Goal: Contribute content: Contribute content

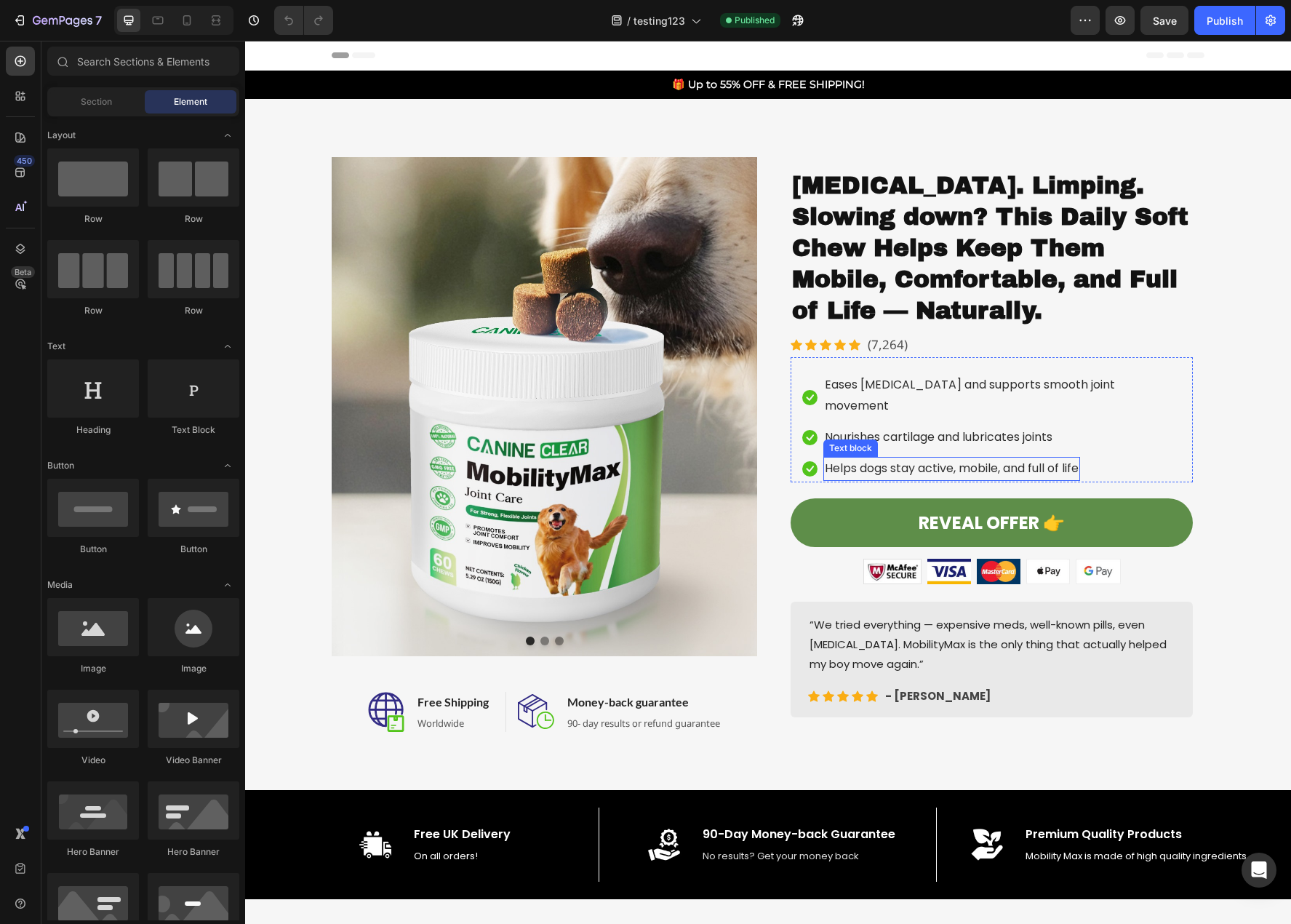
click at [960, 458] on p "Helps dogs stay active, mobile, and full of life" at bounding box center [952, 468] width 254 height 21
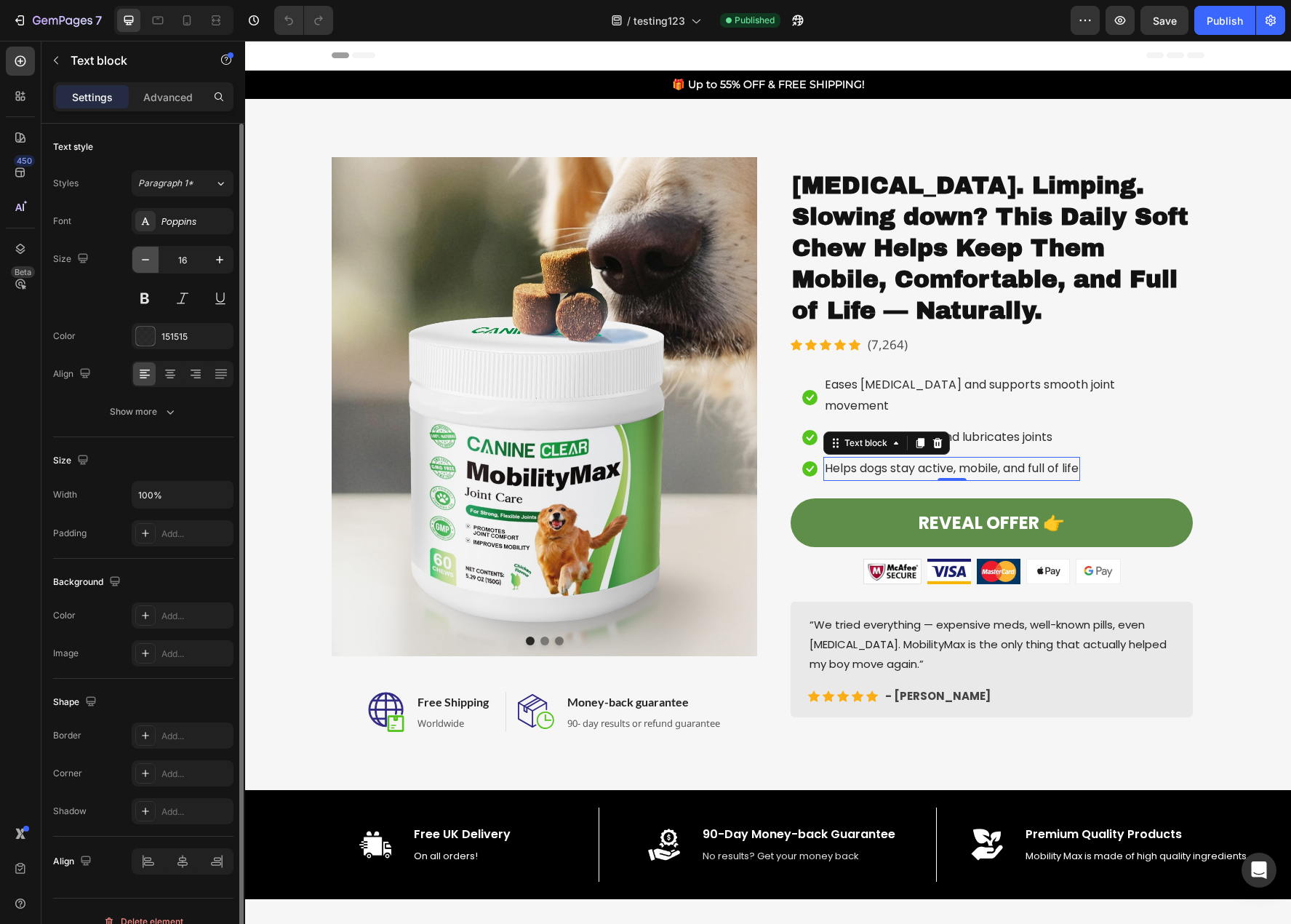
click at [143, 269] on button "button" at bounding box center [146, 260] width 26 height 26
type input "15"
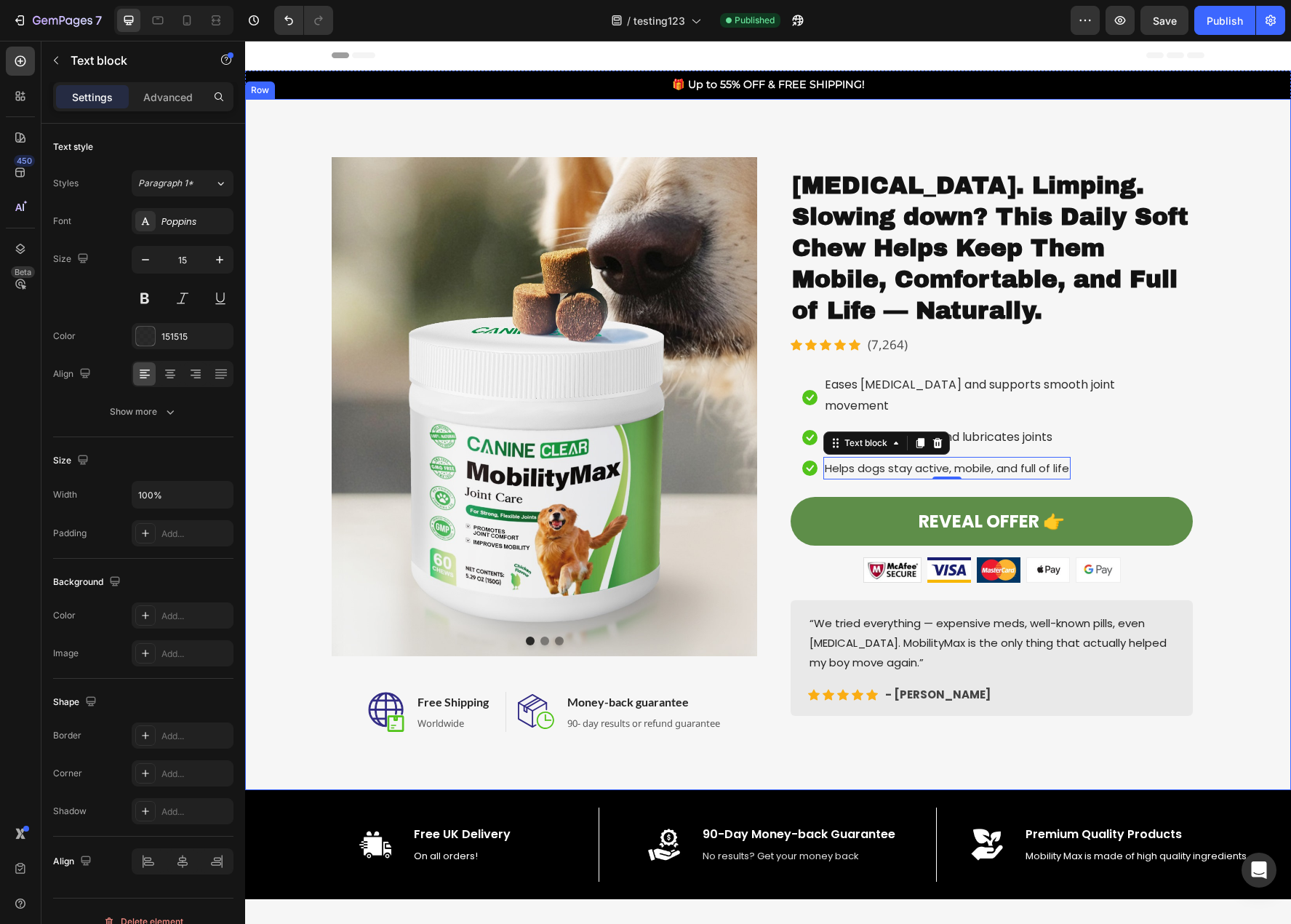
click at [1249, 453] on div "Image Image Image Carousel Image Free Shipping Heading Worldwide Text block Row…" at bounding box center [767, 444] width 1024 height 575
click at [972, 427] on p "Nourishes cartilage and lubricates joints" at bounding box center [939, 437] width 228 height 21
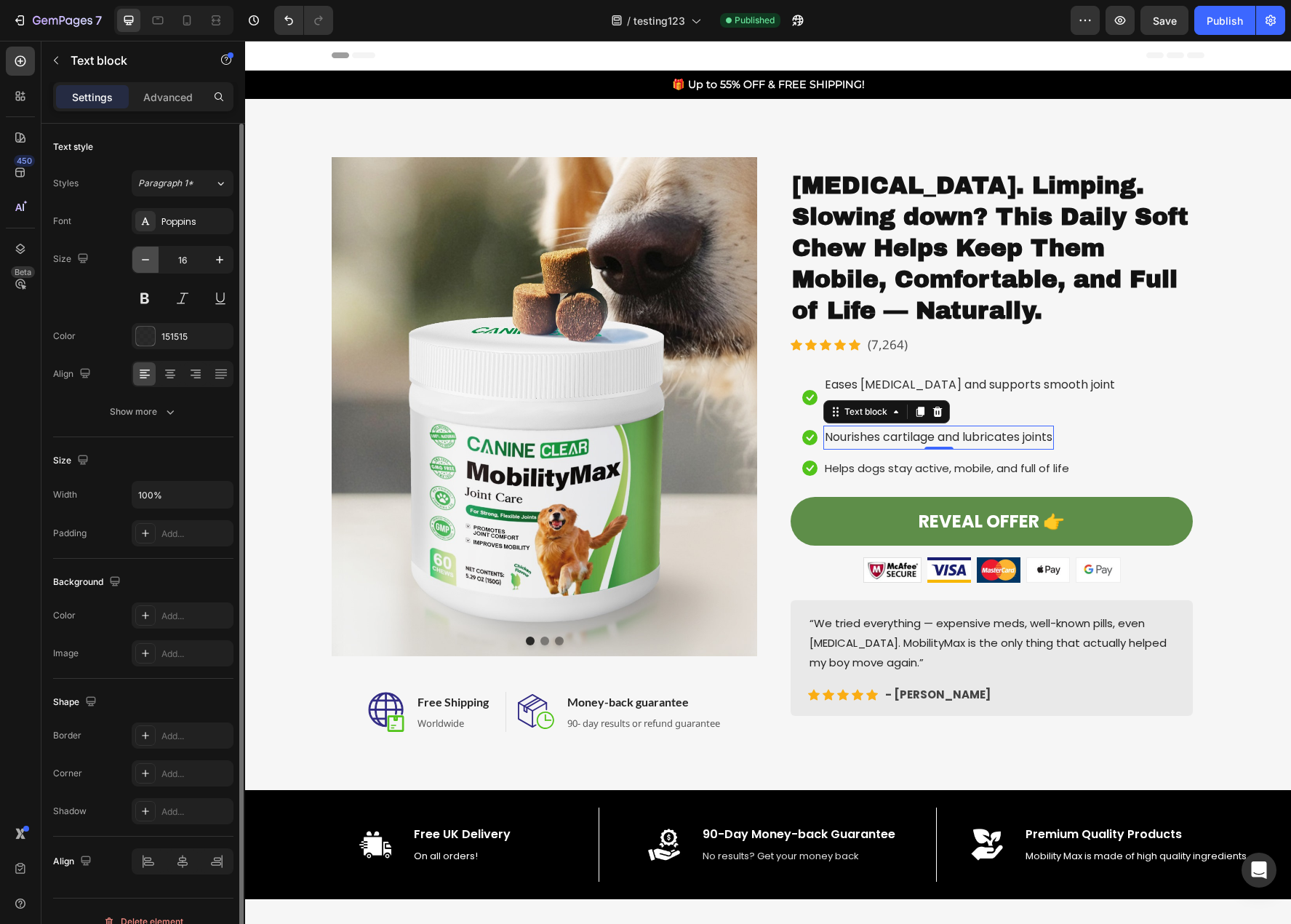
click at [154, 262] on button "button" at bounding box center [146, 260] width 26 height 26
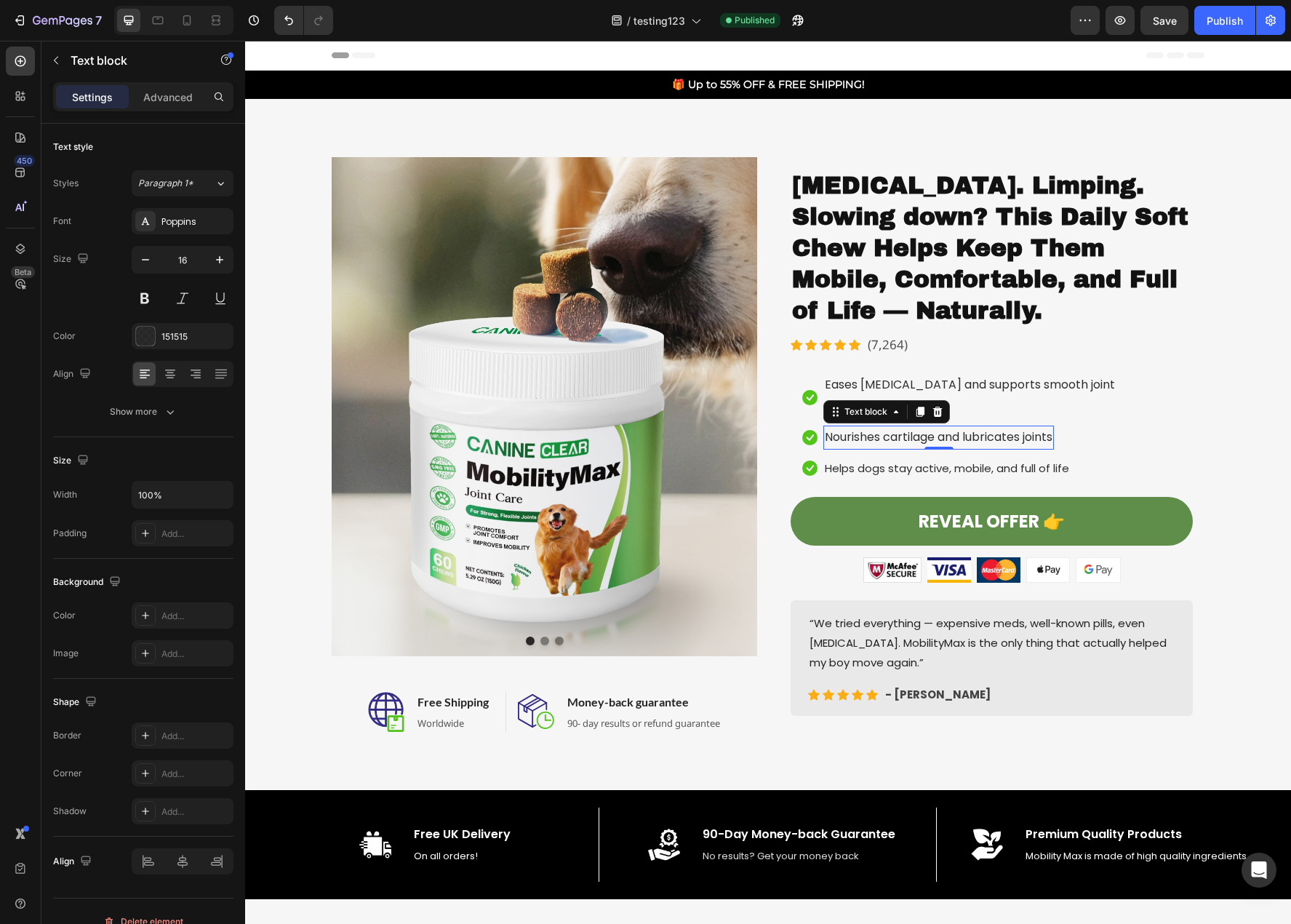
type input "15"
click at [1067, 388] on p "Eases stiffness and supports smooth joint movement" at bounding box center [1002, 396] width 355 height 43
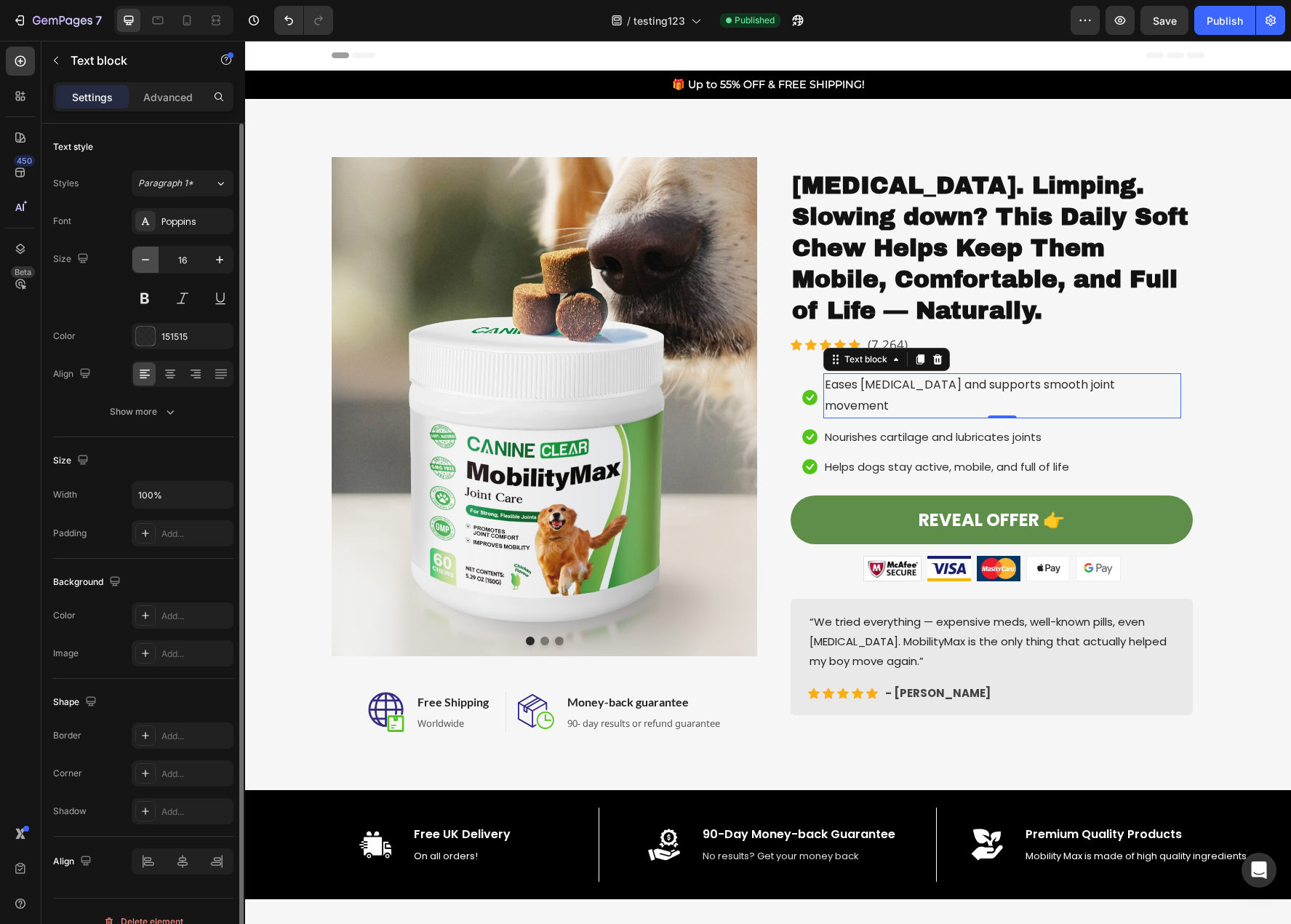
click at [141, 262] on icon "button" at bounding box center [145, 260] width 15 height 15
type input "15"
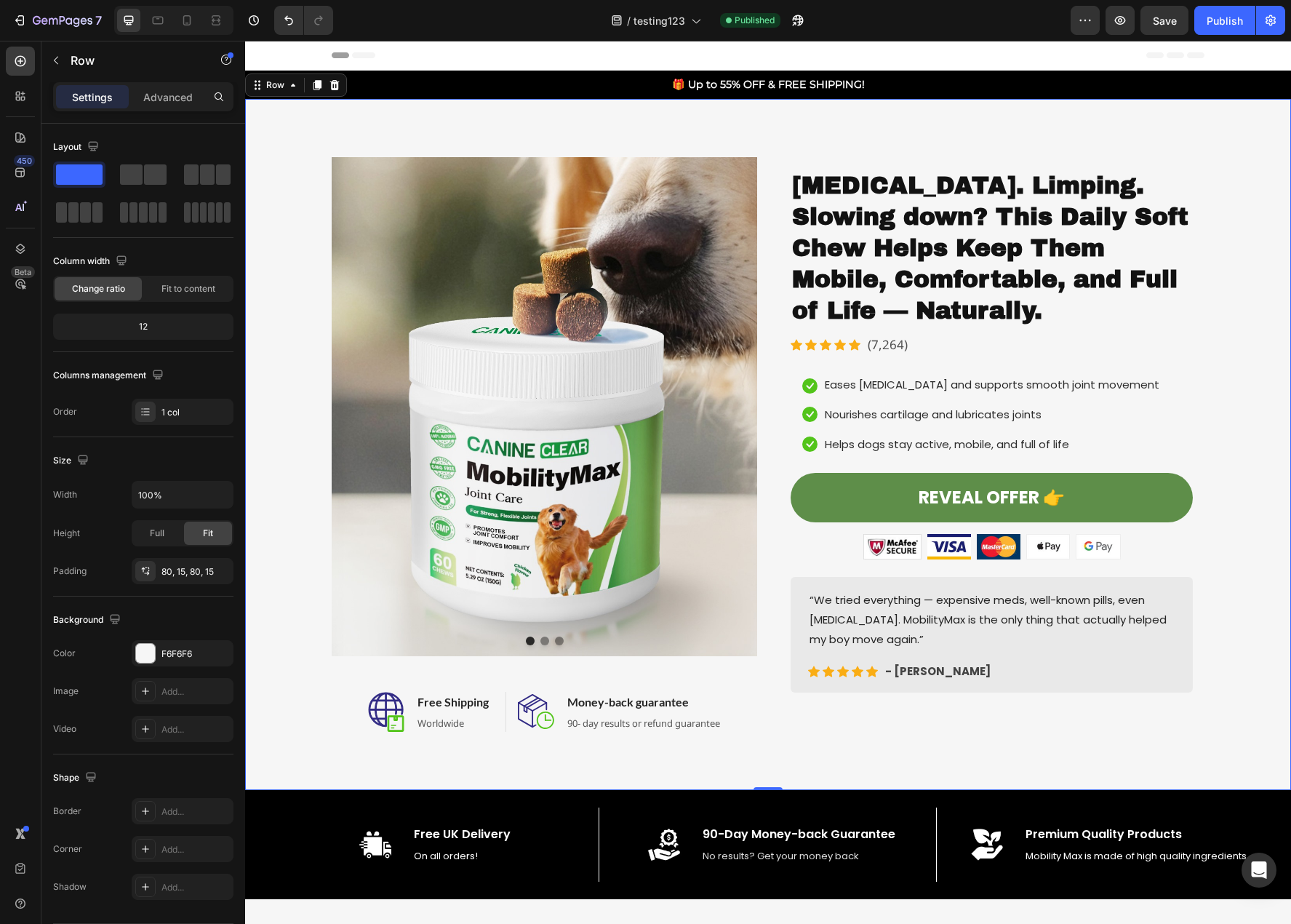
click at [1233, 461] on div "Image Image Image Carousel Image Free Shipping Heading Worldwide Text block Row…" at bounding box center [767, 444] width 1024 height 575
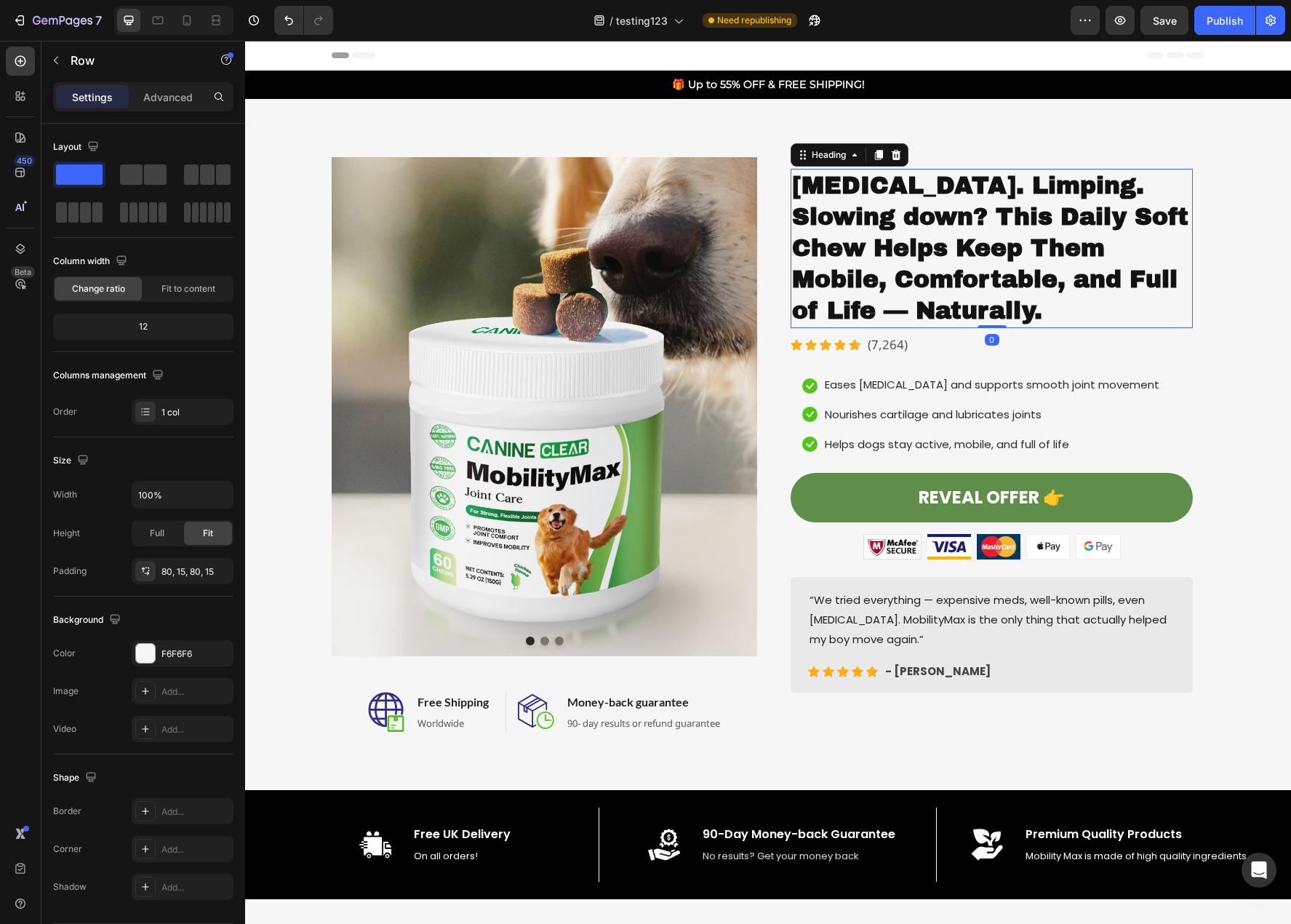
click at [899, 324] on h2 "Stiffness. Limping. Slowing down? This Daily Soft Chew Helps Keep Them Mobile, …" at bounding box center [992, 248] width 403 height 160
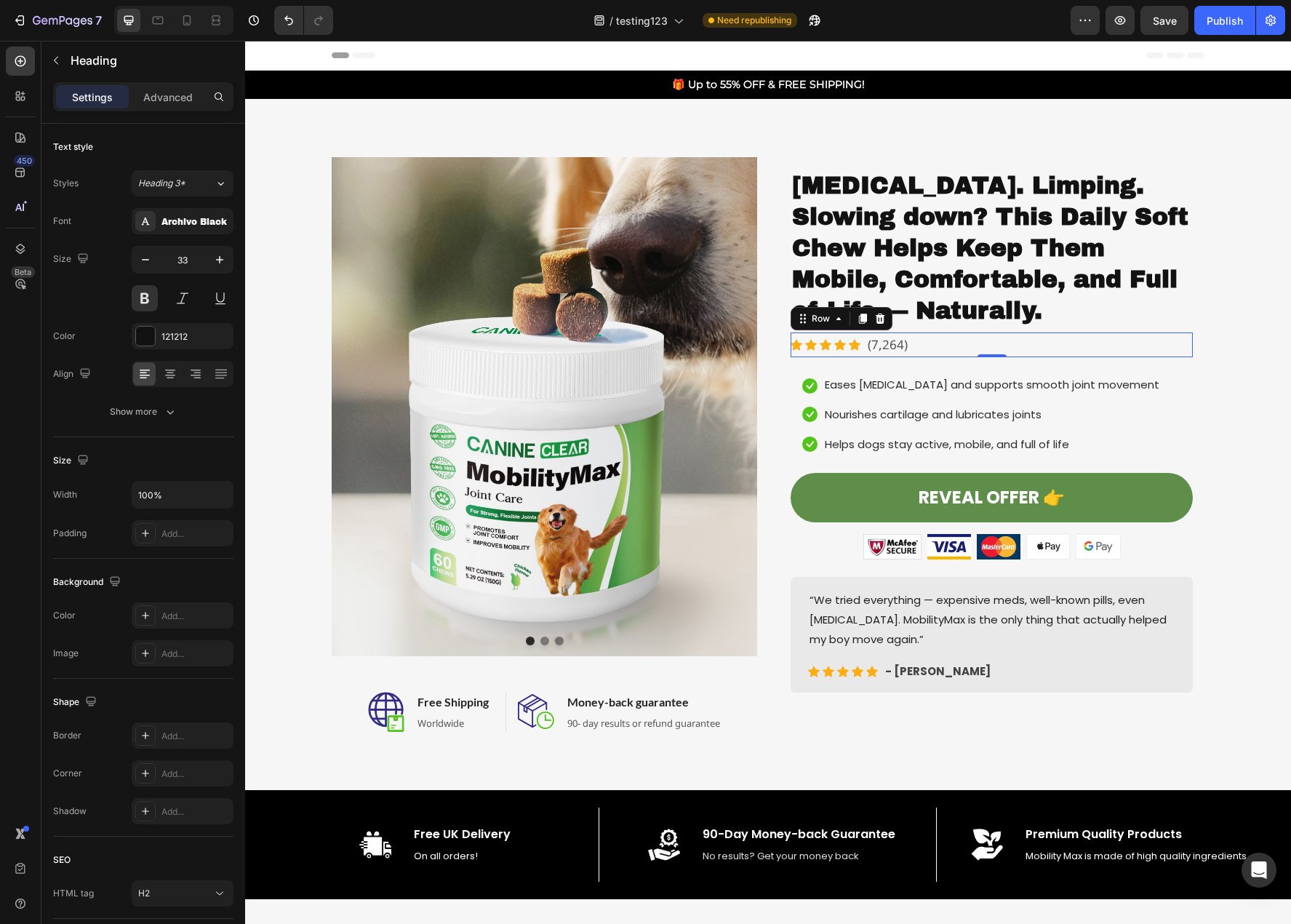
click at [919, 344] on div "Icon Icon Icon Icon Icon Icon List Hoz (7,264) Text block Row 0" at bounding box center [992, 345] width 403 height 26
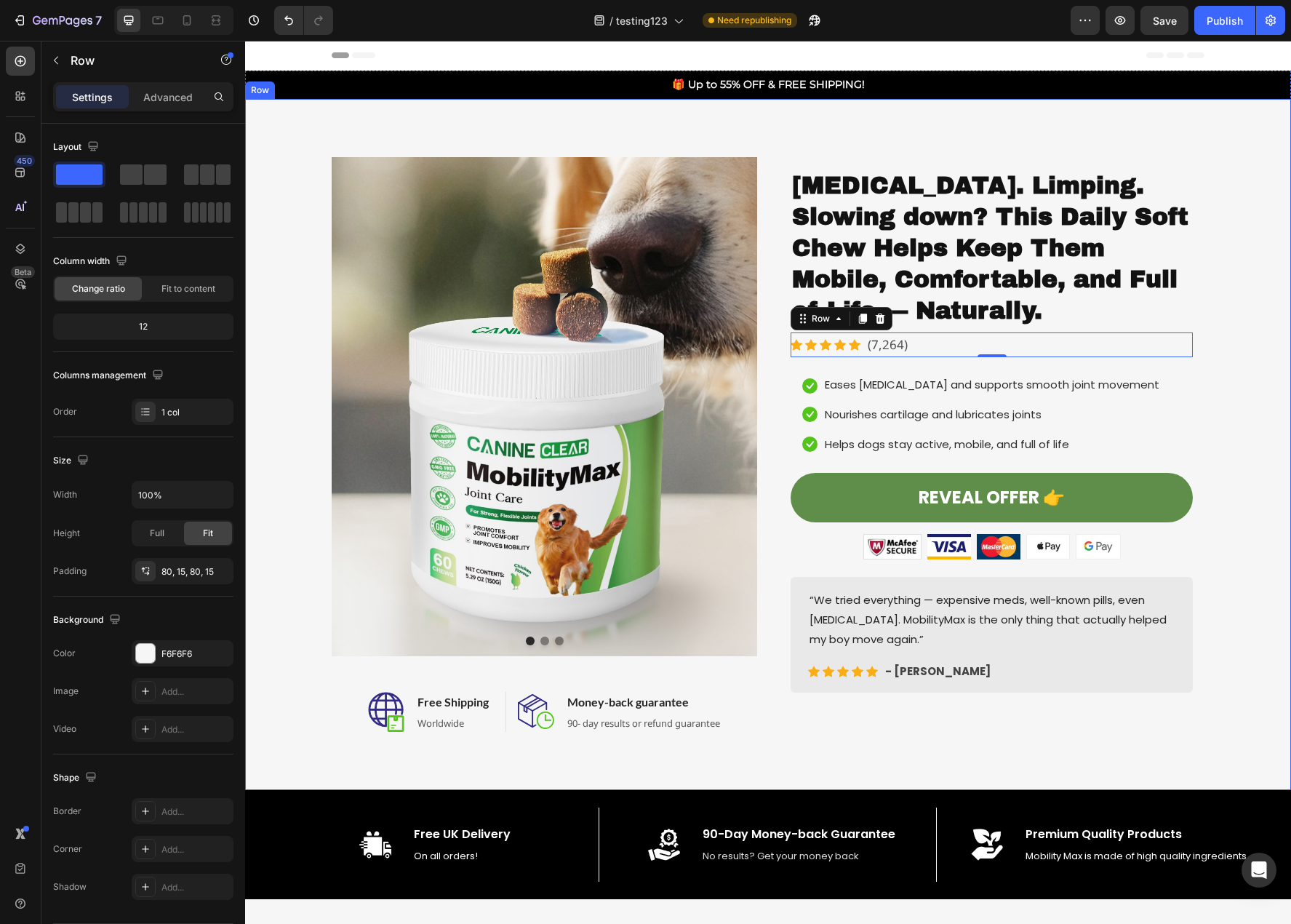
click at [1235, 476] on div "Image Image Image Carousel Image Free Shipping Heading Worldwide Text block Row…" at bounding box center [767, 444] width 1024 height 575
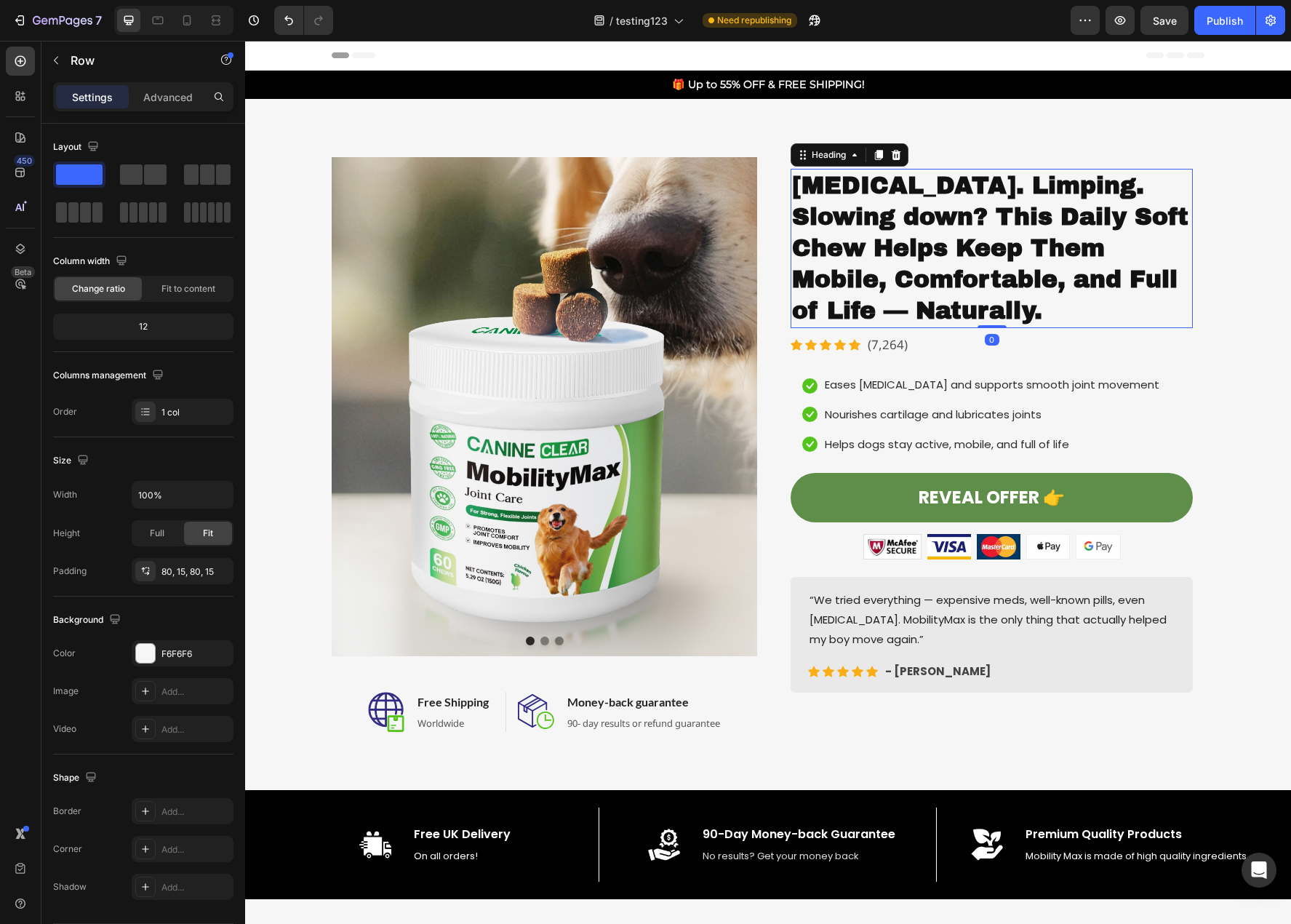
click at [935, 262] on h2 "Stiffness. Limping. Slowing down? This Daily Soft Chew Helps Keep Them Mobile, …" at bounding box center [992, 248] width 403 height 160
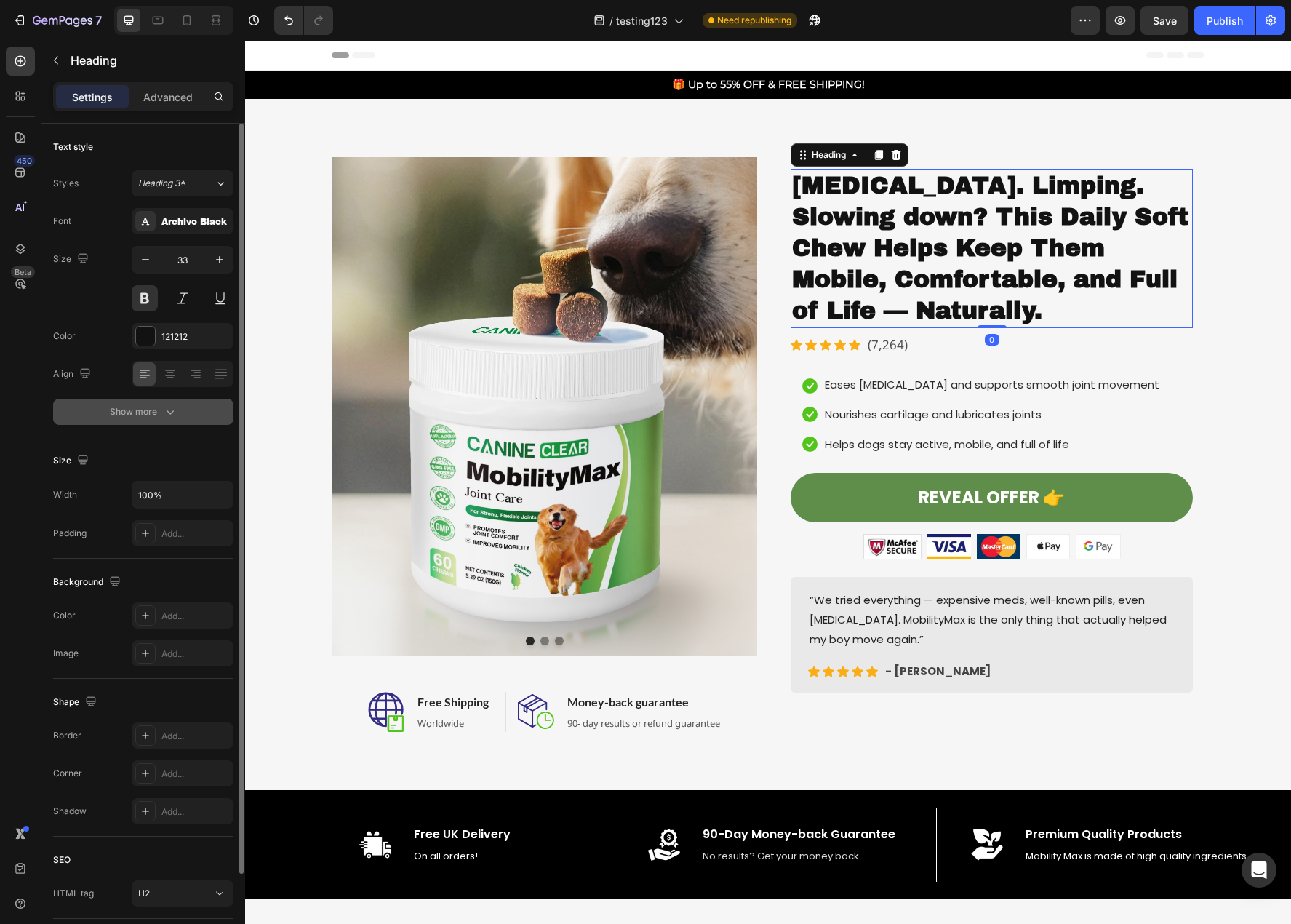
click at [133, 416] on div "Show more" at bounding box center [144, 411] width 67 height 15
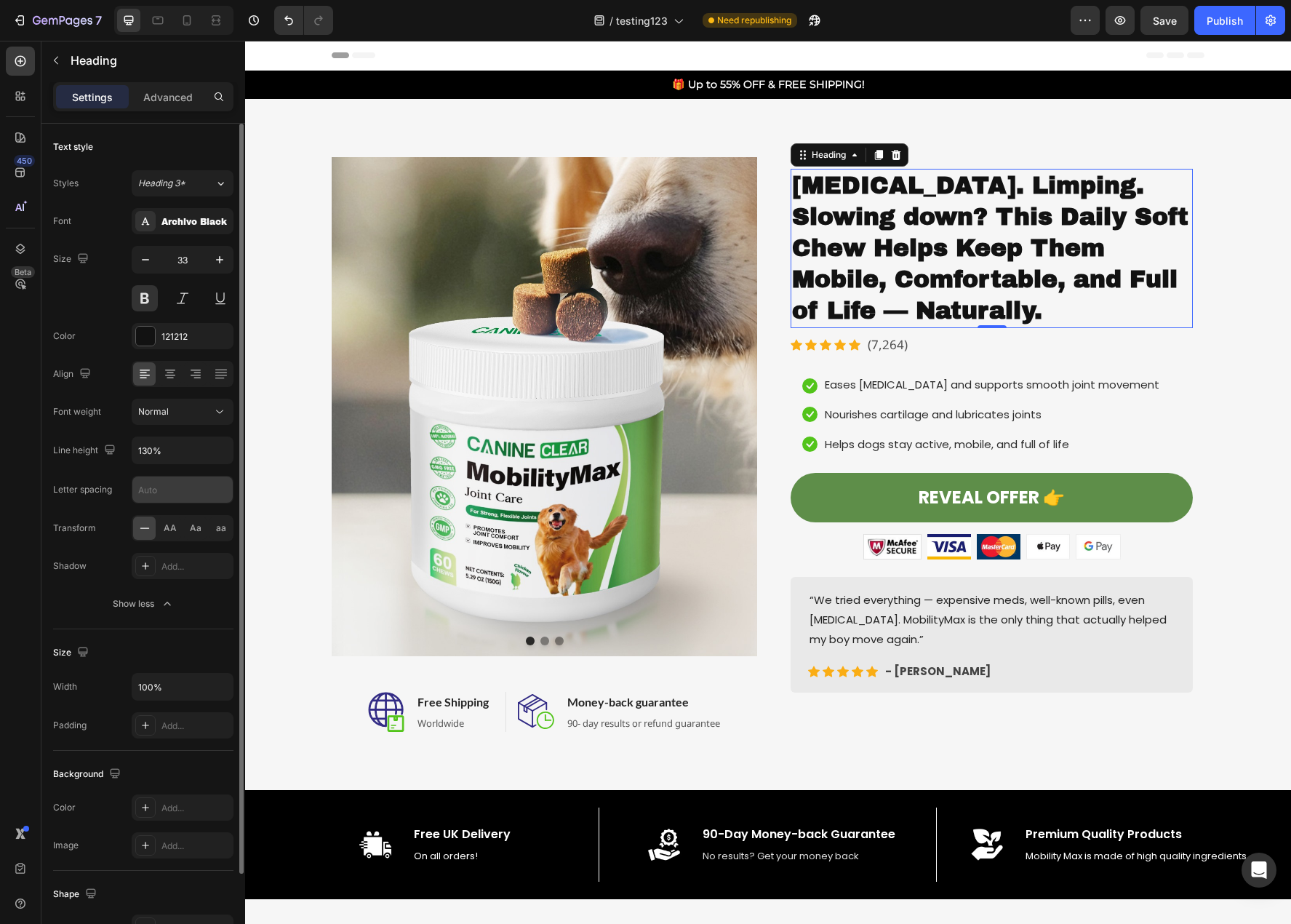
click at [157, 493] on input "text" at bounding box center [182, 490] width 100 height 26
type input "0"
click at [188, 215] on div "Archivo Black" at bounding box center [195, 221] width 68 height 13
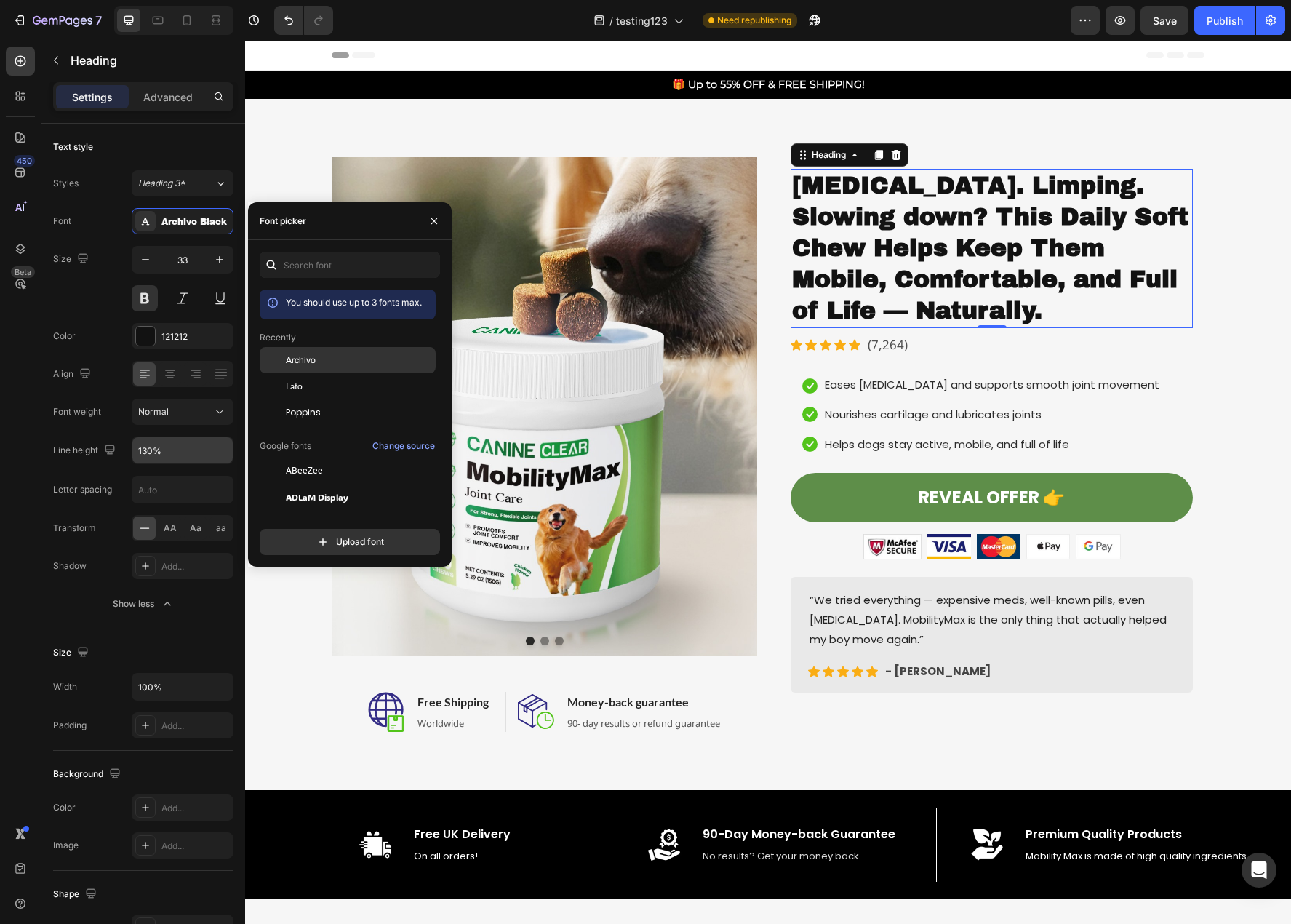
click at [302, 364] on span "Archivo" at bounding box center [300, 360] width 30 height 13
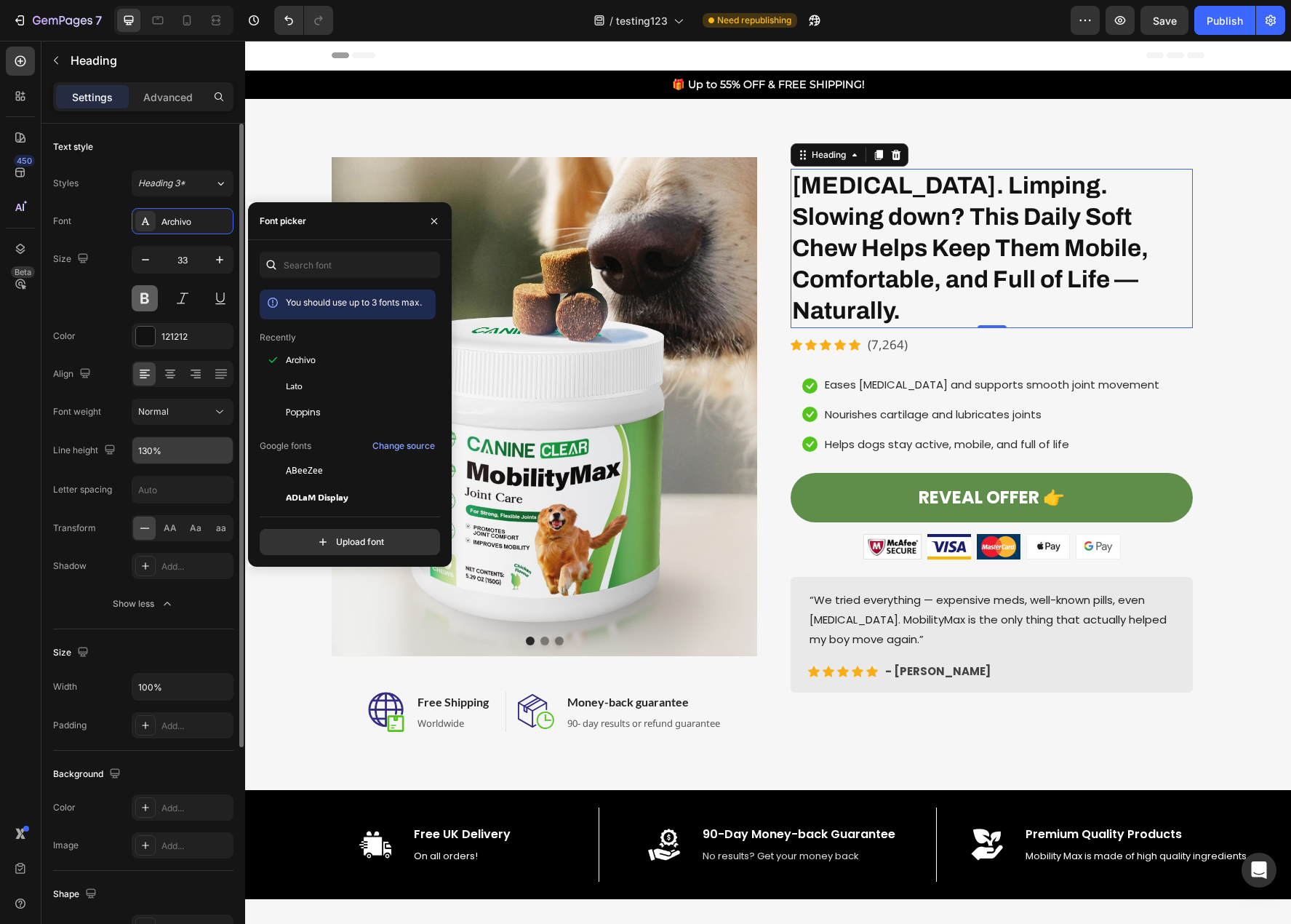
click at [150, 301] on button at bounding box center [145, 298] width 26 height 26
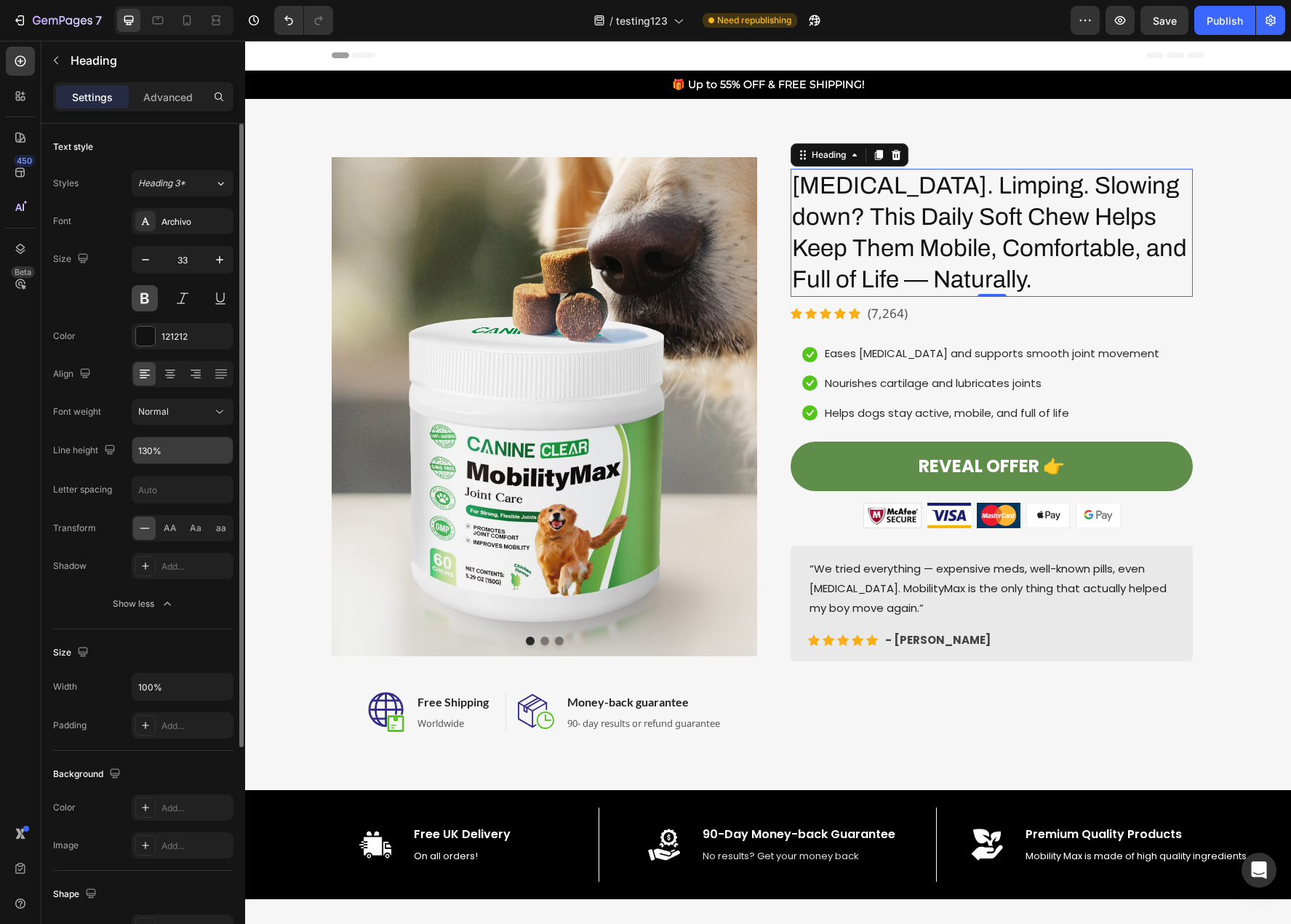
click at [150, 301] on button at bounding box center [145, 298] width 26 height 26
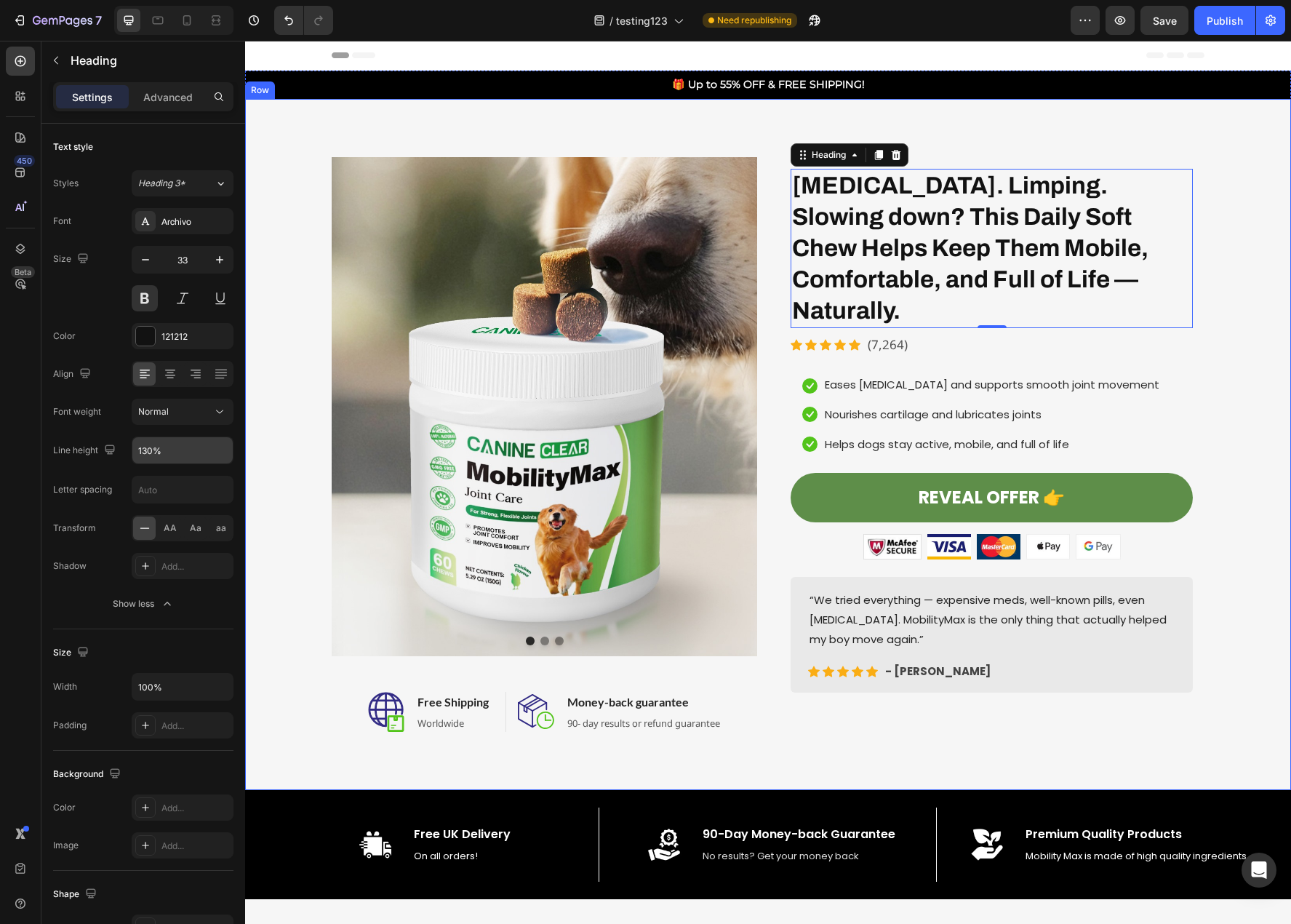
click at [1233, 586] on div "Image Image Image Carousel Image Free Shipping Heading Worldwide Text block Row…" at bounding box center [767, 444] width 1024 height 575
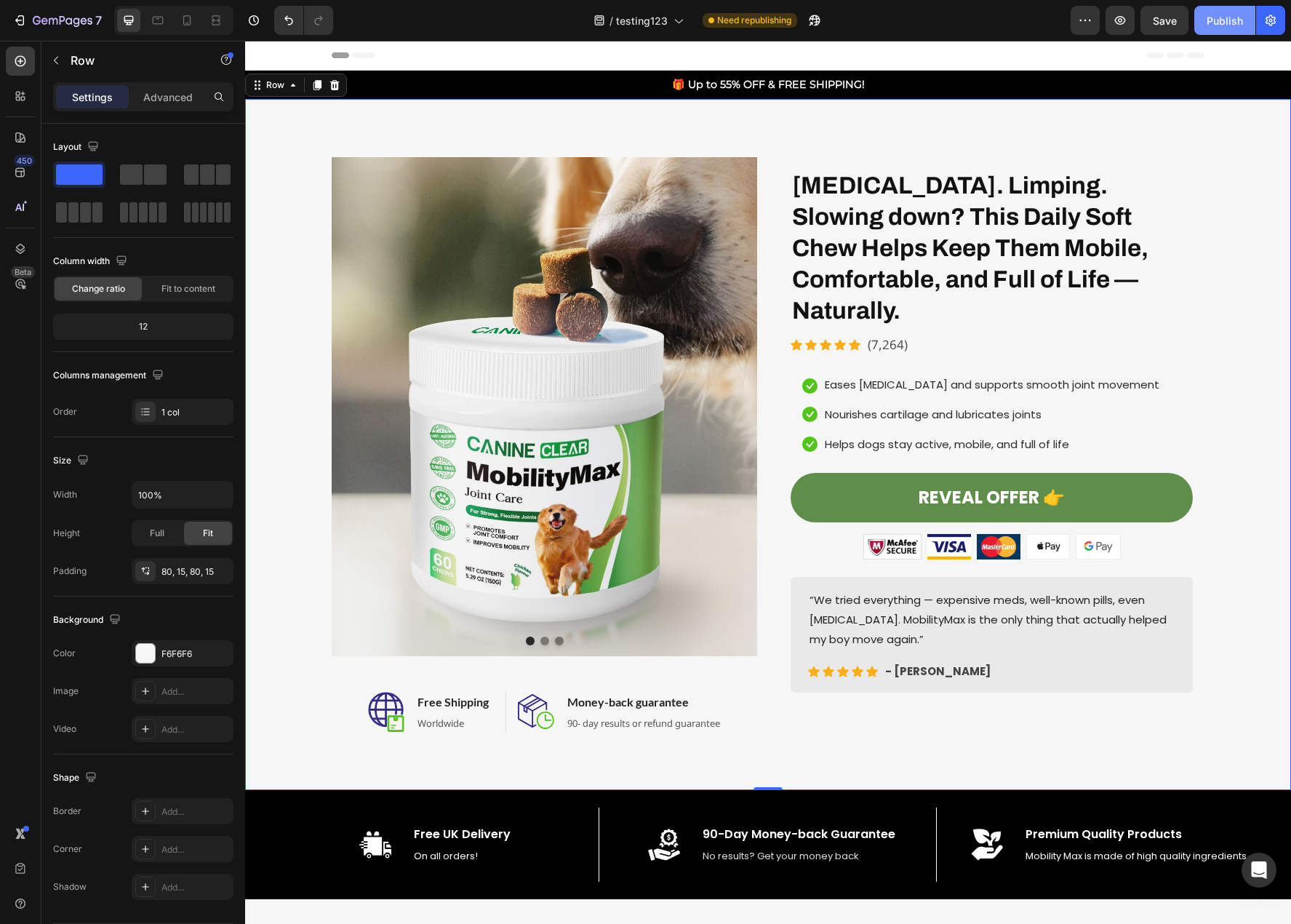
click at [1218, 21] on div "Publish" at bounding box center [1225, 20] width 37 height 15
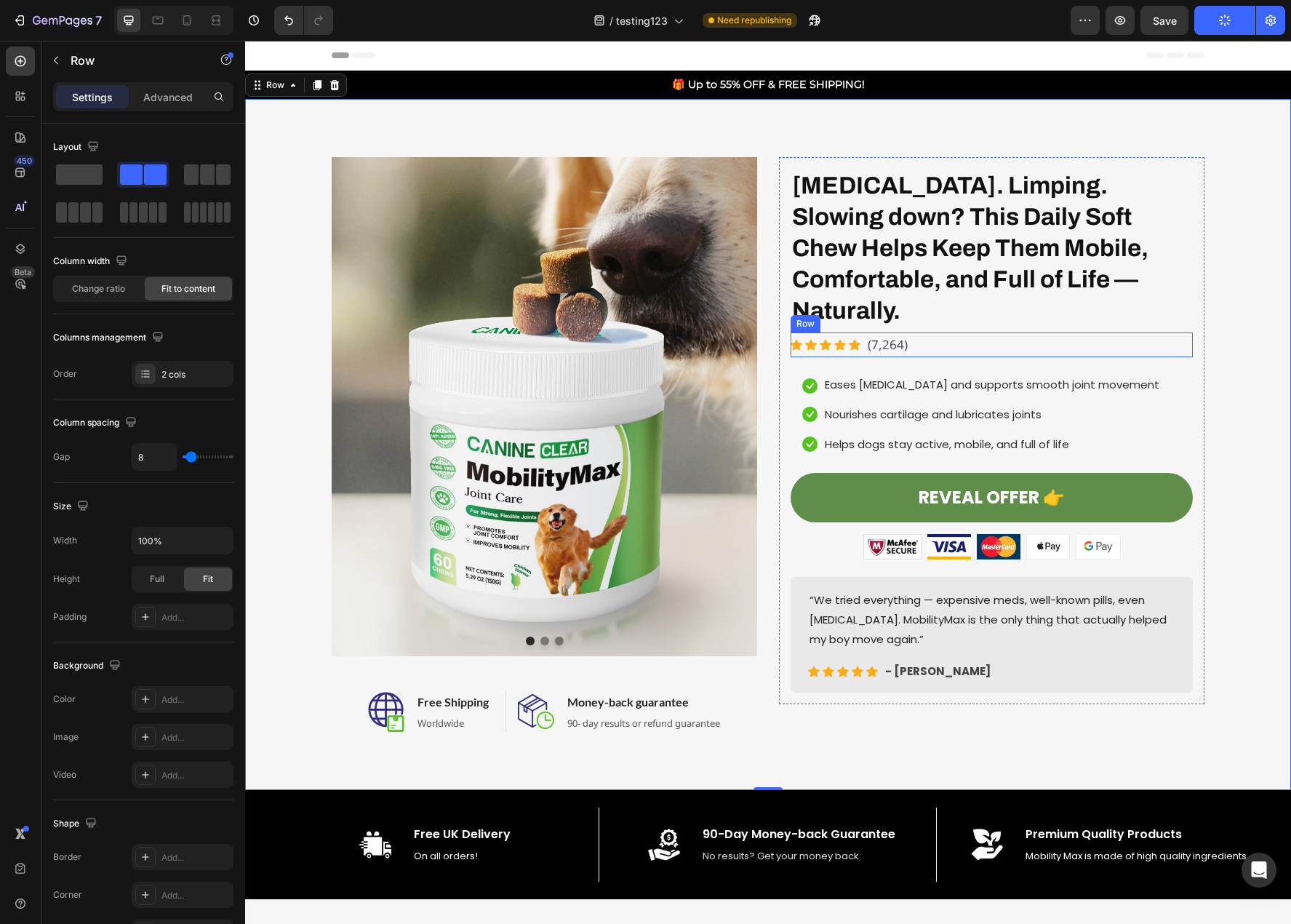
click at [1017, 332] on div "Icon Icon Icon Icon Icon Icon List Hoz (7,264) Text block Row" at bounding box center [992, 345] width 403 height 26
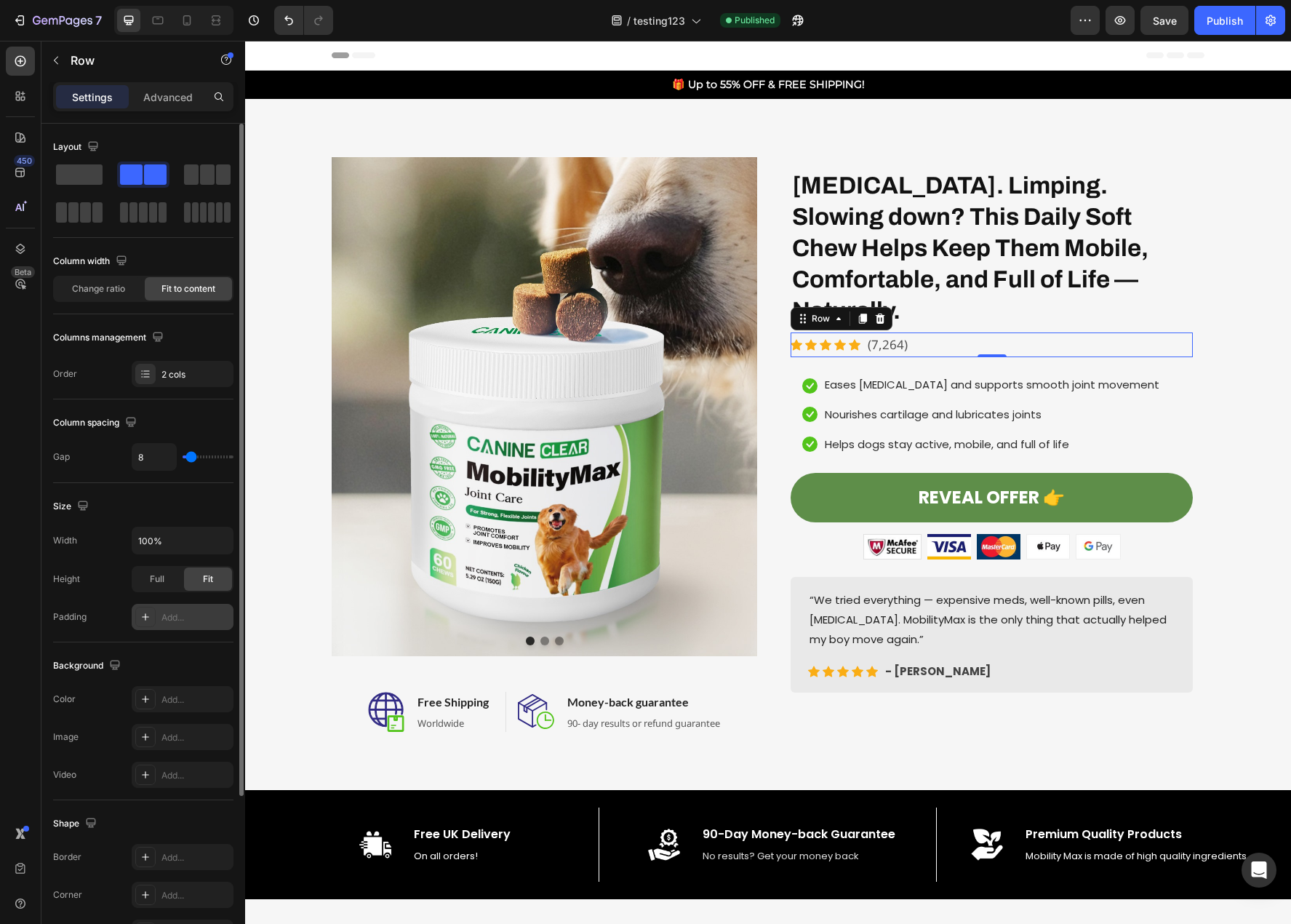
click at [163, 620] on div "Add..." at bounding box center [195, 617] width 68 height 13
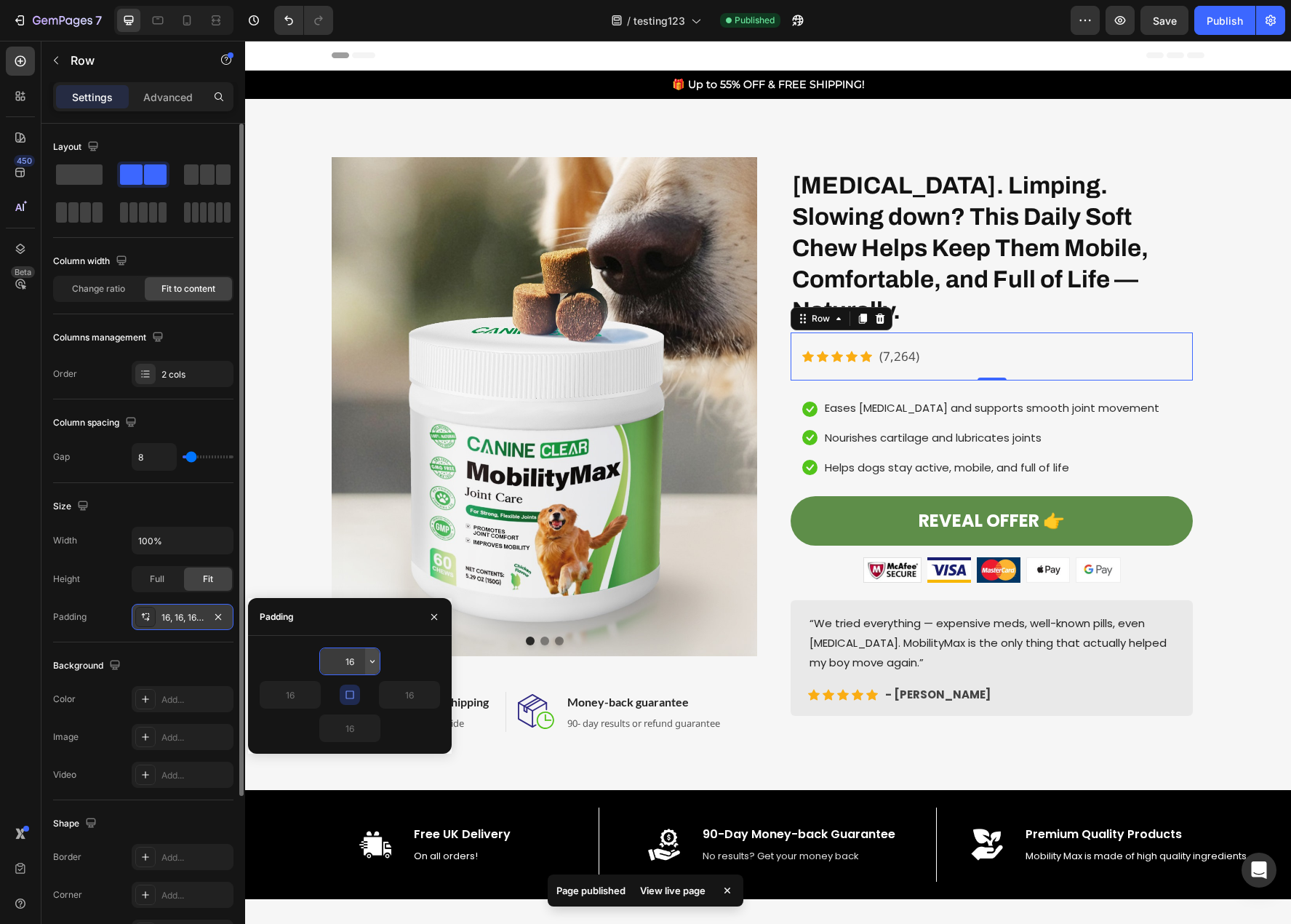
click at [374, 661] on icon "button" at bounding box center [372, 660] width 4 height 3
click at [345, 782] on p "S 8px" at bounding box center [323, 780] width 77 height 13
type input "8"
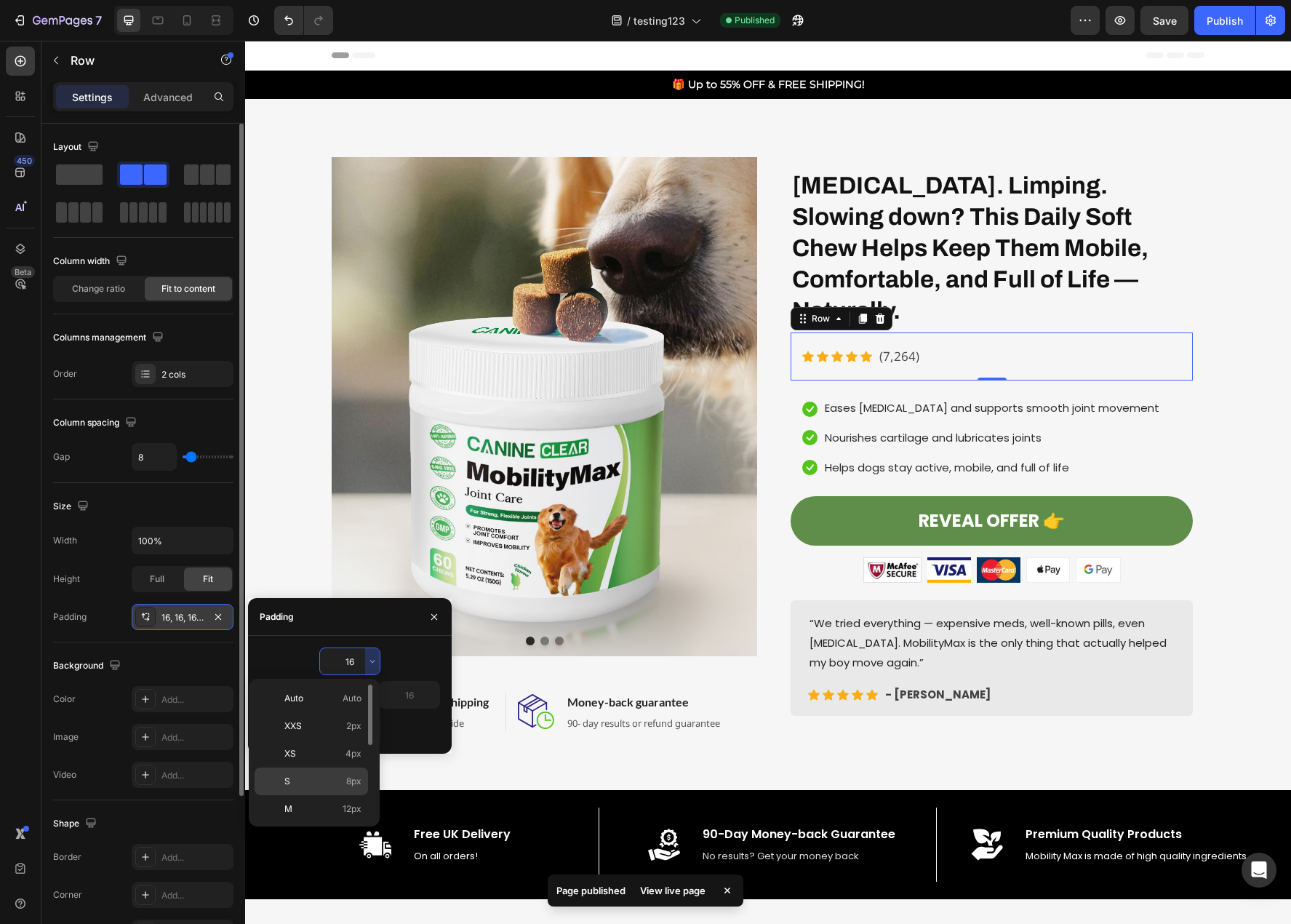
type input "8"
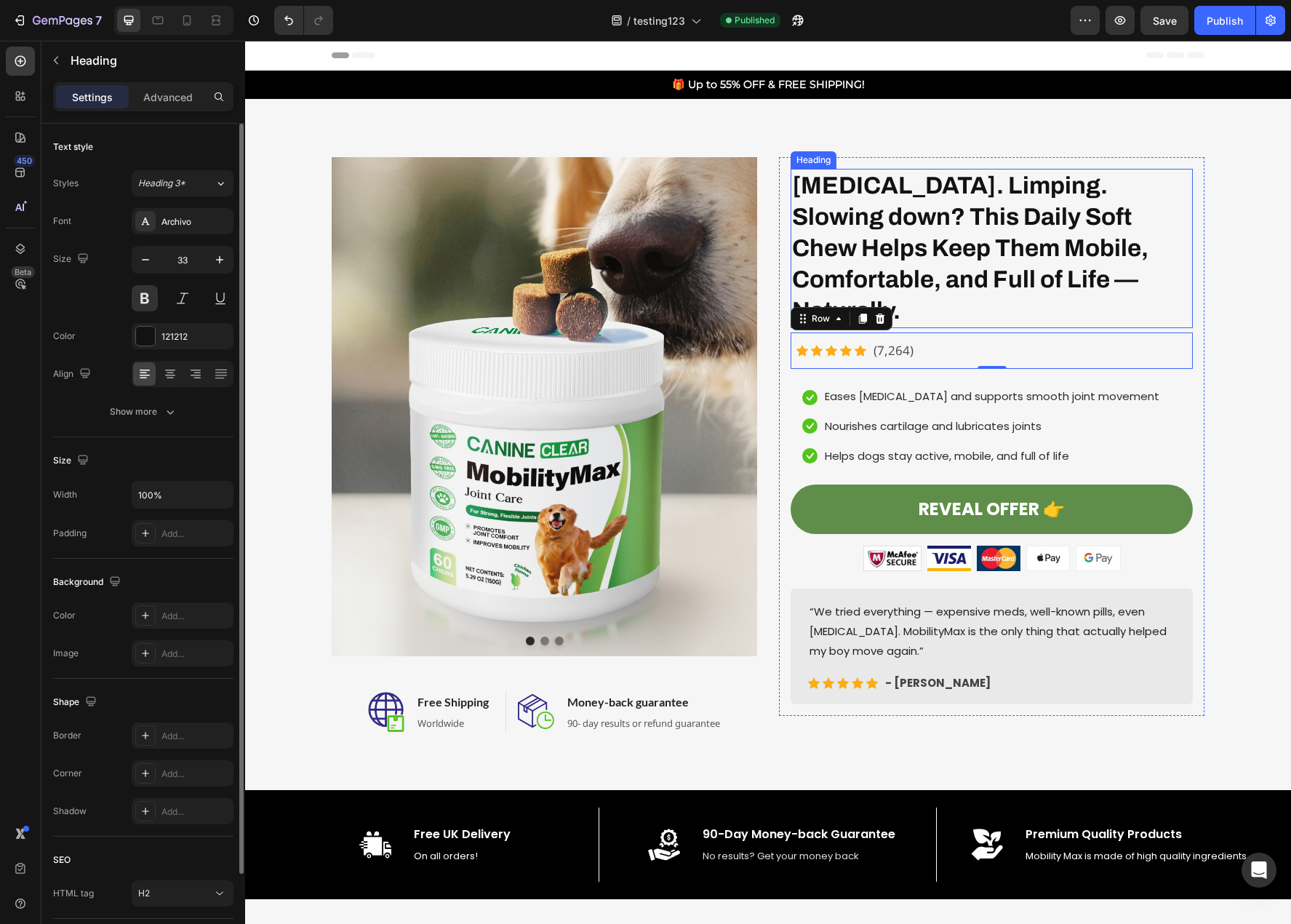
click at [1138, 290] on h2 "Stiffness. Limping. Slowing down? This Daily Soft Chew Helps Keep Them Mobile, …" at bounding box center [992, 248] width 403 height 160
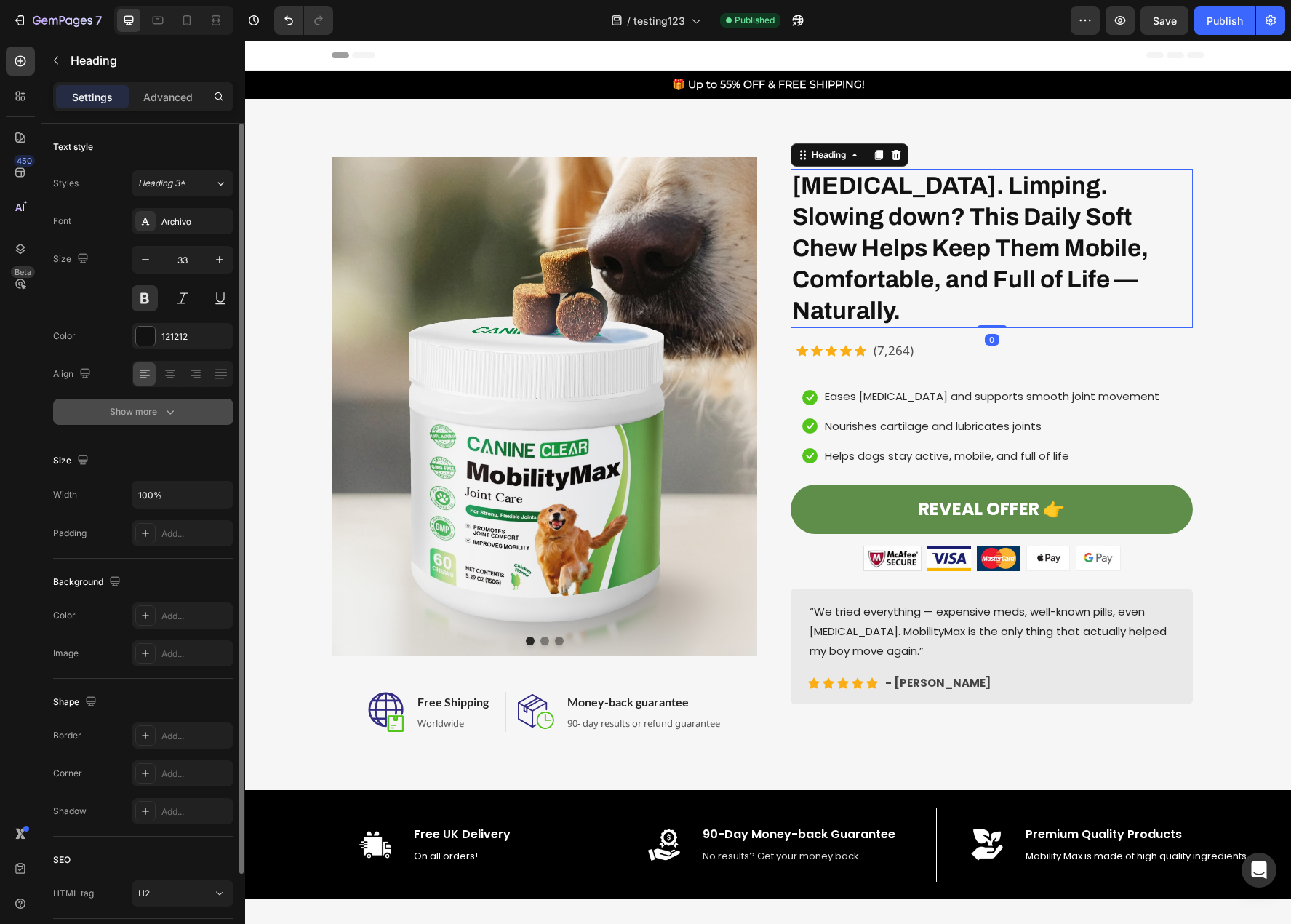
click at [168, 414] on icon "button" at bounding box center [170, 411] width 15 height 15
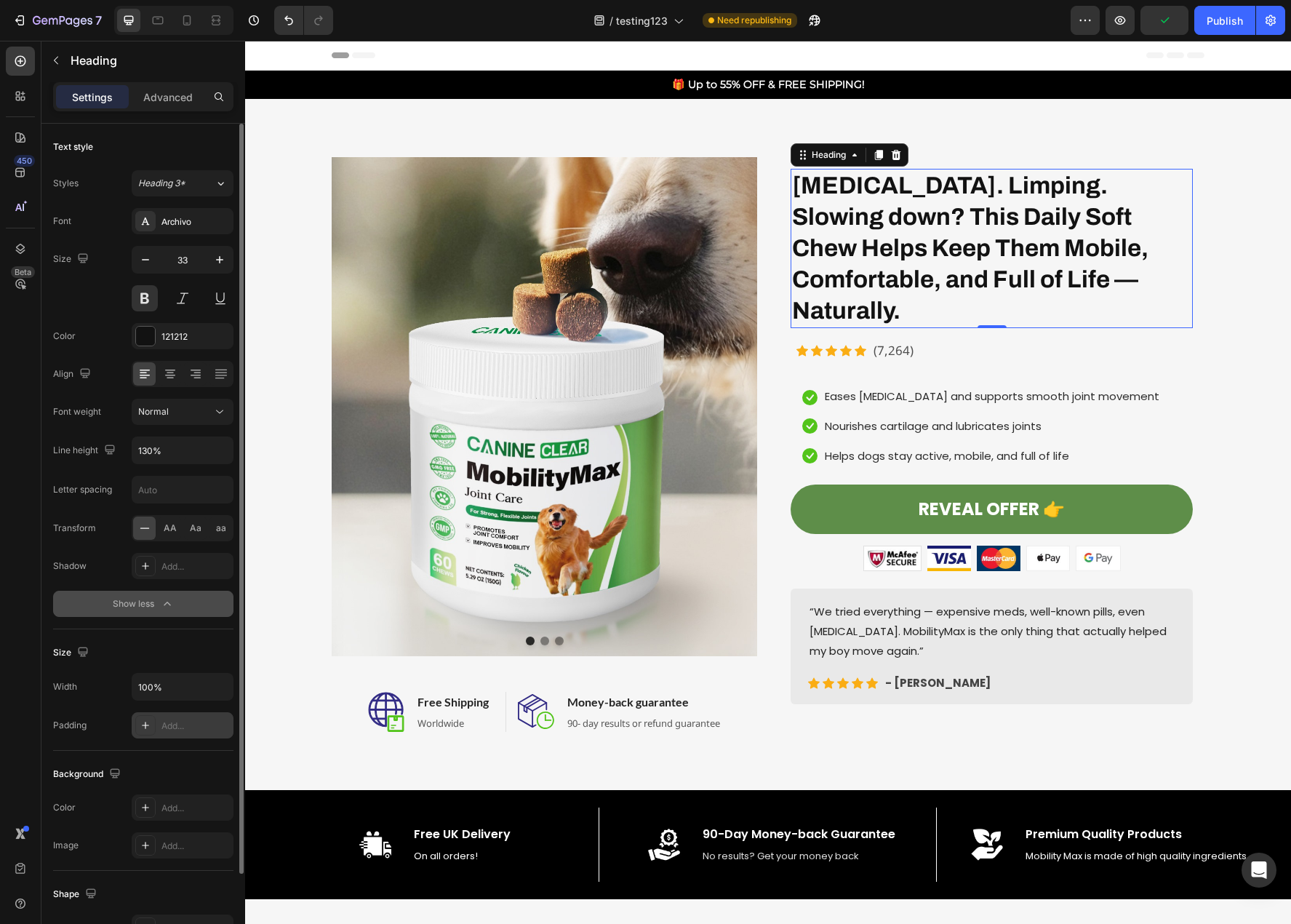
click at [177, 722] on div "Add..." at bounding box center [195, 726] width 68 height 13
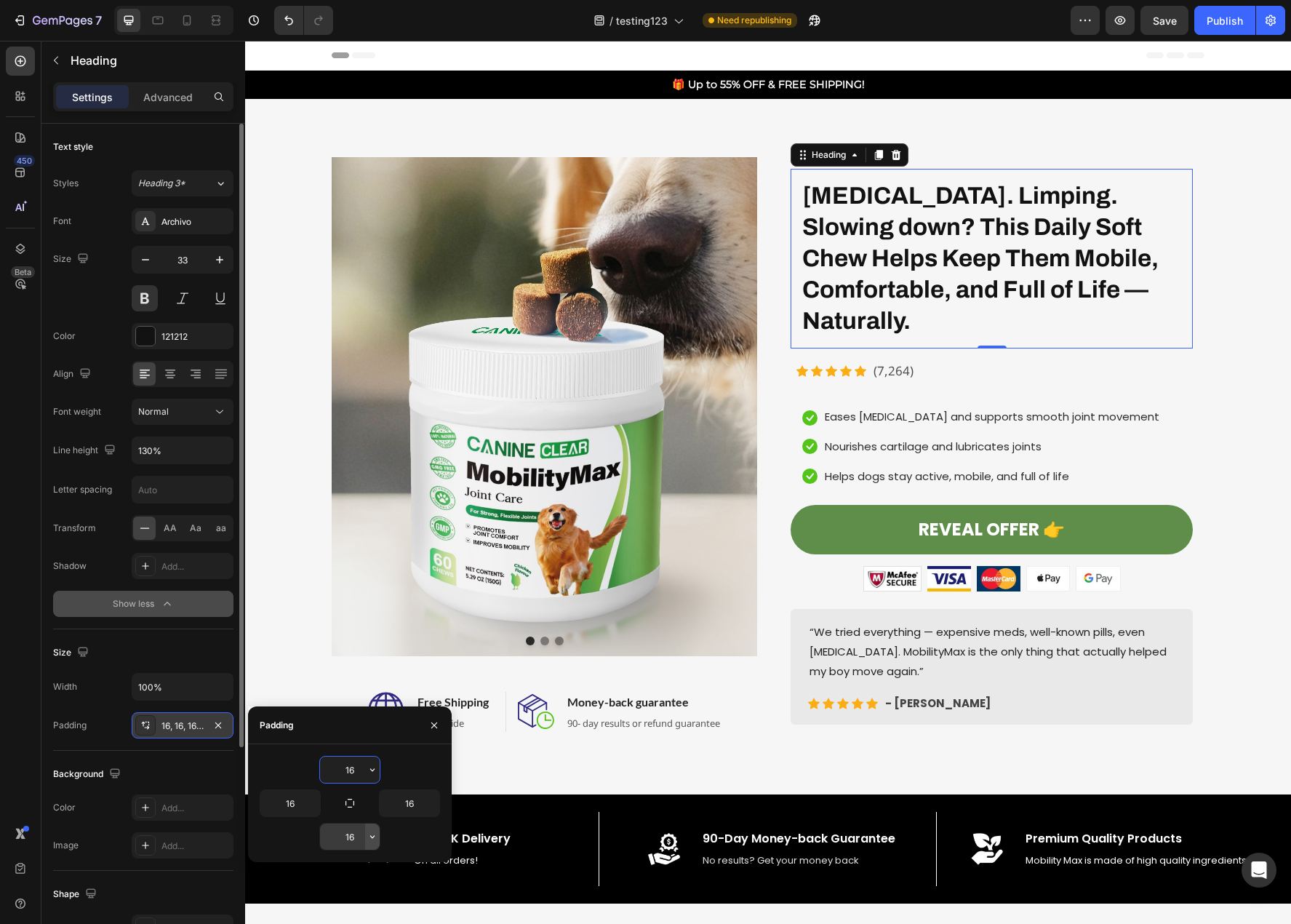
click at [368, 840] on icon "button" at bounding box center [373, 837] width 12 height 12
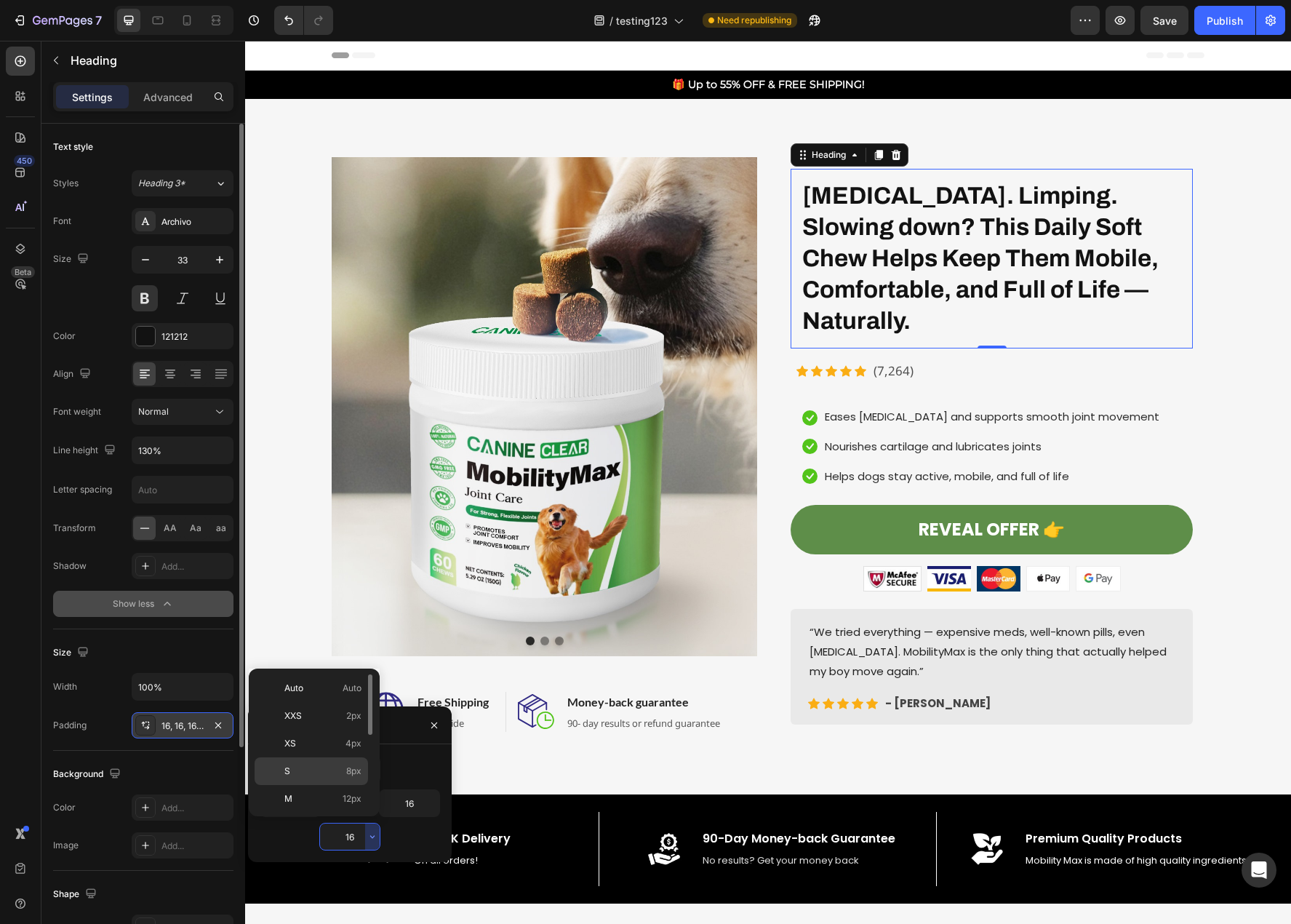
click at [332, 767] on p "S 8px" at bounding box center [323, 770] width 77 height 13
type input "8"
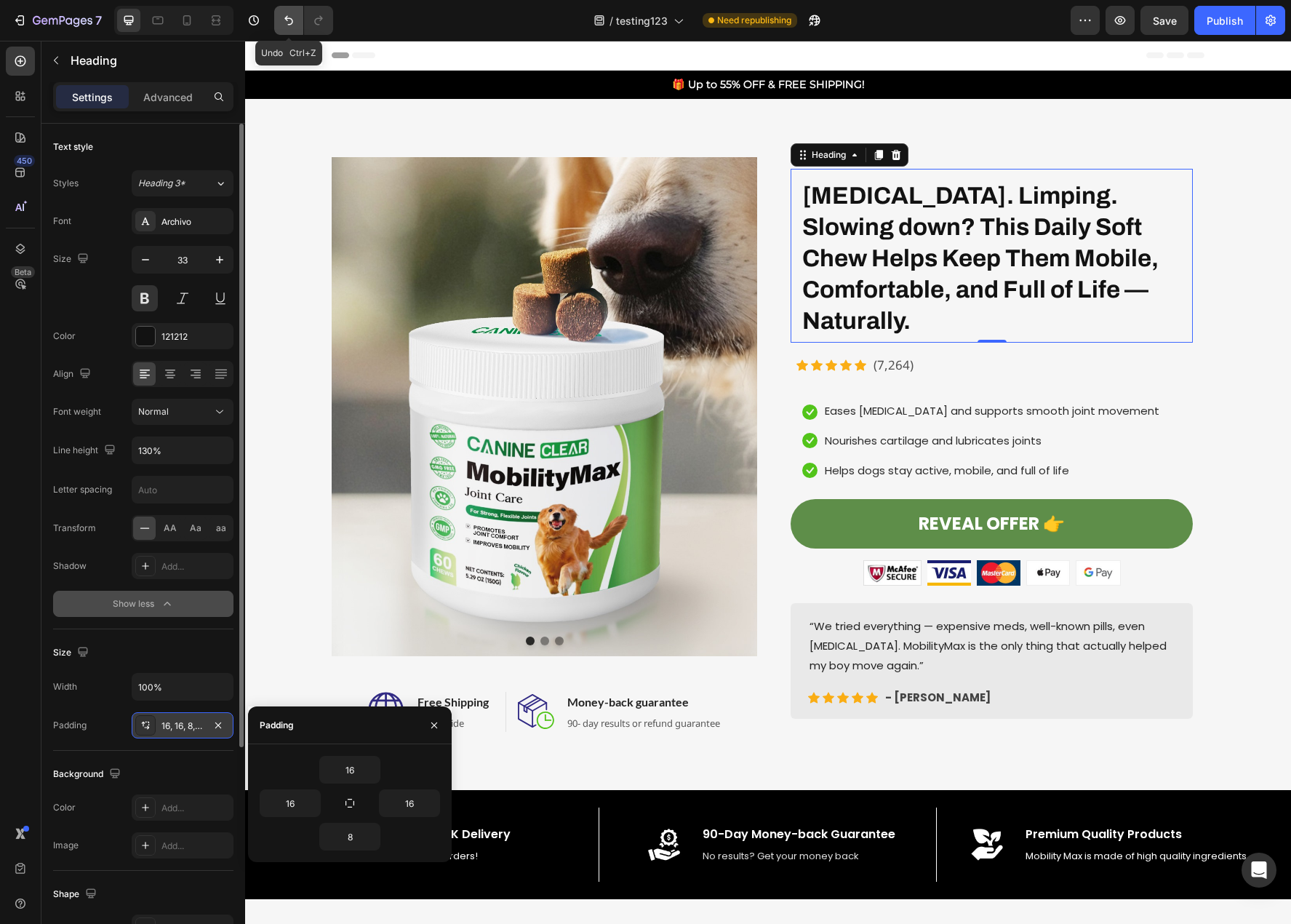
click at [287, 24] on icon "Undo/Redo" at bounding box center [289, 20] width 15 height 15
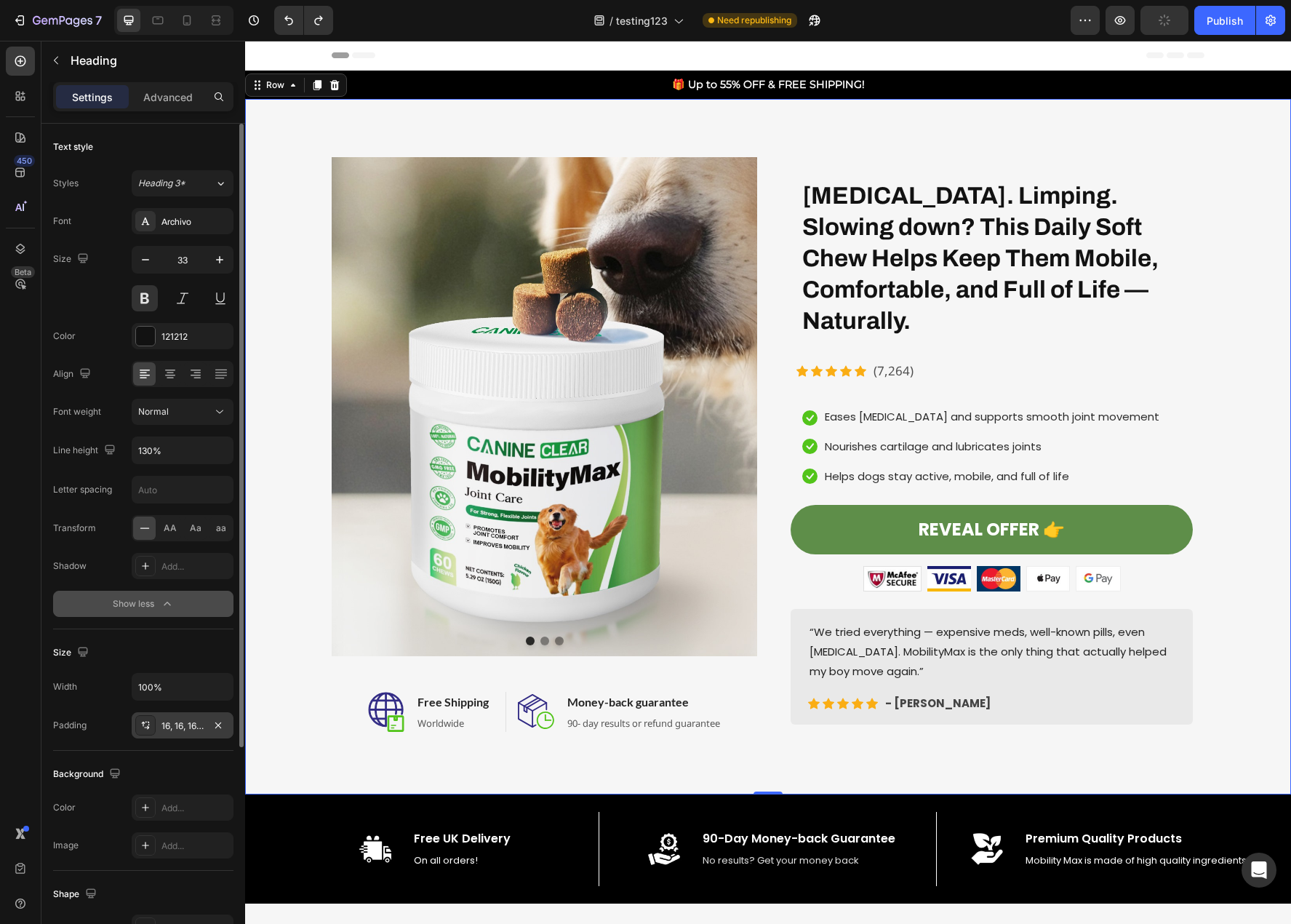
click at [1249, 522] on div "Image Image Image Carousel Image Free Shipping Heading Worldwide Text block Row…" at bounding box center [767, 446] width 1024 height 579
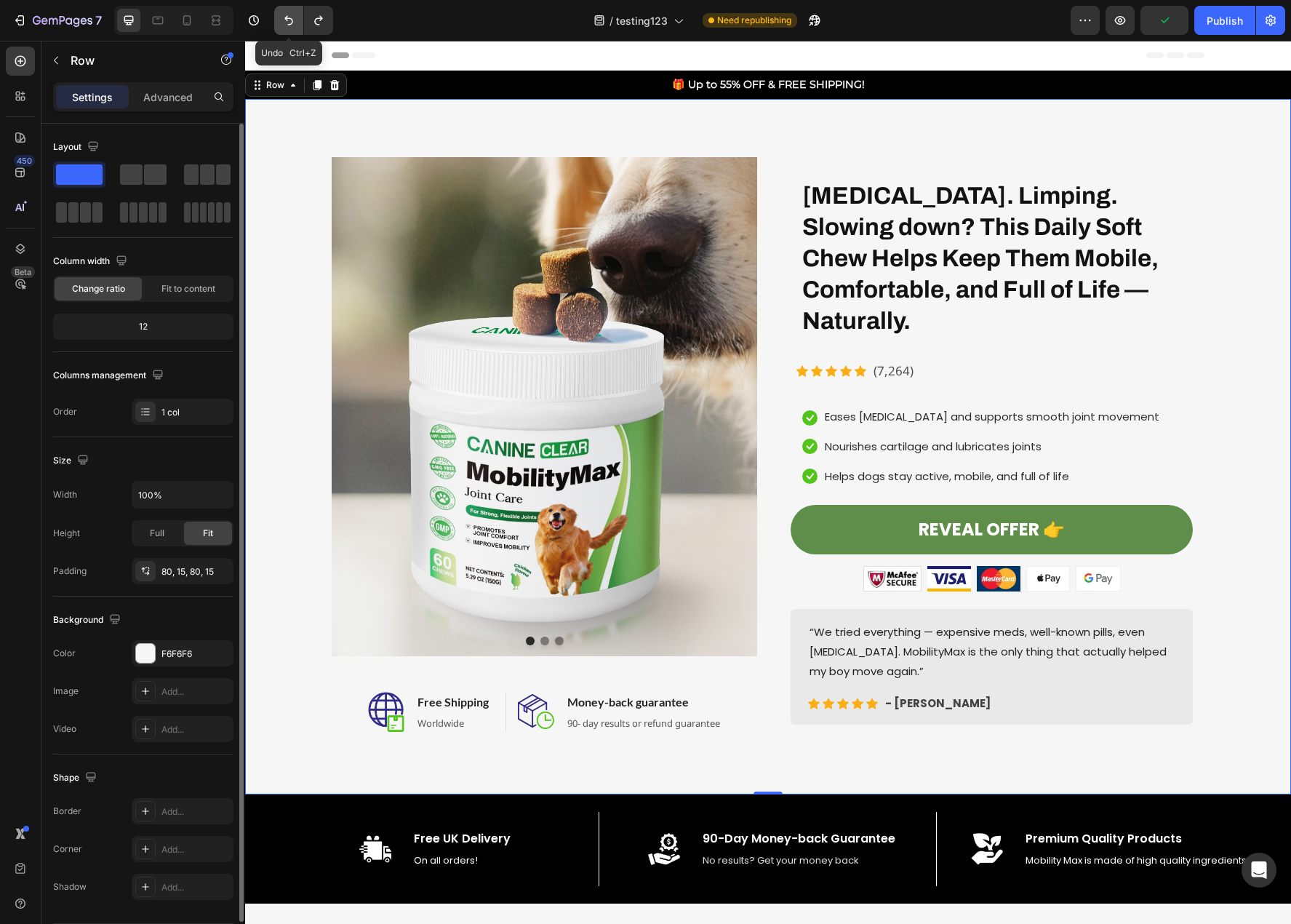
click at [293, 15] on icon "Undo/Redo" at bounding box center [289, 20] width 15 height 15
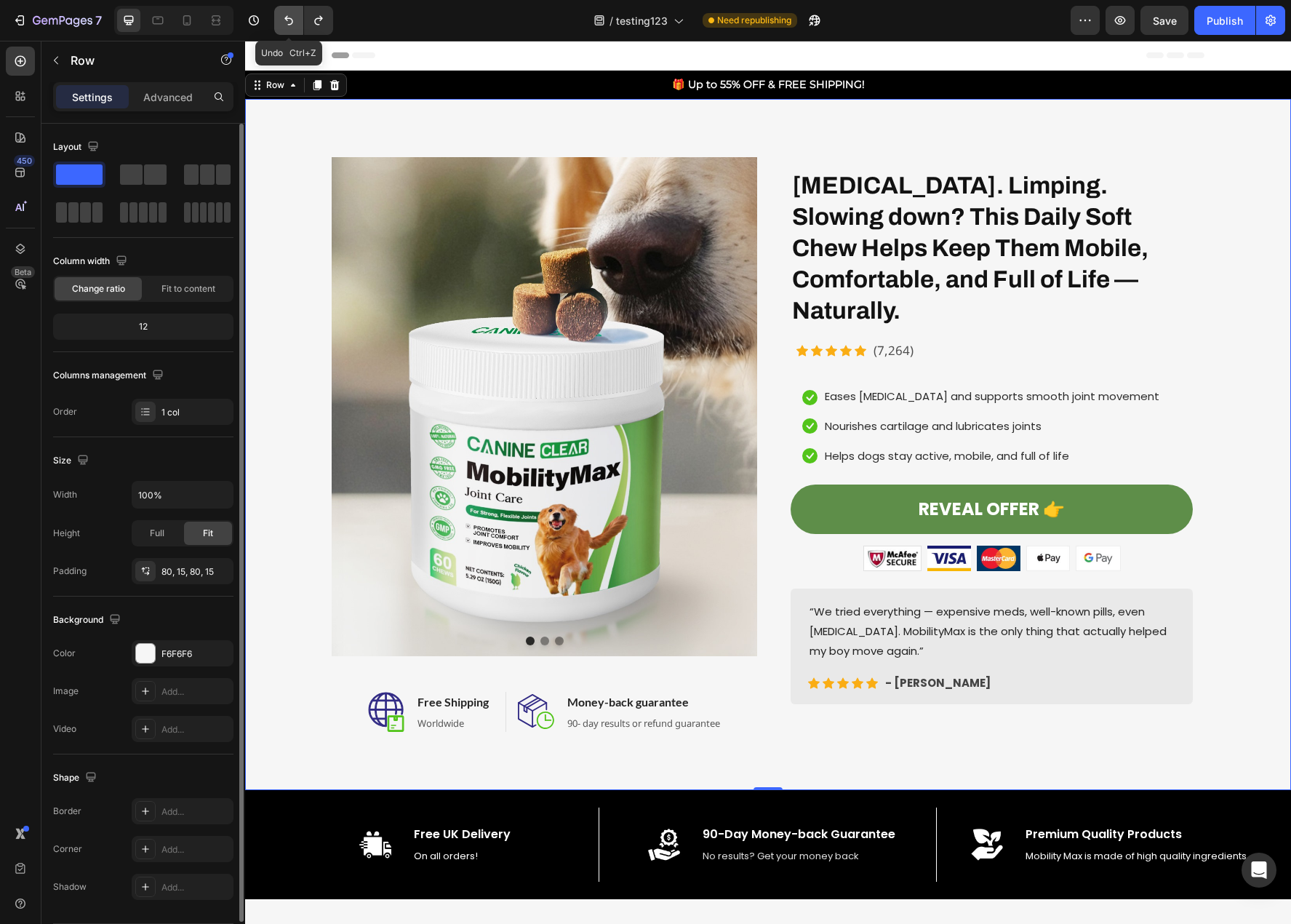
click at [289, 20] on icon "Undo/Redo" at bounding box center [289, 20] width 15 height 15
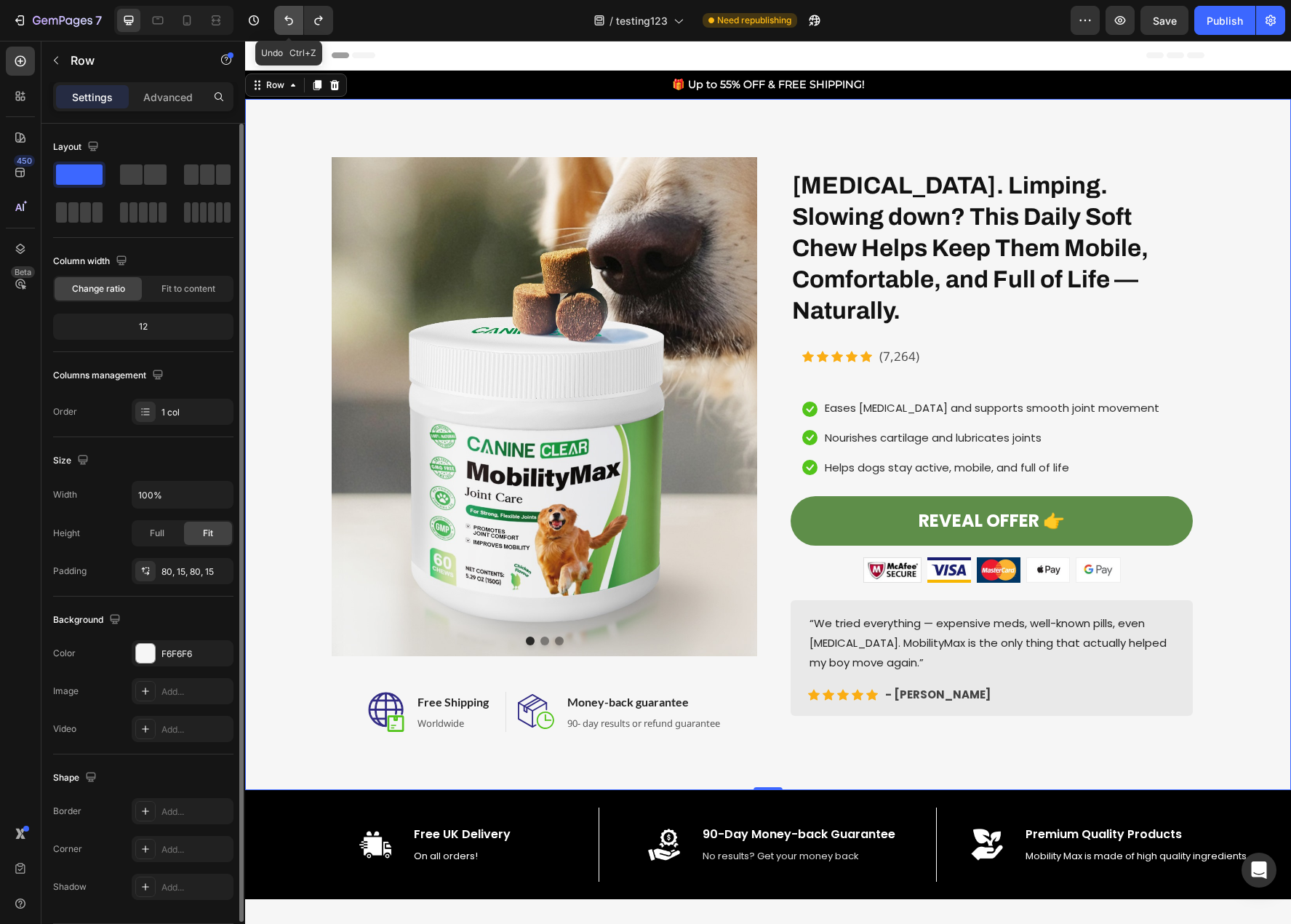
click at [289, 20] on icon "Undo/Redo" at bounding box center [289, 20] width 15 height 15
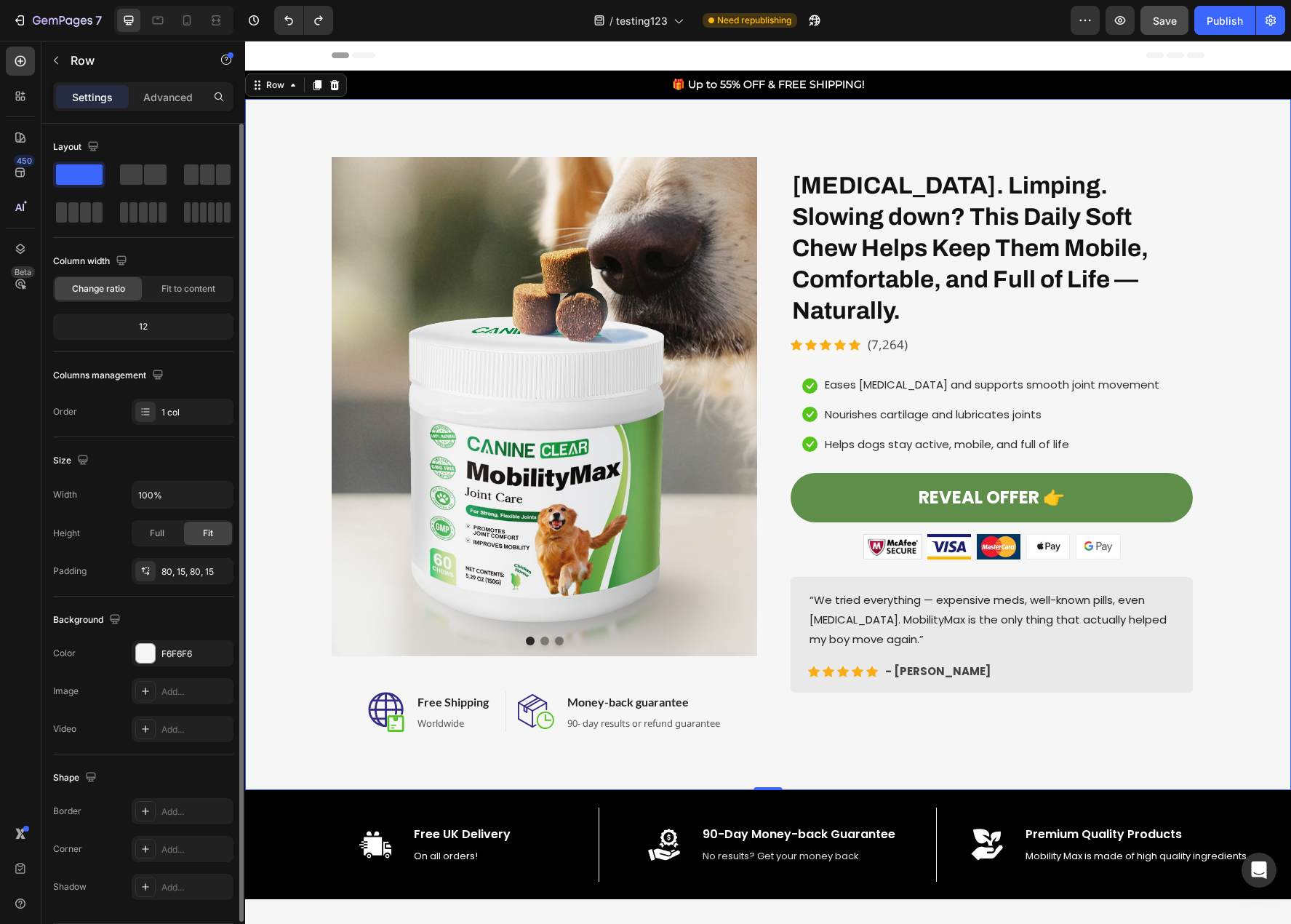
click at [1173, 23] on span "Save" at bounding box center [1165, 21] width 24 height 12
click at [1071, 431] on li "Icon Helps dogs stay active, mobile, and full of life Text block" at bounding box center [981, 444] width 382 height 26
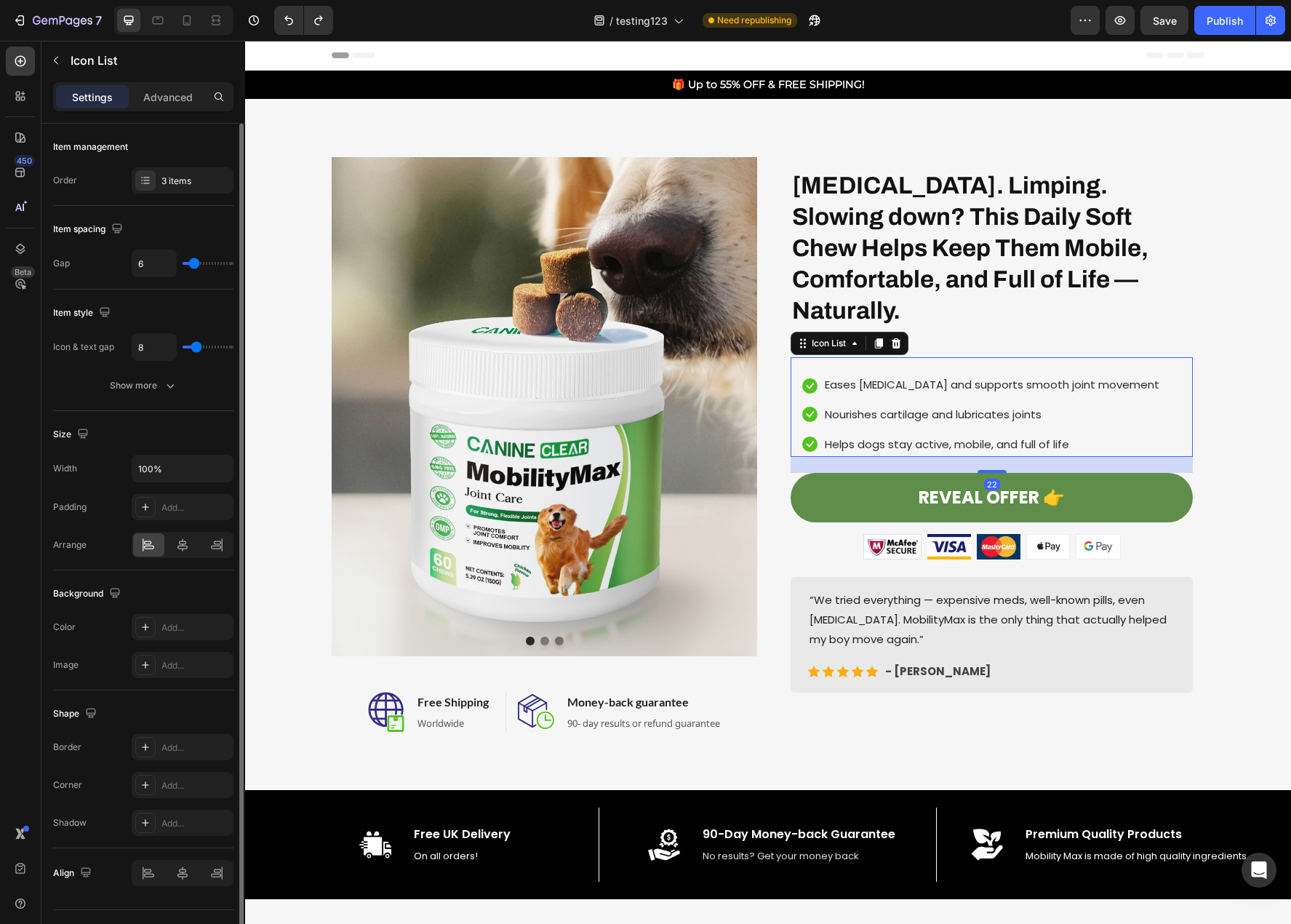
click at [1067, 431] on li "Icon Helps dogs stay active, mobile, and full of life Text block" at bounding box center [981, 444] width 382 height 26
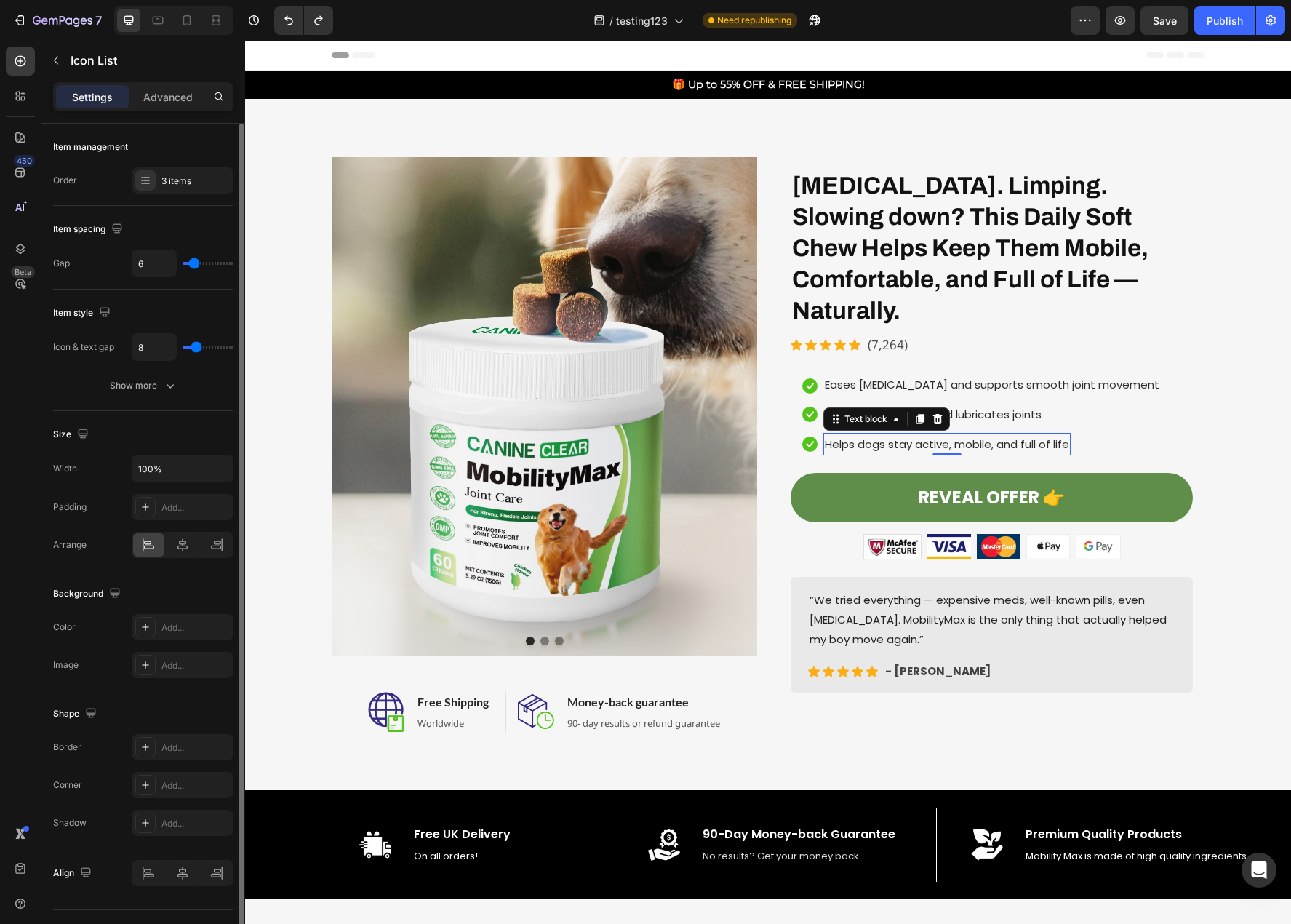
click at [1060, 434] on p "Helps dogs stay active, mobile, and full of life" at bounding box center [947, 444] width 244 height 20
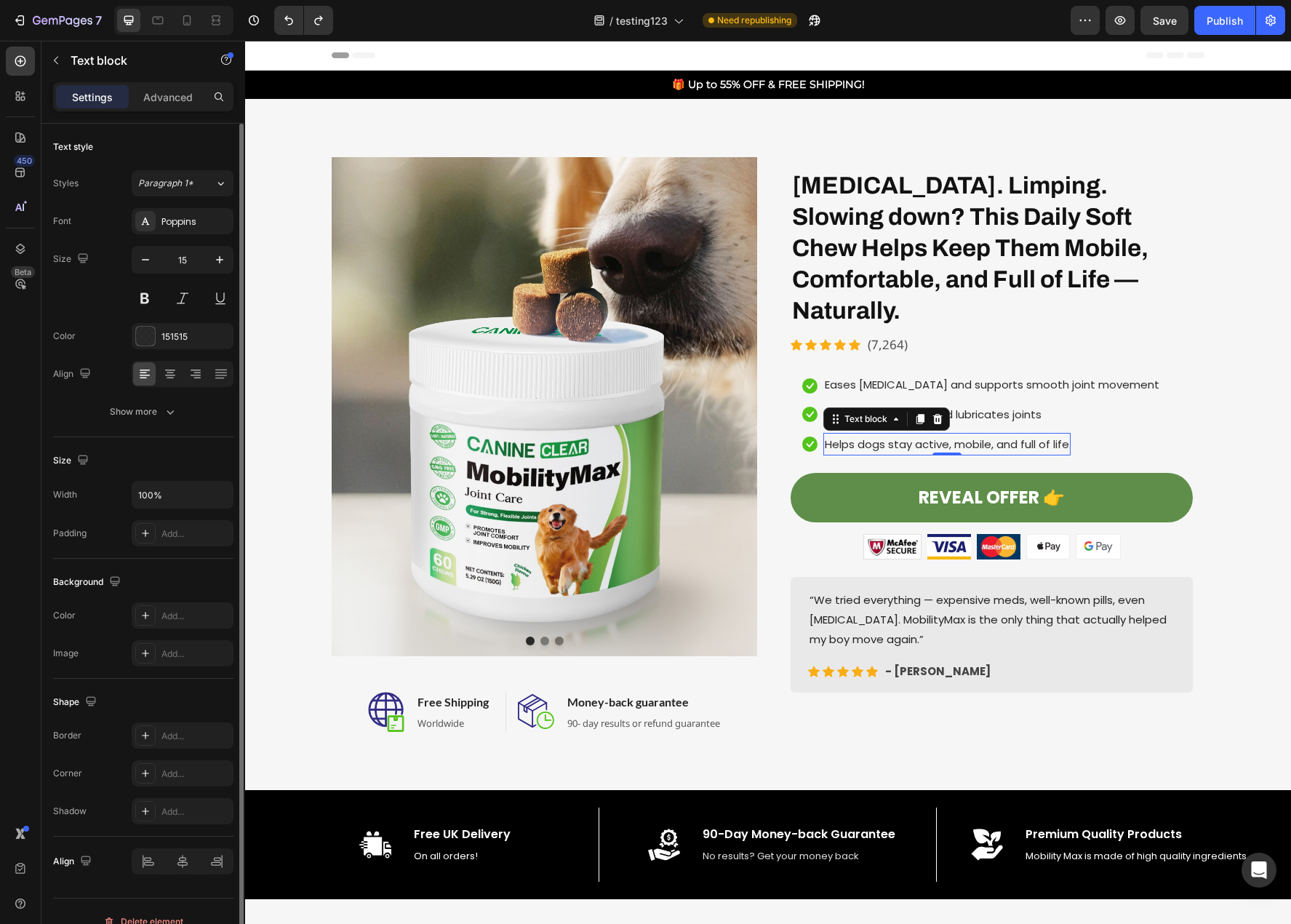
click at [835, 434] on p "Helps dogs stay active, mobile, and full of life" at bounding box center [947, 444] width 244 height 20
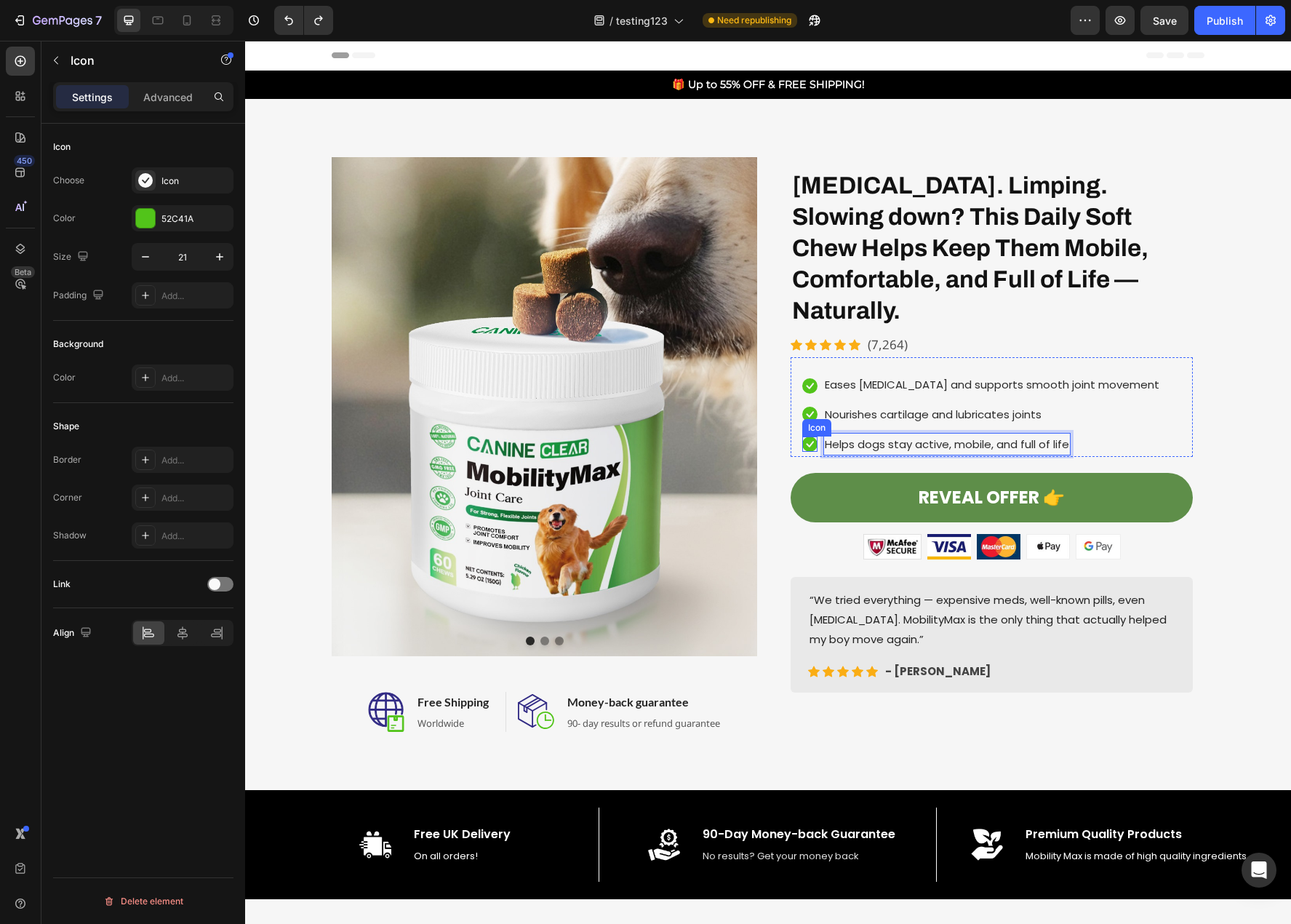
click at [806, 436] on icon at bounding box center [809, 443] width 15 height 15
click at [844, 416] on icon at bounding box center [850, 422] width 12 height 12
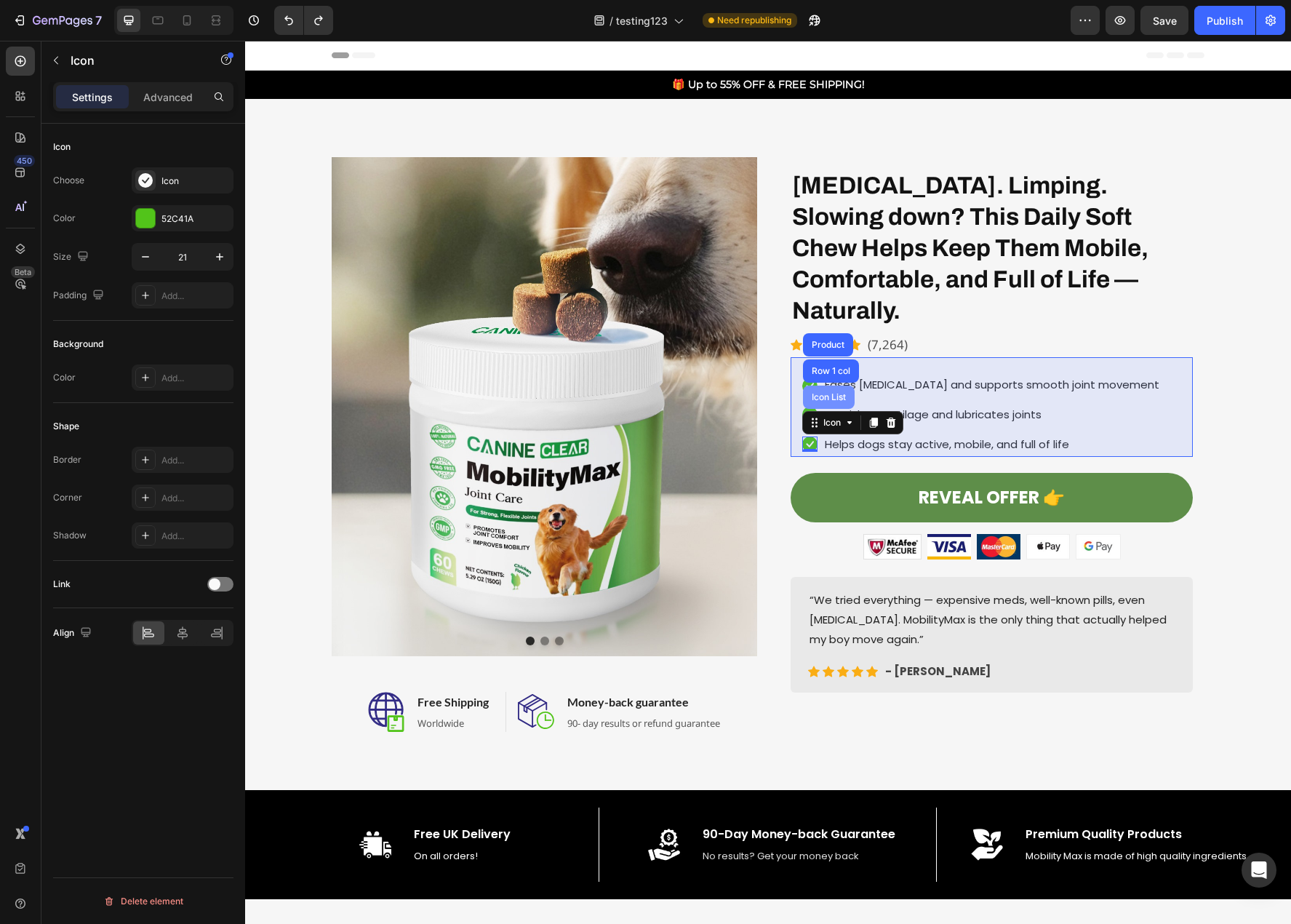
click at [834, 393] on div "Icon List" at bounding box center [829, 397] width 40 height 9
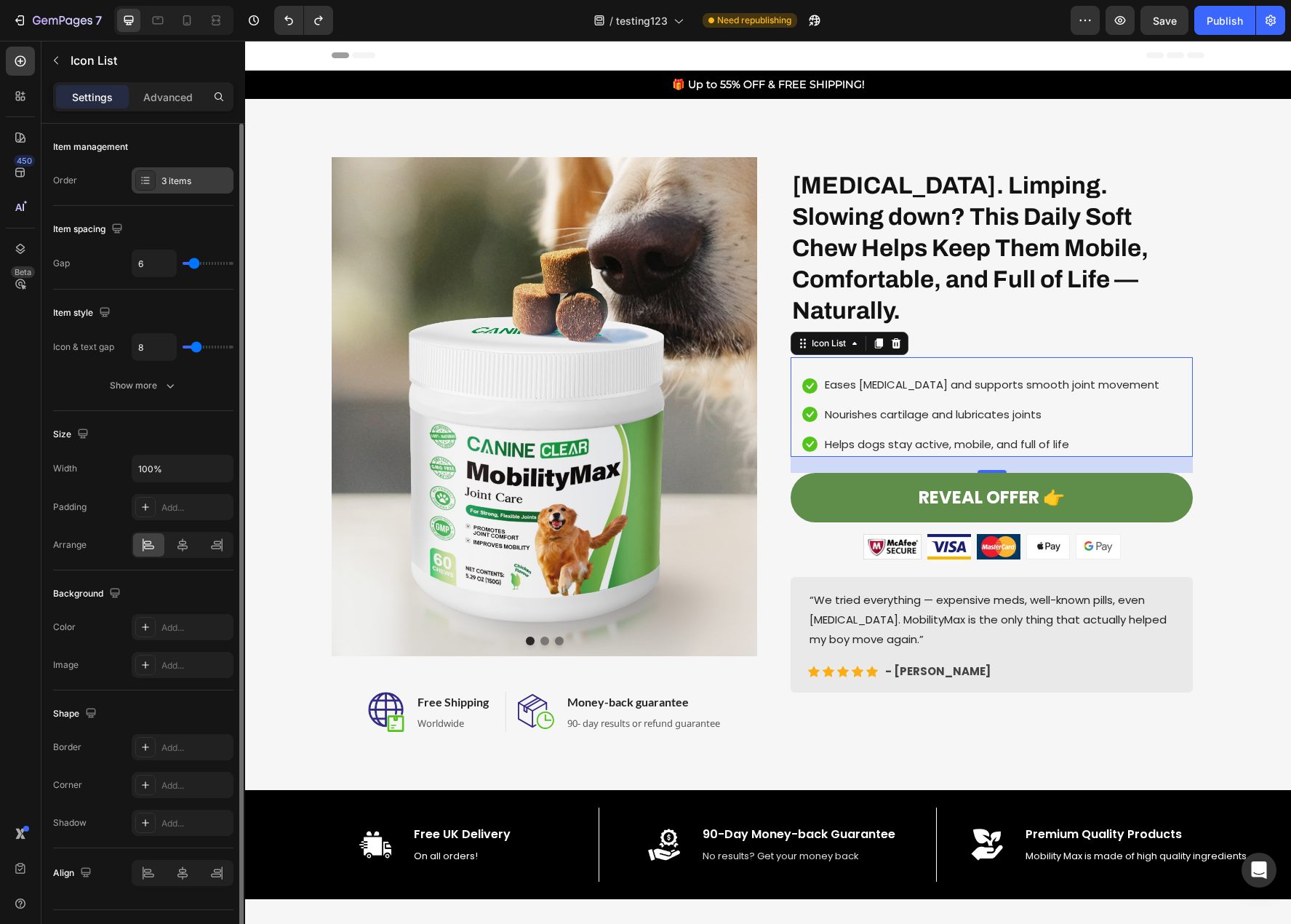
click at [183, 181] on div "3 items" at bounding box center [195, 180] width 68 height 13
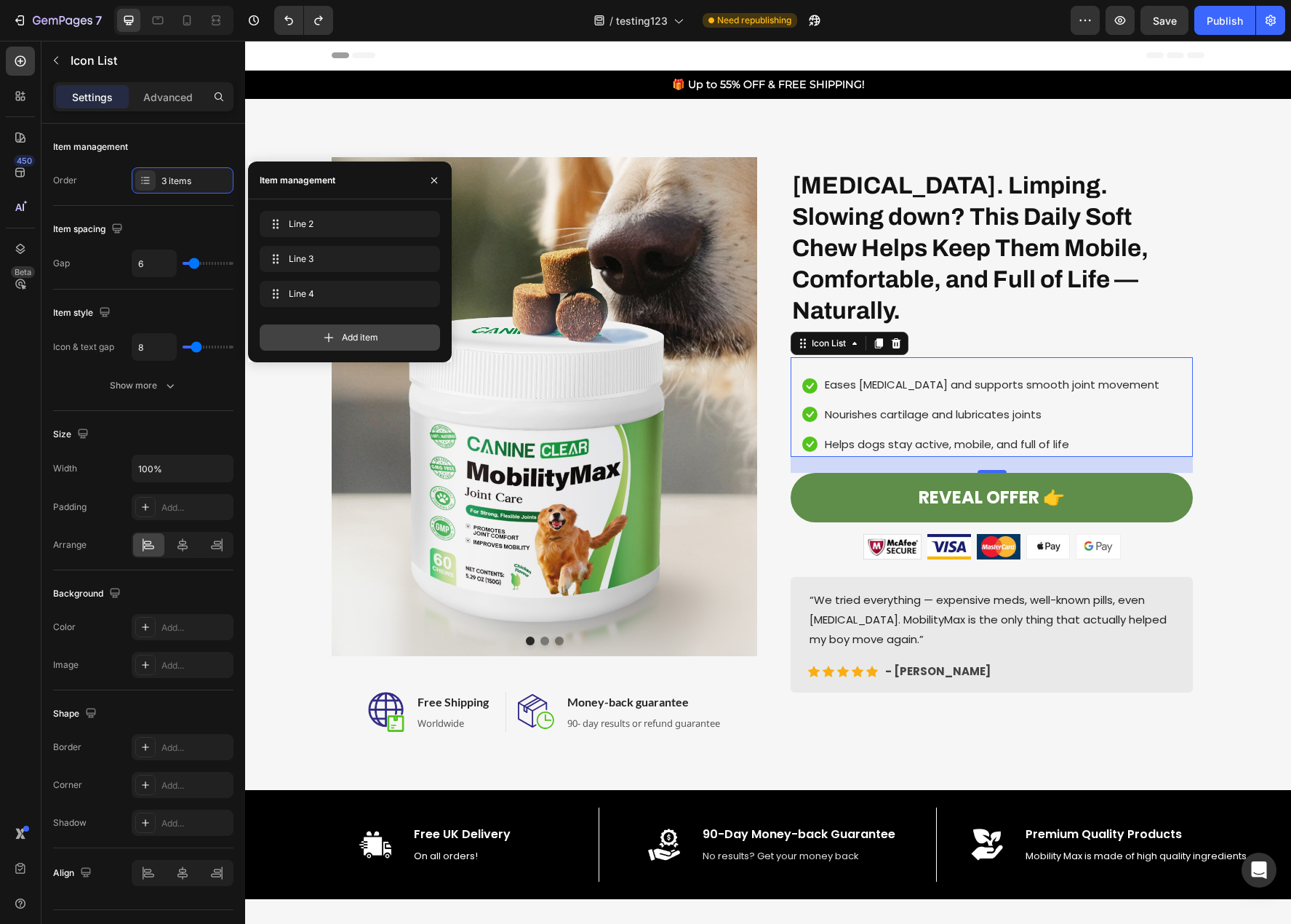
click at [304, 342] on div "Add item" at bounding box center [350, 337] width 180 height 26
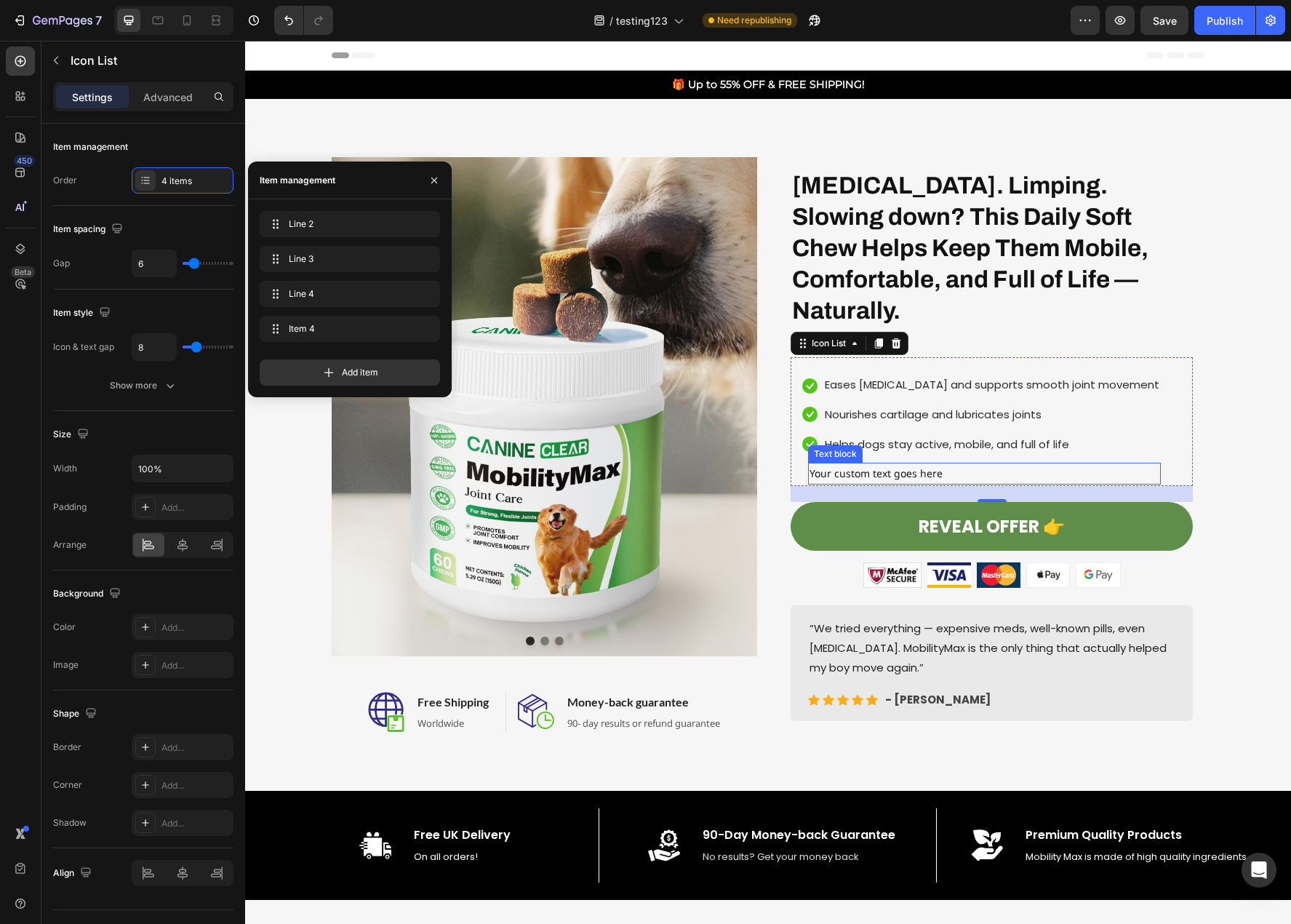
click at [808, 463] on div "Your custom text goes here" at bounding box center [985, 473] width 353 height 21
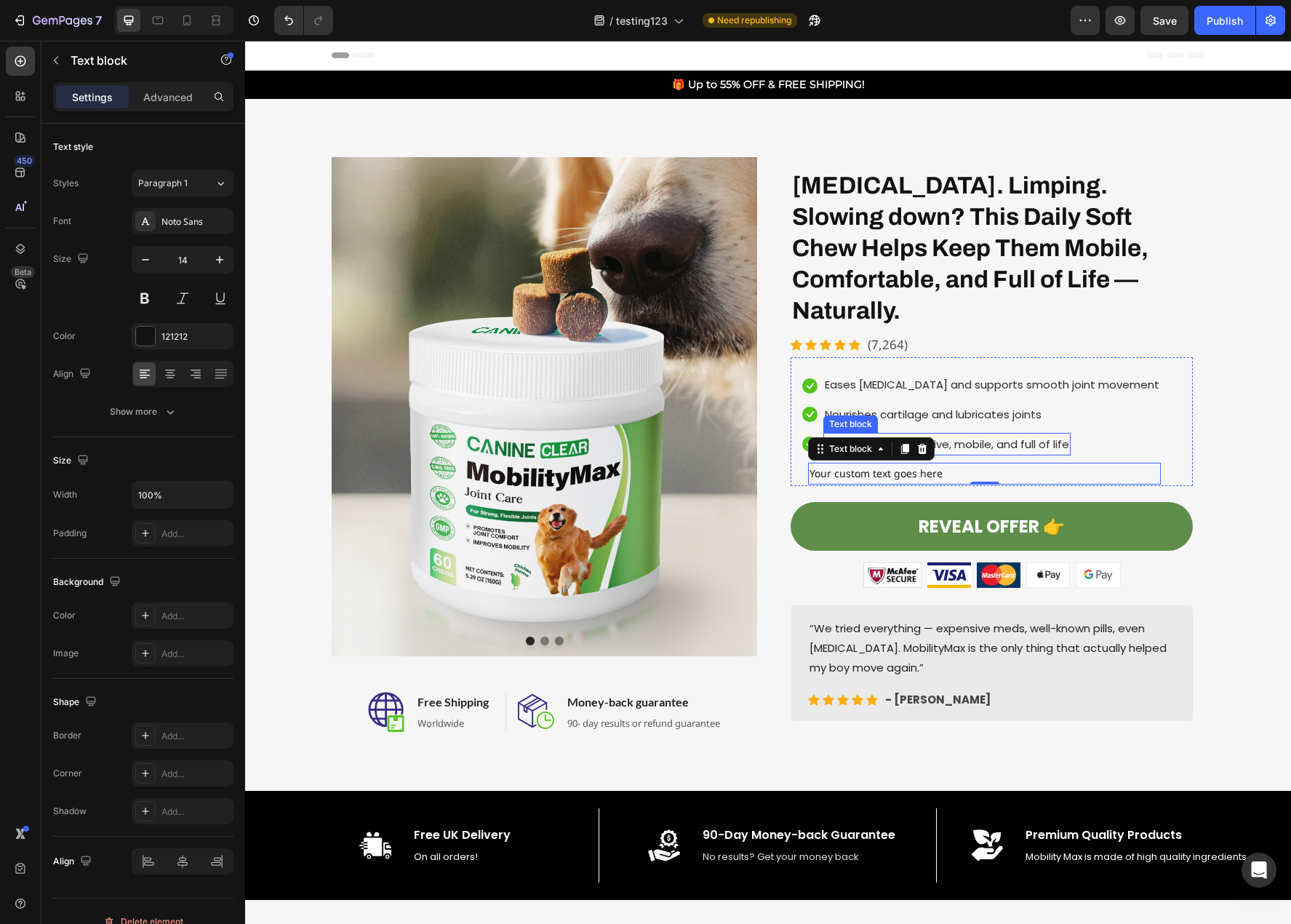
click at [954, 434] on p "Helps dogs stay active, mobile, and full of life" at bounding box center [947, 444] width 244 height 20
click at [820, 463] on div "Your custom text goes here" at bounding box center [985, 473] width 353 height 21
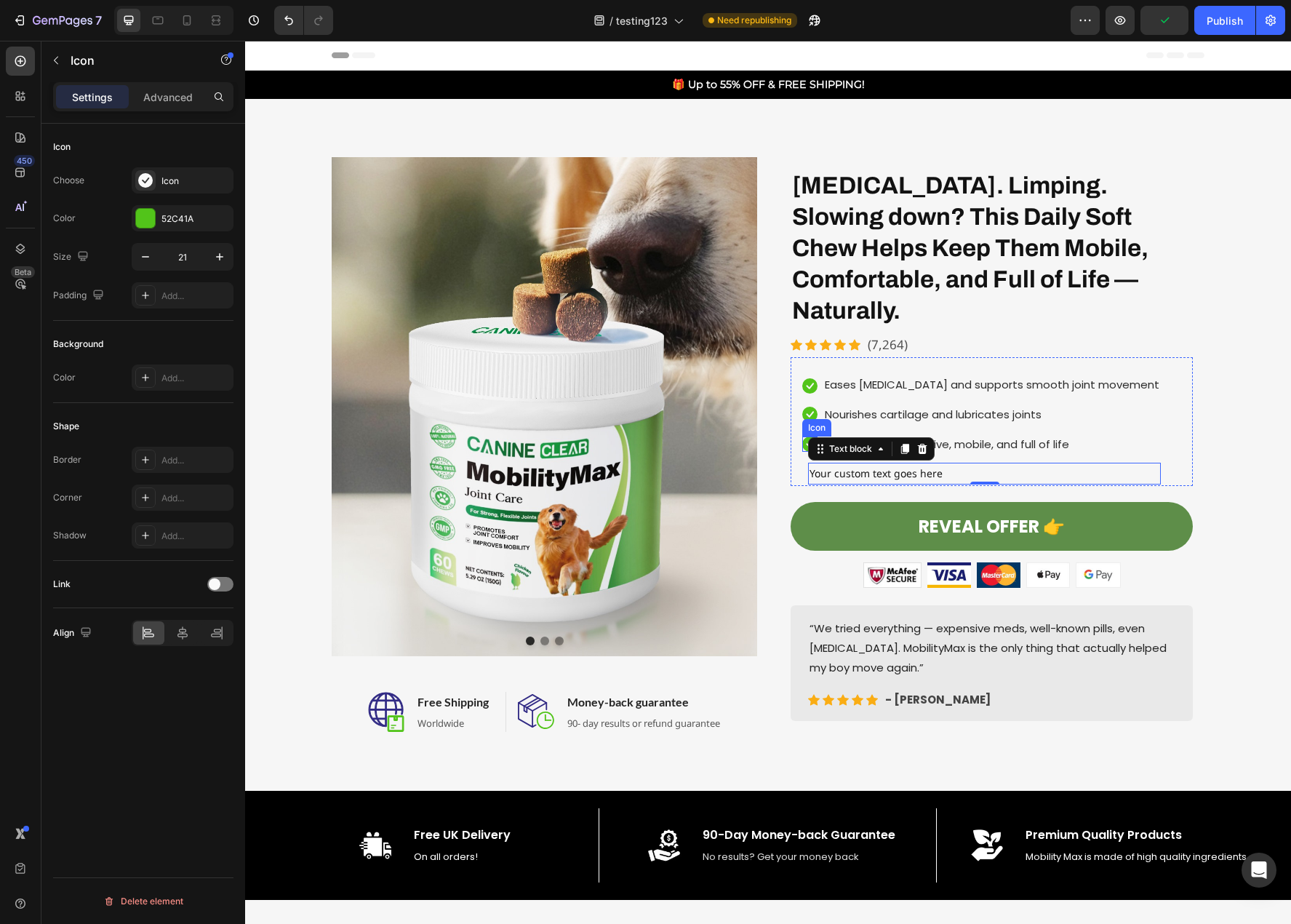
click at [796, 431] on li "Icon Helps dogs stay active, mobile, and full of life Text block" at bounding box center [981, 444] width 382 height 26
click at [872, 418] on icon at bounding box center [874, 423] width 8 height 10
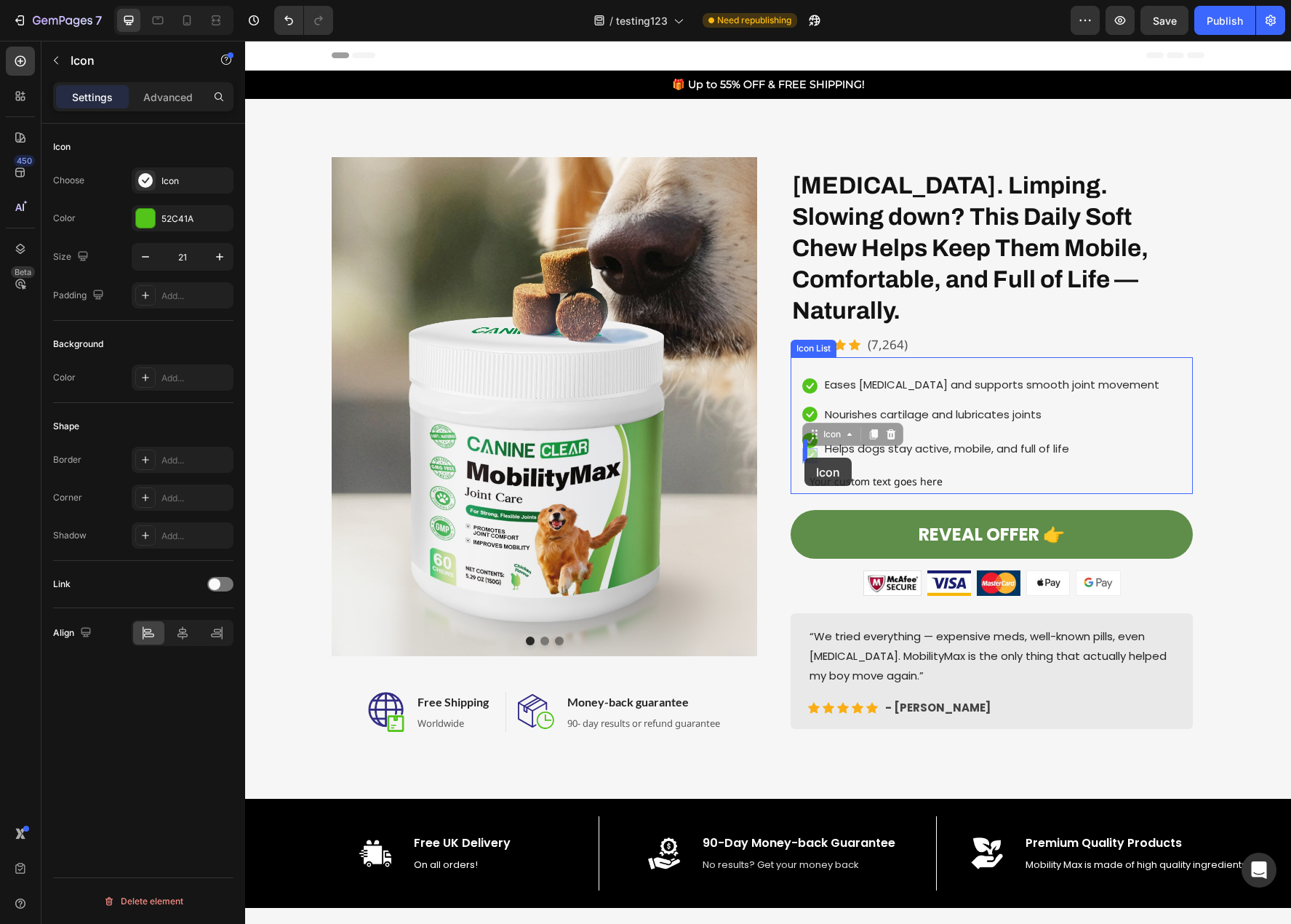
drag, startPoint x: 806, startPoint y: 422, endPoint x: 804, endPoint y: 457, distance: 35.1
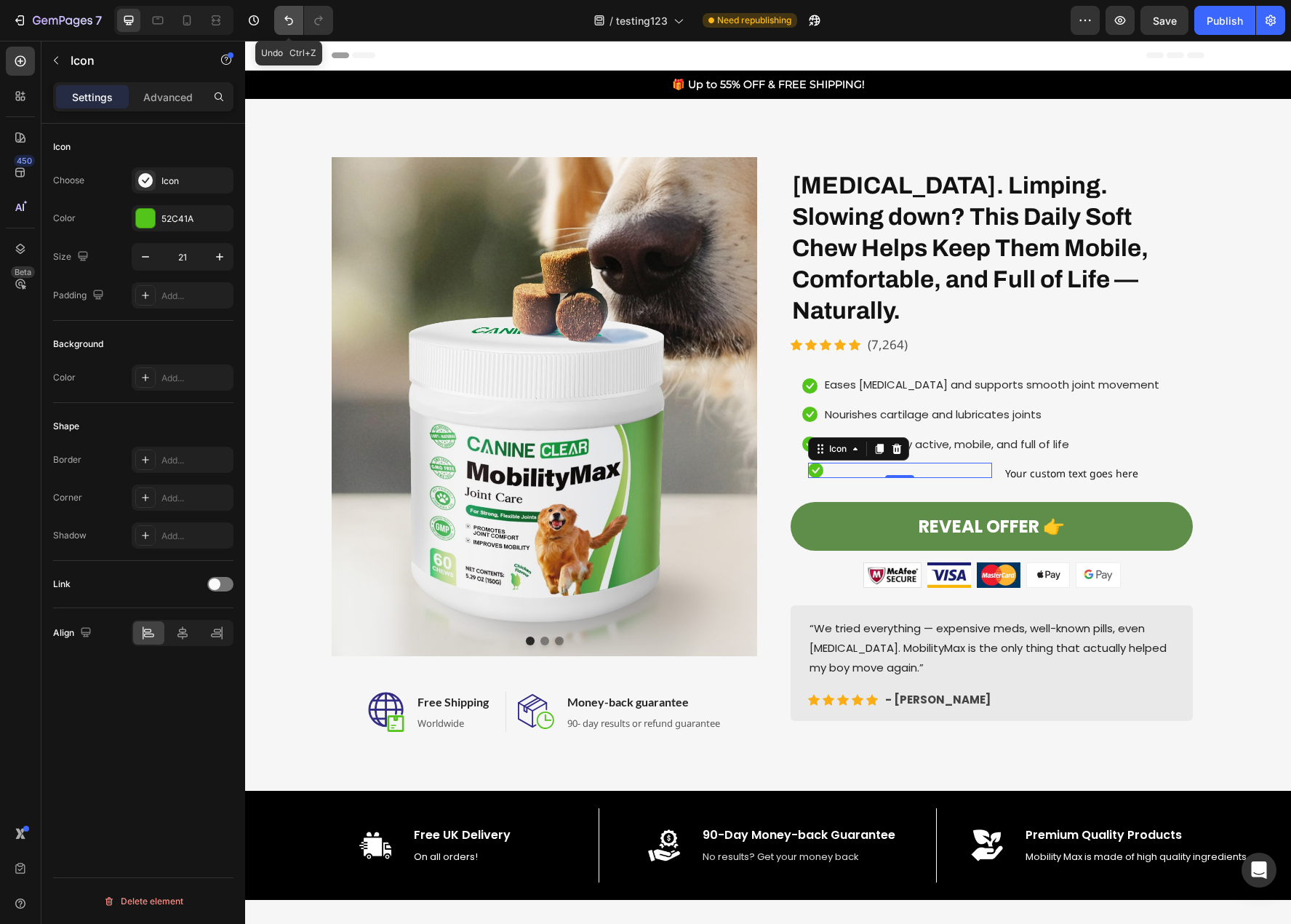
click at [289, 20] on icon "Undo/Redo" at bounding box center [289, 20] width 15 height 15
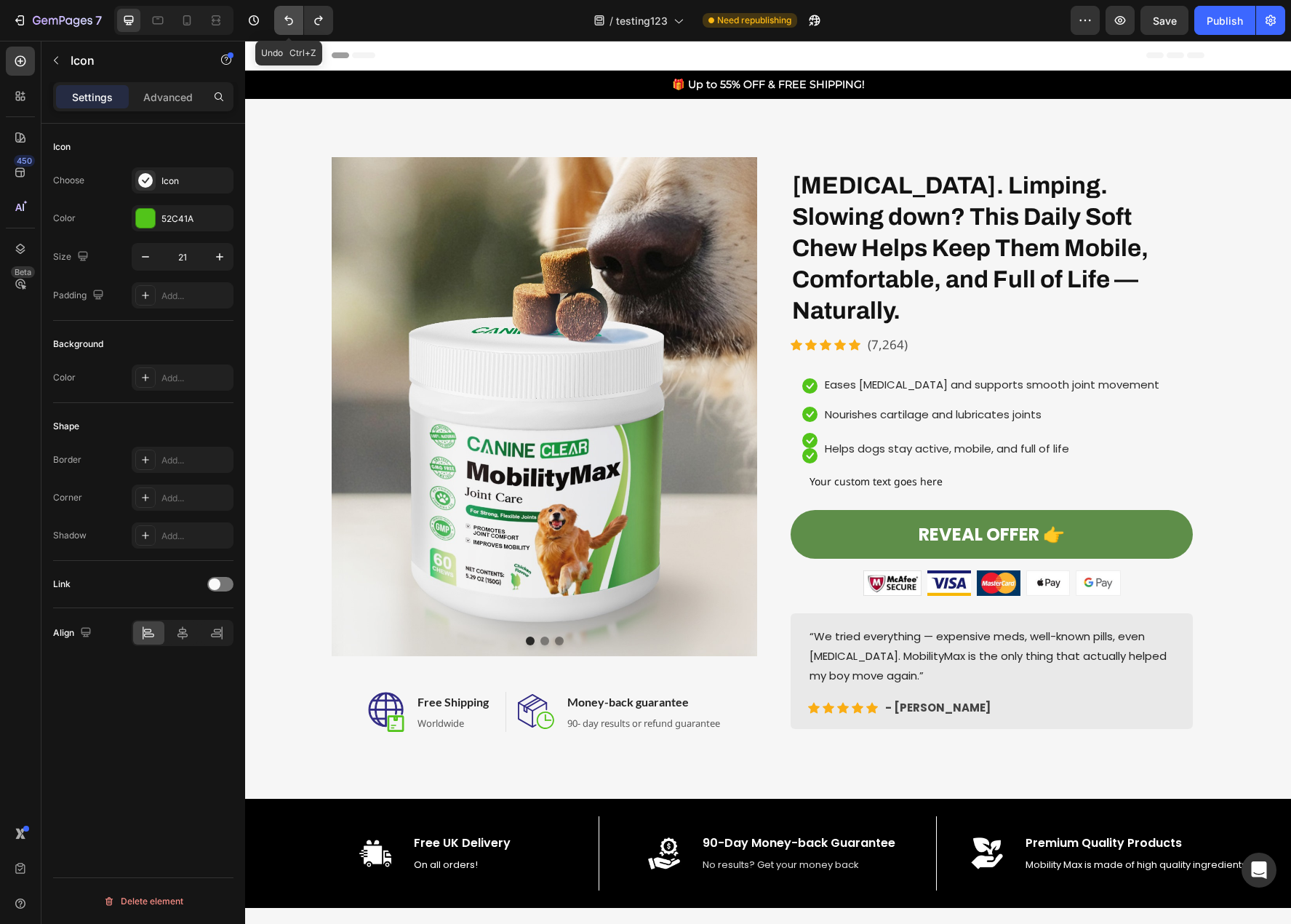
click at [289, 20] on icon "Undo/Redo" at bounding box center [289, 20] width 15 height 15
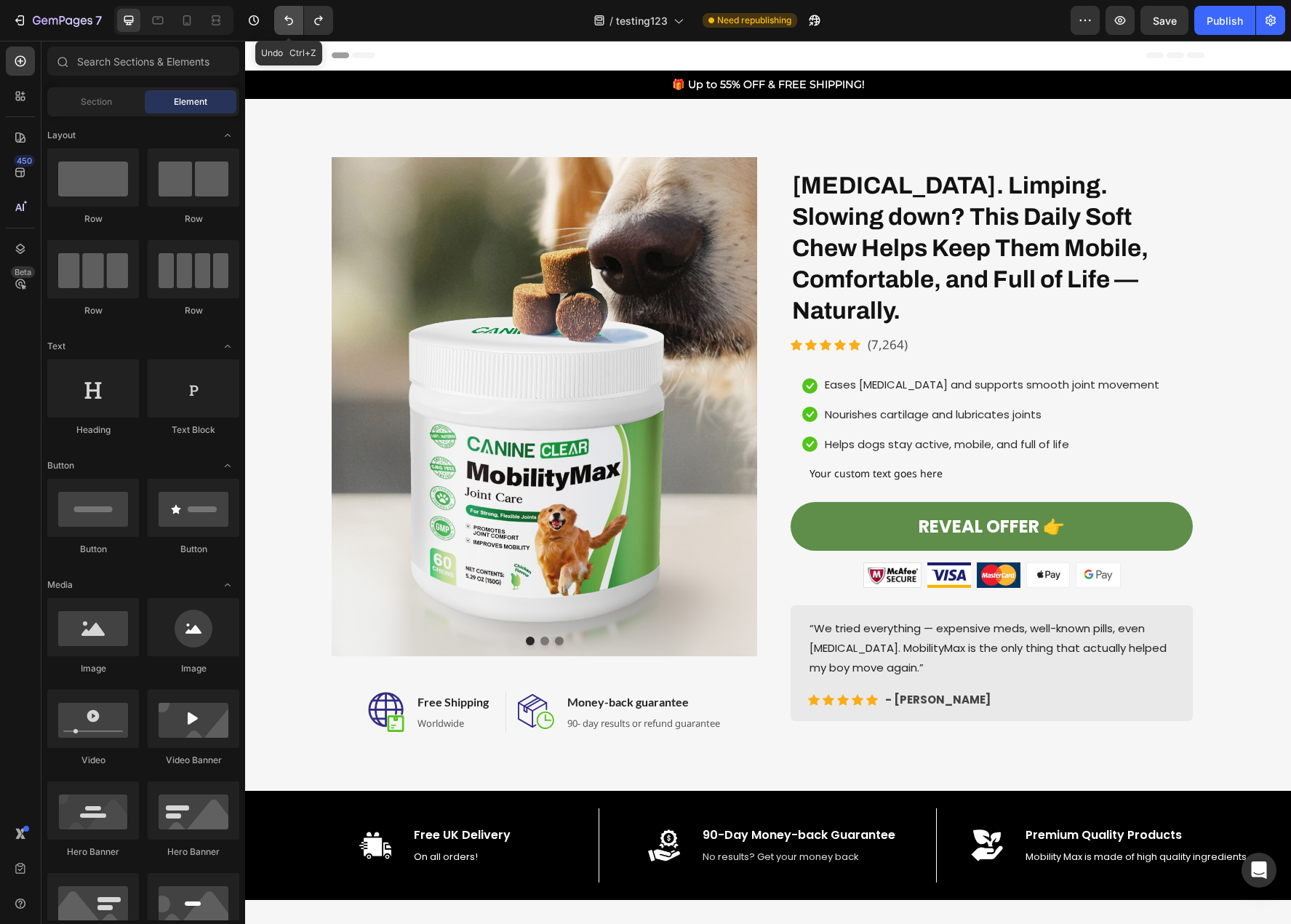
click at [289, 20] on icon "Undo/Redo" at bounding box center [289, 20] width 15 height 15
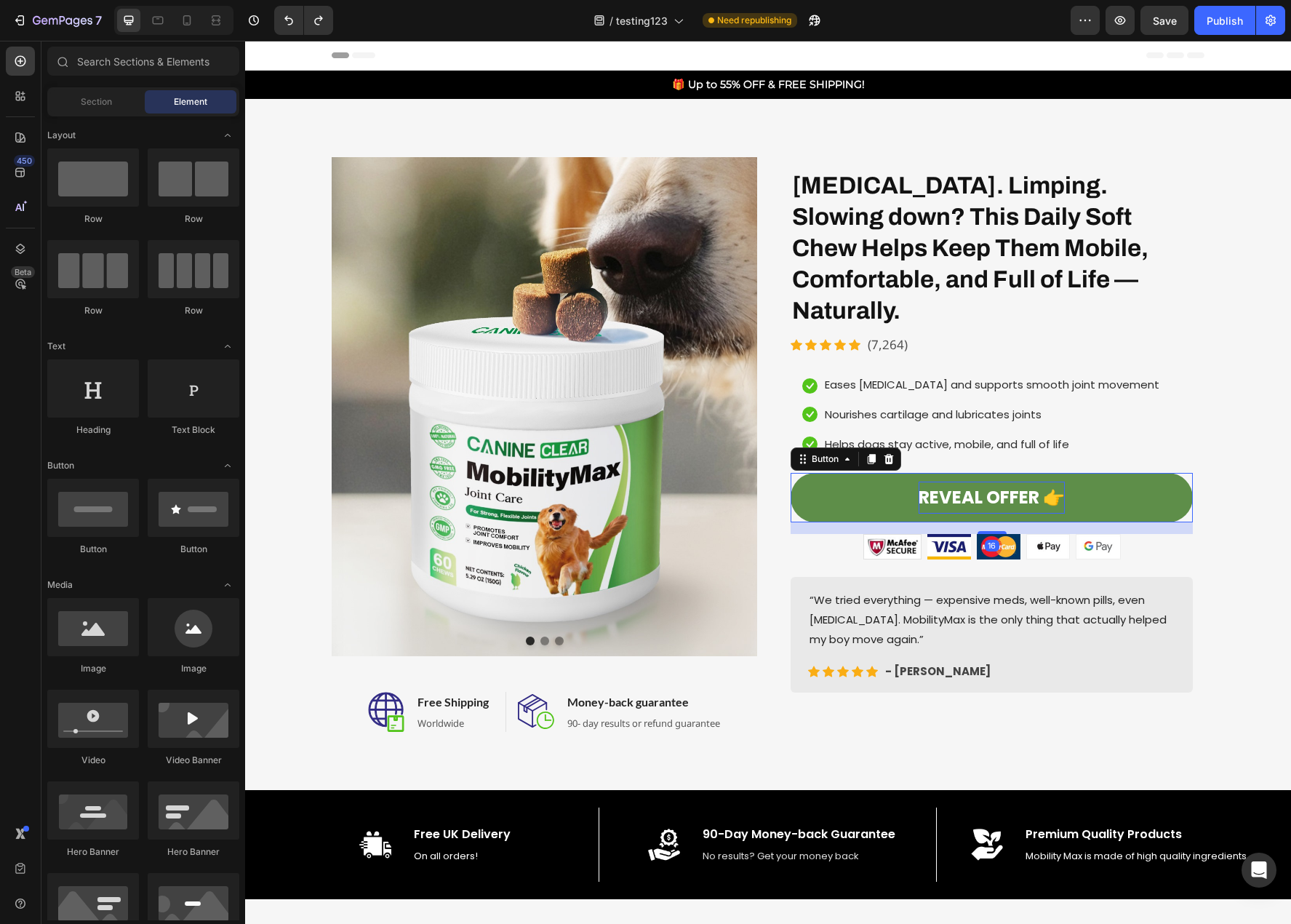
click at [980, 485] on strong "REVEAL OFFER 👉" at bounding box center [992, 497] width 146 height 24
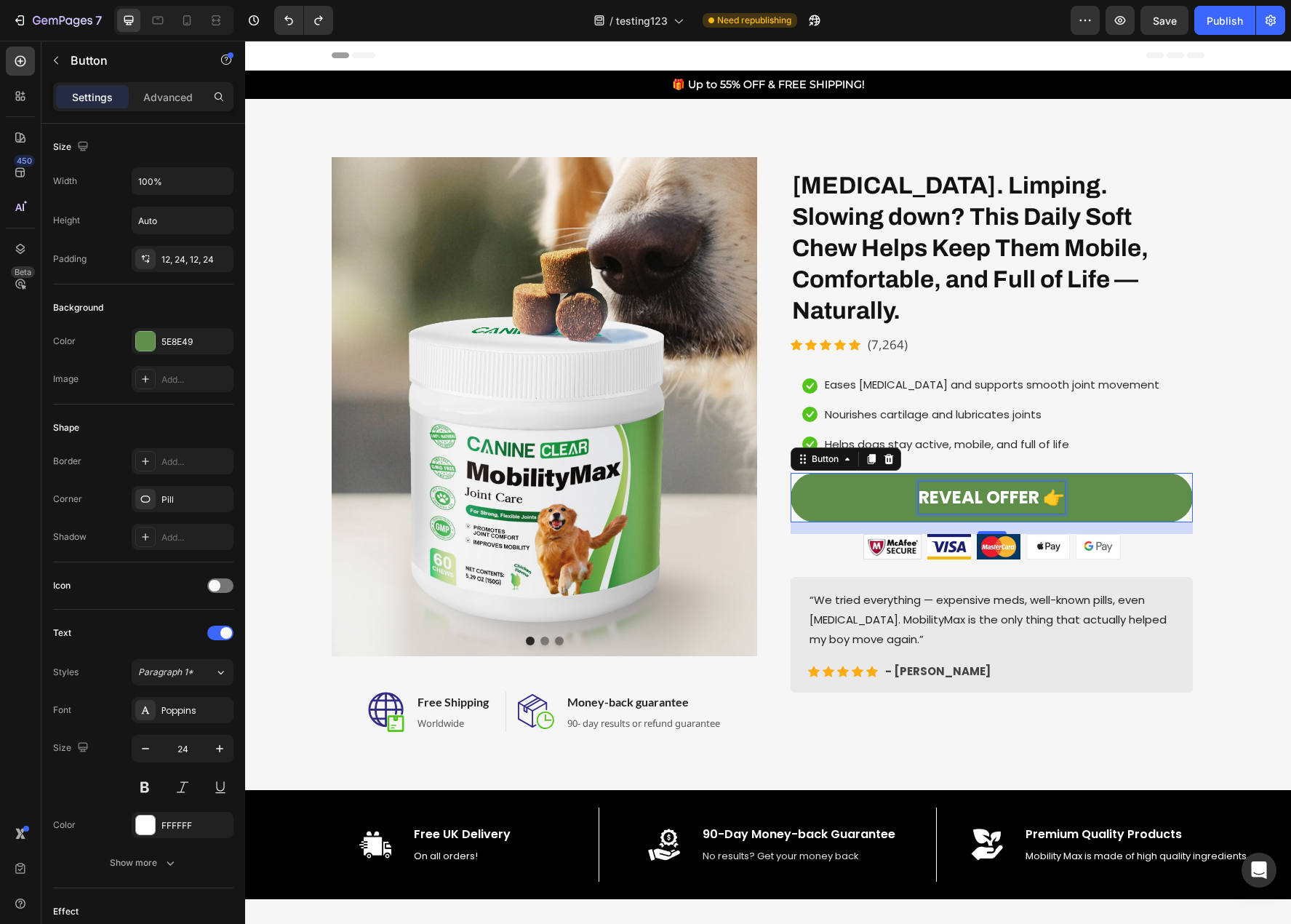
click at [984, 485] on strong "REVEAL OFFER 👉" at bounding box center [992, 497] width 146 height 24
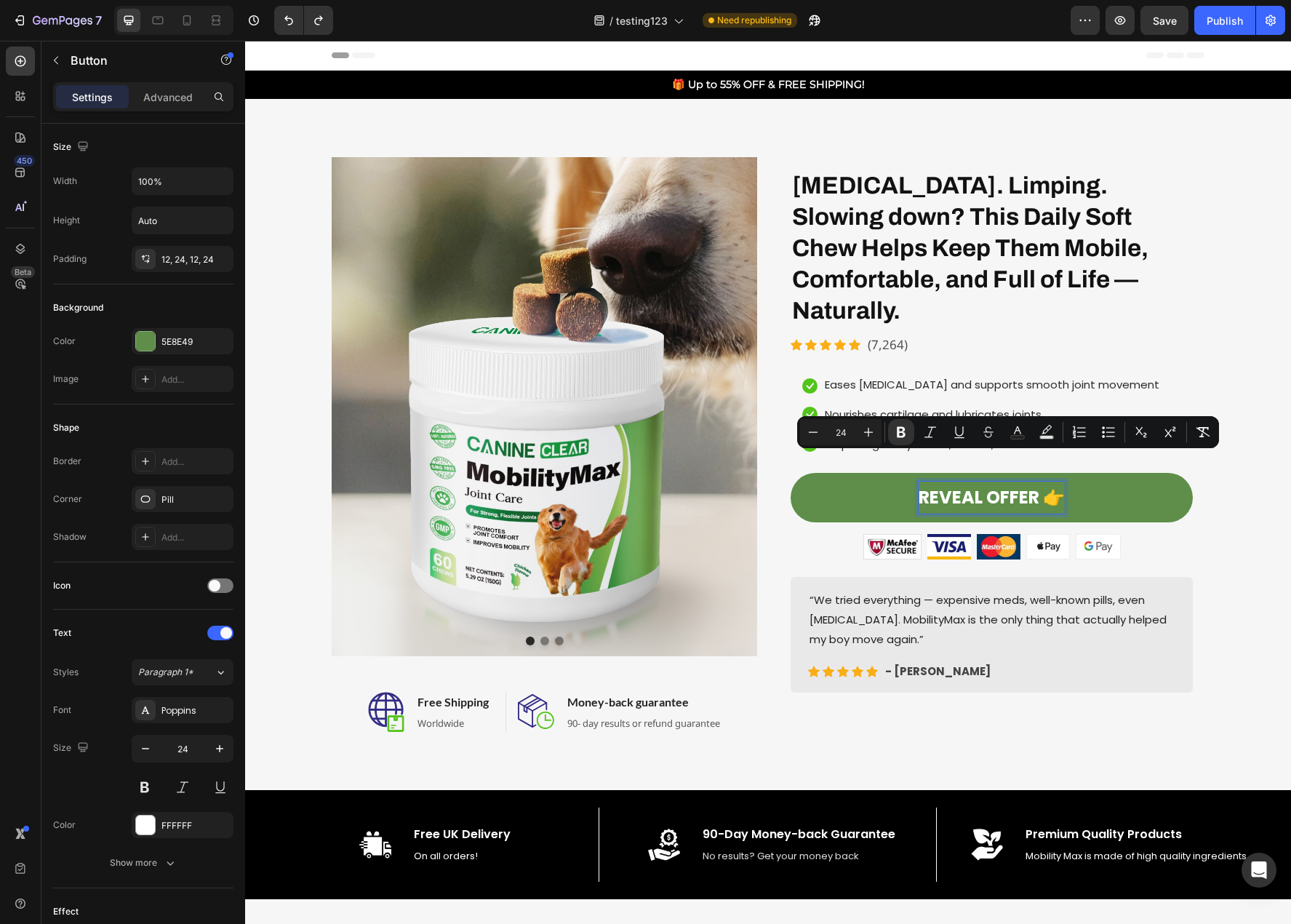
click at [943, 482] on p "REVEAL OFFER 👉" at bounding box center [992, 498] width 146 height 32
drag, startPoint x: 1006, startPoint y: 468, endPoint x: 911, endPoint y: 474, distance: 95.2
click at [911, 474] on link "REVEAL OFFER 👉" at bounding box center [992, 497] width 403 height 49
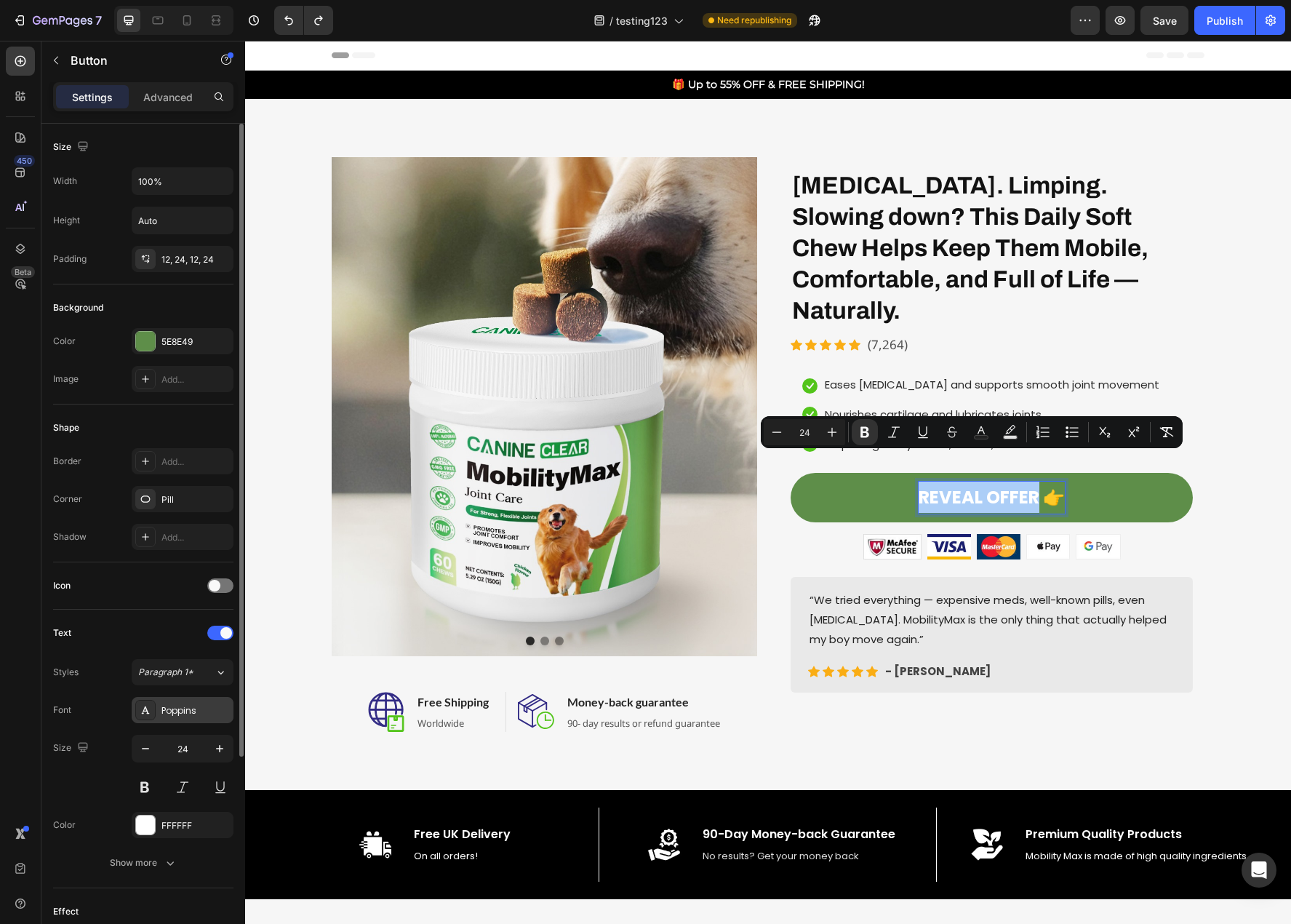
click at [194, 705] on div "Poppins" at bounding box center [195, 710] width 68 height 13
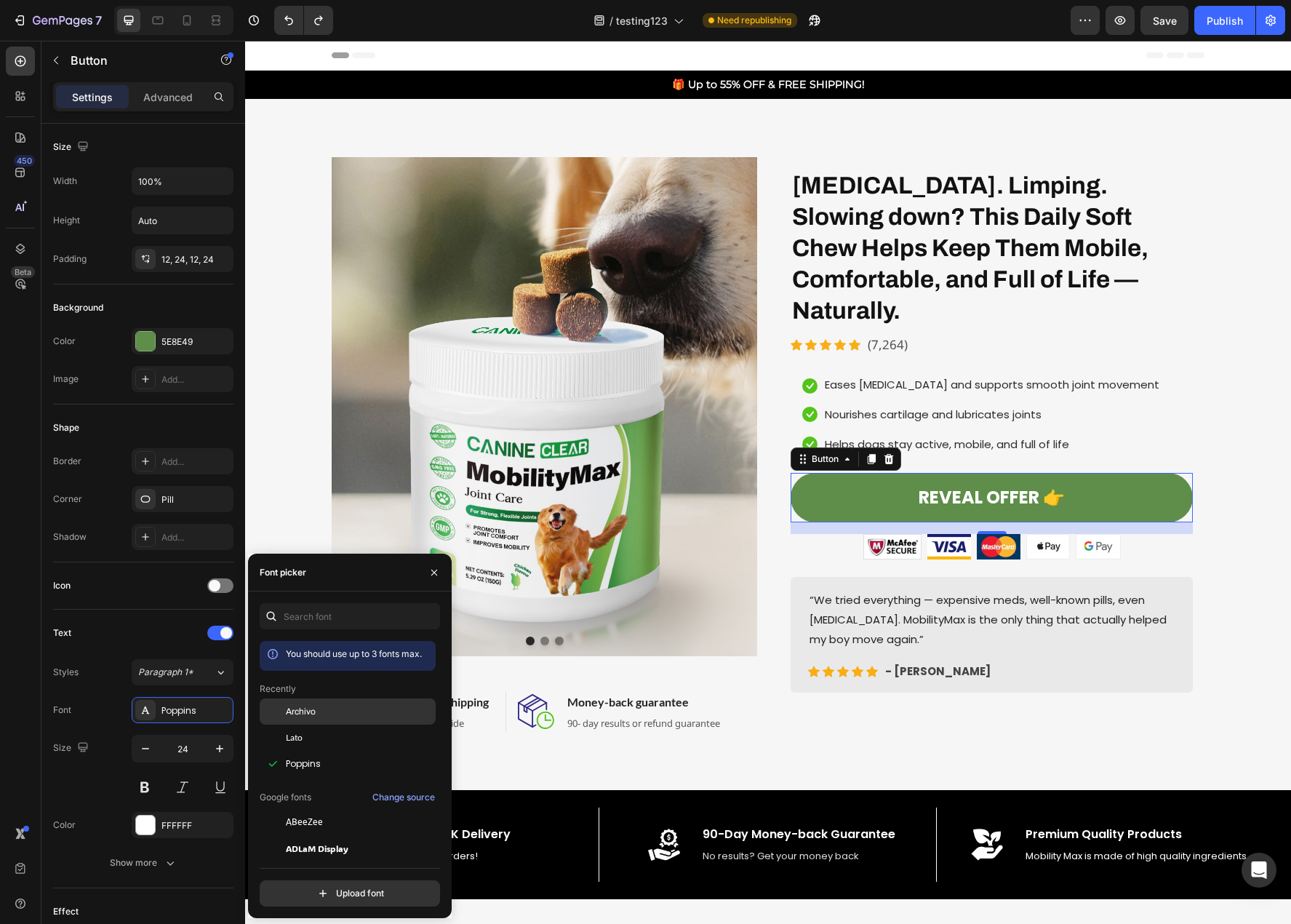
click at [312, 709] on span "Archivo" at bounding box center [300, 711] width 30 height 13
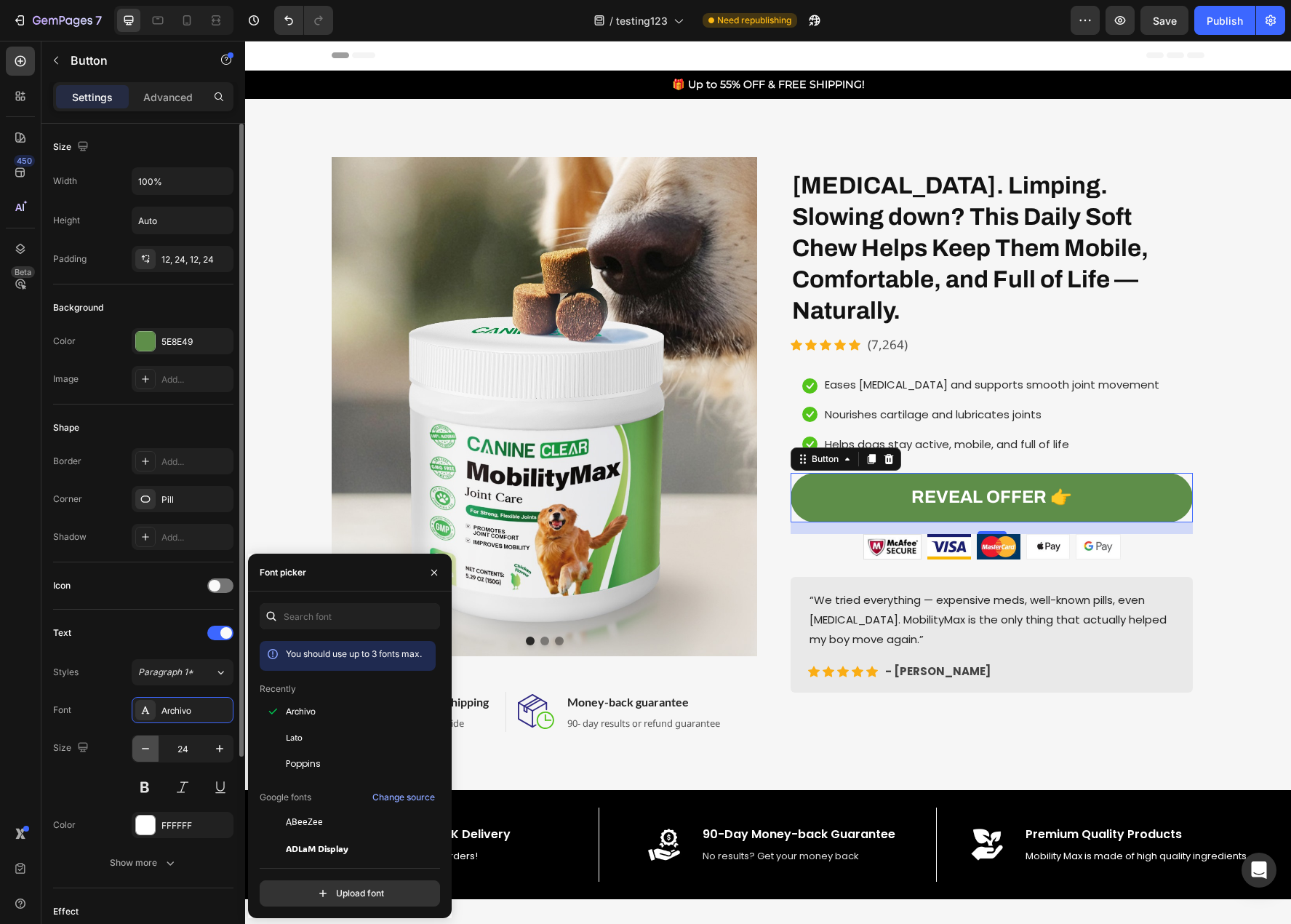
click at [144, 749] on icon "button" at bounding box center [145, 748] width 7 height 1
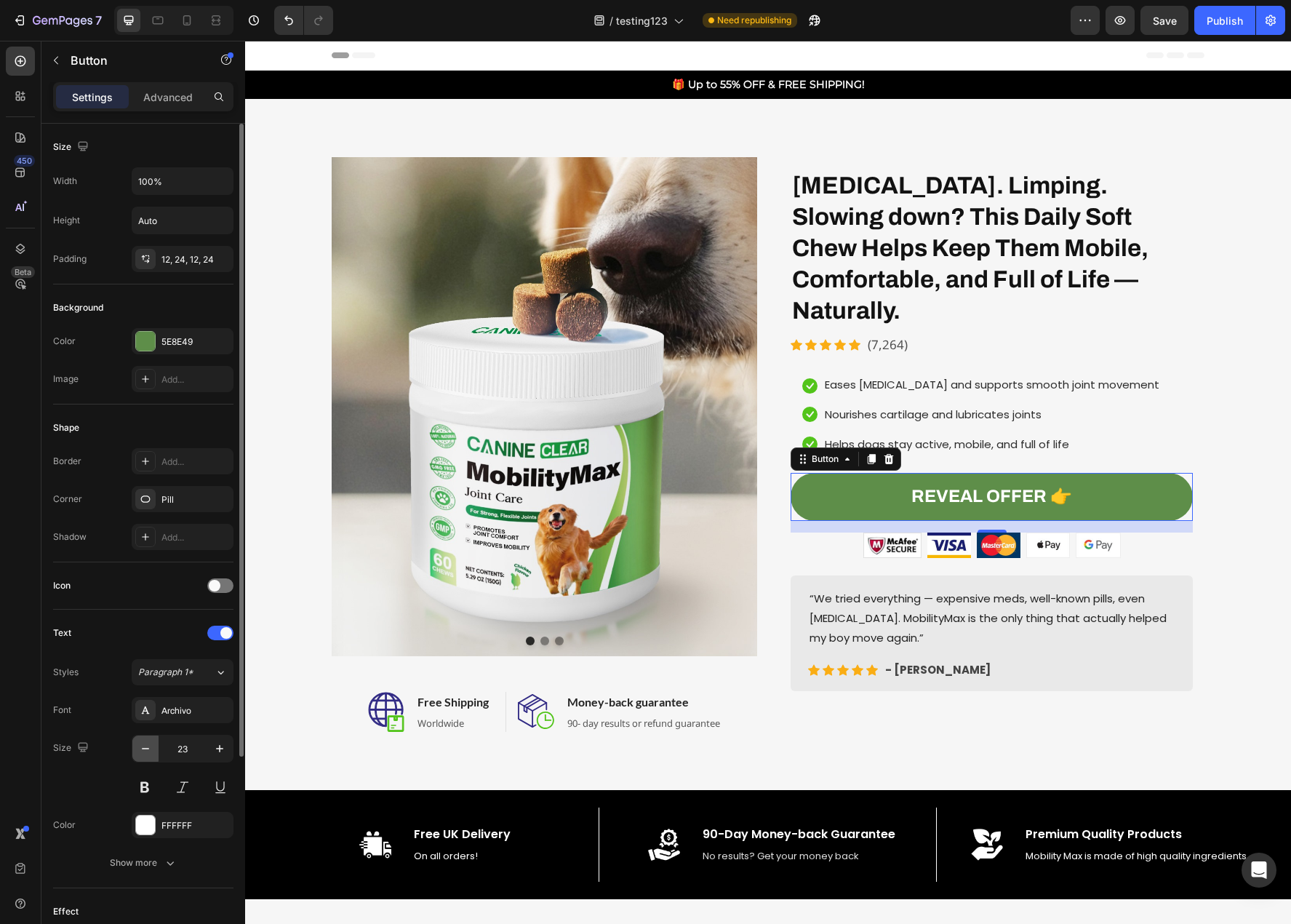
click at [144, 749] on icon "button" at bounding box center [145, 748] width 7 height 1
click at [144, 748] on icon "button" at bounding box center [145, 749] width 15 height 15
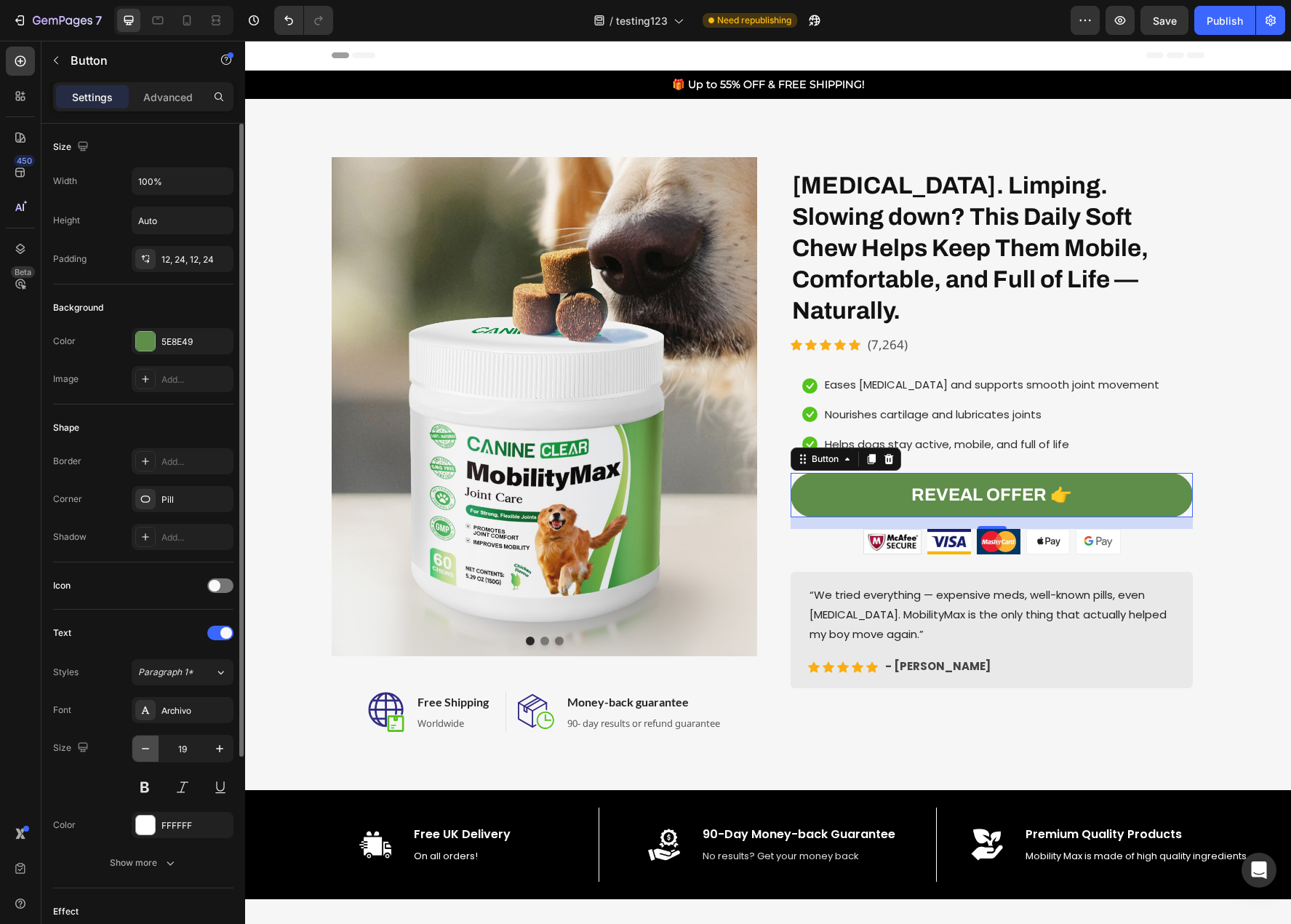
click at [144, 748] on icon "button" at bounding box center [145, 749] width 15 height 15
type input "16"
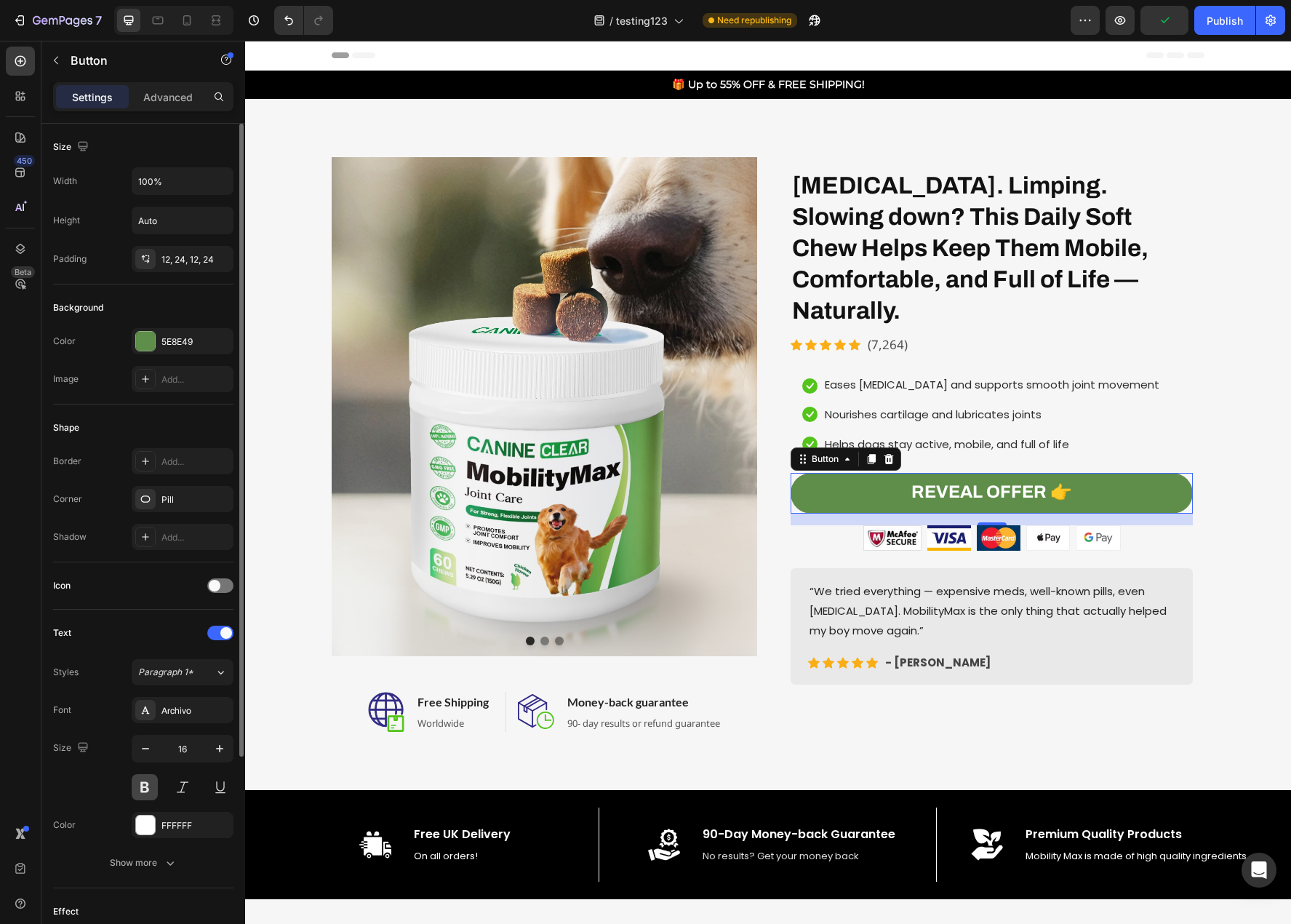
click at [138, 786] on button at bounding box center [145, 787] width 26 height 26
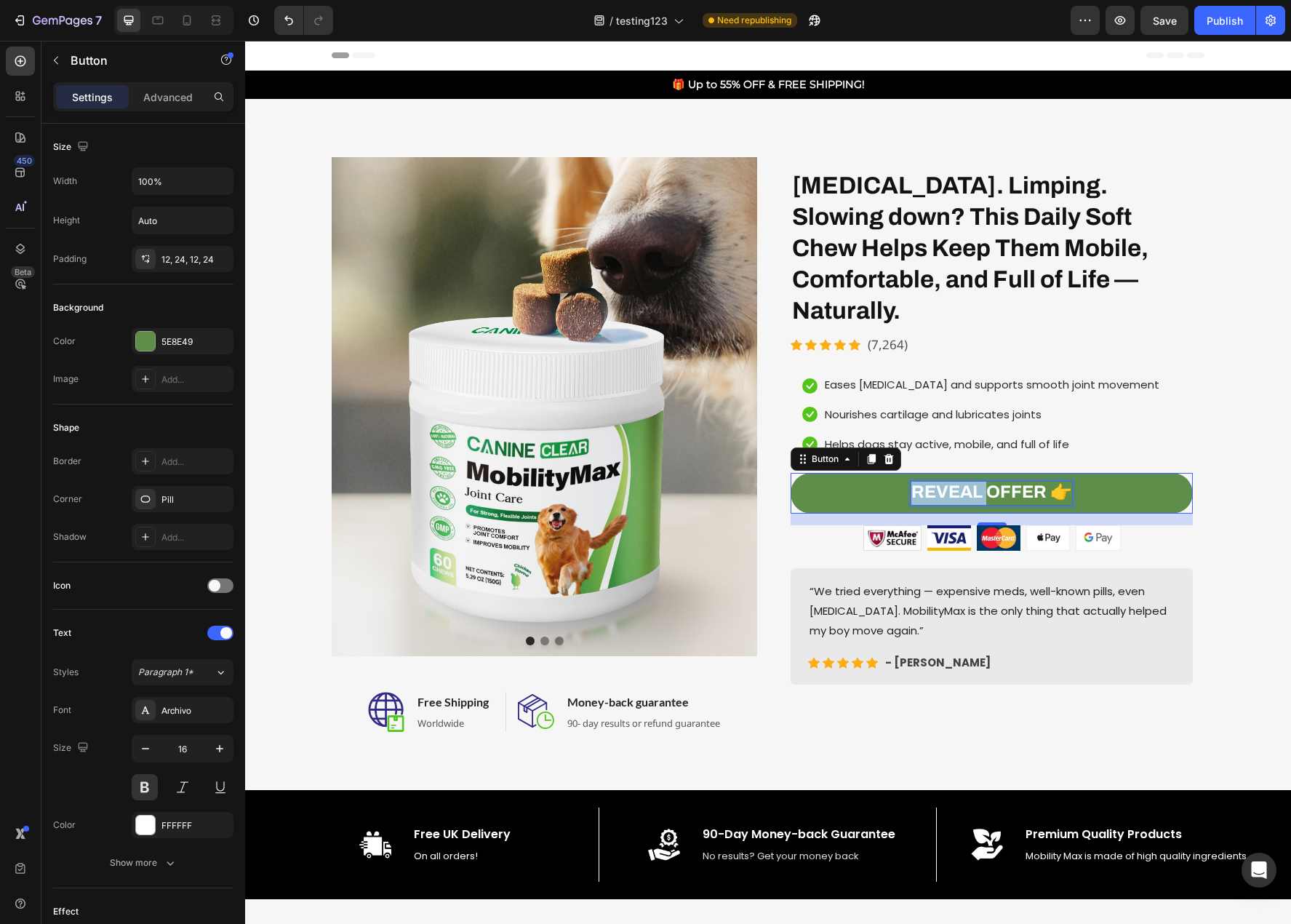
click at [967, 482] on strong "REVEAL OFFER 👉" at bounding box center [992, 491] width 161 height 19
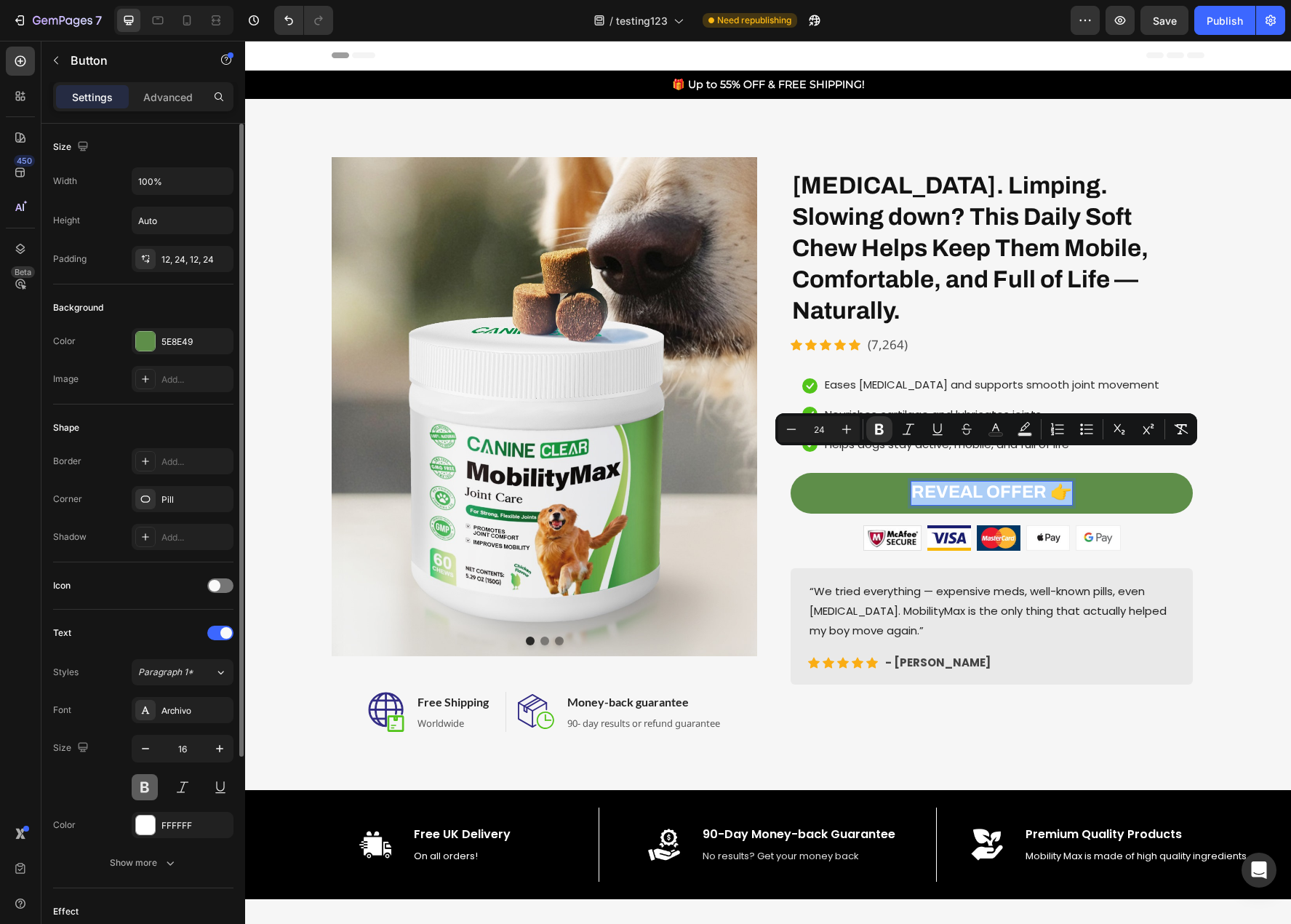
click at [144, 788] on button at bounding box center [145, 787] width 26 height 26
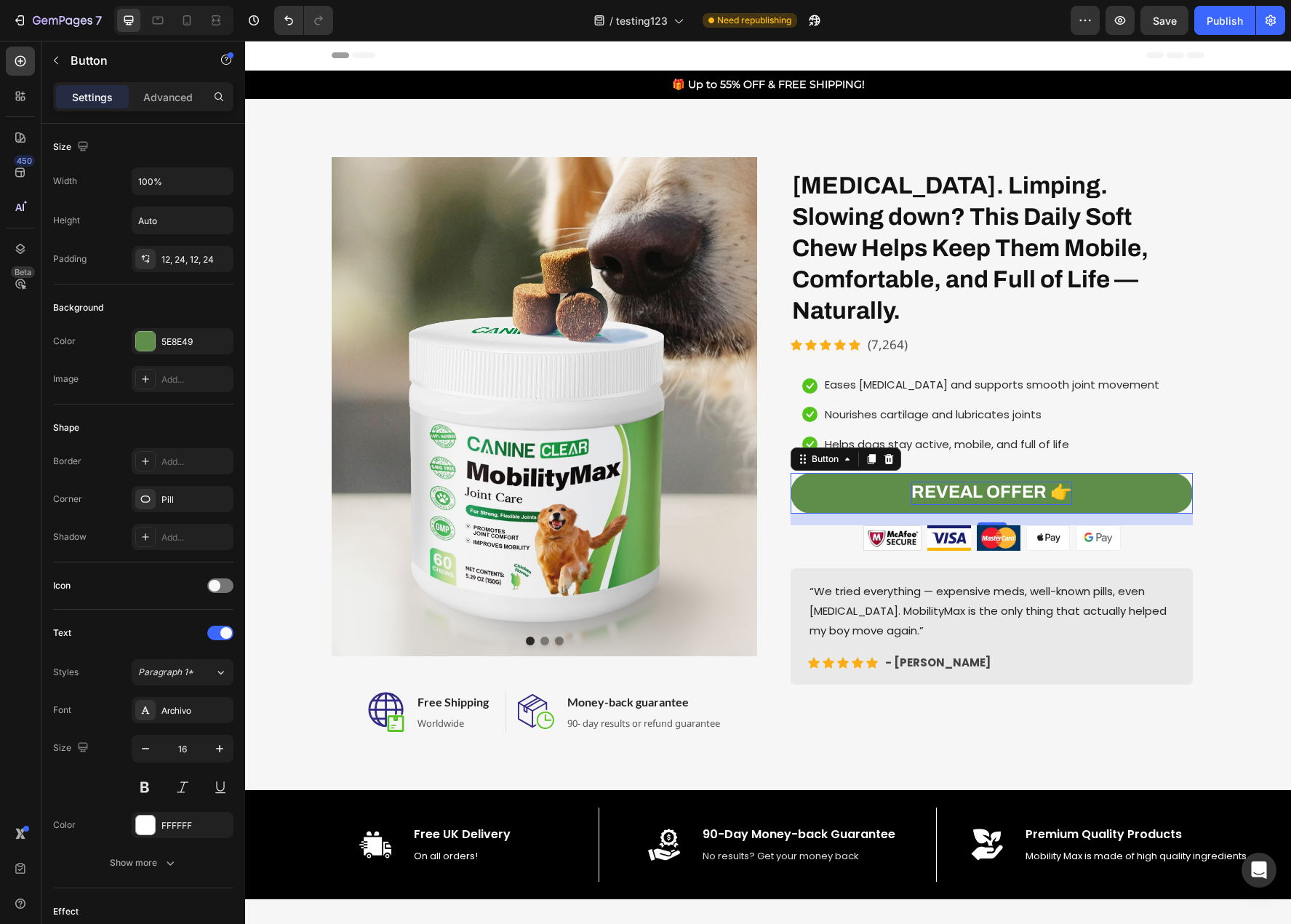
click at [963, 473] on link "REVEAL OFFER 👉" at bounding box center [992, 493] width 403 height 41
click at [966, 482] on strong "REVEAL OFFER 👉" at bounding box center [992, 491] width 161 height 19
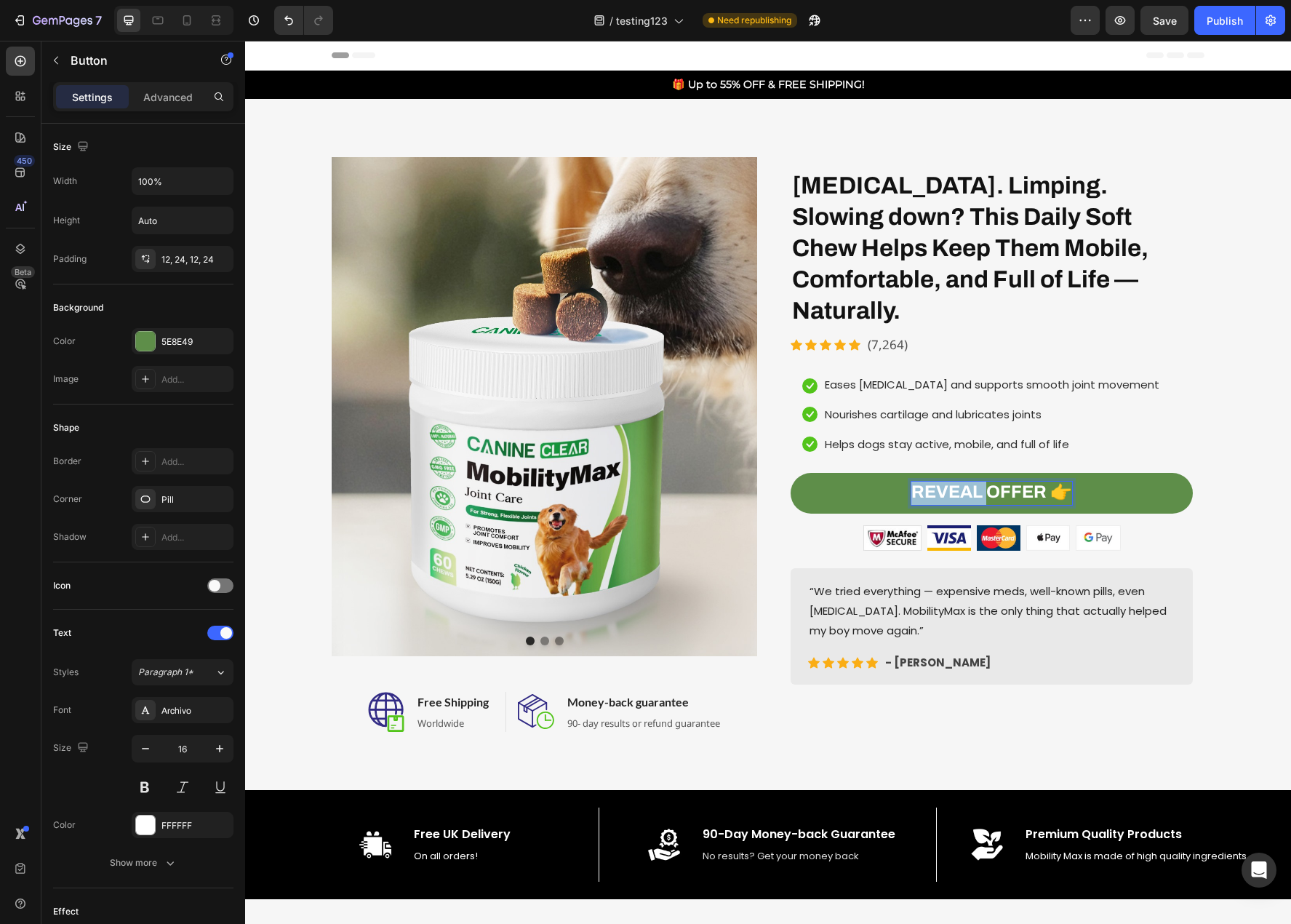
click at [966, 482] on strong "REVEAL OFFER 👉" at bounding box center [992, 491] width 161 height 19
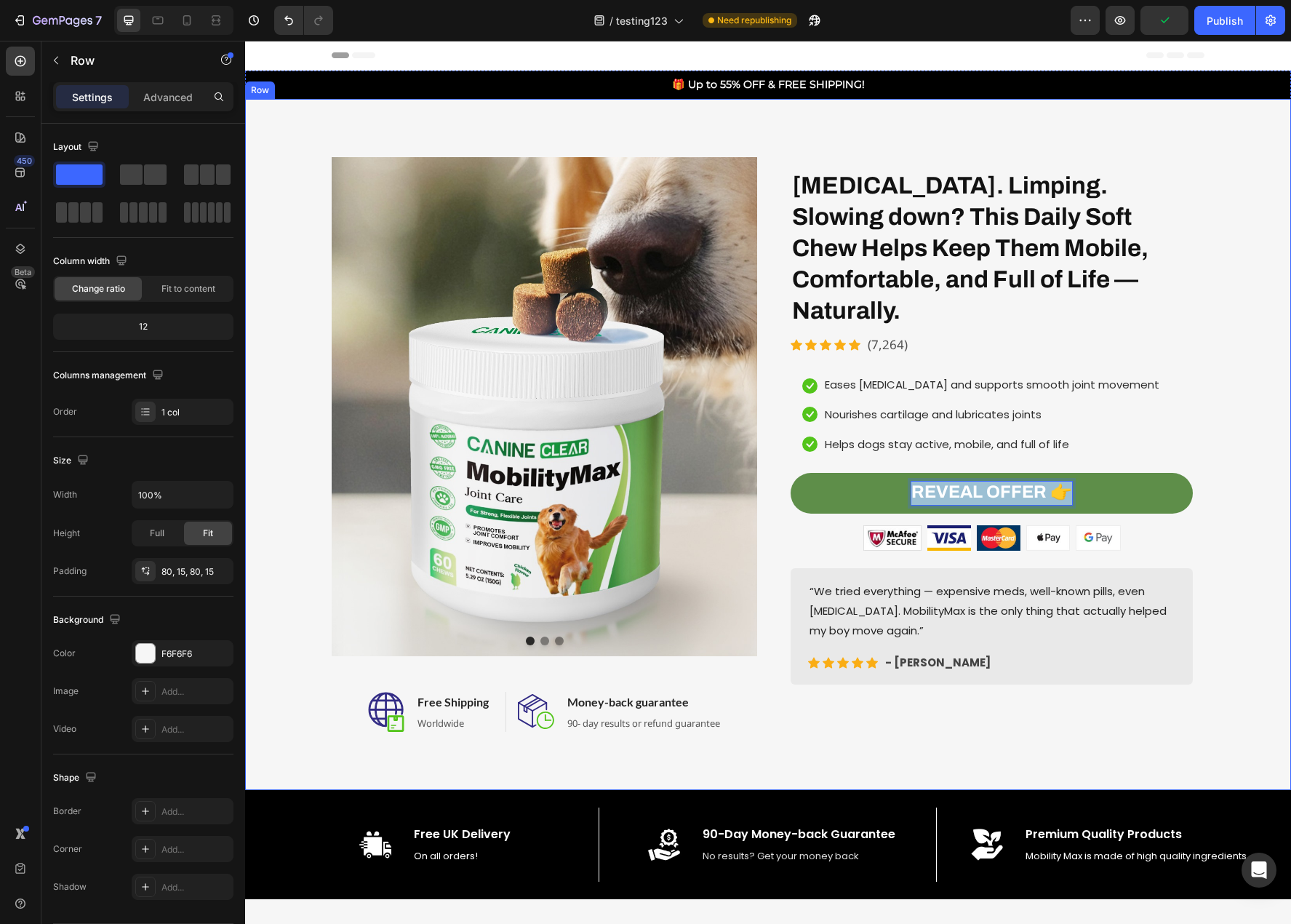
click at [1214, 682] on div "Image Image Image Carousel Image Free Shipping Heading Worldwide Text block Row…" at bounding box center [767, 444] width 1024 height 575
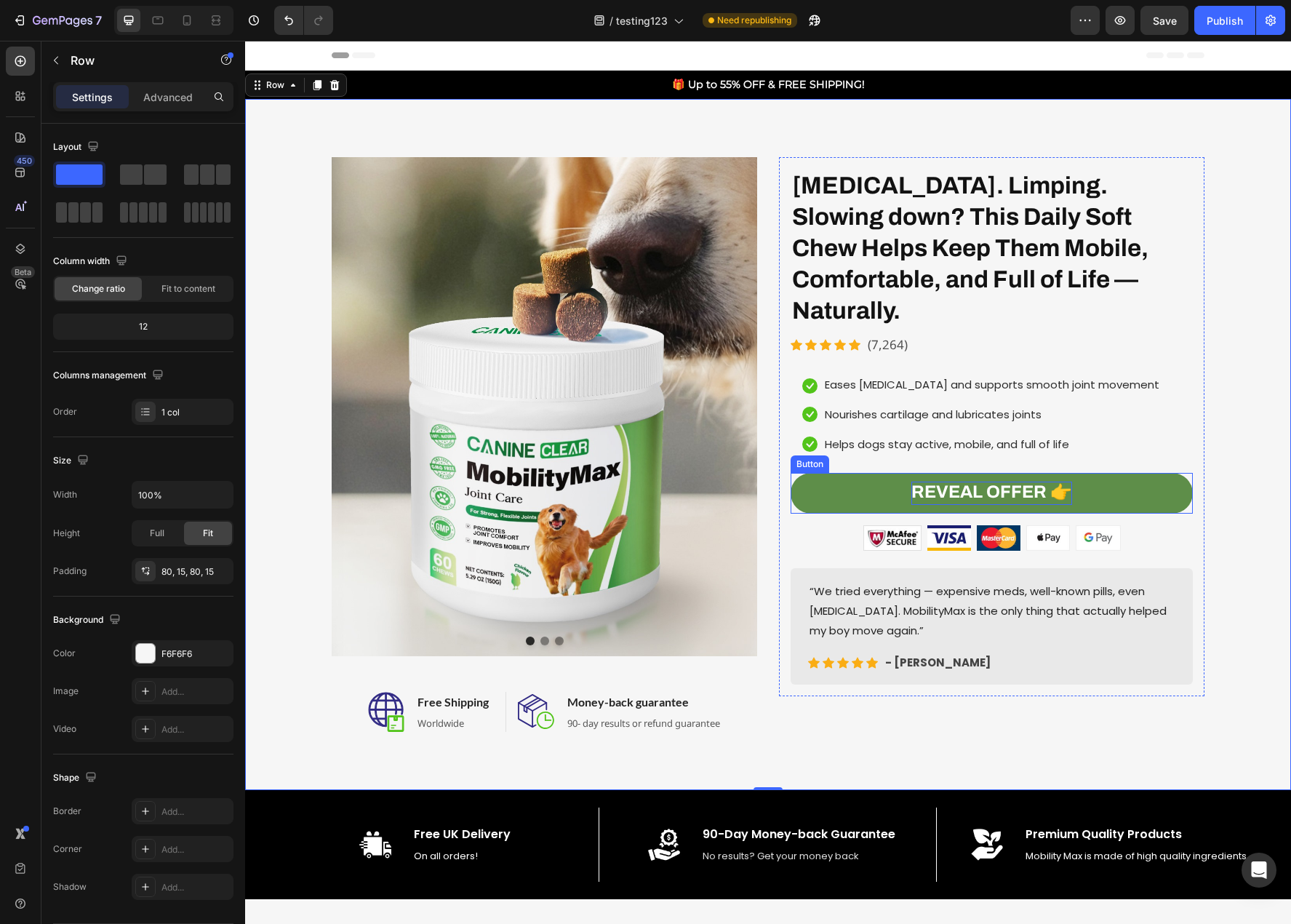
click at [946, 482] on strong "REVEAL OFFER 👉" at bounding box center [992, 491] width 161 height 19
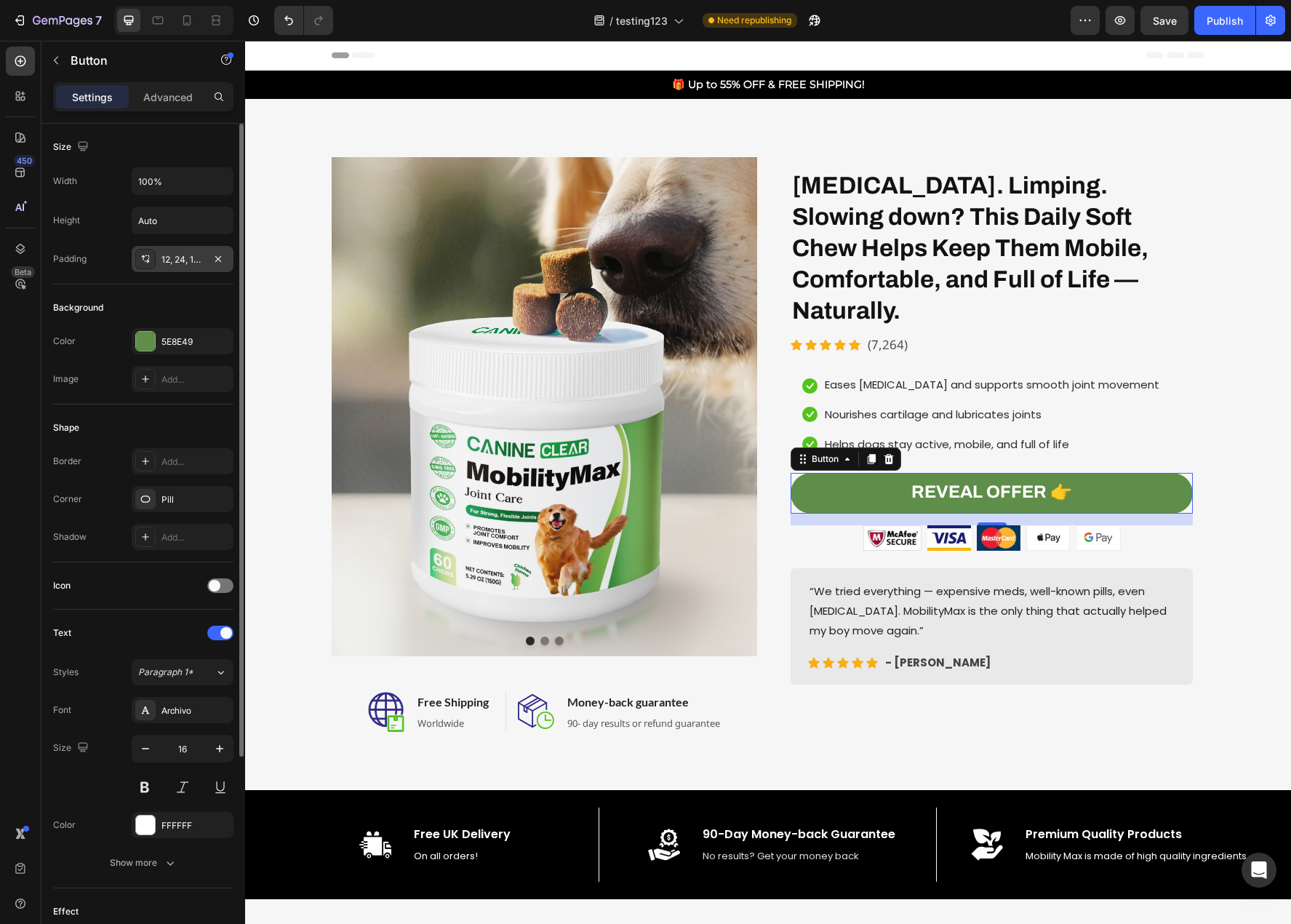
click at [189, 264] on div "12, 24, 12, 24" at bounding box center [182, 259] width 43 height 13
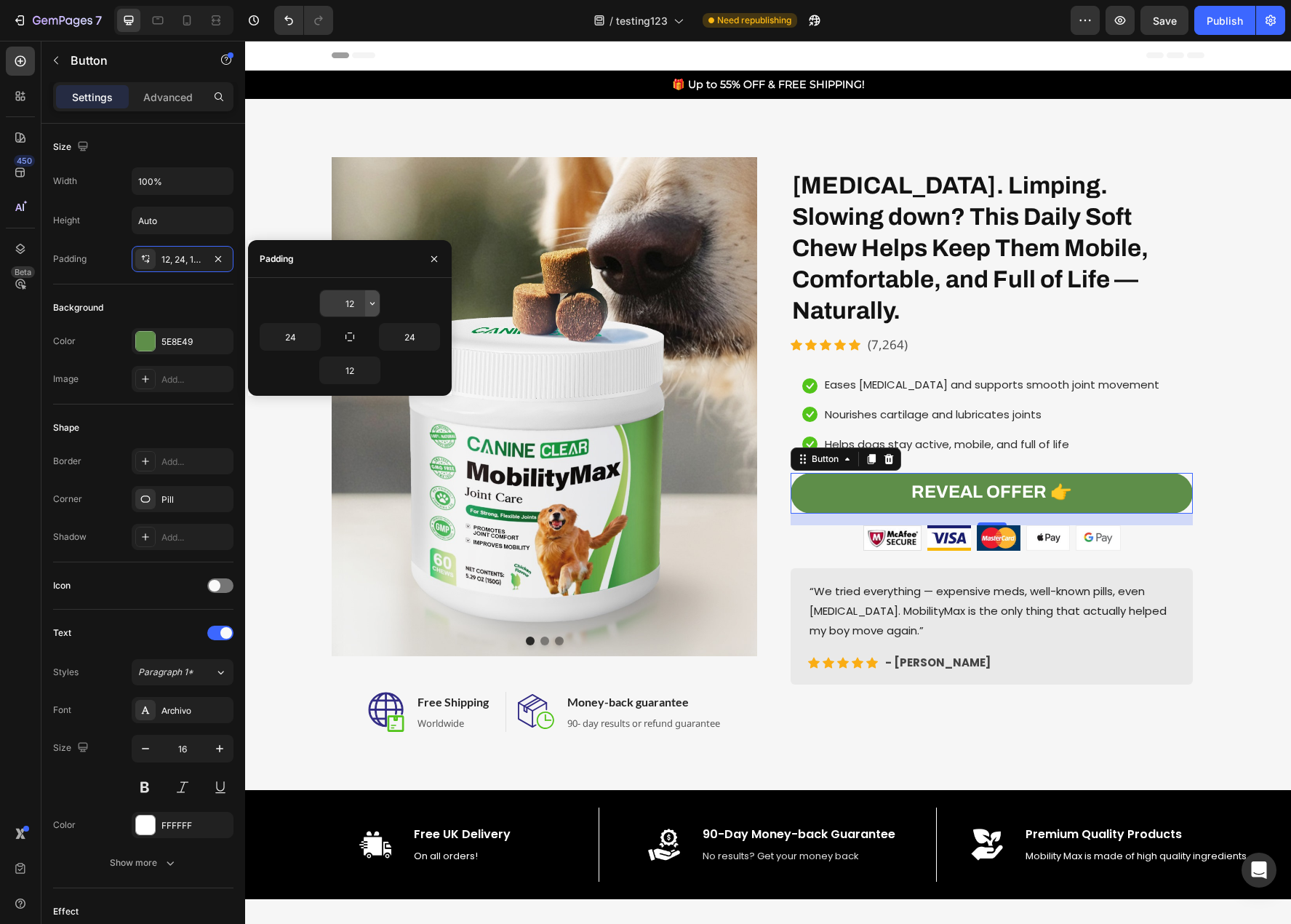
click at [376, 307] on icon "button" at bounding box center [373, 303] width 12 height 12
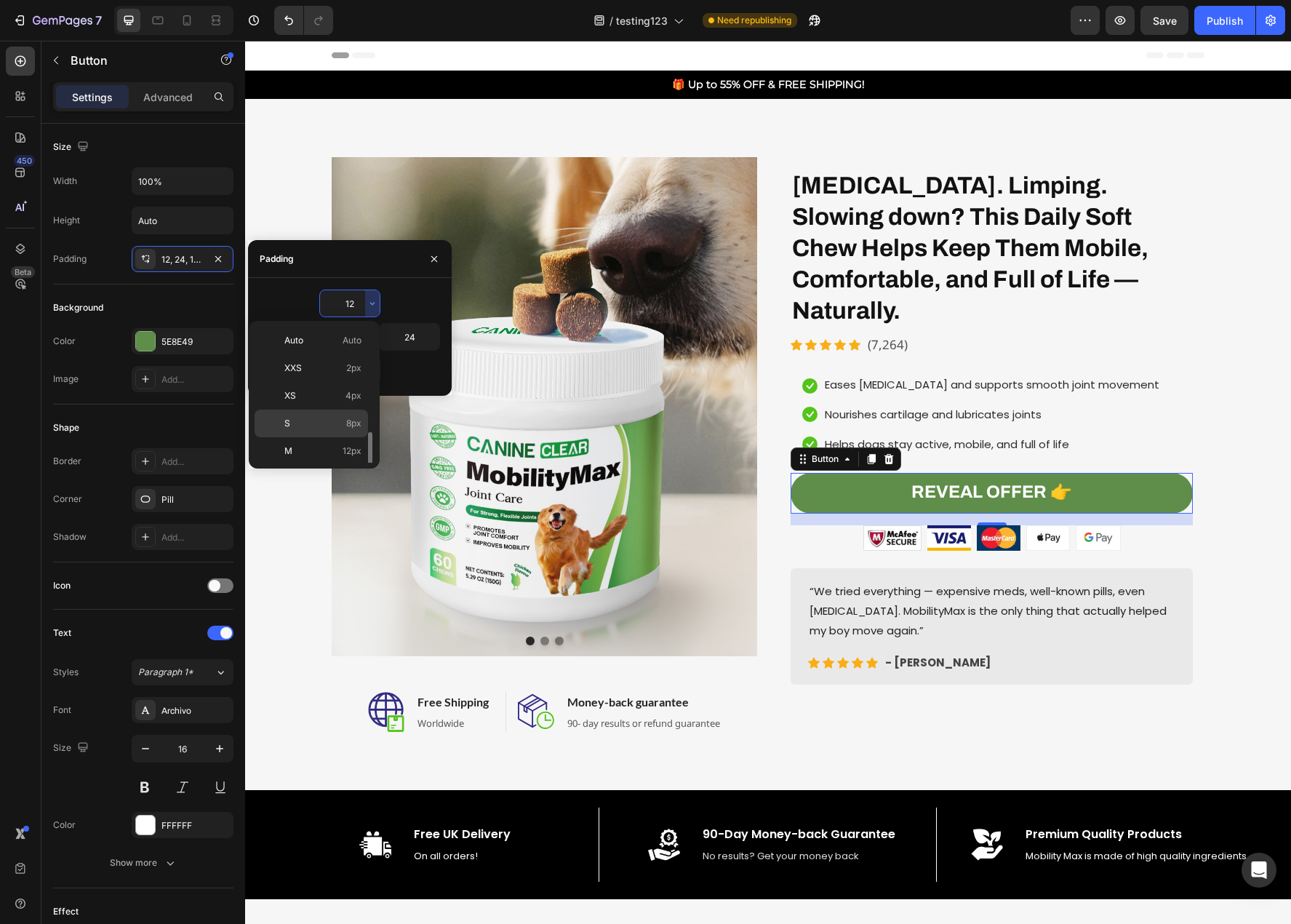
scroll to position [72, 0]
click at [340, 409] on p "L 16px" at bounding box center [323, 405] width 77 height 13
type input "16"
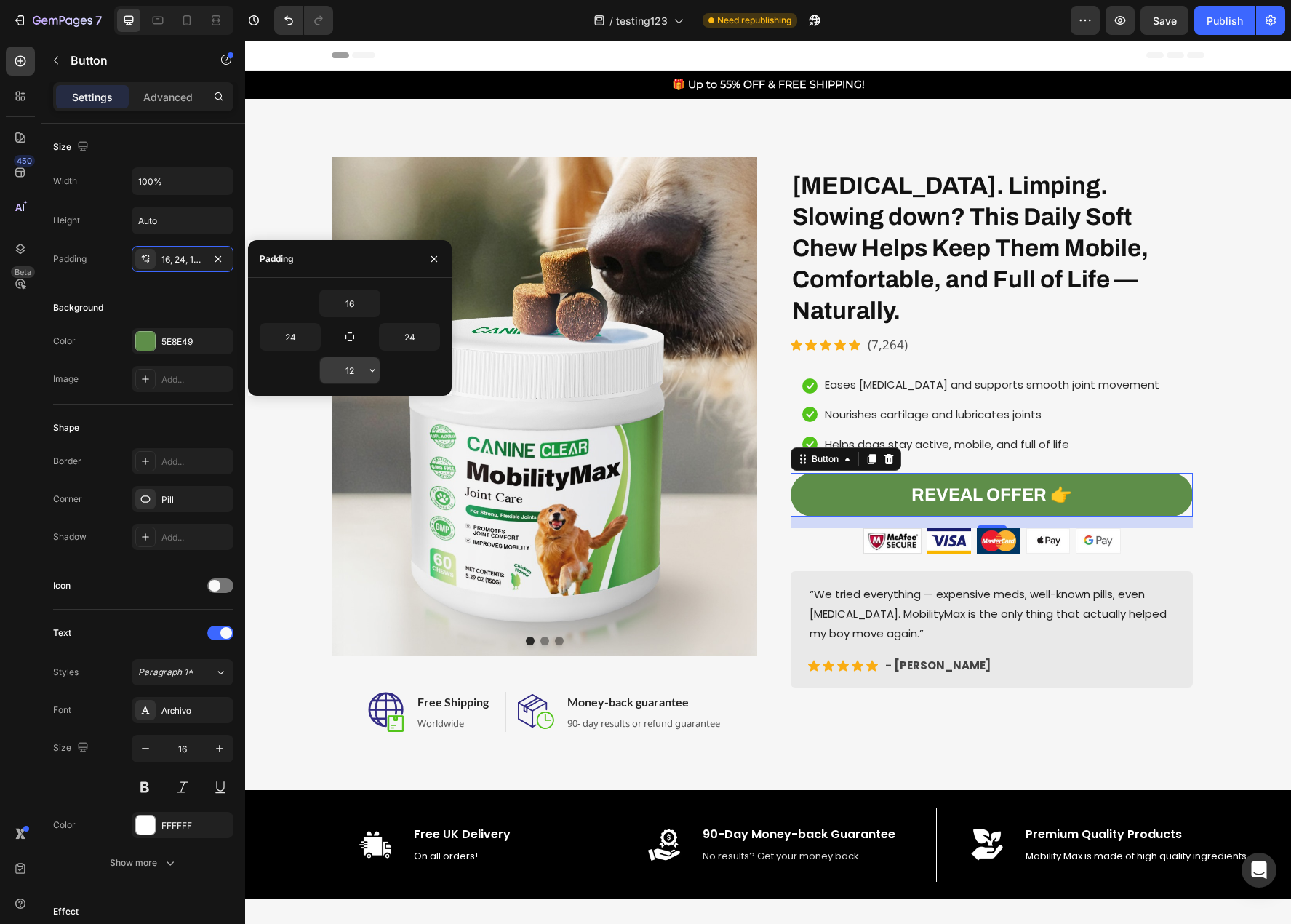
click at [348, 379] on input "12" at bounding box center [350, 370] width 59 height 26
click at [370, 372] on icon "button" at bounding box center [373, 371] width 12 height 12
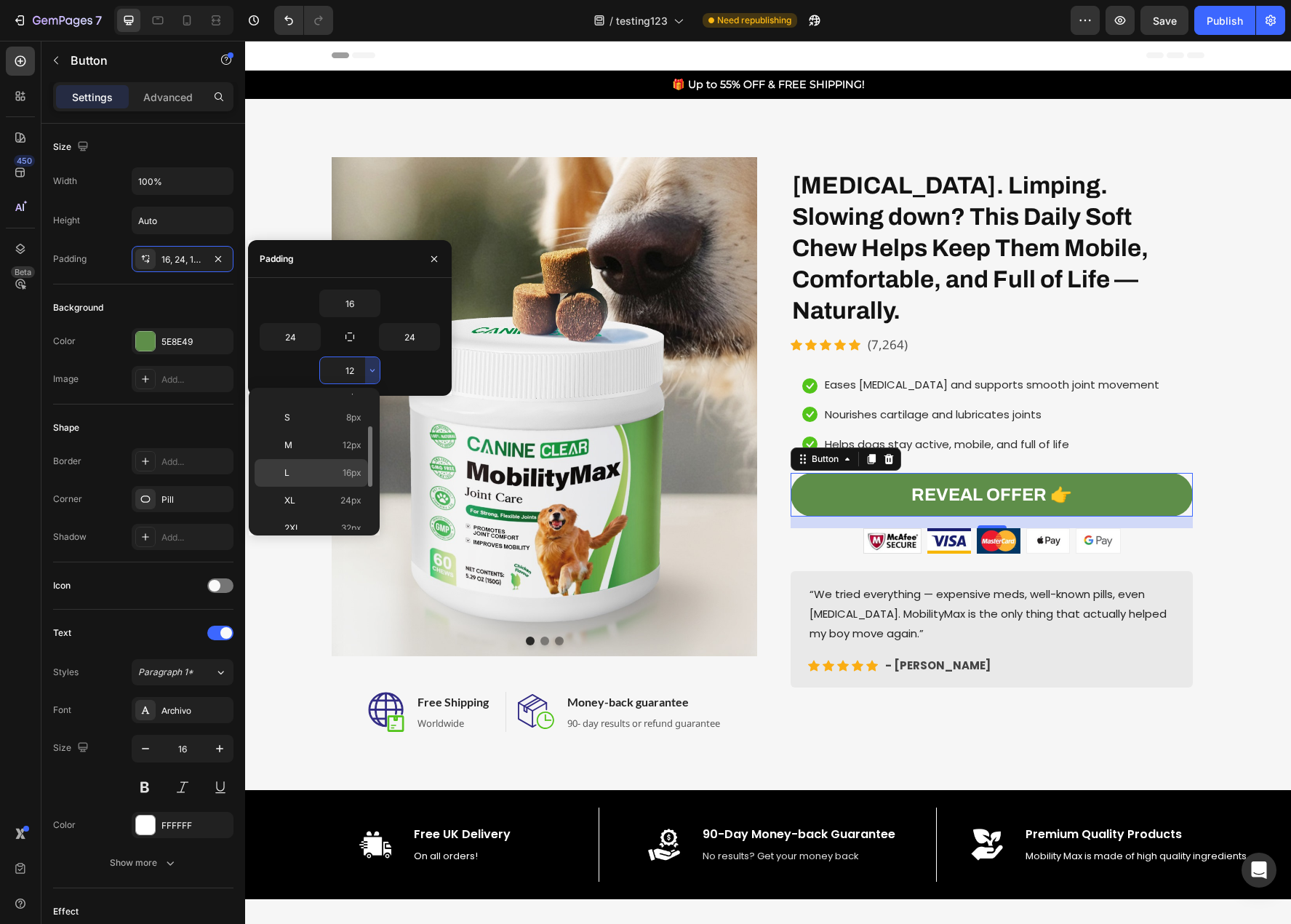
click at [334, 480] on div "L 16px" at bounding box center [311, 473] width 113 height 28
type input "16"
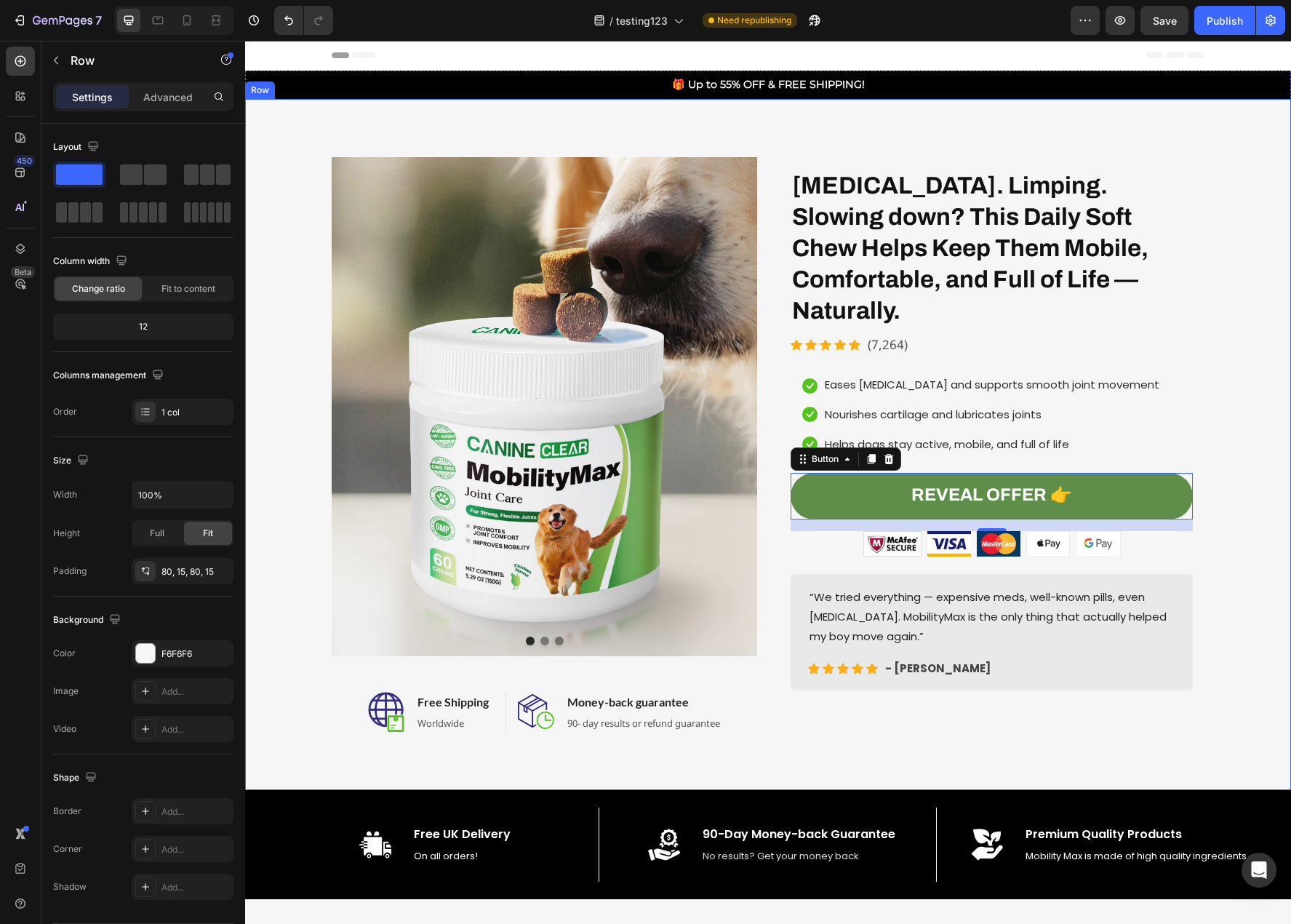
click at [1217, 655] on div "Image Image Image Carousel Image Free Shipping Heading Worldwide Text block Row…" at bounding box center [767, 444] width 1024 height 575
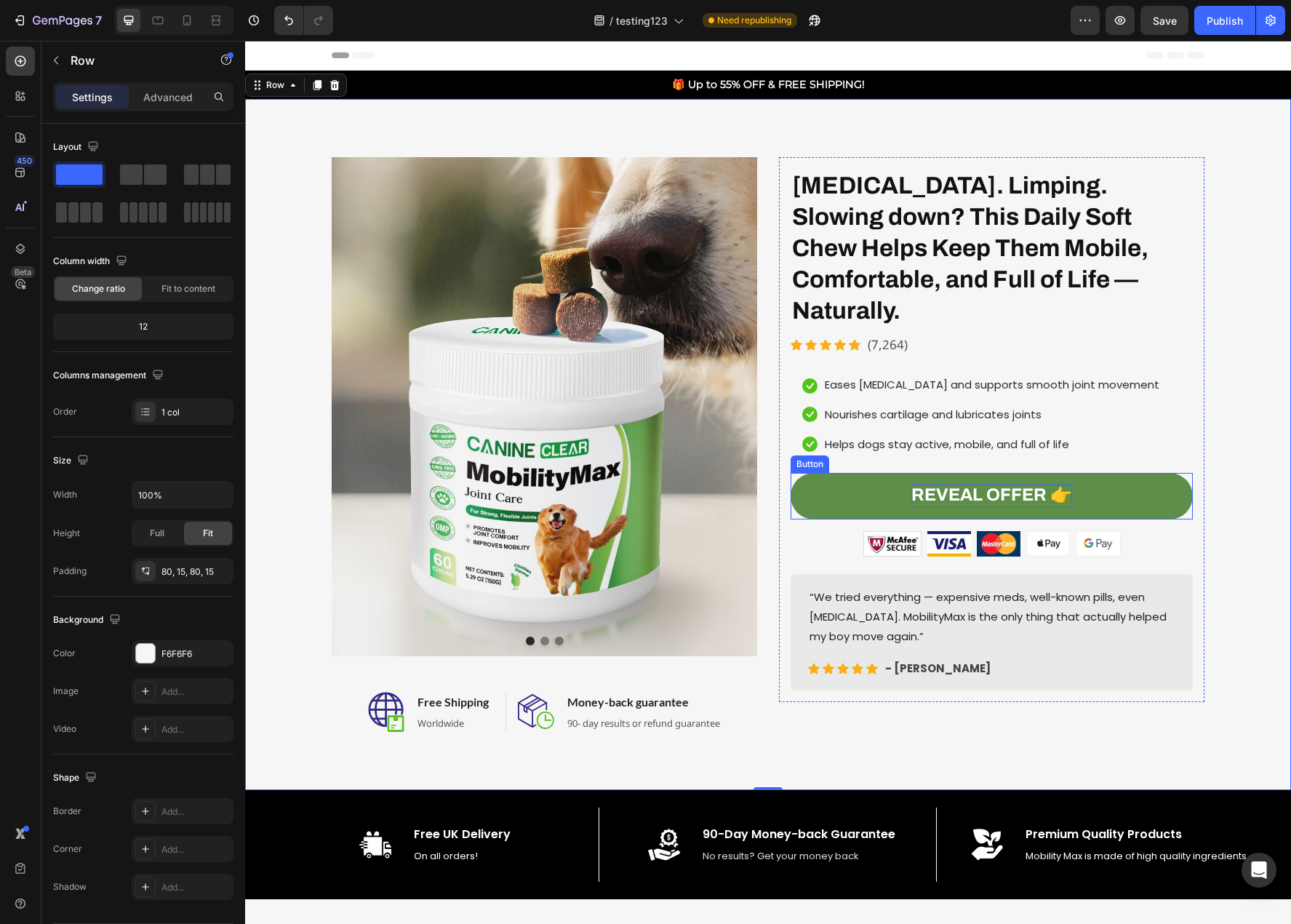
click at [993, 485] on strong "REVEAL OFFER 👉" at bounding box center [992, 494] width 161 height 19
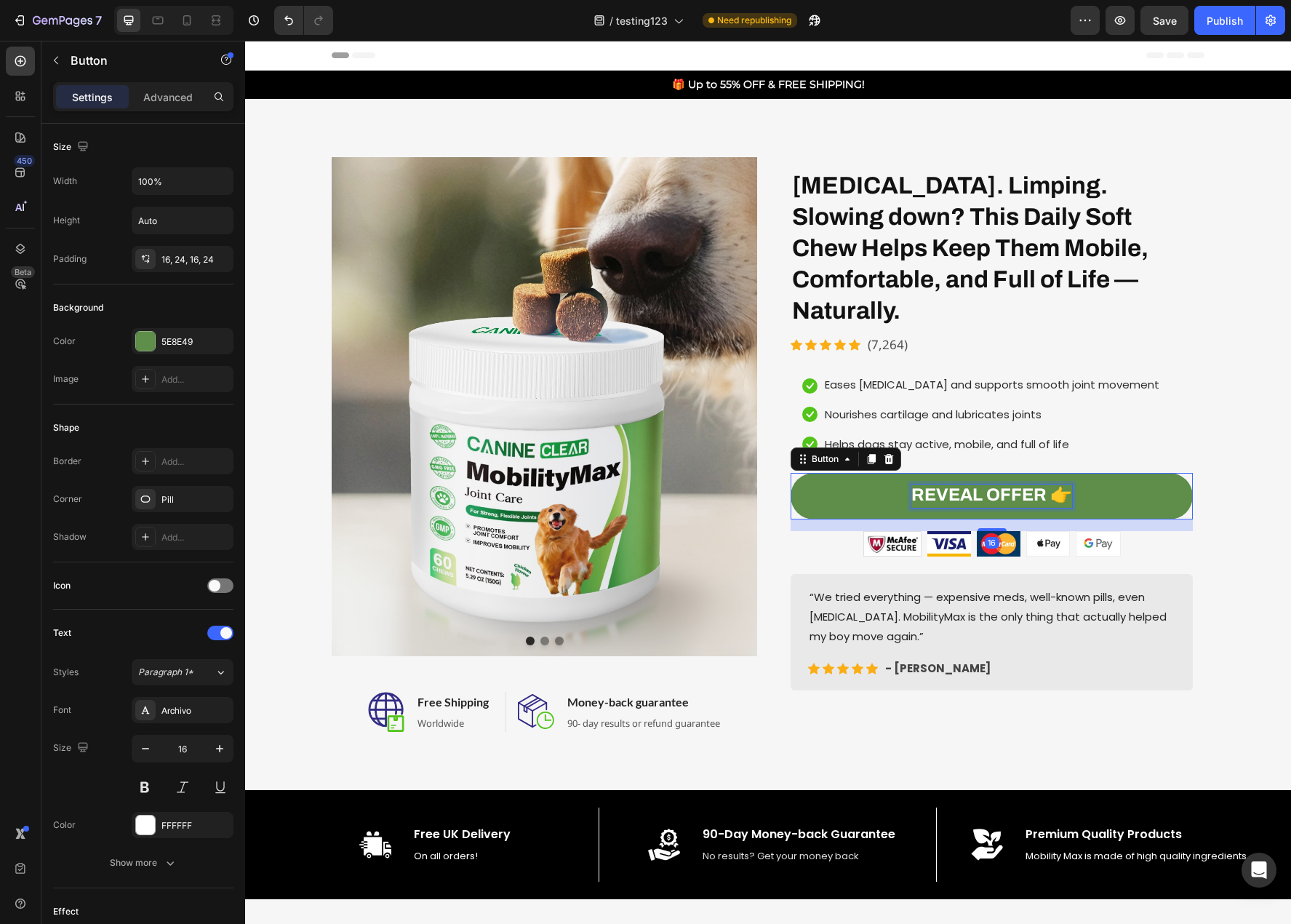
click at [993, 485] on strong "REVEAL OFFER 👉" at bounding box center [992, 494] width 161 height 19
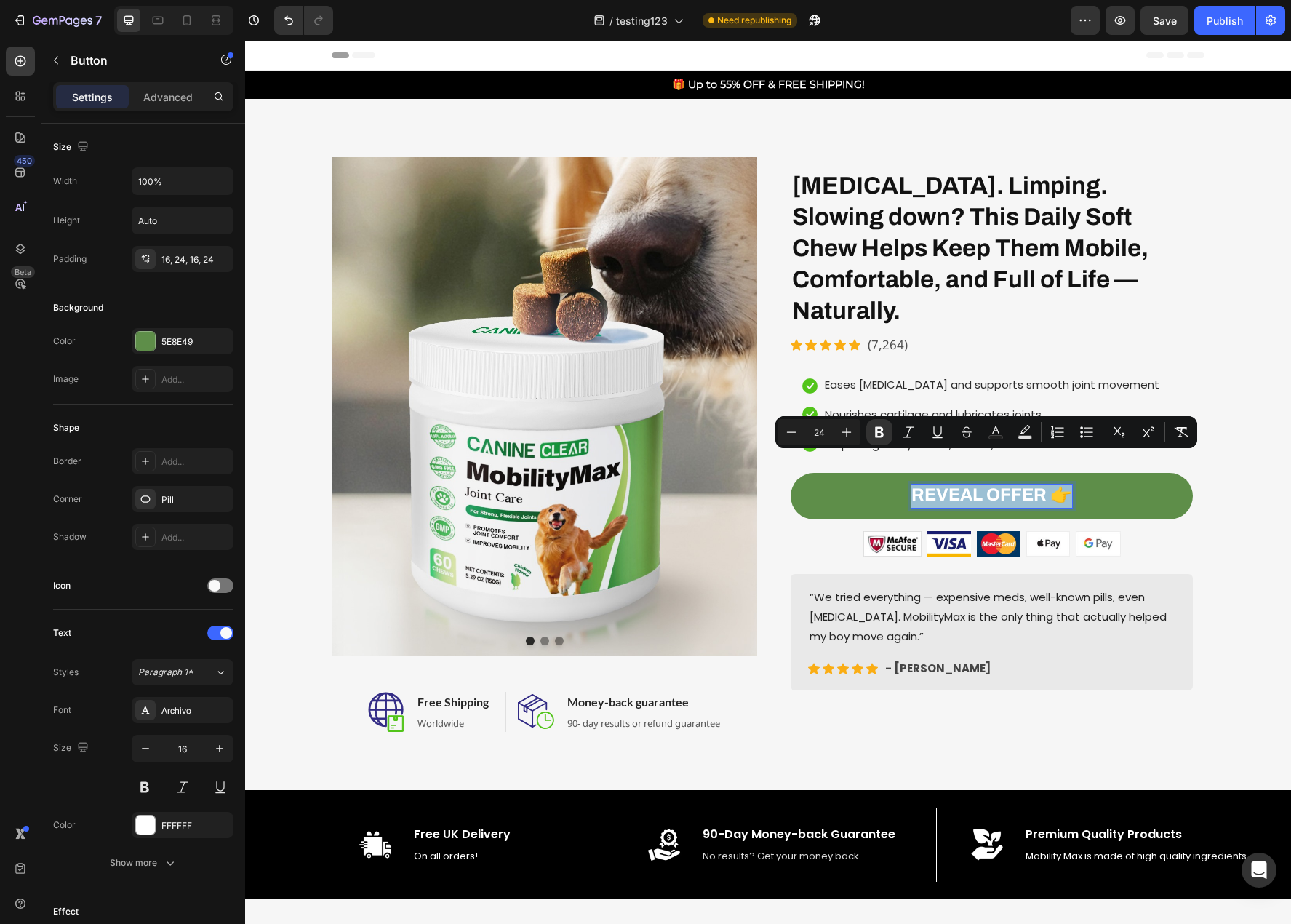
click at [993, 485] on strong "REVEAL OFFER 👉" at bounding box center [992, 494] width 161 height 19
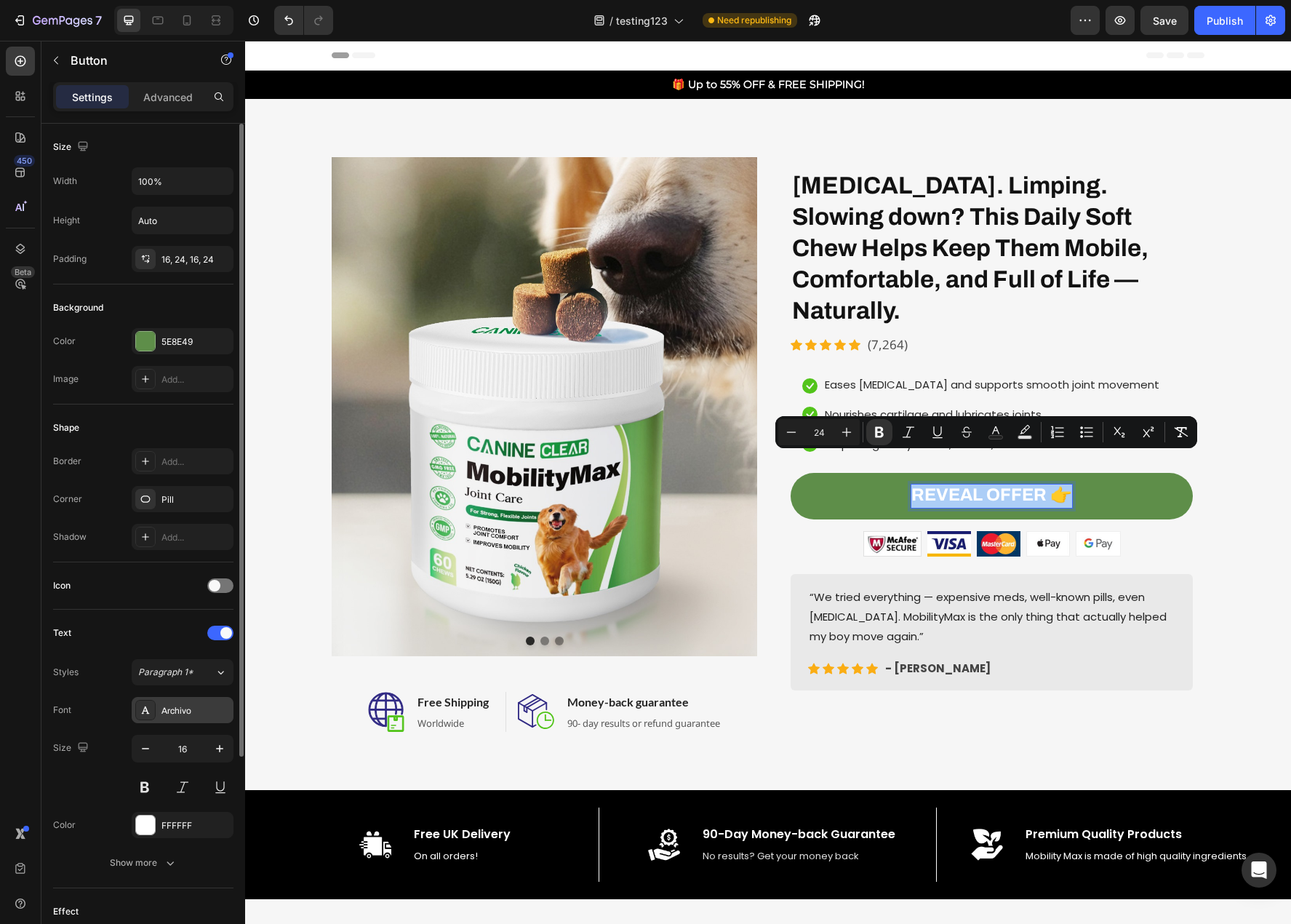
click at [185, 714] on div "Archivo" at bounding box center [195, 710] width 68 height 13
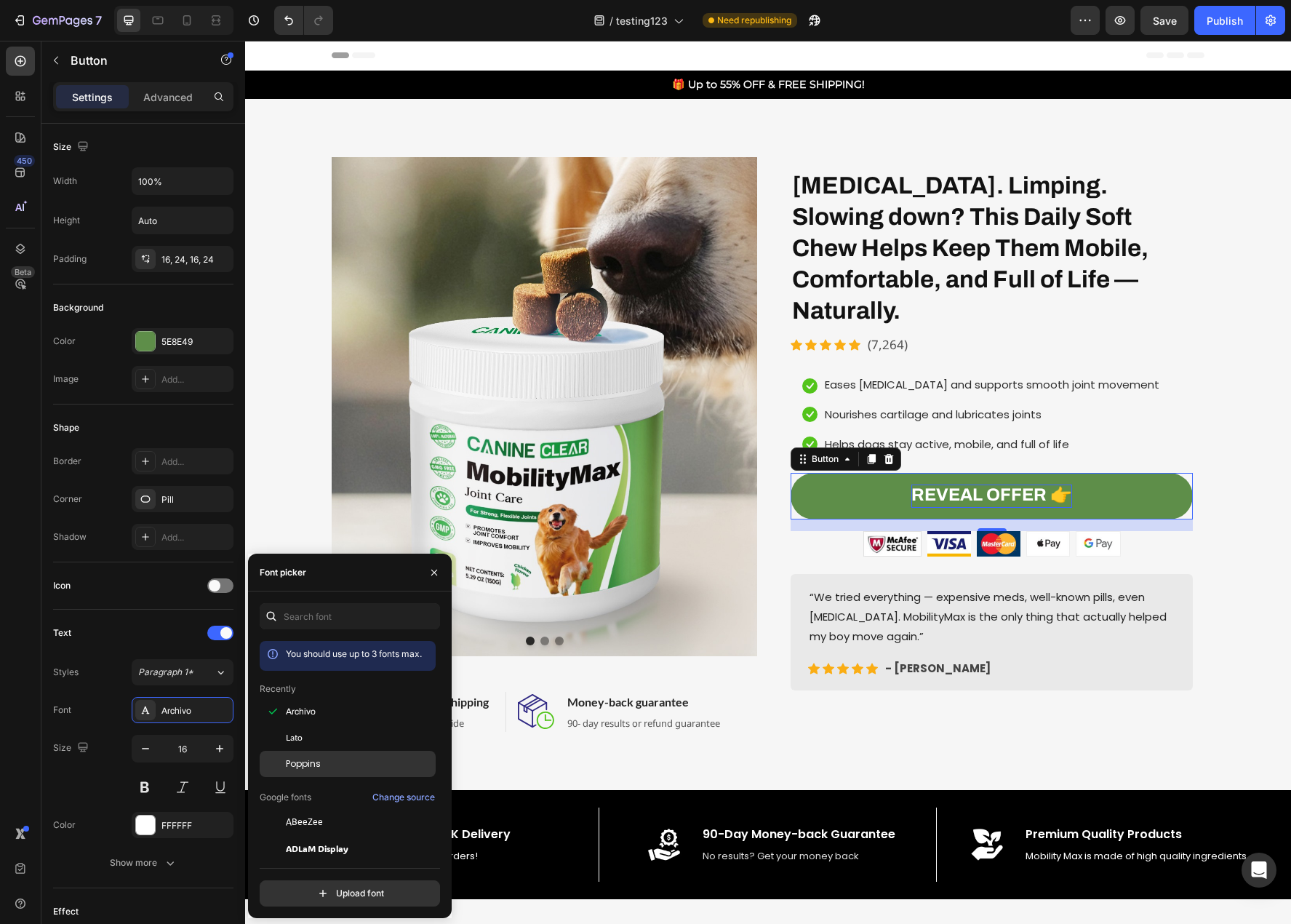
click at [320, 757] on span "Poppins" at bounding box center [302, 763] width 35 height 13
click at [319, 734] on div "Lato" at bounding box center [359, 737] width 147 height 13
click at [346, 616] on input "text" at bounding box center [350, 616] width 180 height 26
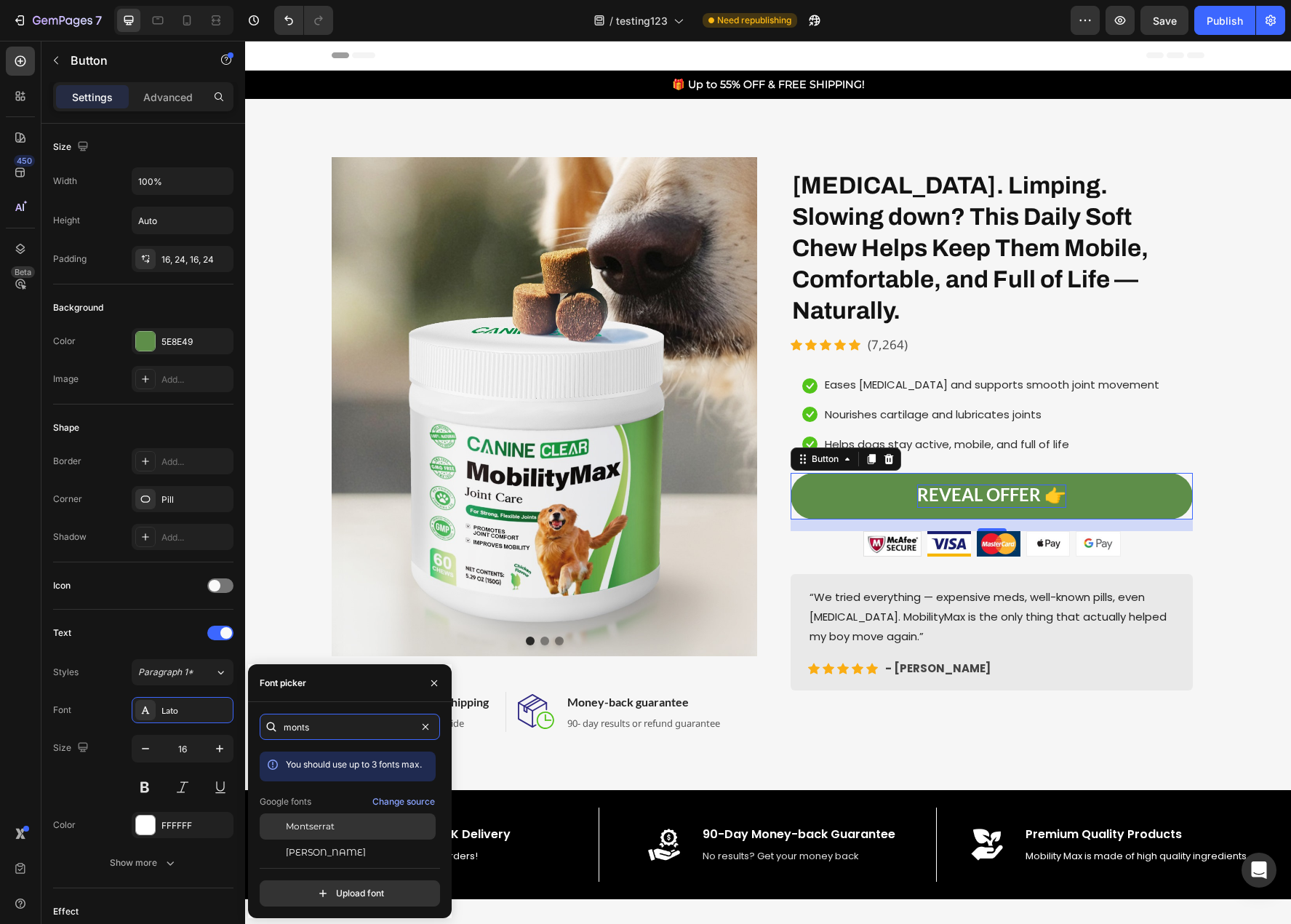
type input "monts"
click at [310, 826] on span "Montserrat" at bounding box center [309, 826] width 49 height 13
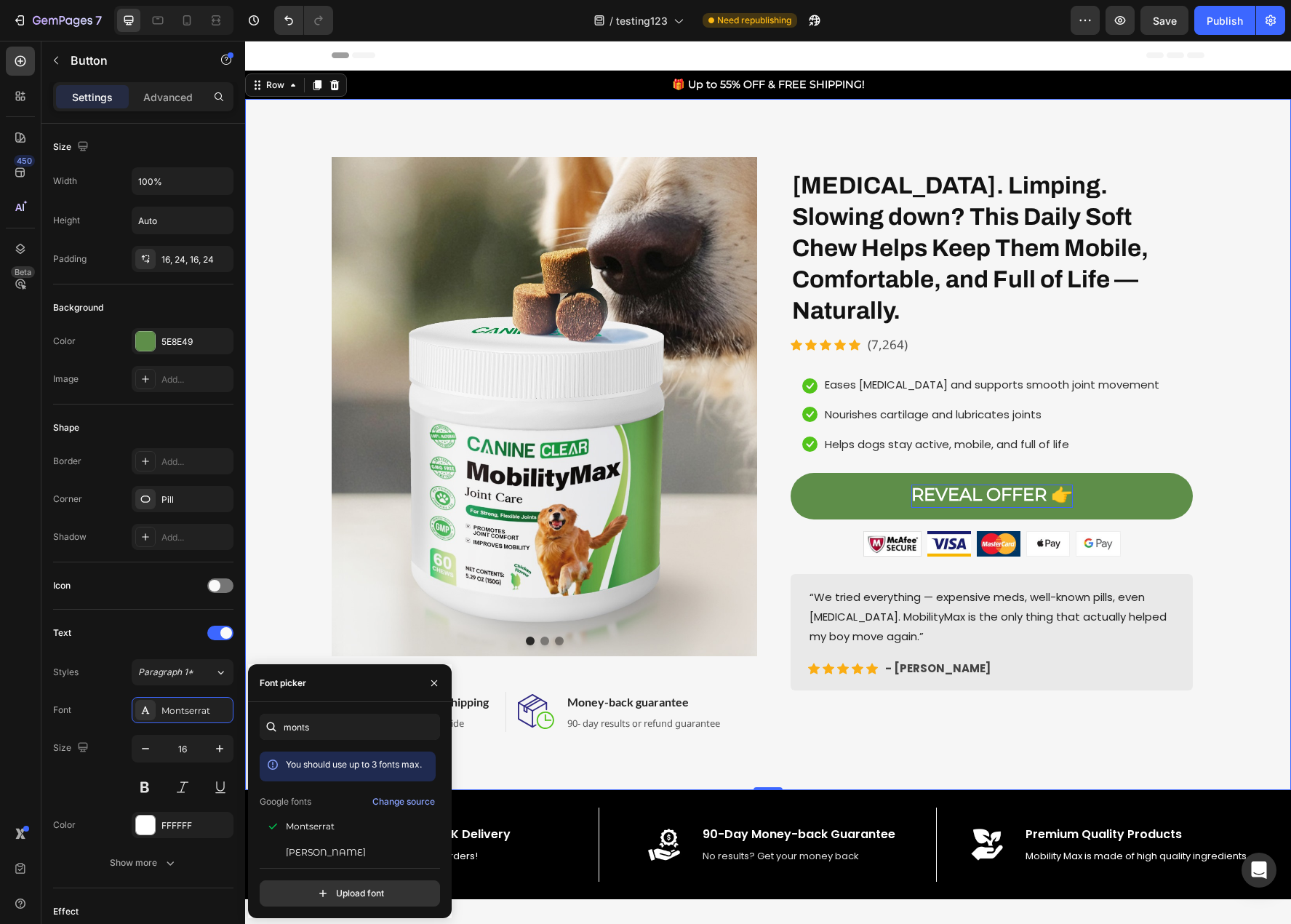
click at [1170, 772] on div "Image Image Image Carousel Image Free Shipping Heading Worldwide Text block Row…" at bounding box center [767, 444] width 1046 height 691
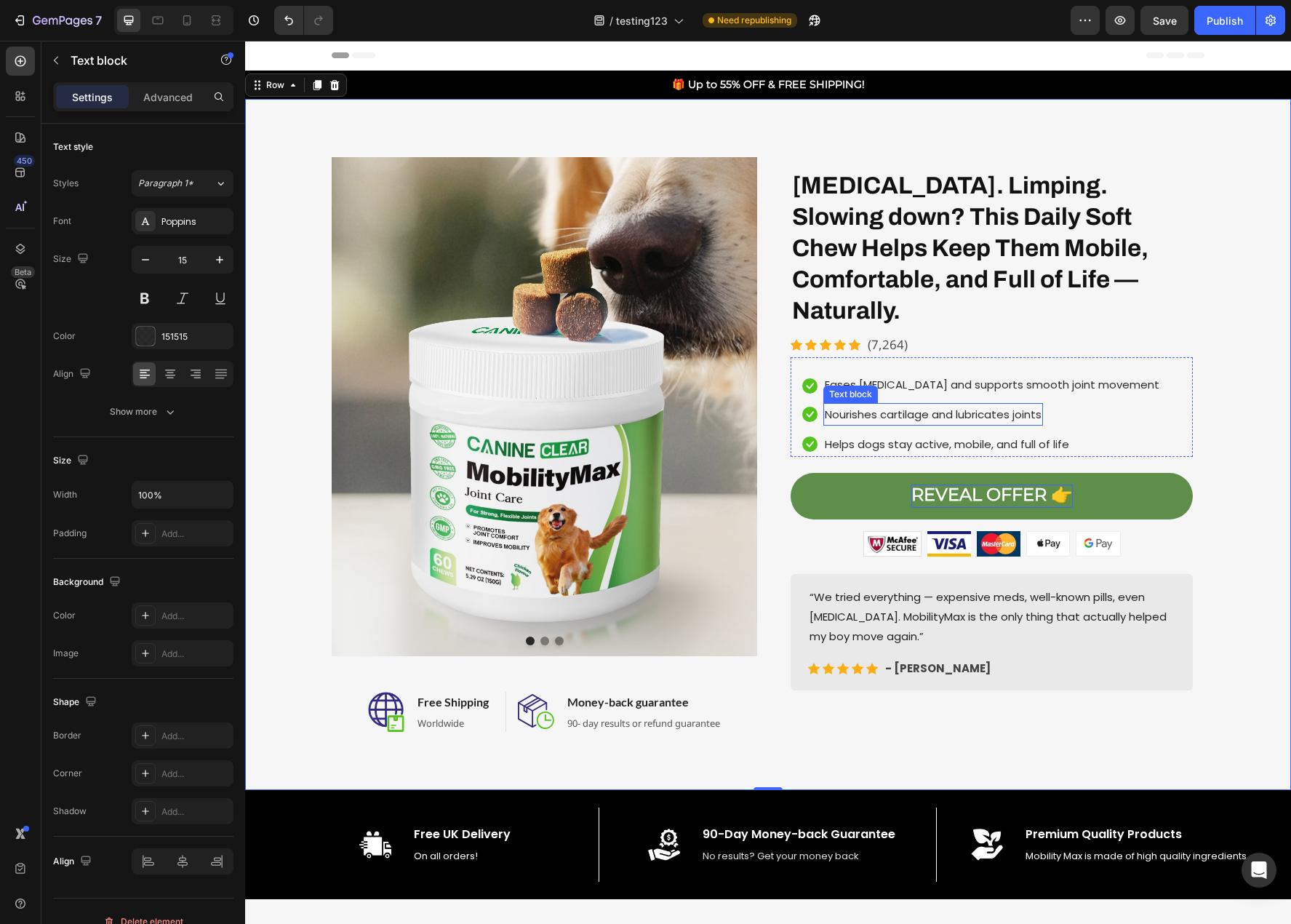
click at [935, 404] on p "Nourishes cartilage and lubricates joints" at bounding box center [933, 414] width 217 height 20
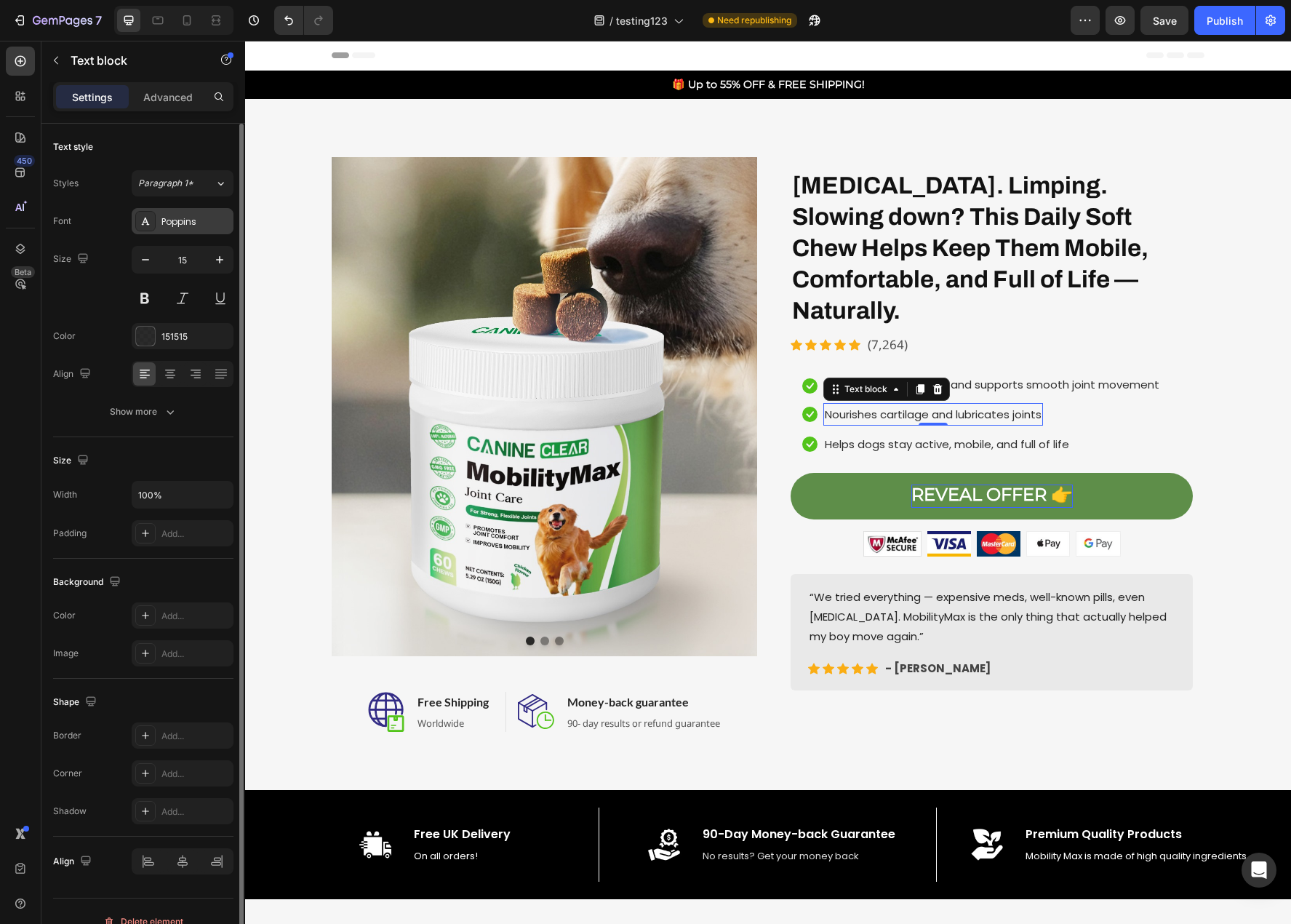
click at [180, 220] on div "Poppins" at bounding box center [195, 221] width 68 height 13
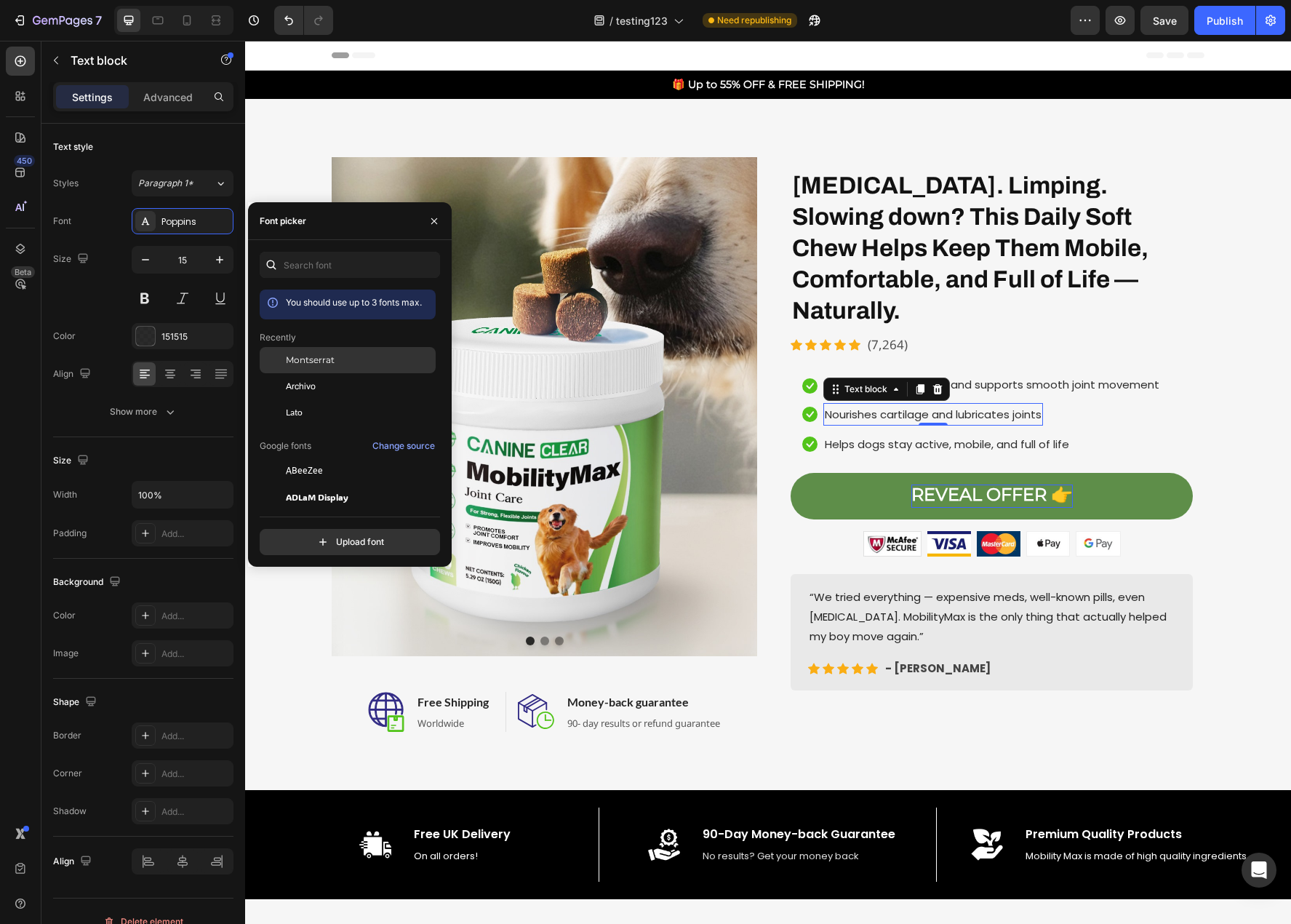
click at [304, 361] on span "Montserrat" at bounding box center [309, 360] width 49 height 13
click at [326, 268] on input "text" at bounding box center [350, 265] width 180 height 26
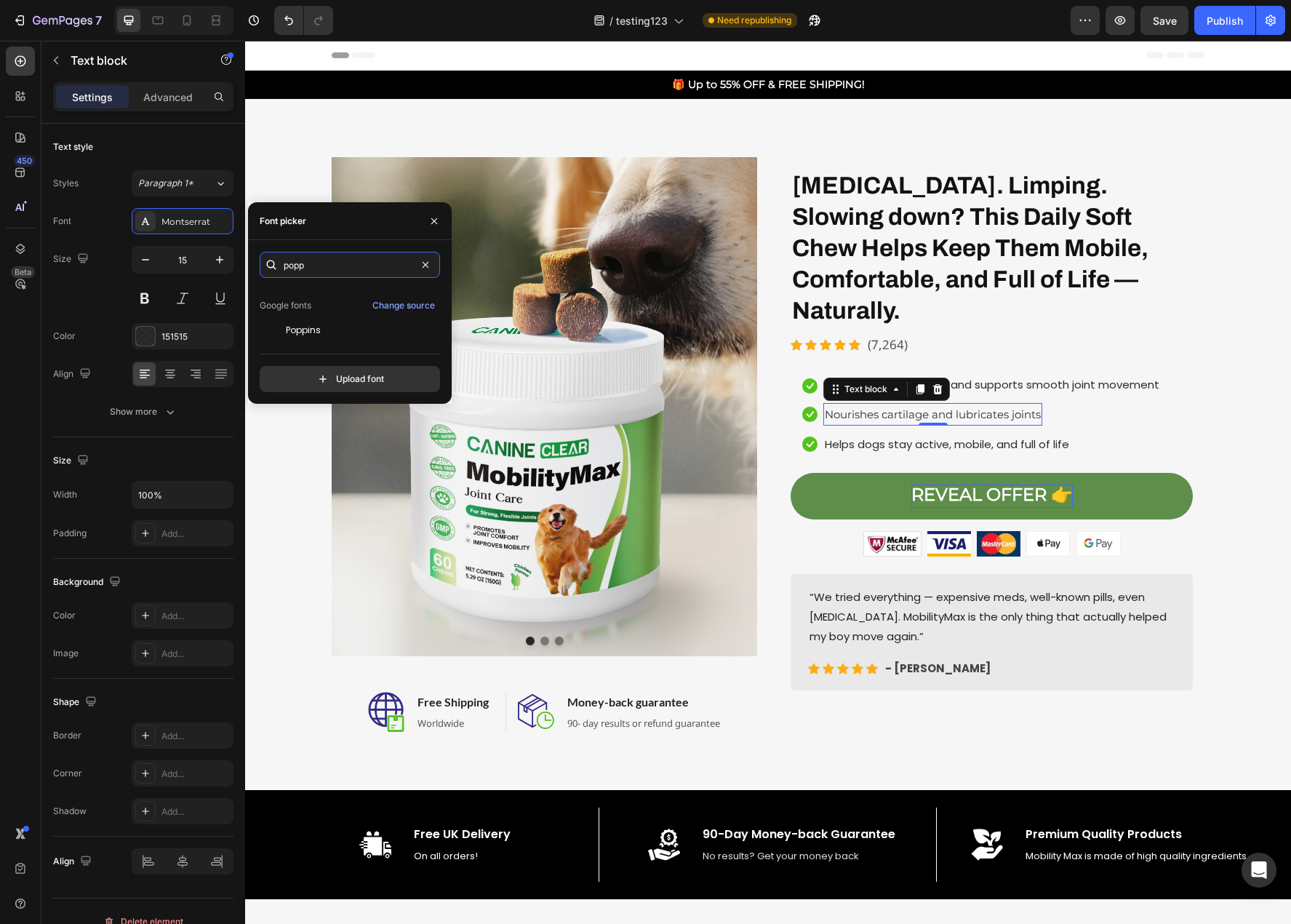
scroll to position [36, 0]
type input "popp"
click at [321, 334] on div "Poppins" at bounding box center [359, 328] width 147 height 13
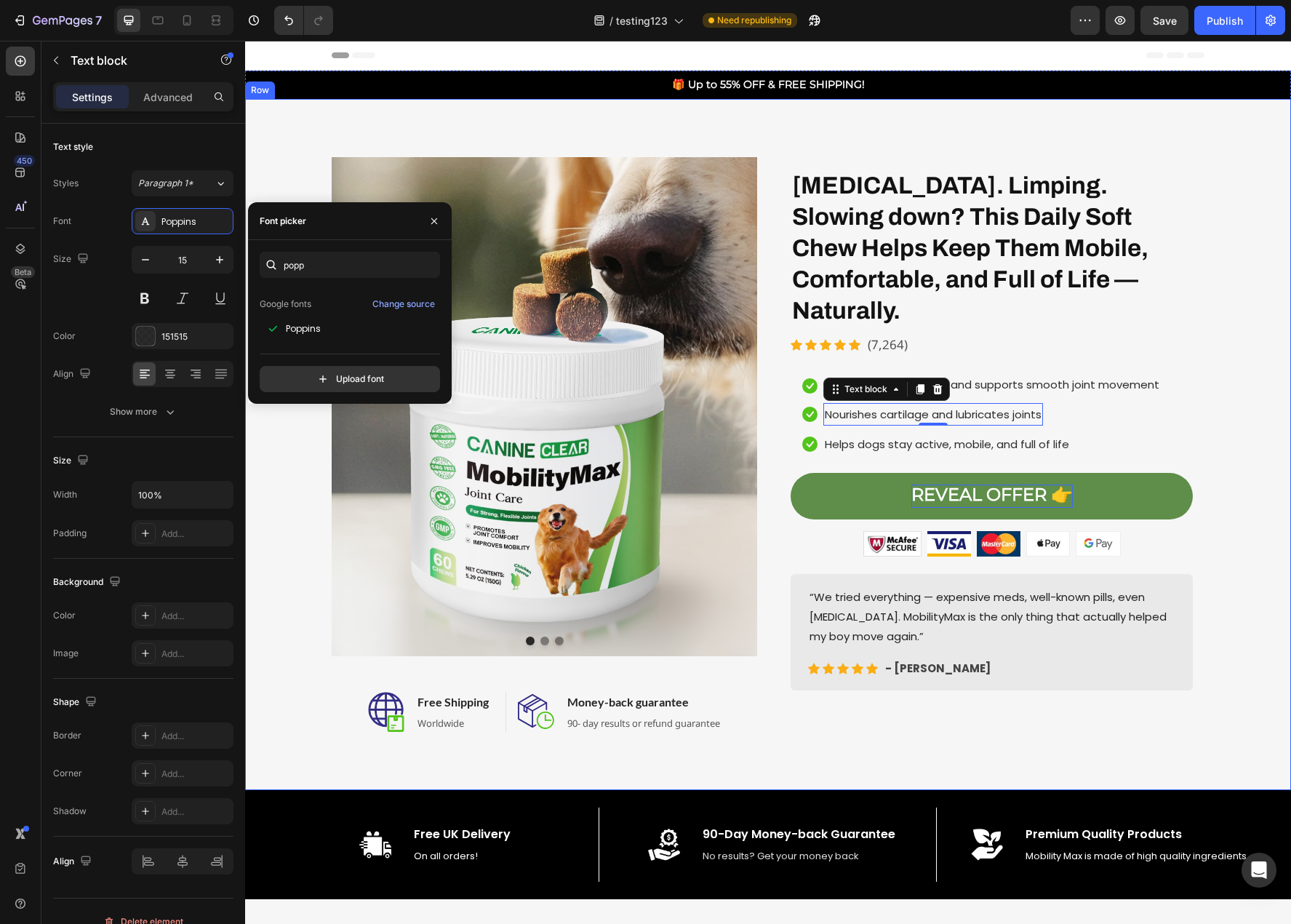
click at [1244, 628] on div "Image Image Image Carousel Image Free Shipping Heading Worldwide Text block Row…" at bounding box center [767, 444] width 1024 height 575
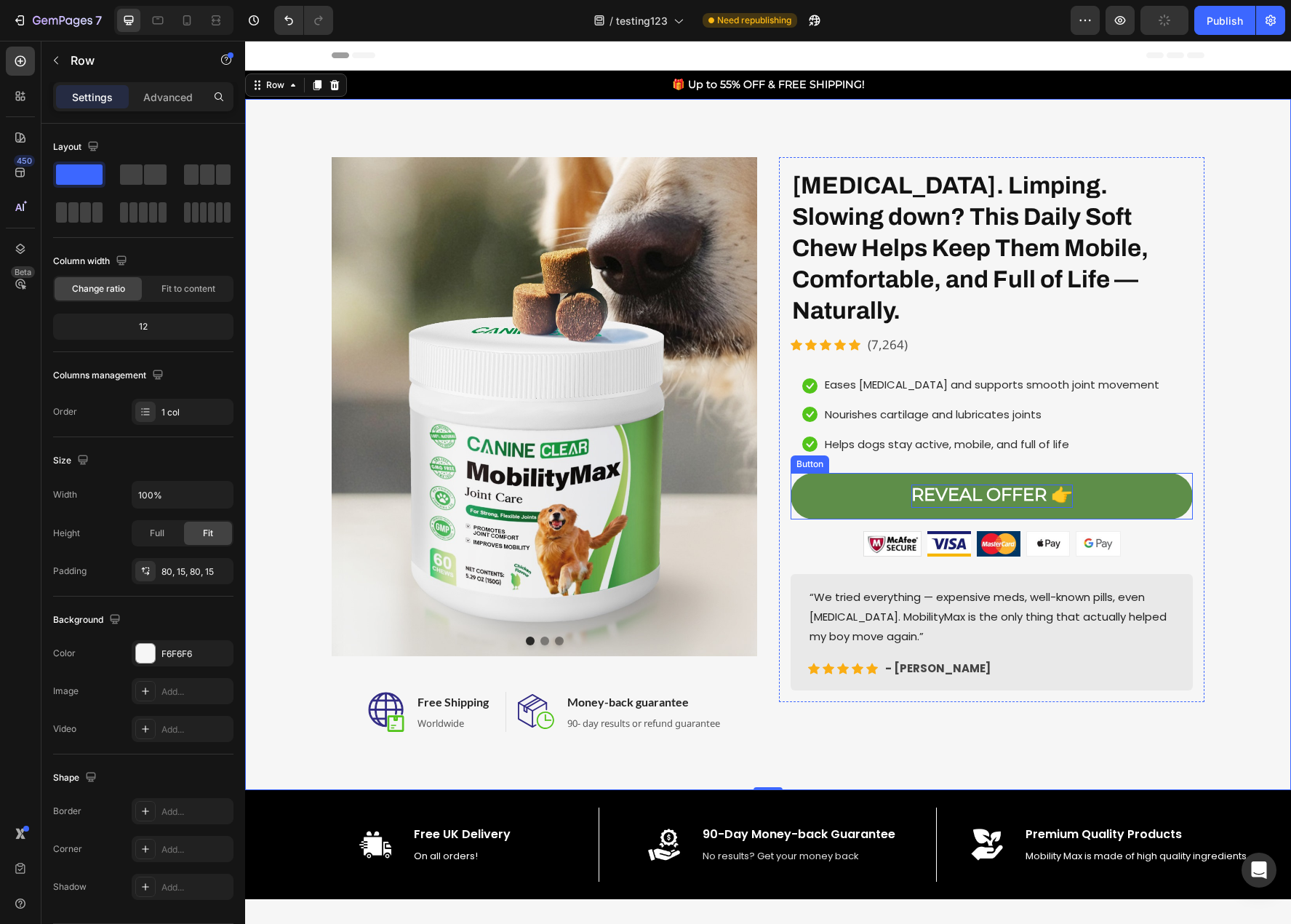
click at [1012, 484] on strong "REVEAL OFFER 👉" at bounding box center [992, 494] width 162 height 21
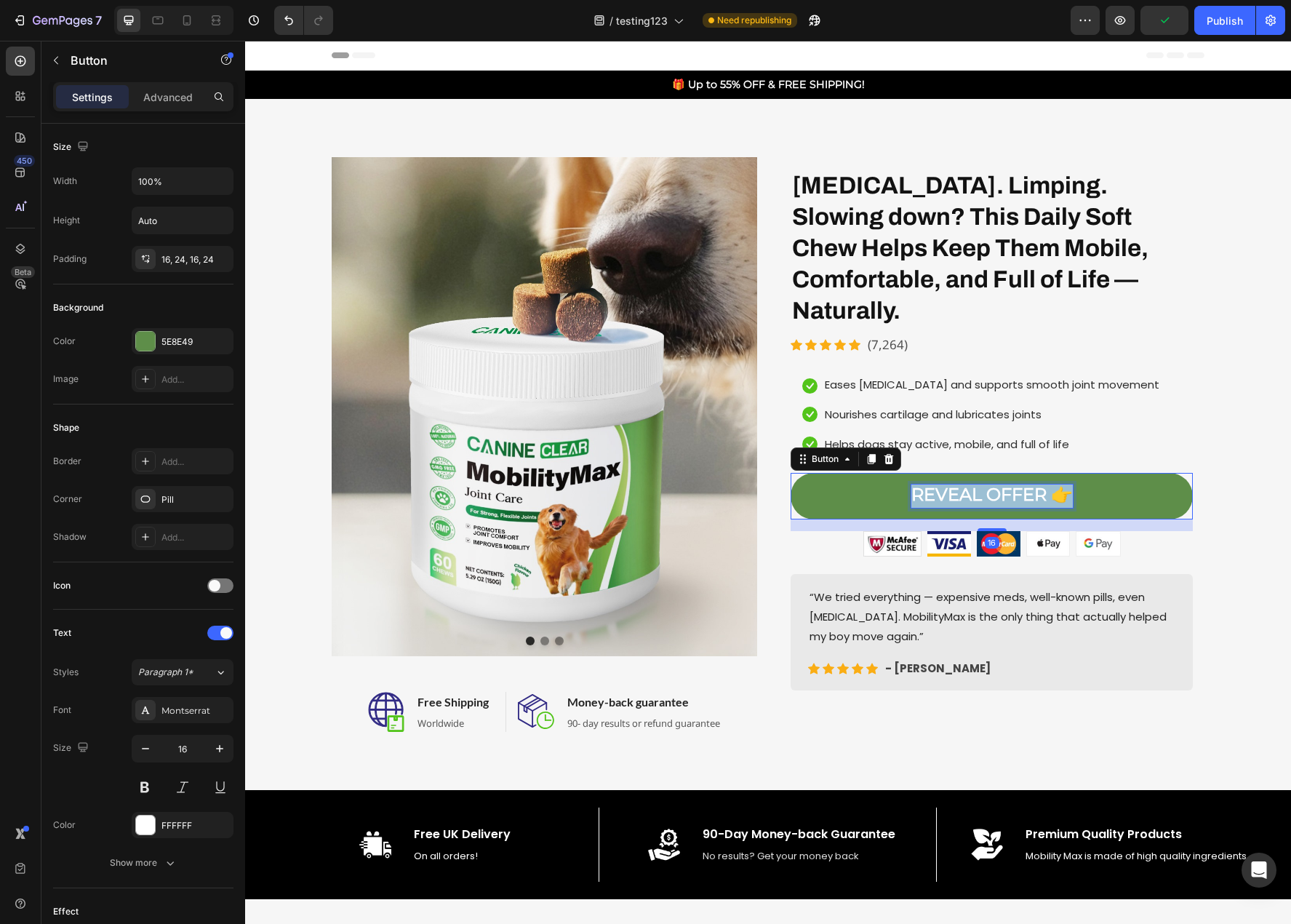
click at [1012, 484] on strong "REVEAL OFFER 👉" at bounding box center [992, 494] width 162 height 21
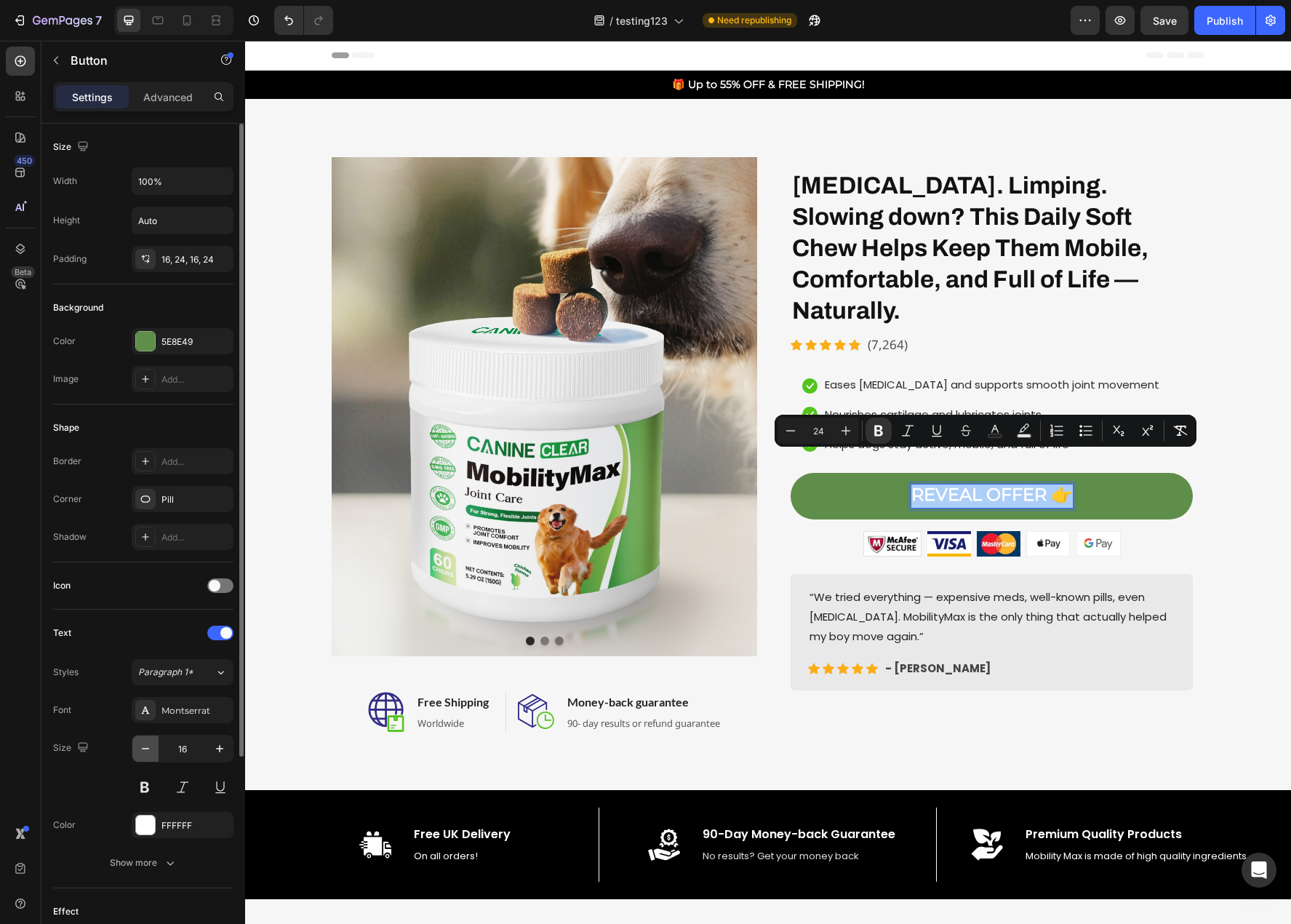
click at [145, 748] on icon "button" at bounding box center [145, 749] width 15 height 15
type input "15"
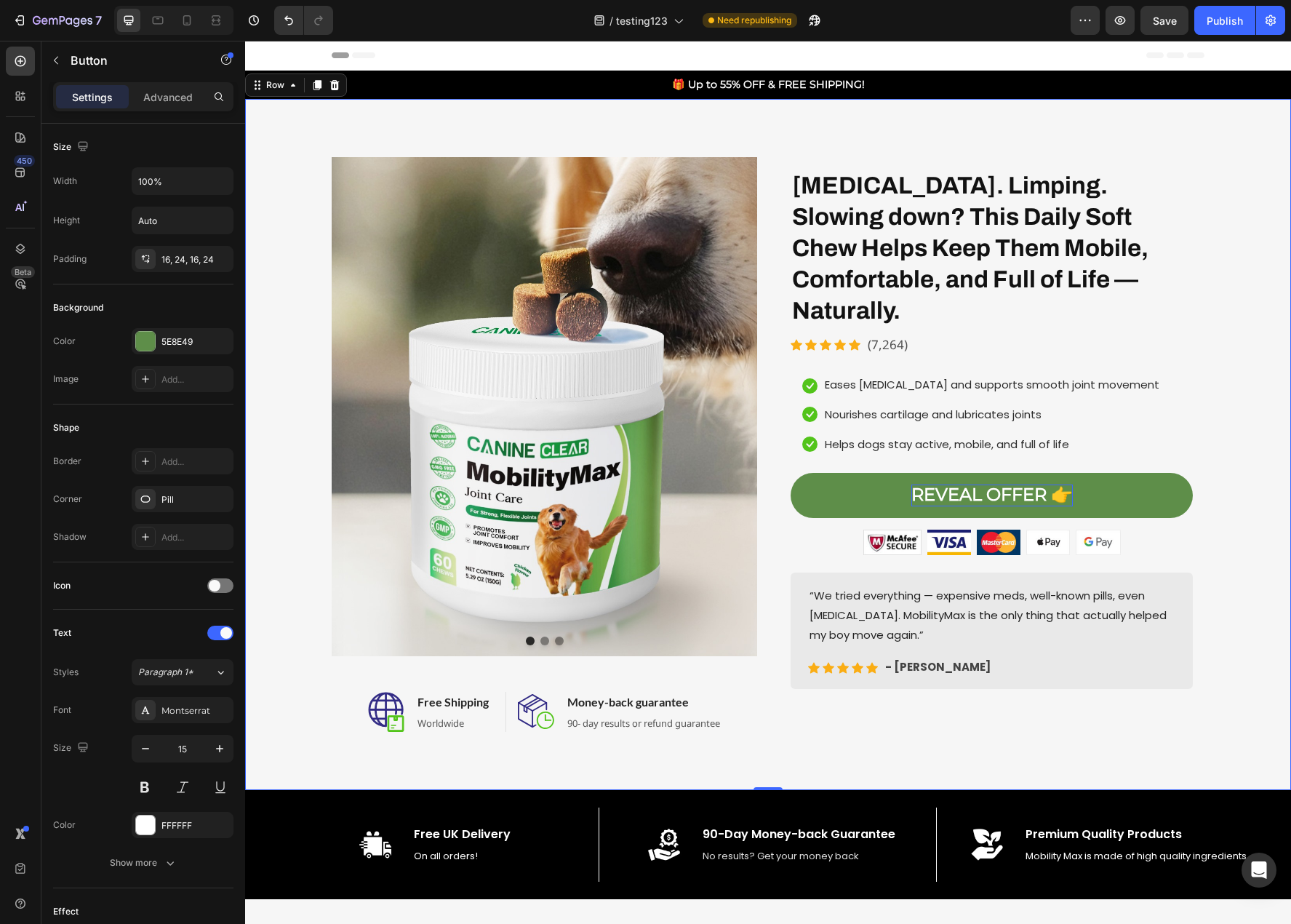
click at [1145, 738] on div "Image Image Image Carousel Image Free Shipping Heading Worldwide Text block Row…" at bounding box center [767, 444] width 1046 height 691
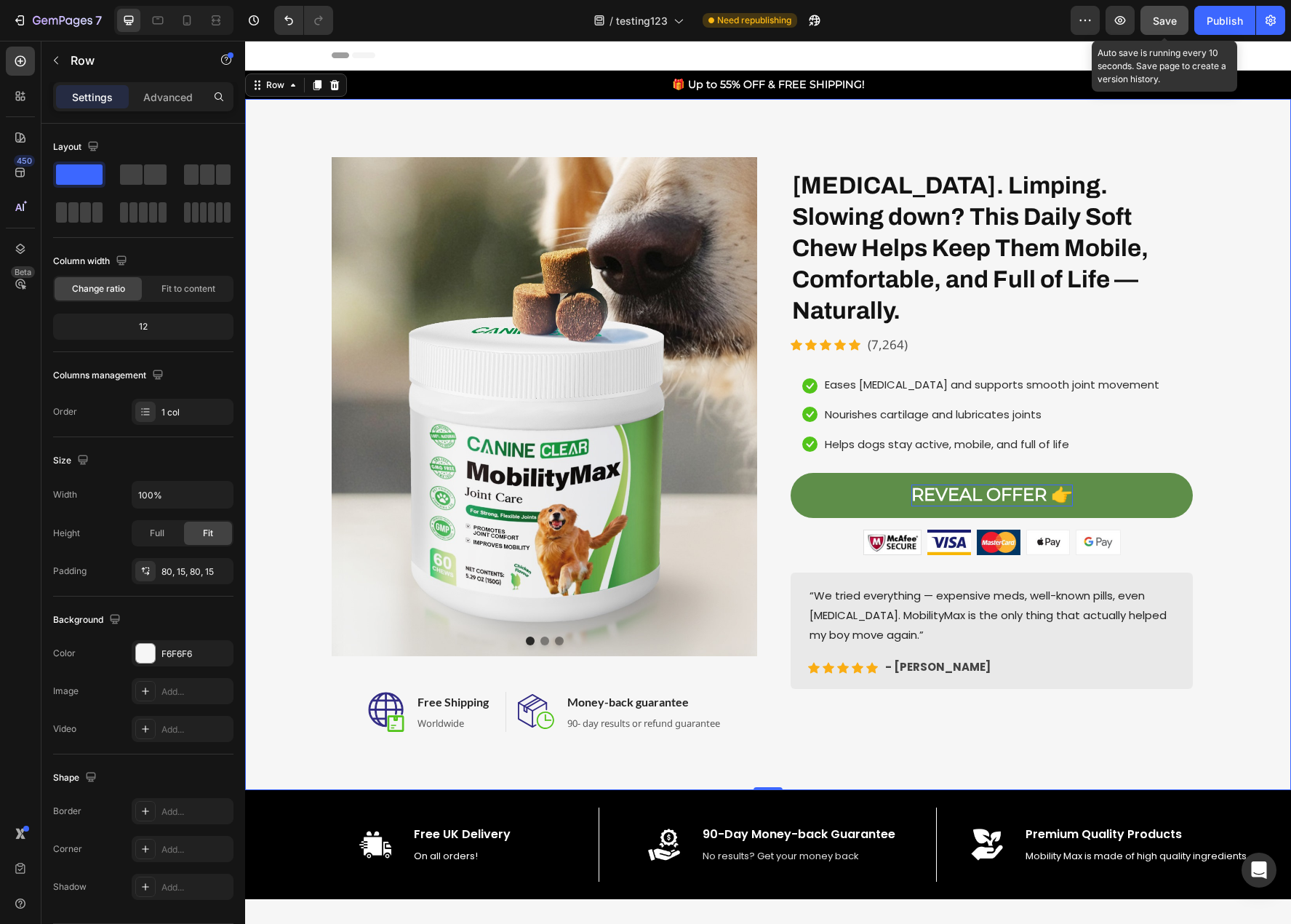
click at [1172, 21] on span "Save" at bounding box center [1165, 21] width 24 height 12
click at [1165, 23] on span "Save" at bounding box center [1165, 21] width 24 height 12
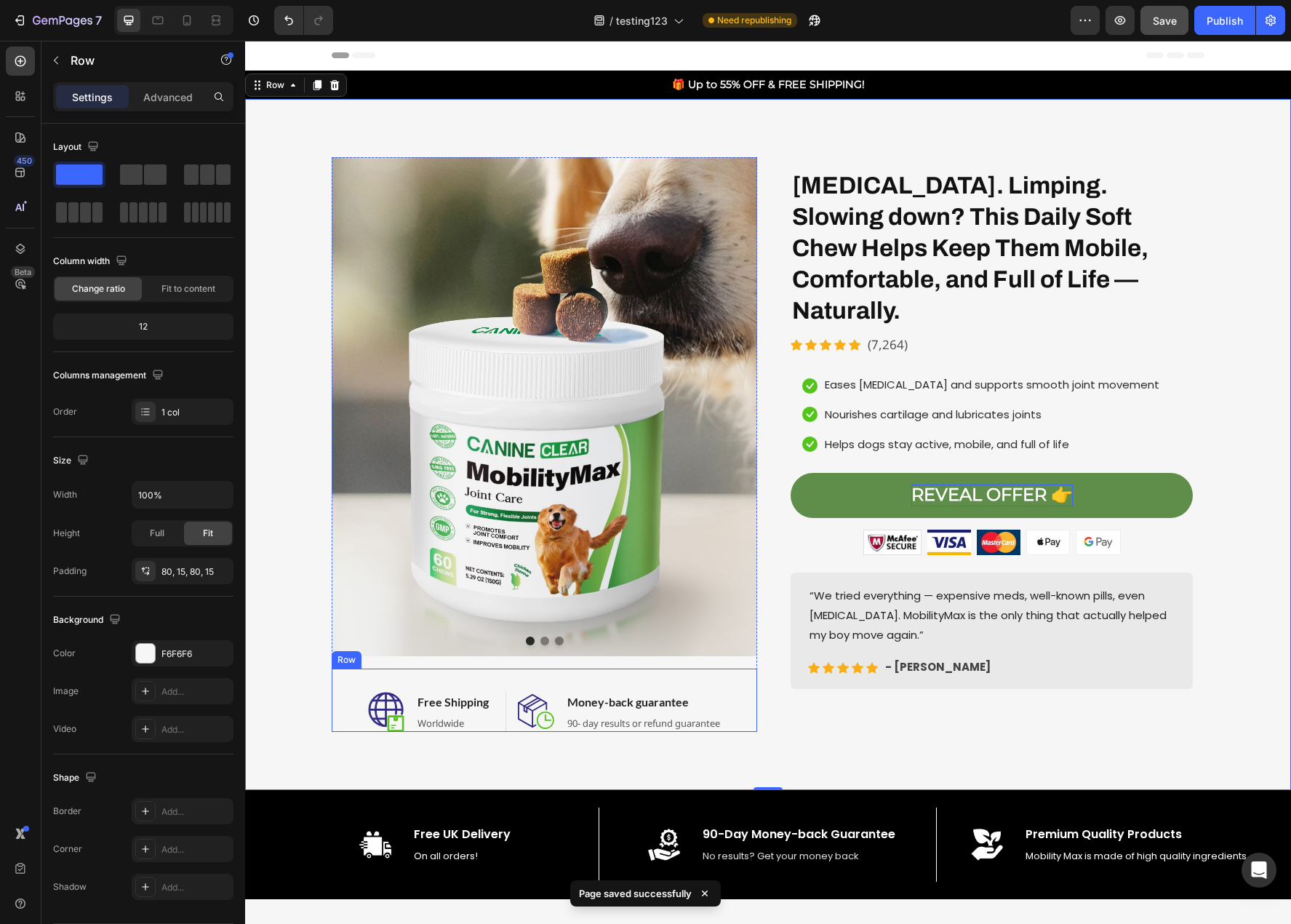
click at [728, 690] on div "Image Free Shipping Heading Worldwide Text block Row Image Money-back guarantee…" at bounding box center [544, 700] width 425 height 64
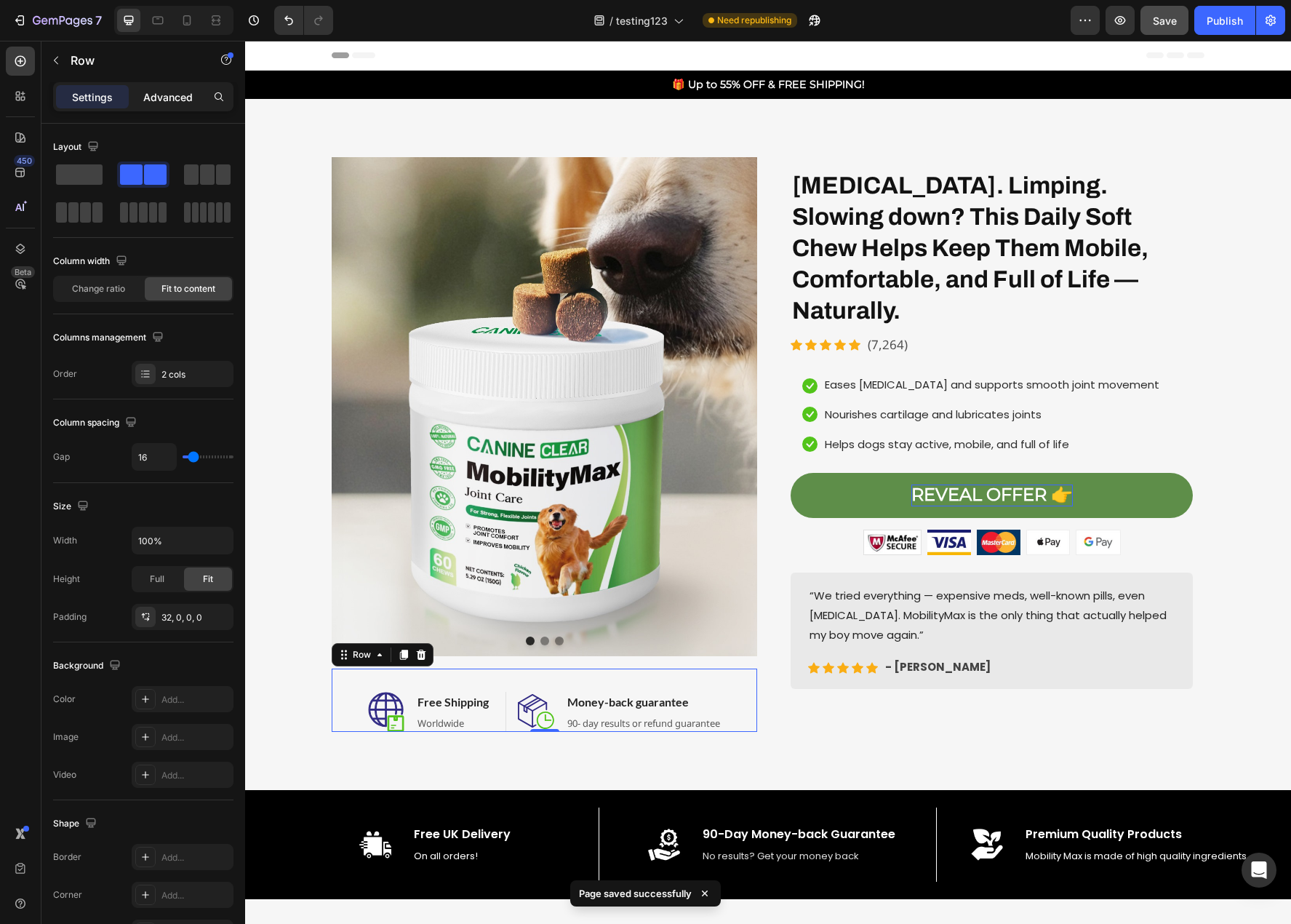
click at [174, 100] on p "Advanced" at bounding box center [169, 96] width 50 height 15
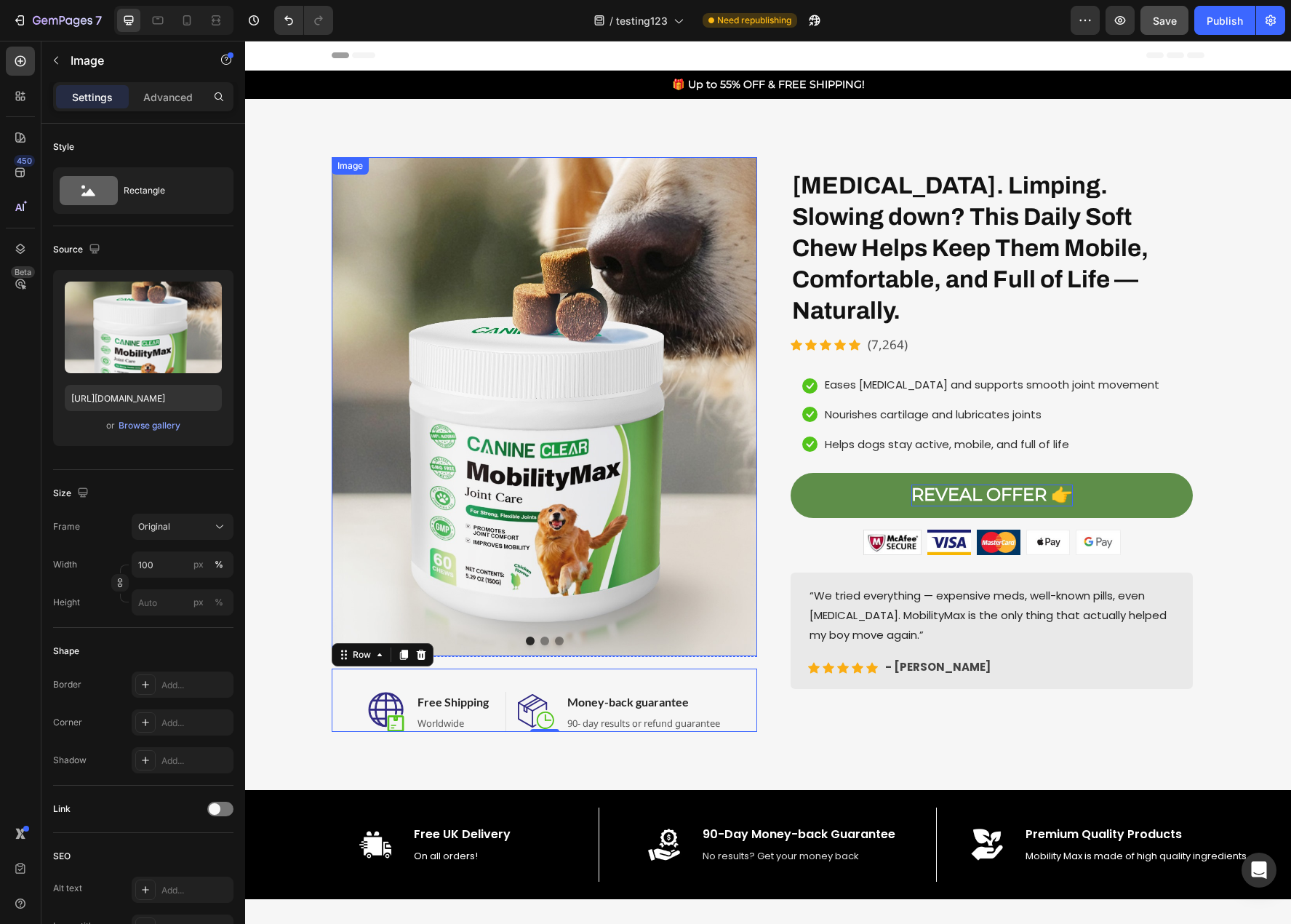
click at [702, 199] on img at bounding box center [544, 405] width 425 height 499
click at [168, 95] on p "Advanced" at bounding box center [169, 96] width 50 height 15
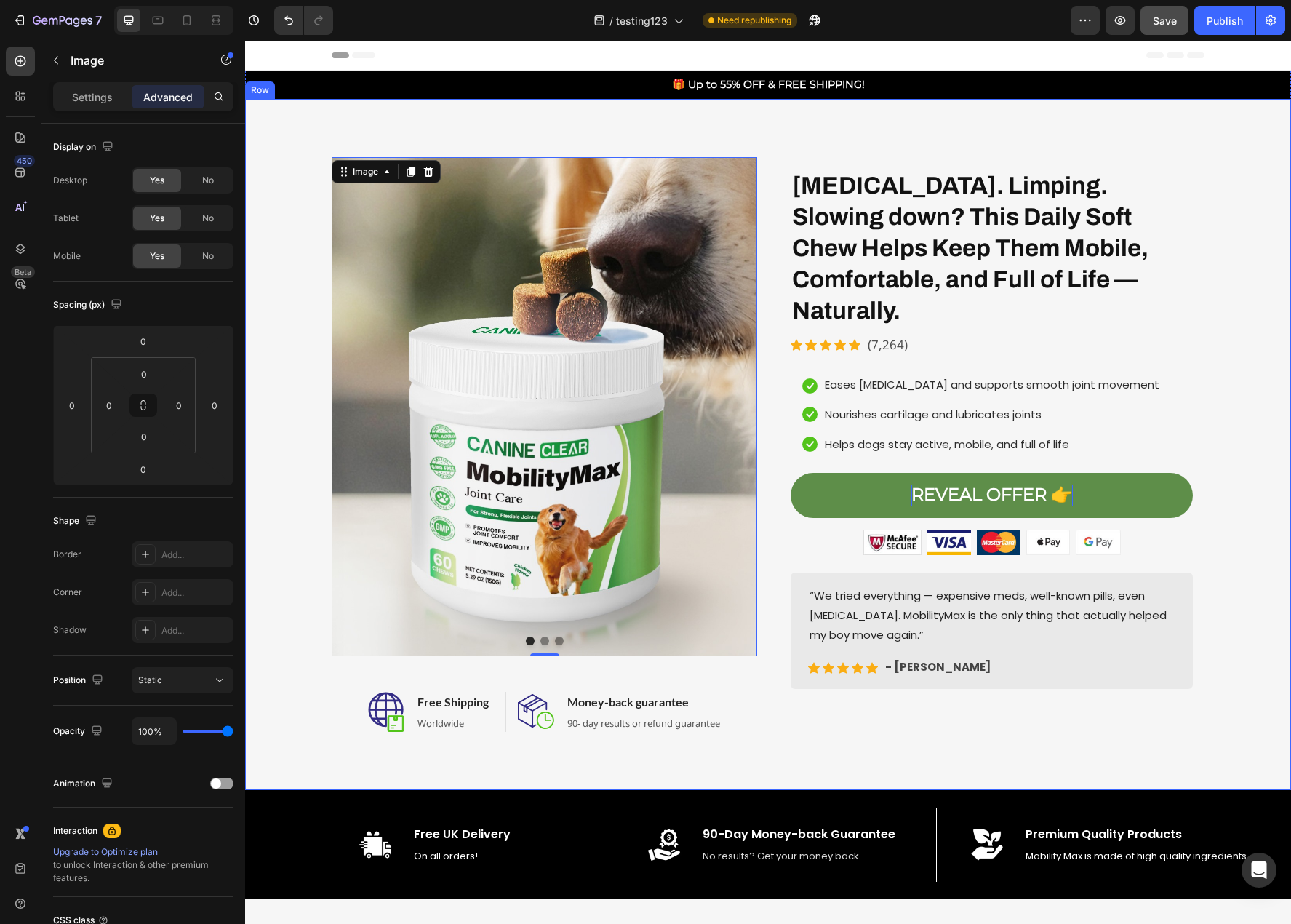
click at [1213, 704] on div "Image 0 Image Image Carousel Image Free Shipping Heading Worldwide Text block R…" at bounding box center [767, 444] width 1024 height 575
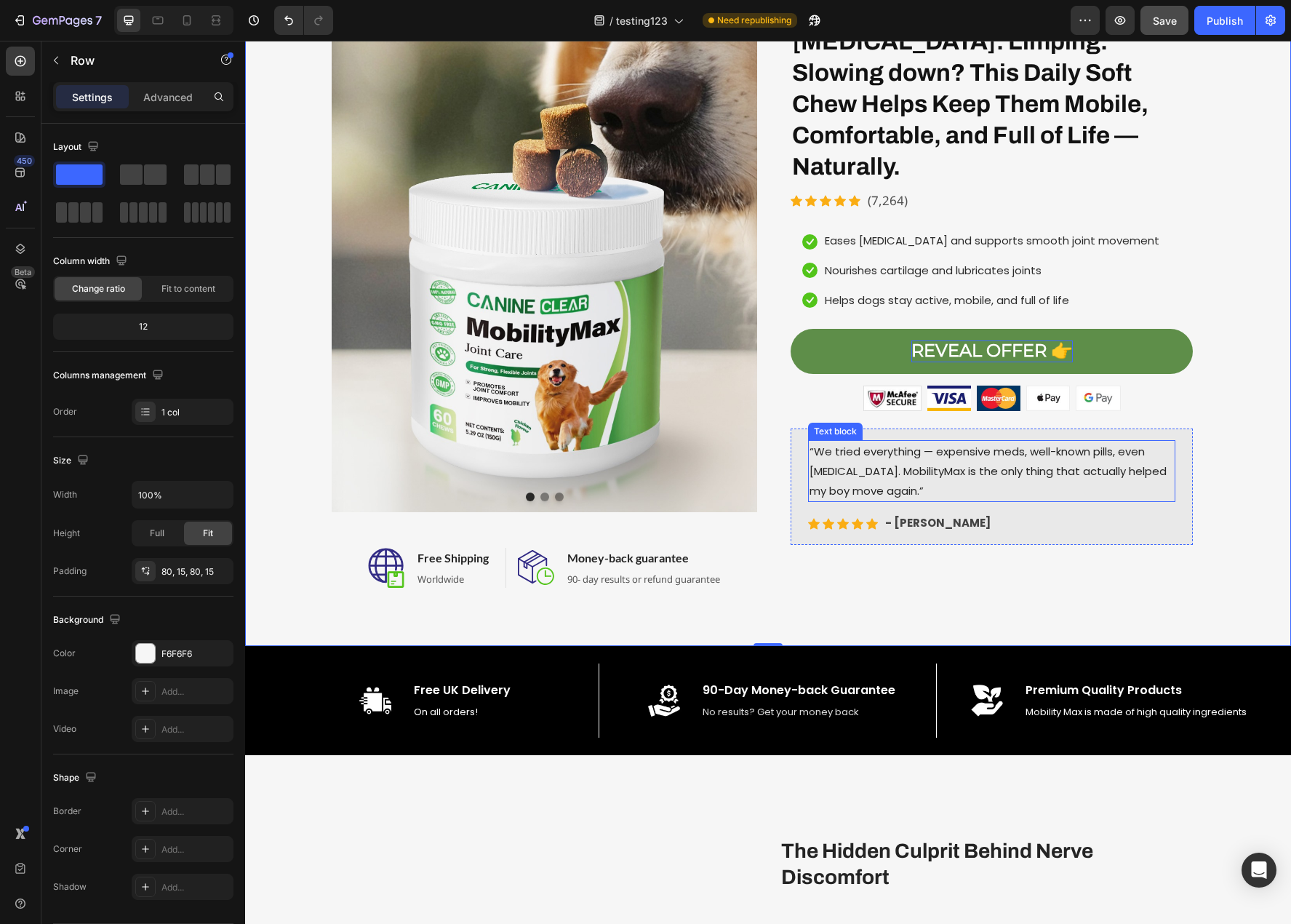
scroll to position [146, 0]
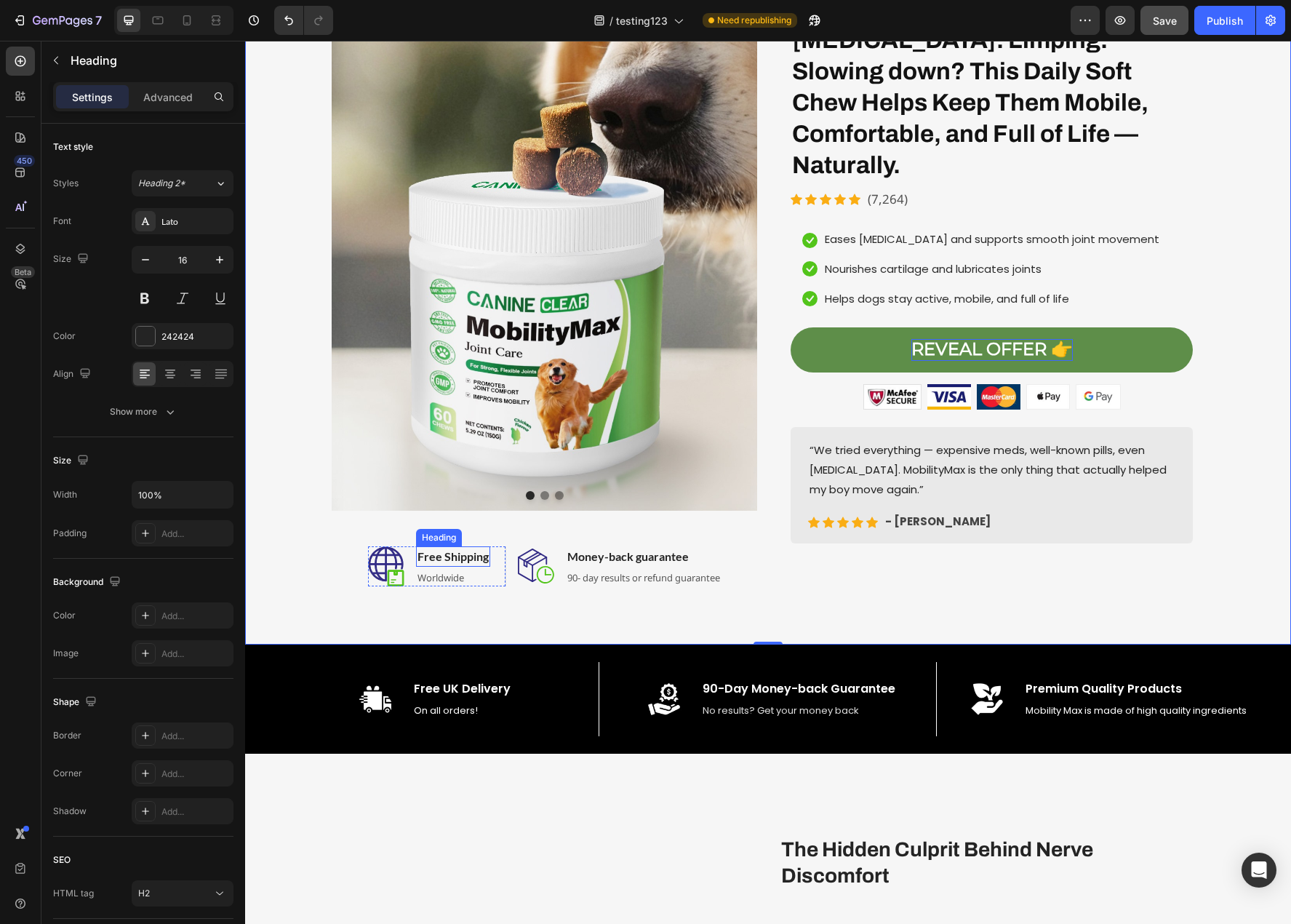
click at [474, 561] on p "Free Shipping" at bounding box center [453, 556] width 71 height 18
click at [437, 555] on p "Free Shipping" at bounding box center [453, 556] width 71 height 18
click at [440, 578] on p "Worldwide" at bounding box center [453, 578] width 71 height 15
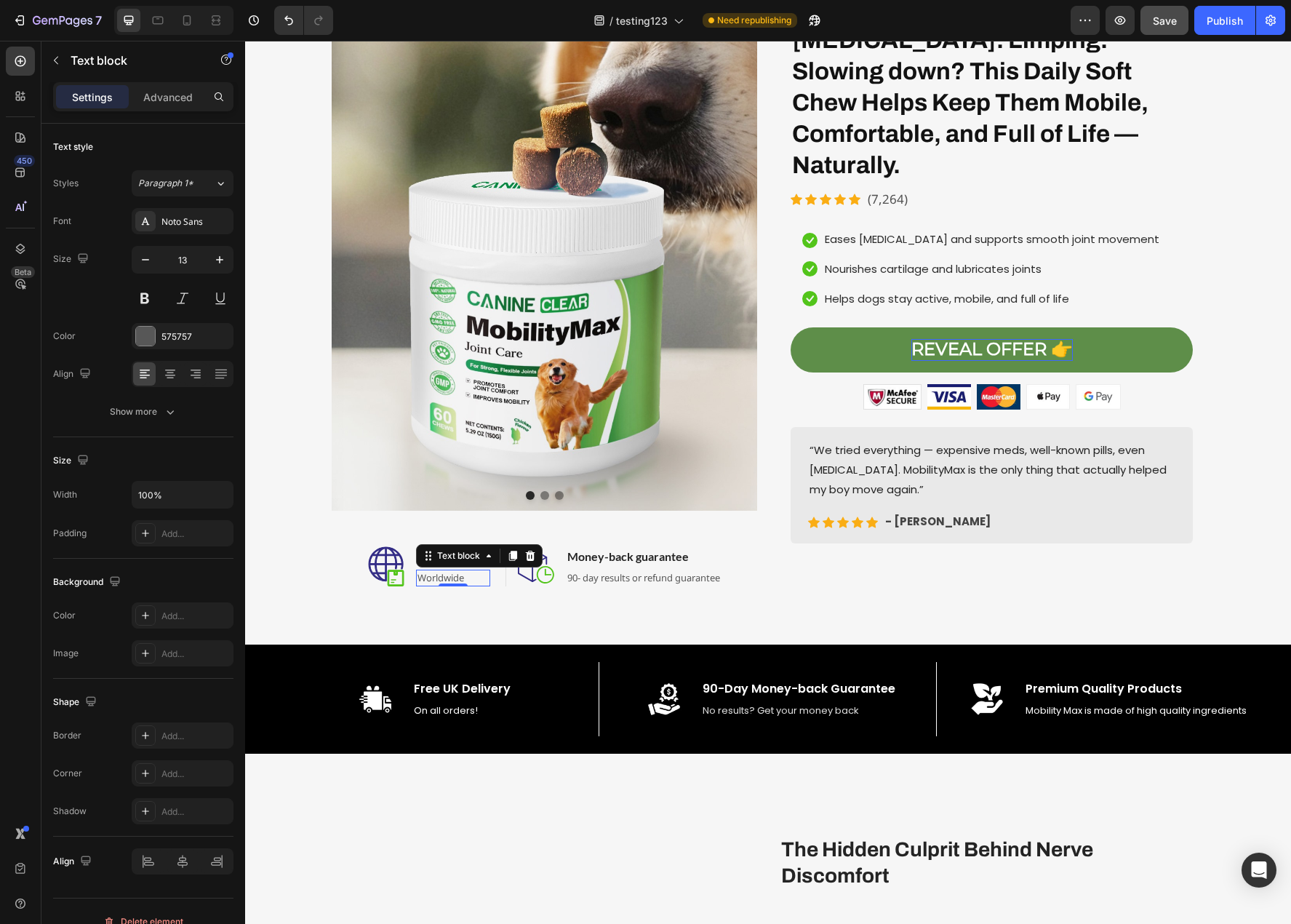
click at [440, 578] on p "Worldwide" at bounding box center [453, 578] width 71 height 15
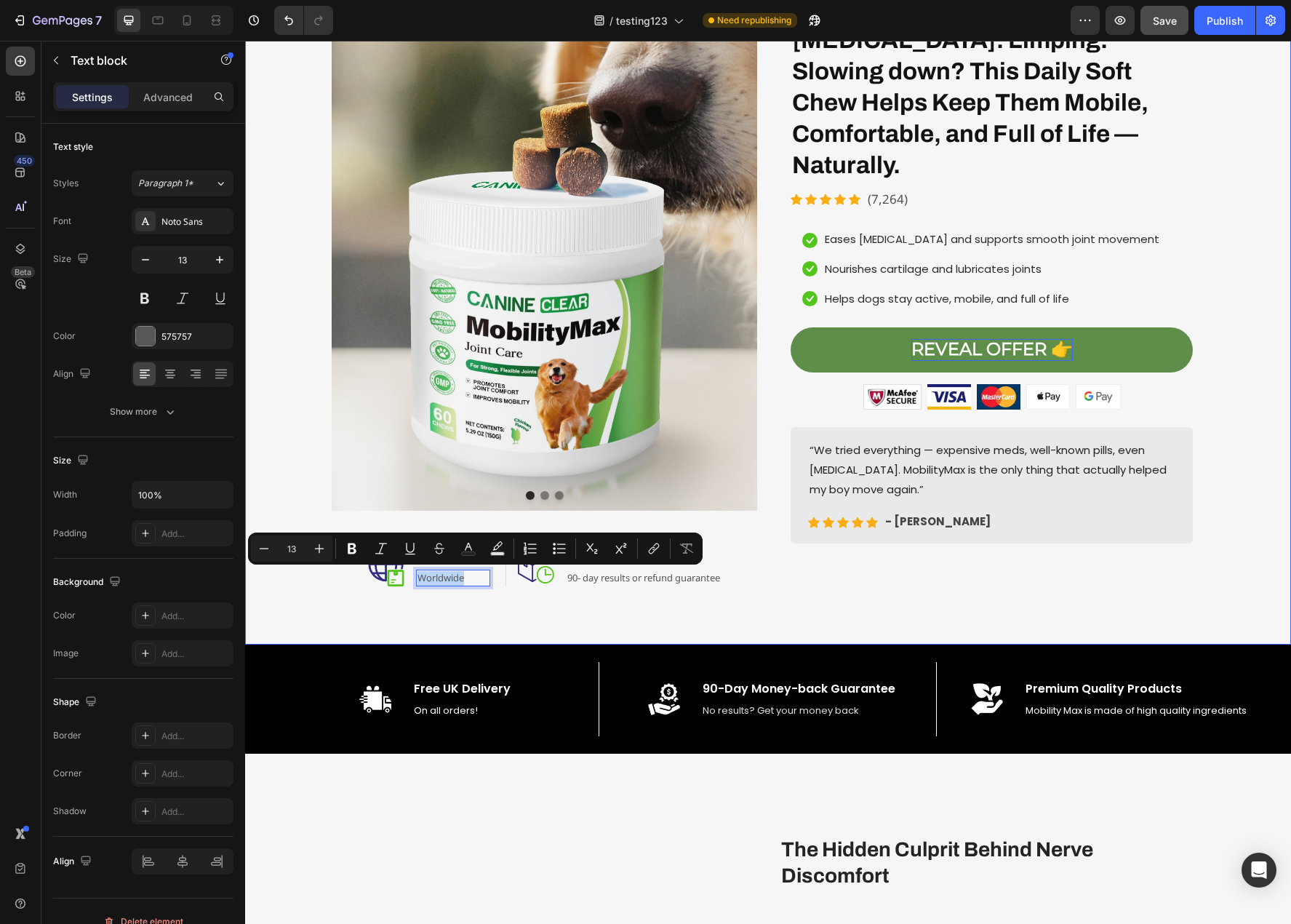
click at [464, 602] on div "Image Image Image Carousel Image Free Shipping Heading Worldwide Text block 0 R…" at bounding box center [767, 298] width 1046 height 691
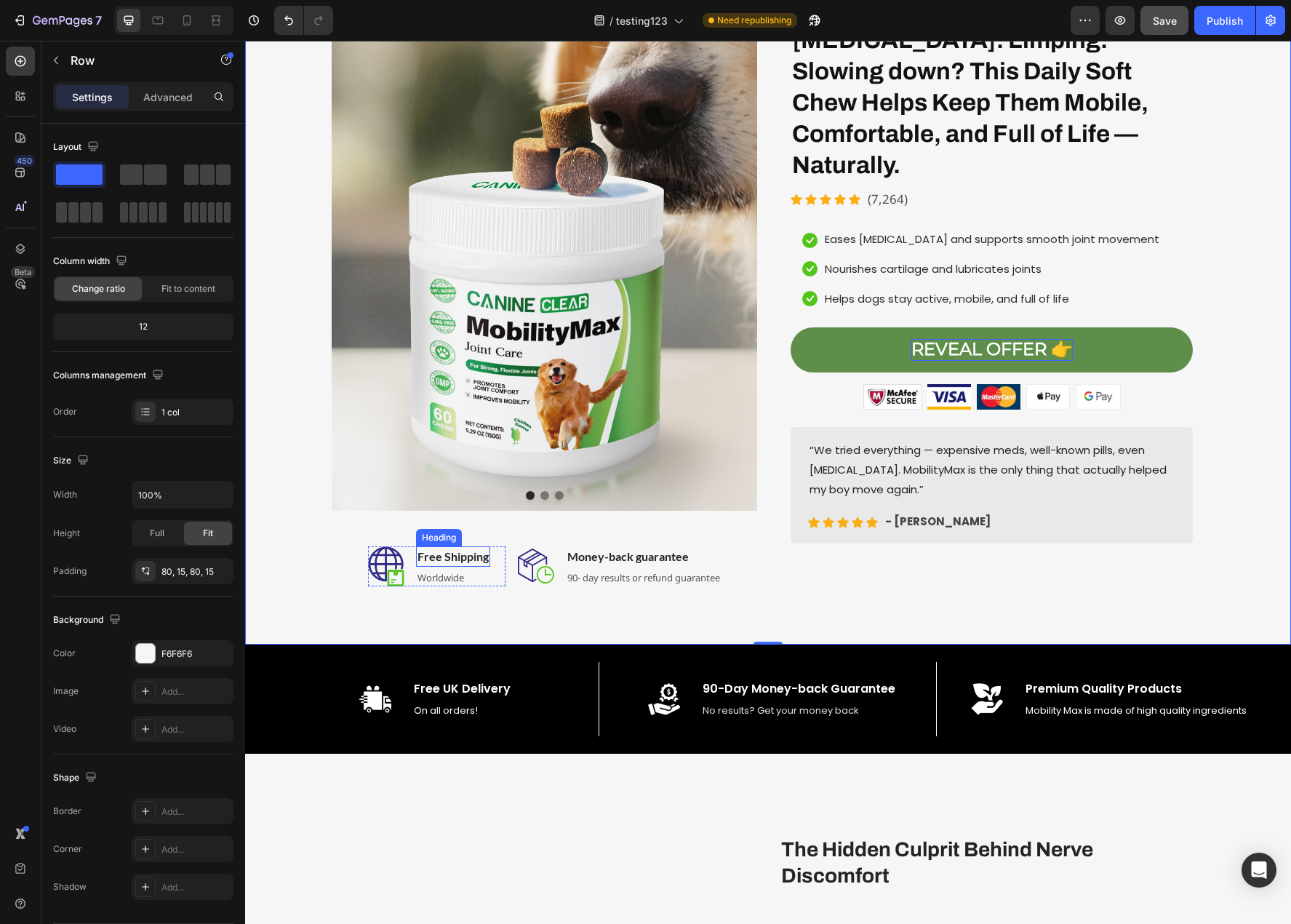
click at [472, 554] on p "Free Shipping" at bounding box center [453, 556] width 71 height 18
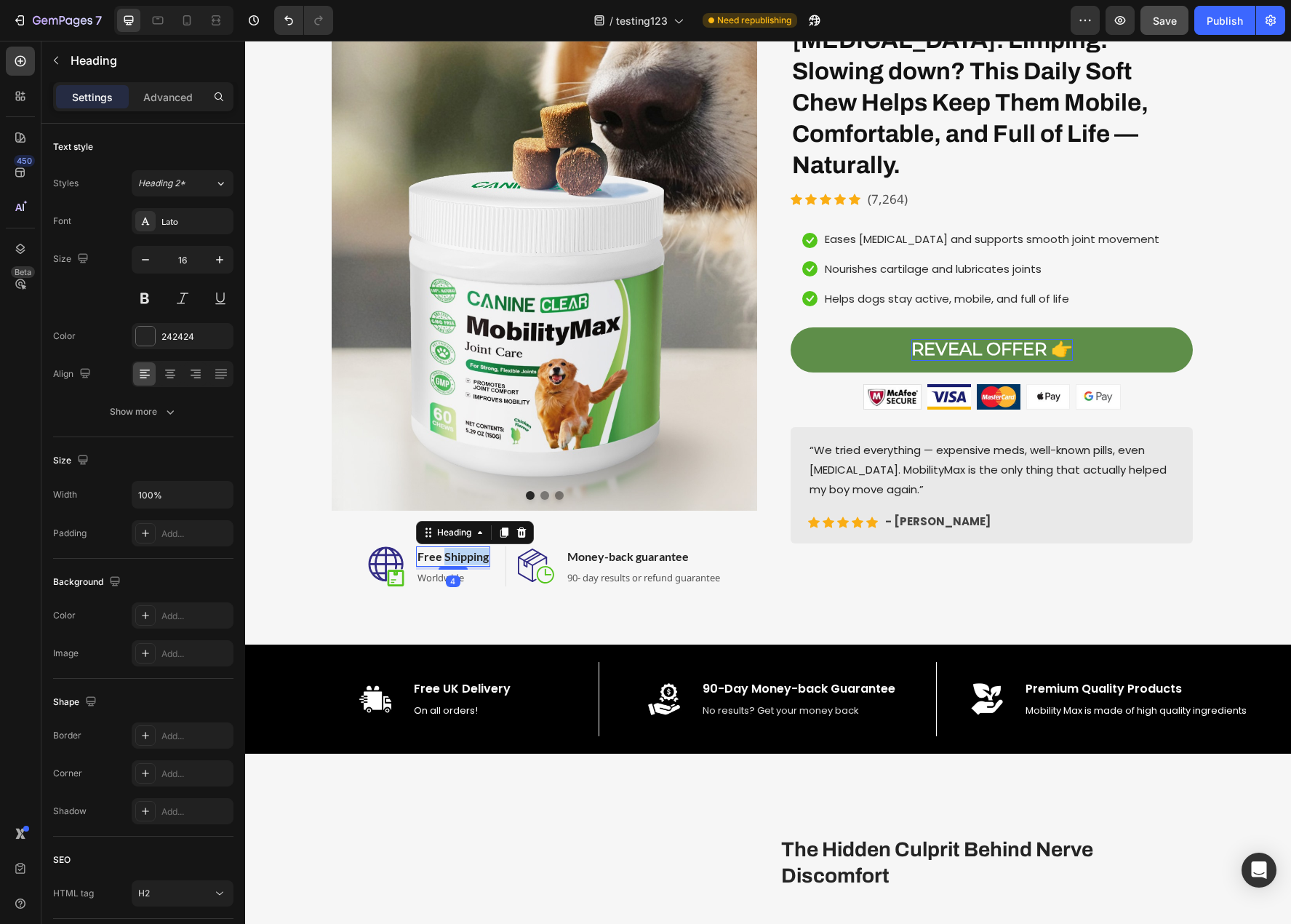
click at [436, 554] on p "Free Shipping" at bounding box center [453, 556] width 71 height 18
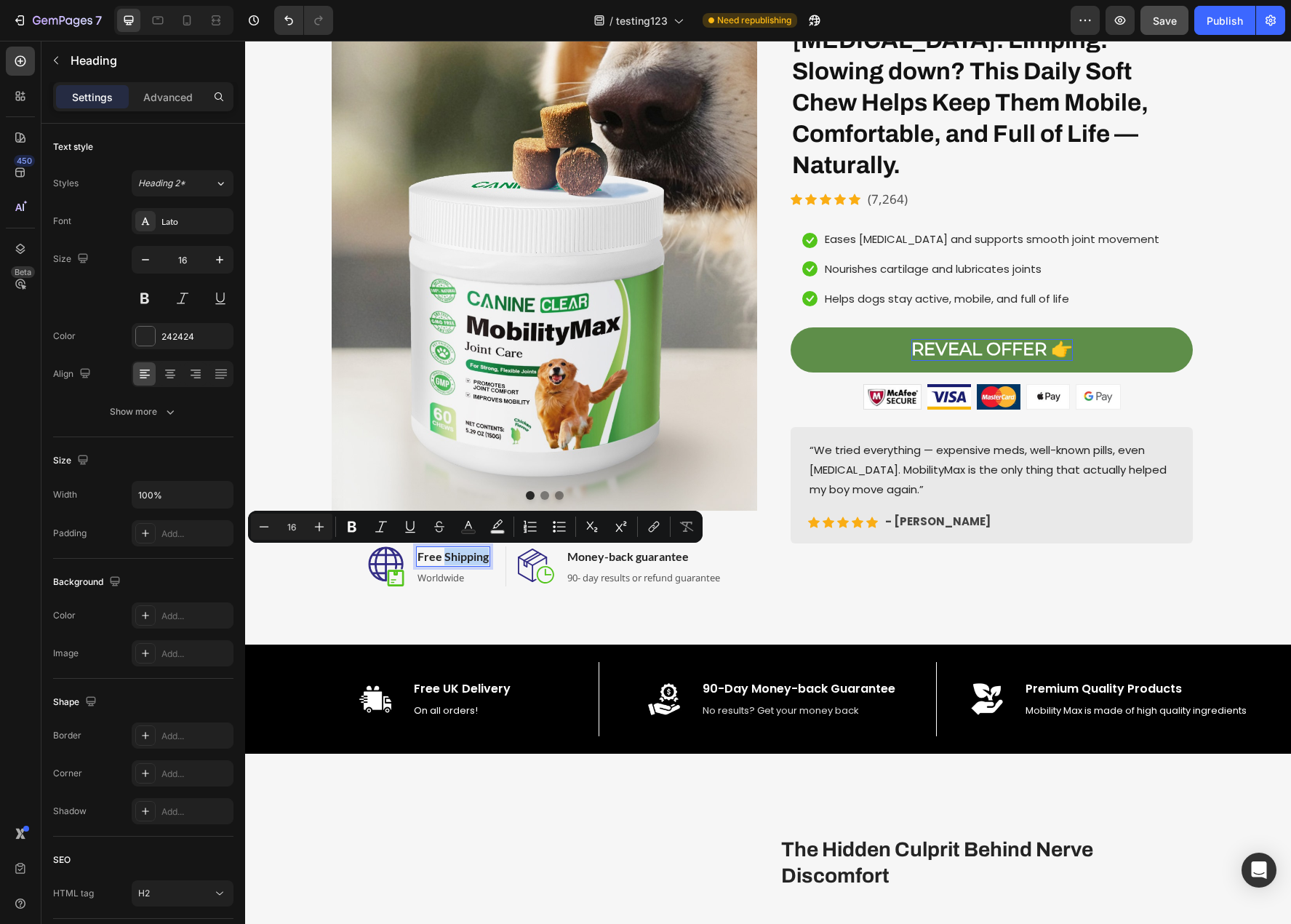
click at [436, 554] on p "Free Shipping" at bounding box center [453, 556] width 71 height 18
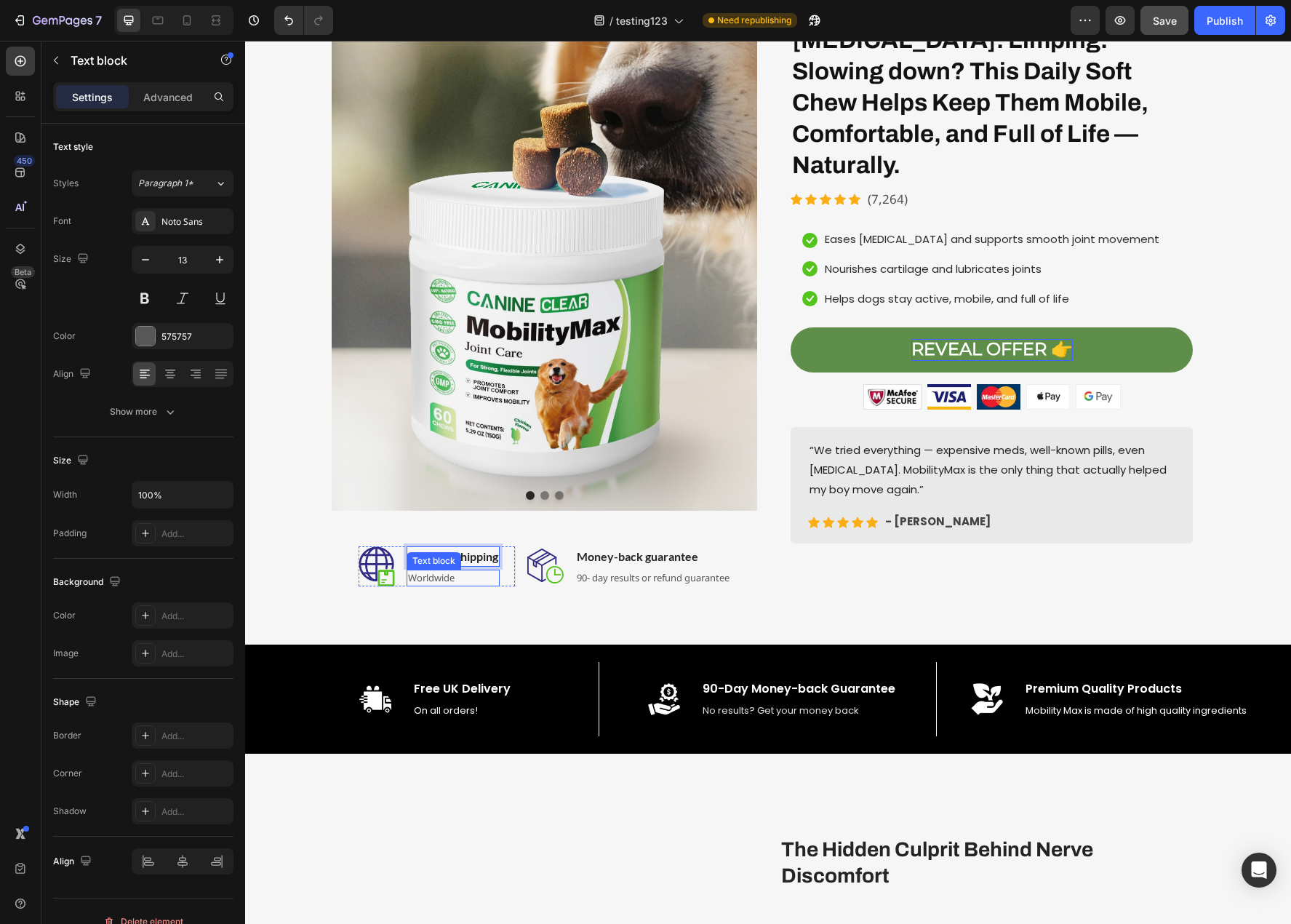
click at [441, 578] on p "Worldwide" at bounding box center [453, 578] width 90 height 15
click at [419, 578] on p "Worldwide" at bounding box center [453, 578] width 90 height 15
click at [485, 617] on div "Image Image Image Carousel Image Free UK Shipping Heading 2-Day Tracked Text bl…" at bounding box center [767, 298] width 1046 height 691
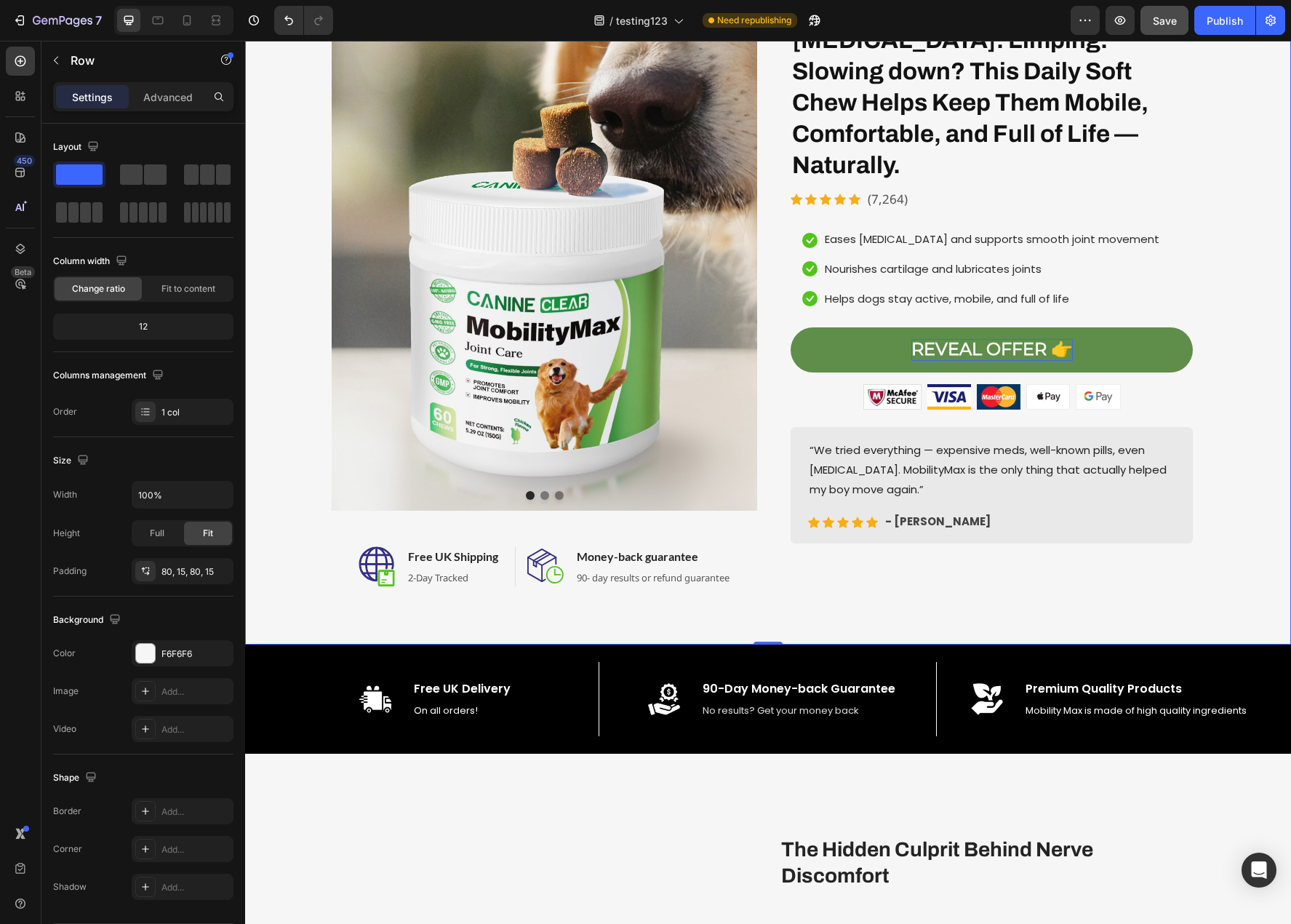
click at [586, 615] on div "Image Image Image Carousel Image Free UK Shipping Heading 2-Day Tracked Text bl…" at bounding box center [767, 298] width 1046 height 691
click at [430, 583] on p "2-Day Tracked" at bounding box center [453, 578] width 90 height 15
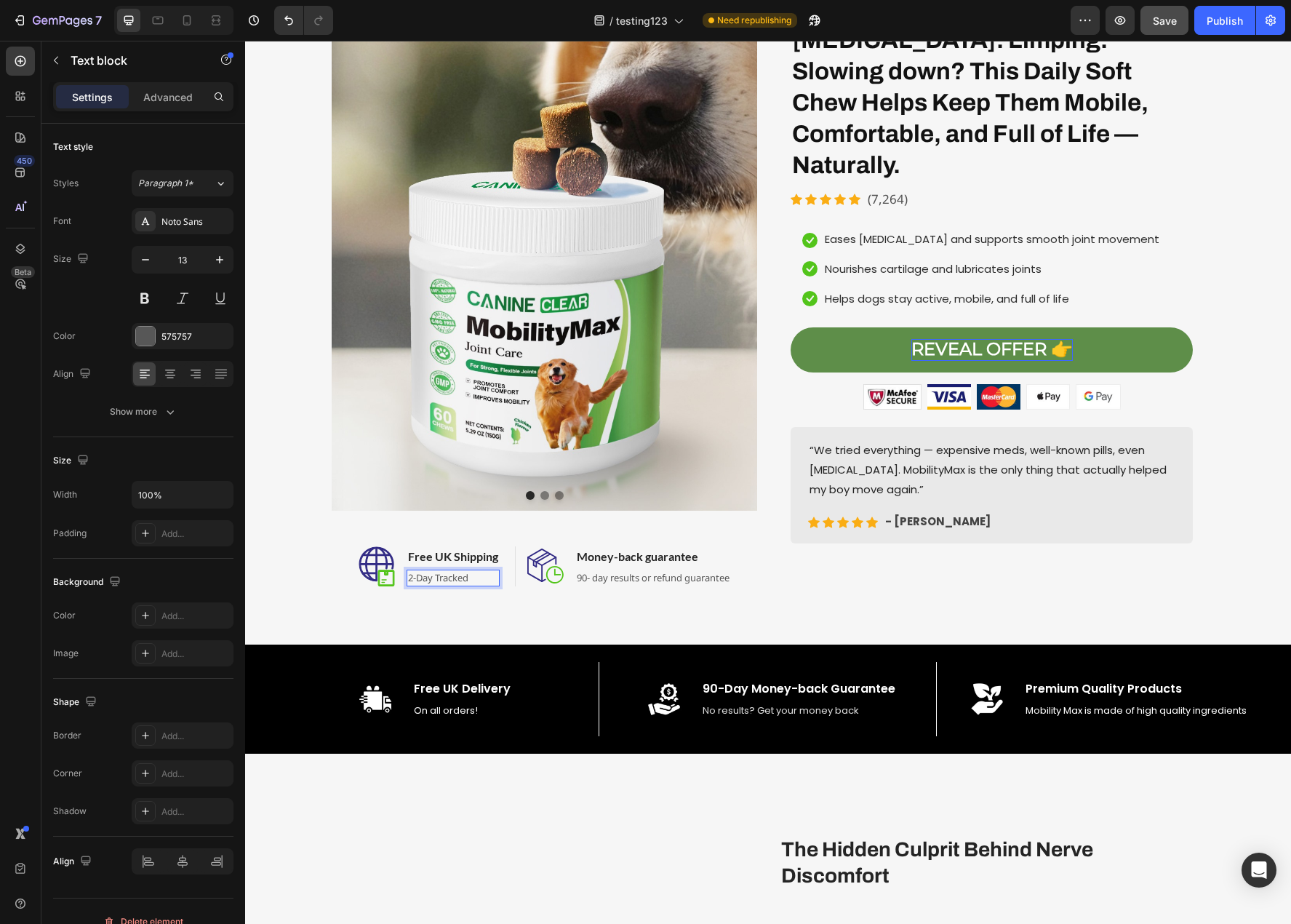
click at [425, 572] on p "2-Day Tracked" at bounding box center [453, 578] width 90 height 15
click at [446, 611] on div "Image Image Image Carousel Image Free UK Shipping Heading Royal Mail 48r Tracke…" at bounding box center [767, 298] width 1046 height 691
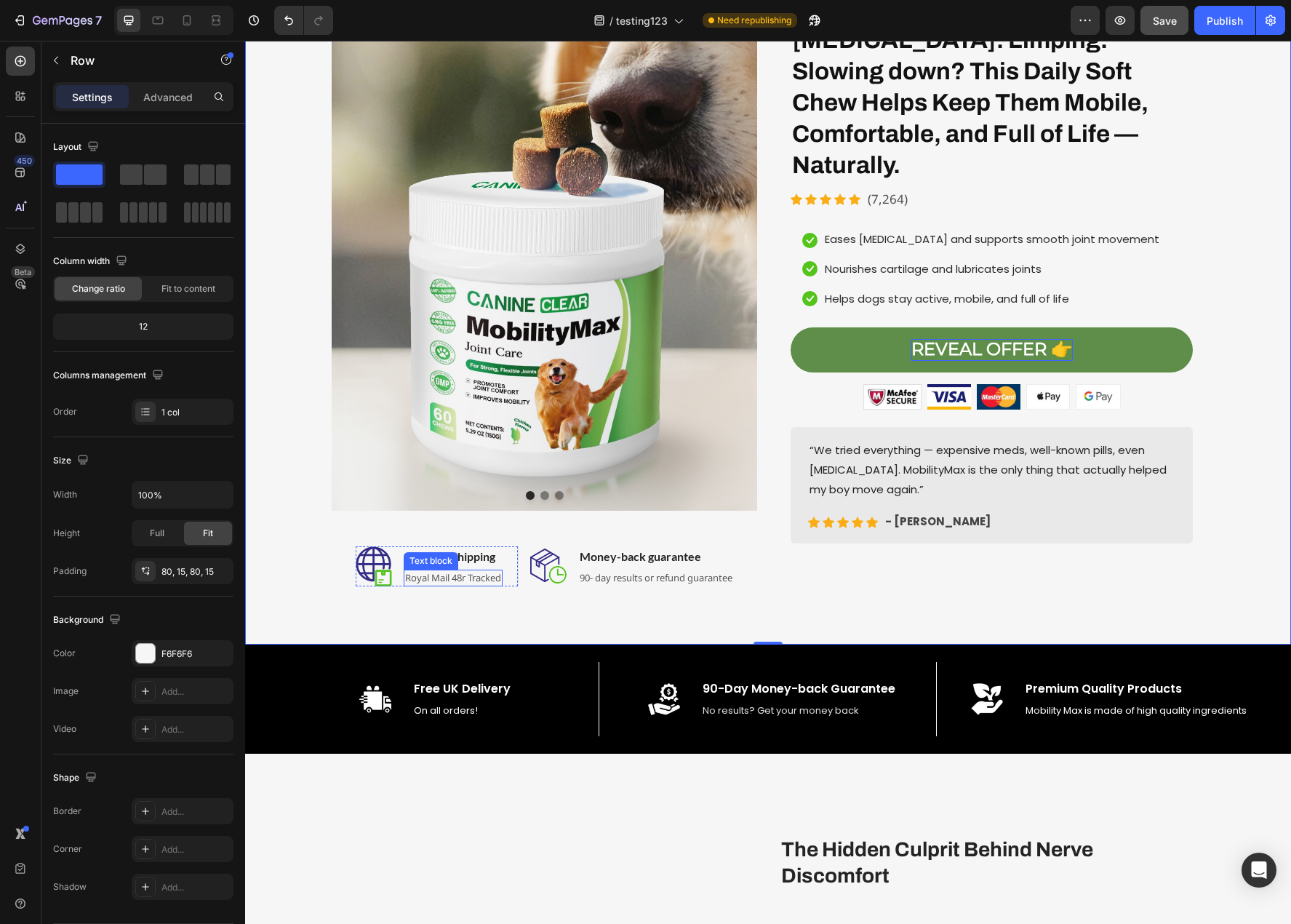
click at [455, 580] on p "Royal Mail 48r Tracked" at bounding box center [453, 578] width 96 height 15
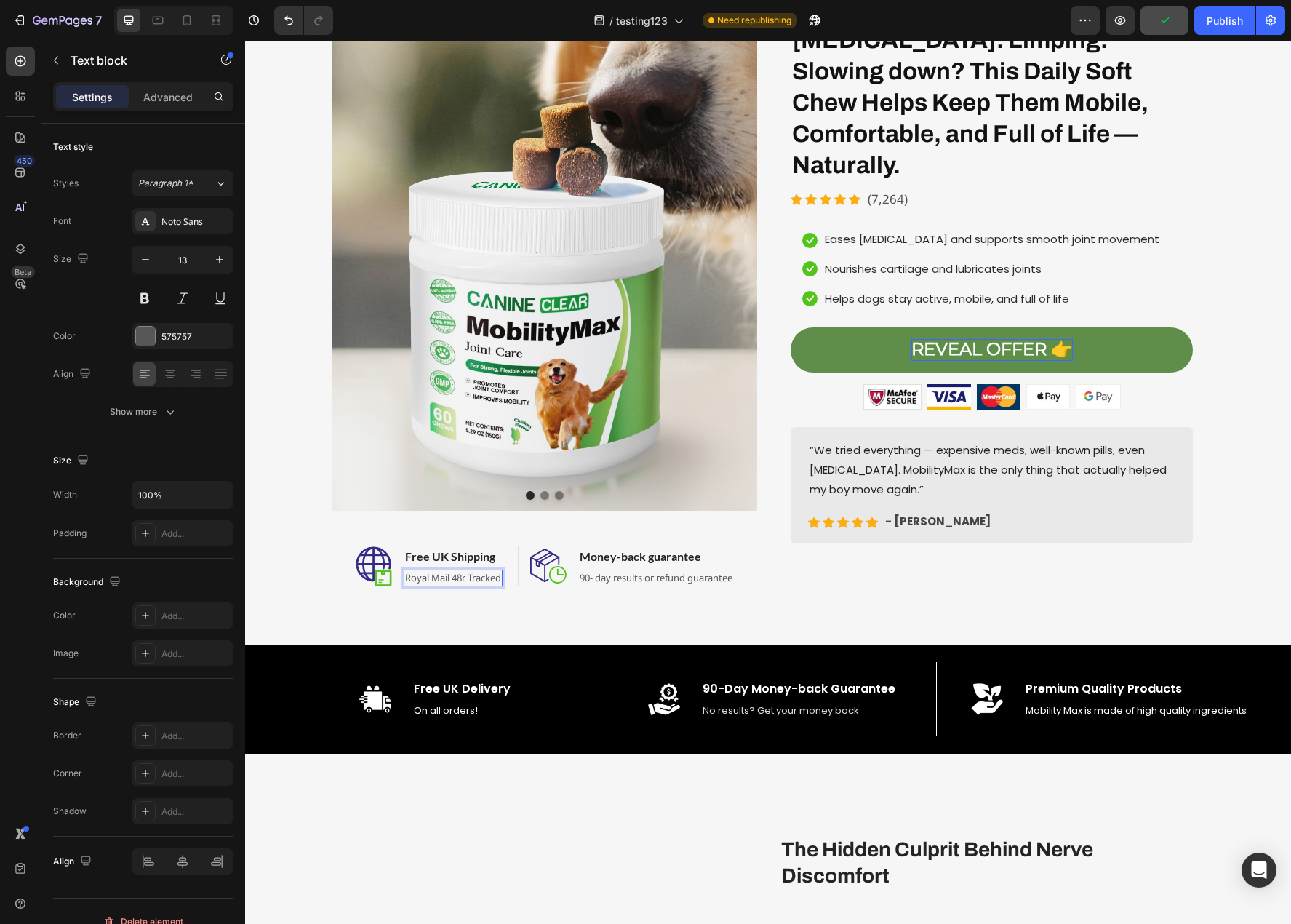
click at [456, 577] on p "Royal Mail 48r Tracked" at bounding box center [453, 578] width 96 height 15
click at [453, 578] on p "Royal Mail 48r Tracked" at bounding box center [453, 578] width 96 height 15
click at [467, 619] on div "Image Image Image Carousel Image Free UK Shipping Heading Royal Mail 48hr Track…" at bounding box center [767, 298] width 1046 height 691
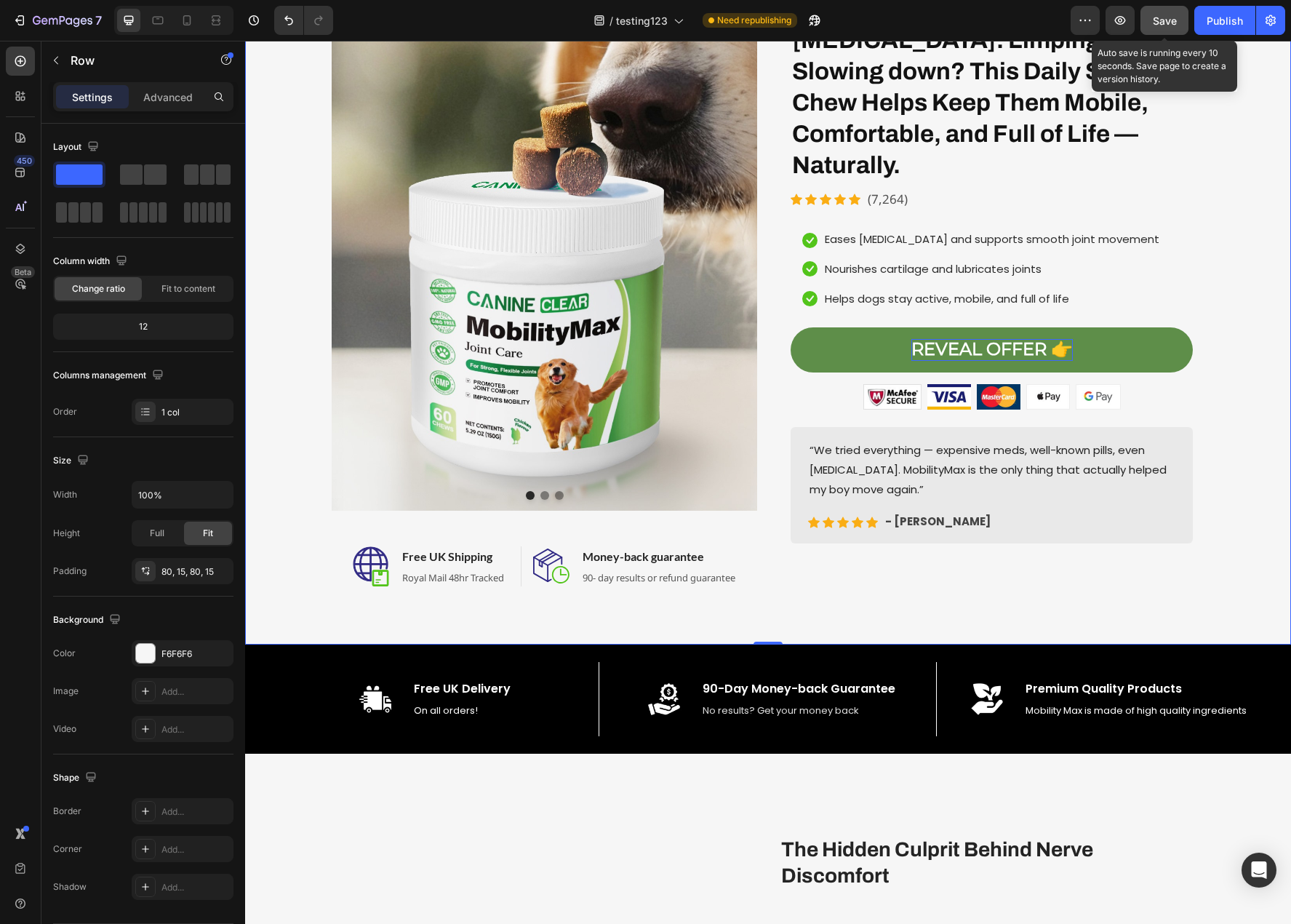
click at [1173, 25] on span "Save" at bounding box center [1165, 21] width 24 height 12
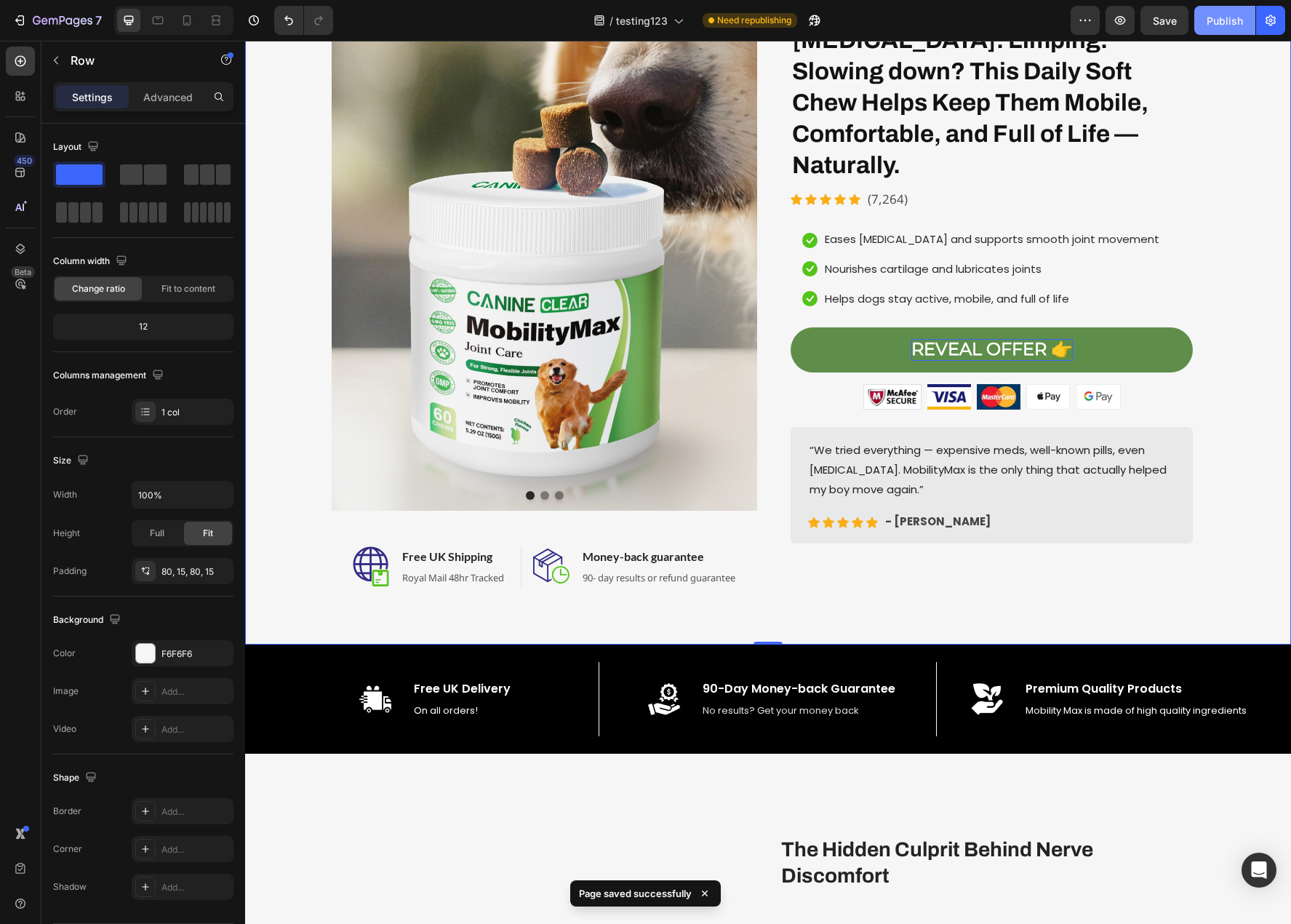
click at [1242, 18] on div "Publish" at bounding box center [1225, 20] width 37 height 15
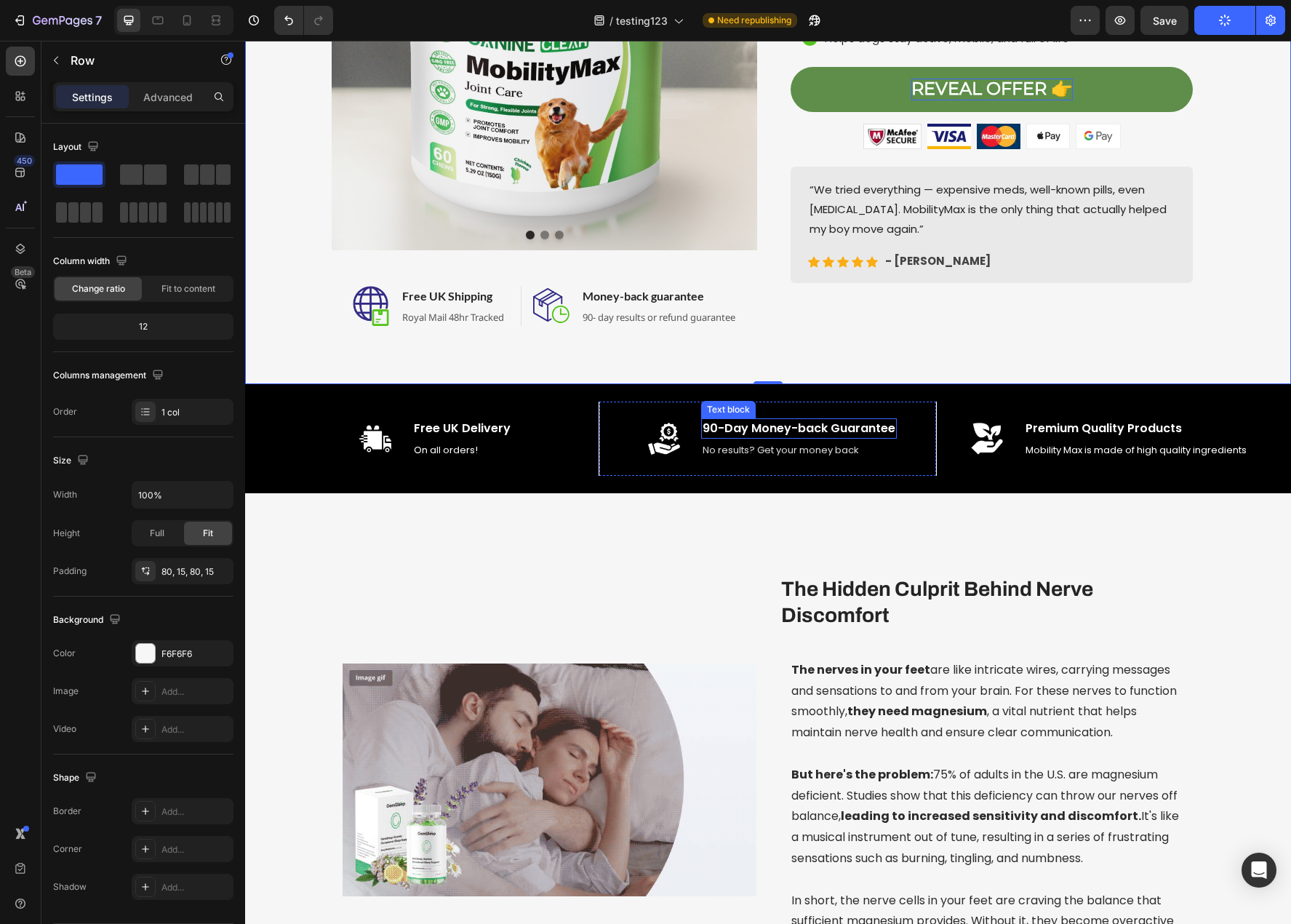
scroll to position [364, 0]
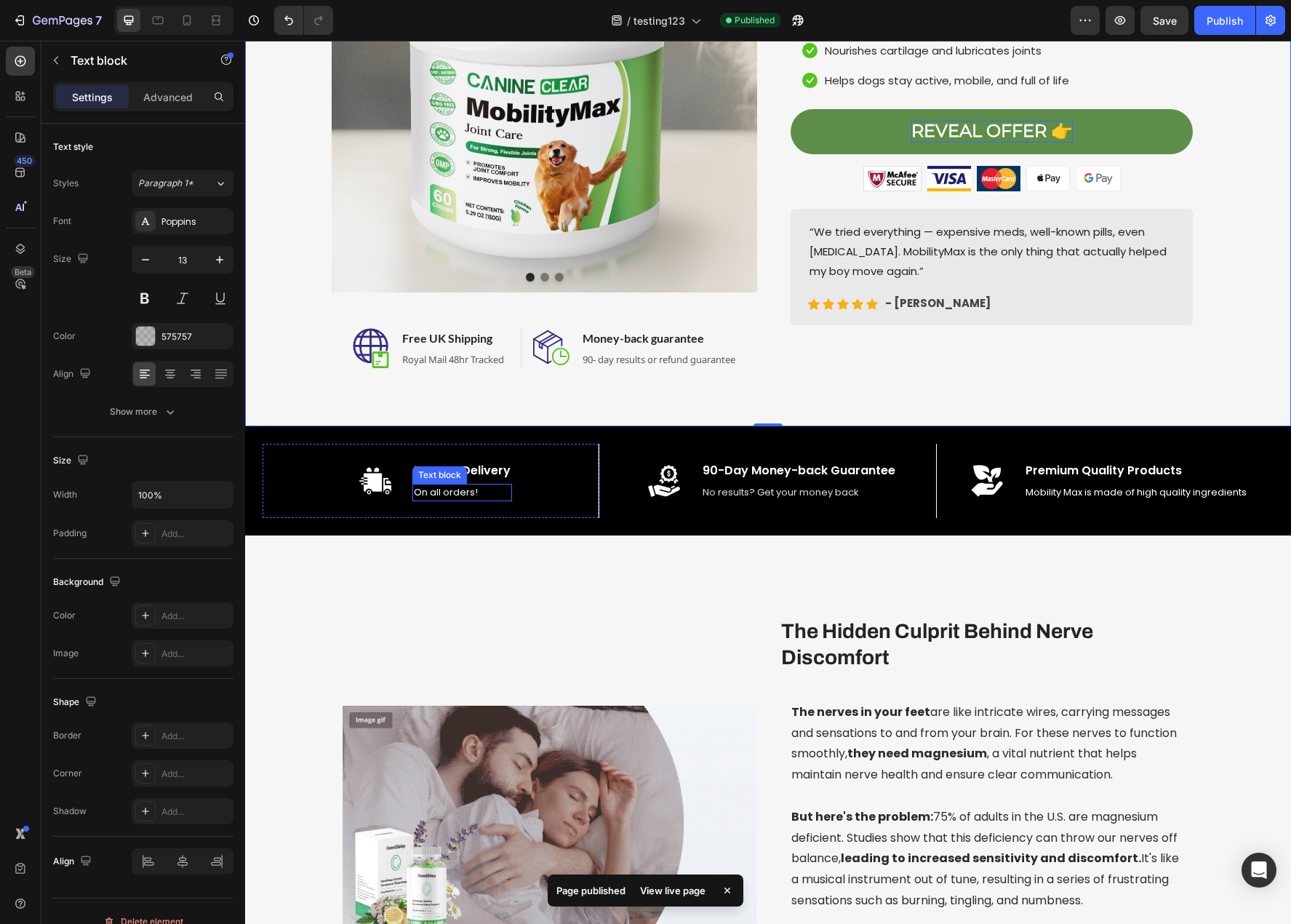
click at [458, 493] on span "On all orders!" at bounding box center [445, 492] width 64 height 14
click at [649, 621] on div "Image" at bounding box center [549, 822] width 413 height 411
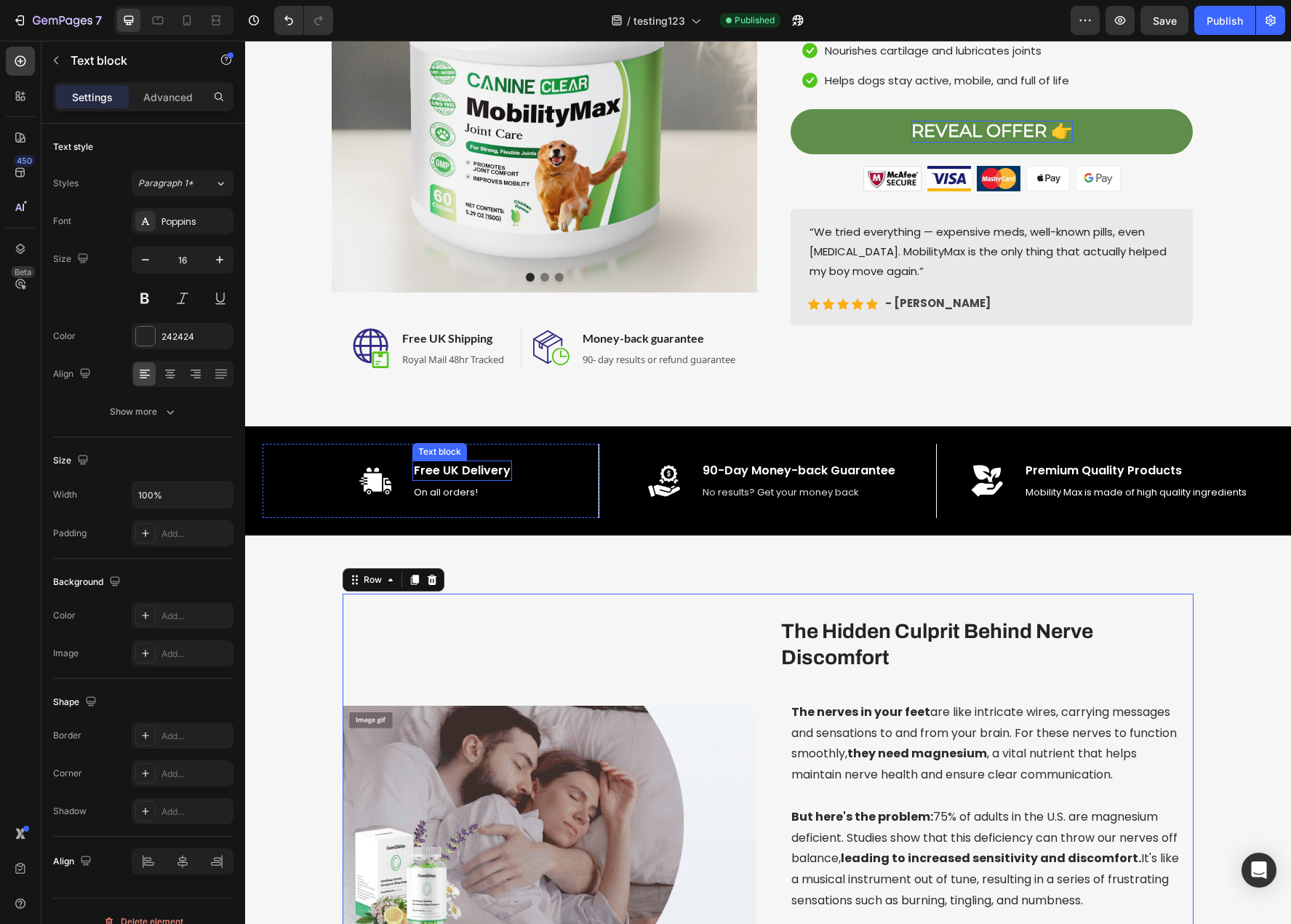
click at [441, 470] on span "Free UK Delivery" at bounding box center [462, 470] width 97 height 17
click at [439, 474] on span "Free UK Delivery" at bounding box center [462, 470] width 97 height 17
click at [441, 474] on span "Free UK Delivery" at bounding box center [462, 470] width 97 height 17
click at [446, 494] on span "On all orders!" at bounding box center [445, 492] width 64 height 14
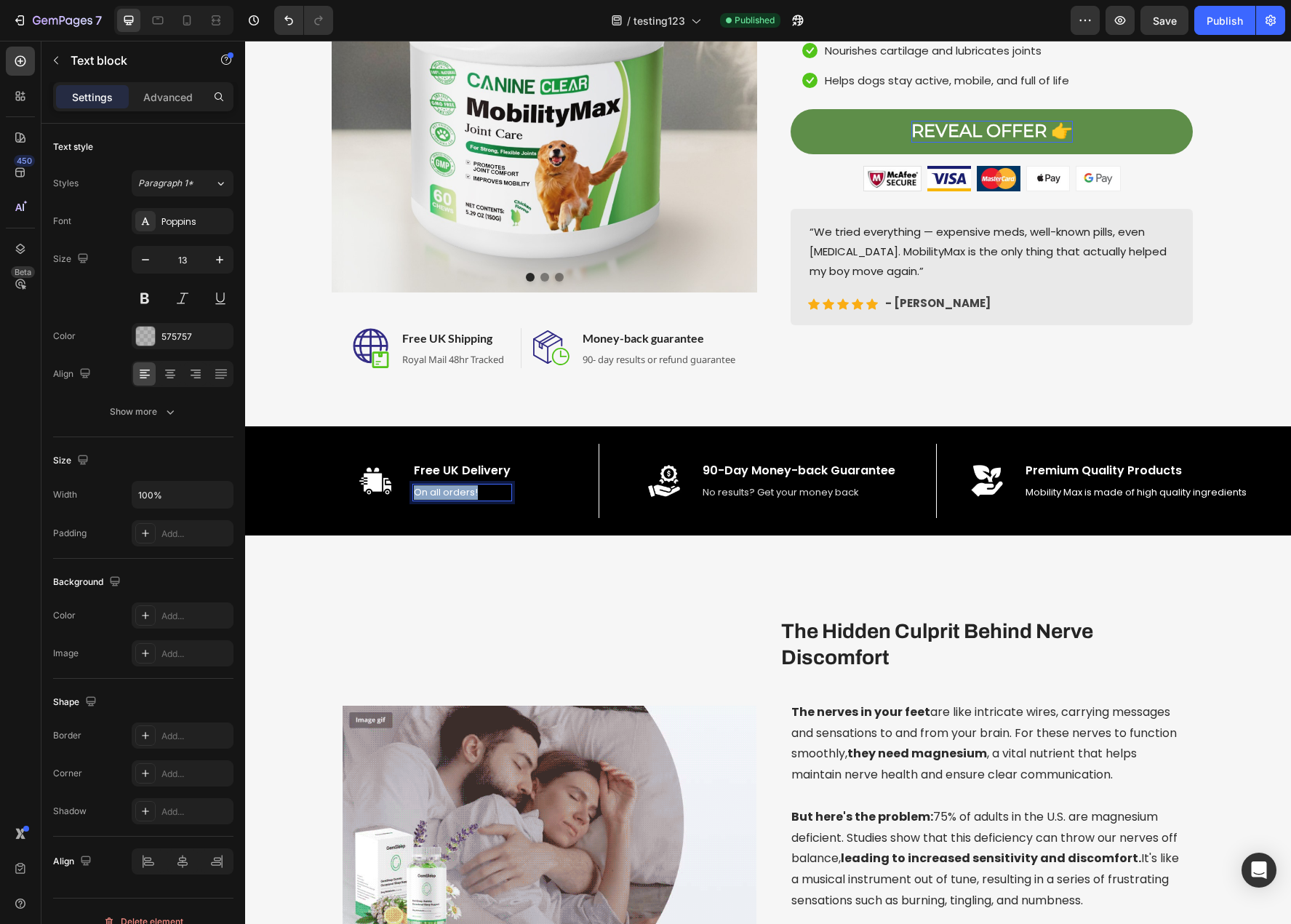
click at [446, 494] on span "On all orders!" at bounding box center [445, 492] width 64 height 14
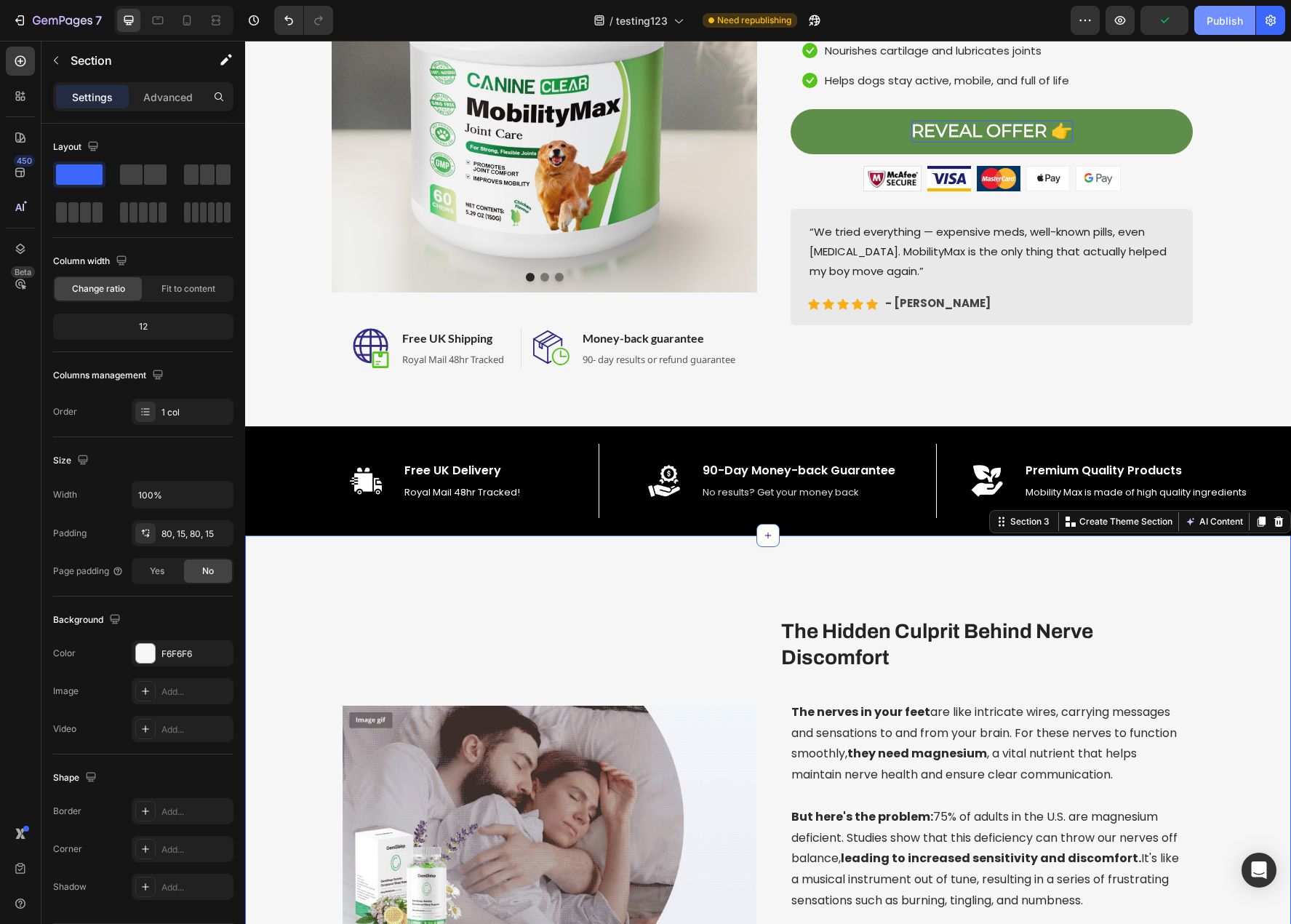
click at [1206, 18] on button "Publish" at bounding box center [1226, 20] width 61 height 29
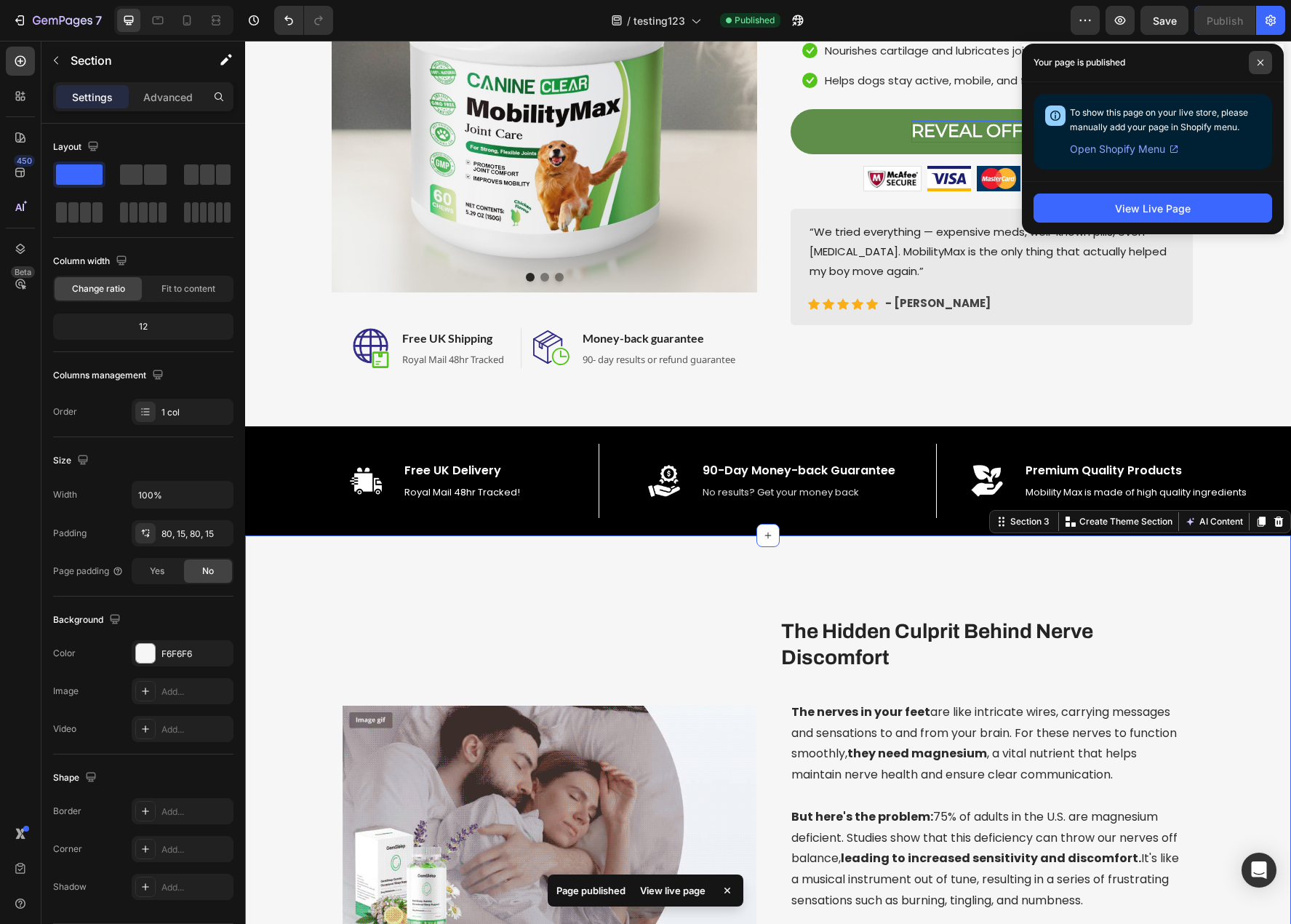
click at [1264, 65] on span at bounding box center [1260, 61] width 23 height 23
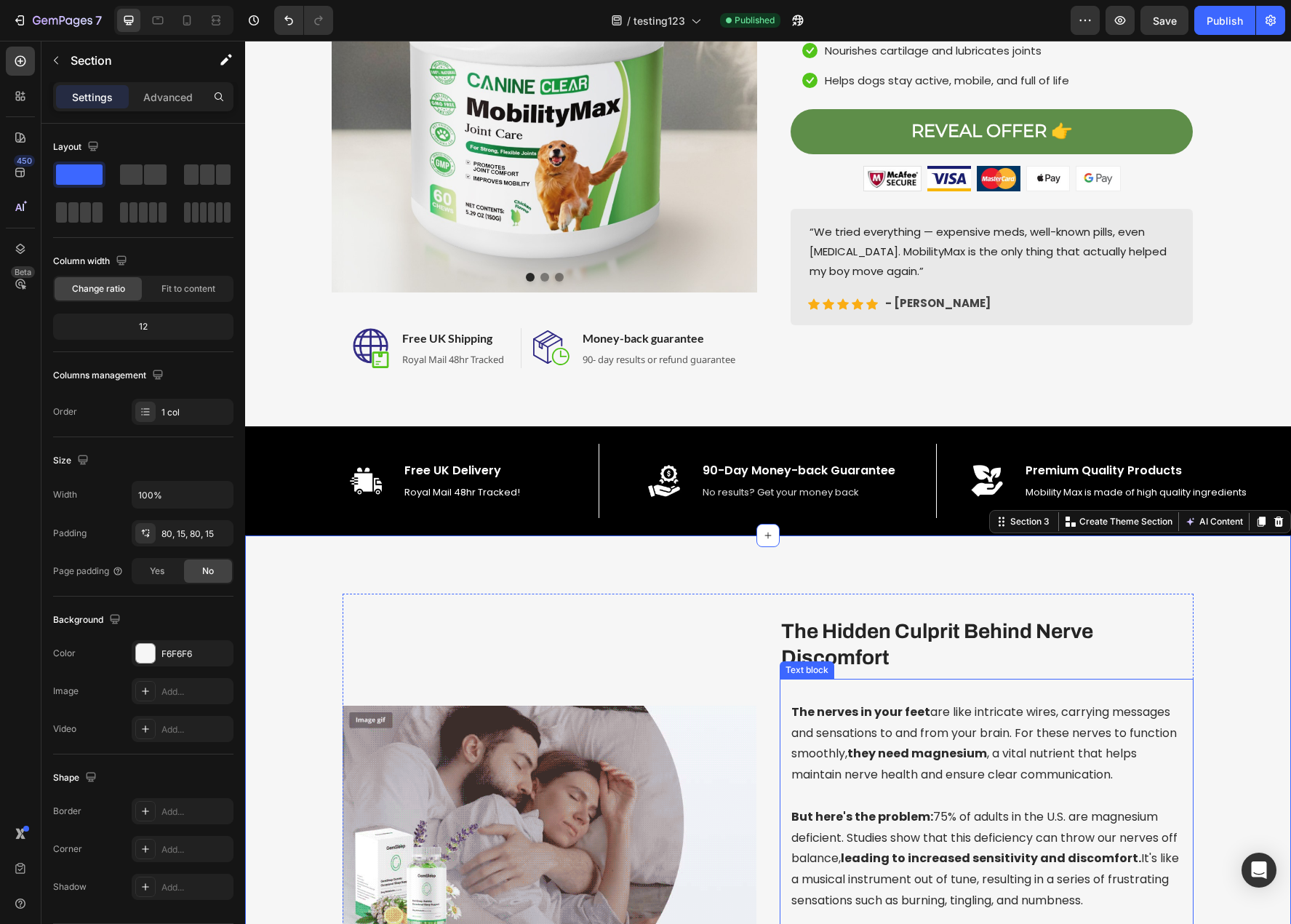
scroll to position [0, 0]
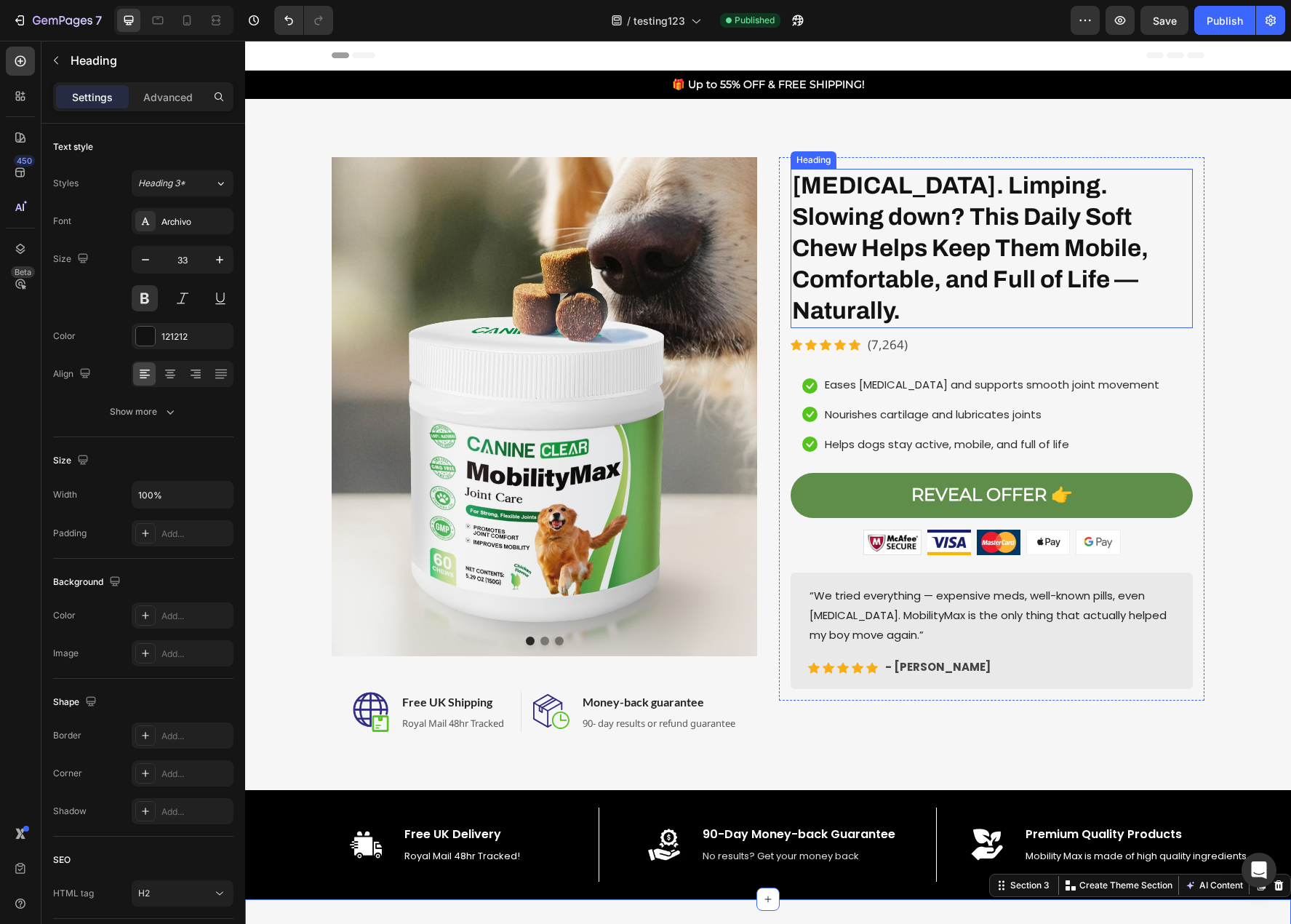
click at [1025, 184] on h2 "Stiffness. Limping. Slowing down? This Daily Soft Chew Helps Keep Them Mobile, …" at bounding box center [992, 248] width 403 height 160
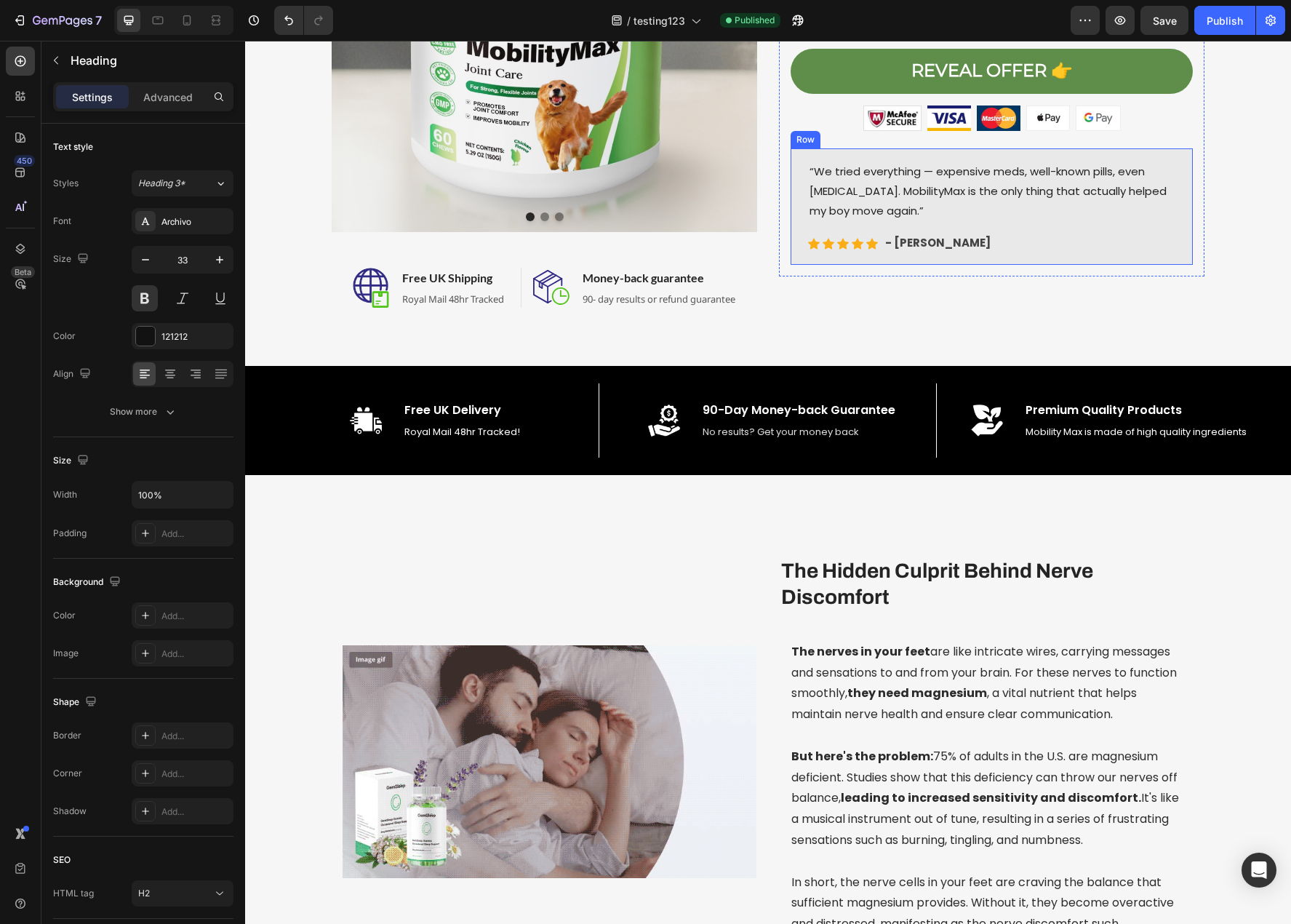
scroll to position [510, 0]
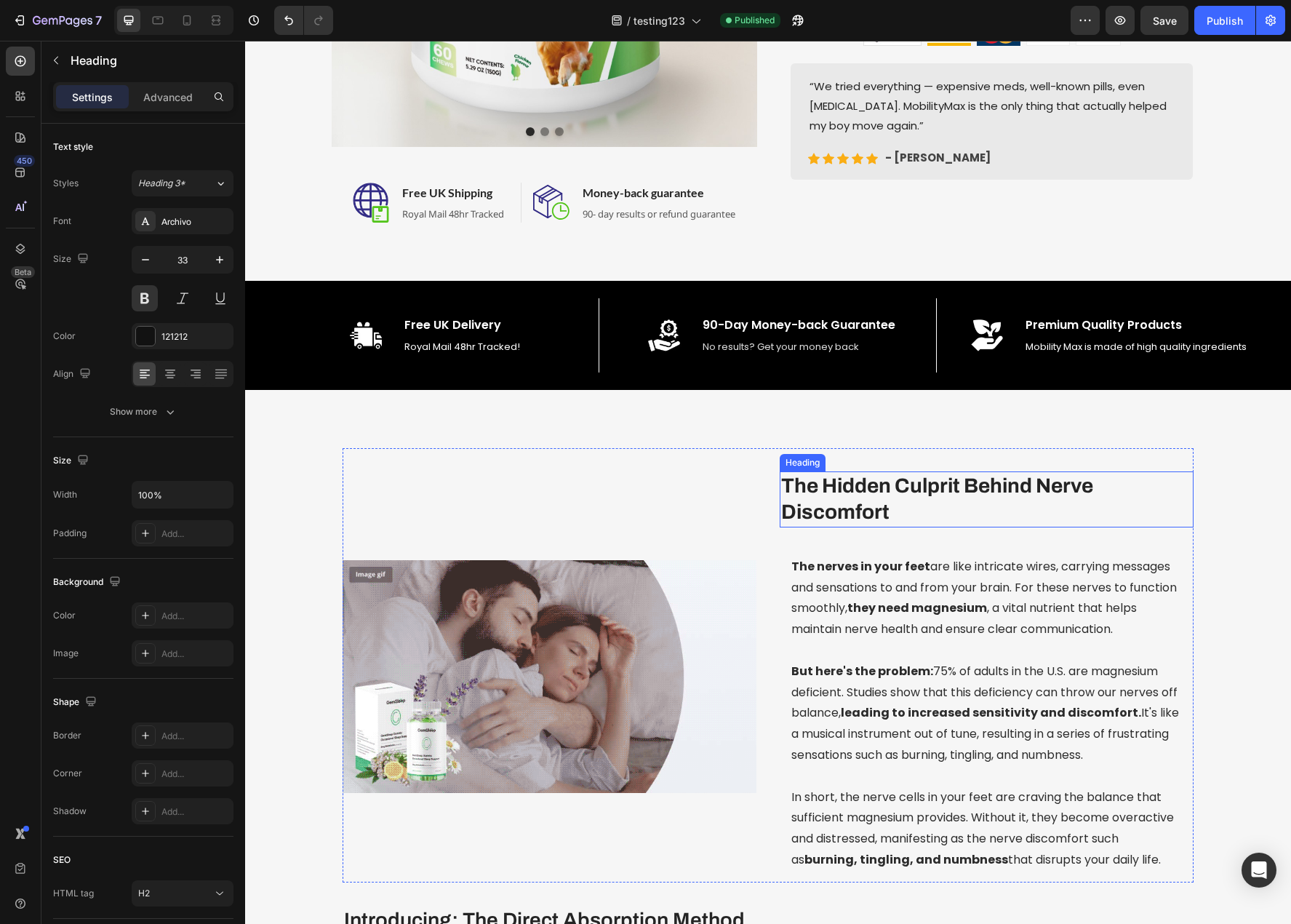
click at [859, 500] on h3 "The Hidden Culprit Behind Nerve Discomfort" at bounding box center [986, 499] width 413 height 56
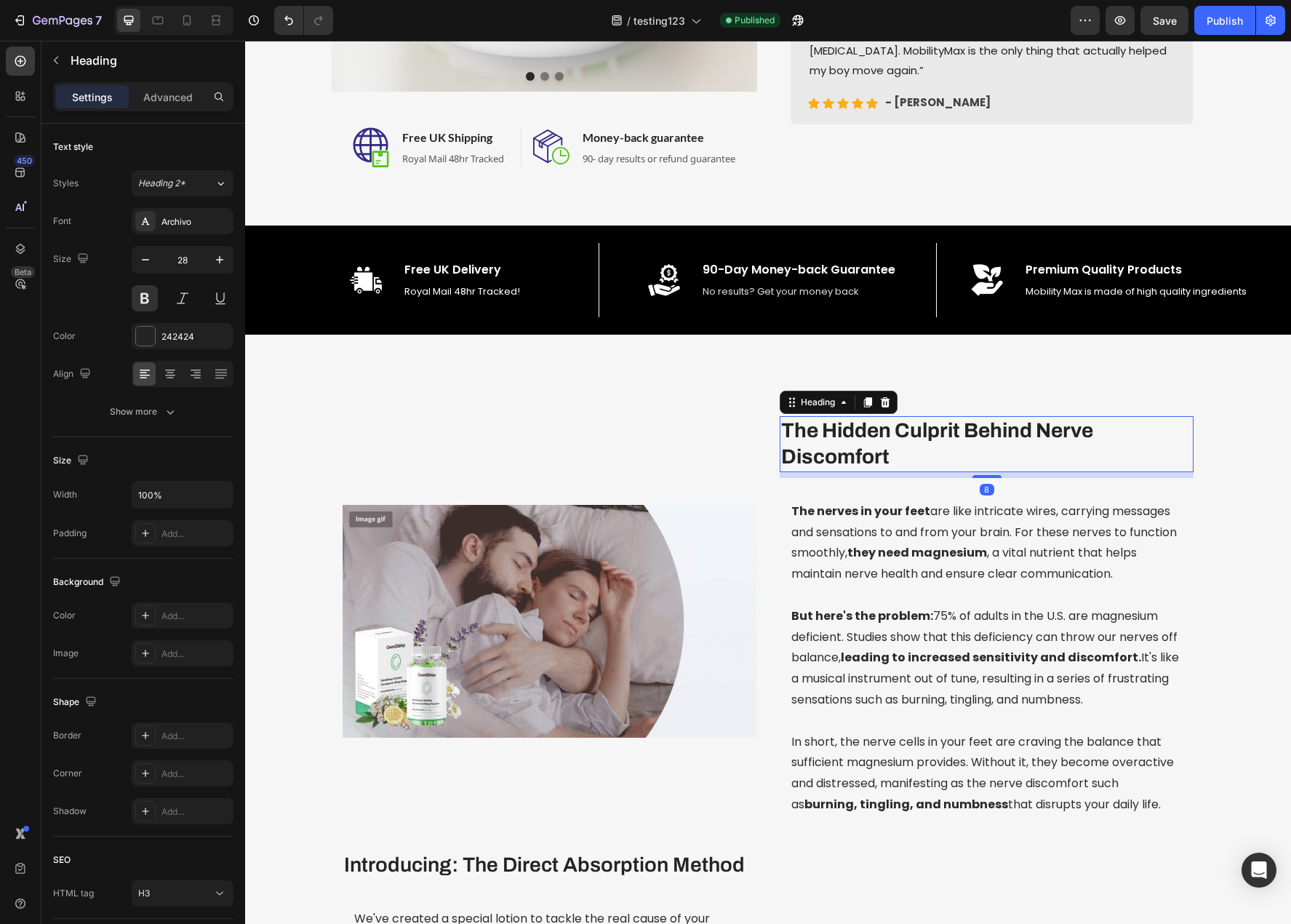
scroll to position [728, 0]
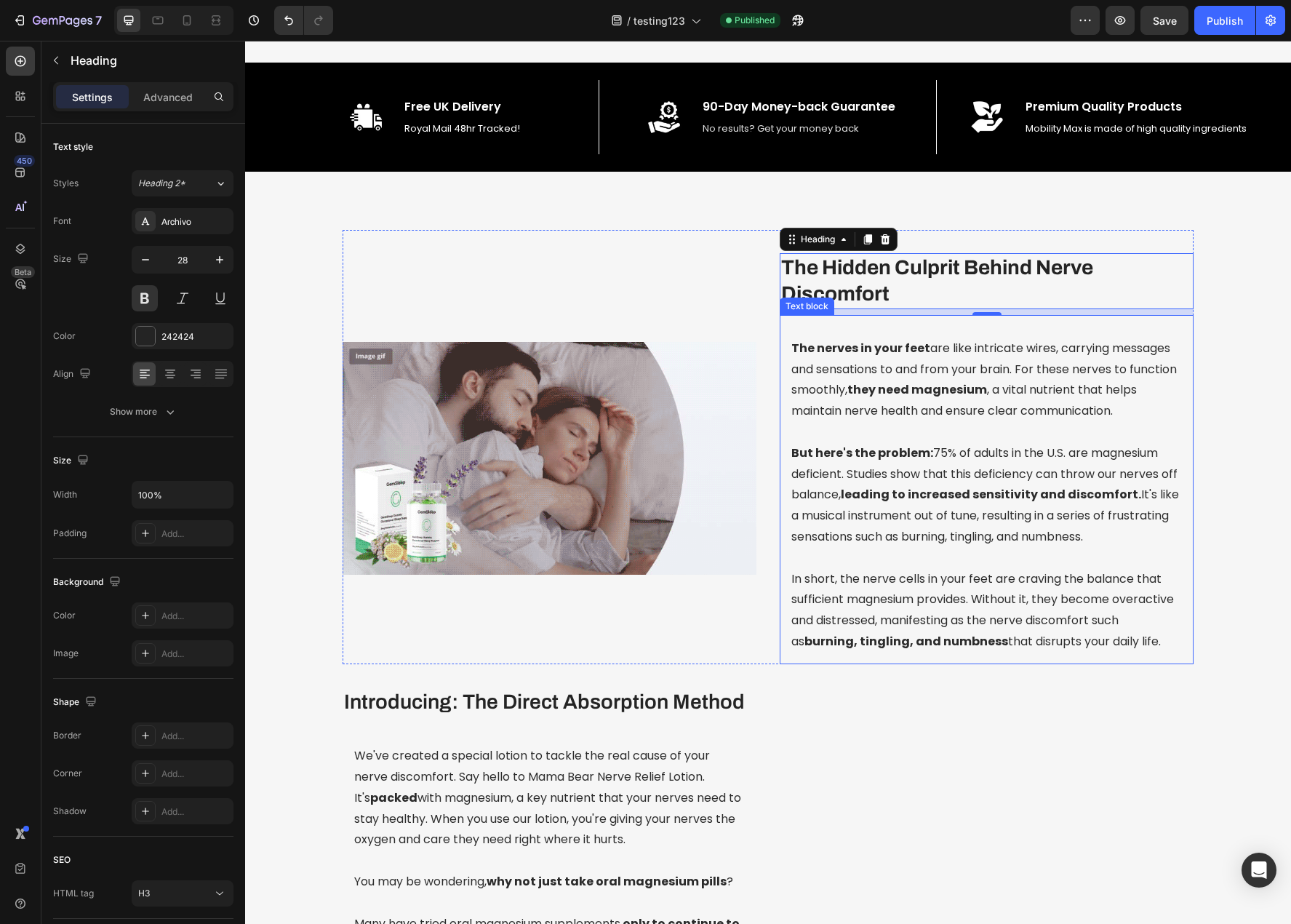
click at [847, 520] on p "But here's the problem: 75% of adults in the U.S. are magnesium deficient. Stud…" at bounding box center [987, 496] width 391 height 105
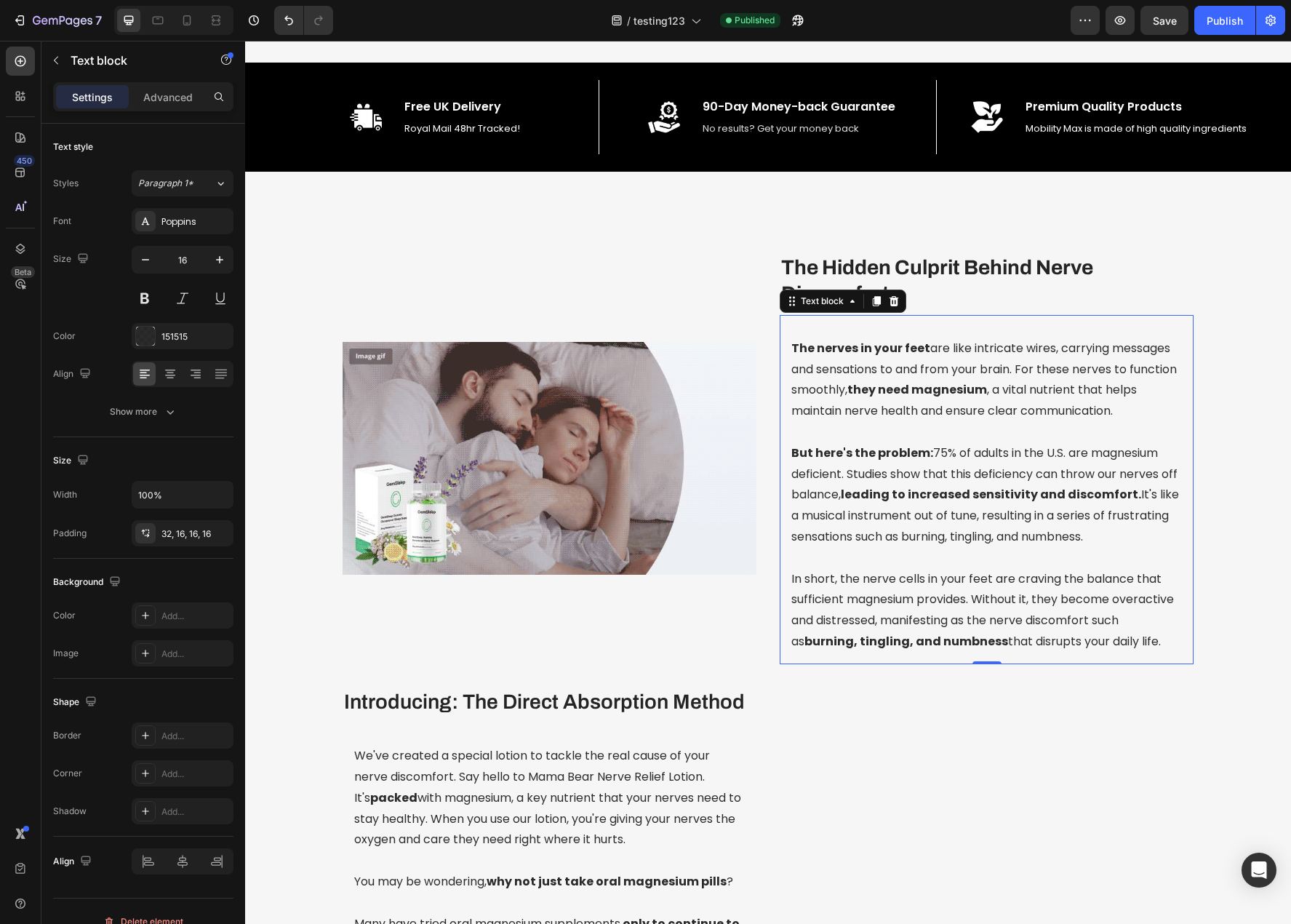
click at [1089, 435] on p at bounding box center [987, 432] width 391 height 21
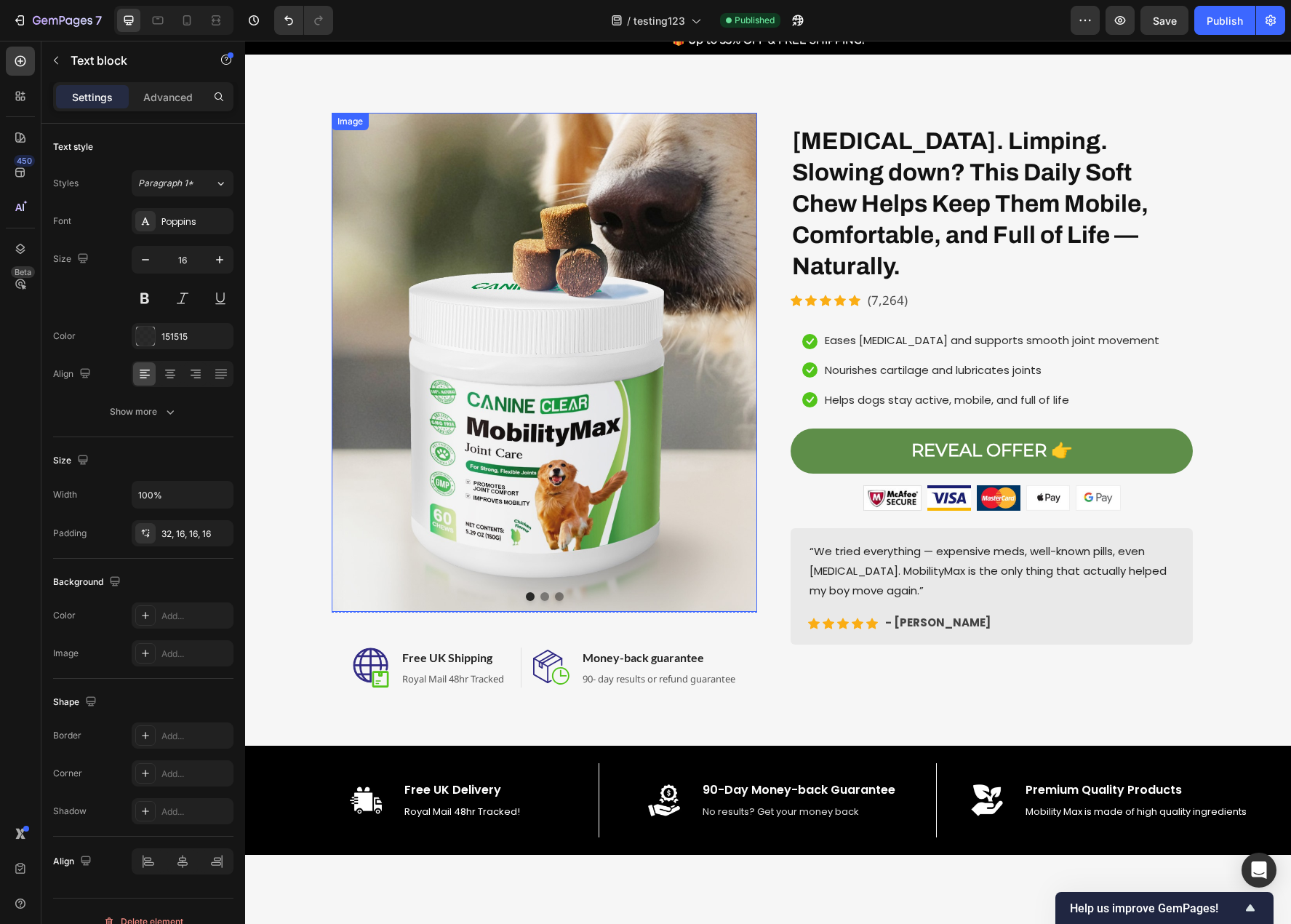
scroll to position [0, 0]
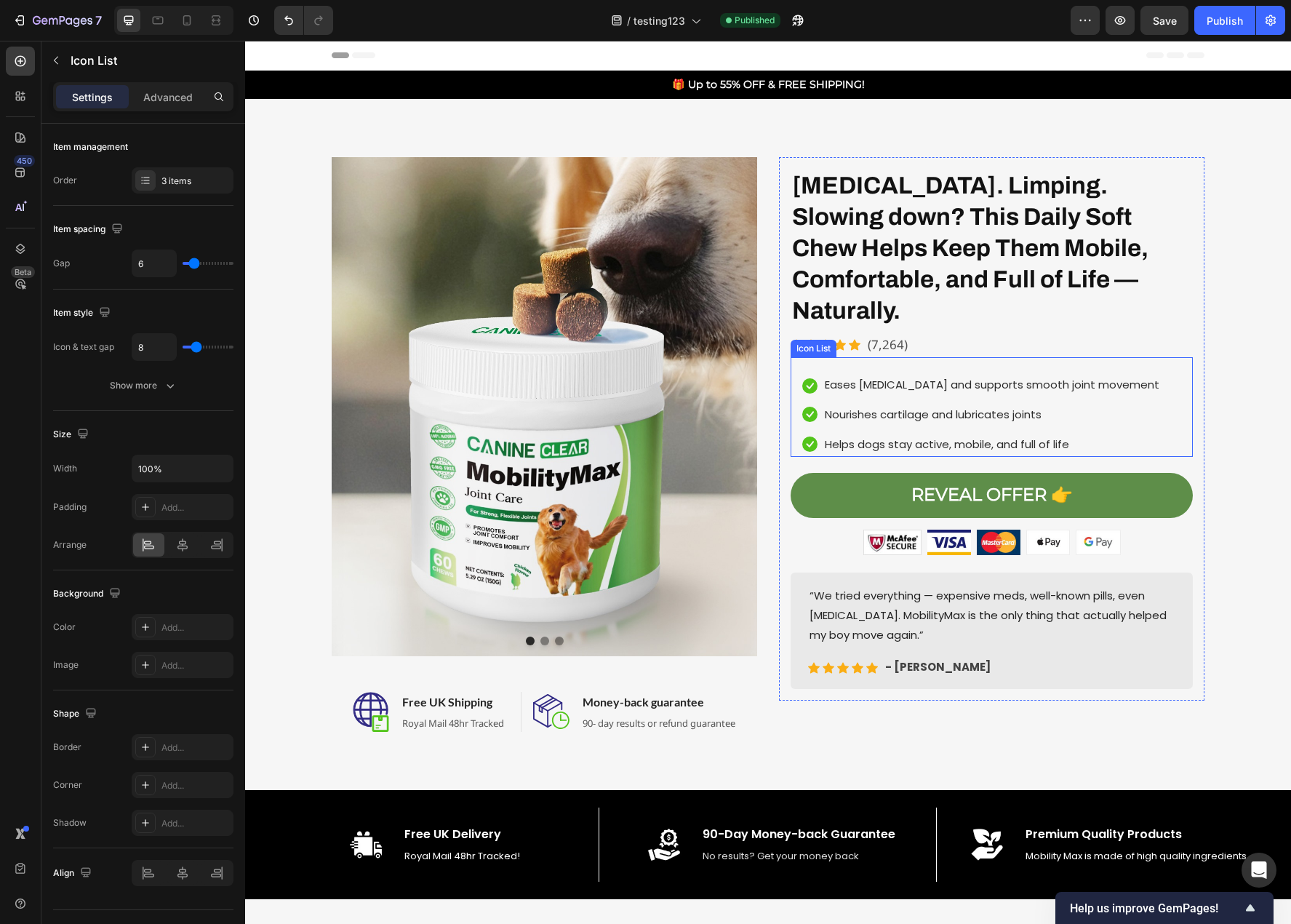
click at [904, 357] on div "Icon Eases stiffness and supports smooth joint movement Text block Icon Nourish…" at bounding box center [992, 406] width 403 height 100
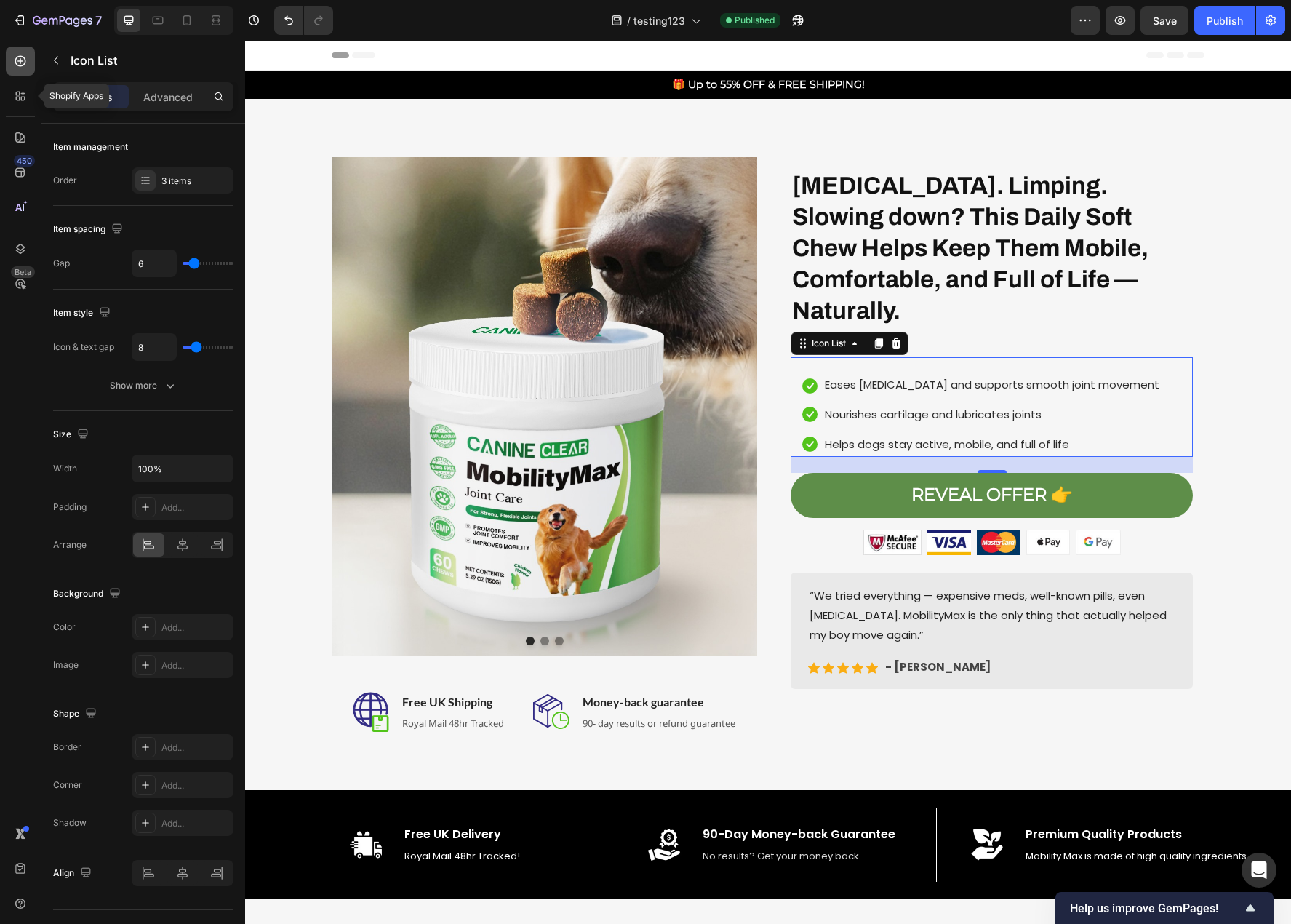
click at [19, 65] on icon at bounding box center [20, 60] width 11 height 11
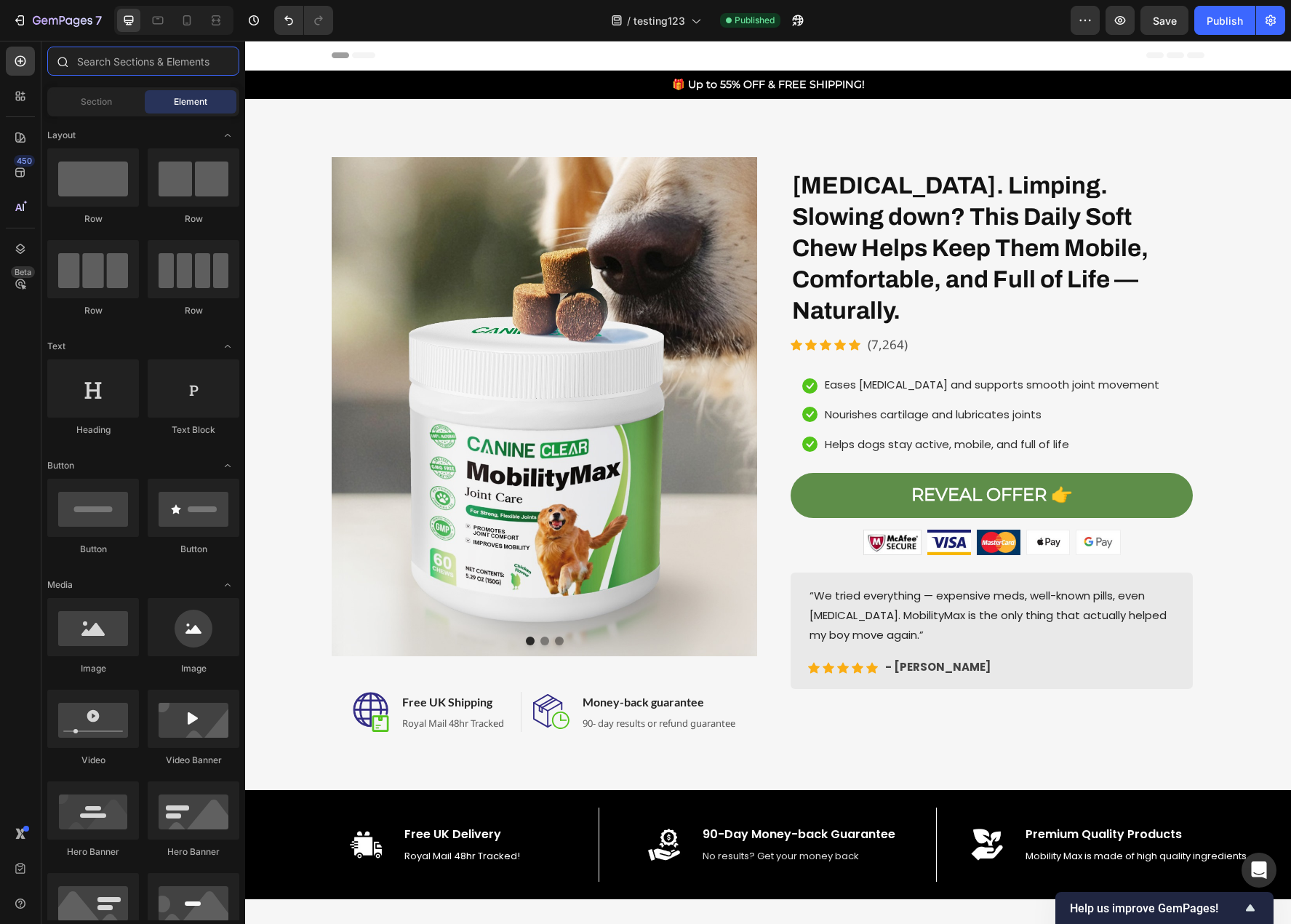
click at [152, 68] on input "text" at bounding box center [144, 60] width 192 height 29
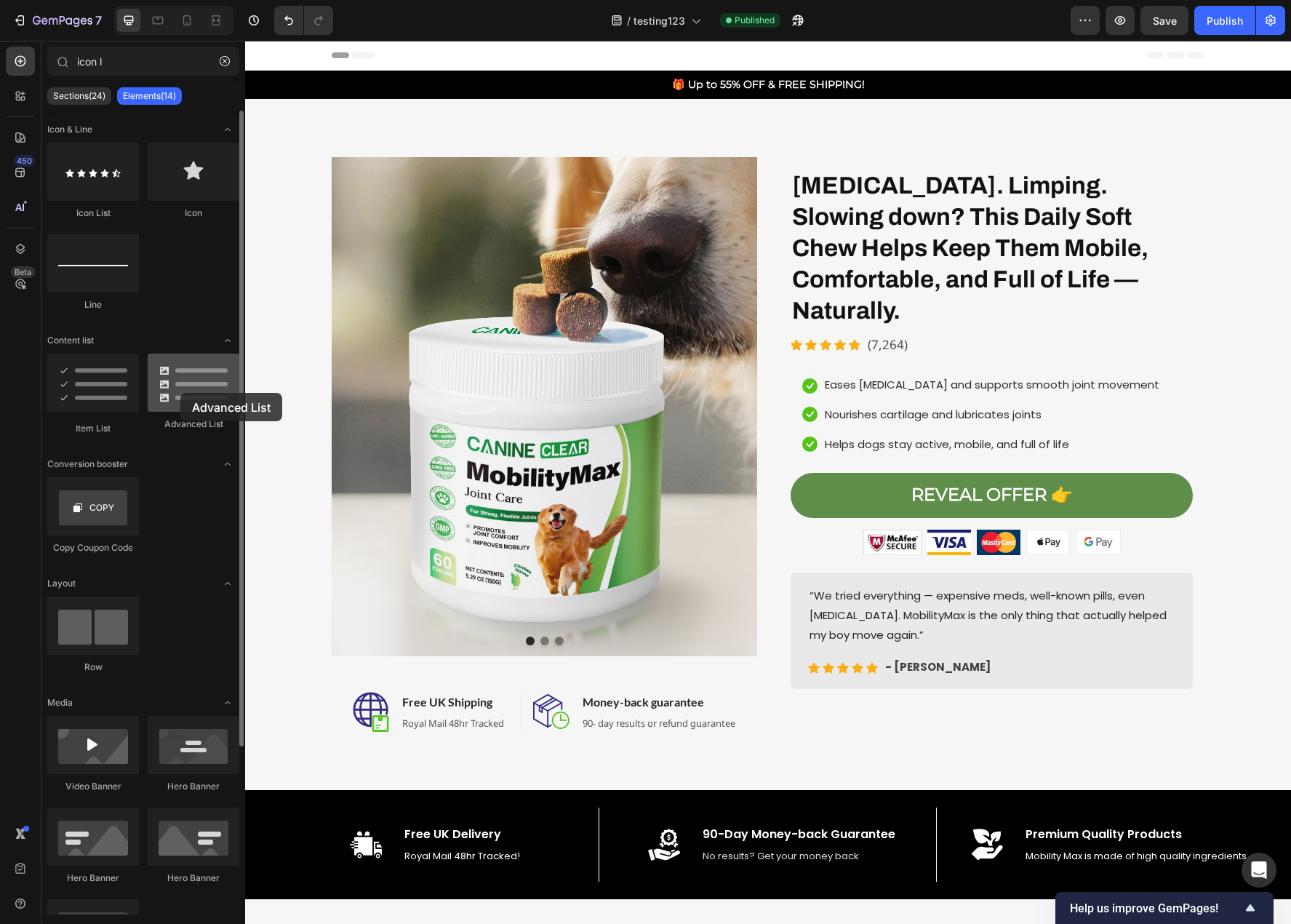
click at [180, 393] on div at bounding box center [193, 383] width 91 height 58
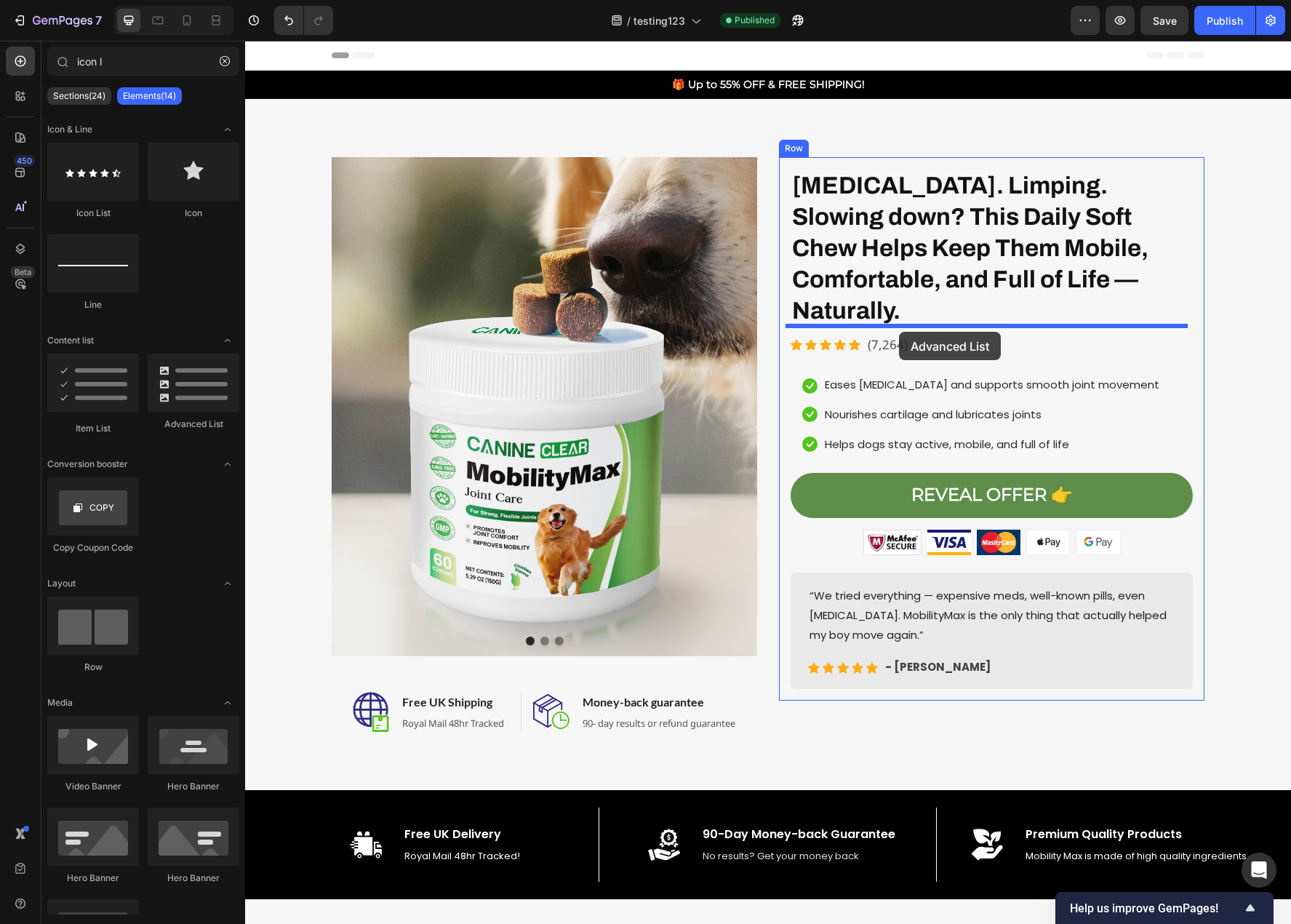
drag, startPoint x: 432, startPoint y: 431, endPoint x: 899, endPoint y: 332, distance: 477.4
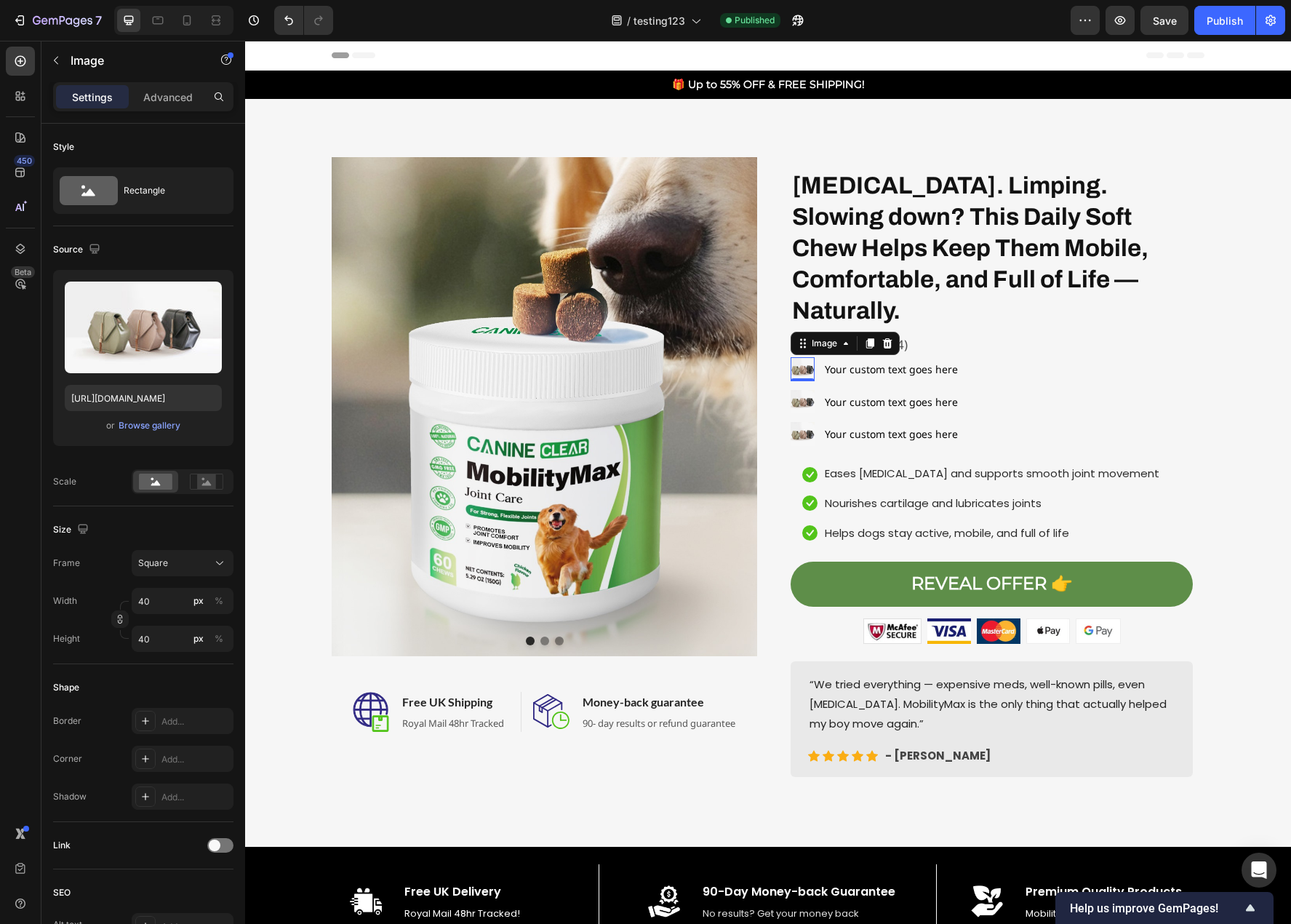
click at [797, 357] on img at bounding box center [802, 369] width 24 height 24
click at [799, 357] on img at bounding box center [802, 369] width 24 height 24
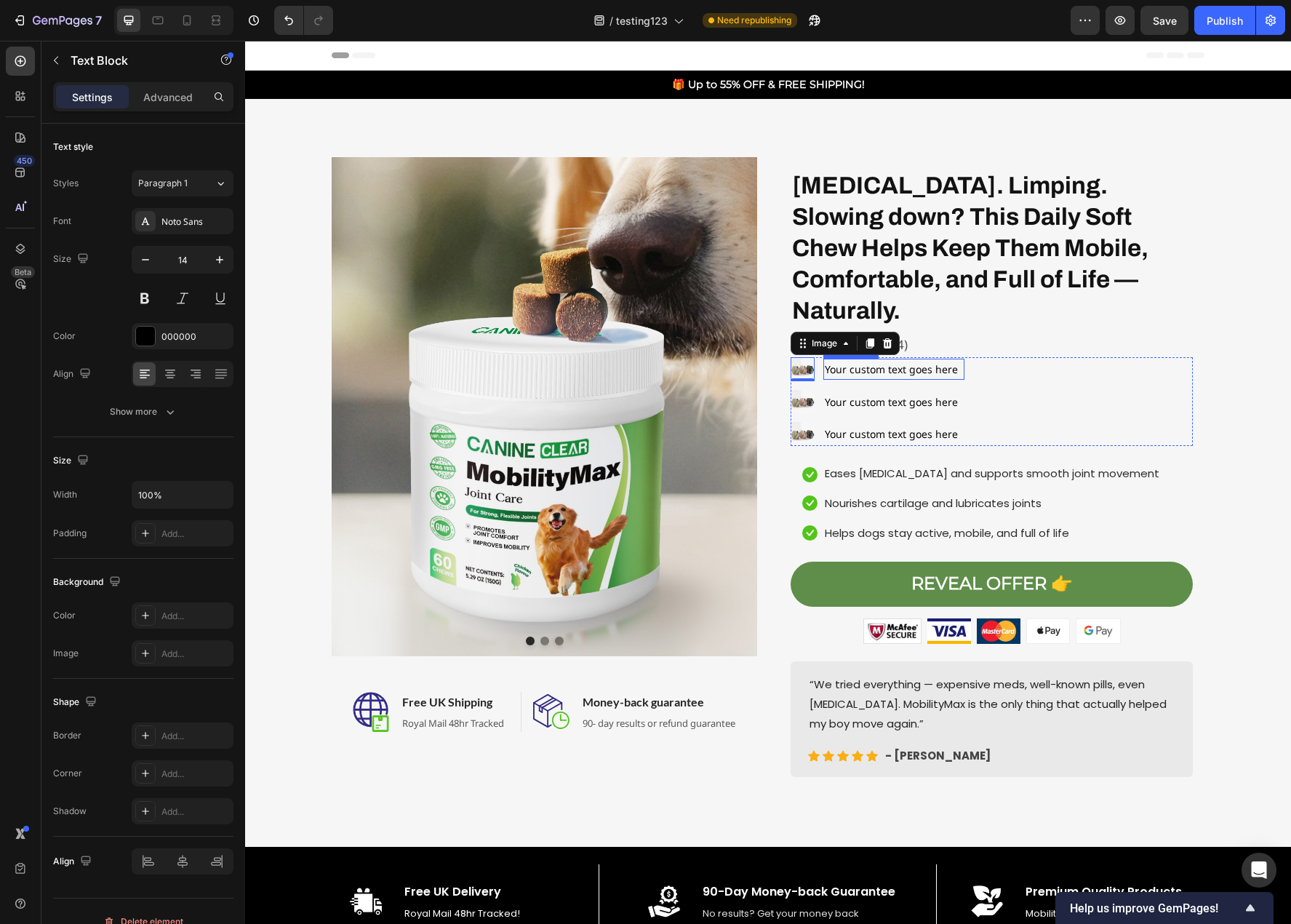
click at [845, 359] on div "Your custom text goes here" at bounding box center [893, 369] width 141 height 21
click at [823, 359] on div "Your custom text goes here" at bounding box center [893, 369] width 141 height 21
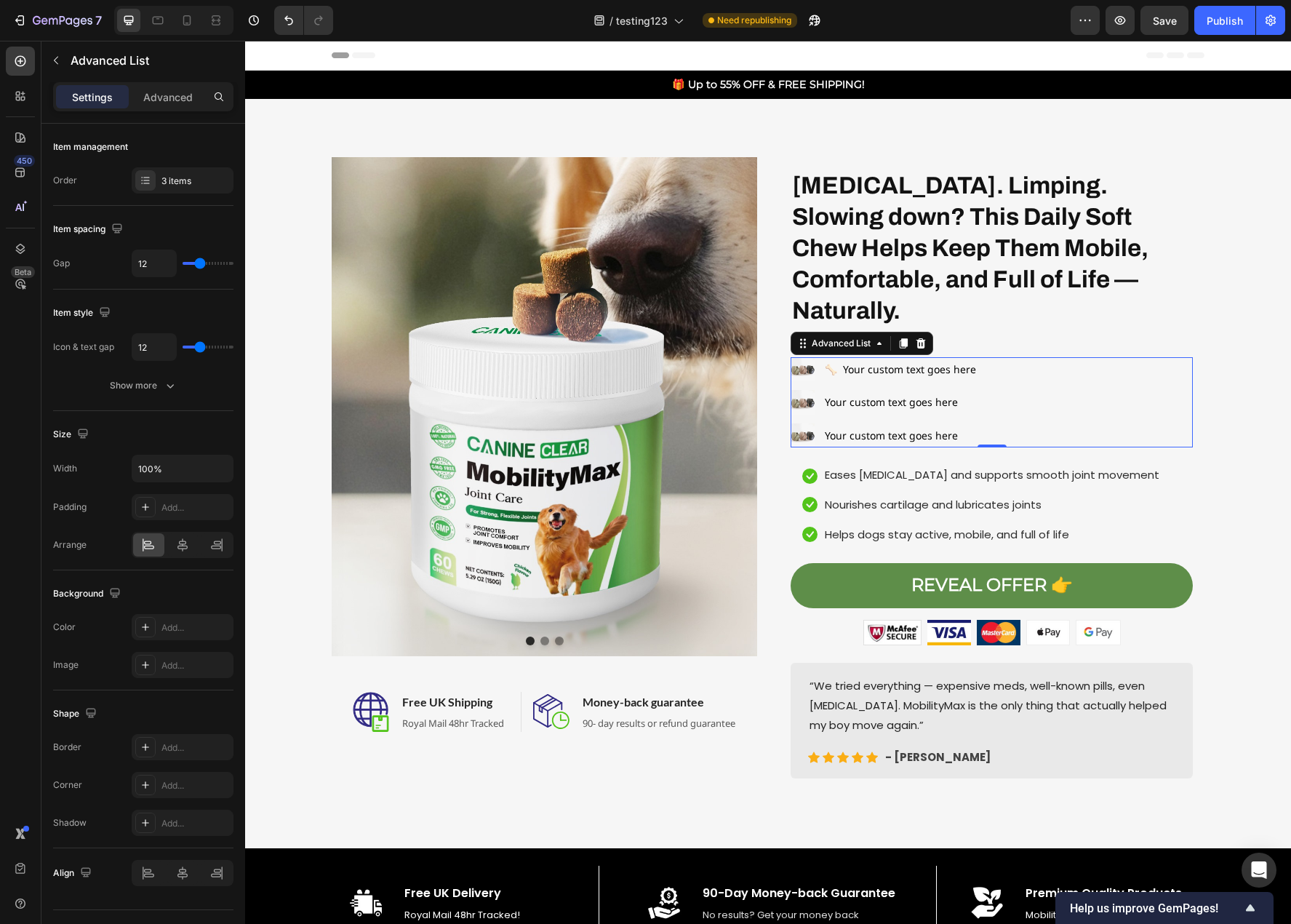
click at [1080, 359] on div "Image 🦴 Your custom text goes here Text Block Image Your custom text goes here …" at bounding box center [992, 402] width 403 height 89
click at [916, 338] on icon at bounding box center [921, 343] width 10 height 10
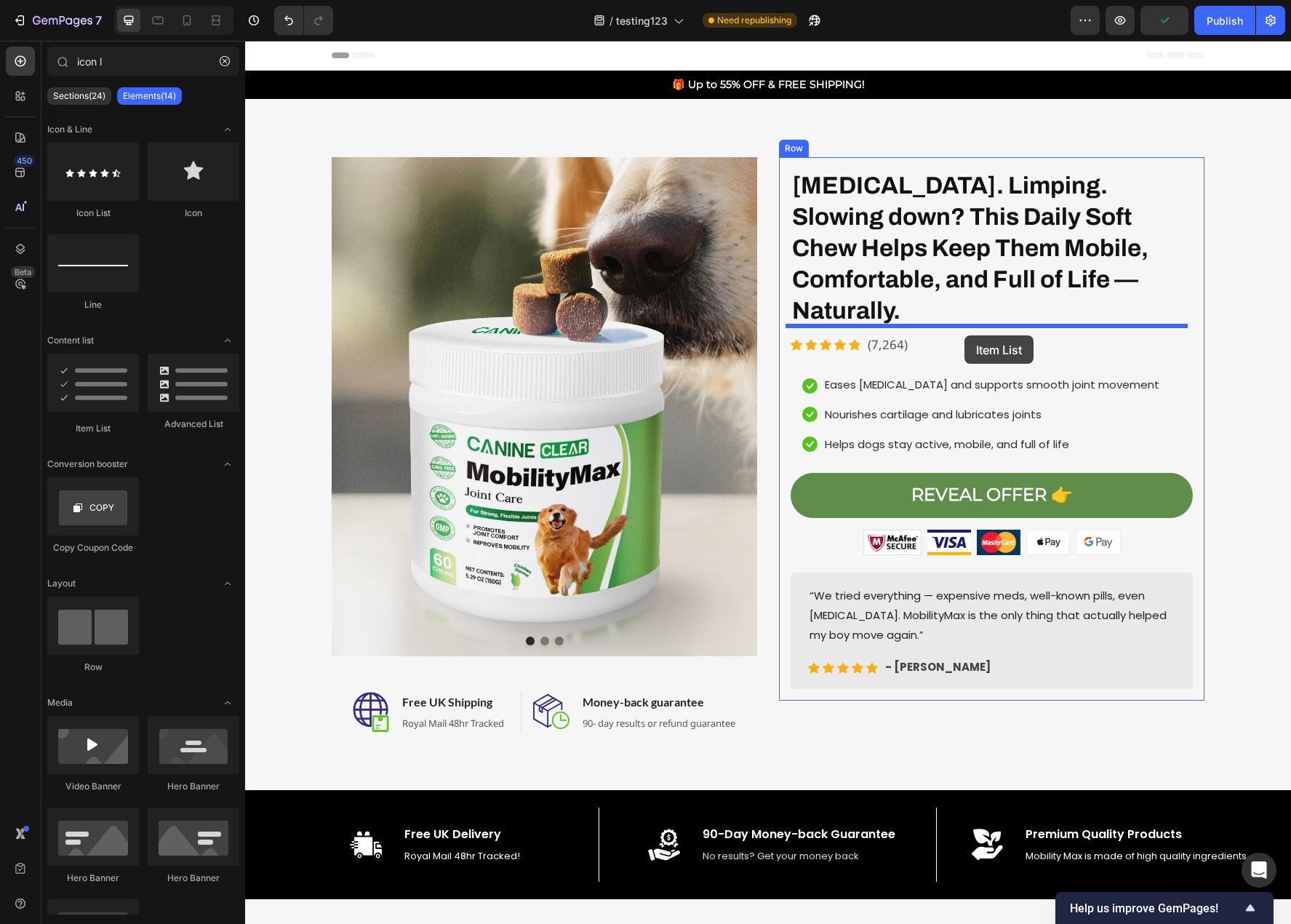
drag, startPoint x: 351, startPoint y: 433, endPoint x: 965, endPoint y: 335, distance: 621.8
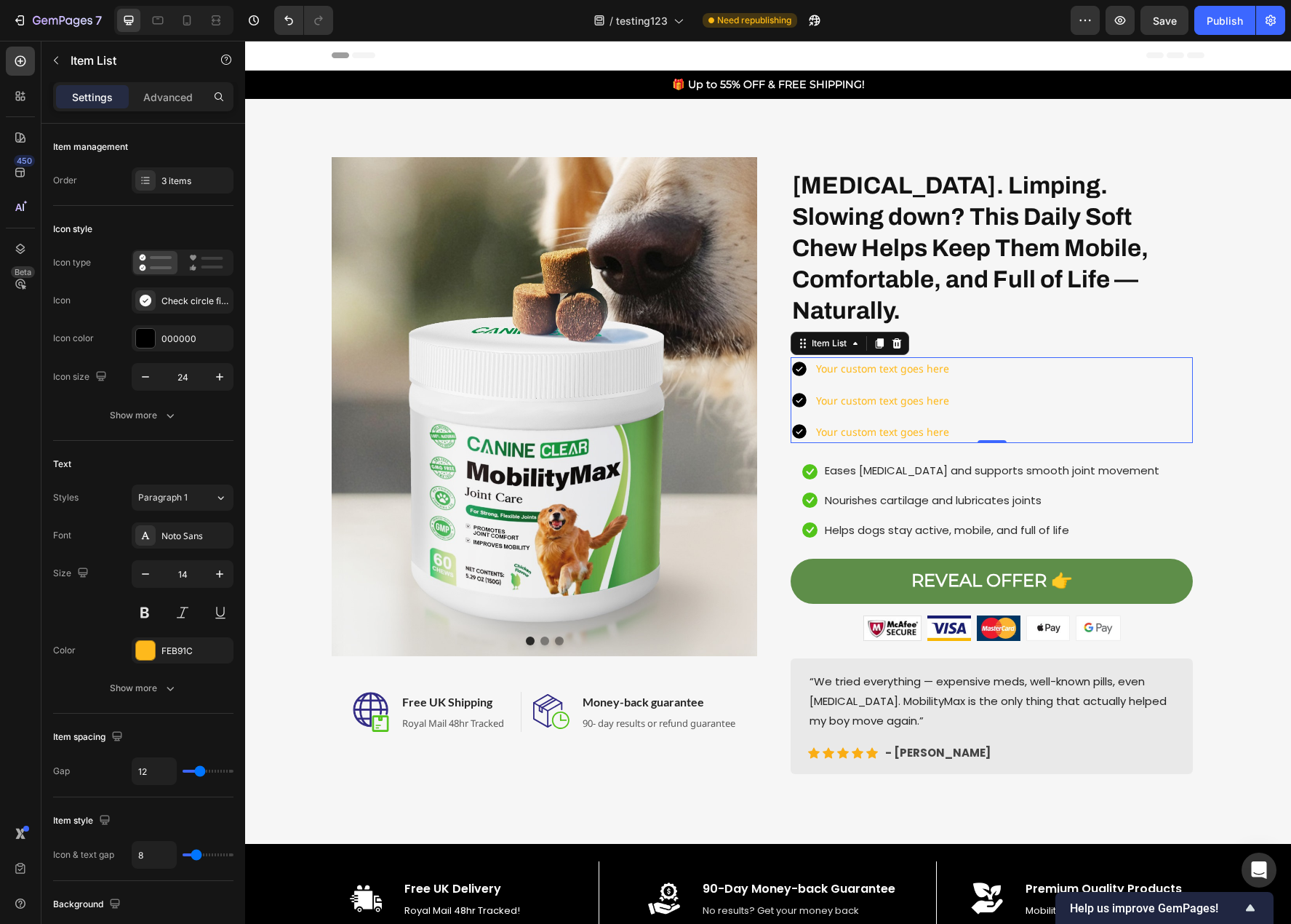
click at [794, 362] on icon at bounding box center [799, 369] width 15 height 15
click at [873, 357] on div "Your custom text goes here" at bounding box center [882, 368] width 138 height 23
click at [793, 360] on icon at bounding box center [799, 369] width 18 height 18
click at [792, 362] on icon at bounding box center [799, 369] width 15 height 15
click at [839, 359] on p "Your custom text goes here" at bounding box center [882, 368] width 133 height 18
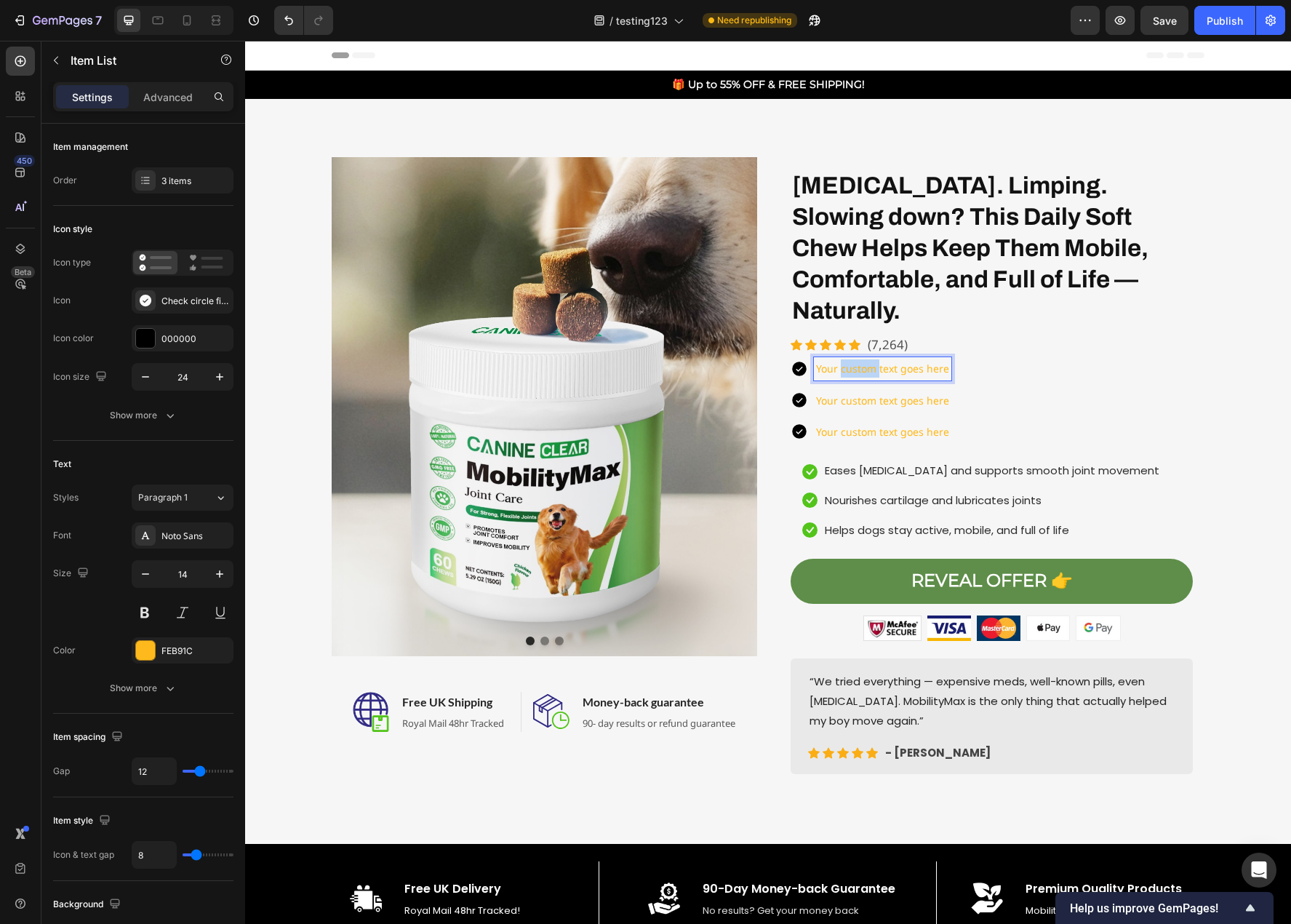
click at [839, 359] on p "Your custom text goes here" at bounding box center [882, 368] width 133 height 18
click at [896, 337] on icon at bounding box center [897, 343] width 12 height 12
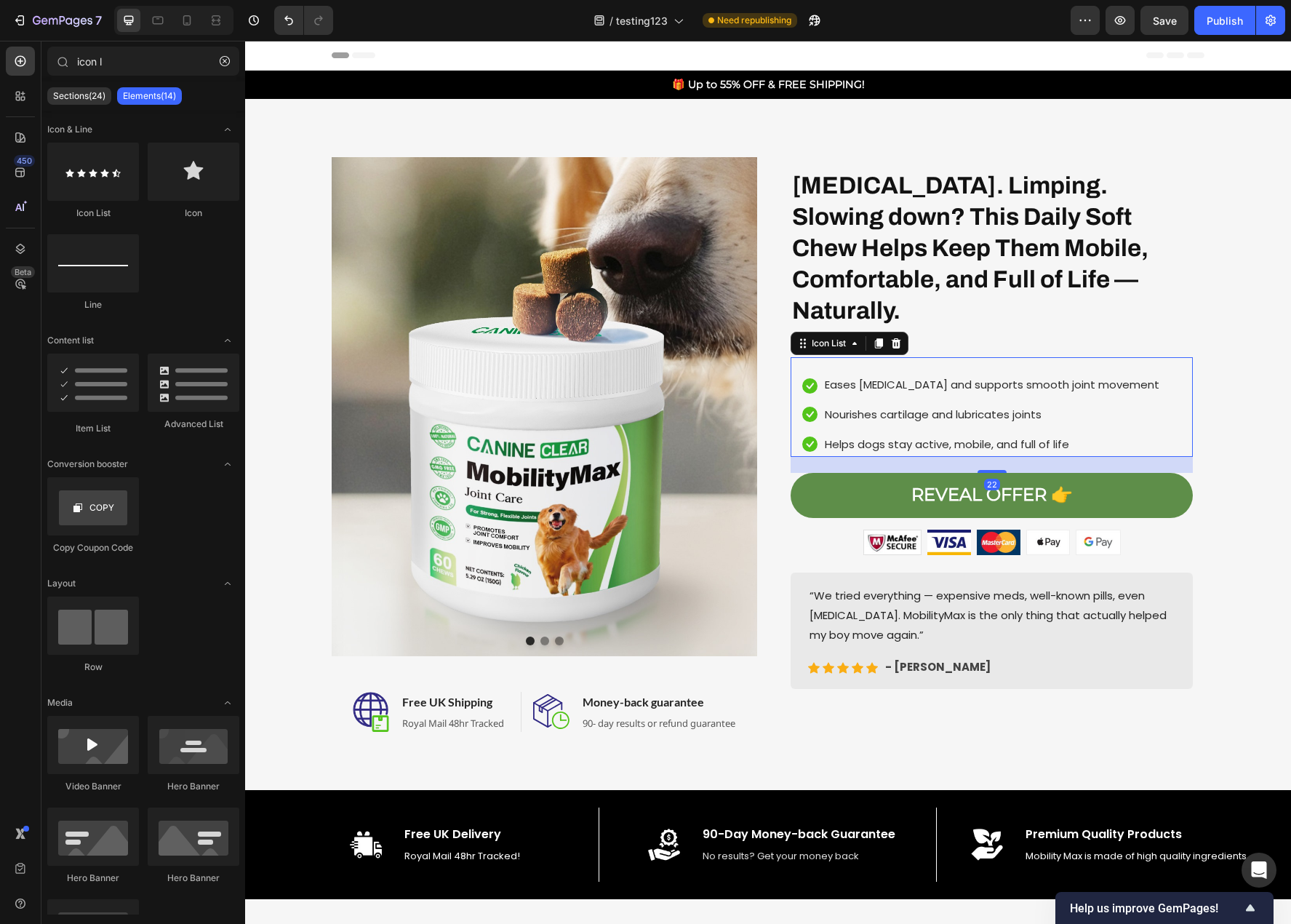
click at [791, 357] on div "Icon Eases stiffness and supports smooth joint movement Text block Icon Nourish…" at bounding box center [992, 406] width 403 height 100
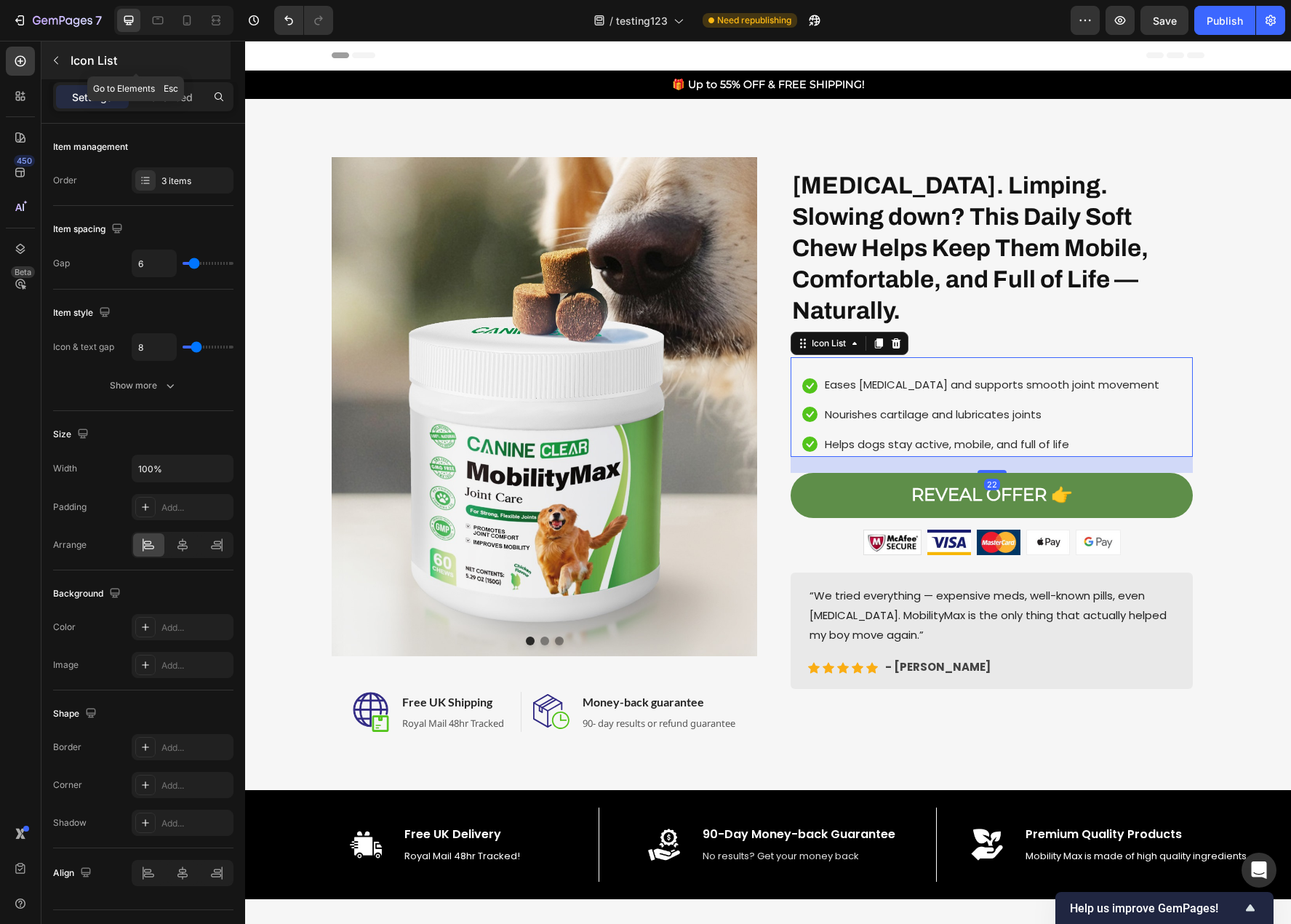
click at [54, 58] on icon "button" at bounding box center [57, 60] width 12 height 12
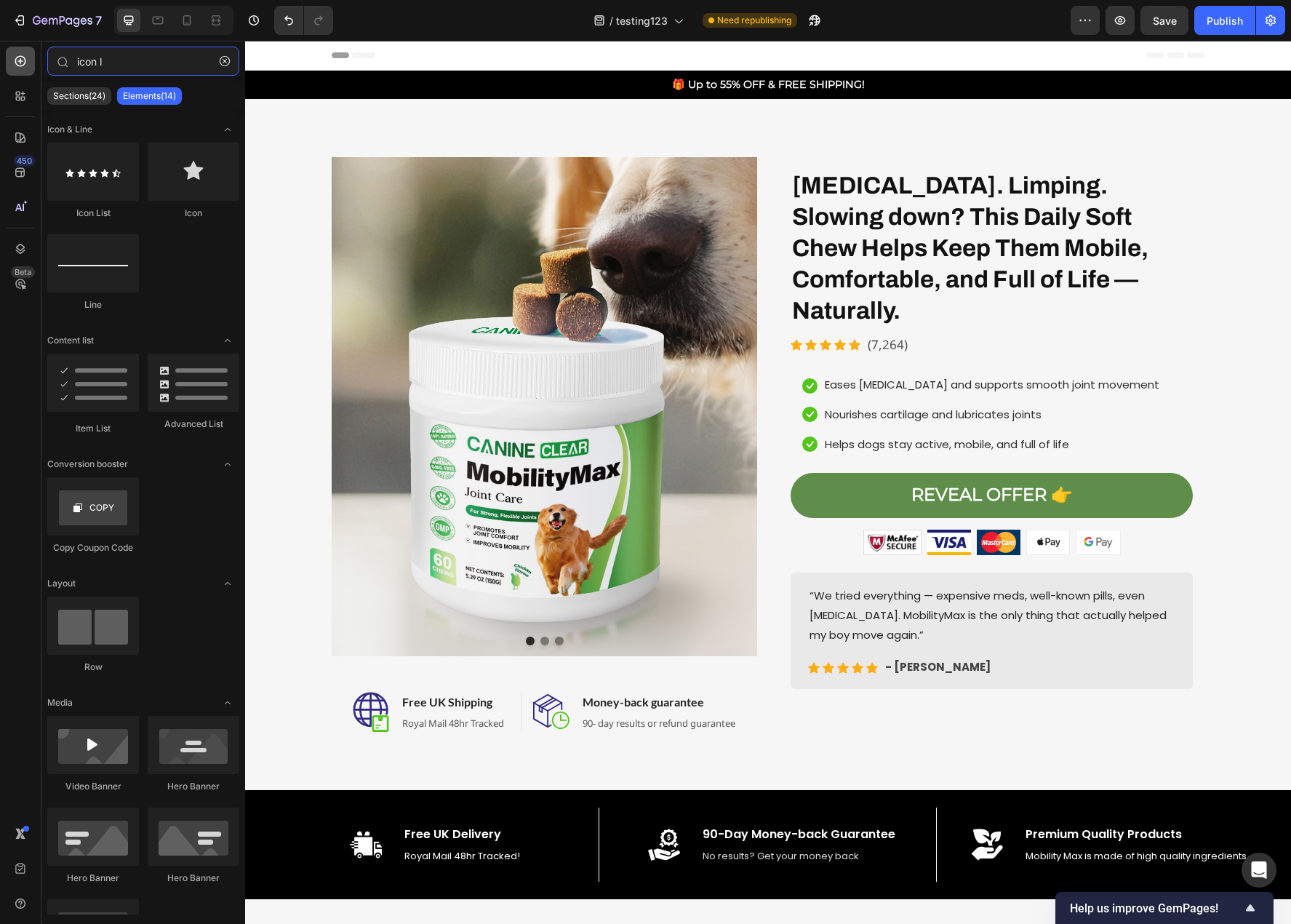
drag, startPoint x: 114, startPoint y: 58, endPoint x: 18, endPoint y: 58, distance: 96.0
click at [19, 58] on div "450 Beta icon l Sections(24) Elements(14) Icon & Line Icon List Icon Line Conte…" at bounding box center [122, 482] width 245 height 883
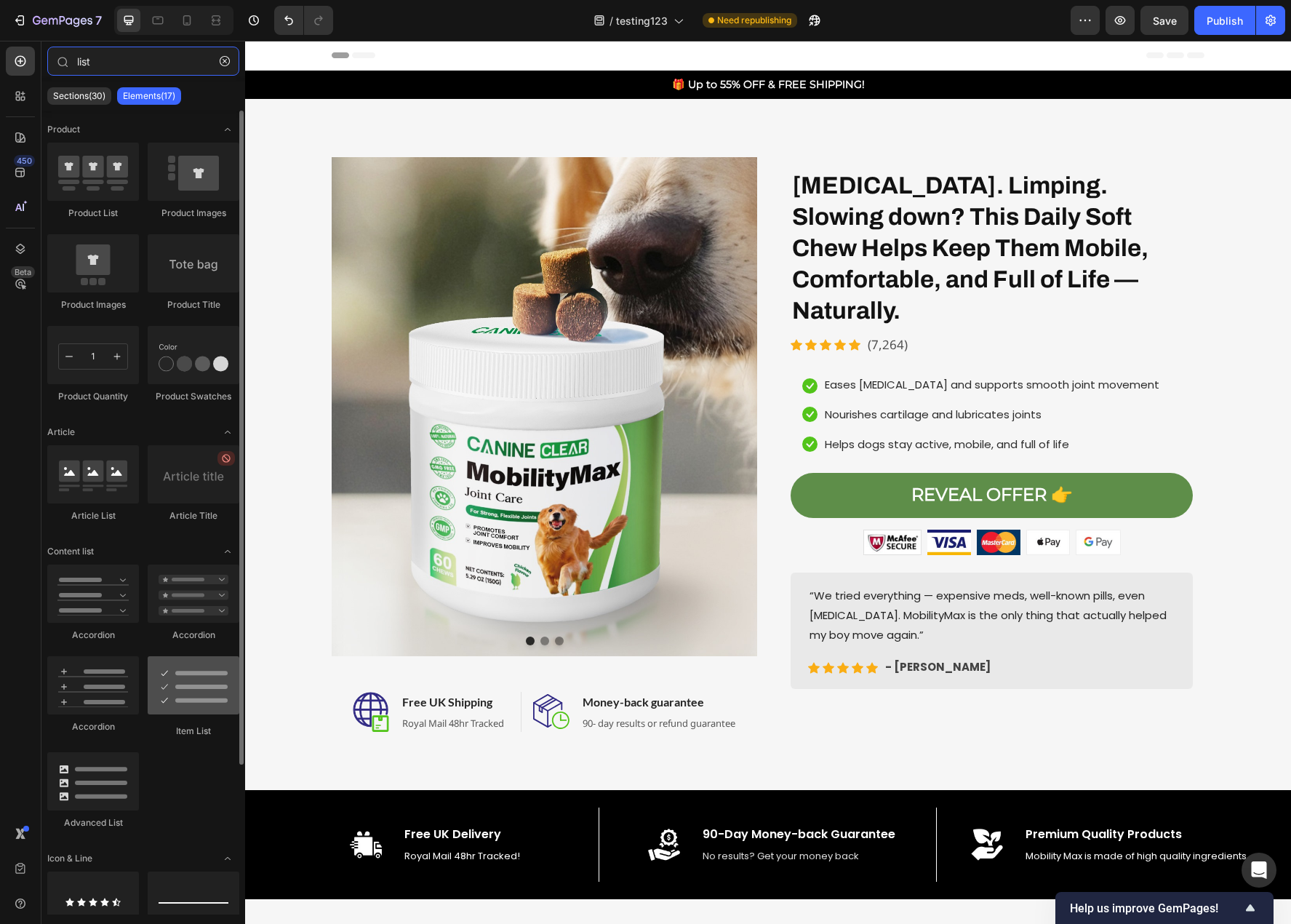
type input "list"
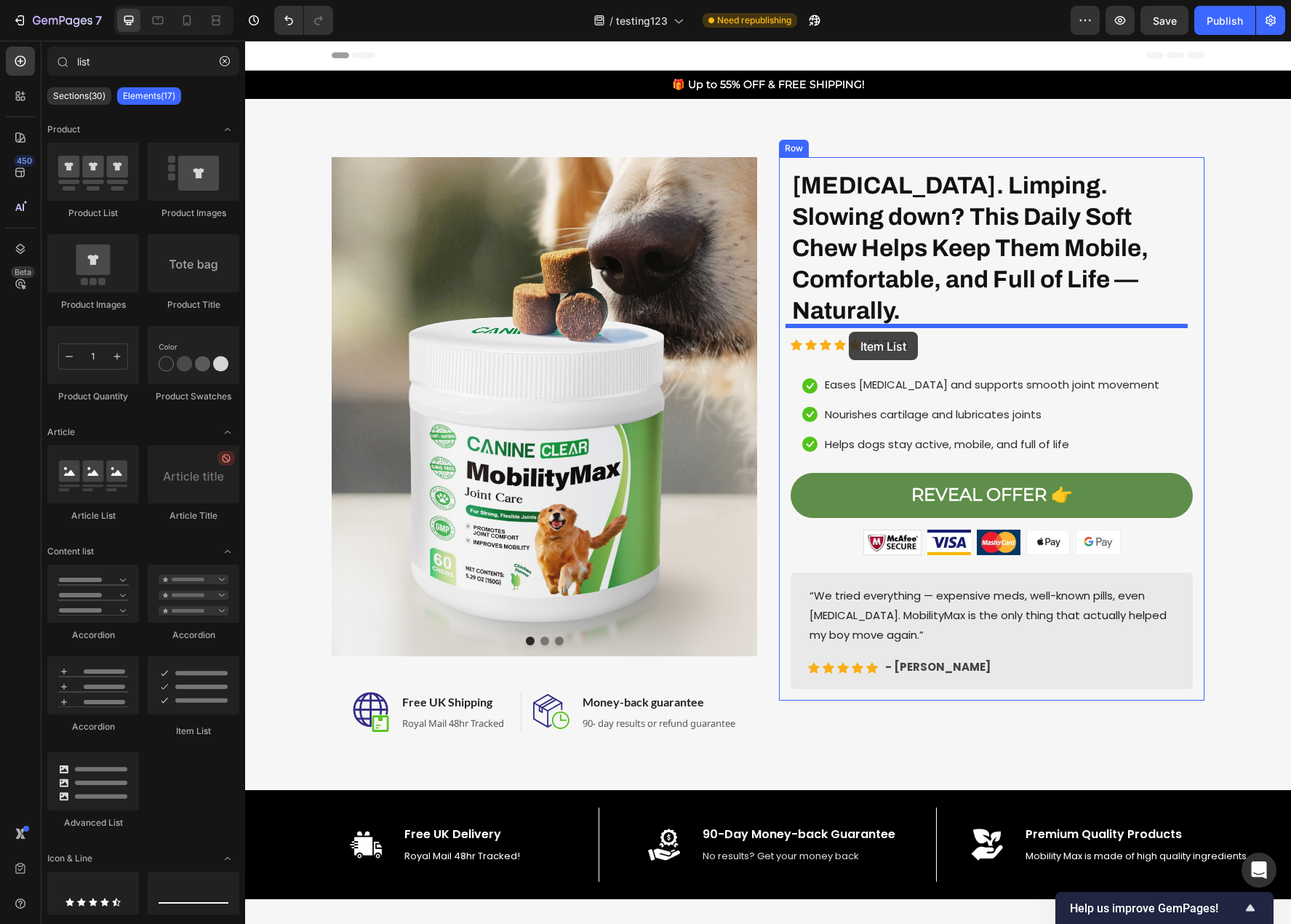
drag, startPoint x: 428, startPoint y: 731, endPoint x: 849, endPoint y: 332, distance: 580.0
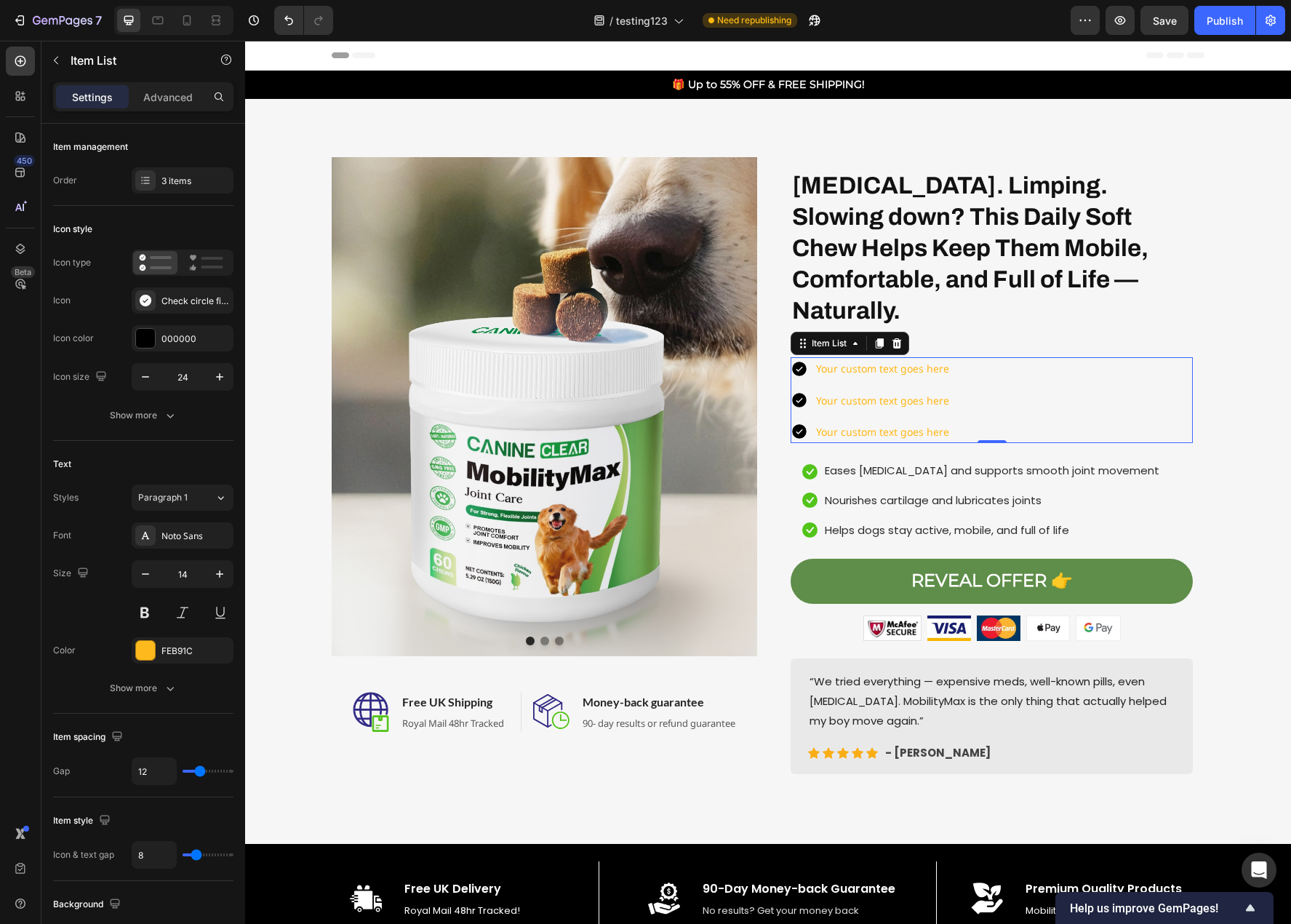
click at [794, 362] on icon at bounding box center [799, 369] width 15 height 15
click at [814, 357] on div "Your custom text goes here" at bounding box center [882, 368] width 138 height 23
click at [807, 464] on icon at bounding box center [809, 471] width 15 height 15
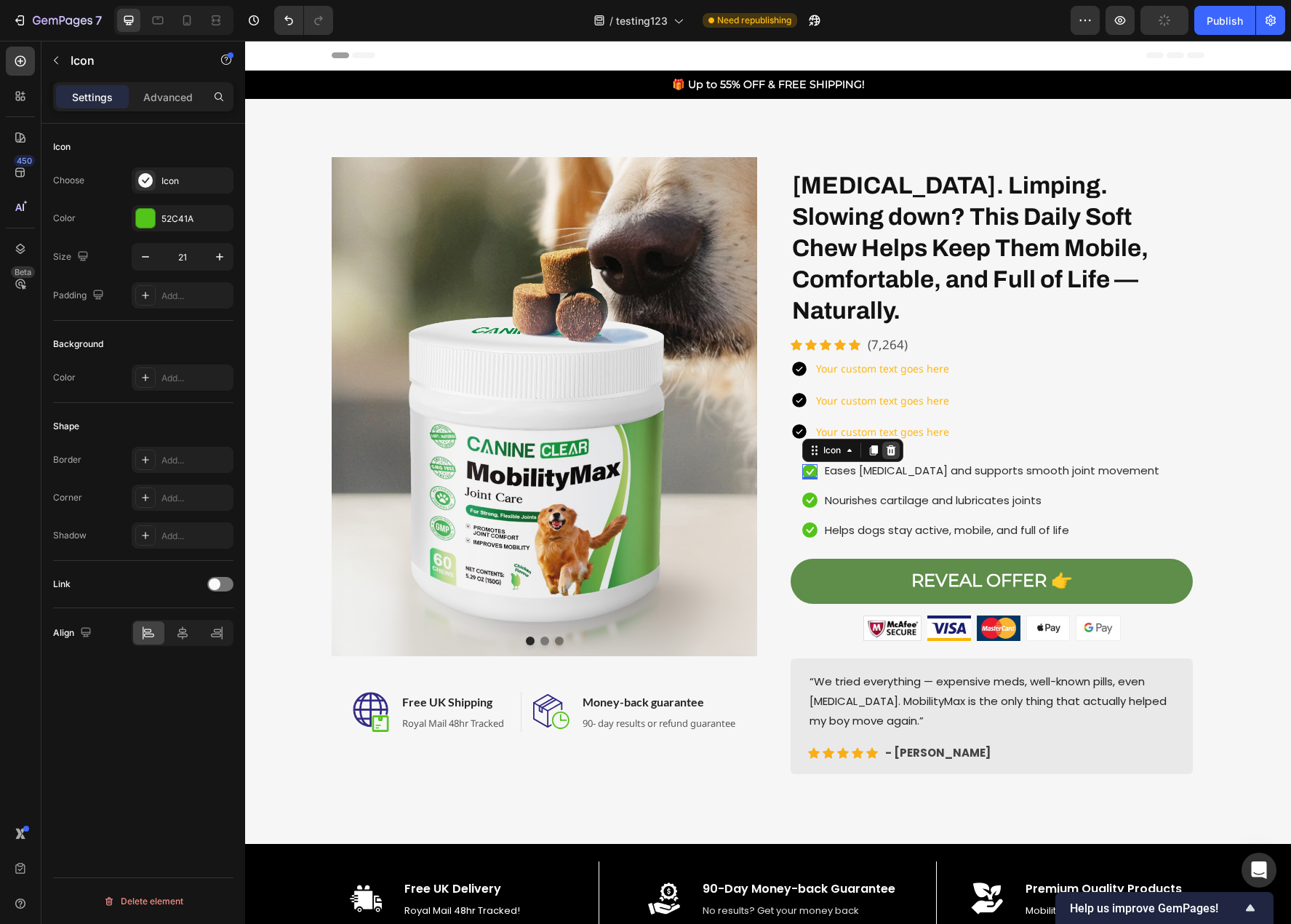
click at [886, 445] on icon at bounding box center [891, 450] width 10 height 10
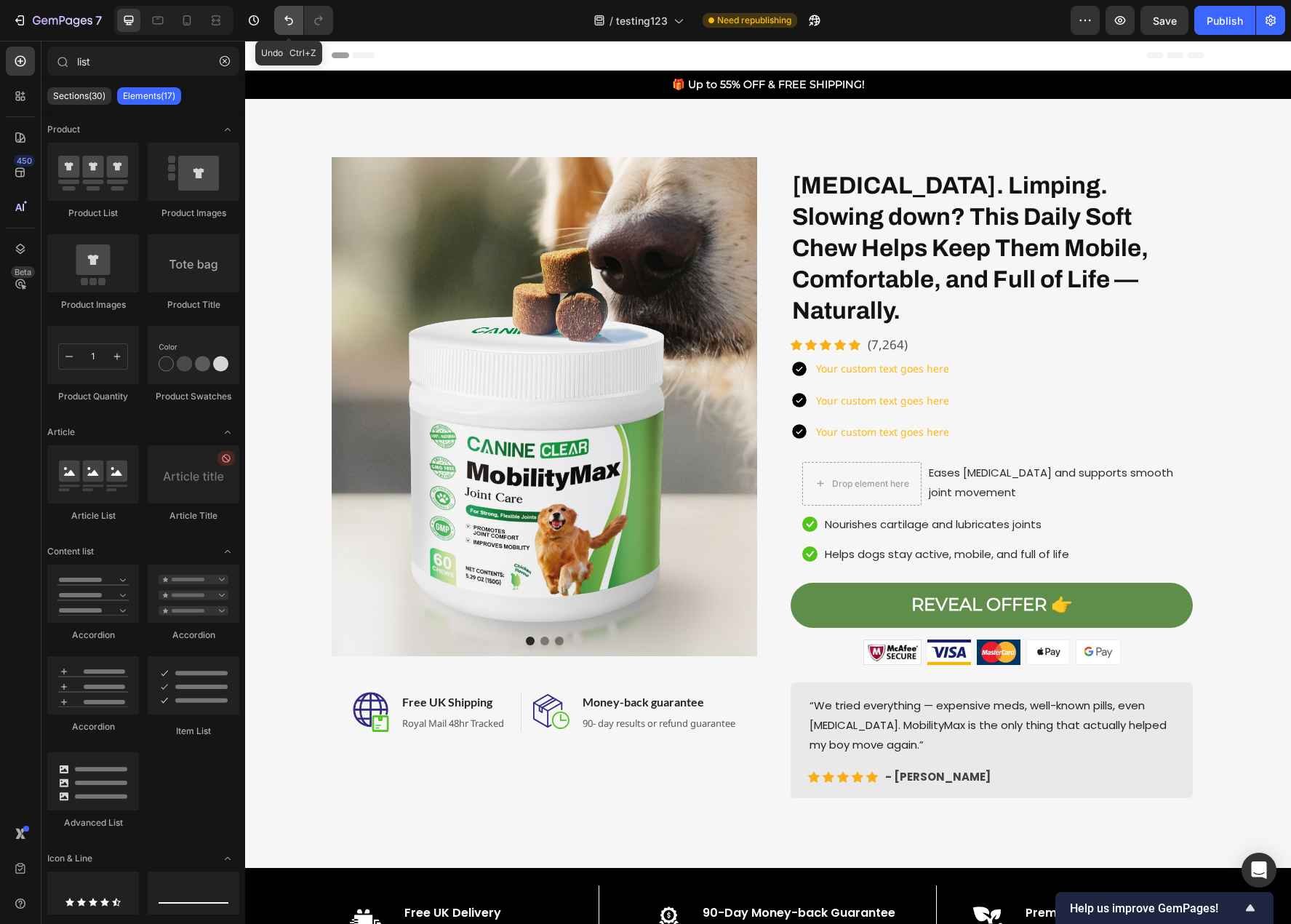
click at [292, 23] on icon "Undo/Redo" at bounding box center [289, 21] width 9 height 10
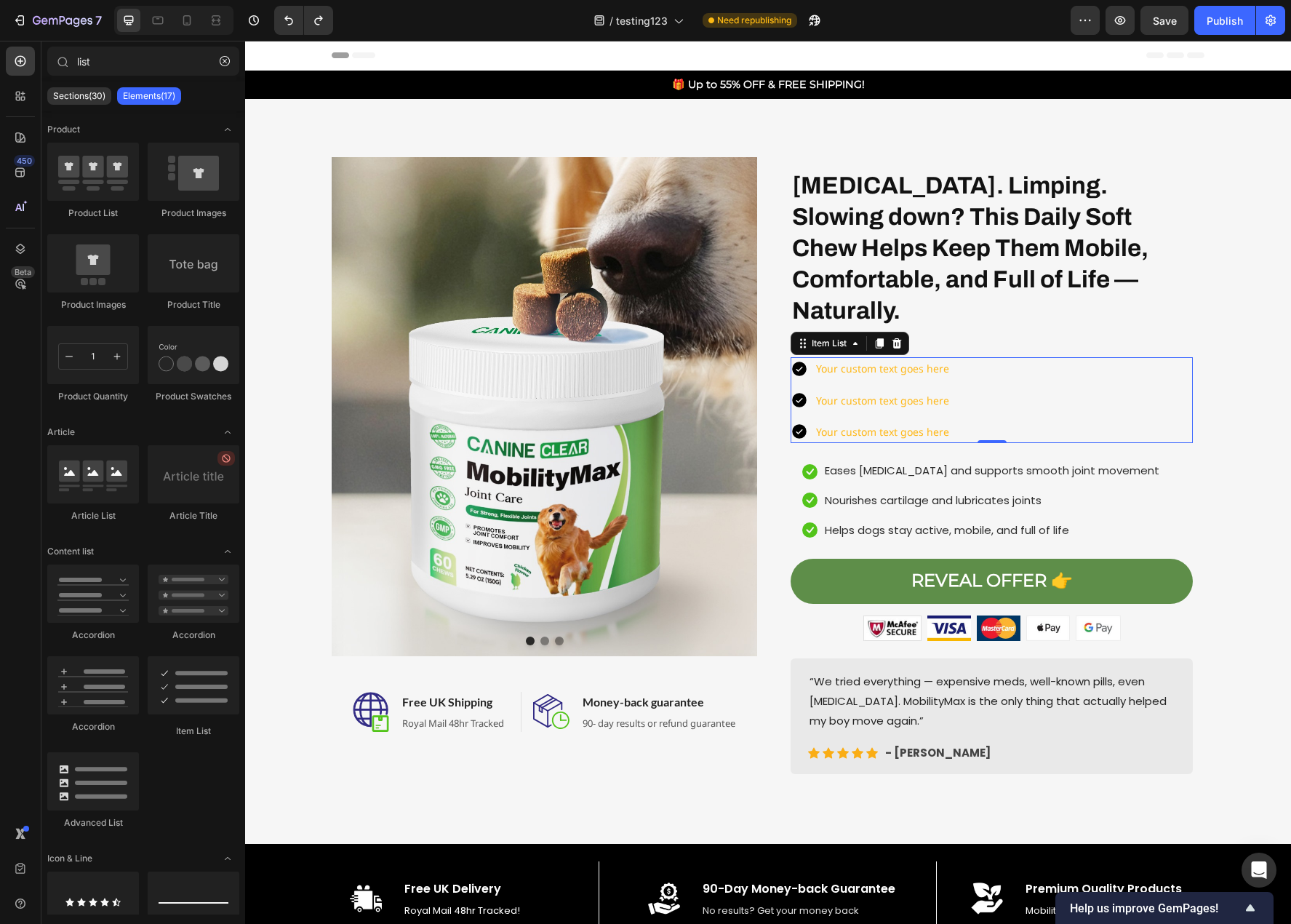
click at [793, 362] on icon at bounding box center [799, 369] width 15 height 15
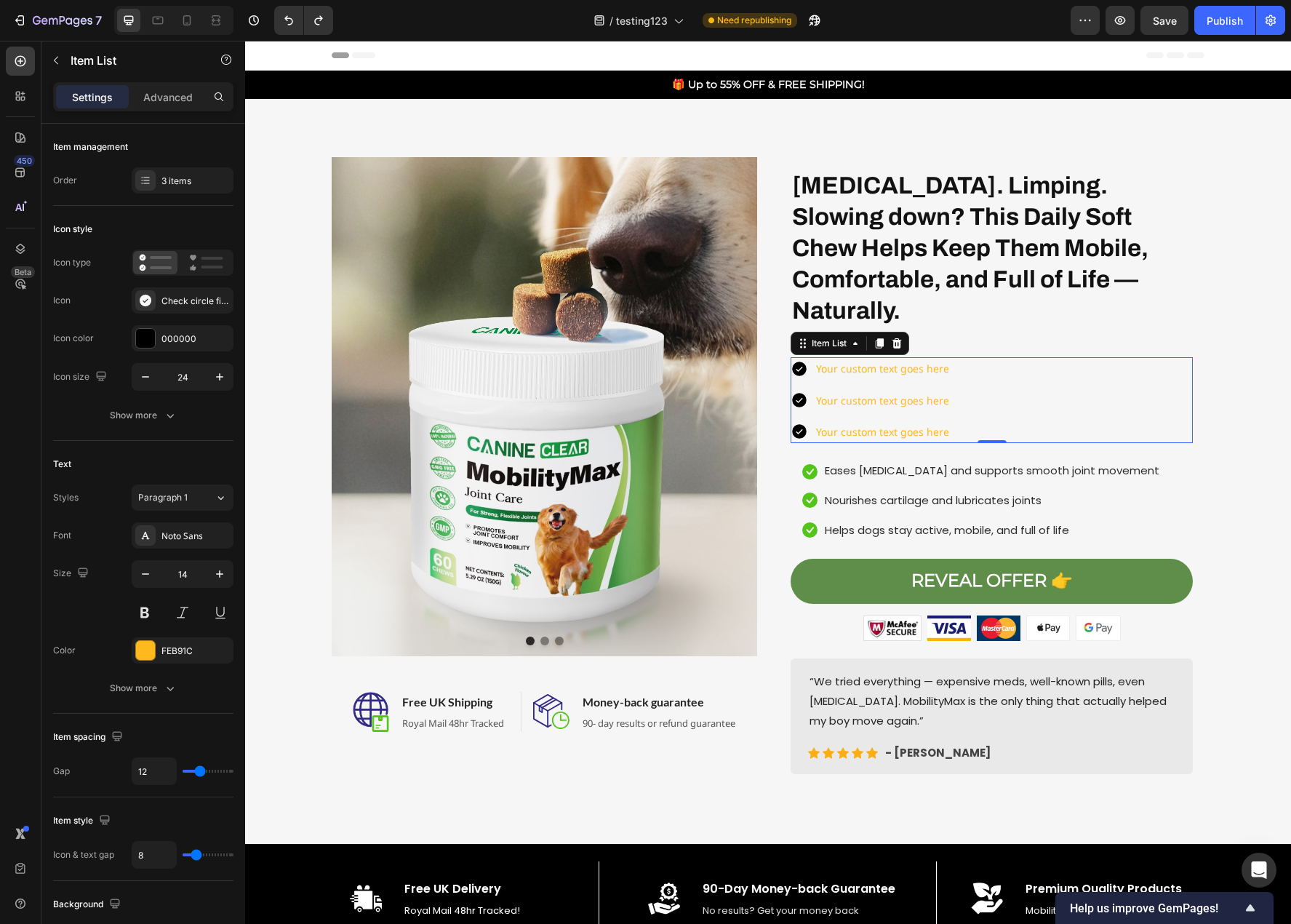
click at [796, 362] on icon at bounding box center [799, 369] width 15 height 15
click at [155, 299] on div at bounding box center [145, 300] width 21 height 21
click at [796, 360] on icon at bounding box center [799, 369] width 18 height 18
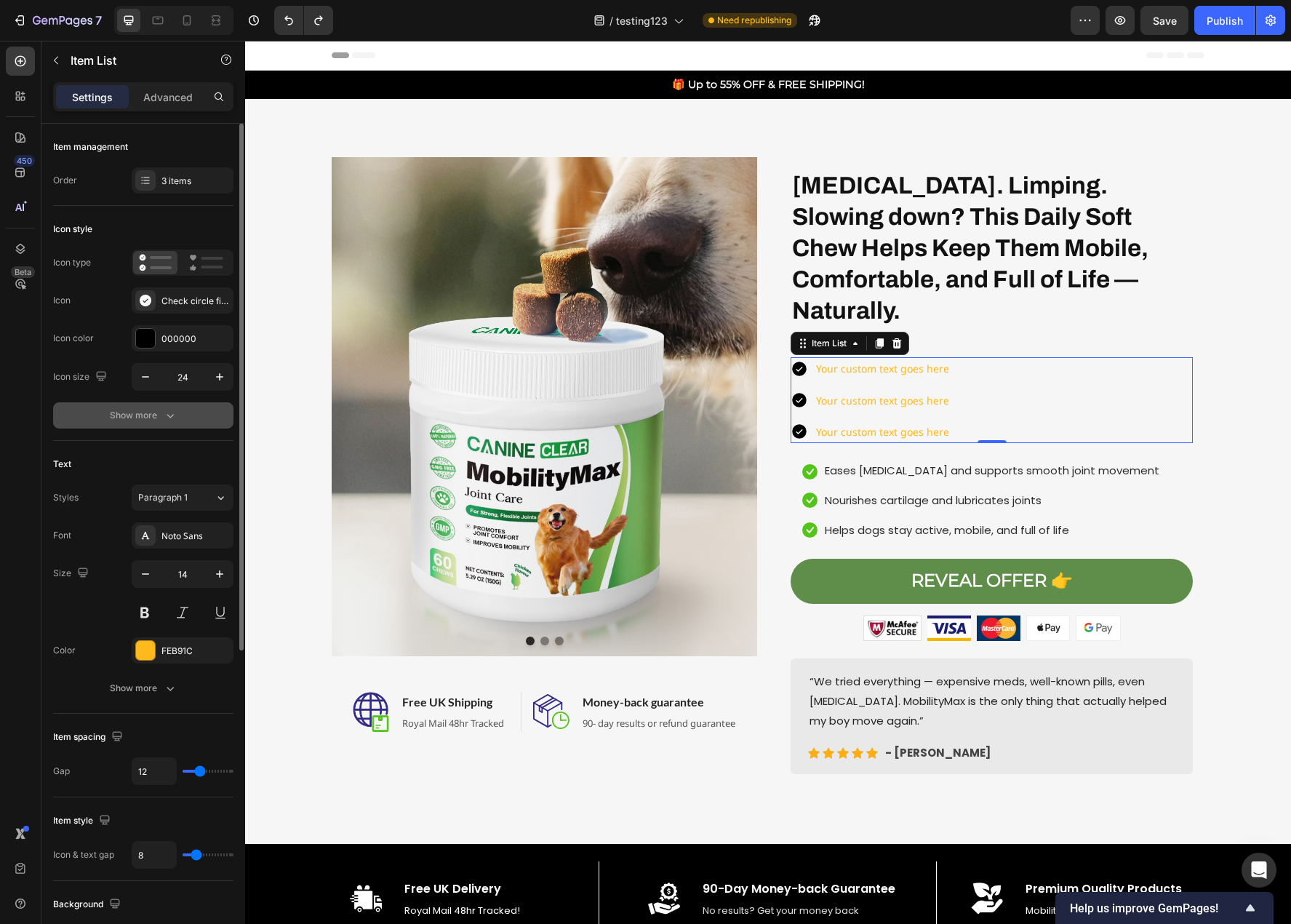
click at [154, 416] on div "Show more" at bounding box center [144, 415] width 67 height 15
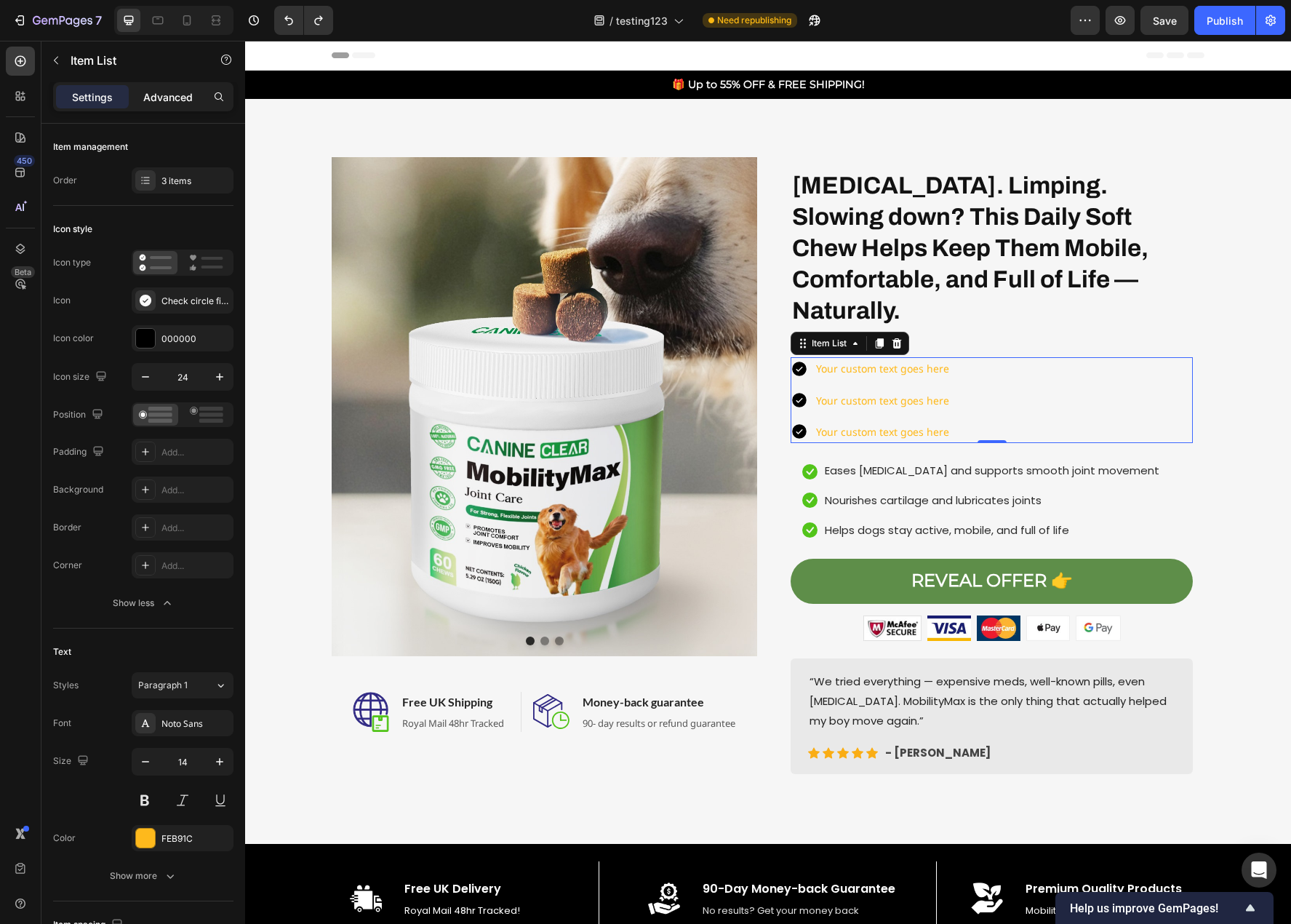
click at [185, 90] on p "Advanced" at bounding box center [169, 96] width 50 height 15
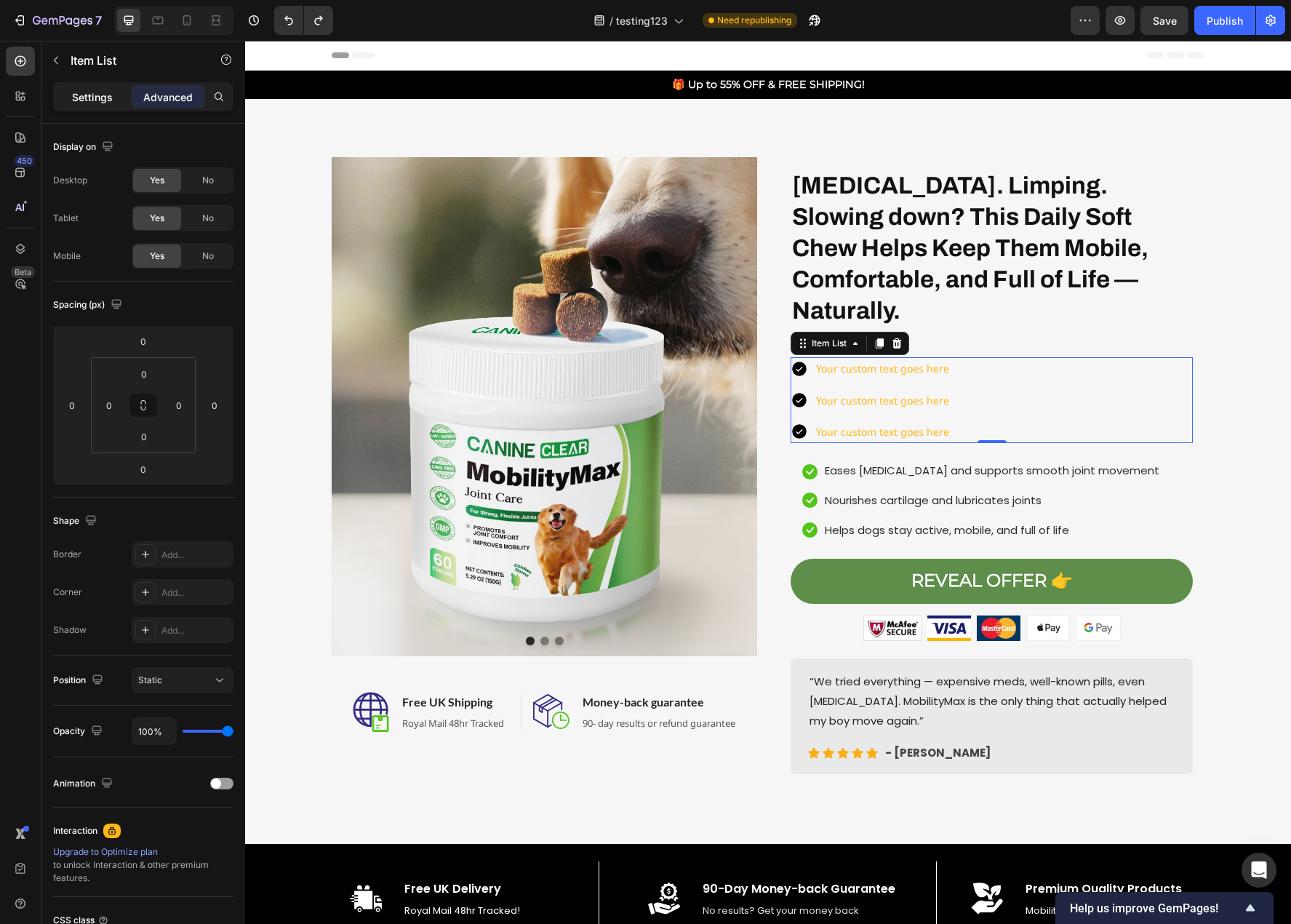
click at [88, 102] on p "Settings" at bounding box center [92, 96] width 41 height 15
type input "8"
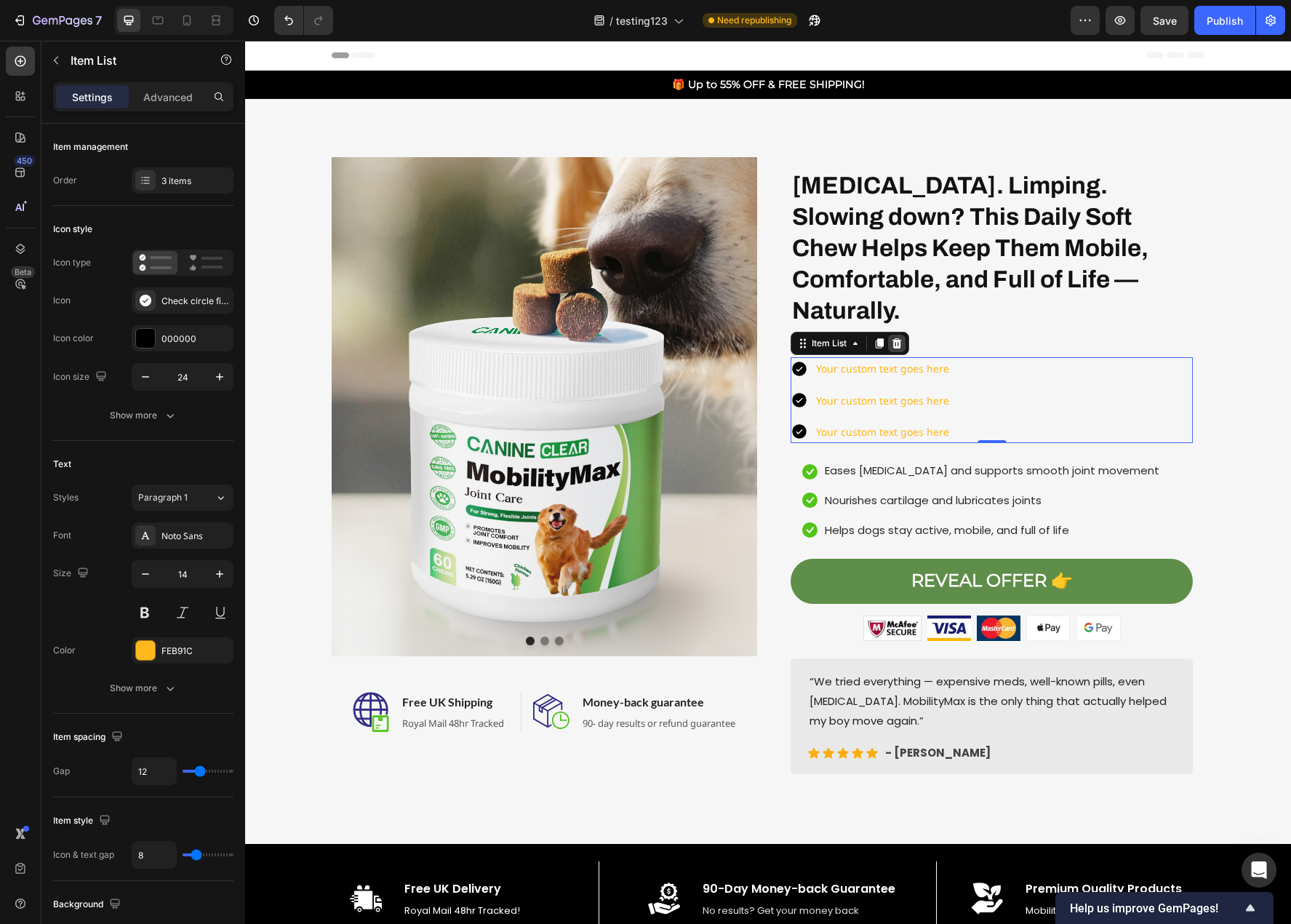
click at [892, 338] on icon at bounding box center [897, 343] width 10 height 10
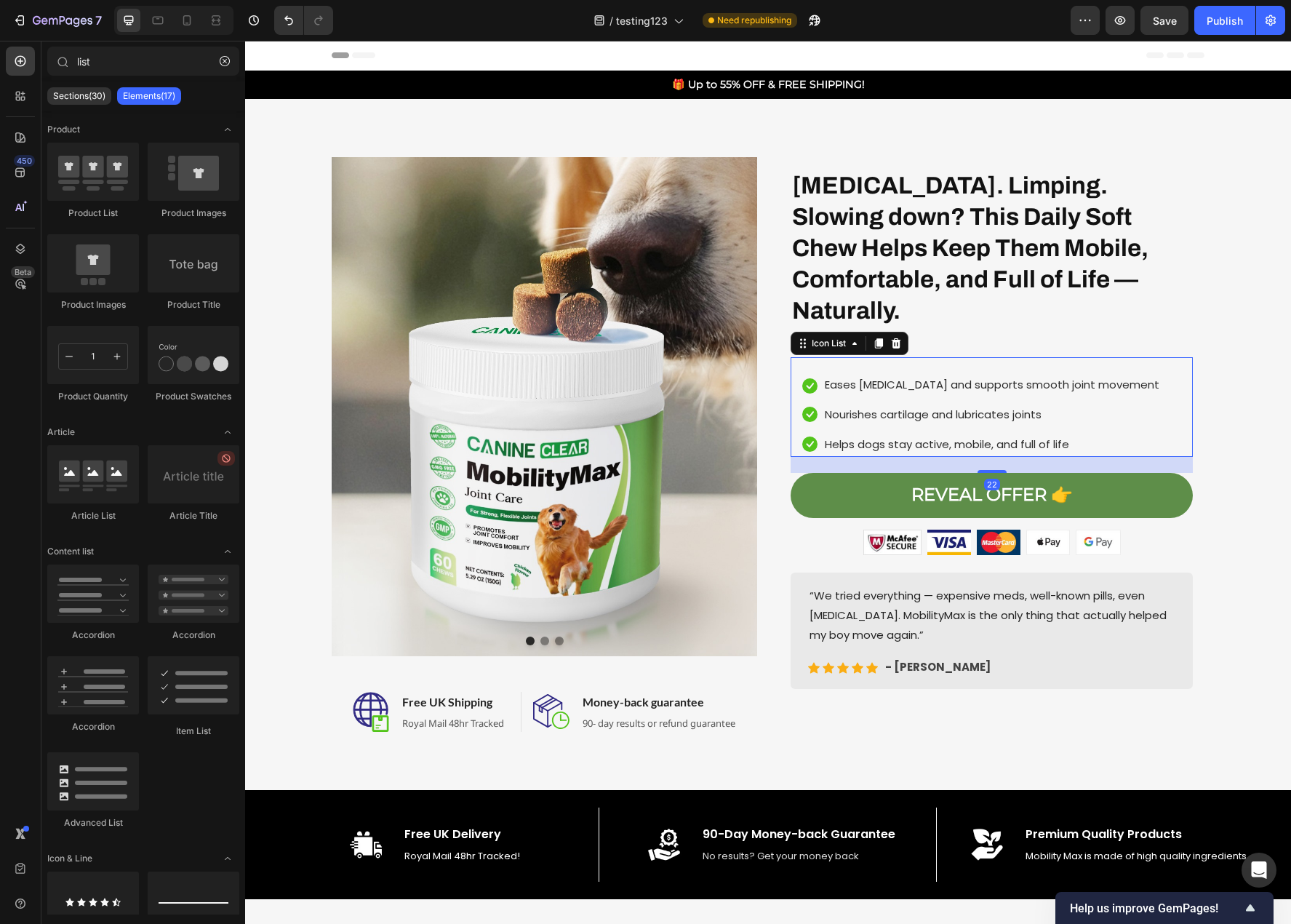
click at [908, 357] on div "Icon Eases stiffness and supports smooth joint movement Text block Icon Nourish…" at bounding box center [992, 406] width 403 height 100
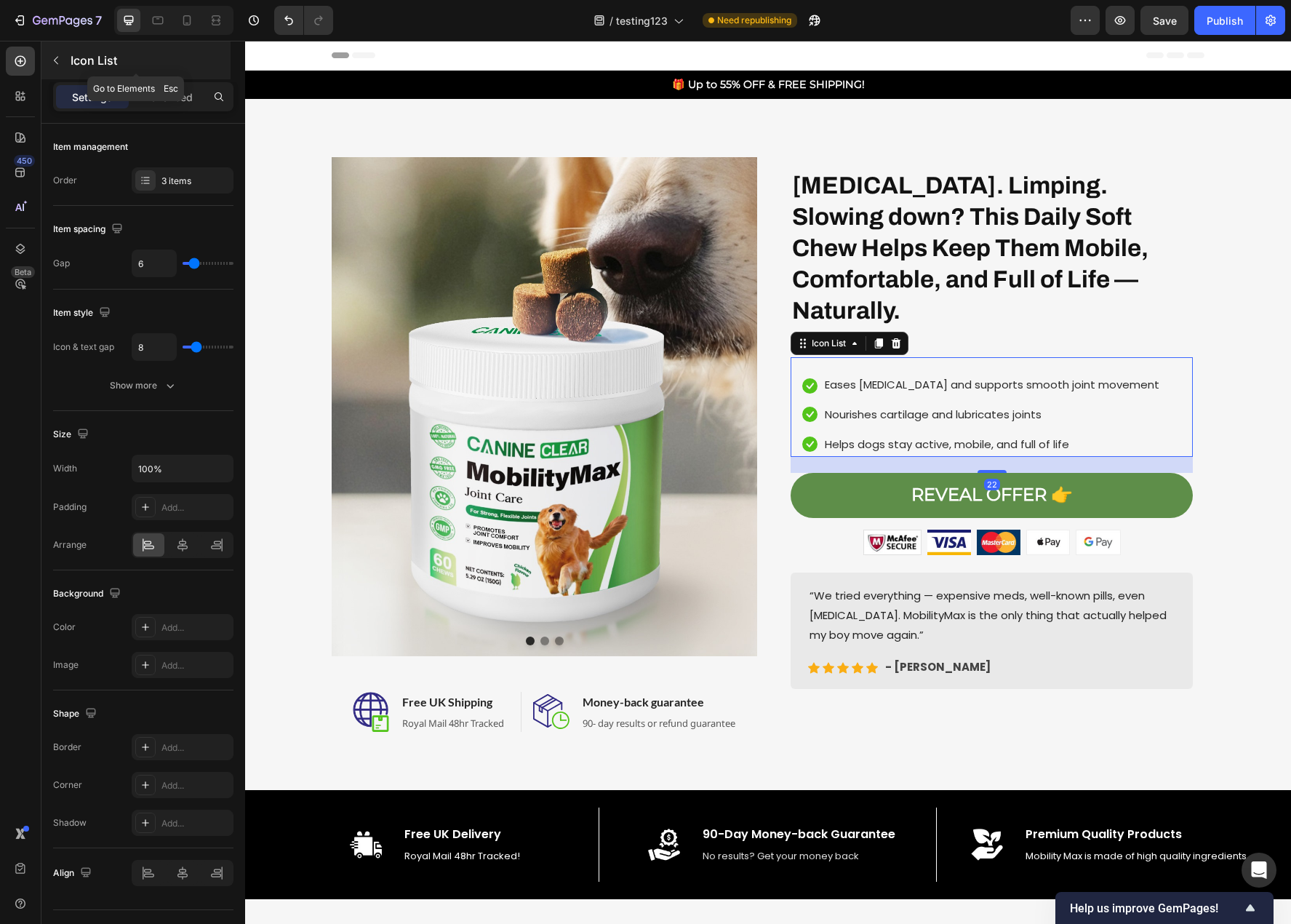
click at [49, 58] on button "button" at bounding box center [56, 59] width 23 height 23
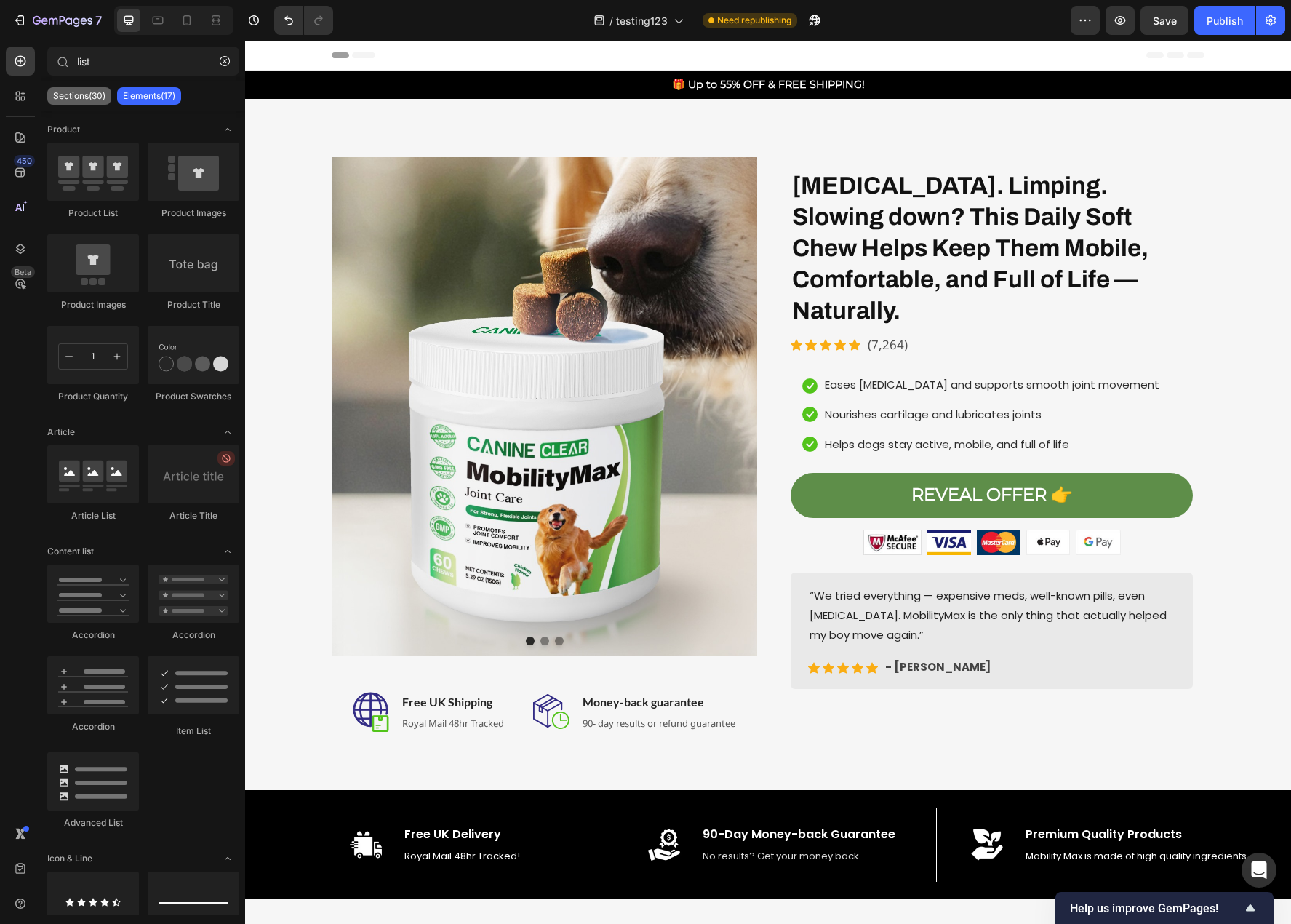
click at [71, 96] on p "Sections(30)" at bounding box center [79, 96] width 53 height 12
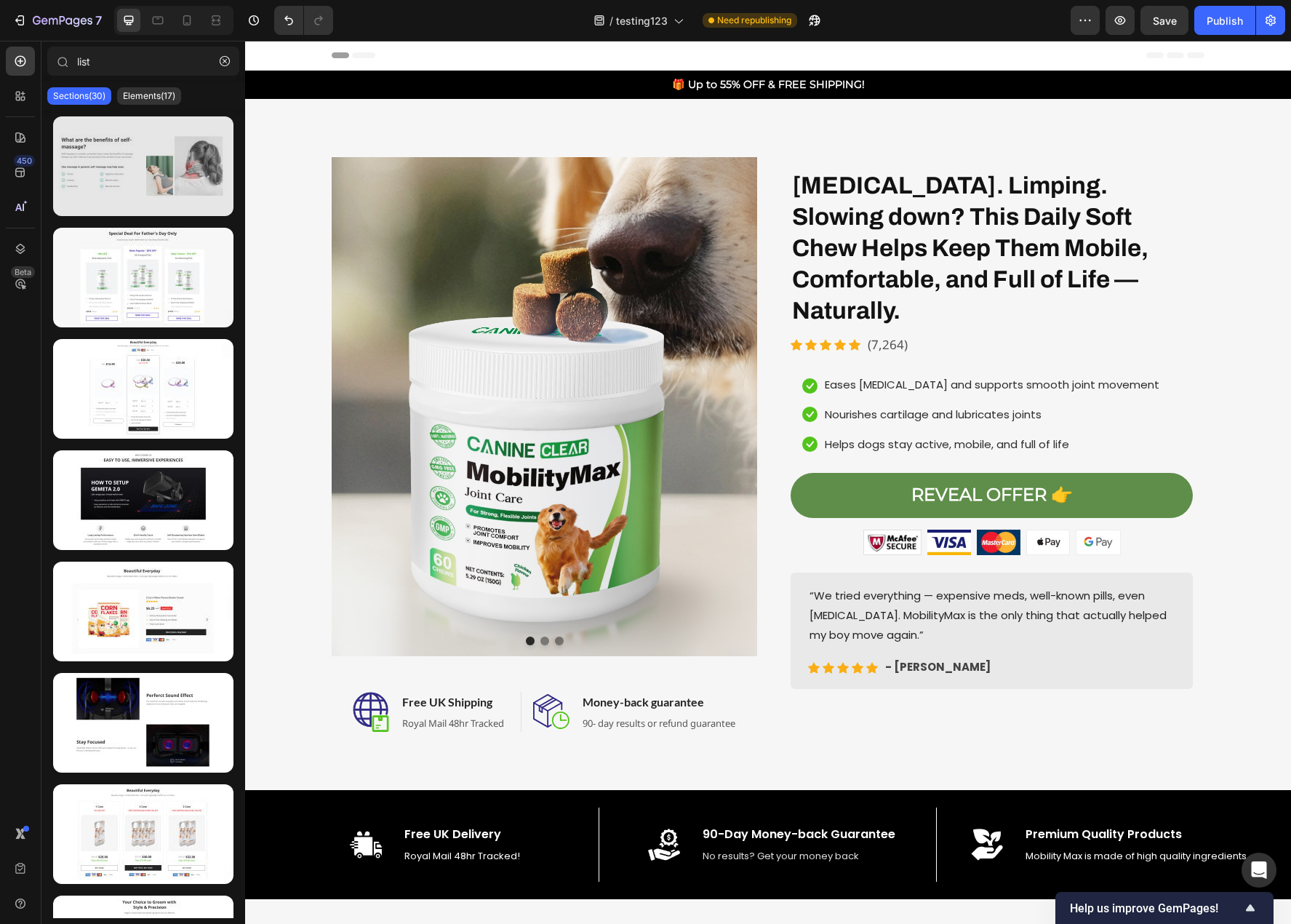
click at [119, 192] on div at bounding box center [144, 166] width 180 height 100
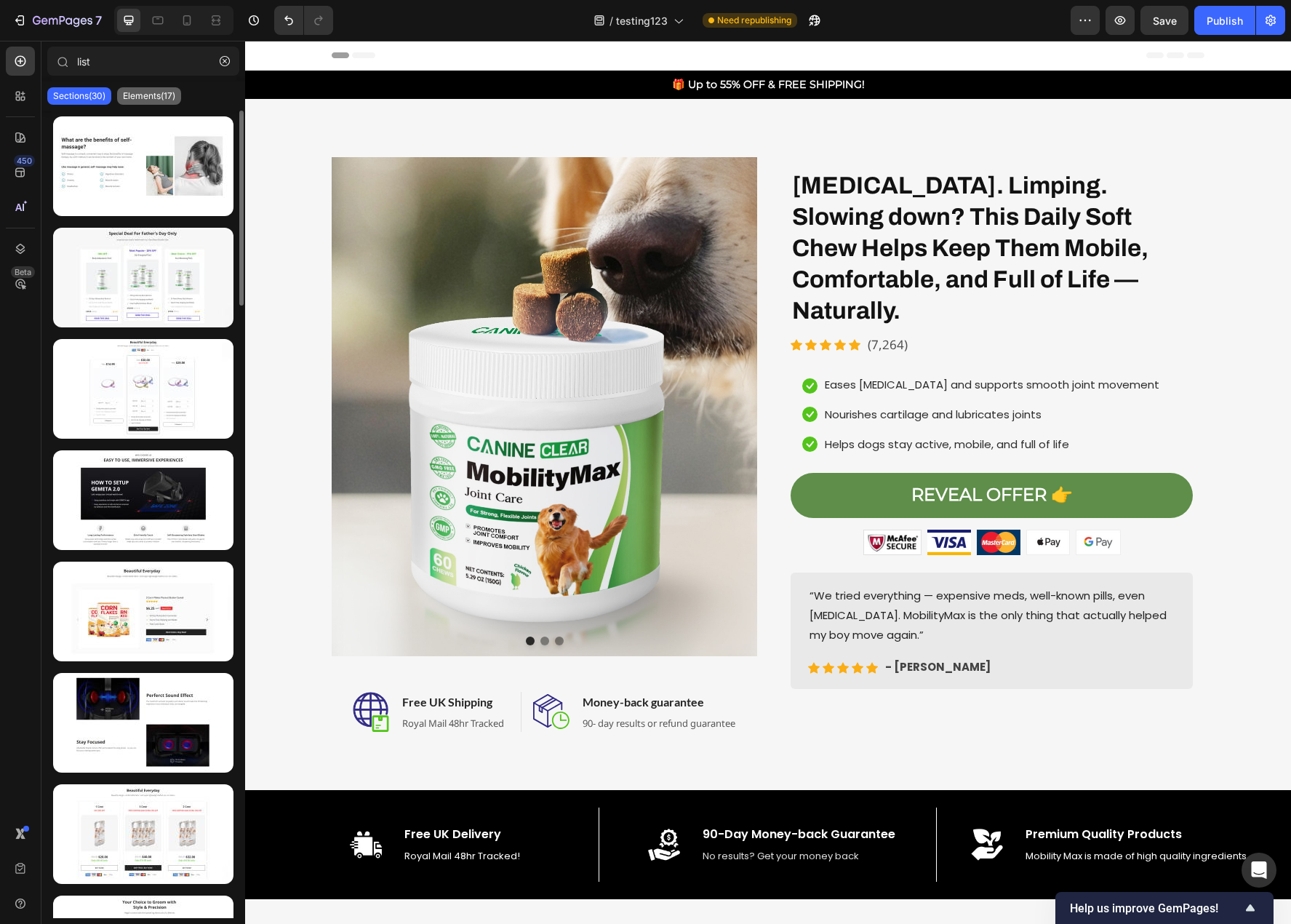
click at [145, 101] on div "Elements(17)" at bounding box center [149, 96] width 64 height 18
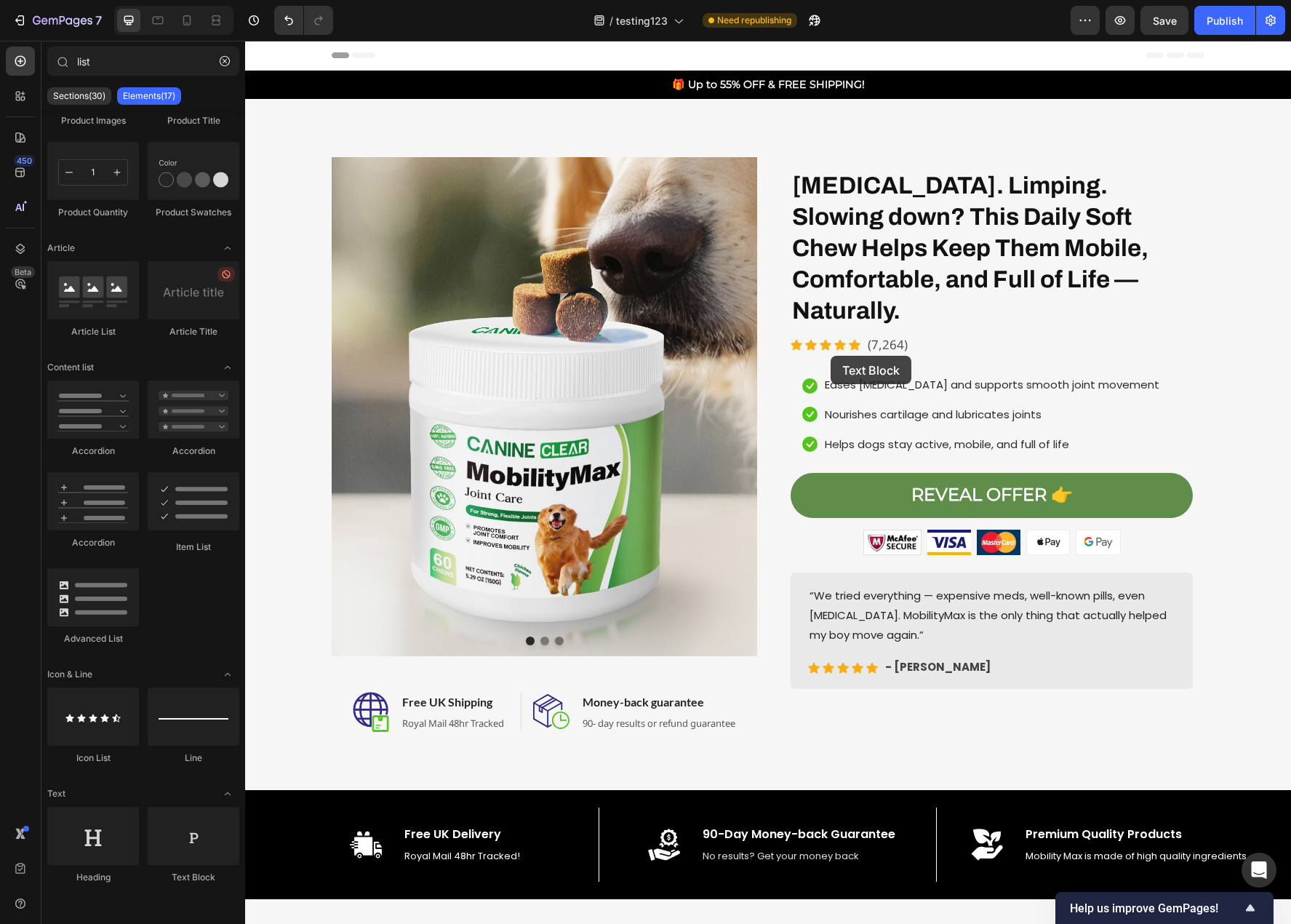
scroll to position [93, 0]
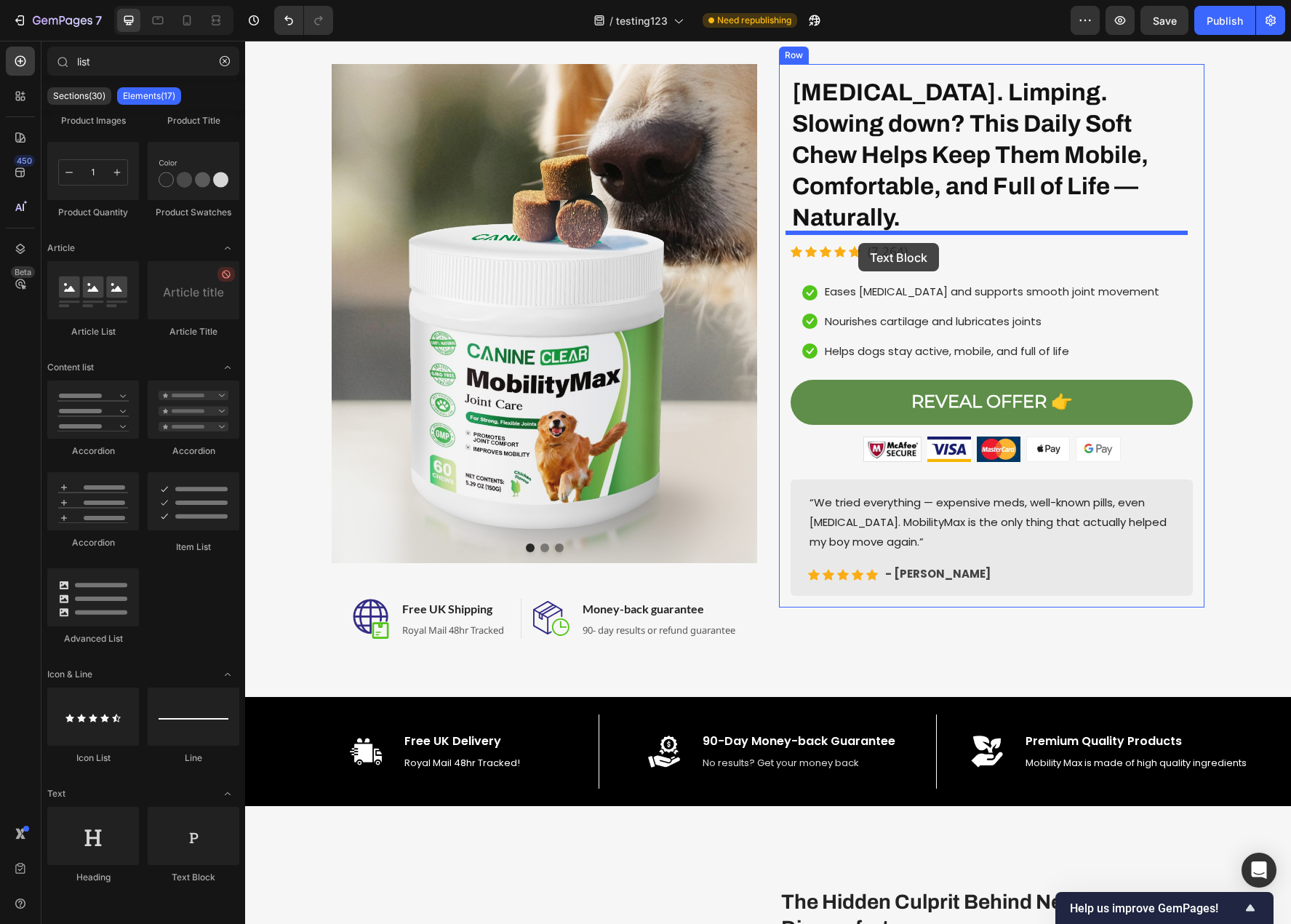
drag, startPoint x: 435, startPoint y: 886, endPoint x: 859, endPoint y: 243, distance: 770.2
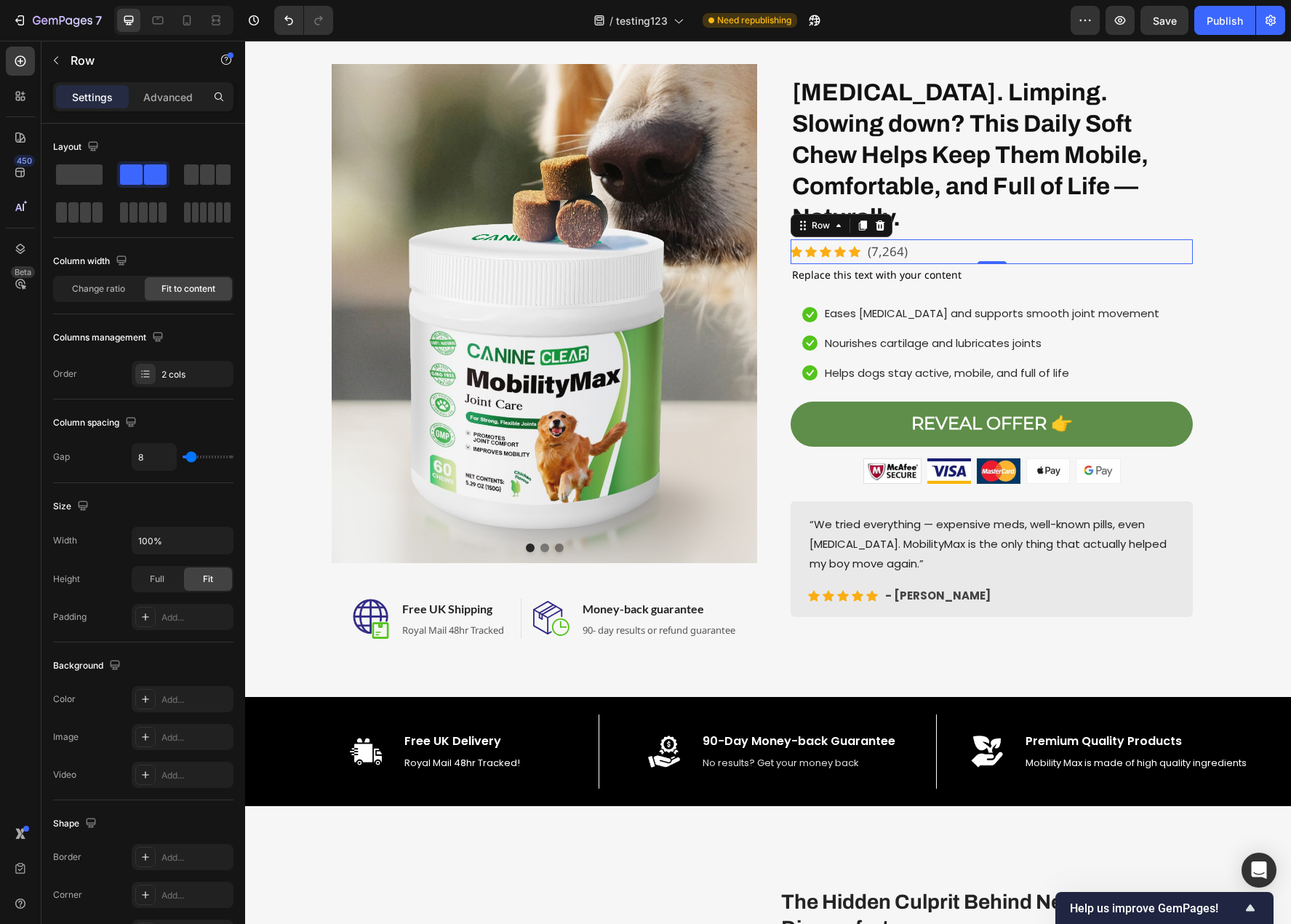
click at [982, 239] on div "Icon Icon Icon Icon Icon Icon List Hoz (7,264) Text block Row 0" at bounding box center [992, 252] width 403 height 26
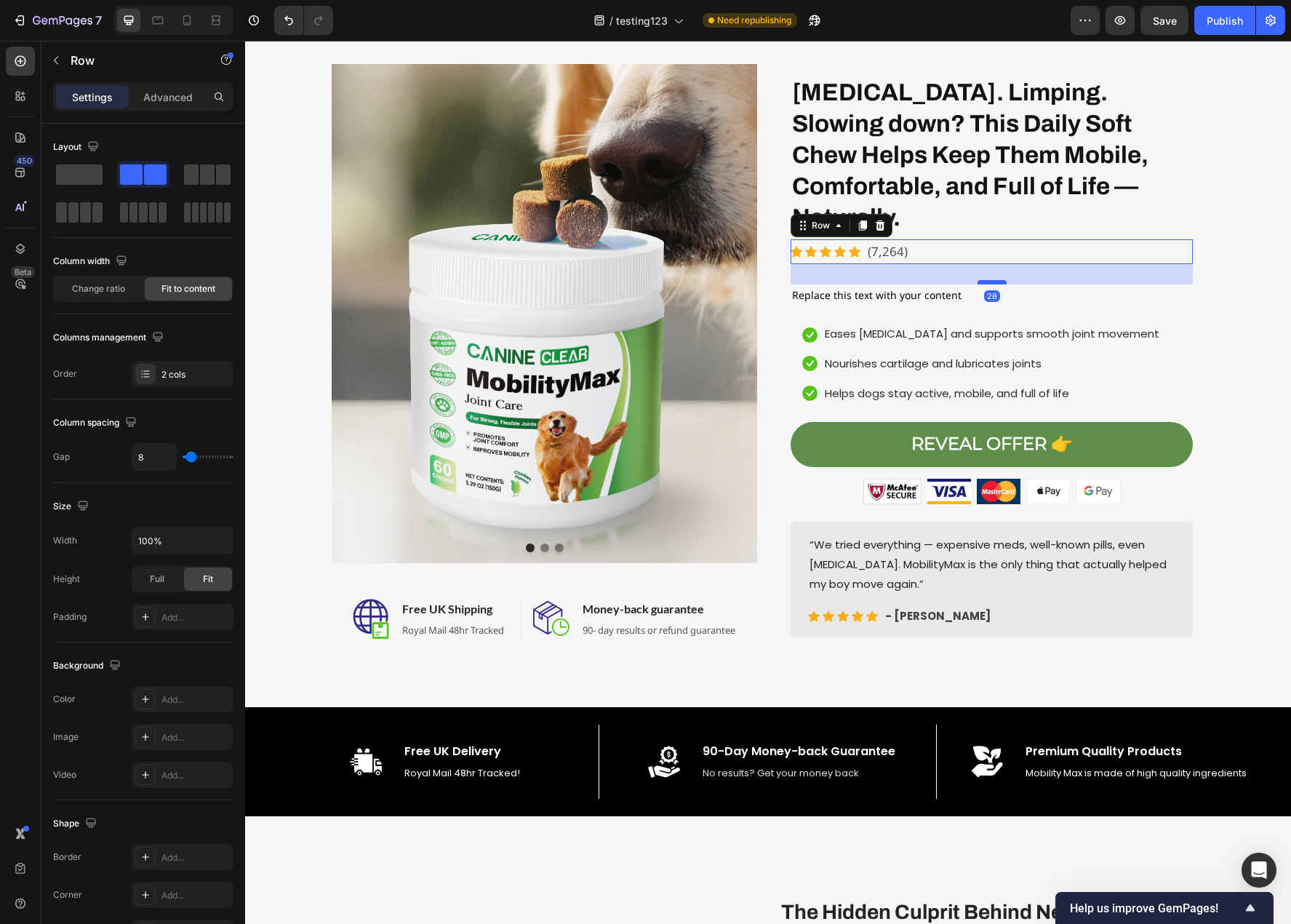
drag, startPoint x: 989, startPoint y: 231, endPoint x: 990, endPoint y: 251, distance: 20.0
click at [990, 280] on div at bounding box center [992, 282] width 29 height 4
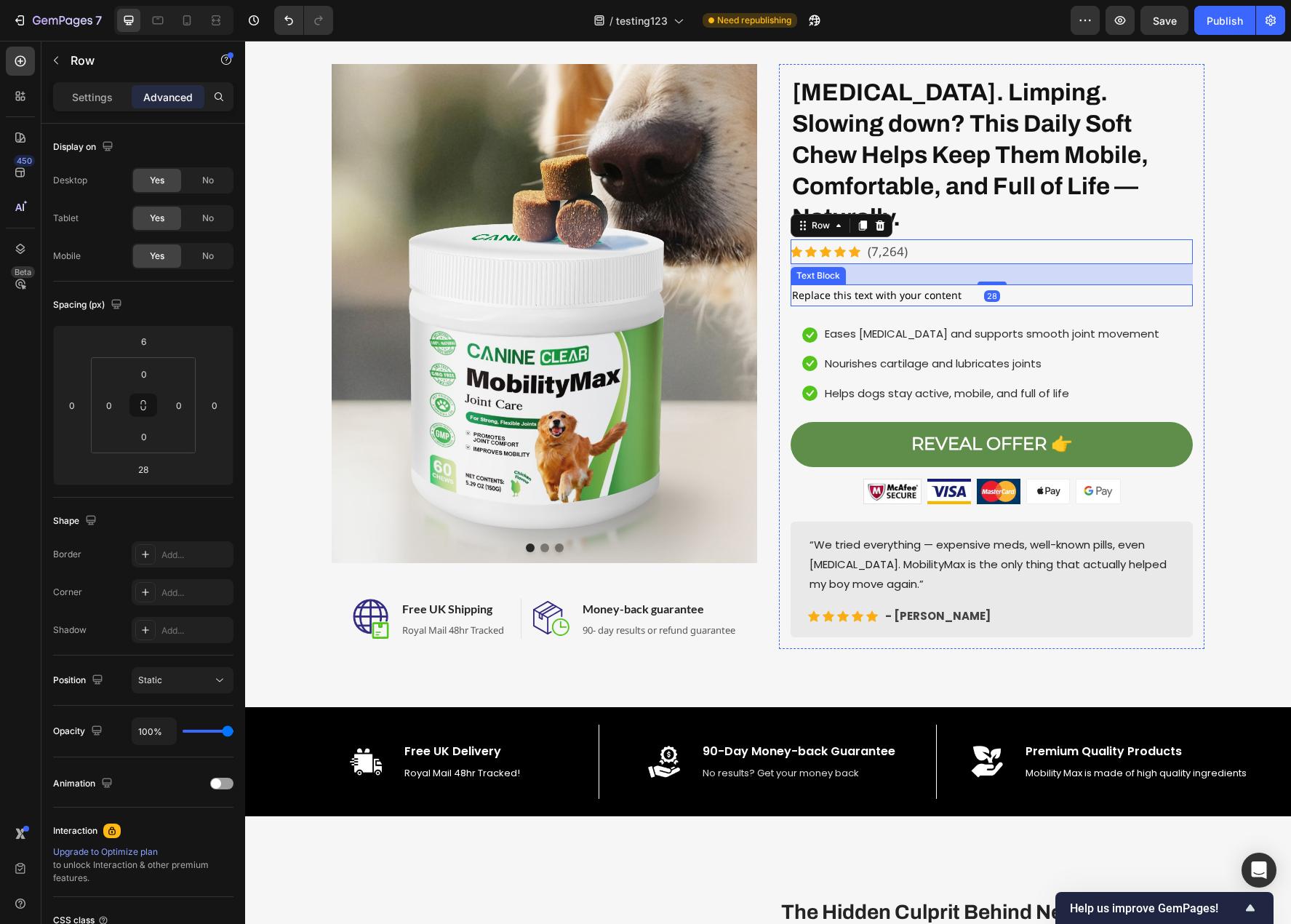
click at [924, 285] on div "Replace this text with your content" at bounding box center [992, 294] width 403 height 21
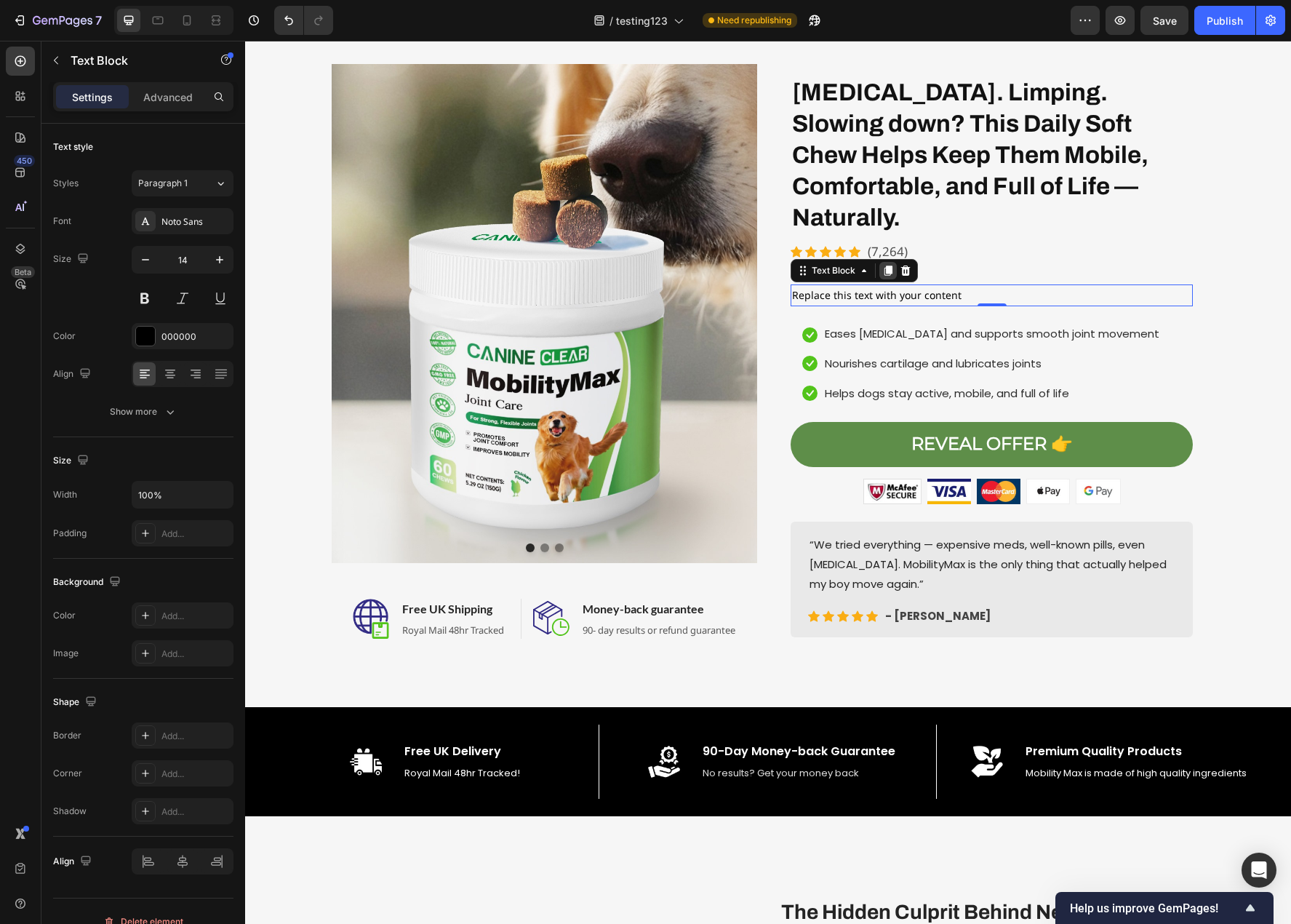
click at [883, 262] on div at bounding box center [888, 271] width 18 height 18
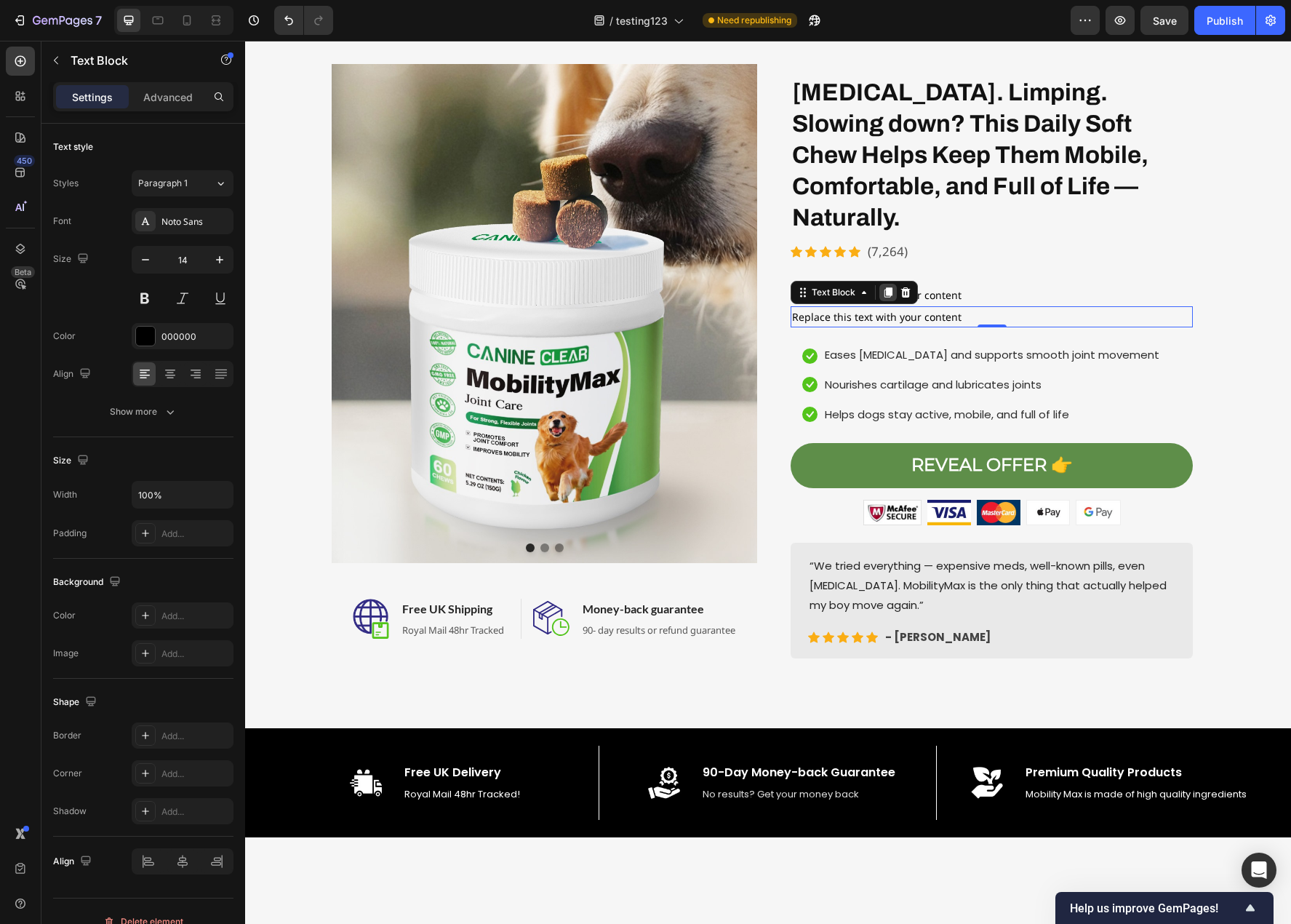
click at [882, 287] on icon at bounding box center [888, 292] width 12 height 12
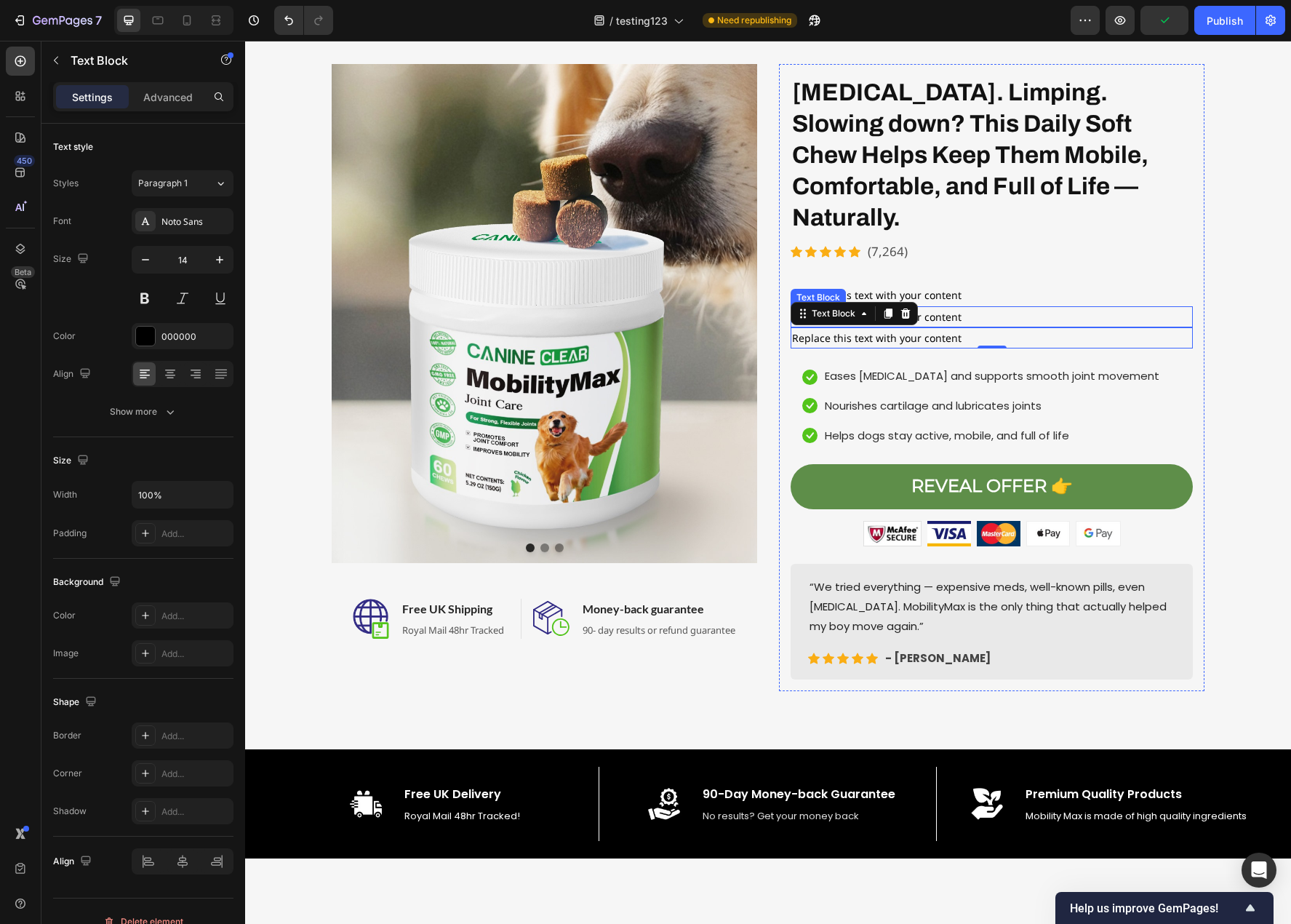
click at [1159, 306] on div "Replace this text with your content" at bounding box center [992, 316] width 403 height 21
click at [900, 287] on icon at bounding box center [906, 292] width 12 height 12
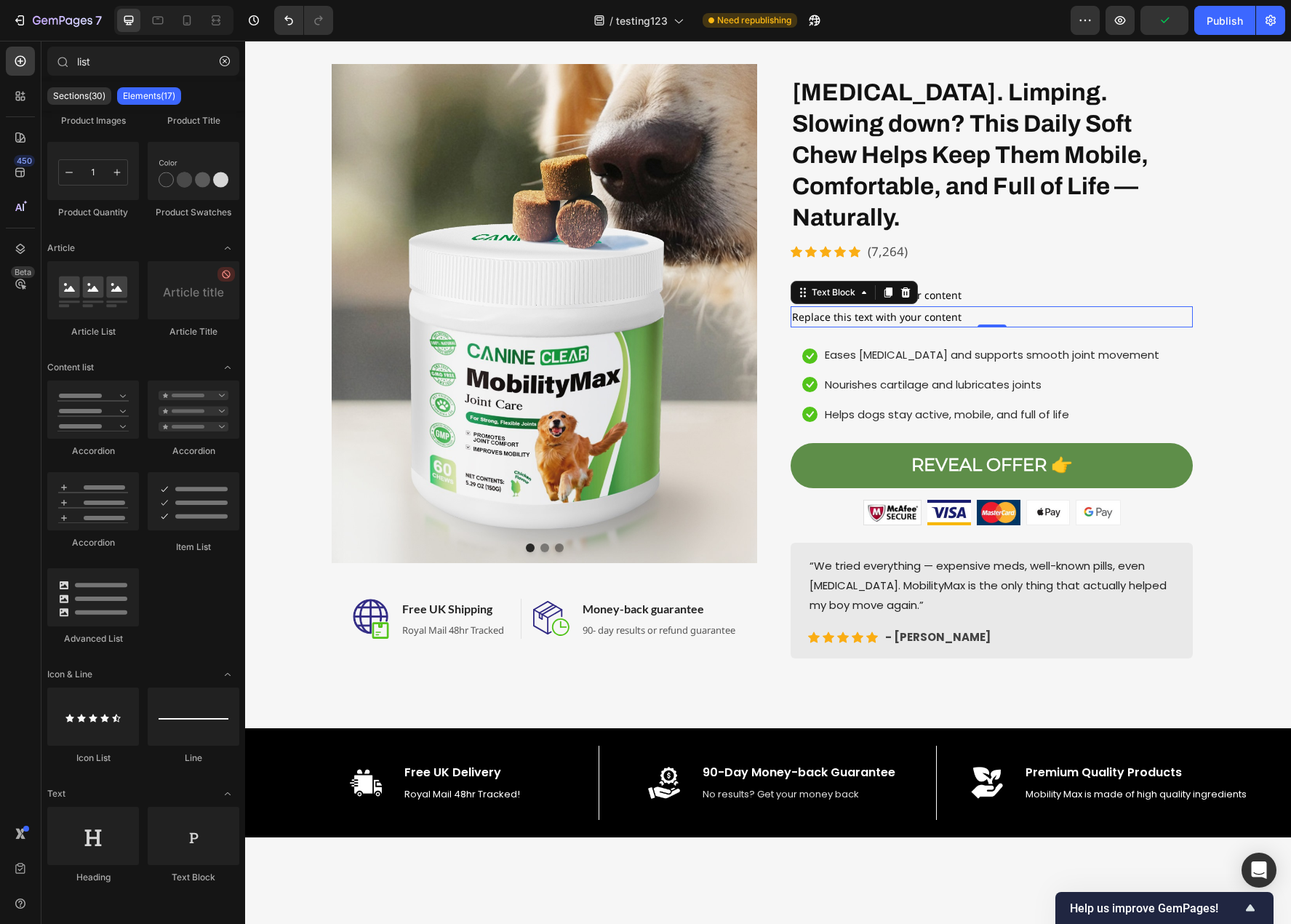
click at [1013, 306] on div "Replace this text with your content" at bounding box center [992, 316] width 403 height 21
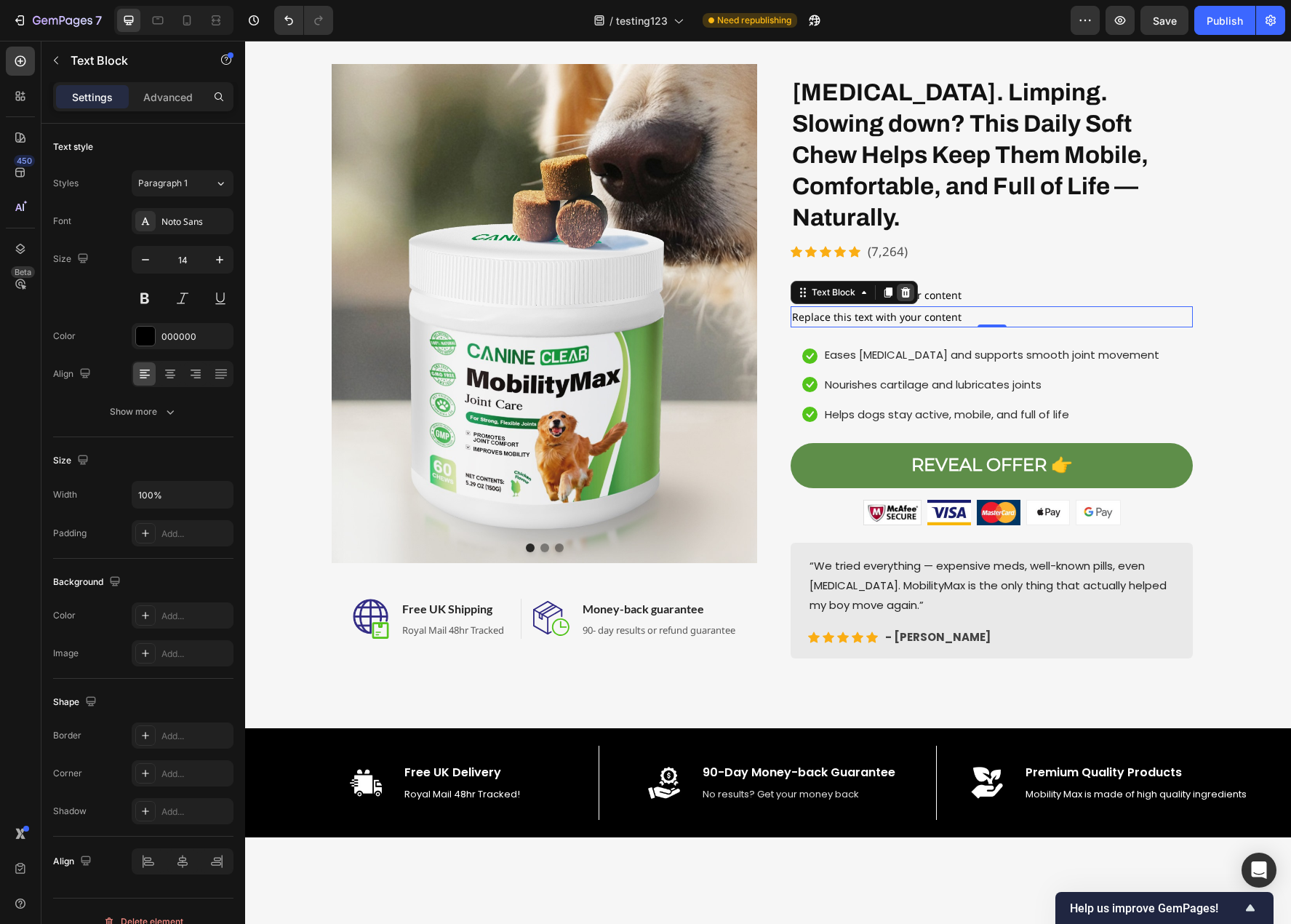
click at [906, 284] on div at bounding box center [906, 292] width 18 height 18
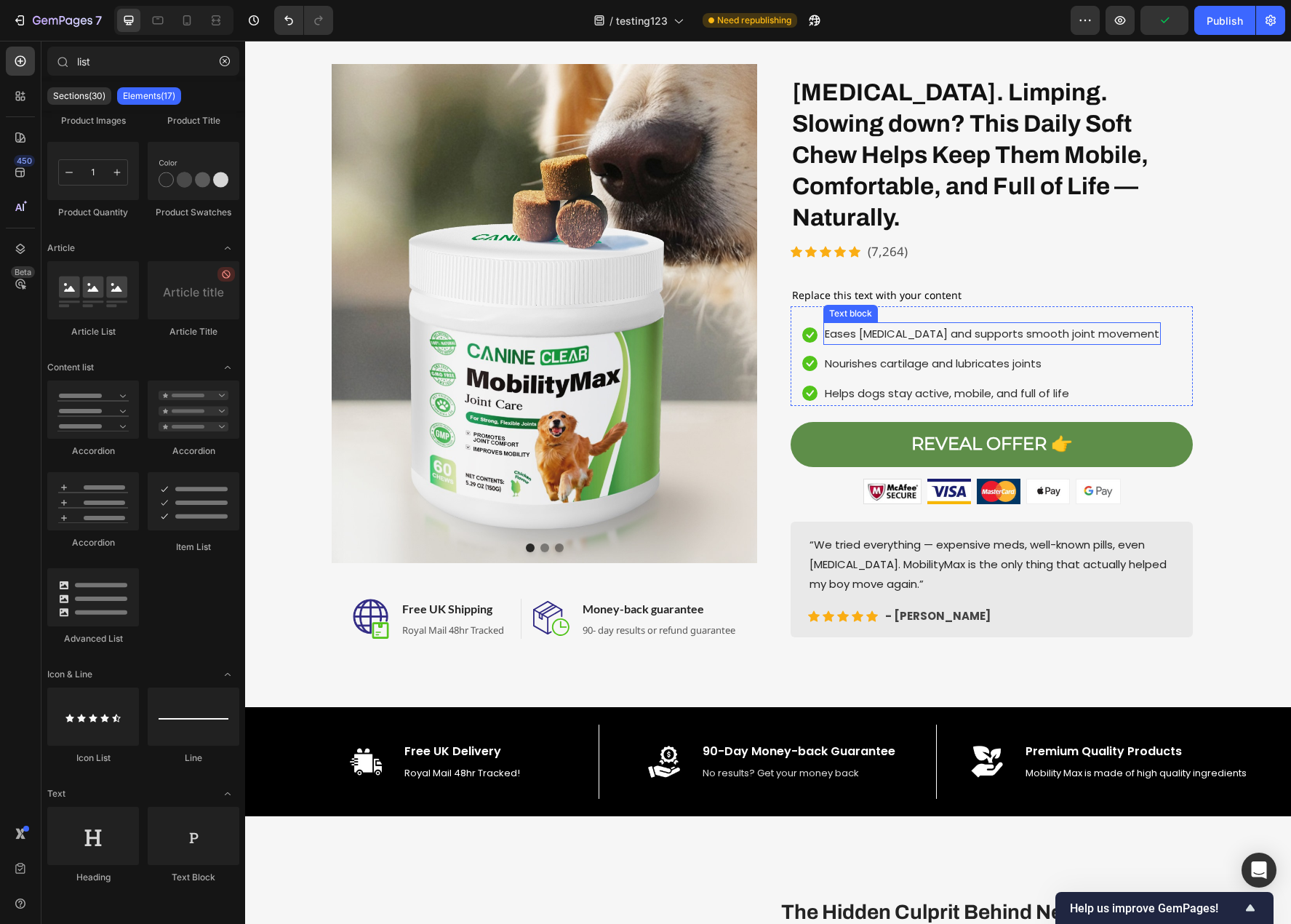
click at [902, 323] on p "Eases stiffness and supports smooth joint movement" at bounding box center [992, 333] width 334 height 20
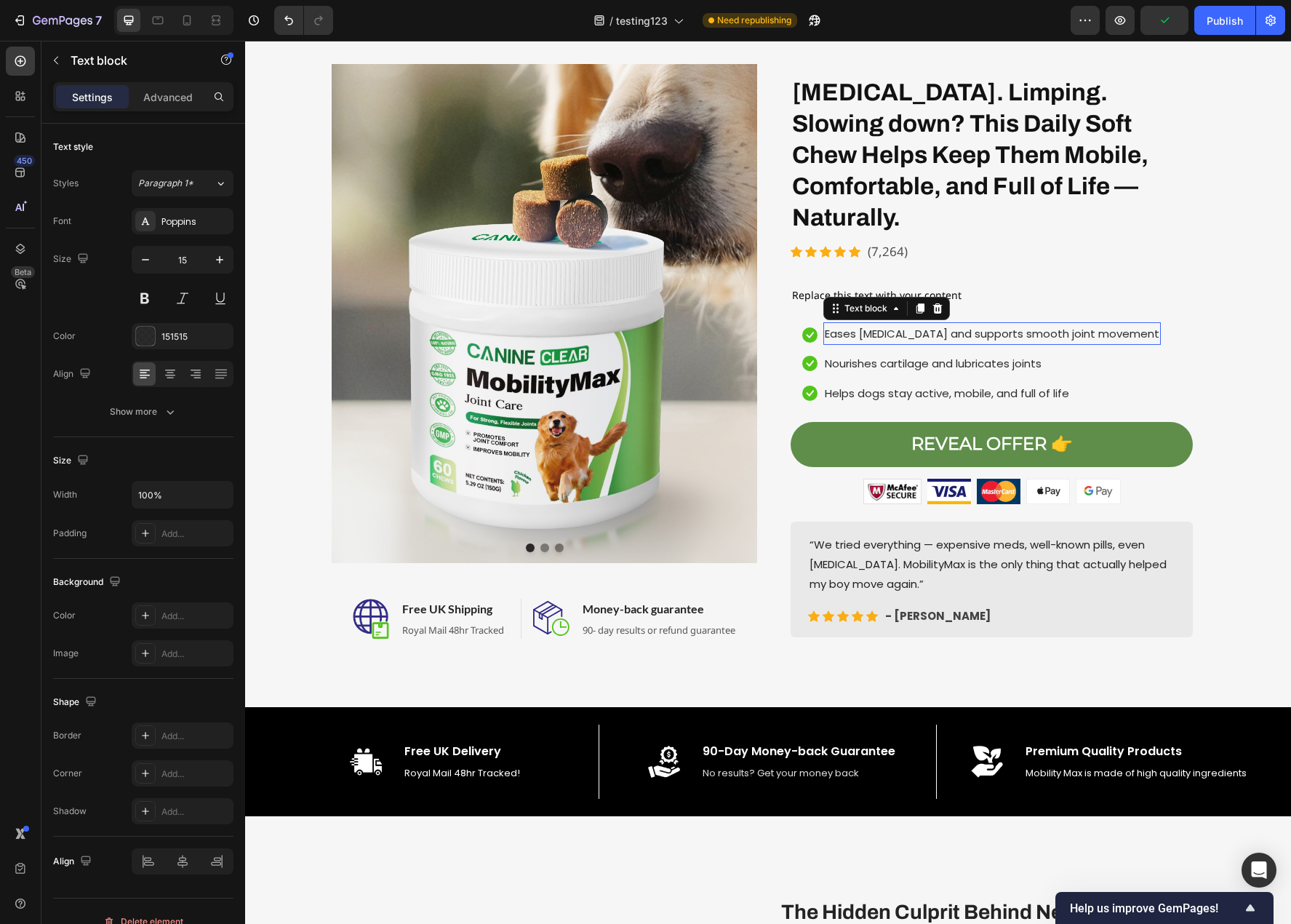
click at [902, 323] on p "Eases stiffness and supports smooth joint movement" at bounding box center [992, 333] width 334 height 20
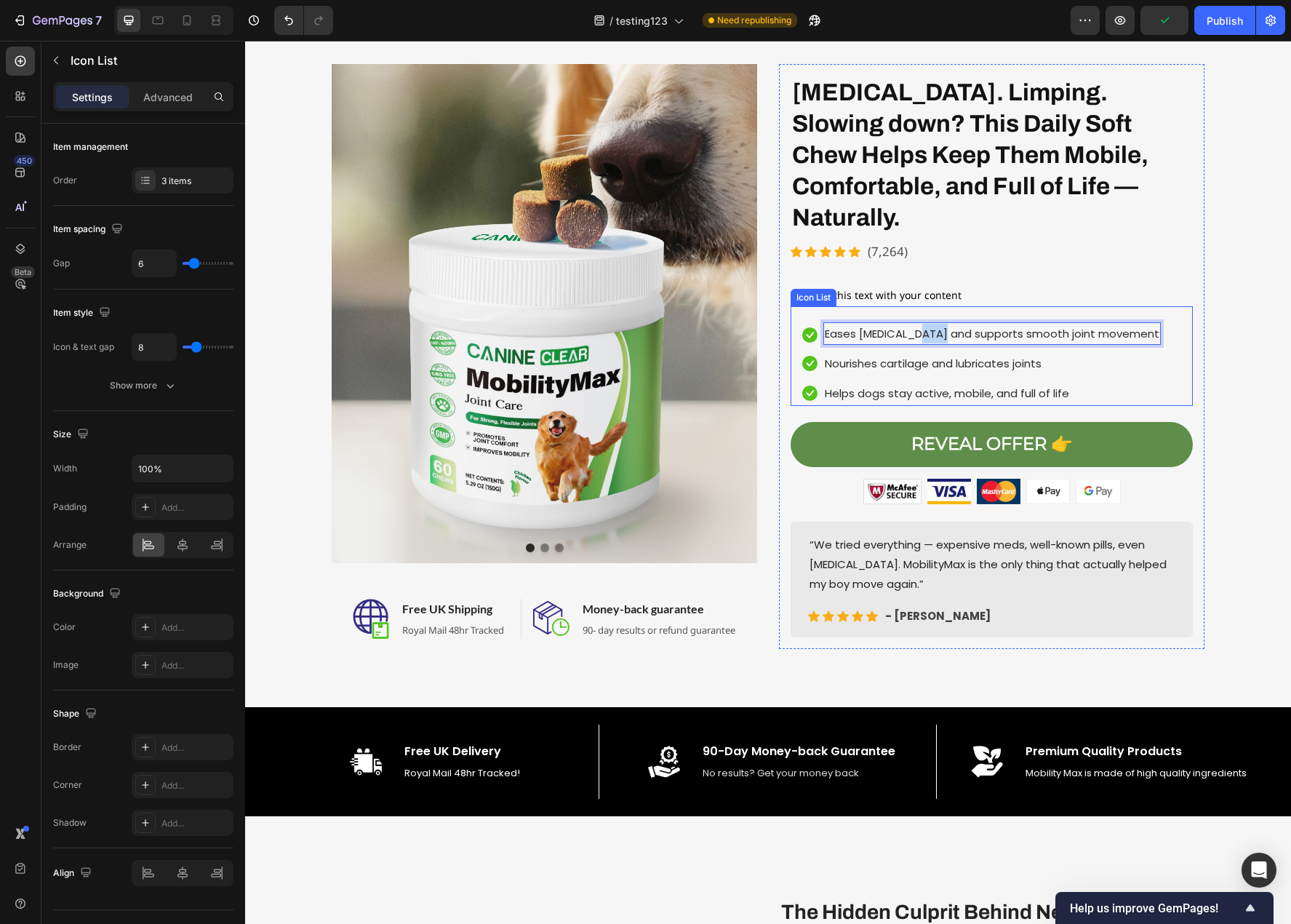
click at [1139, 371] on div "Icon Eases stiffness and supports smooth joint movement Text block 0 Icon Nouri…" at bounding box center [992, 364] width 403 height 82
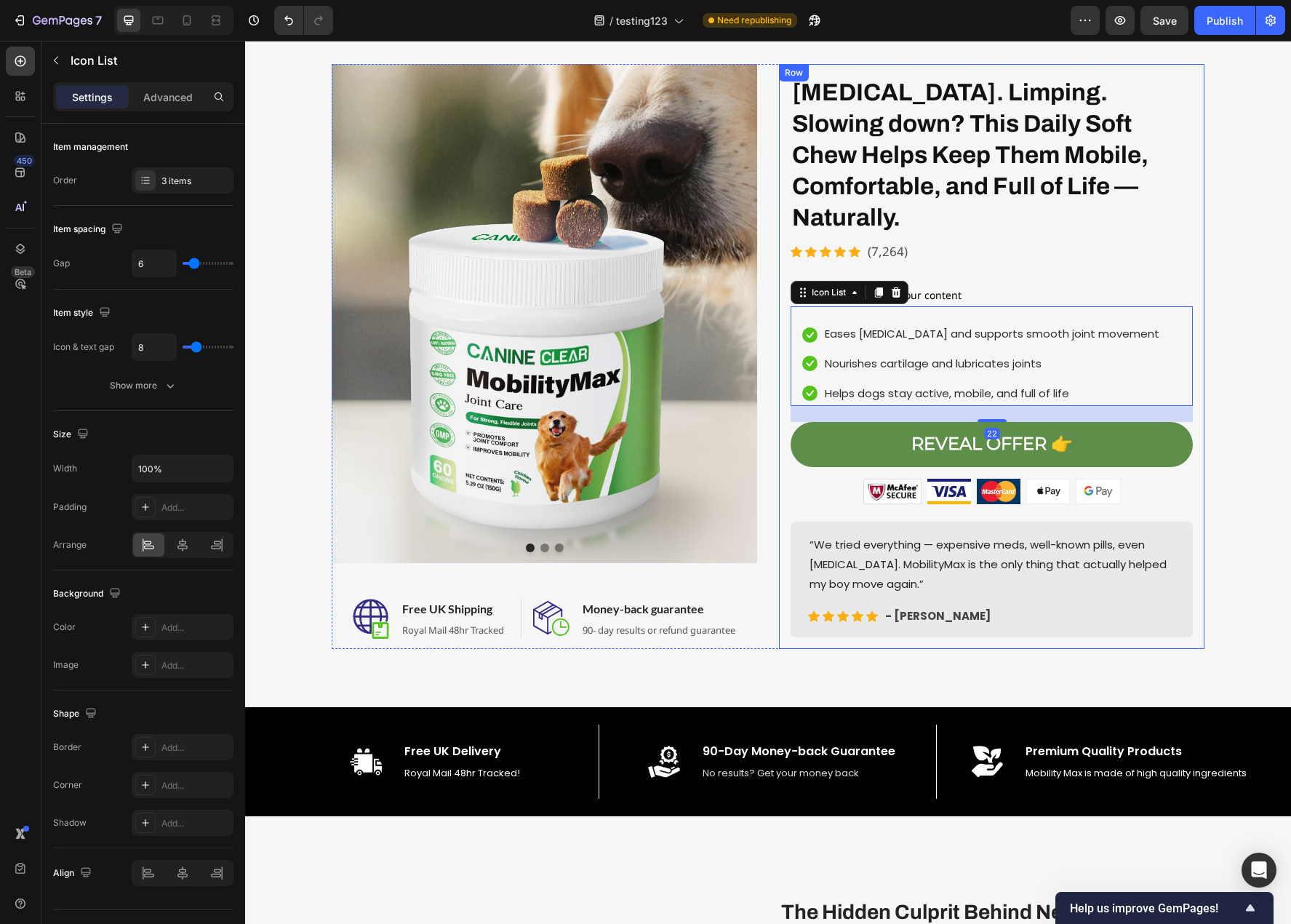
click at [1084, 247] on div "Image Image Image Image Image Carousel Stiffness. Limping. Slowing down? This D…" at bounding box center [992, 356] width 403 height 561
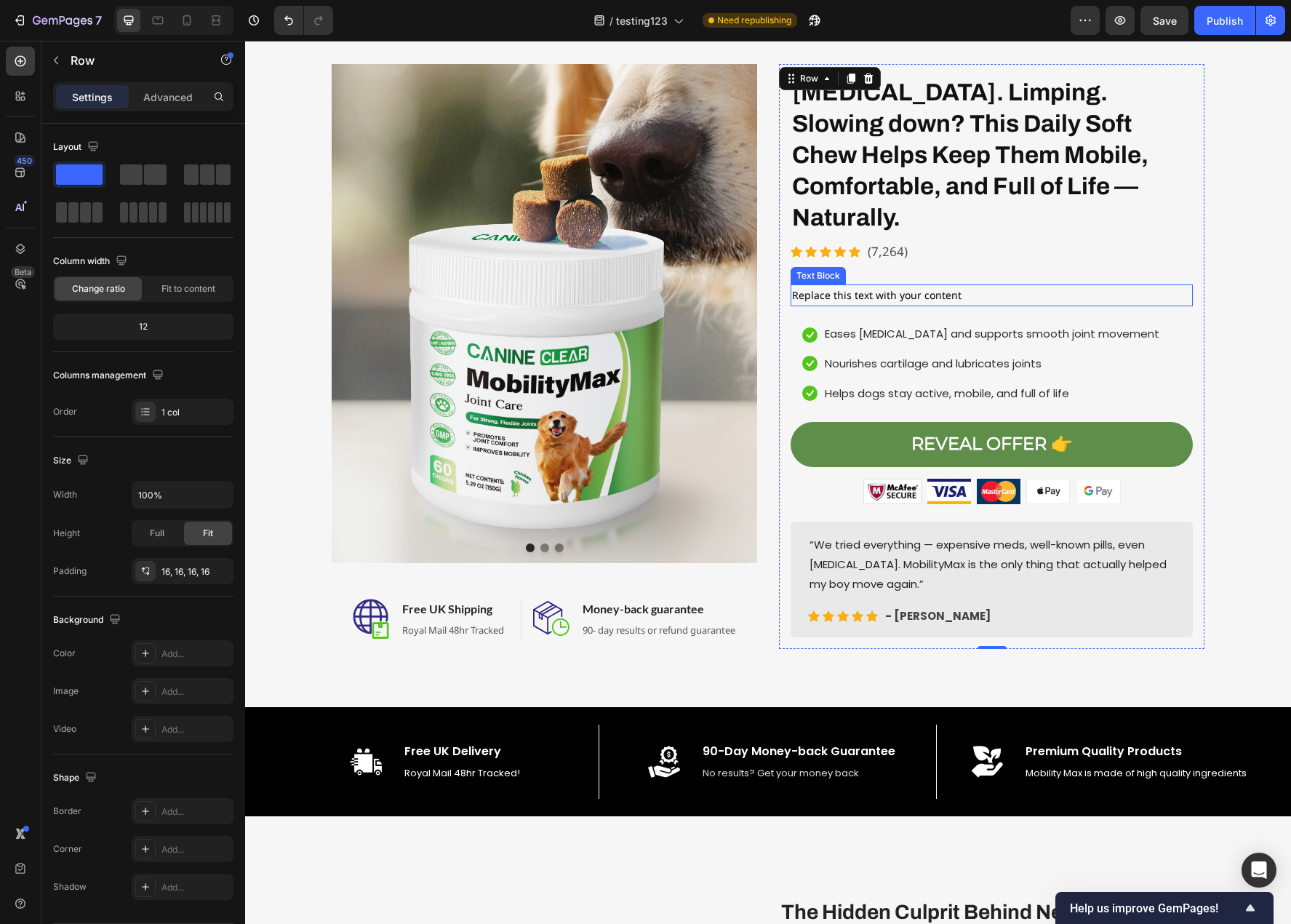
click at [887, 285] on div "Replace this text with your content" at bounding box center [992, 294] width 403 height 21
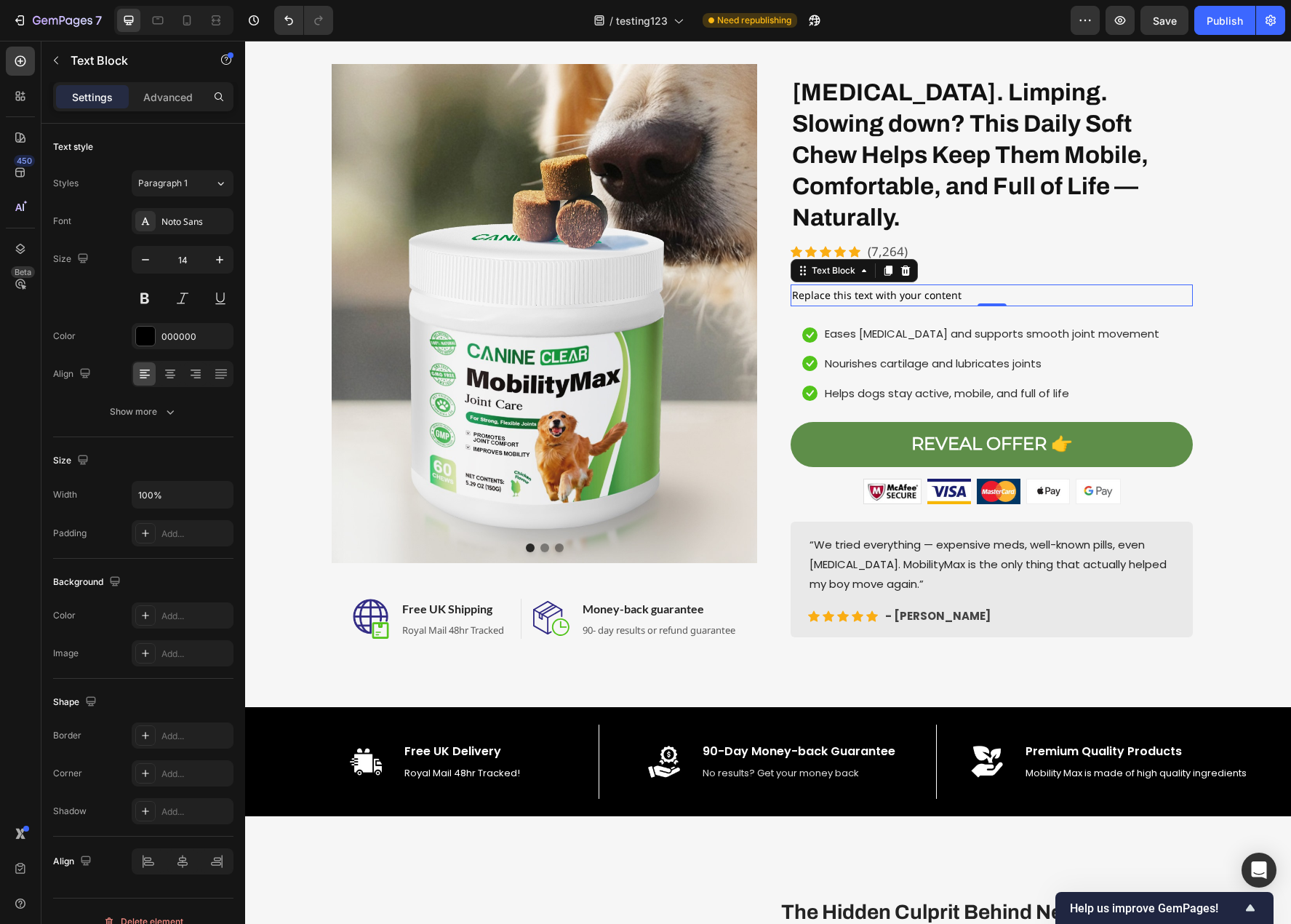
click at [887, 285] on div "Replace this text with your content" at bounding box center [992, 294] width 403 height 21
click at [887, 286] on p "Replace this text with your content" at bounding box center [992, 294] width 400 height 18
click at [961, 289] on strong "8 in 10 dogs show smoother movement & less stiffness within 3 weeks" at bounding box center [982, 295] width 356 height 14
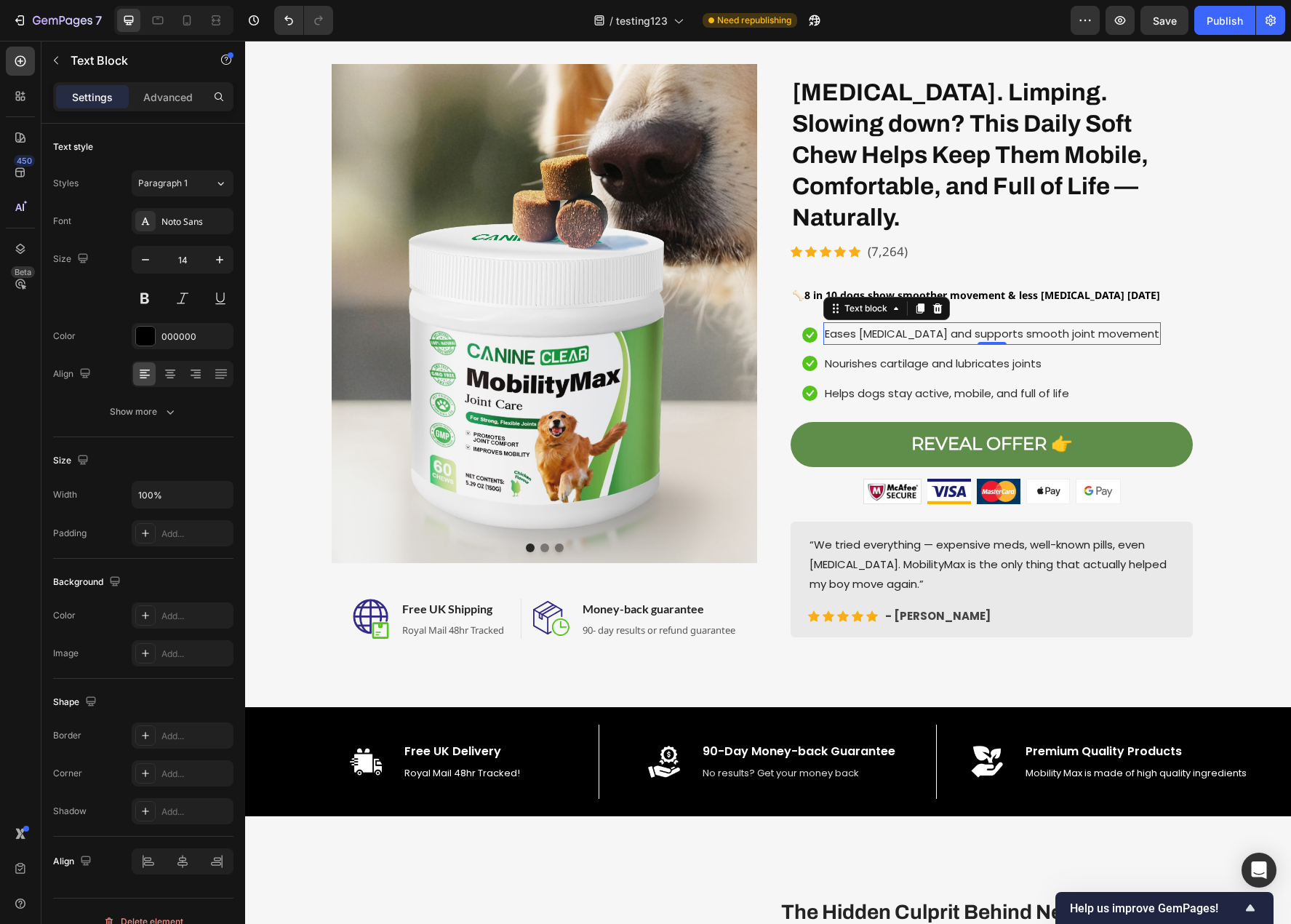
click at [963, 322] on div "Eases stiffness and supports smooth joint movement Text block 0" at bounding box center [992, 333] width 337 height 23
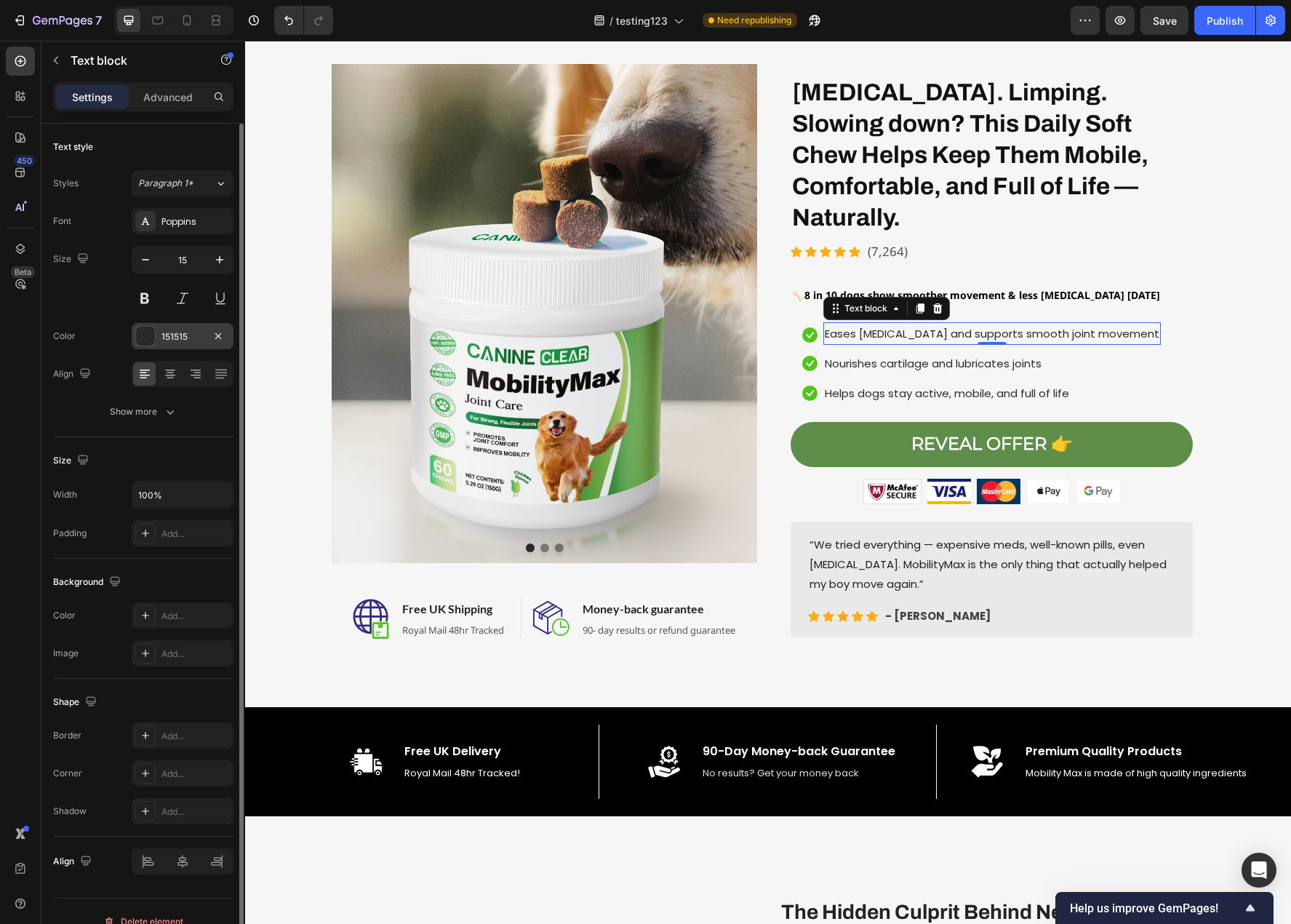
click at [151, 332] on div at bounding box center [145, 335] width 19 height 19
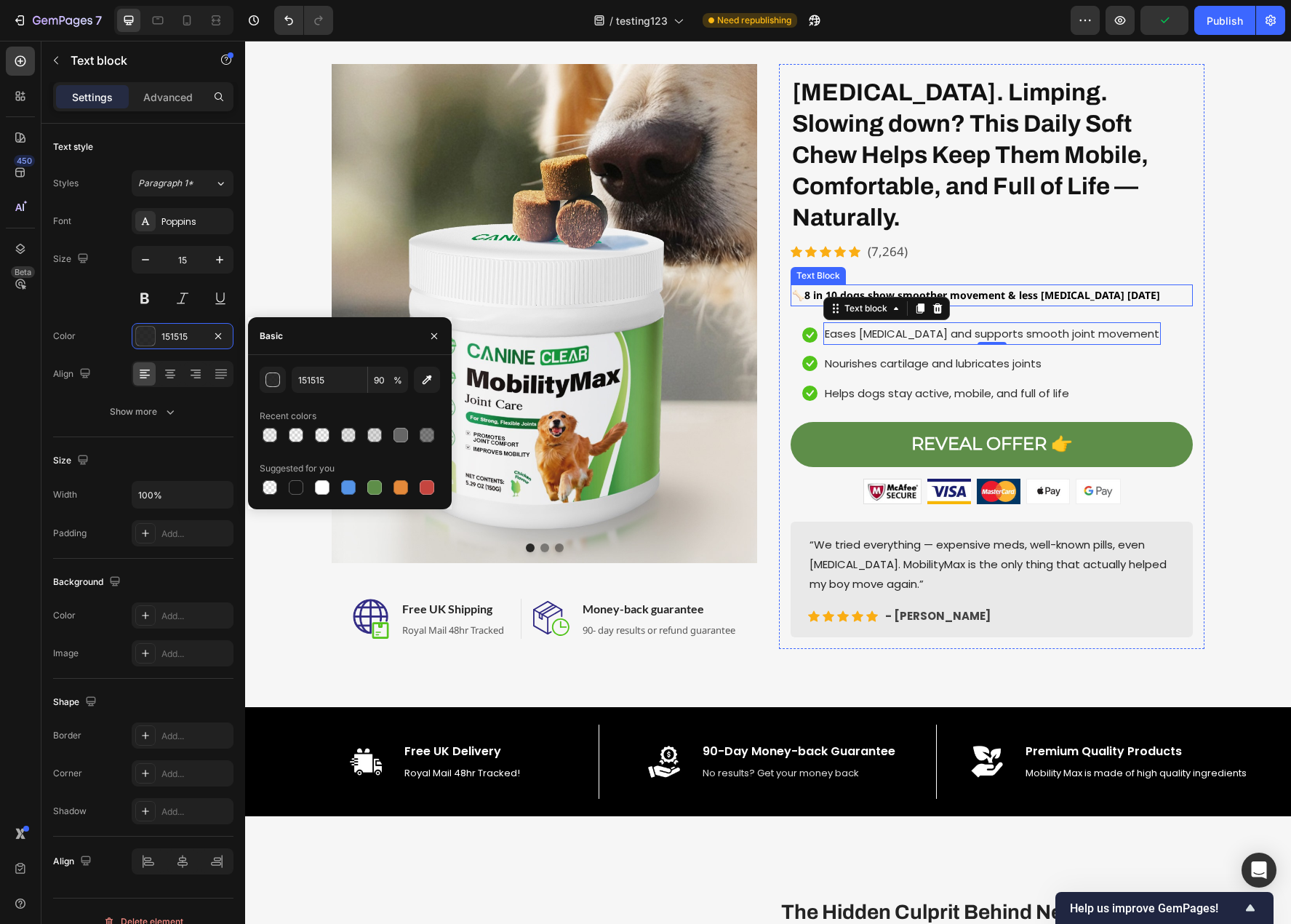
click at [1099, 289] on strong "8 in 10 dogs show smoother movement & less stiffness within 3 weeks" at bounding box center [982, 295] width 356 height 14
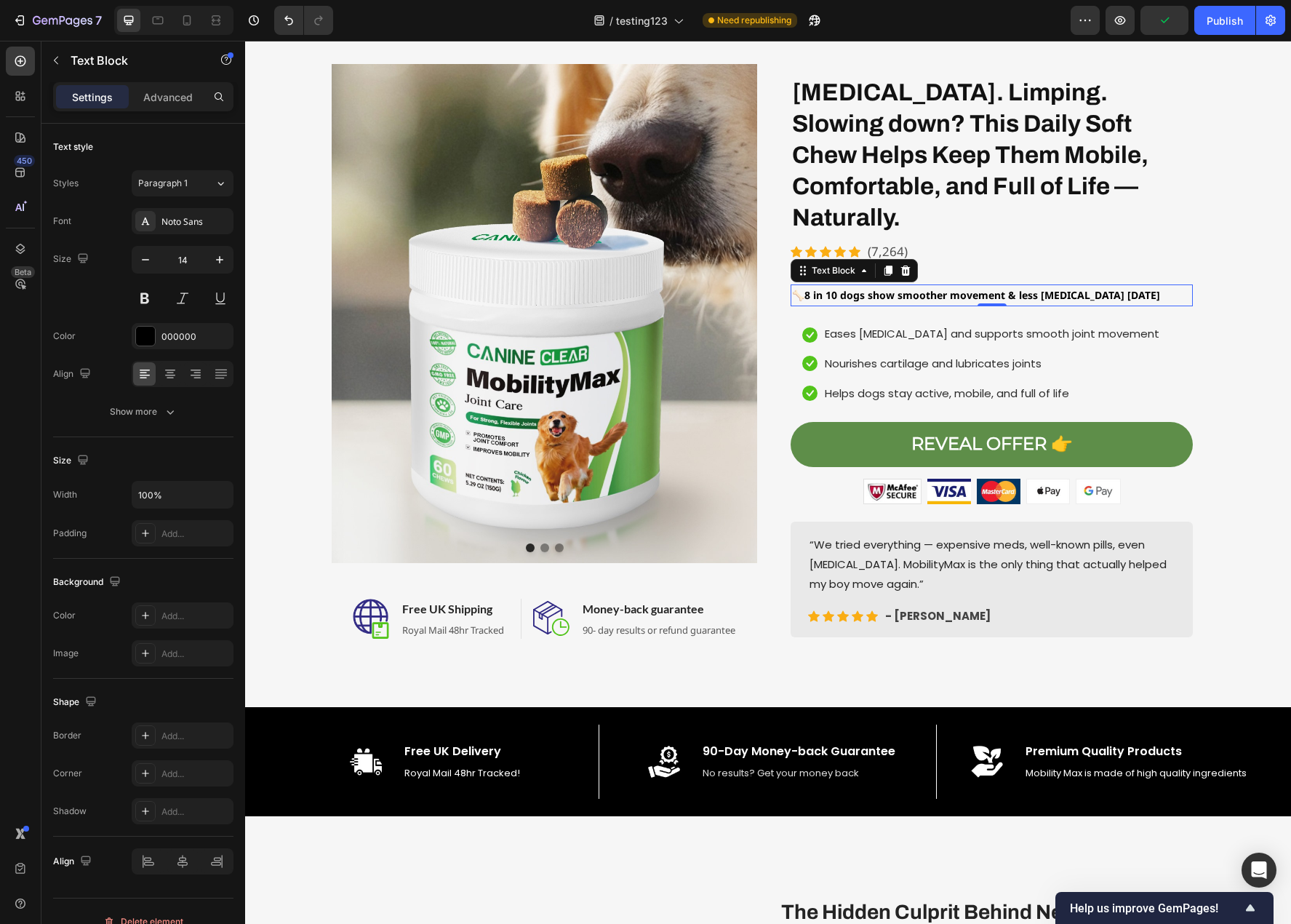
click at [1099, 289] on strong "8 in 10 dogs show smoother movement & less stiffness within 3 weeks" at bounding box center [982, 295] width 356 height 14
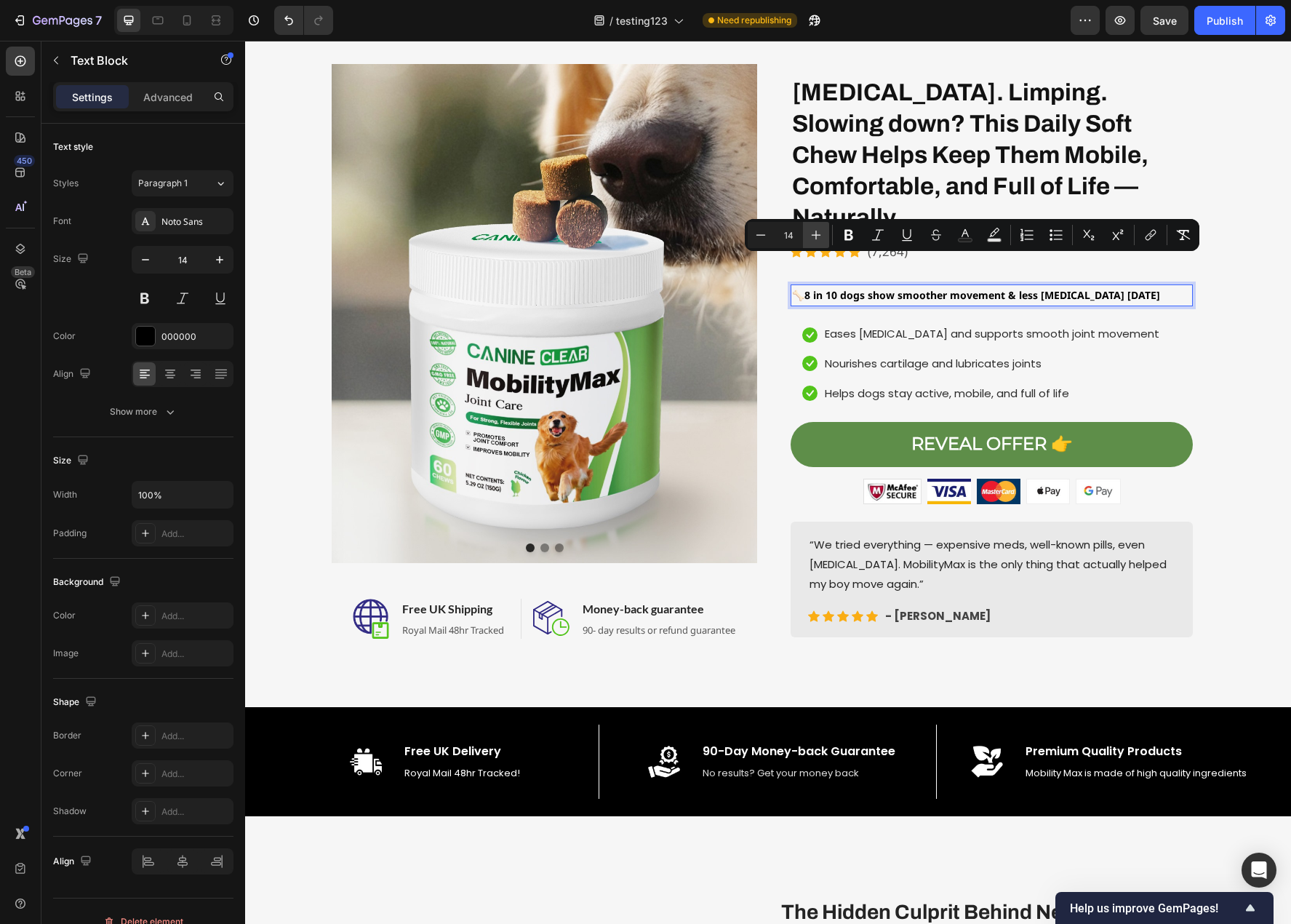
click at [813, 234] on icon "Editor contextual toolbar" at bounding box center [816, 235] width 15 height 15
type input "15"
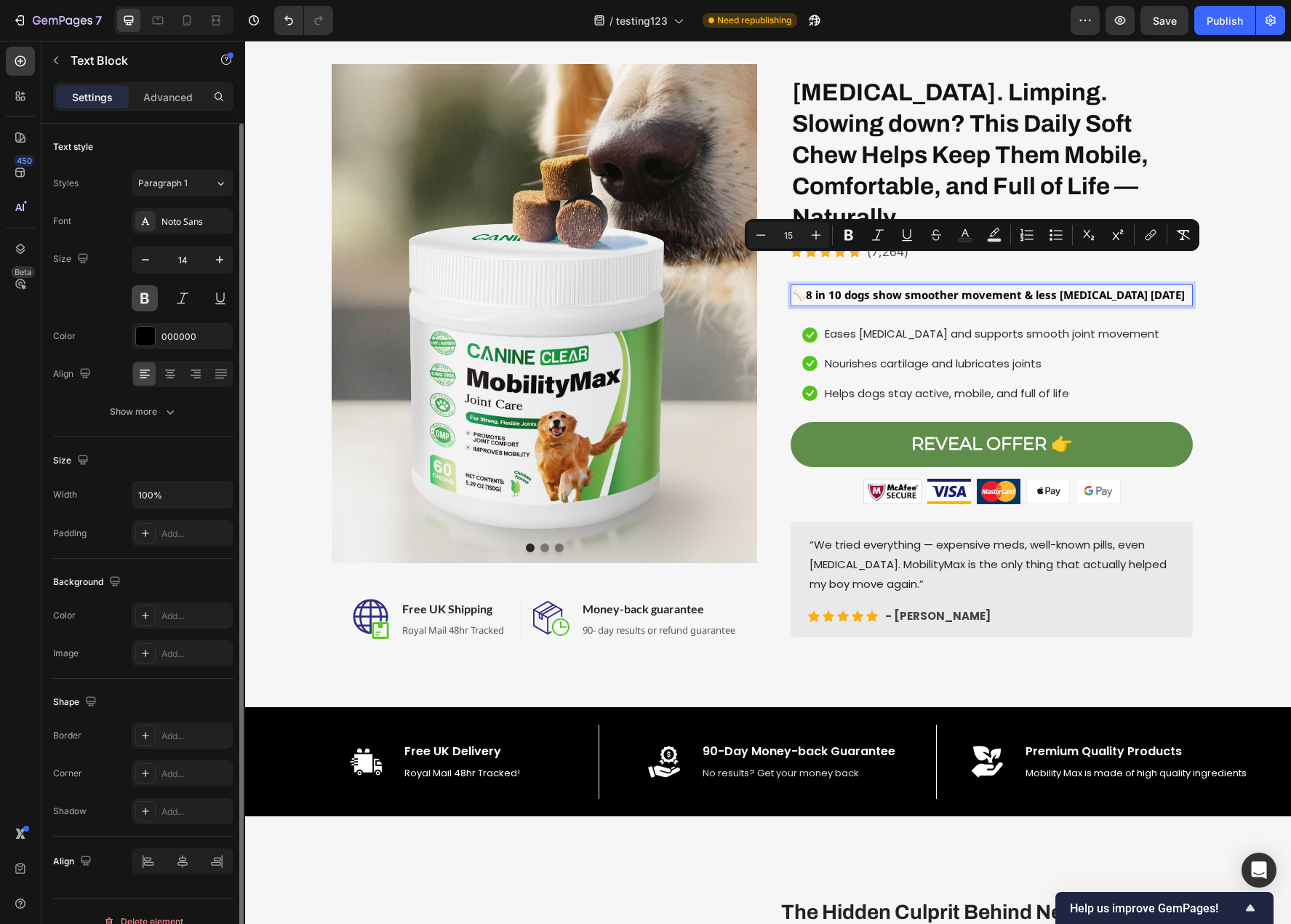
click at [141, 291] on button at bounding box center [145, 298] width 26 height 26
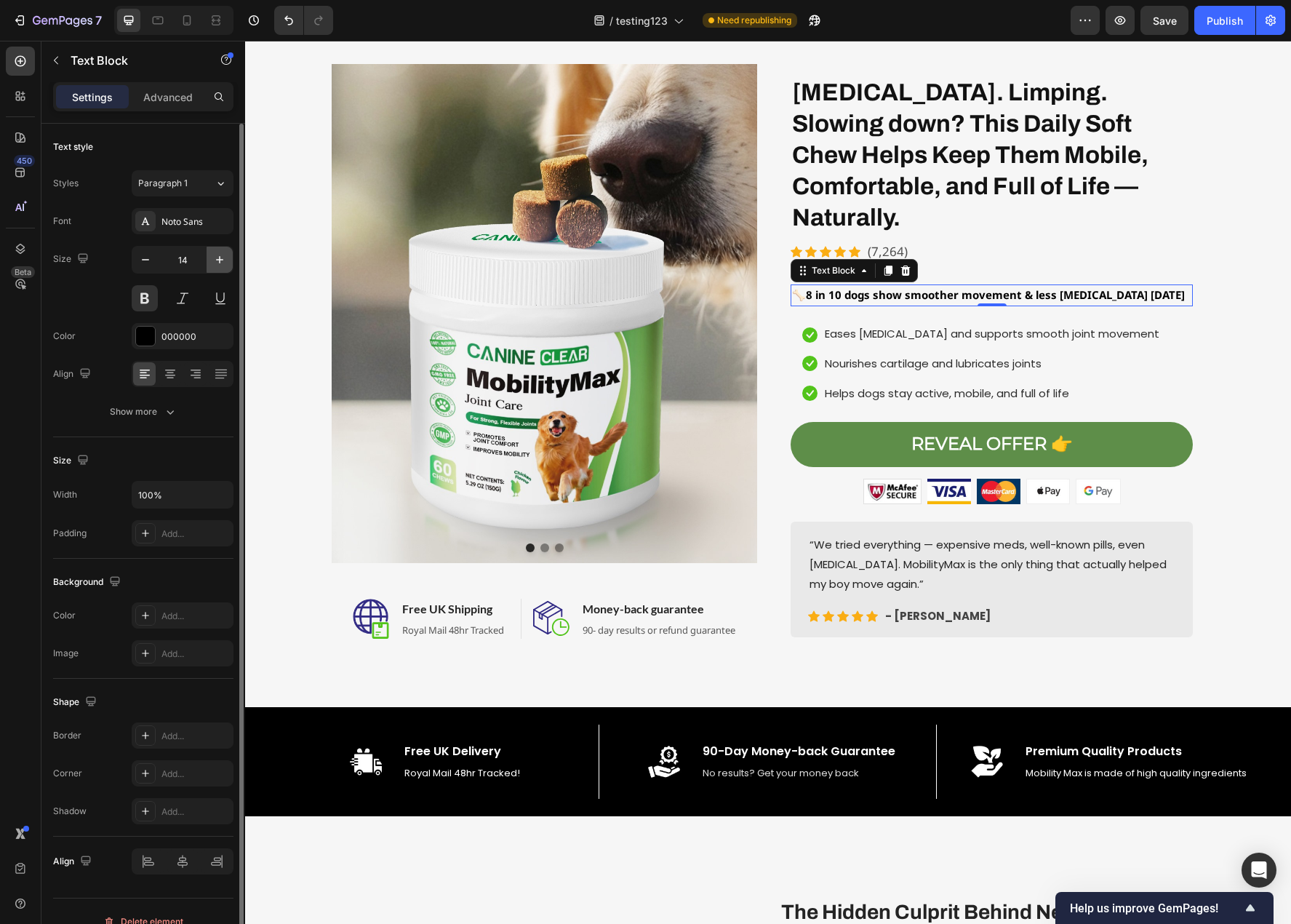
click at [218, 261] on icon "button" at bounding box center [219, 260] width 15 height 15
type input "15"
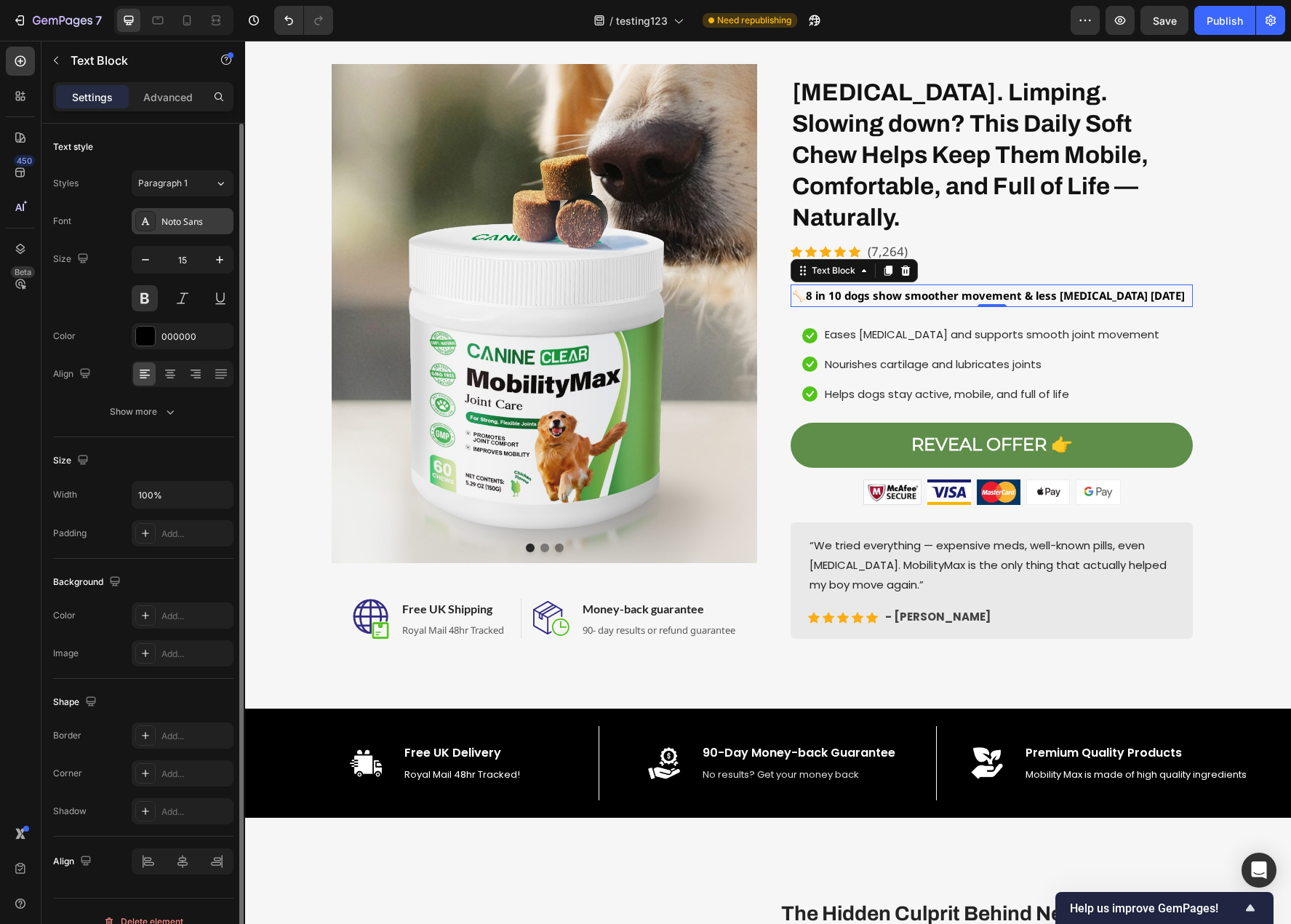
click at [197, 221] on div "Noto Sans" at bounding box center [195, 221] width 68 height 13
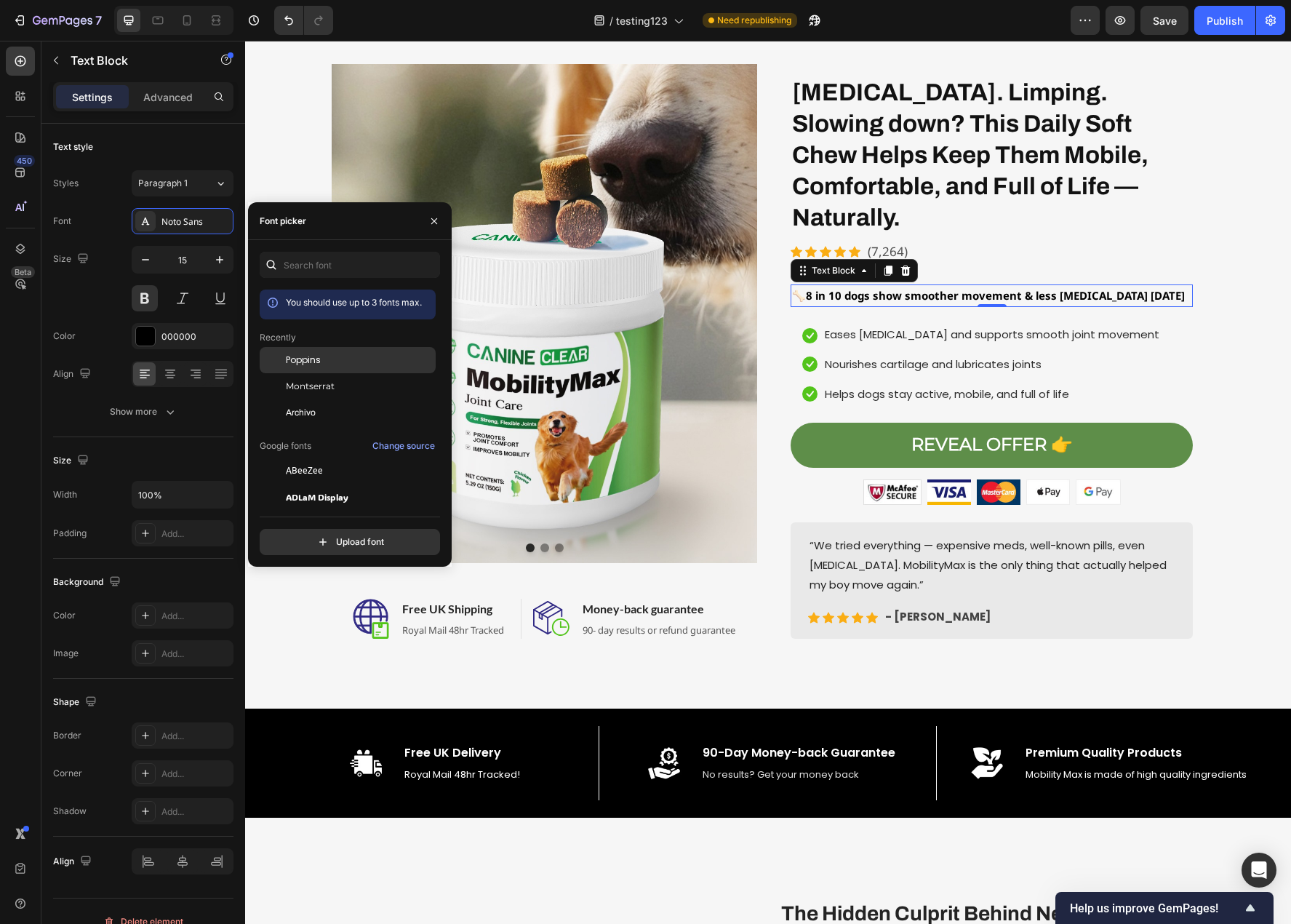
click at [288, 361] on span "Poppins" at bounding box center [302, 360] width 35 height 13
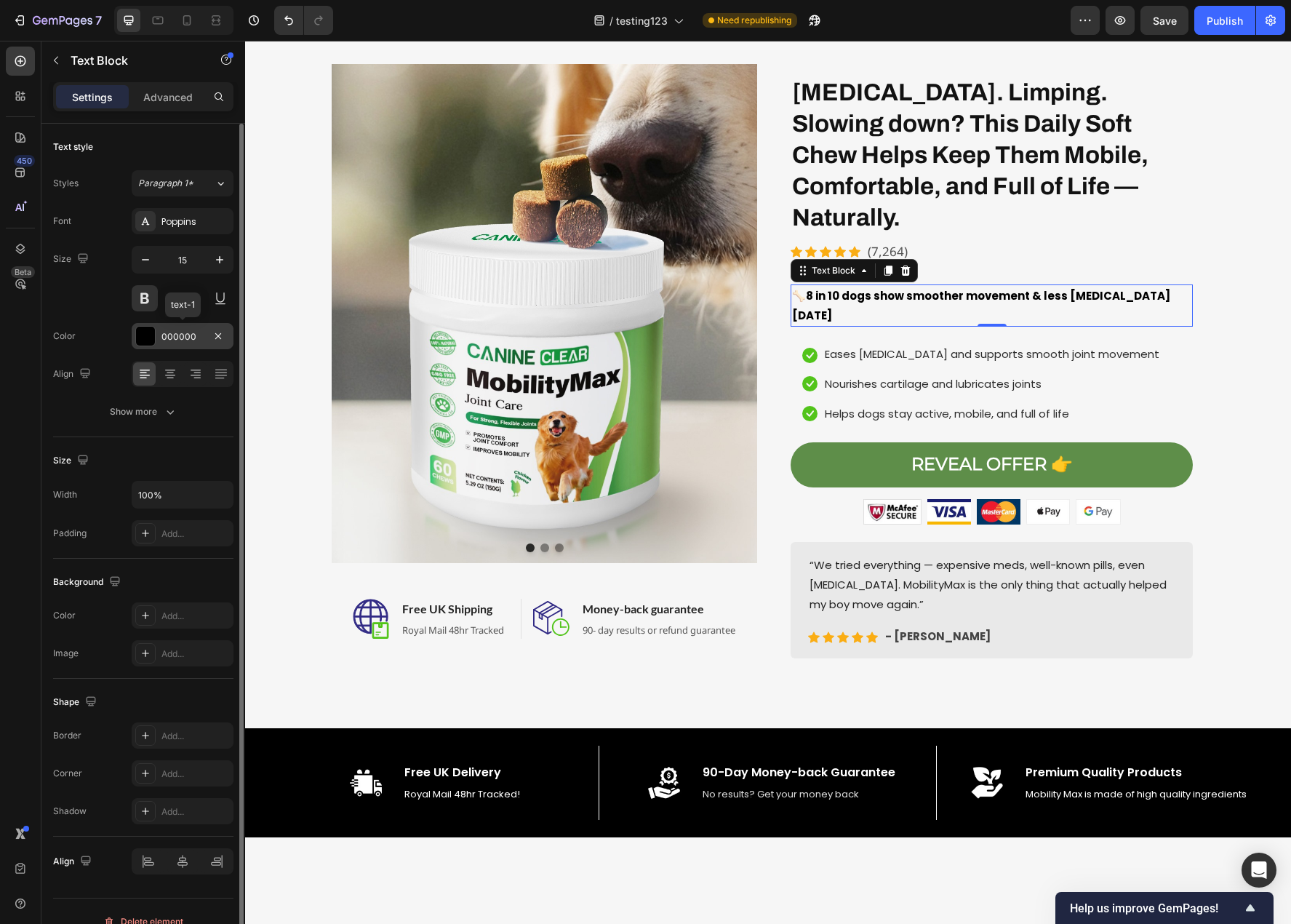
click at [149, 335] on div at bounding box center [145, 335] width 19 height 19
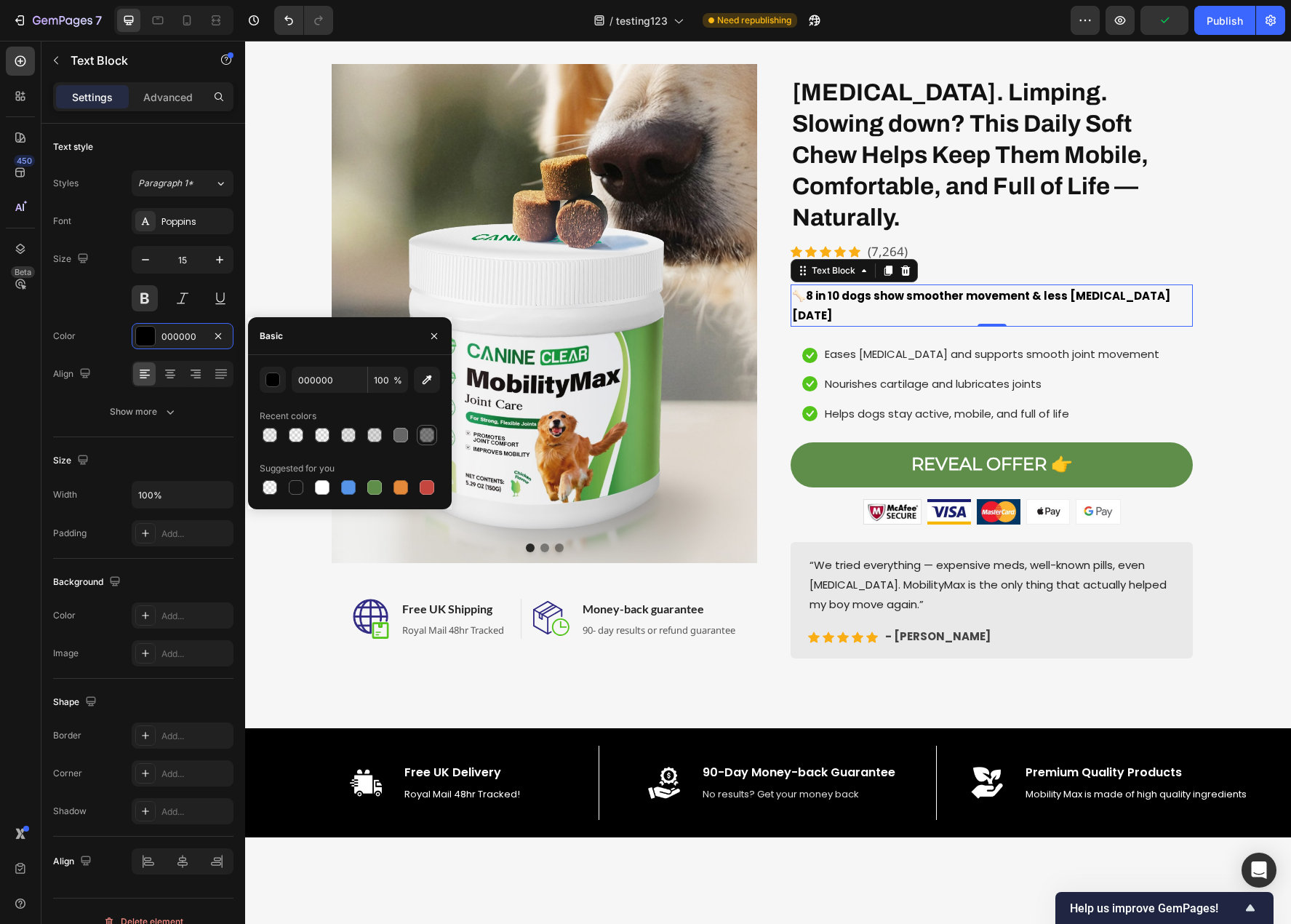
click at [423, 431] on div at bounding box center [426, 434] width 15 height 15
type input "50"
click at [373, 431] on div at bounding box center [374, 434] width 15 height 15
type input "666666"
click at [406, 433] on div at bounding box center [401, 434] width 15 height 15
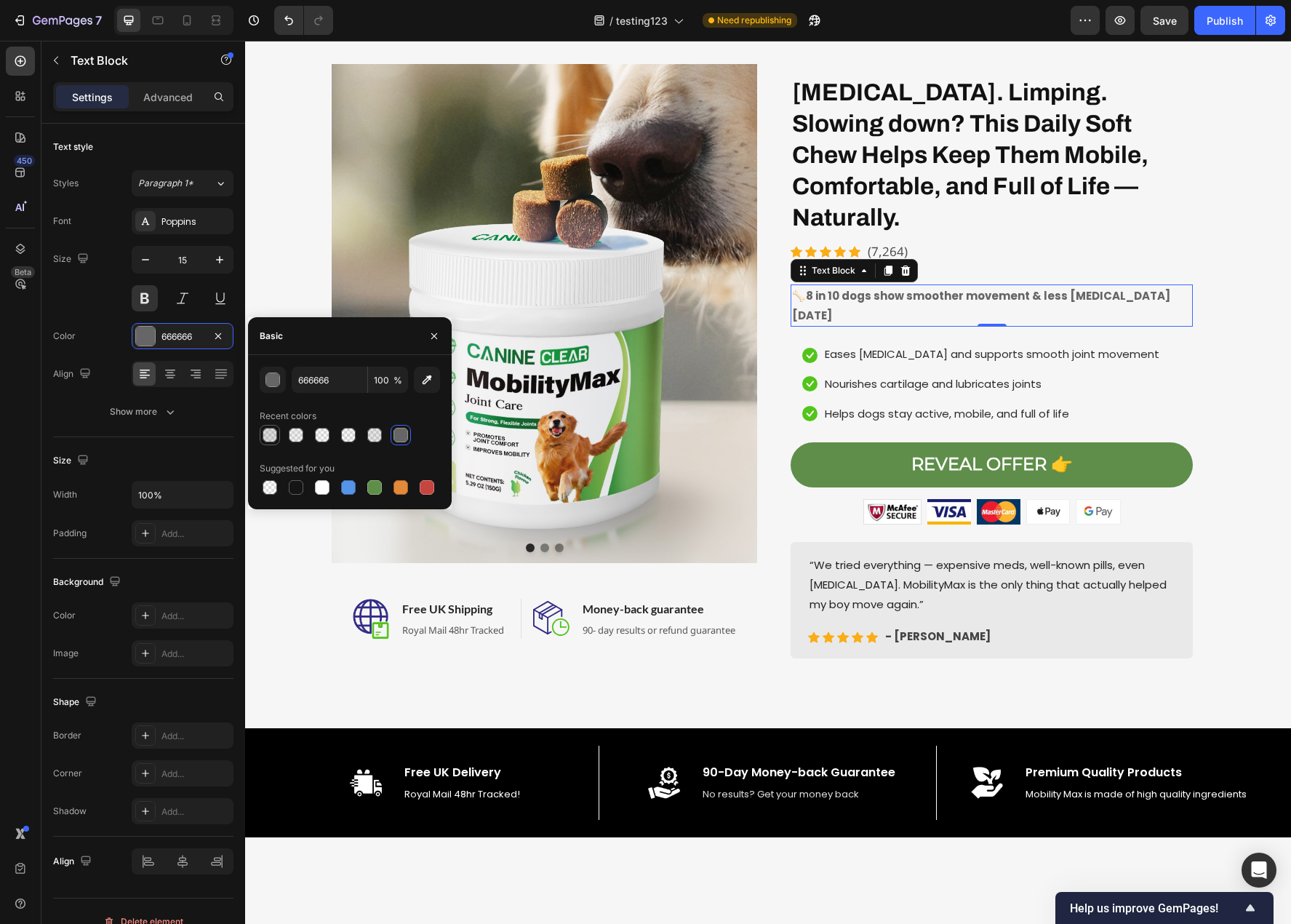
click at [271, 431] on div at bounding box center [270, 434] width 15 height 15
click at [299, 436] on div at bounding box center [295, 434] width 15 height 15
click at [377, 435] on div at bounding box center [374, 434] width 15 height 15
type input "17"
click at [297, 482] on div at bounding box center [295, 487] width 15 height 15
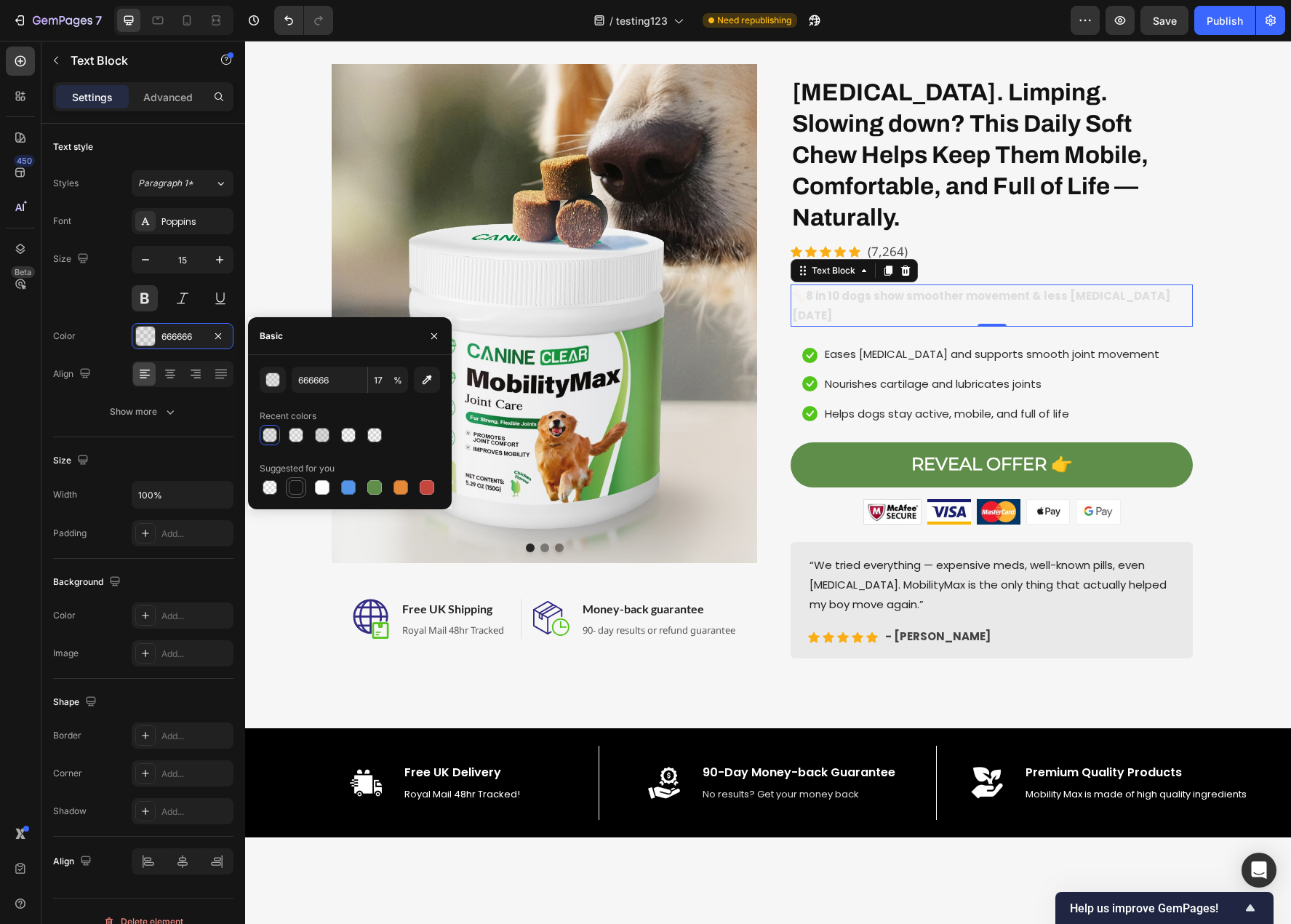
type input "151515"
click at [384, 384] on input "100" at bounding box center [388, 380] width 40 height 26
type input "9"
type input "80"
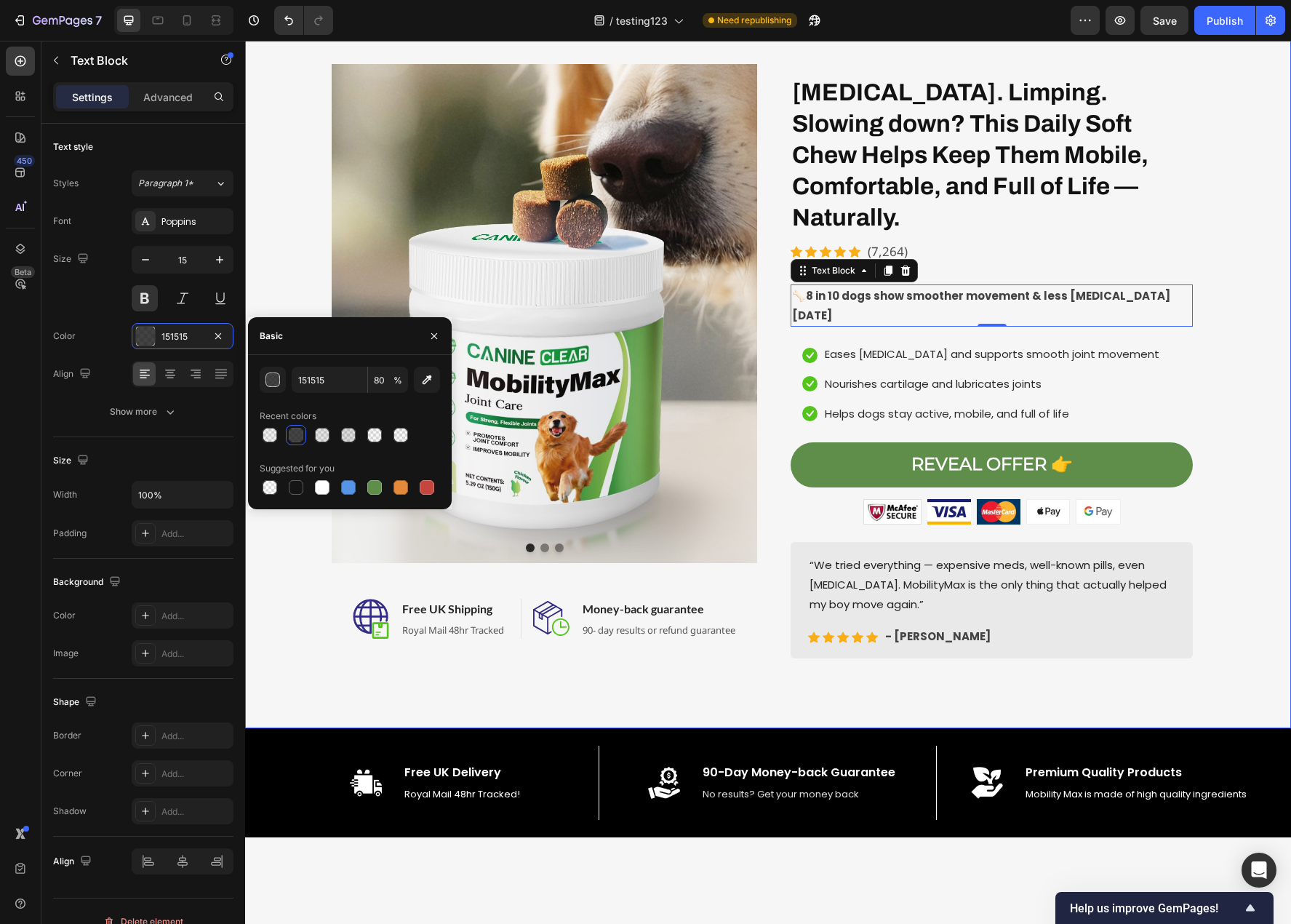
click at [1228, 565] on div "Image Image Image Carousel Image Free UK Shipping Heading Royal Mail 48hr Track…" at bounding box center [767, 367] width 1024 height 606
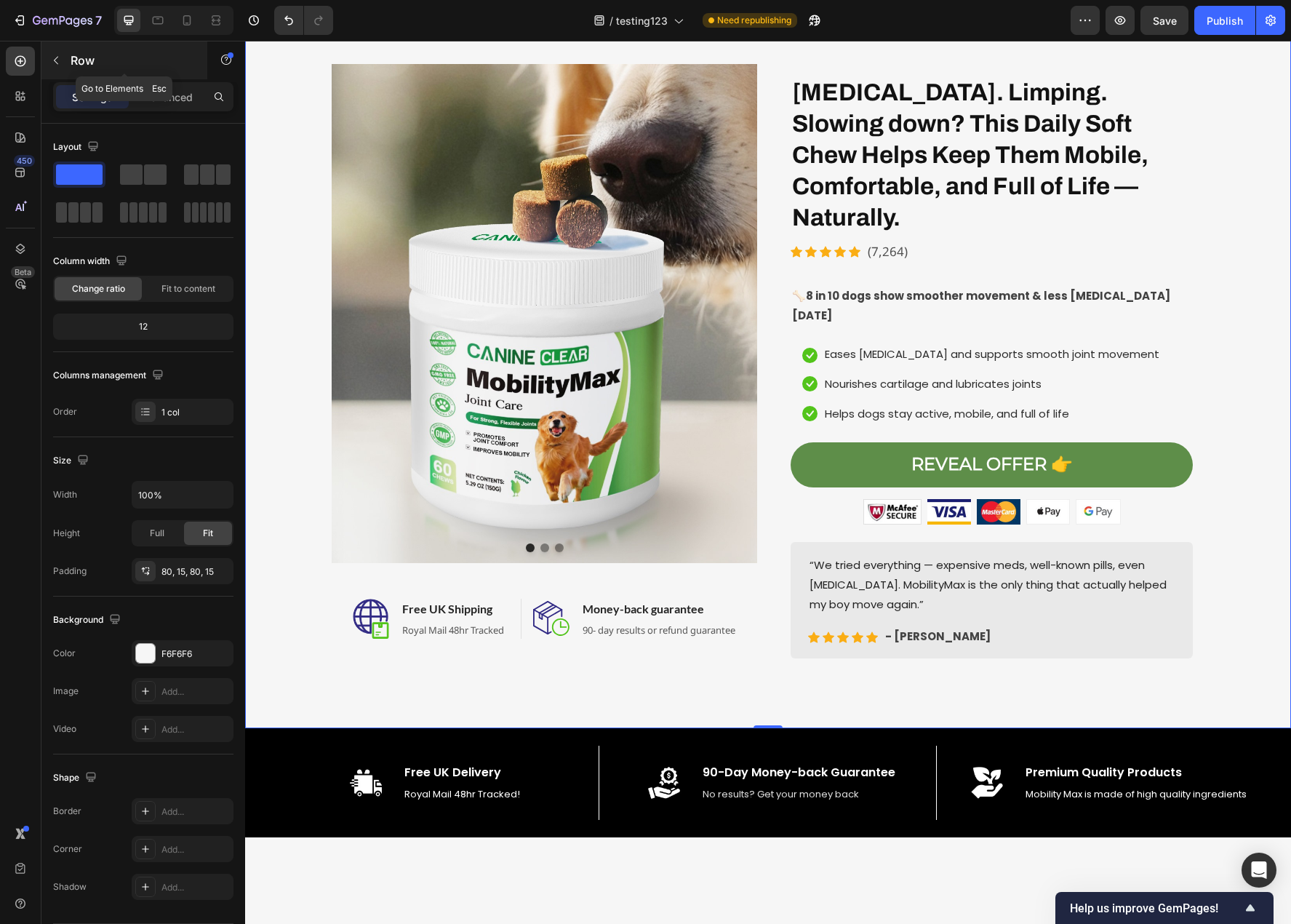
click at [54, 58] on icon "button" at bounding box center [57, 60] width 12 height 12
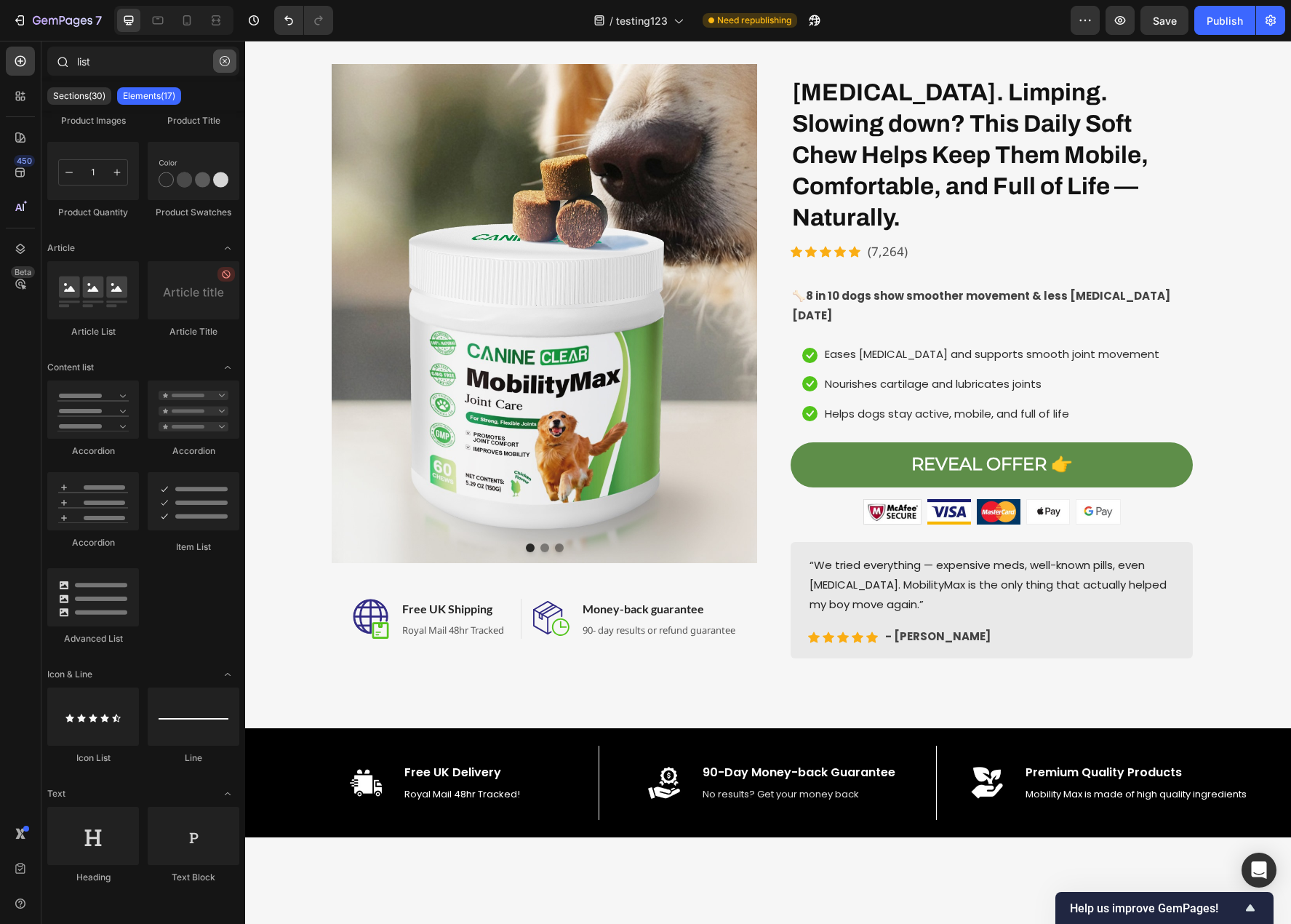
click at [227, 56] on button "button" at bounding box center [224, 60] width 23 height 23
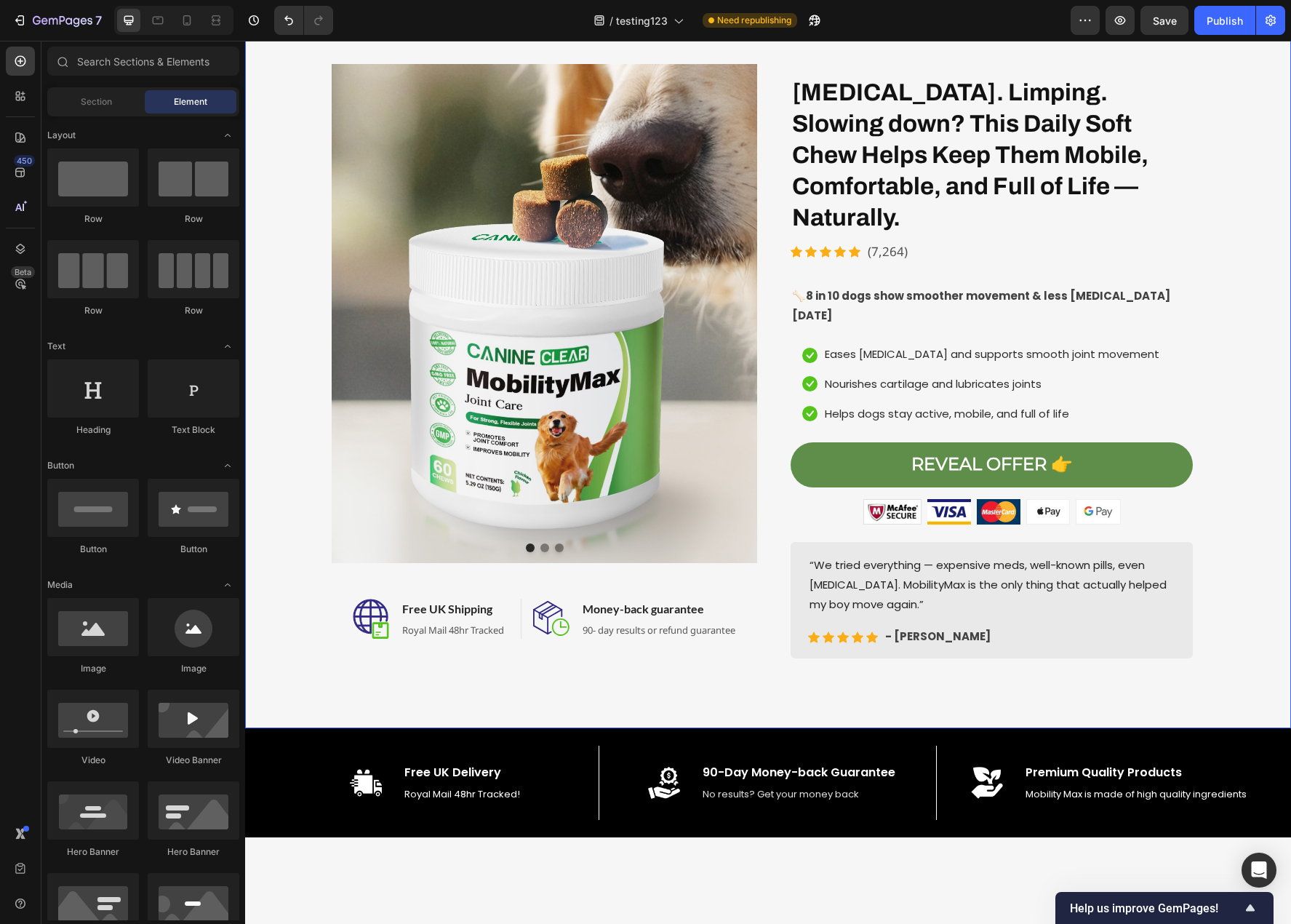
click at [1215, 485] on div "Image Image Image Carousel Image Free UK Shipping Heading Royal Mail 48hr Track…" at bounding box center [767, 367] width 1024 height 606
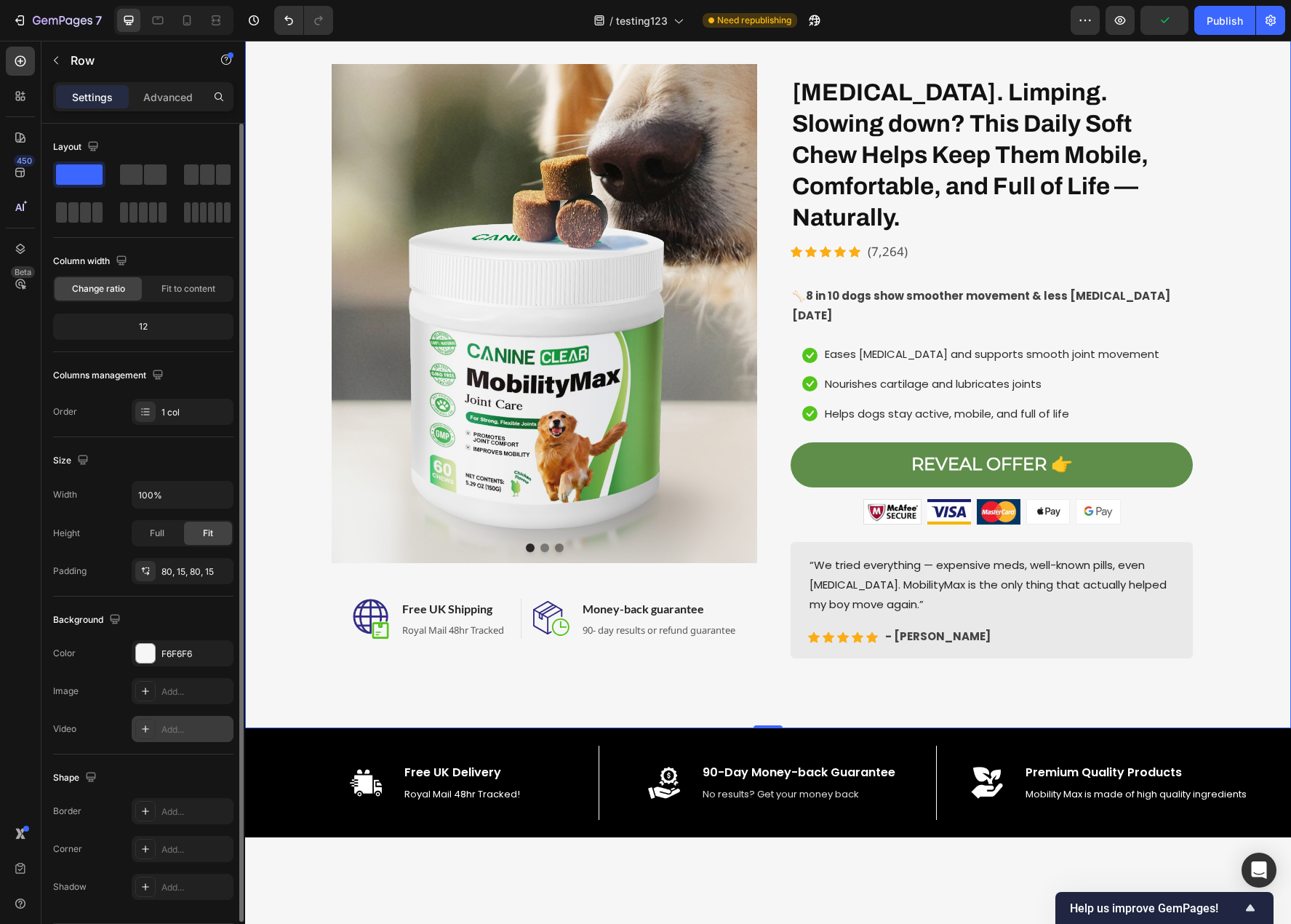
scroll to position [46, 0]
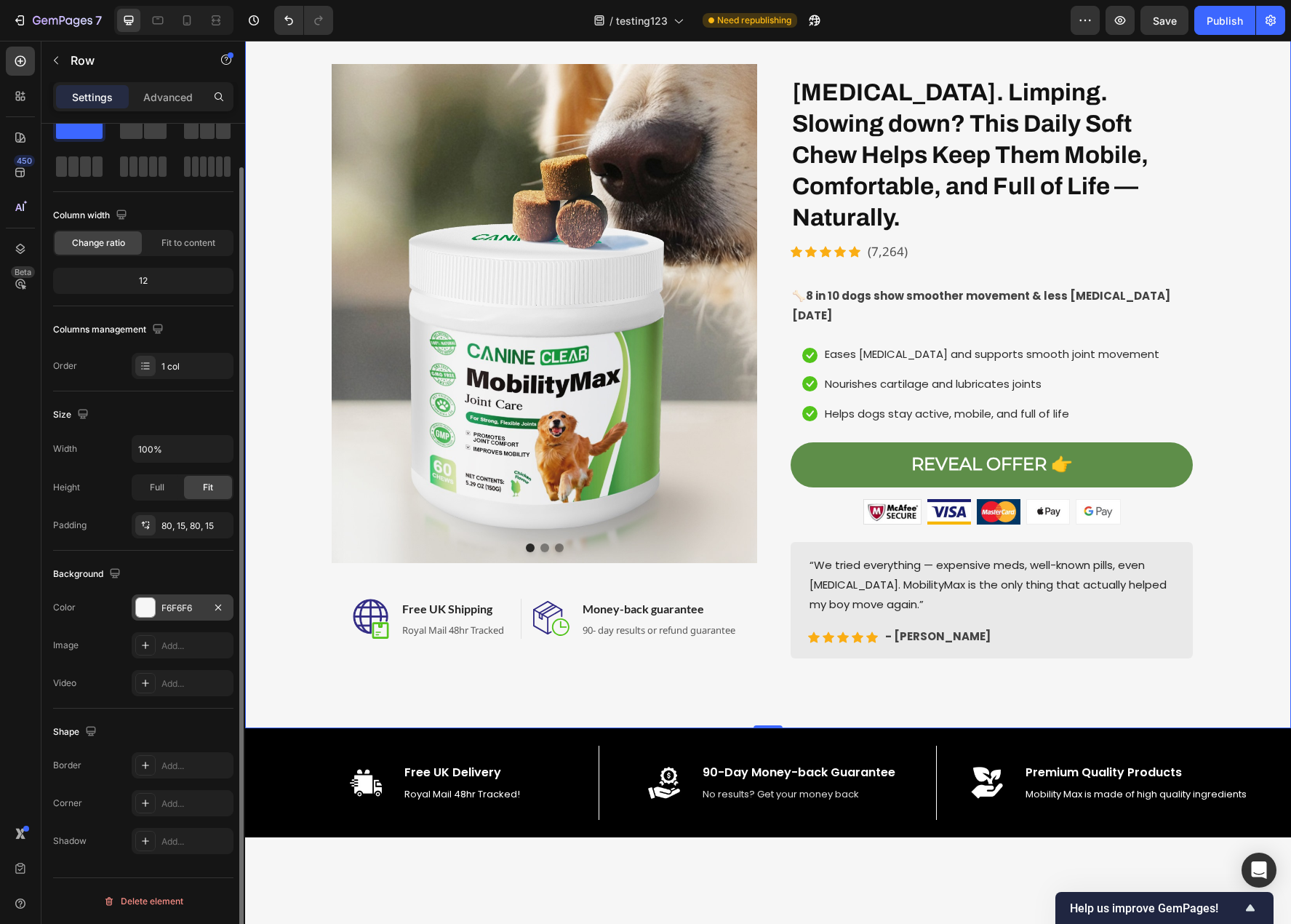
click at [186, 603] on div "F6F6F6" at bounding box center [182, 608] width 43 height 13
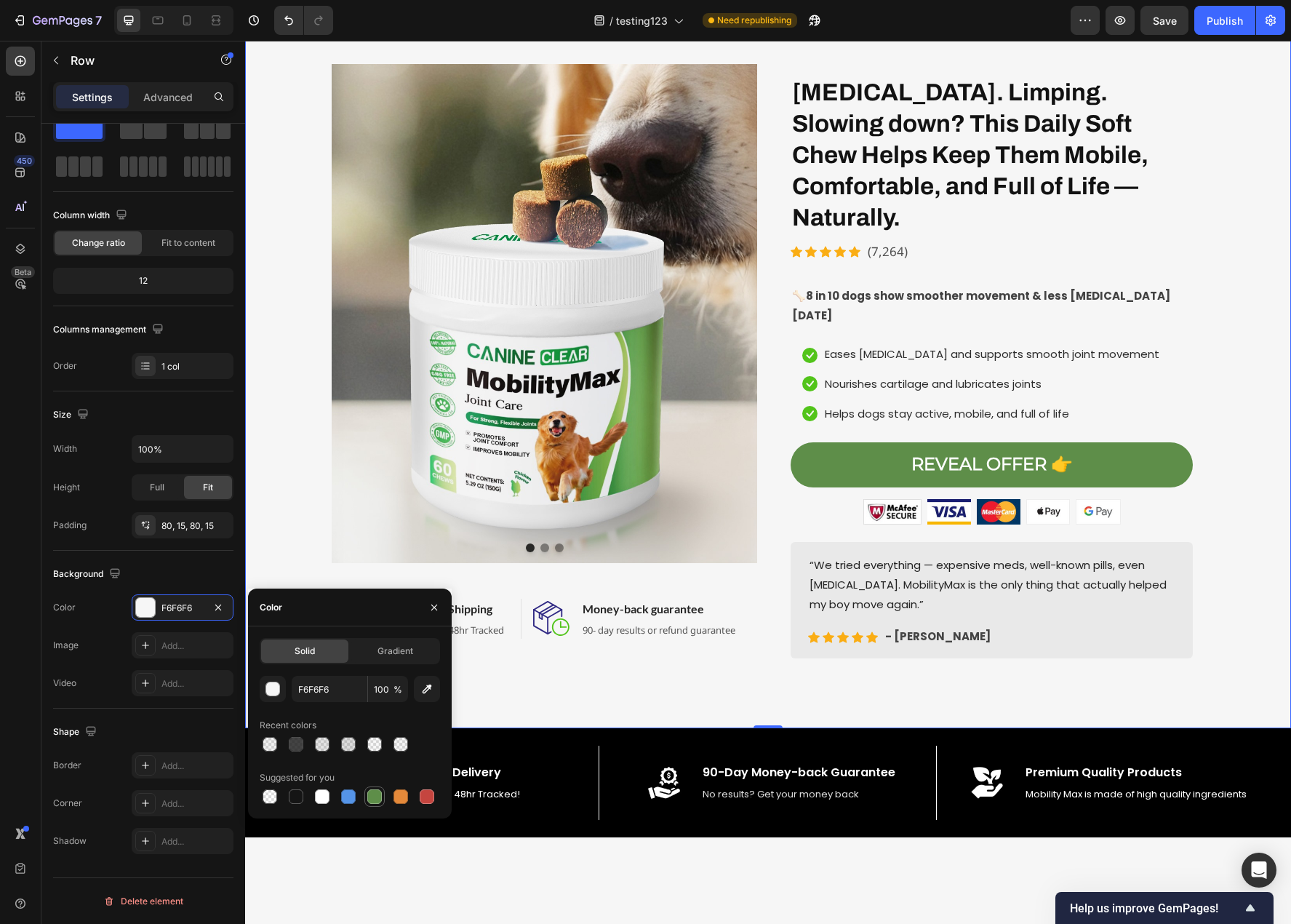
click at [379, 795] on div at bounding box center [374, 796] width 15 height 15
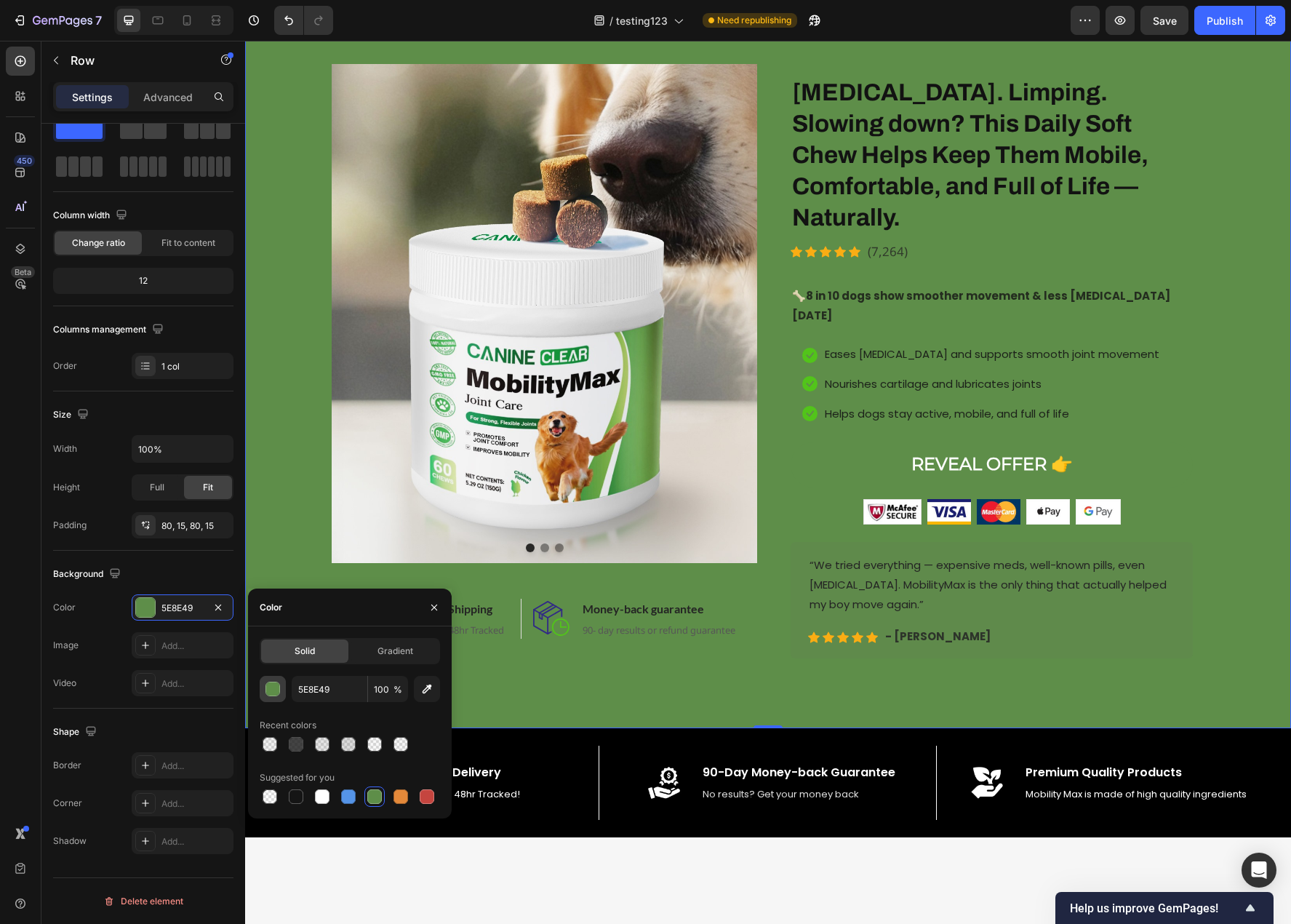
click at [277, 695] on div "button" at bounding box center [274, 689] width 15 height 15
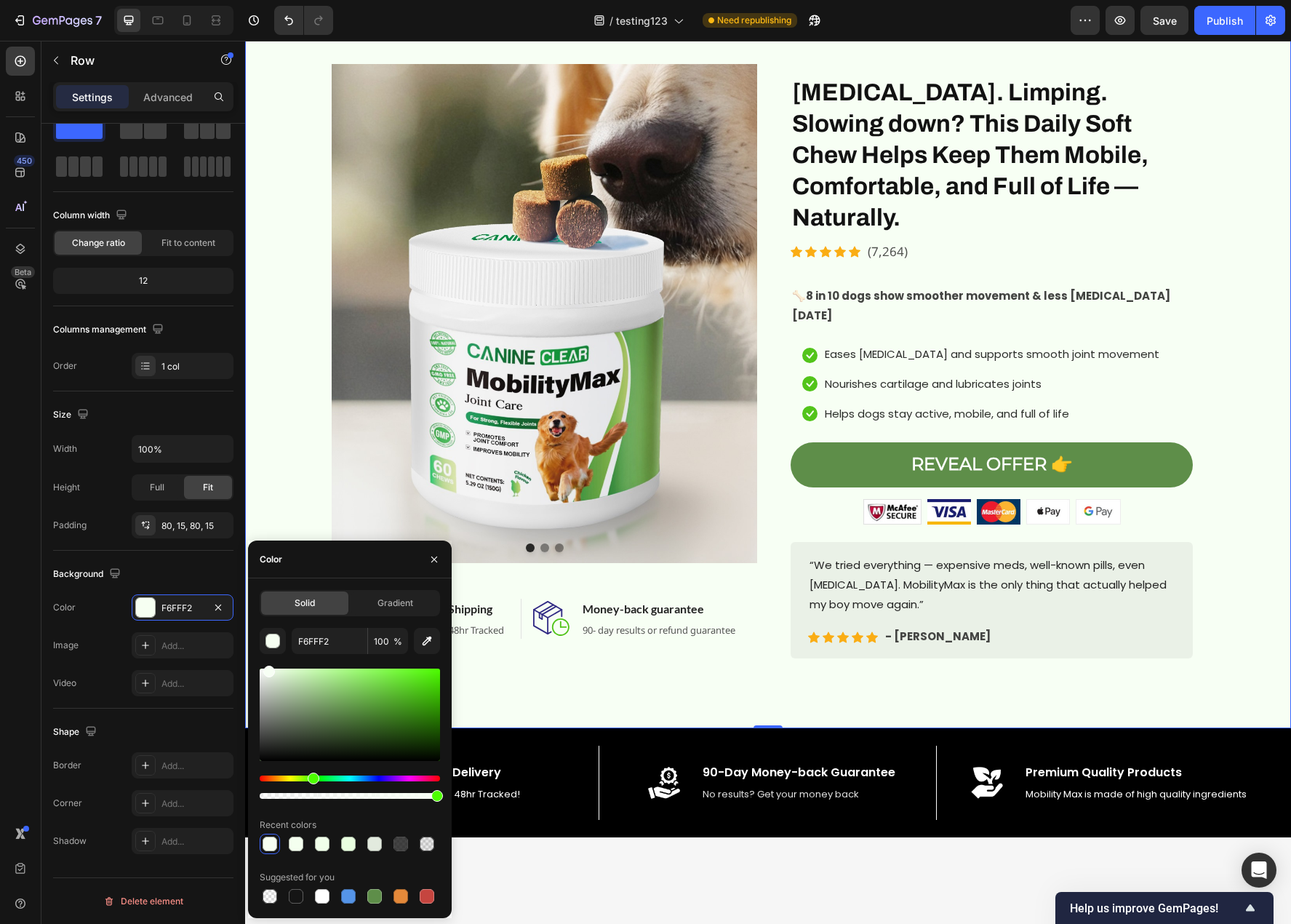
type input "F7FFF4"
drag, startPoint x: 346, startPoint y: 711, endPoint x: 268, endPoint y: 665, distance: 90.6
click at [268, 665] on div at bounding box center [270, 671] width 12 height 12
click at [1198, 635] on div "Image Image Image Image Image Carousel Stiffness. Limping. Slowing down? This D…" at bounding box center [992, 367] width 425 height 606
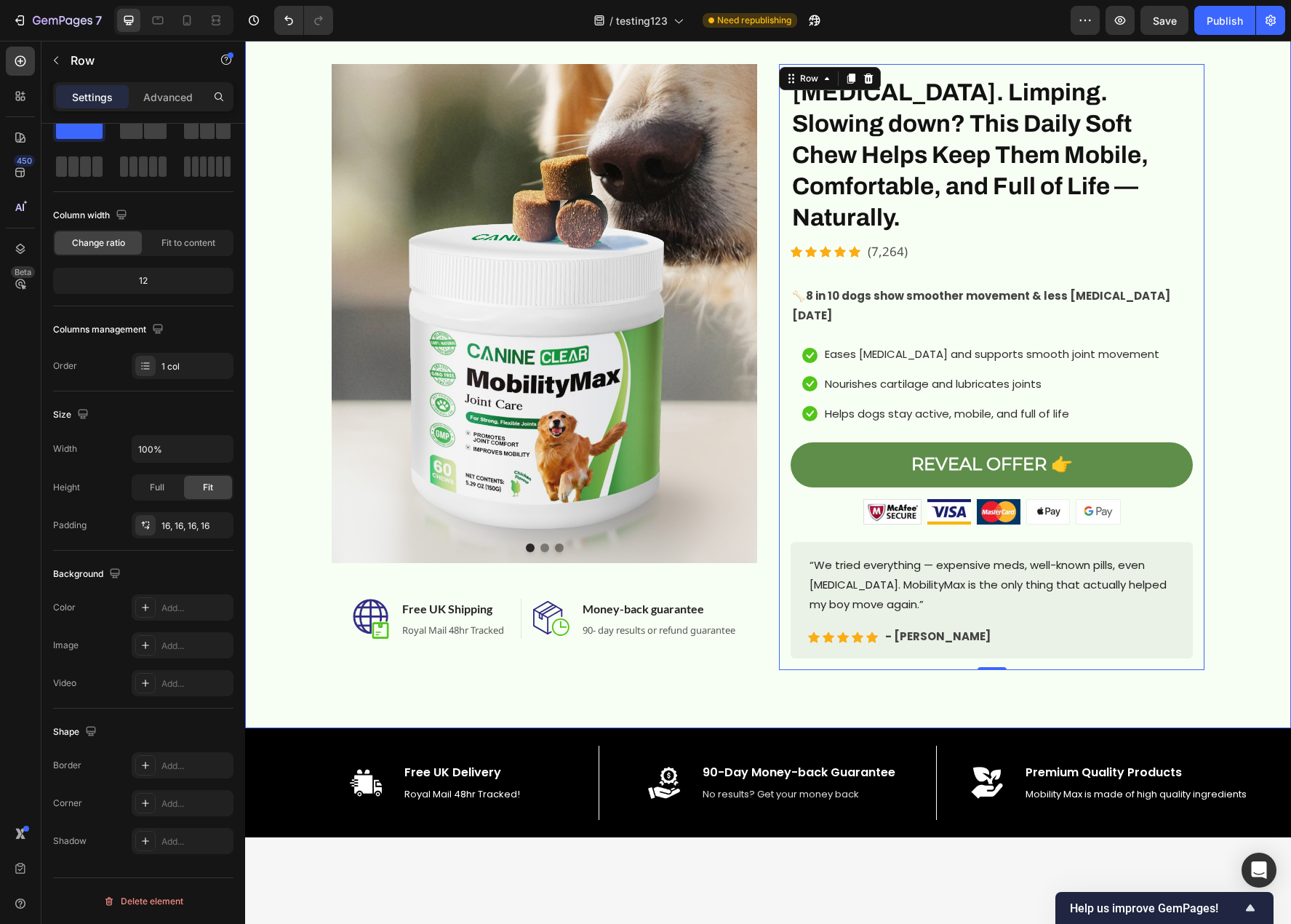
click at [1182, 685] on div "Image Image Image Carousel Image Free UK Shipping Heading Royal Mail 48hr Track…" at bounding box center [767, 367] width 1046 height 722
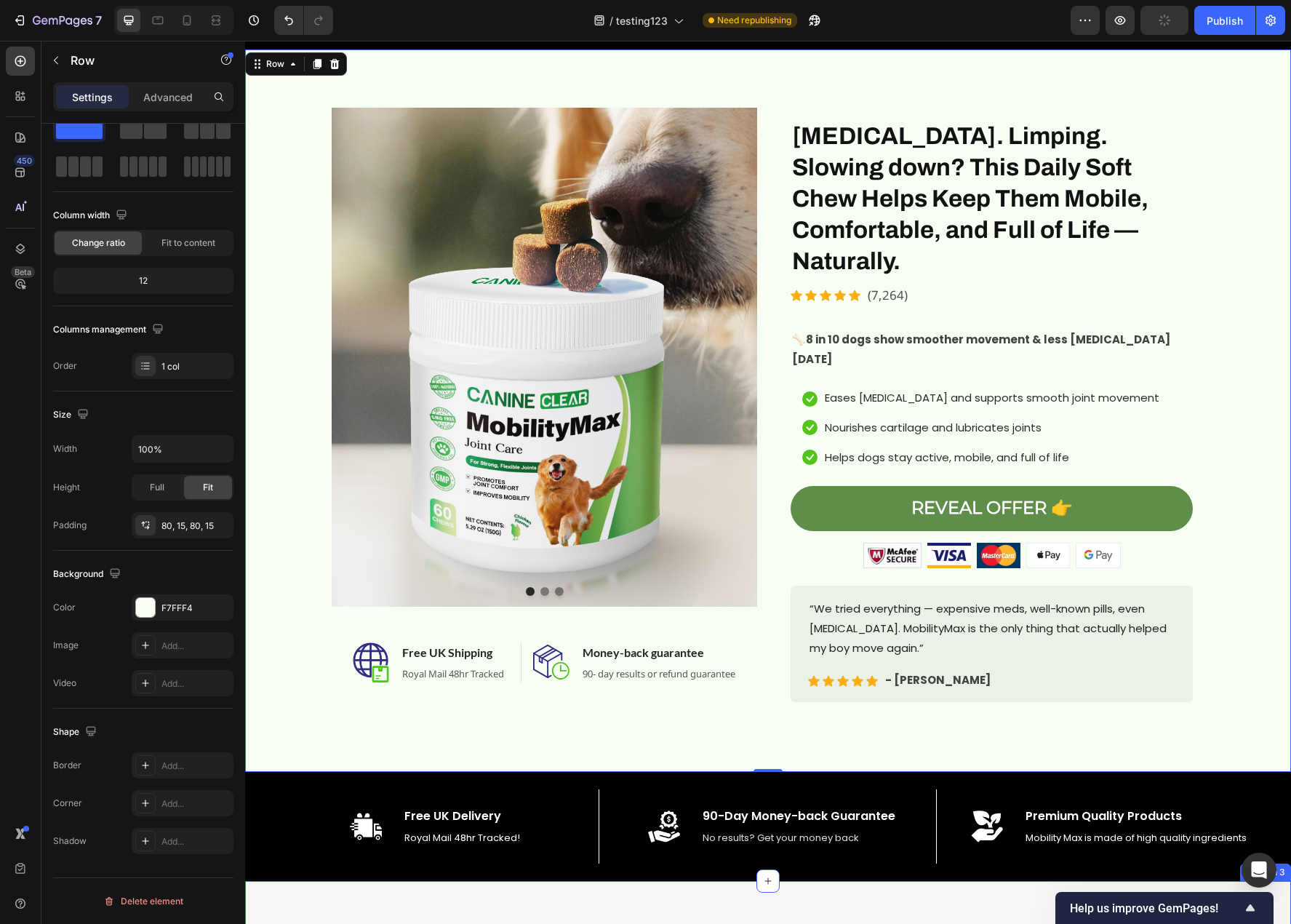
scroll to position [21, 0]
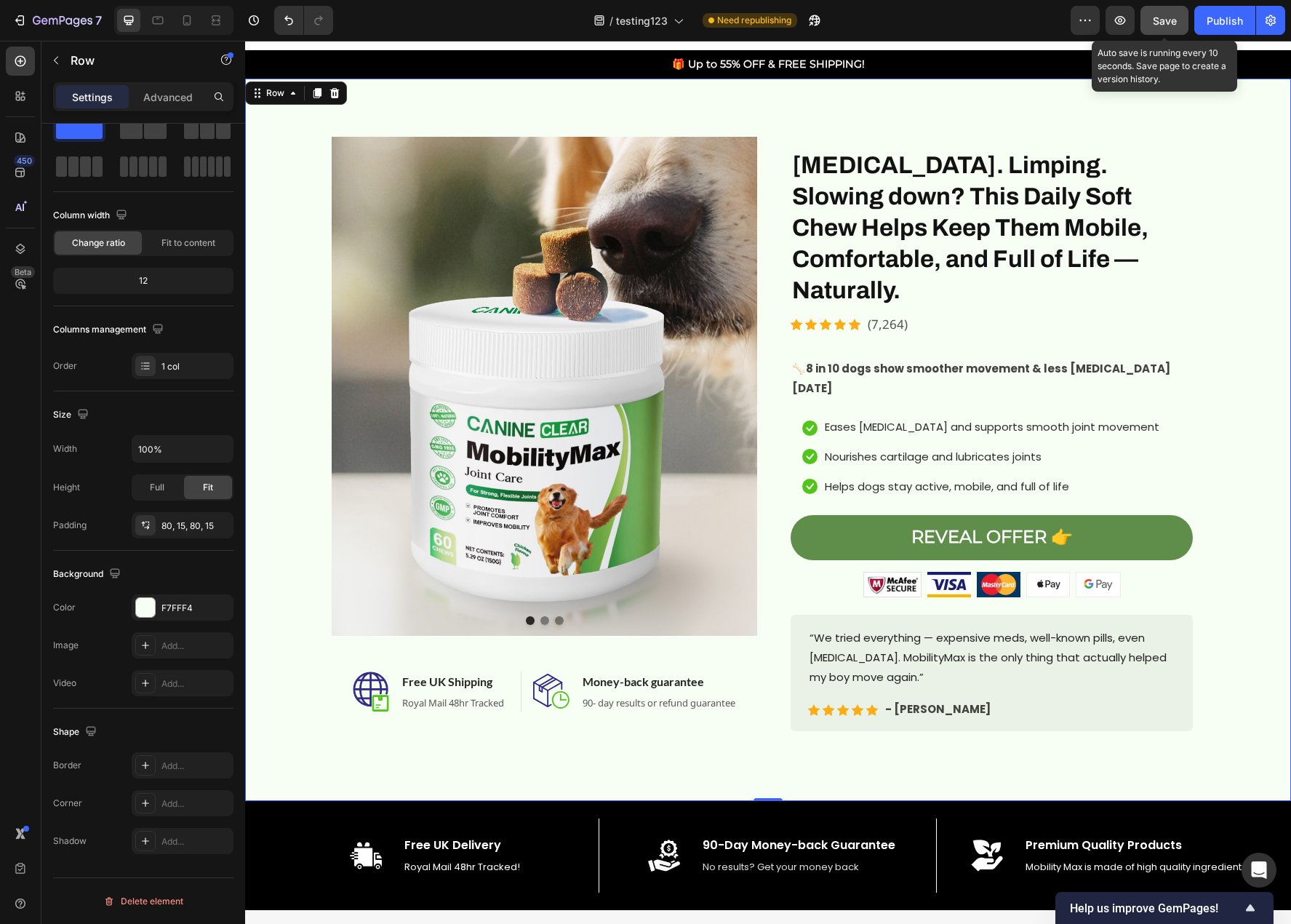
click at [1170, 13] on div "Save" at bounding box center [1165, 20] width 24 height 15
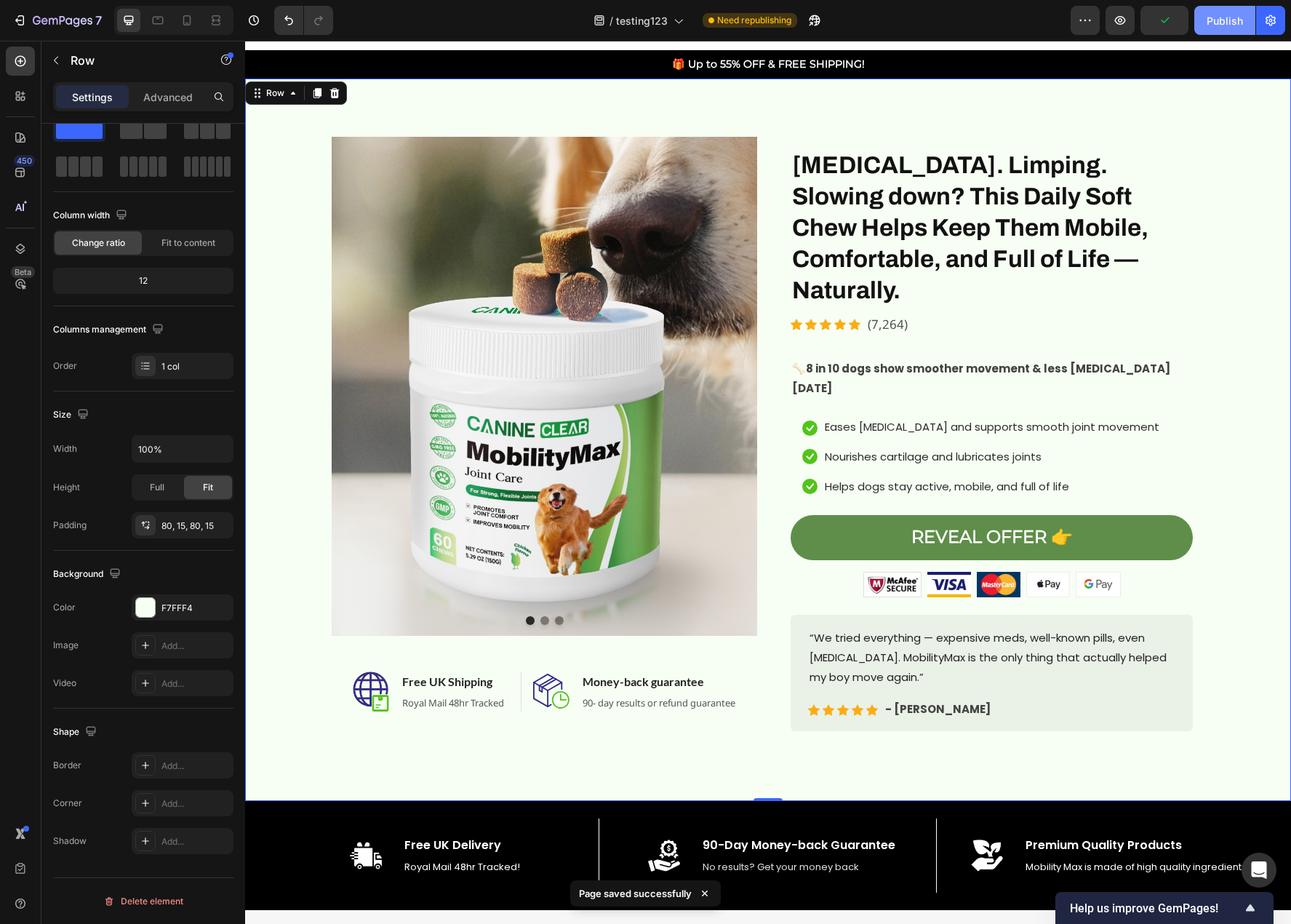
click at [1204, 19] on button "Publish" at bounding box center [1226, 20] width 61 height 29
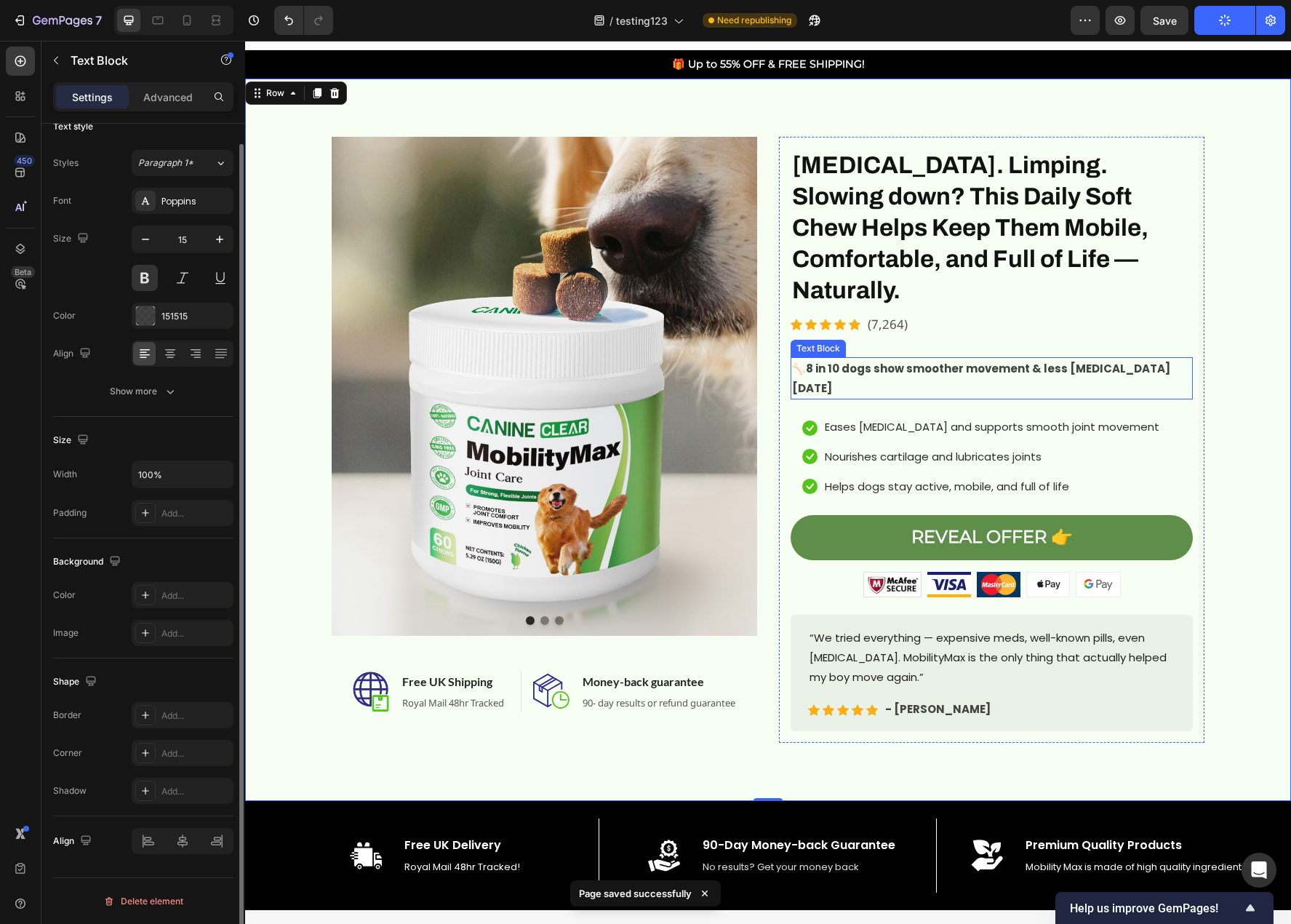
click at [1118, 359] on p "🦴 8 in 10 dogs show smoother movement & less stiffness within 3 weeks" at bounding box center [992, 379] width 400 height 40
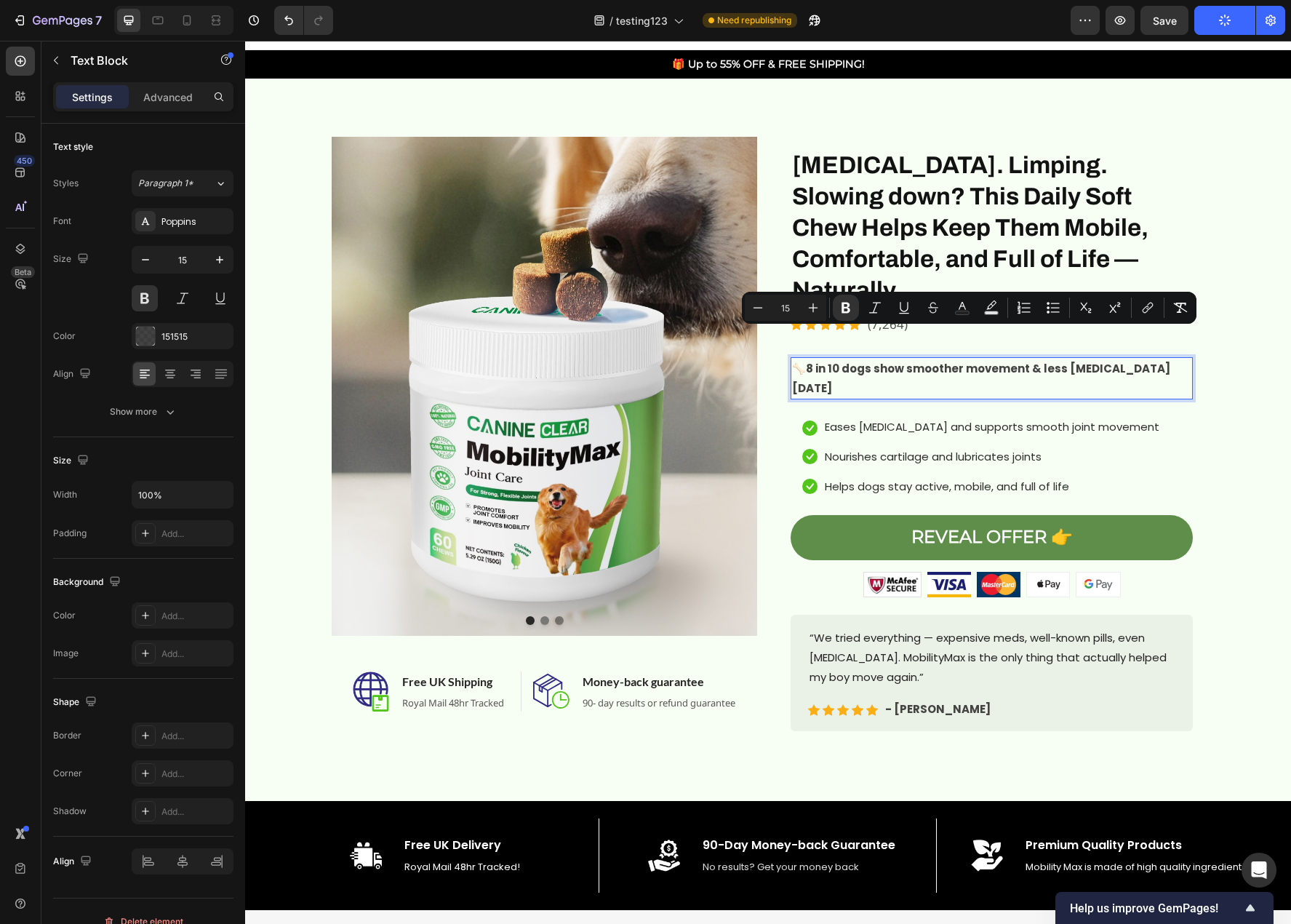
drag, startPoint x: 827, startPoint y: 356, endPoint x: 806, endPoint y: 338, distance: 27.7
click at [806, 359] on p "🦴 8 in 10 dogs show smoother movement & less stiffness within 3 weeks" at bounding box center [992, 379] width 400 height 40
click at [848, 309] on icon "Editor contextual toolbar" at bounding box center [846, 307] width 9 height 11
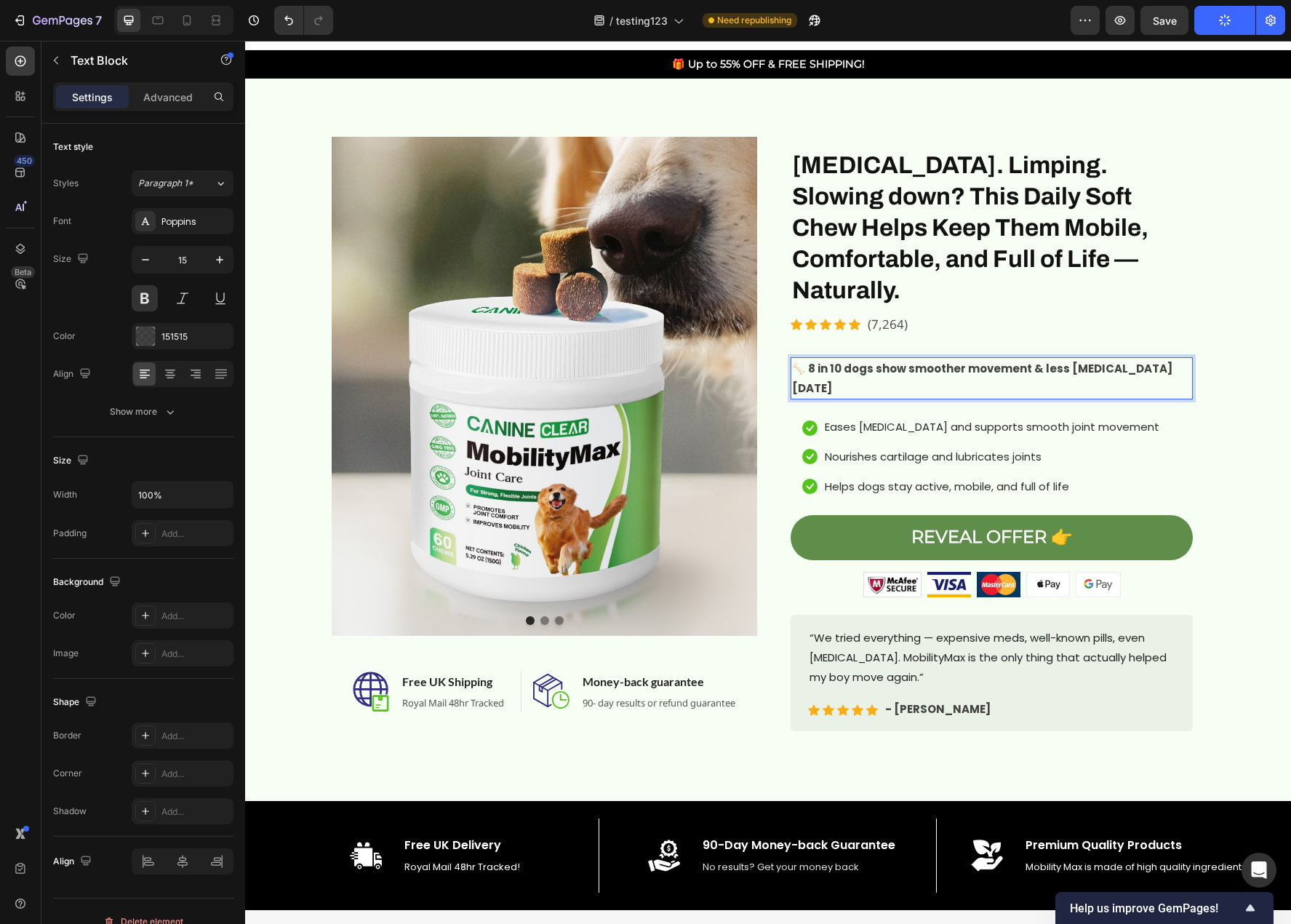
click at [820, 361] on span "🦴 8 in 10 dogs show smoother movement & less [MEDICAL_DATA] [DATE]" at bounding box center [983, 378] width 381 height 35
click at [815, 361] on span "🦴 8 in 10 dogs show smoother movement & less [MEDICAL_DATA] [DATE]" at bounding box center [983, 378] width 381 height 35
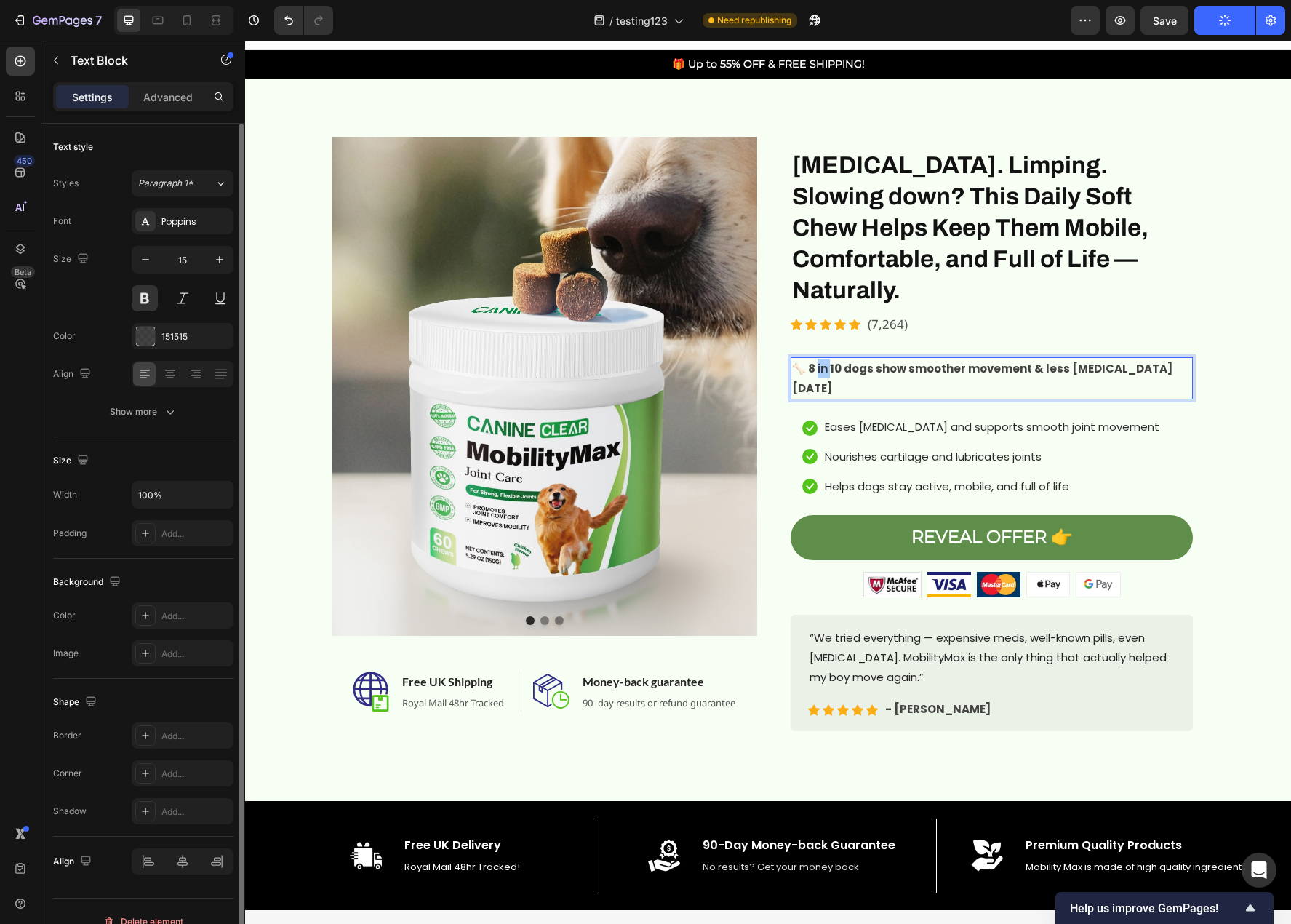
drag, startPoint x: 156, startPoint y: 414, endPoint x: 155, endPoint y: 544, distance: 130.0
click at [156, 416] on div "Show more" at bounding box center [144, 411] width 67 height 15
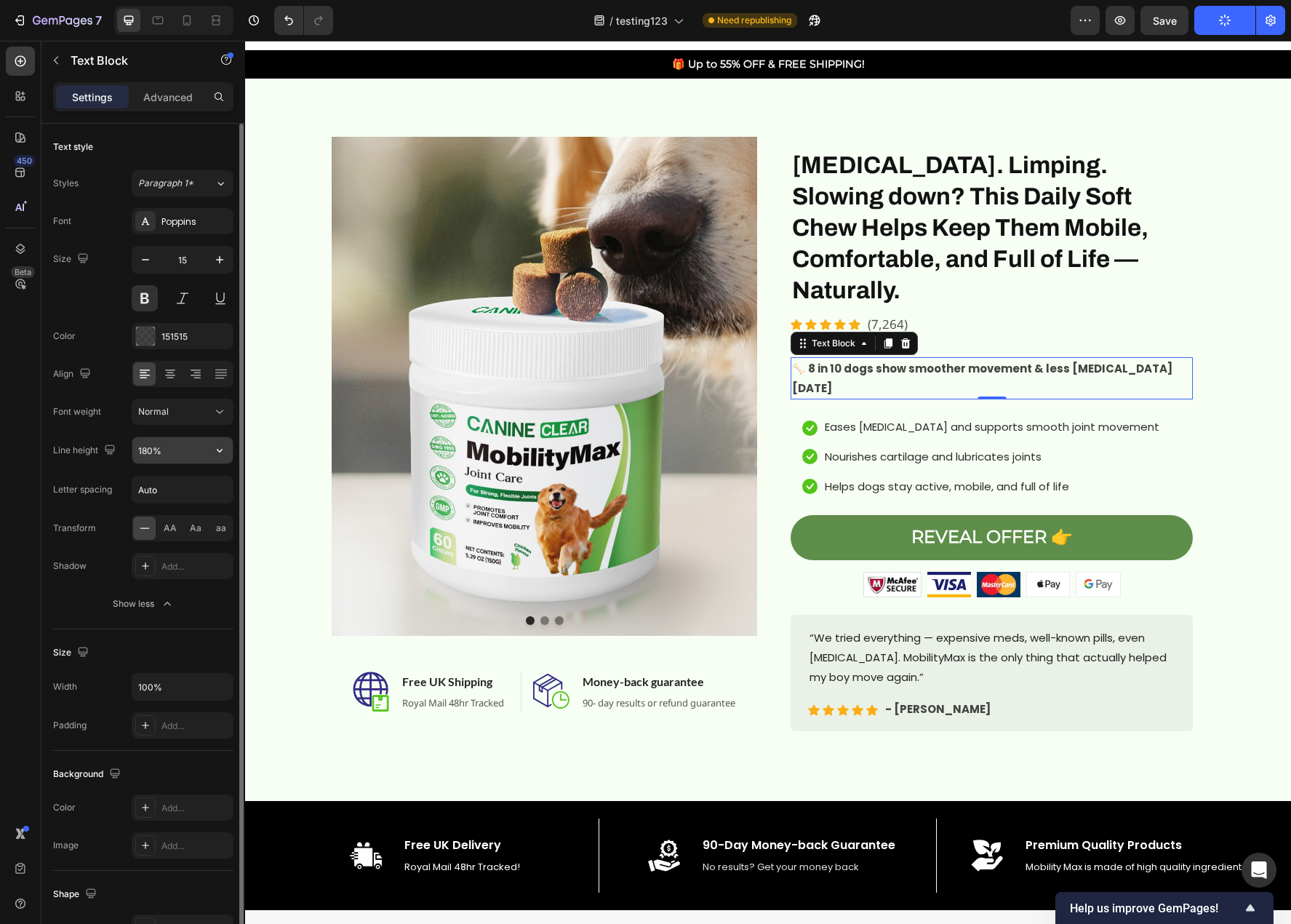
click at [162, 454] on input "180%" at bounding box center [182, 450] width 100 height 26
click at [219, 446] on icon "button" at bounding box center [219, 450] width 15 height 15
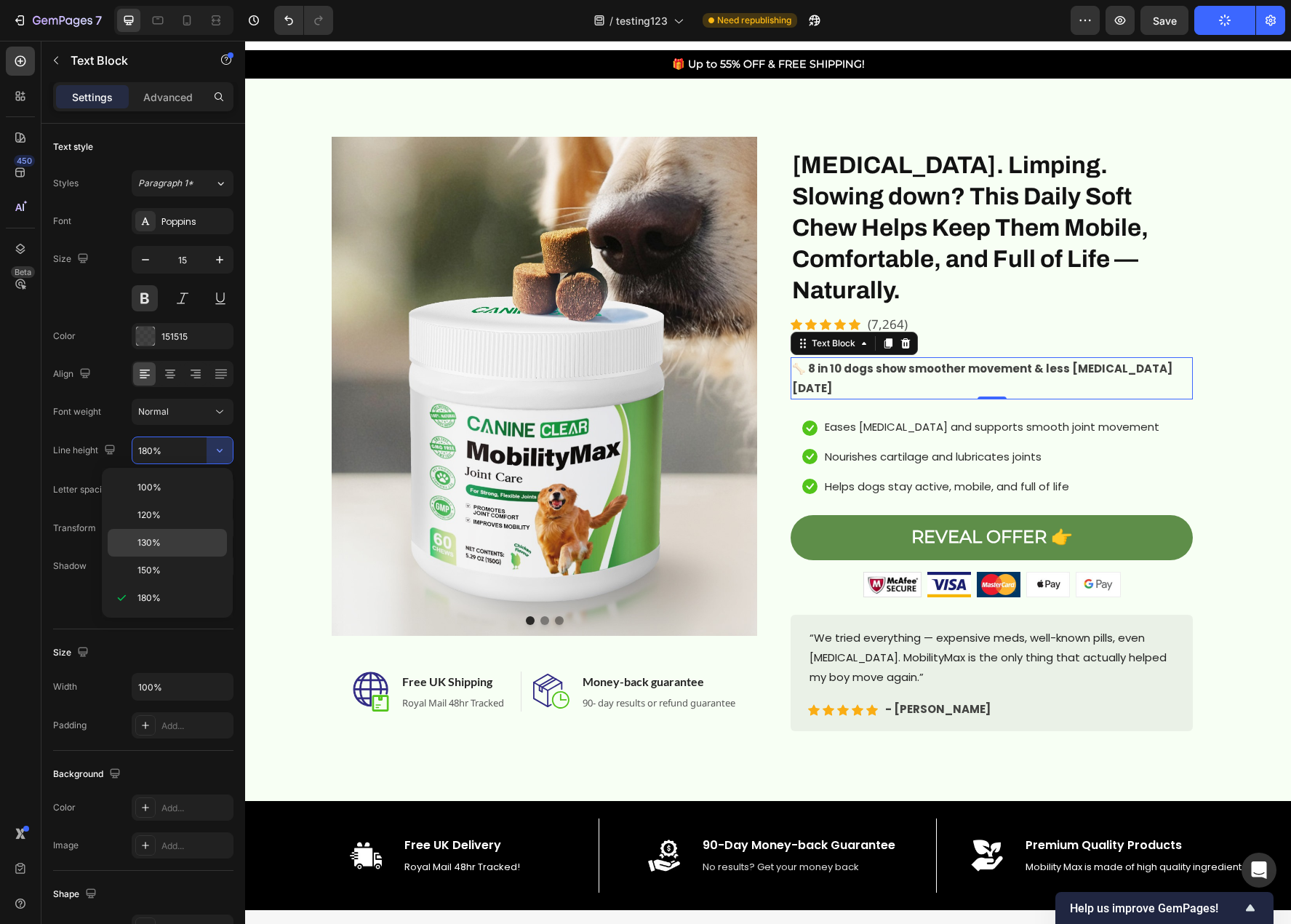
click at [163, 541] on p "130%" at bounding box center [179, 542] width 83 height 13
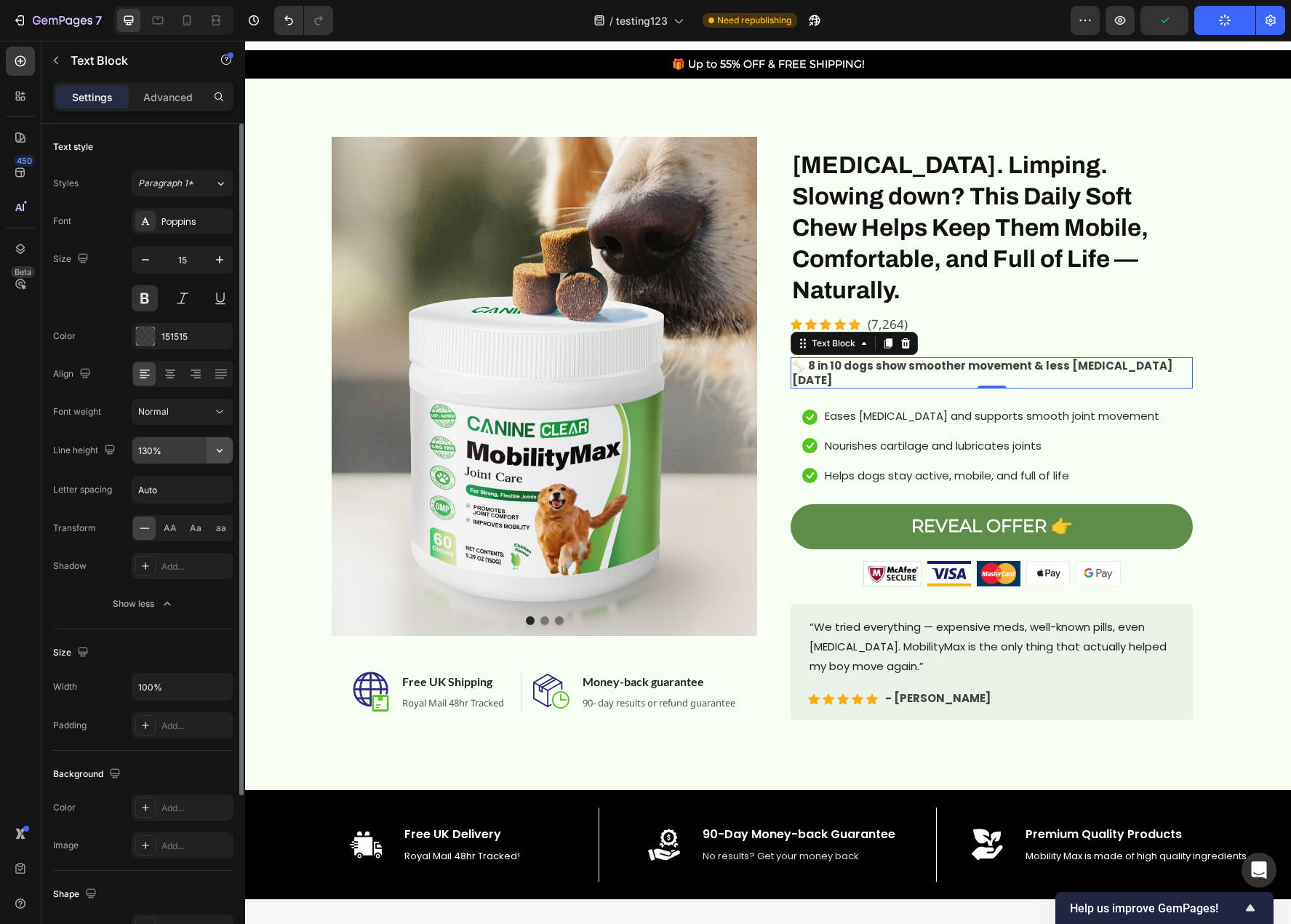
click at [217, 455] on icon "button" at bounding box center [219, 450] width 15 height 15
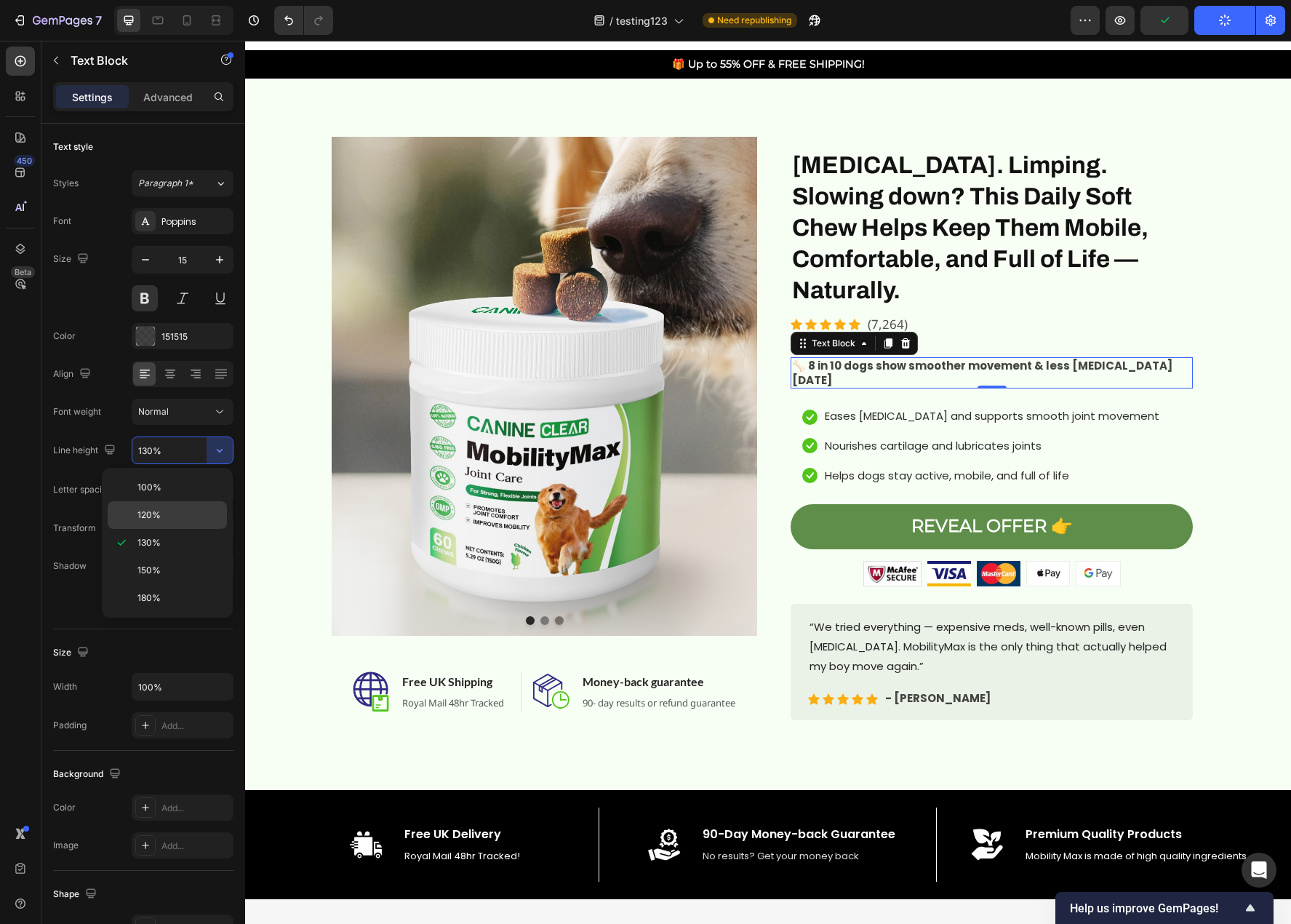
click at [152, 518] on span "120%" at bounding box center [149, 515] width 23 height 13
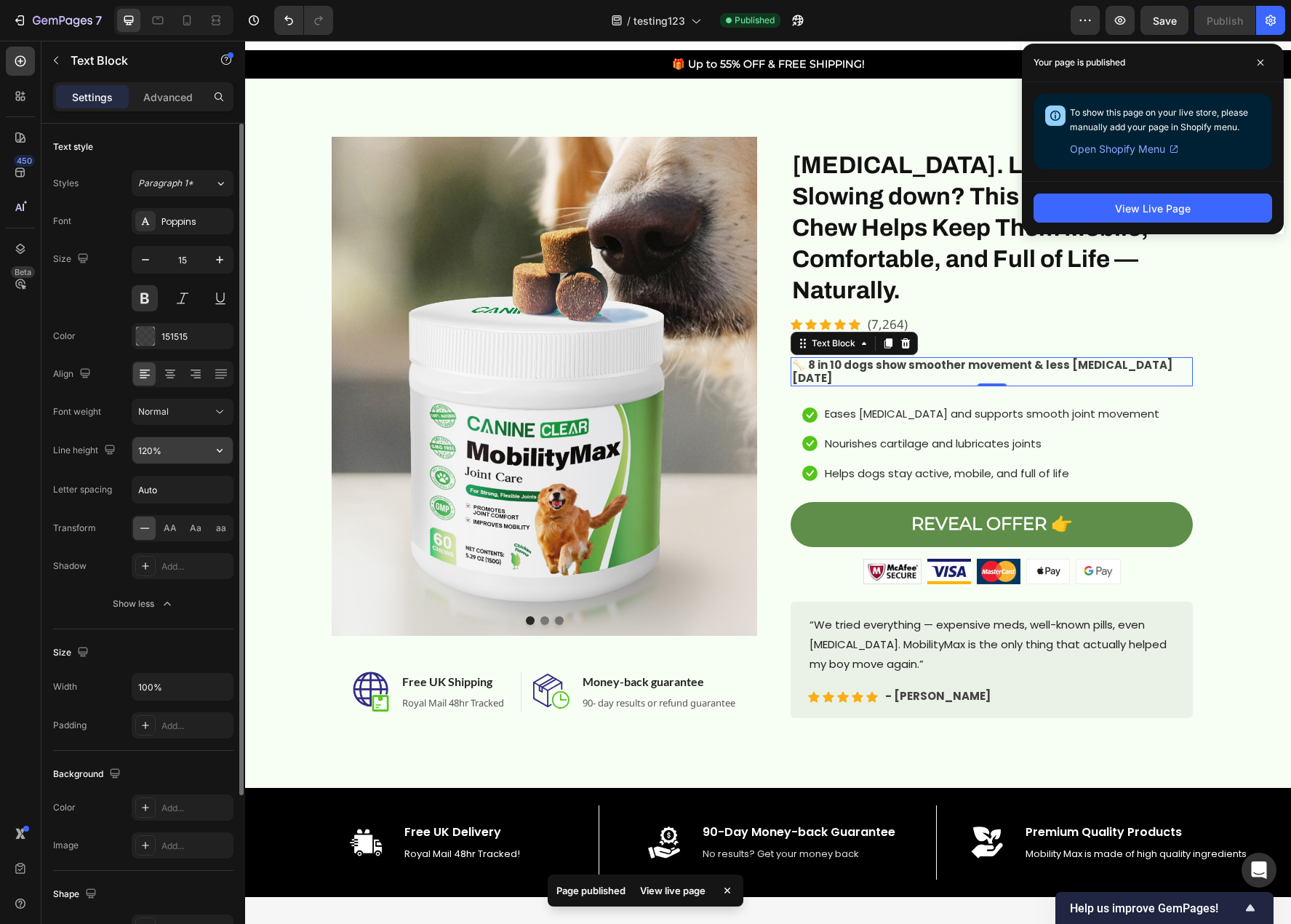
click at [191, 446] on input "120%" at bounding box center [182, 450] width 100 height 26
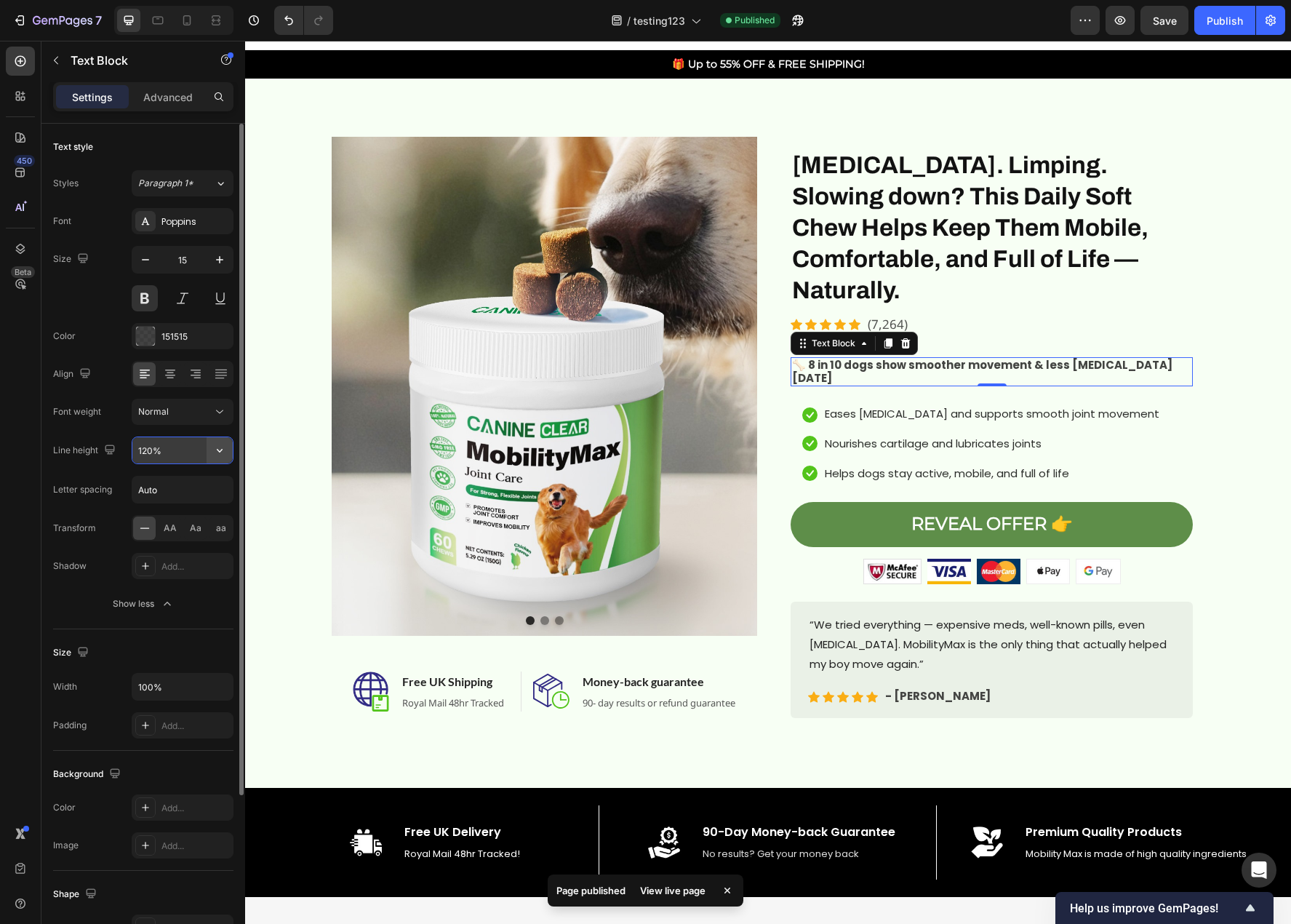
click at [214, 451] on icon "button" at bounding box center [219, 450] width 15 height 15
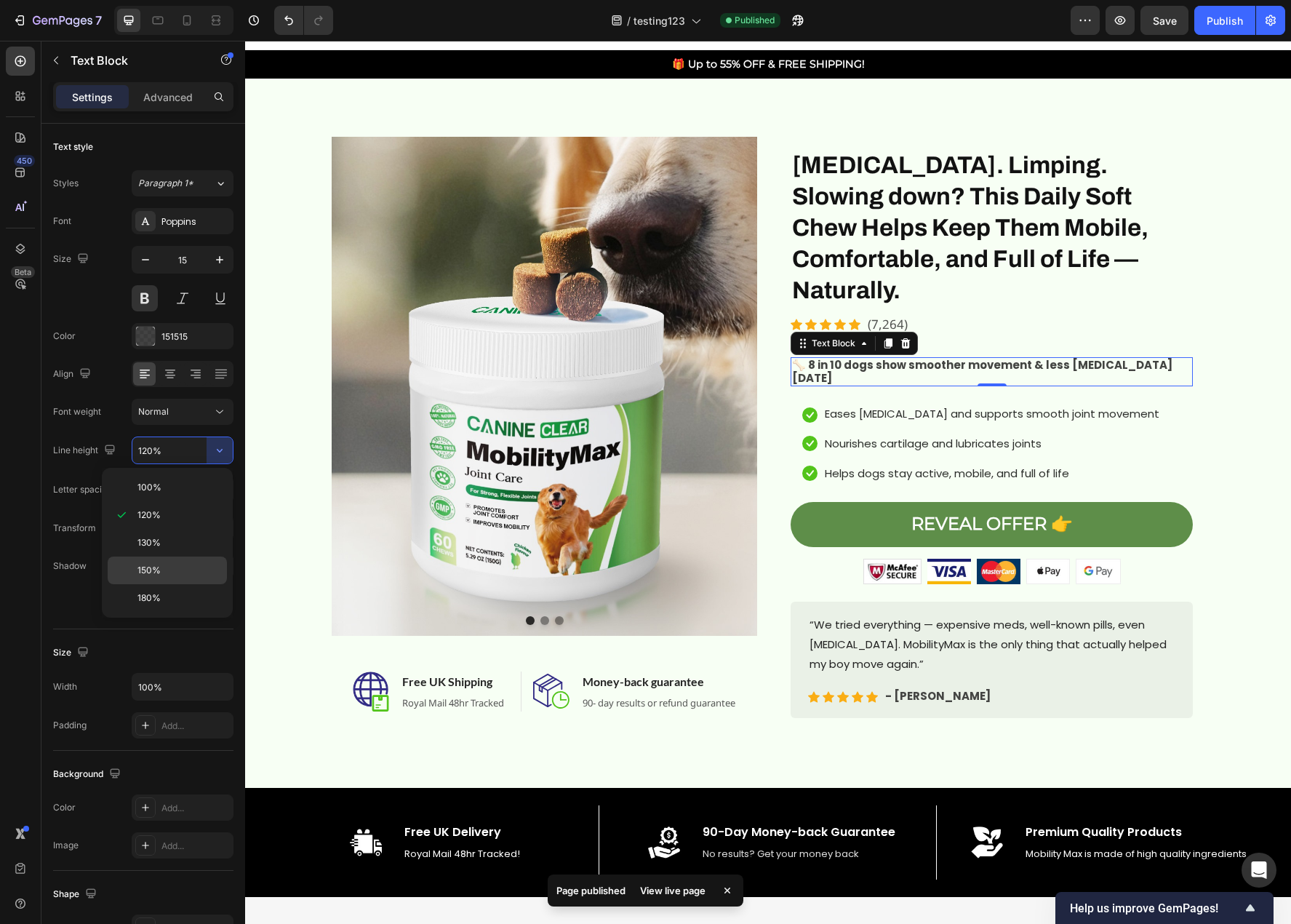
click at [163, 561] on div "150%" at bounding box center [168, 570] width 119 height 28
type input "150%"
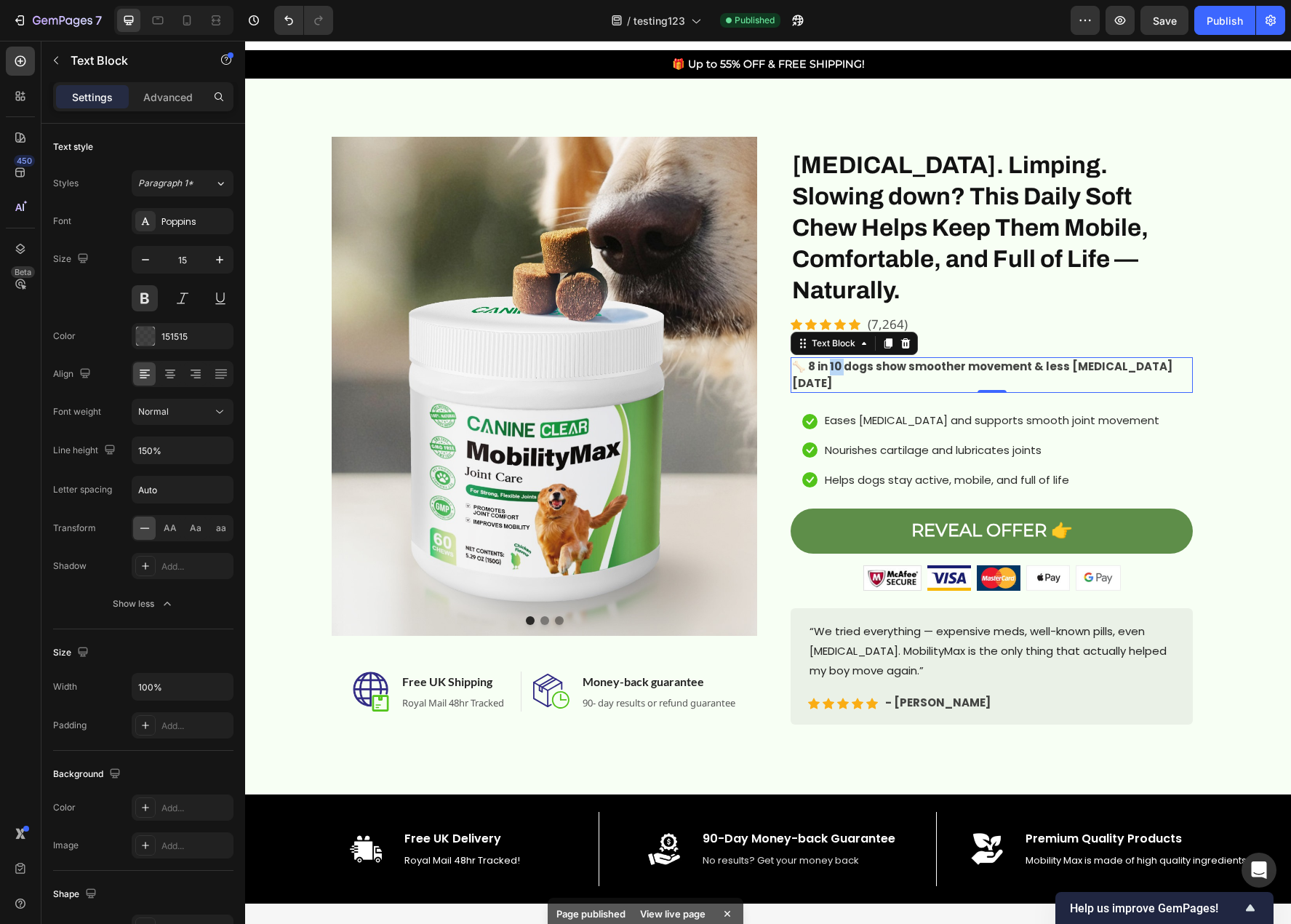
click at [832, 359] on span "🦴 8 in 10 dogs show smoother movement & less [MEDICAL_DATA] [DATE]" at bounding box center [983, 375] width 381 height 32
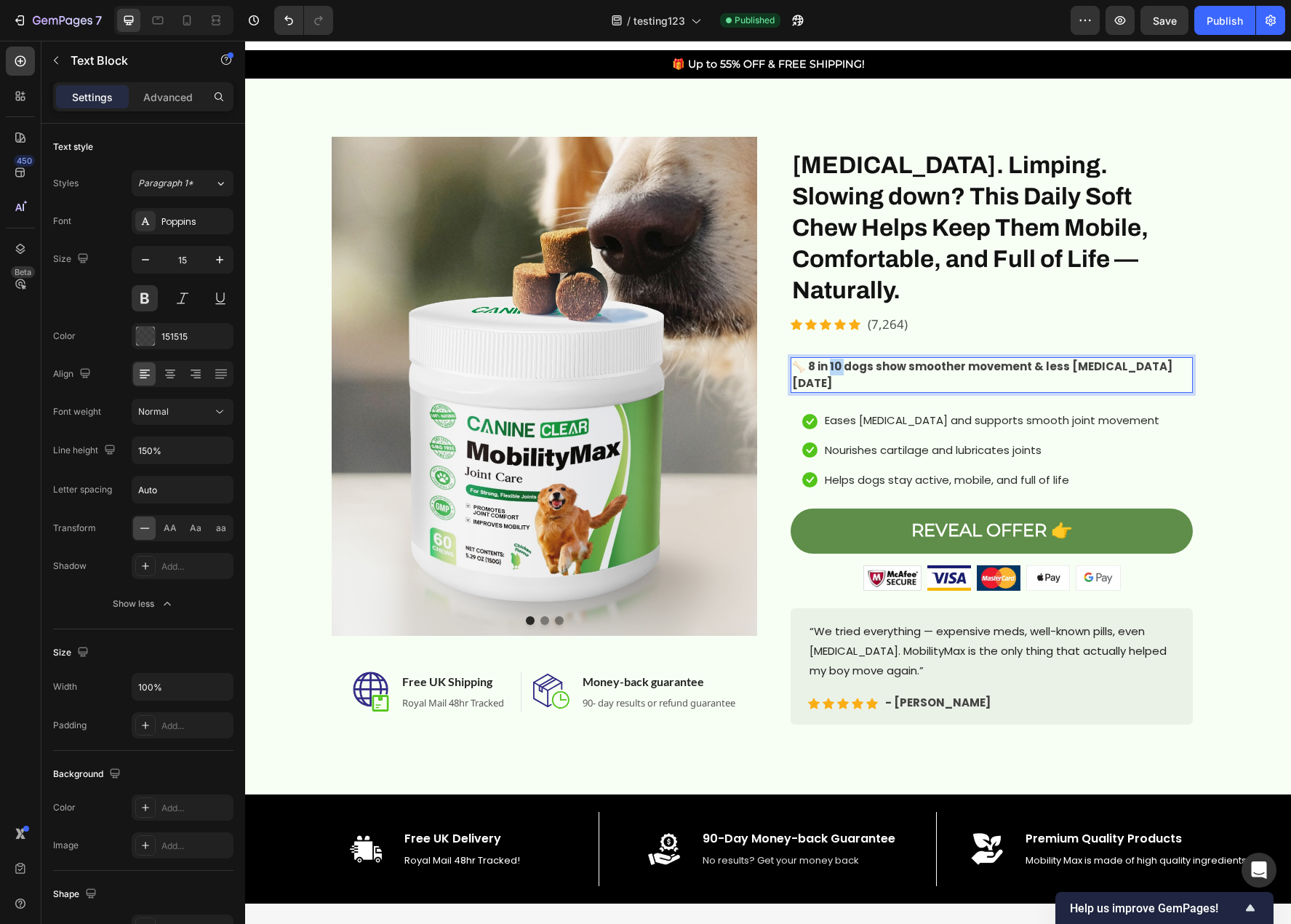
click at [832, 359] on span "🦴 8 in 10 dogs show smoother movement & less [MEDICAL_DATA] [DATE]" at bounding box center [983, 375] width 381 height 32
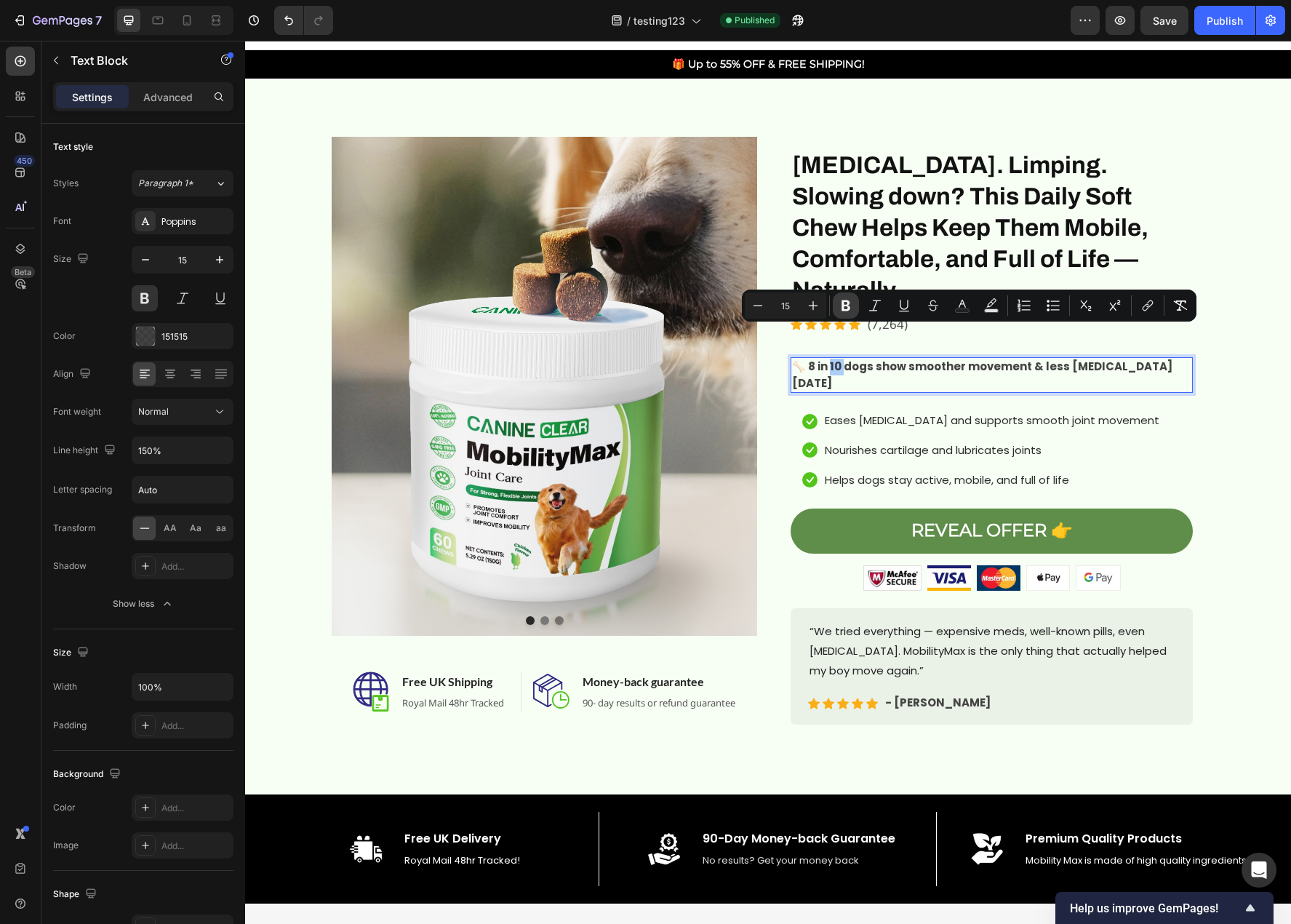
click at [849, 309] on icon "Editor contextual toolbar" at bounding box center [846, 305] width 9 height 11
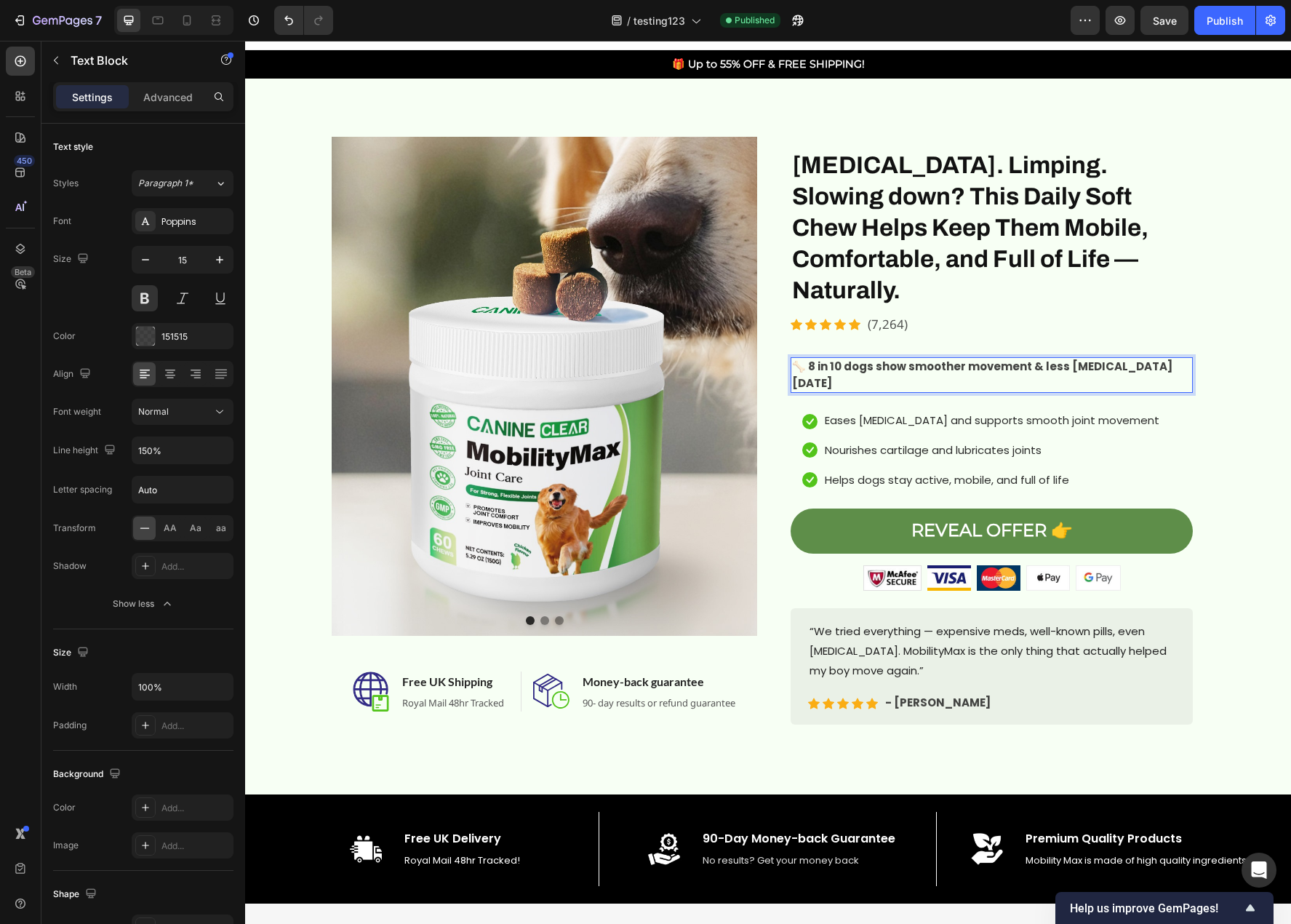
click at [846, 359] on p "🦴 8 in 10 dogs show smoother movement & less [MEDICAL_DATA] [DATE]" at bounding box center [992, 375] width 400 height 33
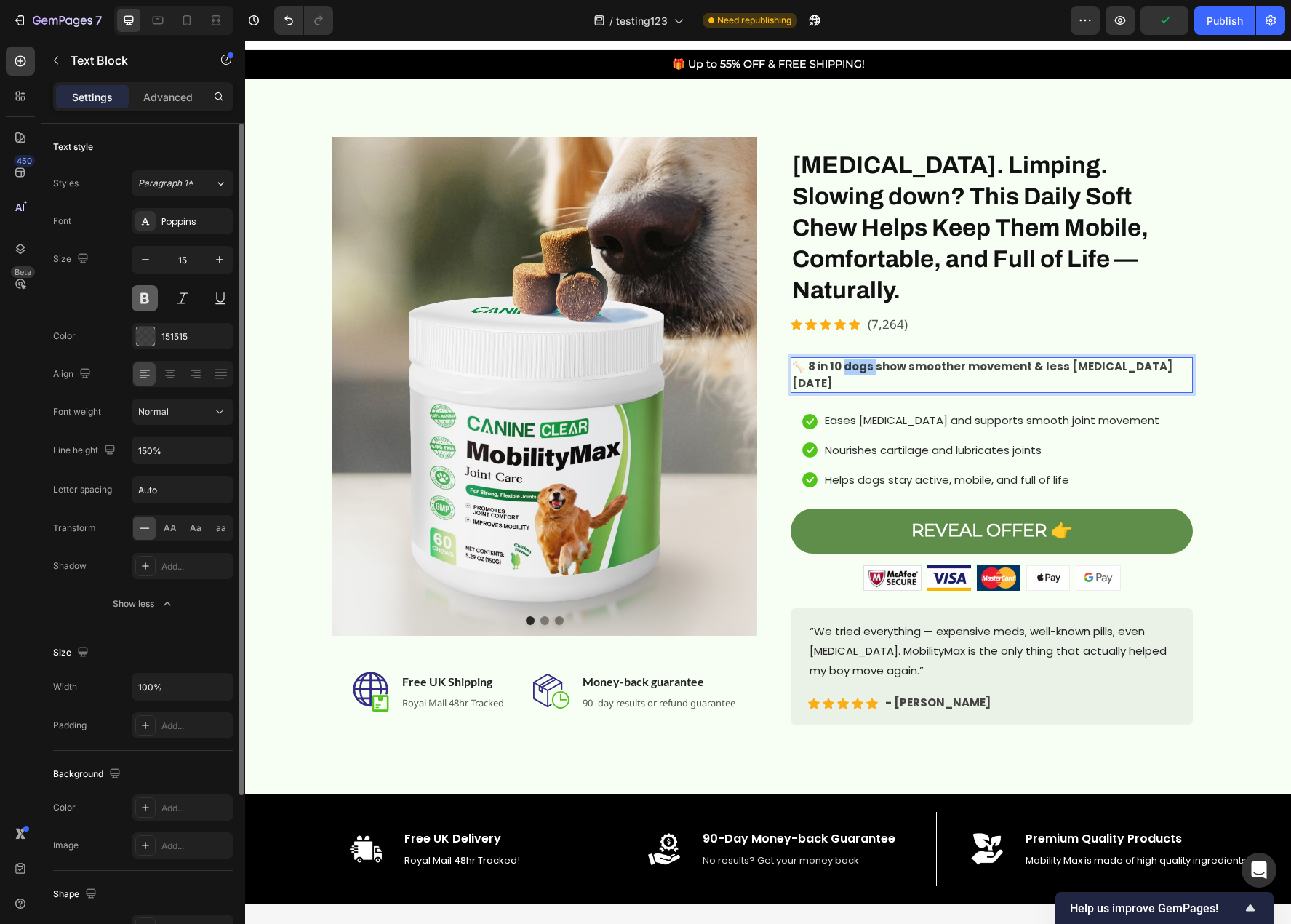
click at [149, 294] on button at bounding box center [145, 298] width 26 height 26
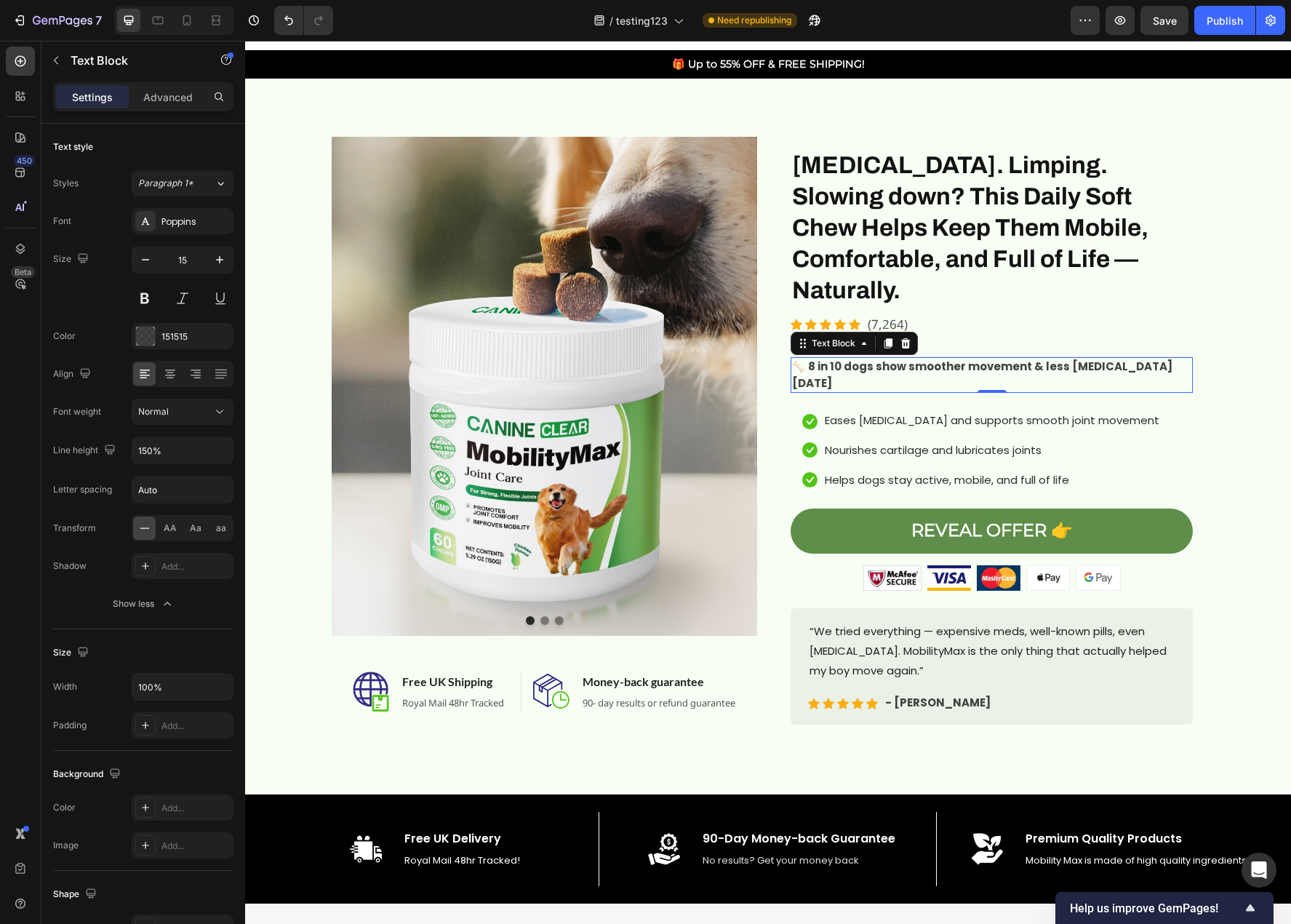
click at [849, 359] on p "🦴 8 in 10 dogs show smoother movement & less [MEDICAL_DATA] [DATE]" at bounding box center [992, 375] width 400 height 33
drag, startPoint x: 838, startPoint y: 348, endPoint x: 804, endPoint y: 334, distance: 36.8
click at [804, 359] on p "🦴 8 in 10 dogs show smoother movement & less [MEDICAL_DATA] [DATE]" at bounding box center [992, 375] width 400 height 33
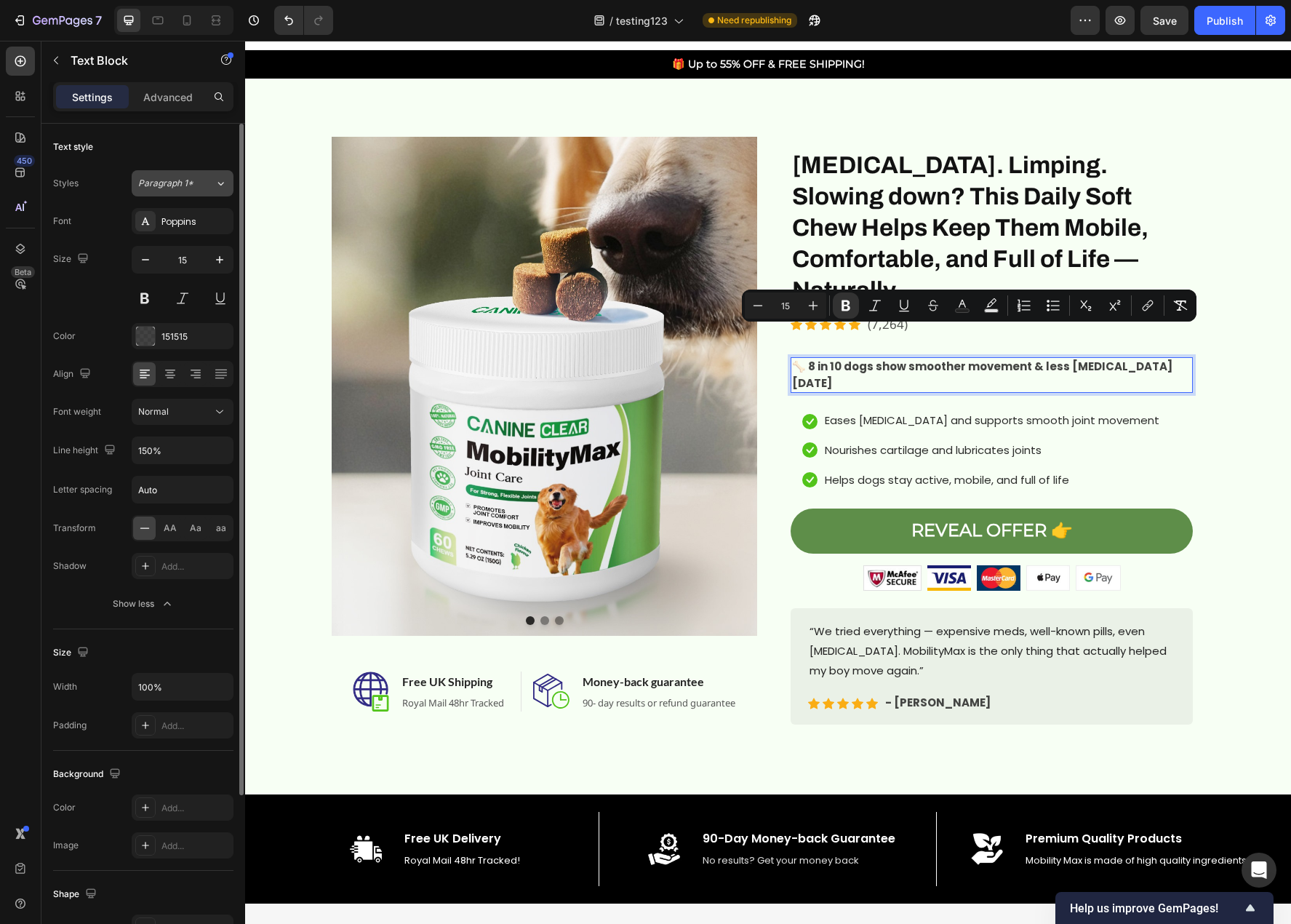
click at [190, 185] on span "Paragraph 1*" at bounding box center [166, 182] width 56 height 13
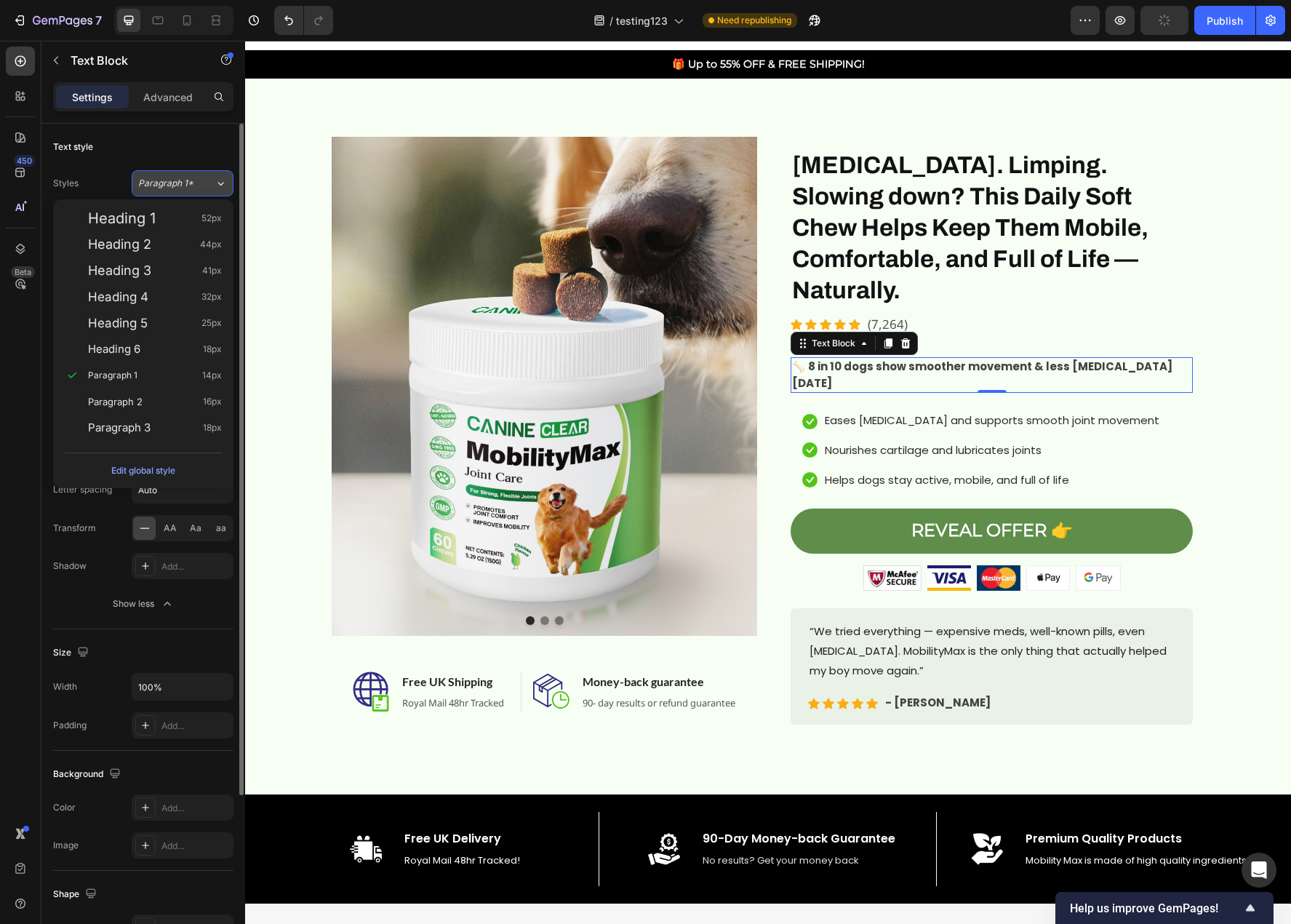
click at [190, 185] on span "Paragraph 1*" at bounding box center [166, 182] width 56 height 13
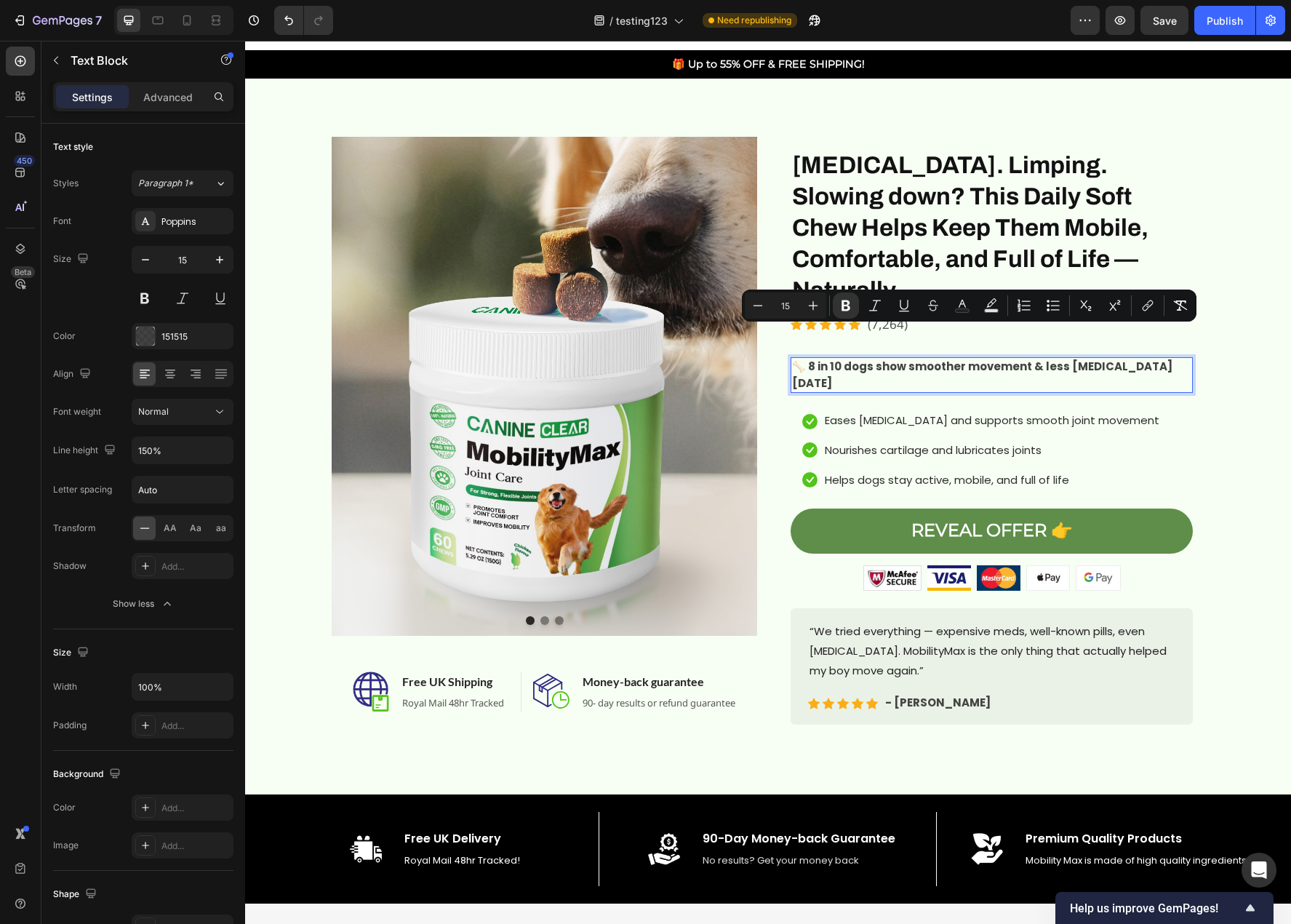
drag, startPoint x: 836, startPoint y: 351, endPoint x: 805, endPoint y: 342, distance: 32.3
click at [1191, 411] on div "Image Image Image Image Image Carousel Stiffness. Limping. Slowing down? This D…" at bounding box center [992, 436] width 425 height 600
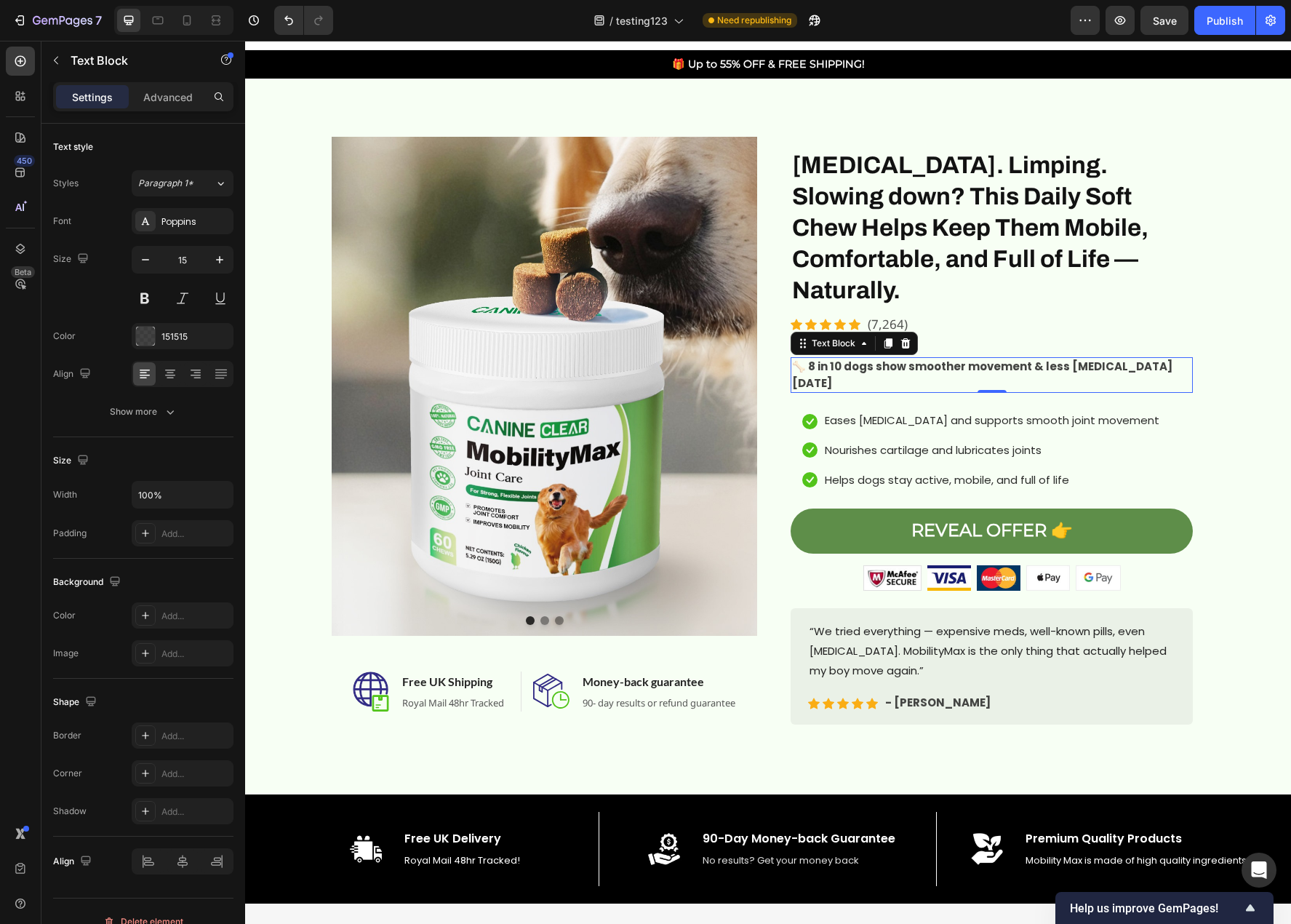
click at [1005, 359] on strong "🦴 8 in 10 dogs show smoother movement & less [MEDICAL_DATA] [DATE]" at bounding box center [983, 375] width 381 height 32
click at [884, 339] on icon at bounding box center [888, 344] width 8 height 10
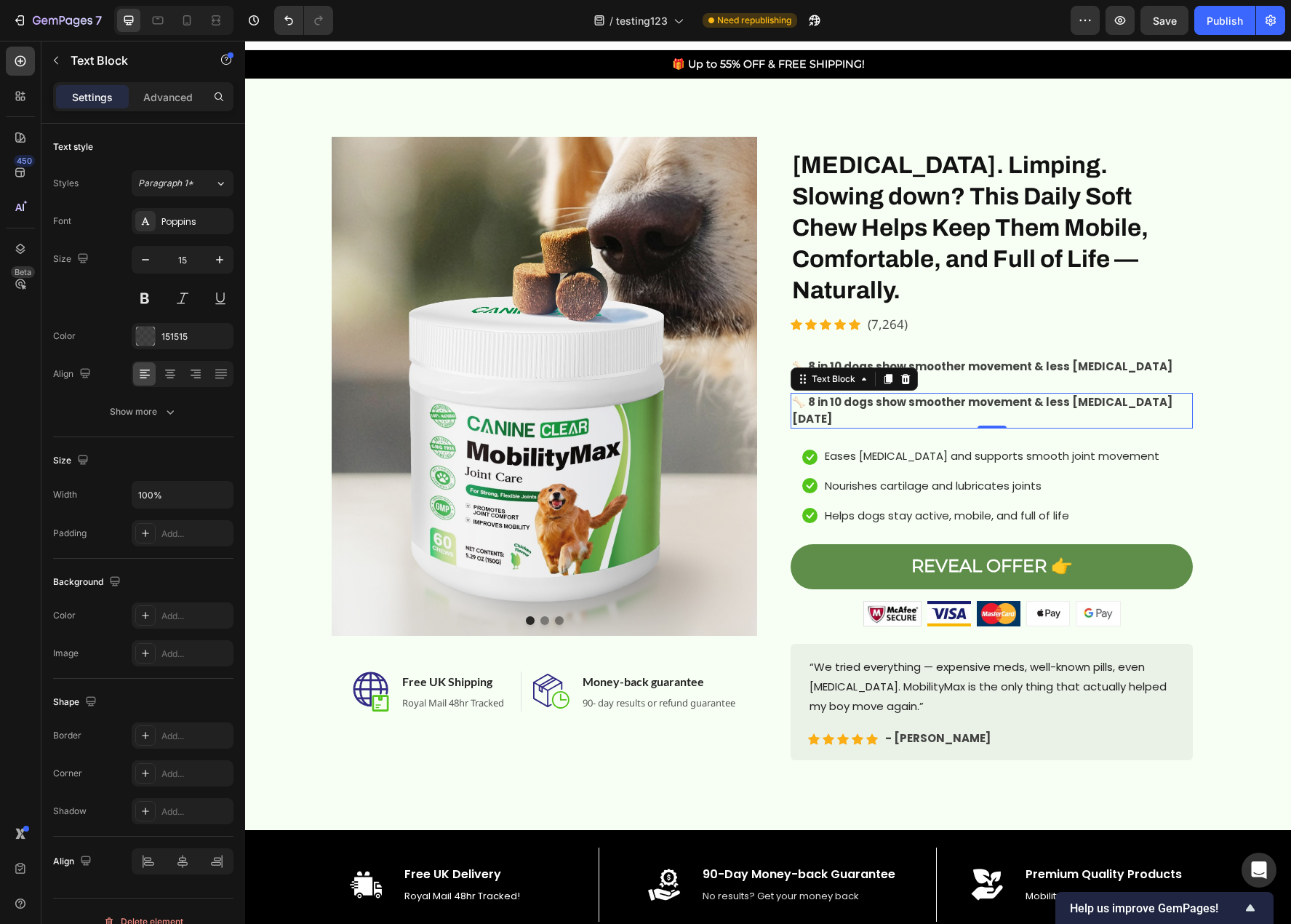
click at [926, 395] on p "🦴 8 in 10 dogs show smoother movement & less [MEDICAL_DATA] [DATE]" at bounding box center [992, 410] width 400 height 33
click at [912, 395] on p "🦴 8 in 10 dogs show smoother movement & less [MEDICAL_DATA] [DATE]" at bounding box center [992, 410] width 400 height 33
drag, startPoint x: 834, startPoint y: 381, endPoint x: 790, endPoint y: 370, distance: 45.4
click at [792, 395] on p "🦴 8 in 10 dogs show smoother movement & less [MEDICAL_DATA] [DATE]" at bounding box center [992, 410] width 400 height 33
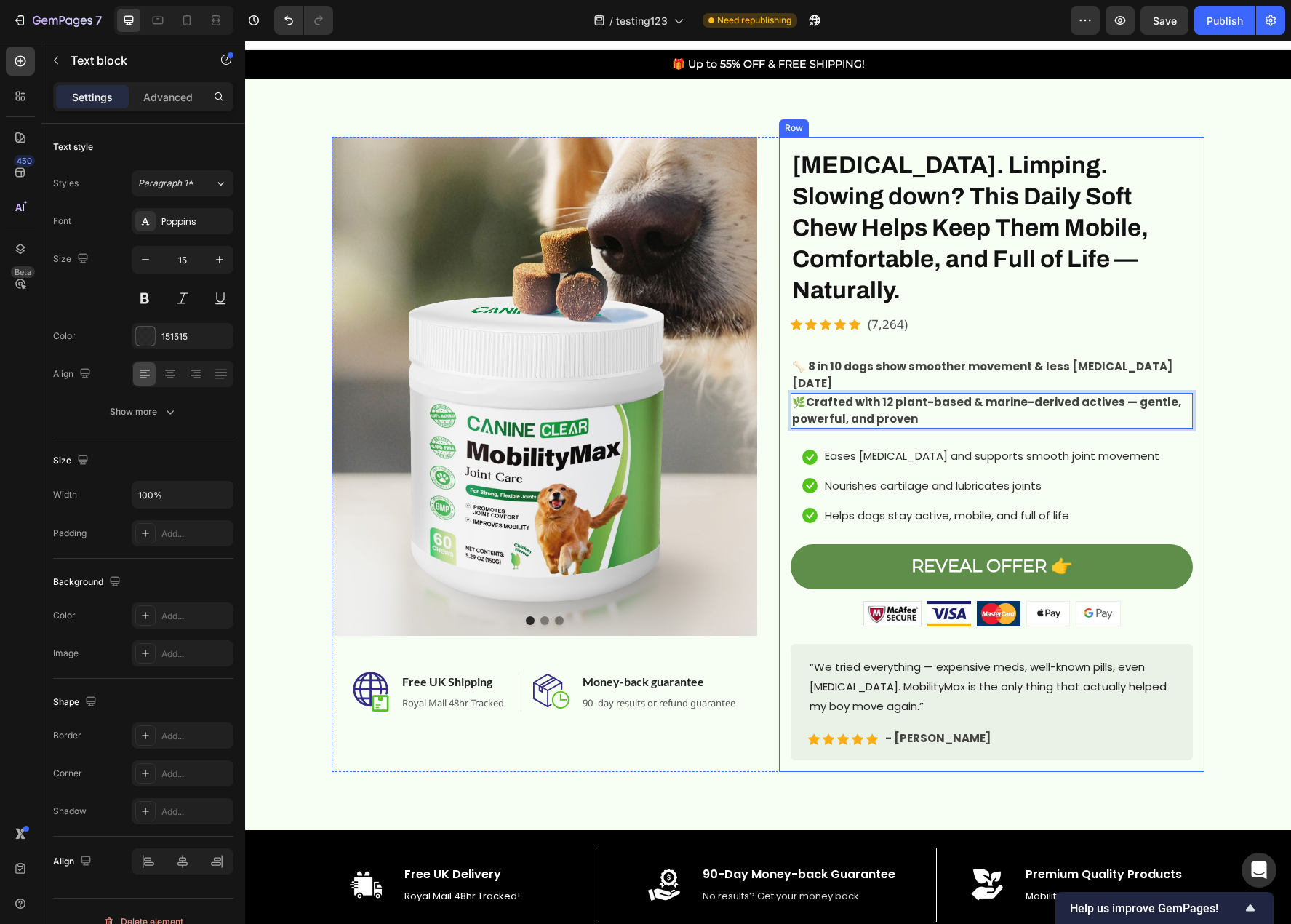
click at [1000, 476] on p "Nourishes cartilage and lubricates joints" at bounding box center [933, 486] width 217 height 20
click at [1124, 395] on p "🌿 Crafted with 12 plant-based & marine-derived actives — gentle, powerful, and …" at bounding box center [992, 410] width 400 height 33
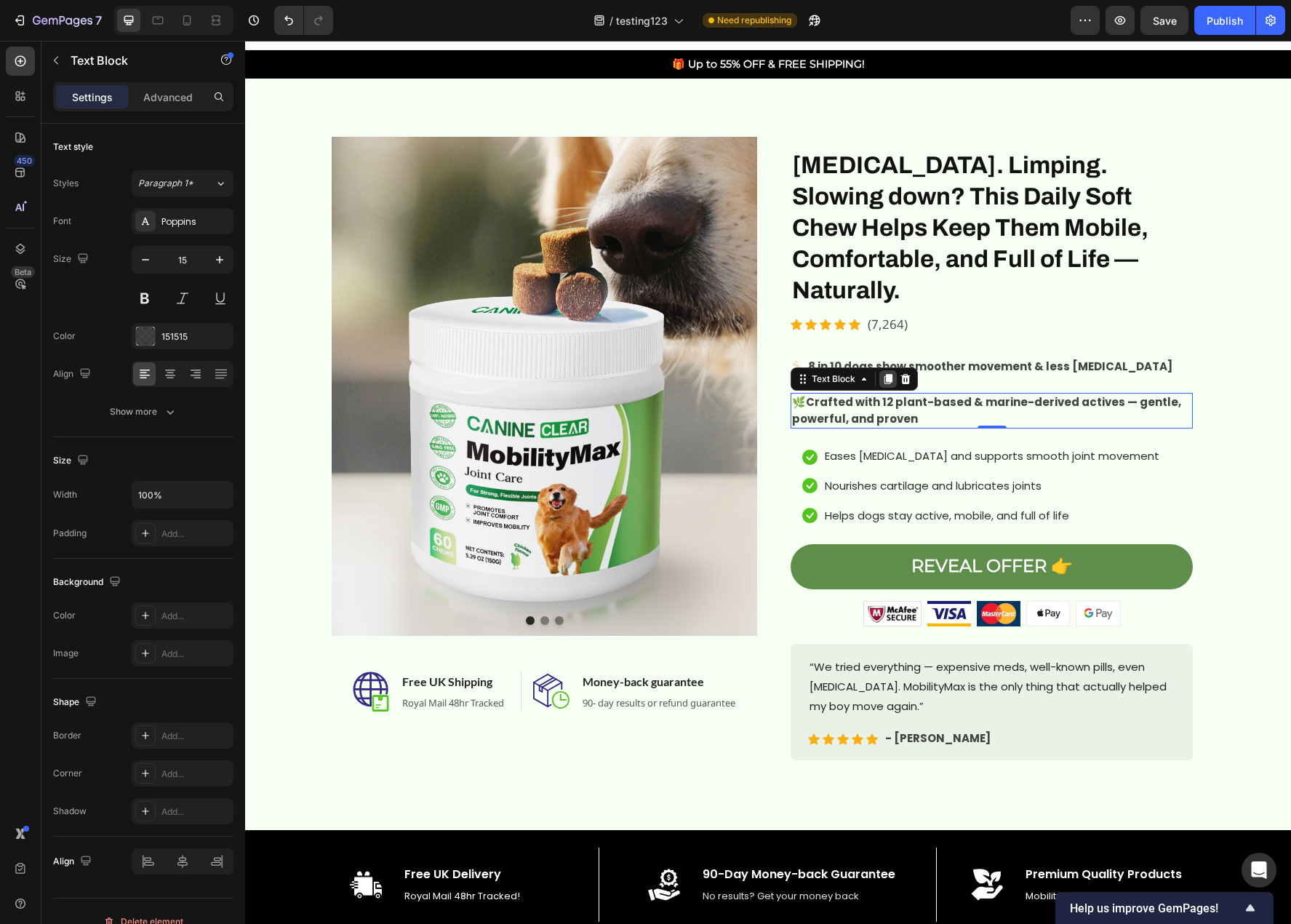
click at [884, 375] on icon at bounding box center [888, 380] width 8 height 10
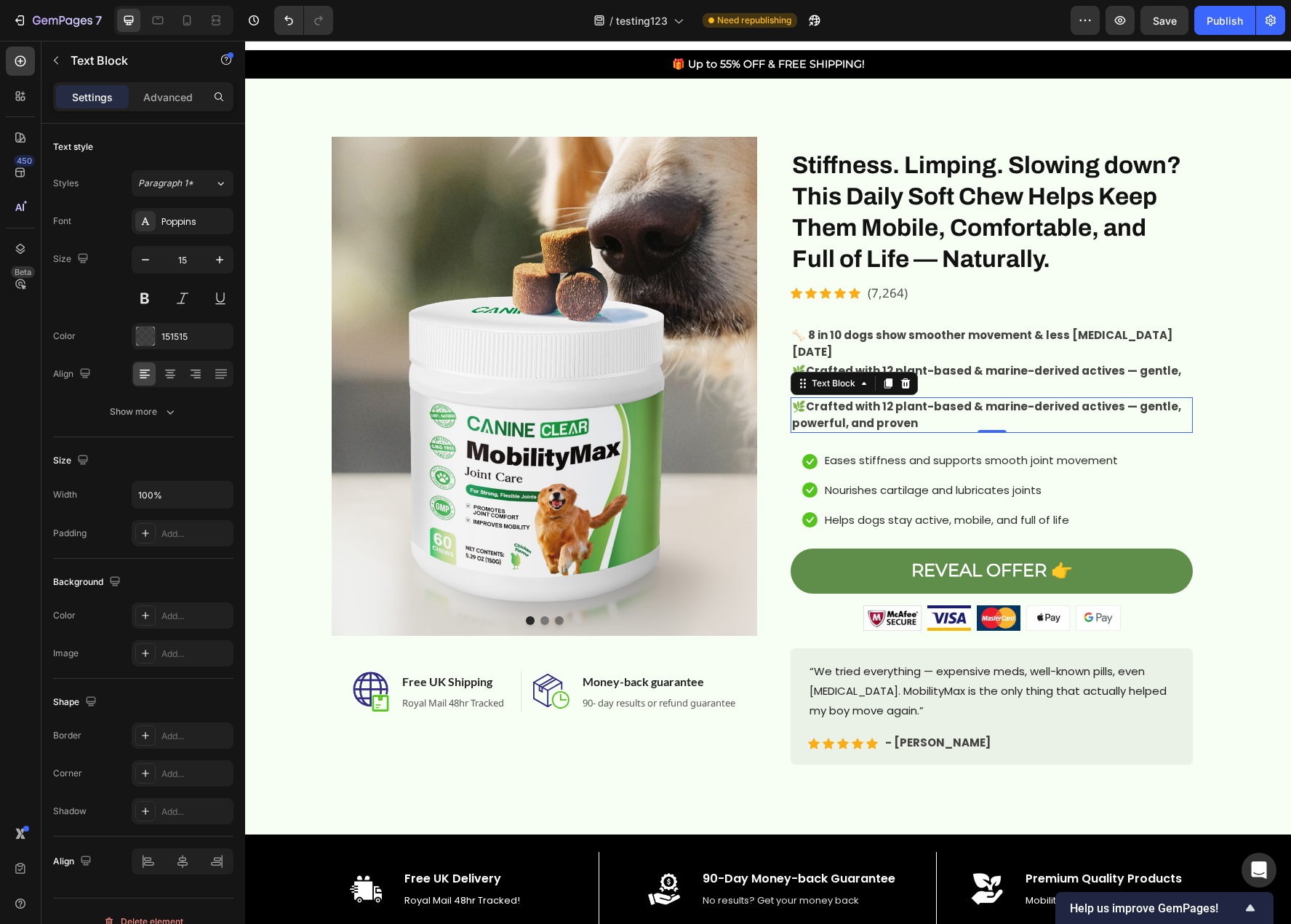
click at [902, 422] on strong "Crafted with 12 plant-based & marine-derived actives — gentle, powerful, and pr…" at bounding box center [987, 414] width 389 height 32
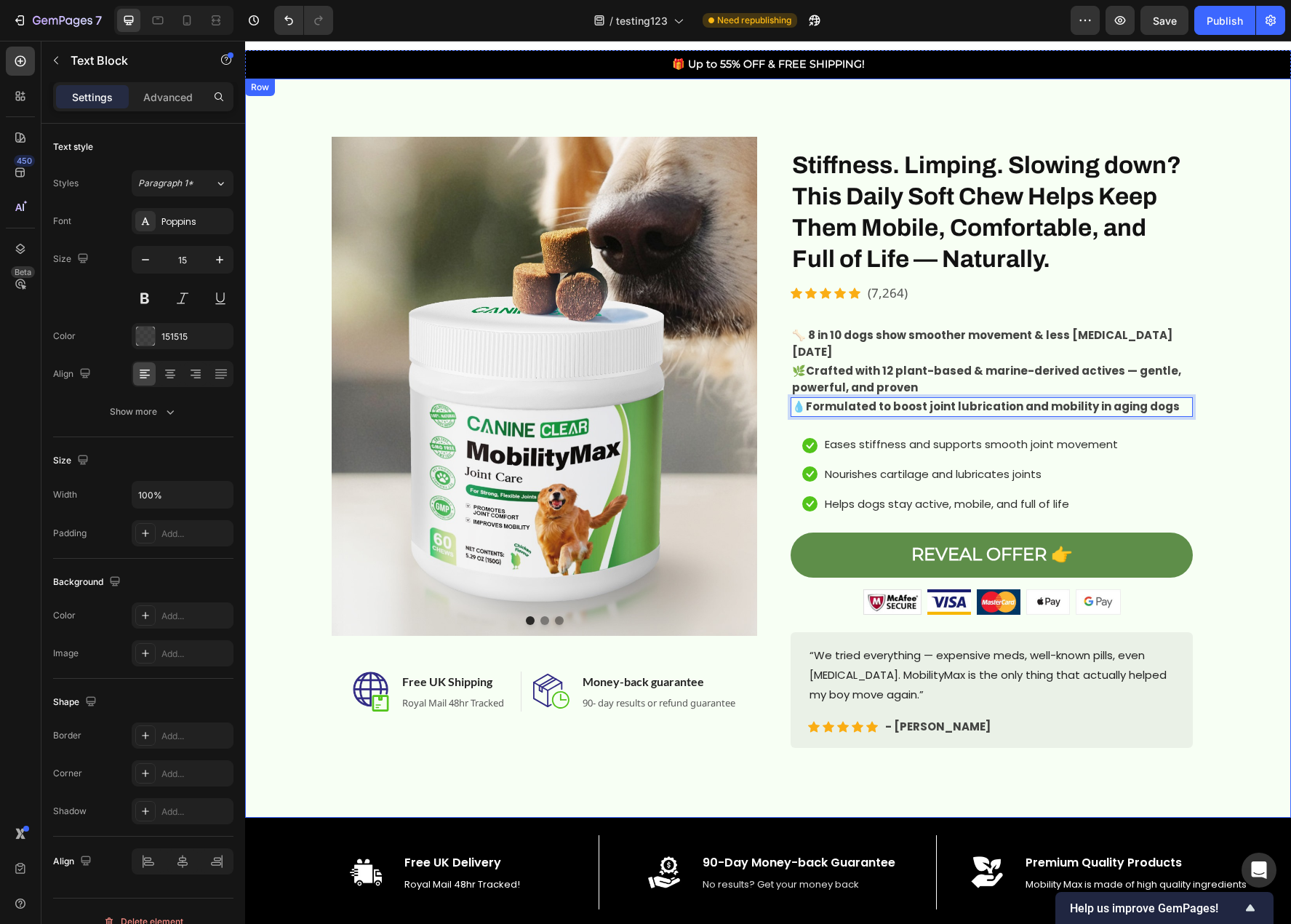
click at [1231, 492] on div "Image Image Image Carousel Image Free UK Shipping Heading Royal Mail 48hr Track…" at bounding box center [767, 448] width 1024 height 623
click at [843, 405] on strong "Formulated to boost joint lubrication and mobility in aging dogs" at bounding box center [993, 405] width 374 height 15
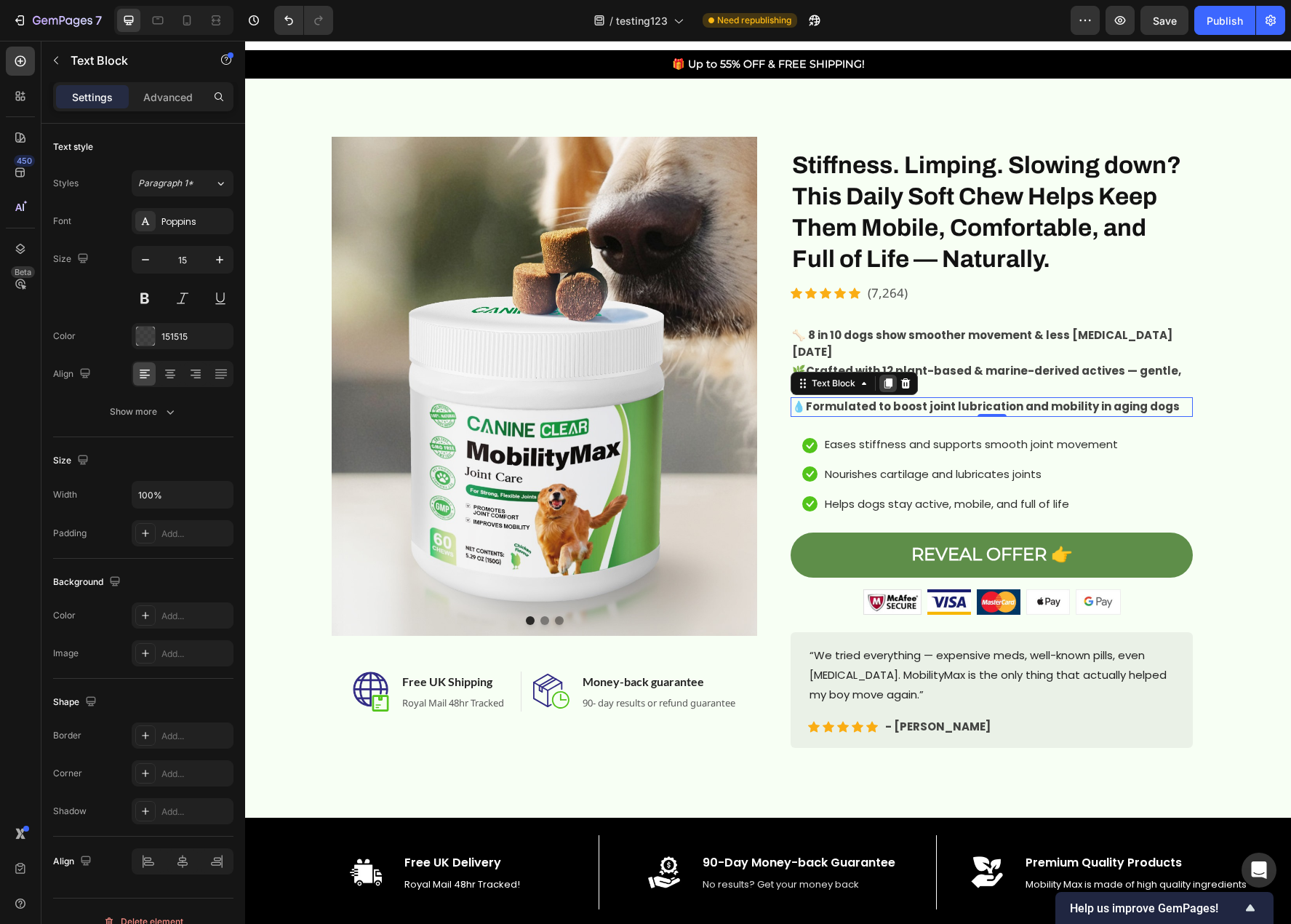
click at [884, 384] on icon at bounding box center [888, 384] width 8 height 10
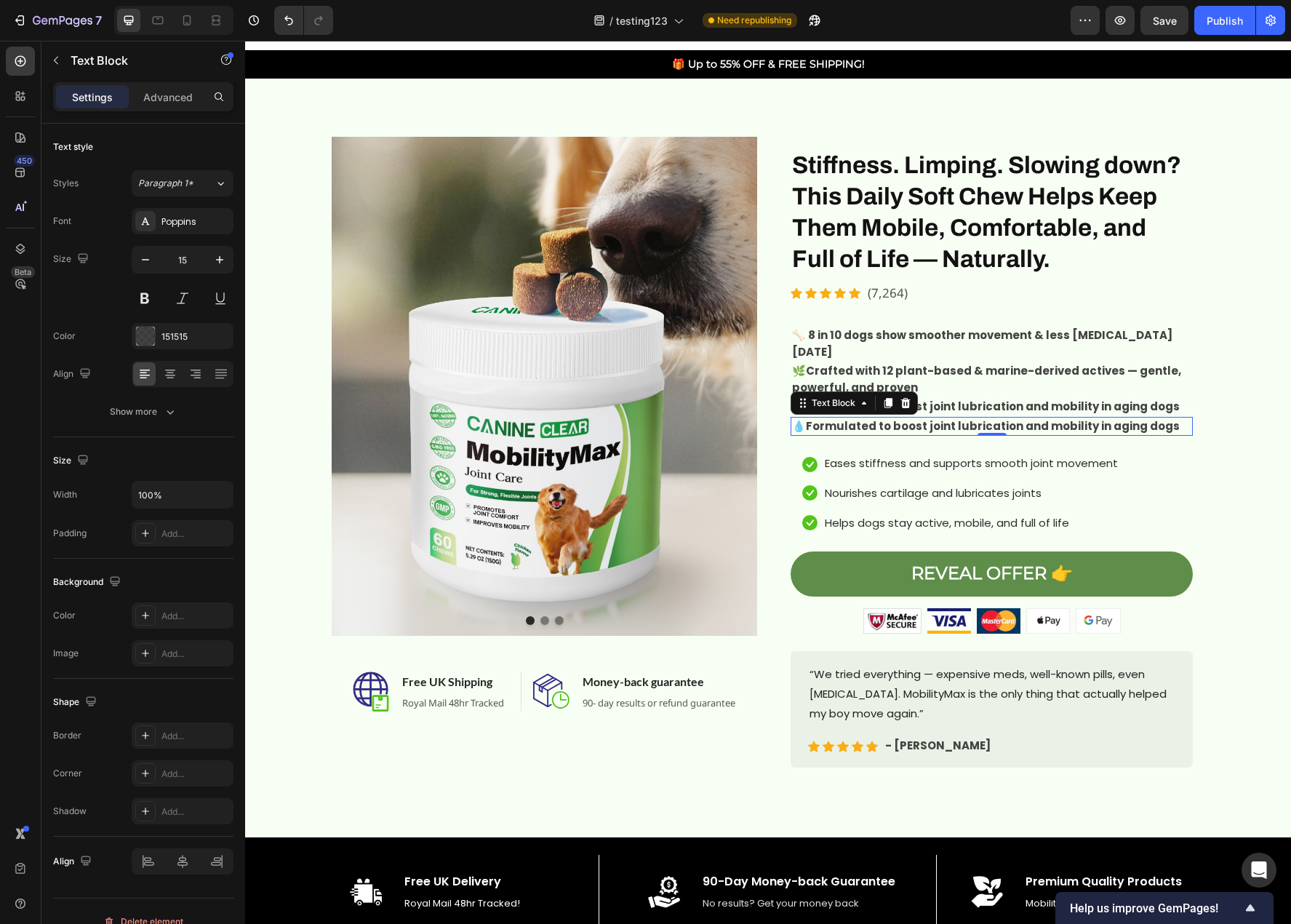
click at [913, 426] on strong "Formulated to boost joint lubrication and mobility in aging dogs" at bounding box center [993, 425] width 374 height 15
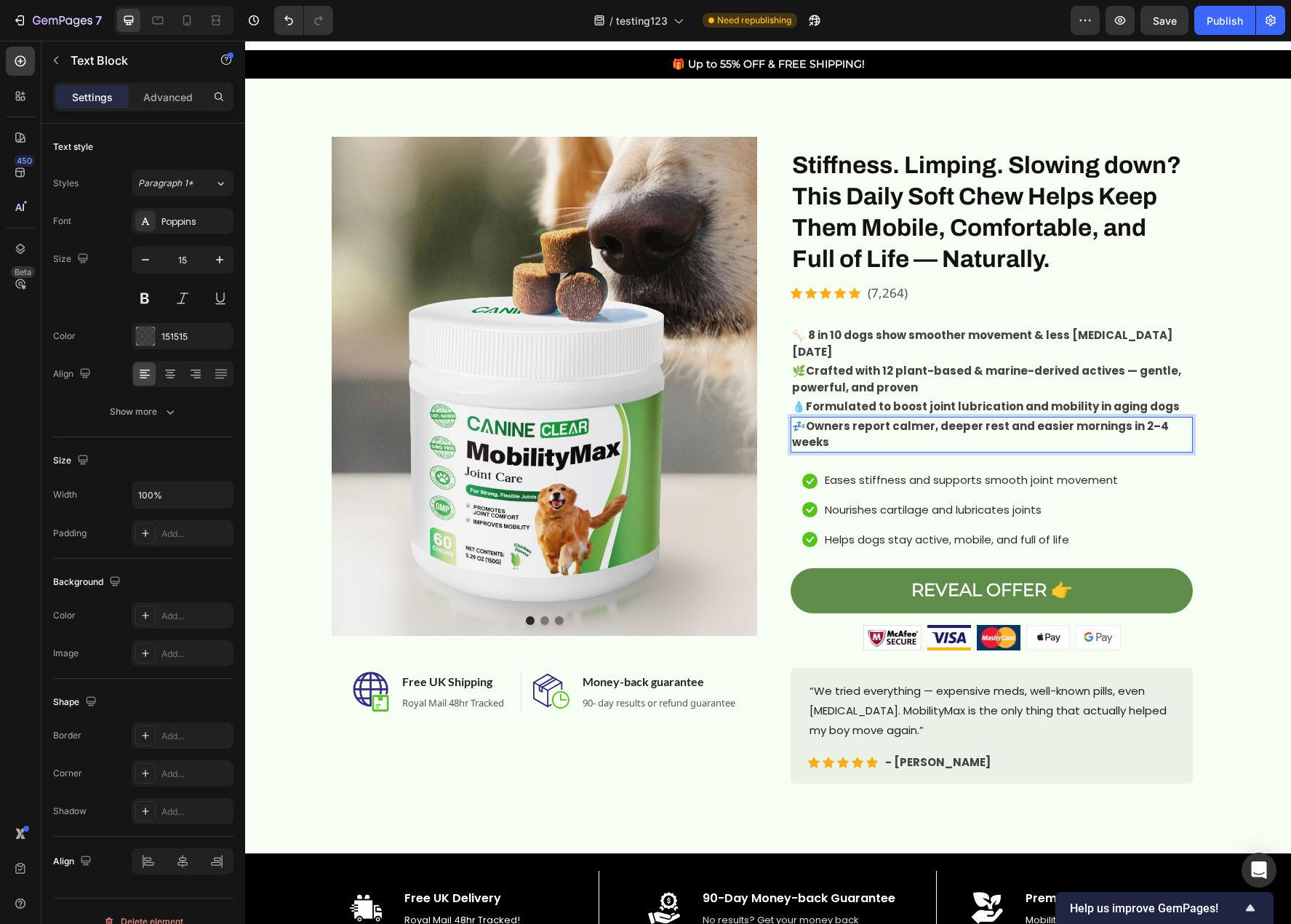
click at [810, 429] on strong "Owners report calmer, deeper rest and easier mornings in 2–4 weeks" at bounding box center [981, 434] width 377 height 32
click at [804, 429] on p "💤 Owners report calmer, deeper rest and easier mornings in 2–4 weeks" at bounding box center [992, 434] width 400 height 33
click at [851, 424] on strong "Owners 89% of owners report calmer, deeper rest and easier mornings in 2–4 weeks" at bounding box center [977, 434] width 369 height 32
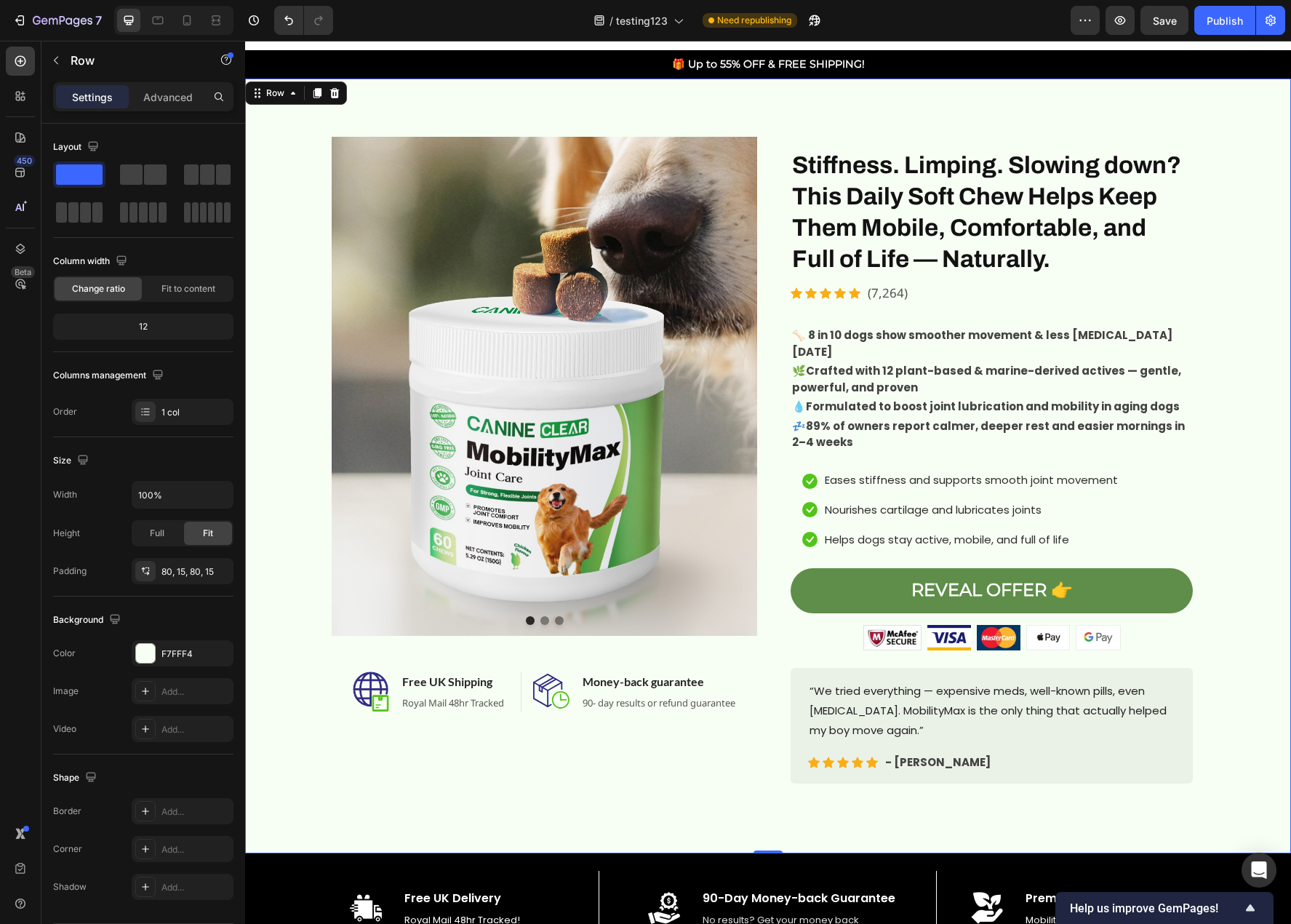
click at [1232, 540] on div "Image Image Image Carousel Image Free UK Shipping Heading Royal Mail 48hr Track…" at bounding box center [767, 466] width 1024 height 658
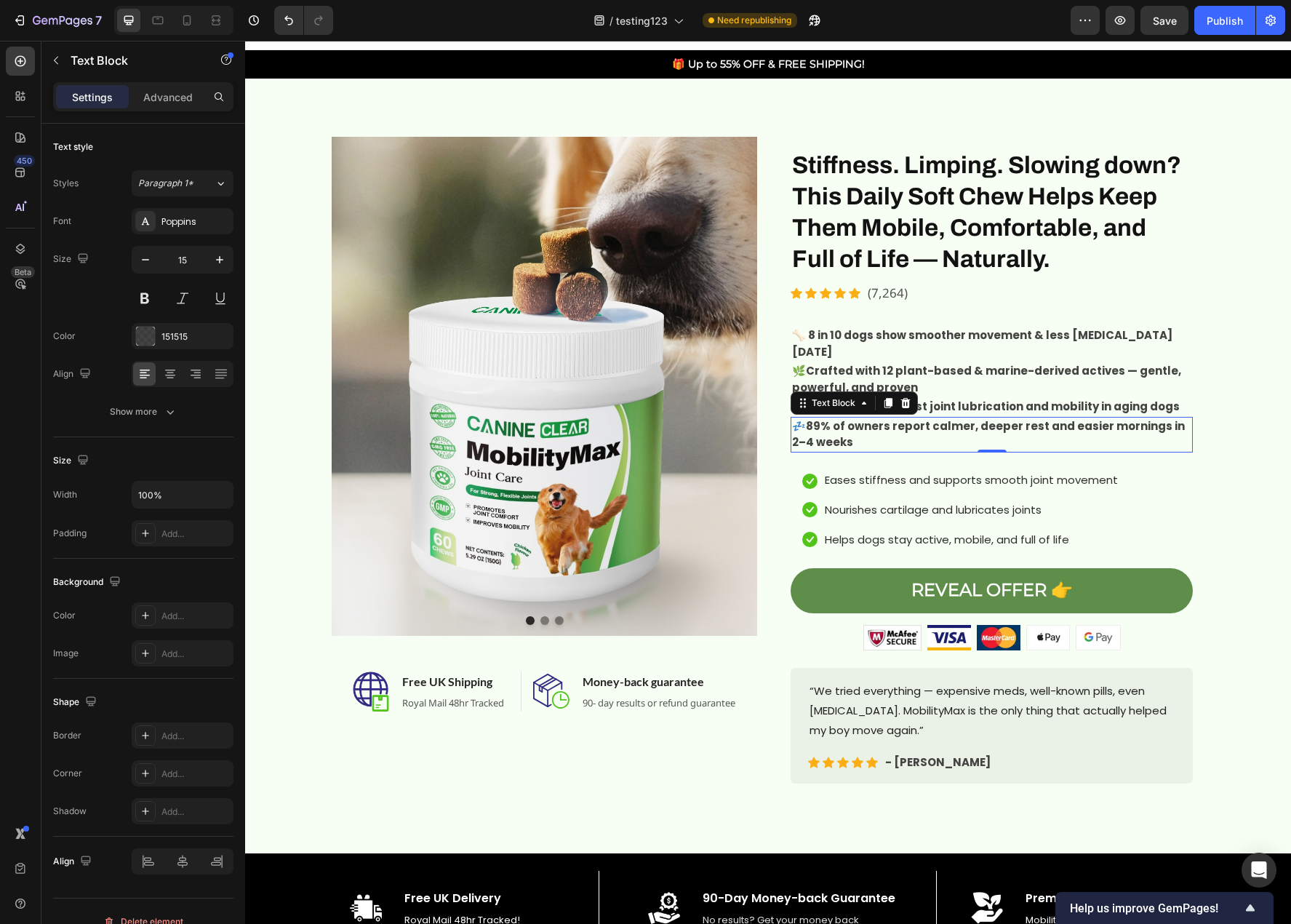
click at [919, 425] on strong "89% of owners report calmer, deeper rest and easier mornings in 2–4 weeks" at bounding box center [989, 434] width 393 height 32
click at [982, 405] on strong "Formulated to boost joint lubrication and mobility in aging dogs" at bounding box center [993, 405] width 374 height 15
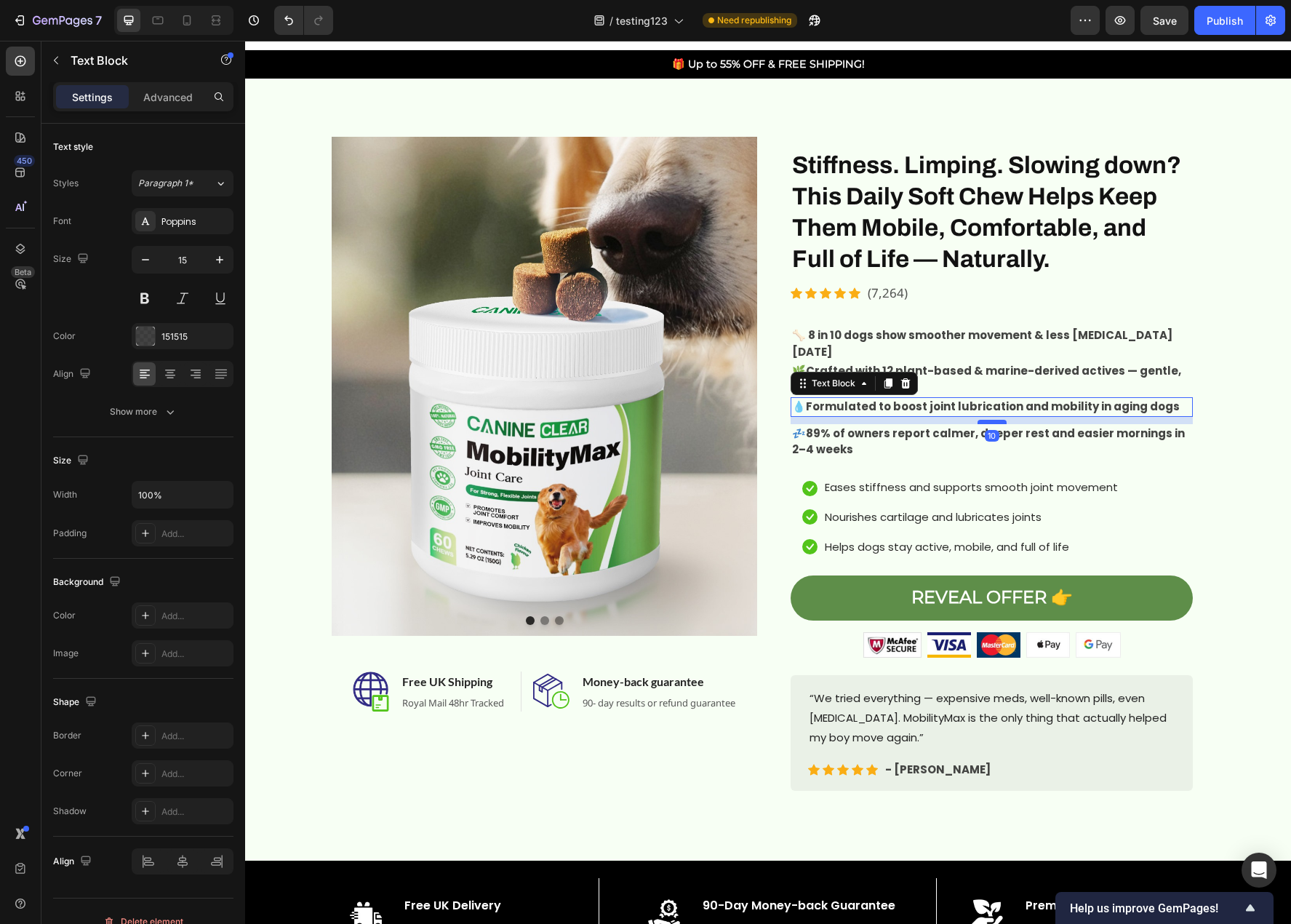
drag, startPoint x: 982, startPoint y: 416, endPoint x: 990, endPoint y: 423, distance: 10.6
click at [990, 423] on div at bounding box center [992, 421] width 29 height 4
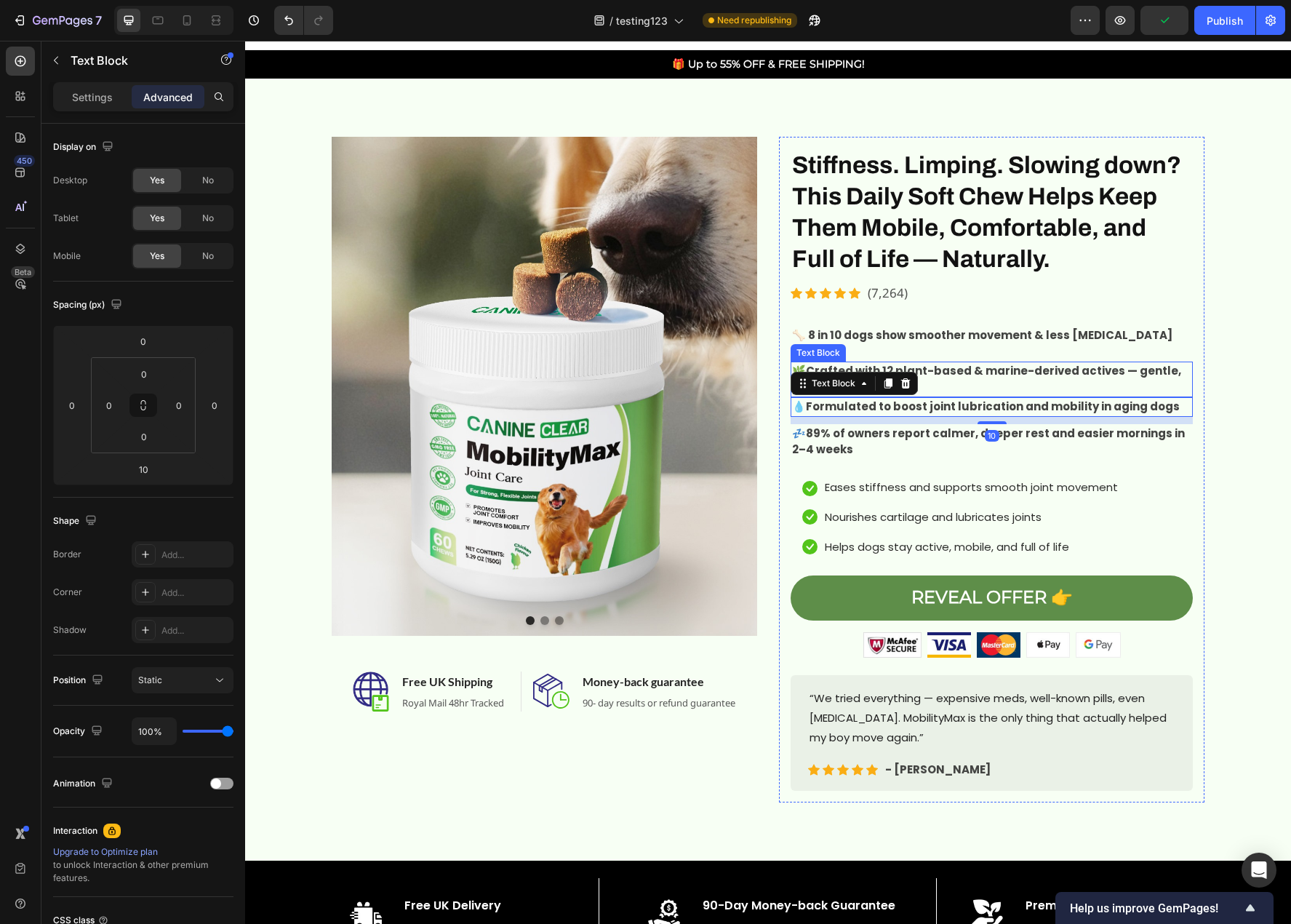
click at [988, 384] on p "🌿 Crafted with 12 plant-based & marine-derived actives — gentle, powerful, and …" at bounding box center [992, 379] width 400 height 33
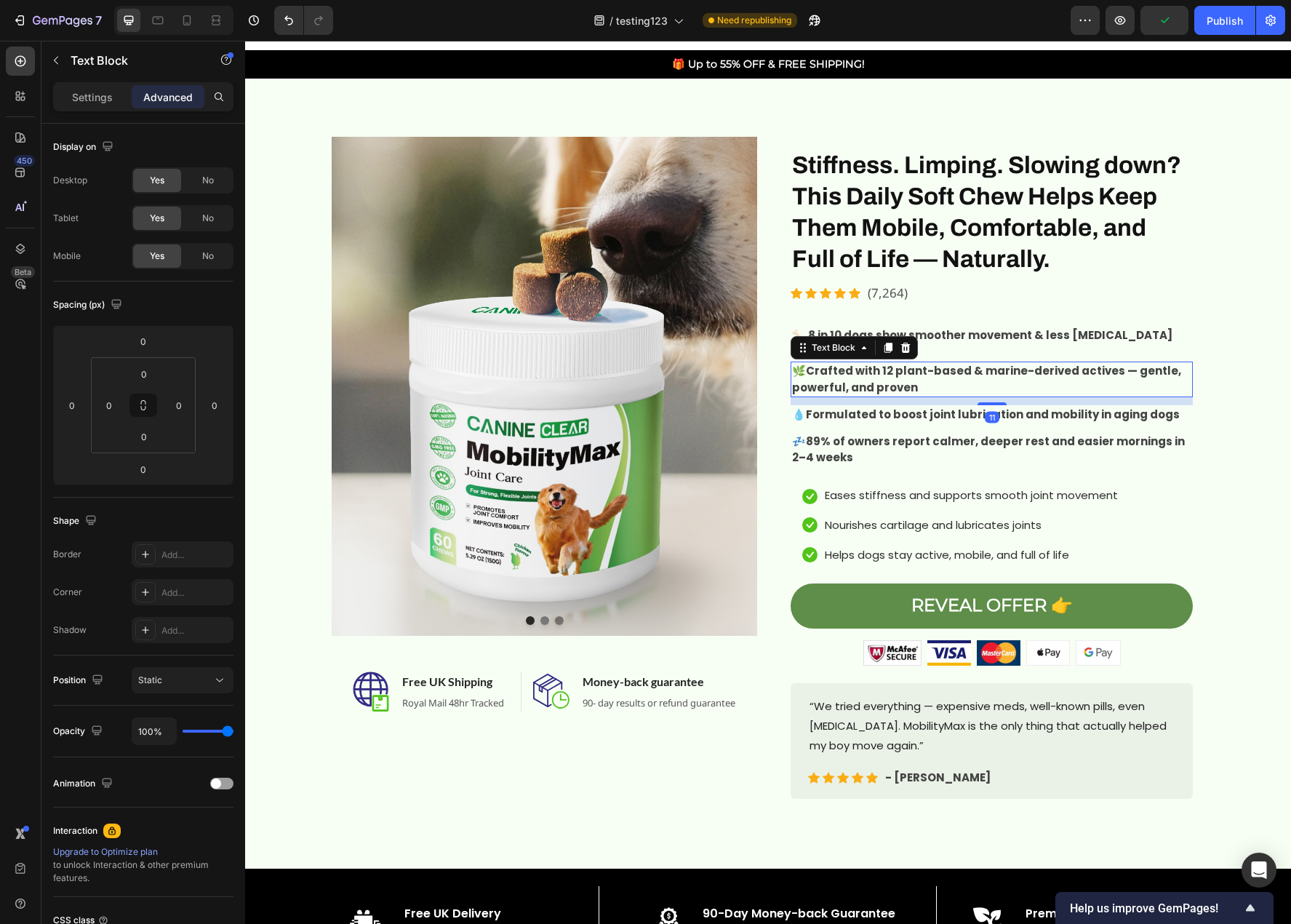
drag, startPoint x: 989, startPoint y: 398, endPoint x: 989, endPoint y: 405, distance: 7.0
click at [989, 405] on div at bounding box center [992, 404] width 29 height 3
type input "11"
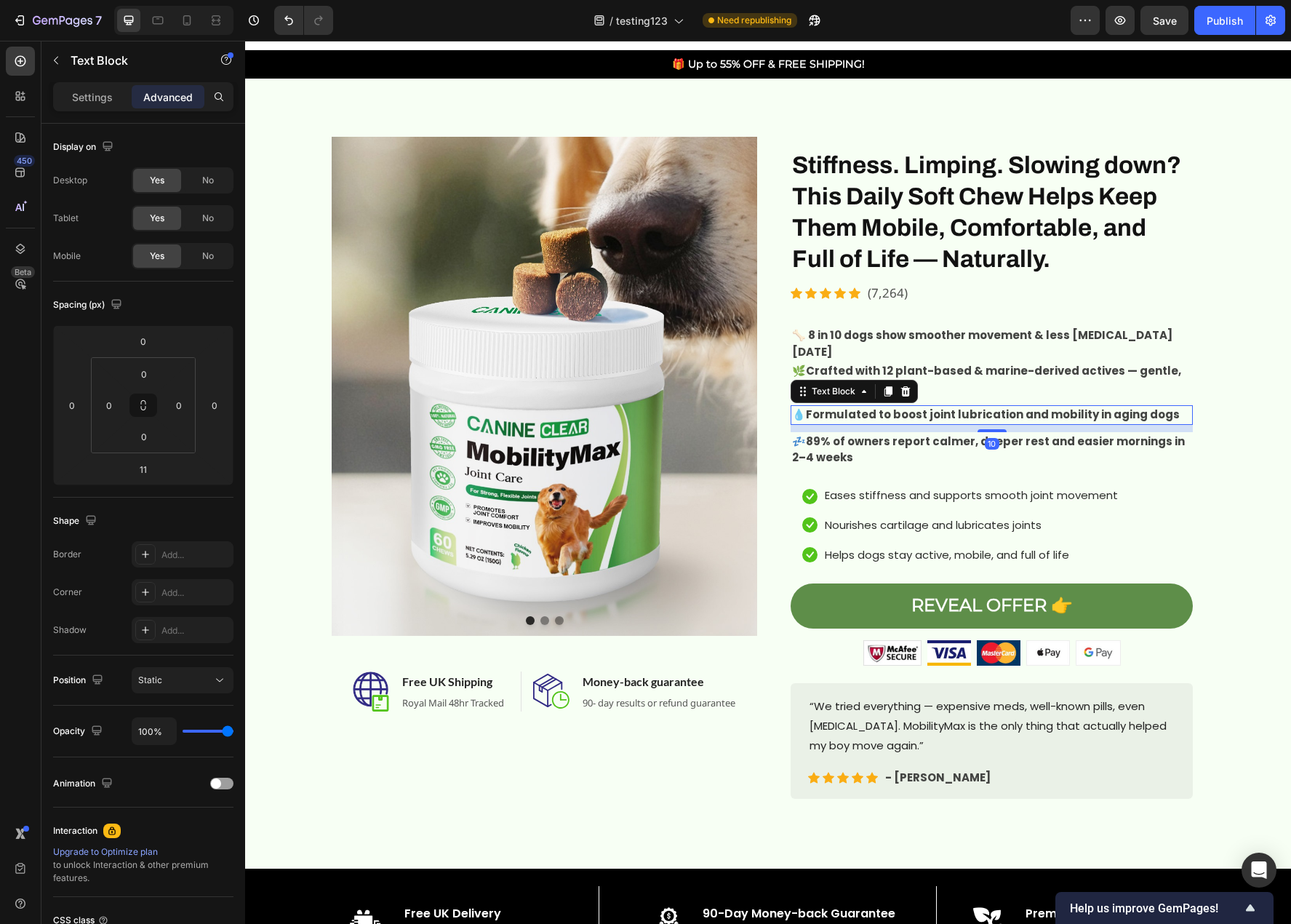
click at [954, 418] on strong "Formulated to boost joint lubrication and mobility in aging dogs" at bounding box center [993, 413] width 374 height 15
click at [988, 388] on p "🌿 Crafted with 12 plant-based & marine-derived actives — gentle, powerful, and …" at bounding box center [992, 379] width 400 height 33
click at [990, 392] on p "🌿 Crafted with 12 plant-based & marine-derived actives — gentle, powerful, and …" at bounding box center [992, 379] width 400 height 33
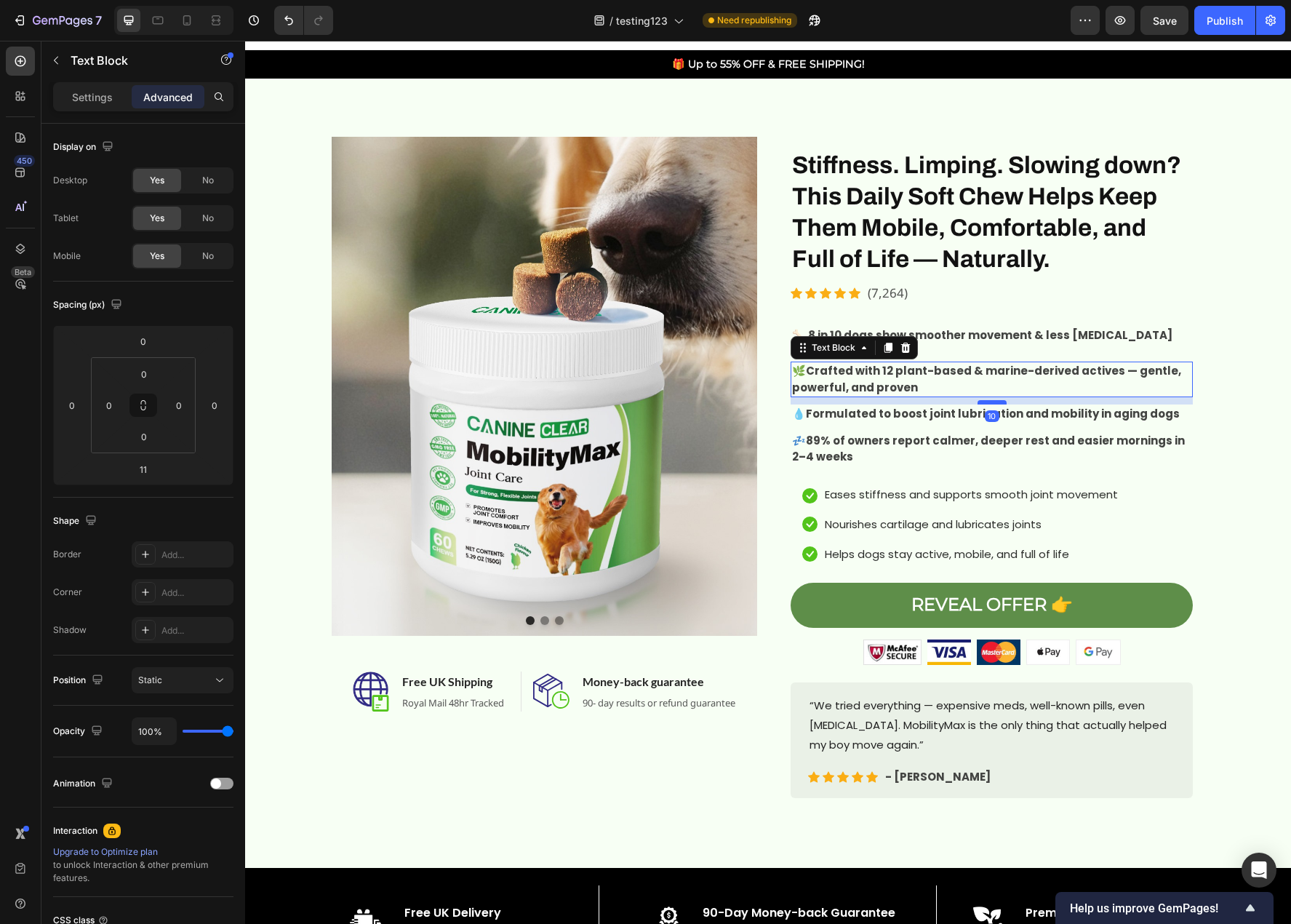
click at [990, 403] on div at bounding box center [992, 402] width 29 height 4
type input "10"
click at [982, 342] on strong "🦴 8 in 10 dogs show smoother movement & less [MEDICAL_DATA] [DATE]" at bounding box center [983, 343] width 381 height 32
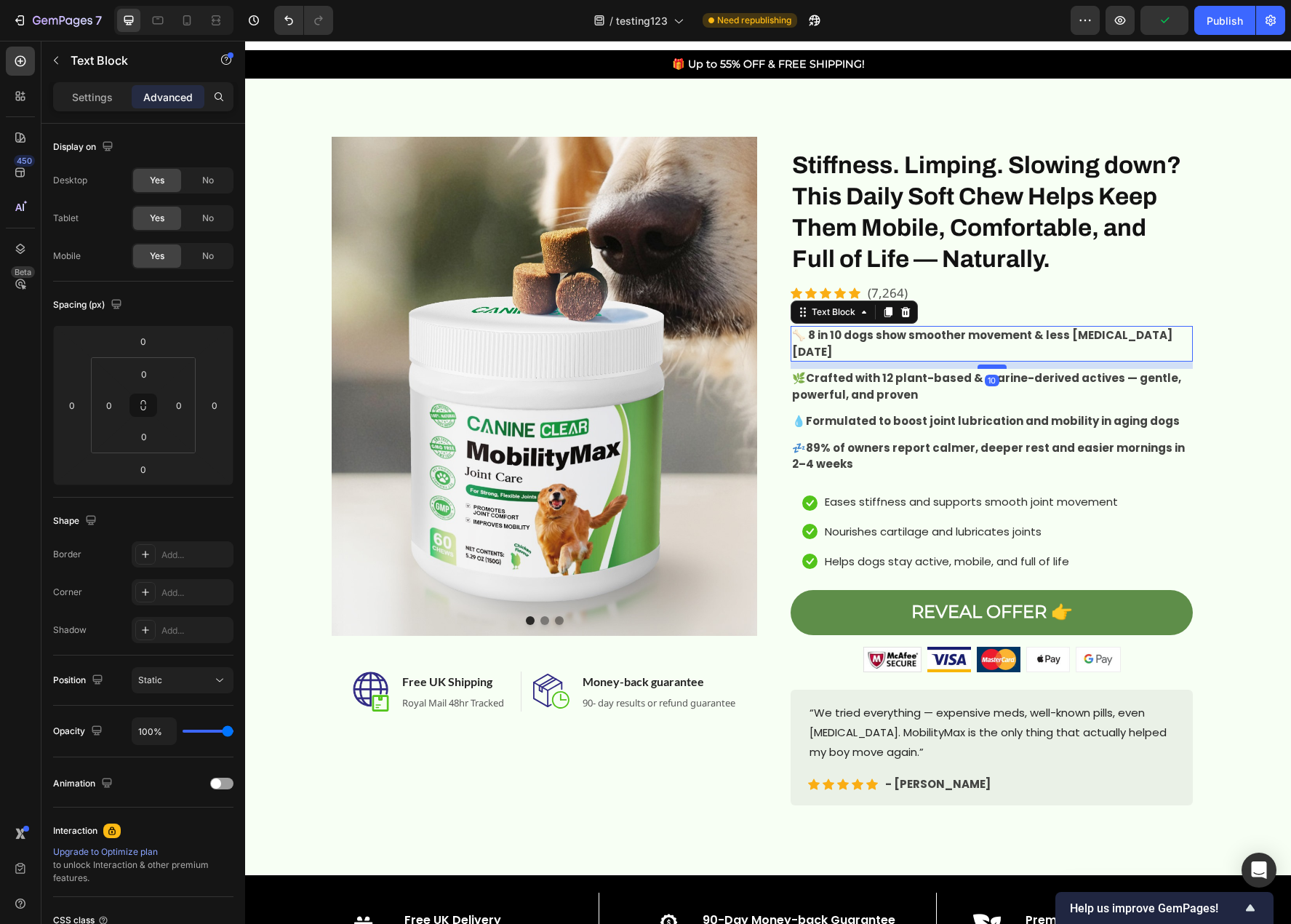
click at [994, 367] on div at bounding box center [992, 367] width 29 height 4
type input "10"
click at [1022, 397] on p "🌿 Crafted with 12 plant-based & marine-derived actives — gentle, powerful, and …" at bounding box center [992, 386] width 400 height 33
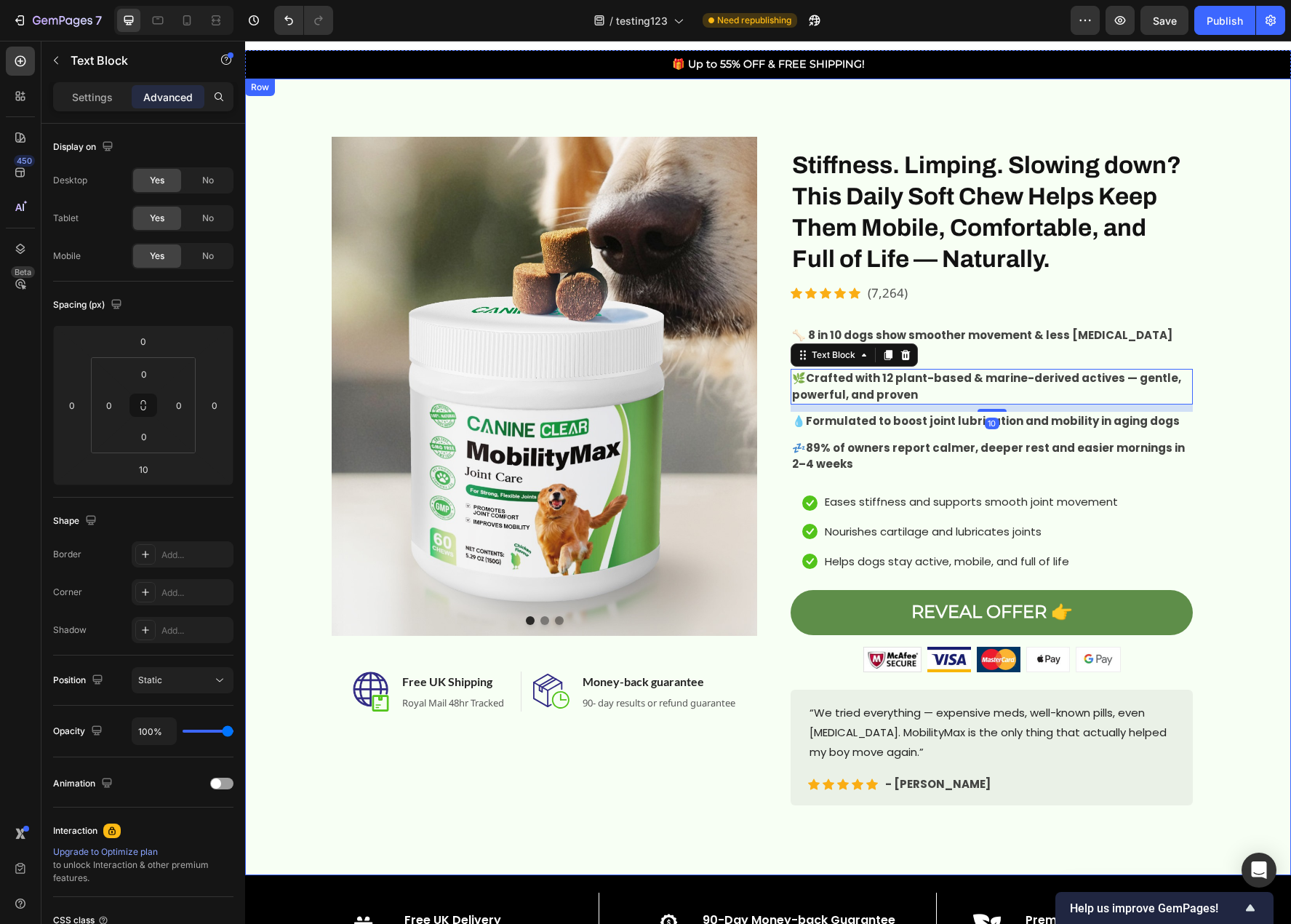
click at [1244, 508] on div "Image Image Image Carousel Image Free UK Shipping Heading Royal Mail 48hr Track…" at bounding box center [767, 477] width 1024 height 680
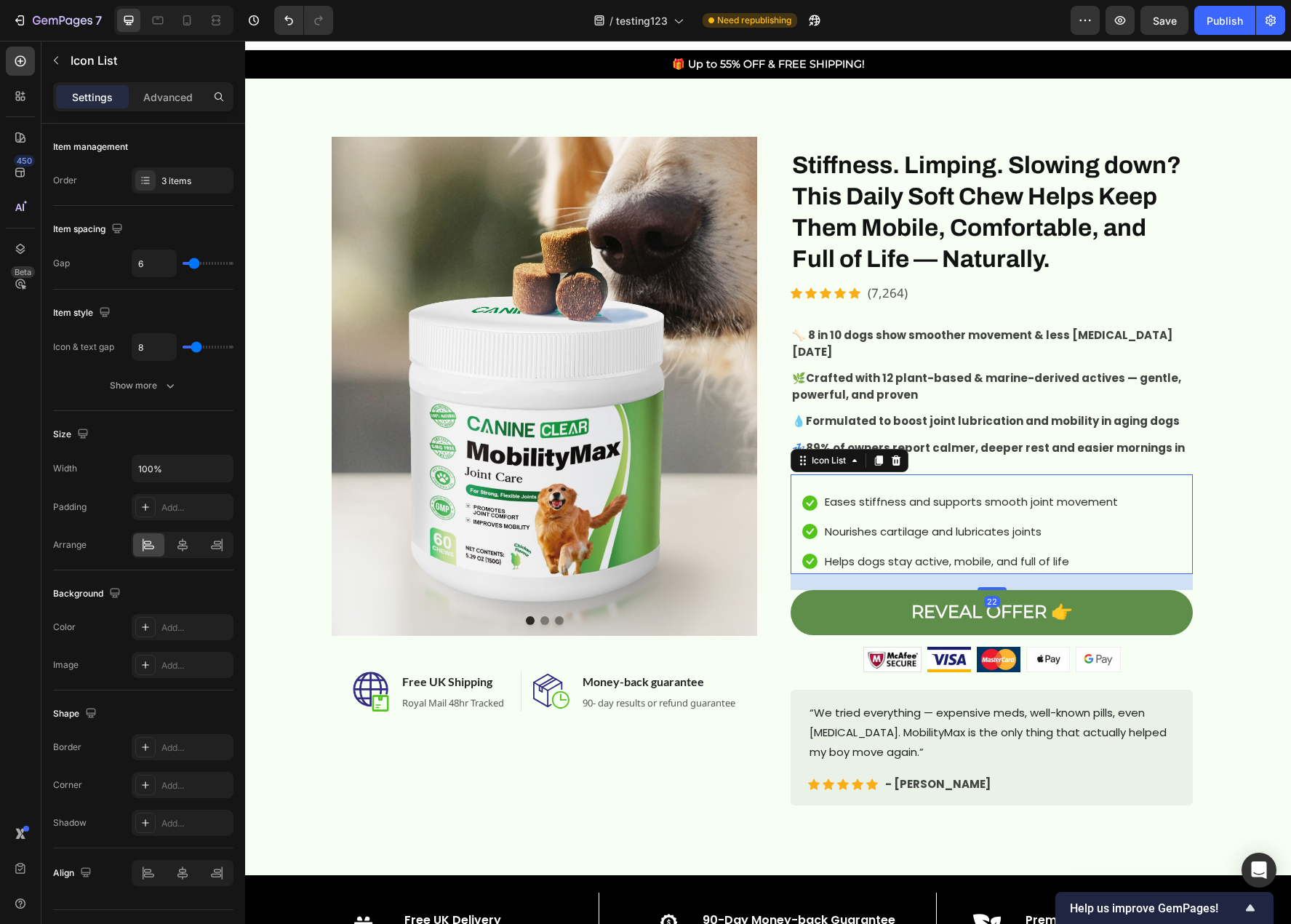
click at [1150, 501] on div "Icon Eases stiffness and supports smooth joint movement Text block Icon Nourish…" at bounding box center [992, 532] width 403 height 82
click at [892, 459] on icon at bounding box center [896, 460] width 10 height 10
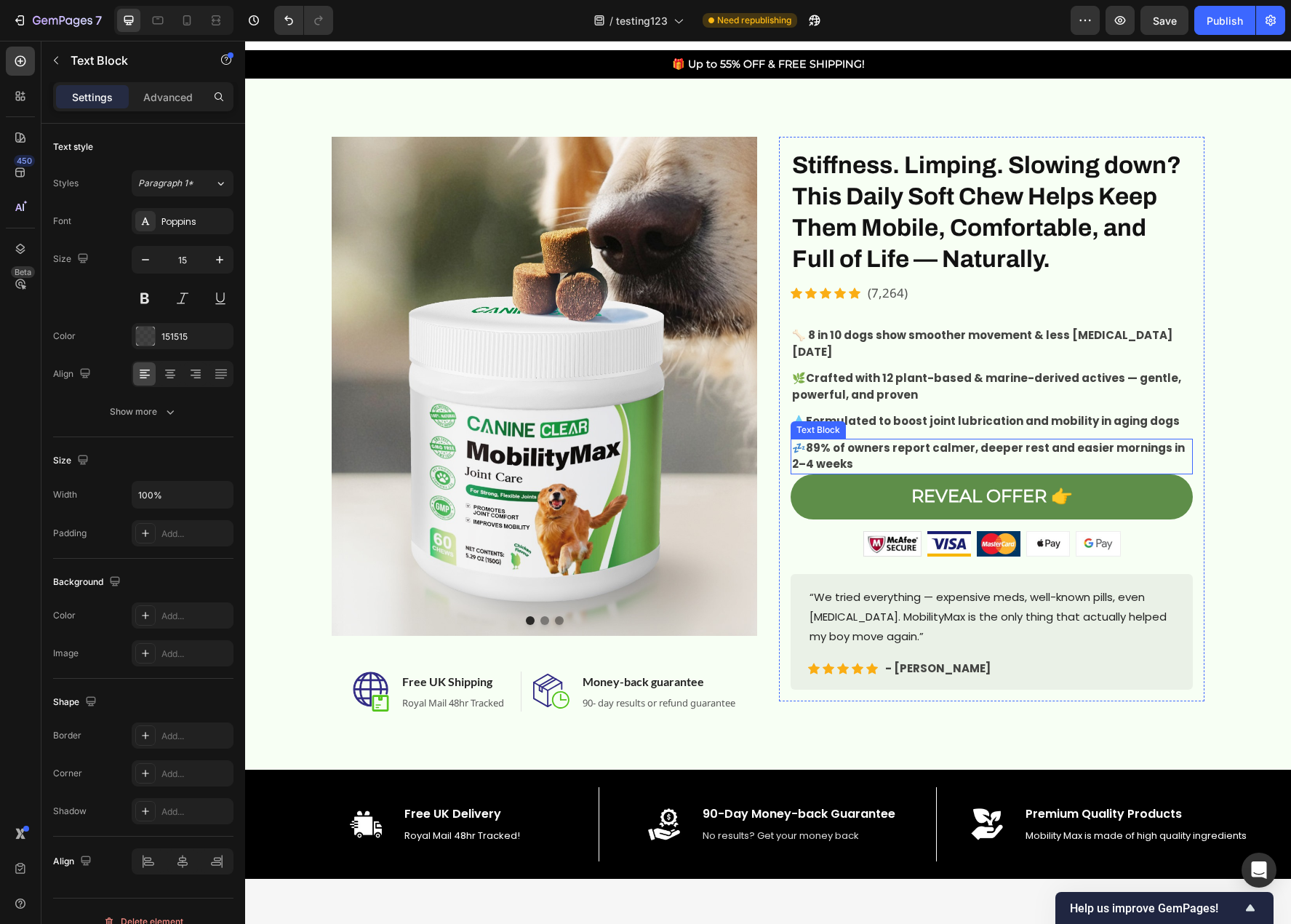
click at [996, 465] on p "💤 89% of owners report calmer, deeper rest and easier mornings in 2–4 weeks" at bounding box center [992, 456] width 400 height 33
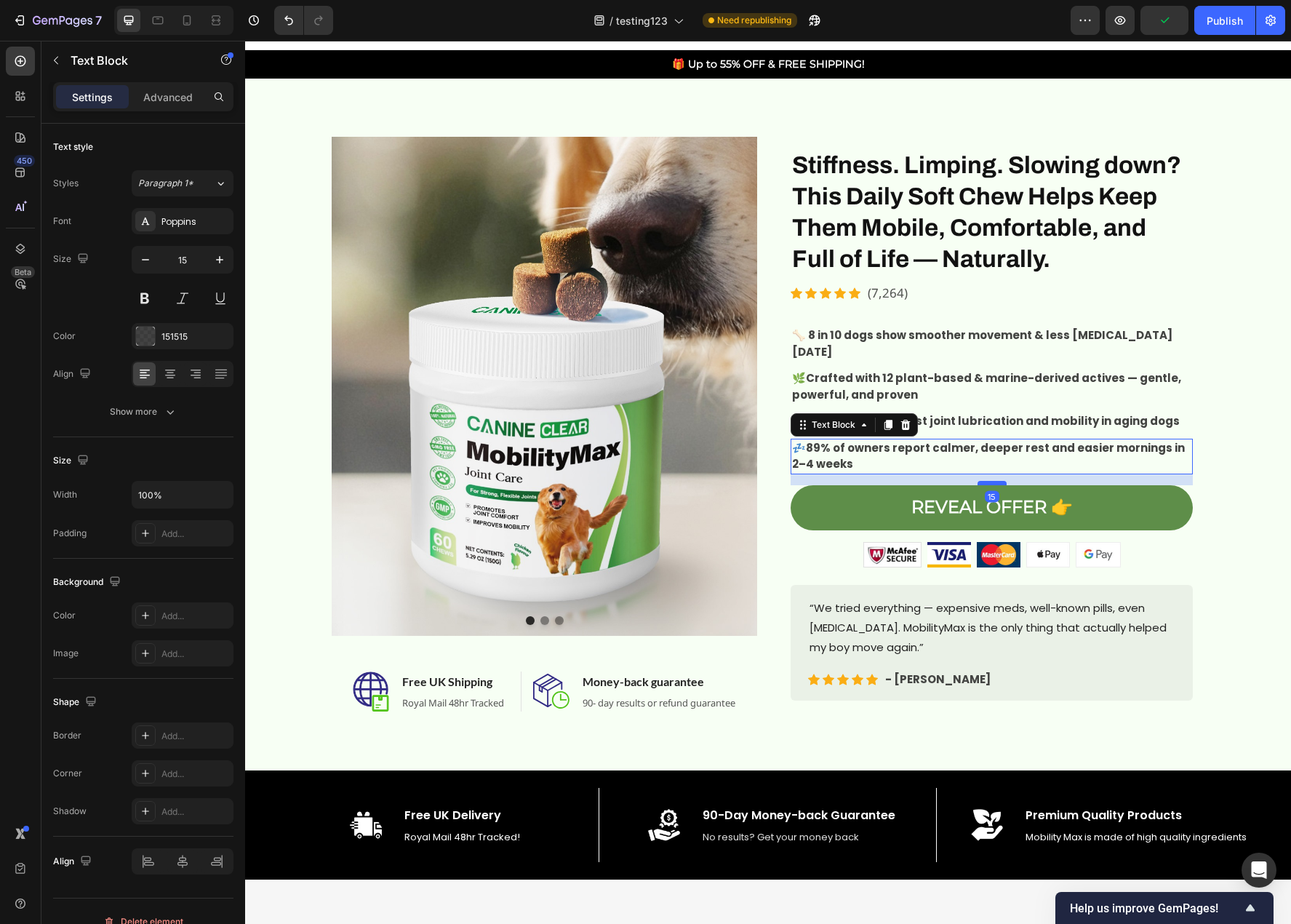
drag, startPoint x: 990, startPoint y: 471, endPoint x: 990, endPoint y: 482, distance: 11.0
click at [990, 482] on div at bounding box center [992, 483] width 29 height 4
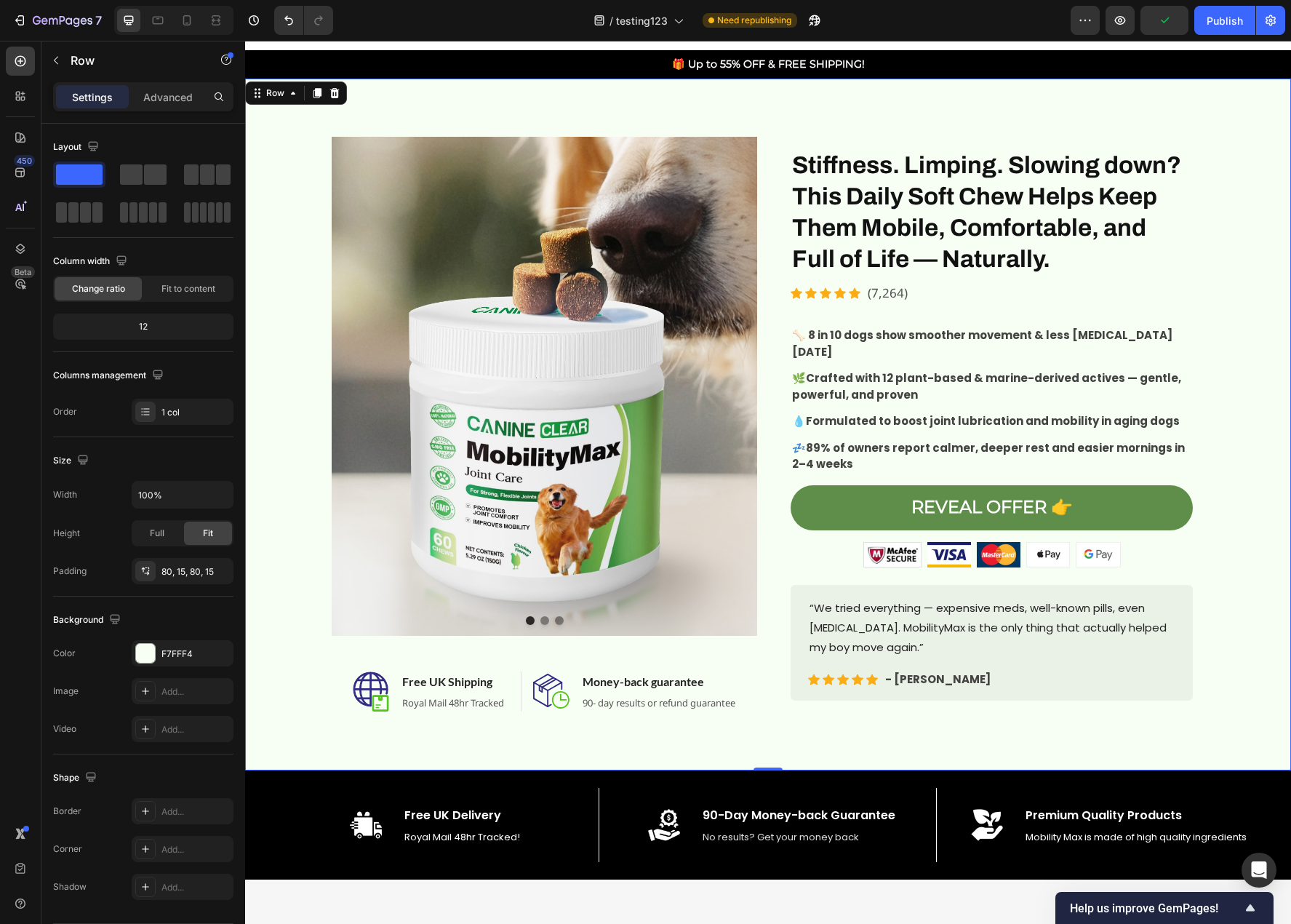
click at [1239, 564] on div "Image Image Image Carousel Image Free UK Shipping Heading Royal Mail 48hr Track…" at bounding box center [767, 424] width 1024 height 575
drag, startPoint x: 1165, startPoint y: 21, endPoint x: 1184, endPoint y: 34, distance: 23.0
click at [1164, 21] on span "Save" at bounding box center [1165, 21] width 24 height 12
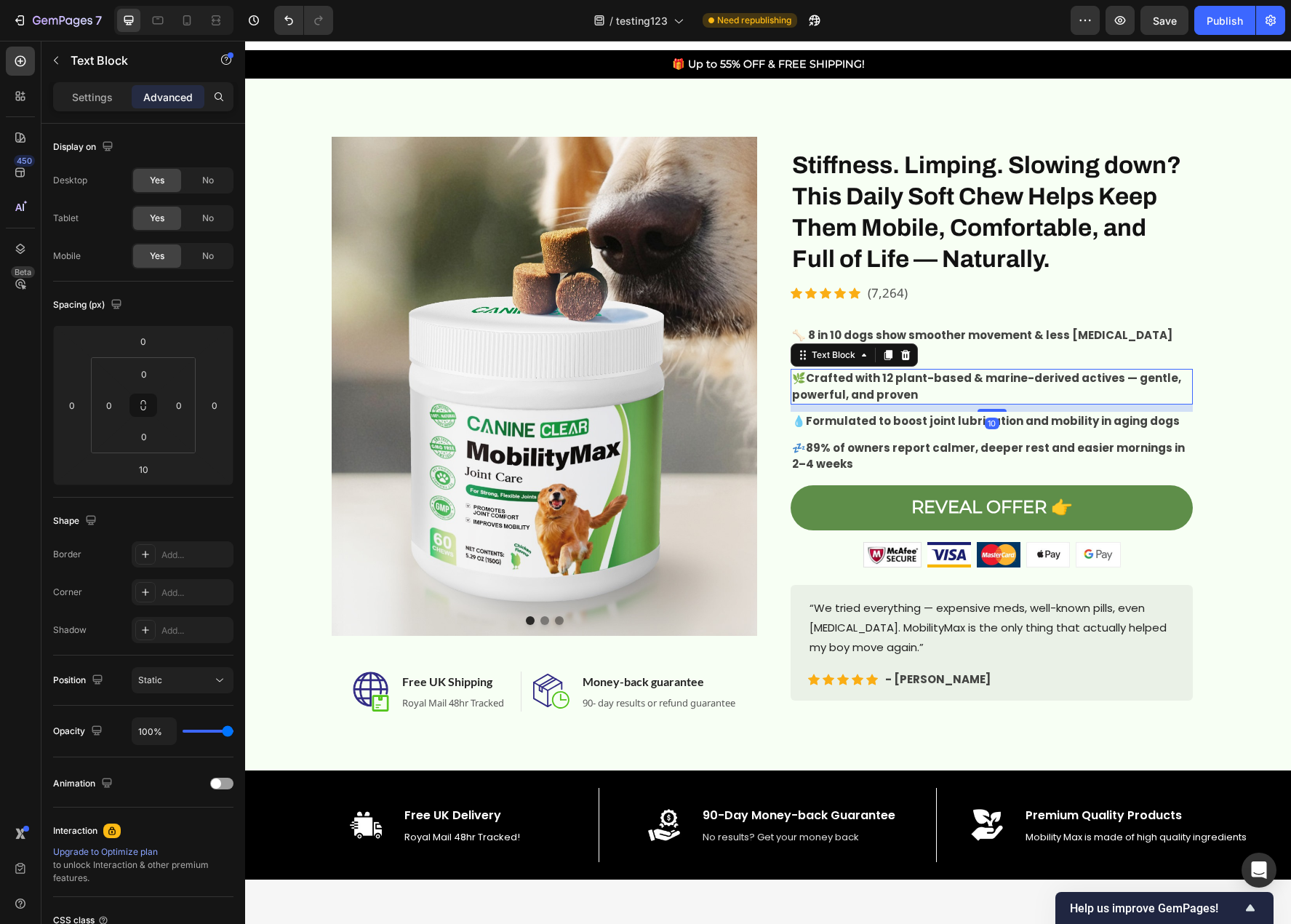
click at [938, 373] on strong "Crafted with 12 plant-based & marine-derived actives — gentle, powerful, and pr…" at bounding box center [987, 386] width 389 height 32
click at [984, 379] on strong "Crafted with 12 plant-based & marine-derived actives — gentle, powerful, and pr…" at bounding box center [987, 386] width 389 height 32
click at [977, 379] on strong "Crafted with 12 plant-based & marine-derived actives — gentle, powerful, and pr…" at bounding box center [987, 386] width 389 height 32
click at [922, 378] on strong "Crafted with 12 plantmarine-derived actives — gentle, powerful, and proven" at bounding box center [987, 386] width 390 height 32
click at [922, 376] on strong "Crafted with 12 plant marine-derived actives — gentle, powerful, and proven" at bounding box center [988, 386] width 392 height 32
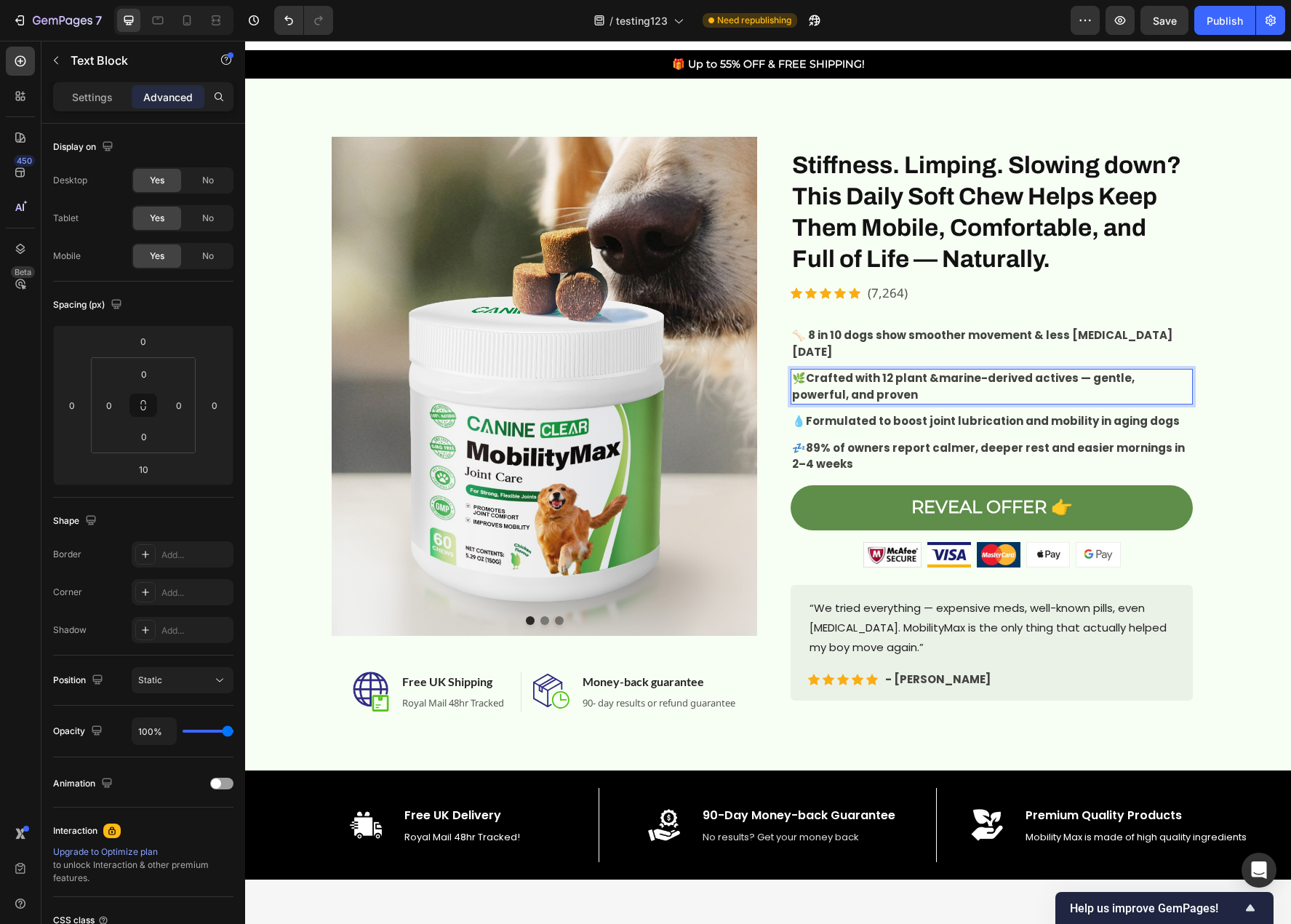
click at [930, 378] on strong "Crafted with 12 plant &marine-derived actives — gentle, powerful, and proven" at bounding box center [964, 386] width 343 height 32
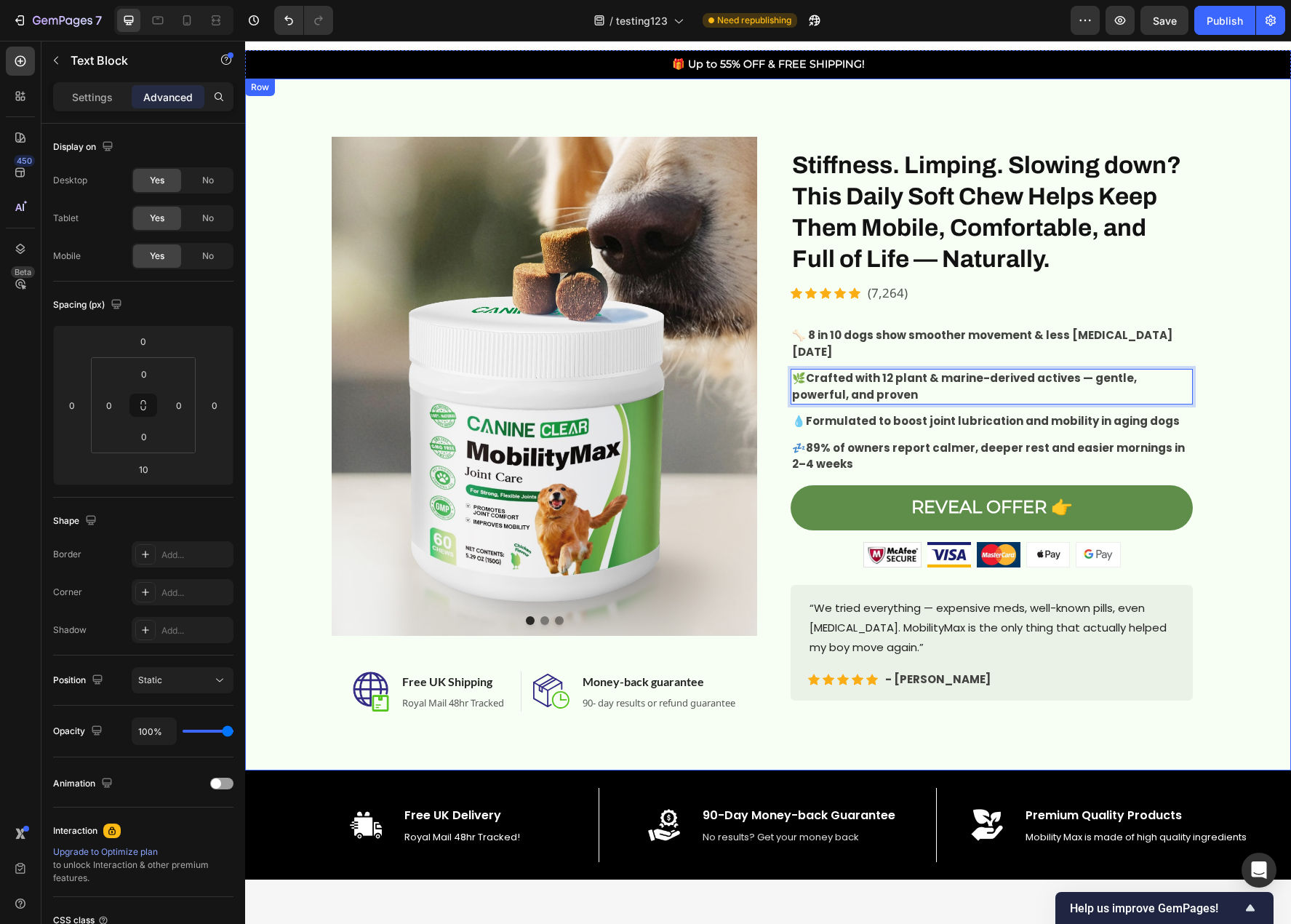
click at [1238, 453] on div "Image Image Image Carousel Image Free UK Shipping Heading Royal Mail 48hr Track…" at bounding box center [767, 424] width 1024 height 575
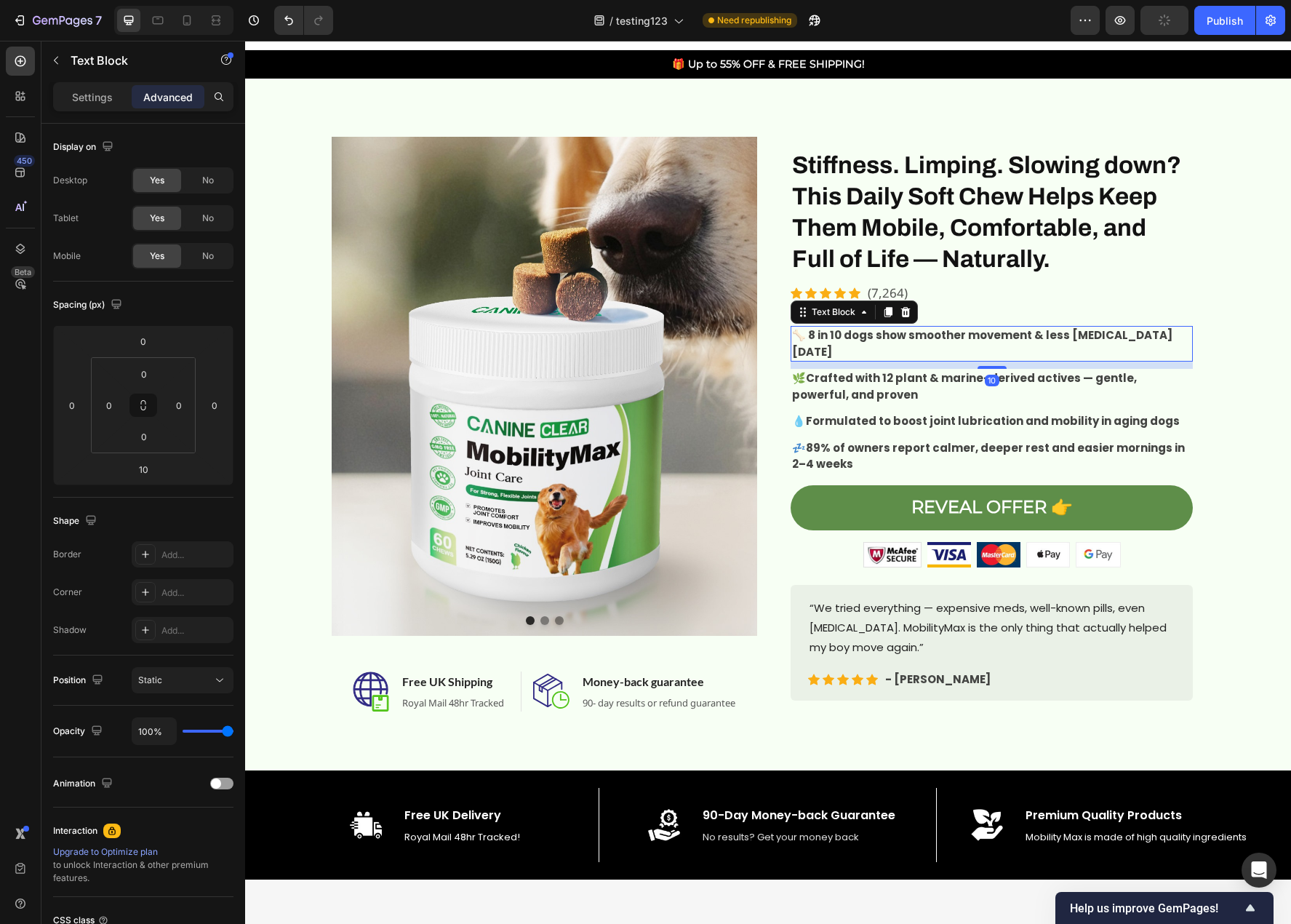
click at [848, 338] on strong "🦴 8 in 10 dogs show smoother movement & less [MEDICAL_DATA] [DATE]" at bounding box center [983, 343] width 381 height 32
click at [84, 105] on div "Settings" at bounding box center [91, 96] width 72 height 23
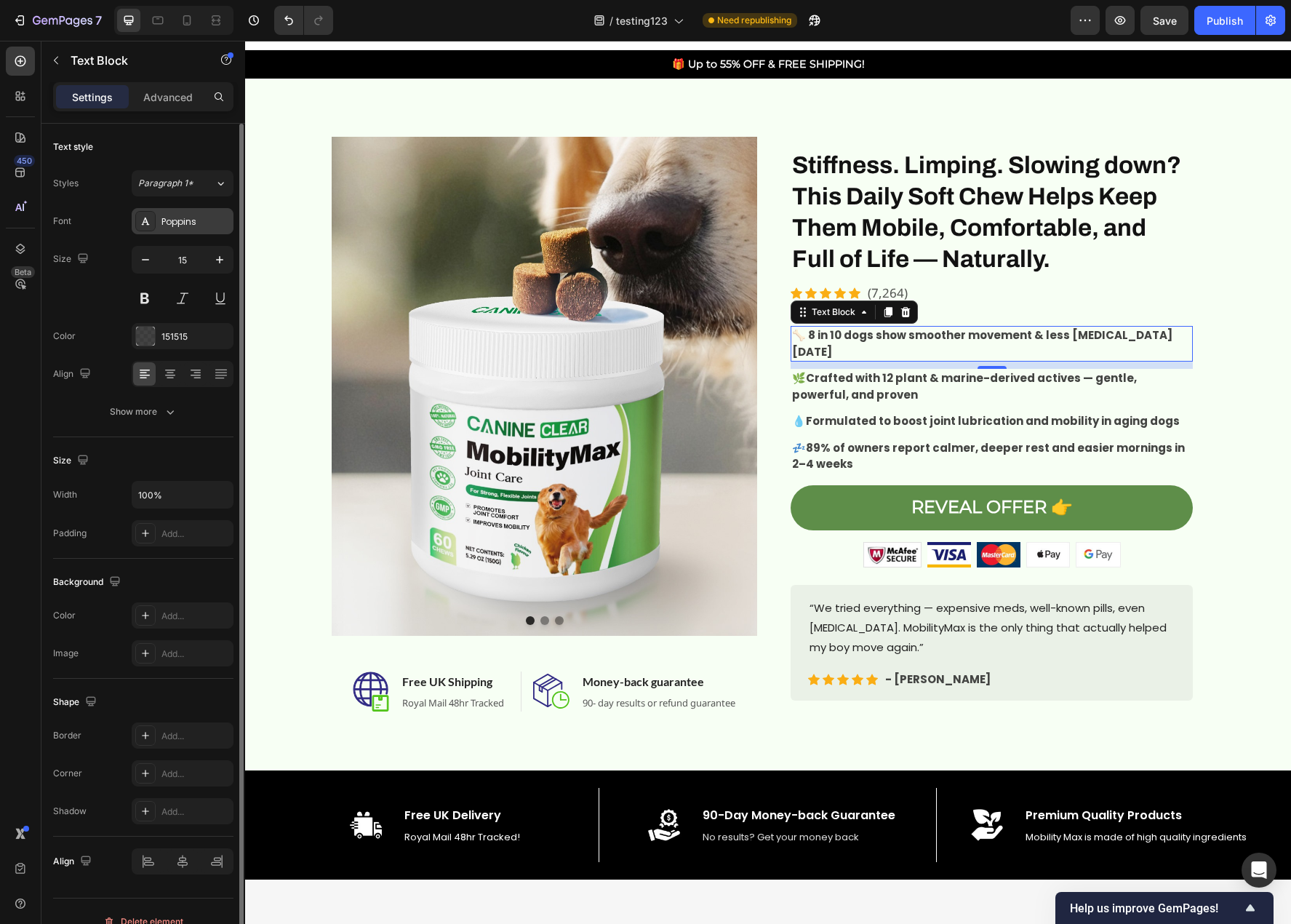
click at [183, 214] on div "Poppins" at bounding box center [182, 221] width 102 height 26
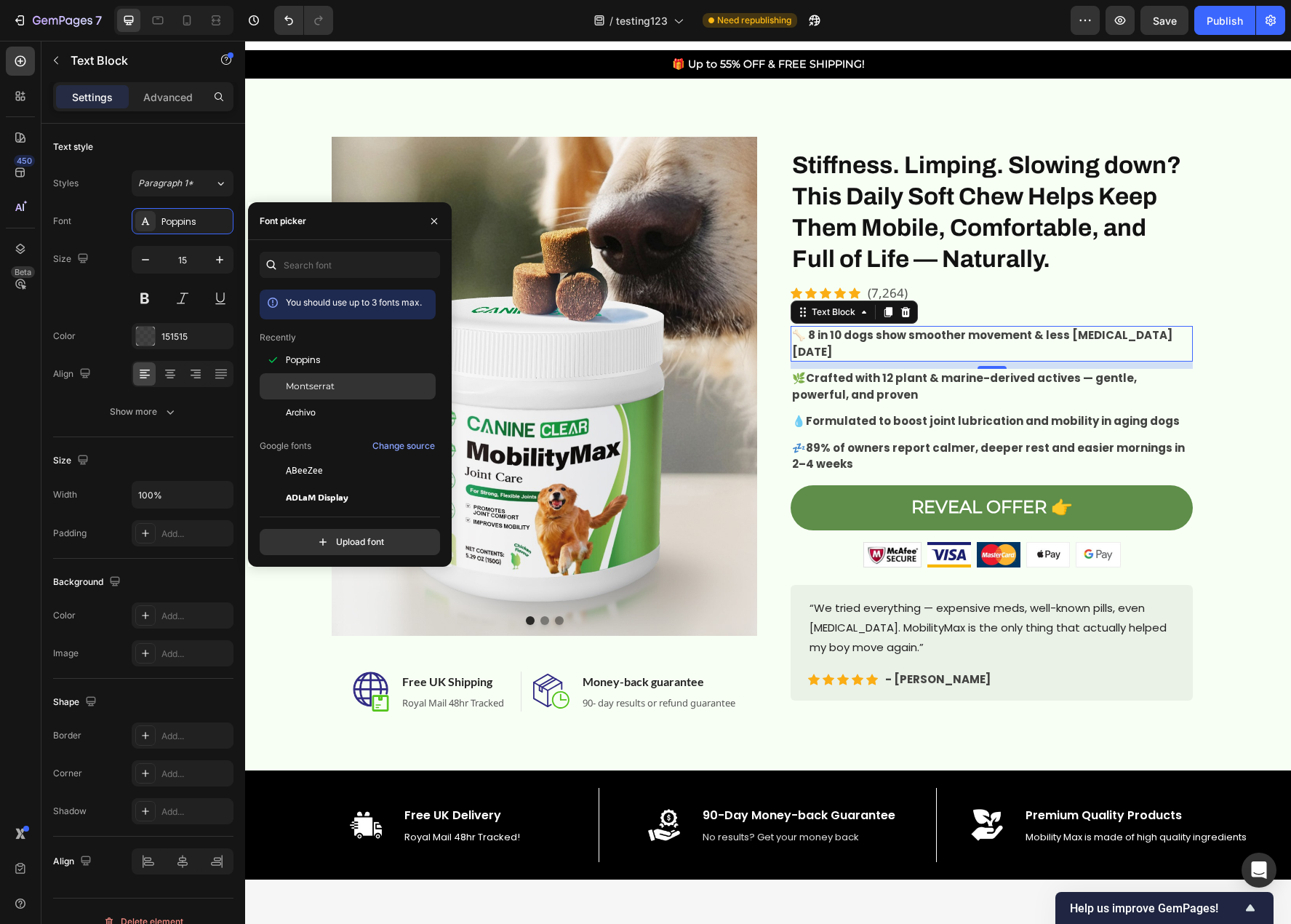
click at [320, 389] on span "Montserrat" at bounding box center [309, 386] width 49 height 13
click at [917, 370] on strong "Crafted with 12 plant & marine-derived actives — gentle, powerful, and proven" at bounding box center [965, 386] width 345 height 32
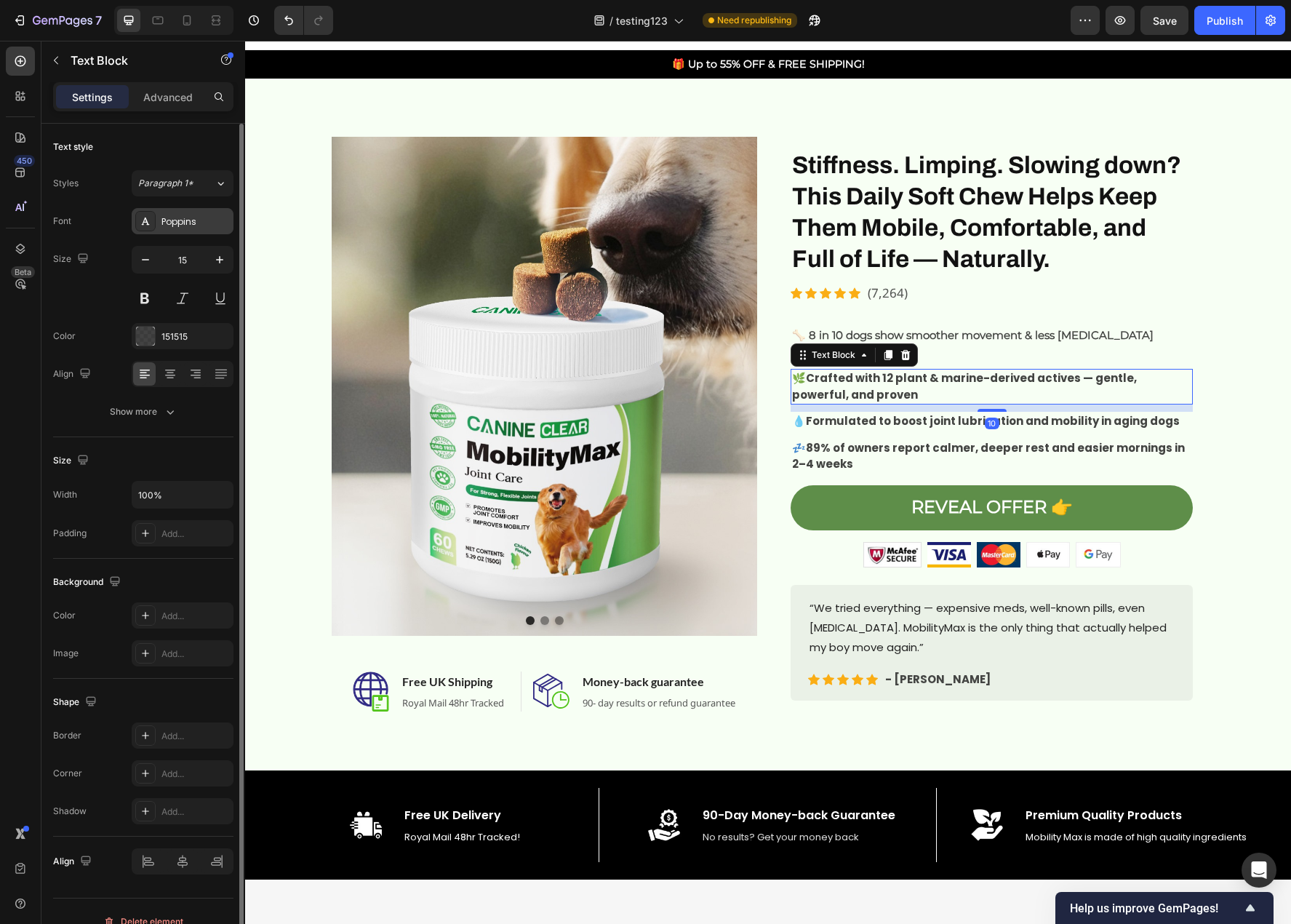
click at [187, 226] on div "Poppins" at bounding box center [195, 221] width 68 height 13
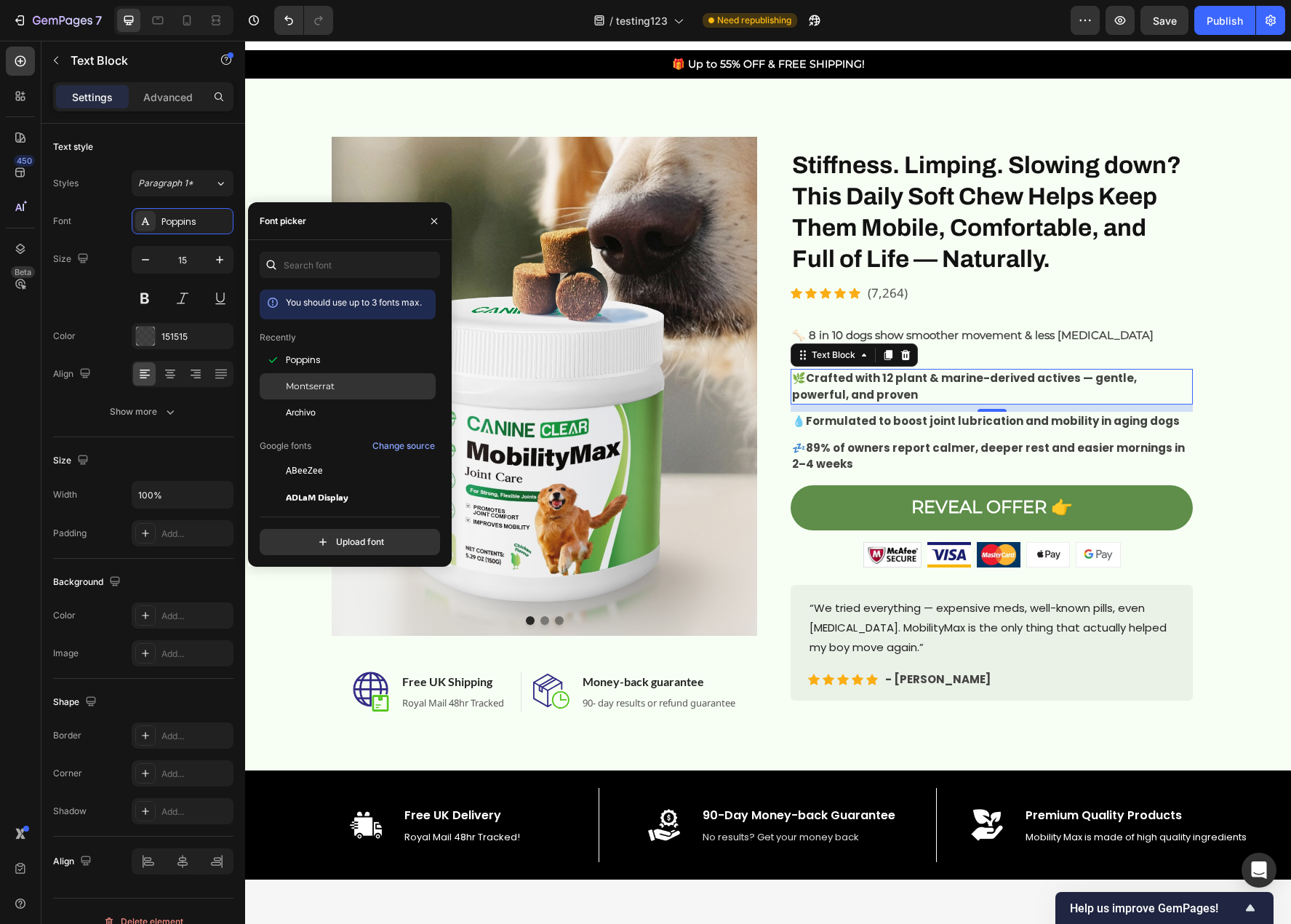
click at [330, 382] on span "Montserrat" at bounding box center [309, 386] width 49 height 13
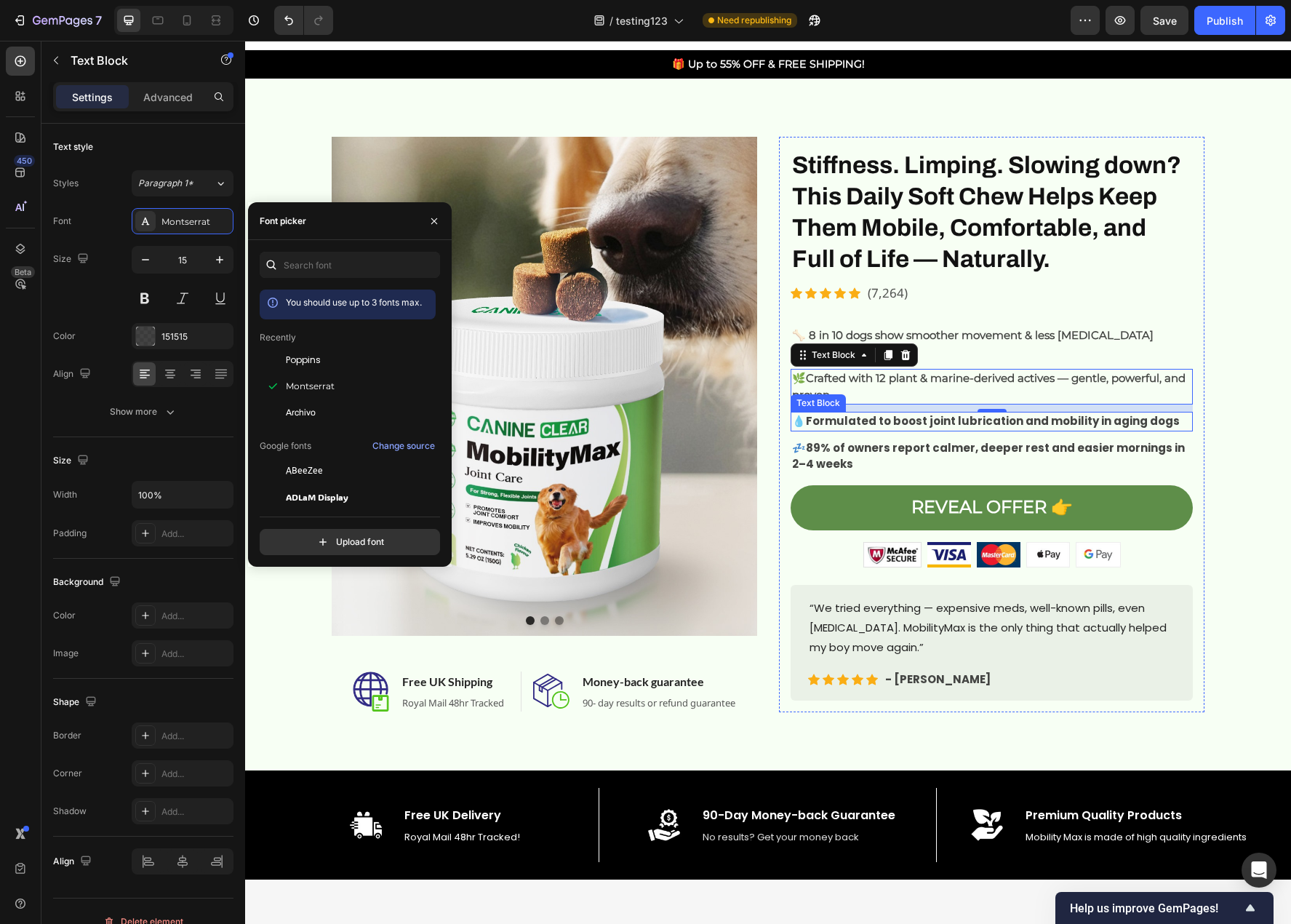
click at [924, 413] on strong "Formulated to boost joint lubrication and mobility in aging dogs" at bounding box center [993, 420] width 374 height 15
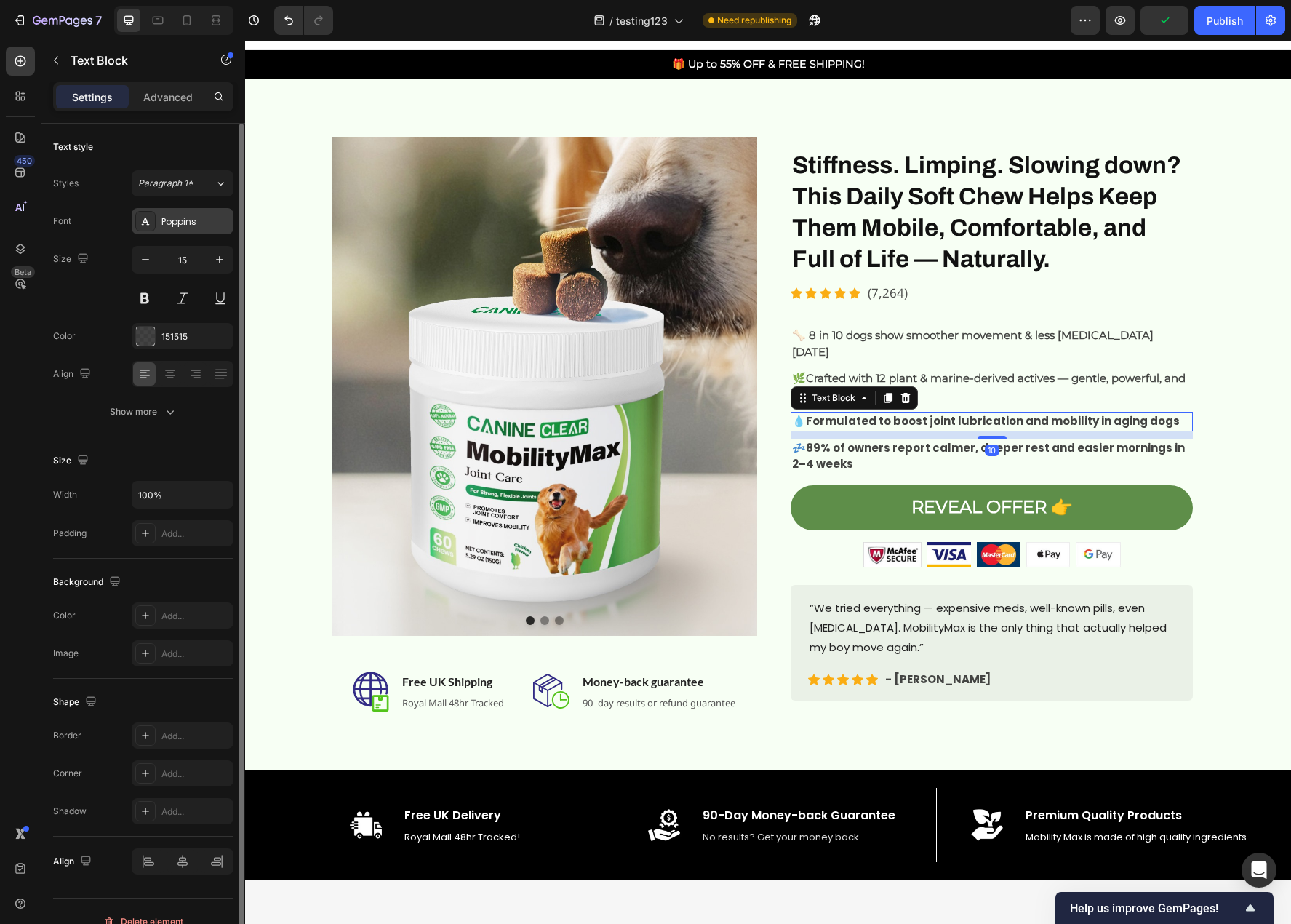
click at [183, 224] on div "Poppins" at bounding box center [195, 221] width 68 height 13
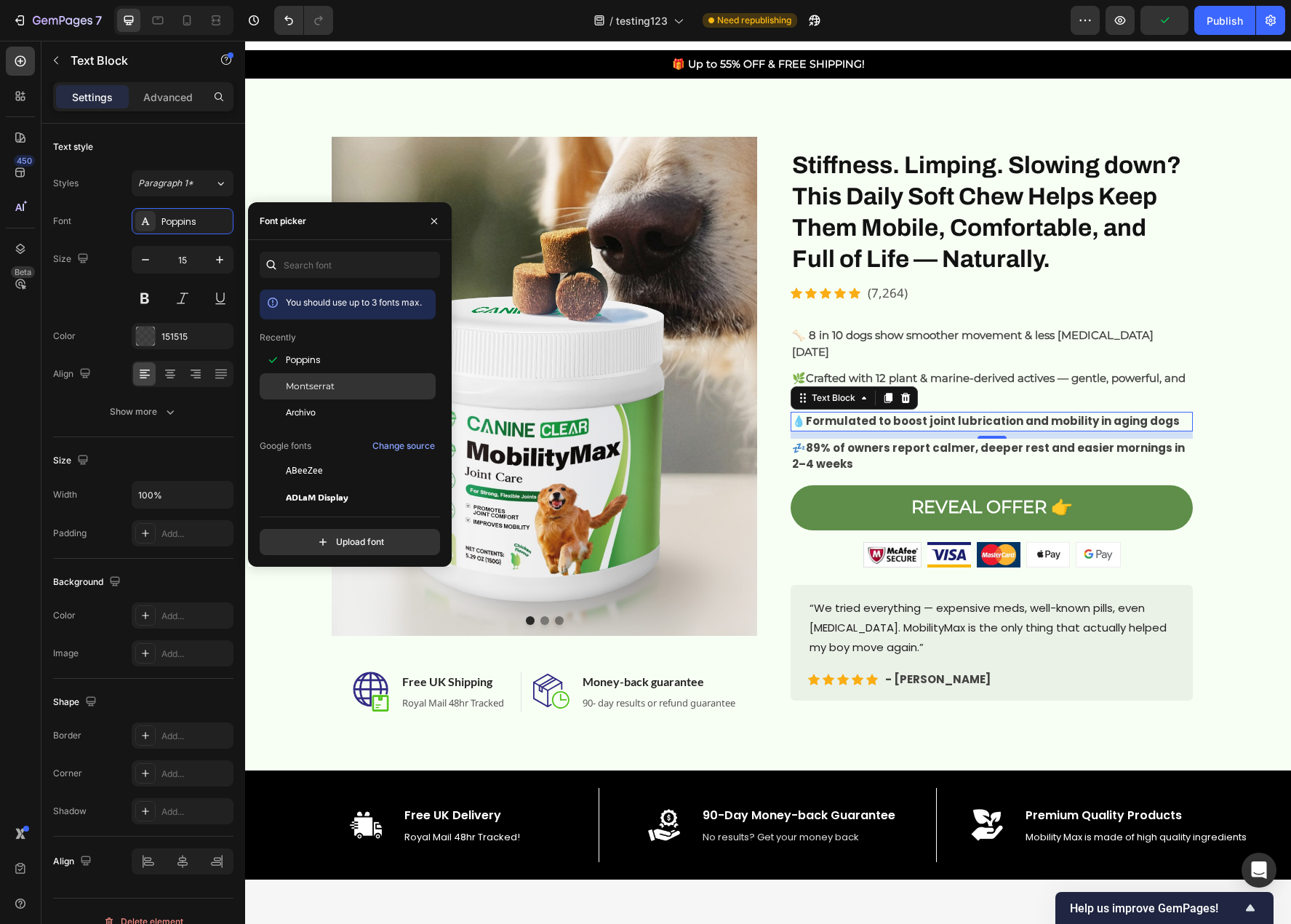
click at [299, 376] on div "Montserrat" at bounding box center [348, 386] width 176 height 26
click at [923, 440] on strong "89% of owners report calmer, deeper rest and easier mornings in 2–4 weeks" at bounding box center [989, 456] width 393 height 32
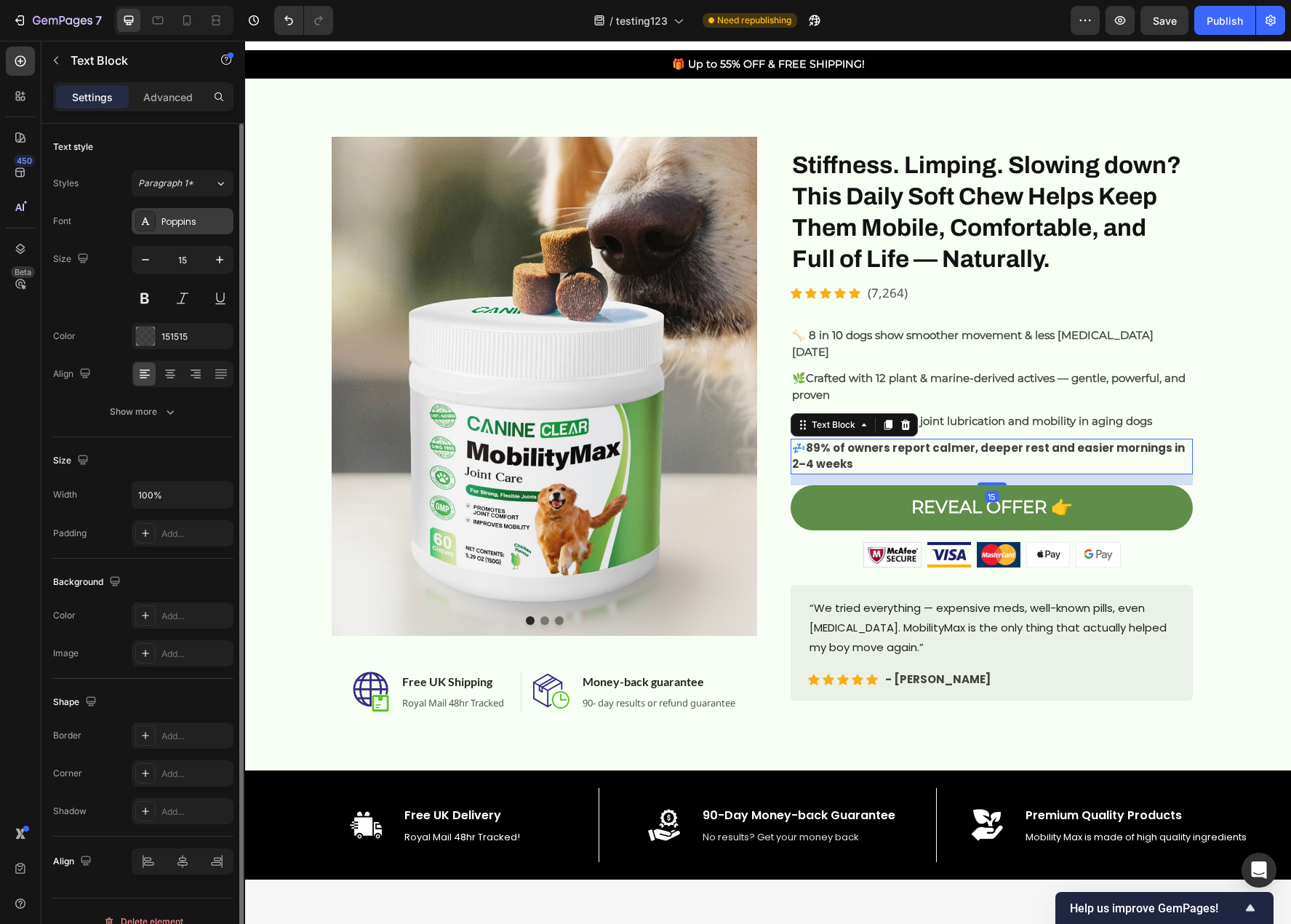
click at [189, 225] on div "Poppins" at bounding box center [195, 221] width 68 height 13
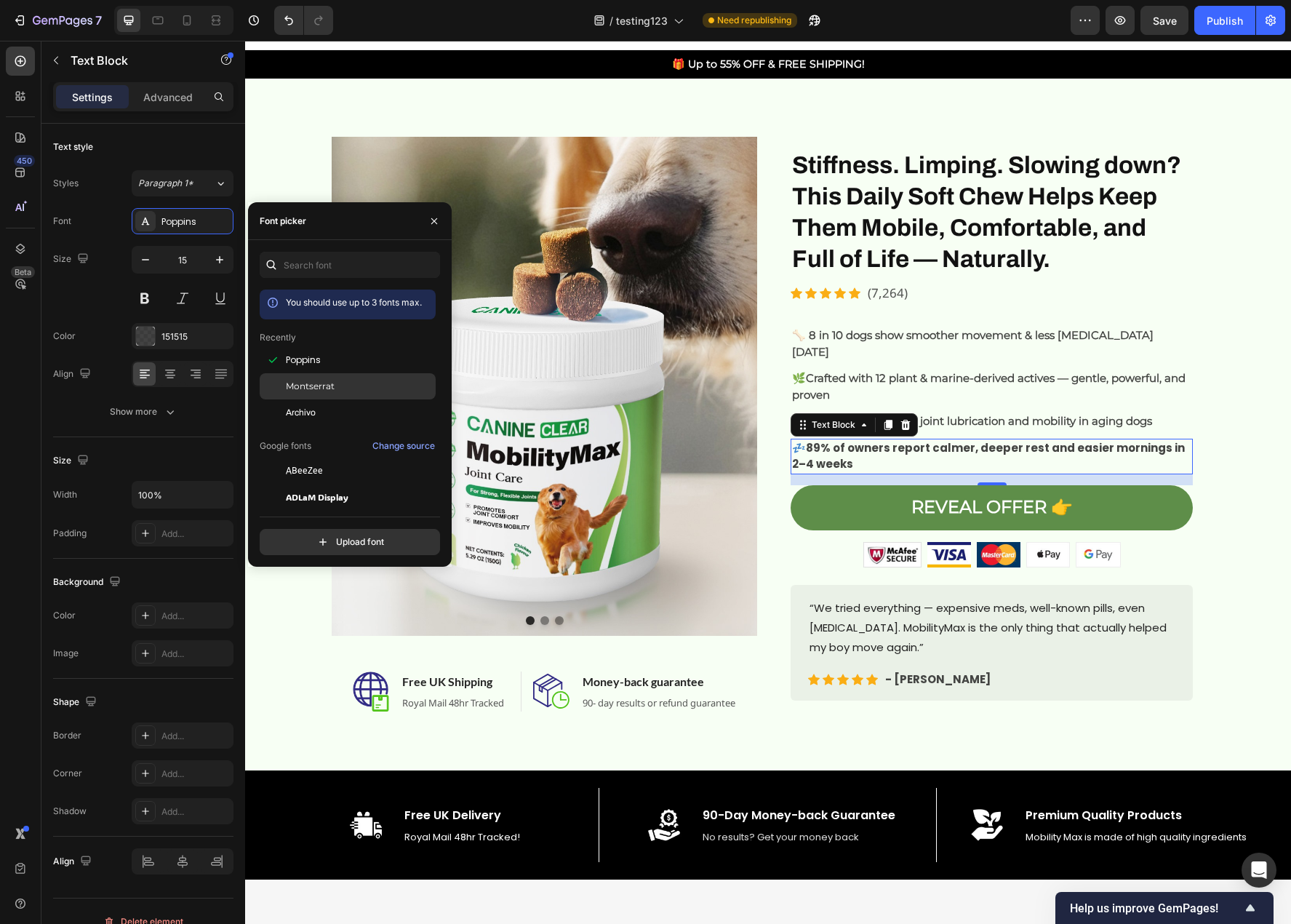
click at [293, 379] on div "Montserrat" at bounding box center [348, 386] width 176 height 26
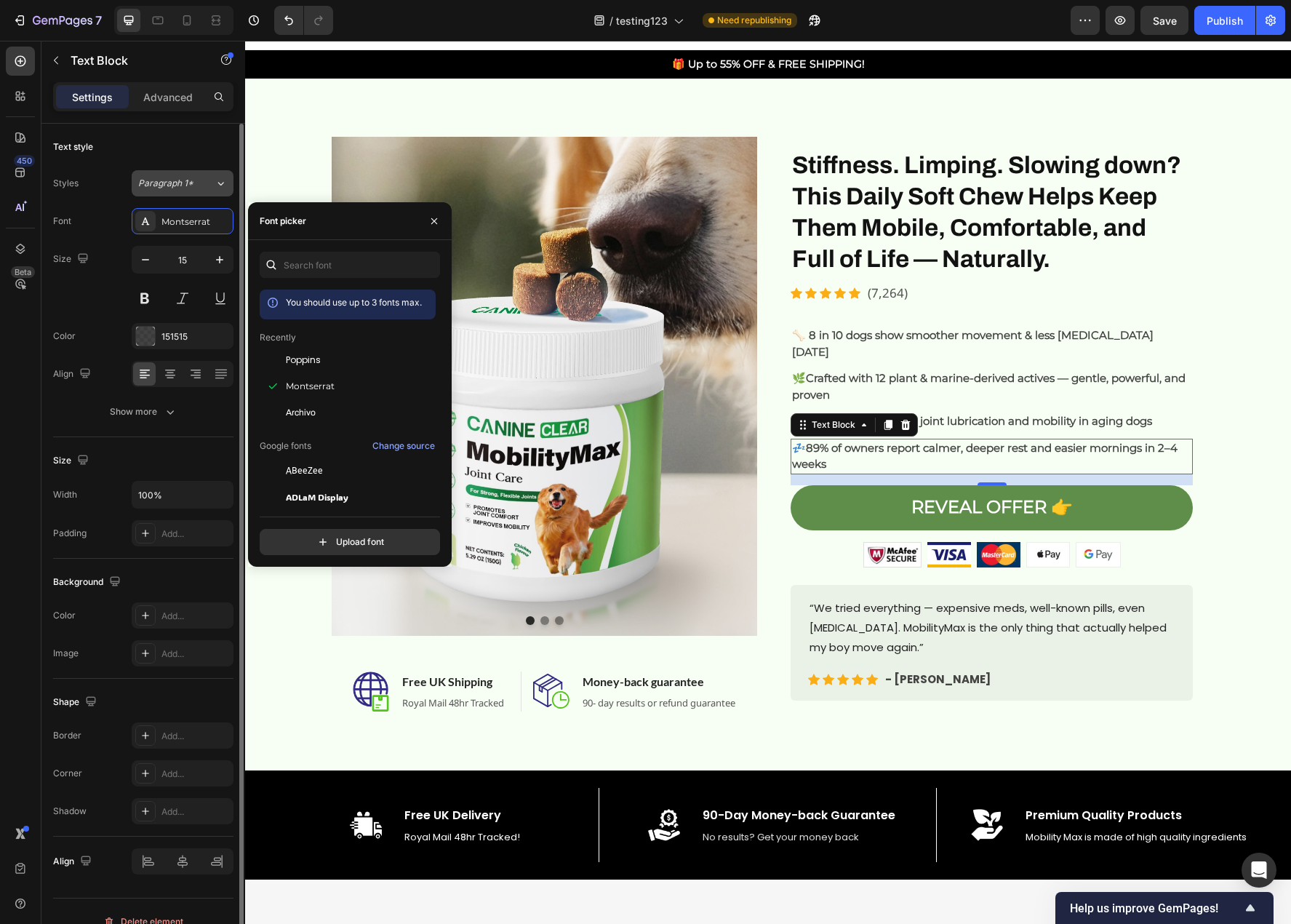
click at [184, 184] on span "Paragraph 1*" at bounding box center [166, 182] width 56 height 13
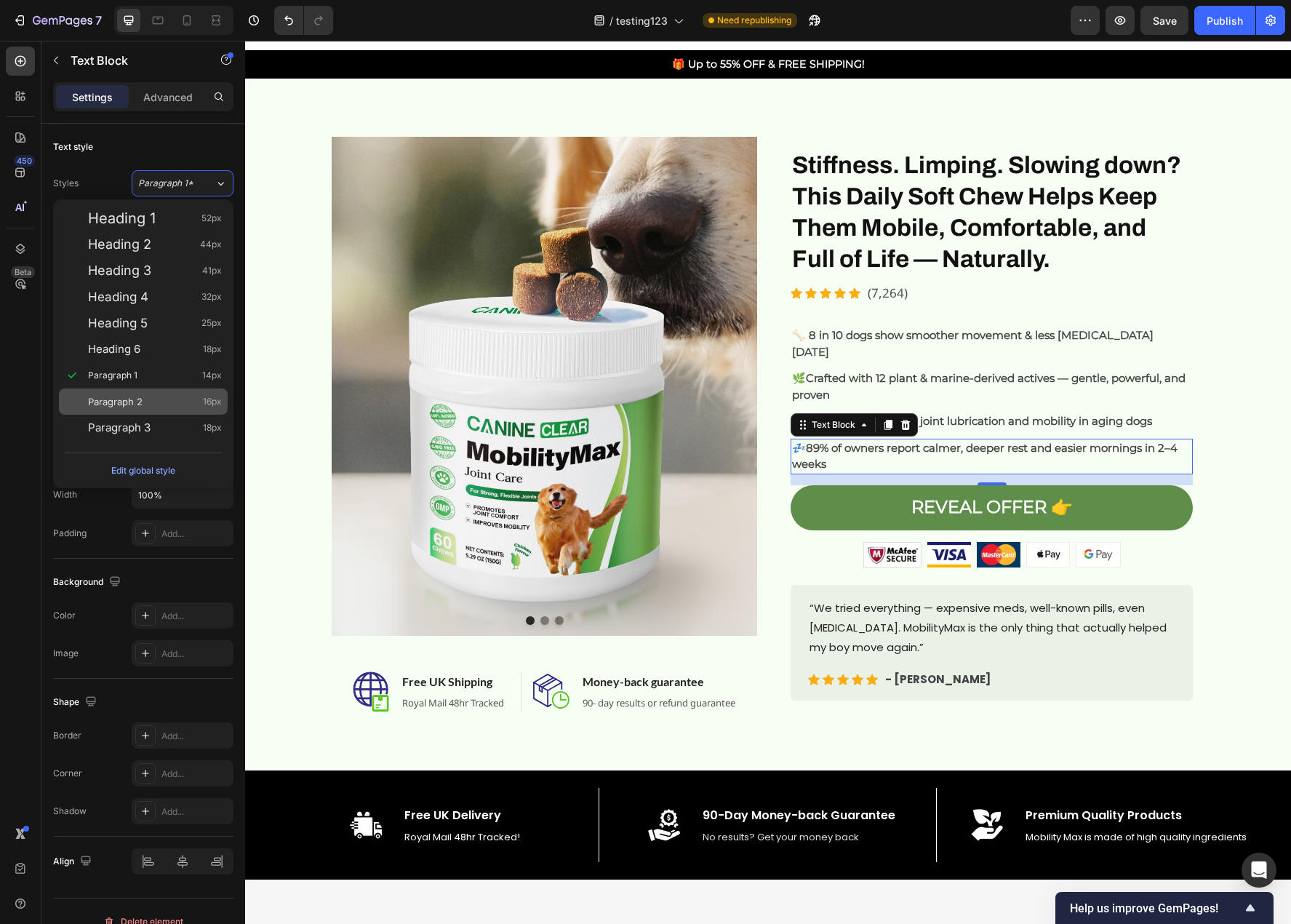
click at [152, 402] on div "Paragraph 2 16px" at bounding box center [155, 402] width 134 height 15
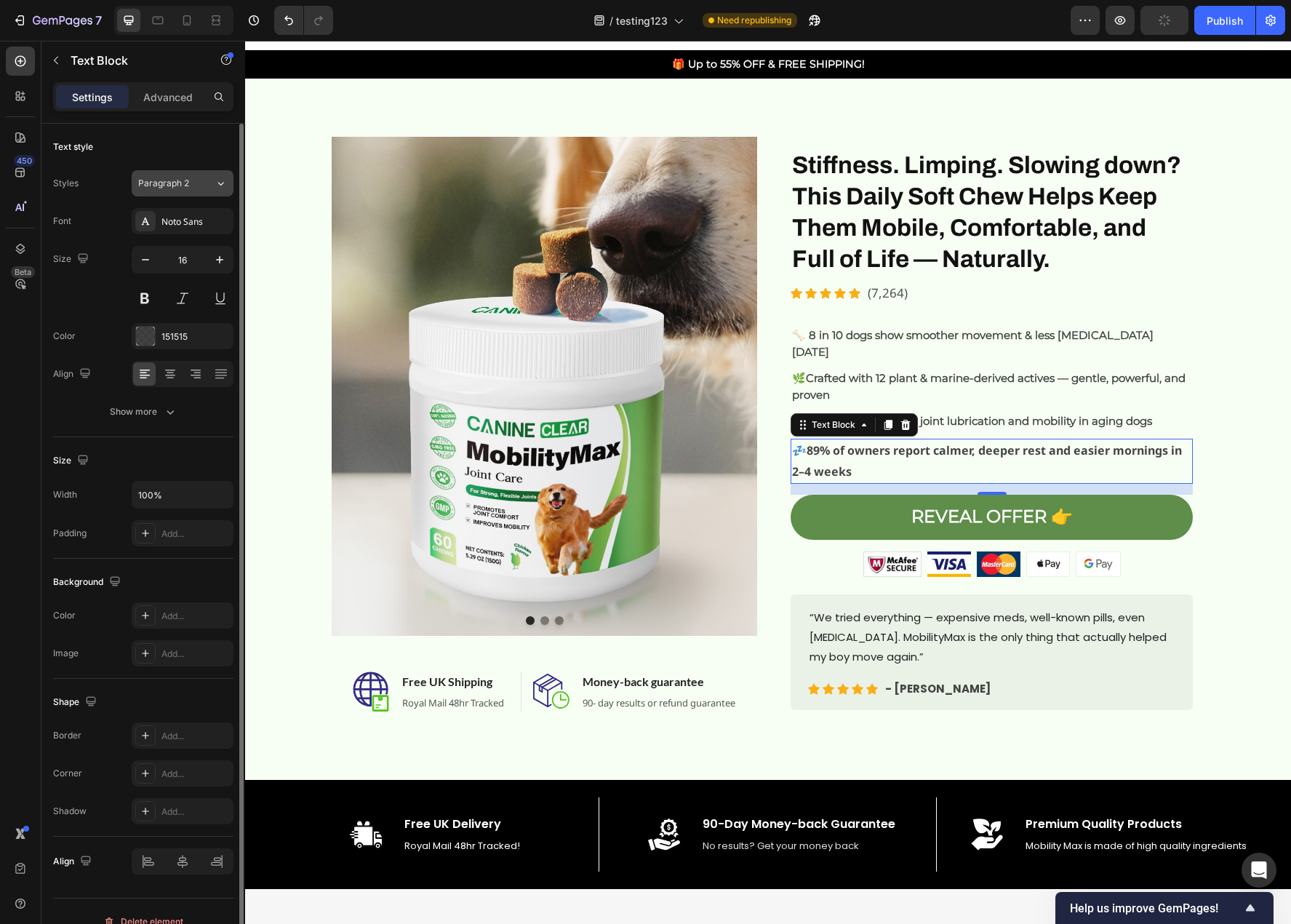
click at [183, 189] on button "Paragraph 2" at bounding box center [182, 183] width 102 height 26
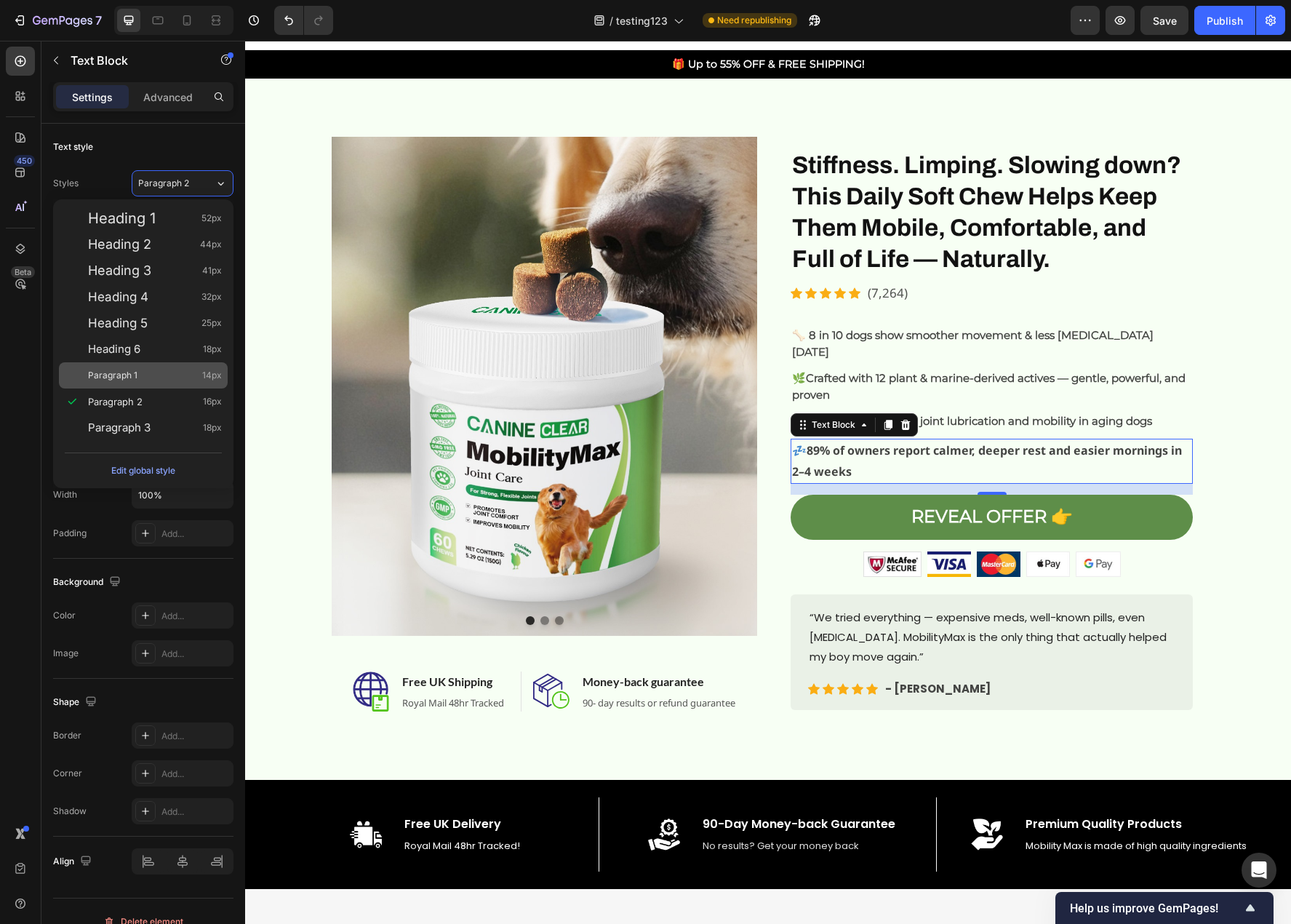
click at [149, 369] on div "Paragraph 1 14px" at bounding box center [155, 375] width 134 height 15
type input "14"
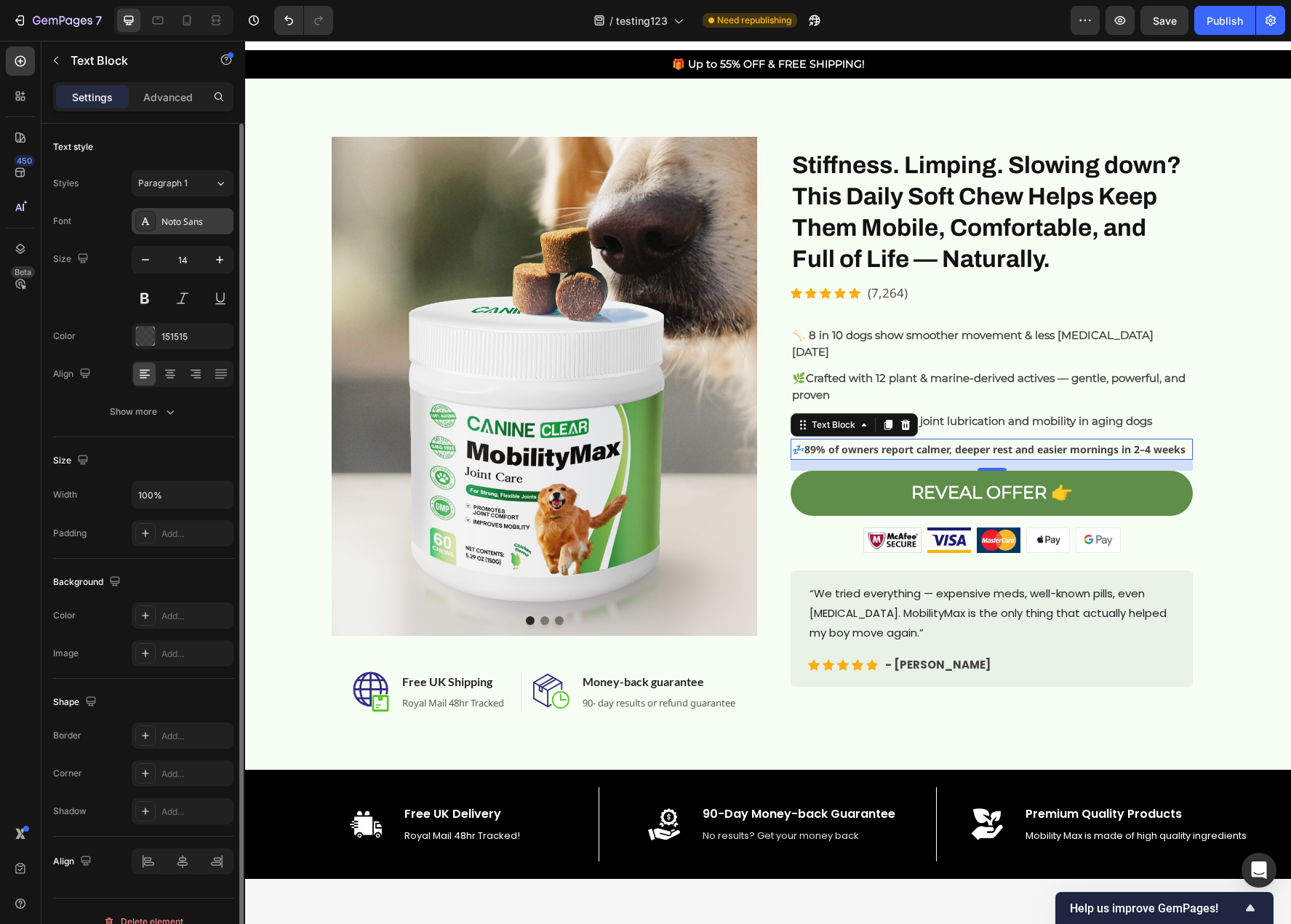
click at [199, 211] on div "Noto Sans" at bounding box center [182, 221] width 102 height 26
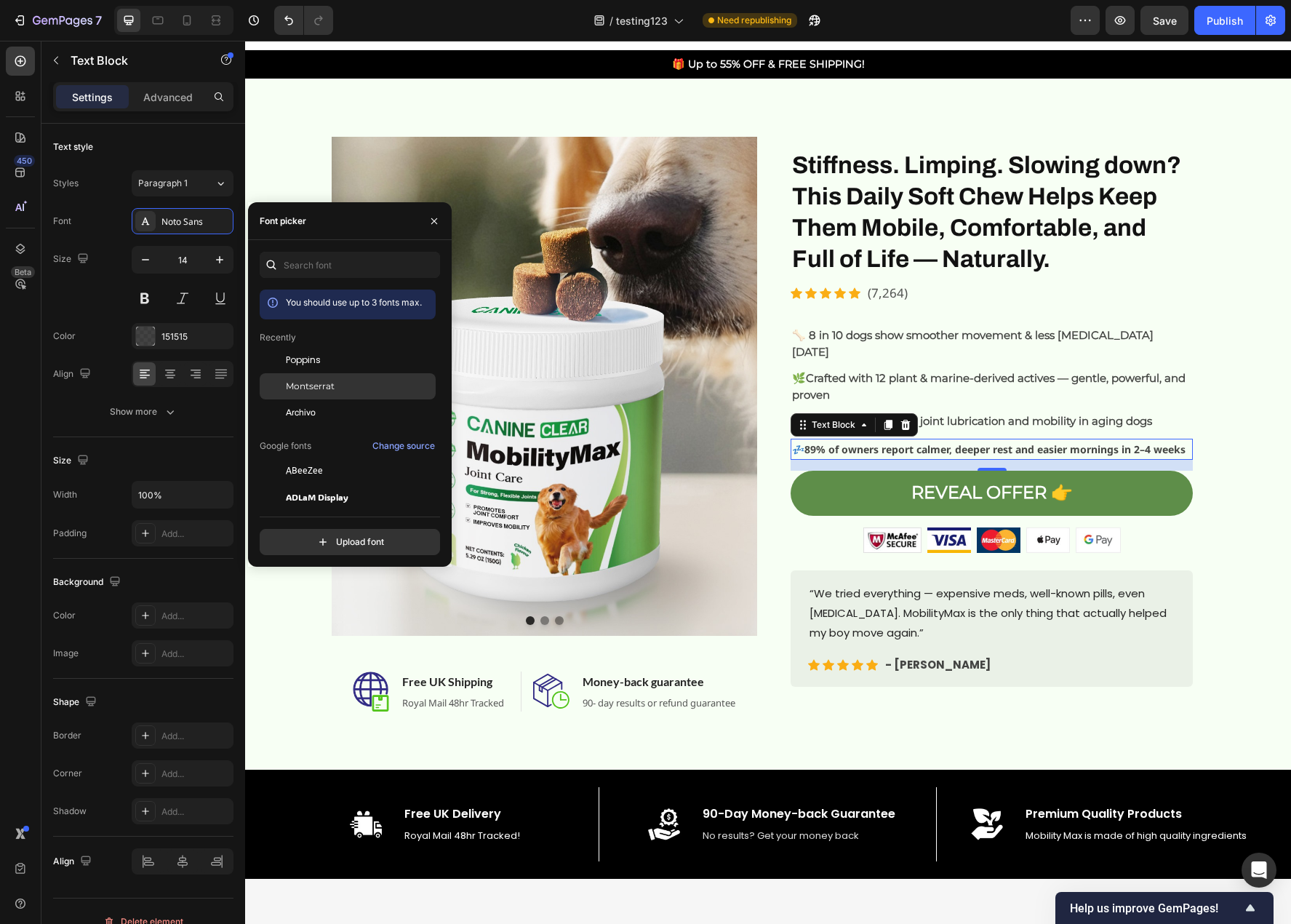
click at [307, 383] on span "Montserrat" at bounding box center [309, 386] width 49 height 13
click at [996, 413] on strong "Formulated to boost joint lubrication and mobility in aging dogs" at bounding box center [979, 420] width 346 height 14
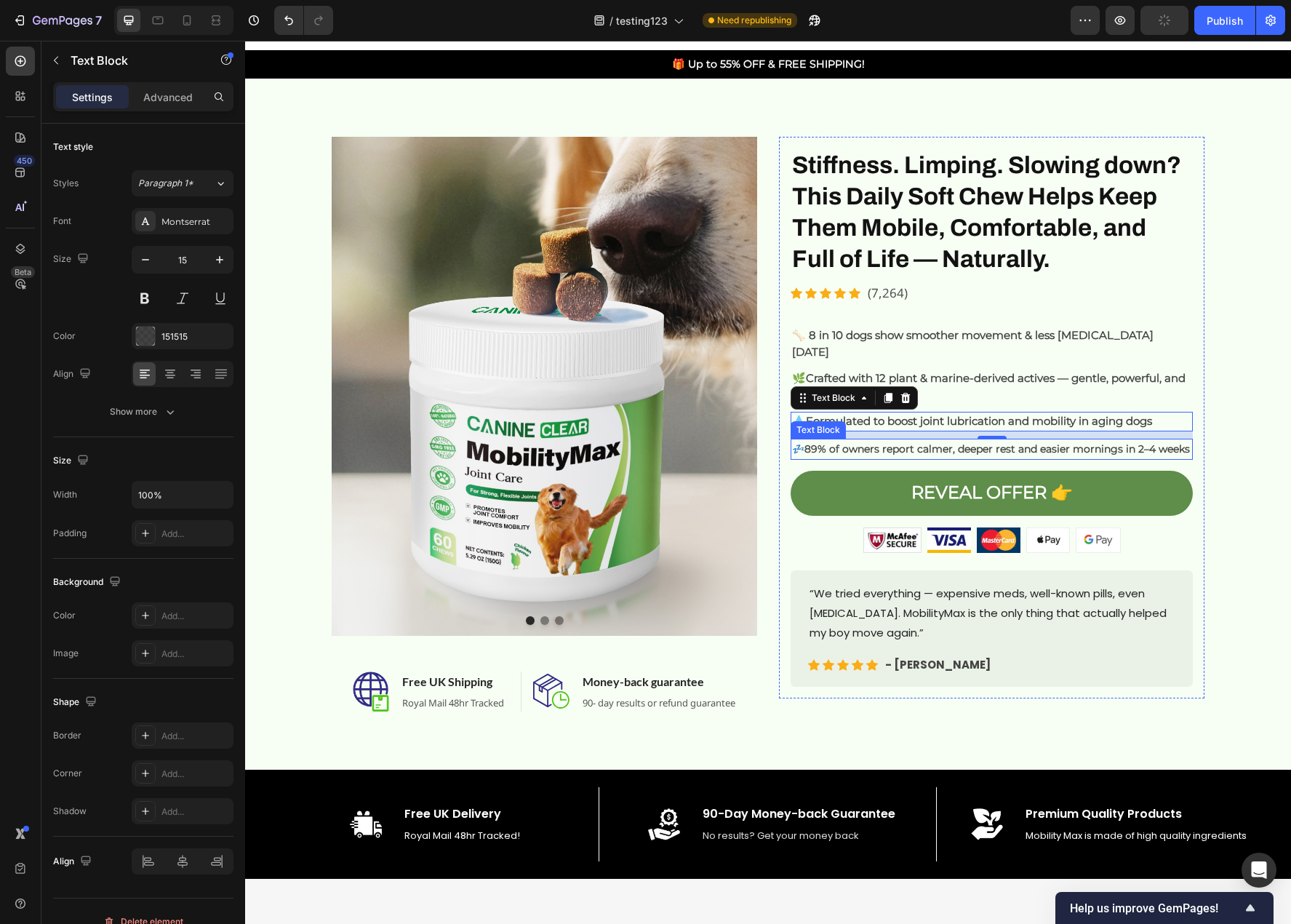
click at [944, 442] on strong "89% of owners report calmer, deeper rest and easier mornings in 2–4 weeks" at bounding box center [997, 448] width 386 height 13
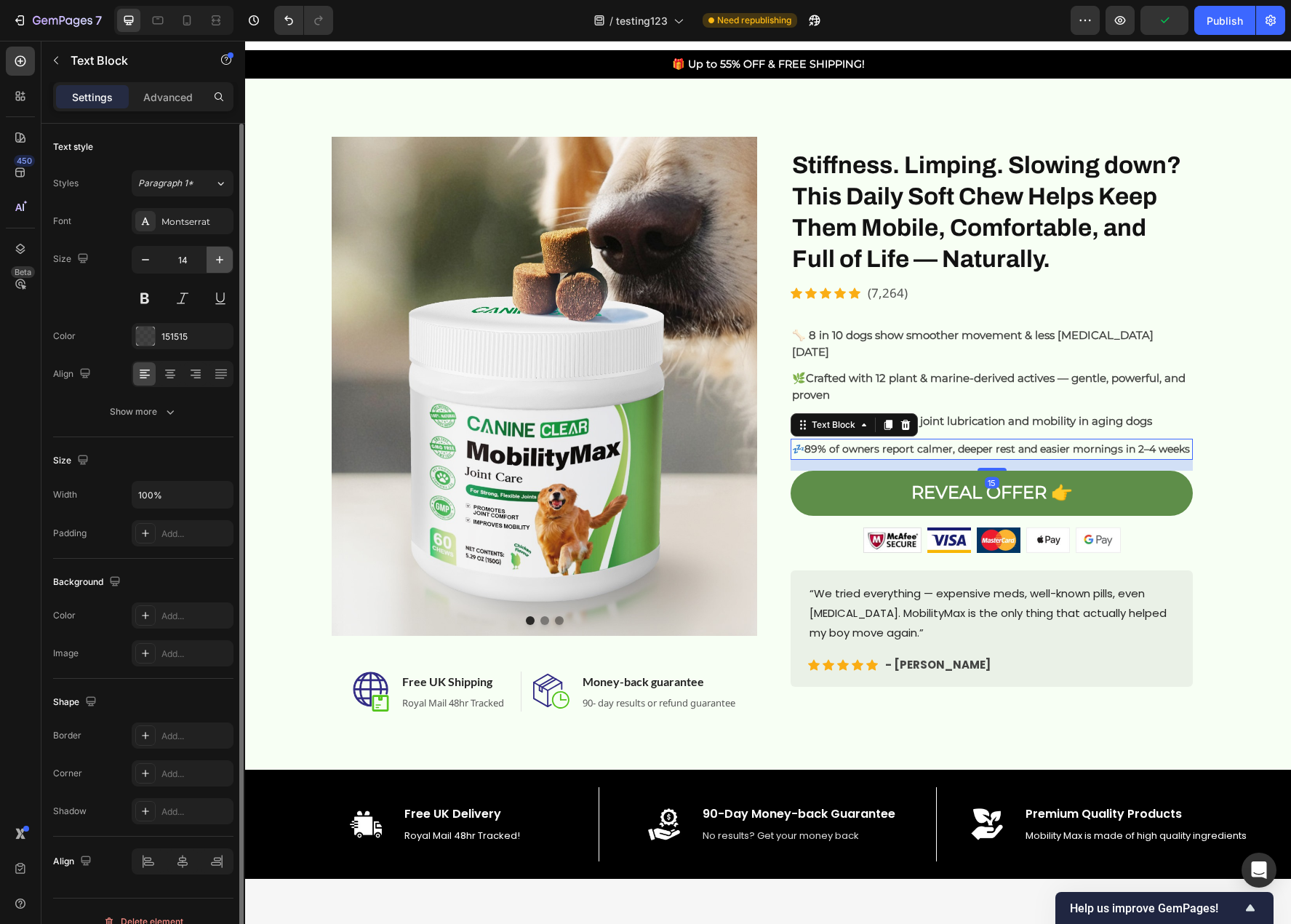
click at [222, 263] on icon "button" at bounding box center [219, 260] width 15 height 15
type input "15"
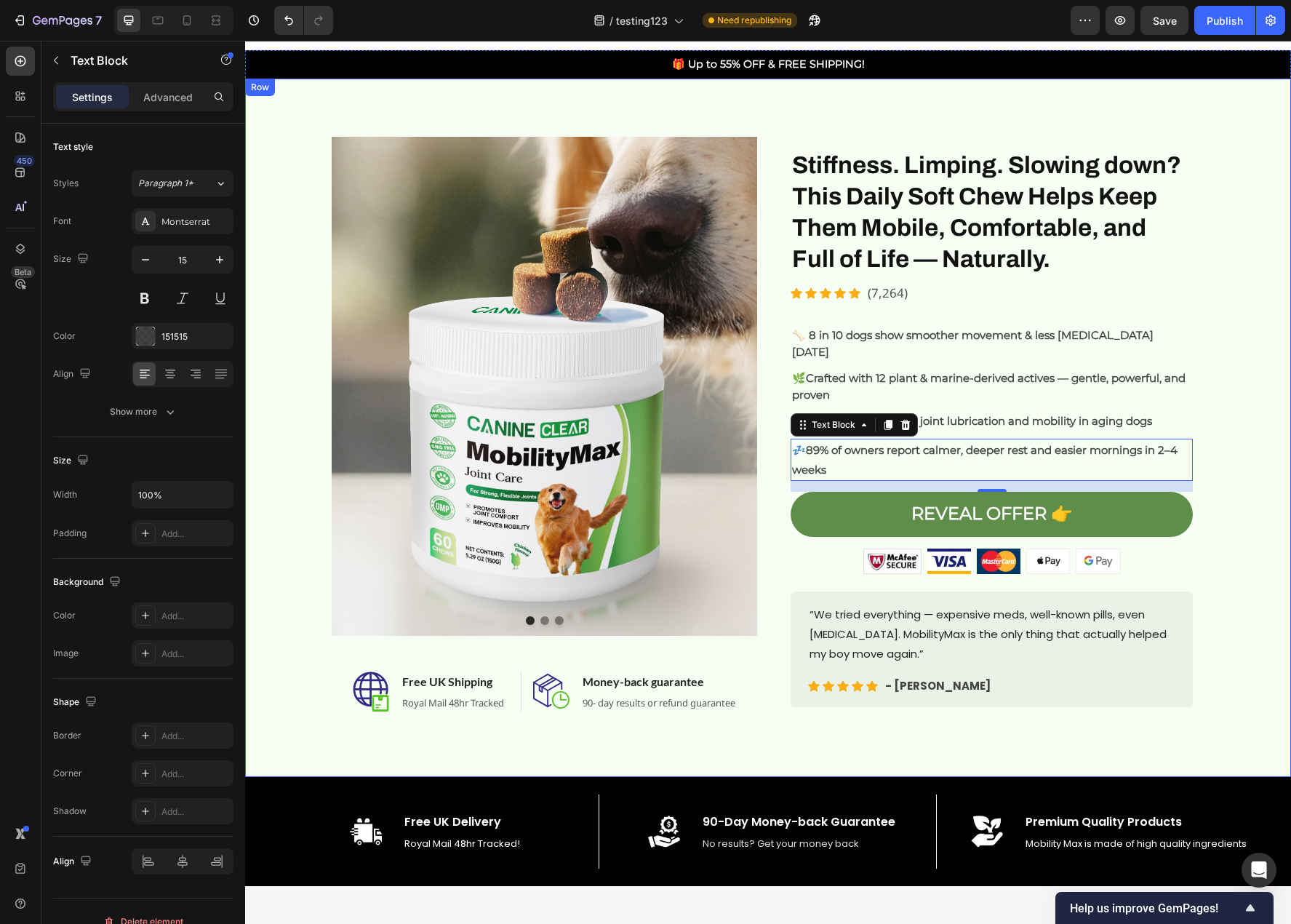
click at [1254, 496] on div "Image Image Image Carousel Image Free UK Shipping Heading Royal Mail 48hr Track…" at bounding box center [767, 427] width 1024 height 582
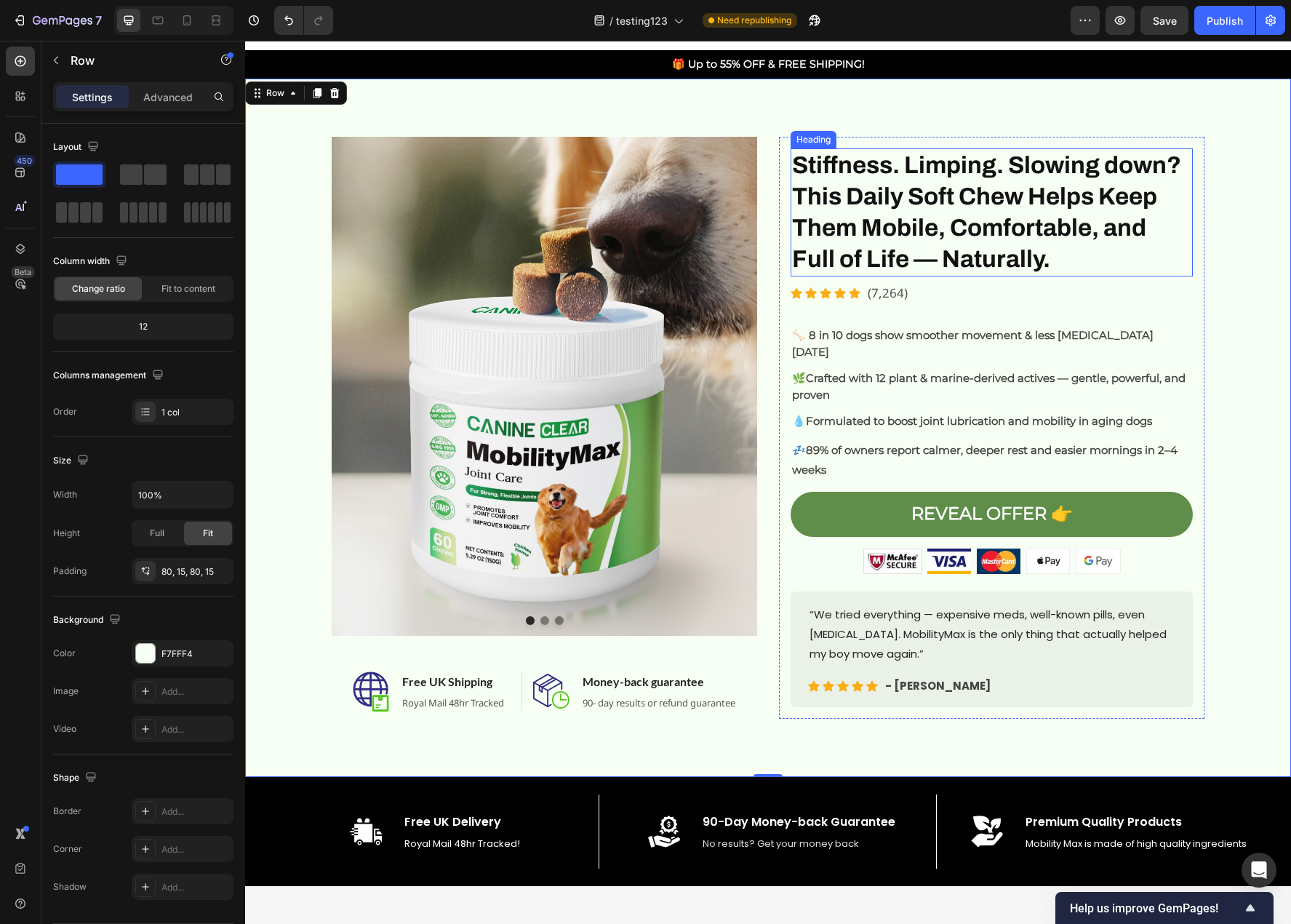
click at [949, 196] on h2 "Stiffness. Limping. Slowing down? This Daily Soft Chew Helps Keep Them Mobile, …" at bounding box center [992, 212] width 403 height 128
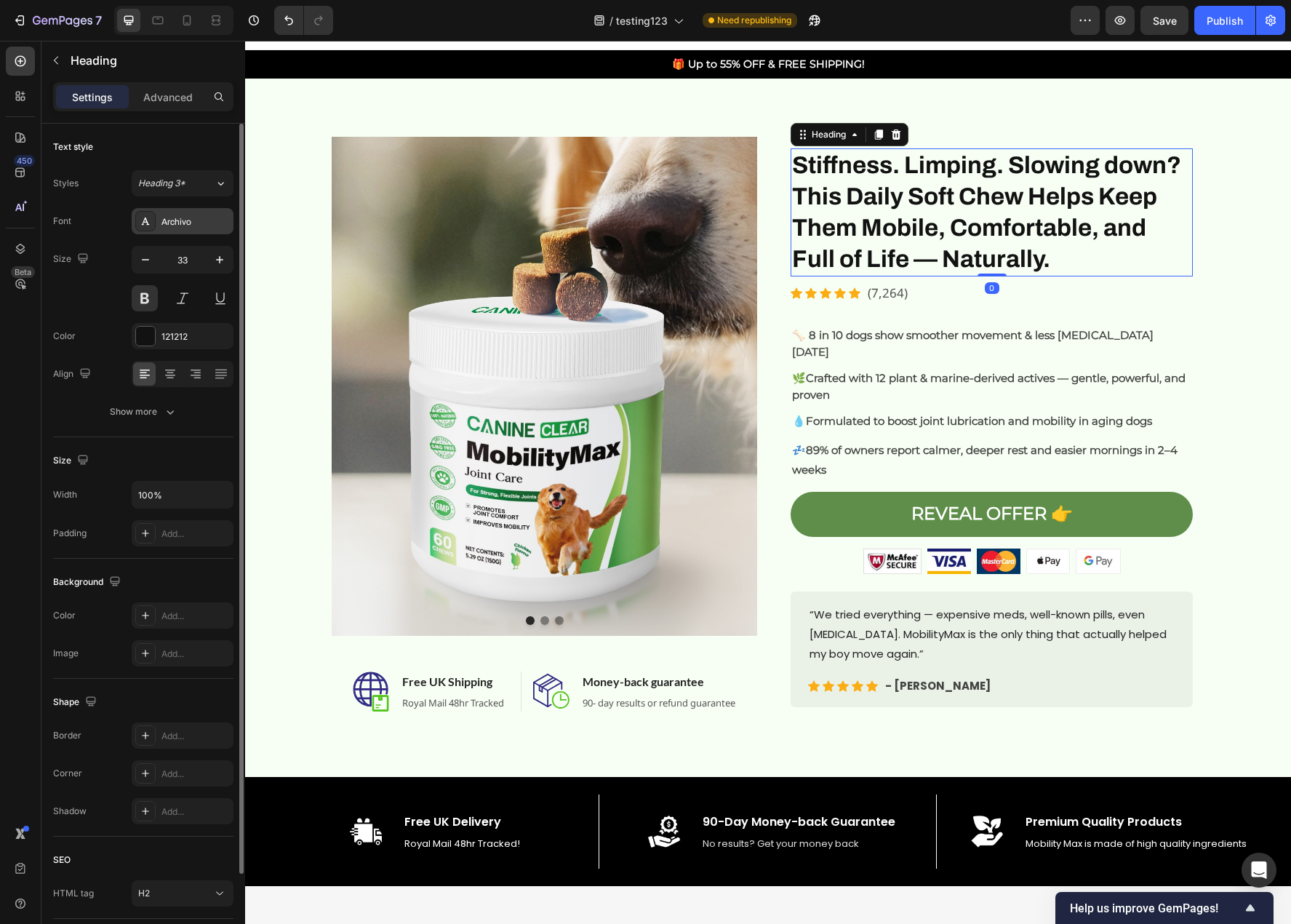
click at [187, 225] on div "Archivo" at bounding box center [195, 221] width 68 height 13
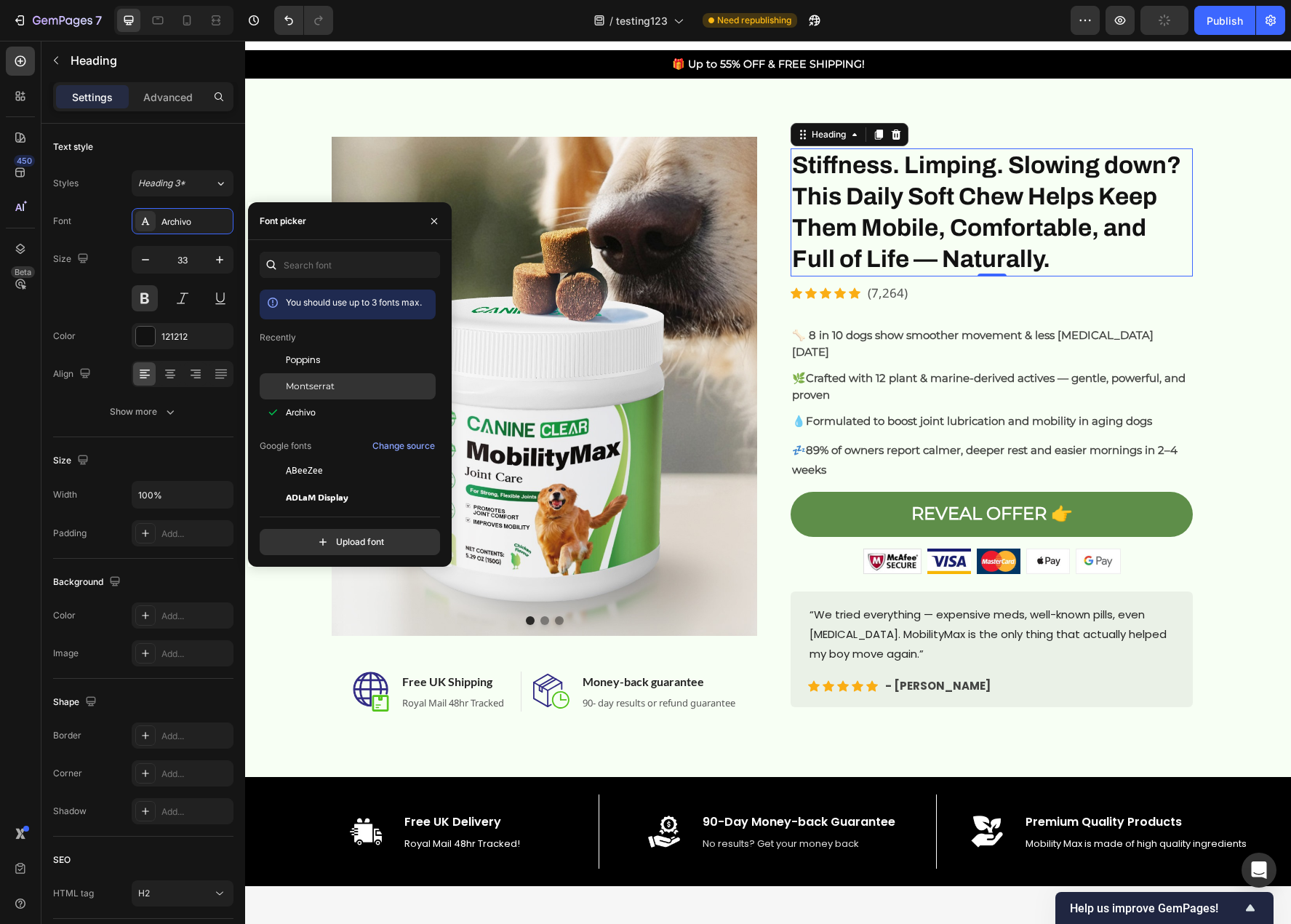
click at [337, 387] on div "Montserrat" at bounding box center [359, 386] width 147 height 13
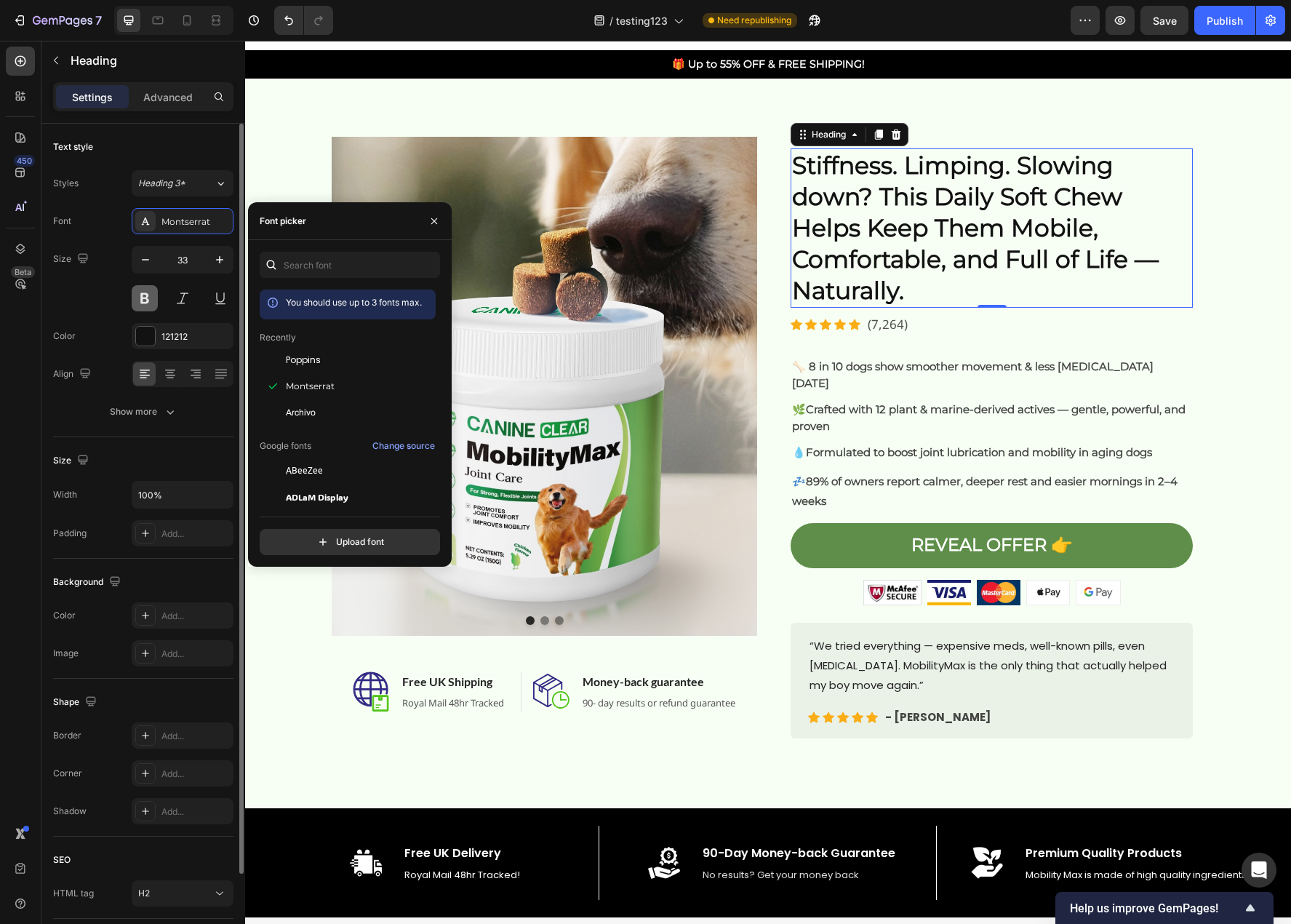
click at [146, 301] on button at bounding box center [145, 298] width 26 height 26
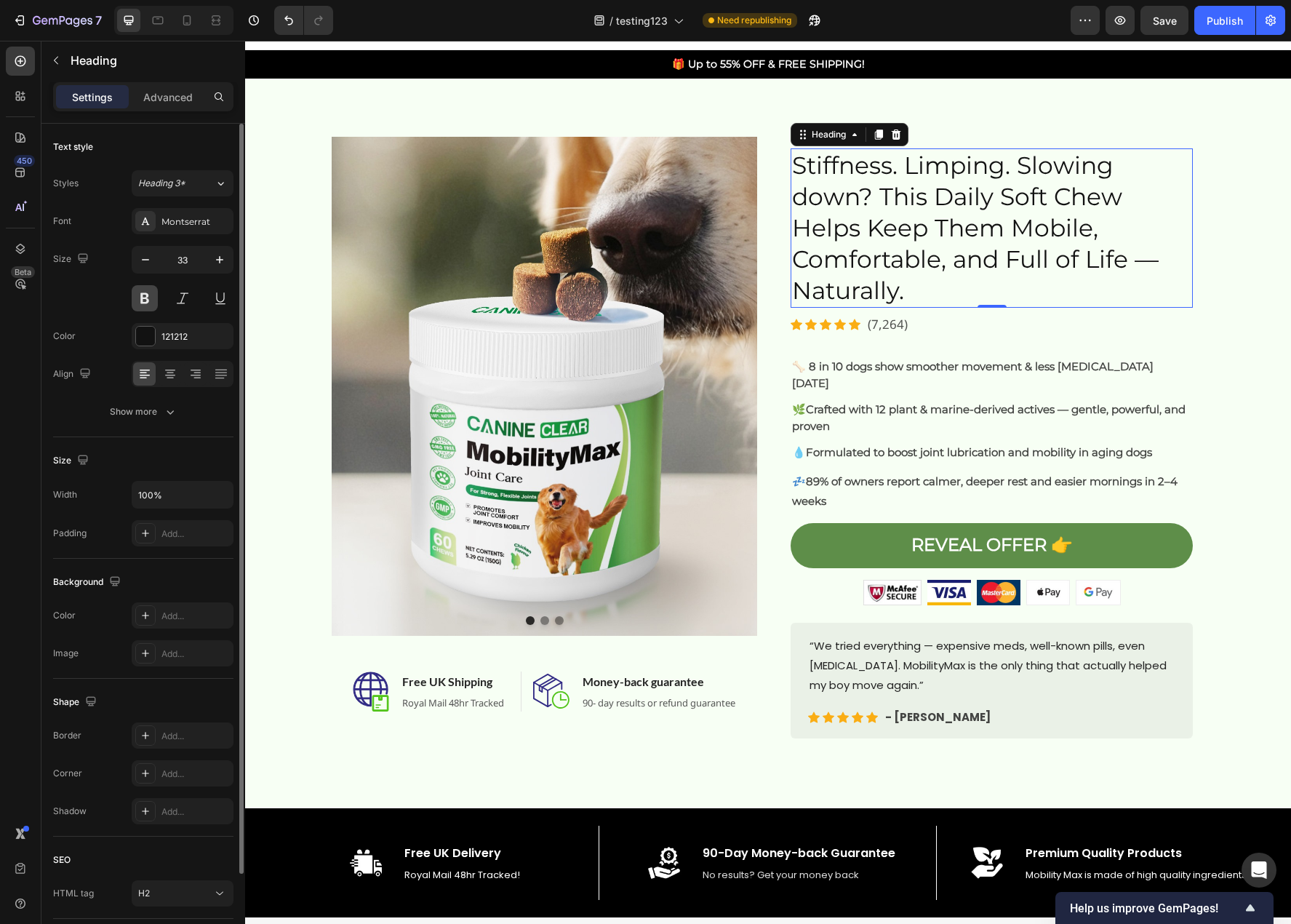
click at [146, 301] on button at bounding box center [145, 298] width 26 height 26
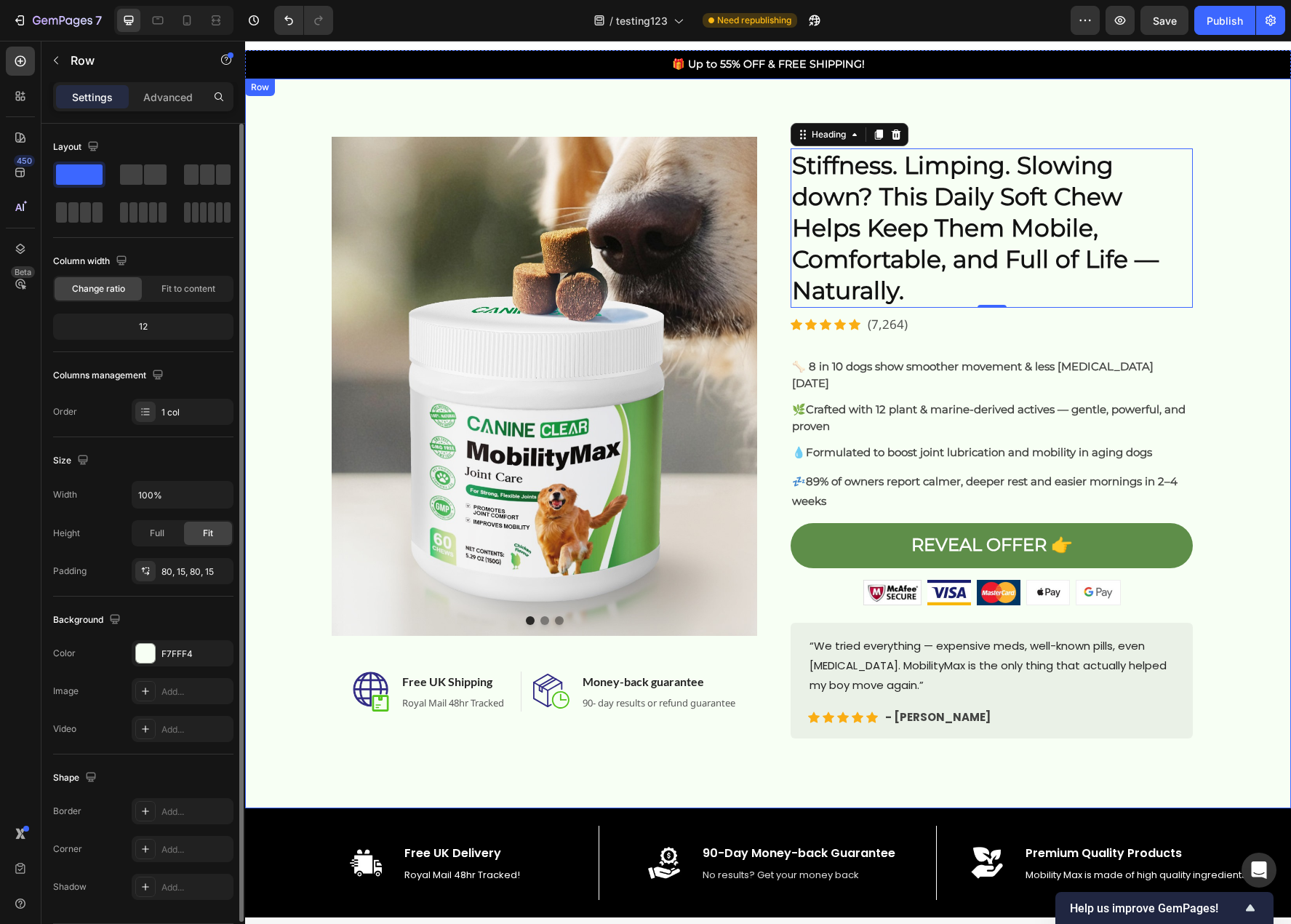
click at [1239, 602] on div "Image Image Image Carousel Image Free UK Shipping Heading Royal Mail 48hr Track…" at bounding box center [767, 443] width 1024 height 613
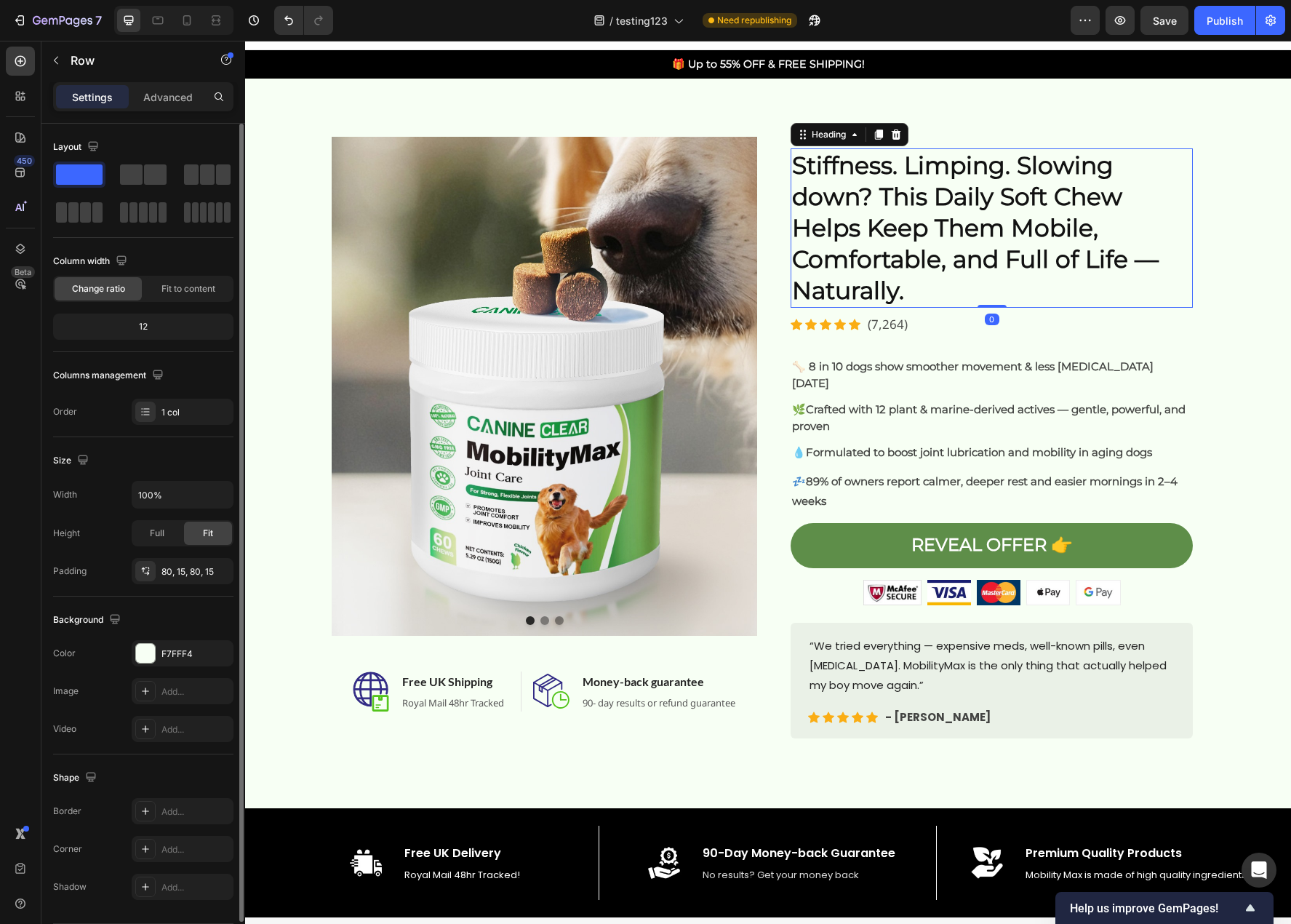
click at [868, 264] on h2 "Stiffness. Limping. Slowing down? This Daily Soft Chew Helps Keep Them Mobile, …" at bounding box center [992, 228] width 403 height 160
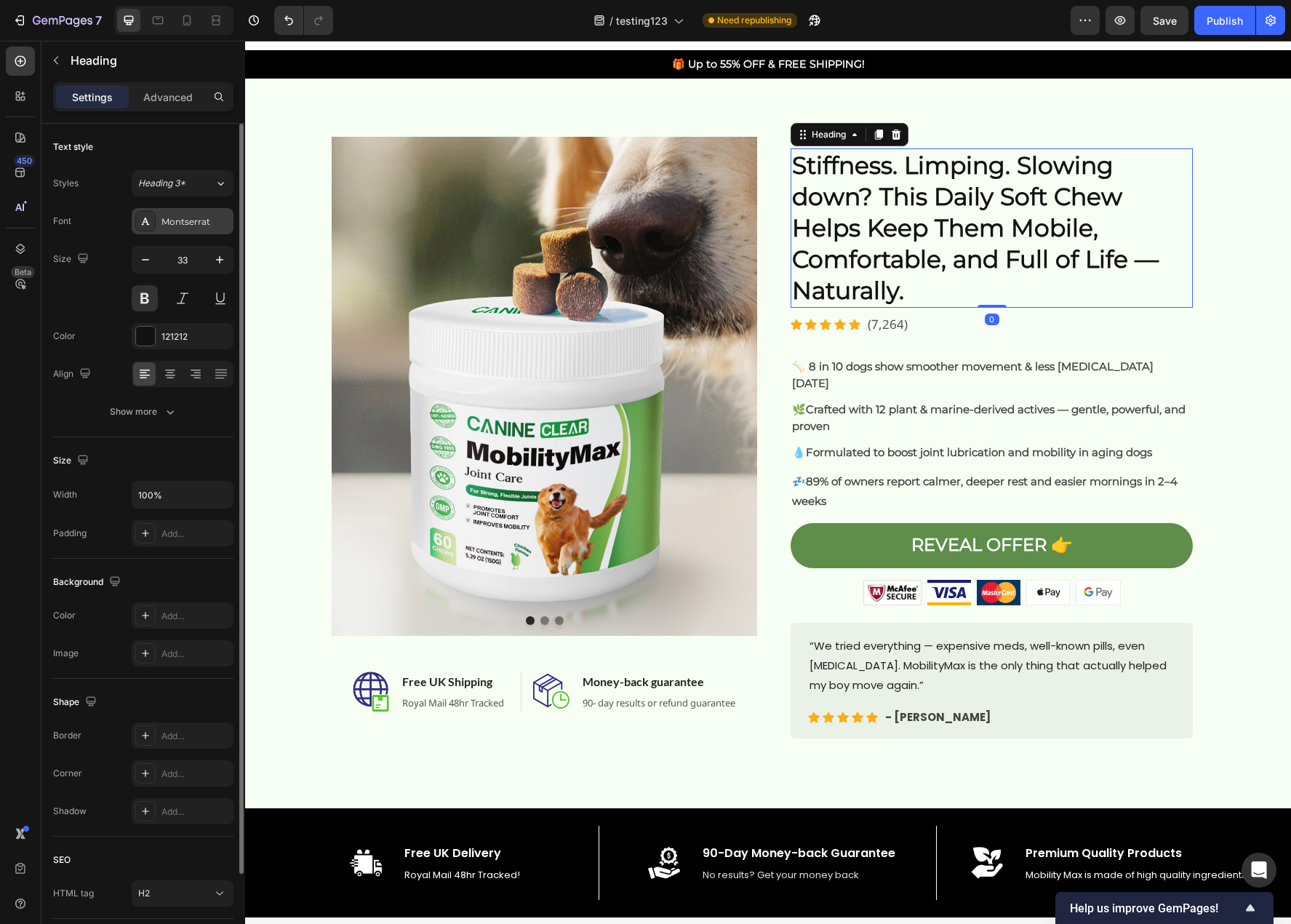
click at [176, 223] on div "Montserrat" at bounding box center [195, 221] width 68 height 13
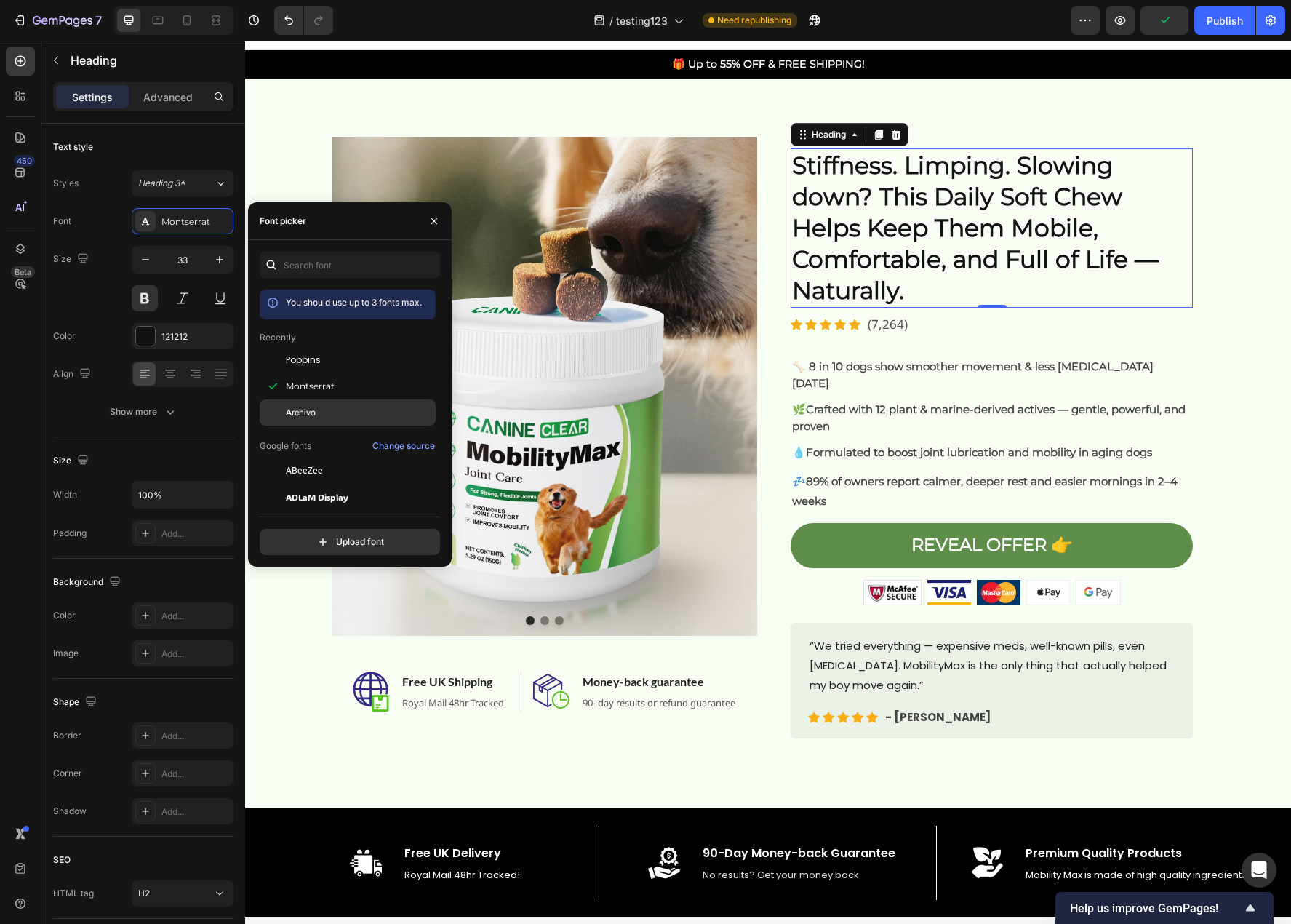
click at [317, 410] on div "Archivo" at bounding box center [359, 411] width 147 height 13
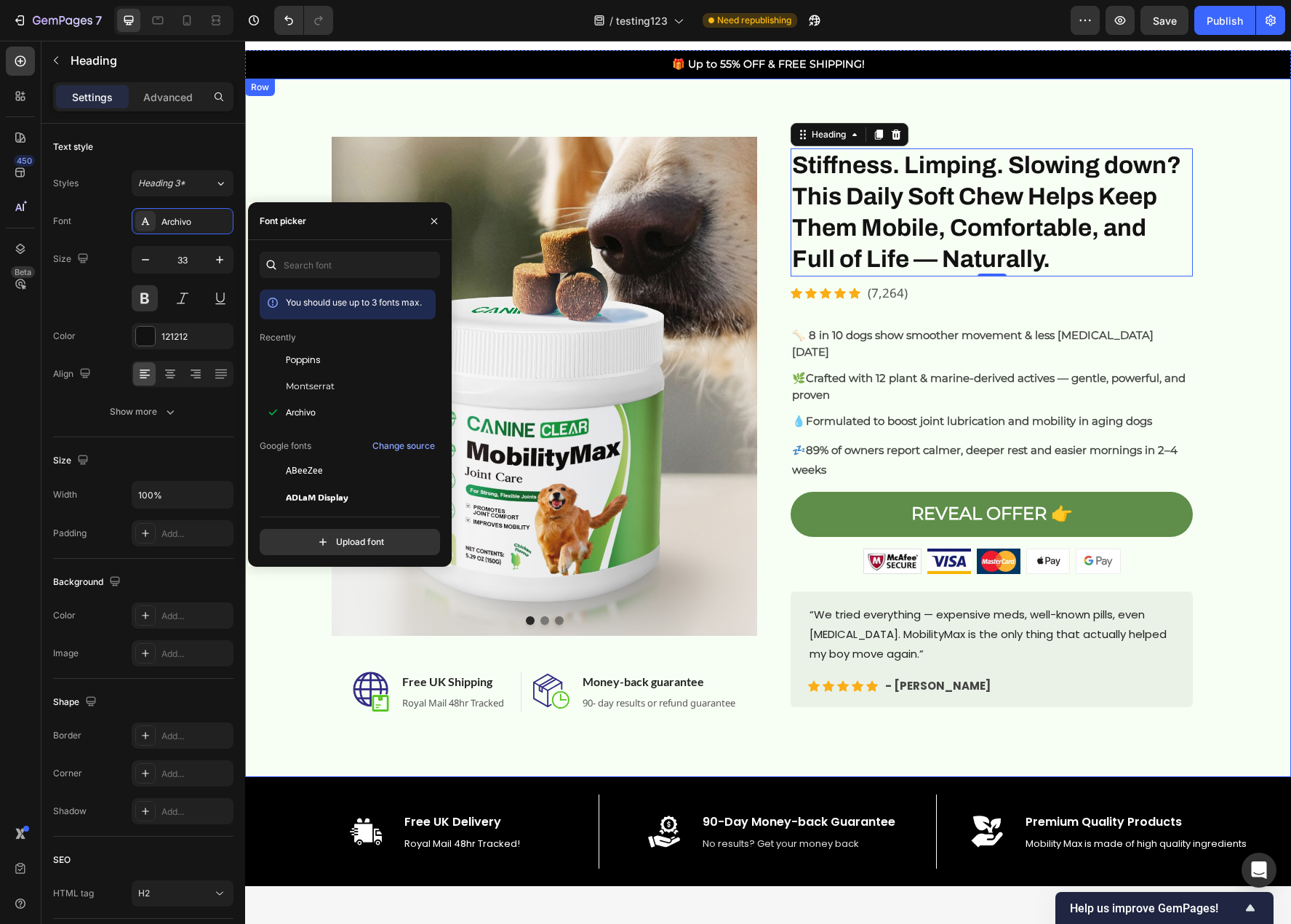
click at [1243, 416] on div "Image Image Image Carousel Image Free UK Shipping Heading Royal Mail 48hr Track…" at bounding box center [767, 427] width 1024 height 582
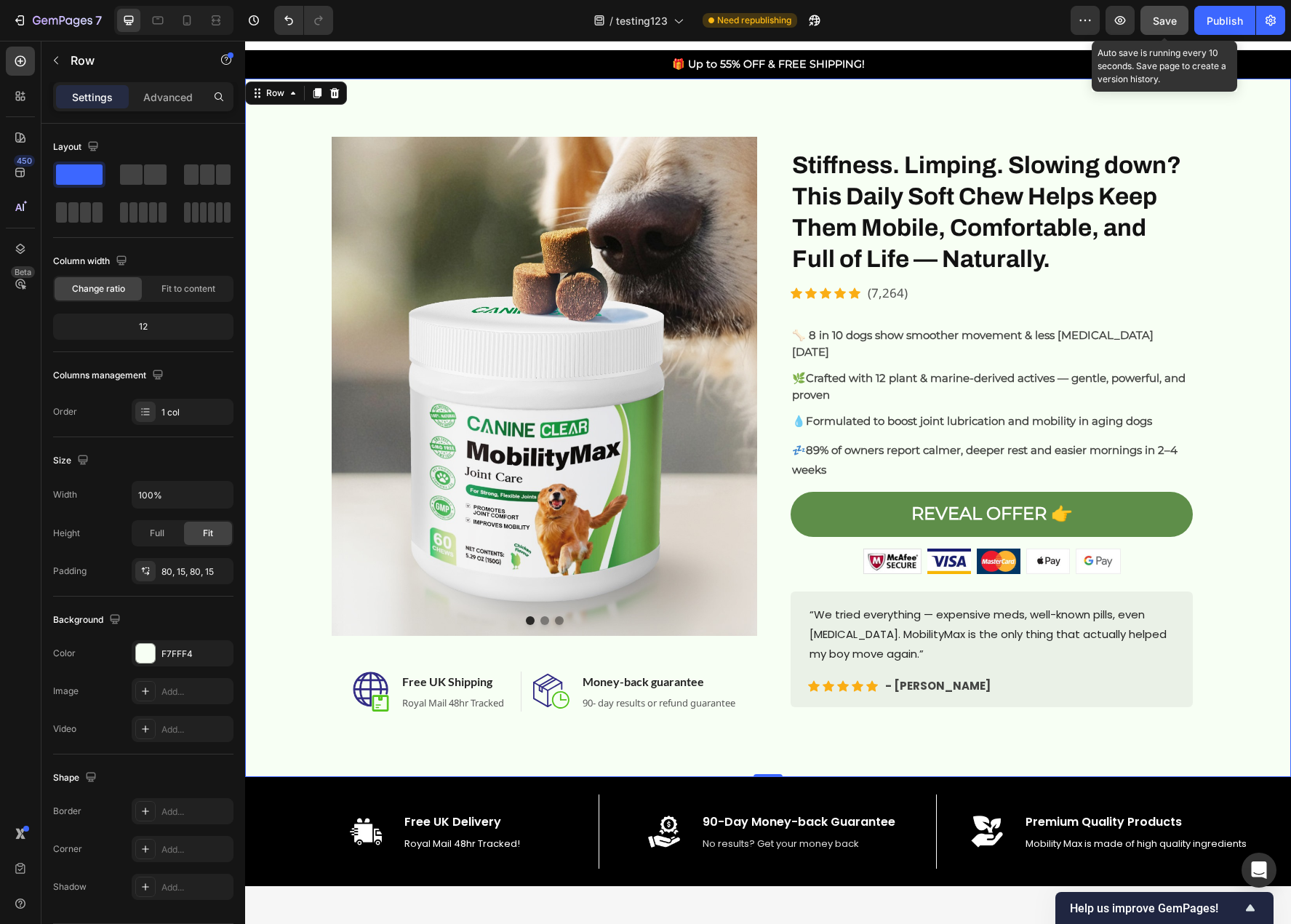
click at [1165, 19] on span "Save" at bounding box center [1165, 21] width 24 height 12
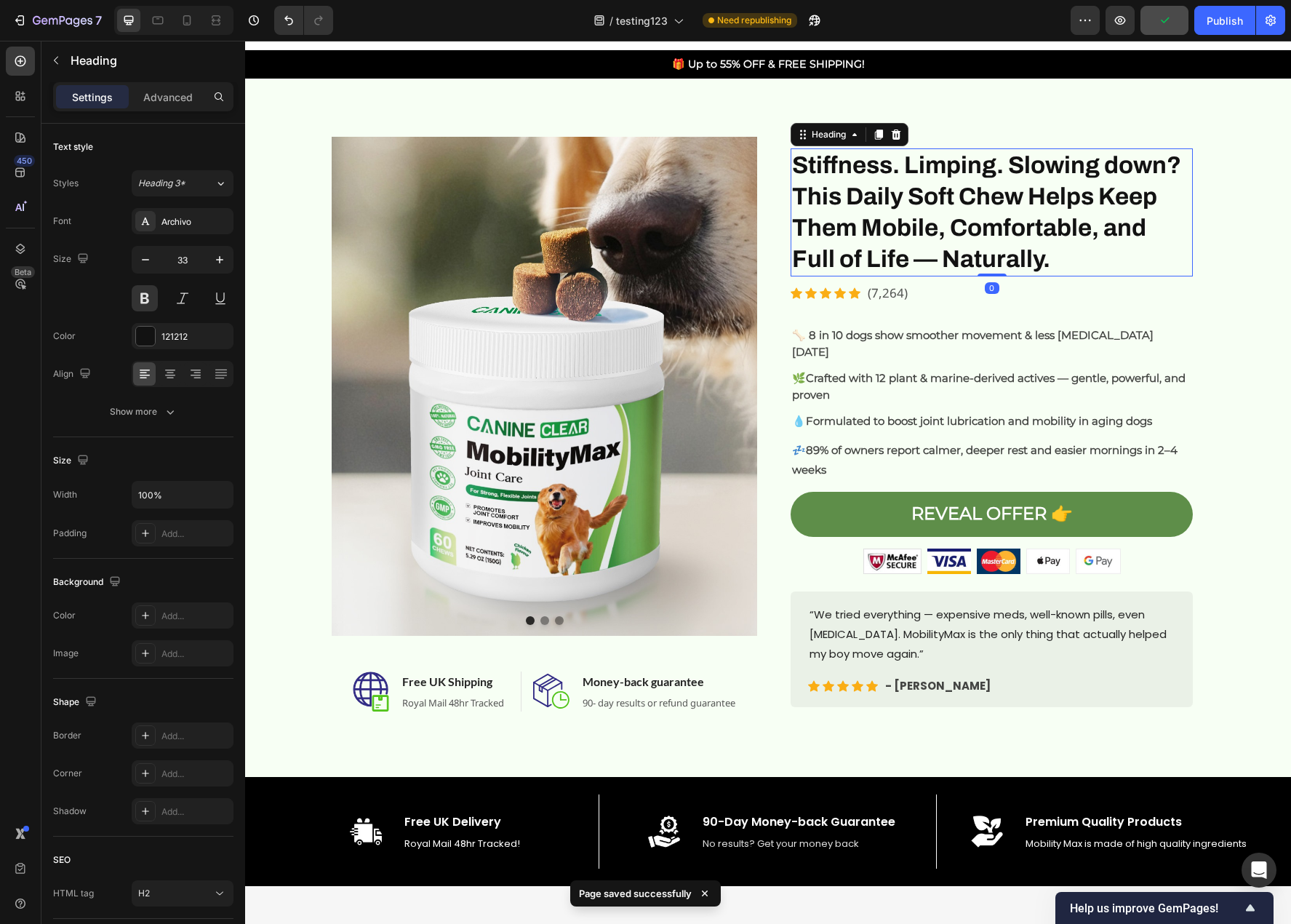
click at [867, 268] on h2 "Stiffness. Limping. Slowing down? This Daily Soft Chew Helps Keep Them Mobile, …" at bounding box center [992, 212] width 403 height 128
click at [919, 297] on div "Icon Icon Icon Icon Icon Icon List Hoz (7,264) Text block Row" at bounding box center [992, 293] width 403 height 26
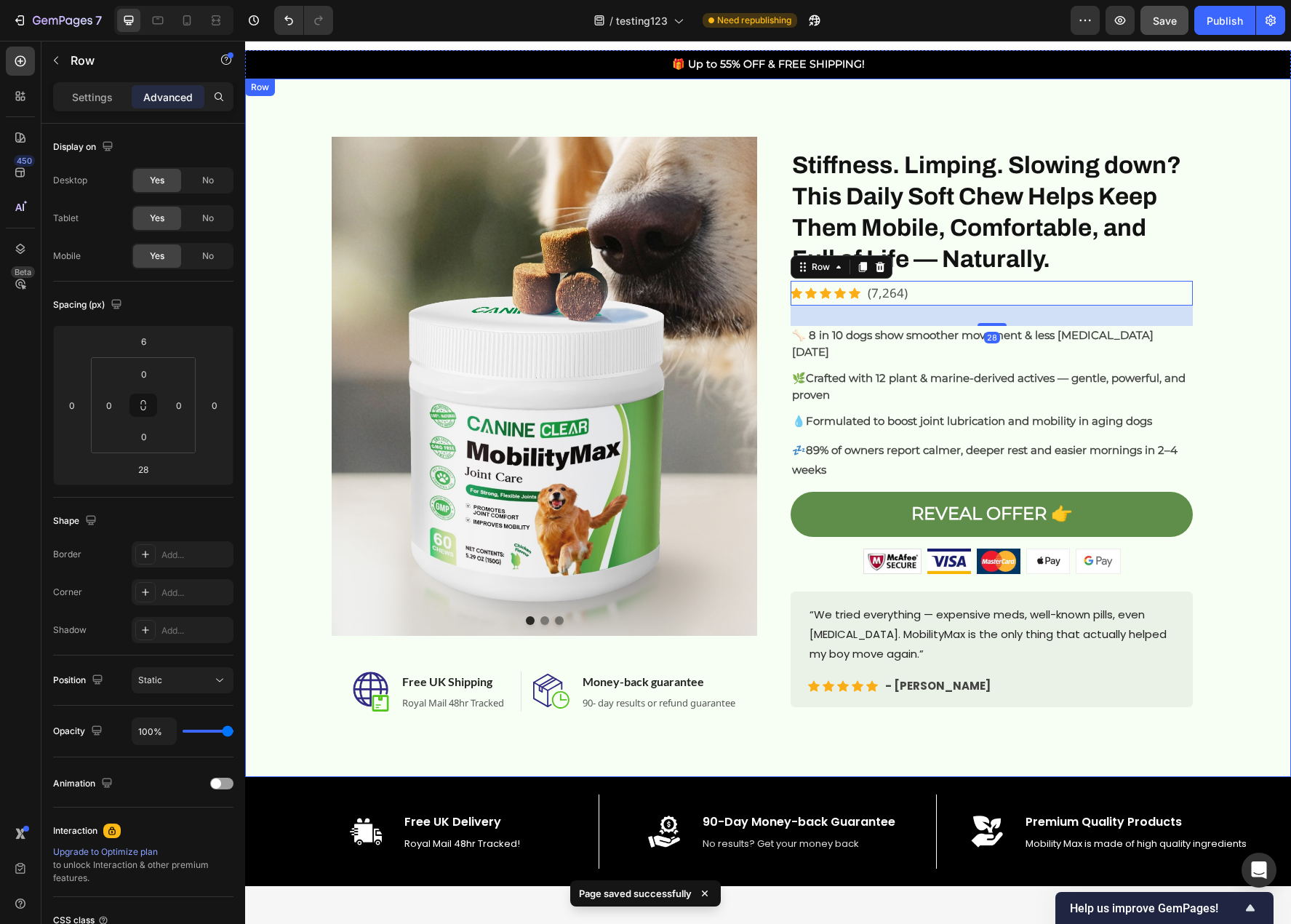
click at [1209, 419] on div "Image Image Image Carousel Image Free UK Shipping Heading Royal Mail 48hr Track…" at bounding box center [767, 427] width 1024 height 582
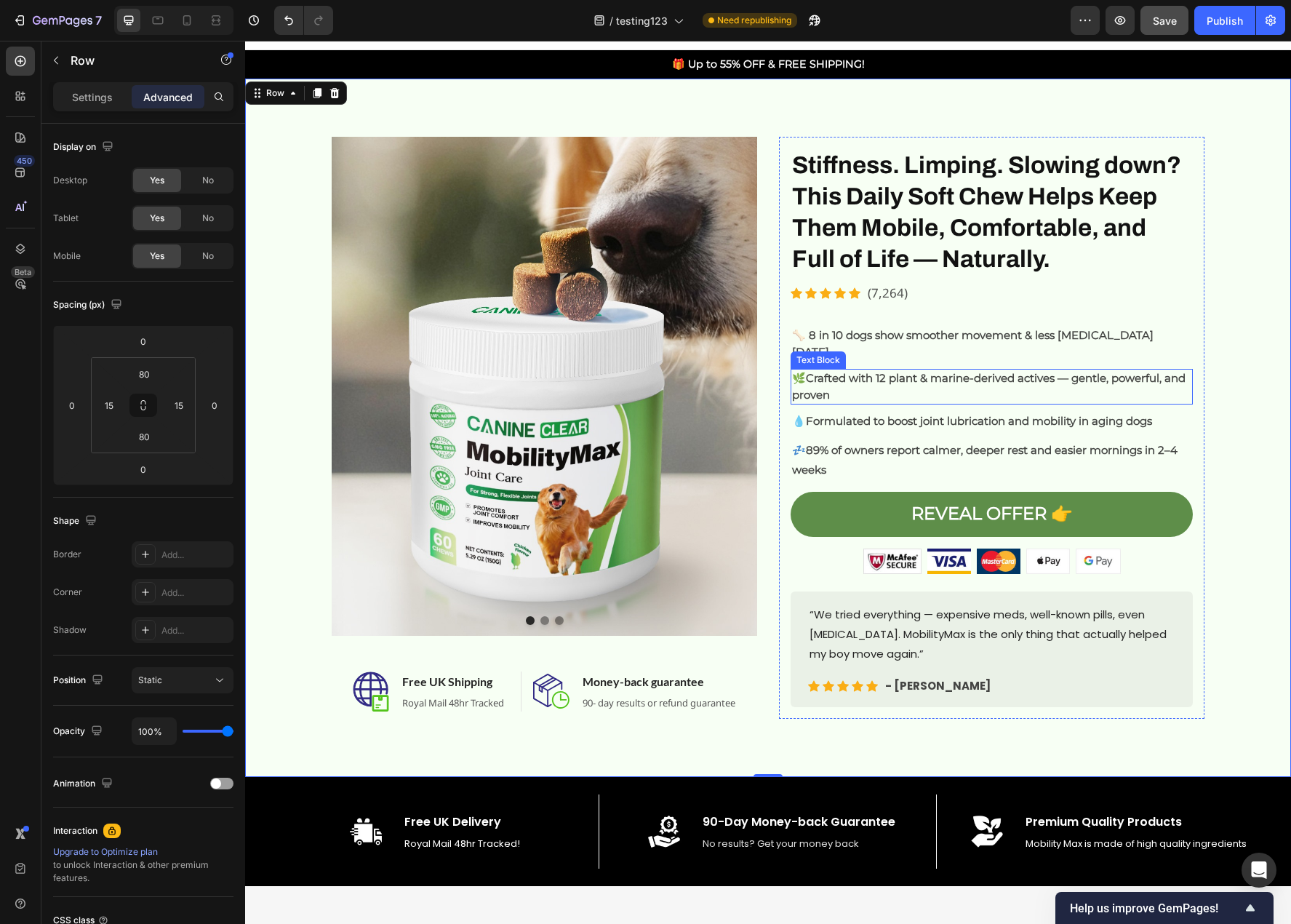
click at [904, 371] on strong "Crafted with 12 plant & marine-derived actives — gentle, powerful, and proven" at bounding box center [989, 386] width 394 height 31
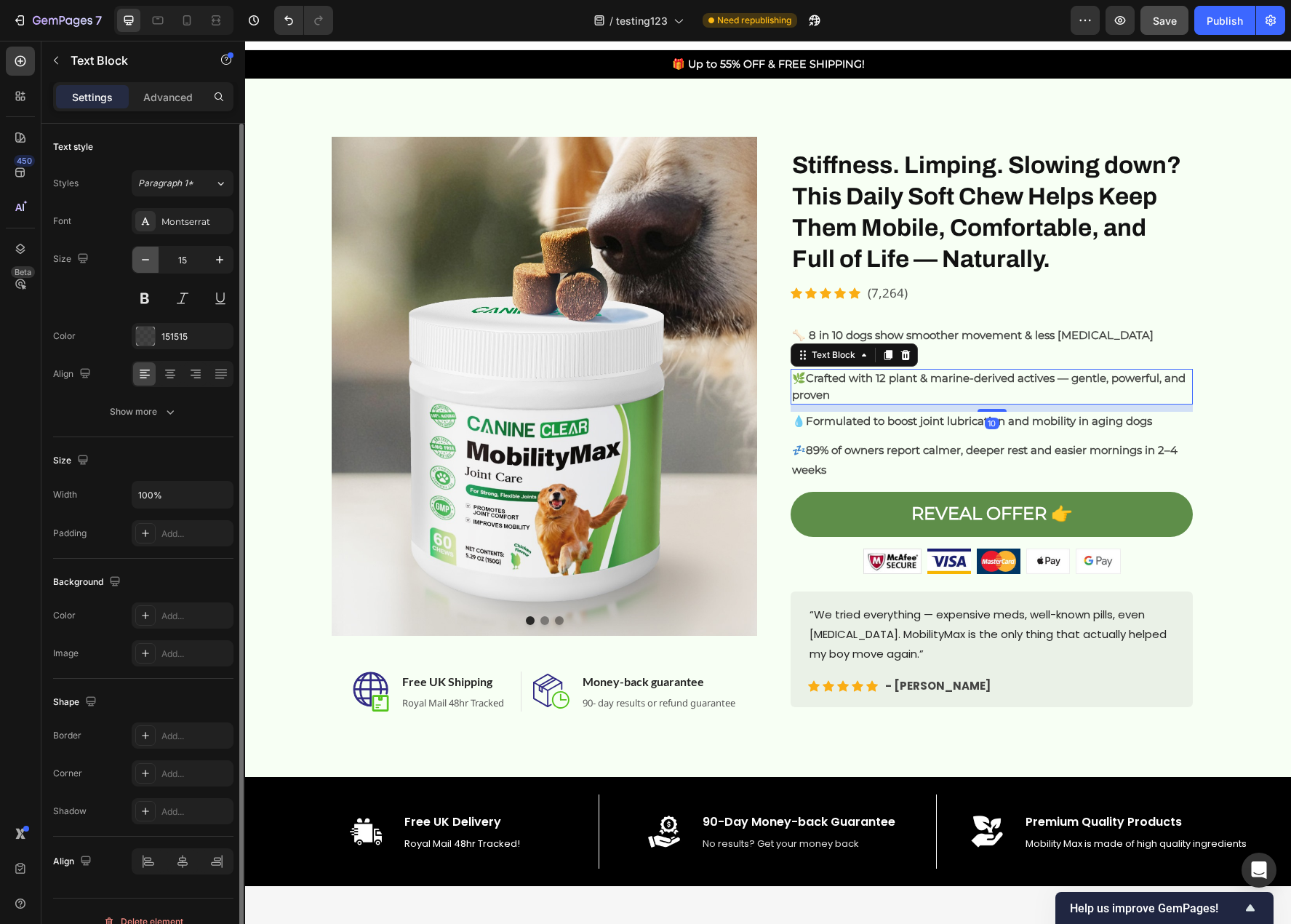
click at [146, 260] on icon "button" at bounding box center [145, 259] width 7 height 1
type input "14"
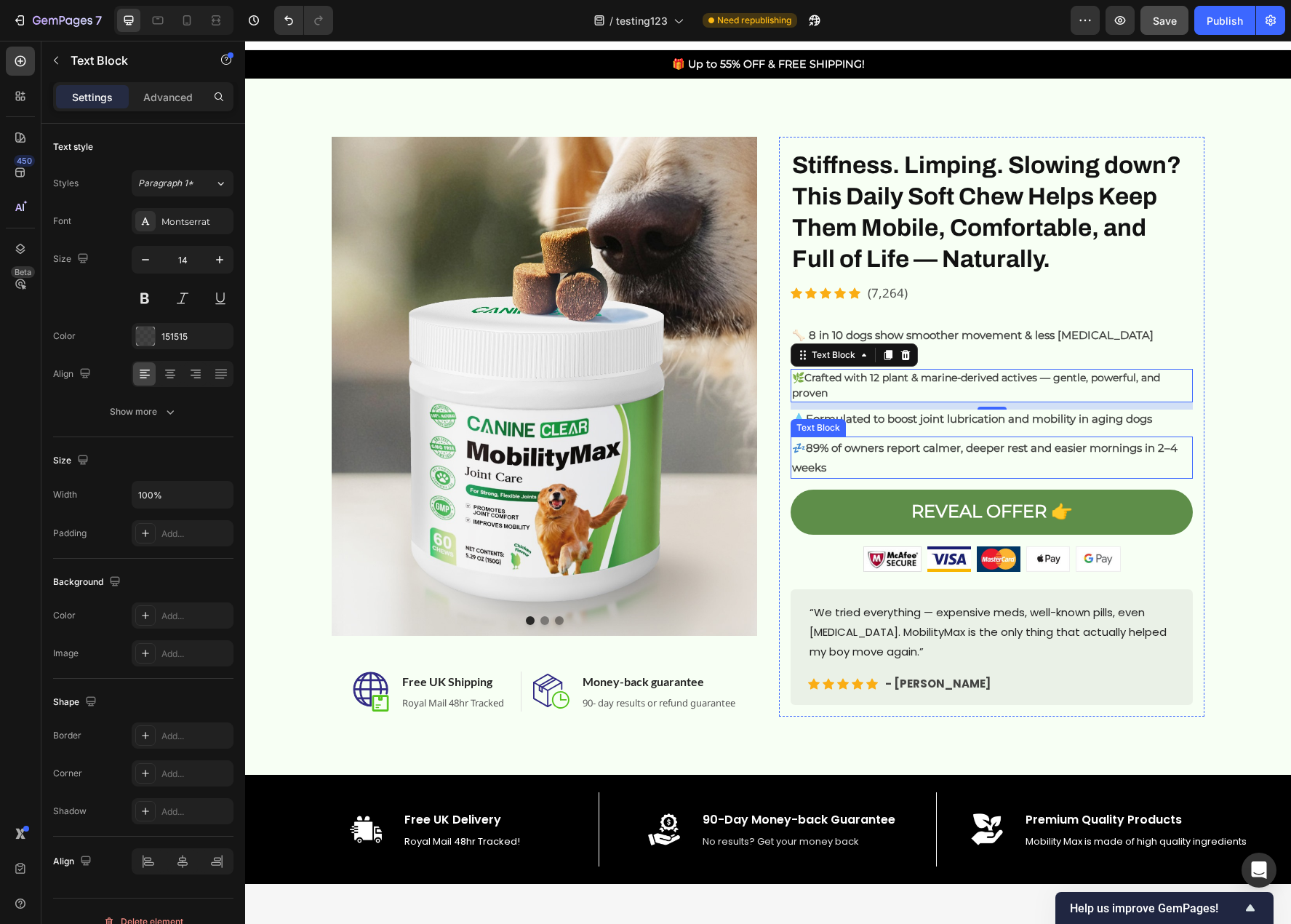
click at [836, 441] on strong "89% of owners report calmer, deeper rest and easier mornings in 2–4 weeks" at bounding box center [985, 458] width 386 height 34
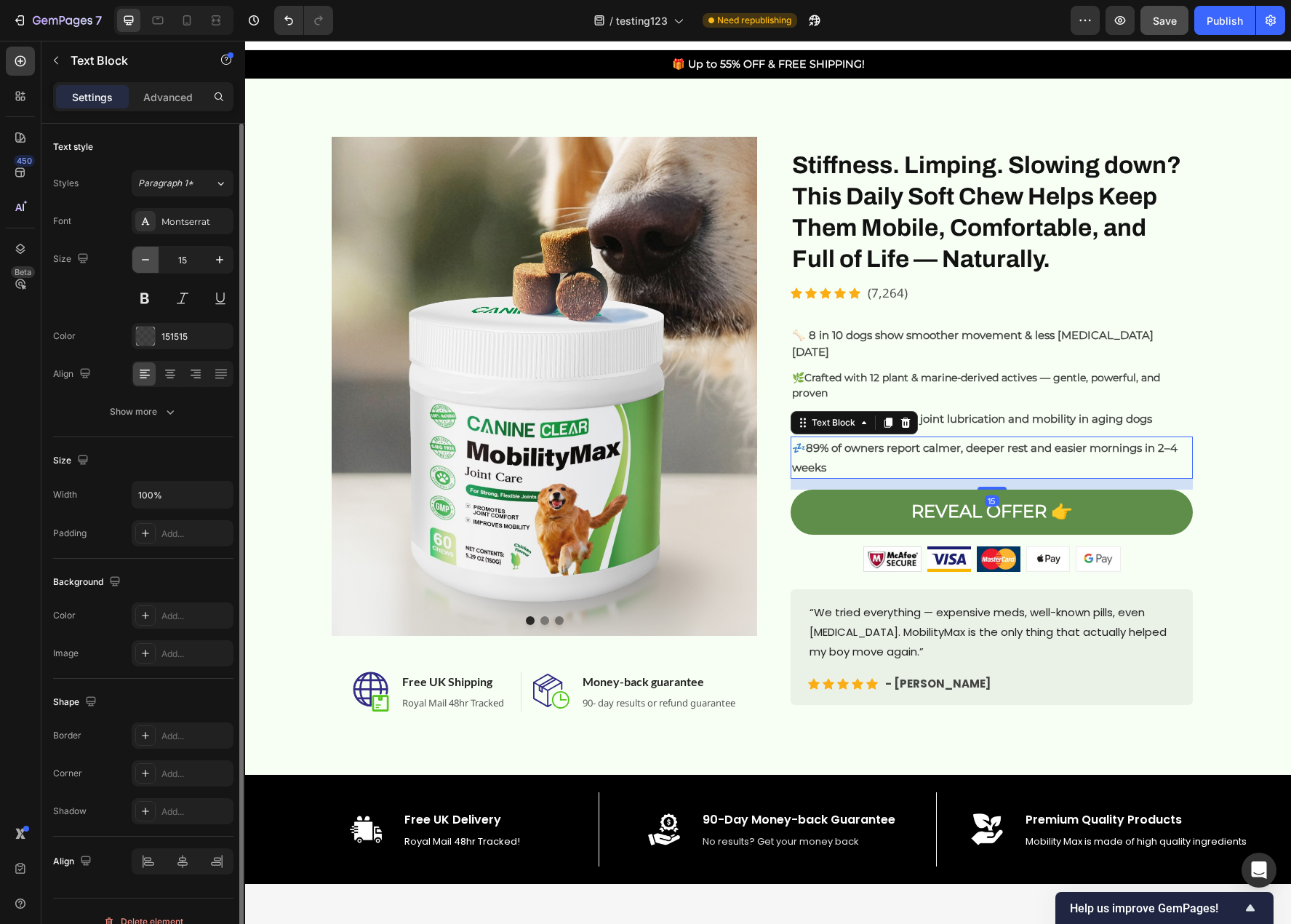
click at [146, 260] on icon "button" at bounding box center [145, 259] width 7 height 1
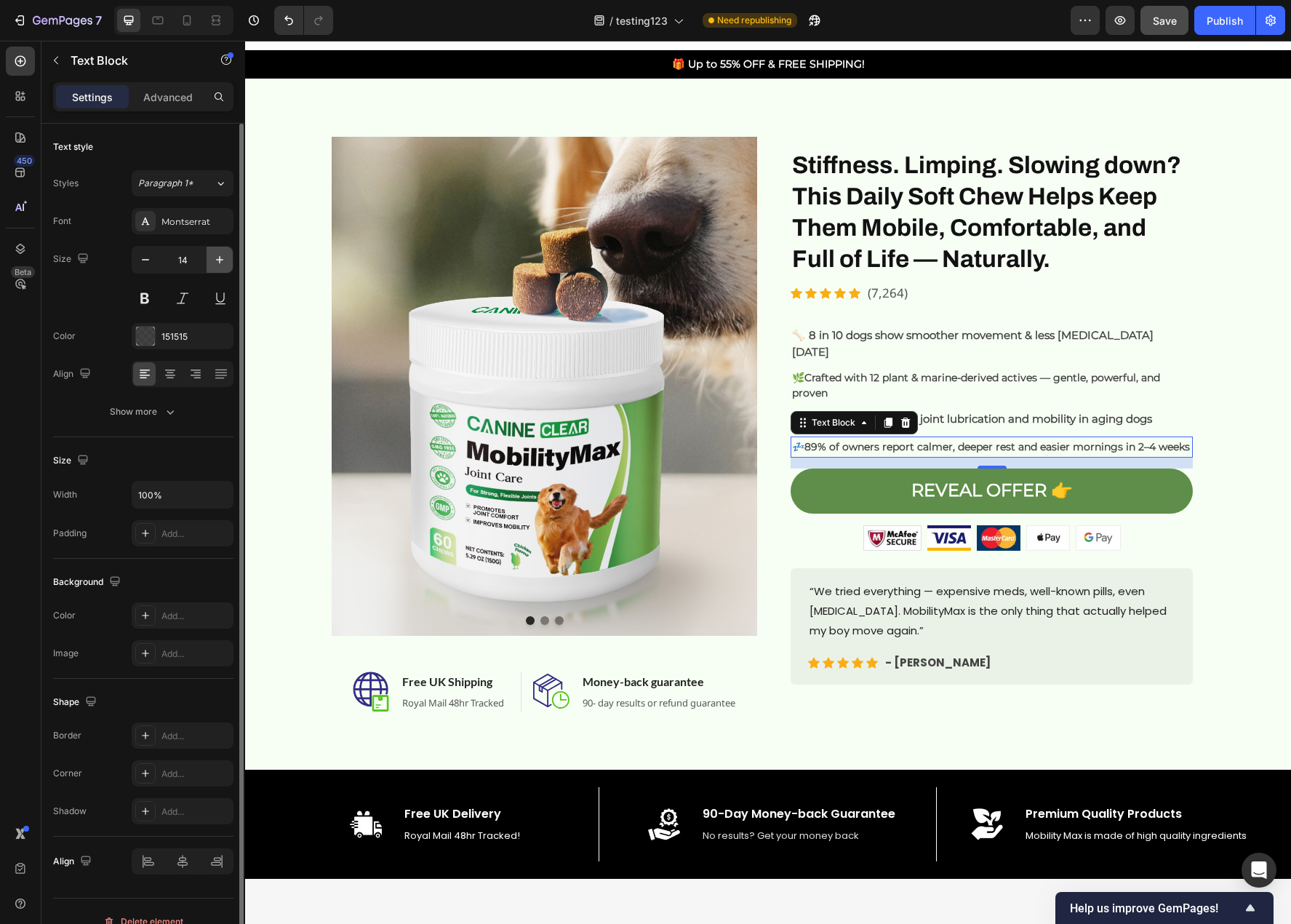
click at [220, 267] on icon "button" at bounding box center [219, 260] width 15 height 15
type input "15"
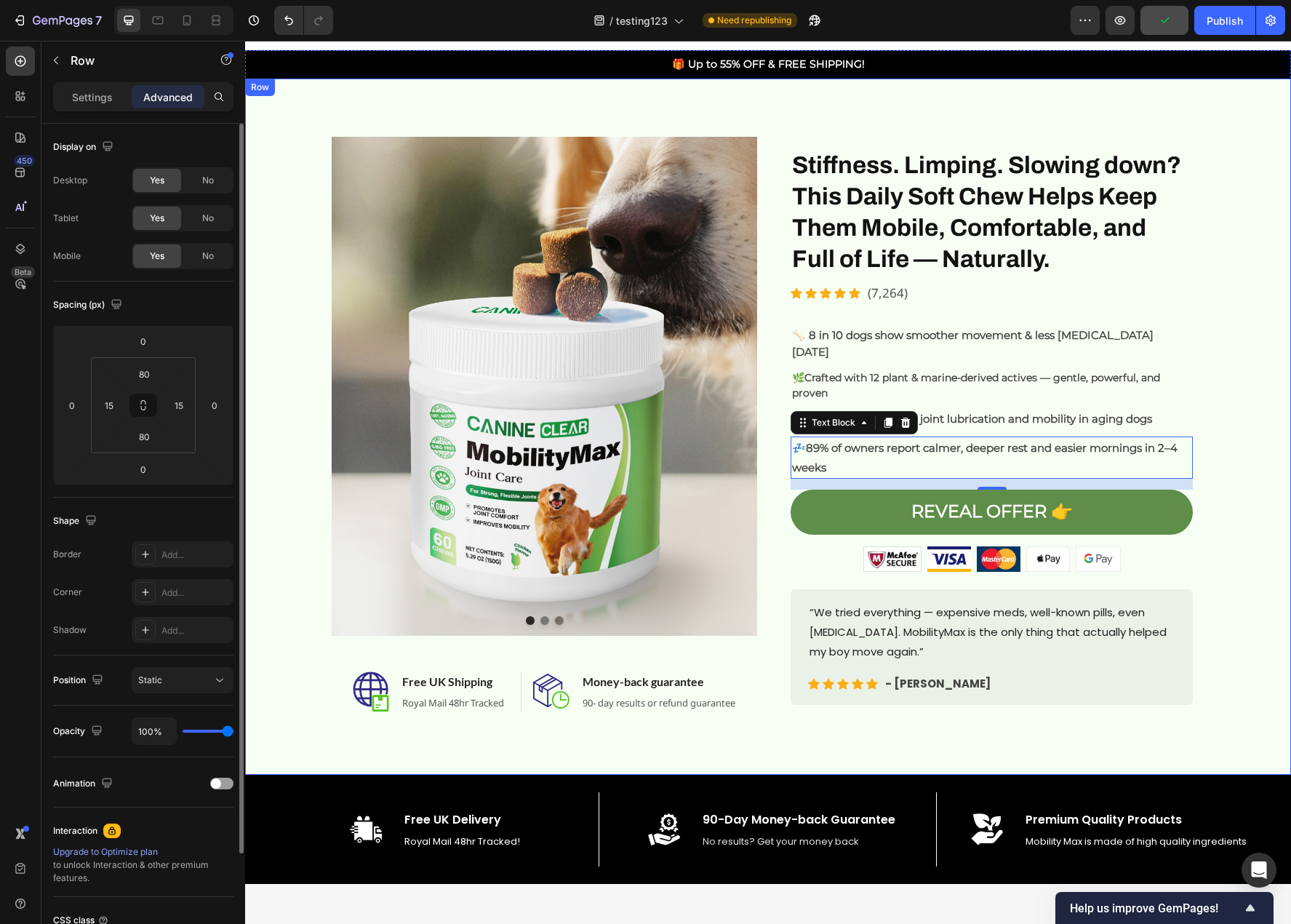
click at [1215, 617] on div "Image Image Image Carousel Image Free UK Shipping Heading Royal Mail 48hr Track…" at bounding box center [767, 426] width 1024 height 580
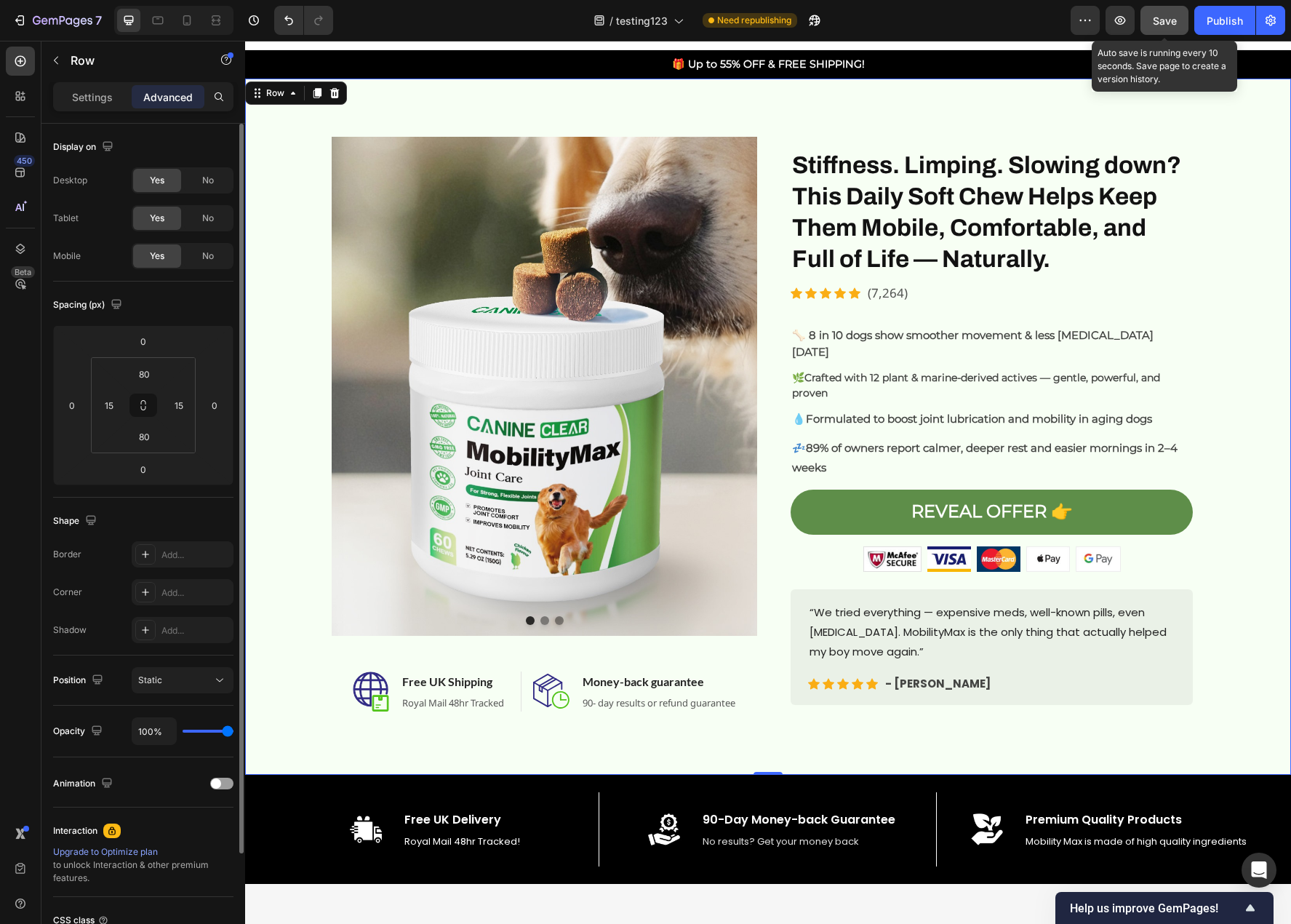
click at [1165, 20] on span "Save" at bounding box center [1165, 21] width 24 height 12
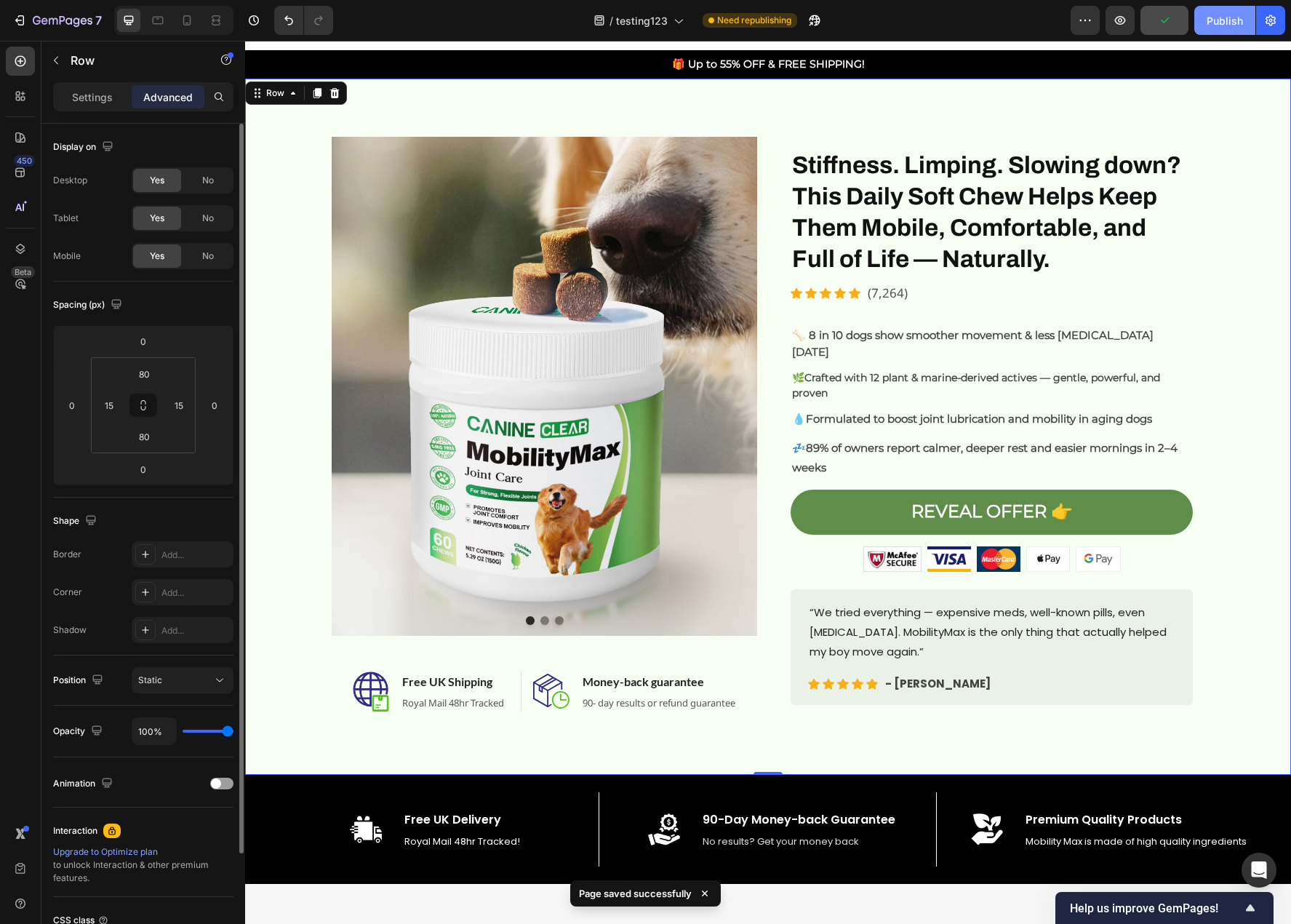
click at [1232, 12] on button "Publish" at bounding box center [1226, 20] width 61 height 29
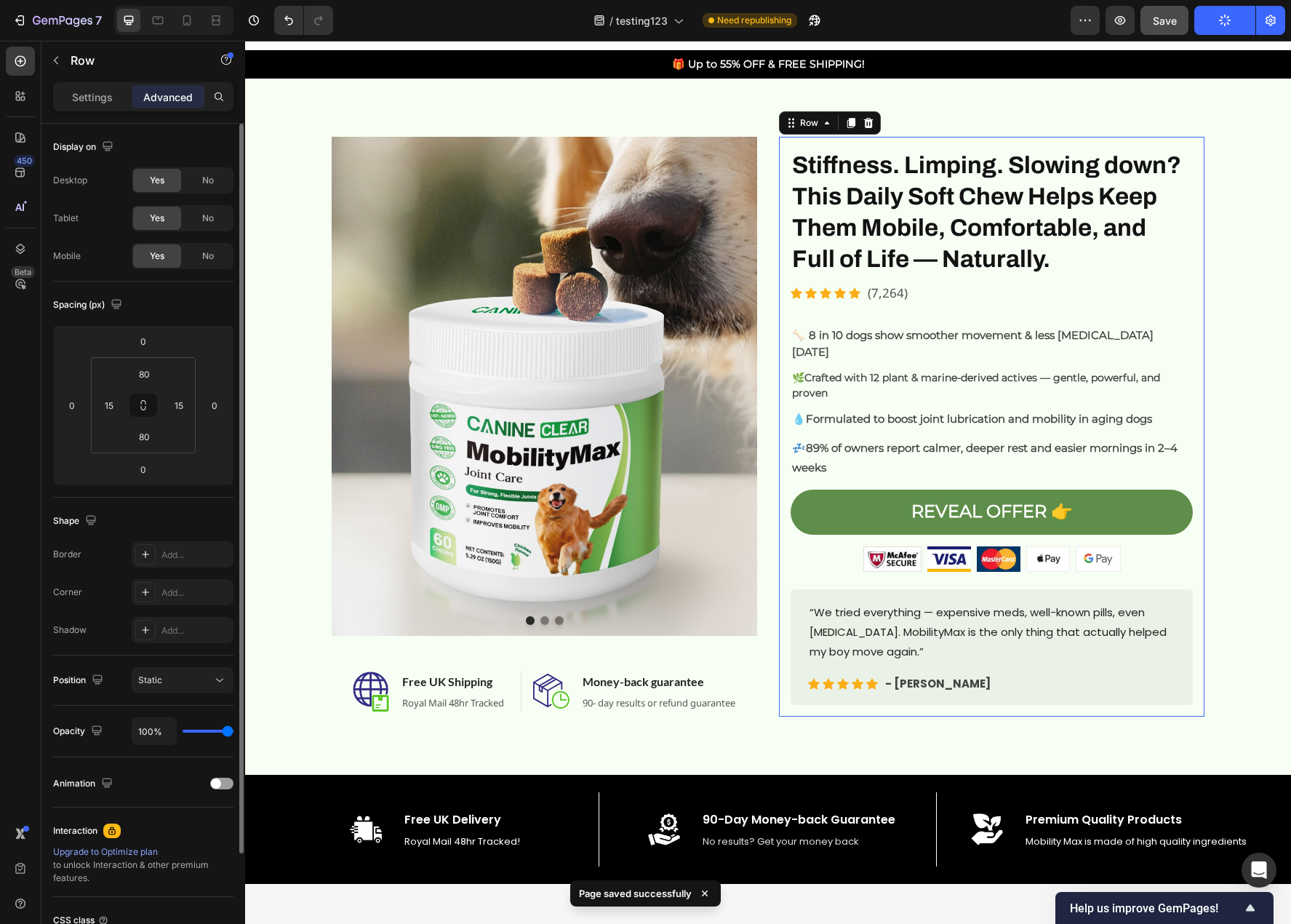
click at [1157, 308] on div "Image Image Image Image Image Carousel Stiffness. Limping. Slowing down? This D…" at bounding box center [992, 426] width 403 height 556
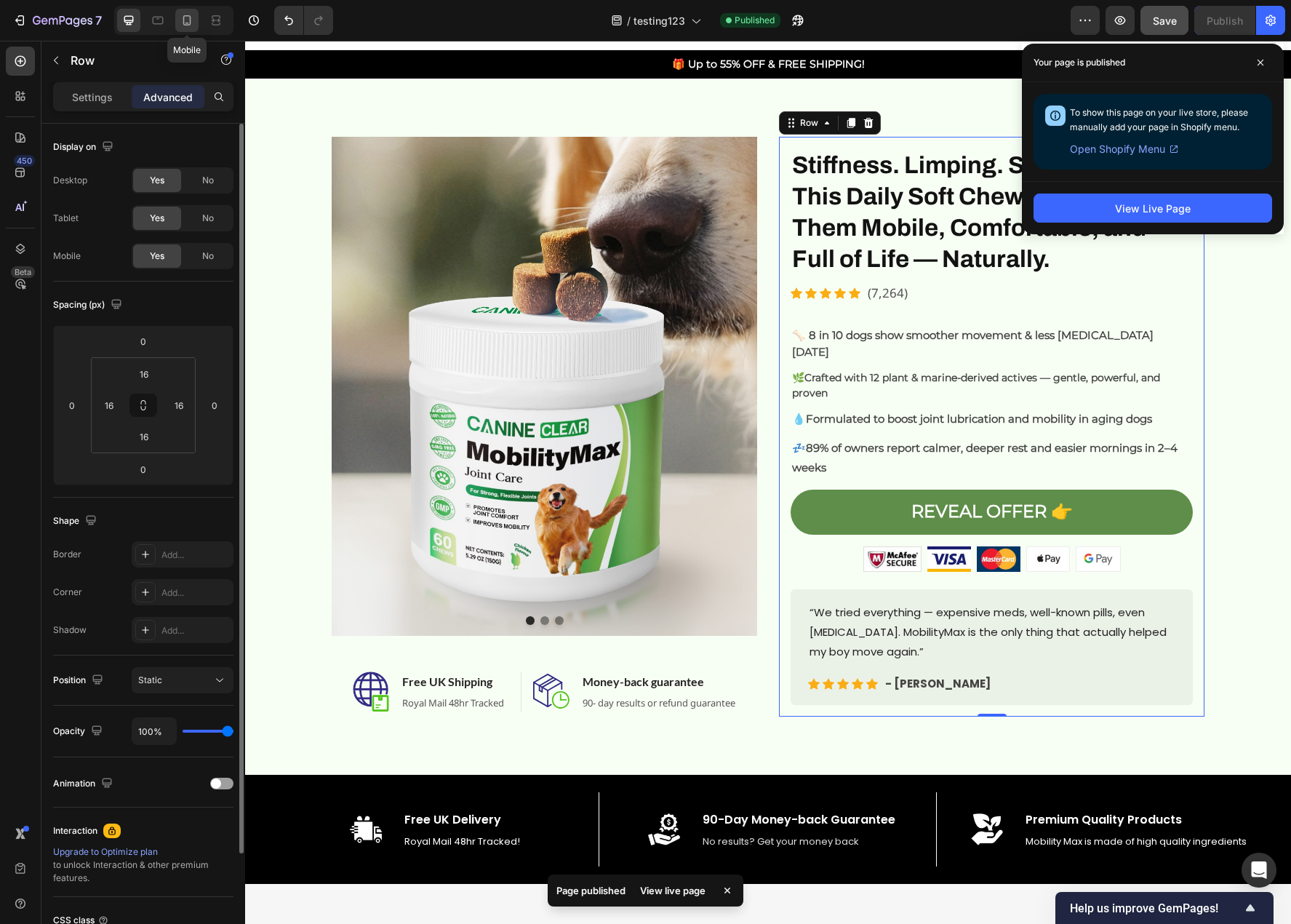
click at [188, 13] on icon at bounding box center [186, 20] width 15 height 15
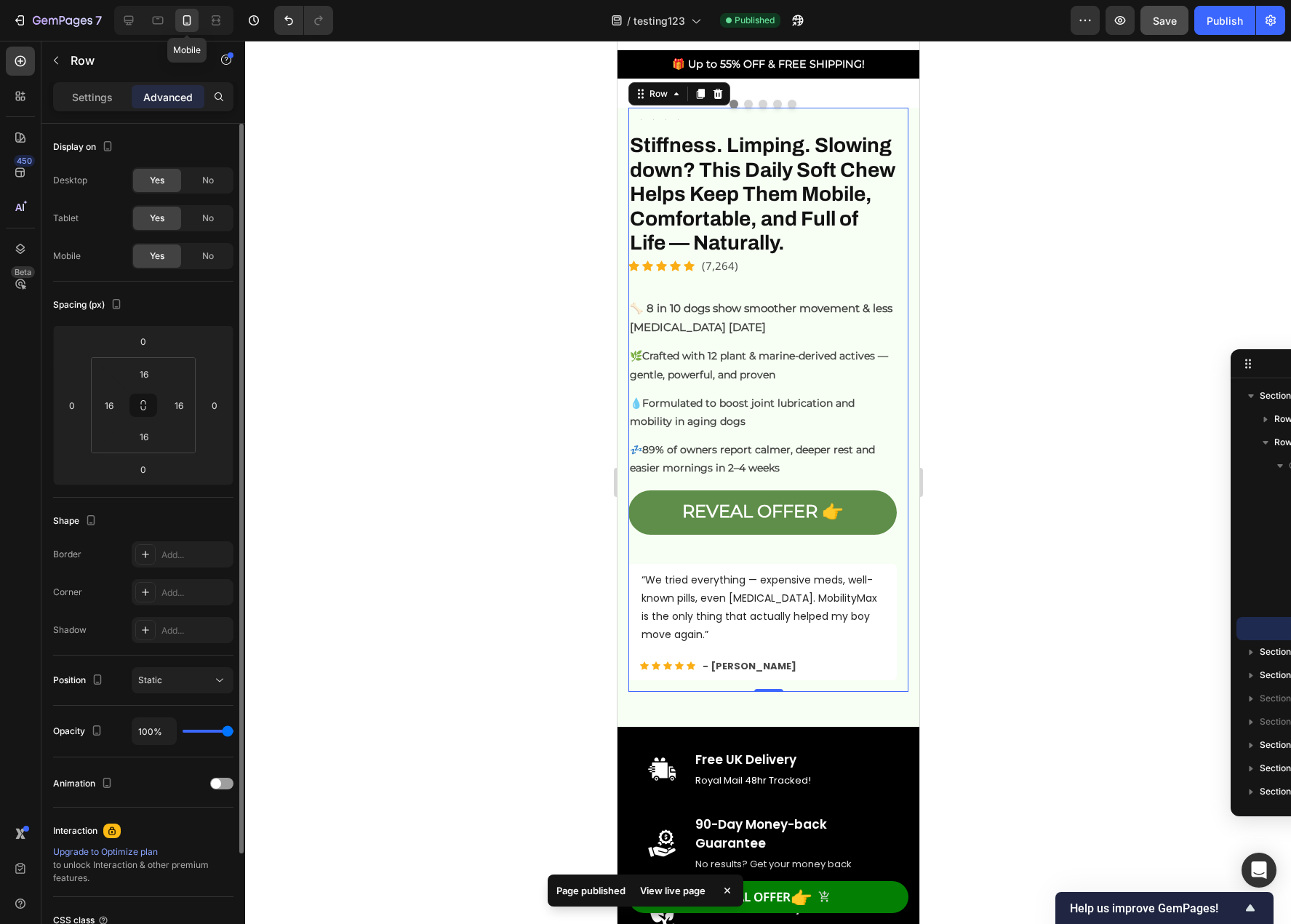
type input "0"
type input "Auto"
type input "0"
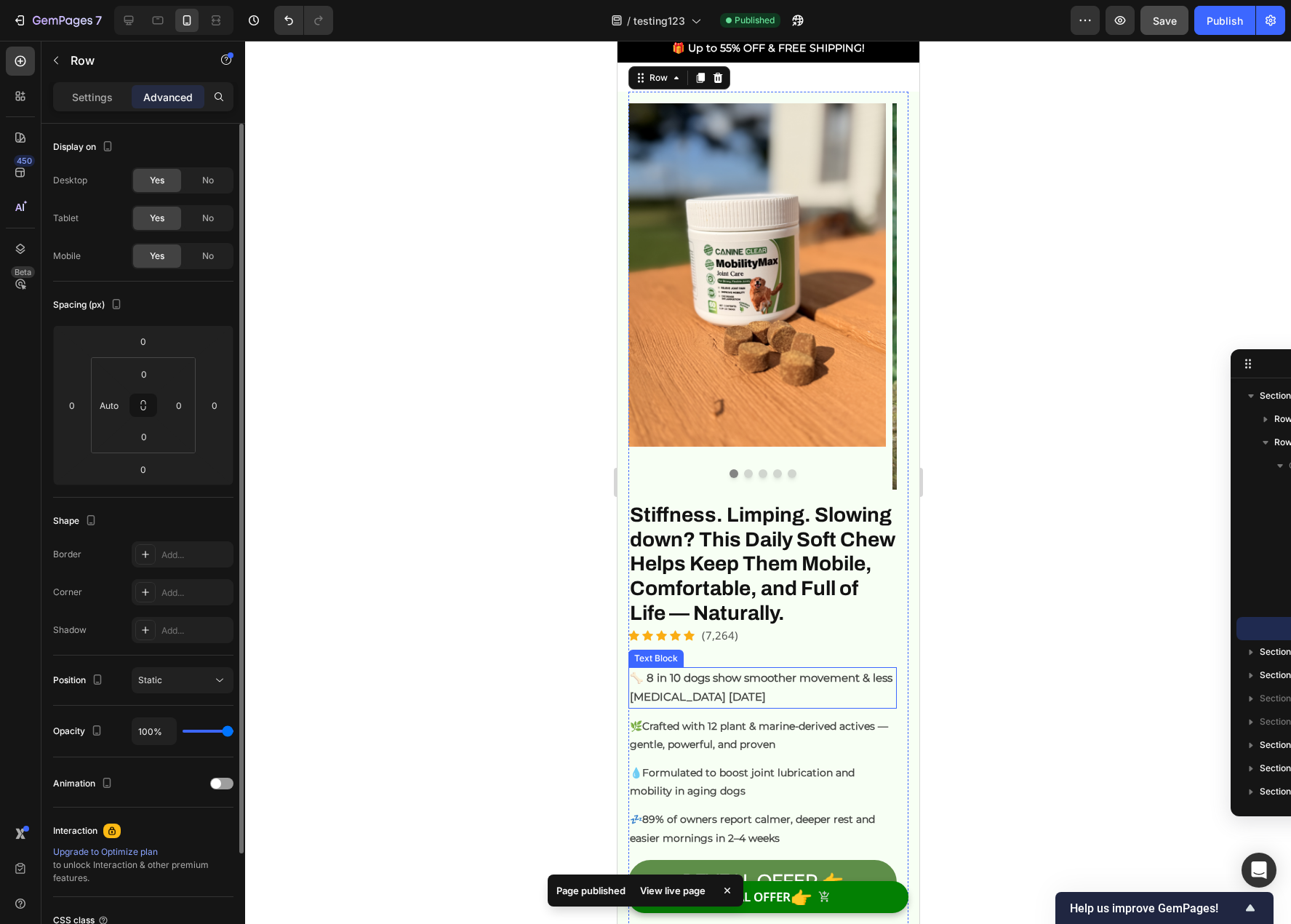
scroll to position [327, 0]
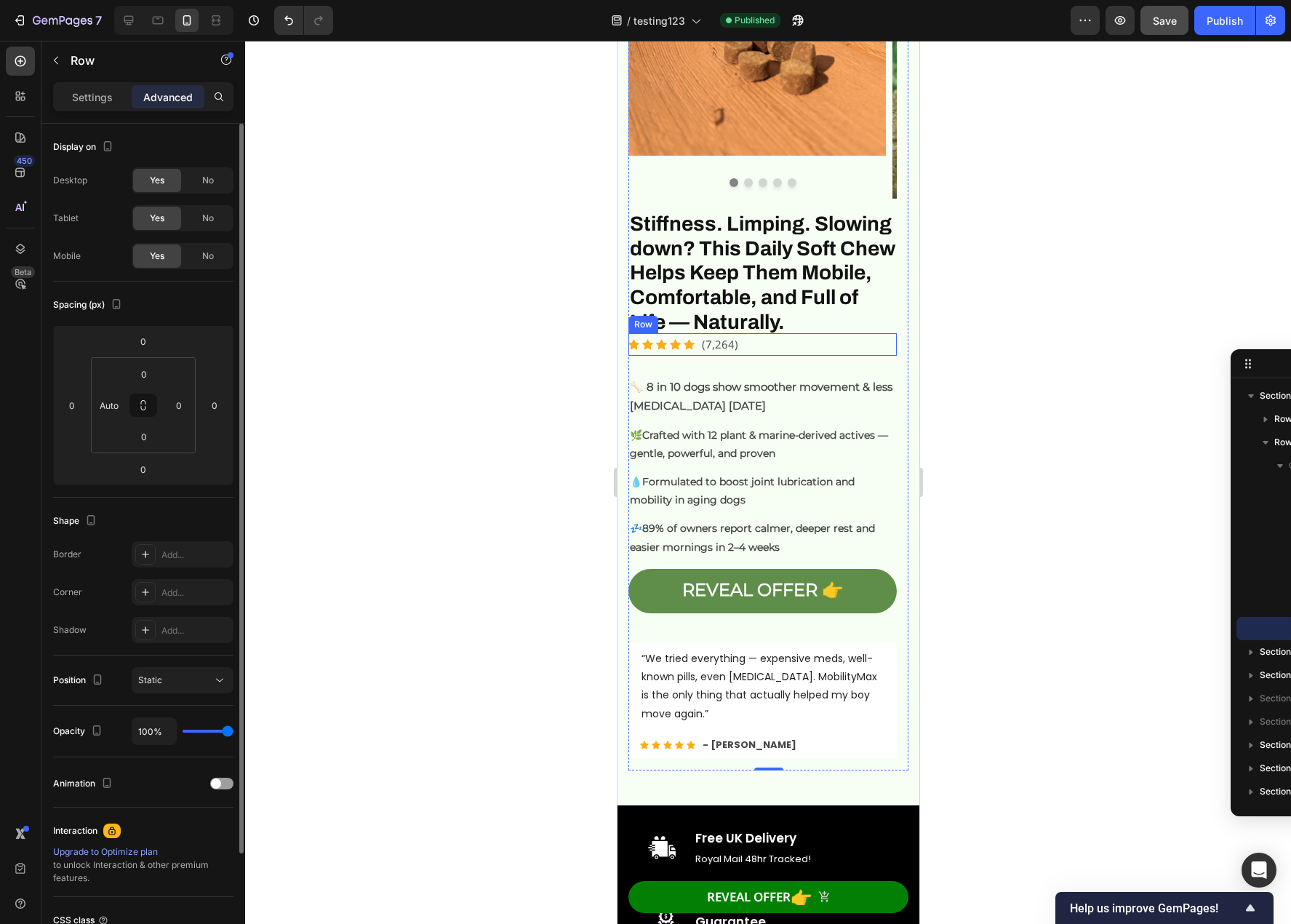
click at [763, 356] on div "Icon Icon Icon Icon Icon Icon List Hoz (7,264) Text block Row" at bounding box center [762, 344] width 269 height 23
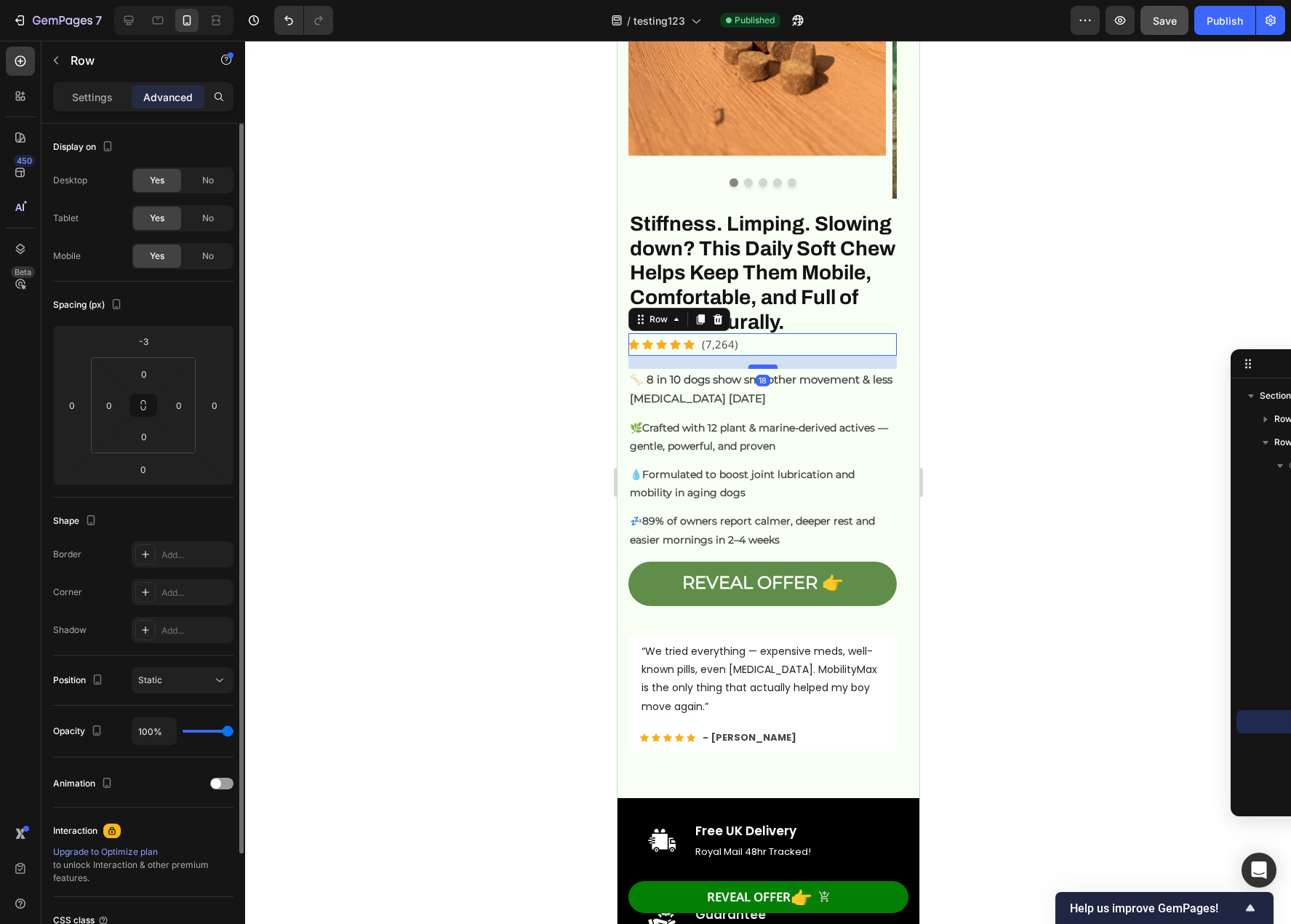
drag, startPoint x: 756, startPoint y: 400, endPoint x: 760, endPoint y: 393, distance: 8.1
click at [760, 369] on div at bounding box center [762, 367] width 29 height 4
type input "18"
click at [1009, 504] on div at bounding box center [767, 482] width 1046 height 883
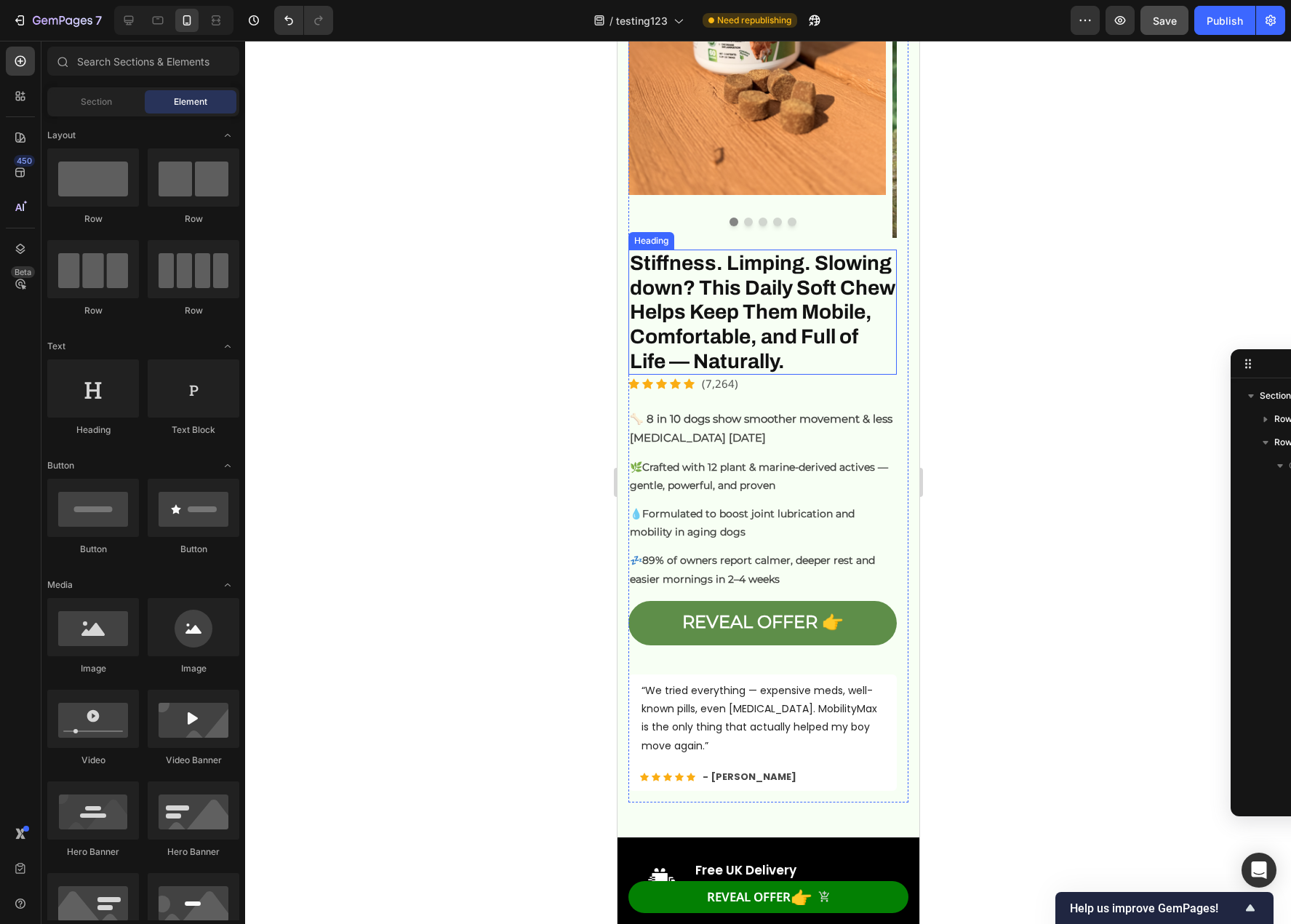
scroll to position [290, 0]
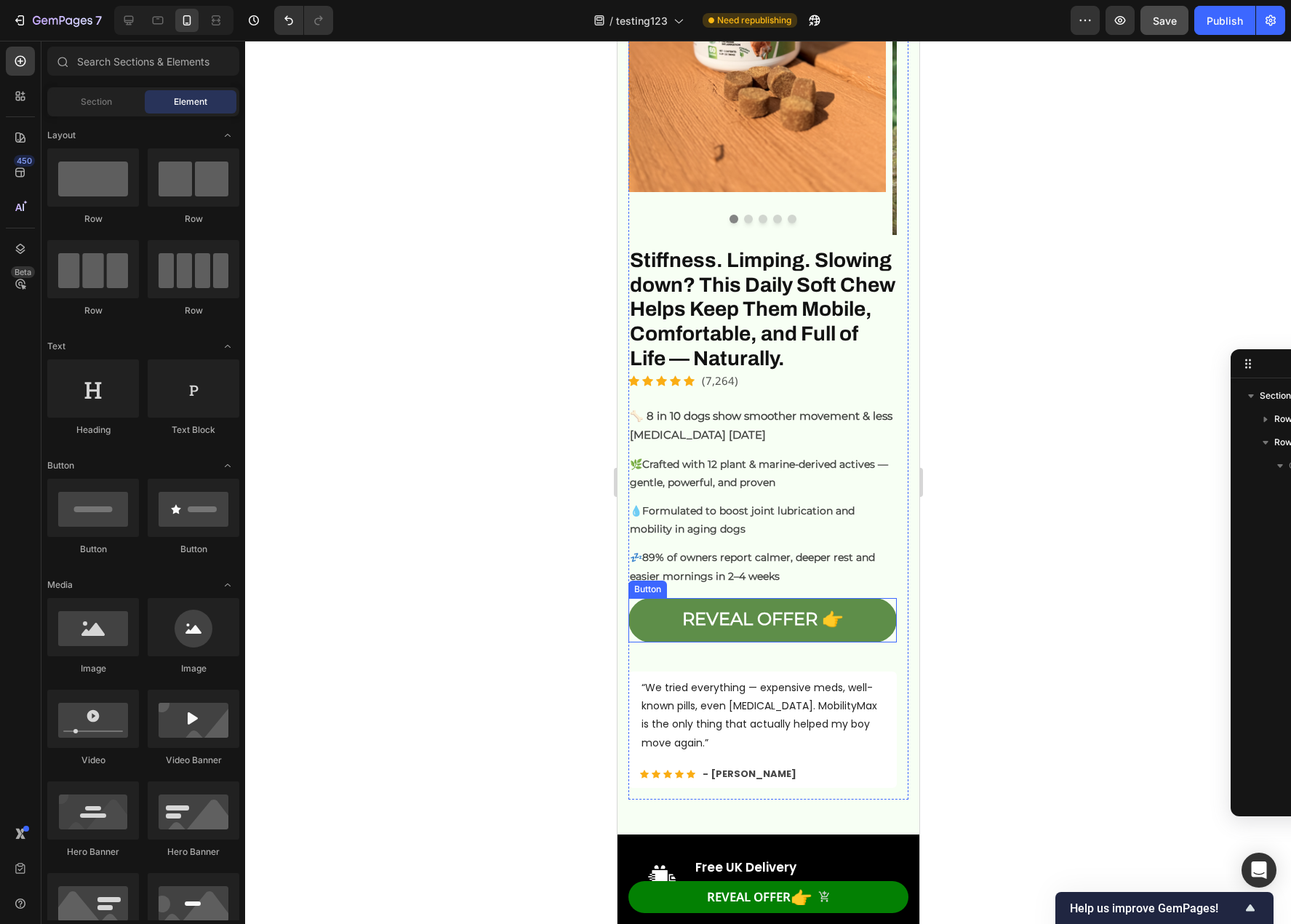
click at [855, 642] on link "REVEAL OFFER 👉" at bounding box center [762, 620] width 269 height 45
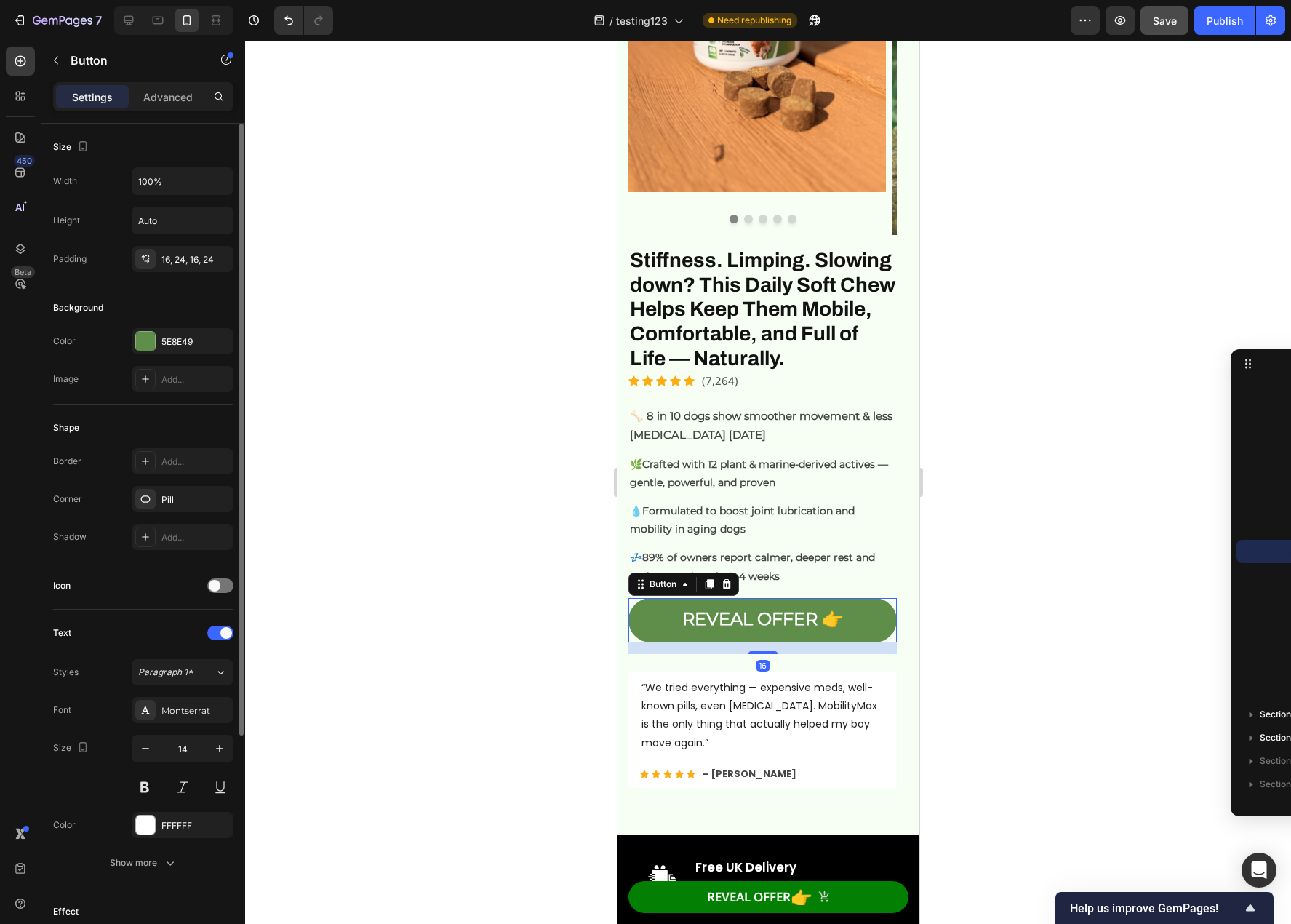
scroll to position [278, 0]
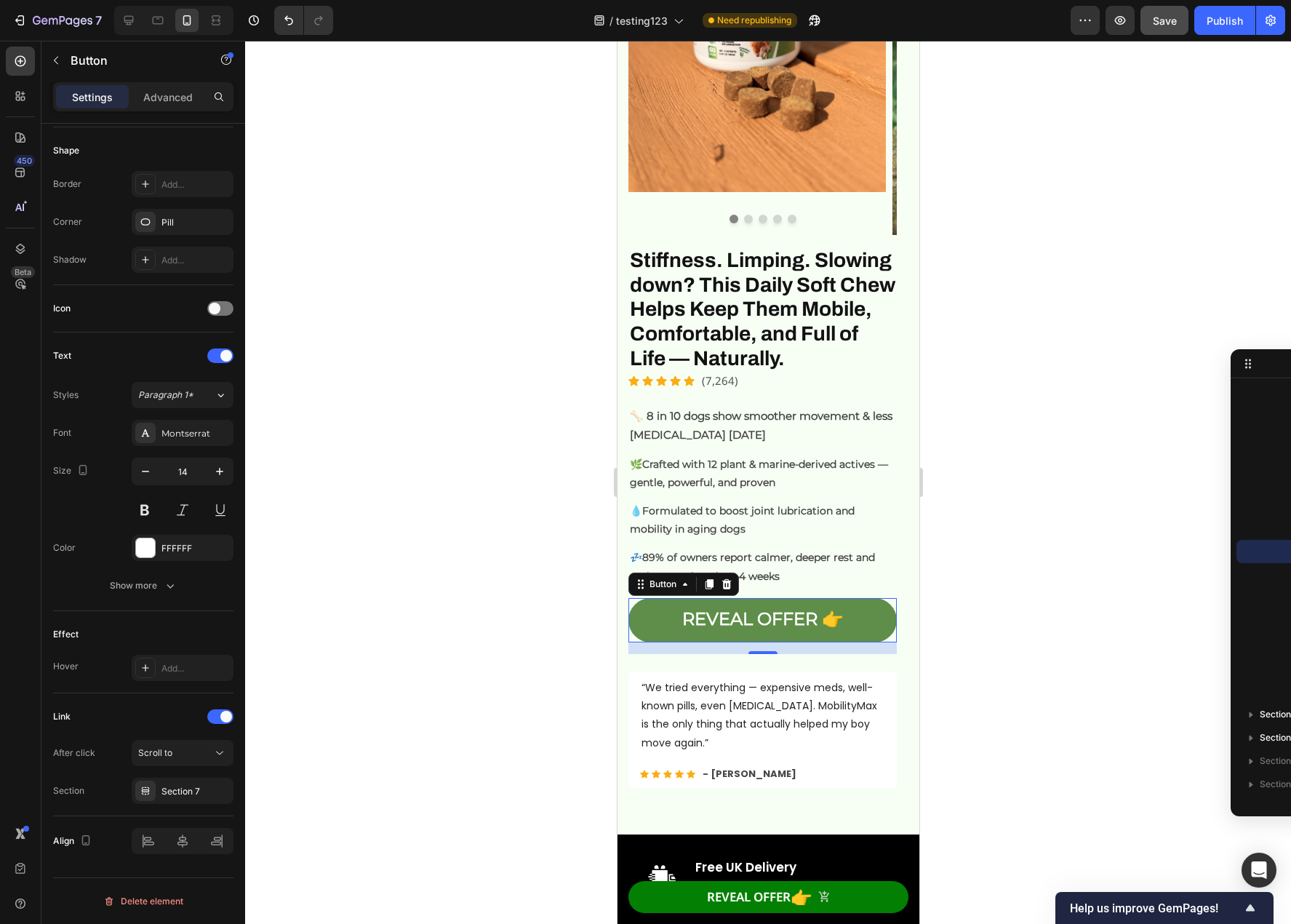
click at [1027, 618] on div at bounding box center [767, 482] width 1046 height 883
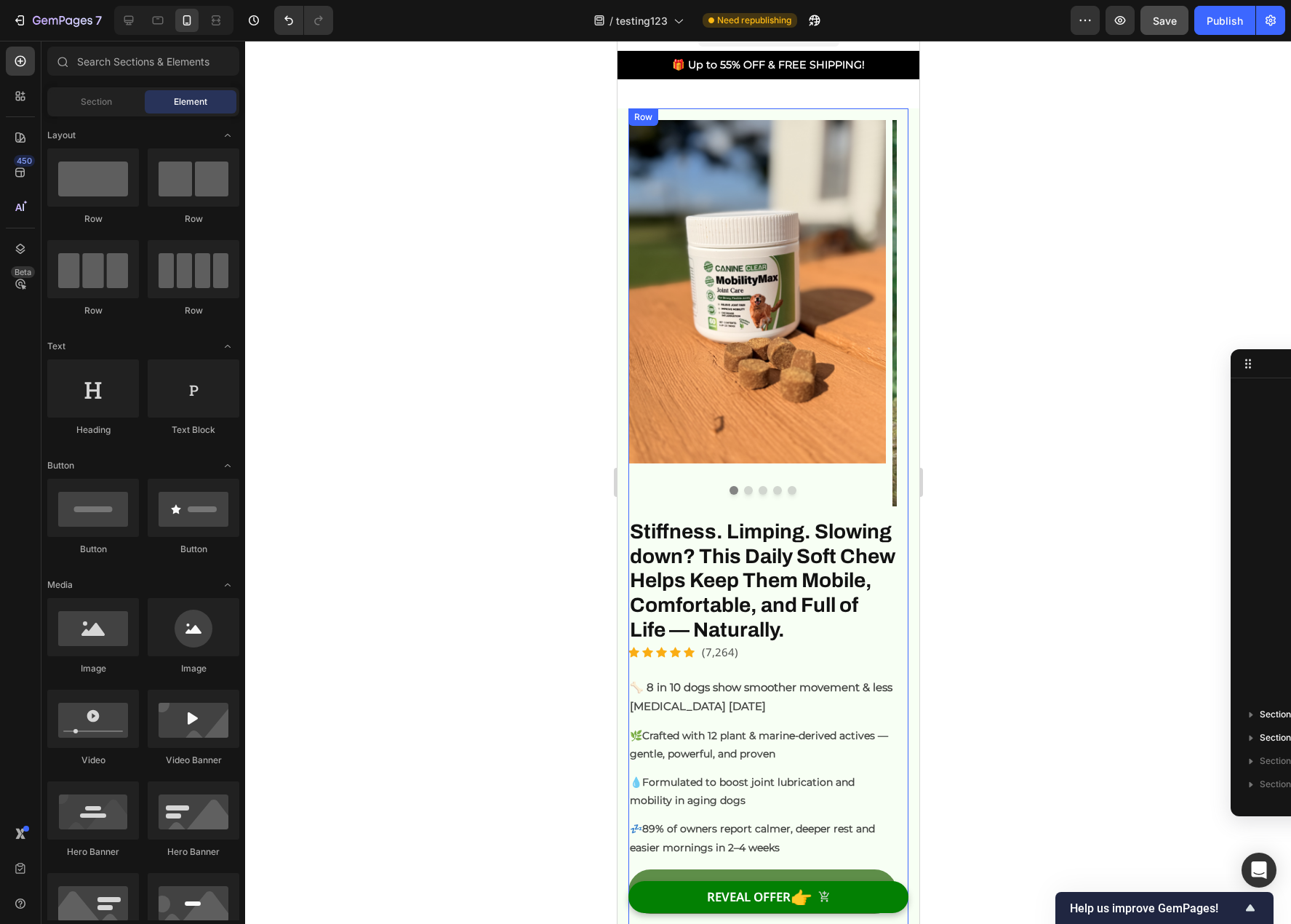
scroll to position [0, 0]
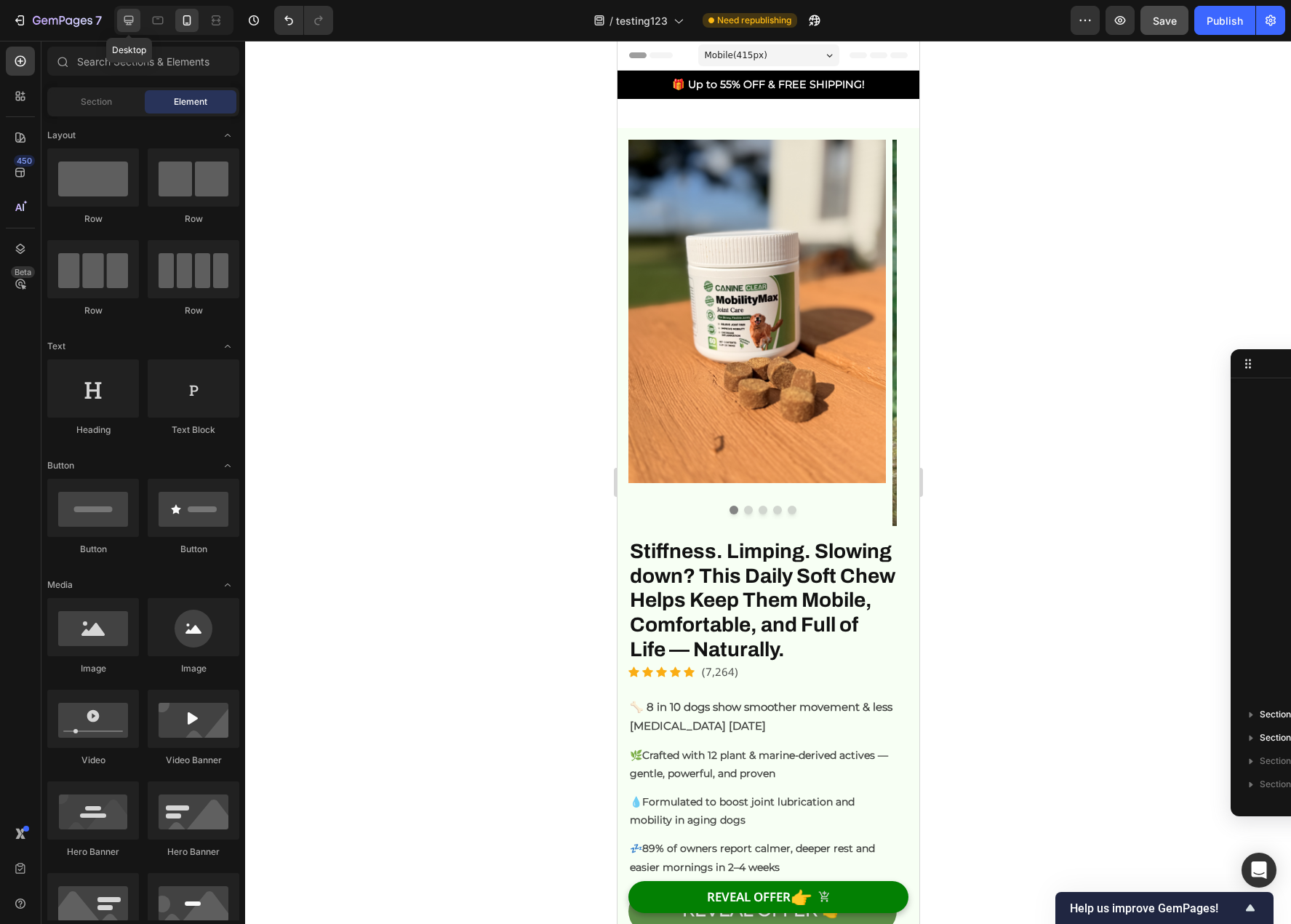
click at [127, 23] on icon at bounding box center [129, 21] width 10 height 10
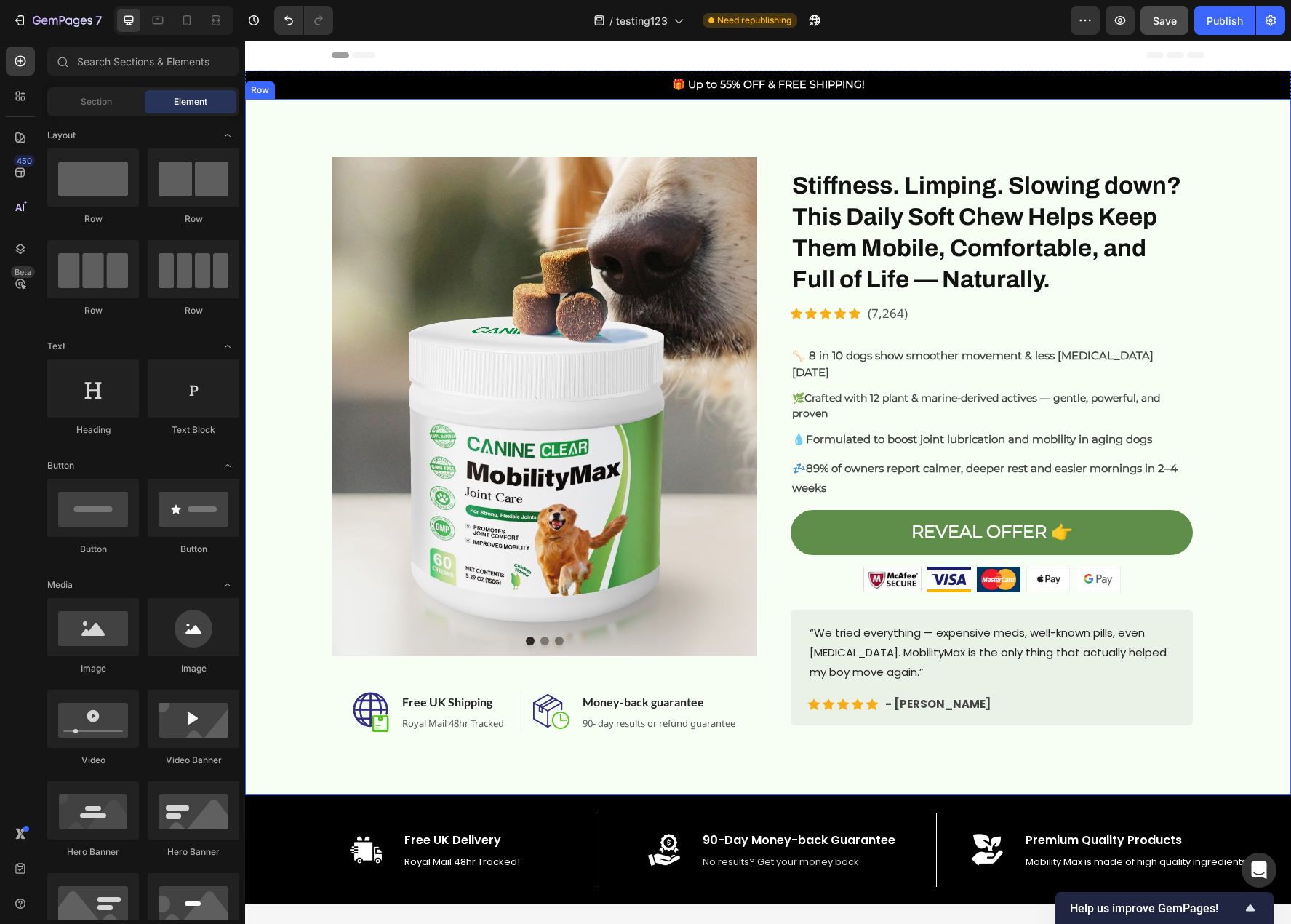
click at [1108, 119] on div "Image Image Image Carousel Image Free UK Shipping Heading Royal Mail 48hr Track…" at bounding box center [767, 447] width 1046 height 696
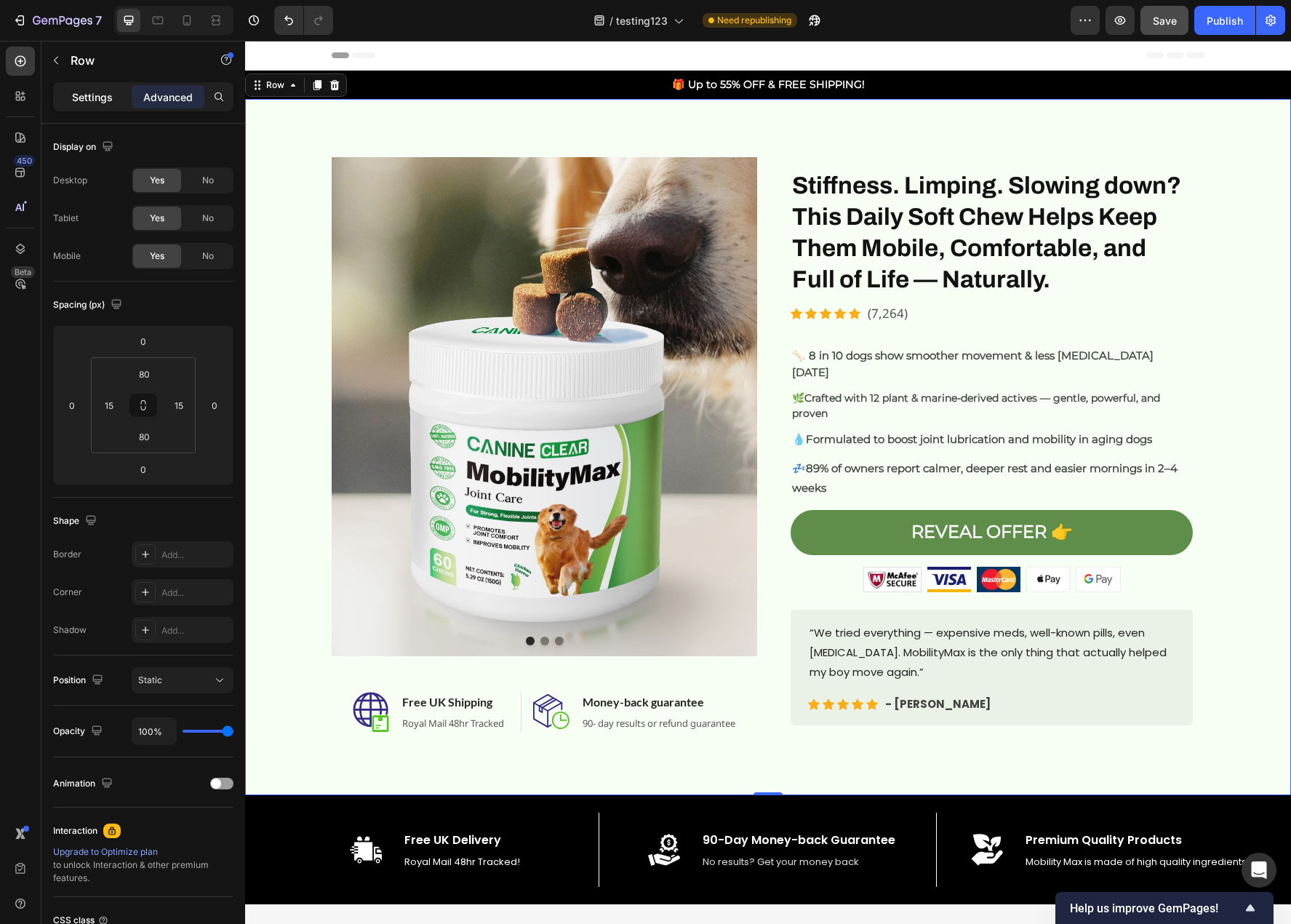
click at [83, 93] on p "Settings" at bounding box center [92, 96] width 41 height 15
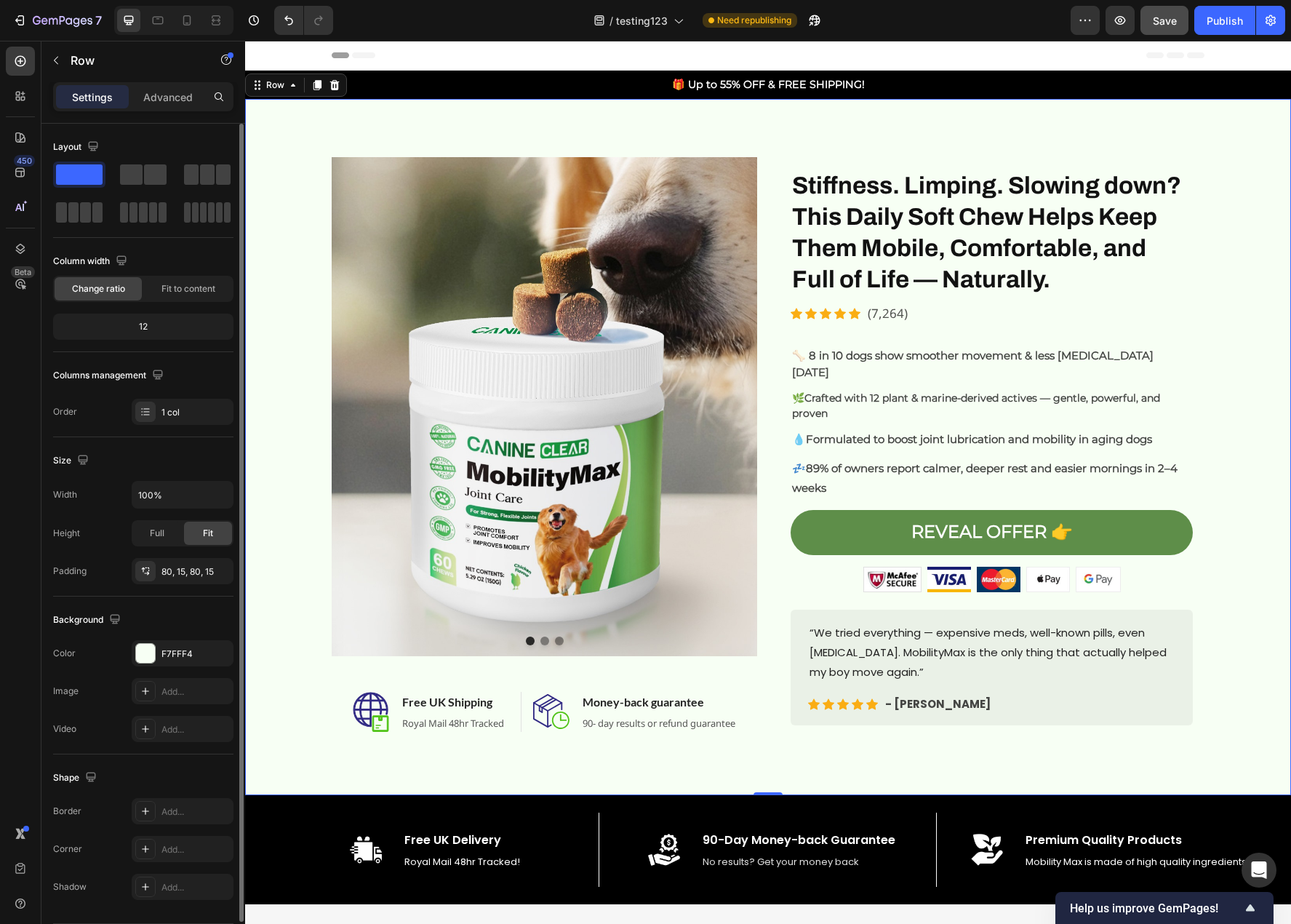
scroll to position [46, 0]
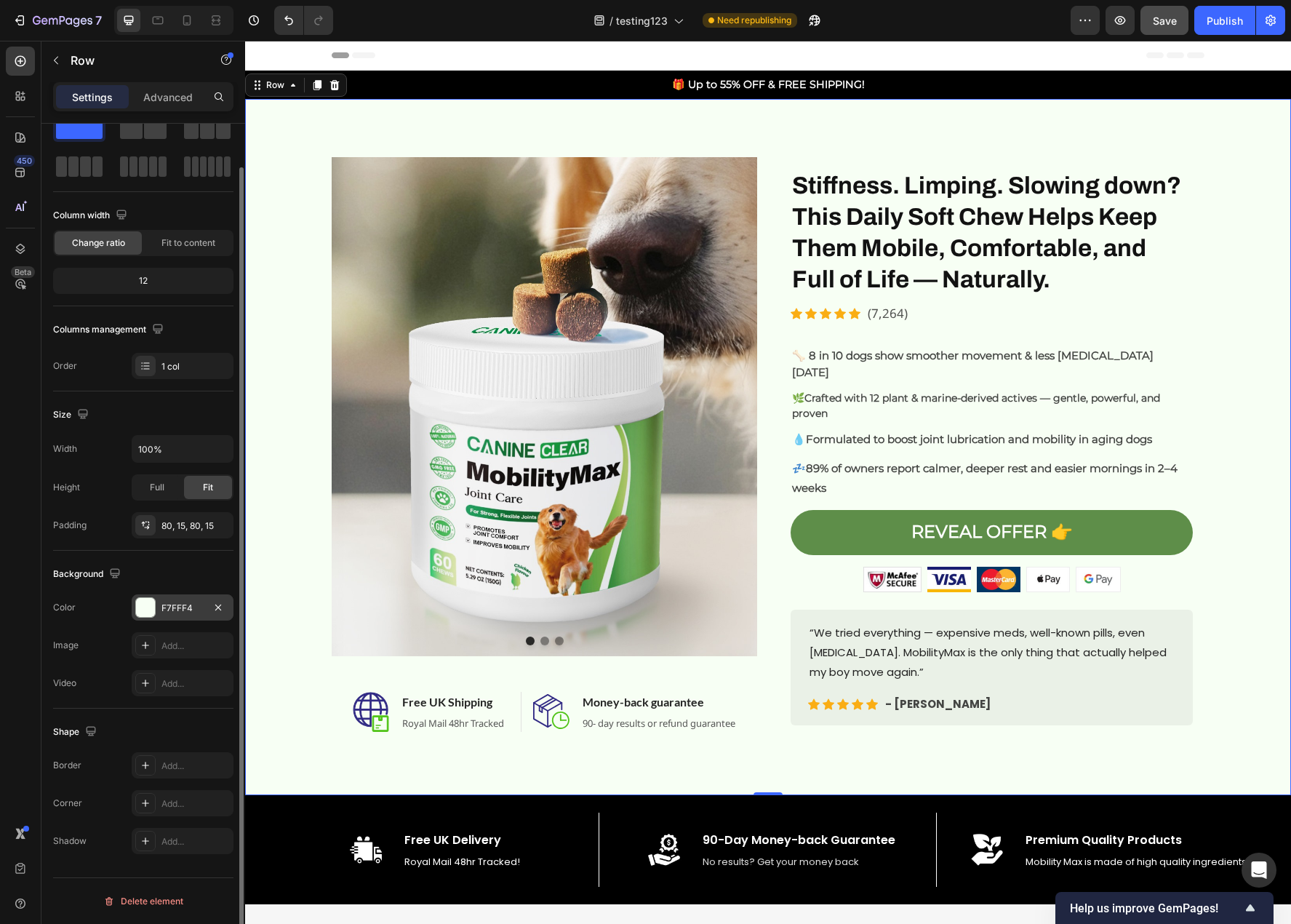
click at [169, 602] on div "F7FFF4" at bounding box center [182, 608] width 43 height 13
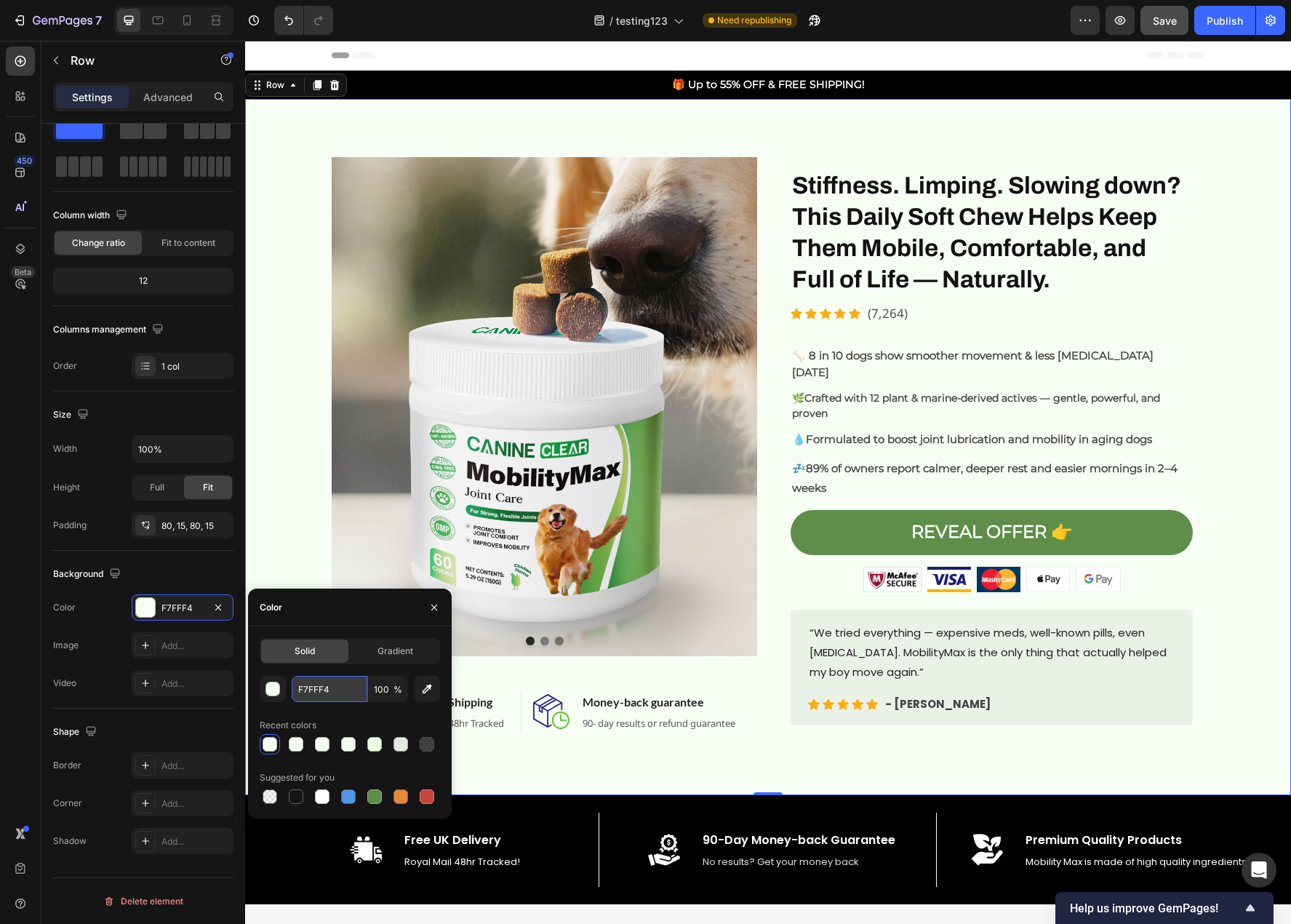
click at [318, 695] on input "F7FFF4" at bounding box center [329, 689] width 75 height 26
click at [283, 327] on div "Image Image Image Carousel Image Free UK Shipping Heading Royal Mail 48hr Track…" at bounding box center [767, 446] width 1024 height 580
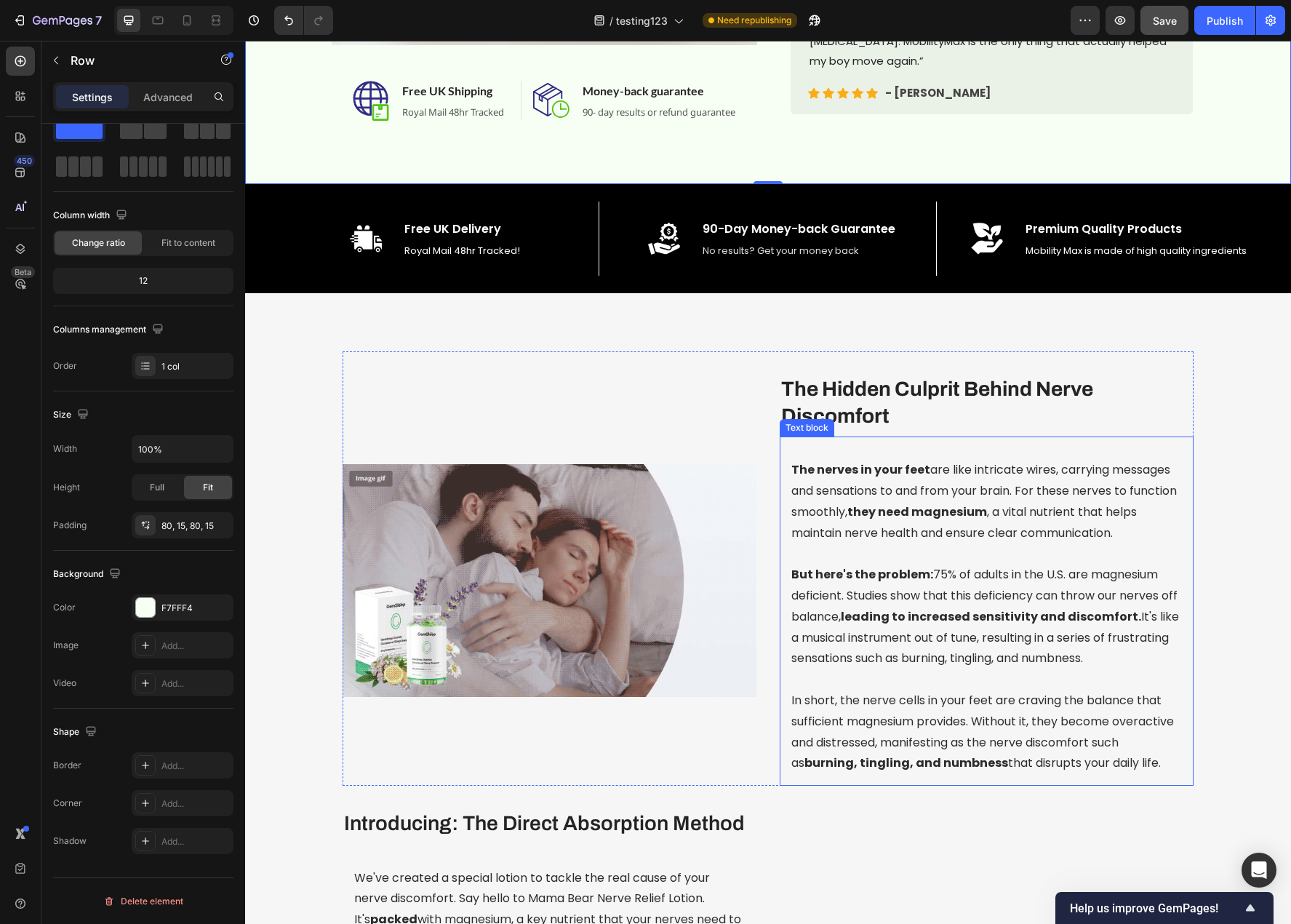
scroll to position [582, 0]
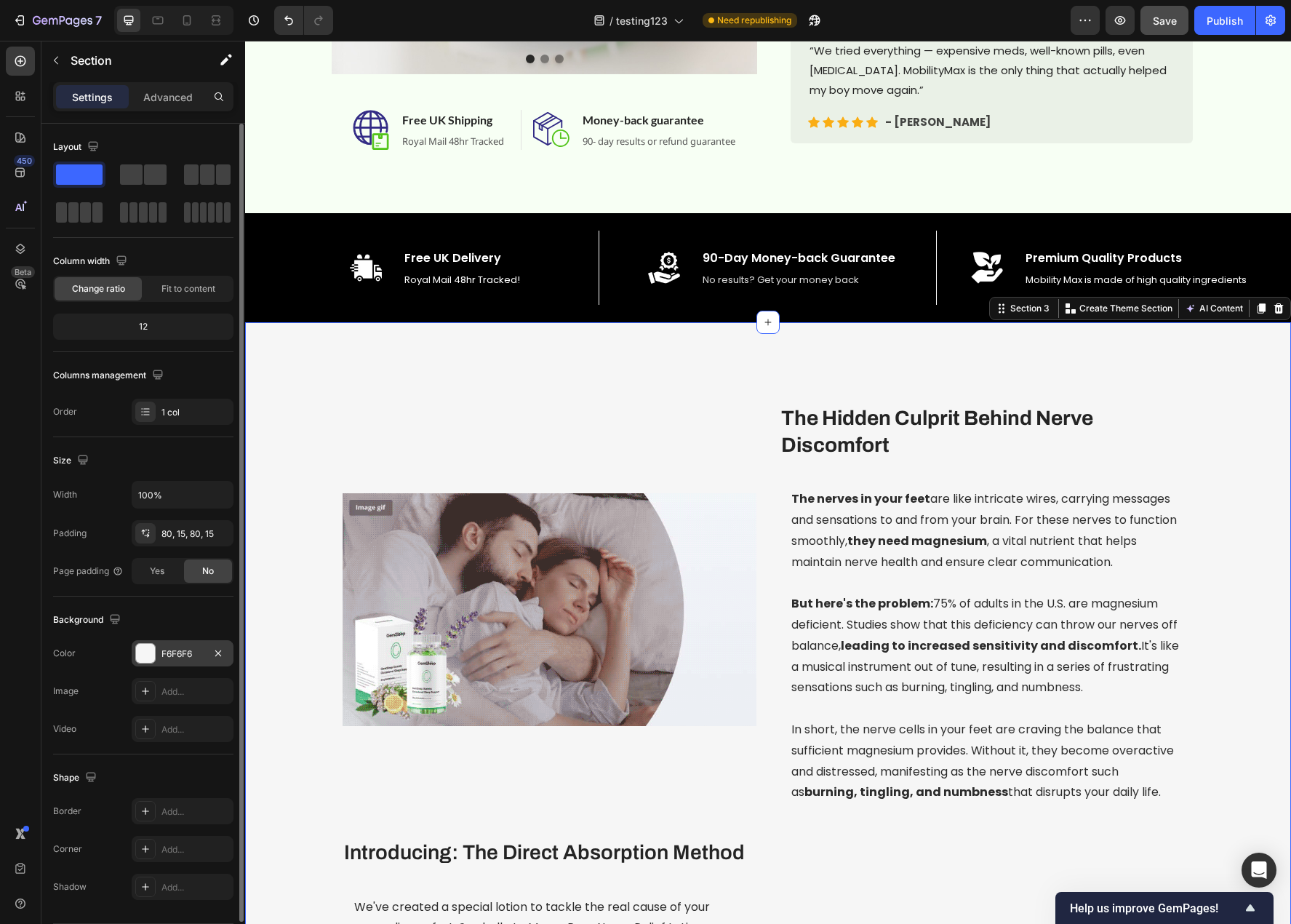
click at [169, 654] on div "F6F6F6" at bounding box center [182, 653] width 43 height 13
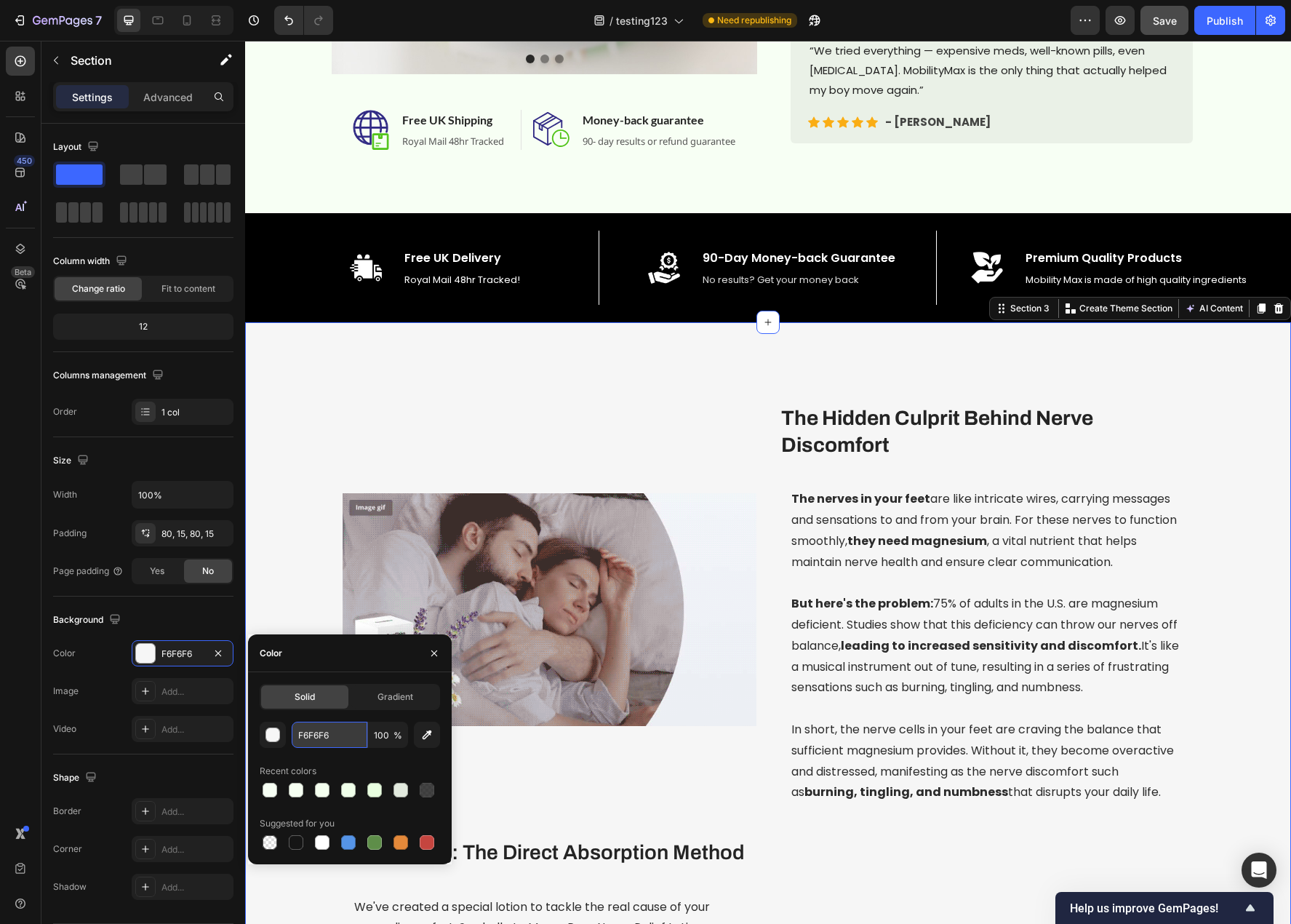
click at [312, 739] on input "F6F6F6" at bounding box center [329, 735] width 75 height 26
click at [311, 739] on input "F6F6F6" at bounding box center [329, 735] width 75 height 26
paste input "7FFF4"
type input "F7FFF4"
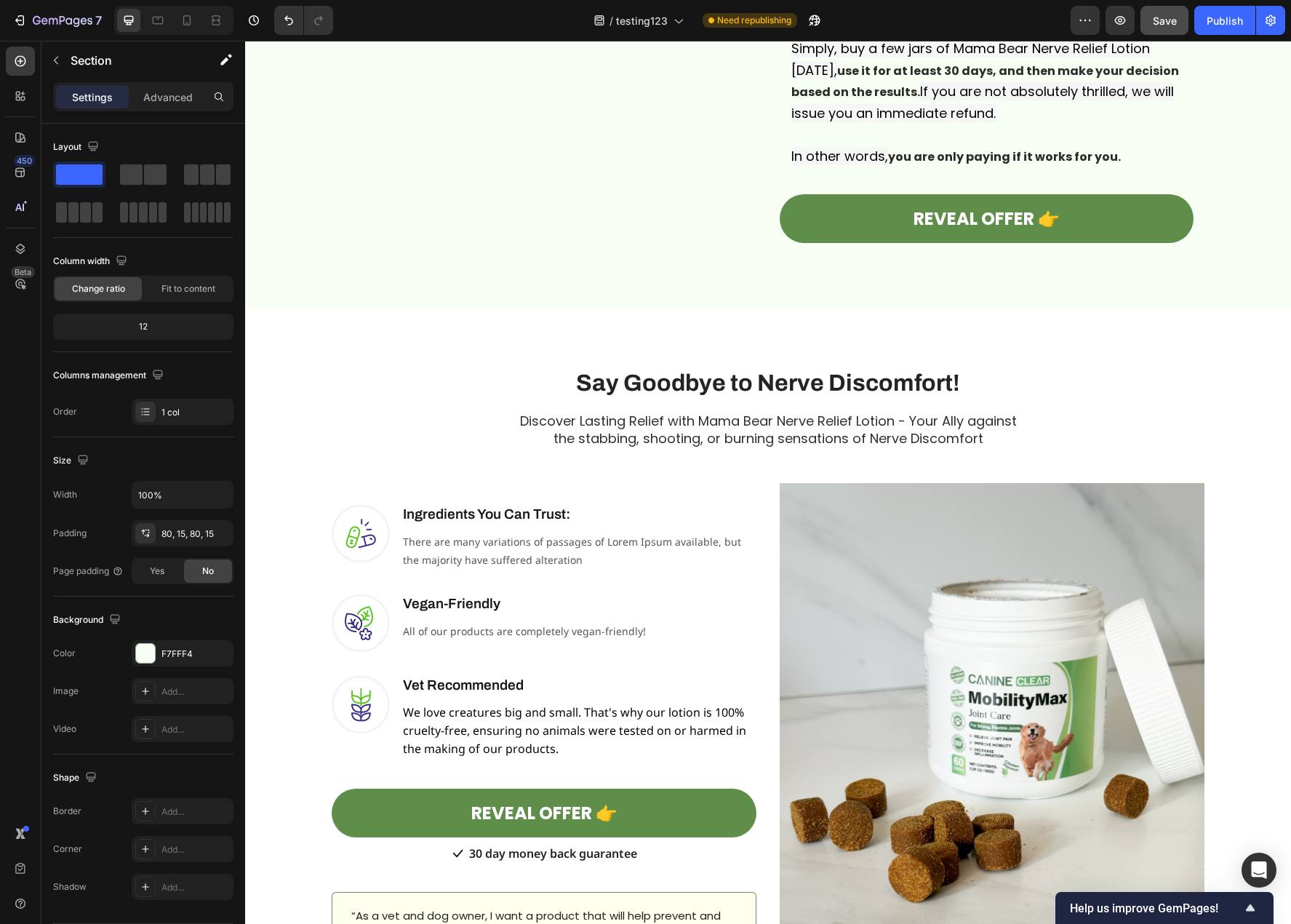
scroll to position [2764, 0]
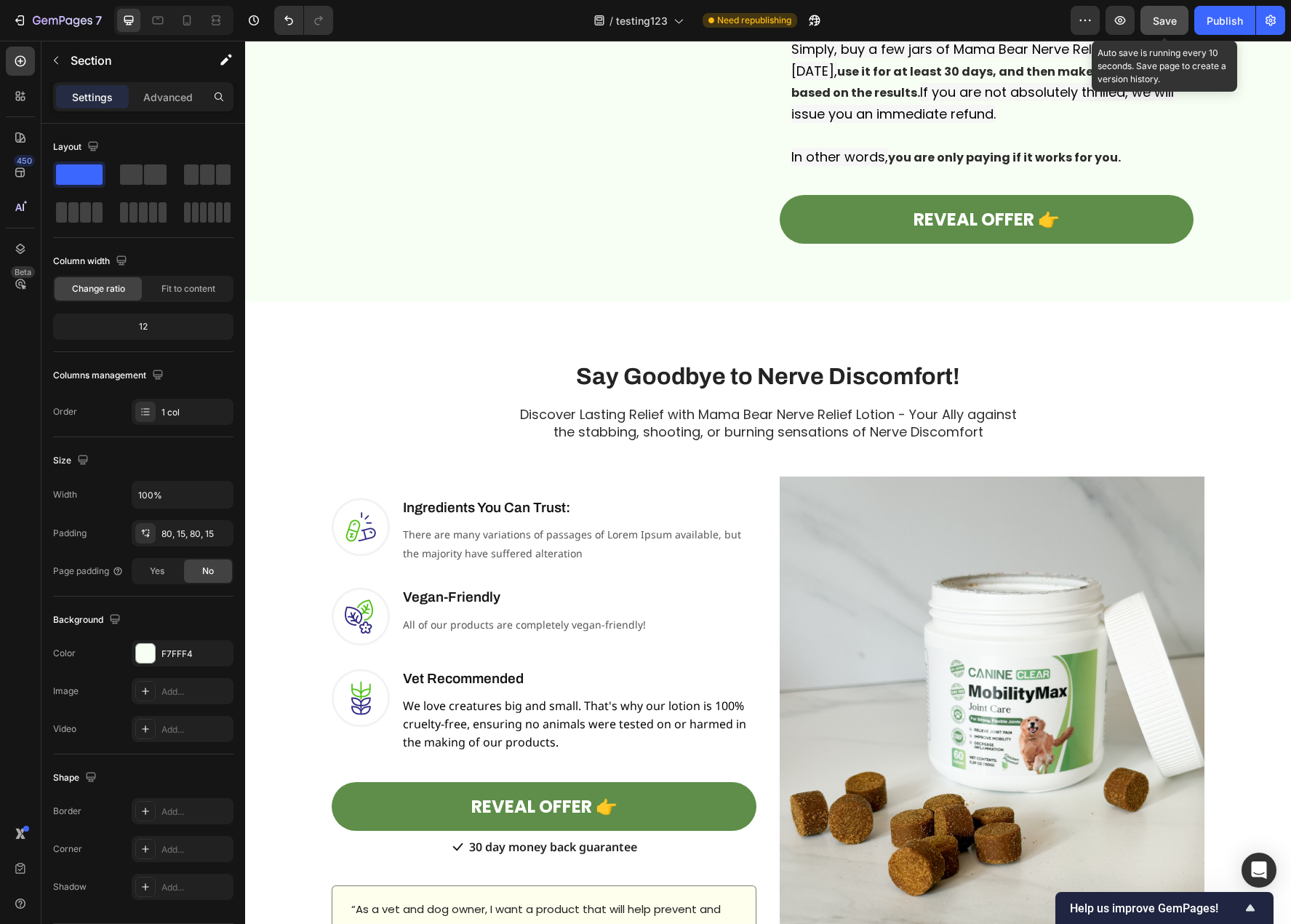
click at [1170, 27] on div "Save" at bounding box center [1165, 20] width 24 height 15
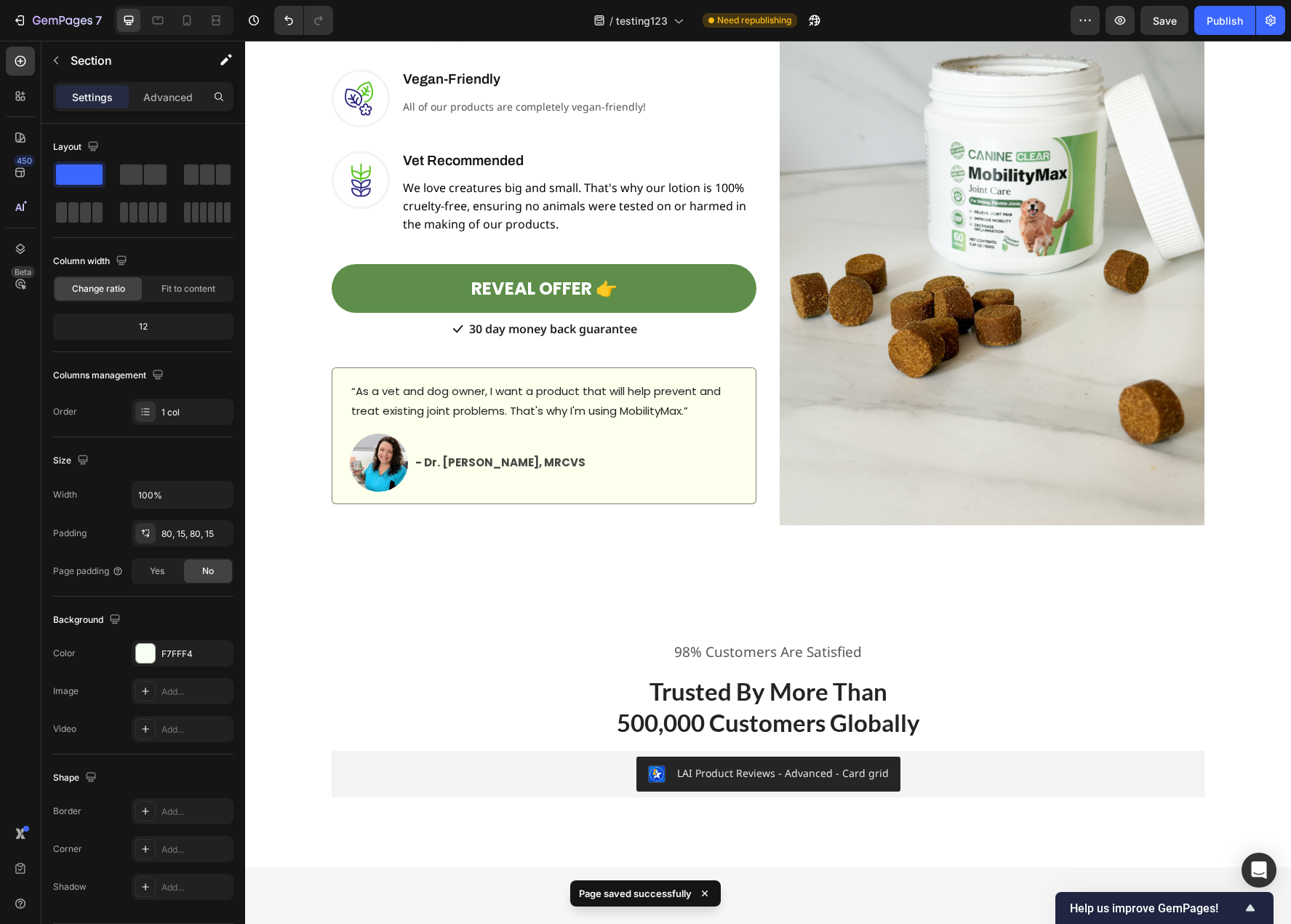
scroll to position [3491, 0]
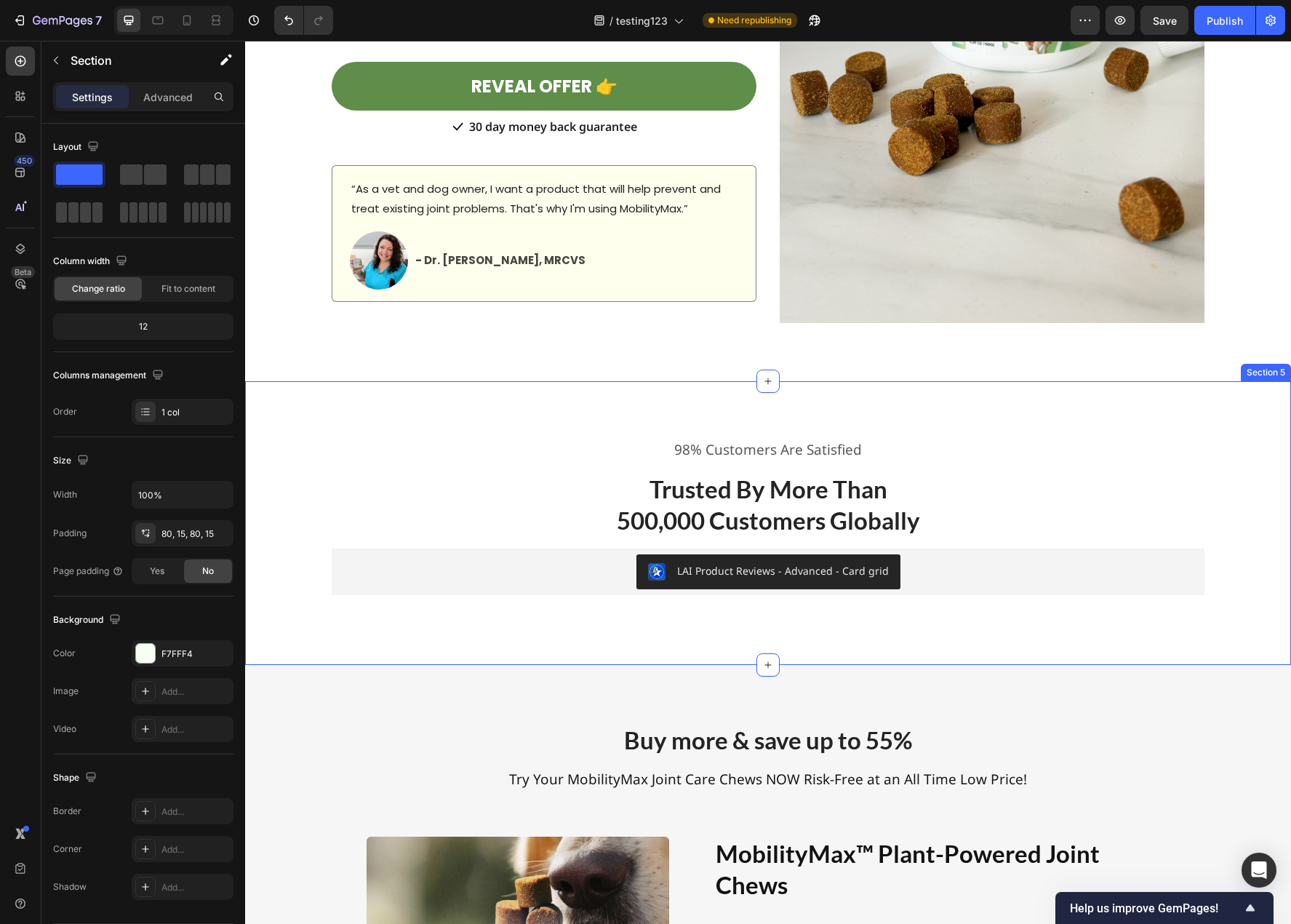
click at [282, 421] on div "98% Customers Are Satisfied Text block Trusted By More Than 500,000 Customers G…" at bounding box center [767, 522] width 1046 height 285
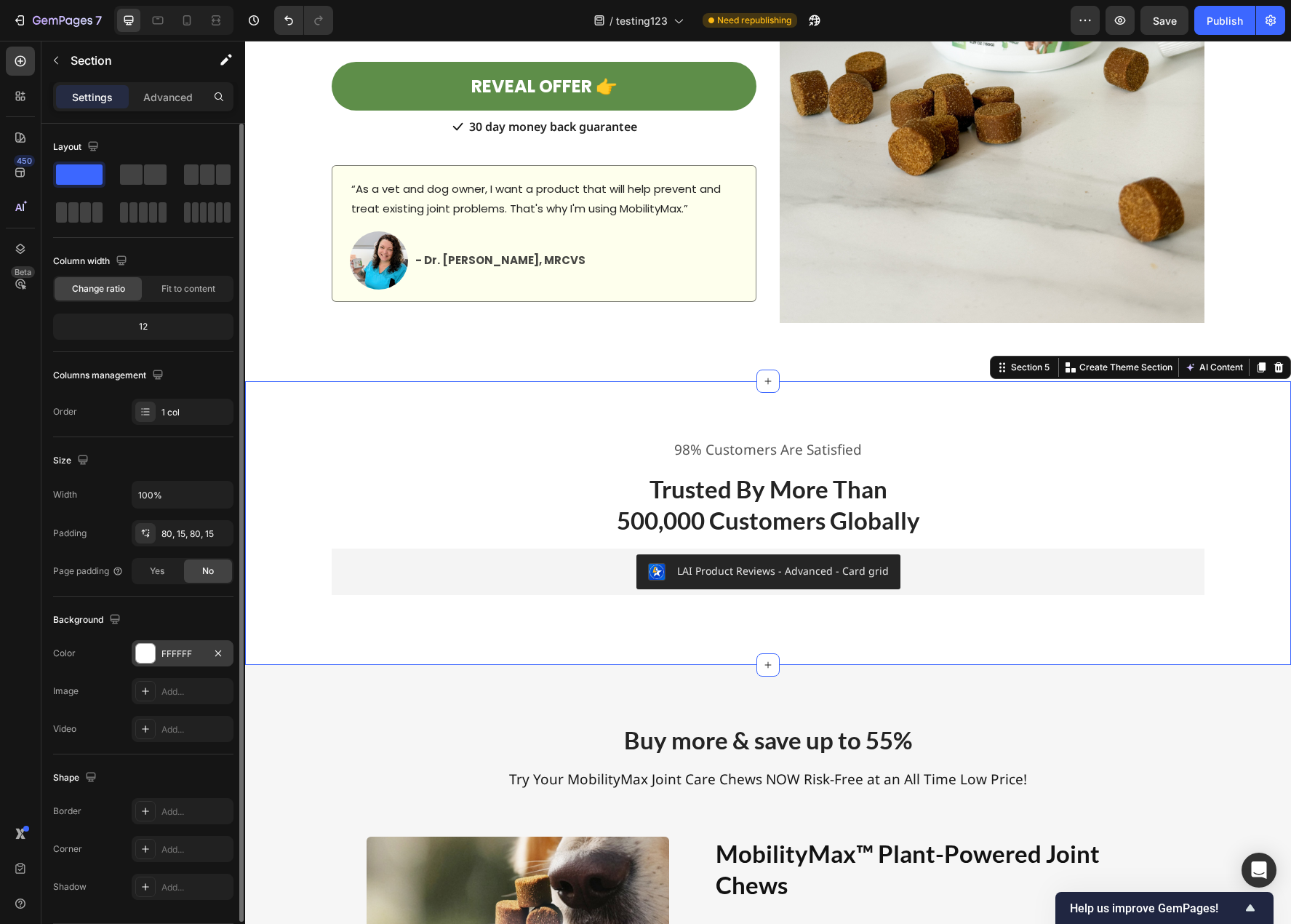
click at [171, 659] on div "FFFFFF" at bounding box center [182, 653] width 43 height 13
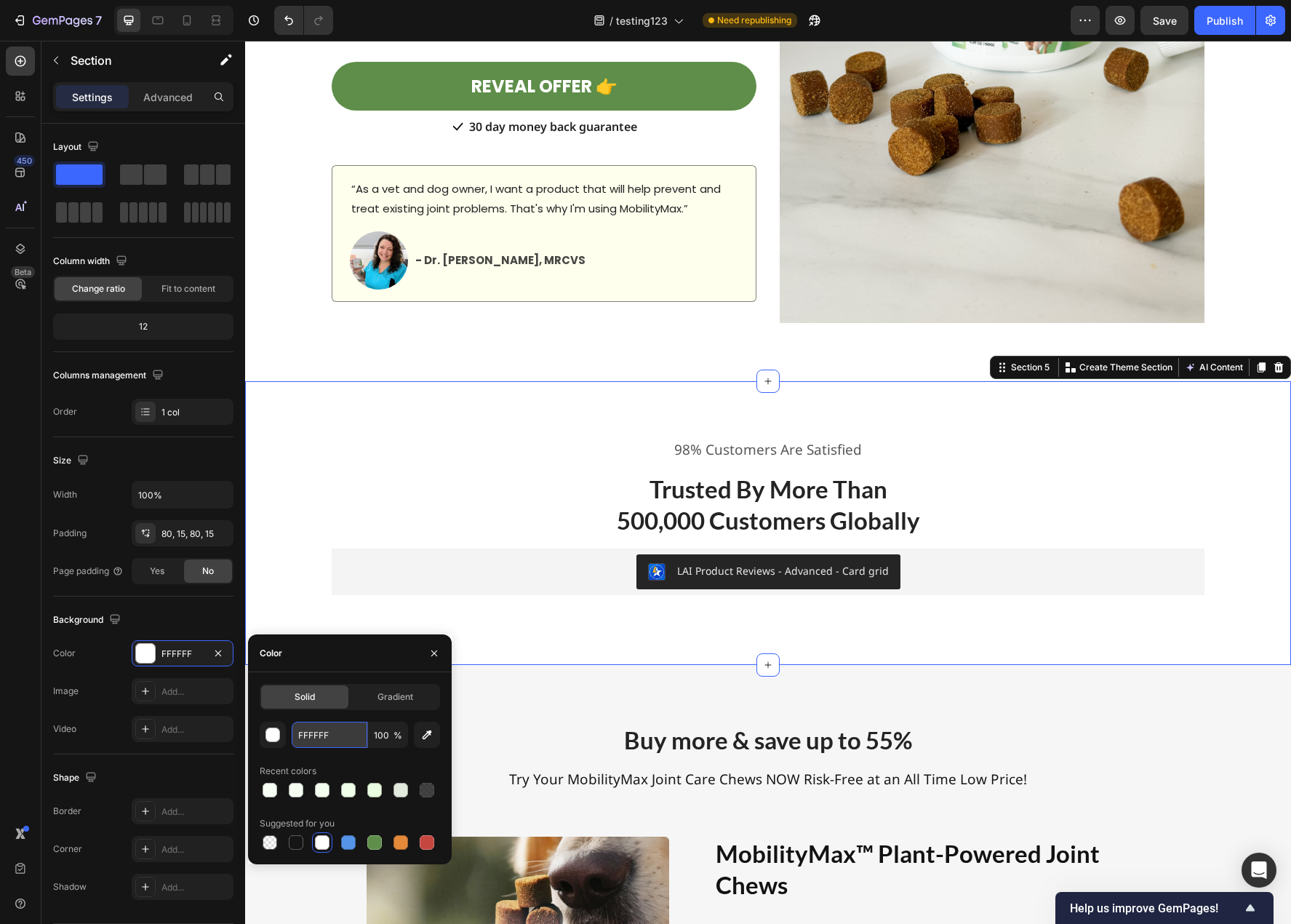
click at [320, 739] on input "FFFFFF" at bounding box center [329, 735] width 75 height 26
paste input "7FFF4"
type input "F7FFF4"
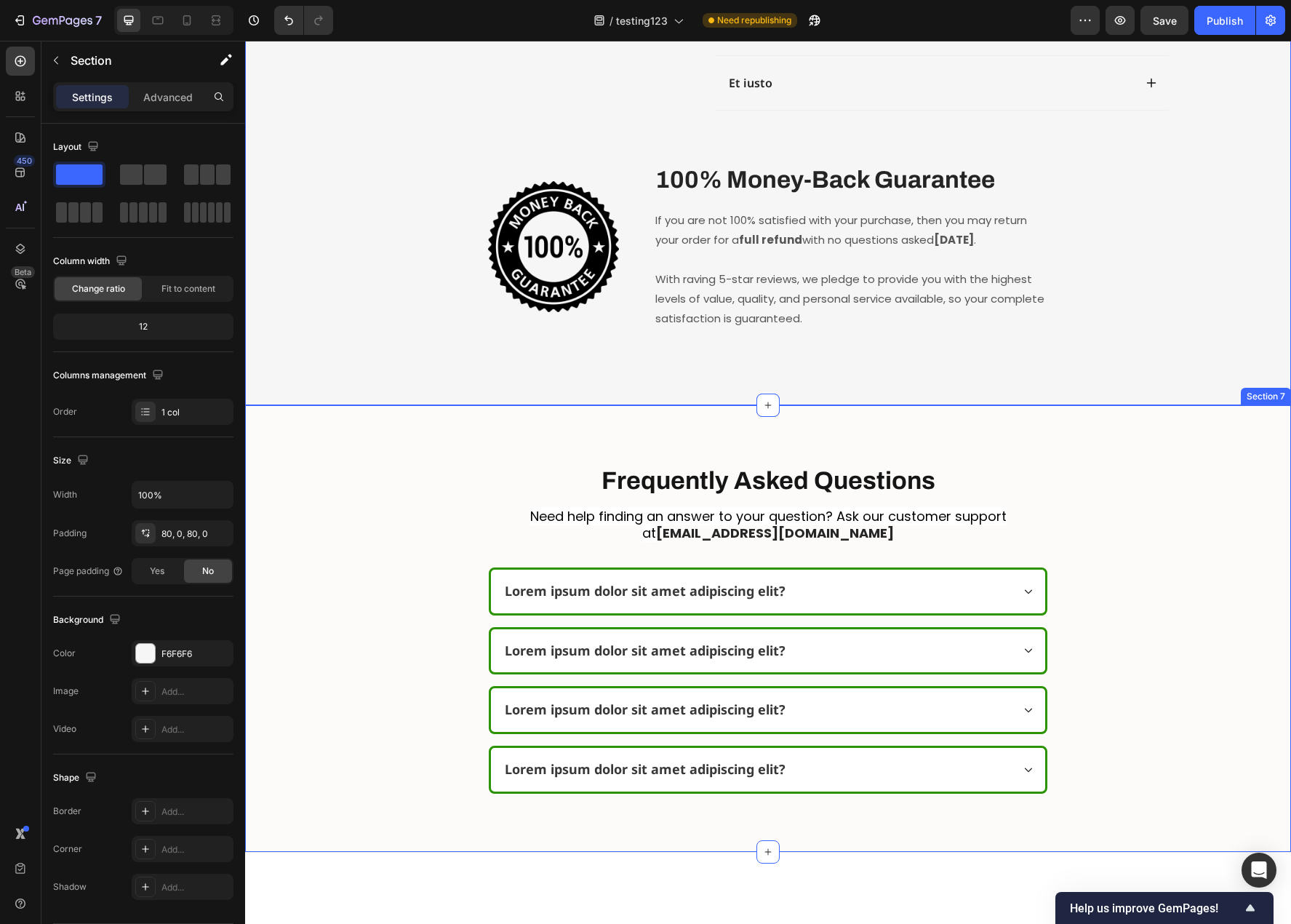
scroll to position [5237, 0]
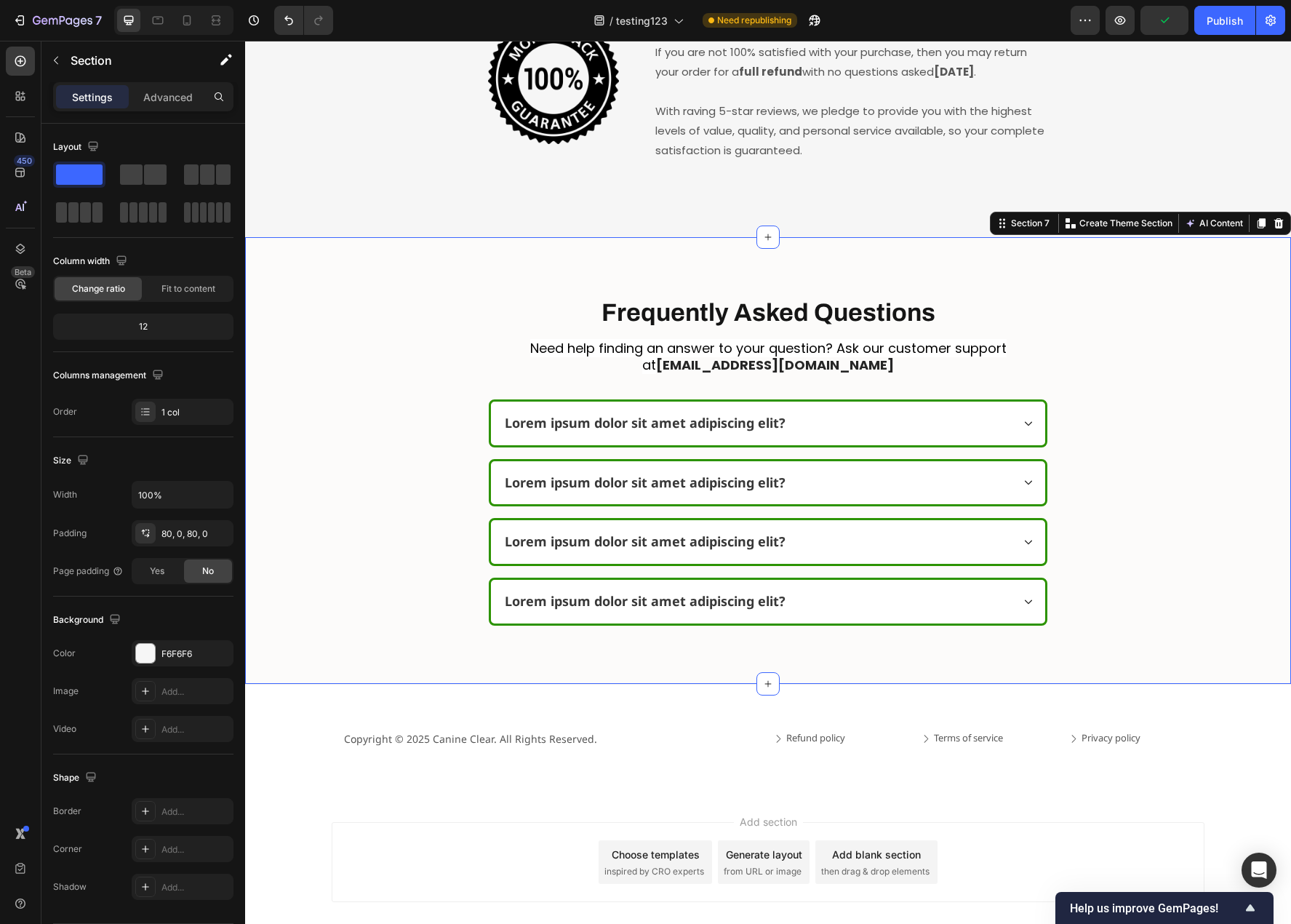
click at [274, 307] on div "Frequently Asked Questions Heading Need help finding an answer to your question…" at bounding box center [767, 460] width 1046 height 446
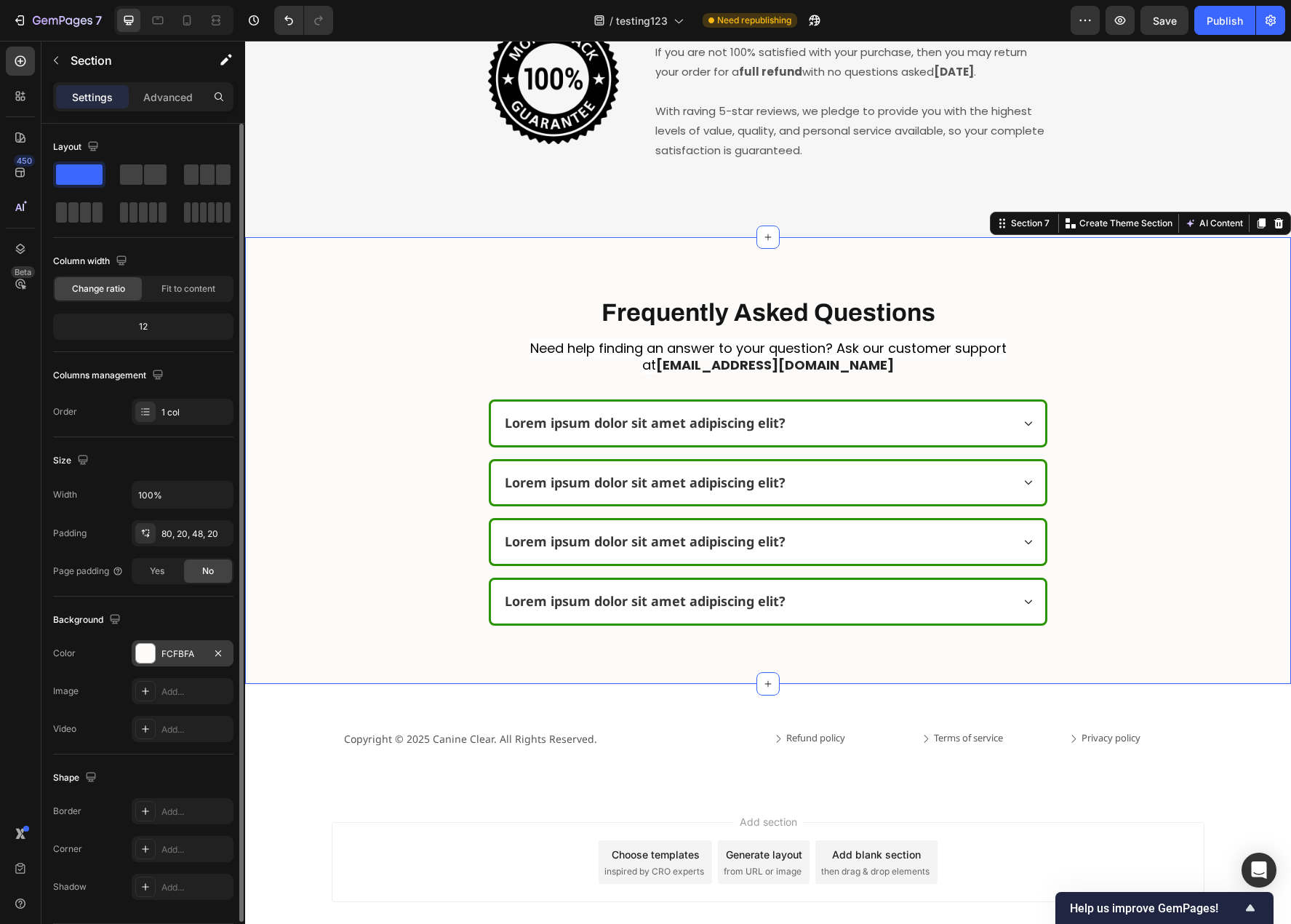
click at [174, 645] on div "FCFBFA" at bounding box center [182, 653] width 102 height 26
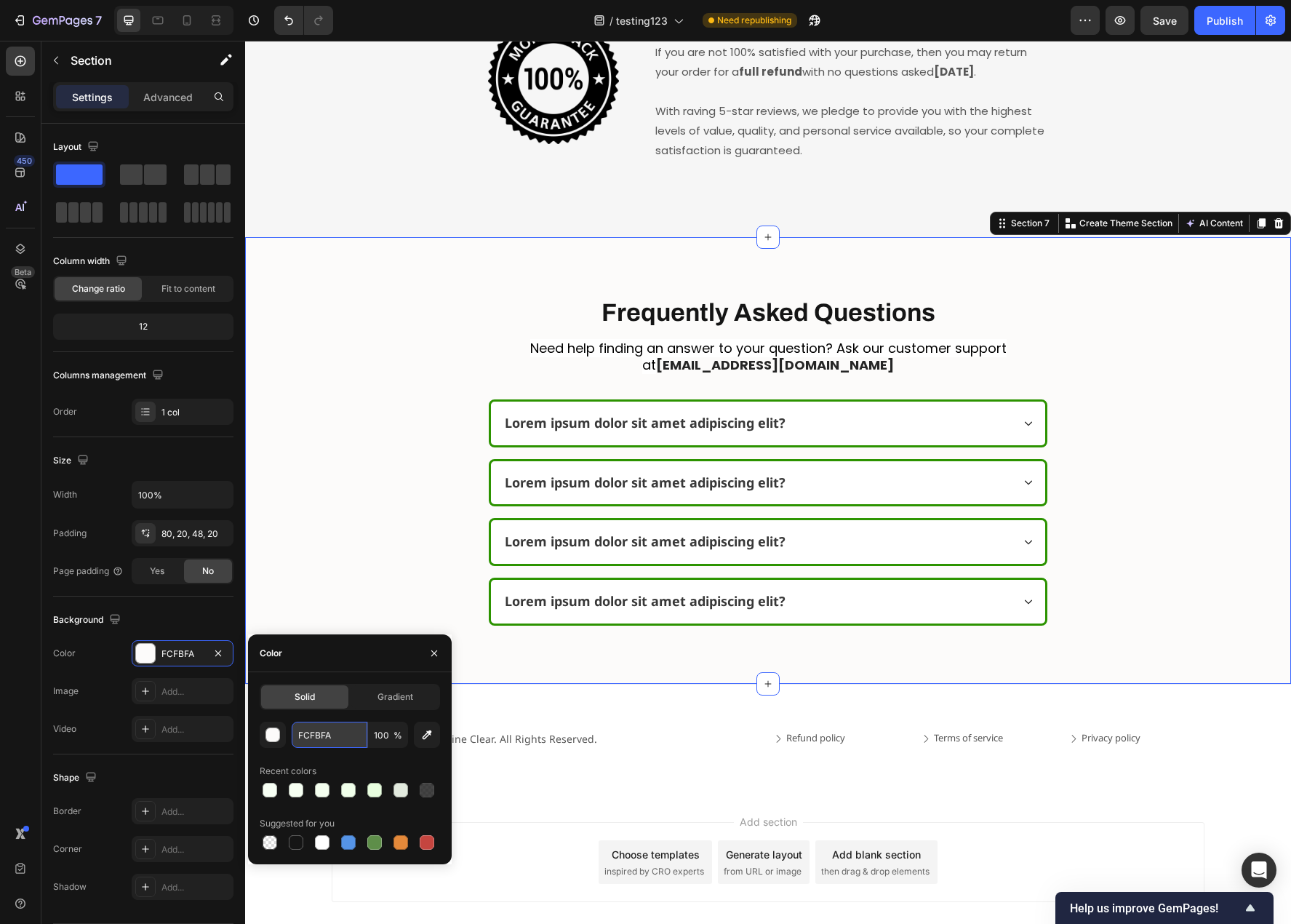
click at [312, 729] on input "FCFBFA" at bounding box center [329, 735] width 75 height 26
click at [312, 730] on input "FCFBFA" at bounding box center [329, 735] width 75 height 26
paste input "7FFF4"
click at [332, 739] on input "F7FFF4BFA" at bounding box center [329, 735] width 75 height 26
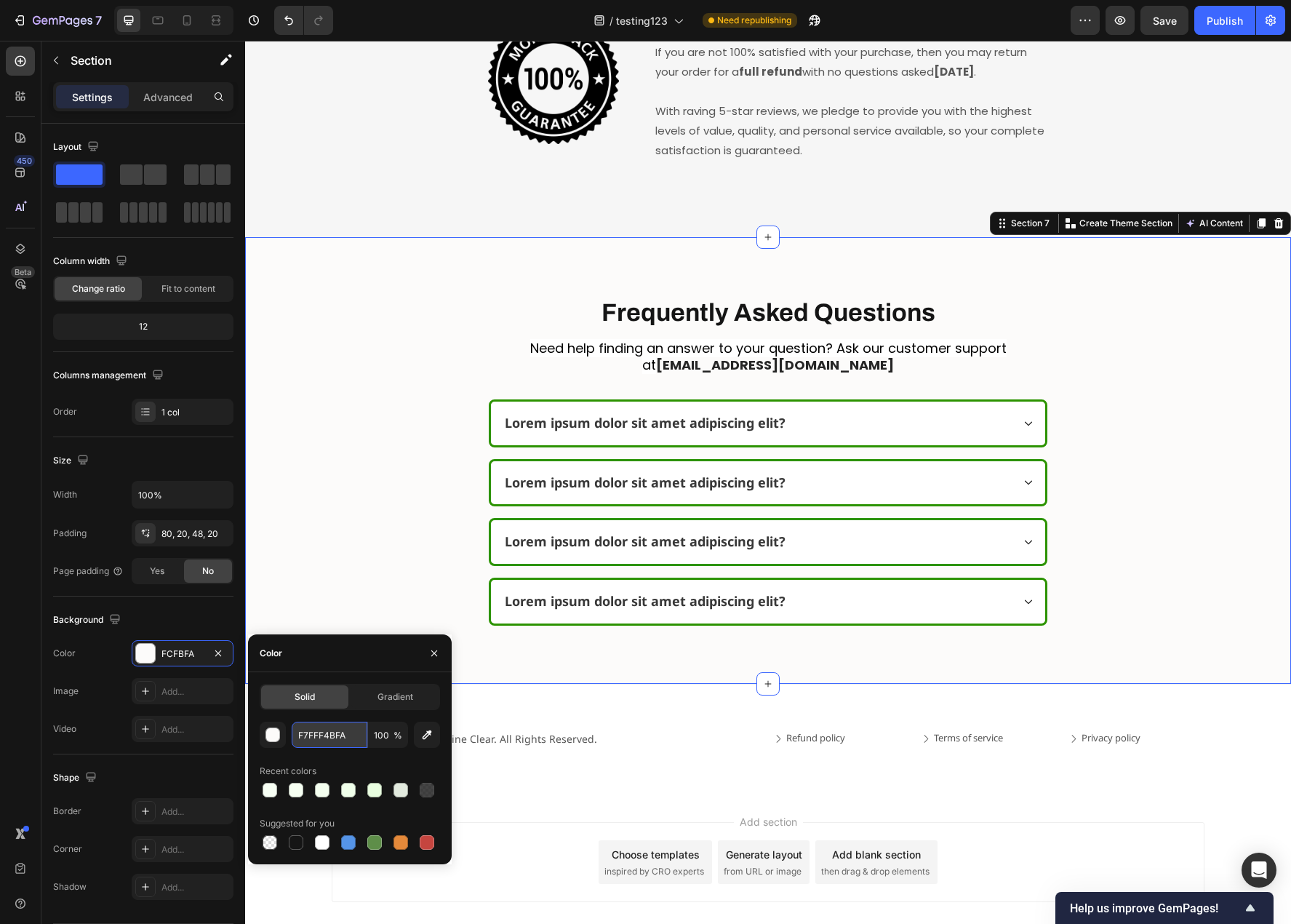
paste input "text"
type input "F7FFF4"
click at [356, 466] on div "Frequently Asked Questions Heading Need help finding an answer to your question…" at bounding box center [768, 472] width 1017 height 354
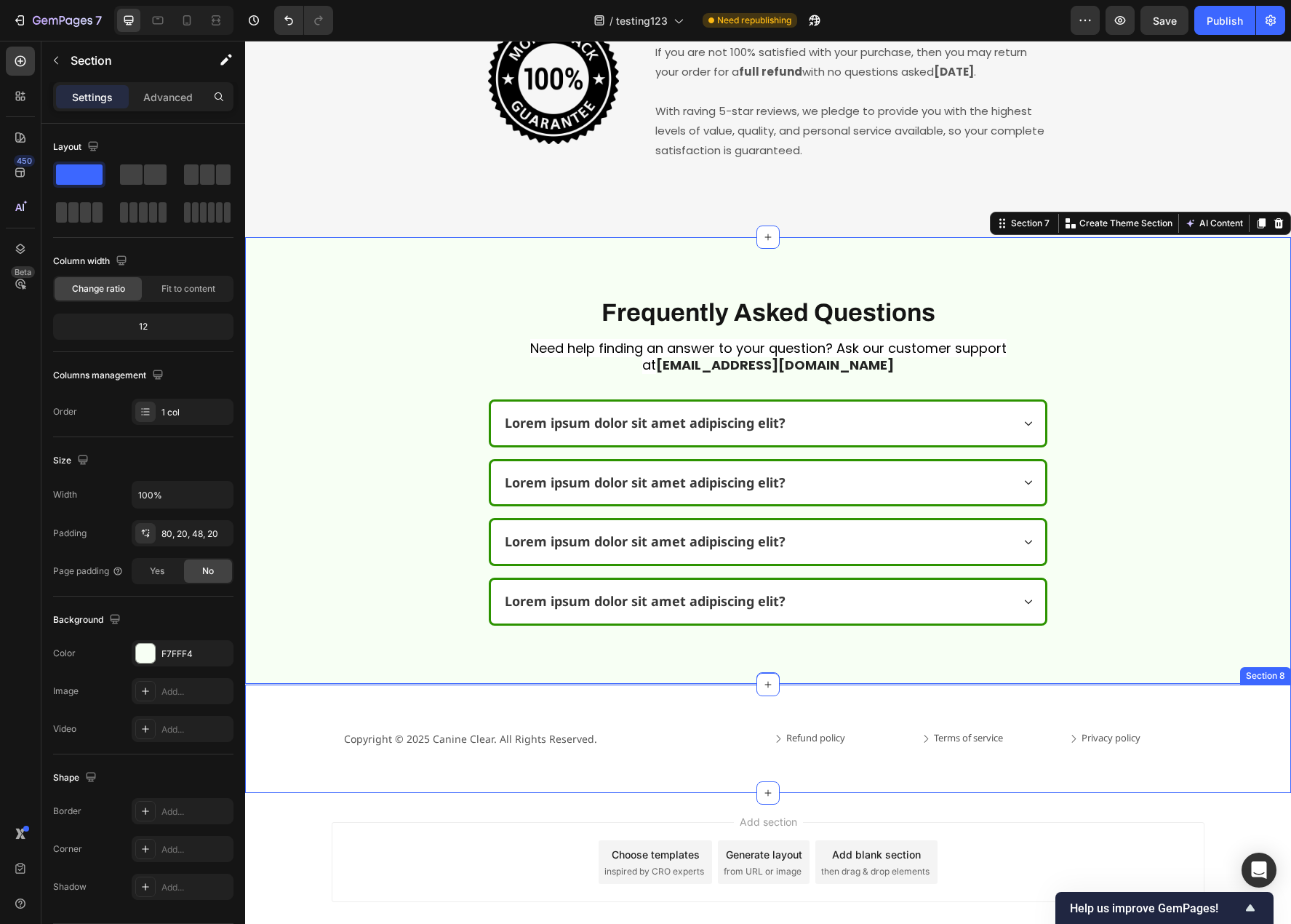
click at [301, 793] on div "Copyright © 2025 Canine Clear. All Rights Reserved. Text block Refund policy Bu…" at bounding box center [767, 739] width 1046 height 109
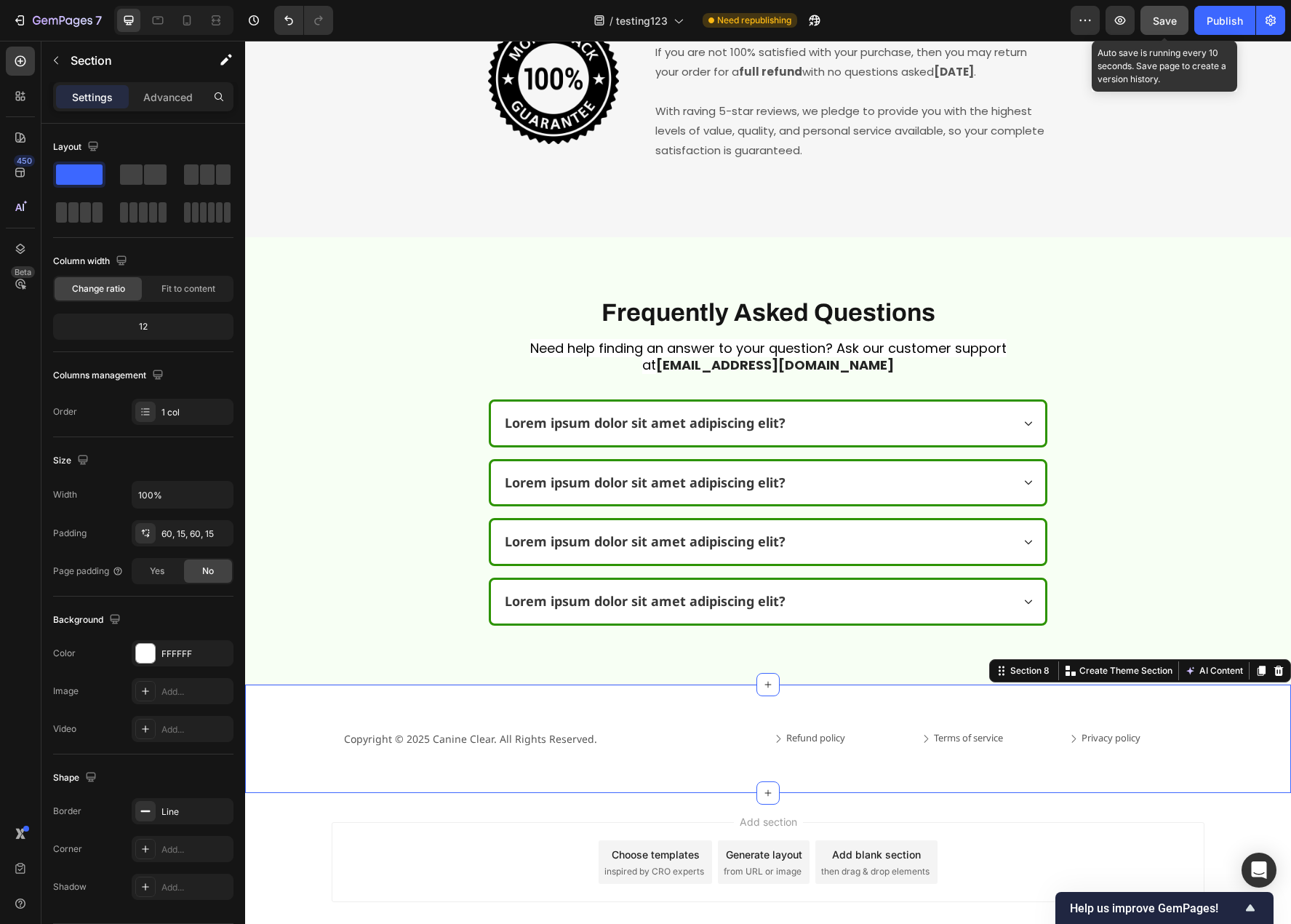
click at [1173, 22] on span "Save" at bounding box center [1165, 21] width 24 height 12
click at [1226, 19] on div "Publish" at bounding box center [1225, 20] width 37 height 15
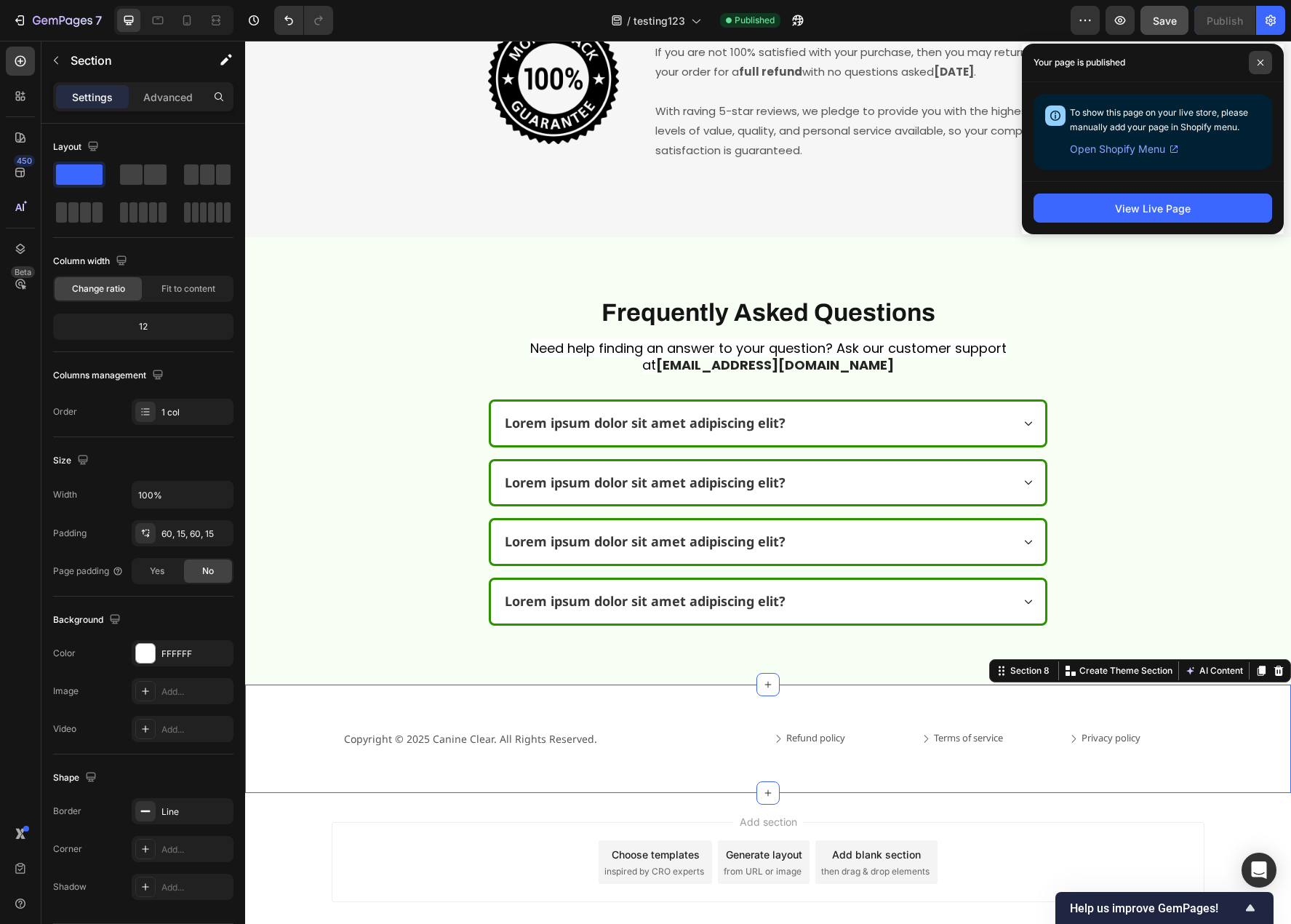
click at [1254, 58] on span at bounding box center [1260, 61] width 23 height 23
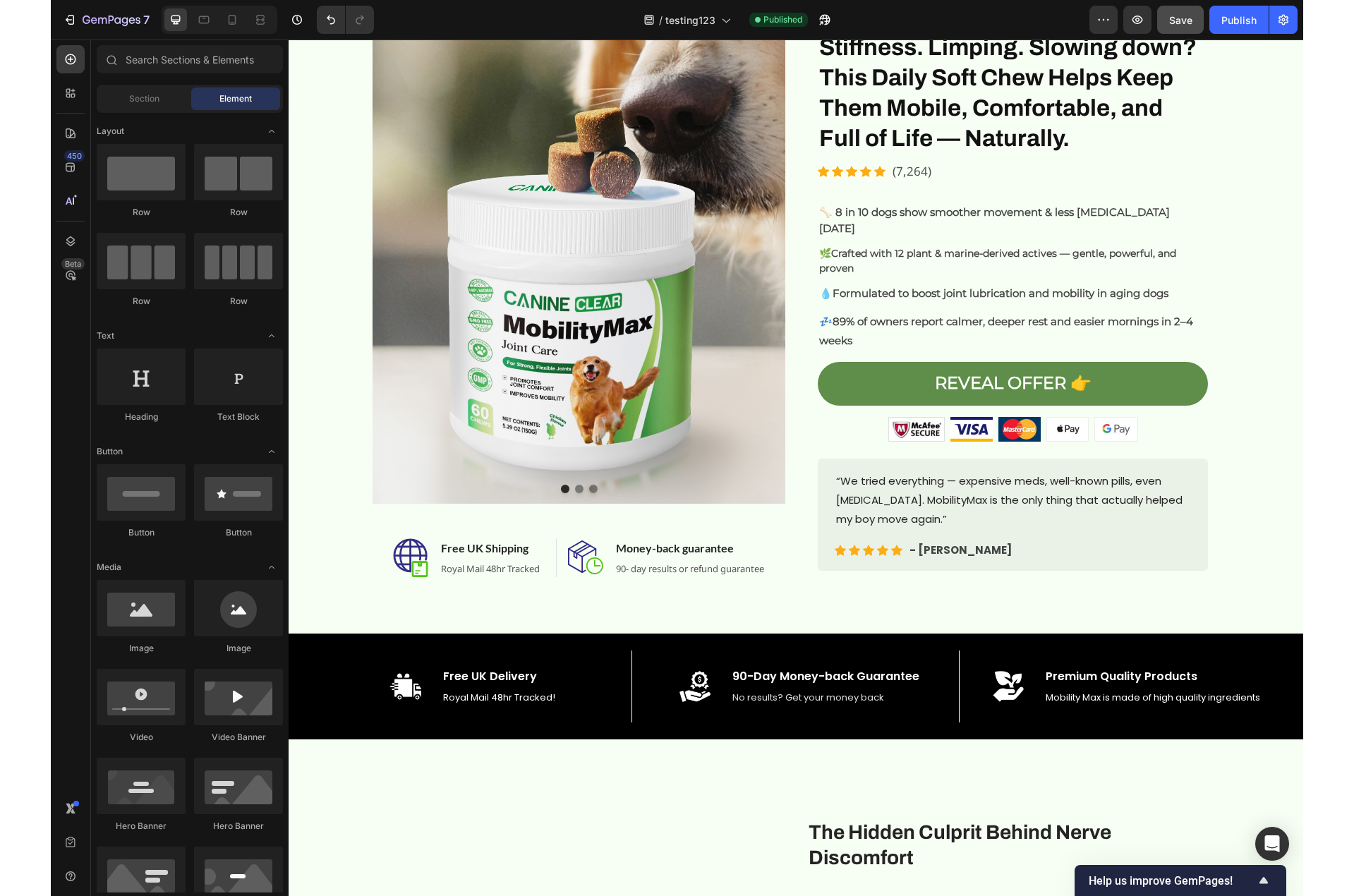
scroll to position [0, 0]
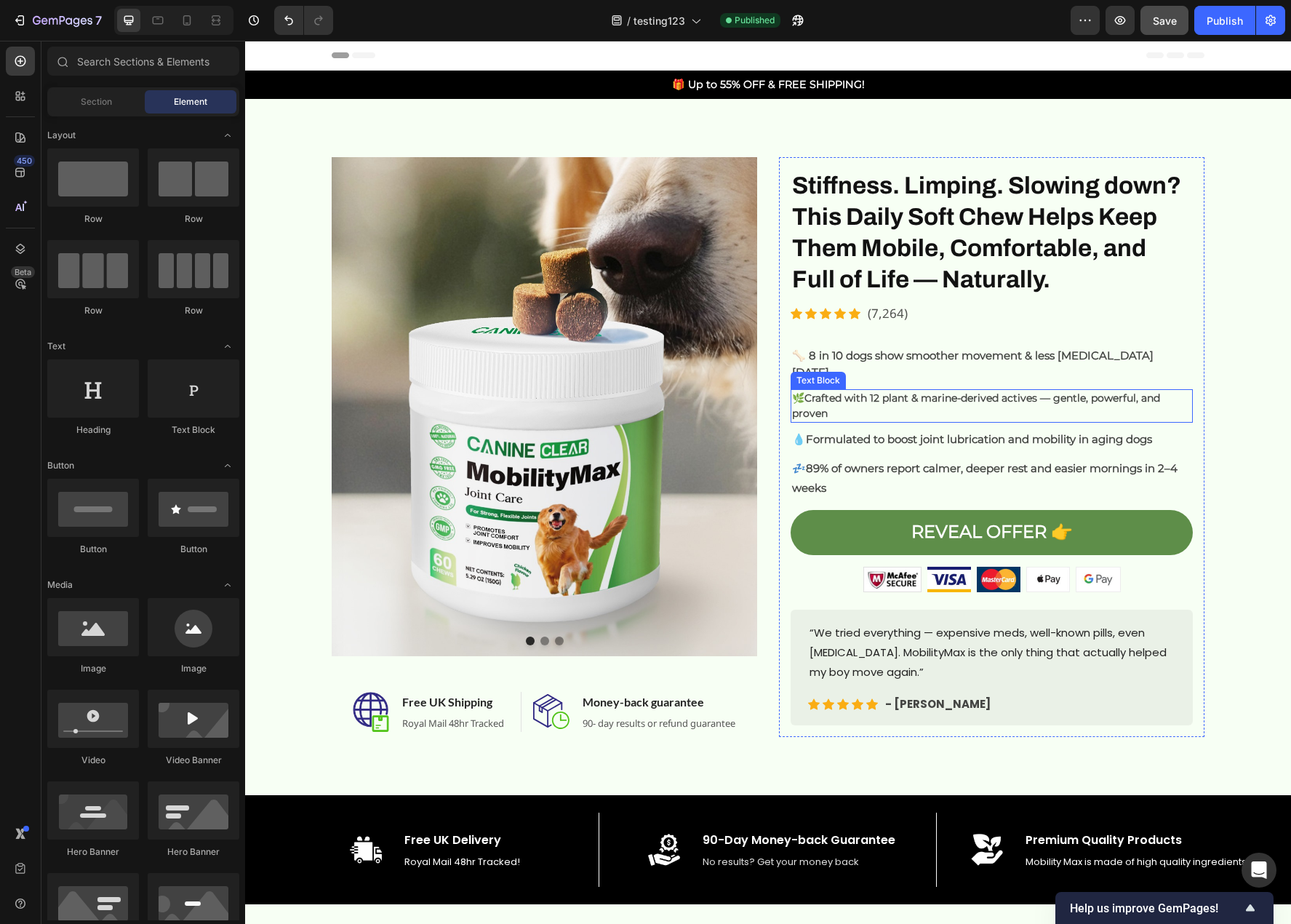
click at [955, 392] on strong "Crafted with 12 plant & marine-derived actives — gentle, powerful, and proven" at bounding box center [976, 405] width 368 height 29
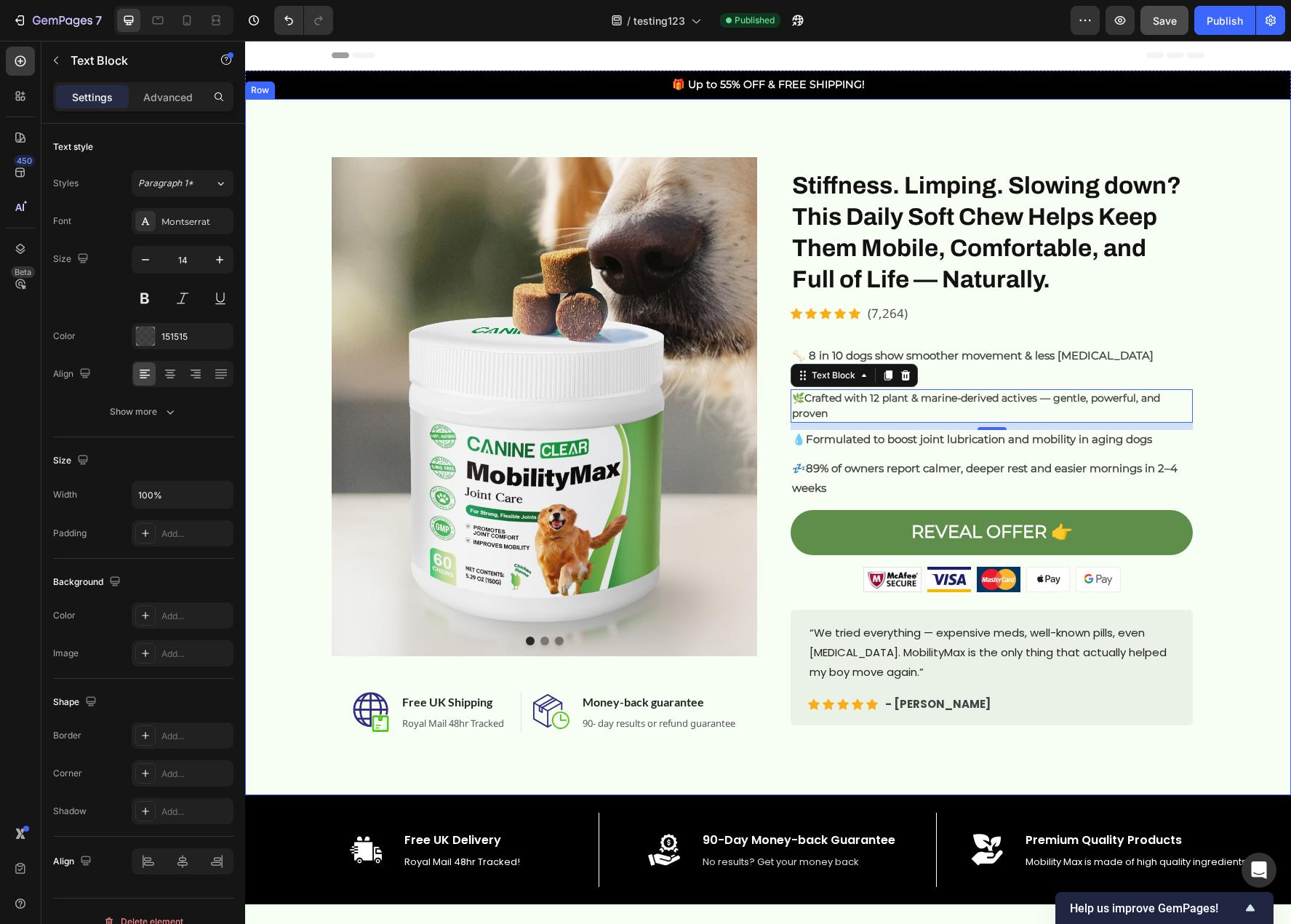
click at [1249, 549] on div "Image Image Image Carousel Image Free UK Shipping Heading Royal Mail 48hr Track…" at bounding box center [767, 446] width 1024 height 580
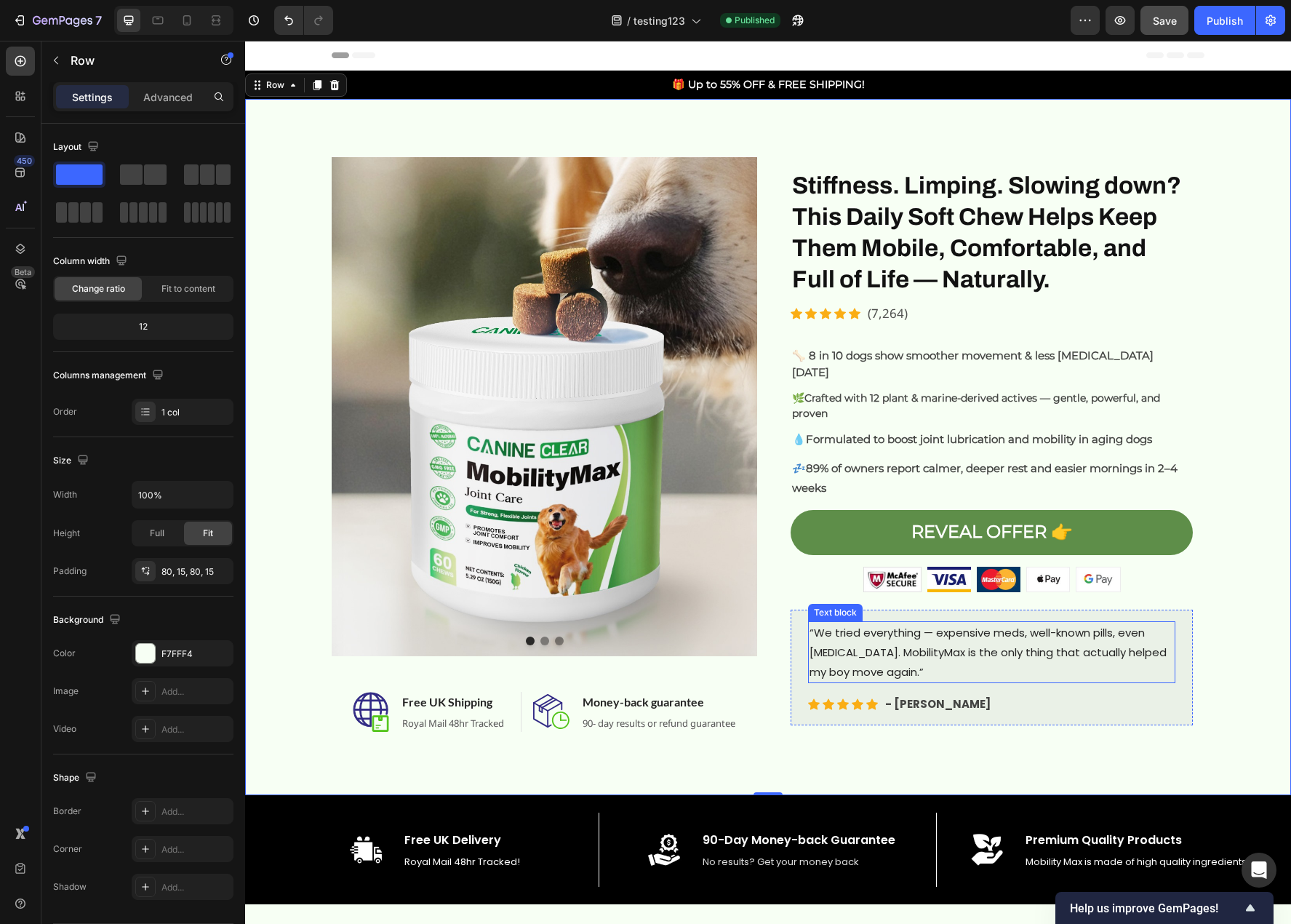
click at [985, 630] on p "“We tried everything — expensive meds, well-known pills, even [MEDICAL_DATA]. M…" at bounding box center [993, 651] width 365 height 58
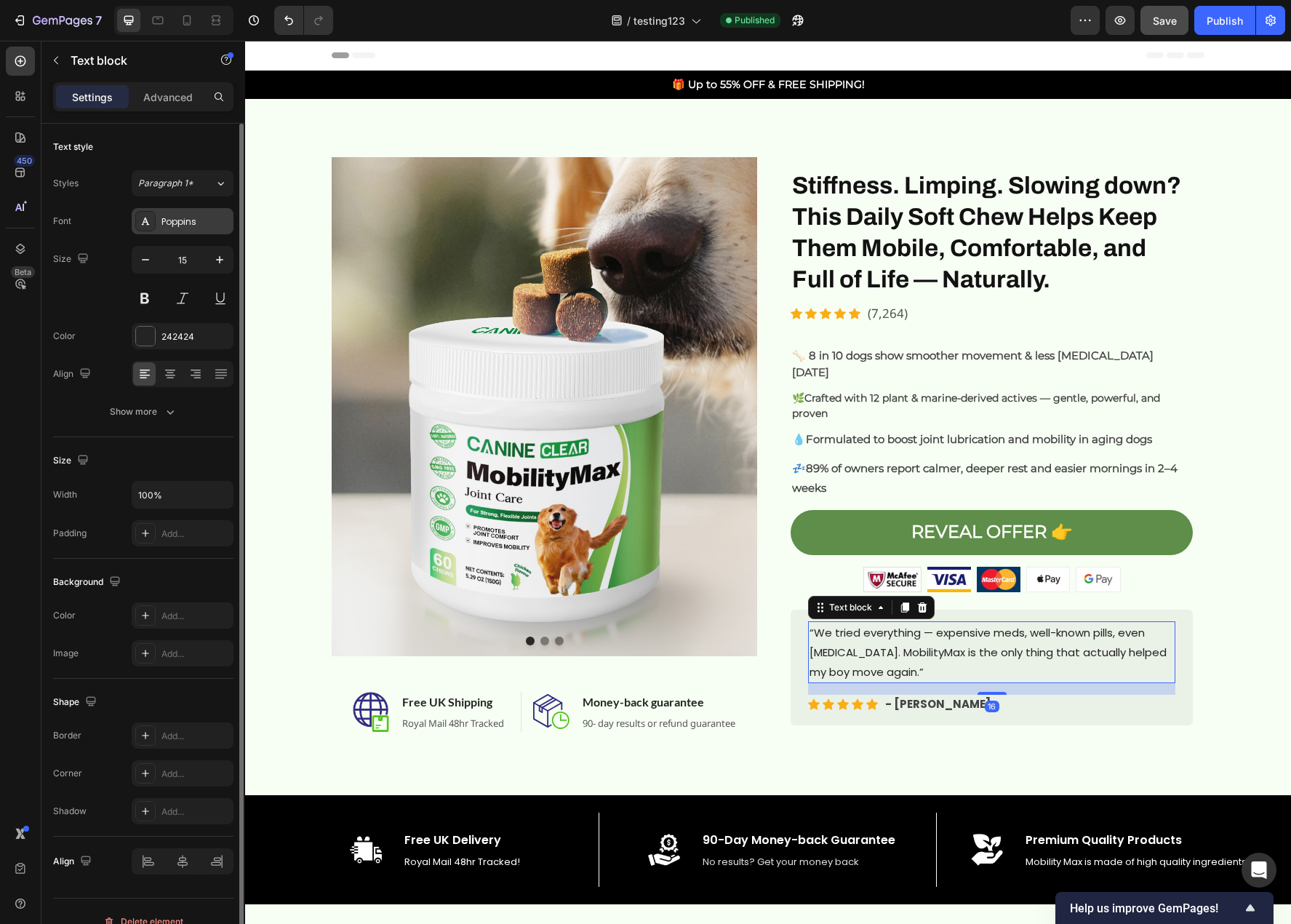
click at [164, 220] on div "Poppins" at bounding box center [195, 221] width 68 height 13
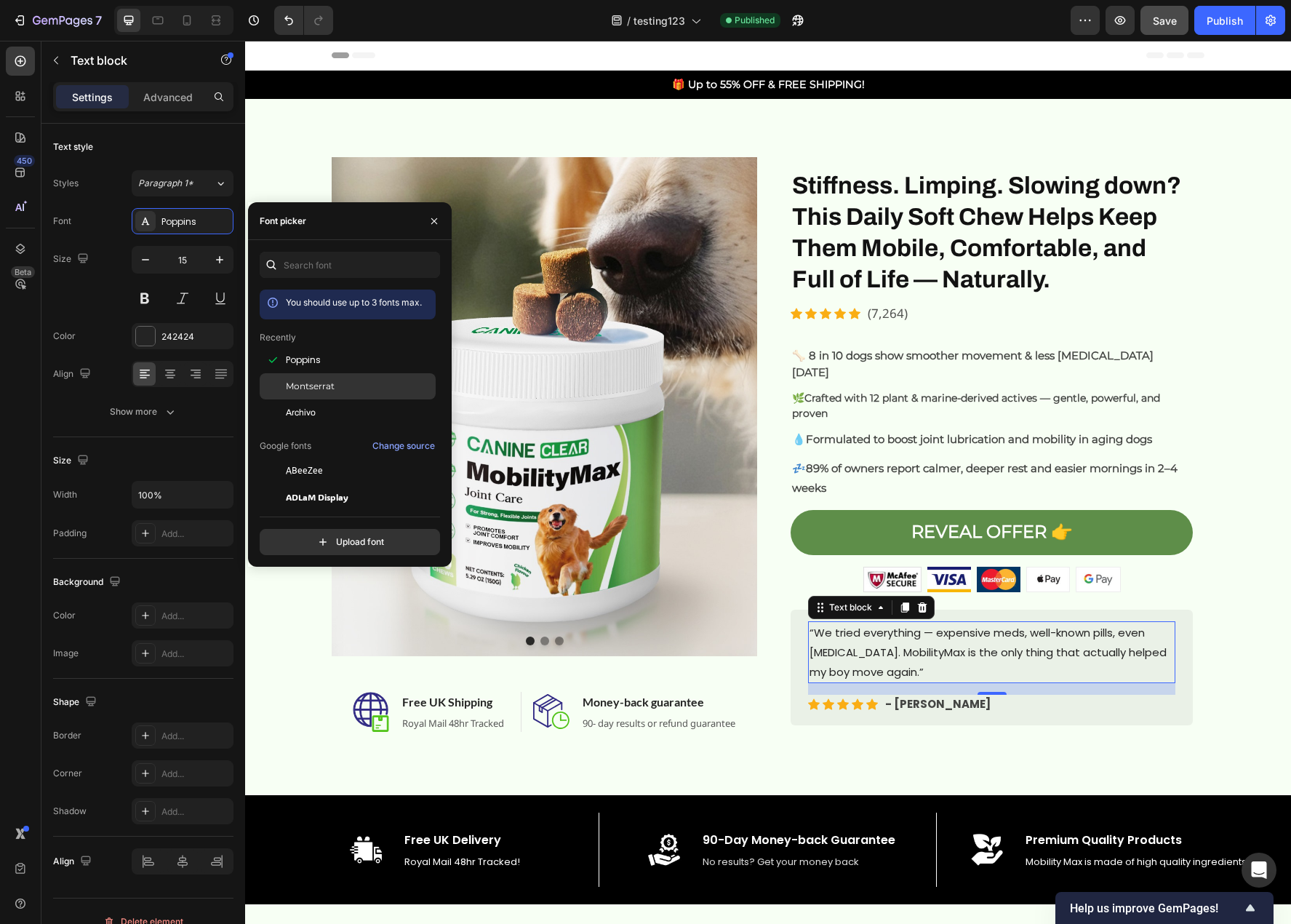
click at [327, 383] on span "Montserrat" at bounding box center [309, 386] width 49 height 13
click at [329, 365] on div "Poppins" at bounding box center [359, 360] width 147 height 13
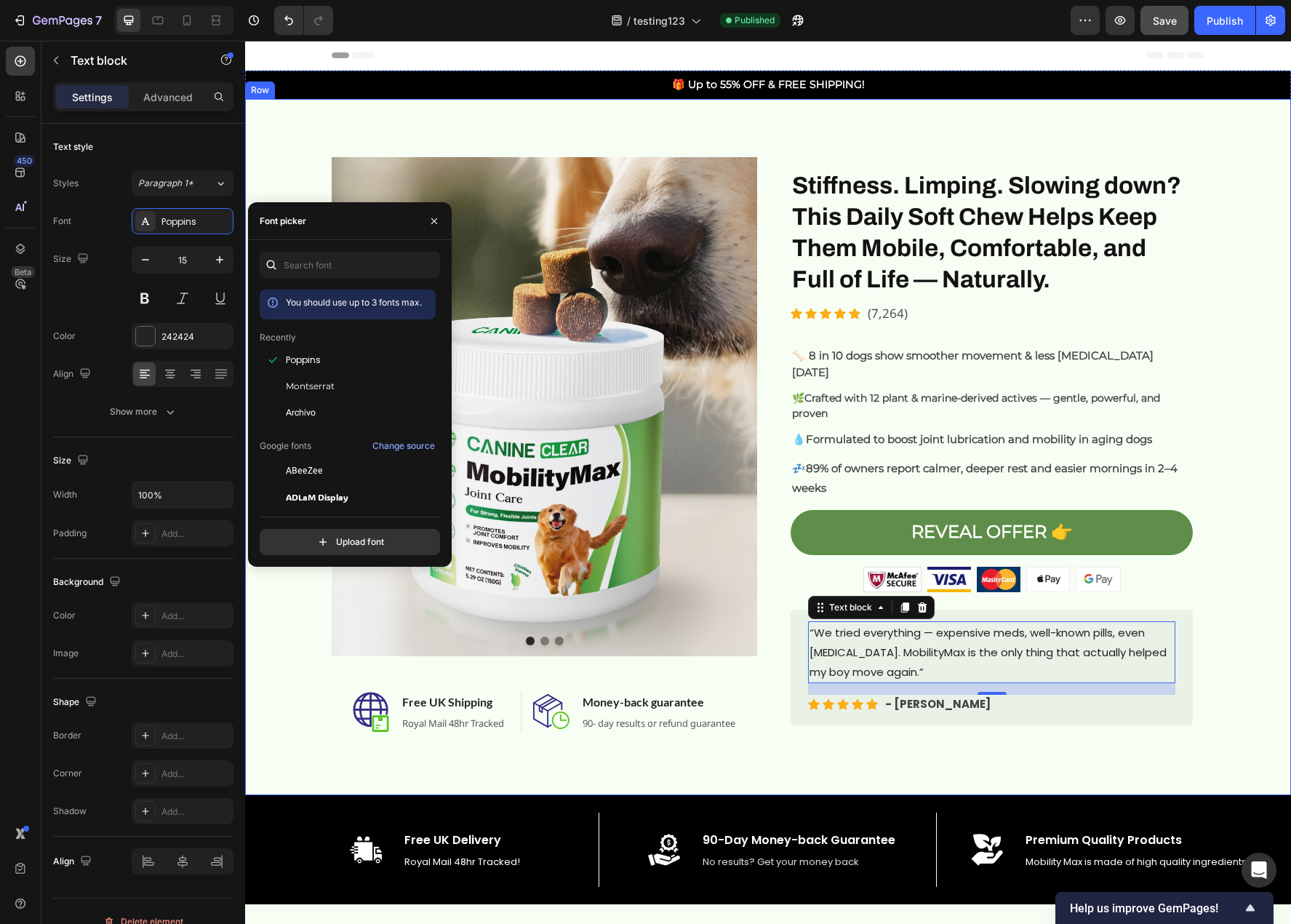
click at [1216, 687] on div "Image Image Image Carousel Image Free UK Shipping Heading Royal Mail 48hr Track…" at bounding box center [767, 446] width 1024 height 580
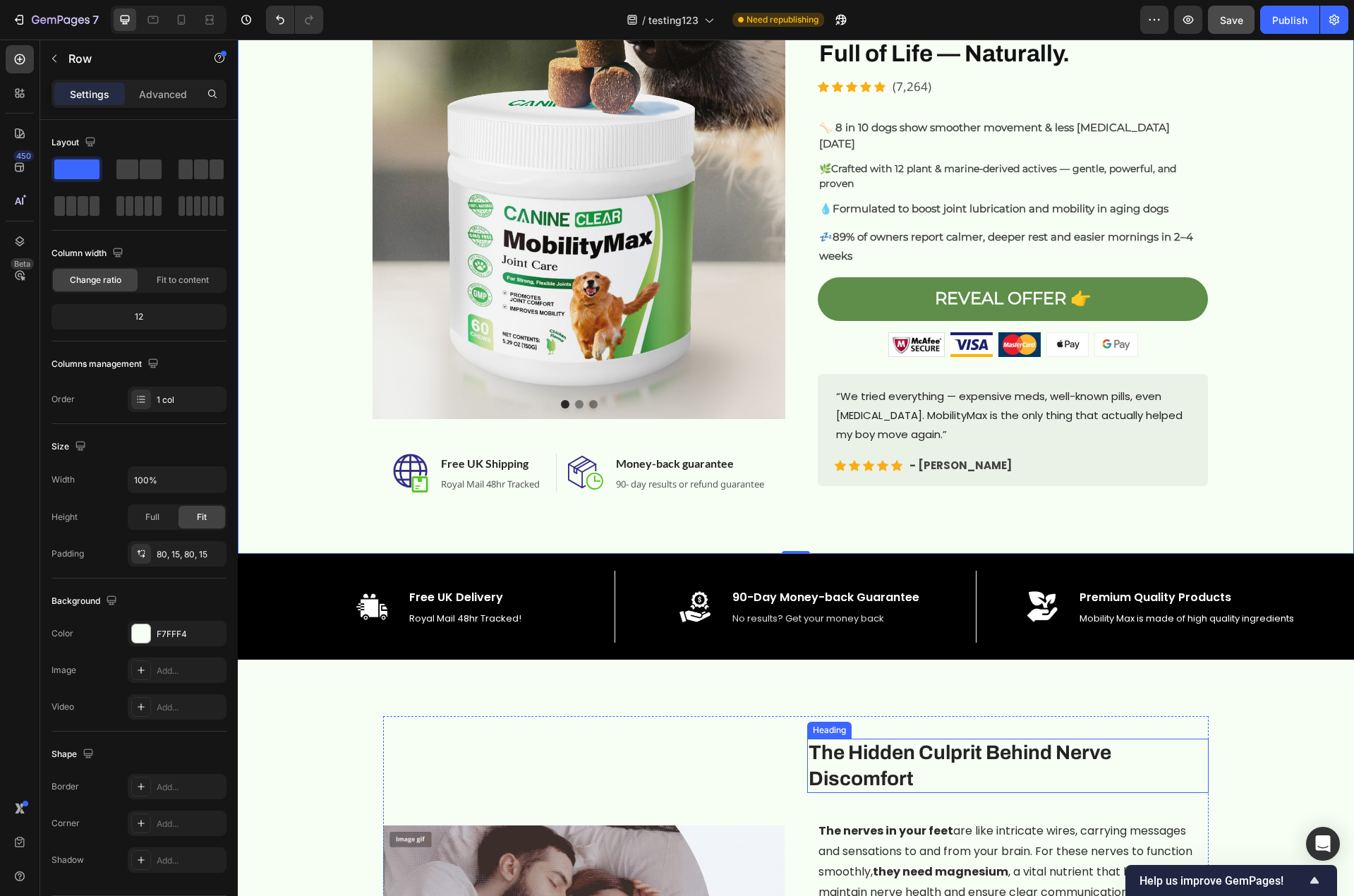
scroll to position [212, 0]
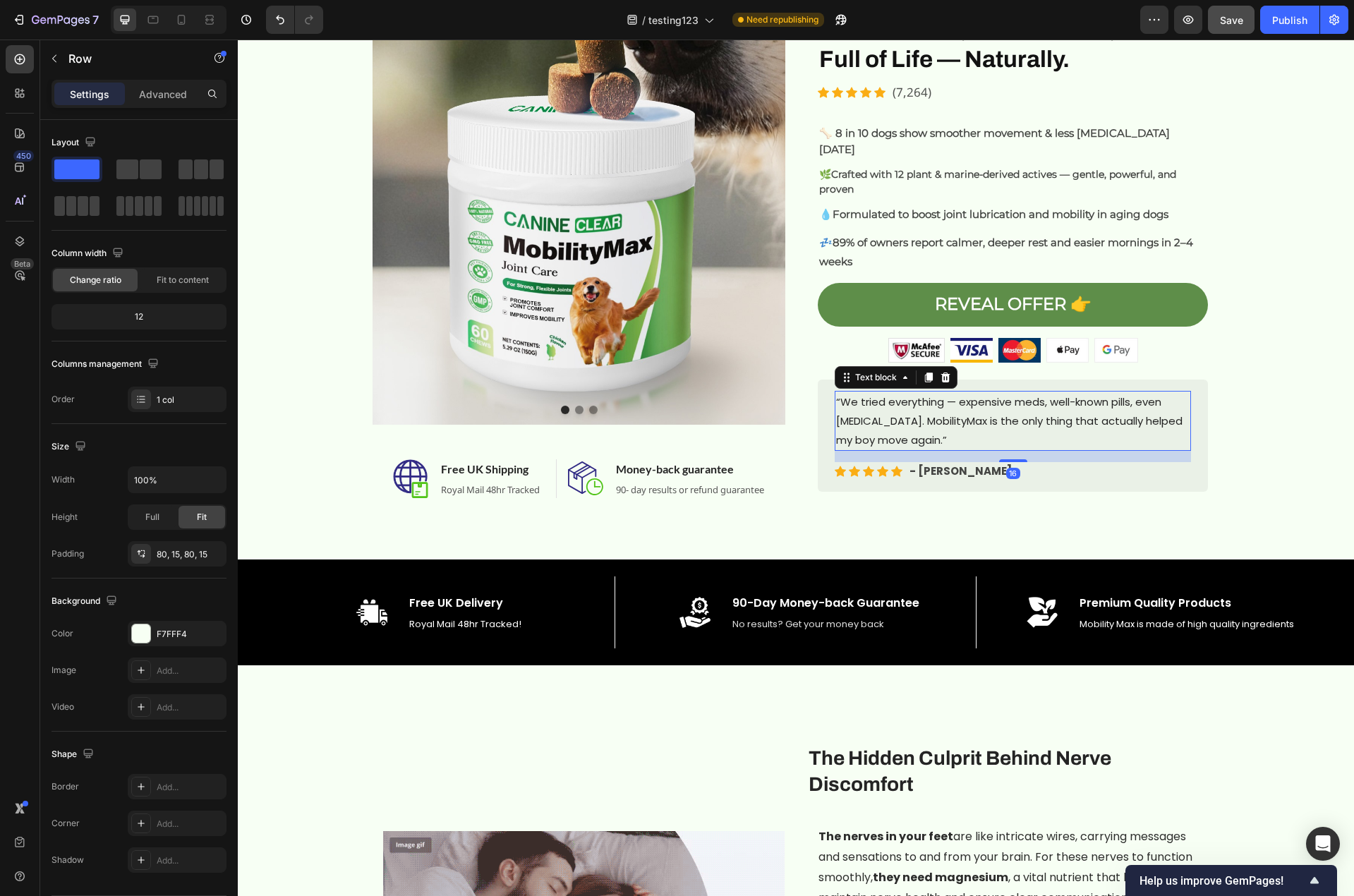
click at [970, 414] on p "“We tried everything — expensive meds, well-known pills, even [MEDICAL_DATA]. M…" at bounding box center [1013, 420] width 354 height 57
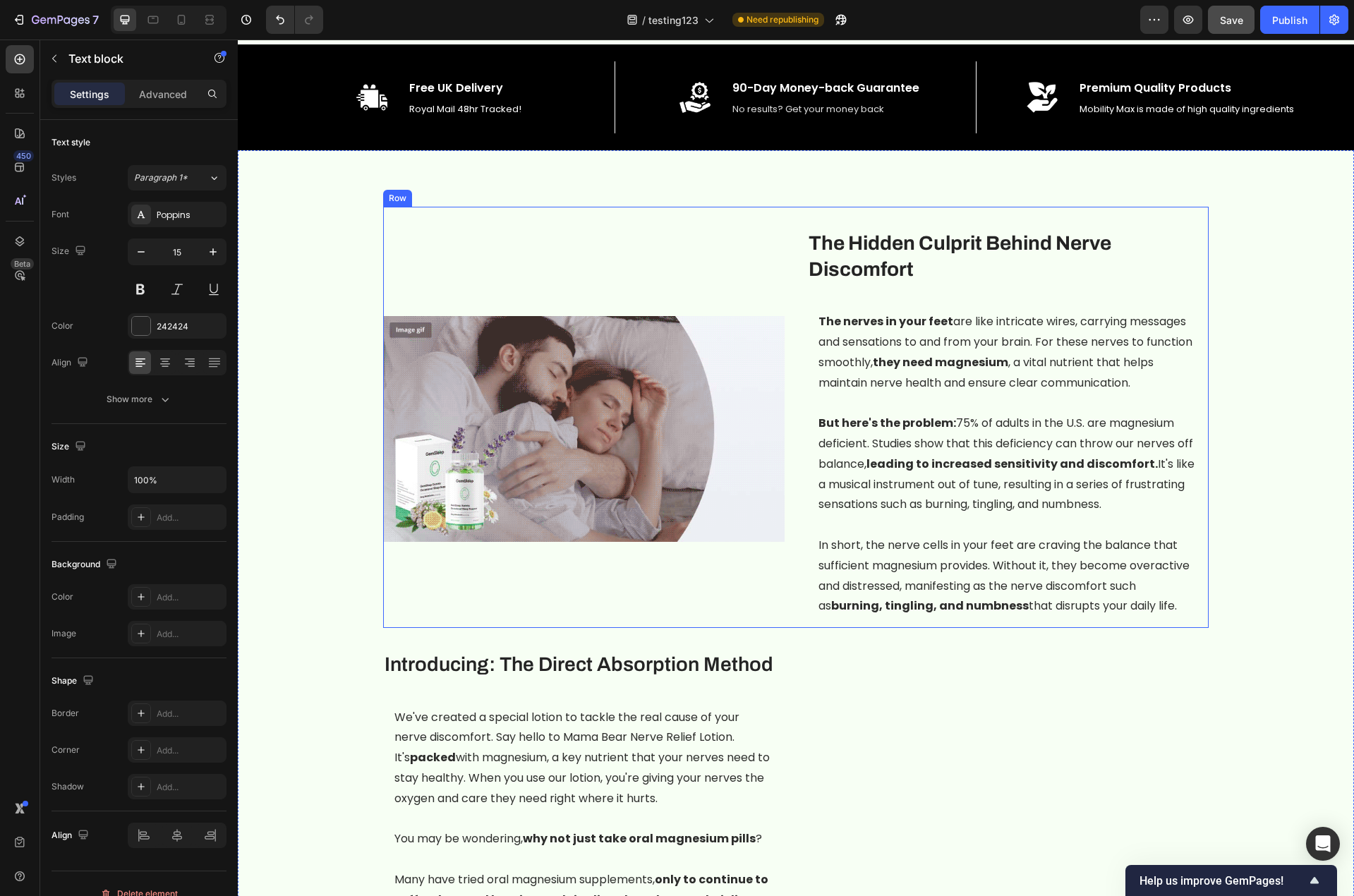
scroll to position [776, 0]
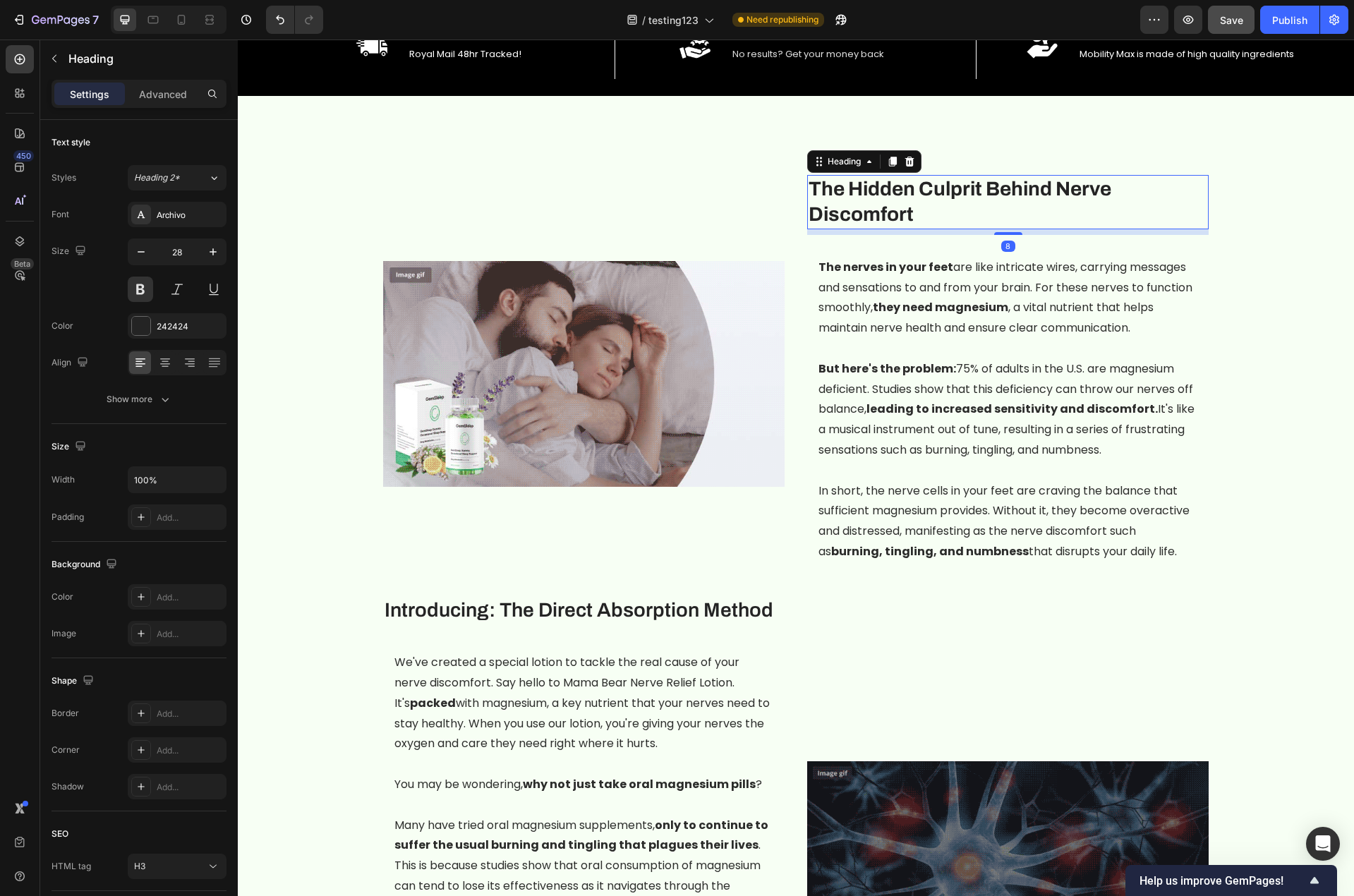
click at [893, 209] on strong "The Hidden Culprit Behind Nerve Discomfort" at bounding box center [960, 201] width 303 height 47
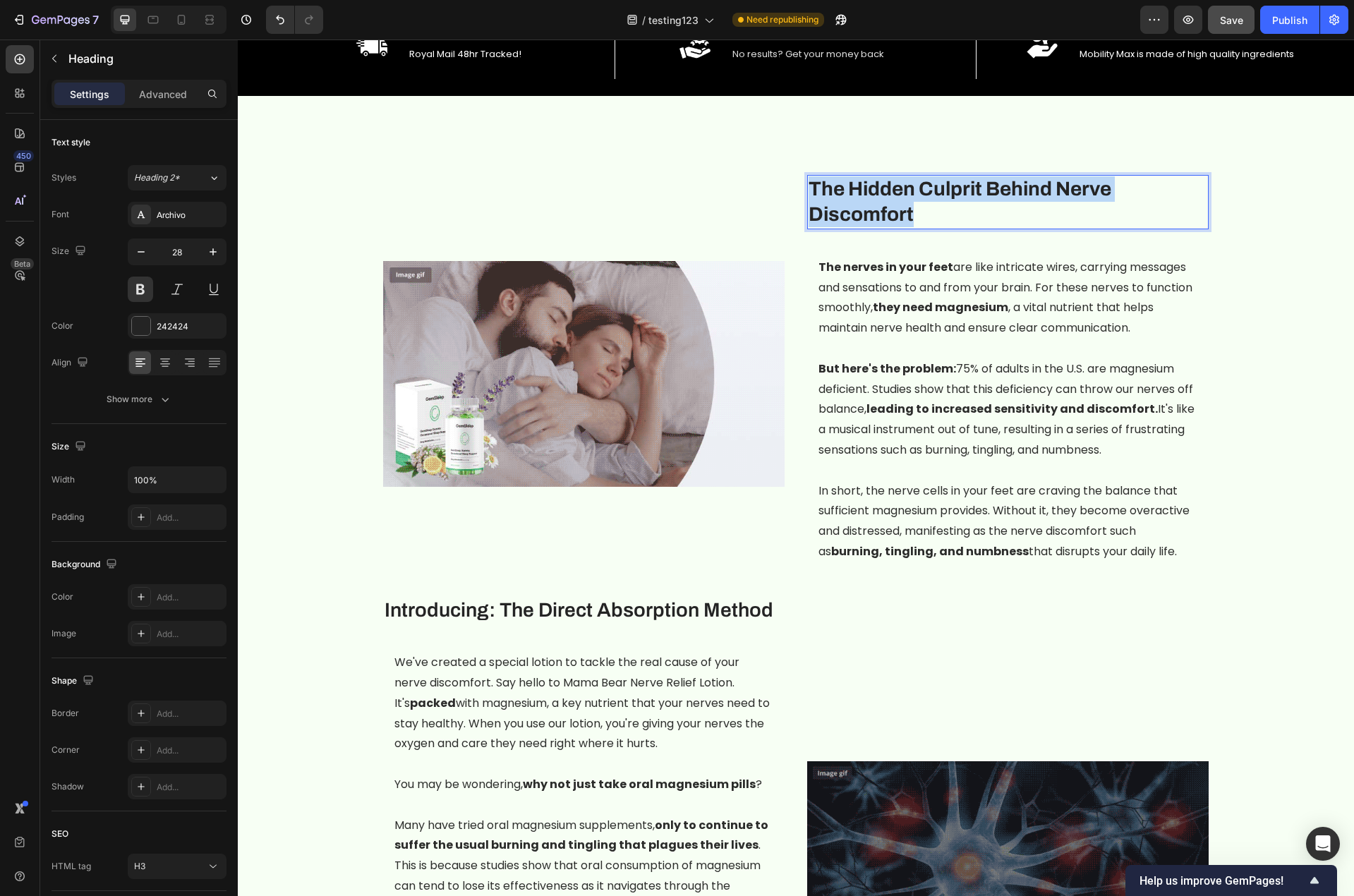
click at [893, 209] on strong "The Hidden Culprit Behind Nerve Discomfort" at bounding box center [960, 201] width 303 height 47
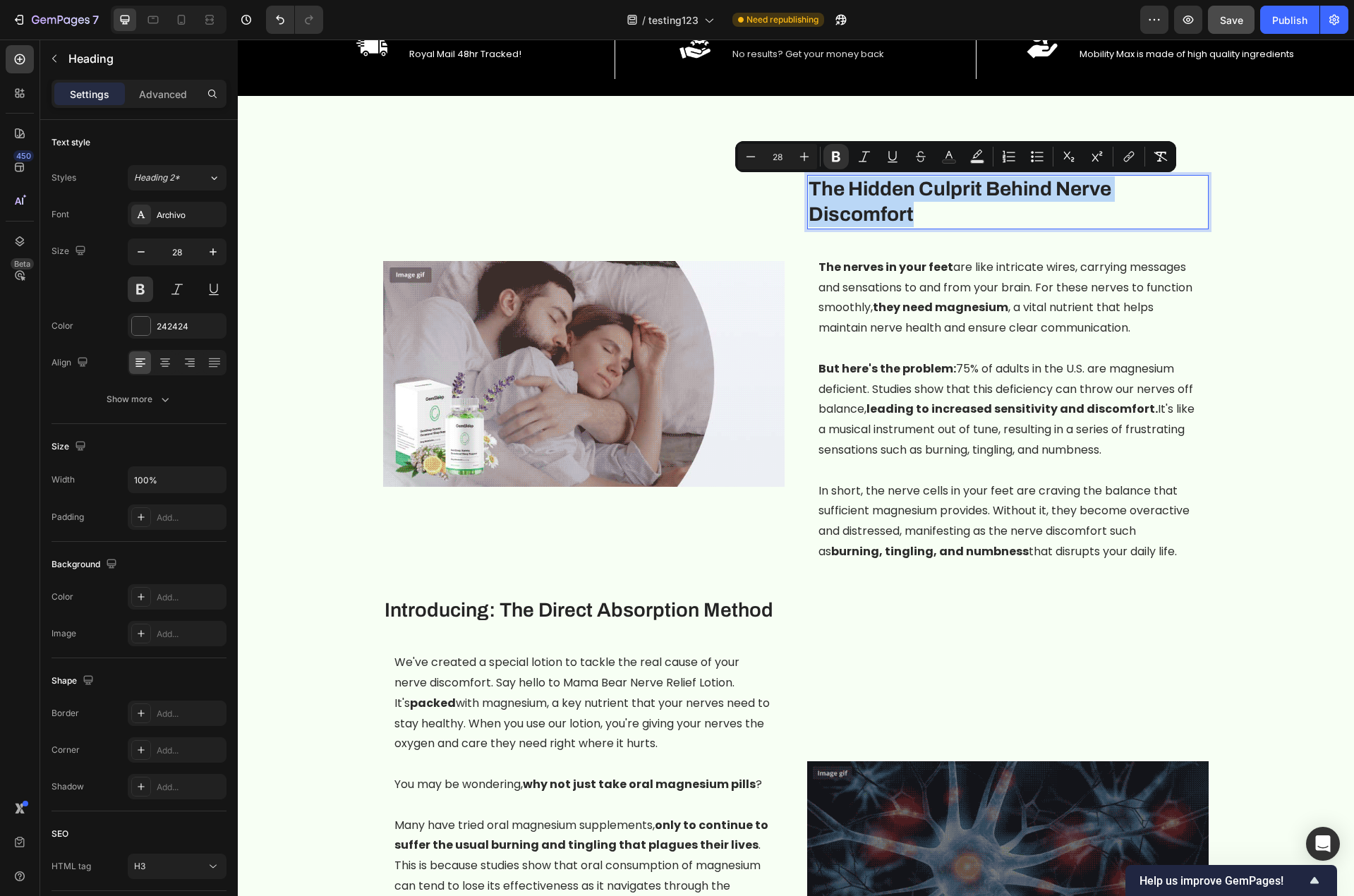
click at [952, 184] on strong "The Hidden Culprit Behind Nerve Discomfort" at bounding box center [960, 201] width 303 height 47
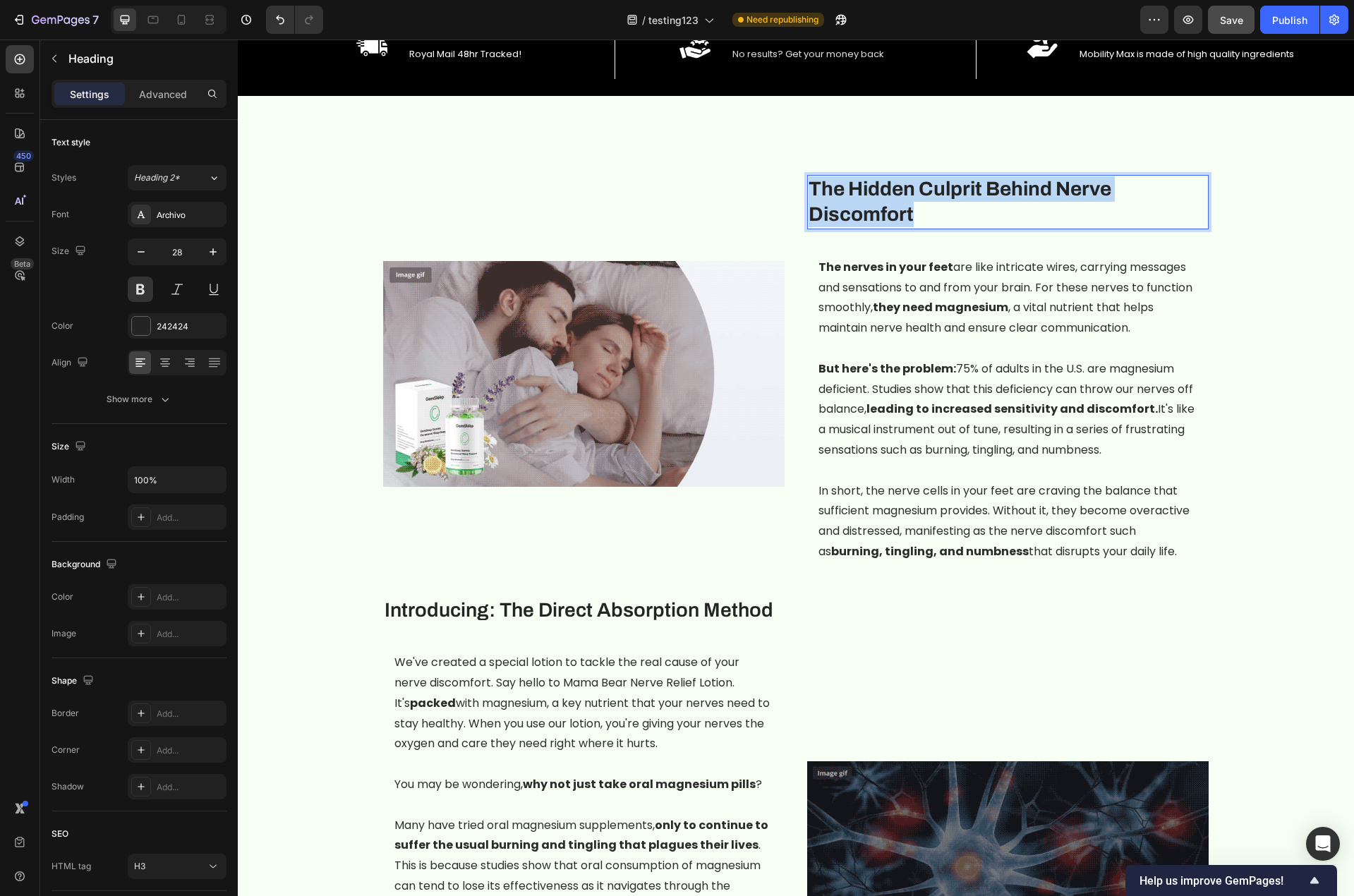
drag, startPoint x: 912, startPoint y: 219, endPoint x: 807, endPoint y: 190, distance: 108.9
click at [809, 190] on p "The Hidden Culprit Behind Nerve Discomfort" at bounding box center [1008, 202] width 399 height 52
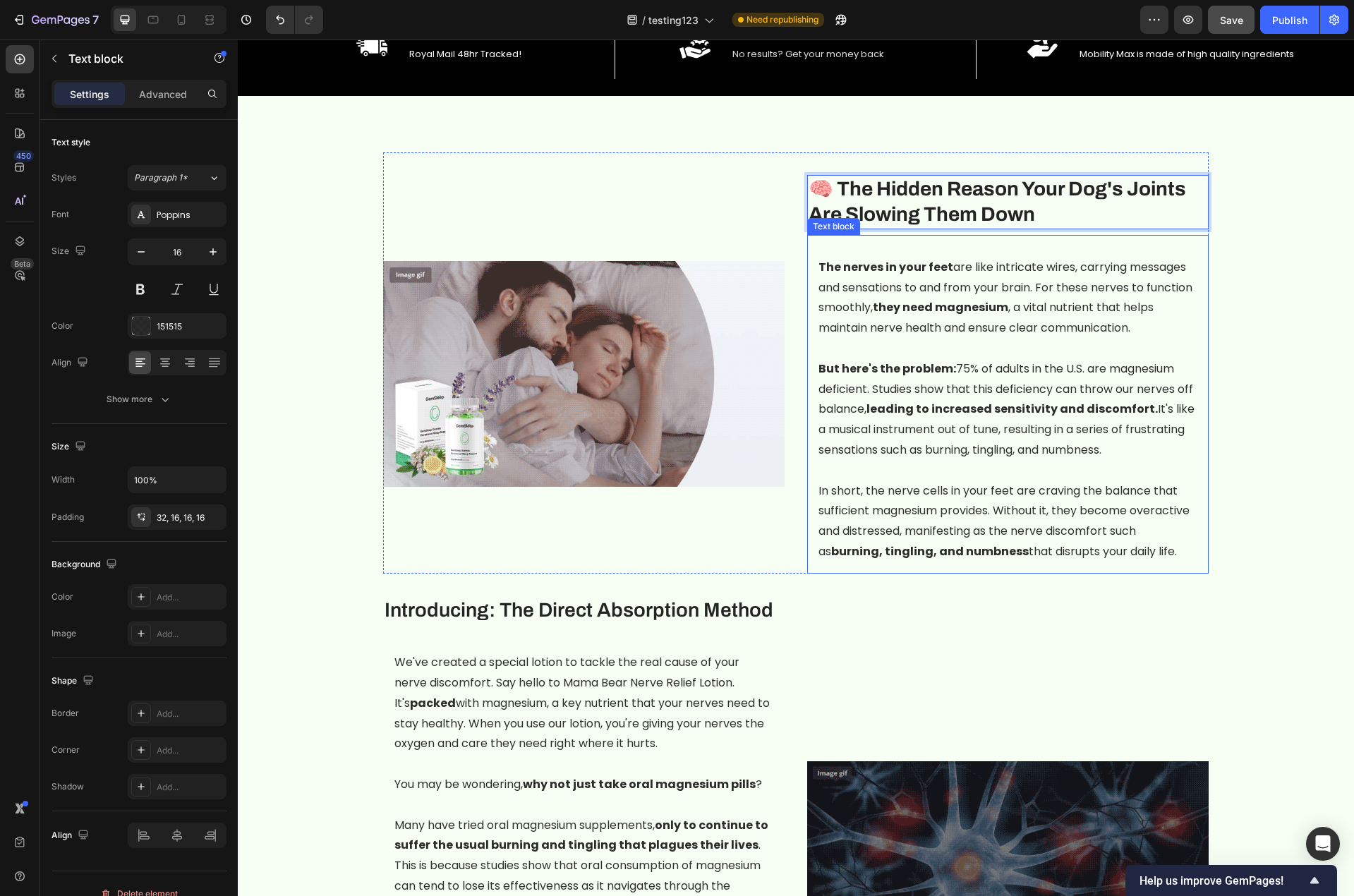
click at [1066, 386] on p "But here's the problem: 75% of adults in the U.S. are magnesium deficient. Stud…" at bounding box center [1008, 410] width 379 height 102
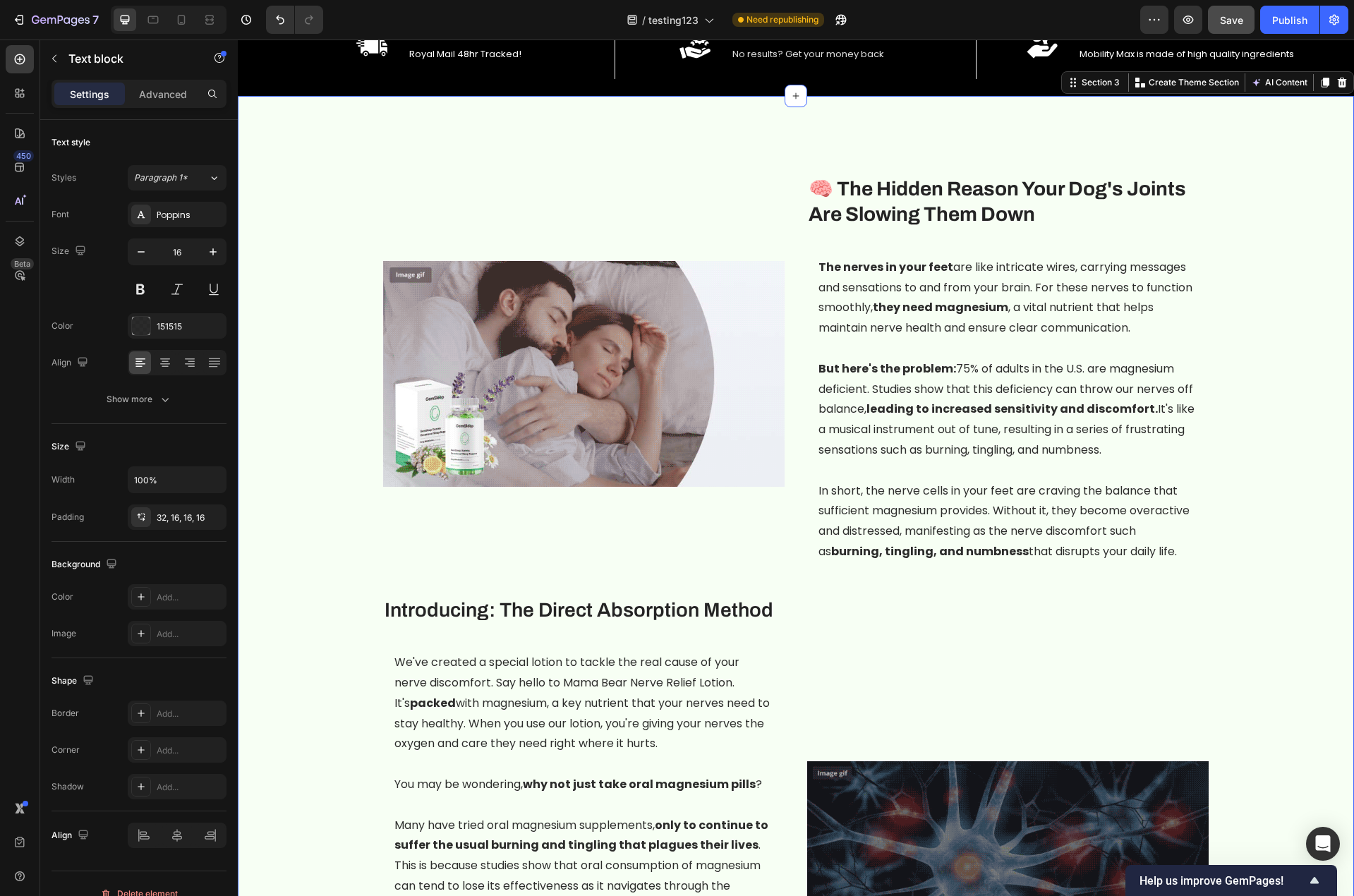
click at [915, 377] on p "But here's the problem: 75% of adults in the U.S. are magnesium deficient. Stud…" at bounding box center [1008, 410] width 379 height 102
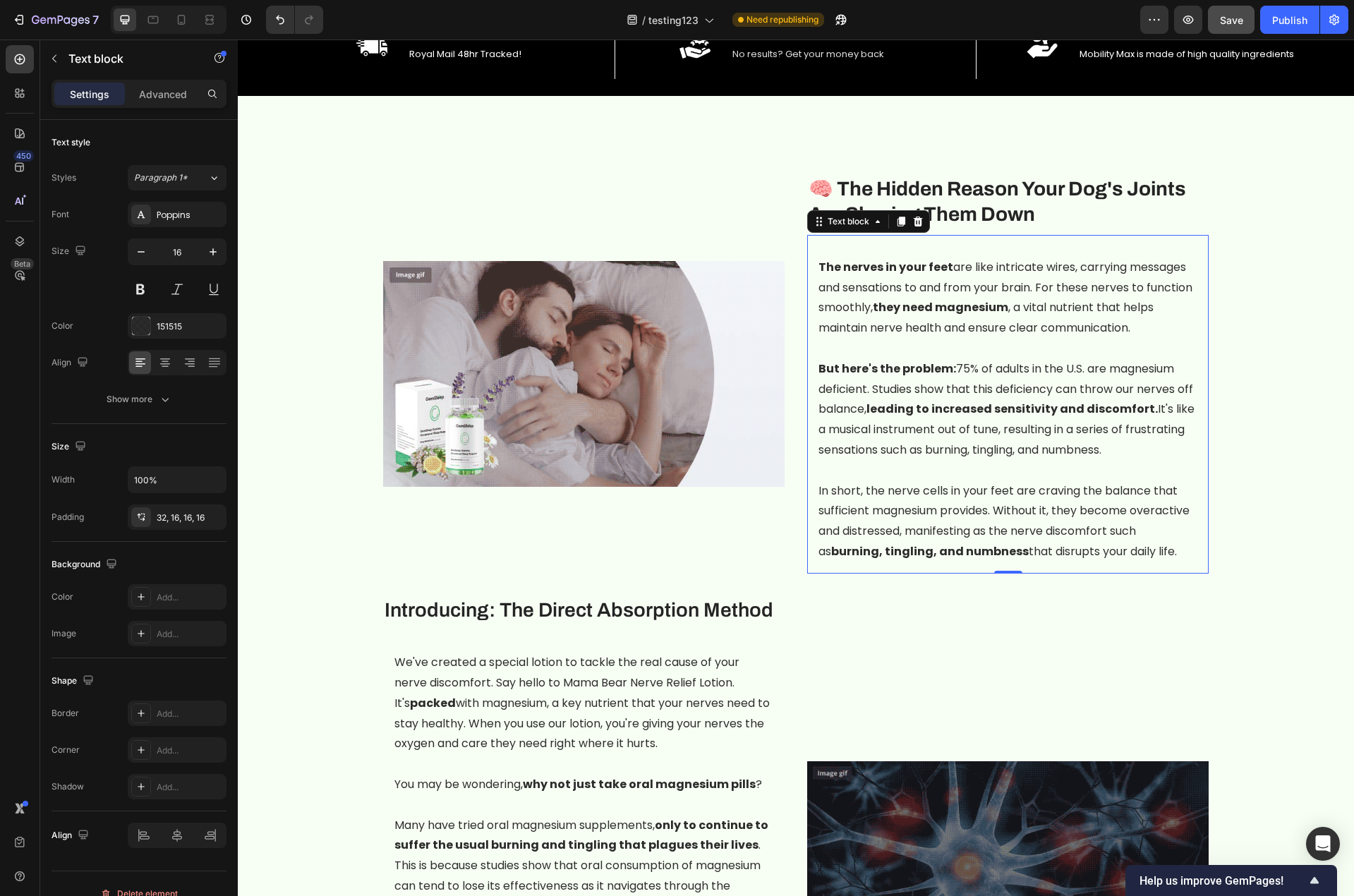
click at [928, 374] on strong "But here's the problem:" at bounding box center [887, 368] width 138 height 16
click at [947, 409] on strong "leading to increased sensitivity and discomfort." at bounding box center [1012, 409] width 291 height 16
click at [1003, 370] on p "But here's the problem: 75% of adults in the U.S. are magnesium deficient. Stud…" at bounding box center [1008, 410] width 379 height 102
click at [1164, 553] on p "In short, the nerve cells in your feet are craving the balance that sufficient …" at bounding box center [1008, 521] width 379 height 81
click at [156, 326] on div "151515" at bounding box center [177, 326] width 99 height 25
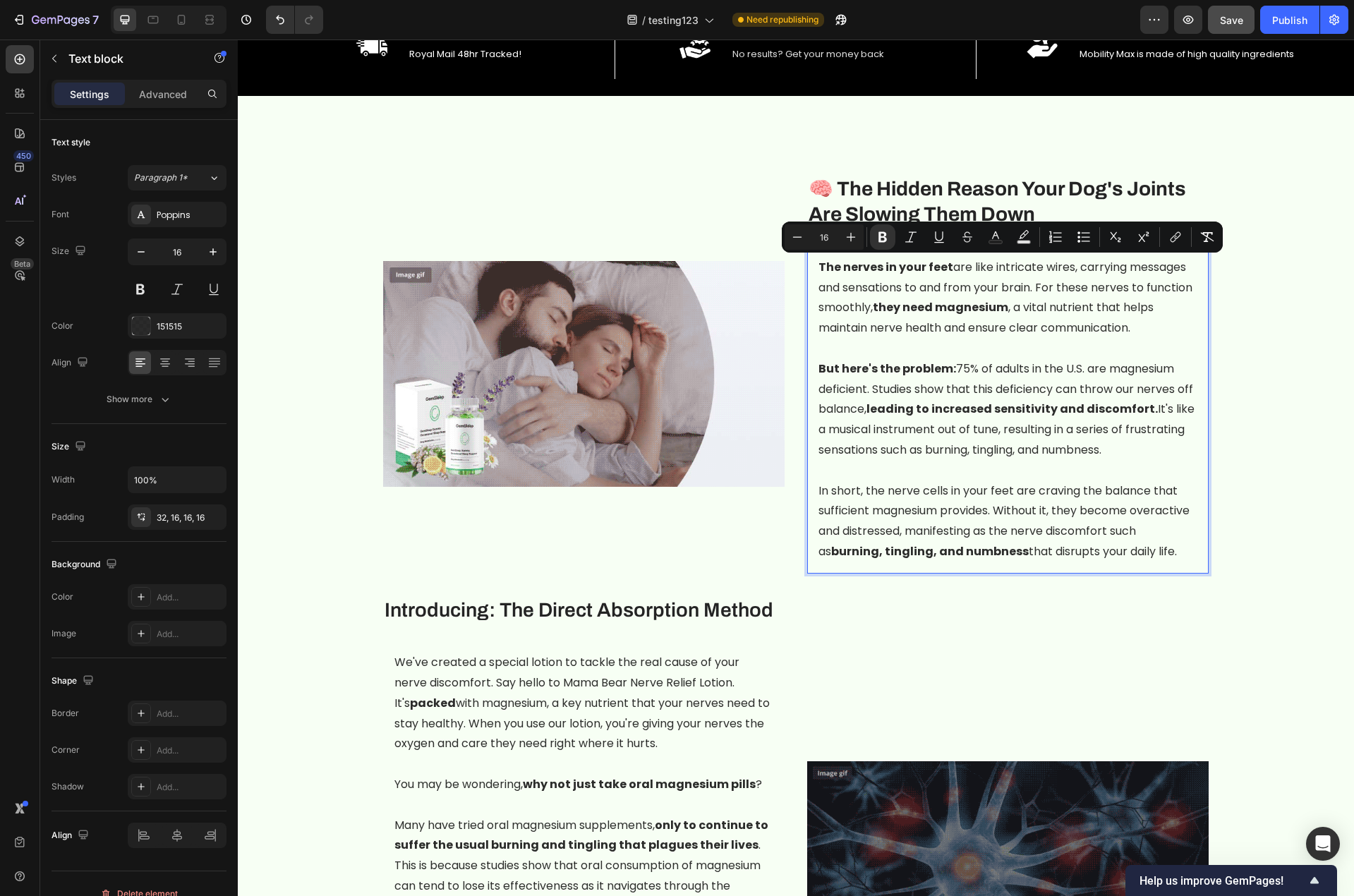
drag, startPoint x: 1172, startPoint y: 555, endPoint x: 1052, endPoint y: 285, distance: 295.5
click at [815, 243] on div "The nerves in your feet are like intricate wires, carrying messages and sensati…" at bounding box center [1007, 404] width 401 height 338
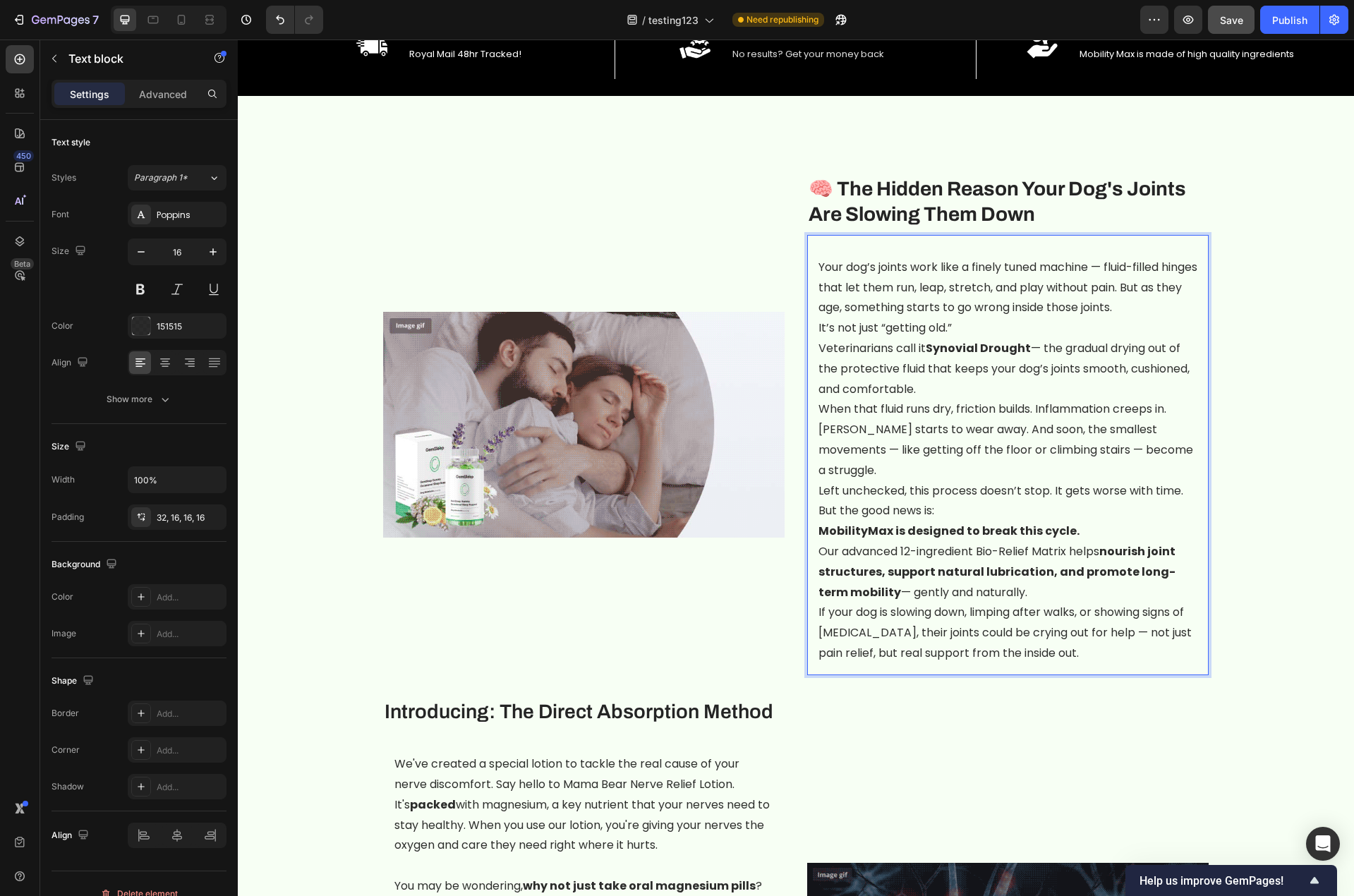
click at [1004, 450] on p "When that fluid runs dry, friction builds. Inflammation creeps in. Cartilage st…" at bounding box center [1008, 439] width 379 height 81
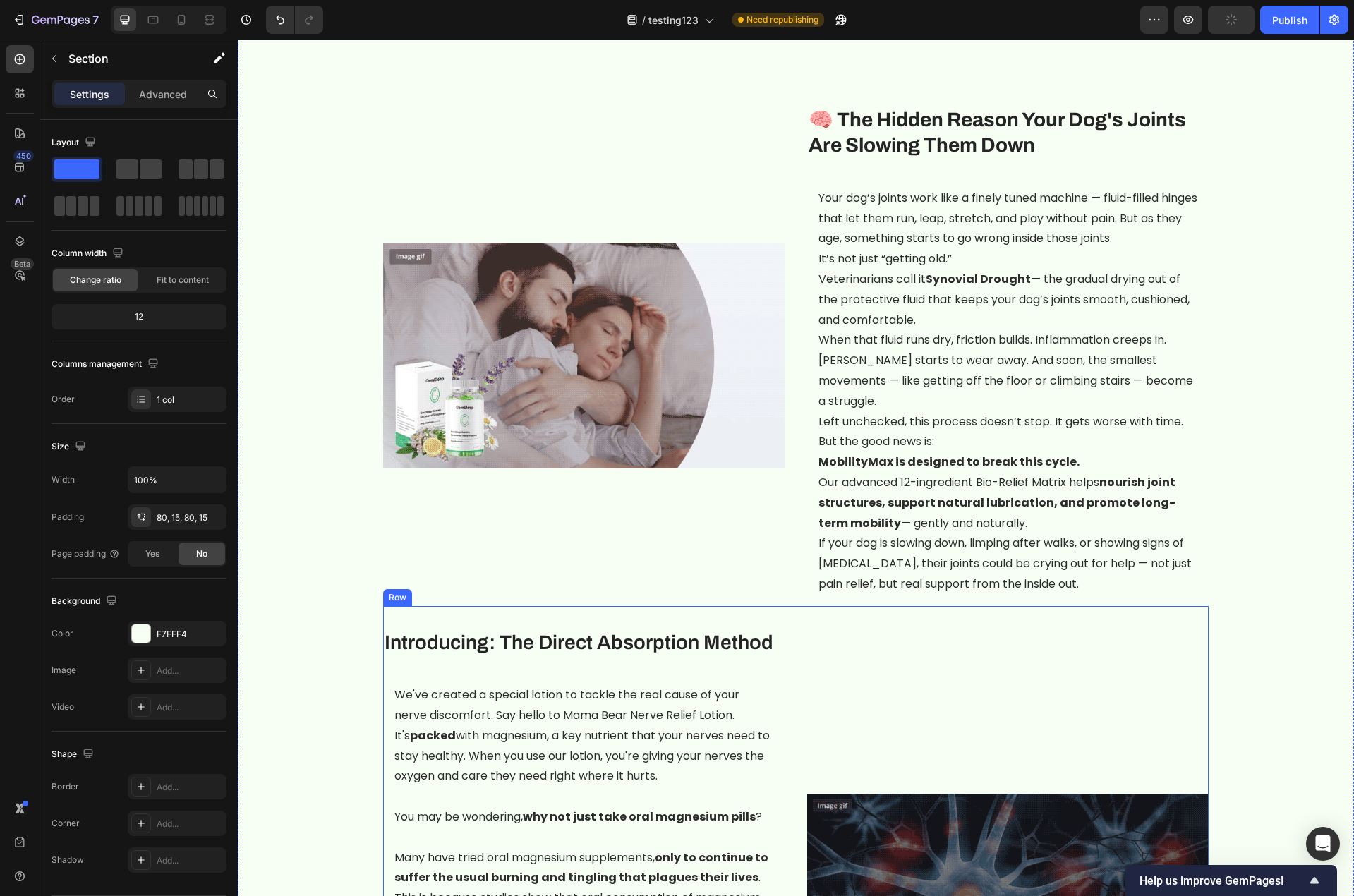
scroll to position [1129, 0]
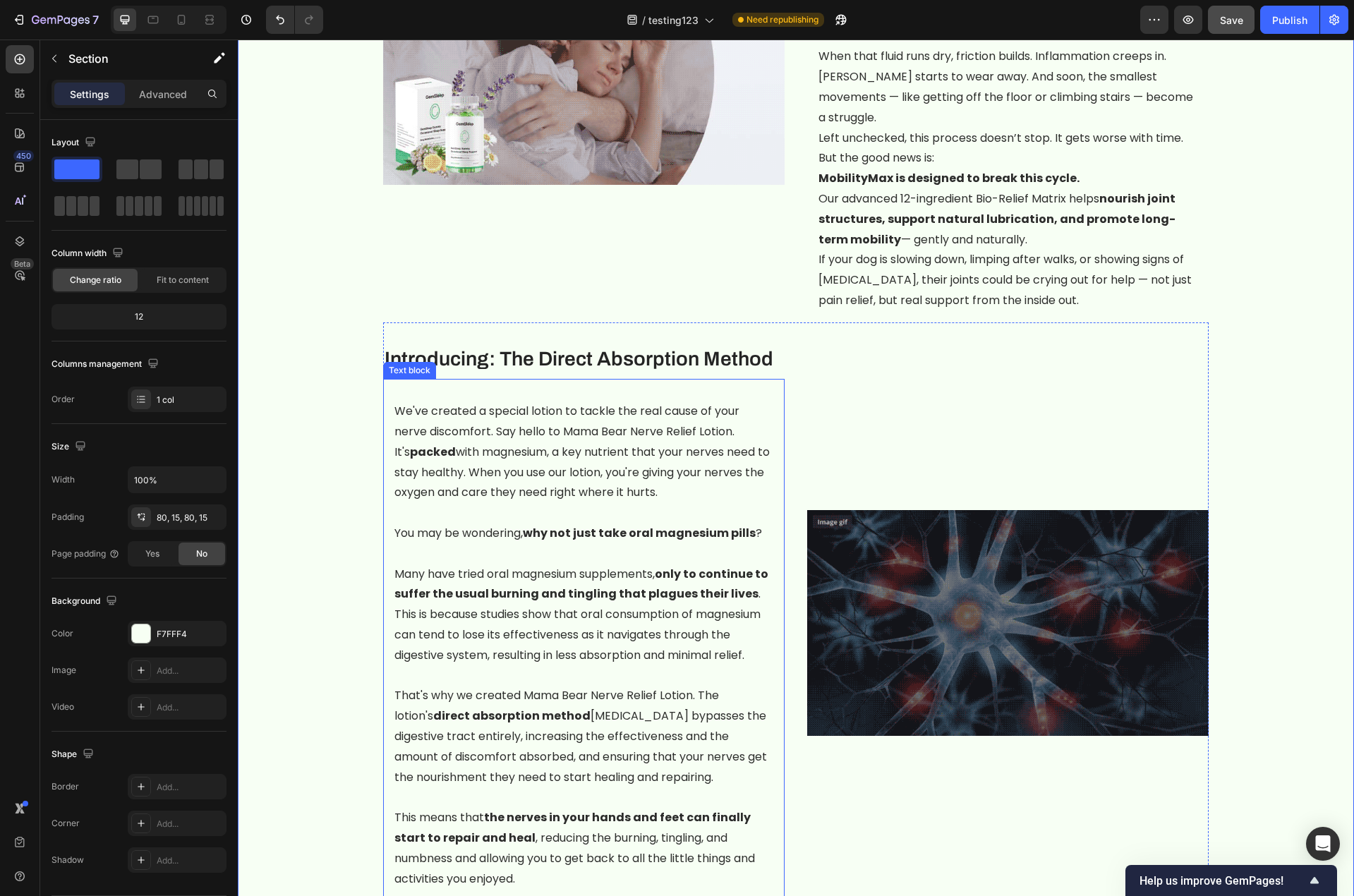
click at [576, 401] on p "We've created a special lotion to tackle the real cause of your nerve discomfor…" at bounding box center [584, 452] width 379 height 102
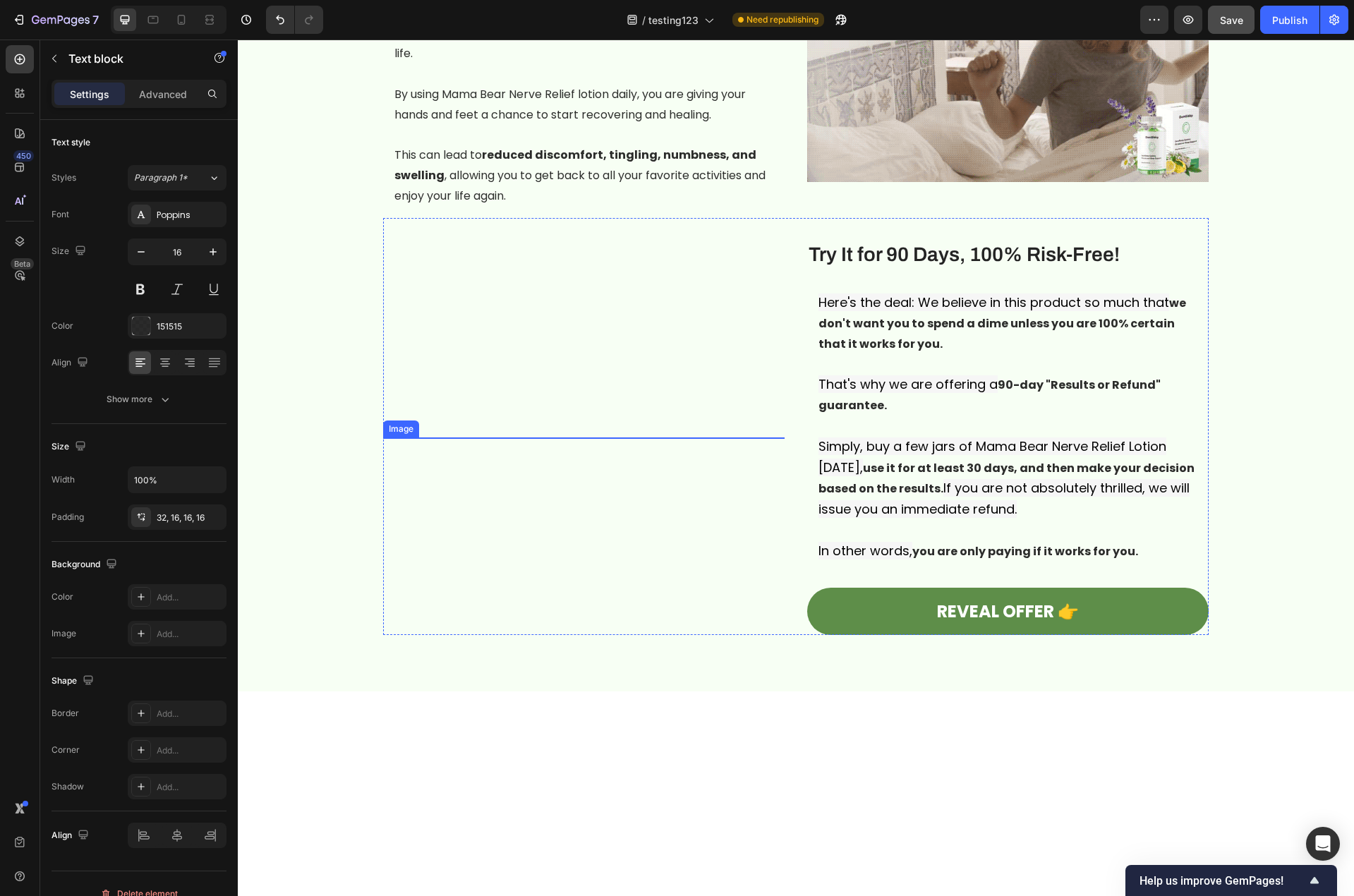
scroll to position [2398, 0]
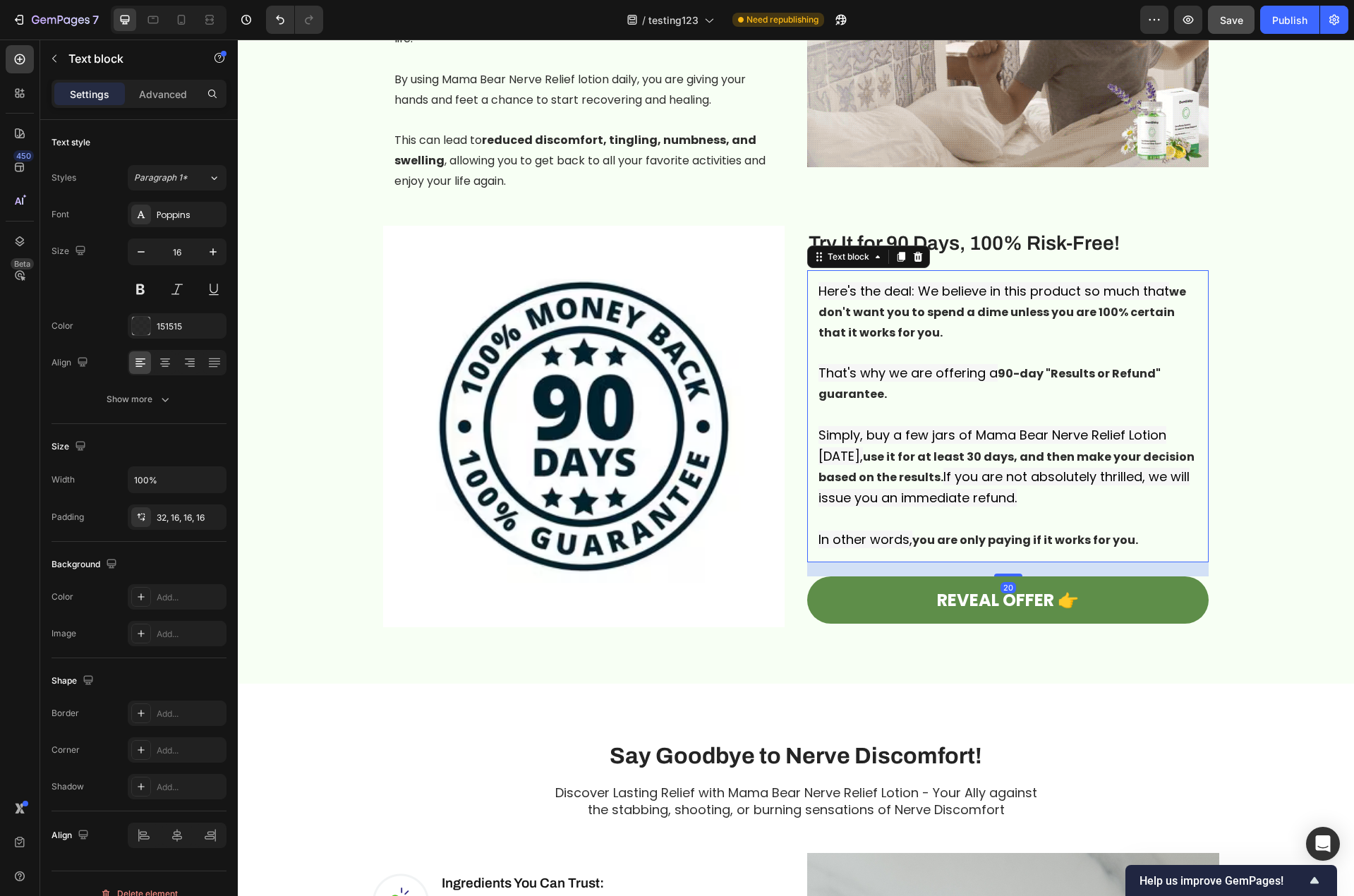
click at [908, 334] on p "Here's the deal: We believe in this product so much that we don't want you to s…" at bounding box center [1008, 416] width 379 height 269
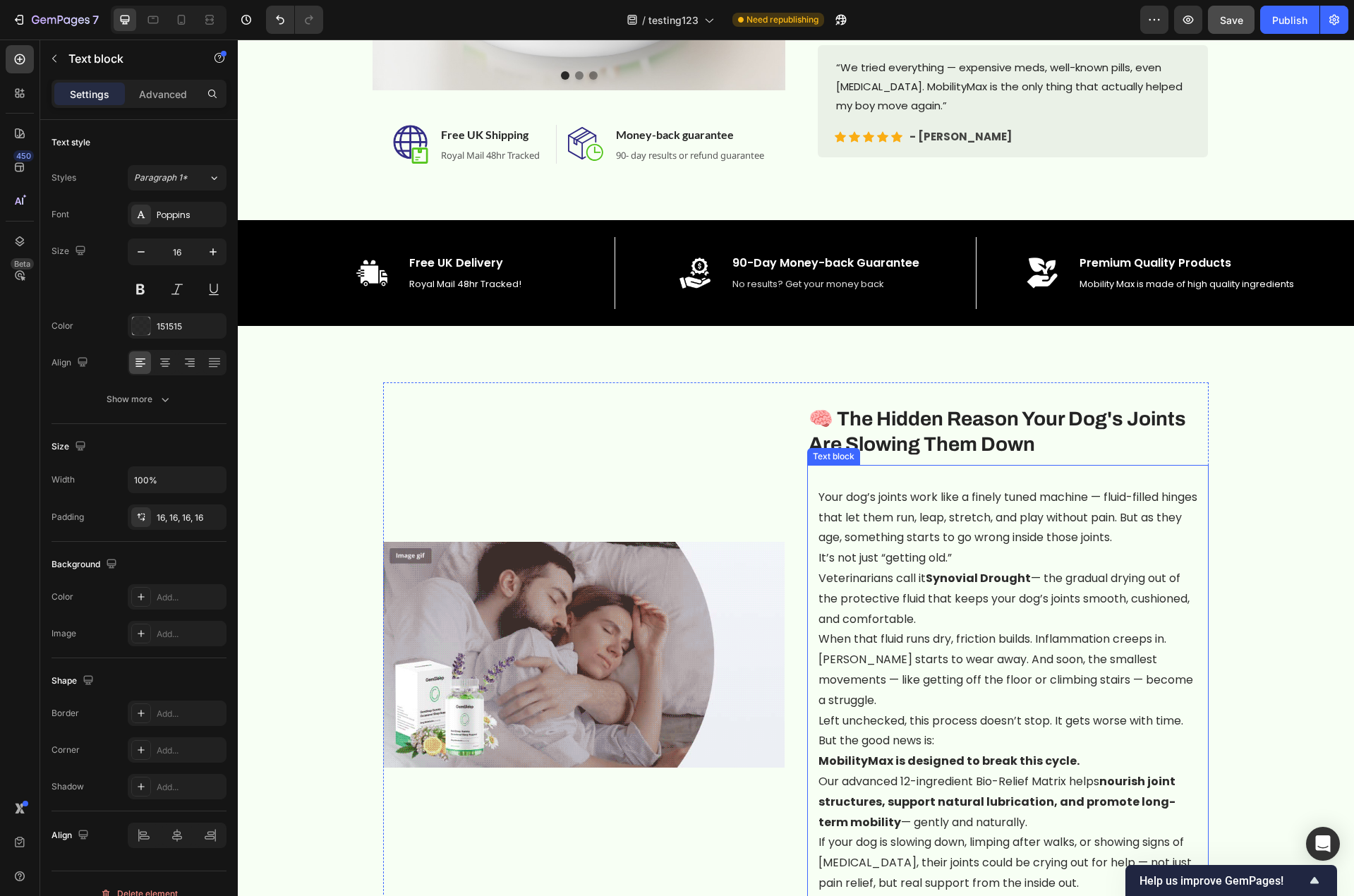
scroll to position [564, 0]
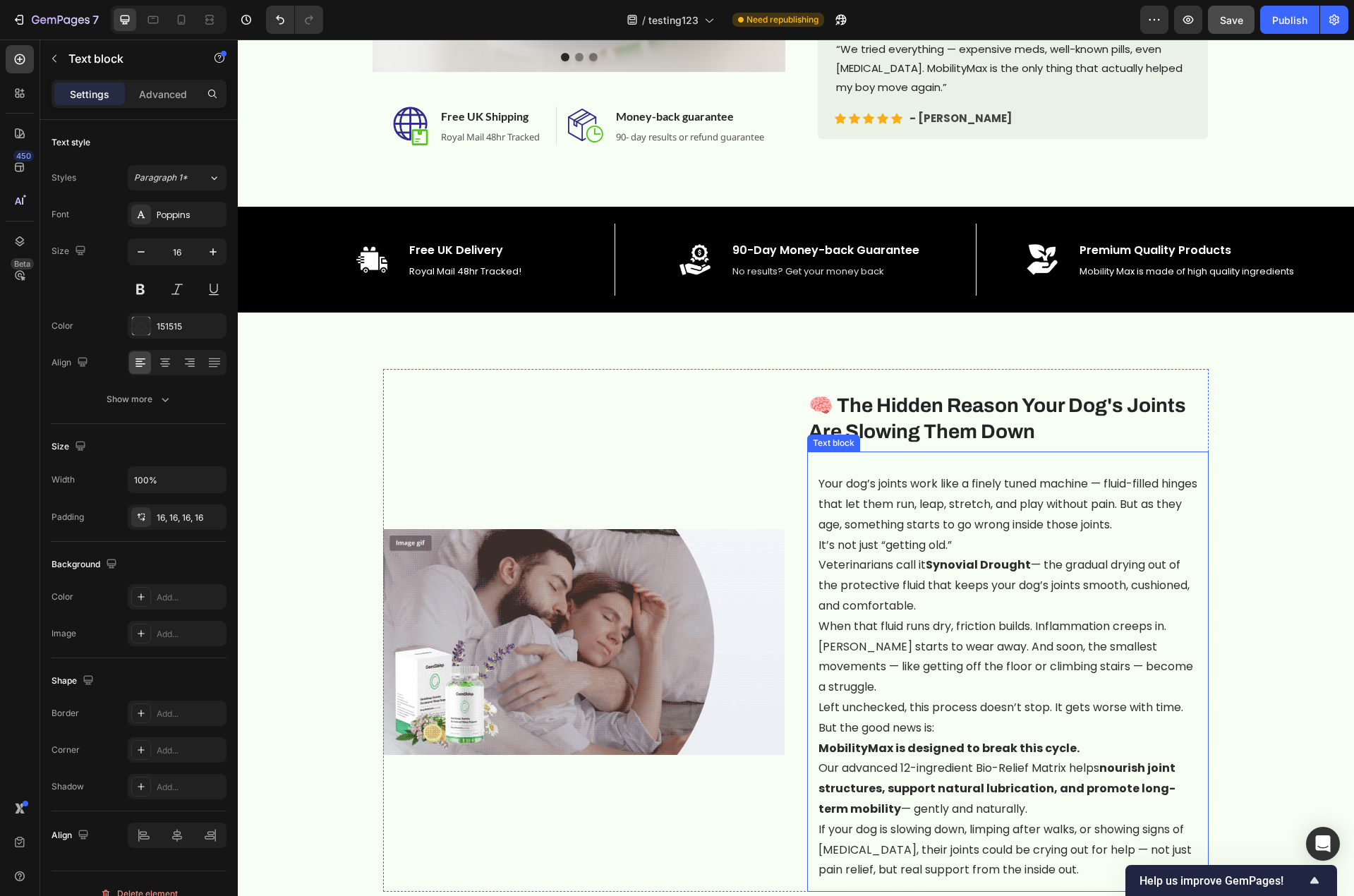
click at [942, 535] on p "It’s not just “getting old.”" at bounding box center [1008, 545] width 379 height 20
click at [1012, 668] on p "When that fluid runs dry, friction builds. Inflammation creeps in. Cartilage st…" at bounding box center [1008, 657] width 379 height 81
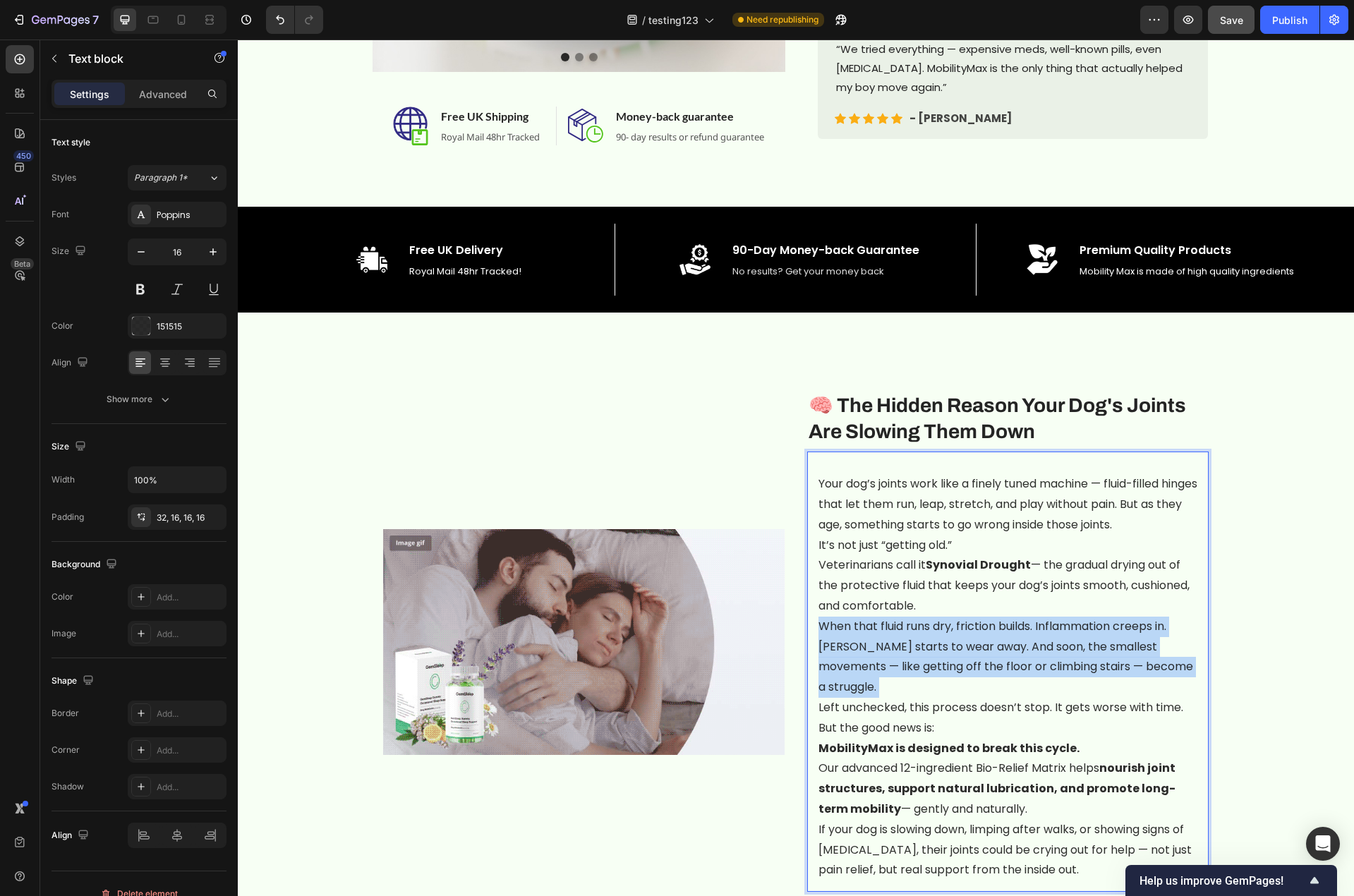
click at [1012, 668] on p "When that fluid runs dry, friction builds. Inflammation creeps in. Cartilage st…" at bounding box center [1008, 657] width 379 height 81
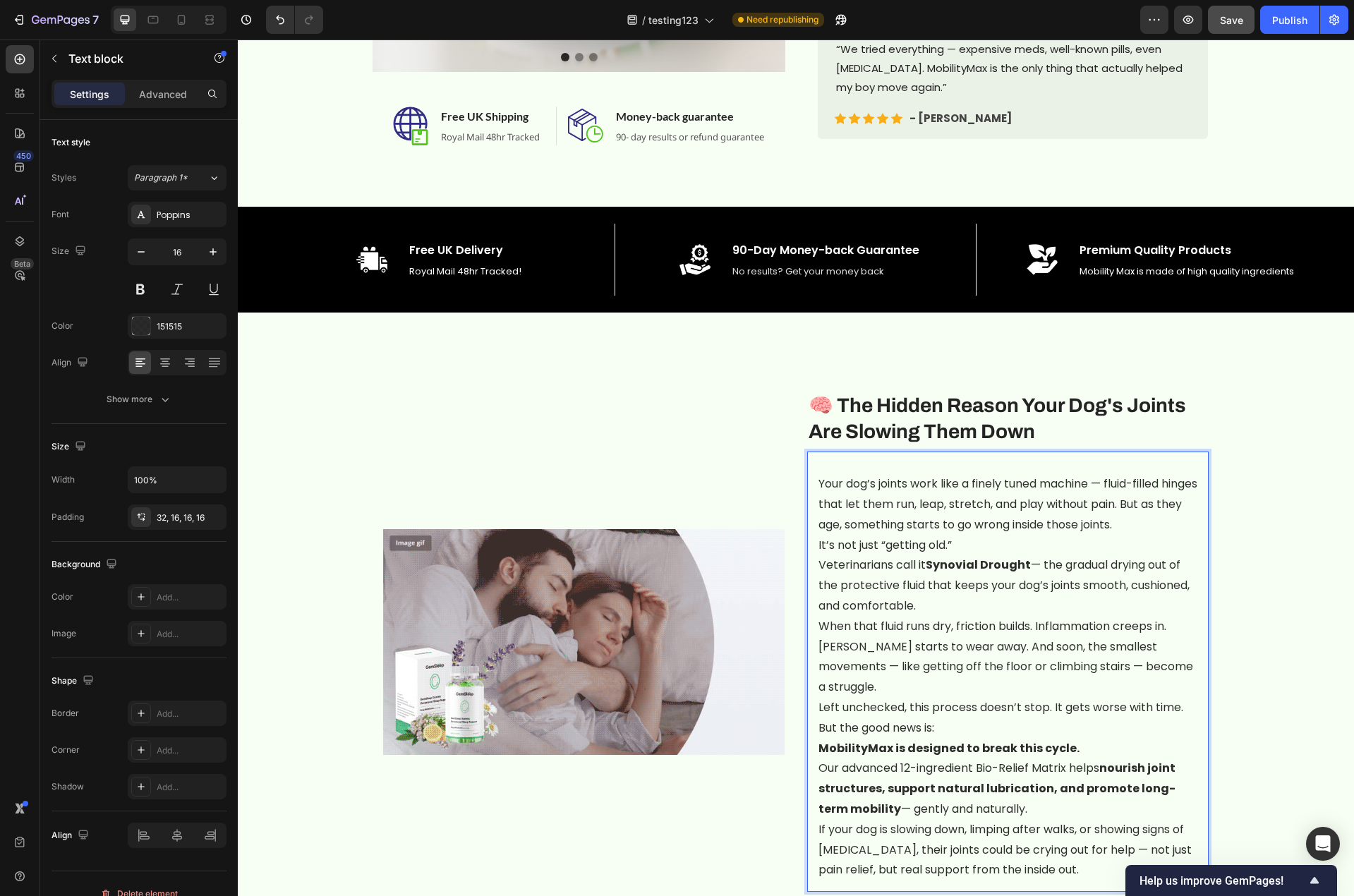
click at [863, 519] on p "Your dog’s joints work like a finely tuned machine — fluid-filled hinges that l…" at bounding box center [1008, 504] width 379 height 61
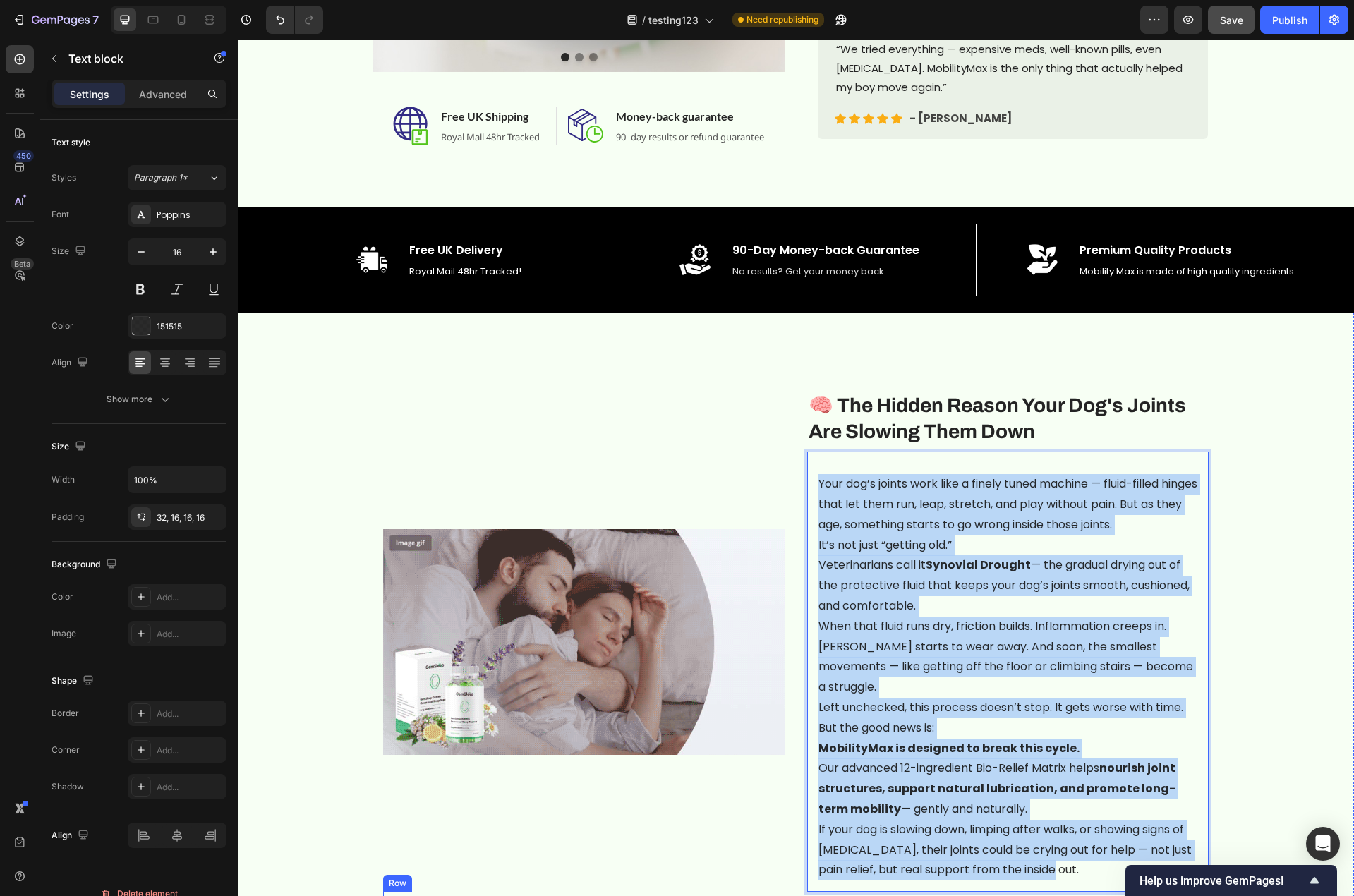
drag, startPoint x: 815, startPoint y: 463, endPoint x: 1431, endPoint y: 906, distance: 758.8
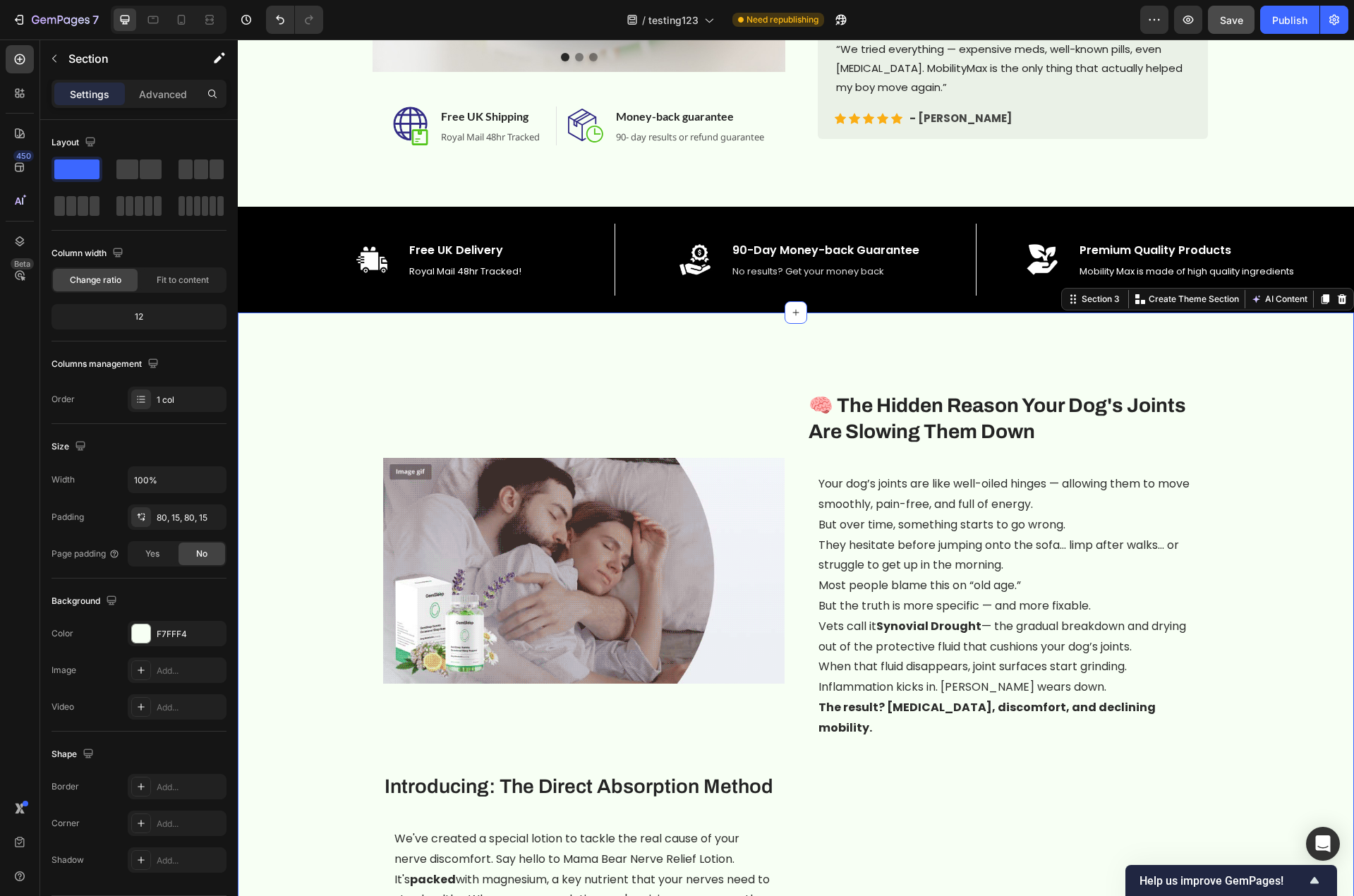
click at [818, 475] on p "Your dog’s joints are like well-oiled hinges — allowing them to move smoothly, …" at bounding box center [1008, 494] width 379 height 41
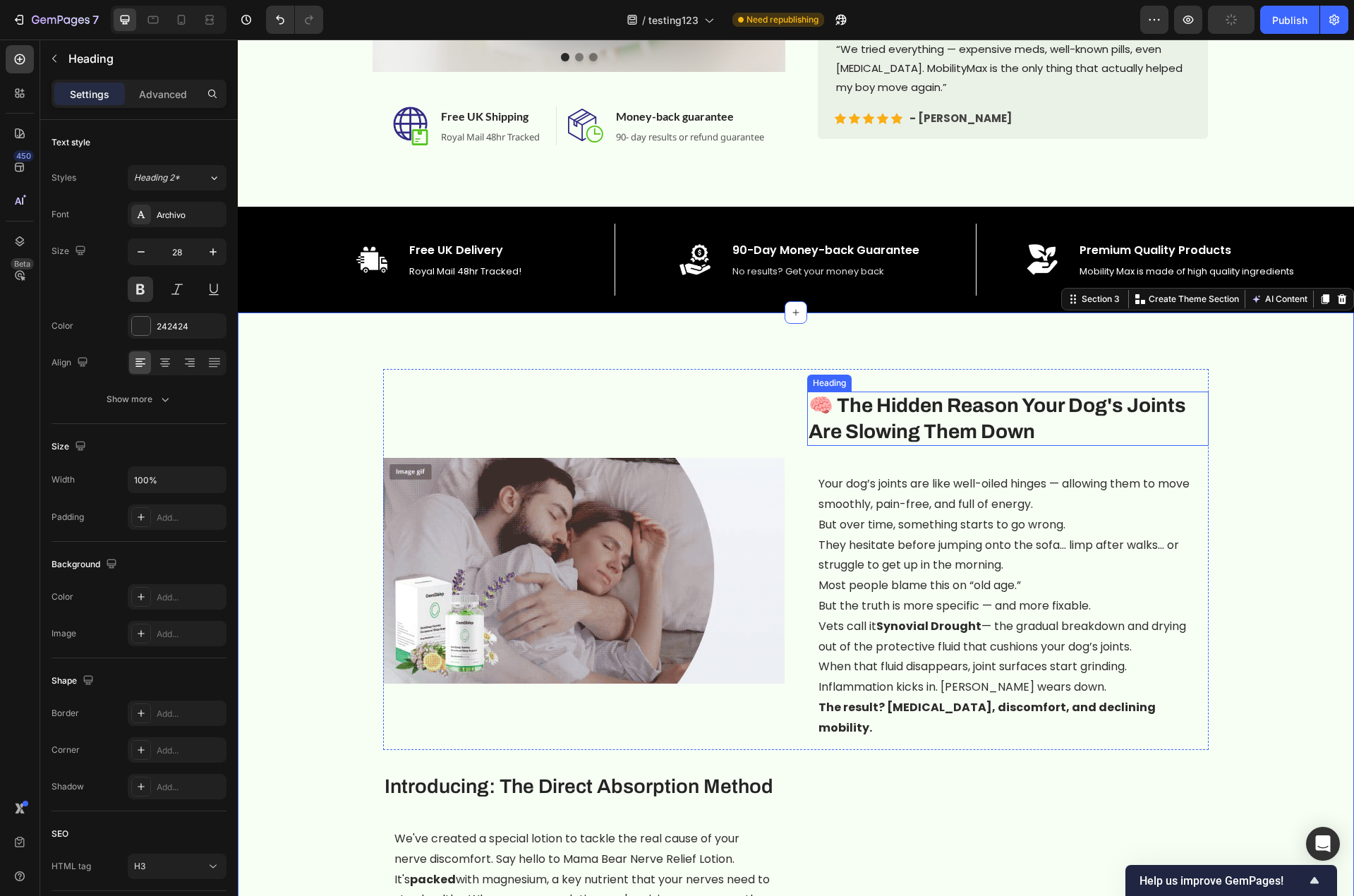
click at [1019, 436] on strong "🧠 The Hidden Reason Your Dog's Joints Are Slowing Them Down" at bounding box center [997, 417] width 377 height 47
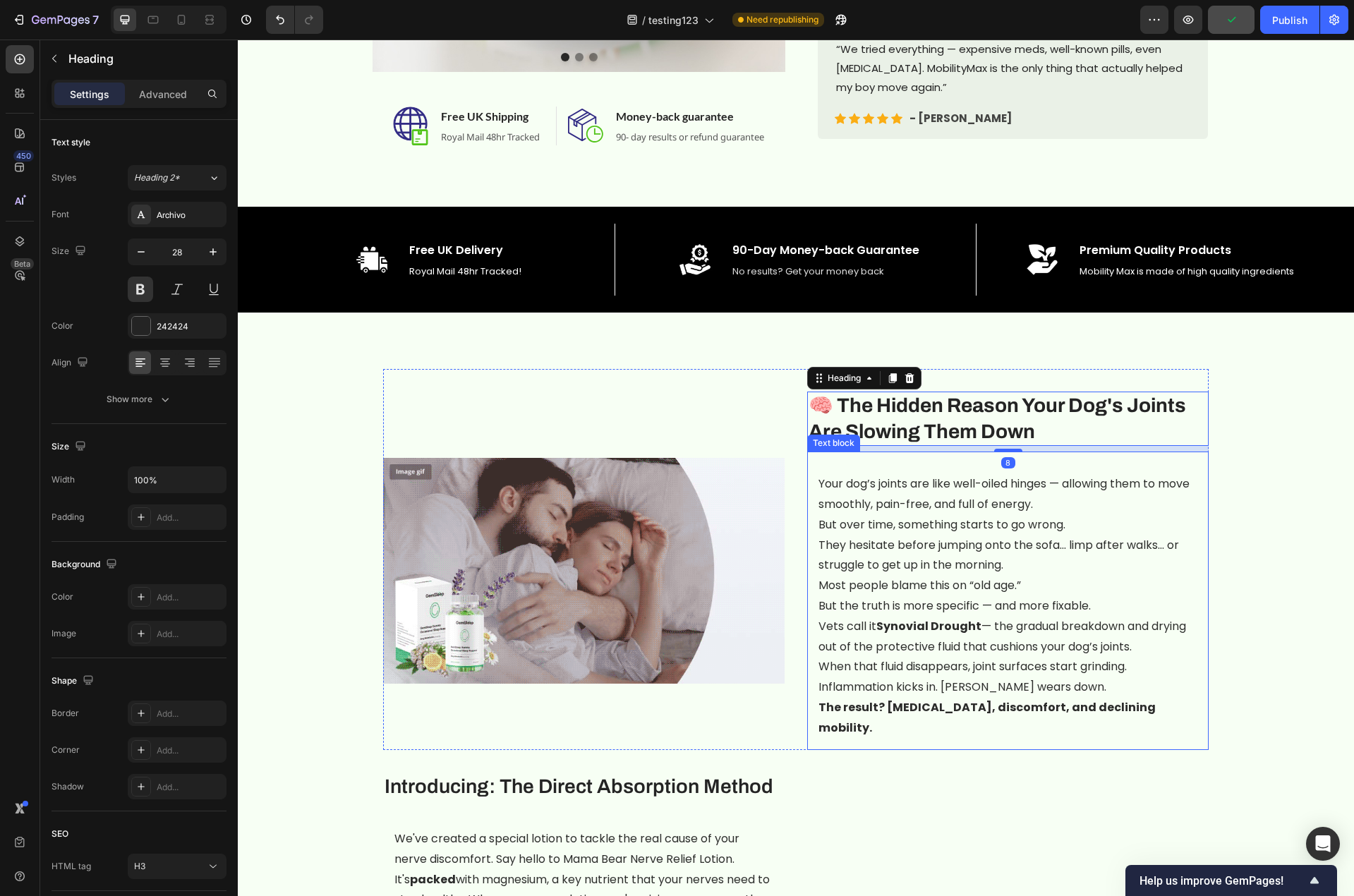
click at [1030, 498] on p "Your dog’s joints are like well-oiled hinges — allowing them to move smoothly, …" at bounding box center [1008, 494] width 379 height 41
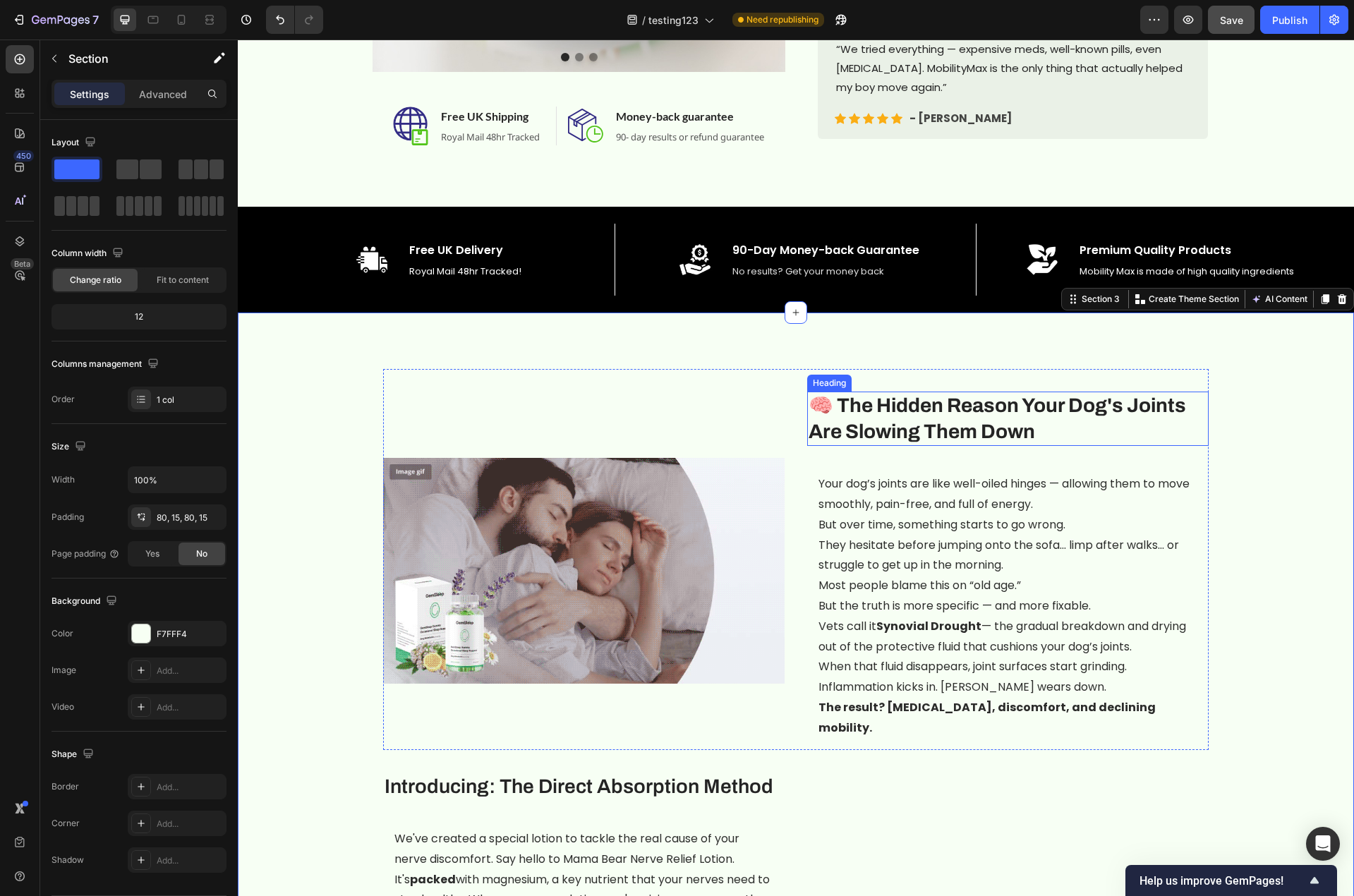
drag, startPoint x: 1071, startPoint y: 398, endPoint x: 1064, endPoint y: 405, distance: 9.9
click at [1070, 398] on strong "🧠 The Hidden Reason Your Dog's Joints Are Slowing Them Down" at bounding box center [997, 417] width 377 height 47
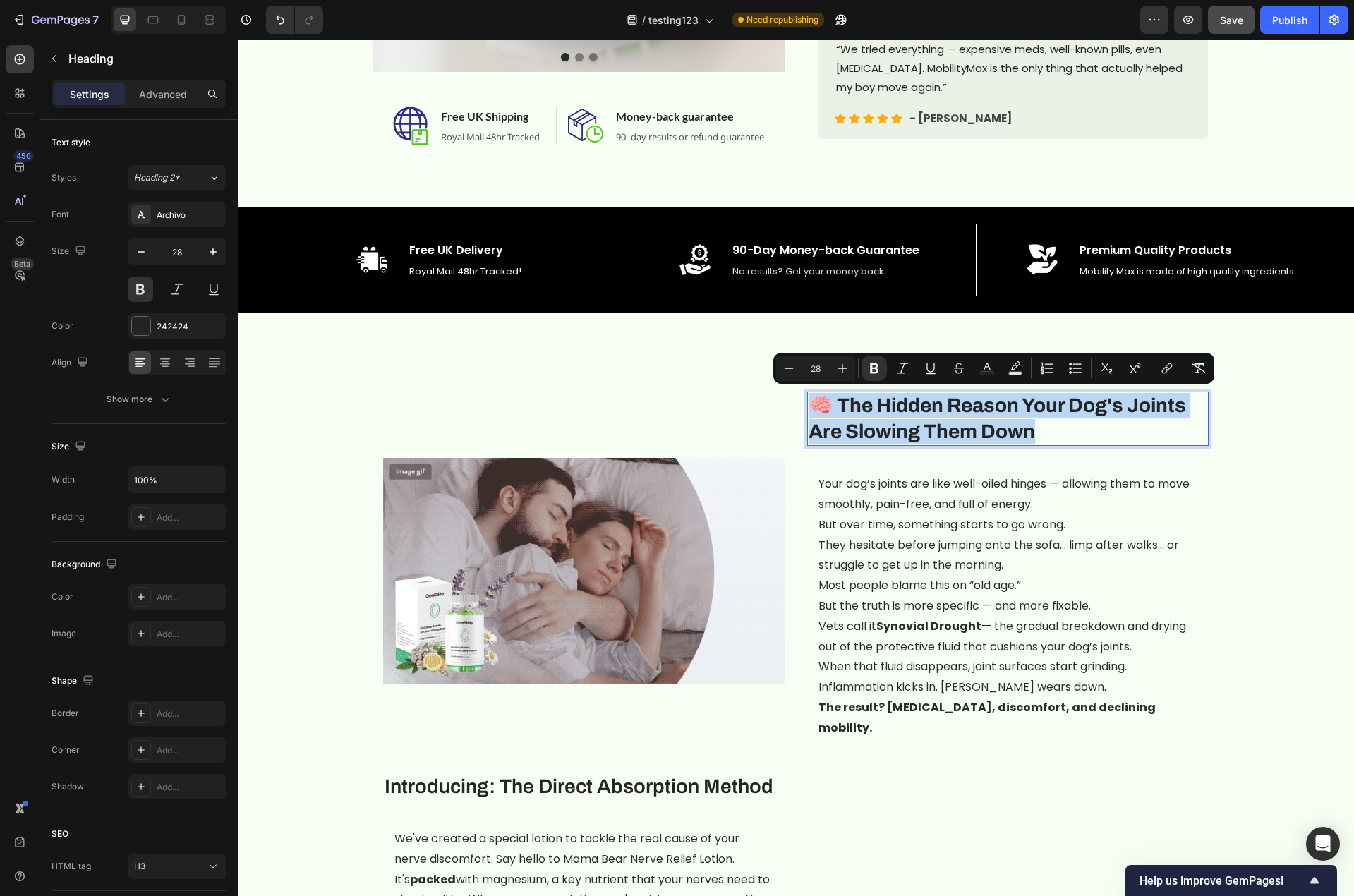
drag, startPoint x: 1040, startPoint y: 431, endPoint x: 802, endPoint y: 396, distance: 240.6
click at [807, 396] on h3 "🧠 The Hidden Reason Your Dog's Joints Are Slowing Them Down" at bounding box center [1007, 418] width 401 height 54
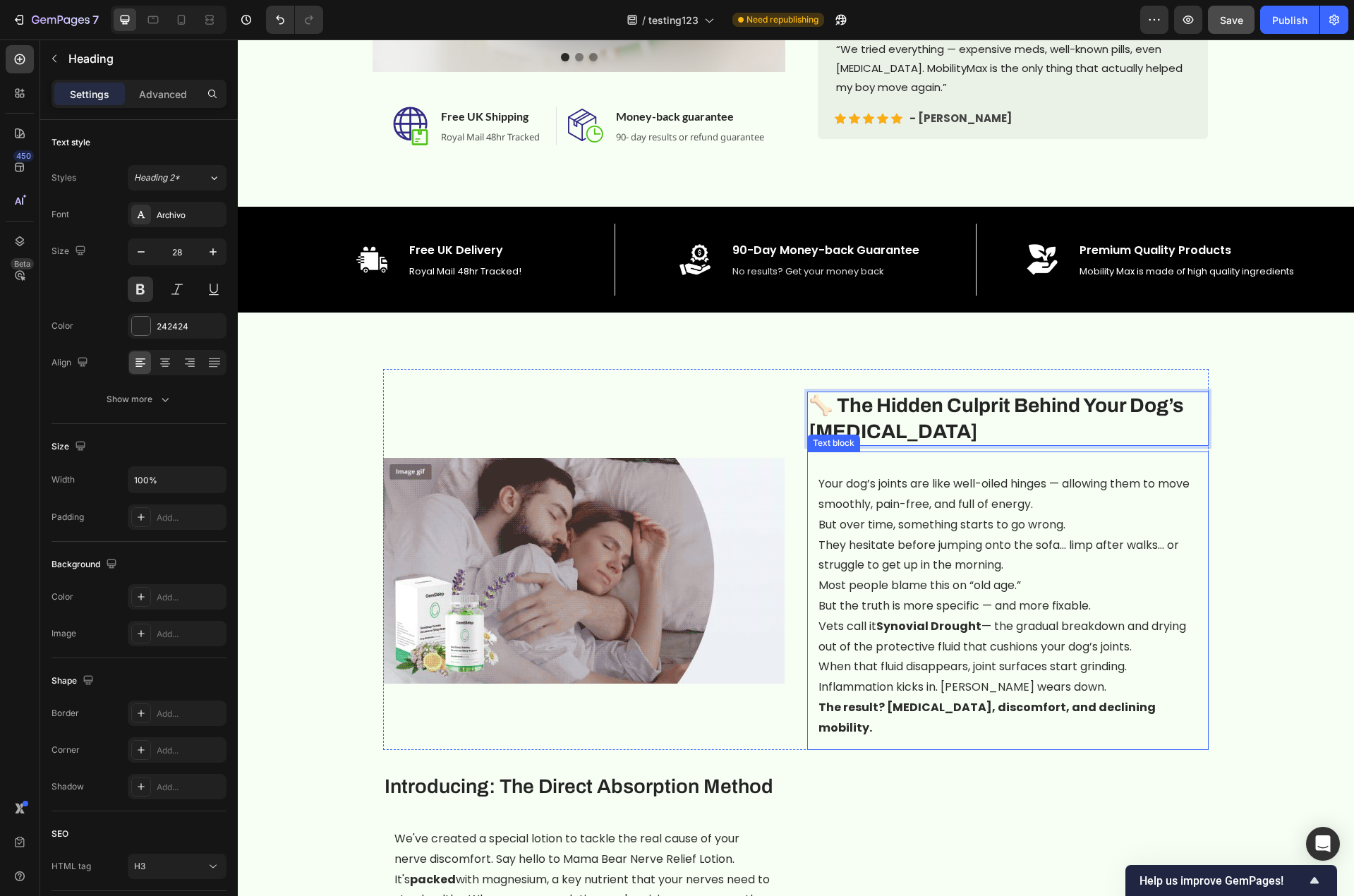
click at [1016, 636] on p "Vets call it Synovial Drought — the gradual breakdown and drying out of the pro…" at bounding box center [1008, 636] width 379 height 41
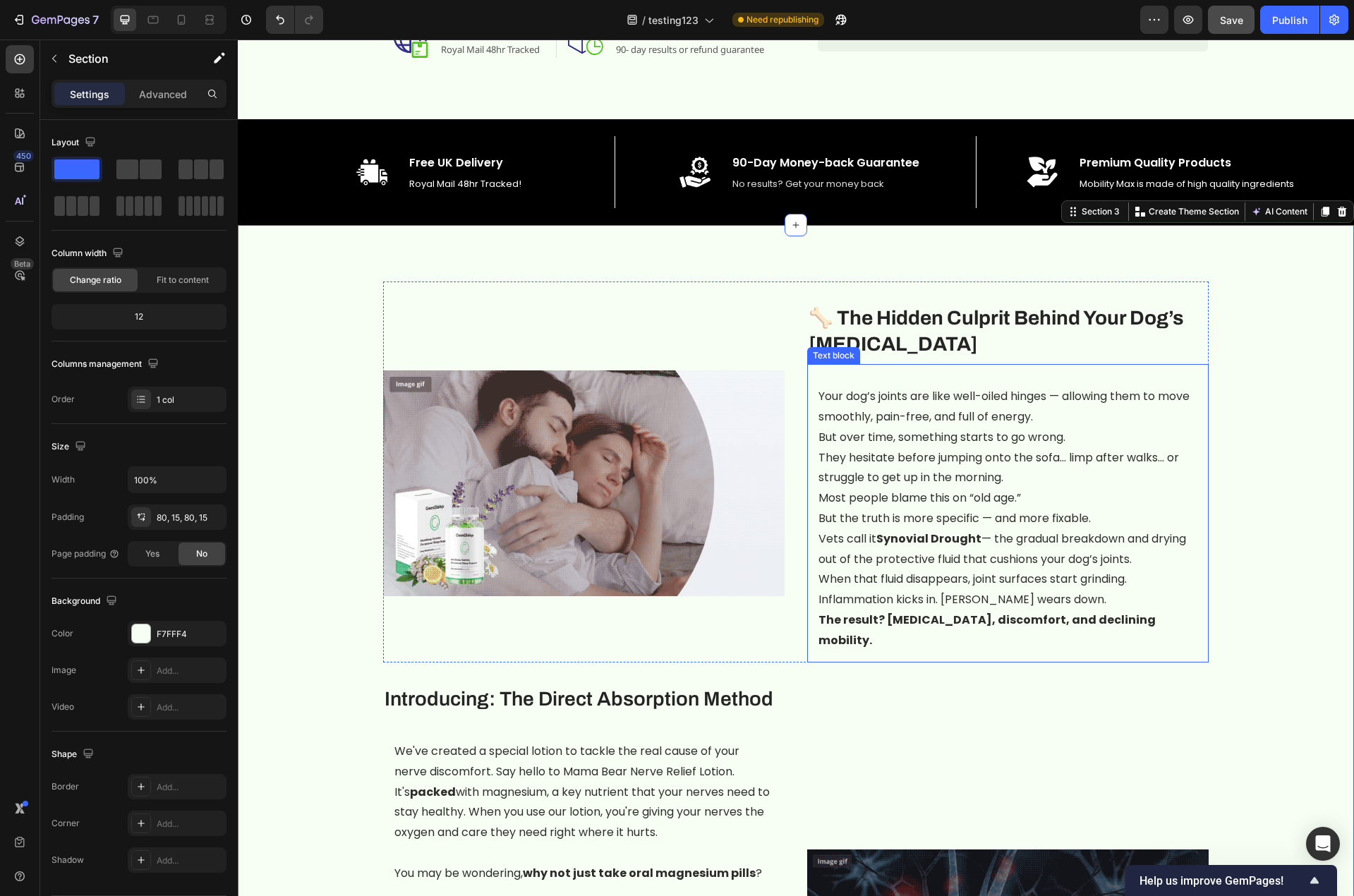
scroll to position [706, 0]
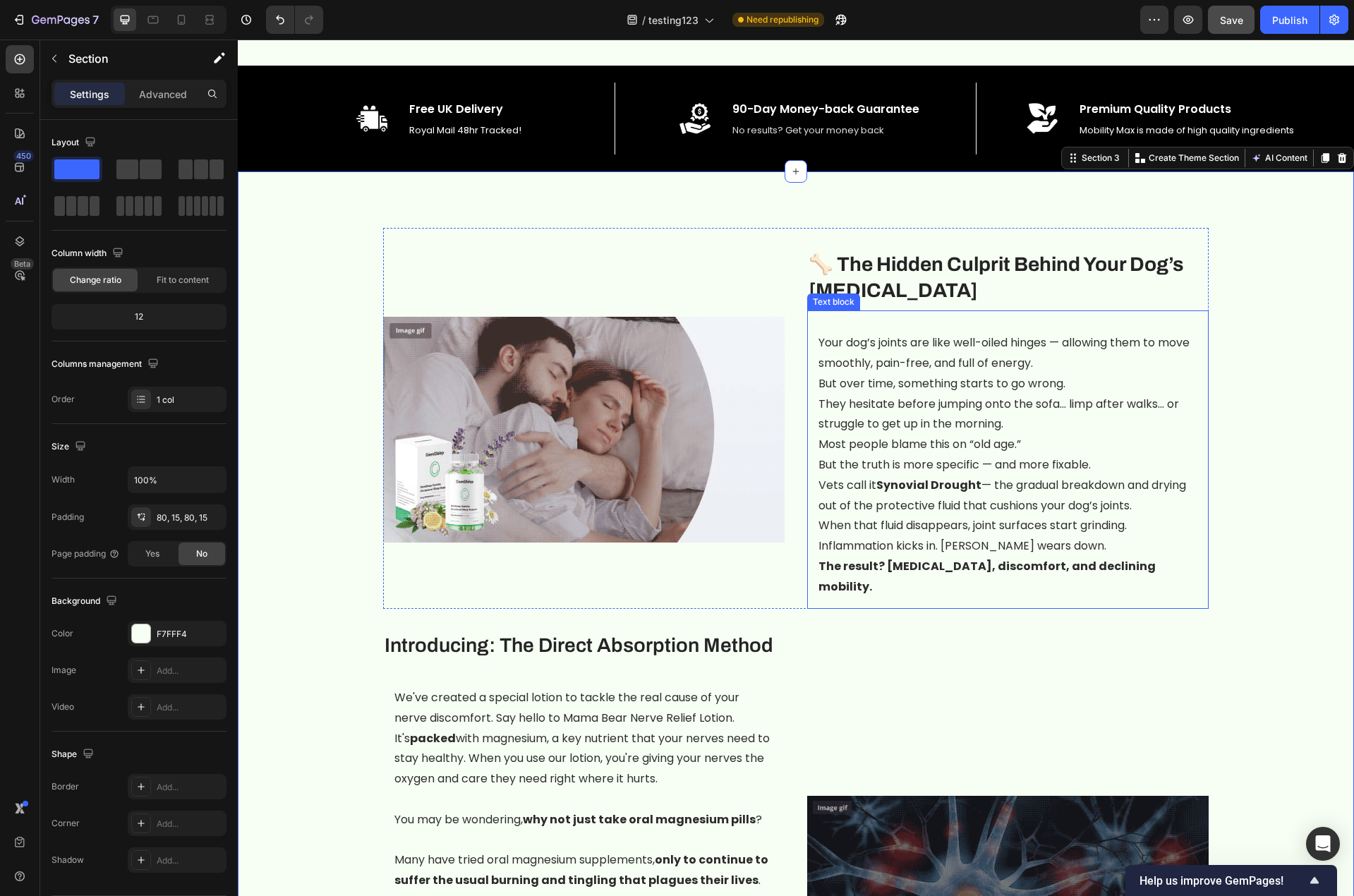
click at [1088, 356] on p "Your dog’s joints are like well-oiled hinges — allowing them to move smoothly, …" at bounding box center [1008, 353] width 379 height 41
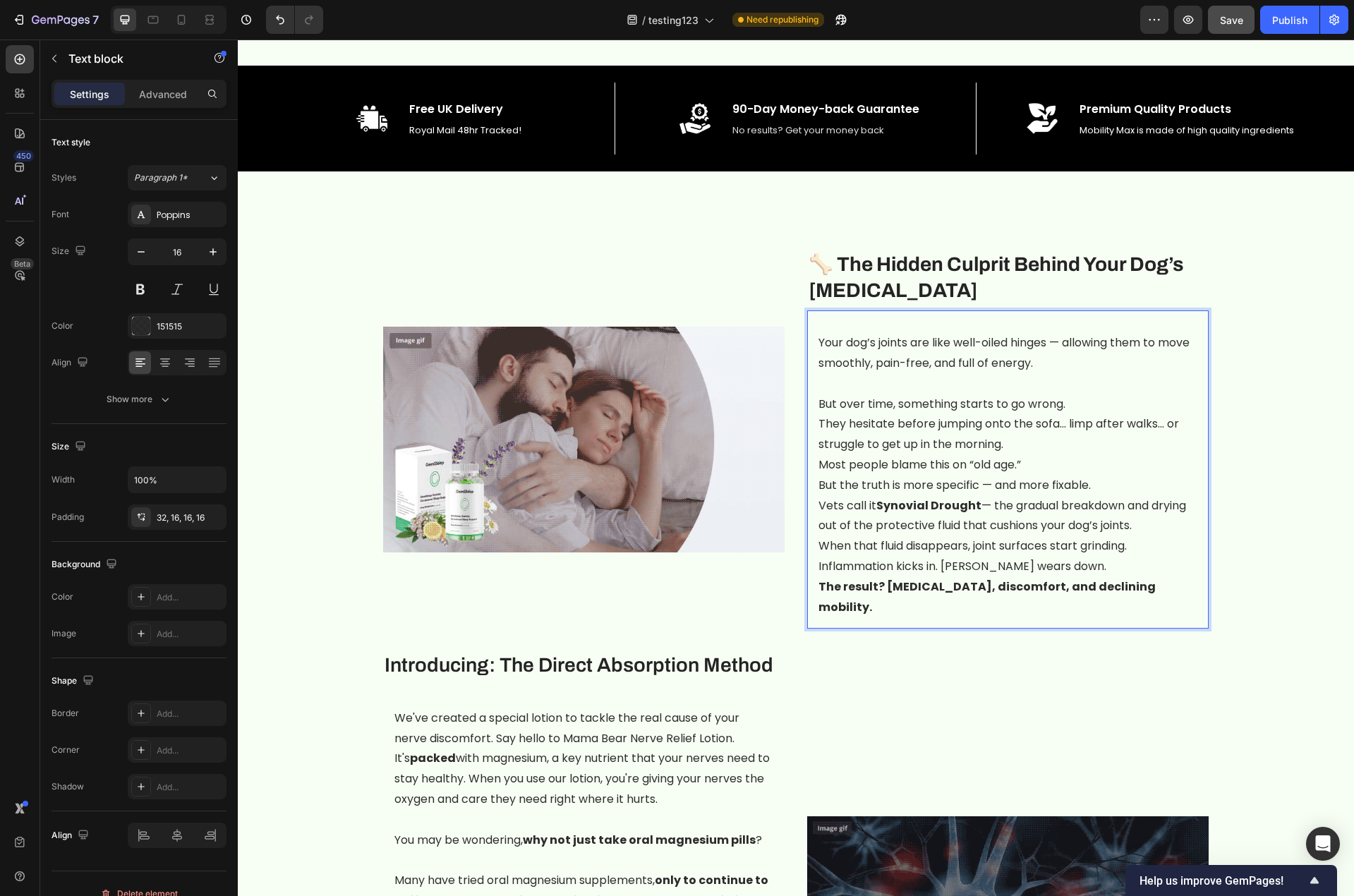
click at [1044, 441] on p "But over time, something starts to go wrong. They hesitate before jumping onto …" at bounding box center [1008, 424] width 379 height 61
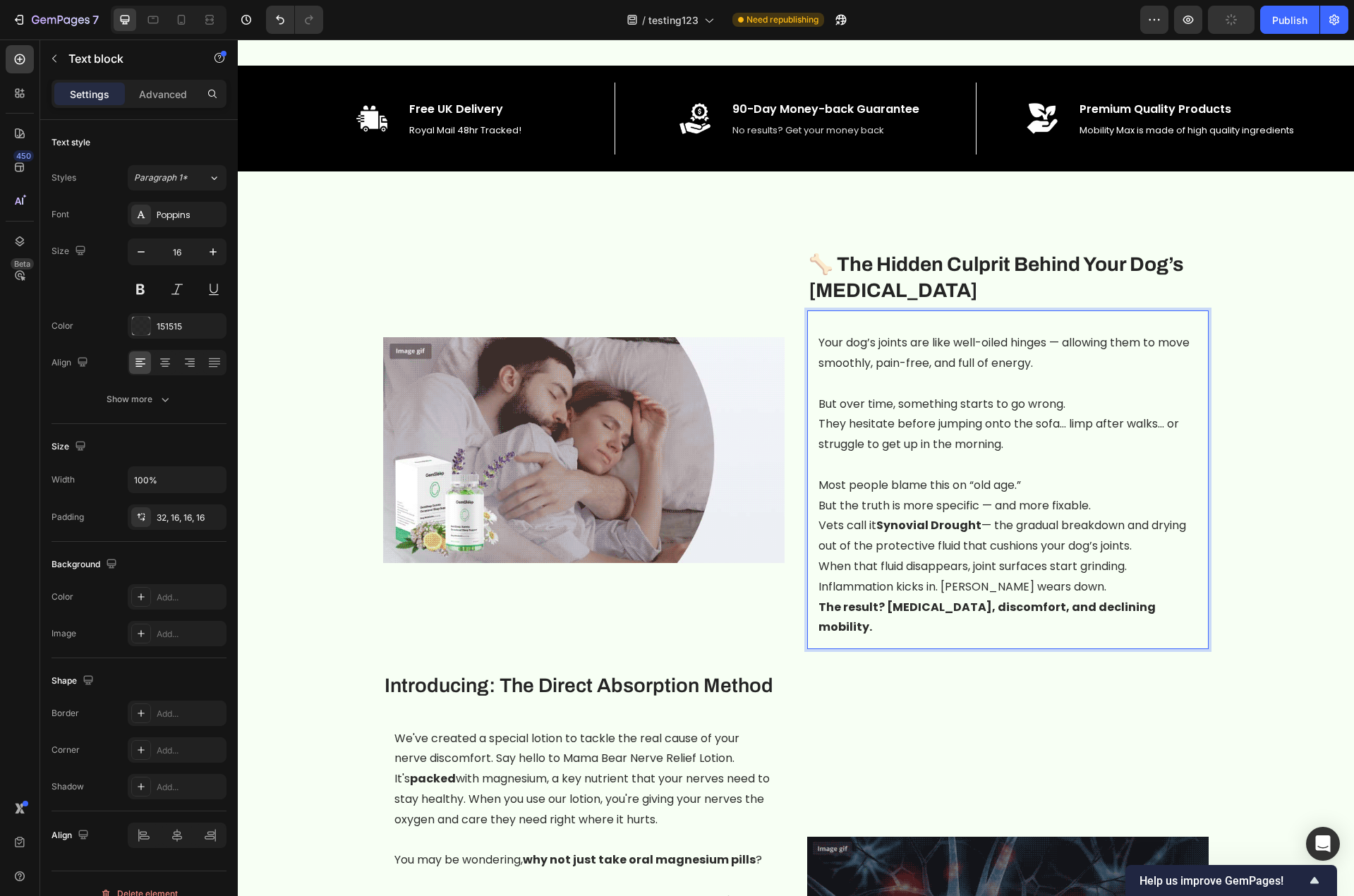
click at [1106, 492] on p "Most people blame this on “old age.” But the truth is more specific — and more …" at bounding box center [1008, 495] width 379 height 41
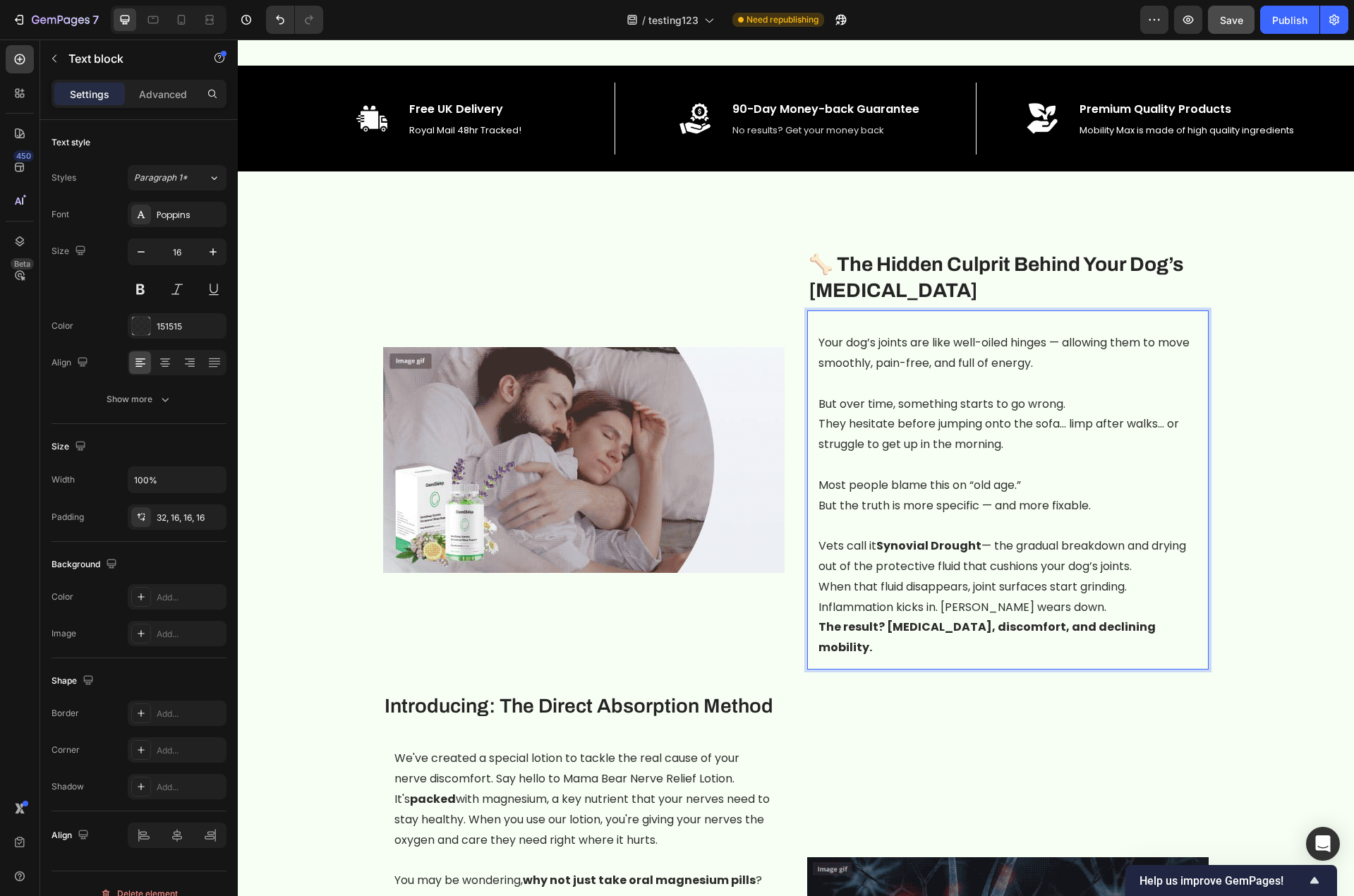
click at [1146, 564] on p "Vets call it Synovial Drought — the gradual breakdown and drying out of the pro…" at bounding box center [1008, 557] width 379 height 41
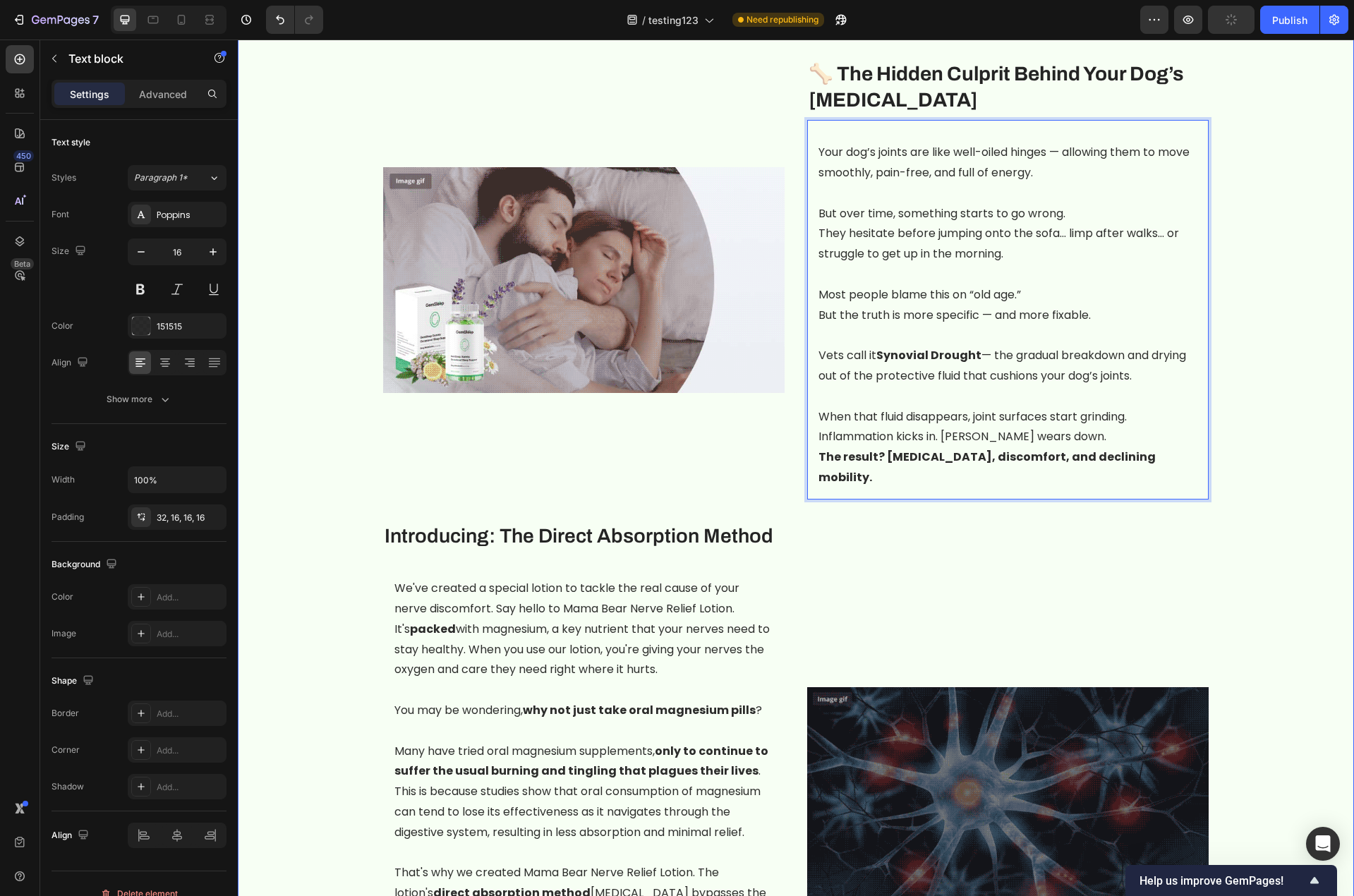
scroll to position [917, 0]
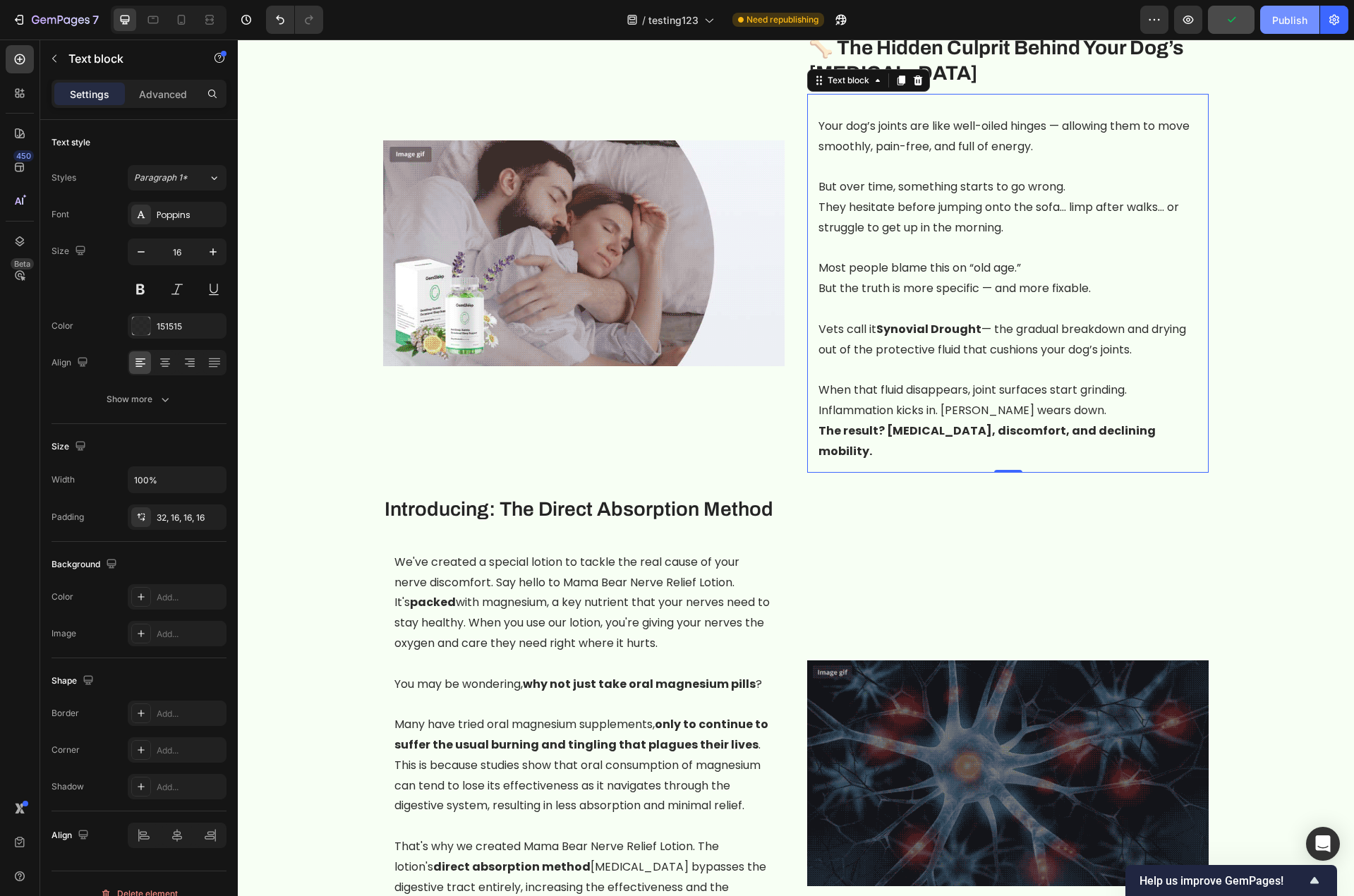
click at [1251, 19] on div "Publish" at bounding box center [1290, 19] width 36 height 14
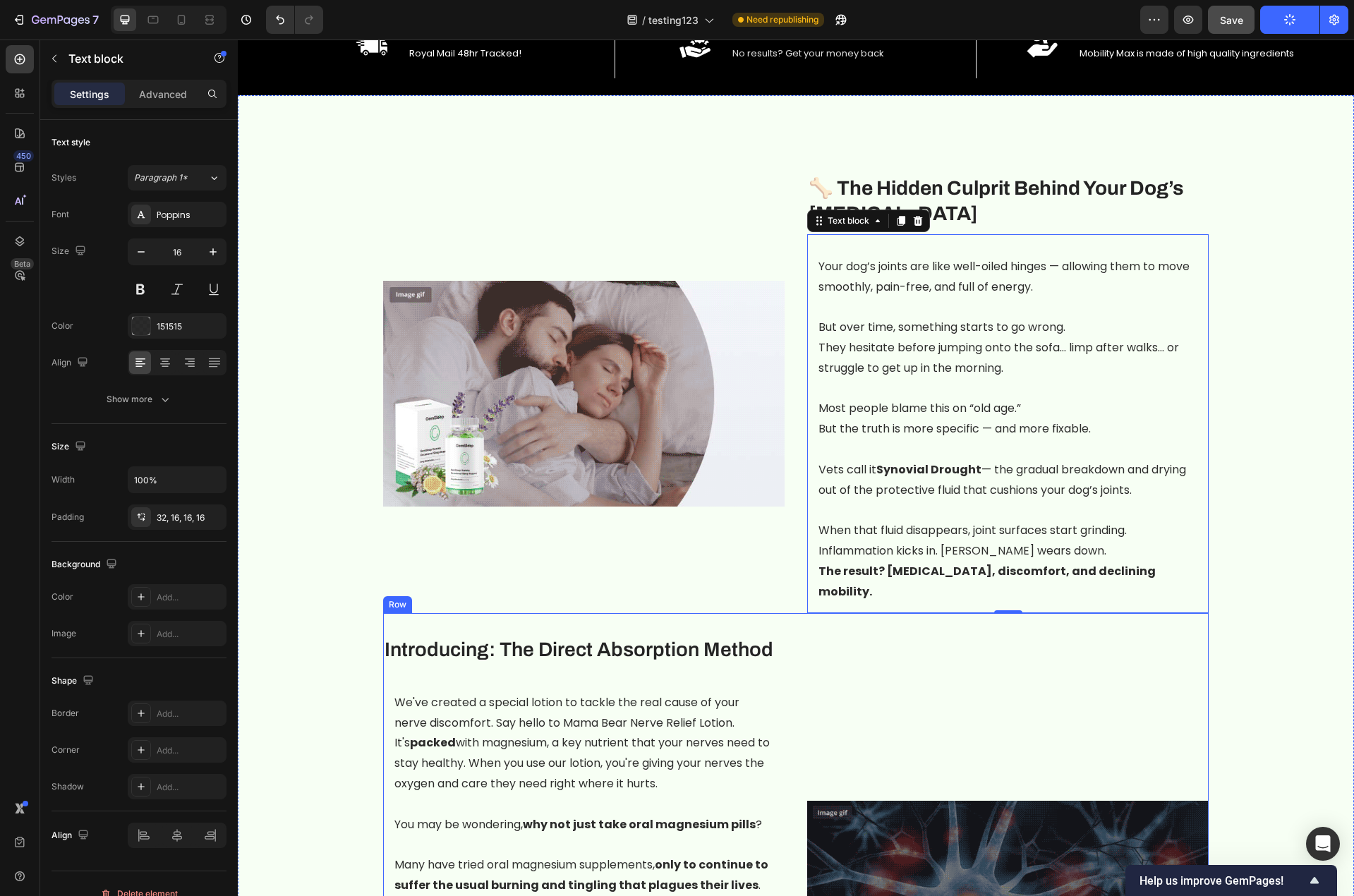
scroll to position [776, 0]
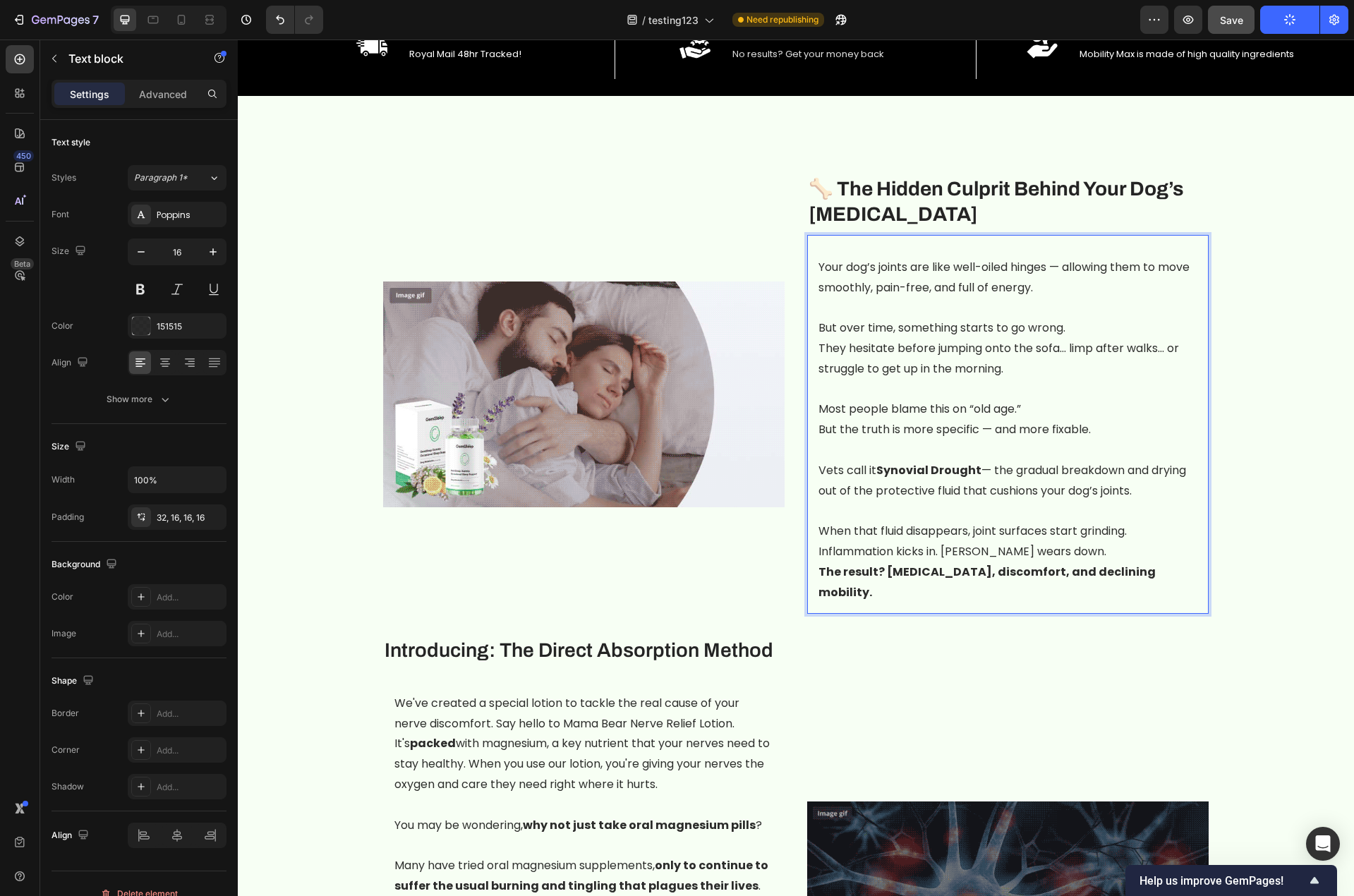
click at [1048, 449] on p "Rich Text Editor. Editing area: main" at bounding box center [1008, 450] width 379 height 20
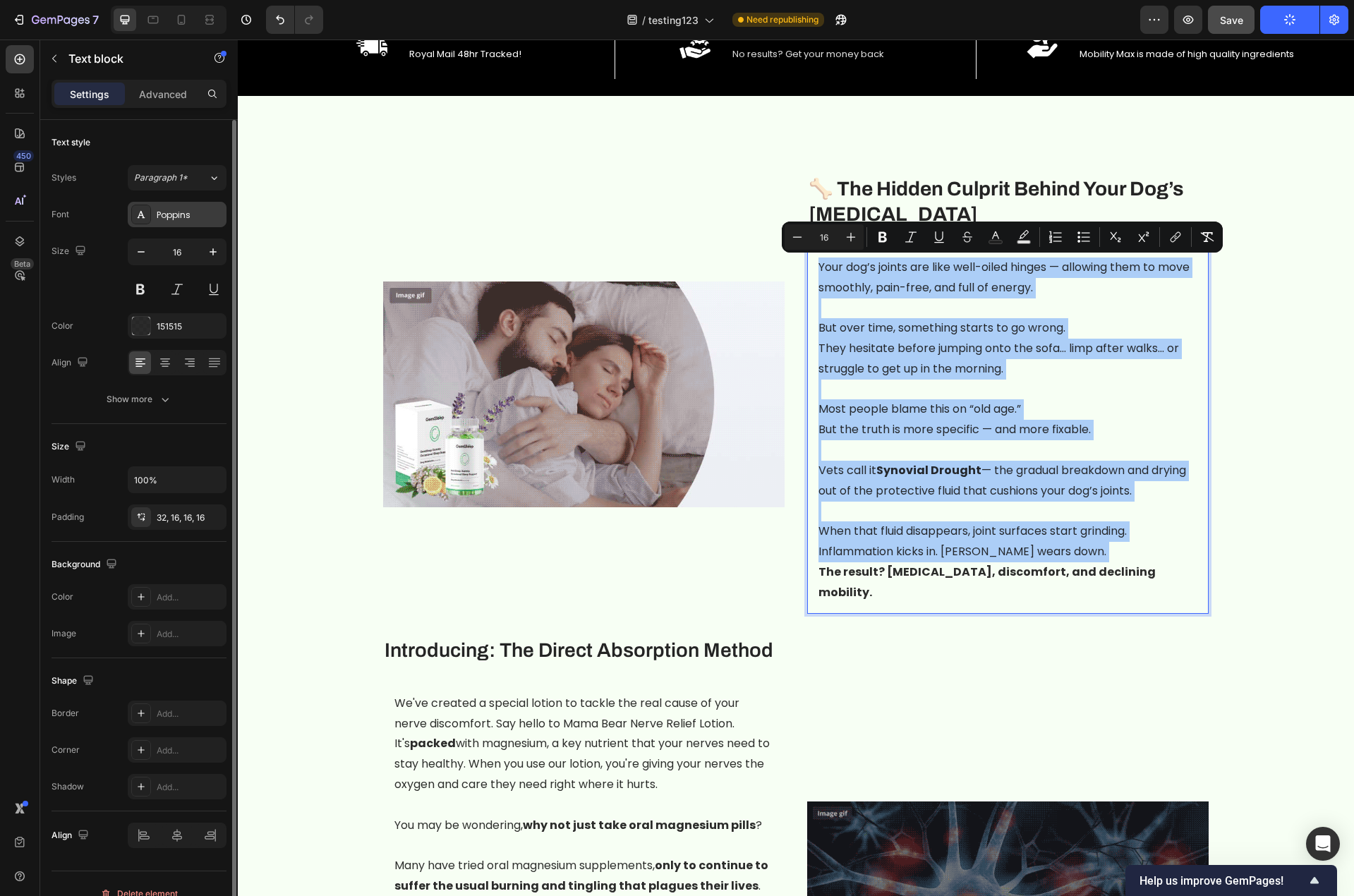
click at [181, 211] on div "Poppins" at bounding box center [189, 214] width 66 height 12
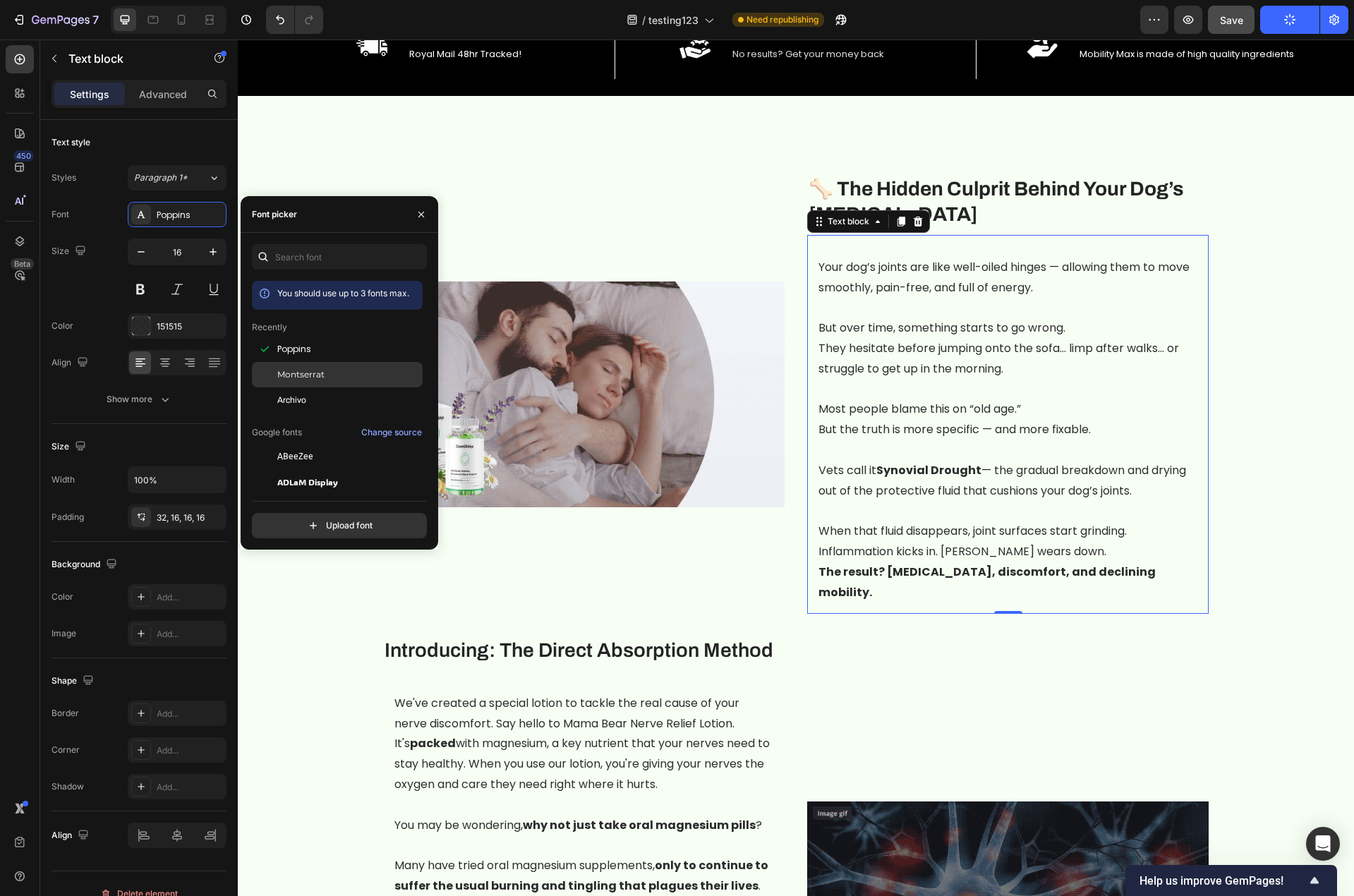
click at [297, 372] on span "Montserrat" at bounding box center [300, 374] width 47 height 12
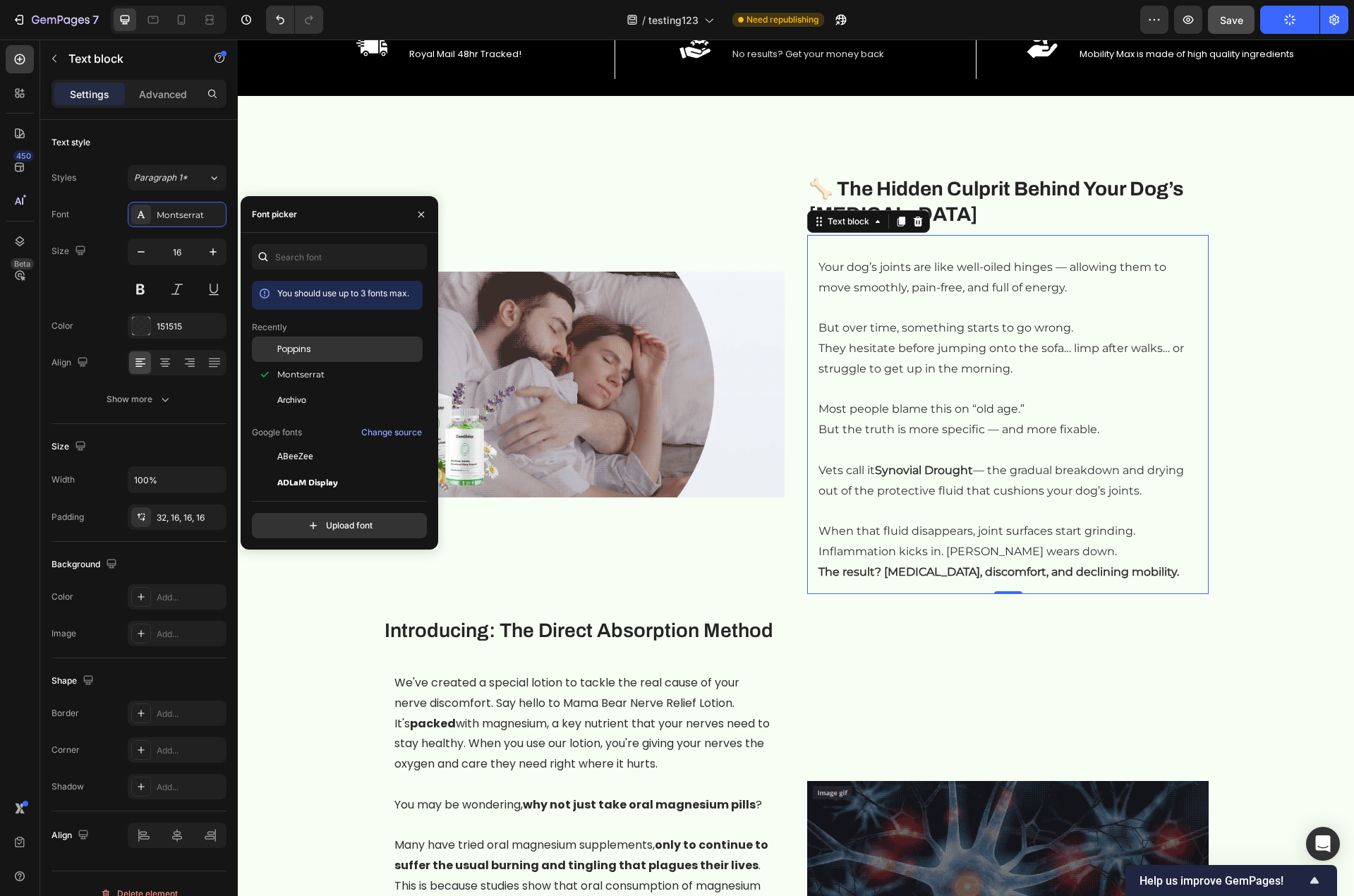
click at [298, 355] on span "Poppins" at bounding box center [293, 349] width 34 height 12
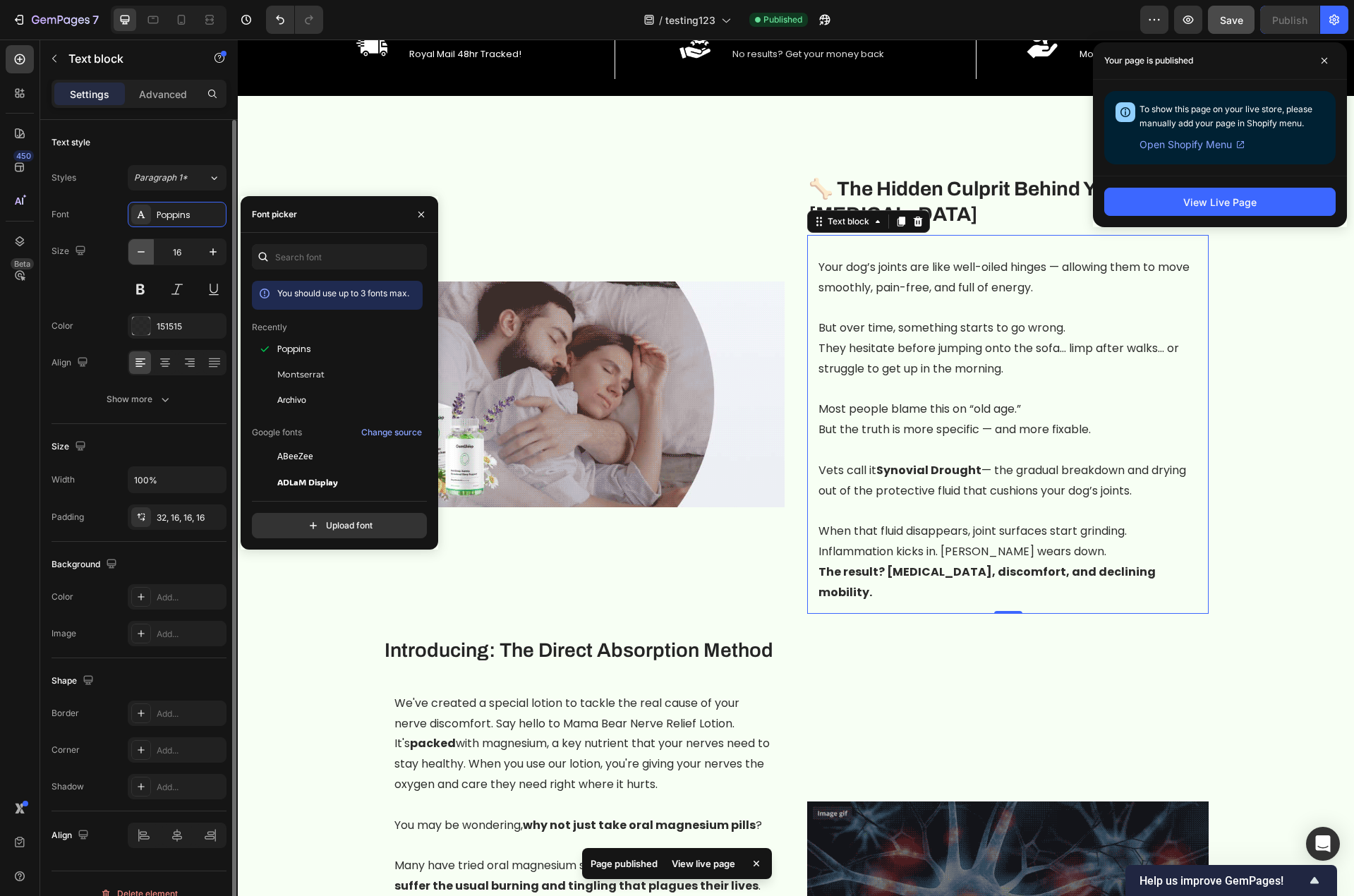
click at [145, 253] on icon "button" at bounding box center [140, 252] width 14 height 14
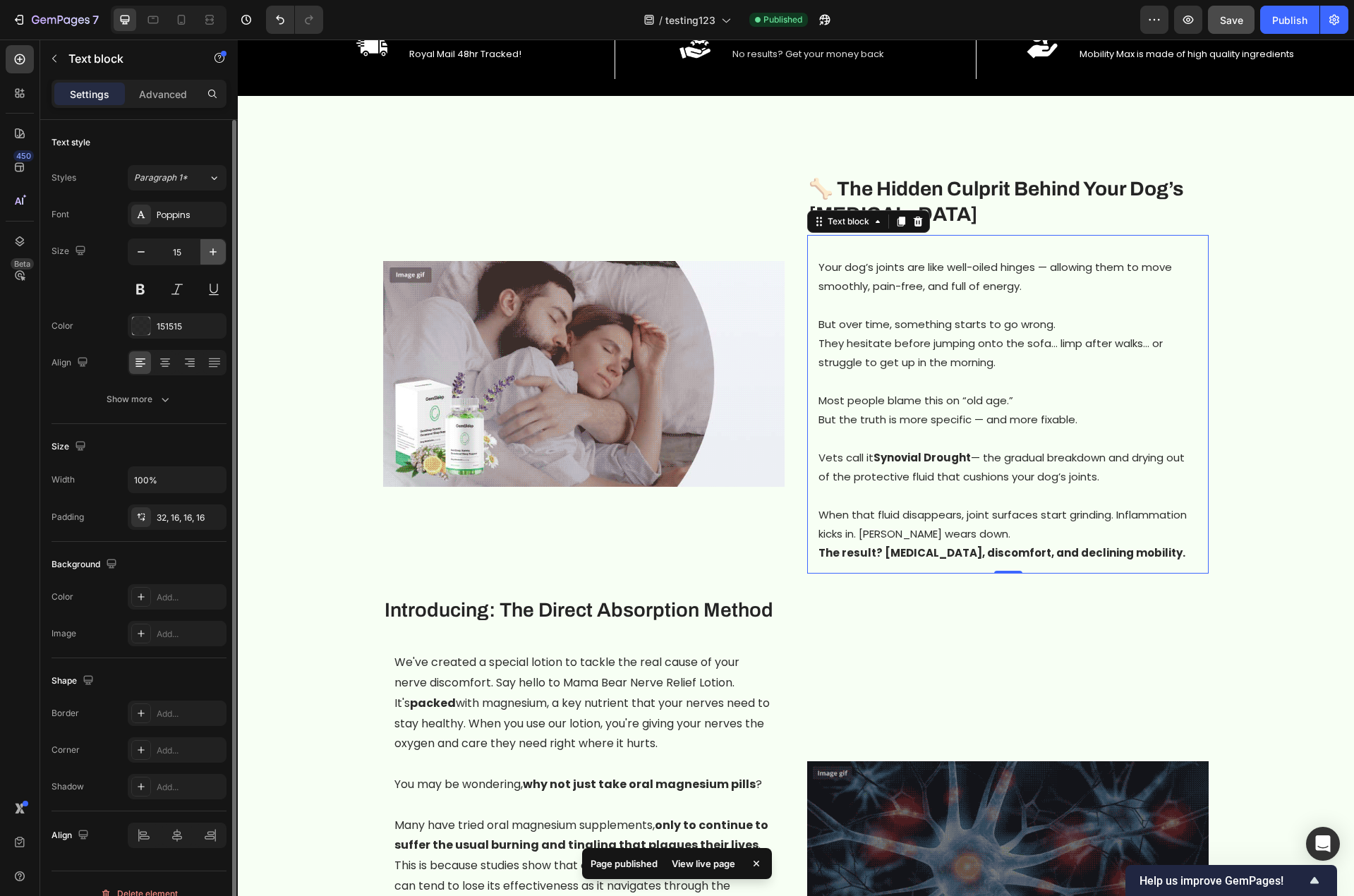
click at [213, 253] on icon "button" at bounding box center [213, 251] width 7 height 7
type input "16"
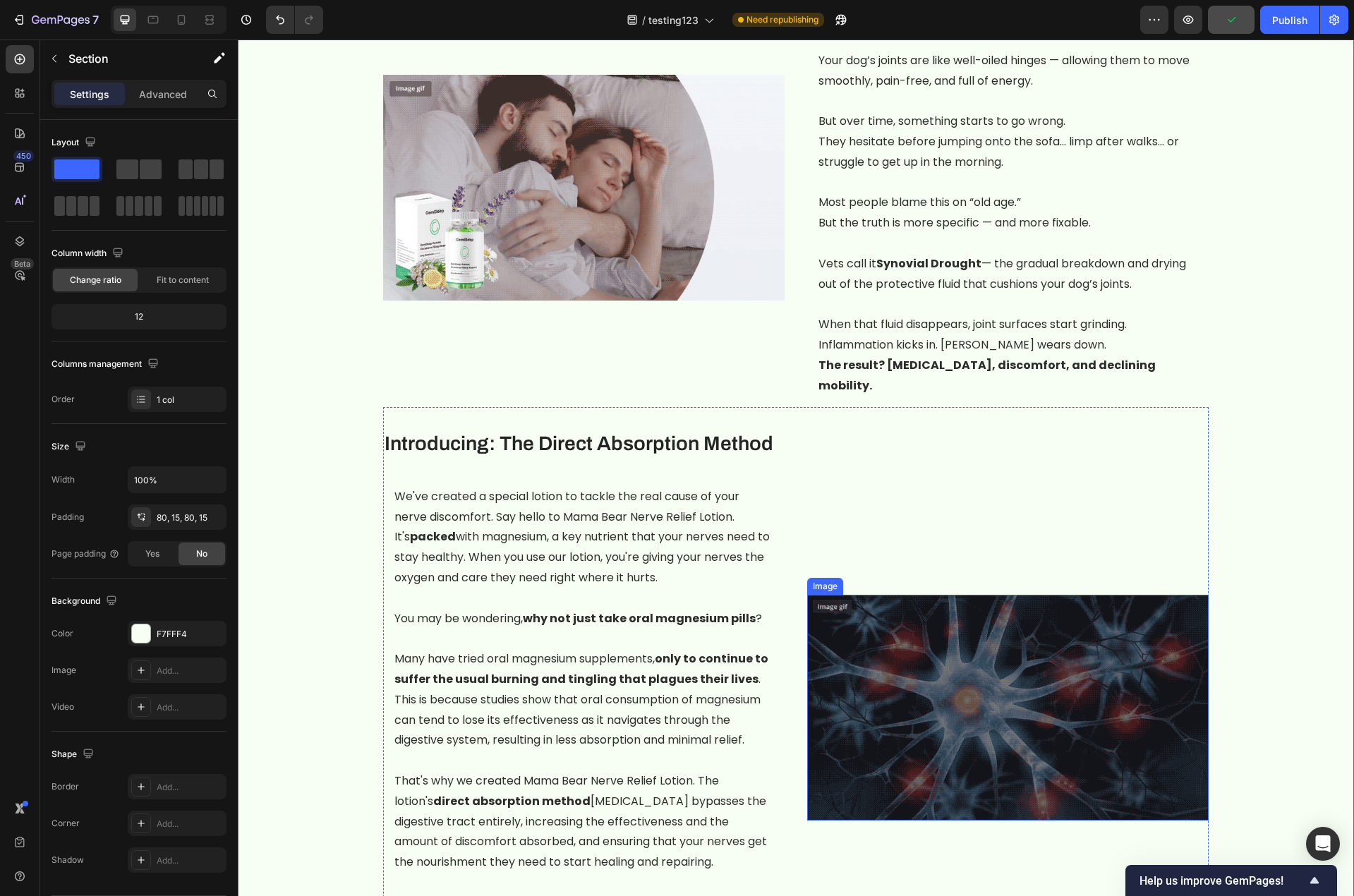
scroll to position [987, 0]
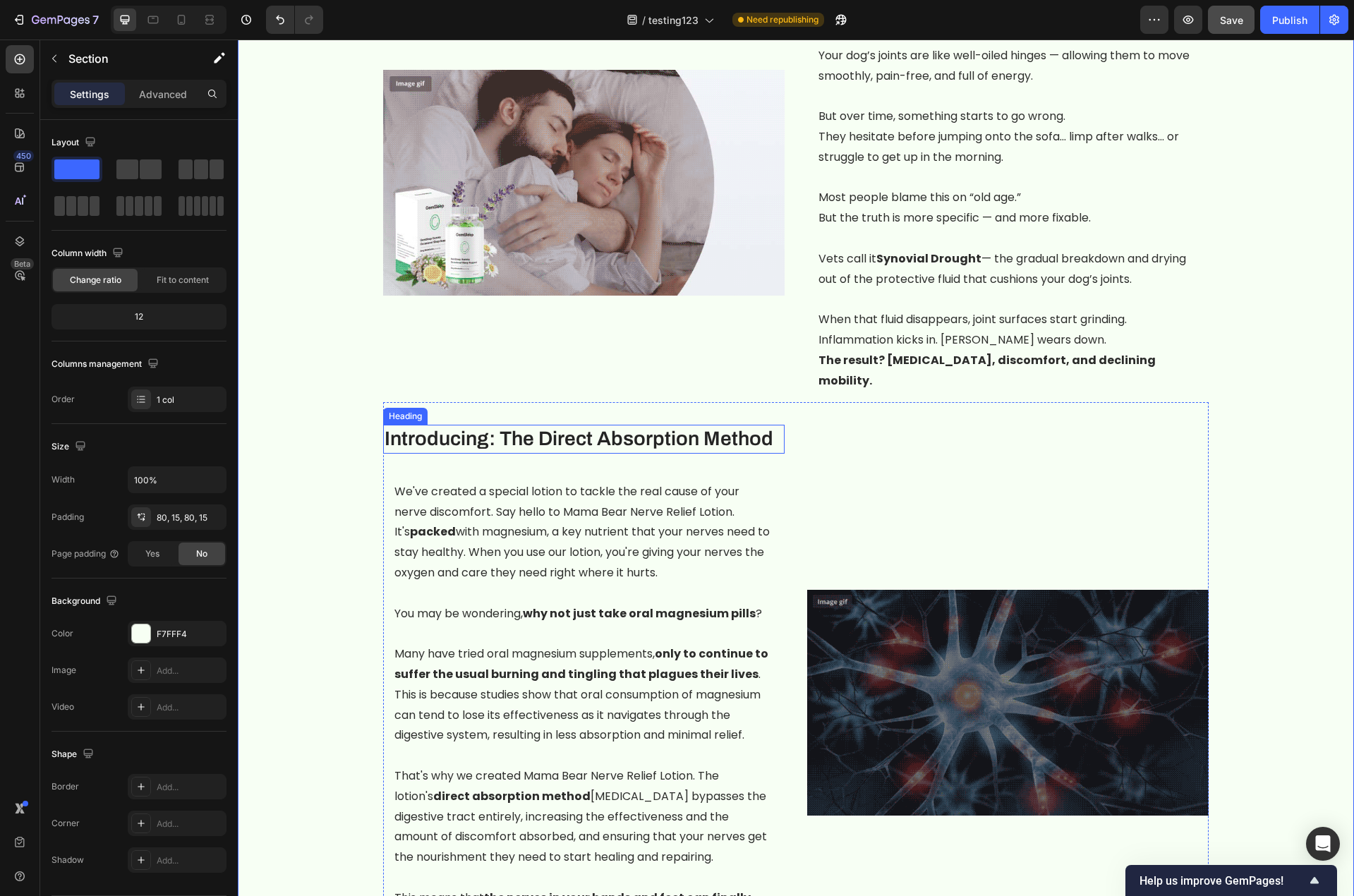
click at [473, 425] on h3 "Introducing: The Direct Absorption Method" at bounding box center [583, 438] width 401 height 28
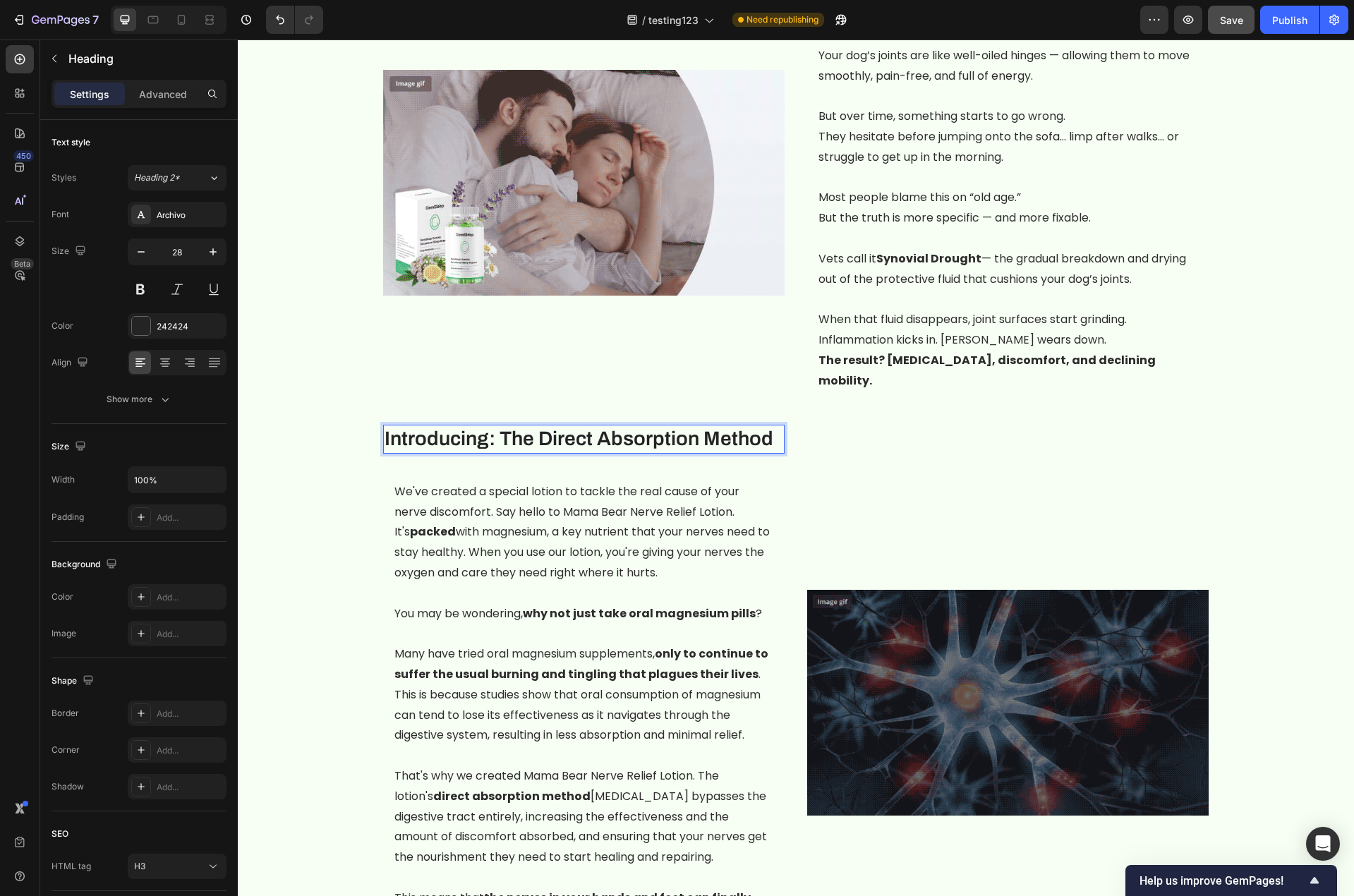
click at [473, 425] on h3 "Introducing: The Direct Absorption Method" at bounding box center [583, 438] width 401 height 28
click at [473, 426] on p "Introducing: The Direct Absorption Method" at bounding box center [584, 438] width 399 height 25
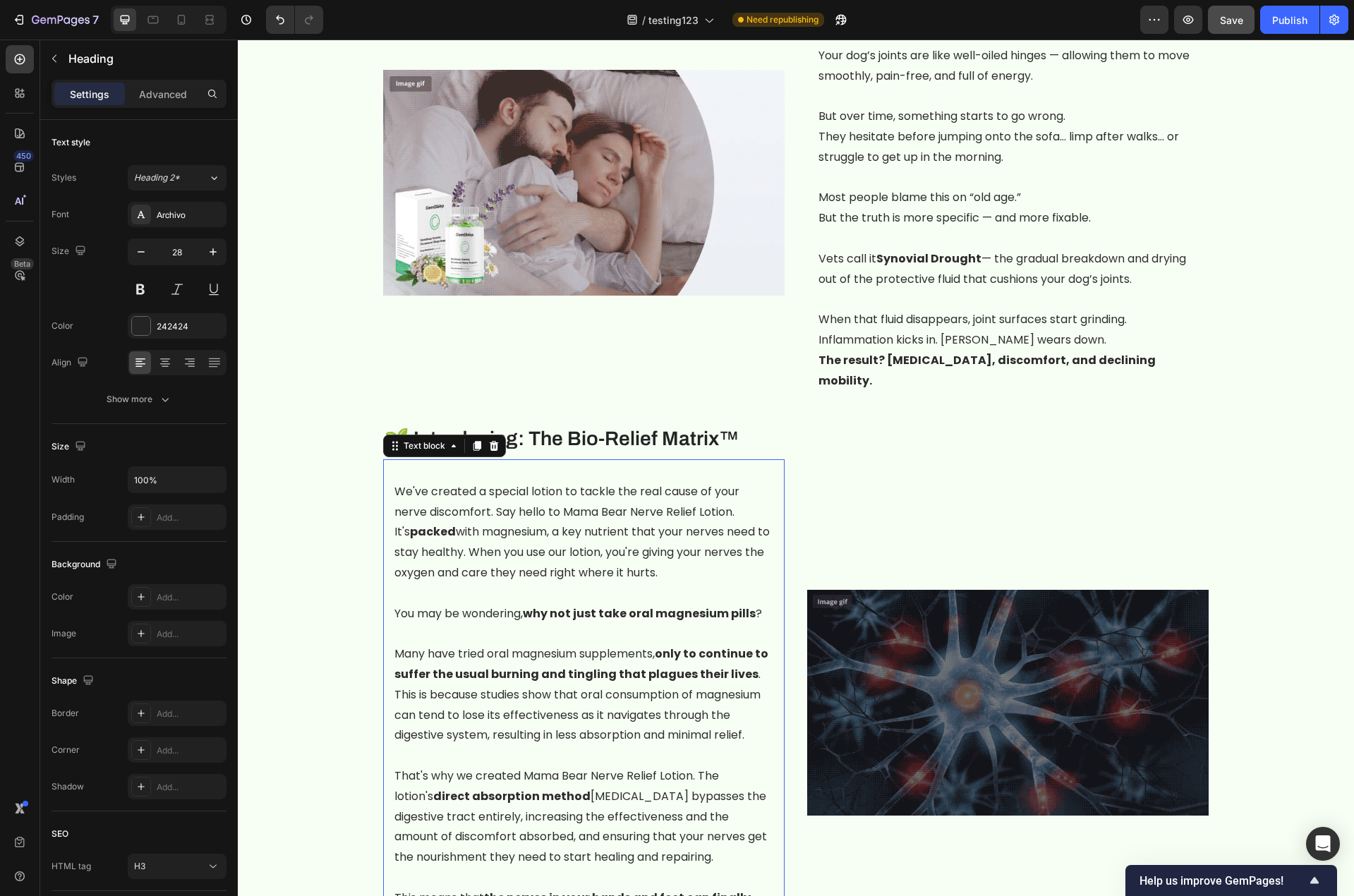
click at [500, 555] on p "We've created a special lotion to tackle the real cause of your nerve discomfor…" at bounding box center [584, 533] width 379 height 102
click at [599, 604] on p "You may be wondering, why not just take oral magnesium pills ?" at bounding box center [584, 613] width 379 height 20
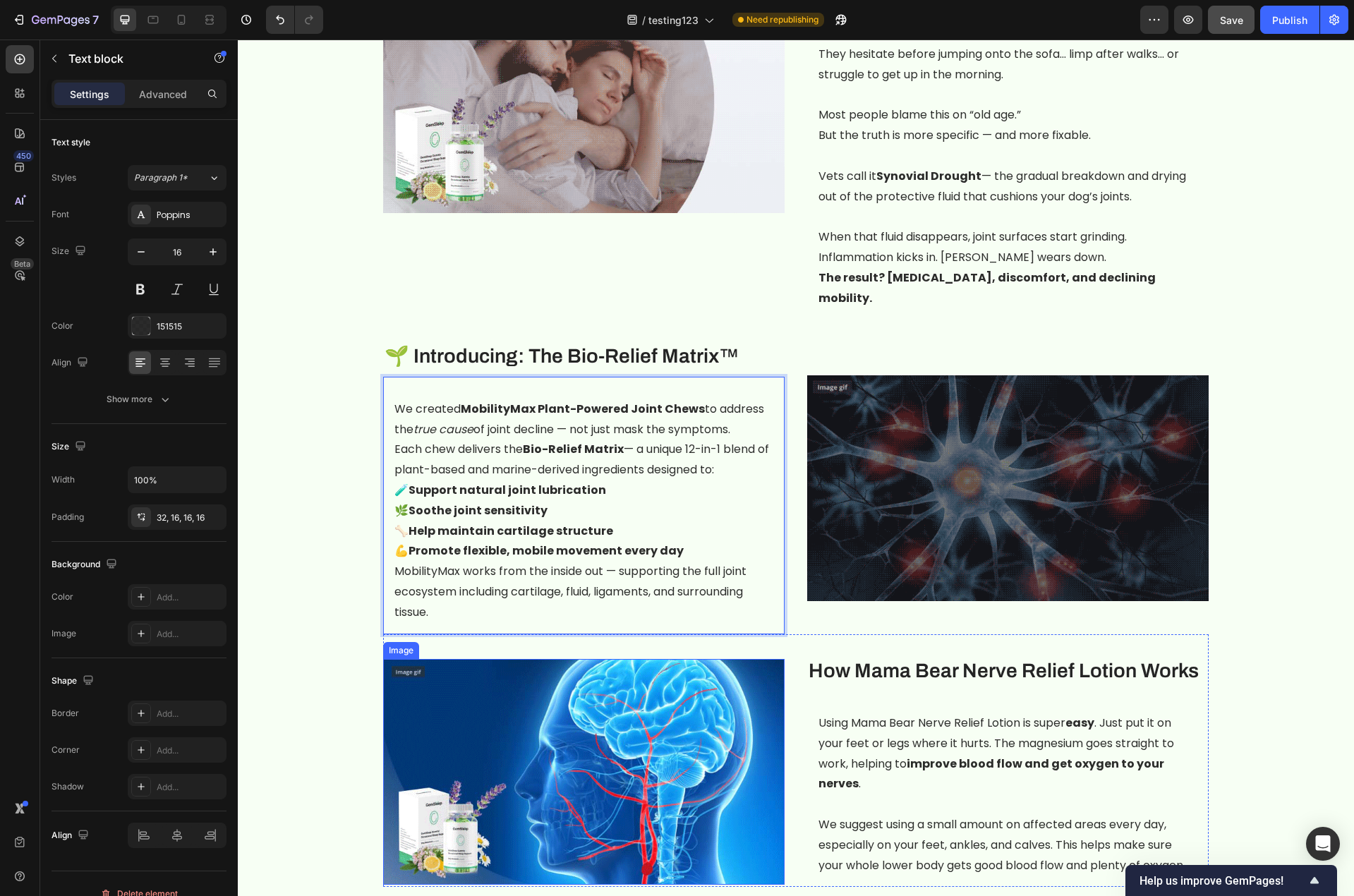
scroll to position [1058, 0]
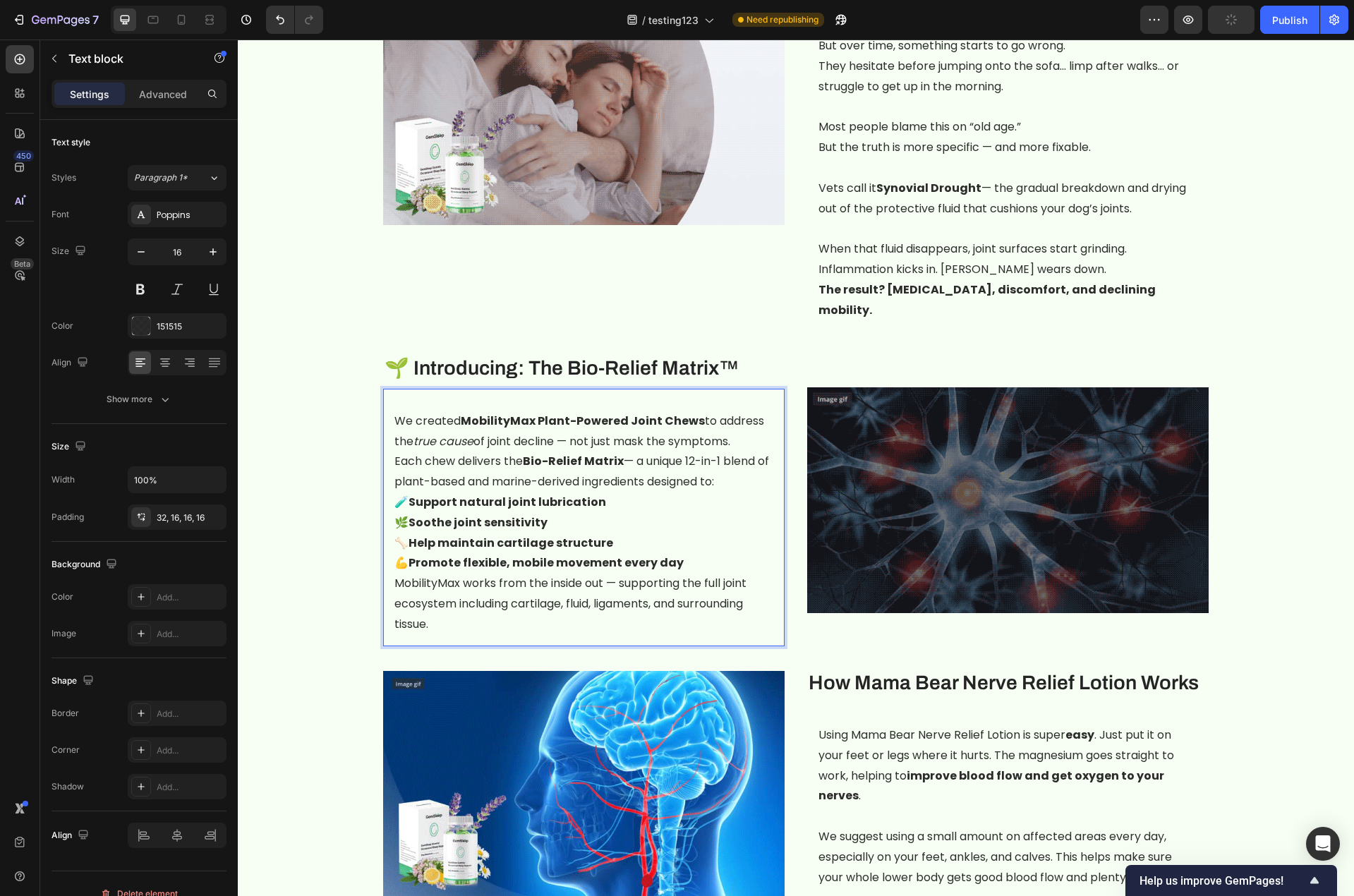
click at [748, 418] on p "We created MobilityMax Plant-Powered Joint Chews to address the true cause of j…" at bounding box center [584, 432] width 379 height 41
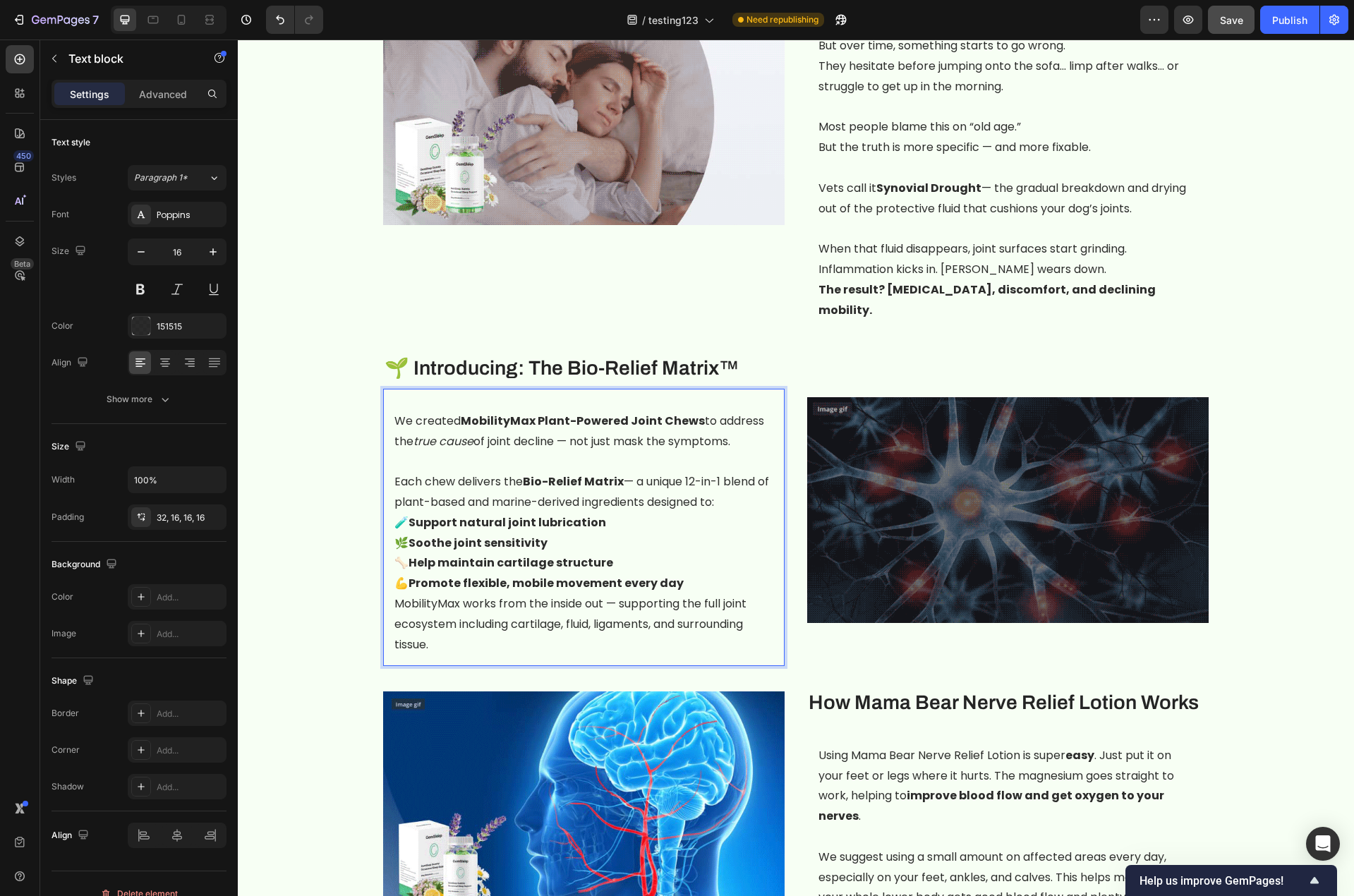
click at [745, 483] on p "Each chew delivers the Bio-Relief Matrix — a unique 12-in-1 blend of plant-base…" at bounding box center [584, 492] width 379 height 41
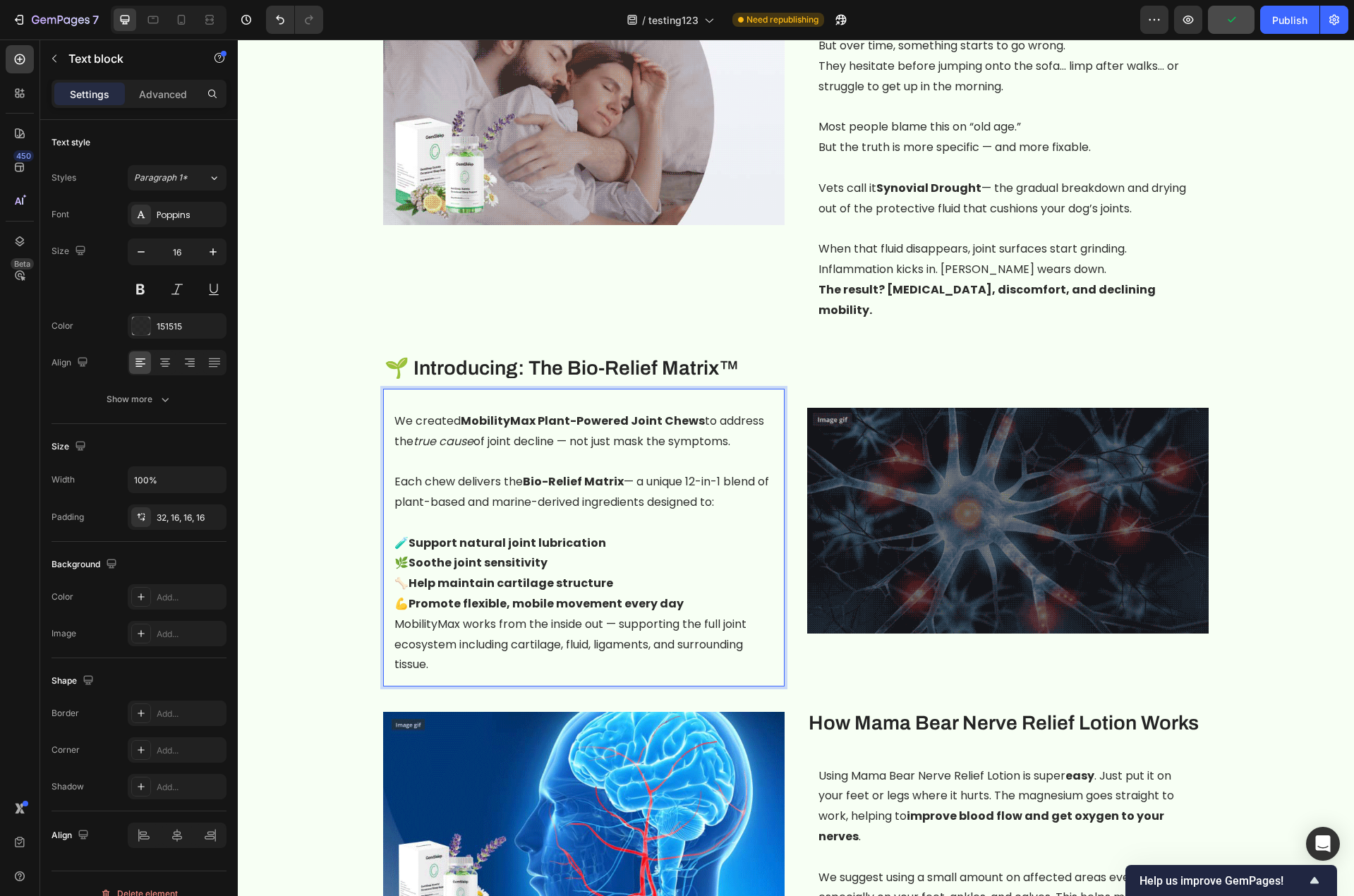
click at [706, 594] on p "💪 Promote flexible, mobile movement every day" at bounding box center [584, 604] width 379 height 20
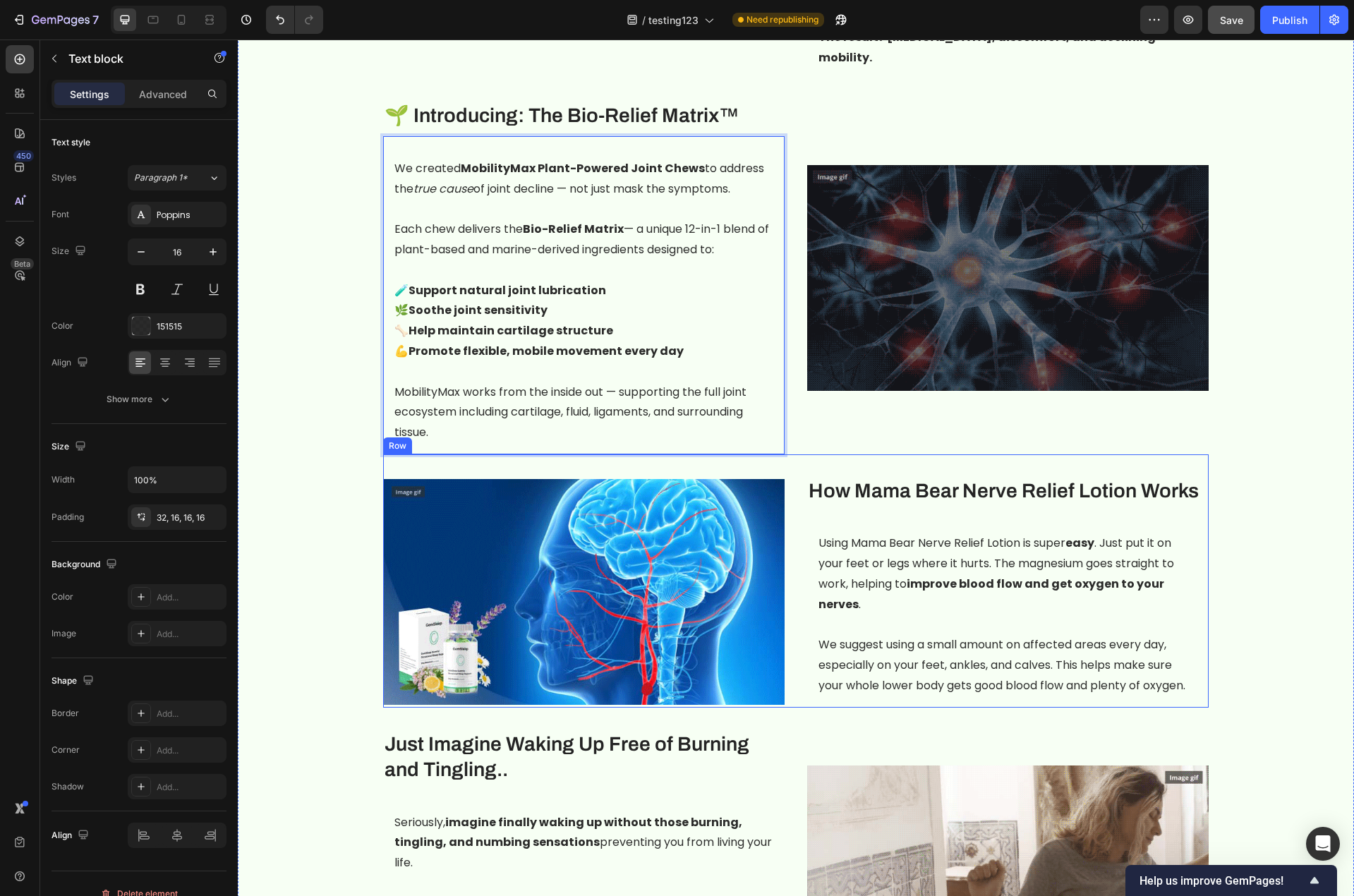
scroll to position [1340, 0]
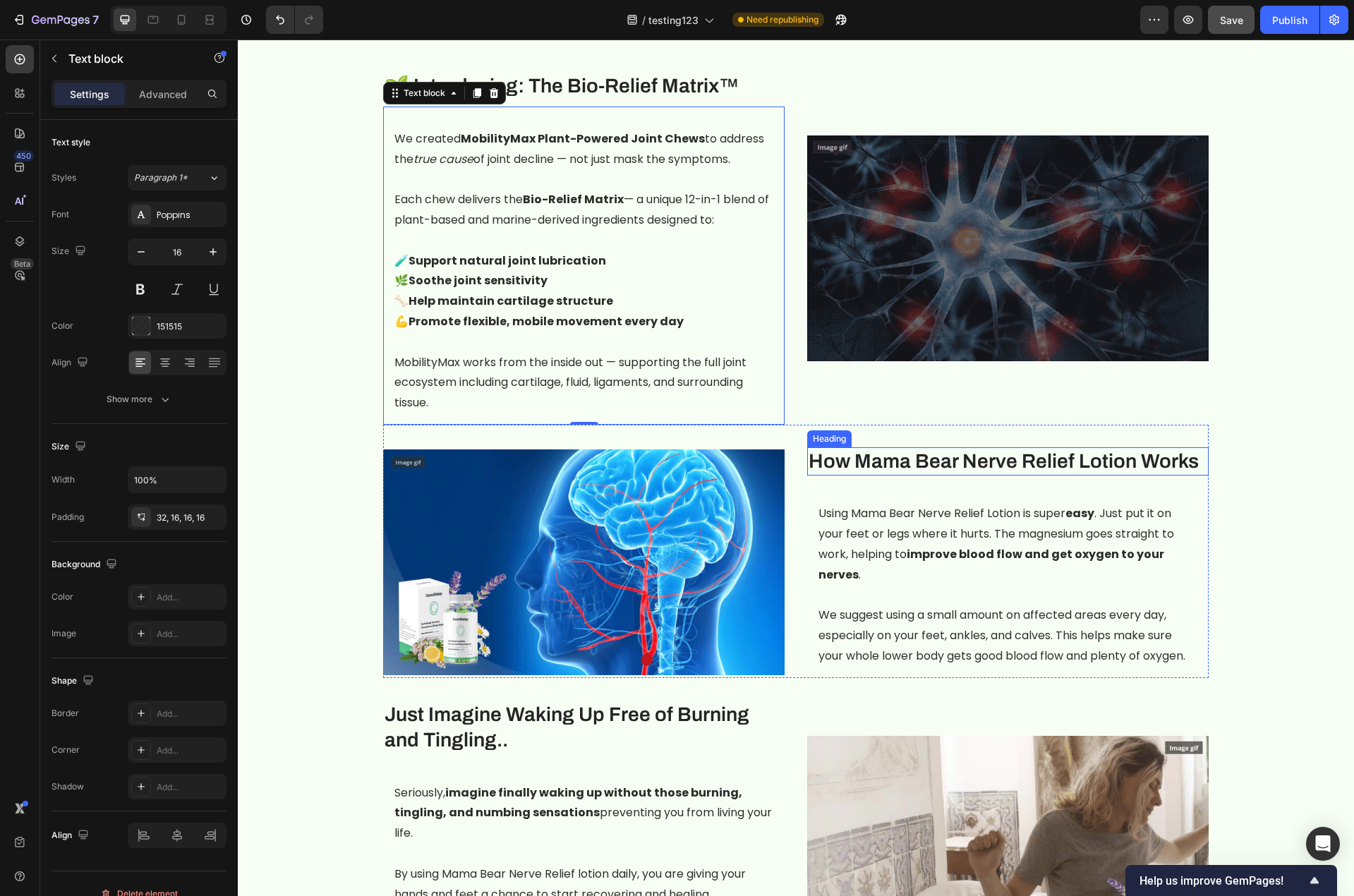
click at [939, 447] on h3 "How Mama Bear Nerve Relief Lotion Works" at bounding box center [1007, 460] width 401 height 28
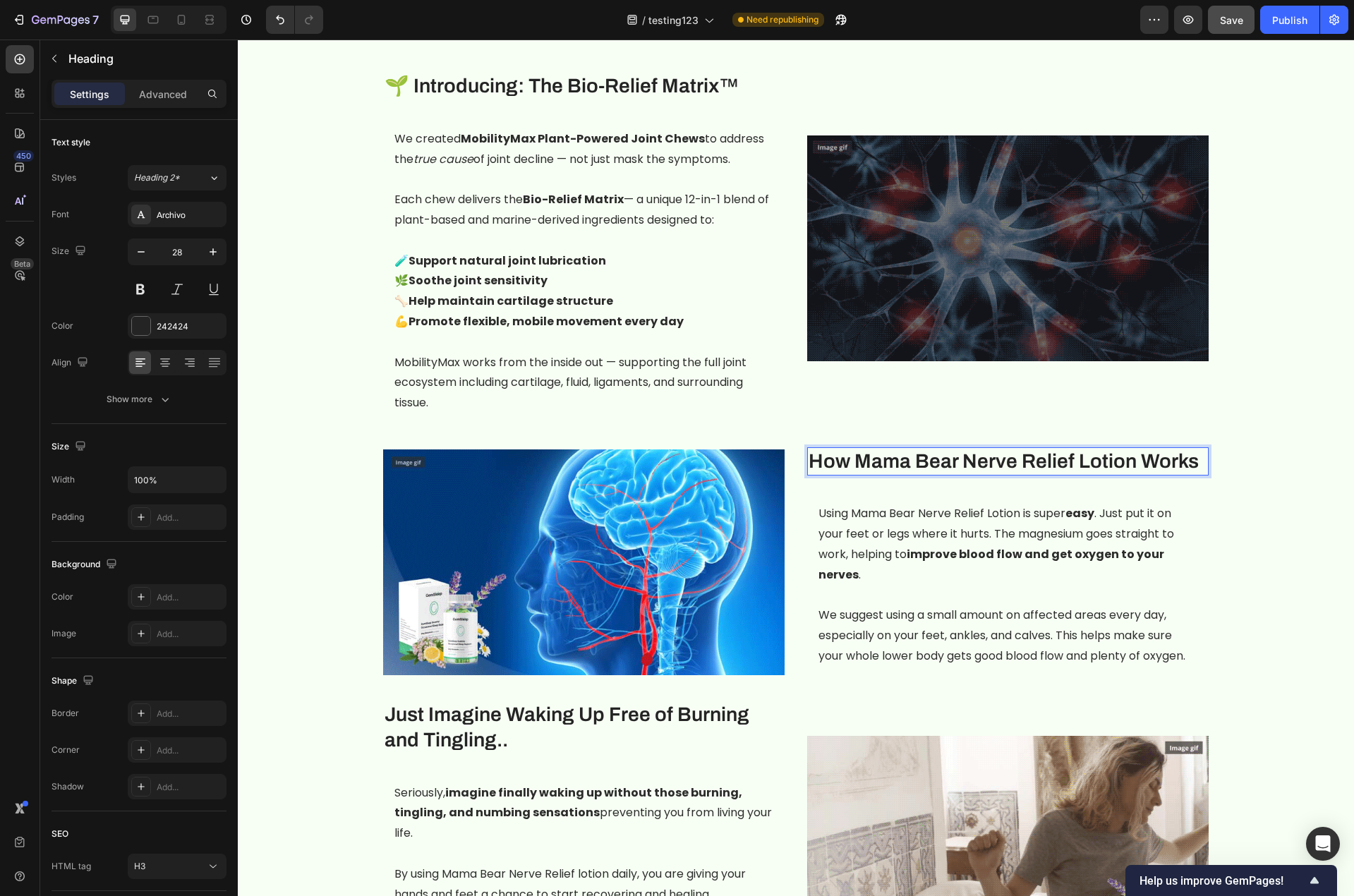
click at [939, 447] on h3 "How Mama Bear Nerve Relief Lotion Works" at bounding box center [1007, 460] width 401 height 28
click at [939, 449] on p "How Mama Bear Nerve Relief Lotion Works" at bounding box center [1008, 461] width 399 height 25
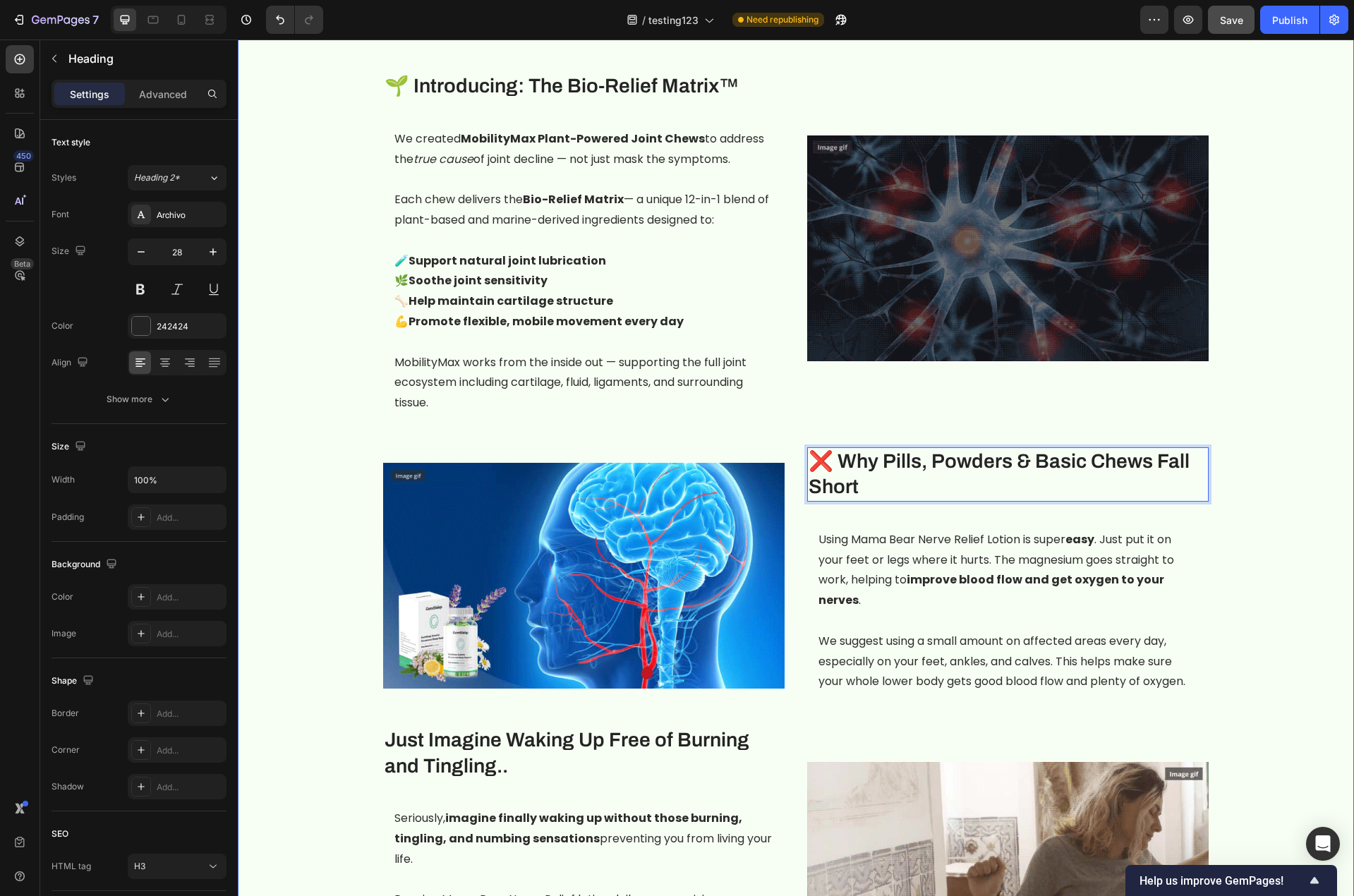
click at [1245, 568] on div "Image ⁠⁠⁠⁠⁠⁠⁠ 🦴 The Hidden Culprit Behind Your Dog’s Joint Stiffness Heading Yo…" at bounding box center [795, 517] width 1095 height 1858
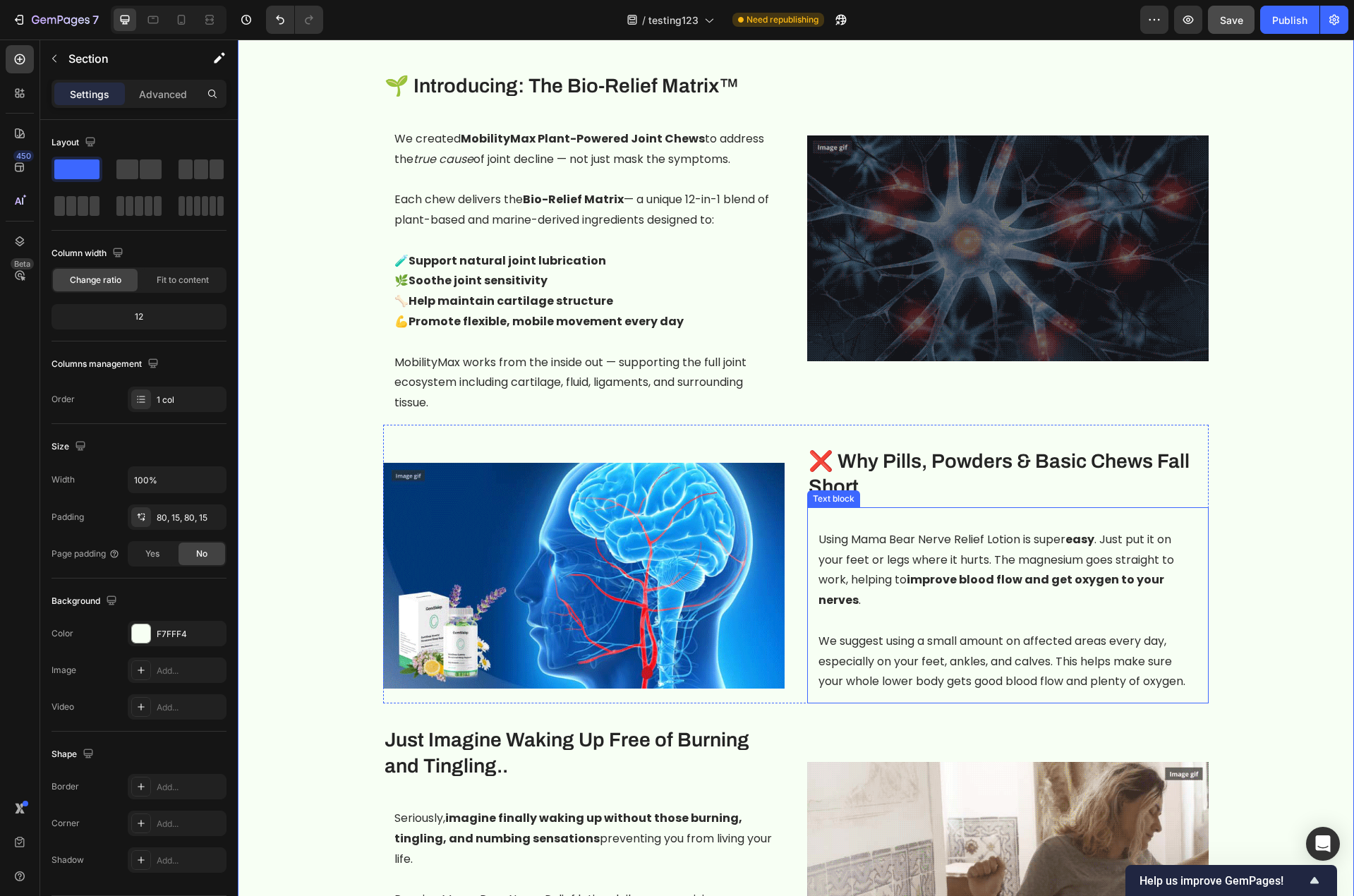
click at [941, 540] on p "Using Mama Bear Nerve Relief Lotion is super easy . Just put it on your feet or…" at bounding box center [1008, 570] width 379 height 81
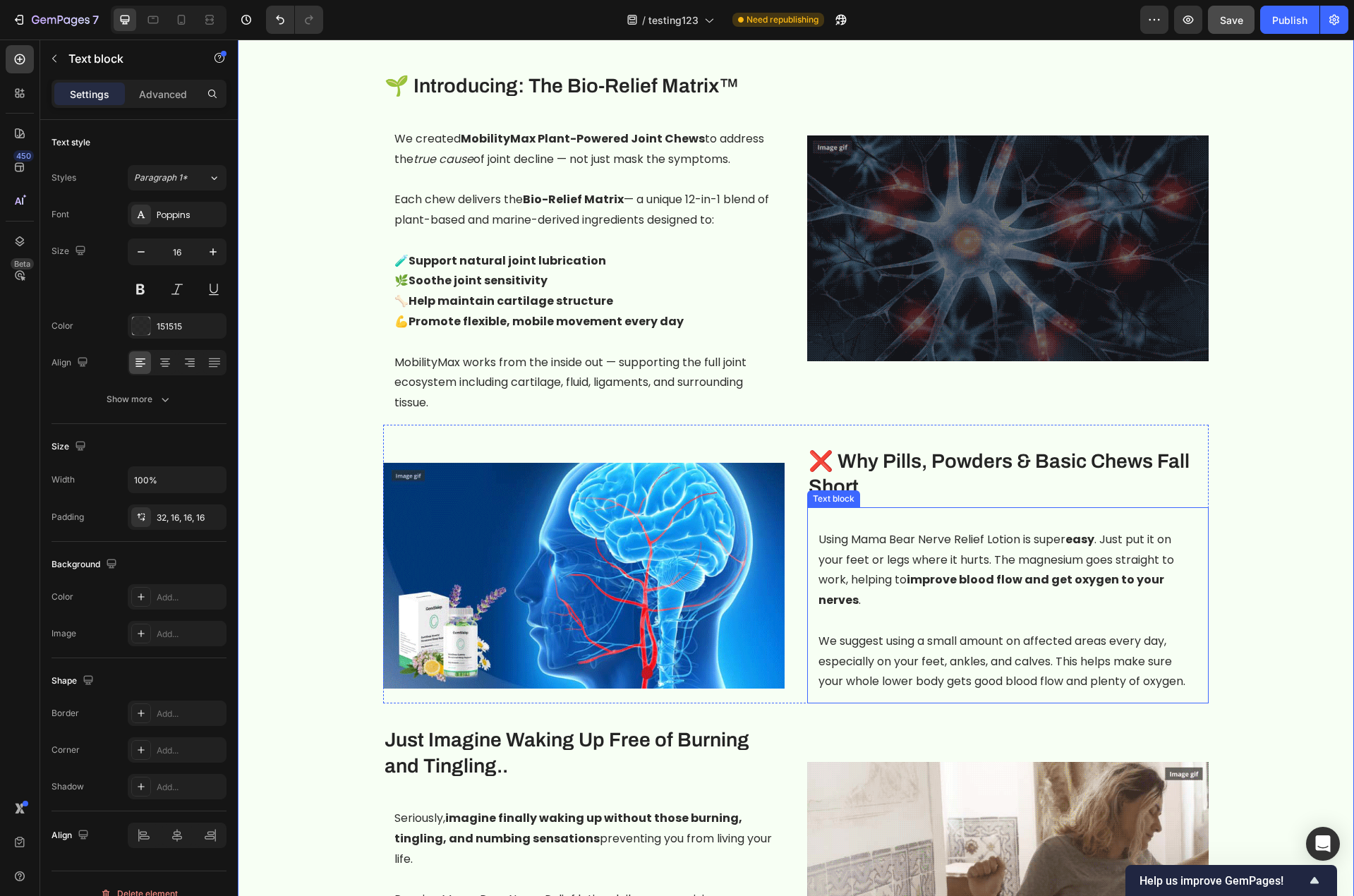
click at [941, 540] on p "Using Mama Bear Nerve Relief Lotion is super easy . Just put it on your feet or…" at bounding box center [1008, 570] width 379 height 81
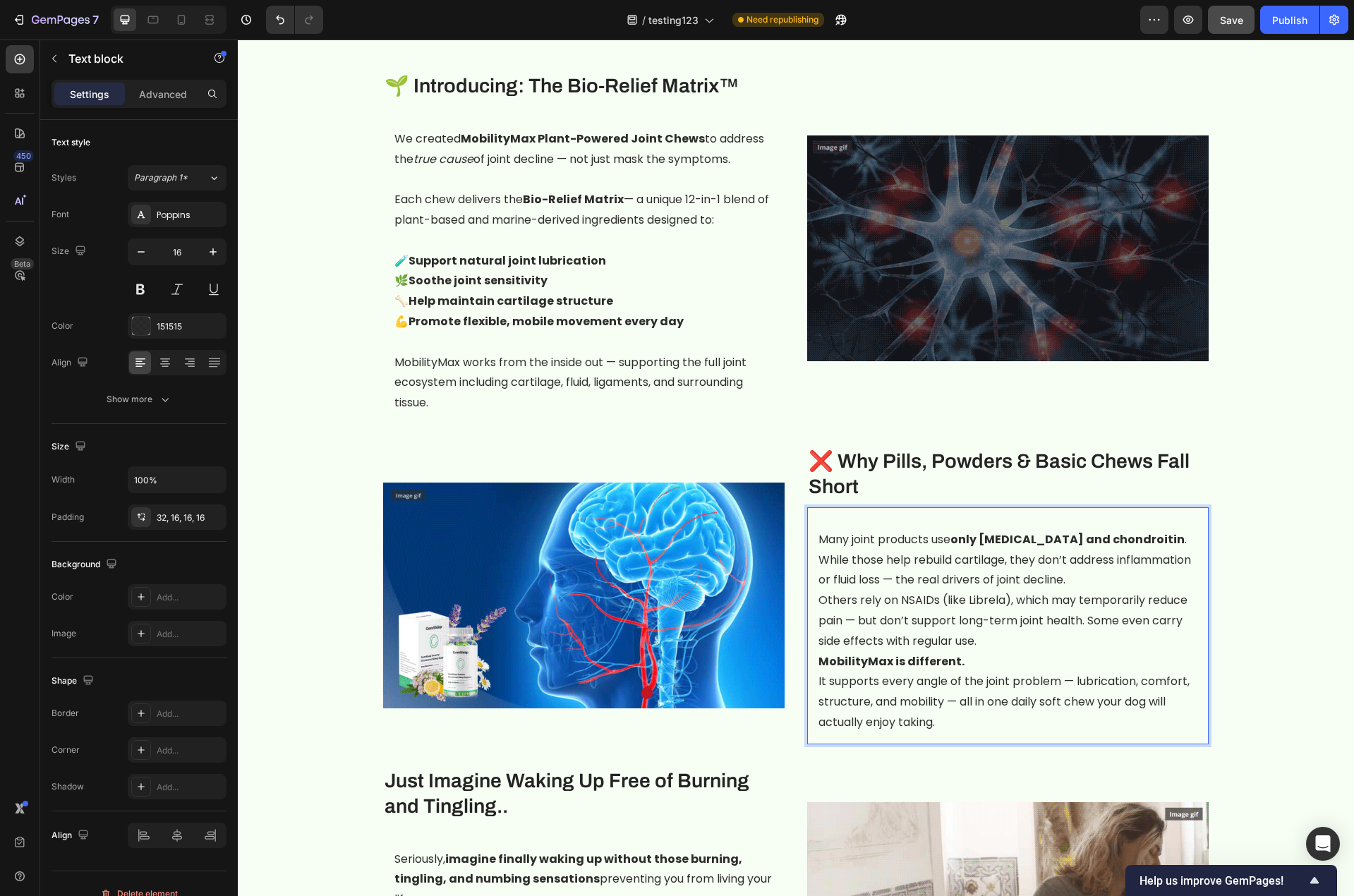
click at [818, 530] on p "Many joint products use only glucosamine and chondroitin . While those help reb…" at bounding box center [1008, 560] width 379 height 61
click at [1074, 558] on p "Many joint products use only glucosamine and chondroitin . While those help reb…" at bounding box center [1008, 560] width 379 height 61
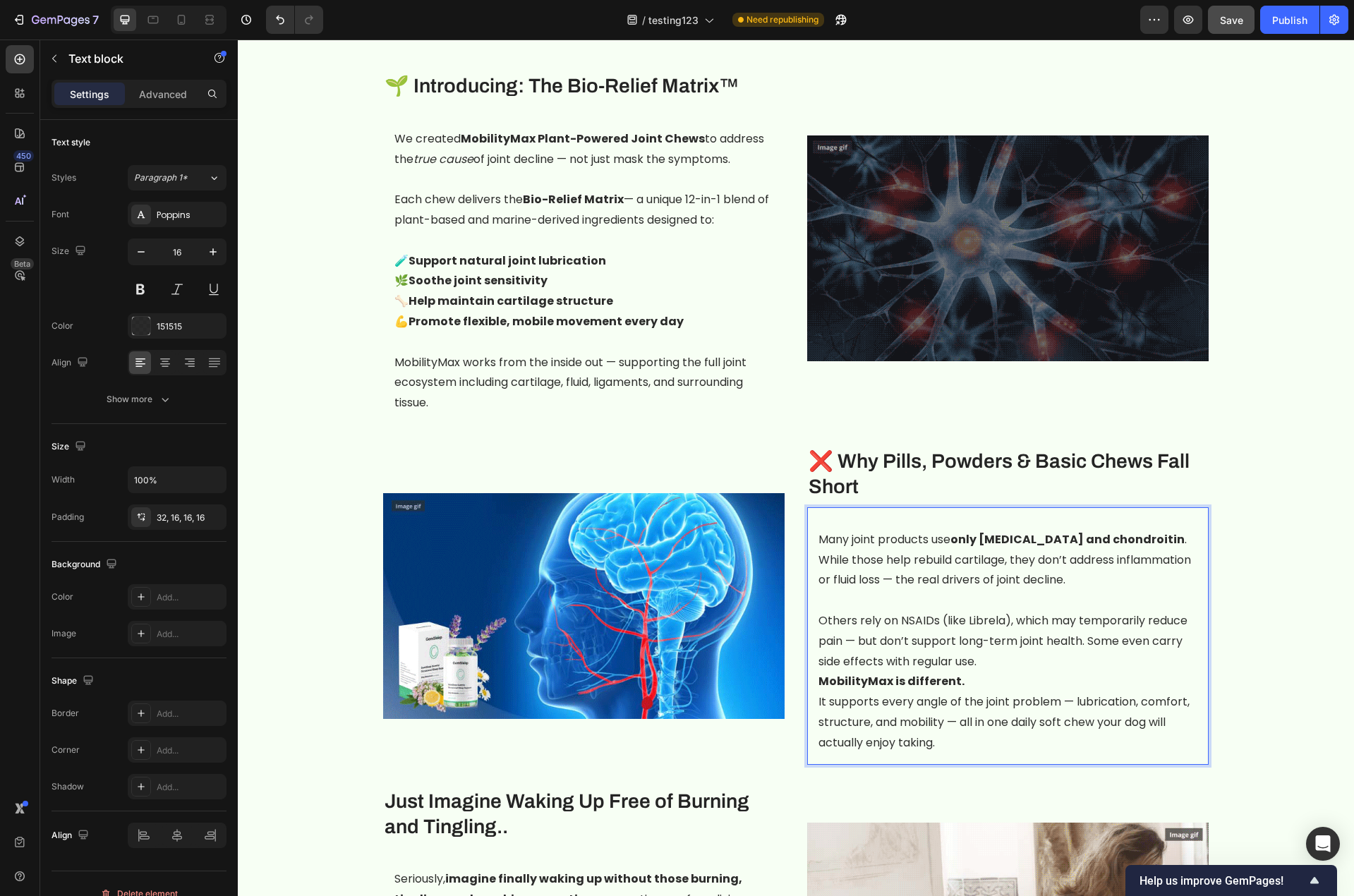
click at [1005, 610] on p "Others rely on NSAIDs (like Librela), which may temporarily reduce pain — but d…" at bounding box center [1008, 640] width 379 height 61
click at [896, 610] on p "Others rely on NSAIDs, which may temporarily reduce pain — but don’t support lo…" at bounding box center [1008, 640] width 379 height 61
click at [1188, 613] on p "Others rely on well-known NSAIDs, which may temporarily reduce pain — but don’t…" at bounding box center [1008, 640] width 379 height 61
click at [1047, 645] on p "Others rely on well-known NSAIDs, which may temporarily reduce pain — but don’t…" at bounding box center [1008, 640] width 379 height 61
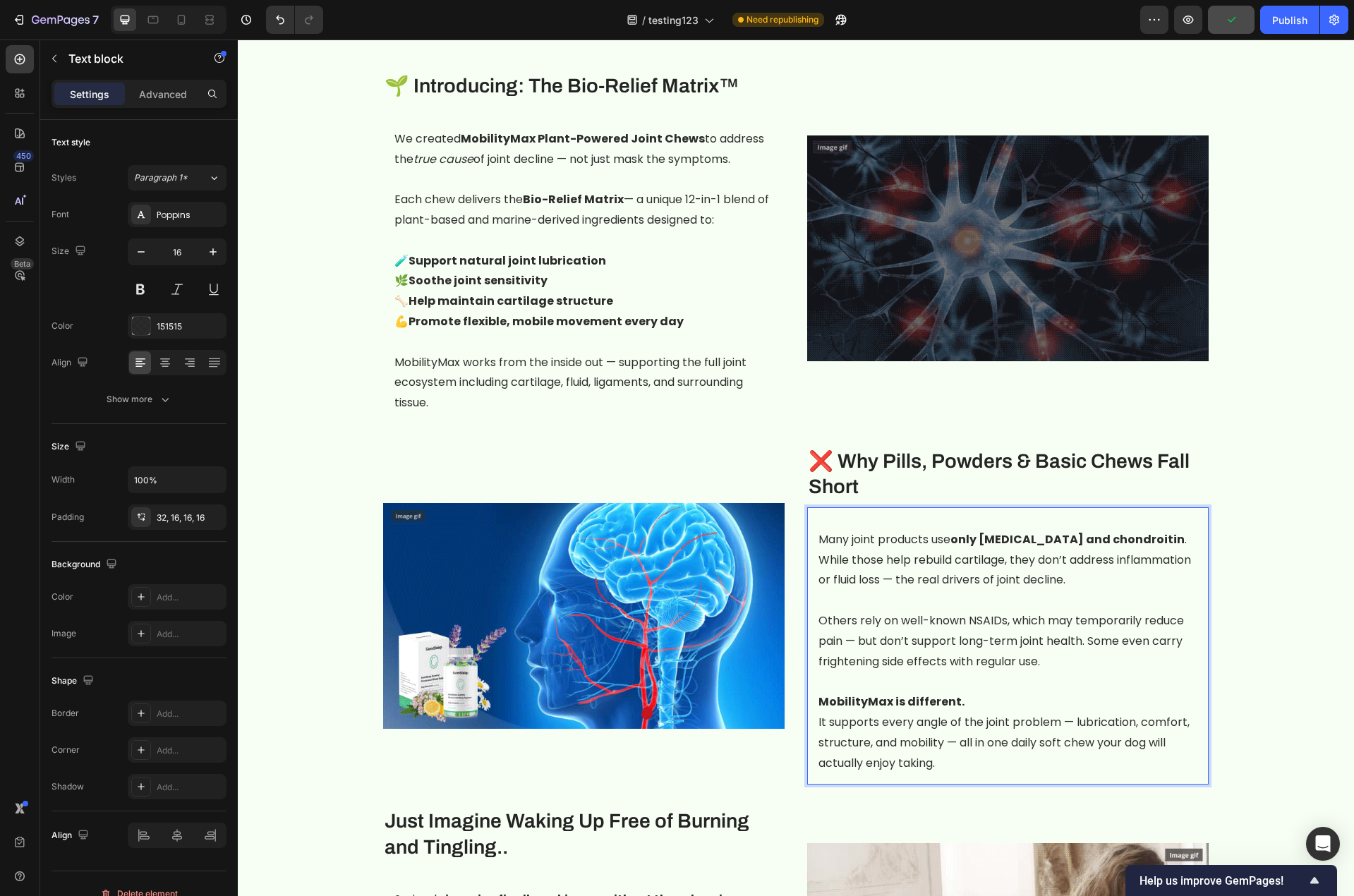
click at [1013, 692] on p "MobilityMax is different. It supports every angle of the joint problem — lubric…" at bounding box center [1008, 733] width 379 height 81
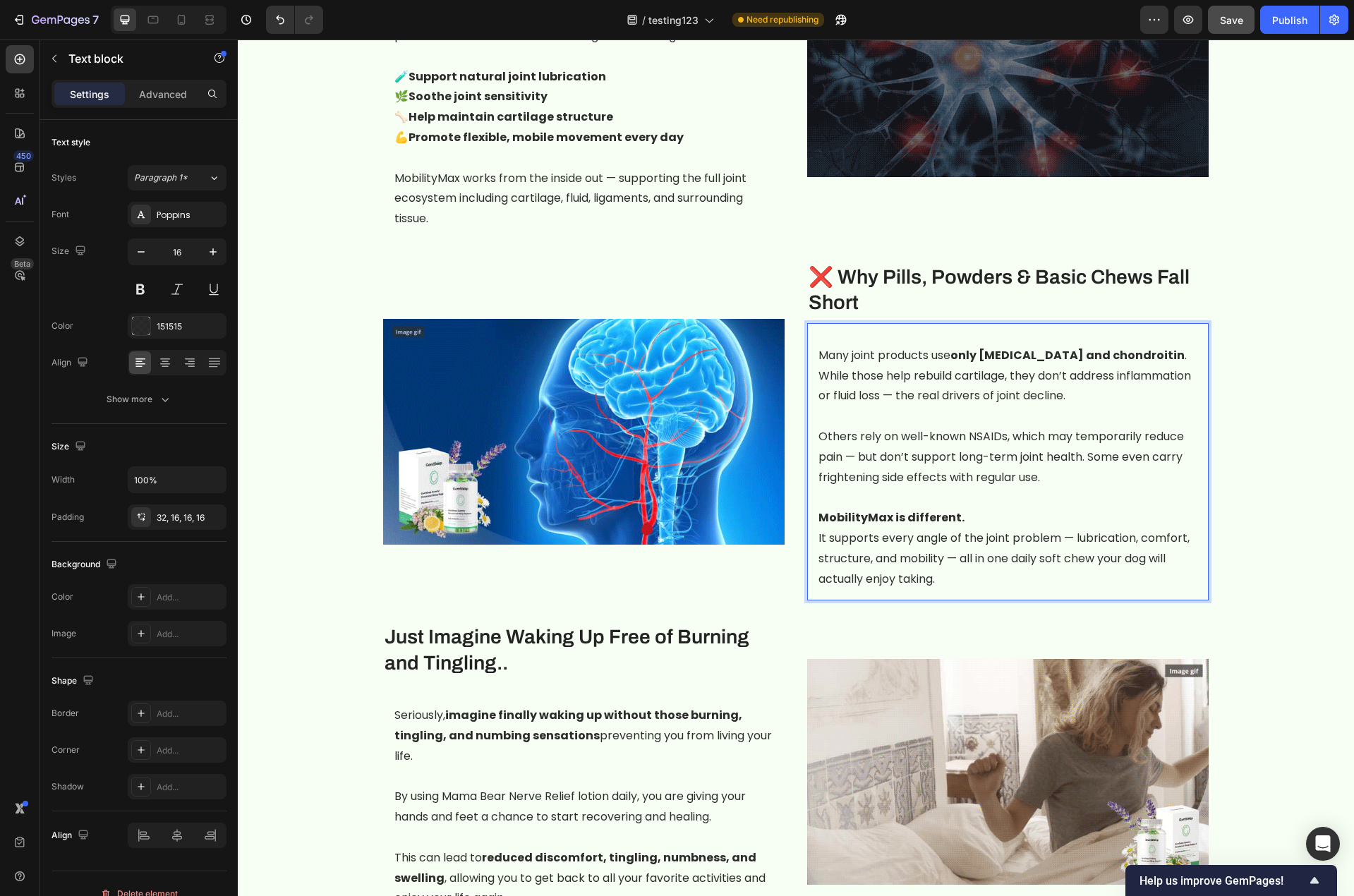
scroll to position [1552, 0]
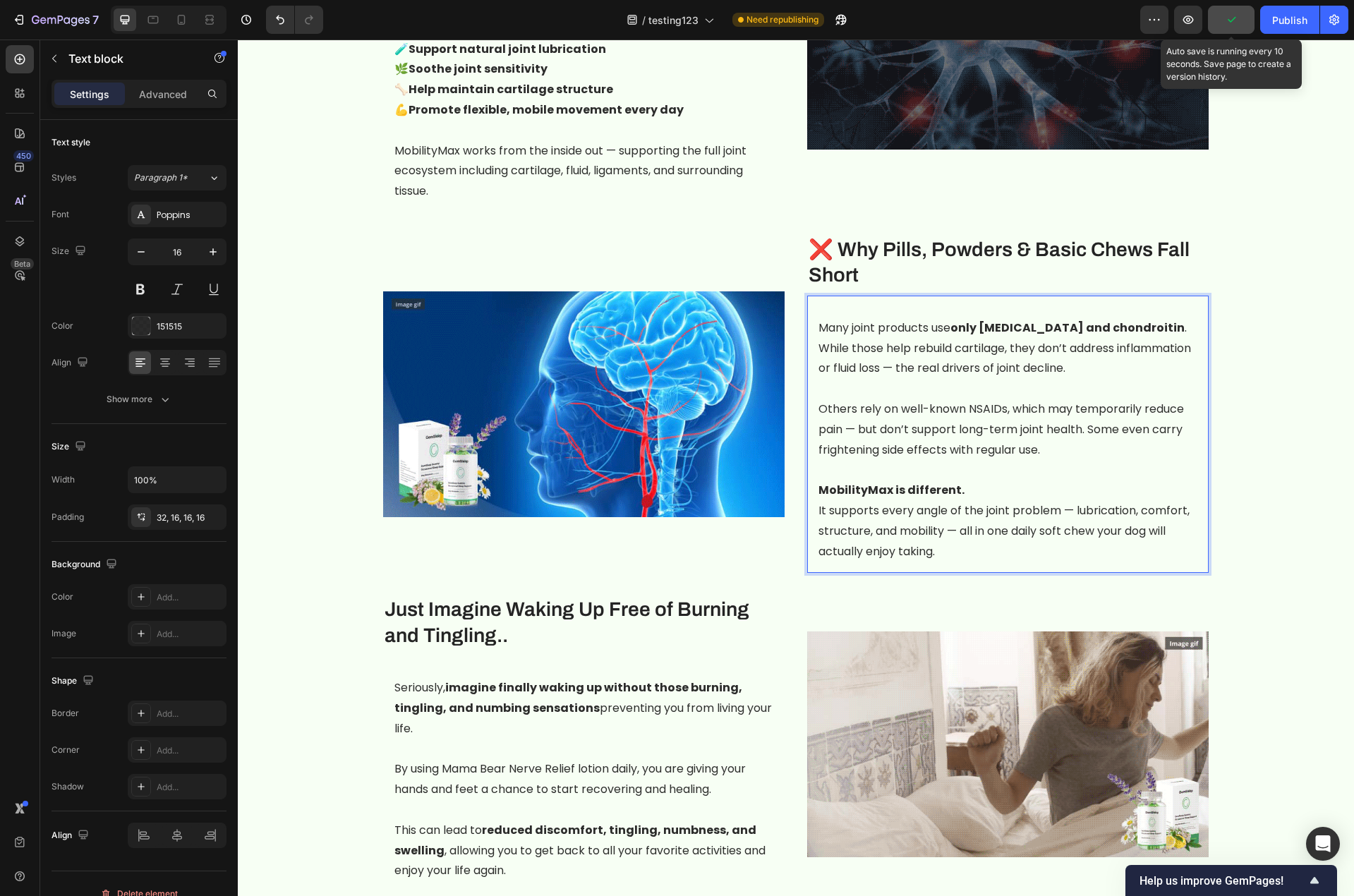
click at [1226, 12] on icon "button" at bounding box center [1231, 19] width 14 height 14
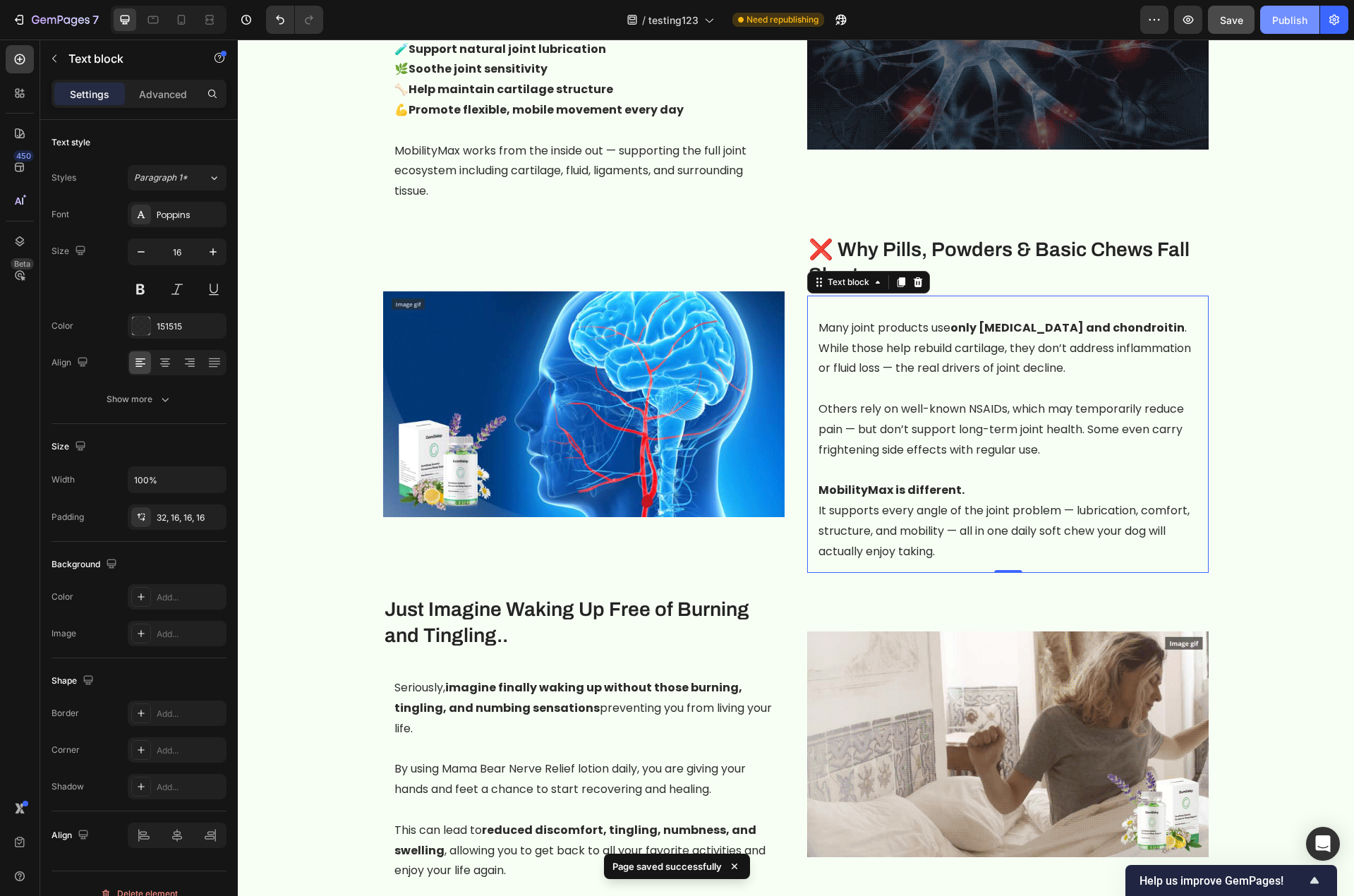
click at [1251, 15] on div "Publish" at bounding box center [1290, 19] width 36 height 14
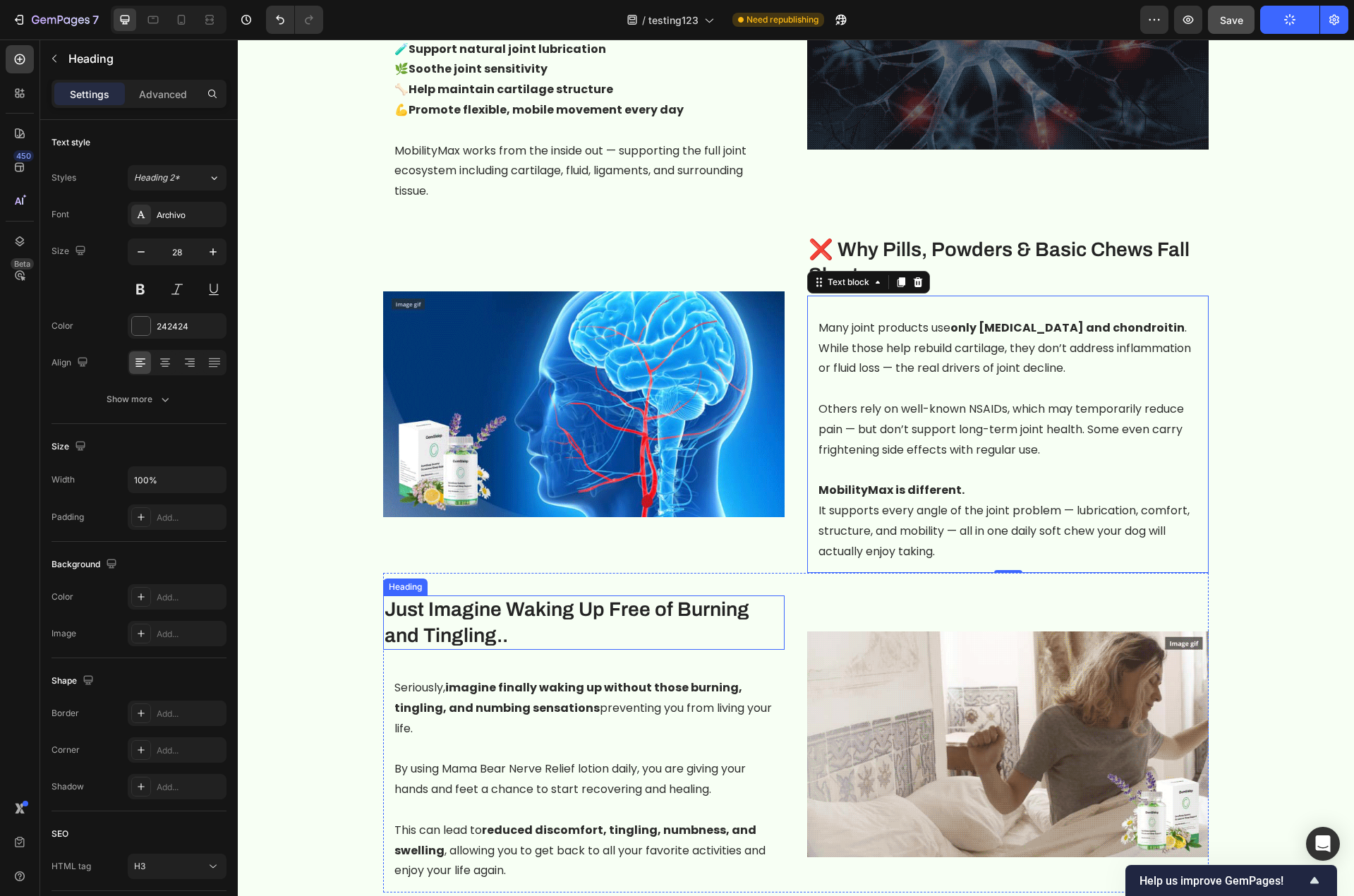
click at [558, 601] on h3 "Just Imagine Waking Up Free of Burning and Tingling.." at bounding box center [583, 622] width 401 height 54
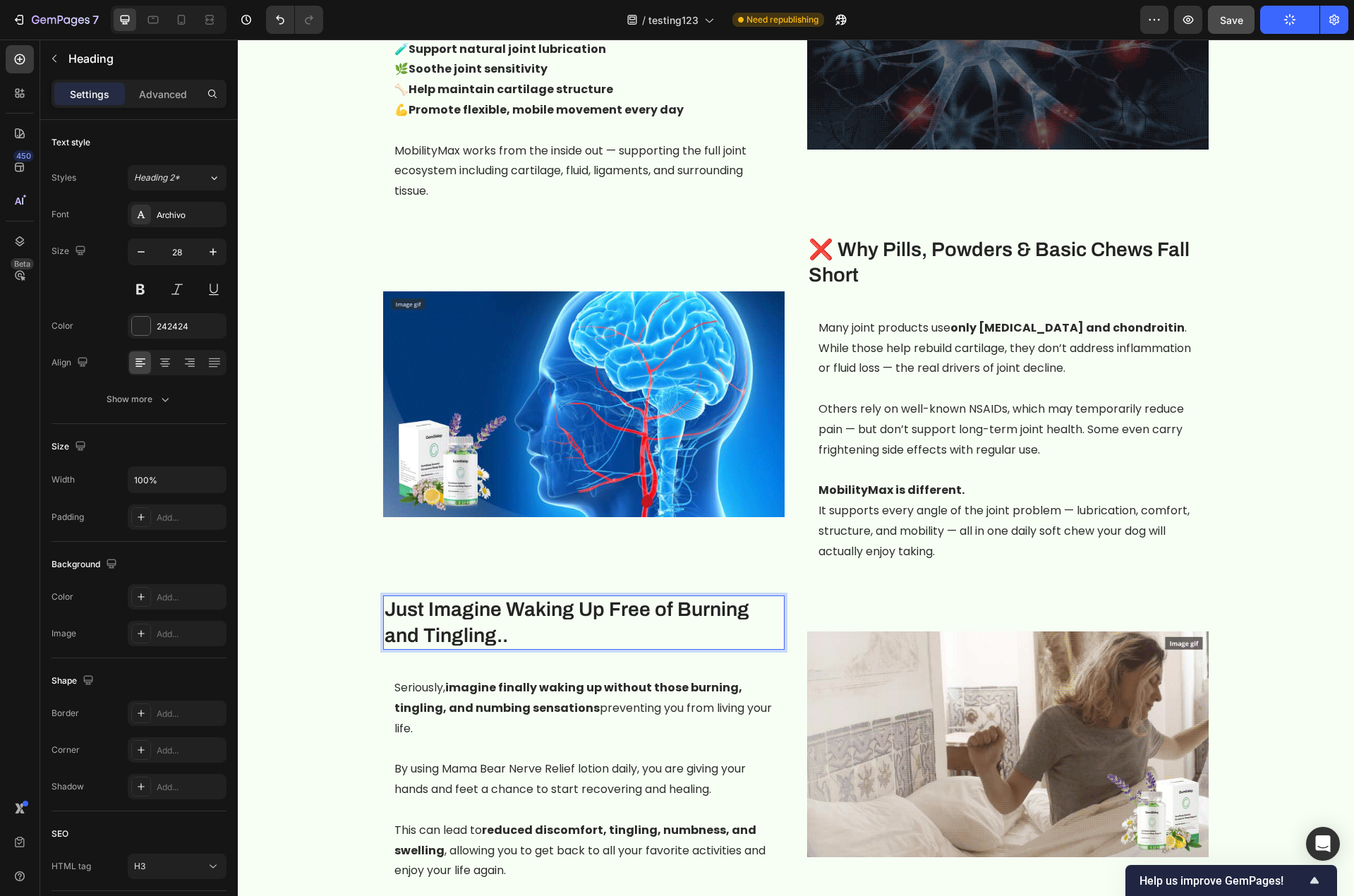
click at [454, 606] on p "Just Imagine Waking Up Free of Burning and Tingling.." at bounding box center [584, 623] width 399 height 52
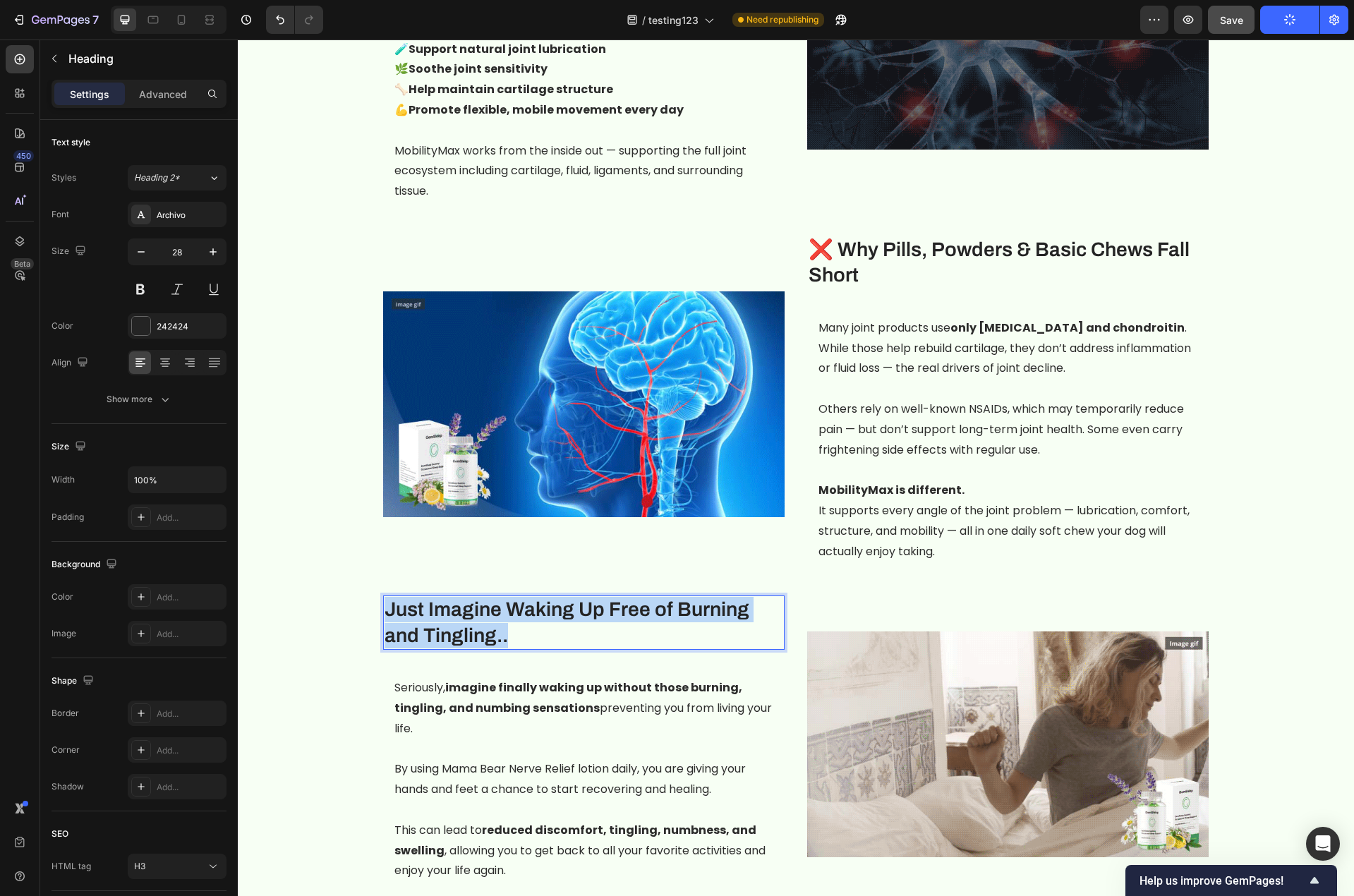
click at [454, 606] on p "Just Imagine Waking Up Free of Burning and Tingling.." at bounding box center [584, 623] width 399 height 52
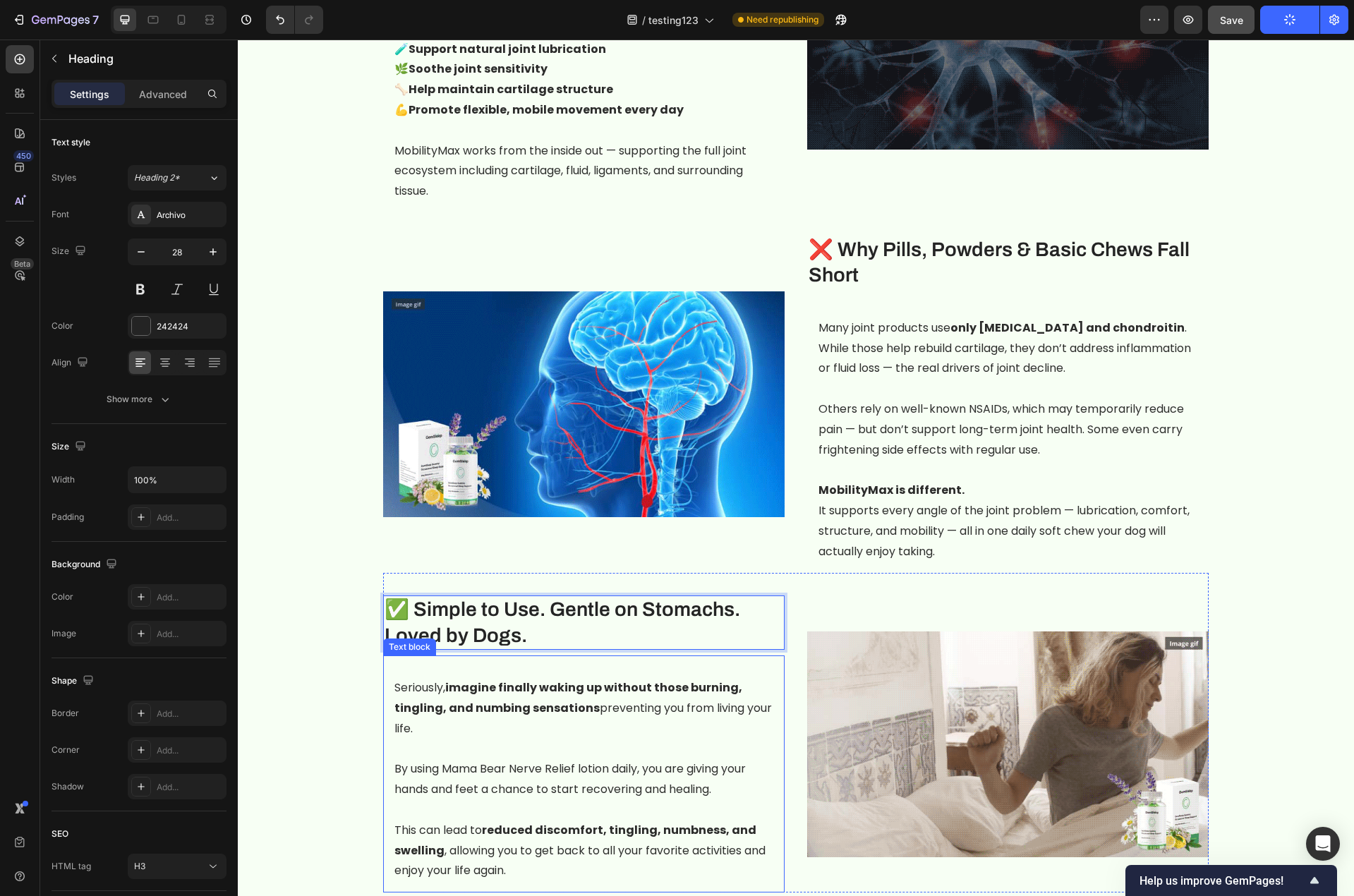
click at [635, 739] on p at bounding box center [584, 749] width 379 height 20
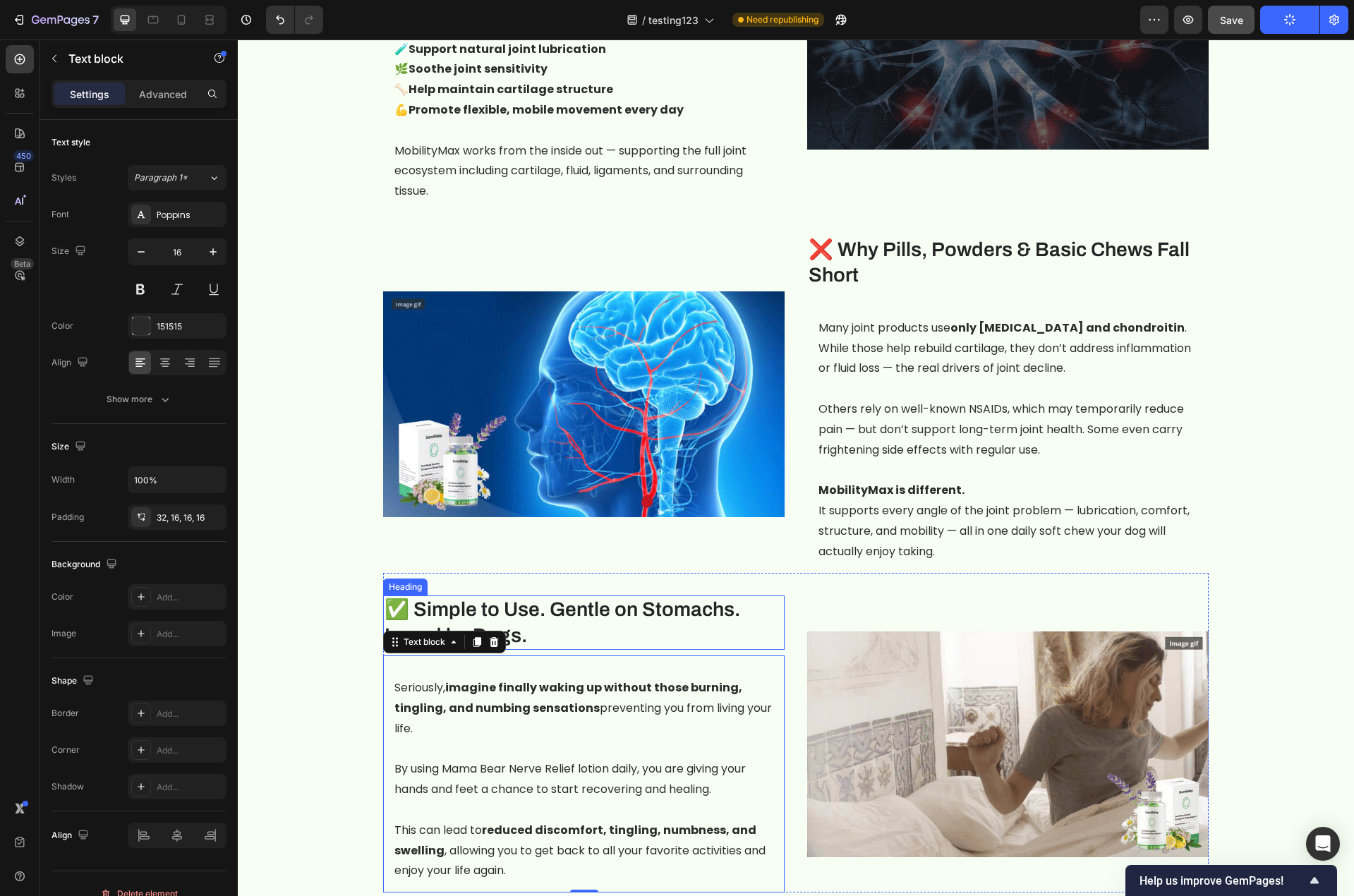
click at [749, 599] on p "✅ Simple to Use. Gentle on Stomachs. Loved by Dogs." at bounding box center [584, 623] width 399 height 52
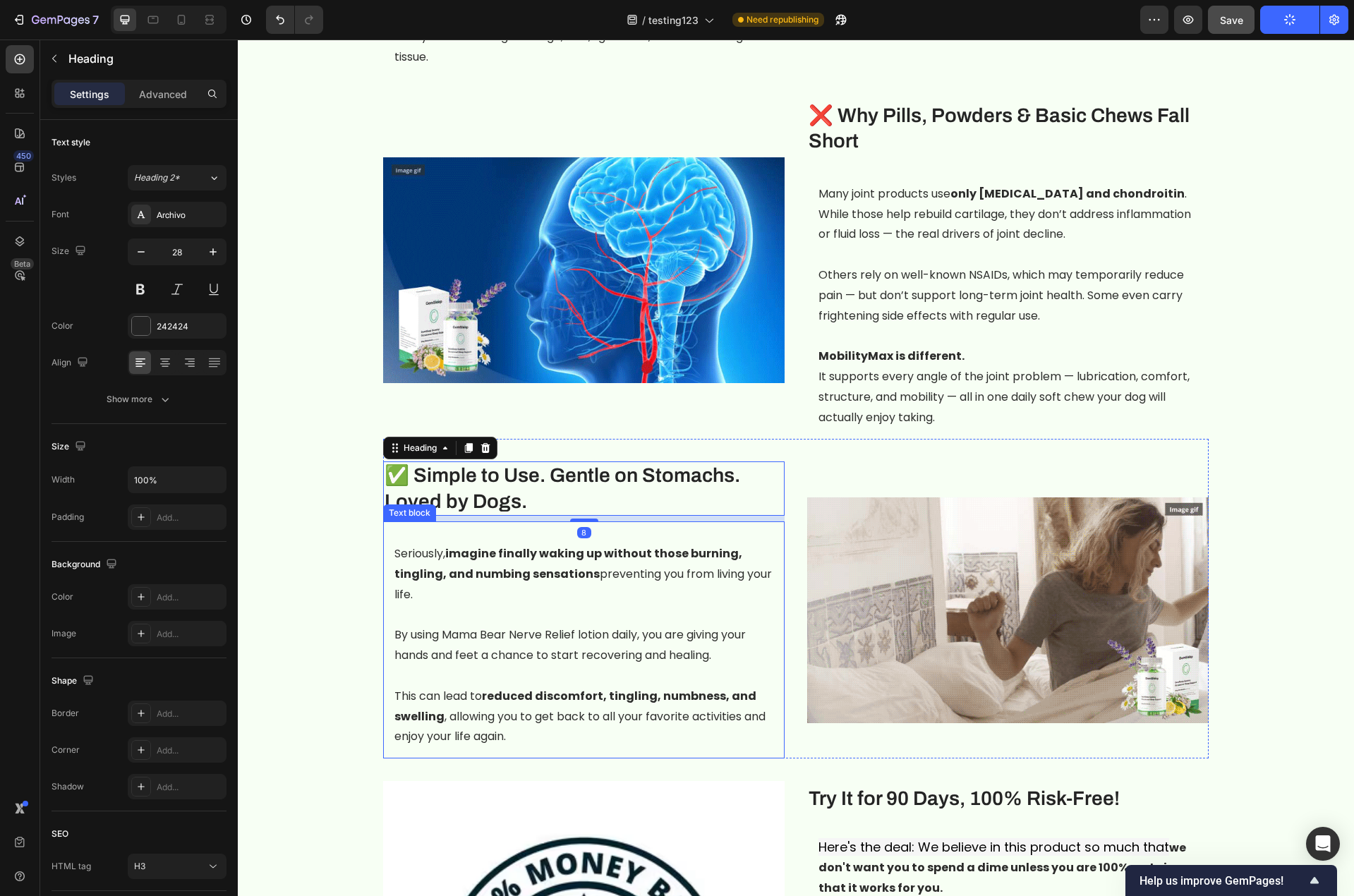
scroll to position [1693, 0]
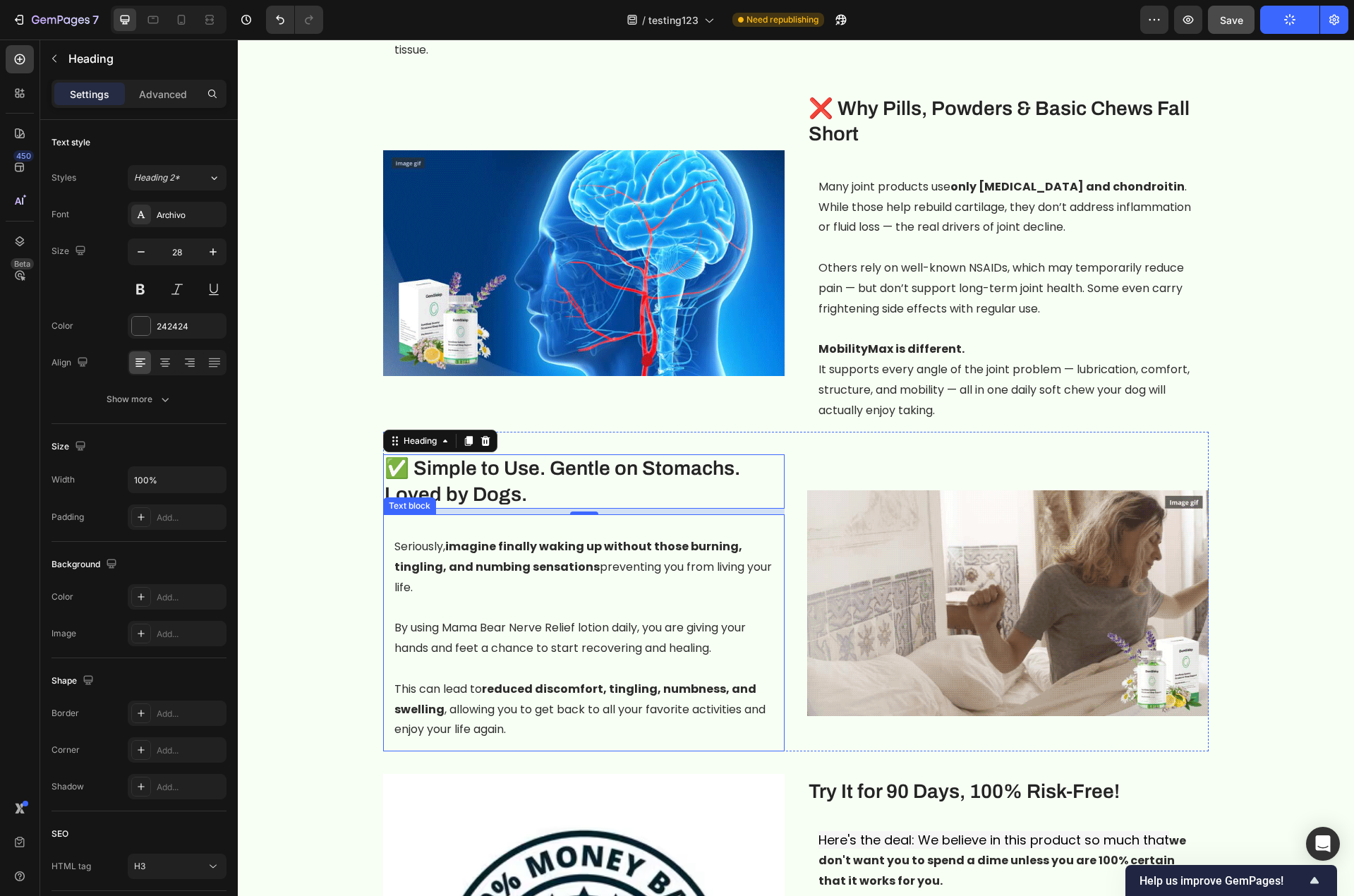
click at [668, 659] on p at bounding box center [584, 668] width 379 height 20
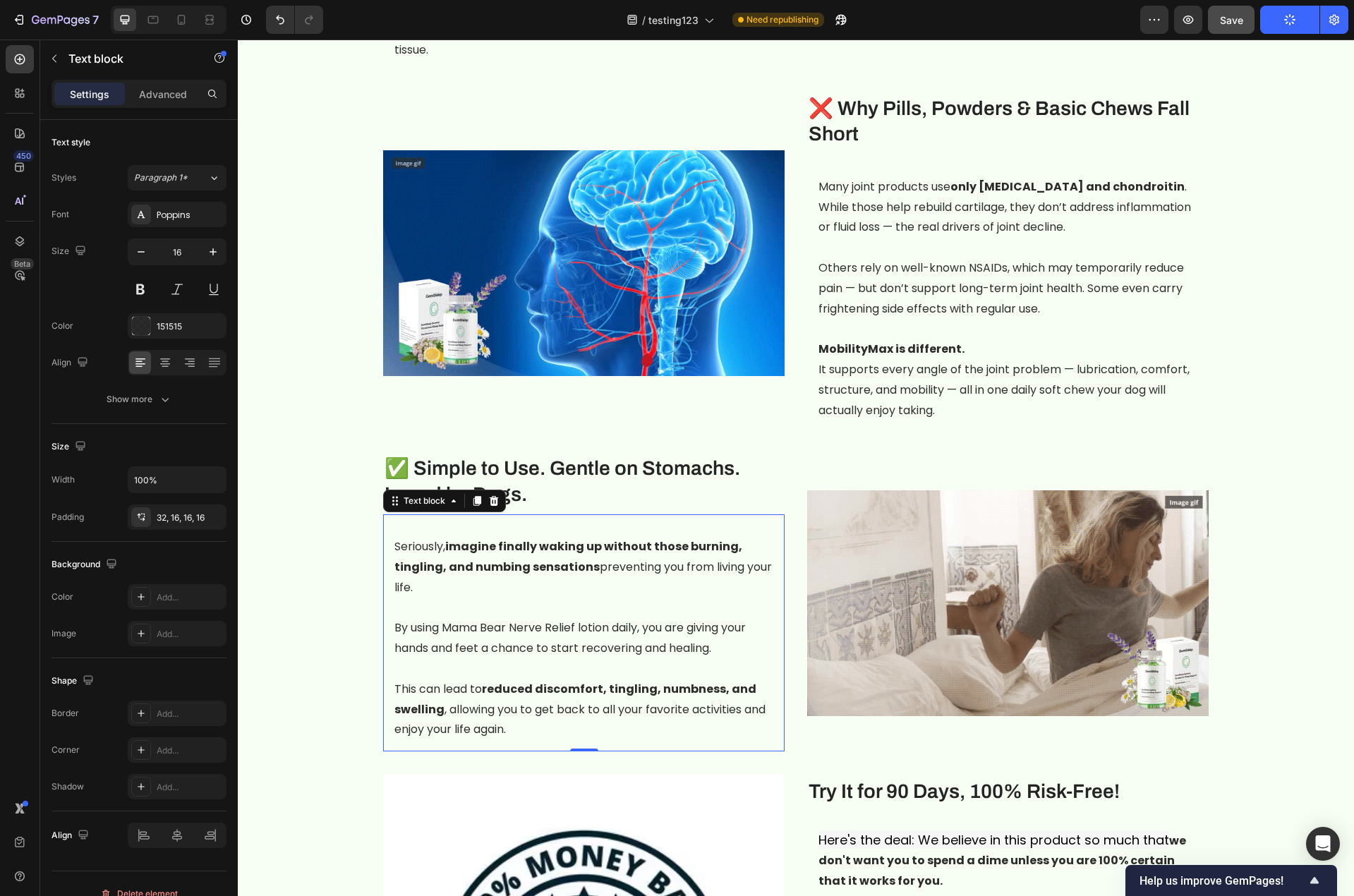
click at [643, 700] on p "This can lead to reduced discomfort, tingling, numbness, and swelling , allowin…" at bounding box center [584, 709] width 379 height 61
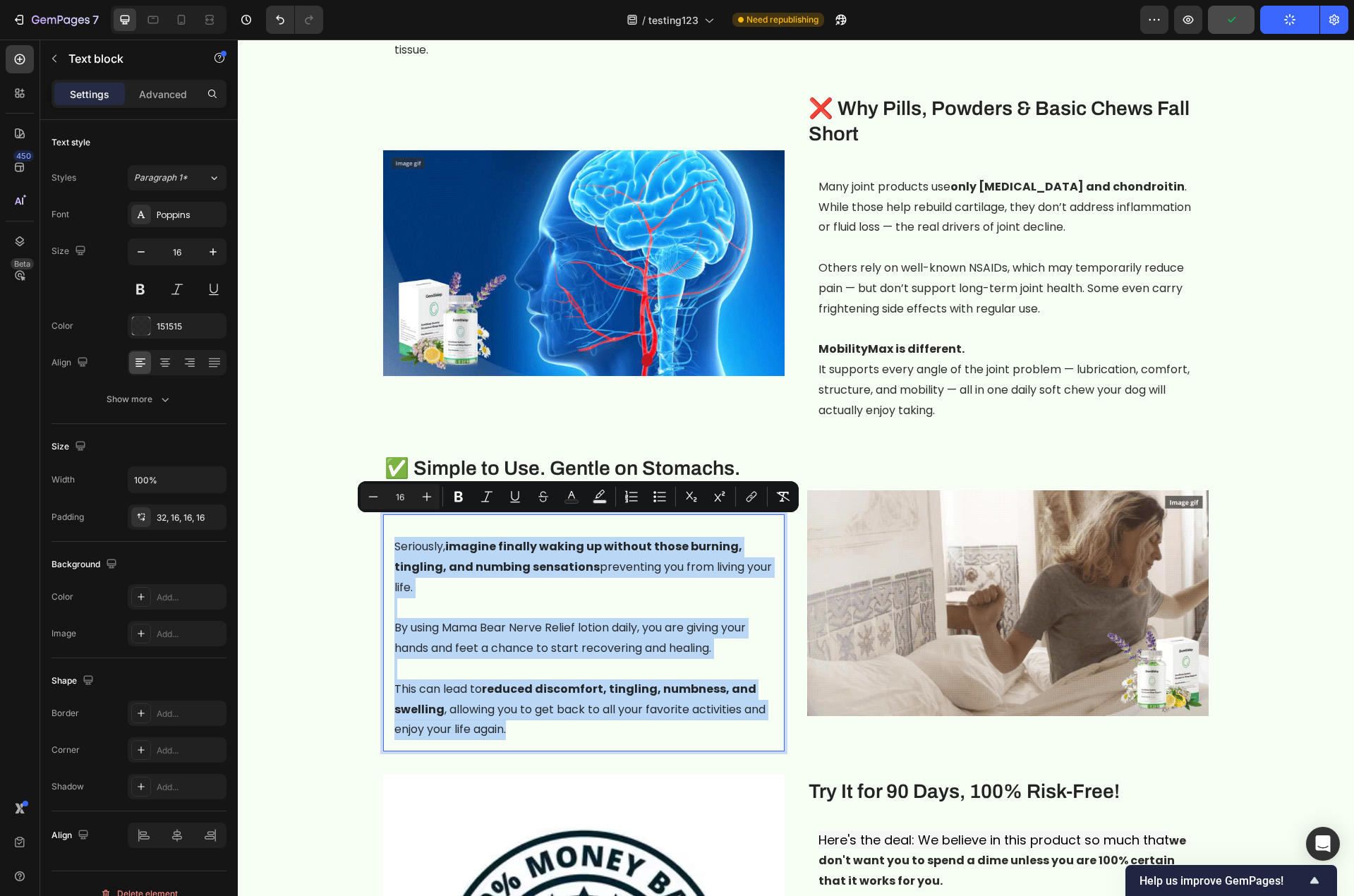
drag, startPoint x: 523, startPoint y: 710, endPoint x: 388, endPoint y: 516, distance: 236.3
click at [388, 516] on div "Seriously, imagine finally waking up without those burning, tingling, and numbi…" at bounding box center [583, 633] width 401 height 236
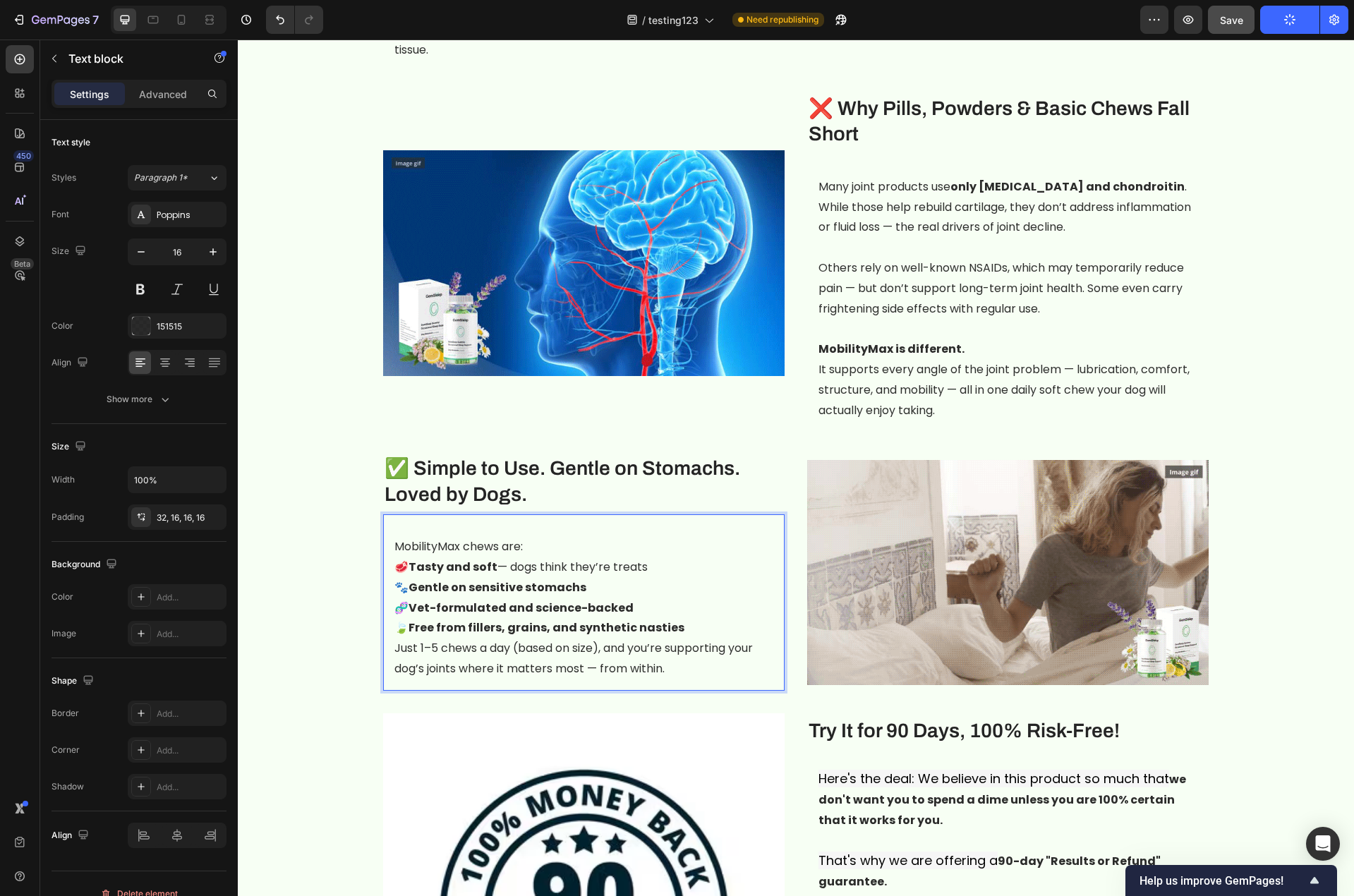
click at [545, 536] on p "MobilityMax chews are:" at bounding box center [584, 546] width 379 height 20
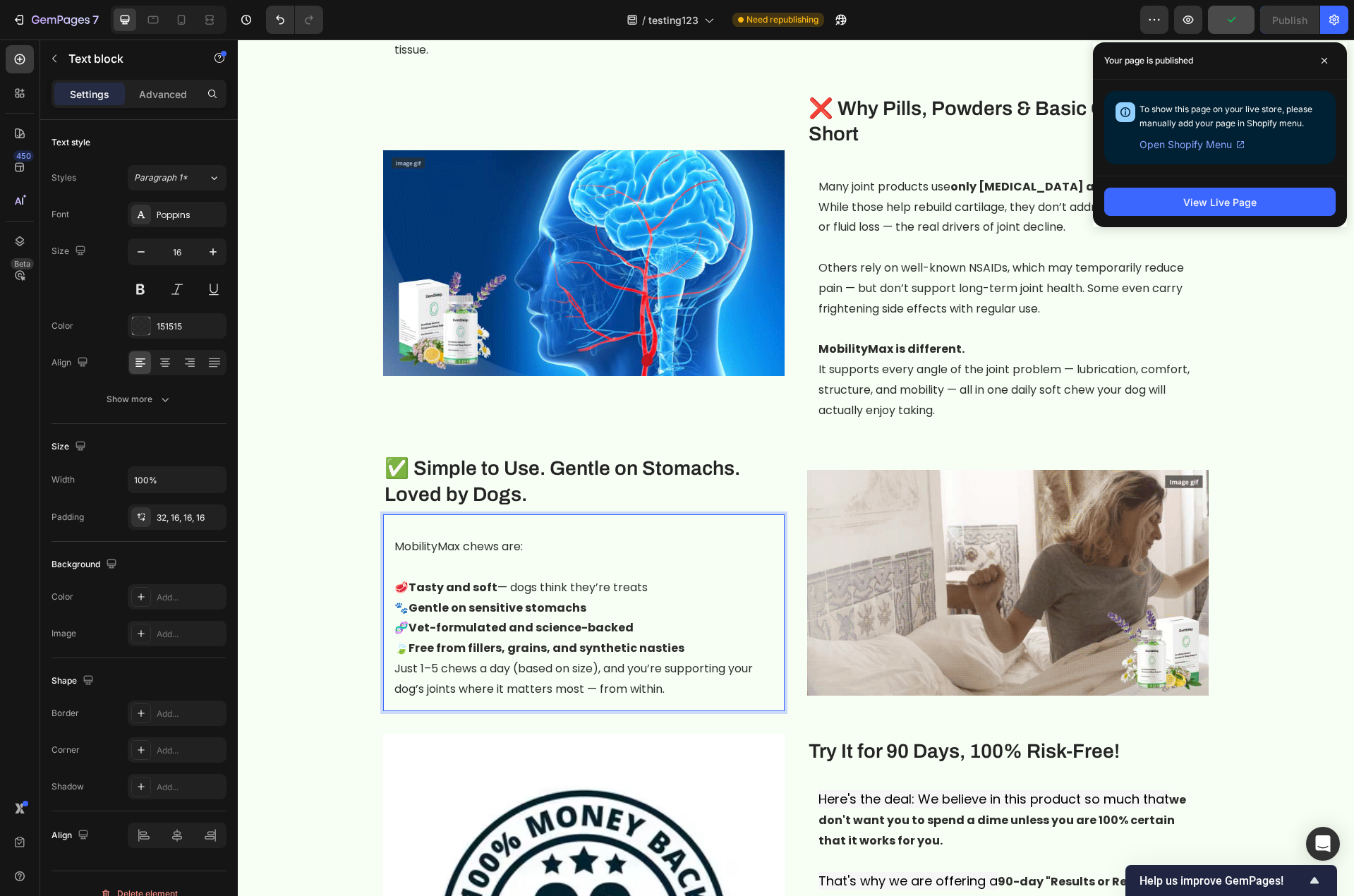
click at [677, 638] on p "🍃 Free from fillers, grains, and synthetic nasties" at bounding box center [584, 648] width 379 height 20
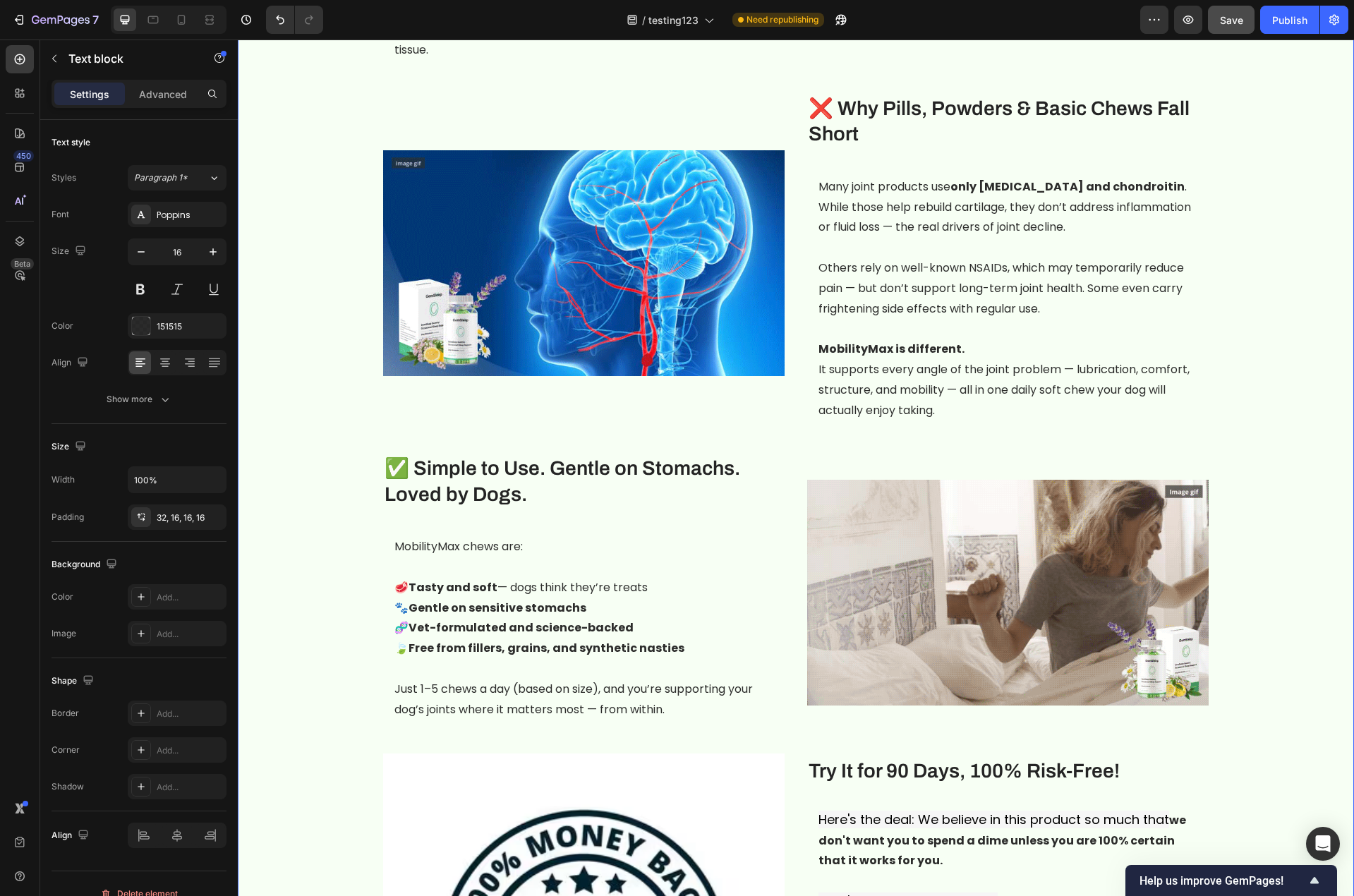
click at [1251, 624] on div "Image ⁠⁠⁠⁠⁠⁠⁠ 🦴 The Hidden Culprit Behind Your Dog’s Joint Stiffness Heading Yo…" at bounding box center [795, 195] width 1095 height 1919
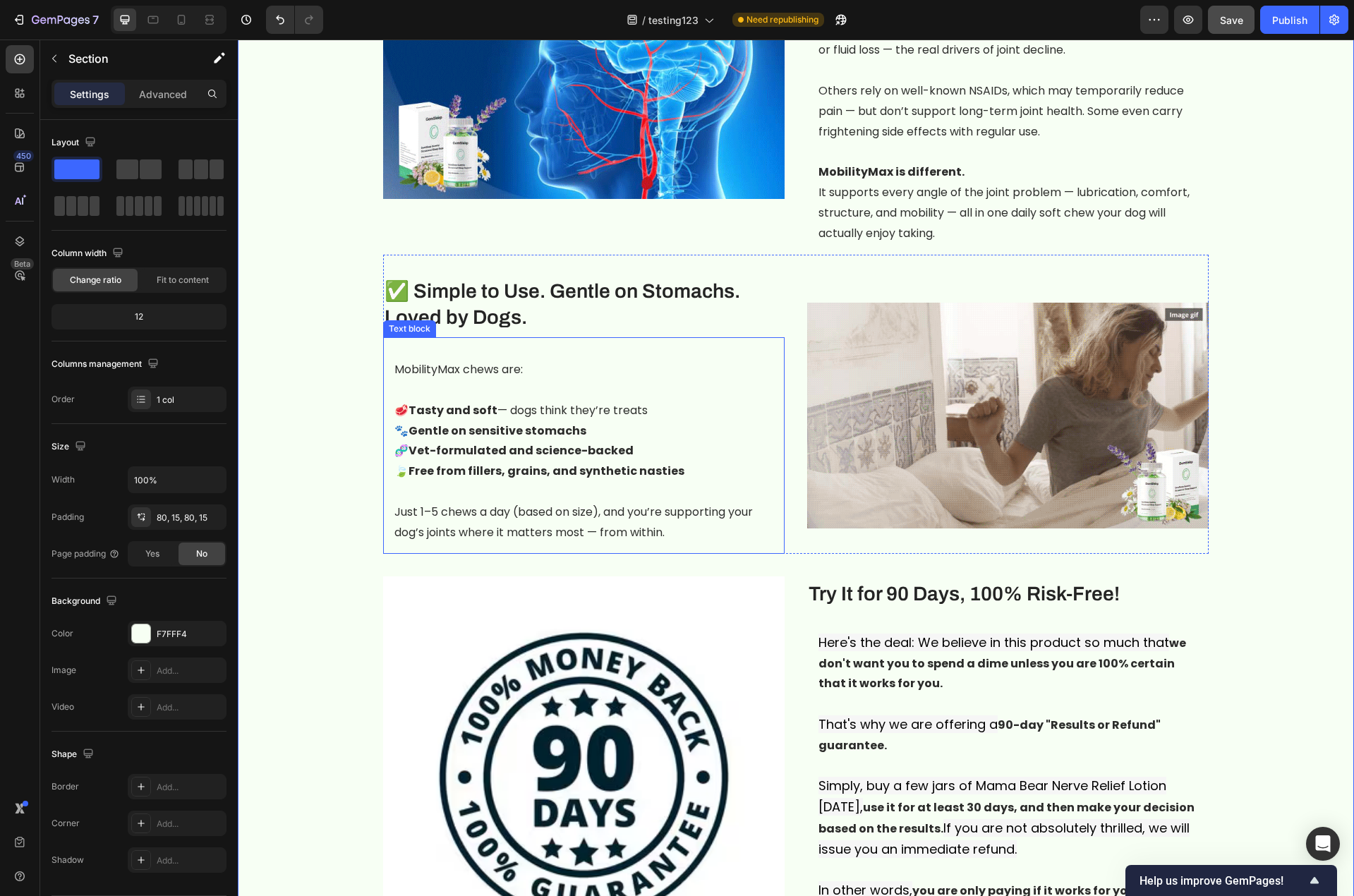
scroll to position [1904, 0]
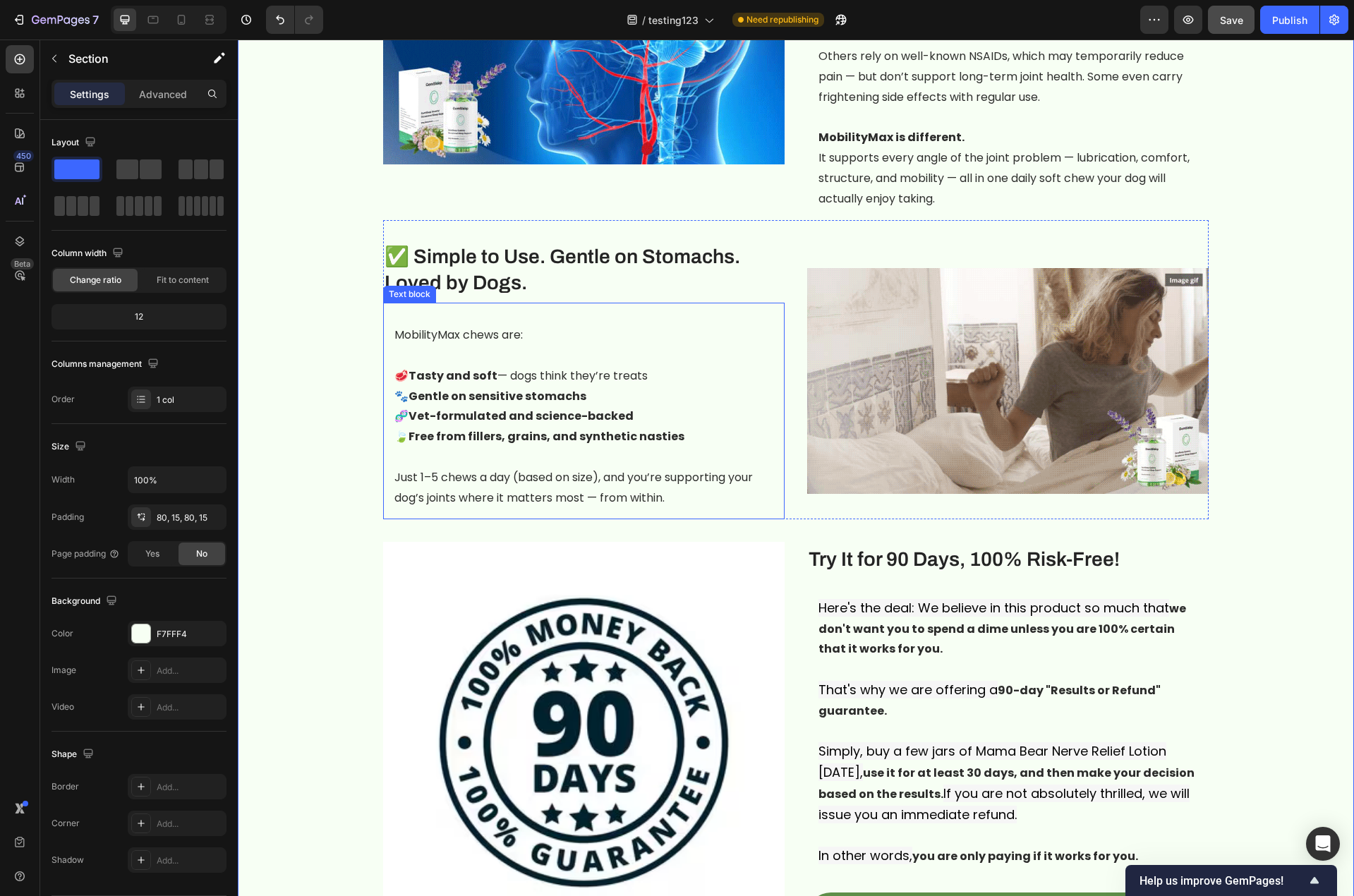
click at [469, 367] on strong "Tasty and soft" at bounding box center [453, 375] width 88 height 16
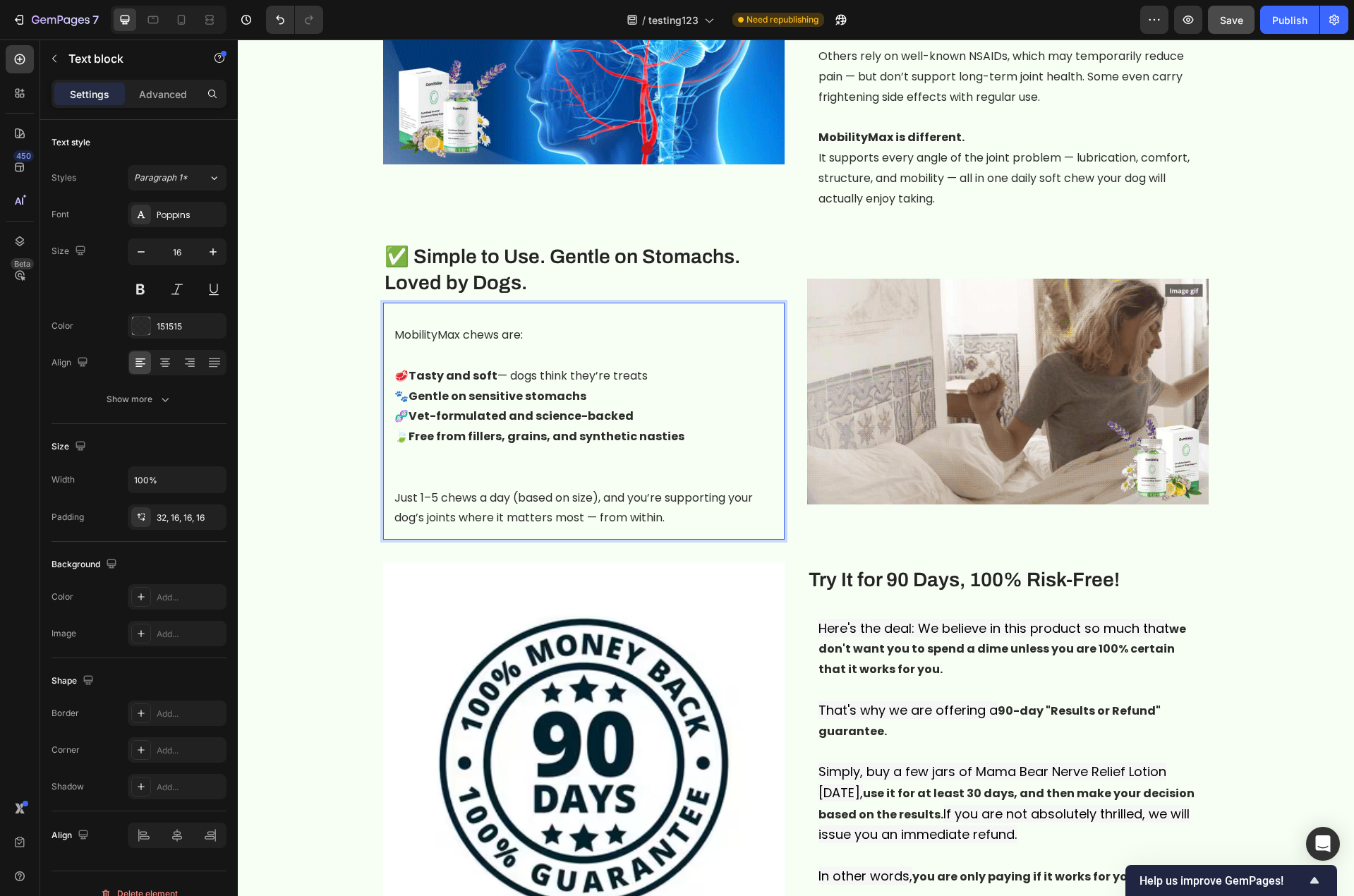
click at [631, 428] on strong "Free from fillers, grains, and synthetic nasties" at bounding box center [546, 436] width 276 height 16
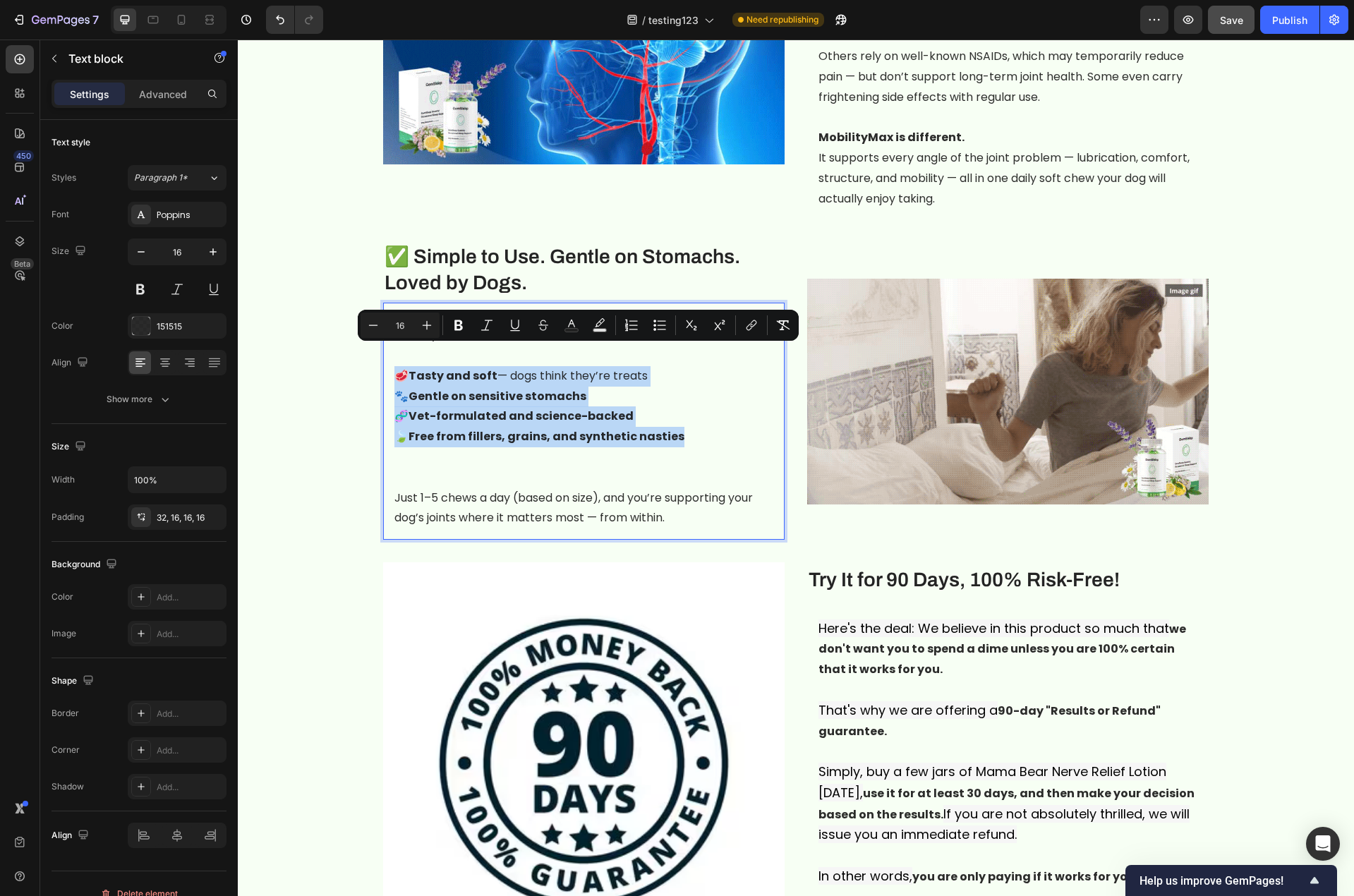
drag, startPoint x: 674, startPoint y: 411, endPoint x: 390, endPoint y: 357, distance: 289.1
click at [390, 357] on div "MobilityMax chews are: 🥩 Tasty and soft — dogs think they’re treats 🐾 Gentle on…" at bounding box center [583, 421] width 401 height 236
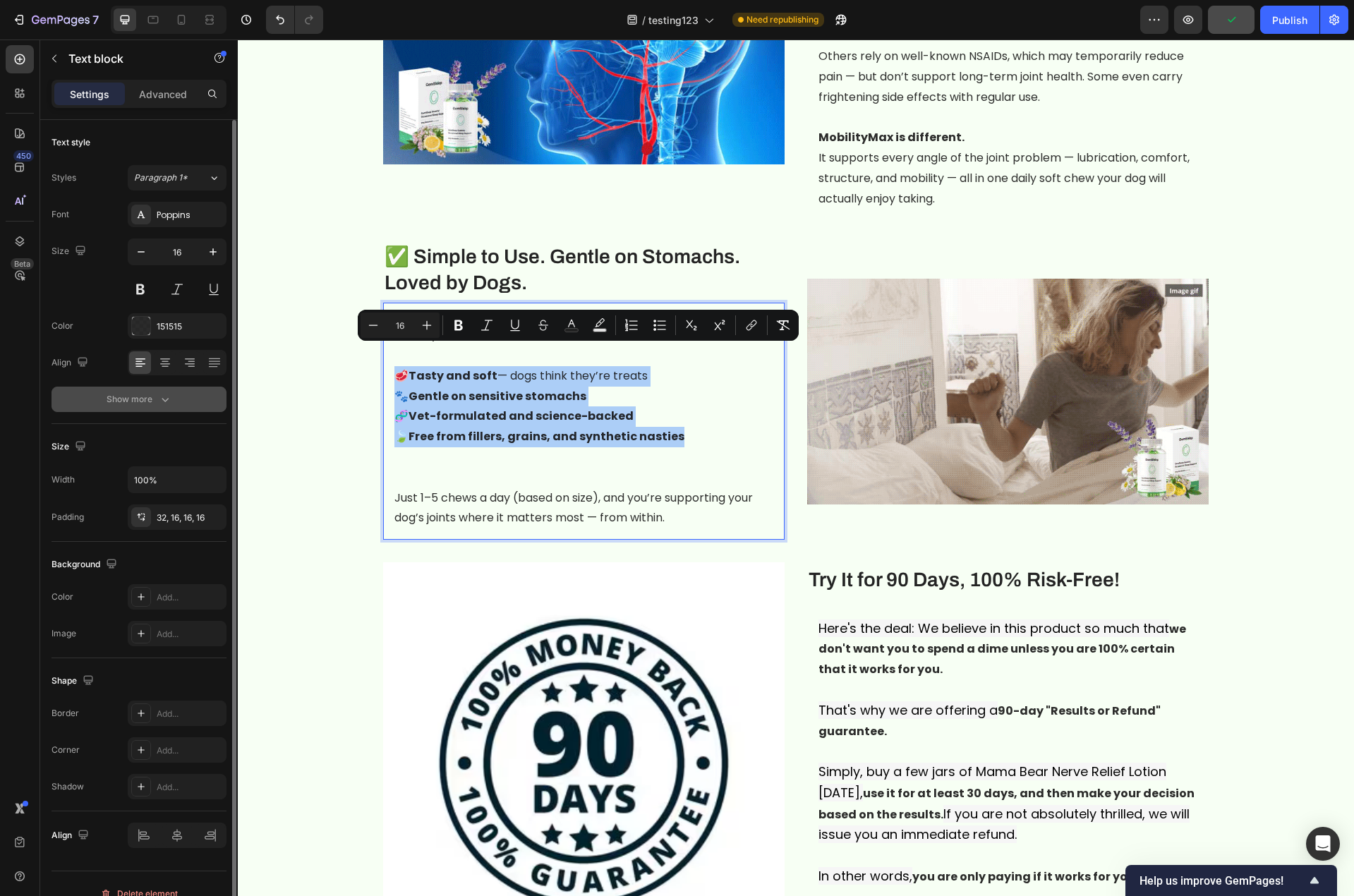
click at [165, 393] on icon "button" at bounding box center [164, 399] width 14 height 14
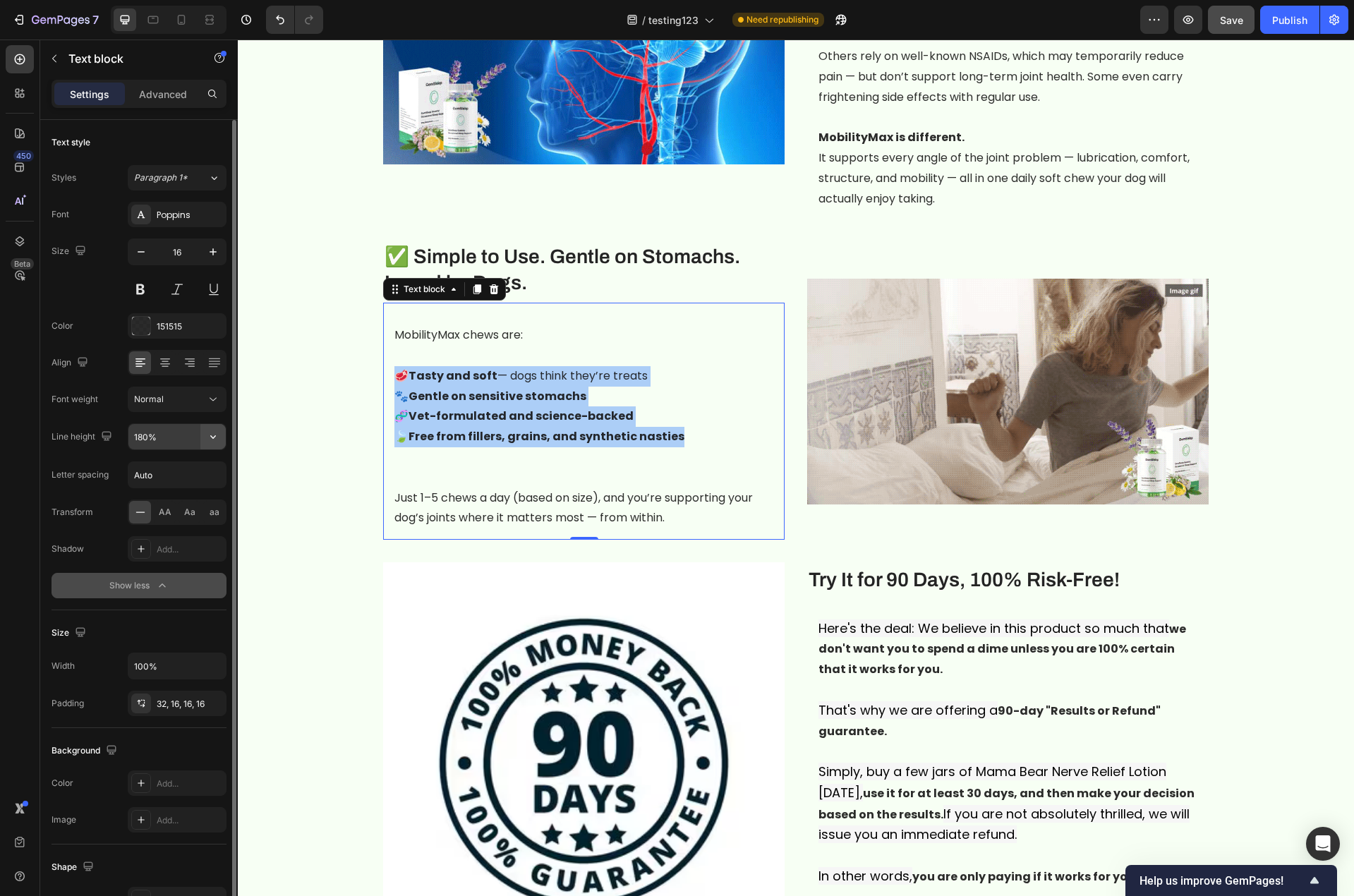
click at [214, 437] on icon "button" at bounding box center [213, 436] width 14 height 14
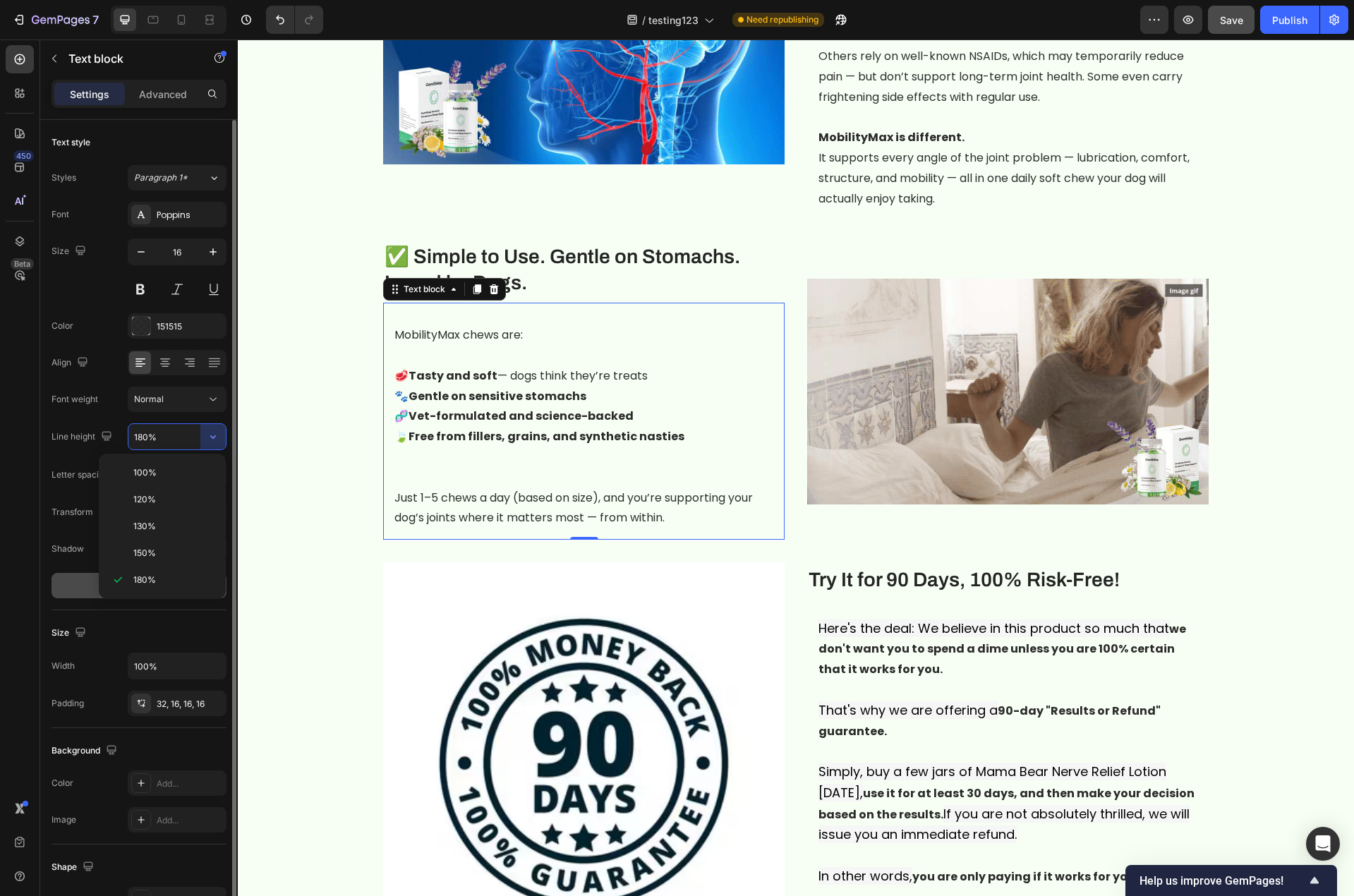
click at [150, 434] on input "180%" at bounding box center [177, 436] width 97 height 25
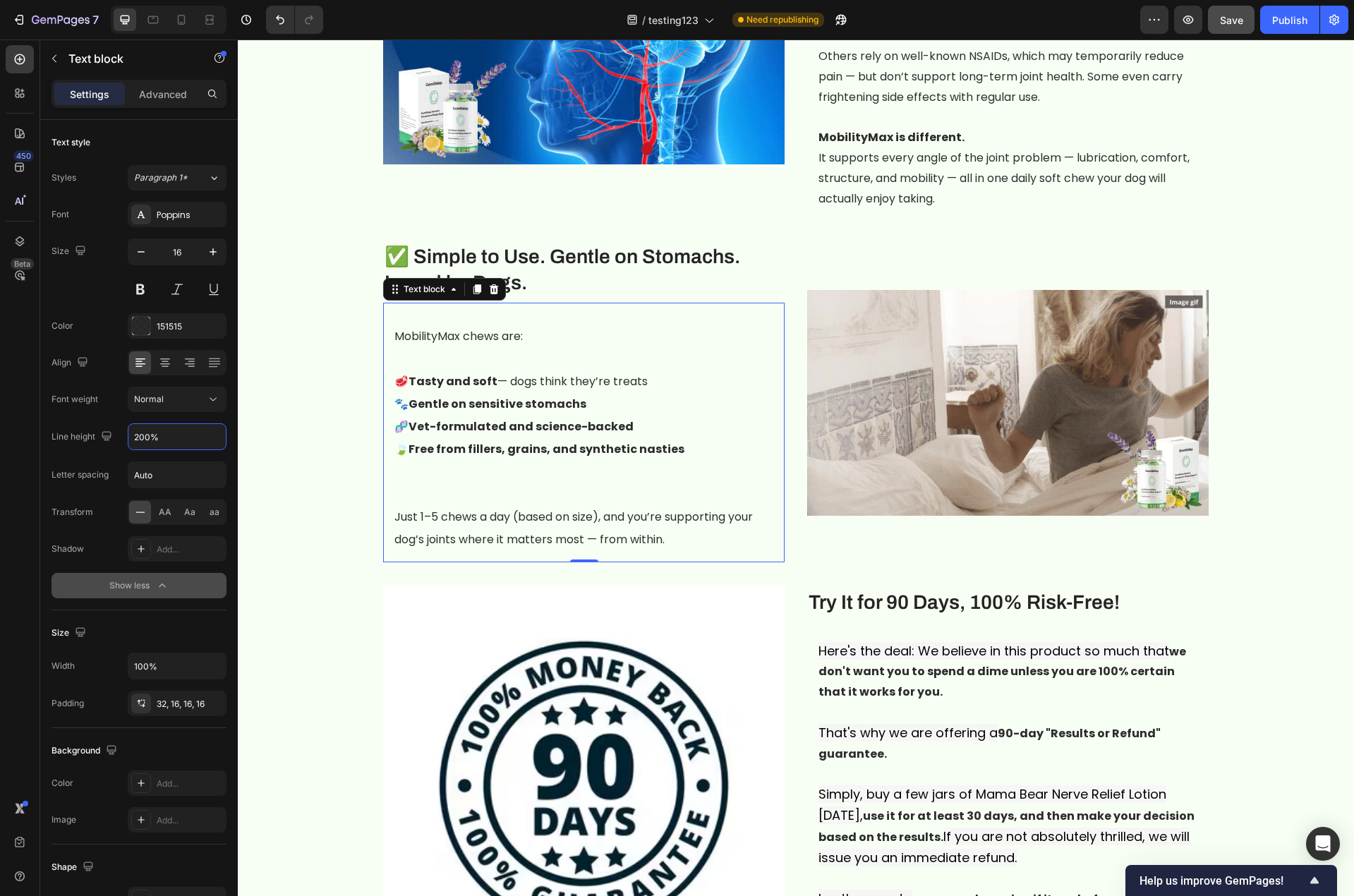
type input "200%"
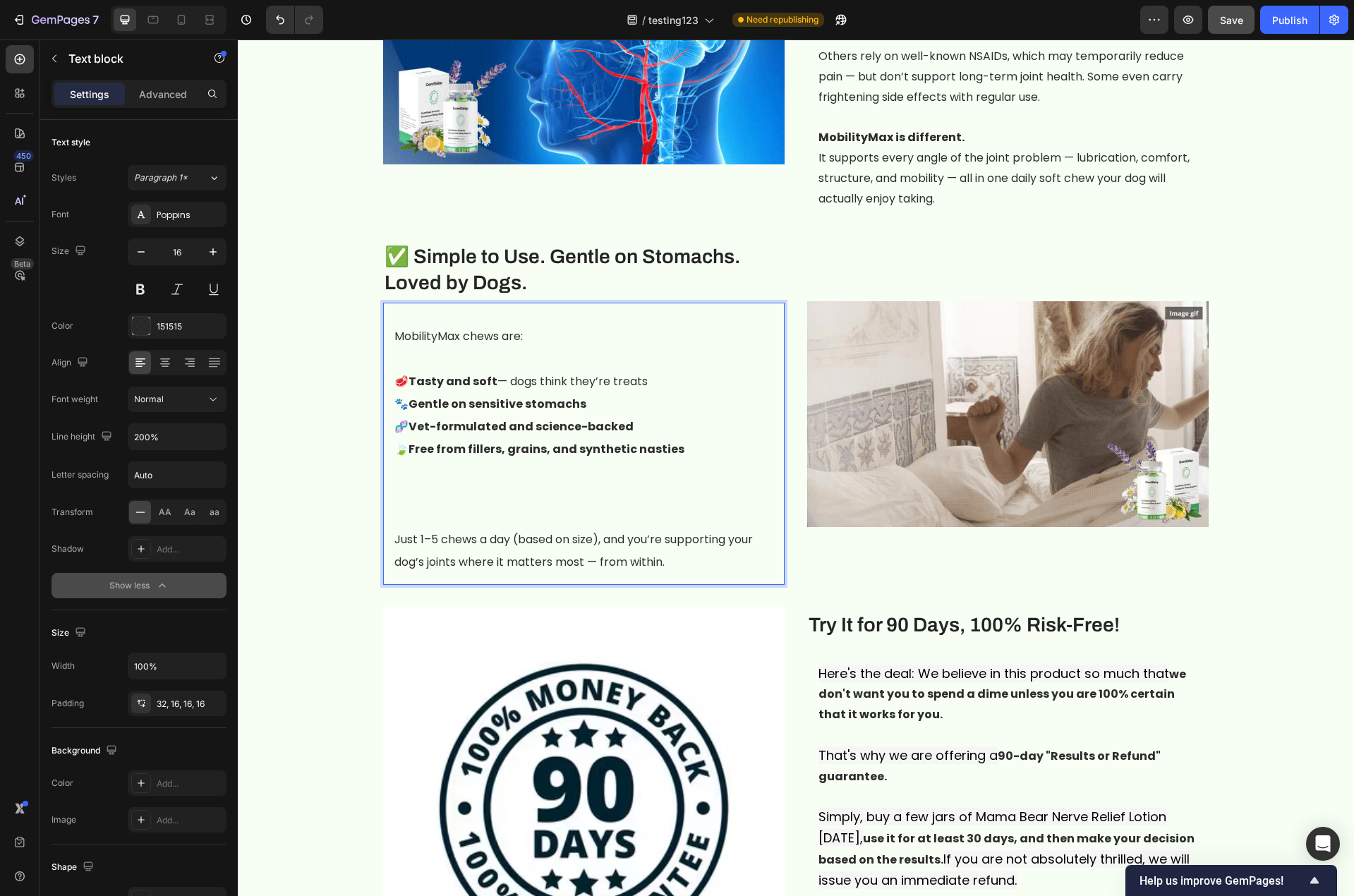
click at [406, 481] on p "⁠⁠⁠⁠⁠⁠⁠" at bounding box center [584, 494] width 379 height 67
click at [405, 490] on p "⁠⁠⁠⁠⁠⁠⁠" at bounding box center [584, 494] width 379 height 67
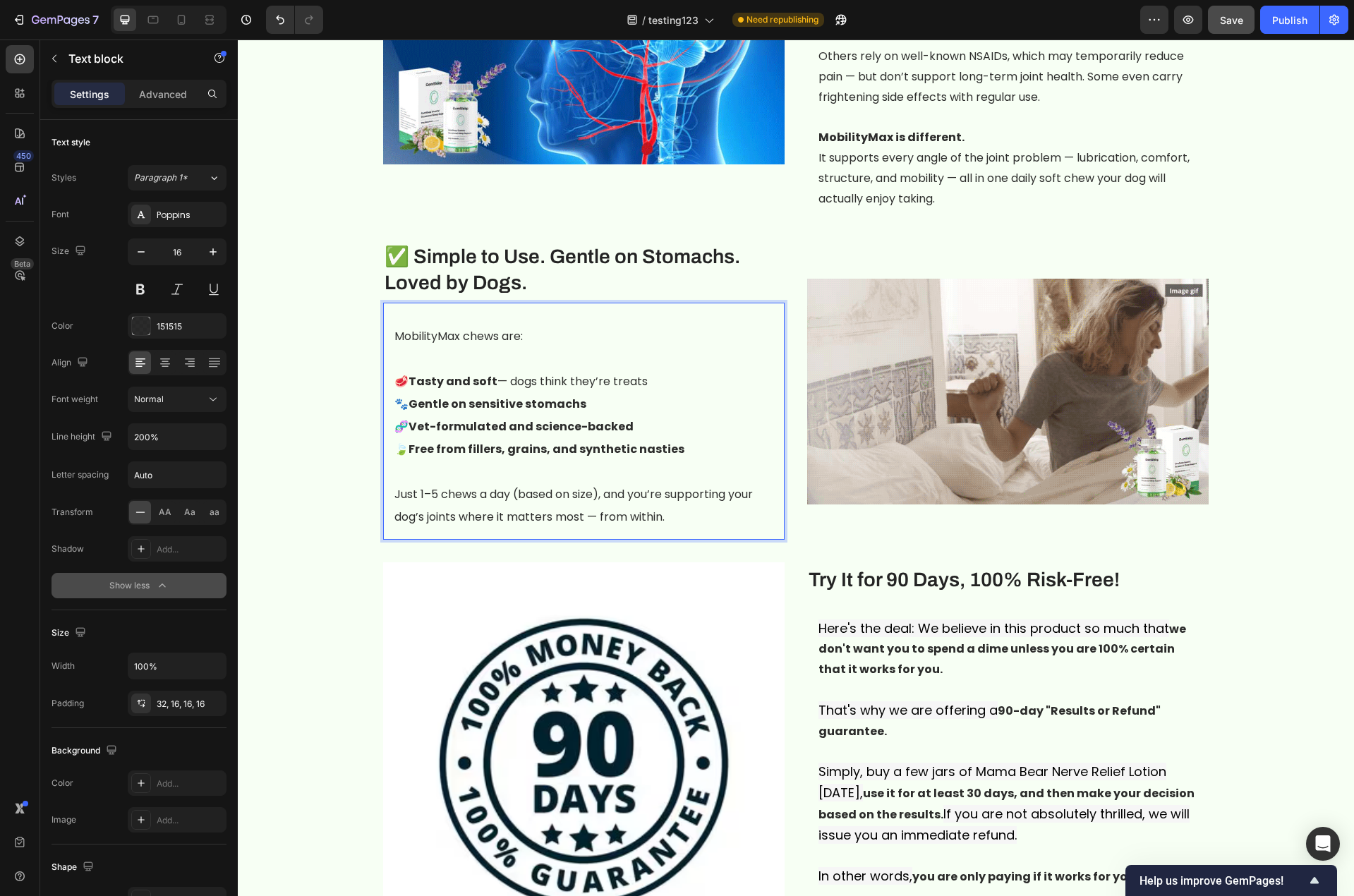
click at [416, 348] on p "Rich Text Editor. Editing area: main" at bounding box center [584, 359] width 379 height 22
click at [399, 325] on p "MobilityMax chews are:" at bounding box center [584, 336] width 379 height 22
click at [391, 303] on div "MobilityMax chews are: 🥩 Tasty and soft — dogs think they’re treats 🐾 Gentle on…" at bounding box center [583, 421] width 401 height 236
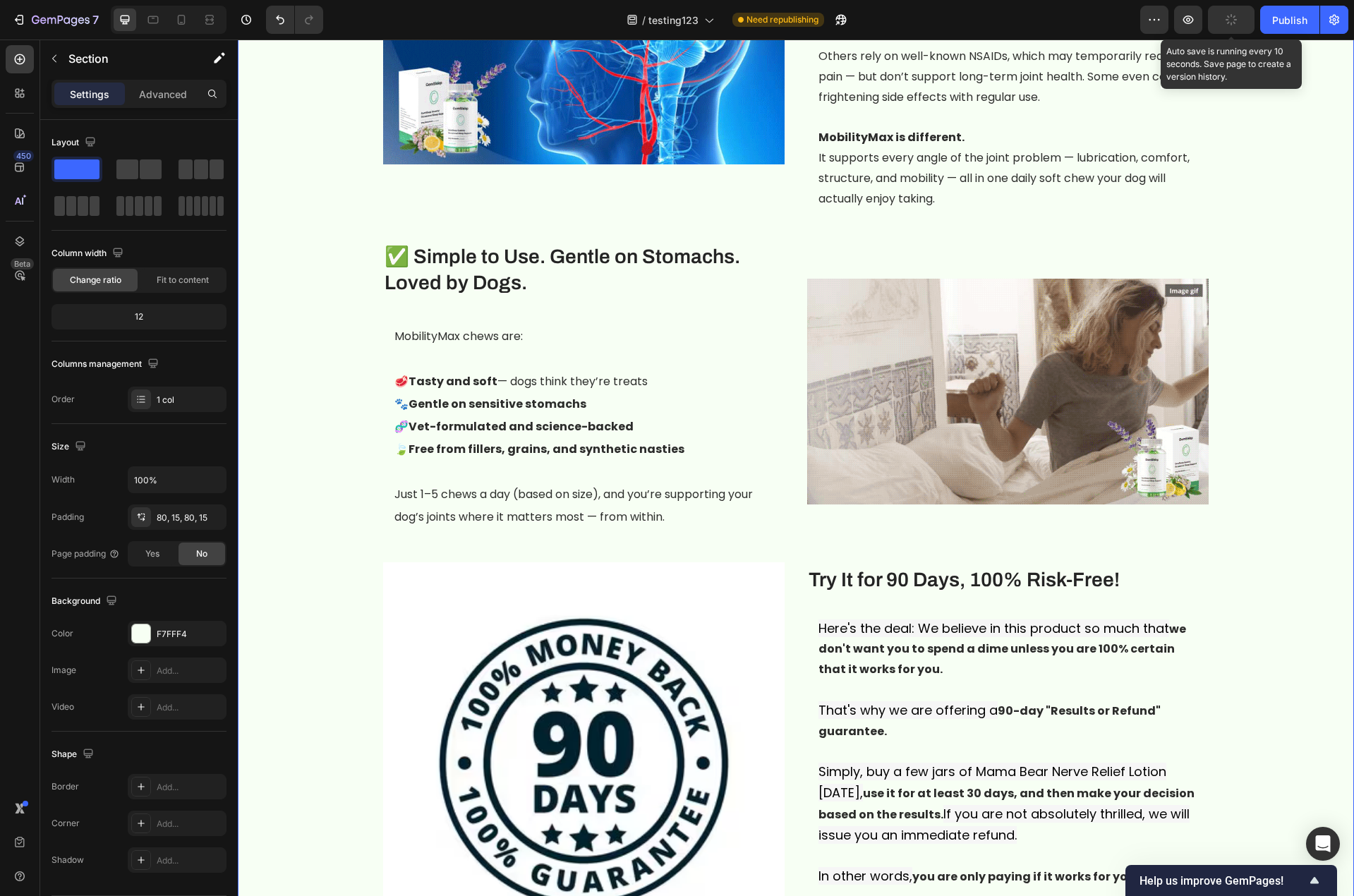
click at [1214, 14] on button "button" at bounding box center [1231, 19] width 46 height 28
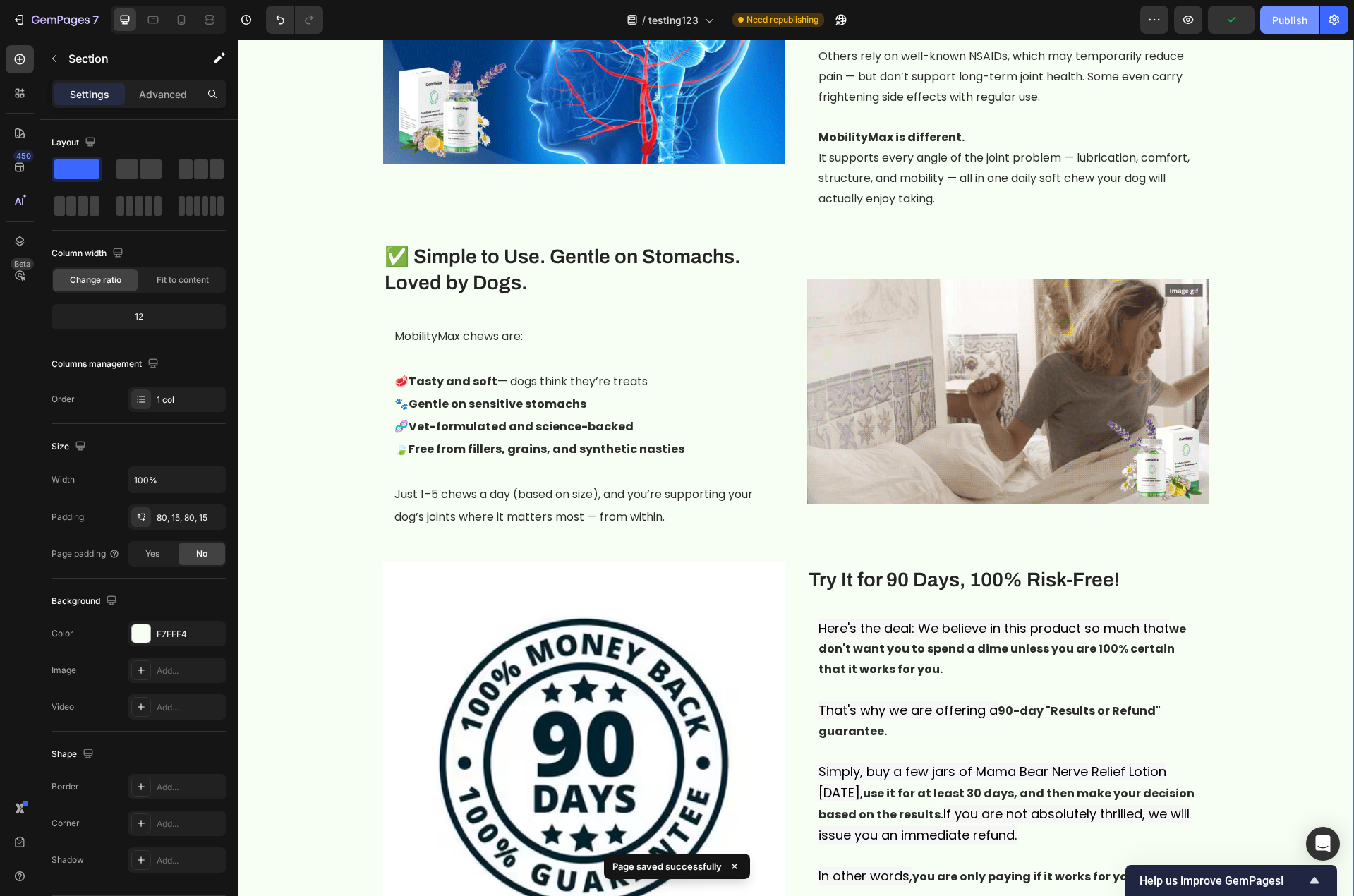
click at [1251, 22] on div "Publish" at bounding box center [1290, 19] width 36 height 14
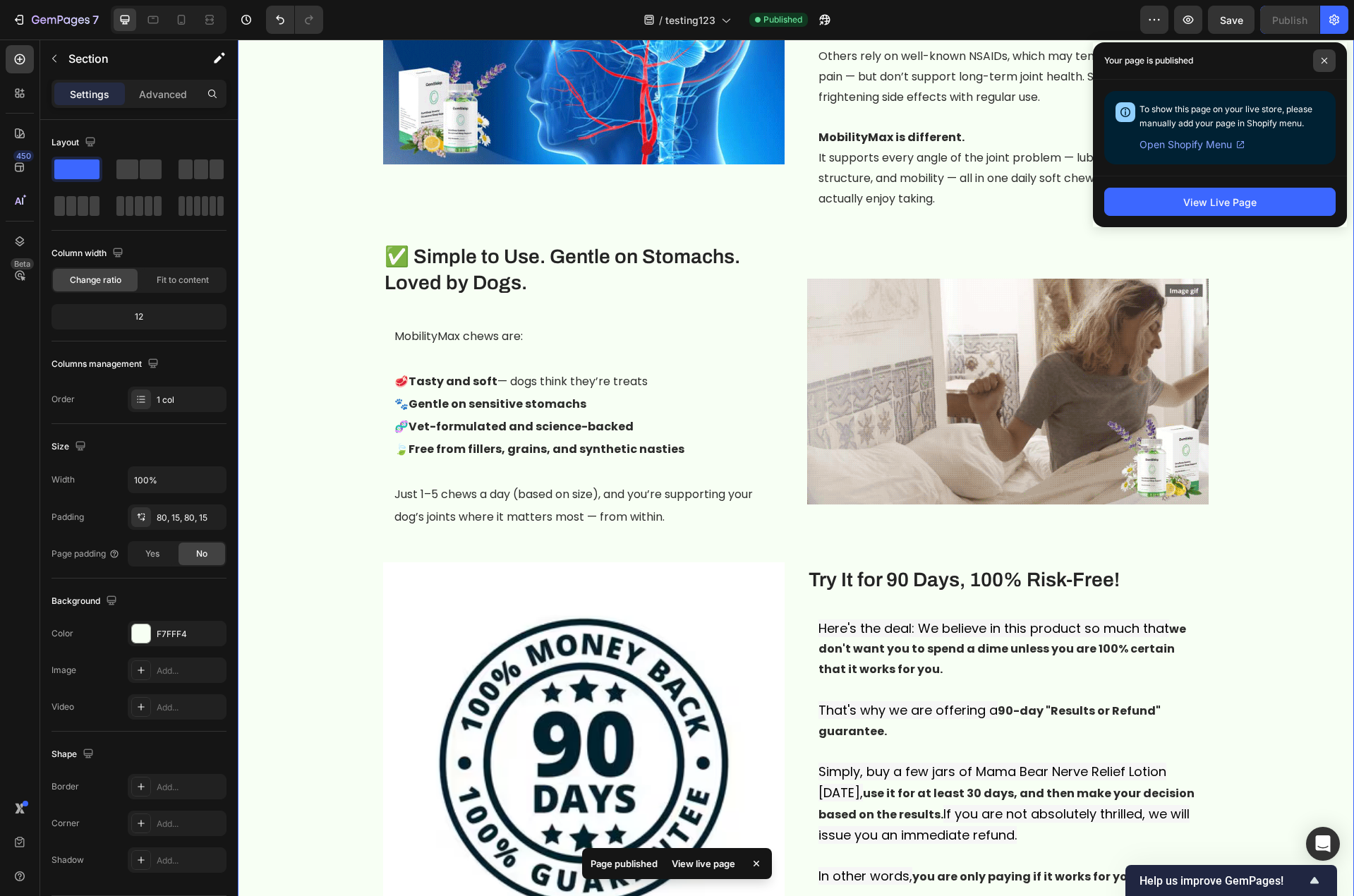
click at [1251, 61] on span at bounding box center [1323, 60] width 22 height 22
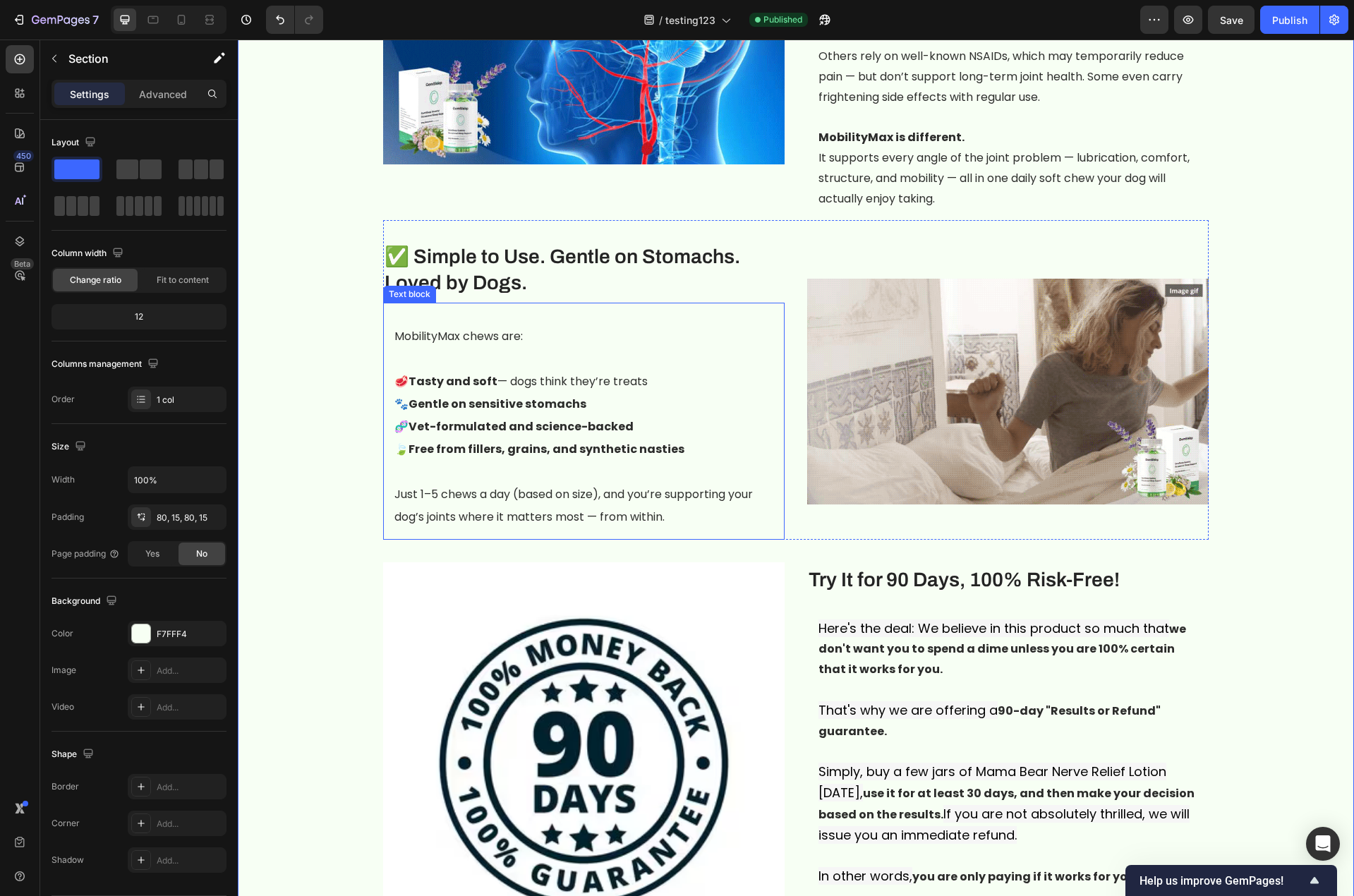
click at [438, 484] on p "Just 1–5 chews a day (based on size), and you’re supporting your dog’s joints w…" at bounding box center [584, 506] width 379 height 45
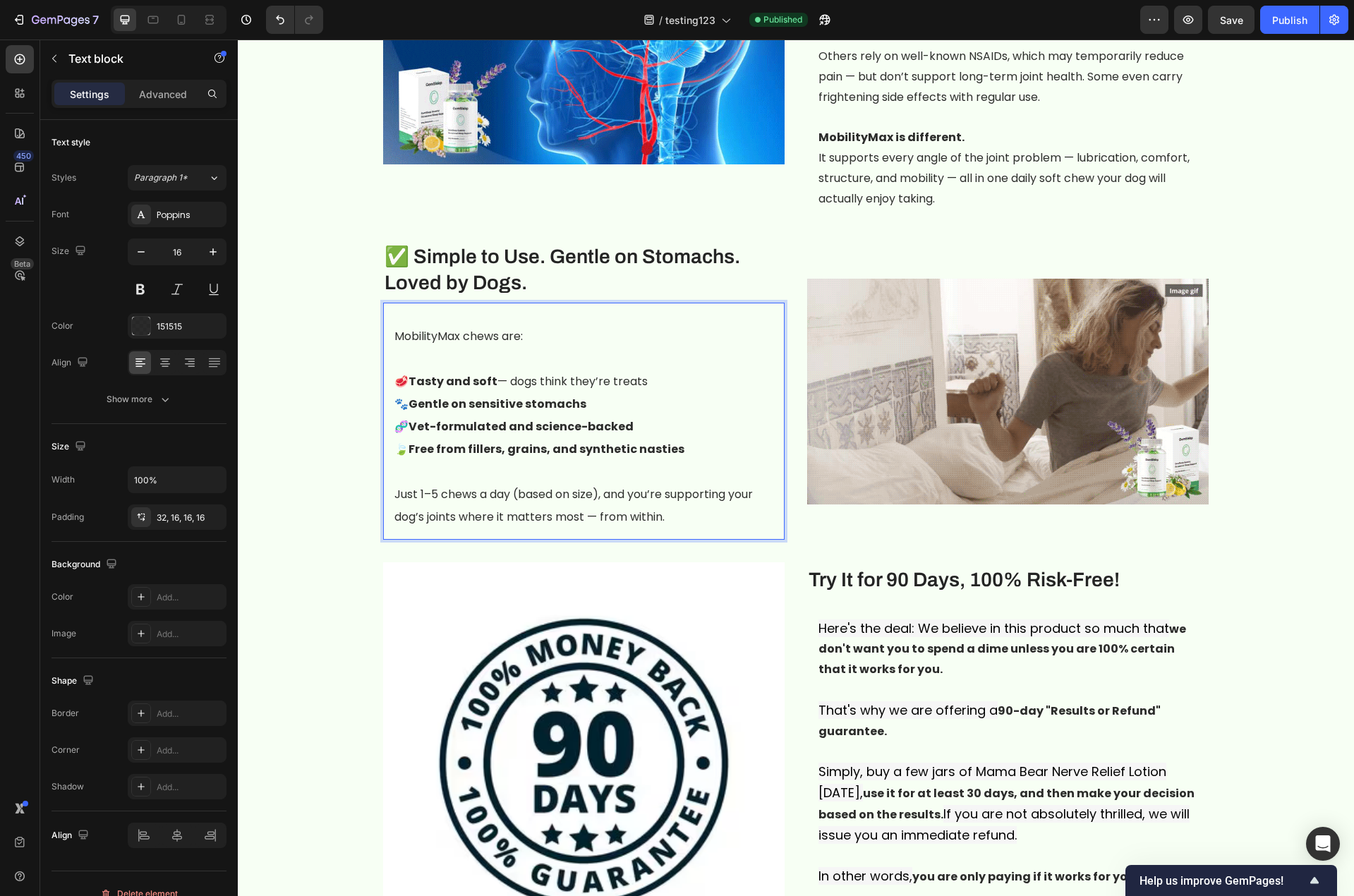
click at [431, 484] on p "Just 1–5 chews a day (based on size), and you’re supporting your dog’s joints w…" at bounding box center [584, 506] width 379 height 45
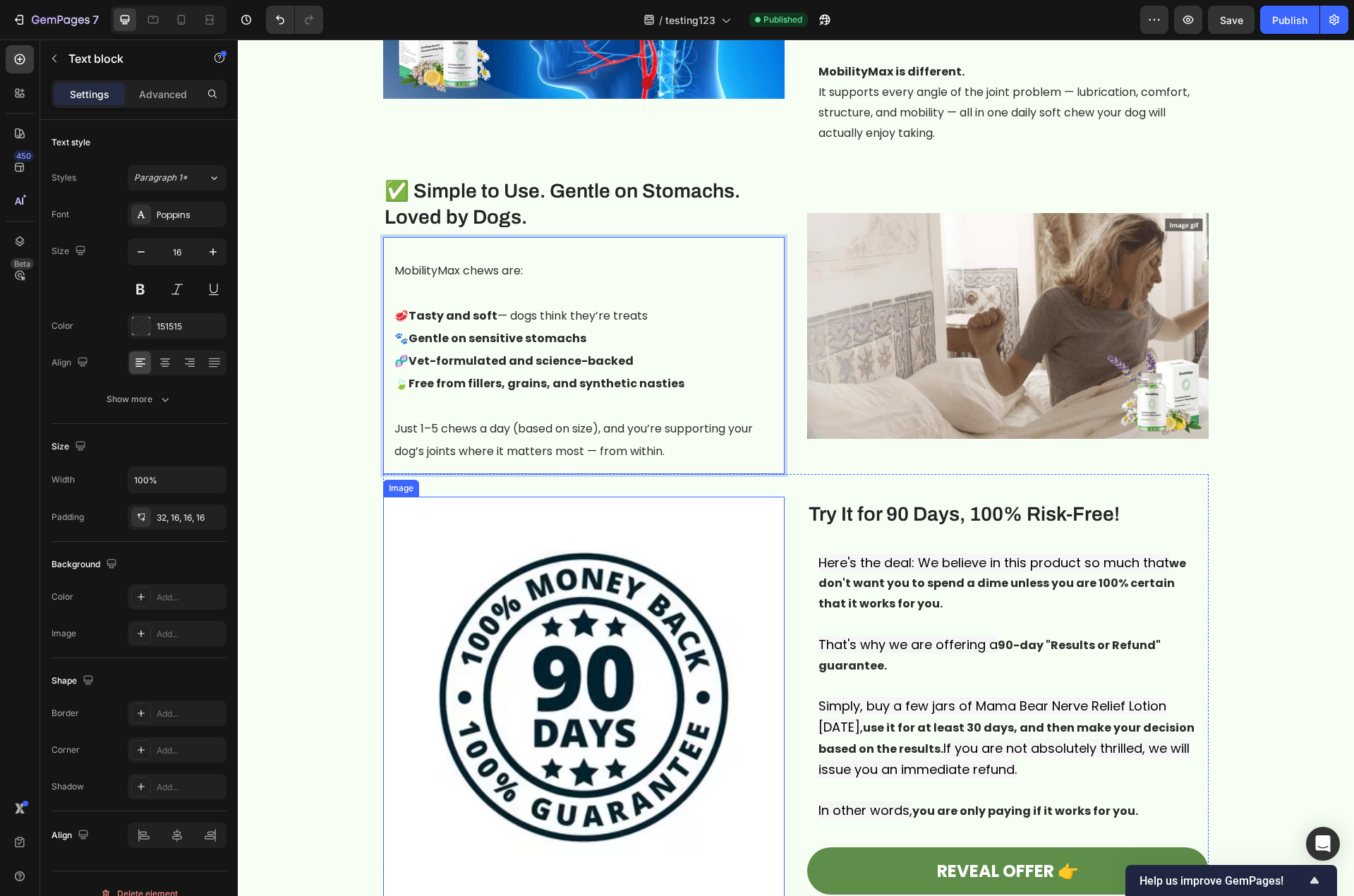
scroll to position [1975, 0]
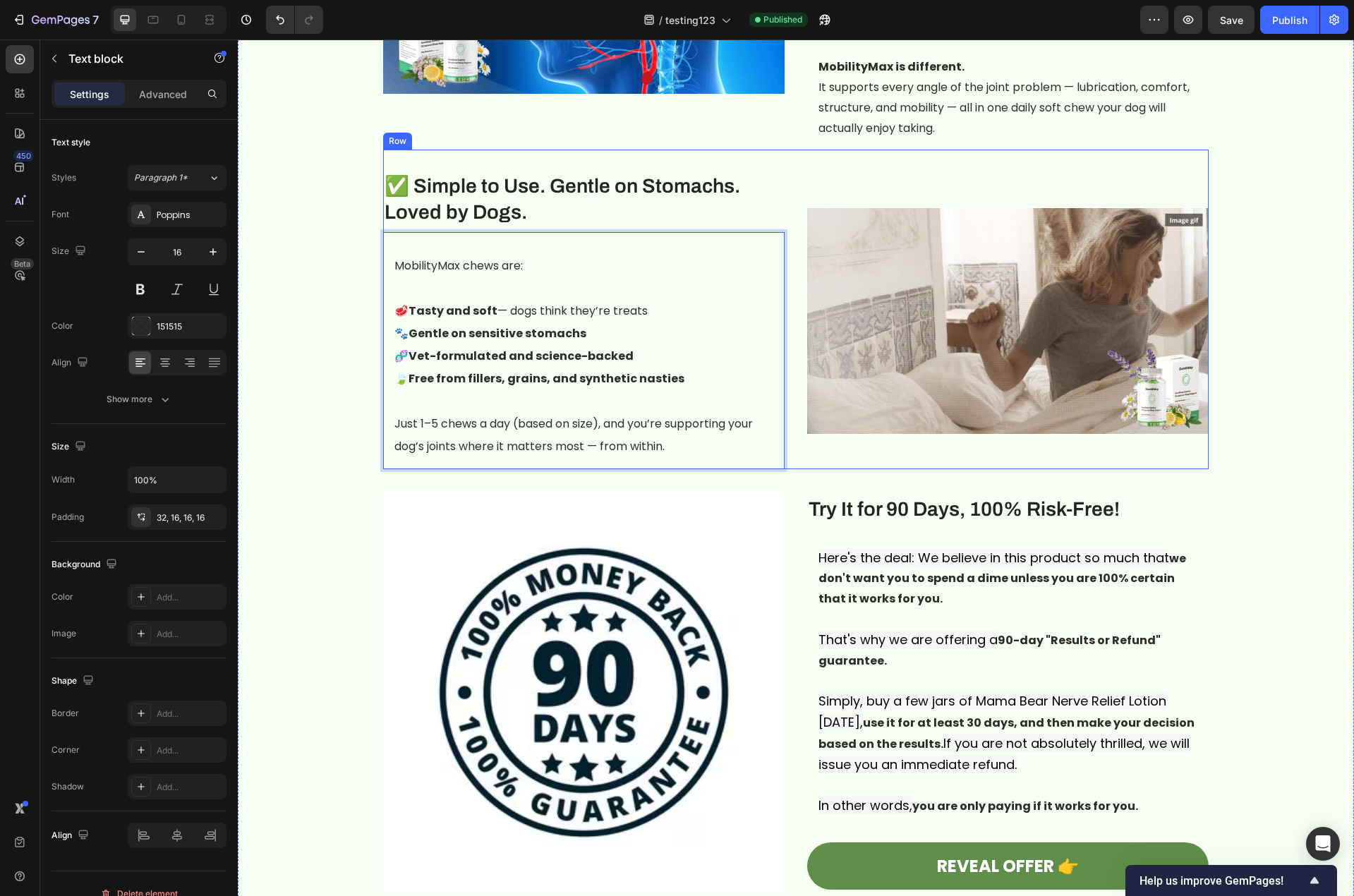
click at [917, 434] on div "Image" at bounding box center [1007, 320] width 401 height 297
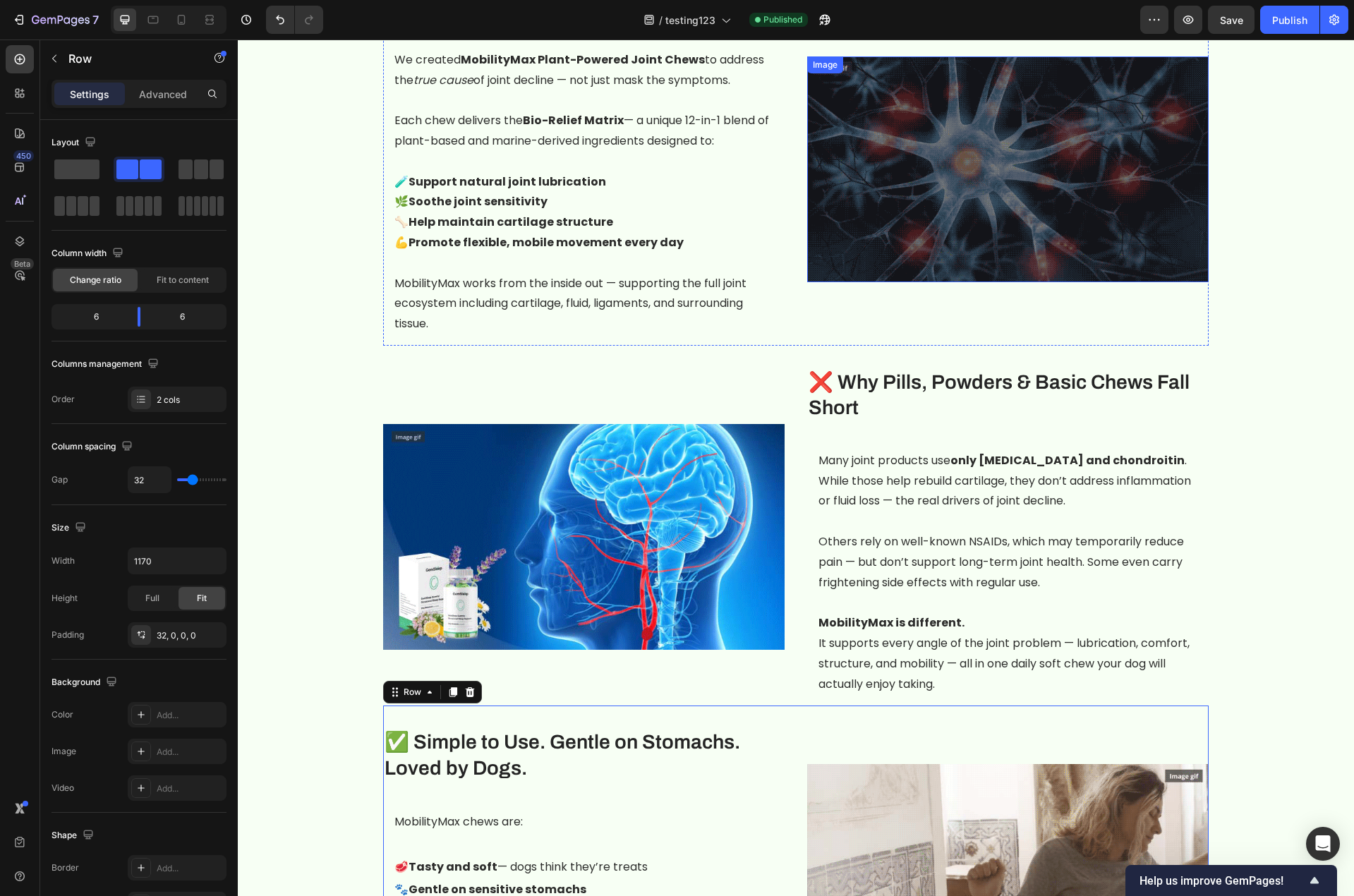
scroll to position [1410, 0]
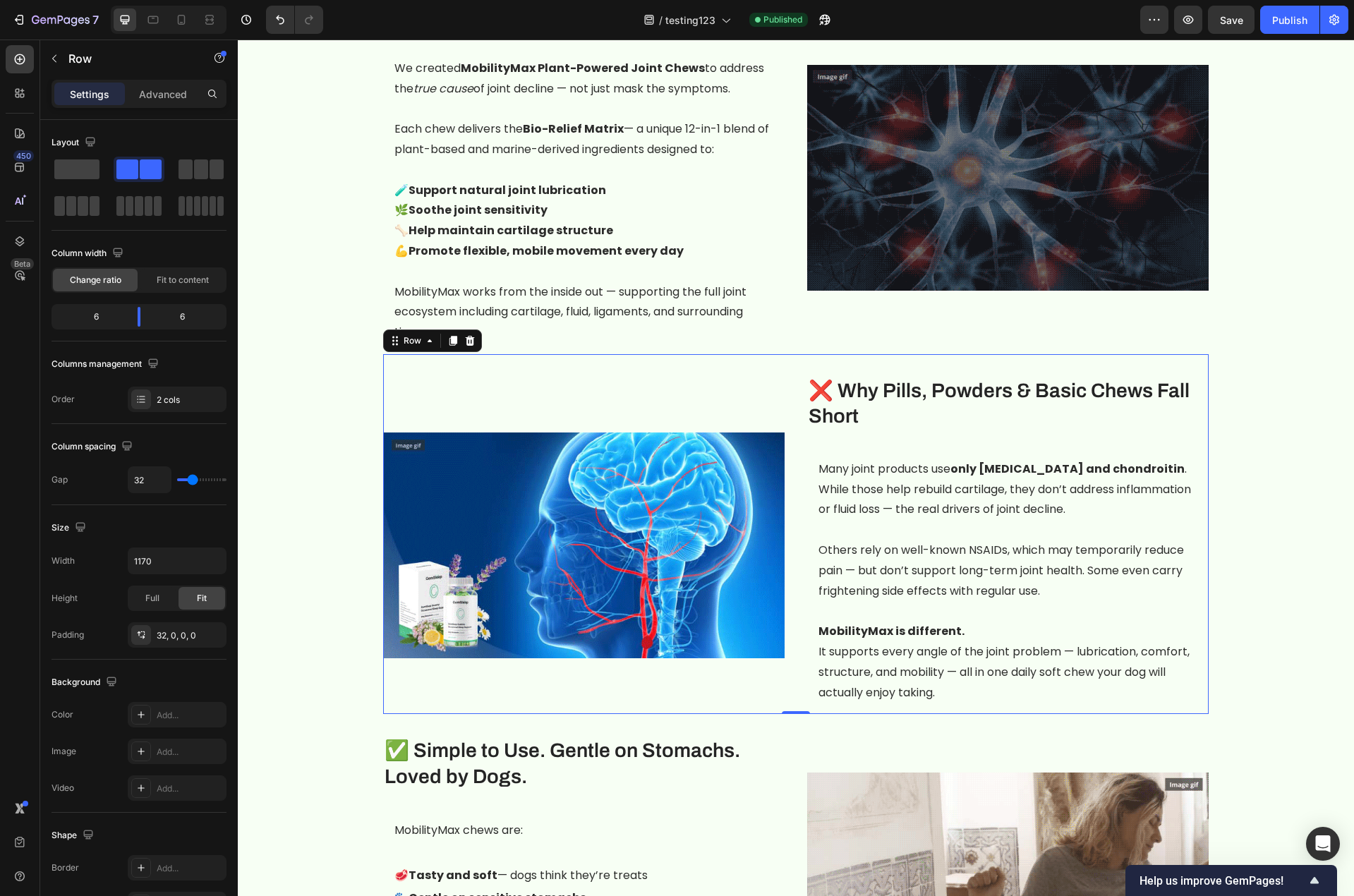
click at [631, 354] on div "Image ❌ Why Pills, Powders & Basic Chews Fall Short Heading Many joint products…" at bounding box center [795, 534] width 825 height 360
click at [449, 336] on icon at bounding box center [453, 340] width 8 height 10
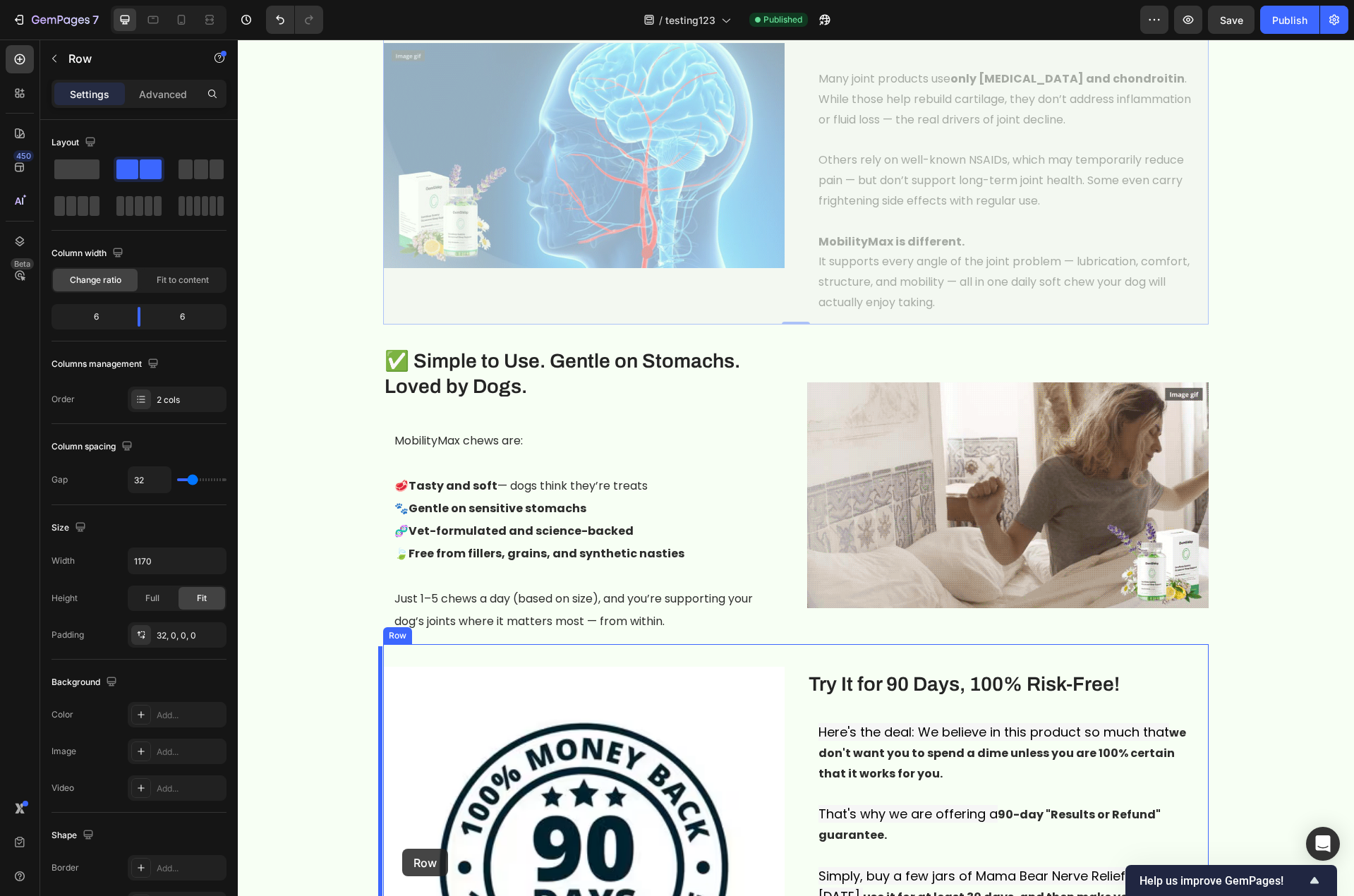
scroll to position [2185, 0]
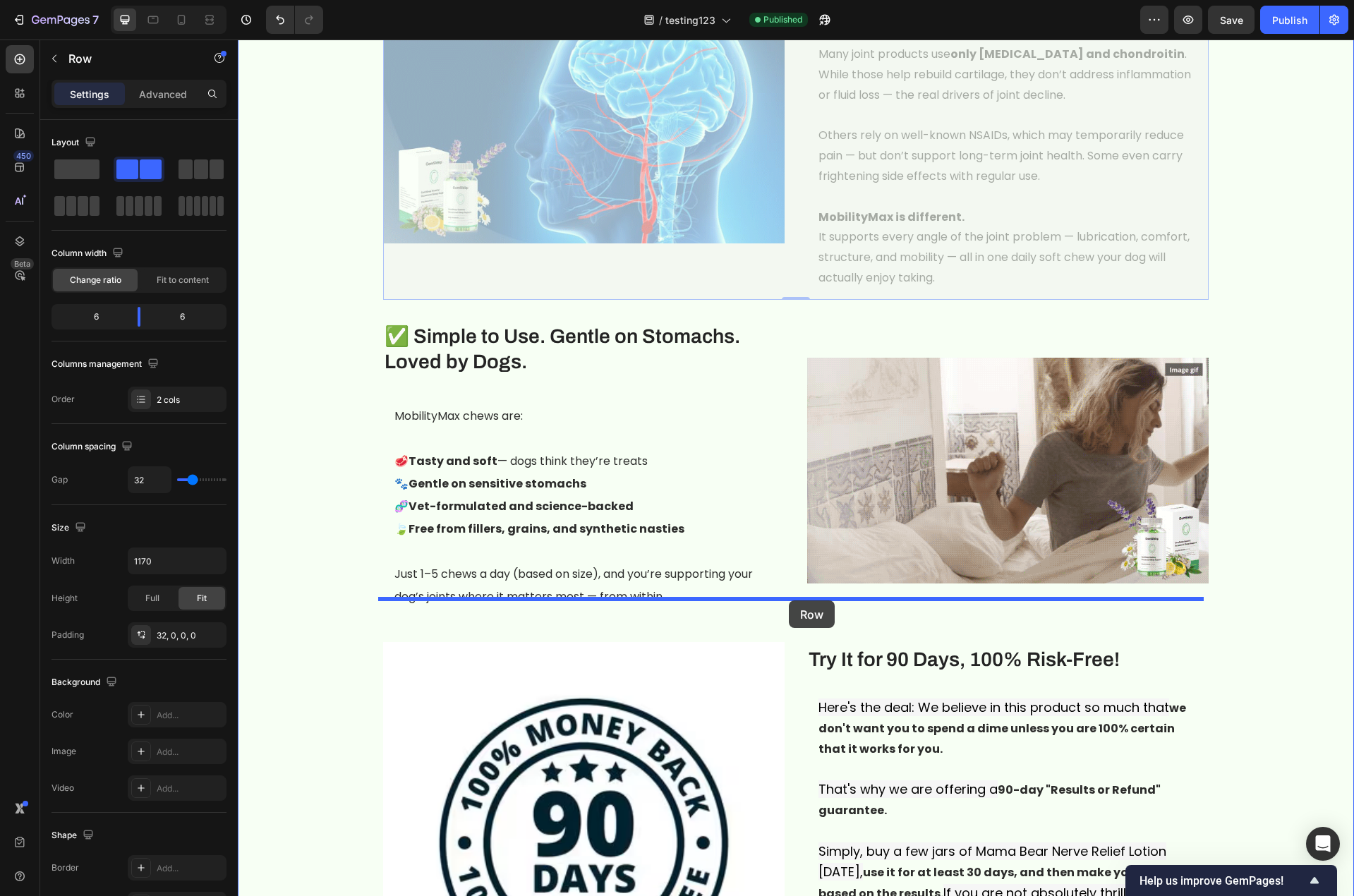
drag, startPoint x: 389, startPoint y: 219, endPoint x: 789, endPoint y: 600, distance: 552.4
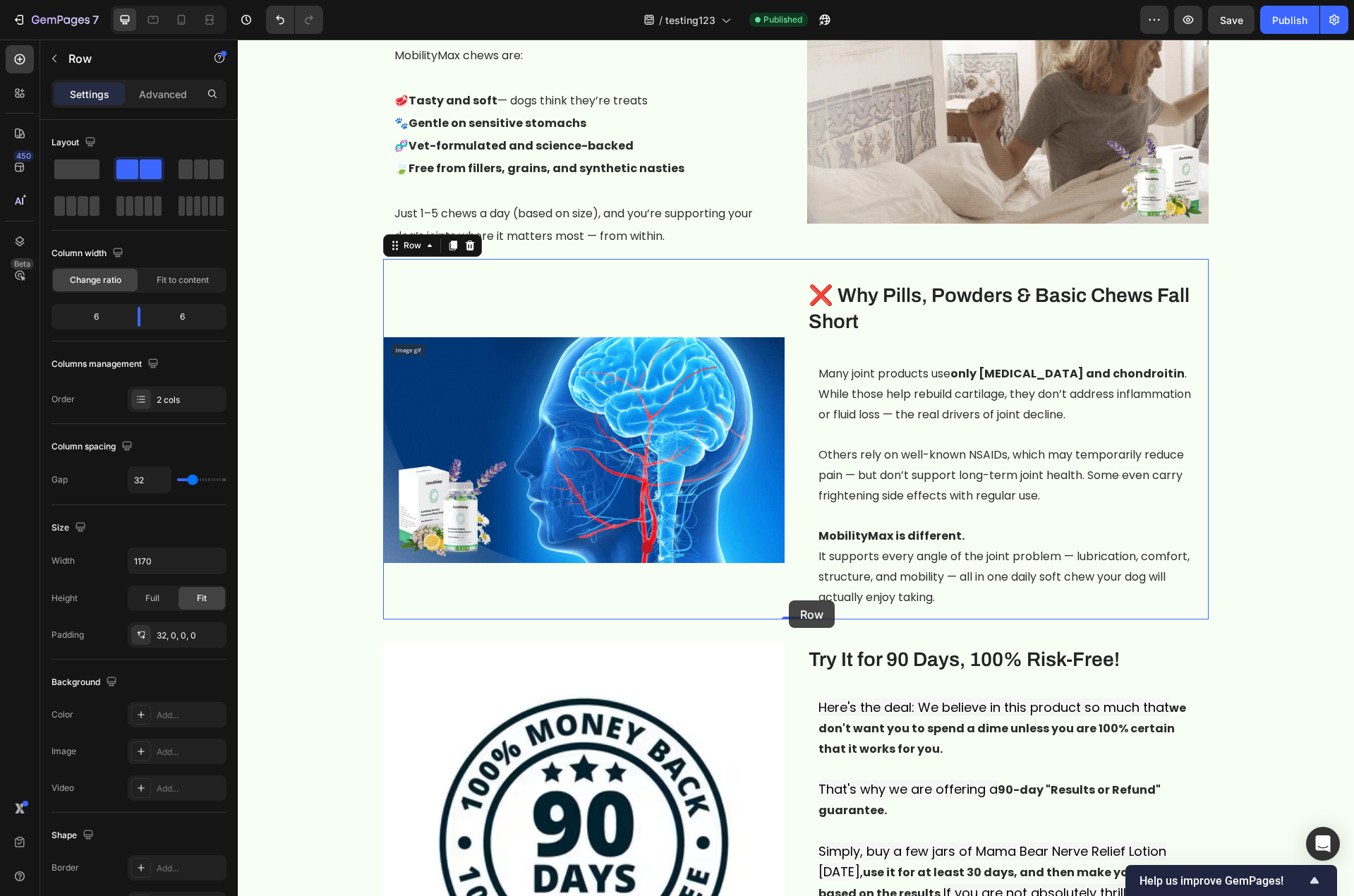
scroll to position [1826, 0]
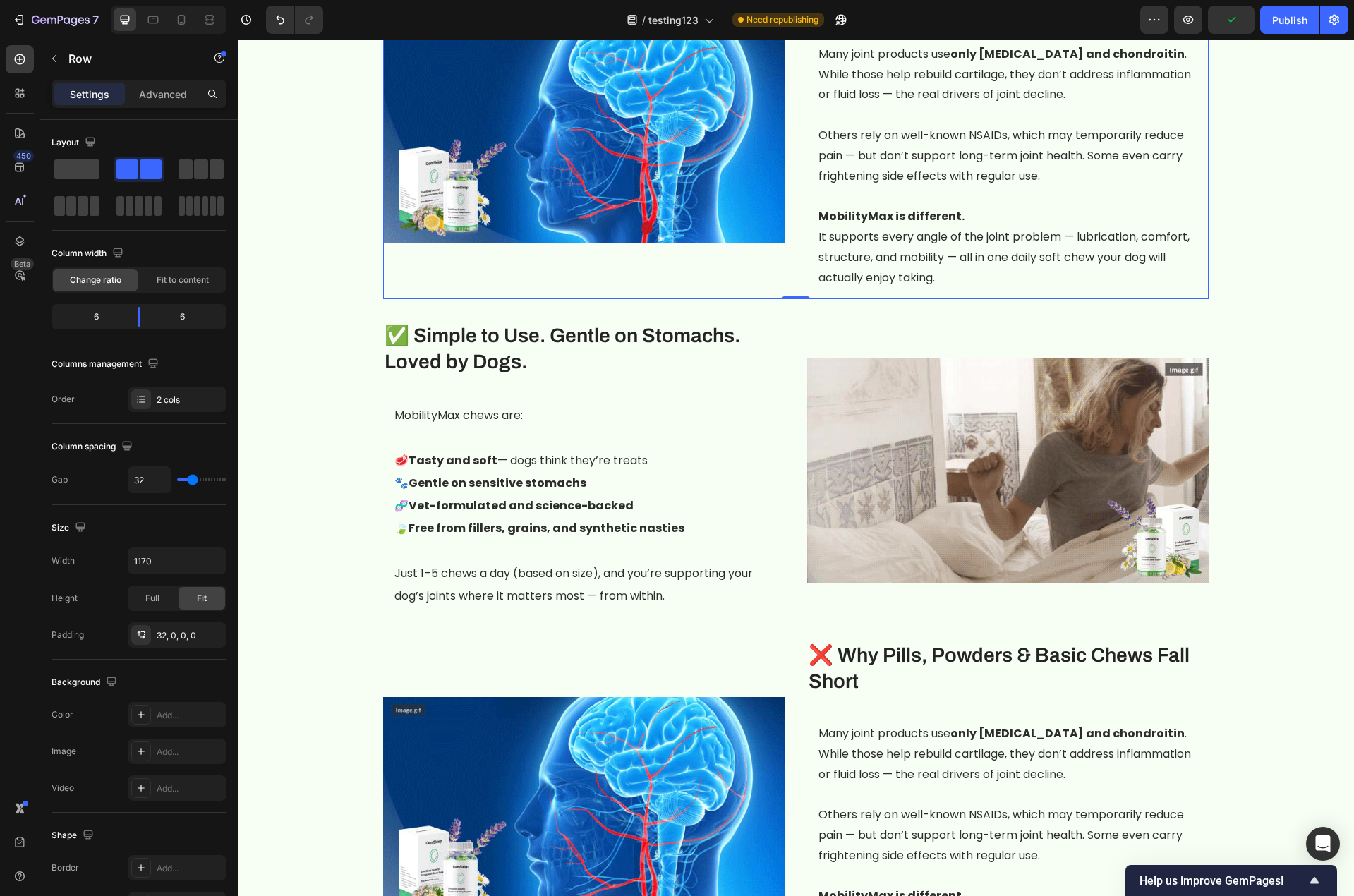
click at [388, 262] on div "Image" at bounding box center [583, 130] width 401 height 337
click at [771, 299] on div "✅ Simple to Use. Gentle on Stomachs. Loved by Dogs. Heading MobilityMax chews a…" at bounding box center [795, 459] width 825 height 319
click at [449, 282] on icon at bounding box center [453, 286] width 8 height 10
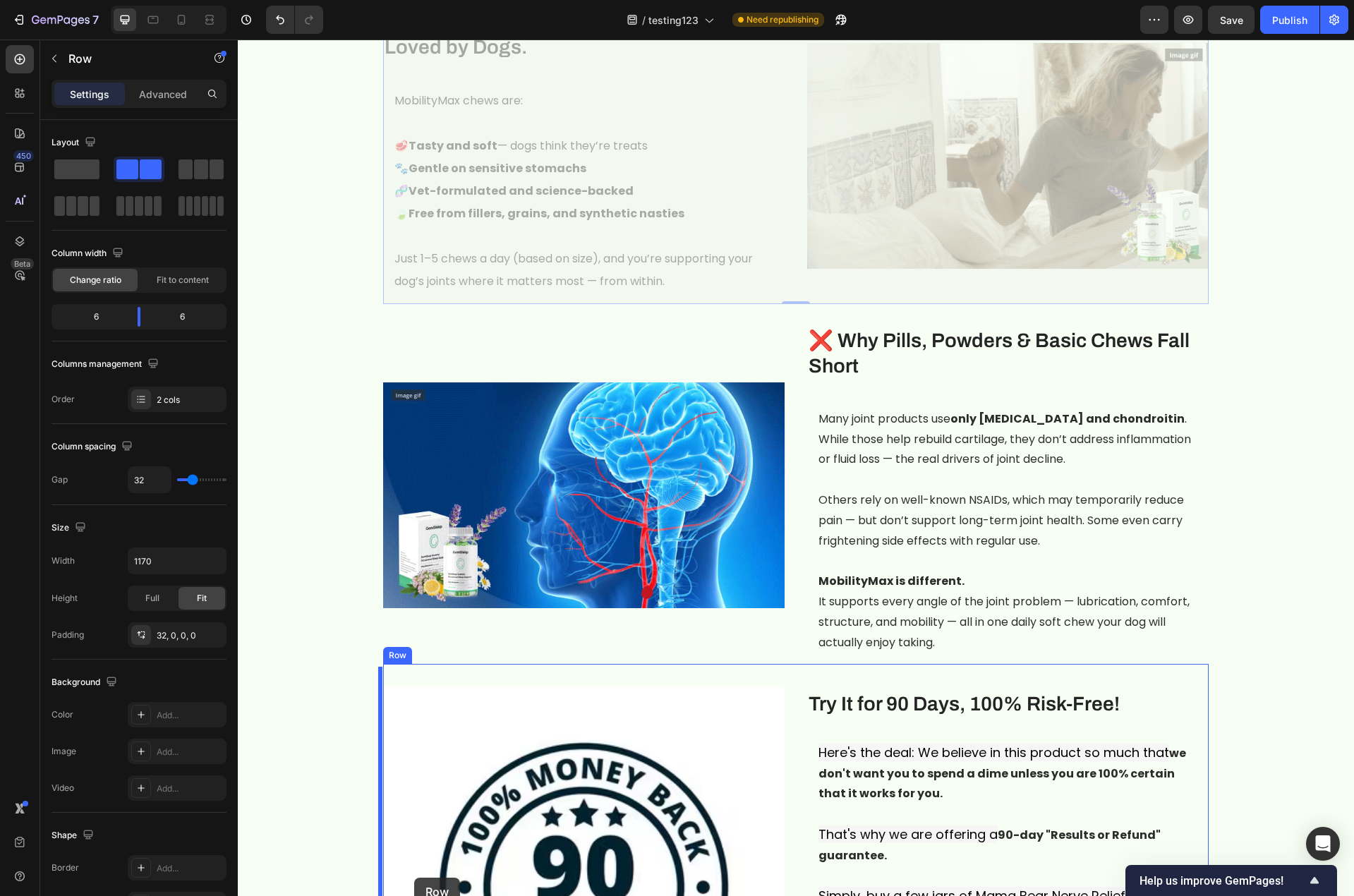
scroll to position [2667, 0]
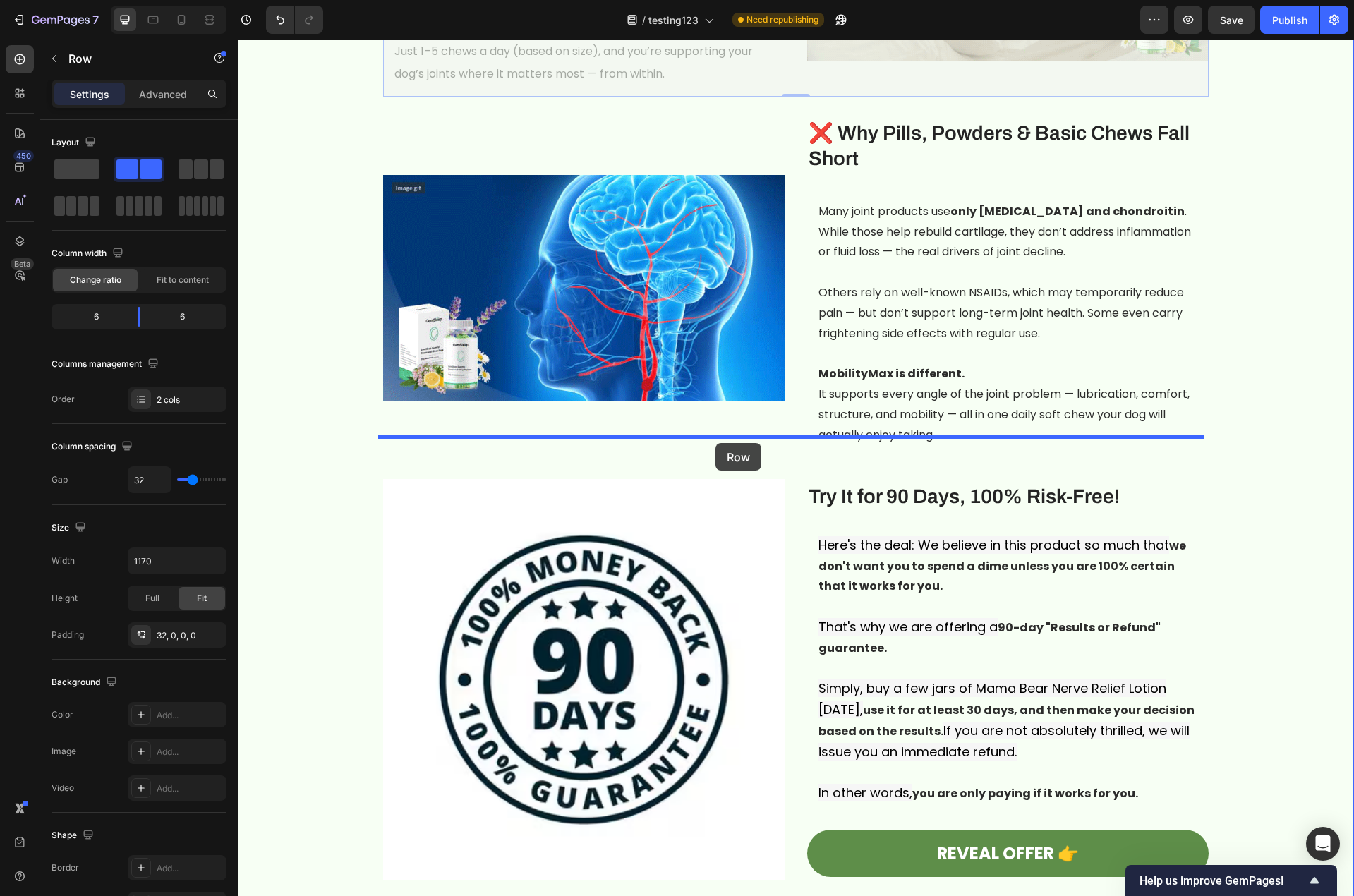
drag, startPoint x: 386, startPoint y: 305, endPoint x: 715, endPoint y: 443, distance: 356.8
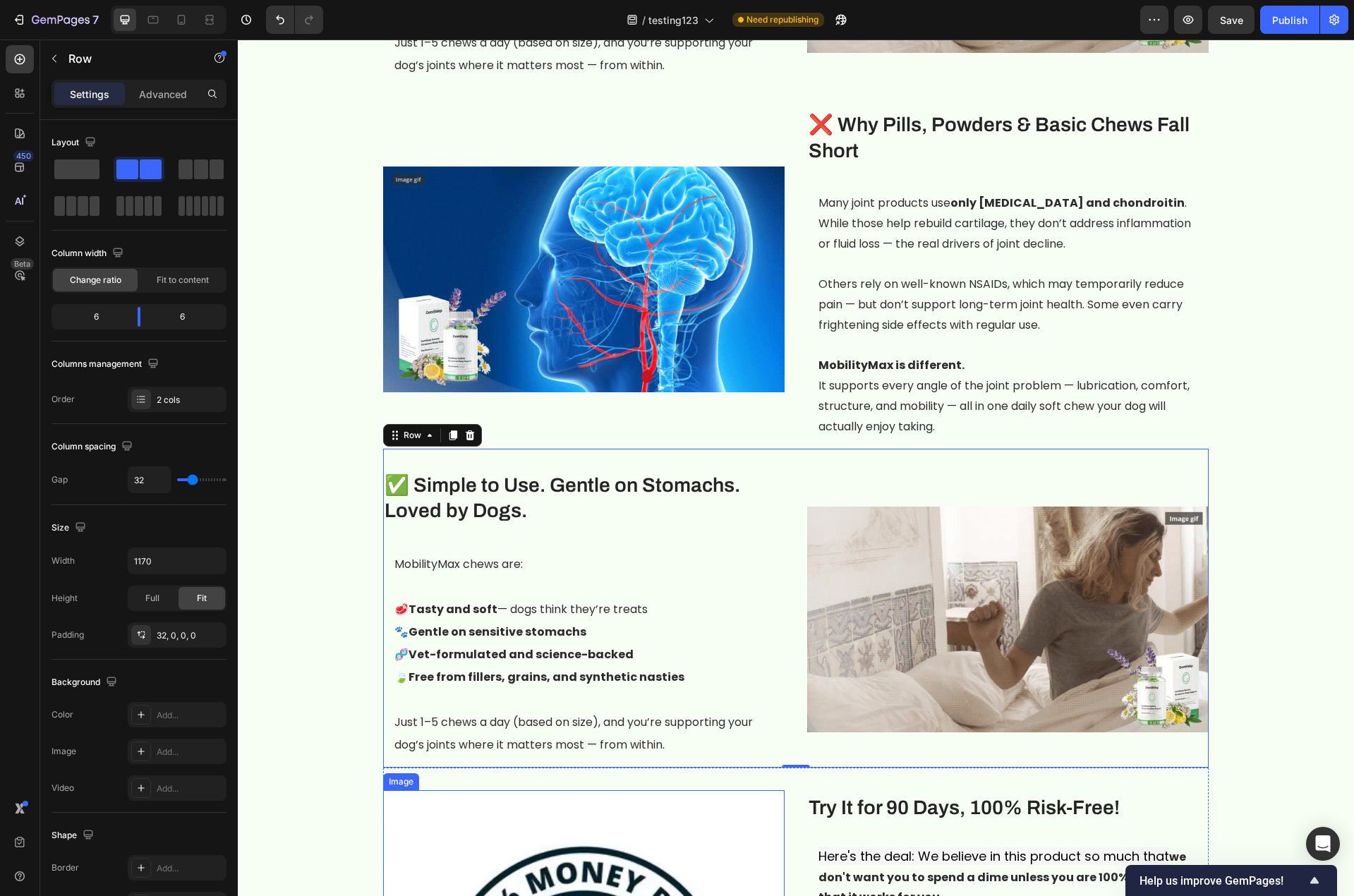
scroll to position [2348, 0]
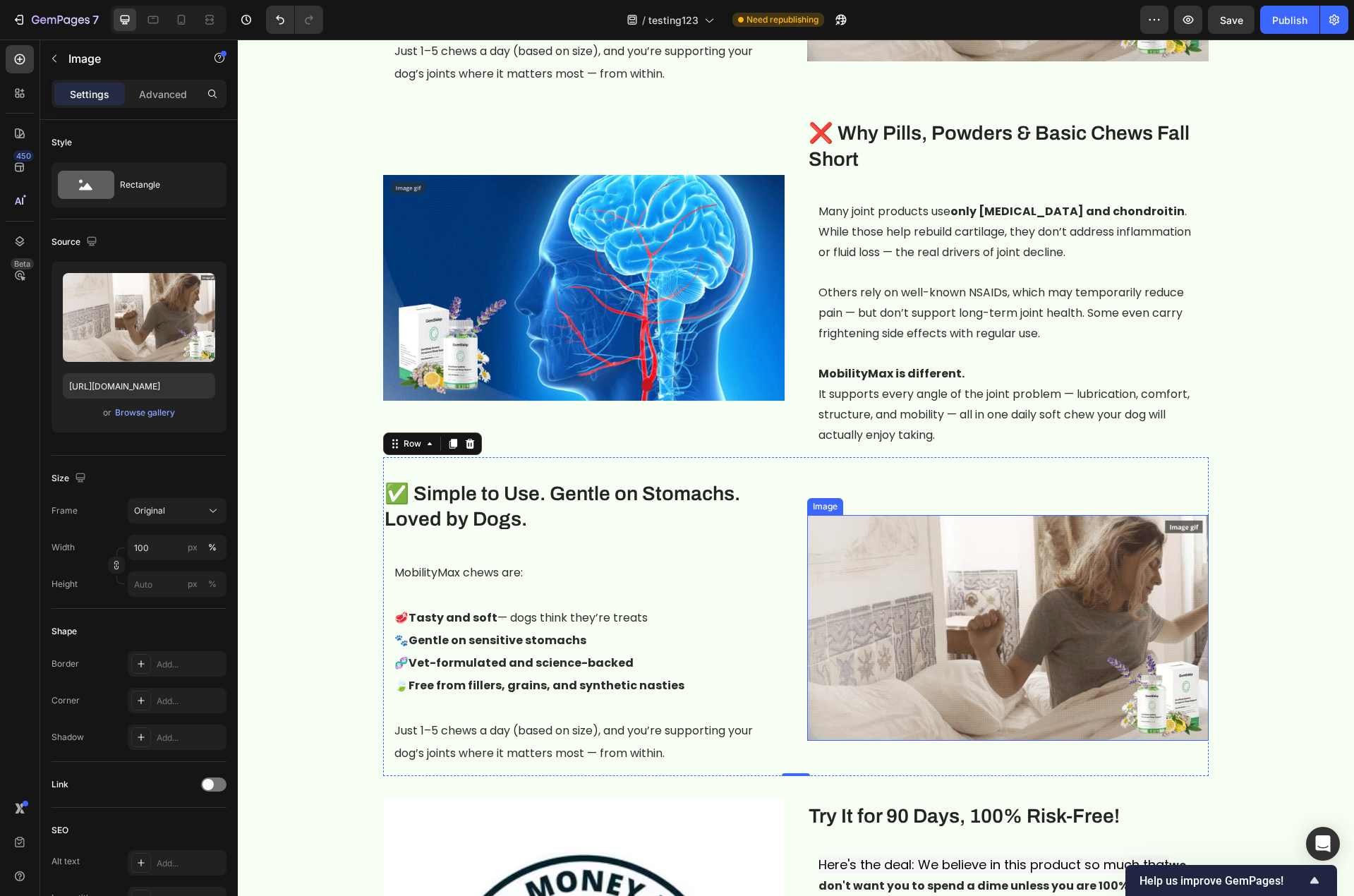
click at [1016, 597] on img at bounding box center [1007, 628] width 401 height 226
click at [897, 496] on icon at bounding box center [901, 501] width 10 height 10
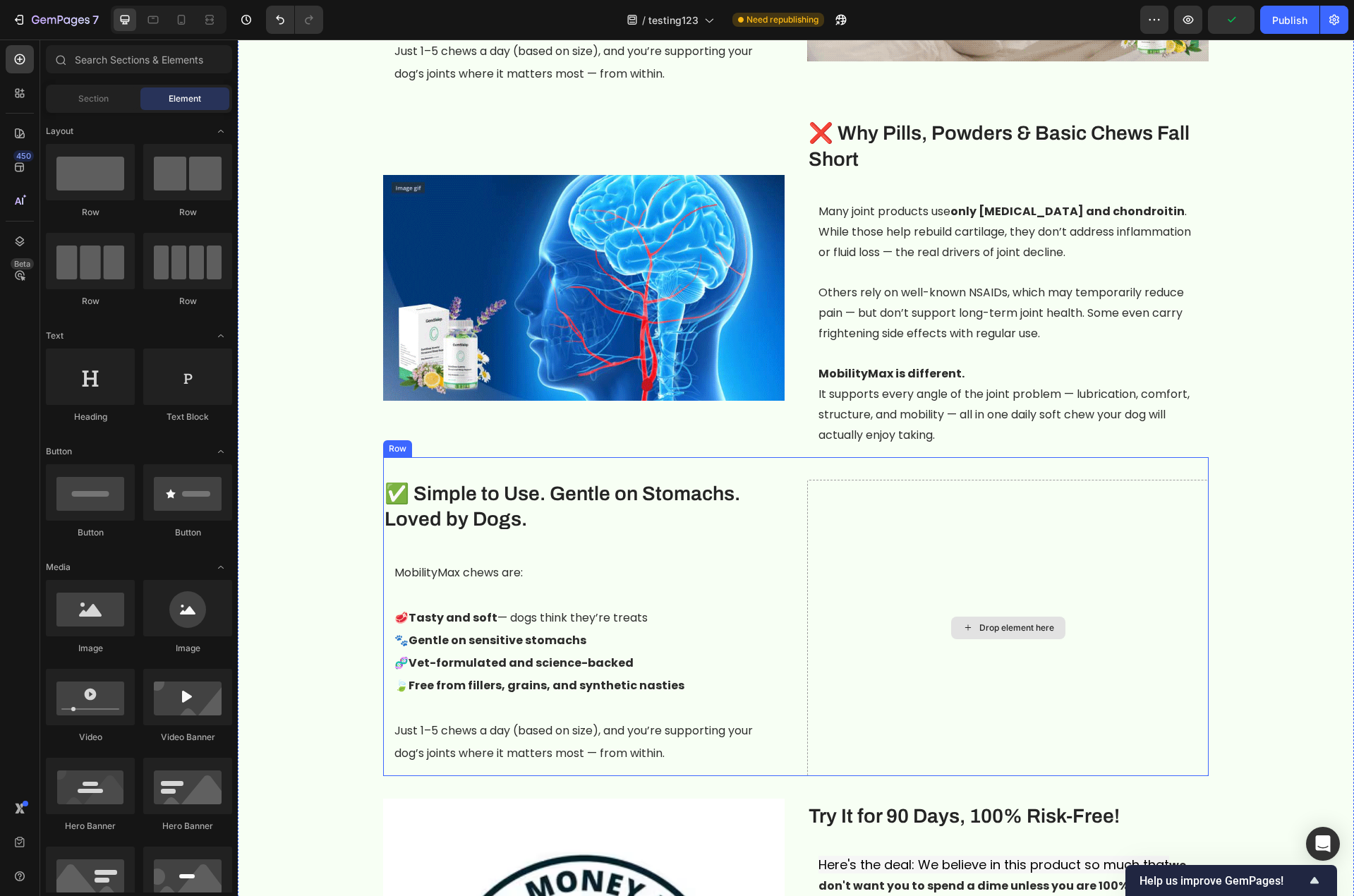
click at [985, 622] on div "Drop element here" at bounding box center [1016, 628] width 75 height 12
click at [1032, 622] on div "Drop element here" at bounding box center [1016, 628] width 75 height 12
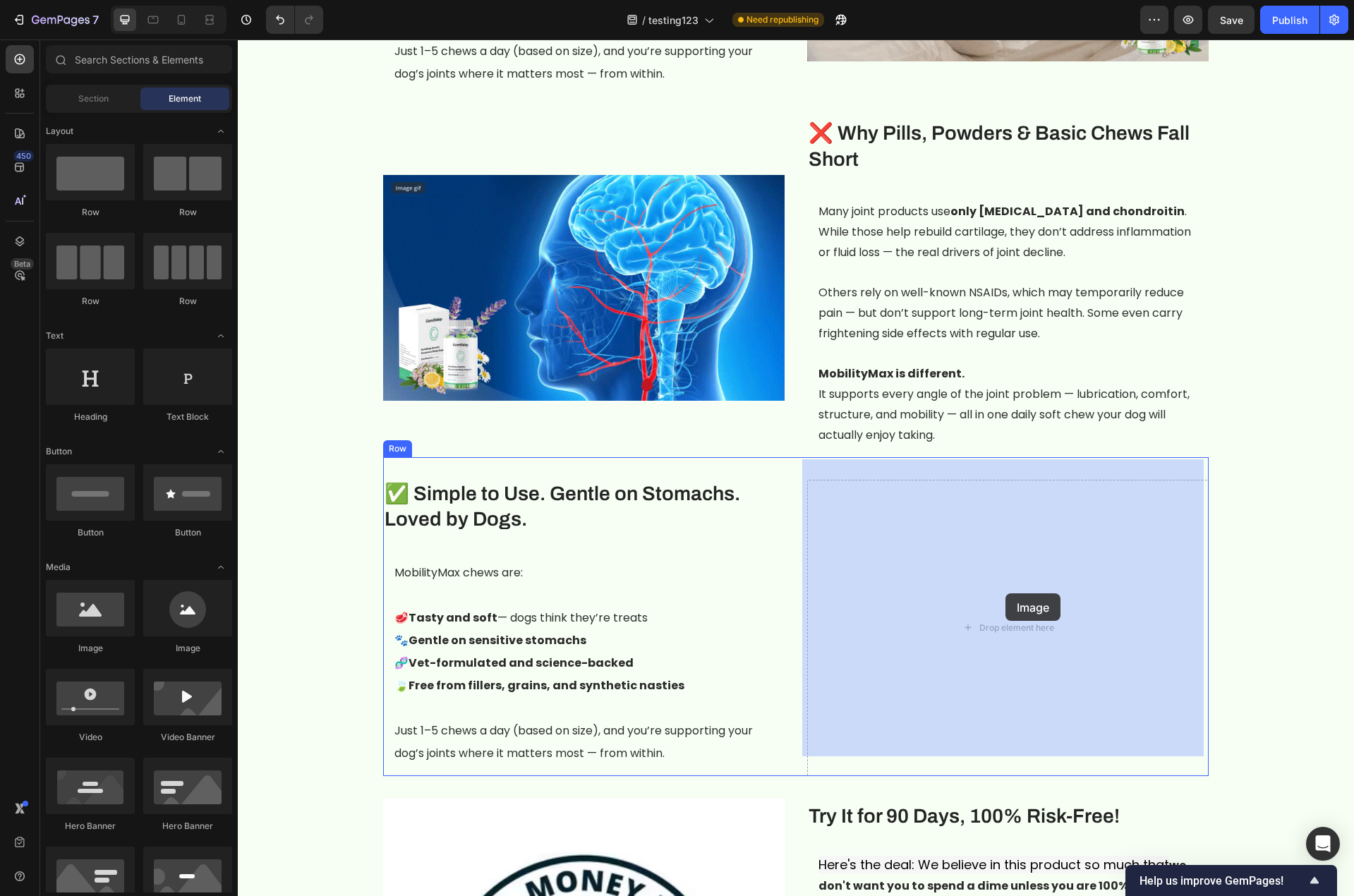
drag, startPoint x: 327, startPoint y: 660, endPoint x: 996, endPoint y: 591, distance: 672.5
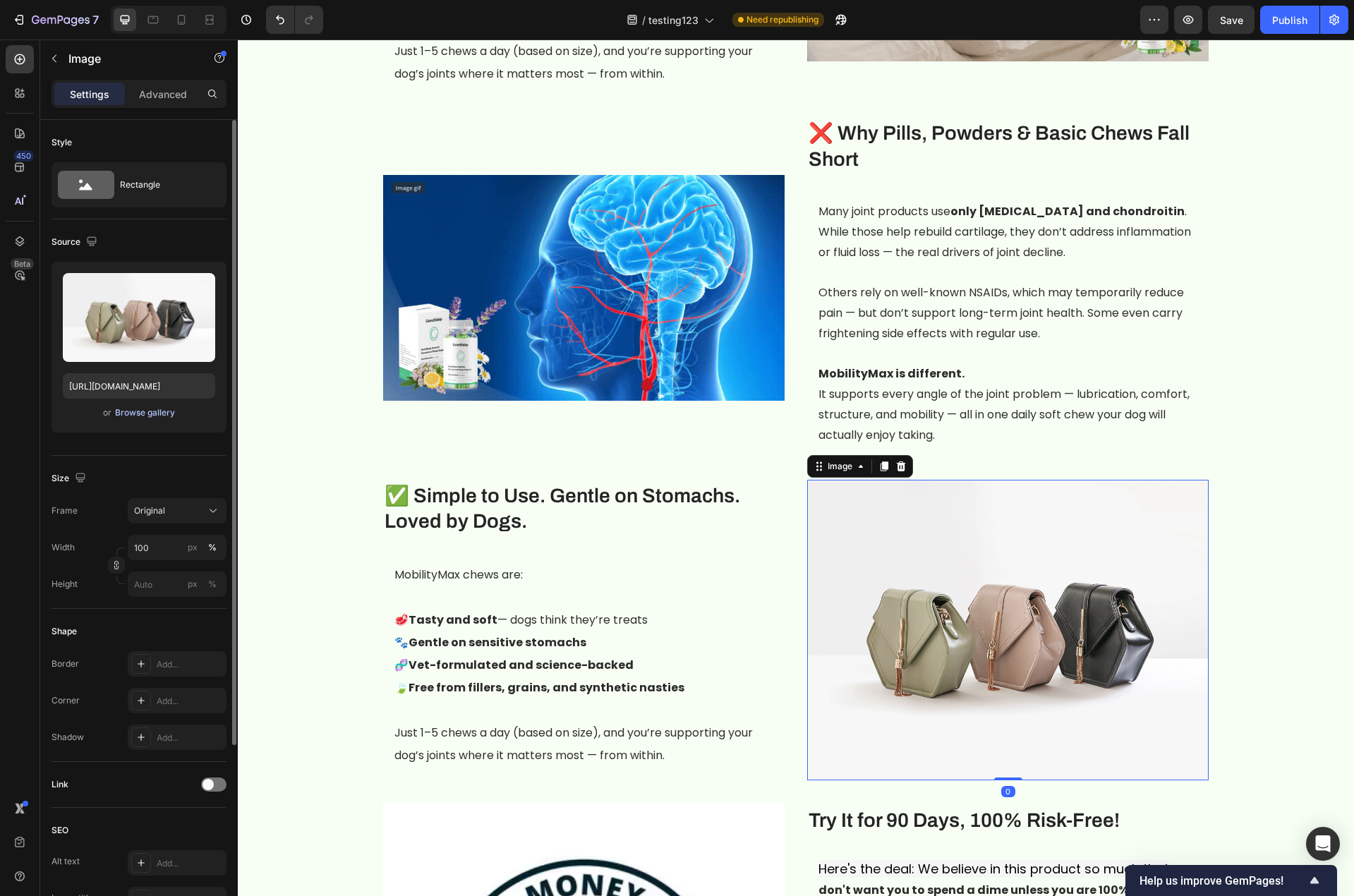
click at [150, 410] on div "Browse gallery" at bounding box center [145, 412] width 60 height 12
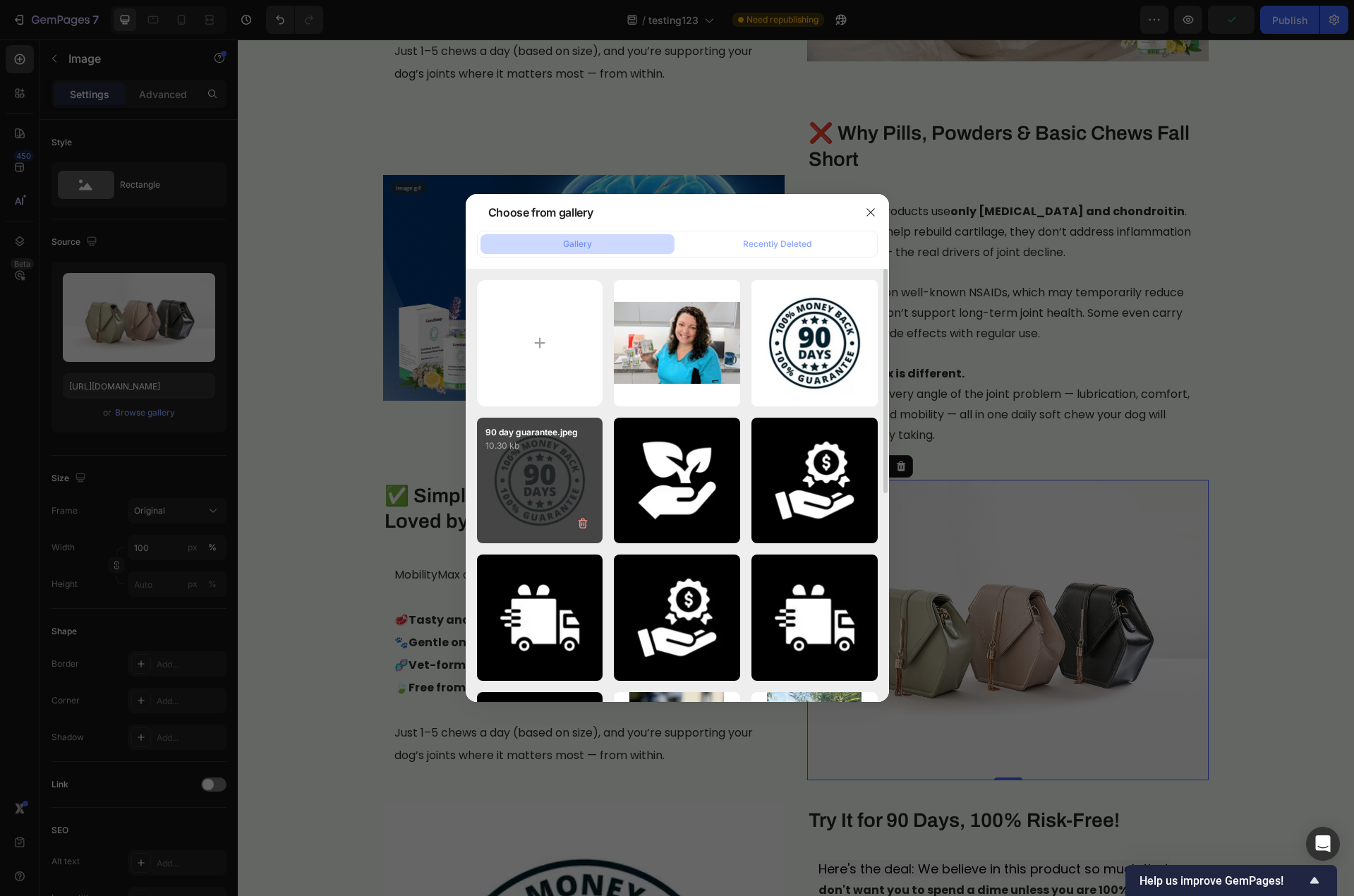
click at [549, 481] on div "90 day guarantee.jpeg 10.30 kb" at bounding box center [539, 480] width 126 height 126
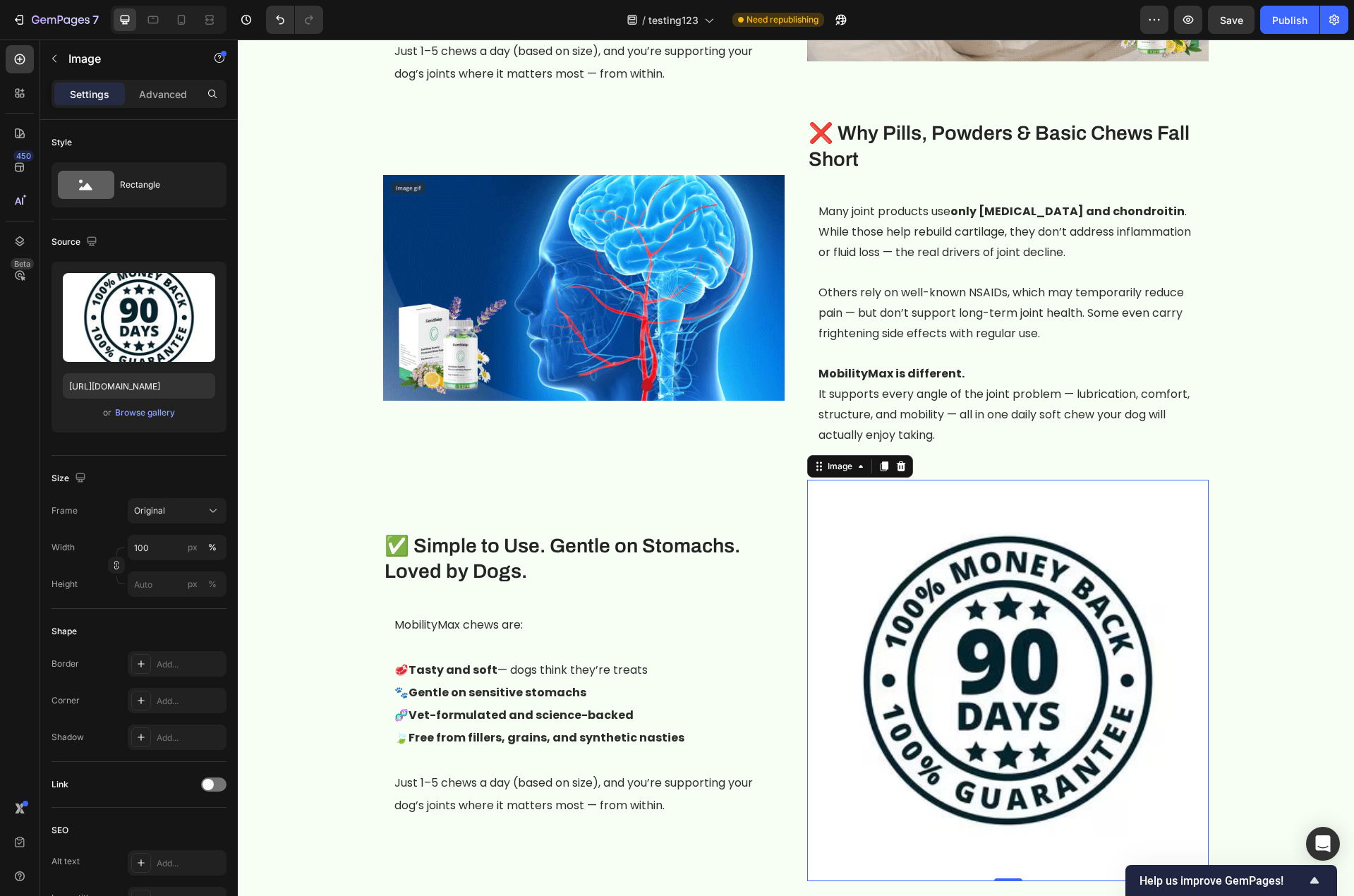
click at [946, 624] on img at bounding box center [1007, 680] width 401 height 401
click at [144, 411] on div "Browse gallery" at bounding box center [145, 412] width 60 height 12
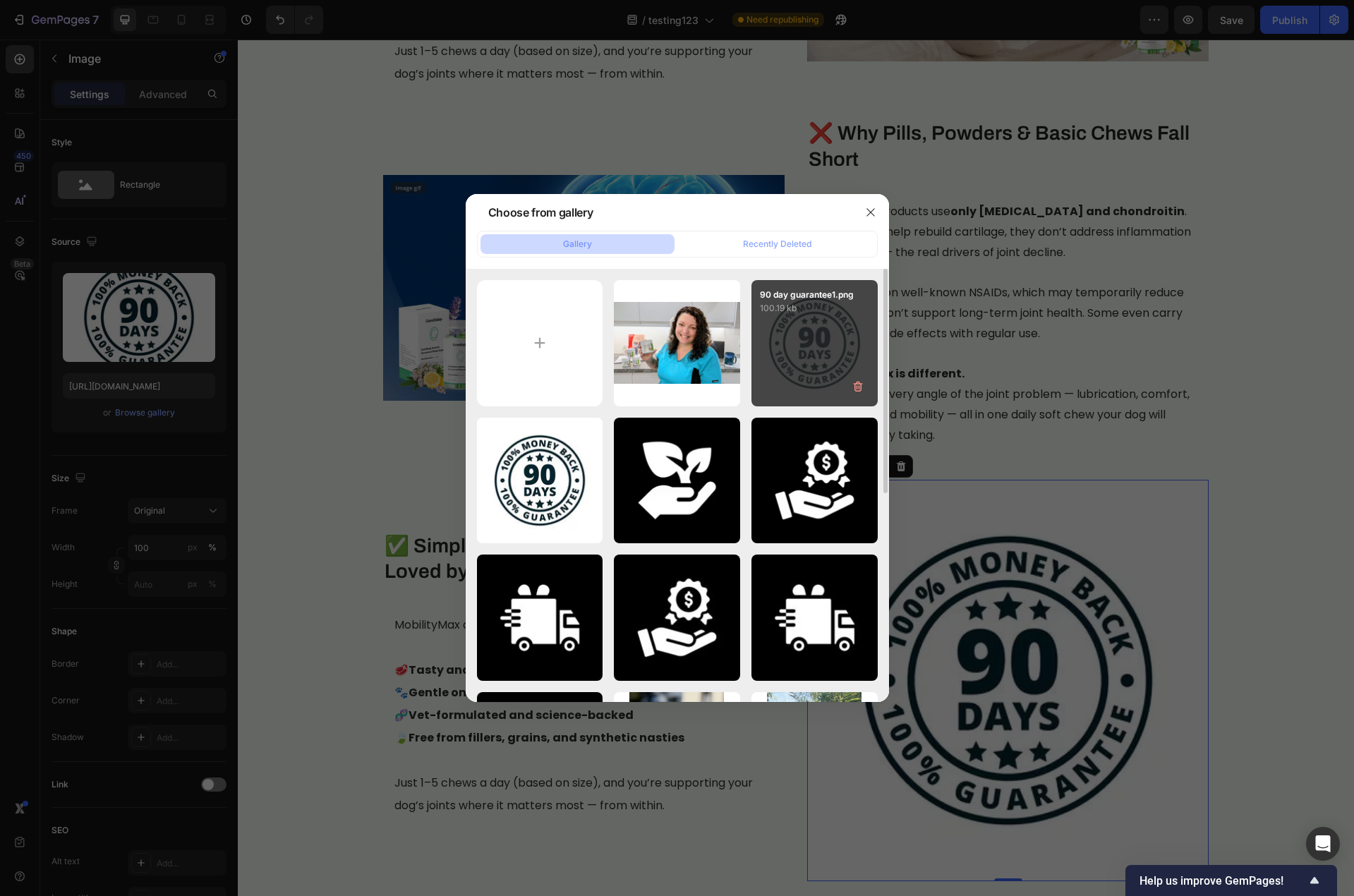
click at [790, 357] on div "90 day guarantee1.png 100.19 kb" at bounding box center [814, 342] width 126 height 126
type input "https://cdn.shopify.com/s/files/1/0779/3950/7530/files/gempages_481601137481352…"
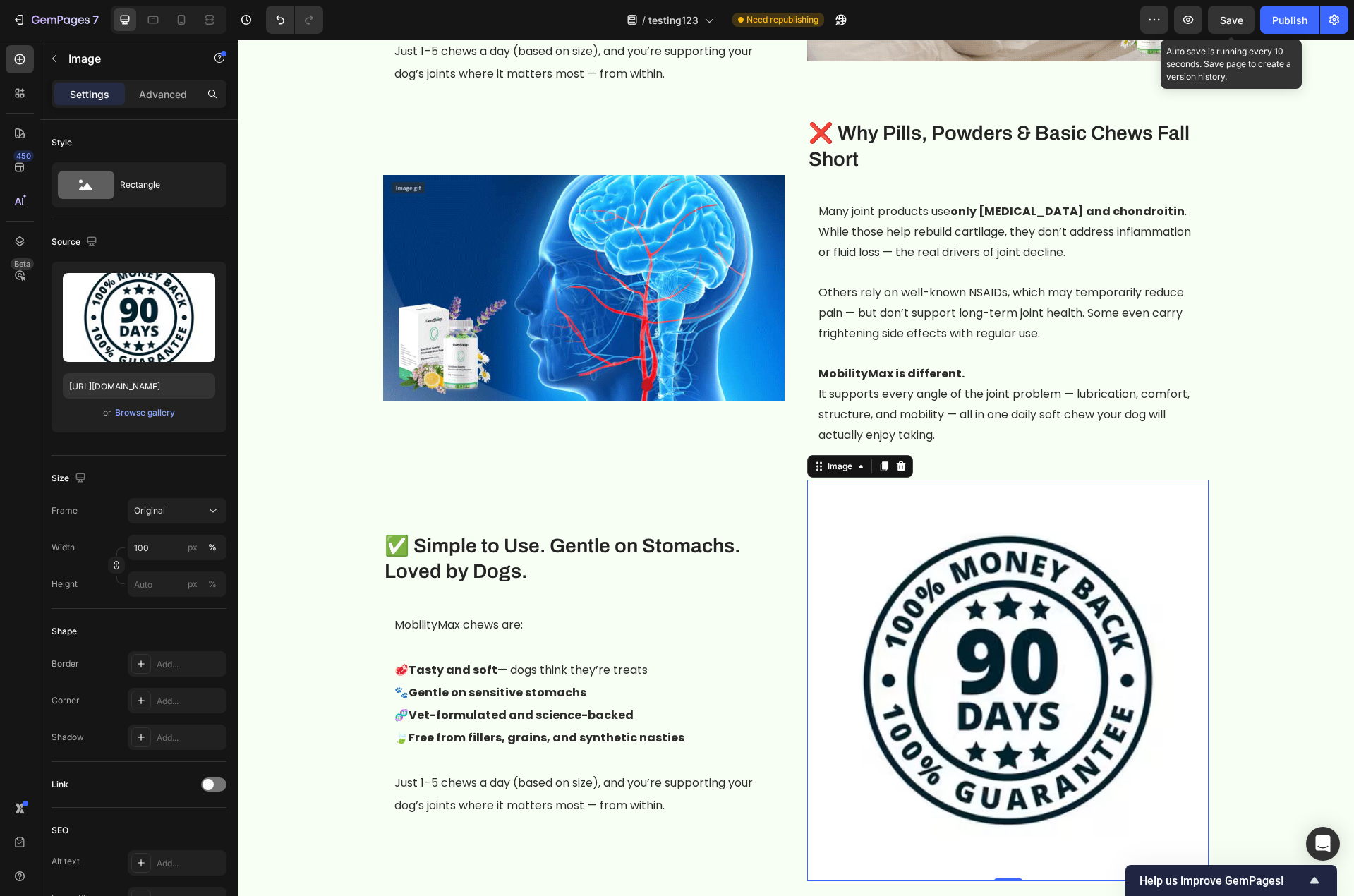
click at [1231, 25] on span "Save" at bounding box center [1231, 20] width 23 height 12
click at [1251, 22] on div "Publish" at bounding box center [1290, 19] width 36 height 14
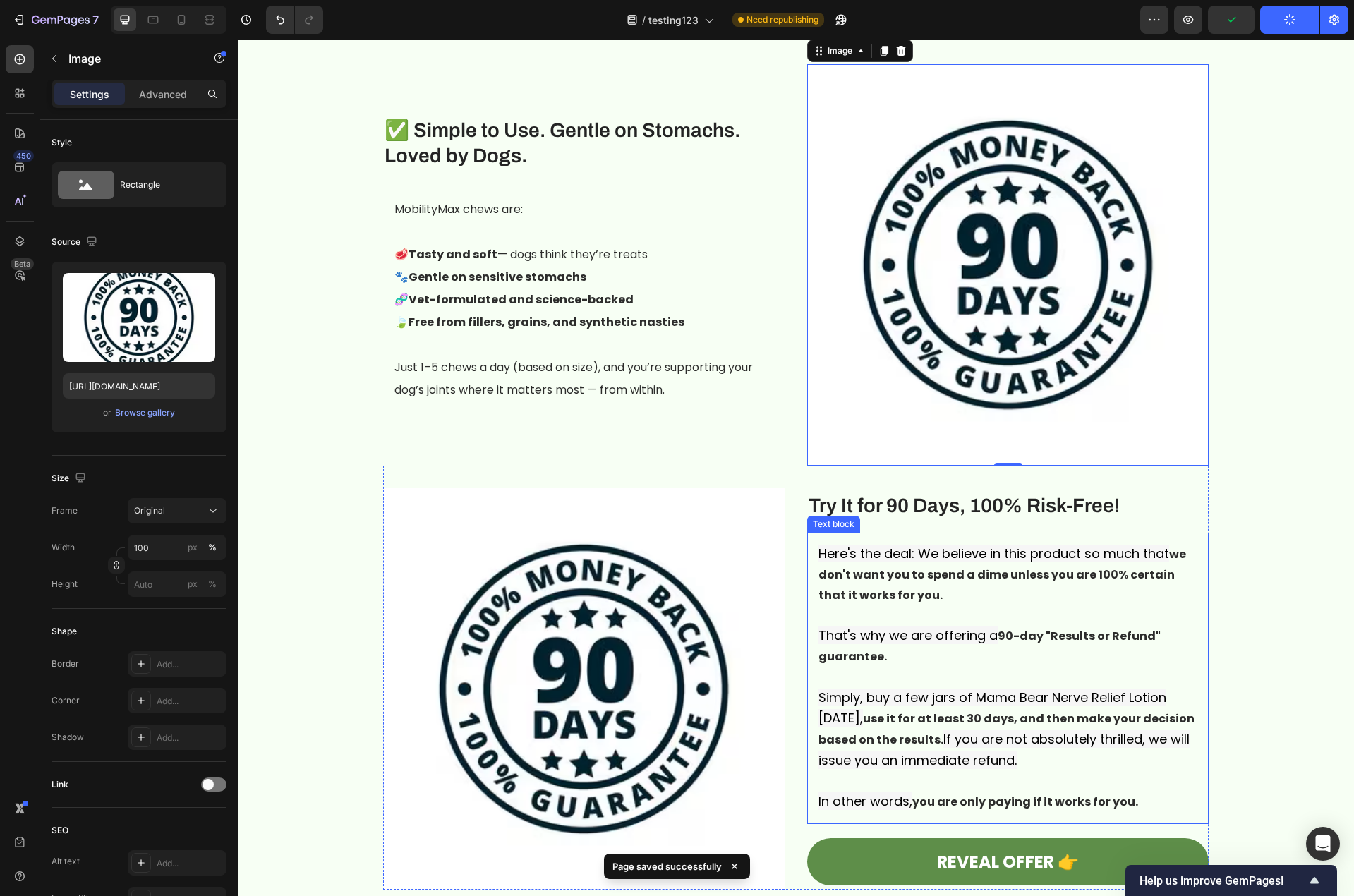
scroll to position [2771, 0]
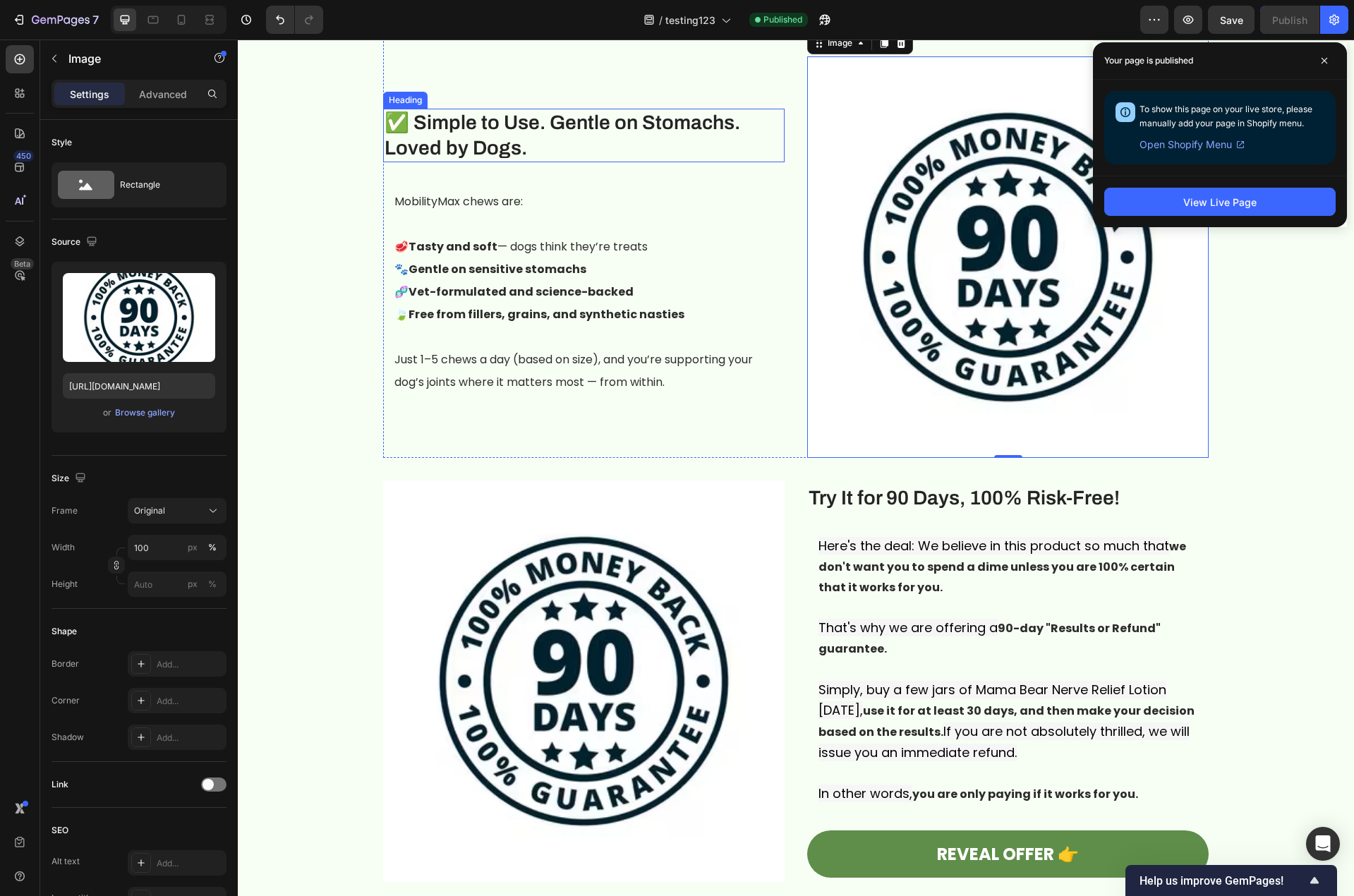
click at [525, 109] on h3 "✅ Simple to Use. Gentle on Stomachs. Loved by Dogs." at bounding box center [583, 136] width 401 height 54
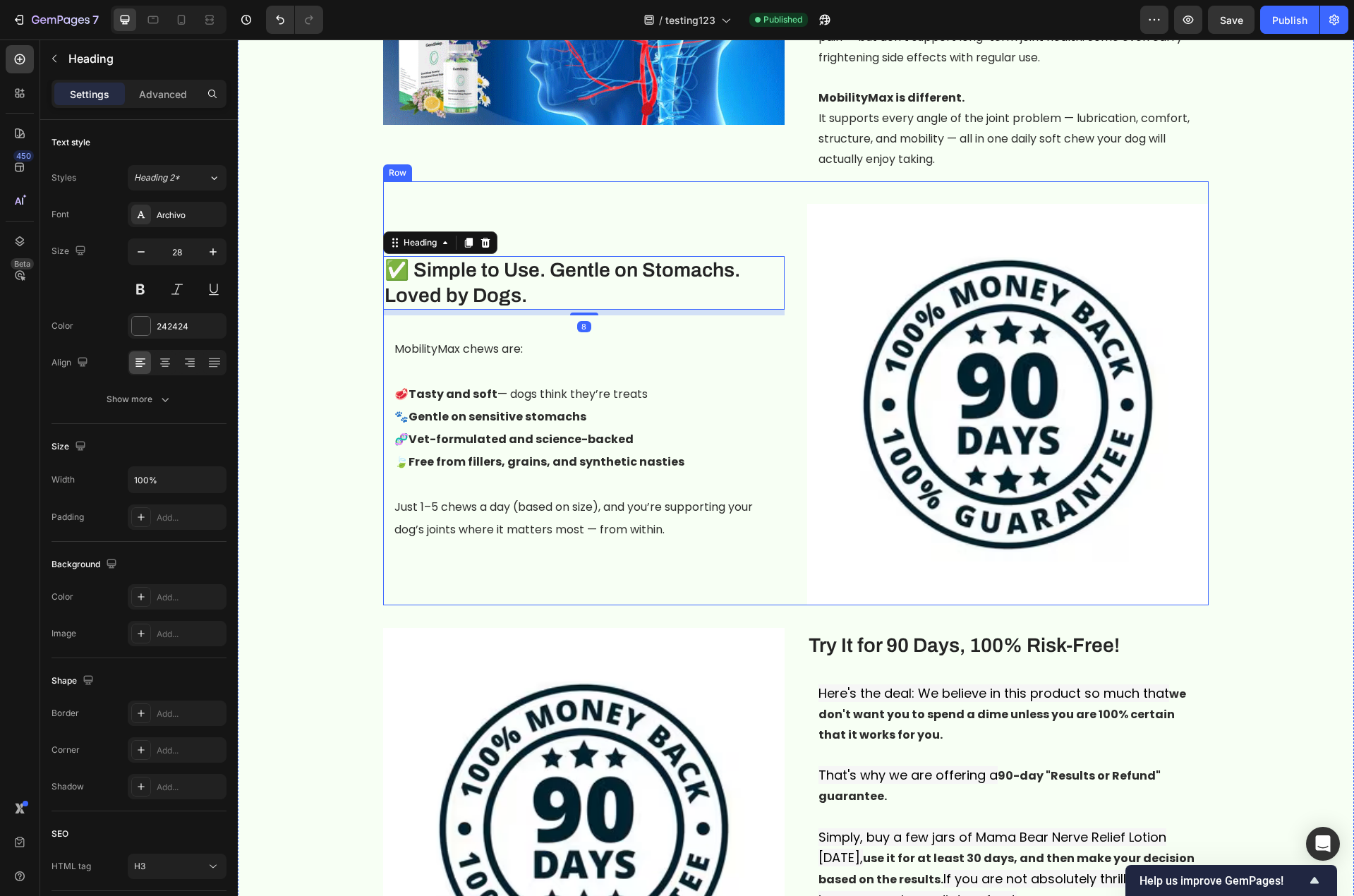
scroll to position [2559, 0]
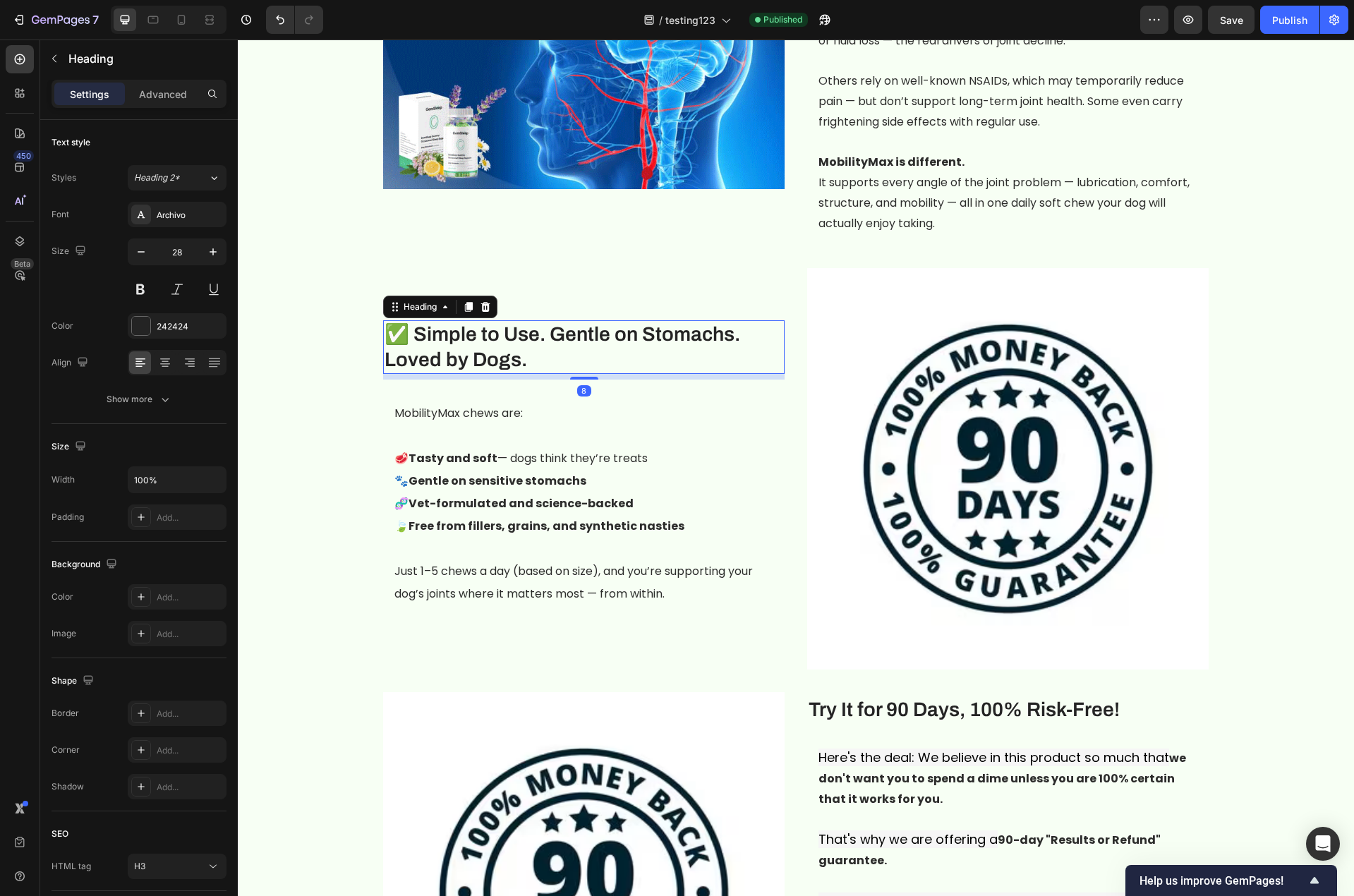
click at [505, 337] on h3 "✅ Simple to Use. Gentle on Stomachs. Loved by Dogs." at bounding box center [583, 347] width 401 height 54
click at [505, 337] on p "✅ Simple to Use. Gentle on Stomachs. Loved by Dogs." at bounding box center [584, 348] width 399 height 52
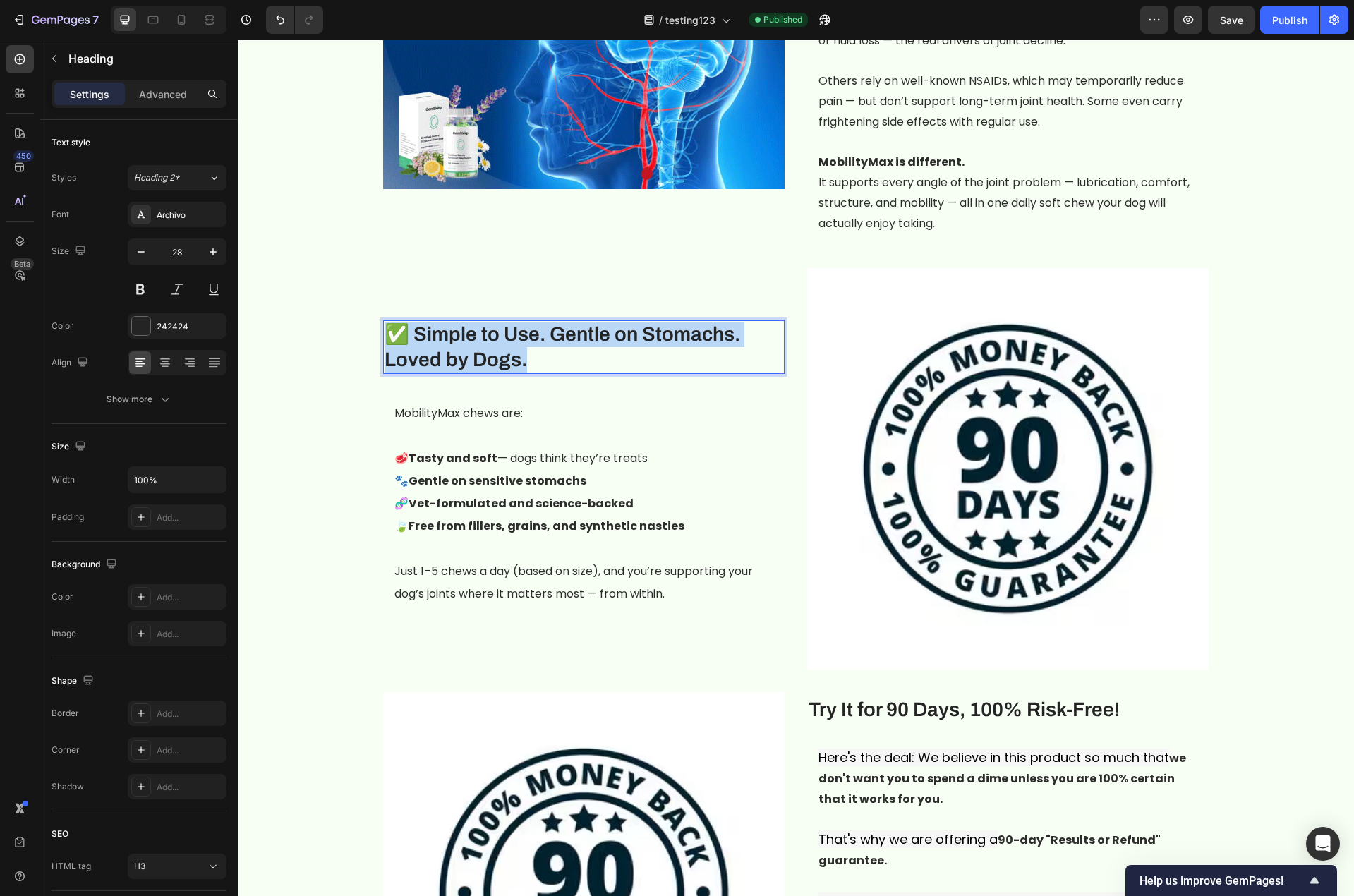
click at [505, 337] on p "✅ Simple to Use. Gentle on Stomachs. Loved by Dogs." at bounding box center [584, 348] width 399 height 52
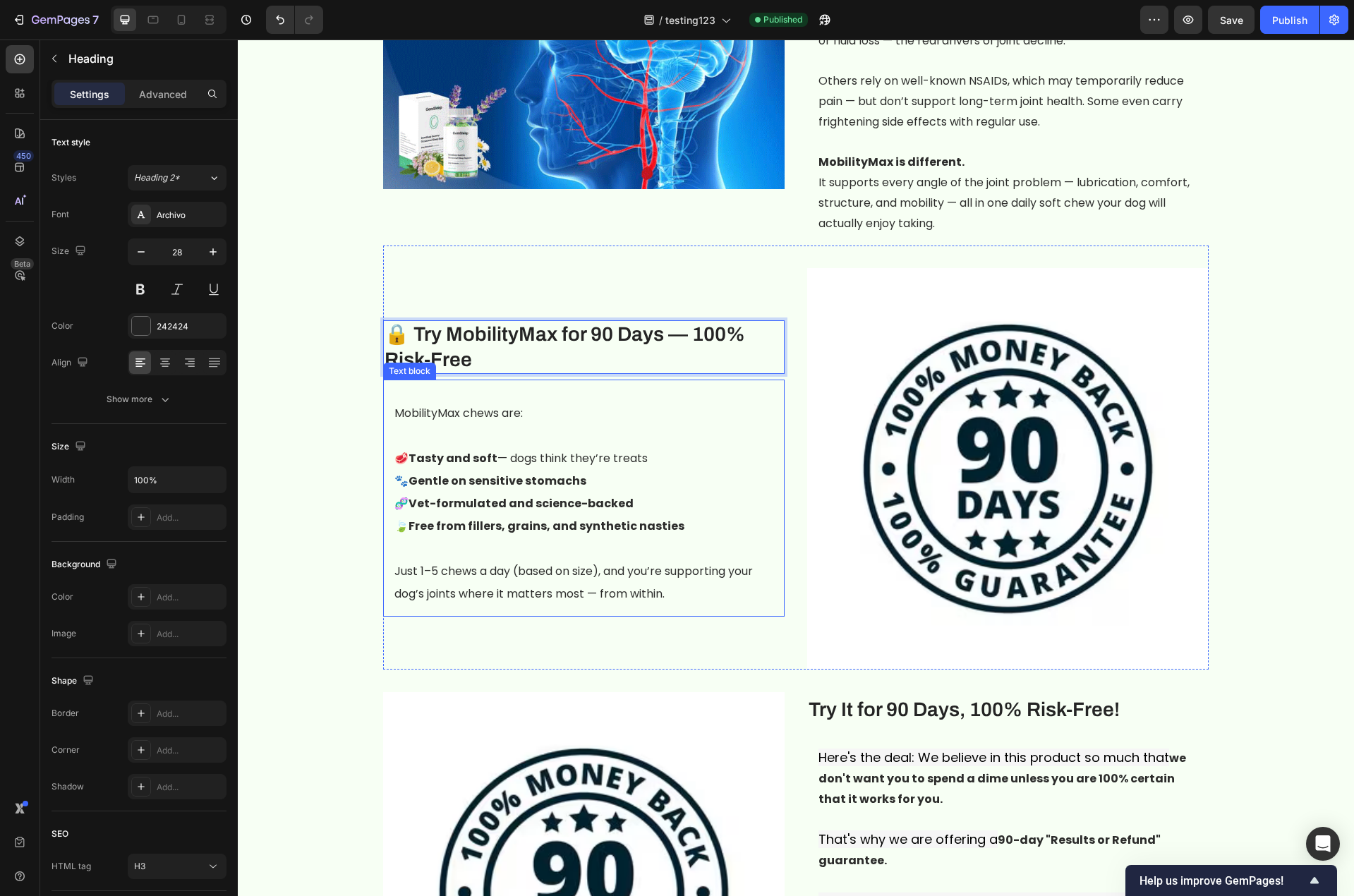
click at [656, 492] on p "🧬 Vet-formulated and science-backed" at bounding box center [584, 503] width 379 height 22
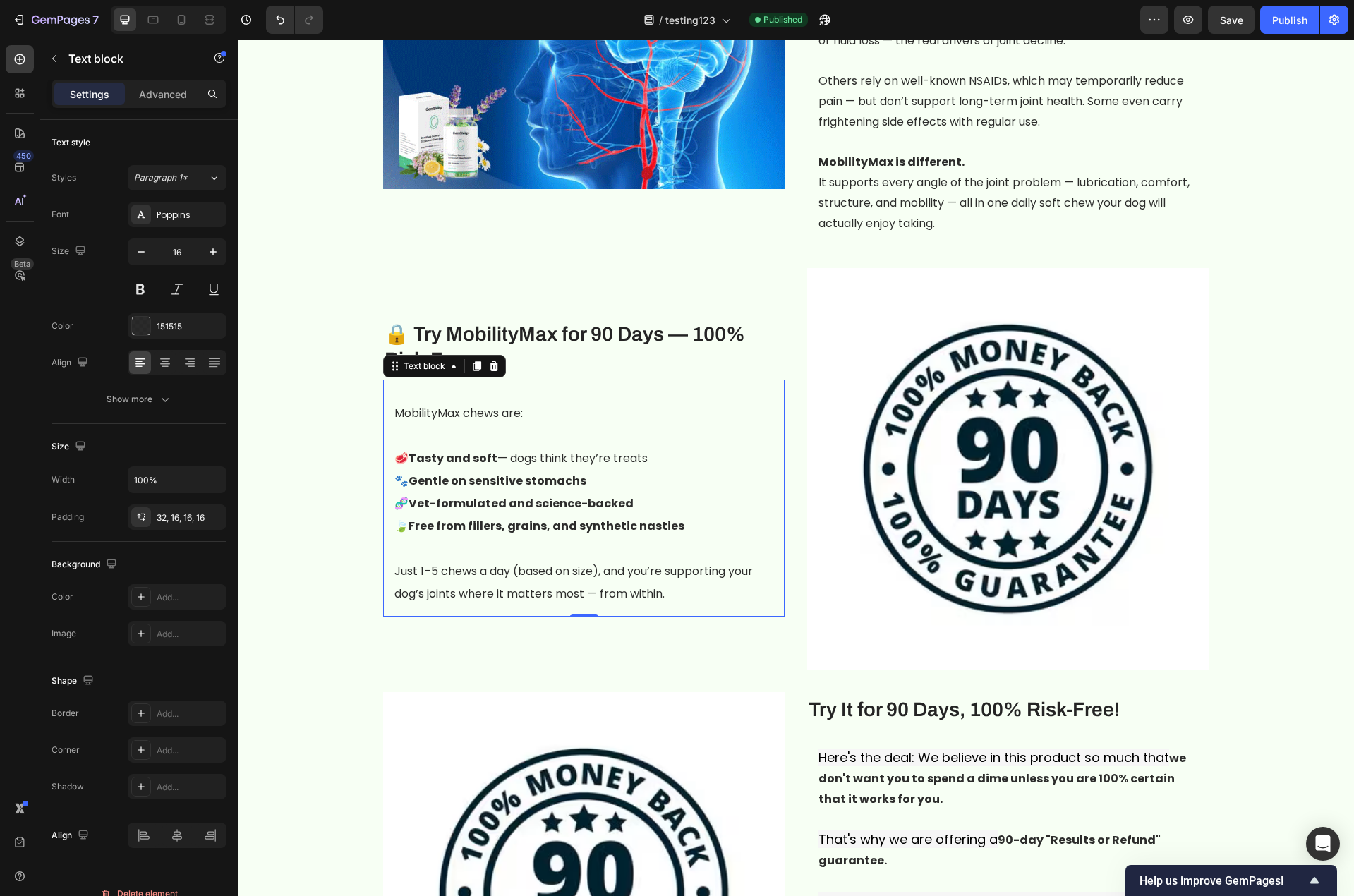
click at [520, 447] on p "🥩 Tasty and soft — dogs think they’re treats" at bounding box center [584, 458] width 379 height 22
click at [621, 537] on p "Rich Text Editor. Editing area: main" at bounding box center [584, 548] width 379 height 22
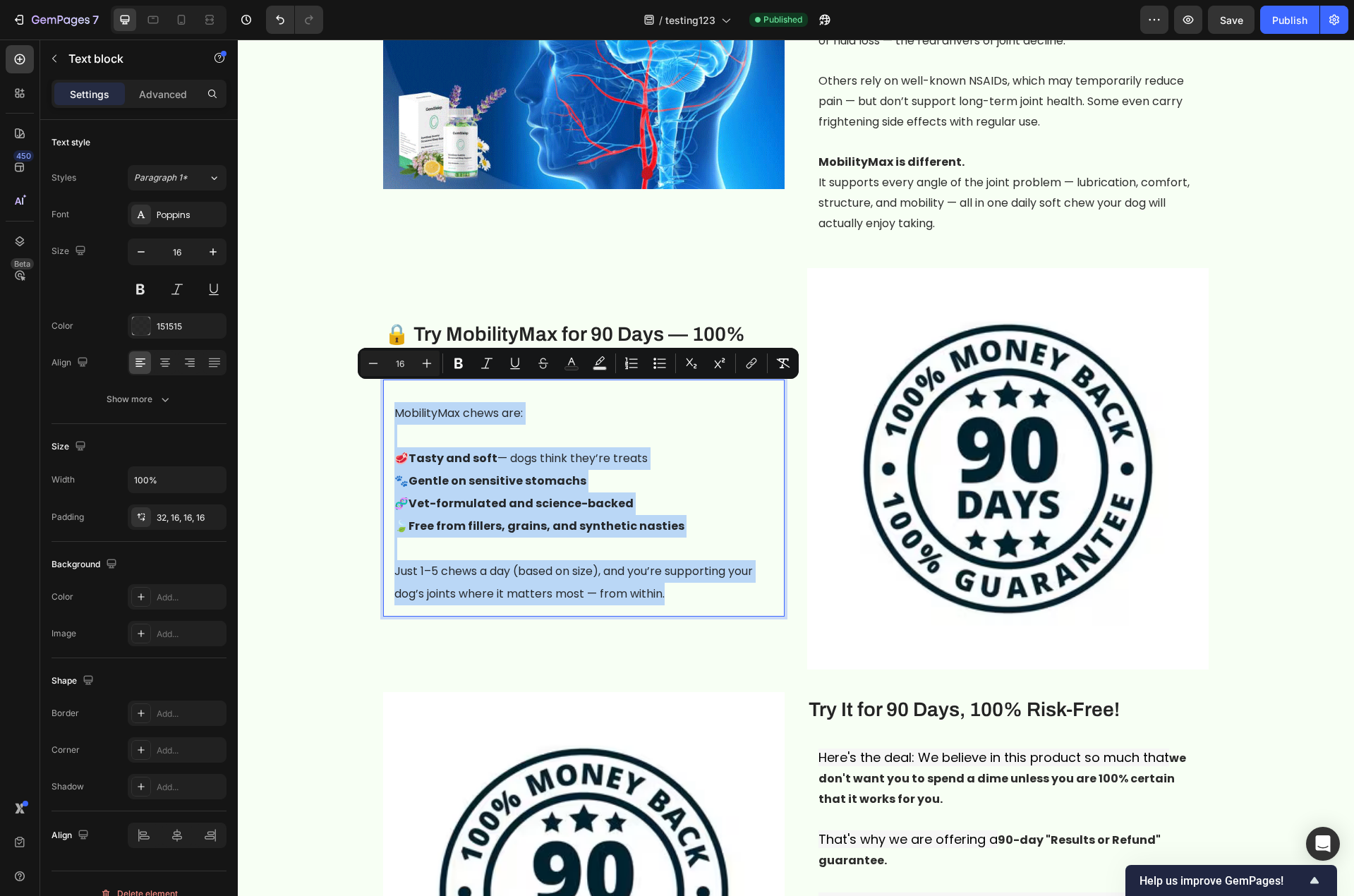
drag, startPoint x: 666, startPoint y: 571, endPoint x: 388, endPoint y: 394, distance: 329.6
click at [388, 394] on div "MobilityMax chews are: 🥩 Tasty and soft — dogs think they’re treats 🐾 Gentle on…" at bounding box center [583, 498] width 401 height 236
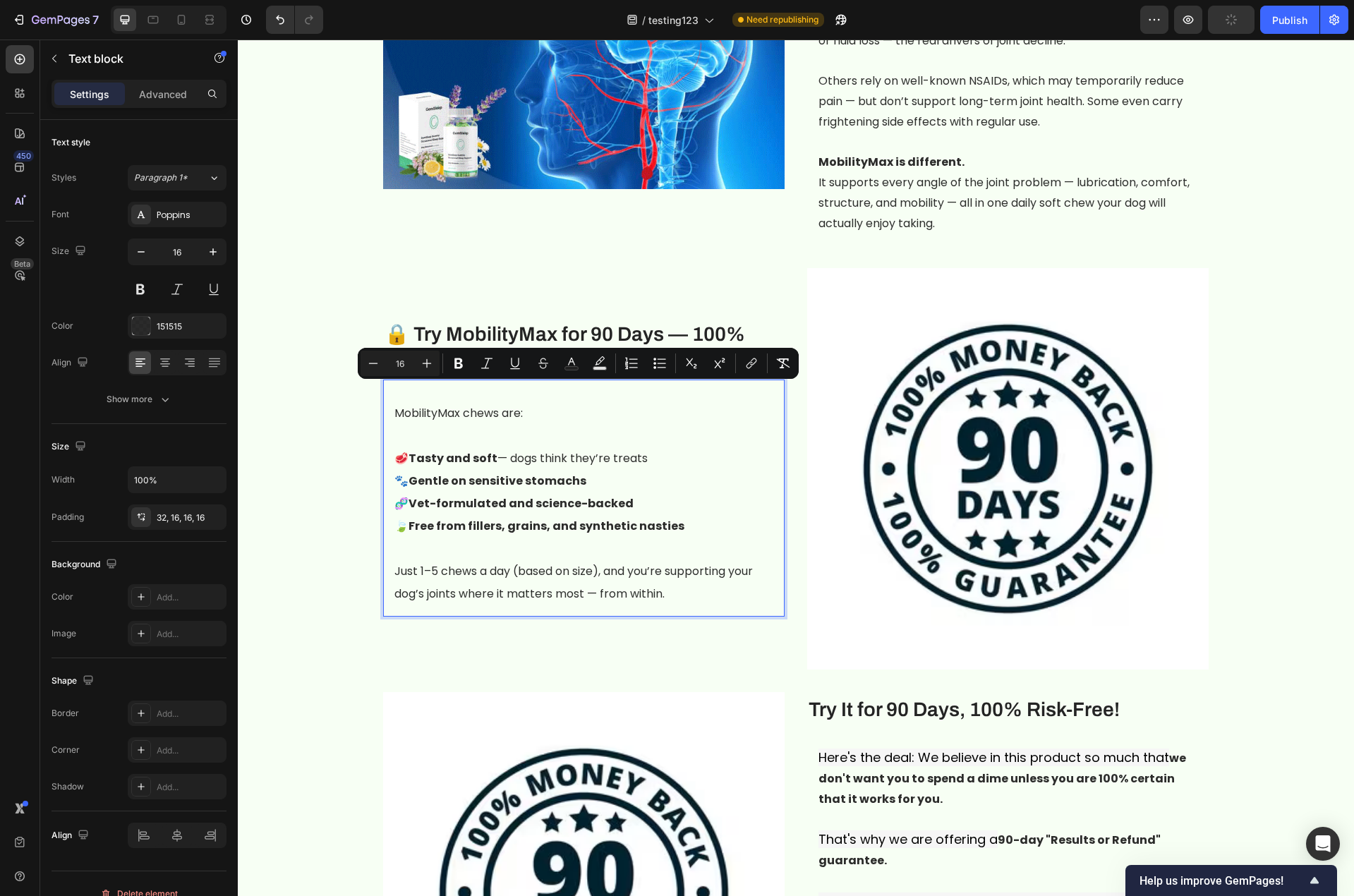
scroll to position [2570, 0]
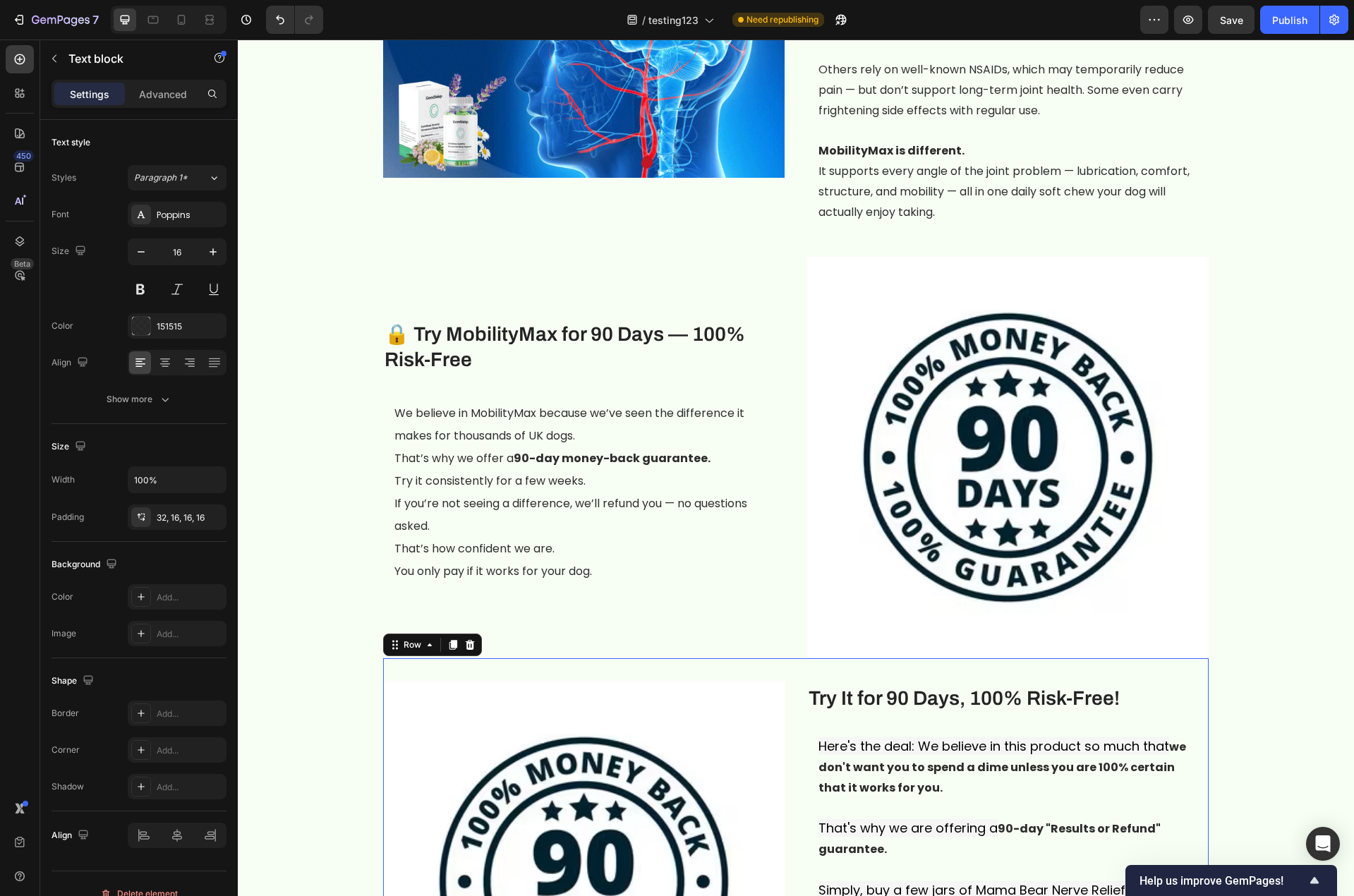
click at [1176, 658] on div "Image Try It for 90 Days, 100% Risk-Free! Heading Here's the deal: We believe i…" at bounding box center [795, 869] width 825 height 424
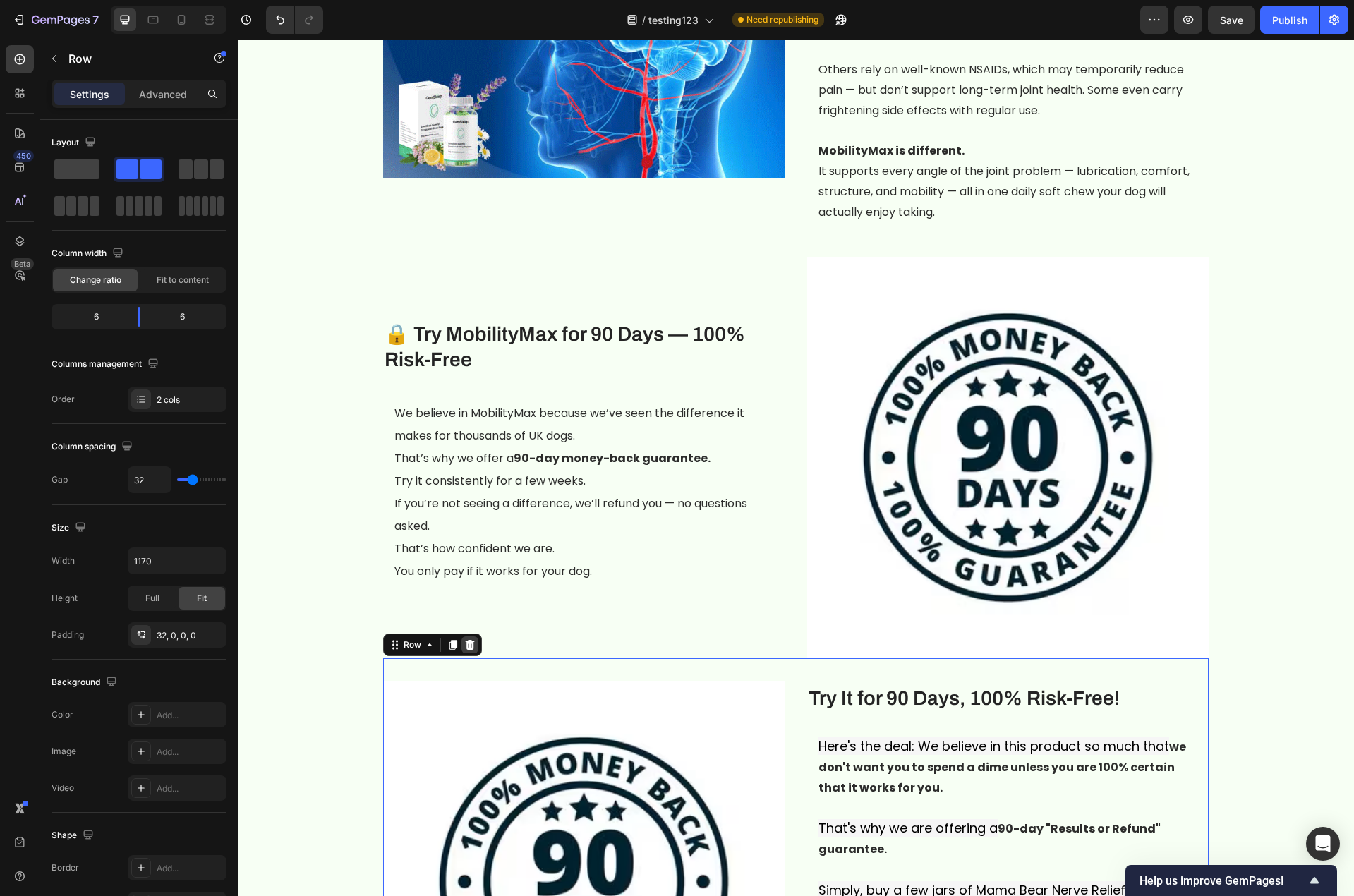
click at [465, 639] on icon at bounding box center [470, 644] width 10 height 10
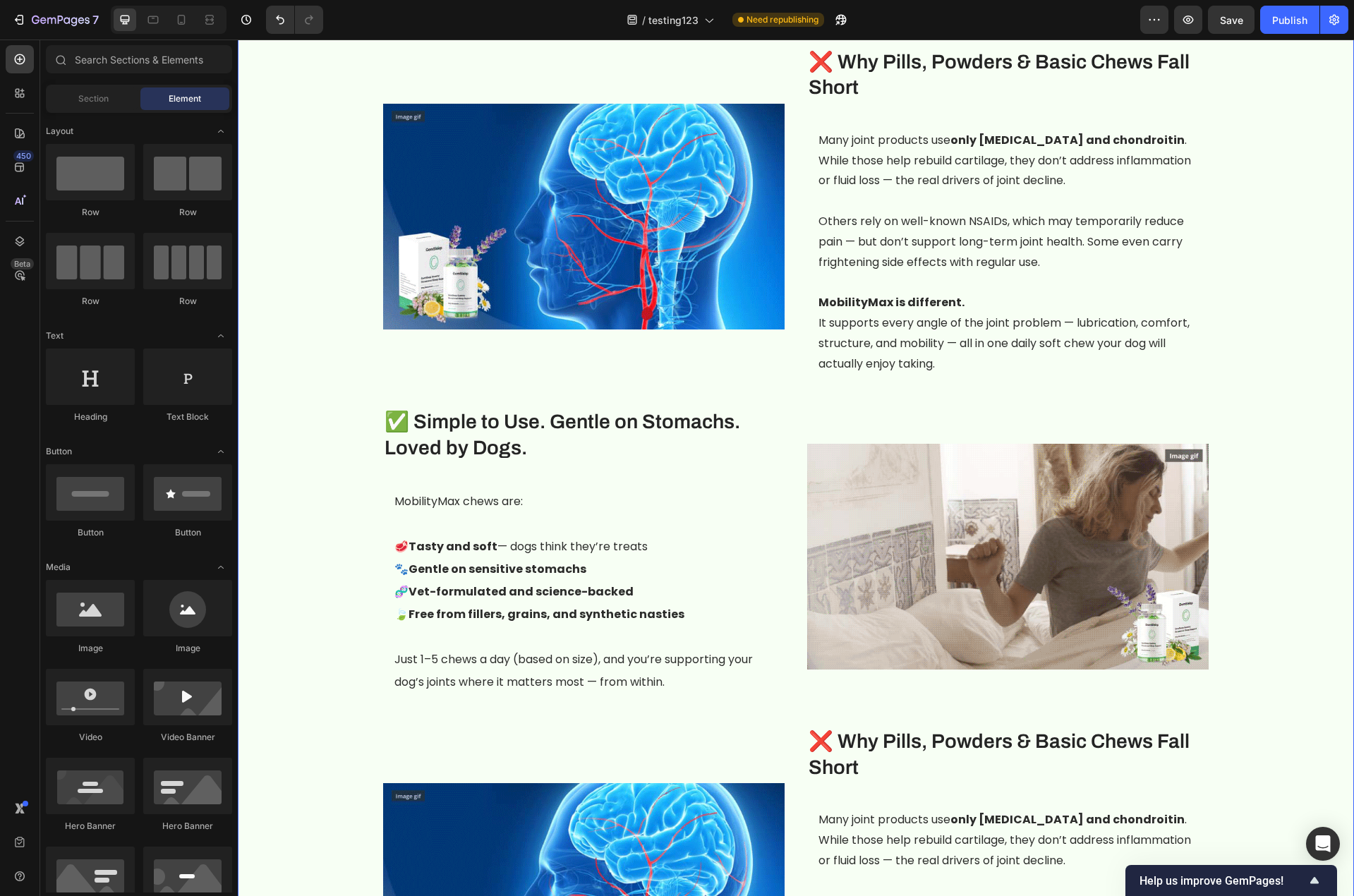
scroll to position [1794, 0]
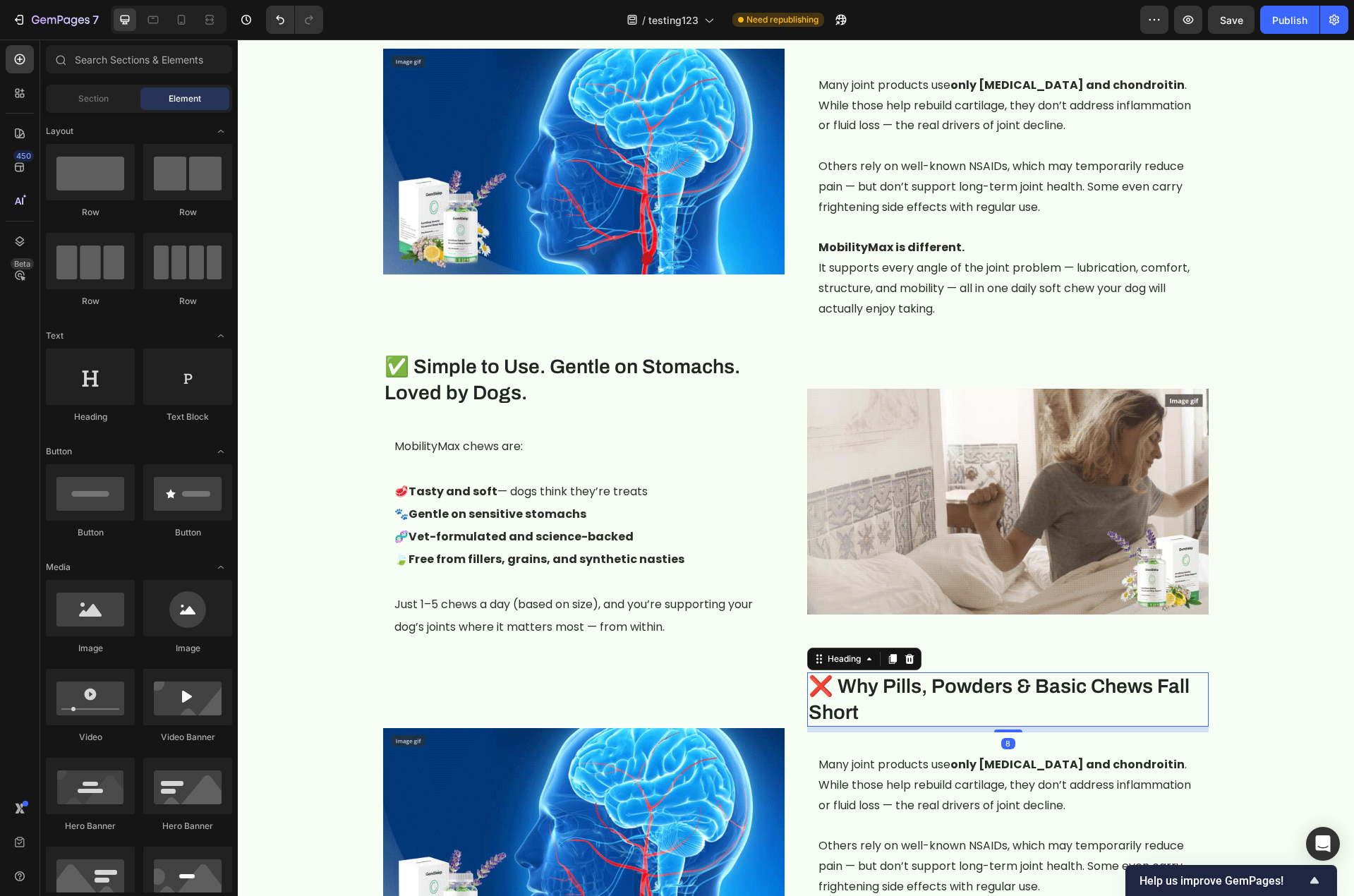
click at [941, 672] on h3 "❌ Why Pills, Powders & Basic Chews Fall Short" at bounding box center [1007, 699] width 401 height 54
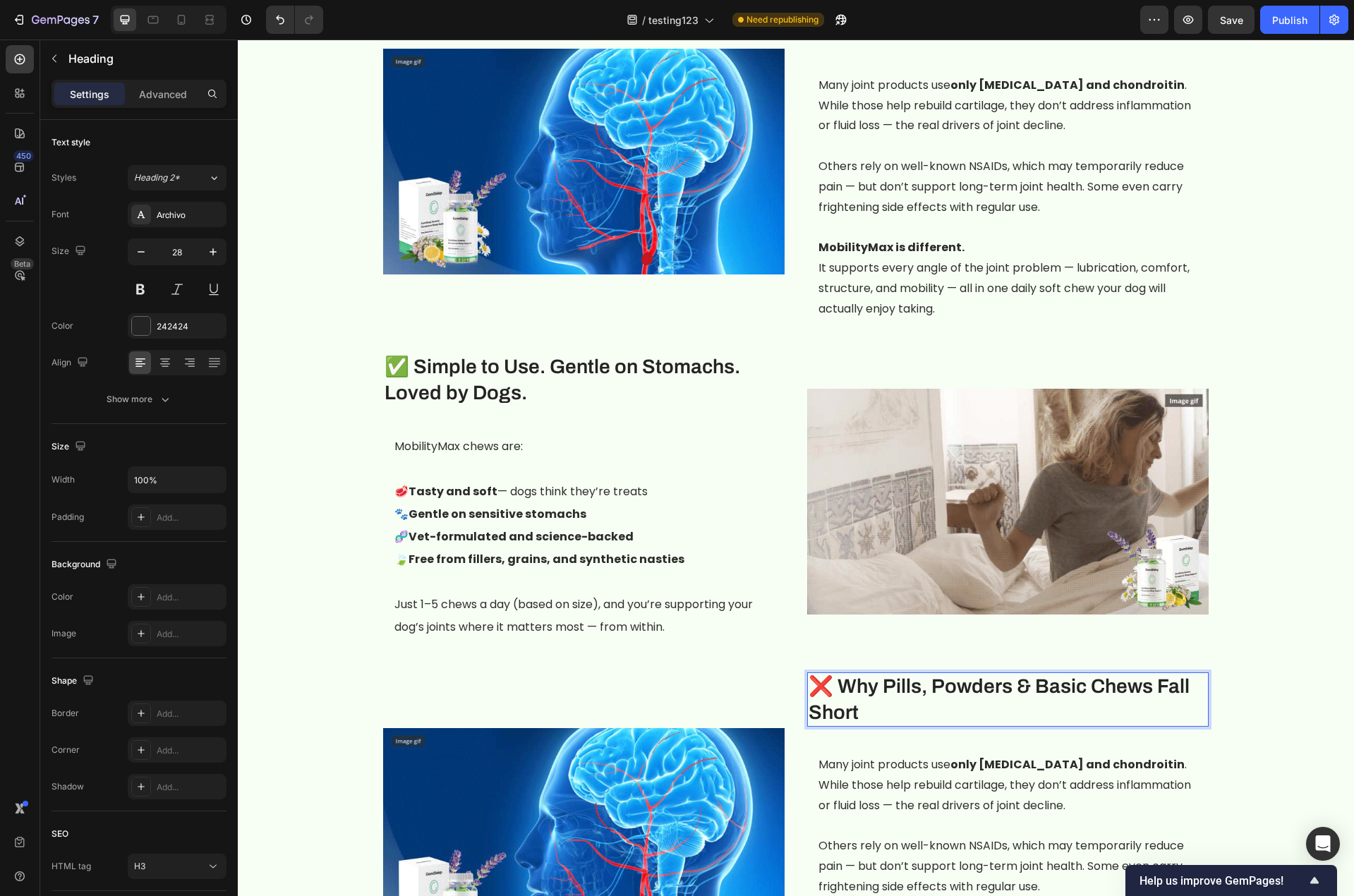
click at [857, 681] on h3 "❌ Why Pills, Powders & Basic Chews Fall Short" at bounding box center [1007, 699] width 401 height 54
click at [857, 681] on p "❌ Why Pills, Powders & Basic Chews Fall Short" at bounding box center [1008, 700] width 399 height 52
click at [1251, 724] on div "Image ⁠⁠⁠⁠⁠⁠⁠ 🦴 The Hidden Culprit Behind Your Dog’s Joint Stiffness Heading Yo…" at bounding box center [795, 284] width 1095 height 2300
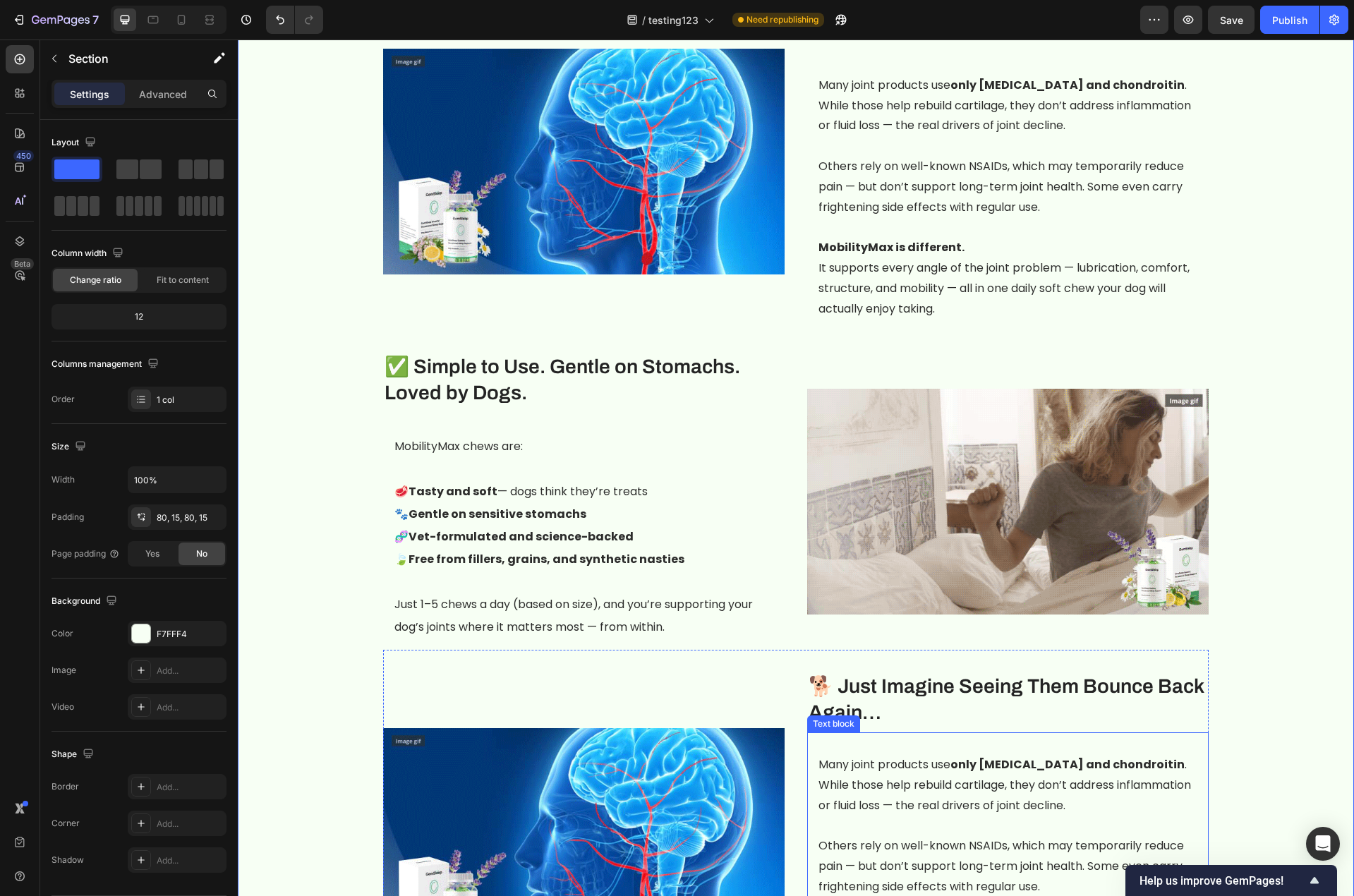
click at [909, 772] on p "Many joint products use only glucosamine and chondroitin . While those help reb…" at bounding box center [1008, 784] width 379 height 61
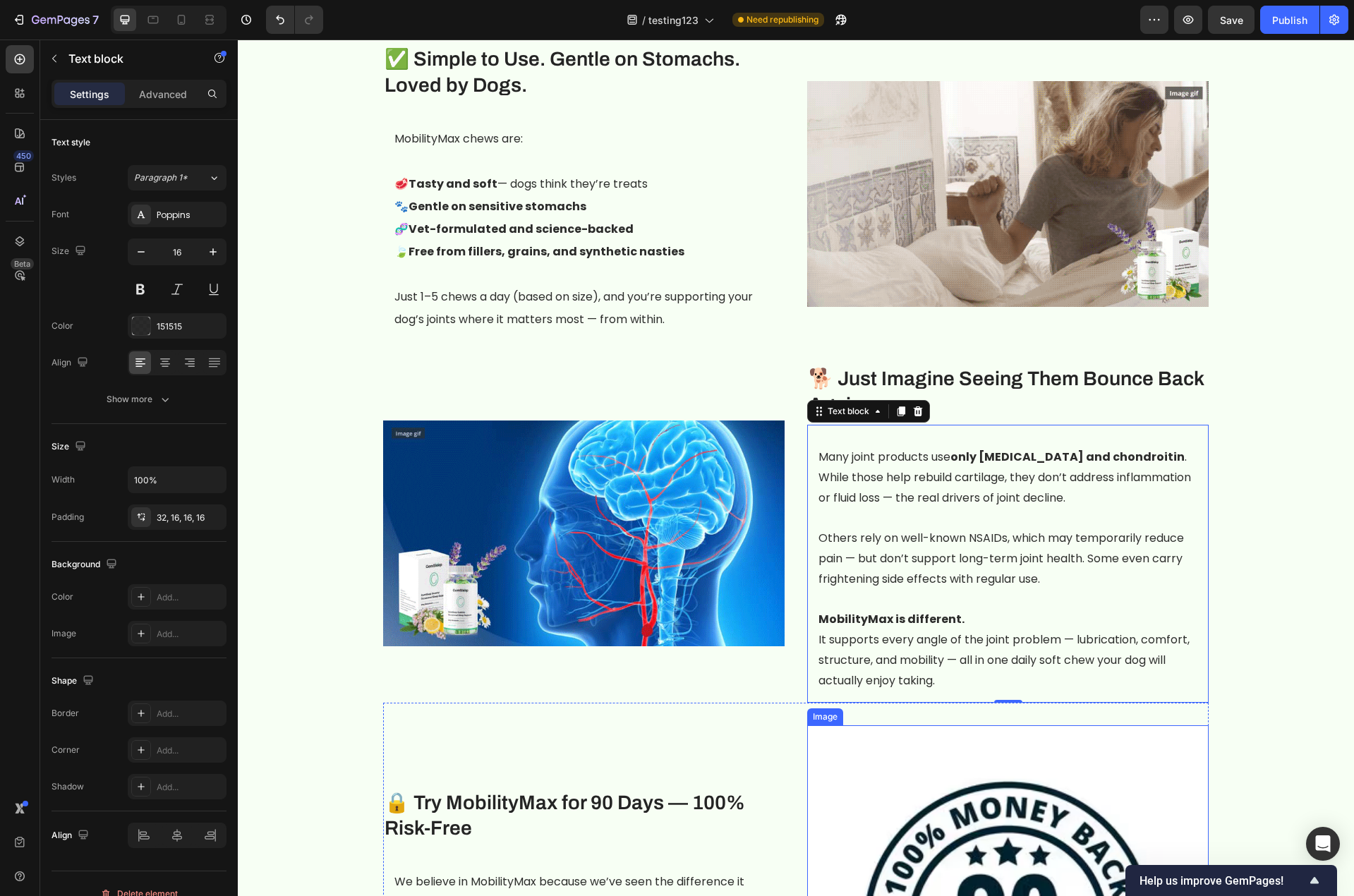
scroll to position [2147, 0]
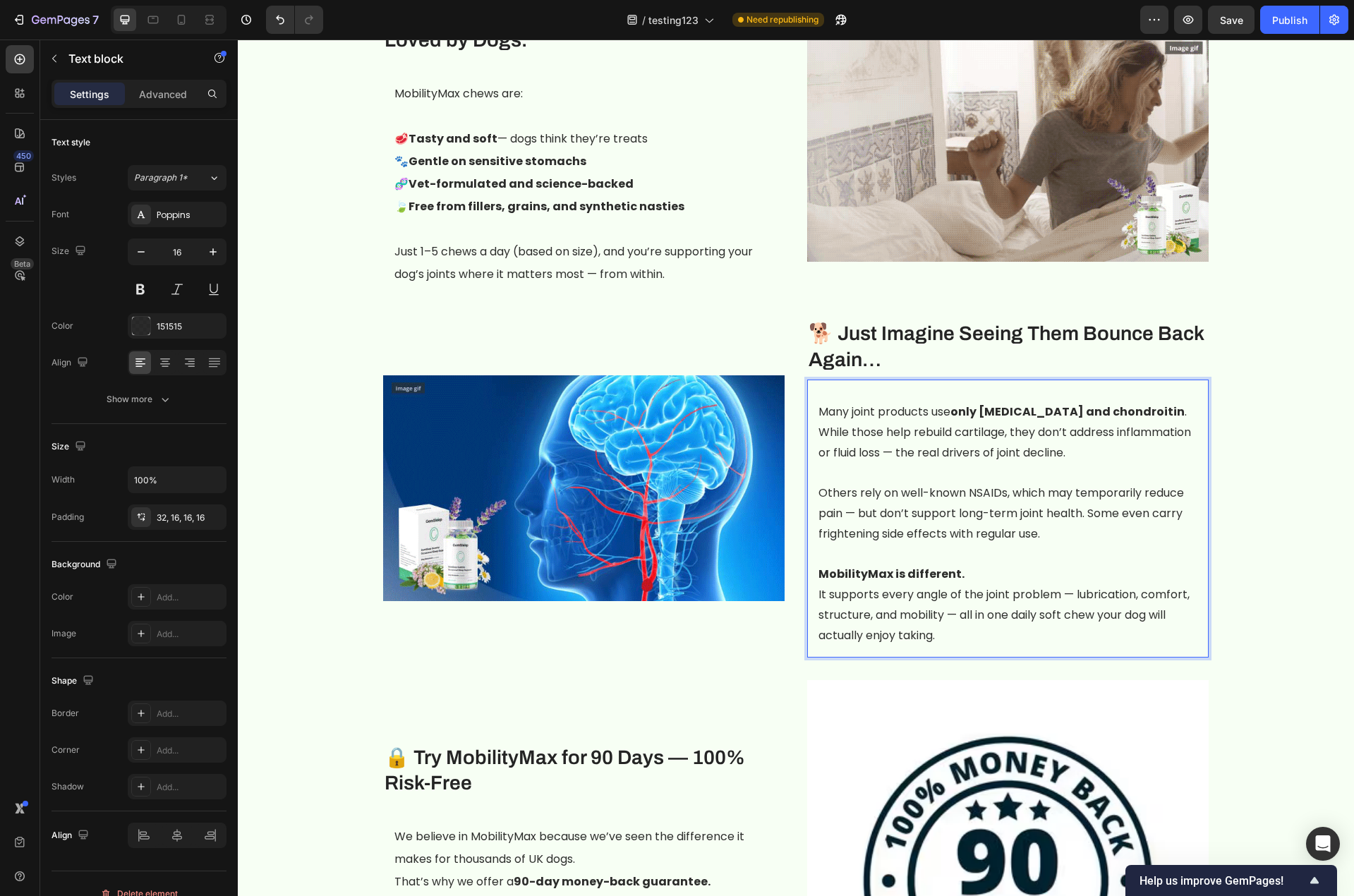
click at [993, 567] on p "MobilityMax is different. It supports every angle of the joint problem — lubric…" at bounding box center [1008, 605] width 379 height 81
click at [942, 611] on p "MobilityMax is different. It supports every angle of the joint problem — lubric…" at bounding box center [1008, 605] width 379 height 81
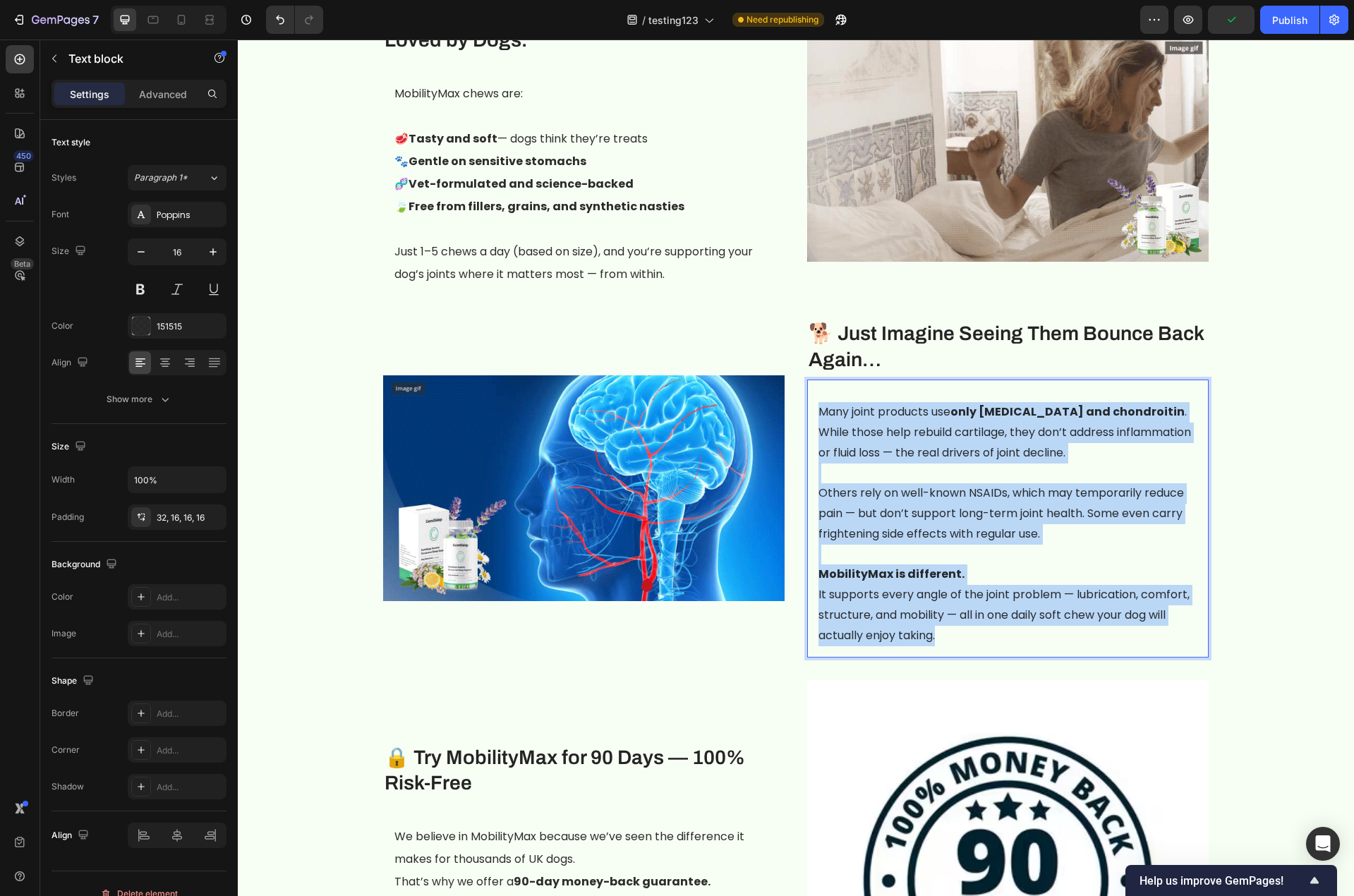
drag, startPoint x: 941, startPoint y: 613, endPoint x: 814, endPoint y: 387, distance: 259.2
click at [814, 387] on div "Many joint products use only glucosamine and chondroitin . While those help reb…" at bounding box center [1007, 518] width 401 height 278
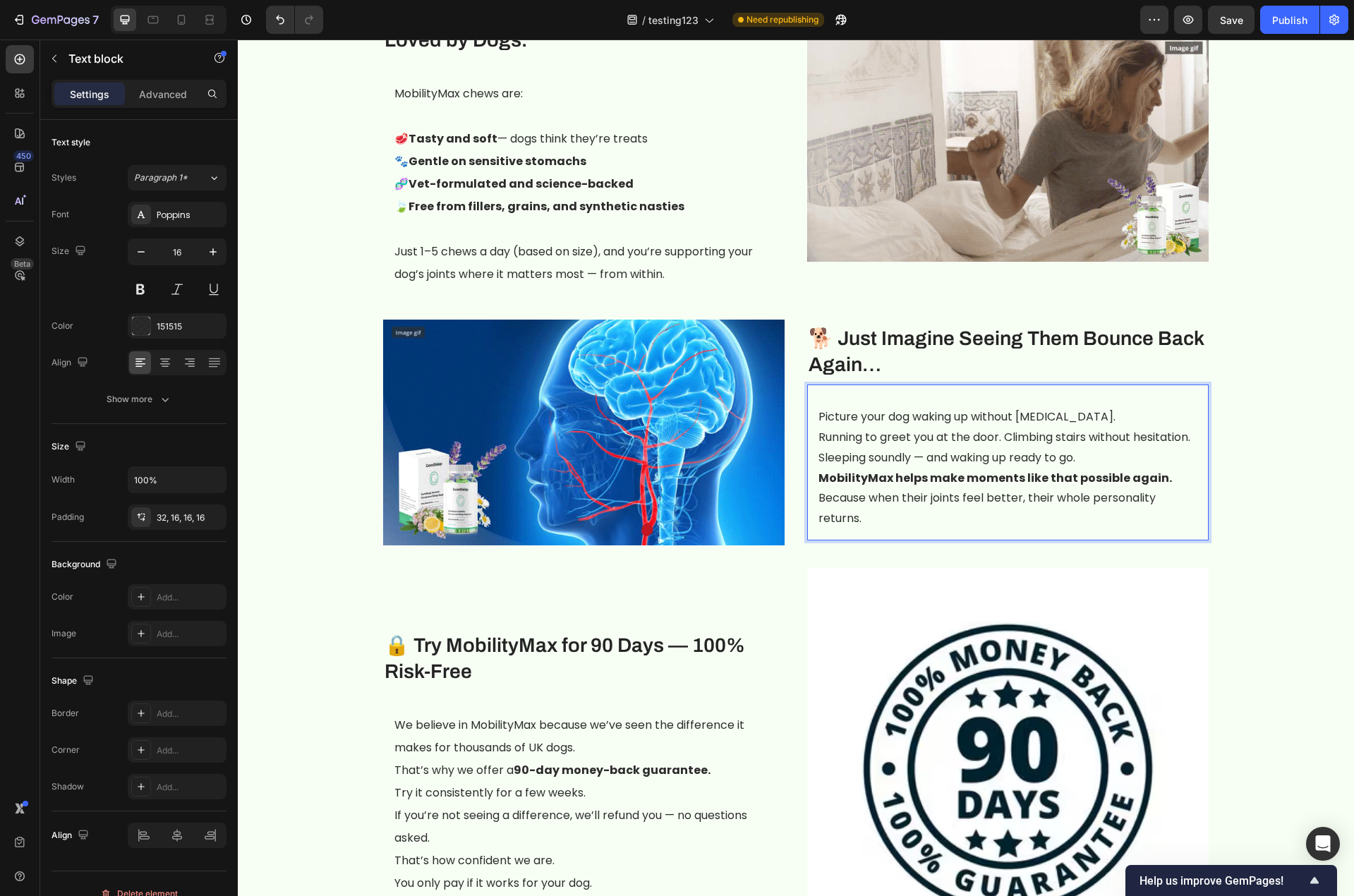
click at [818, 407] on p "Picture your dog waking up without stiffness. Running to greet you at the door.…" at bounding box center [1008, 436] width 379 height 61
click at [979, 431] on p "Picture your dog waking up without stiffness. Running to greet you at the door.…" at bounding box center [1008, 436] width 379 height 61
click at [1108, 450] on p "Picture your dog waking up without stiffness. Running to greet you at the door.…" at bounding box center [1008, 436] width 379 height 61
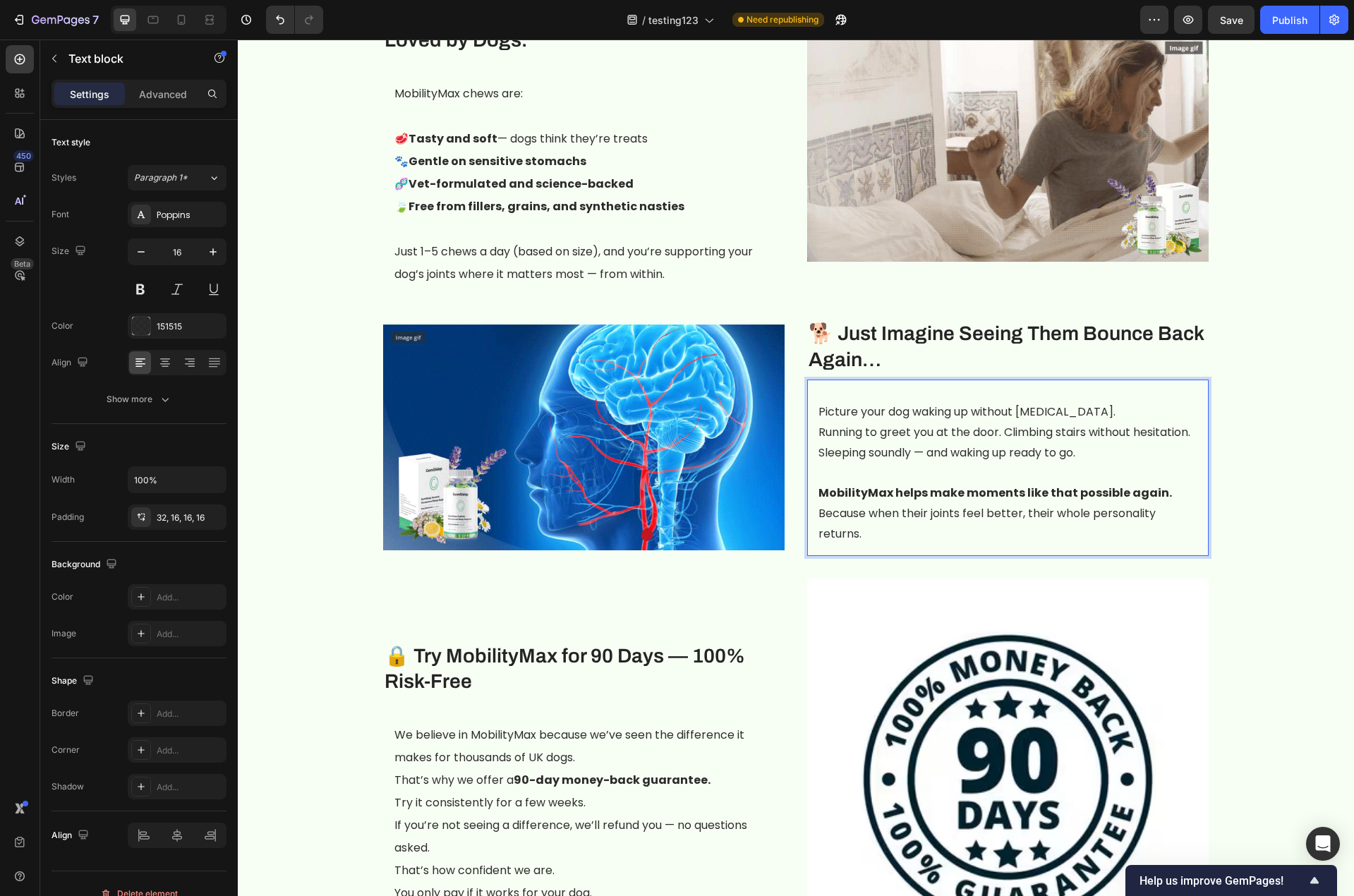
click at [1088, 402] on p "Picture your dog waking up without stiffness. Running to greet you at the door.…" at bounding box center [1008, 432] width 379 height 61
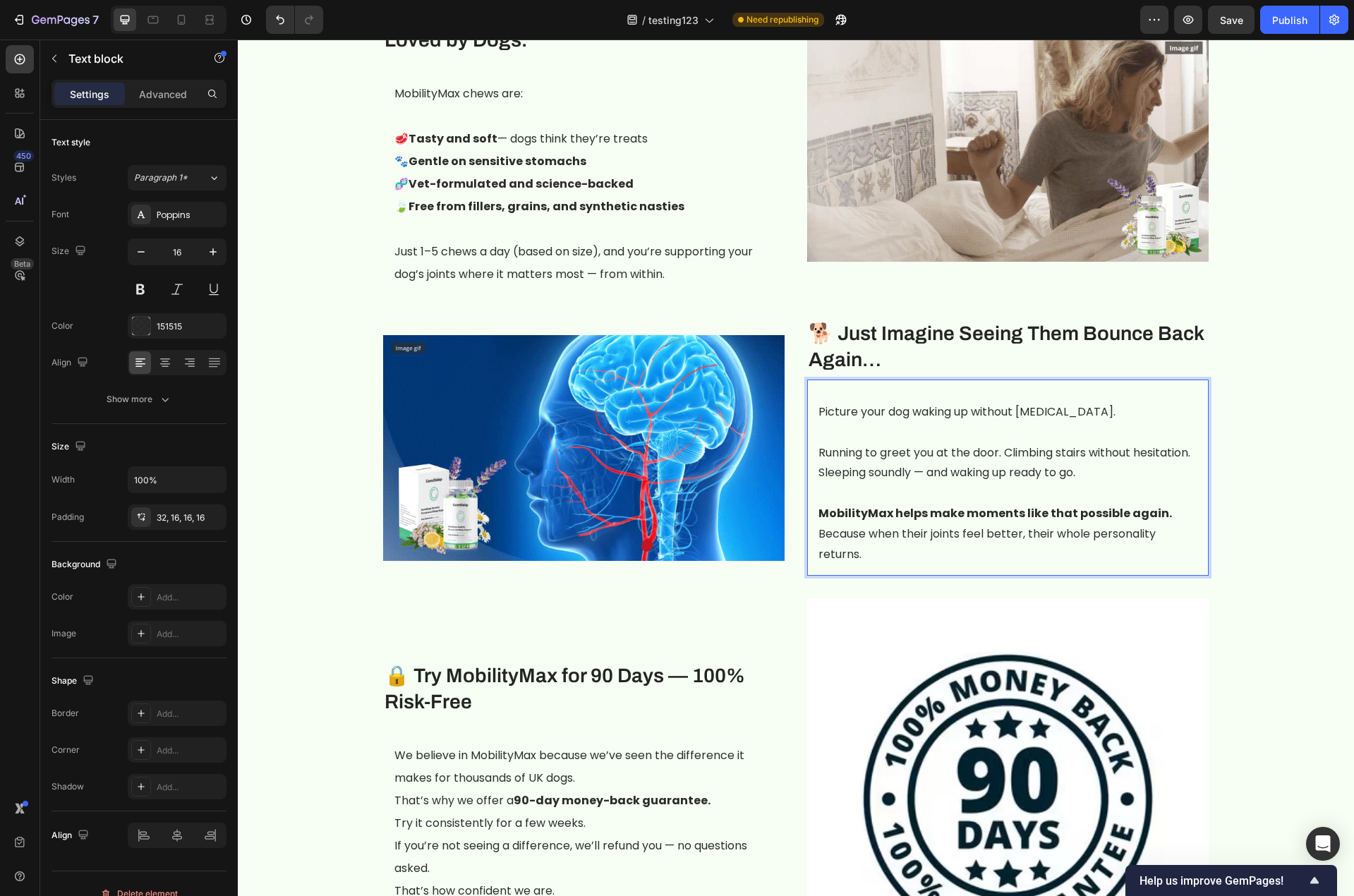
click at [907, 446] on p "⁠⁠⁠⁠⁠⁠⁠ Running to greet you at the door. Climbing stairs without hesitation. S…" at bounding box center [1008, 452] width 379 height 61
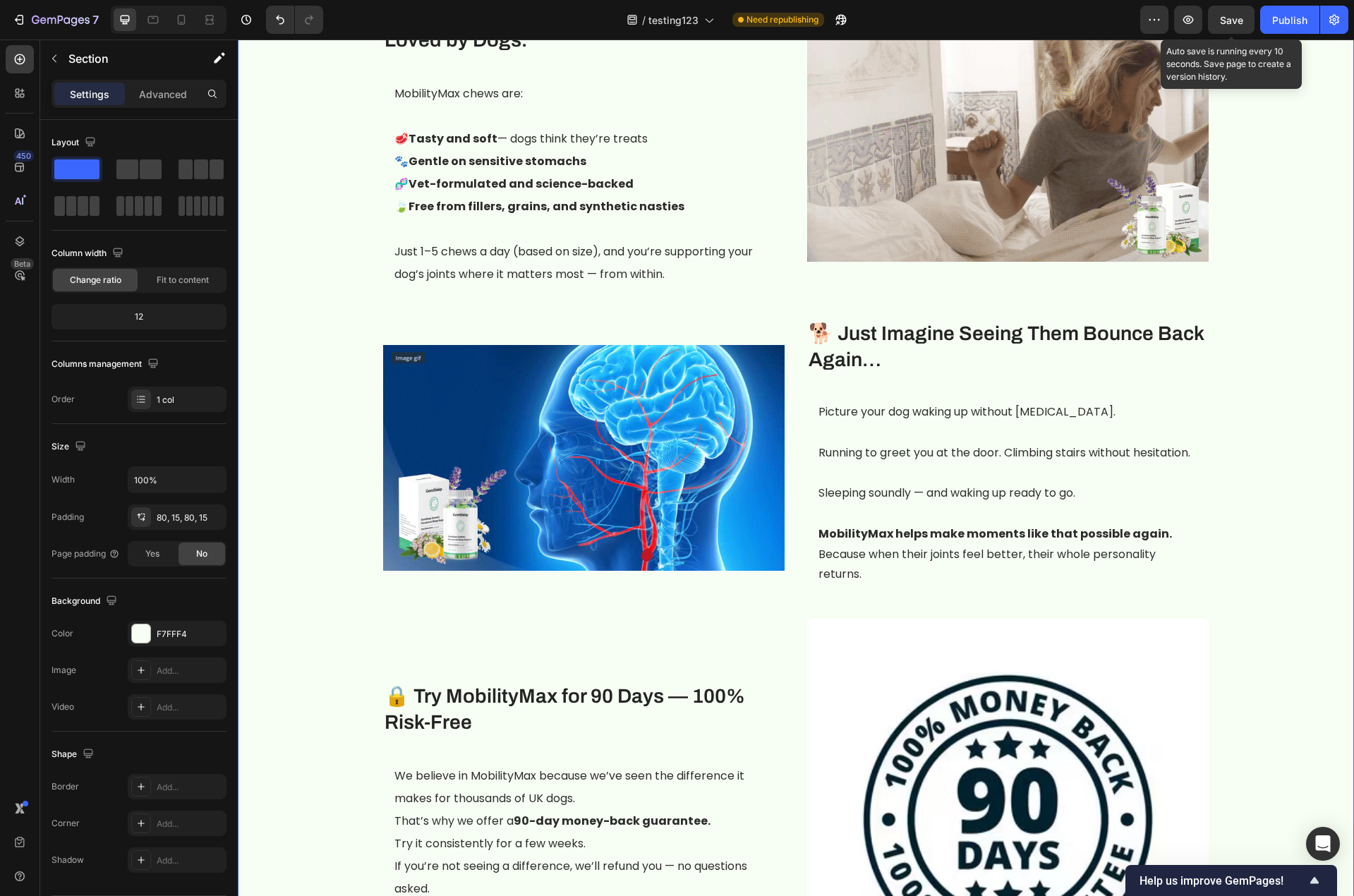
click at [1227, 20] on span "Save" at bounding box center [1231, 20] width 23 height 12
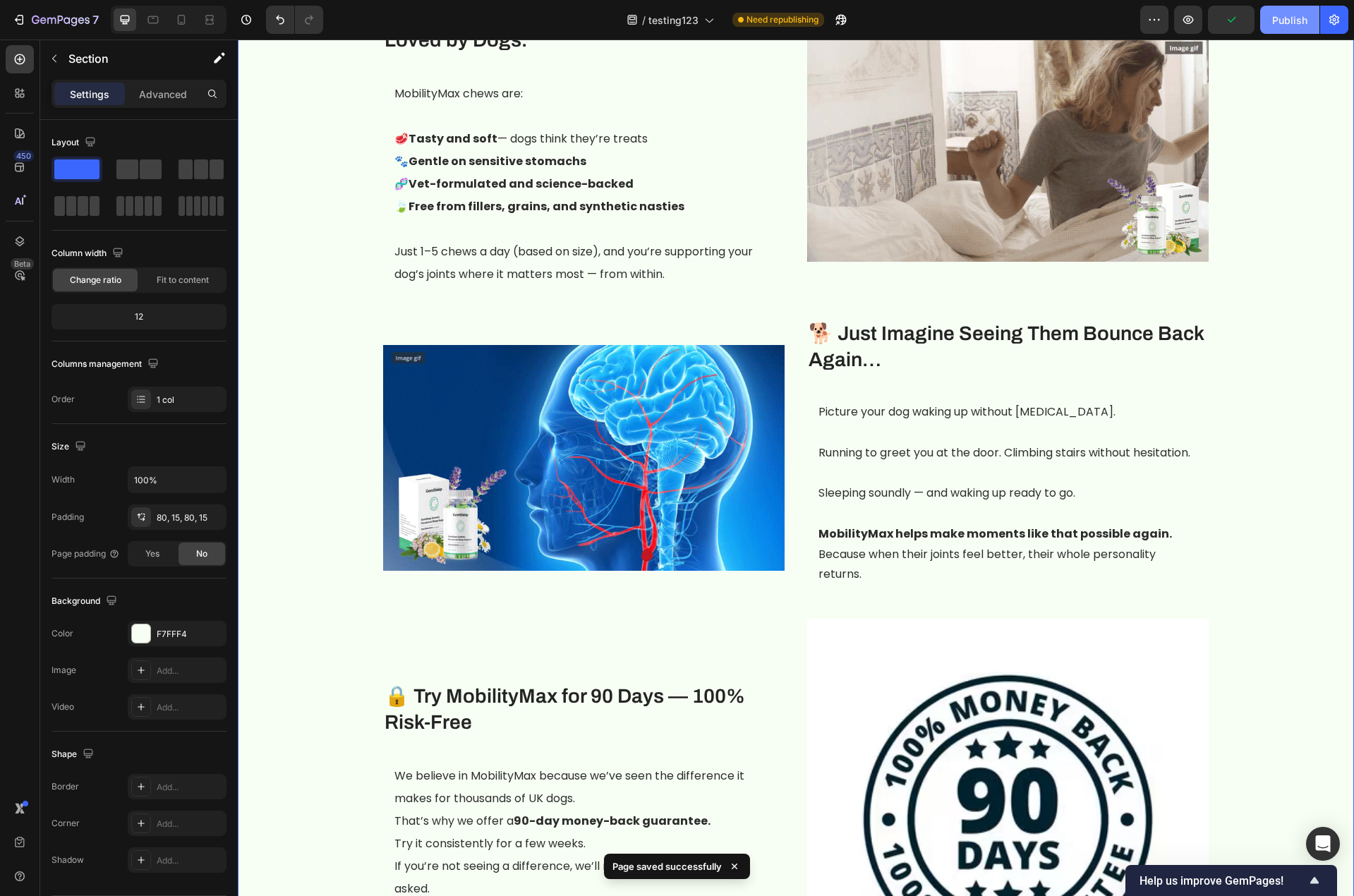
drag, startPoint x: 1277, startPoint y: 20, endPoint x: 1280, endPoint y: 33, distance: 13.3
click at [1251, 20] on div "Publish" at bounding box center [1290, 19] width 36 height 14
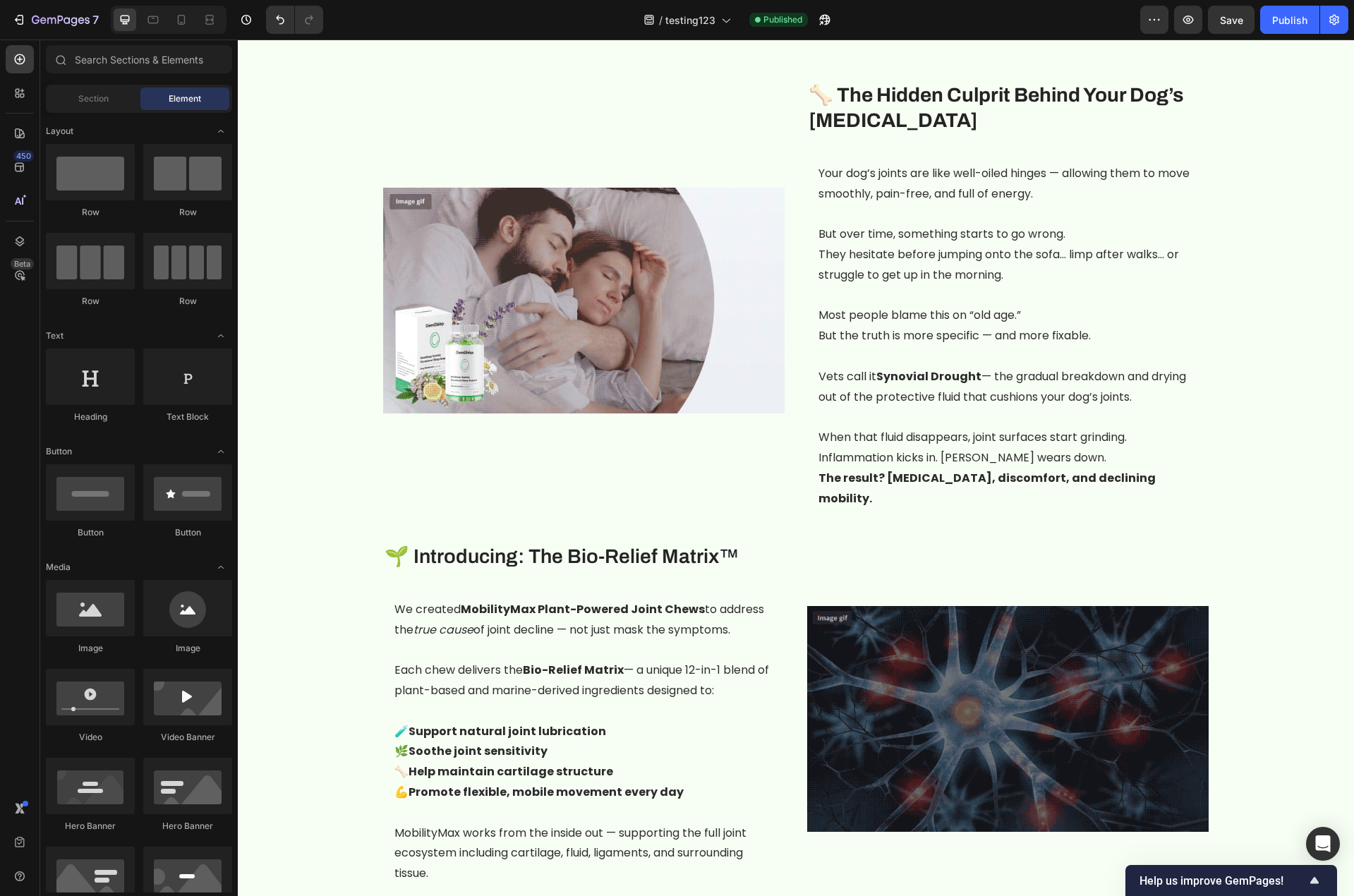
scroll to position [843, 0]
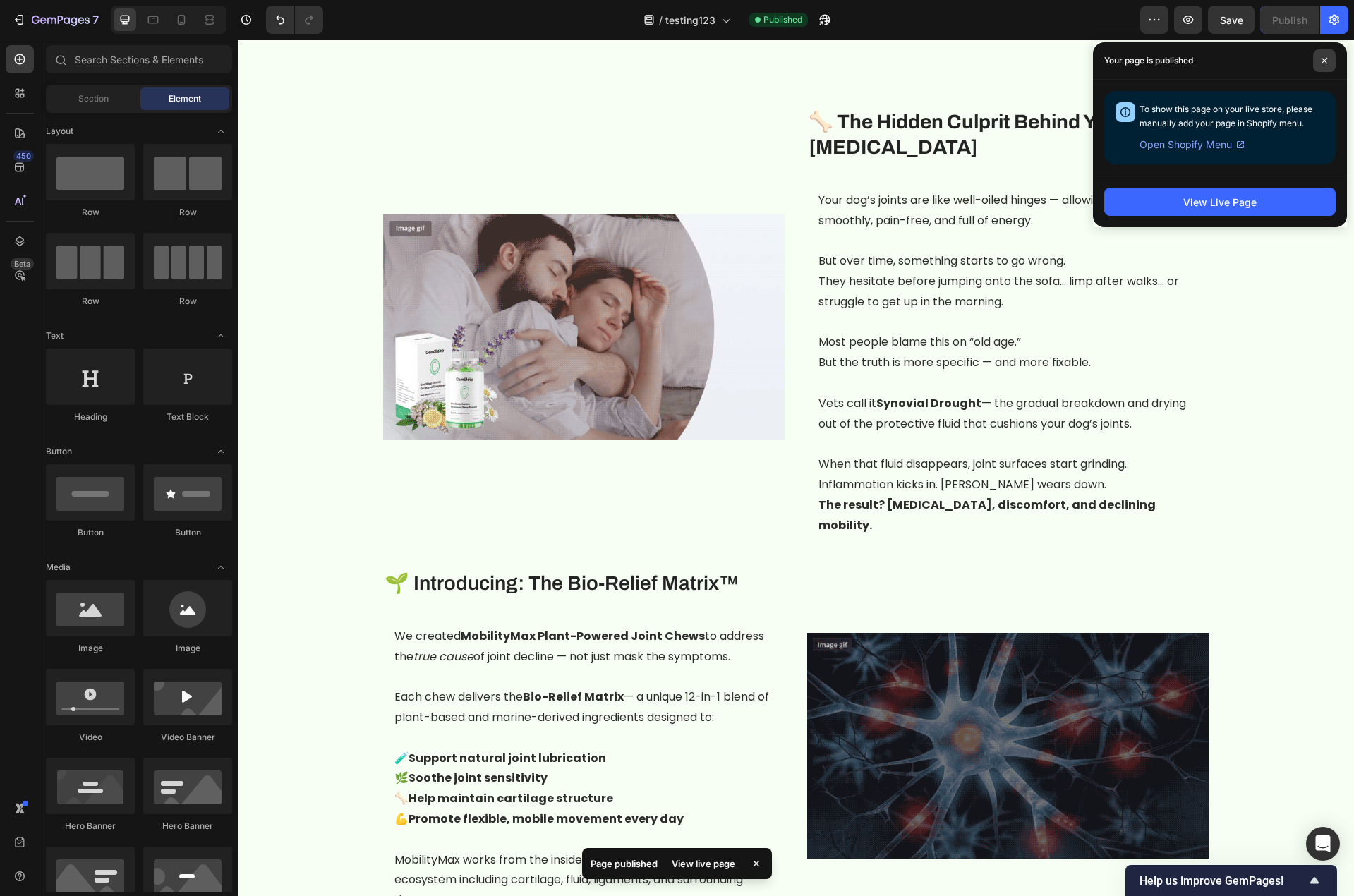
click at [1251, 54] on span at bounding box center [1323, 60] width 22 height 22
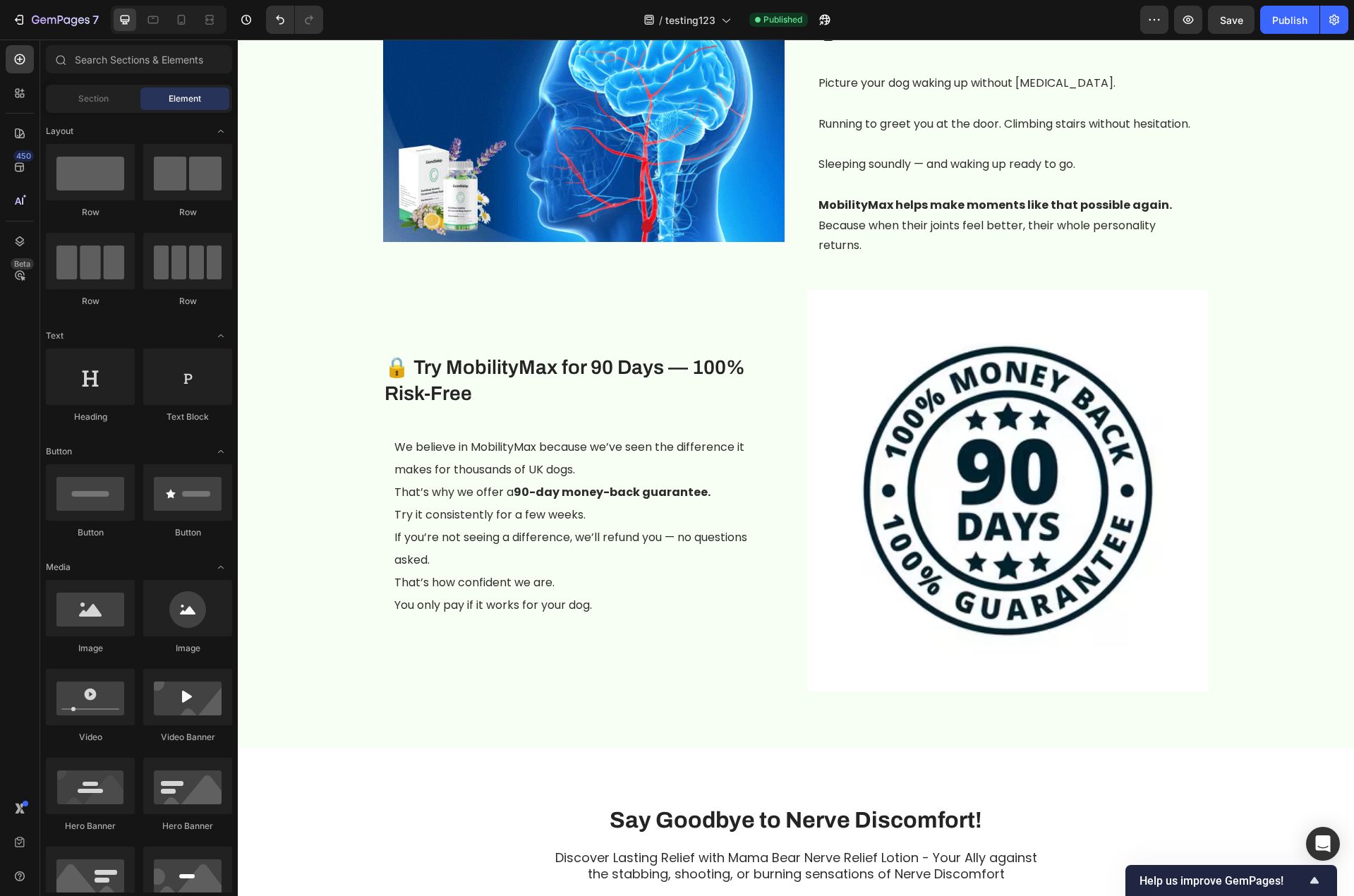
scroll to position [2480, 0]
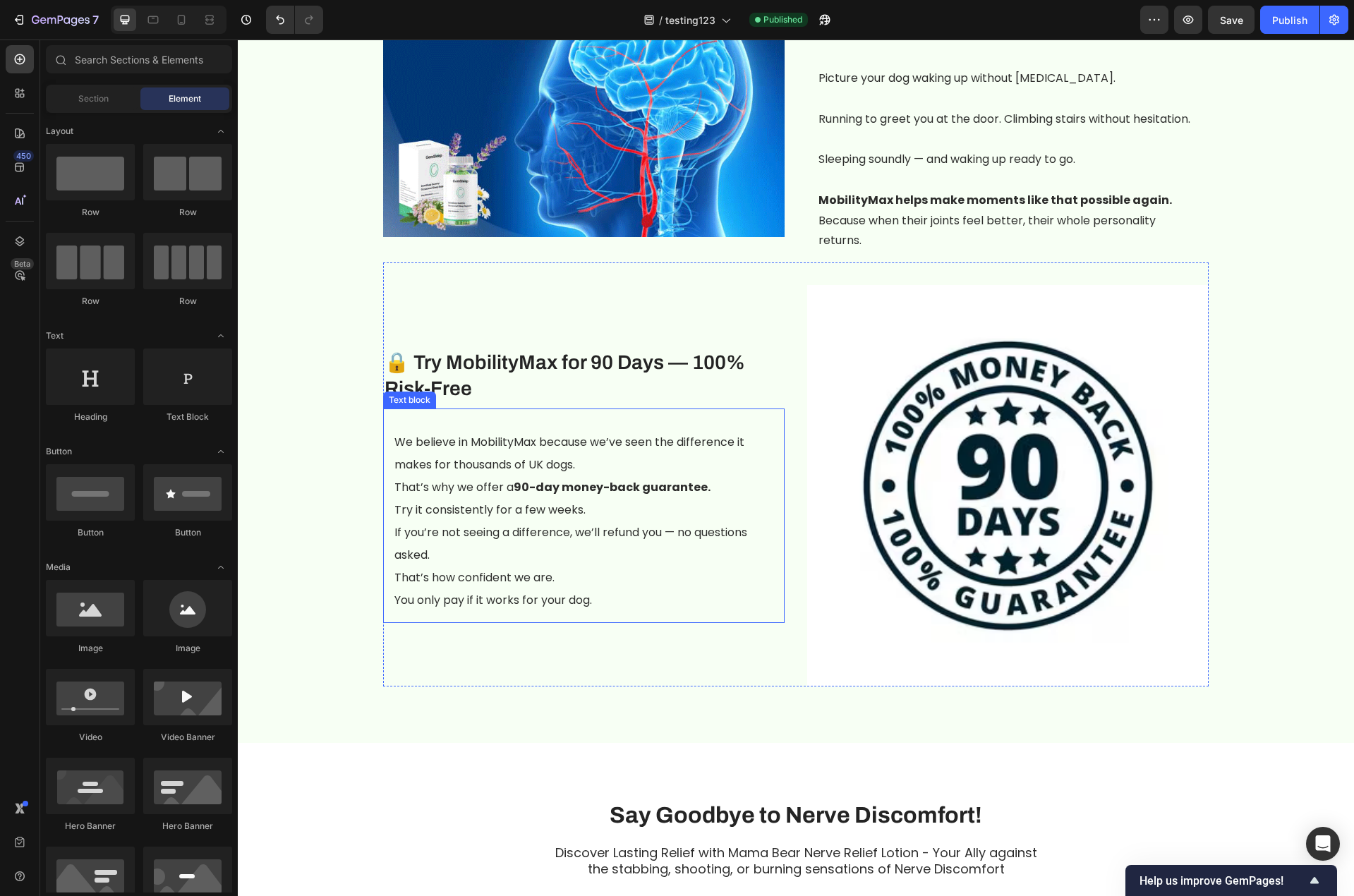
click at [573, 553] on p "That’s why we offer a 90-day money-back guarantee. Try it consistently for a fe…" at bounding box center [584, 521] width 379 height 90
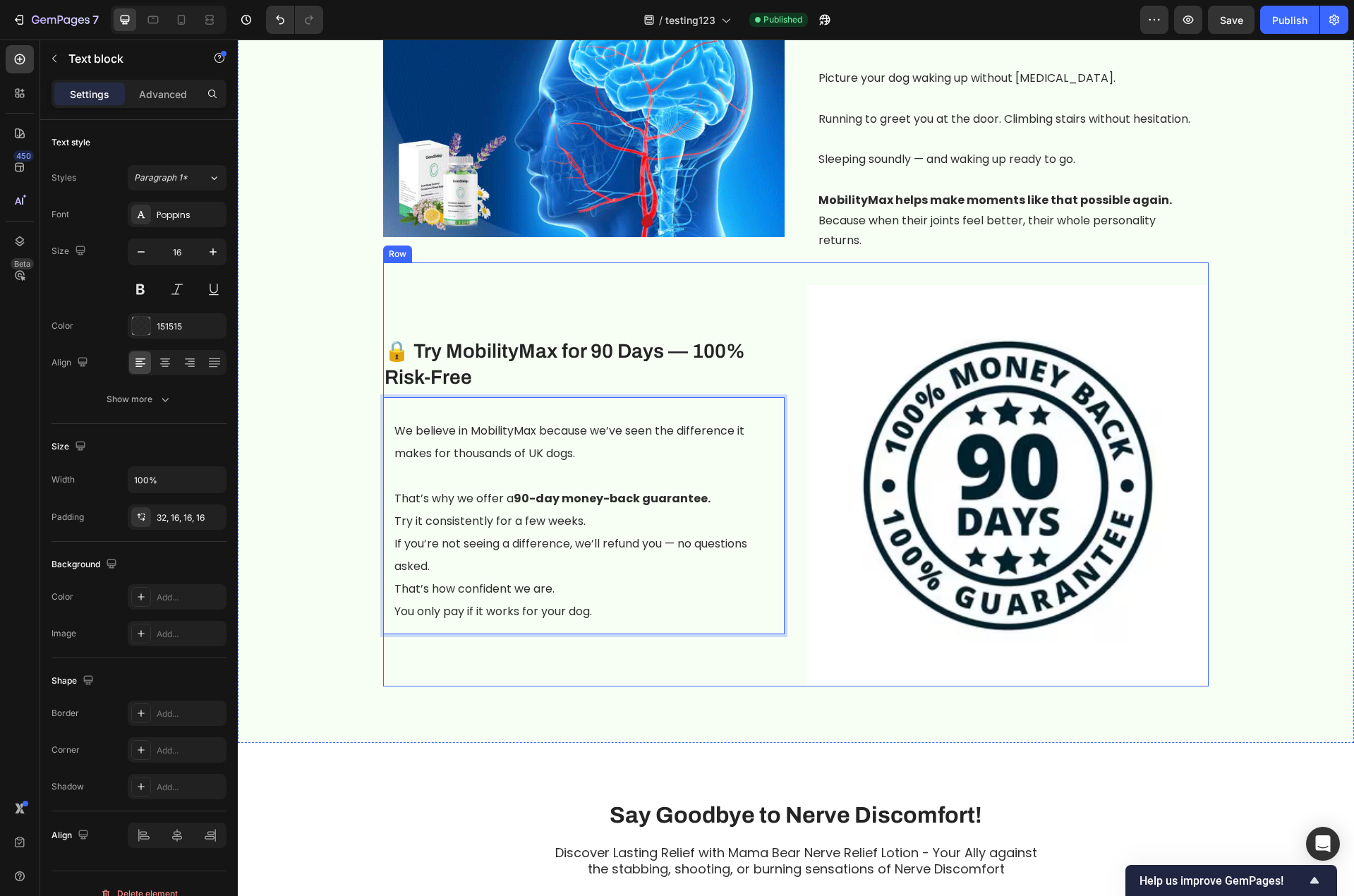
scroll to position [2469, 0]
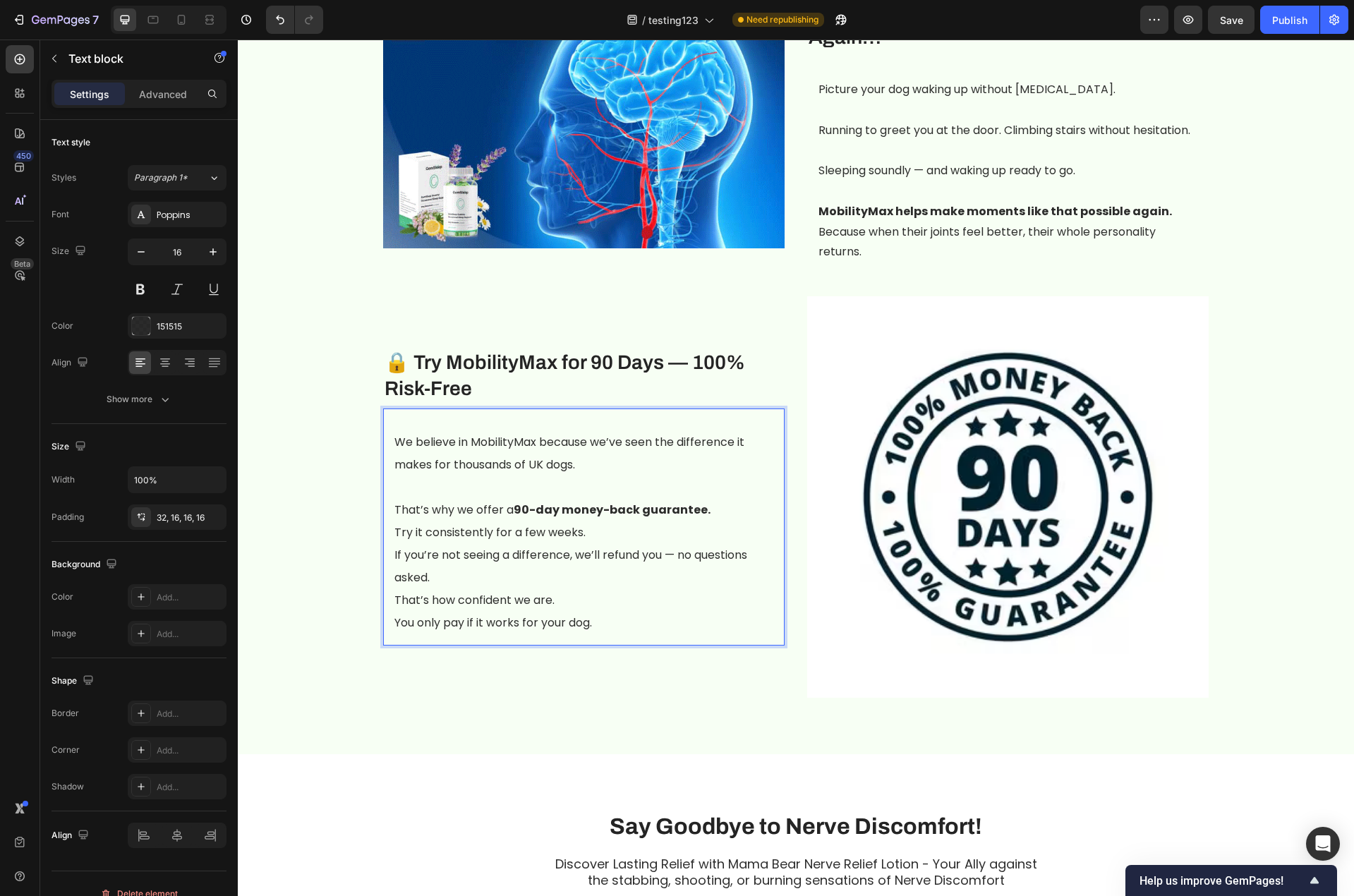
drag, startPoint x: 494, startPoint y: 573, endPoint x: 503, endPoint y: 576, distance: 9.5
click at [493, 573] on p "That’s why we offer a 90-day money-back guarantee. Try it consistently for a fe…" at bounding box center [584, 544] width 379 height 90
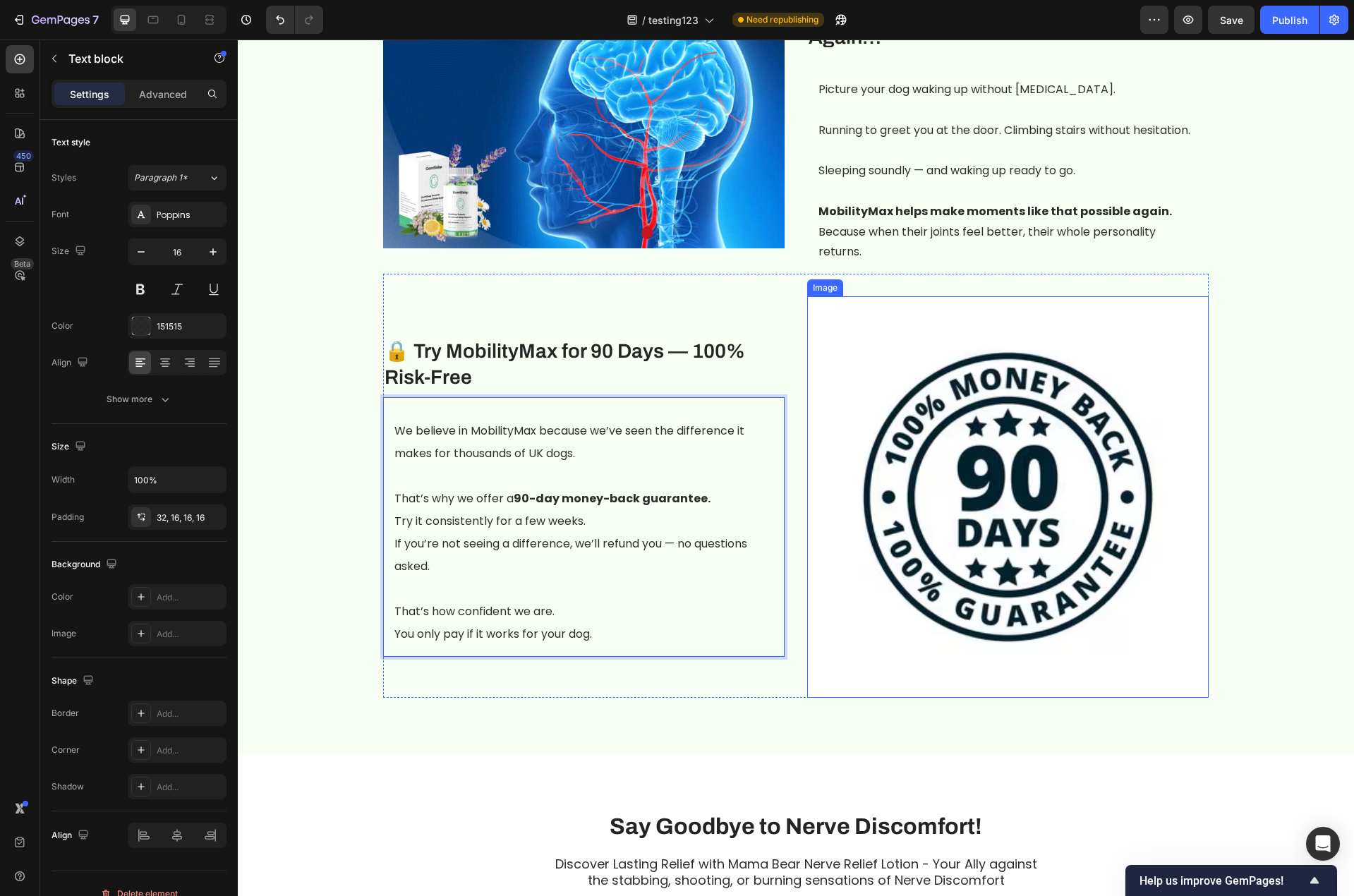
scroll to position [2458, 0]
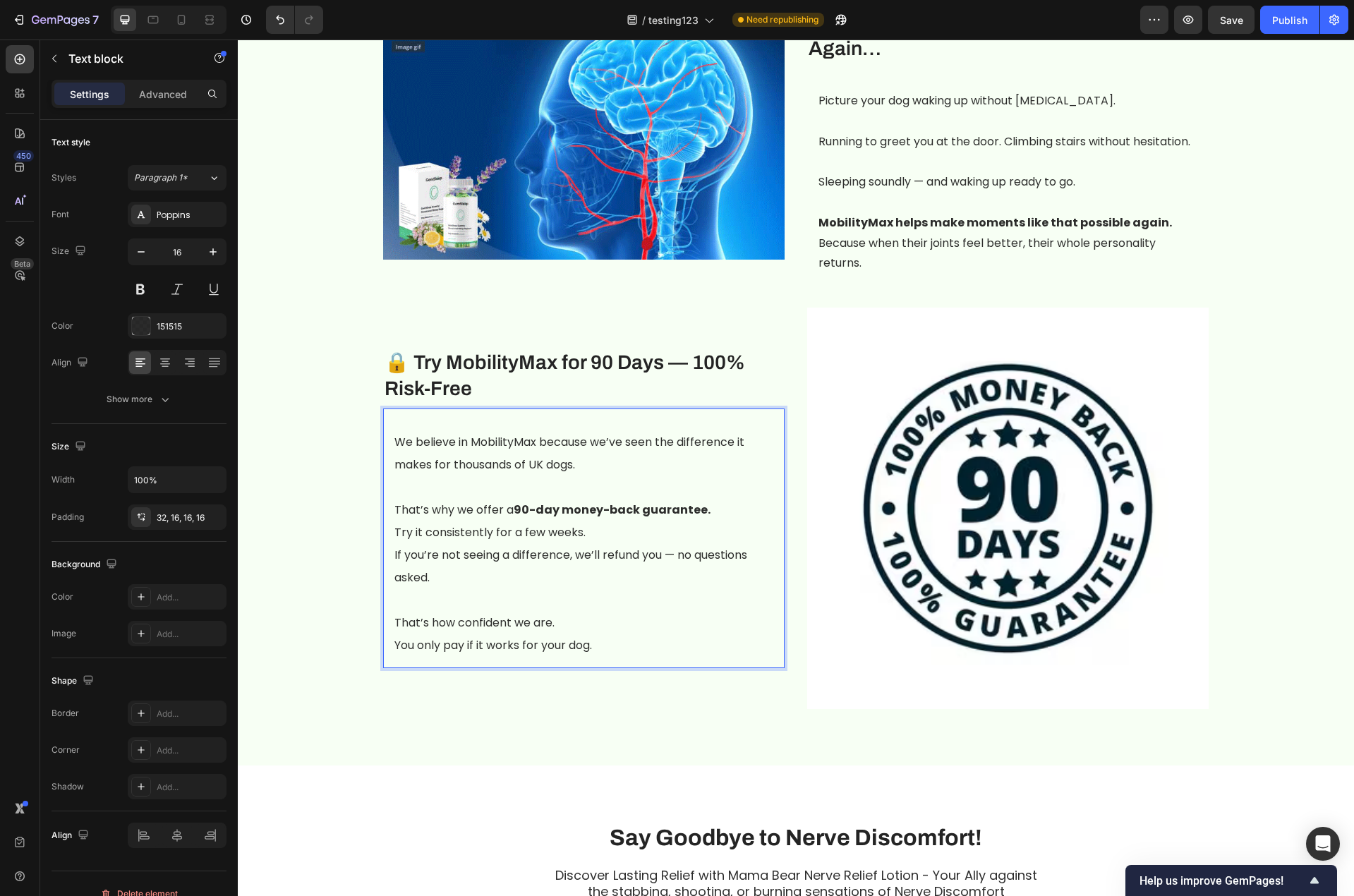
click at [585, 629] on p "That’s how confident we are." at bounding box center [584, 622] width 379 height 22
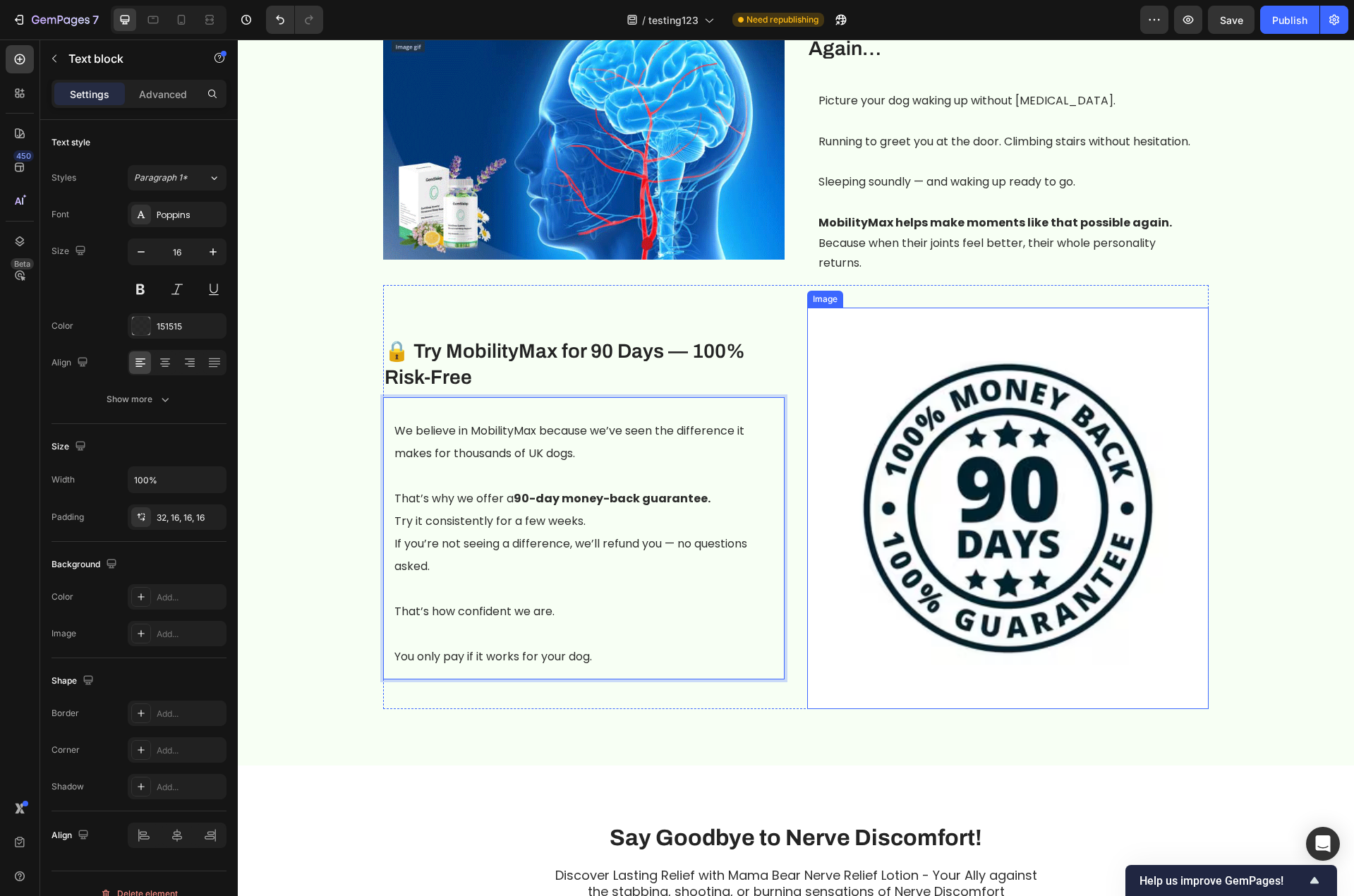
scroll to position [2447, 0]
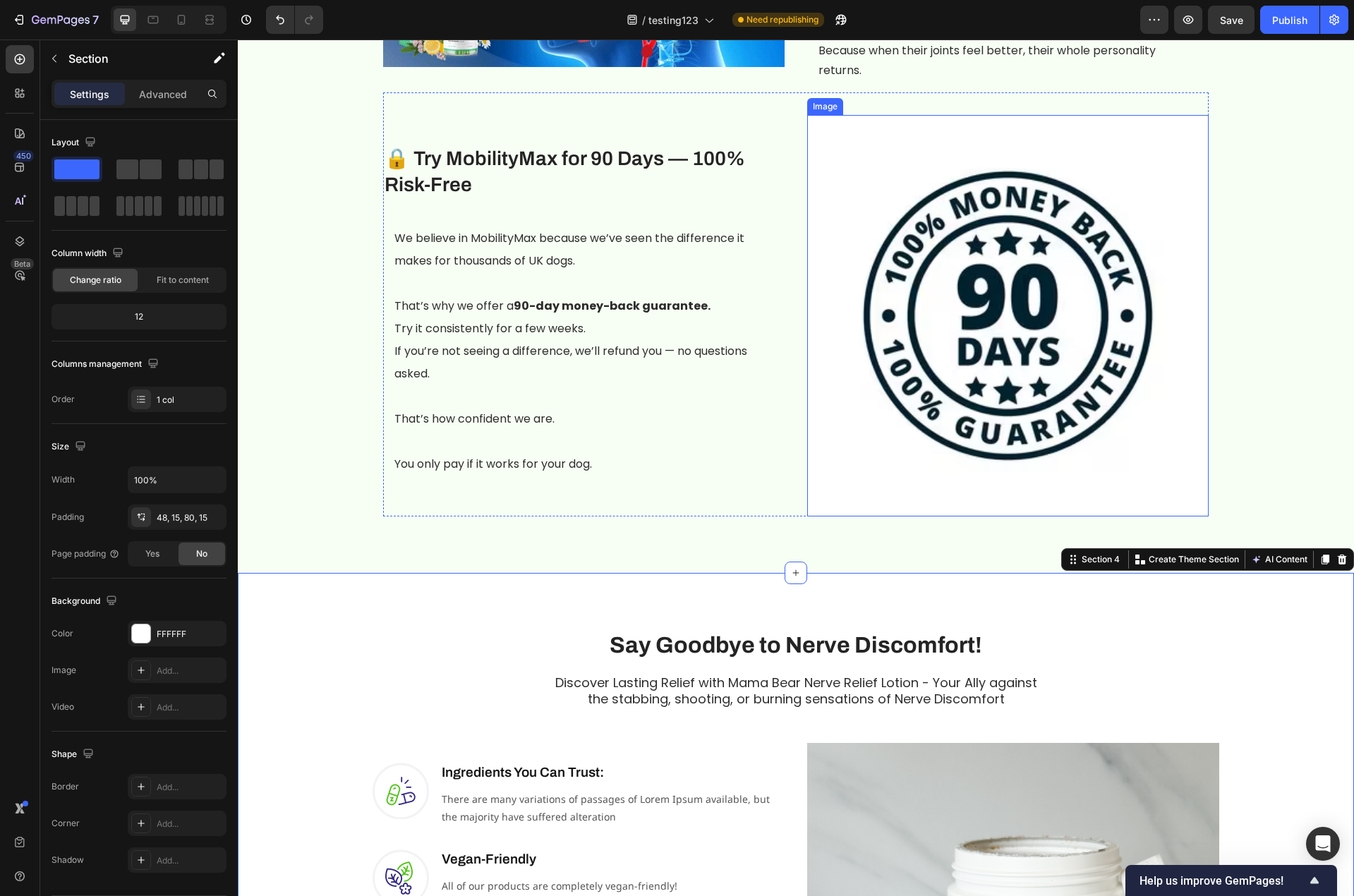
scroll to position [2658, 0]
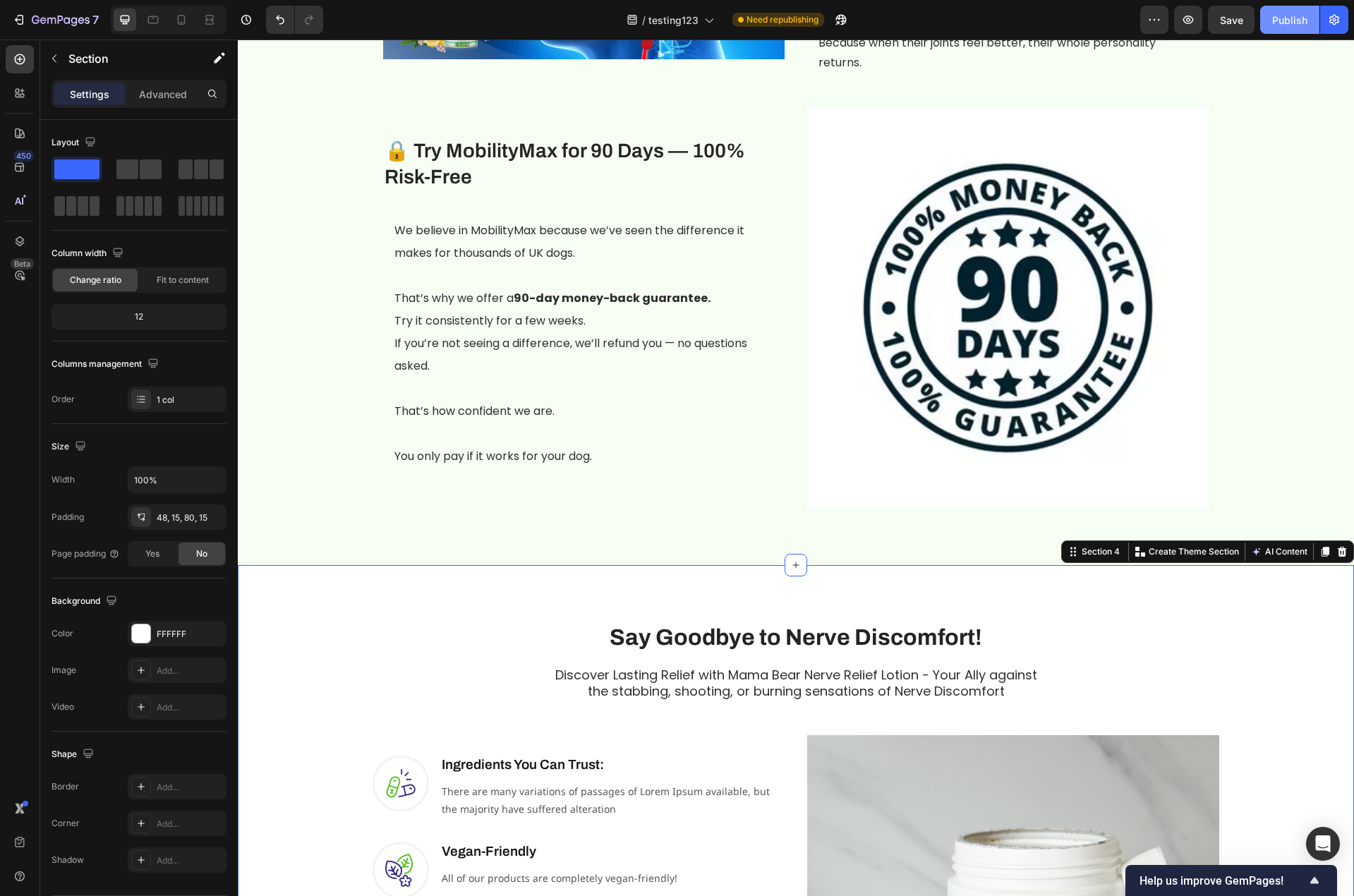
click at [1251, 28] on button "Publish" at bounding box center [1290, 19] width 60 height 28
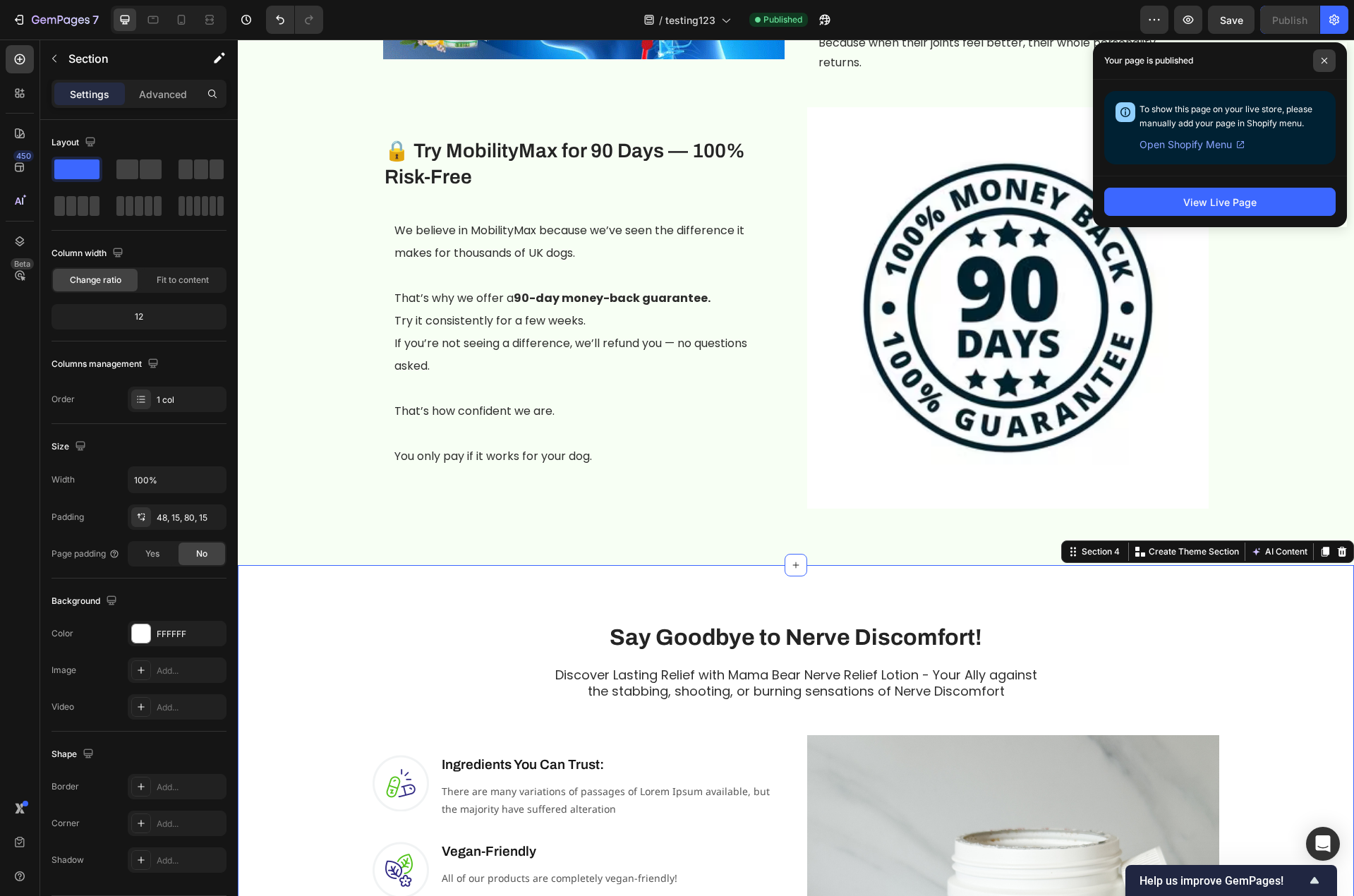
click at [1251, 60] on icon at bounding box center [1323, 60] width 7 height 7
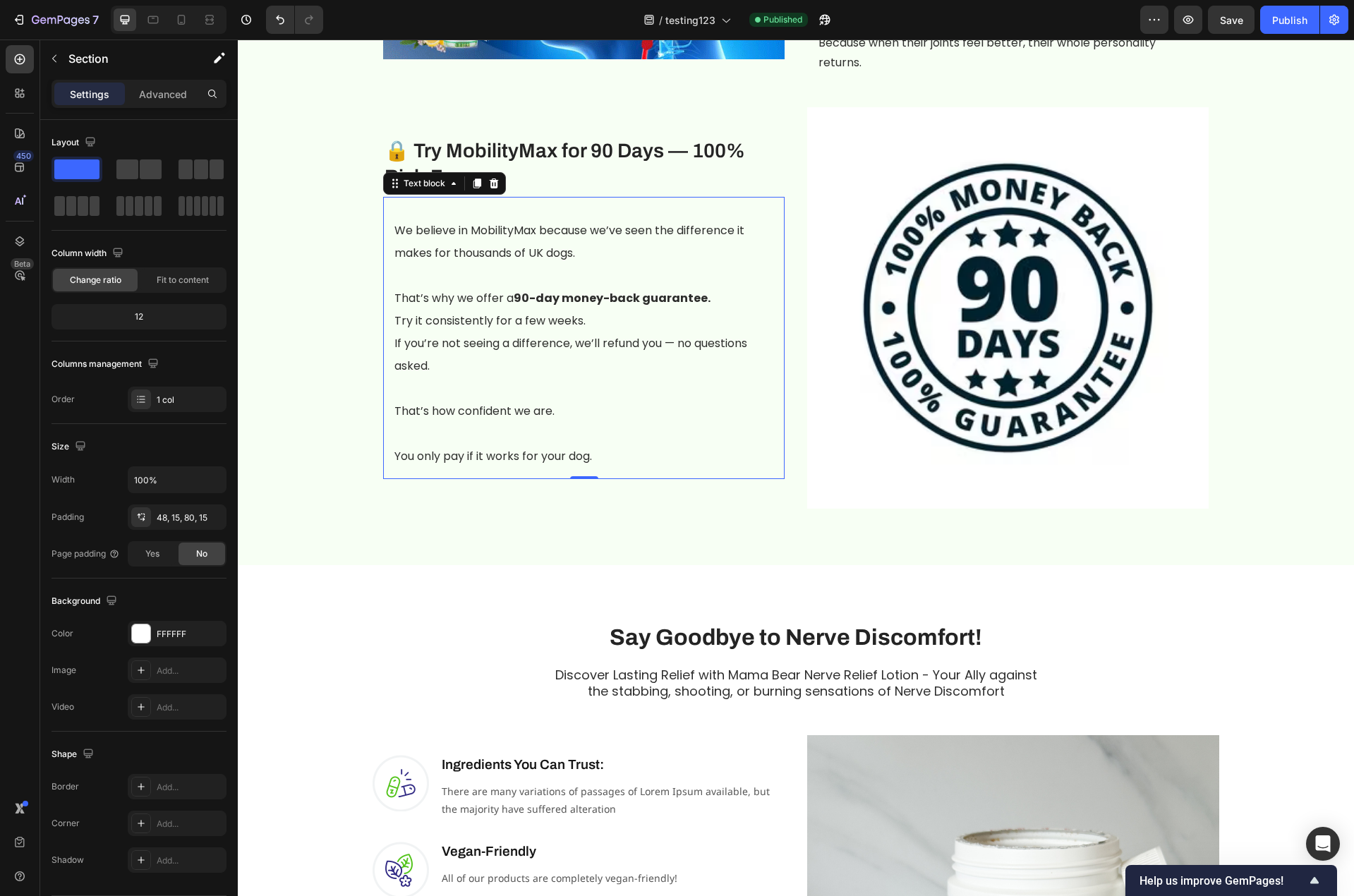
click at [724, 304] on p "That’s why we offer a 90-day money-back guarantee. Try it consistently for a fe…" at bounding box center [584, 333] width 379 height 90
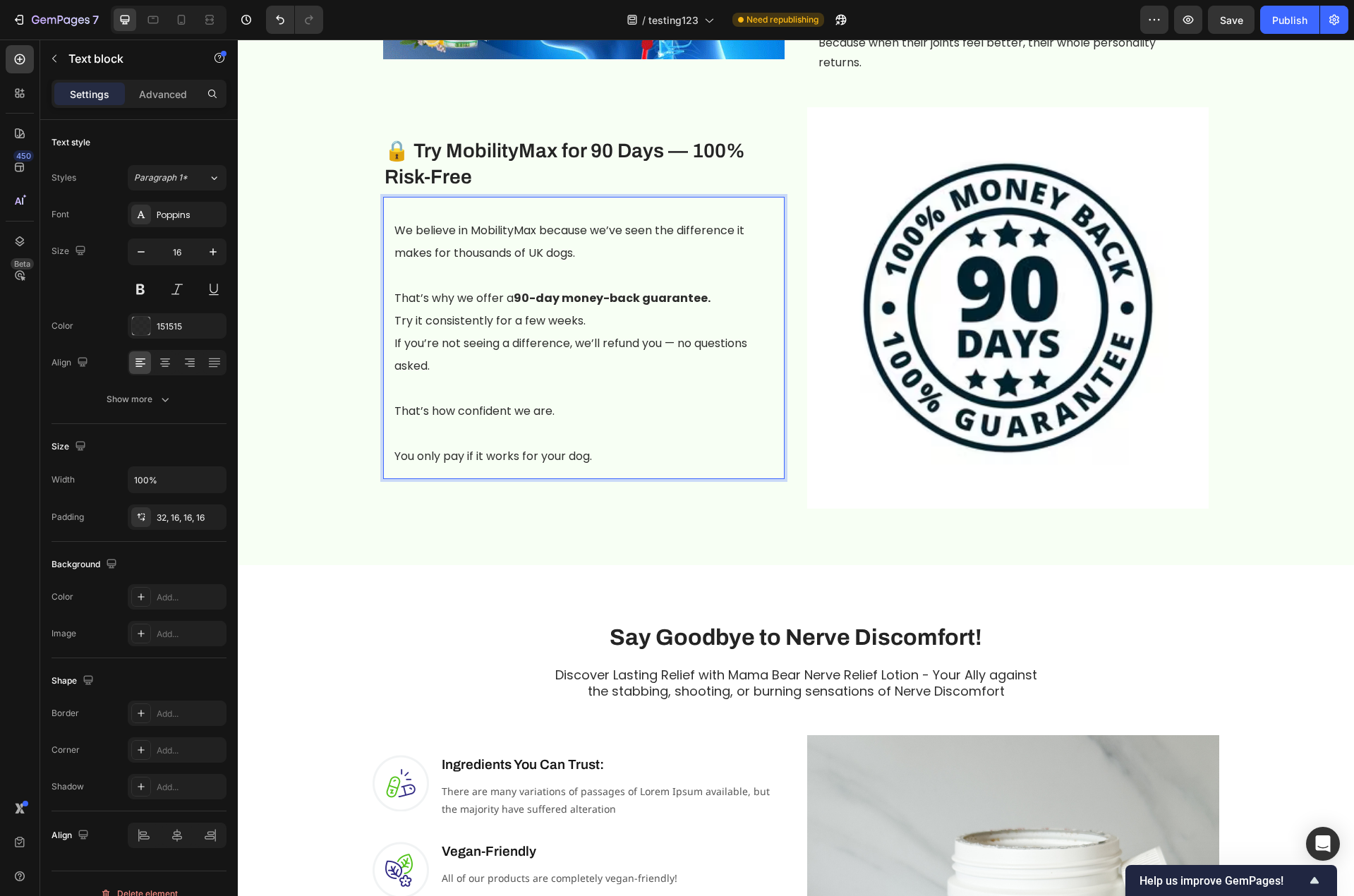
click at [632, 326] on p "That’s why we offer a 90-day money-back guarantee. Try it consistently for a fe…" at bounding box center [584, 333] width 379 height 90
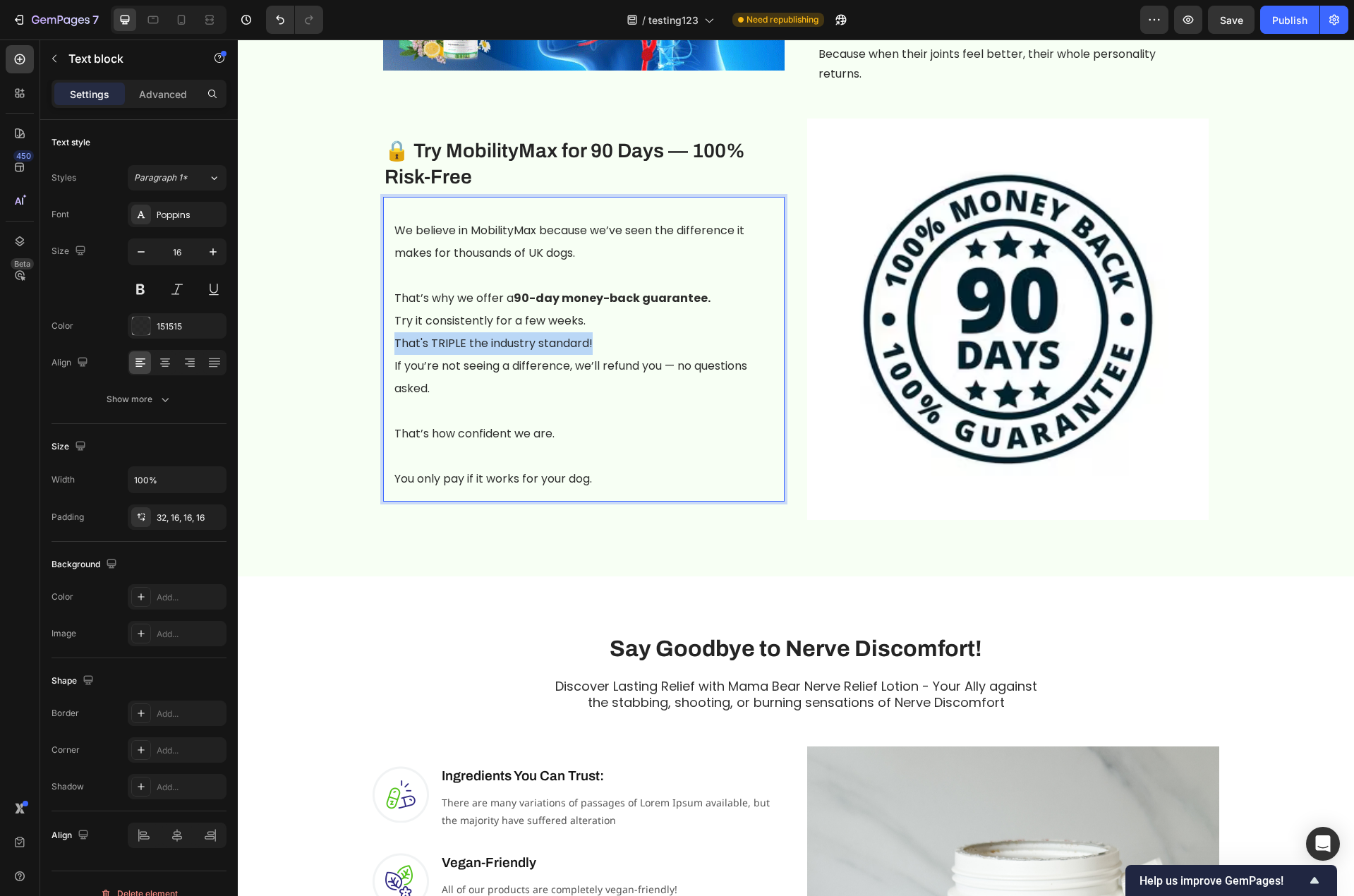
drag, startPoint x: 594, startPoint y: 343, endPoint x: 390, endPoint y: 347, distance: 204.0
click at [394, 347] on p "⁠⁠⁠⁠⁠⁠⁠That's TRIPLE the industry standard! If you’re not seeing a difference, …" at bounding box center [584, 366] width 379 height 67
click at [388, 321] on div "We believe in MobilityMax because we’ve seen the difference it makes for thousa…" at bounding box center [583, 349] width 401 height 305
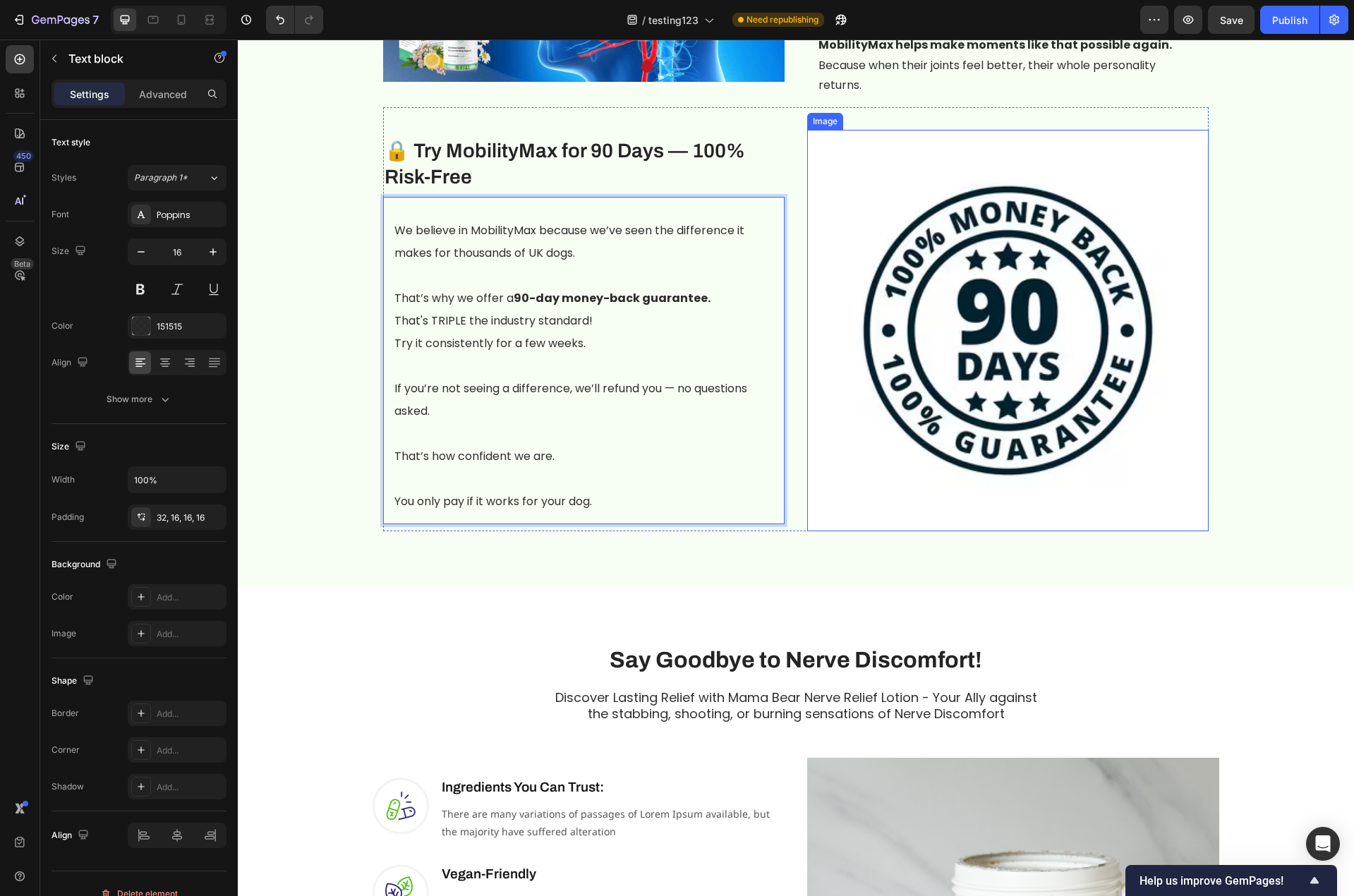
scroll to position [2628, 0]
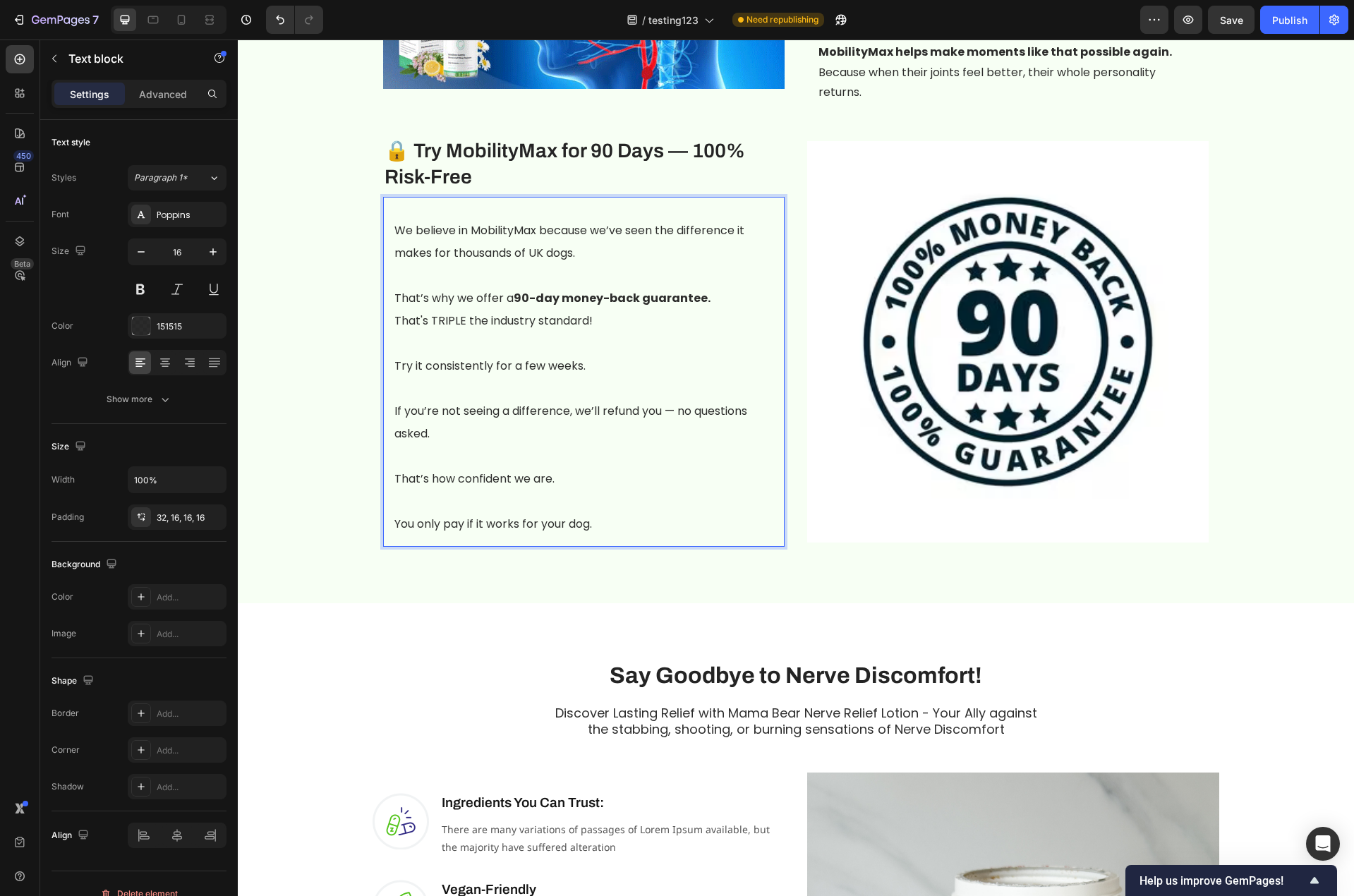
click at [439, 390] on p "If you’re not seeing a difference, we’ll refund you — no questions asked." at bounding box center [584, 411] width 379 height 67
click at [534, 368] on p "Try it consistently for a few weeks." at bounding box center [584, 365] width 379 height 22
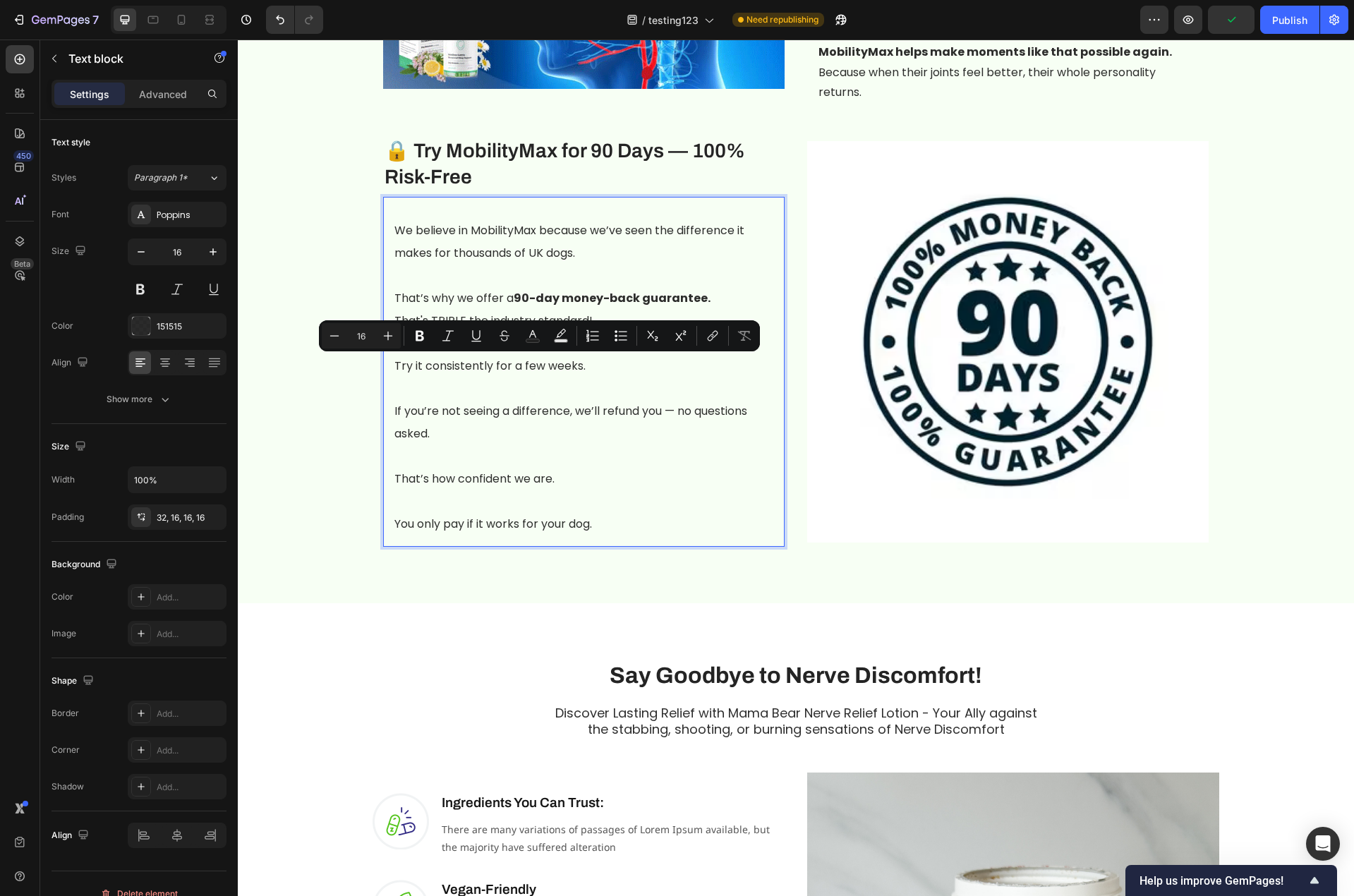
click at [531, 366] on p "Try it consistently for a few weeks." at bounding box center [584, 365] width 379 height 22
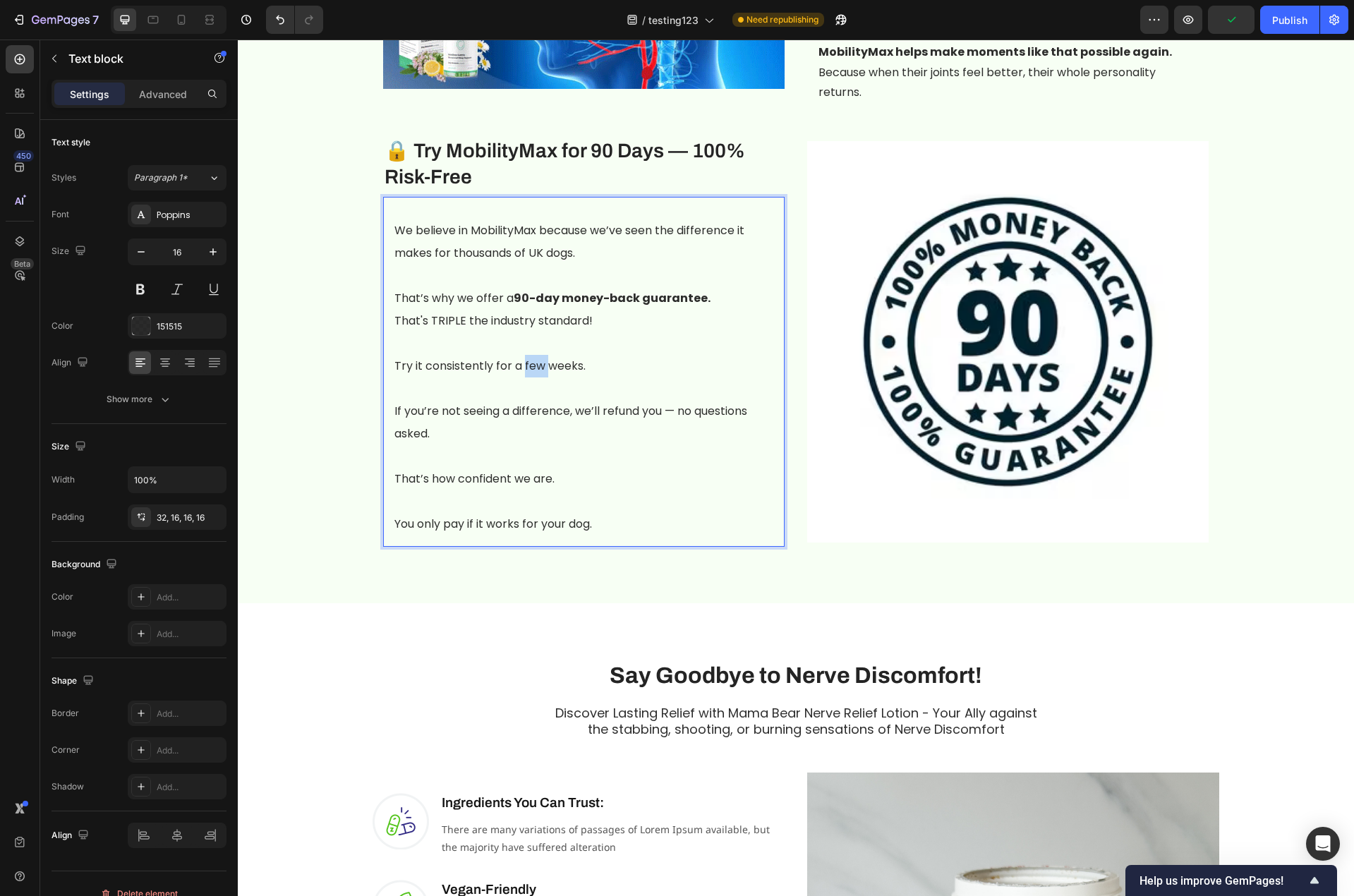
click at [531, 366] on p "Try it consistently for a few weeks." at bounding box center [584, 365] width 379 height 22
click at [519, 364] on p "Try it consistently for atleast 4-6 weeks." at bounding box center [584, 365] width 379 height 22
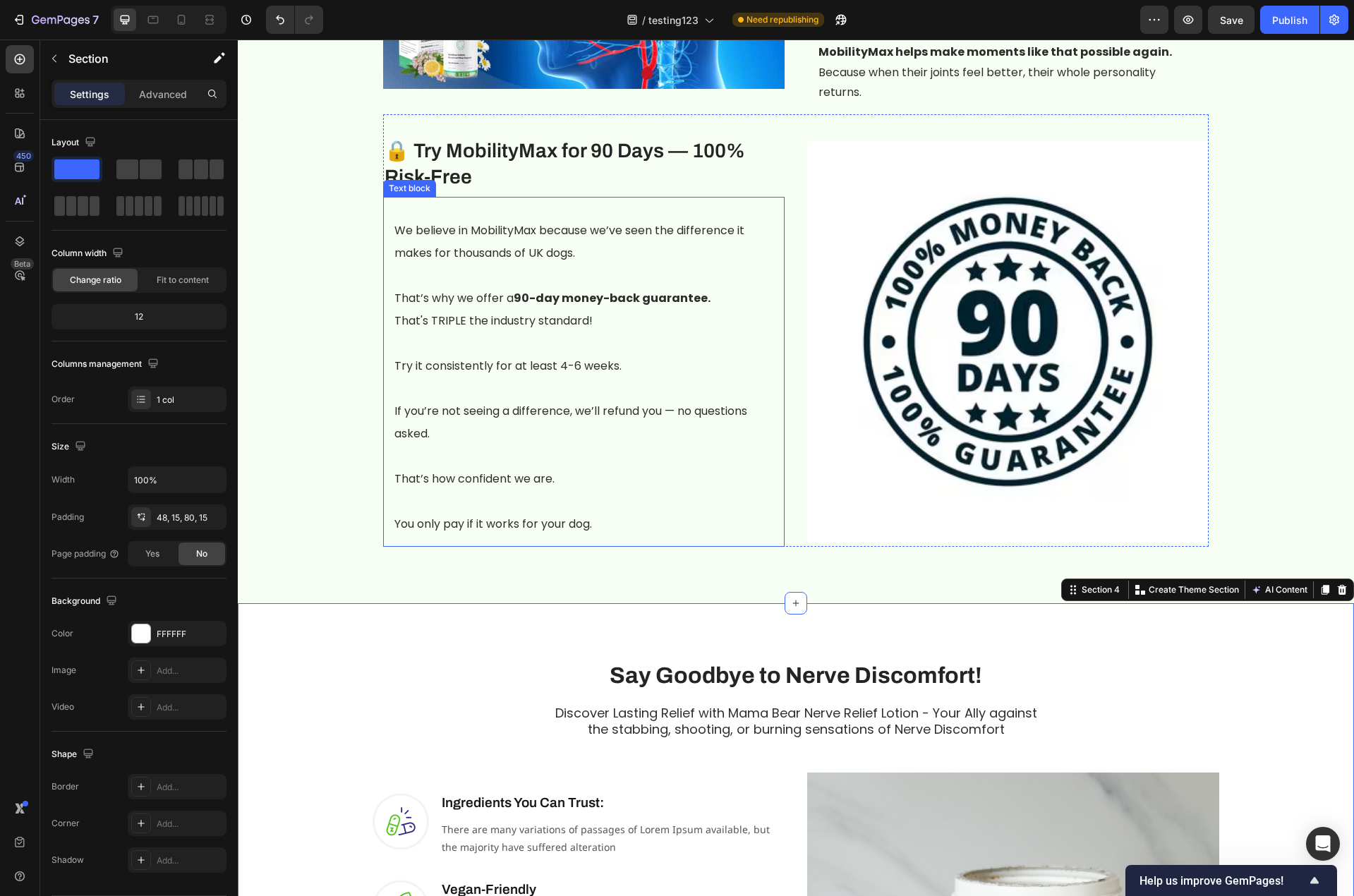
click at [407, 510] on p "Rich Text Editor. Editing area: main" at bounding box center [584, 501] width 379 height 22
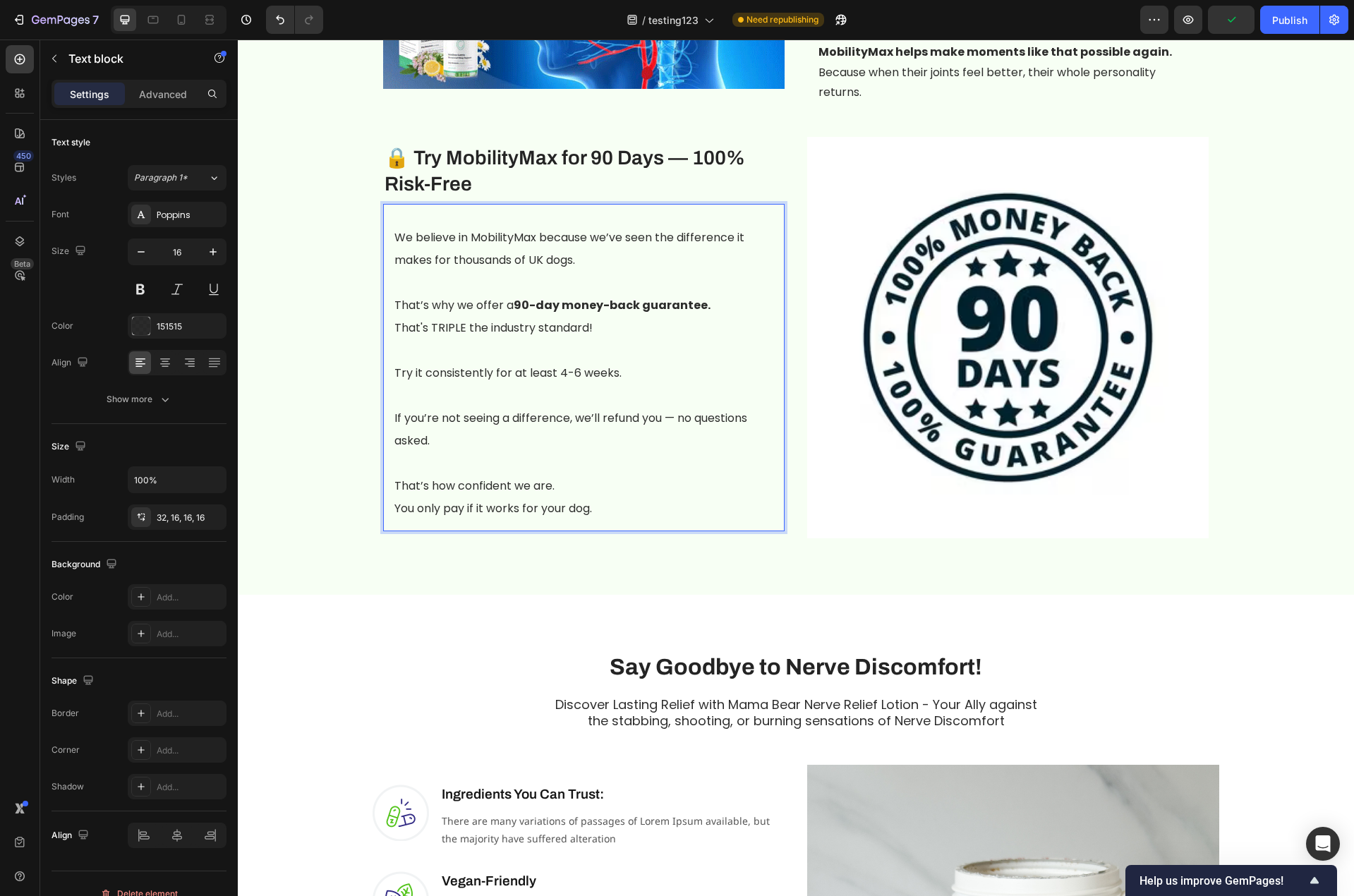
scroll to position [2636, 0]
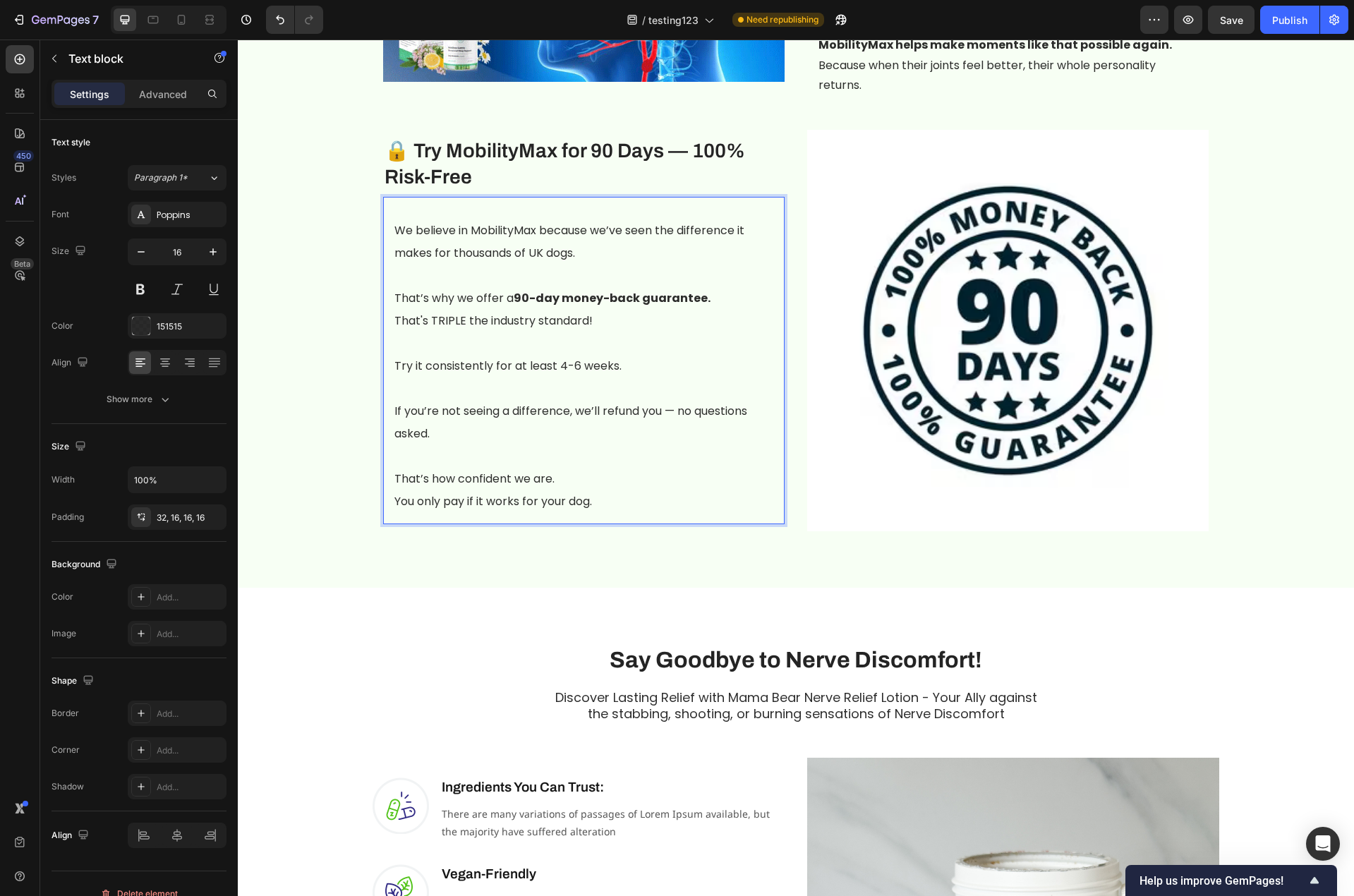
click at [394, 411] on p "If you’re not seeing a difference, we’ll refund you — no questions asked." at bounding box center [584, 411] width 379 height 67
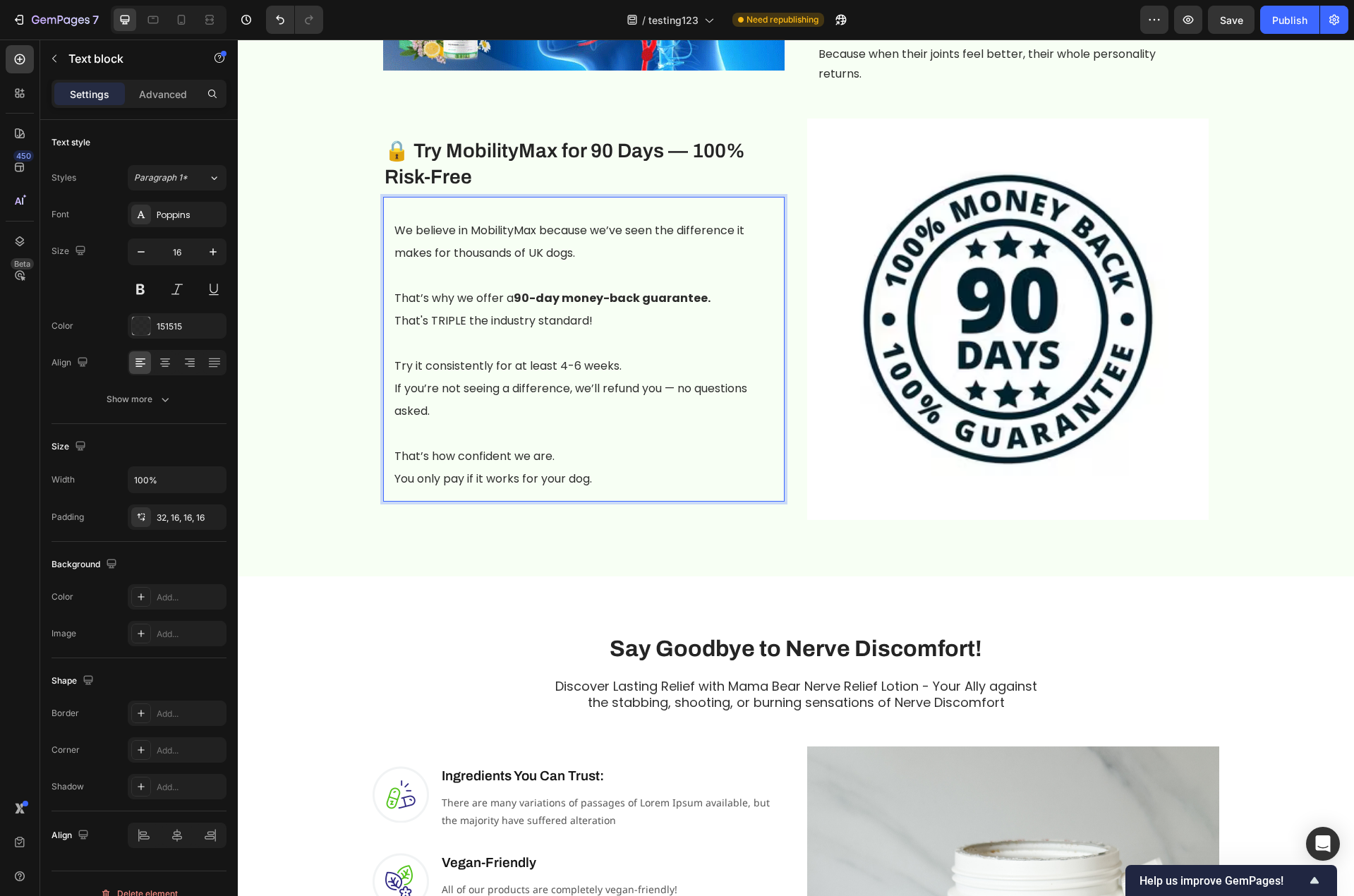
click at [1239, 21] on span "Save" at bounding box center [1231, 20] width 23 height 12
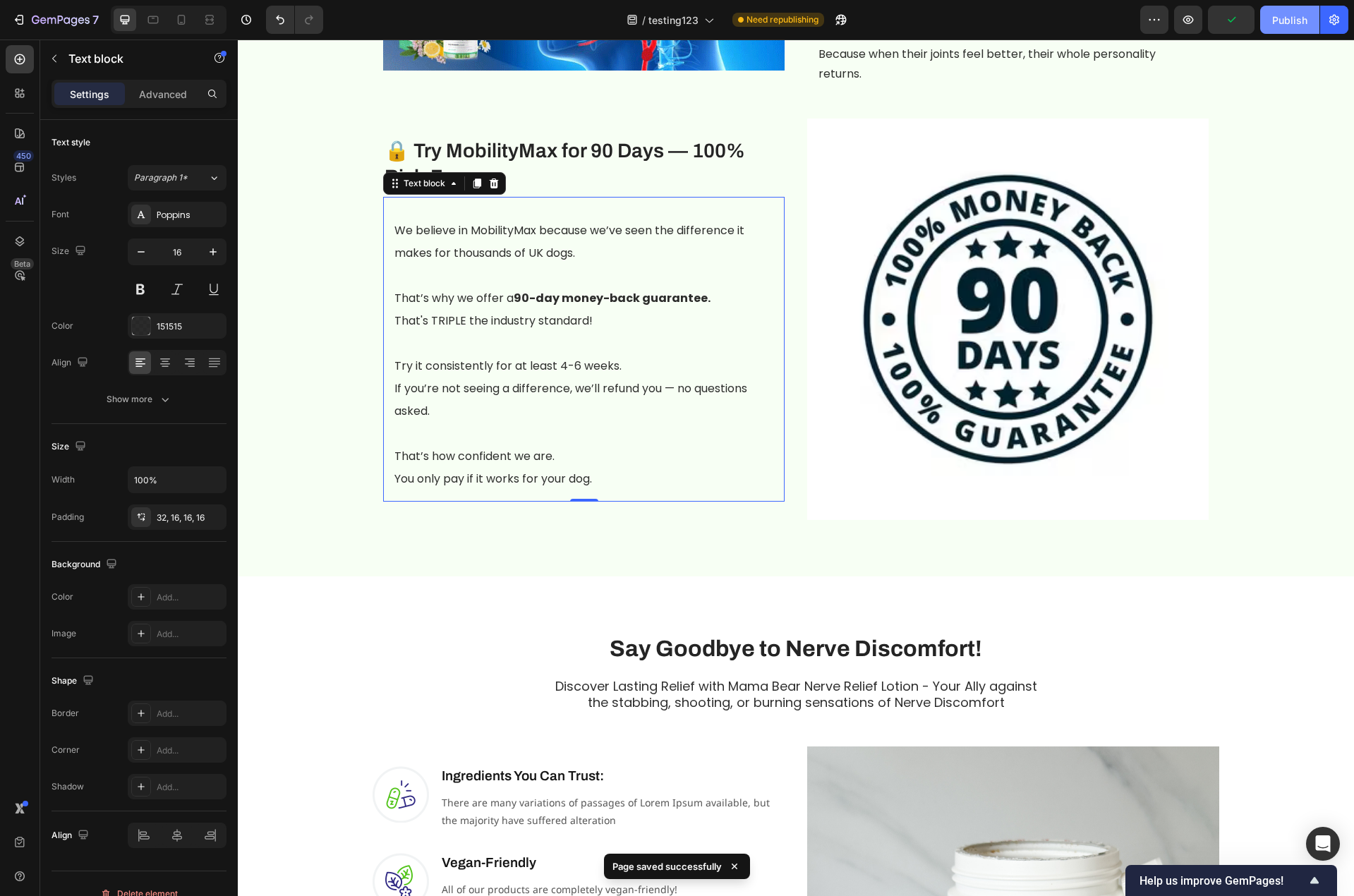
click at [1251, 24] on div "Publish" at bounding box center [1290, 19] width 36 height 14
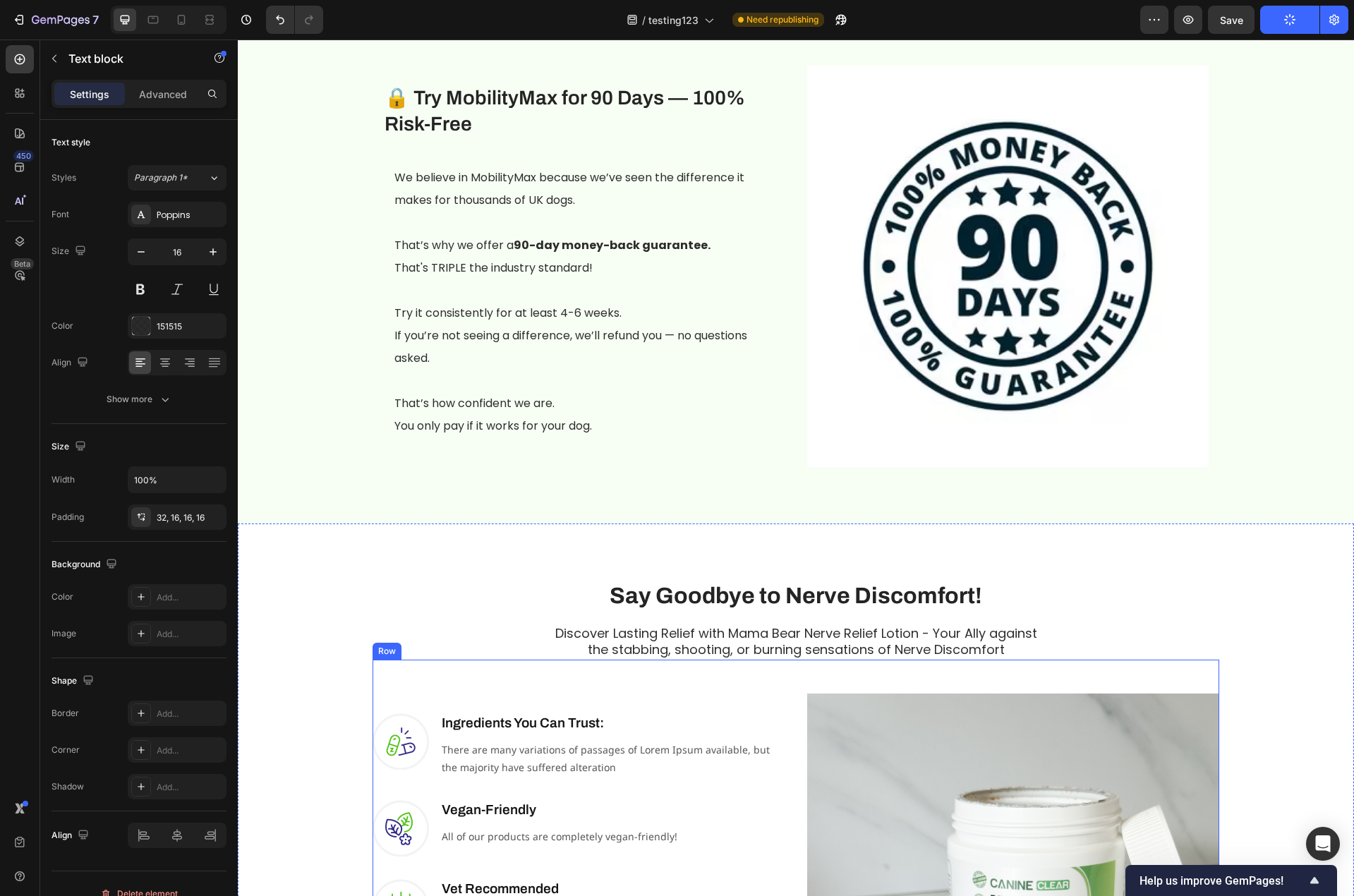
scroll to position [2680, 0]
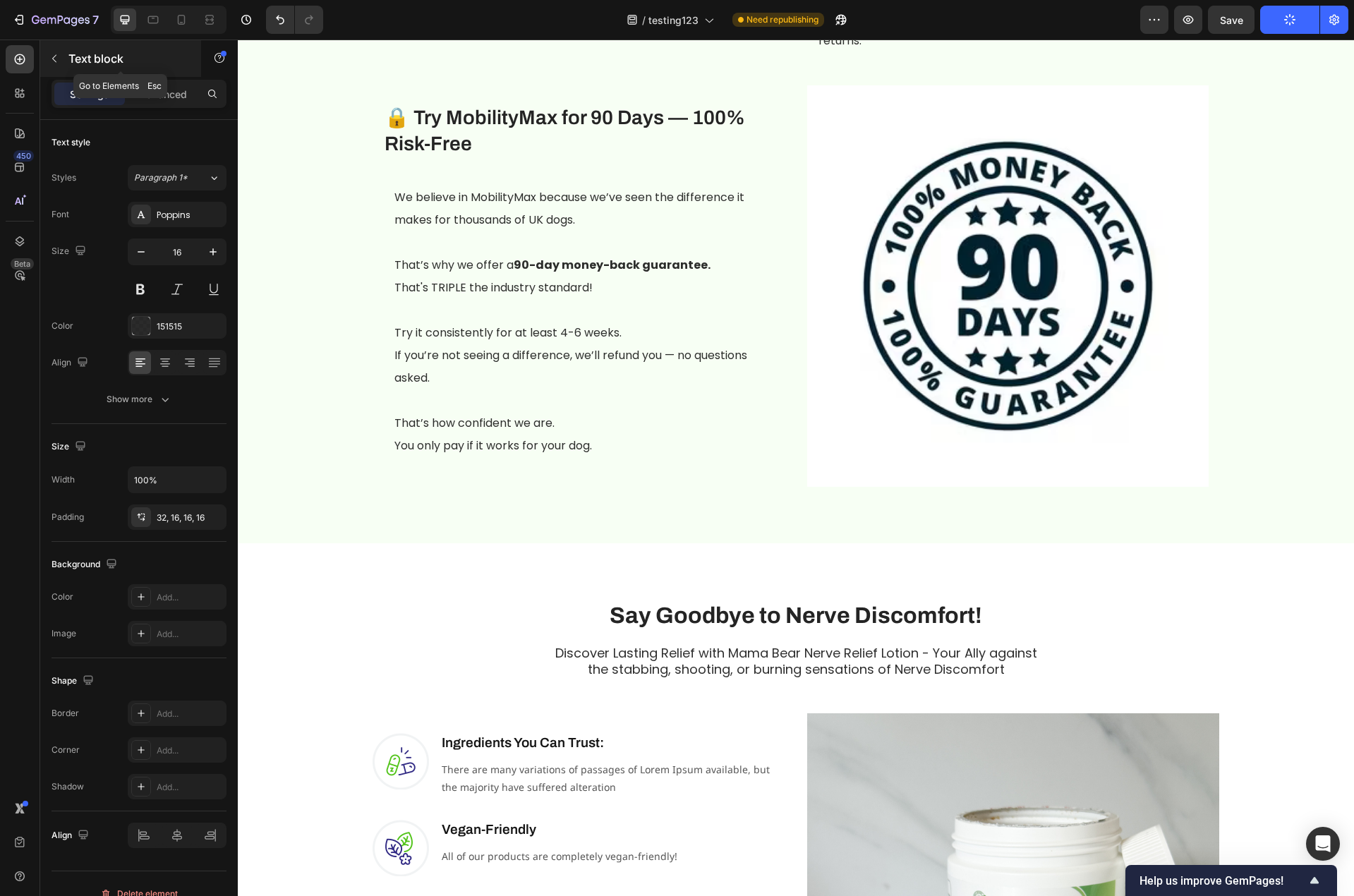
click at [55, 62] on icon "button" at bounding box center [55, 59] width 12 height 12
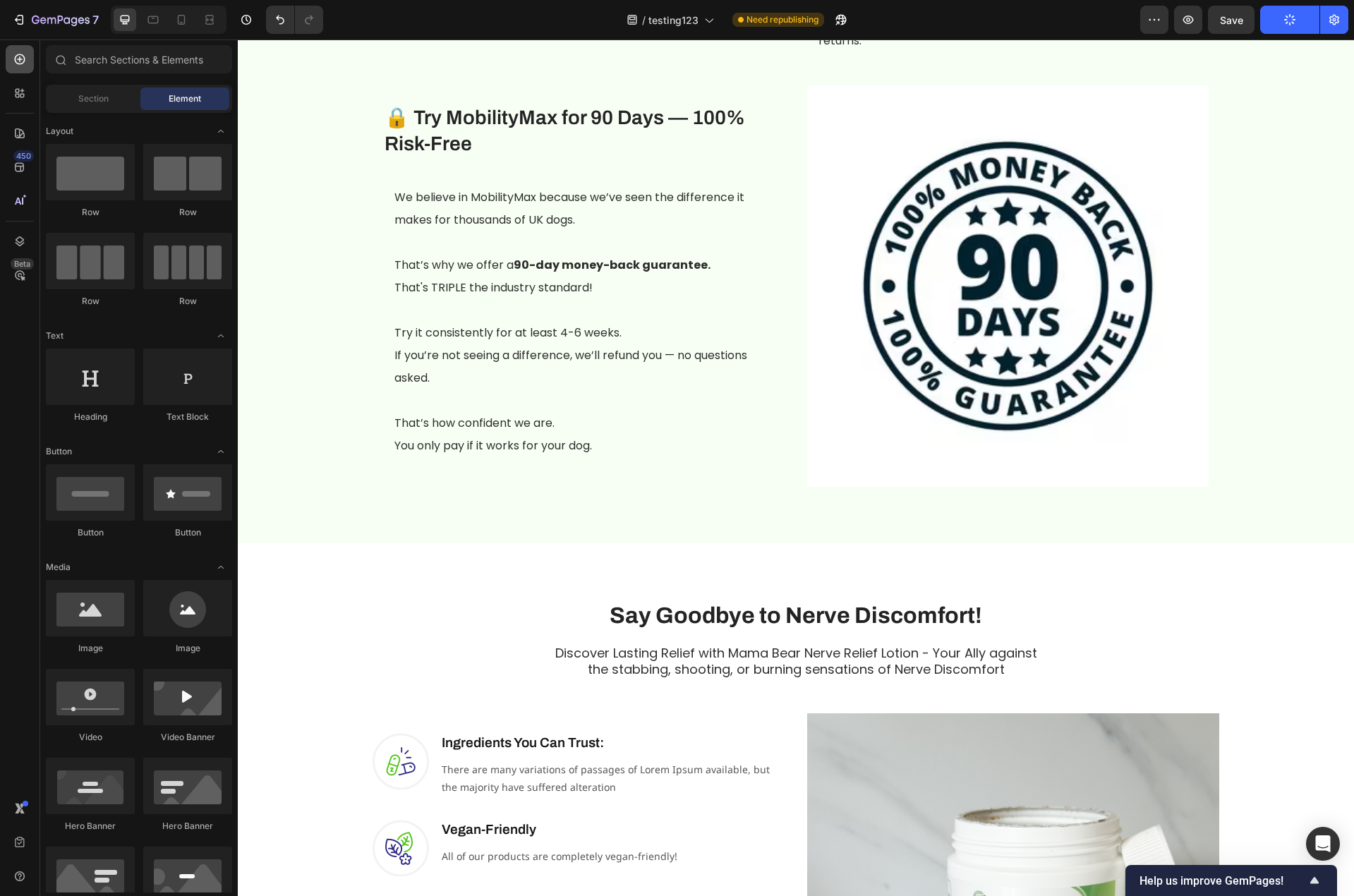
click at [13, 62] on icon at bounding box center [19, 59] width 14 height 14
click at [79, 54] on input "text" at bounding box center [139, 59] width 187 height 28
click at [94, 89] on div "Section" at bounding box center [93, 98] width 88 height 22
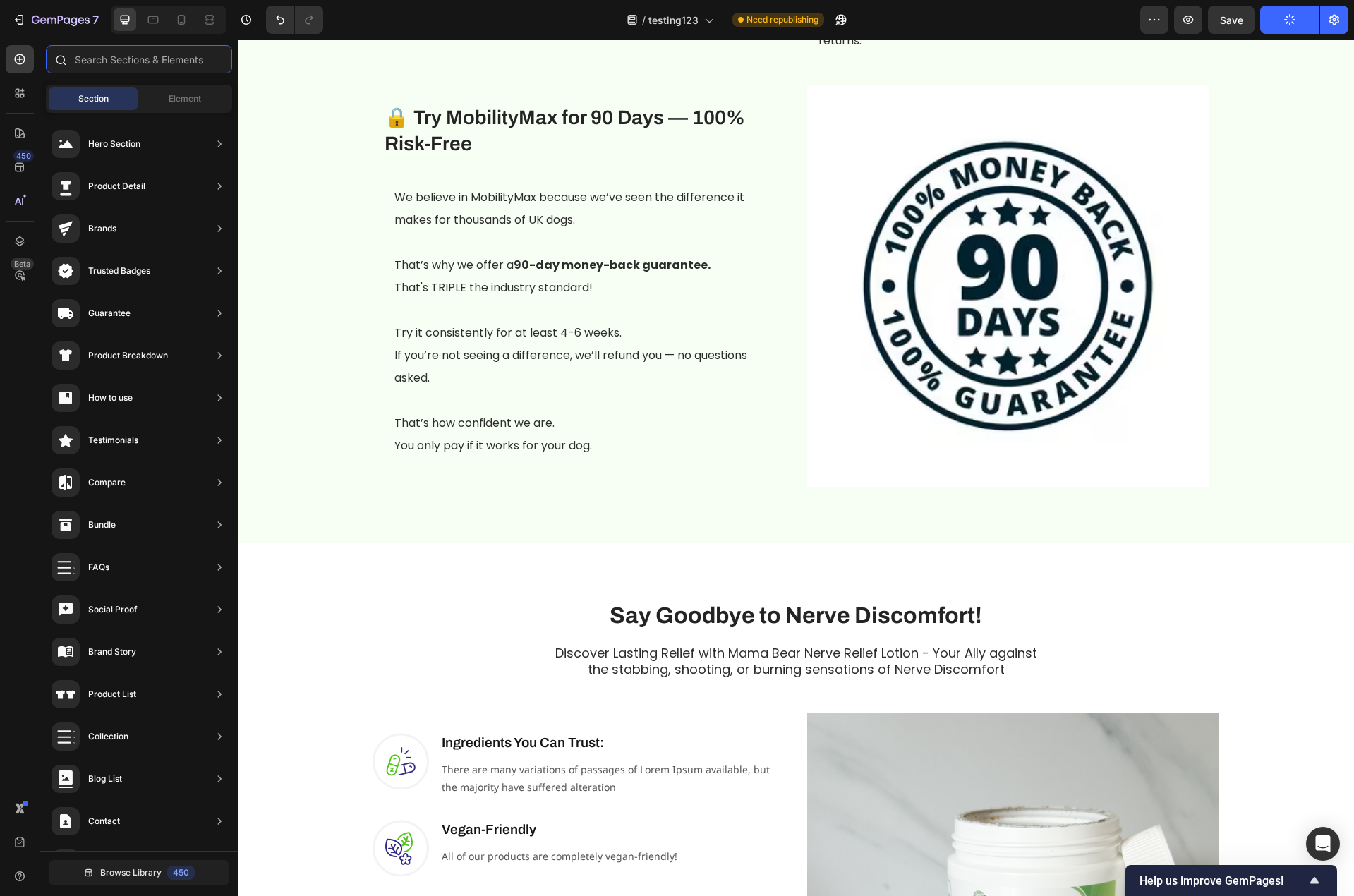
click at [106, 62] on input "text" at bounding box center [139, 59] width 187 height 28
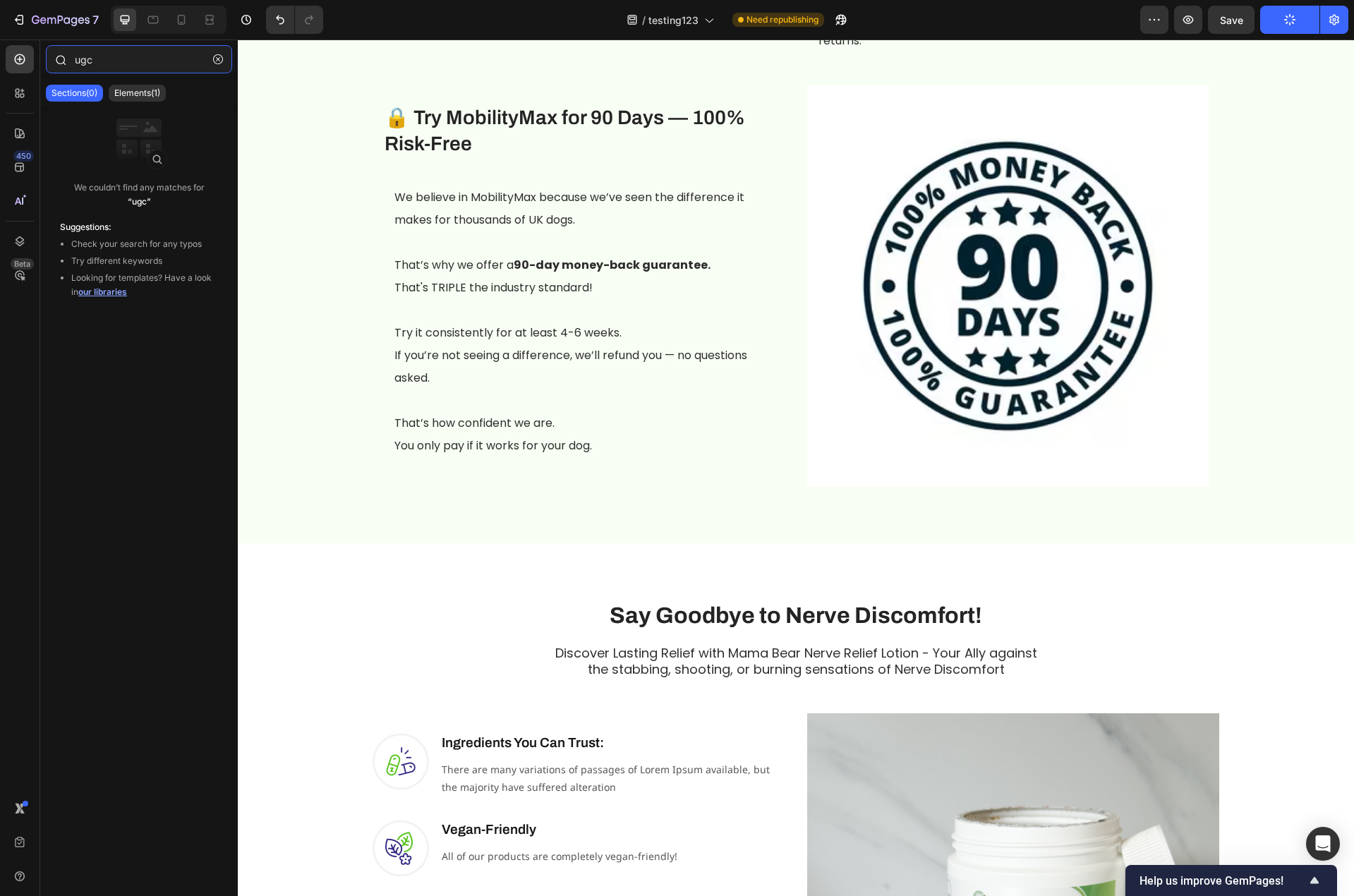
click at [87, 60] on input "ugc" at bounding box center [139, 59] width 187 height 28
click at [89, 62] on input "review" at bounding box center [139, 59] width 187 height 28
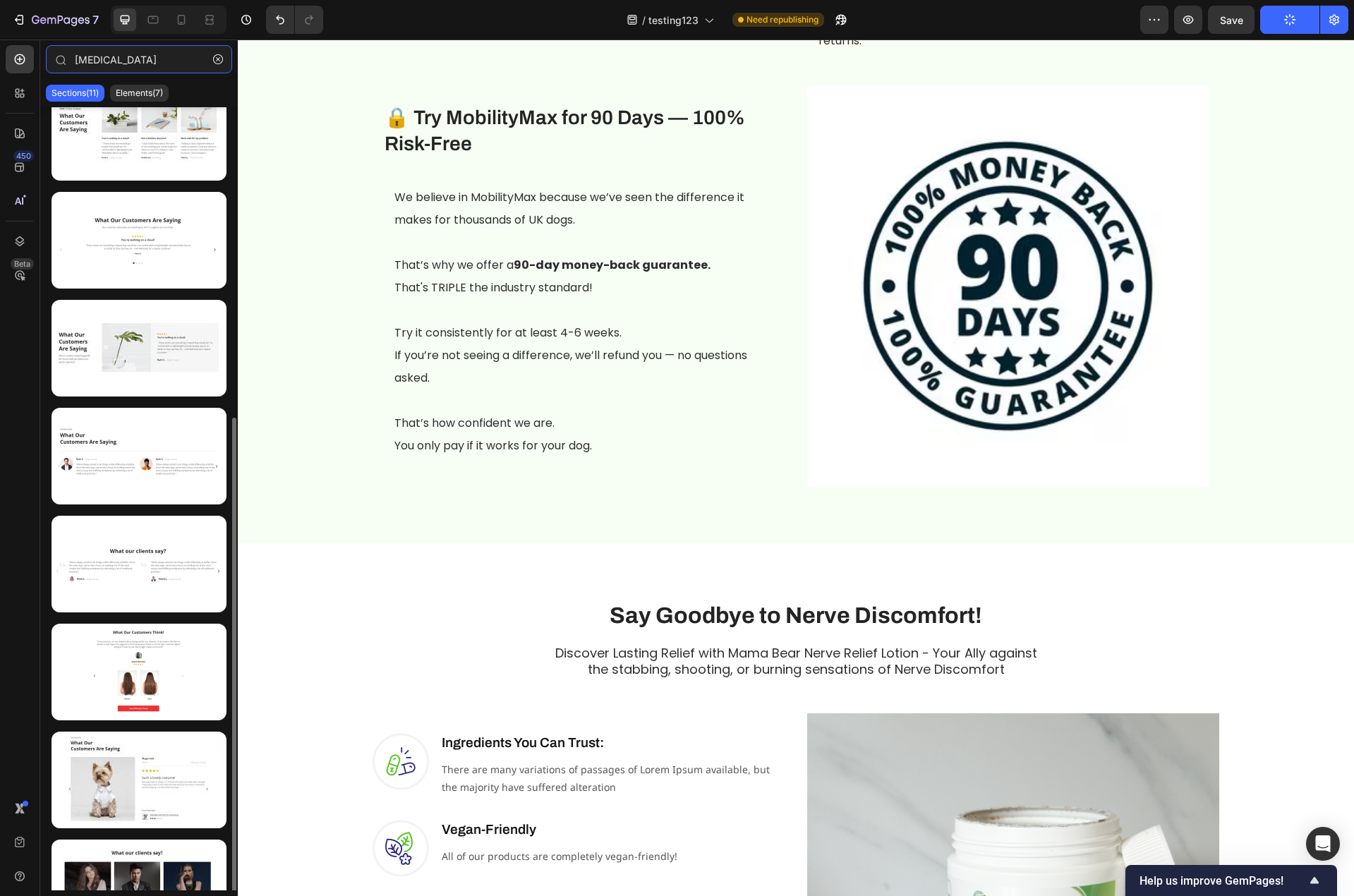
scroll to position [399, 0]
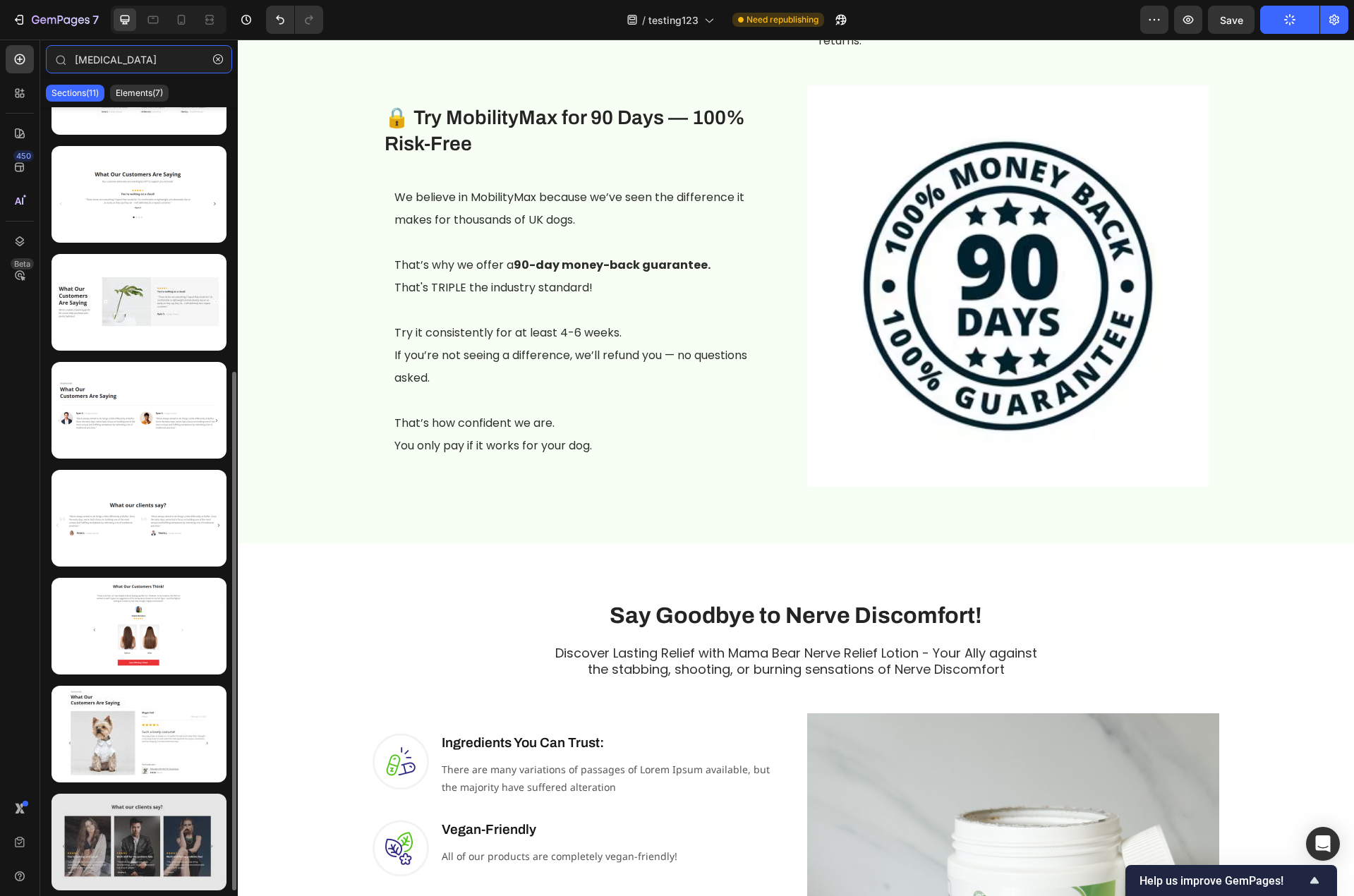
type input "testim"
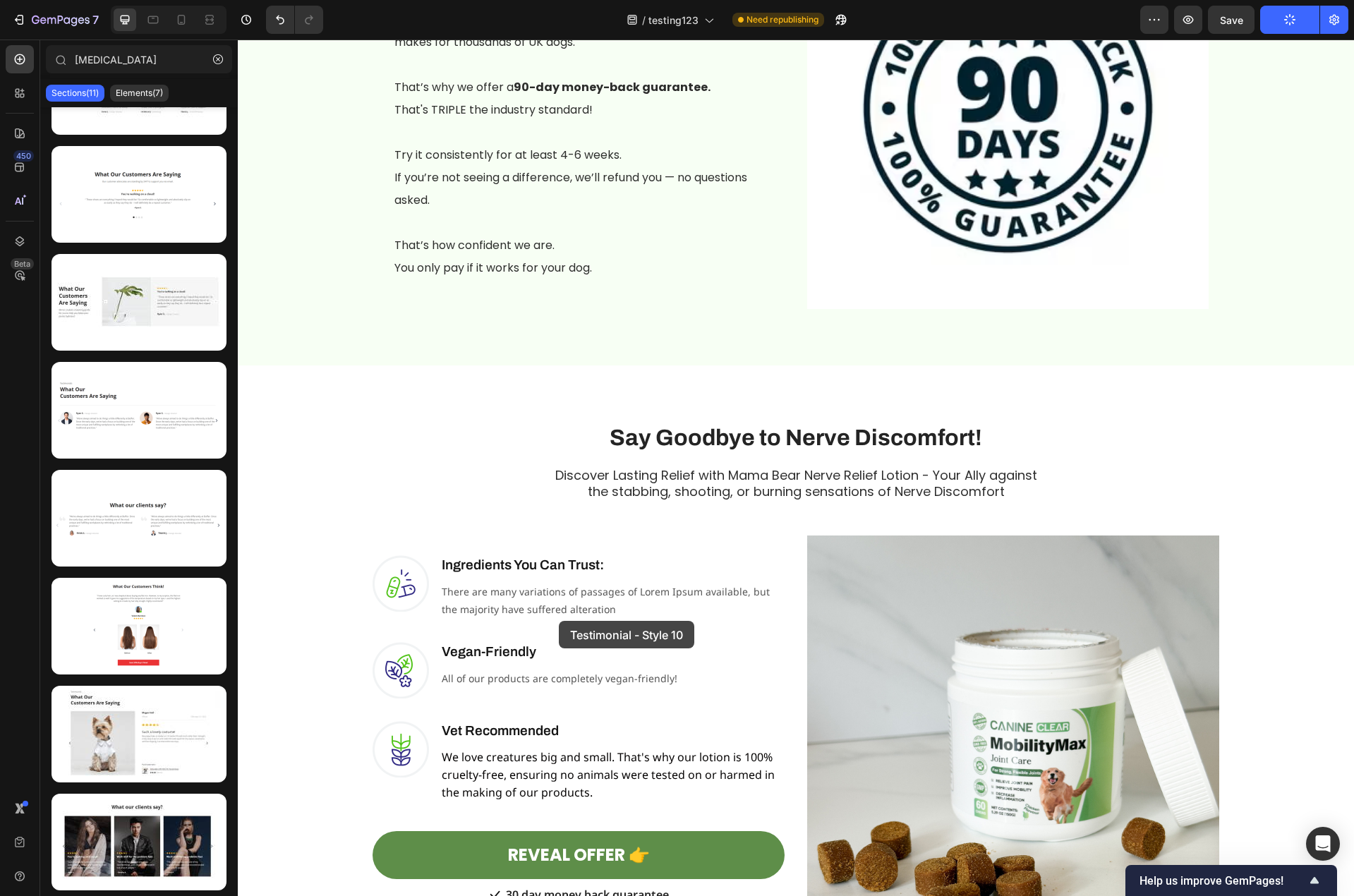
scroll to position [2991, 0]
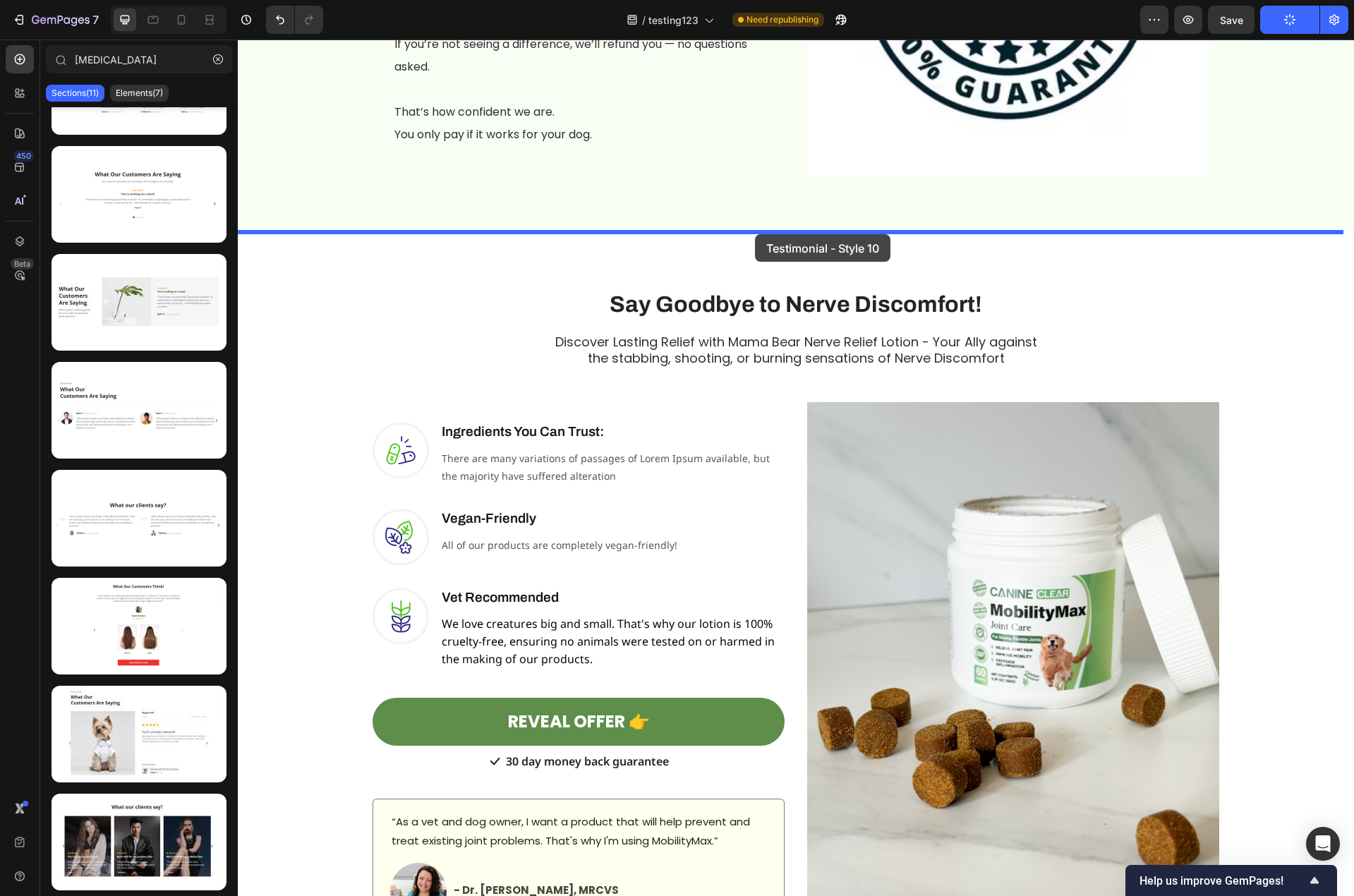
drag, startPoint x: 356, startPoint y: 899, endPoint x: 755, endPoint y: 235, distance: 774.7
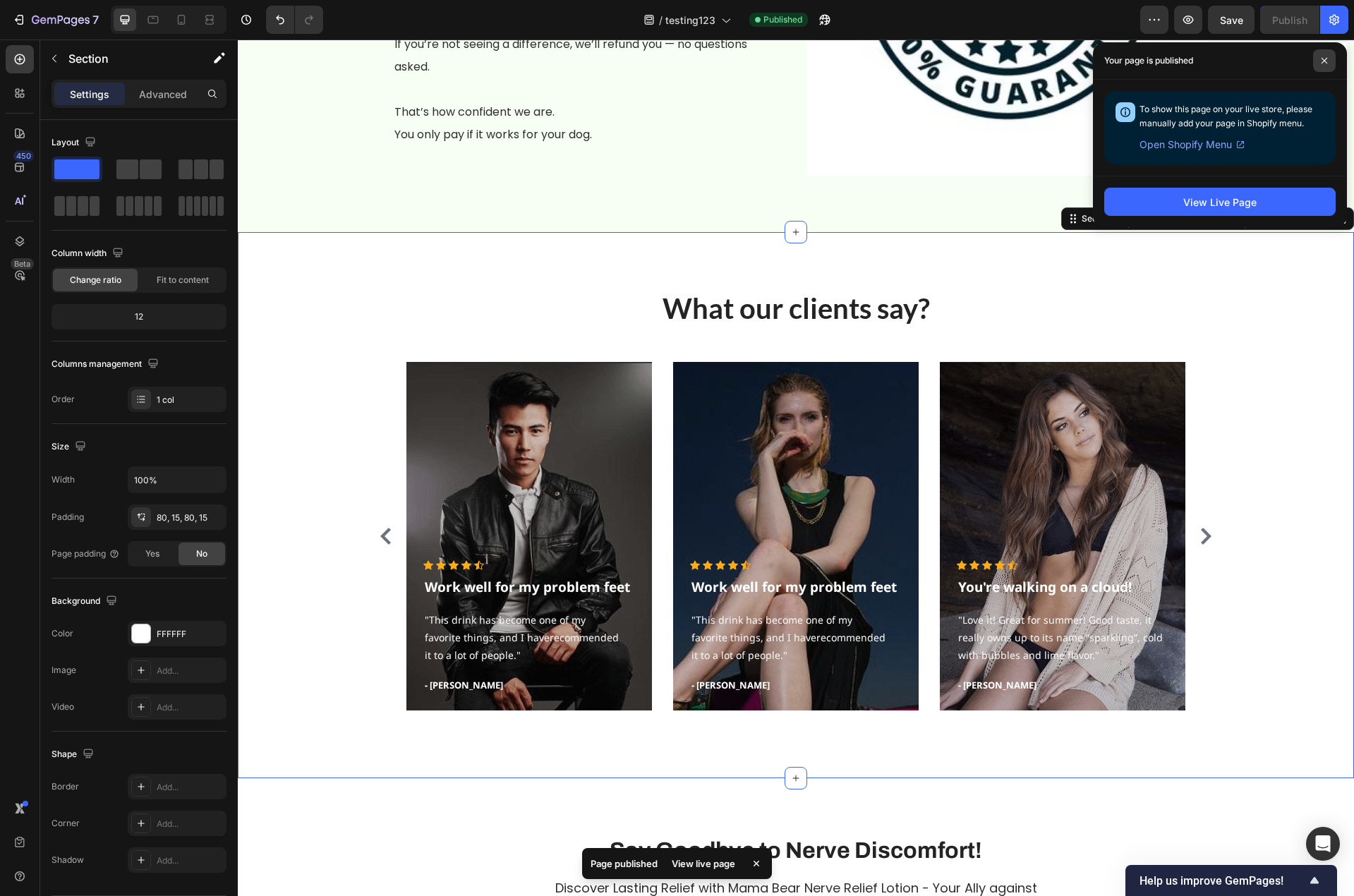
click at [1251, 56] on span at bounding box center [1323, 60] width 22 height 22
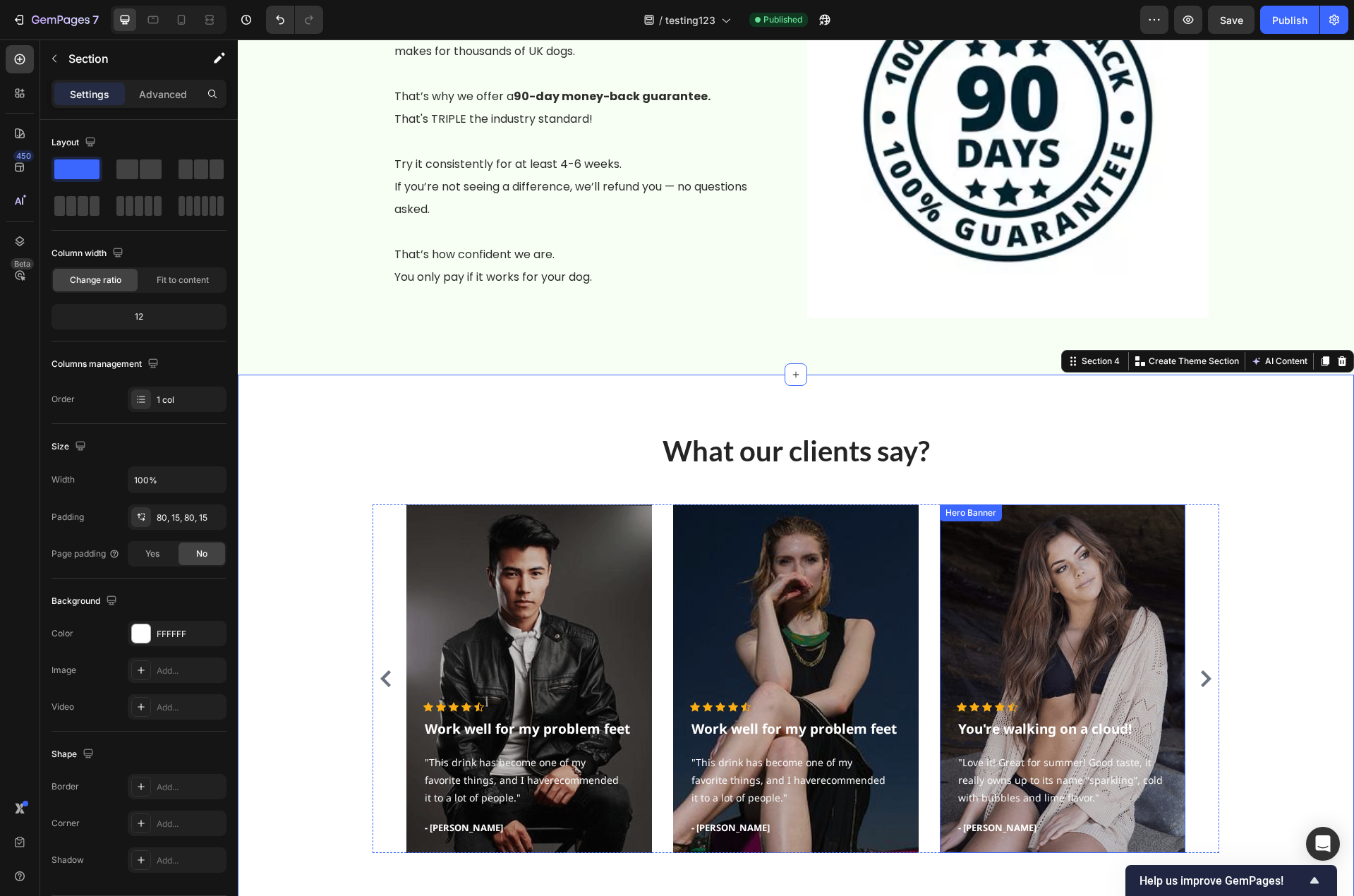
scroll to position [2850, 0]
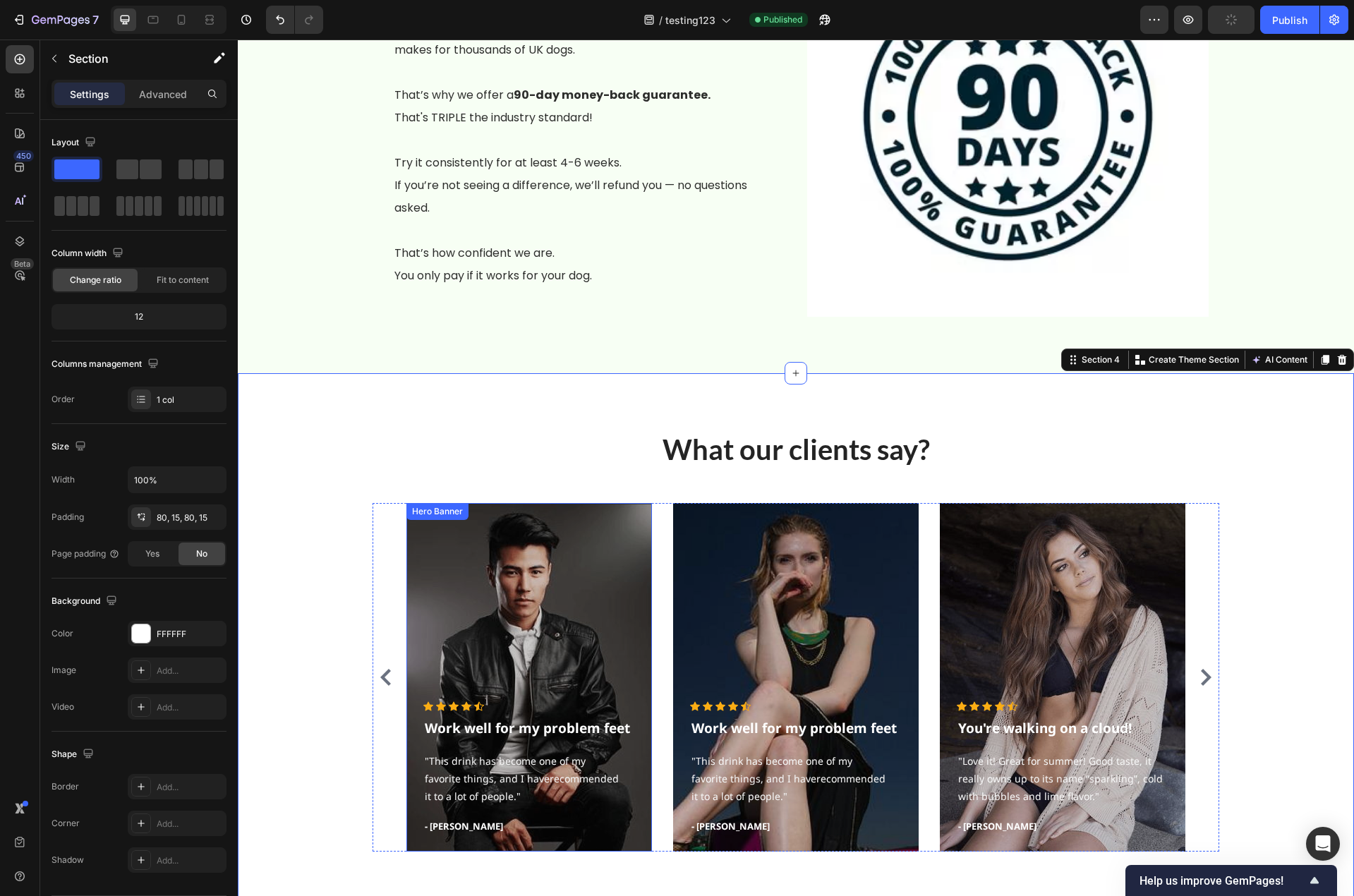
click at [535, 618] on div "Overlay" at bounding box center [529, 677] width 245 height 348
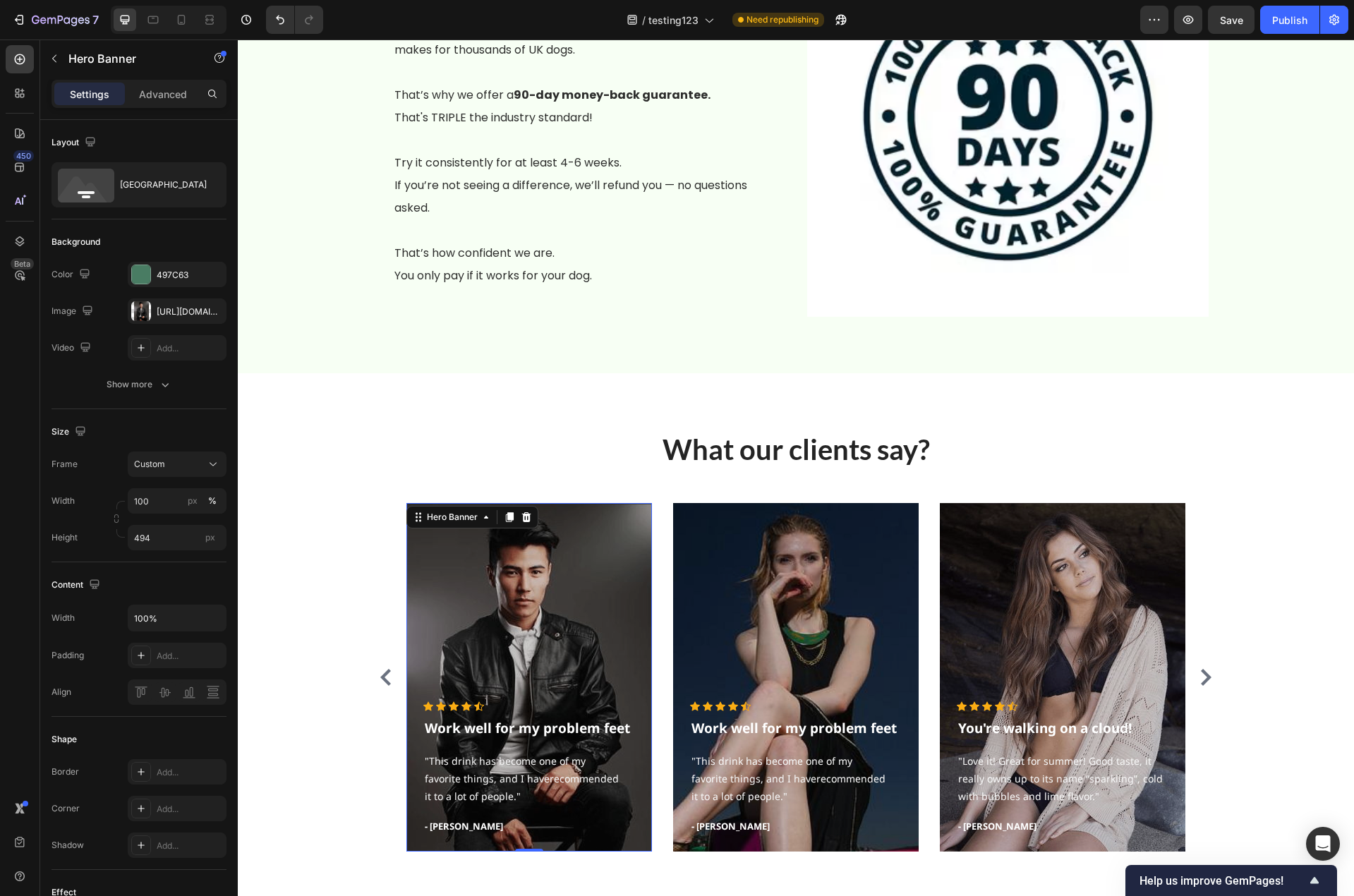
click at [558, 563] on div "Overlay" at bounding box center [529, 677] width 245 height 348
click at [184, 193] on div "Bottom center" at bounding box center [163, 185] width 87 height 33
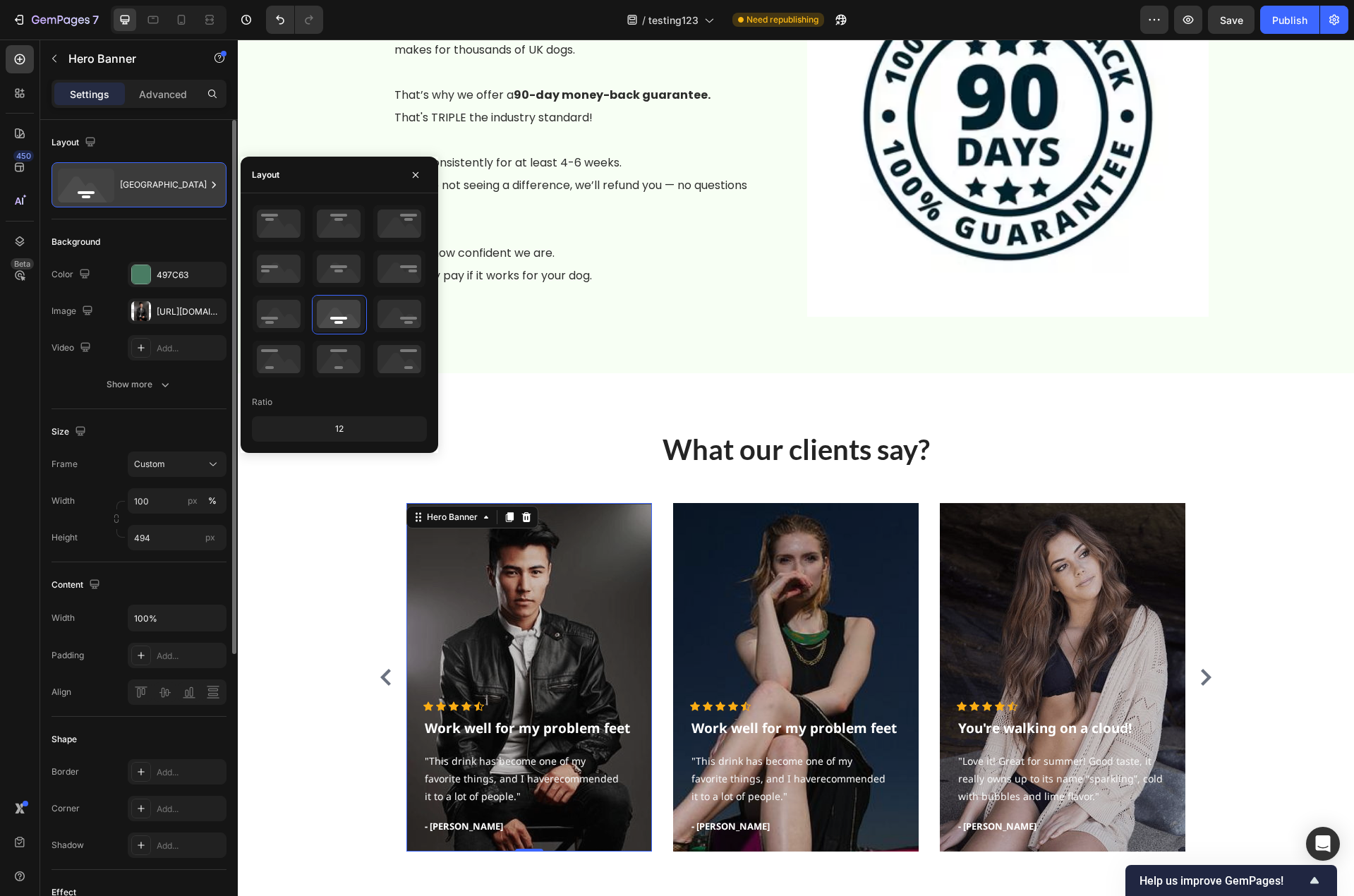
click at [184, 193] on div "Bottom center" at bounding box center [163, 185] width 87 height 33
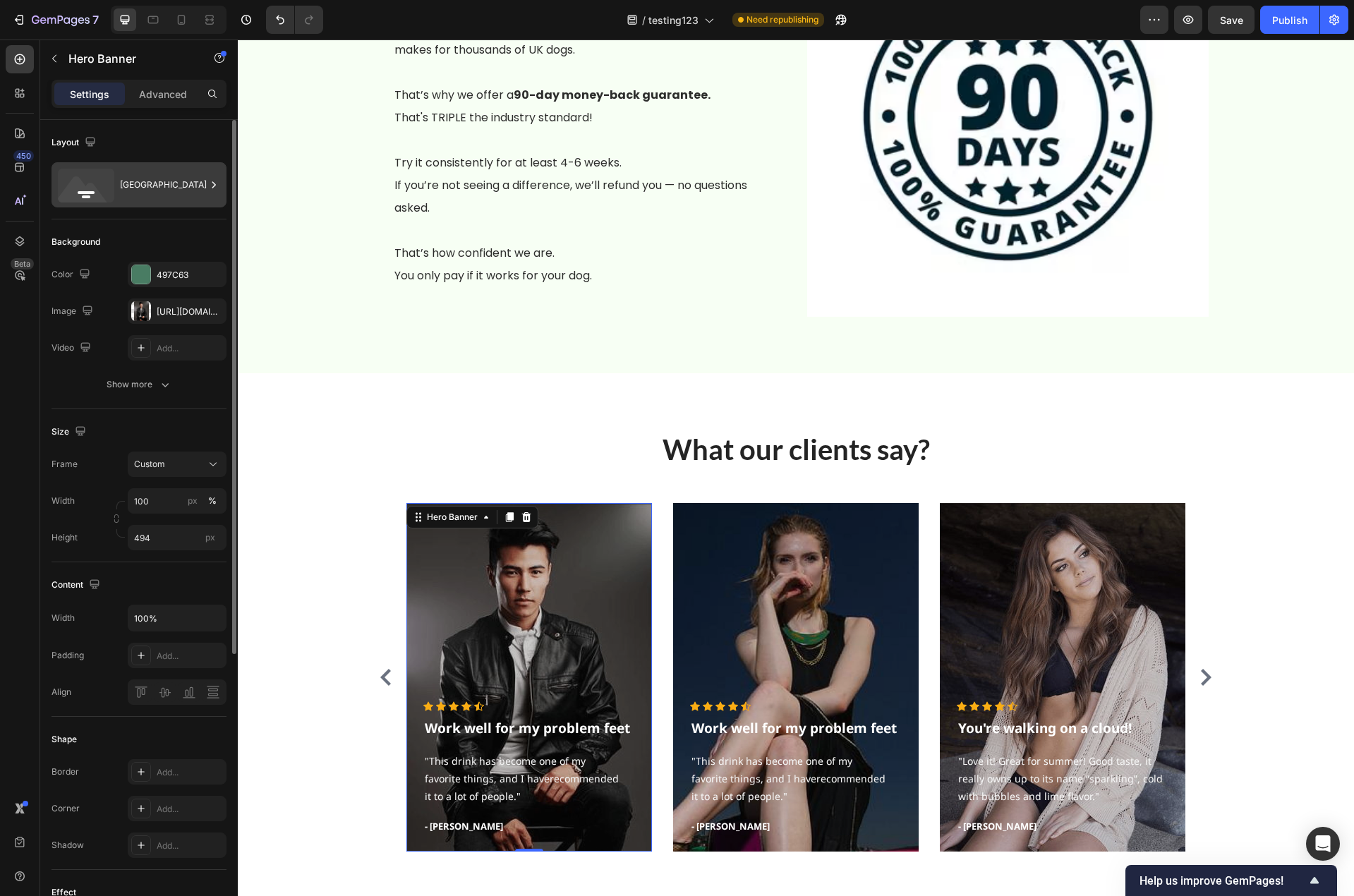
click at [184, 193] on div "Bottom center" at bounding box center [163, 185] width 87 height 33
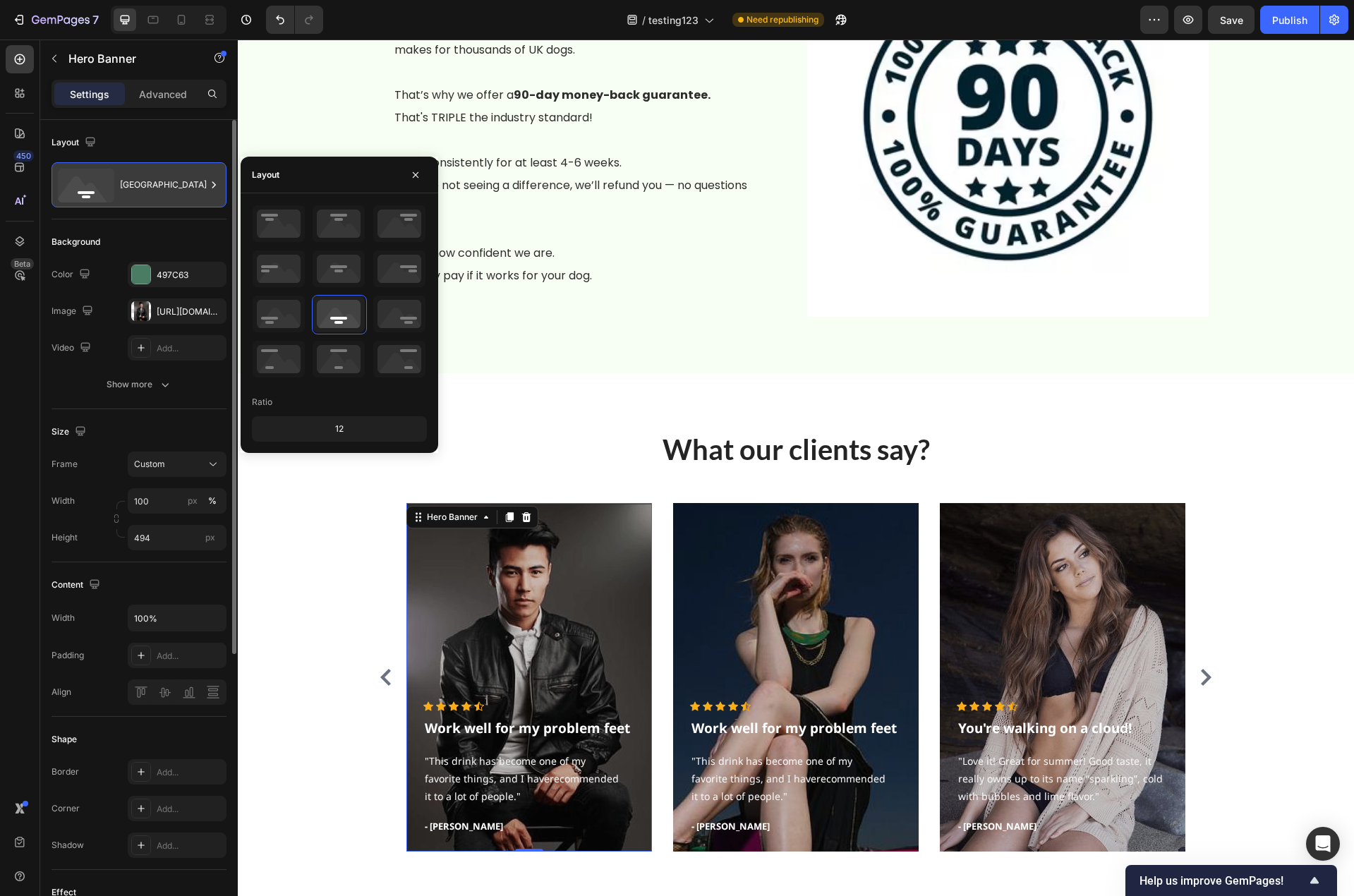
click at [184, 193] on div "Bottom center" at bounding box center [163, 185] width 87 height 33
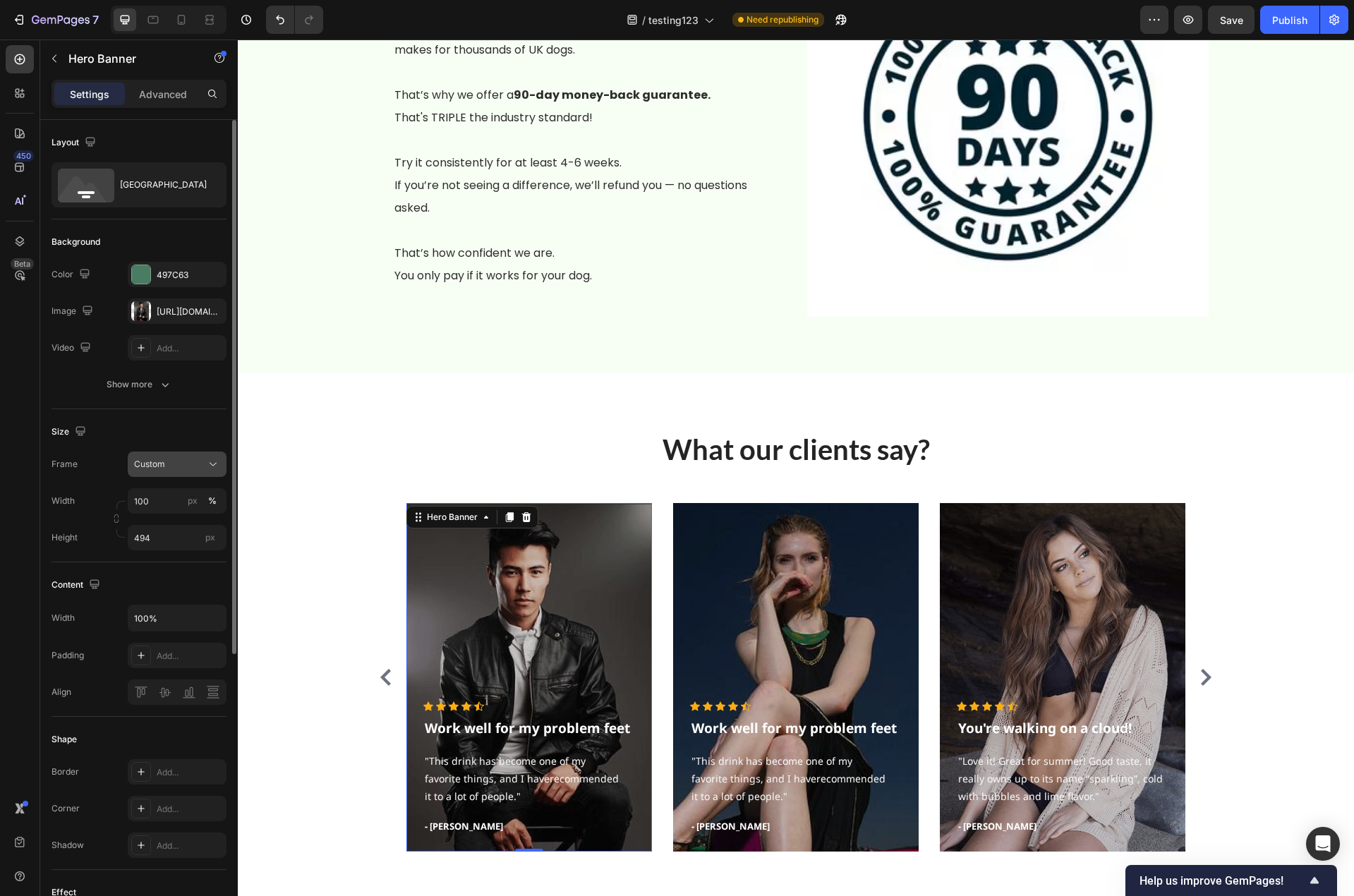
click at [180, 460] on div "Custom" at bounding box center [168, 463] width 69 height 12
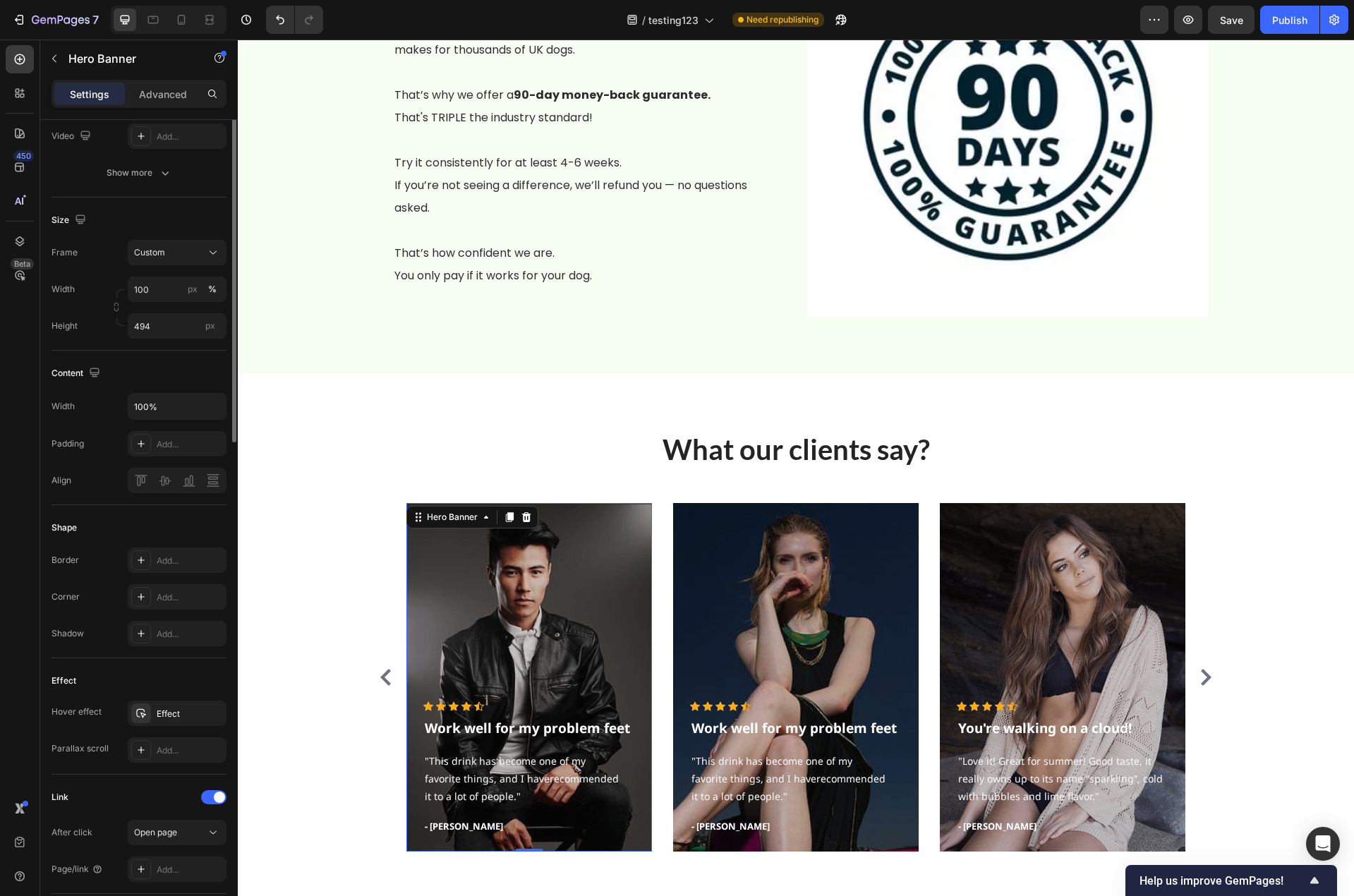
scroll to position [282, 0]
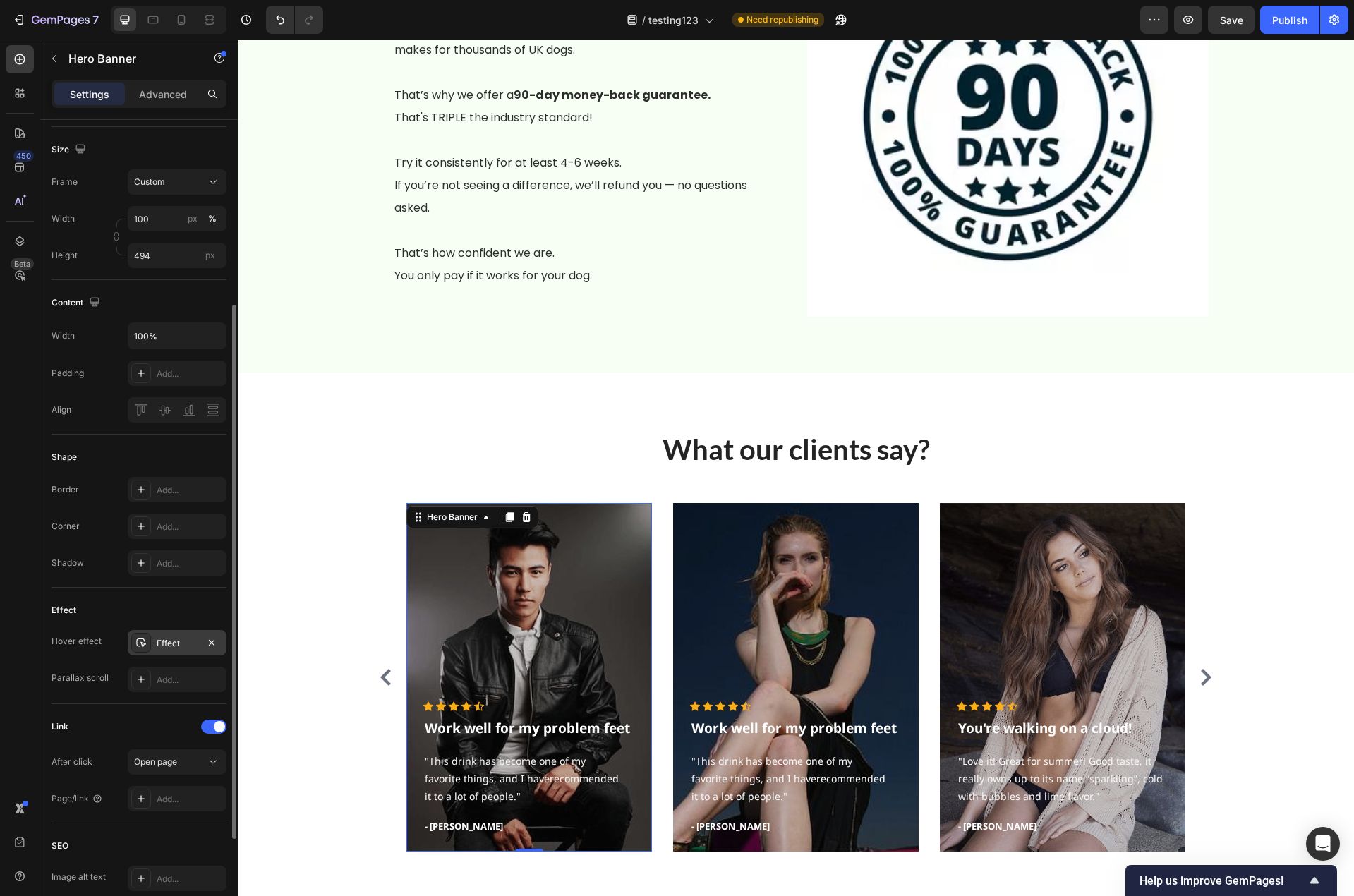
click at [187, 644] on div "Effect" at bounding box center [177, 642] width 41 height 12
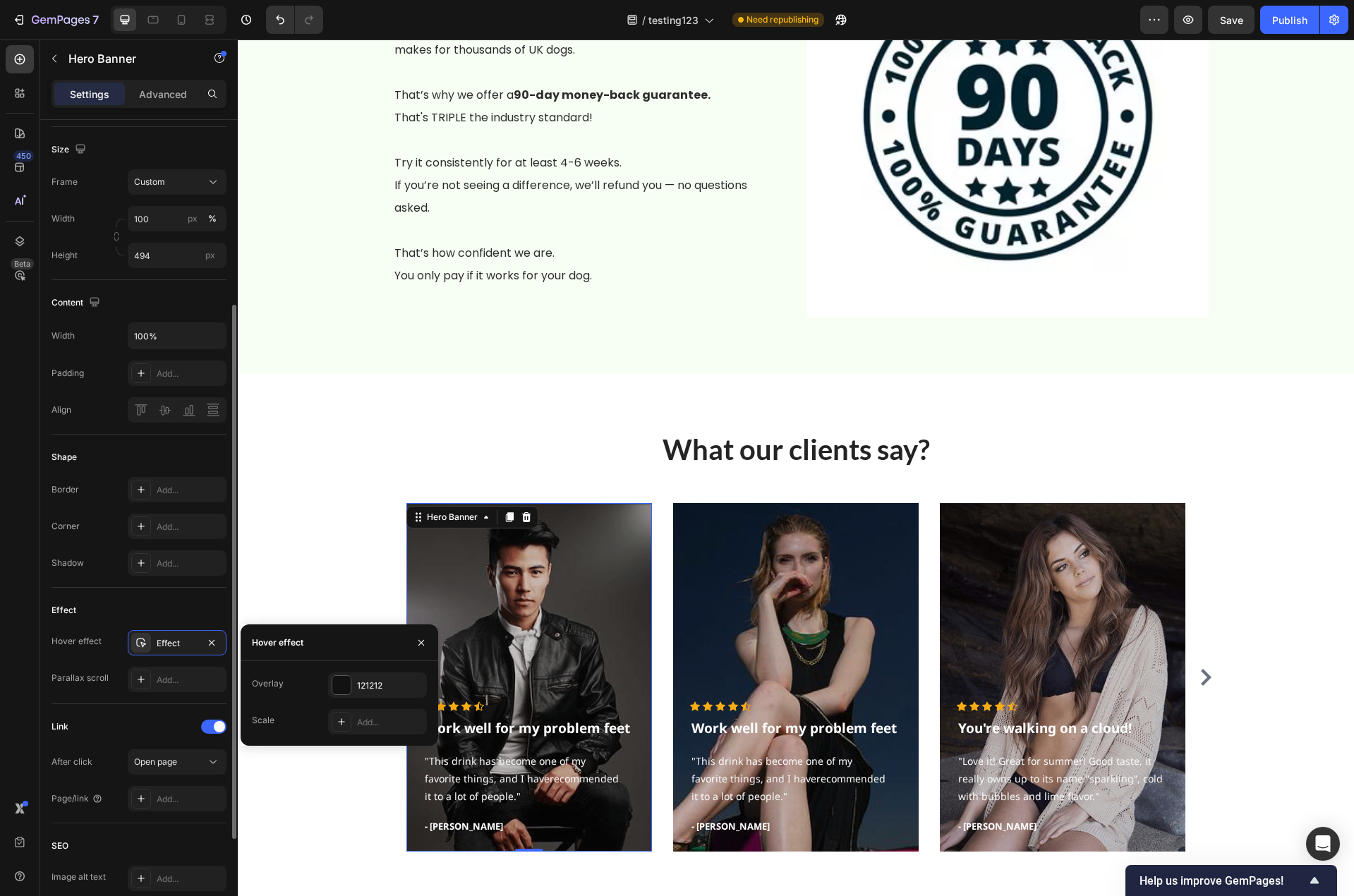
click at [213, 605] on div "Effect" at bounding box center [139, 610] width 175 height 22
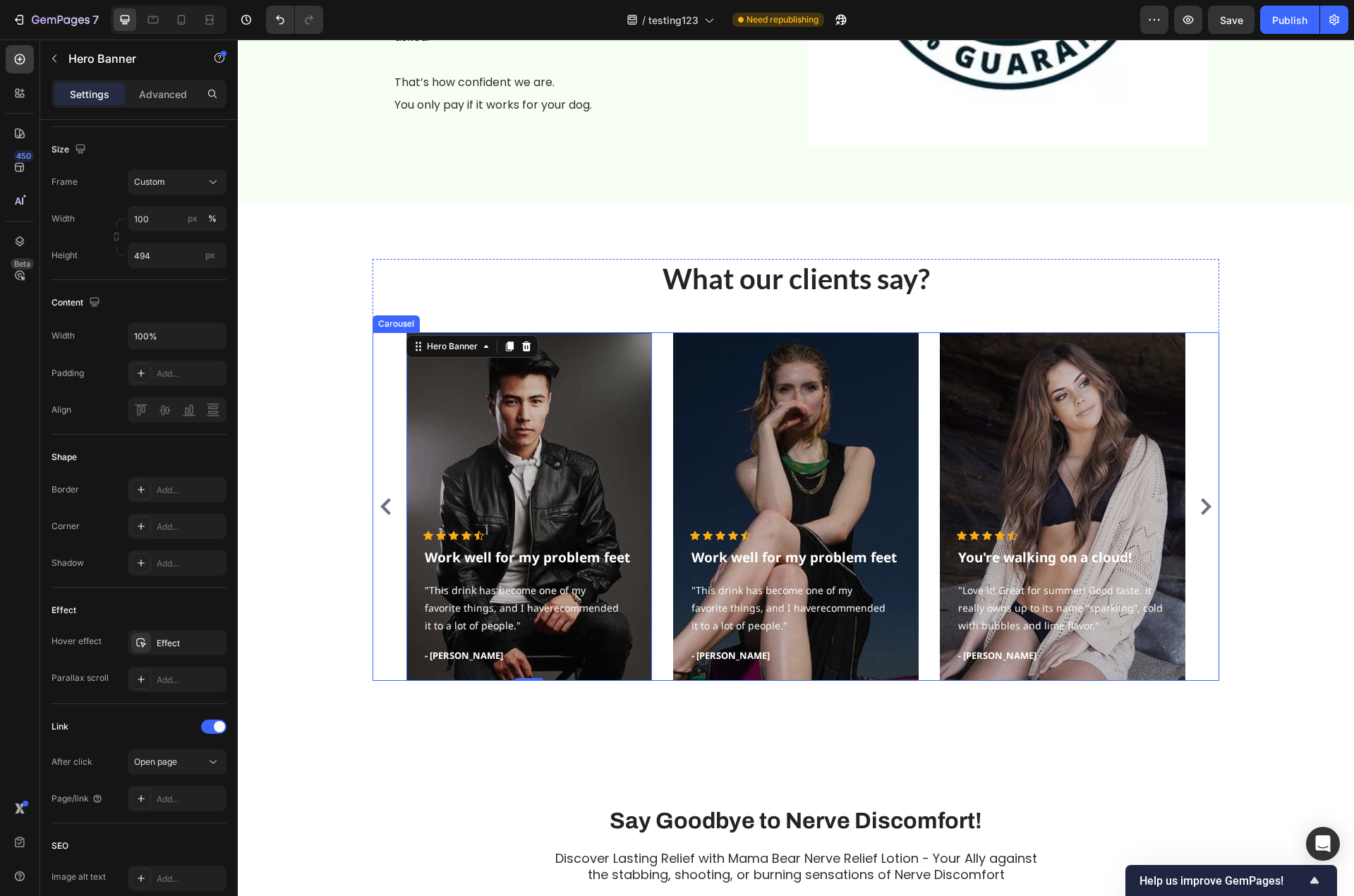
scroll to position [2991, 0]
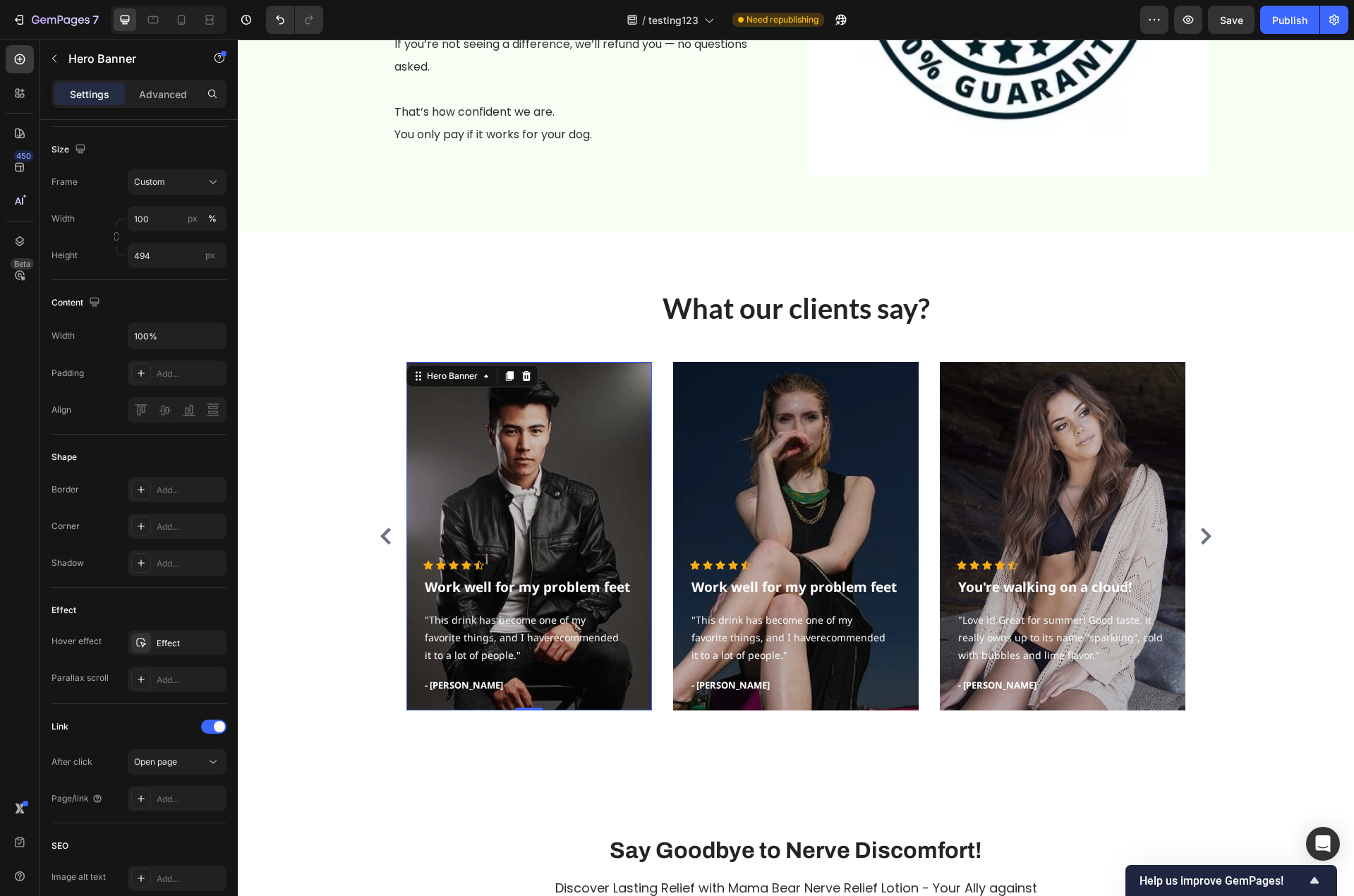
click at [579, 436] on div "Overlay" at bounding box center [529, 535] width 245 height 348
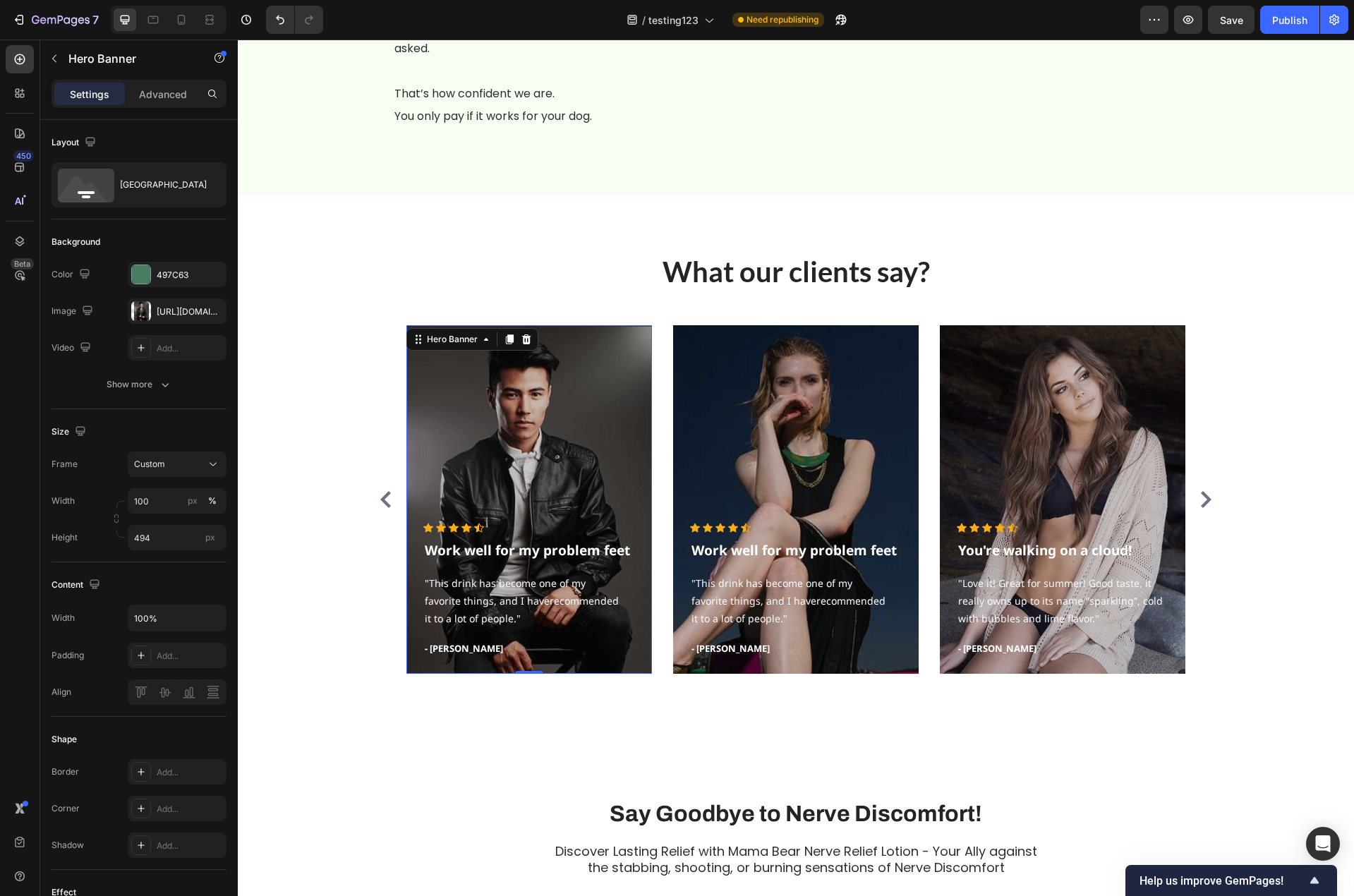
scroll to position [282, 0]
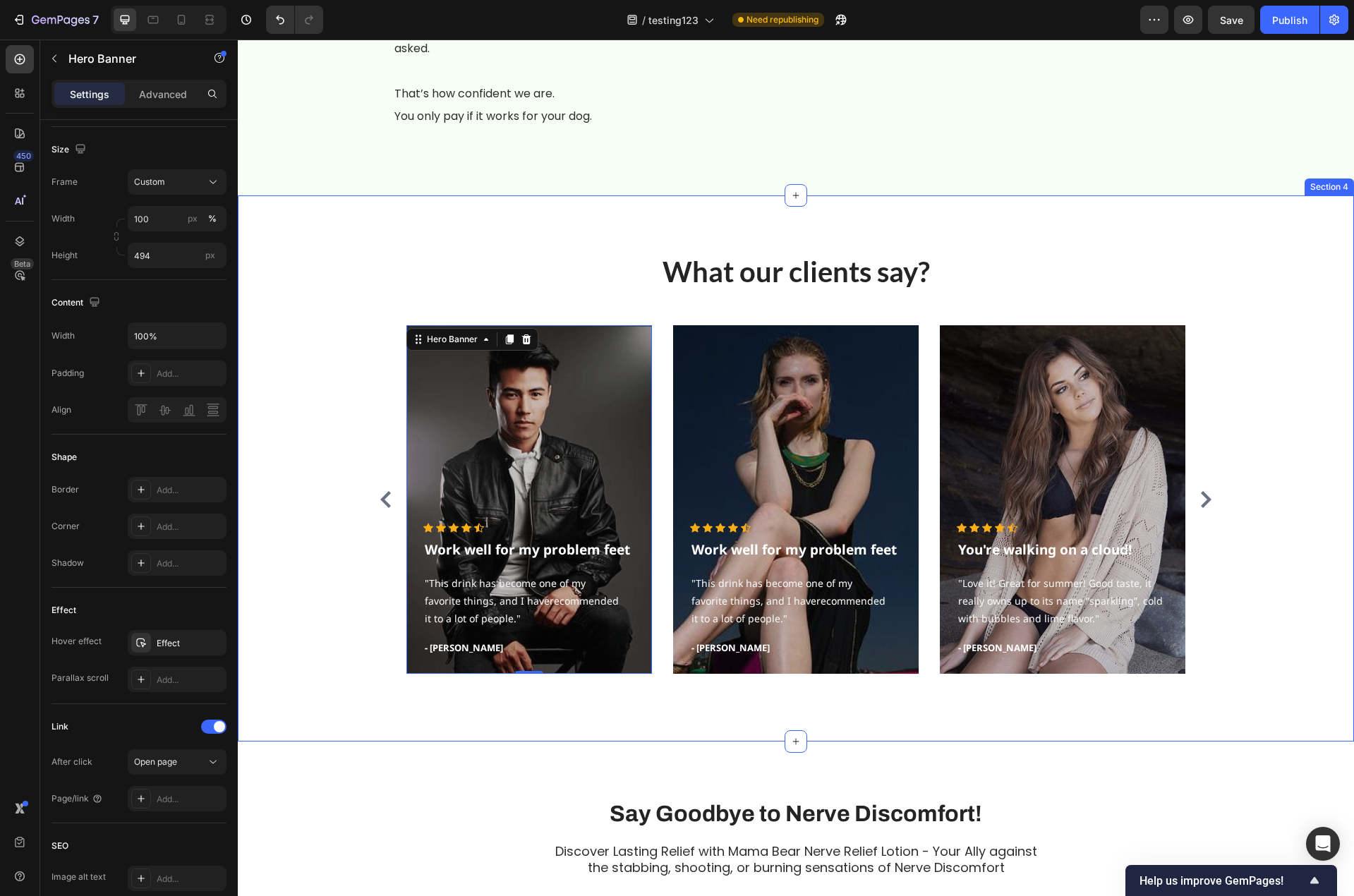
click at [307, 271] on div "What our clients say? Heading Icon Icon Icon Icon Icon Icon List Hoz Work well …" at bounding box center [795, 468] width 1116 height 546
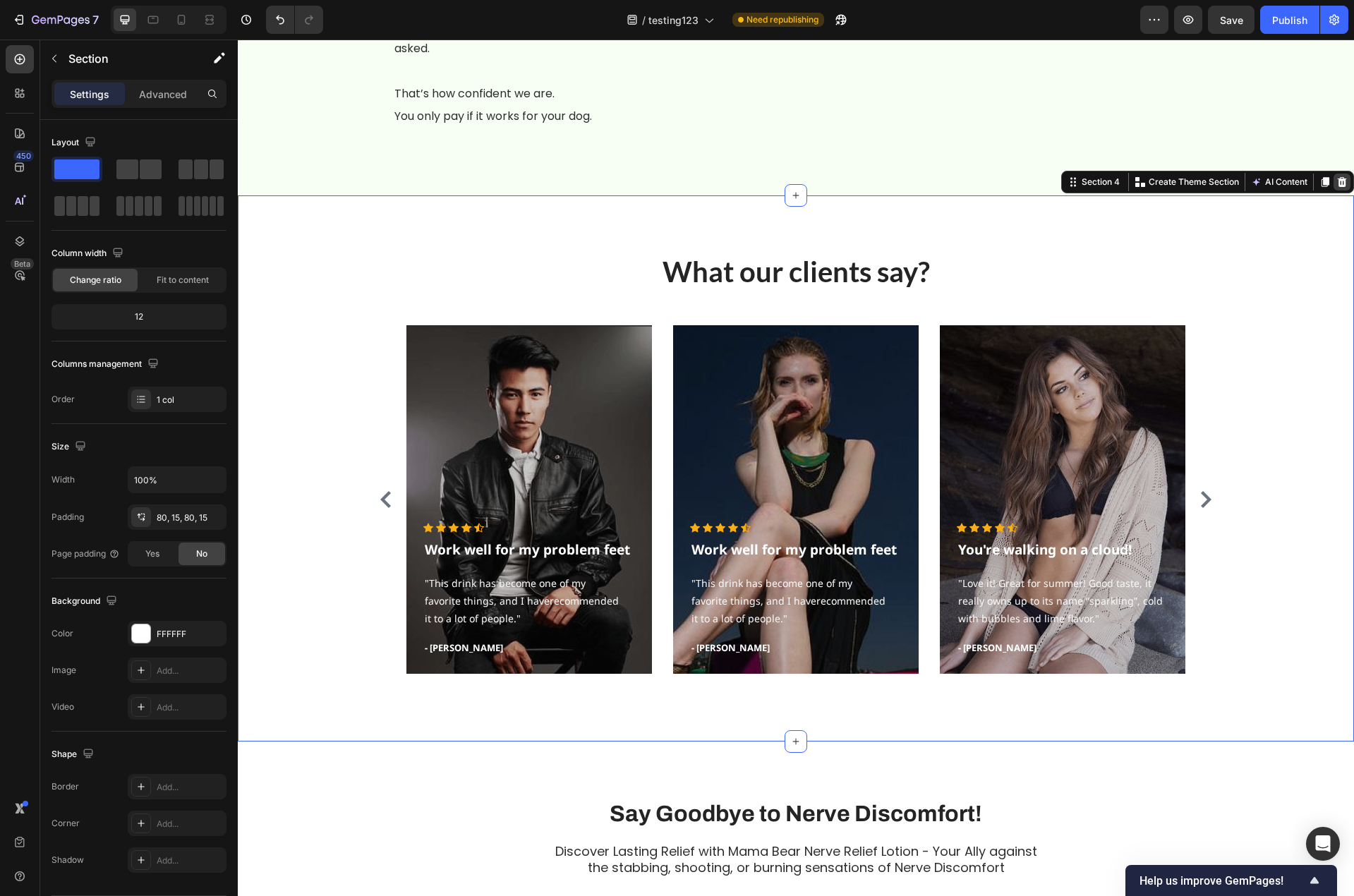
click at [1338, 187] on icon at bounding box center [1342, 182] width 10 height 10
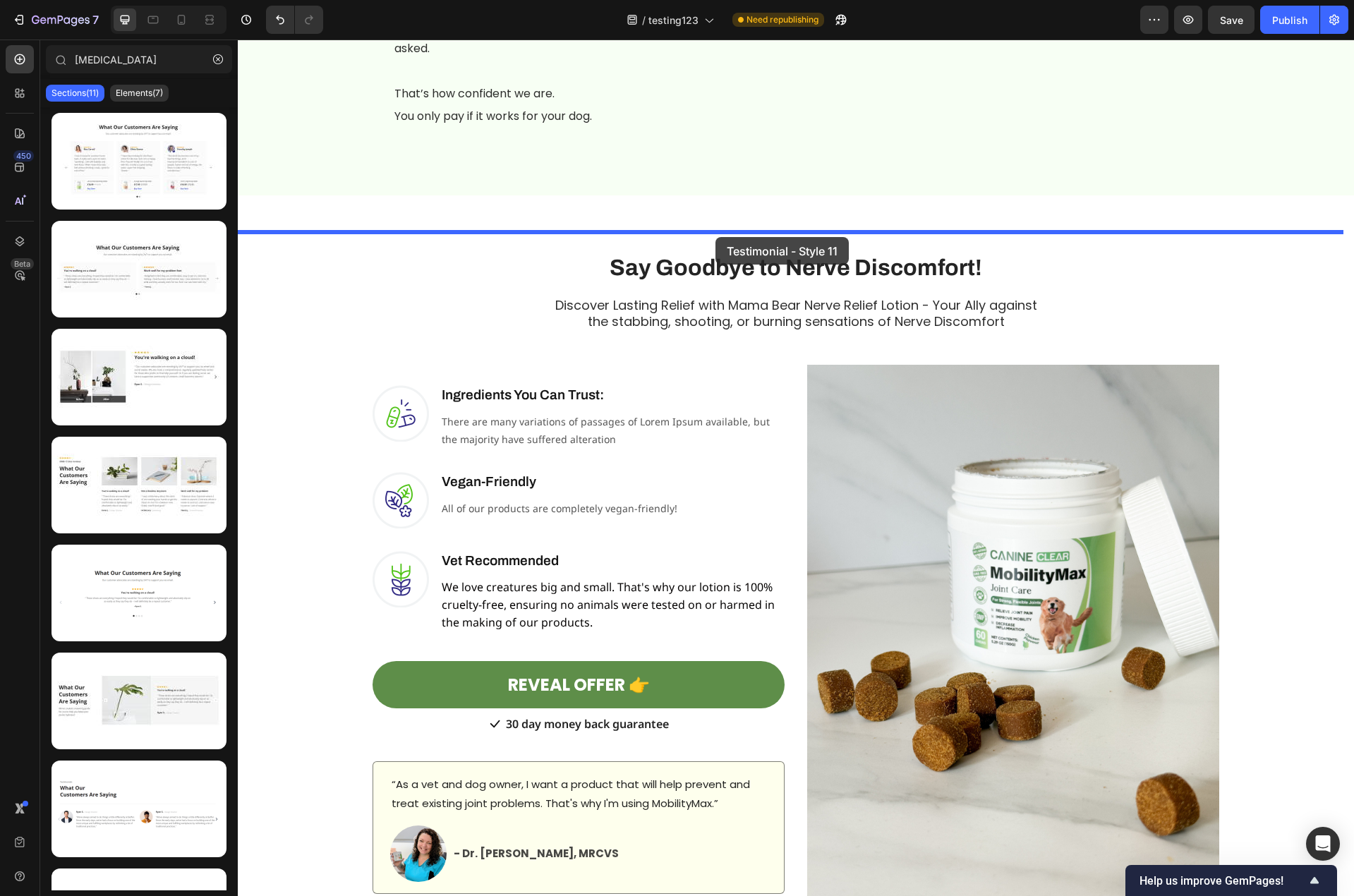
drag, startPoint x: 385, startPoint y: 663, endPoint x: 715, endPoint y: 236, distance: 539.7
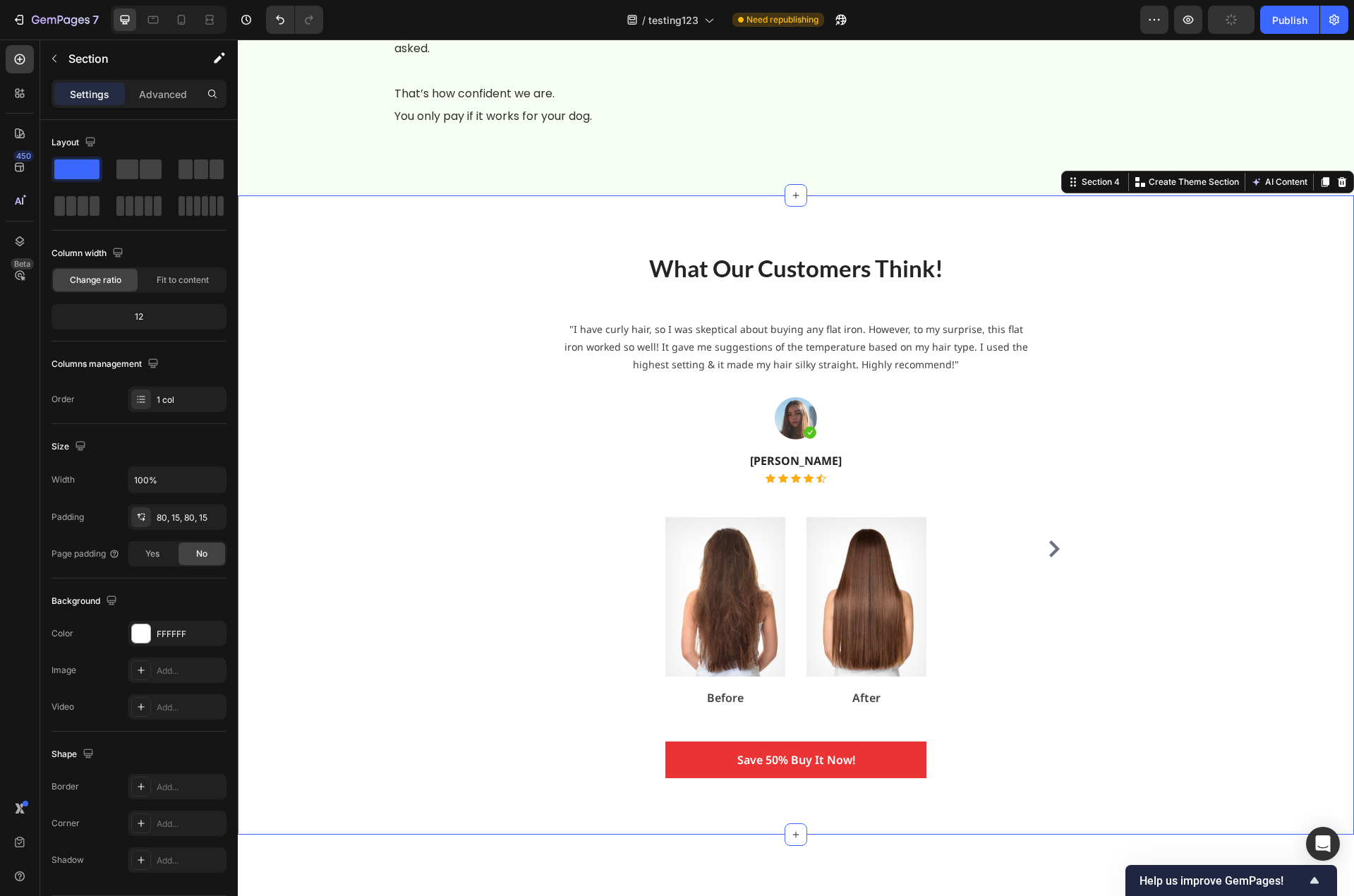
click at [1275, 521] on div "What Our Customers Think! Heading "I have curly hair, so I was skeptical about …" at bounding box center [795, 515] width 1095 height 527
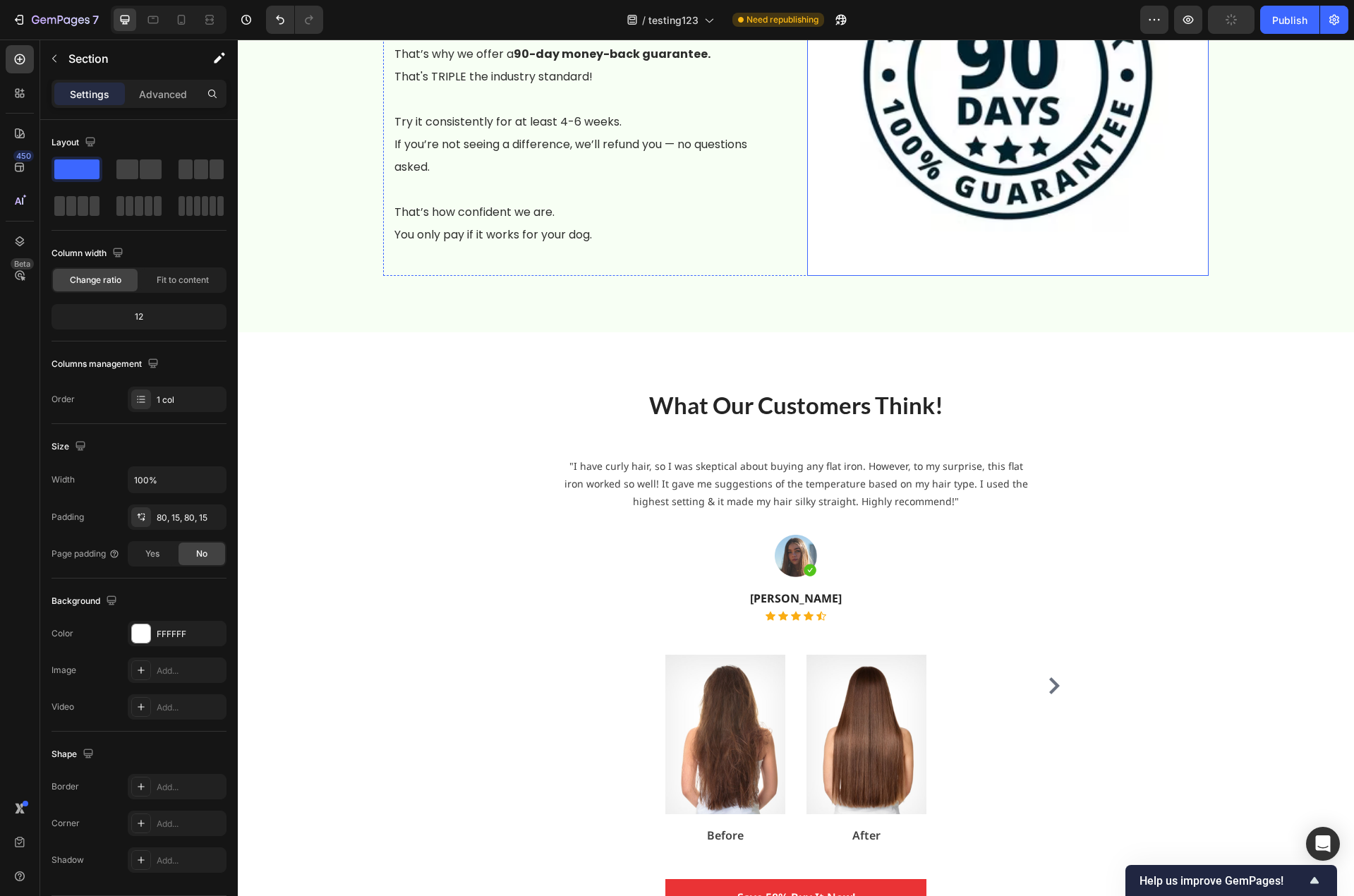
scroll to position [2921, 0]
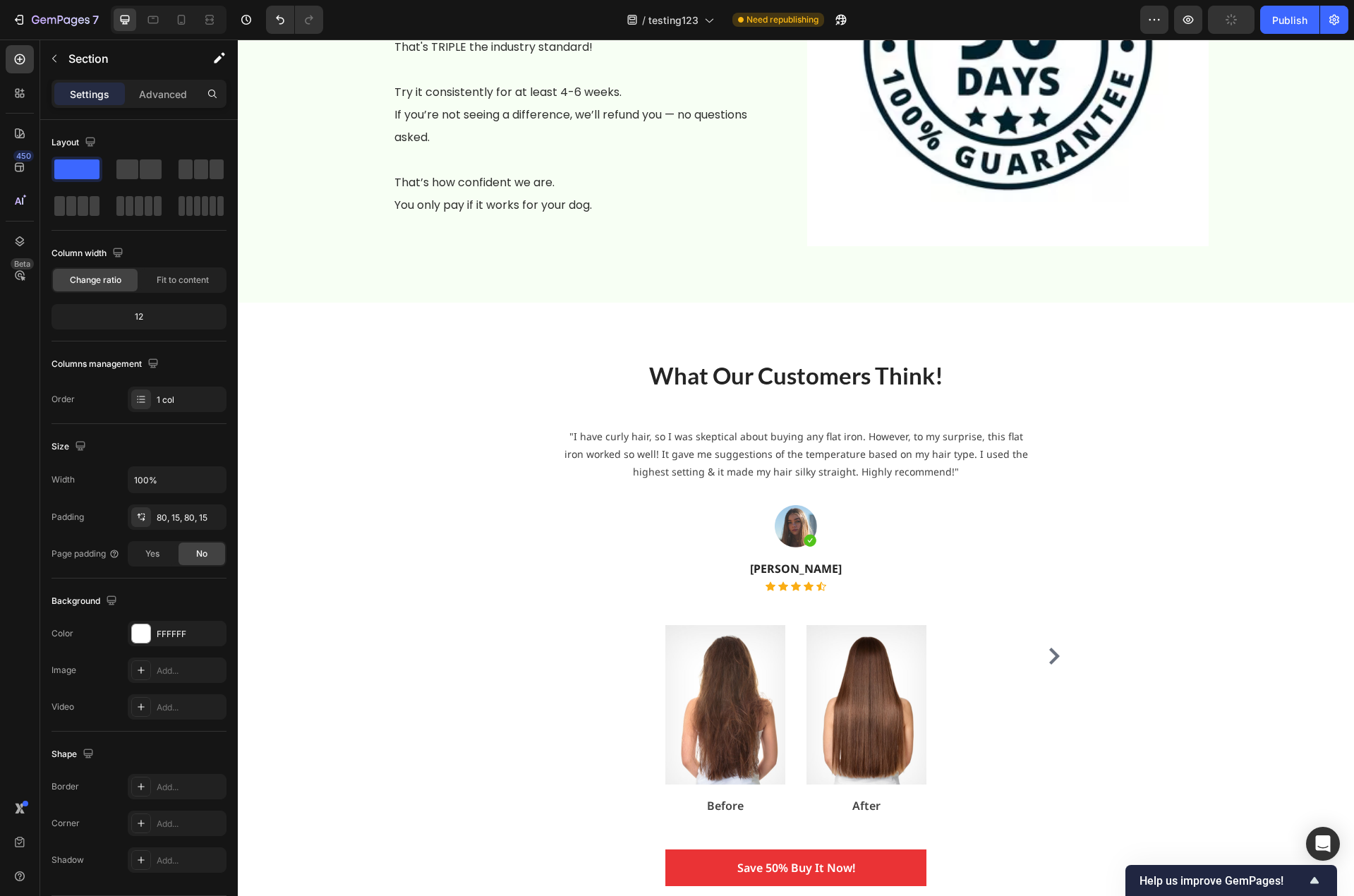
click at [1031, 332] on div "What Our Customers Think! Heading "I have curly hair, so I was skeptical about …" at bounding box center [795, 622] width 1116 height 639
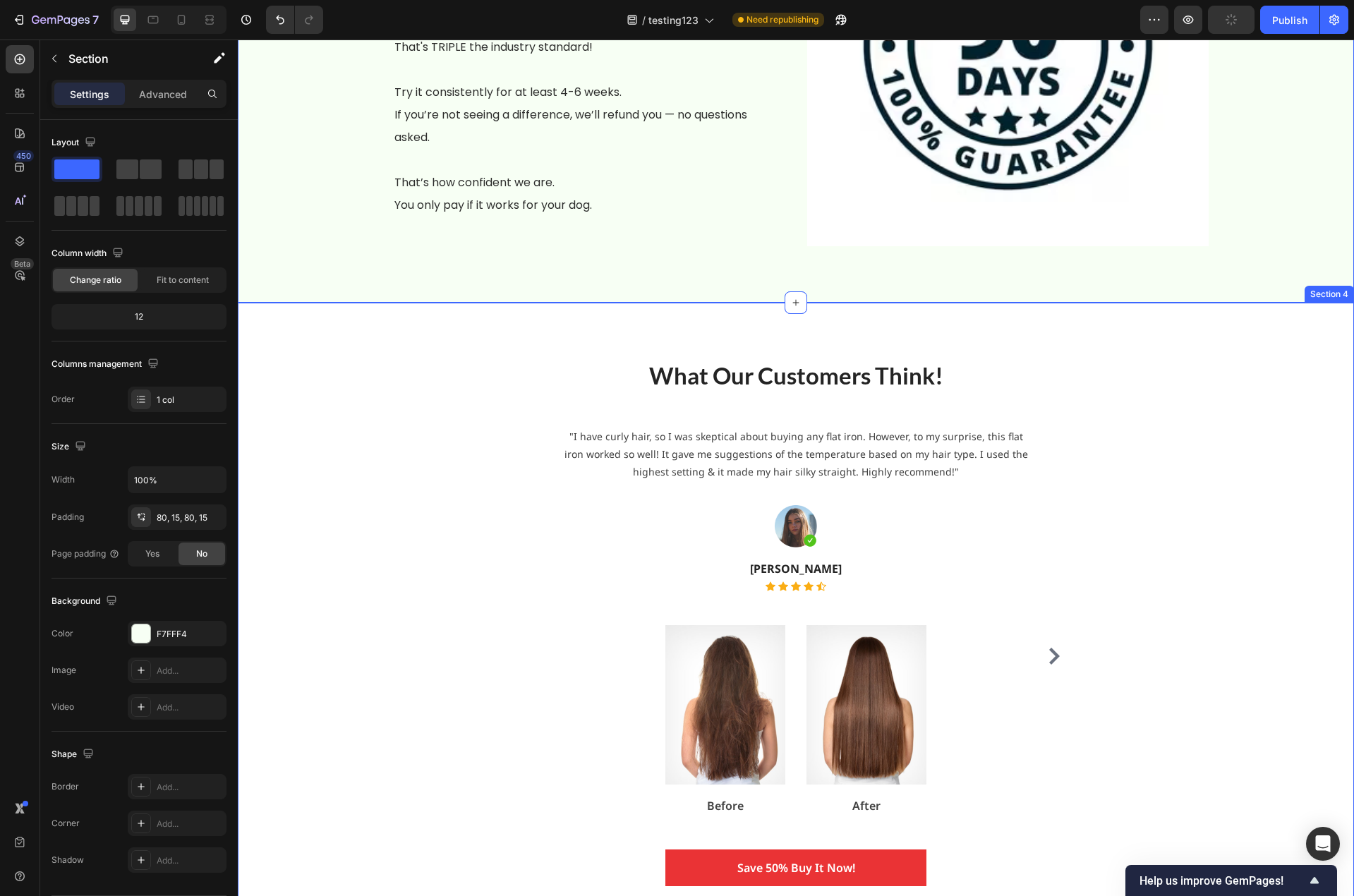
click at [308, 335] on div "What Our Customers Think! Heading "I have curly hair, so I was skeptical about …" at bounding box center [795, 622] width 1116 height 639
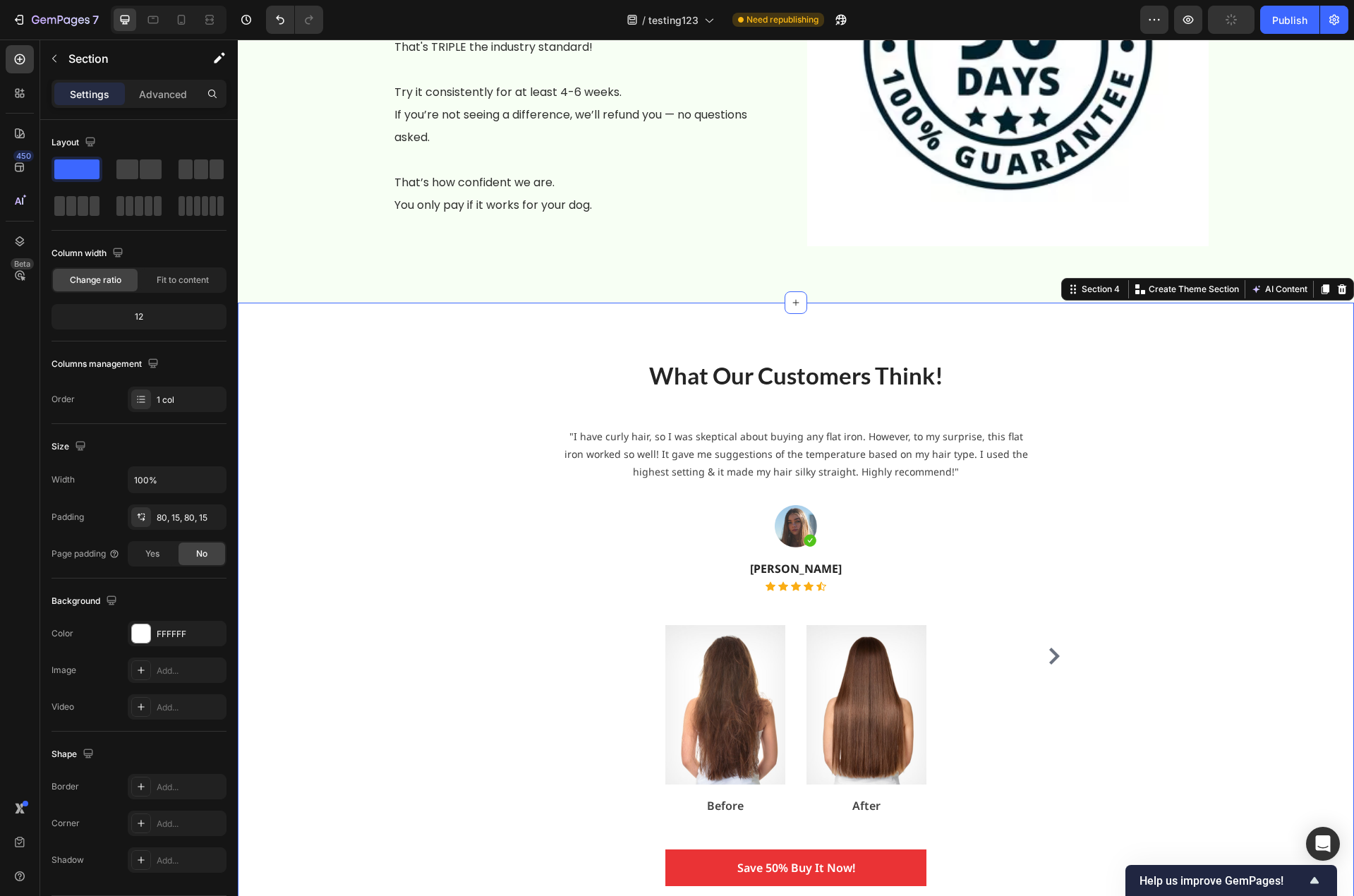
click at [1338, 293] on div at bounding box center [1342, 289] width 17 height 17
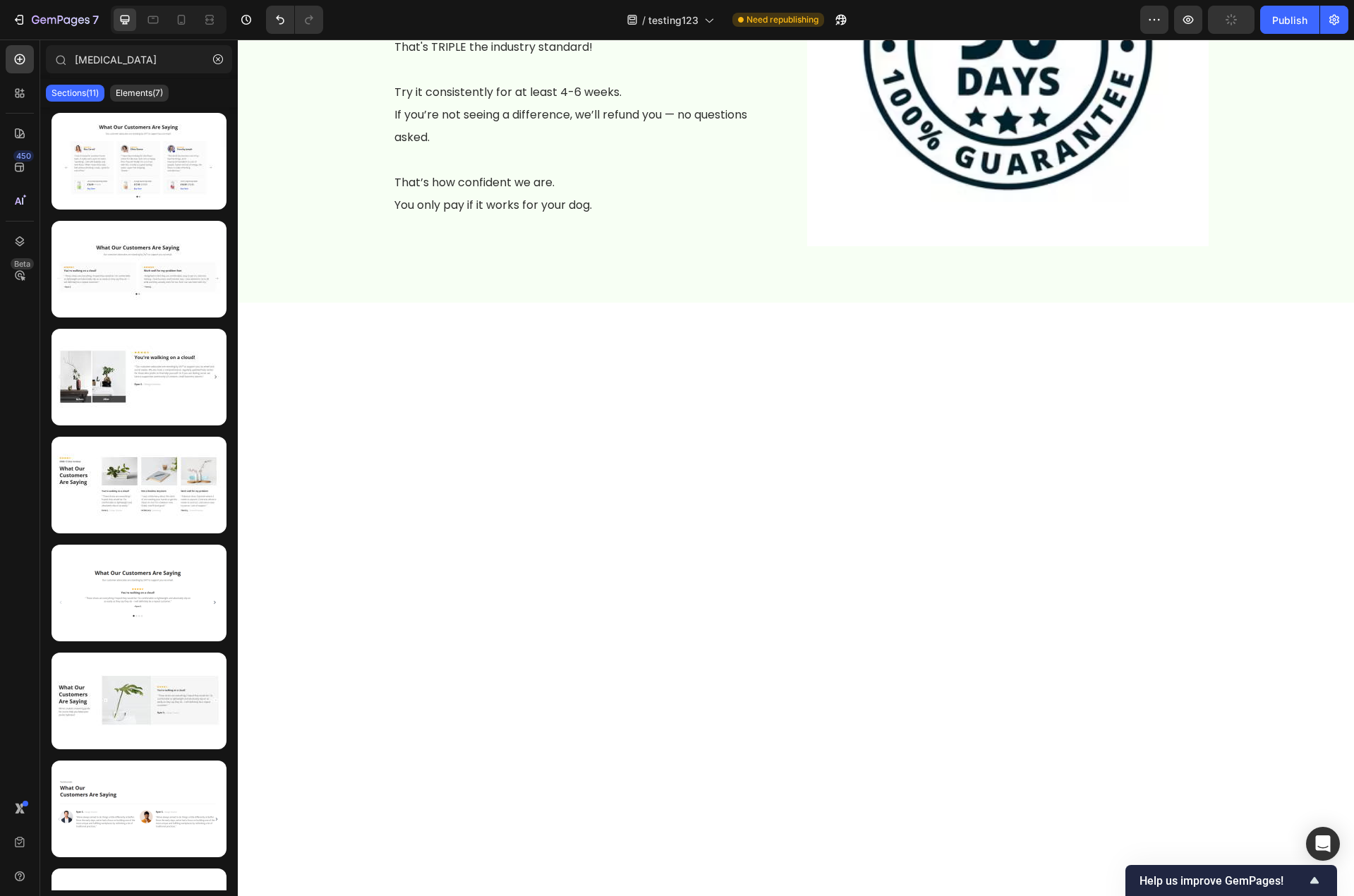
click at [556, 558] on div at bounding box center [795, 690] width 1116 height 775
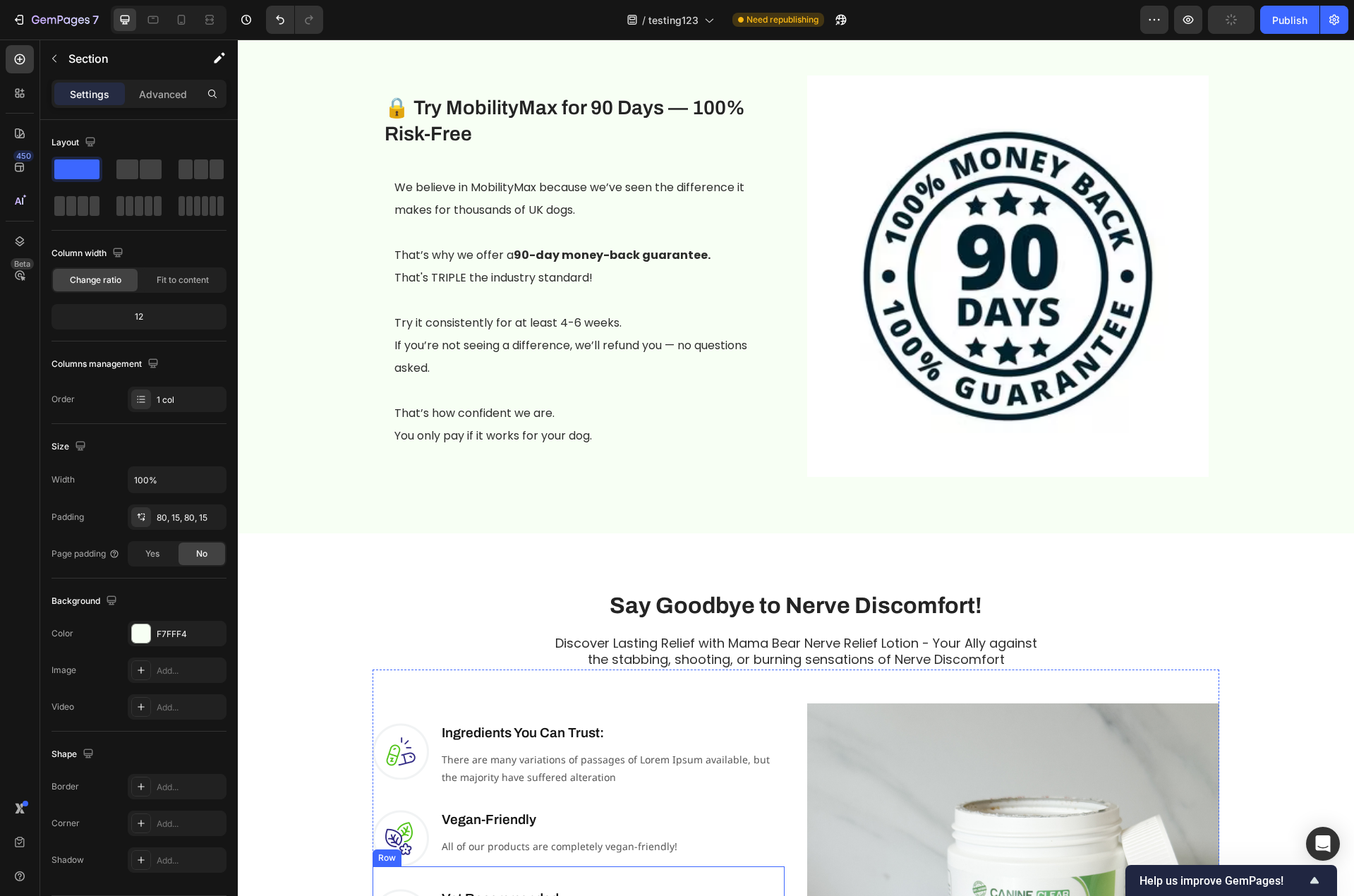
scroll to position [2568, 0]
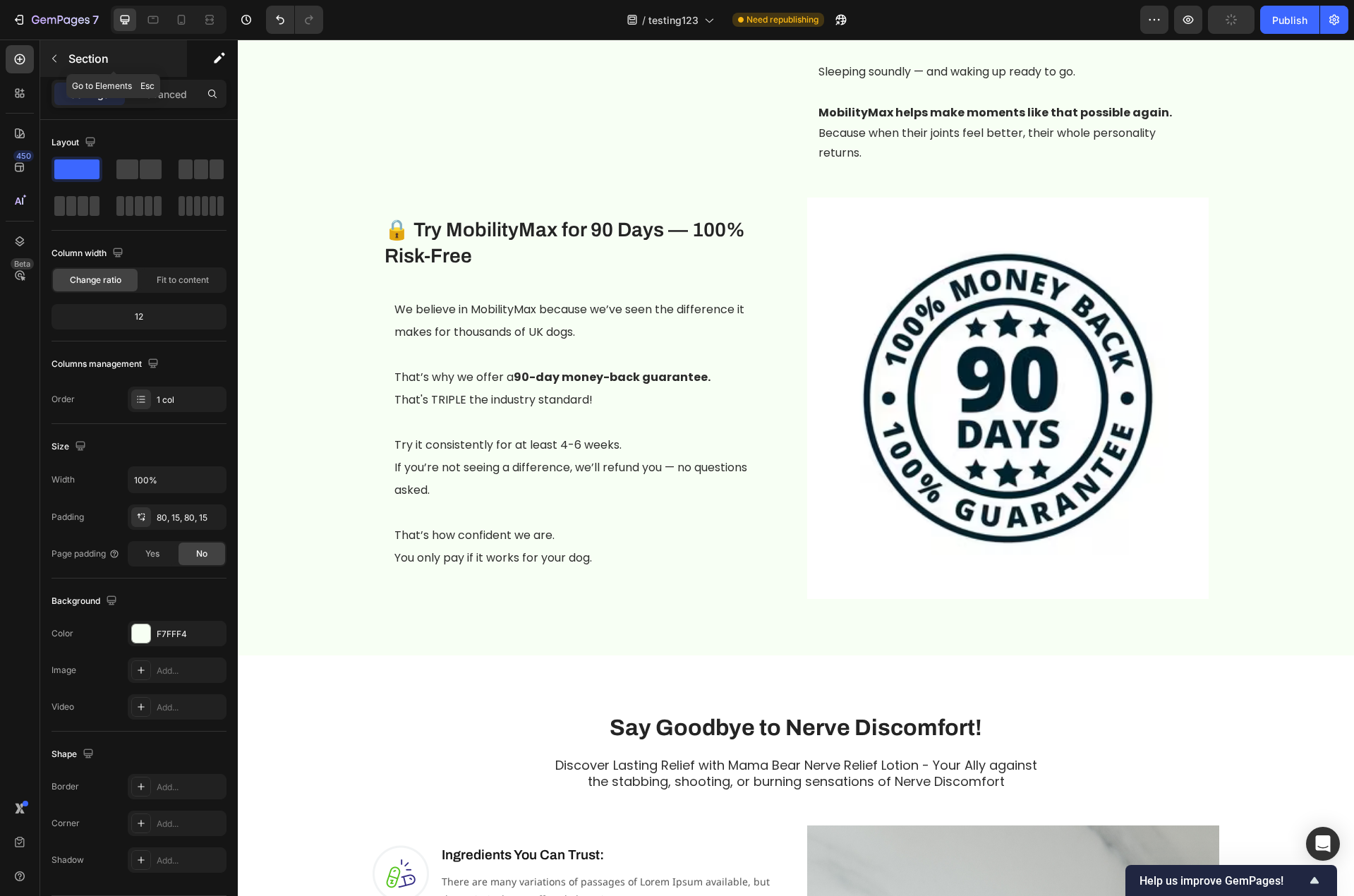
click at [57, 60] on icon "button" at bounding box center [55, 59] width 12 height 12
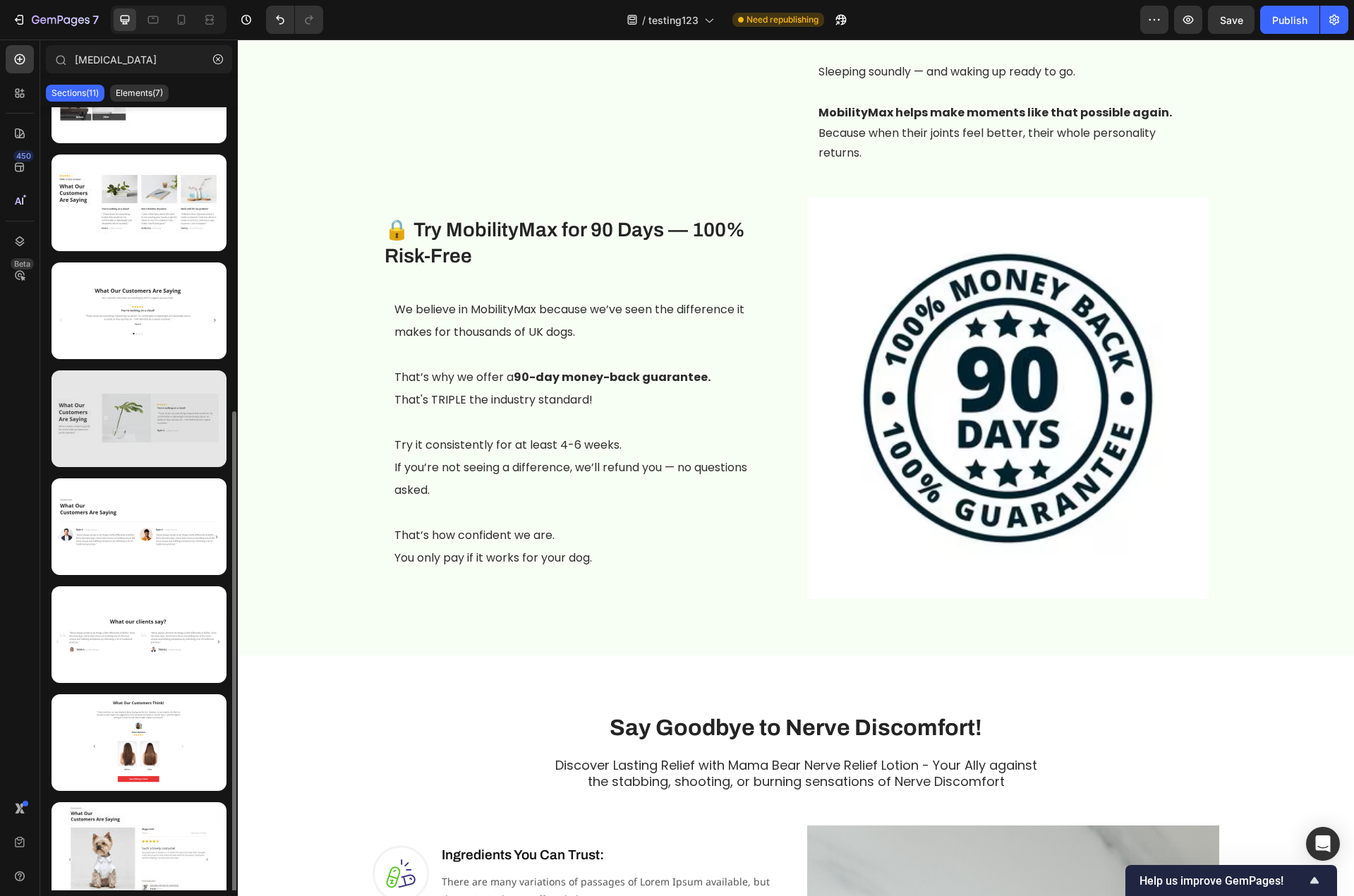
scroll to position [399, 0]
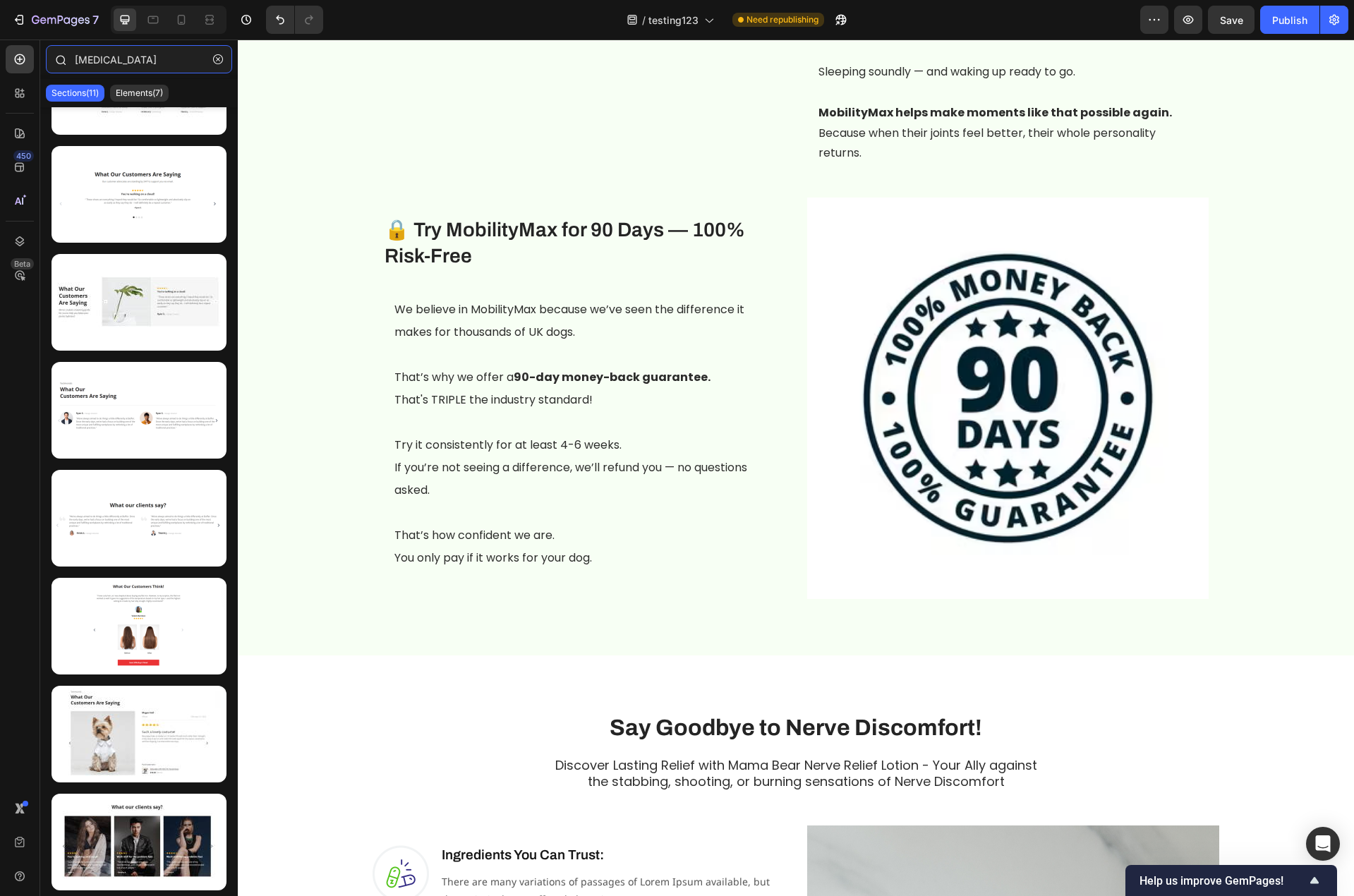
drag, startPoint x: 120, startPoint y: 63, endPoint x: 54, endPoint y: 62, distance: 66.0
click at [63, 62] on div "testim" at bounding box center [138, 62] width 197 height 34
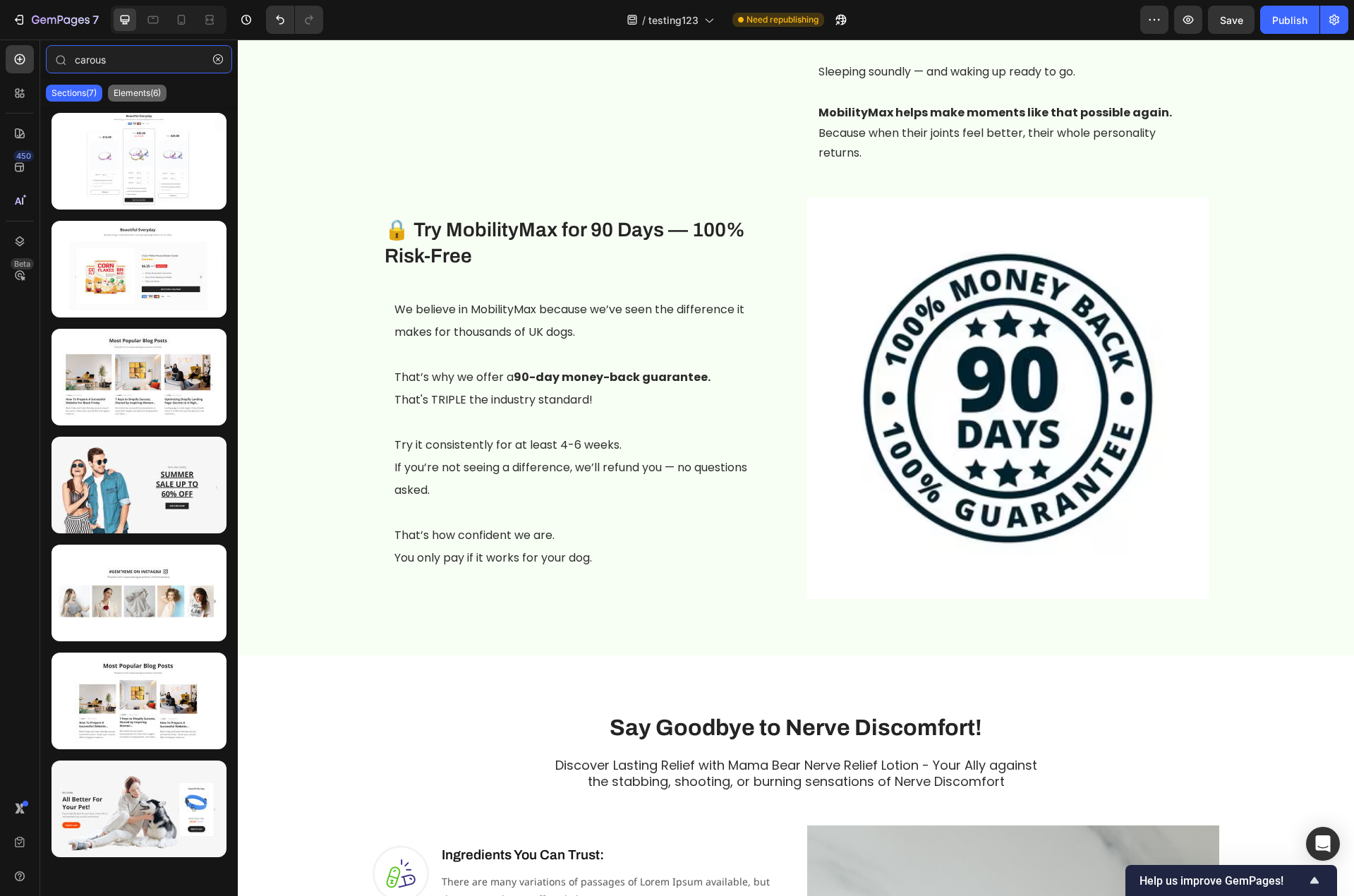
type input "carous"
click at [149, 101] on div "Elements(6)" at bounding box center [137, 93] width 59 height 17
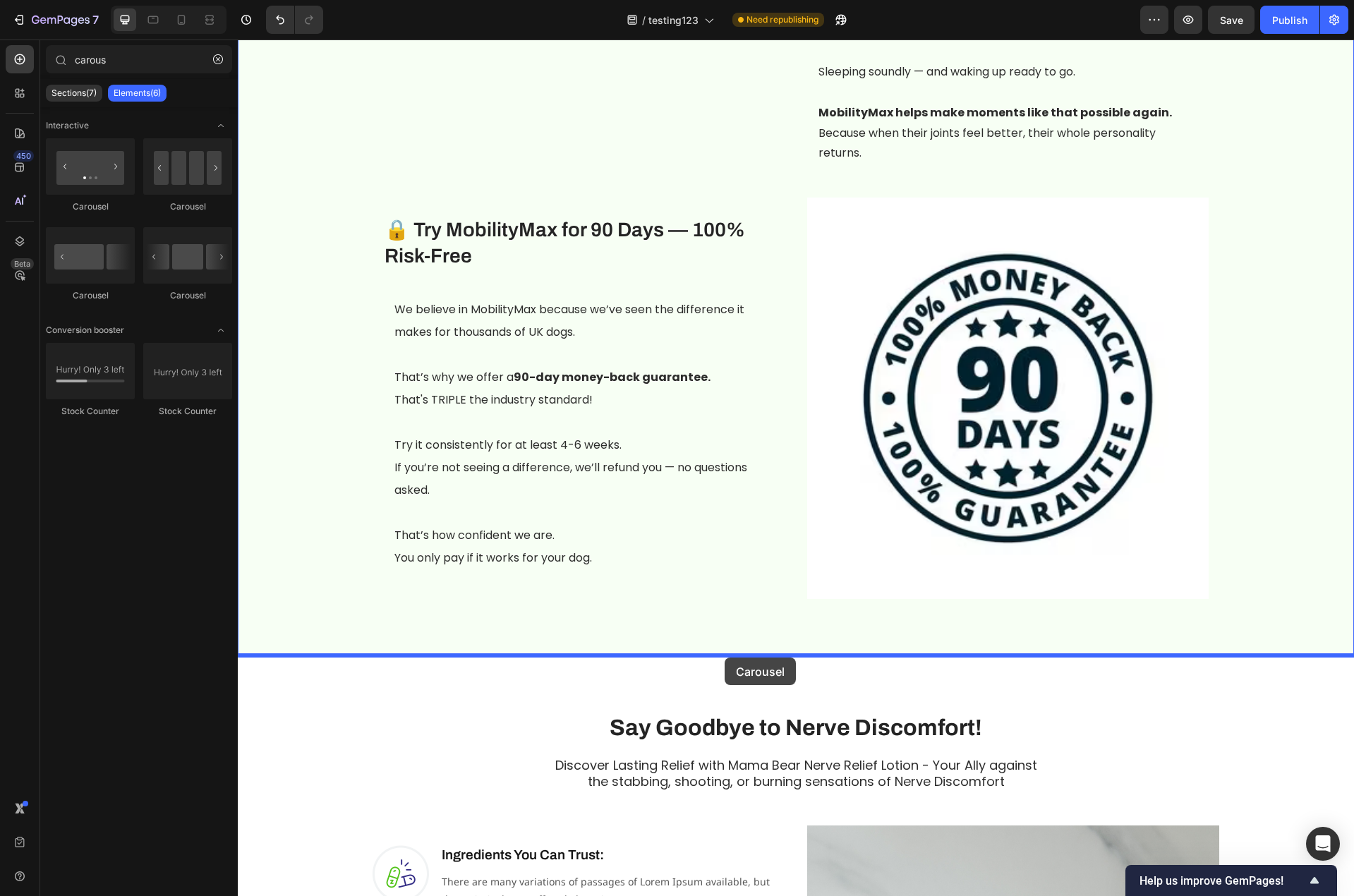
drag, startPoint x: 430, startPoint y: 225, endPoint x: 724, endPoint y: 657, distance: 522.6
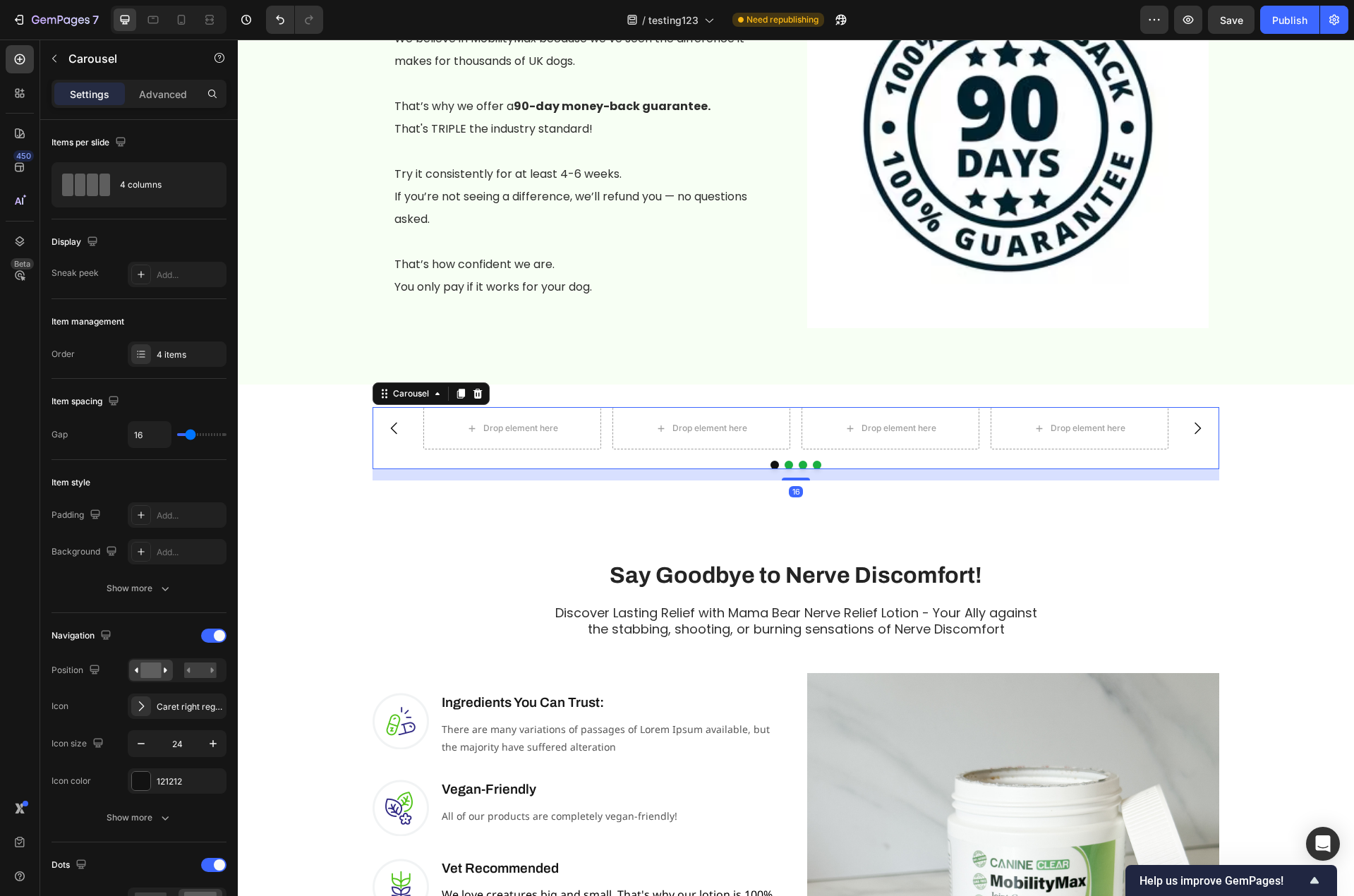
scroll to position [2850, 0]
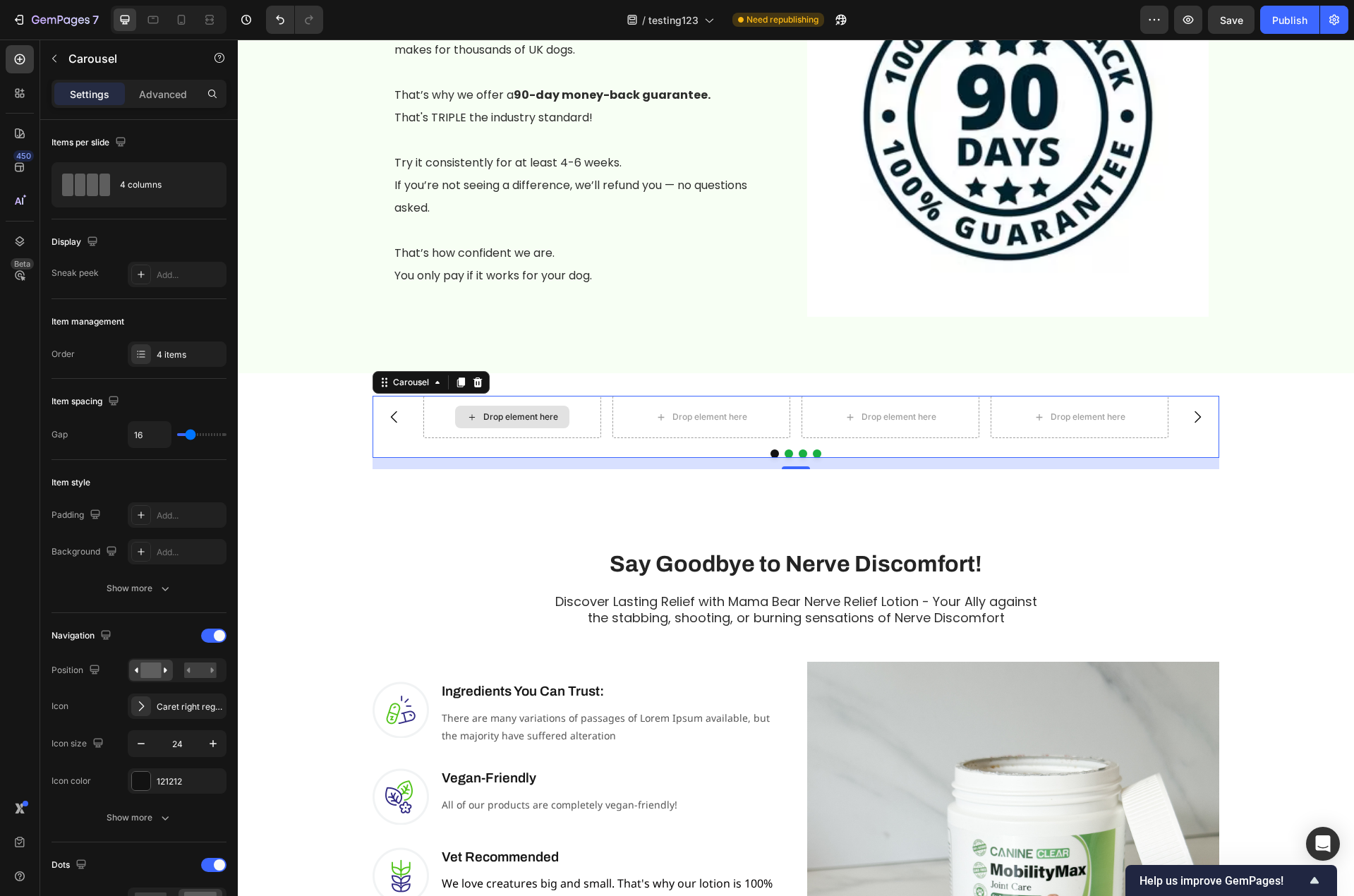
click at [503, 421] on div "Drop element here" at bounding box center [521, 417] width 75 height 12
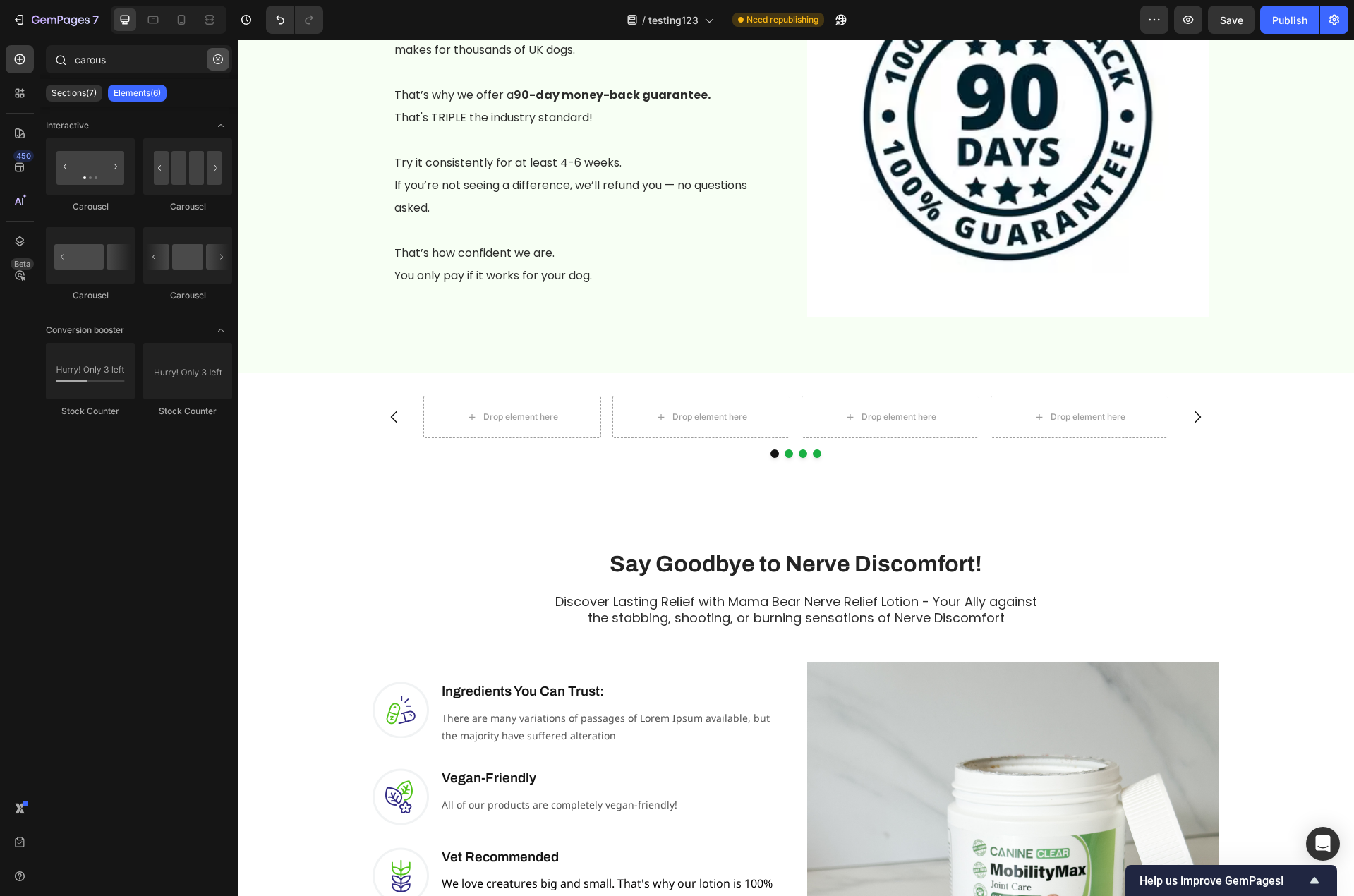
click at [215, 56] on icon "button" at bounding box center [218, 59] width 10 height 10
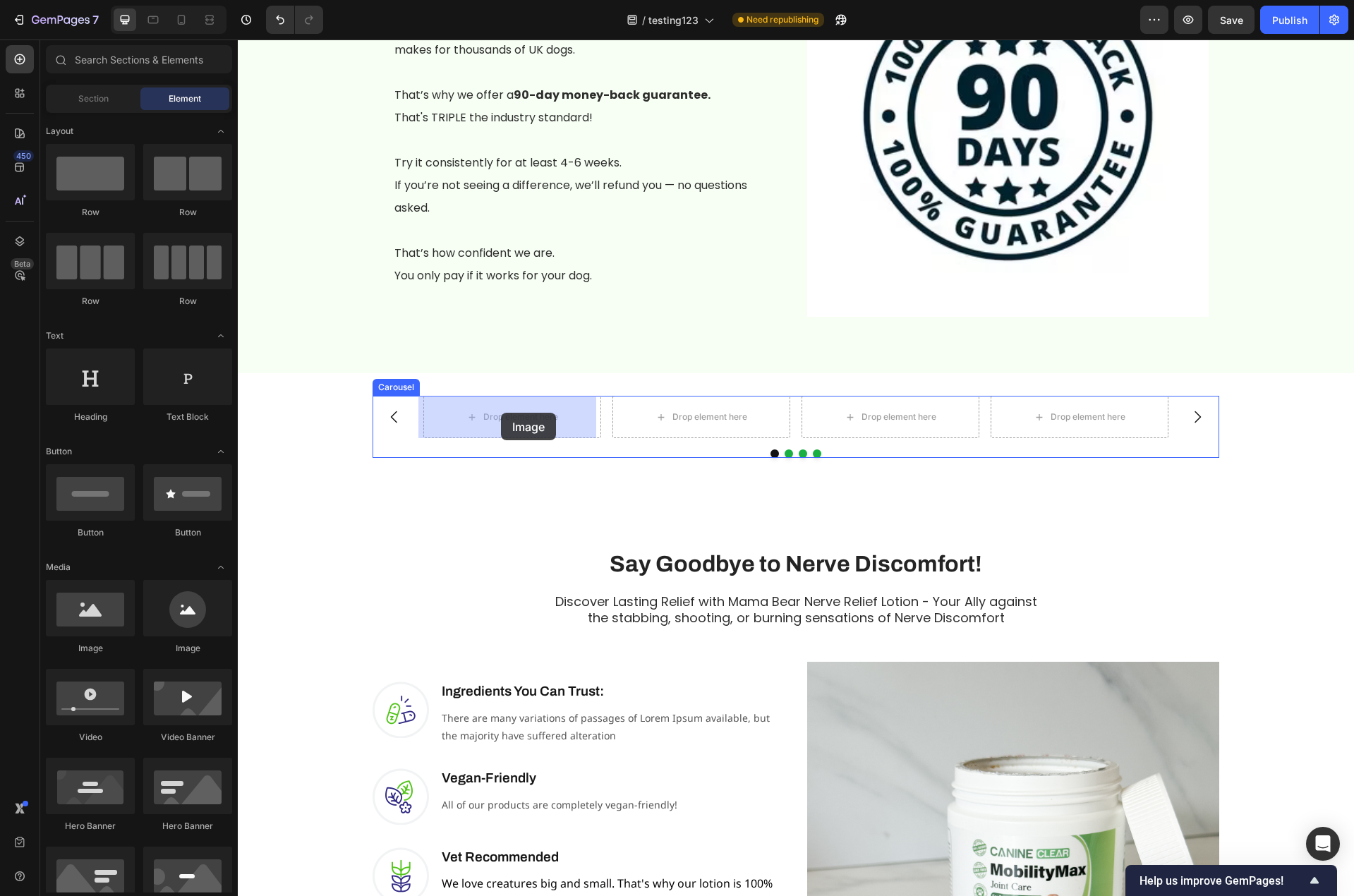
drag, startPoint x: 362, startPoint y: 653, endPoint x: 501, endPoint y: 412, distance: 278.2
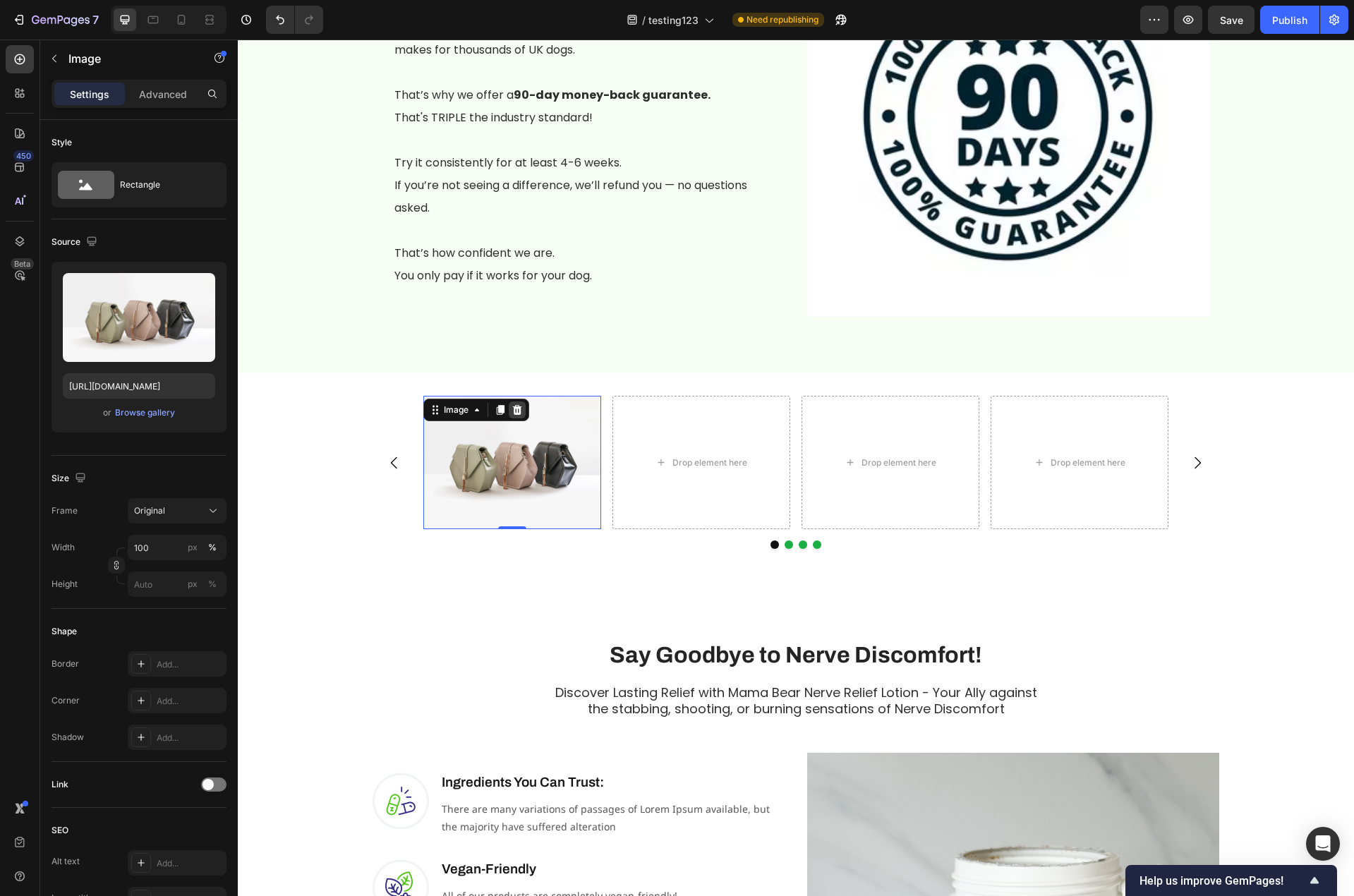
click at [512, 410] on icon at bounding box center [517, 410] width 12 height 12
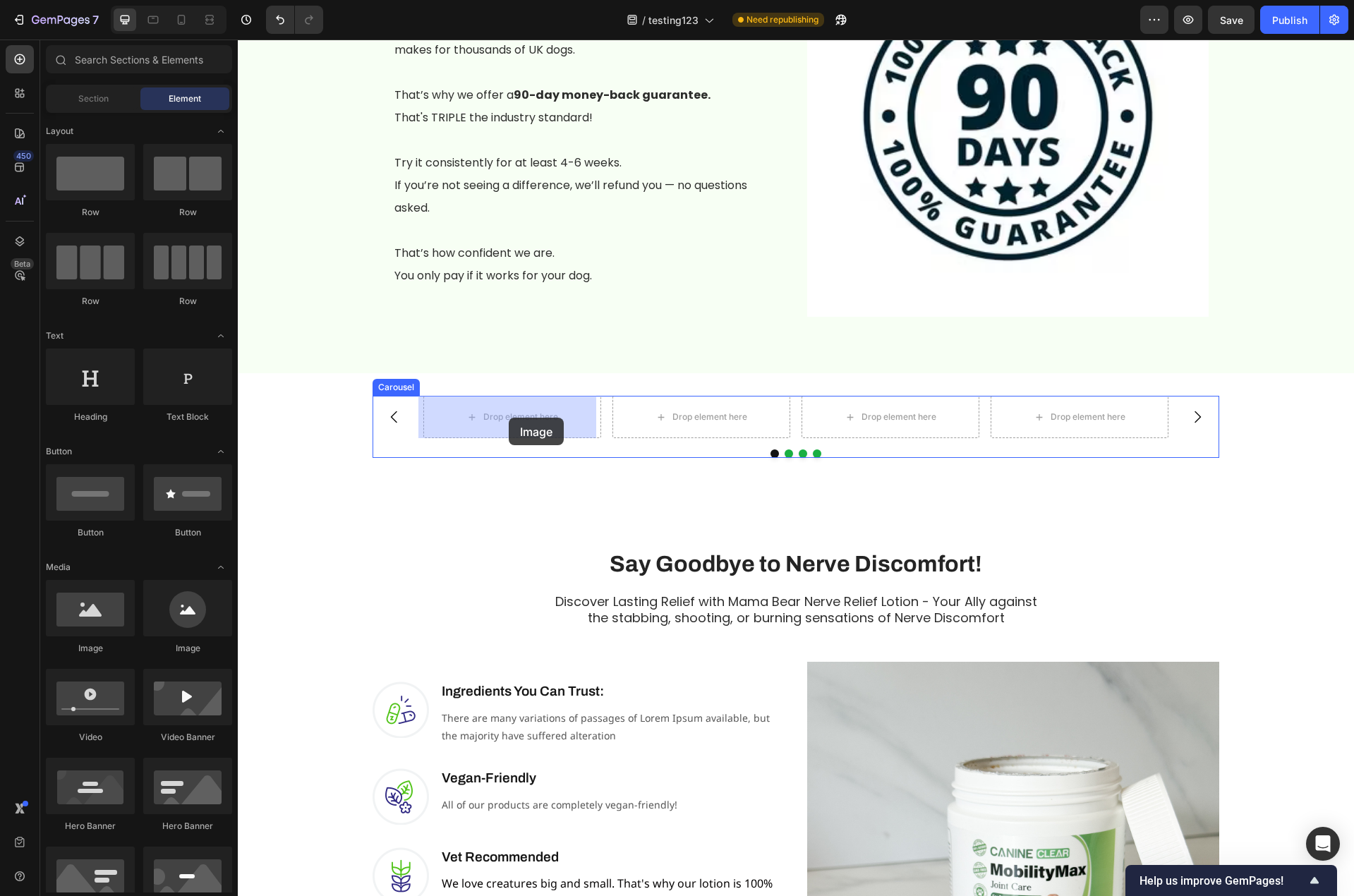
drag, startPoint x: 422, startPoint y: 656, endPoint x: 509, endPoint y: 417, distance: 254.3
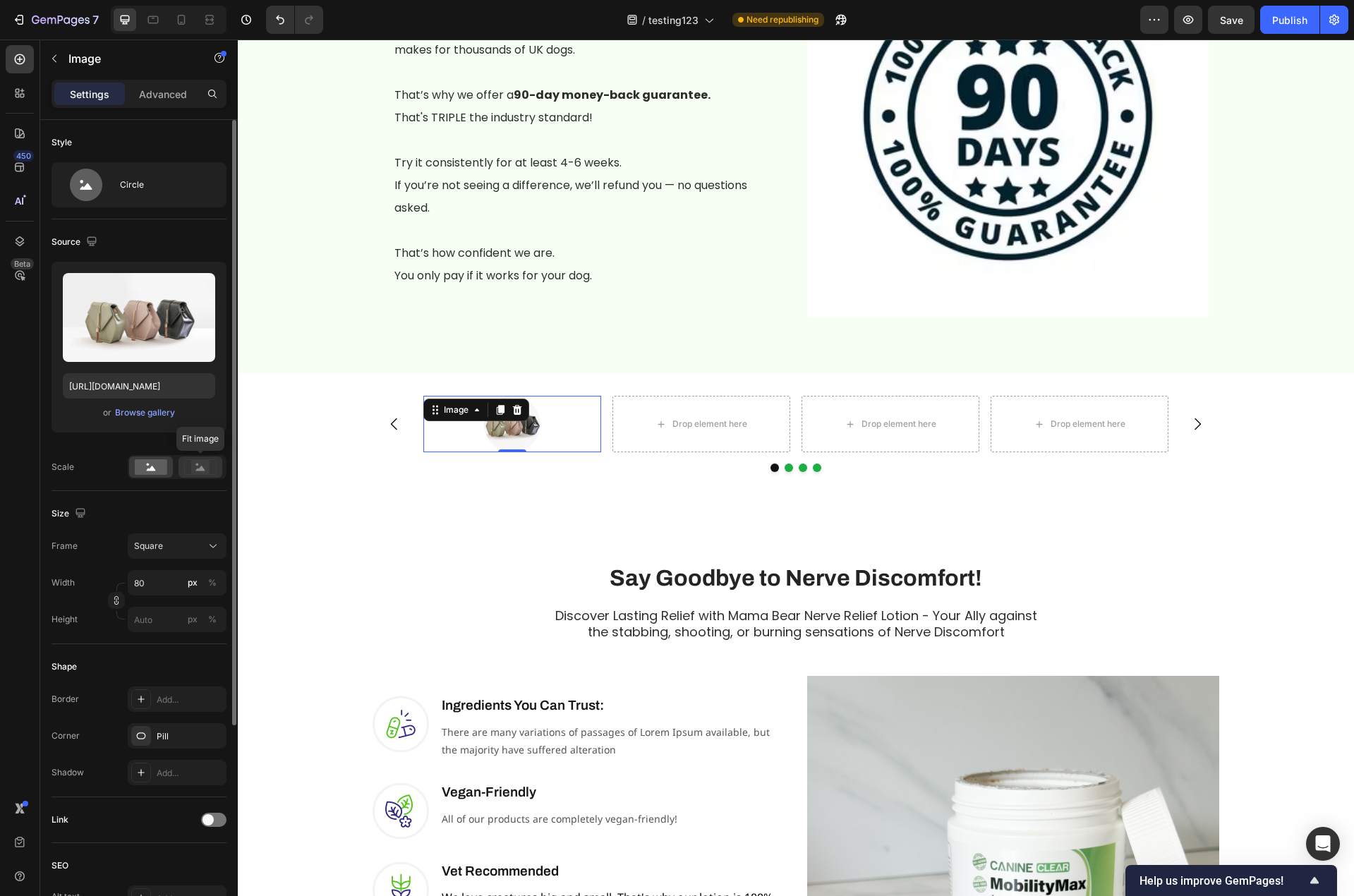
click at [200, 467] on g at bounding box center [199, 466] width 32 height 14
click at [152, 467] on icon at bounding box center [152, 467] width 10 height 5
click at [515, 410] on icon at bounding box center [517, 410] width 10 height 10
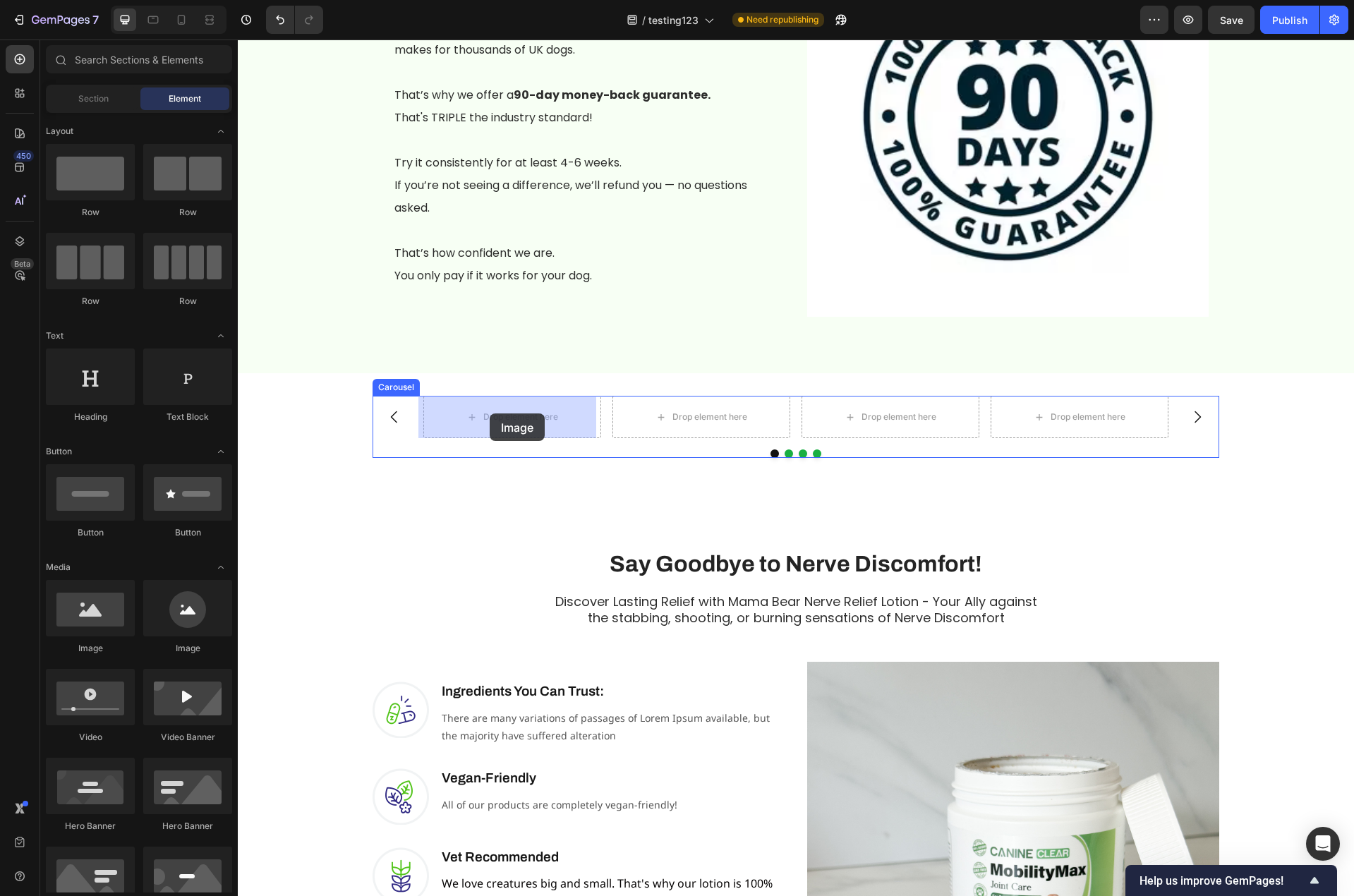
drag, startPoint x: 337, startPoint y: 679, endPoint x: 475, endPoint y: 432, distance: 282.9
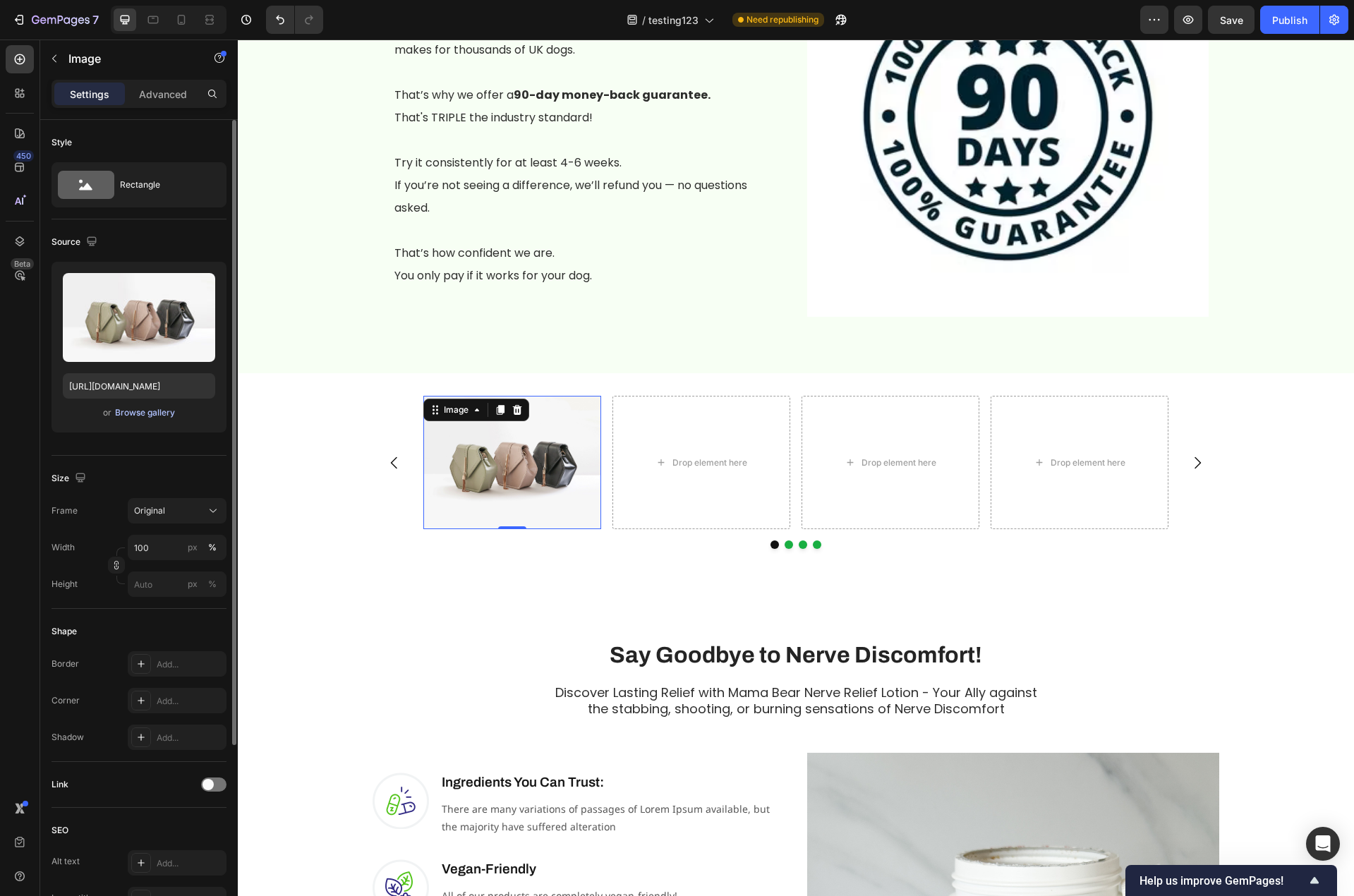
click at [148, 415] on div "Browse gallery" at bounding box center [145, 412] width 60 height 12
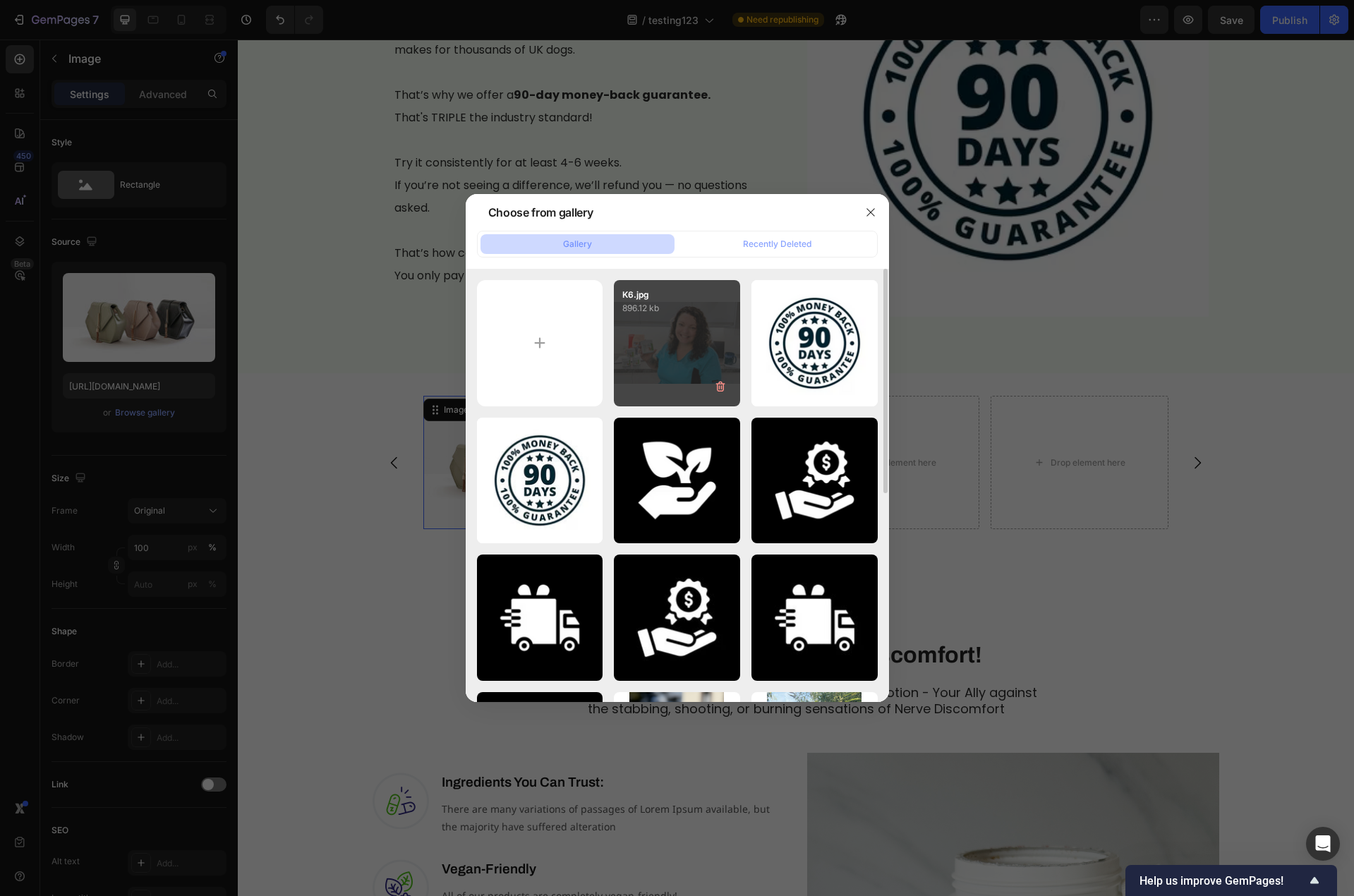
click at [654, 336] on div "K6.jpg 896.12 kb" at bounding box center [676, 342] width 126 height 126
type input "https://cdn.shopify.com/s/files/1/0779/3950/7530/files/gempages_481601137481352…"
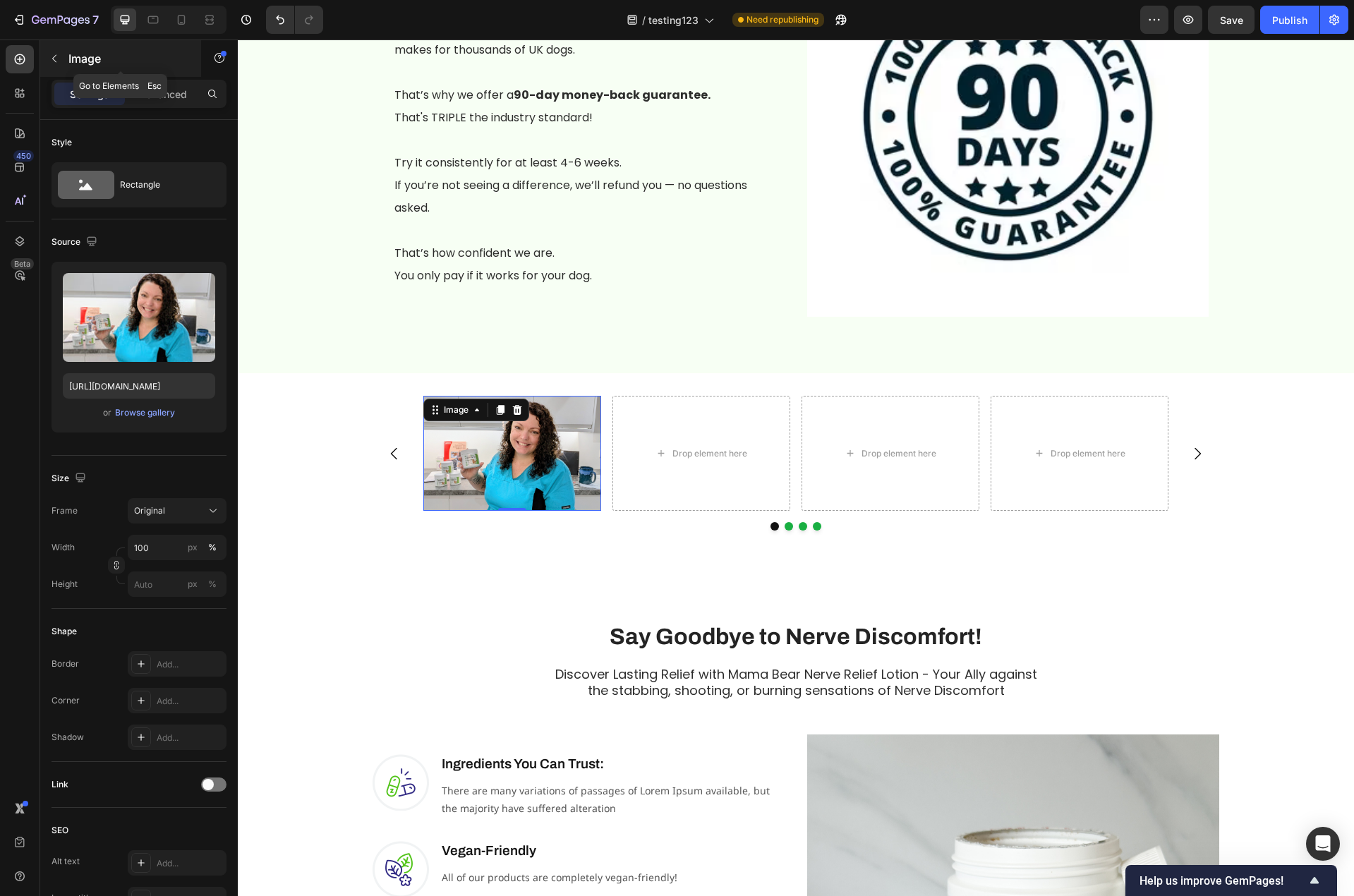
click at [53, 59] on icon "button" at bounding box center [54, 59] width 4 height 8
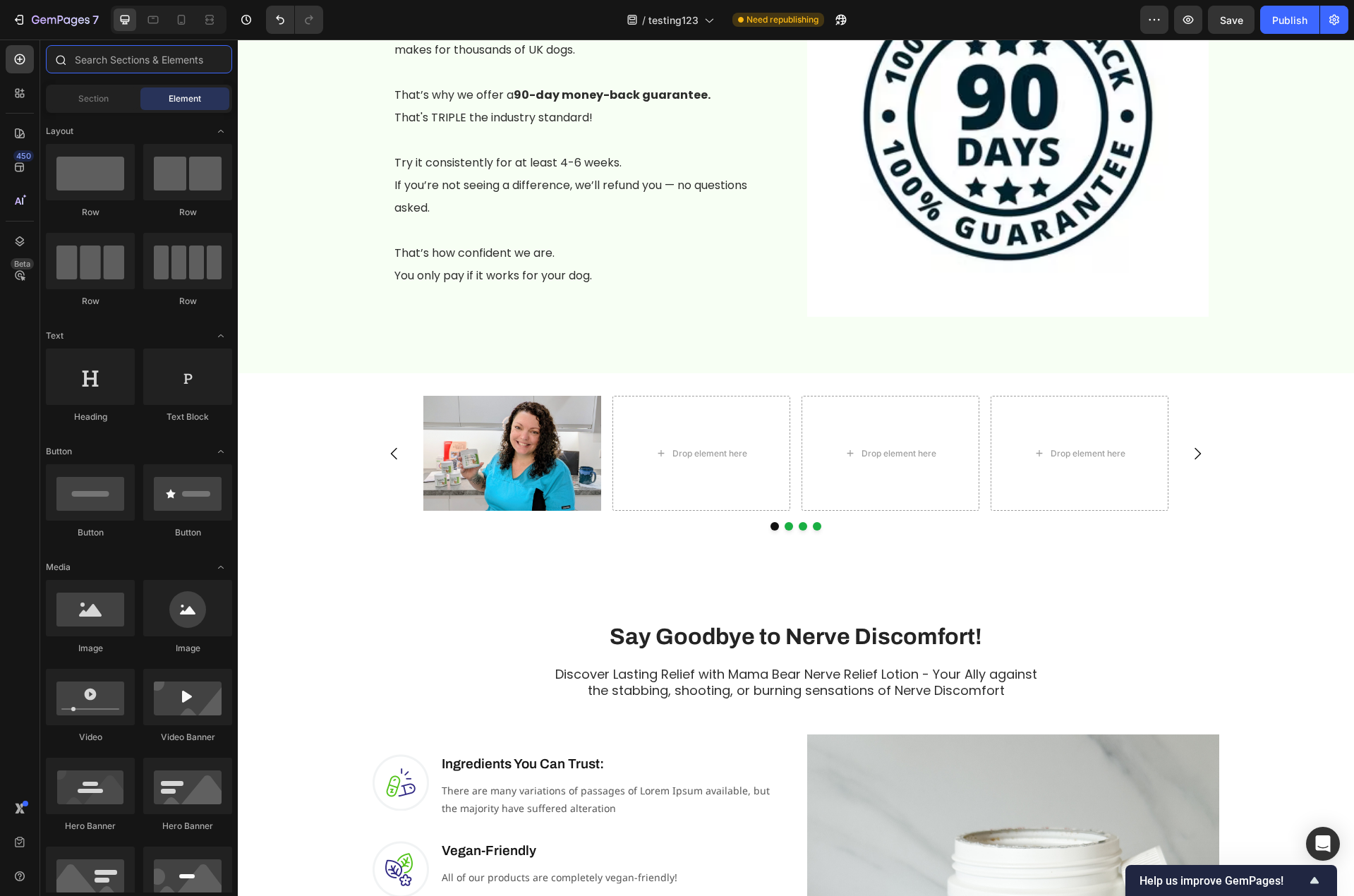
click at [134, 62] on input "text" at bounding box center [139, 59] width 187 height 28
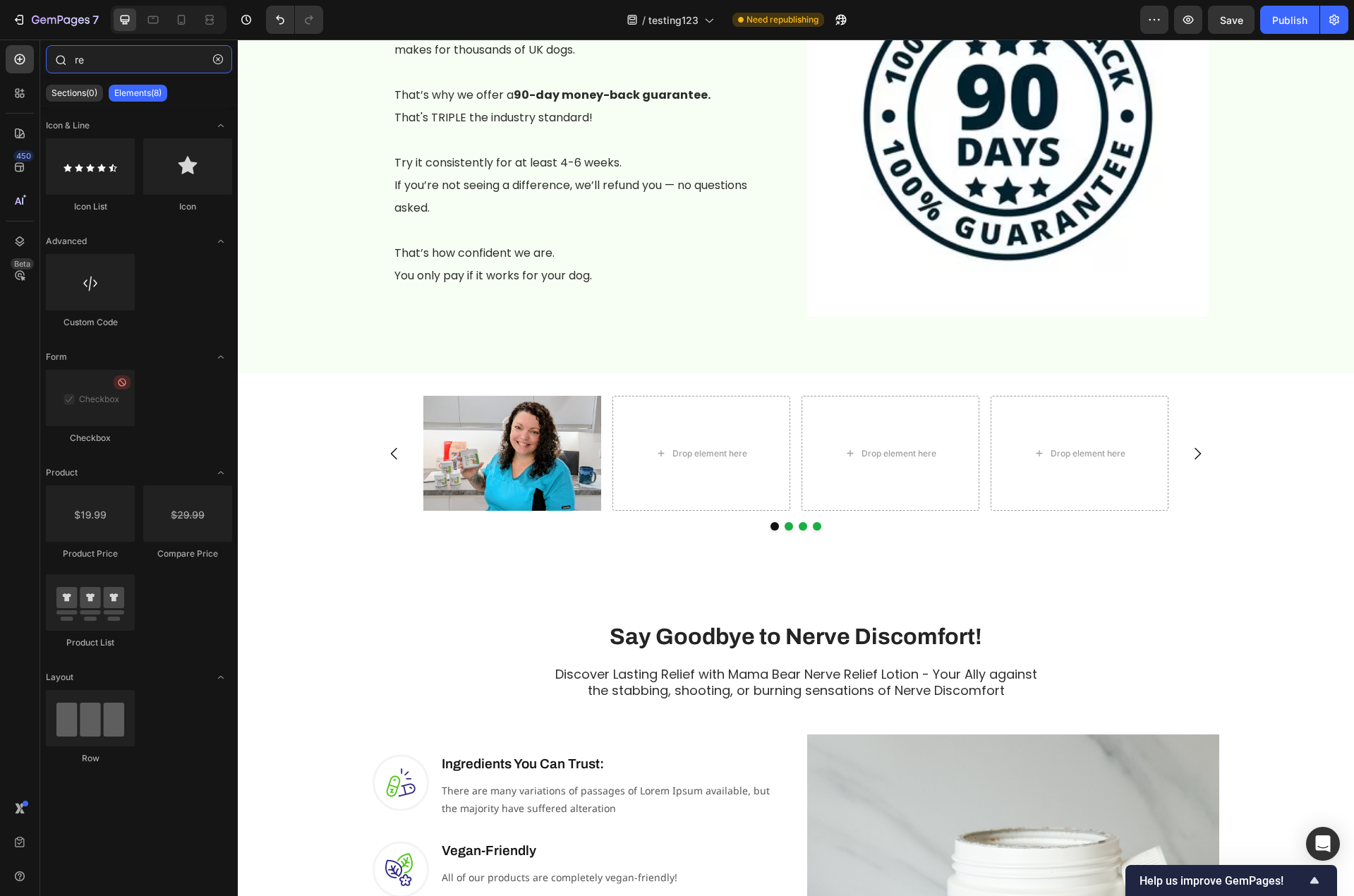
type input "r"
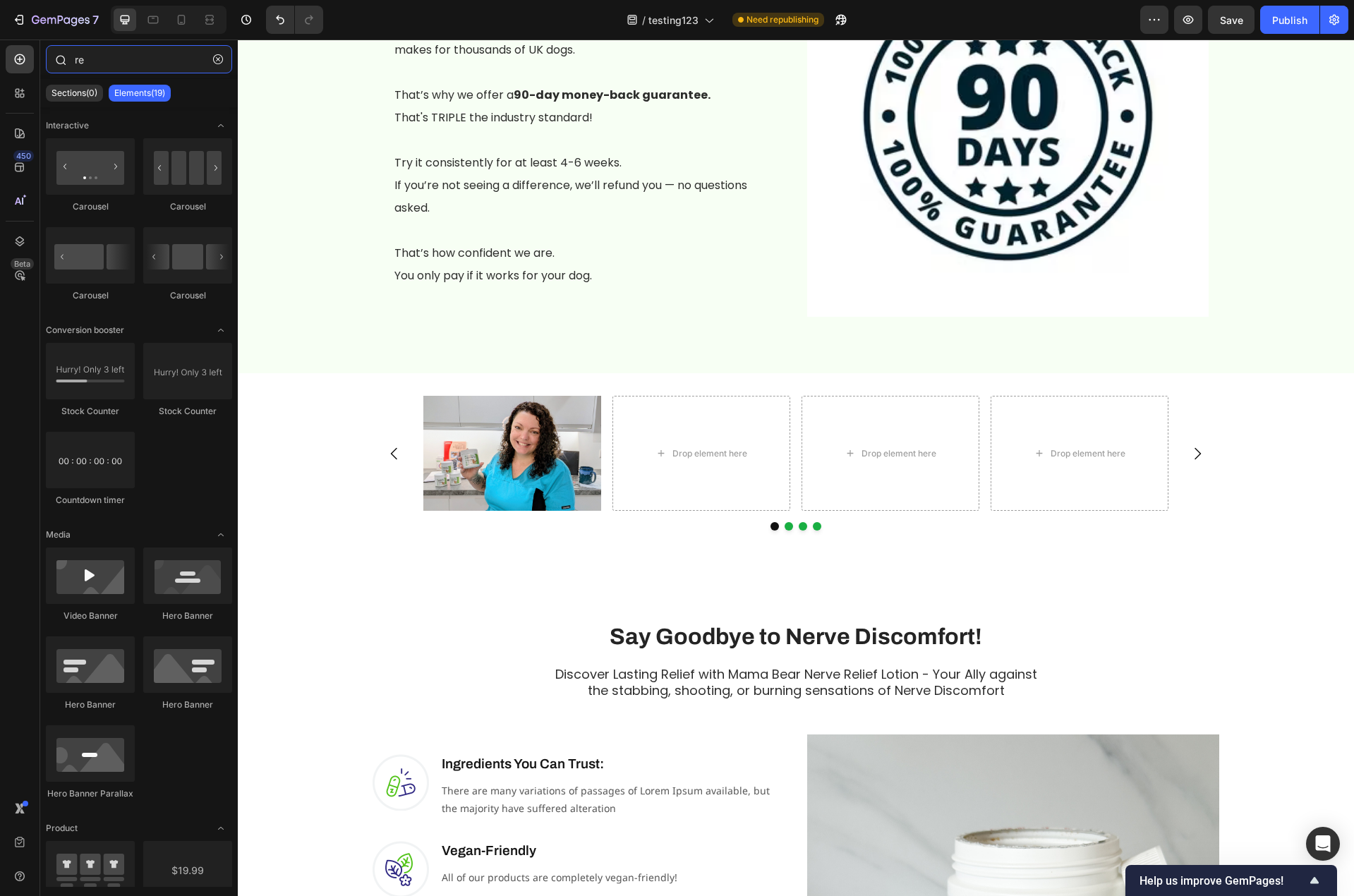
type input "r"
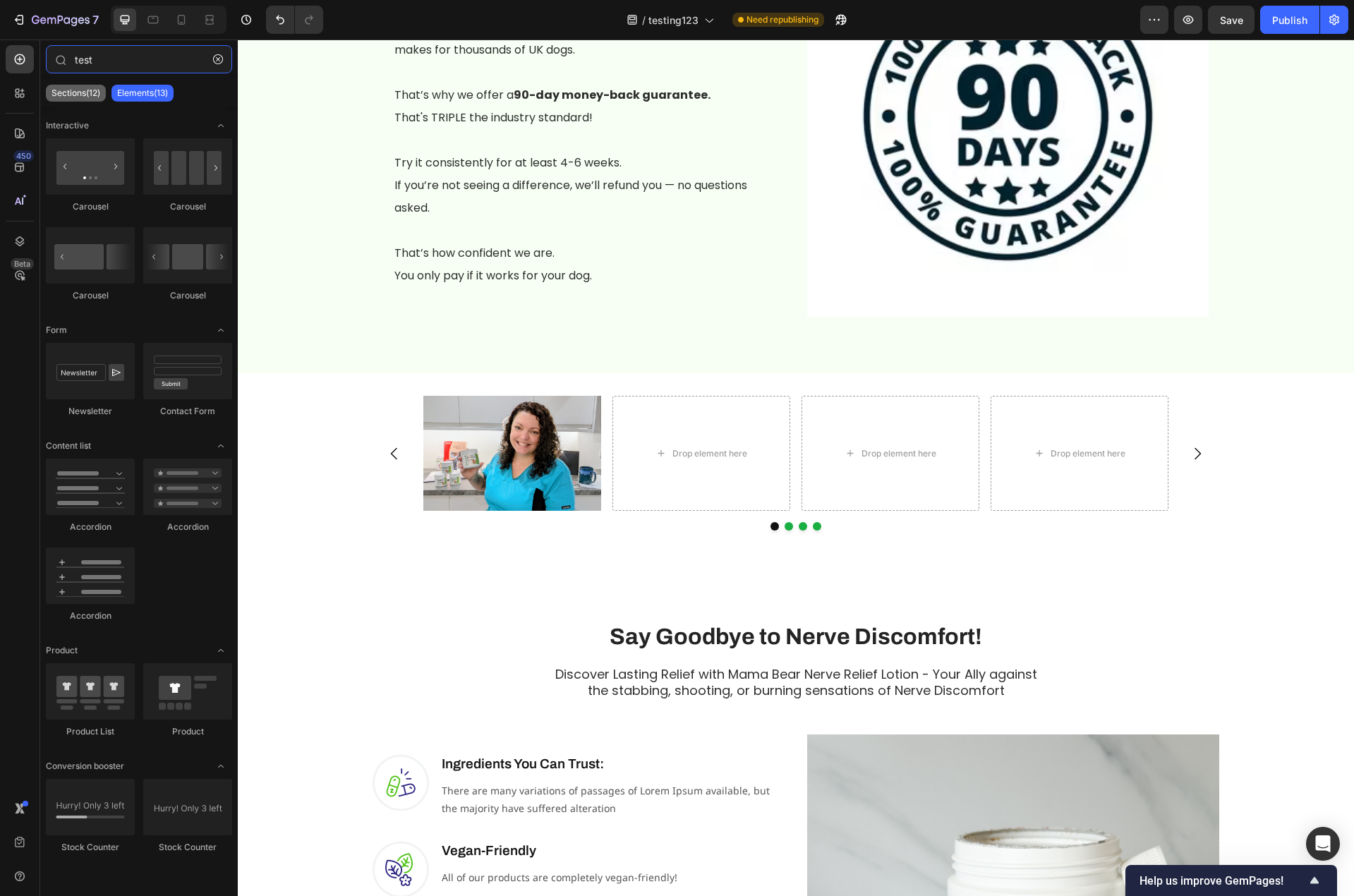
type input "test"
click at [78, 92] on p "Sections(12)" at bounding box center [76, 93] width 49 height 12
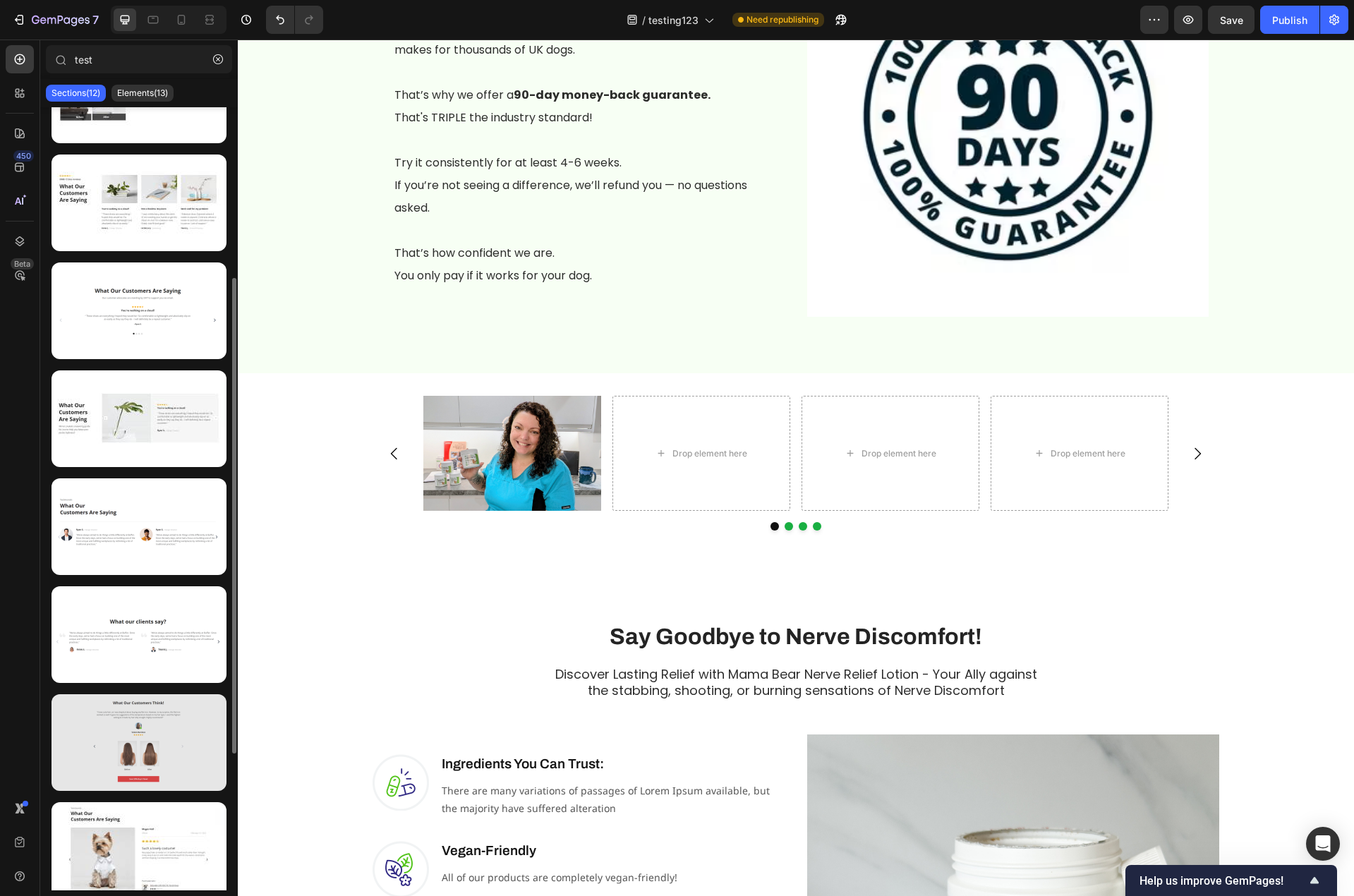
scroll to position [507, 0]
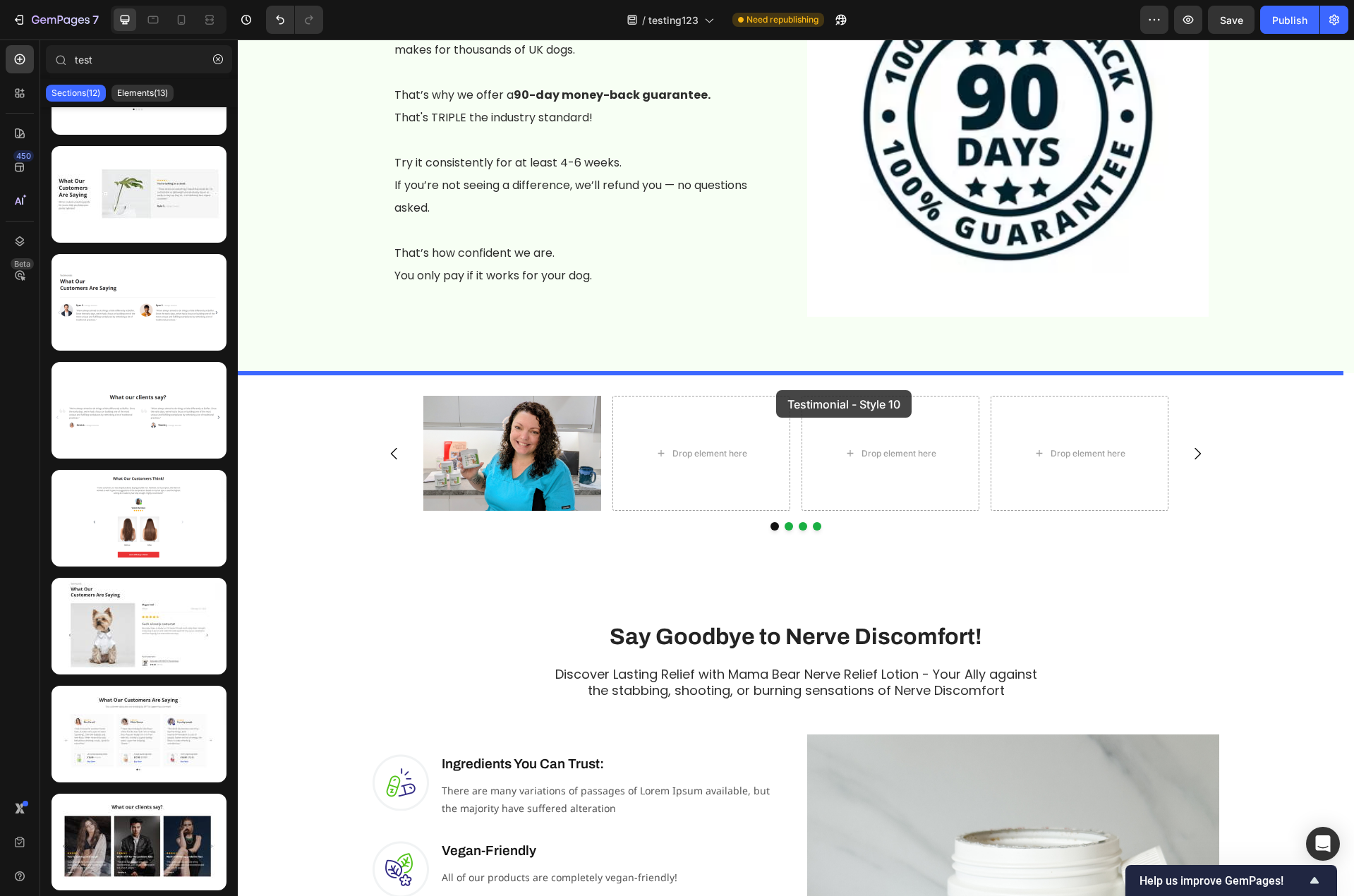
drag, startPoint x: 383, startPoint y: 896, endPoint x: 776, endPoint y: 390, distance: 640.7
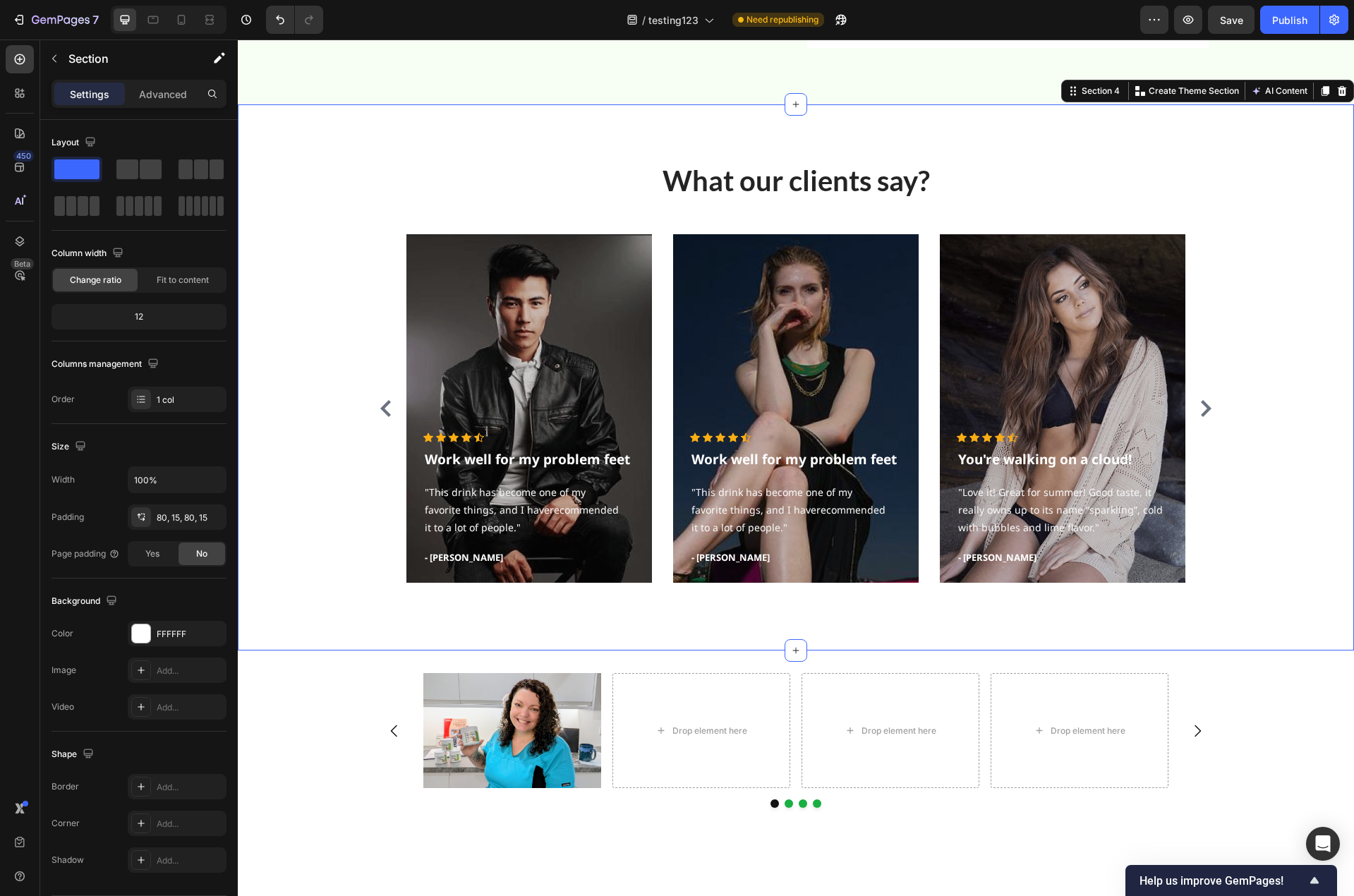
scroll to position [3132, 0]
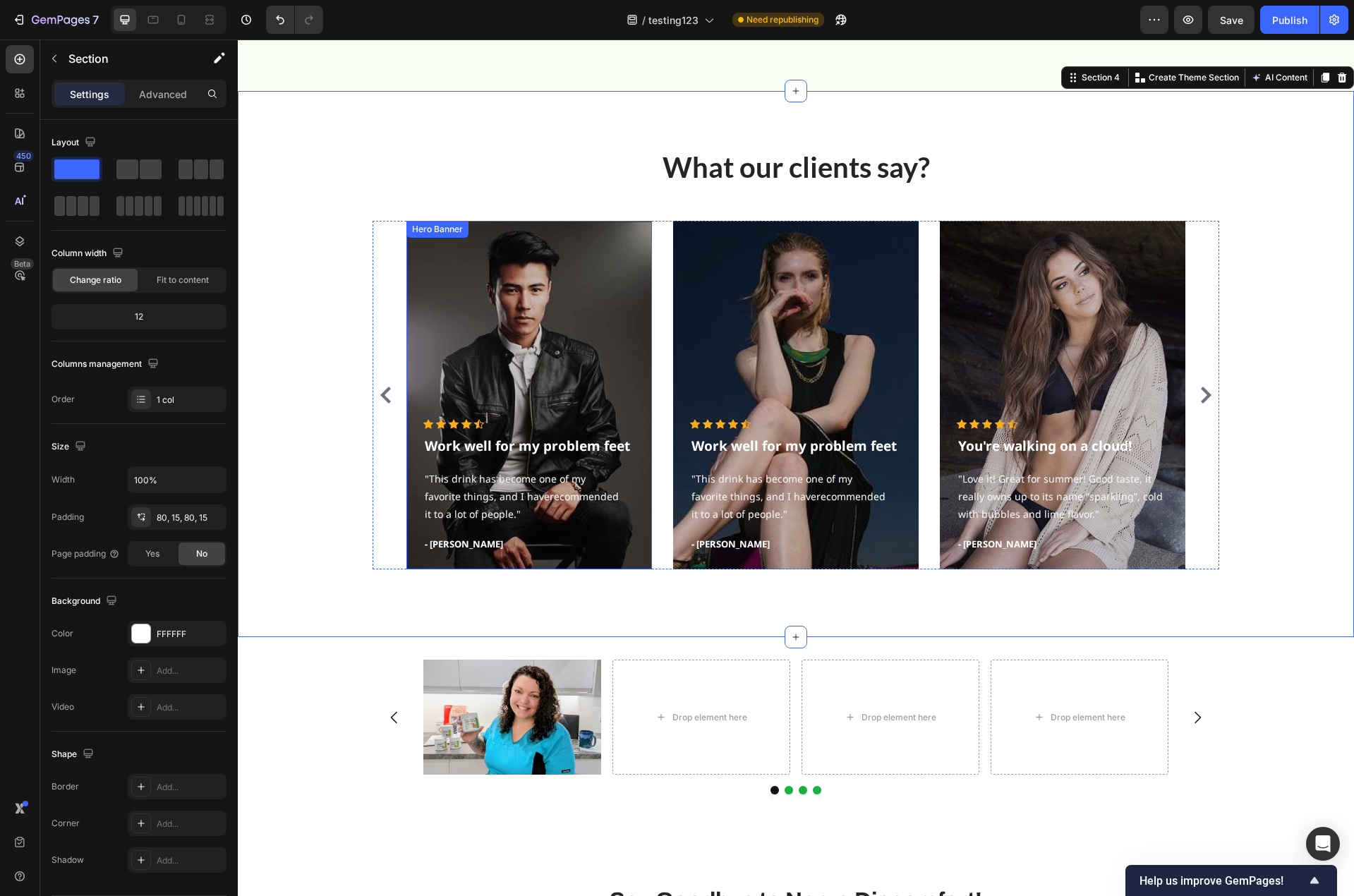
click at [593, 302] on div "Overlay" at bounding box center [529, 395] width 245 height 348
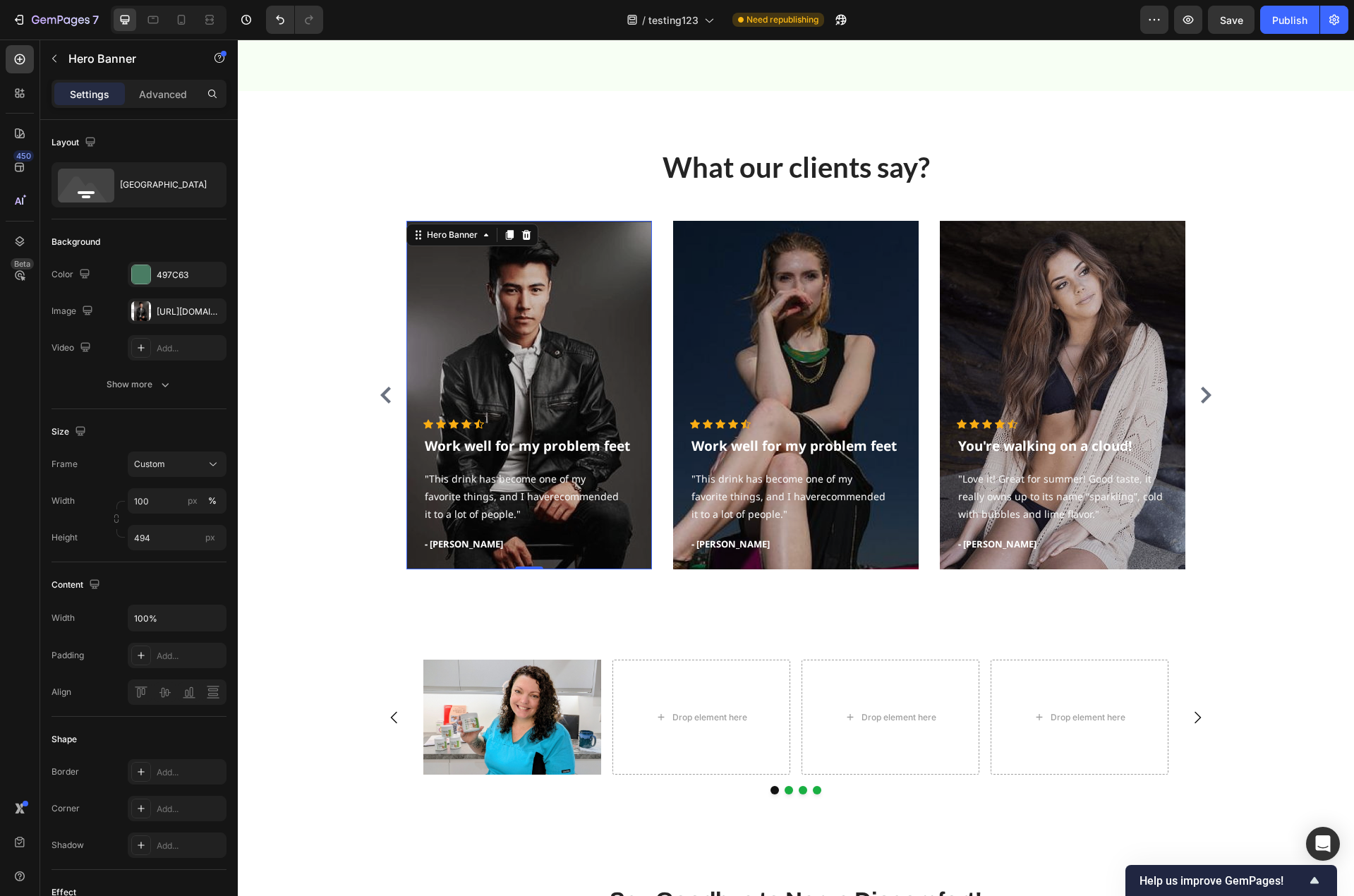
click at [592, 359] on div "Overlay" at bounding box center [529, 395] width 245 height 348
click at [189, 308] on div "https://ucarecdn.com/1aecb1d6-7ebe-4d52-ae2e-ec64806a3255/-/format/auto/" at bounding box center [177, 311] width 41 height 12
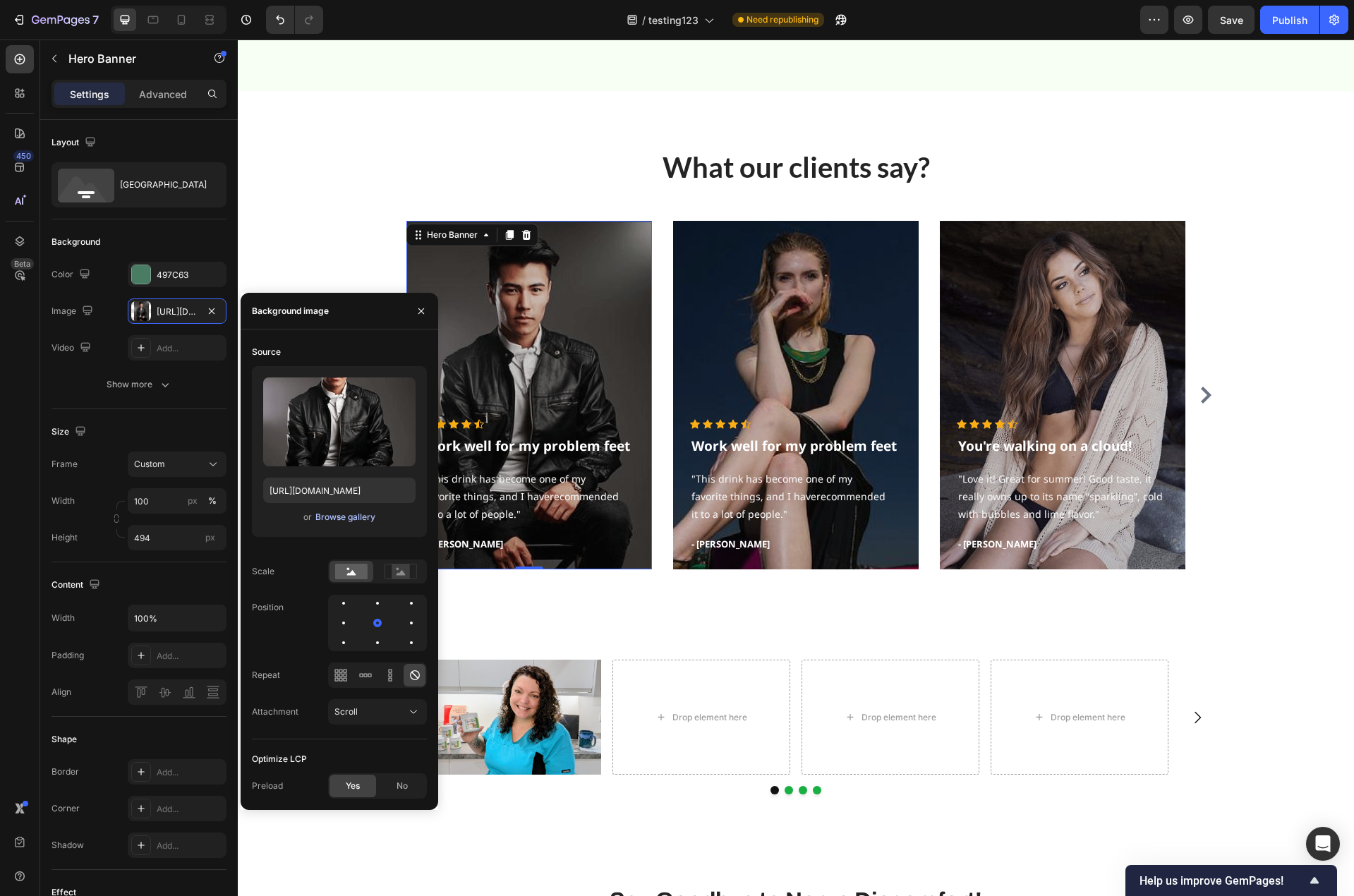
click at [339, 515] on div "Browse gallery" at bounding box center [345, 516] width 60 height 12
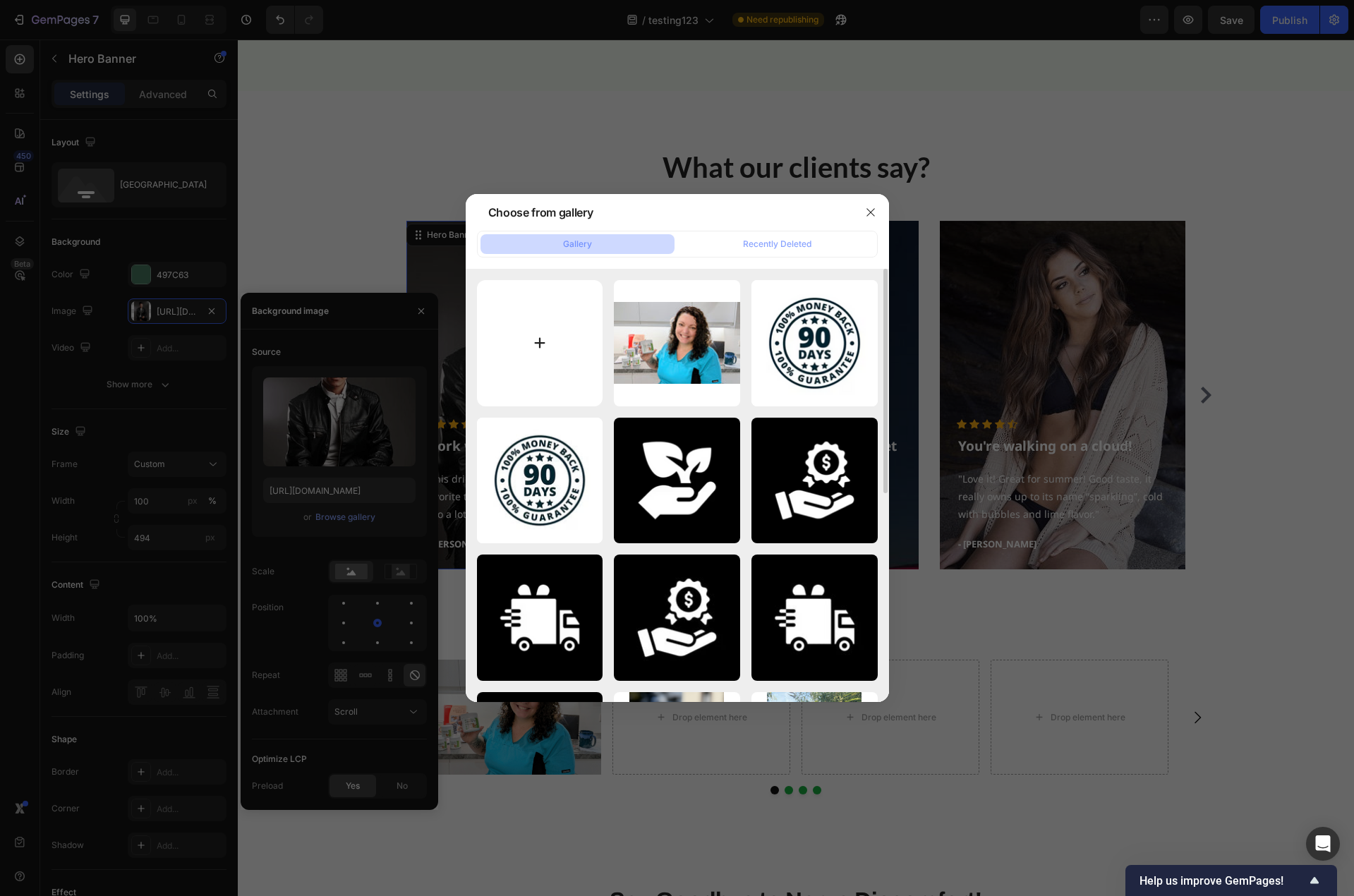
click at [544, 341] on input "file" at bounding box center [539, 342] width 126 height 126
type input "C:\fakepath\IMG_8087.jpeg"
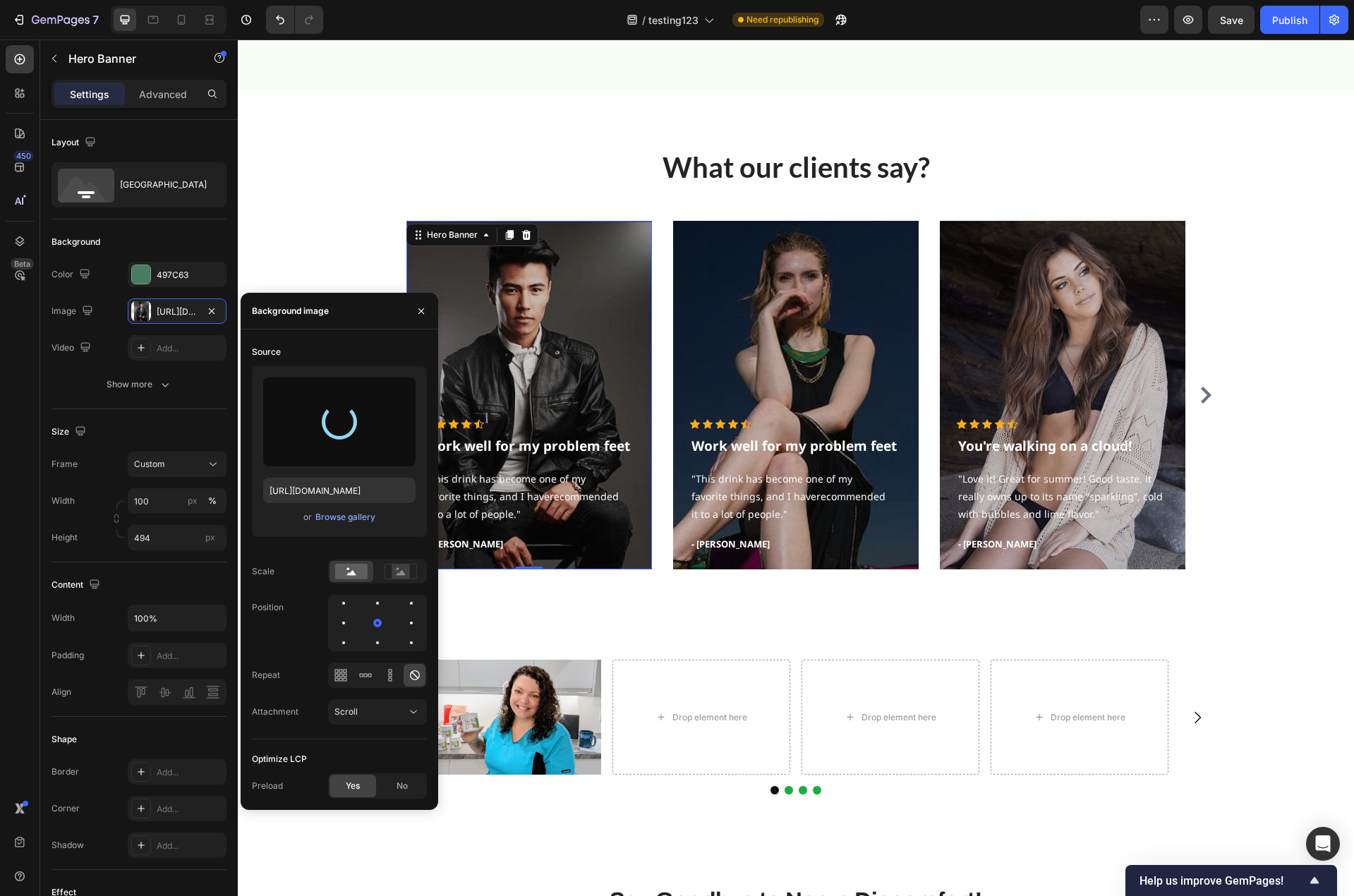
type input "https://cdn.shopify.com/s/files/1/0779/3950/7530/files/gempages_481601137481352…"
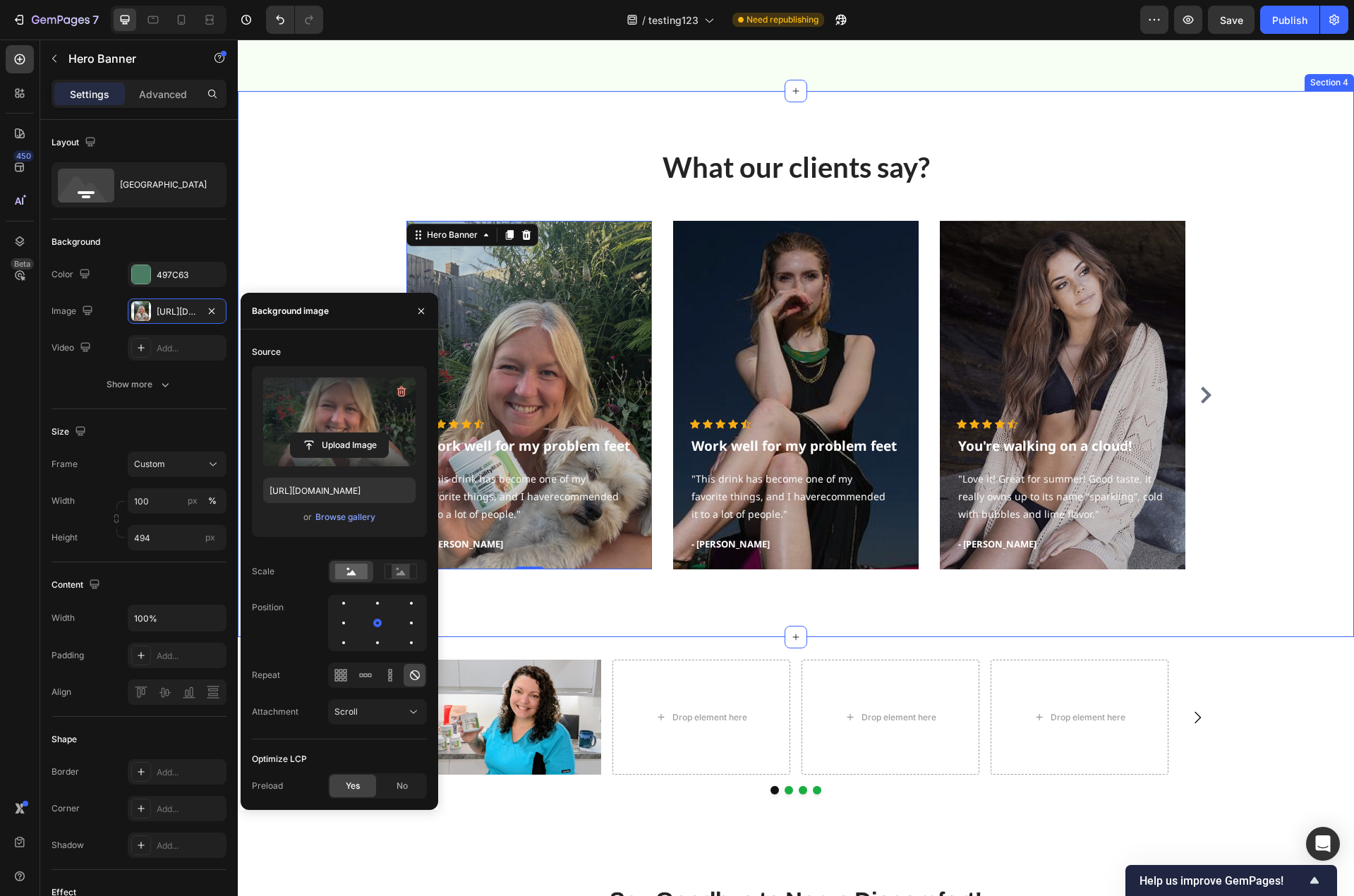
click at [1292, 431] on div "What our clients say? Heading Icon Icon Icon Icon Icon Icon List Hoz Work well …" at bounding box center [795, 363] width 1095 height 433
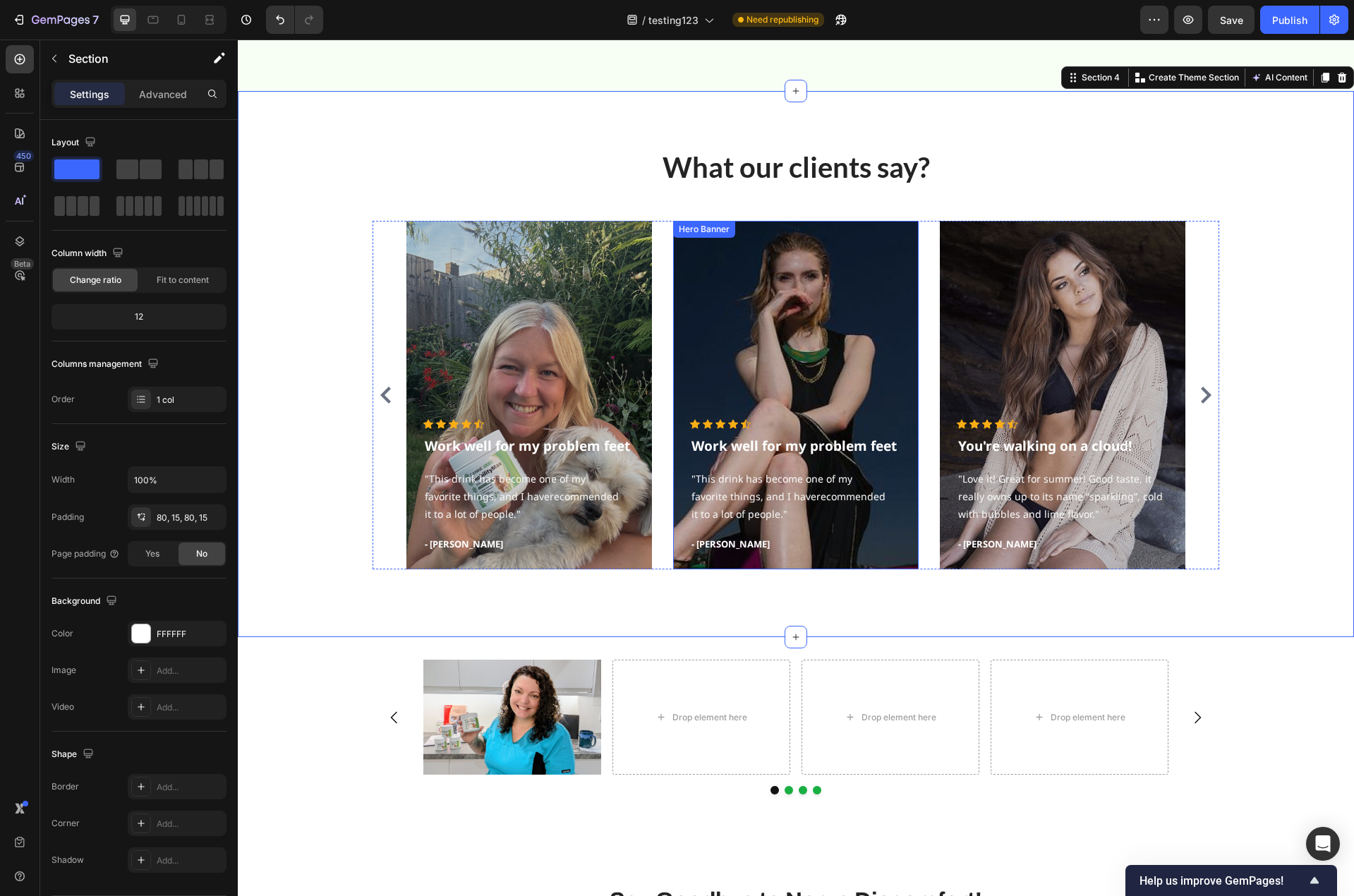
click at [844, 326] on div "Overlay" at bounding box center [795, 395] width 245 height 348
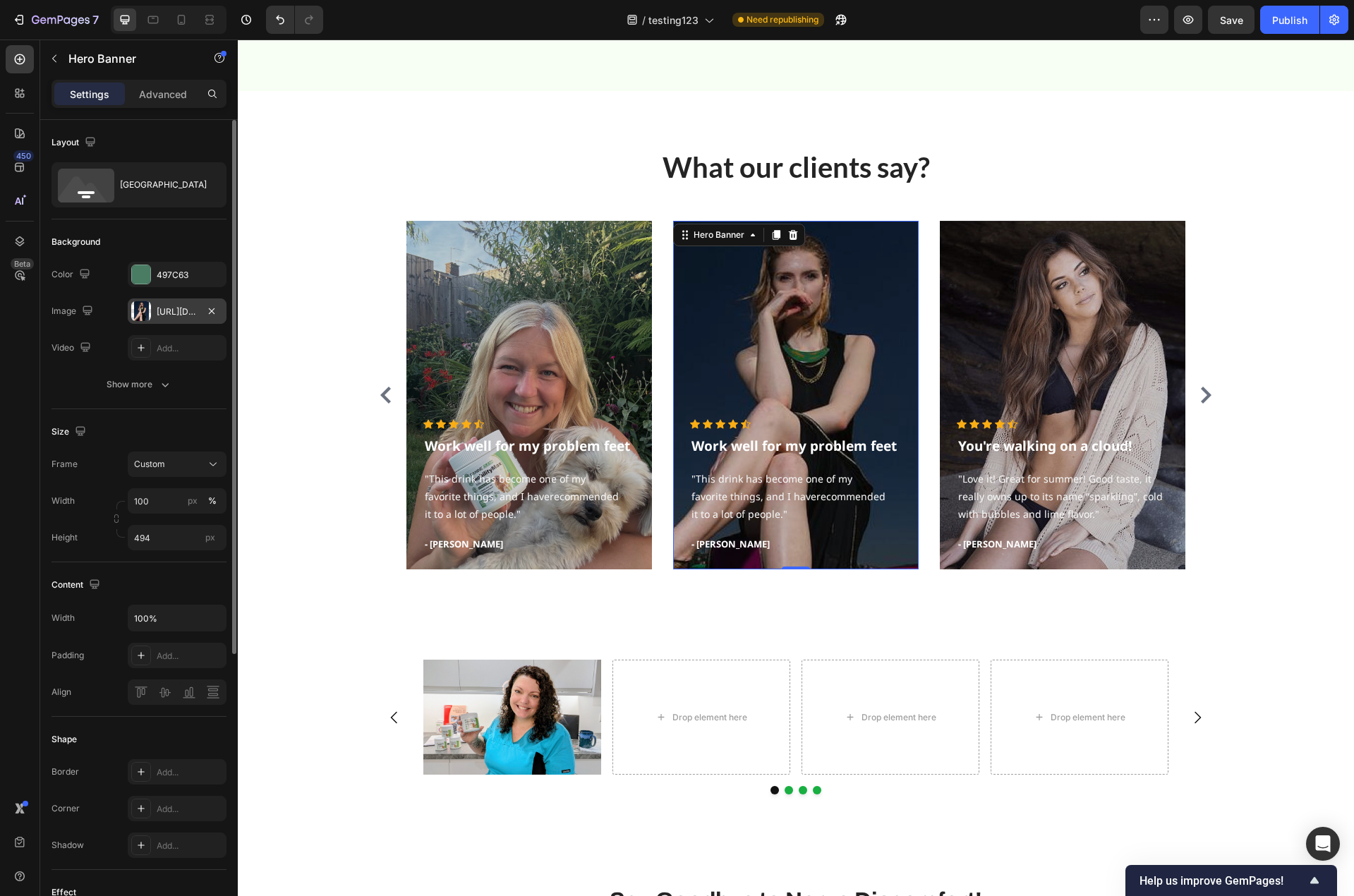
click at [173, 316] on div "https://ucarecdn.com/fdcc9726-33ac-4b0e-835e-31cc78e92cf4/-/format/auto/" at bounding box center [177, 311] width 41 height 12
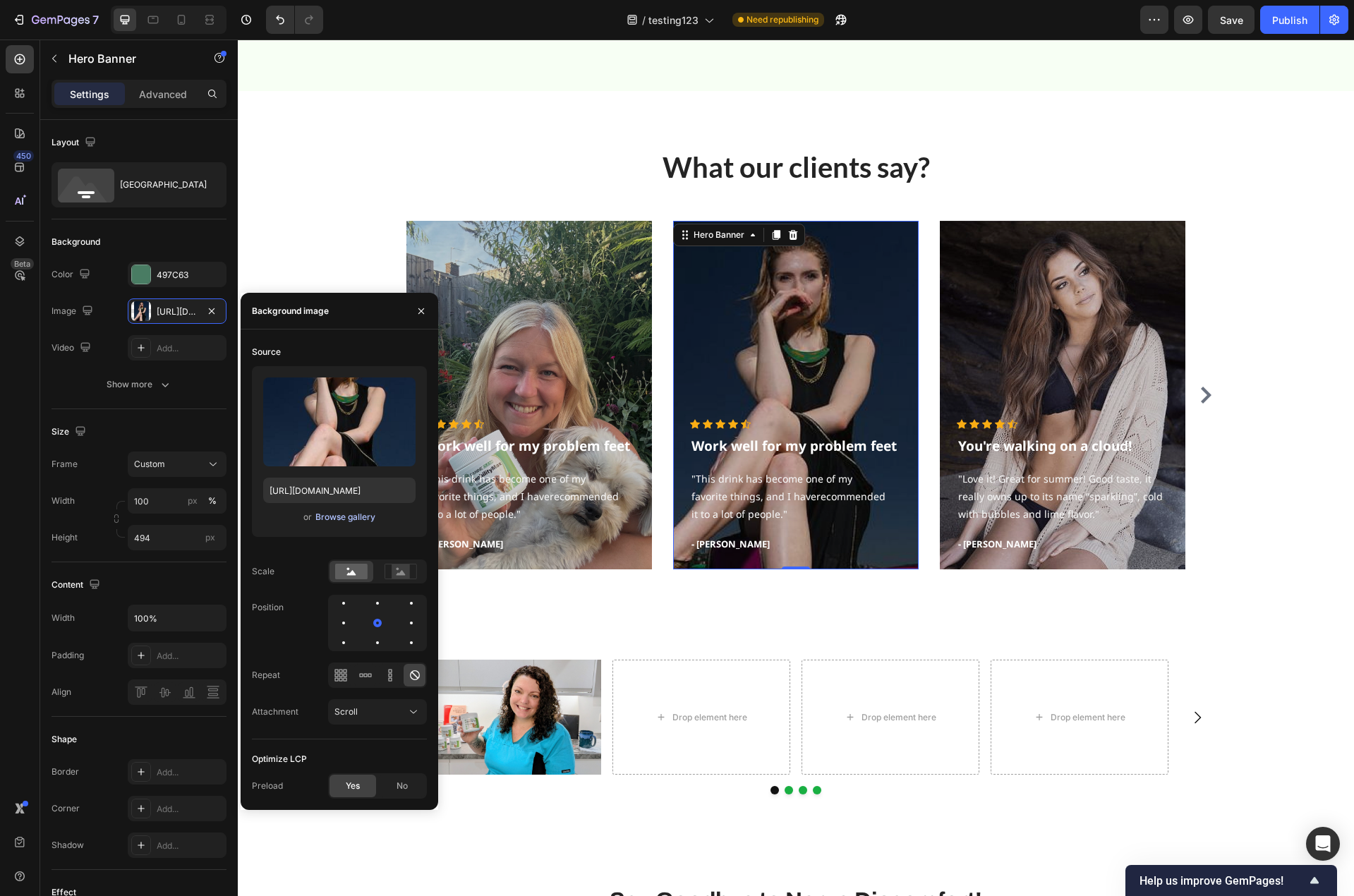
click at [362, 512] on div "Browse gallery" at bounding box center [345, 516] width 60 height 12
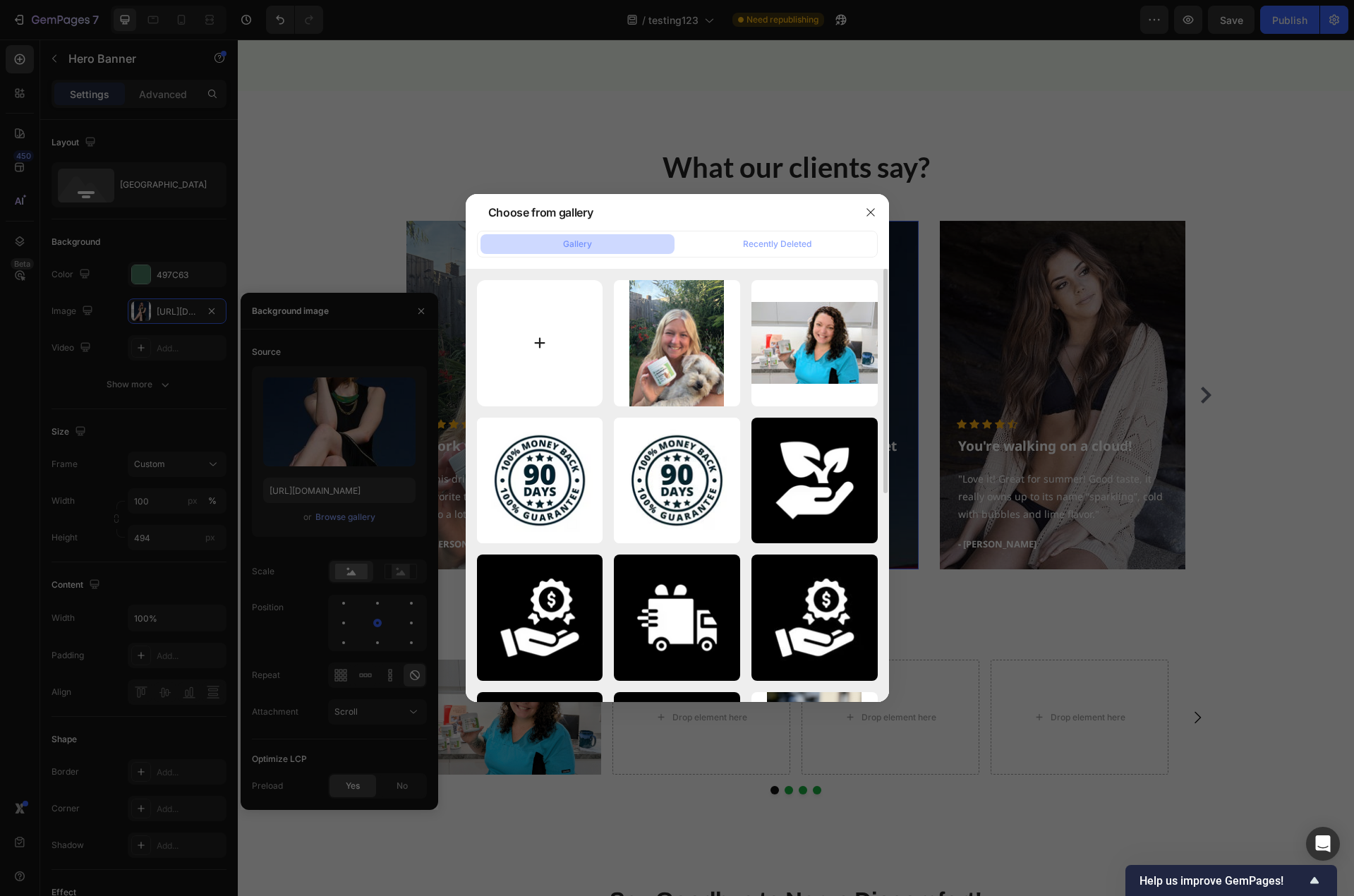
click at [565, 354] on input "file" at bounding box center [539, 342] width 126 height 126
type input "C:\fakepath\IMG_0594 (1) (1).jpeg"
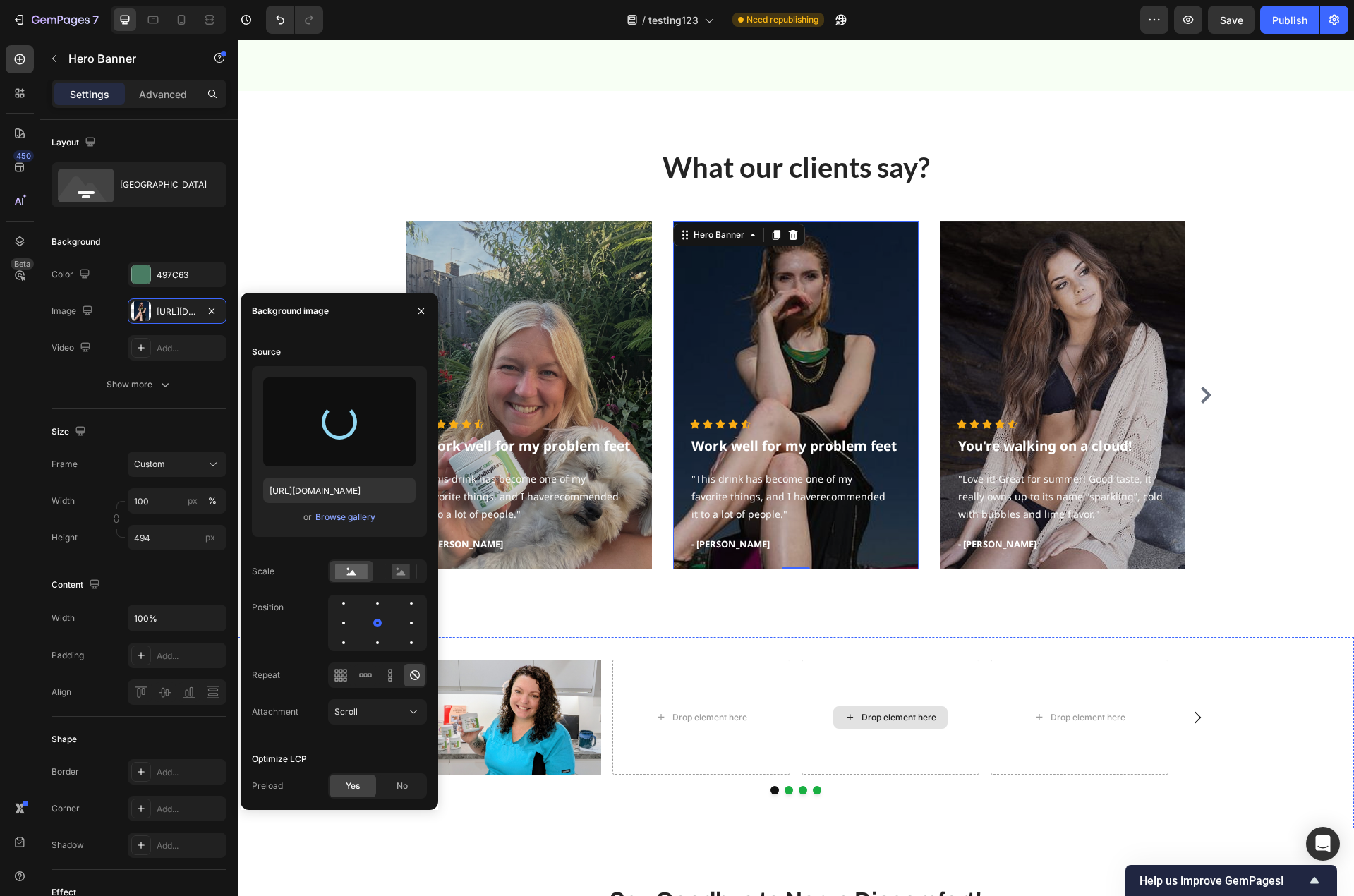
type input "https://cdn.shopify.com/s/files/1/0779/3950/7530/files/gempages_481601137481352…"
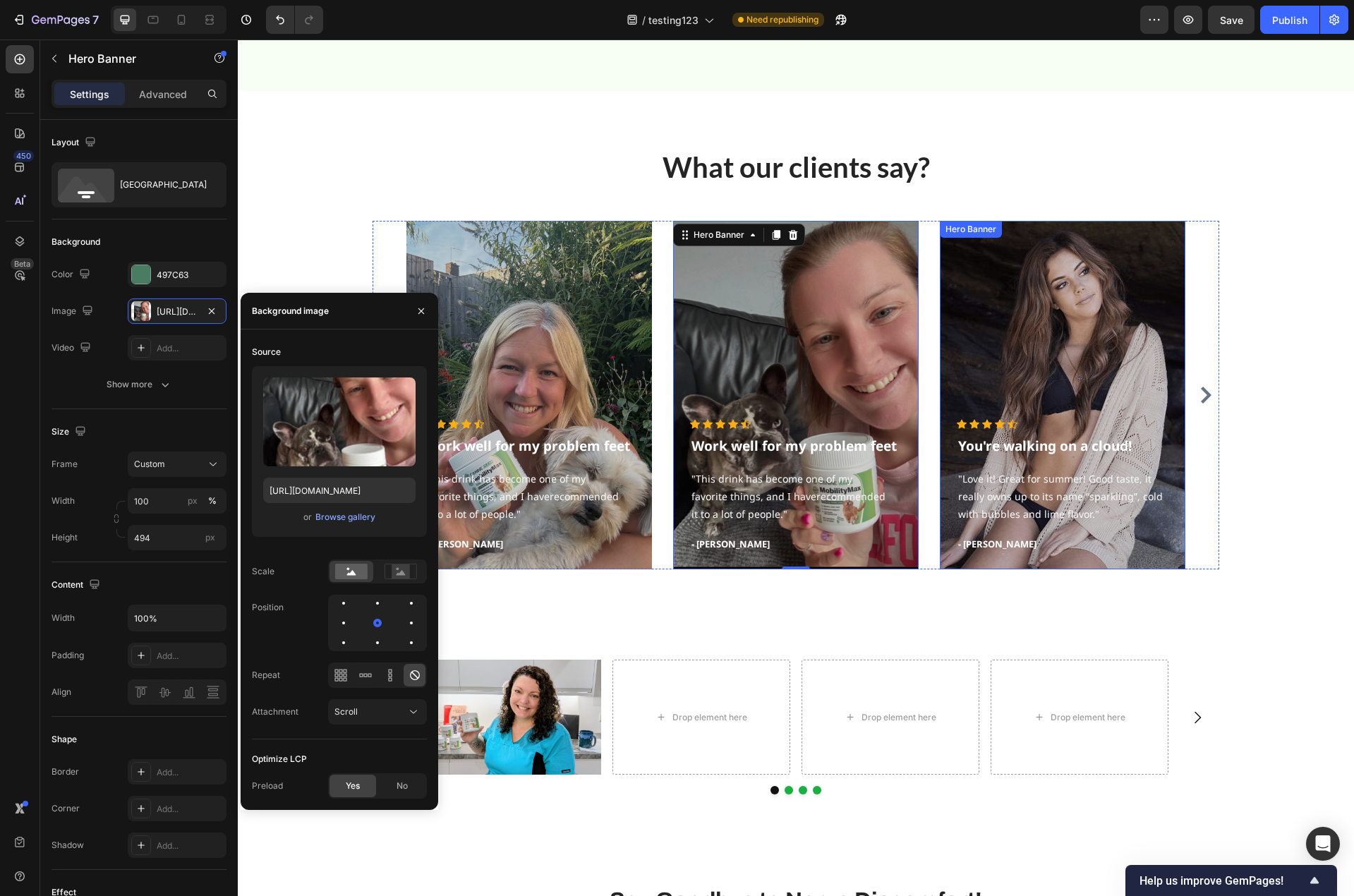
click at [1075, 394] on div "Overlay" at bounding box center [1062, 395] width 245 height 348
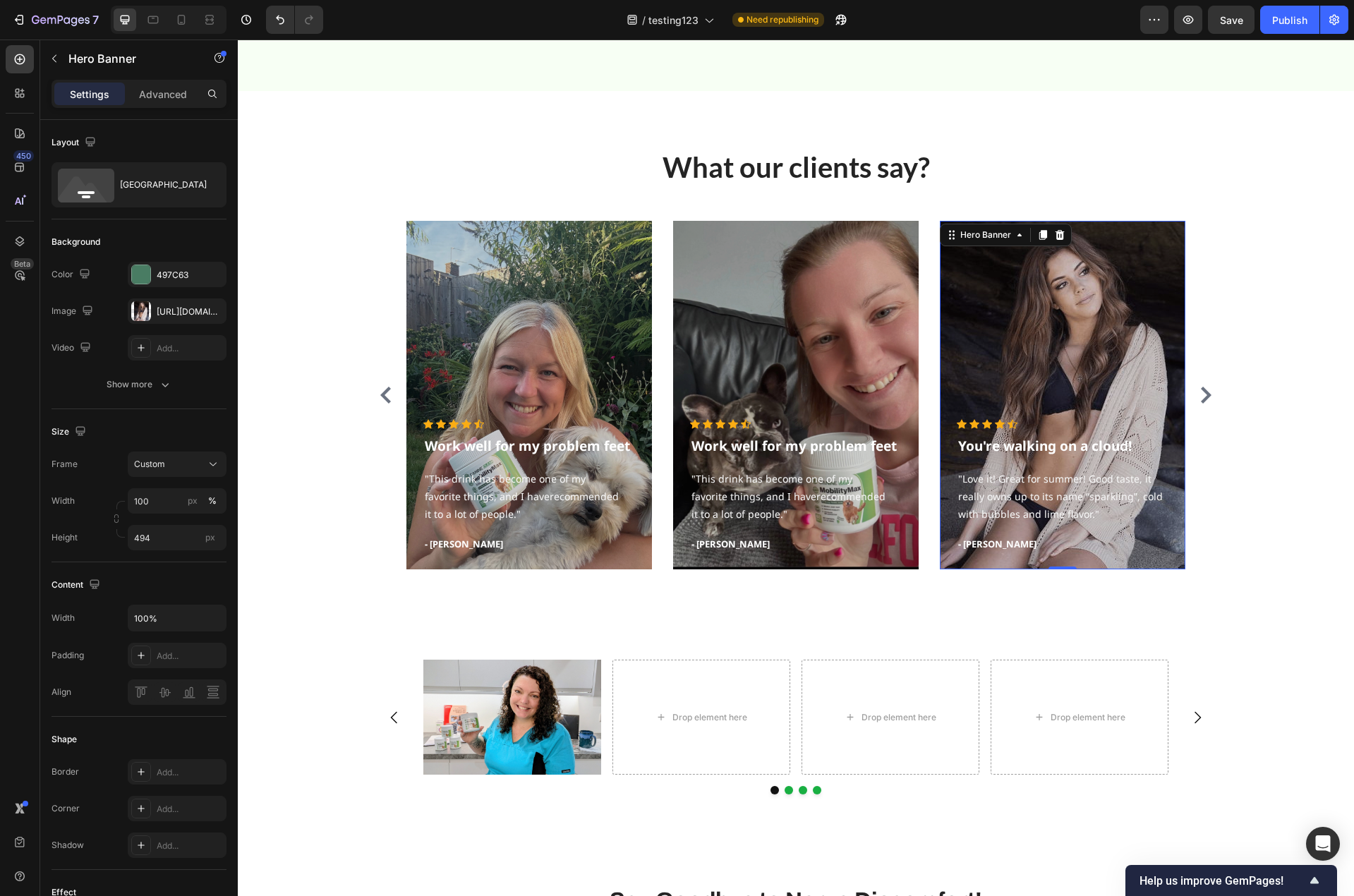
click at [1064, 371] on div "Overlay" at bounding box center [1062, 395] width 245 height 348
click at [176, 319] on div "https://ucarecdn.com/15d1bfd4-2086-4647-9846-8aa54b33b674/-/format/auto/" at bounding box center [177, 311] width 99 height 25
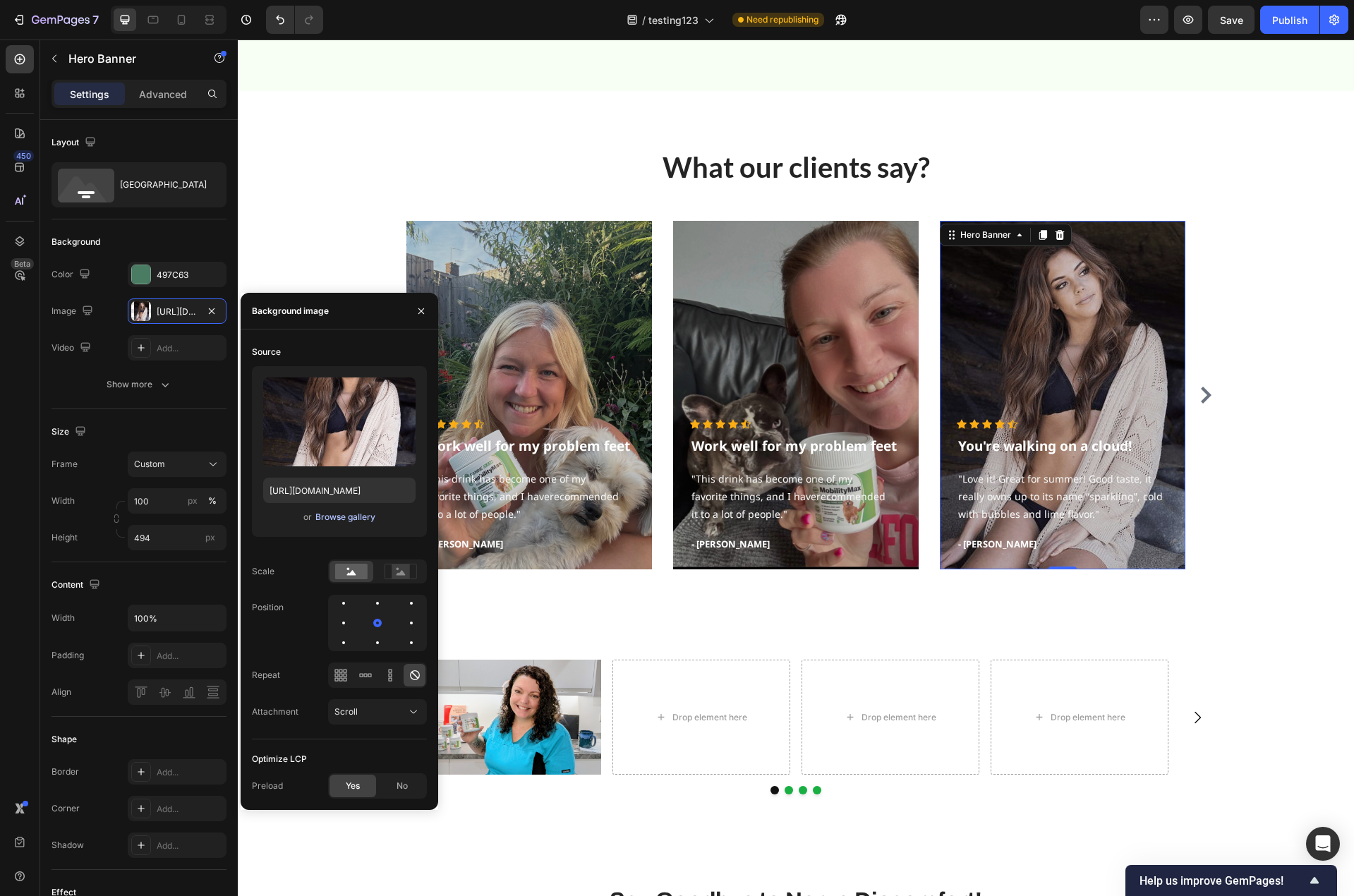
click at [352, 513] on div "Browse gallery" at bounding box center [345, 516] width 60 height 12
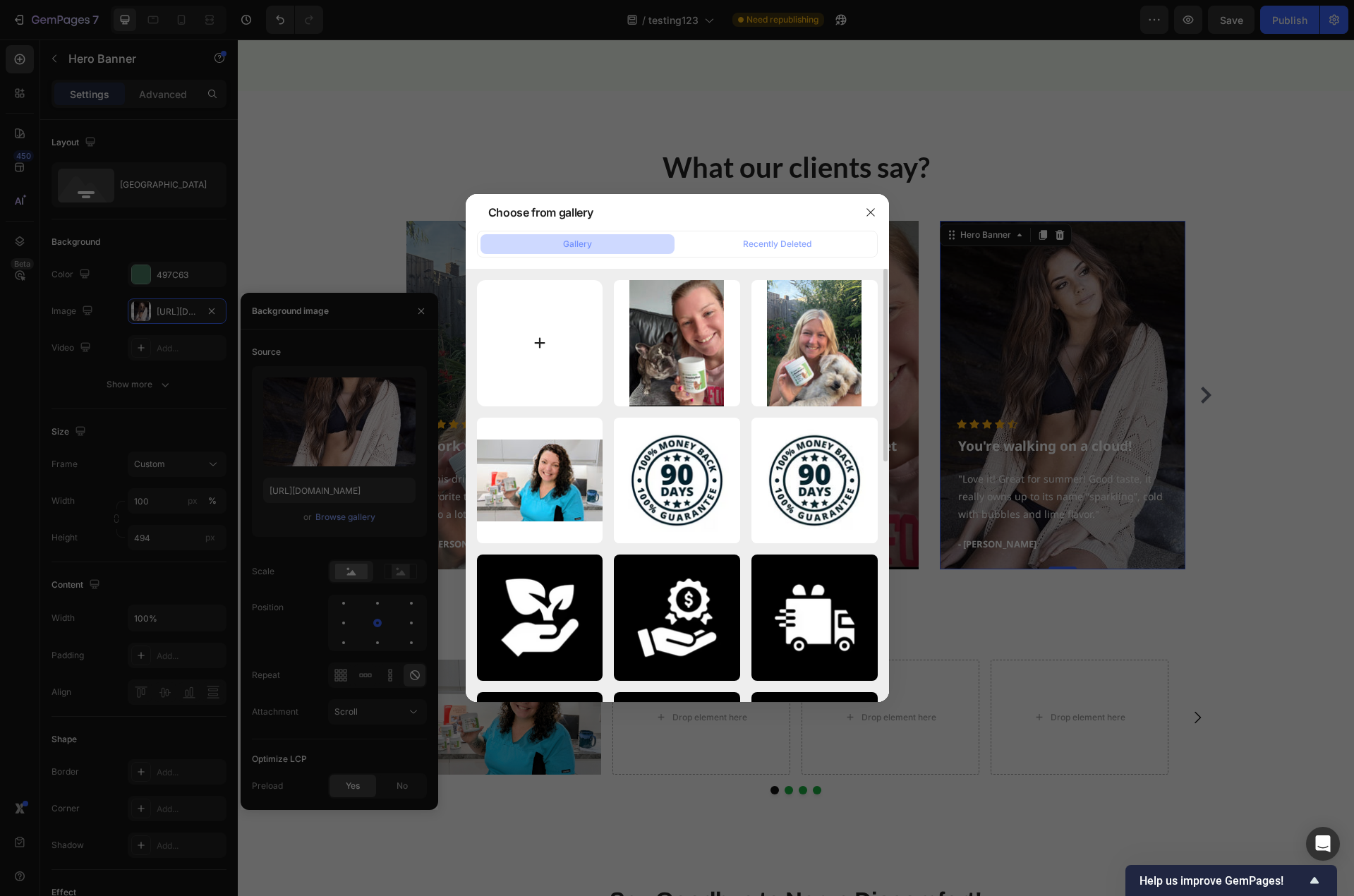
click at [541, 345] on input "file" at bounding box center [539, 342] width 126 height 126
type input "C:\fakepath\IMG_5693.jpeg"
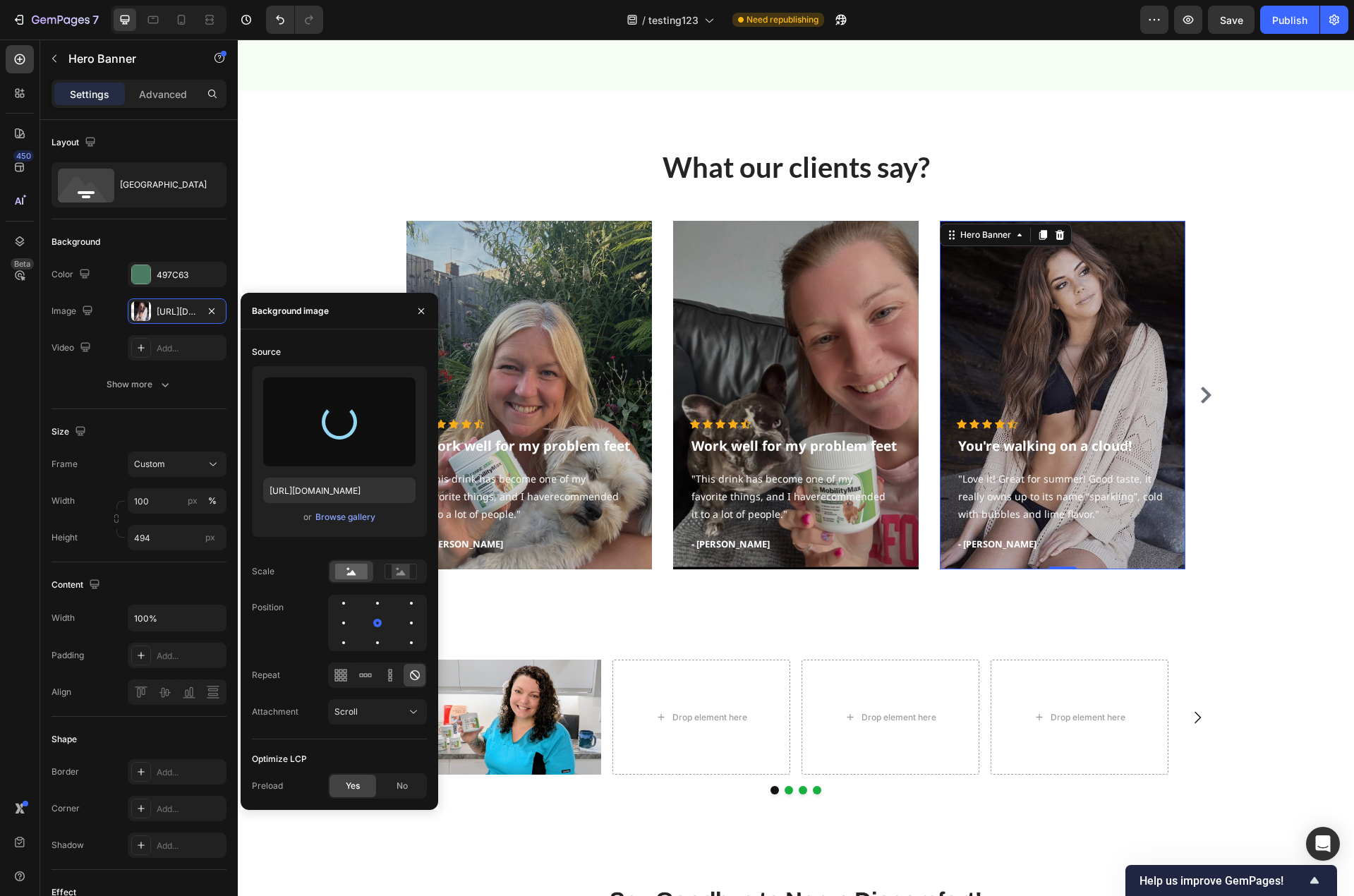
type input "https://cdn.shopify.com/s/files/1/0779/3950/7530/files/gempages_481601137481352…"
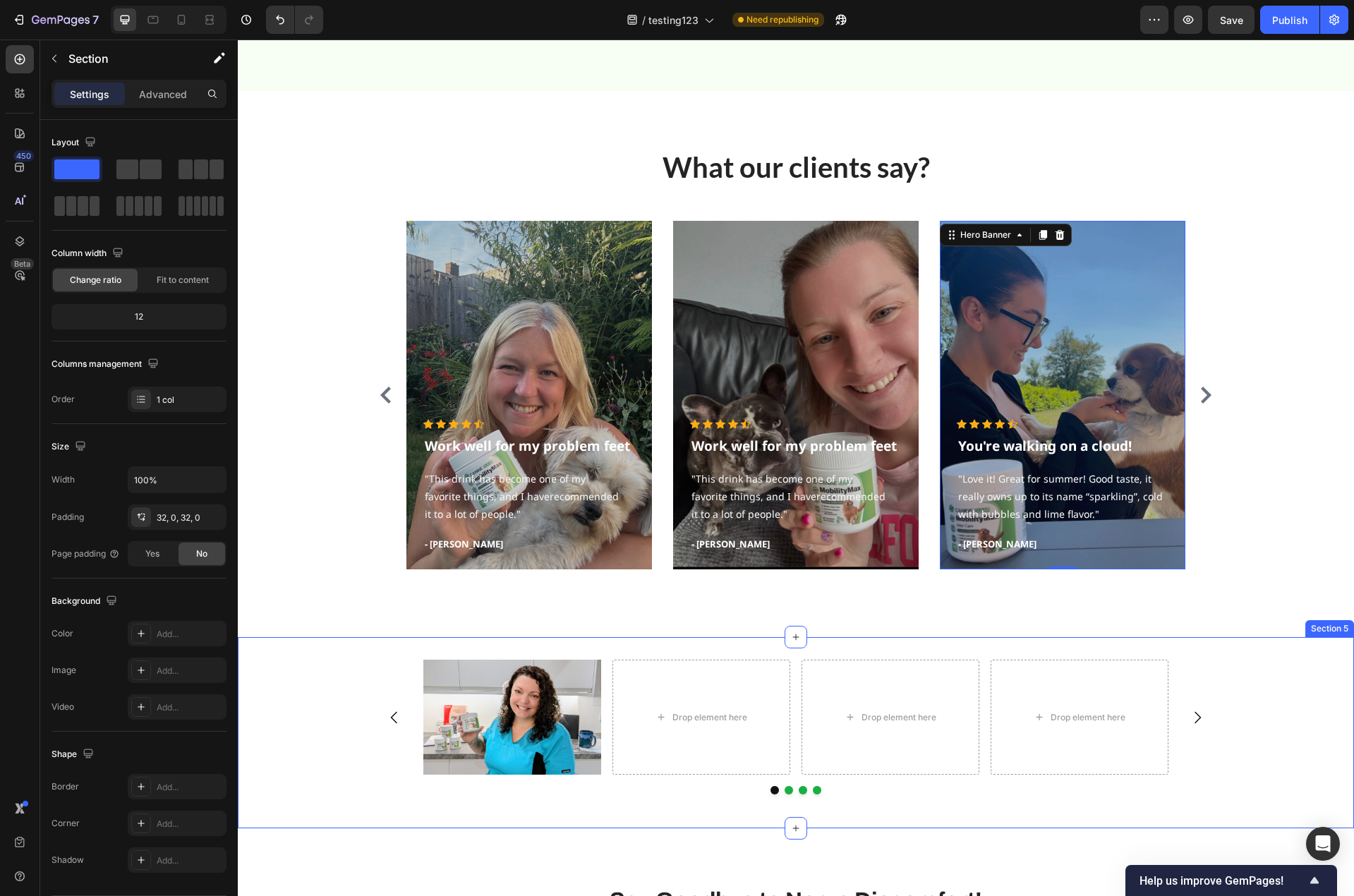
click at [1307, 757] on div "Image Drop element here Drop element here Drop element here Carousel" at bounding box center [795, 733] width 1116 height 146
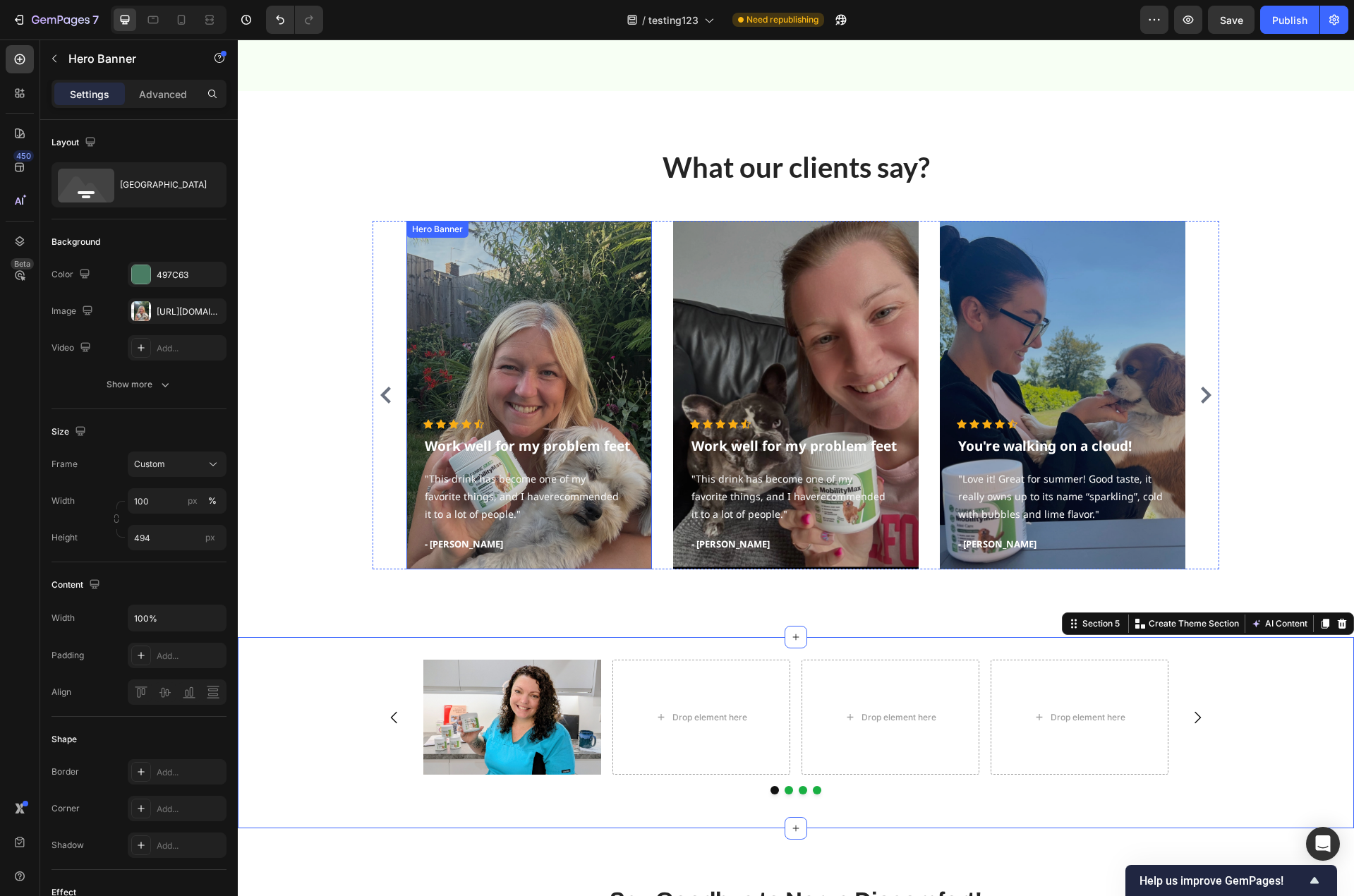
click at [533, 347] on div "Overlay" at bounding box center [529, 395] width 245 height 348
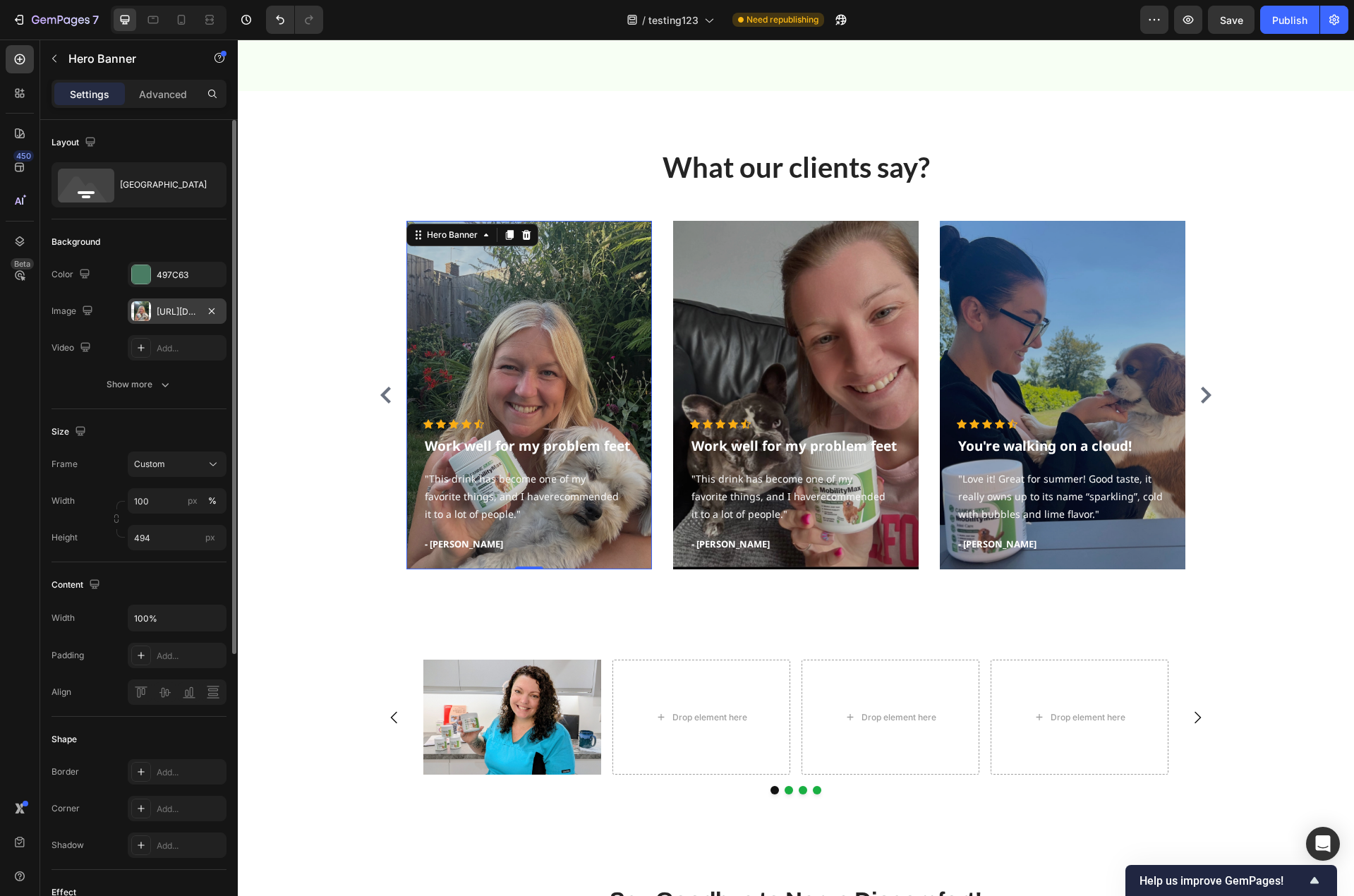
click at [184, 314] on div "https://cdn.shopify.com/s/files/1/0779/3950/7530/files/gempages_481601137481352…" at bounding box center [177, 311] width 41 height 12
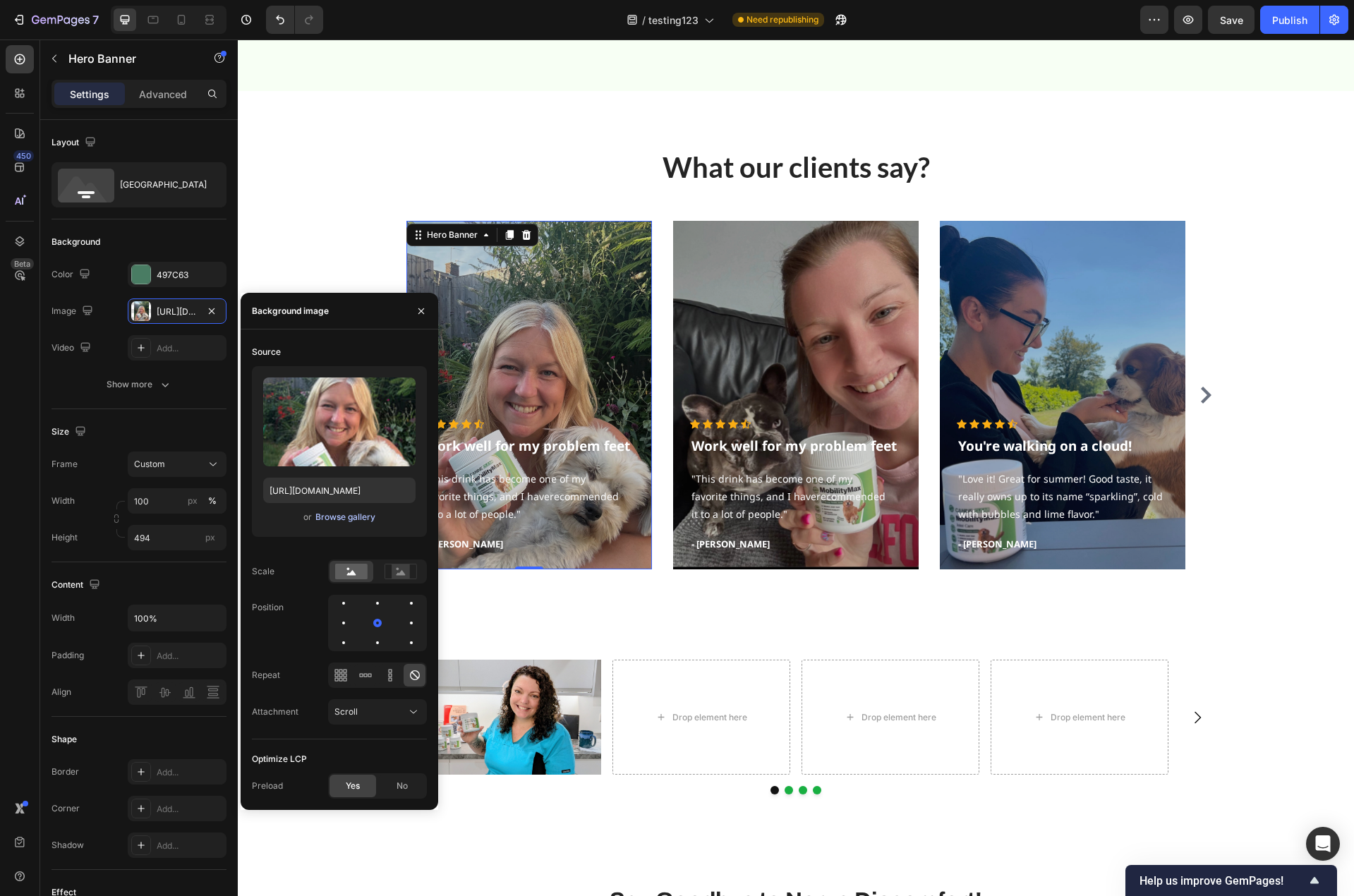
click at [342, 515] on div "Browse gallery" at bounding box center [345, 516] width 60 height 12
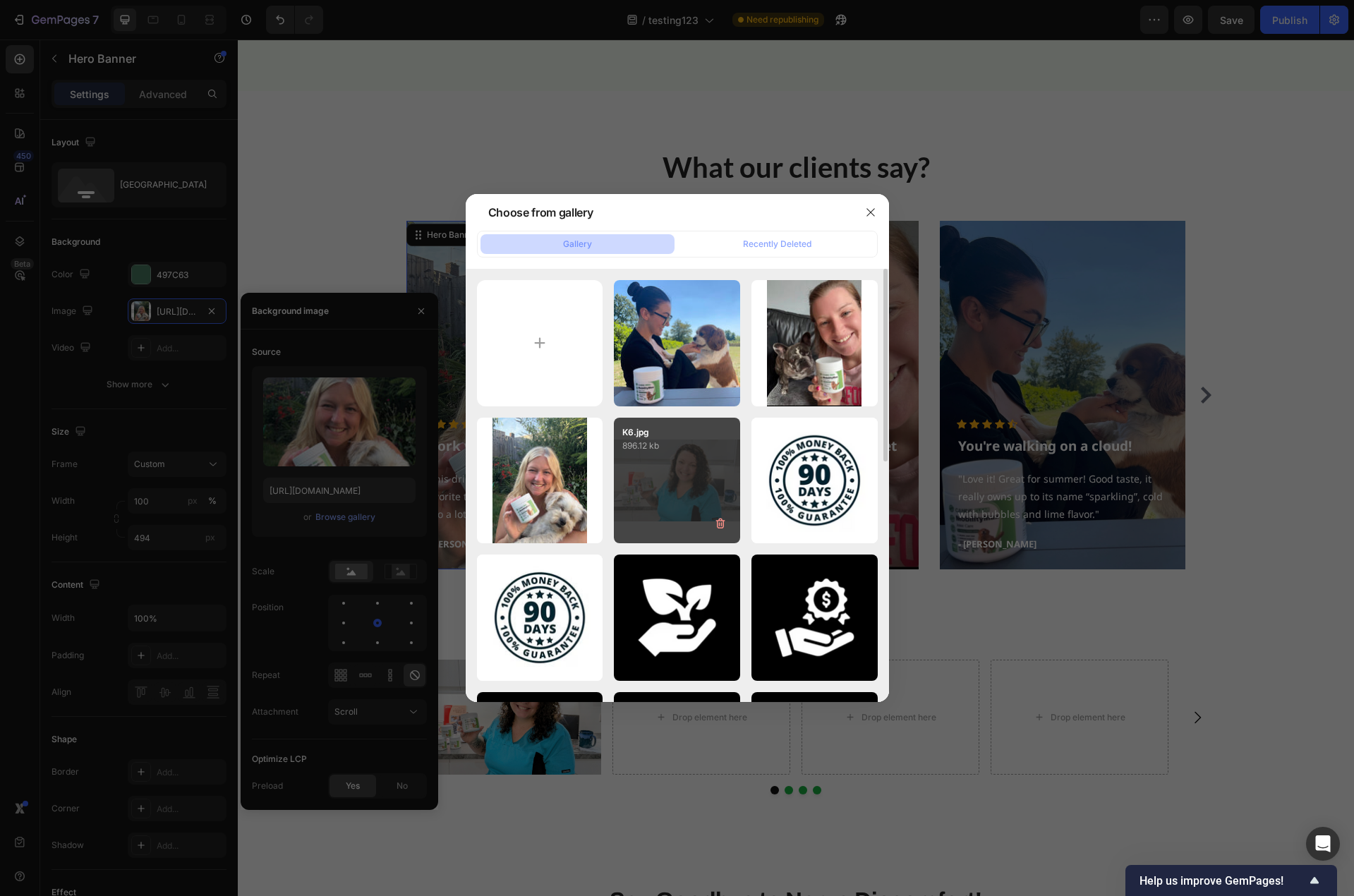
click at [664, 470] on div "K6.jpg 896.12 kb" at bounding box center [676, 480] width 126 height 126
type input "https://cdn.shopify.com/s/files/1/0779/3950/7530/files/gempages_481601137481352…"
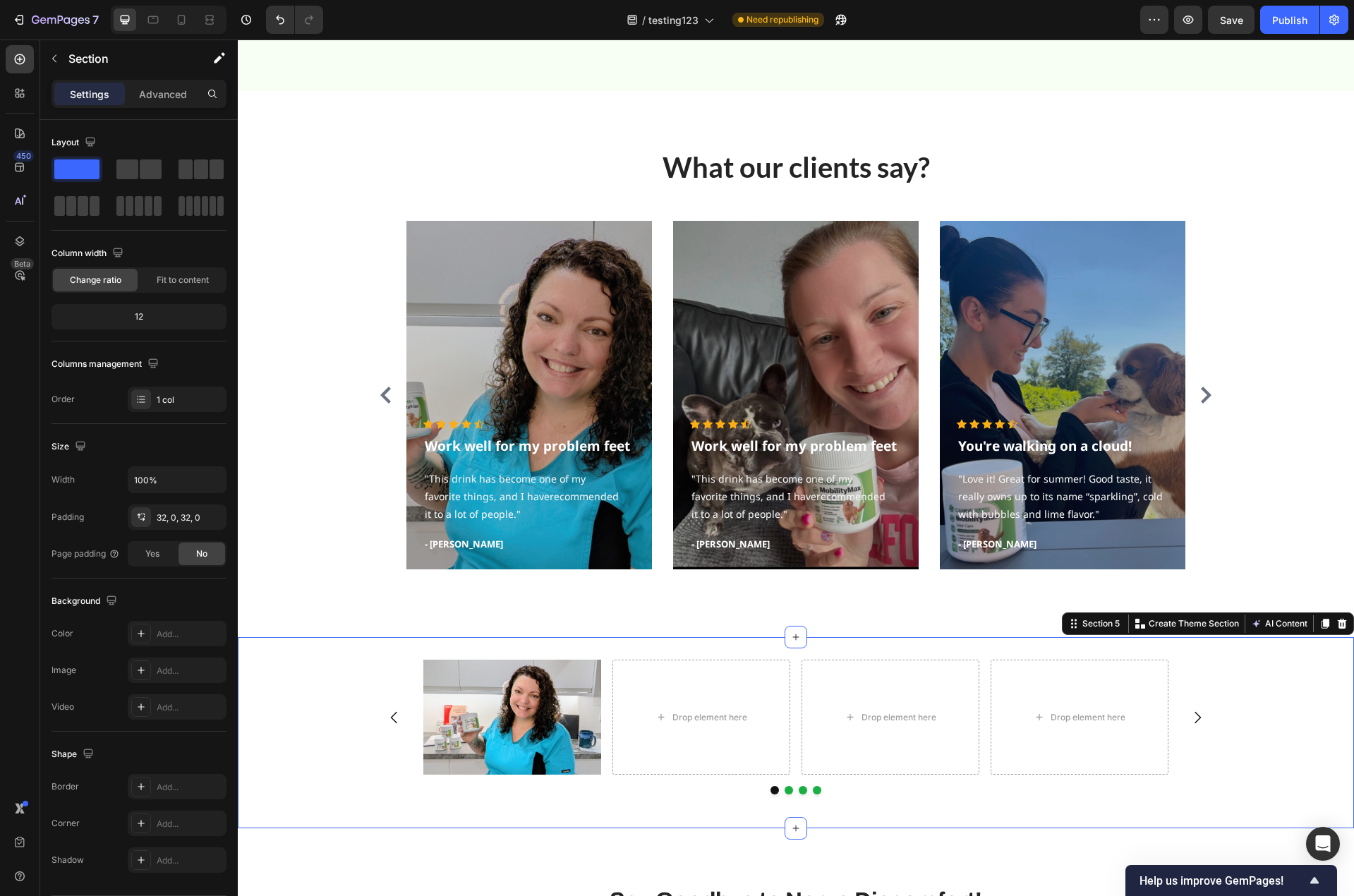
click at [1252, 671] on div "Image Drop element here Drop element here Drop element here Carousel" at bounding box center [795, 733] width 1116 height 146
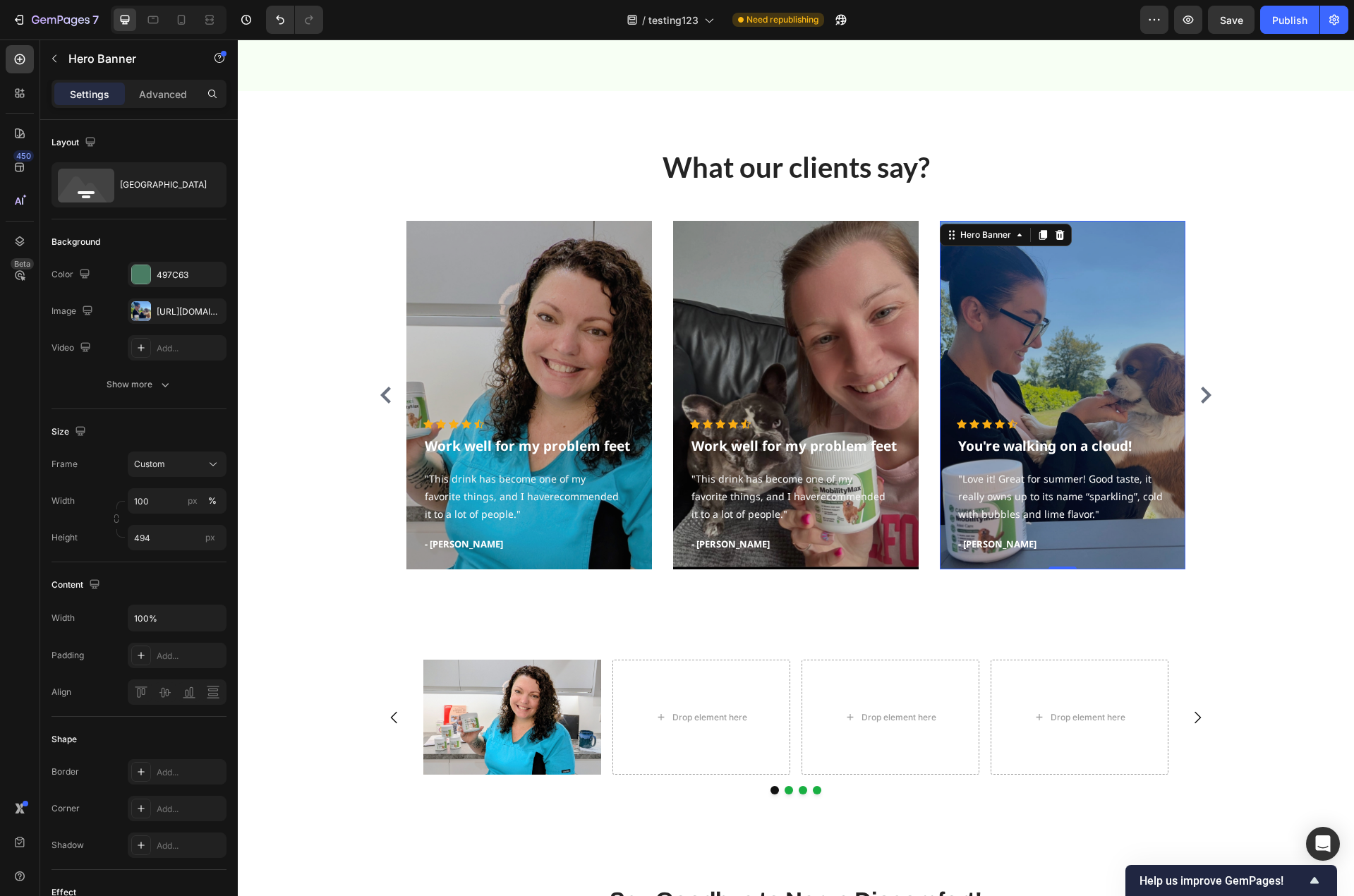
click at [1114, 362] on div "Overlay" at bounding box center [1062, 395] width 245 height 348
click at [155, 390] on div "Show more" at bounding box center [139, 384] width 65 height 14
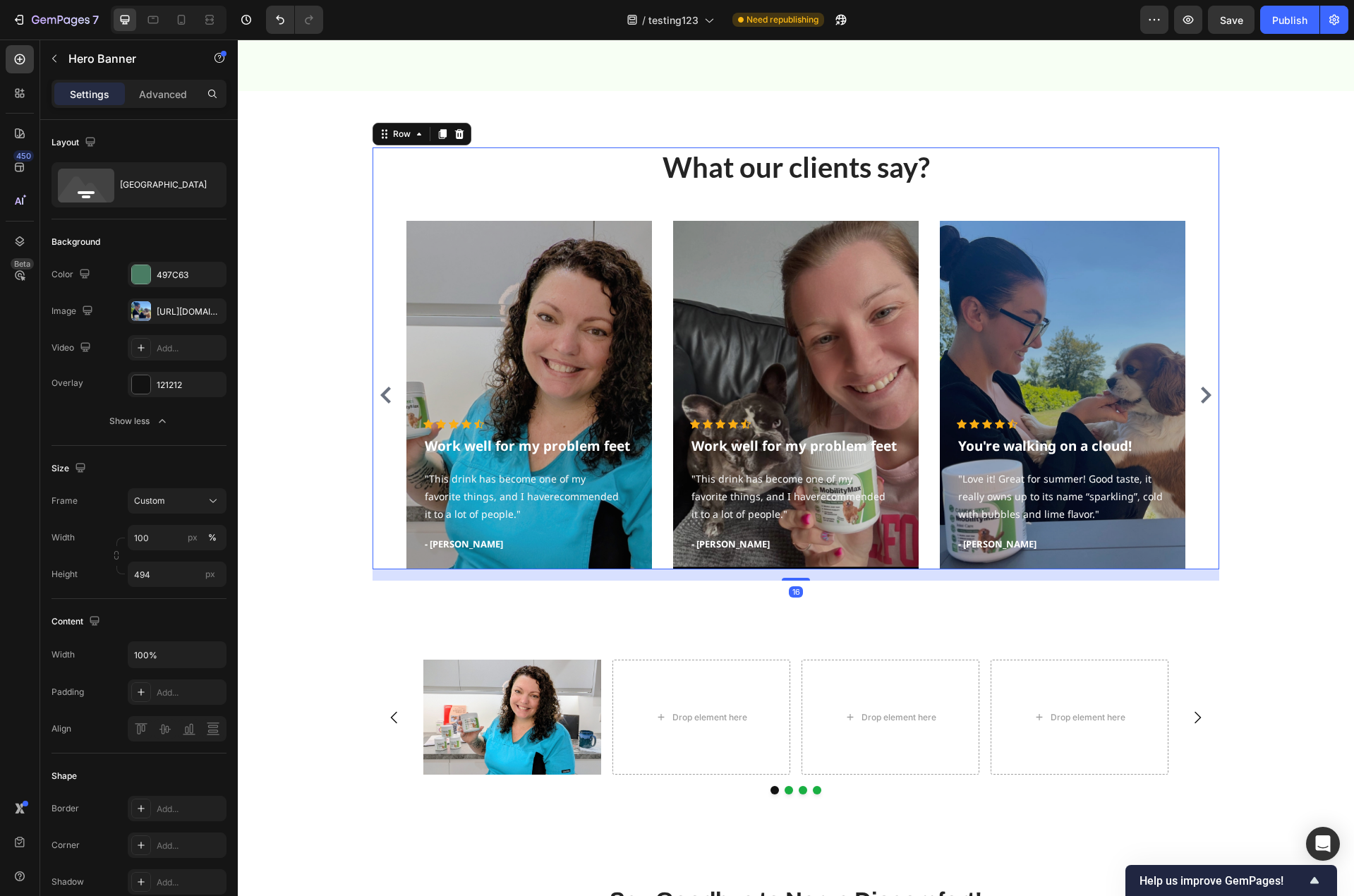
click at [463, 190] on div "What our clients say? Heading Icon Icon Icon Icon Icon Icon List Hoz Work well …" at bounding box center [795, 358] width 846 height 422
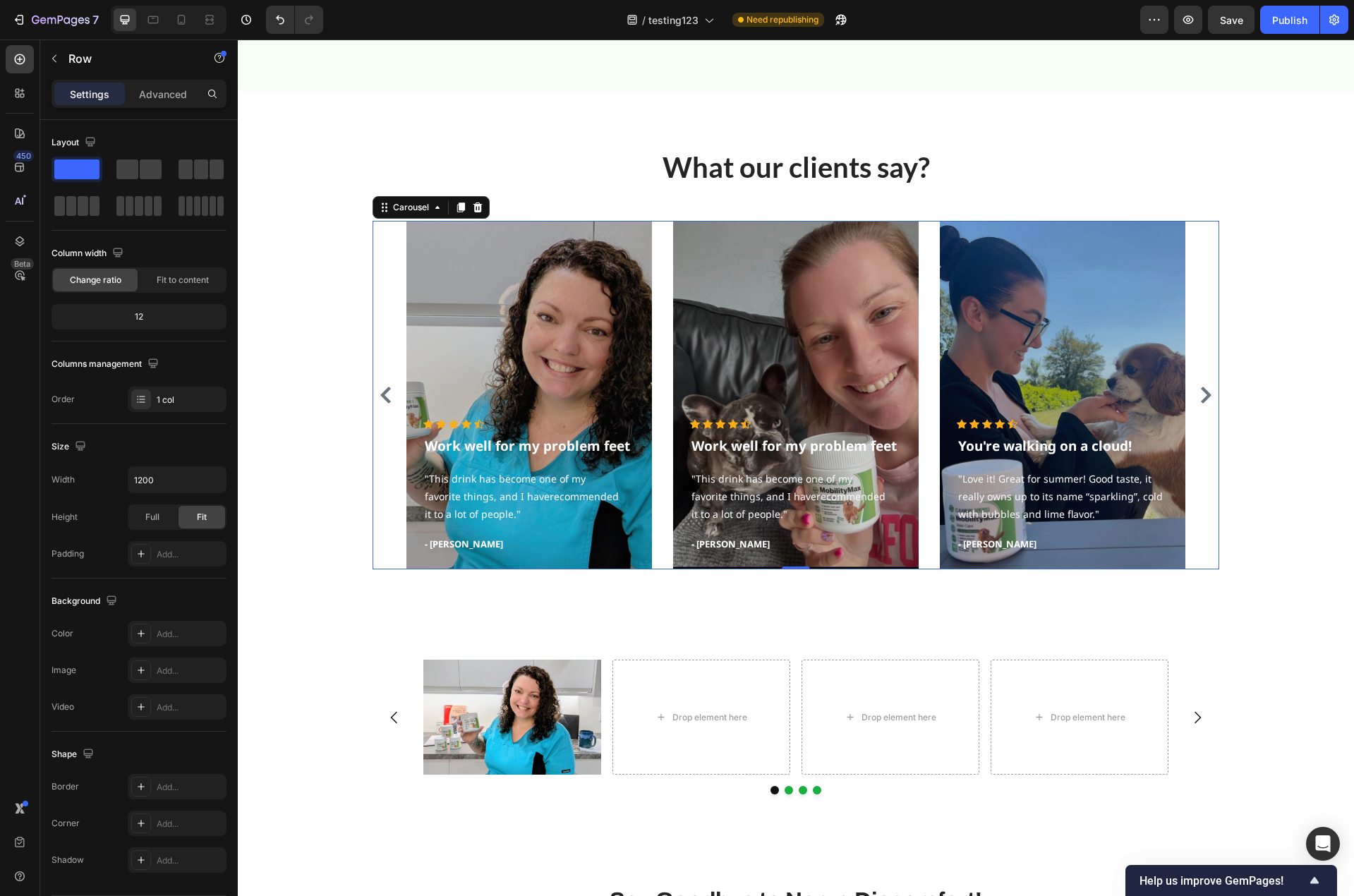
click at [399, 236] on div "Icon Icon Icon Icon Icon Icon List Hoz Work well for my problem feet Text block…" at bounding box center [795, 395] width 846 height 348
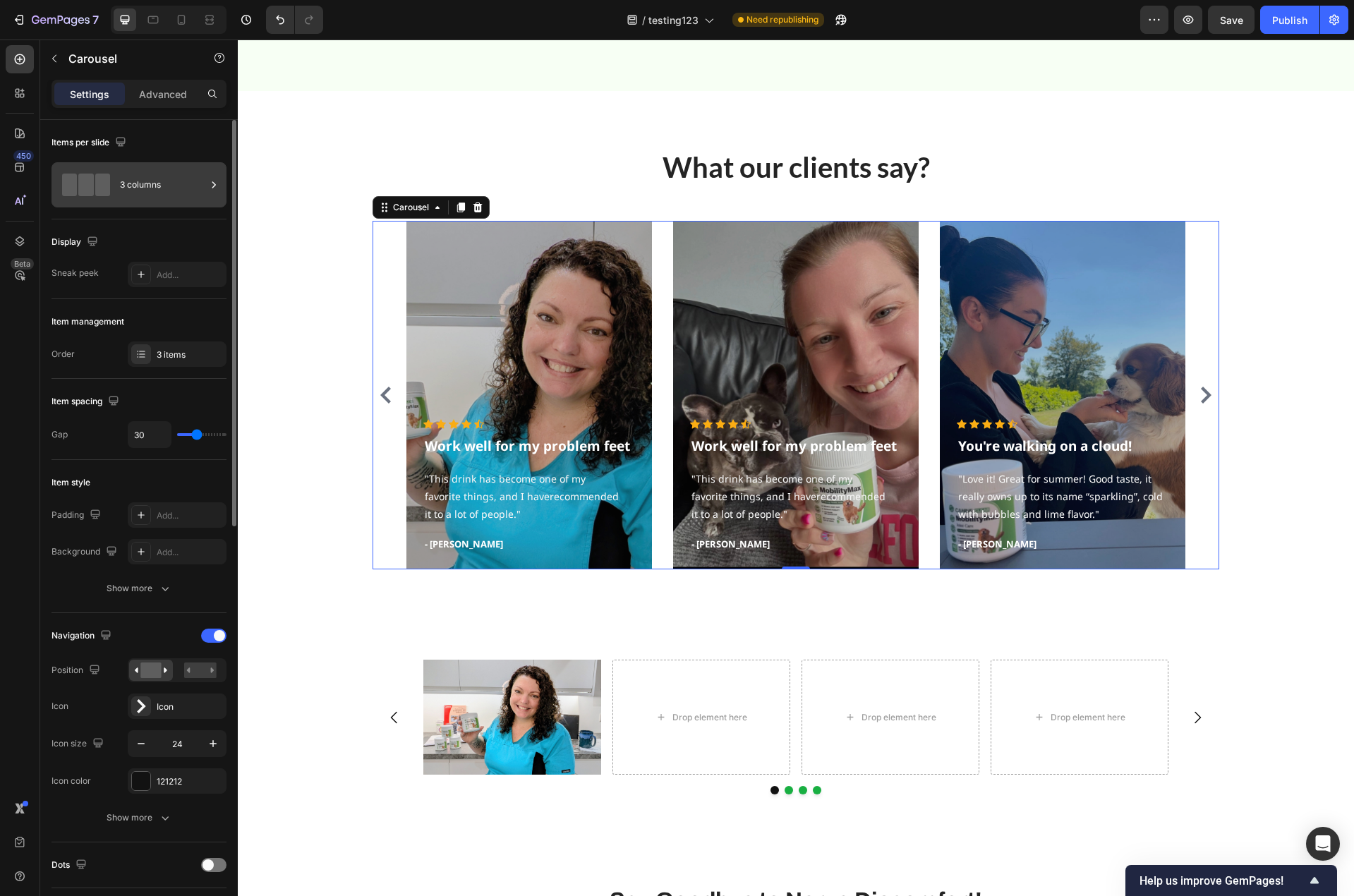
click at [138, 190] on div "3 columns" at bounding box center [163, 185] width 87 height 33
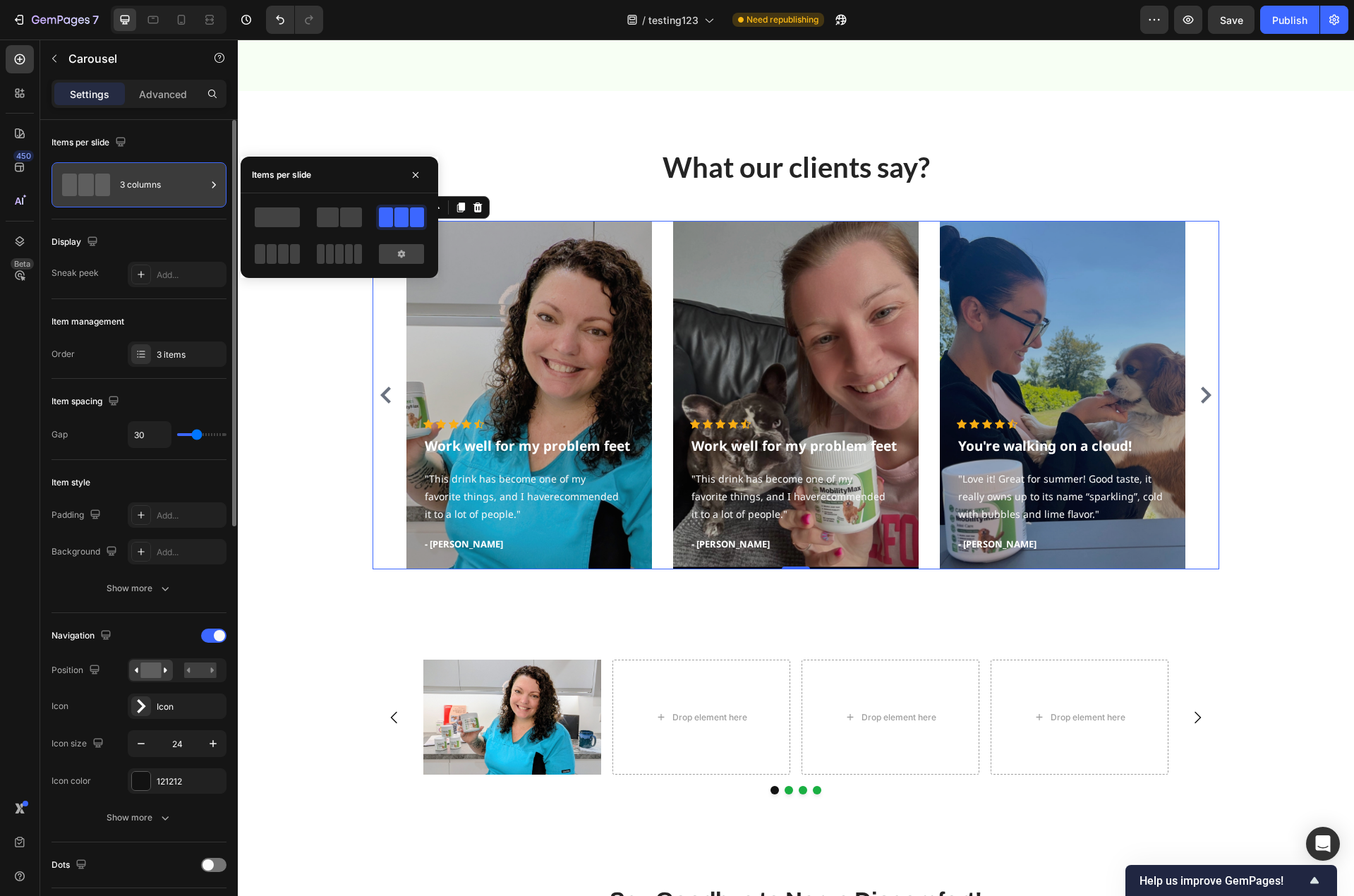
click at [138, 189] on div "3 columns" at bounding box center [163, 185] width 87 height 33
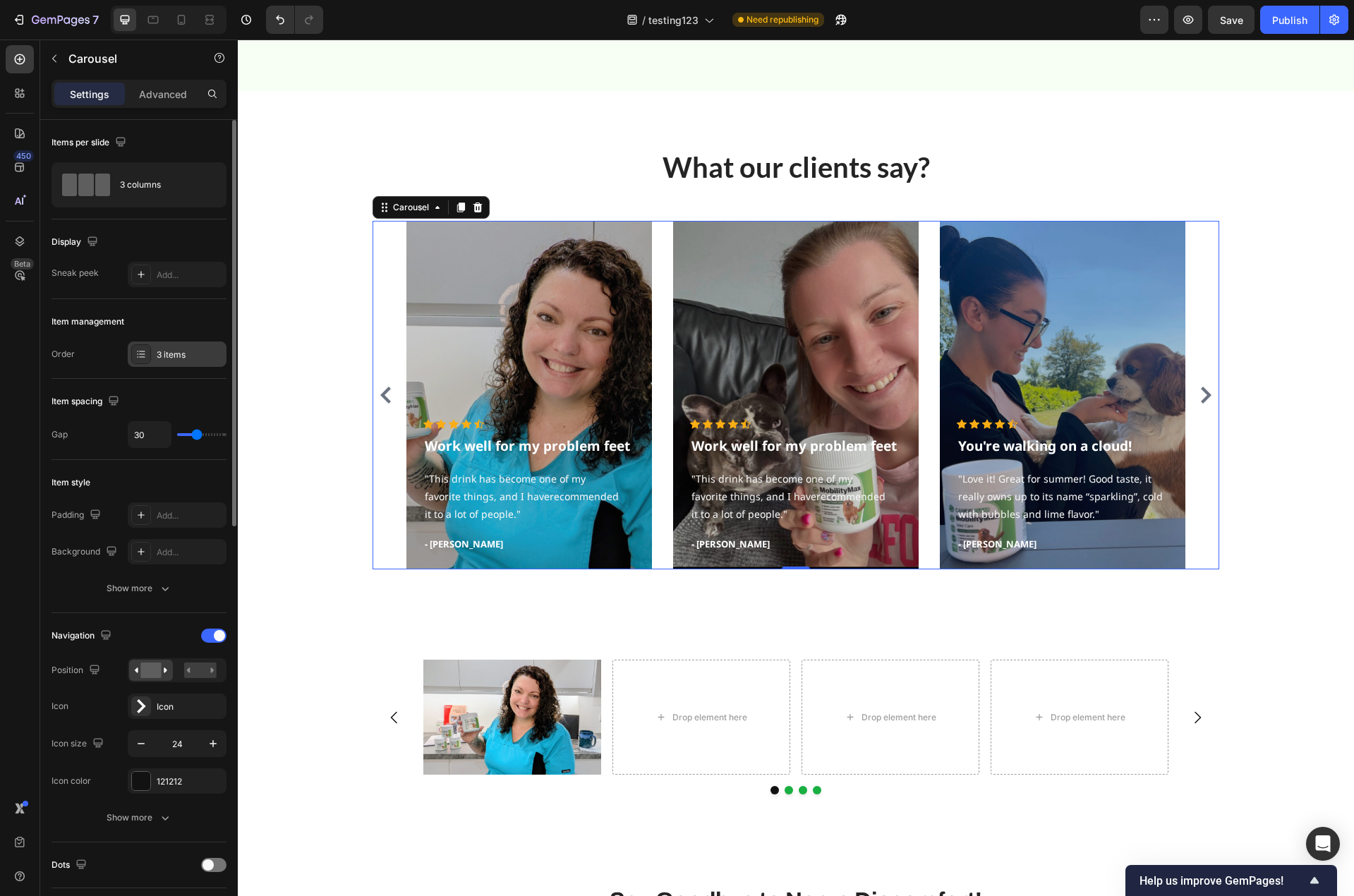
click at [144, 363] on div at bounding box center [140, 354] width 20 height 20
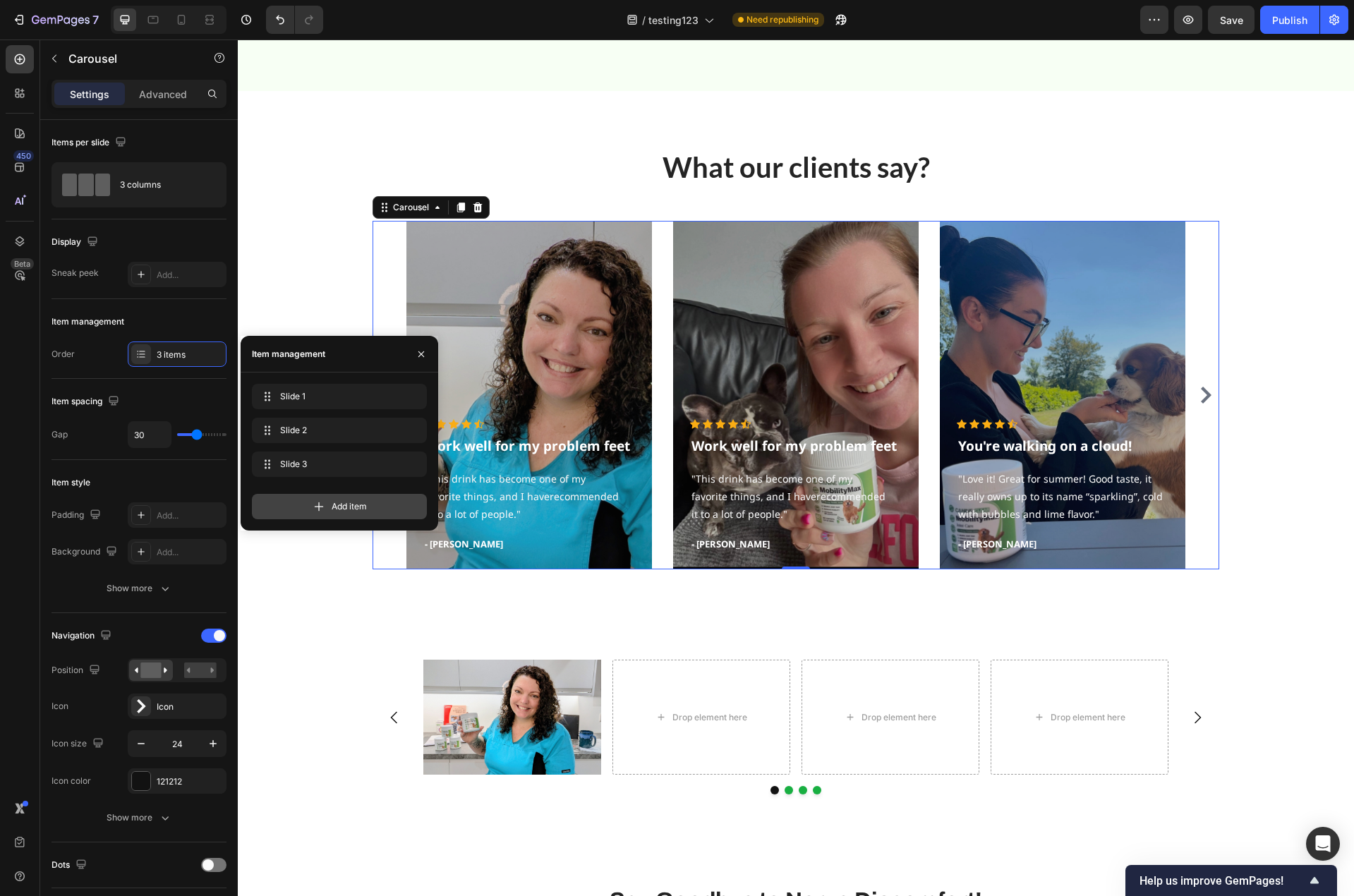
click at [324, 510] on icon at bounding box center [318, 506] width 14 height 14
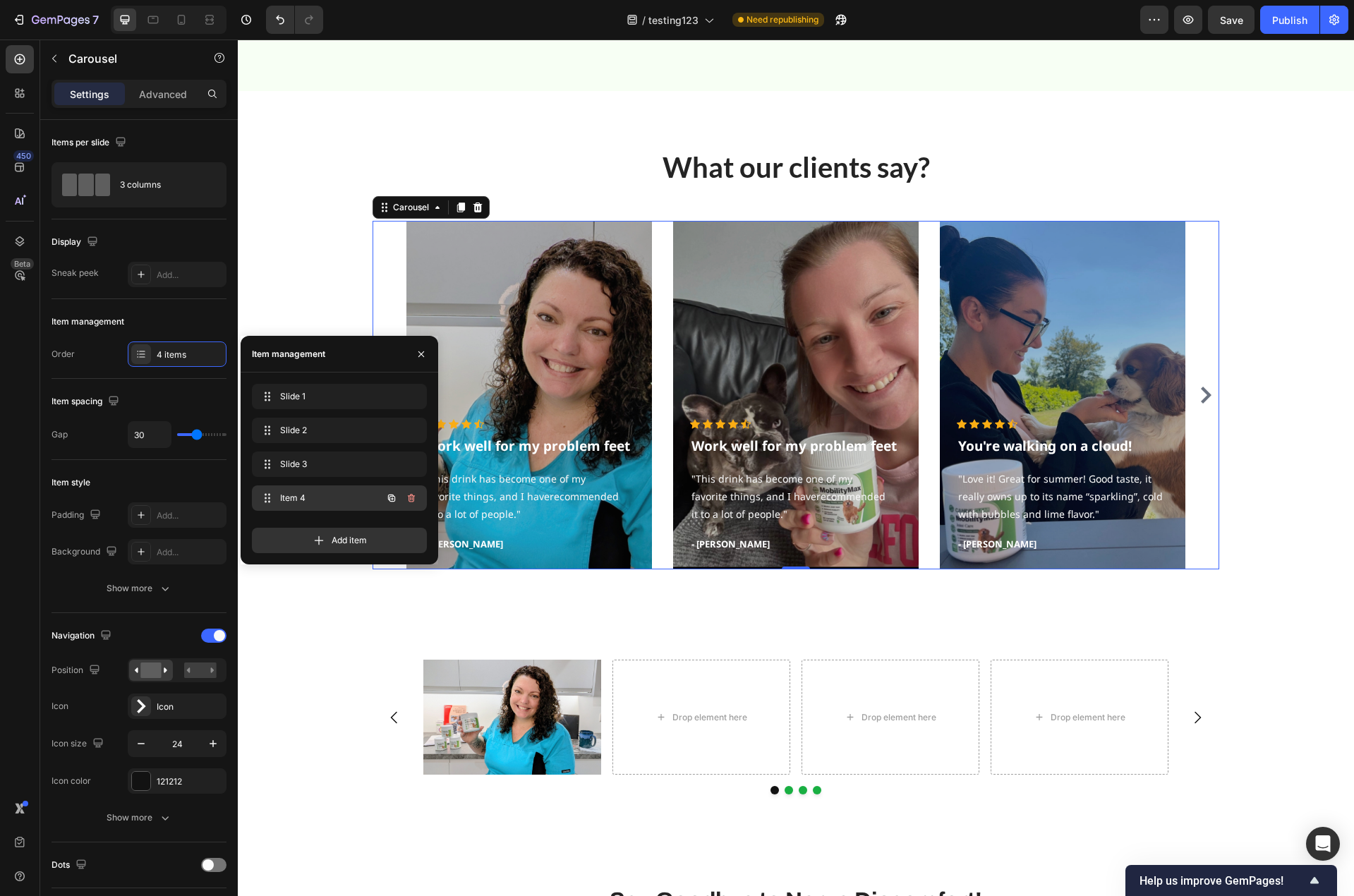
click at [316, 500] on span "Item 4" at bounding box center [319, 497] width 80 height 12
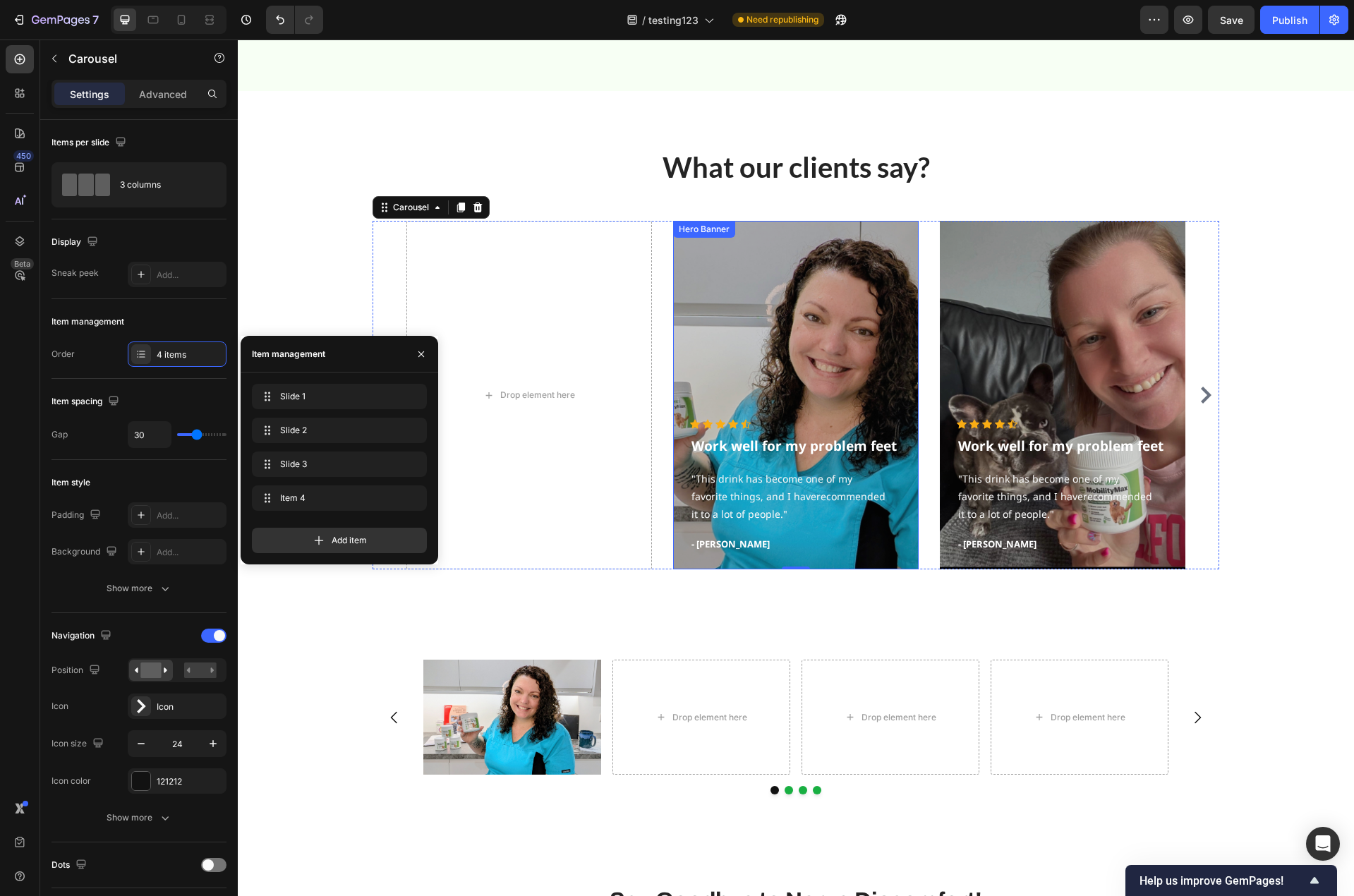
click at [826, 295] on div "Overlay" at bounding box center [795, 395] width 245 height 348
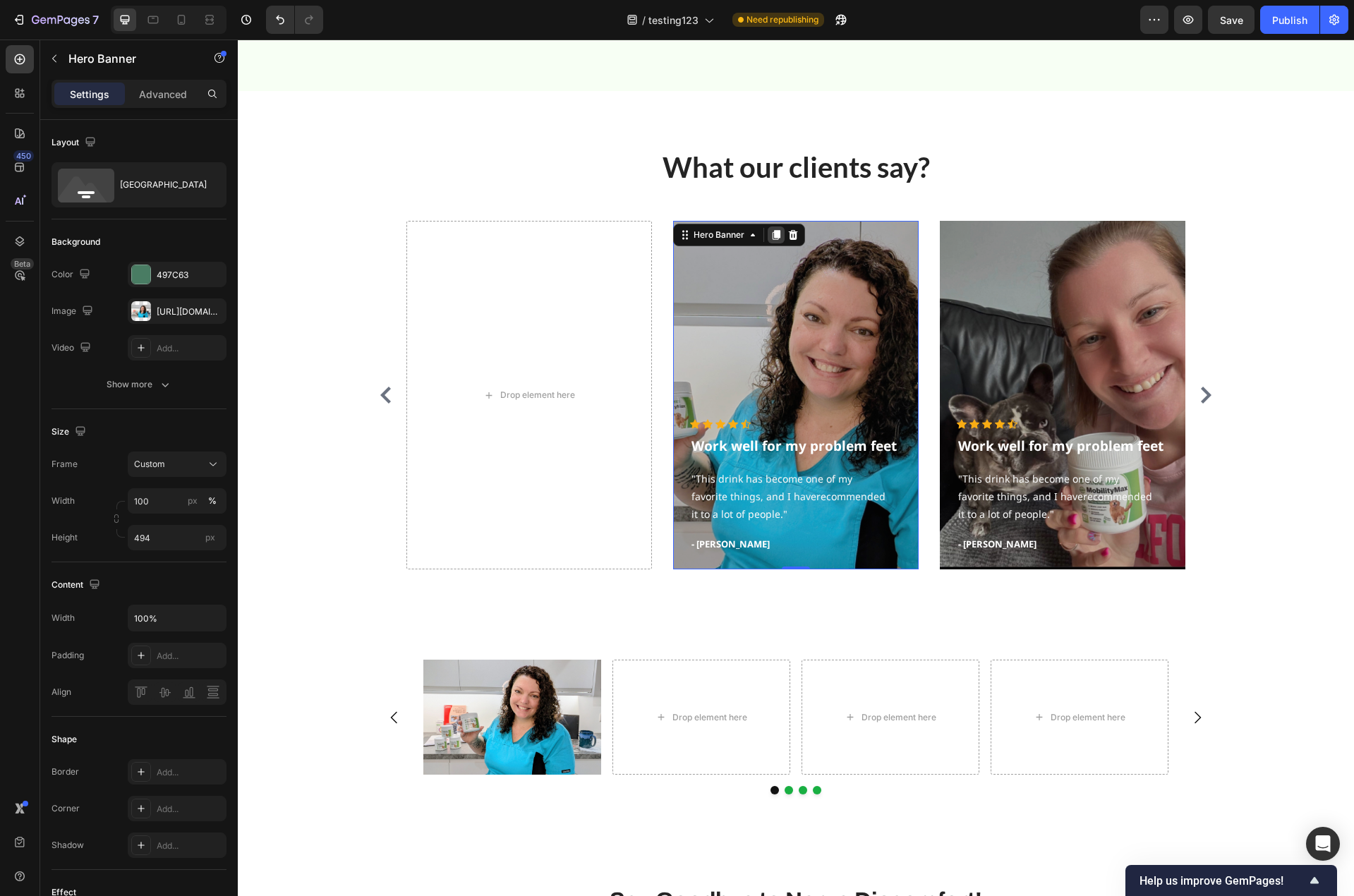
click at [772, 239] on icon at bounding box center [776, 235] width 8 height 10
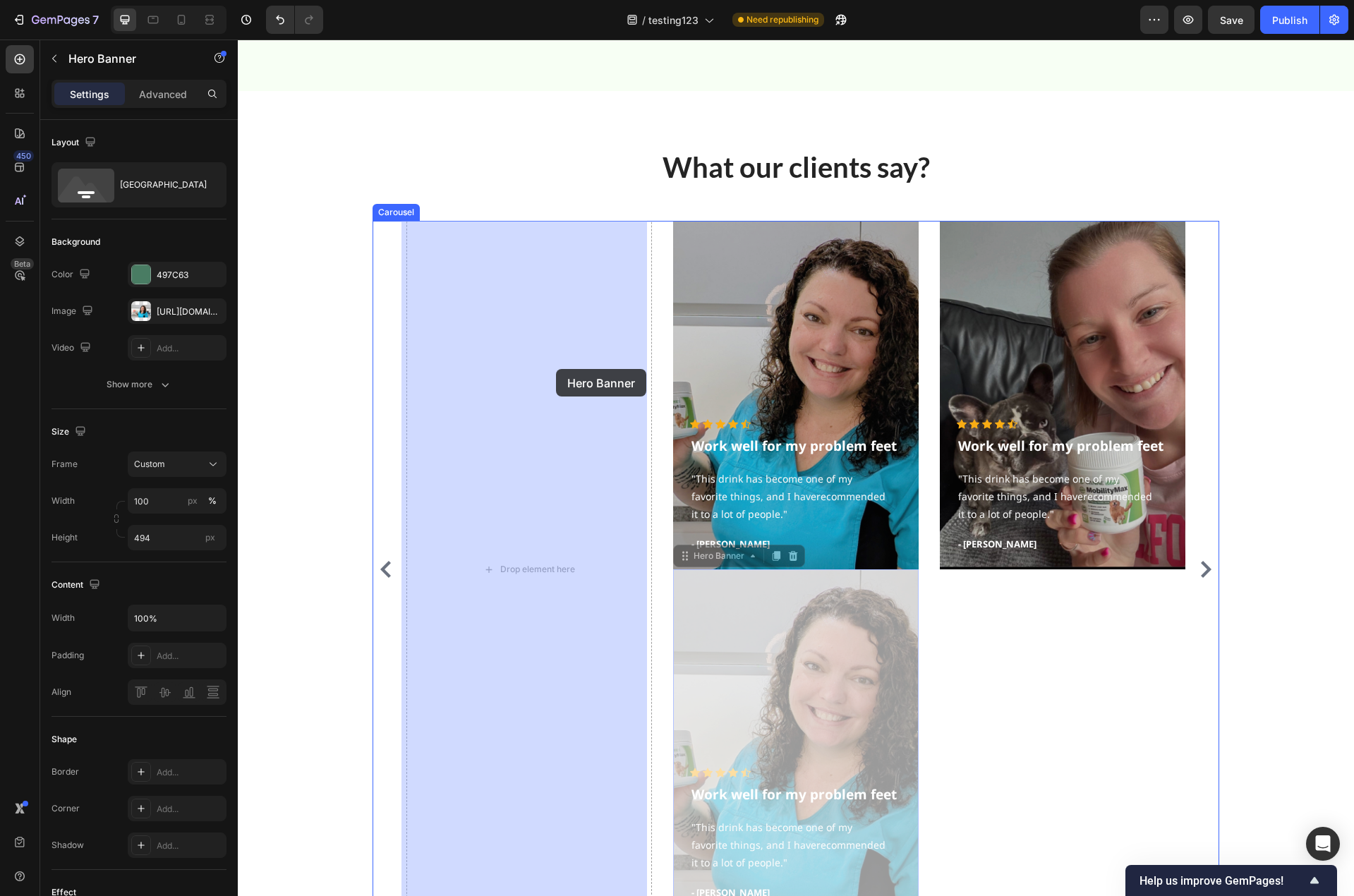
drag, startPoint x: 788, startPoint y: 674, endPoint x: 555, endPoint y: 368, distance: 384.6
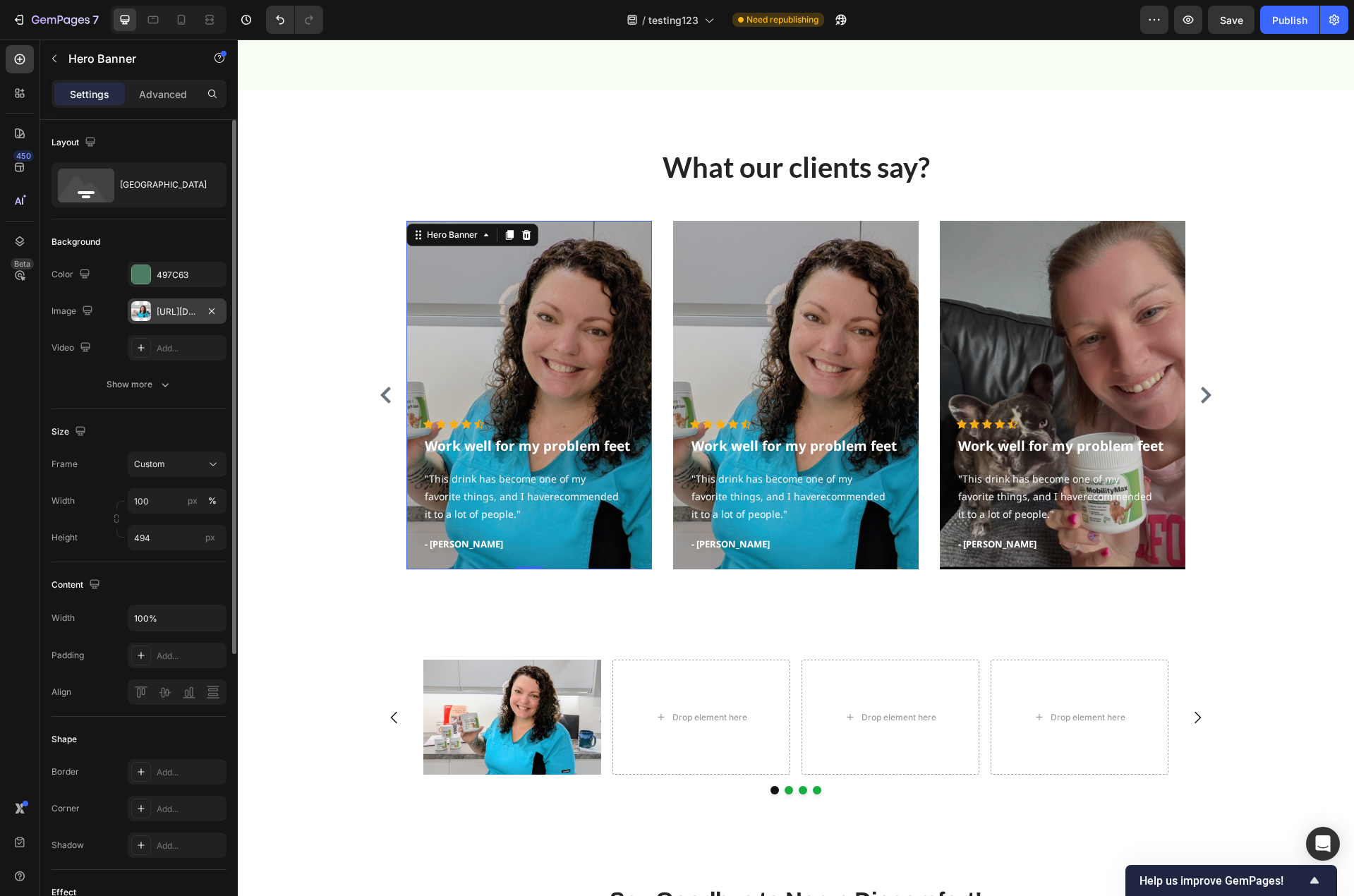
click at [165, 311] on div "https://cdn.shopify.com/s/files/1/0779/3950/7530/files/gempages_481601137481352…" at bounding box center [177, 311] width 41 height 12
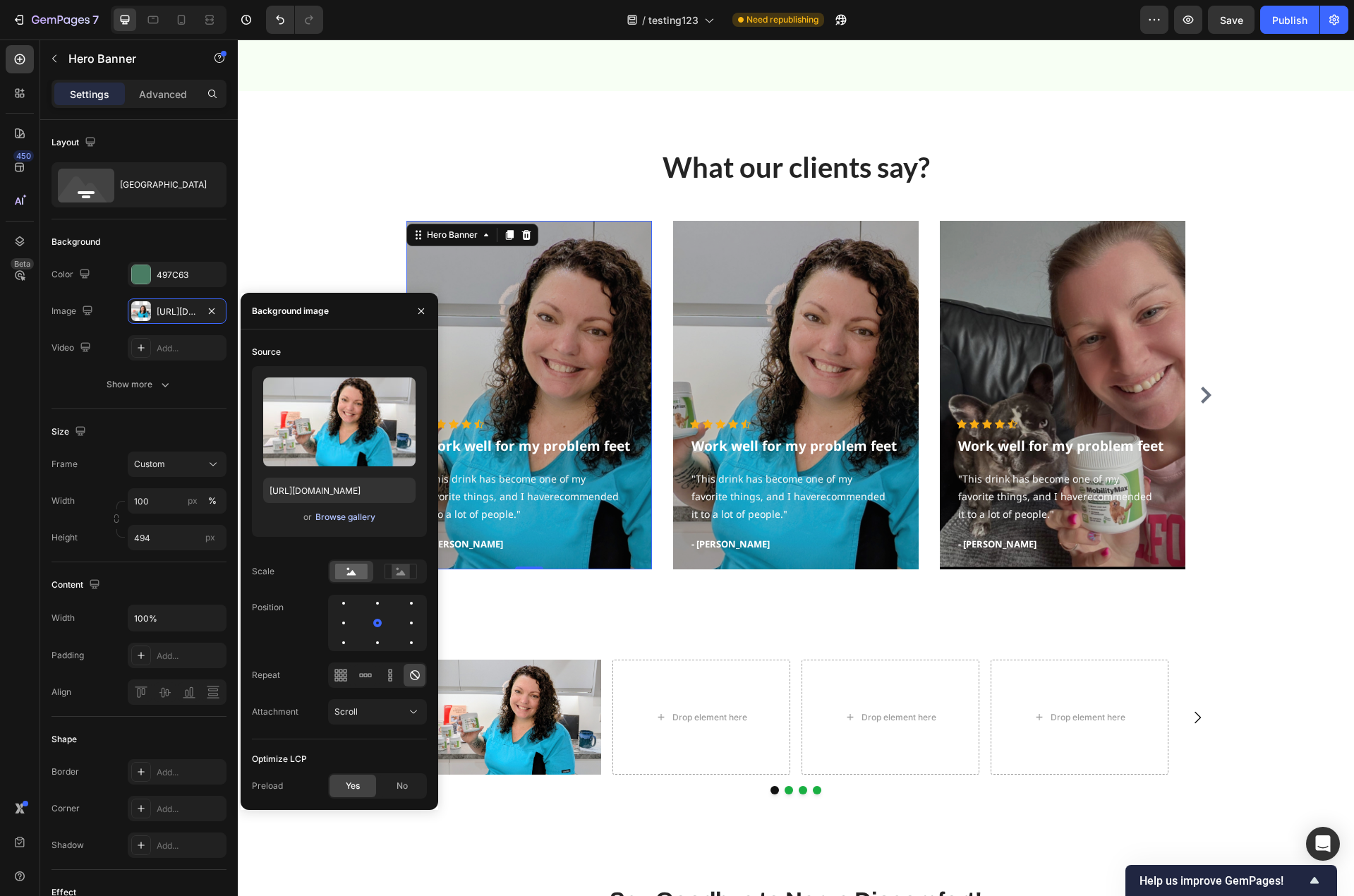
click at [335, 515] on div "Browse gallery" at bounding box center [345, 516] width 60 height 12
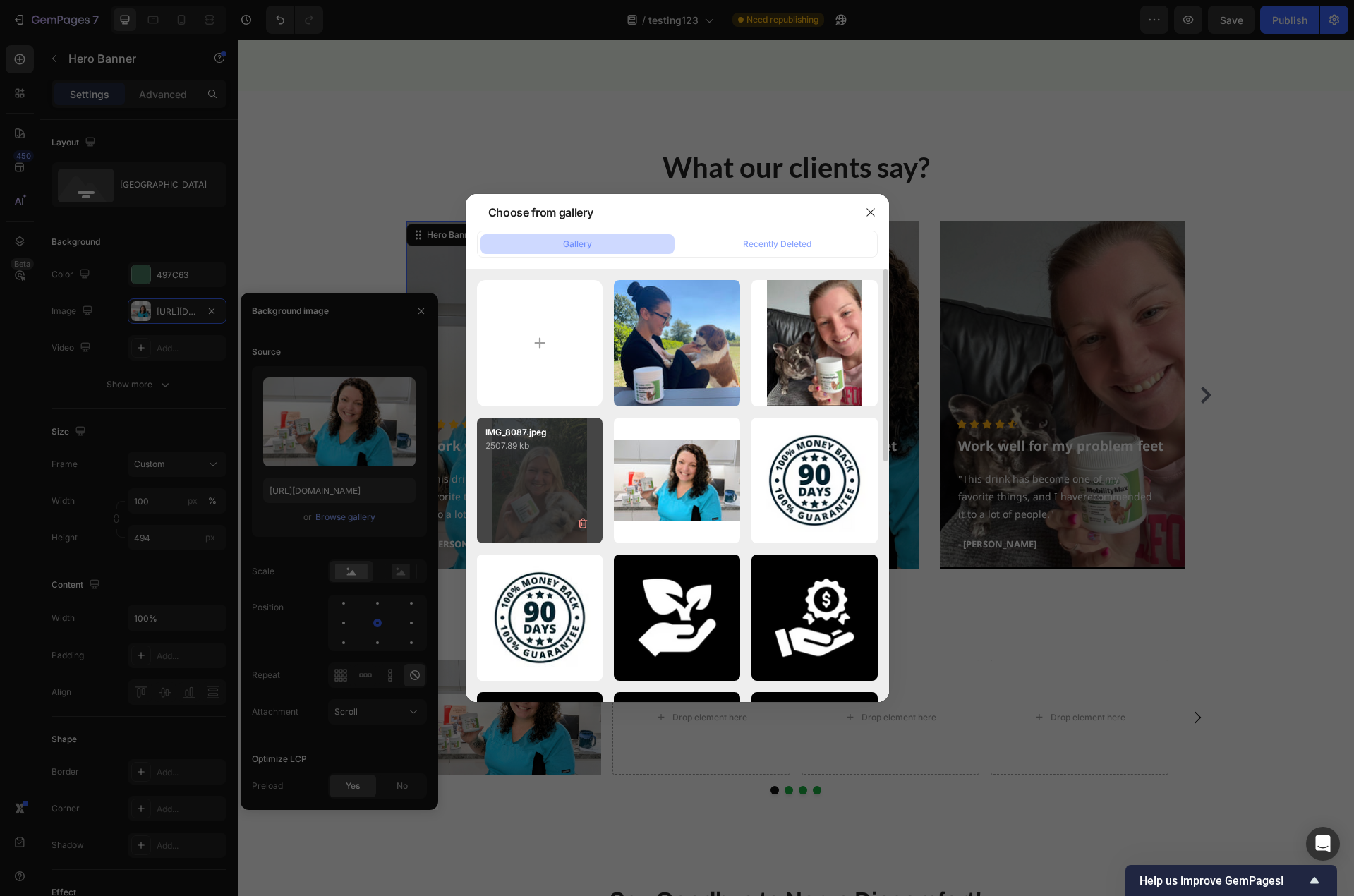
click at [537, 481] on div "IMG_8087.jpeg 2507.89 kb" at bounding box center [539, 480] width 126 height 126
type input "https://cdn.shopify.com/s/files/1/0779/3950/7530/files/gempages_481601137481352…"
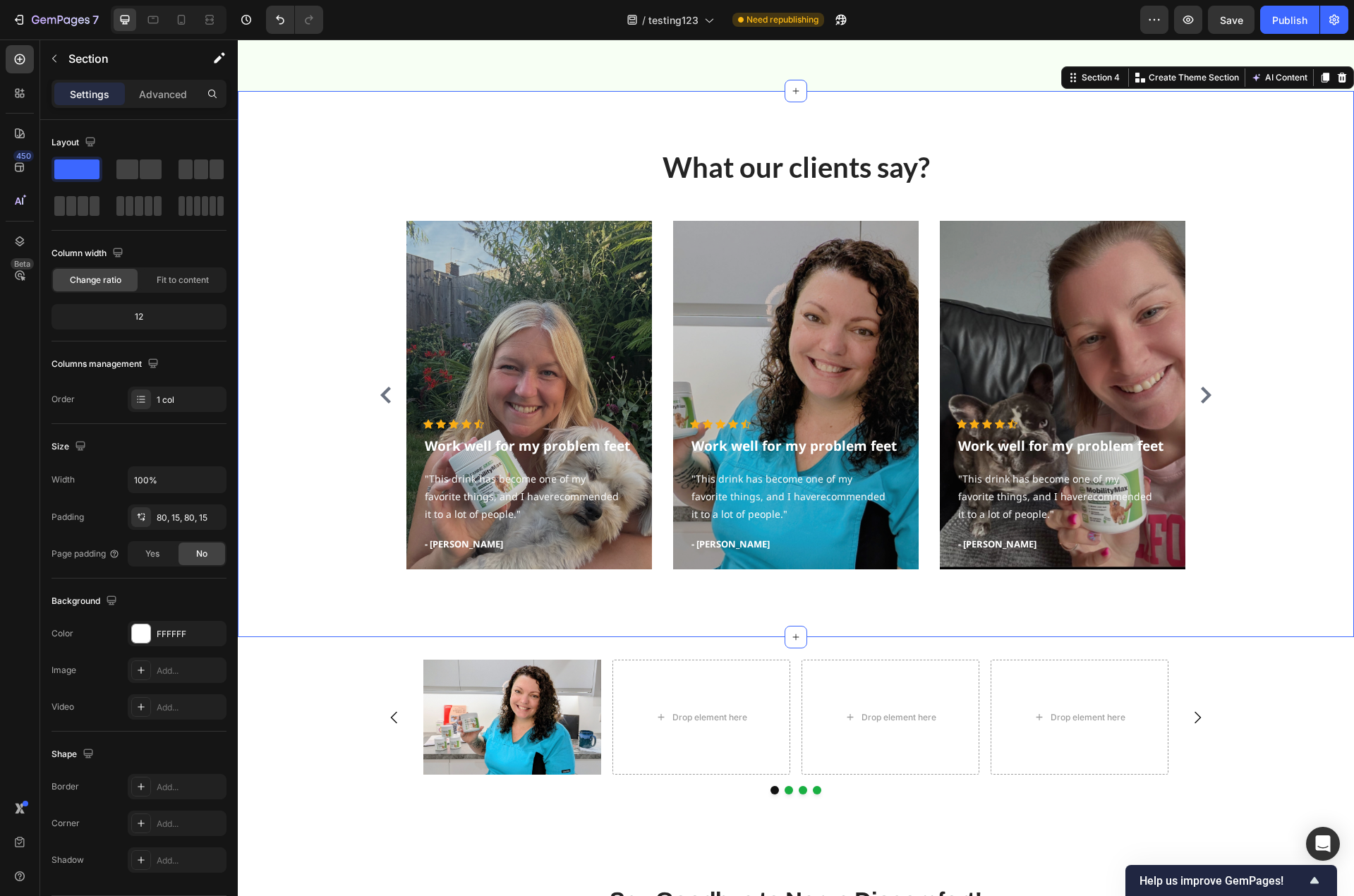
click at [1301, 560] on div "What our clients say? Heading Icon Icon Icon Icon Icon Icon List Hoz Work well …" at bounding box center [795, 363] width 1095 height 433
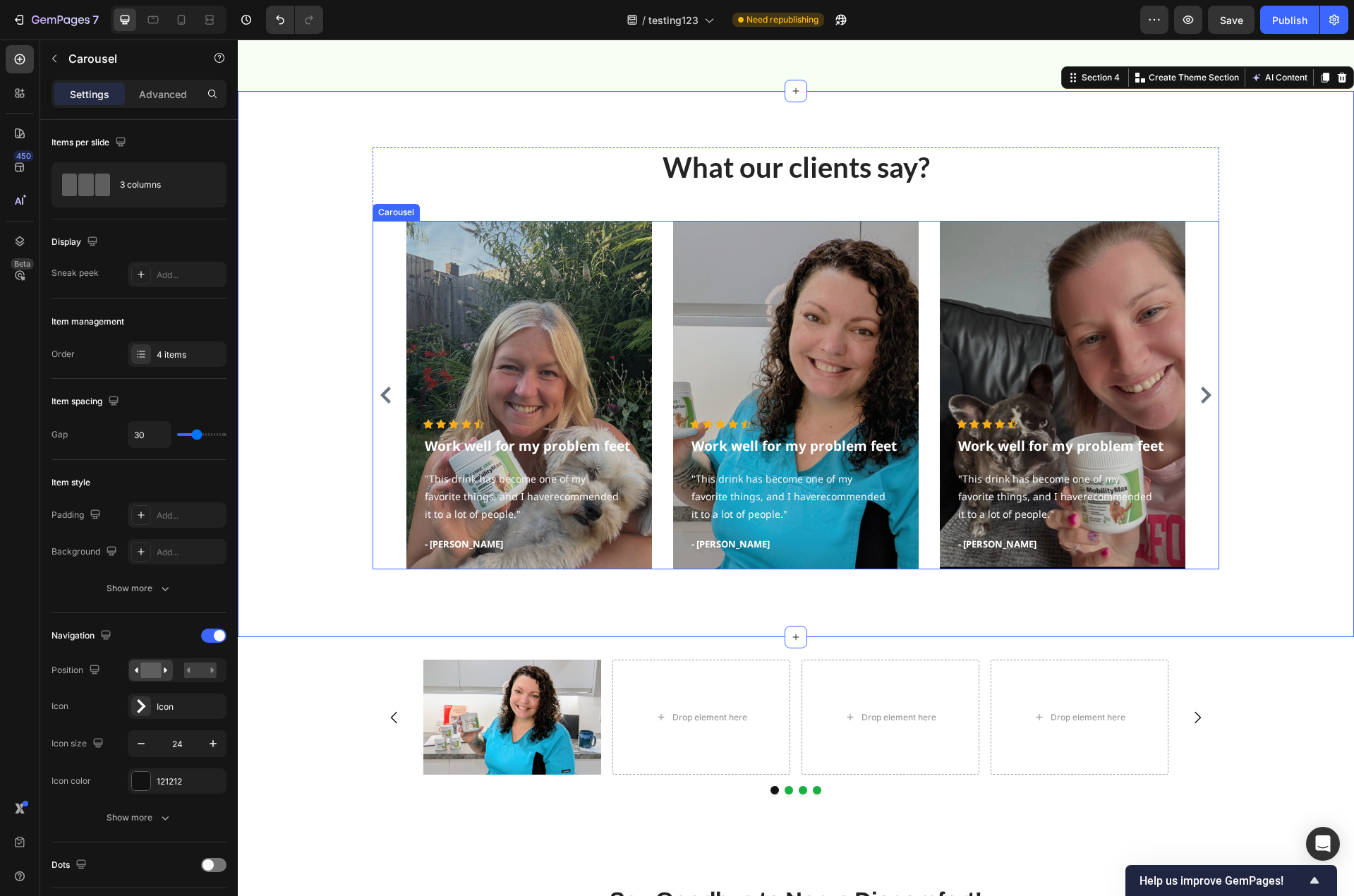
click at [381, 247] on div "Icon Icon Icon Icon Icon Icon List Hoz Work well for my problem feet Text block…" at bounding box center [795, 395] width 846 height 348
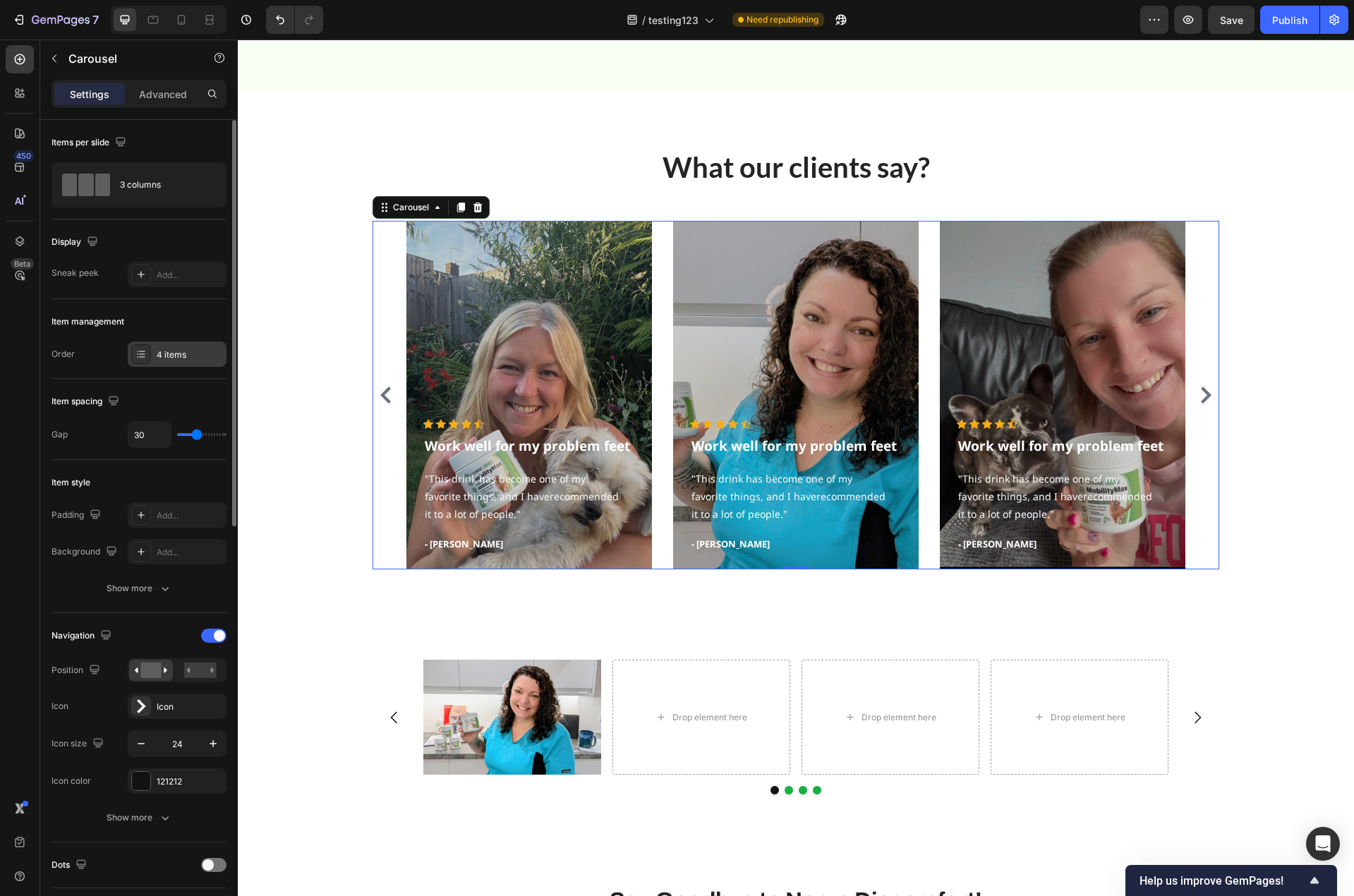
click at [146, 356] on icon at bounding box center [141, 354] width 12 height 12
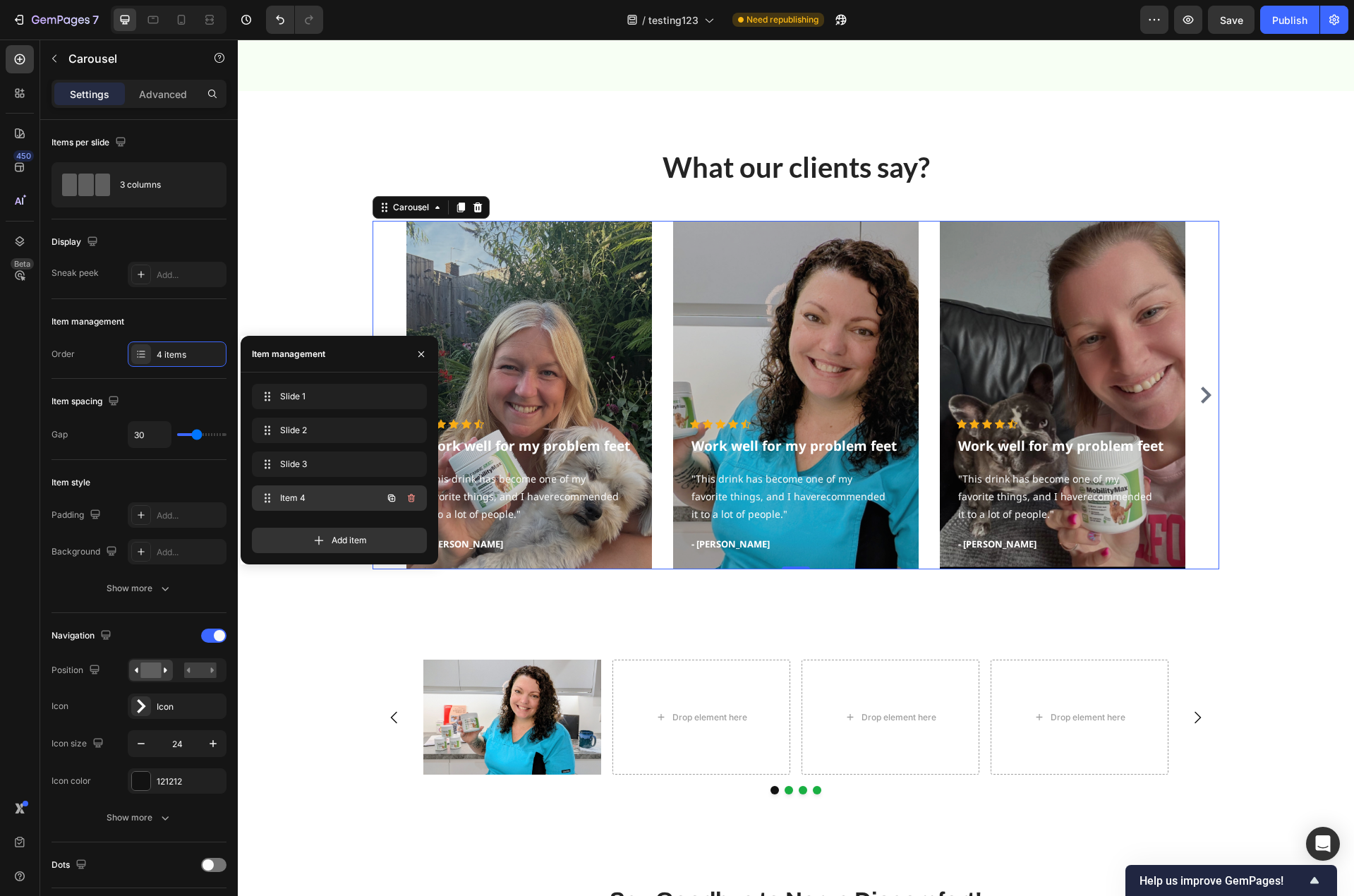
click at [305, 505] on div "Item 4 Item 4" at bounding box center [319, 498] width 124 height 20
click at [304, 501] on span "Item 4" at bounding box center [329, 497] width 105 height 12
click at [345, 538] on span "Add item" at bounding box center [349, 539] width 36 height 12
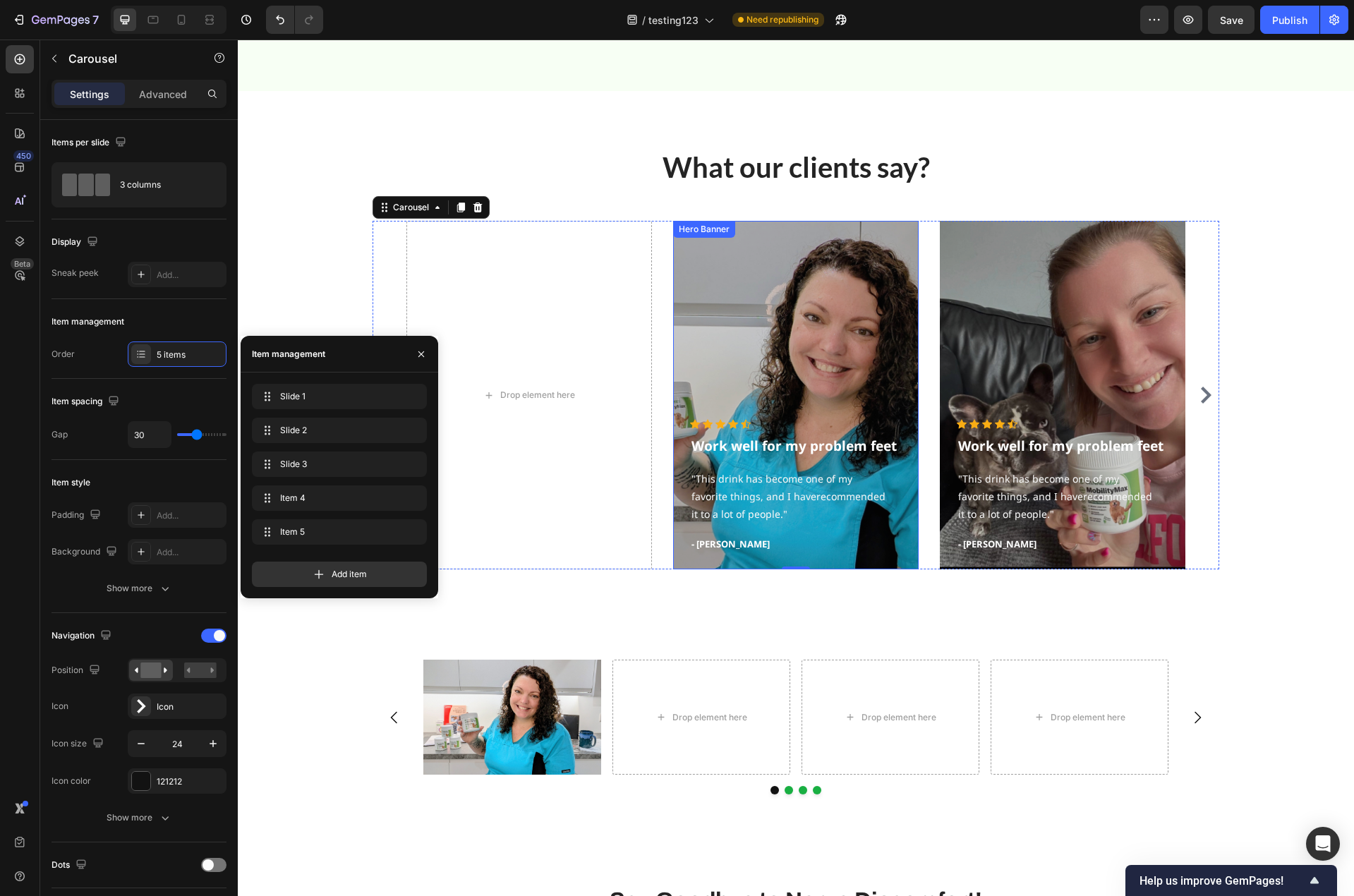
click at [778, 354] on div "Overlay" at bounding box center [795, 395] width 245 height 348
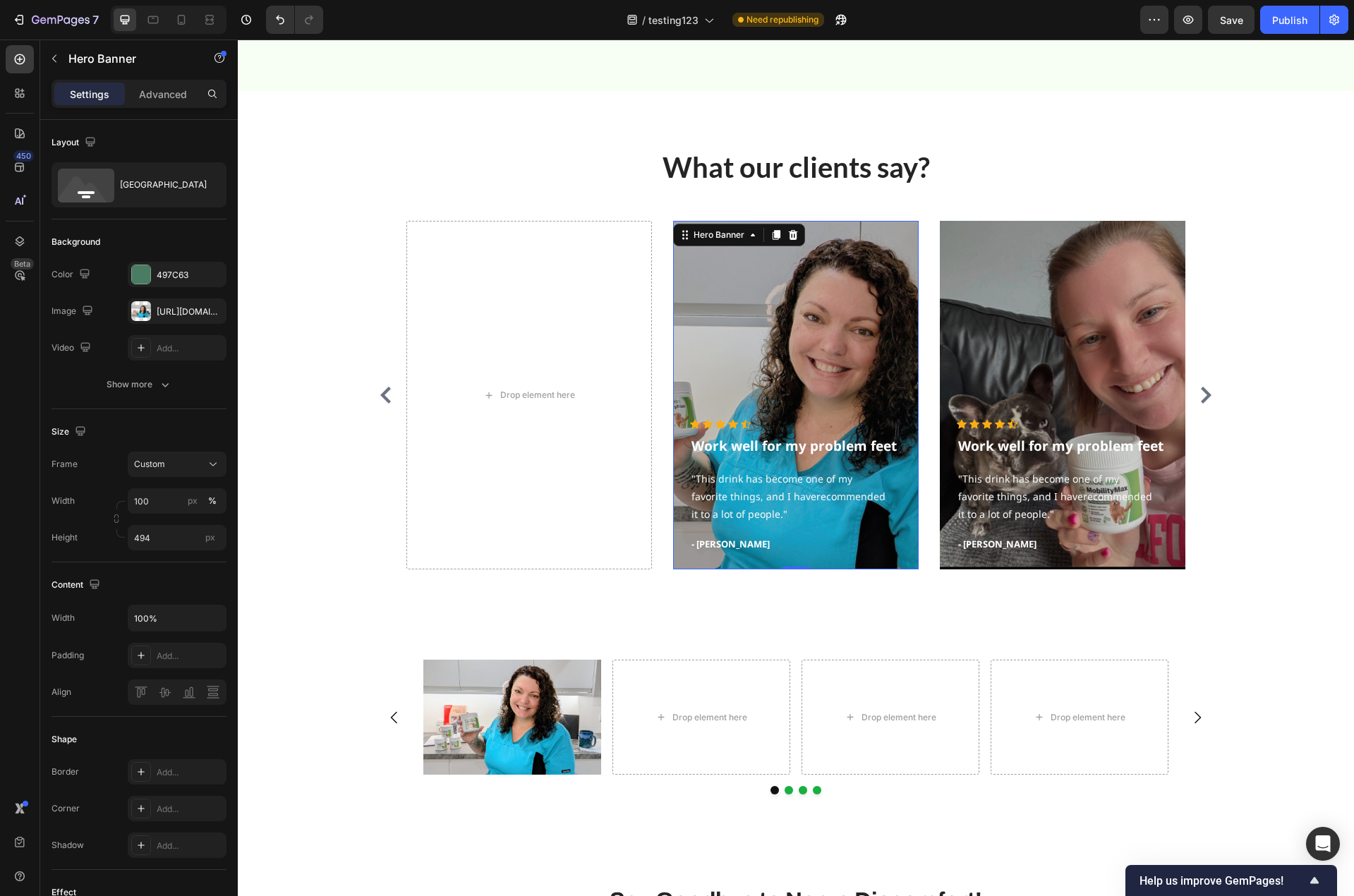
drag, startPoint x: 771, startPoint y: 239, endPoint x: 765, endPoint y: 256, distance: 18.0
click at [770, 238] on icon at bounding box center [776, 235] width 12 height 12
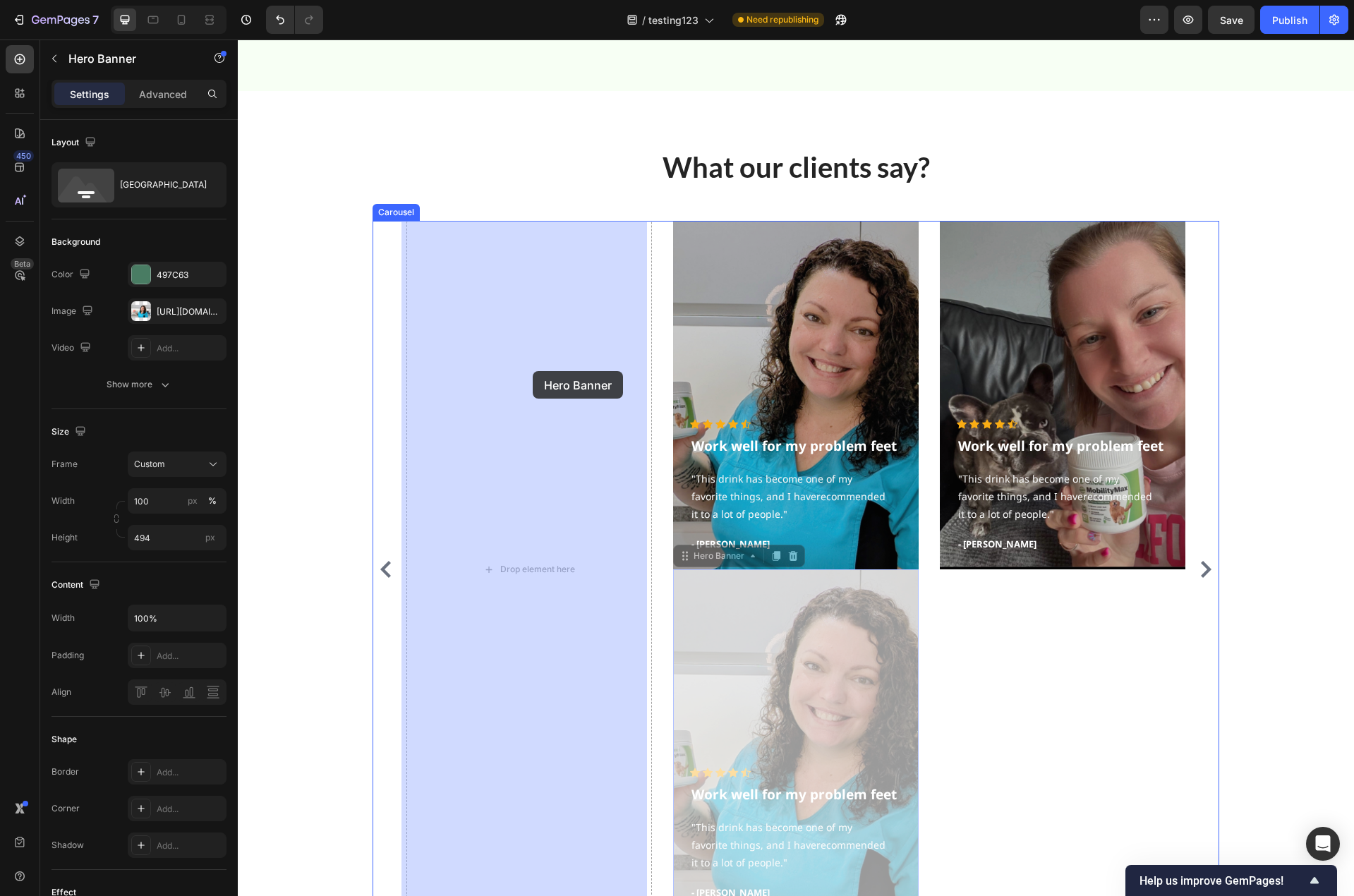
drag, startPoint x: 786, startPoint y: 627, endPoint x: 551, endPoint y: 389, distance: 334.5
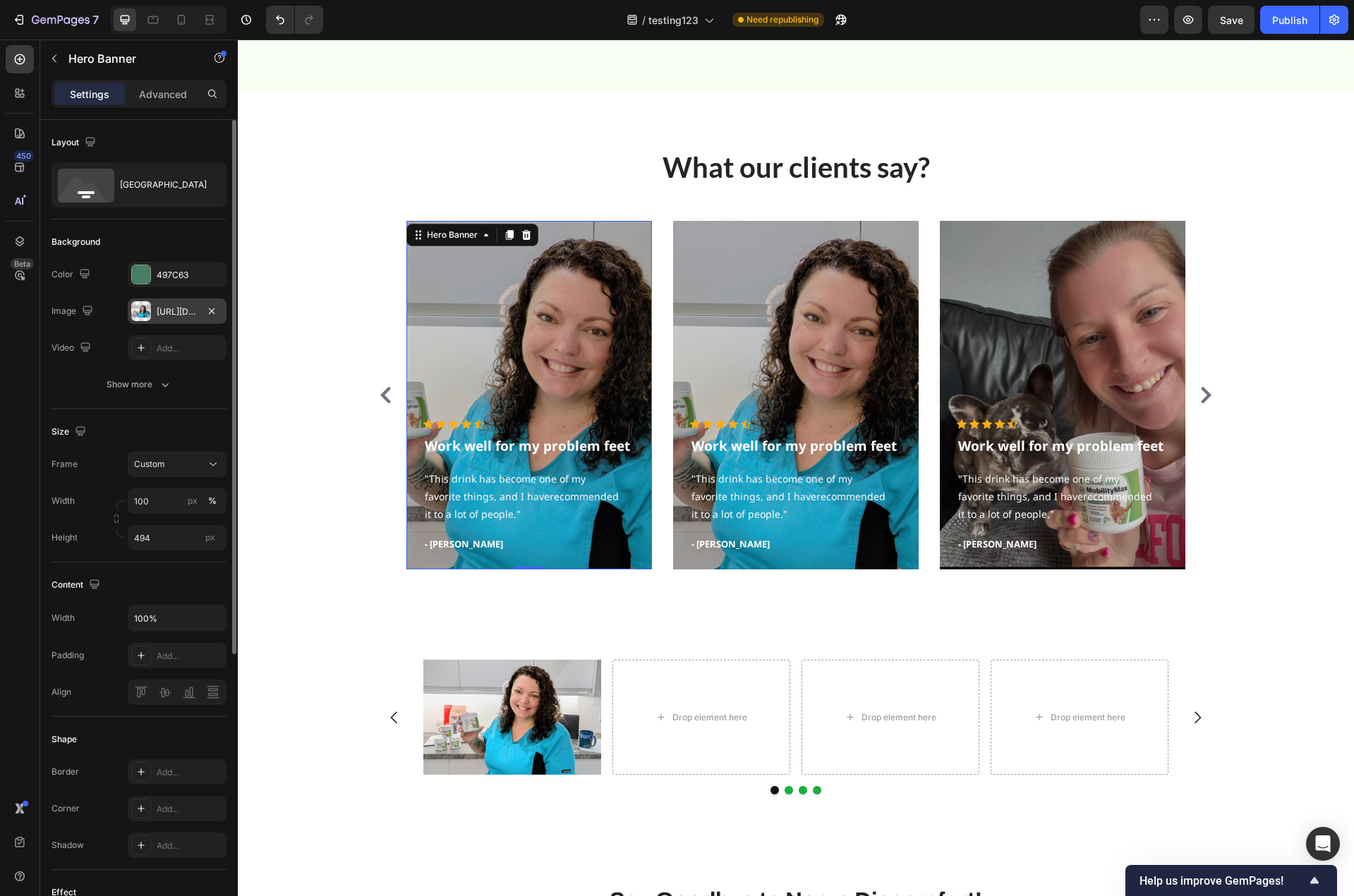
click at [194, 312] on div "https://cdn.shopify.com/s/files/1/0779/3950/7530/files/gempages_481601137481352…" at bounding box center [177, 311] width 41 height 12
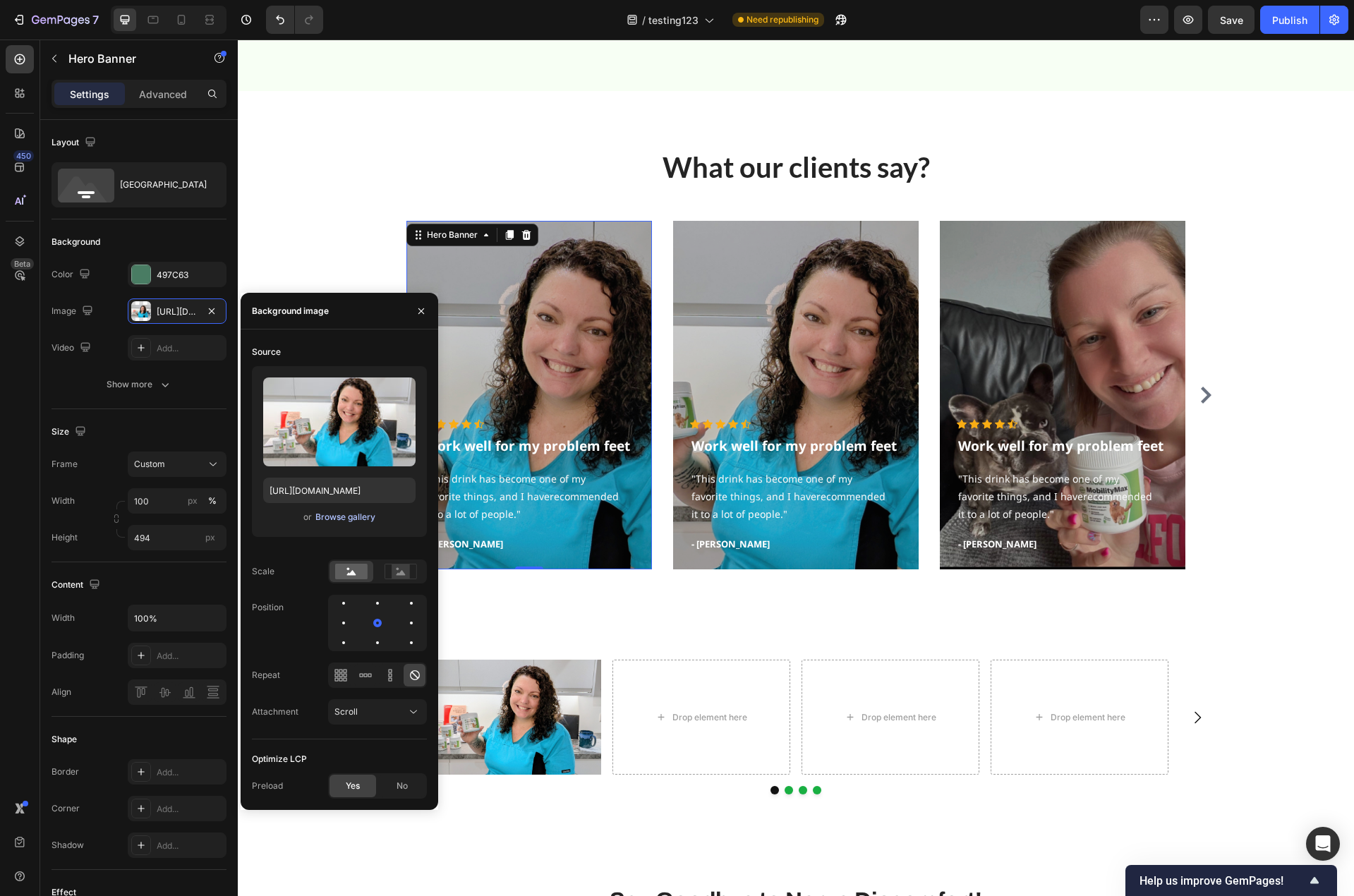
click at [343, 518] on div "Browse gallery" at bounding box center [345, 516] width 60 height 12
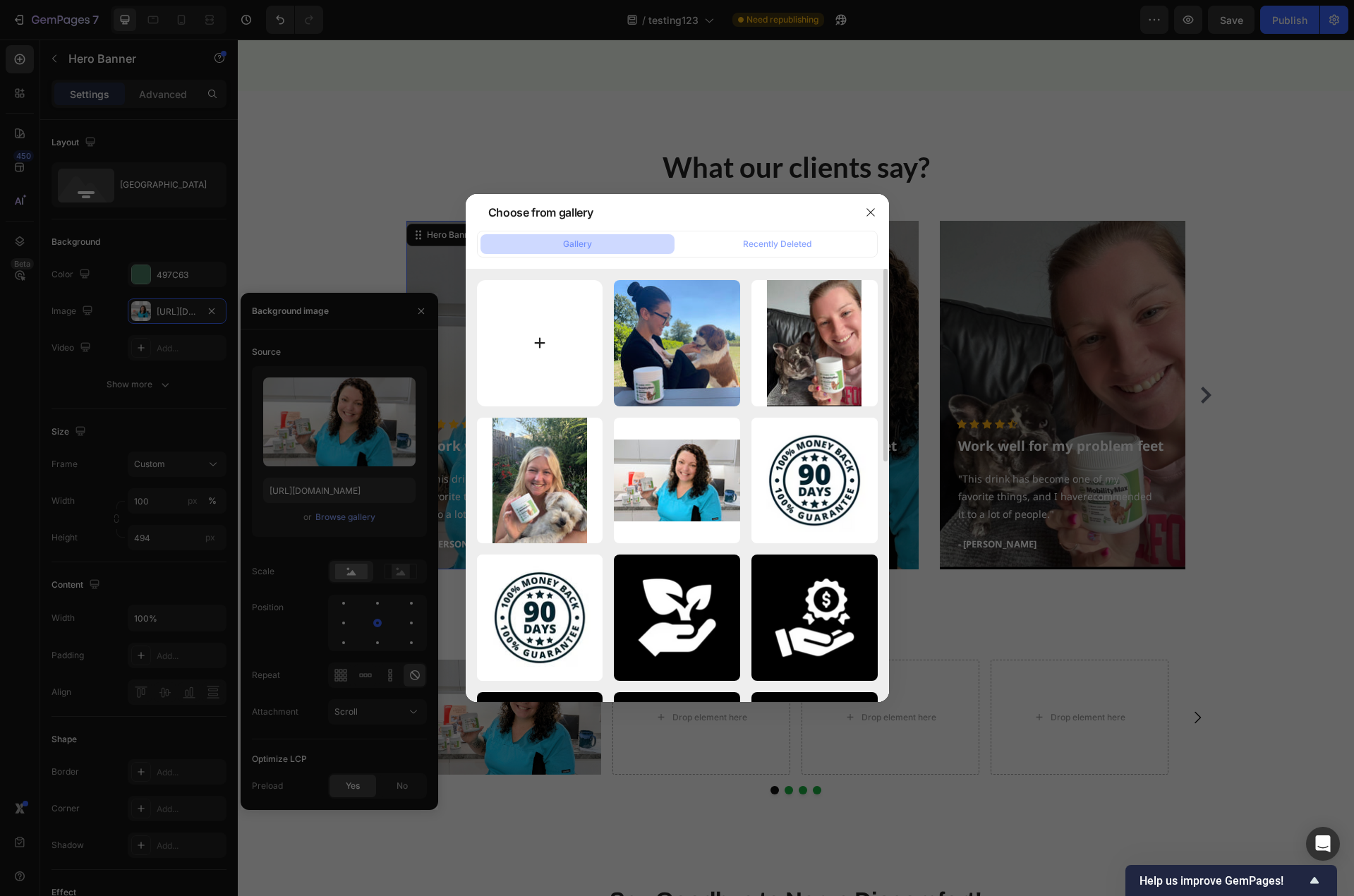
click at [523, 340] on input "file" at bounding box center [539, 342] width 126 height 126
type input "C:\fakepath\IMG_6616.heic"
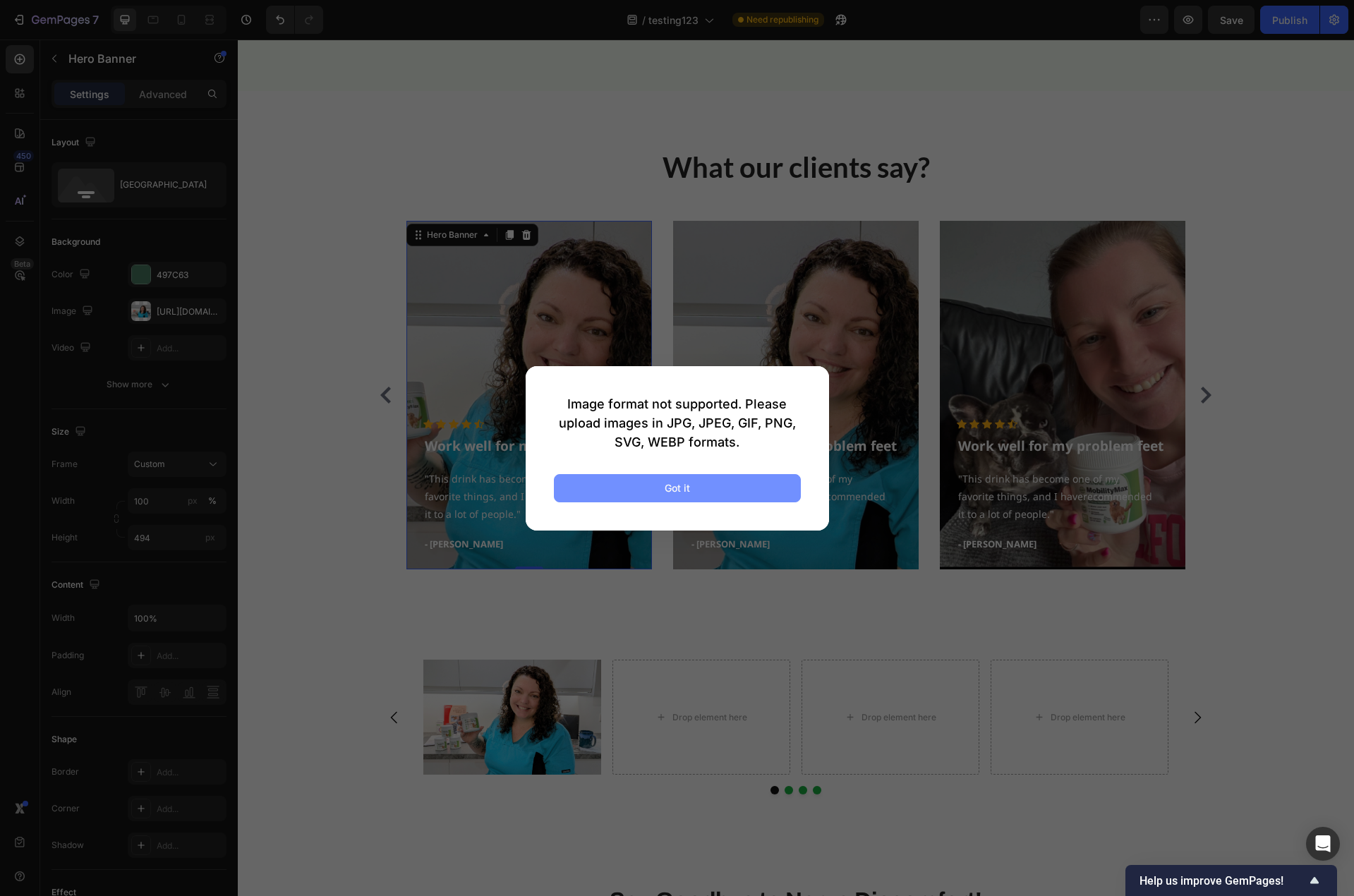
click at [680, 485] on div "Got it" at bounding box center [677, 487] width 25 height 14
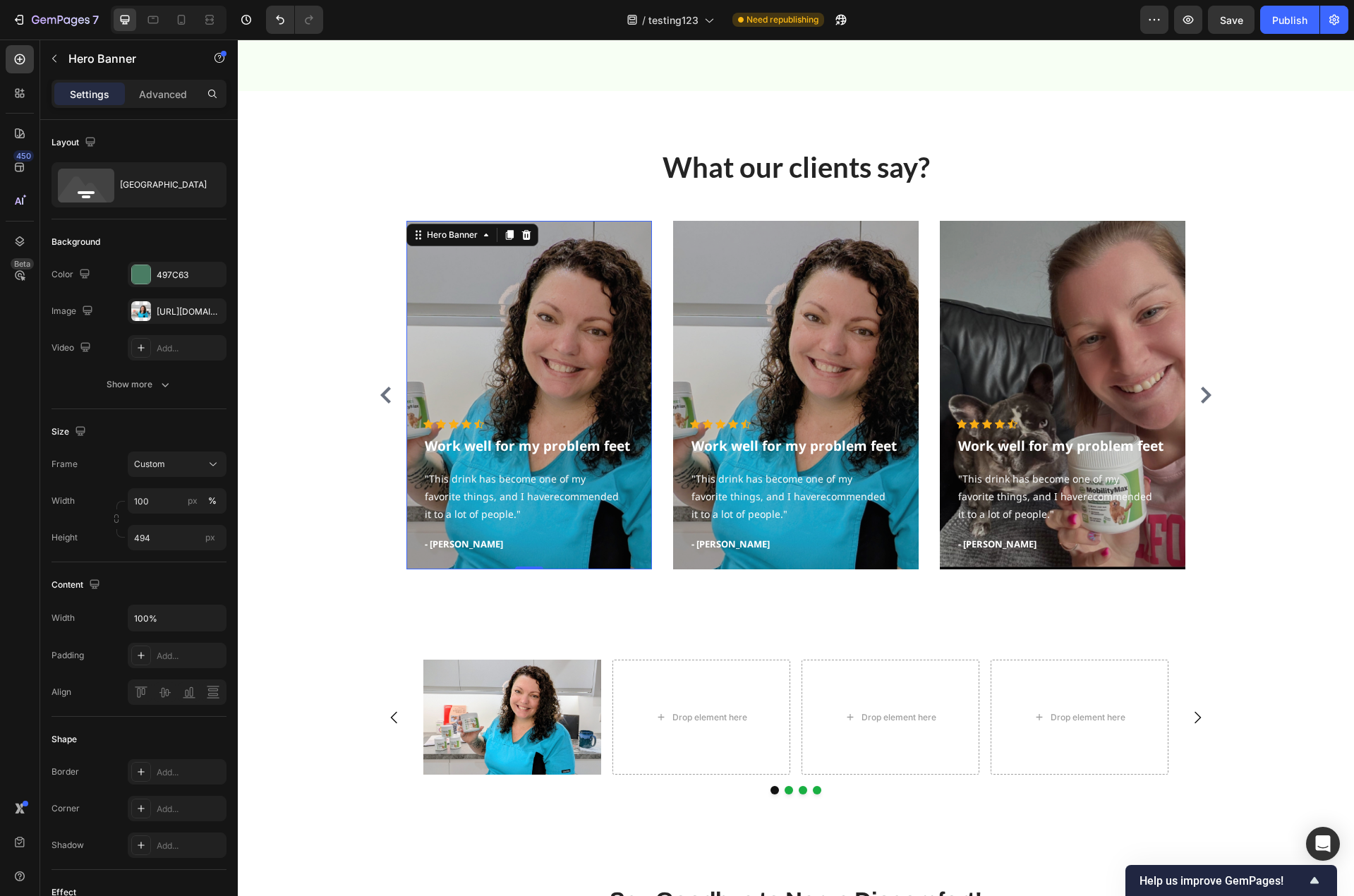
click at [539, 335] on div "Overlay" at bounding box center [529, 395] width 245 height 348
click at [171, 311] on div "https://cdn.shopify.com/s/files/1/0779/3950/7530/files/gempages_481601137481352…" at bounding box center [177, 311] width 41 height 12
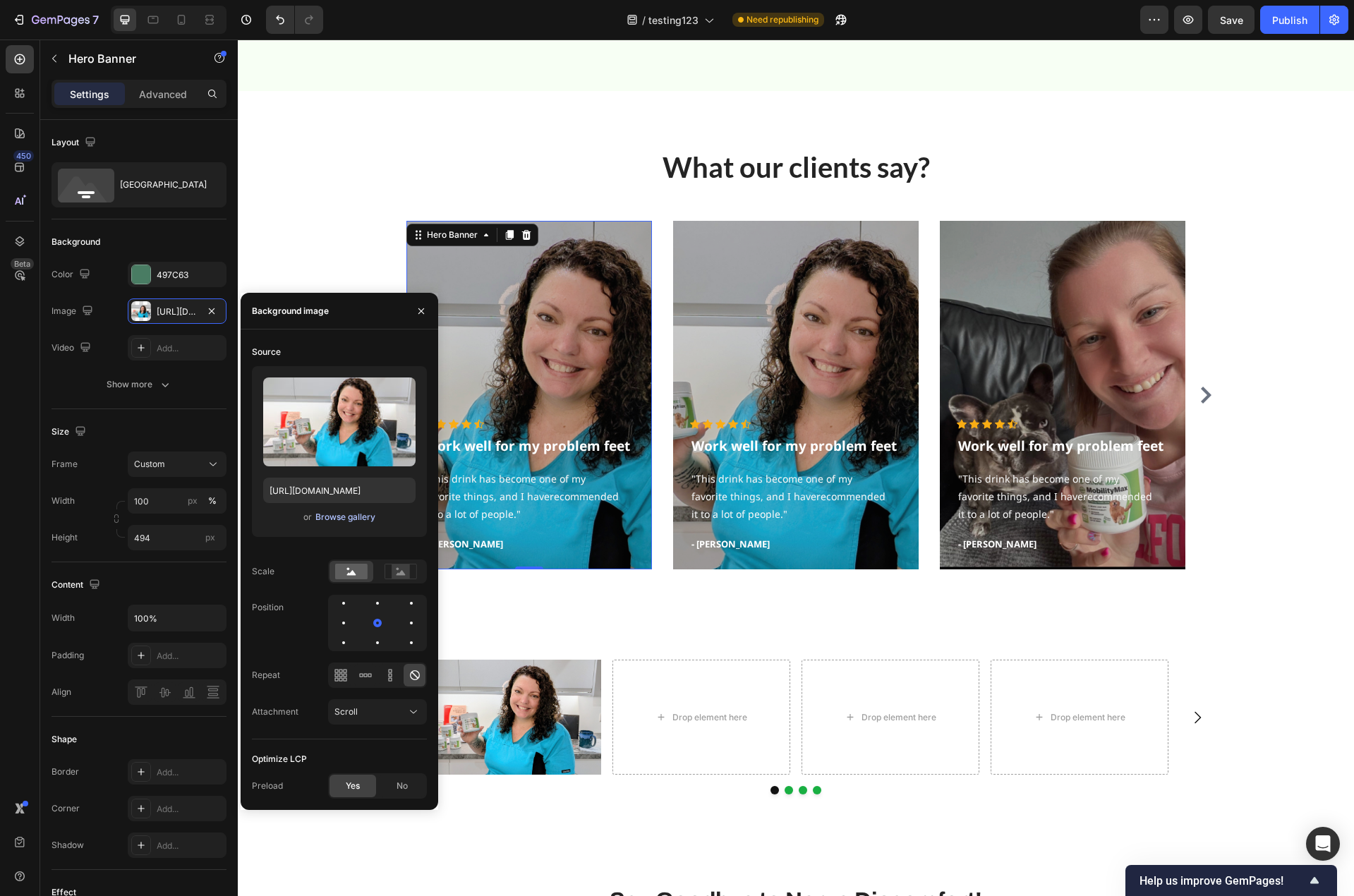
click at [335, 515] on div "Browse gallery" at bounding box center [345, 516] width 60 height 12
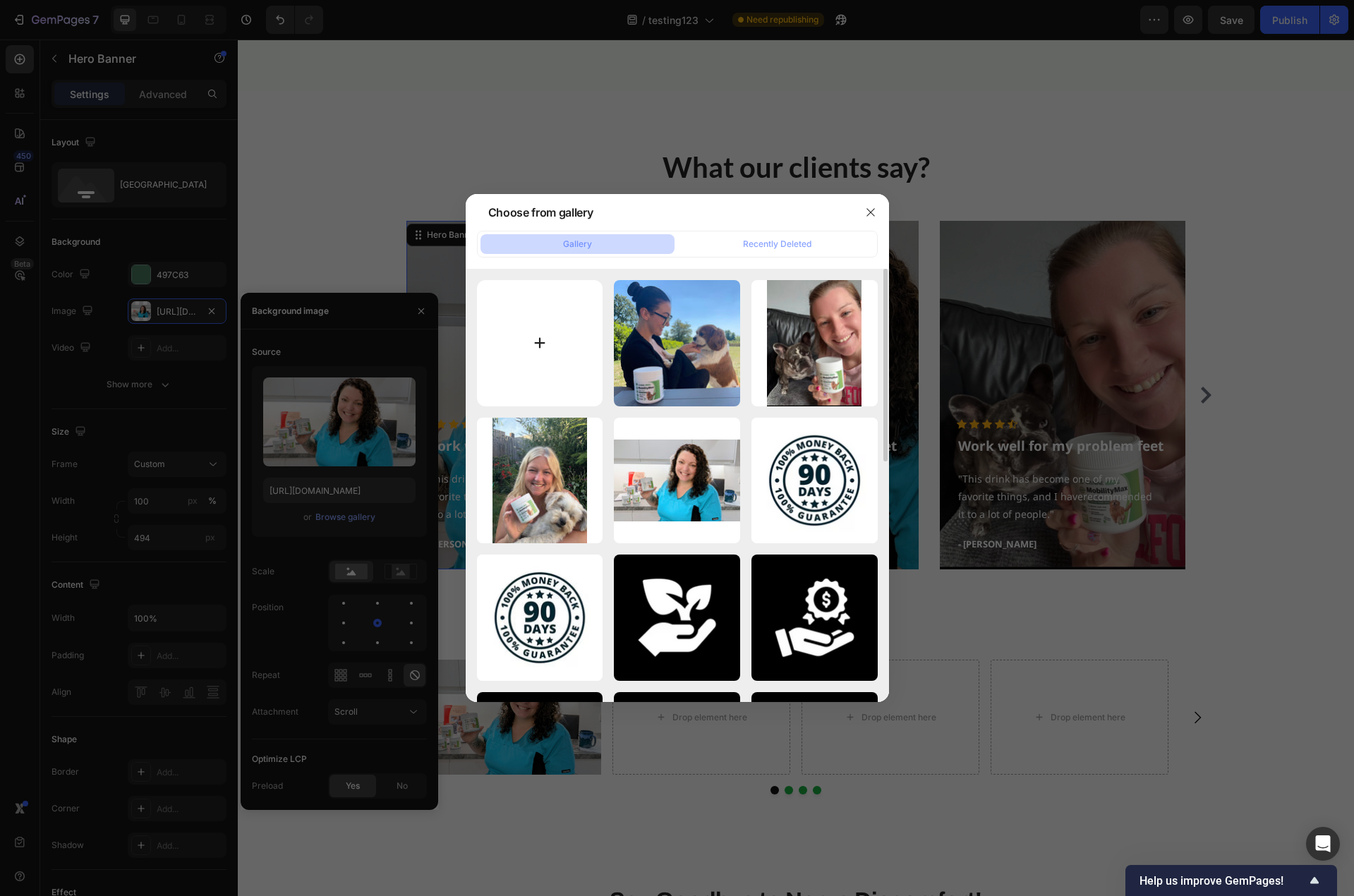
click at [531, 358] on input "file" at bounding box center [539, 342] width 126 height 126
type input "C:\fakepath\IMG_6616.heic"
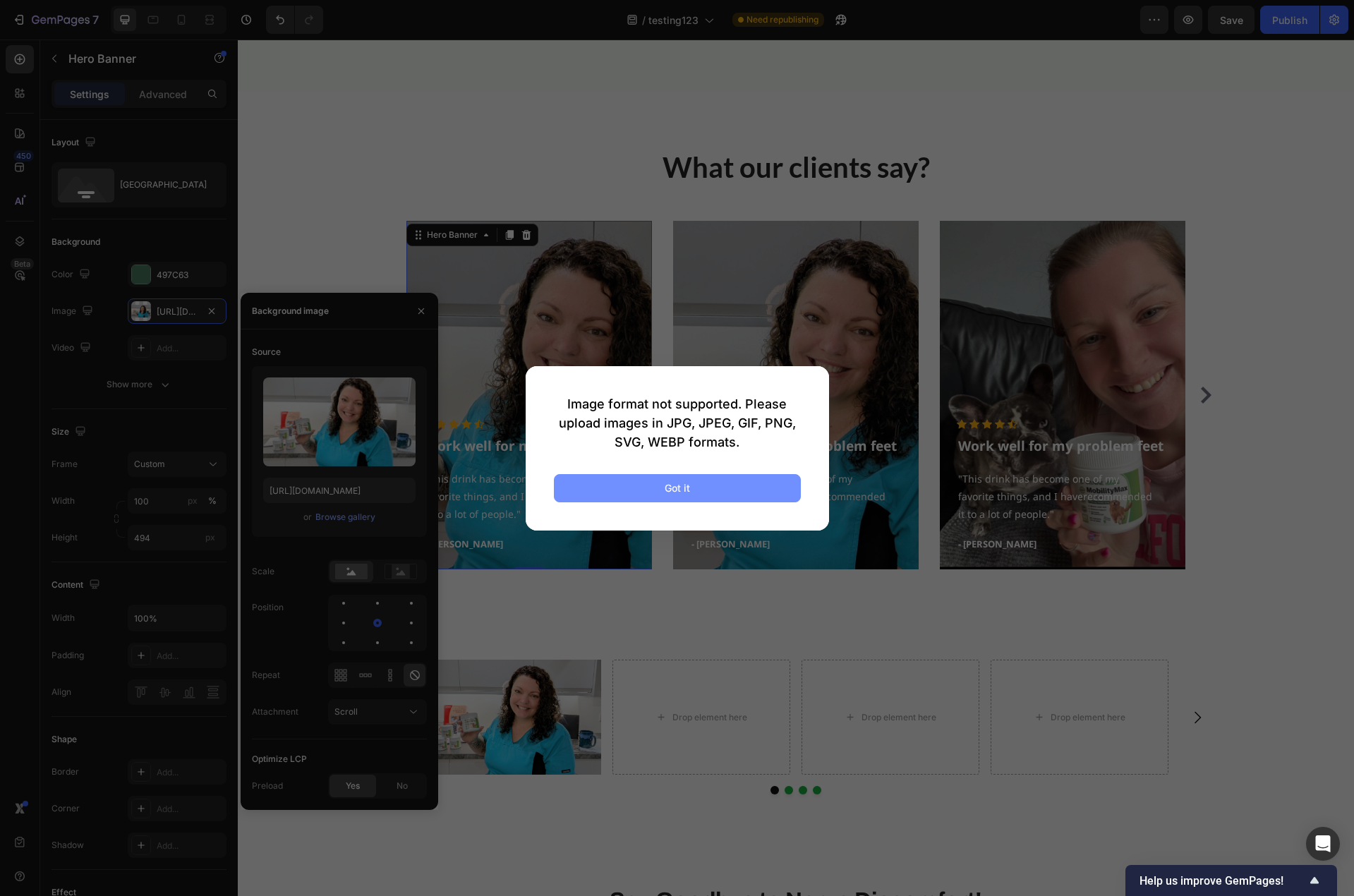
click at [727, 485] on button "Got it" at bounding box center [677, 487] width 247 height 28
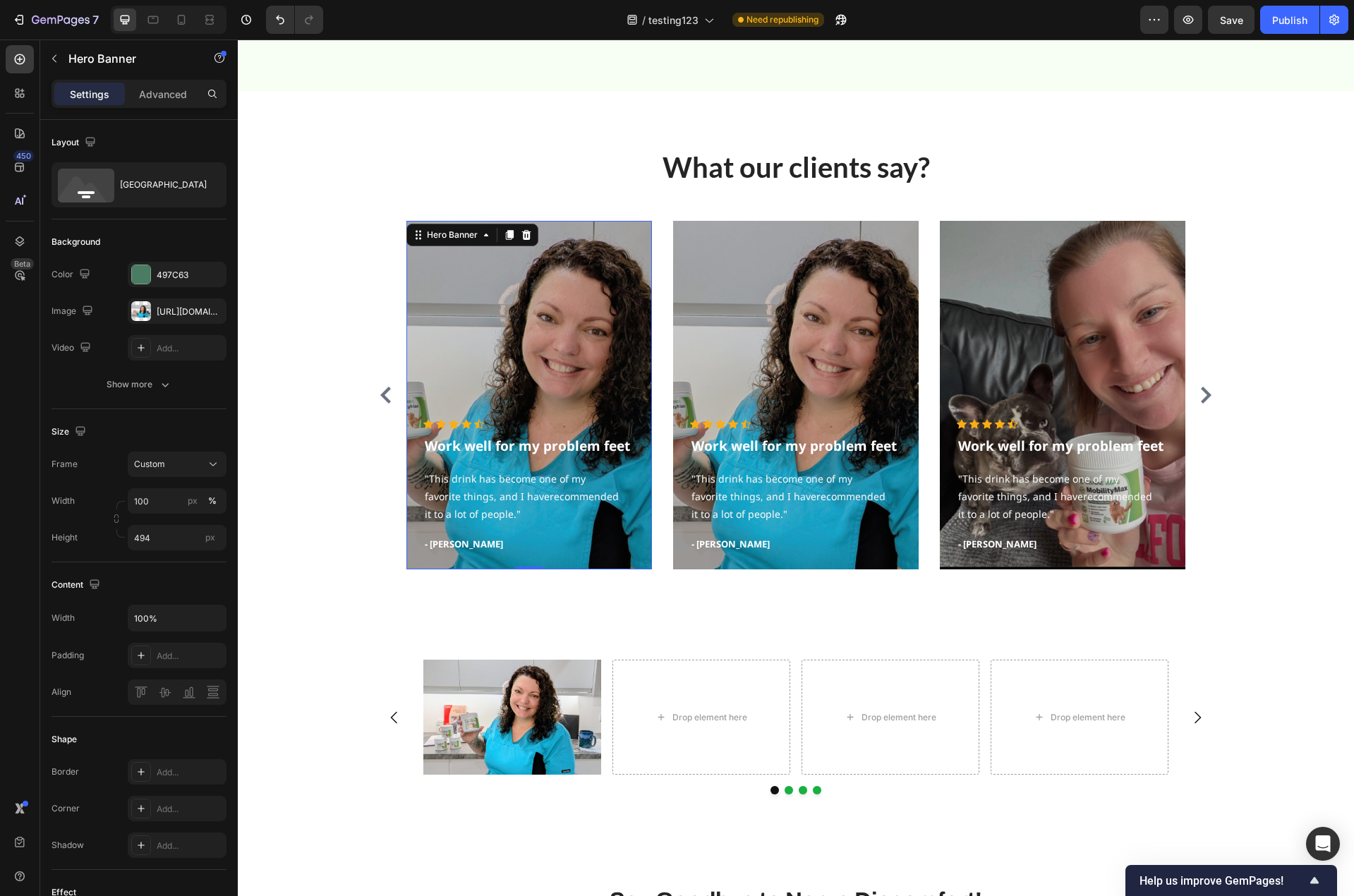
click at [517, 325] on div "Overlay" at bounding box center [529, 395] width 245 height 348
click at [182, 312] on div "https://cdn.shopify.com/s/files/1/0779/3950/7530/files/gempages_481601137481352…" at bounding box center [177, 311] width 41 height 12
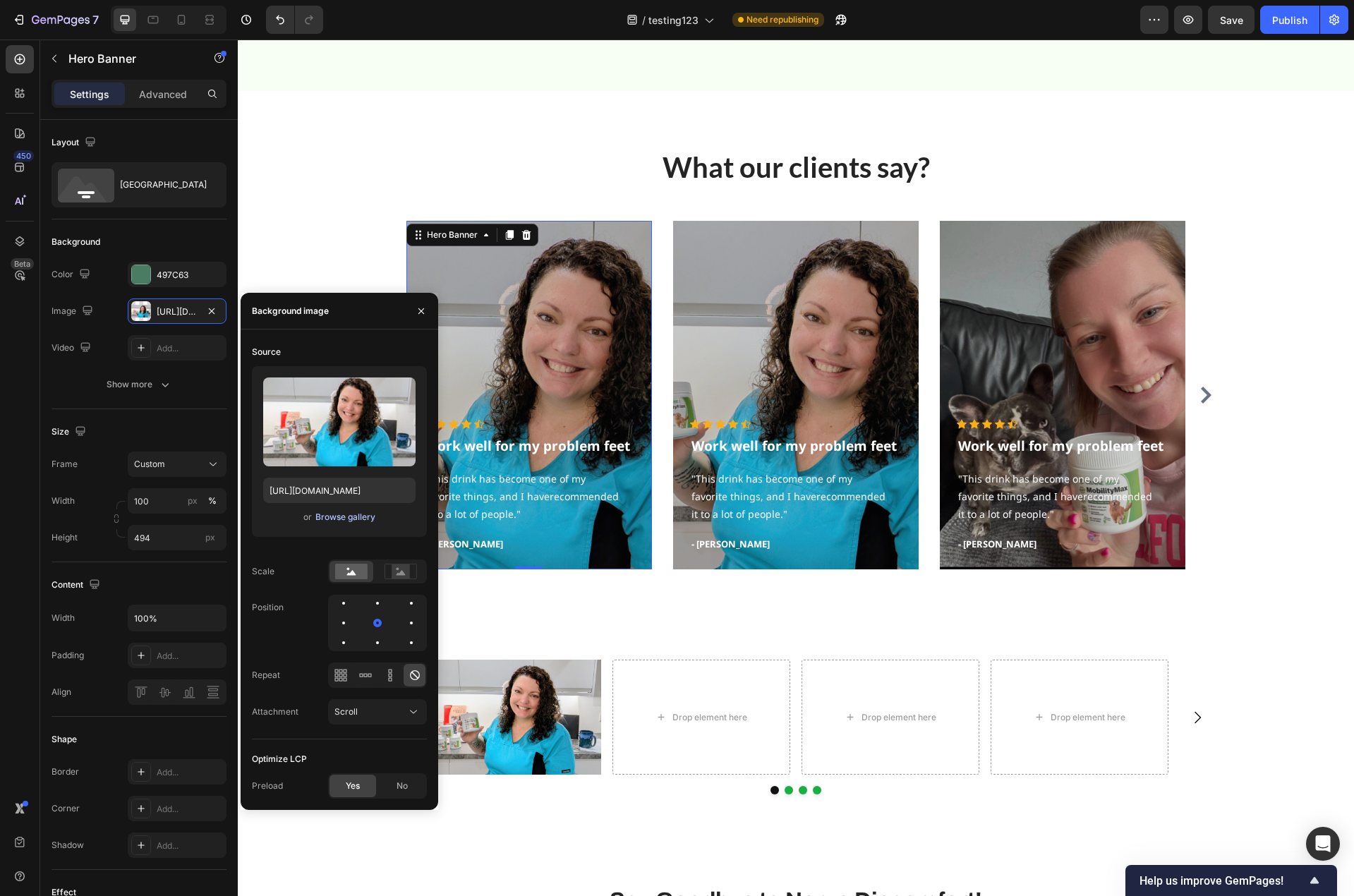
click at [337, 520] on div "Browse gallery" at bounding box center [345, 516] width 60 height 12
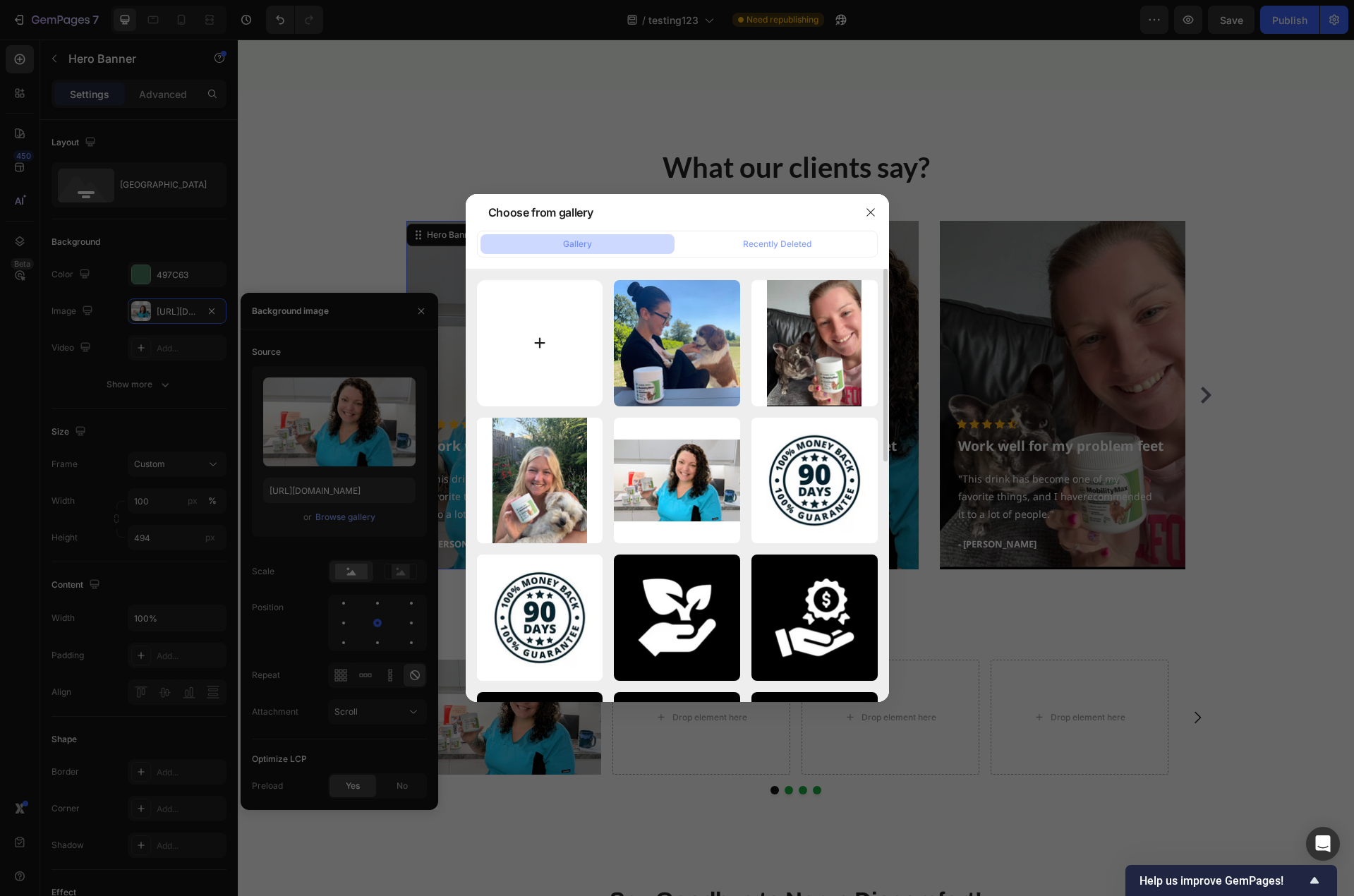
click at [545, 342] on input "file" at bounding box center [539, 342] width 126 height 126
type input "C:\fakepath\IMG_6616.png"
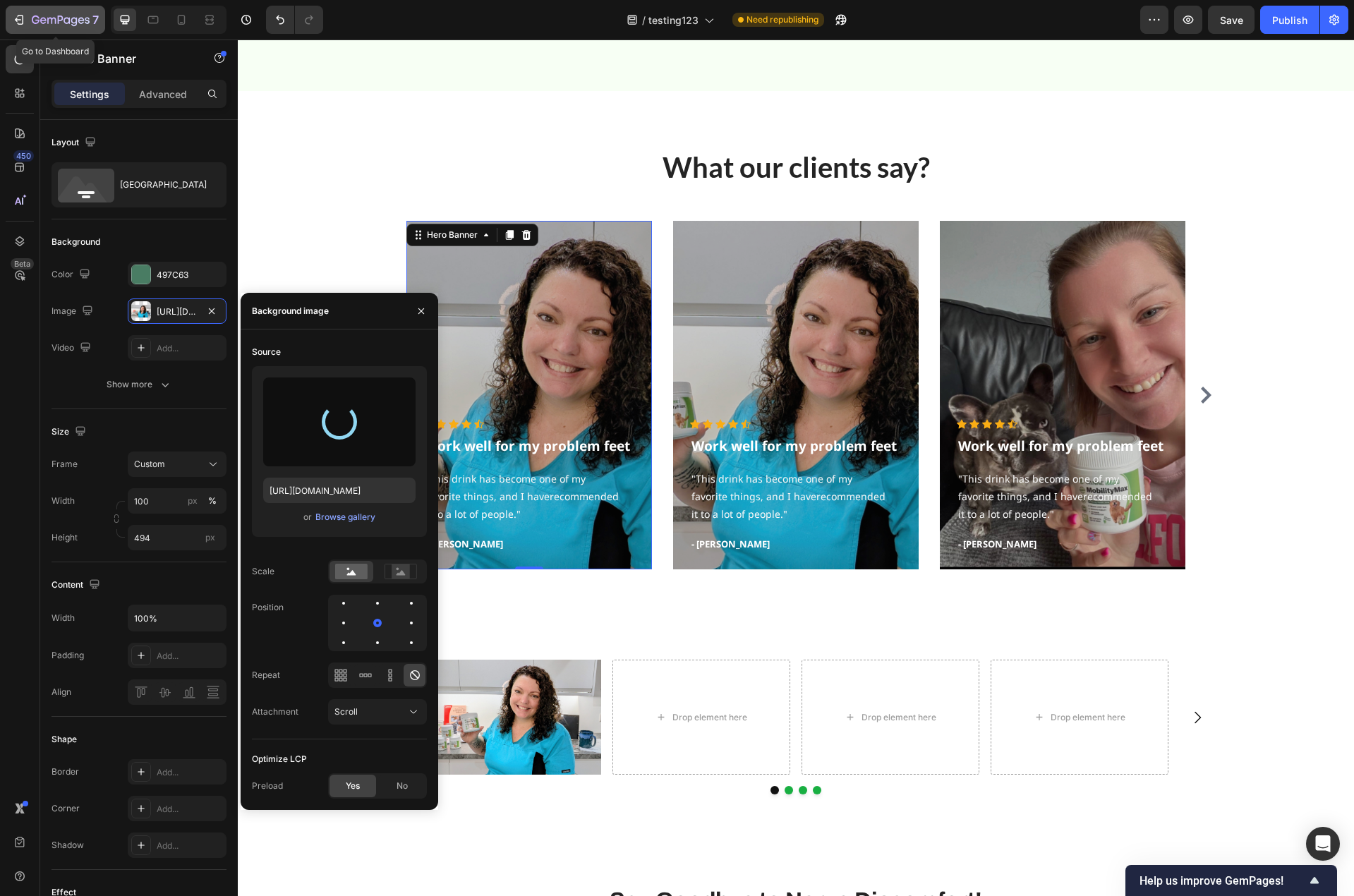
type input "https://cdn.shopify.com/s/files/1/0779/3950/7530/files/gempages_481601137481352…"
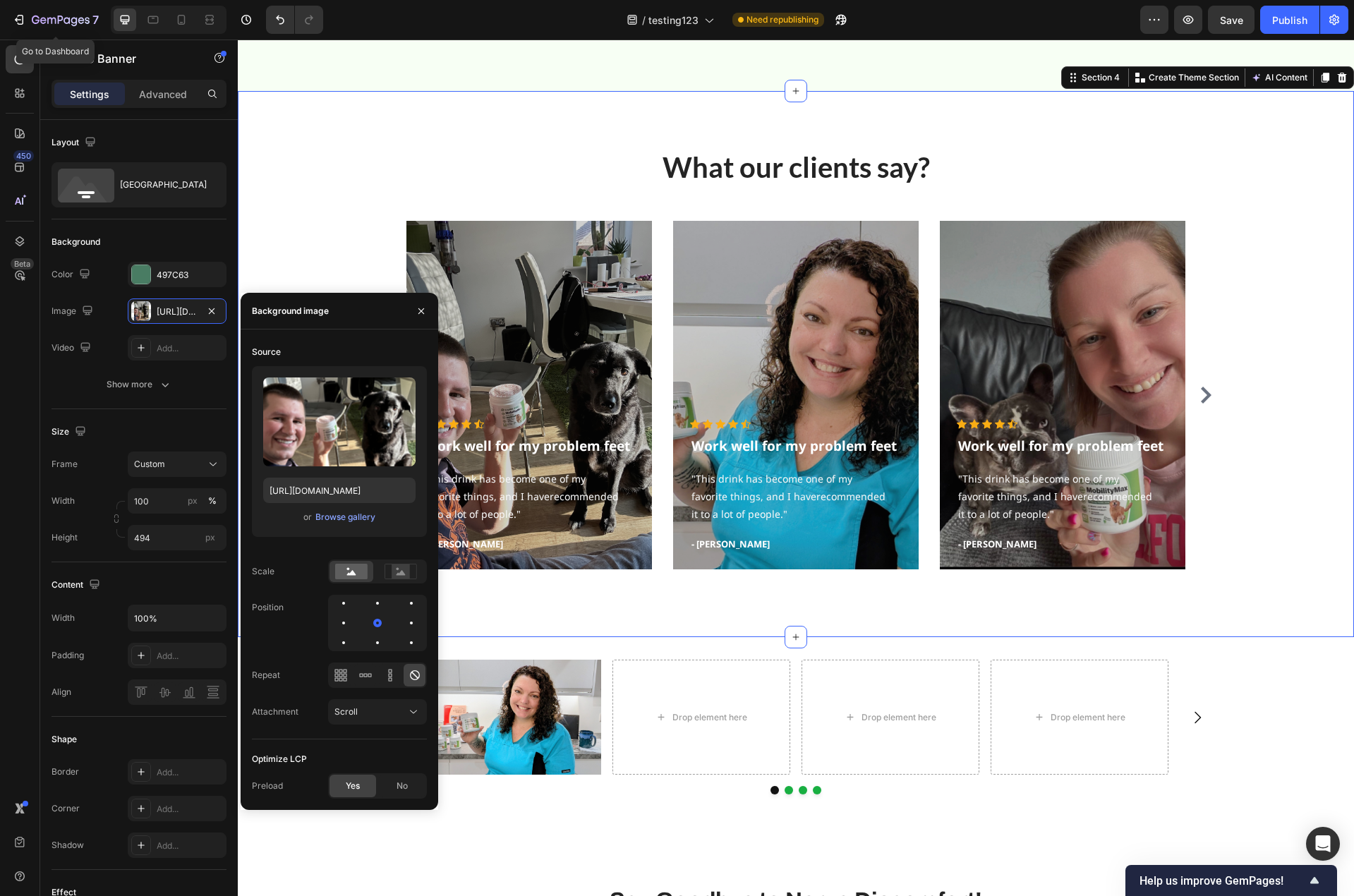
click at [1257, 552] on div "What our clients say? Heading Icon Icon Icon Icon Icon Icon List Hoz Work well …" at bounding box center [795, 363] width 1095 height 433
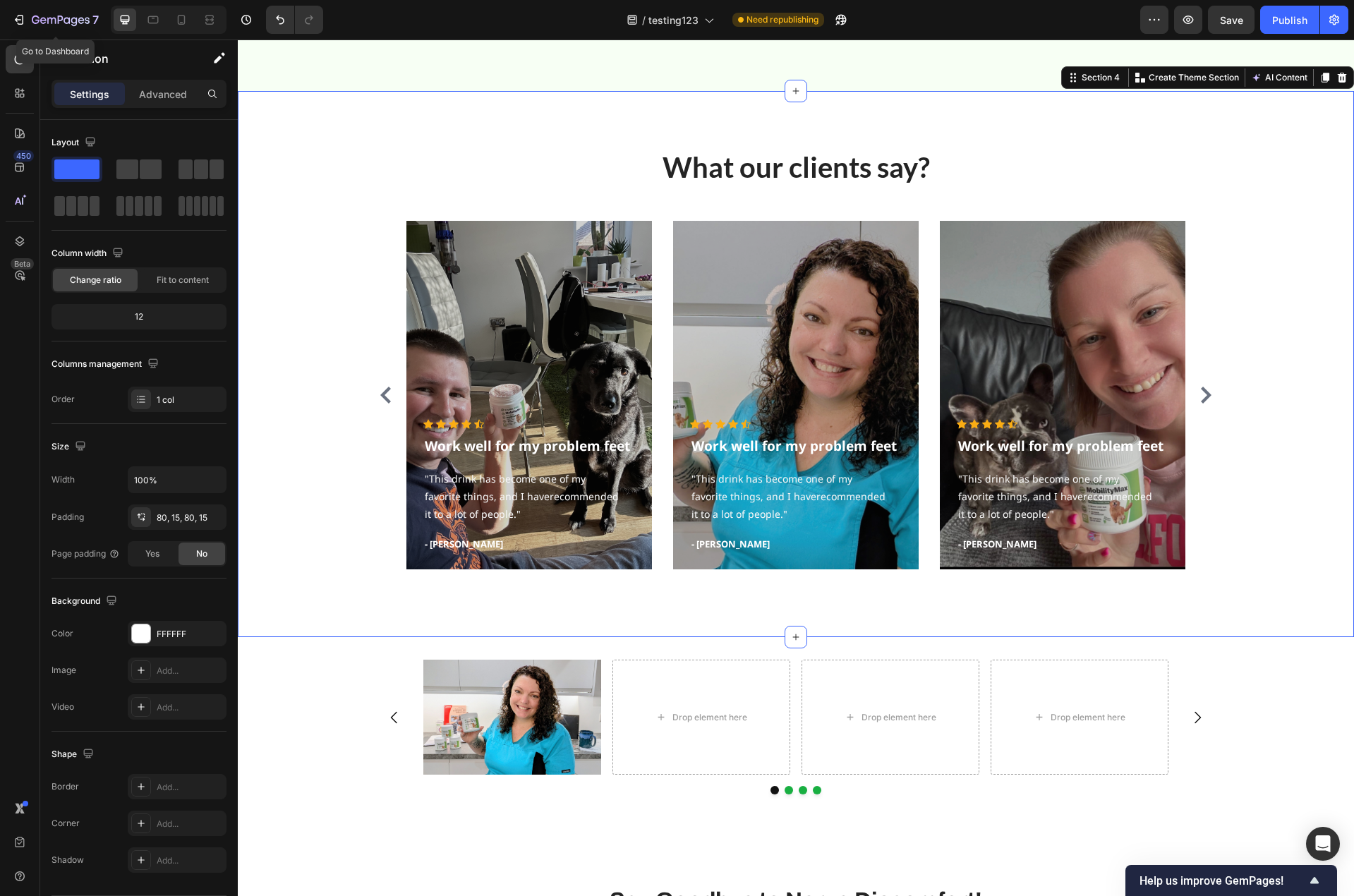
click at [302, 277] on div "What our clients say? Heading Icon Icon Icon Icon Icon Icon List Hoz Work well …" at bounding box center [795, 363] width 1095 height 433
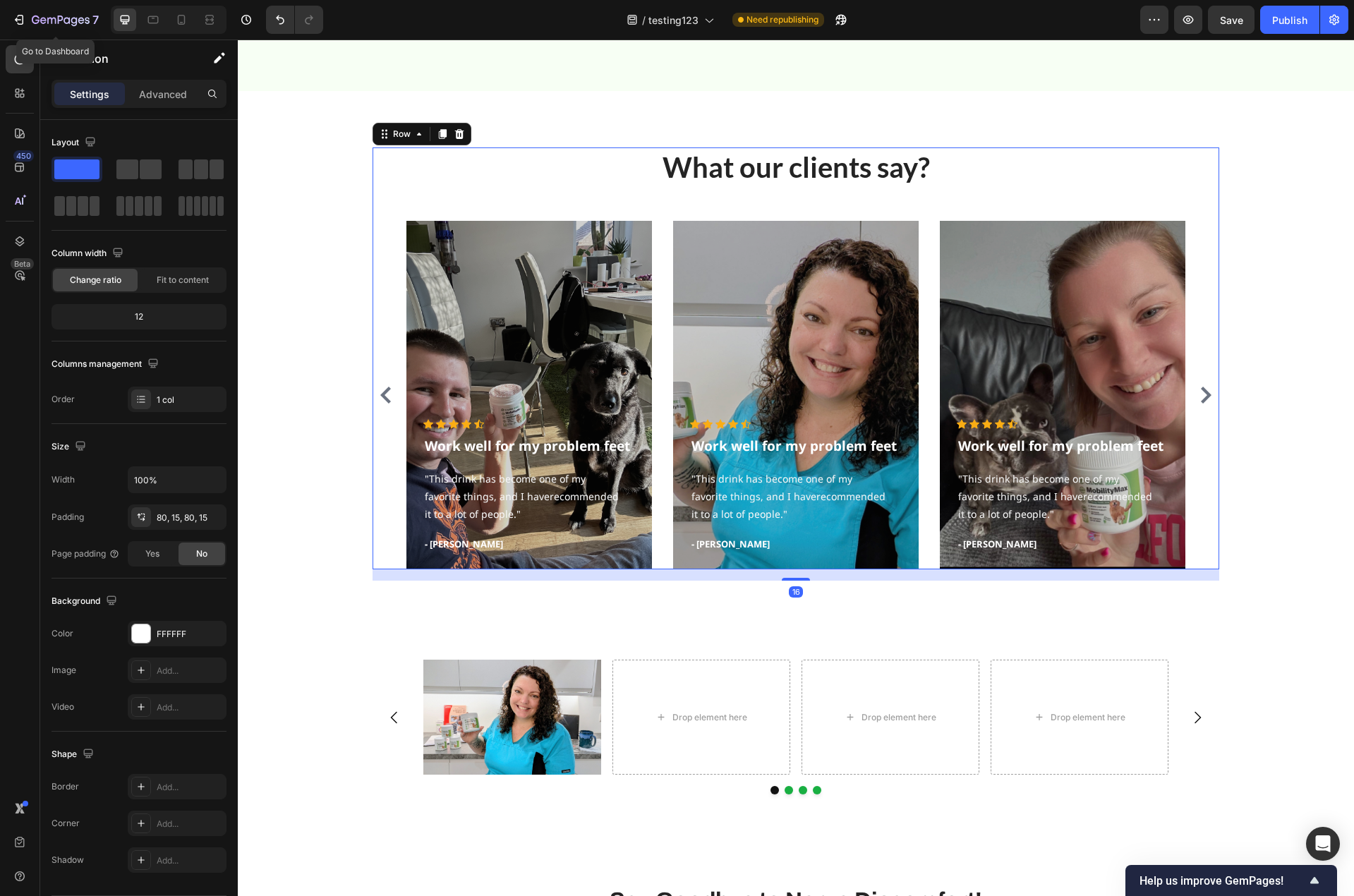
click at [804, 189] on div "What our clients say? Heading Icon Icon Icon Icon Icon Icon List Hoz Work well …" at bounding box center [795, 358] width 846 height 422
click at [380, 366] on div "Icon Icon Icon Icon Icon Icon List Hoz Work well for my problem feet Text block…" at bounding box center [795, 395] width 846 height 348
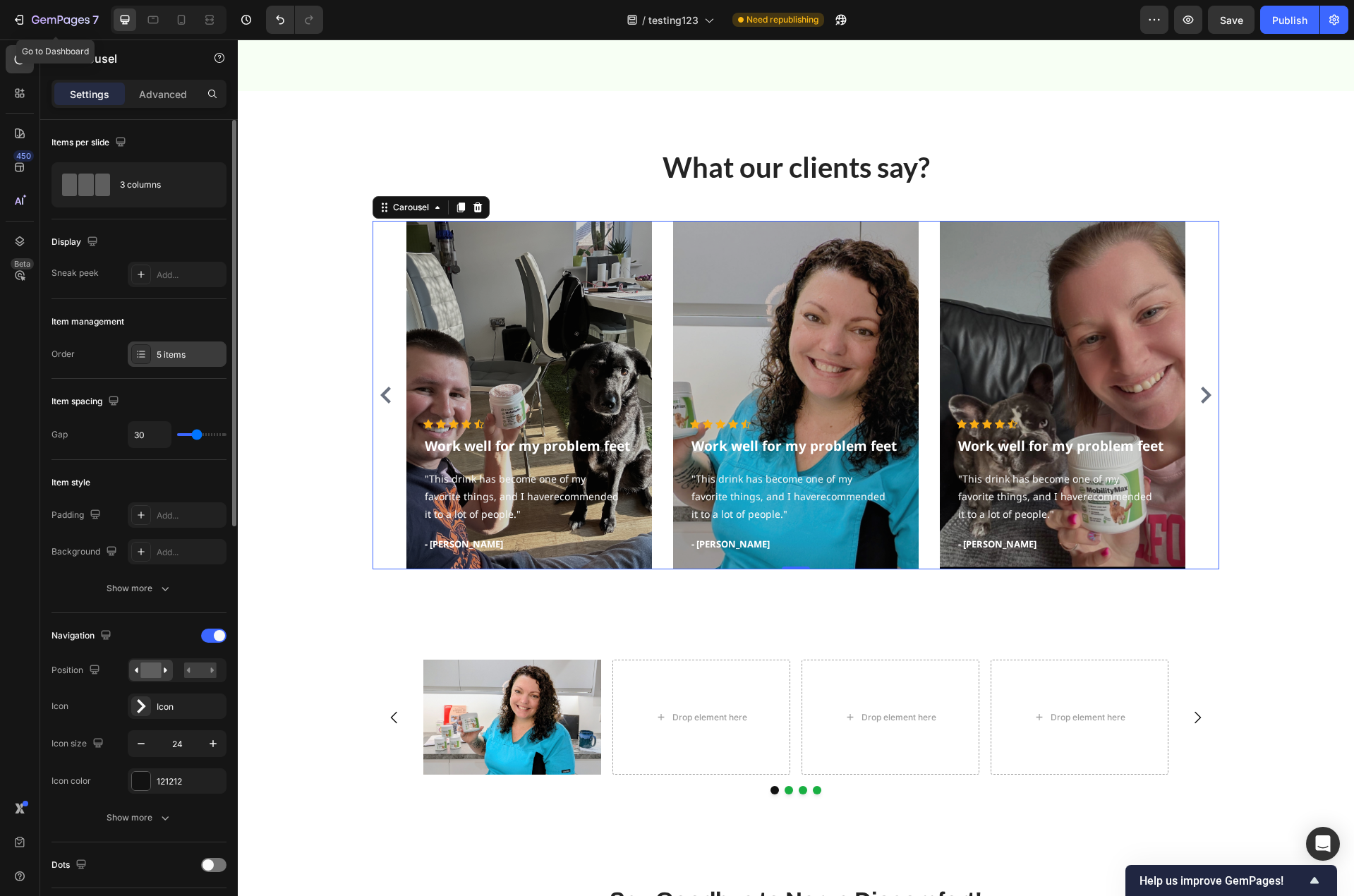
click at [171, 361] on div "5 items" at bounding box center [189, 354] width 66 height 12
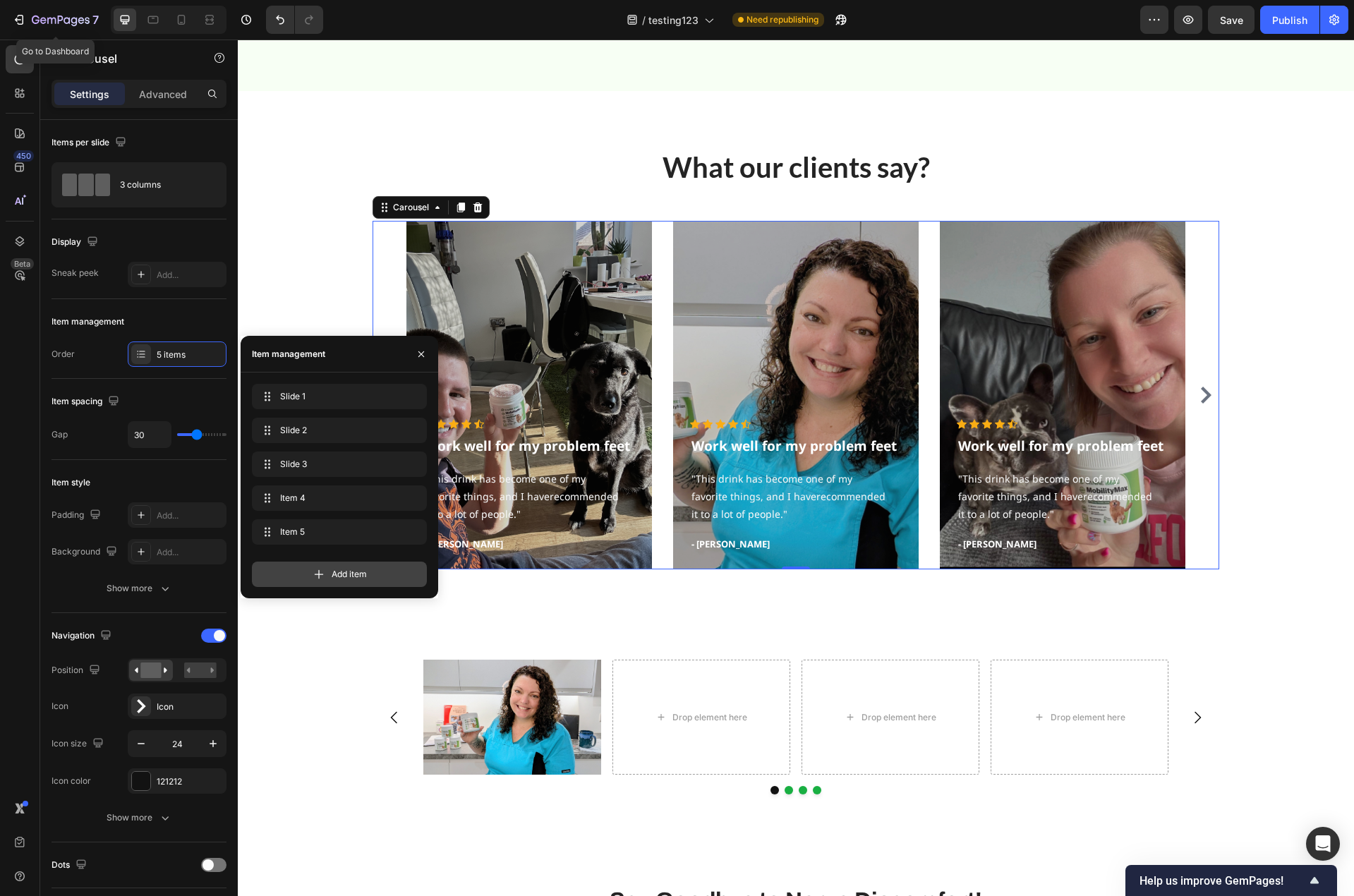
click at [338, 567] on div "Add item" at bounding box center [339, 574] width 175 height 25
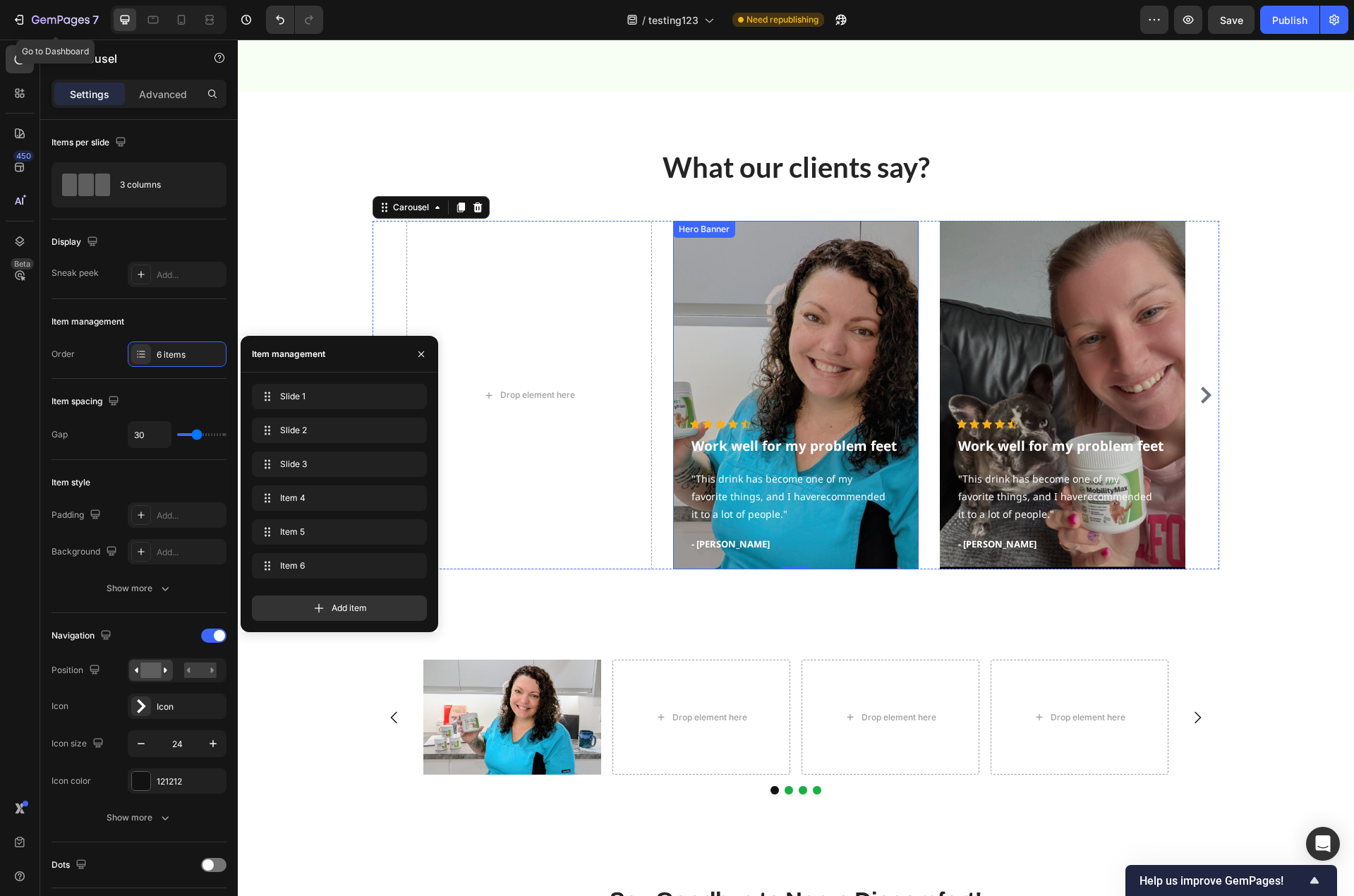
click at [788, 357] on div "Overlay" at bounding box center [795, 395] width 245 height 348
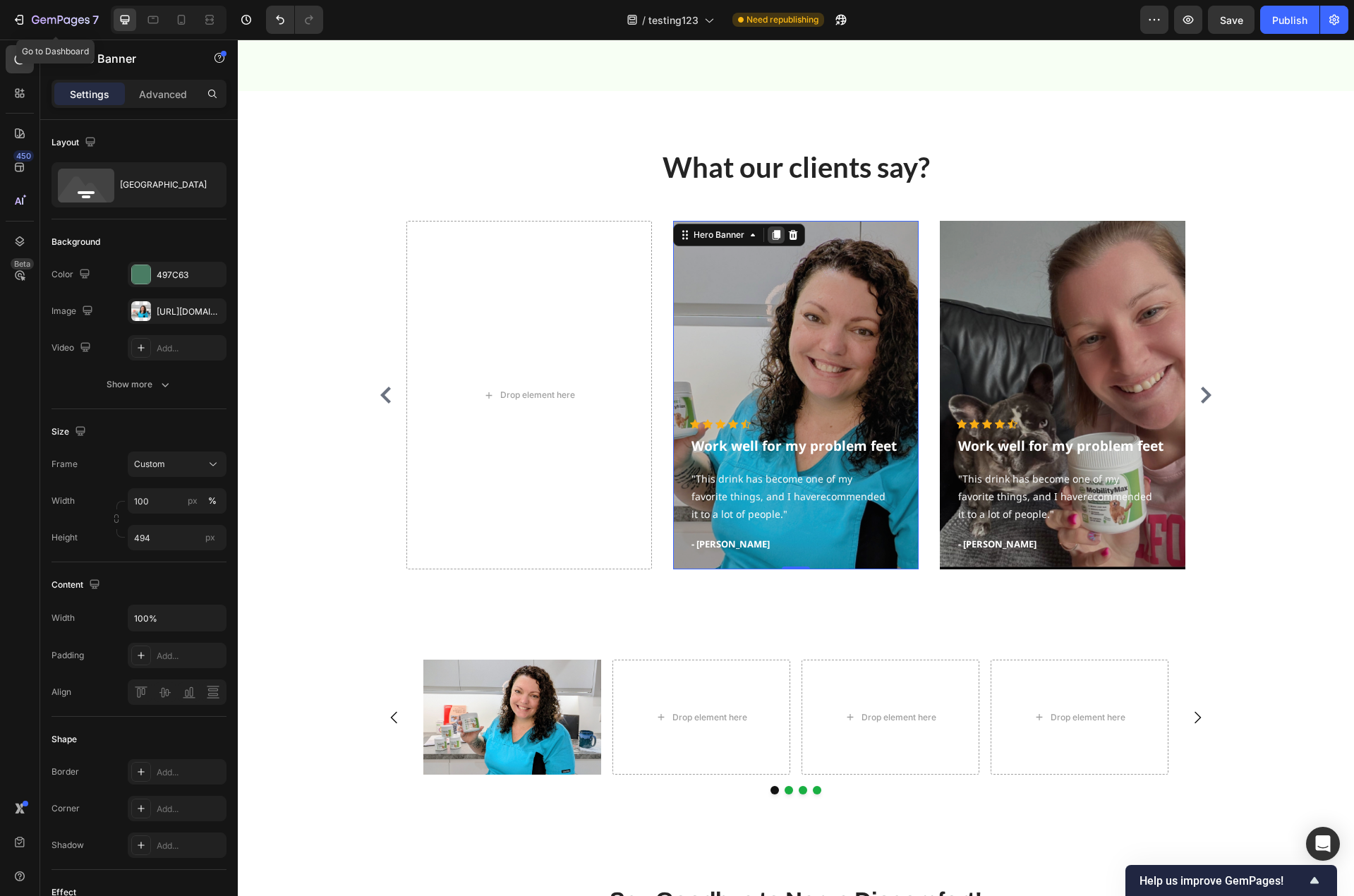
click at [772, 235] on icon at bounding box center [776, 235] width 8 height 10
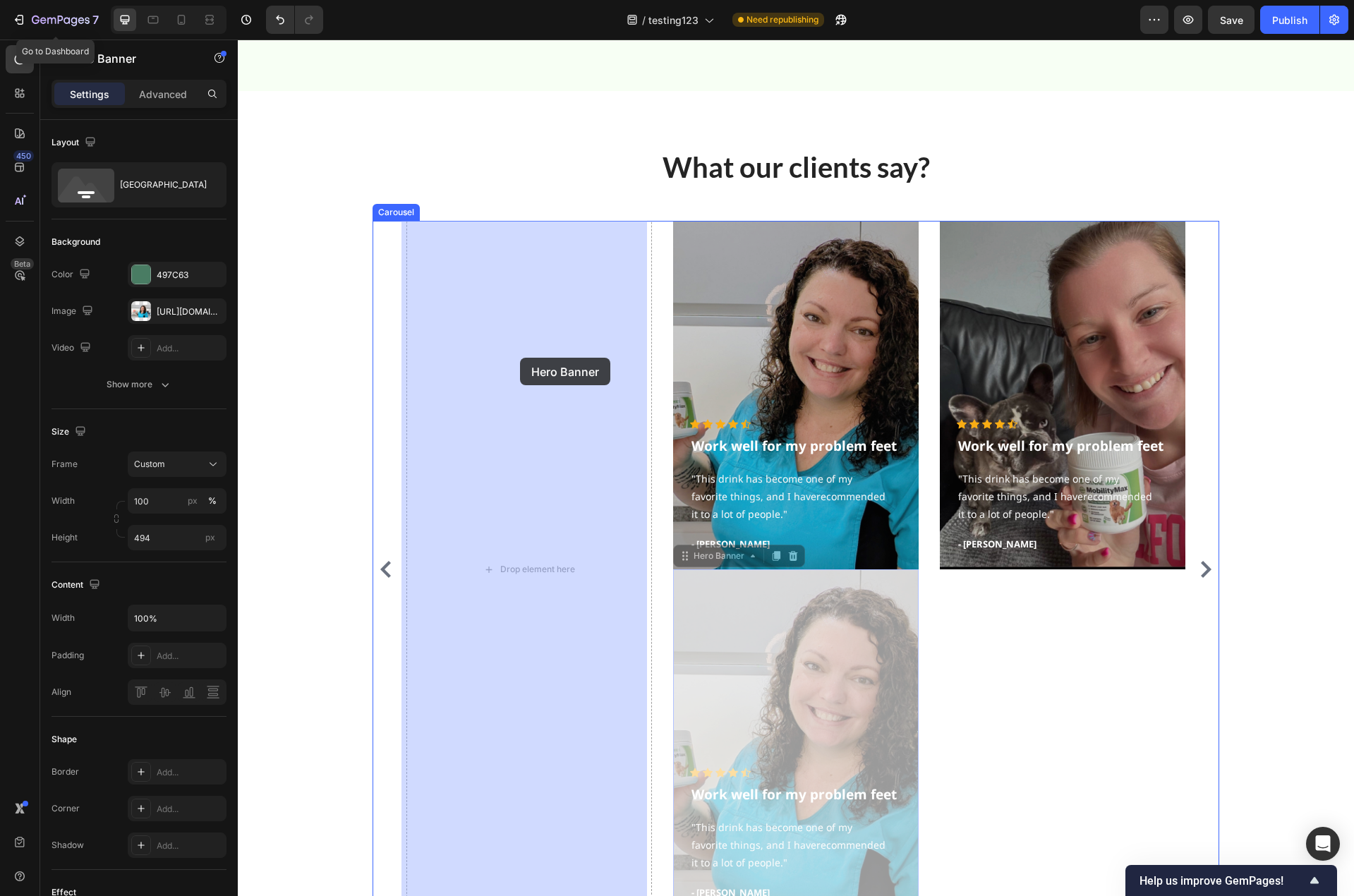
drag, startPoint x: 769, startPoint y: 665, endPoint x: 523, endPoint y: 362, distance: 390.3
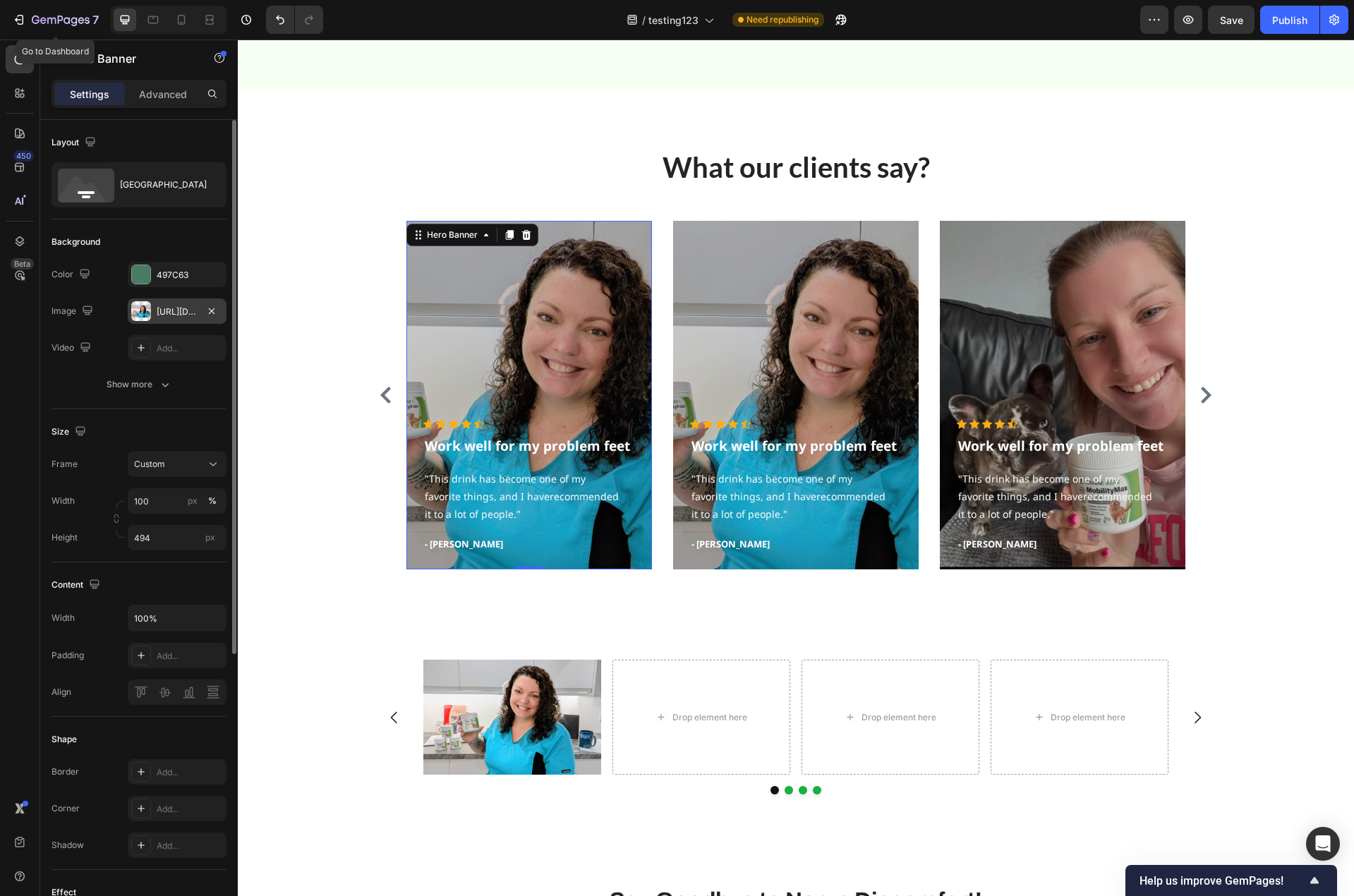
click at [172, 317] on div "https://cdn.shopify.com/s/files/1/0779/3950/7530/files/gempages_481601137481352…" at bounding box center [177, 311] width 41 height 12
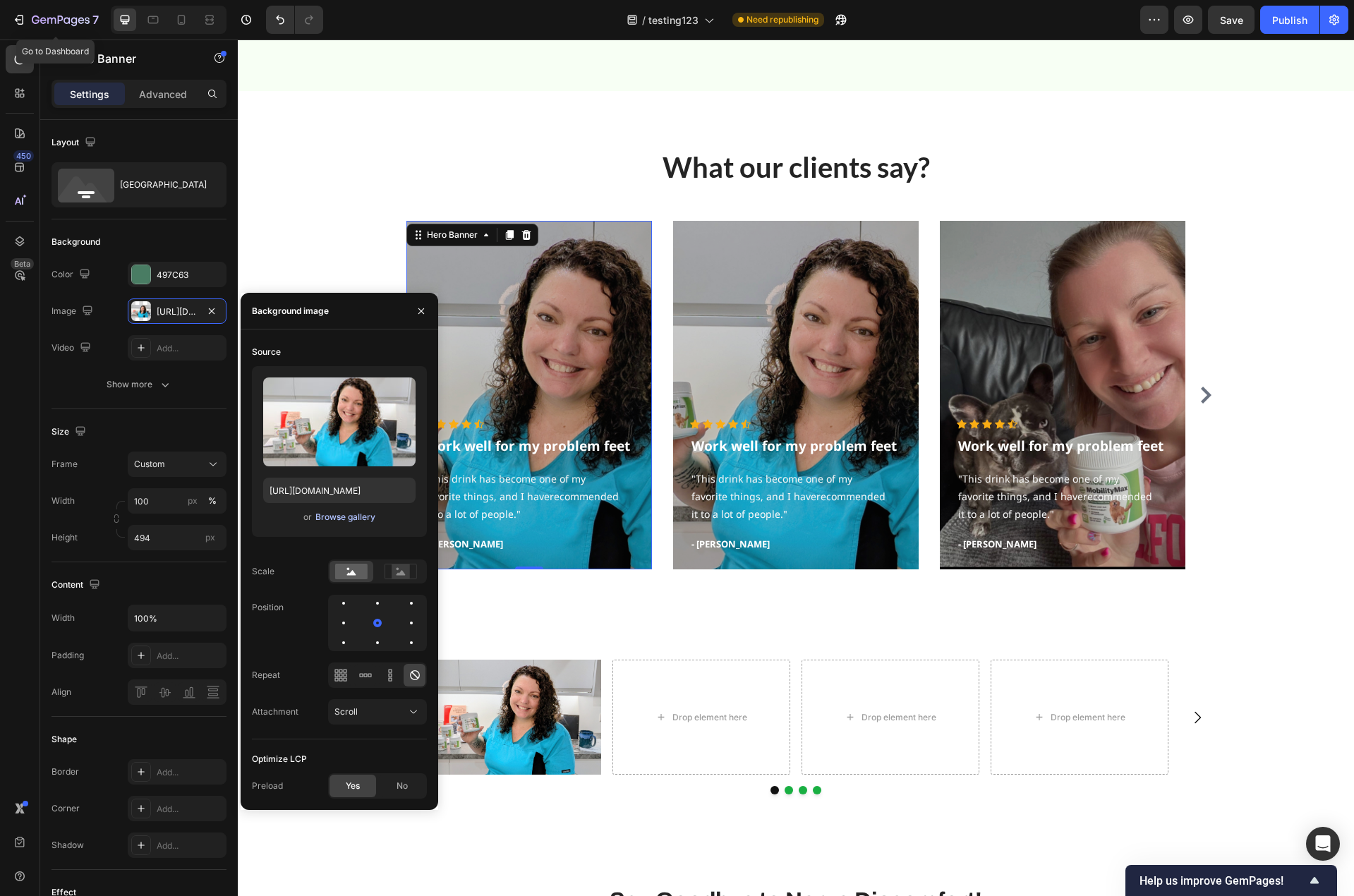
click at [340, 512] on div "Browse gallery" at bounding box center [345, 516] width 60 height 12
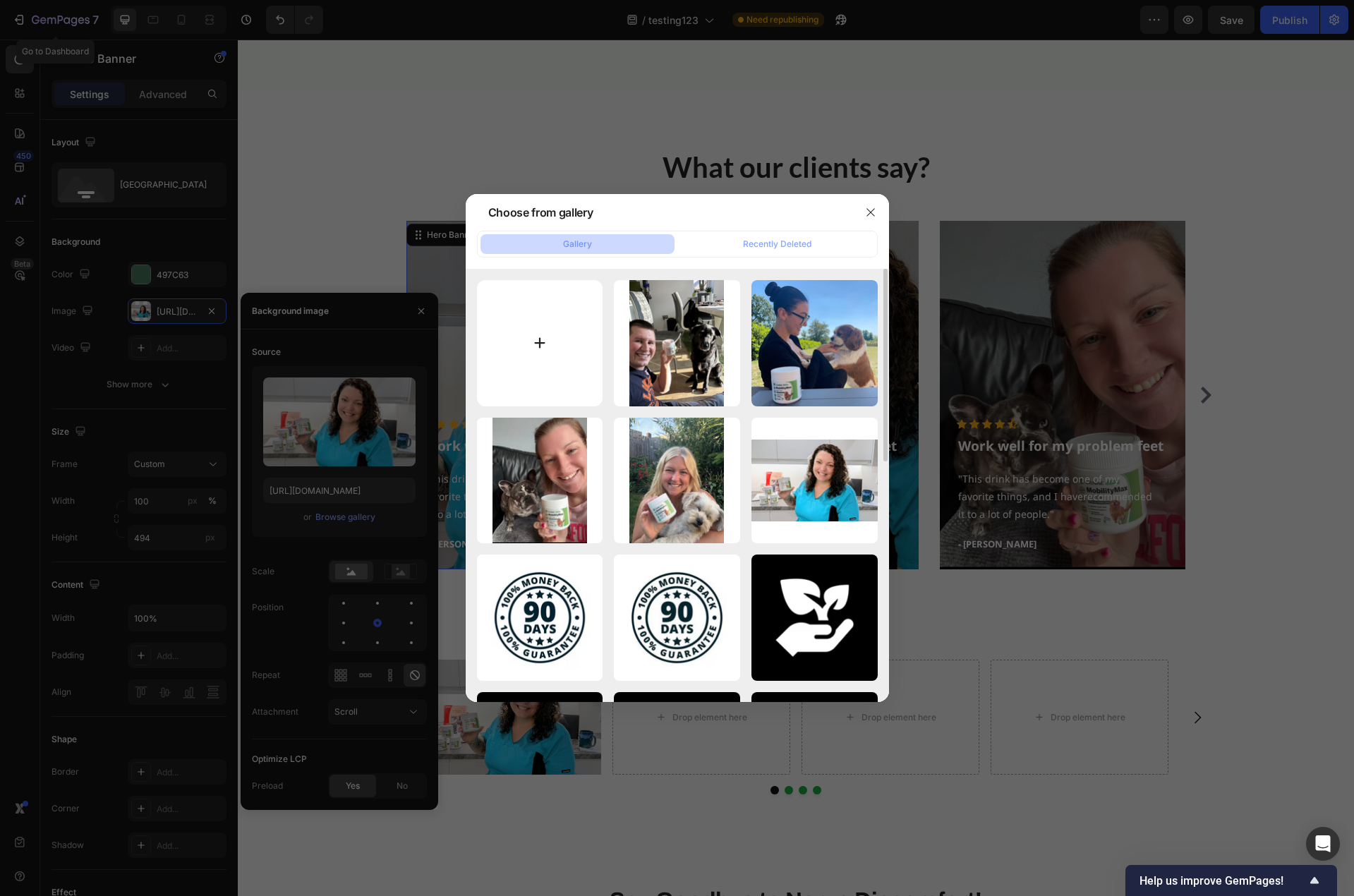
click at [540, 340] on input "file" at bounding box center [539, 342] width 126 height 126
type input "C:\fakepath\IMG_1980.jpeg"
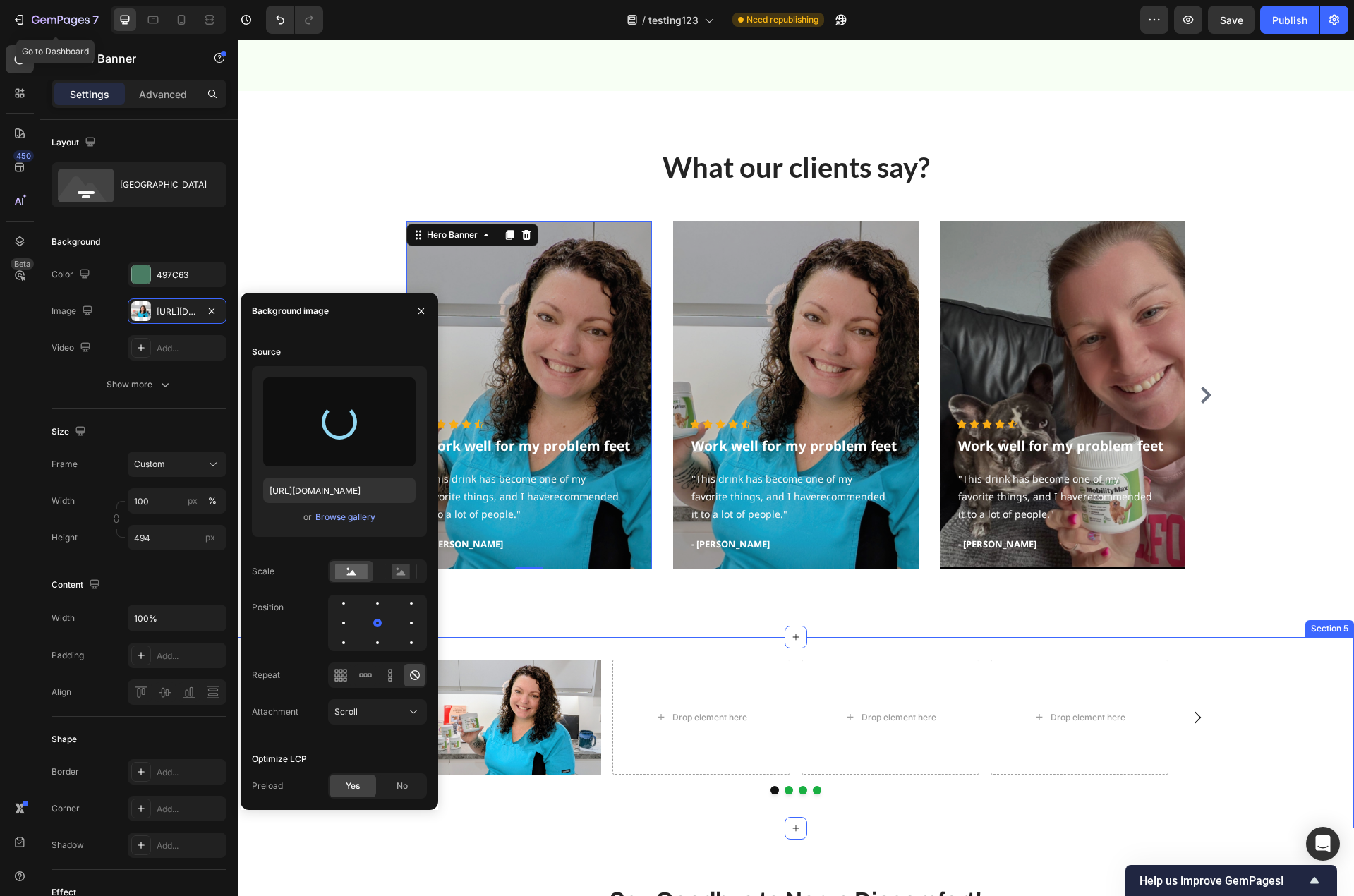
click at [1246, 725] on div "Image Drop element here Drop element here Drop element here Carousel" at bounding box center [795, 733] width 1116 height 146
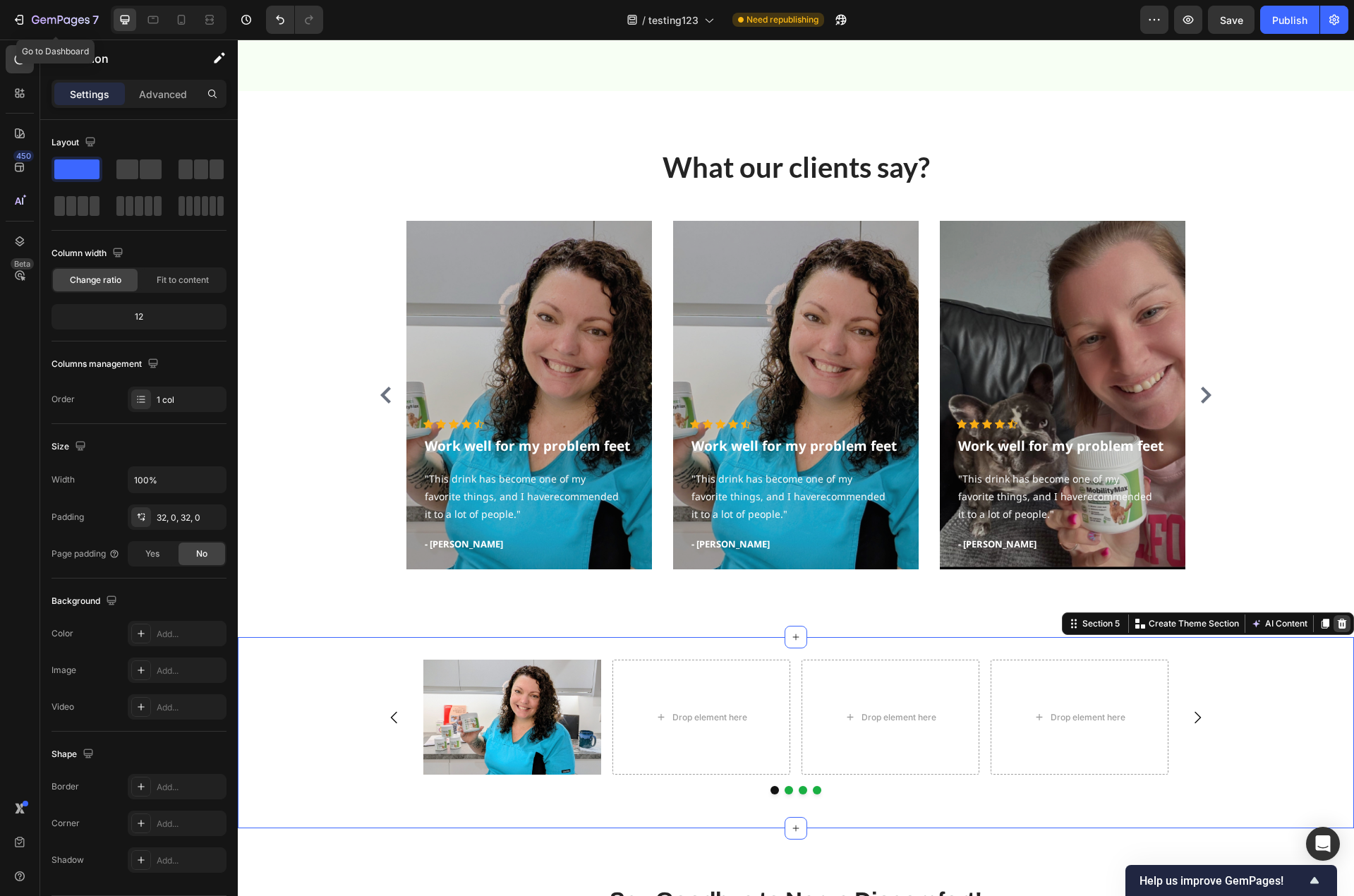
click at [1336, 623] on icon at bounding box center [1341, 624] width 12 height 12
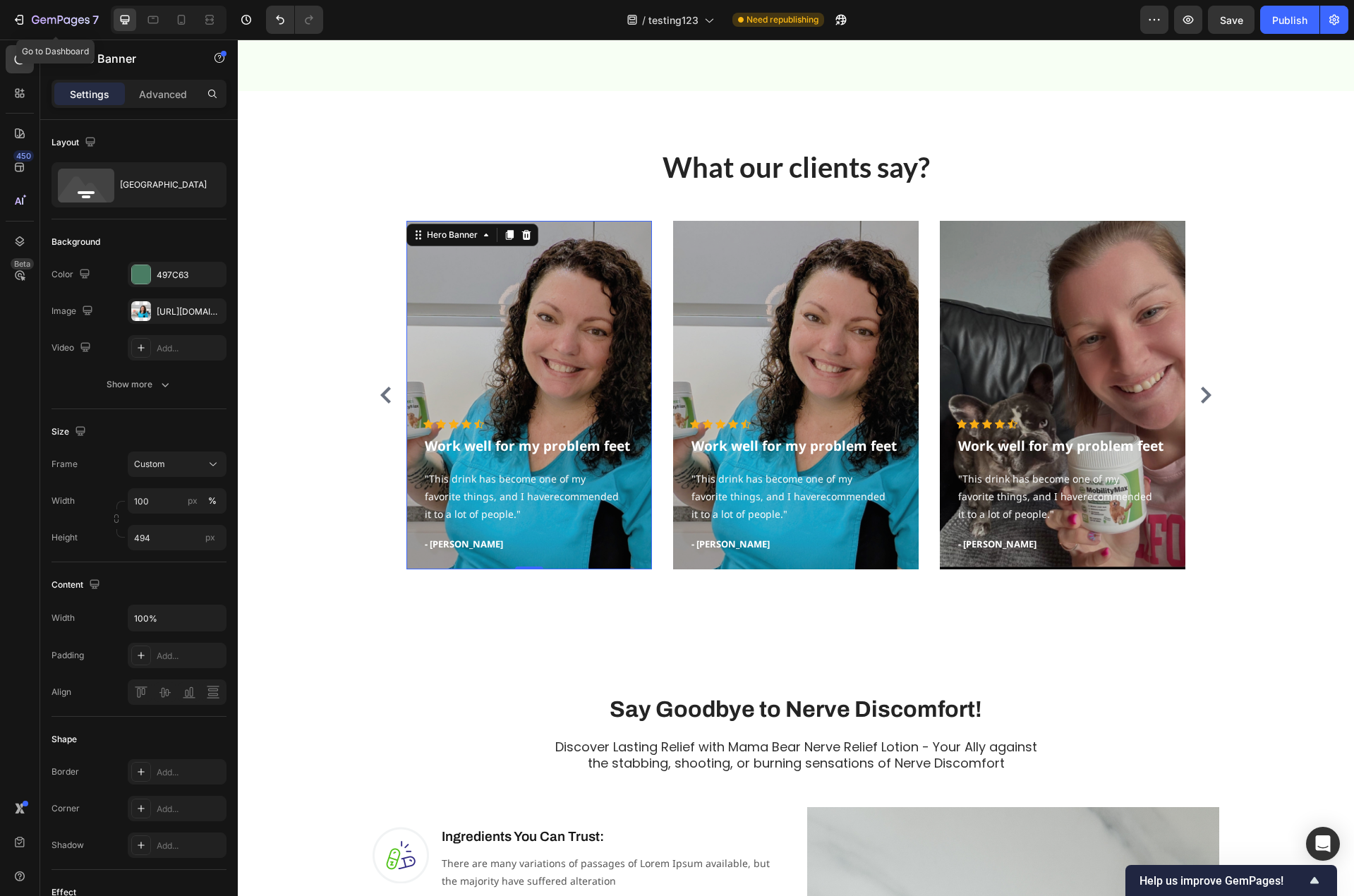
click at [539, 275] on div "Overlay" at bounding box center [529, 395] width 245 height 348
click at [174, 313] on div "https://cdn.shopify.com/s/files/1/0779/3950/7530/files/gempages_481601137481352…" at bounding box center [177, 311] width 41 height 12
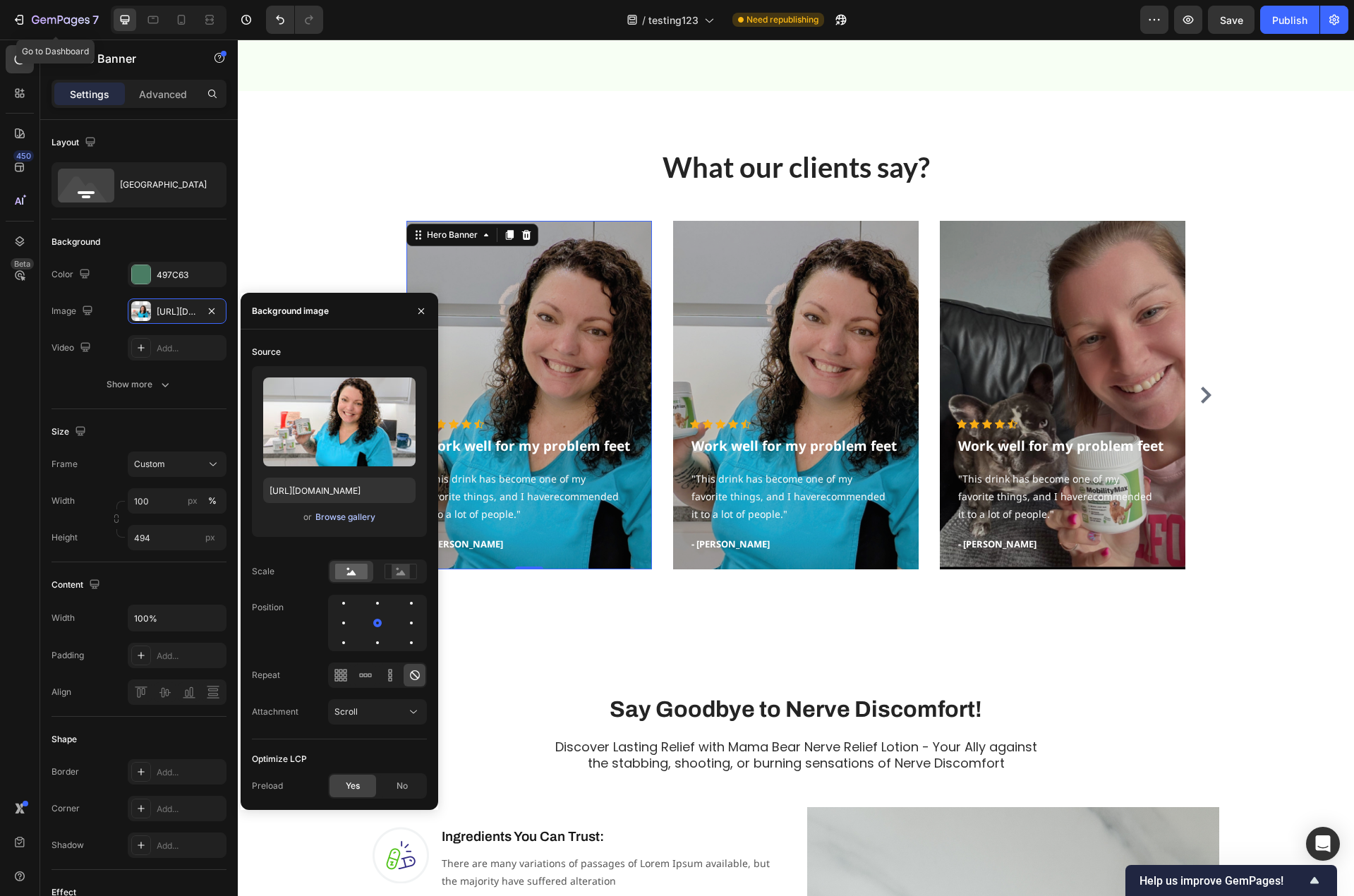
click at [339, 517] on div "Browse gallery" at bounding box center [345, 516] width 60 height 12
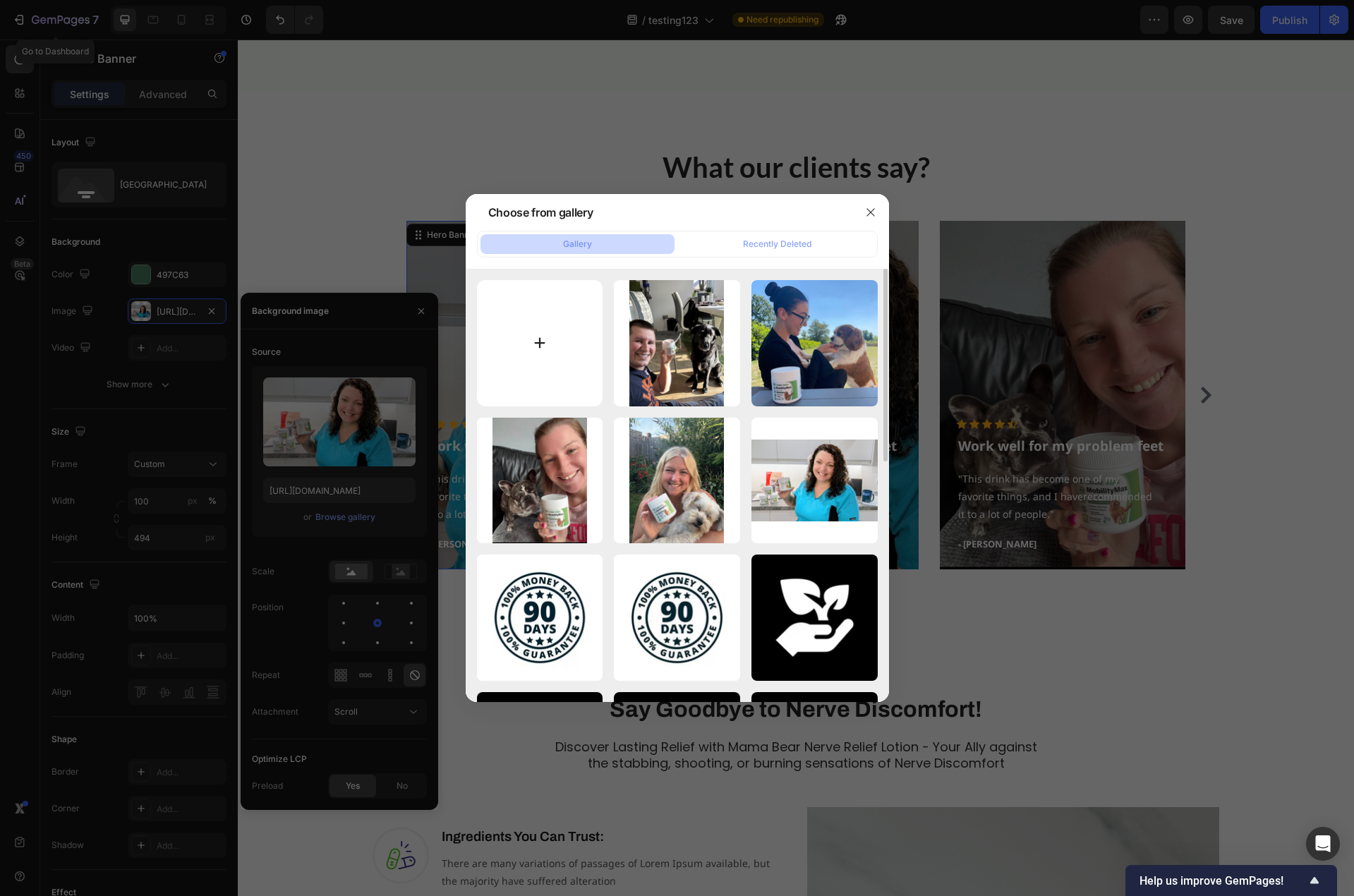
click at [552, 346] on input "file" at bounding box center [539, 342] width 126 height 126
type input "C:\fakepath\IMG_1980.jpeg"
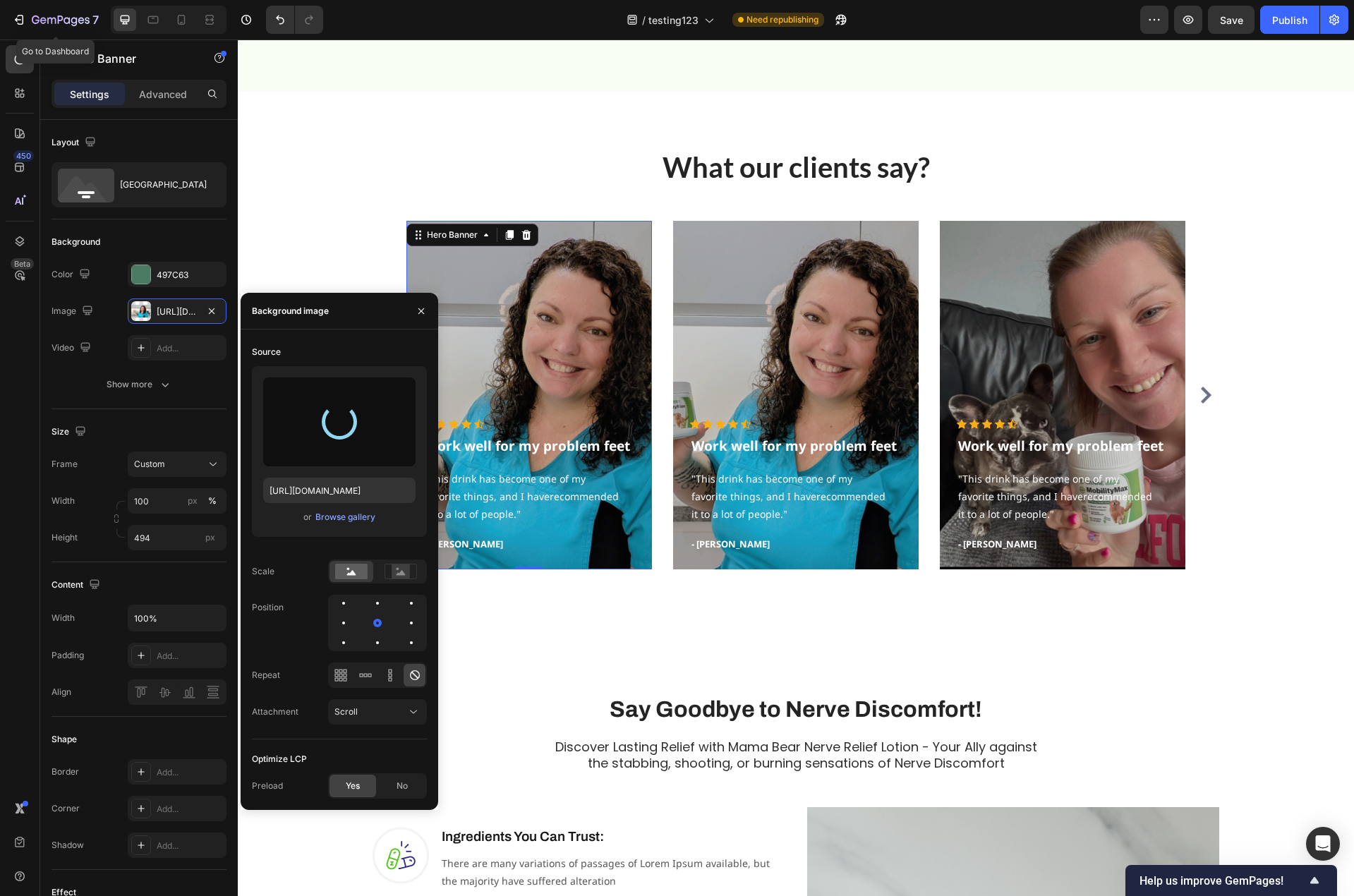
type input "https://cdn.shopify.com/s/files/1/0779/3950/7530/files/gempages_481601137481352…"
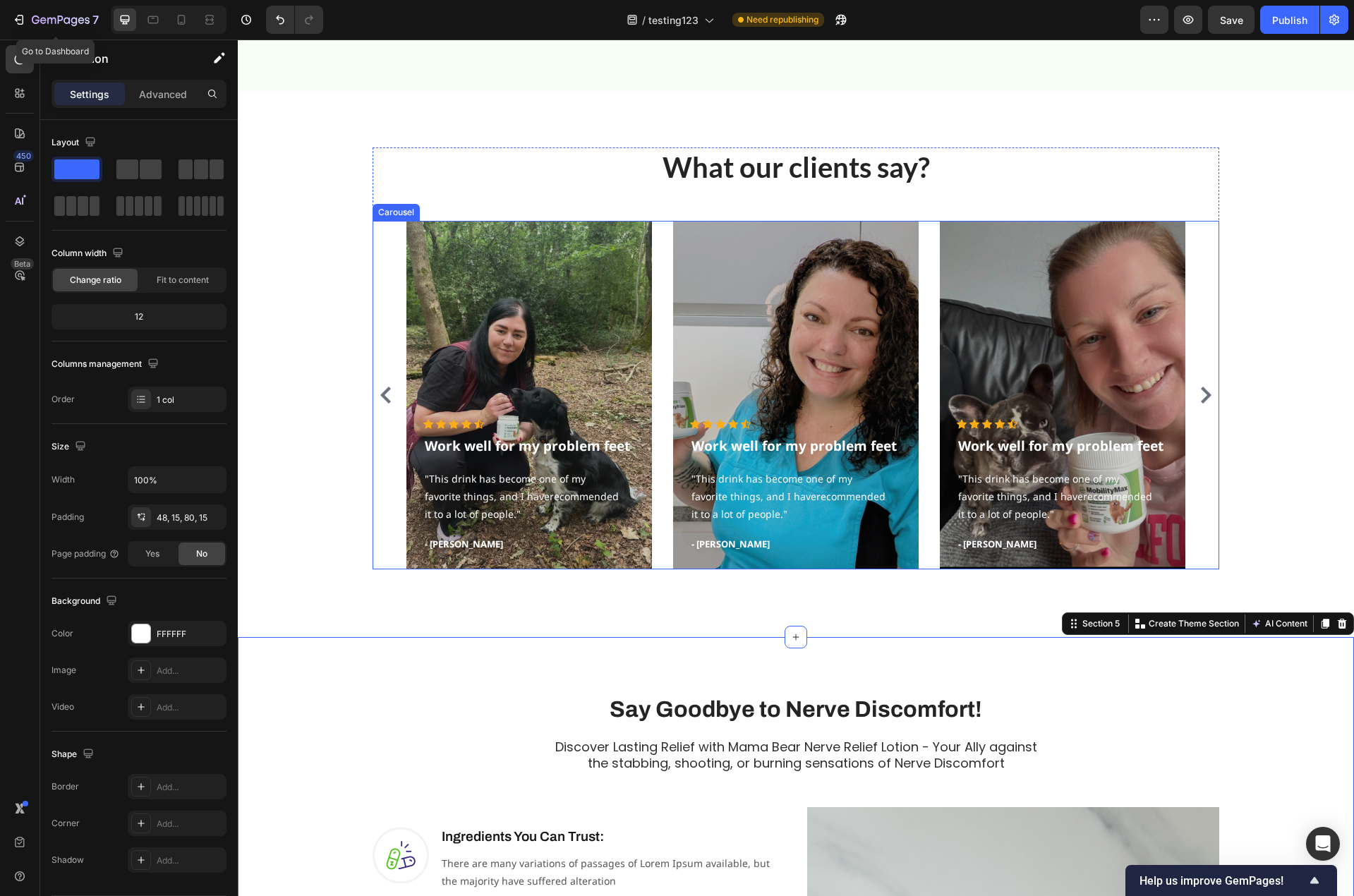
click at [375, 322] on div "Icon Icon Icon Icon Icon Icon List Hoz Work well for my problem feet Text block…" at bounding box center [795, 395] width 846 height 348
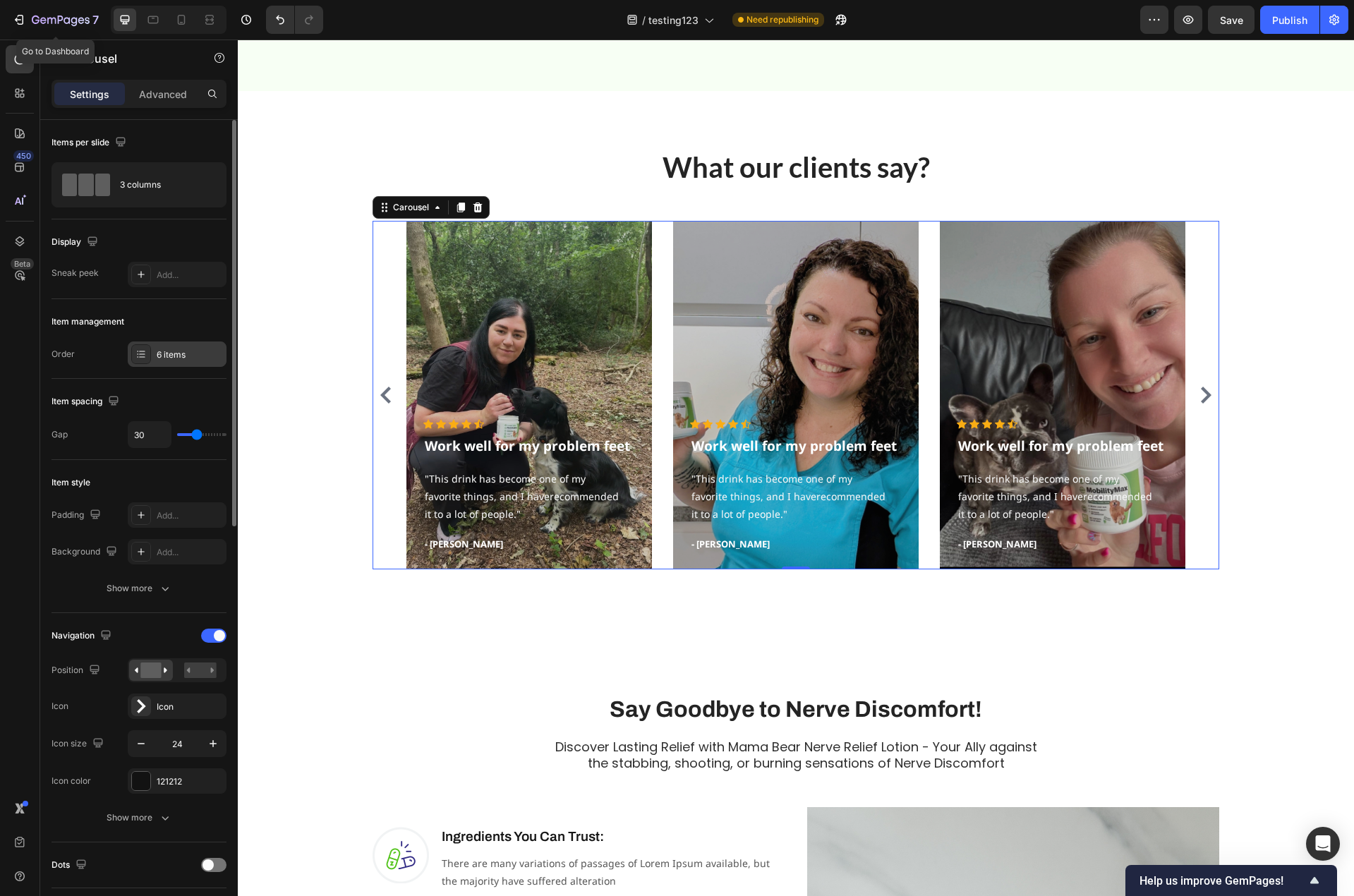
click at [167, 356] on div "6 items" at bounding box center [189, 354] width 66 height 12
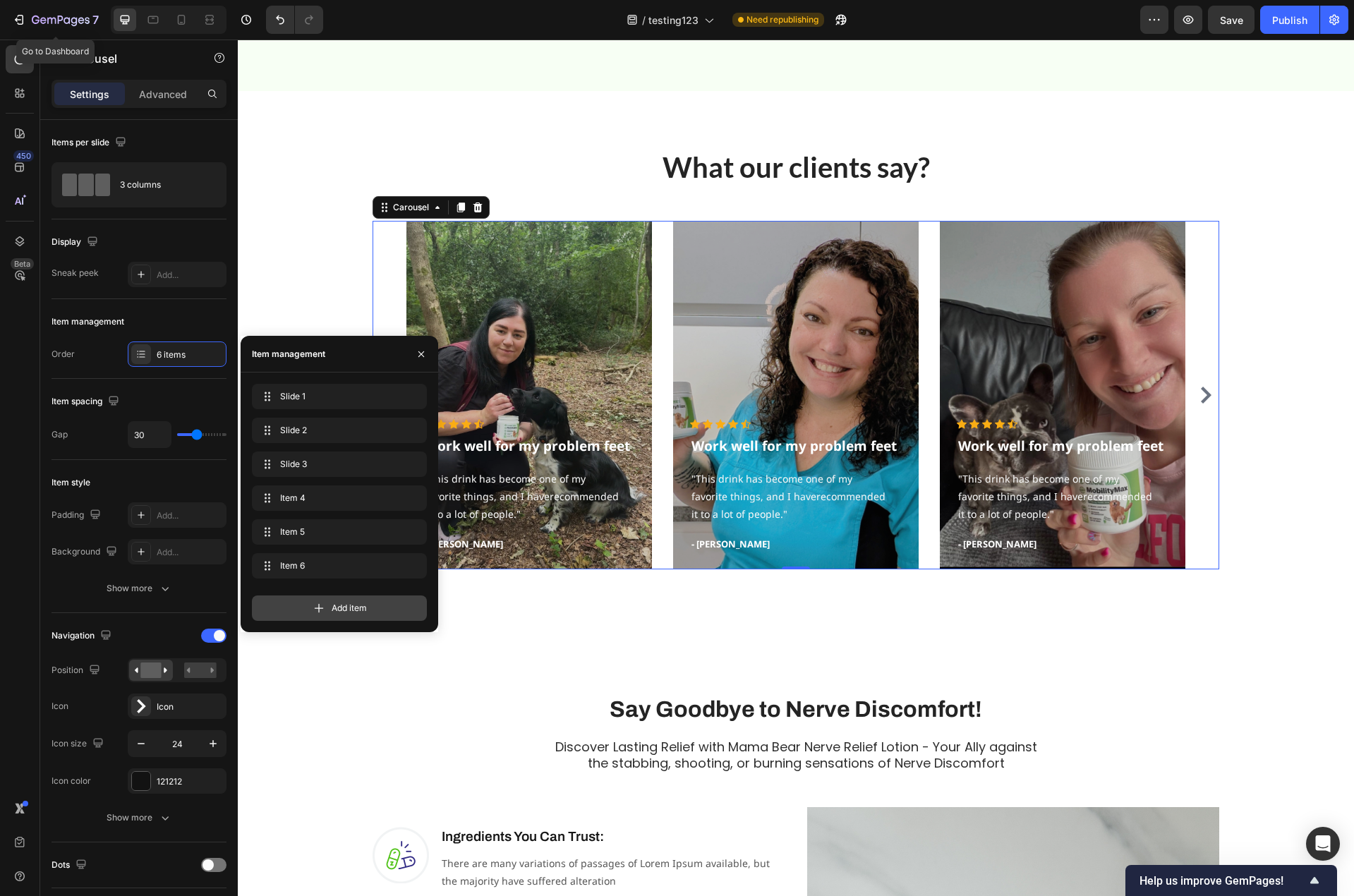
drag, startPoint x: 342, startPoint y: 609, endPoint x: 397, endPoint y: 599, distance: 55.9
click at [342, 609] on span "Add item" at bounding box center [349, 608] width 36 height 12
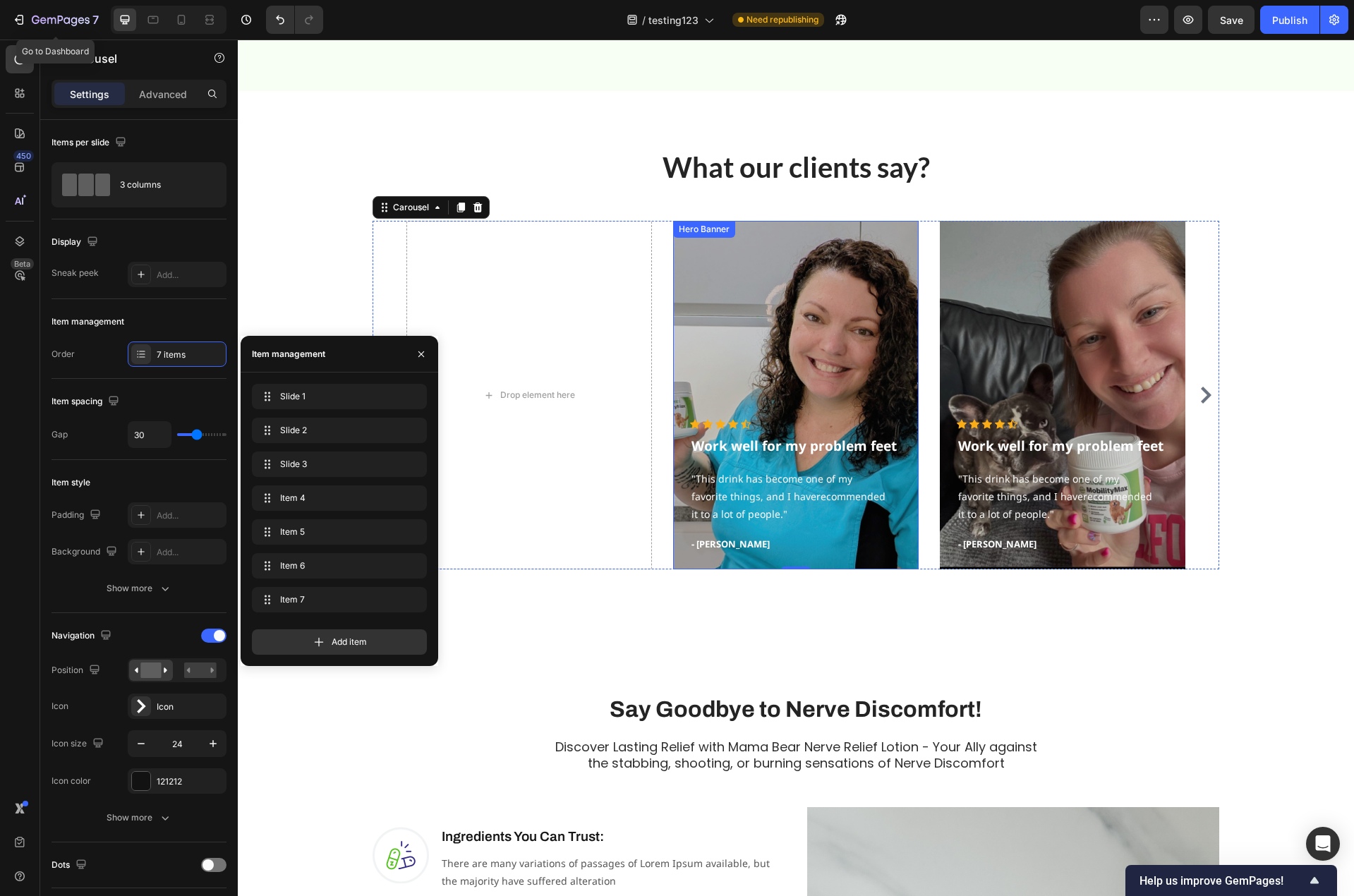
click at [831, 352] on div "Overlay" at bounding box center [795, 395] width 245 height 348
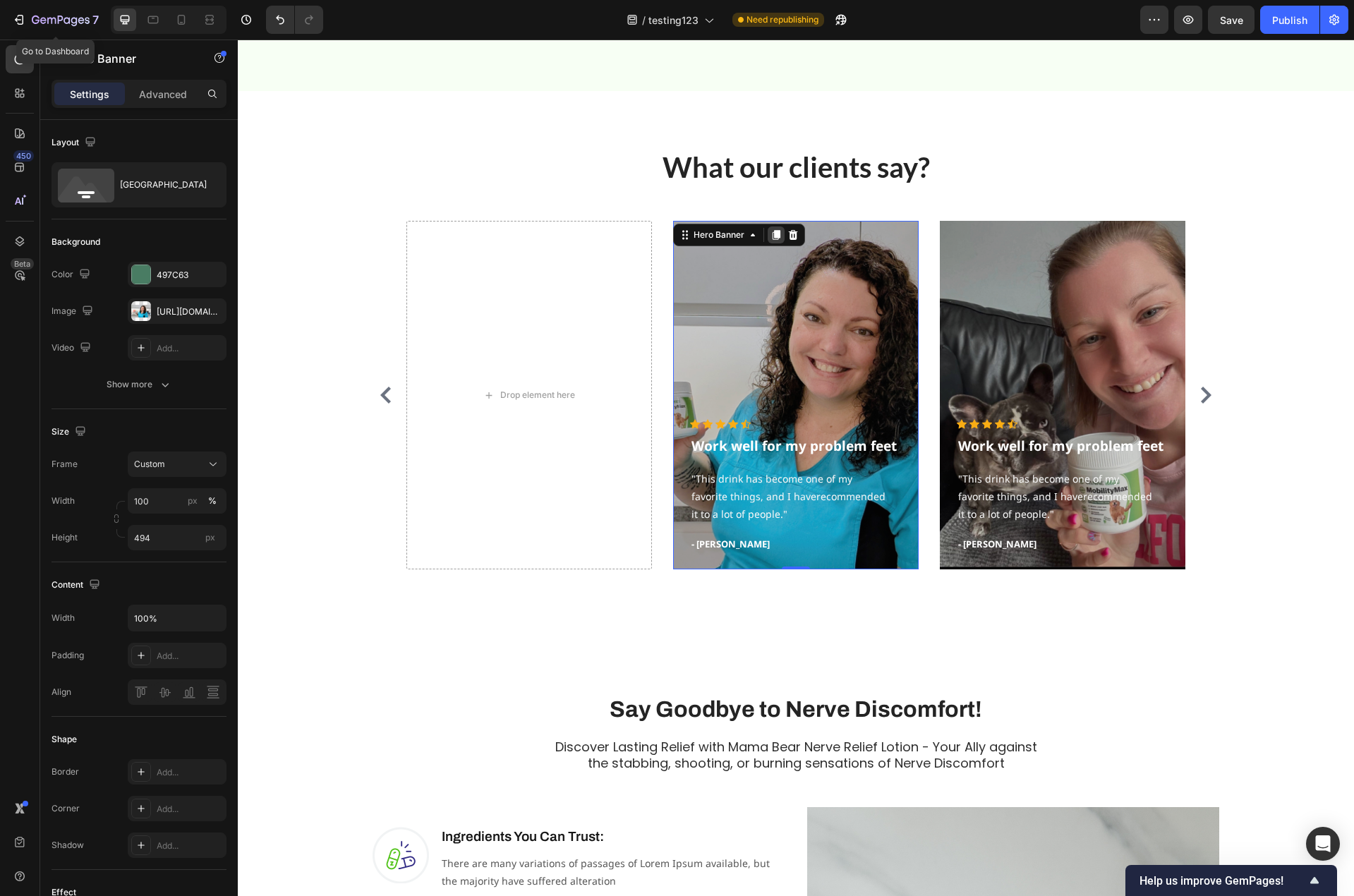
click at [775, 232] on icon at bounding box center [776, 235] width 8 height 10
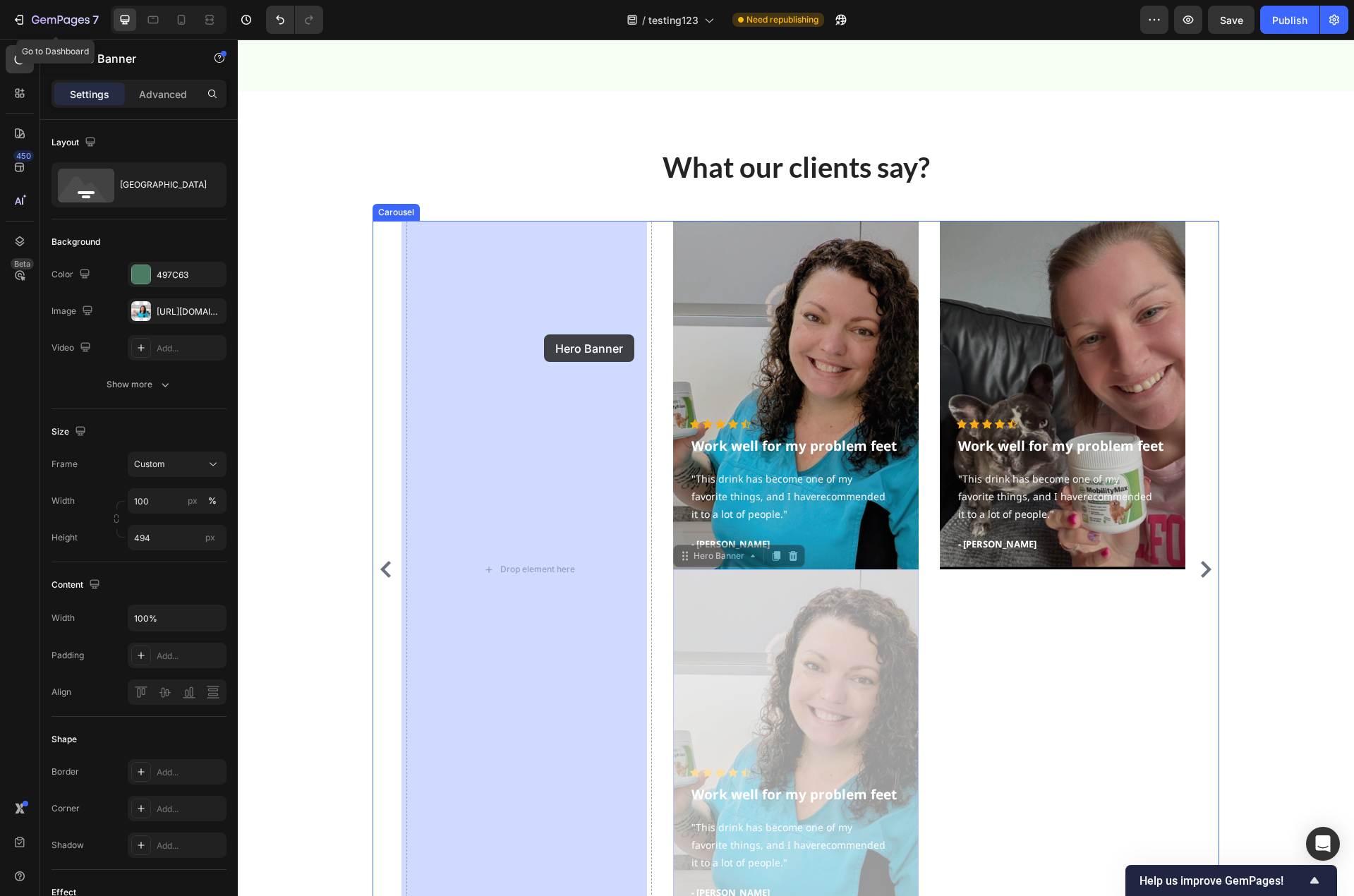
drag, startPoint x: 796, startPoint y: 661, endPoint x: 544, endPoint y: 335, distance: 412.0
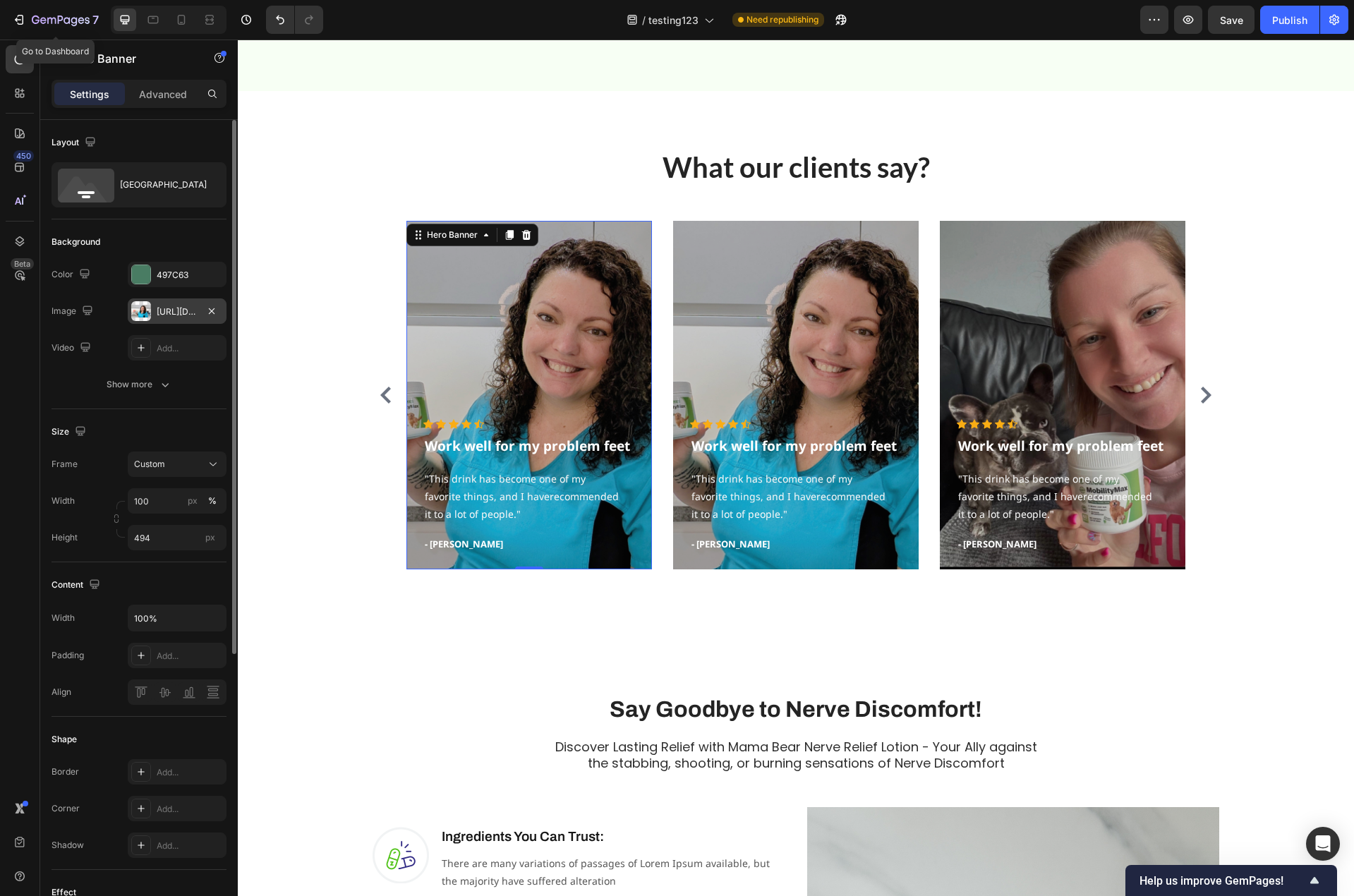
click at [168, 309] on div "https://cdn.shopify.com/s/files/1/0779/3950/7530/files/gempages_481601137481352…" at bounding box center [177, 311] width 41 height 12
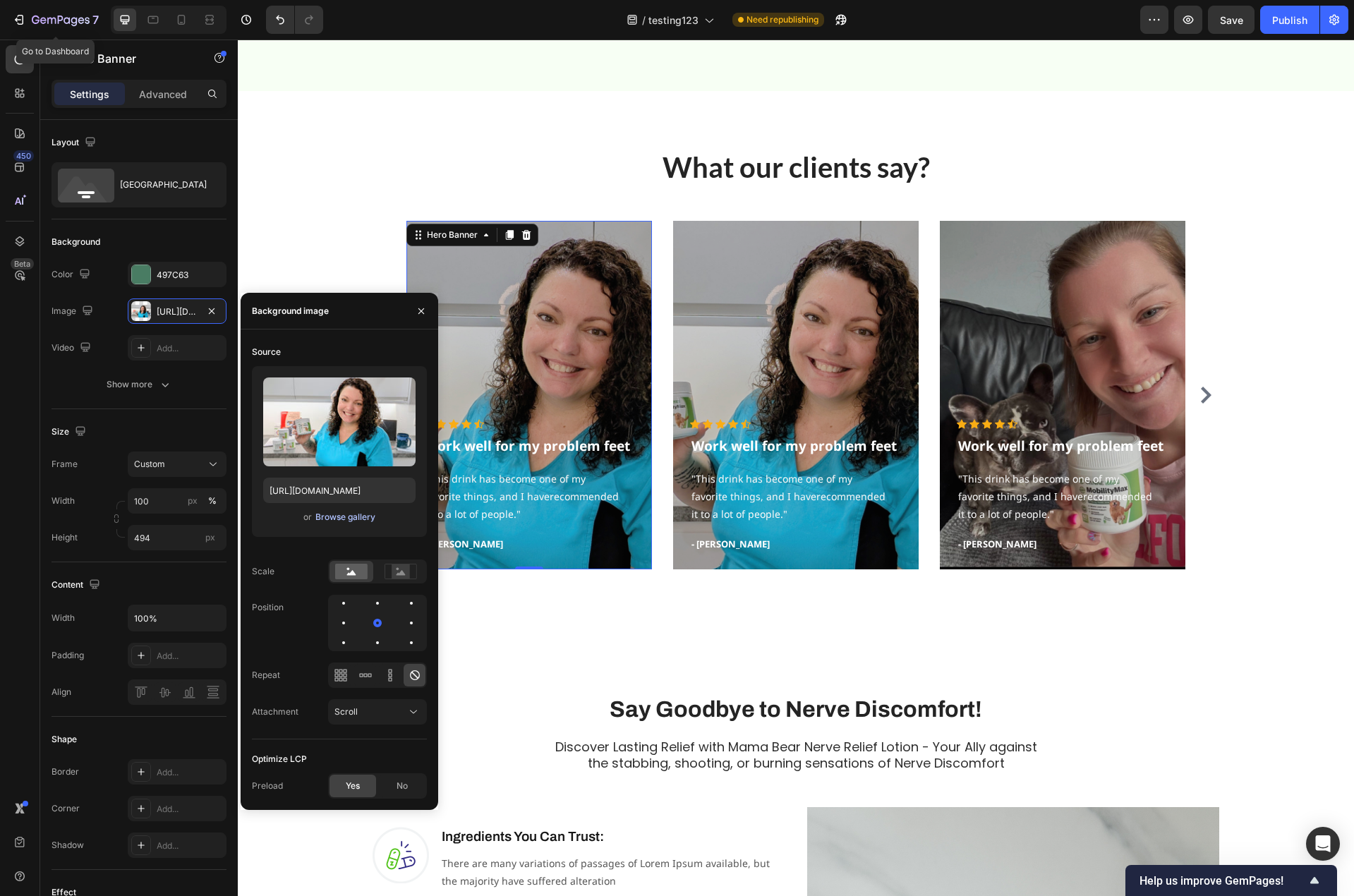
click at [340, 512] on div "Browse gallery" at bounding box center [345, 516] width 60 height 12
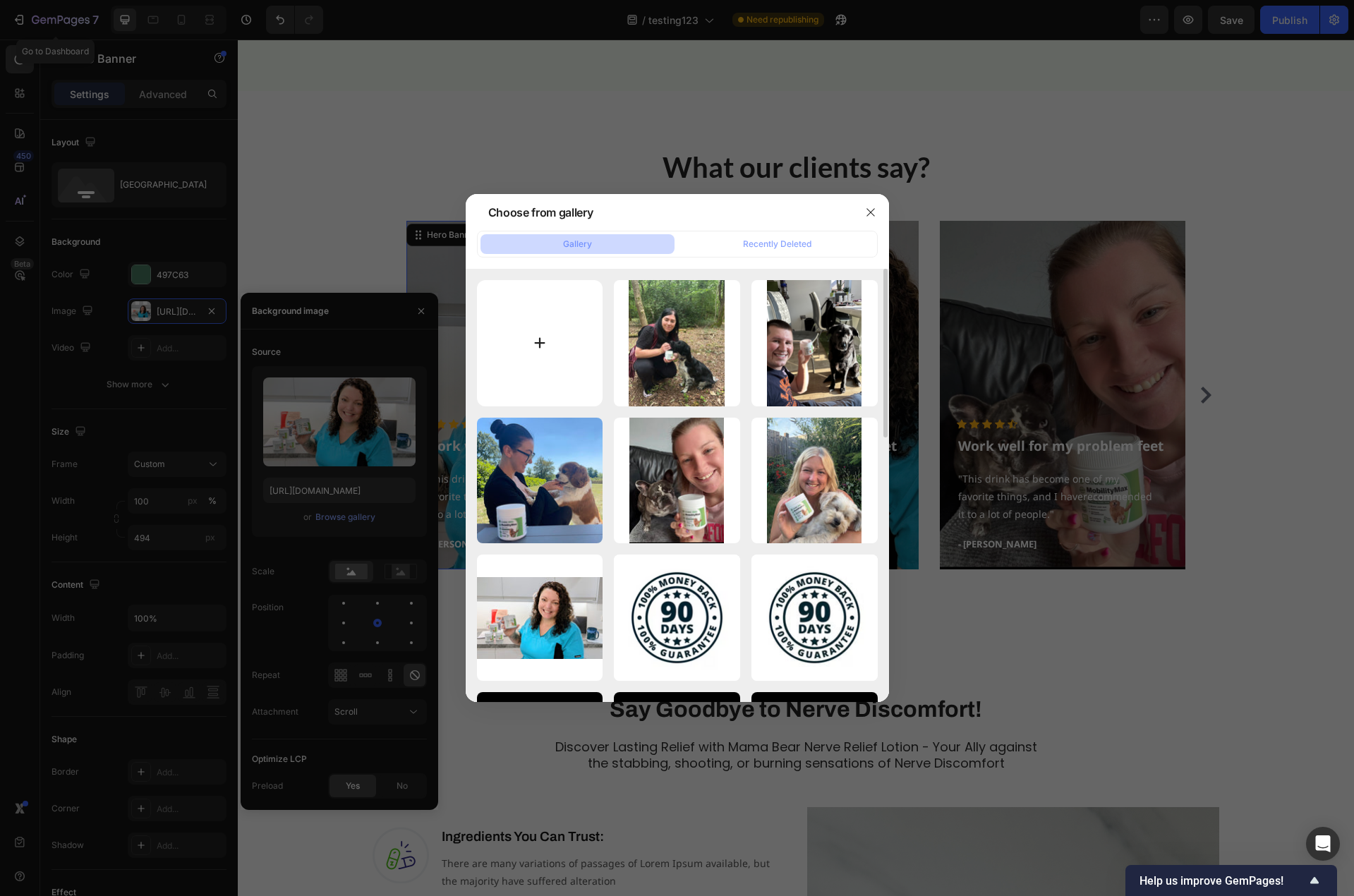
click at [543, 342] on input "file" at bounding box center [539, 342] width 126 height 126
type input "C:\fakepath\IMG_0123.jpeg"
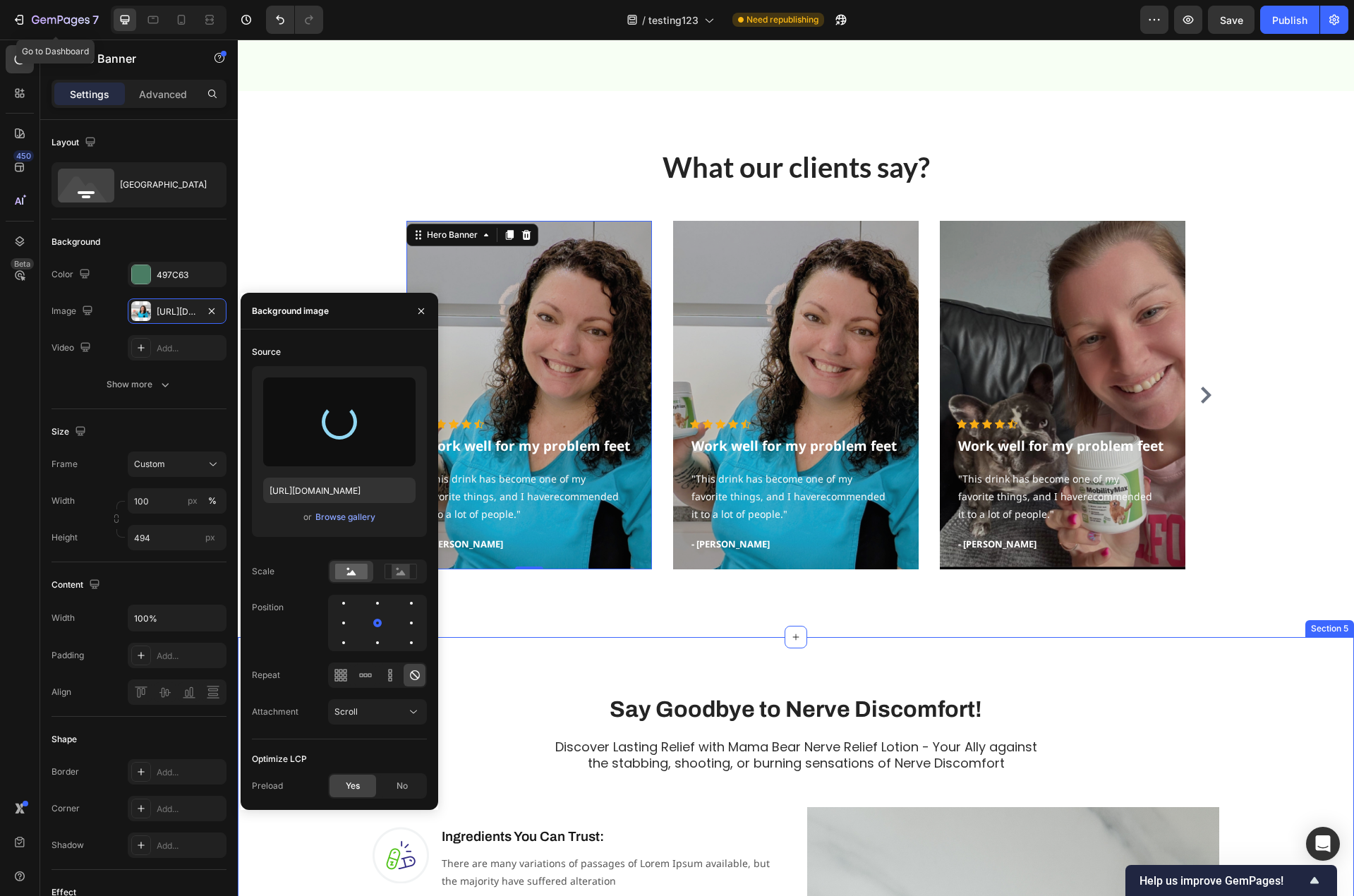
type input "https://cdn.shopify.com/s/files/1/0779/3950/7530/files/gempages_481601137481352…"
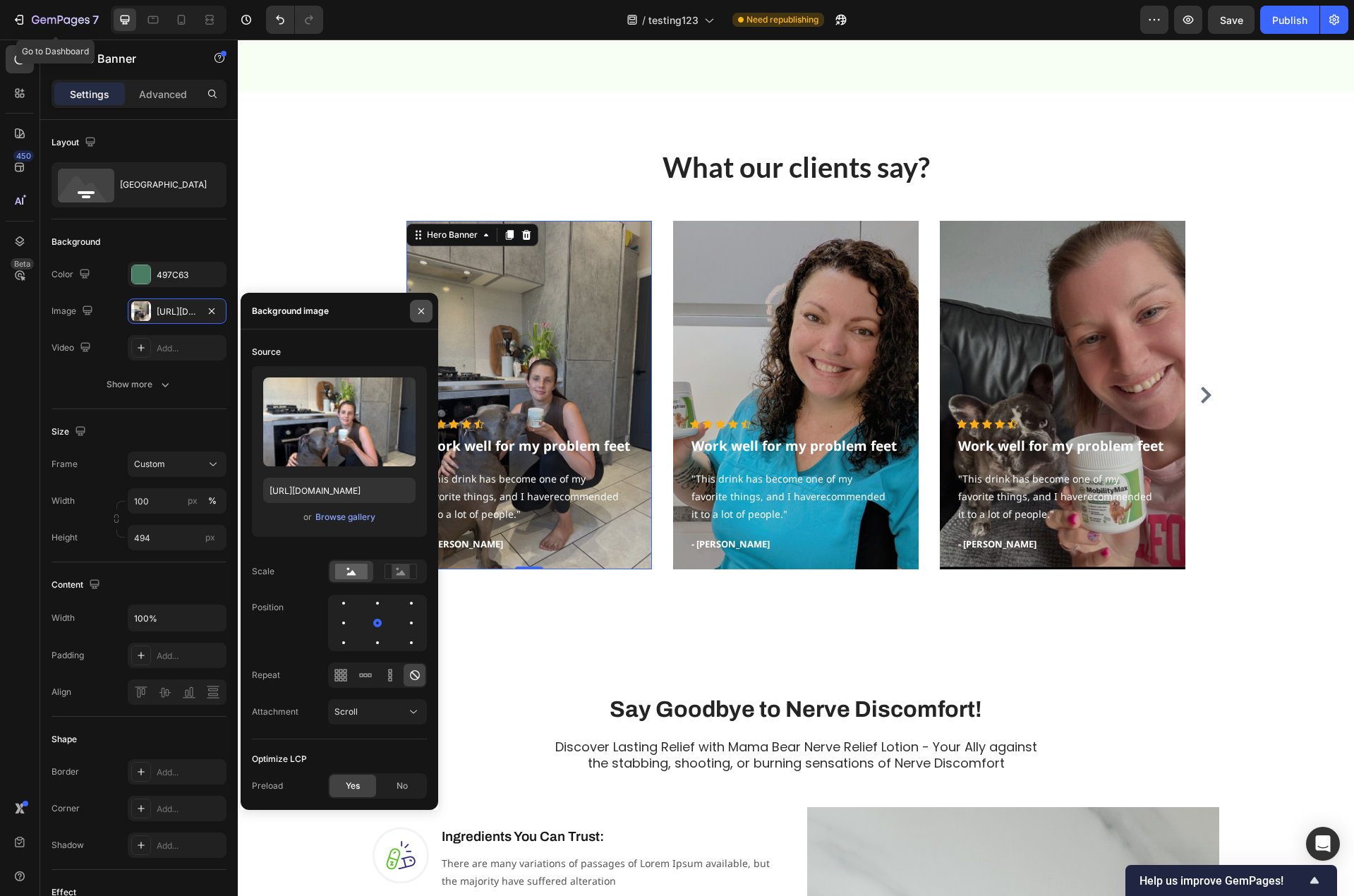
click at [425, 313] on icon "button" at bounding box center [421, 311] width 12 height 12
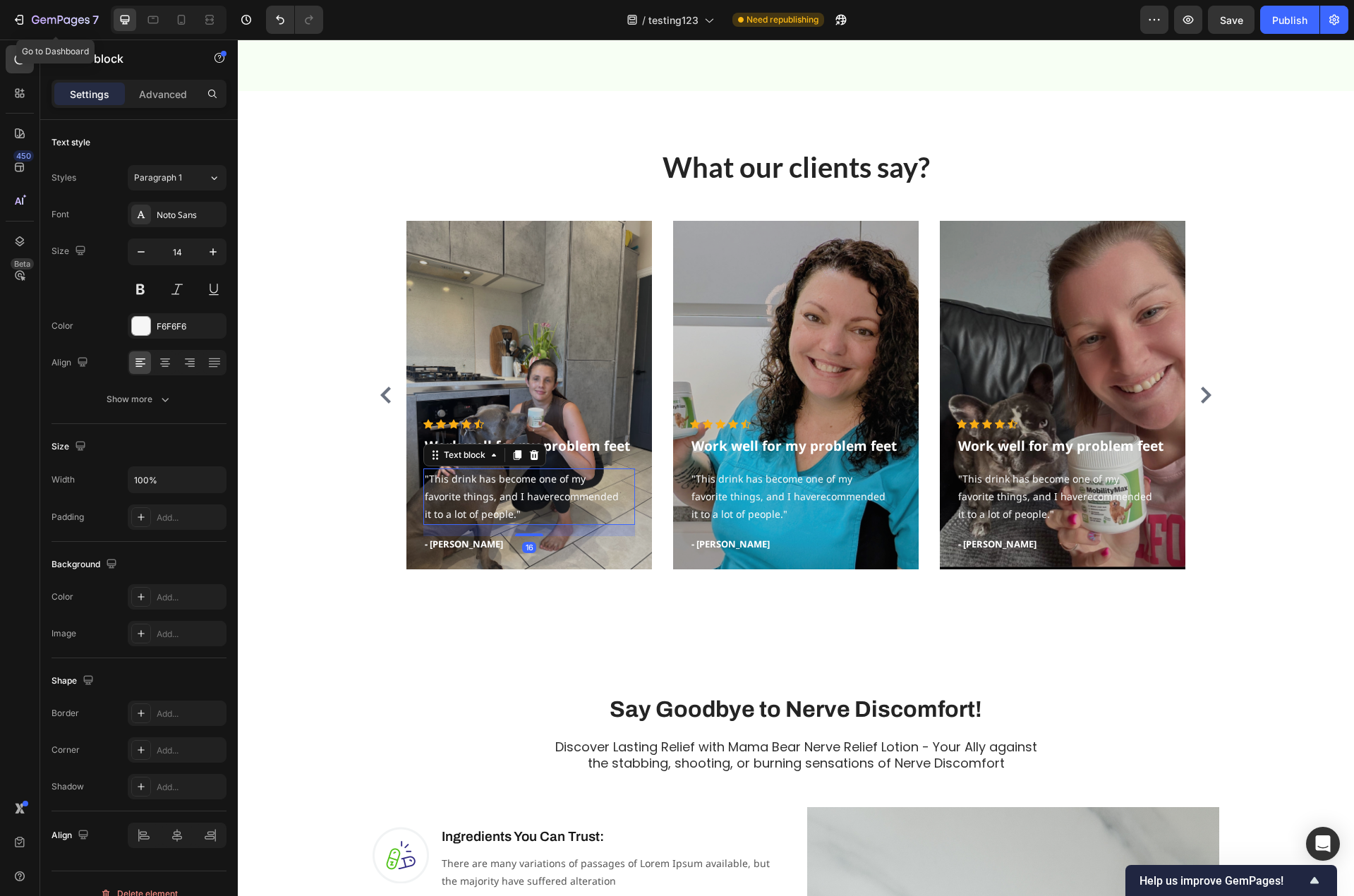
click at [523, 506] on p ""This drink has become one of my favorite things, and I haverecommended it to a…" at bounding box center [529, 497] width 209 height 54
click at [530, 457] on icon at bounding box center [534, 455] width 12 height 12
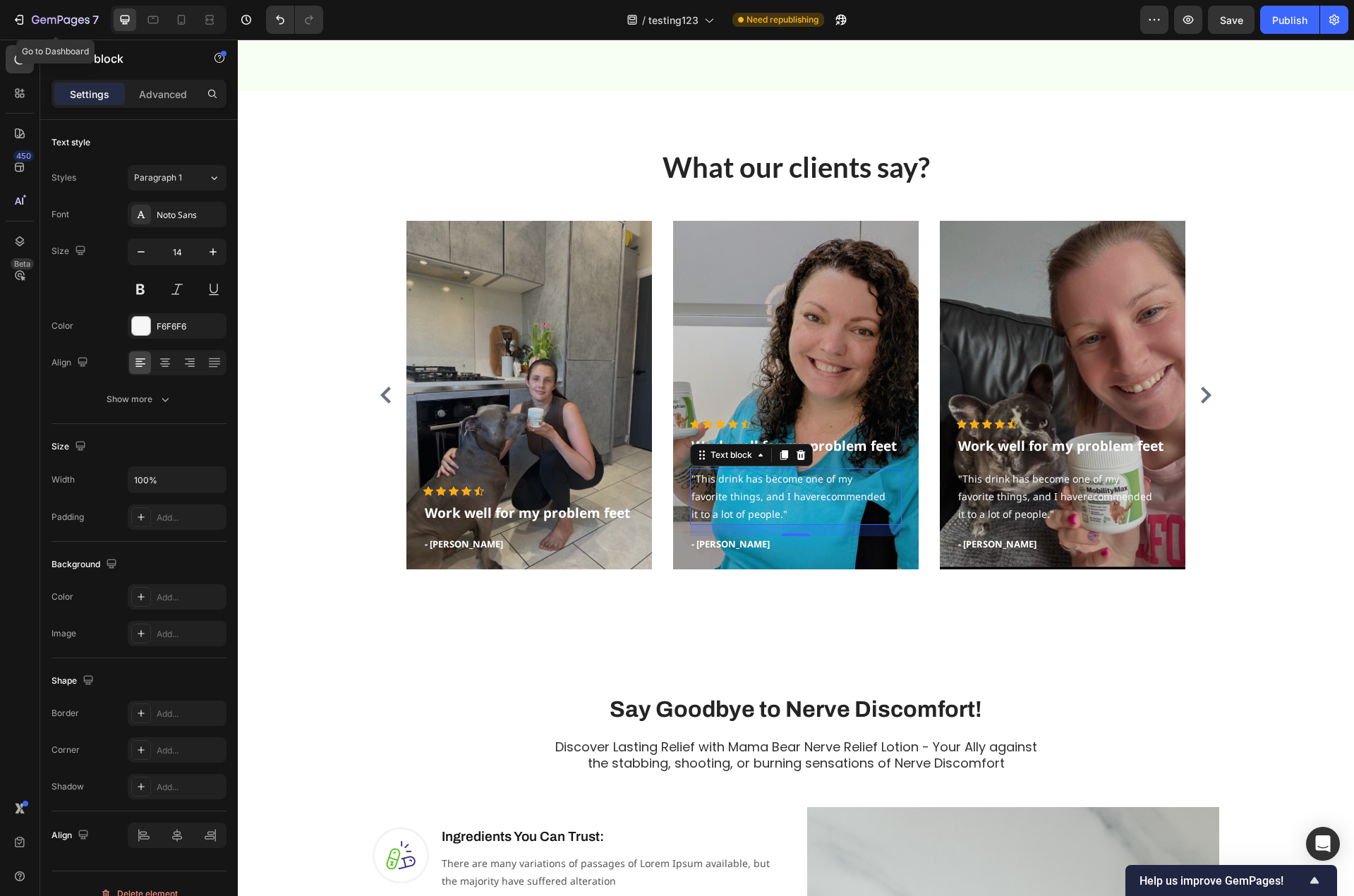
click at [793, 485] on p ""This drink has become one of my favorite things, and I haverecommended it to a…" at bounding box center [795, 497] width 209 height 54
click at [798, 457] on icon at bounding box center [801, 455] width 10 height 10
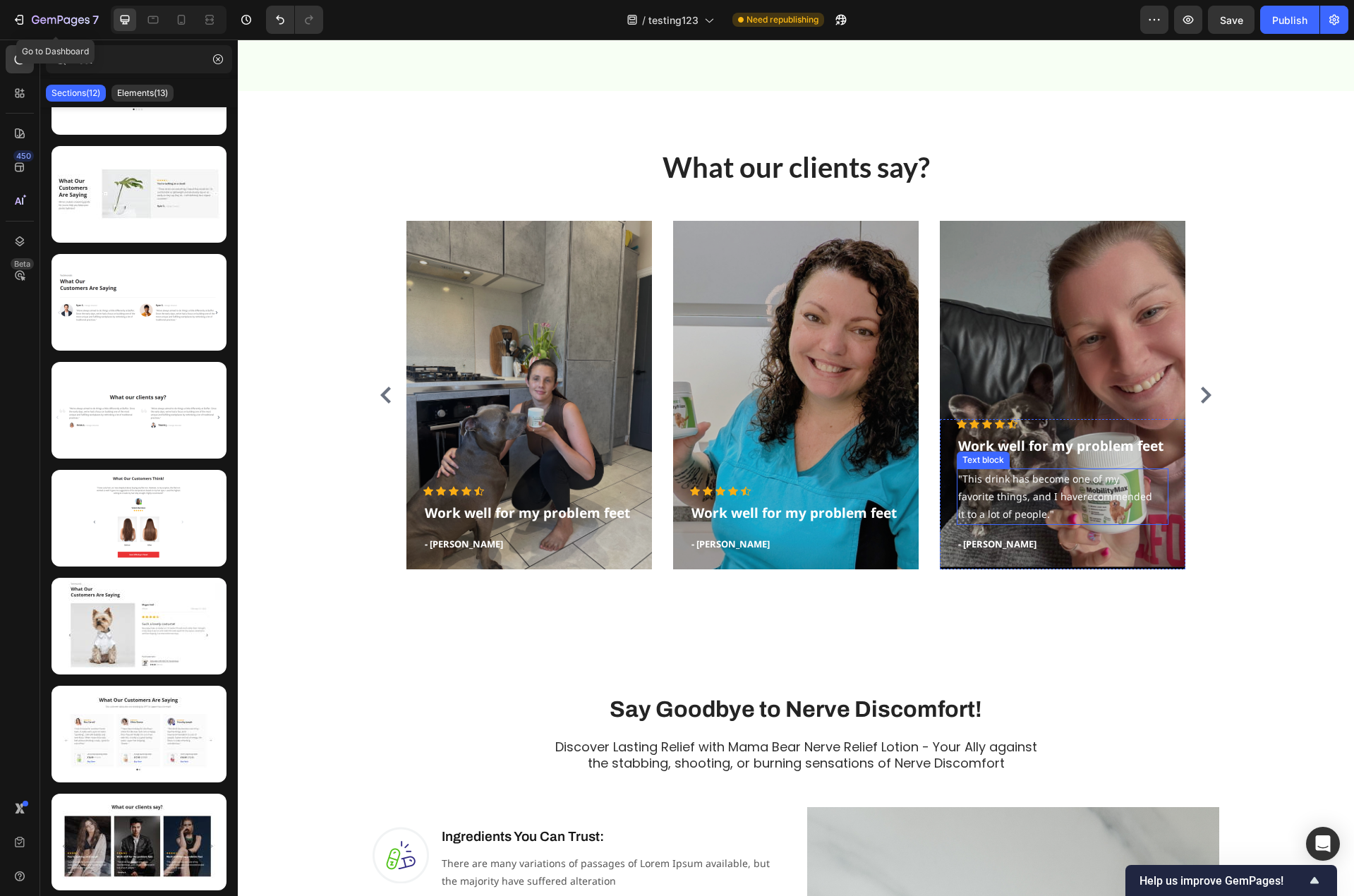
click at [1050, 500] on p ""This drink has become one of my favorite things, and I haverecommended it to a…" at bounding box center [1062, 497] width 209 height 54
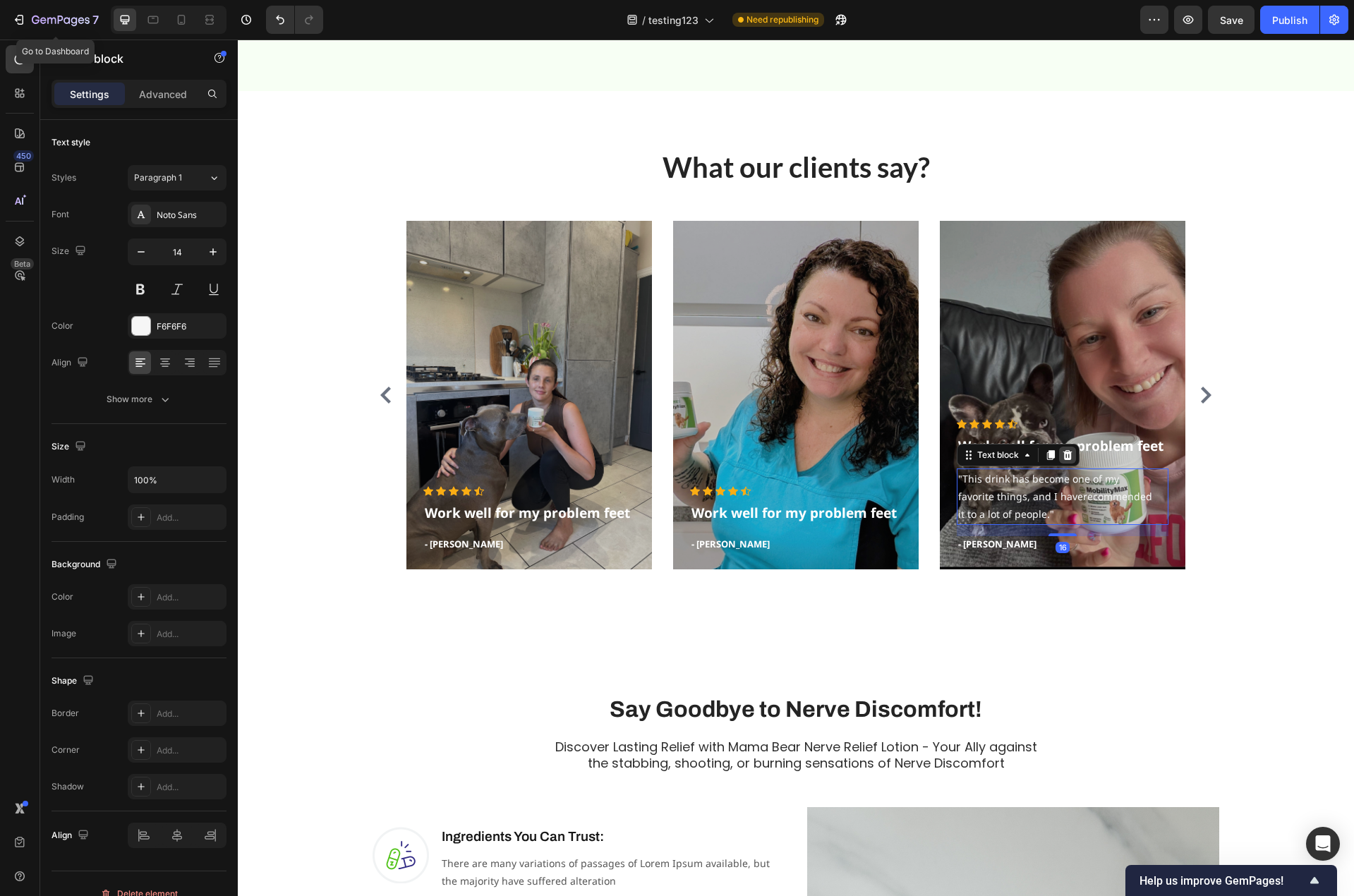
click at [1064, 454] on icon at bounding box center [1068, 455] width 10 height 10
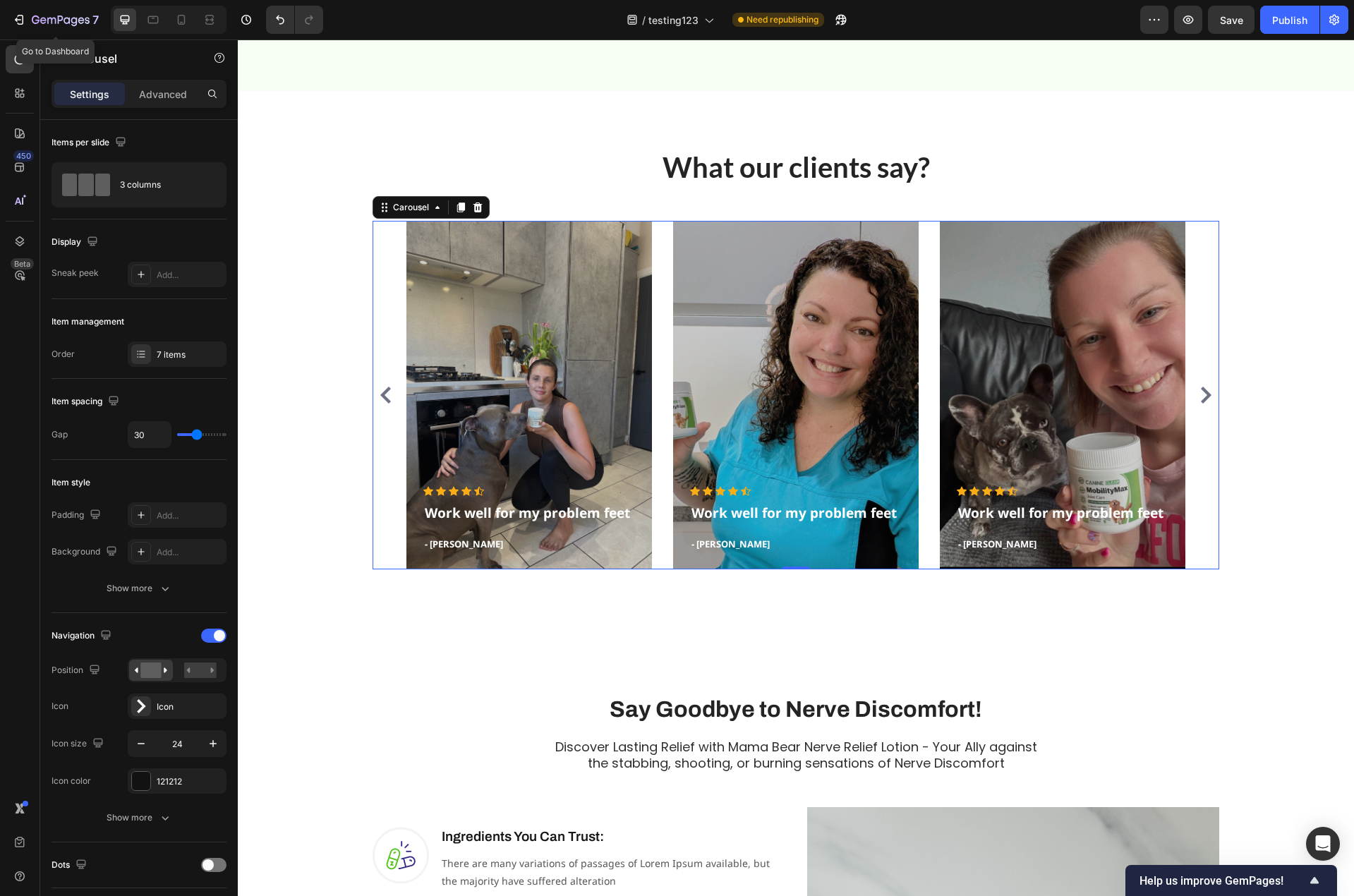
click at [1201, 399] on icon "Carousel Next Arrow" at bounding box center [1206, 395] width 11 height 17
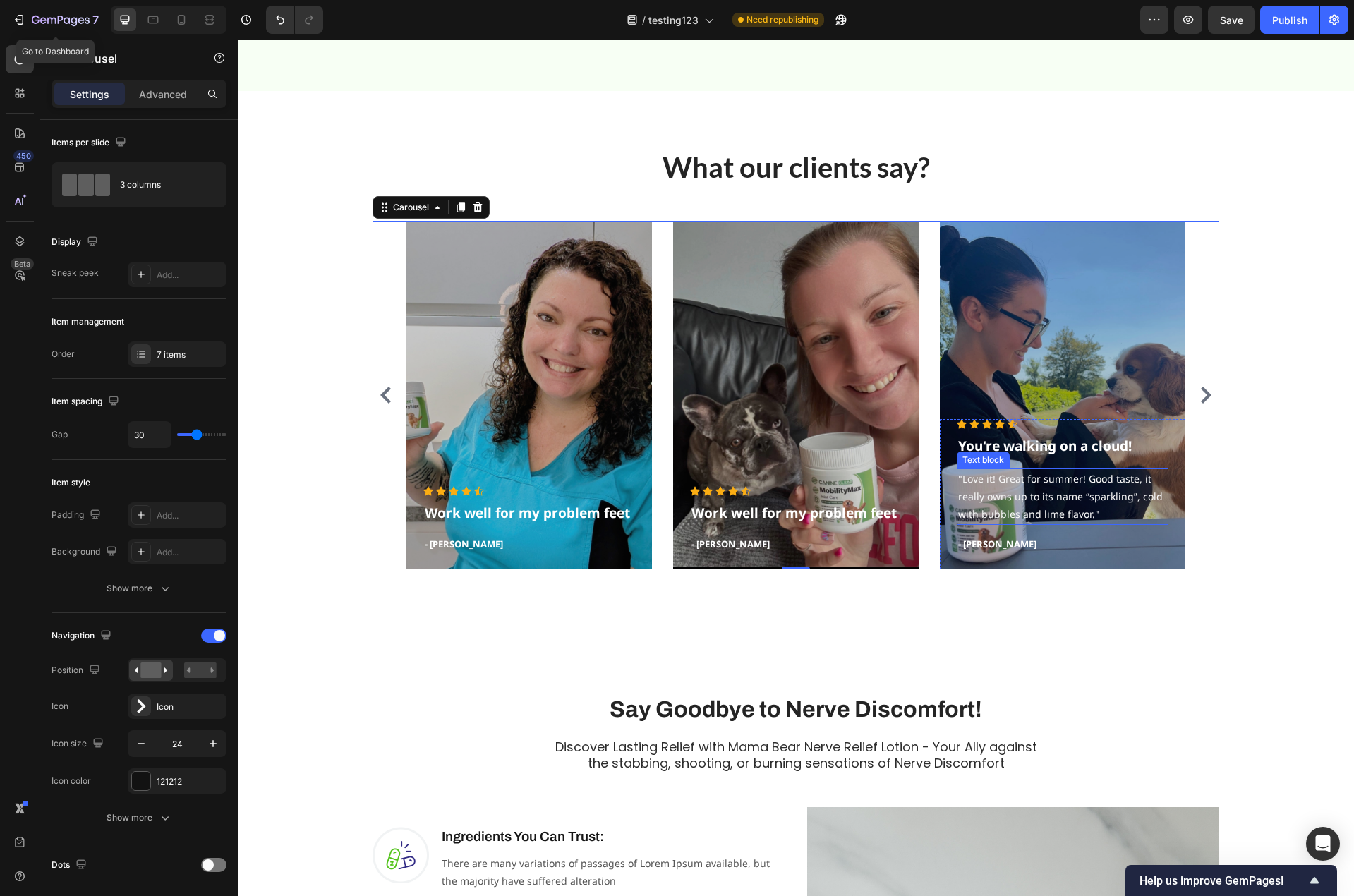
click at [1060, 511] on p ""Love it! Great for summer! Good taste, it really owns up to its name “sparklin…" at bounding box center [1062, 497] width 209 height 54
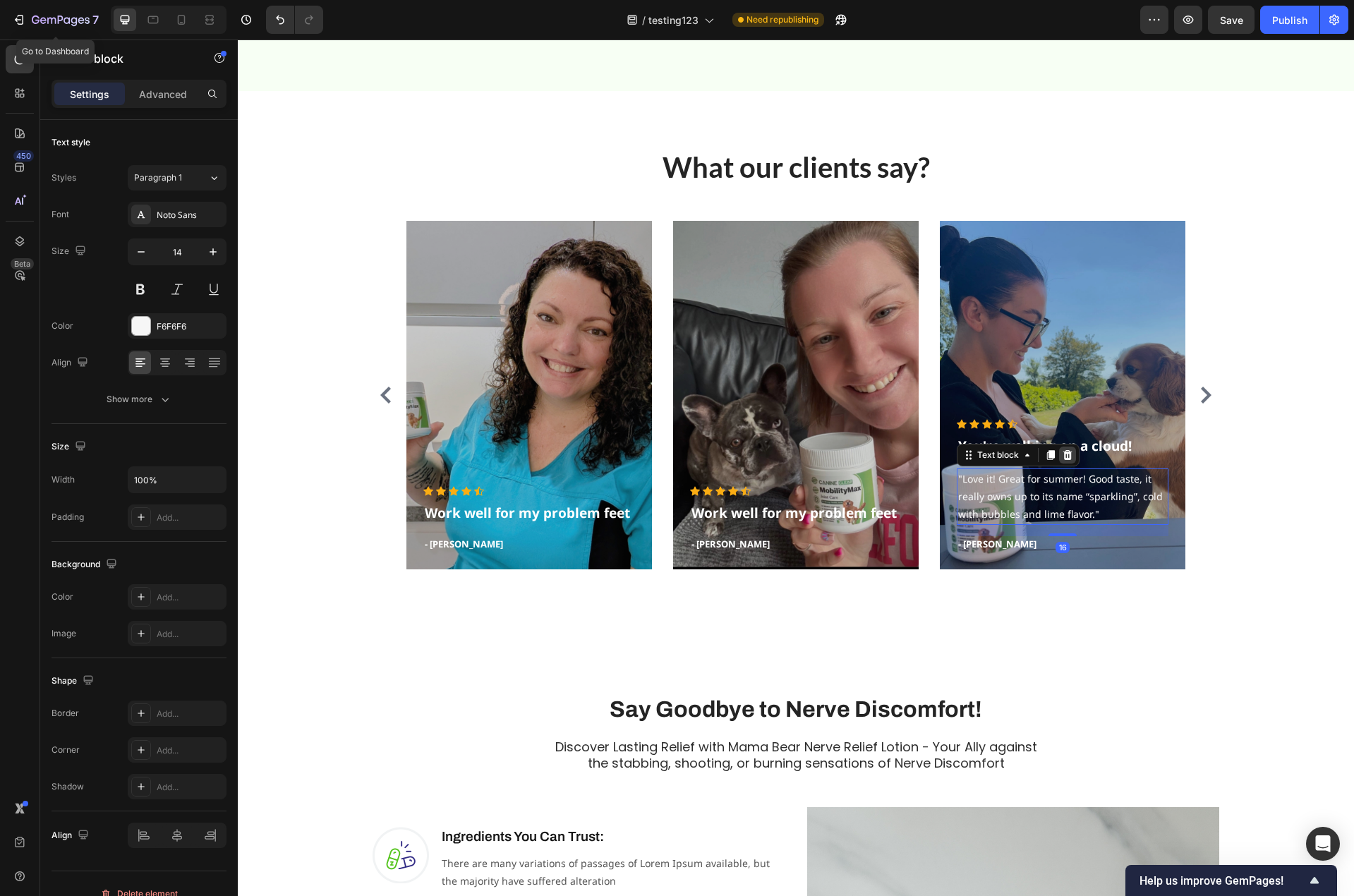
click at [1064, 457] on icon at bounding box center [1068, 455] width 10 height 10
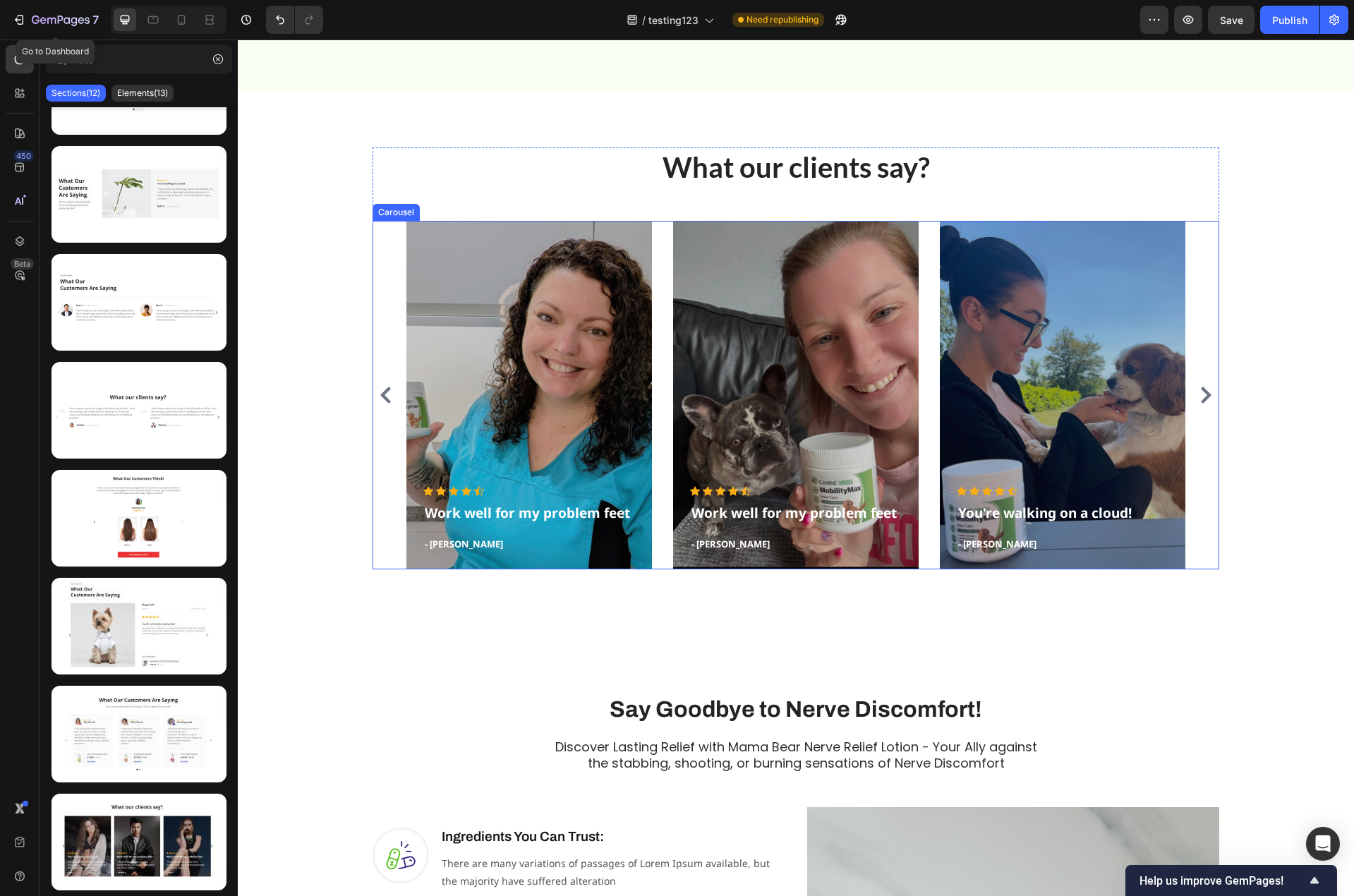
click at [1203, 397] on icon "Carousel Next Arrow" at bounding box center [1206, 395] width 11 height 17
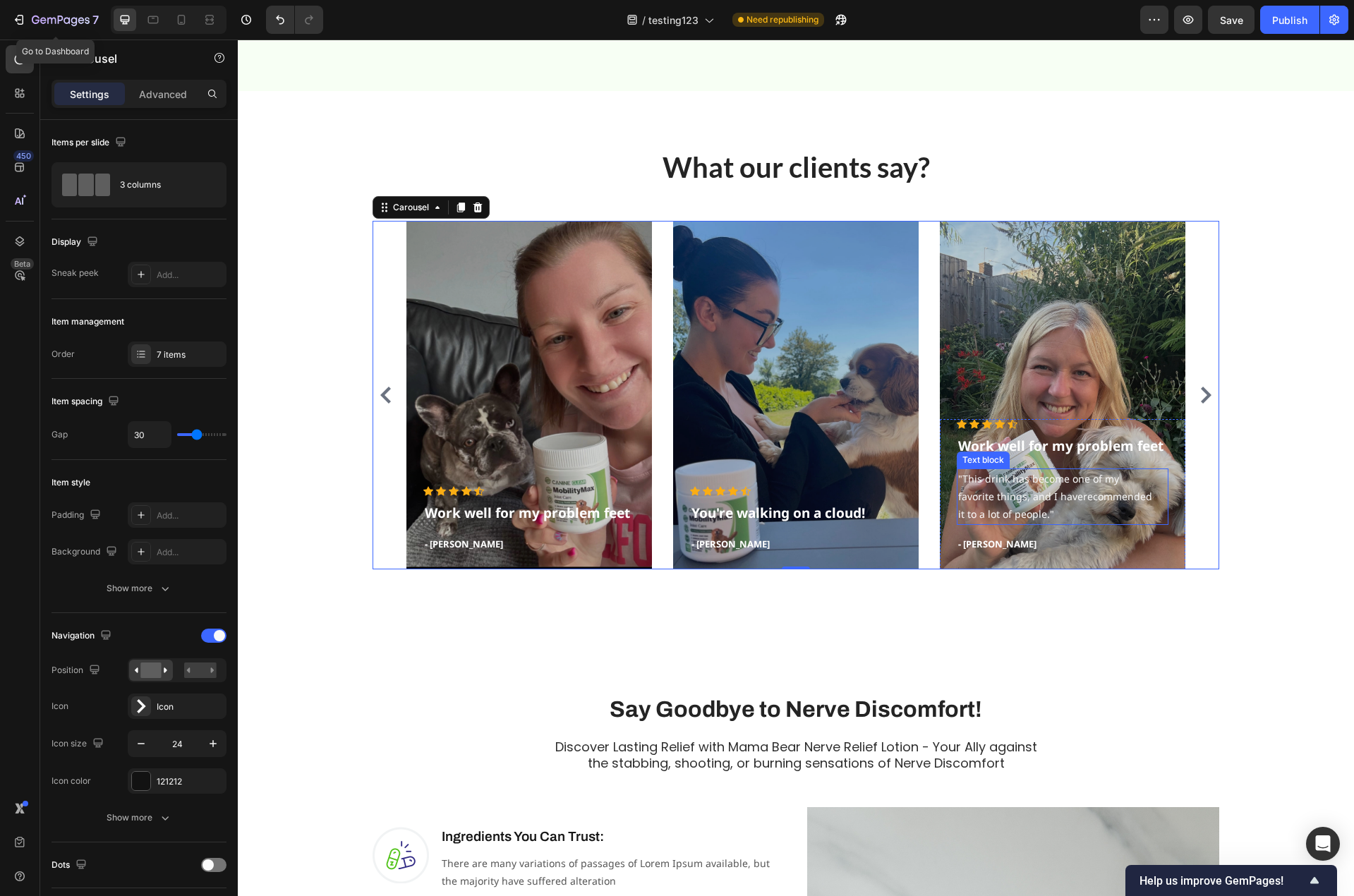
click at [989, 507] on p ""This drink has become one of my favorite things, and I haverecommended it to a…" at bounding box center [1062, 497] width 209 height 54
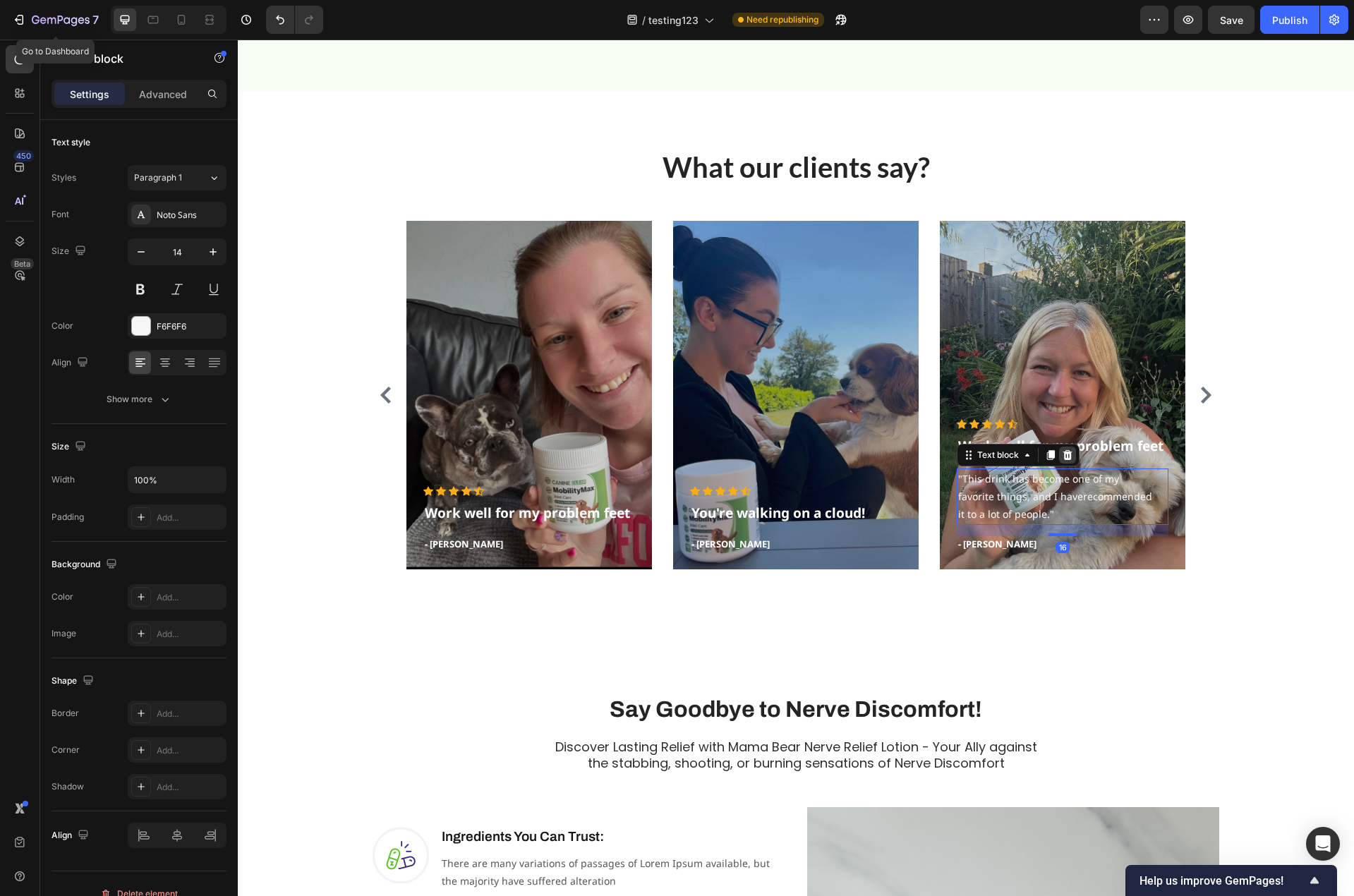
click at [1062, 460] on icon at bounding box center [1067, 455] width 12 height 12
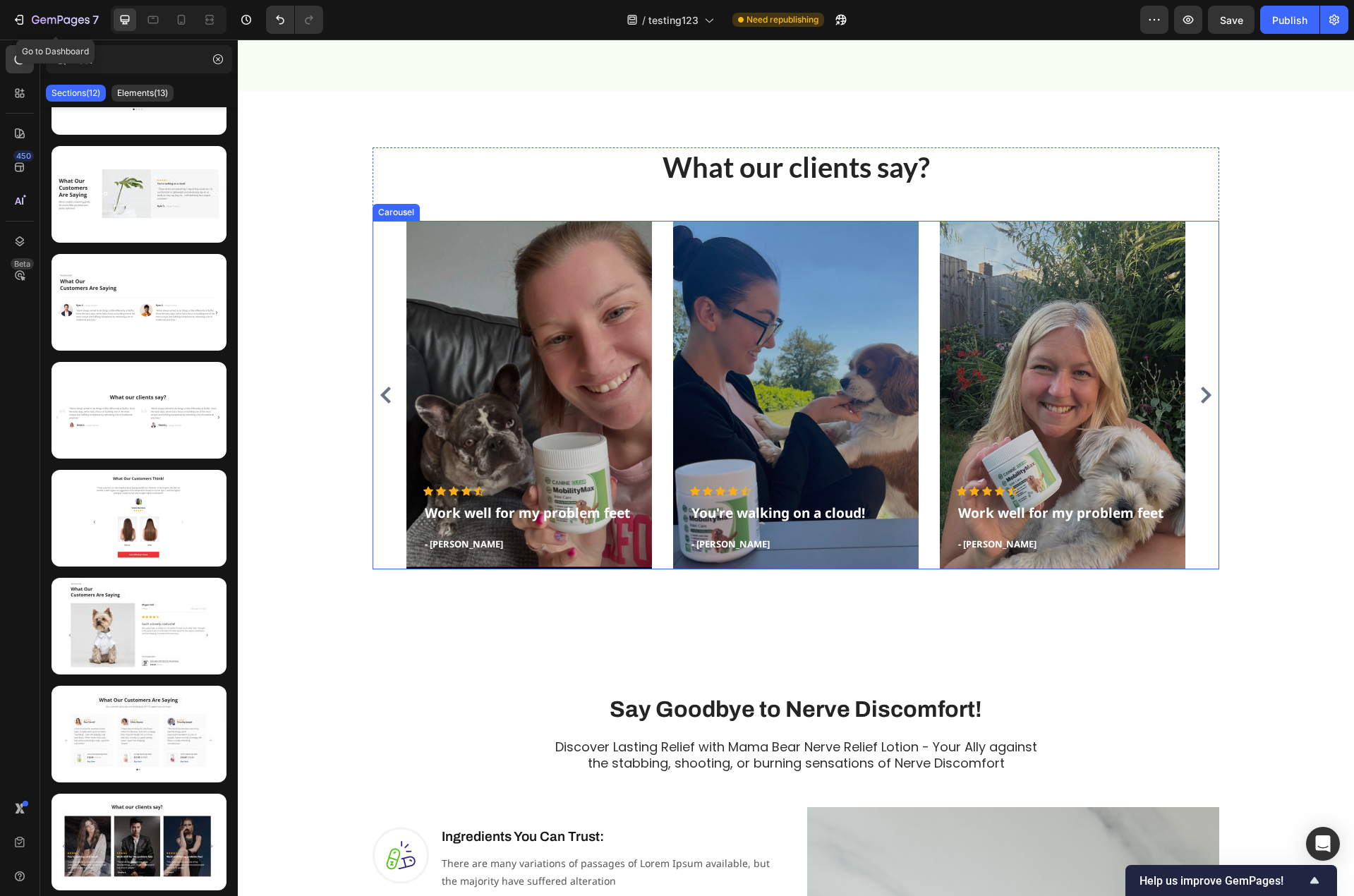
click at [1201, 400] on icon "Carousel Next Arrow" at bounding box center [1206, 395] width 11 height 17
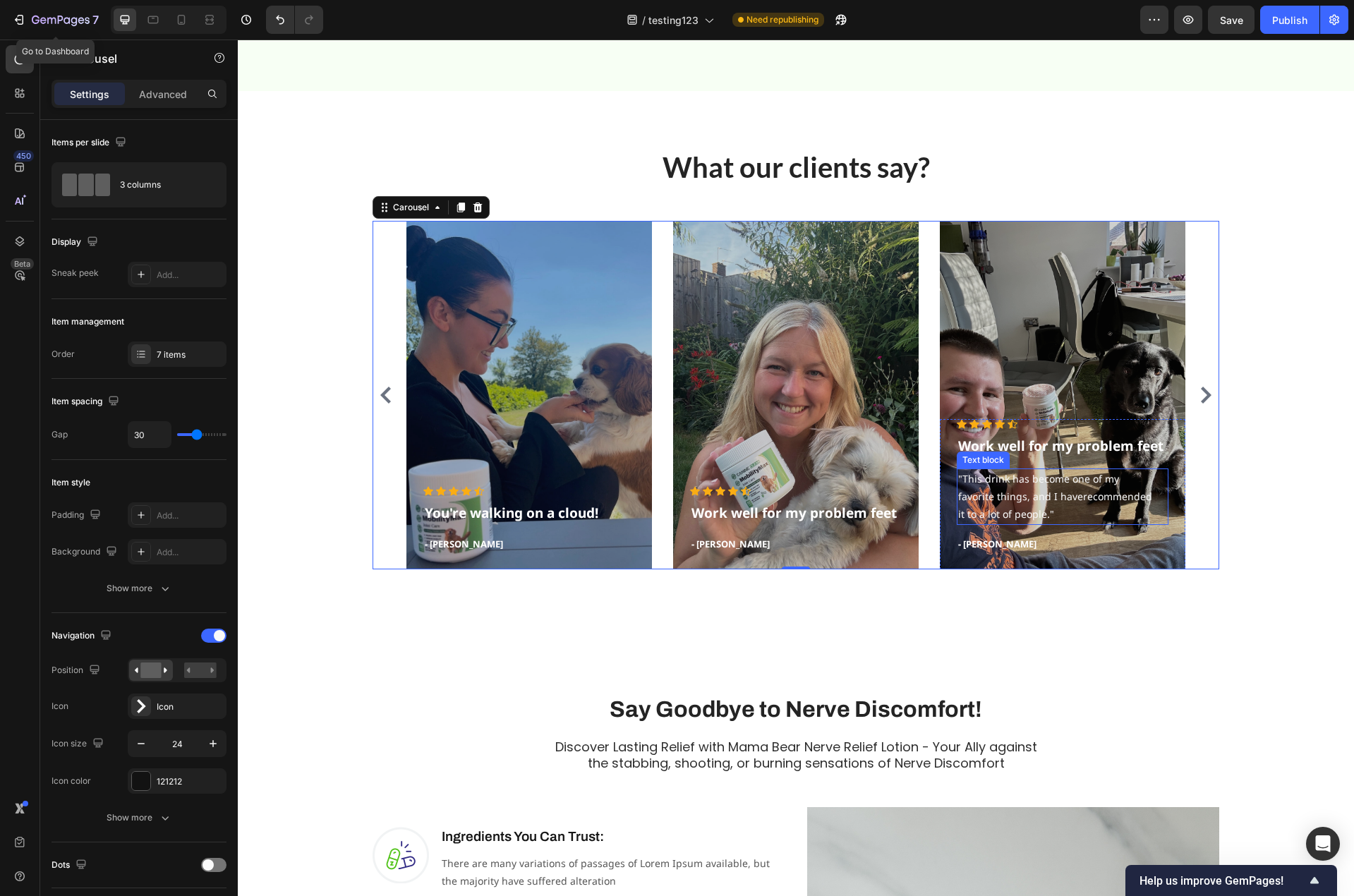
click at [997, 496] on p ""This drink has become one of my favorite things, and I haverecommended it to a…" at bounding box center [1062, 497] width 209 height 54
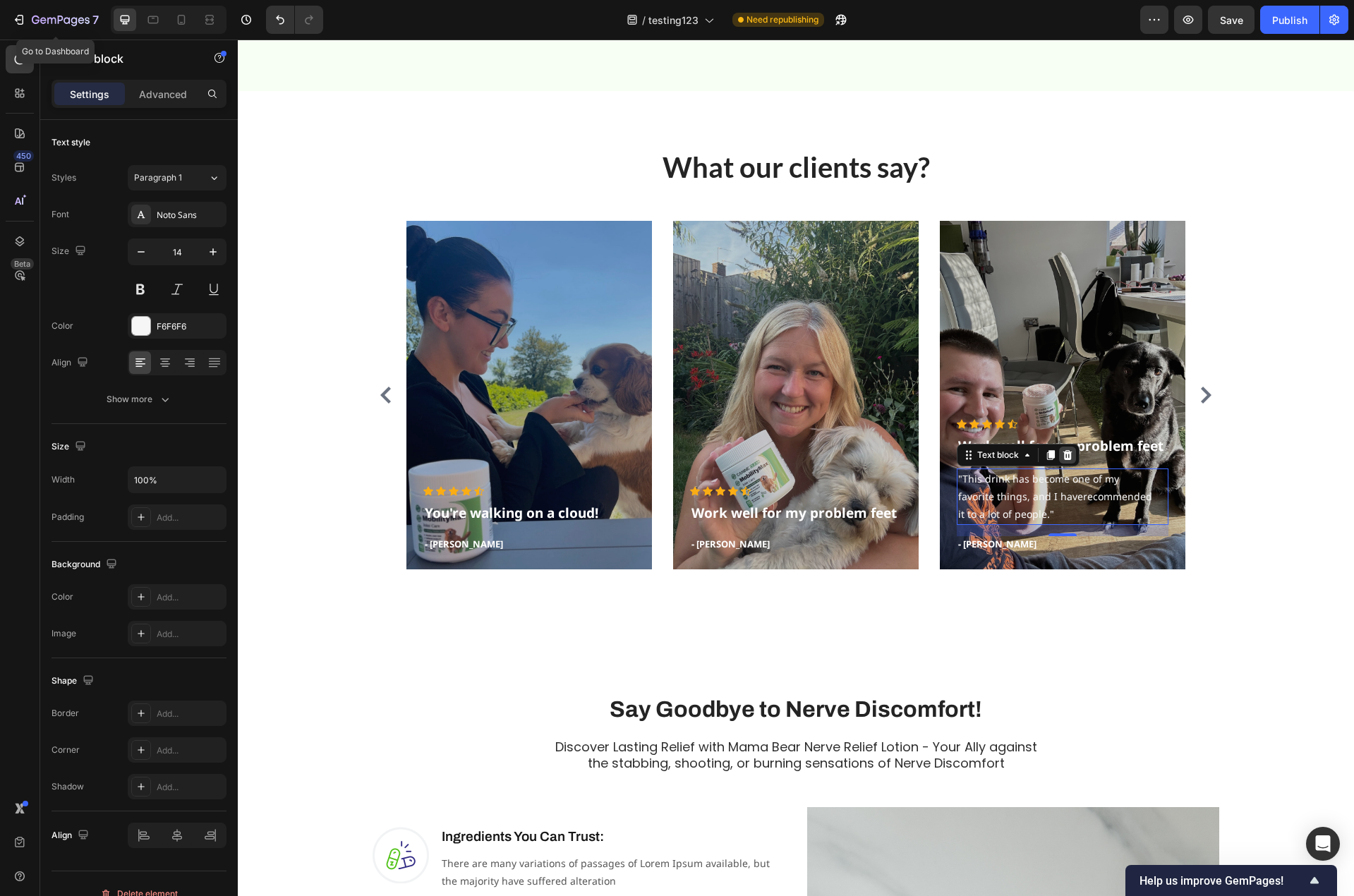
click at [1067, 454] on icon at bounding box center [1067, 455] width 12 height 12
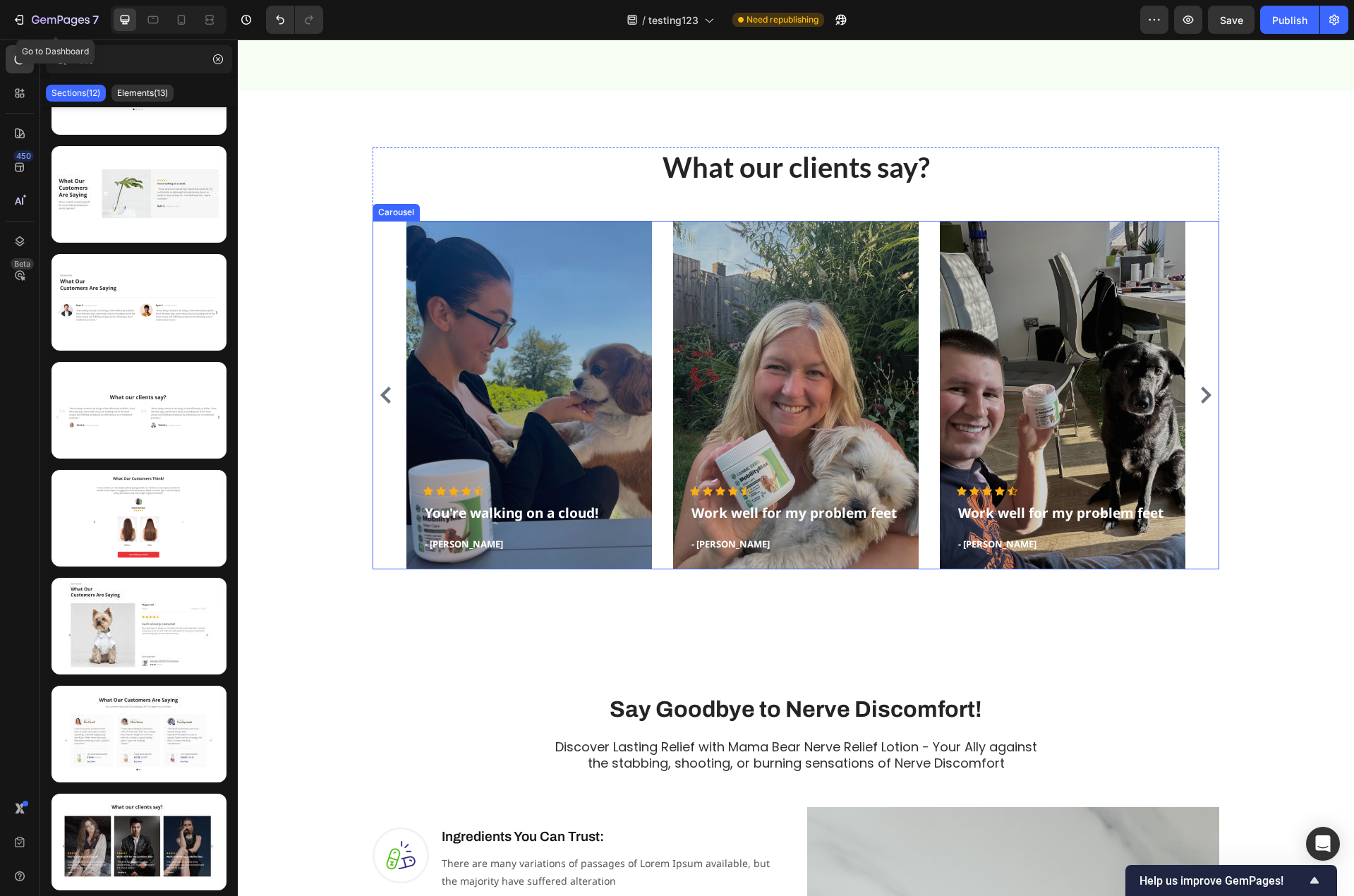
click at [1200, 396] on icon "Carousel Next Arrow" at bounding box center [1206, 395] width 17 height 17
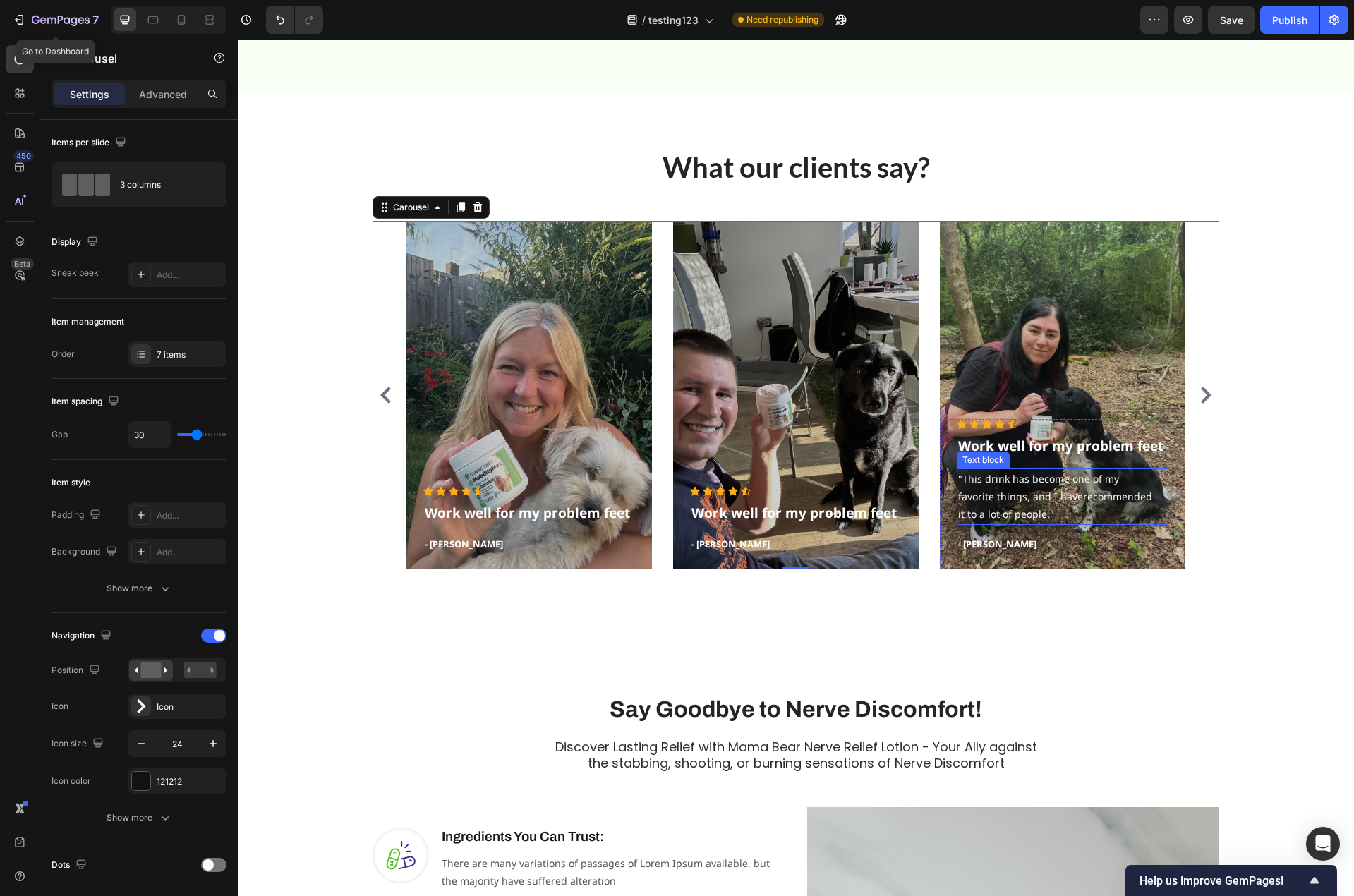
click at [988, 505] on p ""This drink has become one of my favorite things, and I haverecommended it to a…" at bounding box center [1062, 497] width 209 height 54
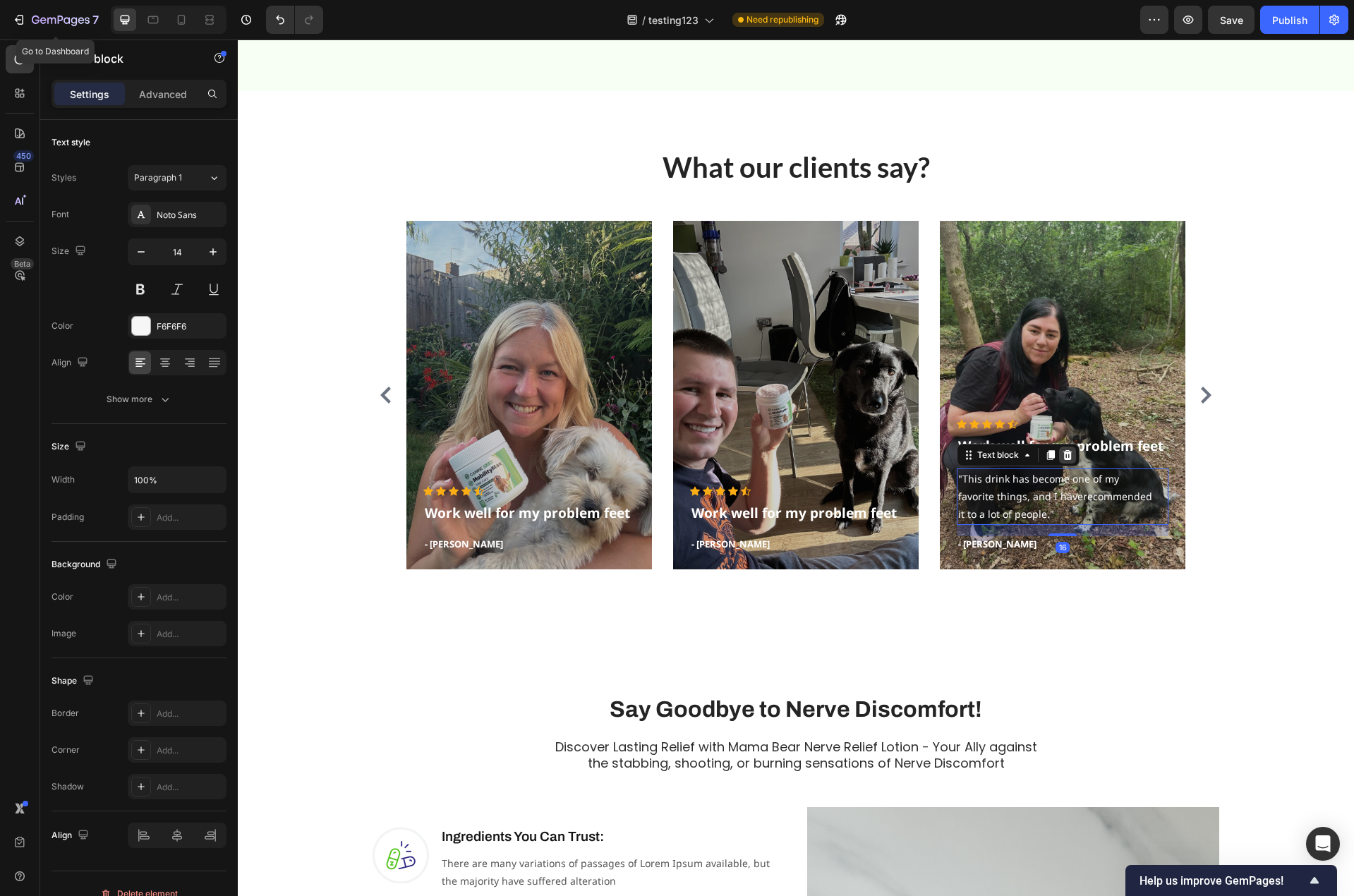
click at [1064, 457] on icon at bounding box center [1068, 455] width 10 height 10
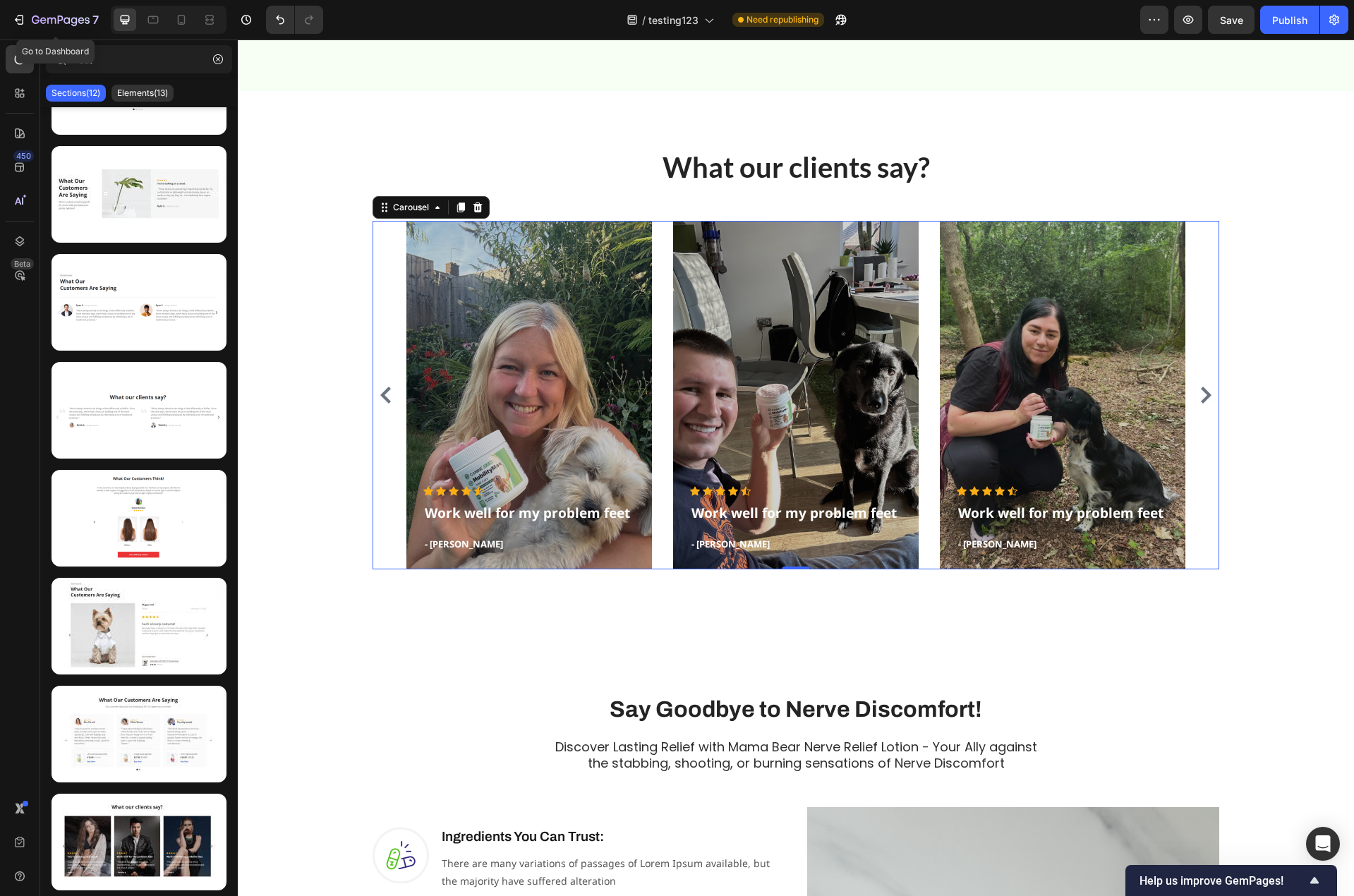
click at [1199, 393] on icon "Carousel Next Arrow" at bounding box center [1206, 395] width 17 height 17
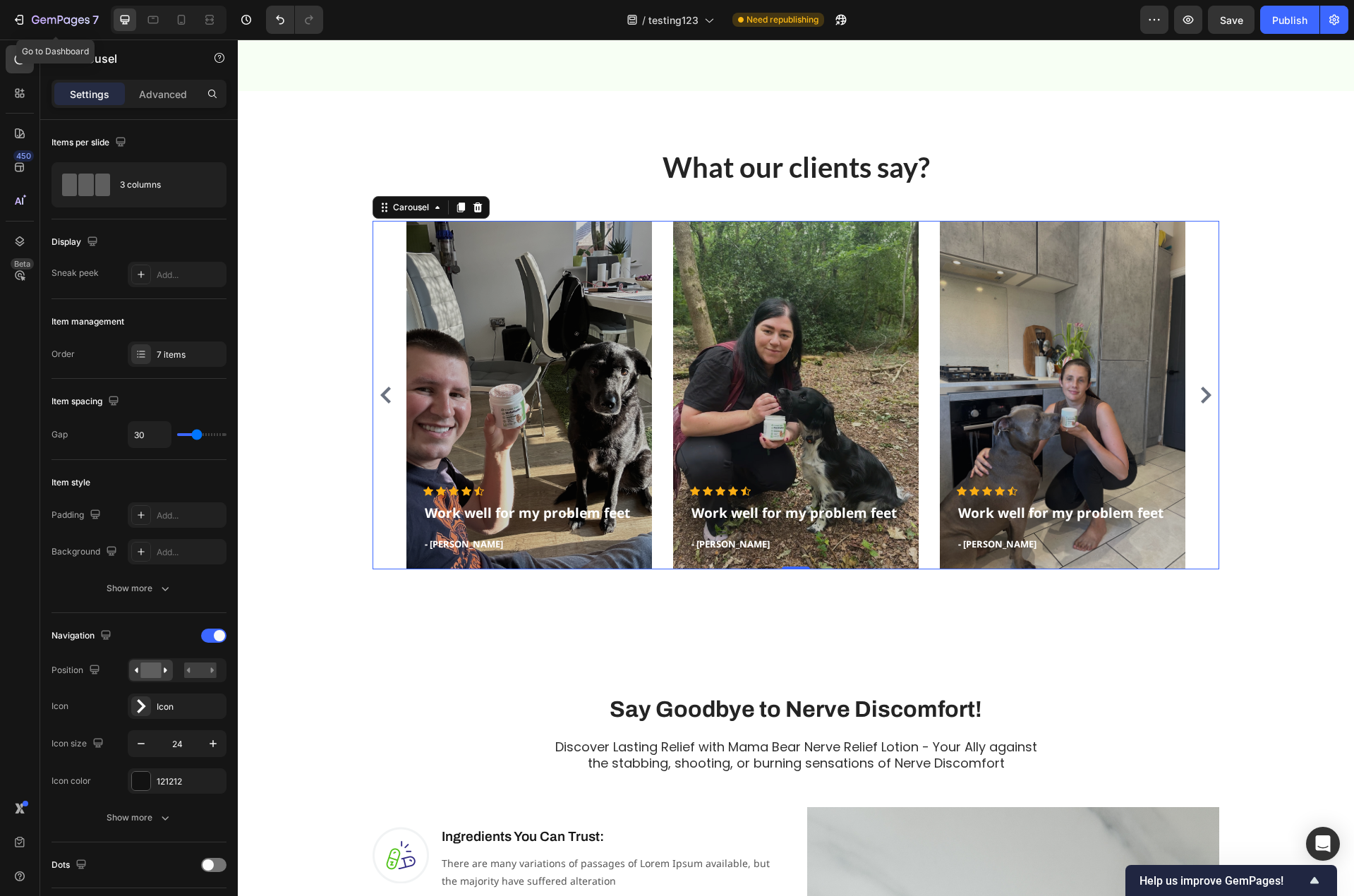
click at [1203, 394] on icon "Carousel Next Arrow" at bounding box center [1206, 395] width 11 height 17
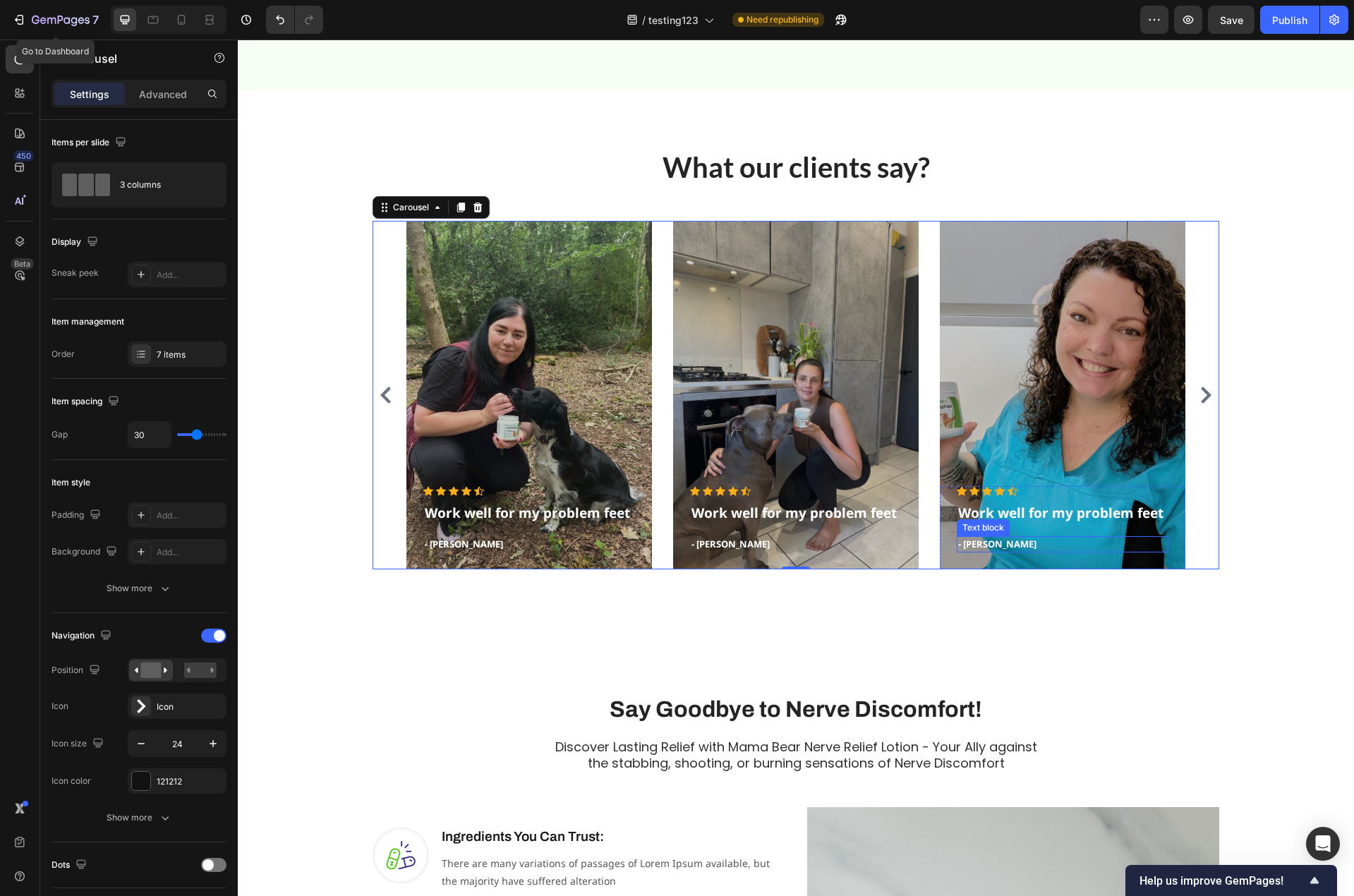
click at [981, 547] on p "- Timothy A." at bounding box center [1062, 544] width 209 height 14
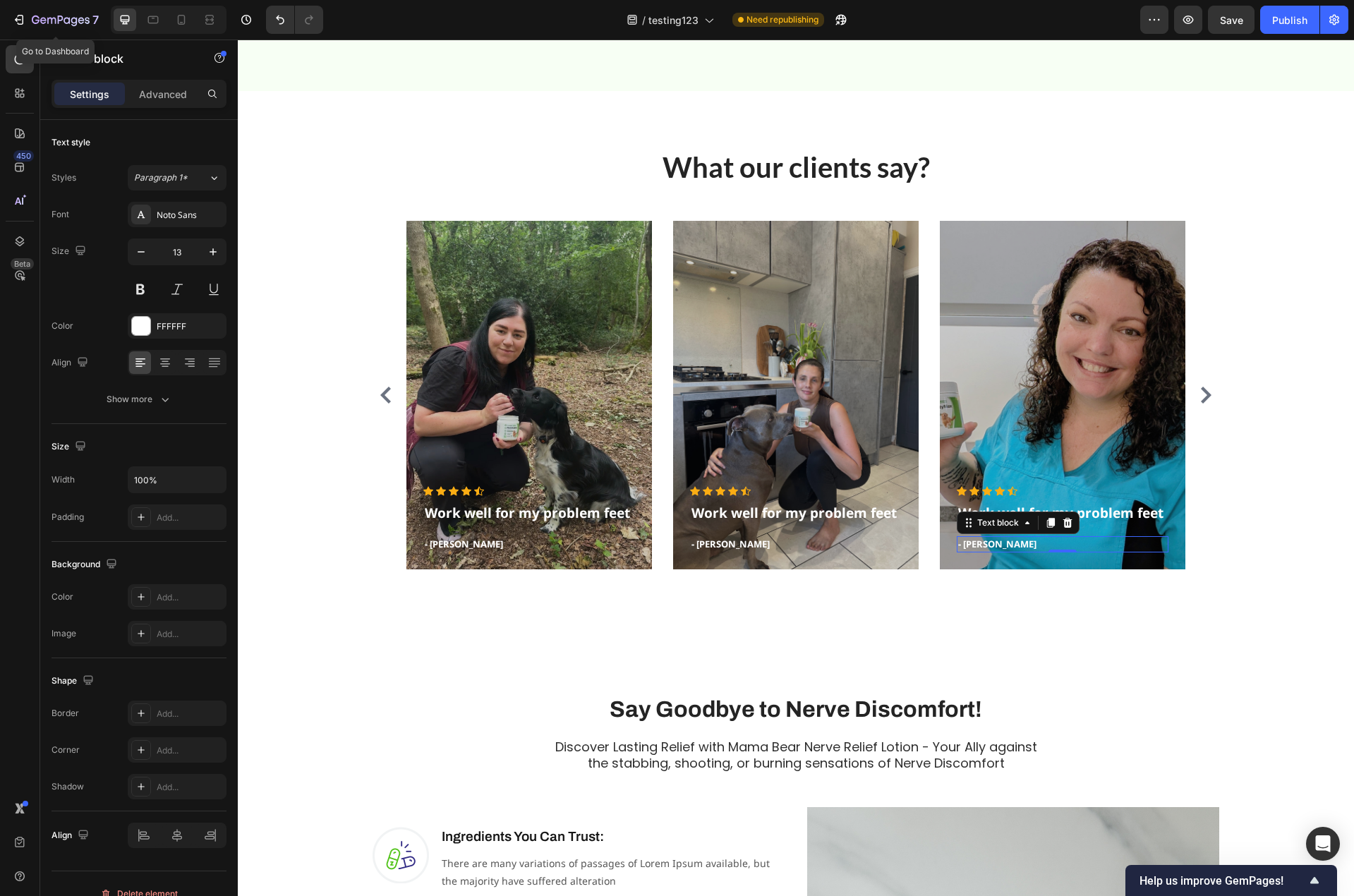
click at [981, 547] on p "- Timothy A." at bounding box center [1062, 544] width 209 height 14
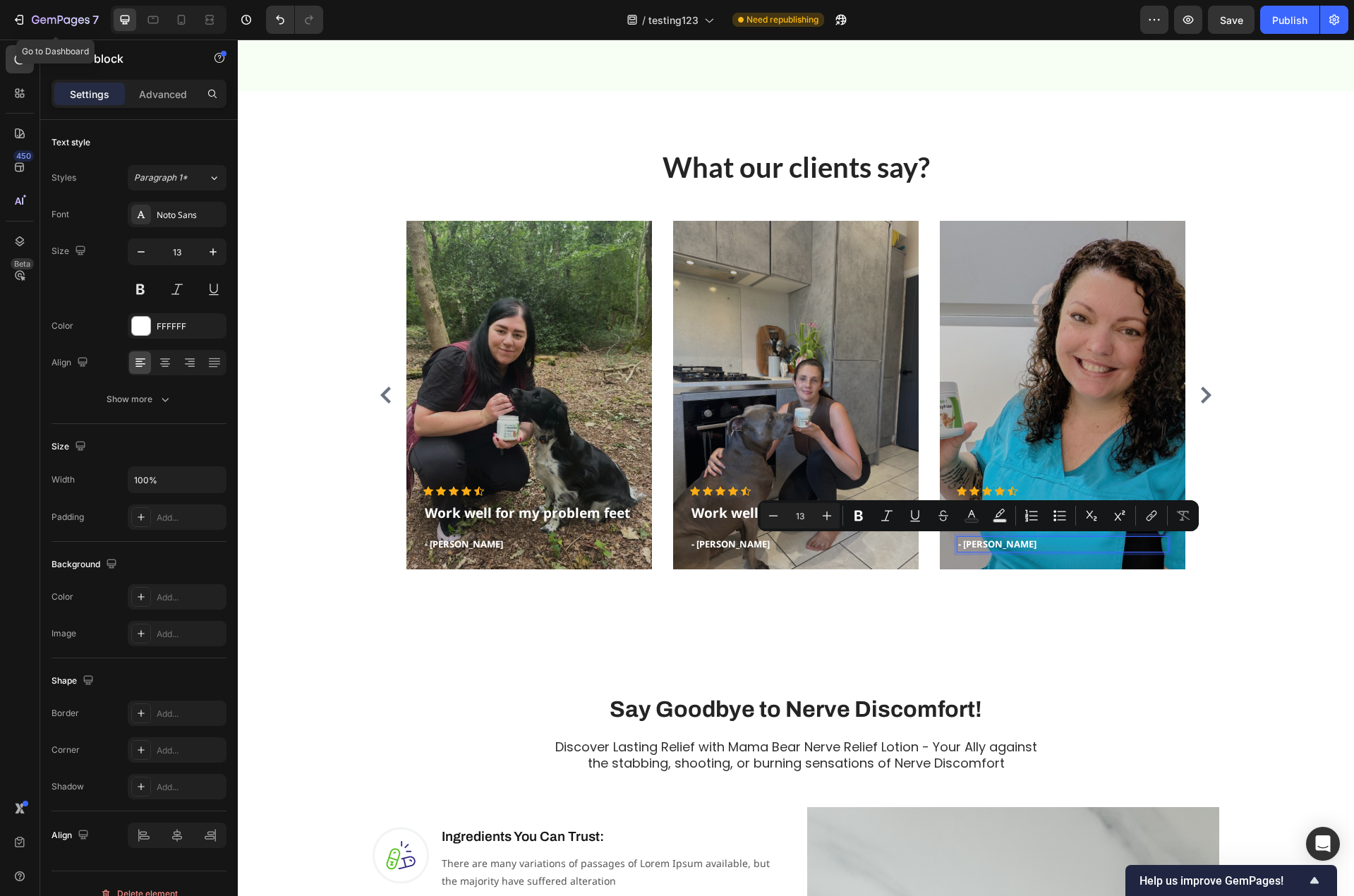
click at [1006, 543] on p "- Timothy A." at bounding box center [1062, 544] width 209 height 14
drag, startPoint x: 1006, startPoint y: 543, endPoint x: 959, endPoint y: 540, distance: 47.1
click at [959, 540] on p "- Timothy A." at bounding box center [1062, 544] width 209 height 14
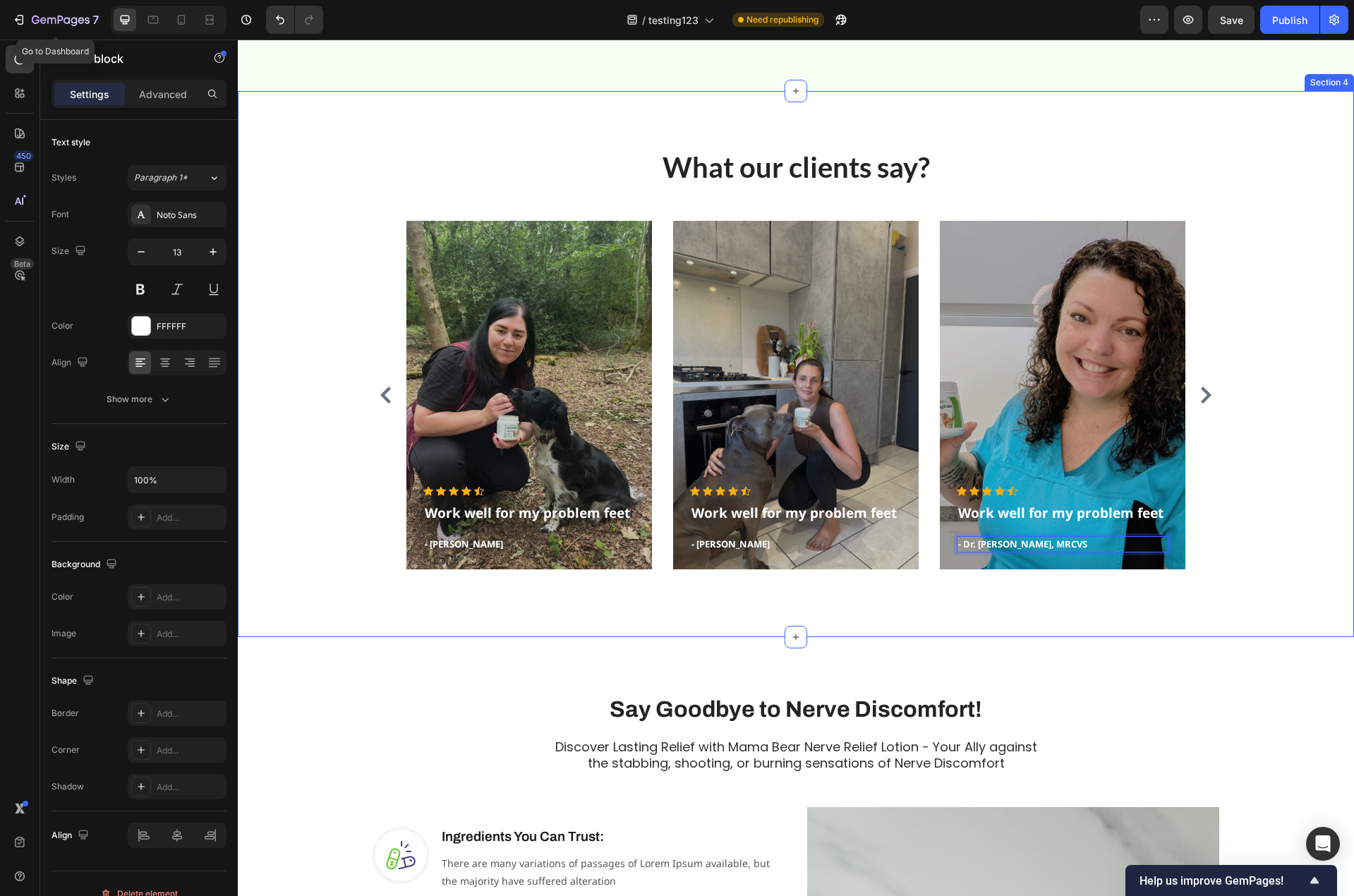
click at [1222, 568] on div "What our clients say? Heading Icon Icon Icon Icon Icon Icon List Hoz Work well …" at bounding box center [795, 363] width 1095 height 433
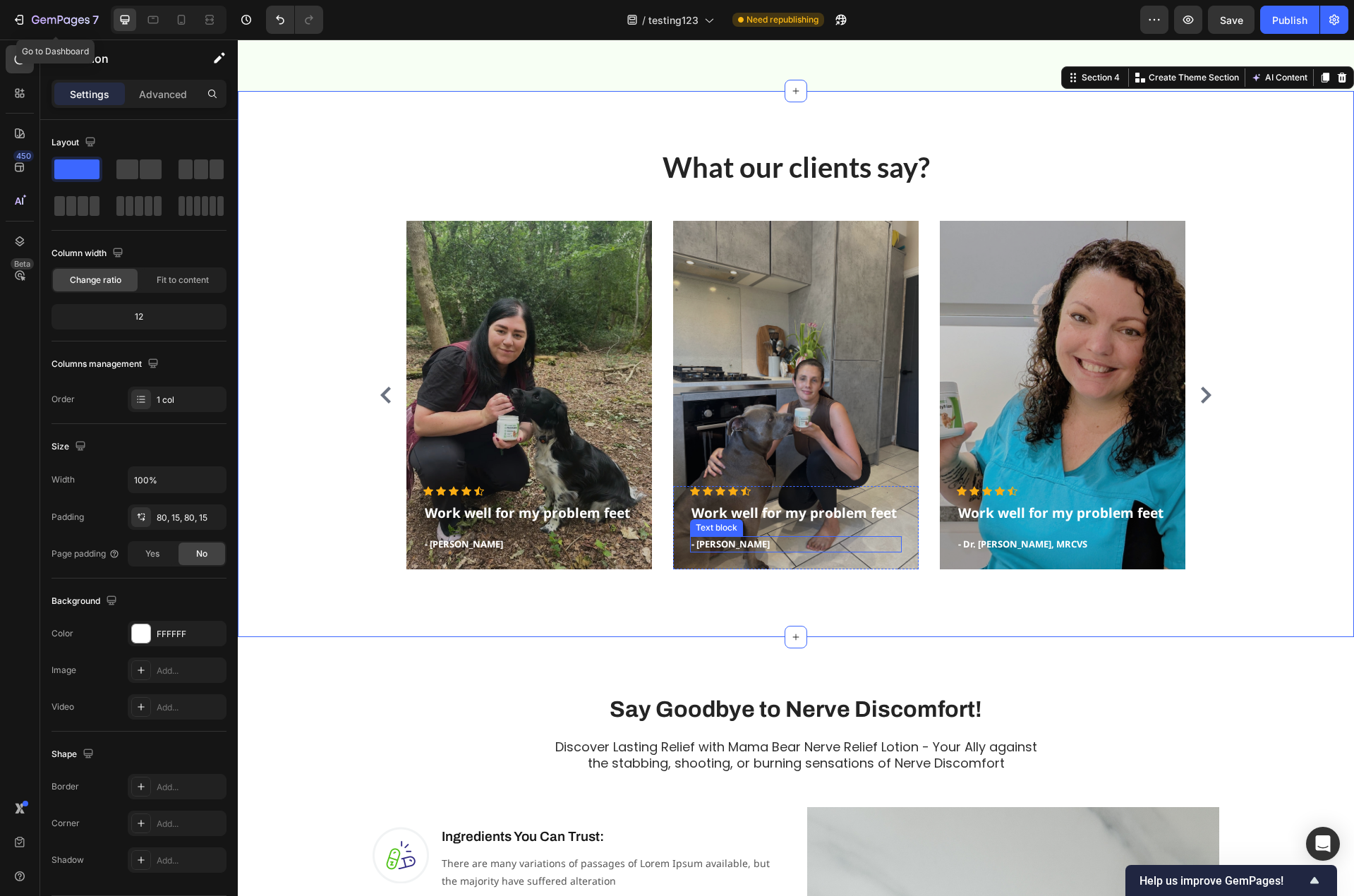
click at [711, 544] on p "- Timothy A." at bounding box center [795, 544] width 209 height 14
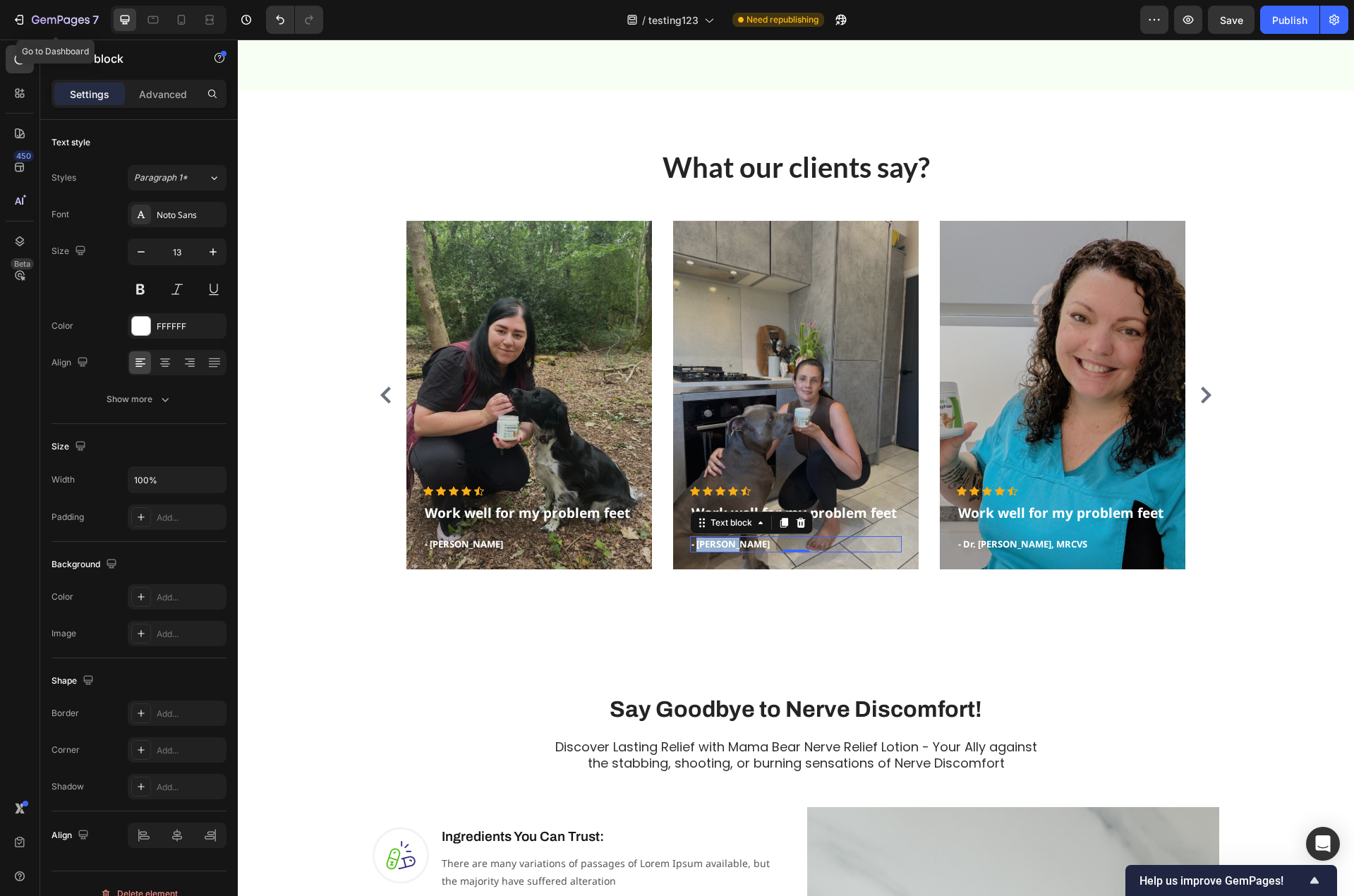
click at [711, 544] on p "- Timothy A." at bounding box center [795, 544] width 209 height 14
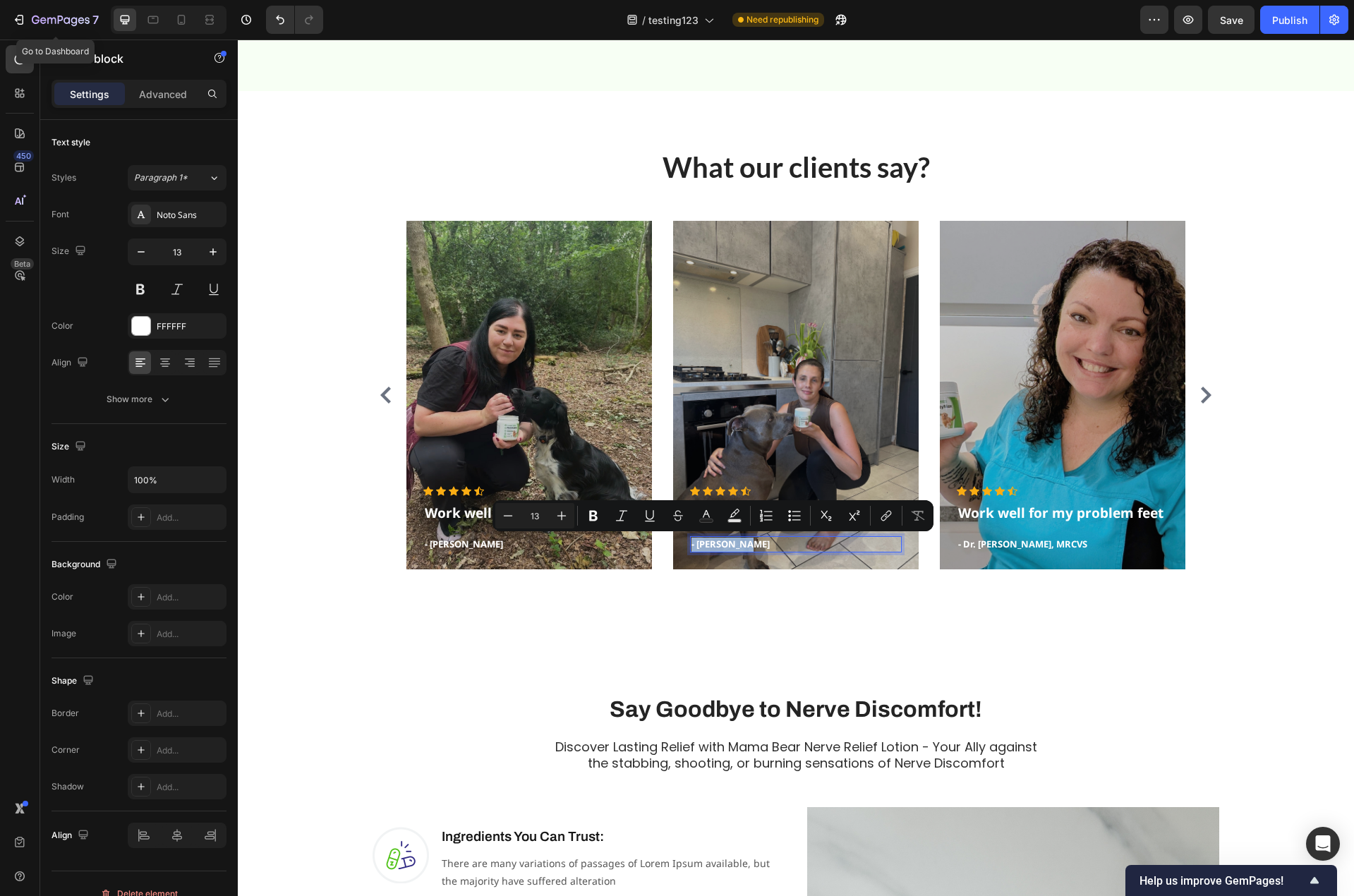
click at [727, 544] on p "- Timothy A." at bounding box center [795, 544] width 209 height 14
click at [746, 544] on p "- Timothy A." at bounding box center [795, 544] width 209 height 14
drag, startPoint x: 735, startPoint y: 544, endPoint x: 691, endPoint y: 546, distance: 44.0
click at [691, 546] on p "- Timothy A." at bounding box center [795, 544] width 209 height 14
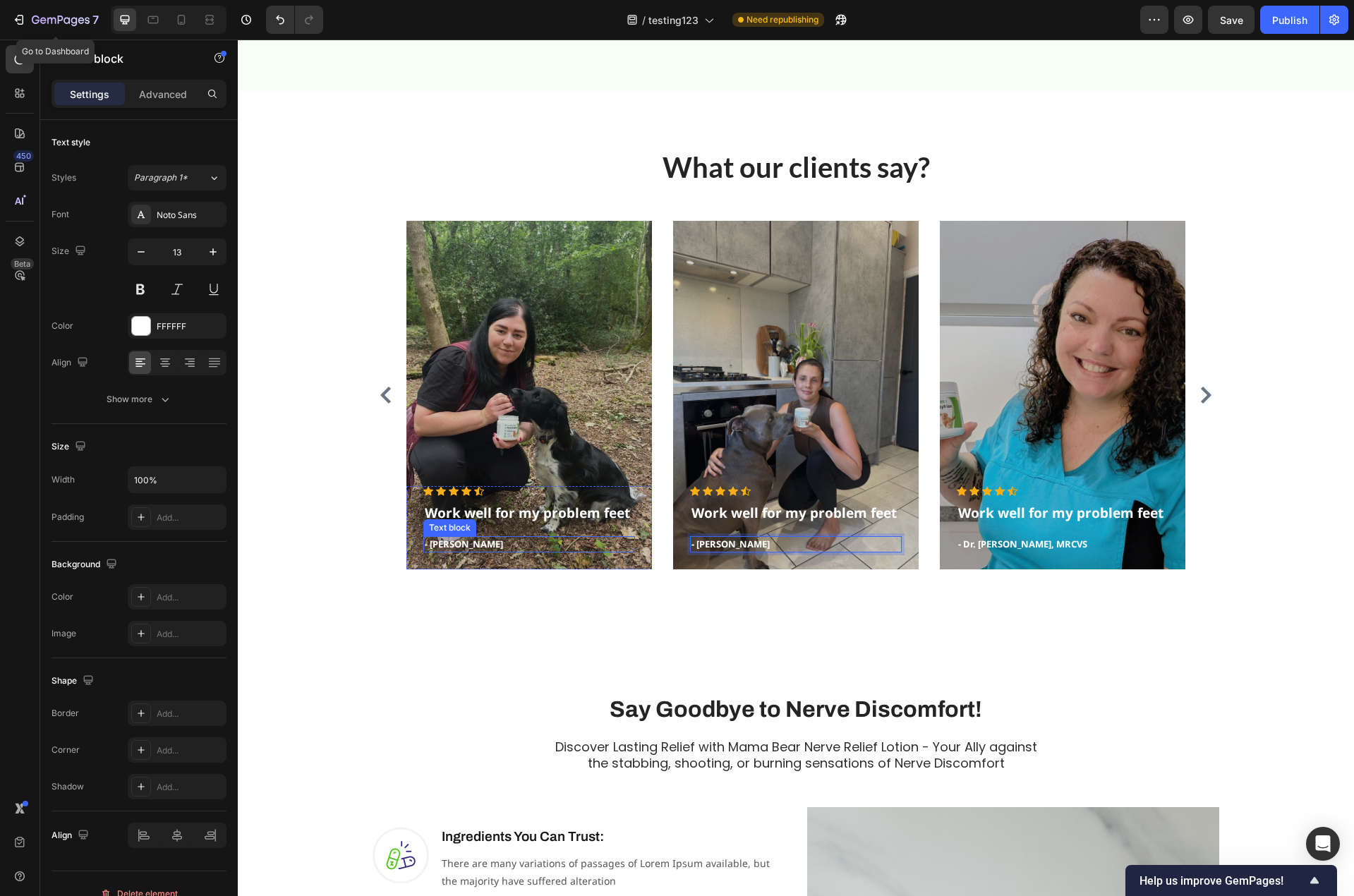
click at [450, 538] on p "- Timothy A." at bounding box center [529, 544] width 209 height 14
click at [455, 543] on p "- Timothy A." at bounding box center [529, 544] width 209 height 14
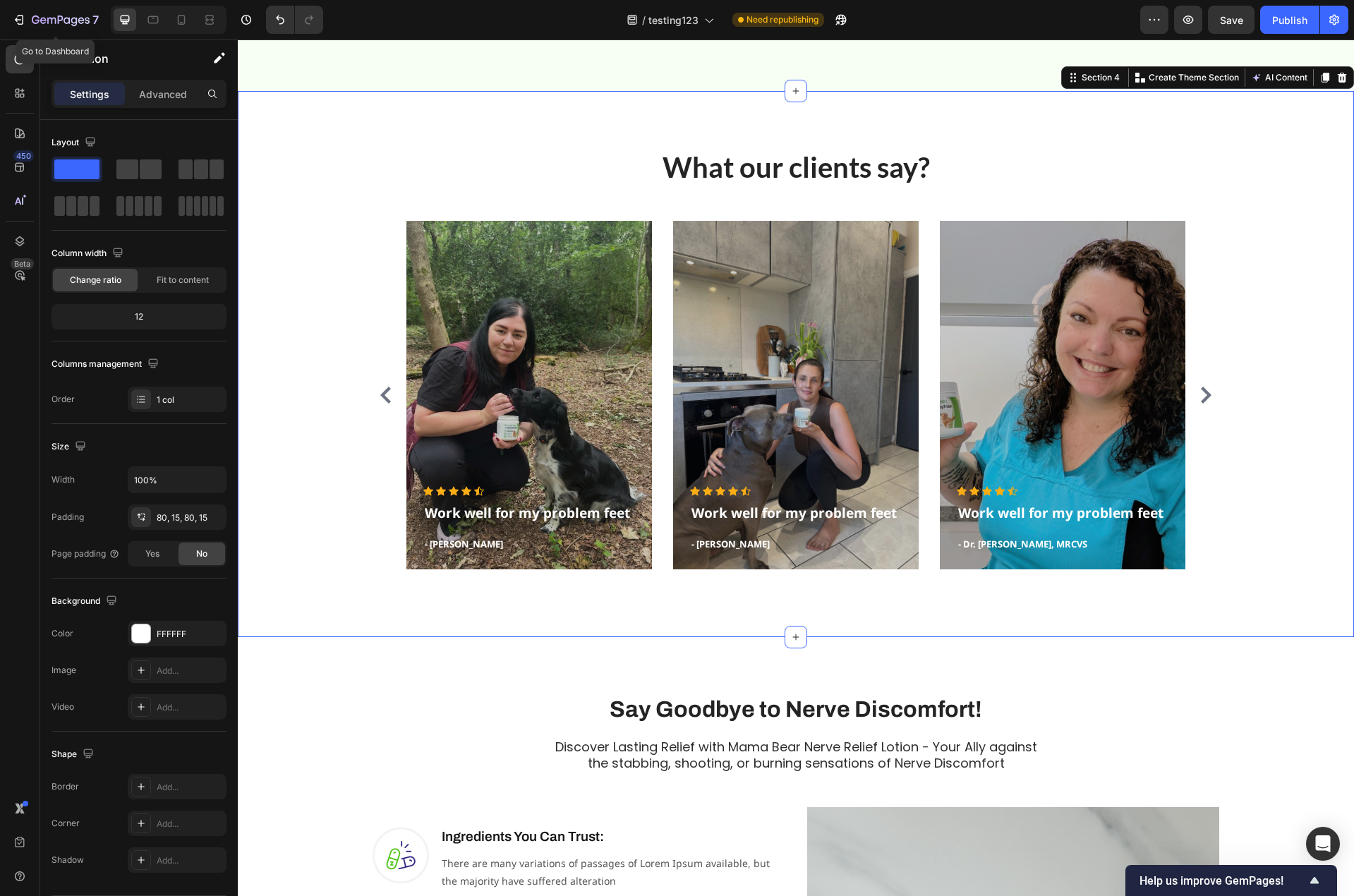
click at [608, 629] on div "What our clients say? Heading Icon Icon Icon Icon Icon Icon List Hoz Work well …" at bounding box center [795, 364] width 1116 height 546
click at [1200, 396] on icon "Carousel Next Arrow" at bounding box center [1206, 395] width 17 height 17
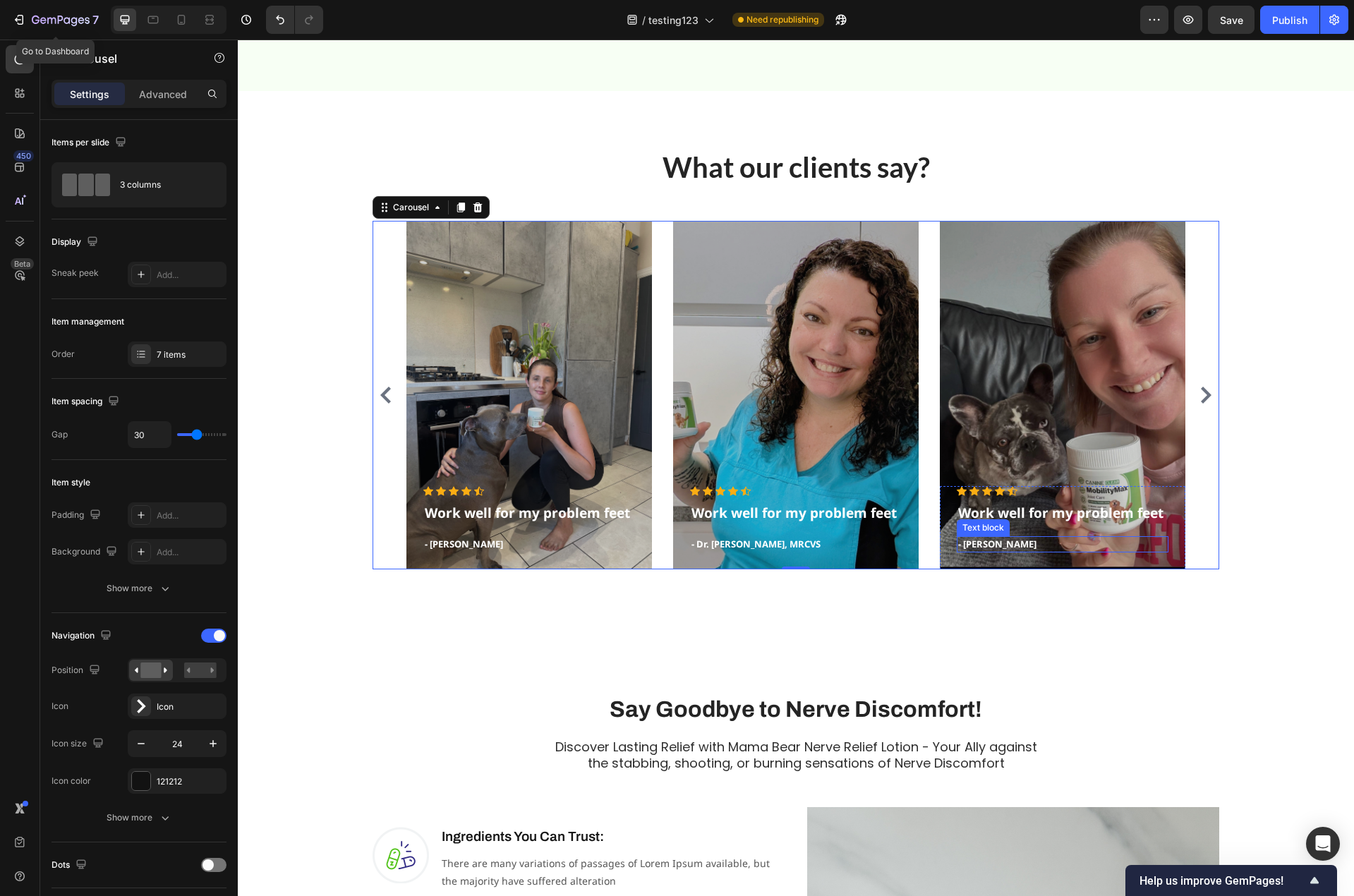
click at [986, 546] on p "- Olivia P." at bounding box center [1062, 544] width 209 height 14
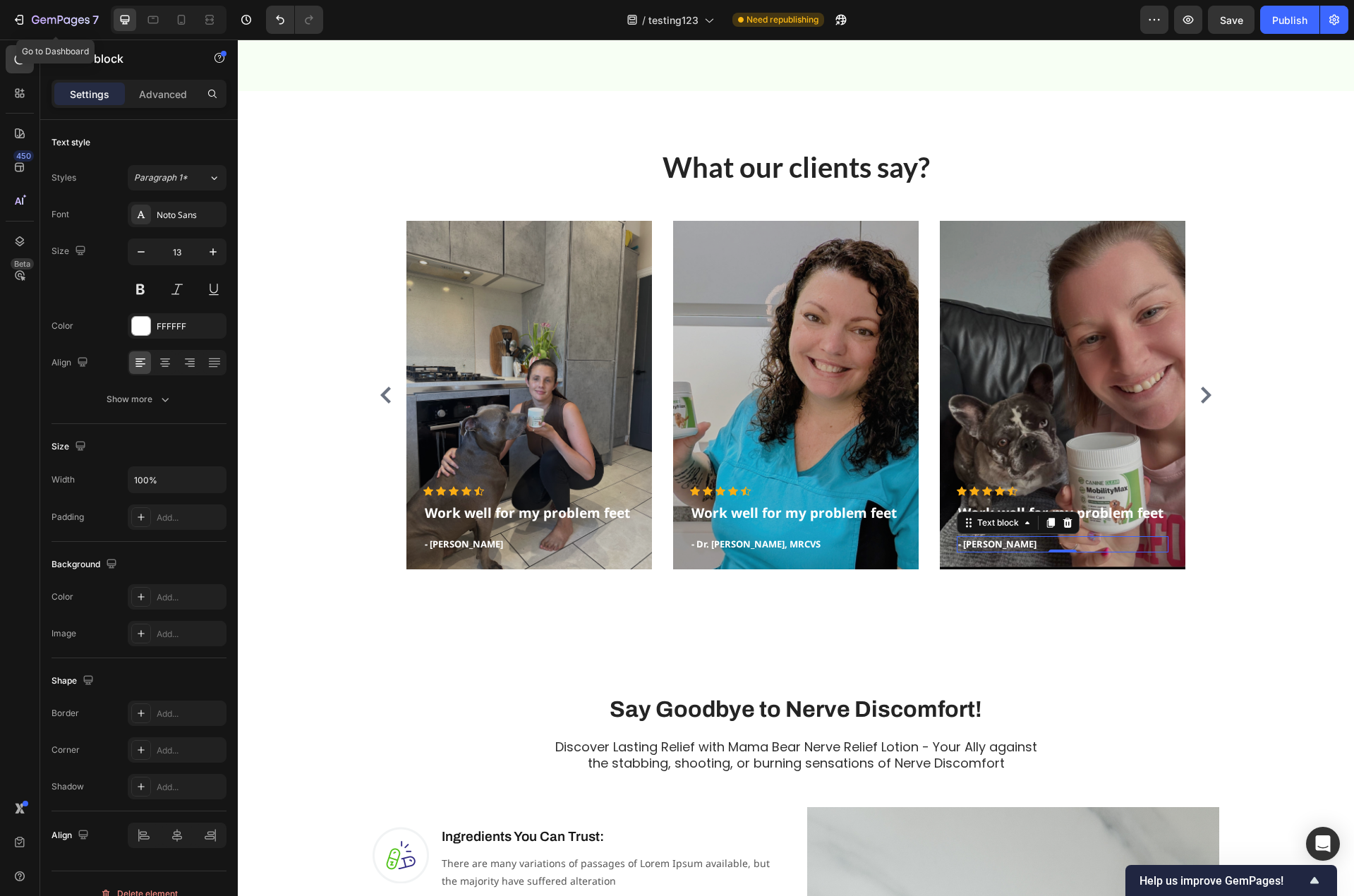
click at [978, 545] on p "- Olivia P." at bounding box center [1062, 544] width 209 height 14
click at [976, 545] on p "- Olivia P." at bounding box center [1062, 544] width 209 height 14
click at [1201, 399] on icon "Carousel Next Arrow" at bounding box center [1206, 395] width 11 height 17
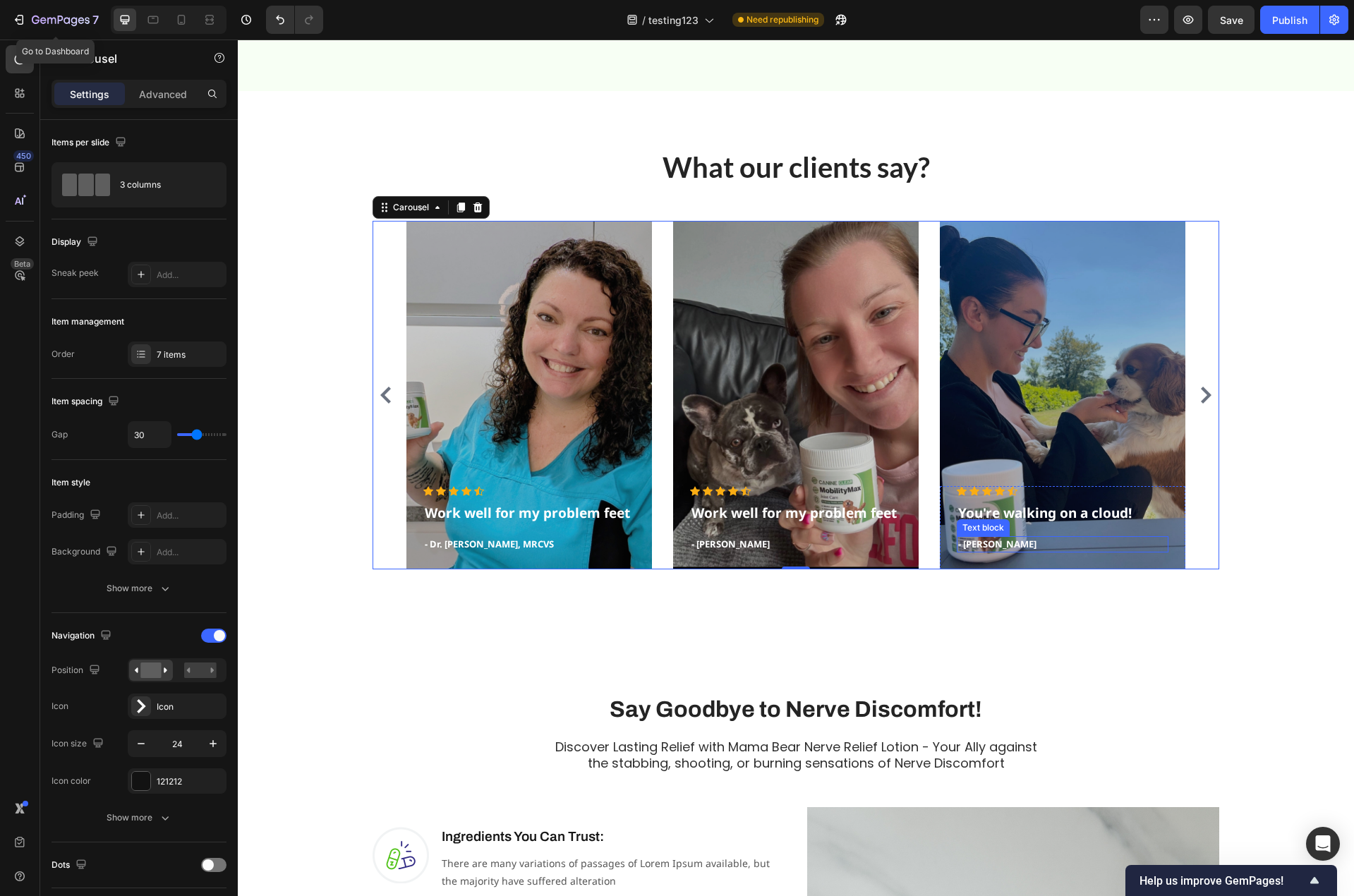
click at [969, 544] on p "- Ryan S." at bounding box center [1062, 544] width 209 height 14
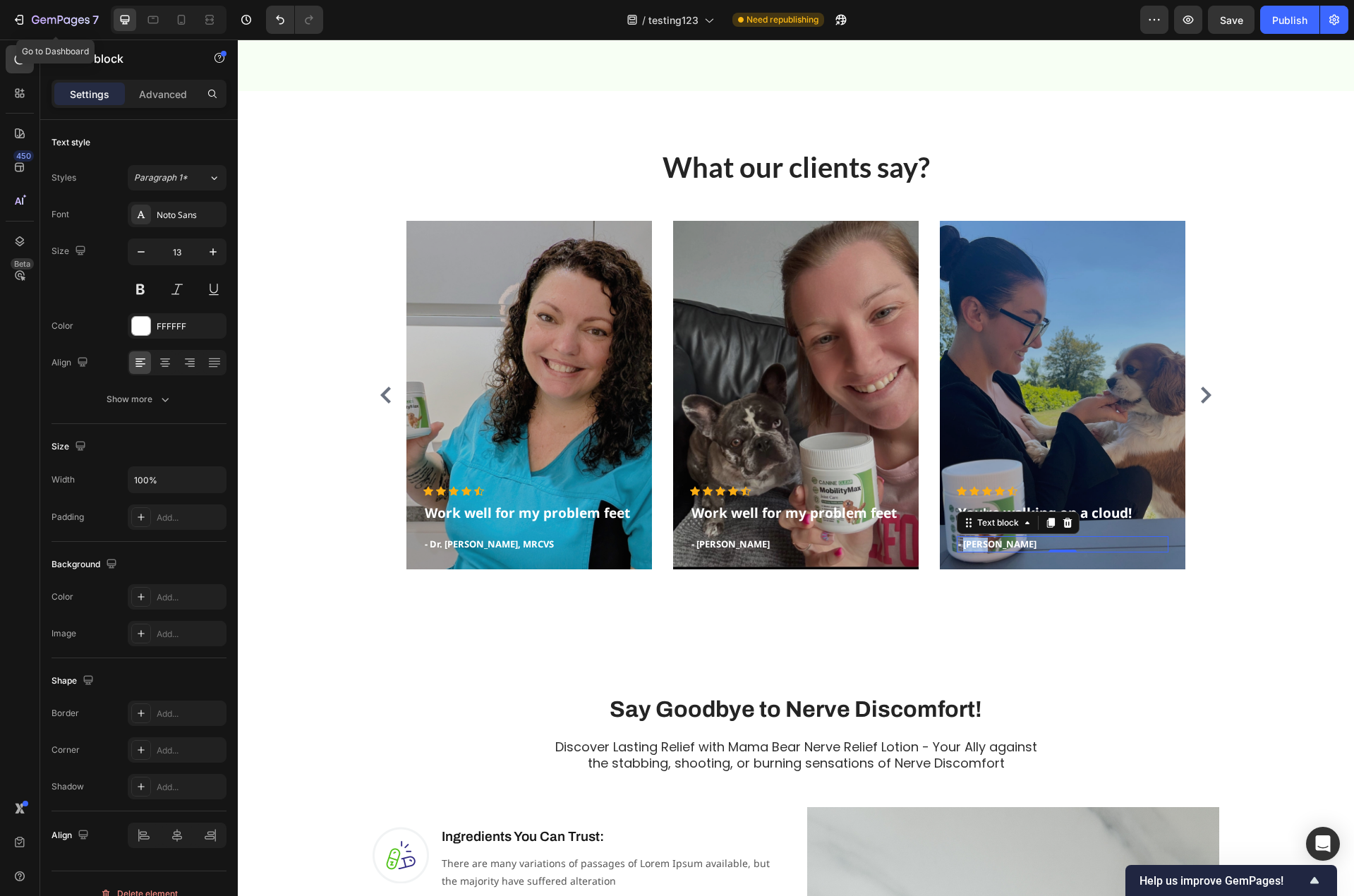
click at [970, 544] on p "- Ryan S." at bounding box center [1062, 544] width 209 height 14
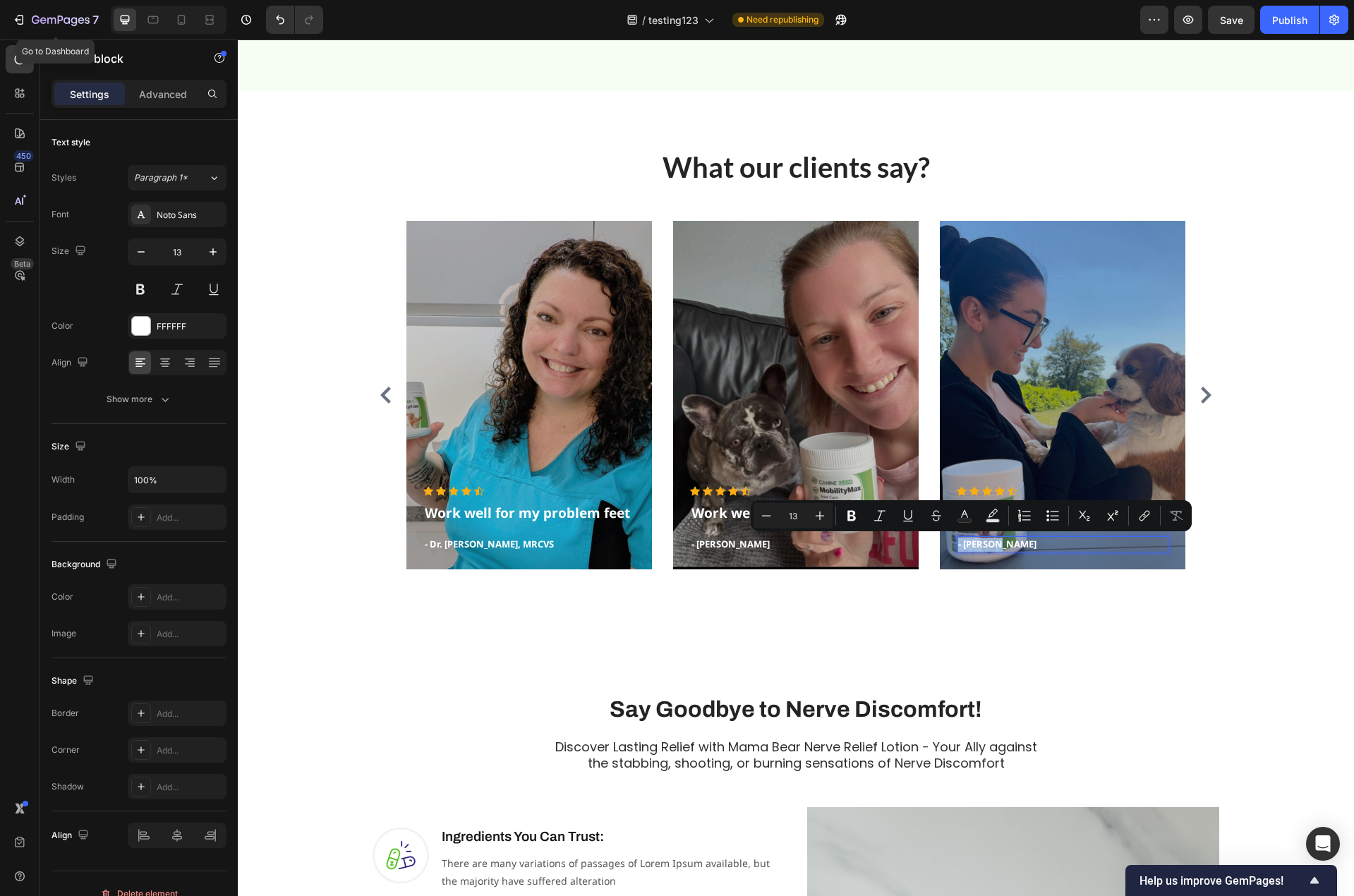
click at [974, 545] on p "- Ryan S." at bounding box center [1062, 544] width 209 height 14
click at [973, 546] on p "- Ryan S." at bounding box center [1062, 544] width 209 height 14
drag, startPoint x: 973, startPoint y: 546, endPoint x: 988, endPoint y: 548, distance: 15.1
click at [988, 548] on p "- Ryan S." at bounding box center [1062, 544] width 209 height 14
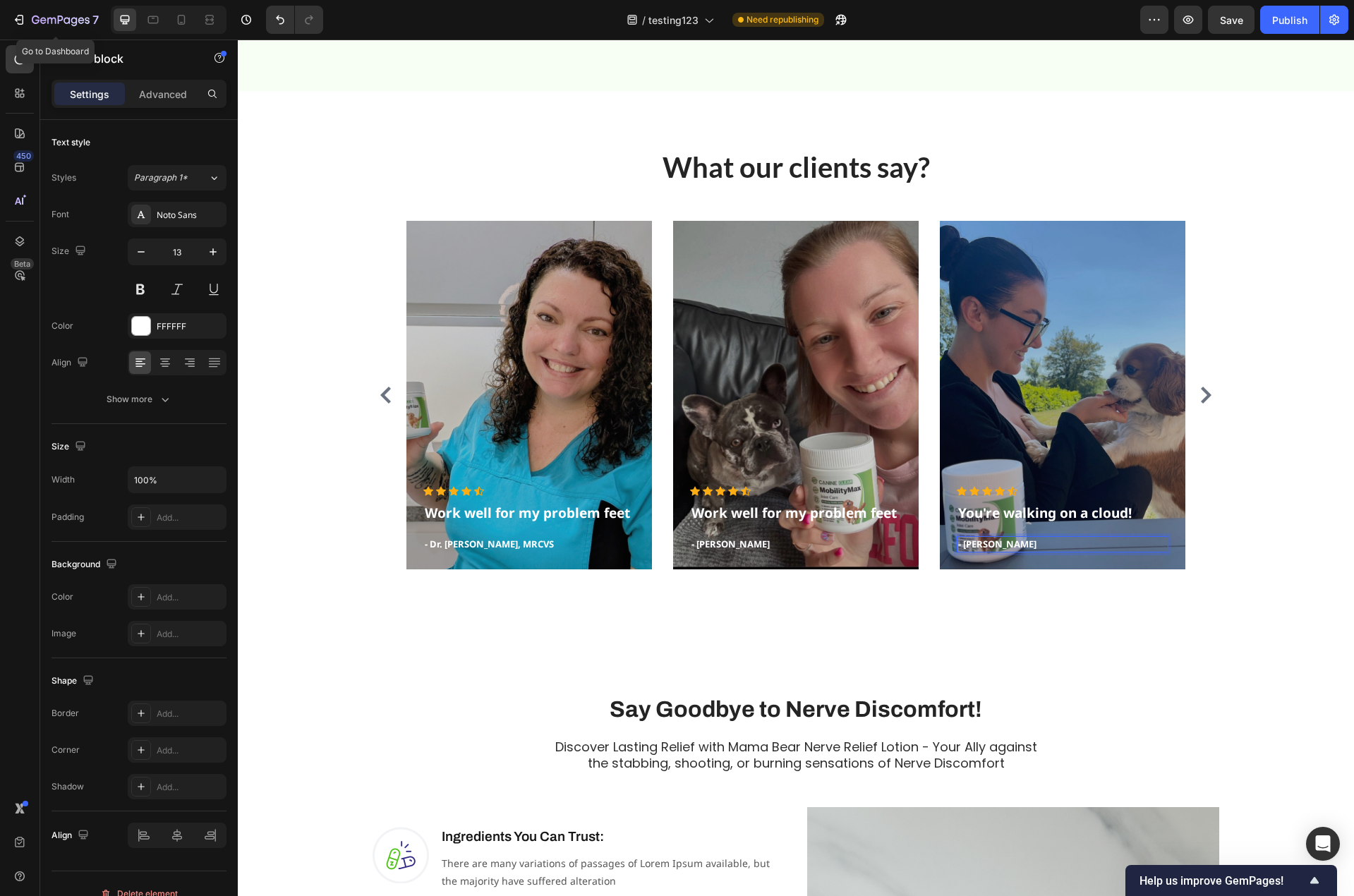
click at [980, 545] on p "- Ryan S." at bounding box center [1062, 544] width 209 height 14
click at [1201, 392] on icon "Carousel Next Arrow" at bounding box center [1206, 395] width 11 height 17
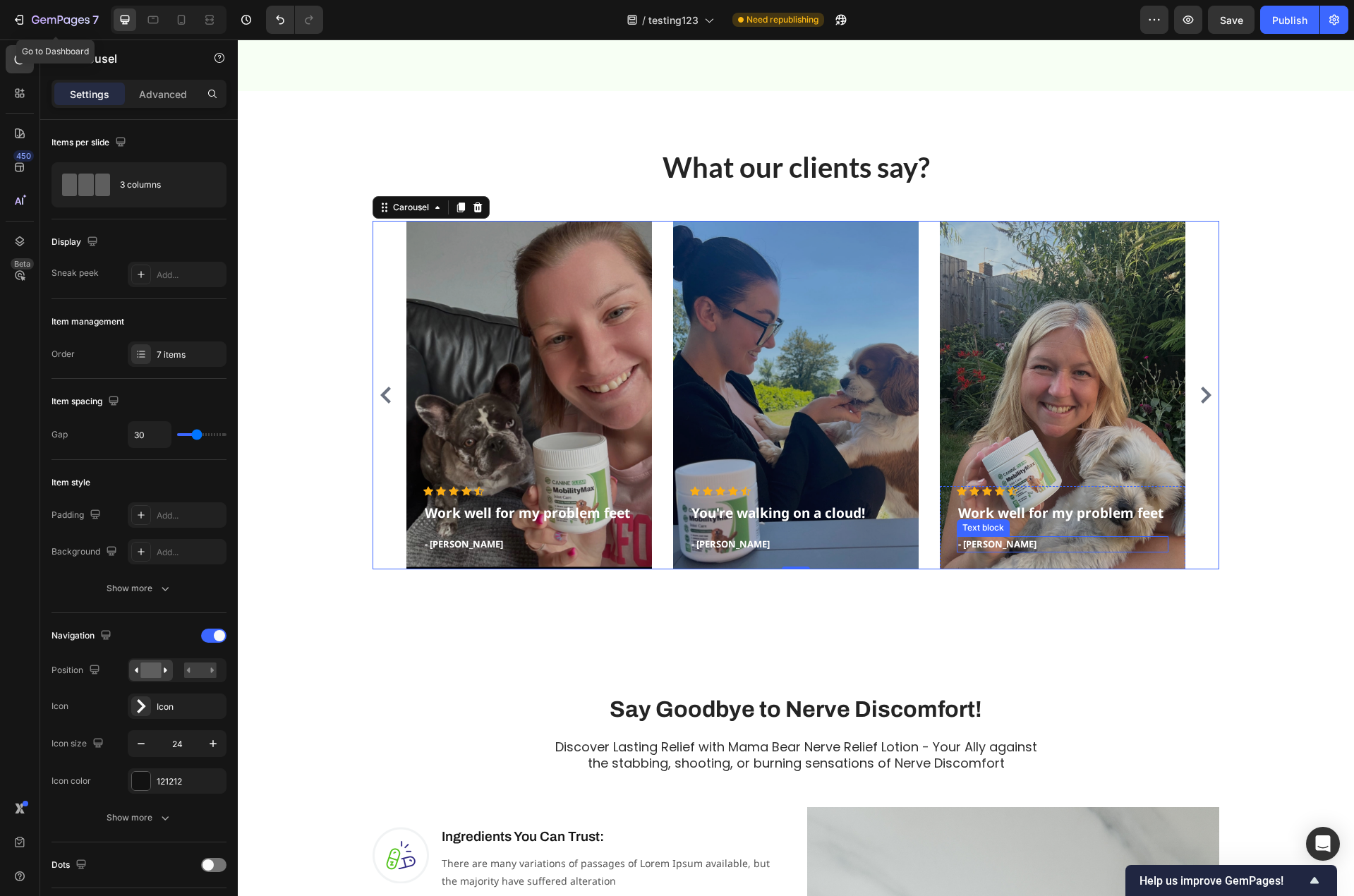
click at [994, 541] on p "- Timothy A." at bounding box center [1062, 544] width 209 height 14
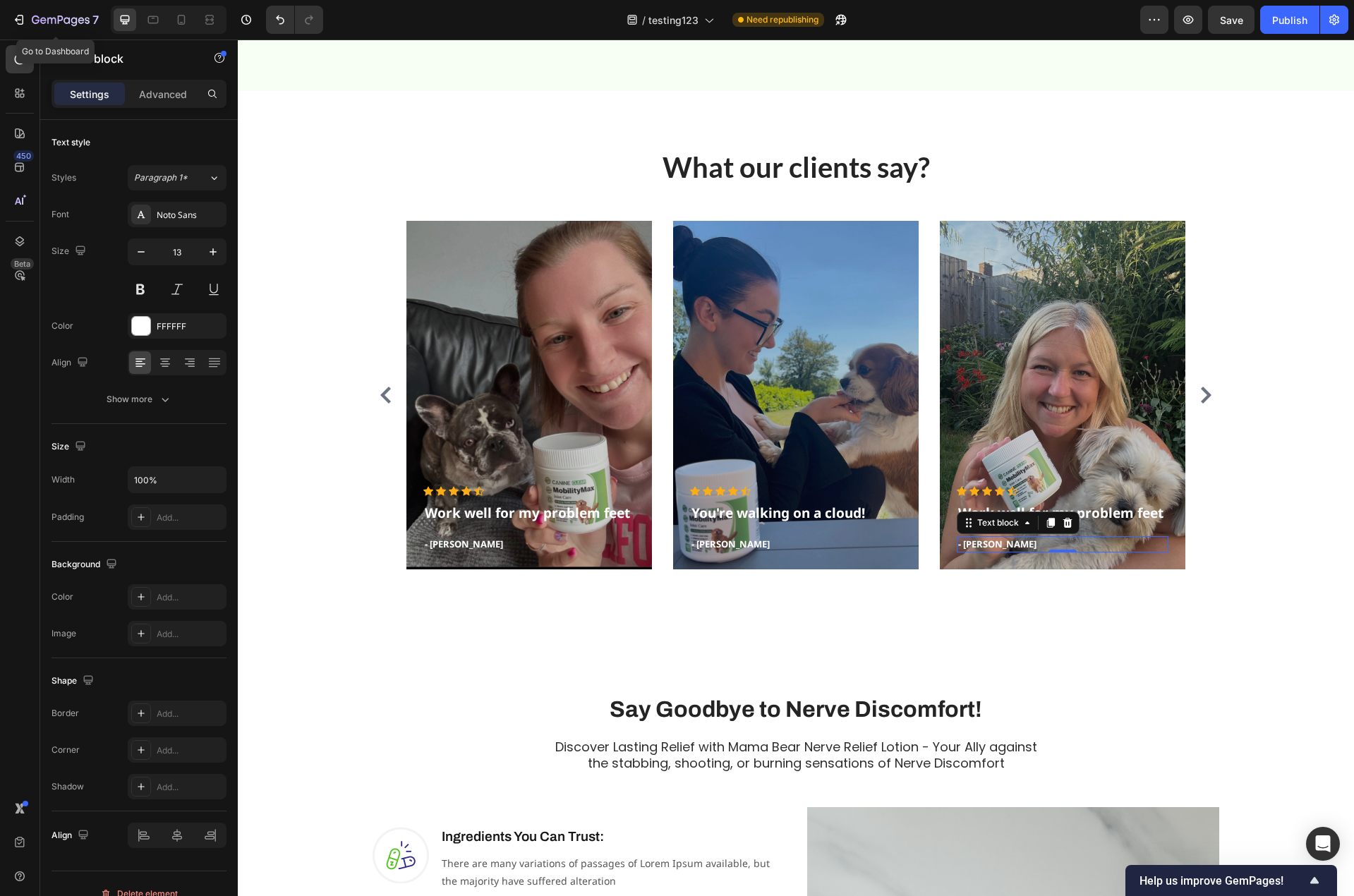
click at [979, 541] on p "- Timothy A." at bounding box center [1062, 544] width 209 height 14
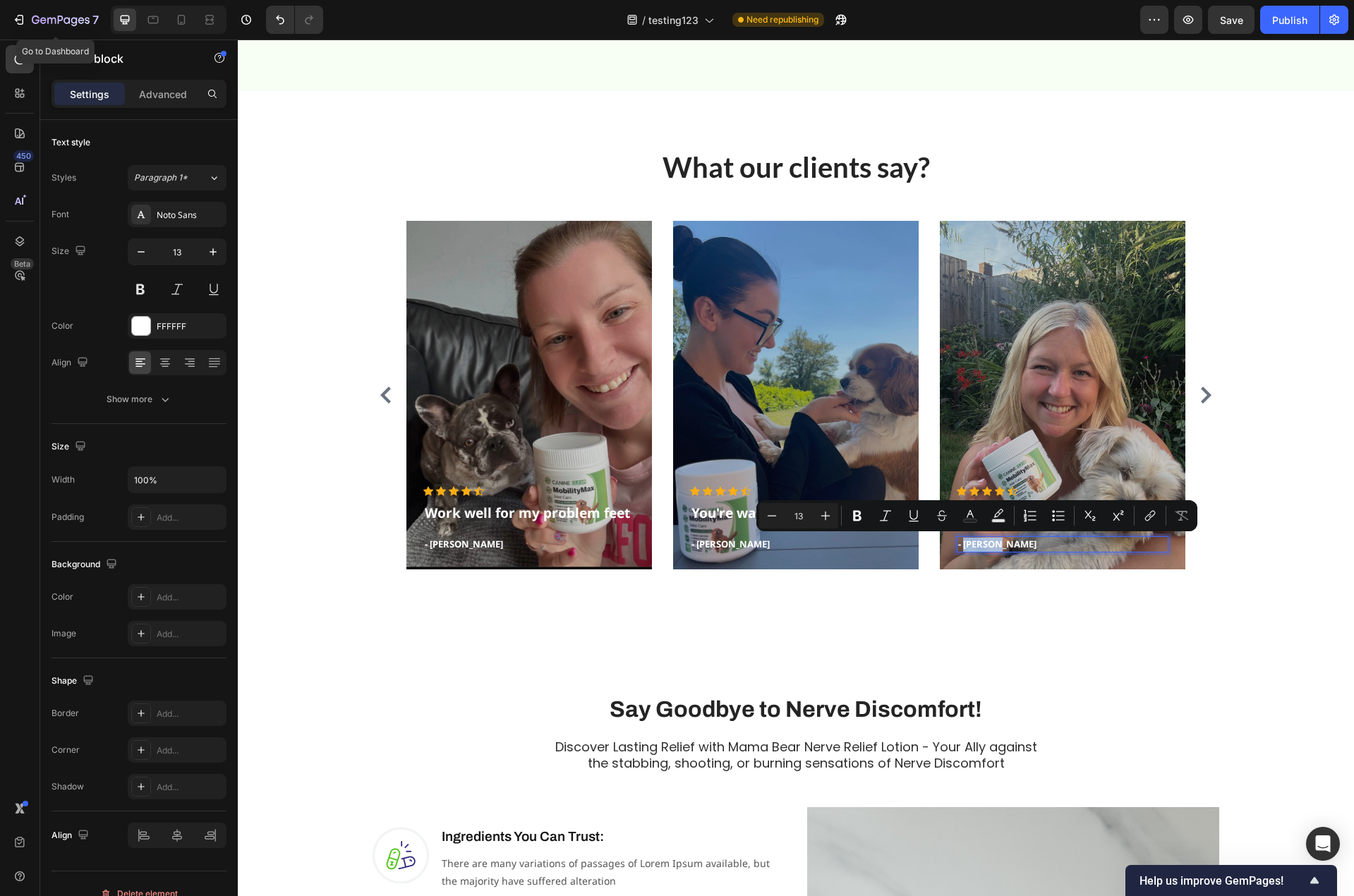
drag, startPoint x: 997, startPoint y: 544, endPoint x: 958, endPoint y: 547, distance: 39.1
click at [958, 547] on p "- Timothy A." at bounding box center [1062, 544] width 209 height 14
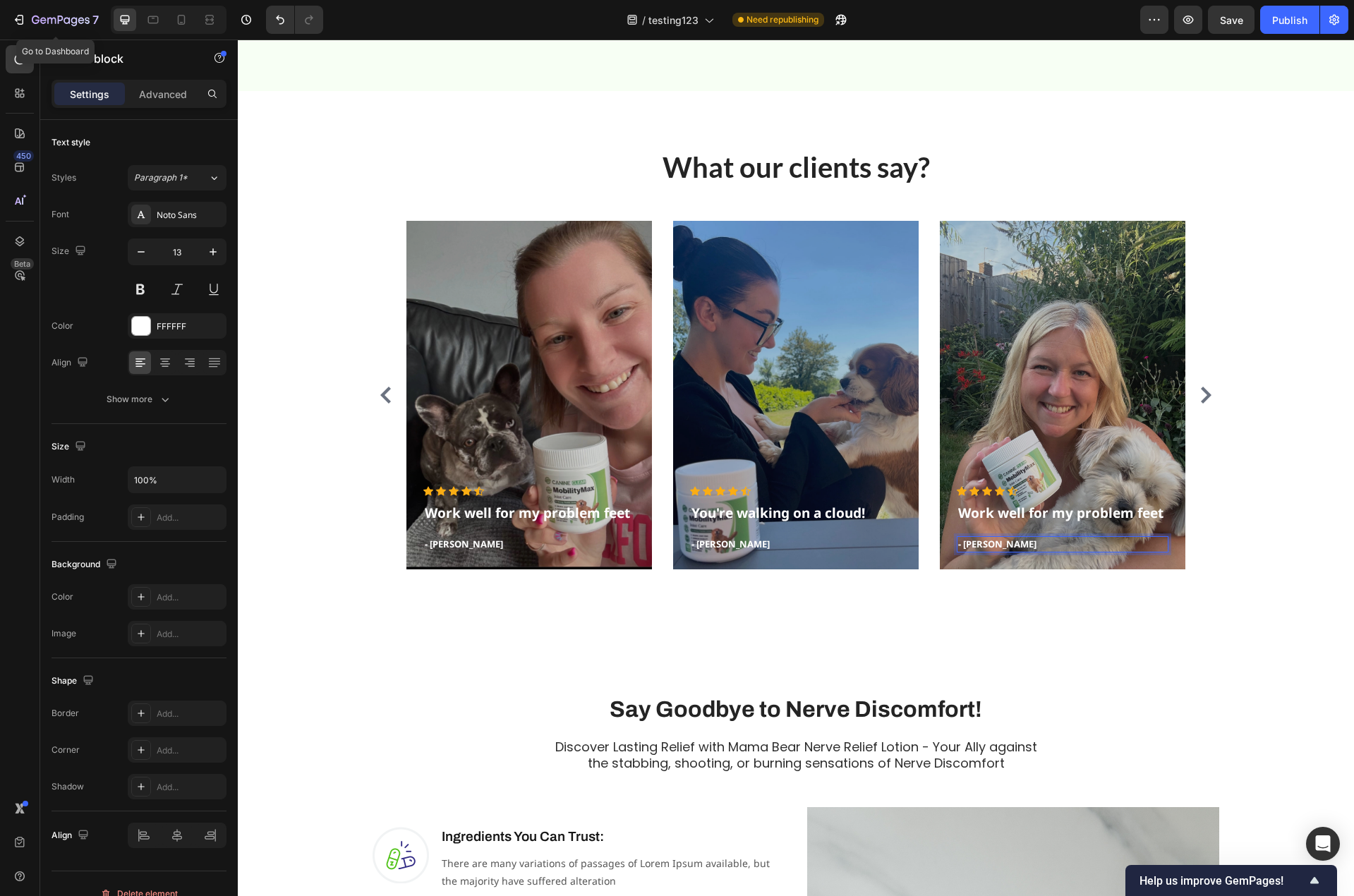
click at [983, 541] on p "- Lisa A." at bounding box center [1062, 544] width 209 height 14
click at [1198, 396] on icon "Carousel Next Arrow" at bounding box center [1206, 395] width 17 height 17
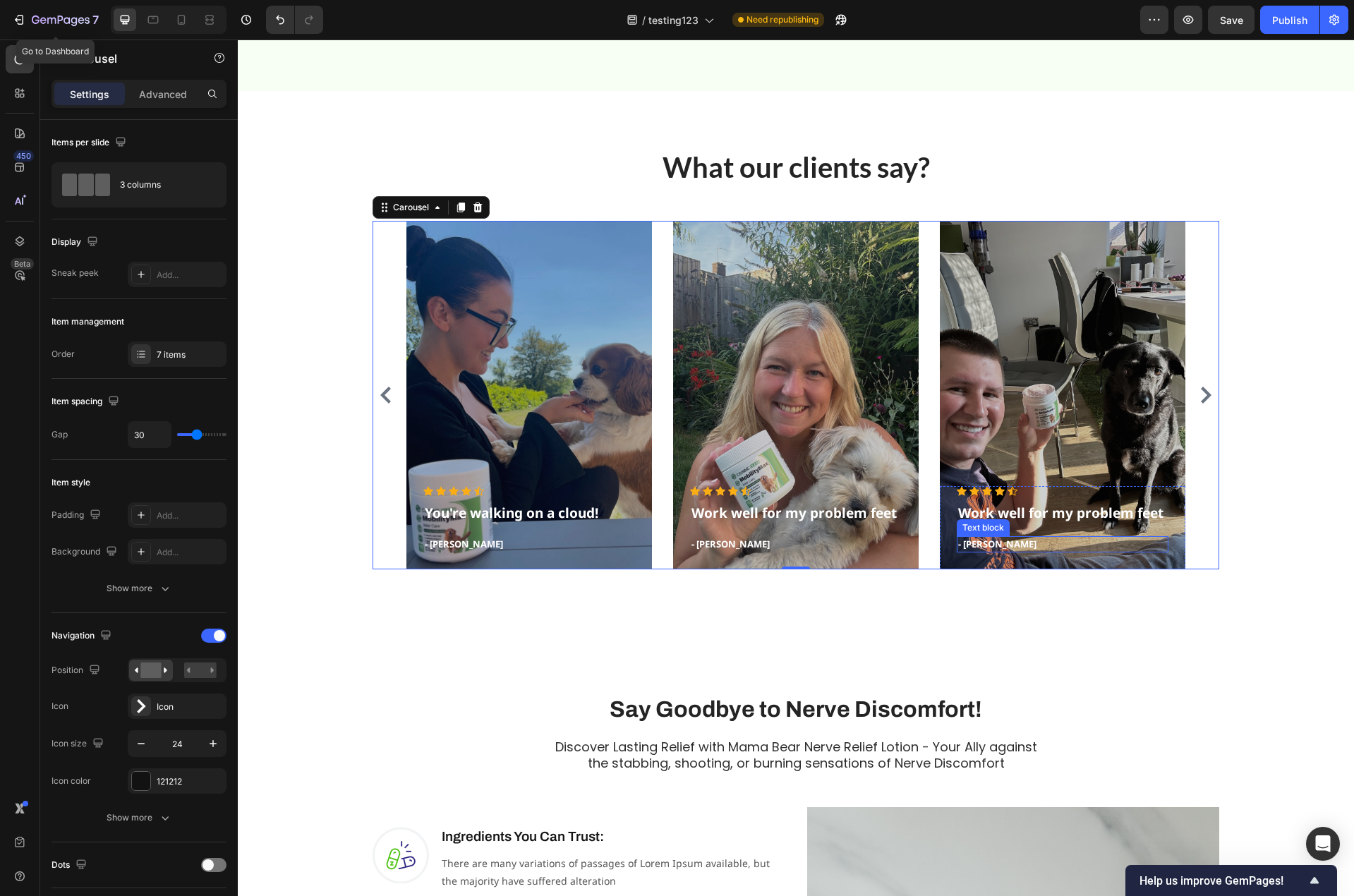
click at [994, 545] on p "- Timothy A." at bounding box center [1062, 544] width 209 height 14
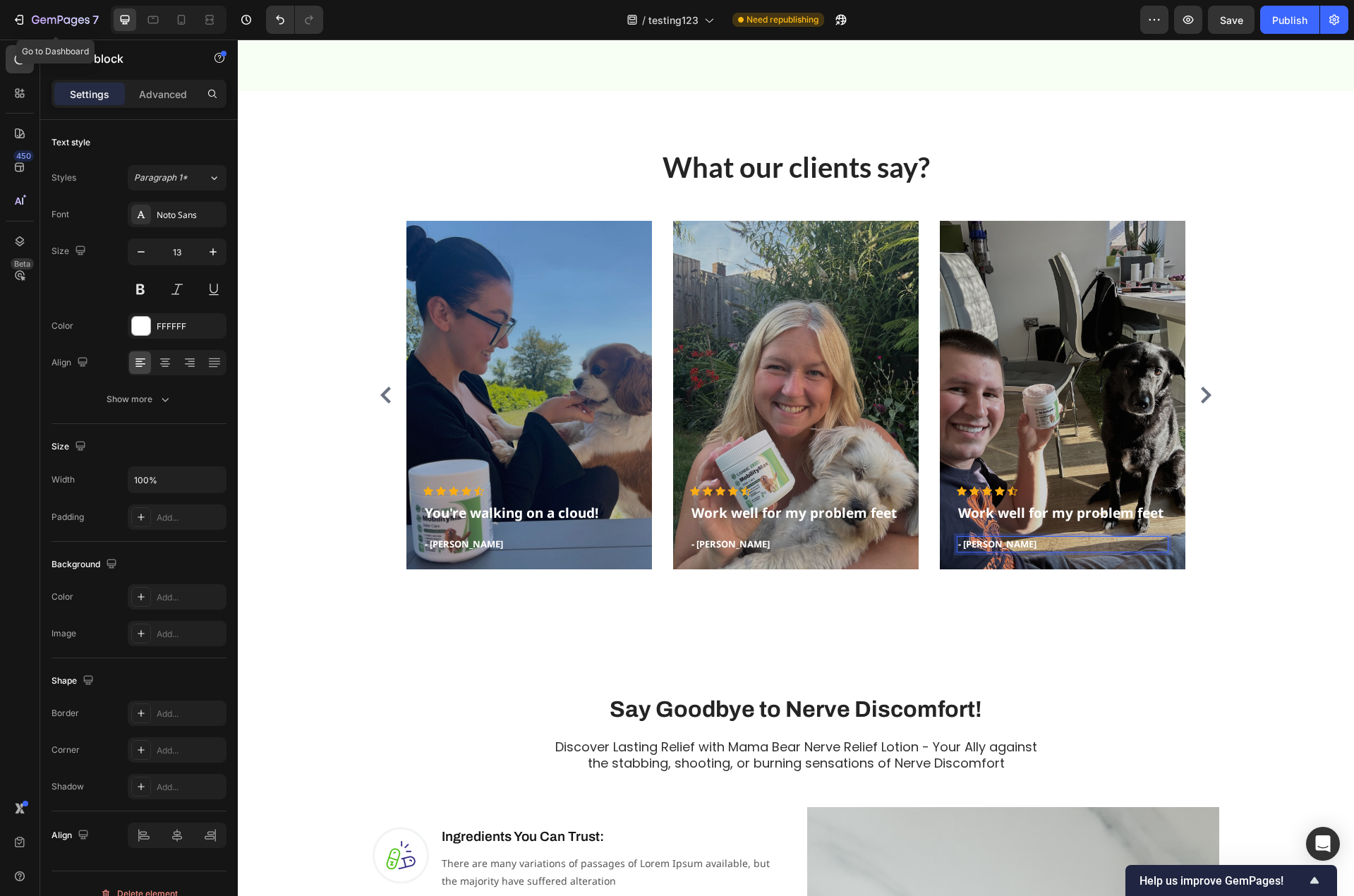
click at [994, 545] on p "- Timothy A." at bounding box center [1062, 544] width 209 height 14
click at [1198, 395] on icon "Carousel Next Arrow" at bounding box center [1206, 395] width 17 height 17
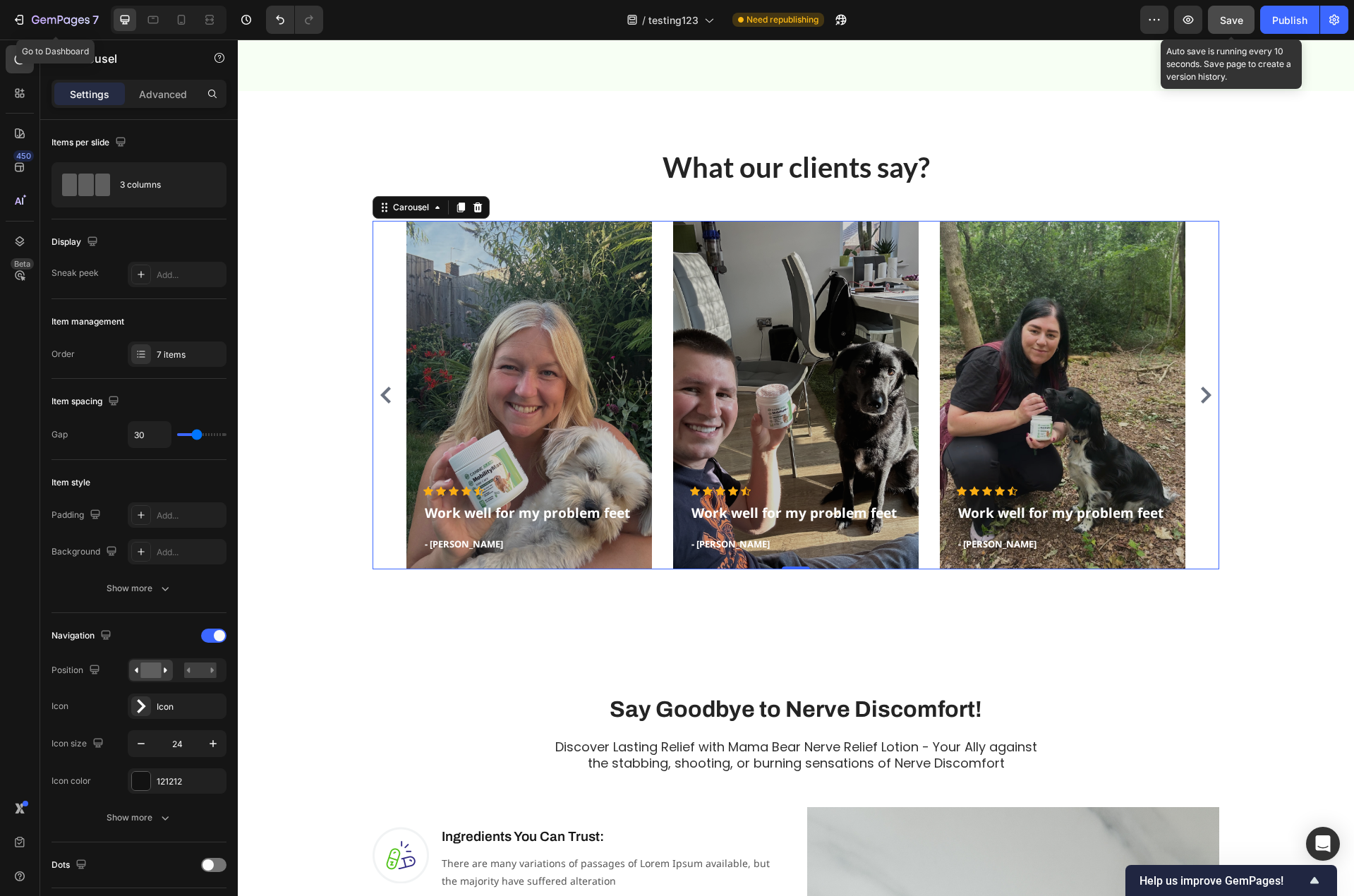
click at [1239, 20] on span "Save" at bounding box center [1231, 20] width 23 height 12
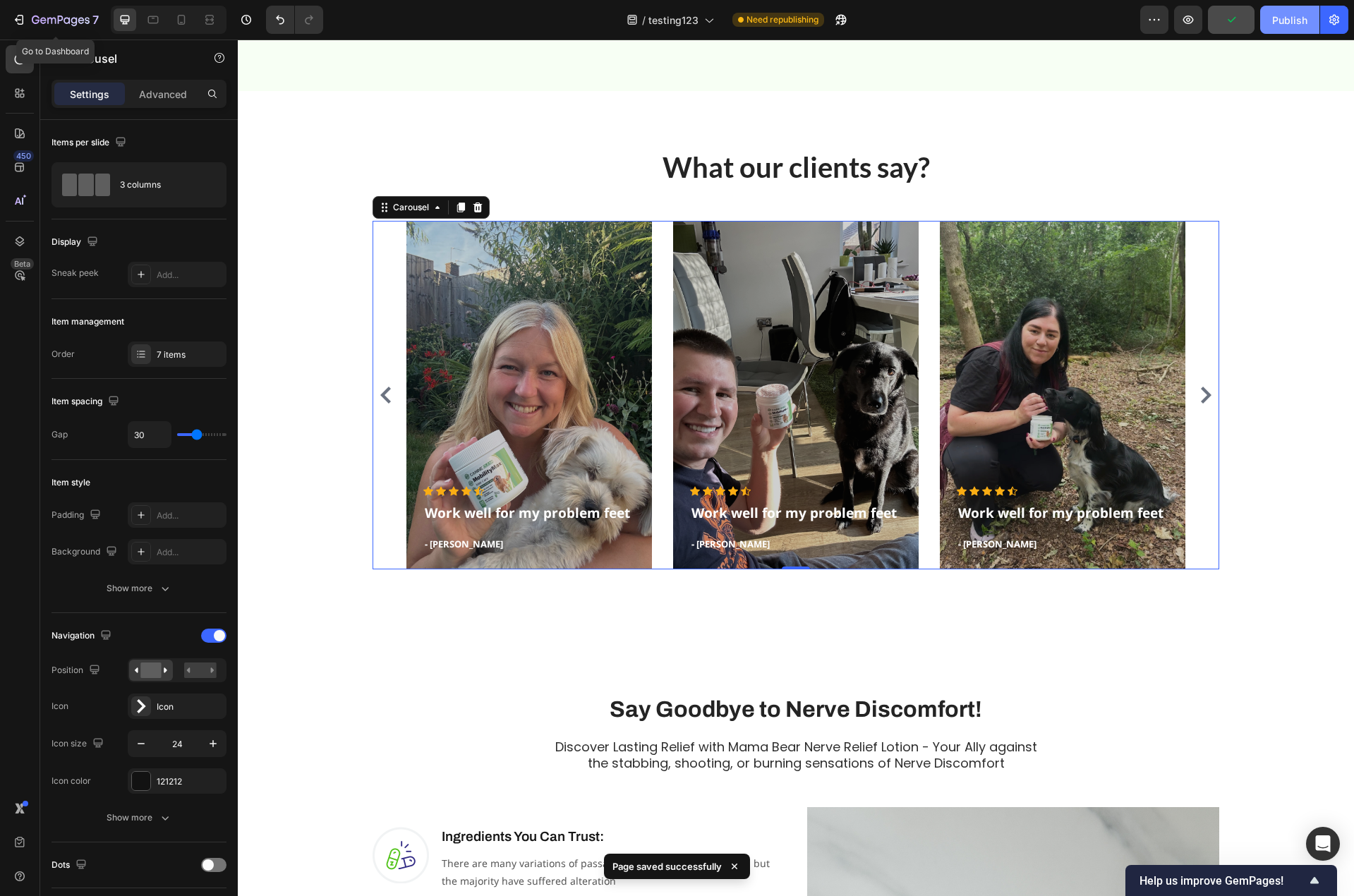
click at [1283, 17] on div "Publish" at bounding box center [1290, 19] width 36 height 14
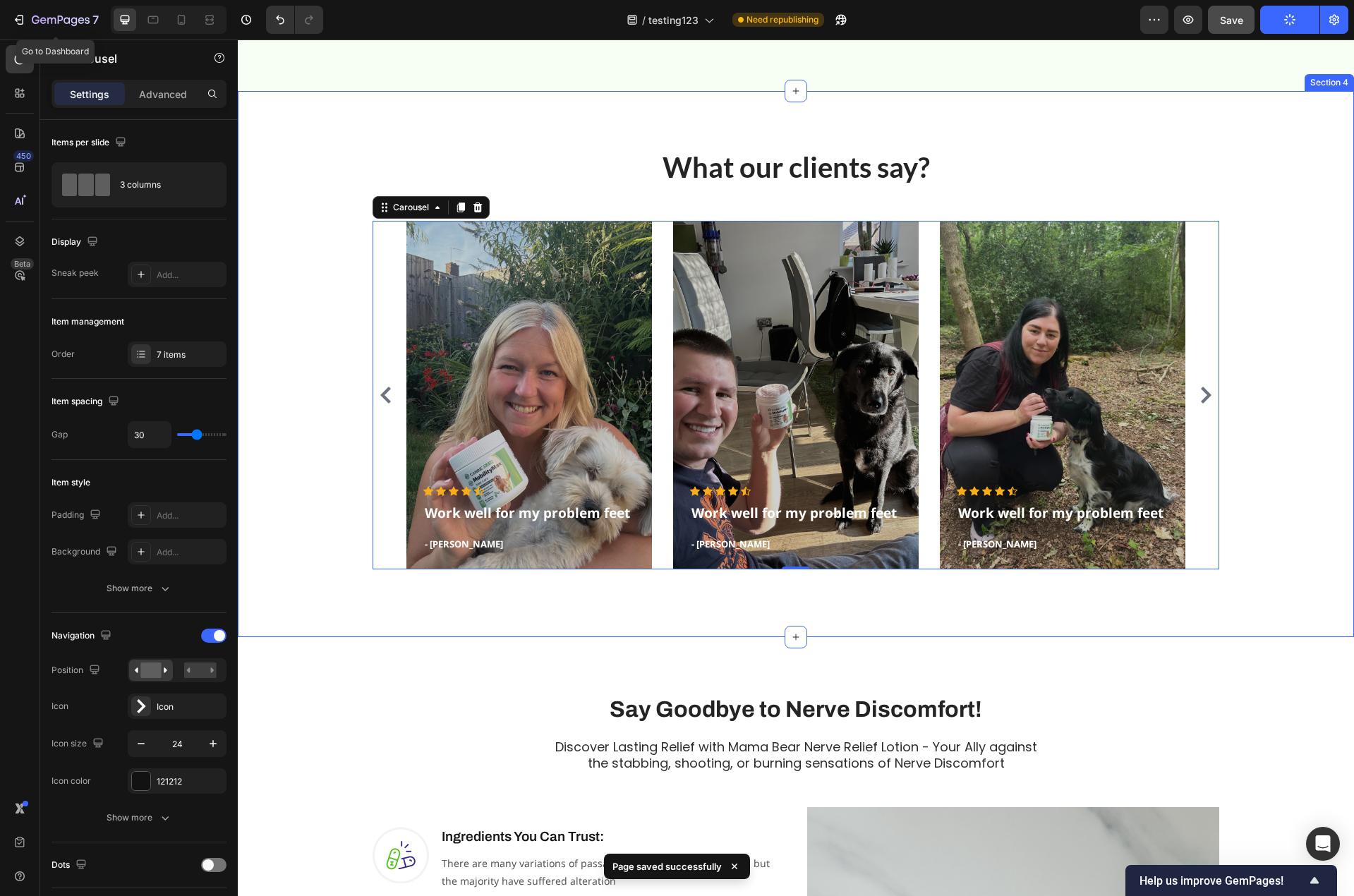
click at [310, 156] on div "What our clients say? Heading Icon Icon Icon Icon Icon Icon List Hoz Work well …" at bounding box center [795, 363] width 1095 height 433
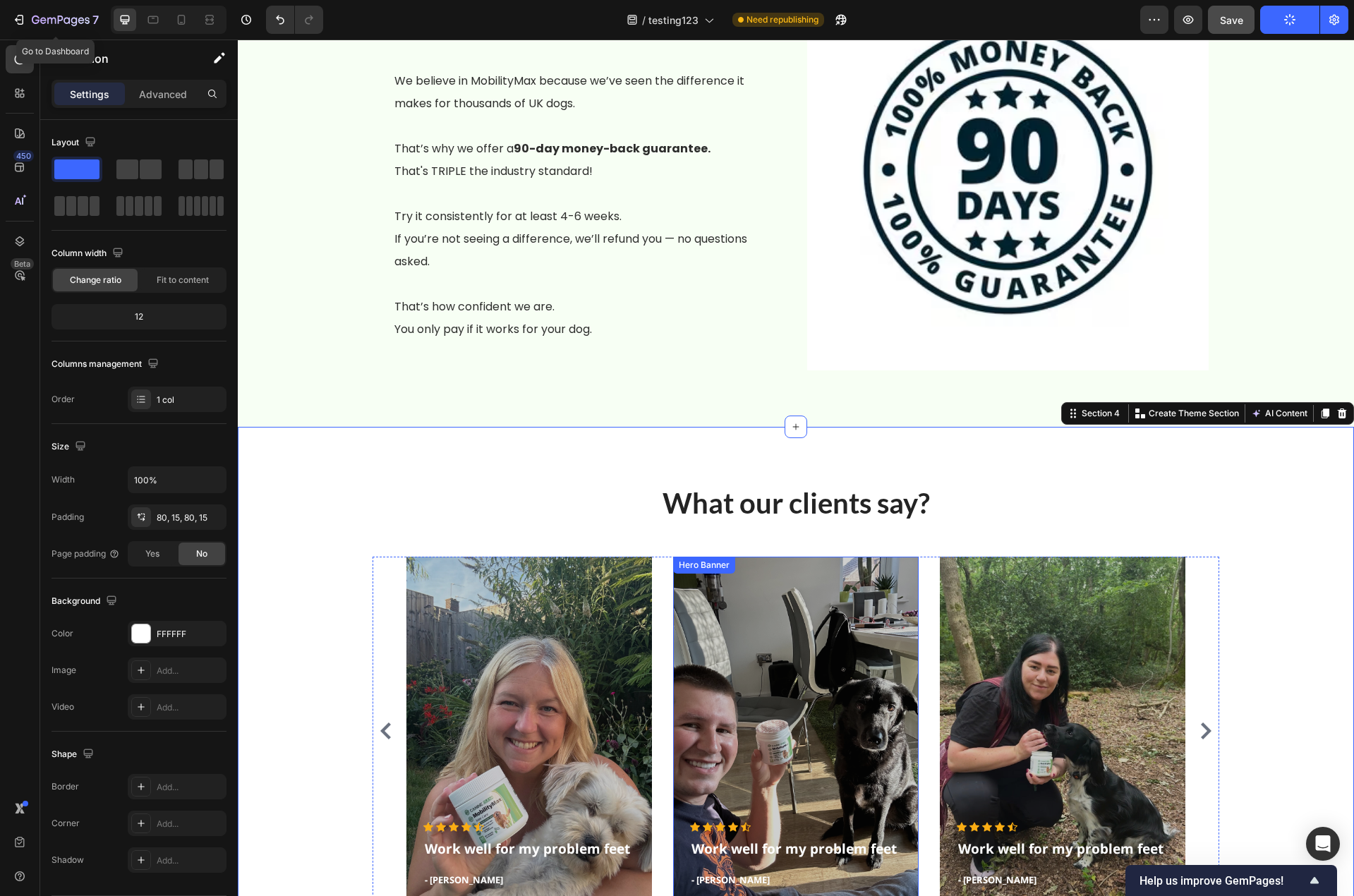
scroll to position [3062, 0]
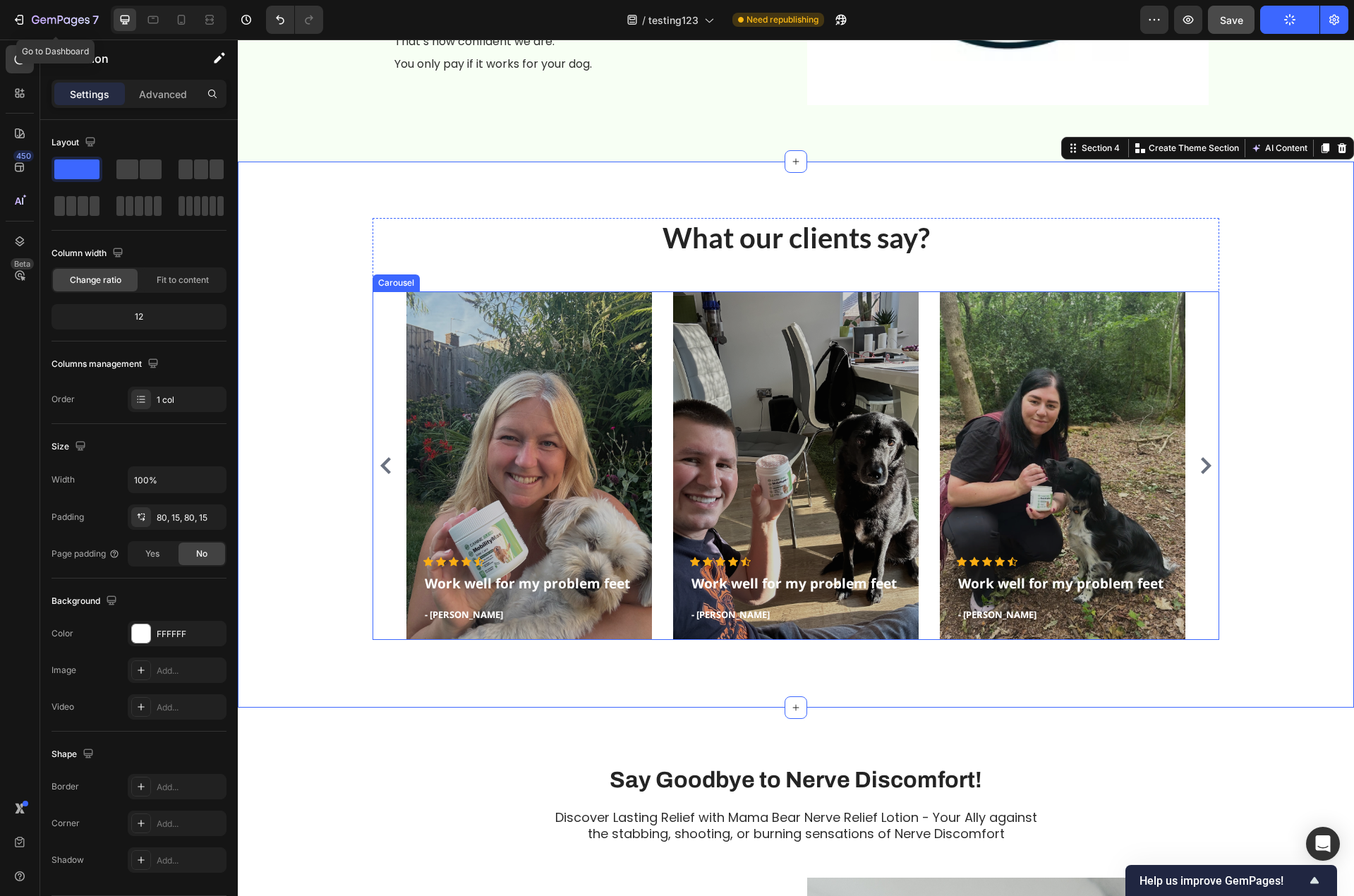
click at [378, 334] on div "Icon Icon Icon Icon Icon Icon List Hoz Work well for my problem feet Text block…" at bounding box center [795, 465] width 846 height 348
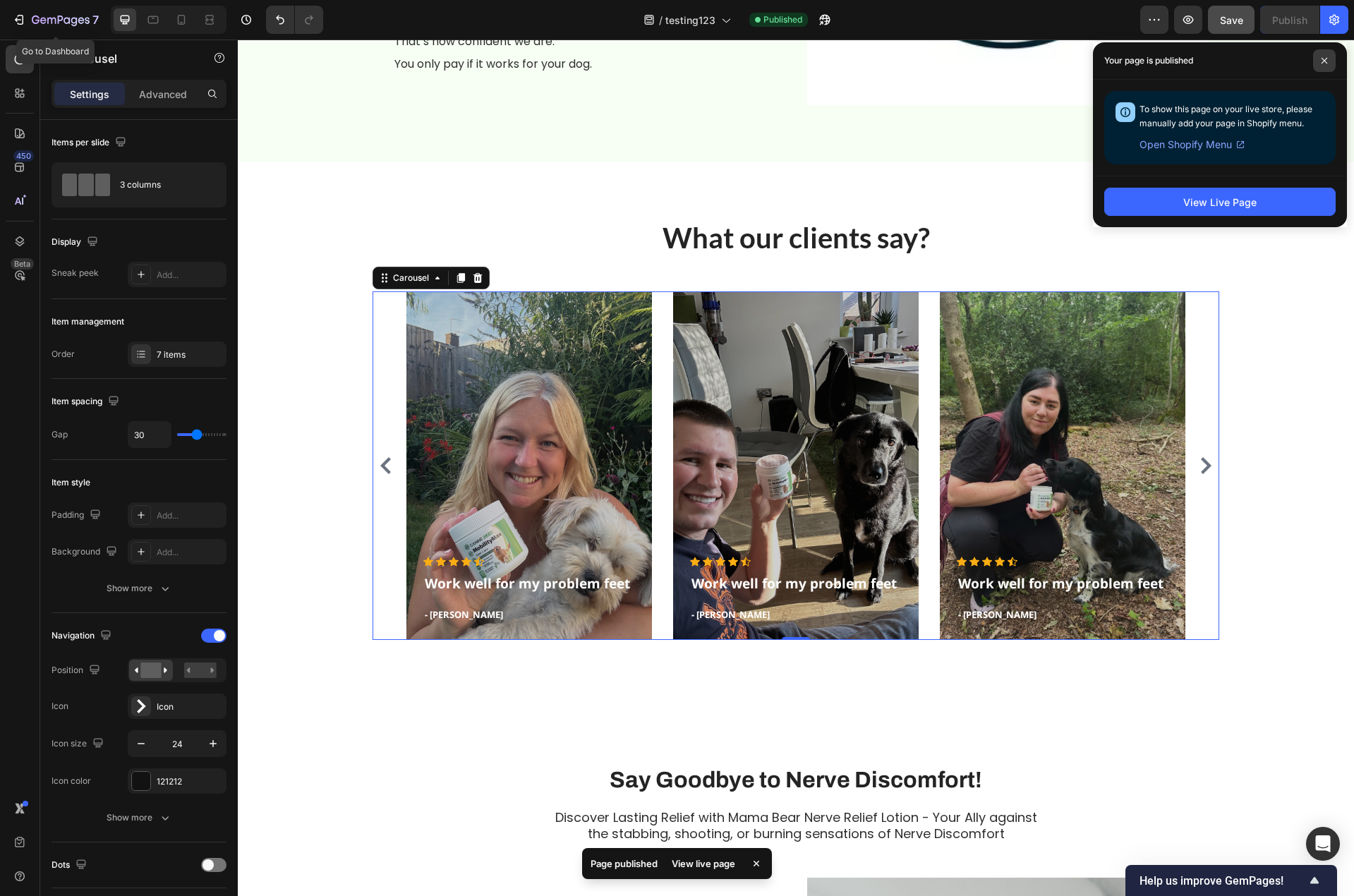
click at [1325, 58] on icon at bounding box center [1323, 60] width 7 height 7
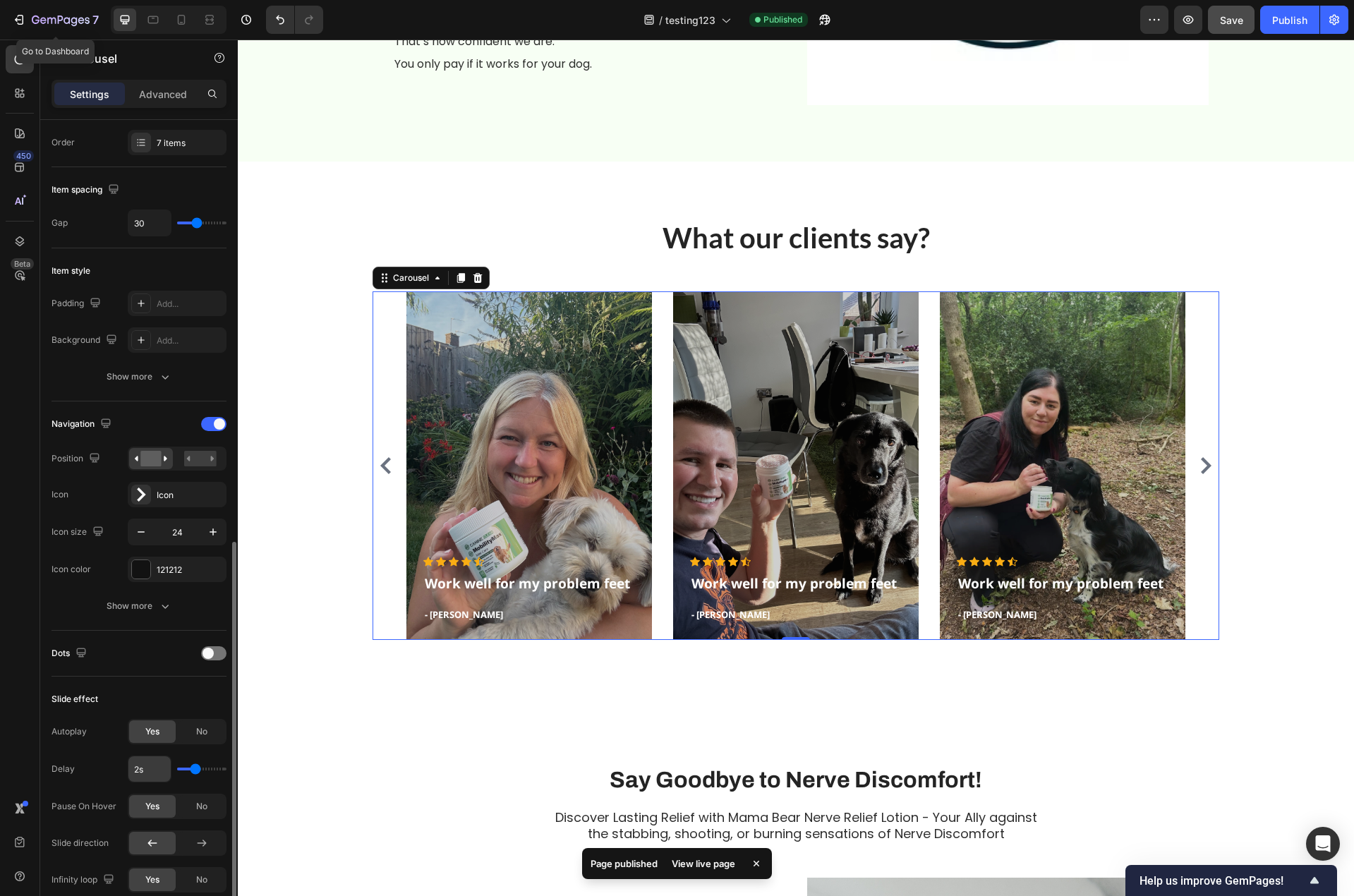
scroll to position [494, 0]
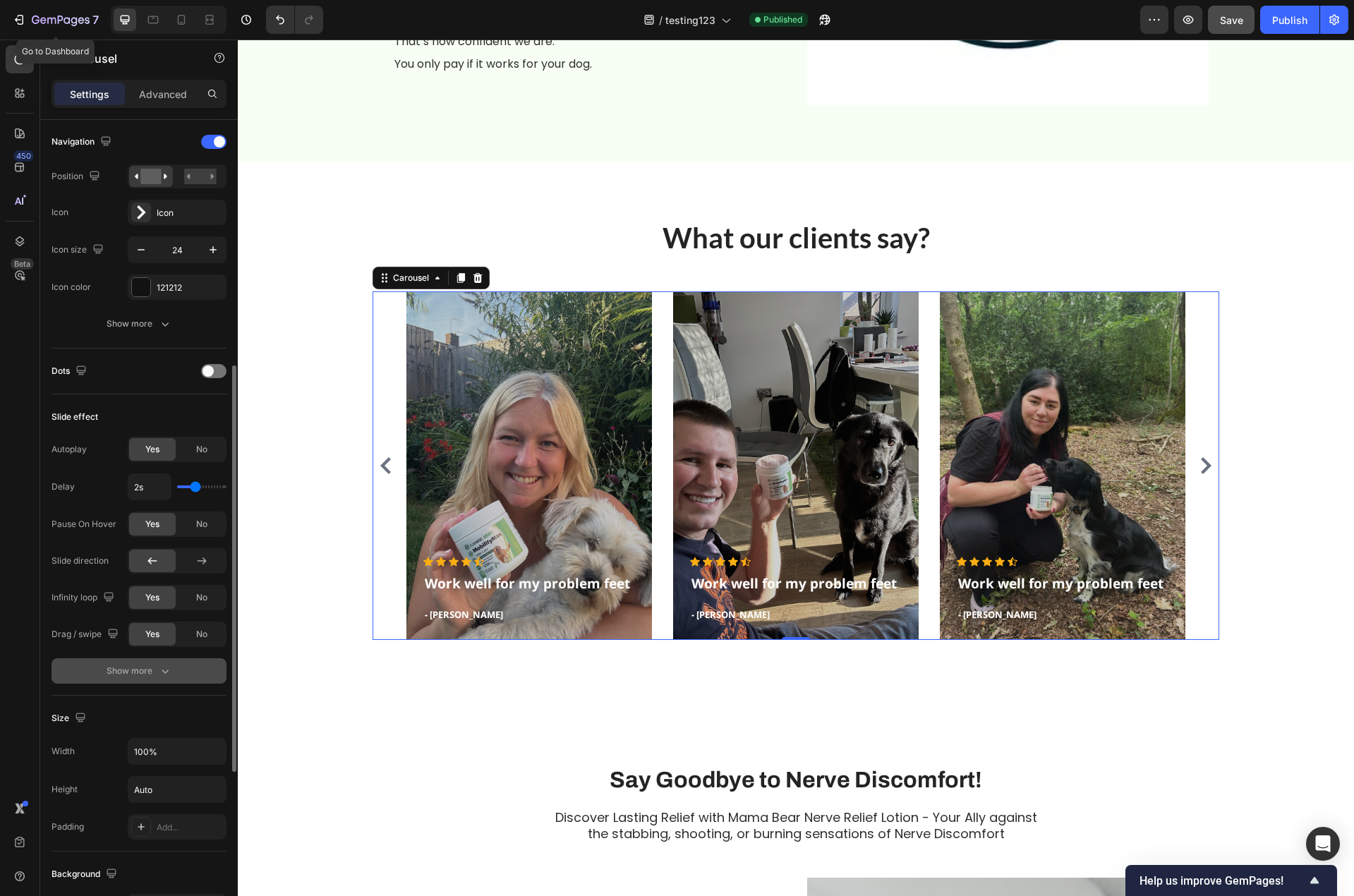
click at [163, 668] on icon "button" at bounding box center [164, 670] width 14 height 14
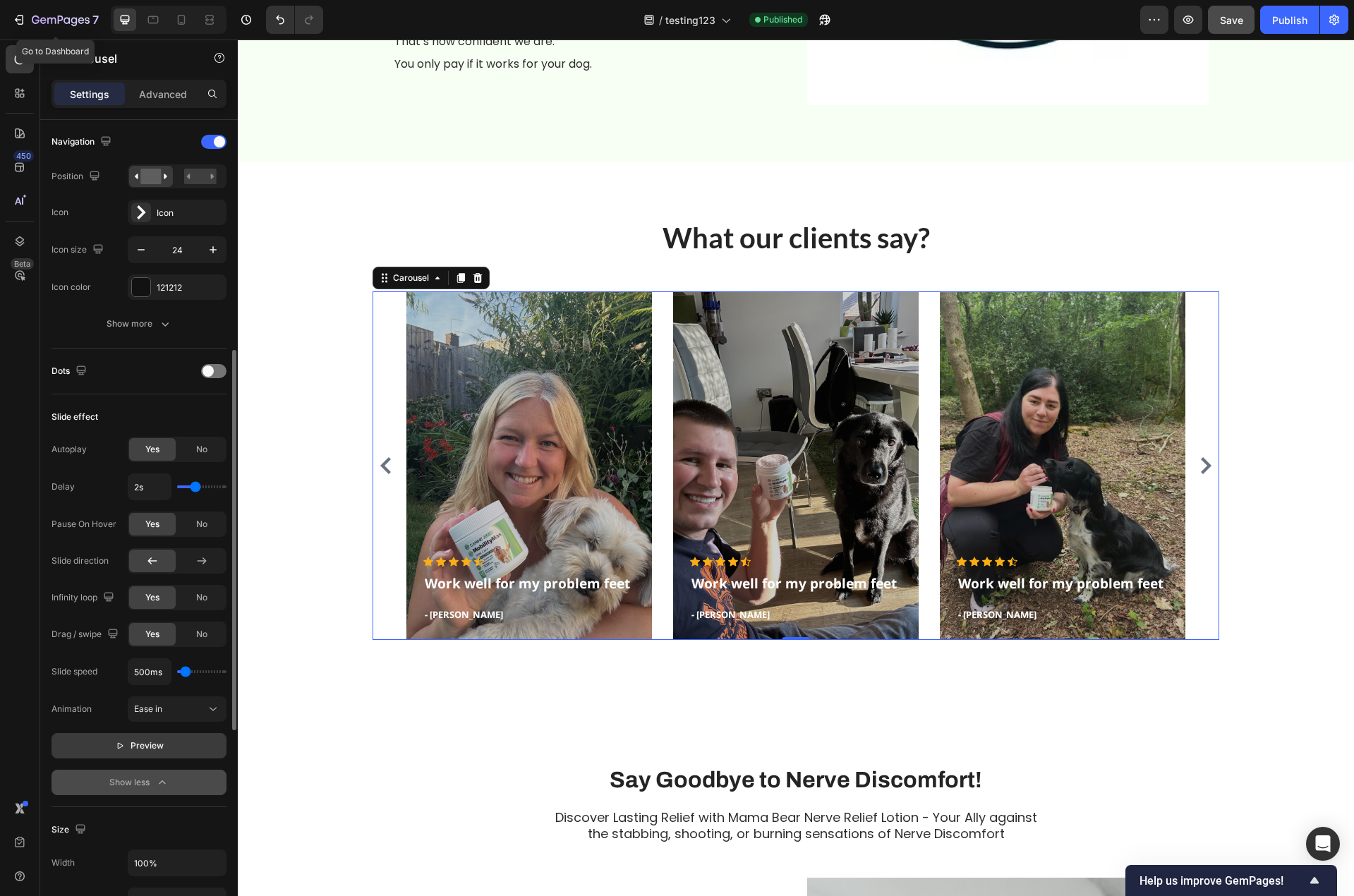
click at [163, 735] on button "Preview" at bounding box center [139, 745] width 175 height 25
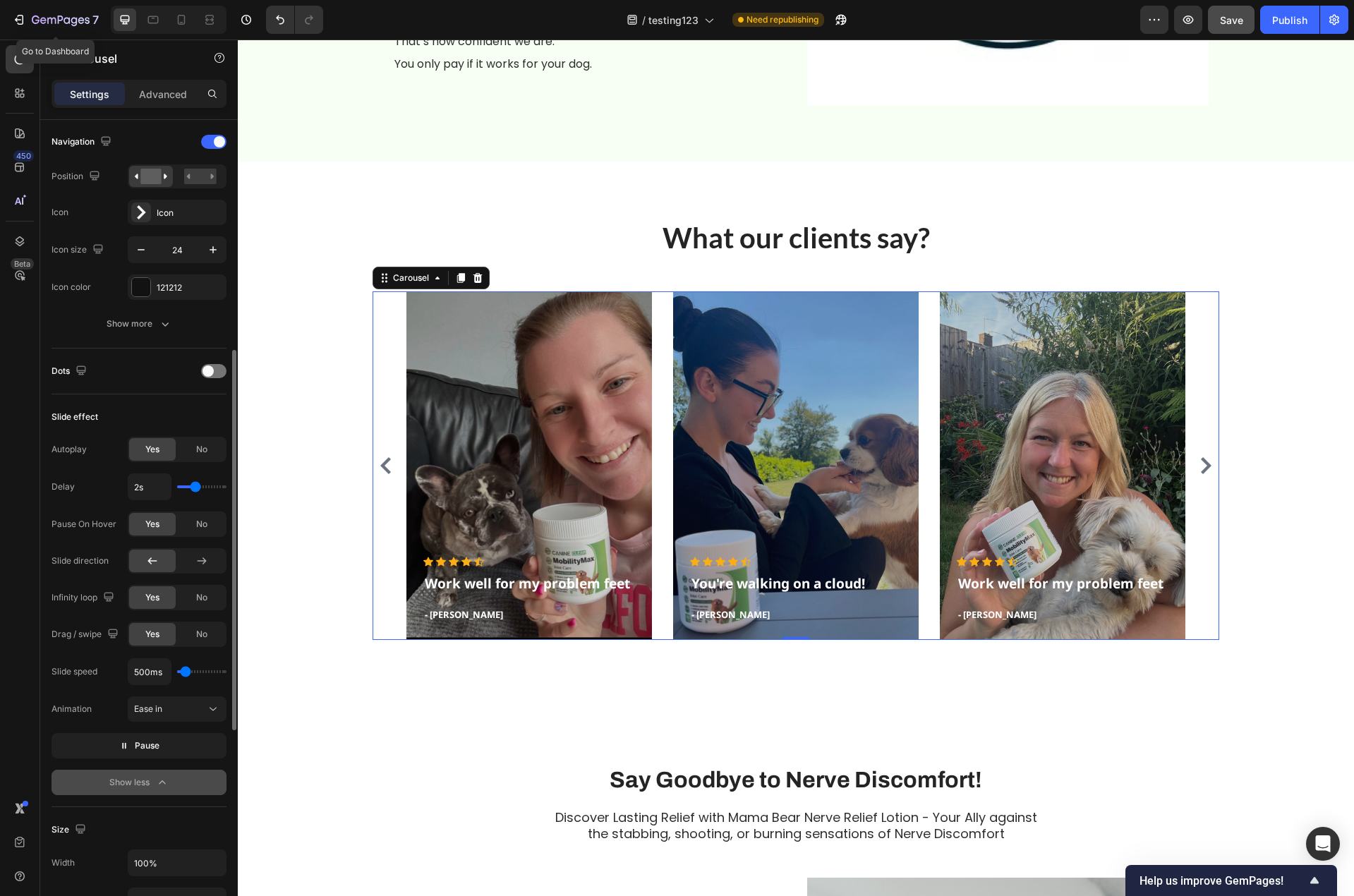
type input "300ms"
type input "300"
type input "350ms"
type input "350"
type input "450ms"
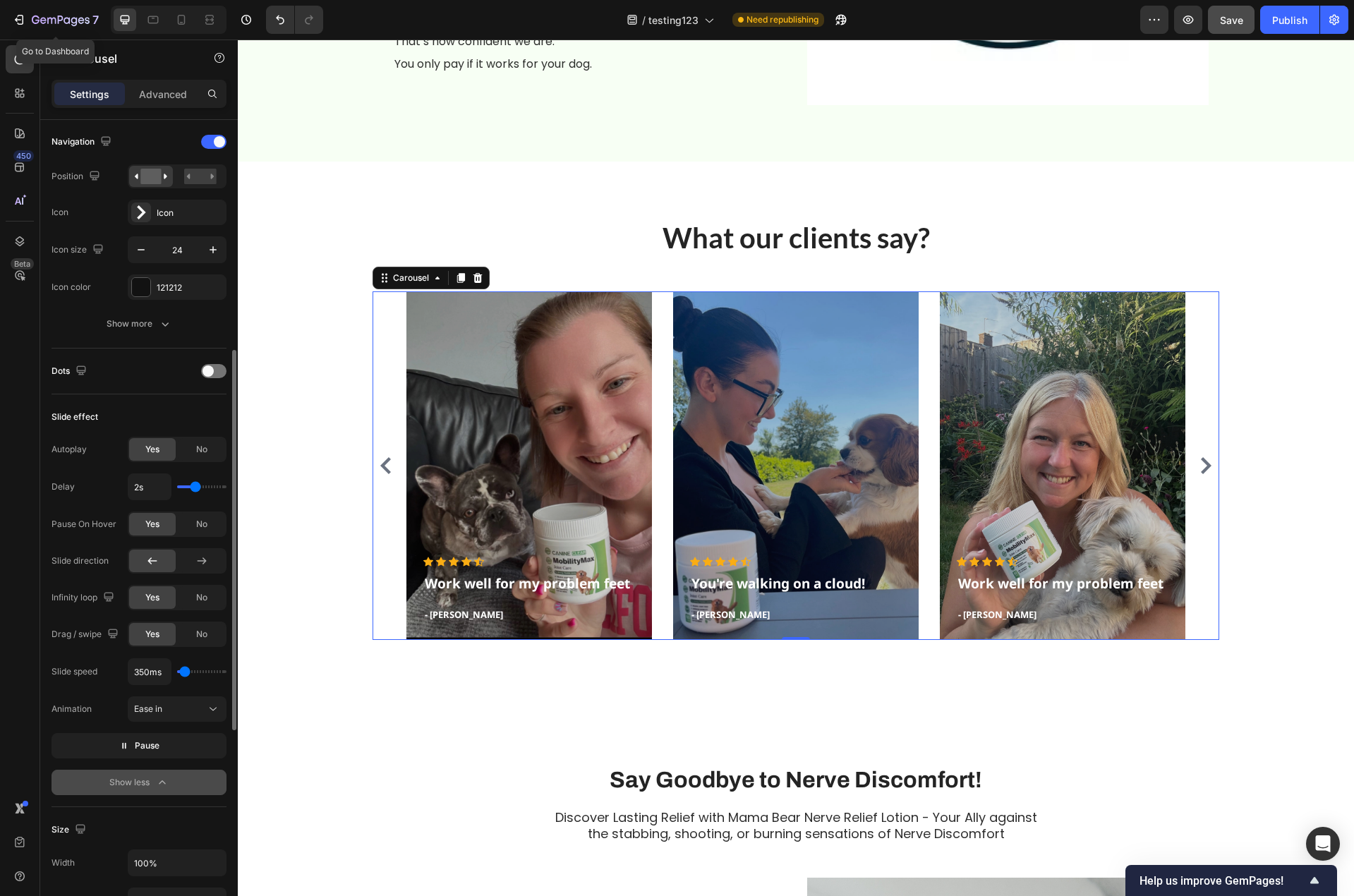
type input "450"
type input "750ms"
type input "750"
type input "900ms"
type input "900"
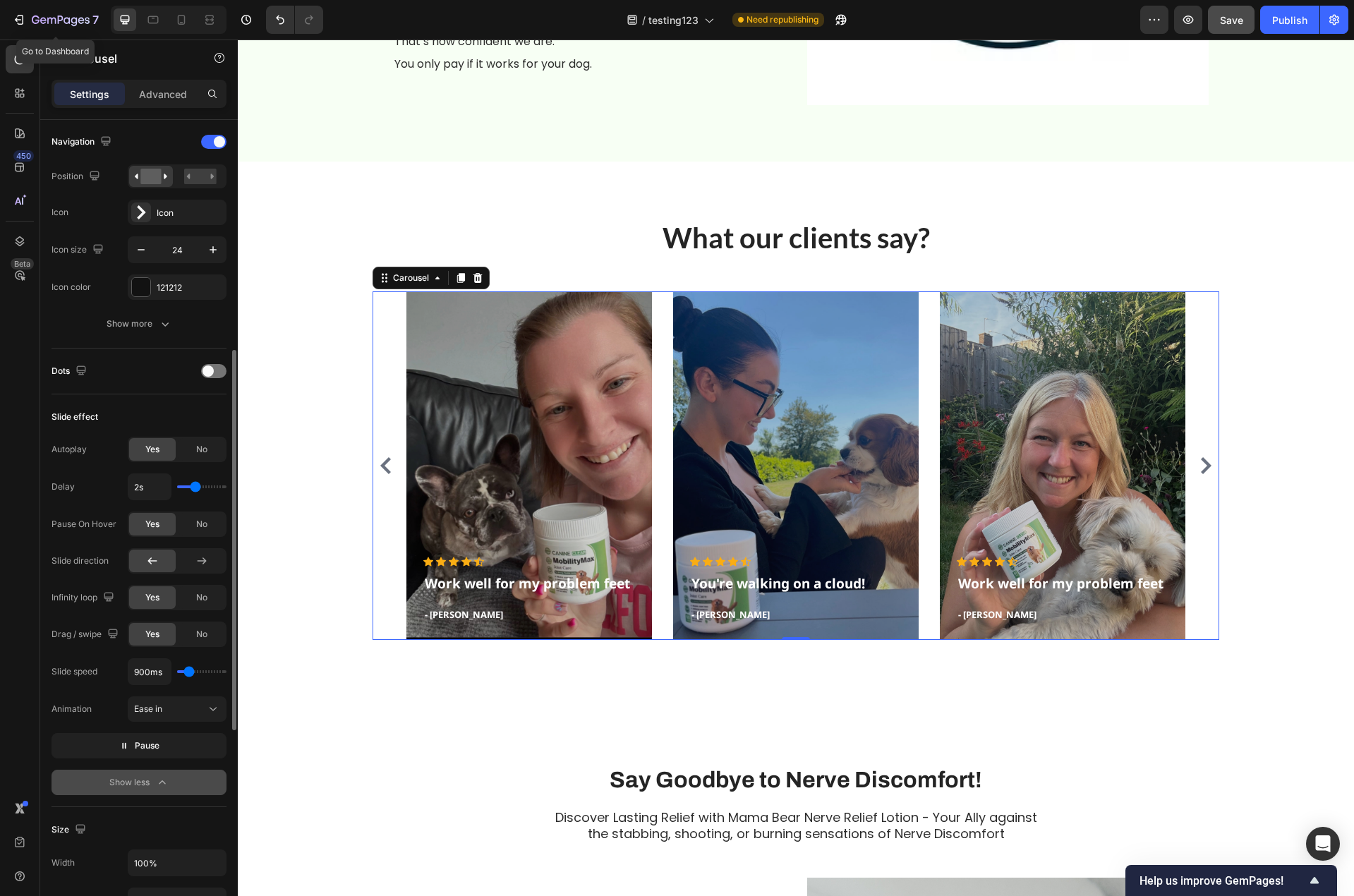
click at [189, 673] on input "range" at bounding box center [201, 671] width 49 height 3
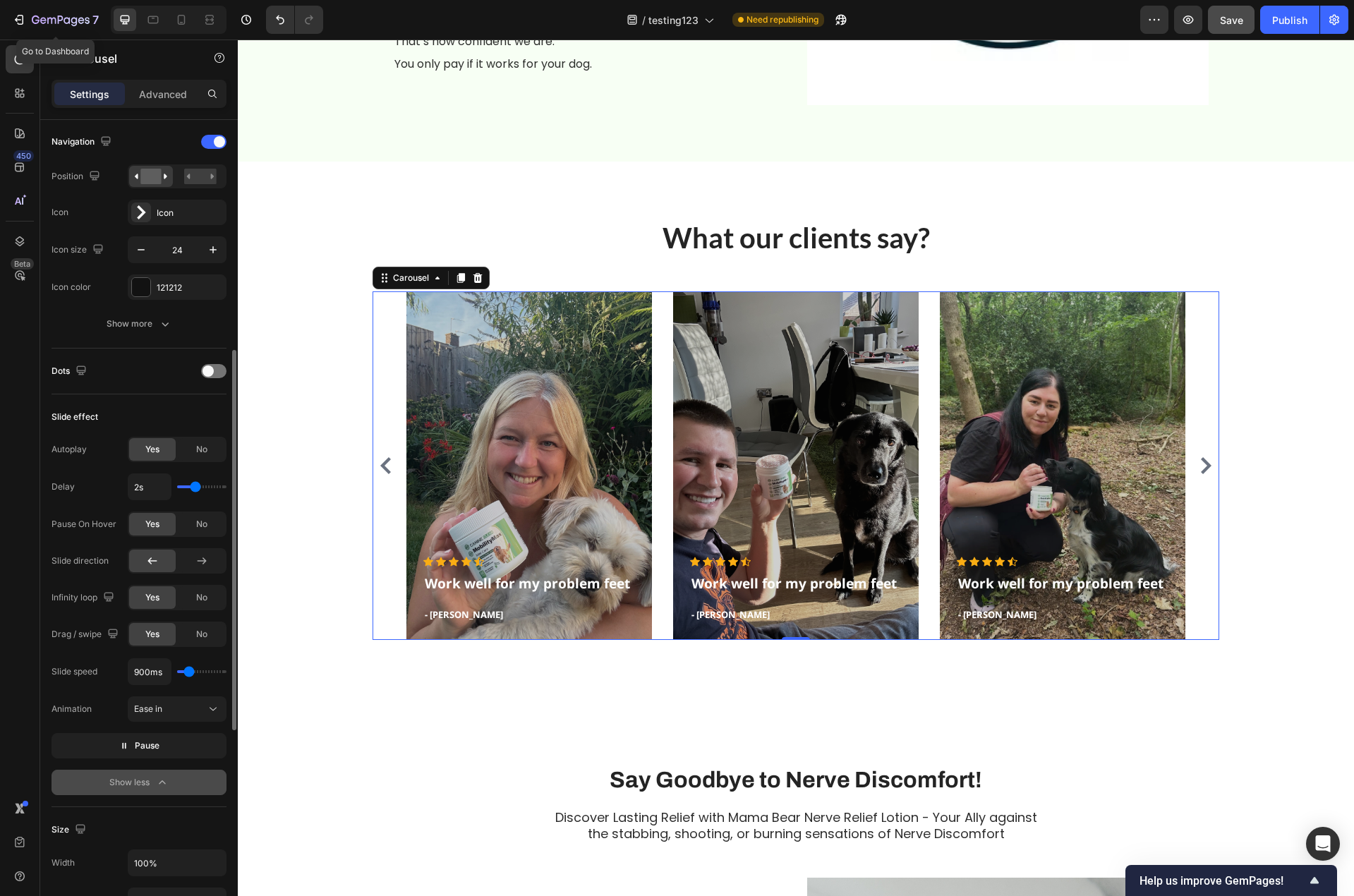
type input "2.8s"
type input "2.8"
type input "3.2s"
type input "3.2"
type input "3.9s"
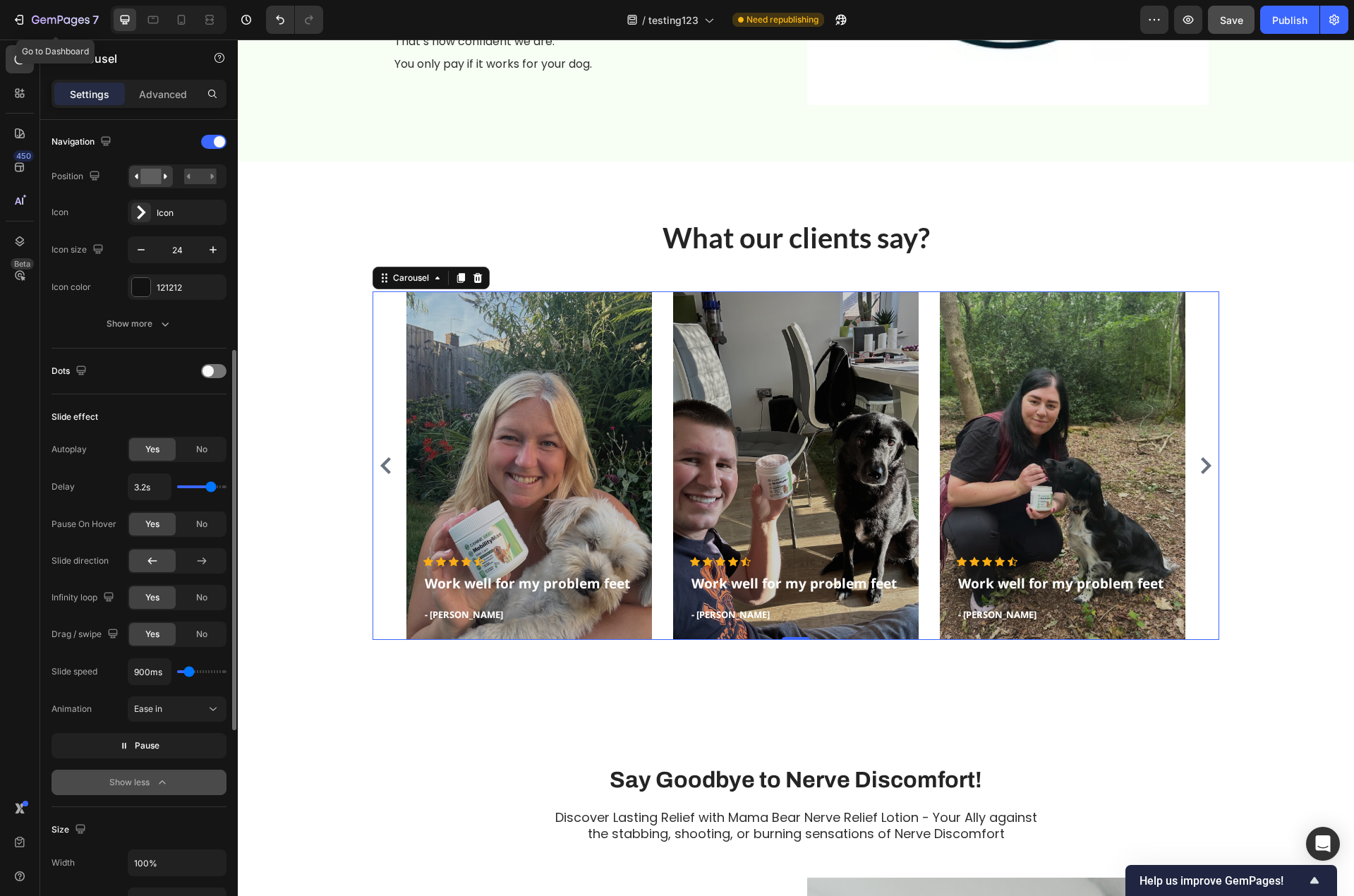
type input "3.9"
type input "4s"
drag, startPoint x: 195, startPoint y: 487, endPoint x: 242, endPoint y: 490, distance: 47.1
type input "4"
click at [226, 488] on input "range" at bounding box center [201, 486] width 49 height 3
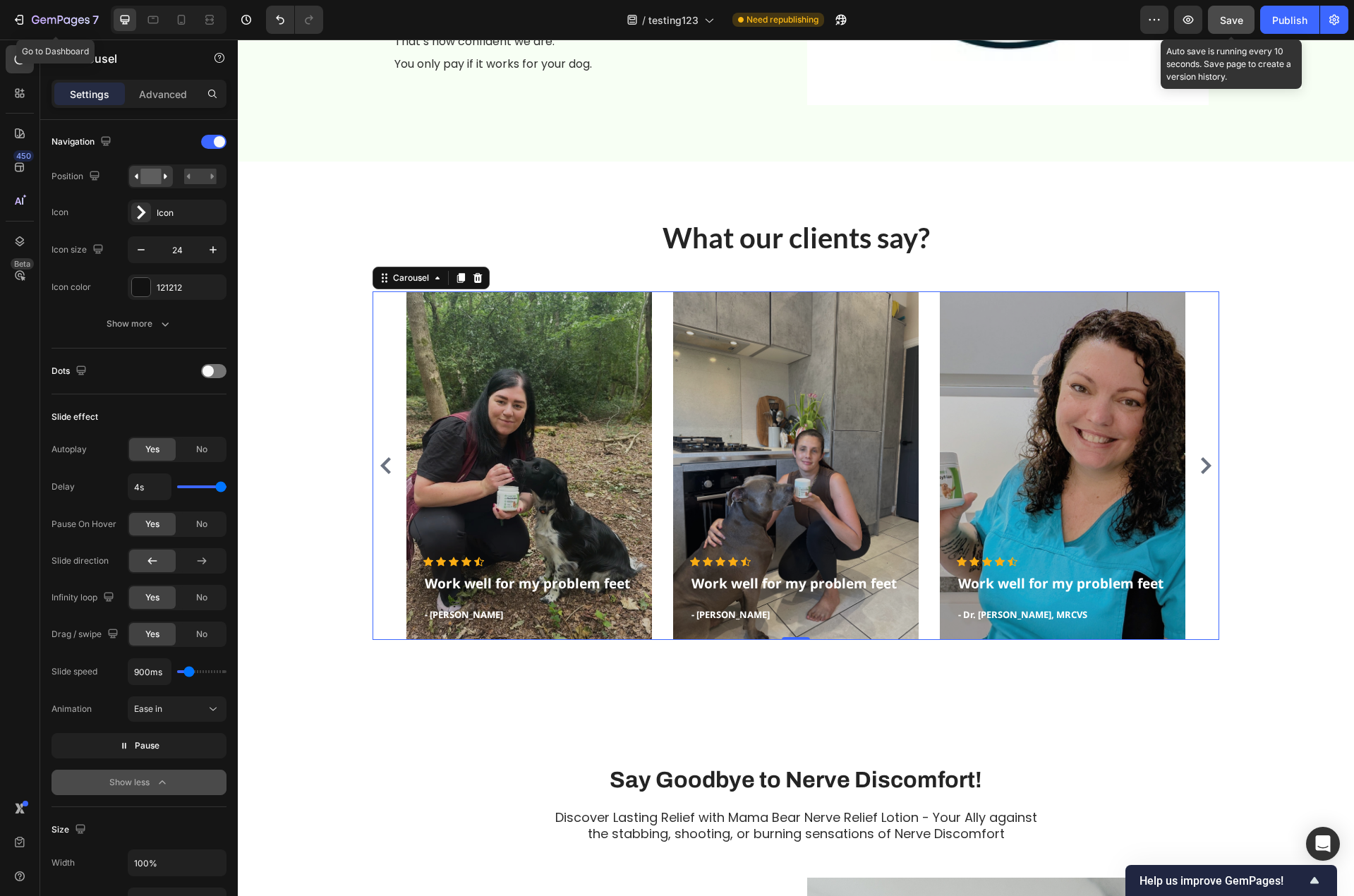
click at [1237, 29] on button "Save" at bounding box center [1231, 19] width 46 height 28
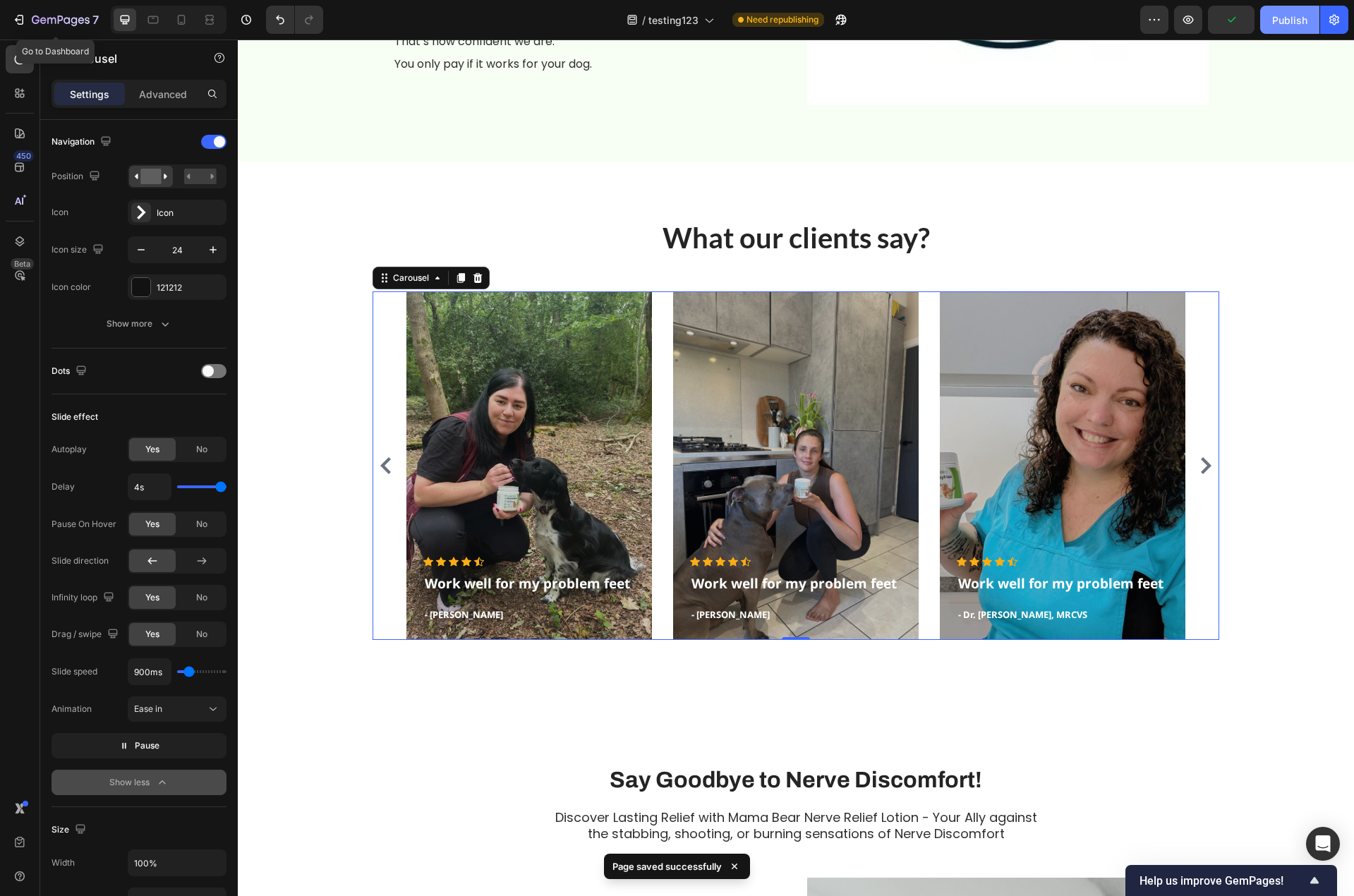
click at [1286, 20] on div "Publish" at bounding box center [1290, 19] width 36 height 14
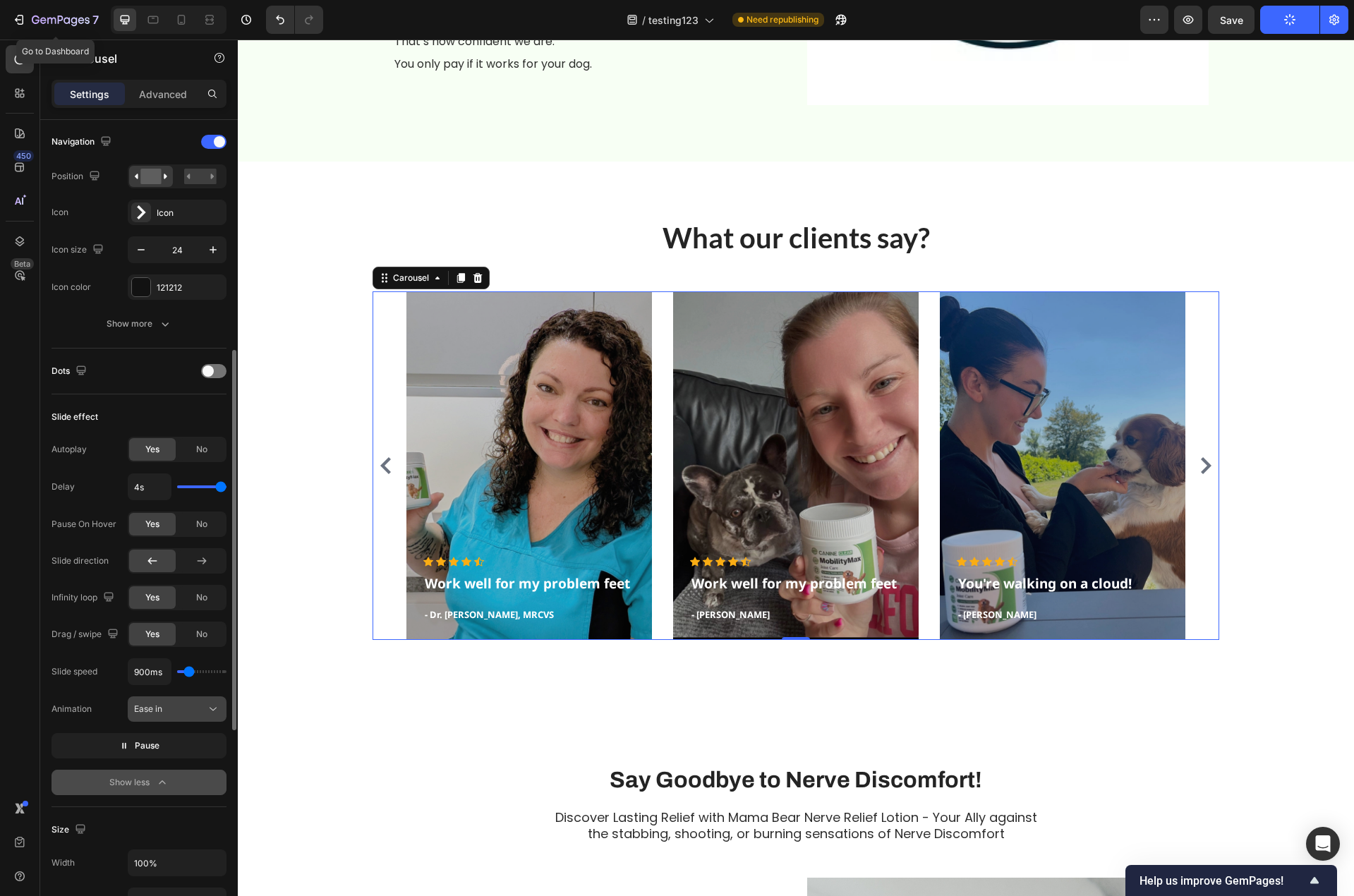
click at [155, 713] on span "Ease in" at bounding box center [147, 708] width 28 height 11
click at [165, 793] on span "Ease in & out" at bounding box center [159, 796] width 51 height 12
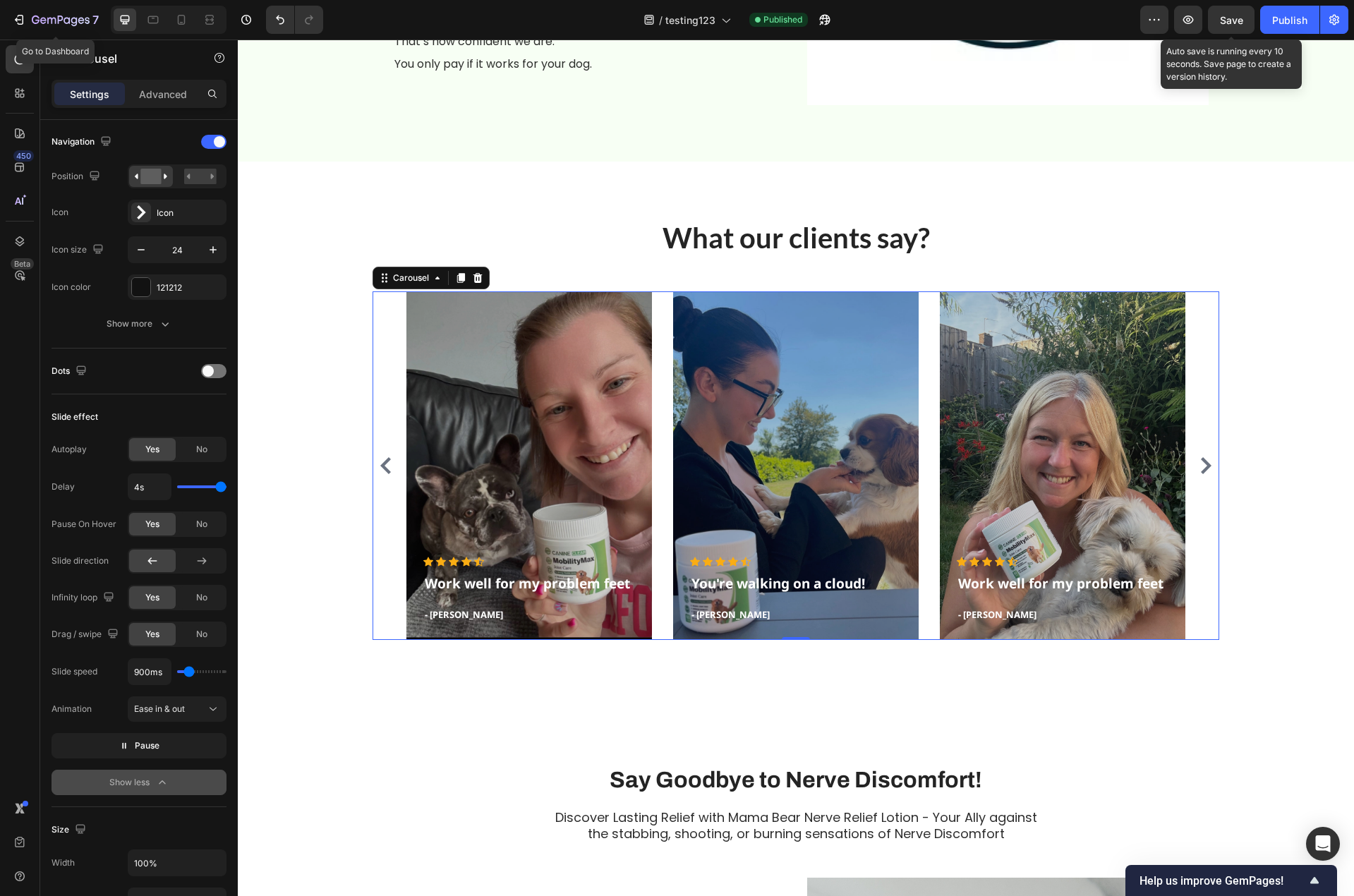
click at [1226, 22] on span "Save" at bounding box center [1231, 20] width 23 height 12
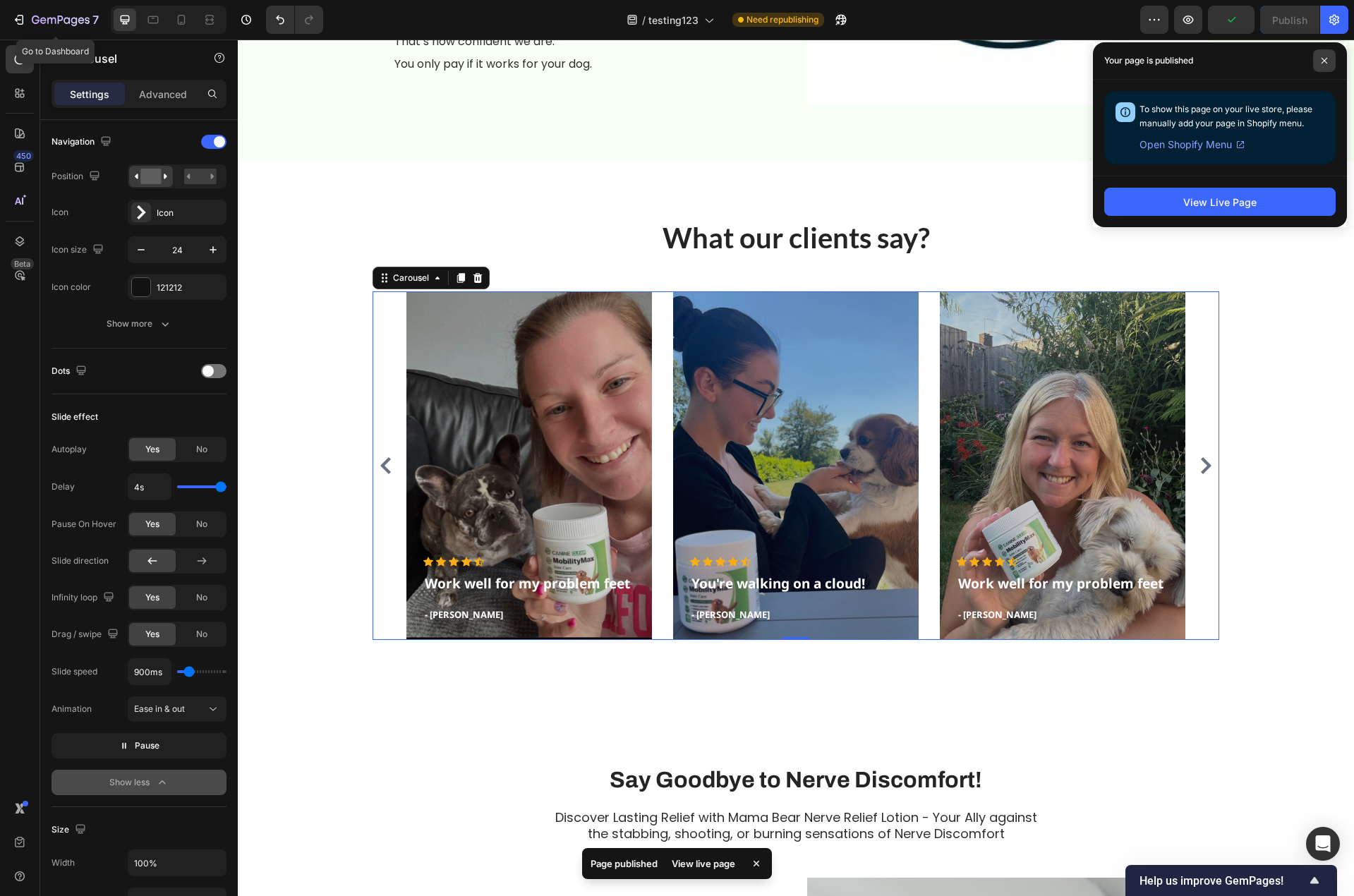
click at [1327, 63] on icon at bounding box center [1324, 61] width 6 height 6
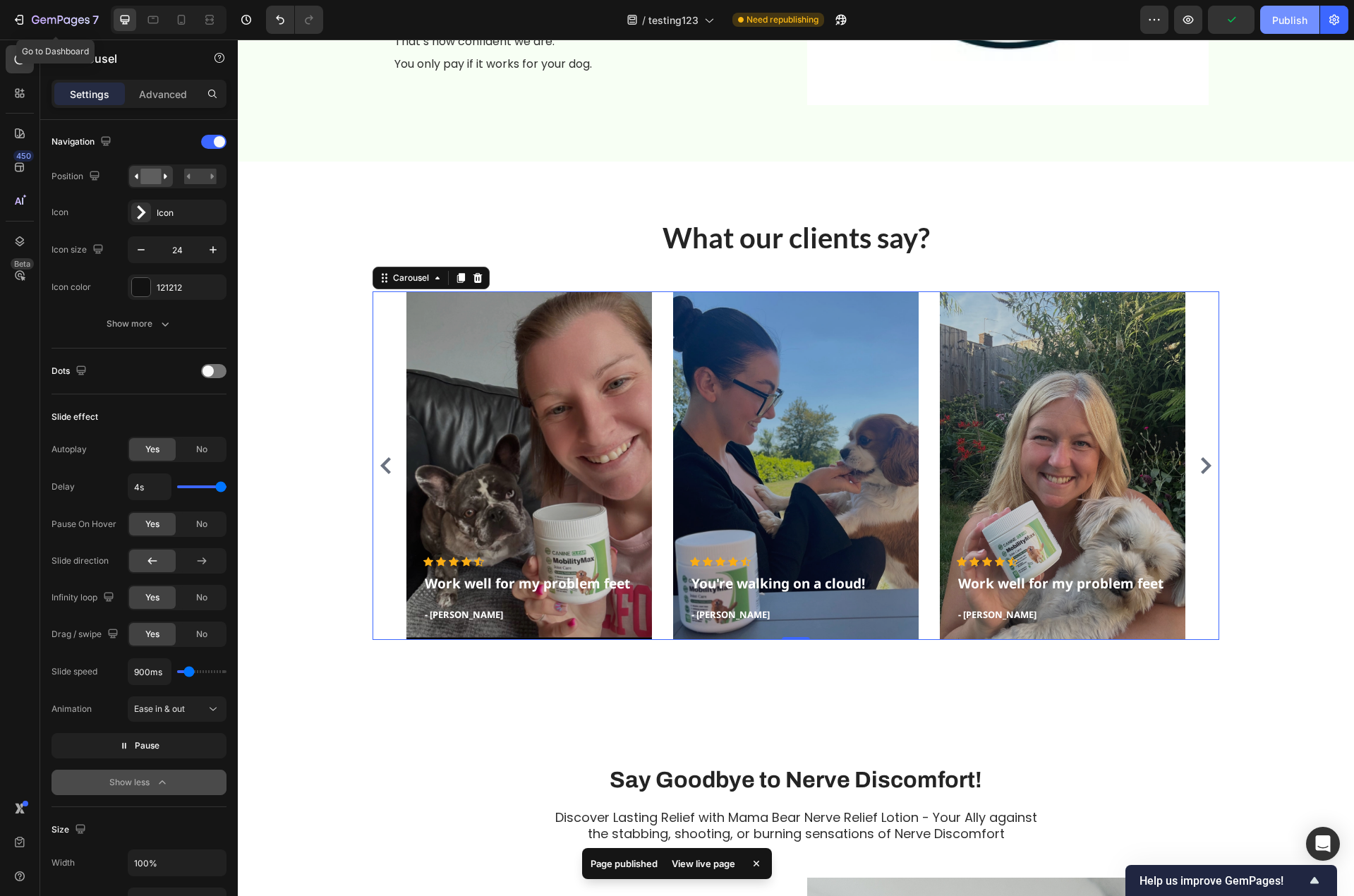
click at [1293, 19] on div "Publish" at bounding box center [1290, 19] width 36 height 14
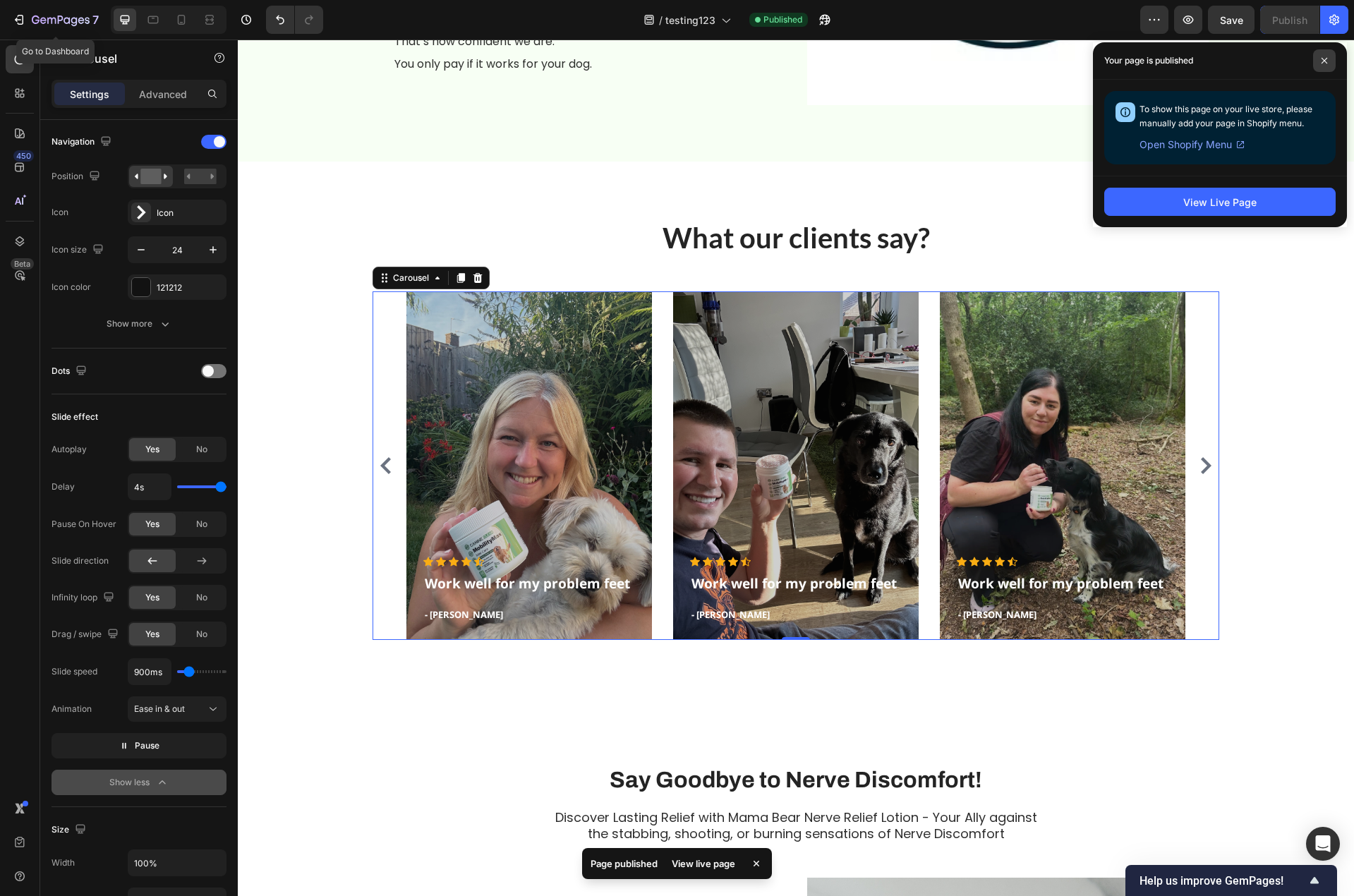
click at [1329, 56] on span at bounding box center [1323, 60] width 22 height 22
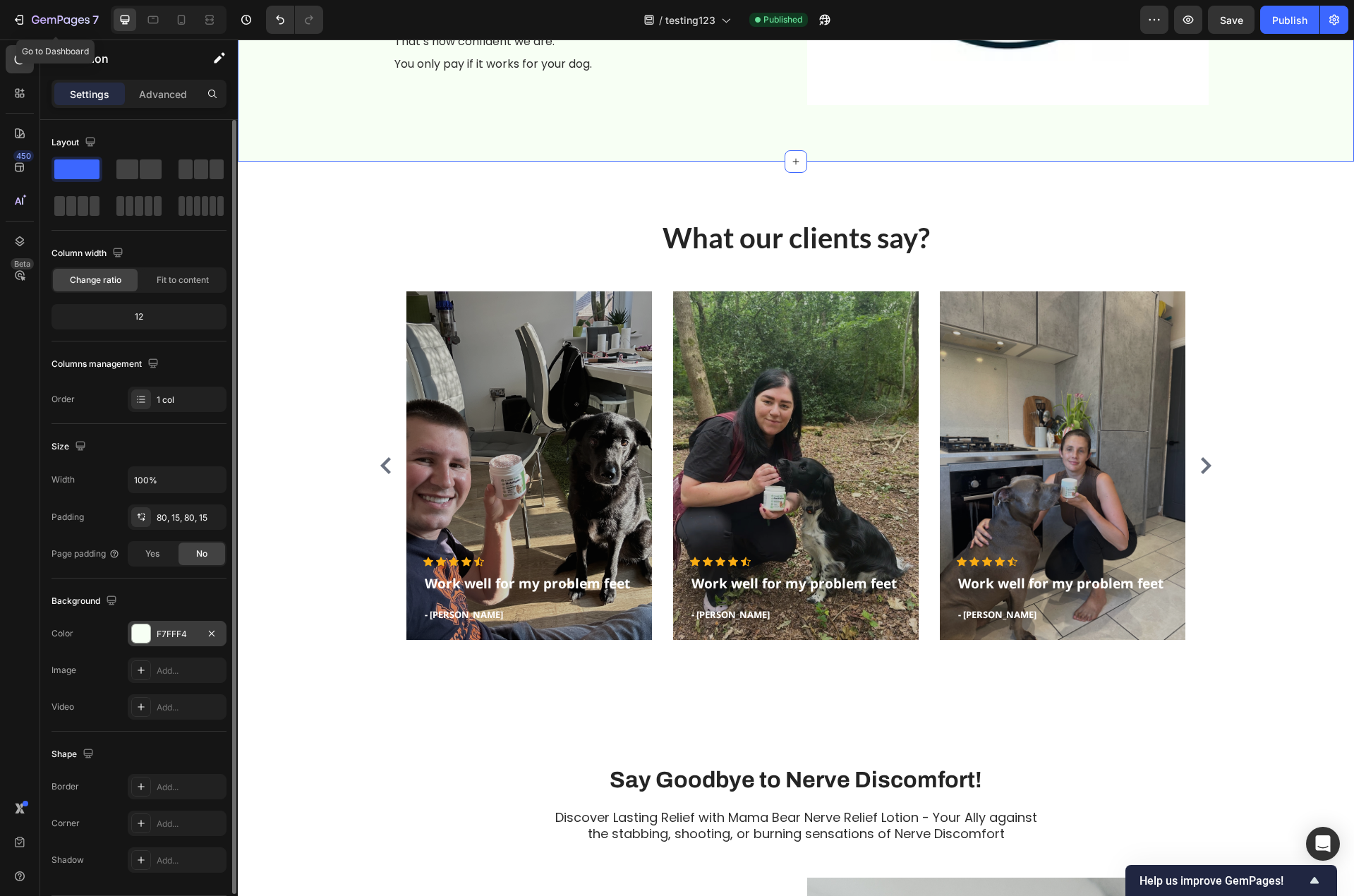
click at [177, 639] on div "F7FFF4" at bounding box center [177, 634] width 41 height 12
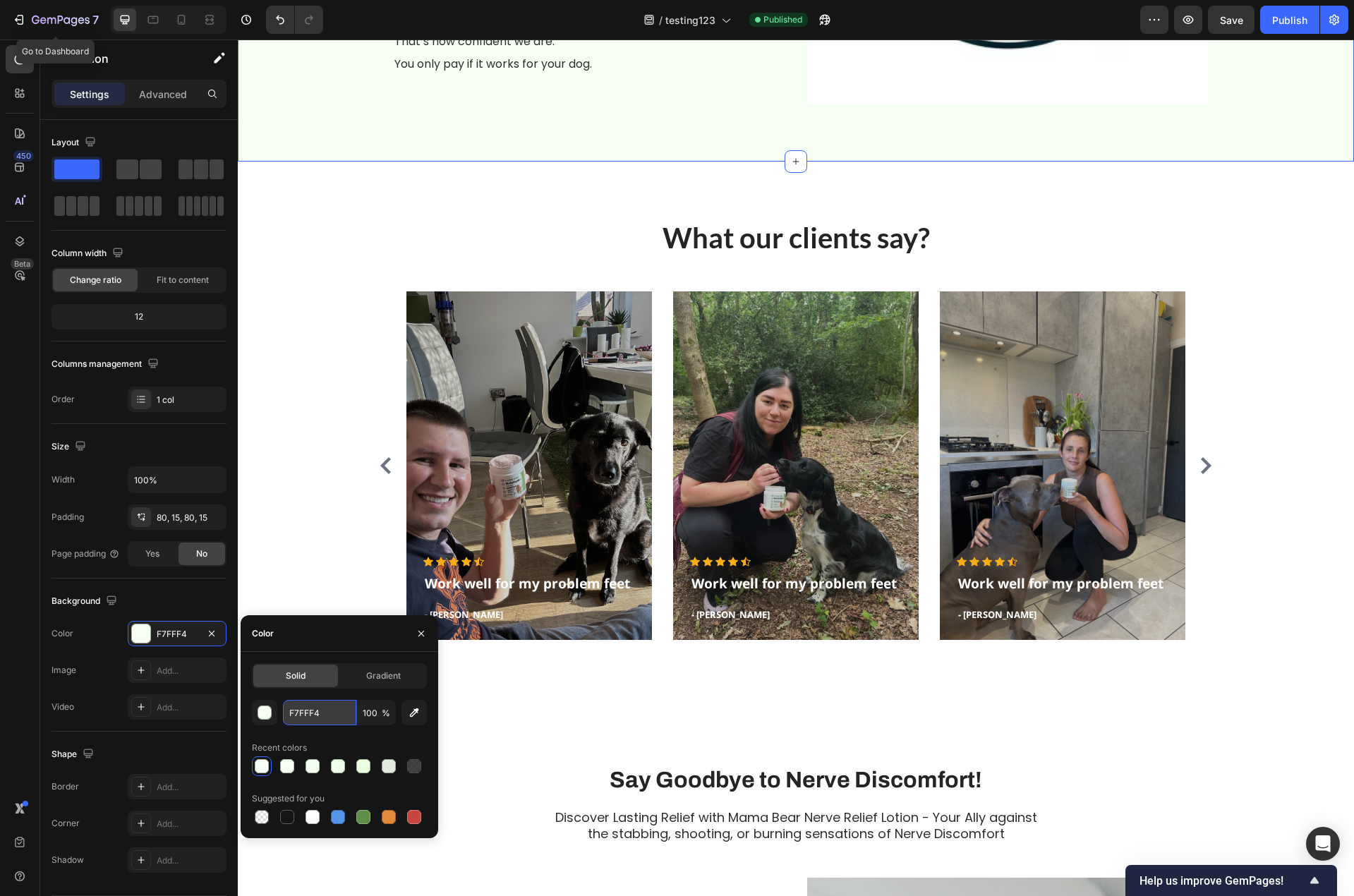
click at [305, 711] on input "F7FFF4" at bounding box center [319, 712] width 73 height 25
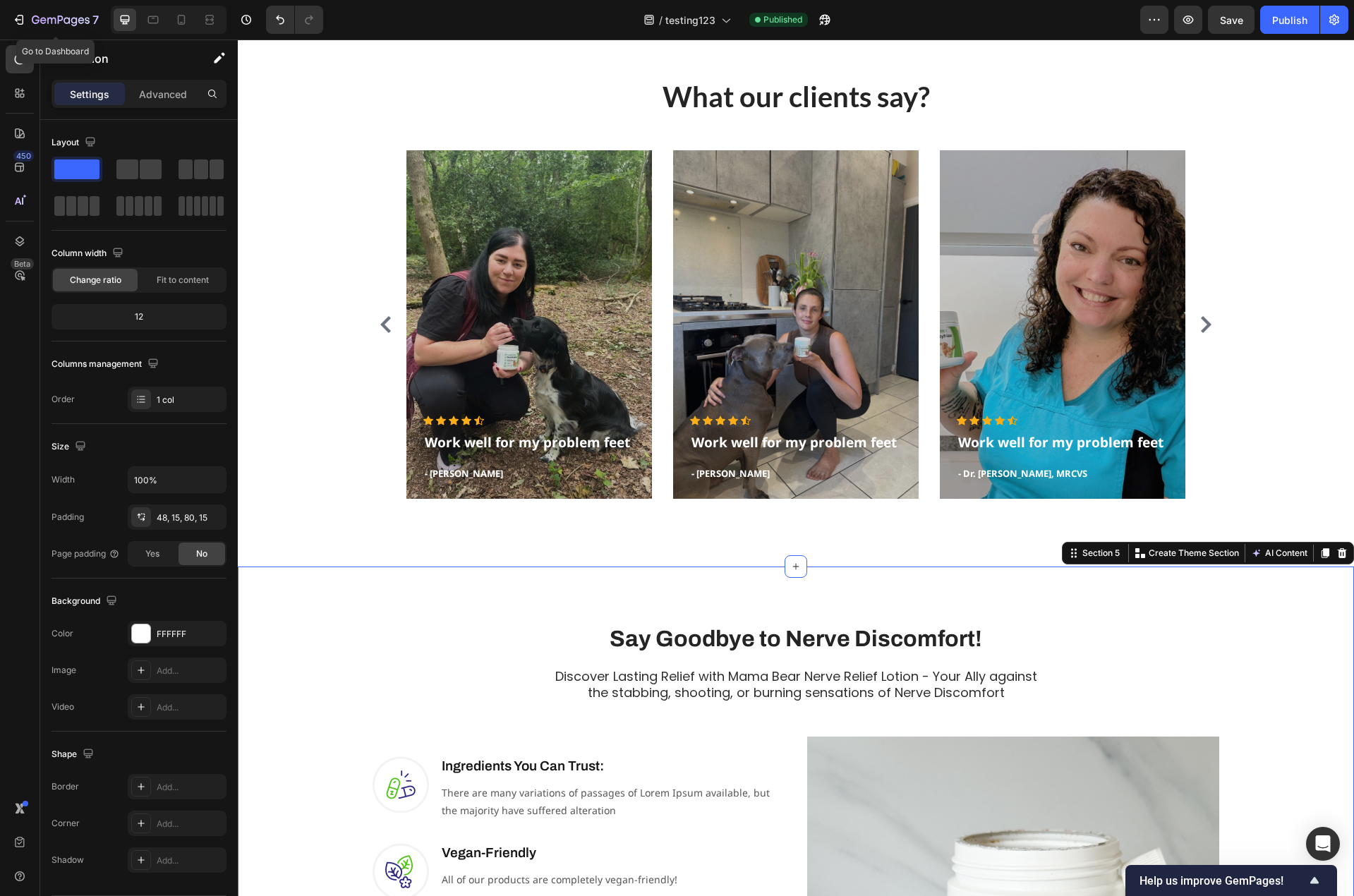
click at [173, 626] on div "FFFFFF" at bounding box center [177, 634] width 99 height 25
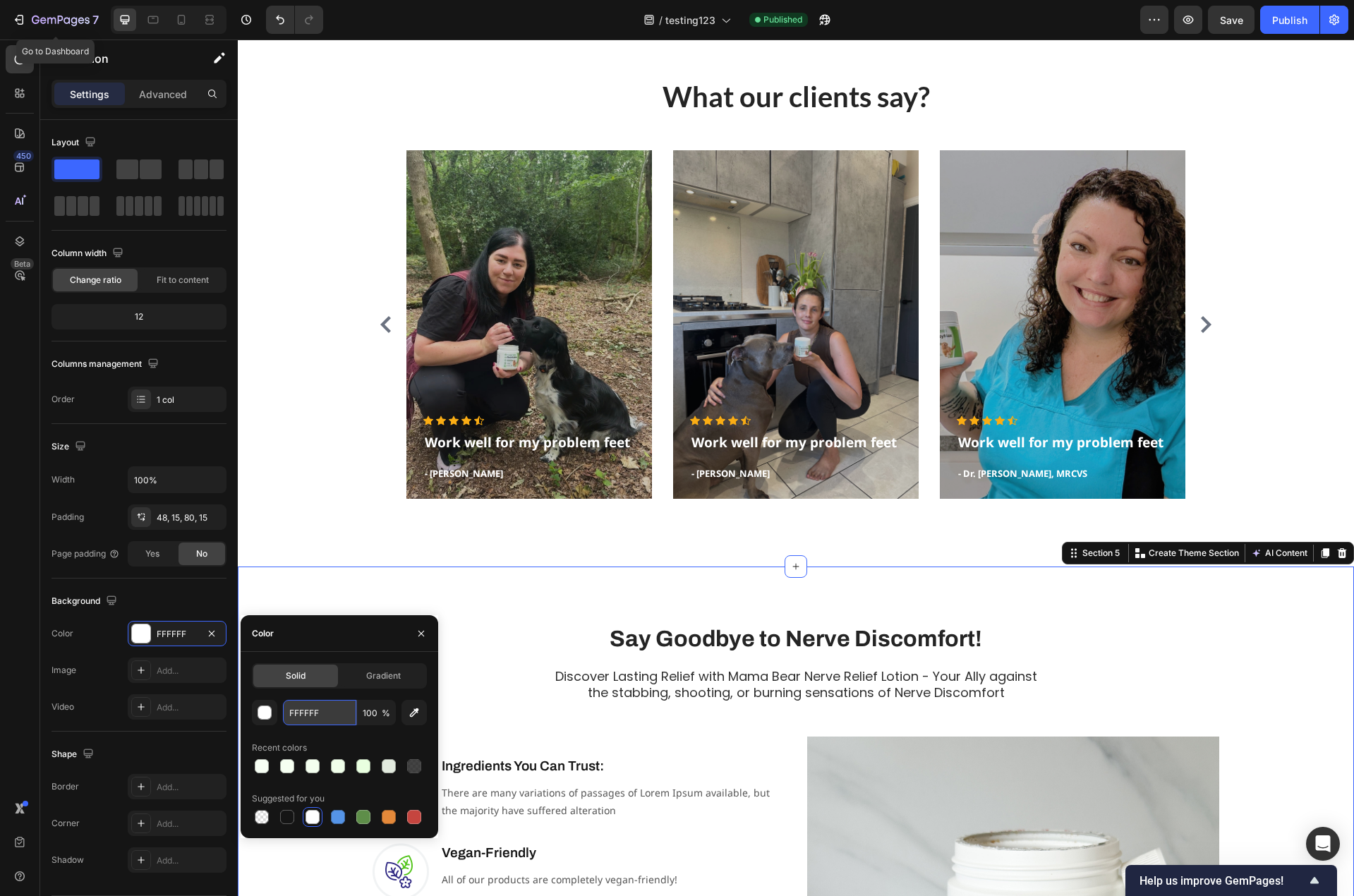
click at [302, 713] on input "FFFFFF" at bounding box center [319, 712] width 73 height 25
click at [301, 713] on input "FFFFFF" at bounding box center [319, 712] width 73 height 25
paste input "7FFF4"
type input "F7FFF4"
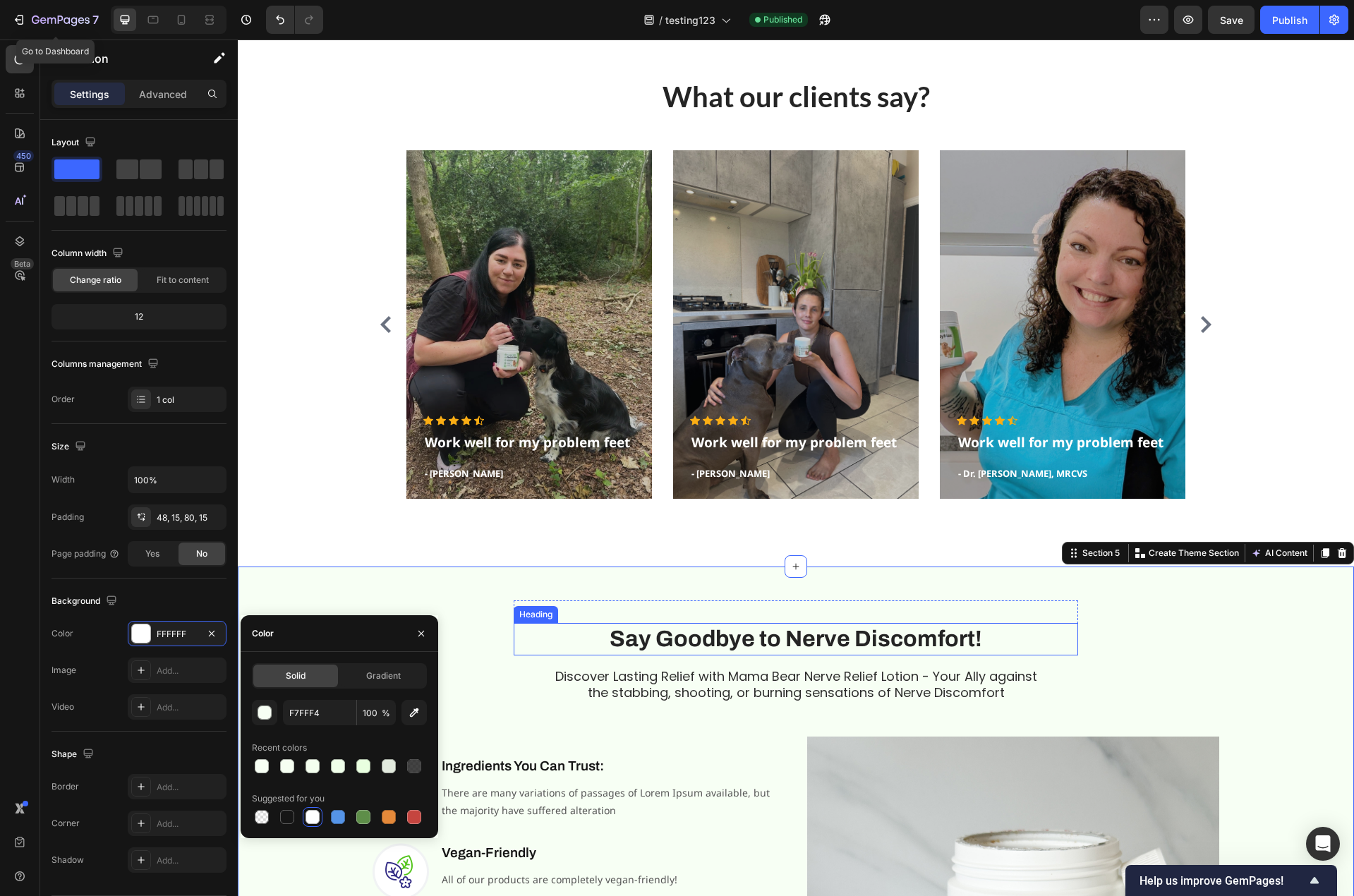
click at [560, 623] on h2 "Say Goodbye to Nerve Discomfort!" at bounding box center [795, 639] width 564 height 33
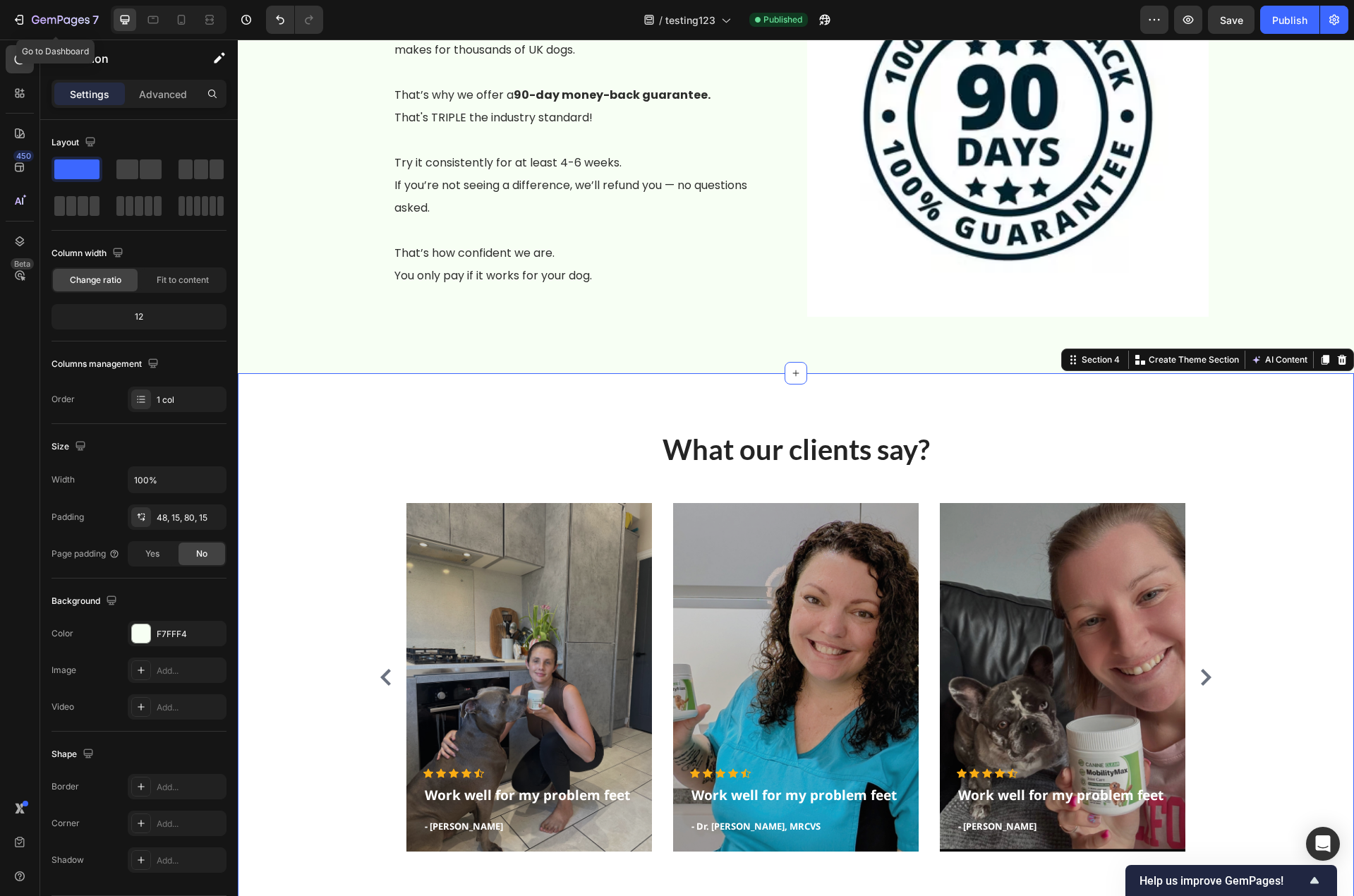
click at [339, 560] on div "What our clients say? Heading Icon Icon Icon Icon Icon Icon List Hoz Work well …" at bounding box center [795, 646] width 1095 height 433
click at [392, 538] on div "Icon Icon Icon Icon Icon Icon List Hoz Work well for my problem feet Text block…" at bounding box center [795, 677] width 846 height 348
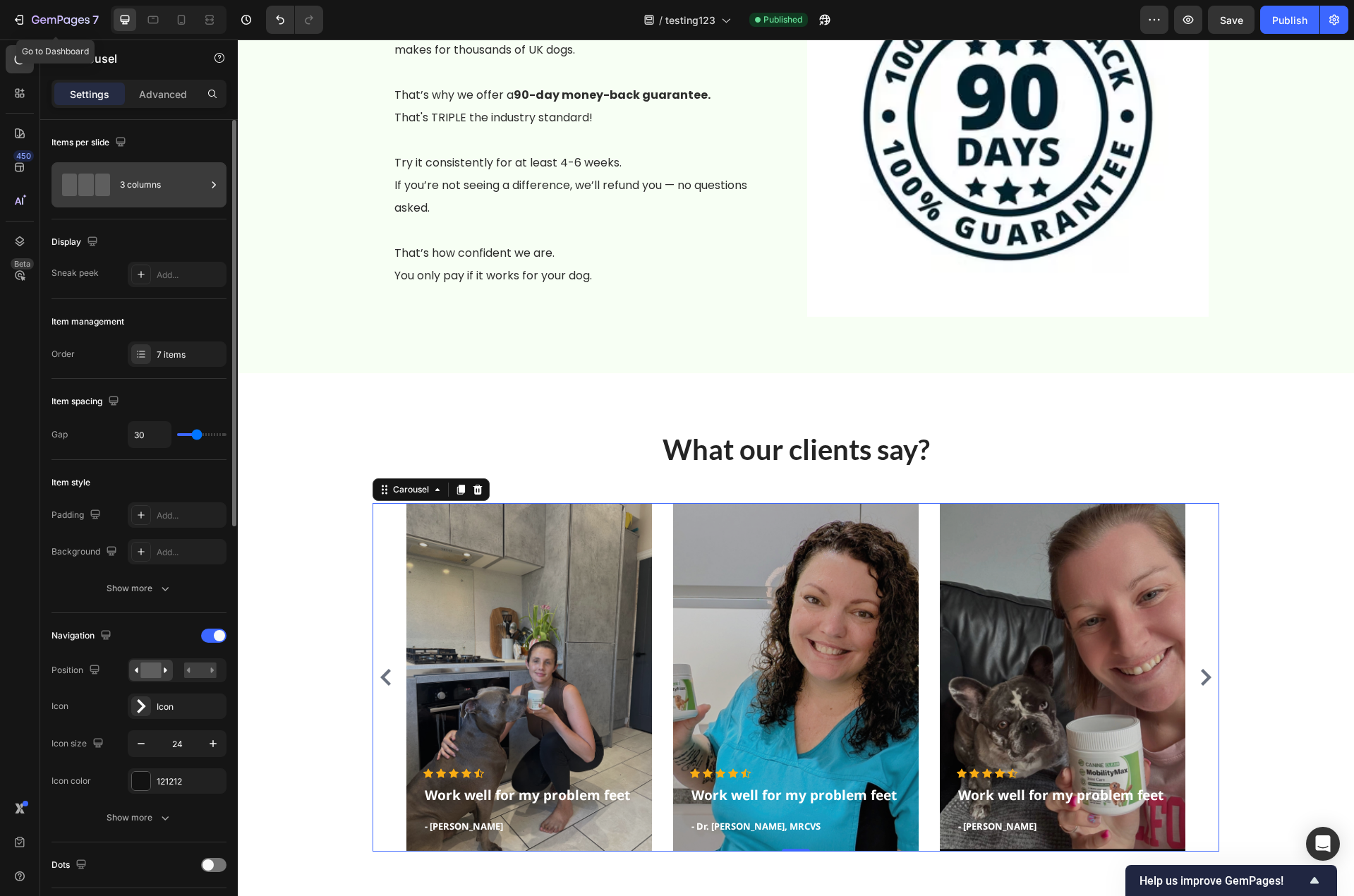
click at [139, 188] on div "3 columns" at bounding box center [163, 185] width 87 height 33
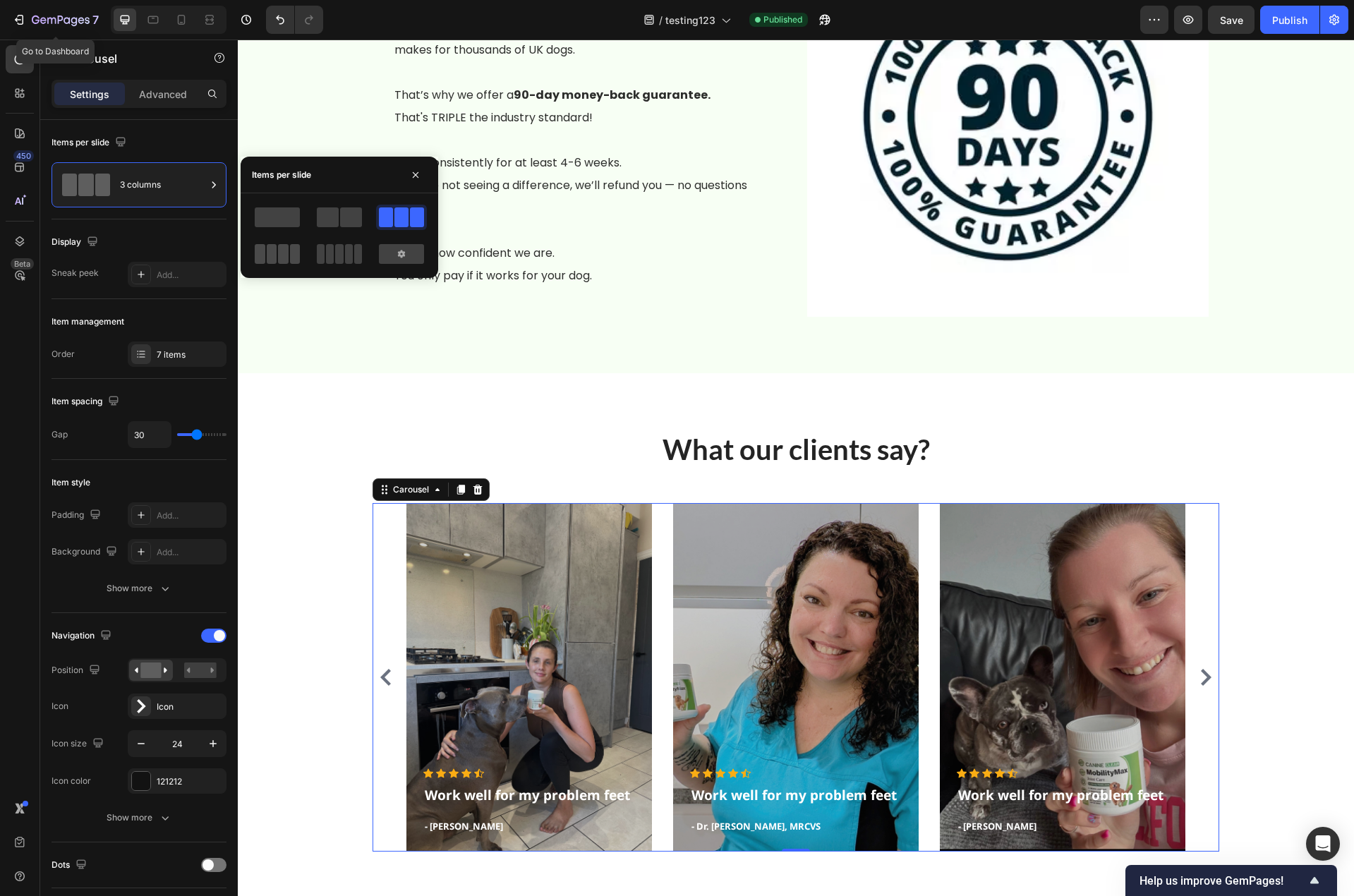
click at [279, 253] on span at bounding box center [283, 254] width 11 height 20
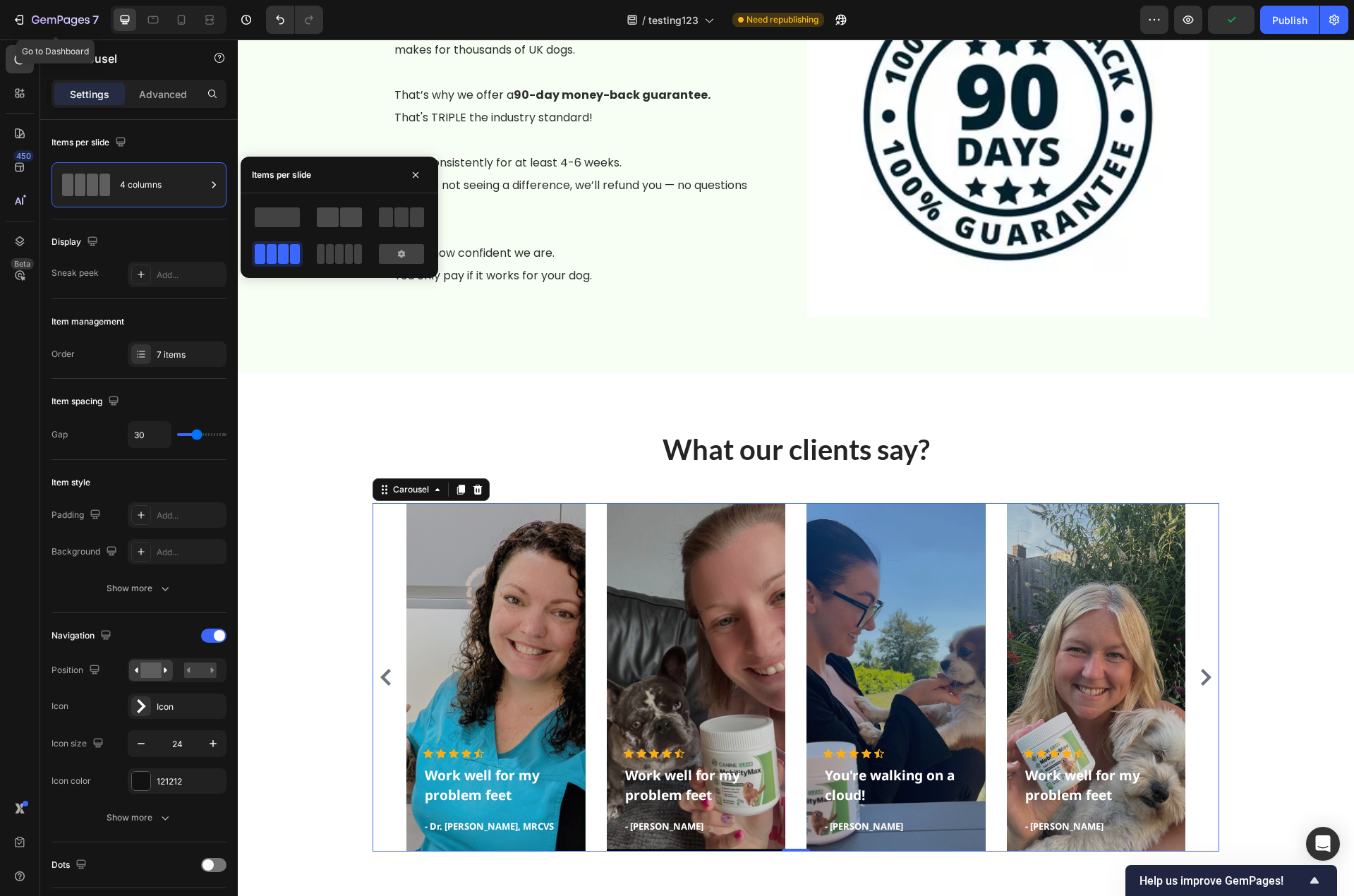
click at [348, 215] on span at bounding box center [351, 217] width 22 height 20
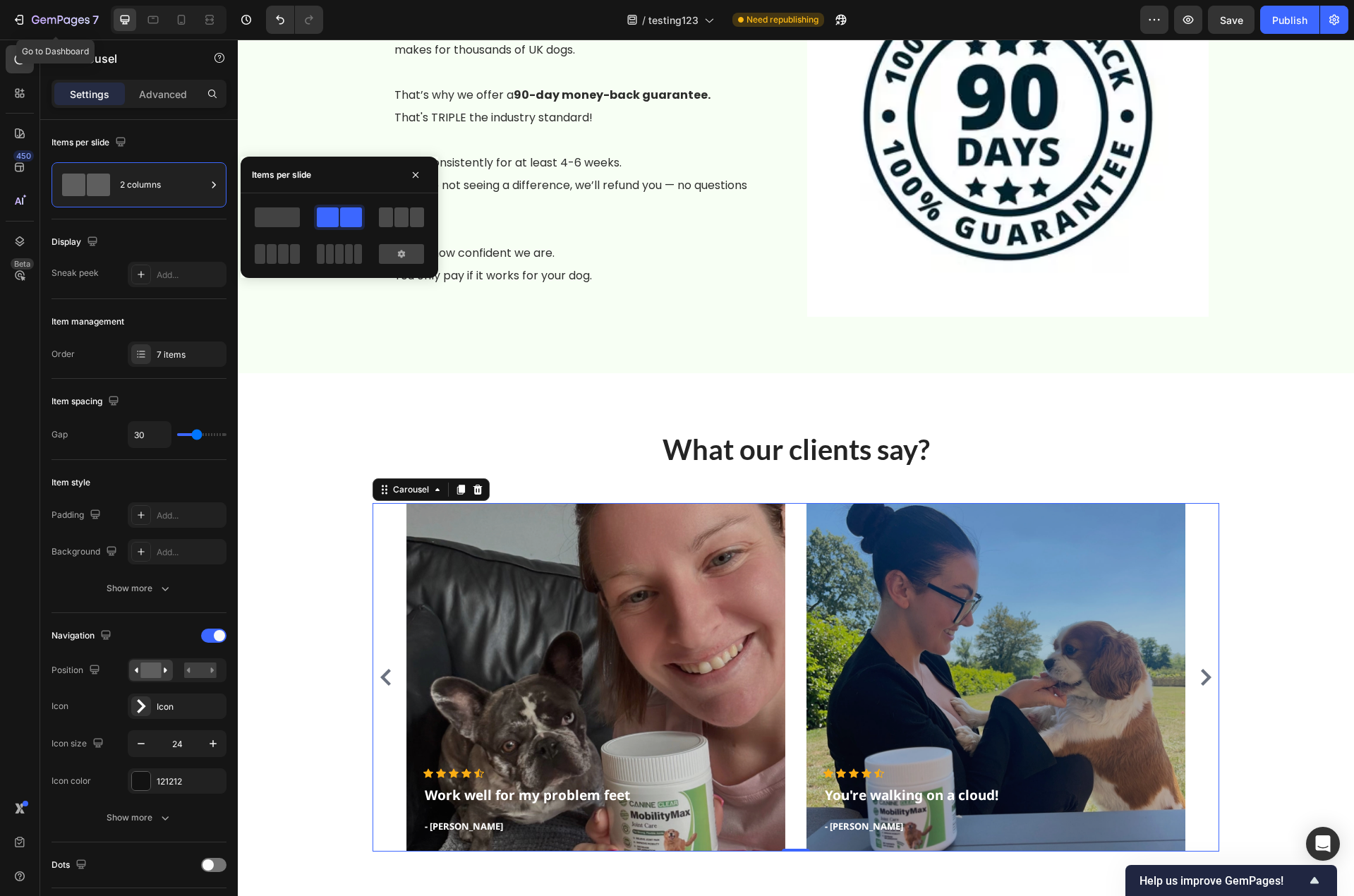
click at [407, 218] on span at bounding box center [401, 217] width 14 height 20
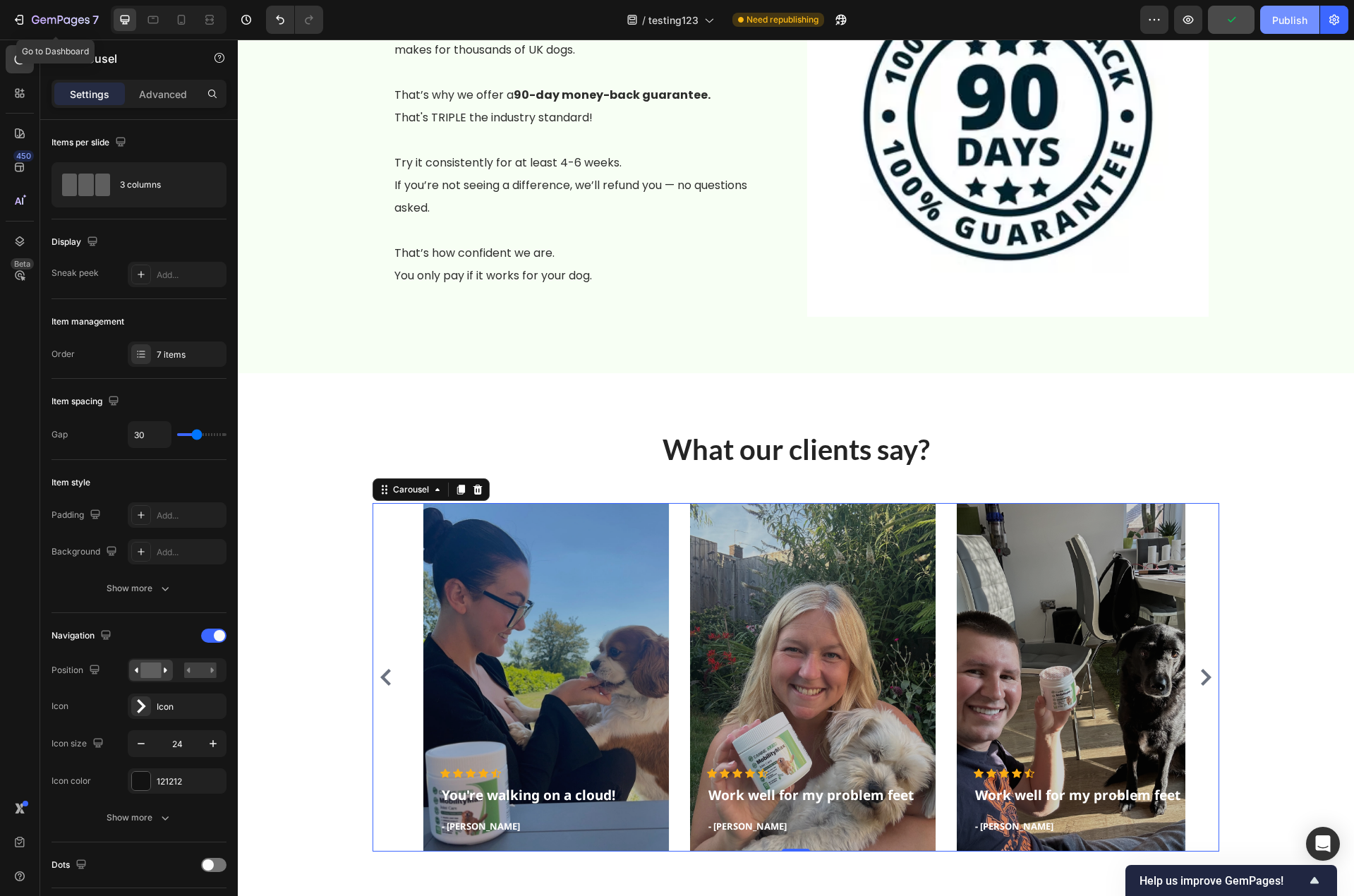
click at [1280, 26] on div "Publish" at bounding box center [1290, 19] width 36 height 14
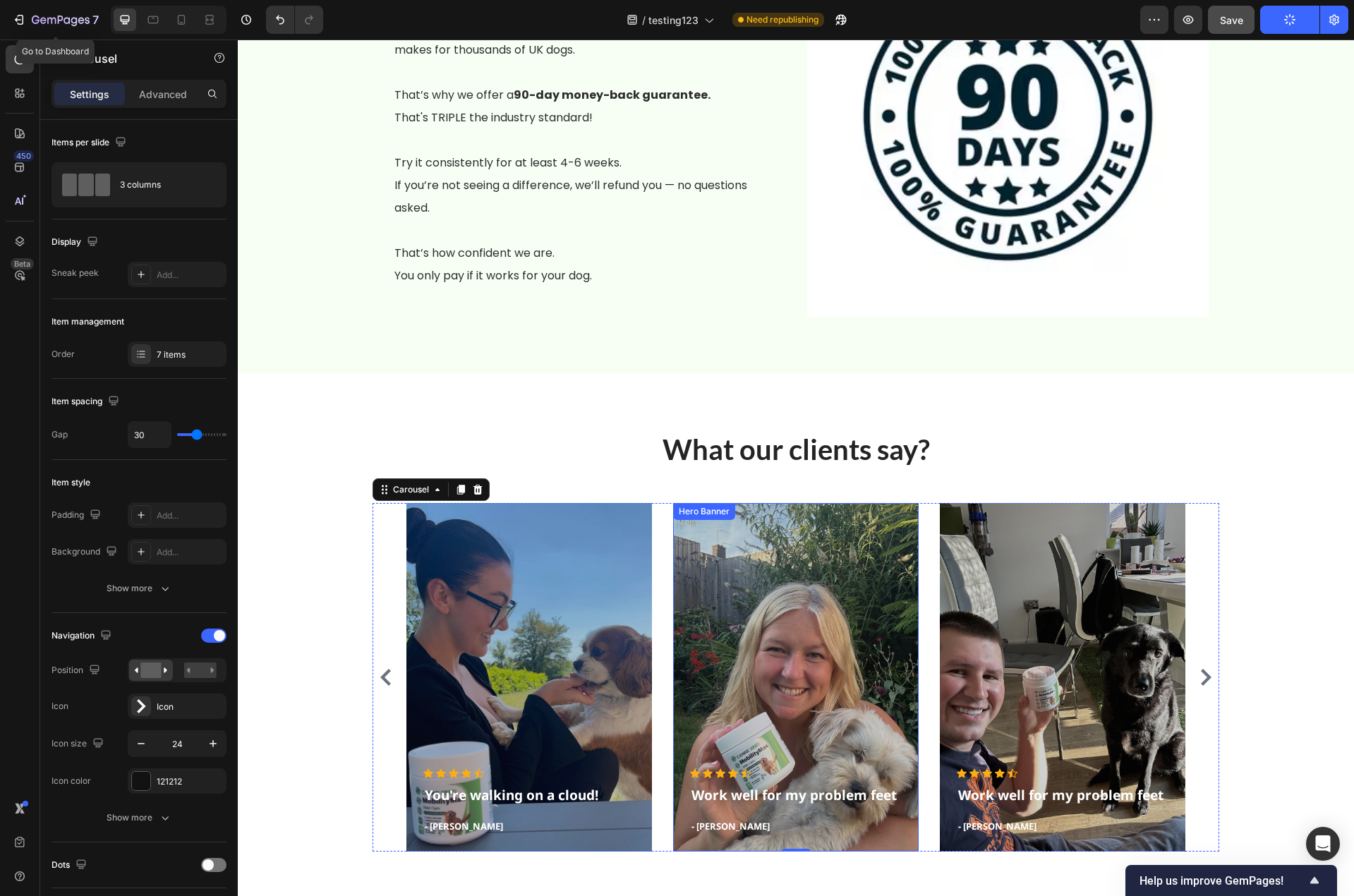
scroll to position [3062, 0]
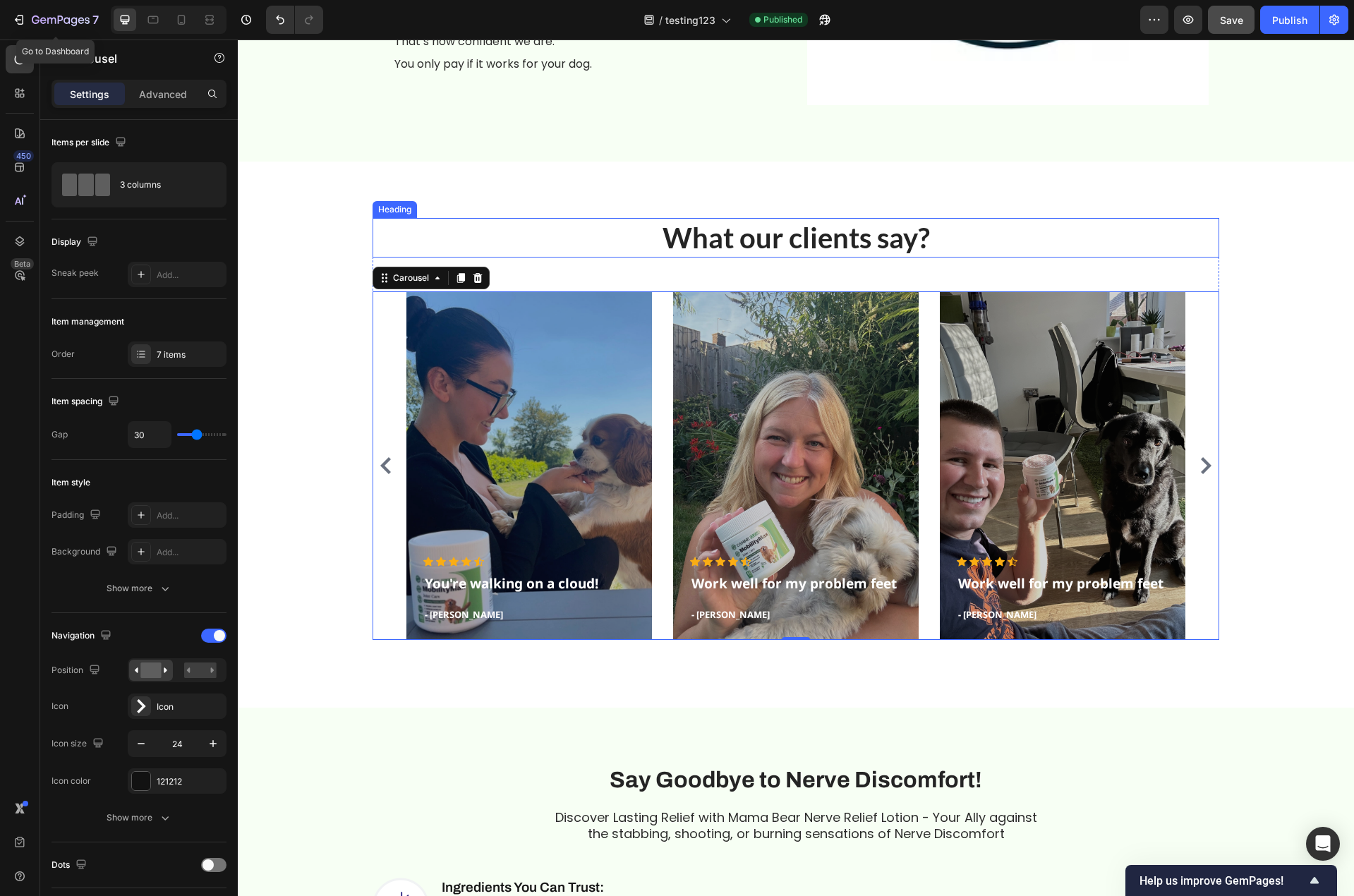
click at [790, 238] on p "What our clients say?" at bounding box center [795, 237] width 843 height 37
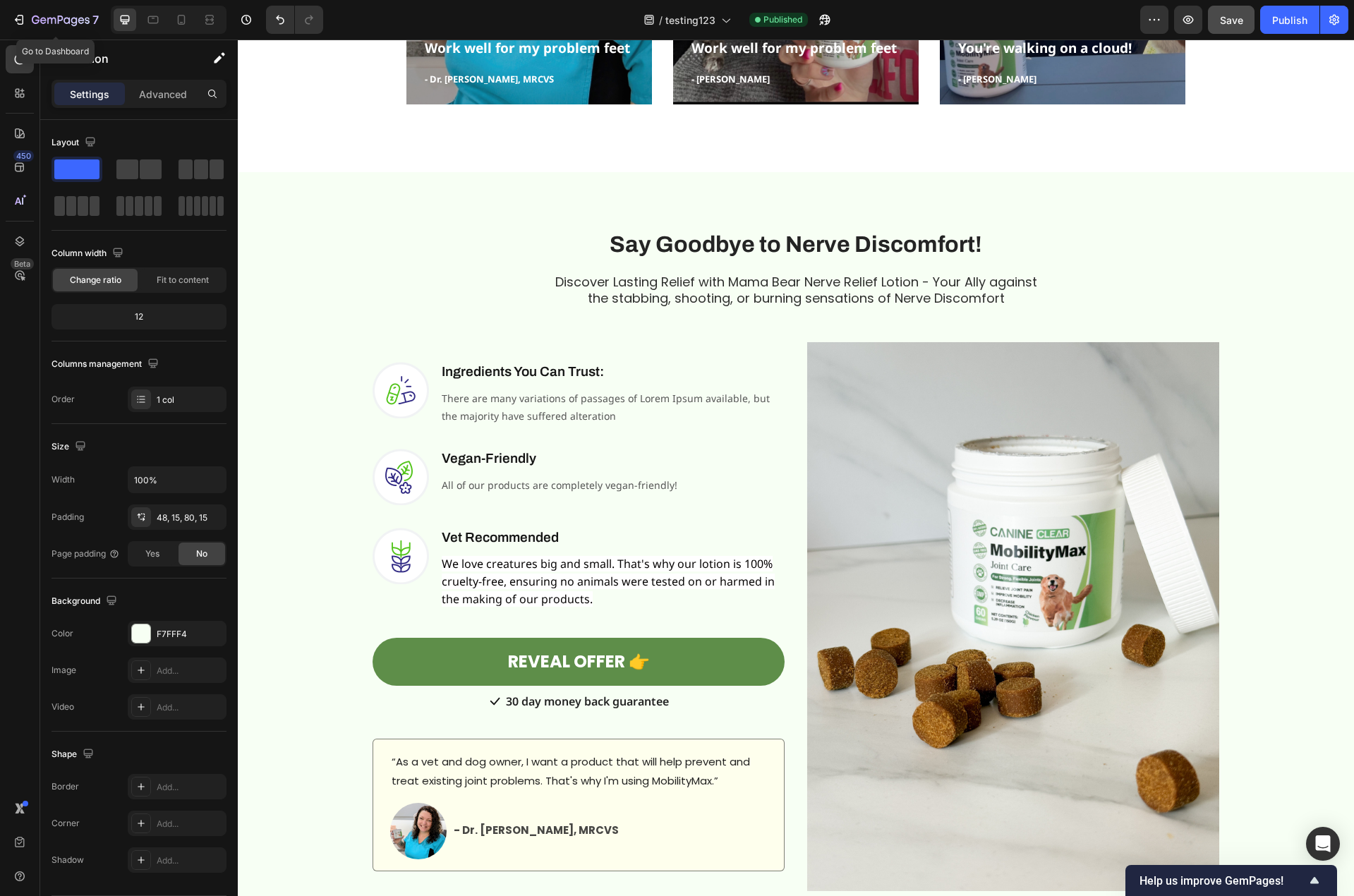
scroll to position [3173, 0]
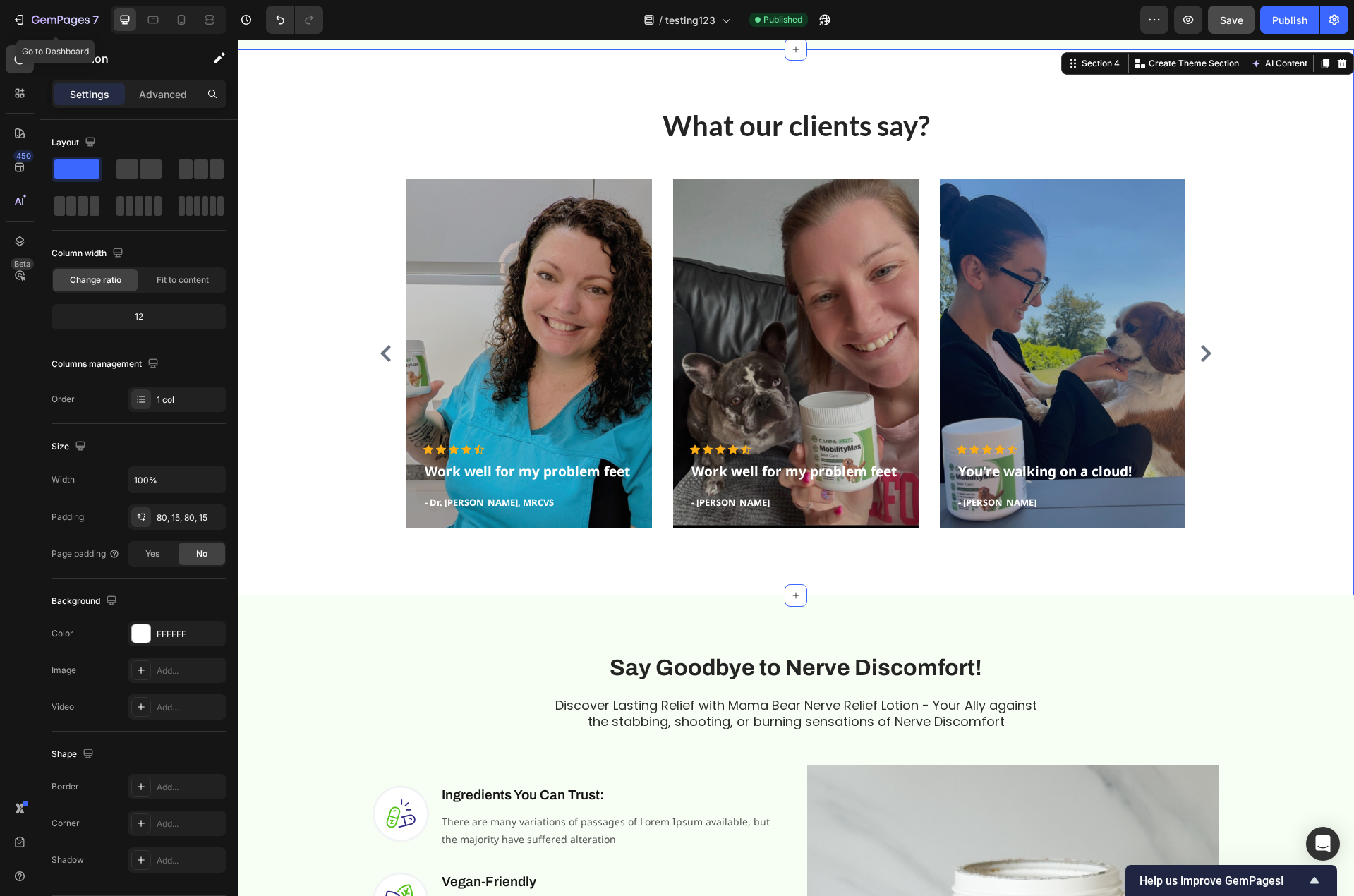
click at [288, 162] on div "What our clients say? Heading Icon Icon Icon Icon Icon Icon List Hoz Work well …" at bounding box center [795, 322] width 1095 height 433
click at [162, 638] on div "FFFFFF" at bounding box center [177, 634] width 41 height 12
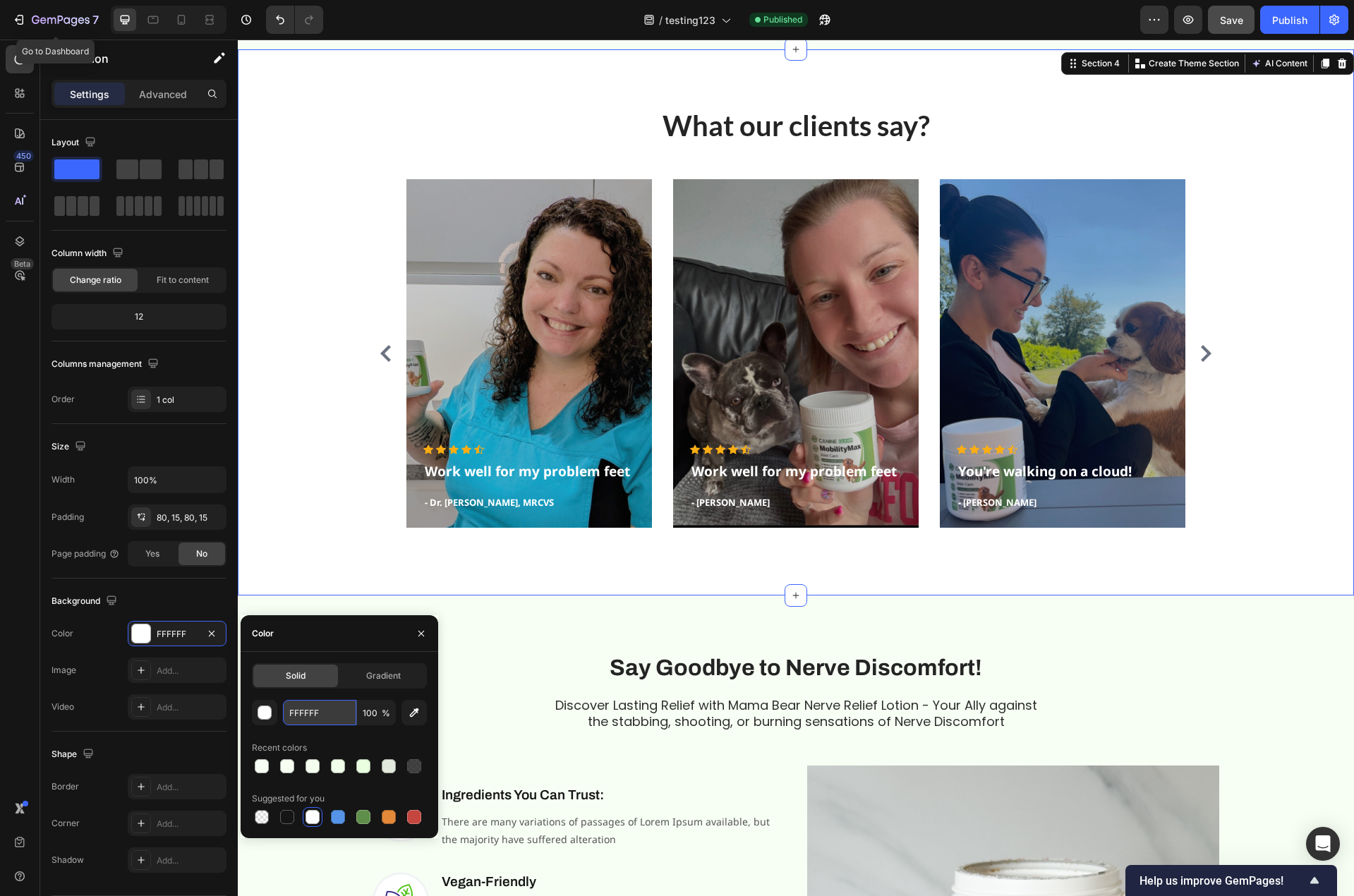
click at [318, 716] on input "FFFFFF" at bounding box center [319, 712] width 73 height 25
click at [317, 716] on input "FFFFFF" at bounding box center [319, 712] width 73 height 25
click at [307, 712] on input "FFFFFF" at bounding box center [319, 712] width 73 height 25
paste input "7FFF4"
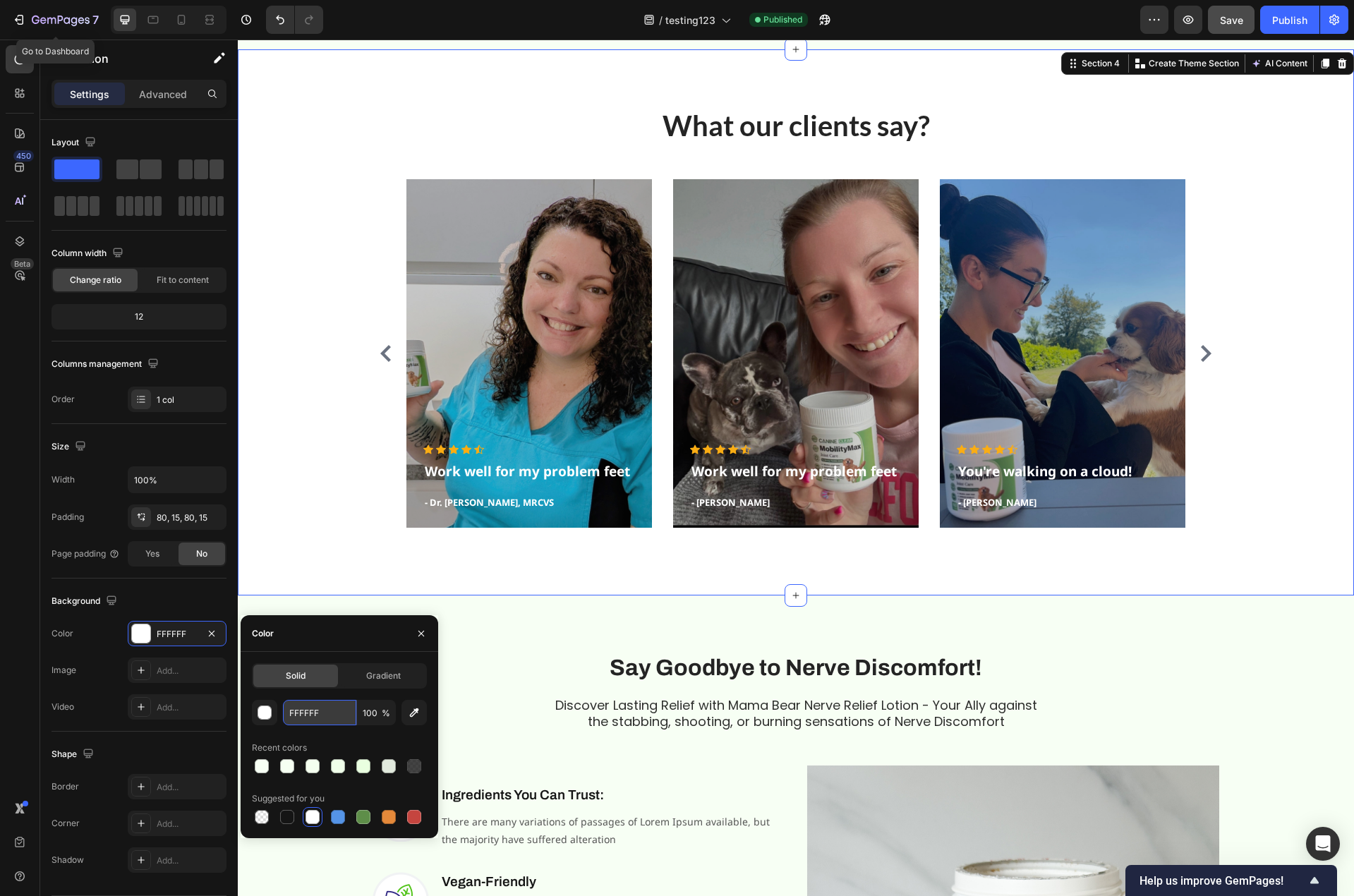
type input "F7FFF4"
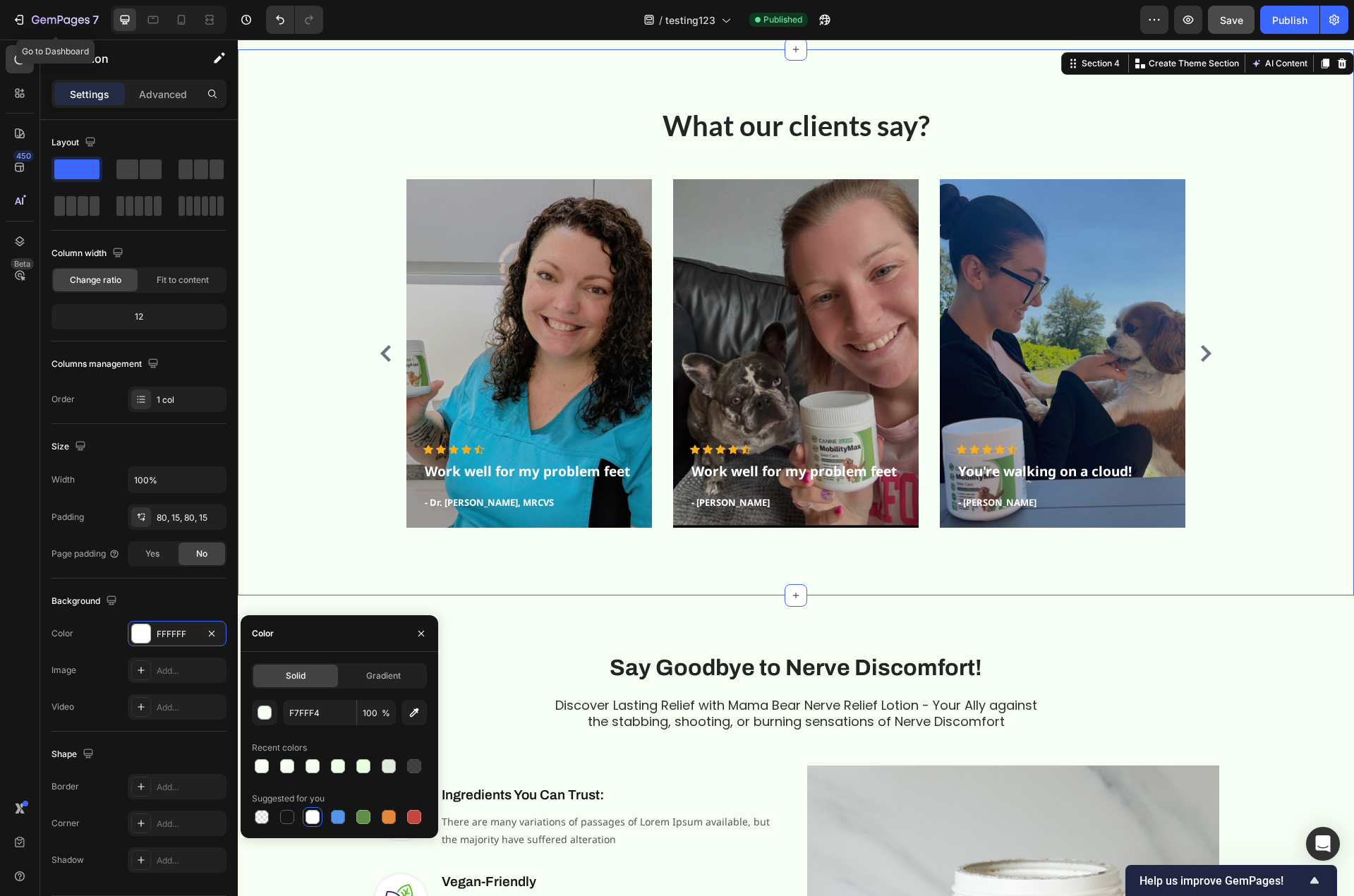
click at [301, 324] on div "What our clients say? Heading Icon Icon Icon Icon Icon Icon List Hoz Work well …" at bounding box center [795, 322] width 1095 height 433
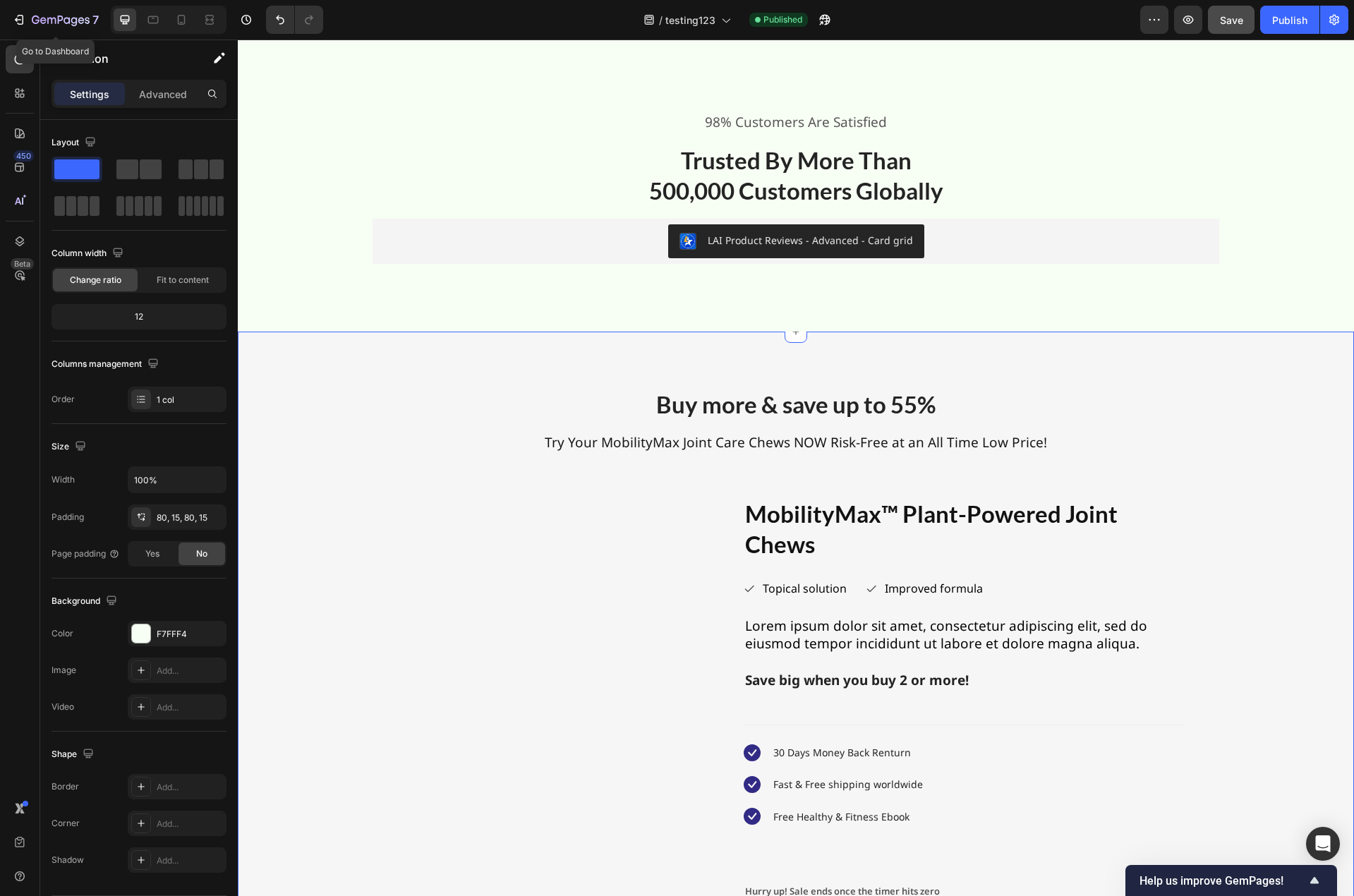
scroll to position [4514, 0]
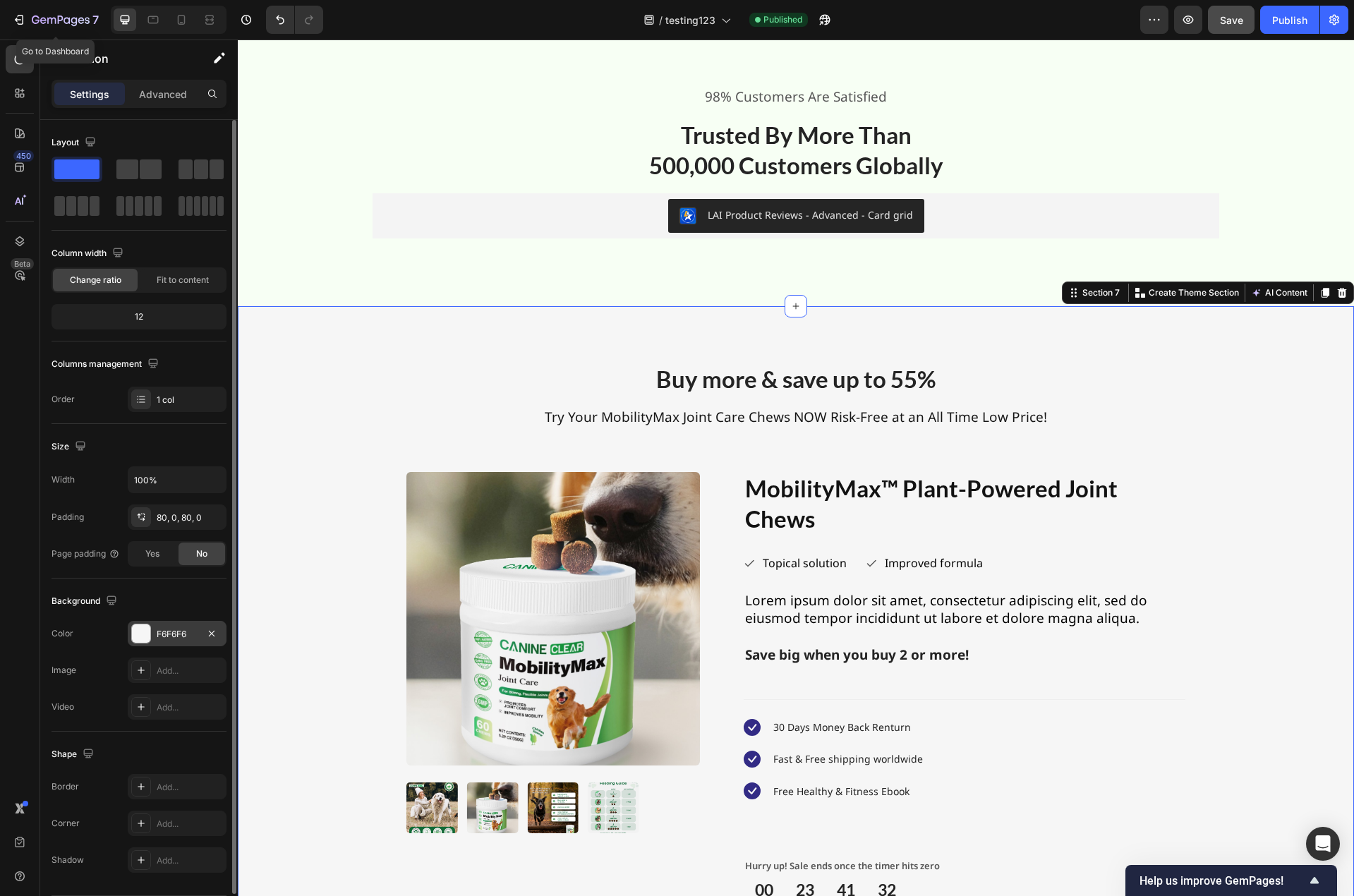
click at [168, 628] on div "F6F6F6" at bounding box center [177, 634] width 41 height 12
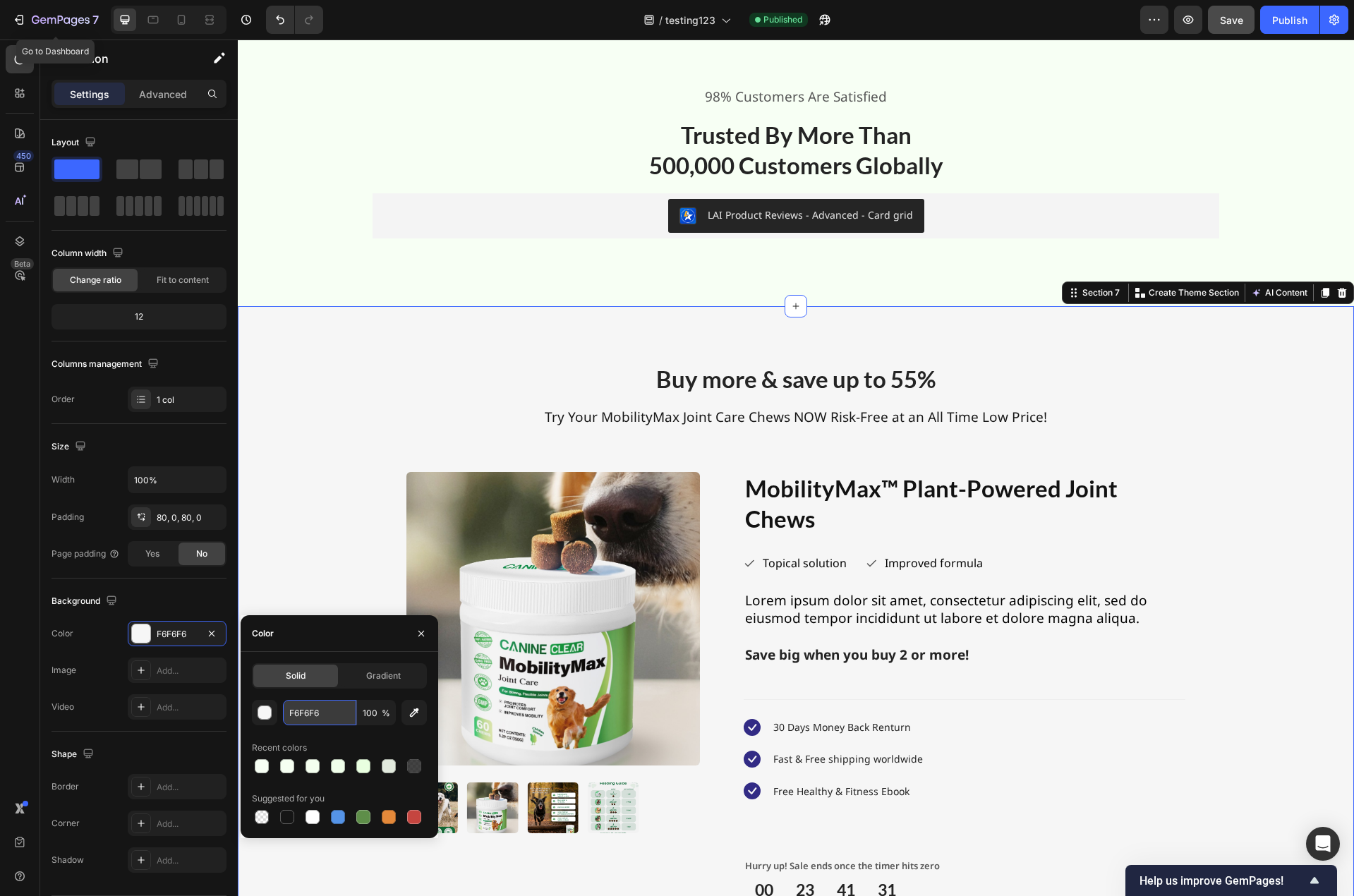
click at [301, 718] on input "F6F6F6" at bounding box center [319, 712] width 73 height 25
paste input "7FFF4"
type input "F7FFF4"
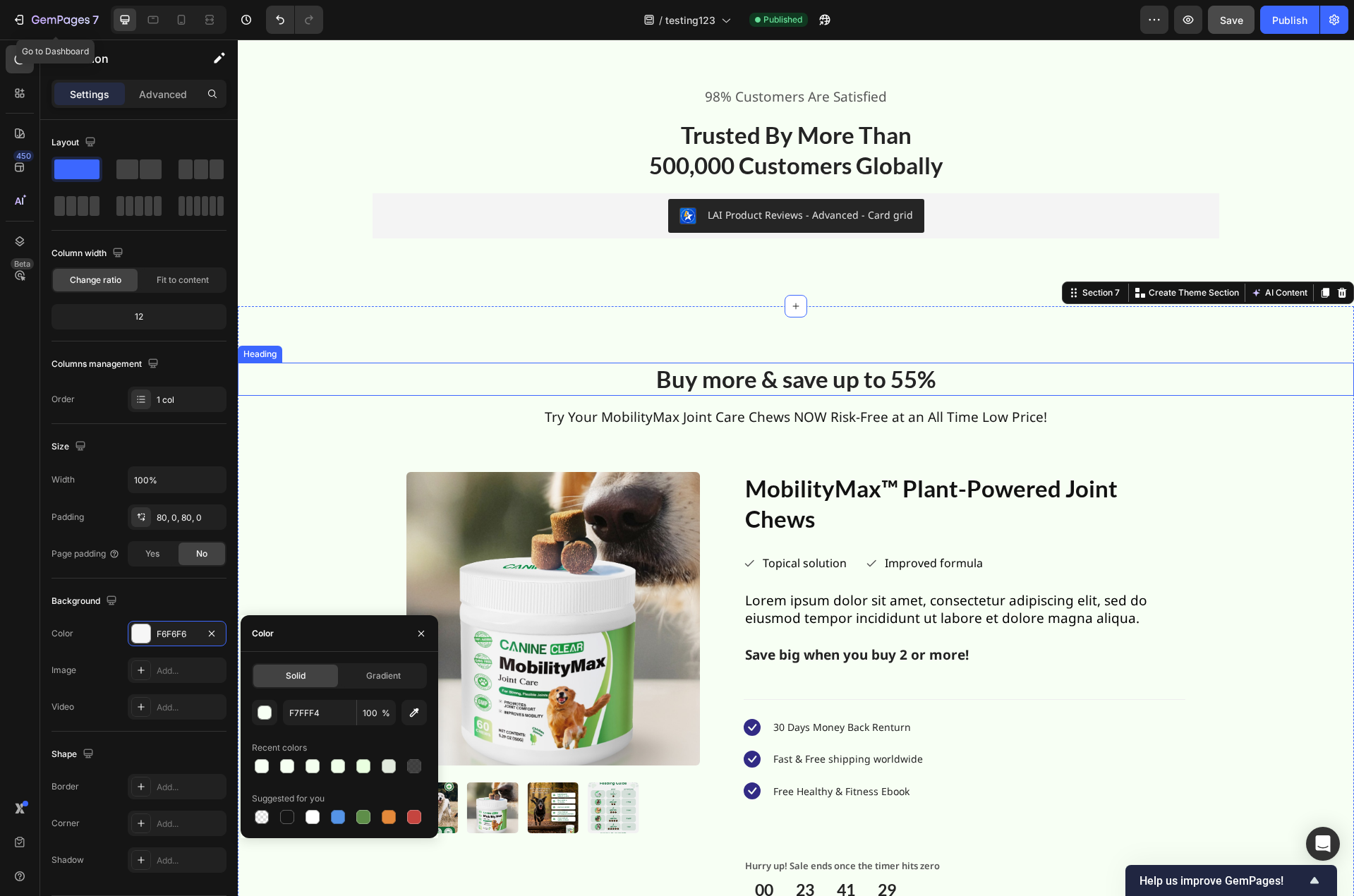
click at [278, 356] on div "Heading" at bounding box center [260, 354] width 38 height 12
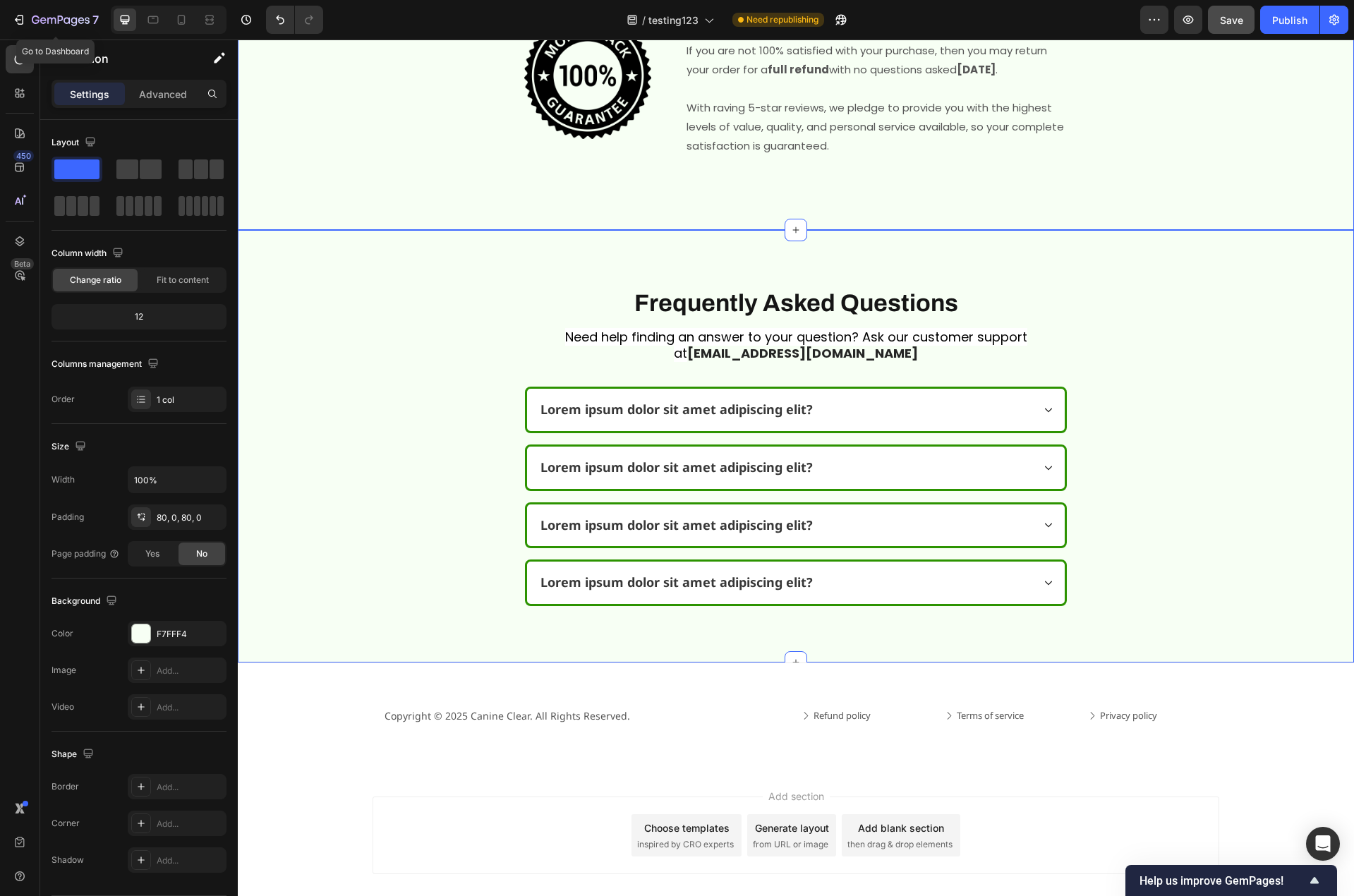
scroll to position [5936, 0]
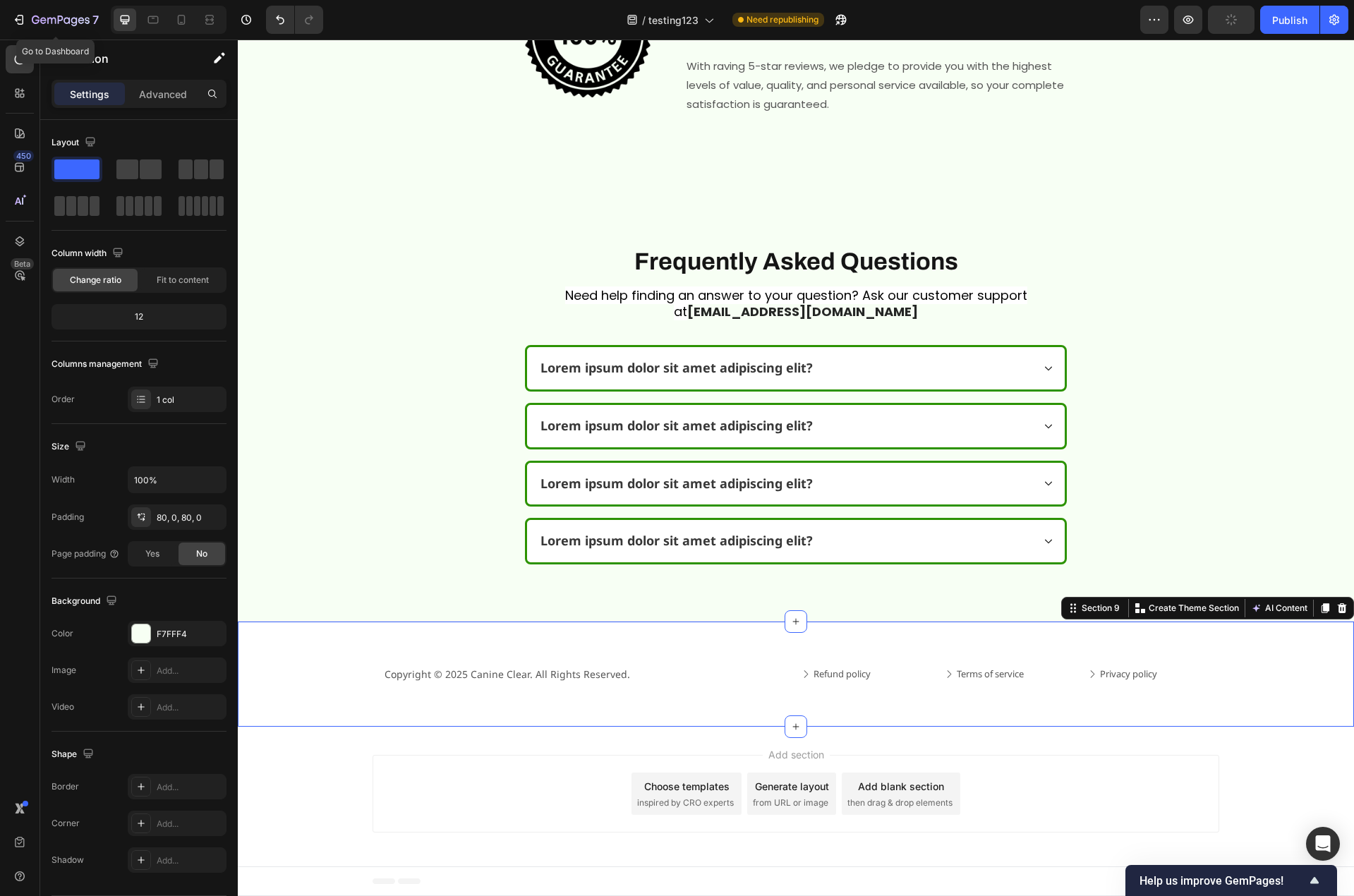
click at [261, 688] on div "Copyright © 2025 Canine Clear. All Rights Reserved. Text block Refund policy Bu…" at bounding box center [795, 674] width 1116 height 106
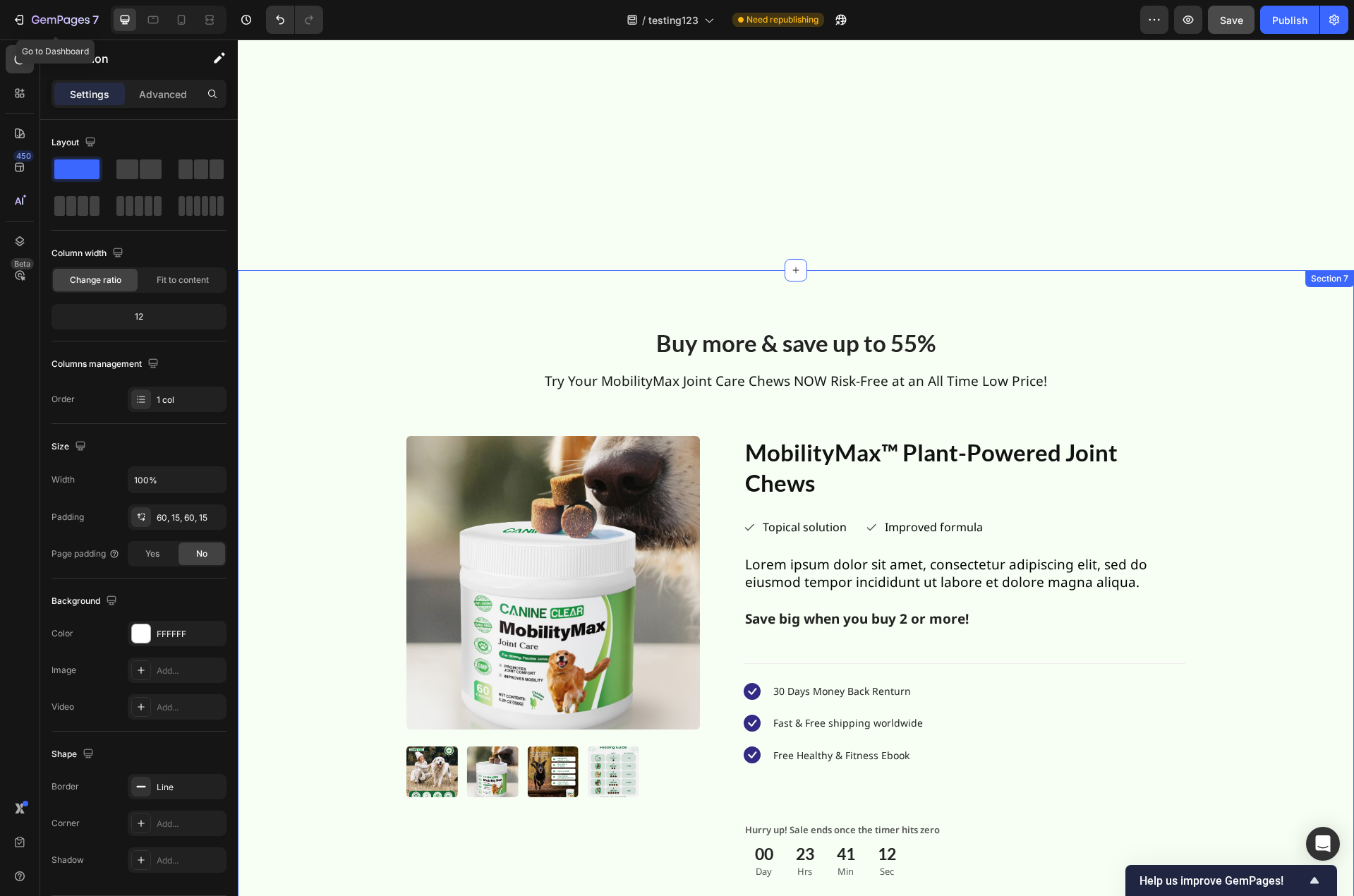
scroll to position [4525, 0]
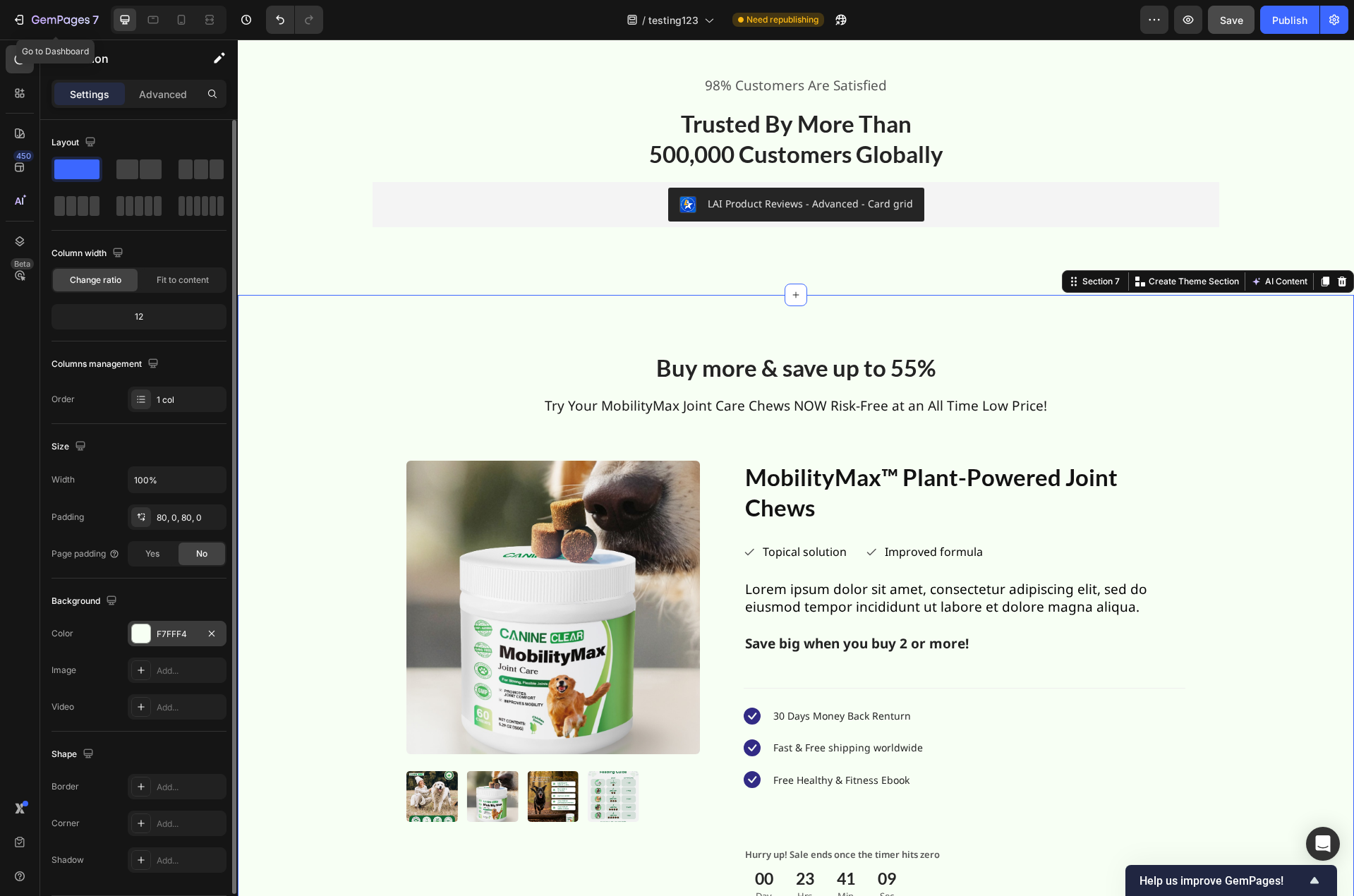
click at [173, 629] on div "F7FFF4" at bounding box center [177, 634] width 41 height 12
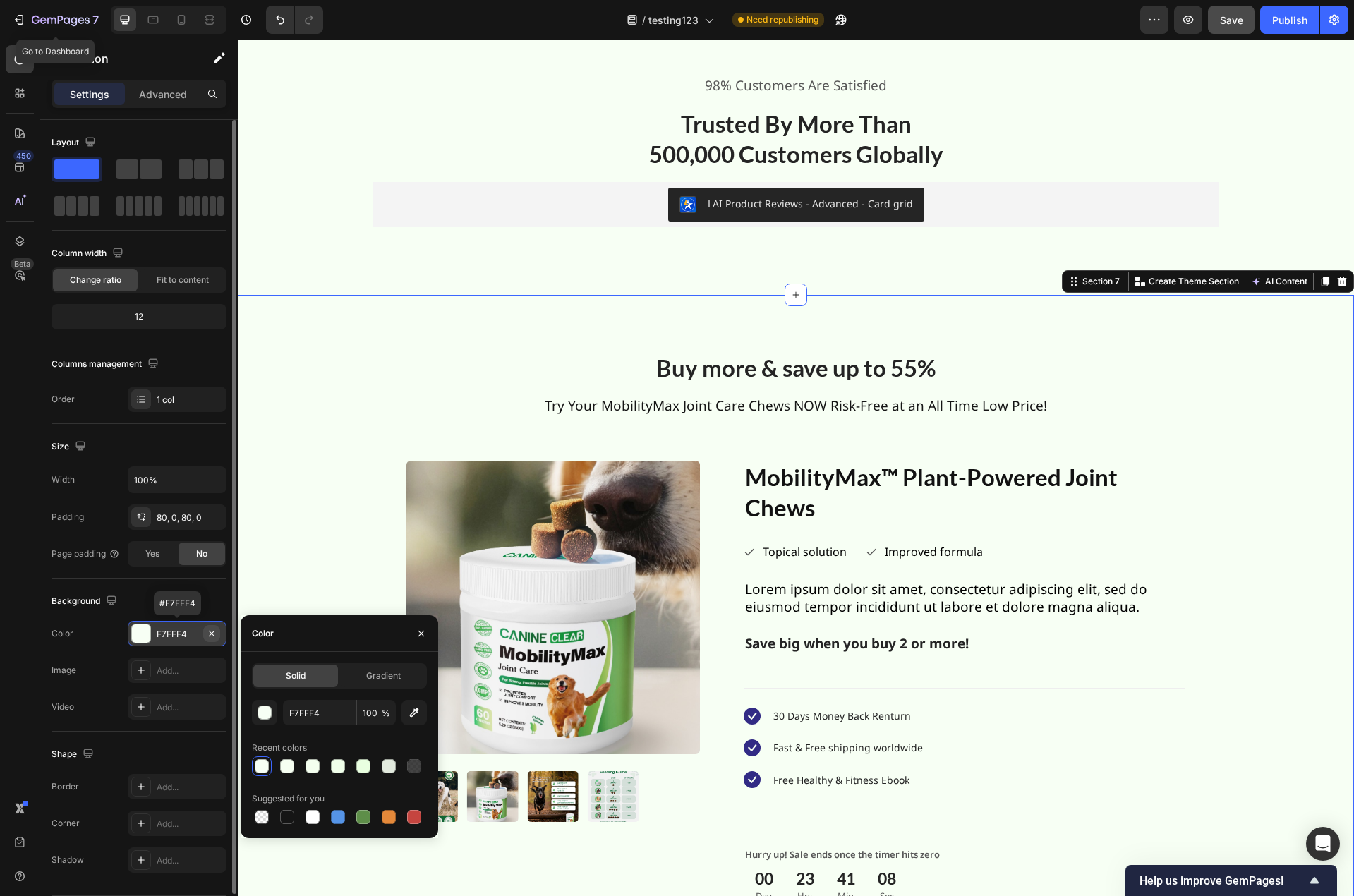
click at [213, 633] on icon "button" at bounding box center [212, 634] width 12 height 12
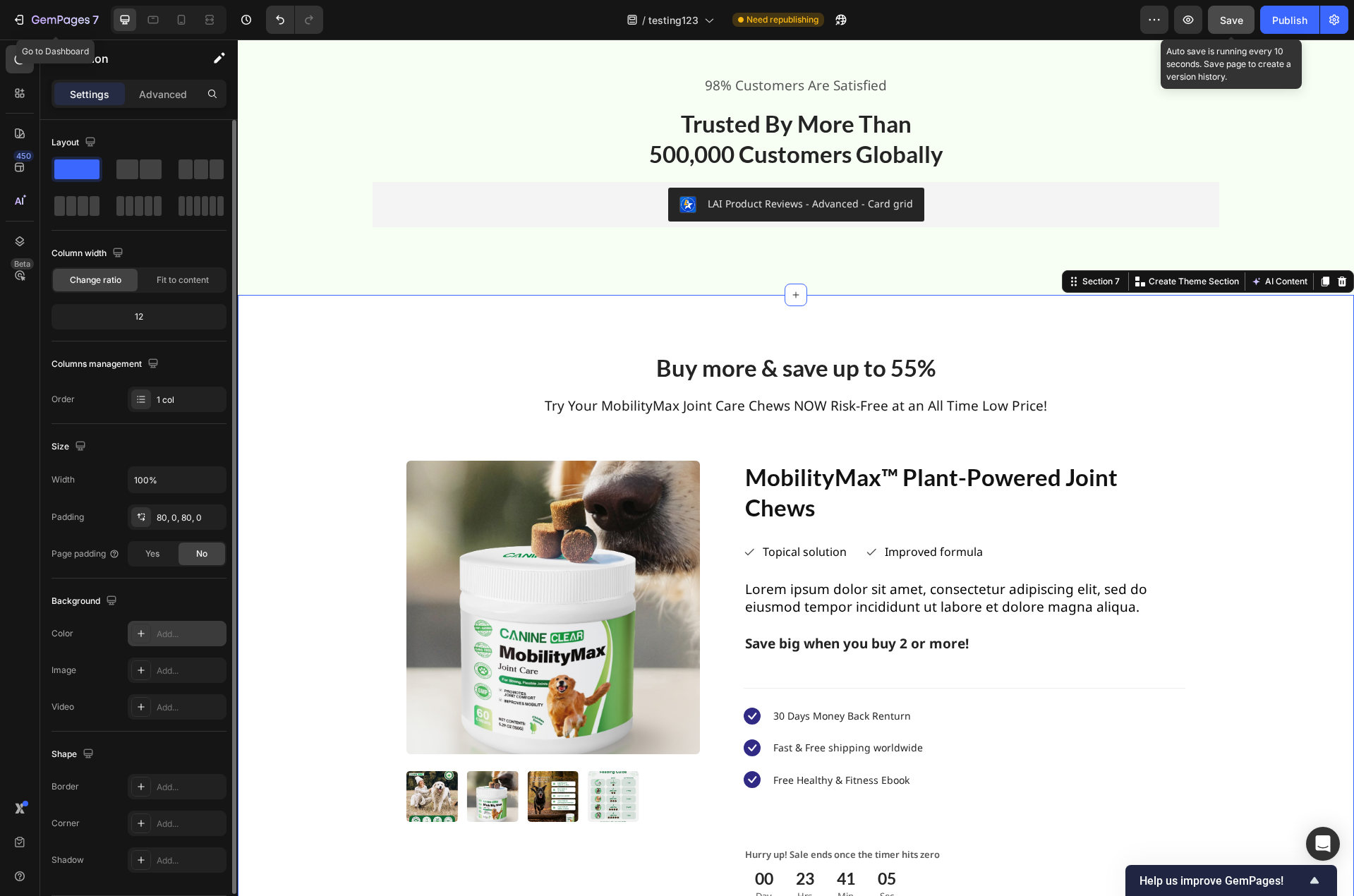
click at [1242, 21] on span "Save" at bounding box center [1231, 20] width 23 height 12
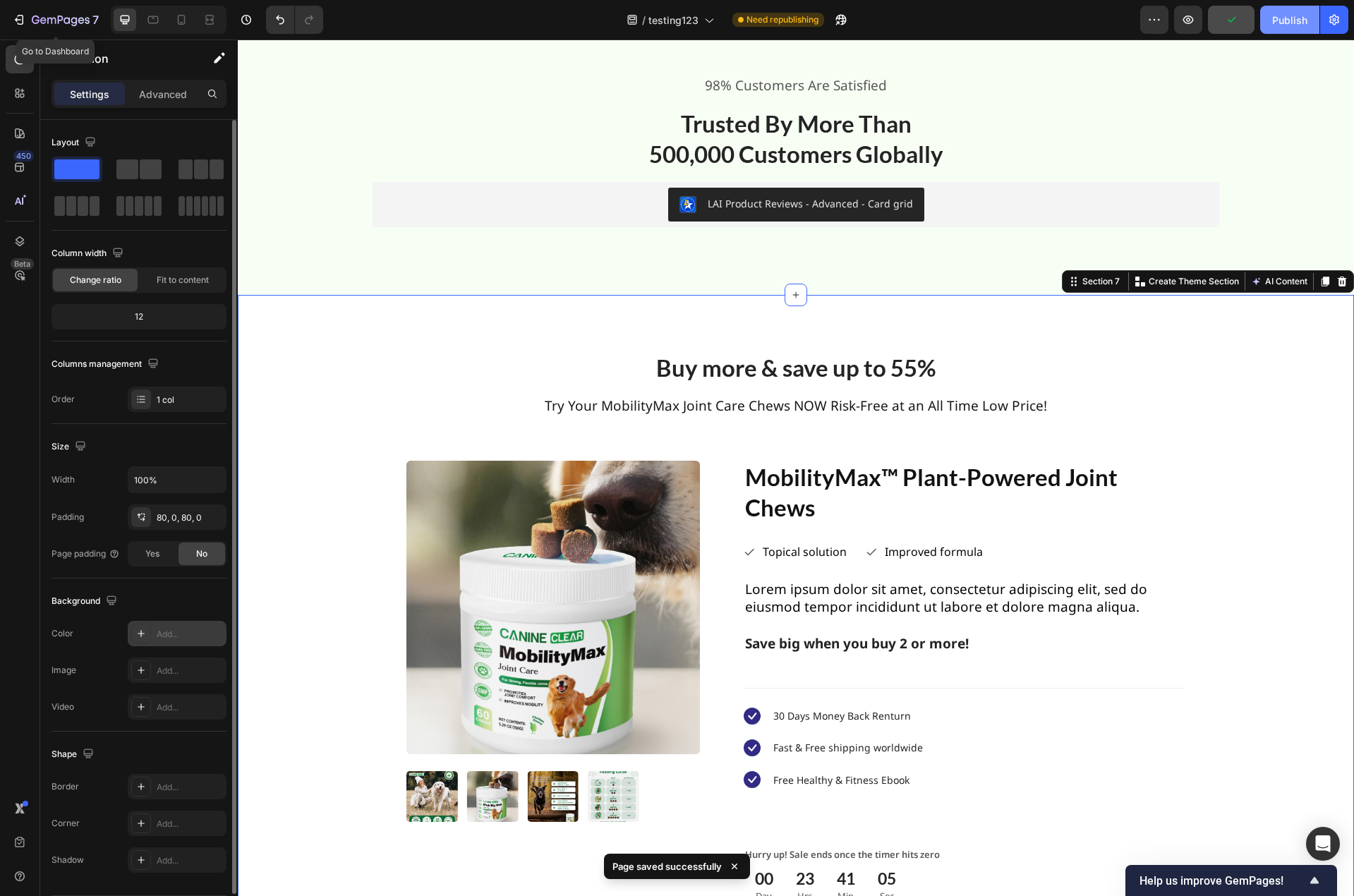
click at [1283, 23] on div "Publish" at bounding box center [1290, 19] width 36 height 14
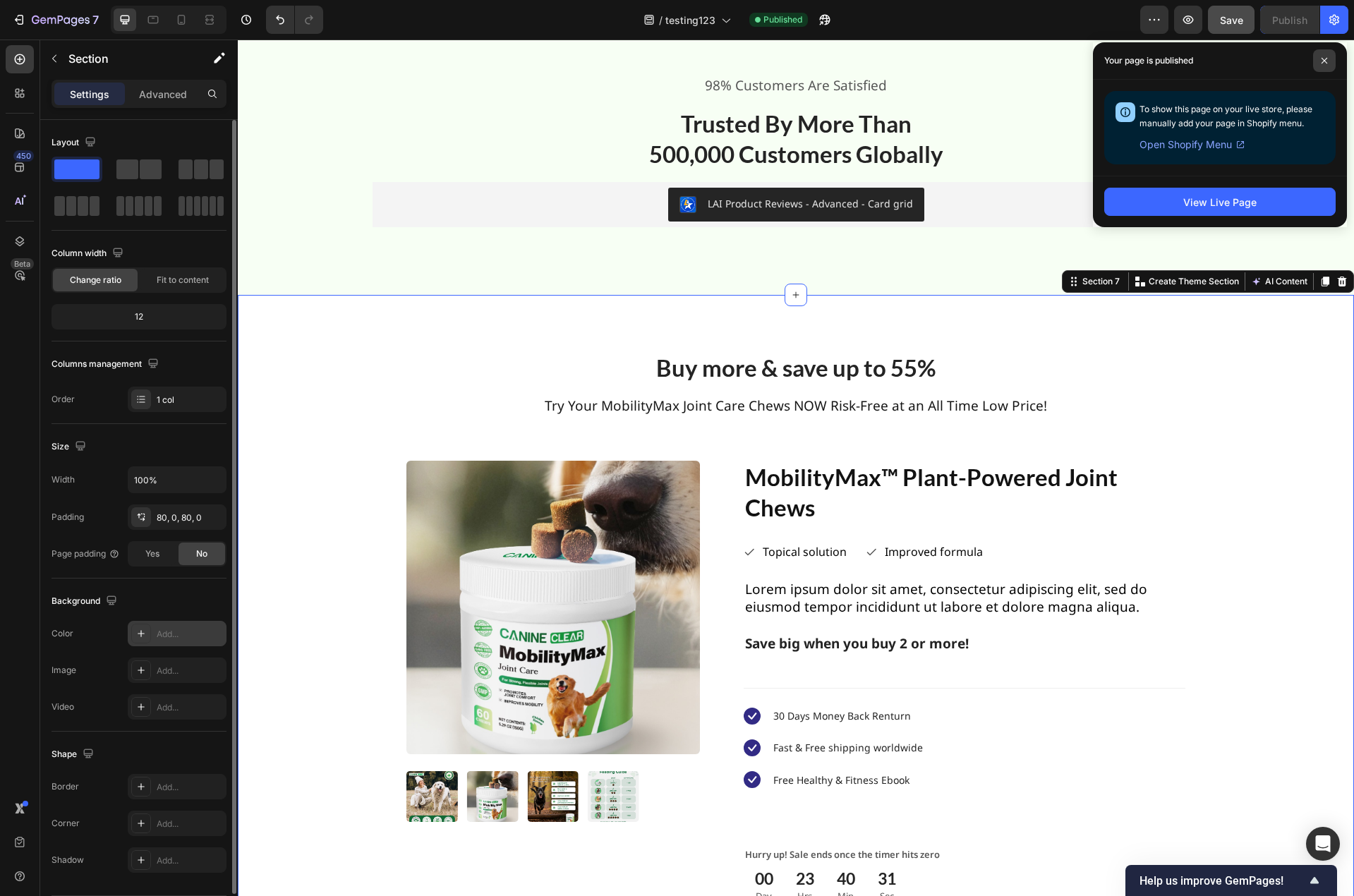
click at [1325, 57] on span at bounding box center [1323, 60] width 22 height 22
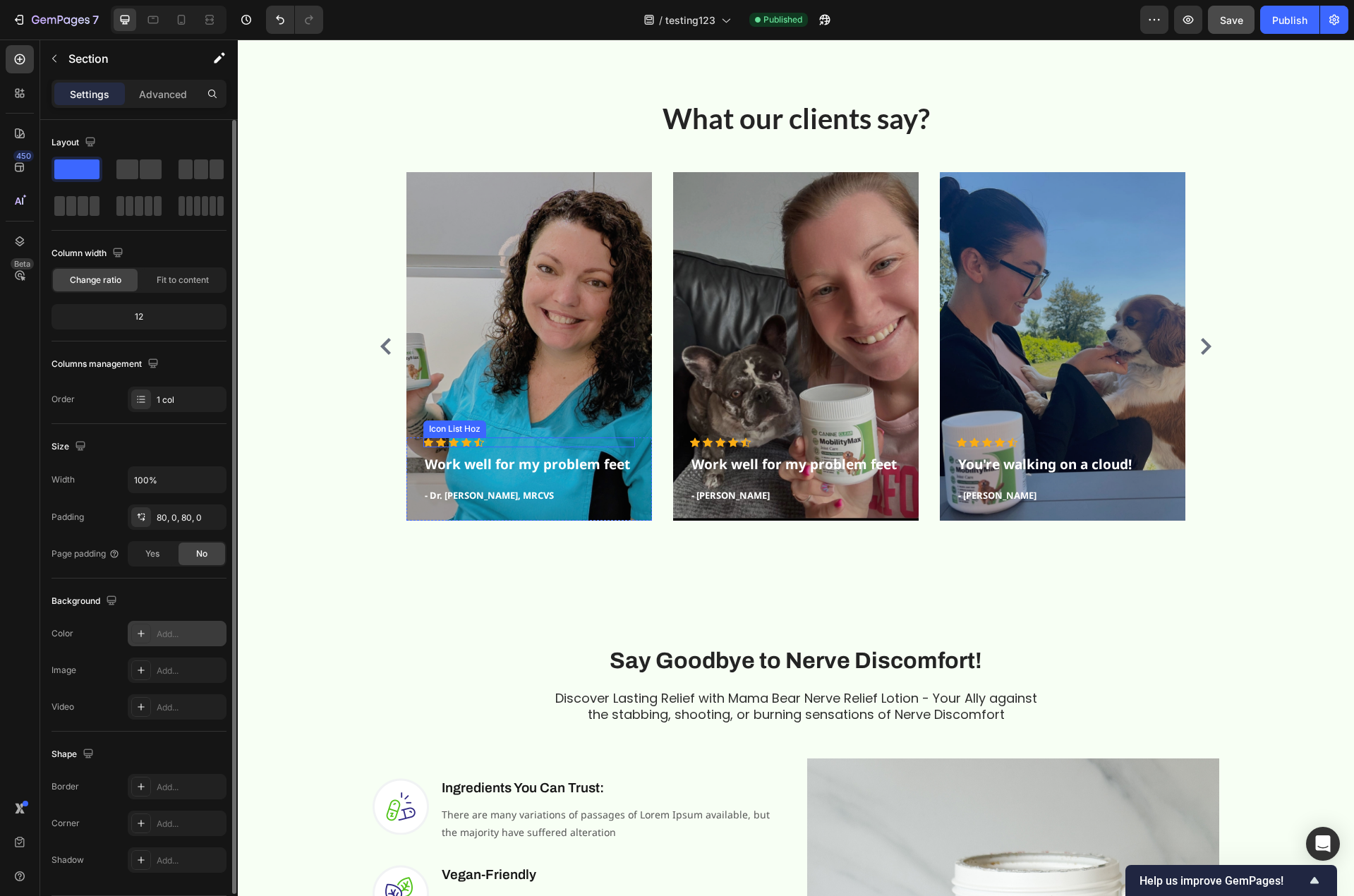
scroll to position [3185, 0]
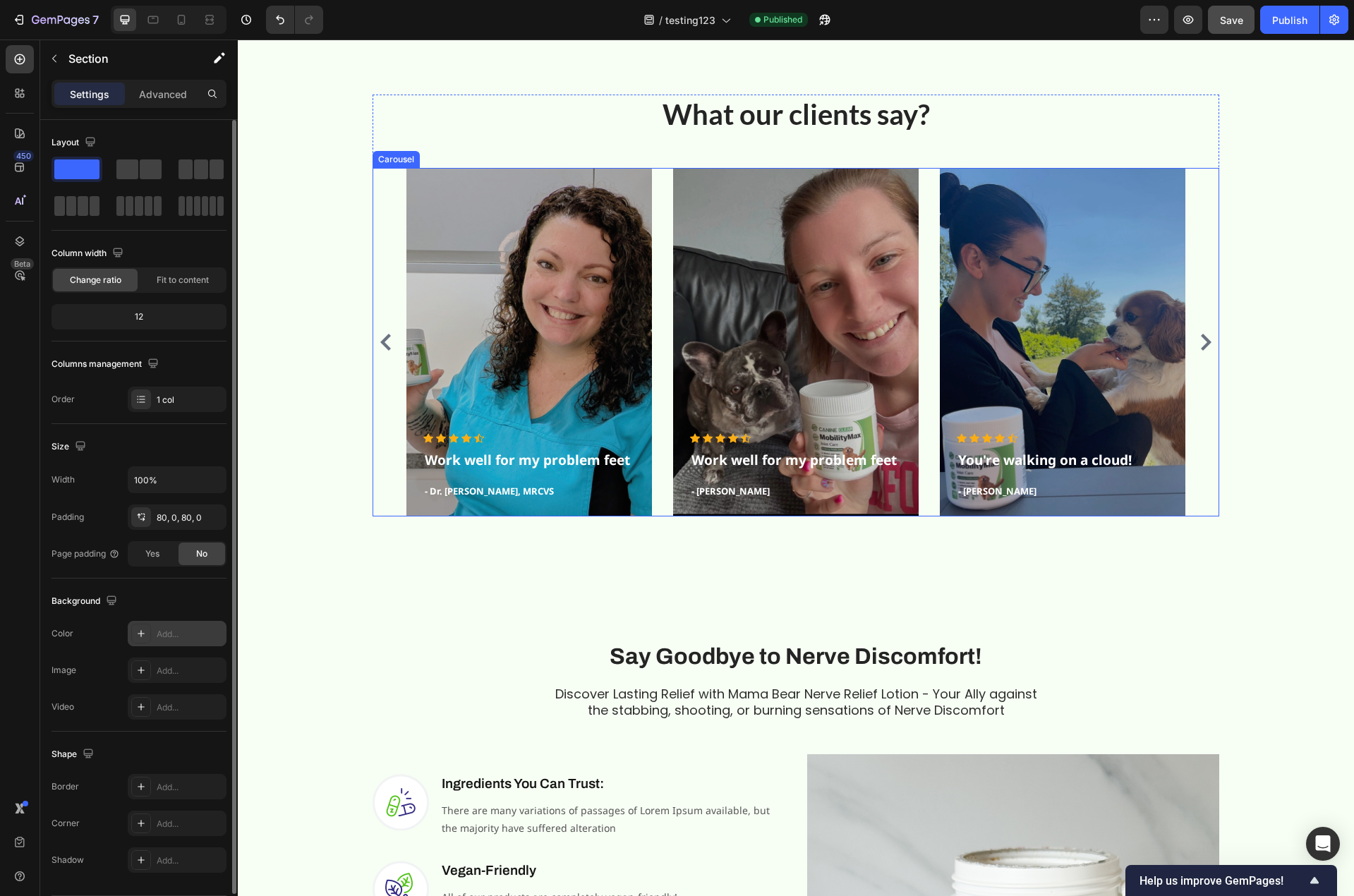
click at [380, 201] on div "Icon Icon Icon Icon Icon Icon List Hoz Work well for my problem feet Text block…" at bounding box center [795, 342] width 846 height 348
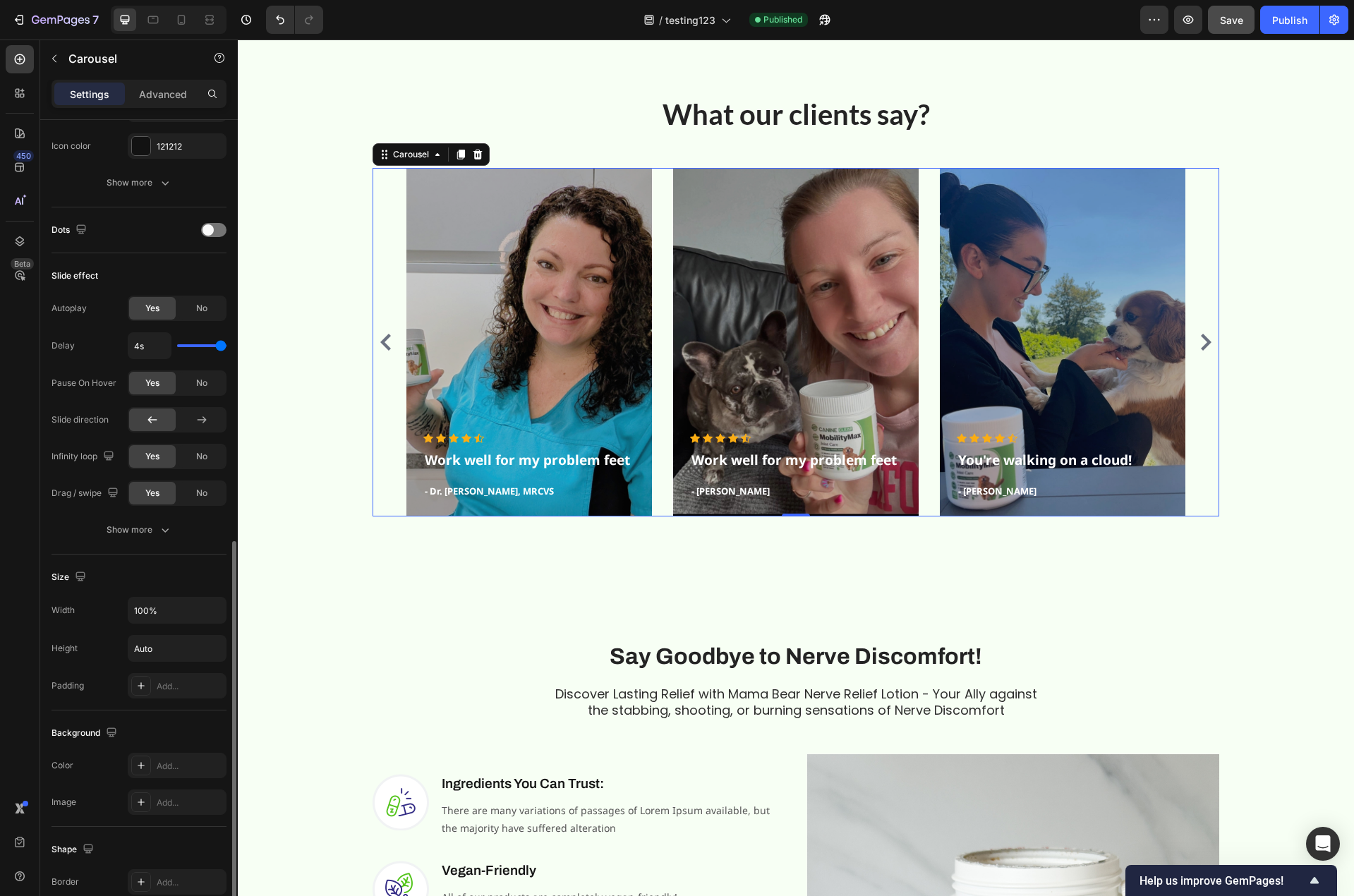
scroll to position [706, 0]
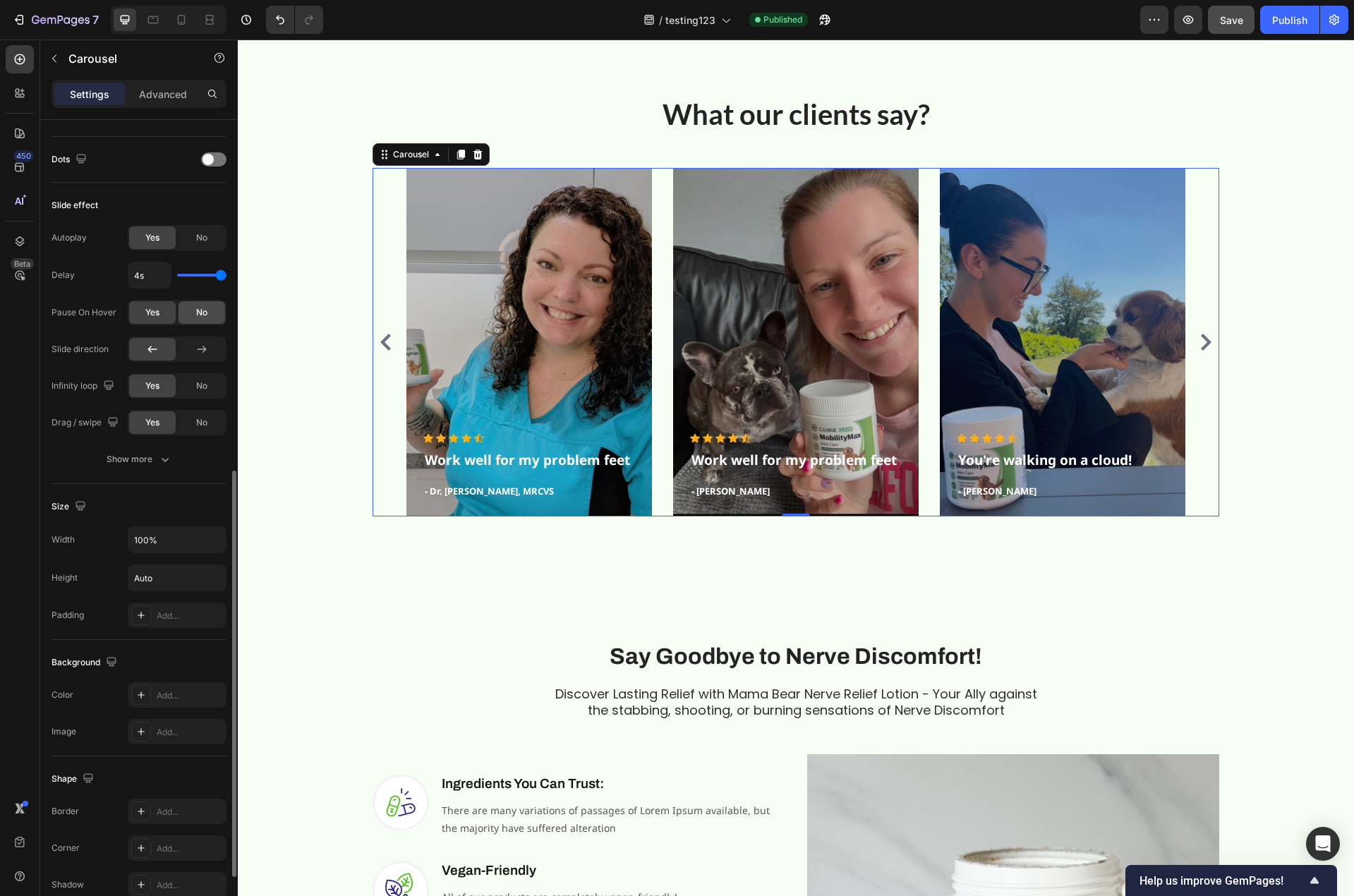
click at [196, 317] on span "No" at bounding box center [202, 311] width 12 height 12
type input "3.4s"
type input "3.4"
type input "3.3s"
type input "3.3"
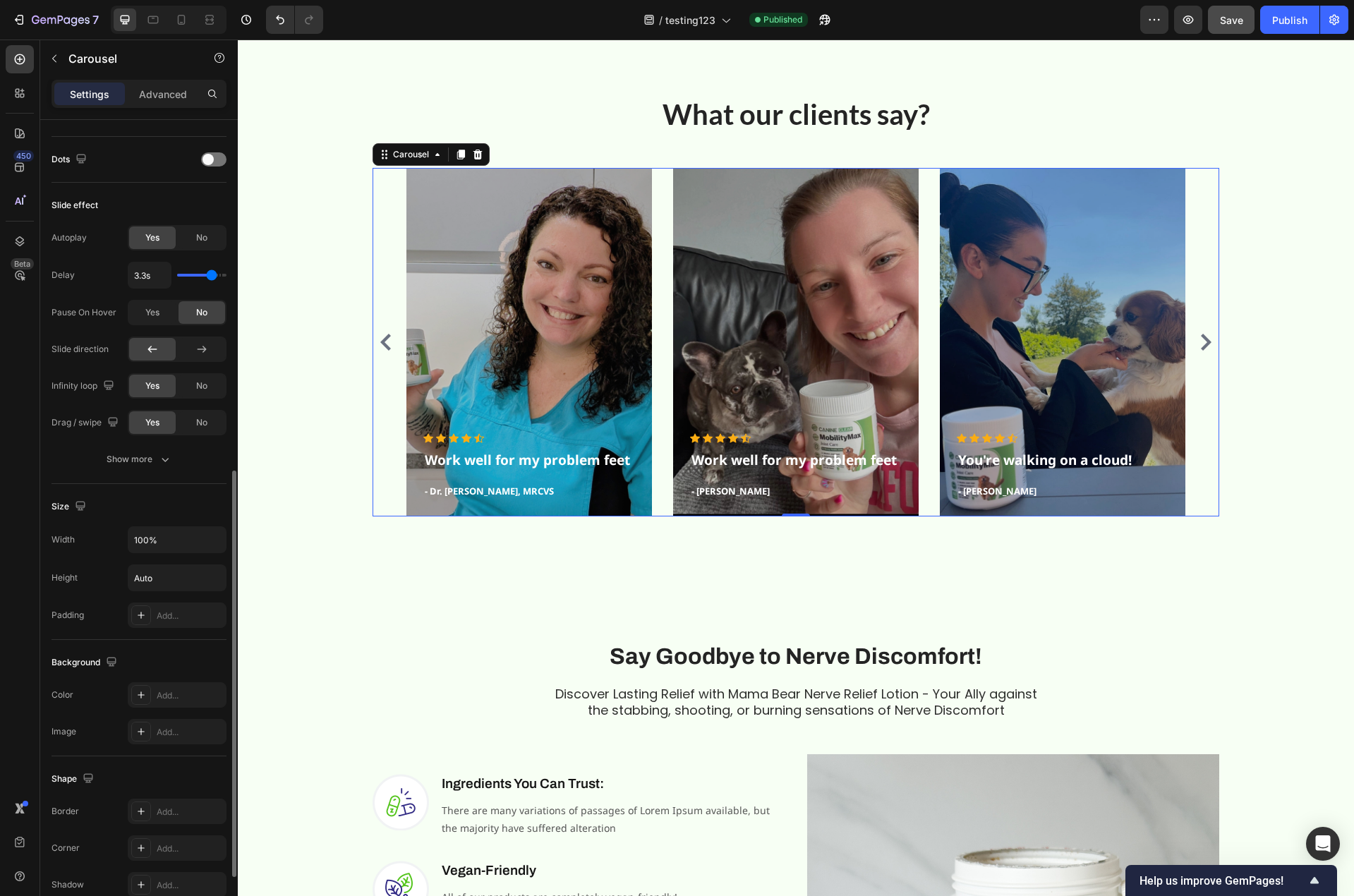
type input "3.2s"
type input "3.2"
type input "3.1s"
type input "3.1"
type input "3s"
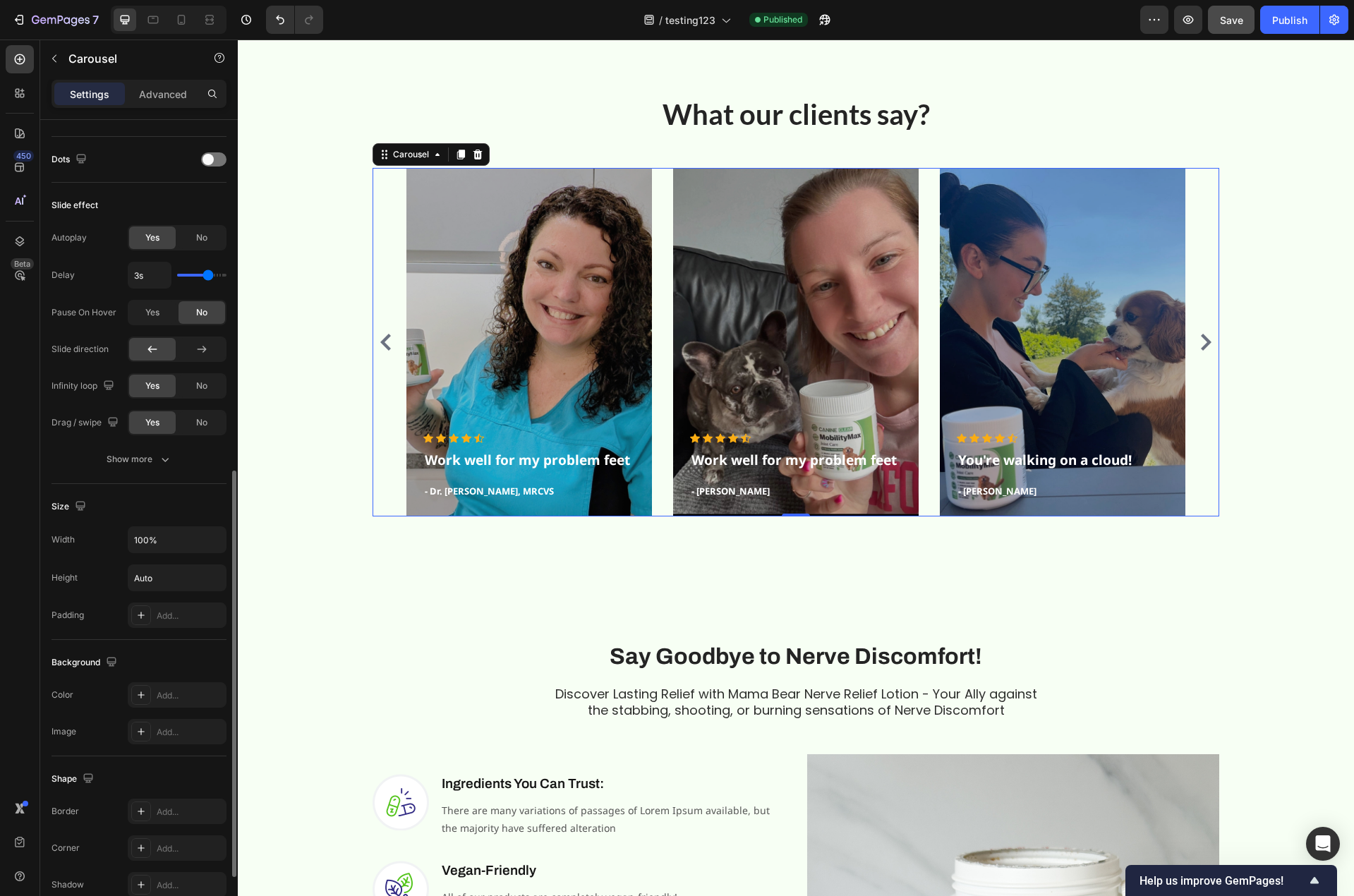
drag, startPoint x: 217, startPoint y: 275, endPoint x: 208, endPoint y: 277, distance: 9.2
type input "3"
click at [208, 277] on input "range" at bounding box center [201, 275] width 49 height 3
click at [194, 431] on div "No" at bounding box center [202, 422] width 46 height 22
click at [158, 462] on icon "button" at bounding box center [164, 459] width 14 height 14
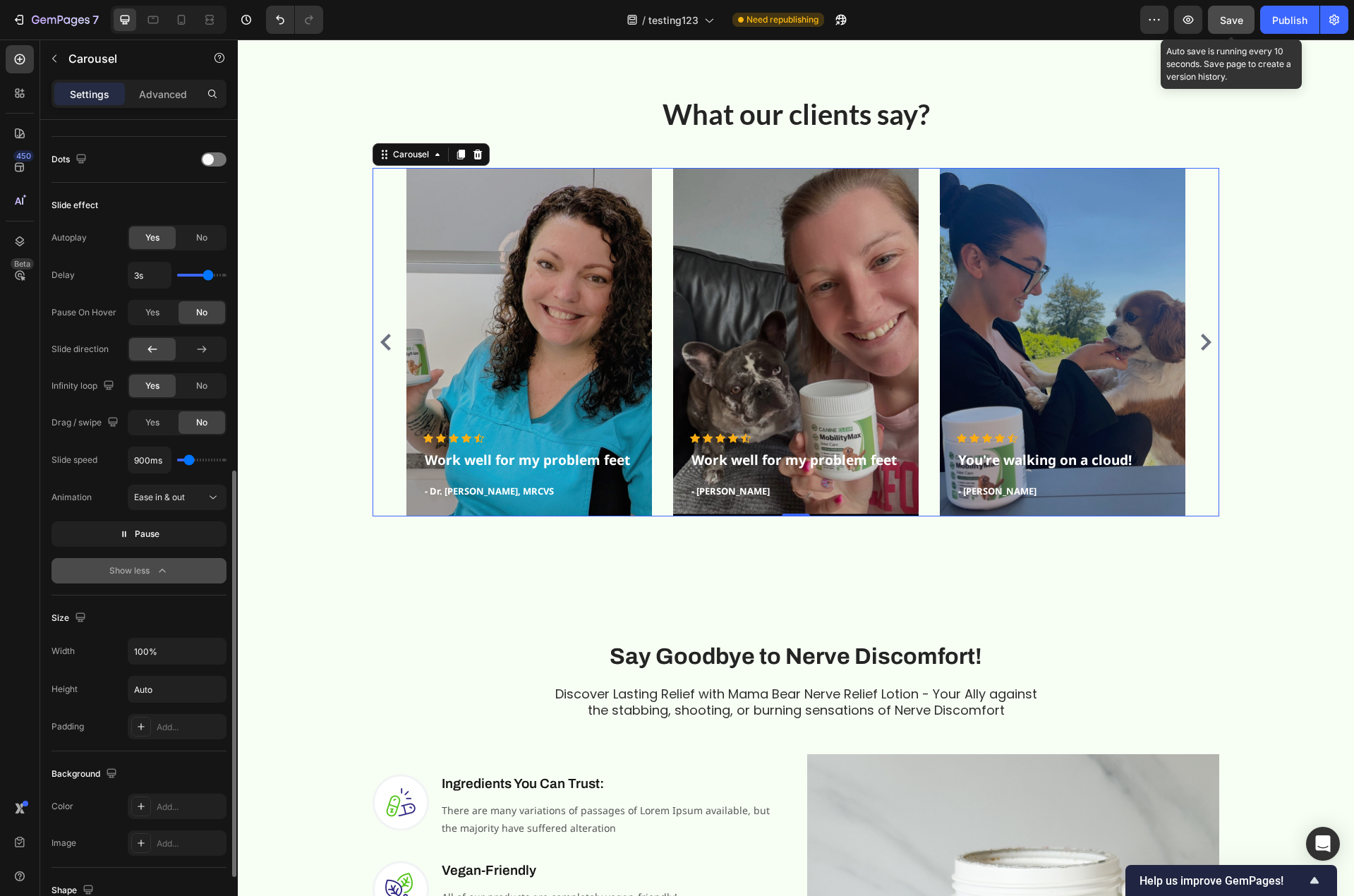
click at [1232, 17] on span "Save" at bounding box center [1231, 20] width 23 height 12
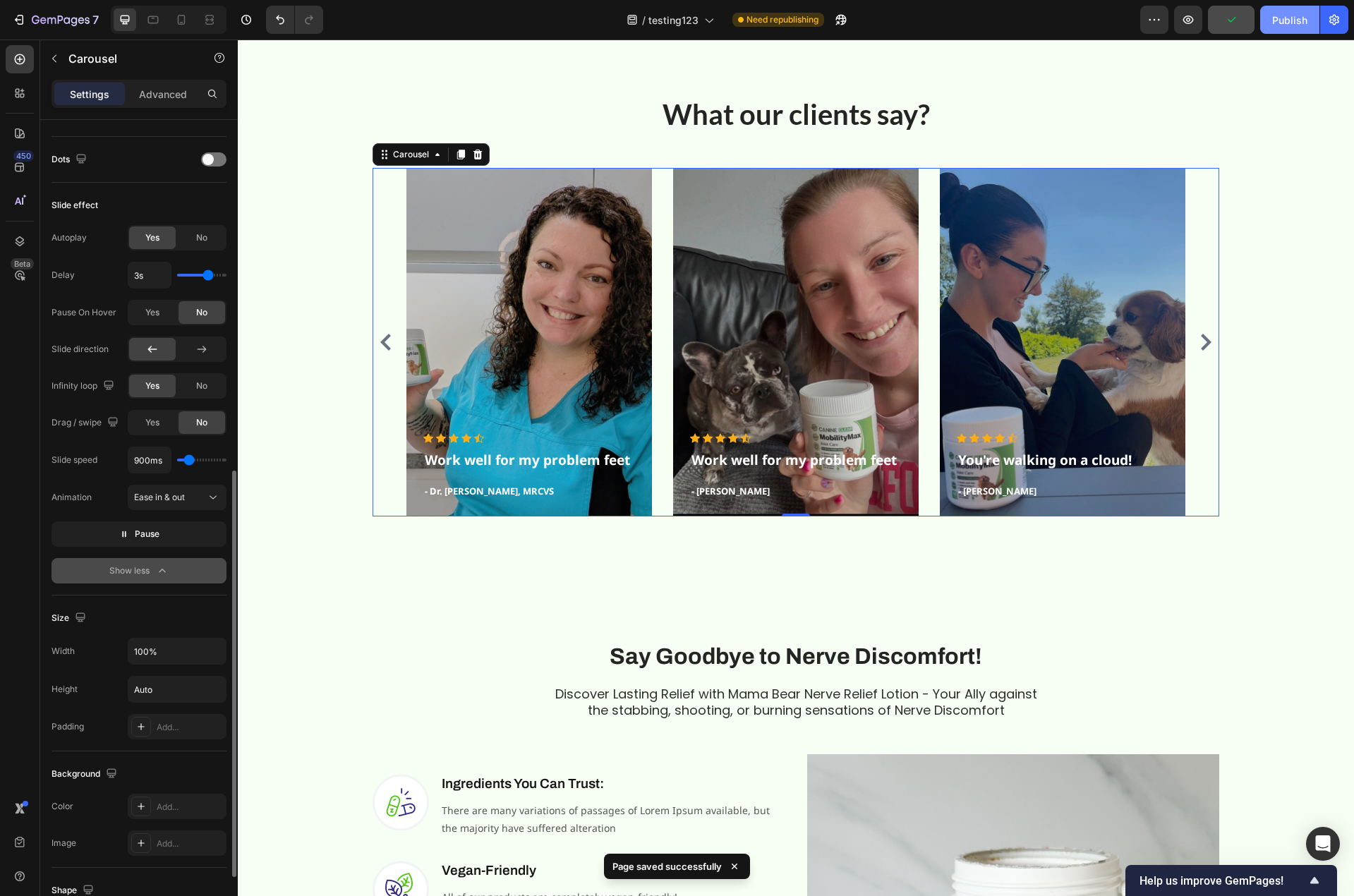
click at [1286, 22] on div "Publish" at bounding box center [1290, 19] width 36 height 14
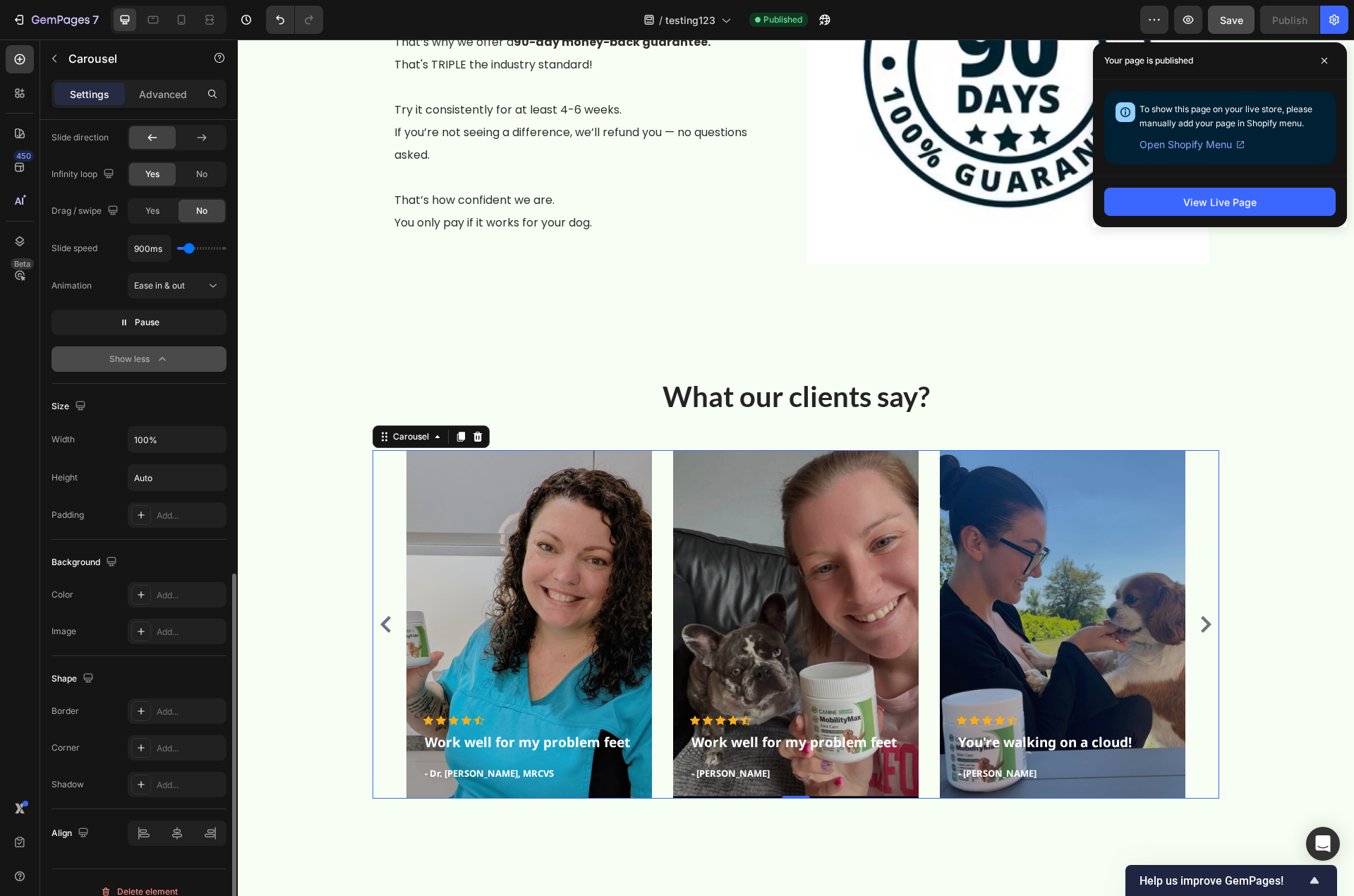
scroll to position [934, 0]
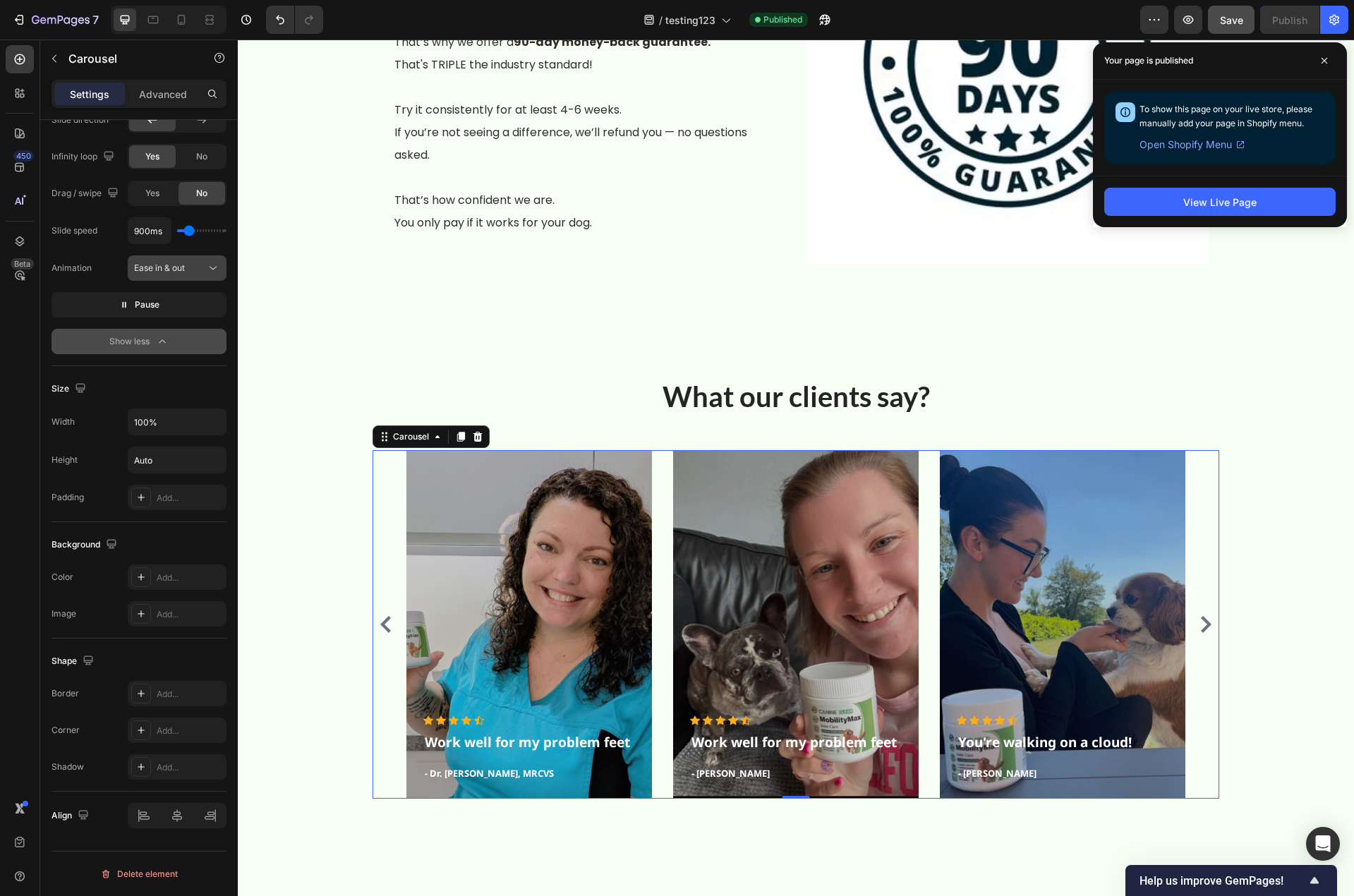
click at [182, 265] on span "Ease in & out" at bounding box center [159, 267] width 51 height 11
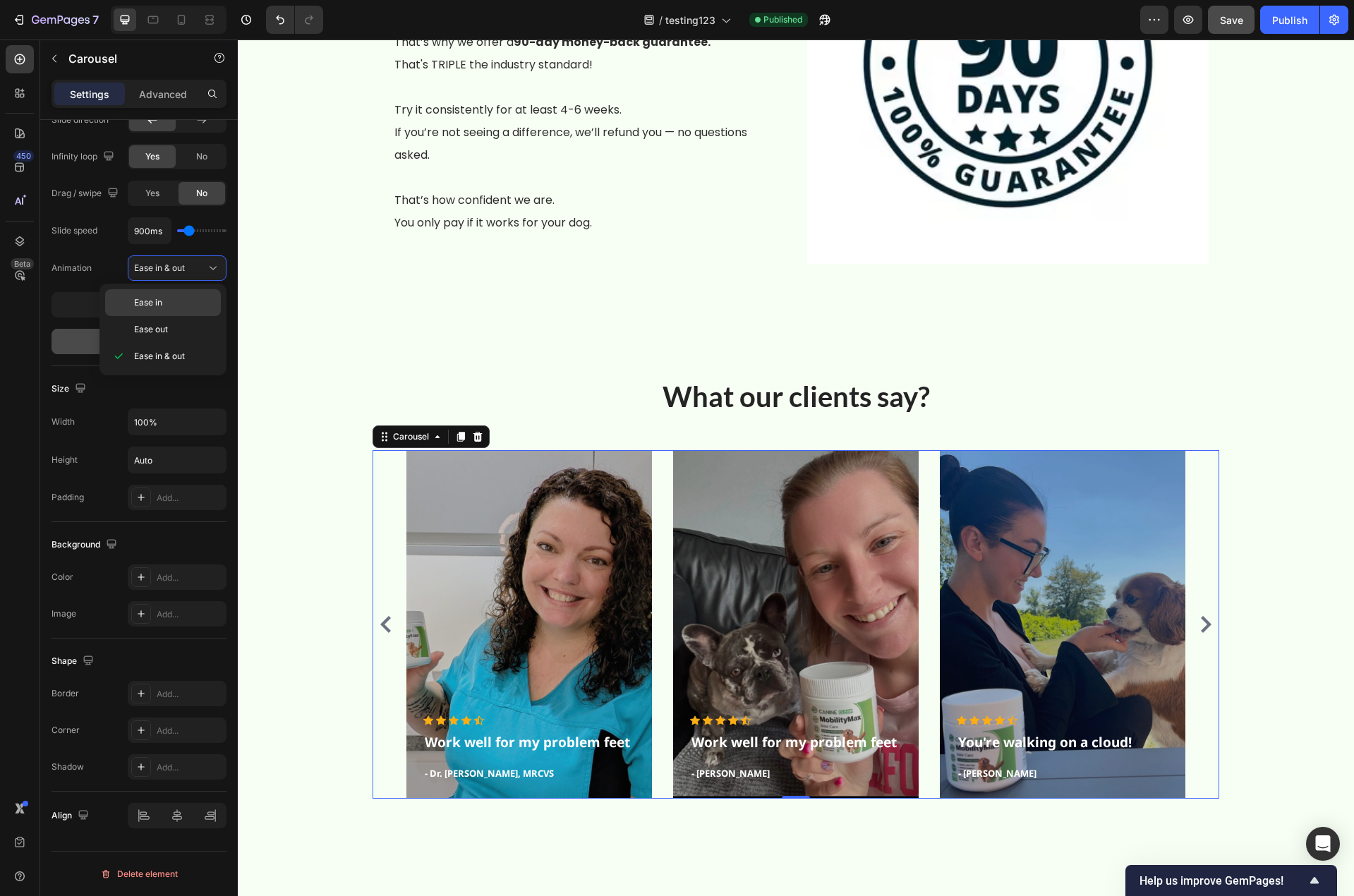
click at [158, 309] on span "Ease in" at bounding box center [147, 302] width 28 height 12
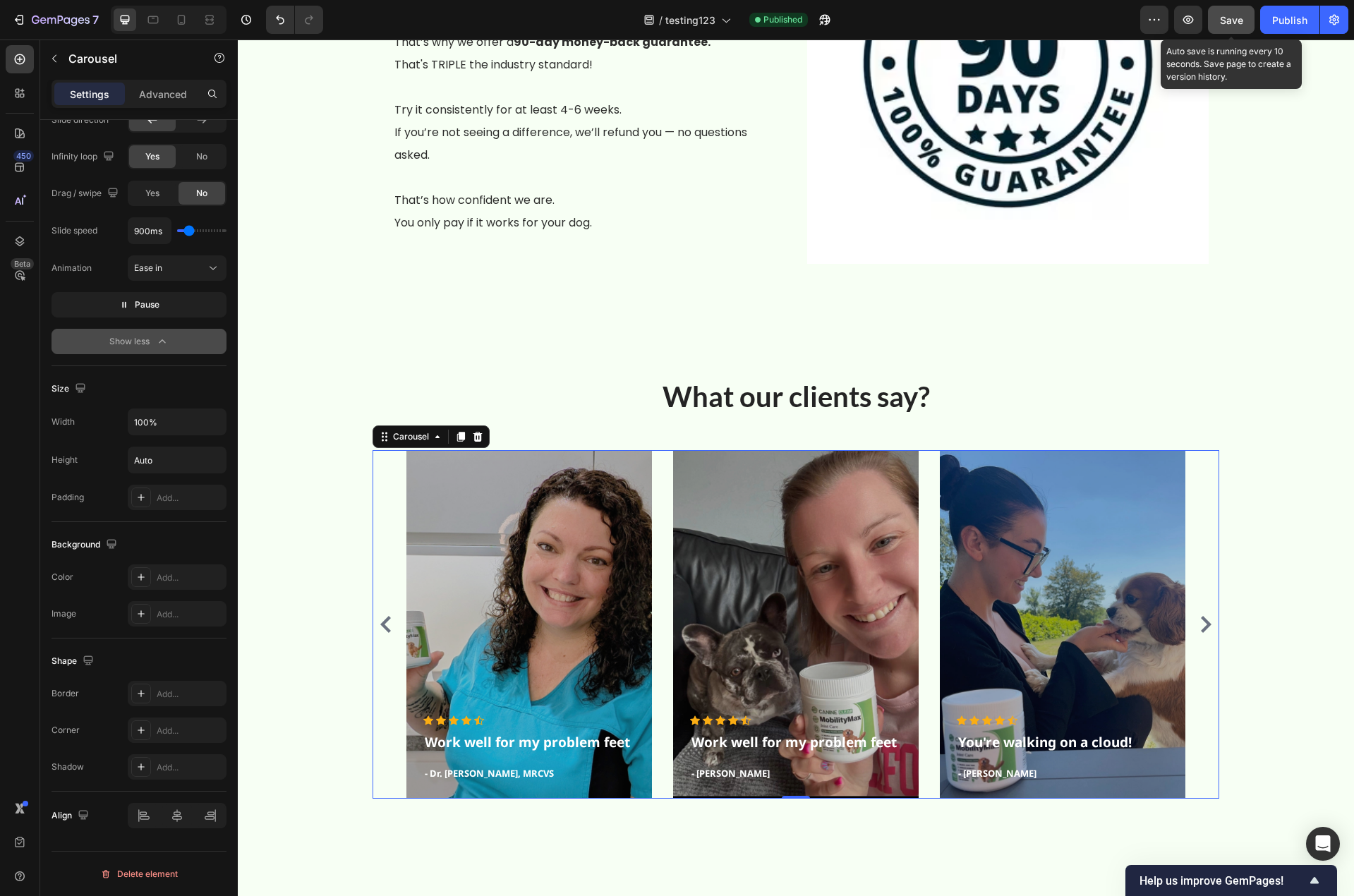
click at [1230, 25] on span "Save" at bounding box center [1231, 20] width 23 height 12
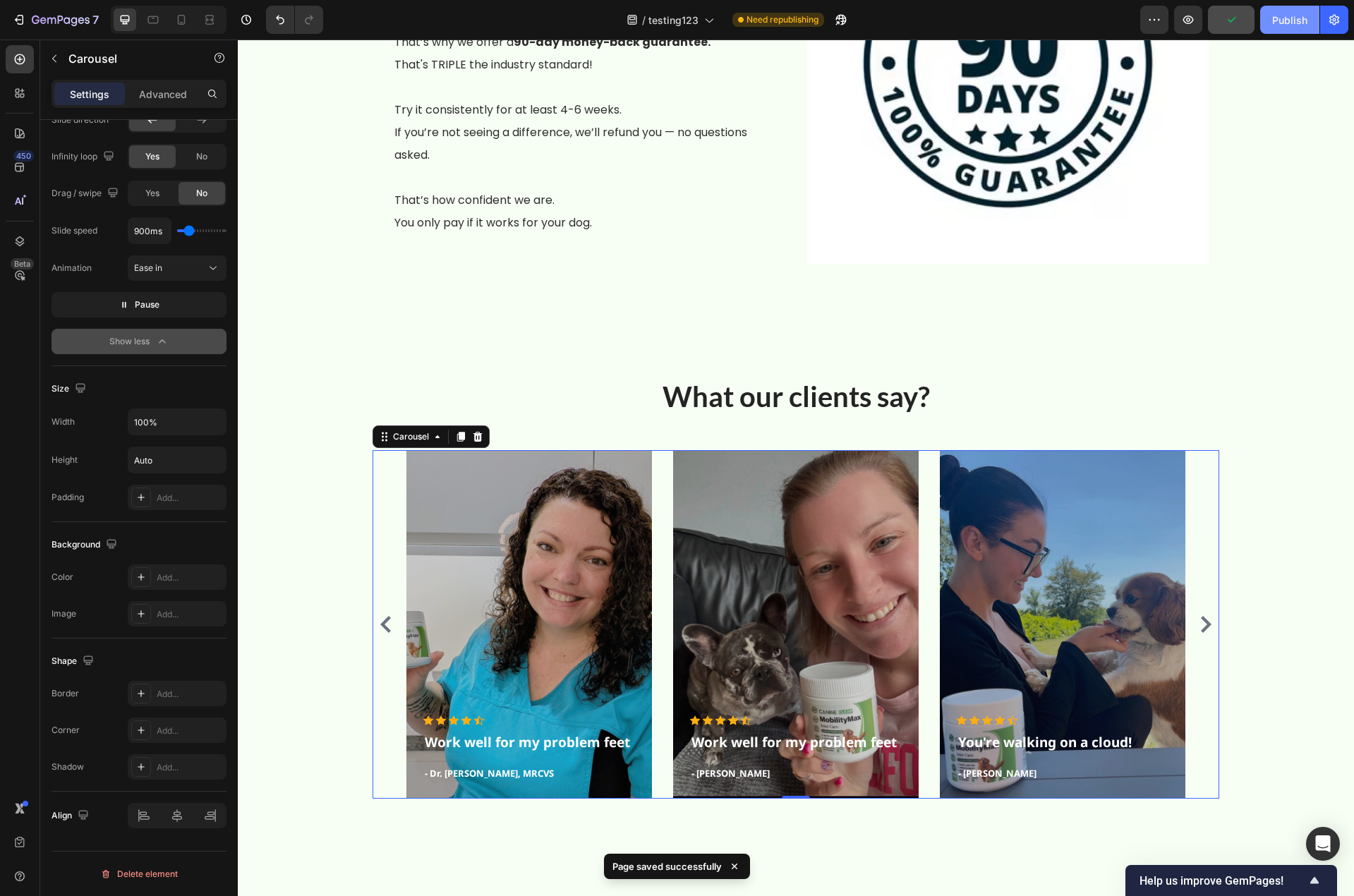
click at [1291, 23] on div "Publish" at bounding box center [1290, 19] width 36 height 14
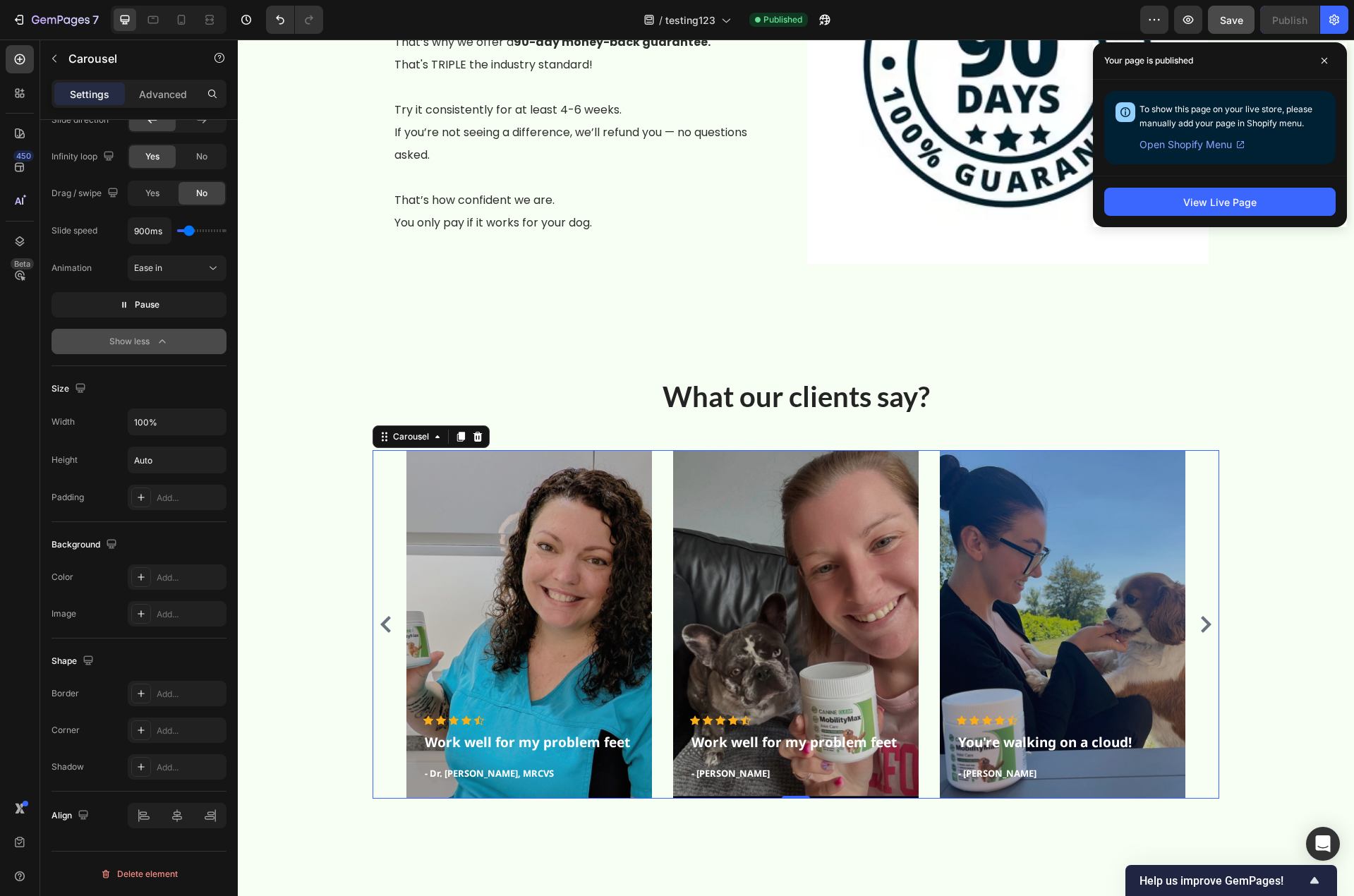
click at [383, 504] on div "Icon Icon Icon Icon Icon Icon List Hoz Work well for my problem feet Text block…" at bounding box center [795, 624] width 846 height 348
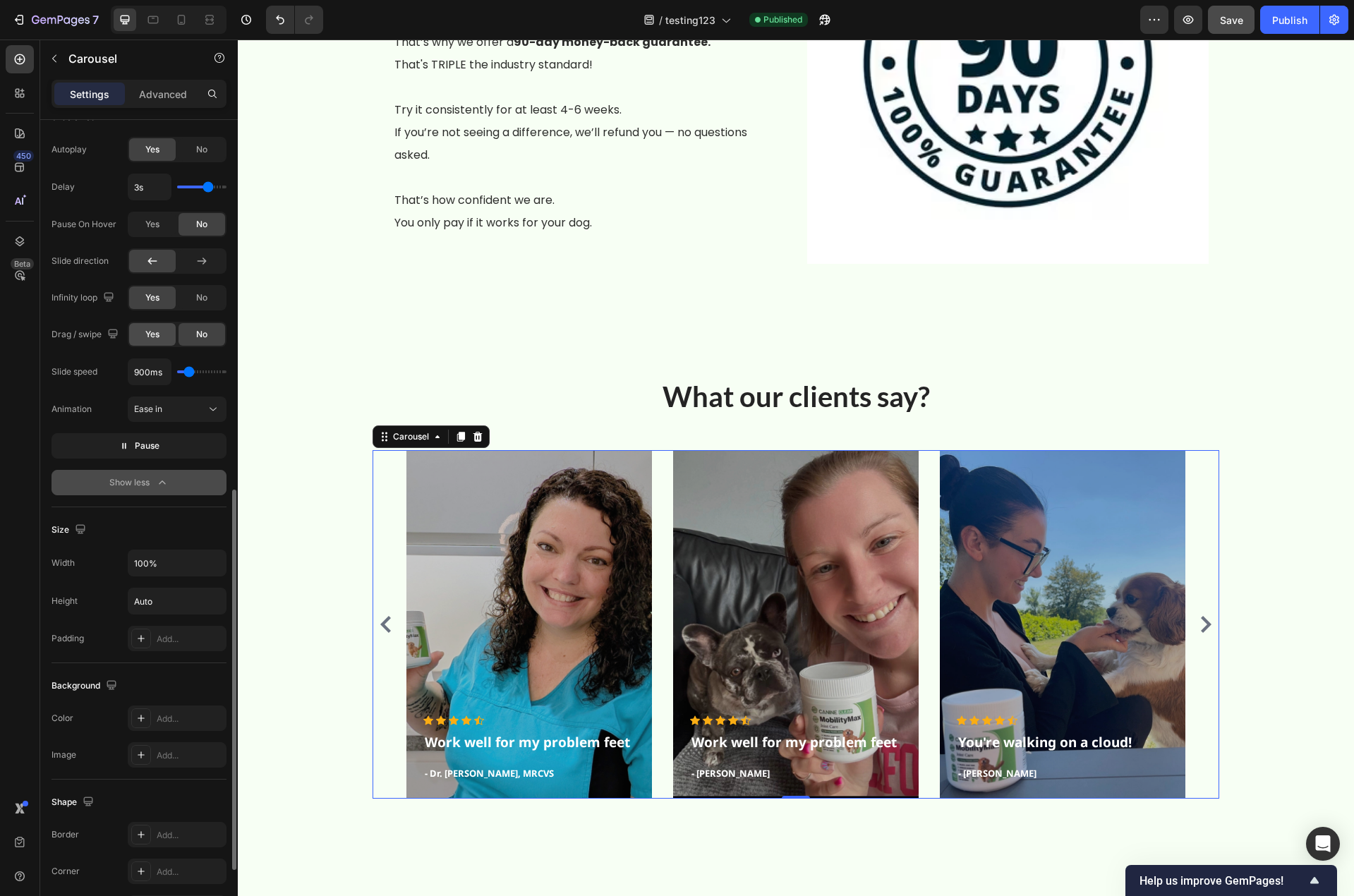
scroll to position [653, 0]
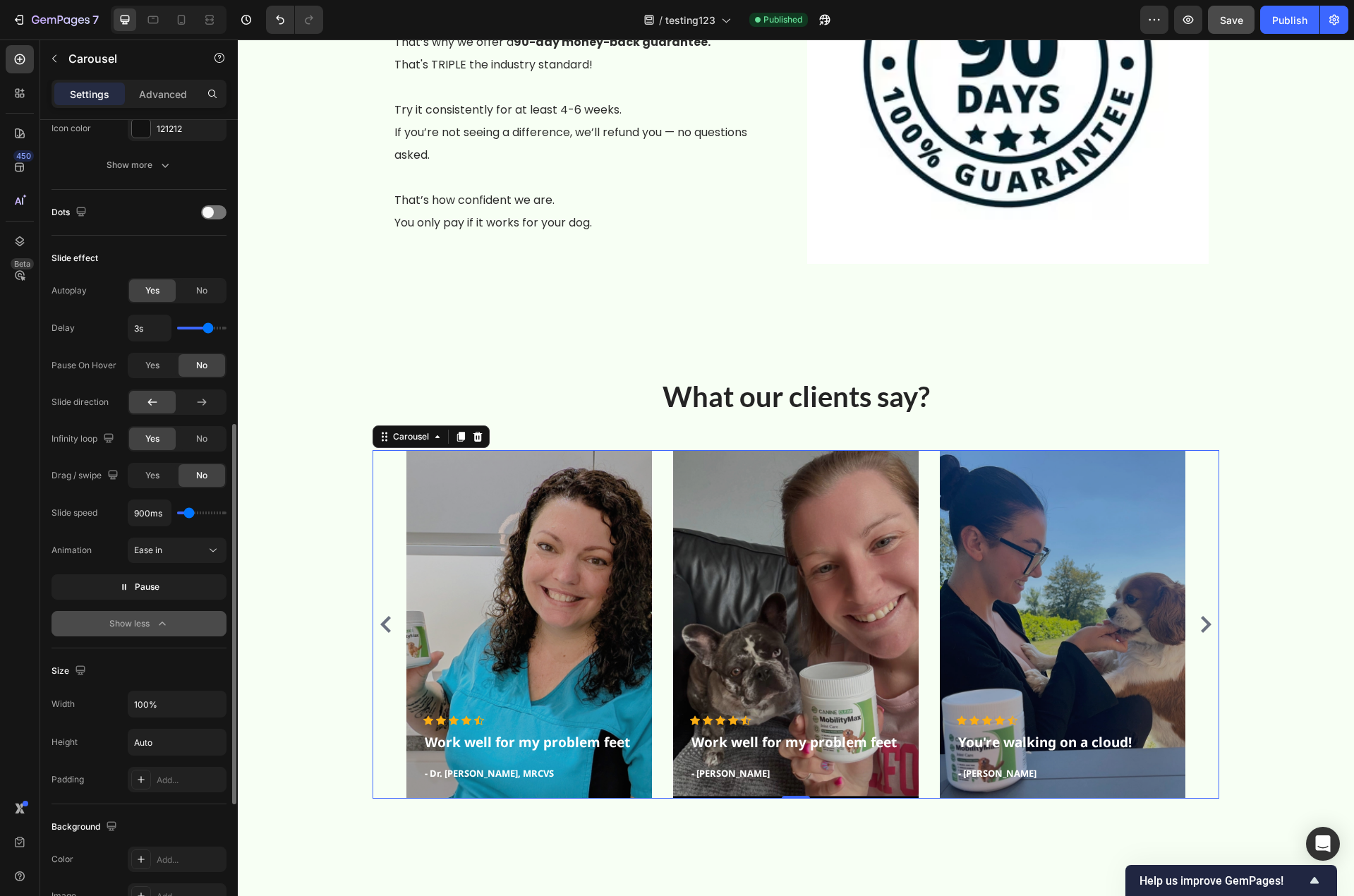
type input "3.6s"
type input "3.6"
type input "4s"
drag, startPoint x: 206, startPoint y: 327, endPoint x: 242, endPoint y: 333, distance: 36.5
type input "4"
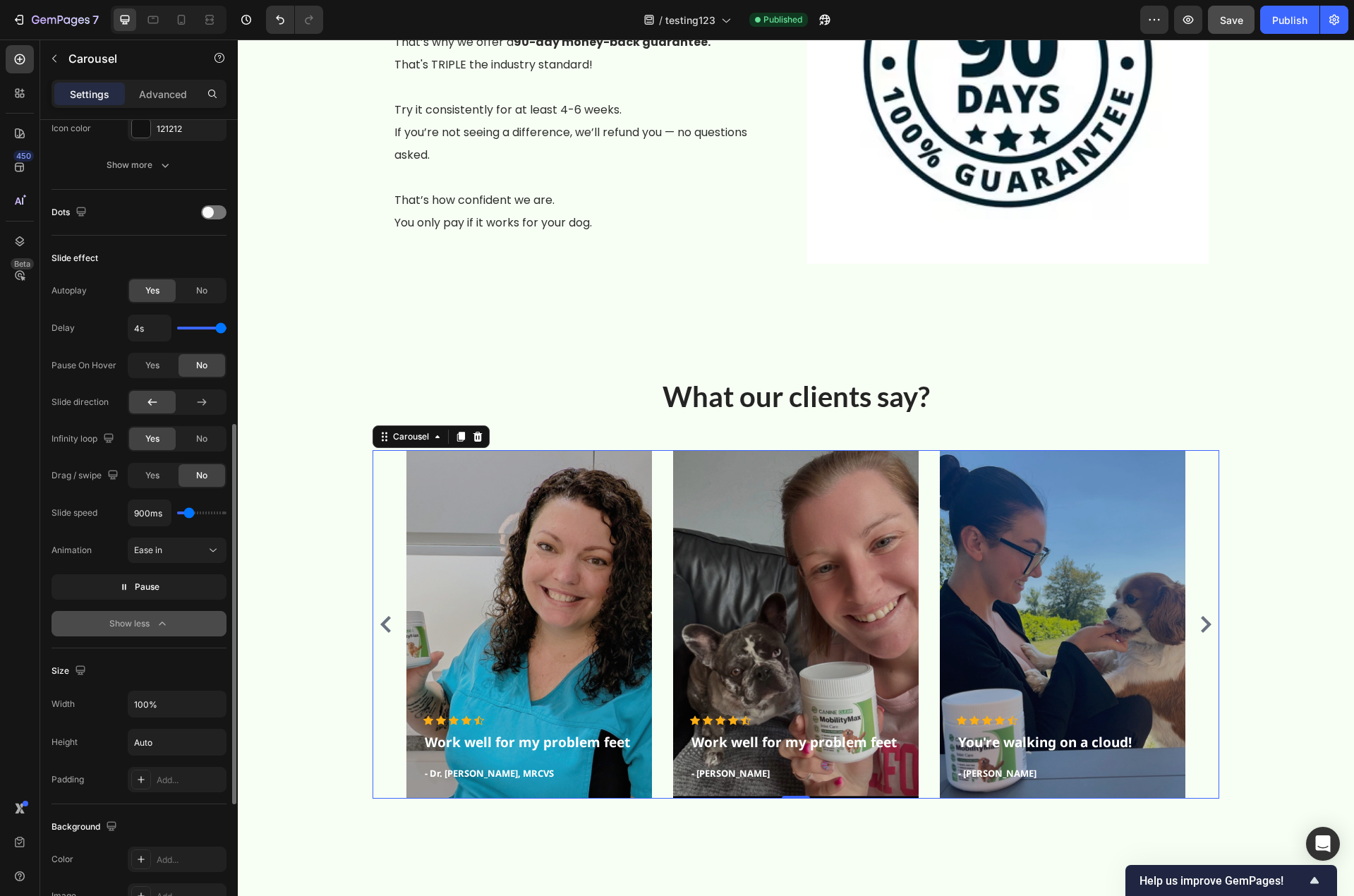
click at [226, 330] on input "range" at bounding box center [201, 328] width 49 height 3
type input "1000ms"
type input "1000"
type input "1100ms"
type input "1100"
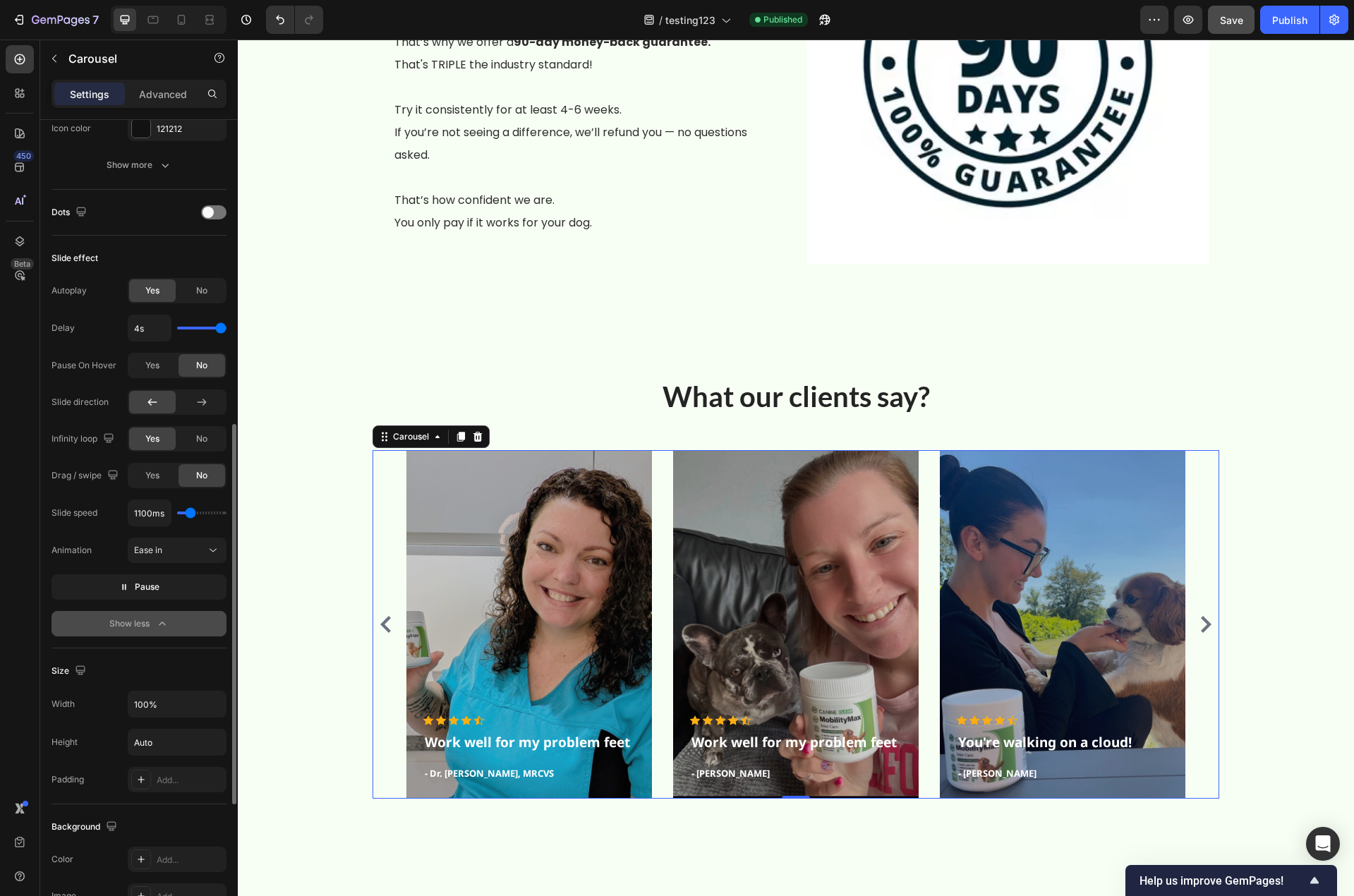
type input "1200ms"
type input "1200"
click at [191, 512] on input "range" at bounding box center [201, 512] width 49 height 3
click at [1235, 26] on div "Save" at bounding box center [1231, 19] width 23 height 14
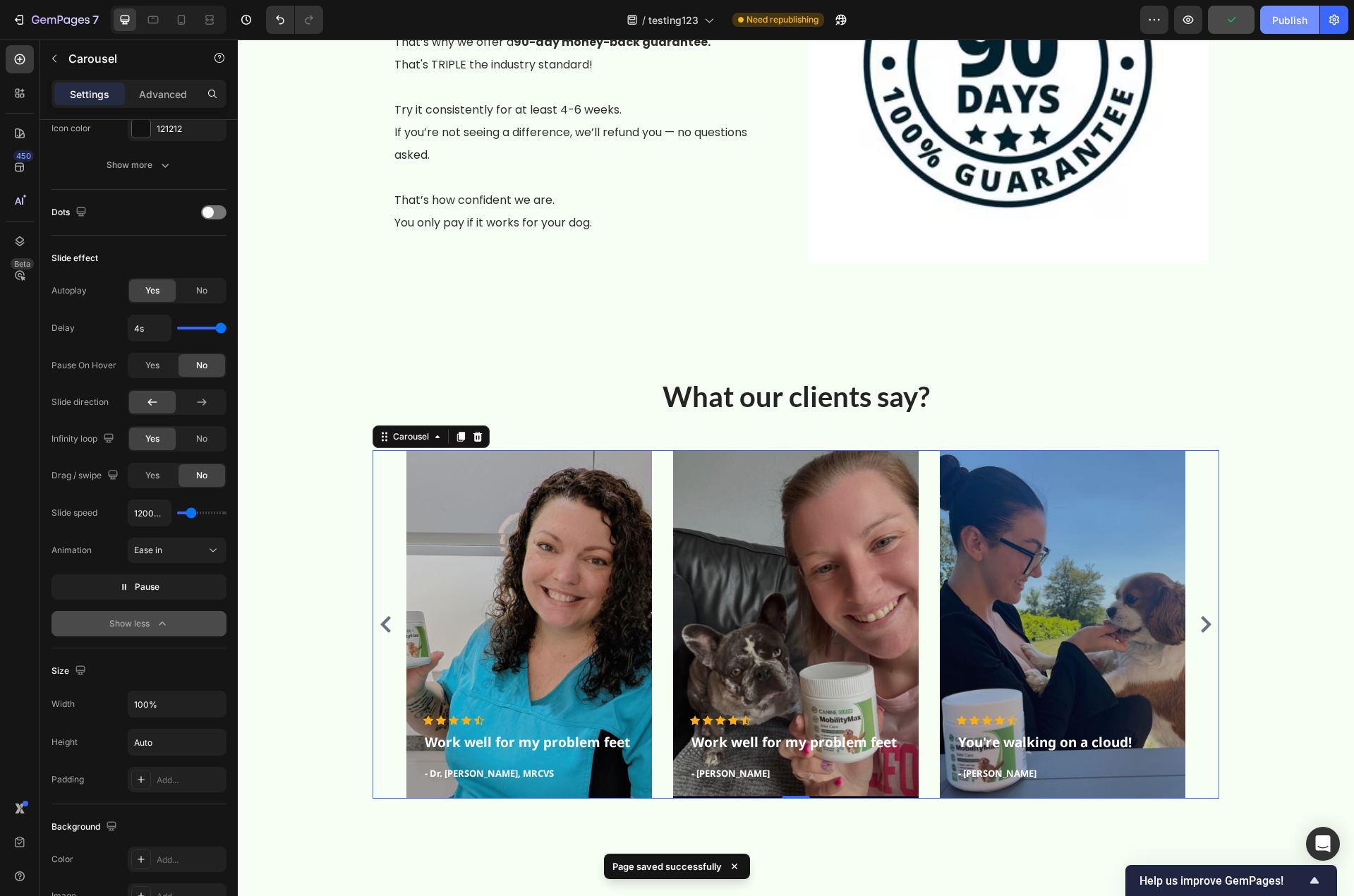
click at [1275, 17] on div "Publish" at bounding box center [1290, 19] width 36 height 14
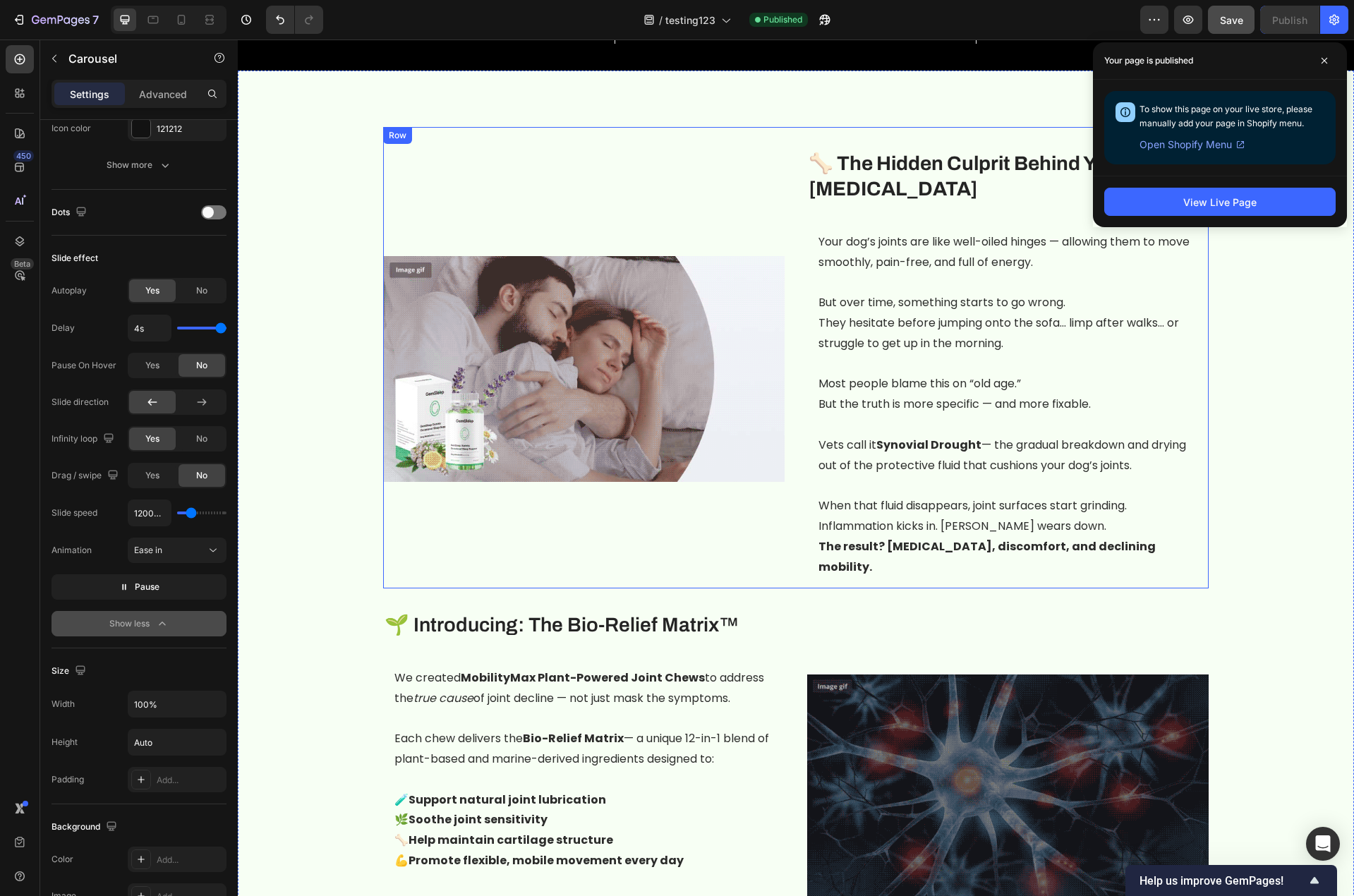
scroll to position [505, 0]
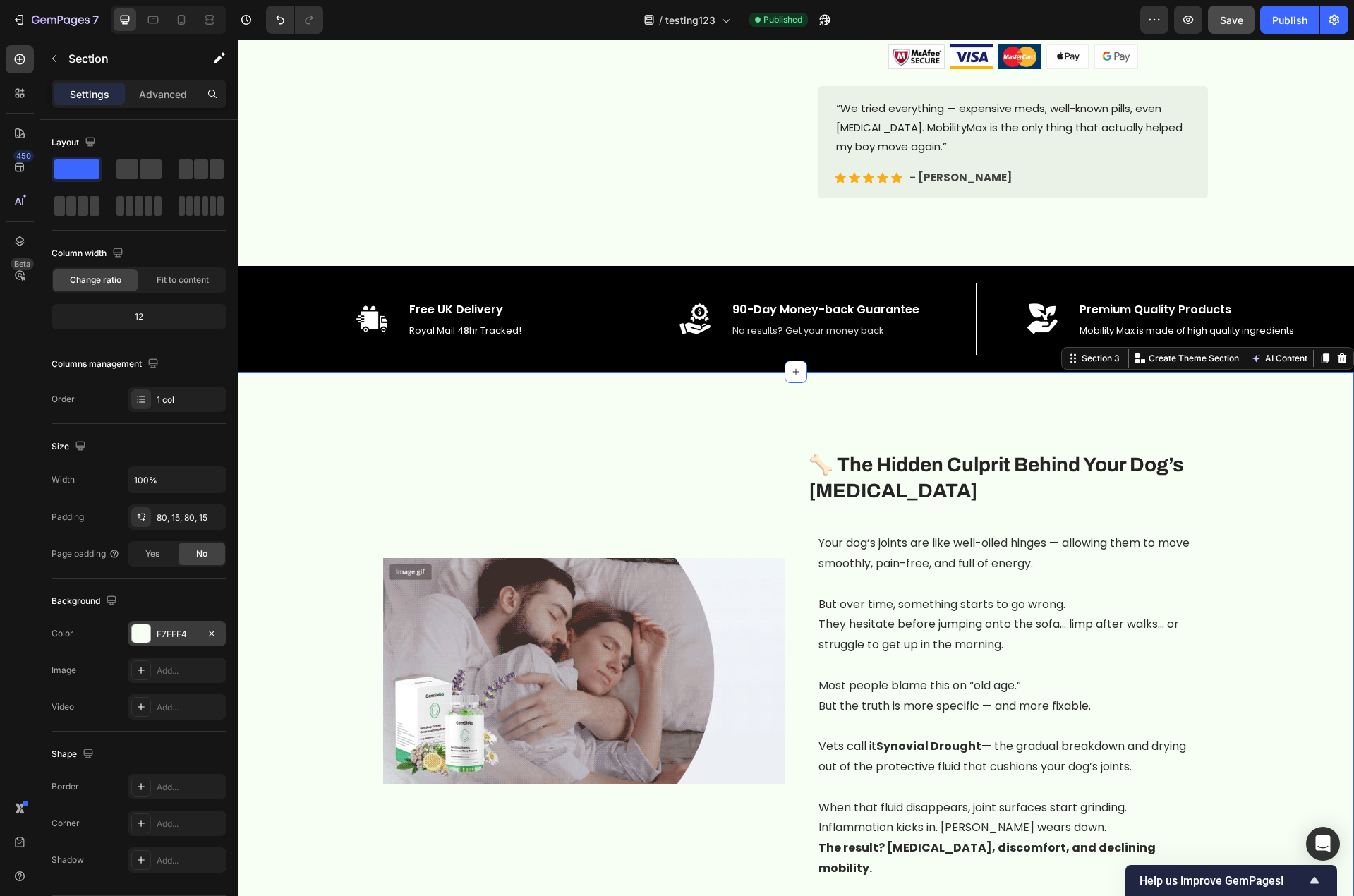
click at [168, 635] on div "F7FFF4" at bounding box center [177, 634] width 41 height 12
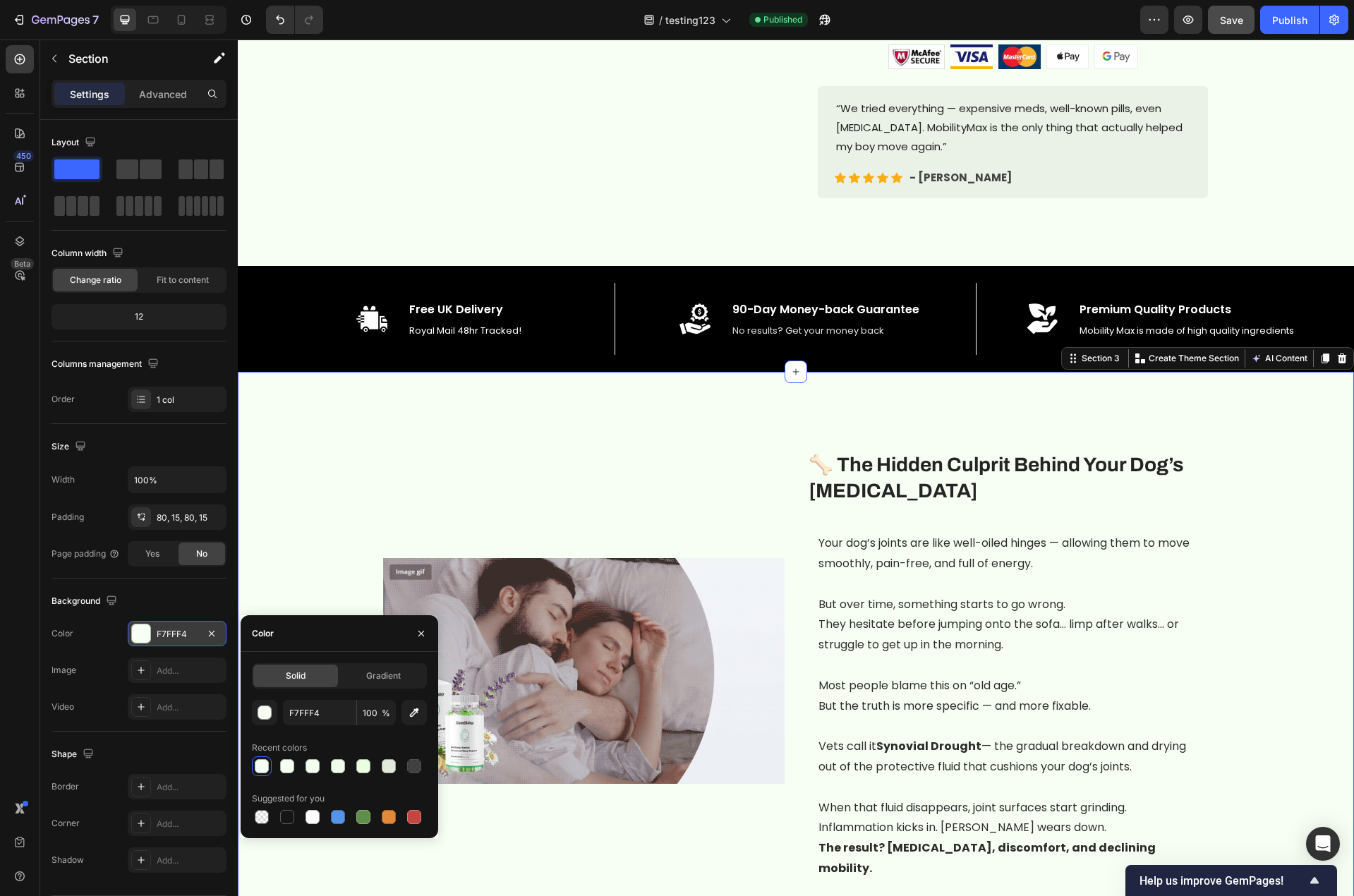
click at [221, 628] on div "F7FFF4" at bounding box center [177, 634] width 99 height 25
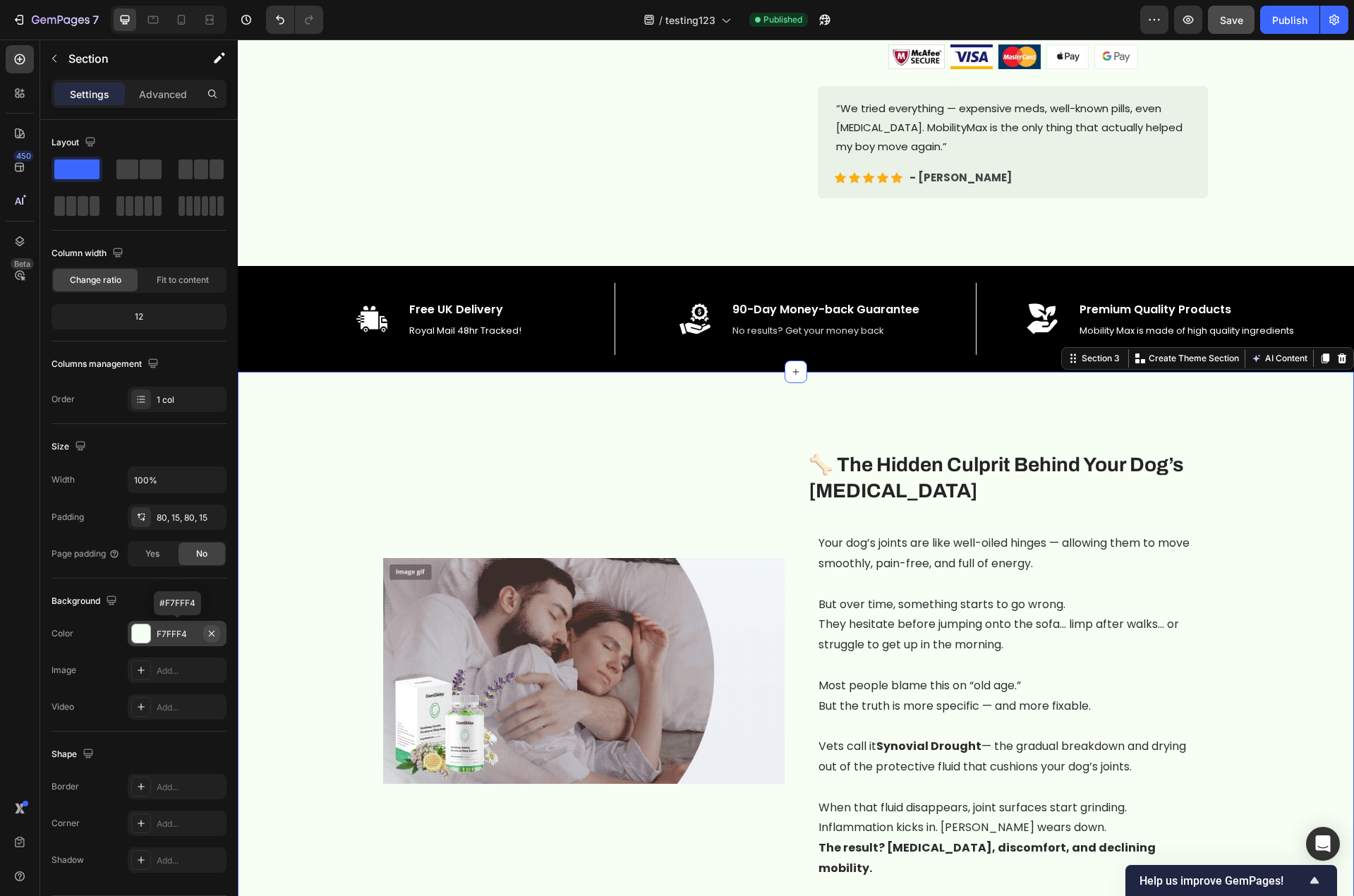
click at [213, 633] on icon "button" at bounding box center [212, 634] width 12 height 12
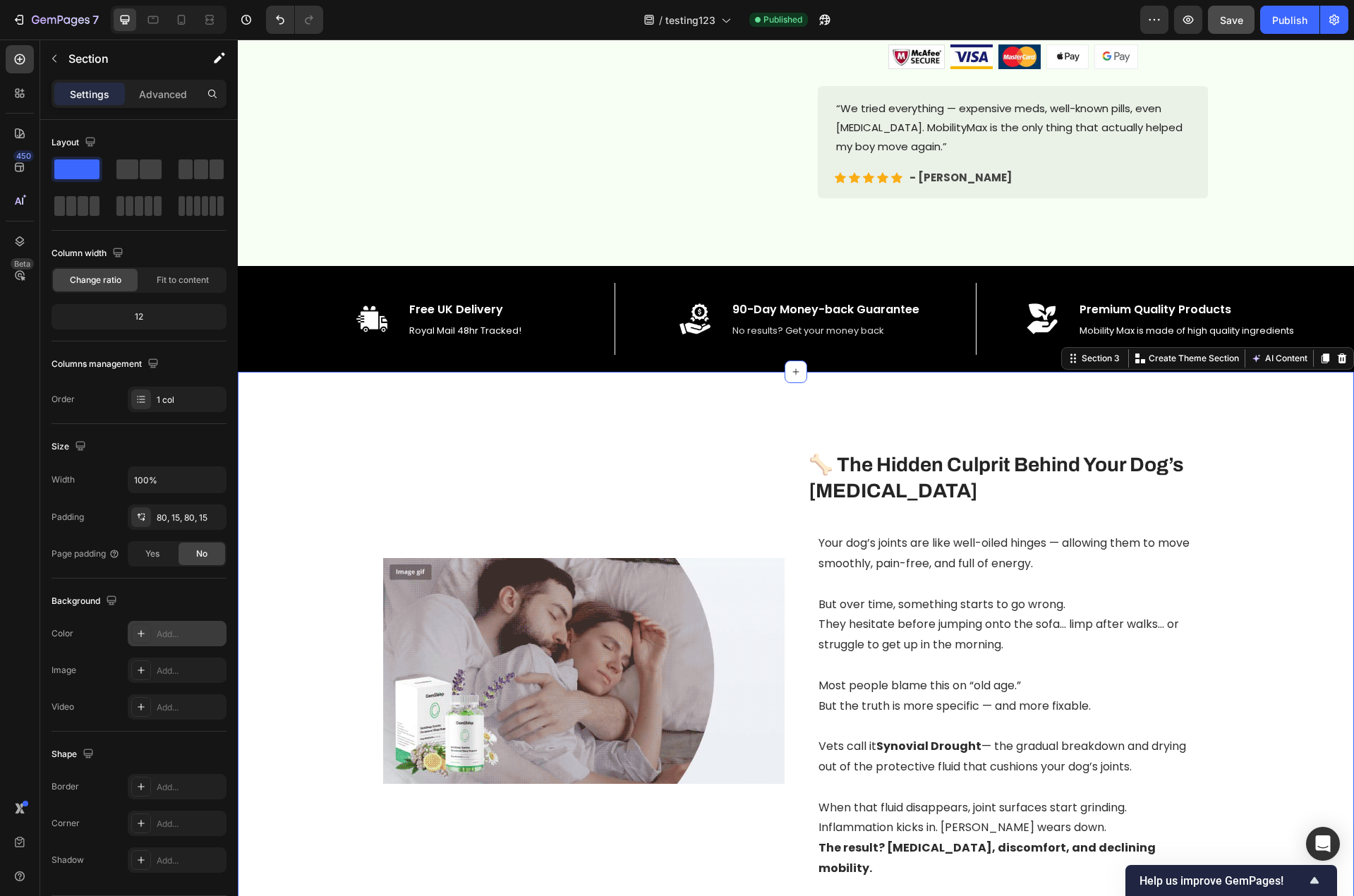
click at [161, 635] on div "Add..." at bounding box center [189, 634] width 66 height 12
type input "DDDDDD"
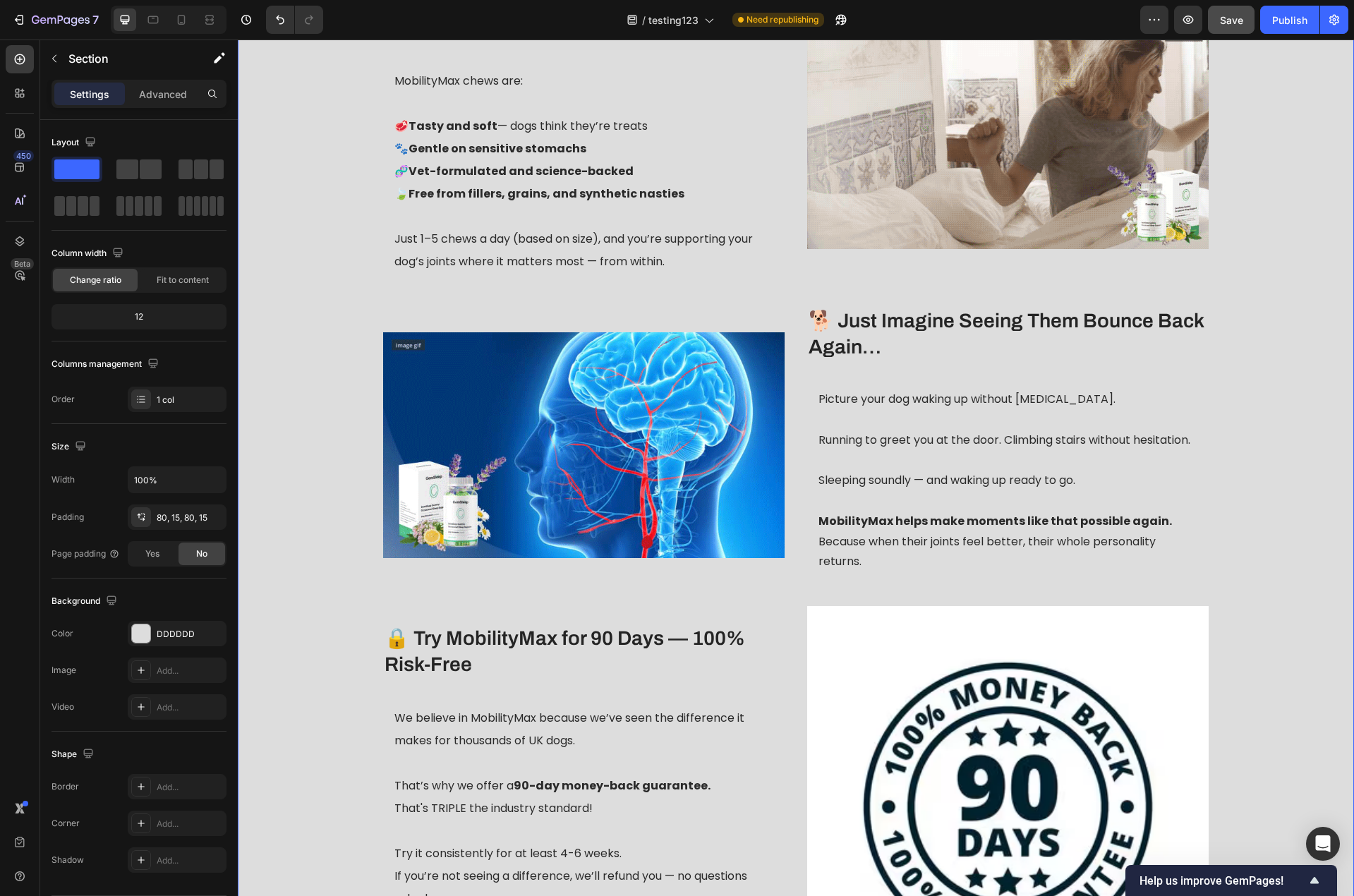
scroll to position [2409, 0]
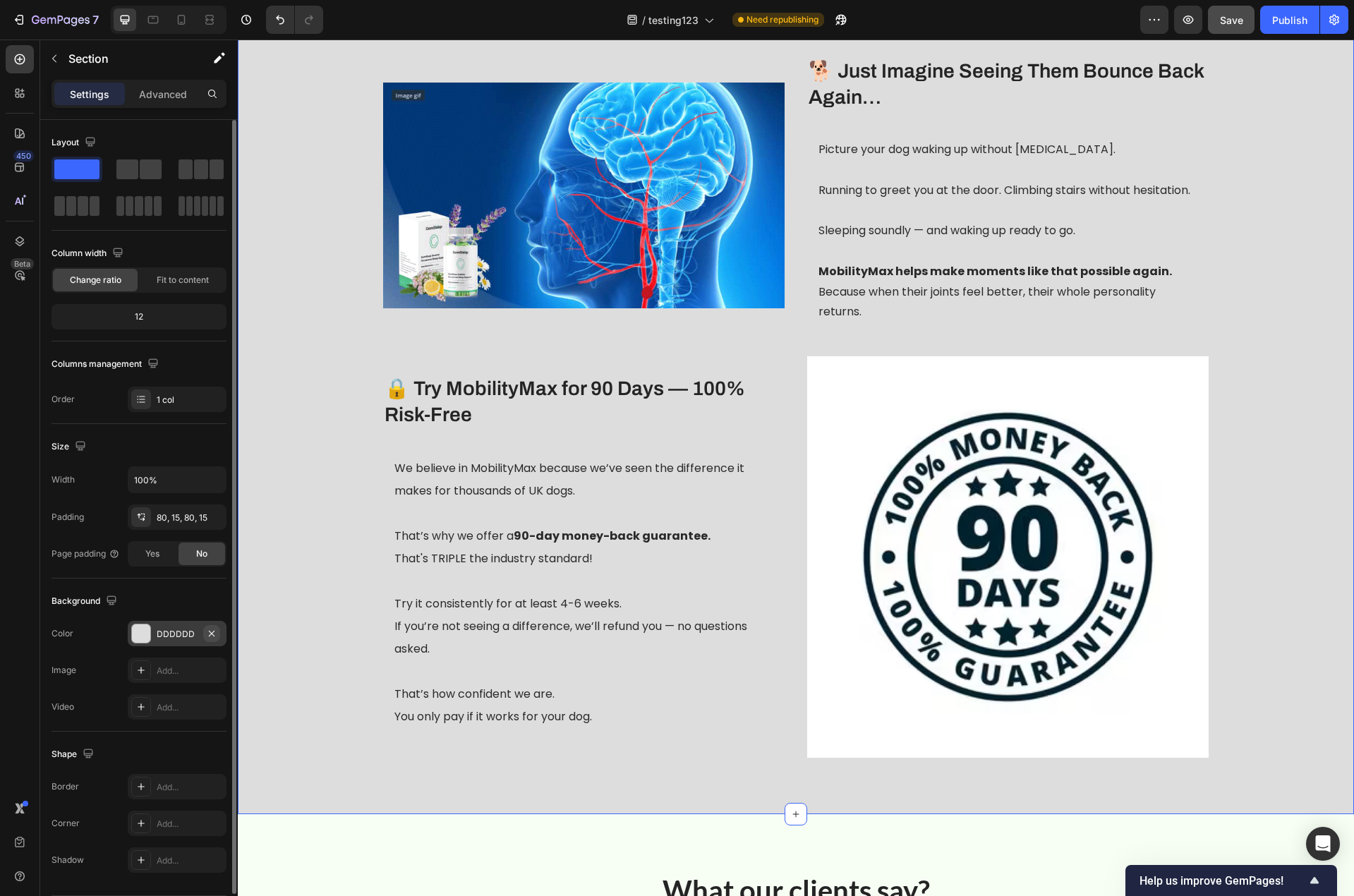
click at [211, 632] on icon "button" at bounding box center [212, 633] width 6 height 6
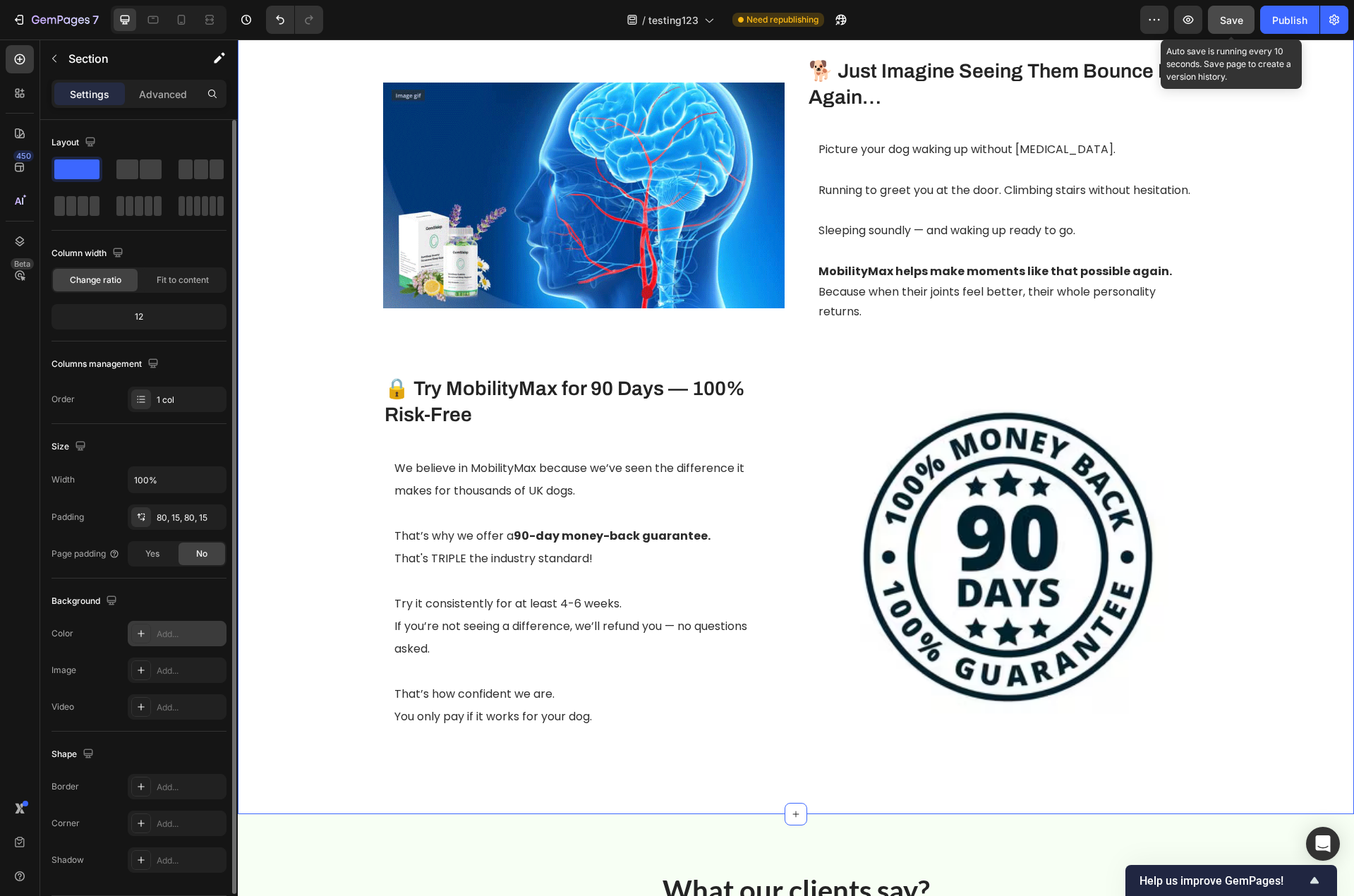
click at [1230, 18] on span "Save" at bounding box center [1231, 20] width 23 height 12
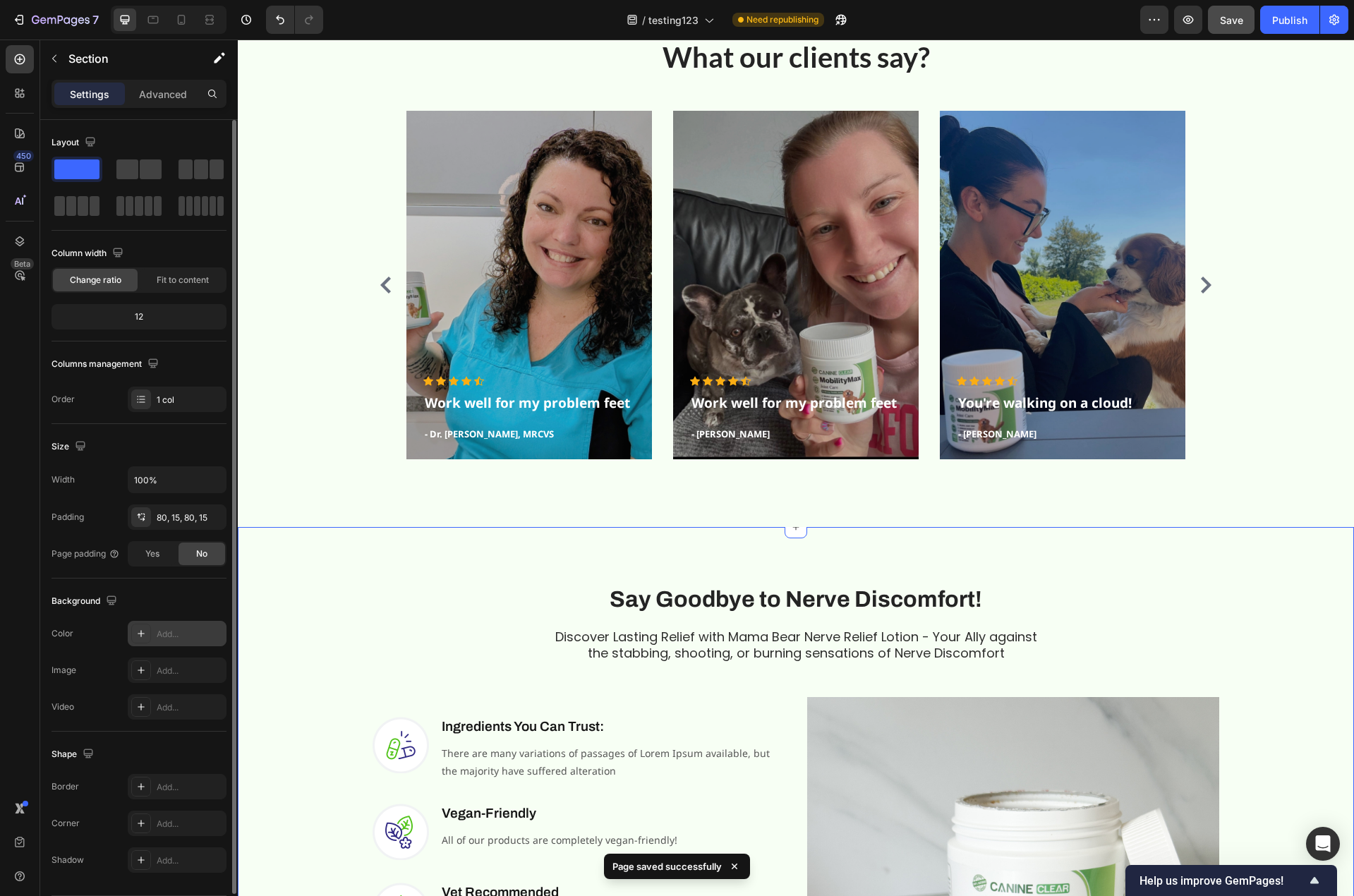
scroll to position [3538, 0]
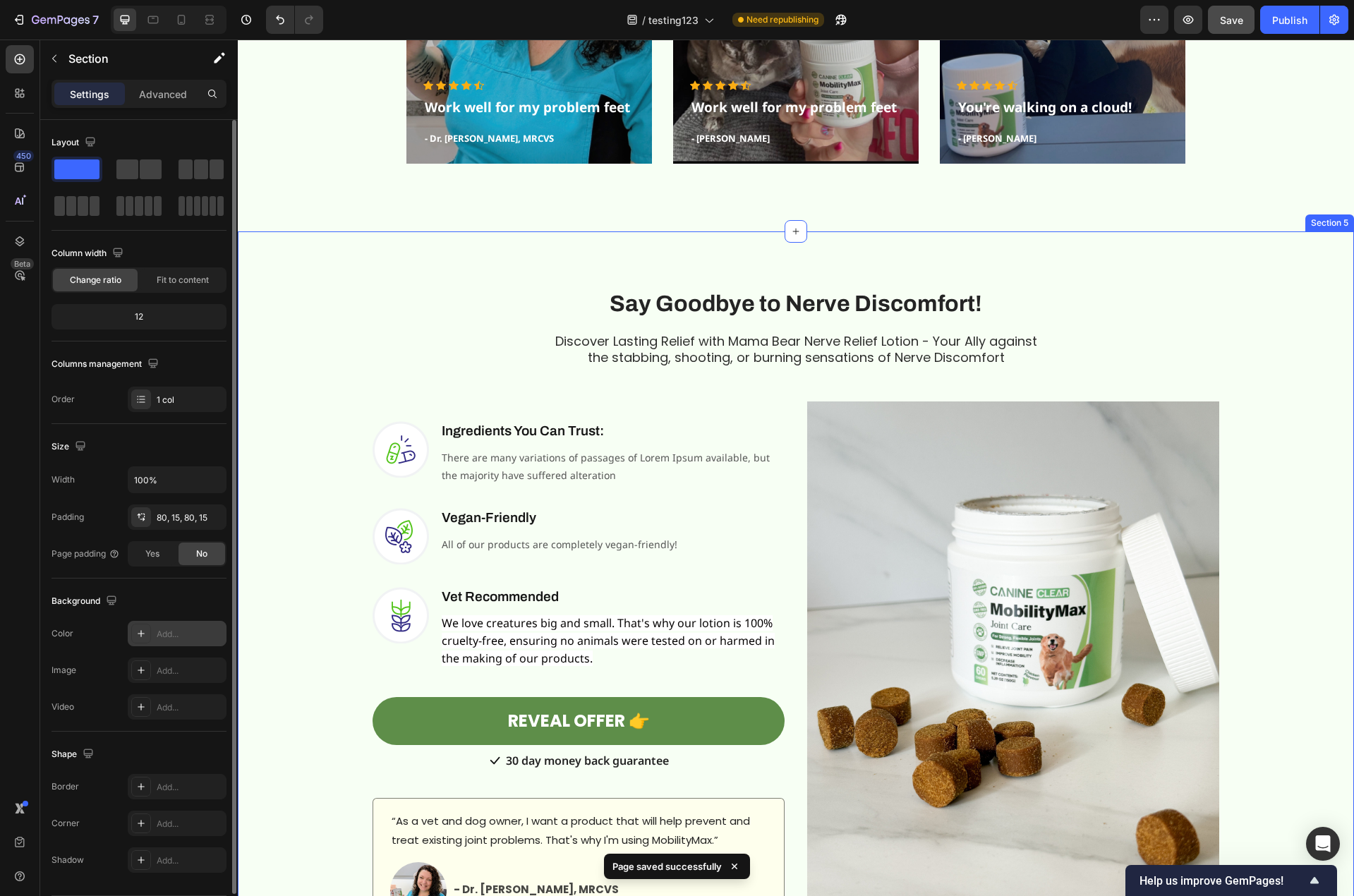
click at [272, 312] on div "Say Goodbye to Nerve Discomfort! Heading Row Discover Lasting Relief with Mama …" at bounding box center [795, 608] width 1095 height 684
click at [214, 634] on icon "button" at bounding box center [212, 634] width 12 height 12
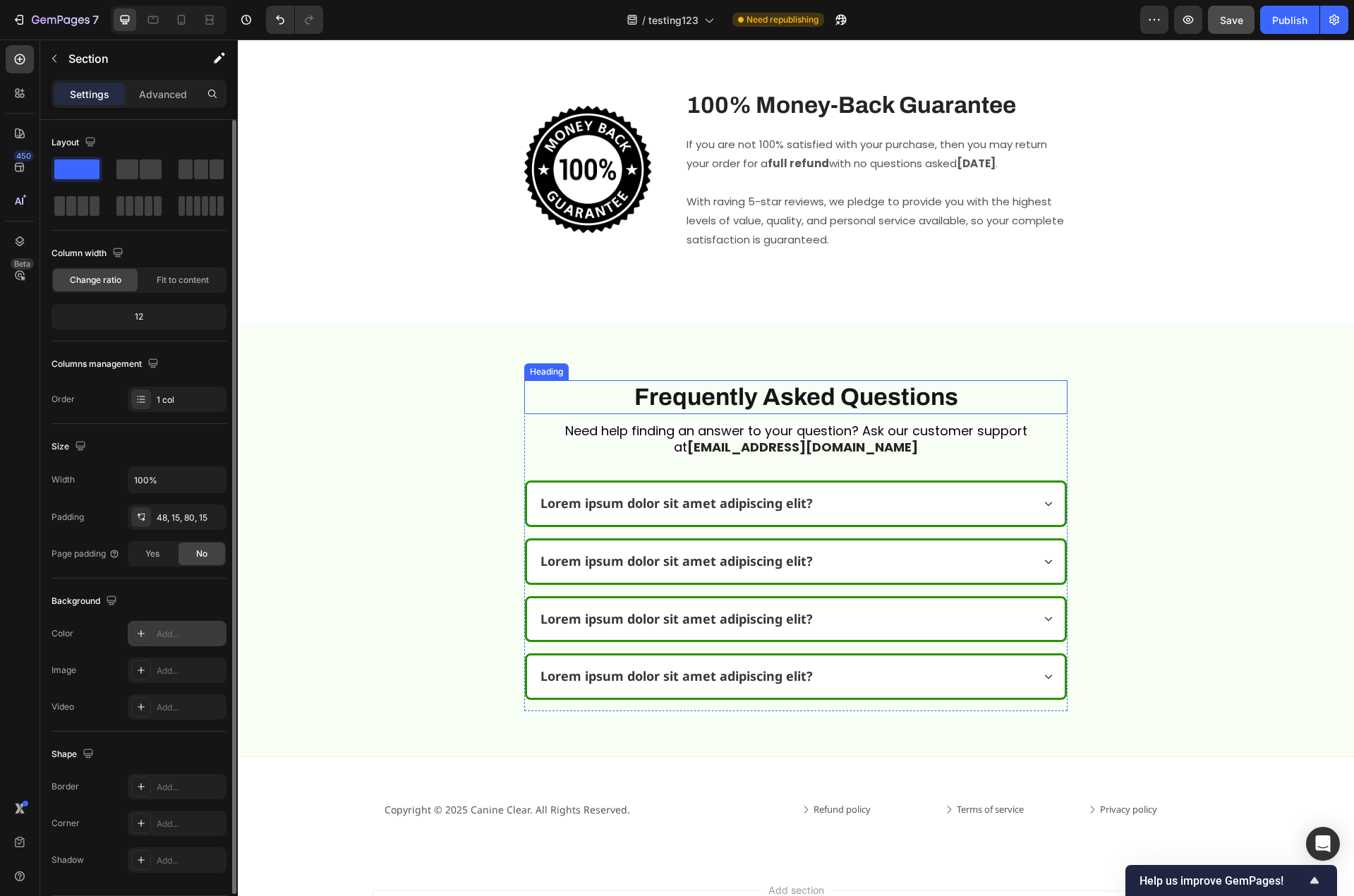
scroll to position [5936, 0]
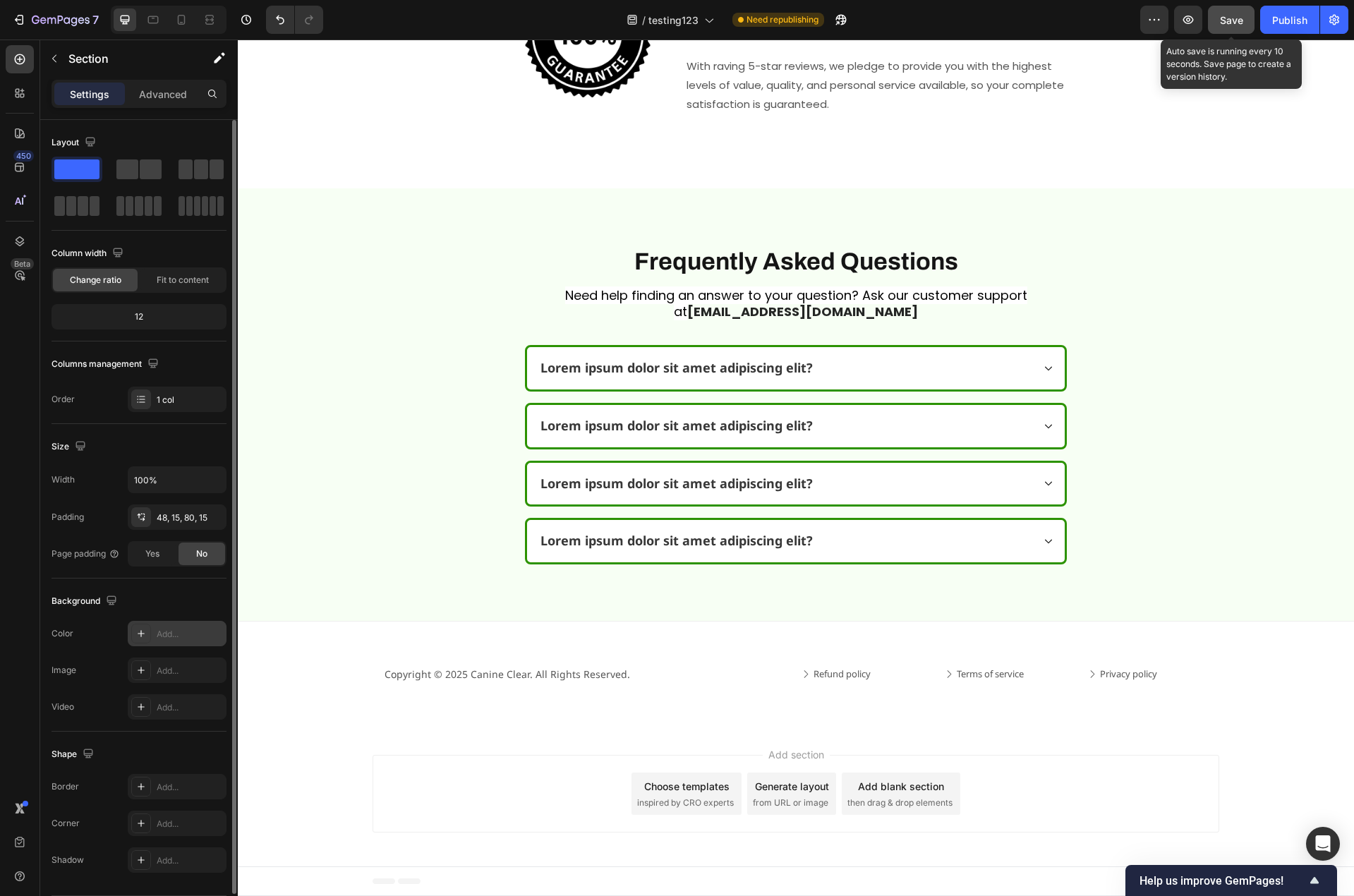
click at [1237, 17] on span "Save" at bounding box center [1231, 20] width 23 height 12
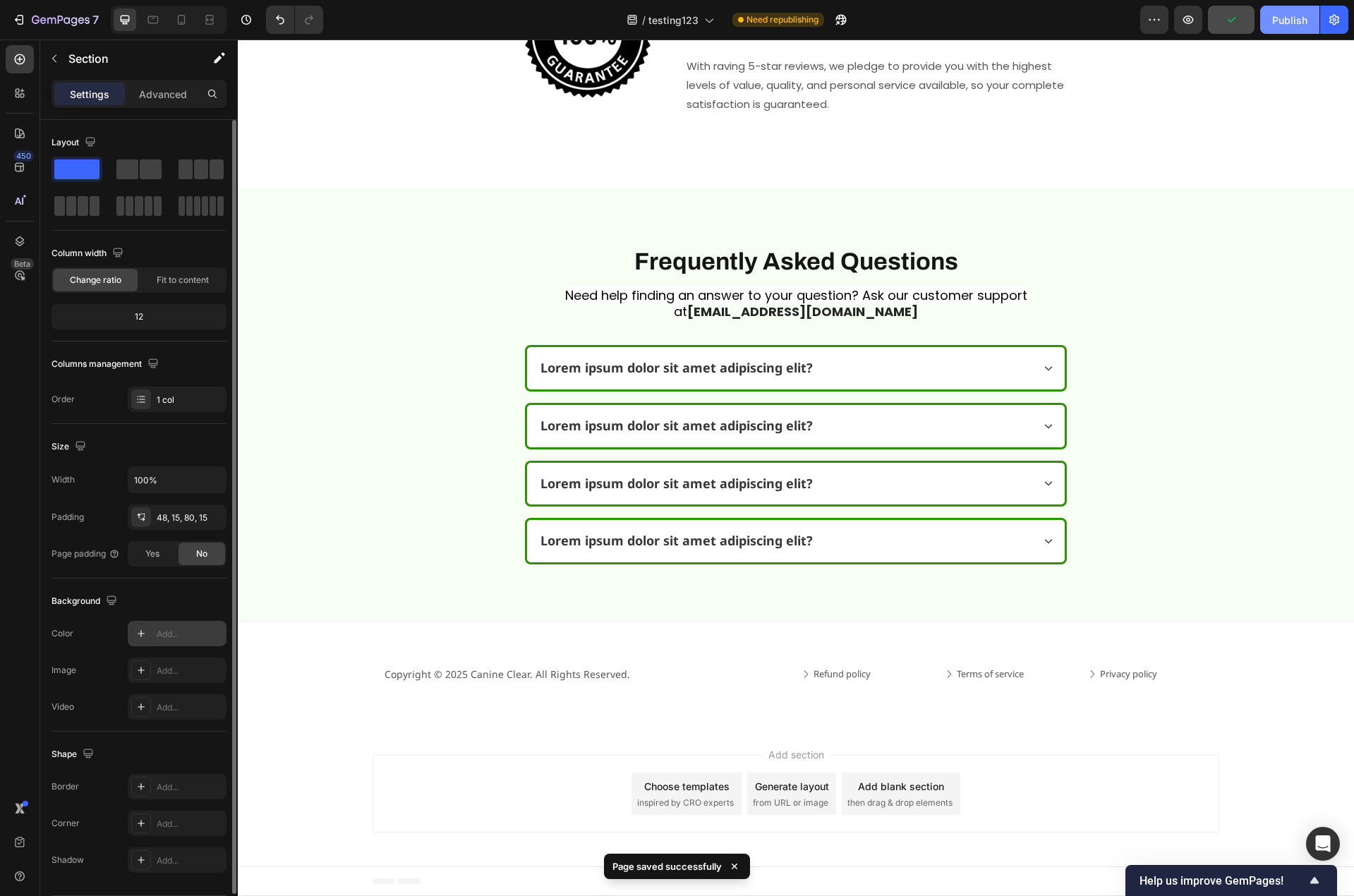
click at [1280, 21] on div "Publish" at bounding box center [1290, 19] width 36 height 14
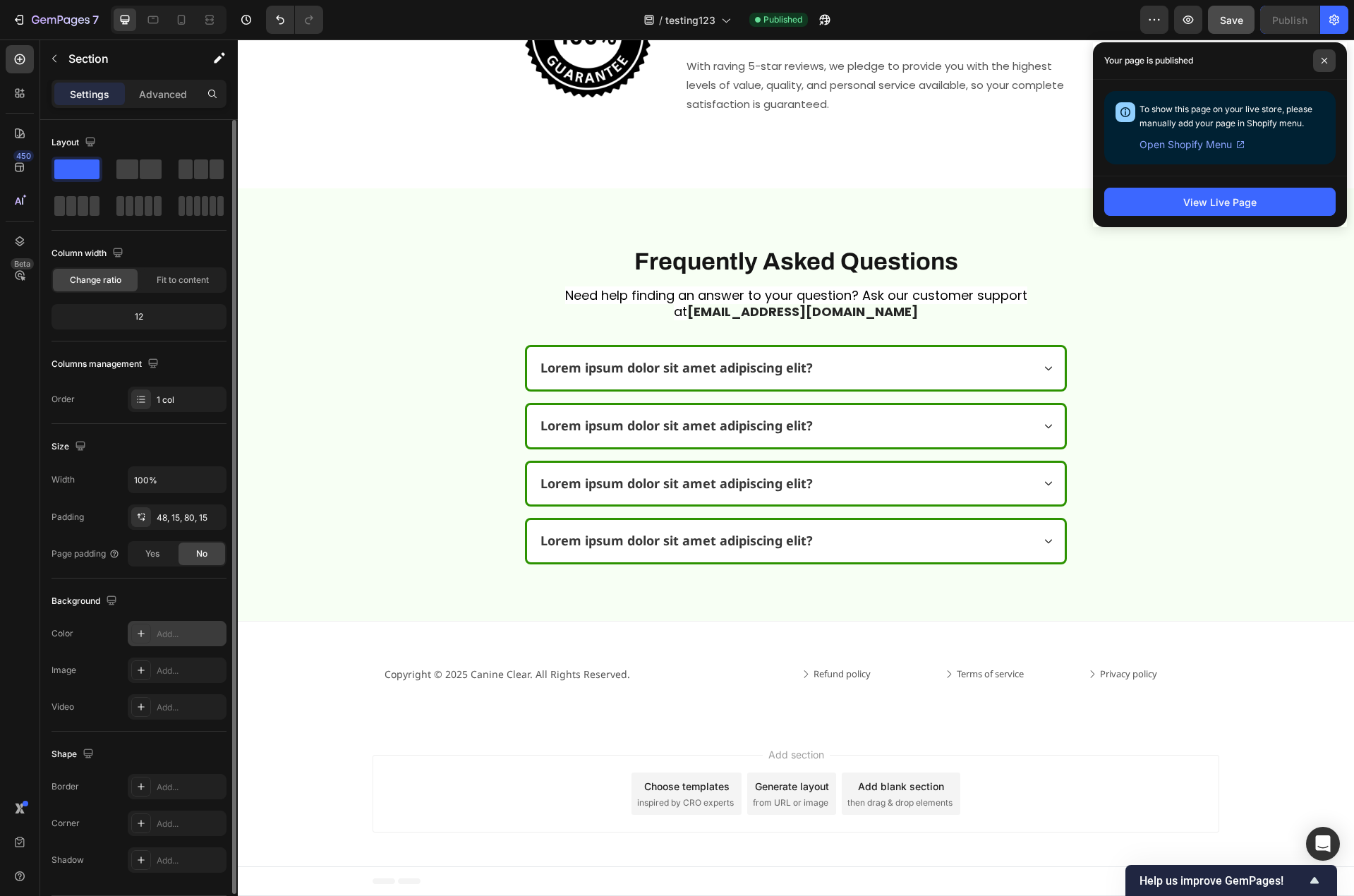
click at [1322, 62] on icon at bounding box center [1323, 60] width 7 height 7
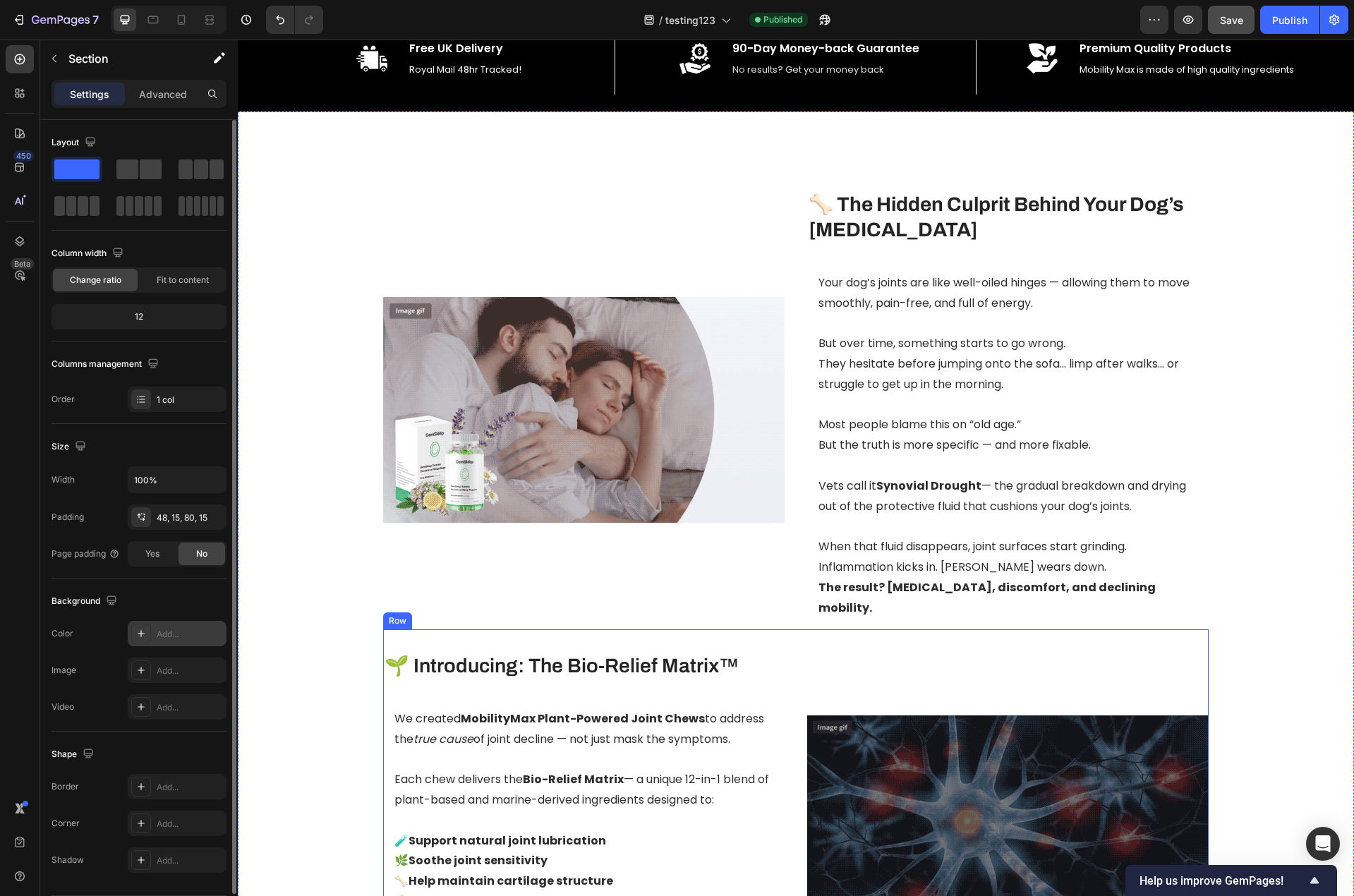
scroll to position [716, 0]
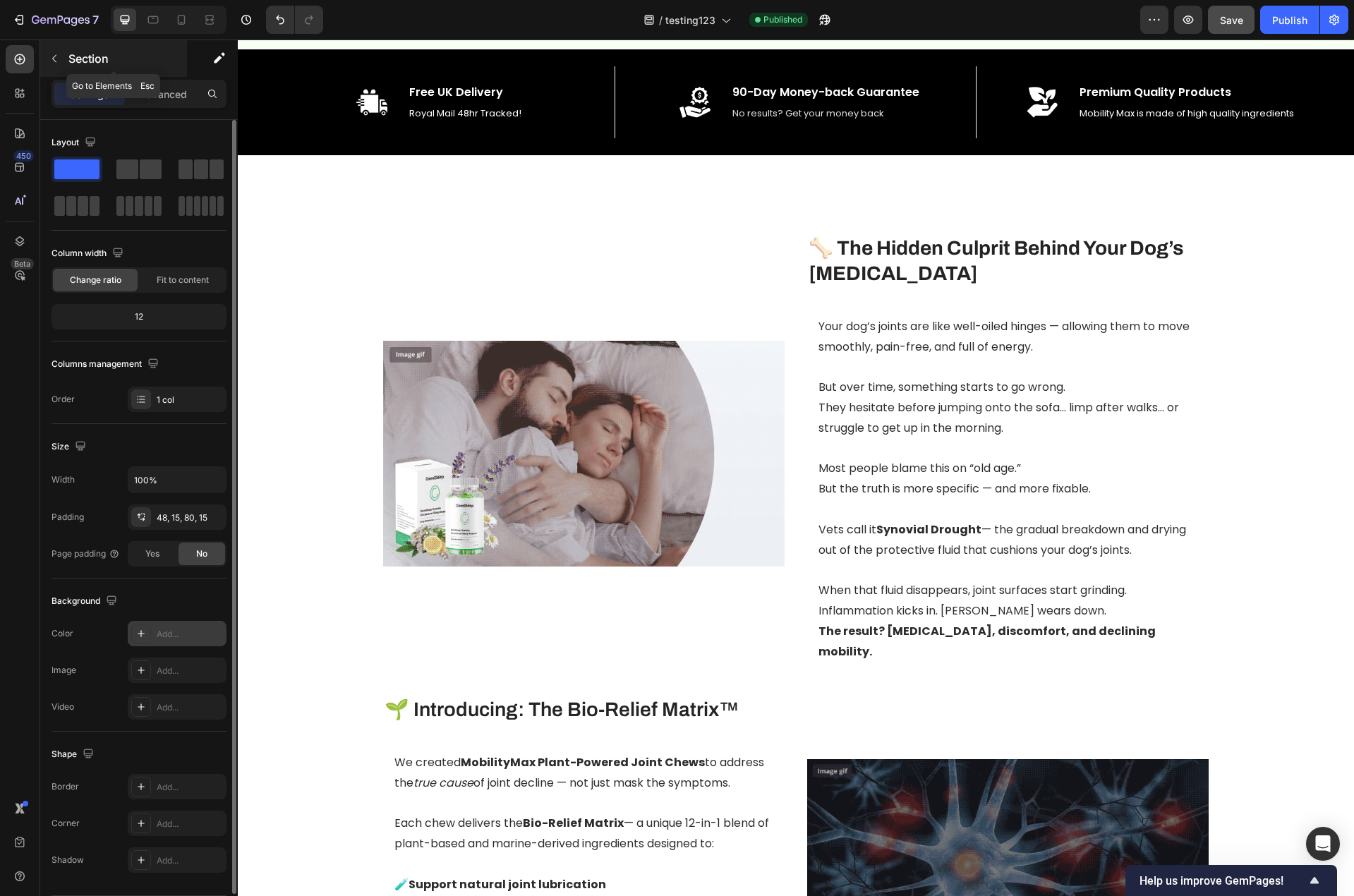
click at [51, 54] on icon "button" at bounding box center [55, 59] width 12 height 12
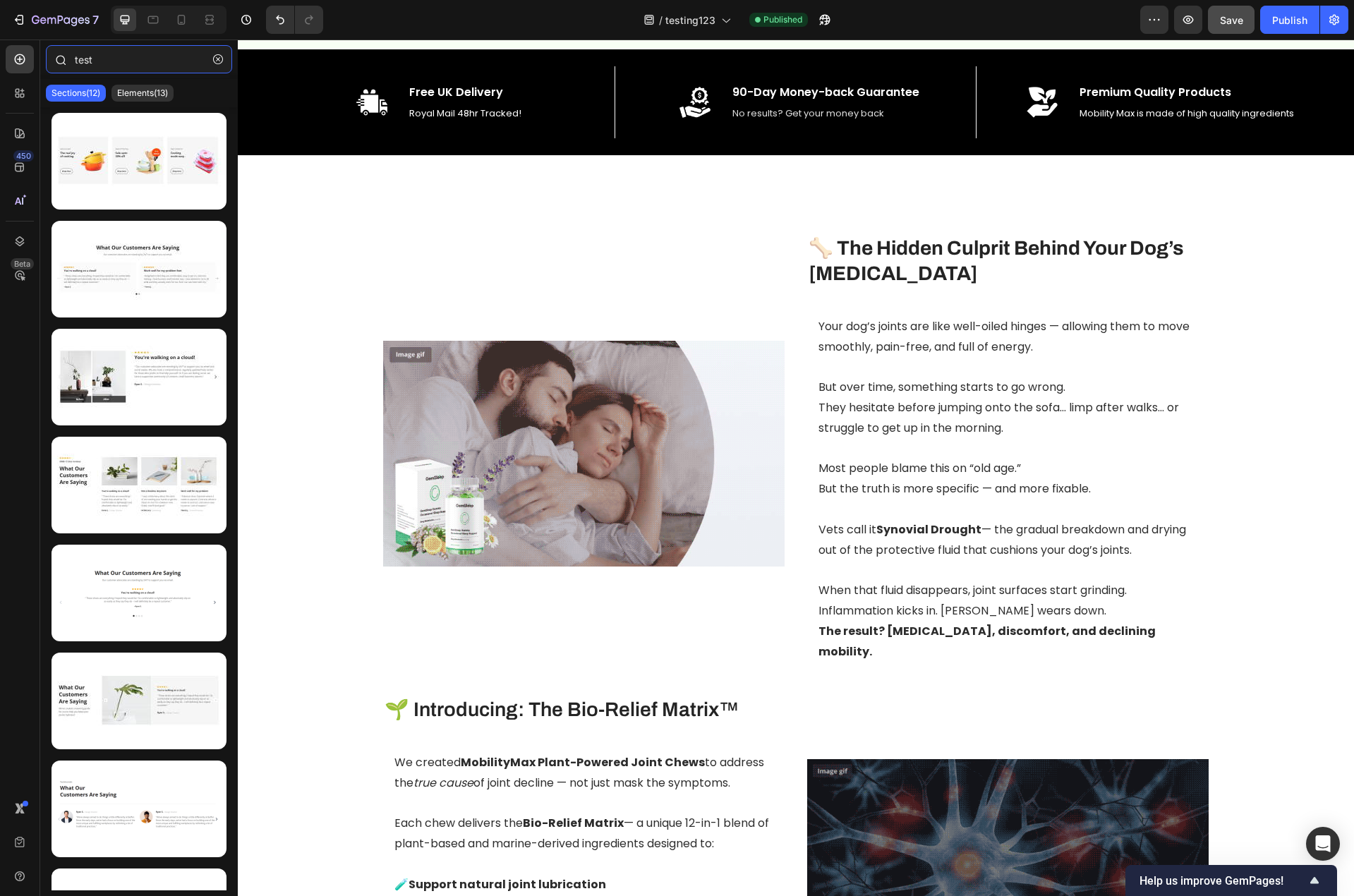
click at [148, 62] on input "test" at bounding box center [139, 59] width 187 height 28
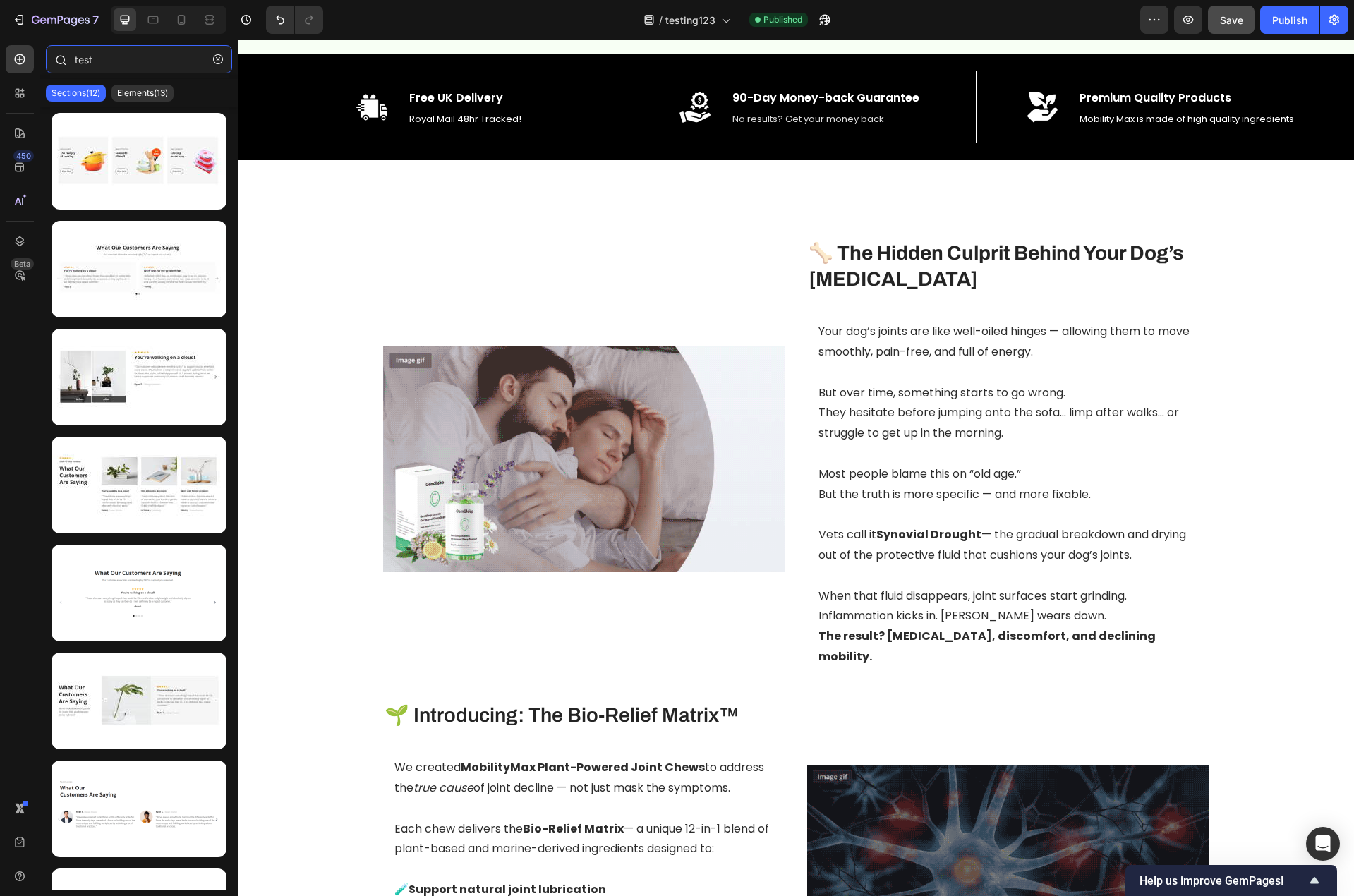
click at [147, 62] on input "test" at bounding box center [139, 59] width 187 height 28
click at [147, 60] on input "test" at bounding box center [139, 59] width 187 height 28
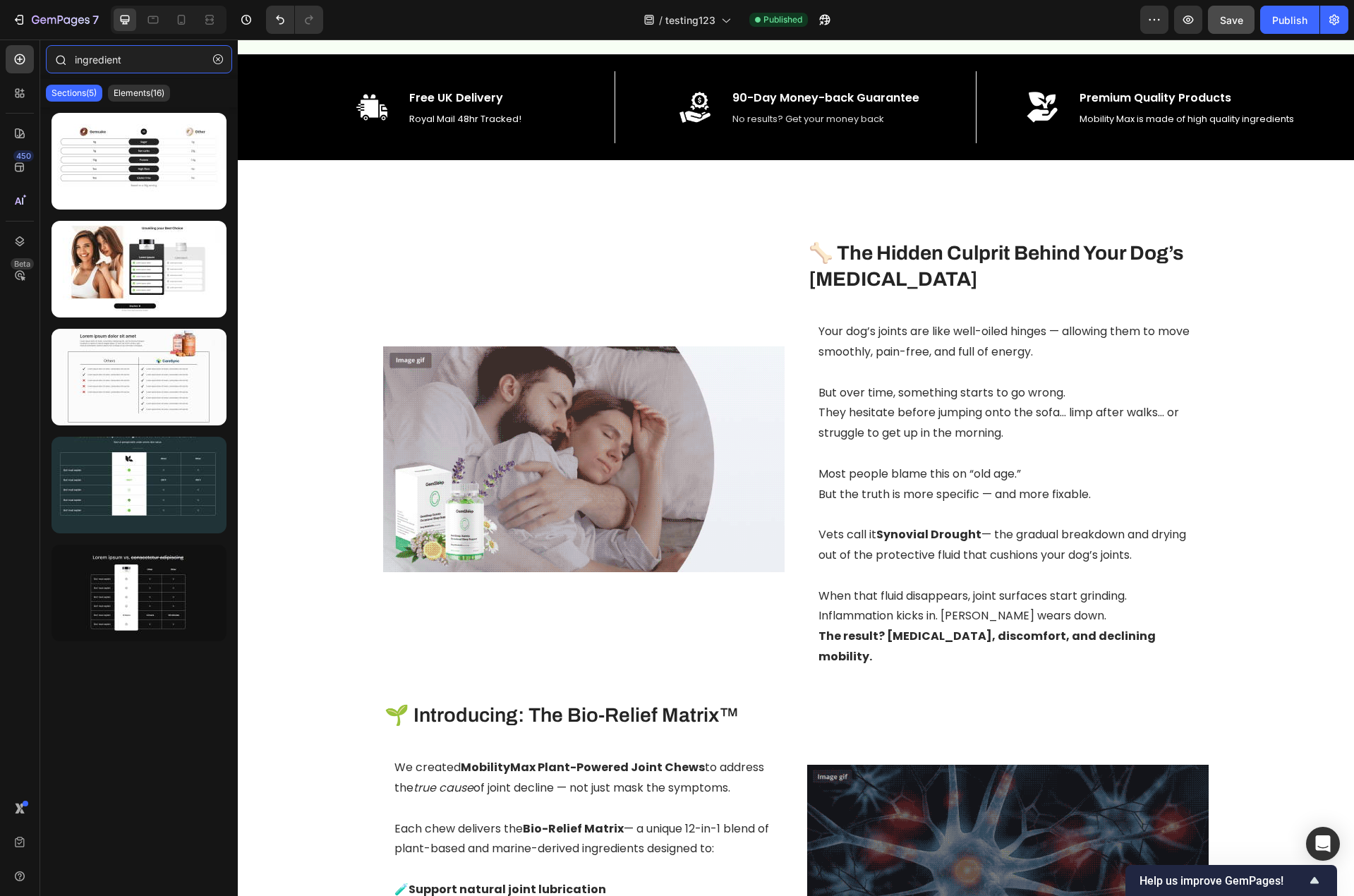
click at [89, 55] on input "ingredient" at bounding box center [139, 59] width 187 height 28
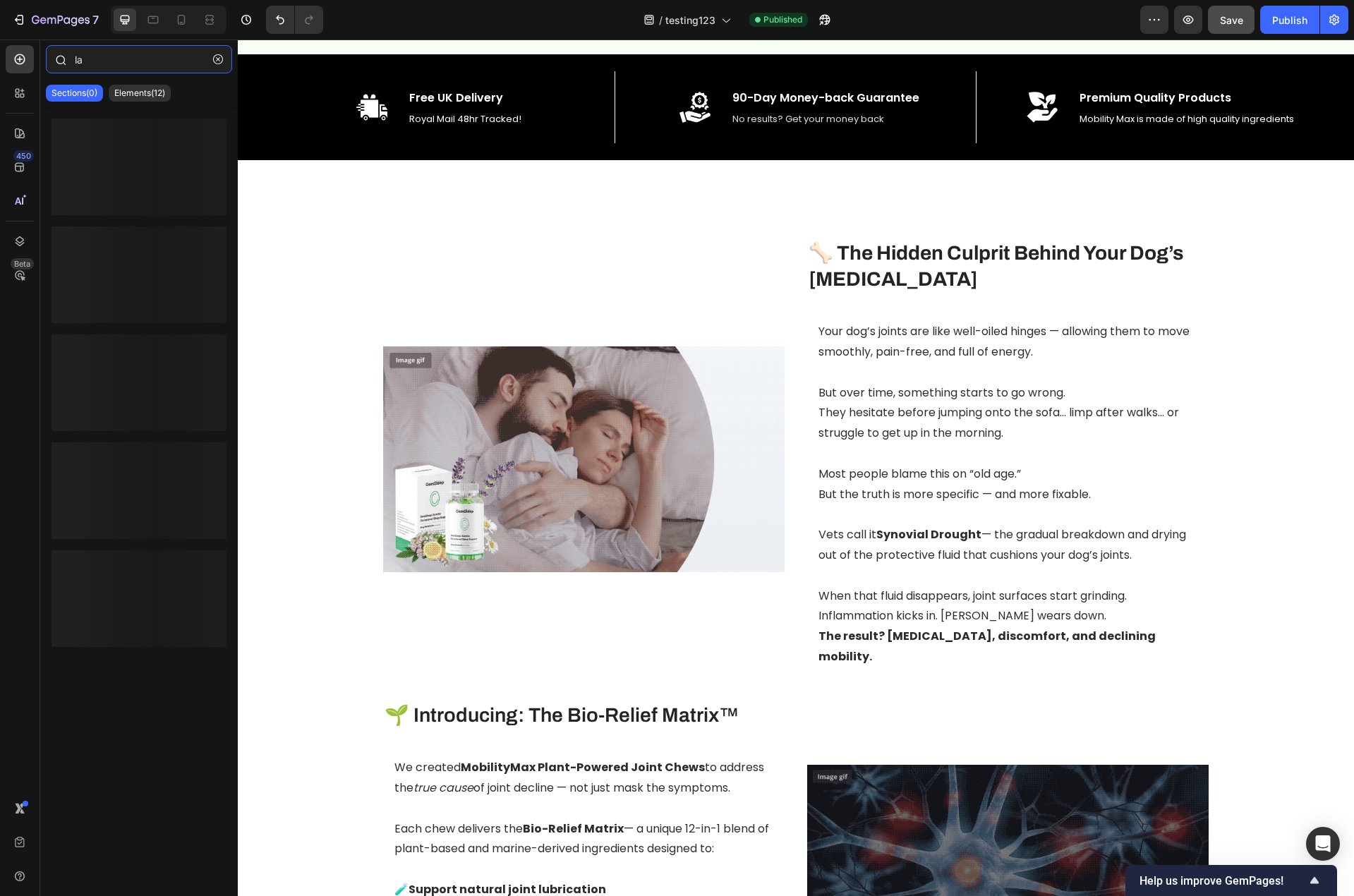
type input "l"
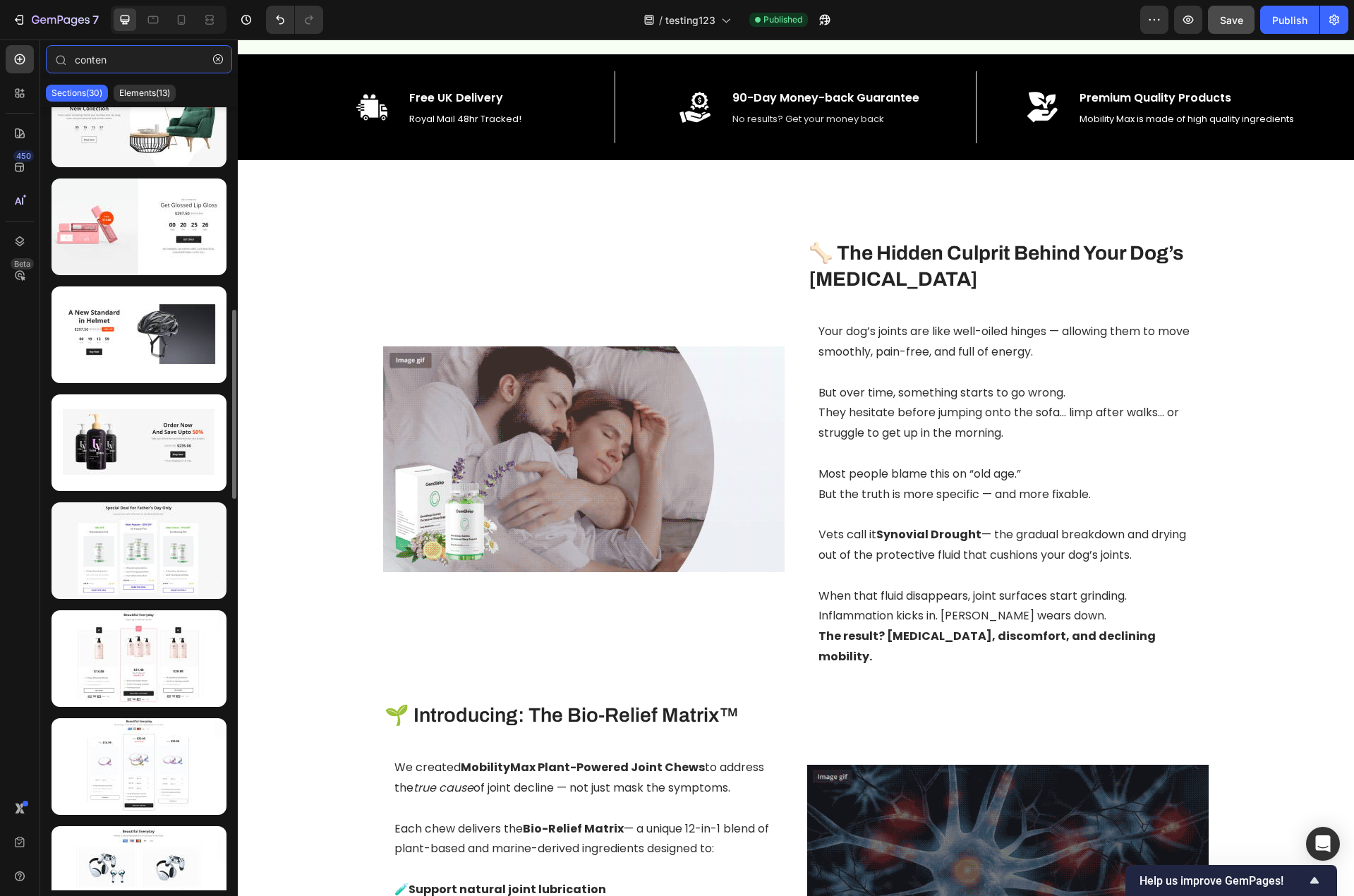
scroll to position [0, 0]
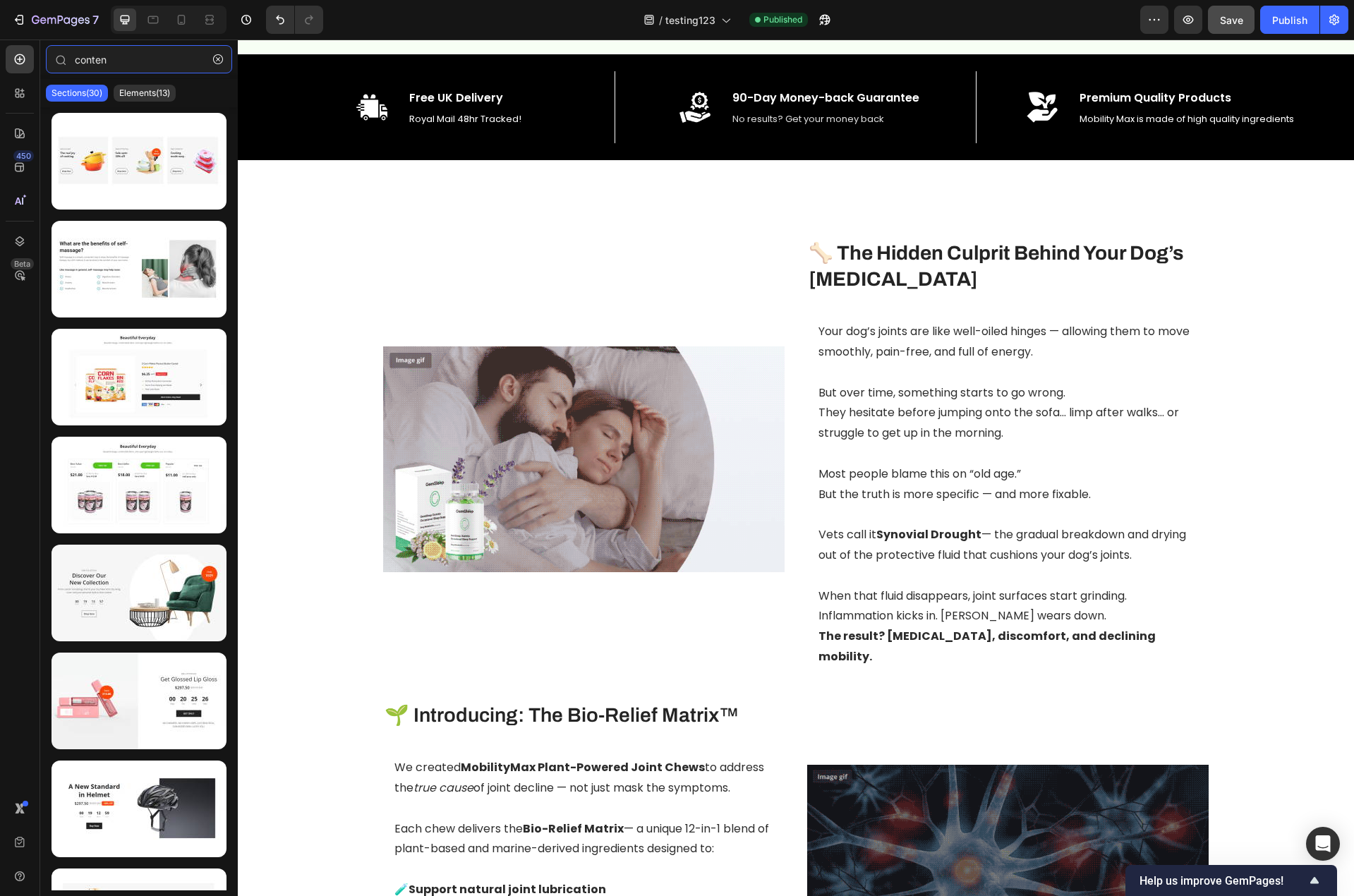
type input "conten"
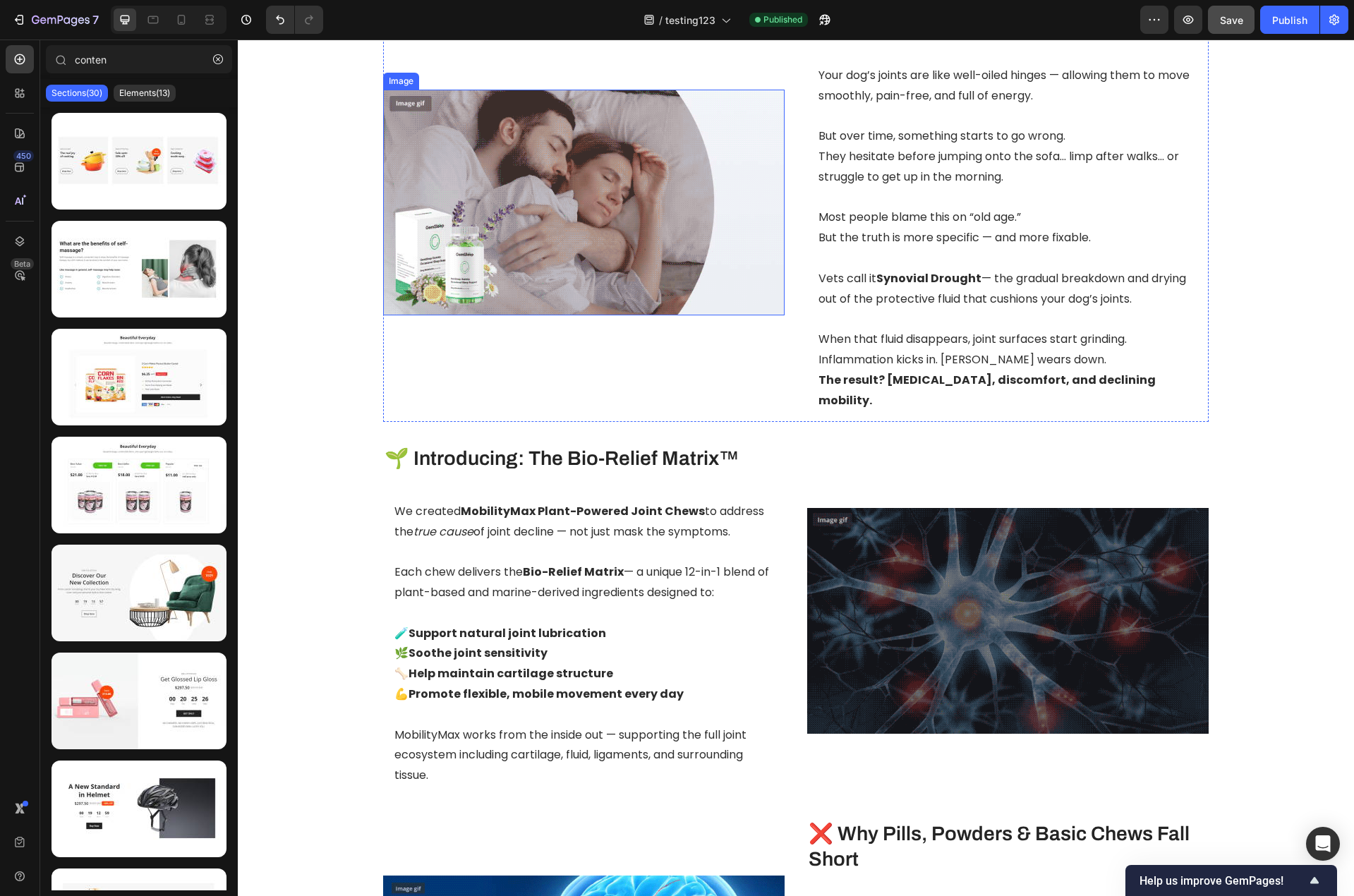
scroll to position [999, 0]
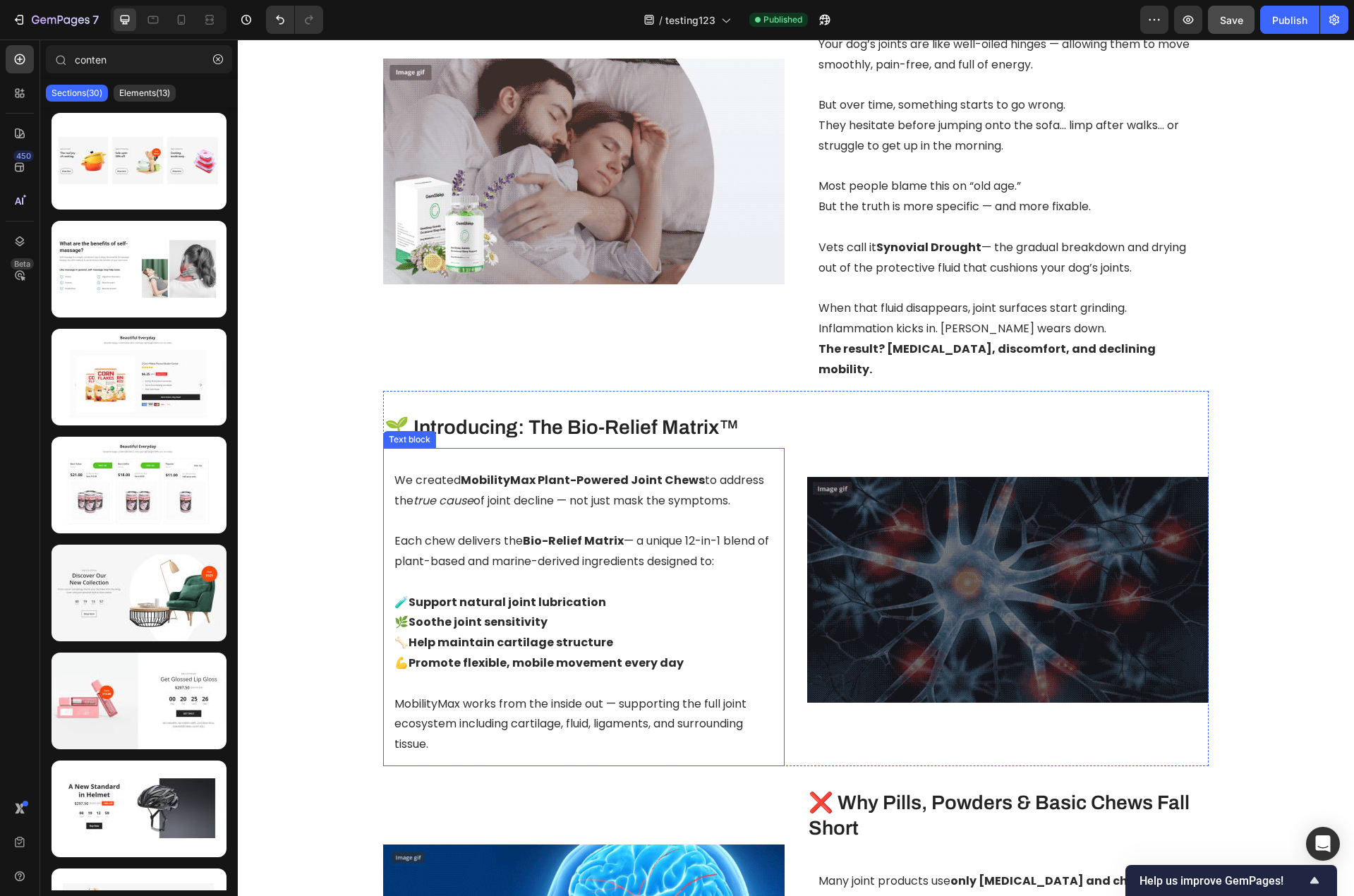
click at [398, 473] on p "We created MobilityMax Plant-Powered Joint Chews to address the true cause of j…" at bounding box center [584, 490] width 379 height 41
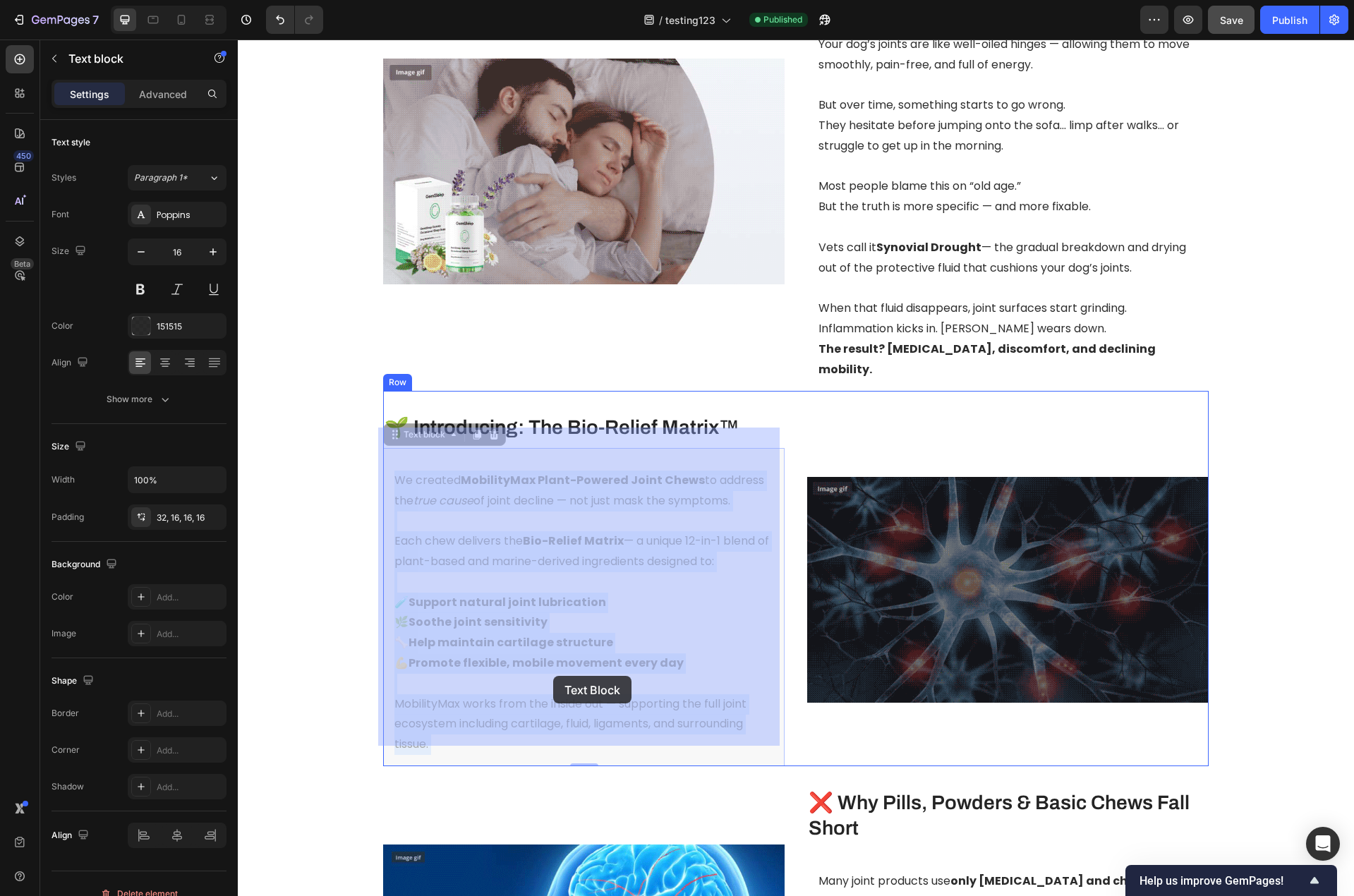
drag, startPoint x: 390, startPoint y: 460, endPoint x: 553, endPoint y: 676, distance: 270.6
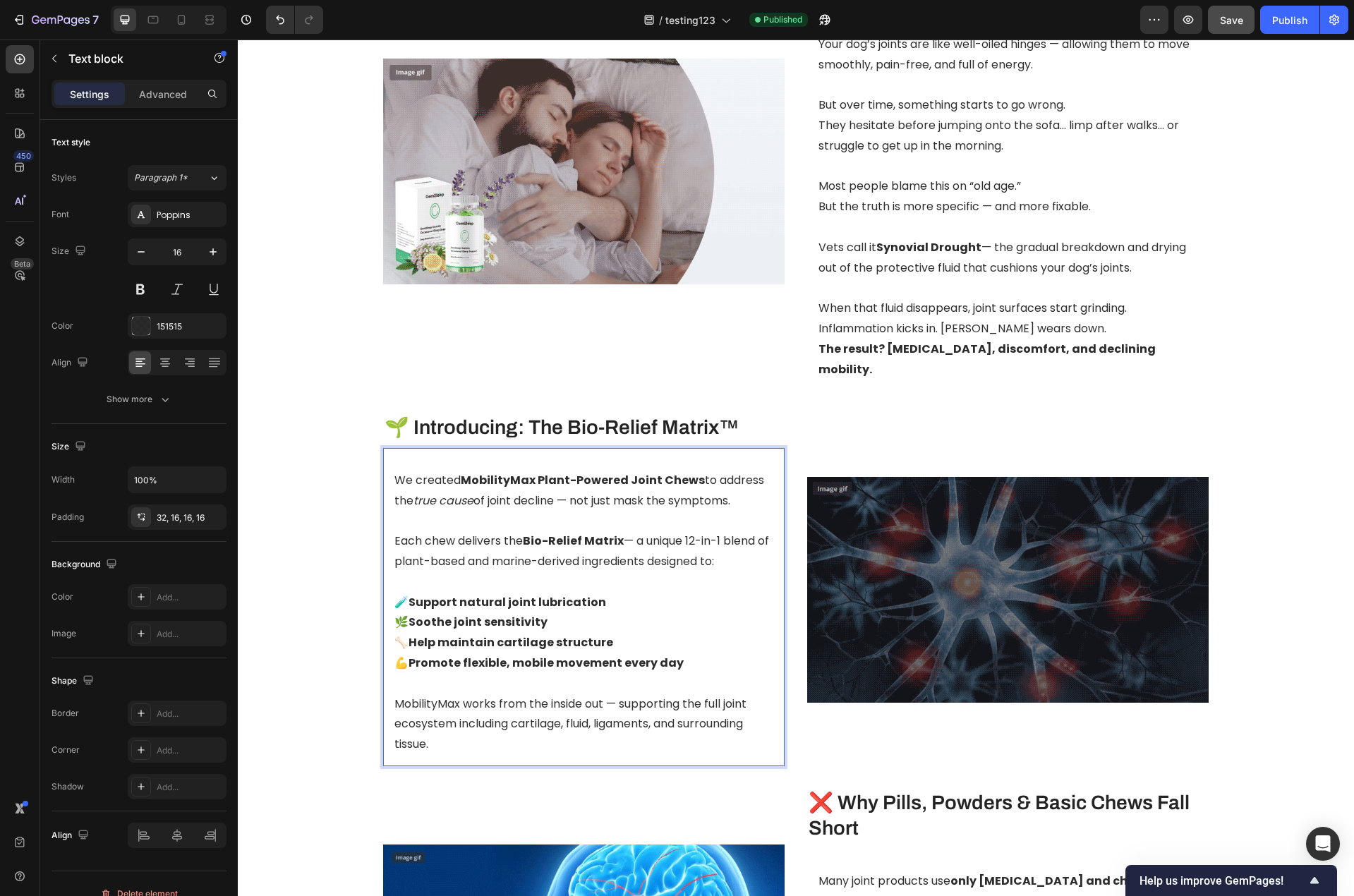
click at [501, 635] on strong "Help maintain cartilage structure" at bounding box center [511, 642] width 205 height 16
click at [500, 635] on strong "Help maintain cartilage structure" at bounding box center [511, 642] width 205 height 16
click at [499, 635] on strong "Help maintain cartilage structure" at bounding box center [511, 642] width 205 height 16
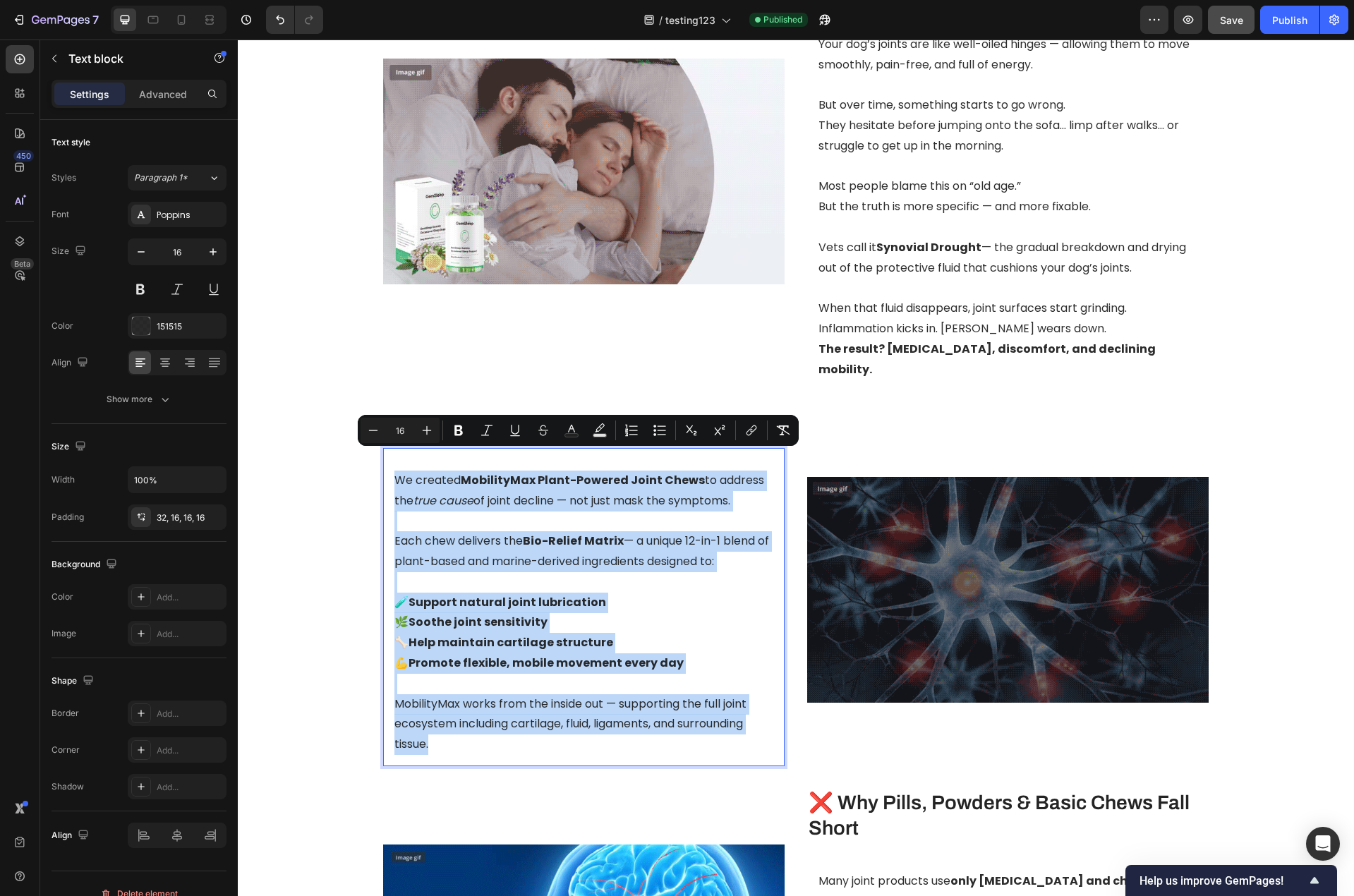
copy div "We created MobilityMax Plant-Powered Joint Chews to address the true cause of j…"
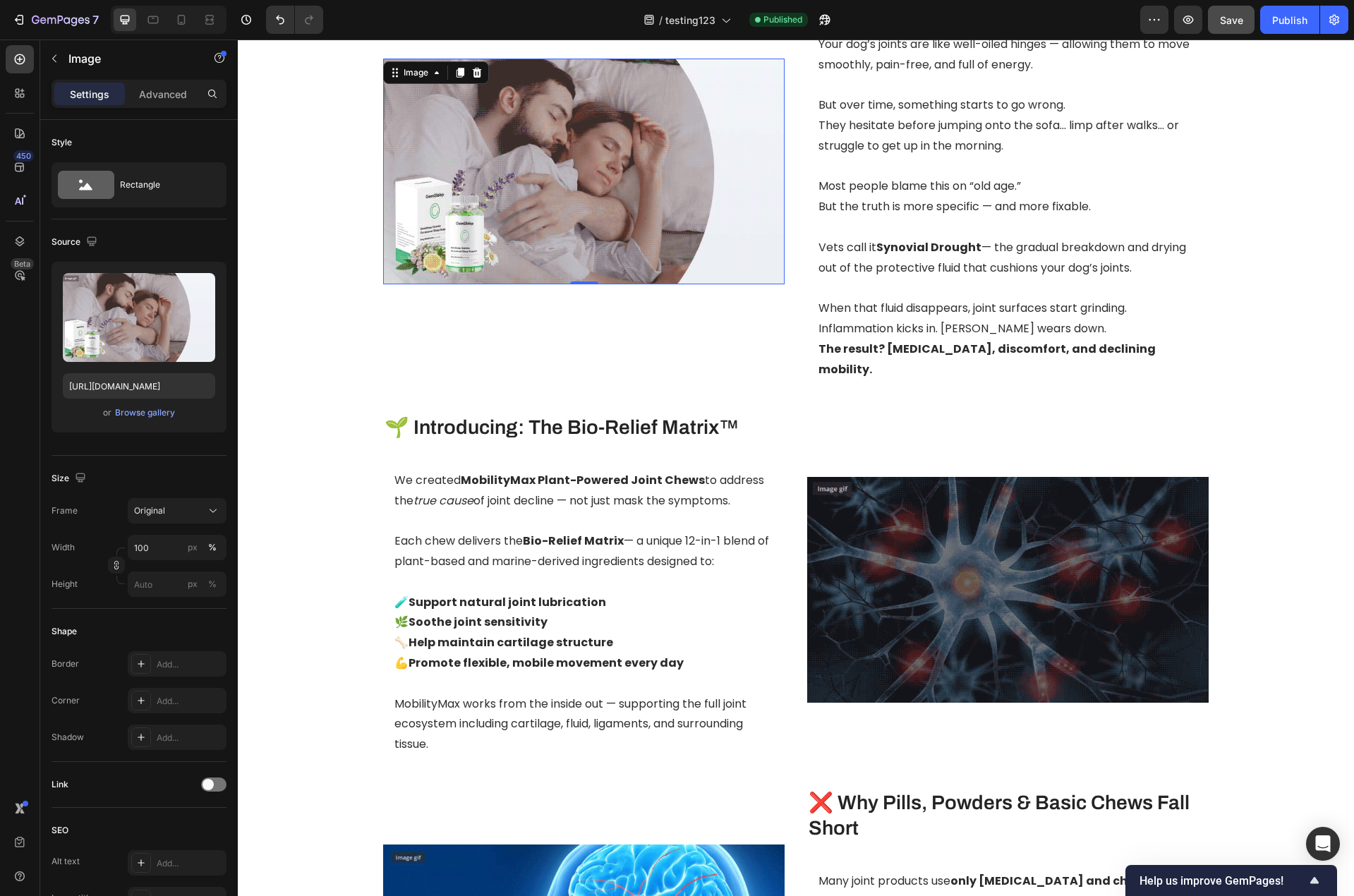
click at [552, 180] on img at bounding box center [583, 171] width 401 height 226
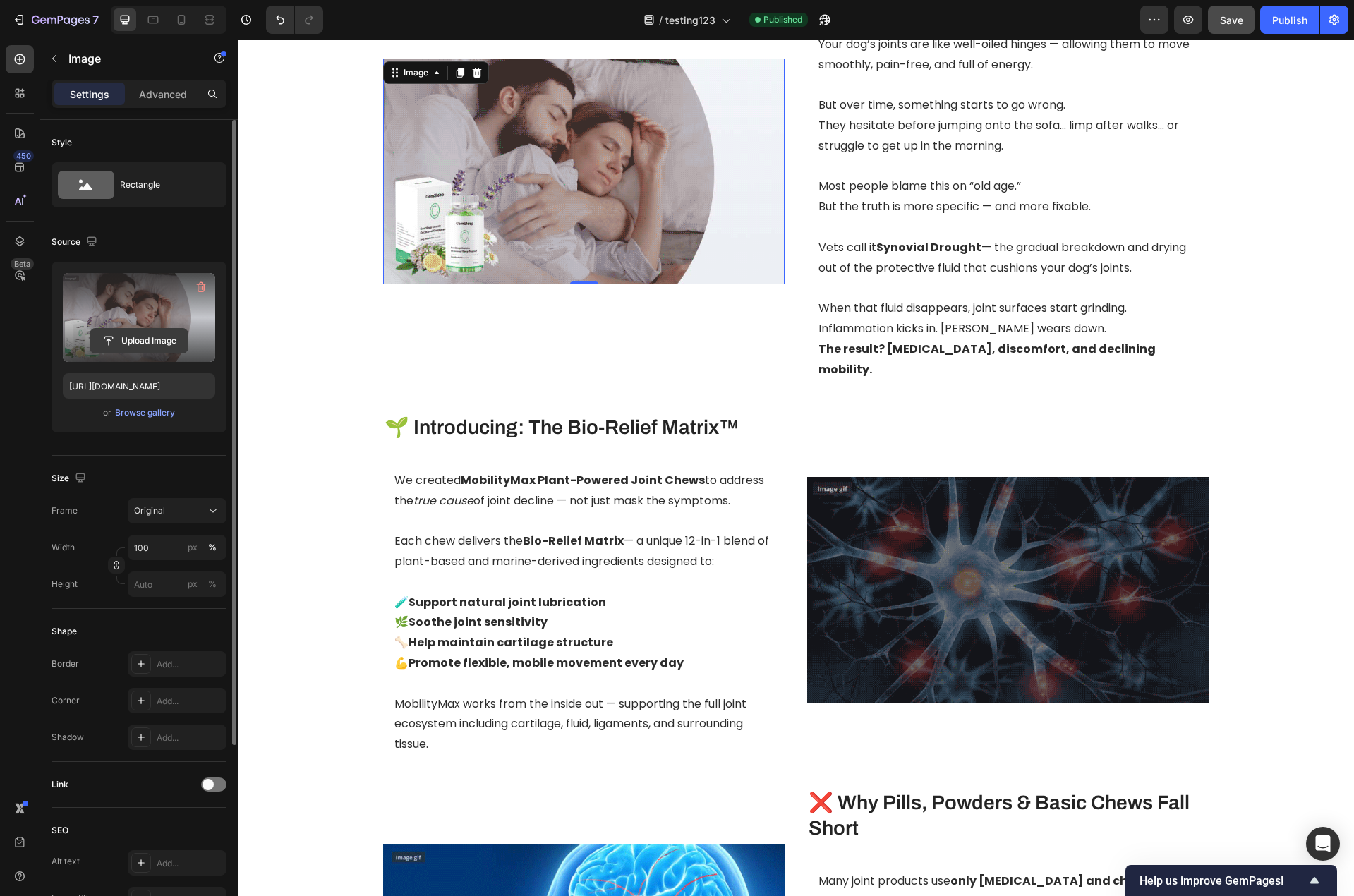
click at [132, 338] on input "file" at bounding box center [138, 340] width 97 height 24
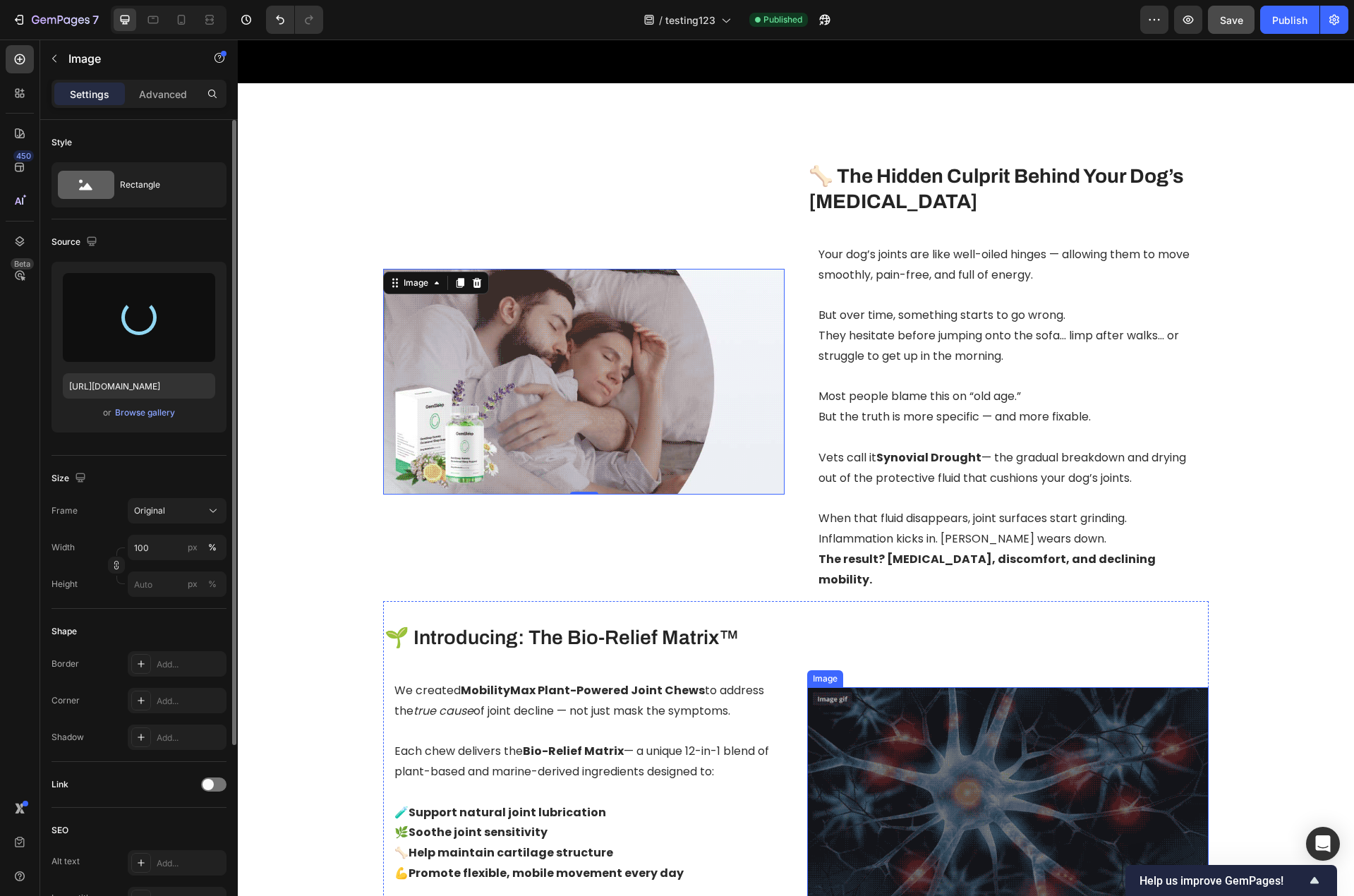
scroll to position [787, 0]
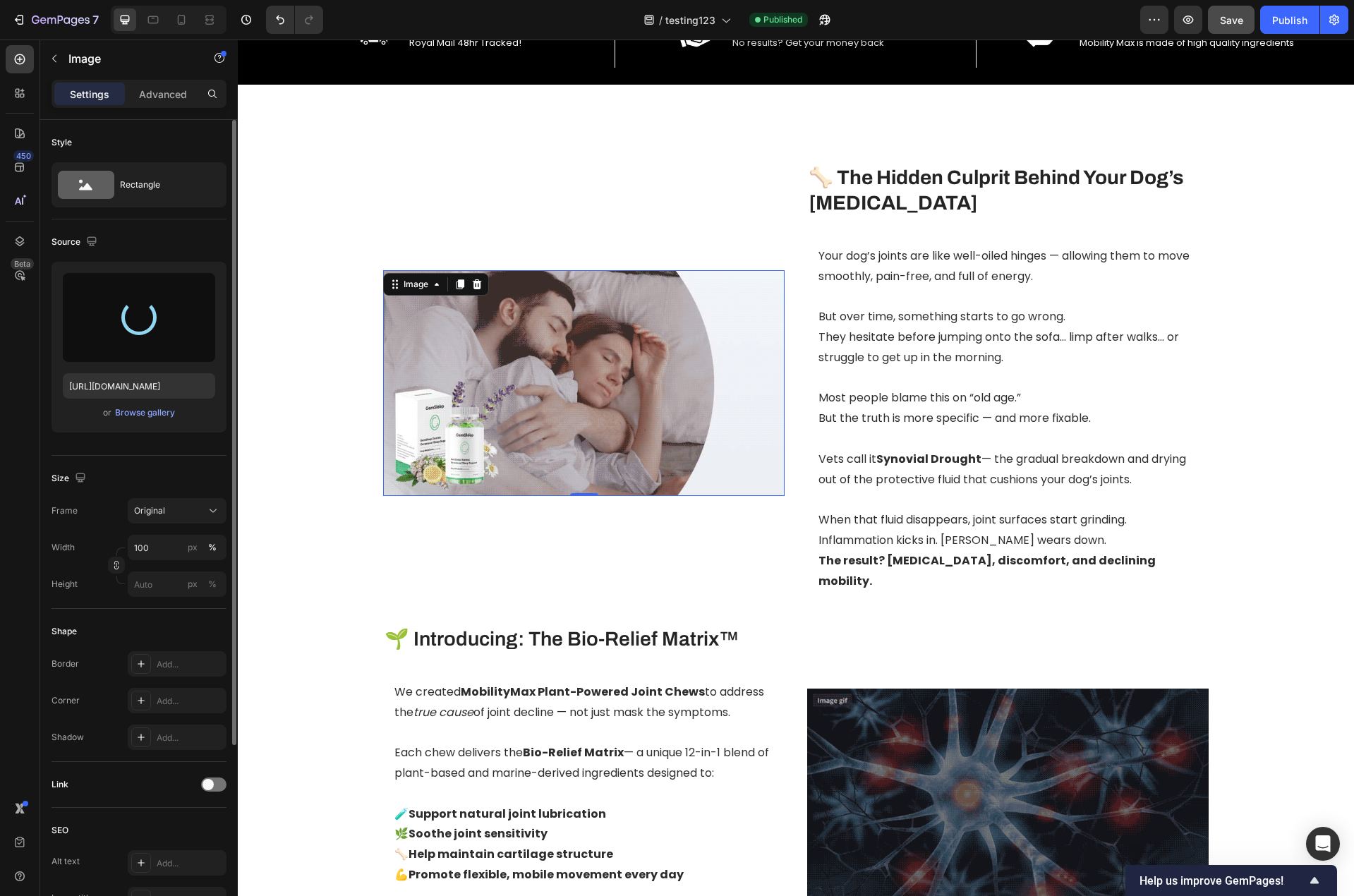
type input "[URL][DOMAIN_NAME]"
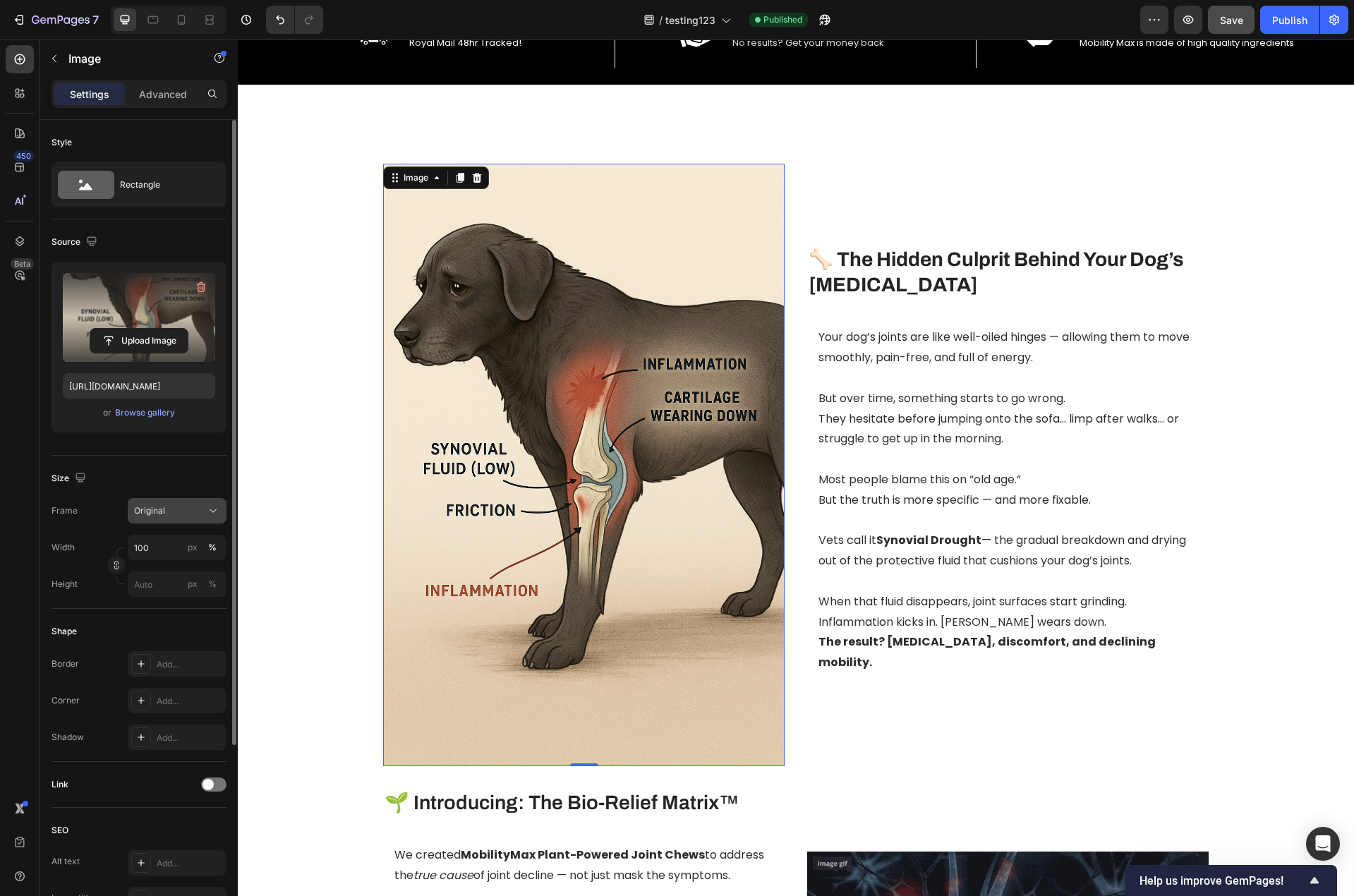
click at [187, 512] on div "Original" at bounding box center [168, 510] width 69 height 12
click at [192, 593] on div "Horizontal" at bounding box center [174, 599] width 82 height 14
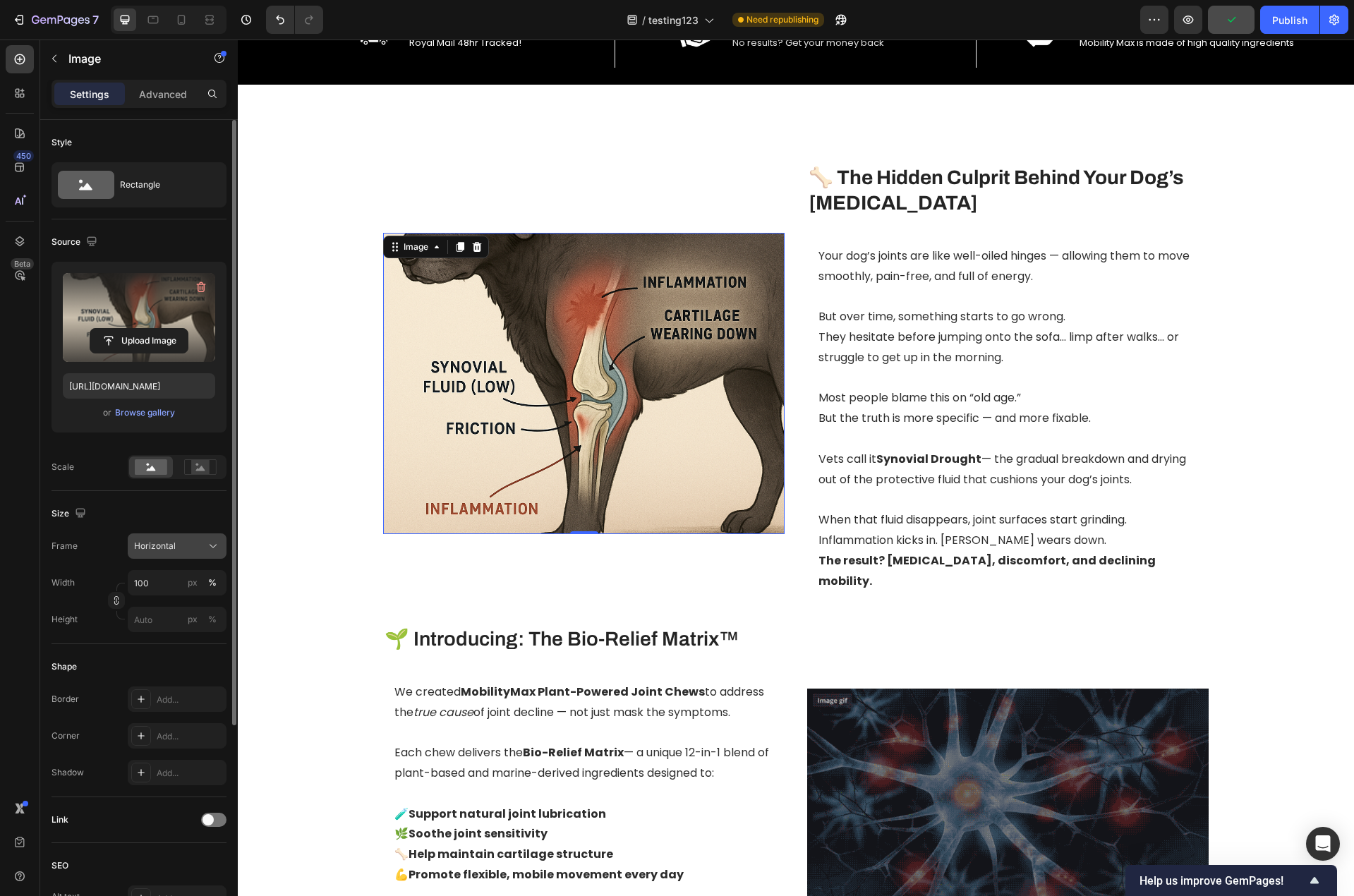
click at [182, 549] on div "Horizontal" at bounding box center [168, 545] width 69 height 12
click at [190, 603] on div "Vertical" at bounding box center [174, 607] width 82 height 14
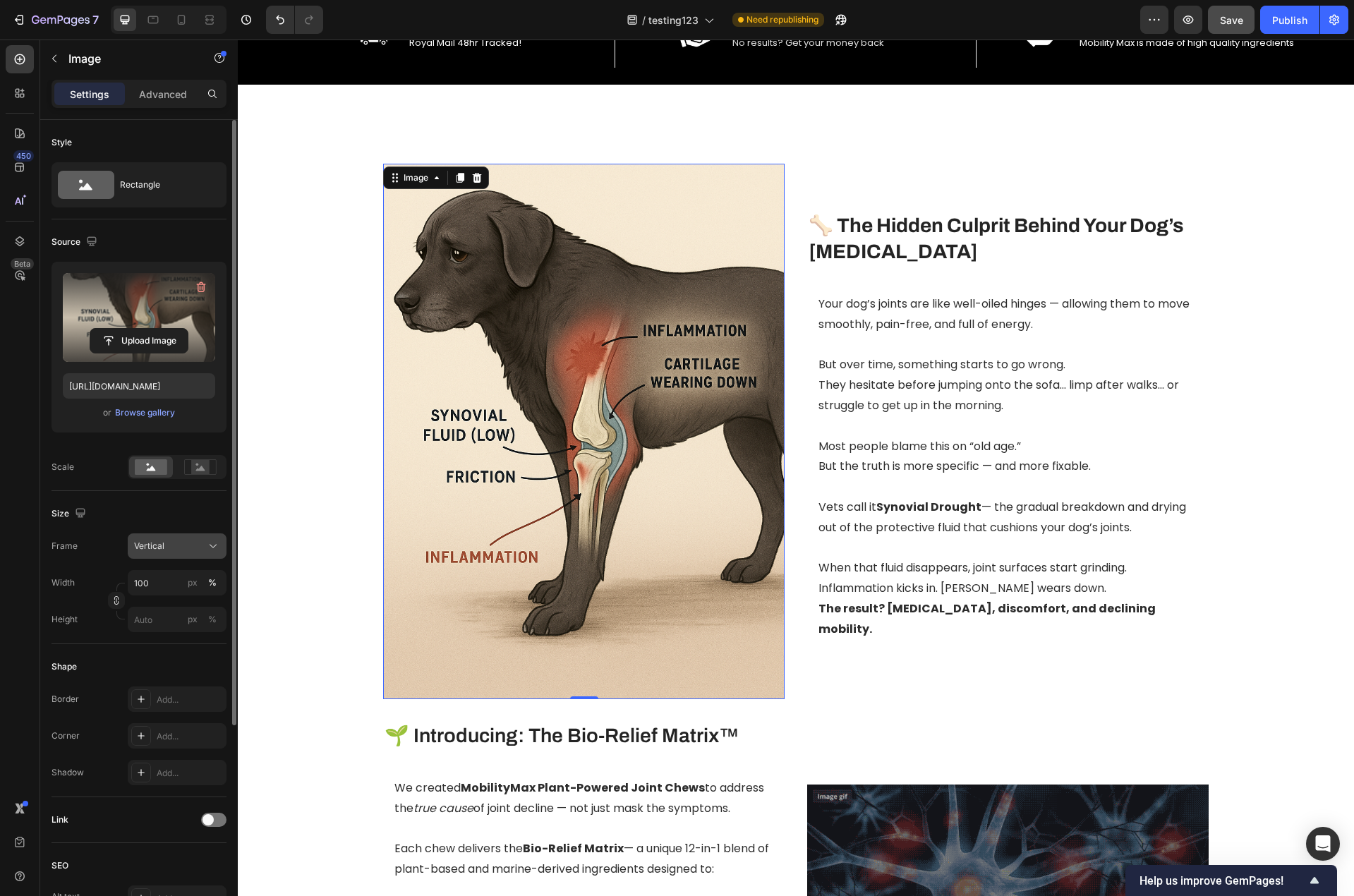
click at [174, 547] on div "Vertical" at bounding box center [168, 545] width 69 height 12
click at [174, 578] on div "Square" at bounding box center [174, 580] width 82 height 14
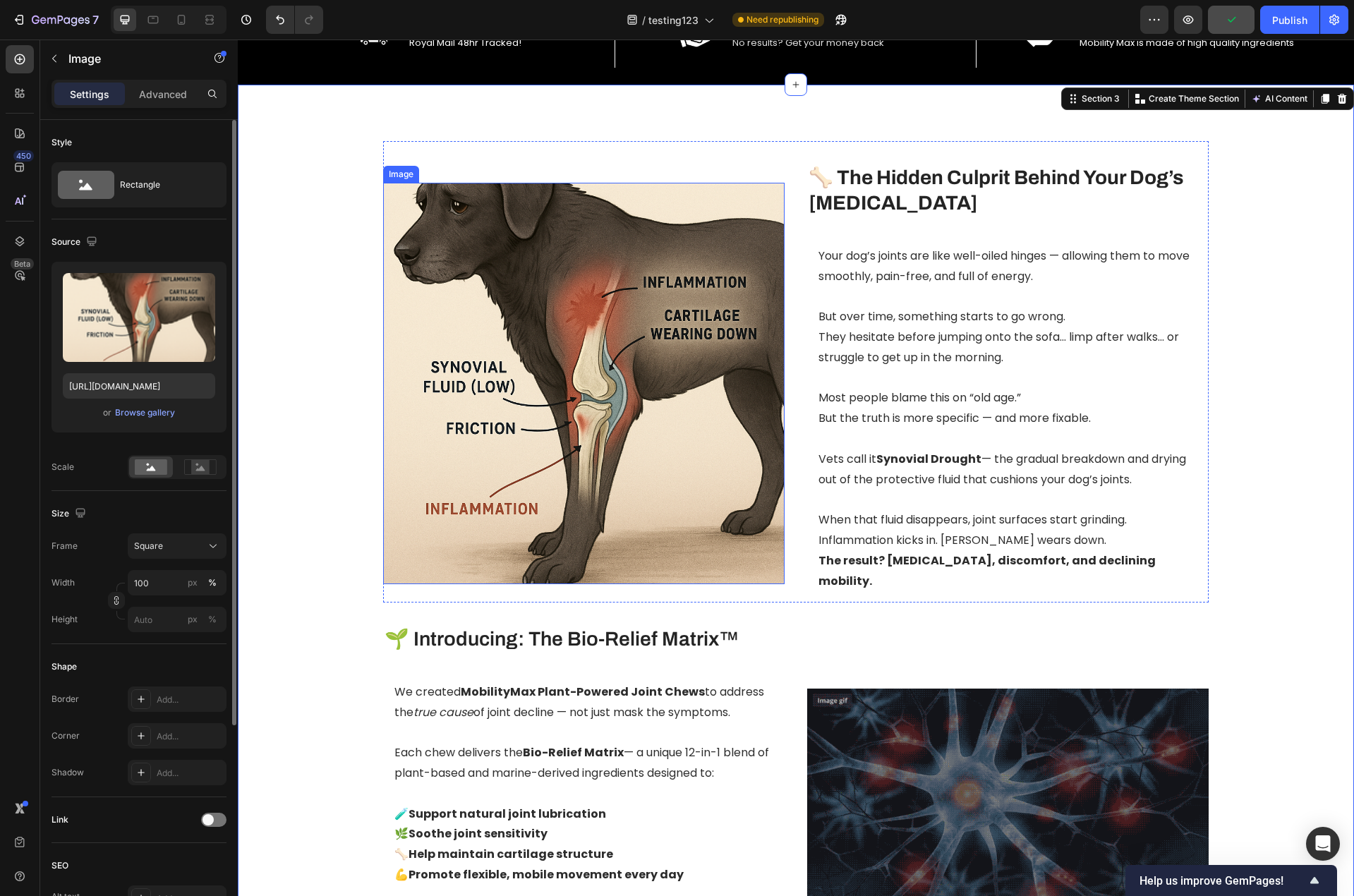
click at [526, 341] on img at bounding box center [583, 383] width 401 height 401
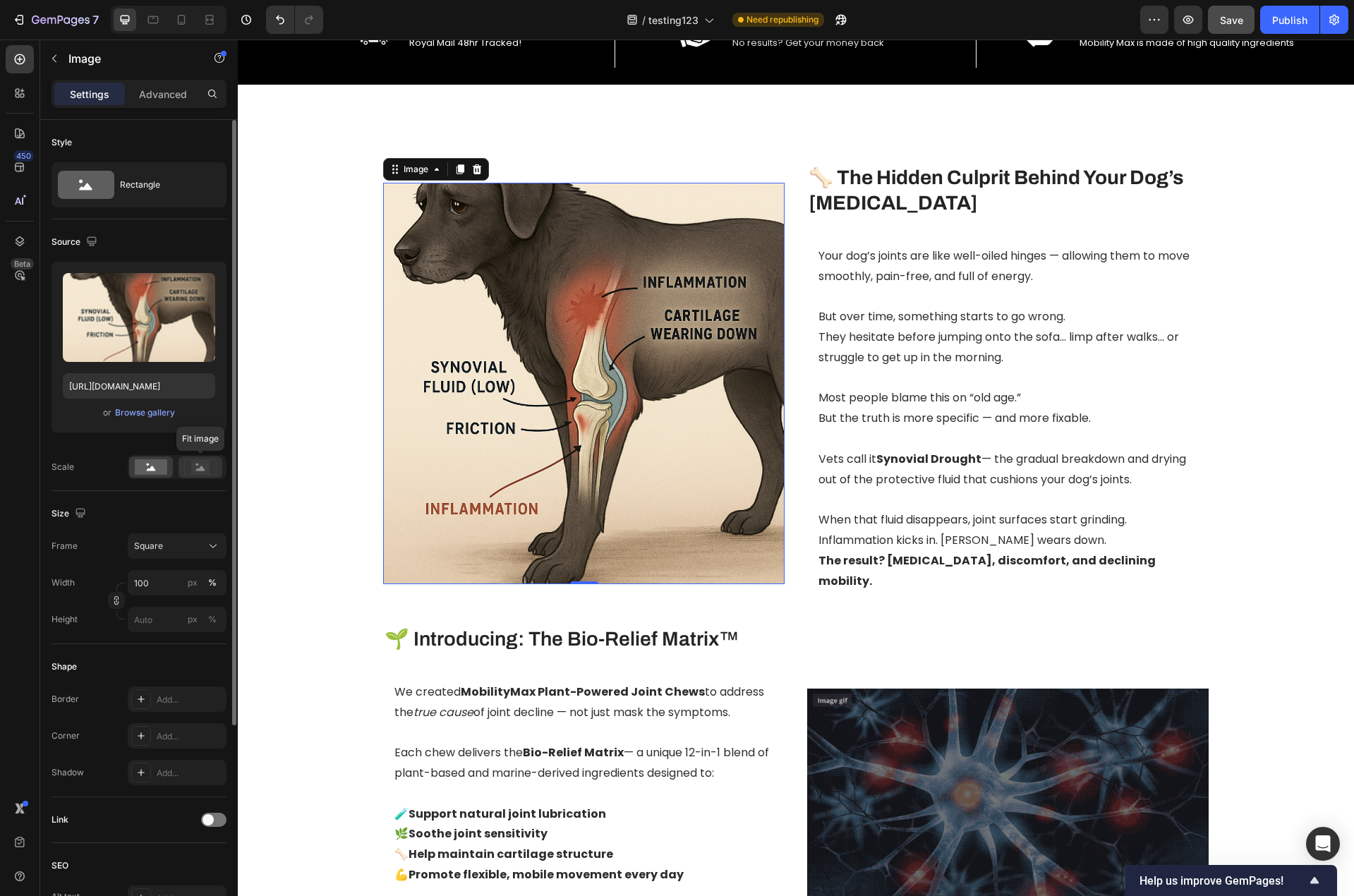
click at [191, 463] on icon at bounding box center [200, 467] width 33 height 15
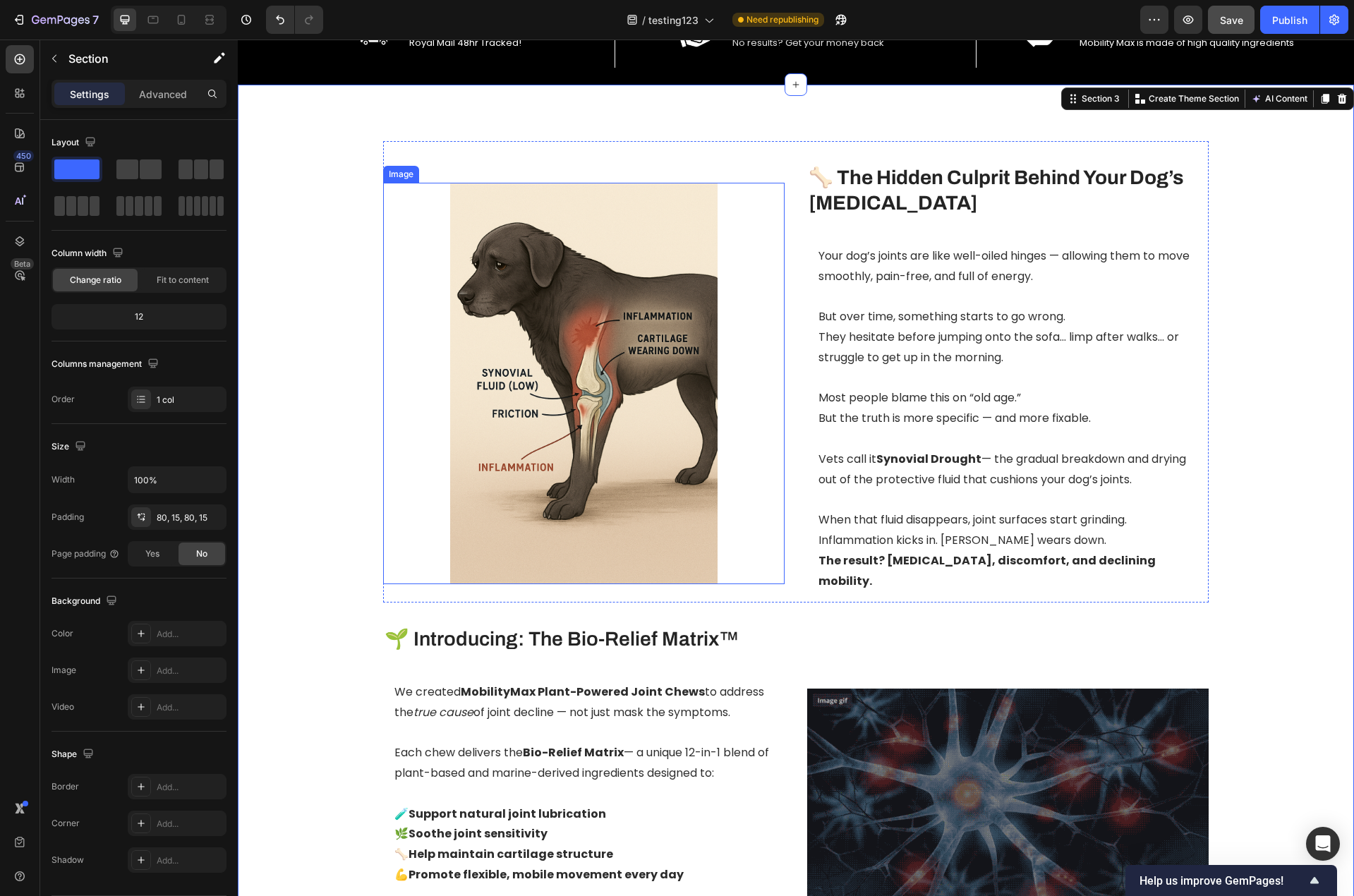
click at [594, 387] on img at bounding box center [583, 383] width 401 height 401
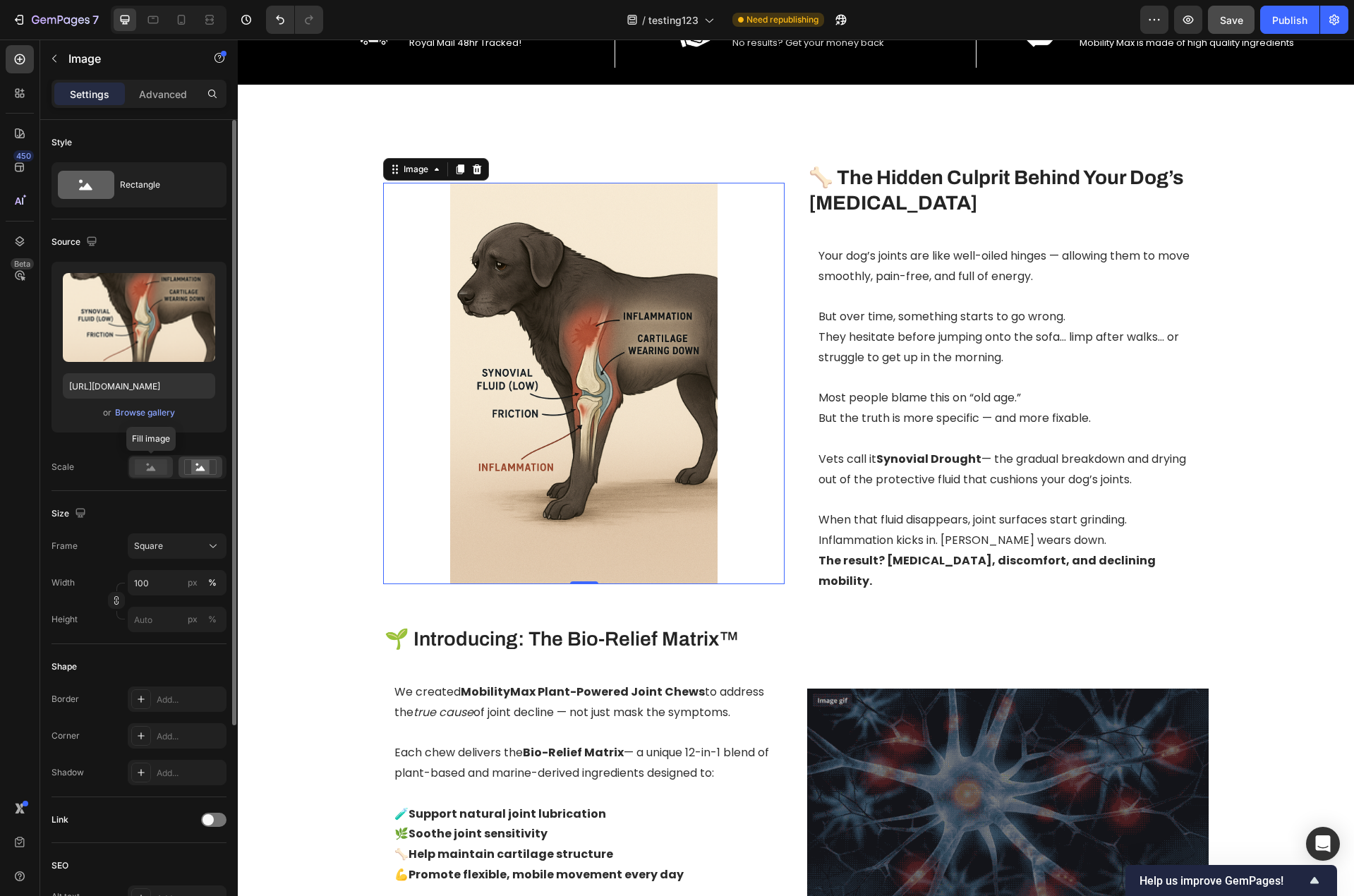
click at [155, 462] on rect at bounding box center [151, 467] width 33 height 15
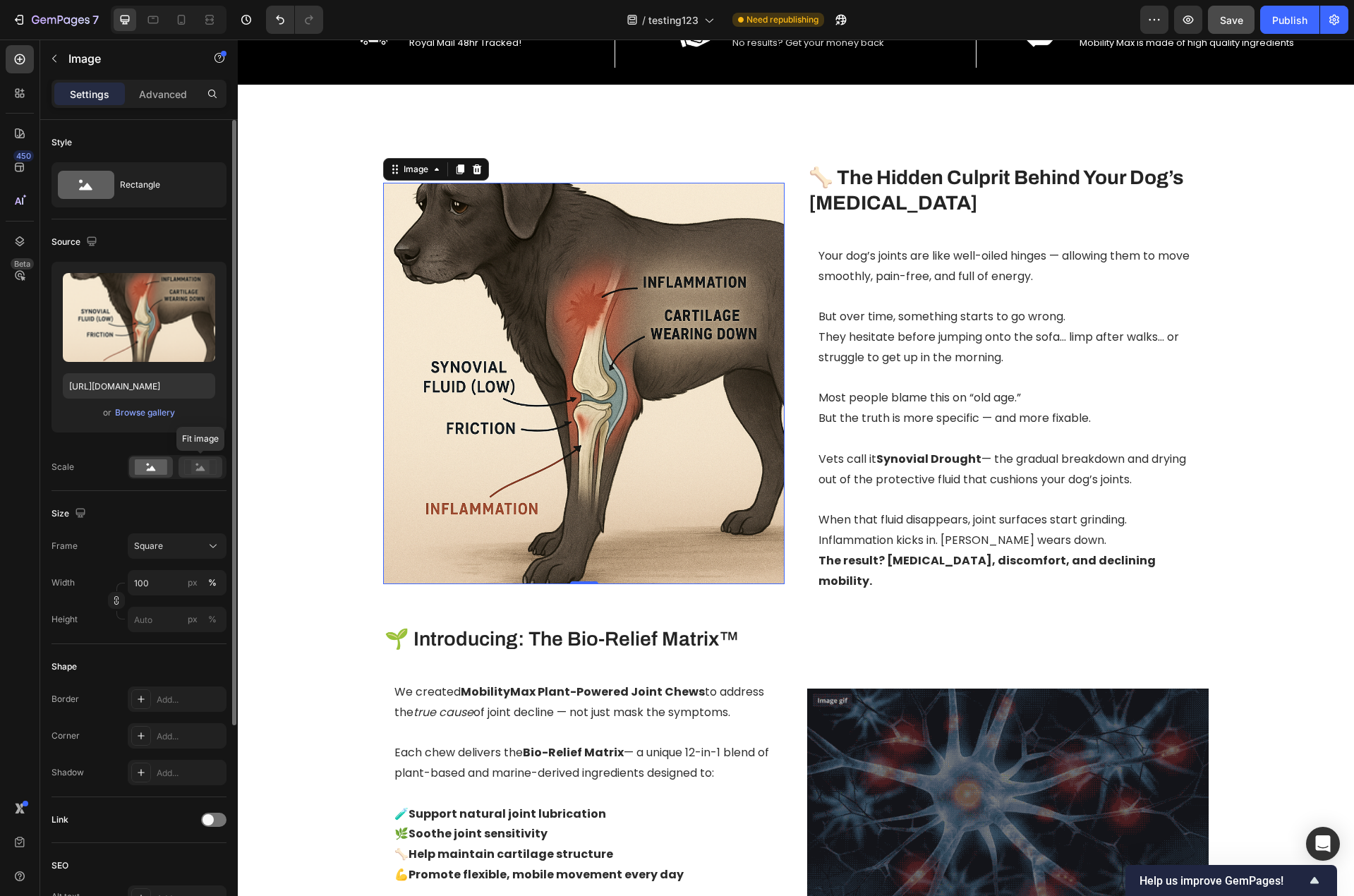
click at [204, 469] on icon at bounding box center [201, 467] width 10 height 5
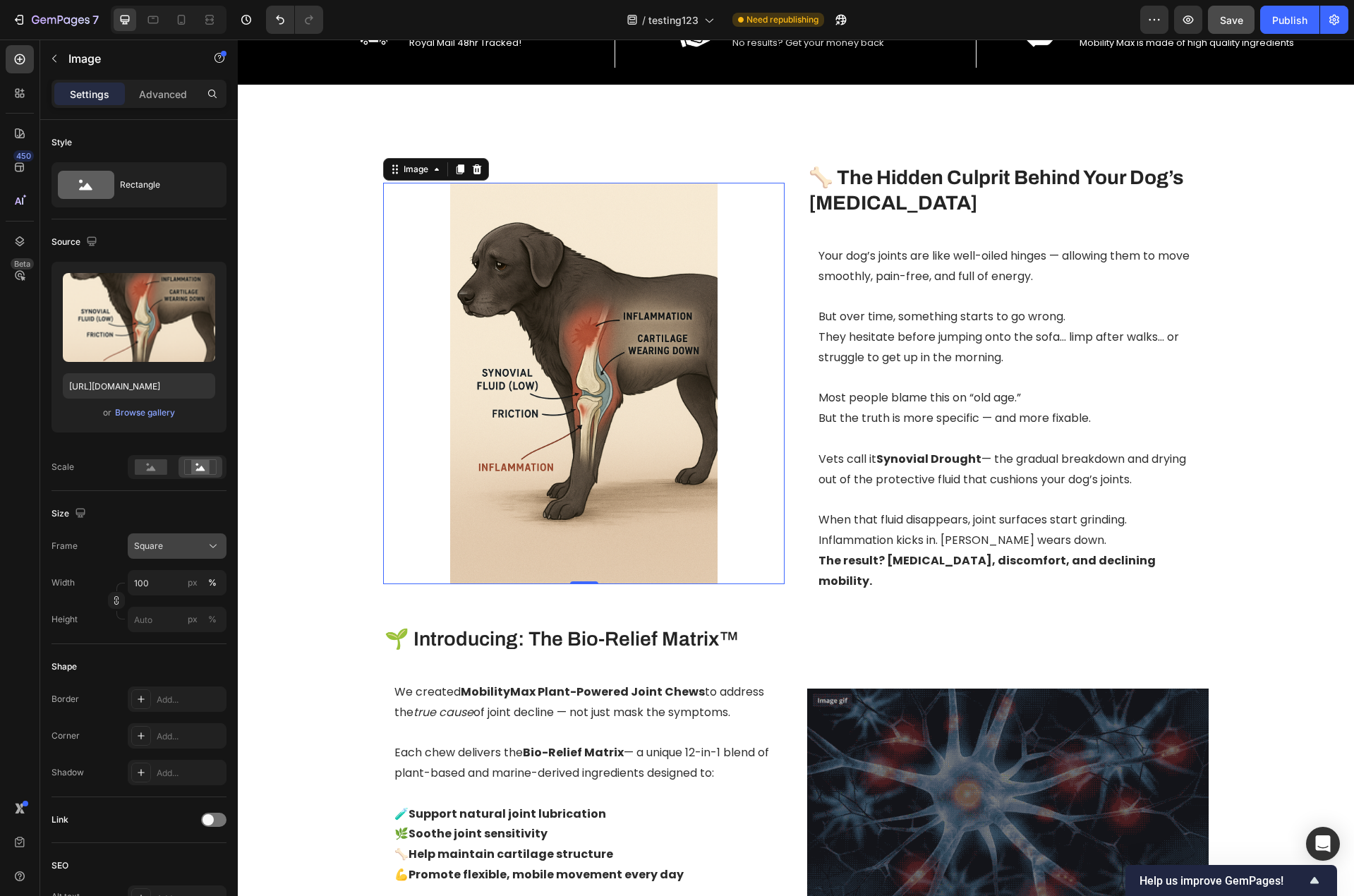
click at [182, 542] on div "Square" at bounding box center [168, 545] width 69 height 12
click at [169, 608] on div "Vertical" at bounding box center [174, 607] width 82 height 14
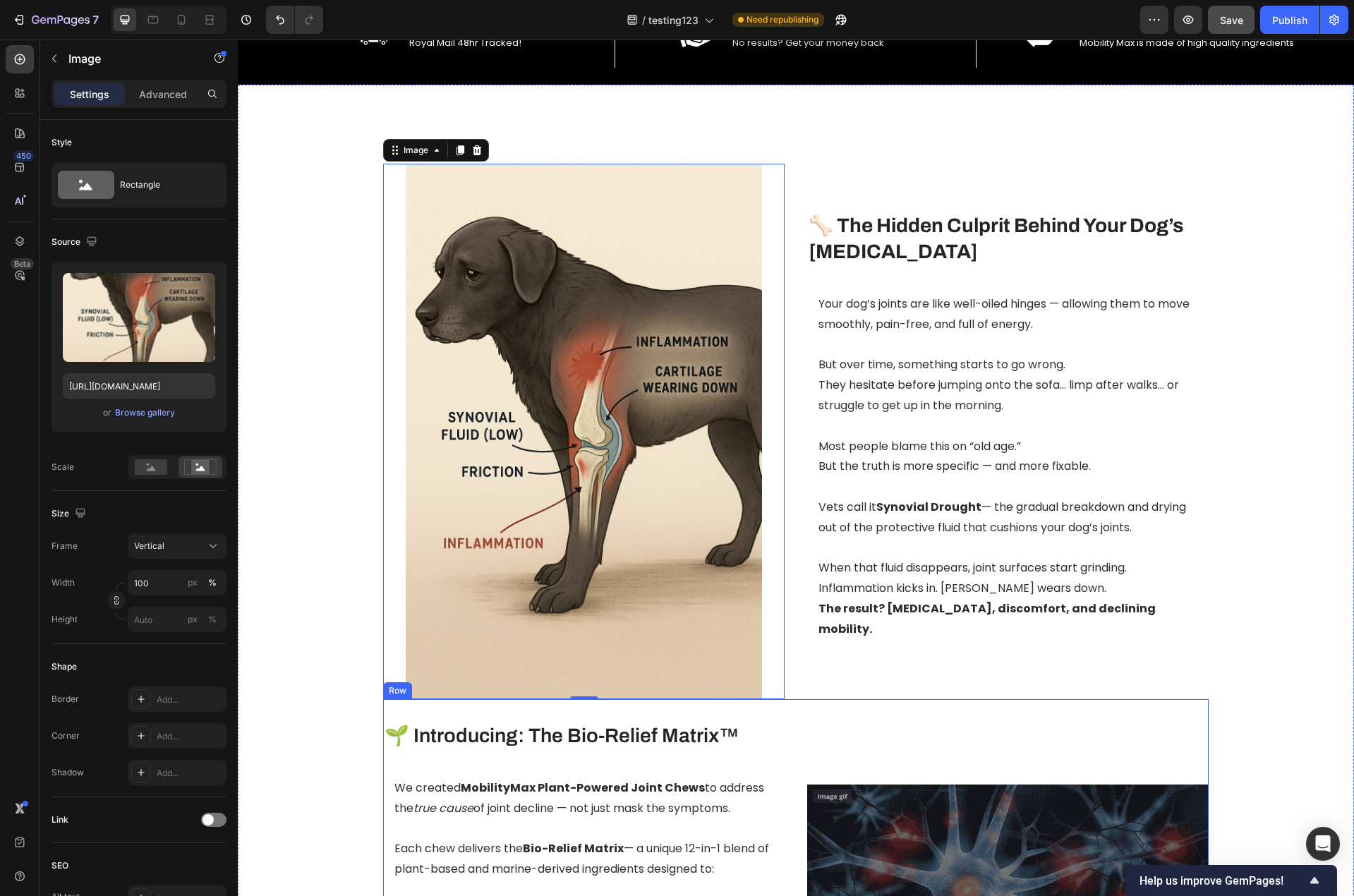
click at [952, 730] on div "Image" at bounding box center [1007, 898] width 401 height 353
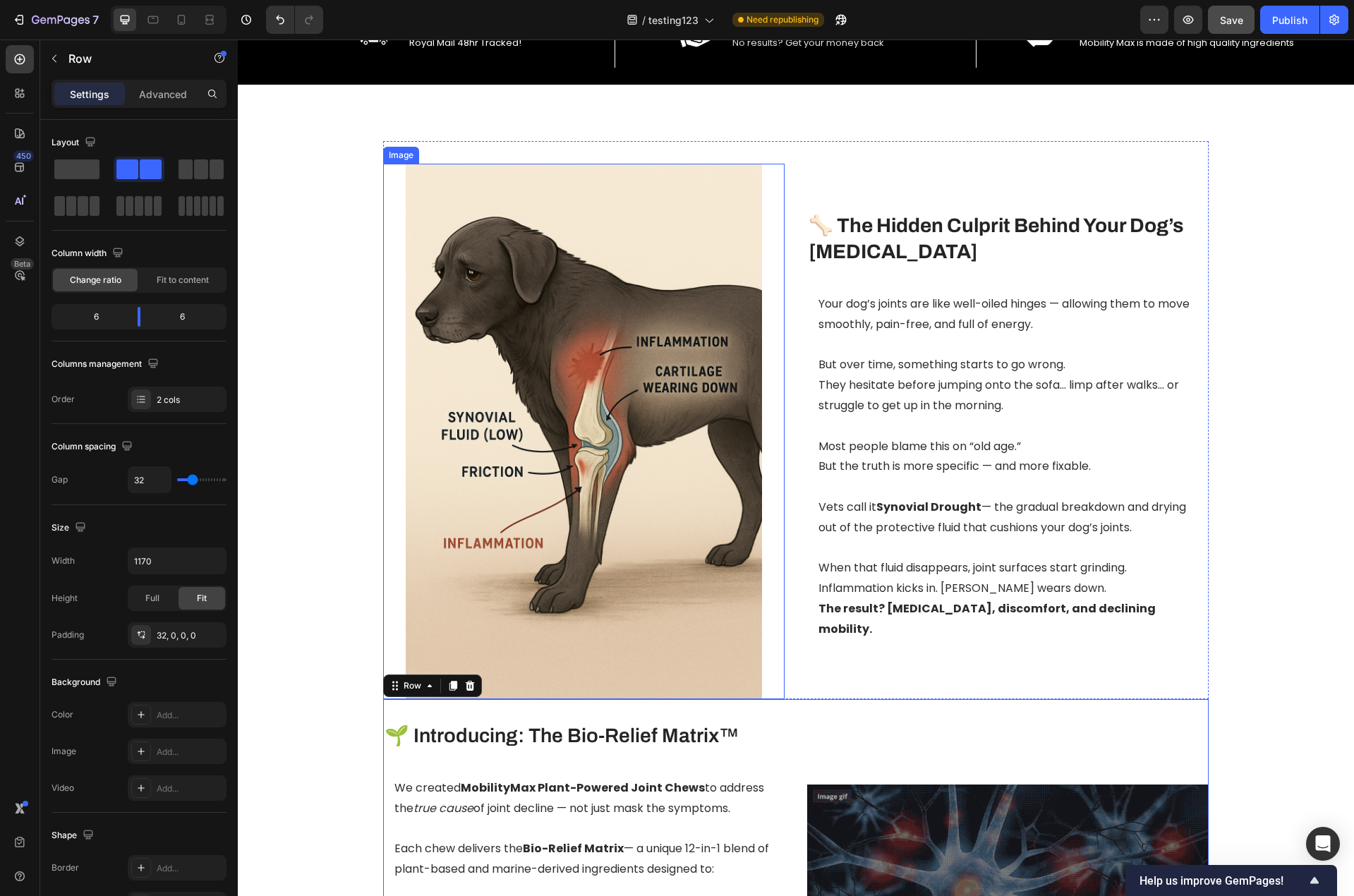
click at [615, 526] on img at bounding box center [583, 431] width 401 height 535
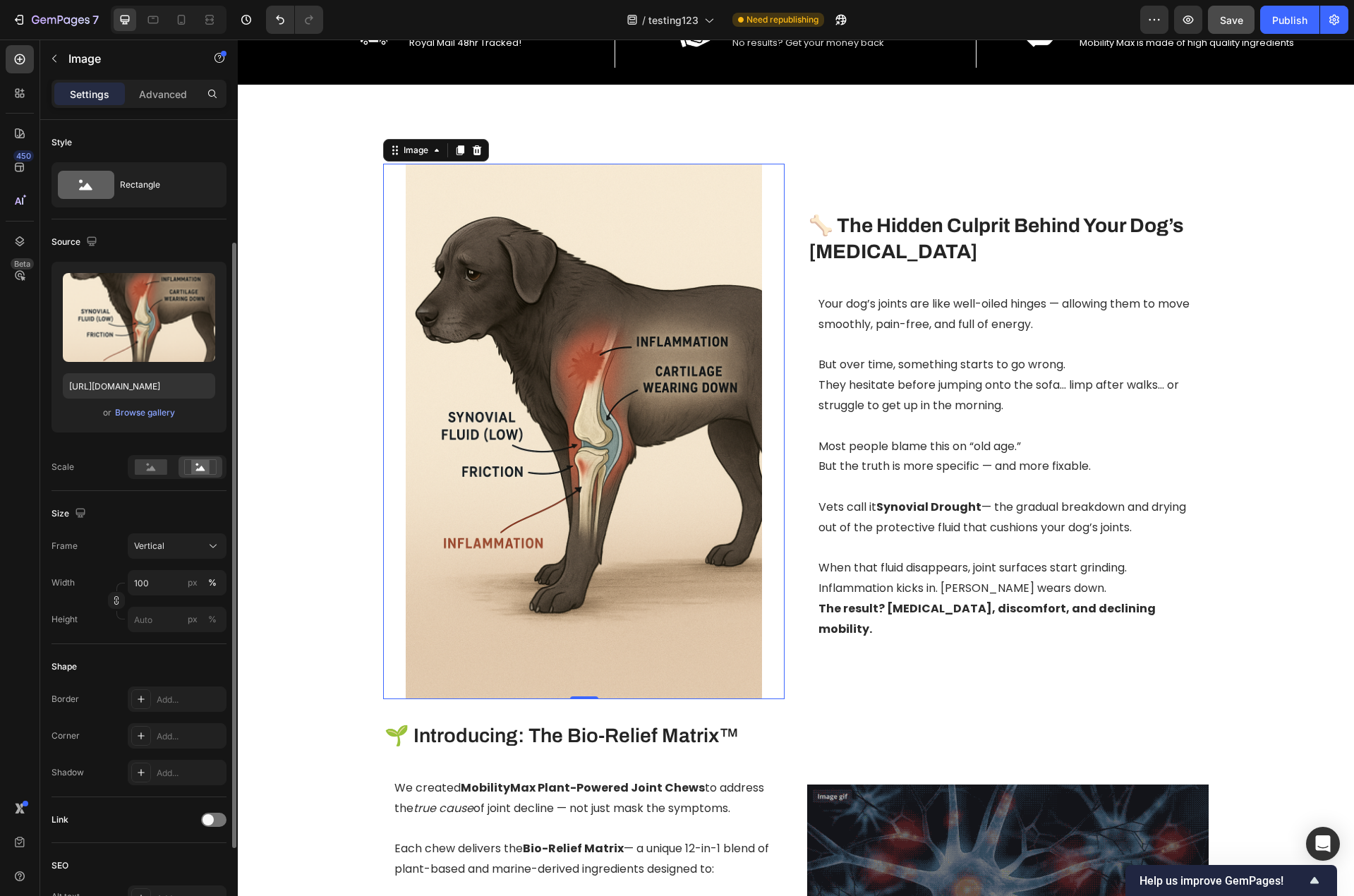
scroll to position [141, 0]
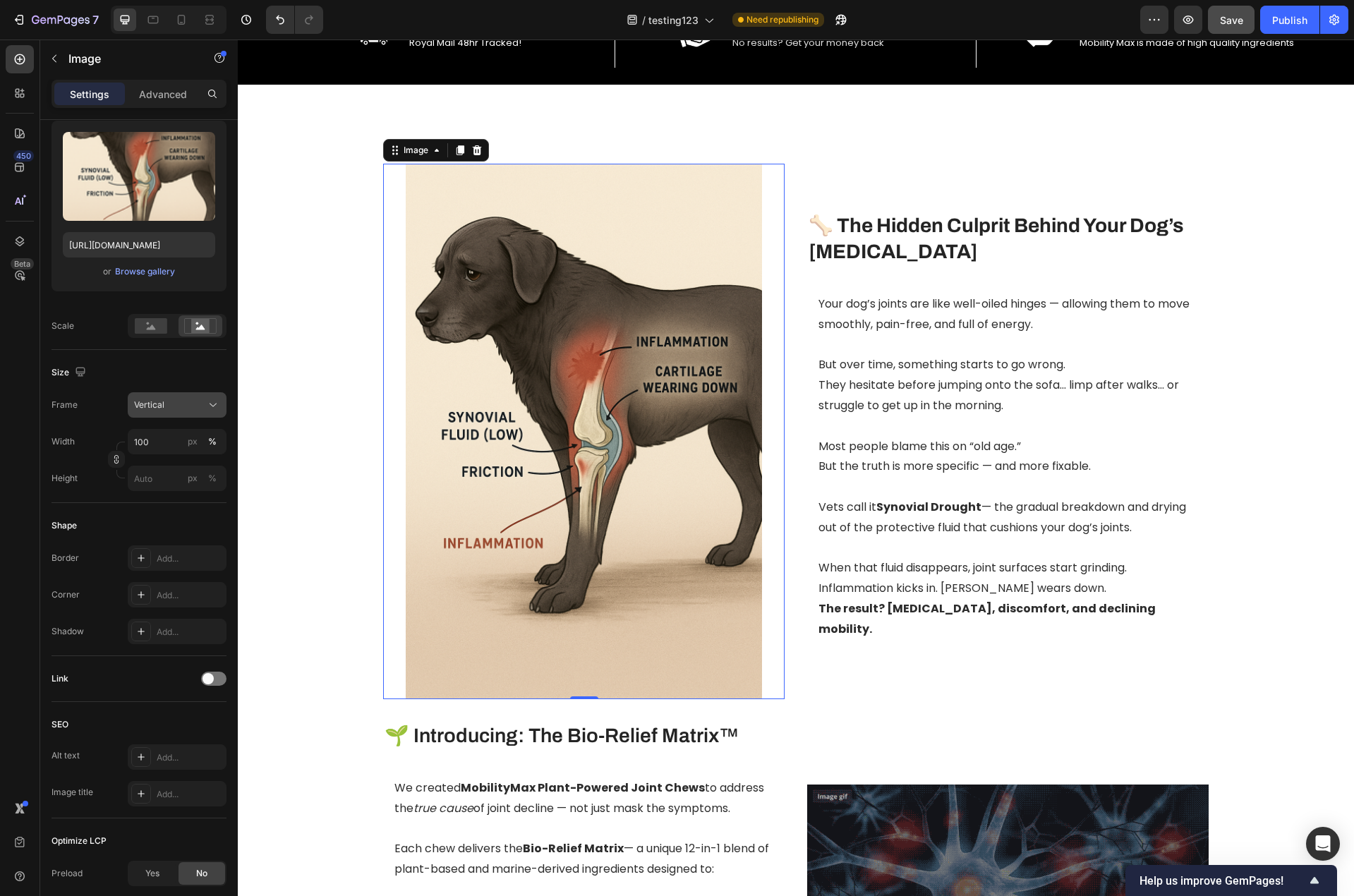
click at [188, 405] on div "Vertical" at bounding box center [168, 405] width 69 height 12
click at [171, 487] on span "Horizontal" at bounding box center [154, 492] width 41 height 14
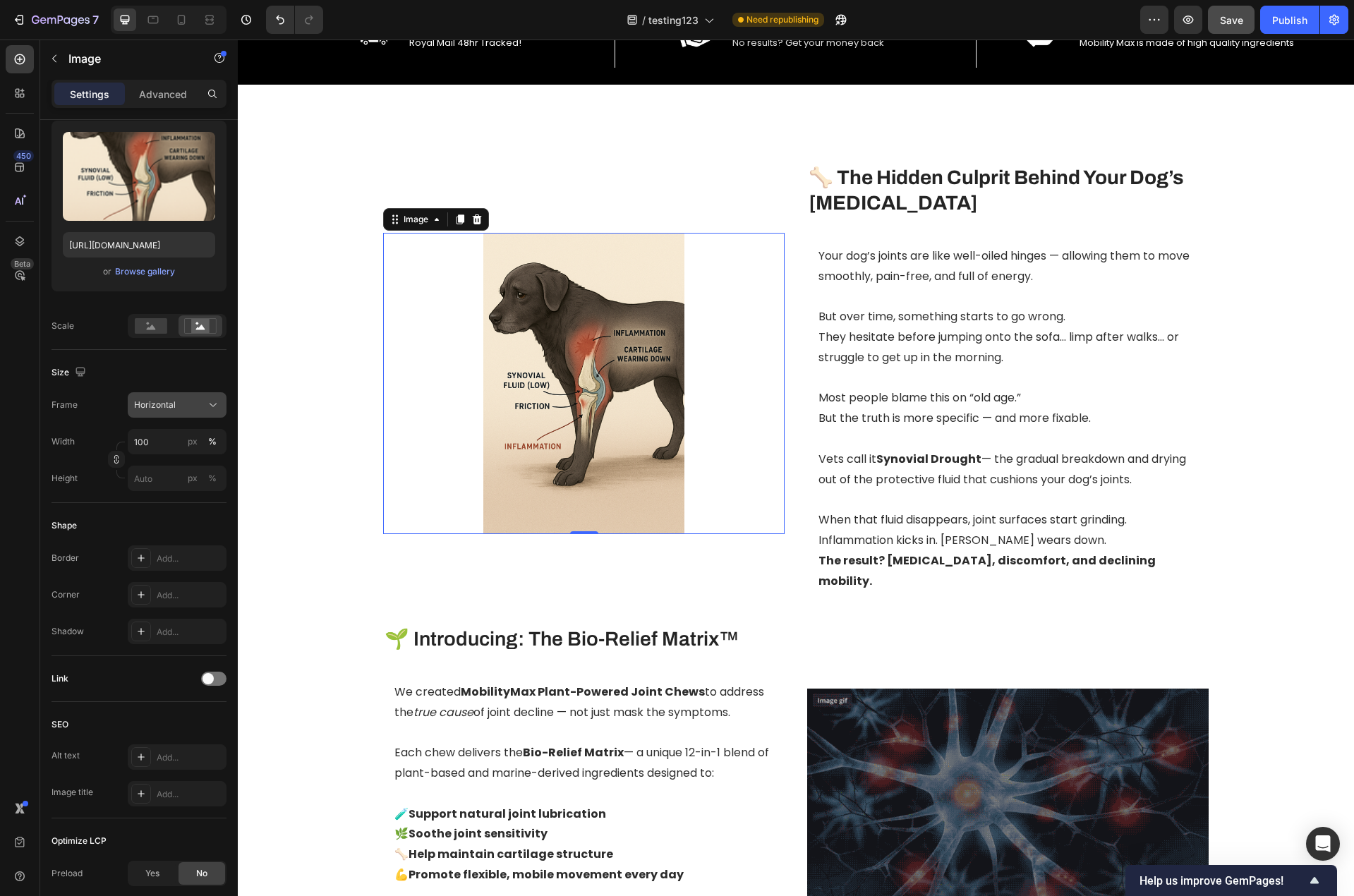
click at [187, 409] on div "Horizontal" at bounding box center [168, 405] width 69 height 12
click at [168, 511] on div "Original" at bounding box center [163, 519] width 113 height 25
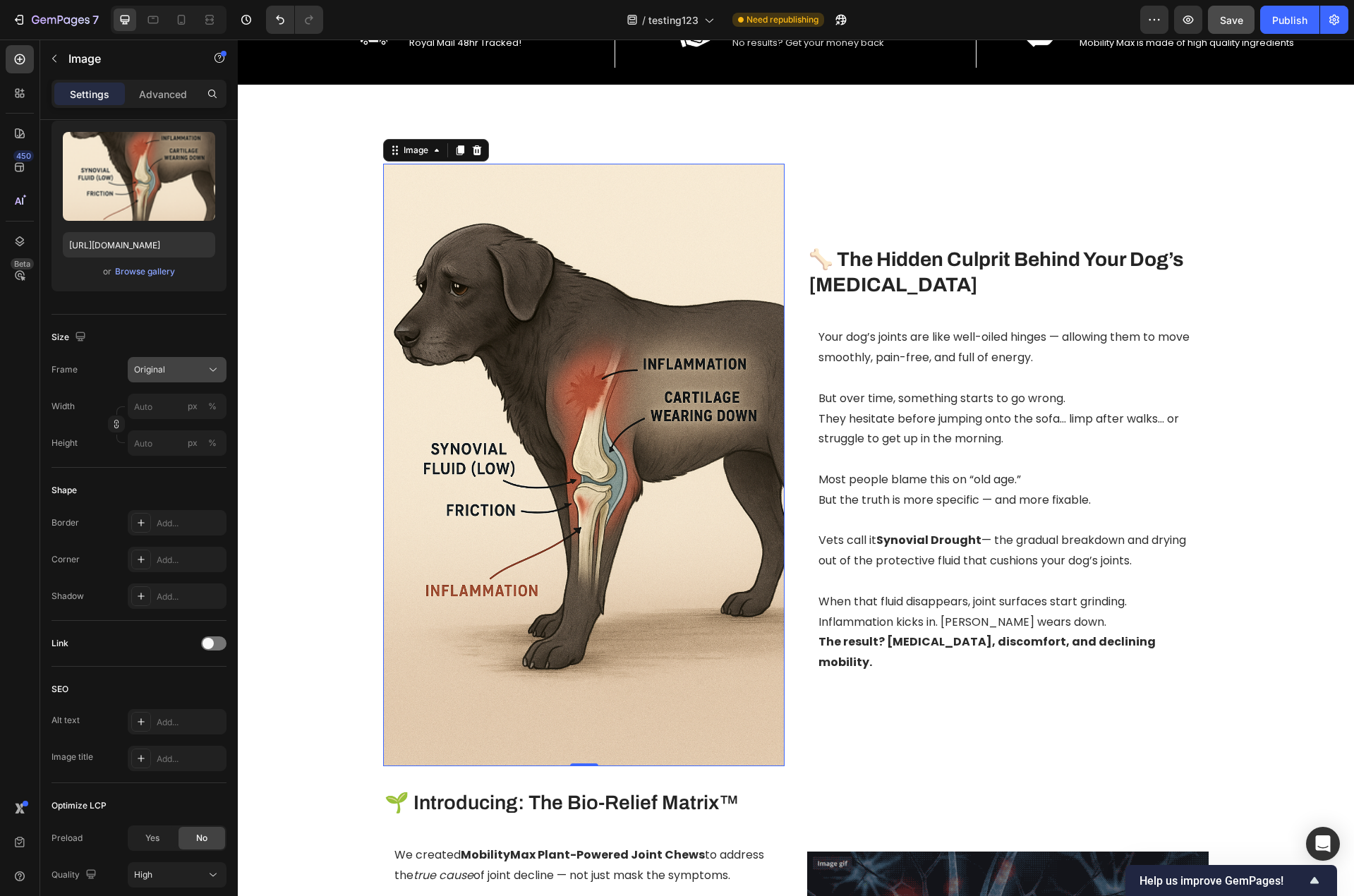
click at [187, 375] on div "Original" at bounding box center [168, 369] width 69 height 12
click at [165, 505] on div "Custom" at bounding box center [174, 509] width 82 height 12
click at [173, 401] on div "Frame Original Width px % Height px %" at bounding box center [139, 406] width 175 height 99
click at [177, 371] on div "Original" at bounding box center [168, 369] width 69 height 12
click at [173, 403] on div "Square" at bounding box center [174, 404] width 82 height 14
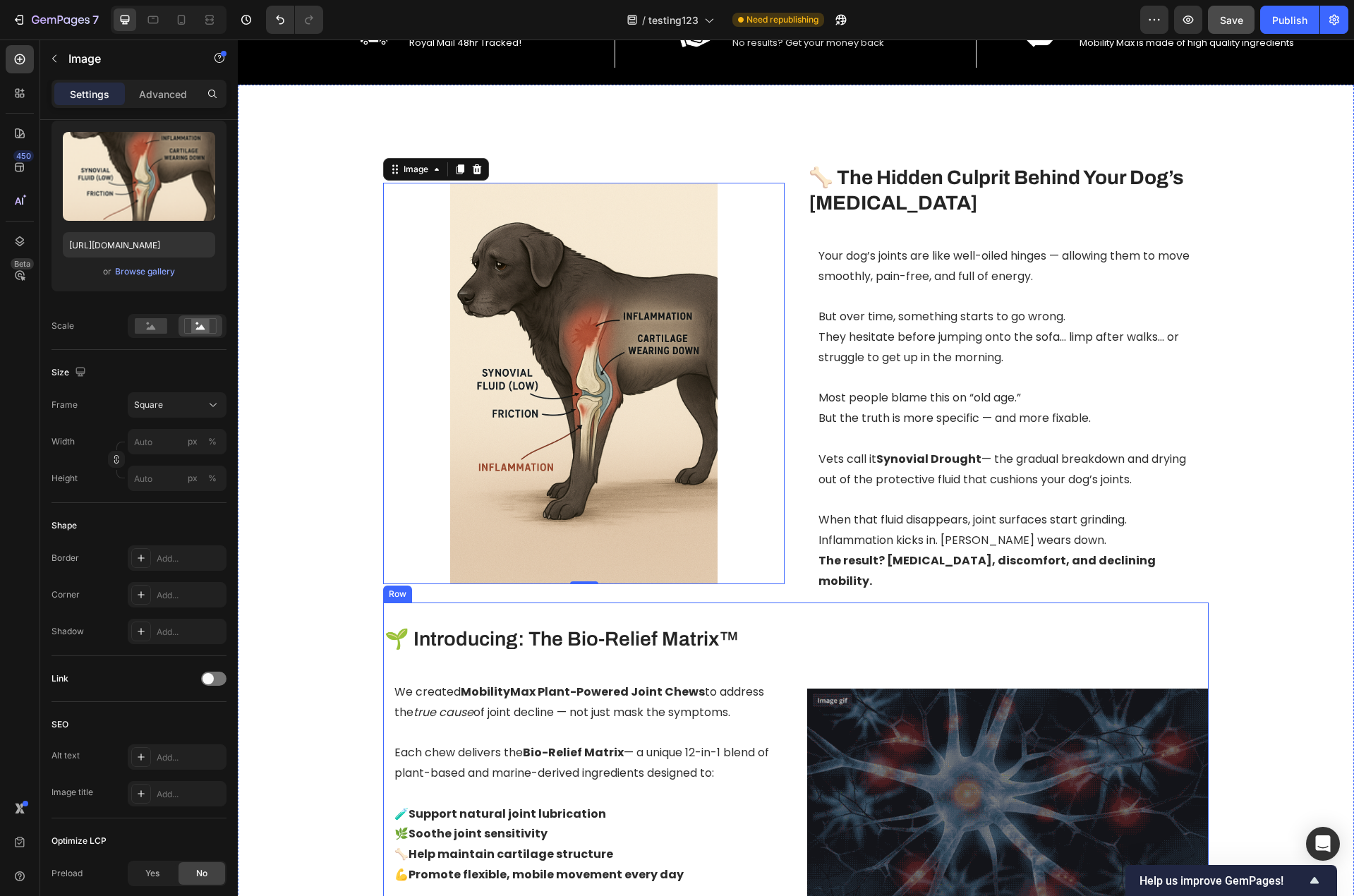
click at [1183, 625] on div "Image" at bounding box center [1007, 801] width 401 height 353
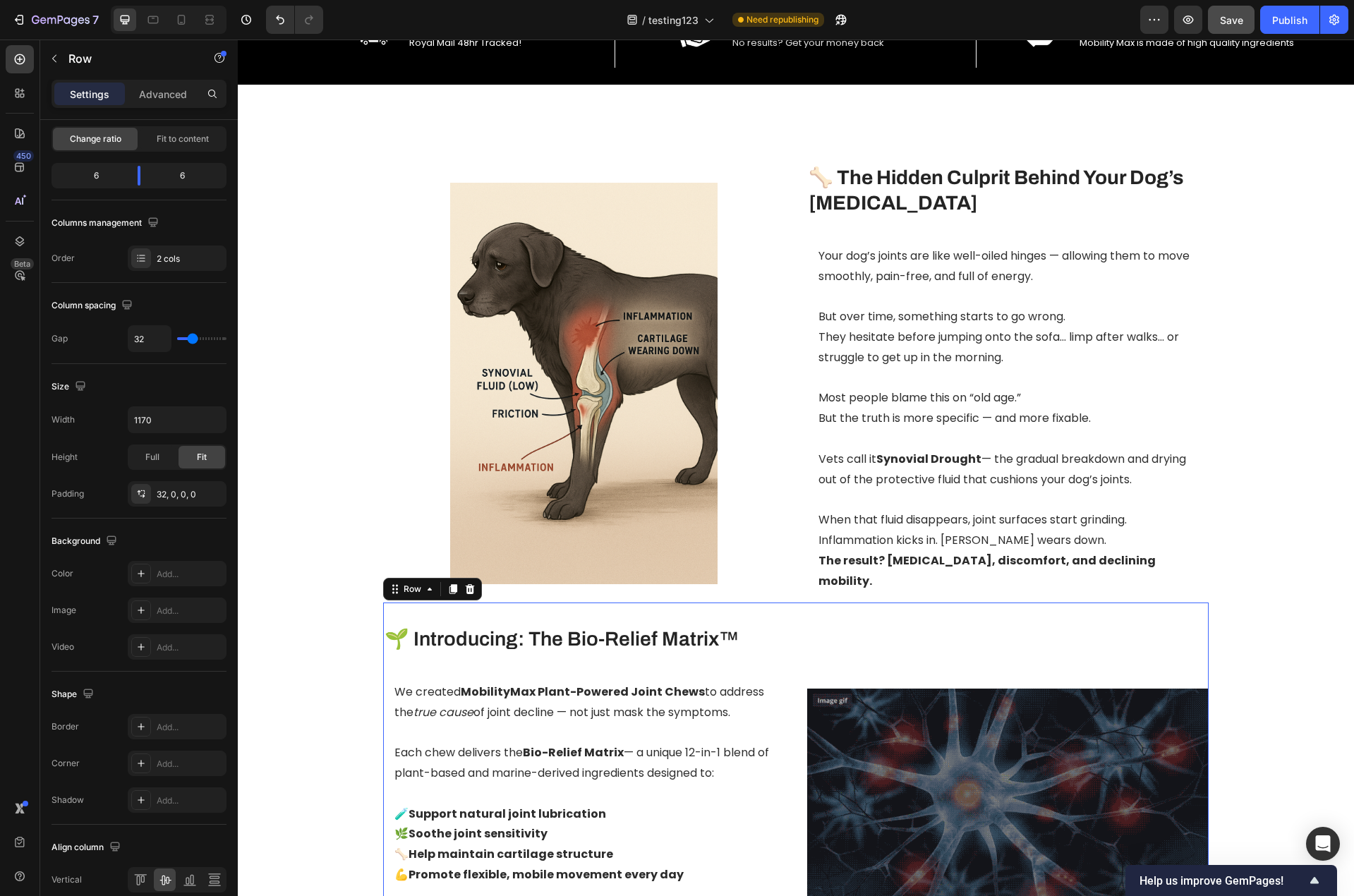
scroll to position [0, 0]
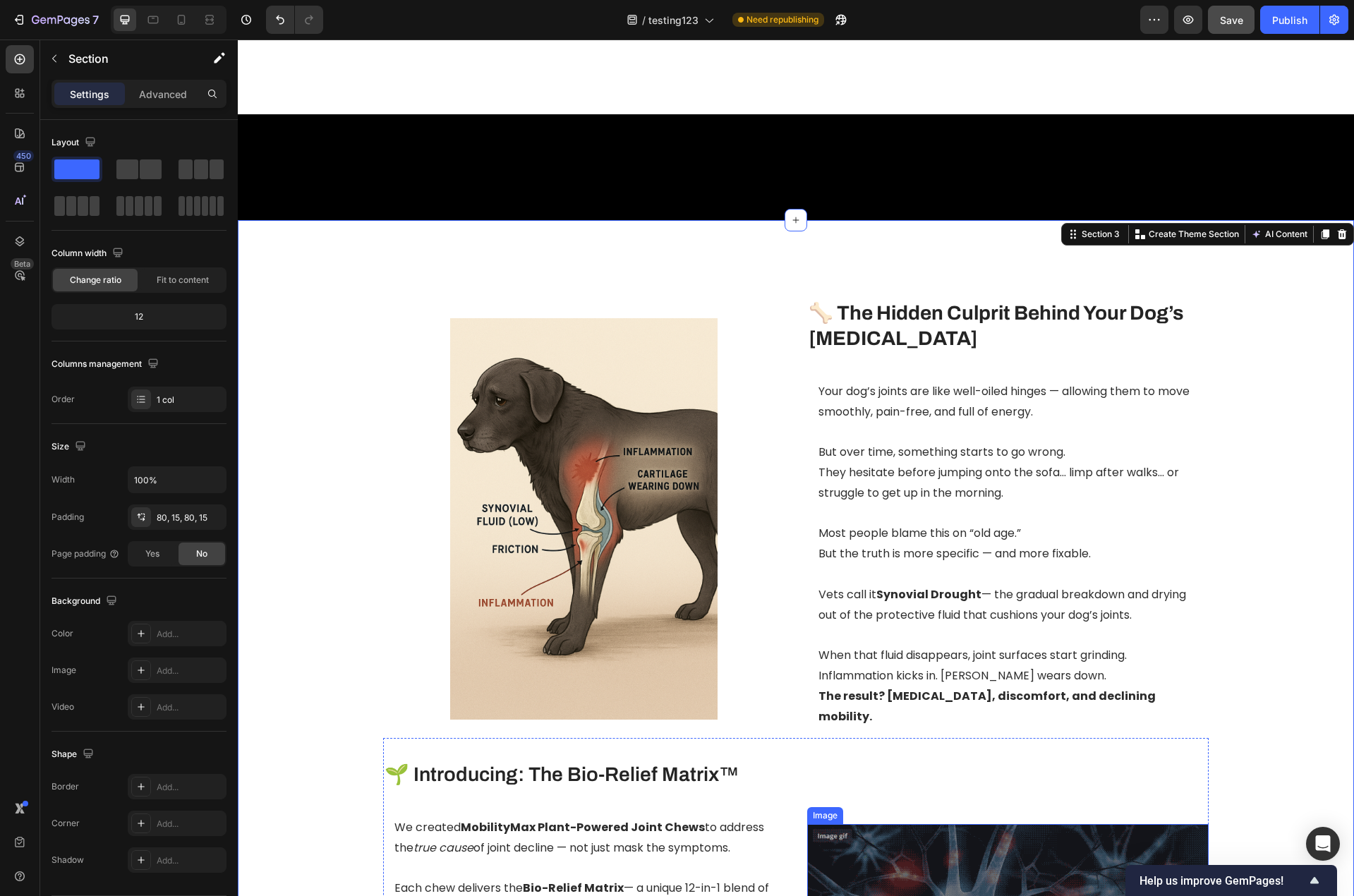
scroll to position [646, 0]
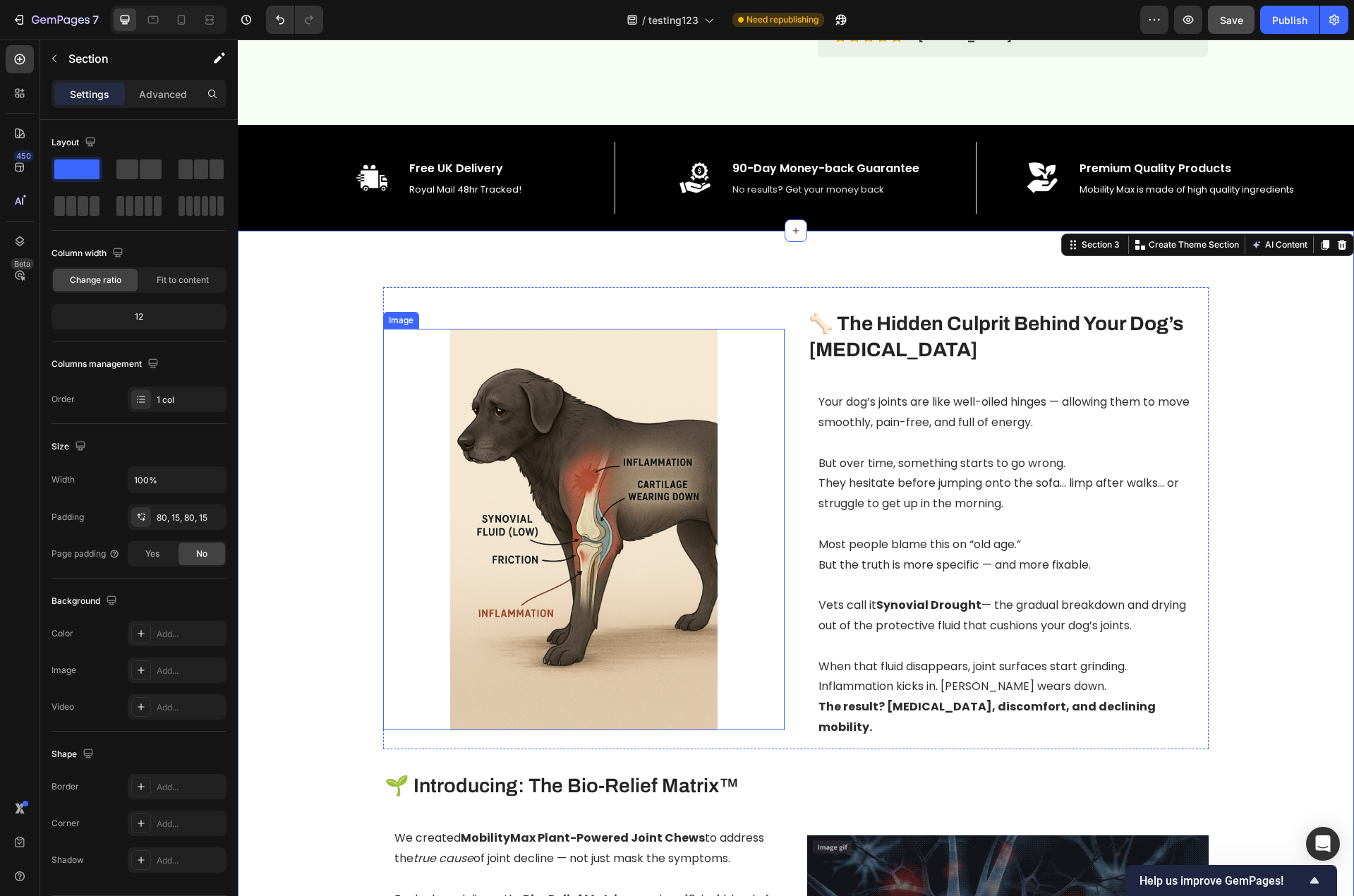
click at [626, 651] on img at bounding box center [583, 529] width 401 height 401
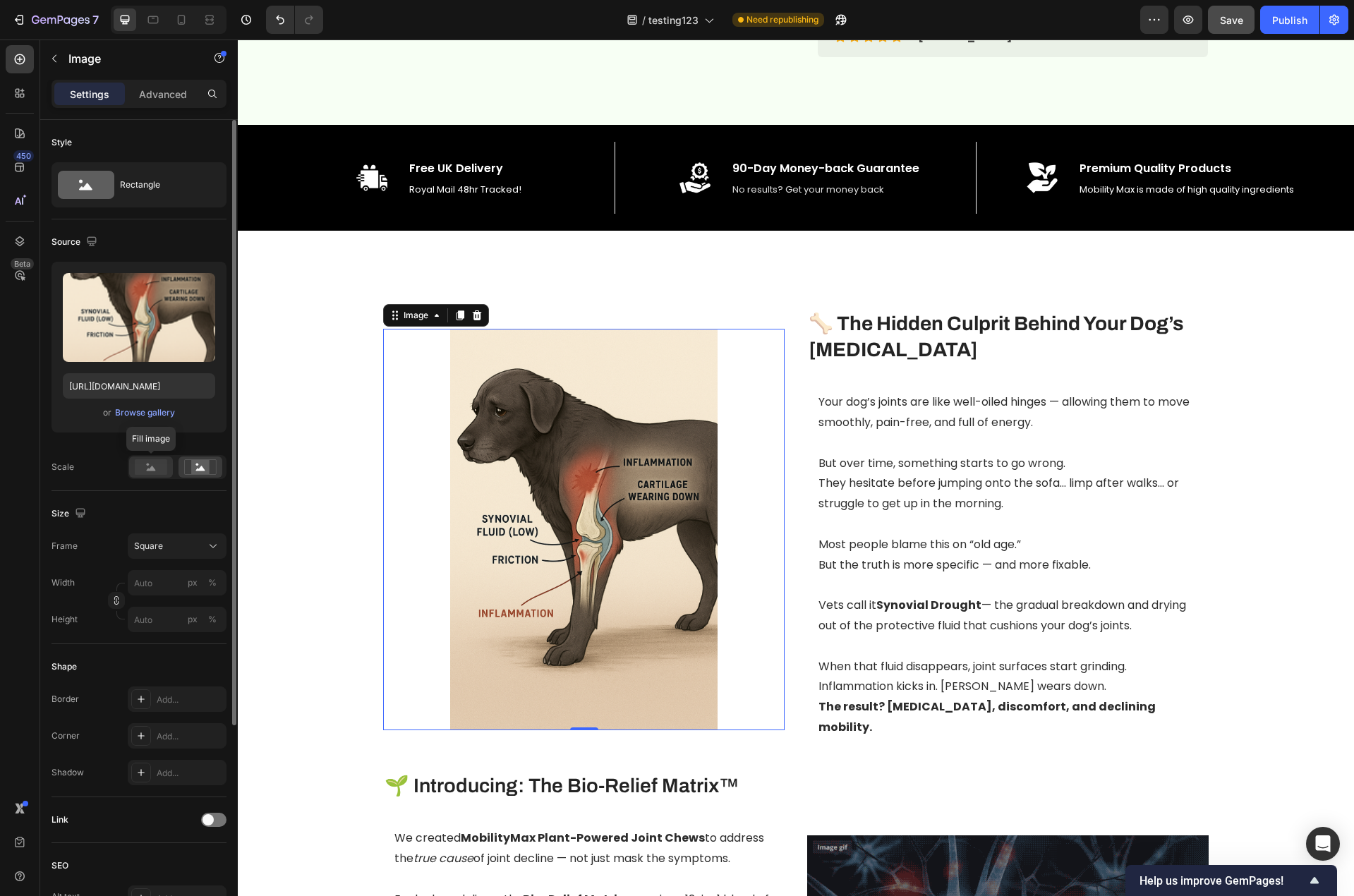
click at [157, 467] on rect at bounding box center [151, 467] width 33 height 15
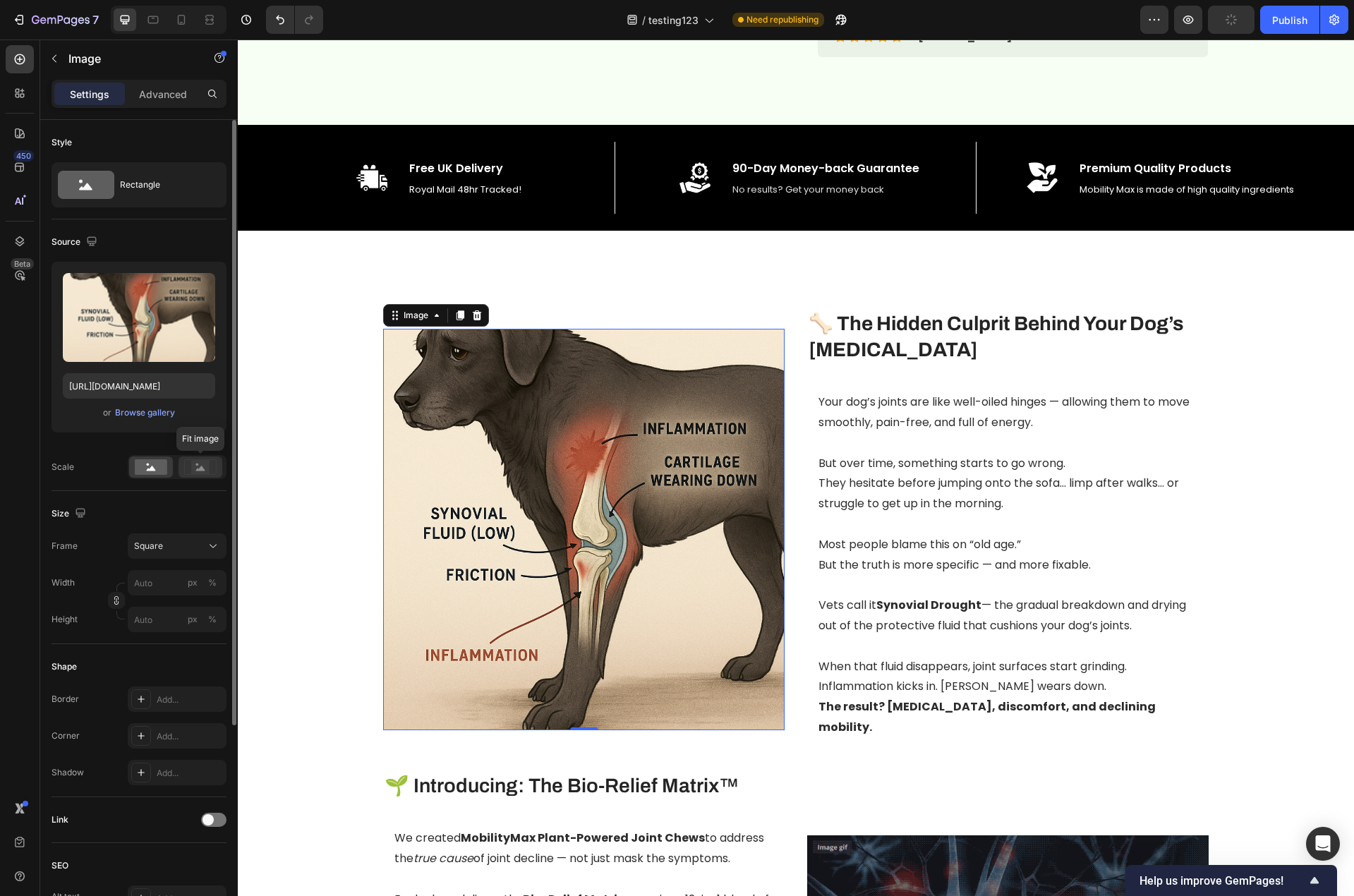
click at [202, 466] on icon at bounding box center [201, 467] width 10 height 5
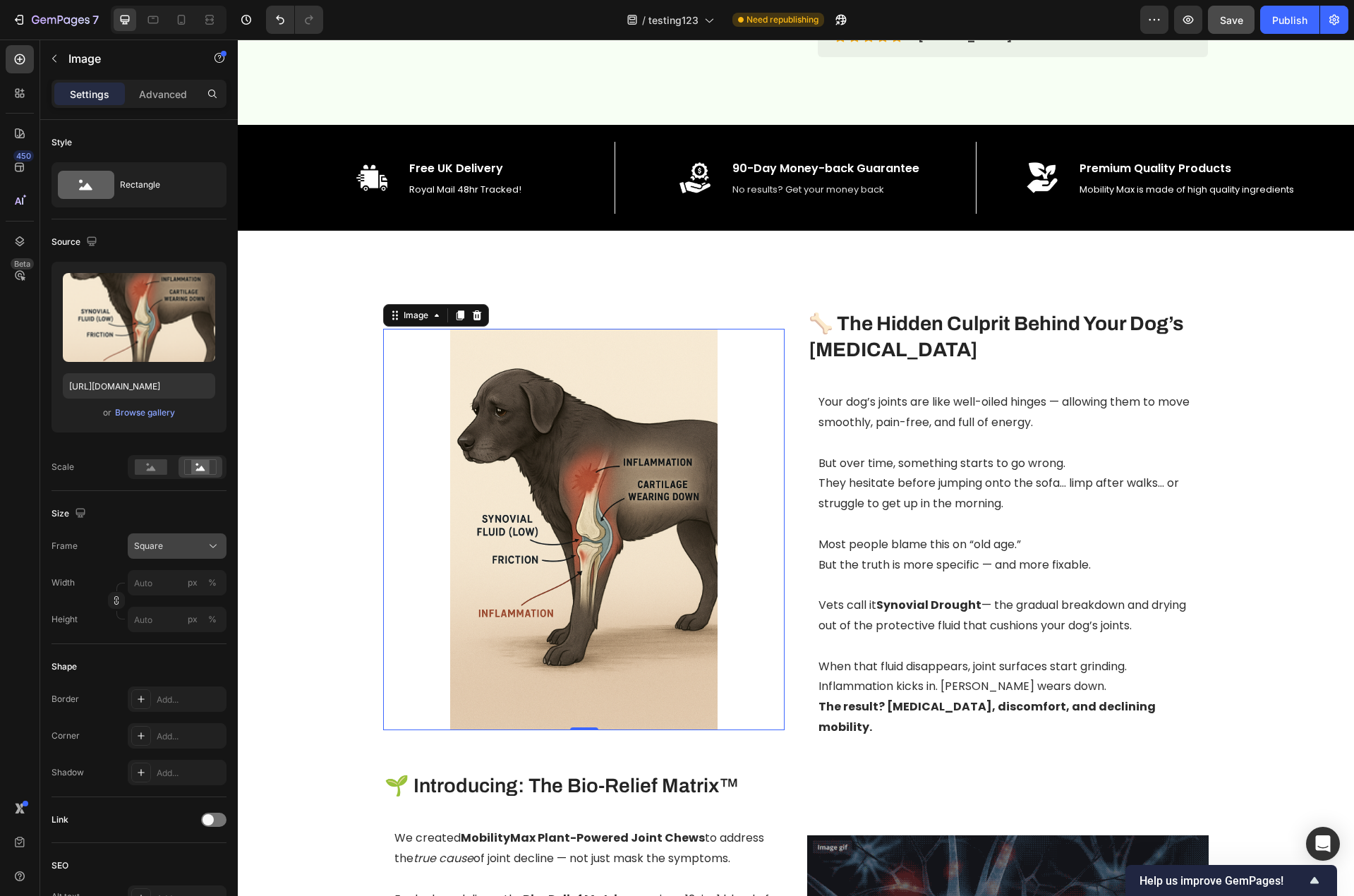
click at [171, 536] on button "Square" at bounding box center [177, 546] width 99 height 25
click at [165, 613] on div "Vertical" at bounding box center [174, 607] width 82 height 14
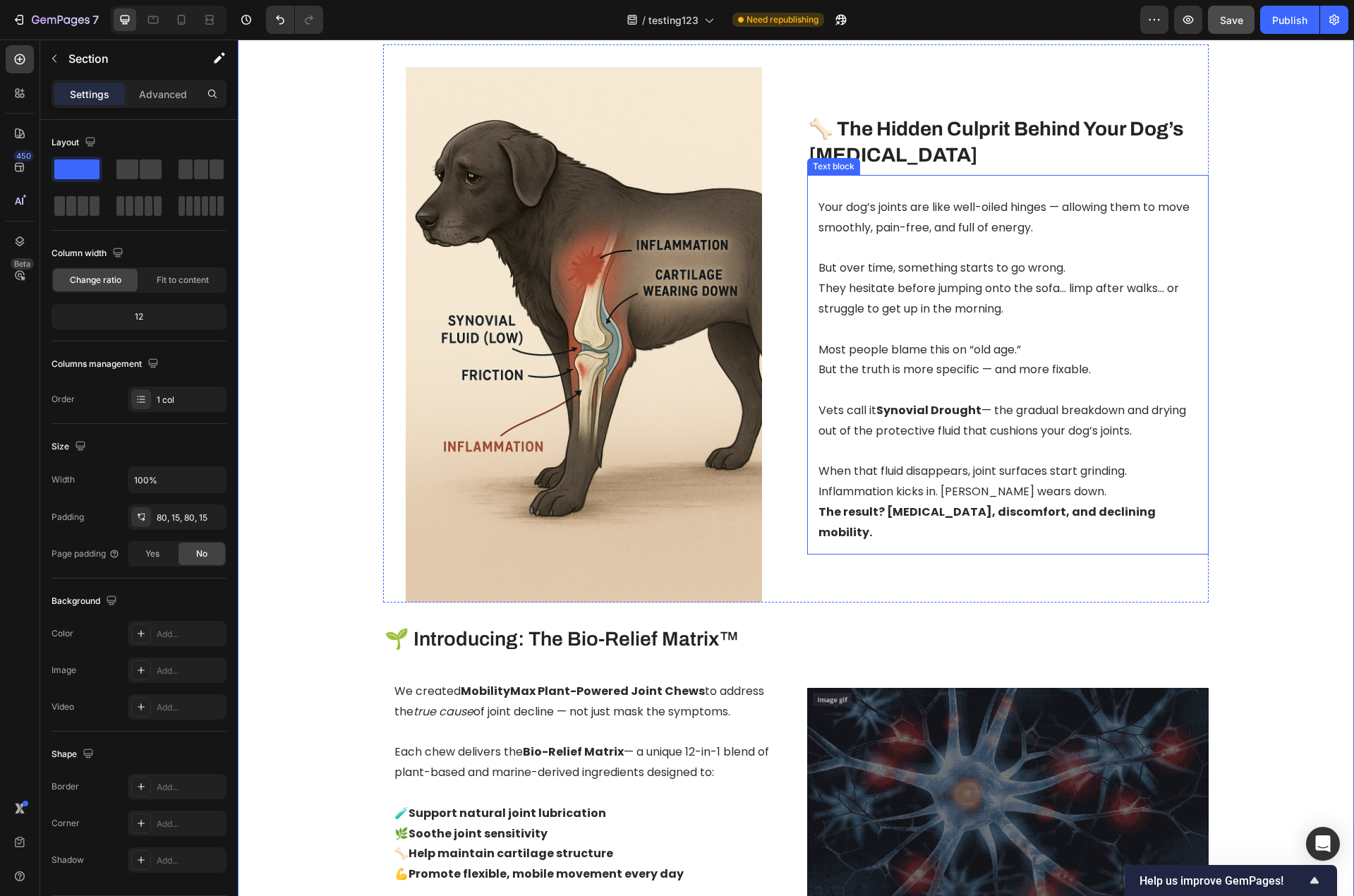
scroll to position [928, 0]
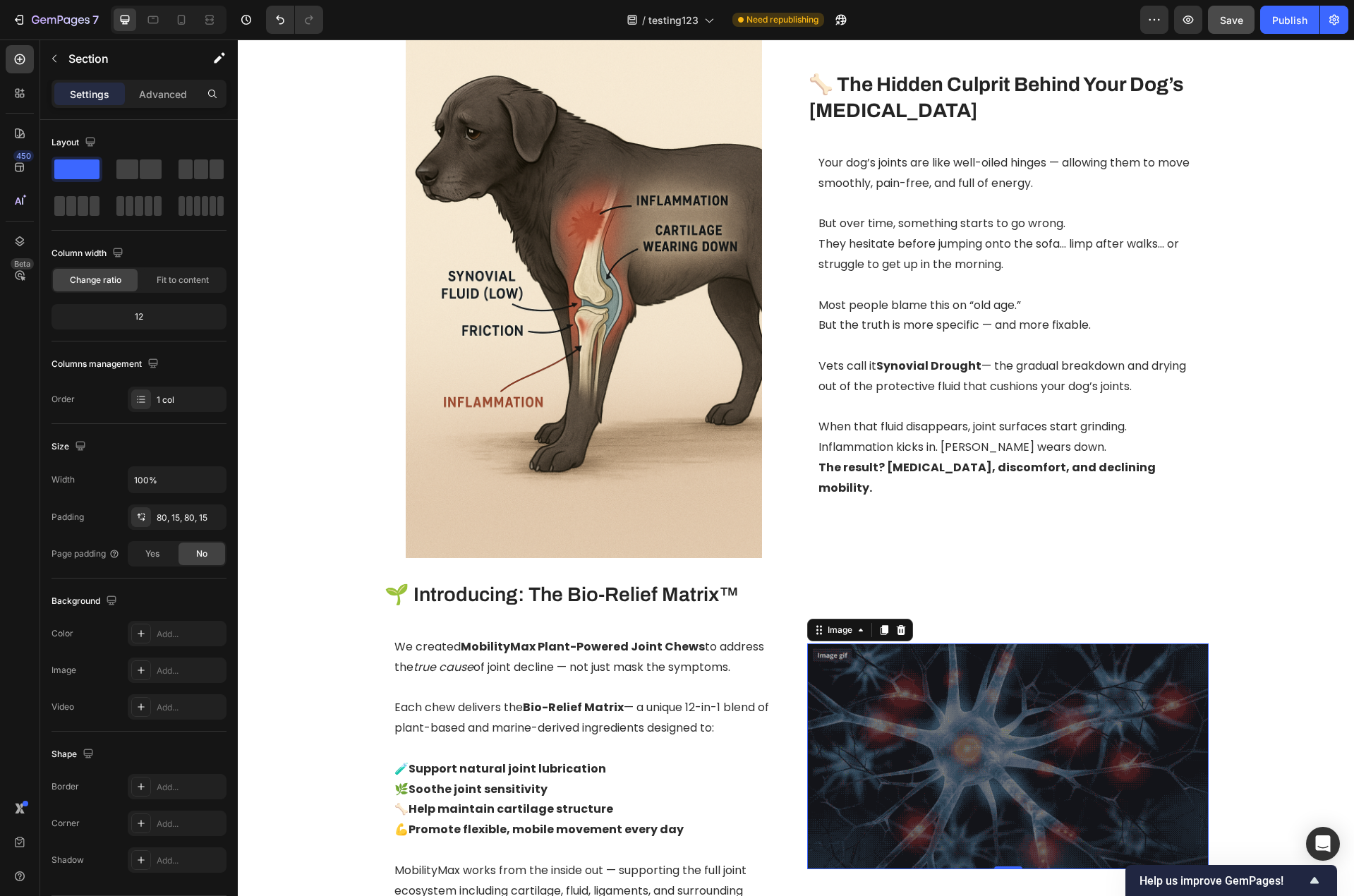
click at [1047, 732] on img at bounding box center [1007, 756] width 401 height 226
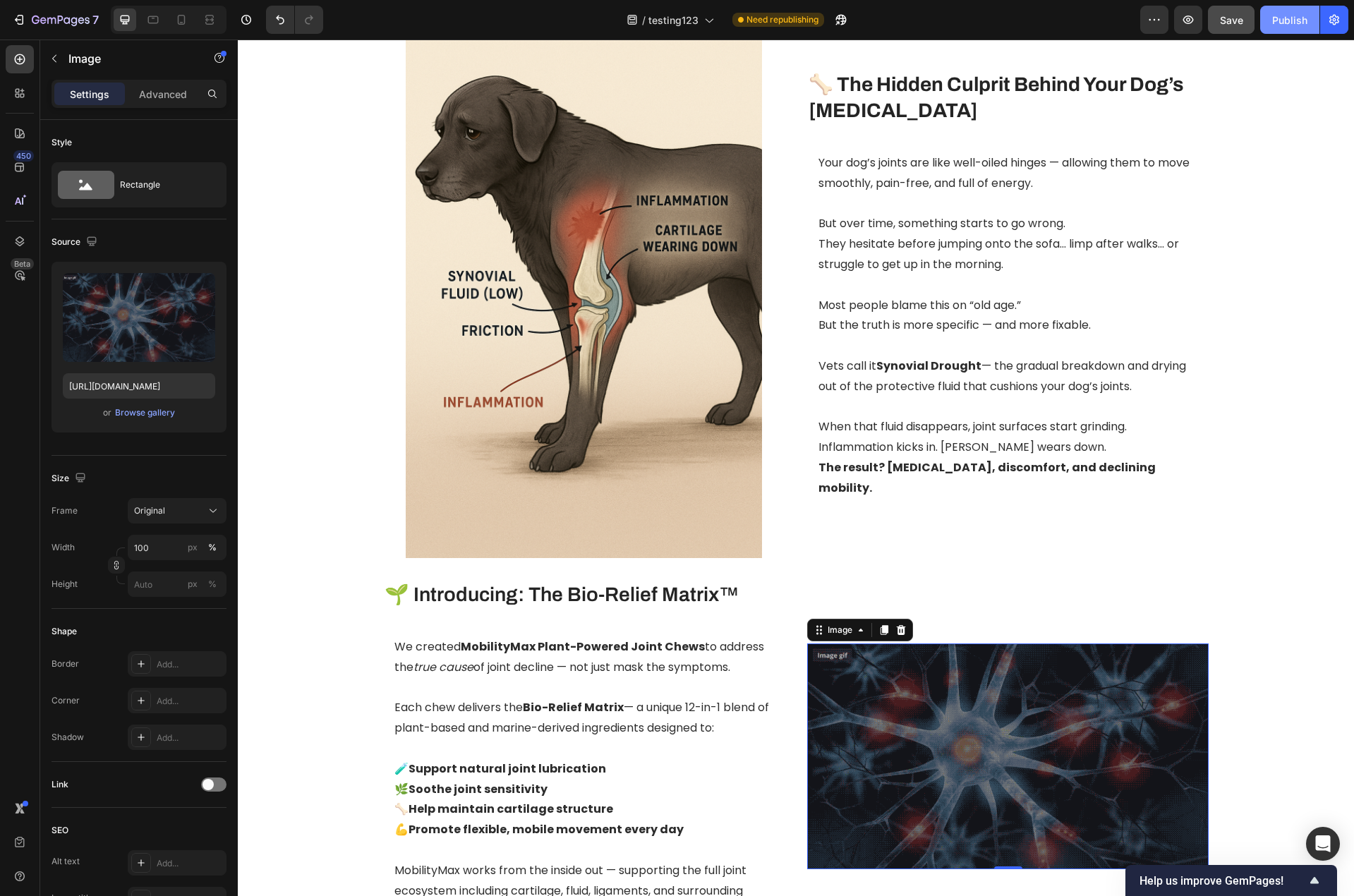
click at [1300, 20] on div "Publish" at bounding box center [1290, 19] width 36 height 14
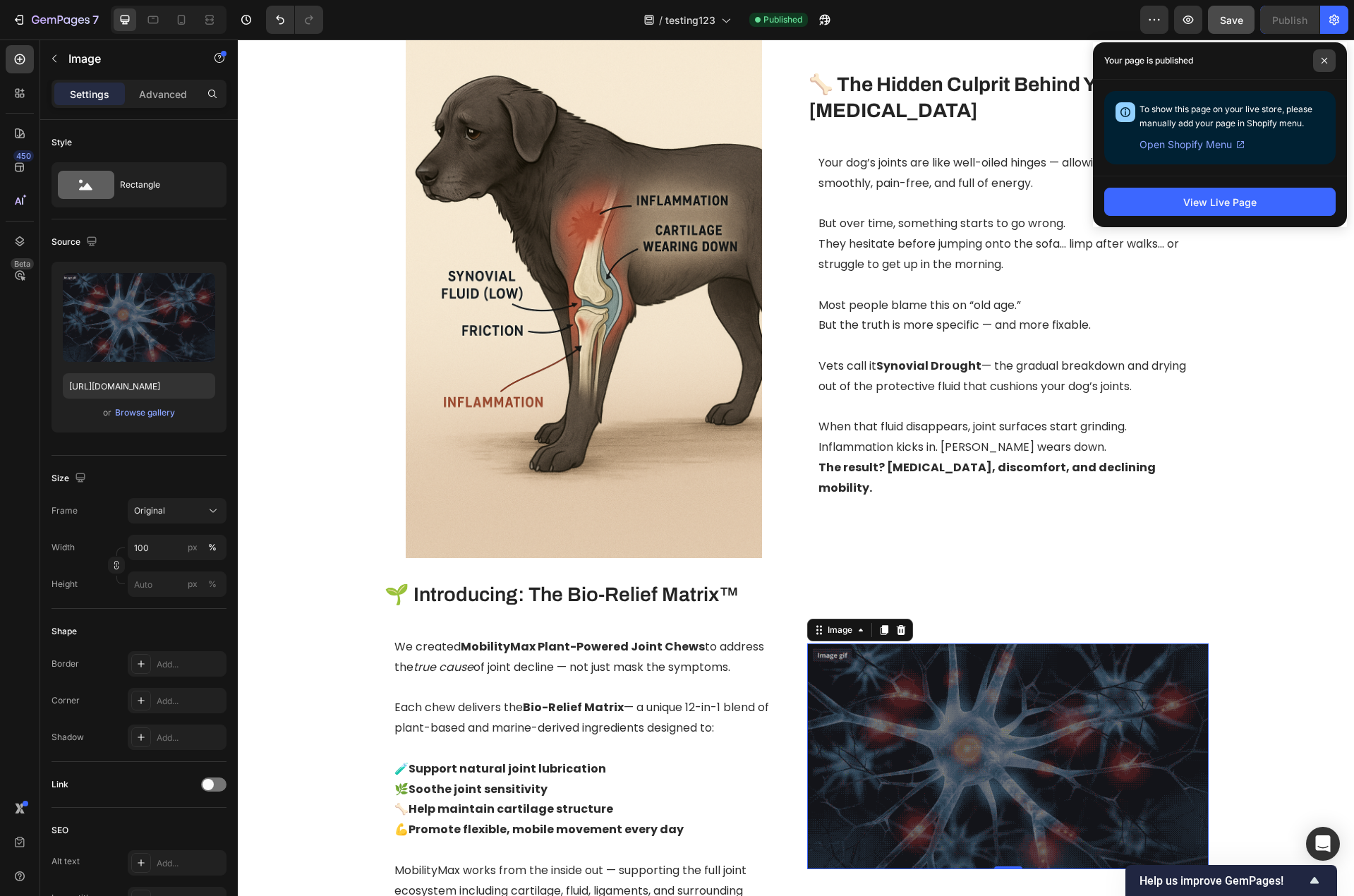
click at [1325, 63] on icon at bounding box center [1323, 60] width 7 height 7
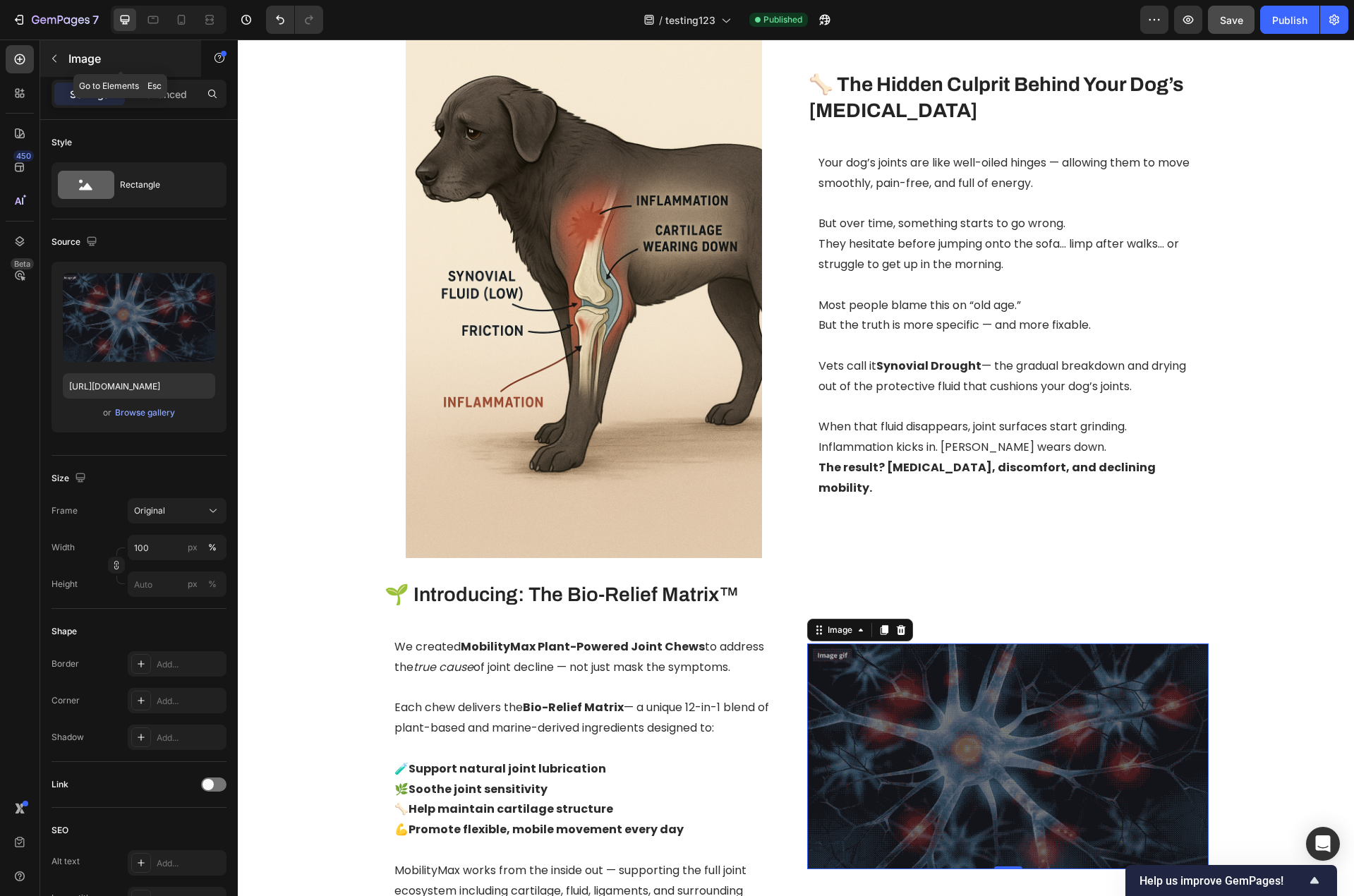
click at [63, 55] on button "button" at bounding box center [54, 58] width 22 height 22
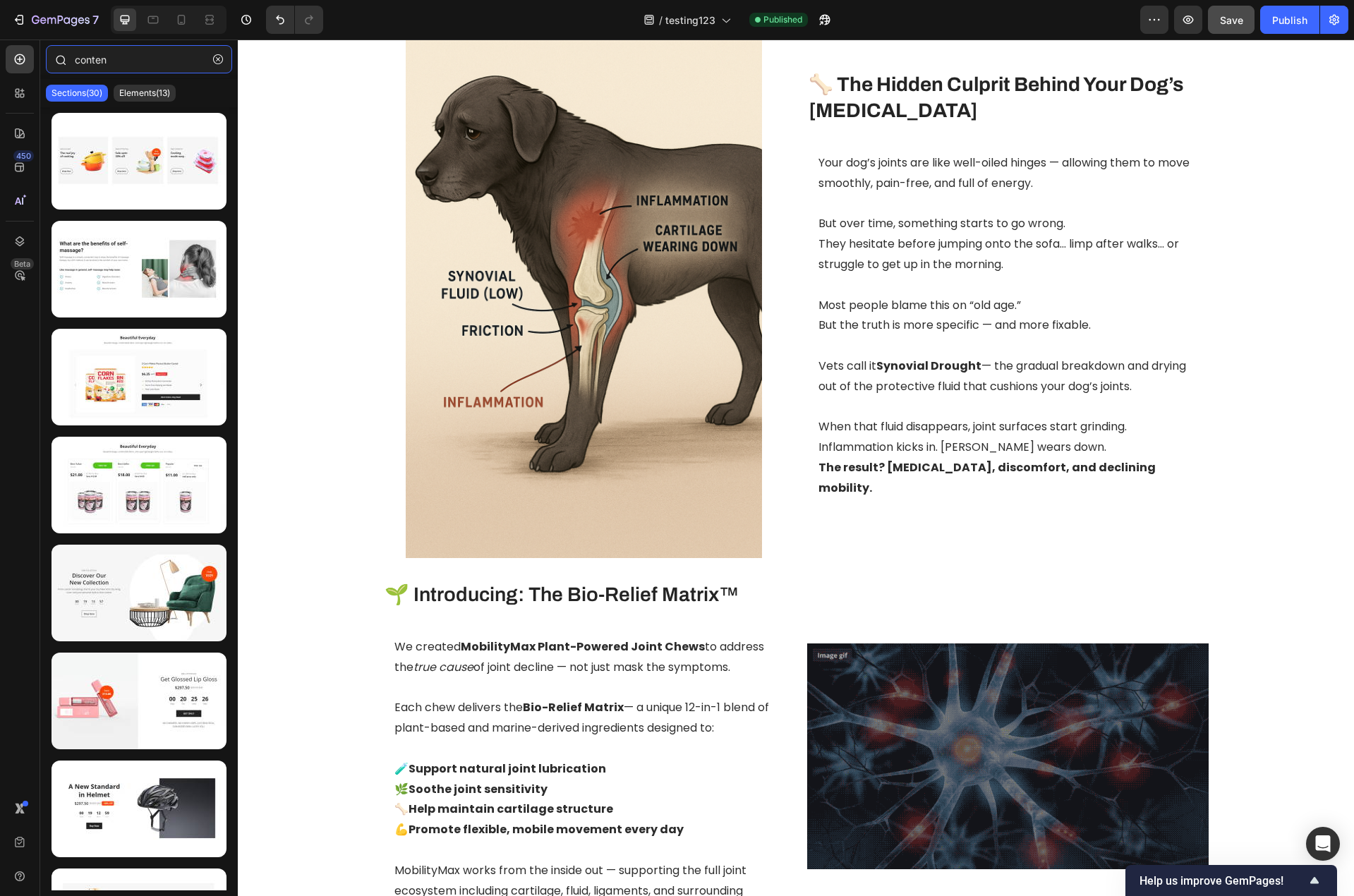
click at [97, 58] on input "conten" at bounding box center [139, 59] width 187 height 28
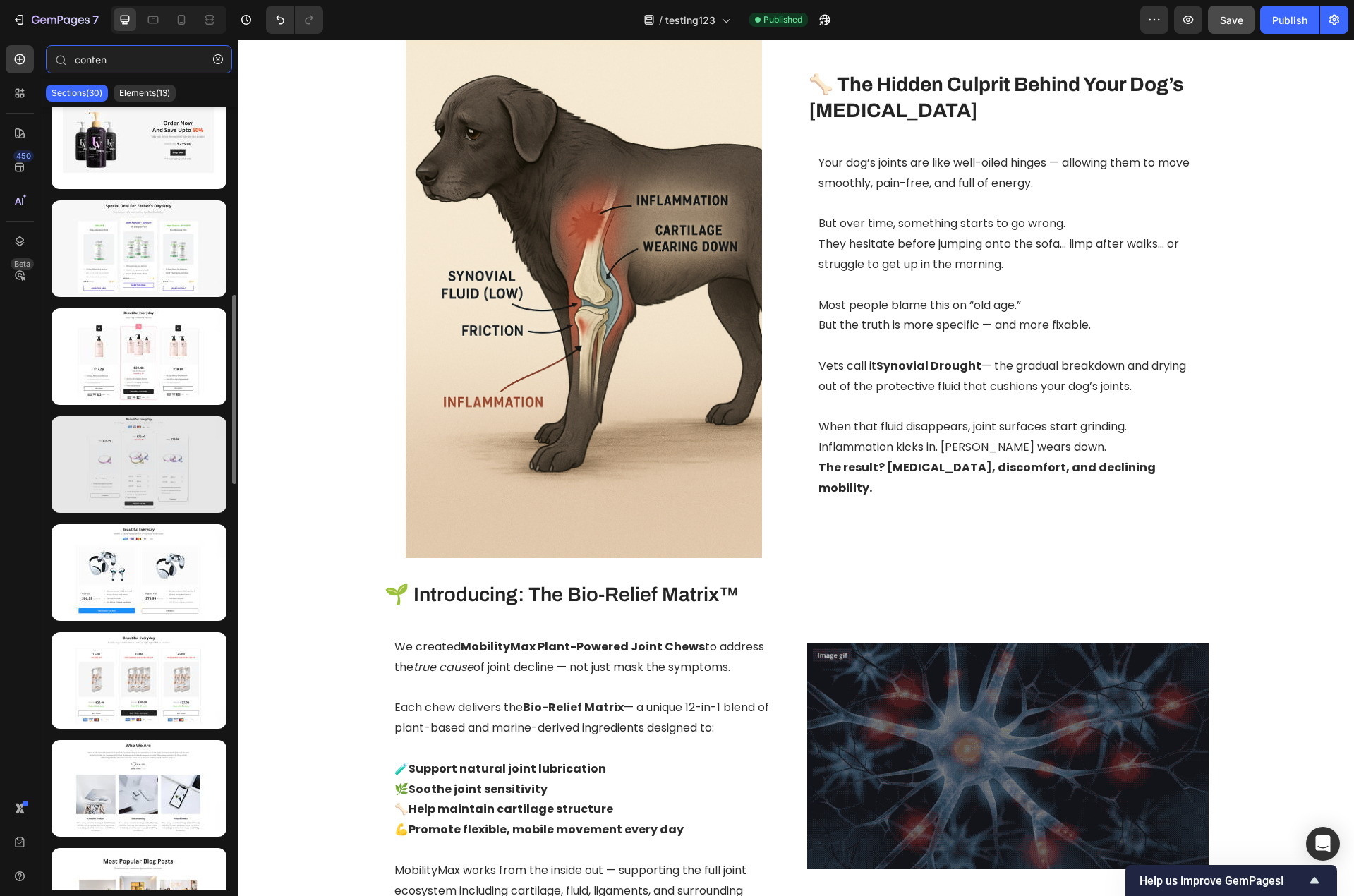
scroll to position [846, 0]
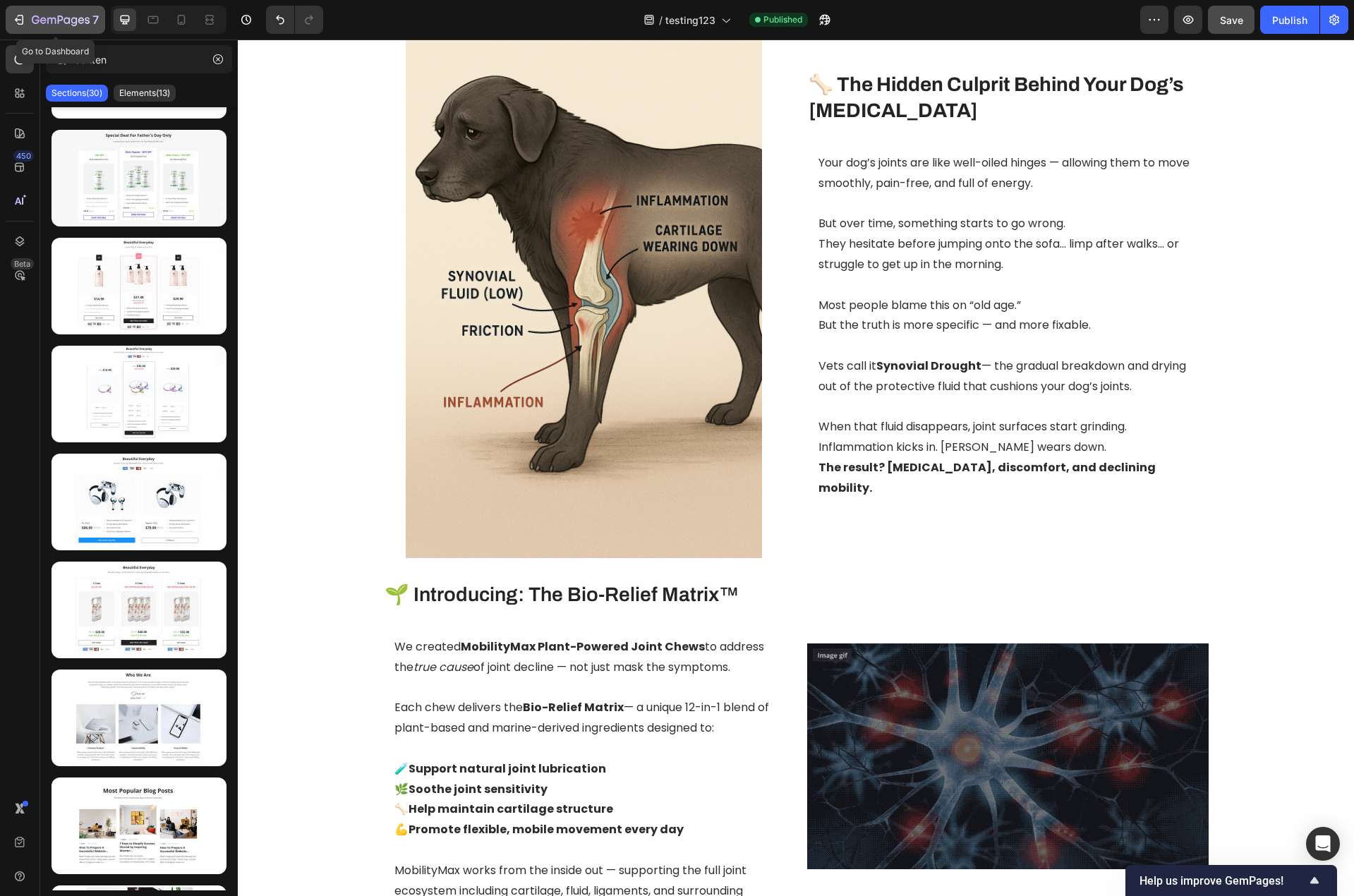
click at [18, 17] on icon "button" at bounding box center [18, 19] width 14 height 14
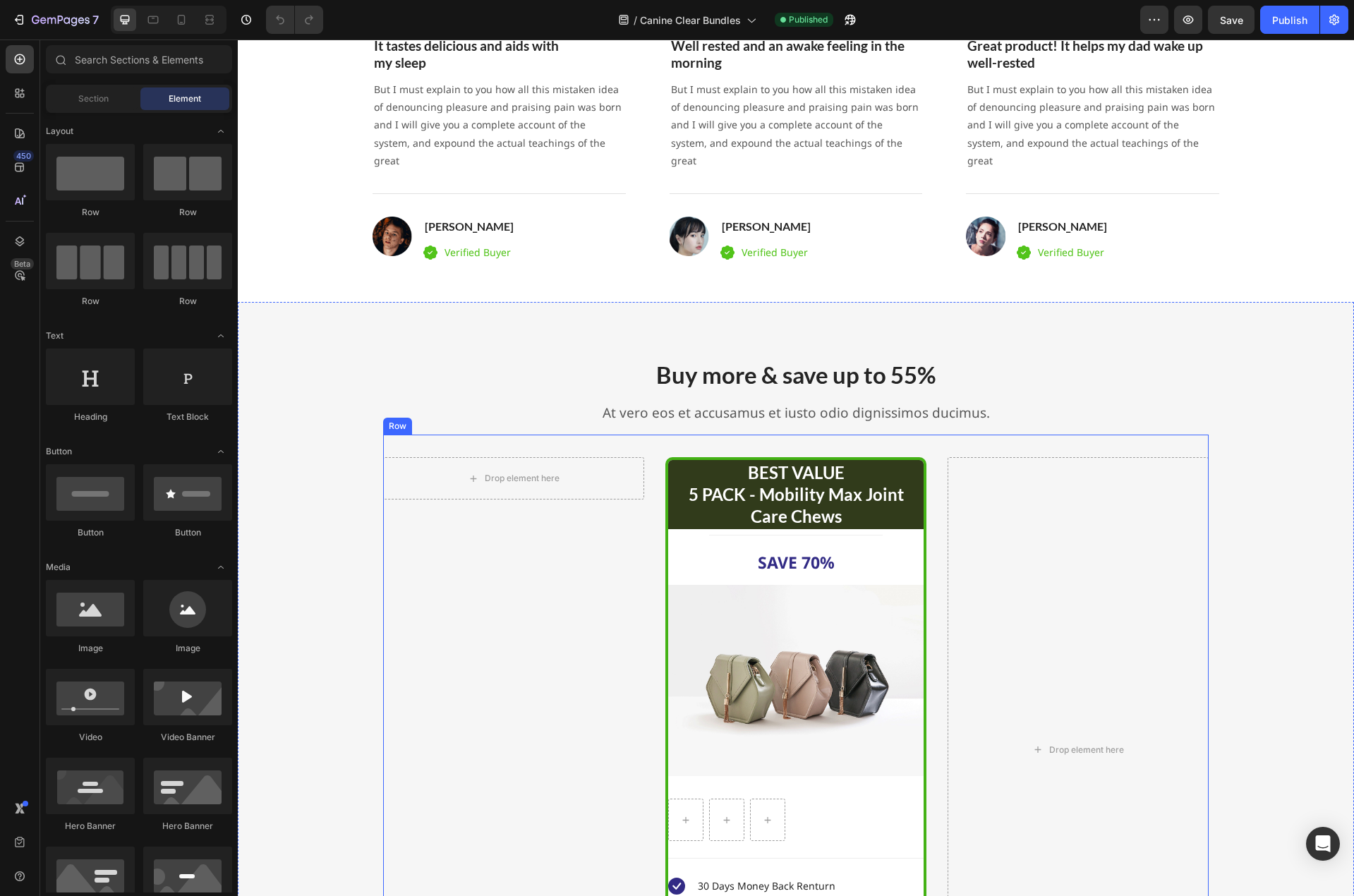
scroll to position [2469, 0]
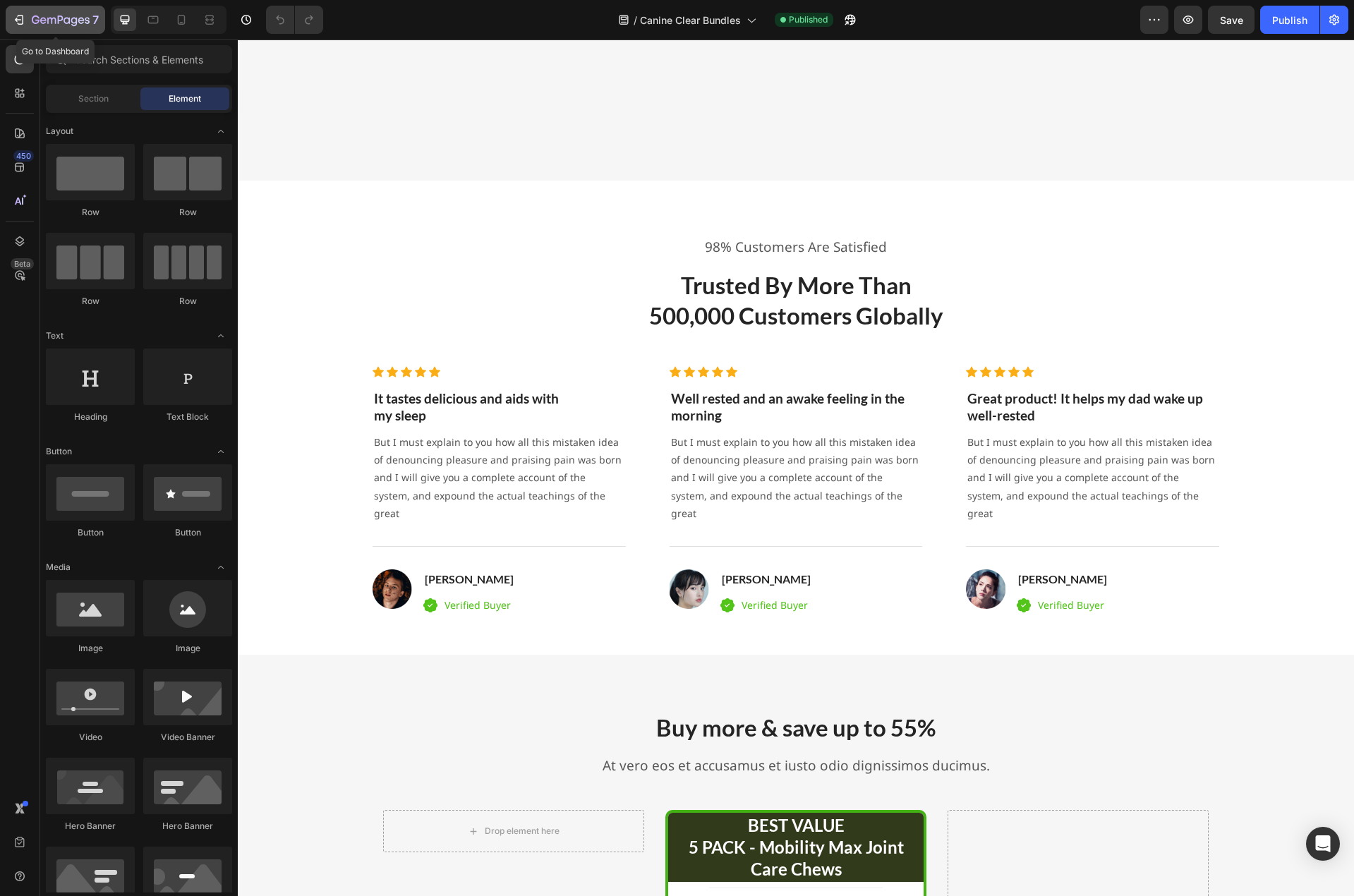
click at [19, 25] on icon "button" at bounding box center [18, 19] width 14 height 14
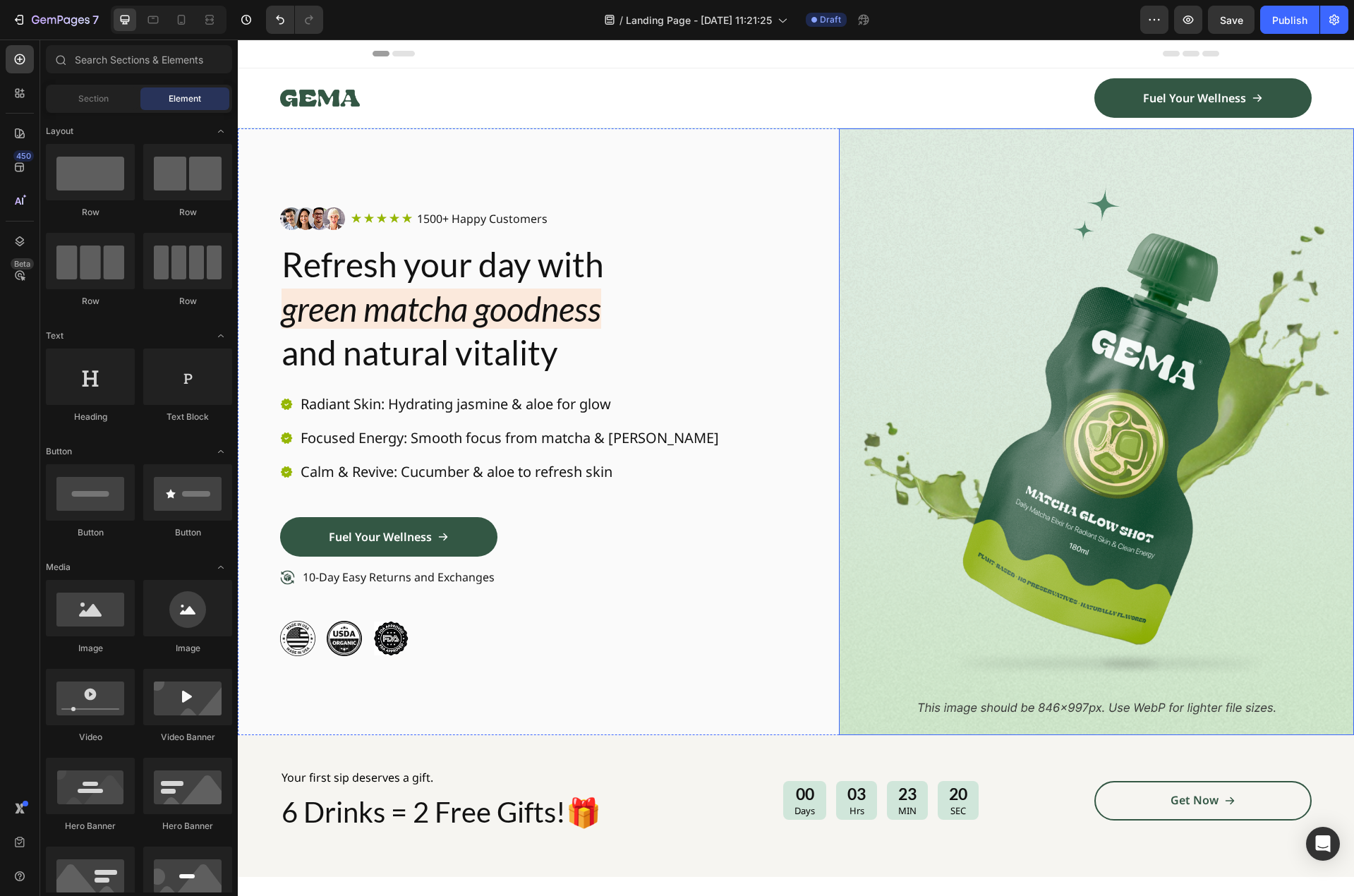
click at [889, 563] on img at bounding box center [1096, 432] width 515 height 607
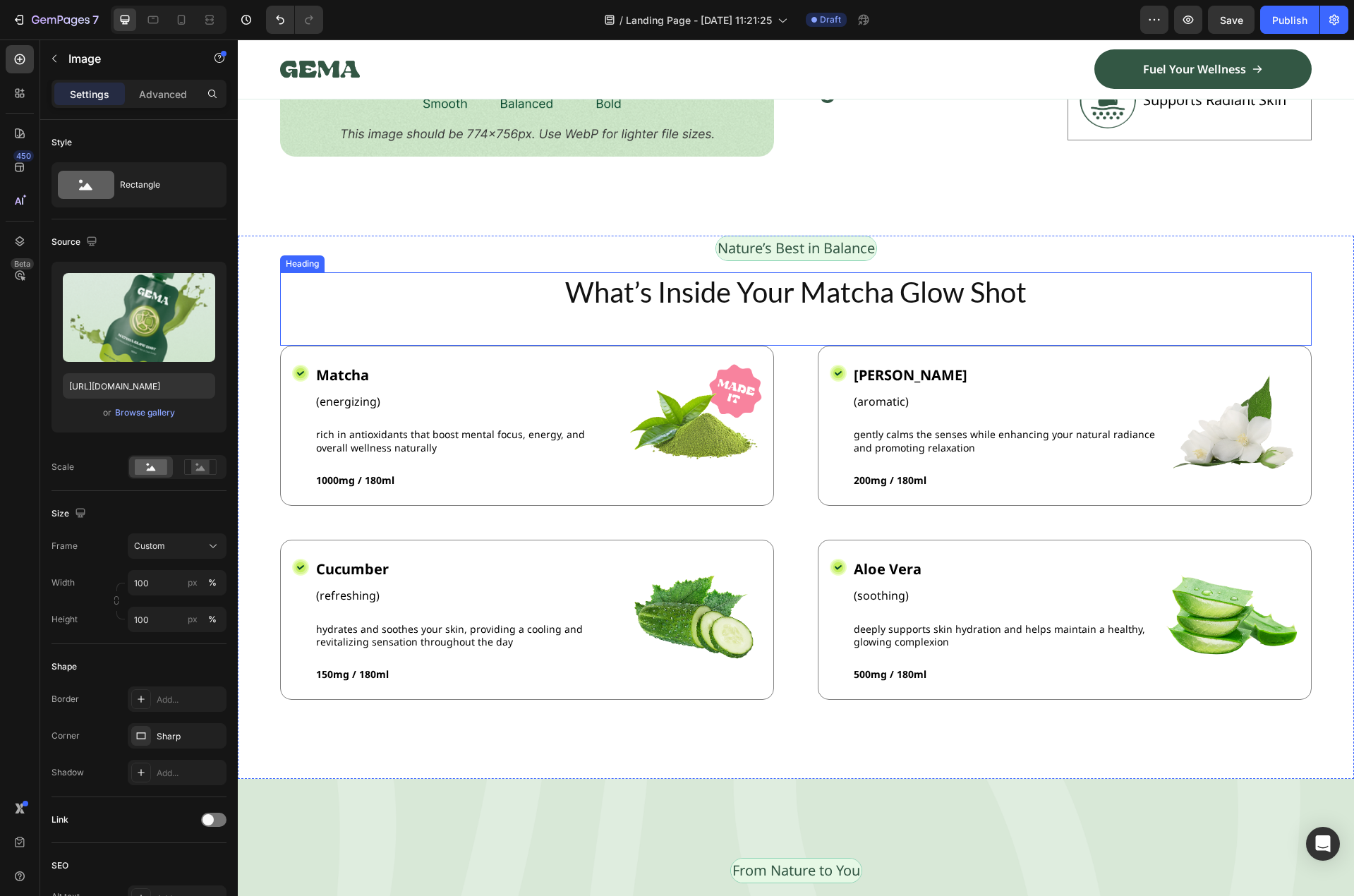
scroll to position [1270, 0]
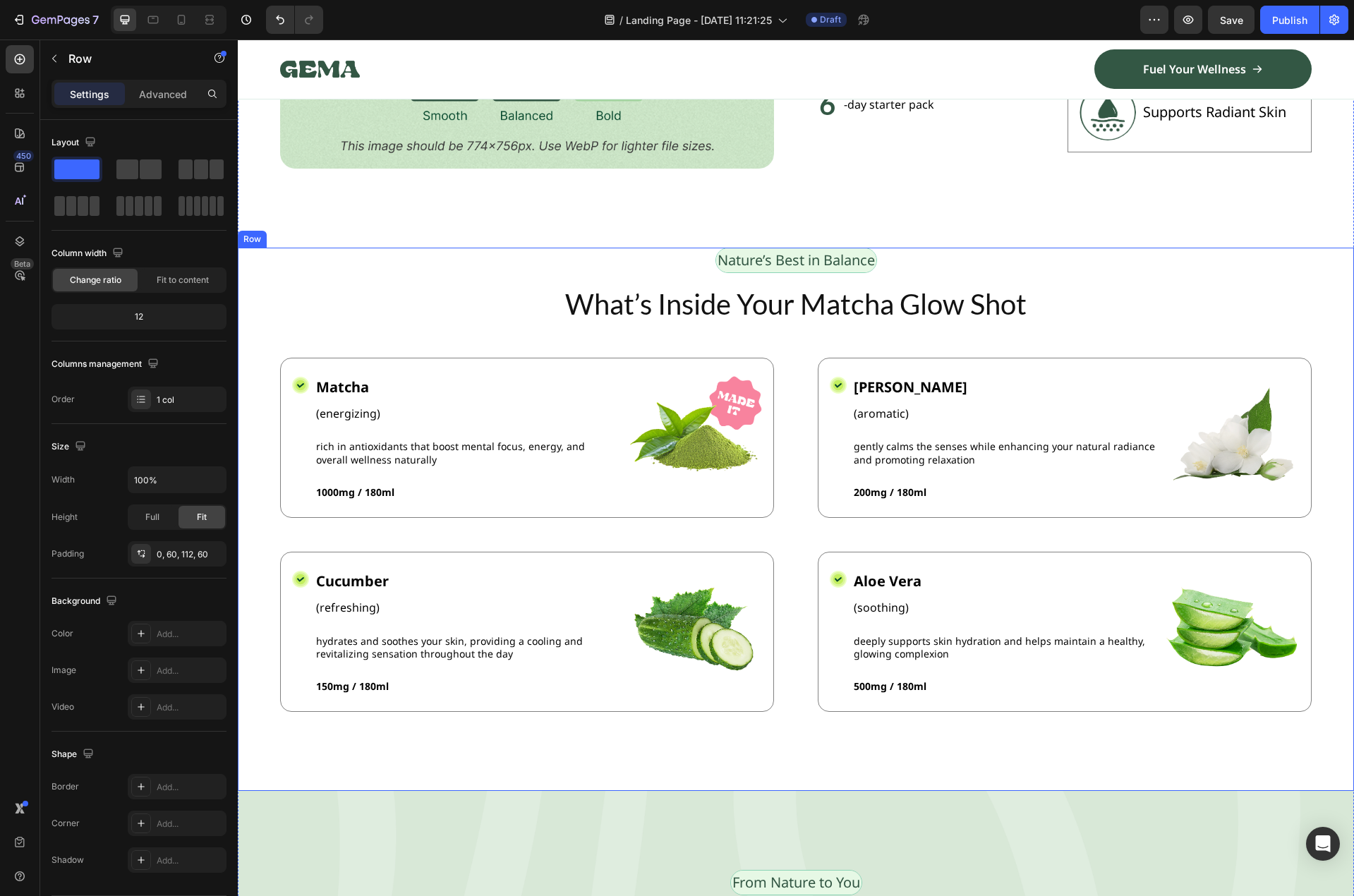
click at [269, 257] on div "Nature’s Best in Balance Text Block Row What’s Inside Your Matcha Glow Shot Hea…" at bounding box center [795, 520] width 1116 height 544
click at [1156, 20] on icon "button" at bounding box center [1154, 19] width 2 height 1
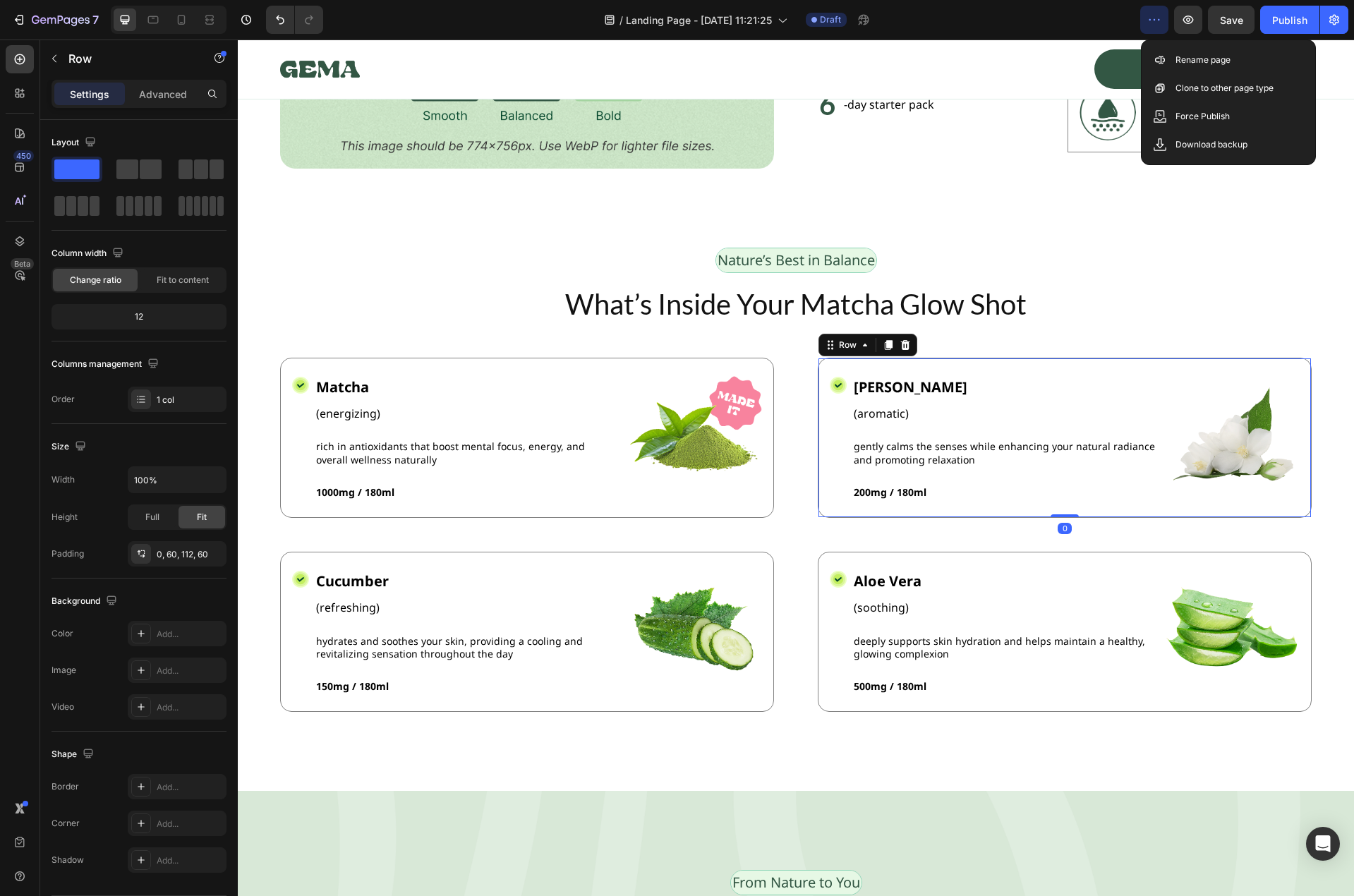
click at [821, 380] on div "Icon Jasmine Text Block (aromatic) Text Block gently calms the senses while enh…" at bounding box center [1065, 437] width 494 height 161
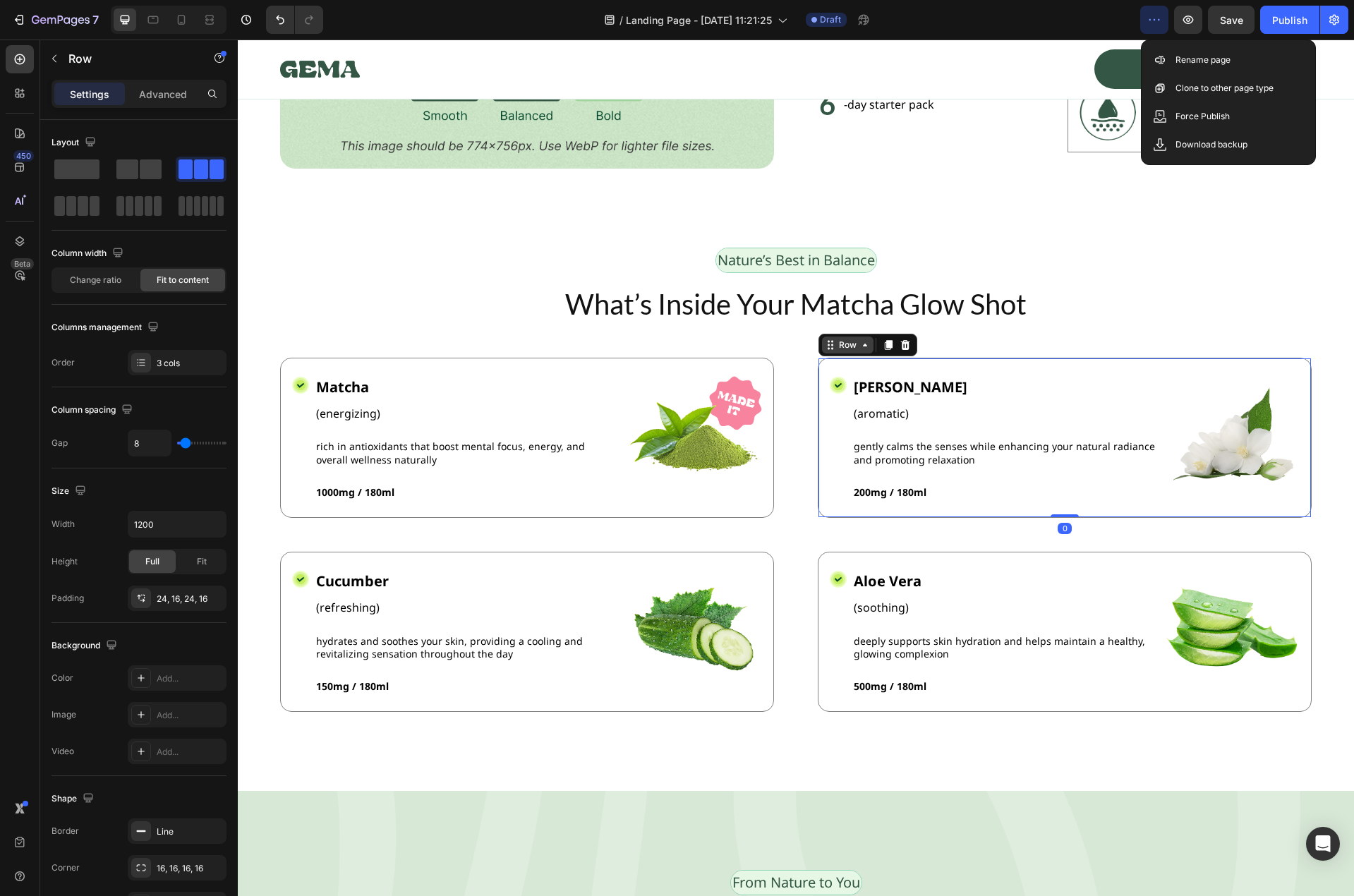
click at [863, 343] on icon at bounding box center [865, 344] width 4 height 3
click at [860, 340] on icon at bounding box center [865, 345] width 12 height 12
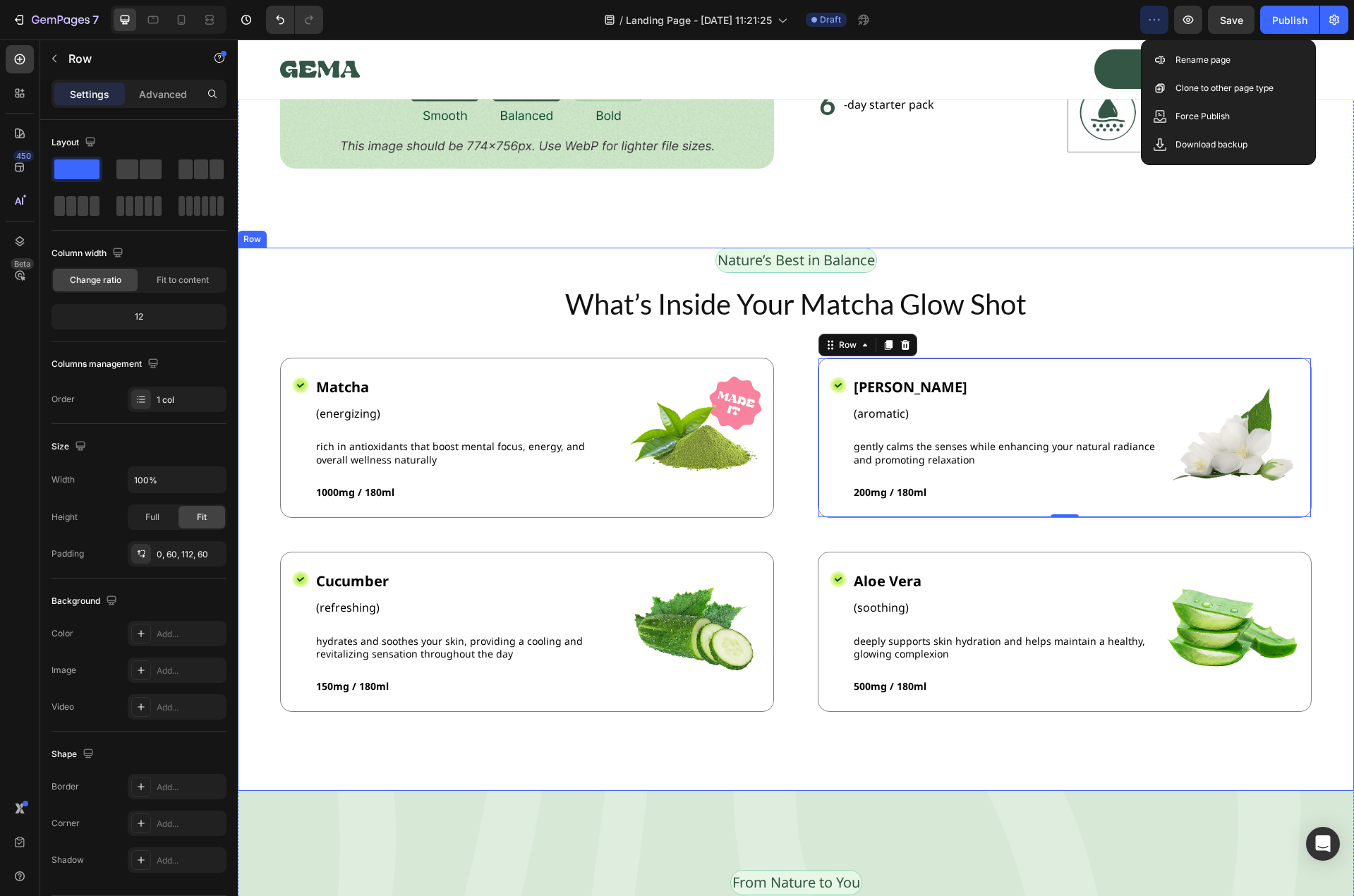
click at [266, 265] on div "Nature’s Best in Balance Text Block Row What’s Inside Your Matcha Glow Shot Hea…" at bounding box center [795, 520] width 1116 height 544
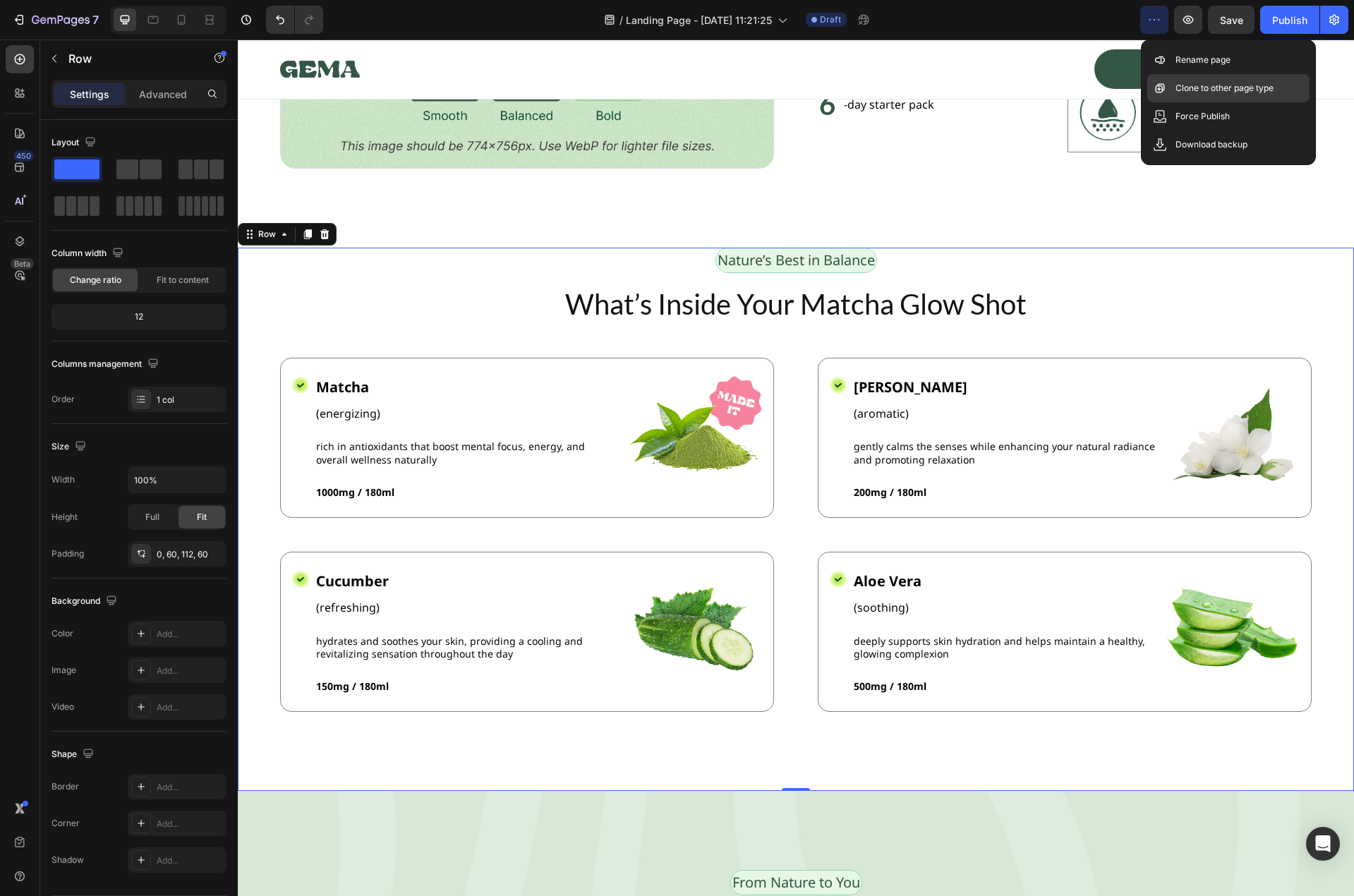
click at [1235, 88] on p "Clone to other page type" at bounding box center [1224, 87] width 98 height 14
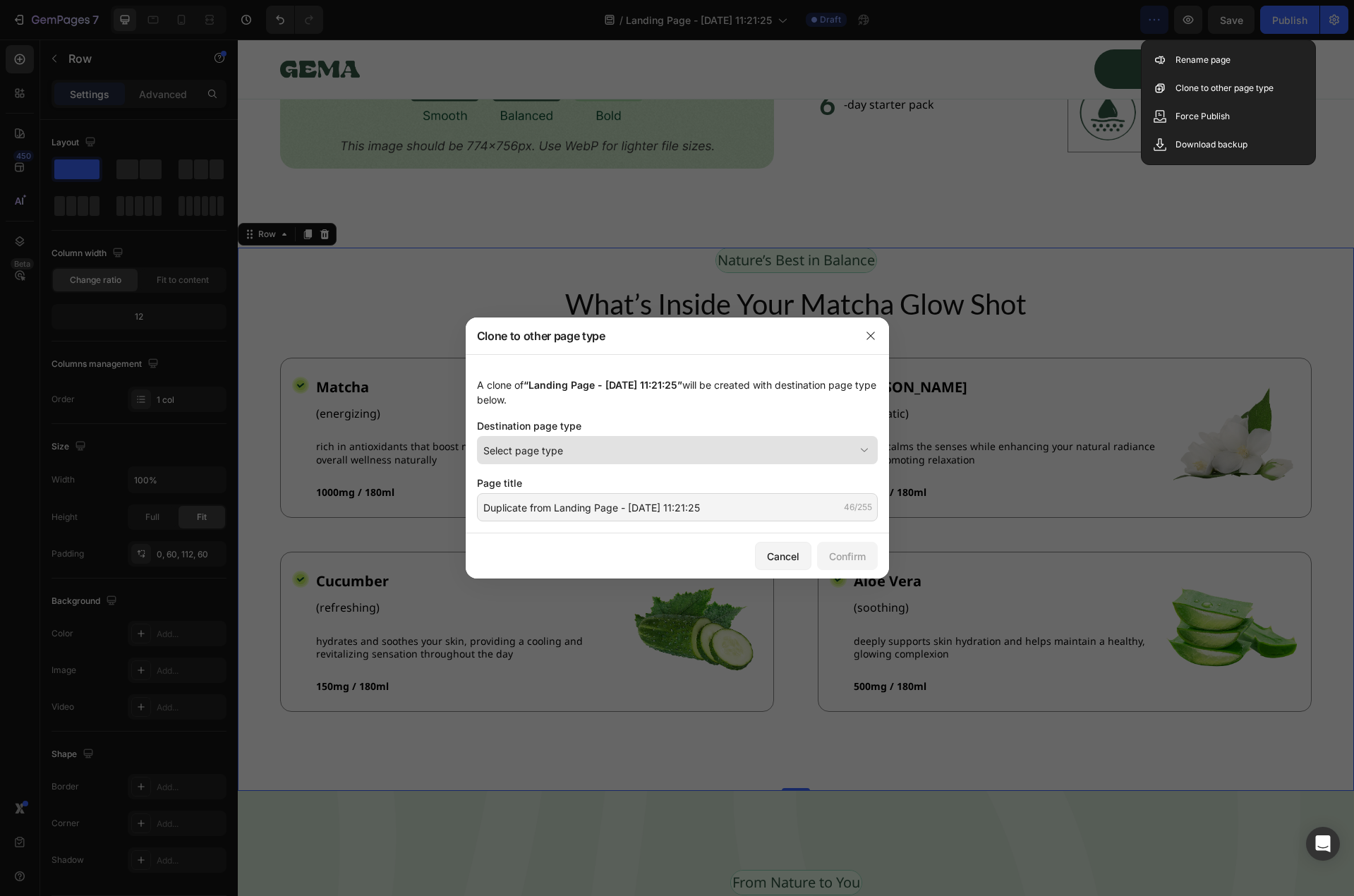
click at [554, 443] on span "Select page type" at bounding box center [523, 450] width 80 height 14
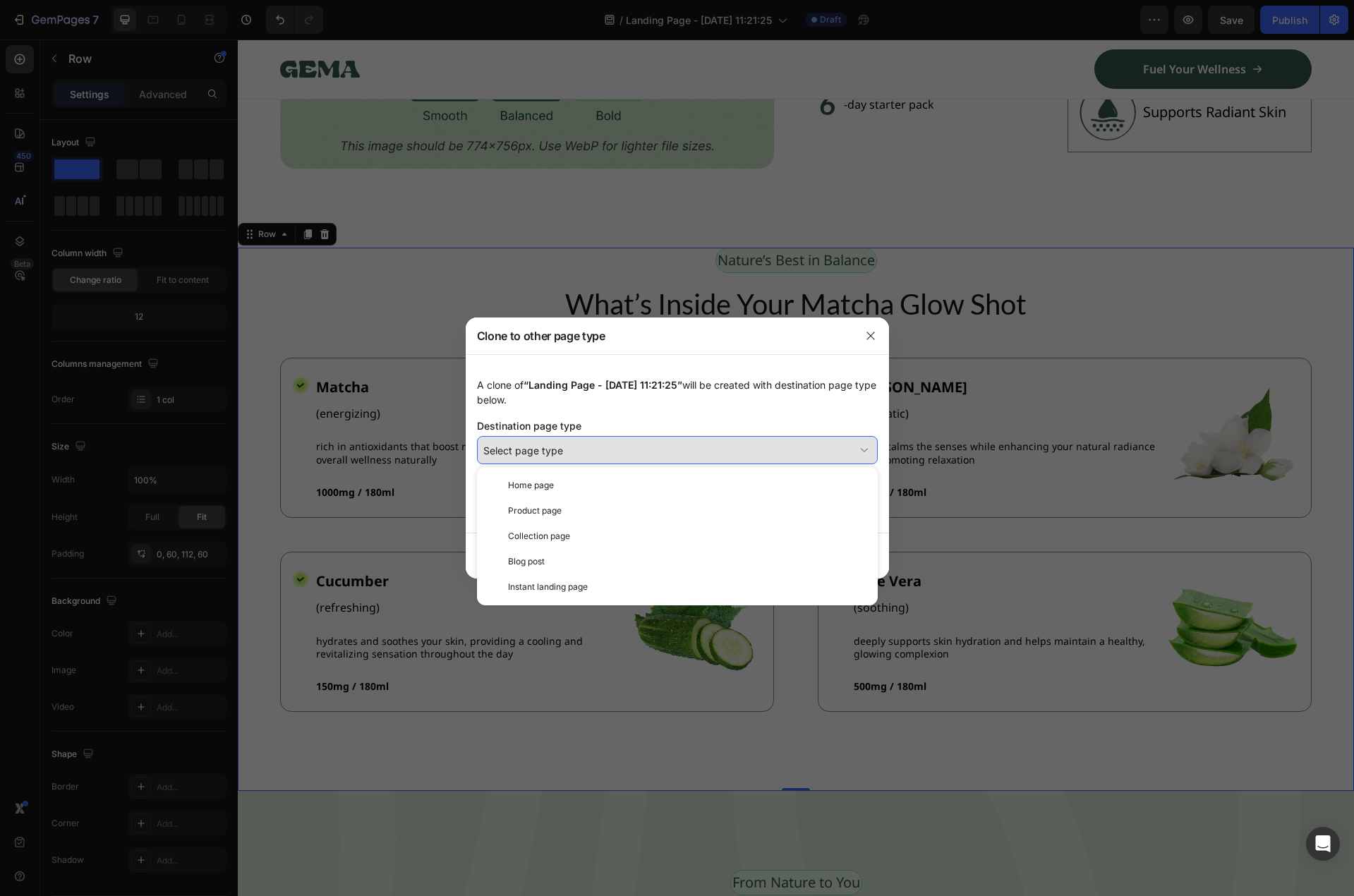
click at [582, 443] on div "Select page type" at bounding box center [669, 450] width 371 height 14
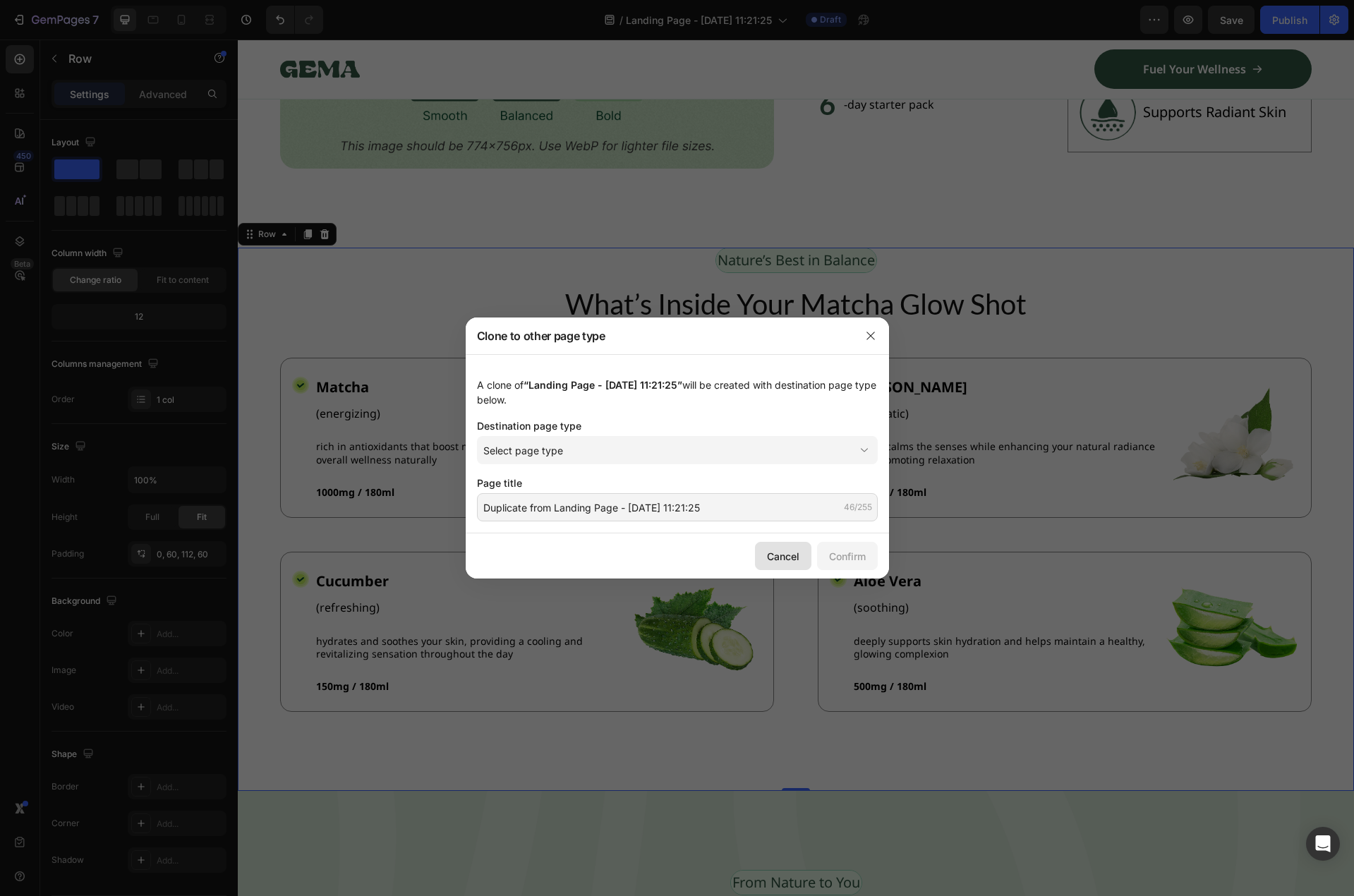
click at [769, 560] on div "Cancel" at bounding box center [783, 556] width 33 height 14
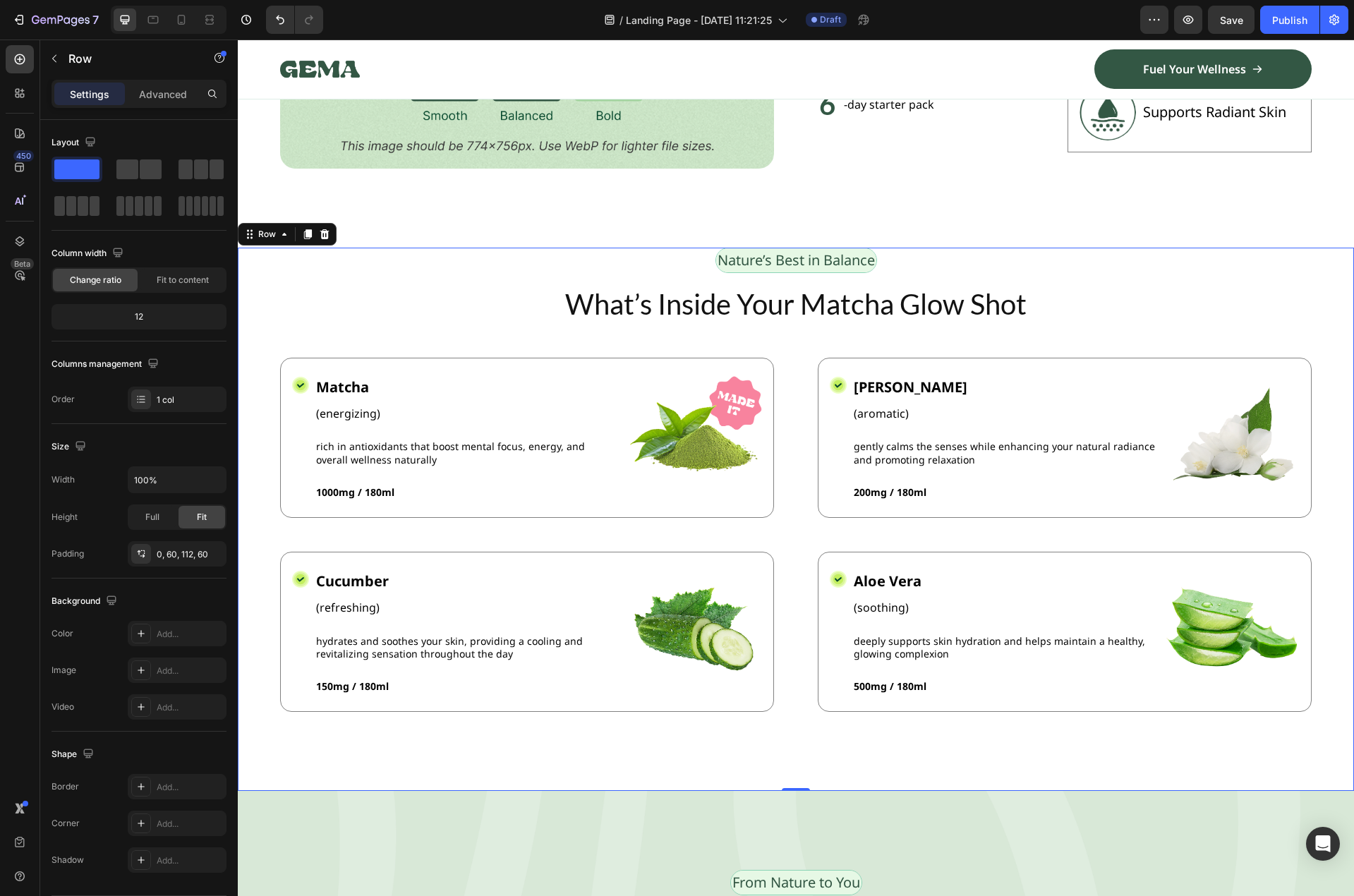
click at [261, 266] on div "Nature’s Best in Balance Text Block Row What’s Inside Your Matcha Glow Shot Hea…" at bounding box center [795, 520] width 1116 height 544
click at [250, 282] on div "Nature’s Best in Balance Text Block Row What’s Inside Your Matcha Glow Shot Hea…" at bounding box center [795, 520] width 1116 height 544
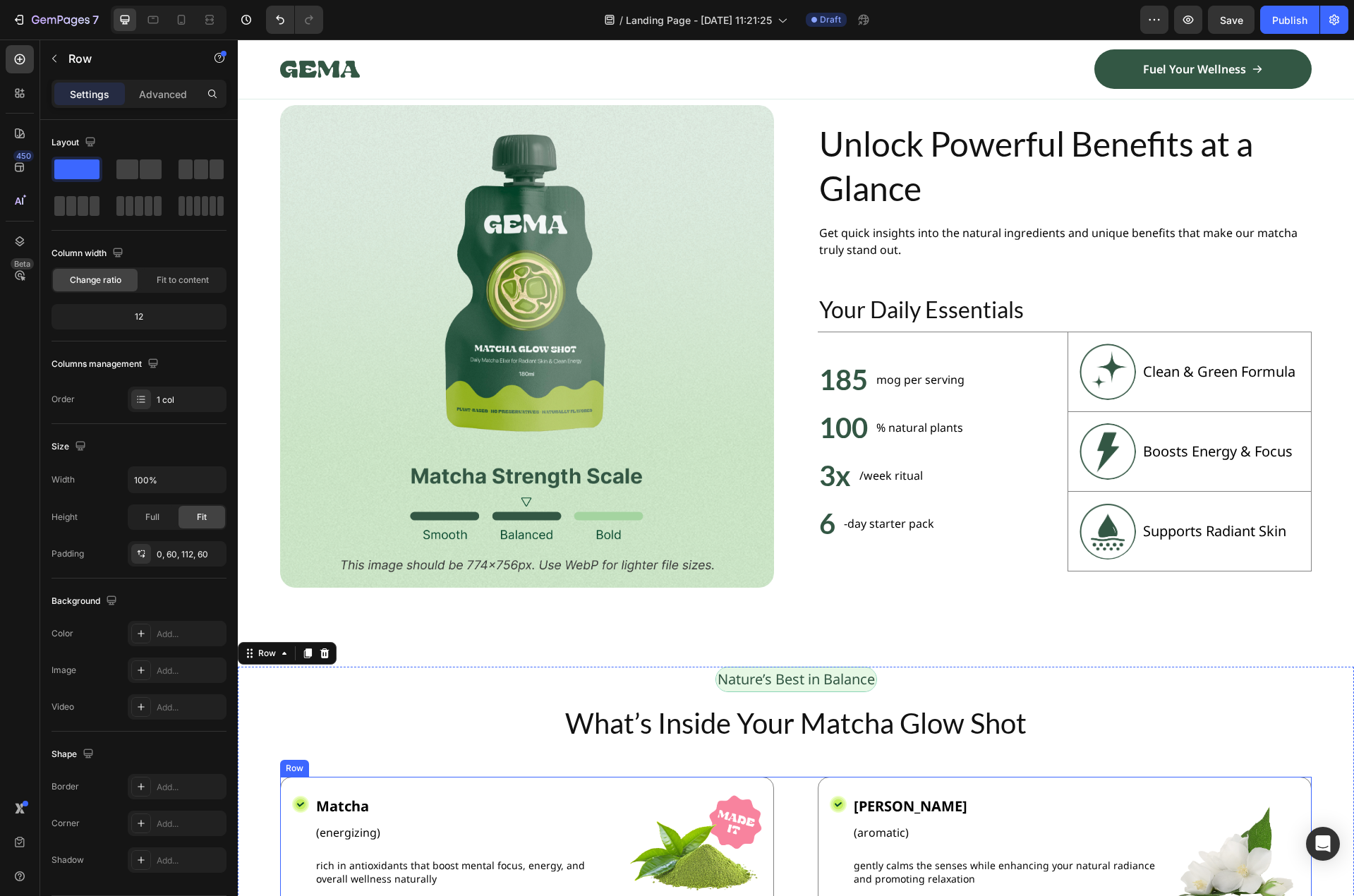
scroll to position [846, 0]
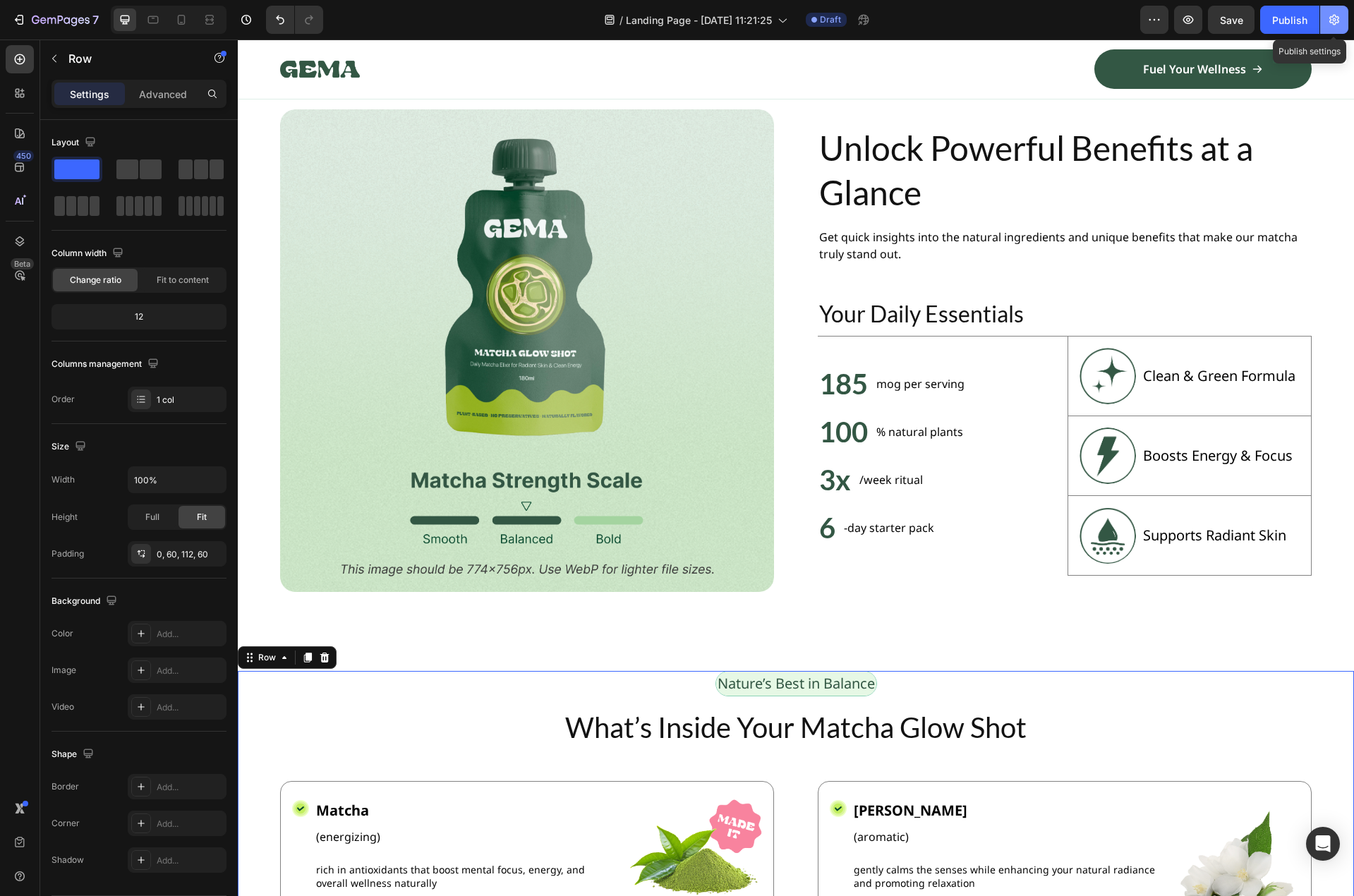
click at [1329, 28] on button "button" at bounding box center [1334, 19] width 28 height 28
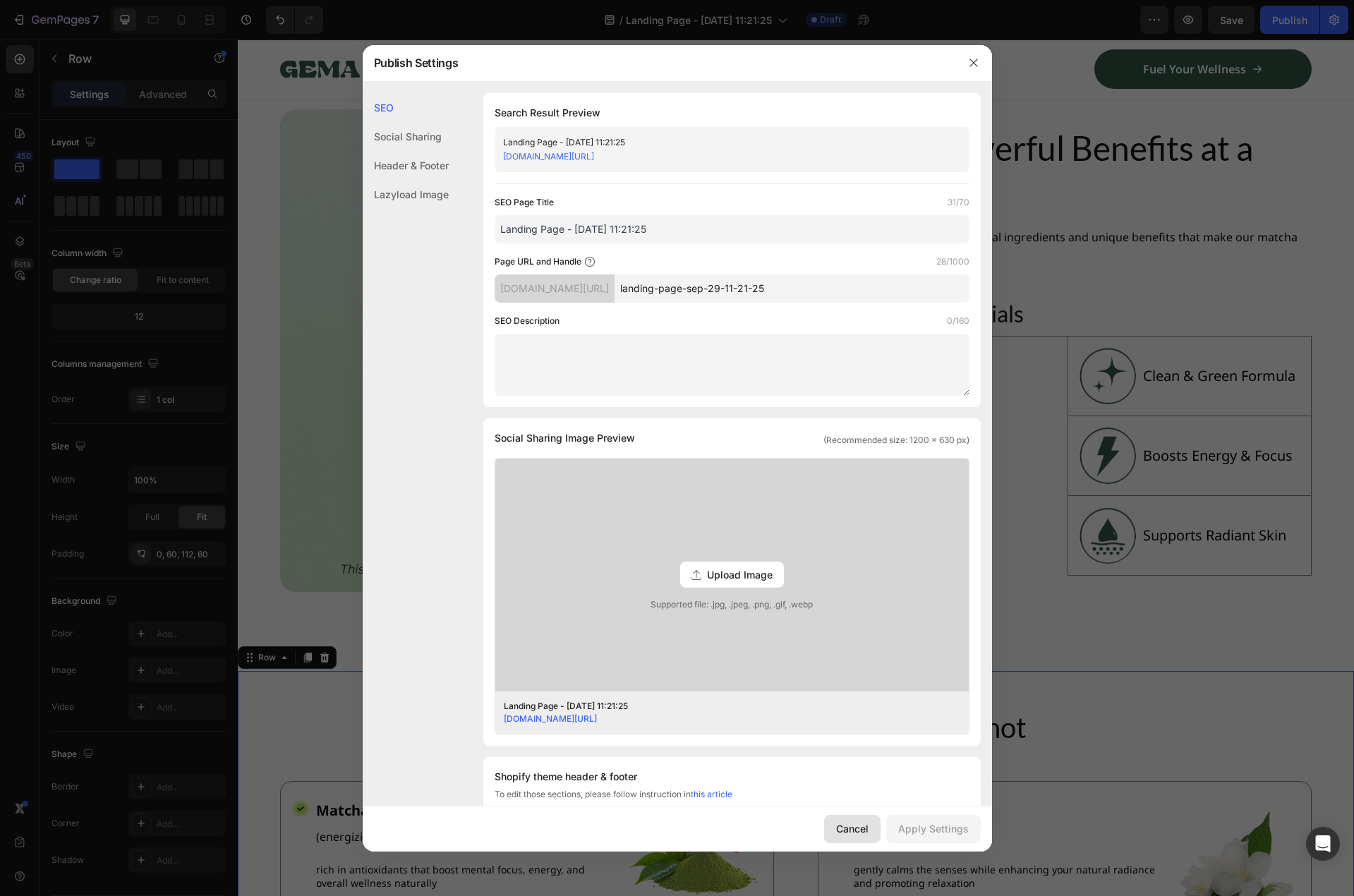
click at [840, 835] on button "Cancel" at bounding box center [852, 828] width 57 height 28
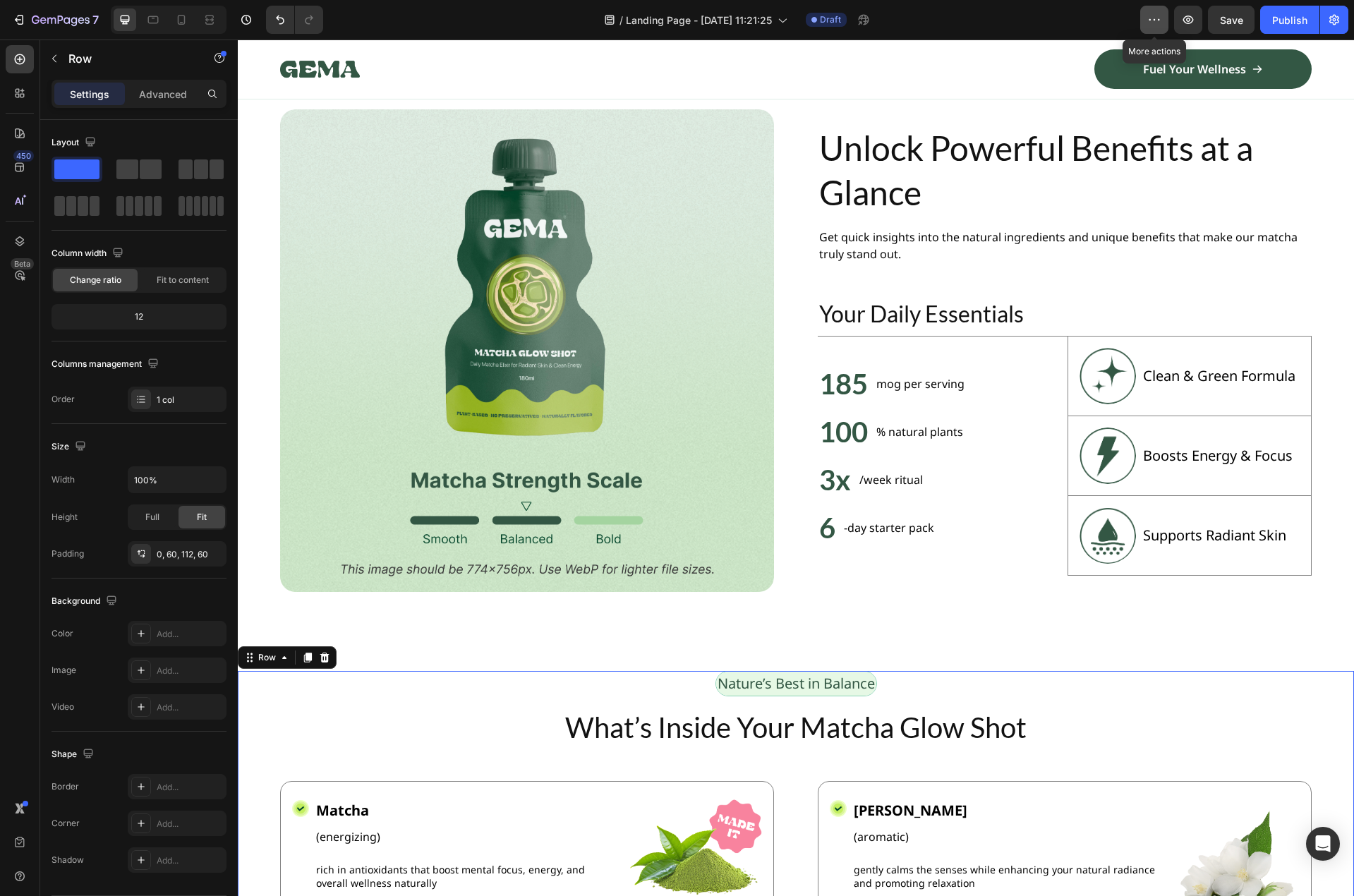
click at [1157, 14] on icon "button" at bounding box center [1154, 19] width 14 height 14
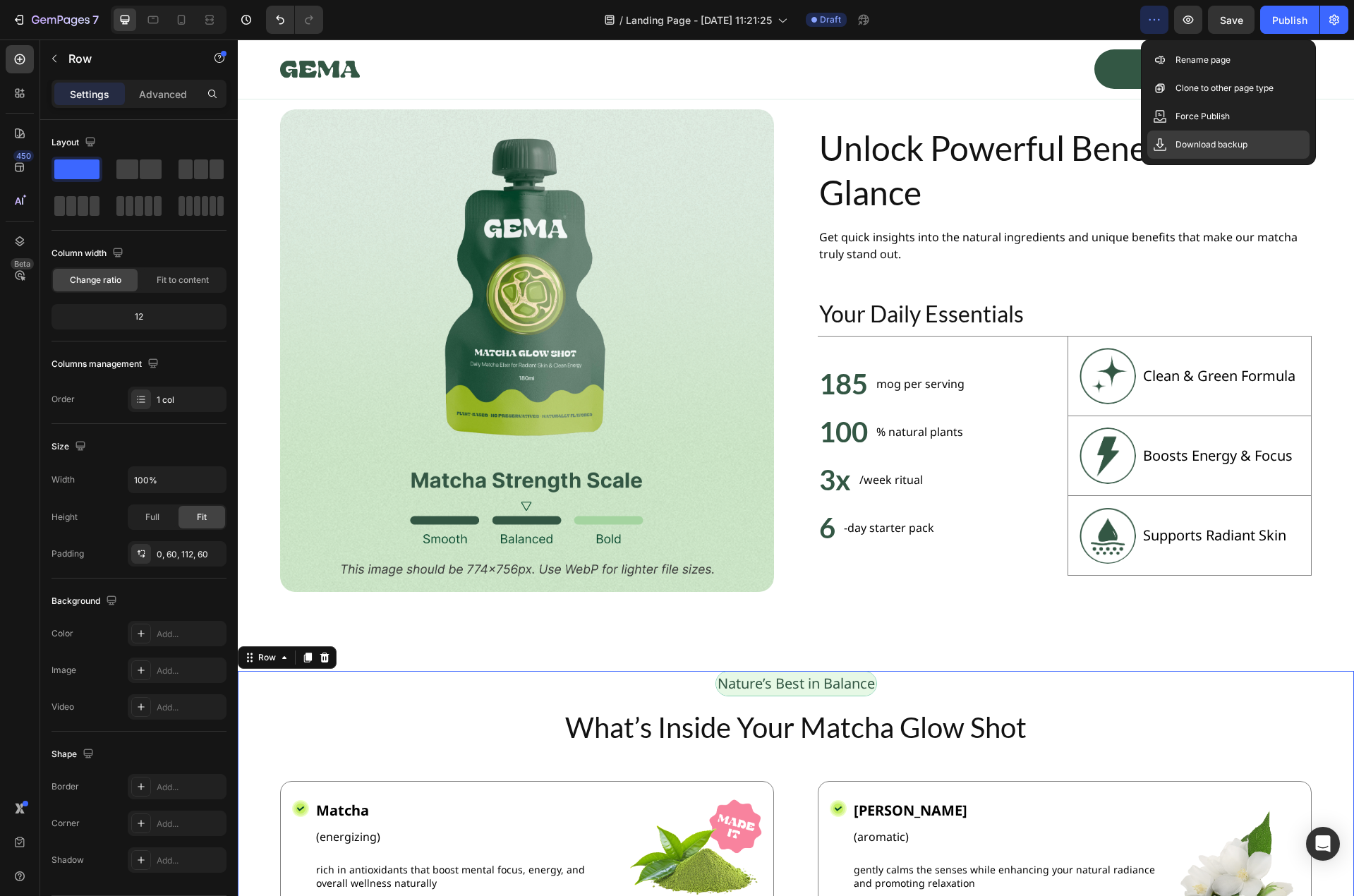
click at [1196, 144] on p "Download backup" at bounding box center [1211, 144] width 72 height 14
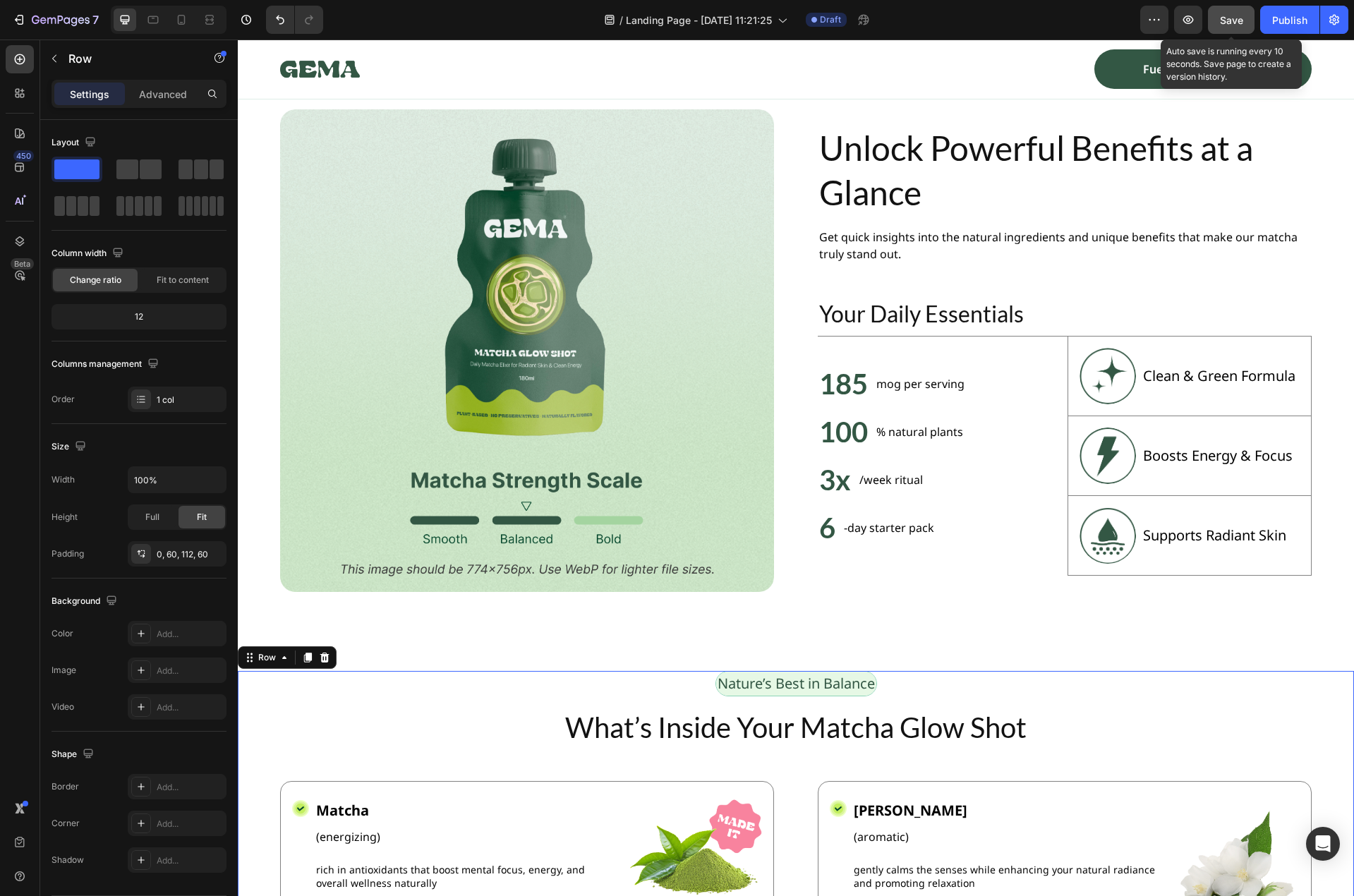
click at [1232, 21] on span "Save" at bounding box center [1231, 20] width 23 height 12
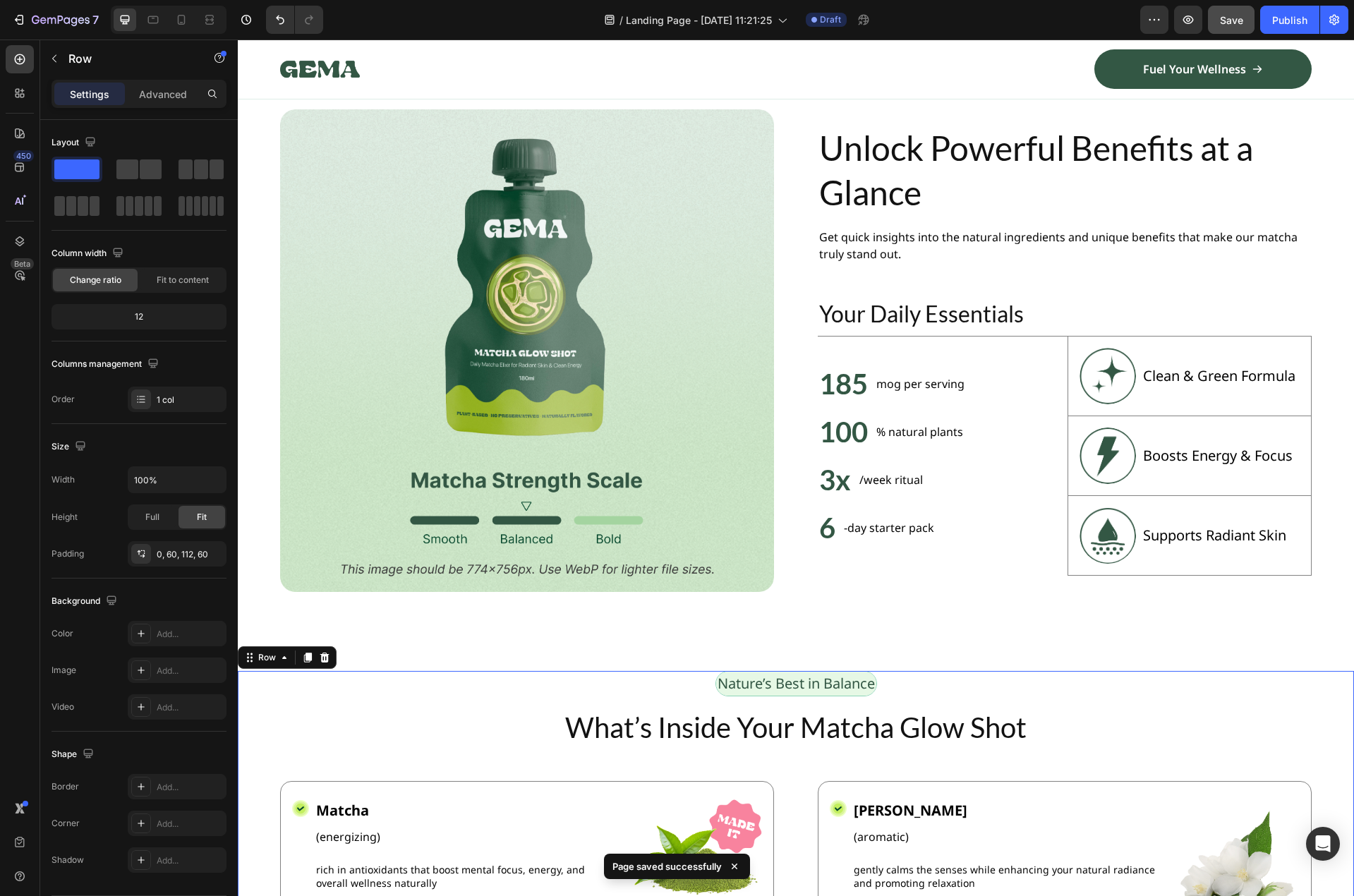
click at [49, 56] on icon "button" at bounding box center [55, 59] width 12 height 12
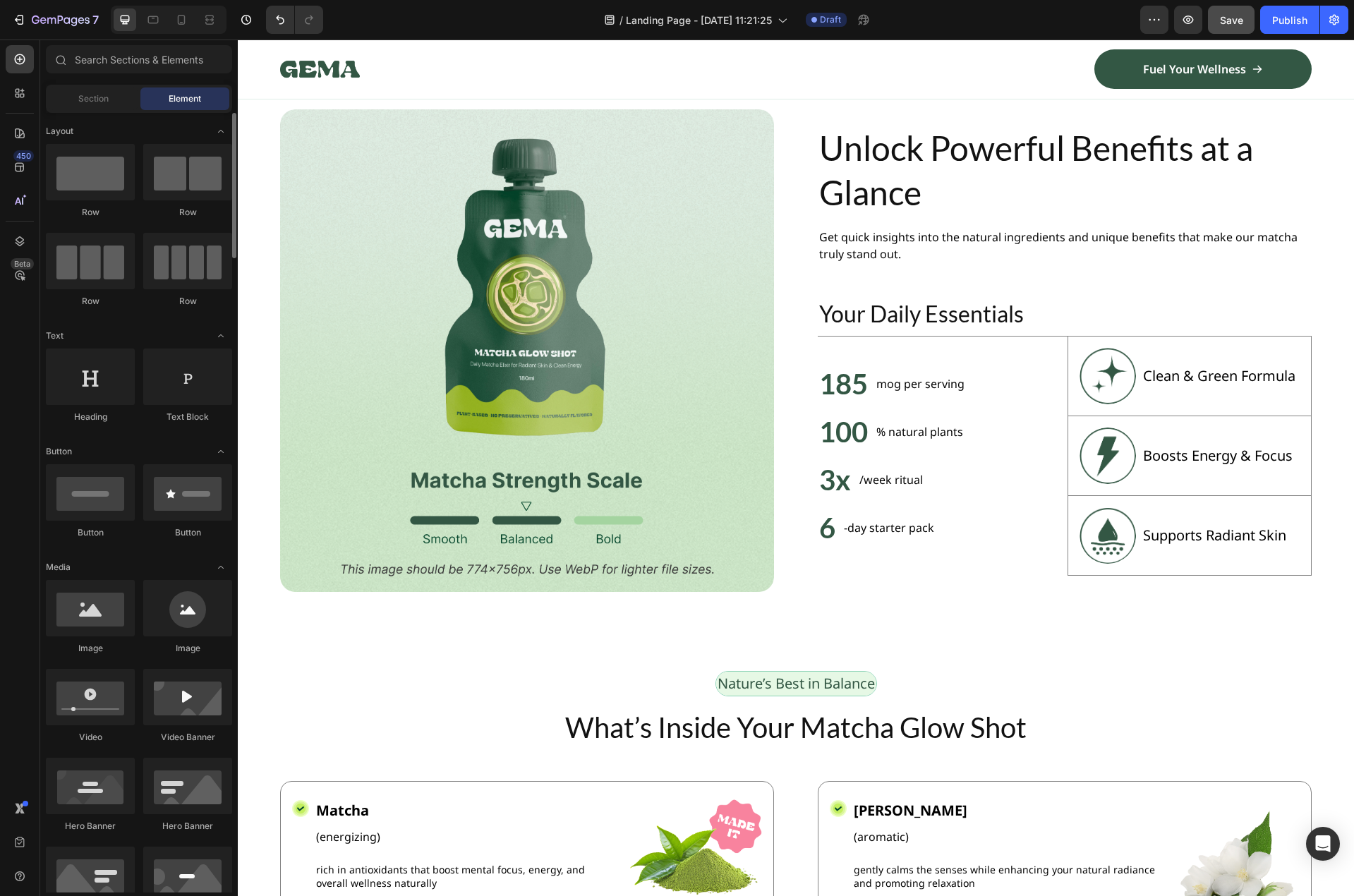
click at [93, 105] on div "Section" at bounding box center [93, 98] width 88 height 22
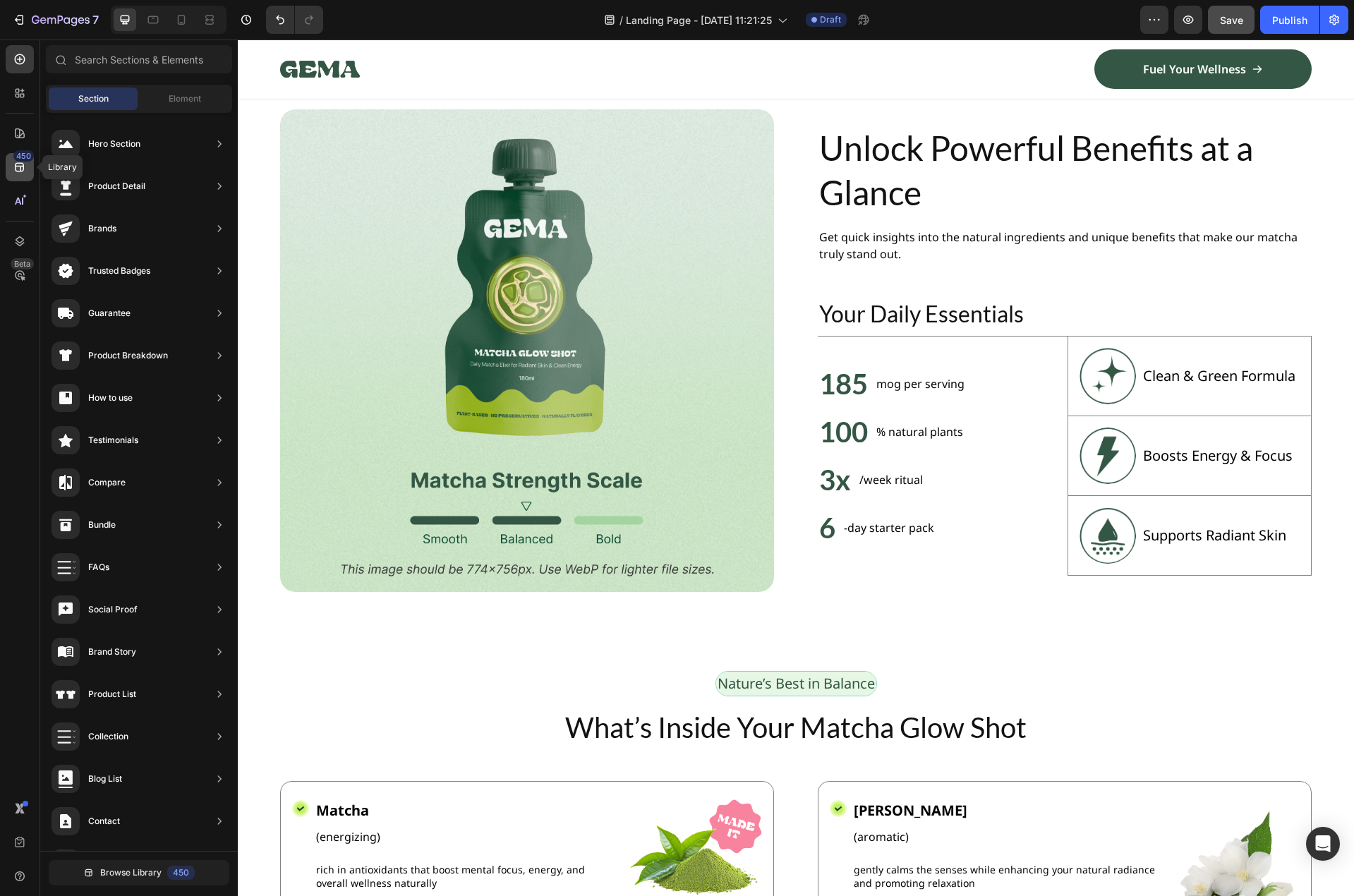
click at [21, 158] on div "450" at bounding box center [23, 156] width 20 height 12
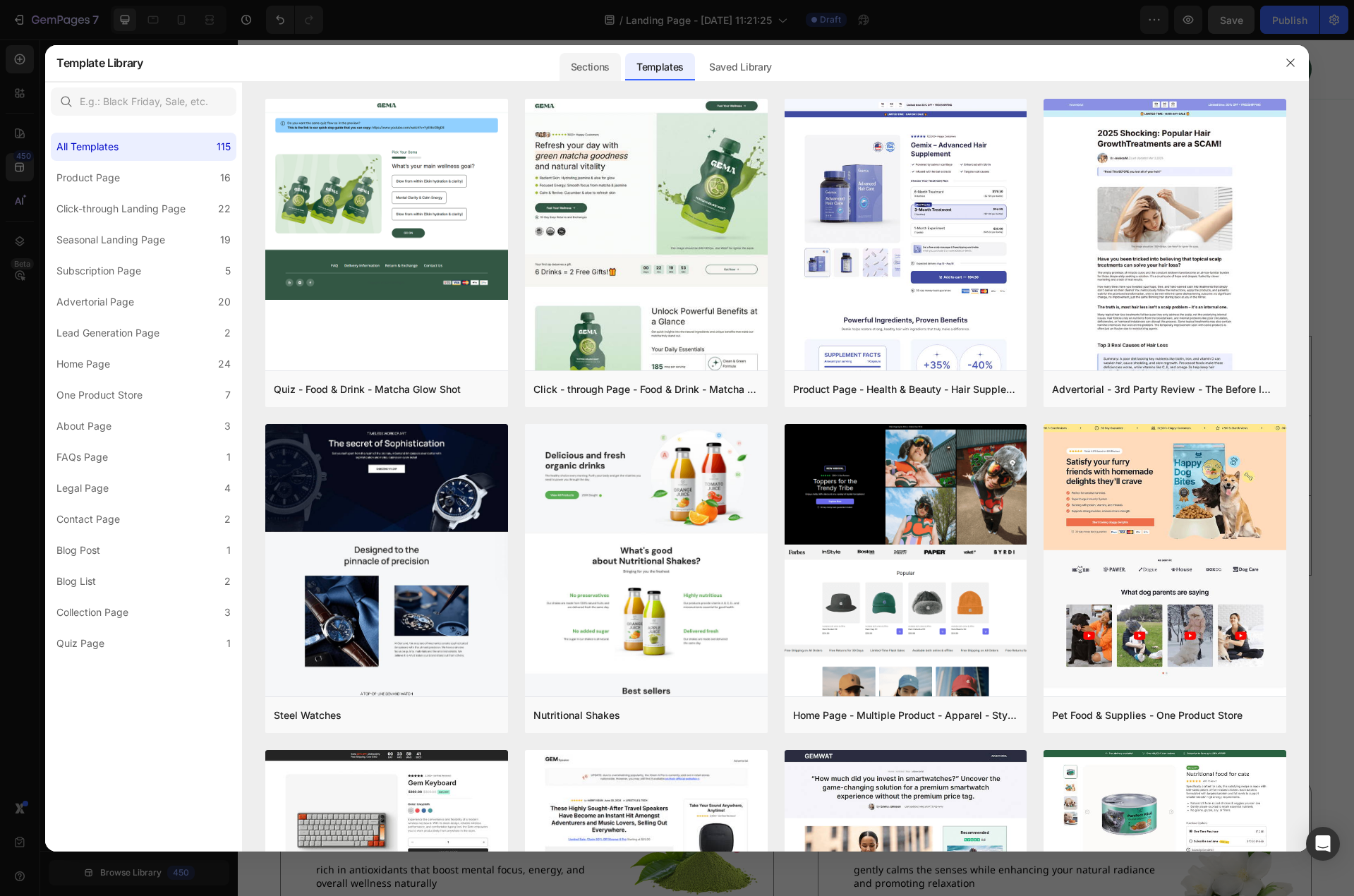
click at [597, 62] on div "Sections" at bounding box center [590, 66] width 62 height 28
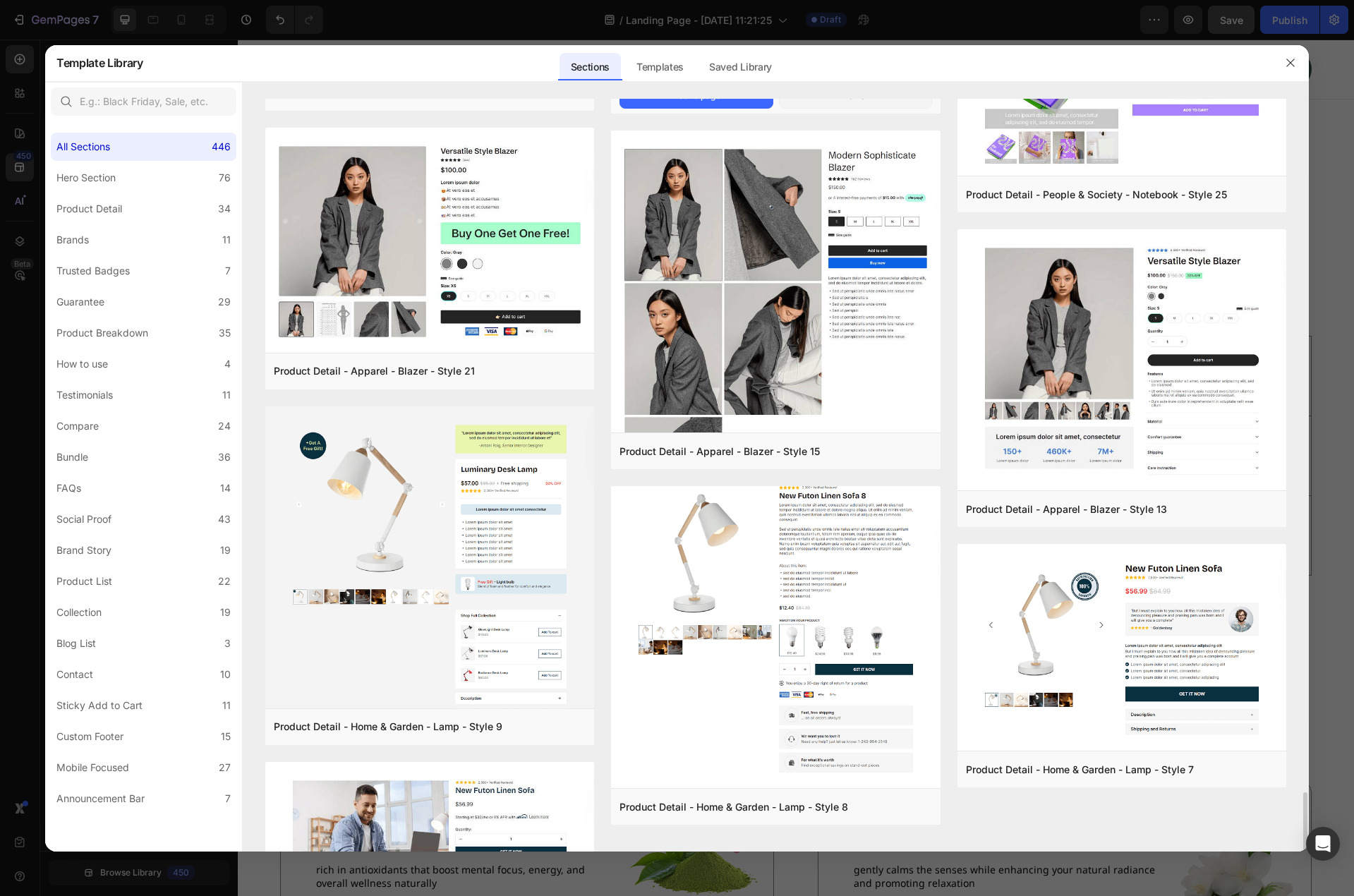
scroll to position [4546, 0]
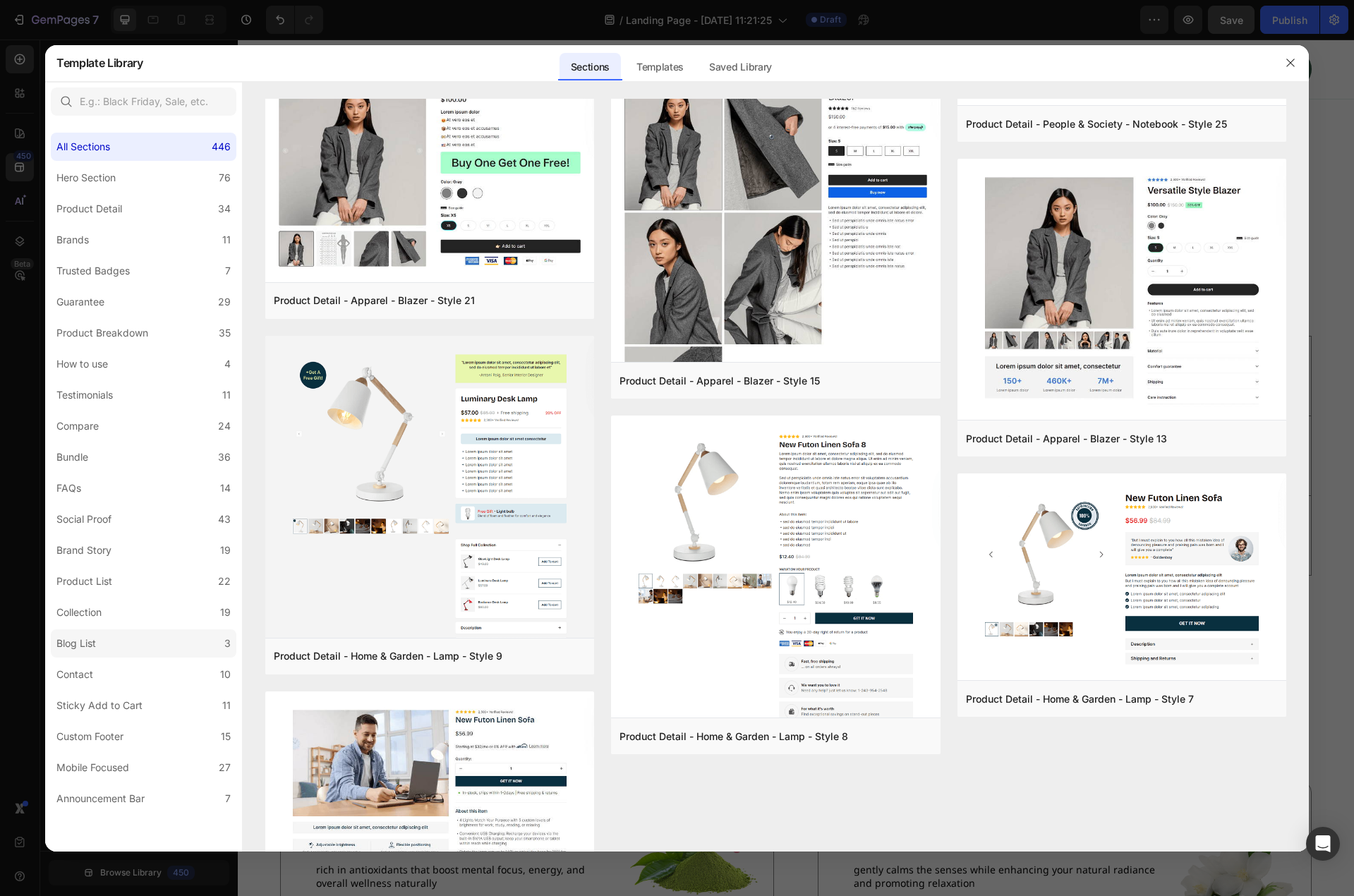
click at [104, 644] on label "Blog List 3" at bounding box center [143, 642] width 186 height 28
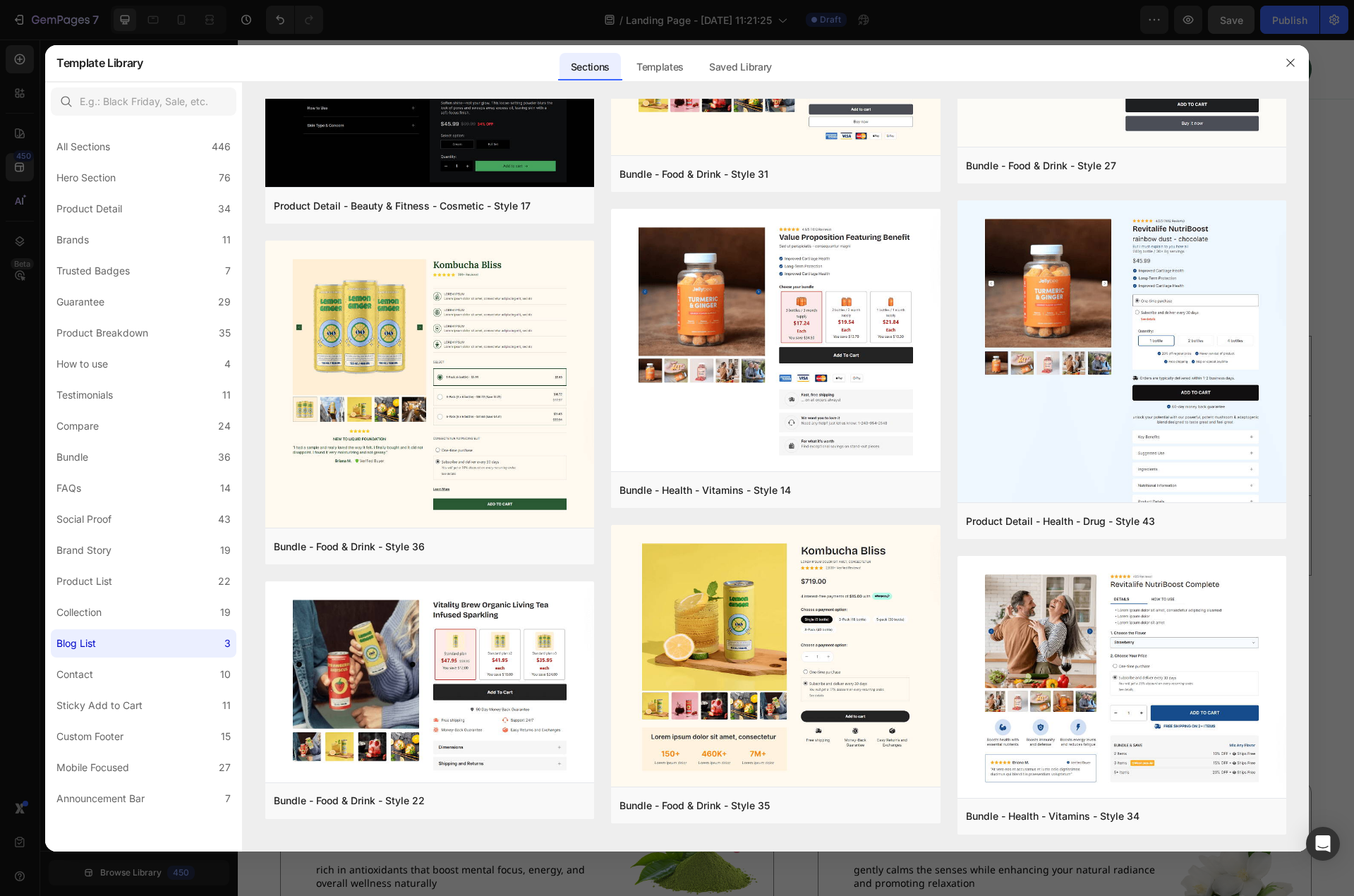
scroll to position [0, 0]
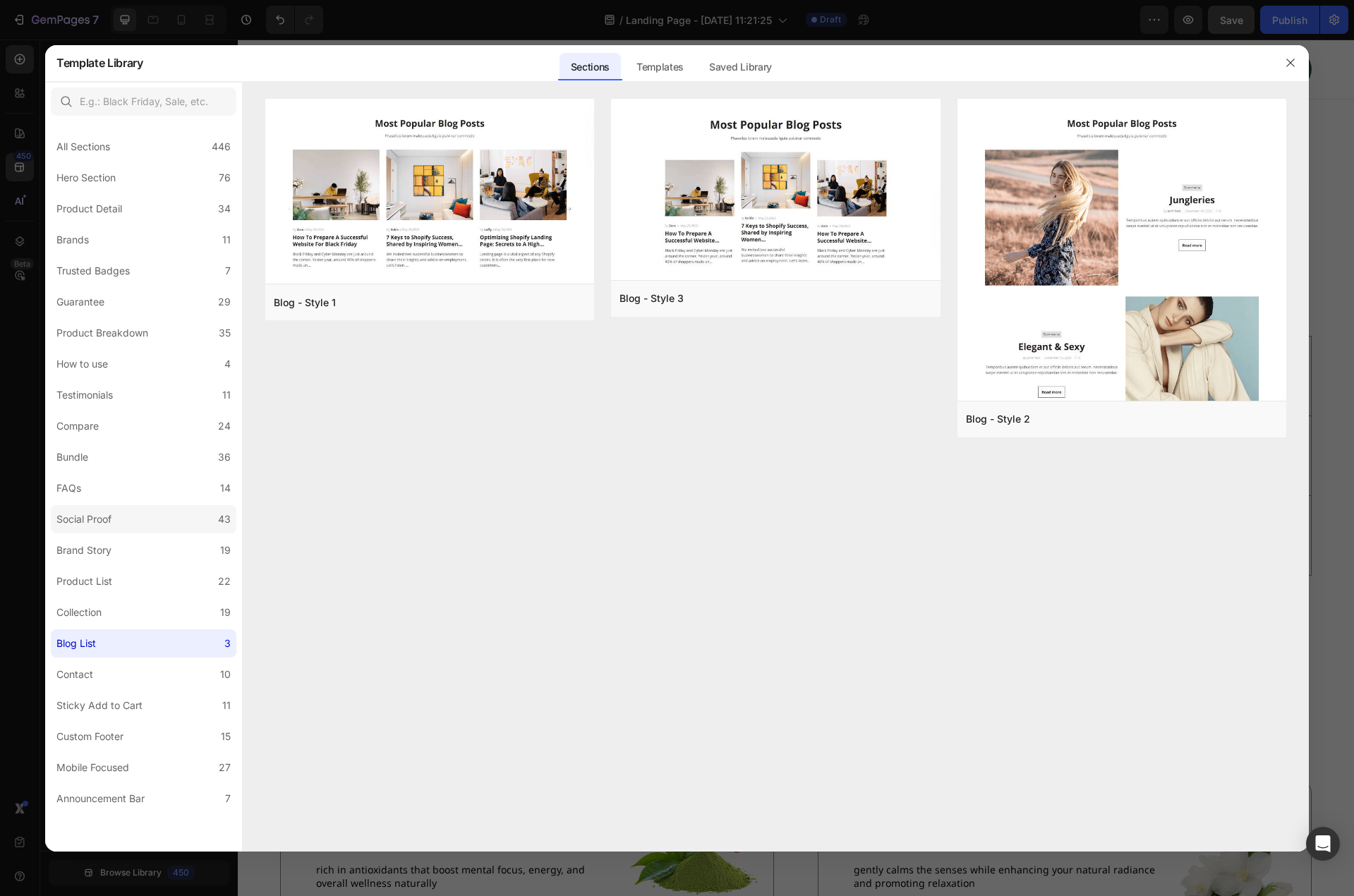
click at [88, 512] on div "Social Proof" at bounding box center [84, 519] width 55 height 17
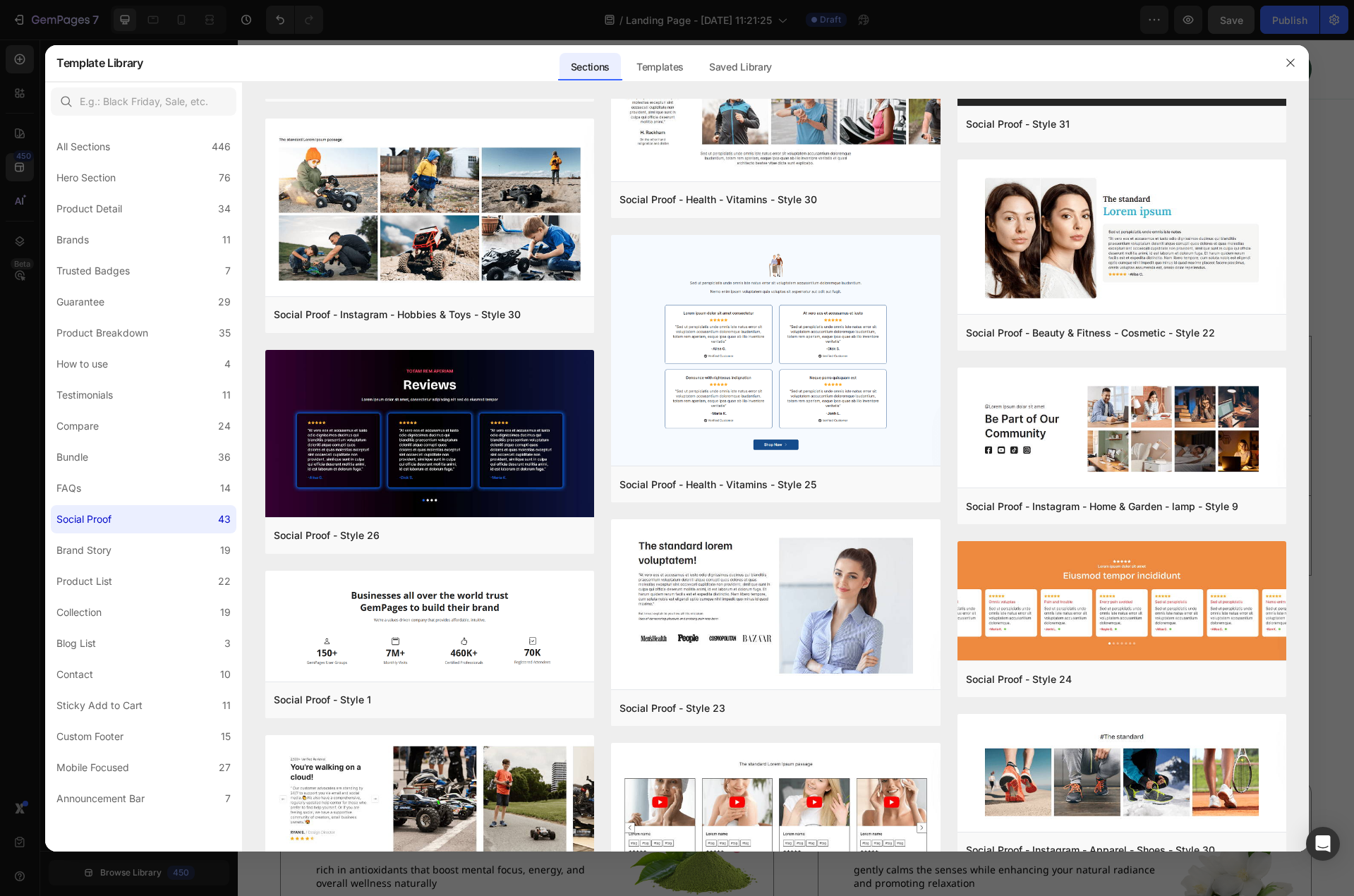
scroll to position [2377, 0]
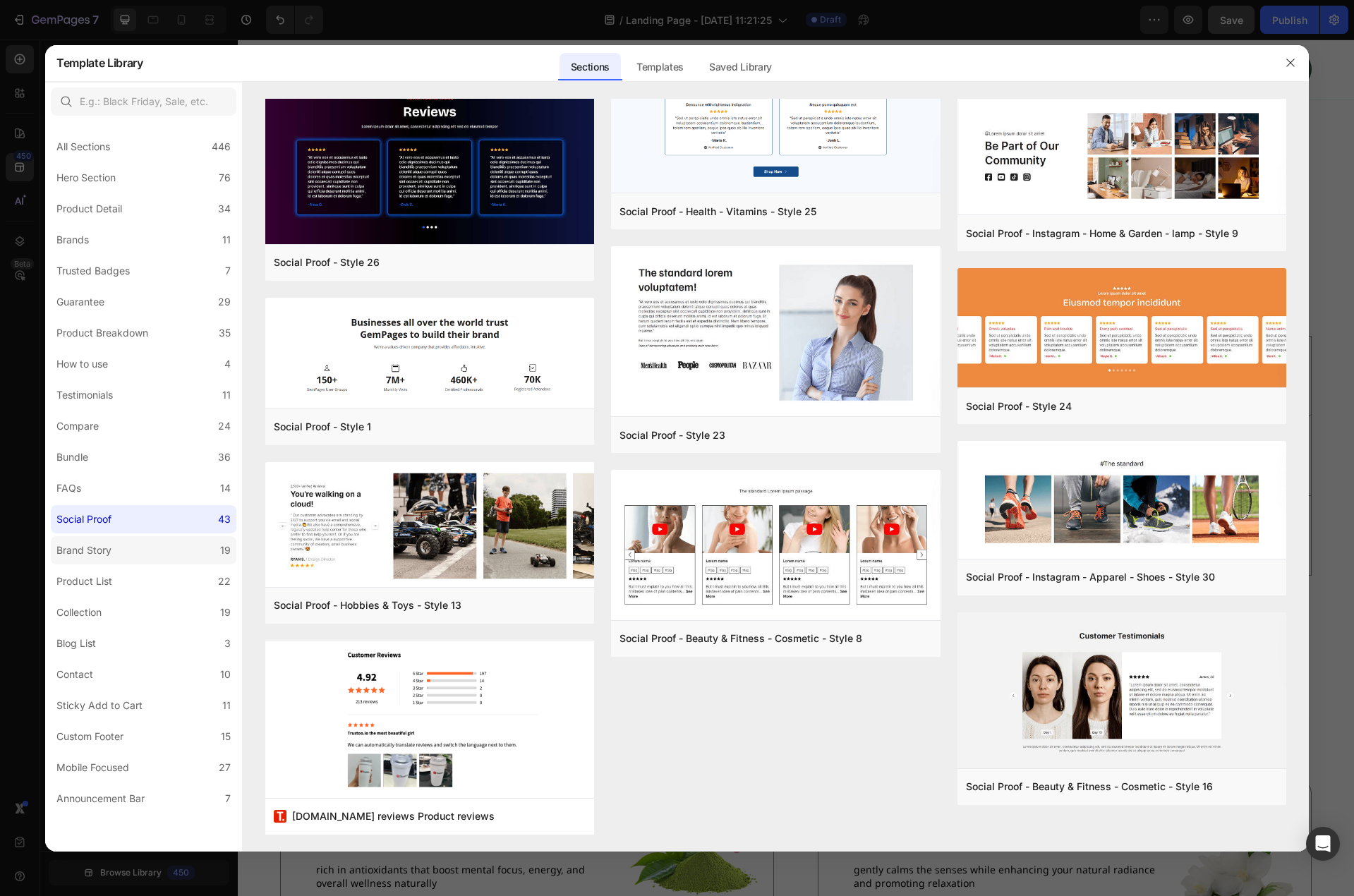
click at [82, 547] on div "Brand Story" at bounding box center [84, 550] width 55 height 17
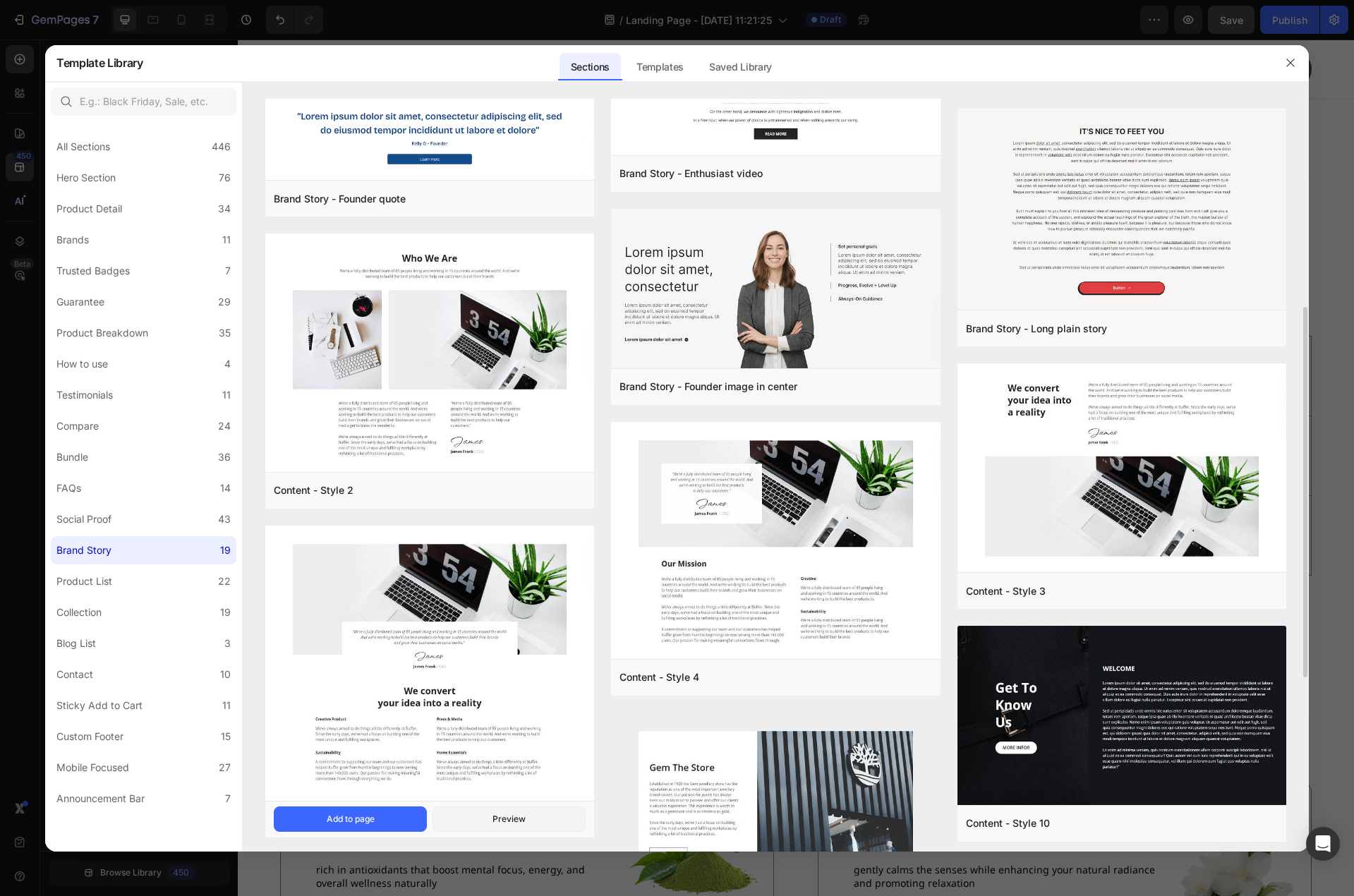
scroll to position [775, 0]
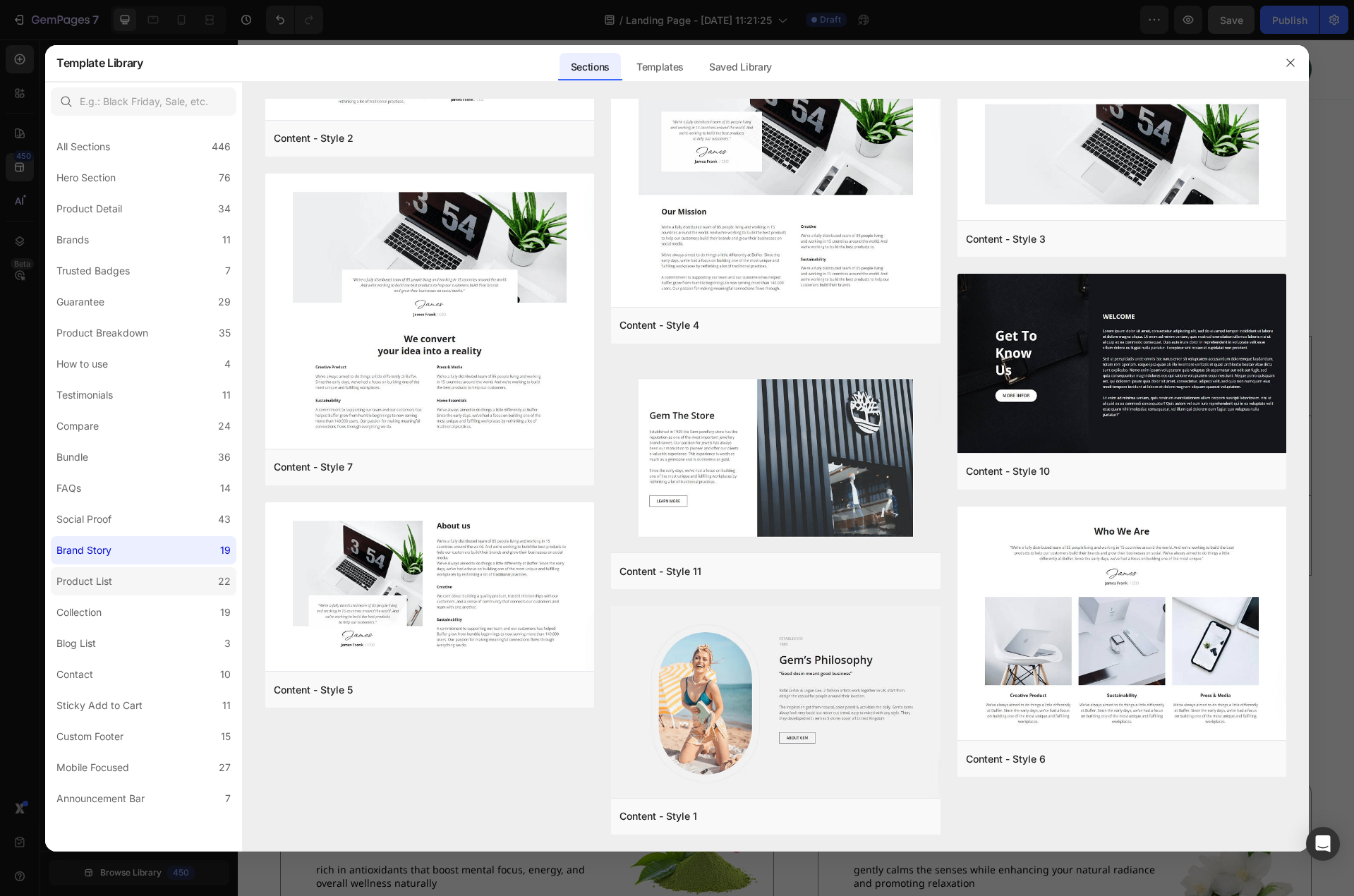
click at [128, 574] on label "Product List 22" at bounding box center [143, 581] width 186 height 28
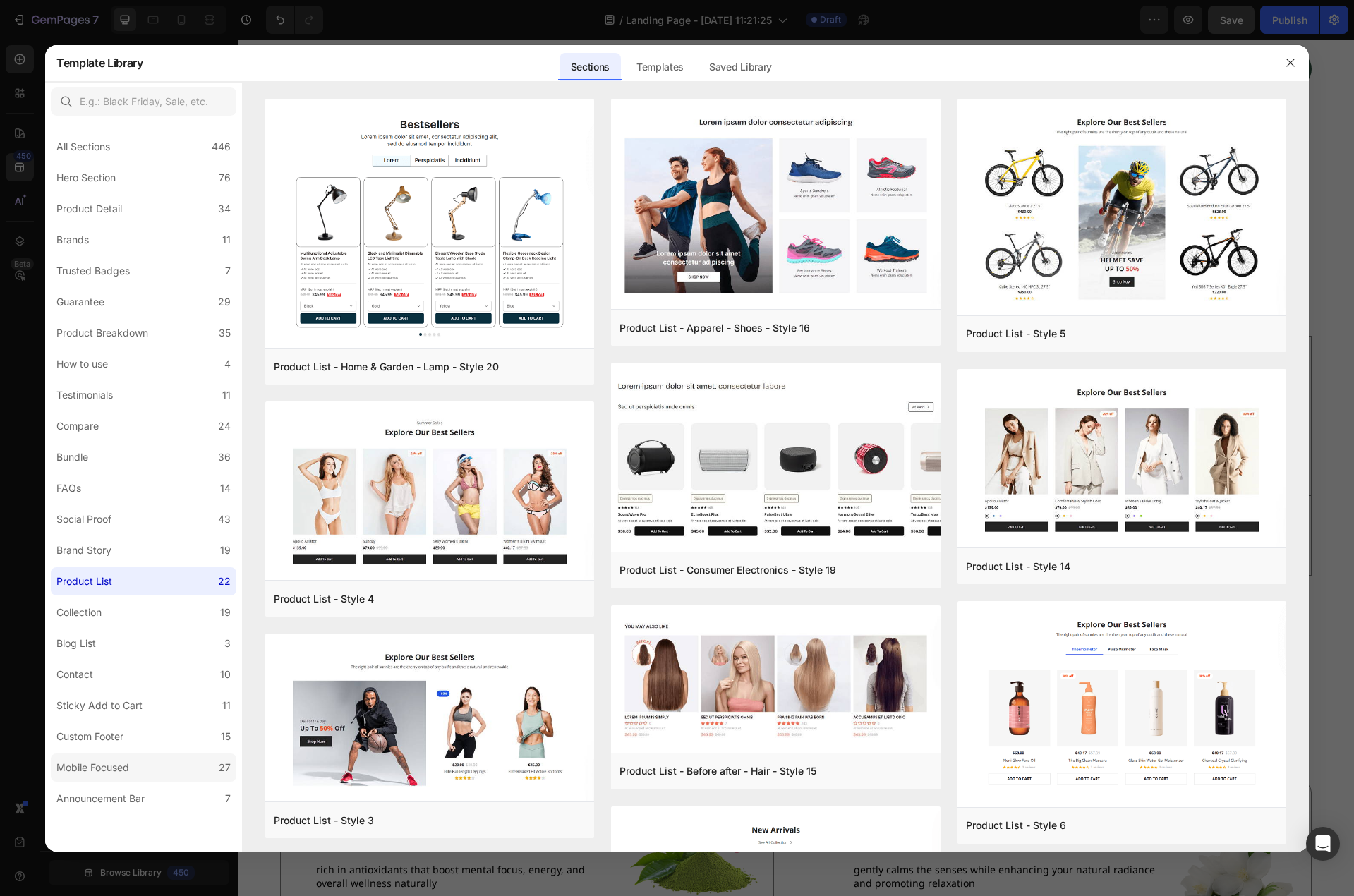
click at [119, 777] on label "Mobile Focused 27" at bounding box center [143, 767] width 186 height 28
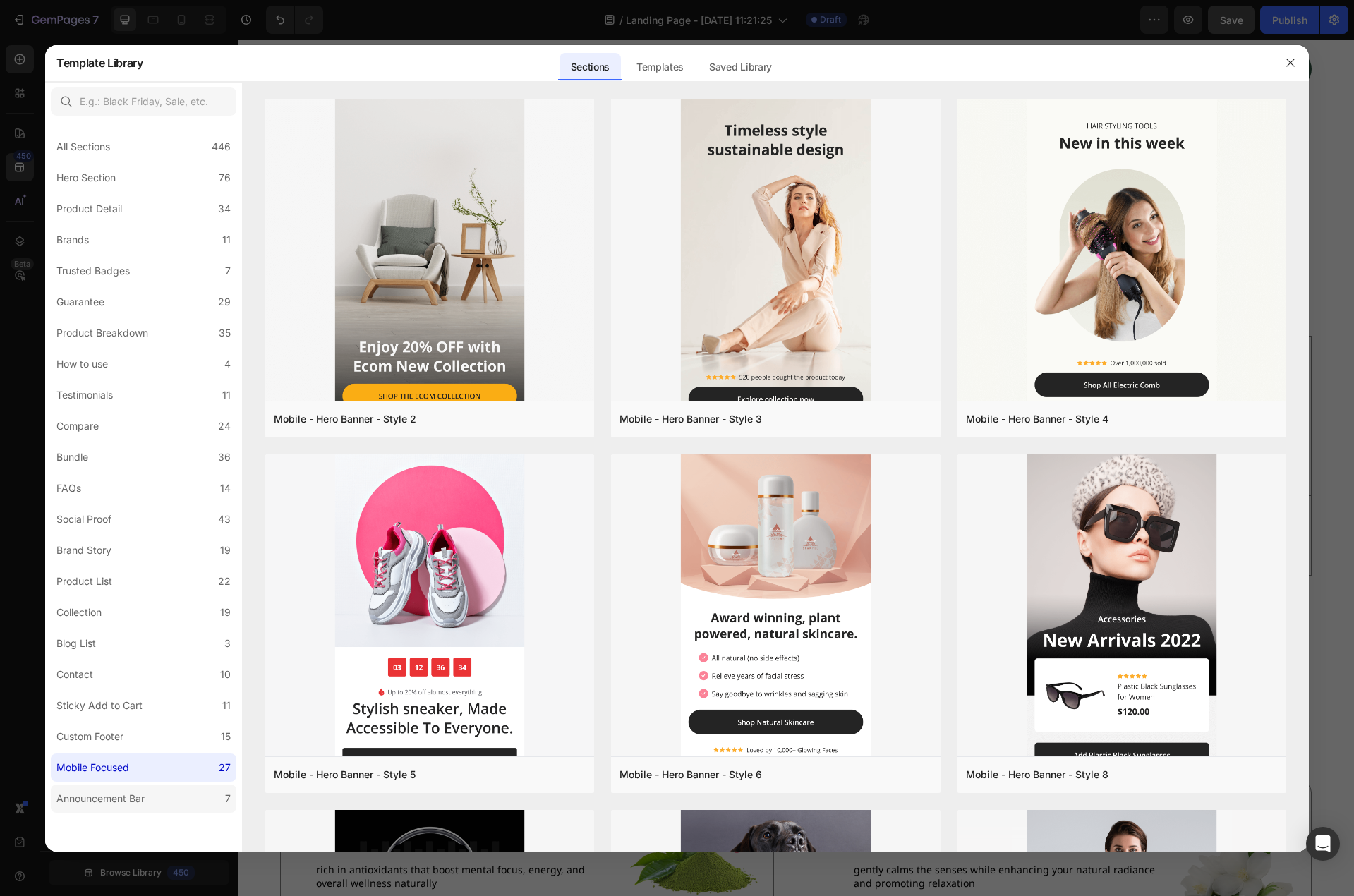
click at [114, 809] on label "Announcement Bar 7" at bounding box center [143, 798] width 186 height 28
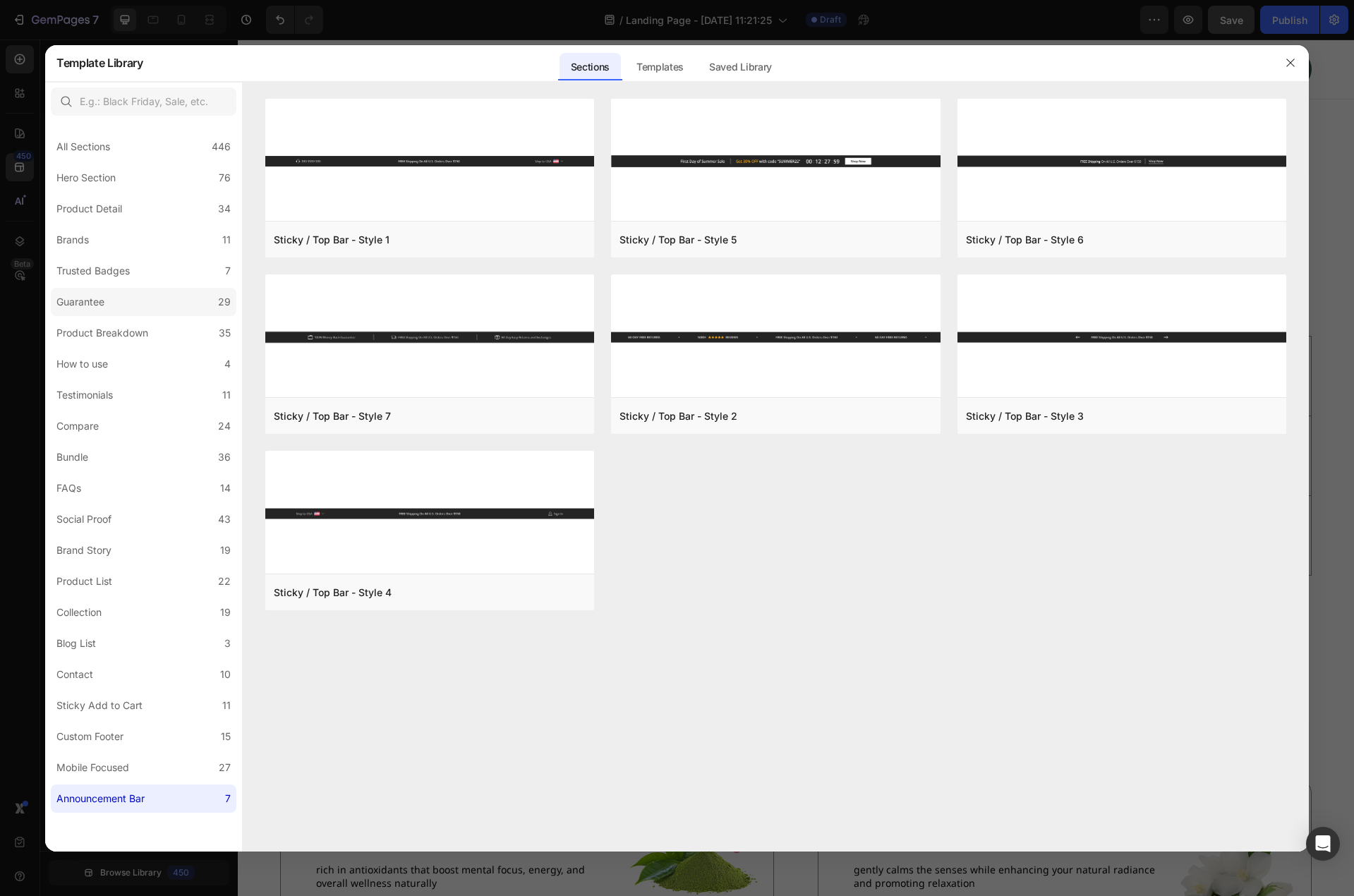
click at [115, 304] on label "Guarantee 29" at bounding box center [143, 301] width 186 height 28
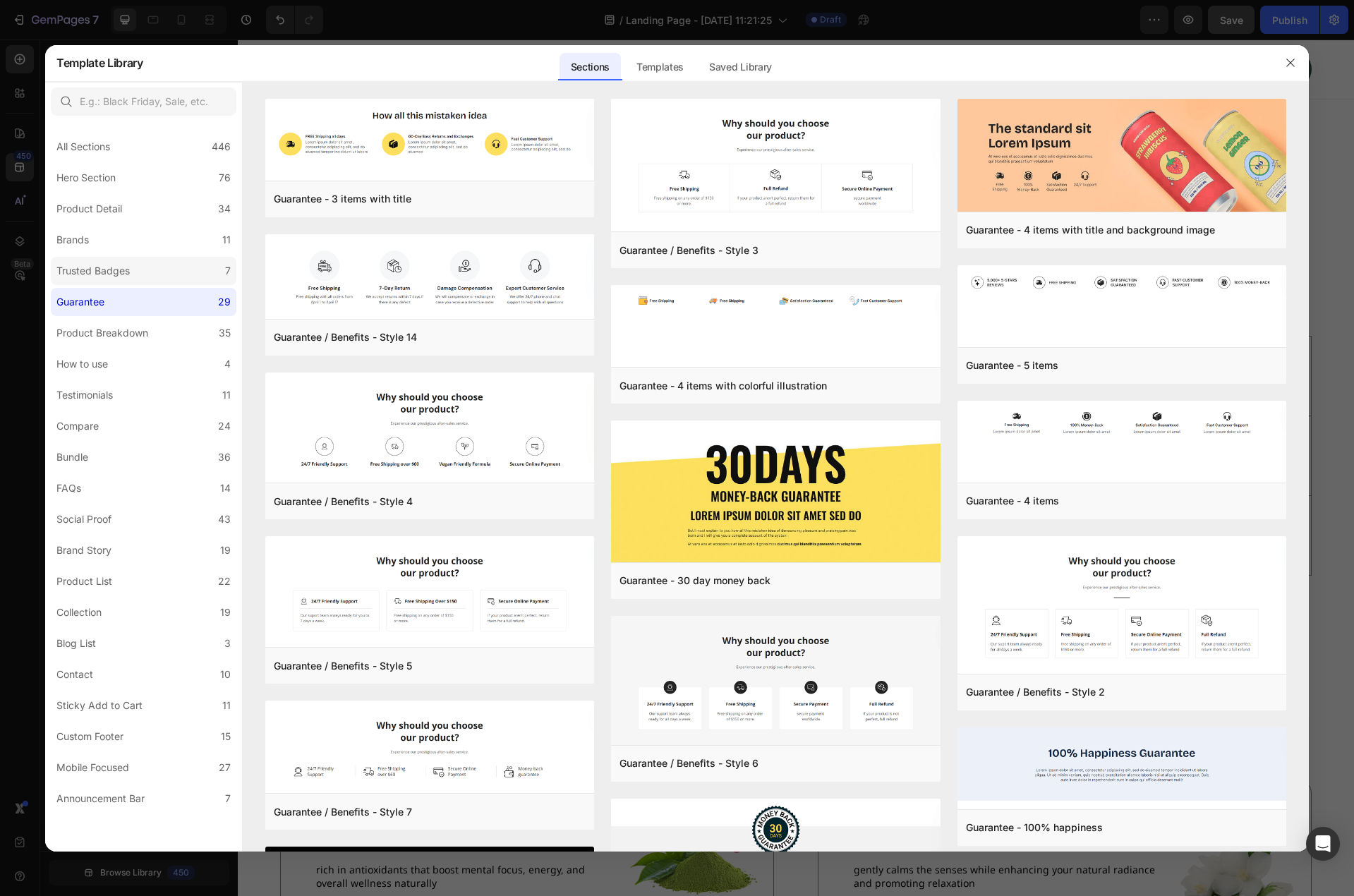
click at [85, 273] on div "Trusted Badges" at bounding box center [93, 271] width 73 height 17
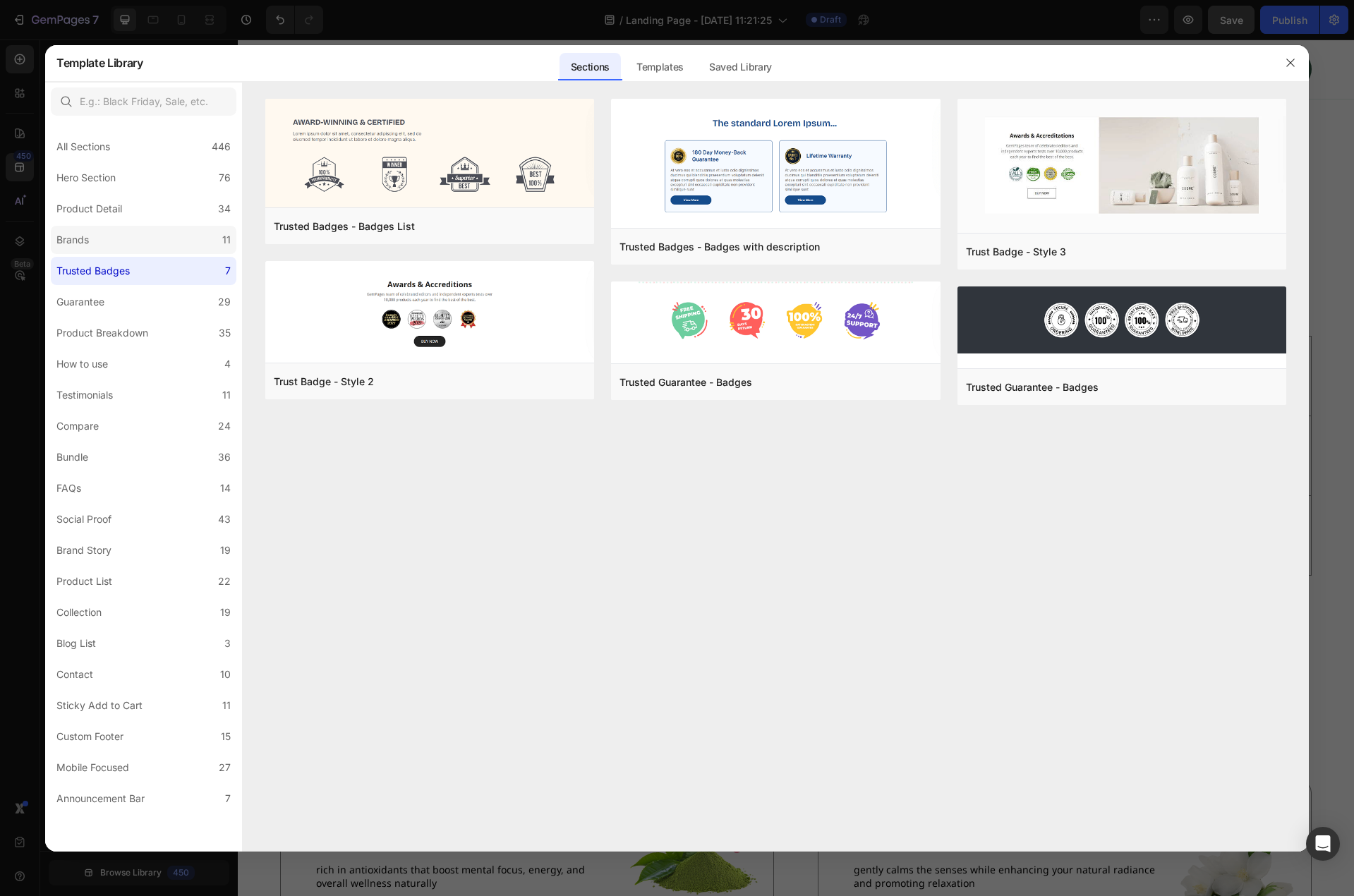
click at [68, 246] on div "Brands" at bounding box center [73, 240] width 33 height 17
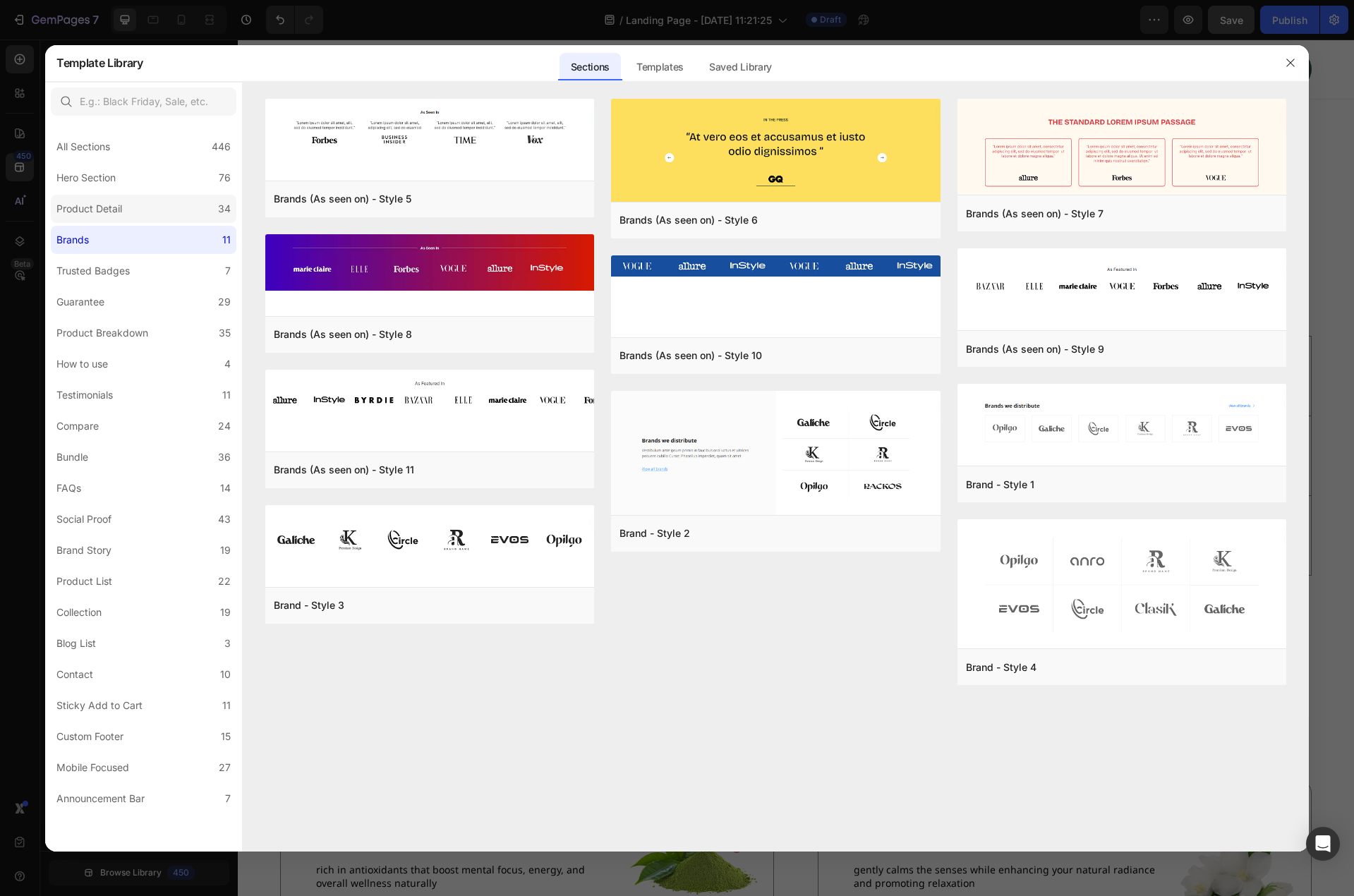
click at [80, 204] on div "Product Detail" at bounding box center [89, 209] width 65 height 17
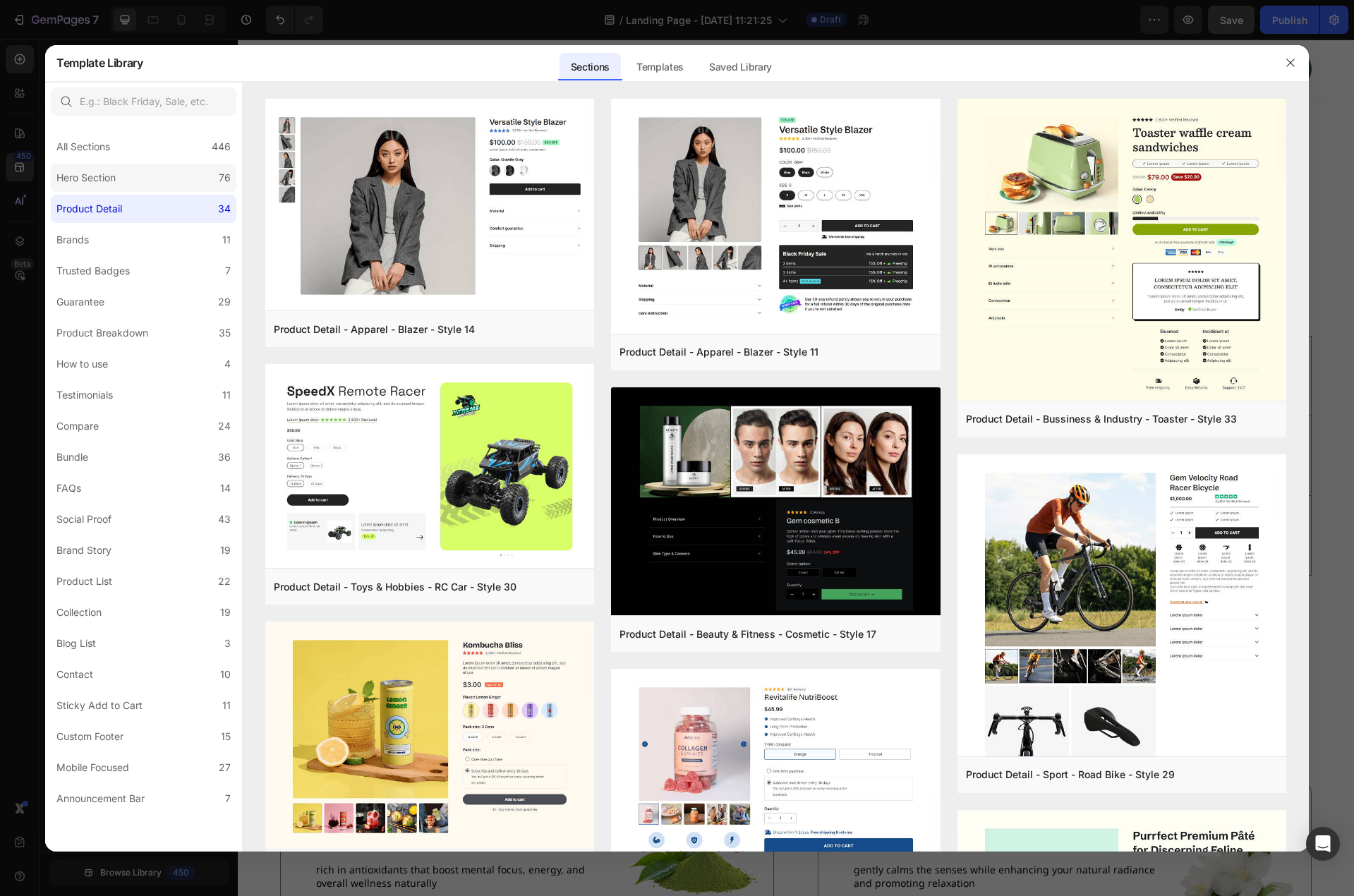
click at [102, 190] on label "Hero Section 76" at bounding box center [143, 177] width 186 height 28
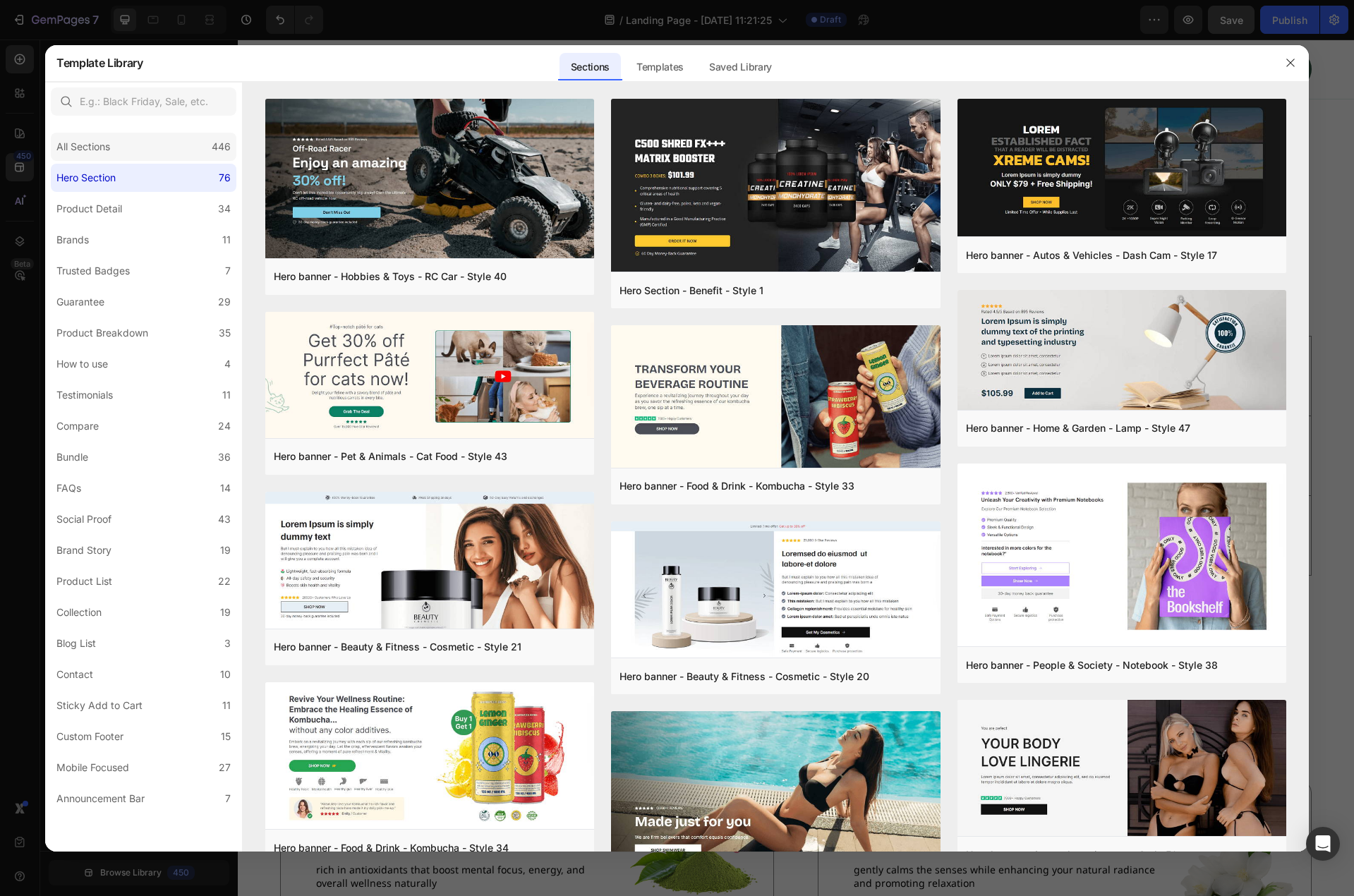
click at [112, 159] on div "All Sections 446" at bounding box center [143, 146] width 186 height 28
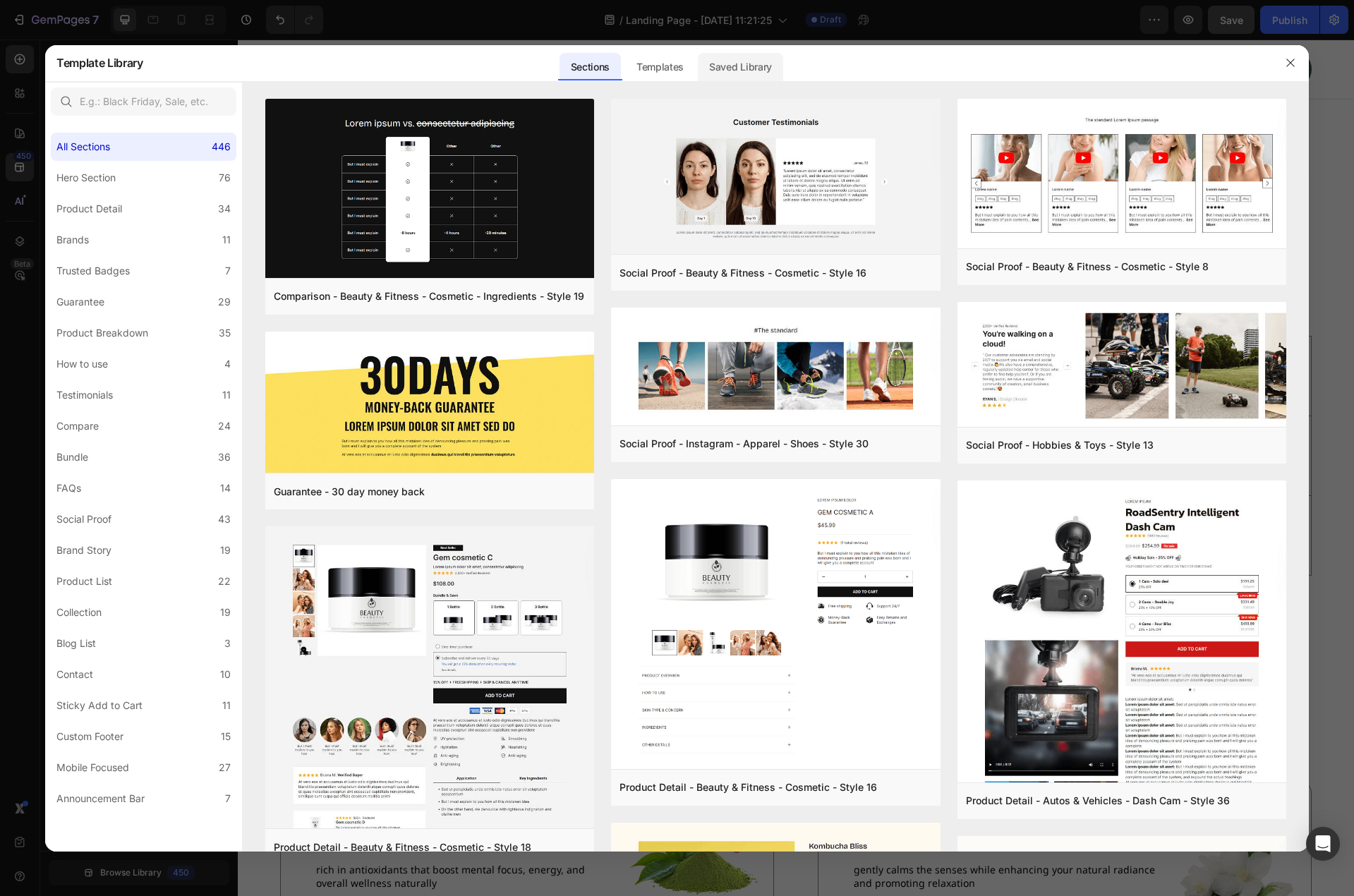
click at [728, 60] on div "Saved Library" at bounding box center [740, 66] width 86 height 28
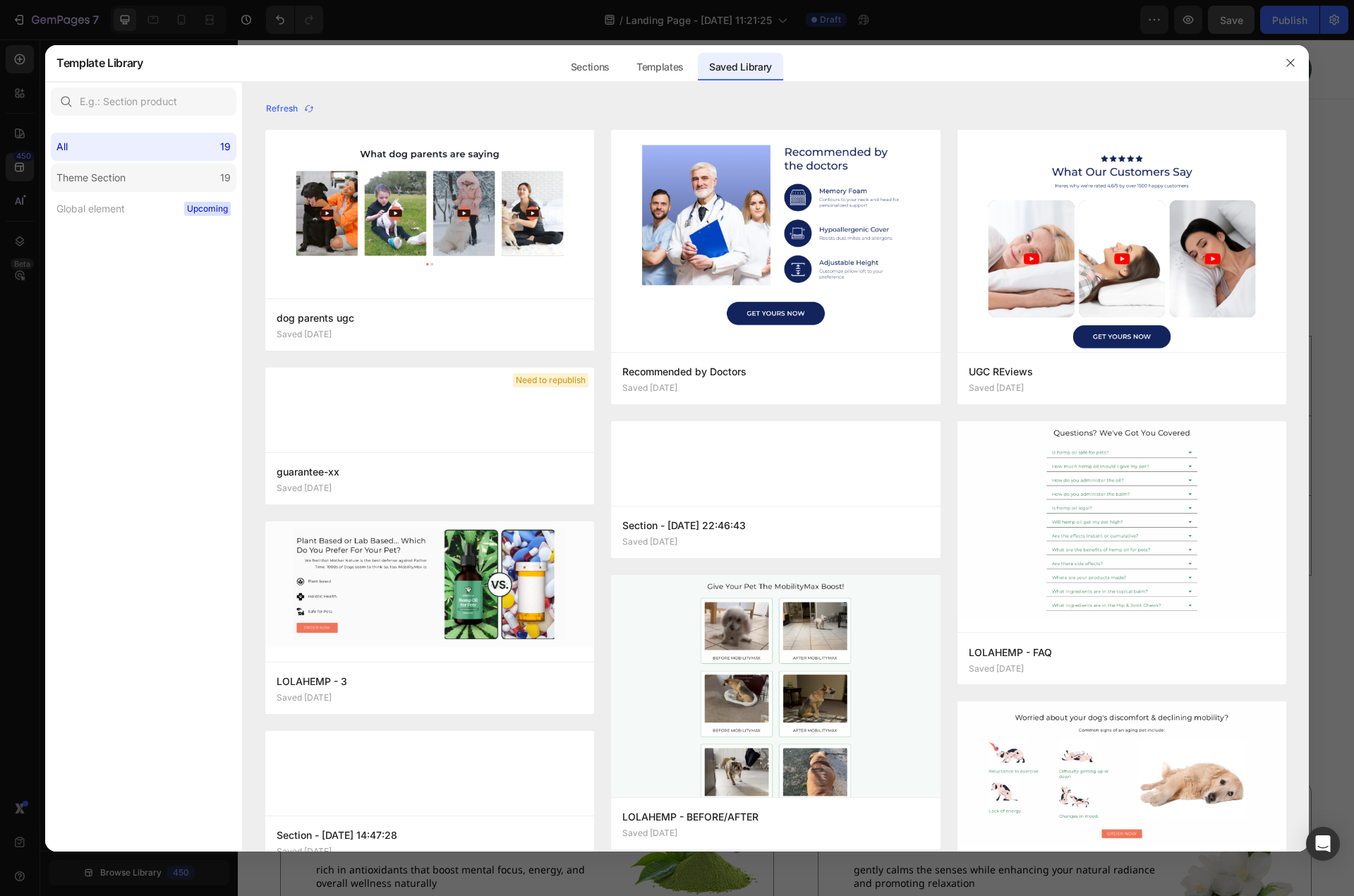
click at [143, 174] on label "Theme Section 19" at bounding box center [143, 177] width 186 height 28
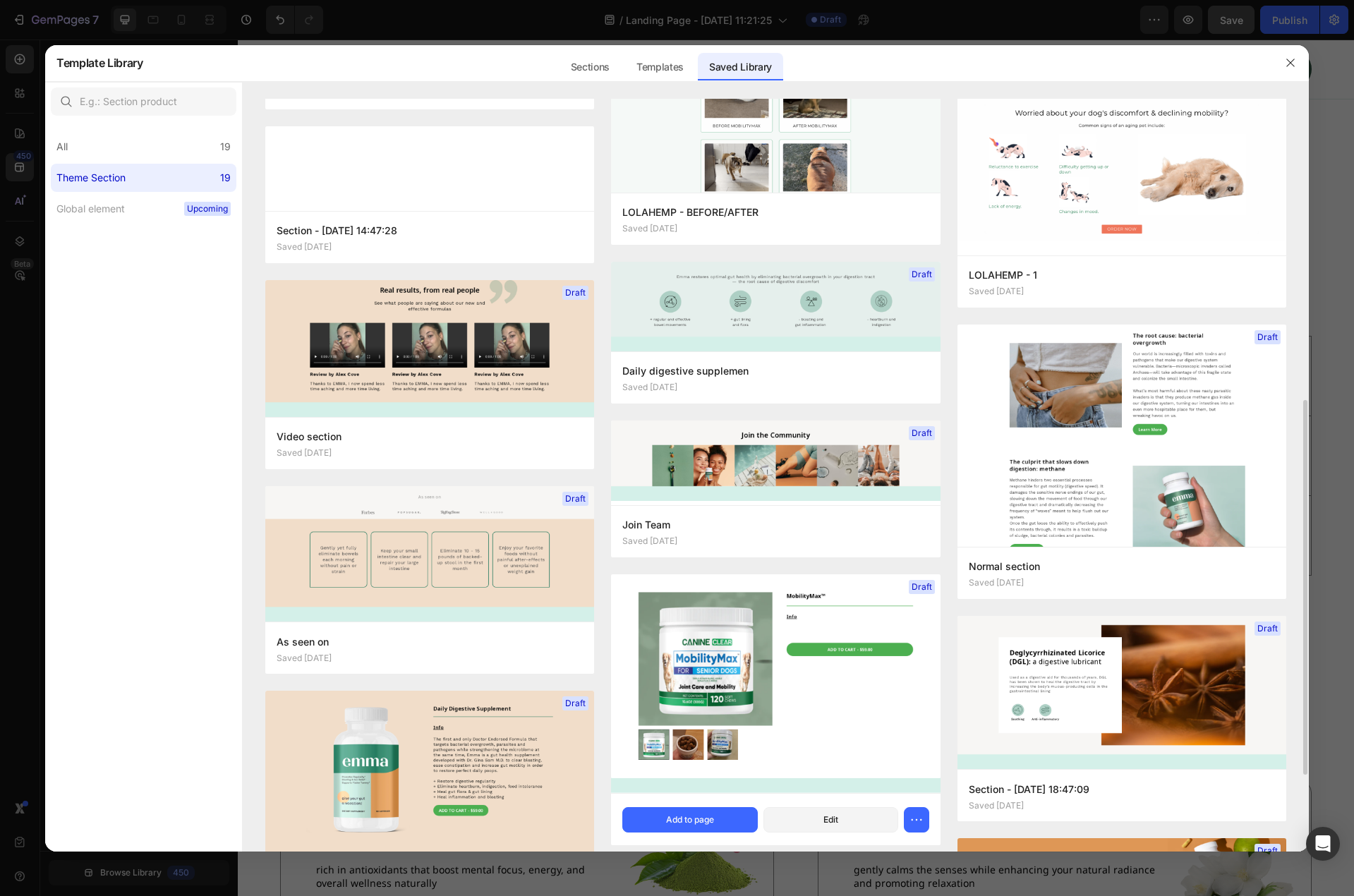
scroll to position [758, 0]
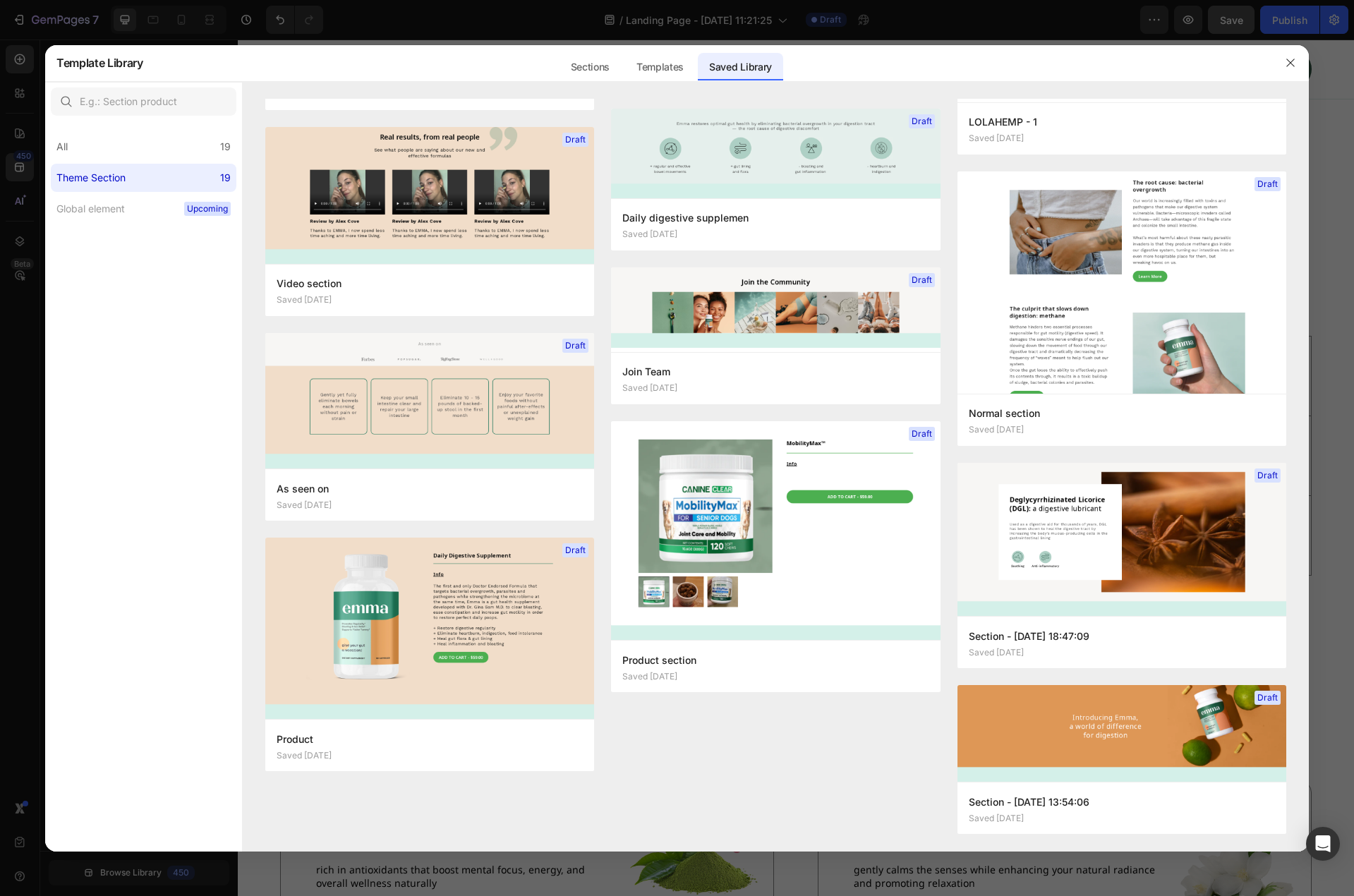
click at [1296, 80] on div at bounding box center [1291, 62] width 37 height 37
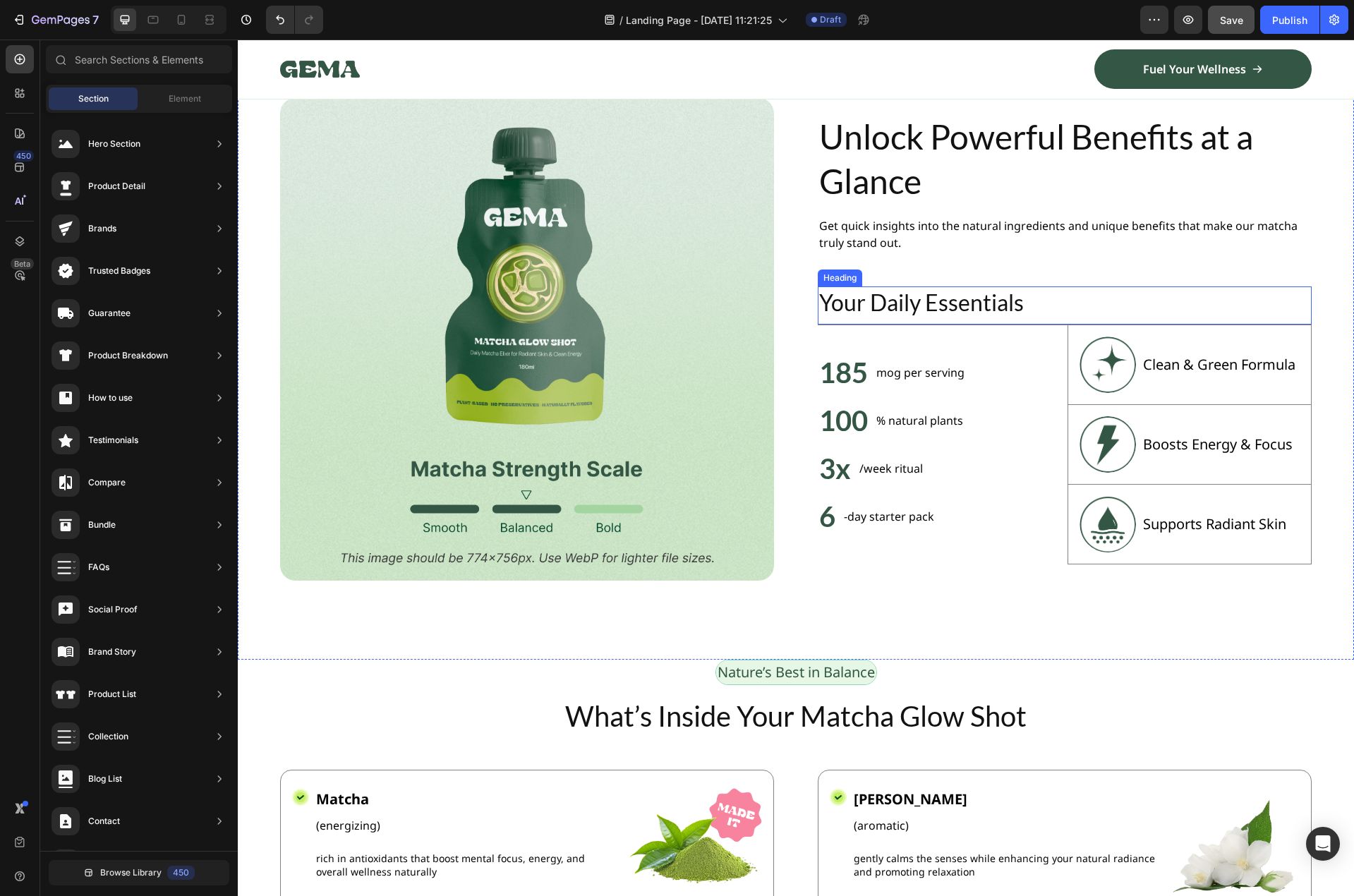
scroll to position [478, 0]
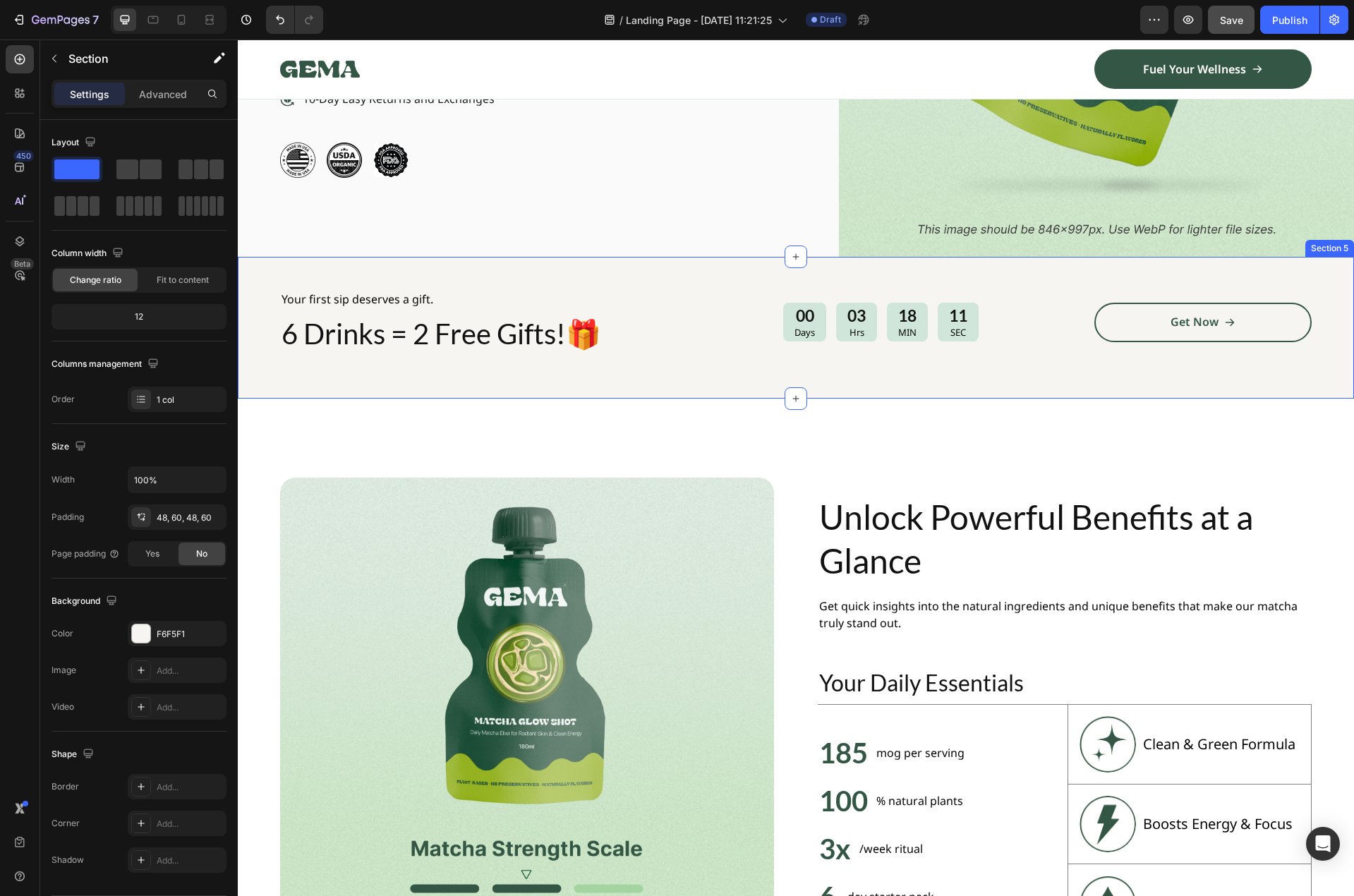
click at [640, 372] on div "Your first sip deserves a gift. Text Block 6 Drinks = 2 Free Gifts!🎁 Heading 00…" at bounding box center [795, 327] width 1116 height 141
click at [1191, 236] on p "Create Theme Section" at bounding box center [1193, 242] width 90 height 12
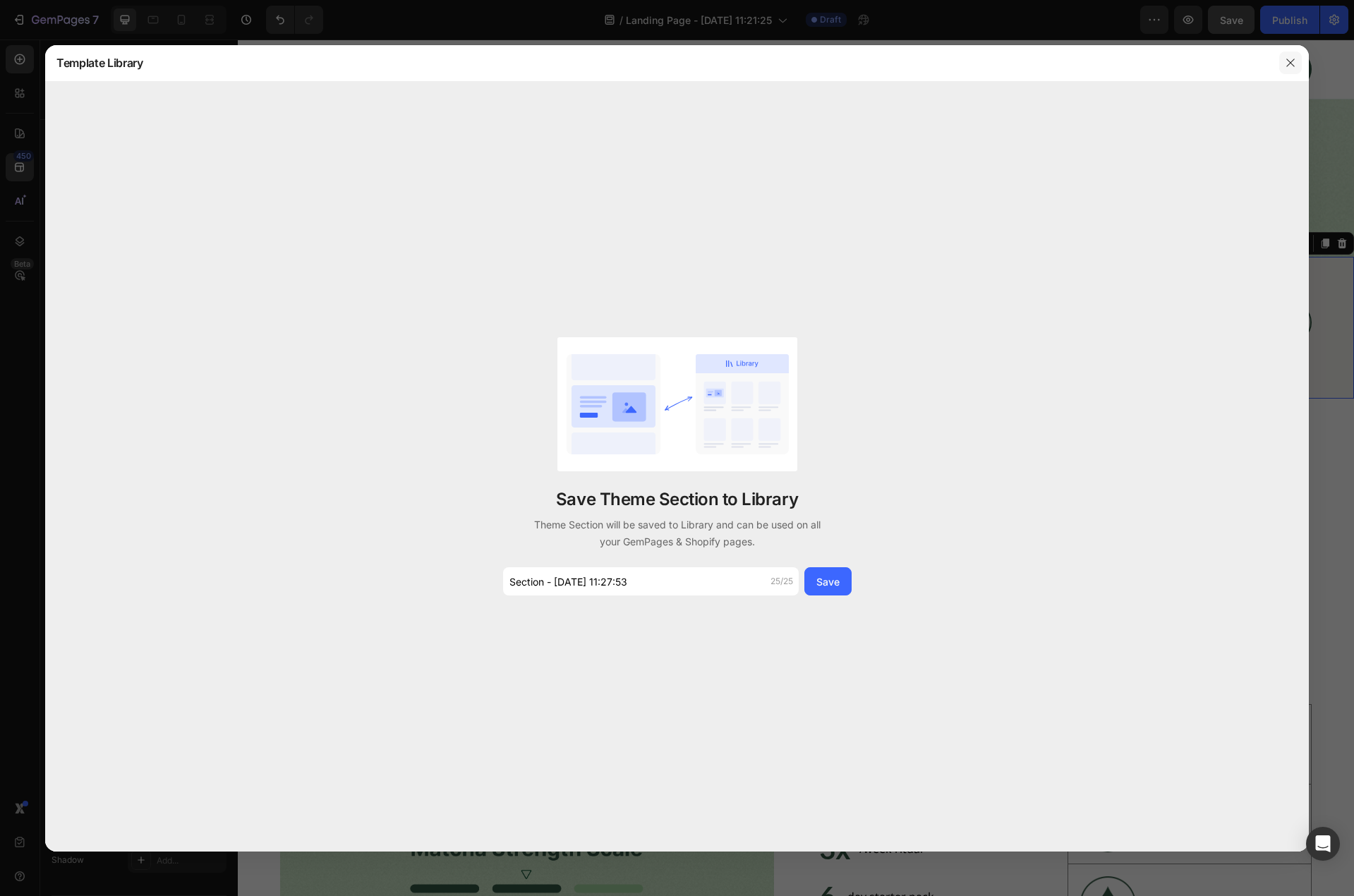
click at [1286, 60] on icon "button" at bounding box center [1291, 62] width 12 height 12
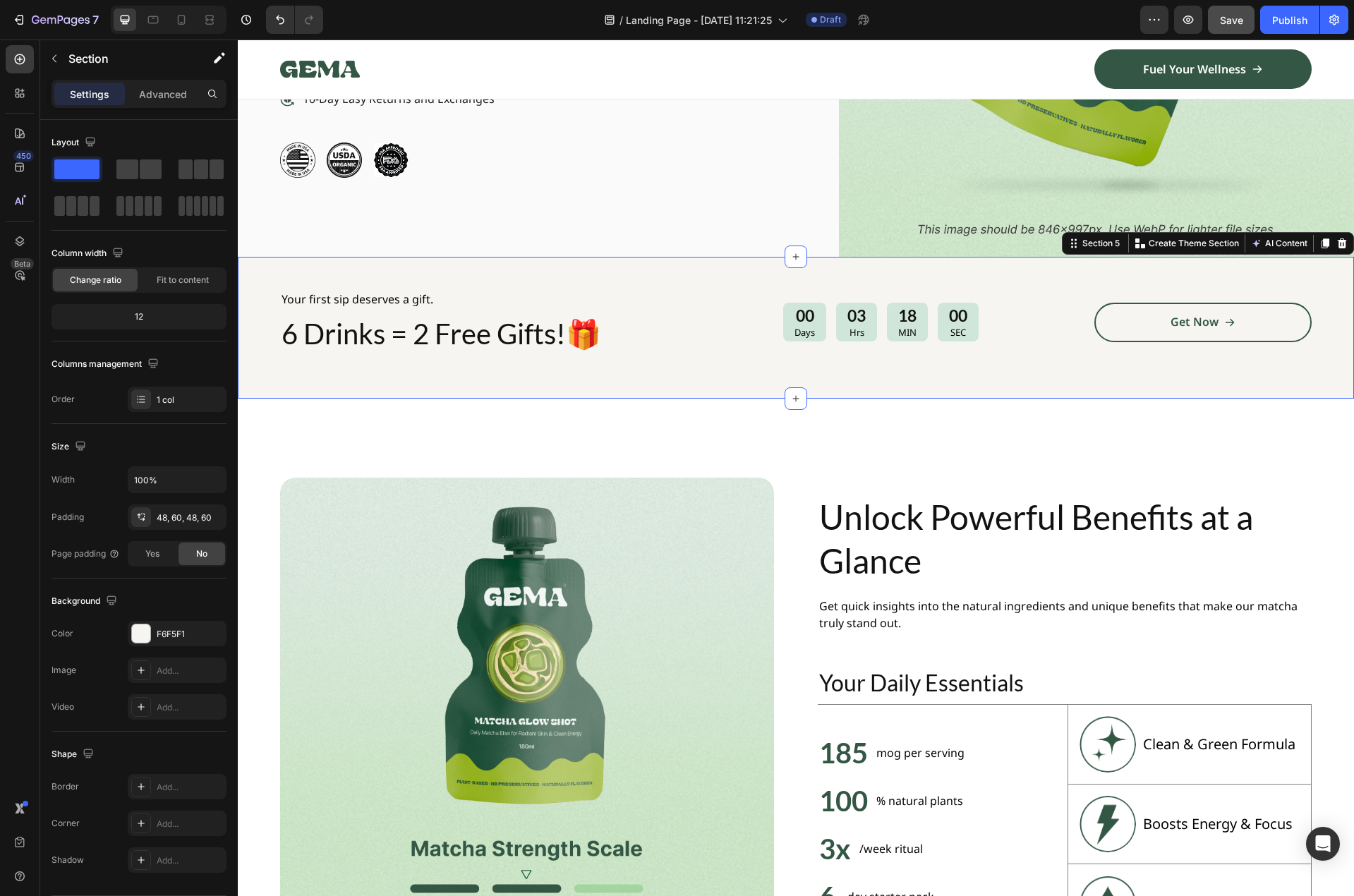
click at [1079, 269] on div "Your first sip deserves a gift. Text Block 6 Drinks = 2 Free Gifts!🎁 Heading 00…" at bounding box center [795, 327] width 1116 height 141
click at [1151, 18] on icon "button" at bounding box center [1154, 19] width 14 height 14
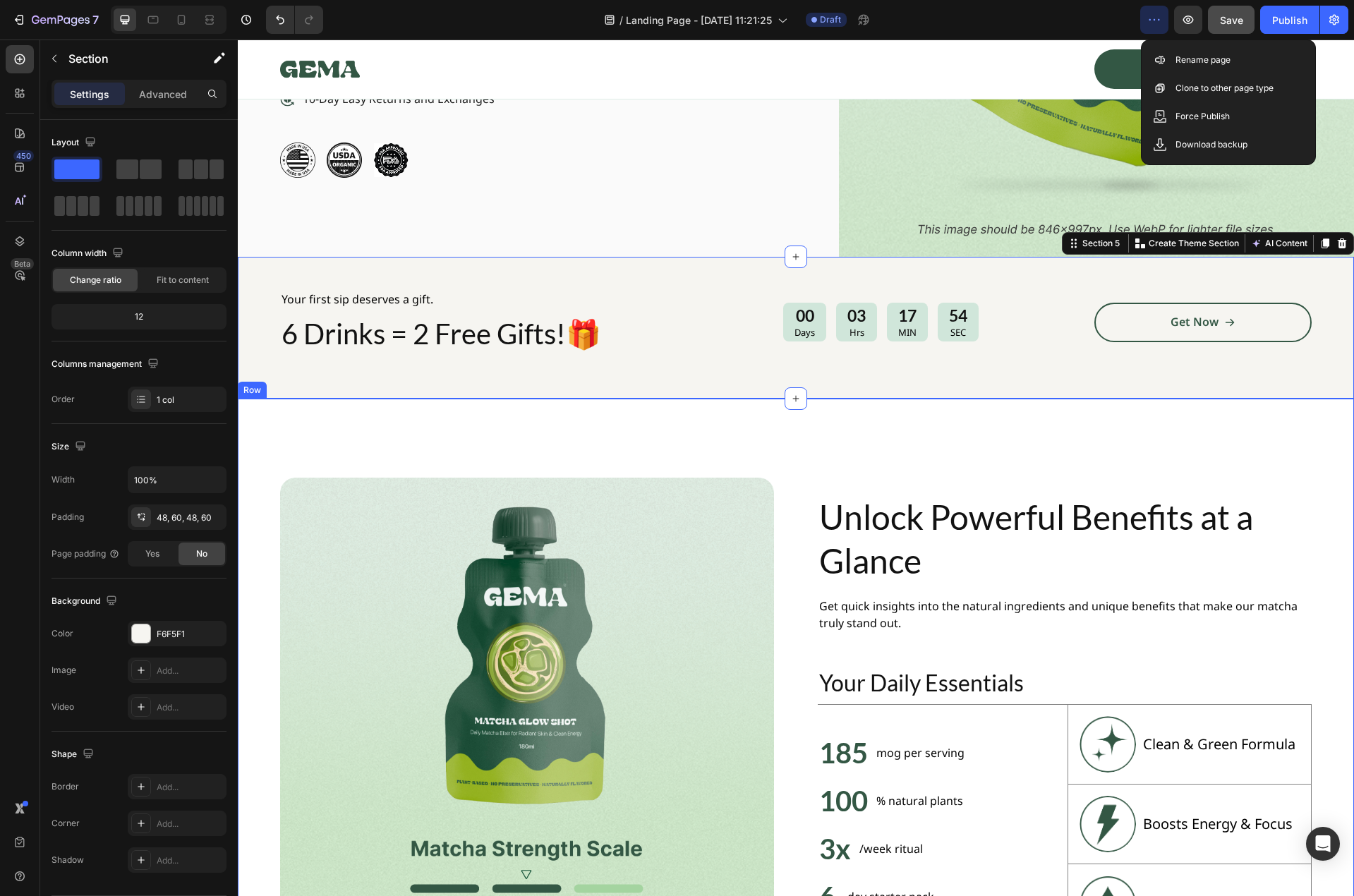
click at [799, 426] on div "Image Unlock Powerful Benefits at a Glance Heading Get quick insights into the …" at bounding box center [795, 719] width 1116 height 640
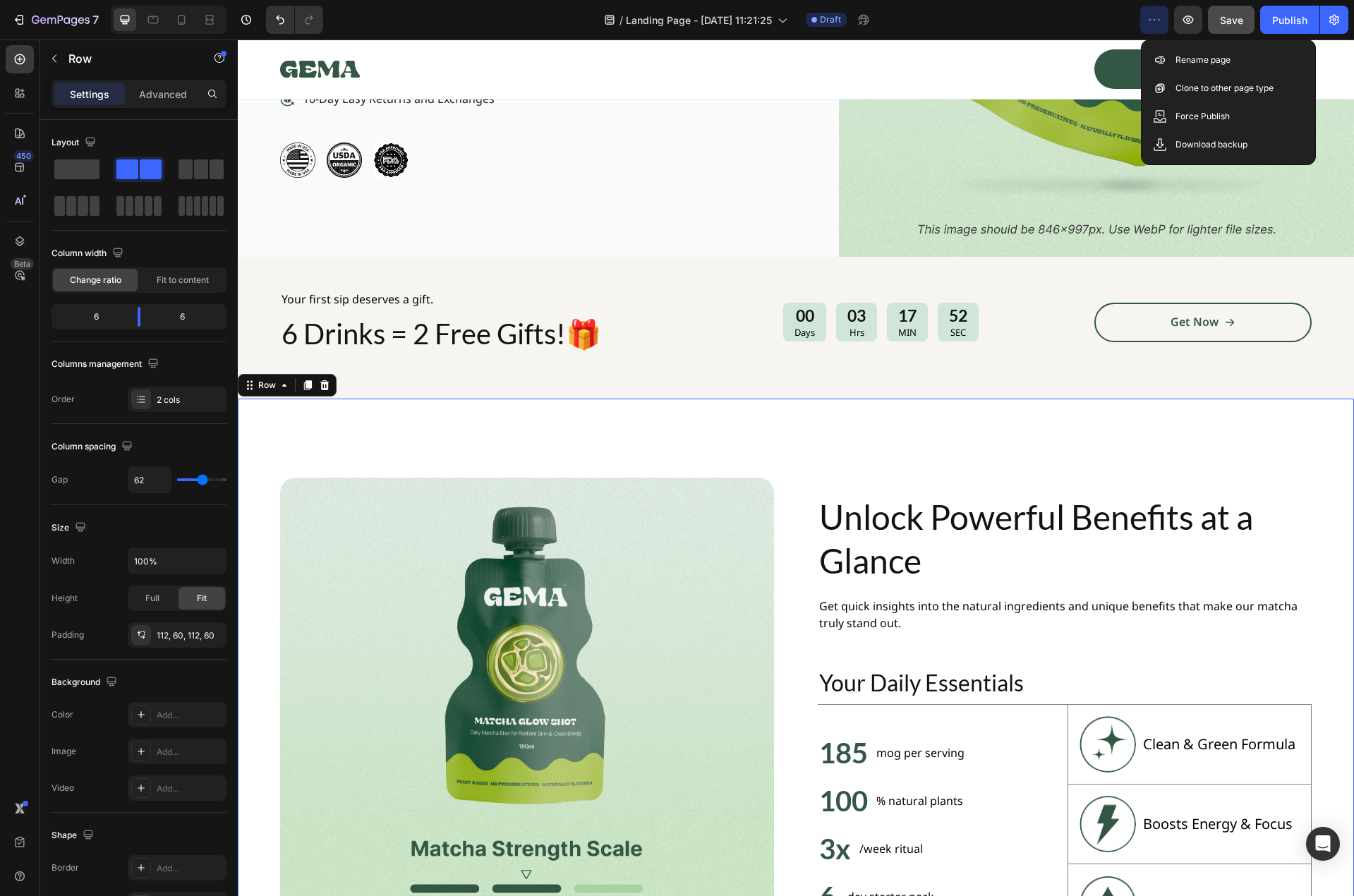
click at [793, 445] on div "Image Unlock Powerful Benefits at a Glance Heading Get quick insights into the …" at bounding box center [795, 719] width 1116 height 640
click at [697, 411] on div "Image Unlock Powerful Benefits at a Glance Heading Get quick insights into the …" at bounding box center [795, 719] width 1116 height 640
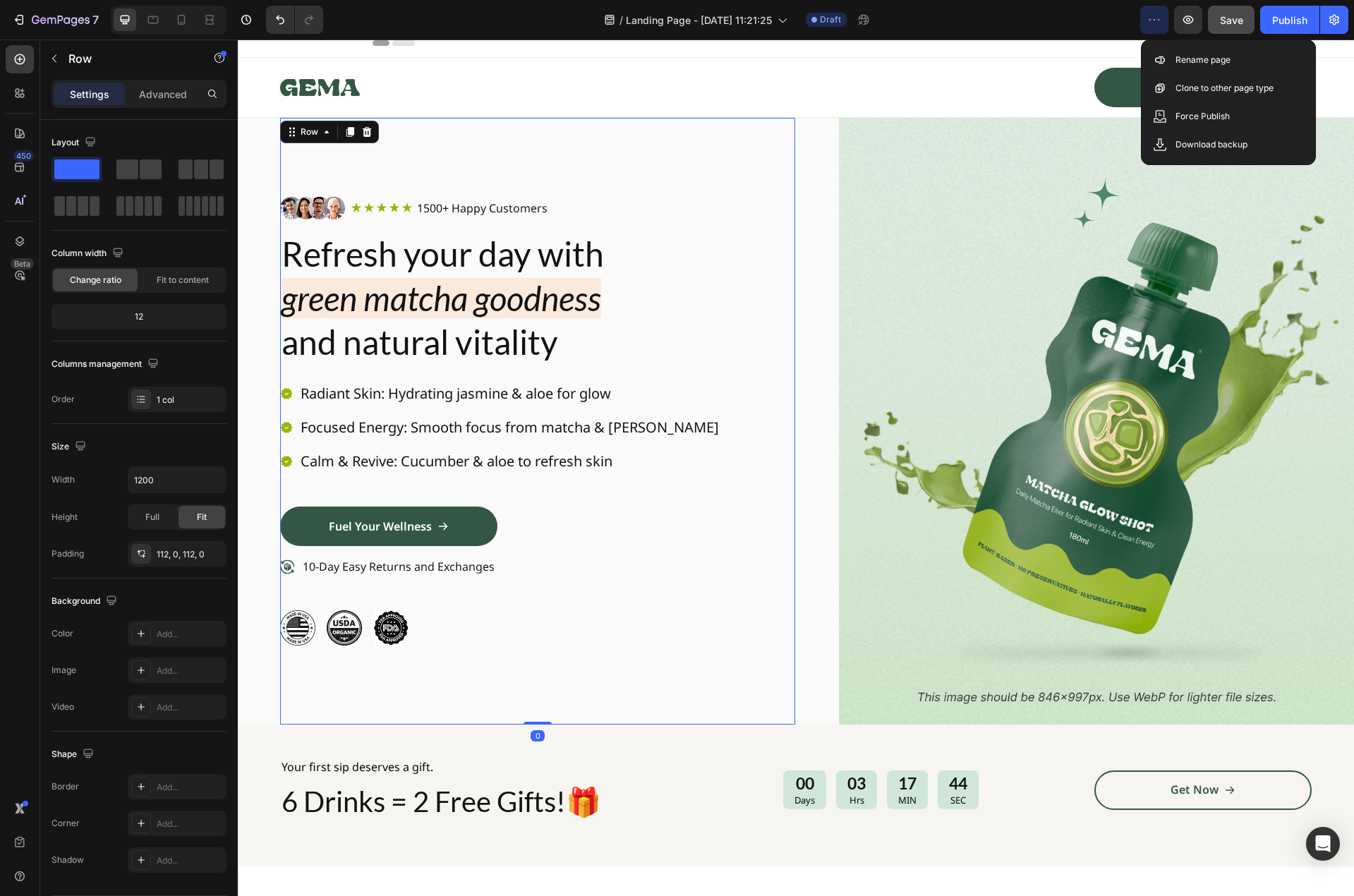
scroll to position [0, 0]
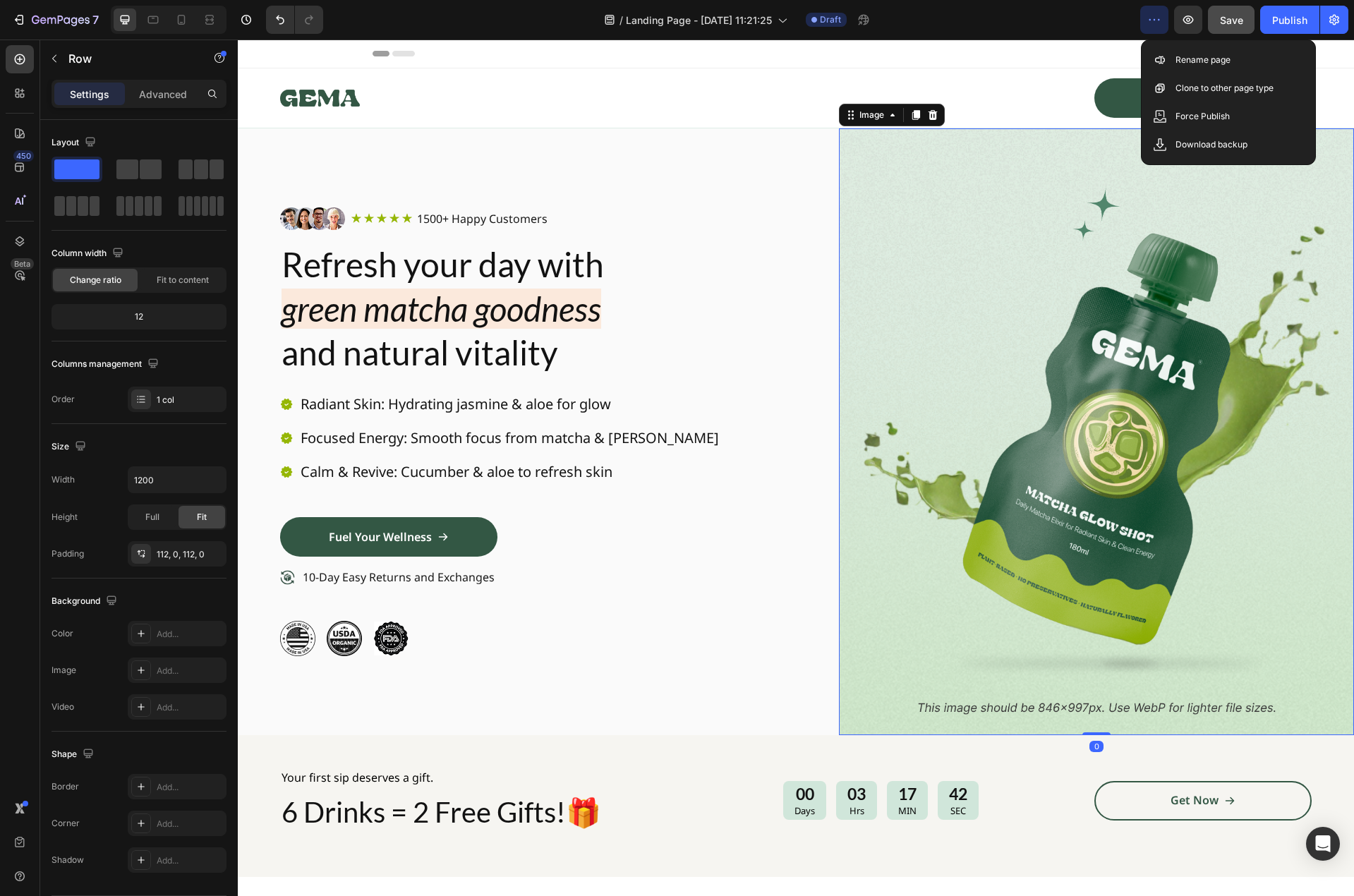
click at [934, 230] on img at bounding box center [1096, 432] width 515 height 607
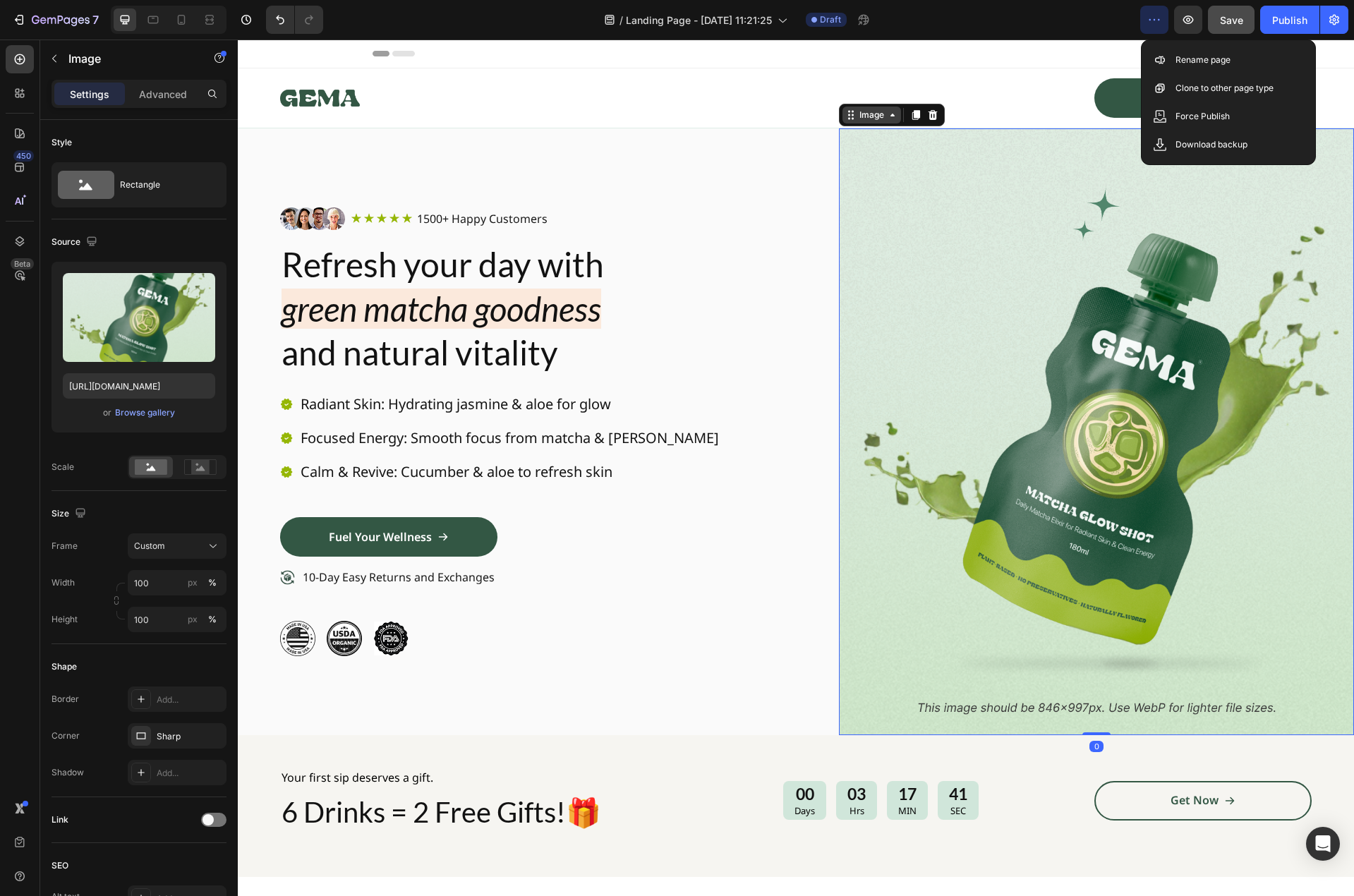
click at [878, 115] on div "Image" at bounding box center [872, 114] width 31 height 12
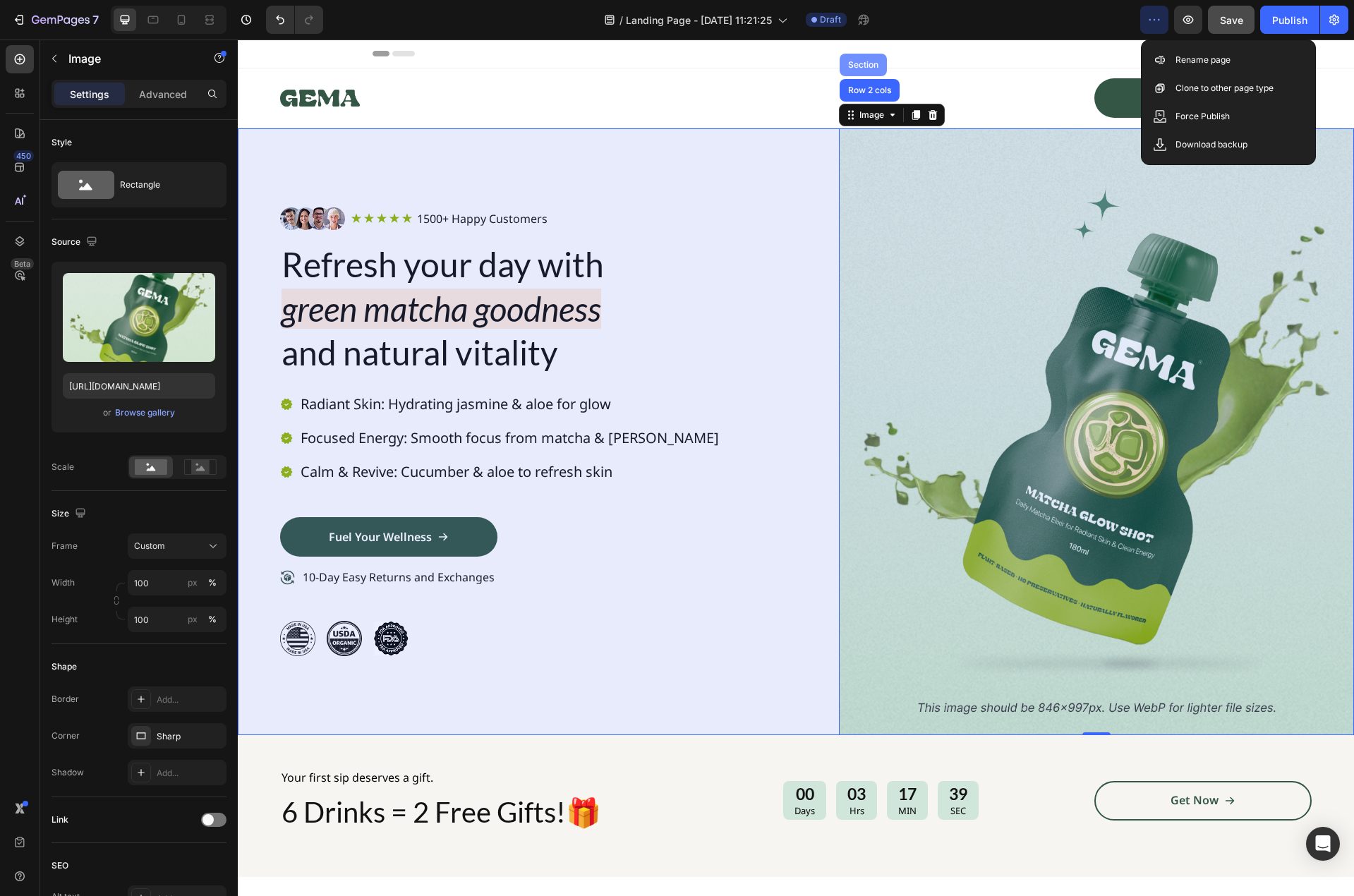
click at [869, 58] on div "Section" at bounding box center [863, 64] width 47 height 22
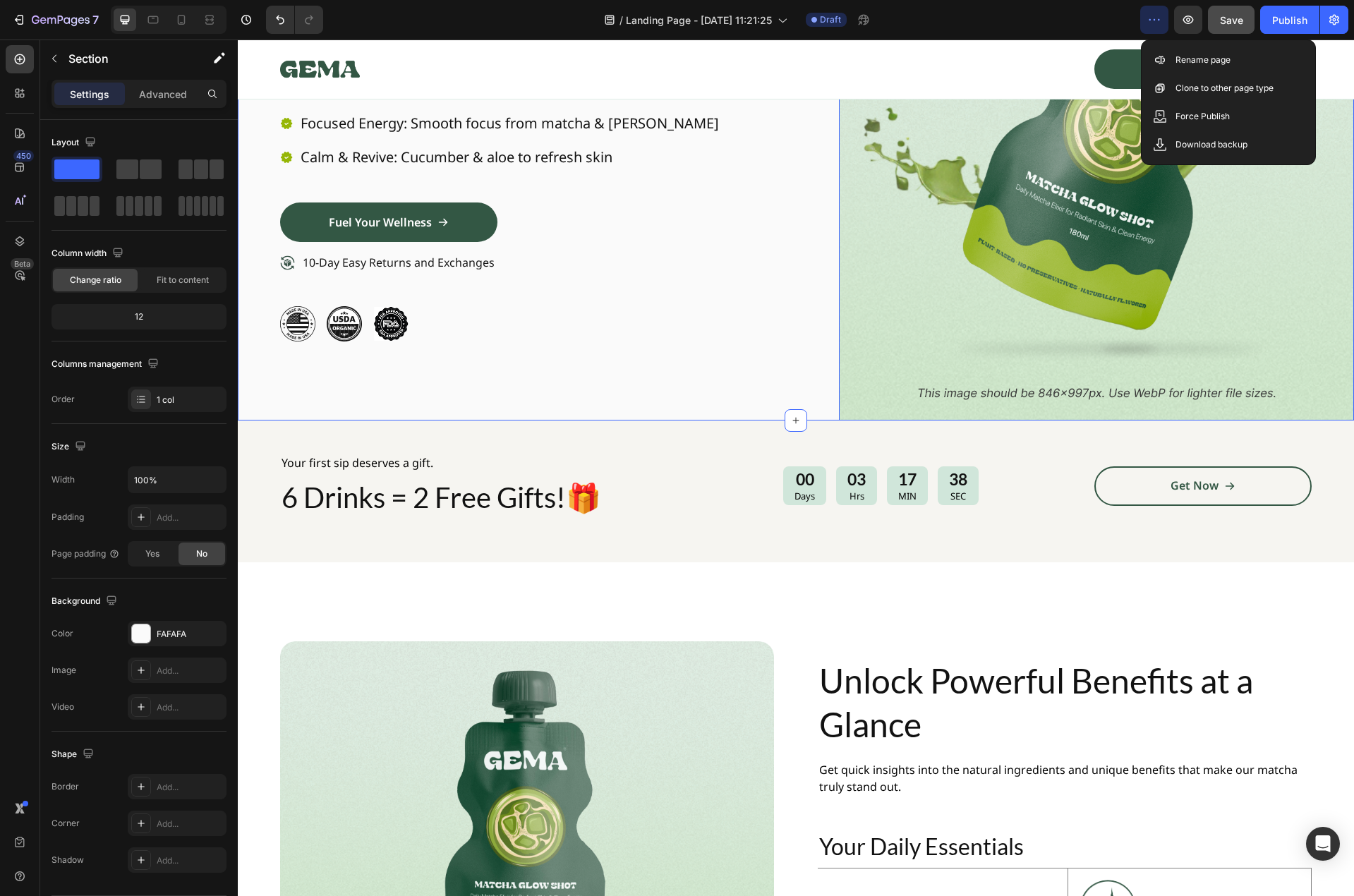
scroll to position [353, 0]
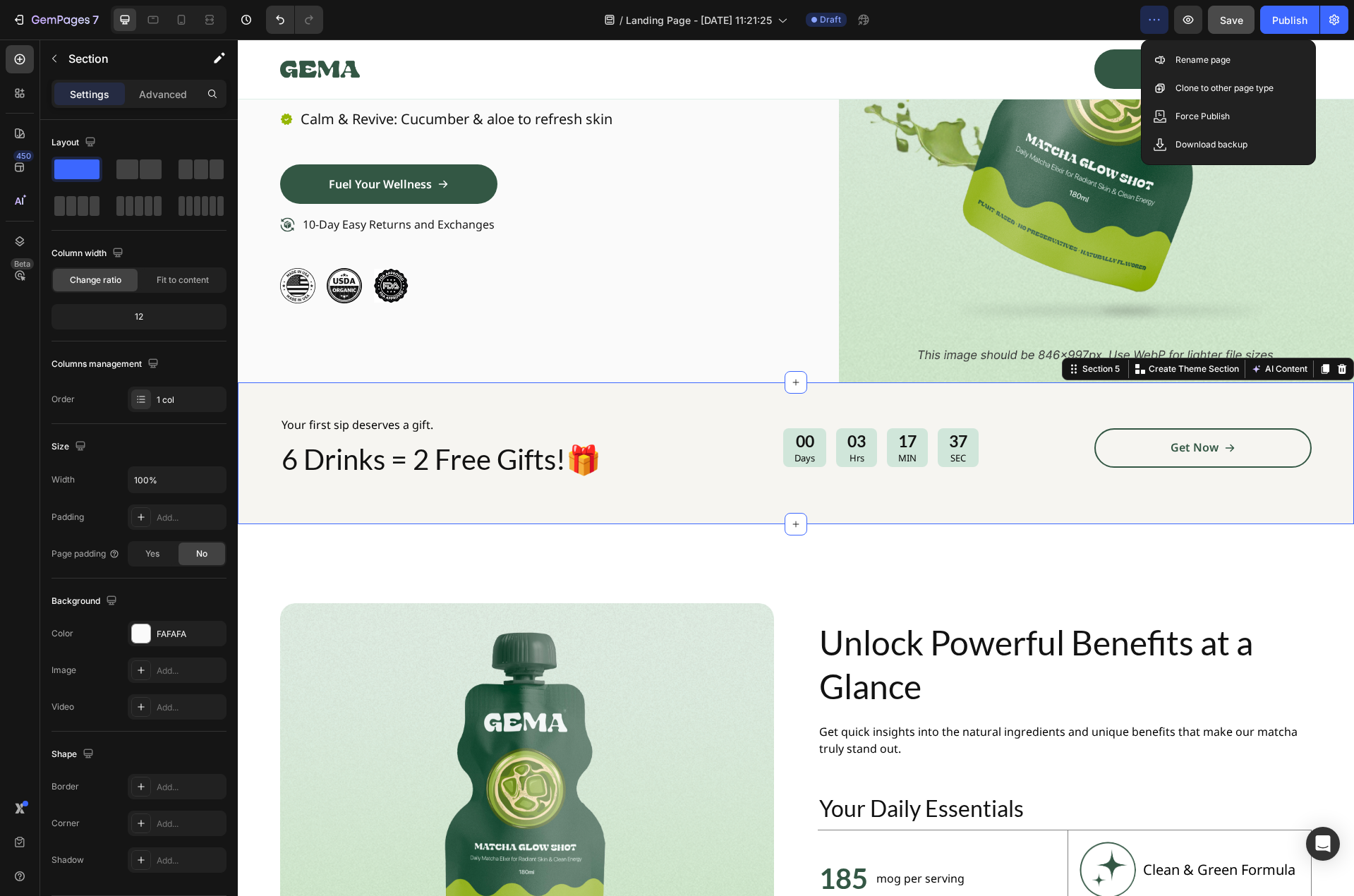
click at [697, 488] on div "Your first sip deserves a gift. Text Block 6 Drinks = 2 Free Gifts!🎁 Heading 00…" at bounding box center [795, 453] width 1032 height 74
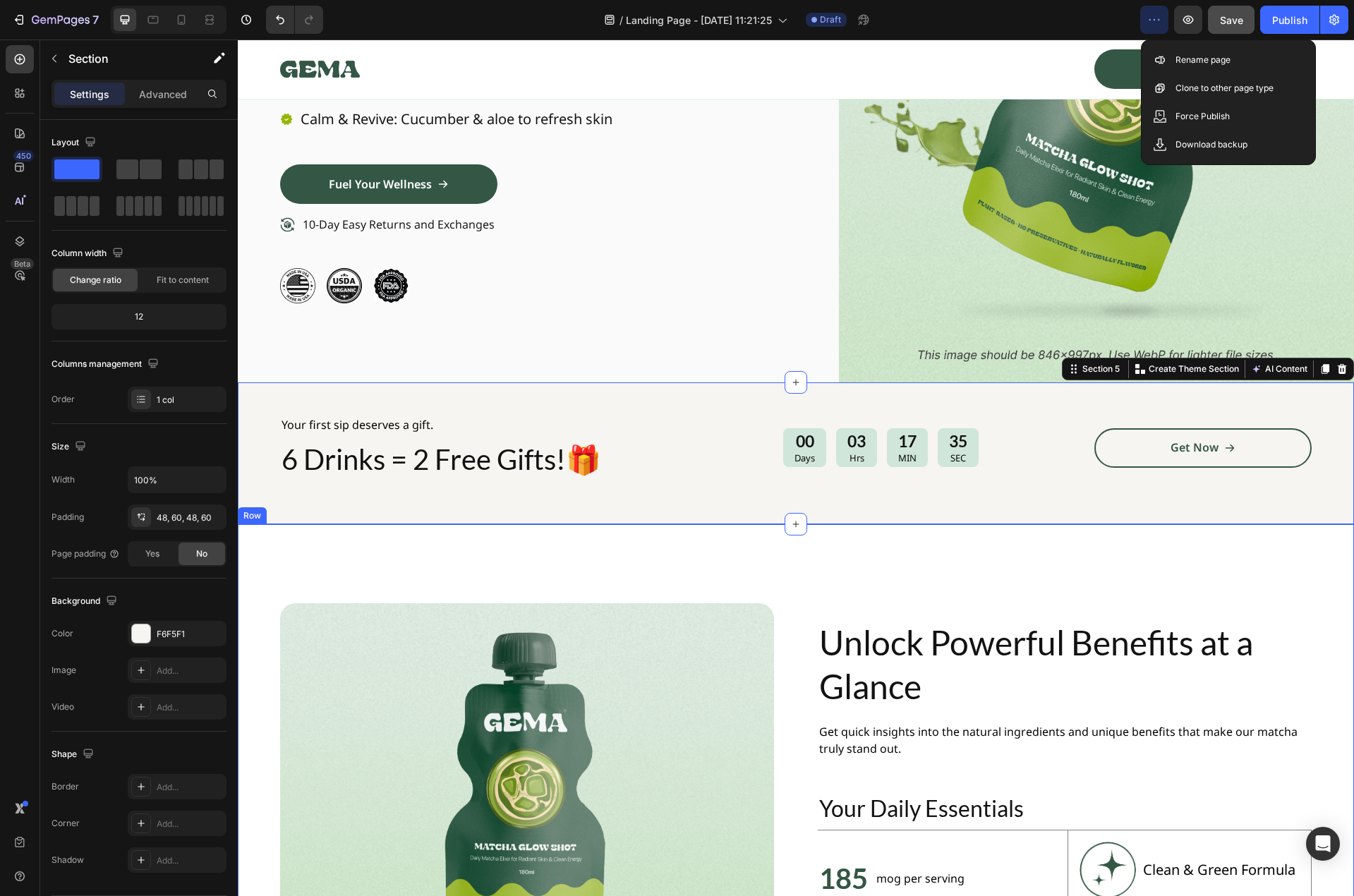
click at [786, 569] on div "Image Unlock Powerful Benefits at a Glance Heading Get quick insights into the …" at bounding box center [795, 844] width 1116 height 640
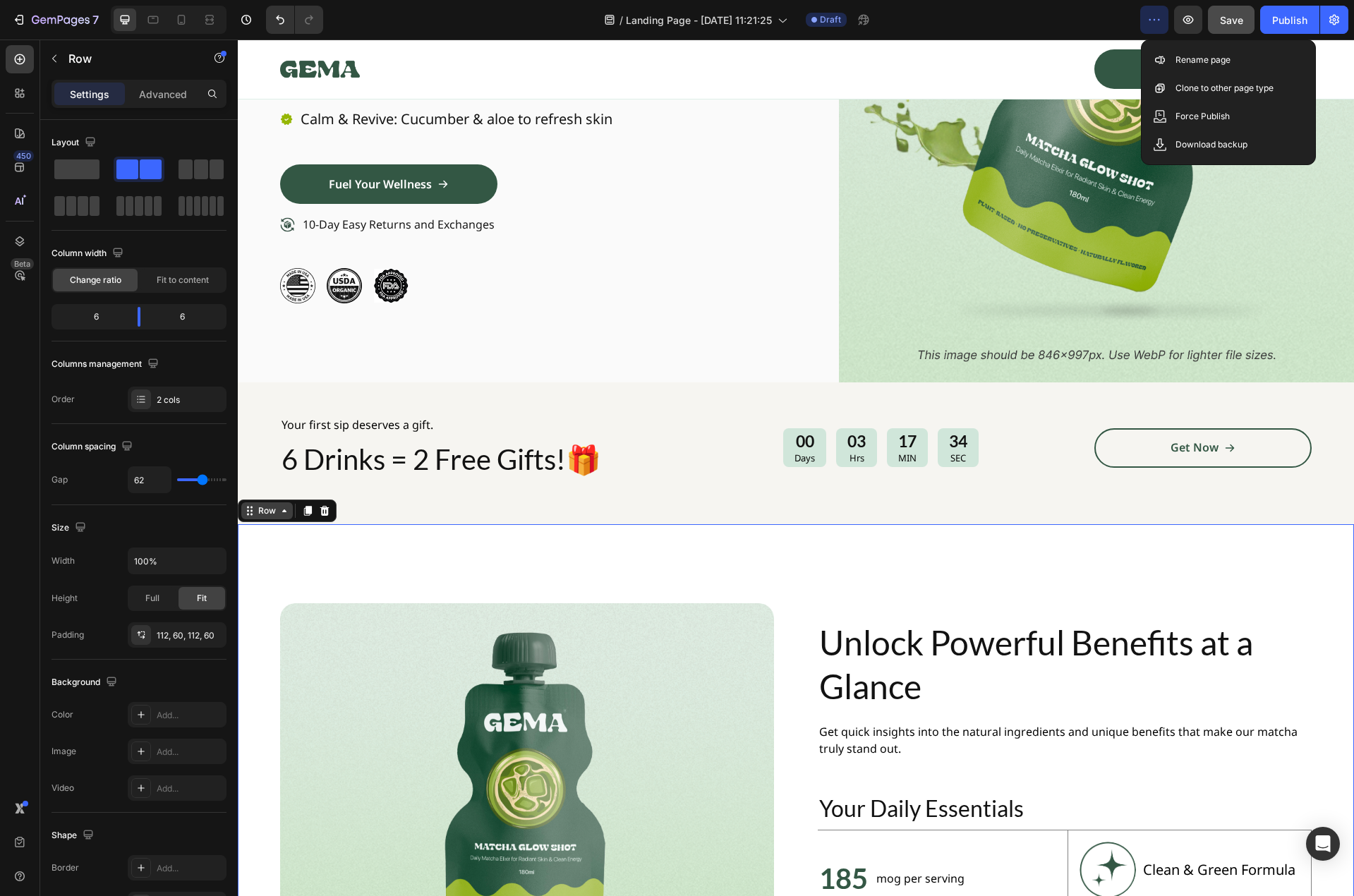
click at [276, 514] on div "Row" at bounding box center [267, 510] width 23 height 12
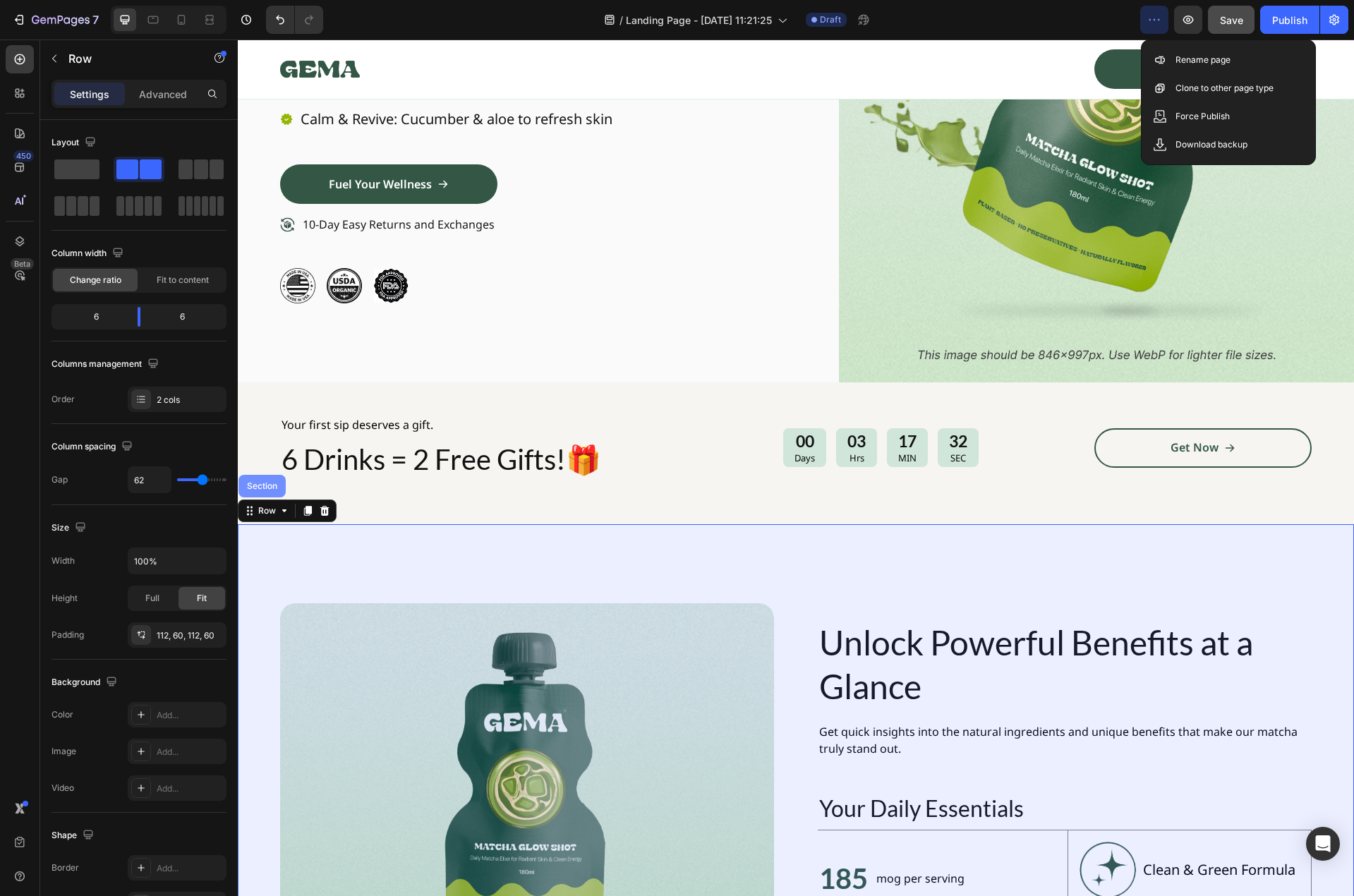
click at [271, 490] on div "Section" at bounding box center [262, 485] width 47 height 22
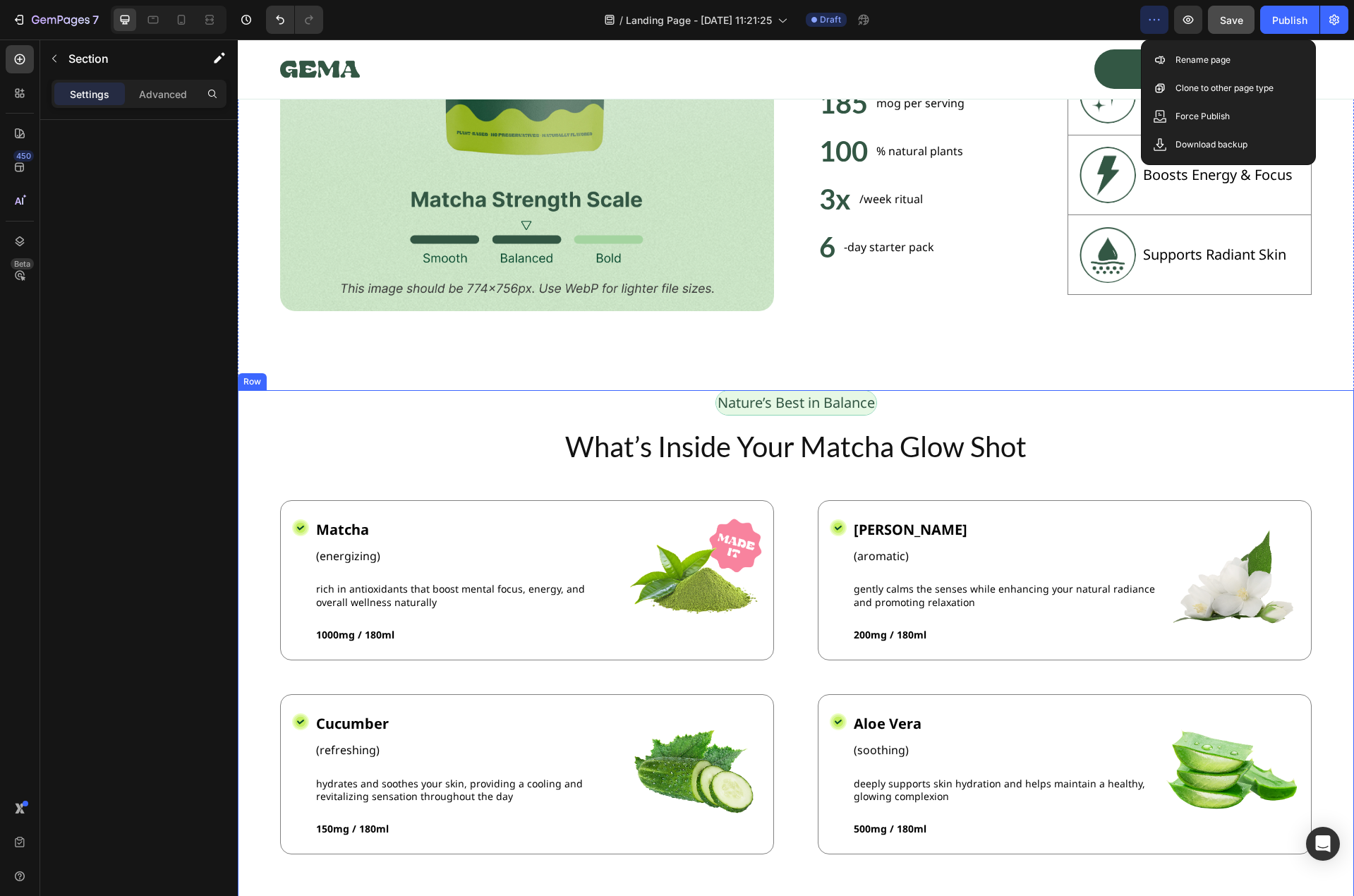
scroll to position [1129, 0]
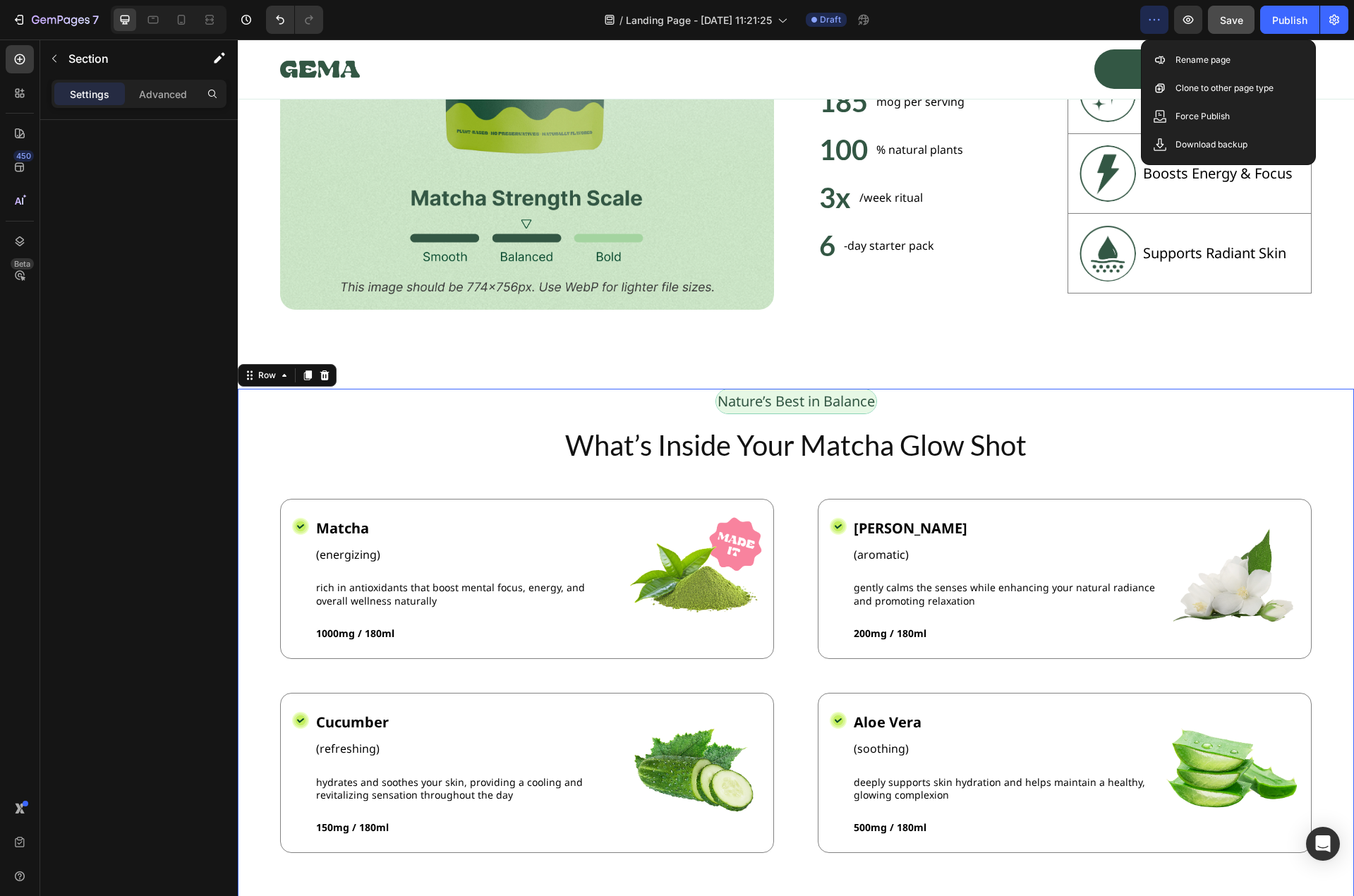
click at [259, 406] on div "Nature’s Best in Balance Text Block Row What’s Inside Your Matcha Glow Shot Hea…" at bounding box center [795, 660] width 1116 height 544
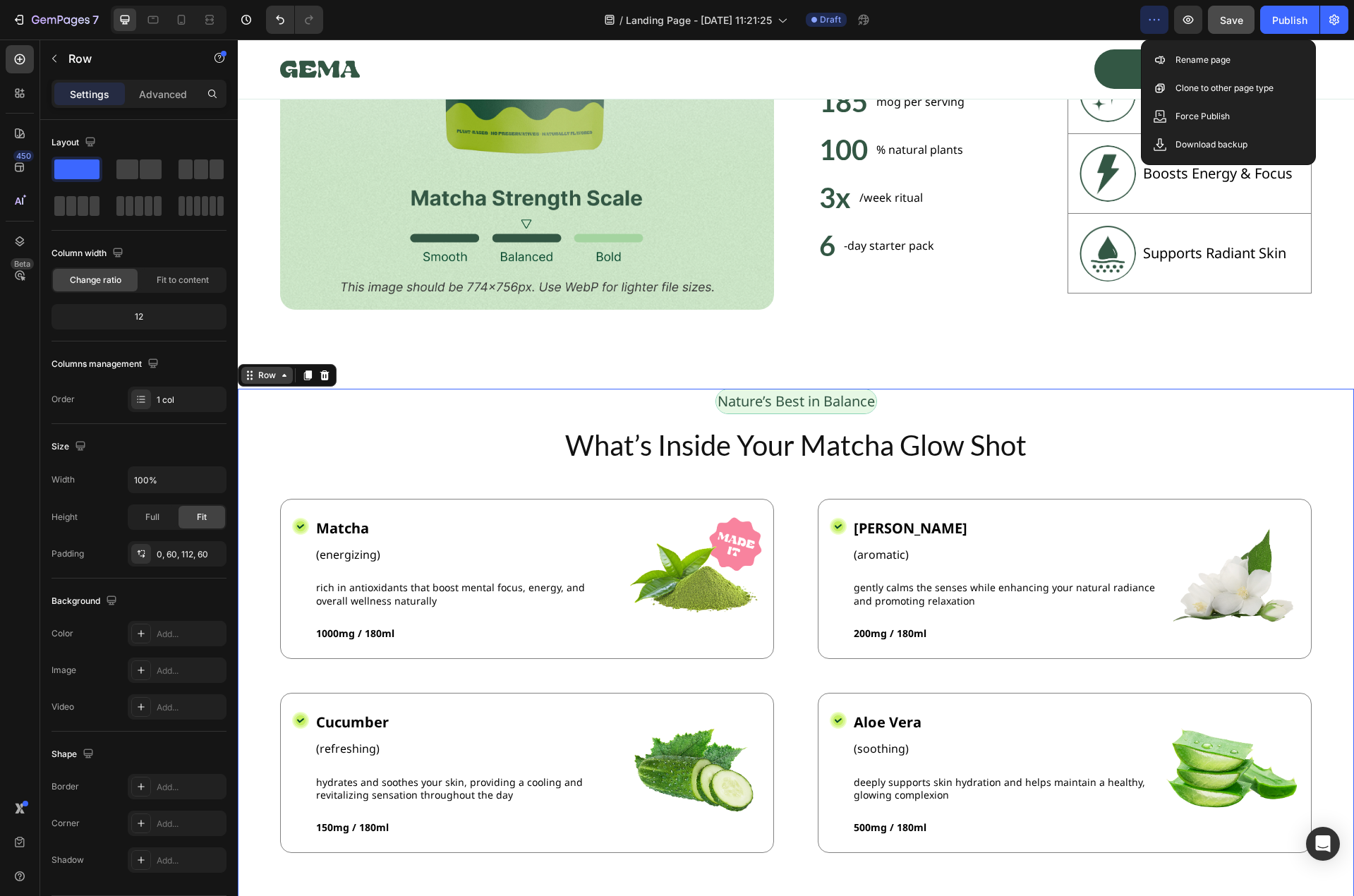
click at [284, 374] on icon at bounding box center [284, 375] width 4 height 3
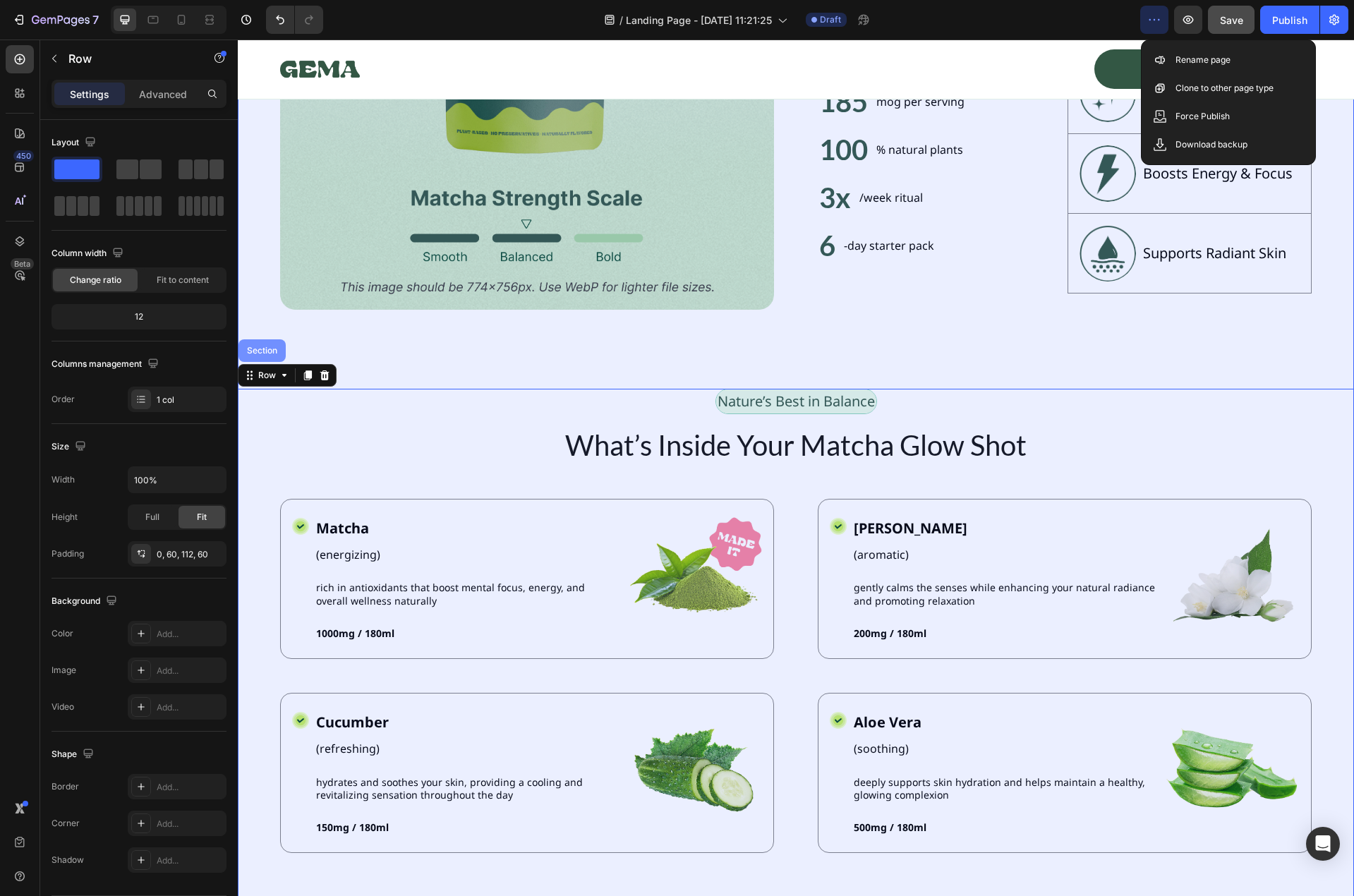
click at [270, 347] on div "Section" at bounding box center [262, 350] width 36 height 9
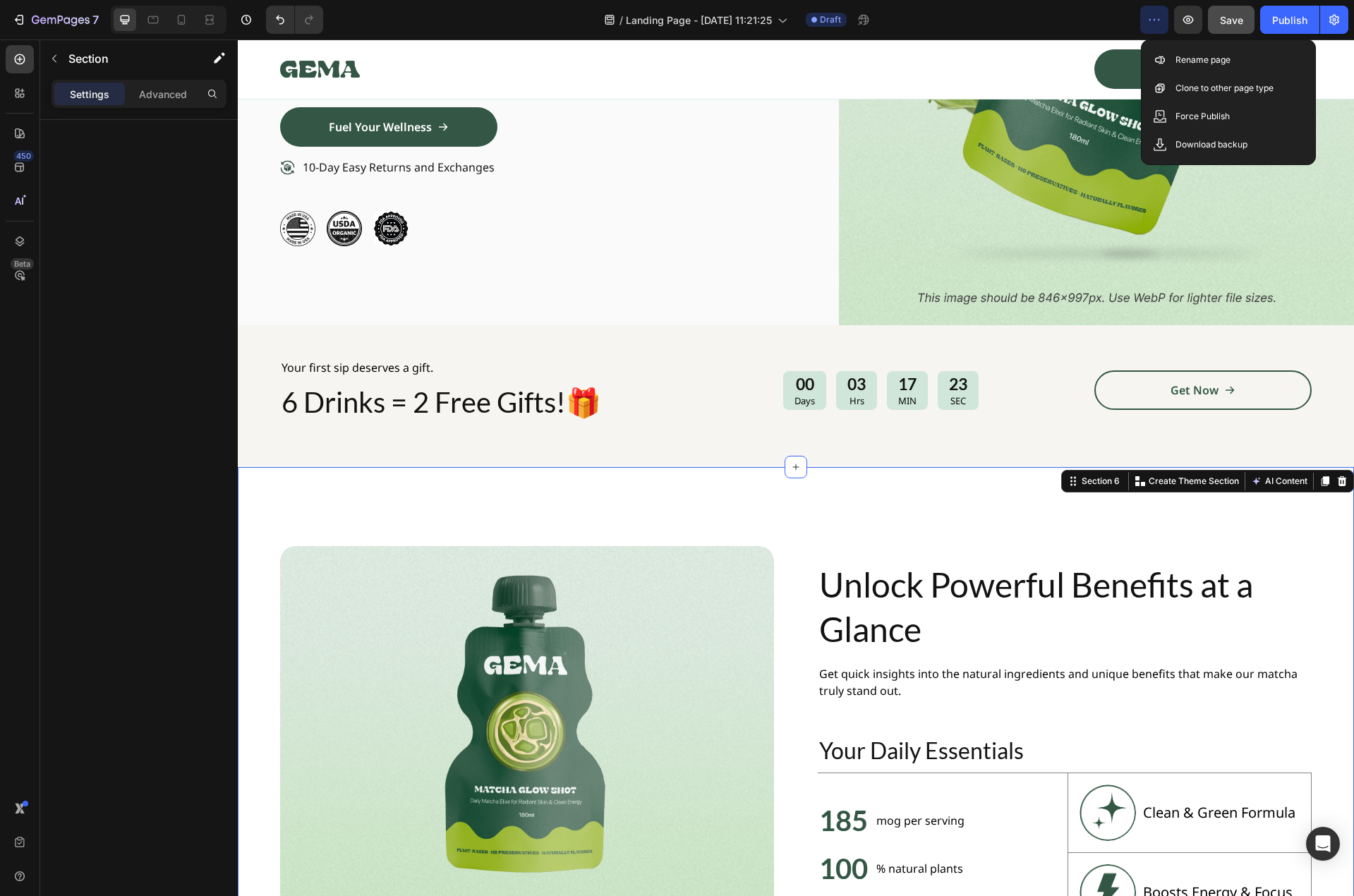
scroll to position [403, 0]
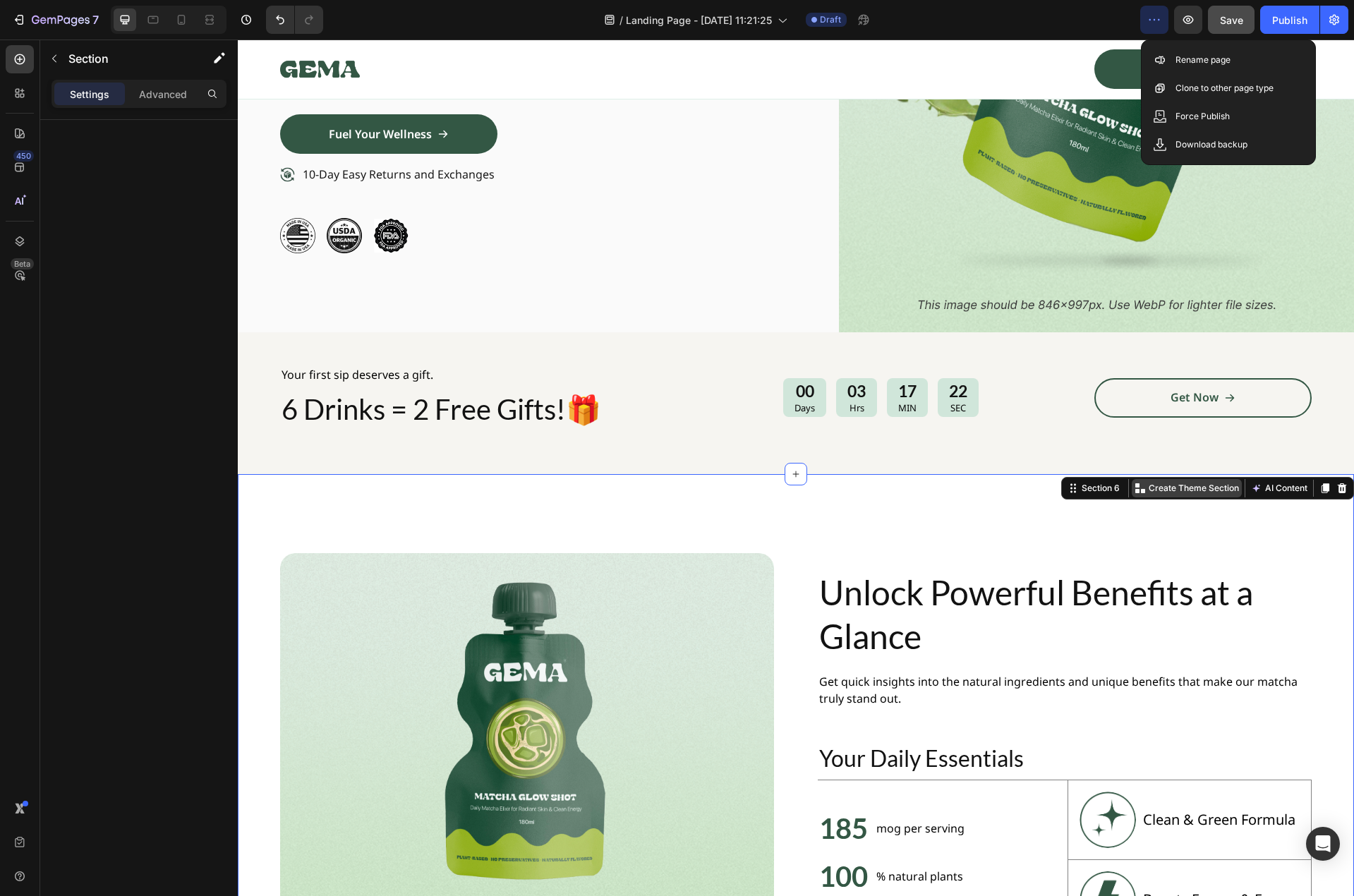
click at [1169, 489] on p "Create Theme Section" at bounding box center [1193, 487] width 90 height 12
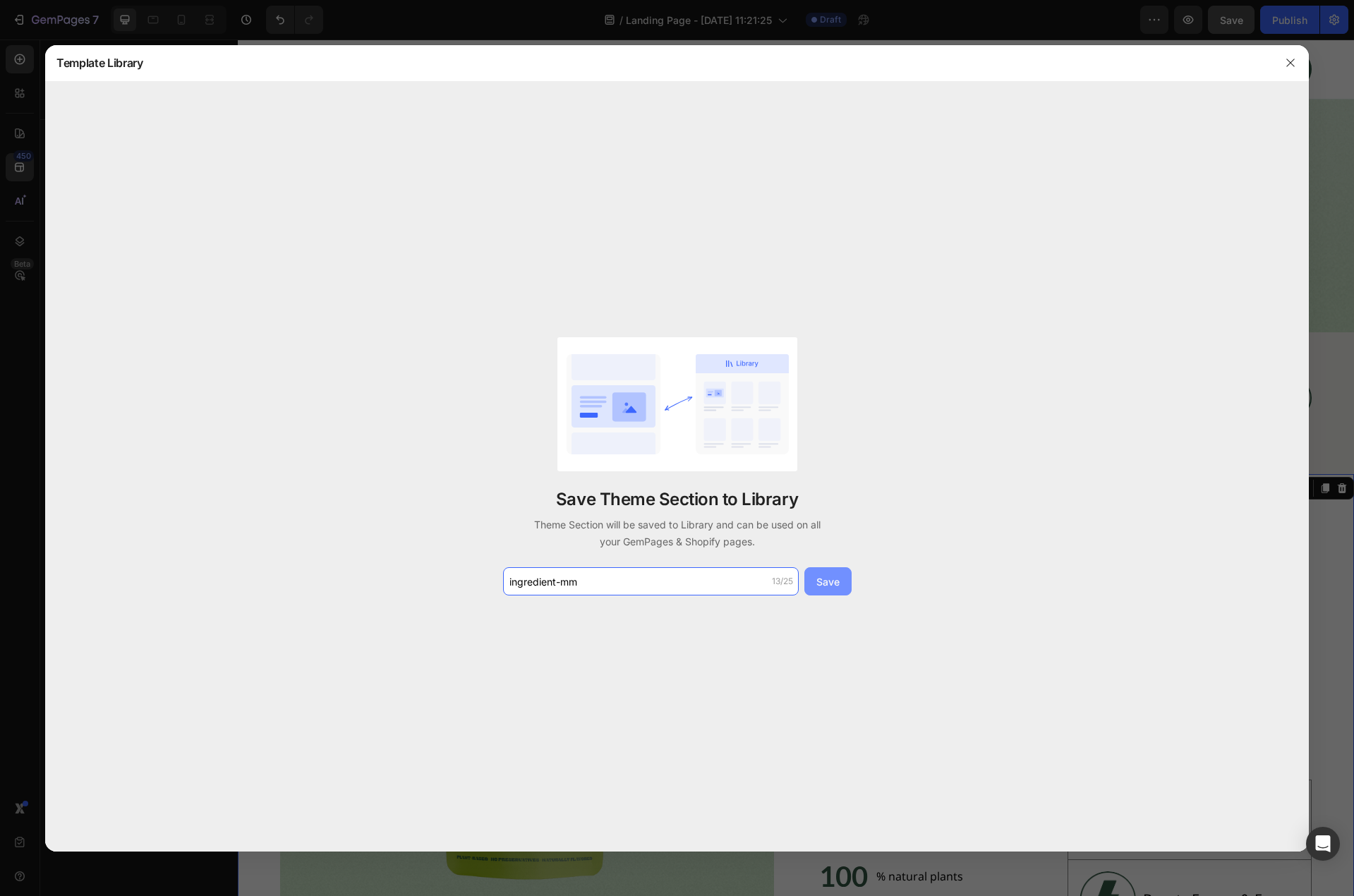
type input "ingredient-mm"
click at [828, 589] on button "Save" at bounding box center [827, 581] width 47 height 28
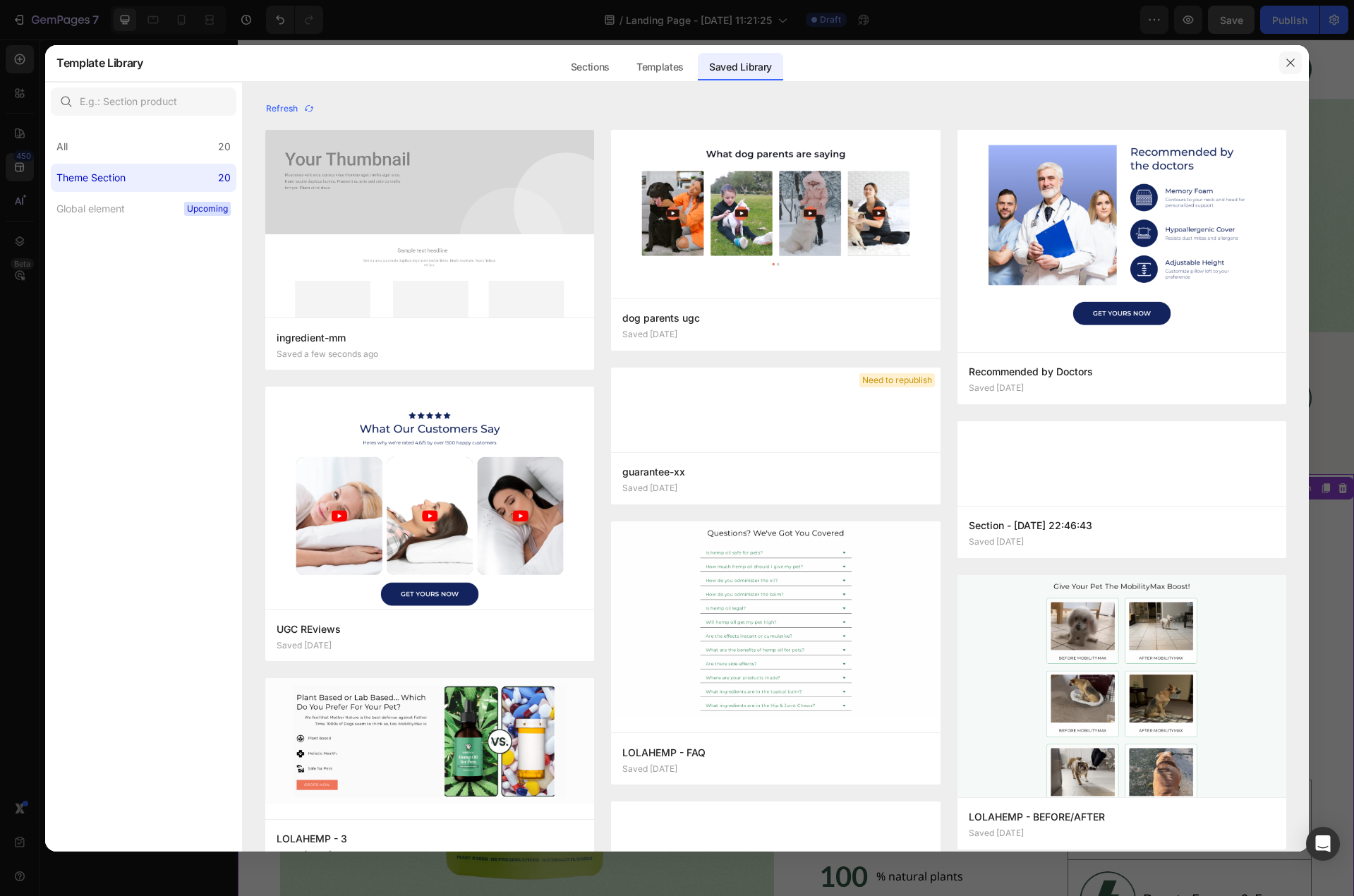
drag, startPoint x: 1291, startPoint y: 60, endPoint x: 804, endPoint y: 229, distance: 515.5
click at [1291, 60] on icon "button" at bounding box center [1291, 62] width 12 height 12
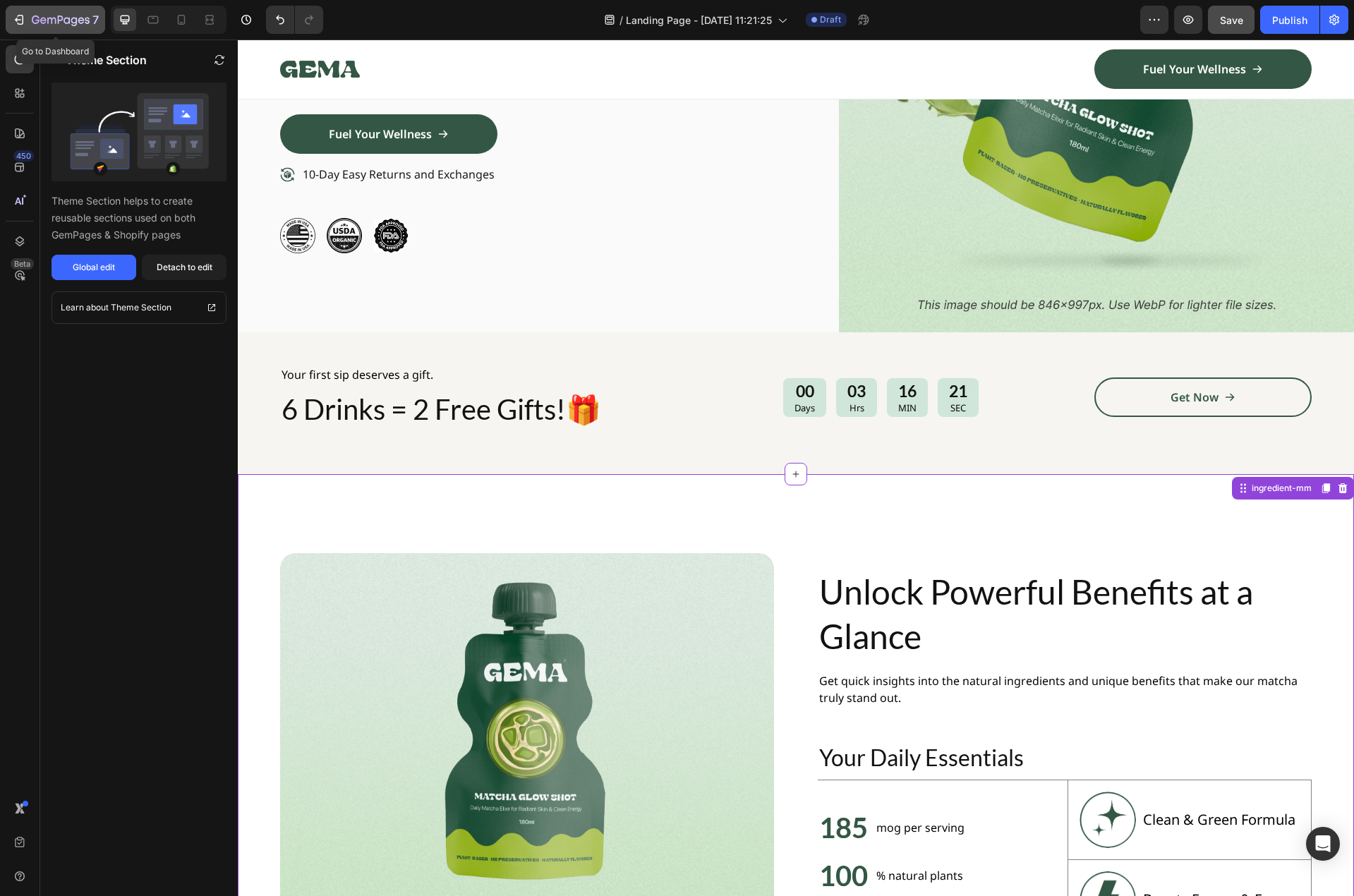
drag, startPoint x: 24, startPoint y: 17, endPoint x: 30, endPoint y: 22, distance: 7.8
click at [24, 17] on icon "button" at bounding box center [18, 19] width 14 height 14
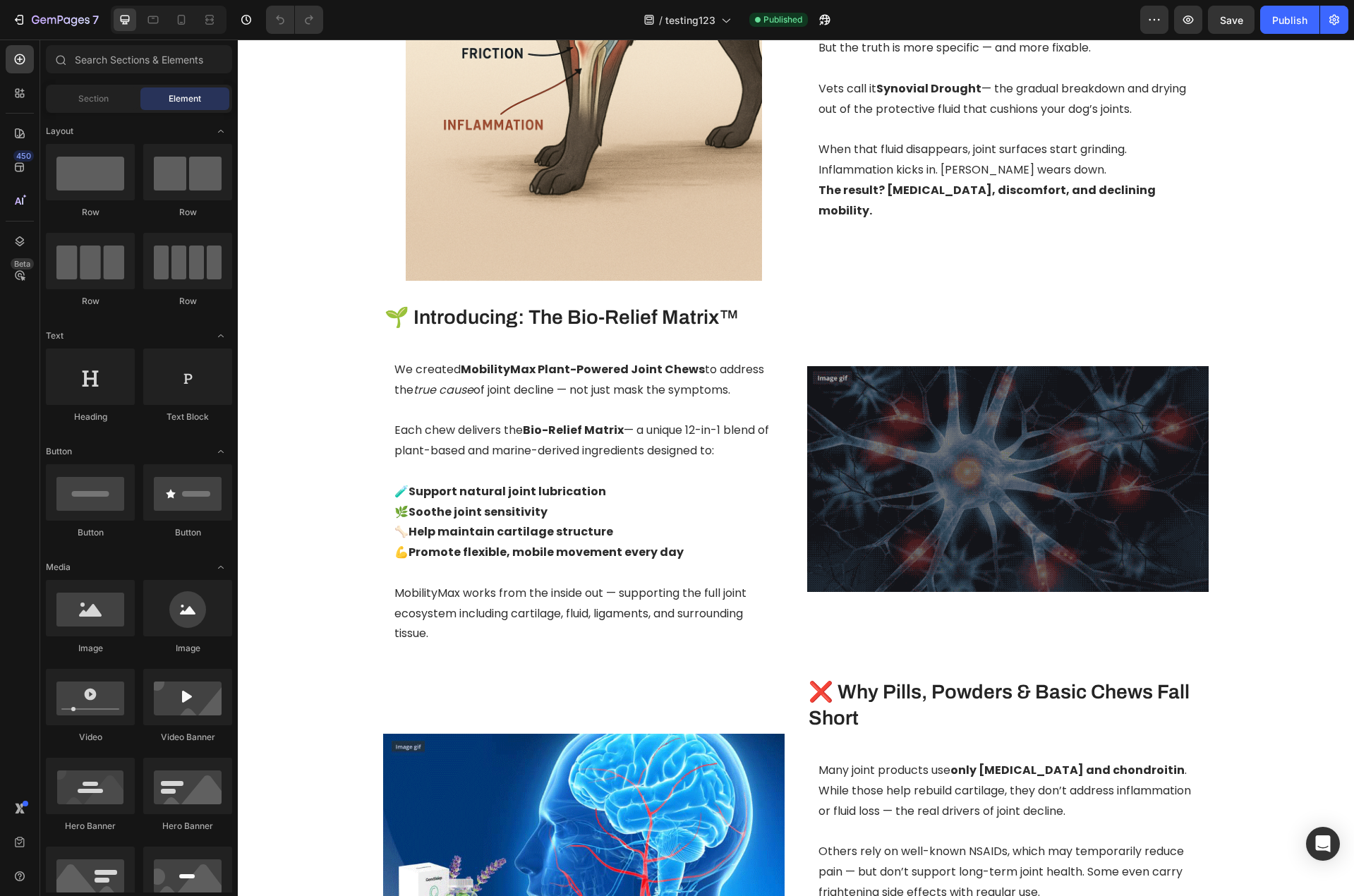
scroll to position [1196, 0]
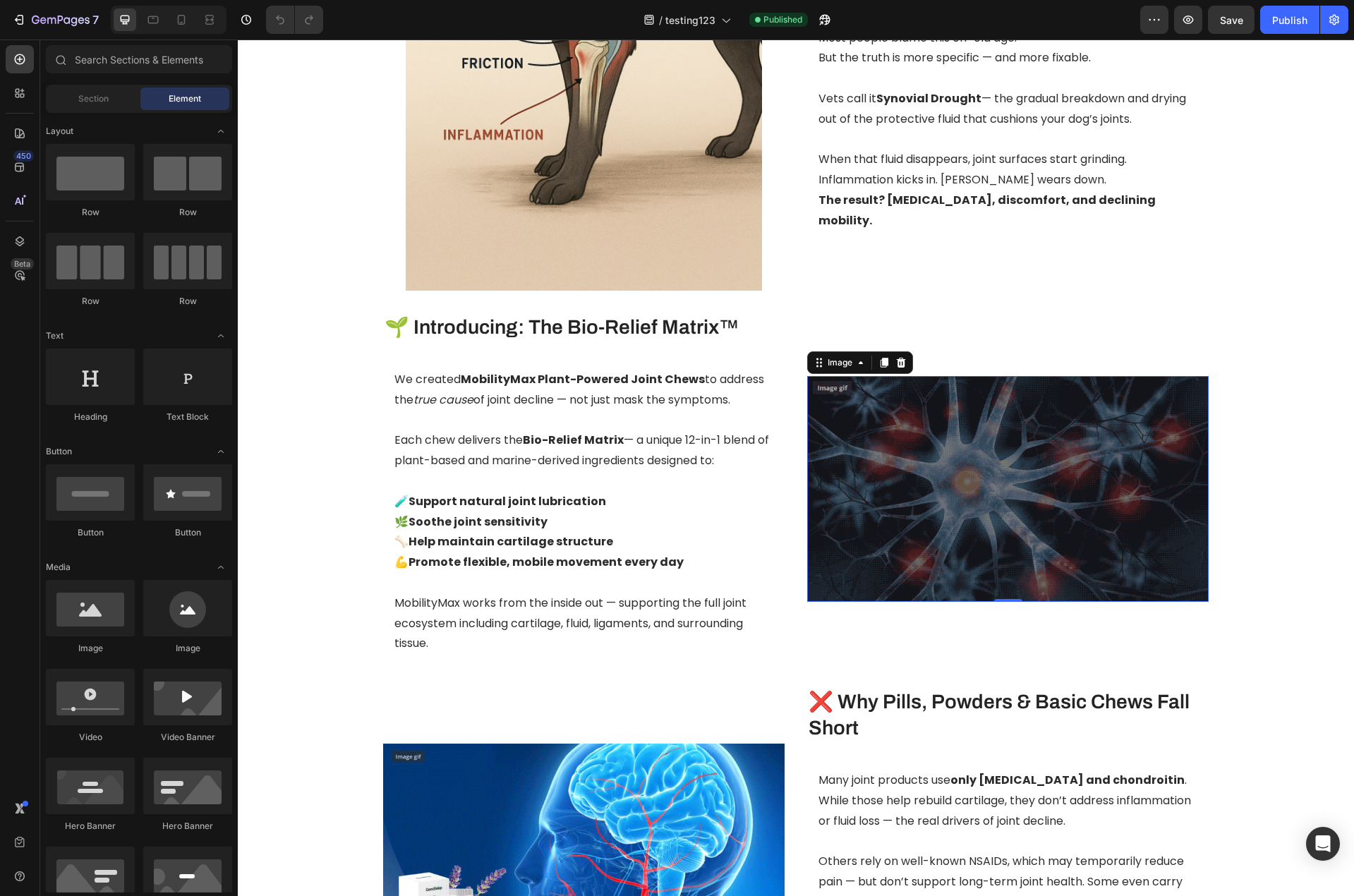
click at [965, 497] on img at bounding box center [1007, 488] width 401 height 226
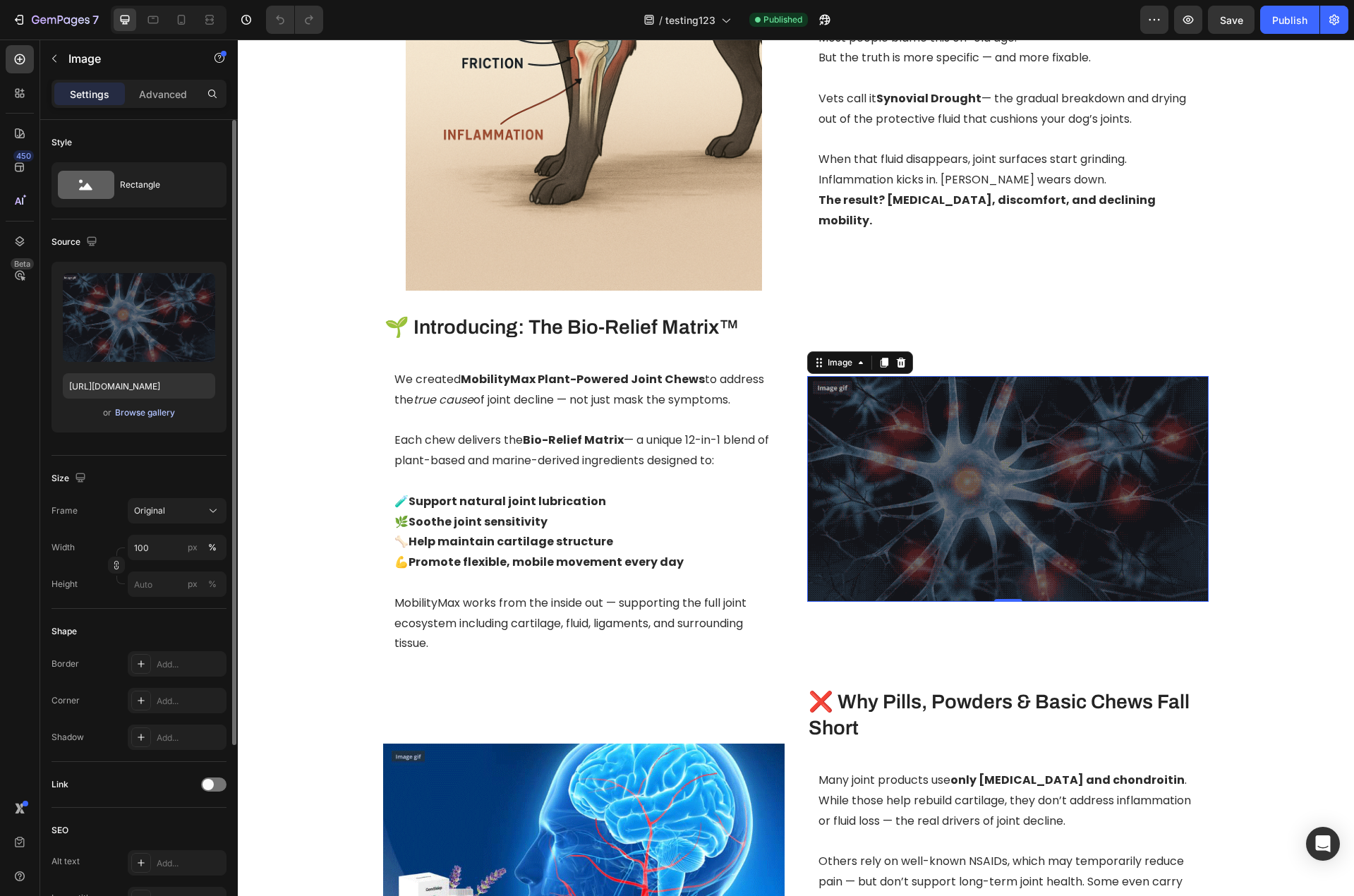
click at [140, 411] on div "Browse gallery" at bounding box center [145, 412] width 60 height 12
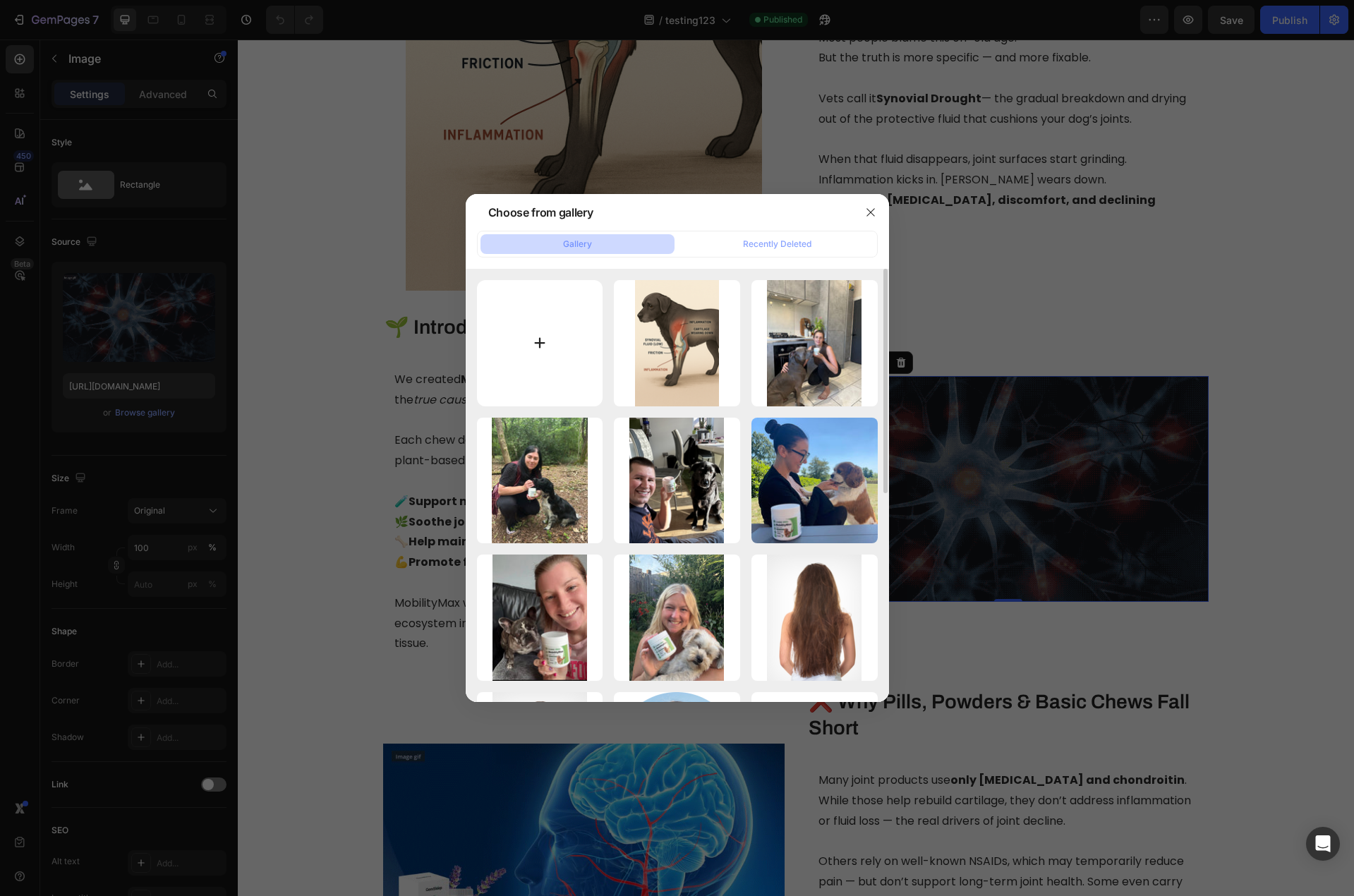
click at [538, 342] on input "file" at bounding box center [539, 342] width 126 height 126
type input "C:\fakepath\s2.jpeg"
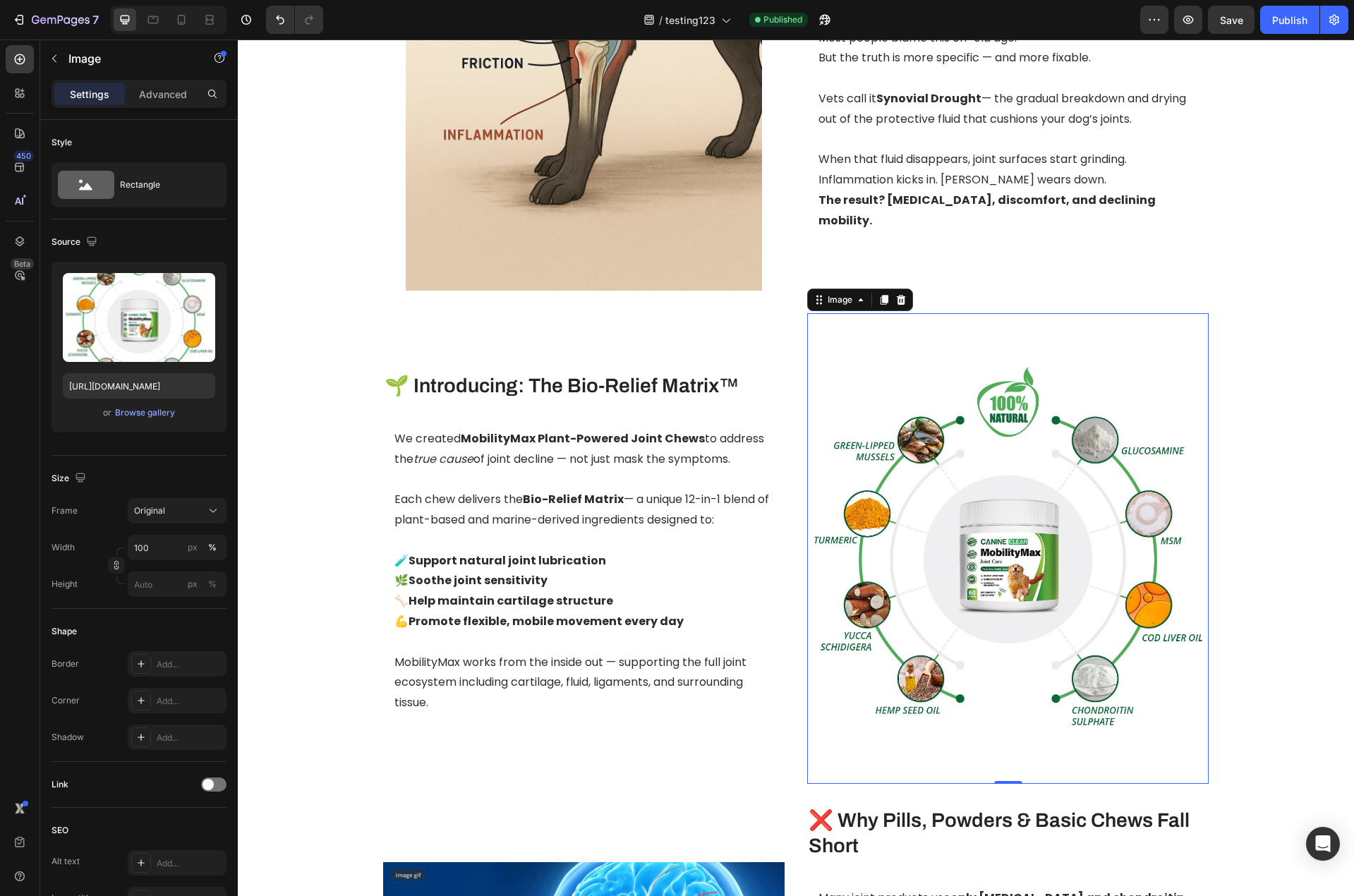
click at [970, 673] on img at bounding box center [1007, 548] width 401 height 470
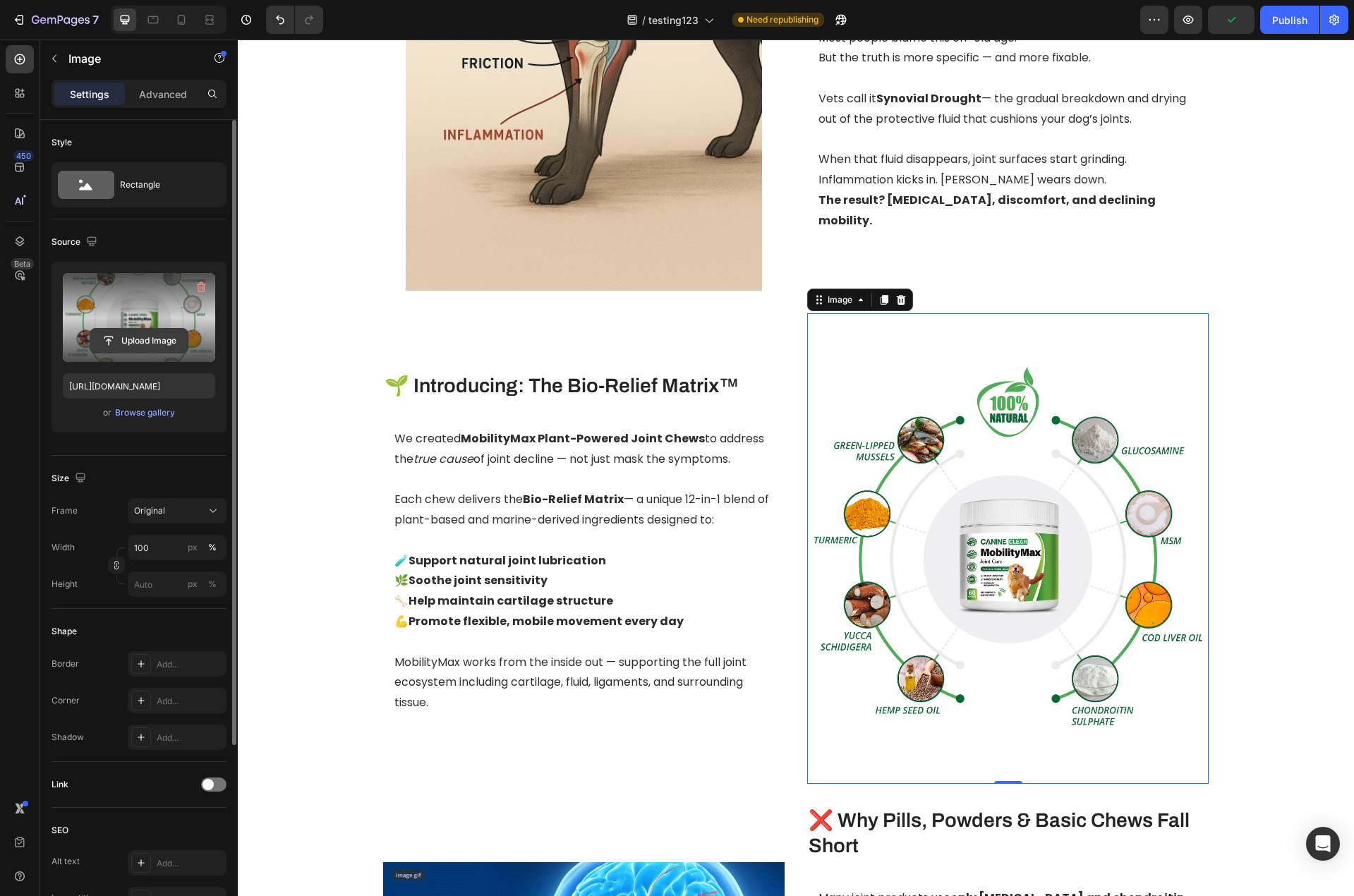
click at [139, 346] on input "file" at bounding box center [138, 340] width 97 height 24
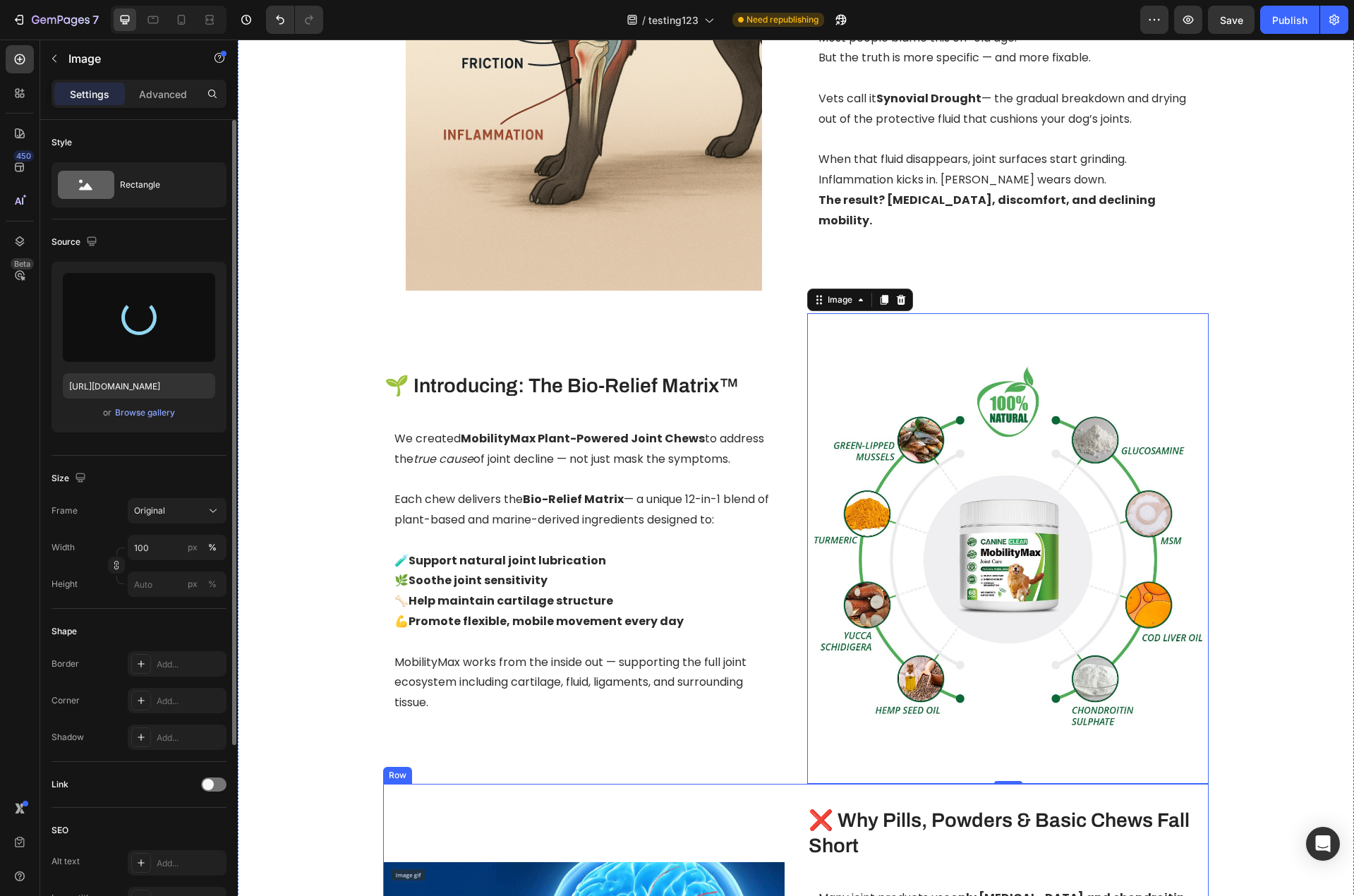
type input "[URL][DOMAIN_NAME]"
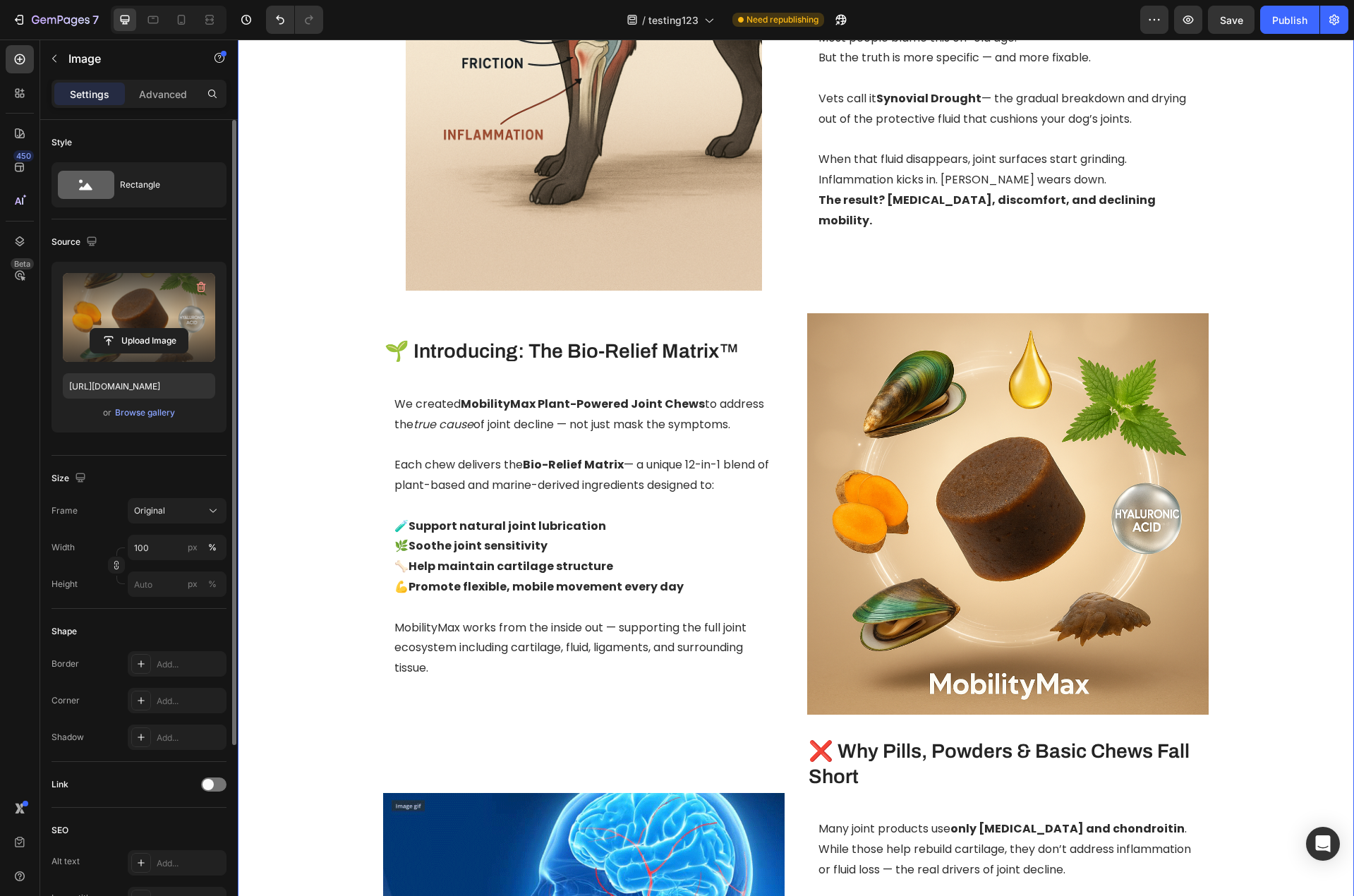
click at [1319, 660] on div "Image 🦴 The Hidden Culprit Behind Your Dog’s [MEDICAL_DATA] Heading Your dog’s …" at bounding box center [795, 907] width 1095 height 2348
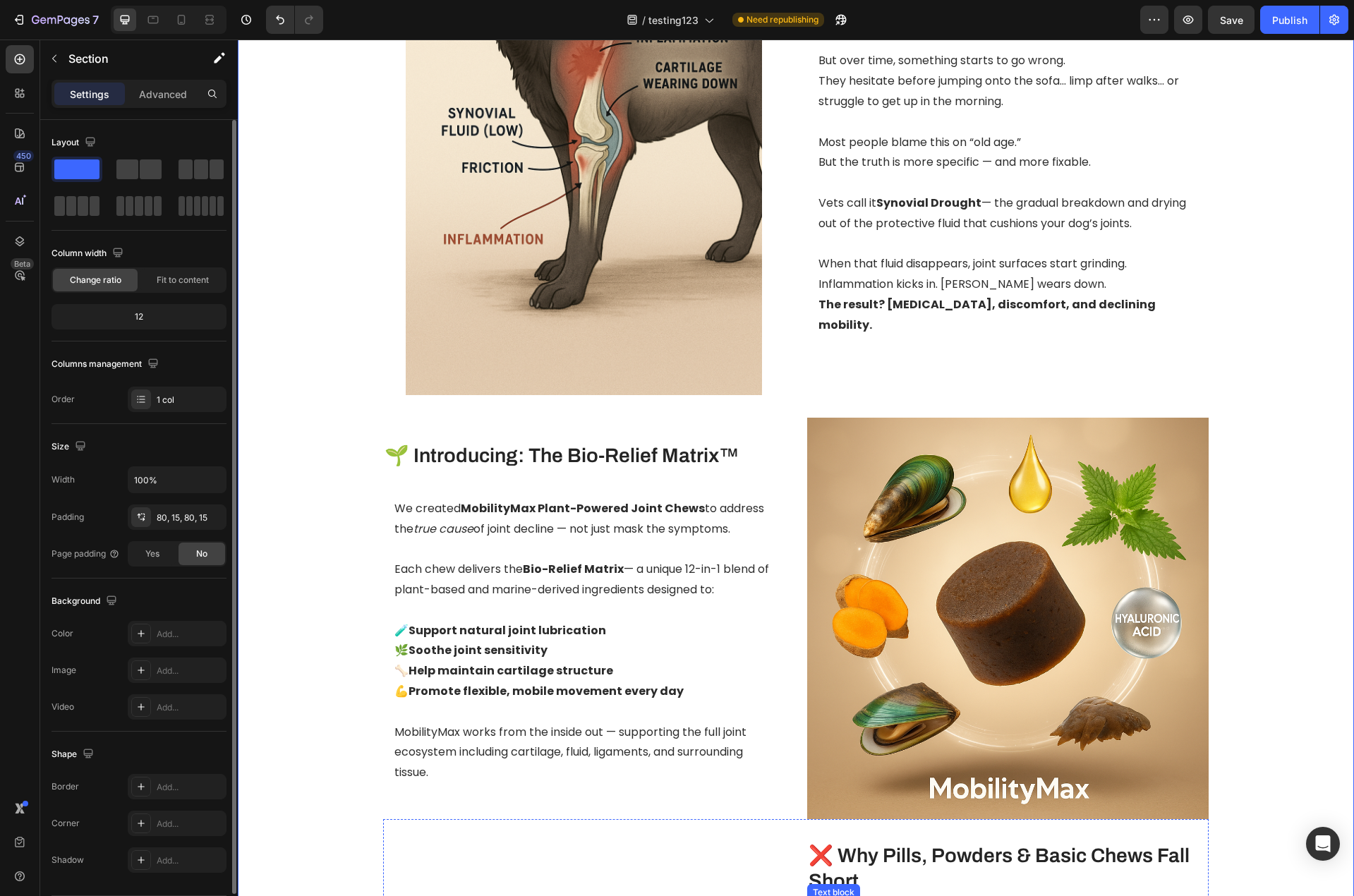
scroll to position [1125, 0]
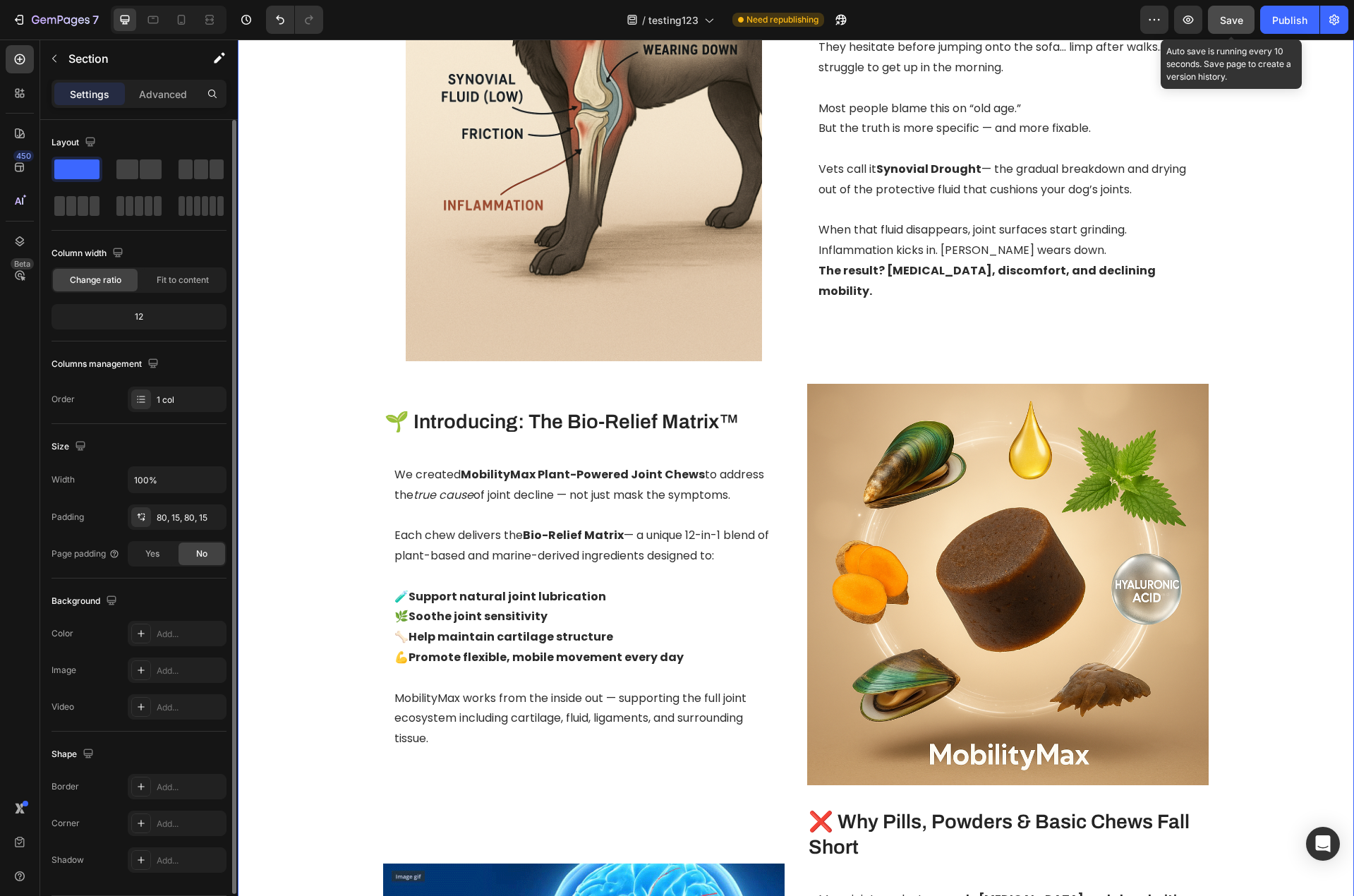
click at [1221, 24] on span "Save" at bounding box center [1231, 20] width 23 height 12
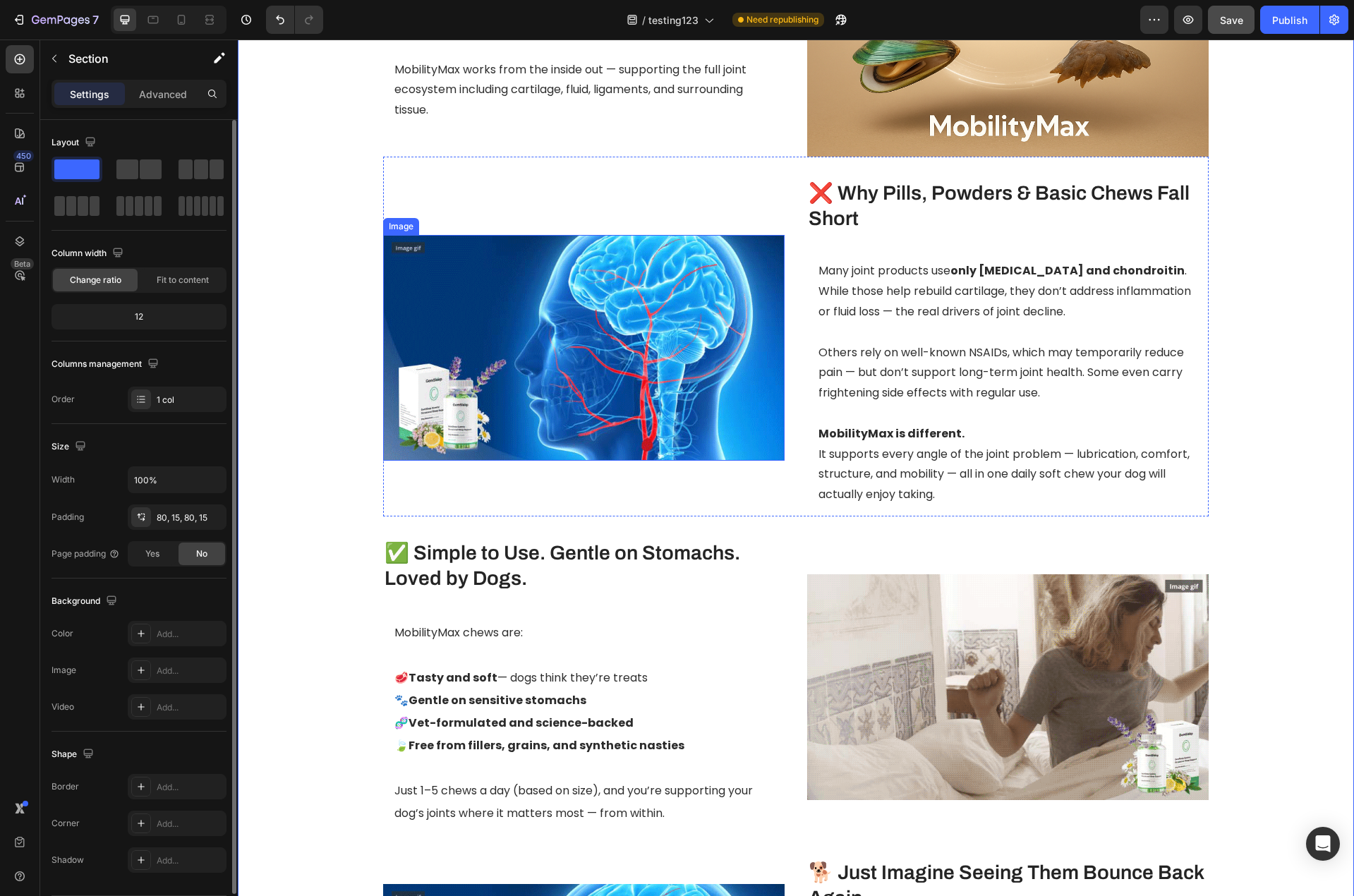
scroll to position [1759, 0]
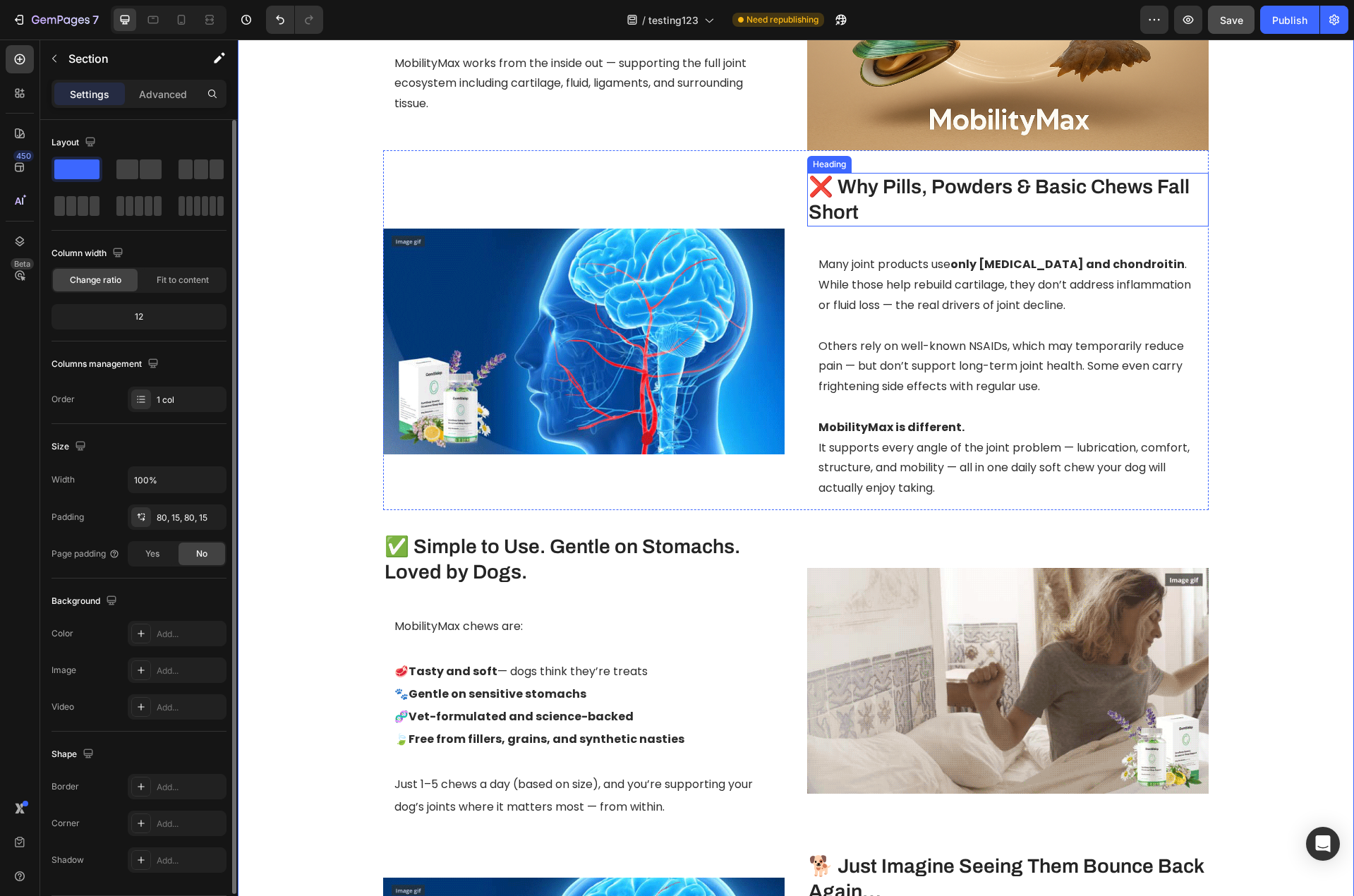
click at [910, 184] on h3 "❌ Why Pills, Powders & Basic Chews Fall Short" at bounding box center [1007, 200] width 401 height 54
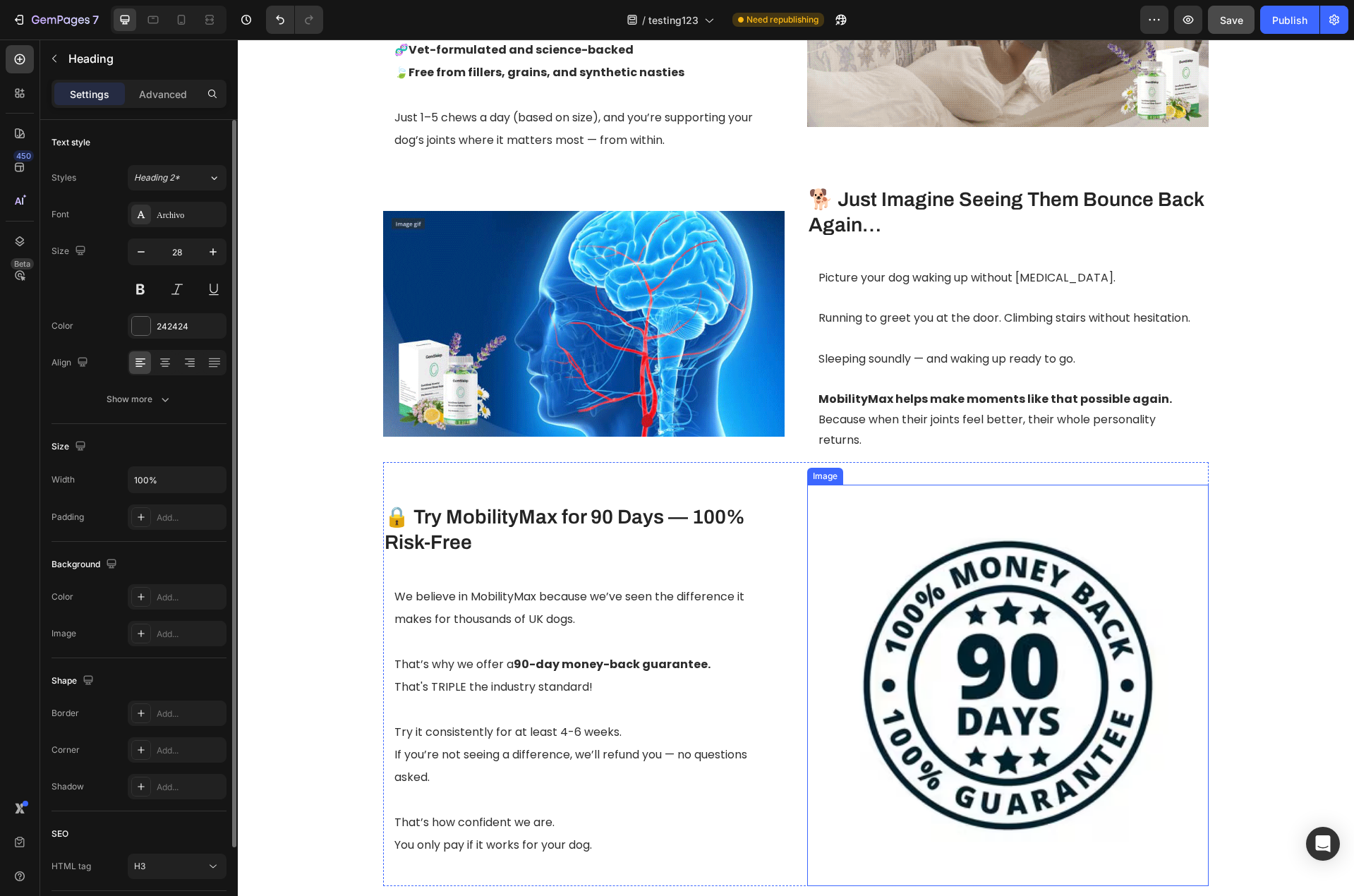
scroll to position [2465, 0]
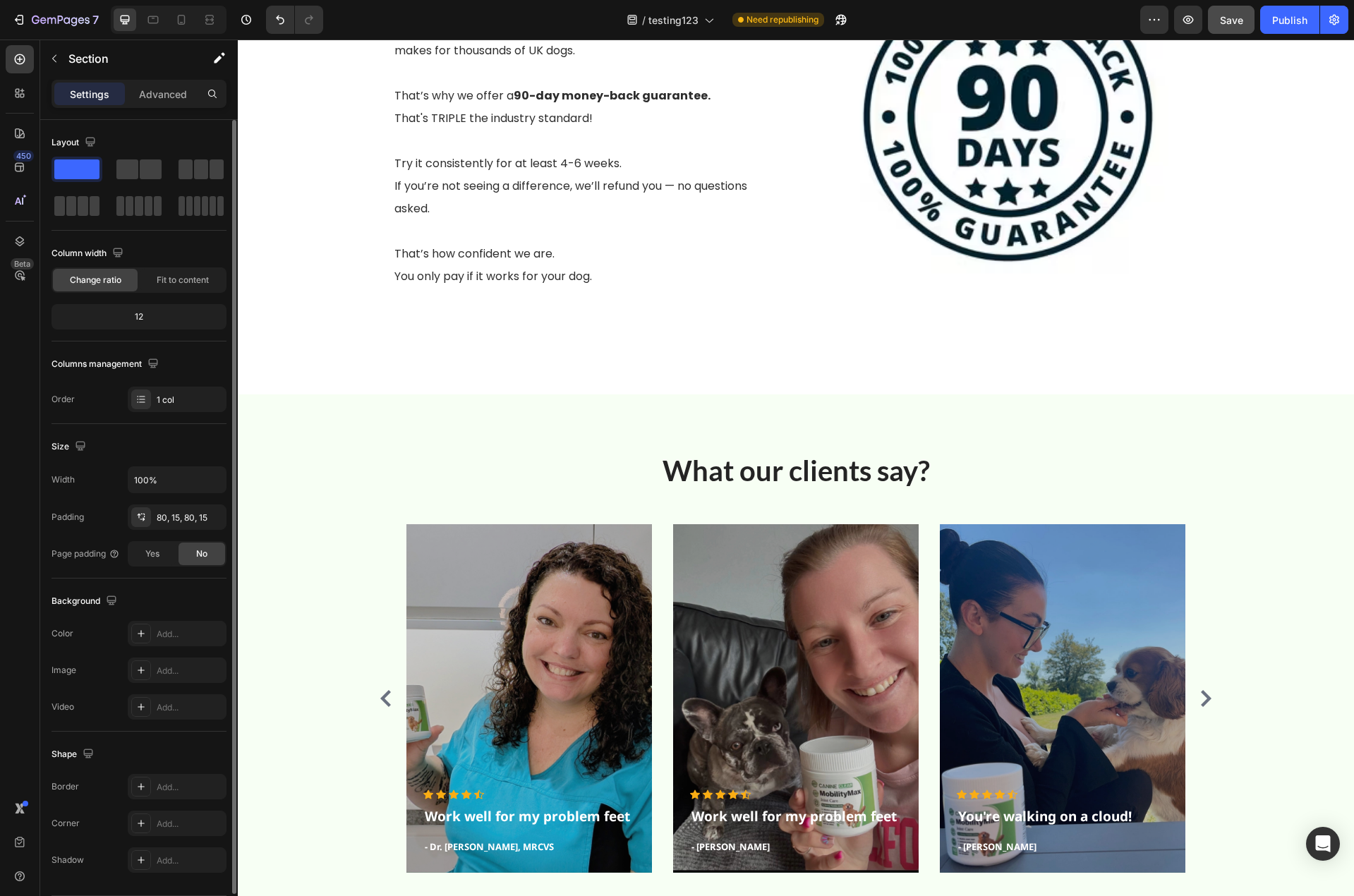
scroll to position [2994, 0]
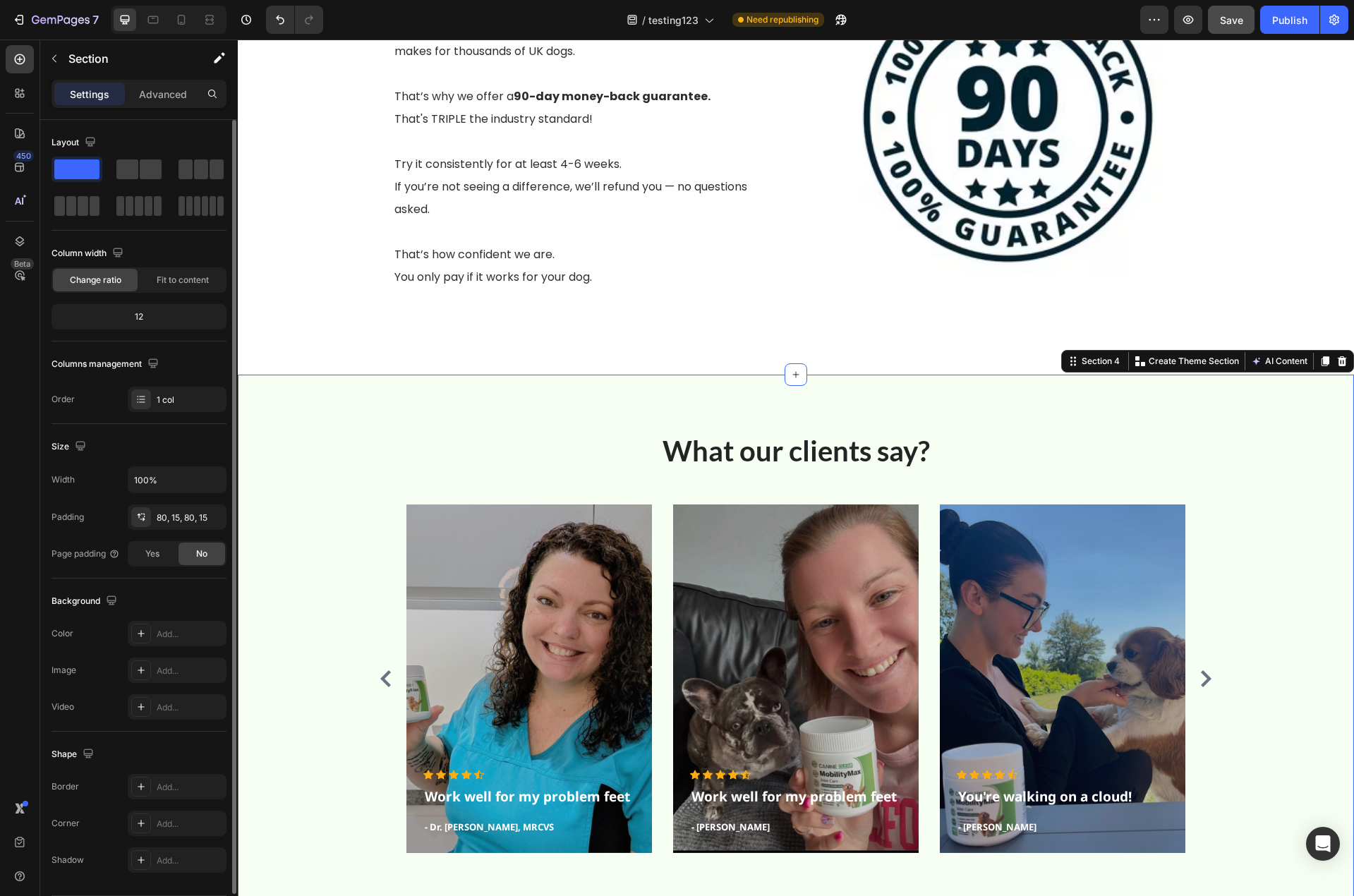
click at [460, 419] on div "What our clients say? Heading Icon Icon Icon Icon Icon Icon List Hoz Work well …" at bounding box center [795, 648] width 1116 height 546
click at [795, 380] on icon at bounding box center [796, 375] width 12 height 12
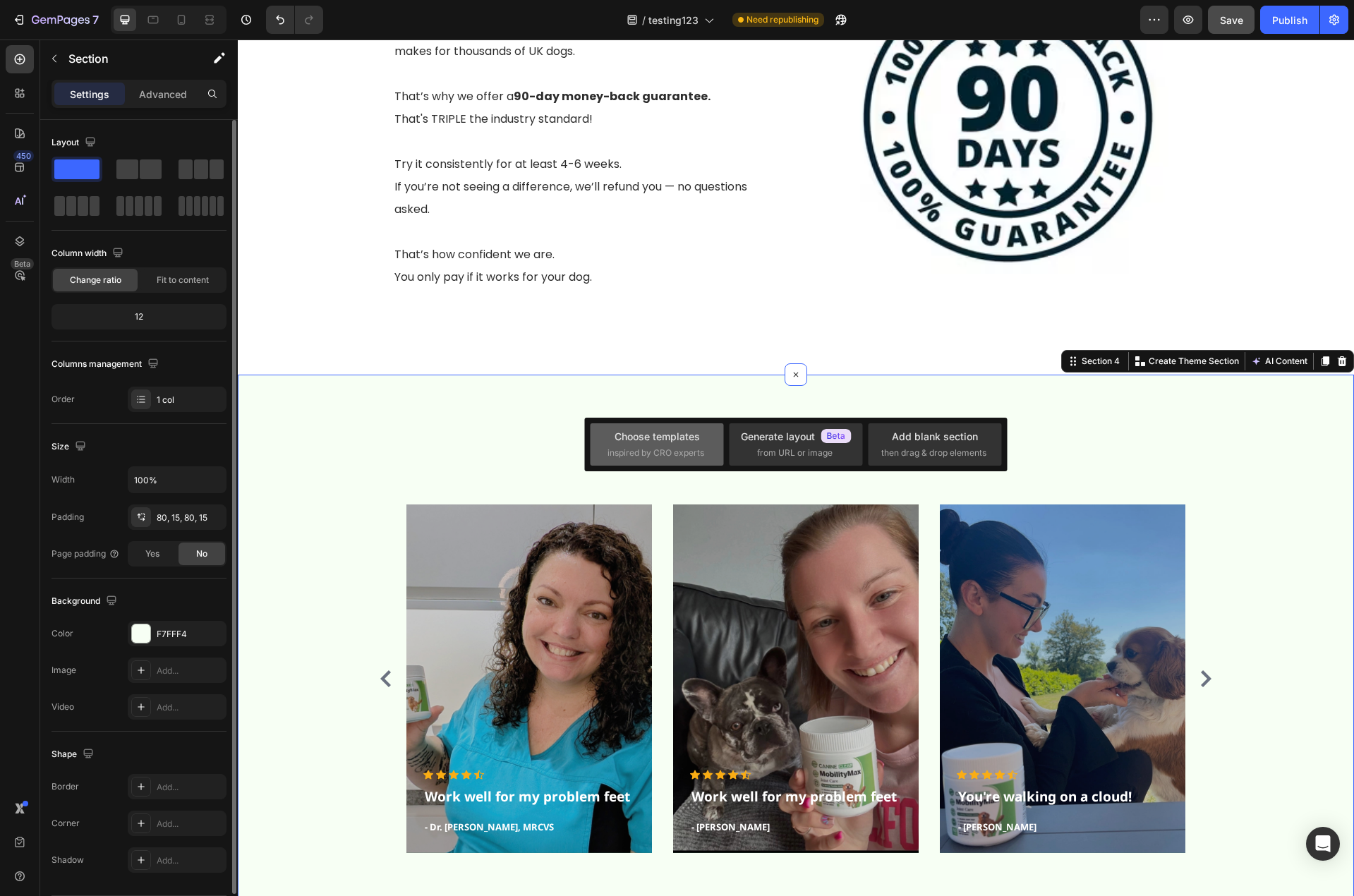
click at [673, 454] on span "inspired by CRO experts" at bounding box center [656, 452] width 97 height 12
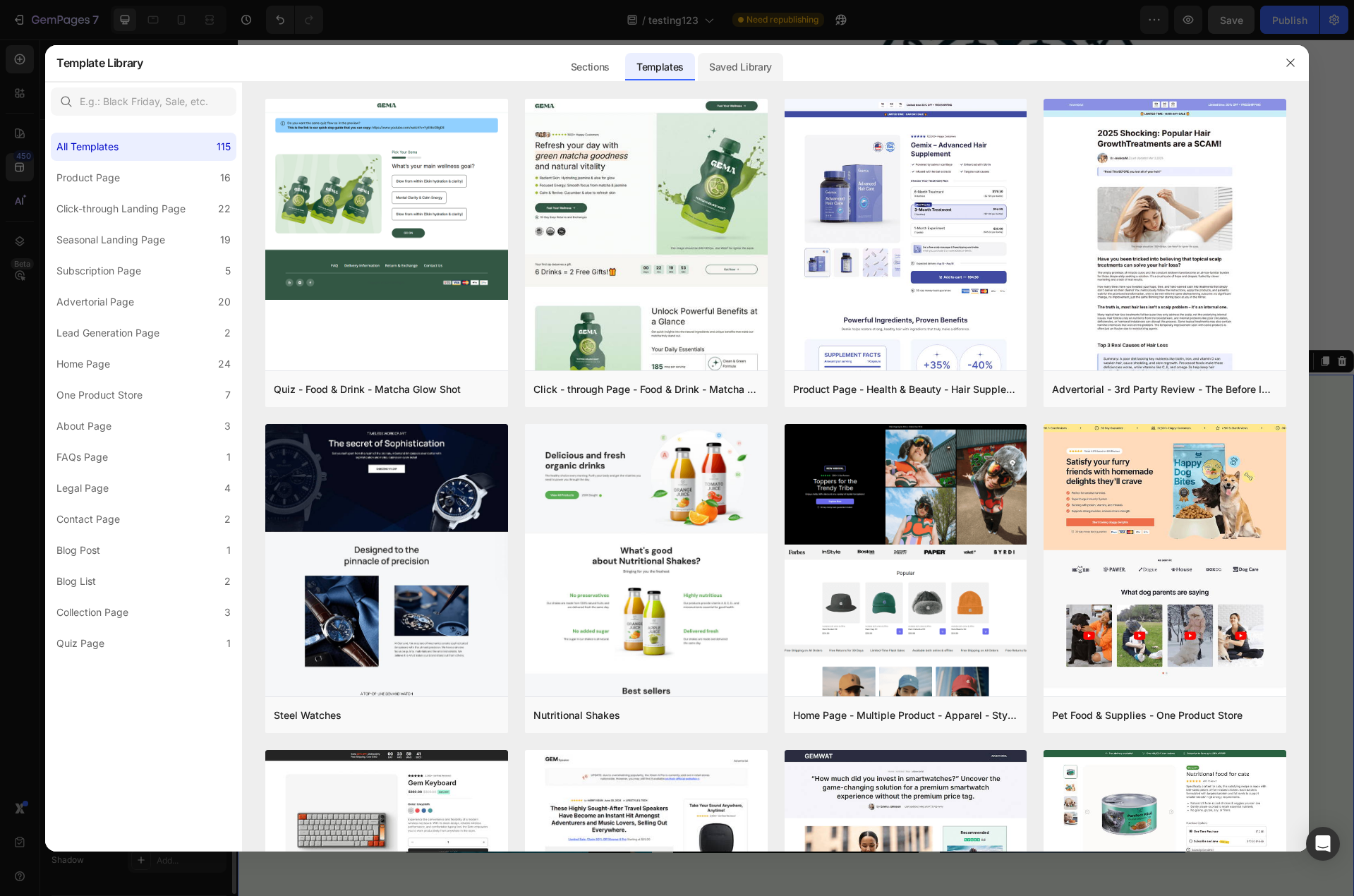
click at [745, 73] on div "Saved Library" at bounding box center [740, 66] width 86 height 28
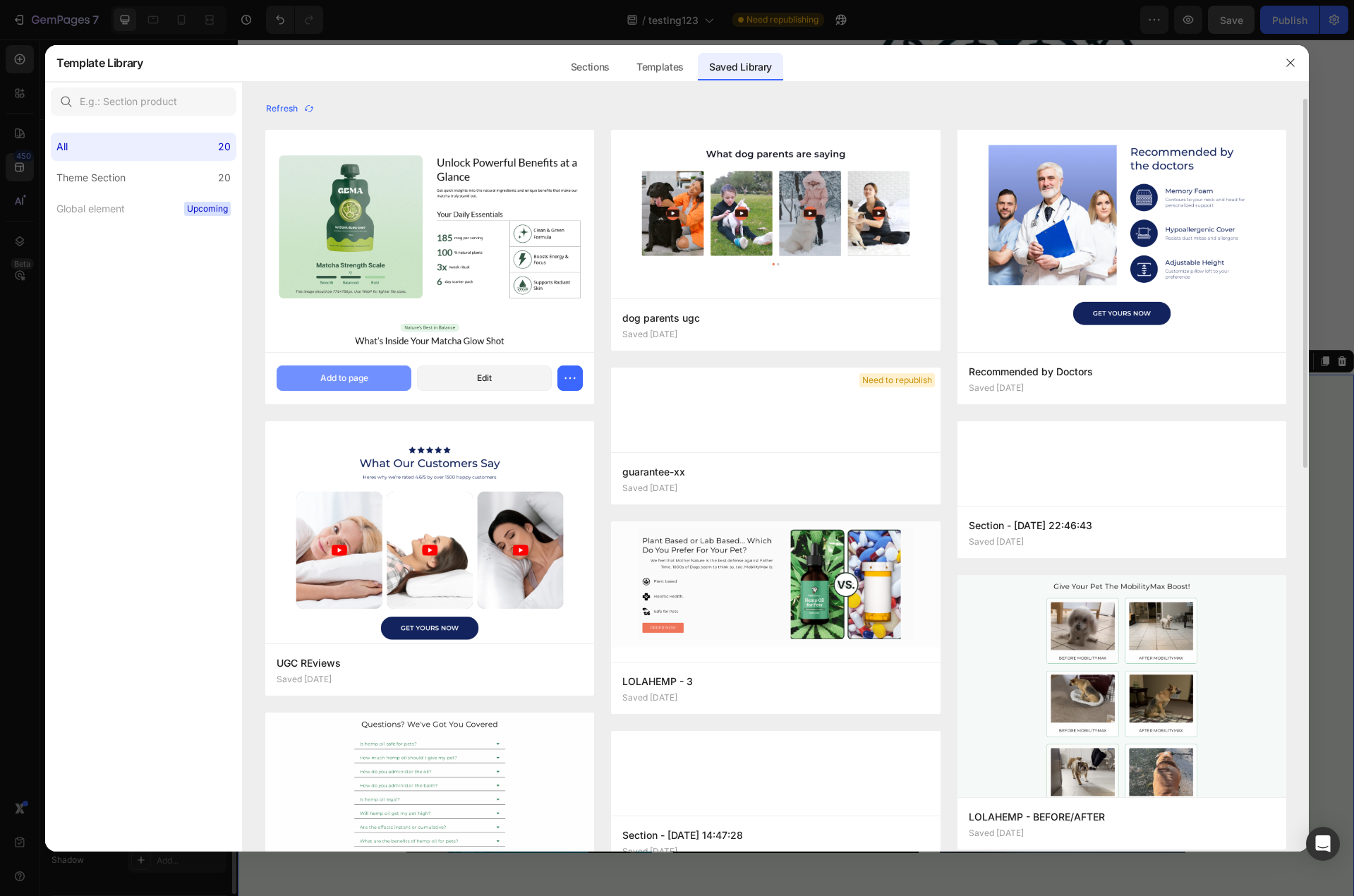
click at [385, 379] on button "Add to page" at bounding box center [344, 378] width 135 height 25
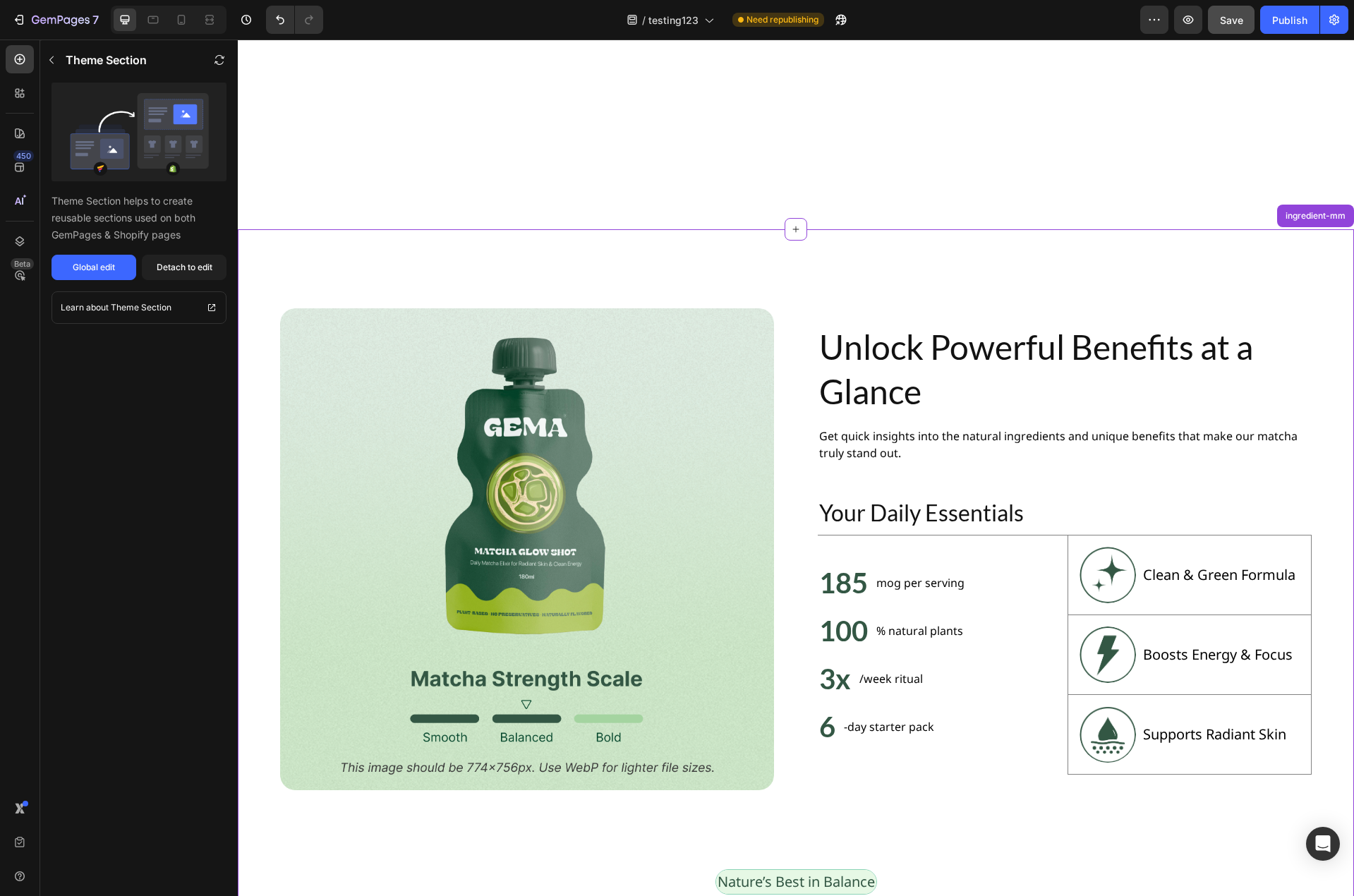
scroll to position [3068, 0]
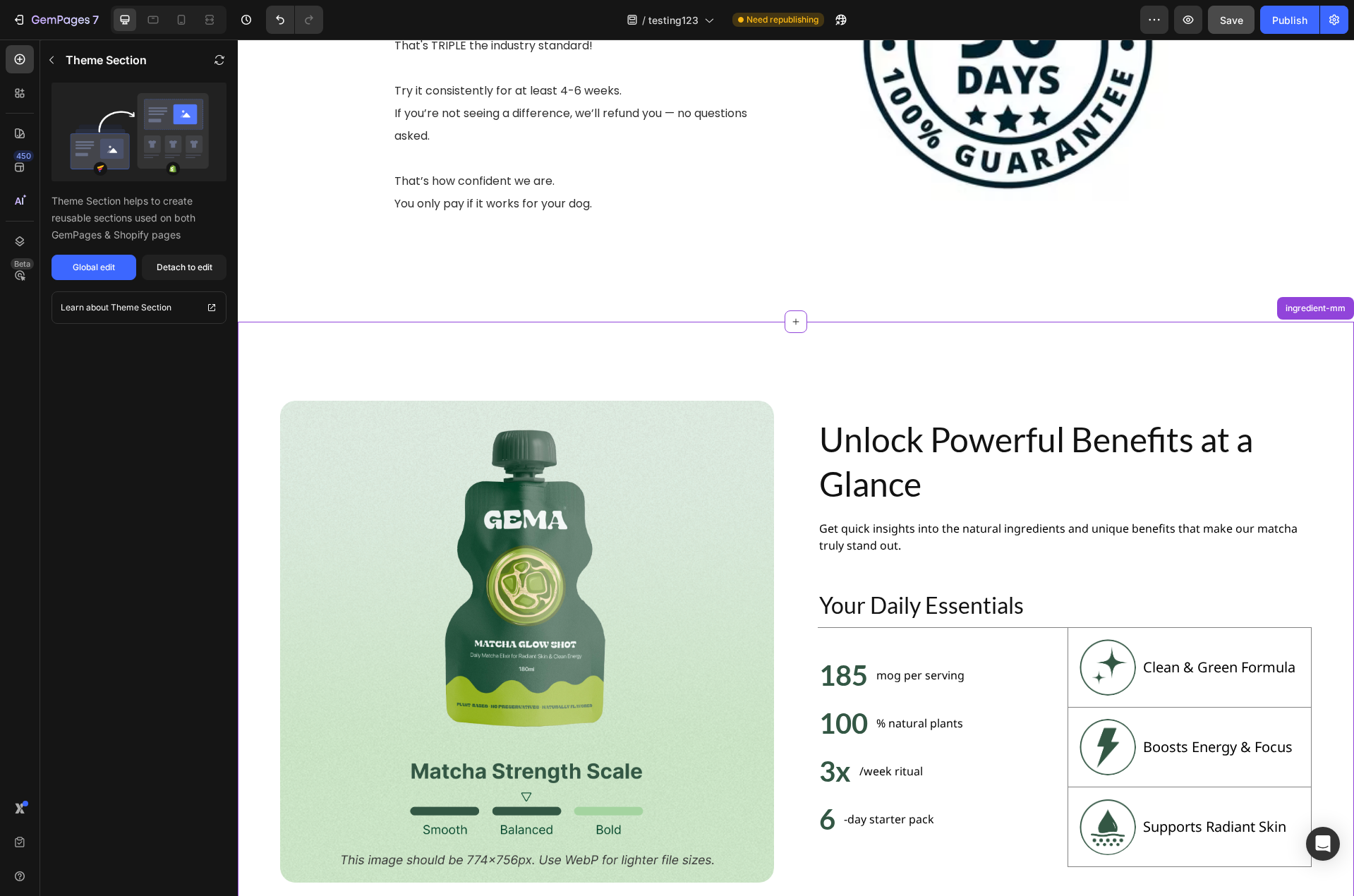
click at [589, 440] on img at bounding box center [527, 642] width 494 height 483
click at [965, 443] on h2 "Unlock Powerful Benefits at a Glance" at bounding box center [1065, 461] width 494 height 91
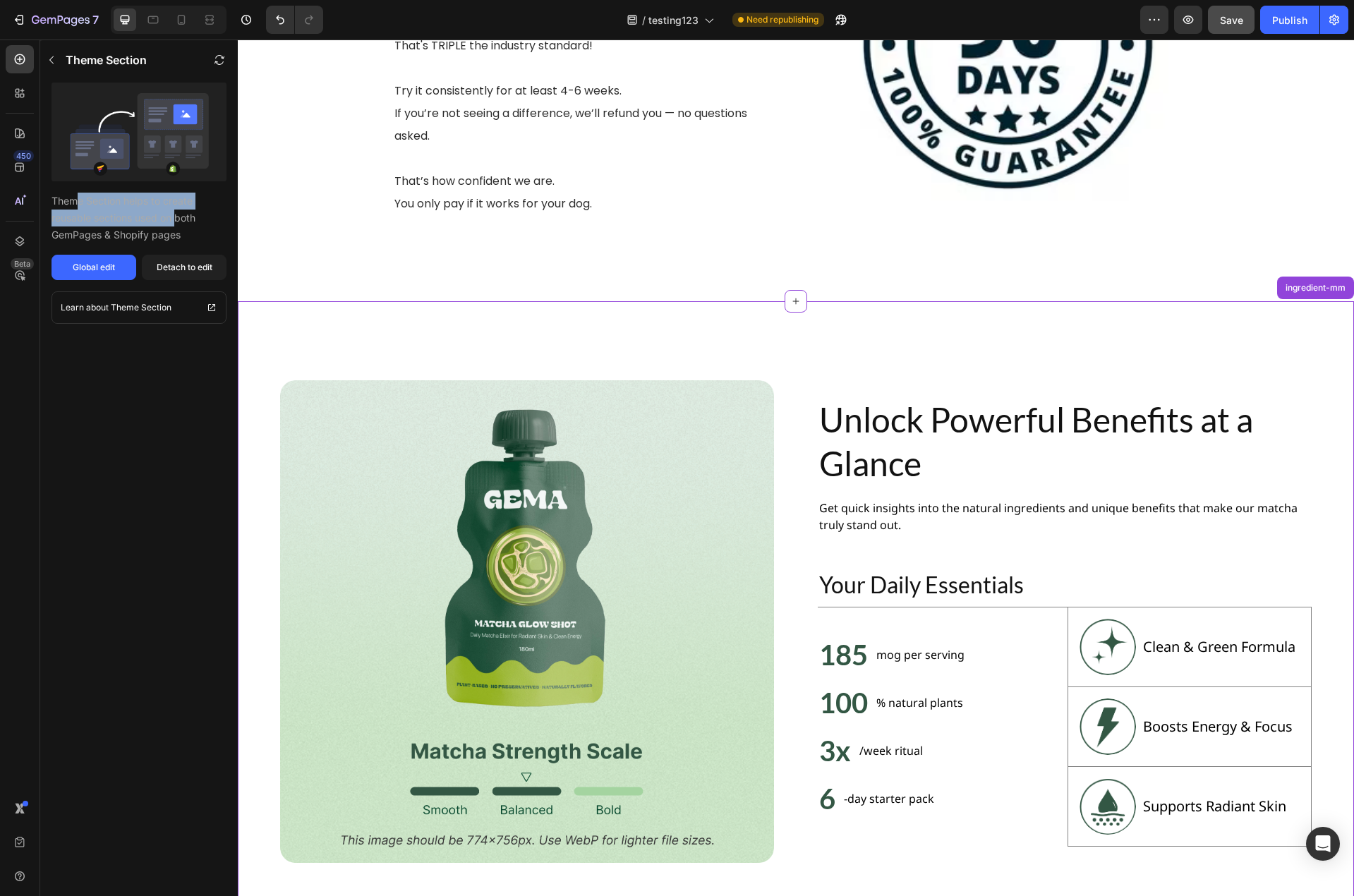
drag, startPoint x: 70, startPoint y: 198, endPoint x: 172, endPoint y: 218, distance: 103.9
click at [172, 218] on p "Theme Section helps to create reusable sections used on both GemPages & Shopify…" at bounding box center [139, 217] width 175 height 51
click at [134, 228] on p "Theme Section helps to create reusable sections used on both GemPages & Shopify…" at bounding box center [139, 217] width 175 height 51
click at [154, 271] on button "Detach to edit" at bounding box center [184, 267] width 85 height 25
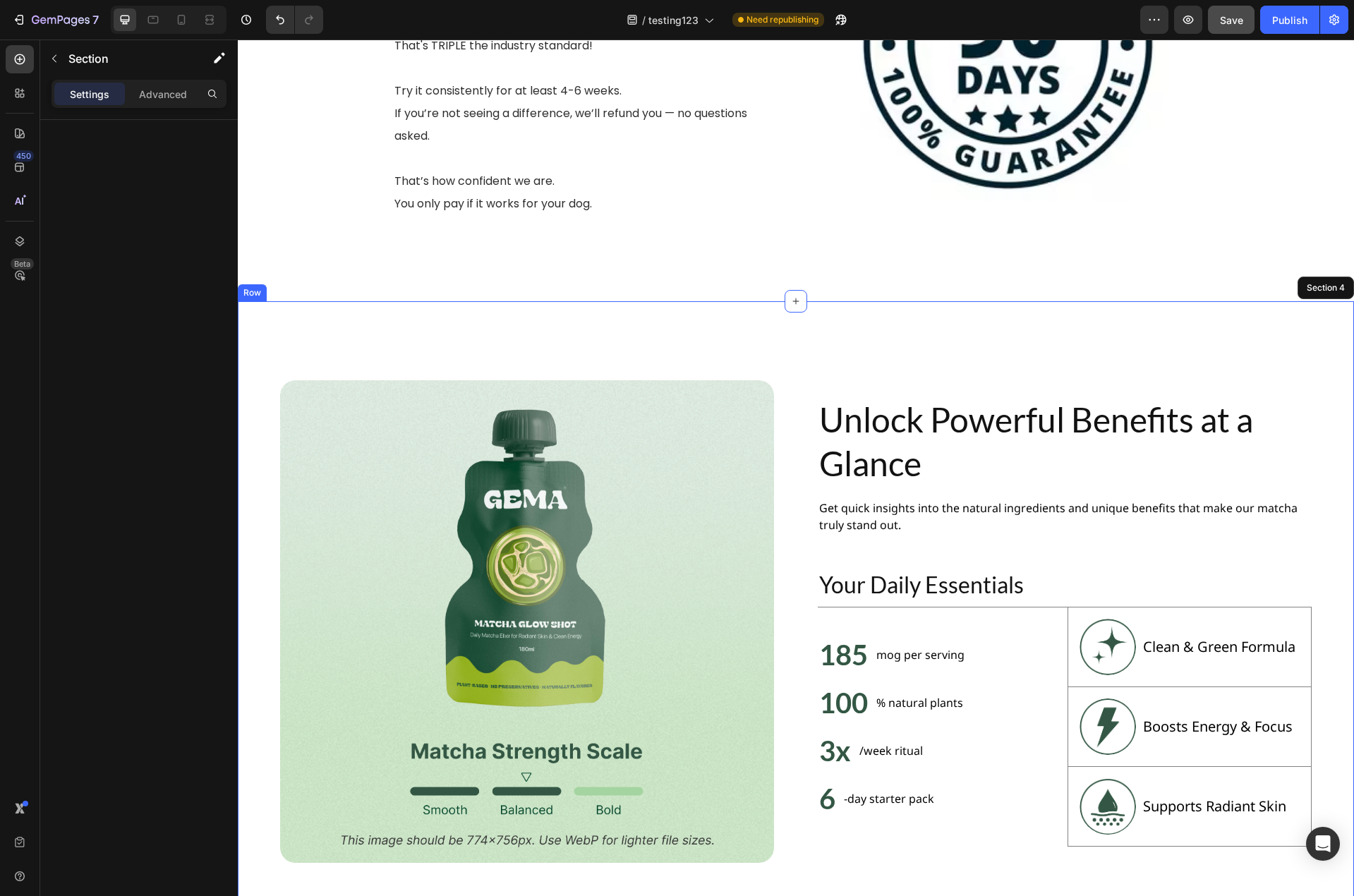
click at [719, 369] on div "Image Unlock Powerful Benefits at a Glance Heading Get quick insights into the …" at bounding box center [795, 621] width 1116 height 640
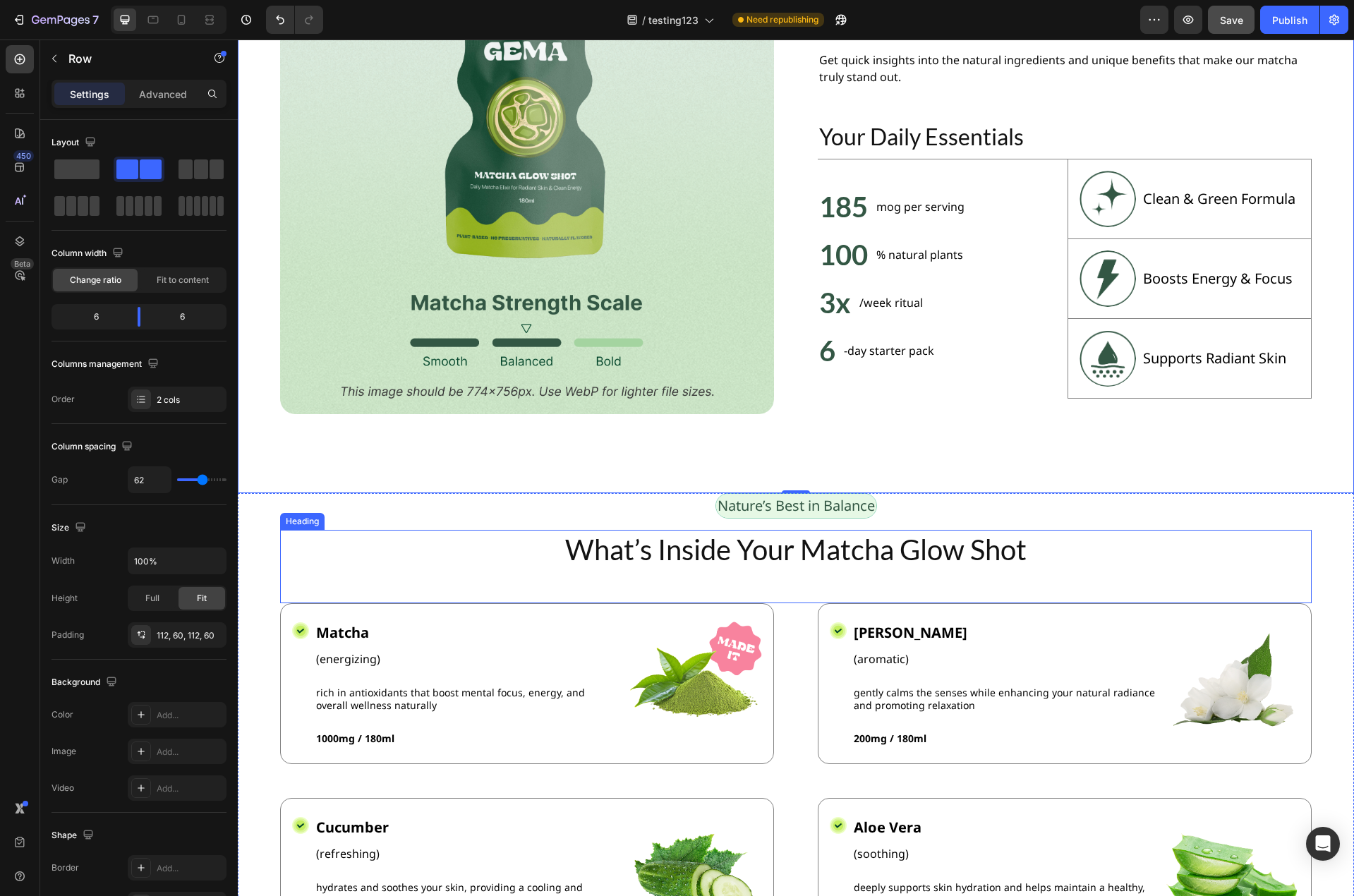
scroll to position [3491, 0]
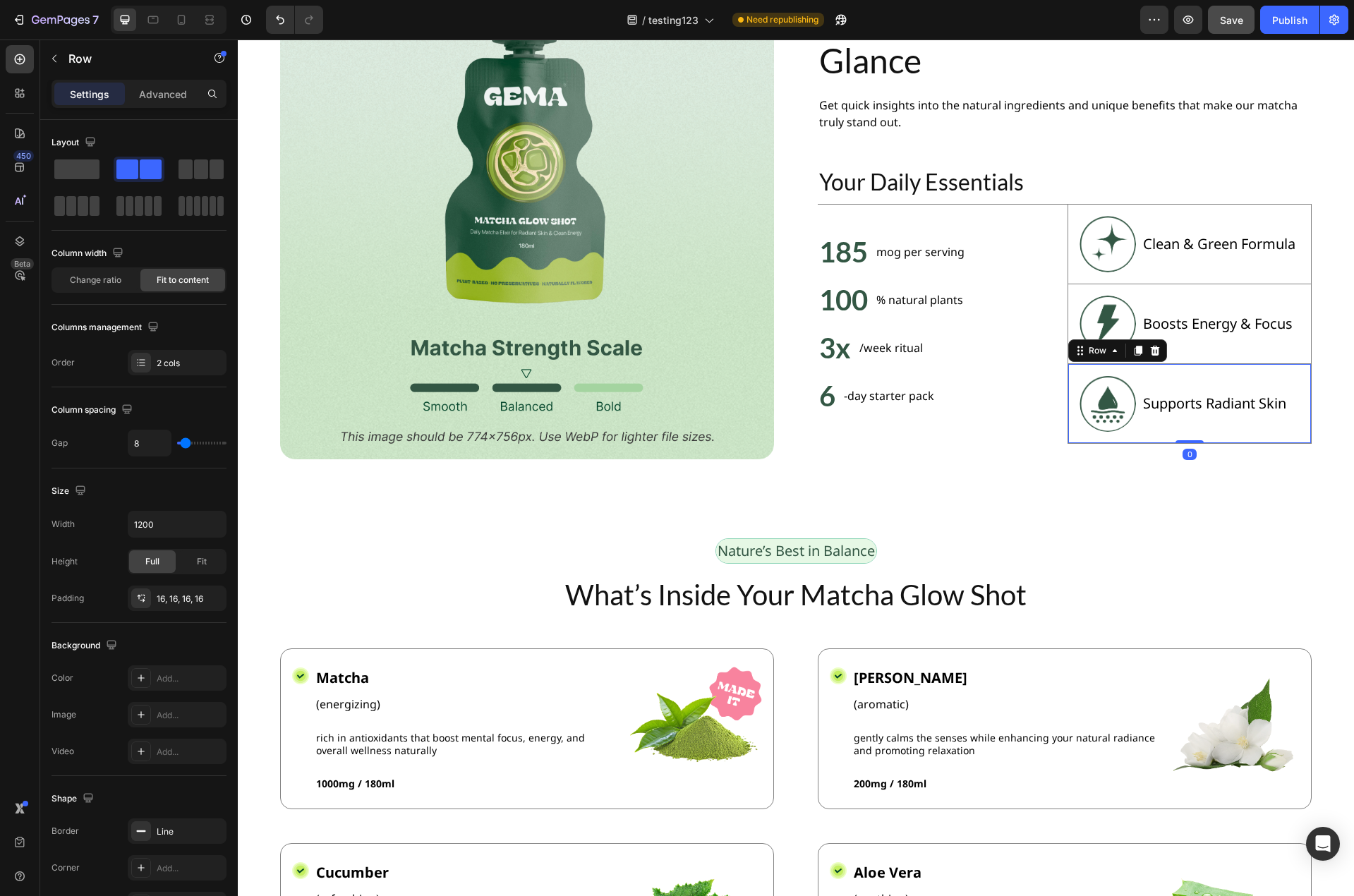
click at [1193, 416] on div "Supports Radiant Skin Text Block" at bounding box center [1215, 403] width 146 height 57
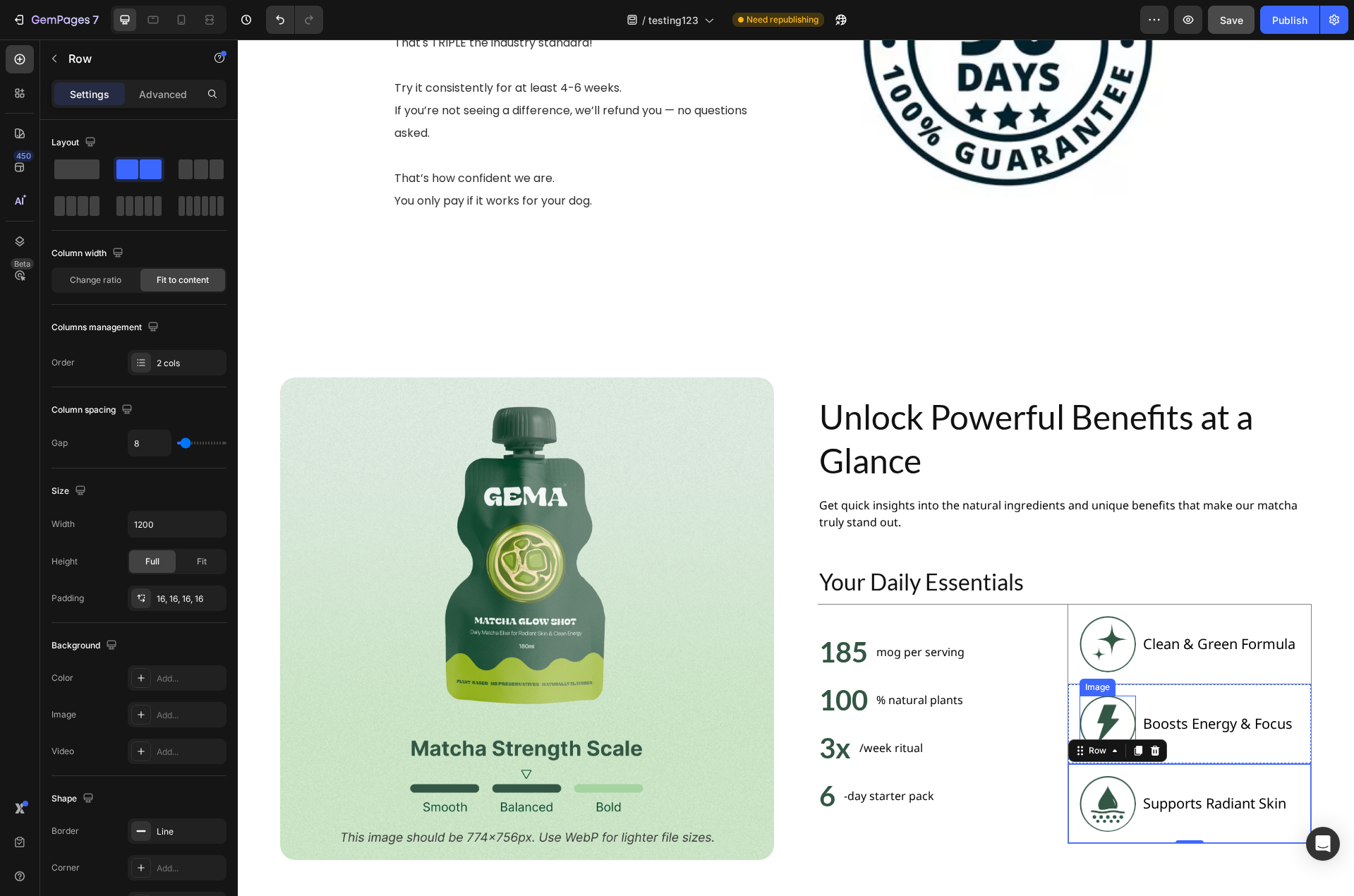
scroll to position [3068, 0]
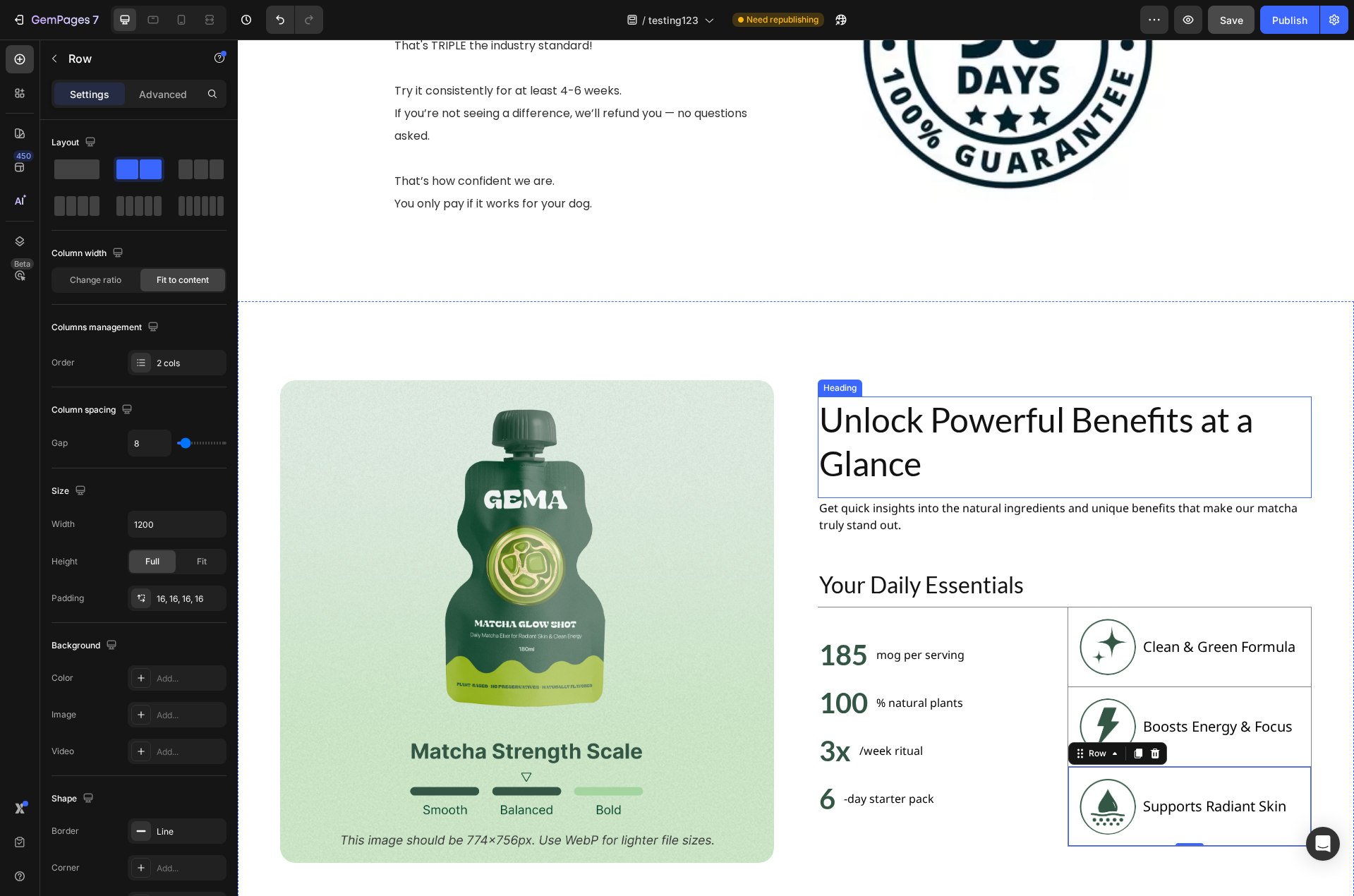
click at [985, 396] on h2 "Unlock Powerful Benefits at a Glance" at bounding box center [1065, 441] width 494 height 91
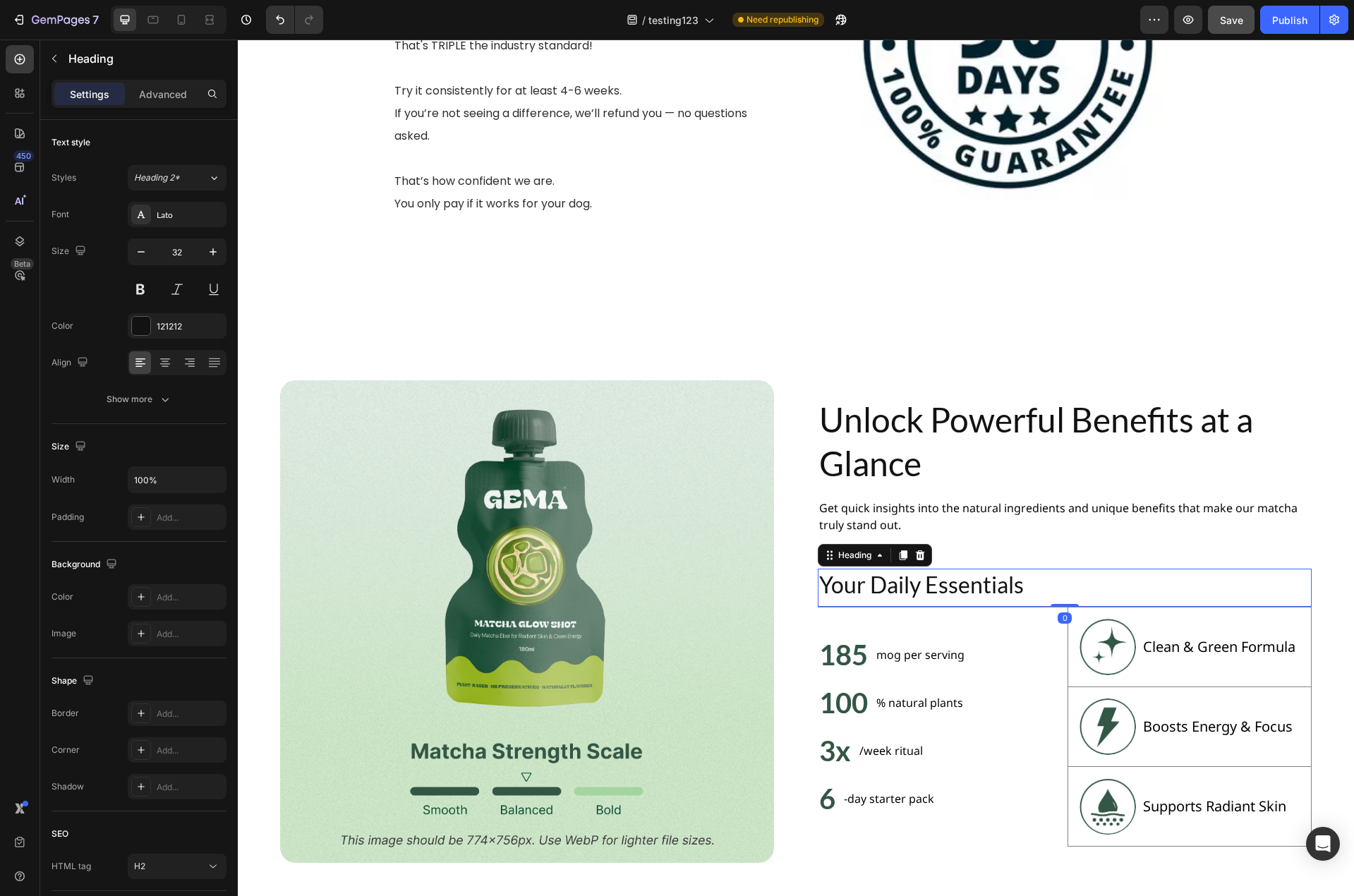
click at [1064, 568] on h2 "Your Daily Essentials" at bounding box center [1065, 585] width 494 height 33
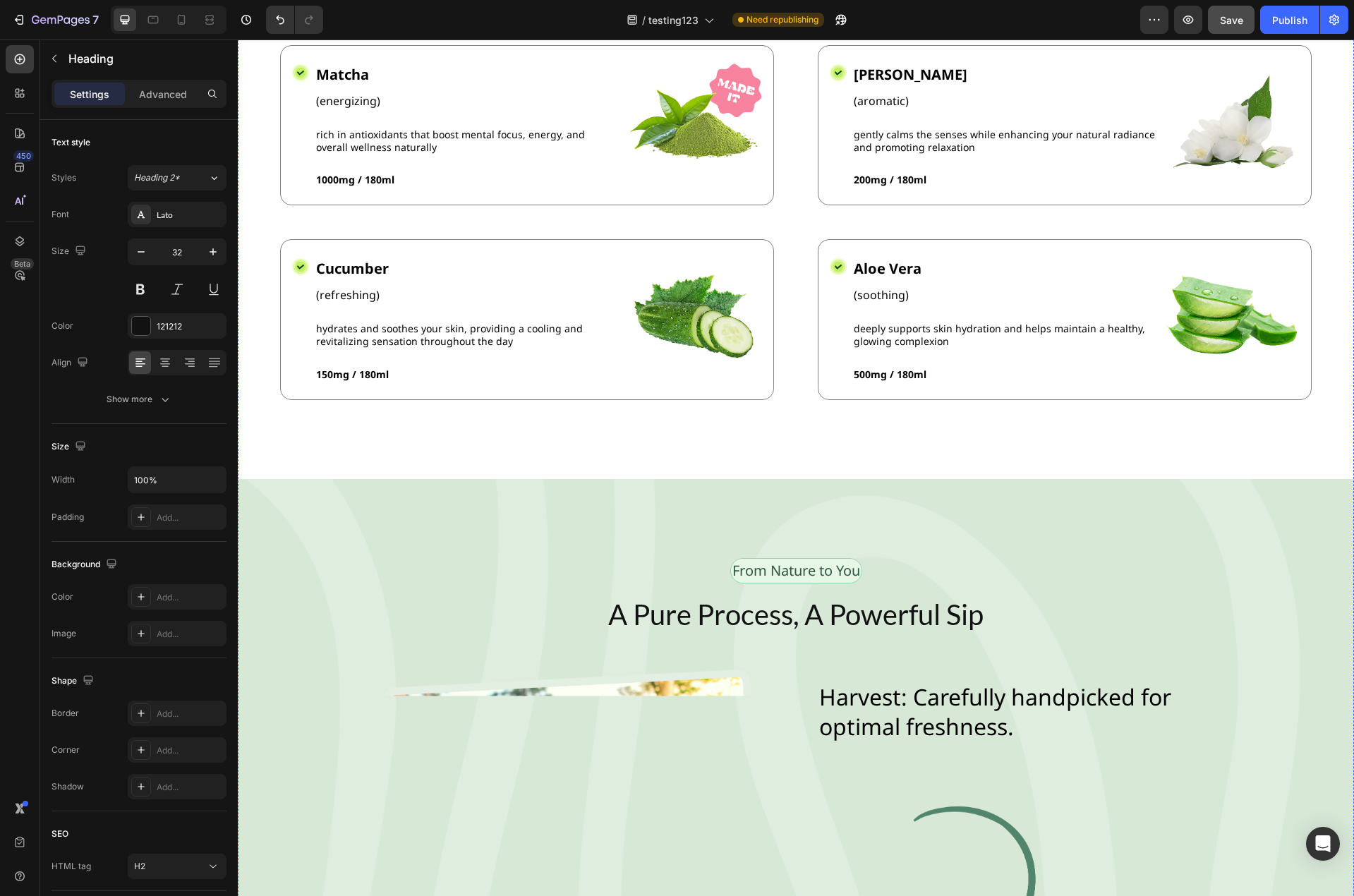
scroll to position [4055, 0]
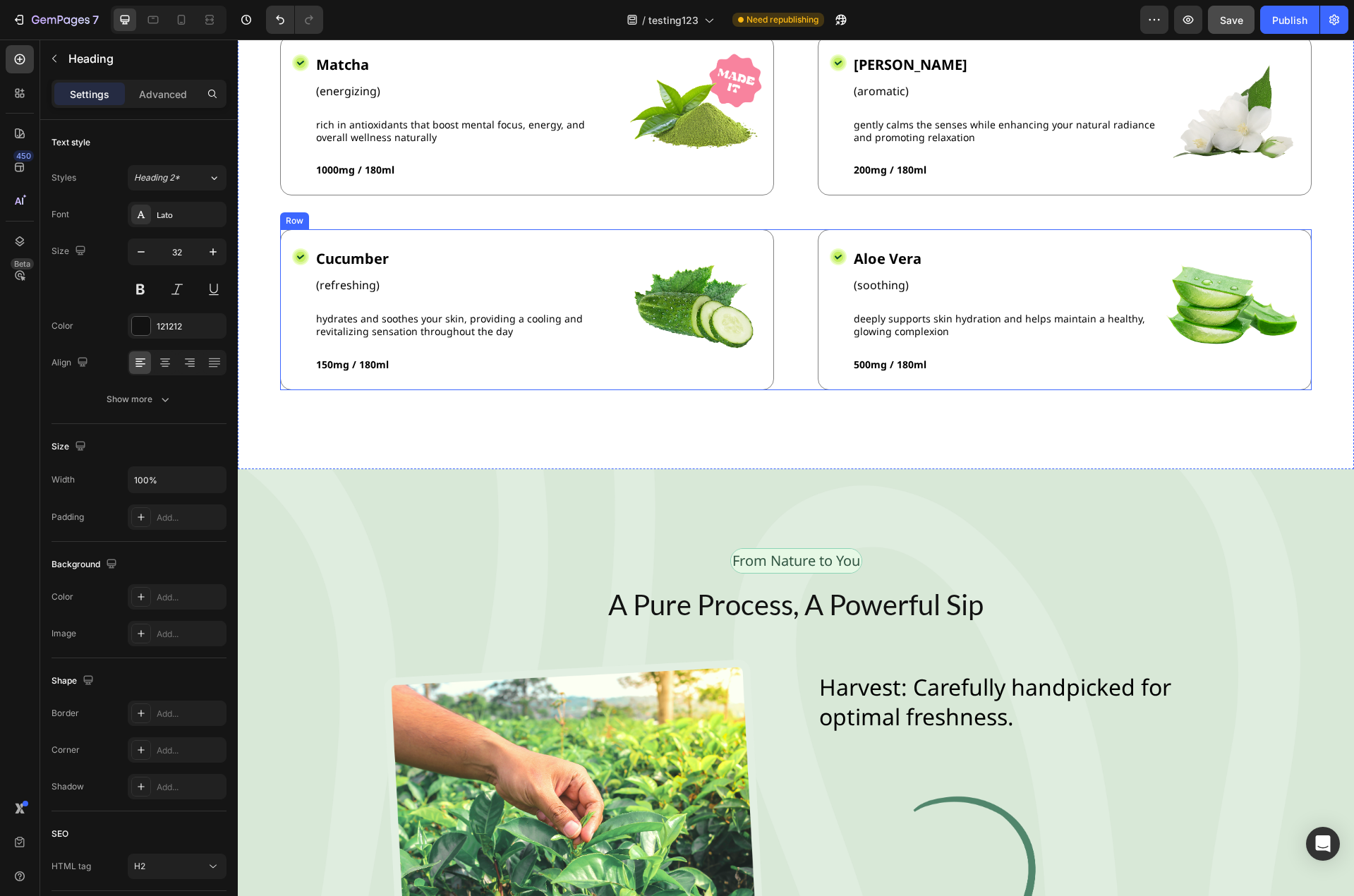
click at [786, 237] on div "Icon Cucumber Text Block (refreshing) Text Block hydrates and soothes your skin…" at bounding box center [795, 309] width 1032 height 161
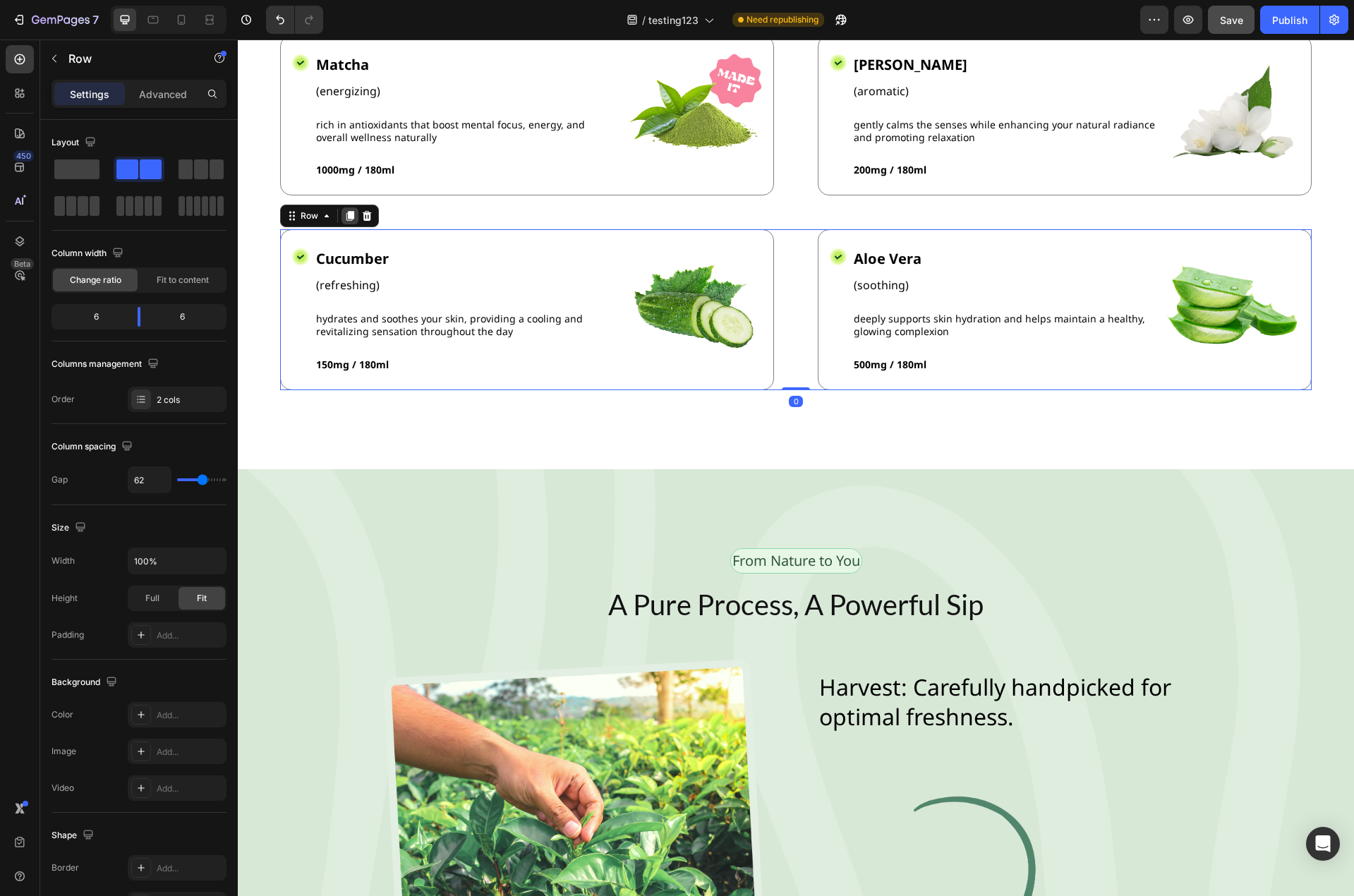
click at [353, 213] on icon at bounding box center [350, 216] width 8 height 10
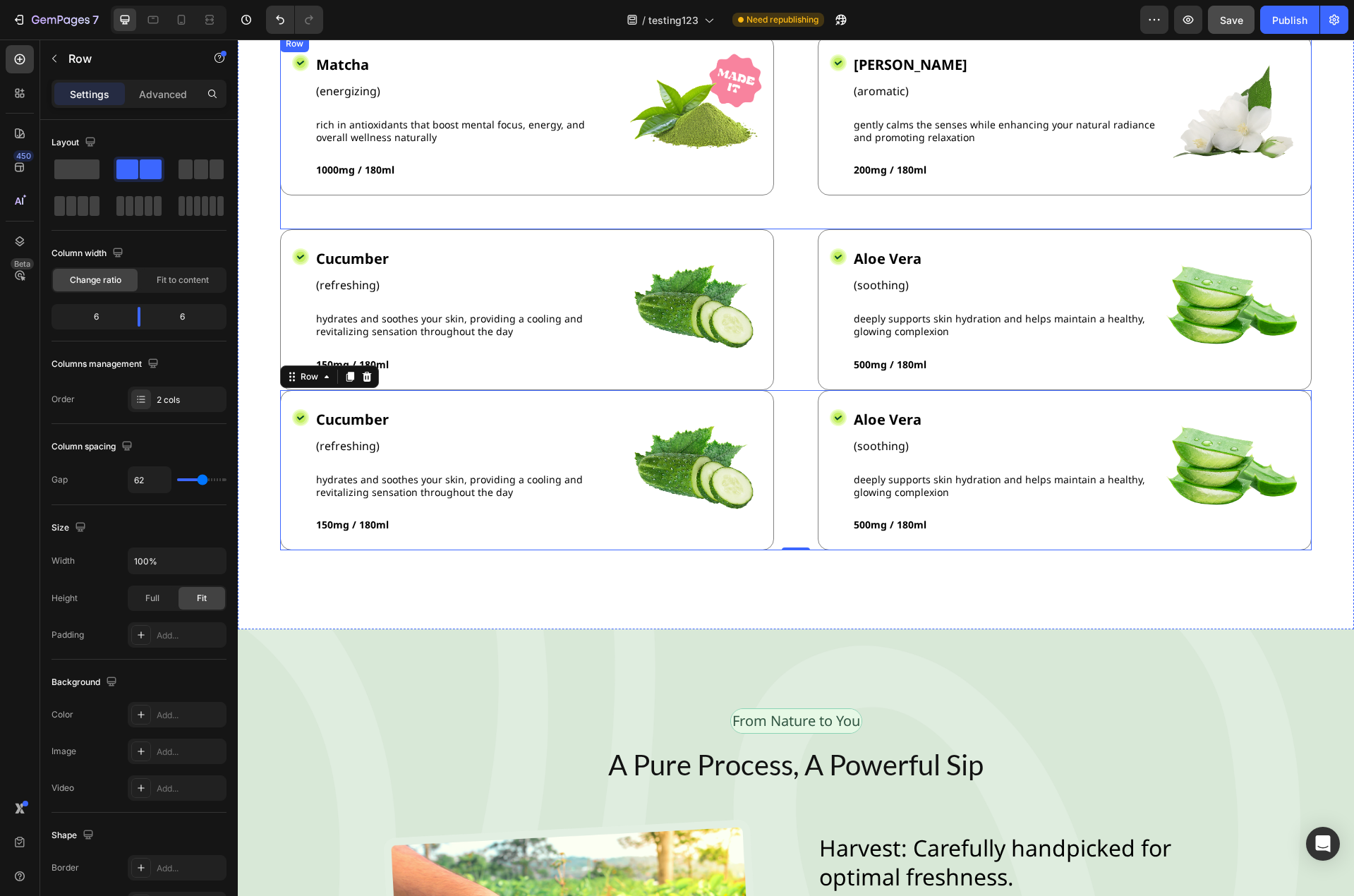
click at [793, 177] on div "Icon Matcha Text Block (energizing) Text Block rich in antioxidants that boost …" at bounding box center [795, 133] width 1032 height 194
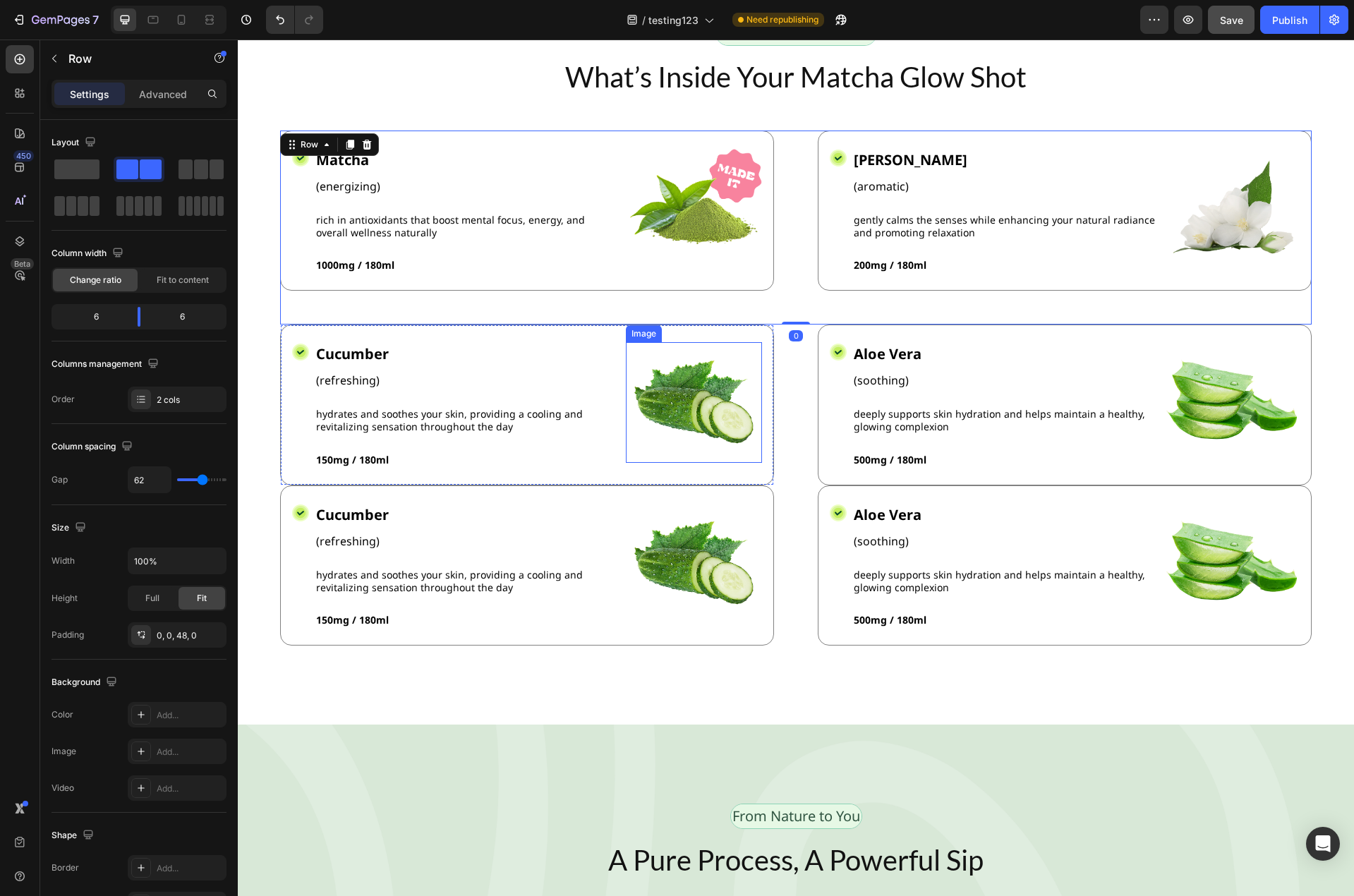
scroll to position [3914, 0]
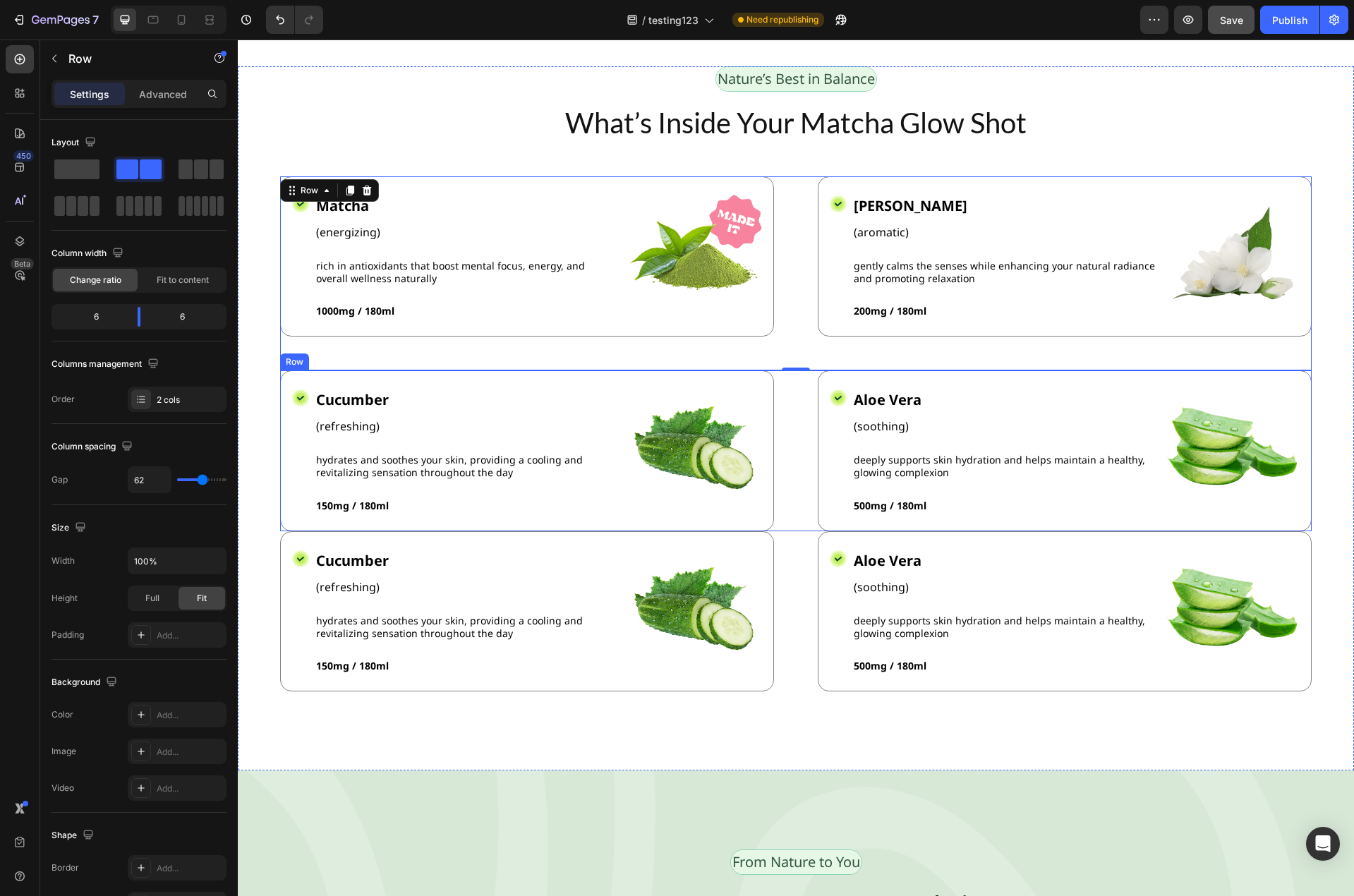
click at [796, 502] on div "Icon Cucumber Text Block (refreshing) Text Block hydrates and soothes your skin…" at bounding box center [795, 450] width 1032 height 161
click at [797, 298] on div "Icon Matcha Text Block (energizing) Text Block rich in antioxidants that boost …" at bounding box center [795, 273] width 1032 height 194
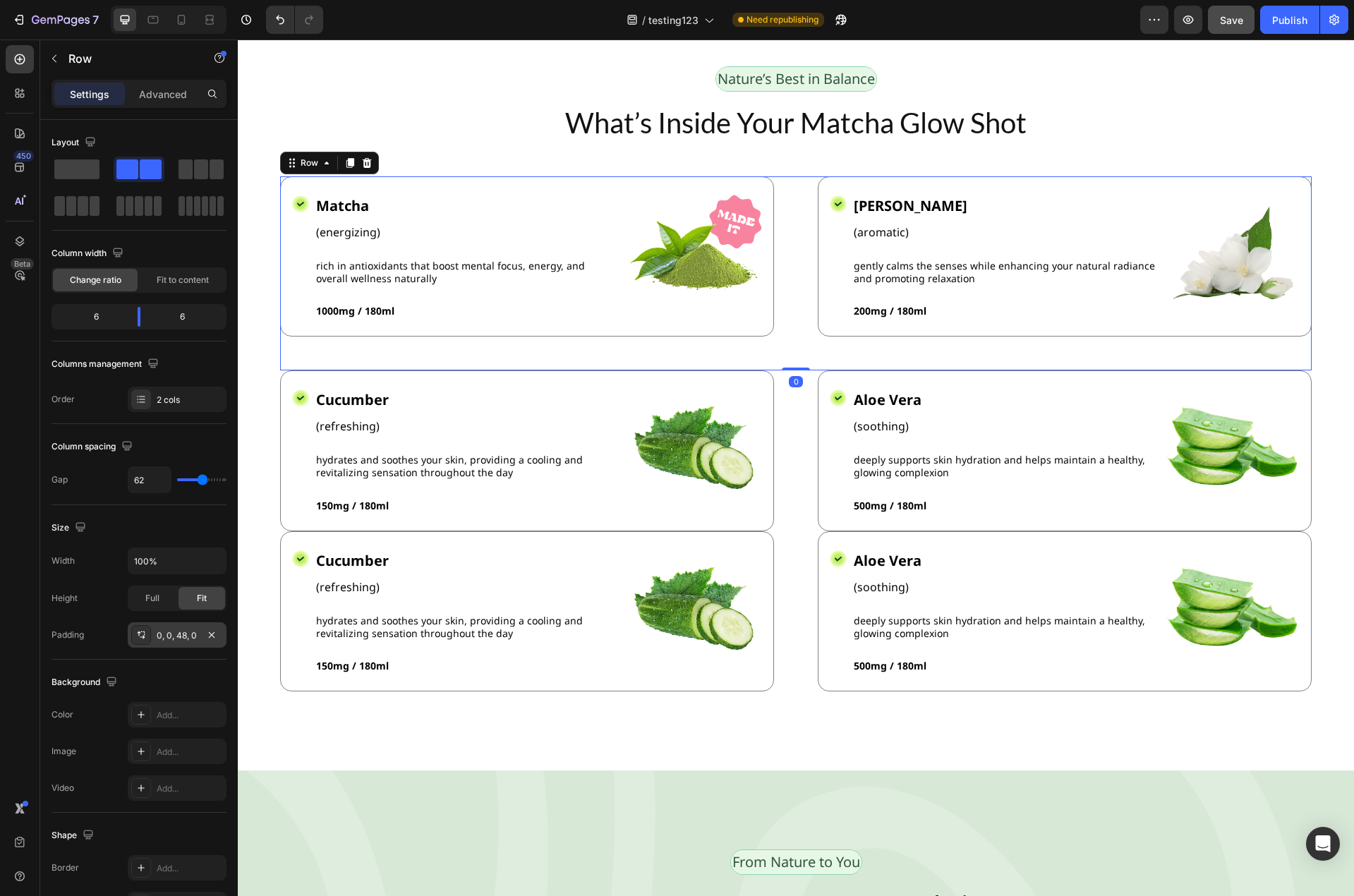
click at [187, 634] on div "0, 0, 48, 0" at bounding box center [177, 635] width 41 height 12
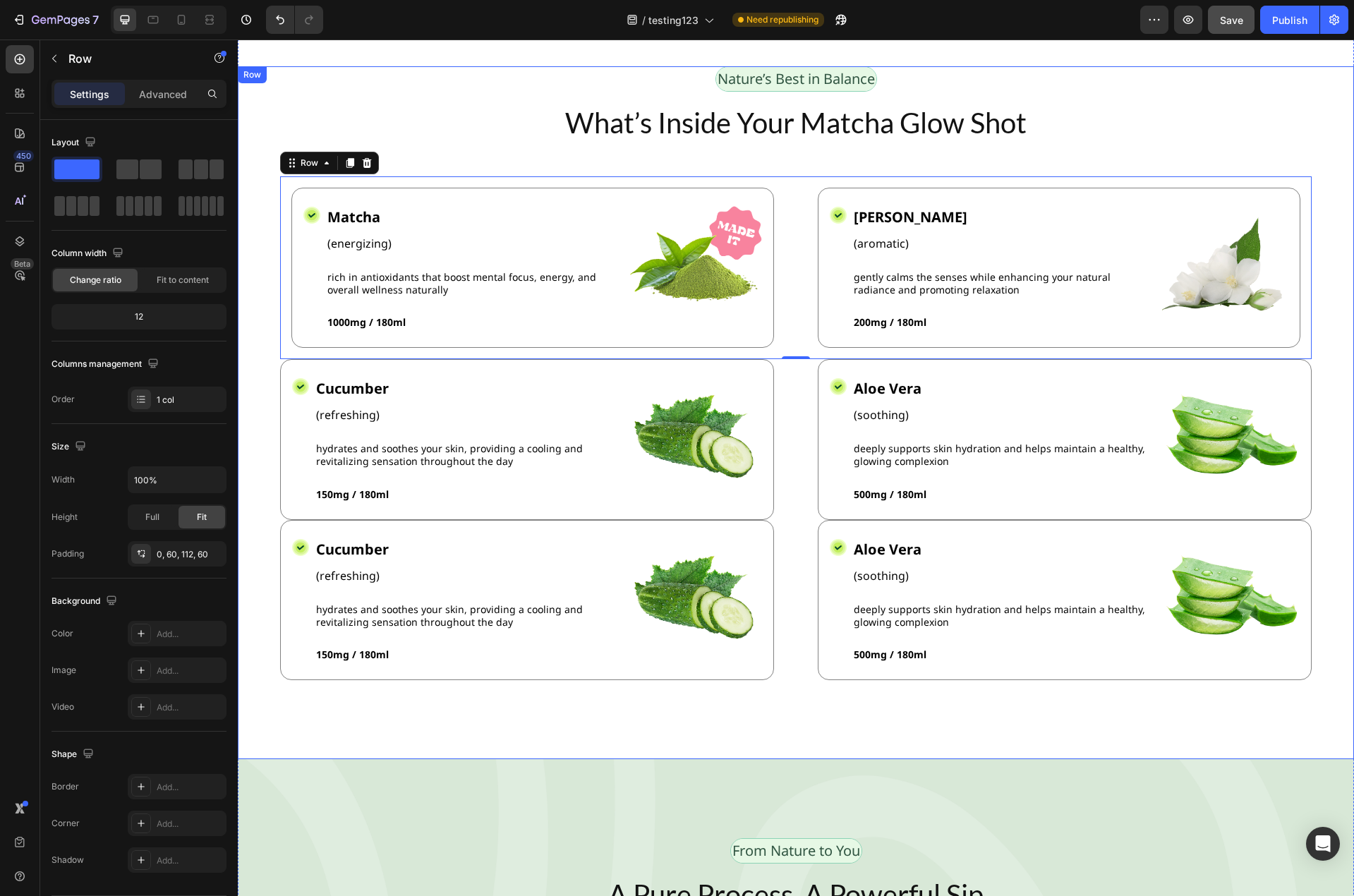
click at [878, 709] on div "Nature’s Best in Balance Text Block Row What’s Inside Your Matcha Glow Shot Hea…" at bounding box center [795, 412] width 1116 height 692
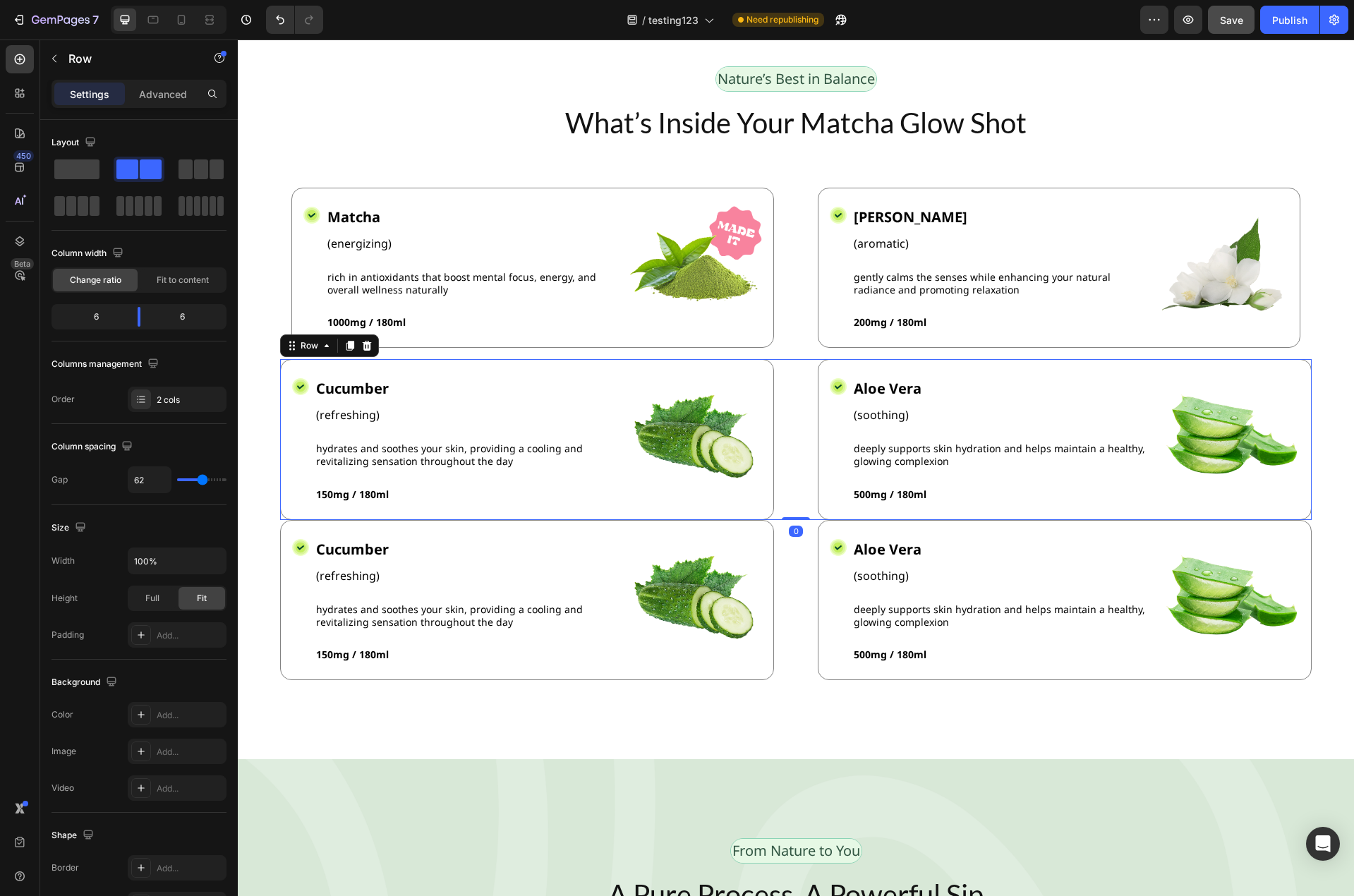
click at [792, 510] on div "Icon Cucumber Text Block (refreshing) Text Block hydrates and soothes your skin…" at bounding box center [795, 438] width 1032 height 161
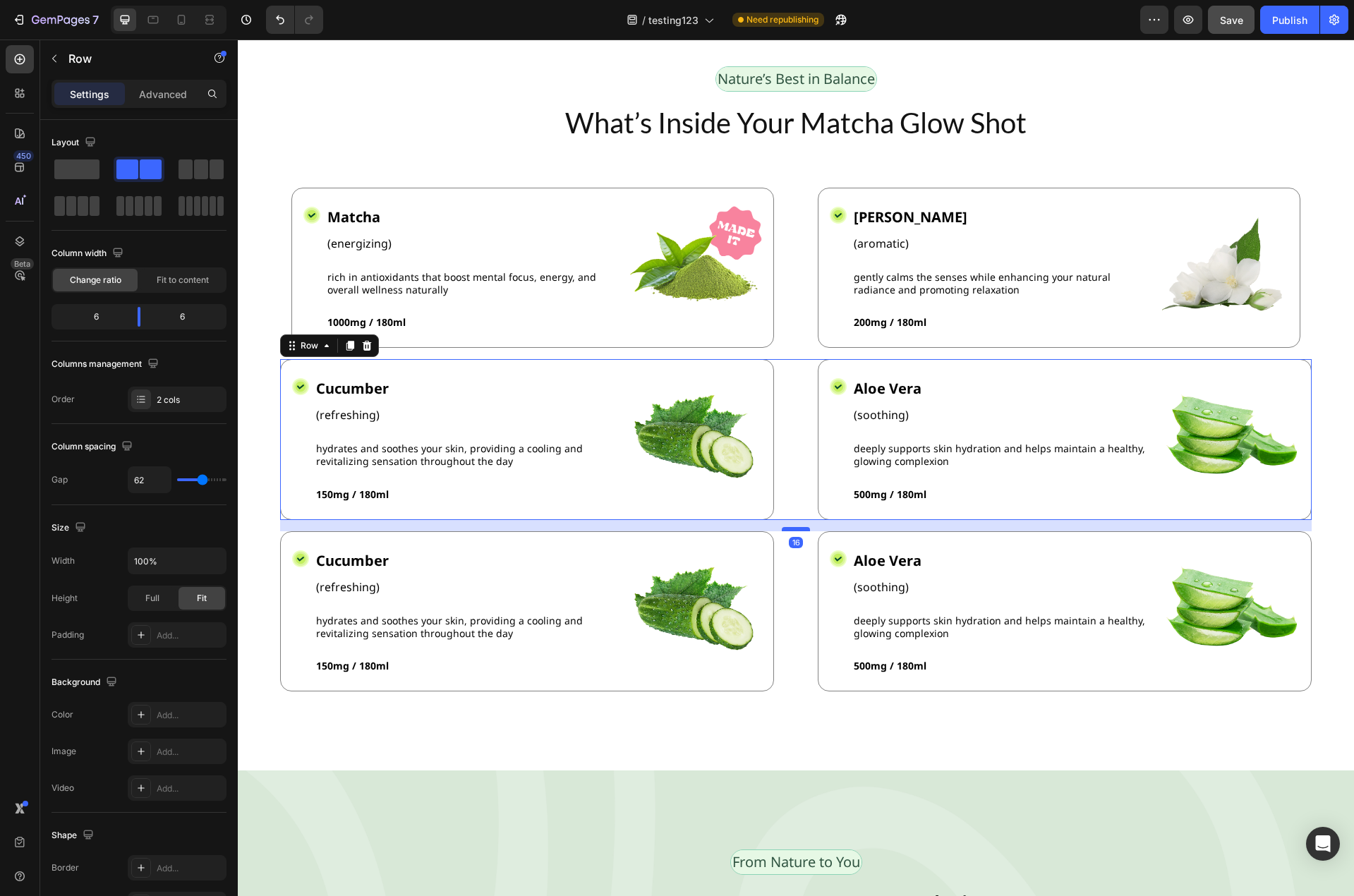
drag, startPoint x: 795, startPoint y: 513, endPoint x: 794, endPoint y: 525, distance: 12.0
click at [794, 527] on div at bounding box center [795, 529] width 28 height 4
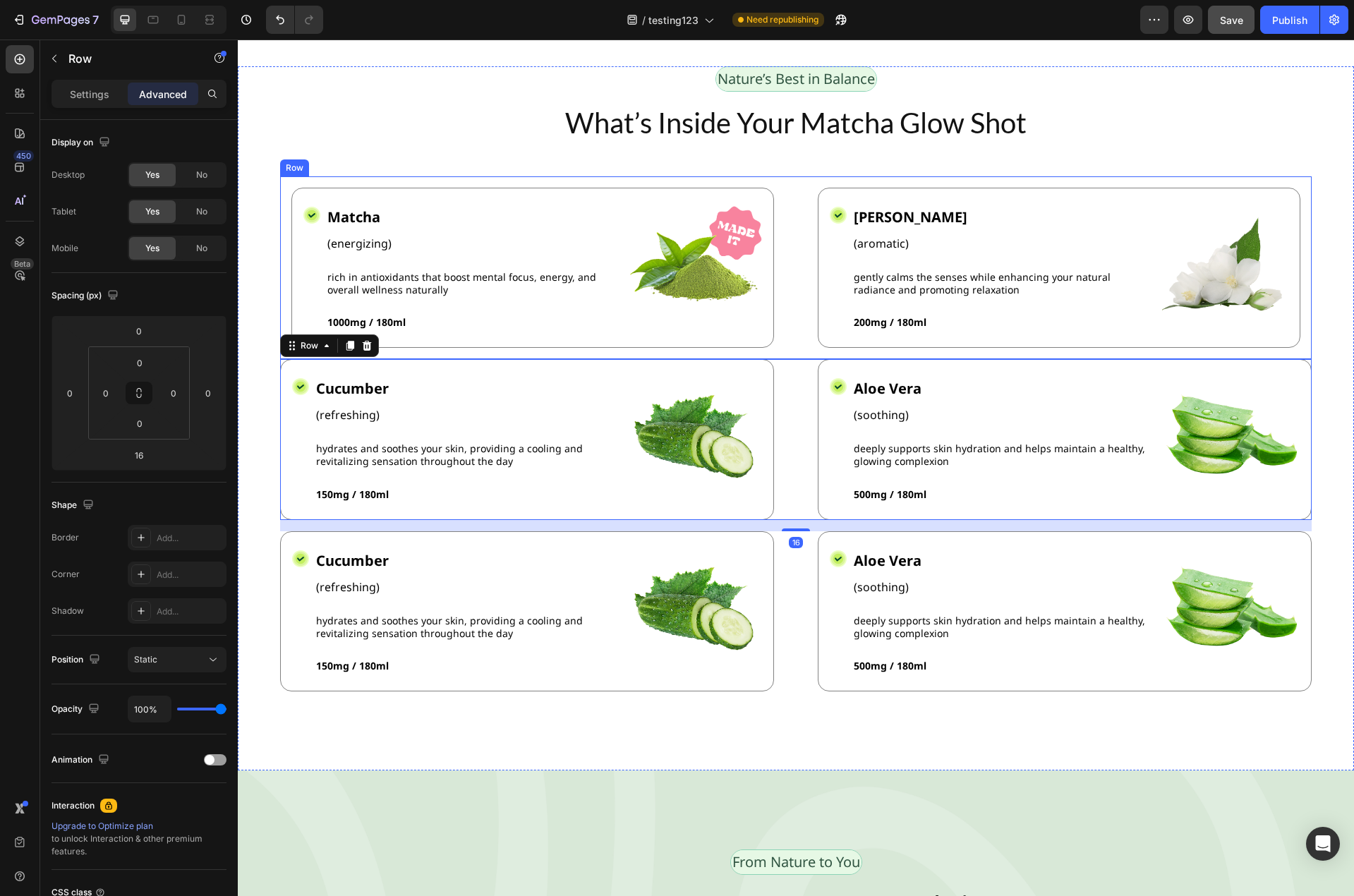
click at [793, 328] on div "Icon Matcha Text Block (energizing) Text Block rich in antioxidants that boost …" at bounding box center [795, 267] width 1032 height 183
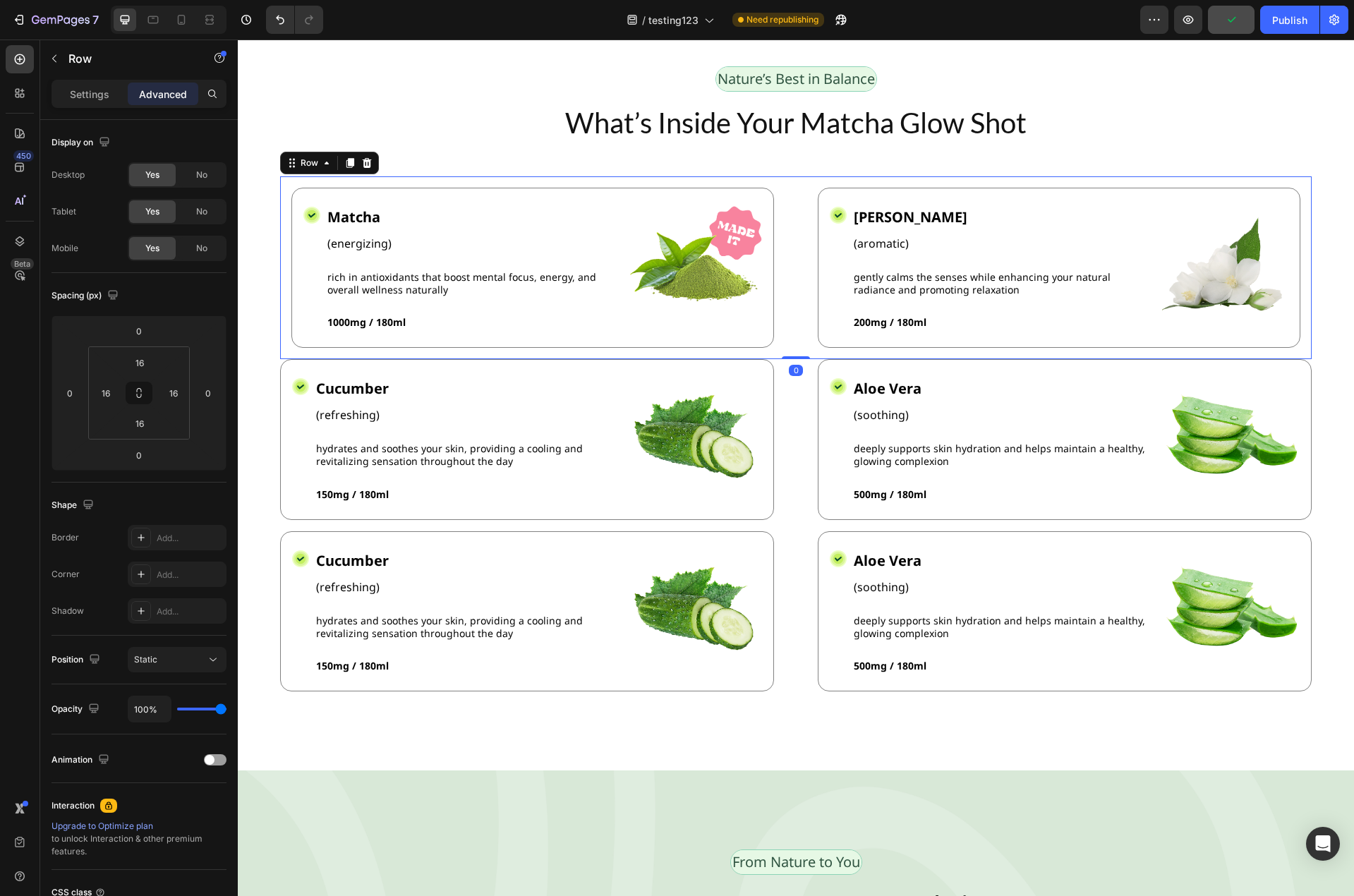
drag, startPoint x: 796, startPoint y: 353, endPoint x: 798, endPoint y: 345, distance: 8.2
click at [798, 345] on div "Icon Matcha Text Block (energizing) Text Block rich in antioxidants that boost …" at bounding box center [795, 267] width 1032 height 183
click at [867, 737] on div "Nature’s Best in Balance Text Block Row What’s Inside Your Matcha Glow Shot Hea…" at bounding box center [795, 418] width 1116 height 704
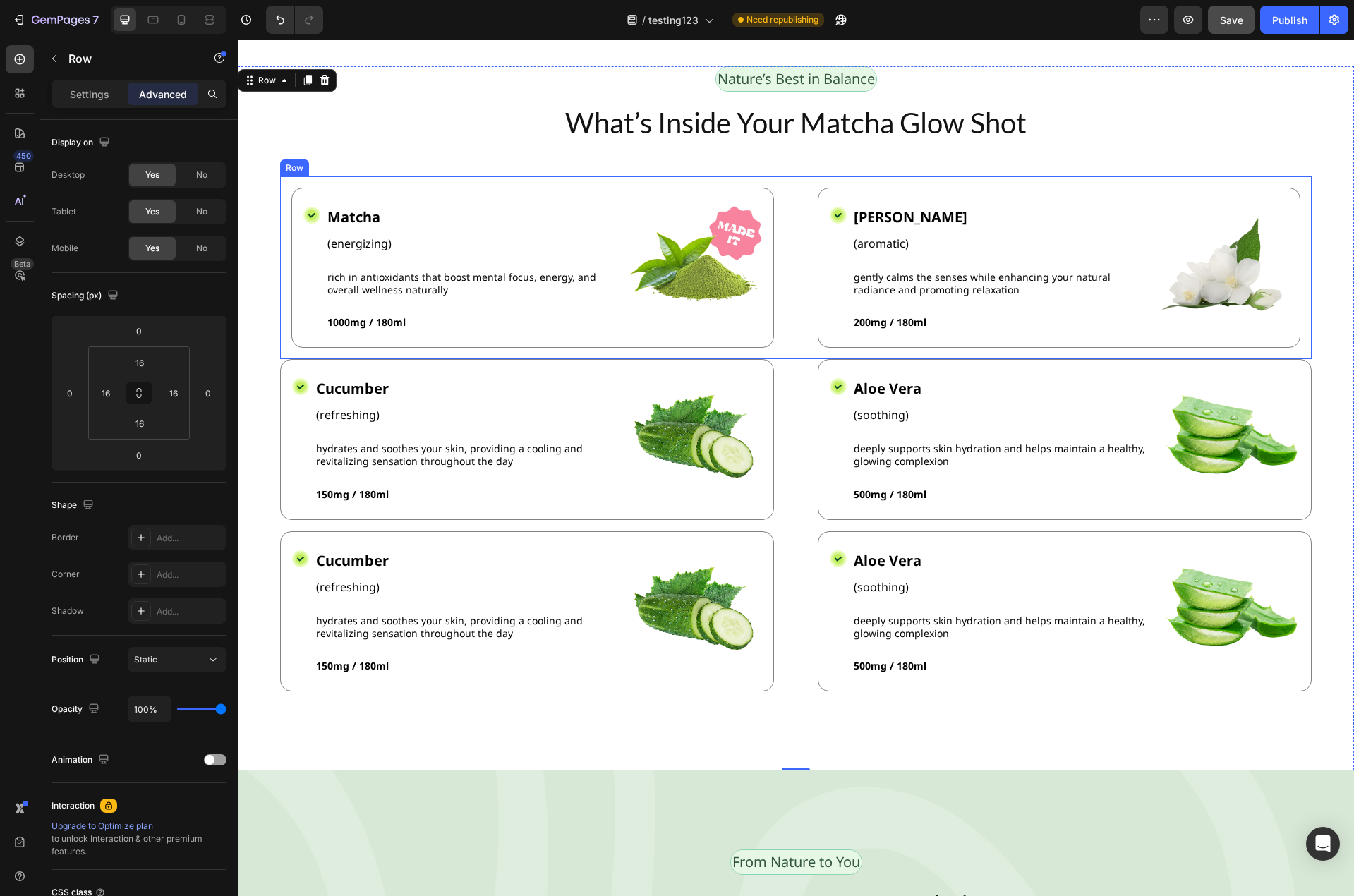
click at [785, 225] on div "Icon Matcha Text Block (energizing) Text Block rich in antioxidants that boost …" at bounding box center [795, 267] width 1032 height 183
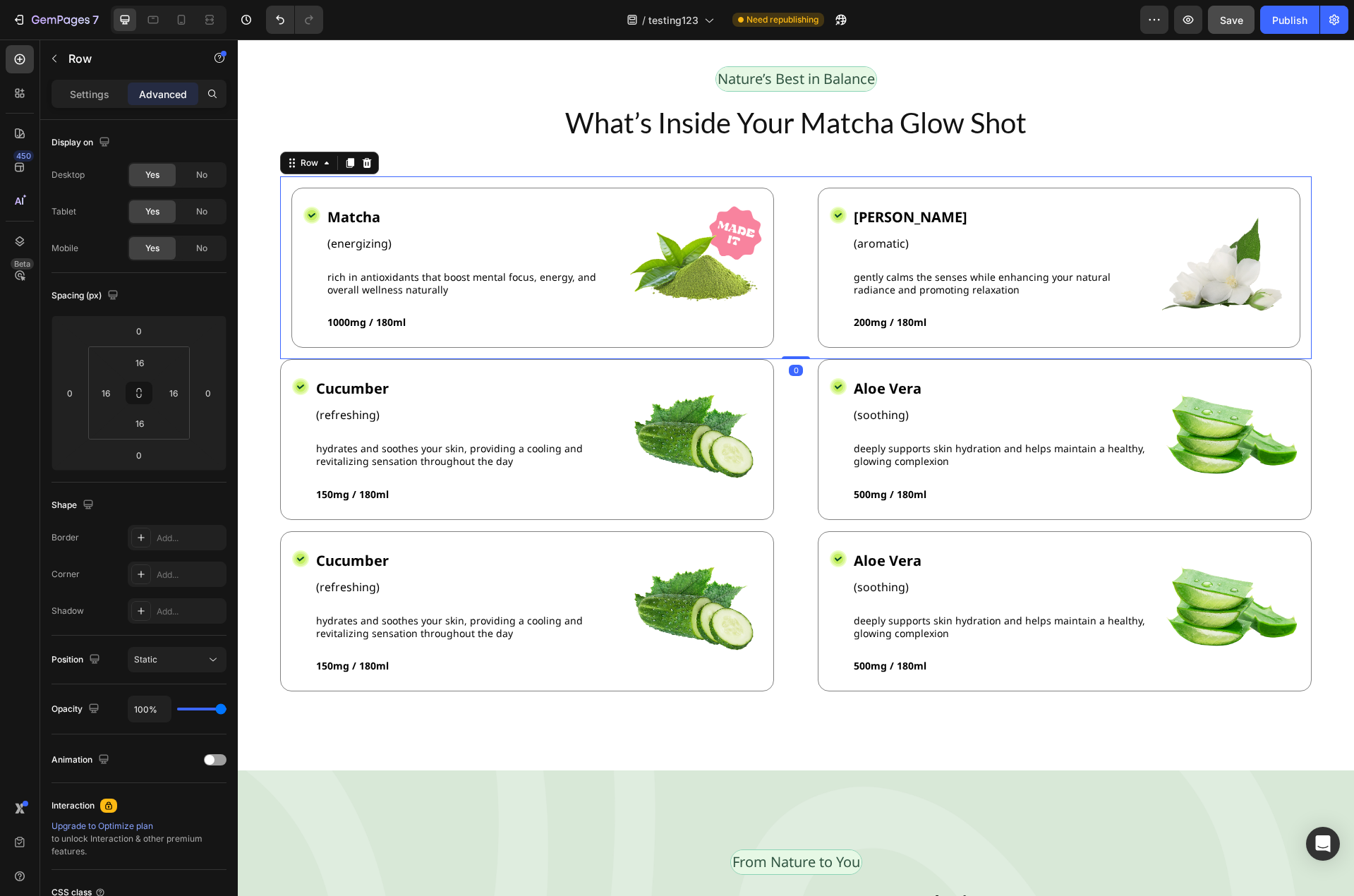
click at [348, 161] on icon at bounding box center [350, 162] width 8 height 10
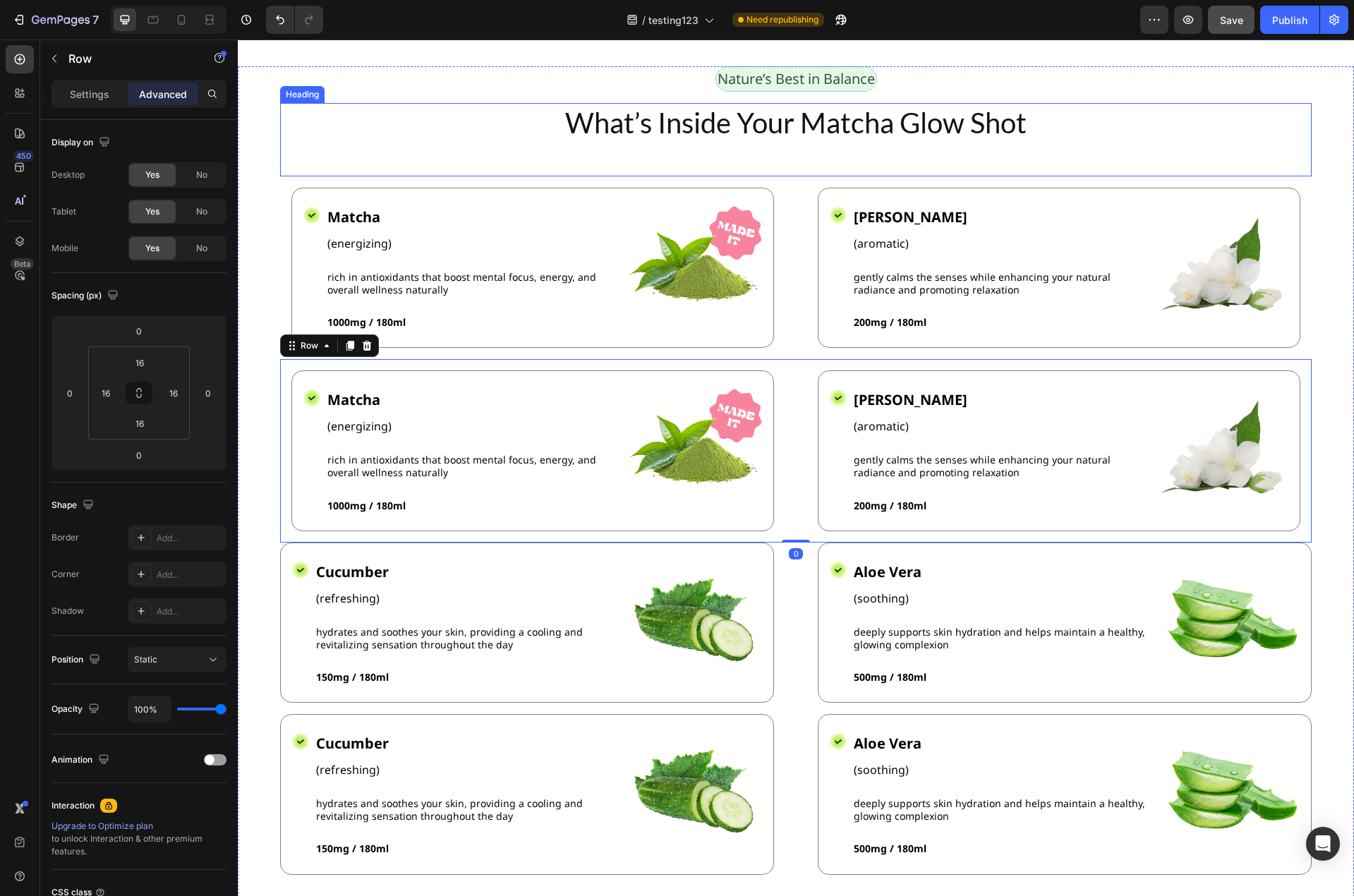
click at [348, 161] on div "What’s Inside Your Matcha Glow Shot Heading" at bounding box center [795, 139] width 1032 height 73
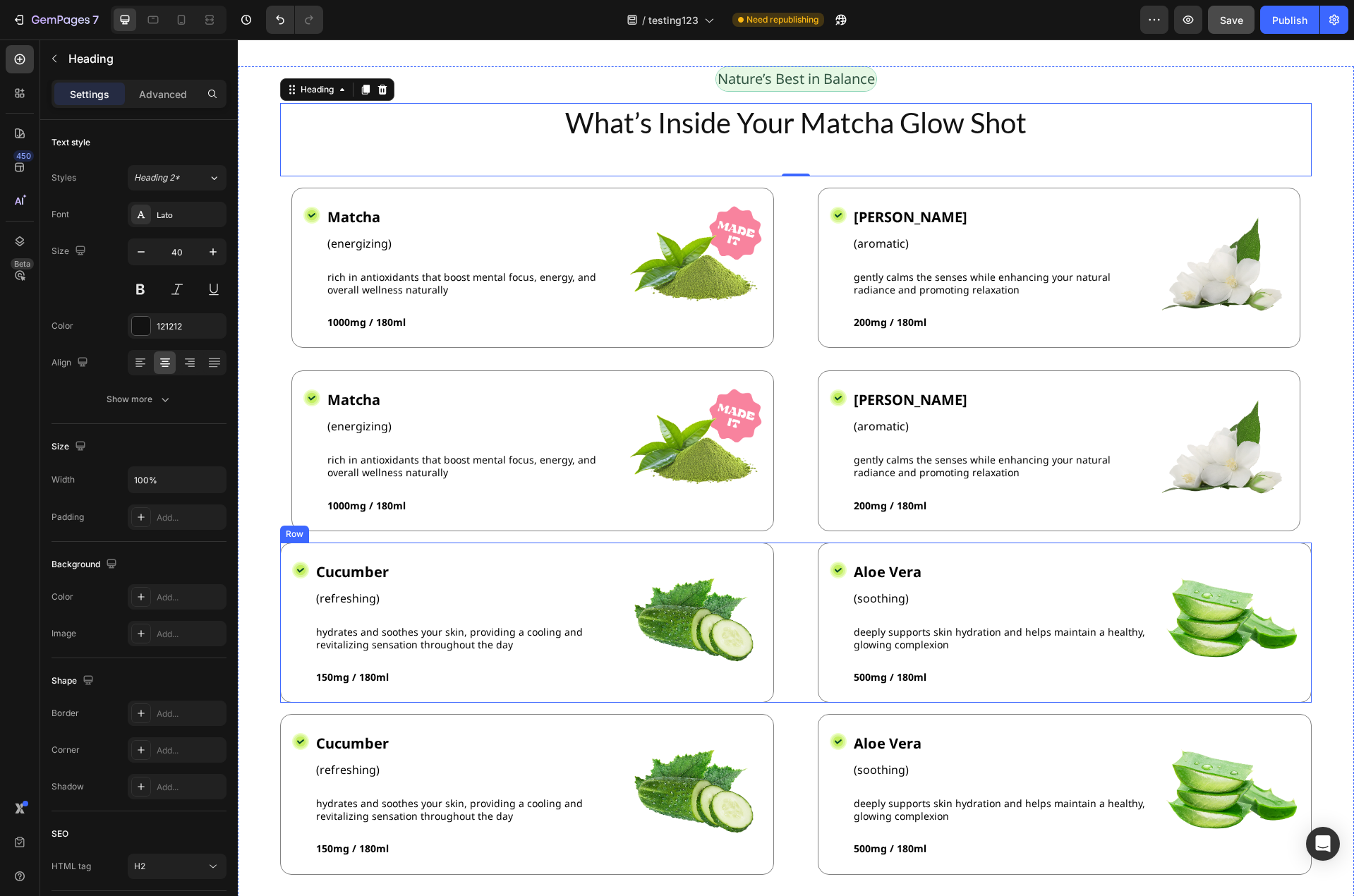
click at [790, 546] on div "Icon Cucumber Text Block (refreshing) Text Block hydrates and soothes your skin…" at bounding box center [795, 622] width 1032 height 161
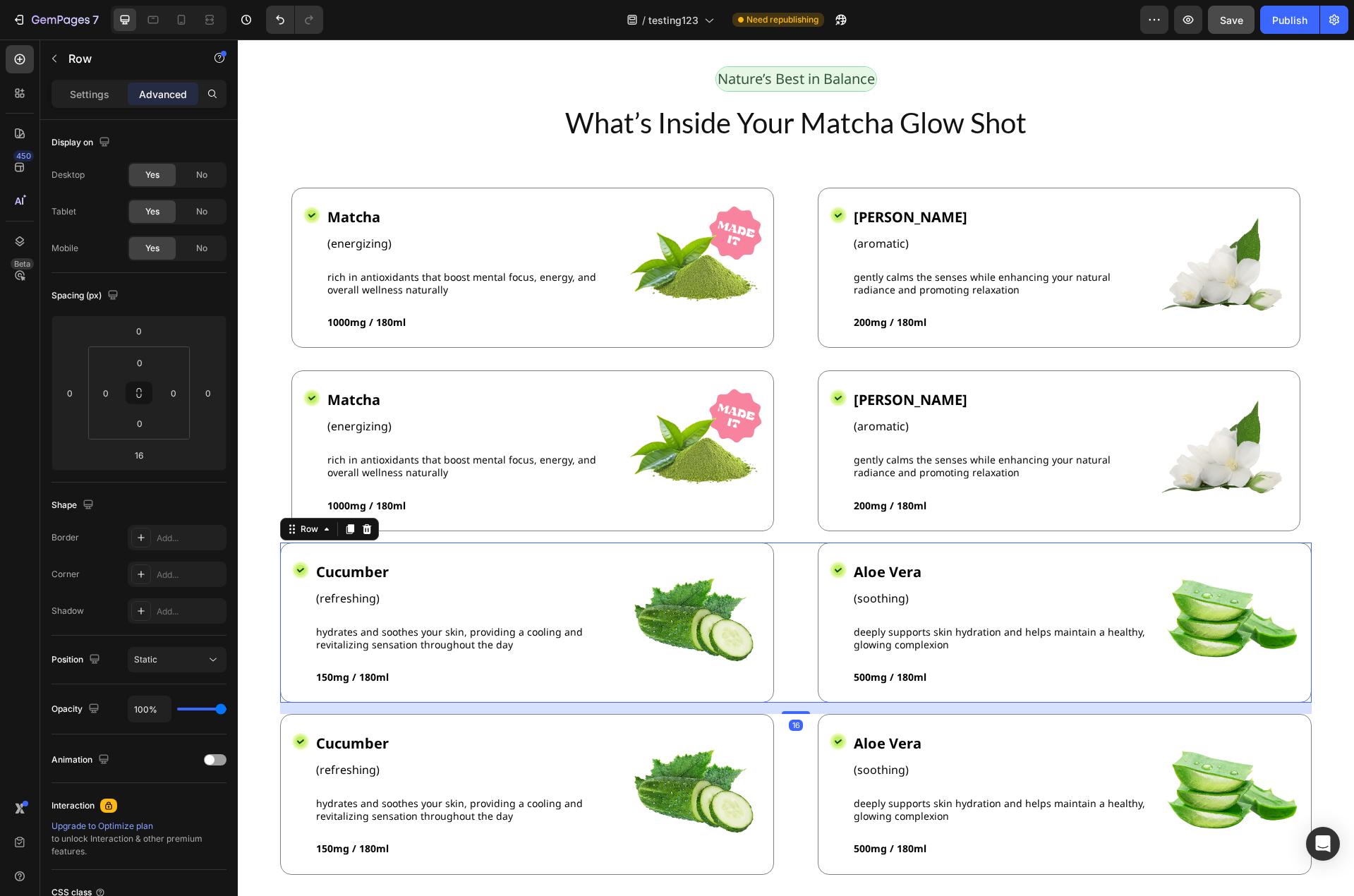
click at [364, 524] on icon at bounding box center [367, 529] width 10 height 10
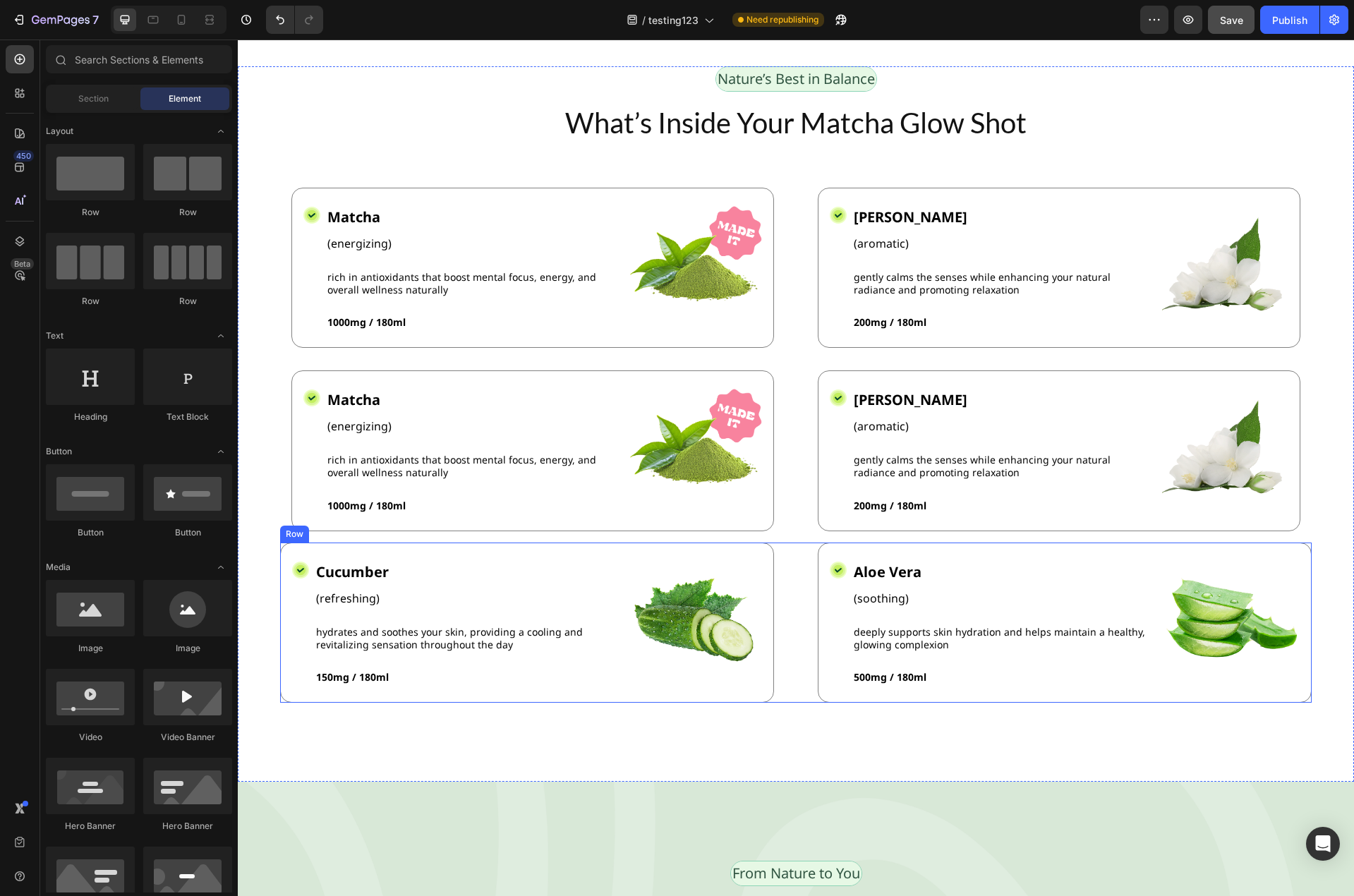
click at [792, 558] on div "Icon Cucumber Text Block (refreshing) Text Block hydrates and soothes your skin…" at bounding box center [795, 622] width 1032 height 161
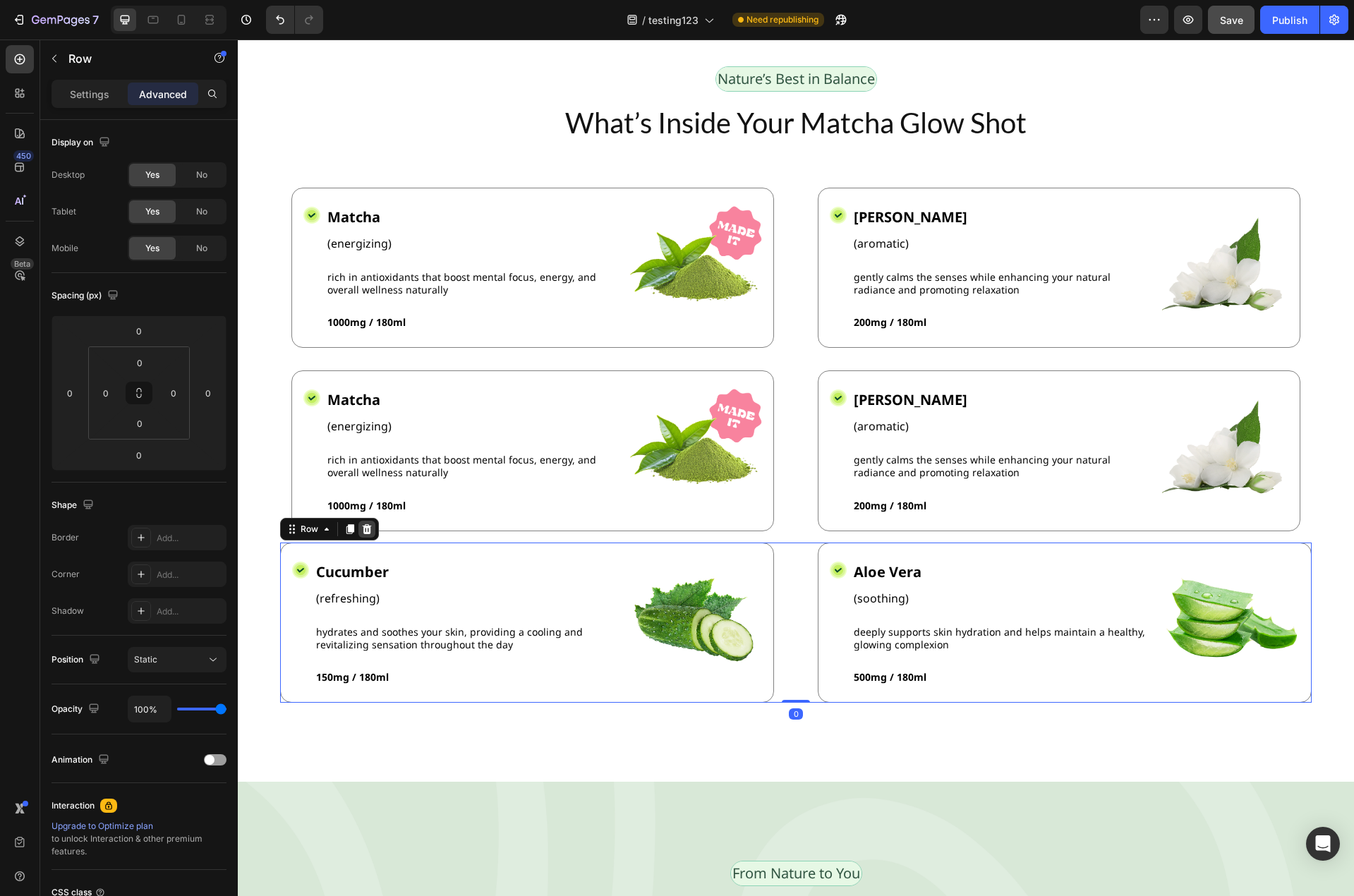
click at [370, 523] on icon at bounding box center [367, 529] width 12 height 12
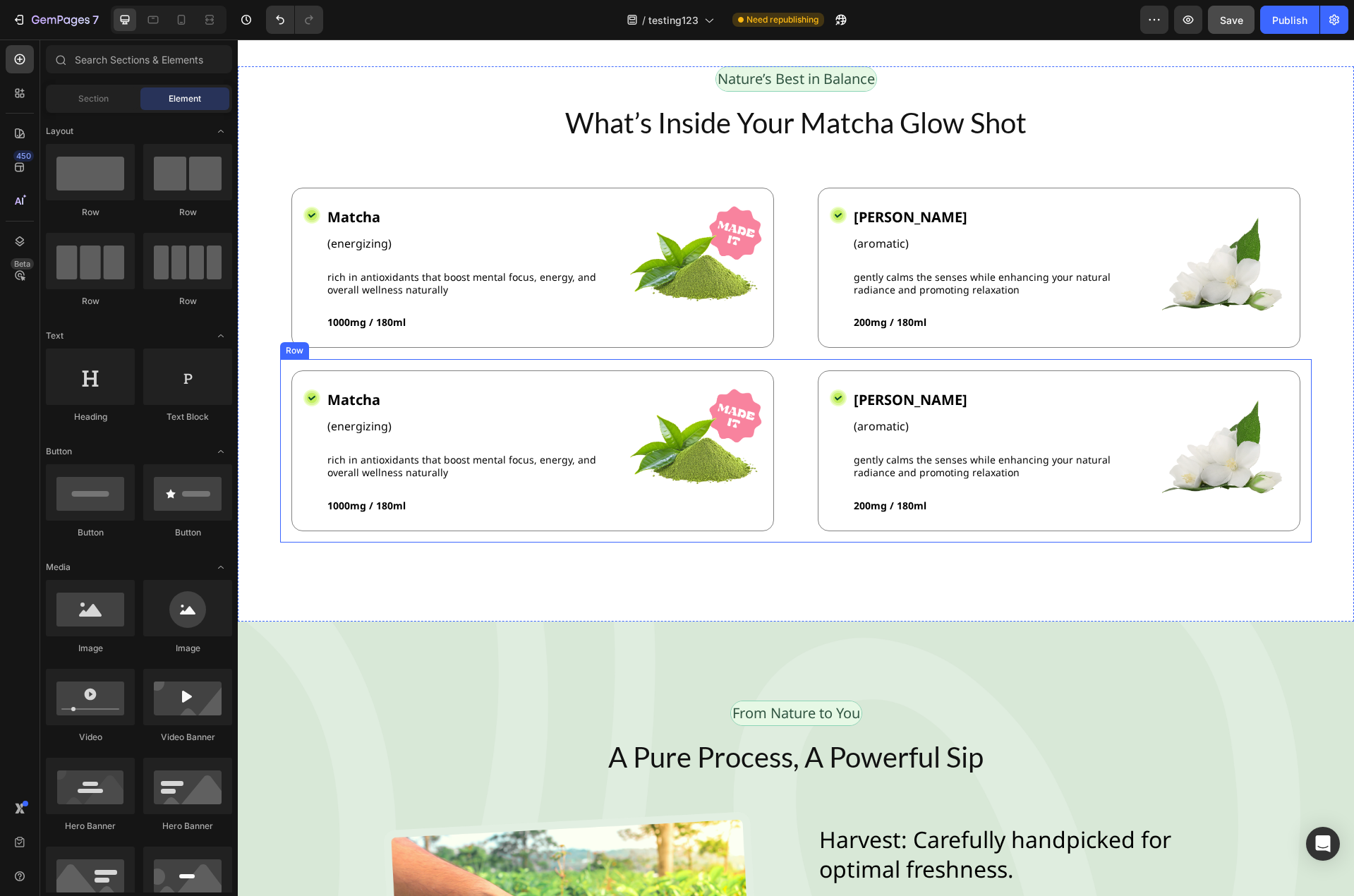
click at [801, 374] on div "Icon Matcha Text Block (energizing) Text Block rich in antioxidants that boost …" at bounding box center [795, 450] width 1032 height 183
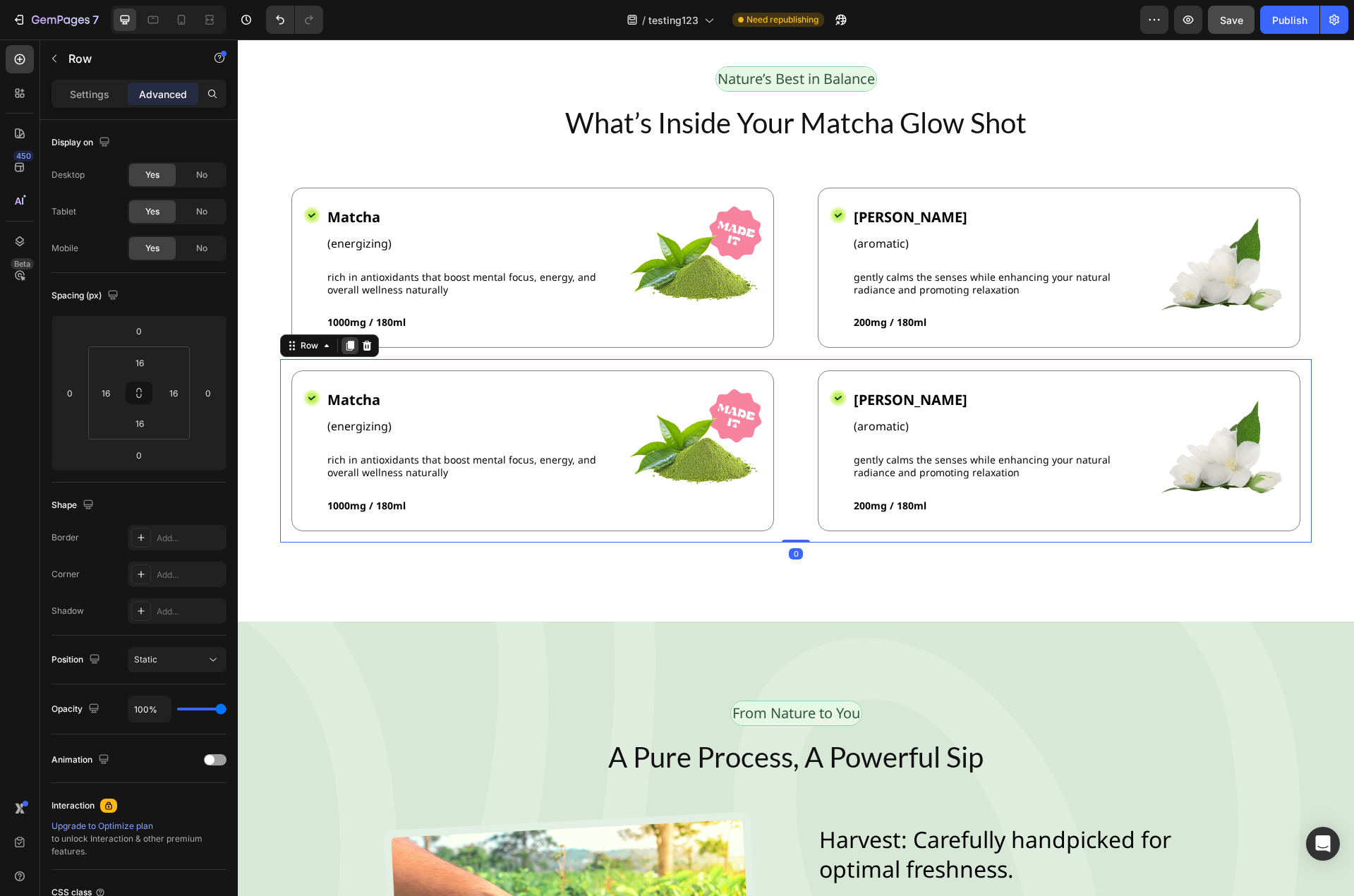
click at [352, 341] on icon at bounding box center [350, 346] width 8 height 10
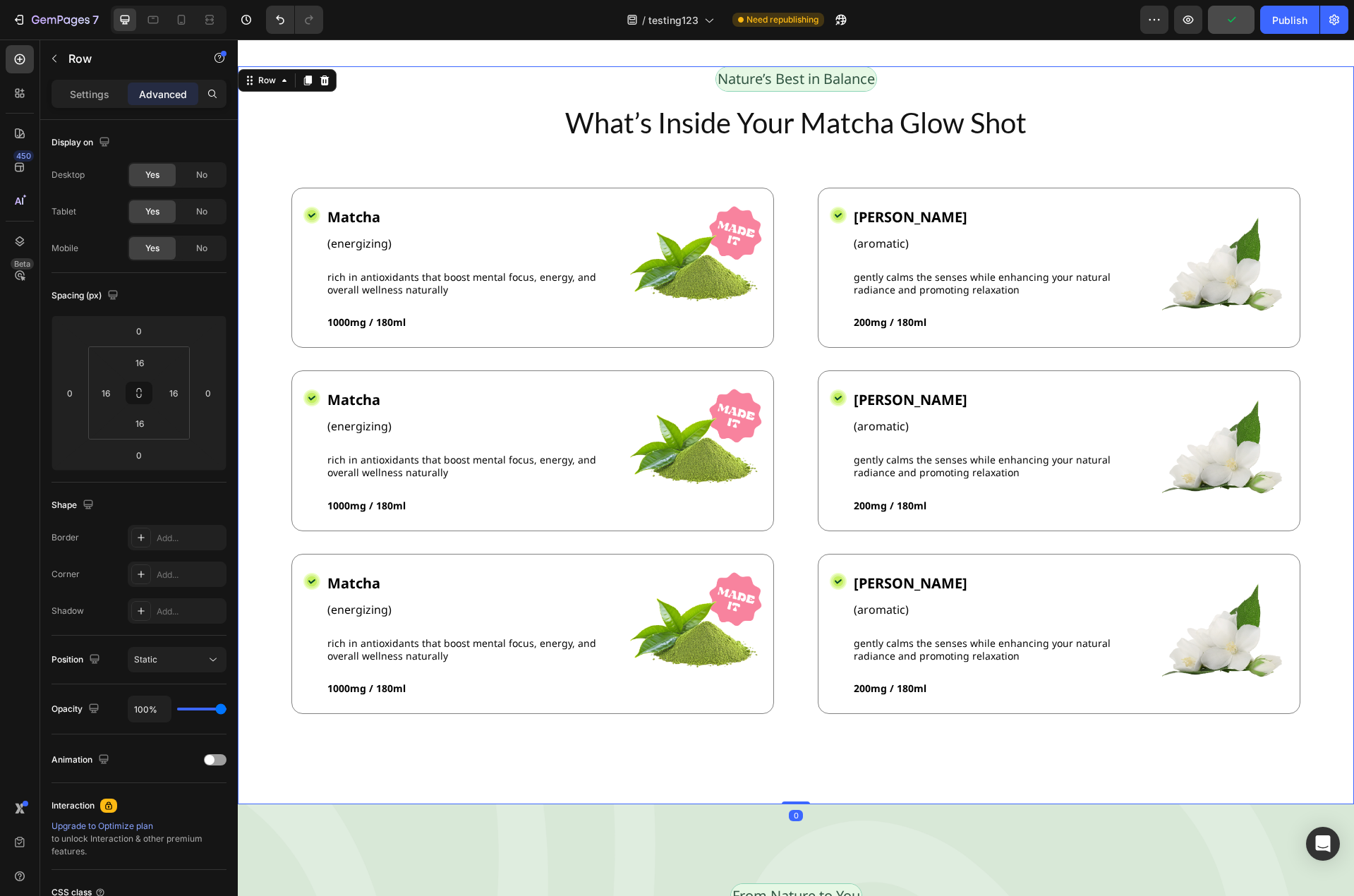
click at [1318, 342] on div "Nature’s Best in Balance Text Block Row What’s Inside Your Matcha Glow Shot Hea…" at bounding box center [795, 435] width 1116 height 737
click at [1228, 20] on span "Save" at bounding box center [1231, 20] width 23 height 12
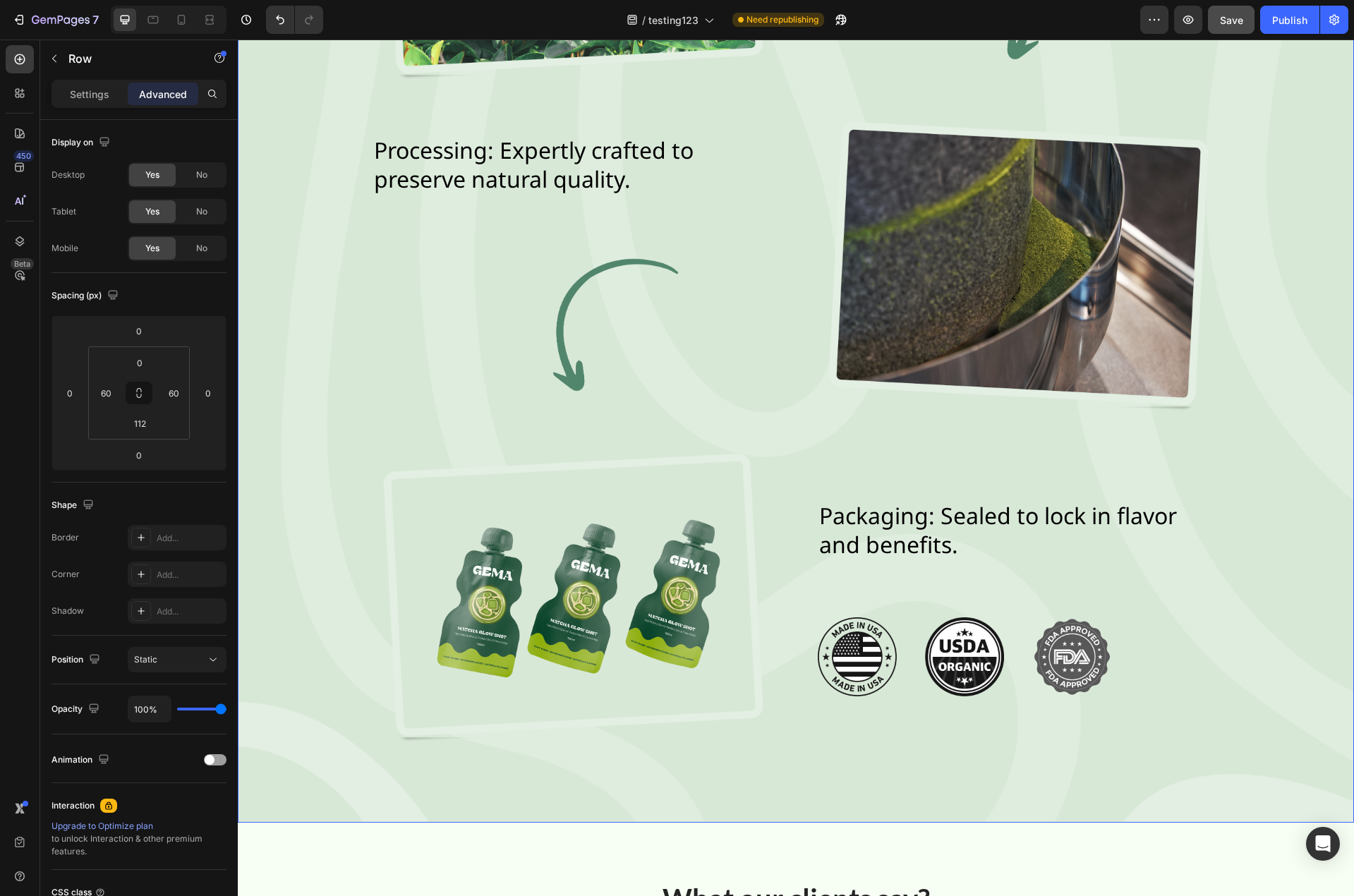
scroll to position [5324, 0]
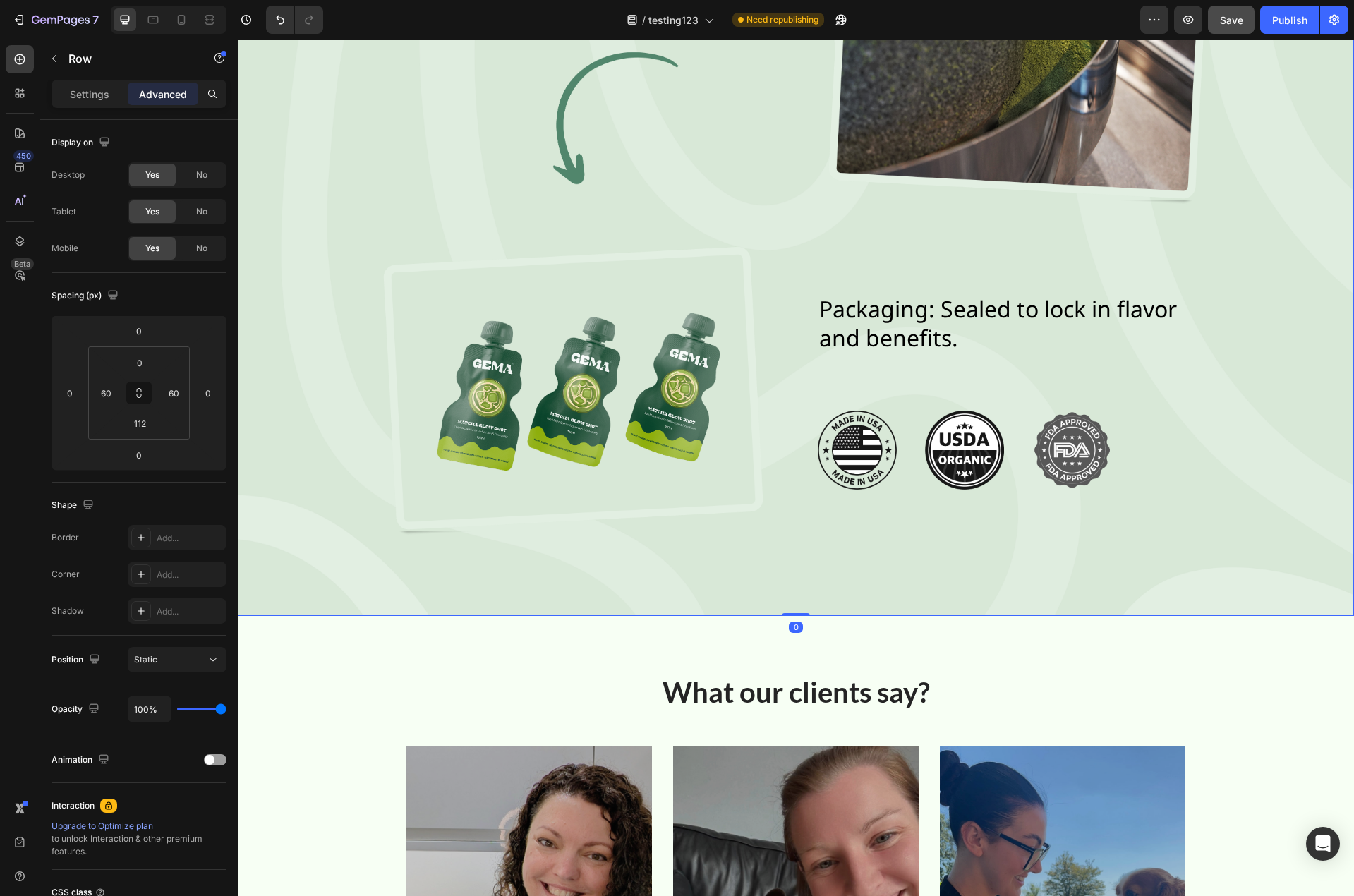
click at [1106, 544] on div "From Nature to You Text Block Row A Pure Process, A Powerful Sip Heading Image …" at bounding box center [795, 4] width 1116 height 1222
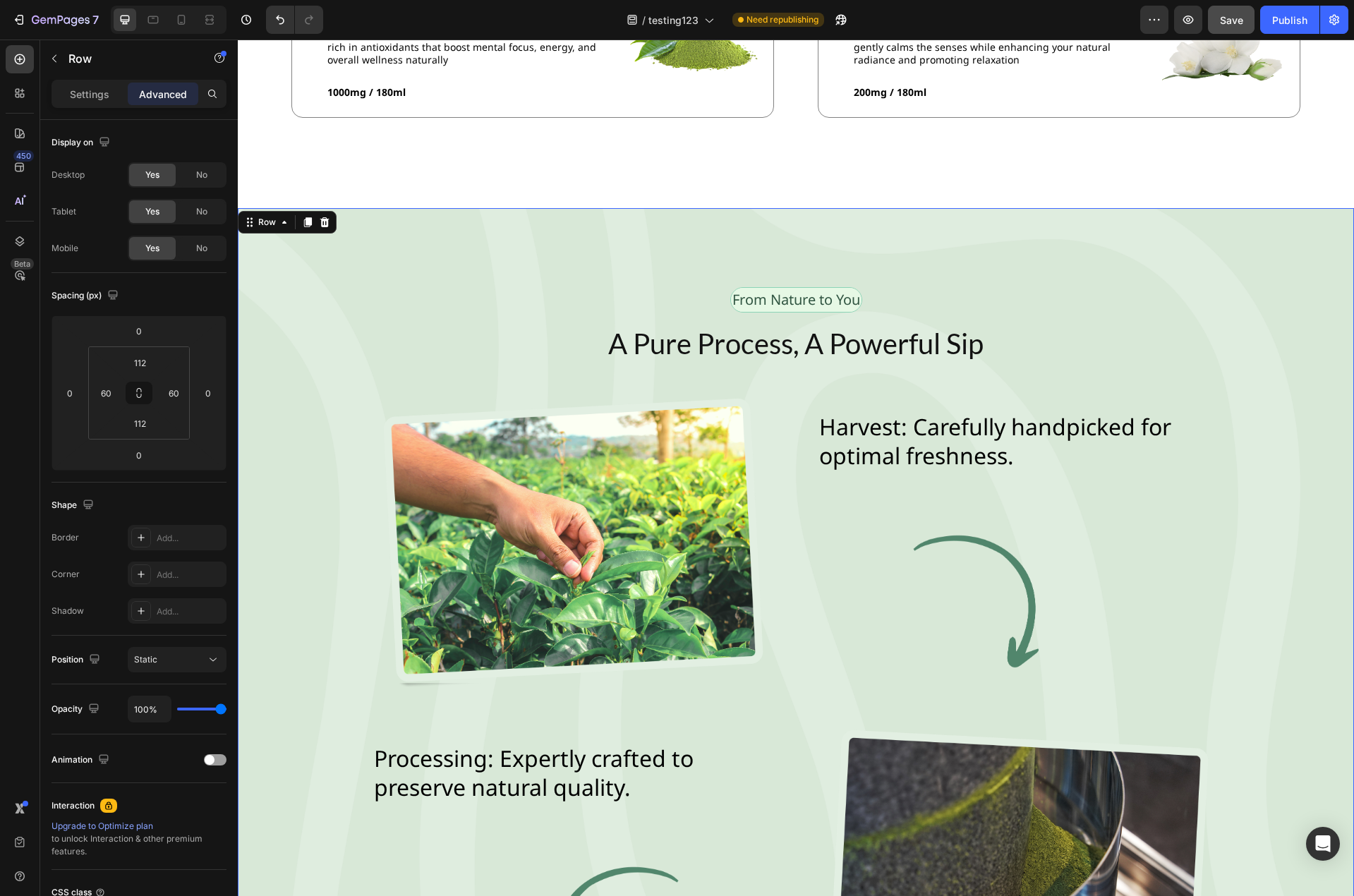
scroll to position [4478, 0]
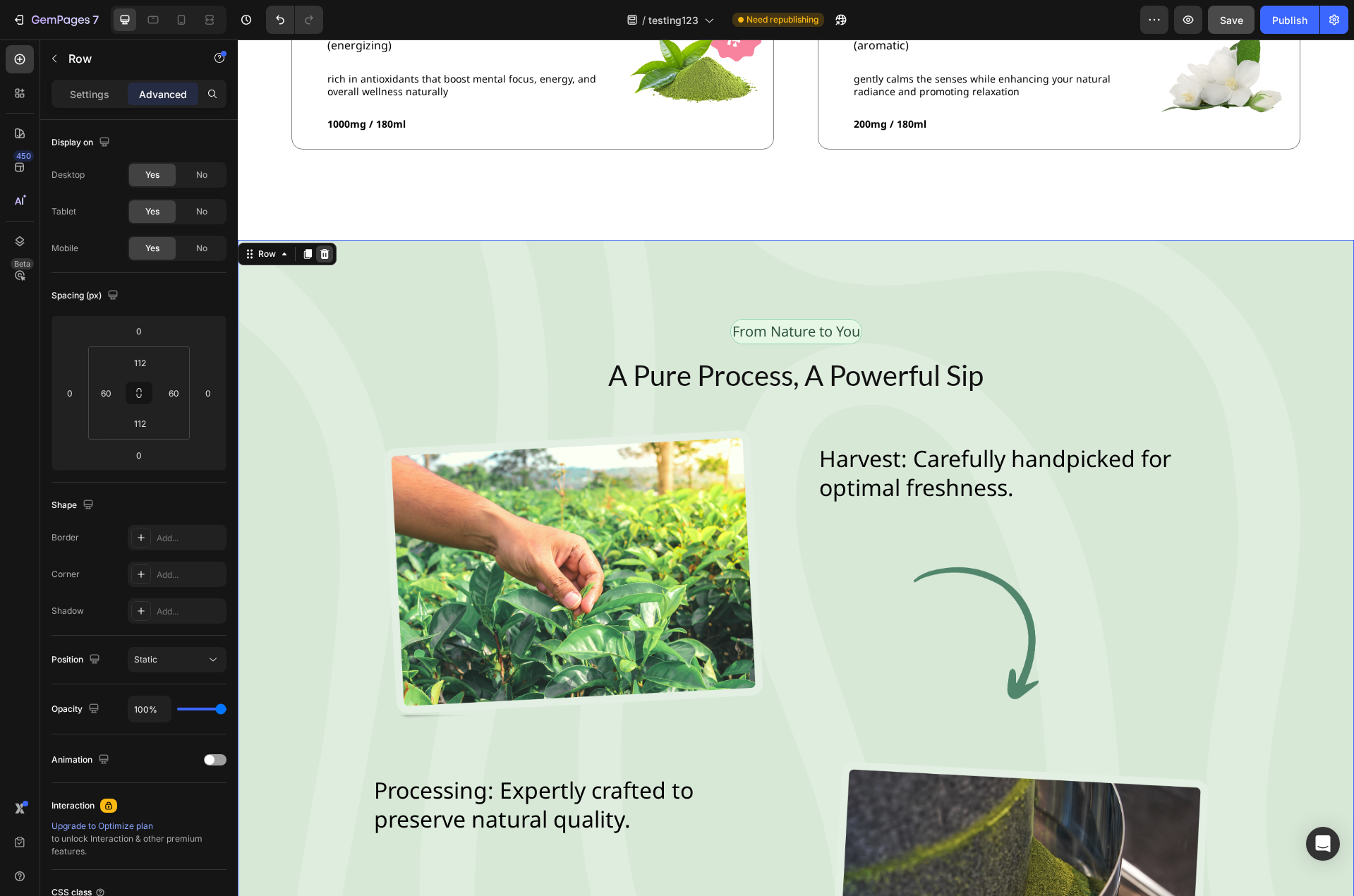
click at [331, 245] on div at bounding box center [325, 254] width 17 height 17
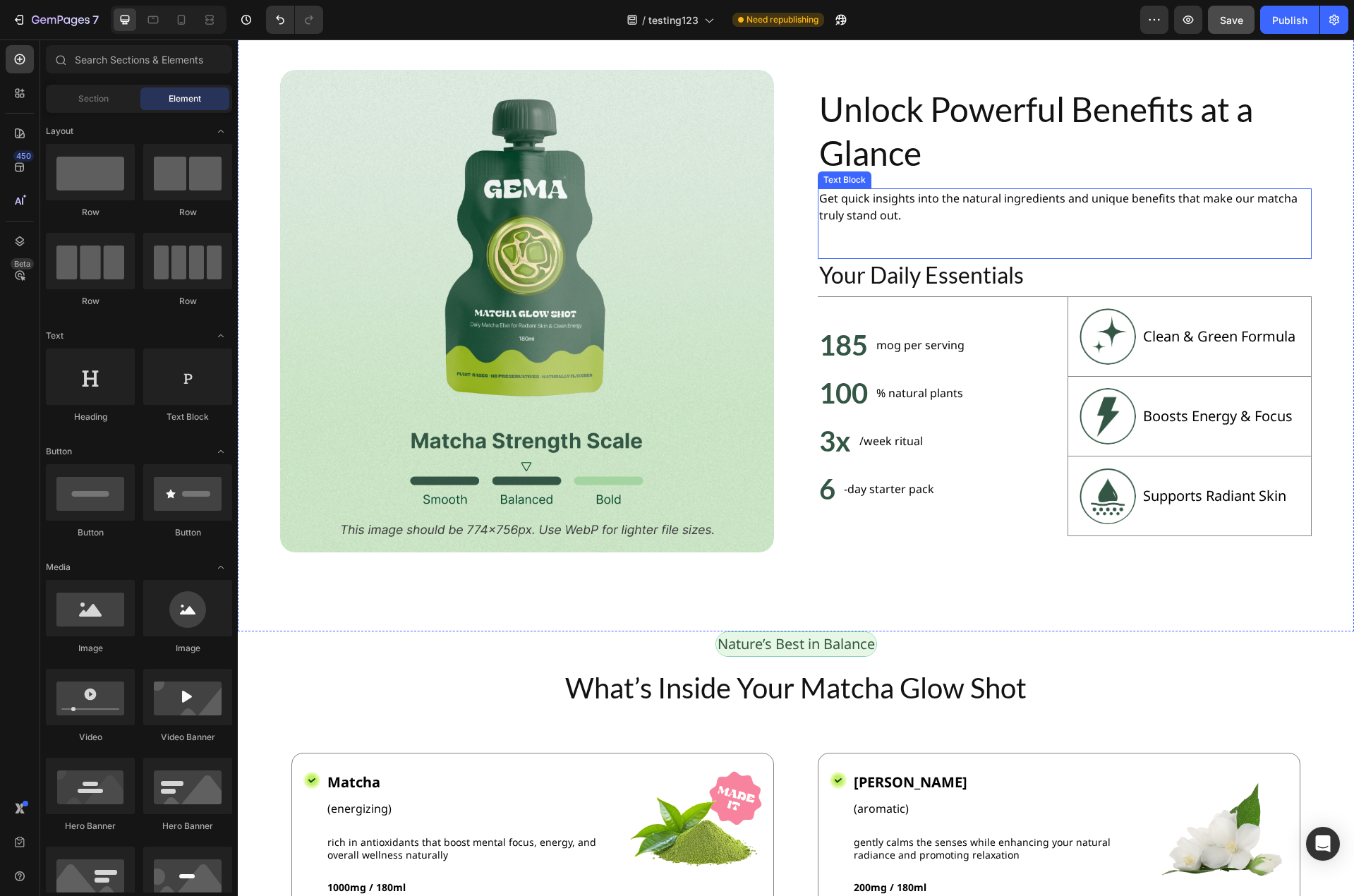
scroll to position [3349, 0]
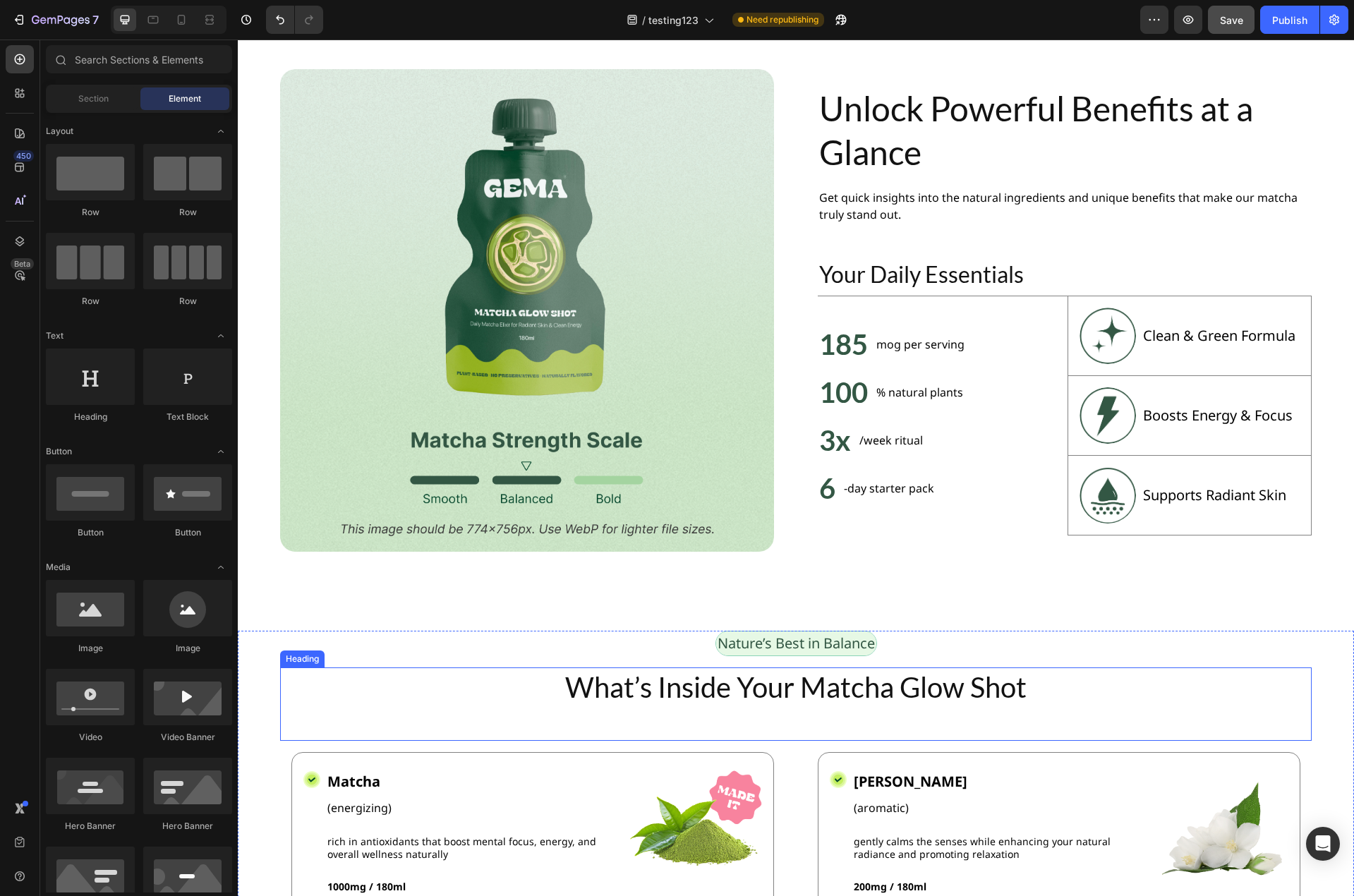
click at [816, 704] on div "What’s Inside Your Matcha Glow Shot Heading" at bounding box center [795, 704] width 1032 height 73
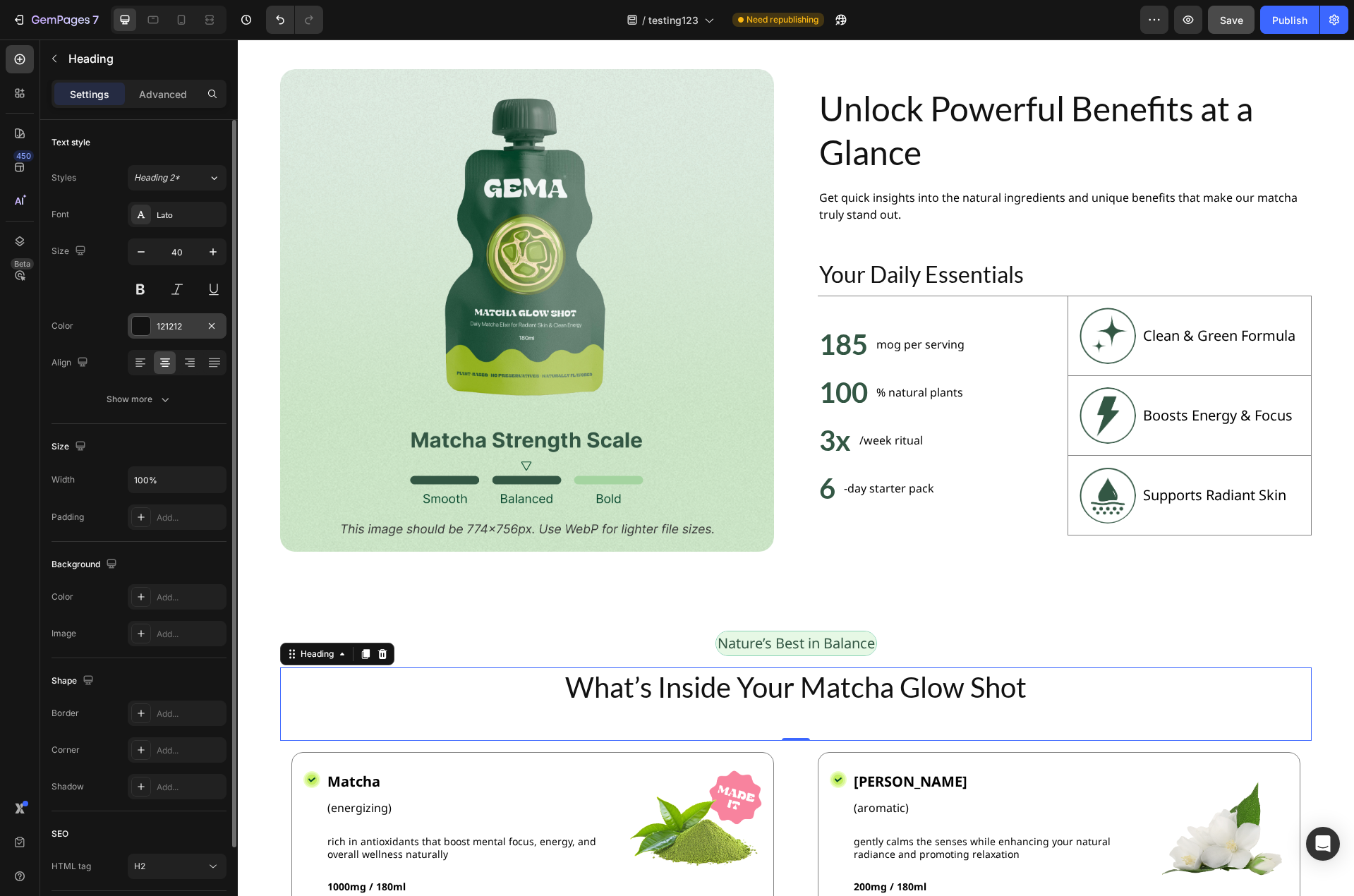
click at [167, 328] on div "121212" at bounding box center [177, 326] width 41 height 12
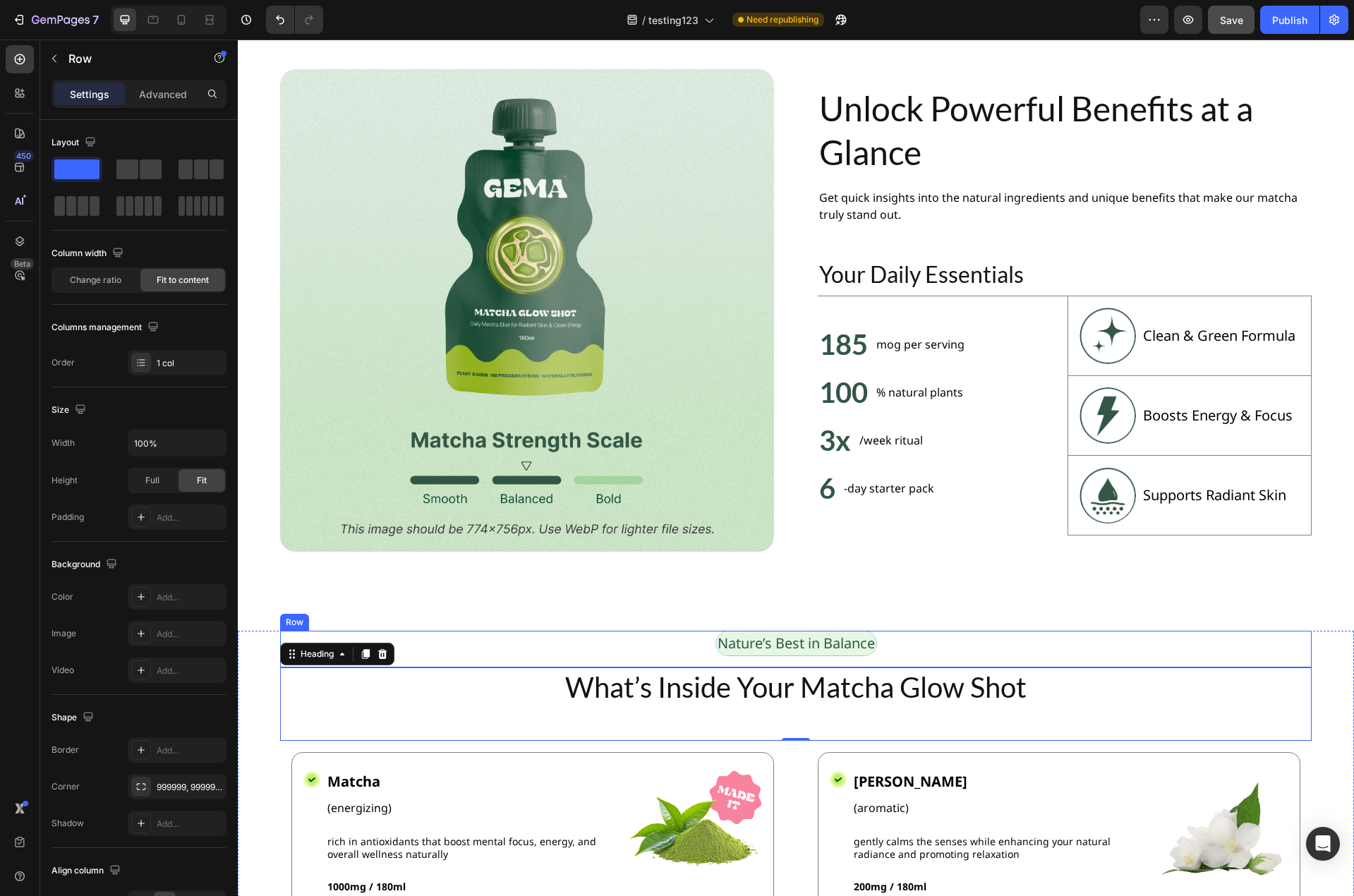
click at [1056, 638] on div "Nature’s Best in Balance Text Block Row" at bounding box center [795, 649] width 1032 height 37
click at [925, 682] on h2 "What’s Inside Your Matcha Glow Shot" at bounding box center [795, 686] width 1032 height 39
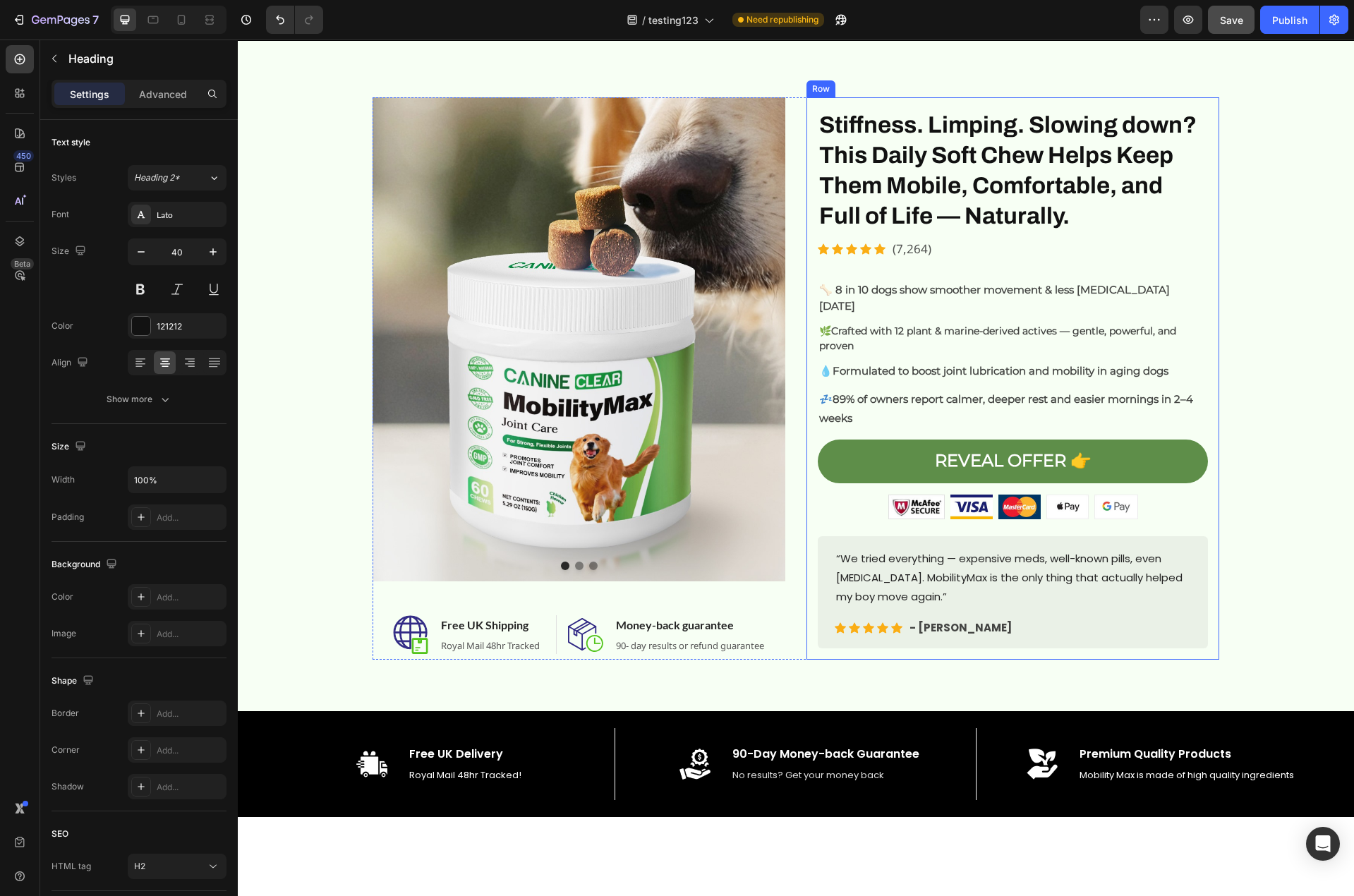
scroll to position [0, 0]
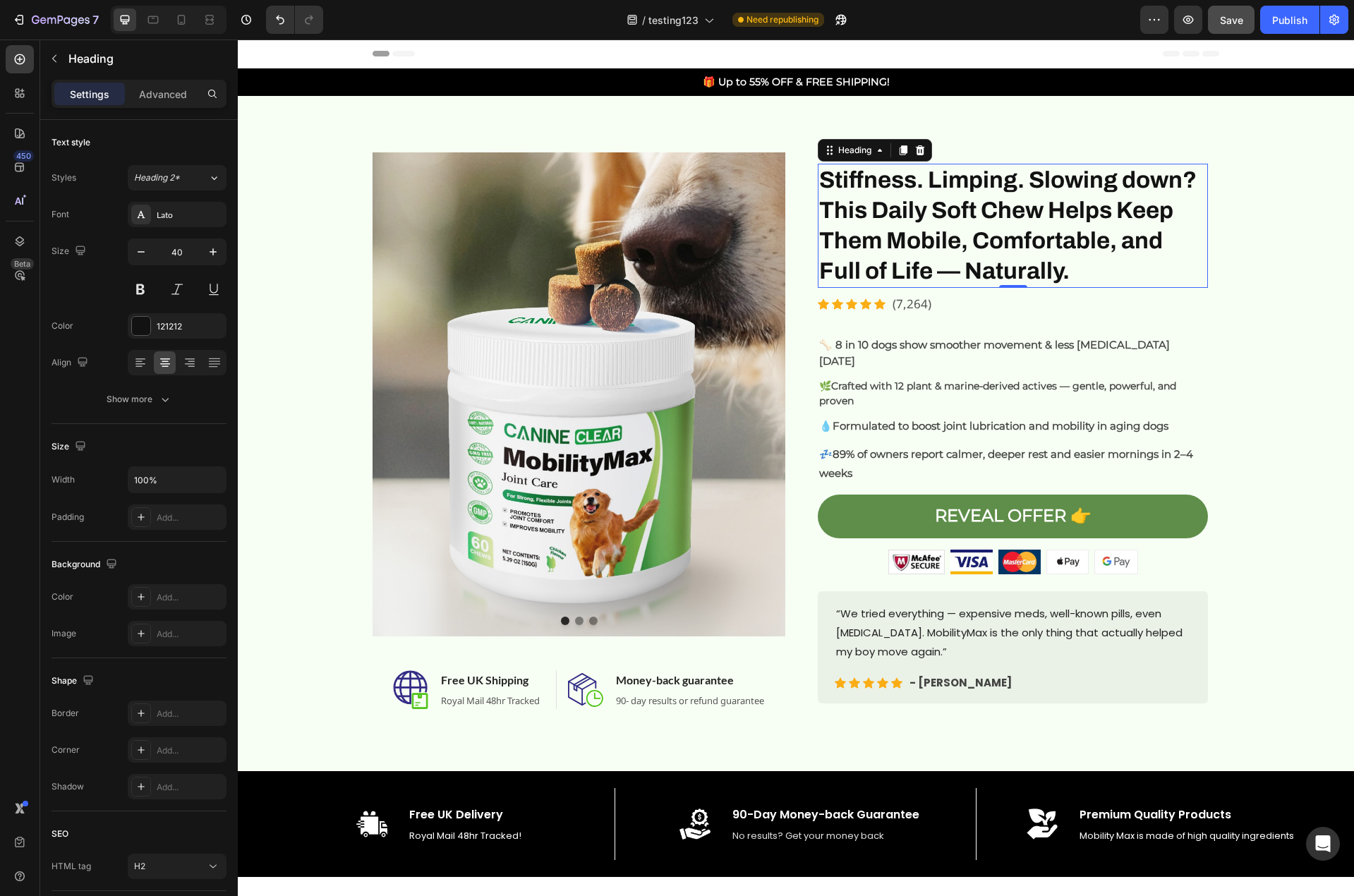
click at [1021, 240] on h2 "Stiffness. Limping. Slowing down? This Daily Soft Chew Helps Keep Them Mobile, …" at bounding box center [1013, 225] width 390 height 124
click at [170, 215] on div "Archivo" at bounding box center [189, 214] width 66 height 12
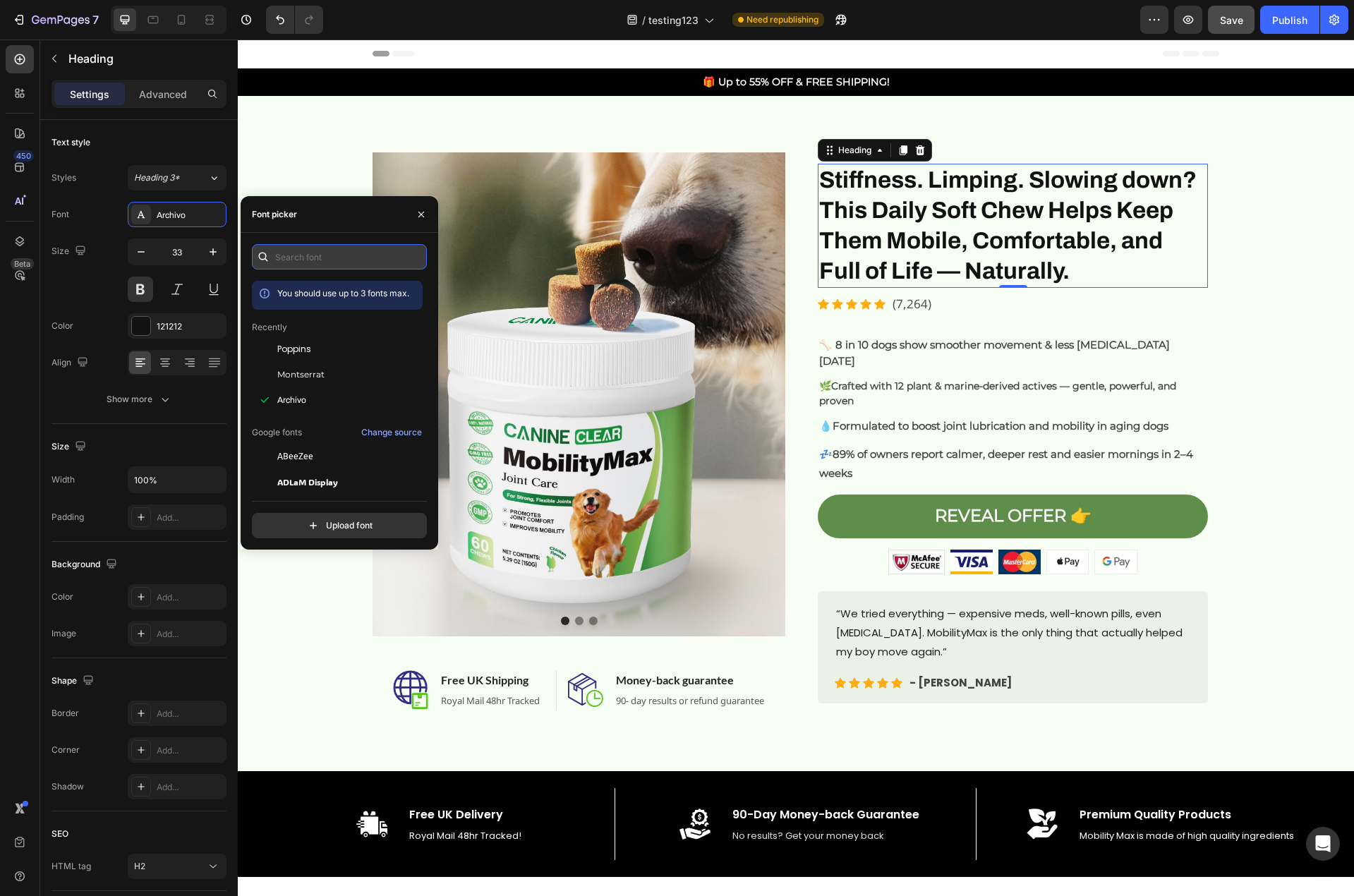
click at [330, 263] on input "text" at bounding box center [339, 257] width 175 height 25
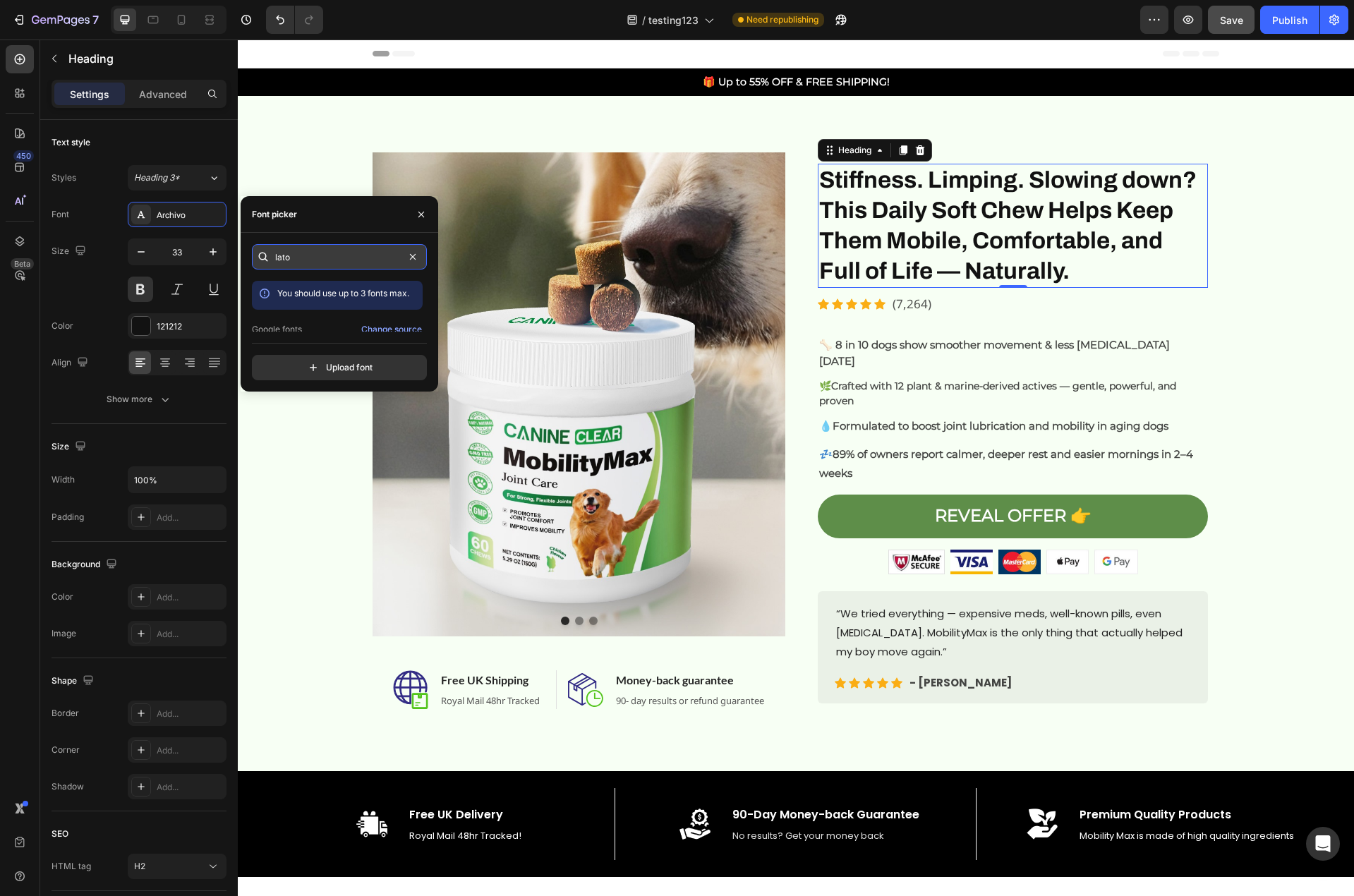
type input "lato"
click at [294, 324] on div "Lato" at bounding box center [348, 318] width 142 height 12
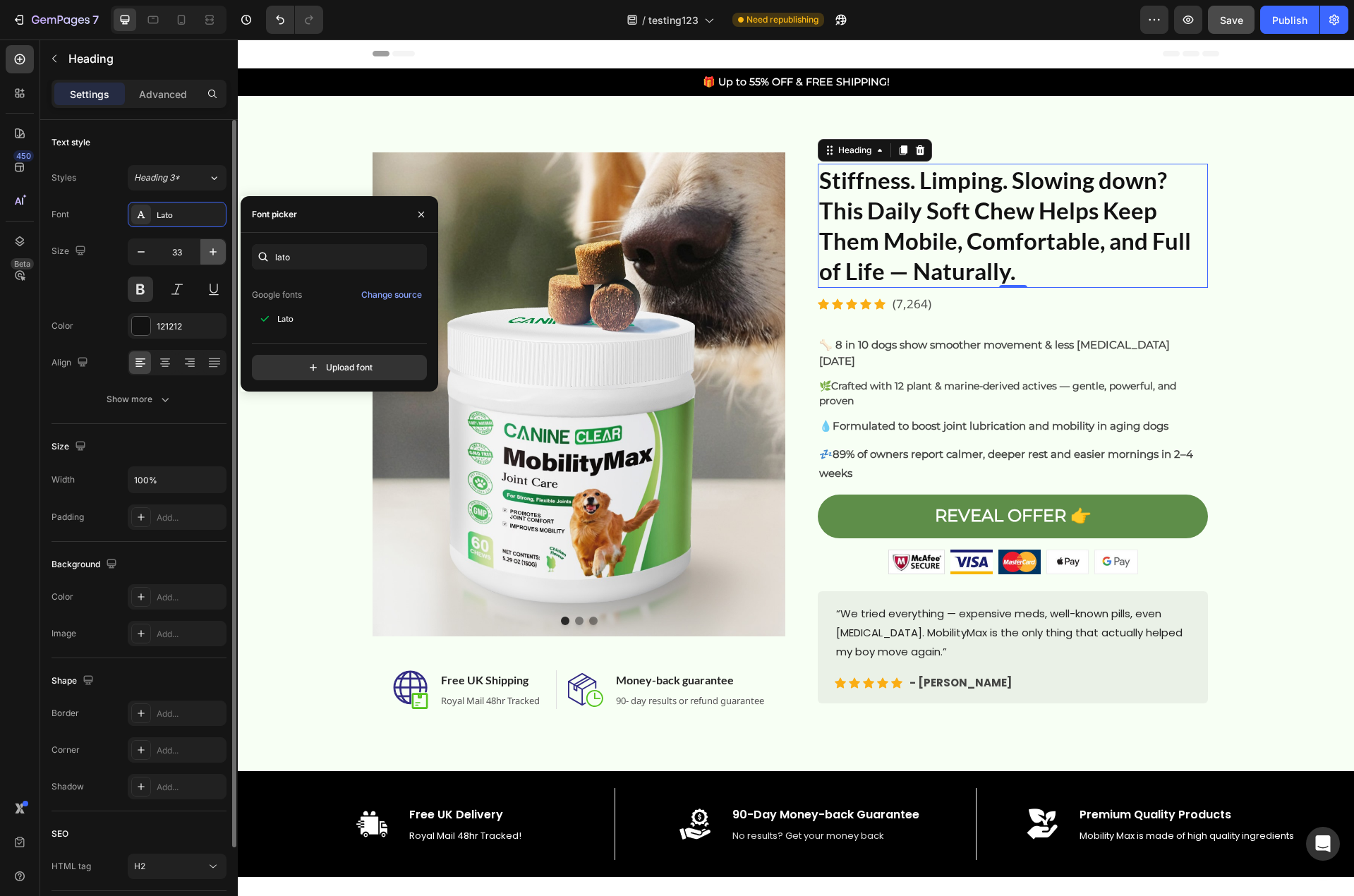
click at [208, 253] on icon "button" at bounding box center [213, 252] width 14 height 14
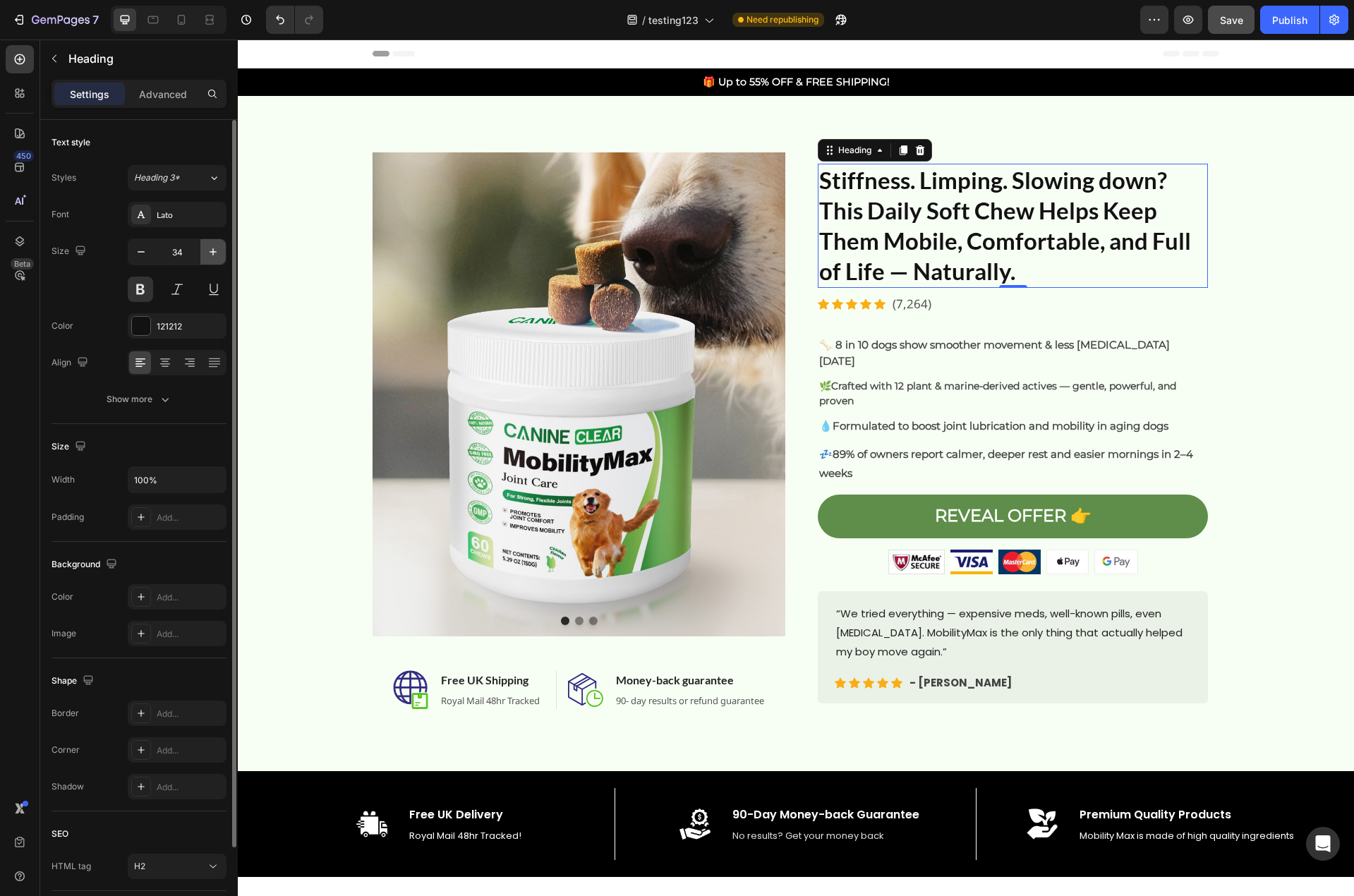
click at [208, 253] on icon "button" at bounding box center [213, 252] width 14 height 14
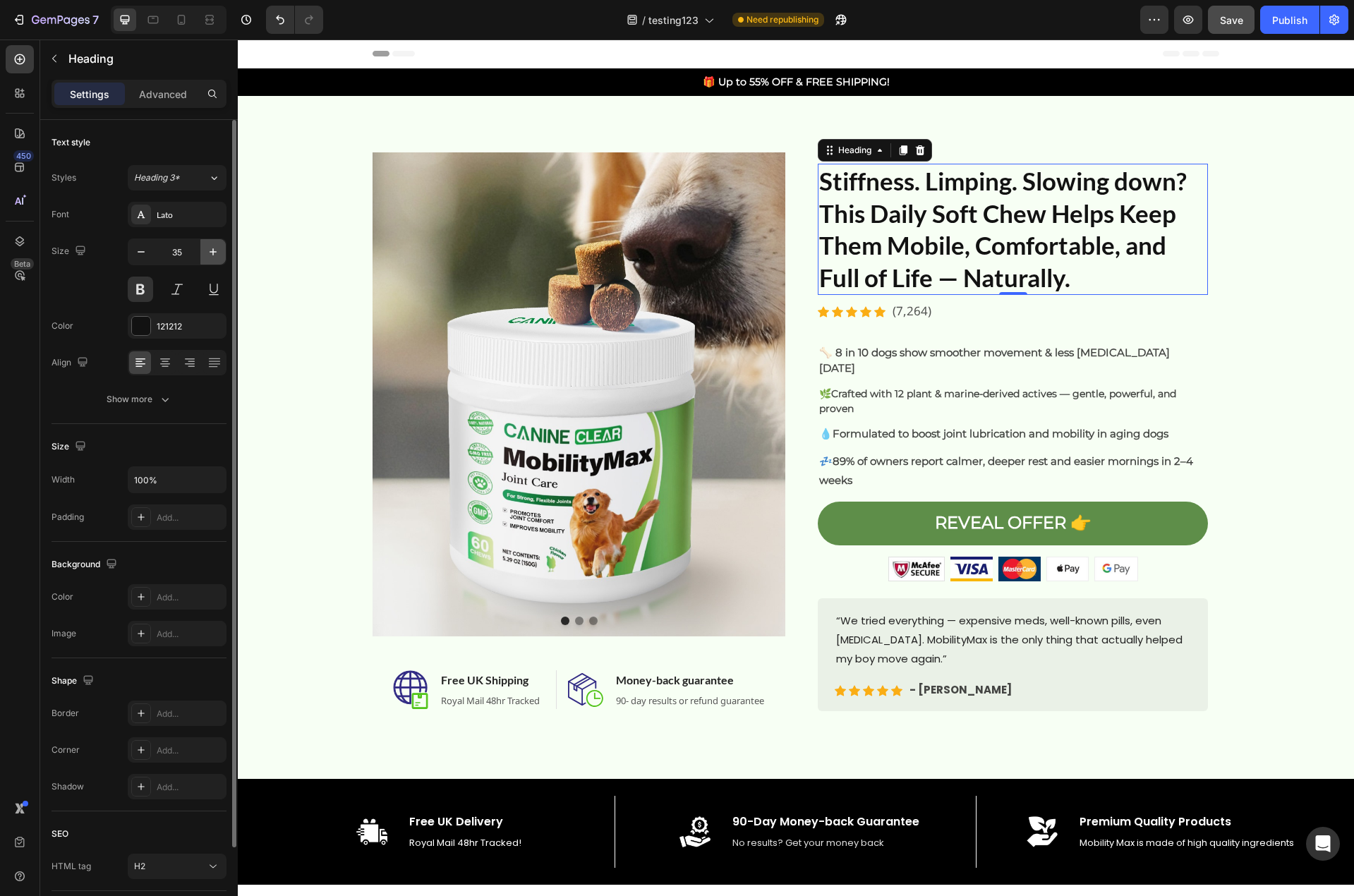
click at [208, 253] on icon "button" at bounding box center [213, 252] width 14 height 14
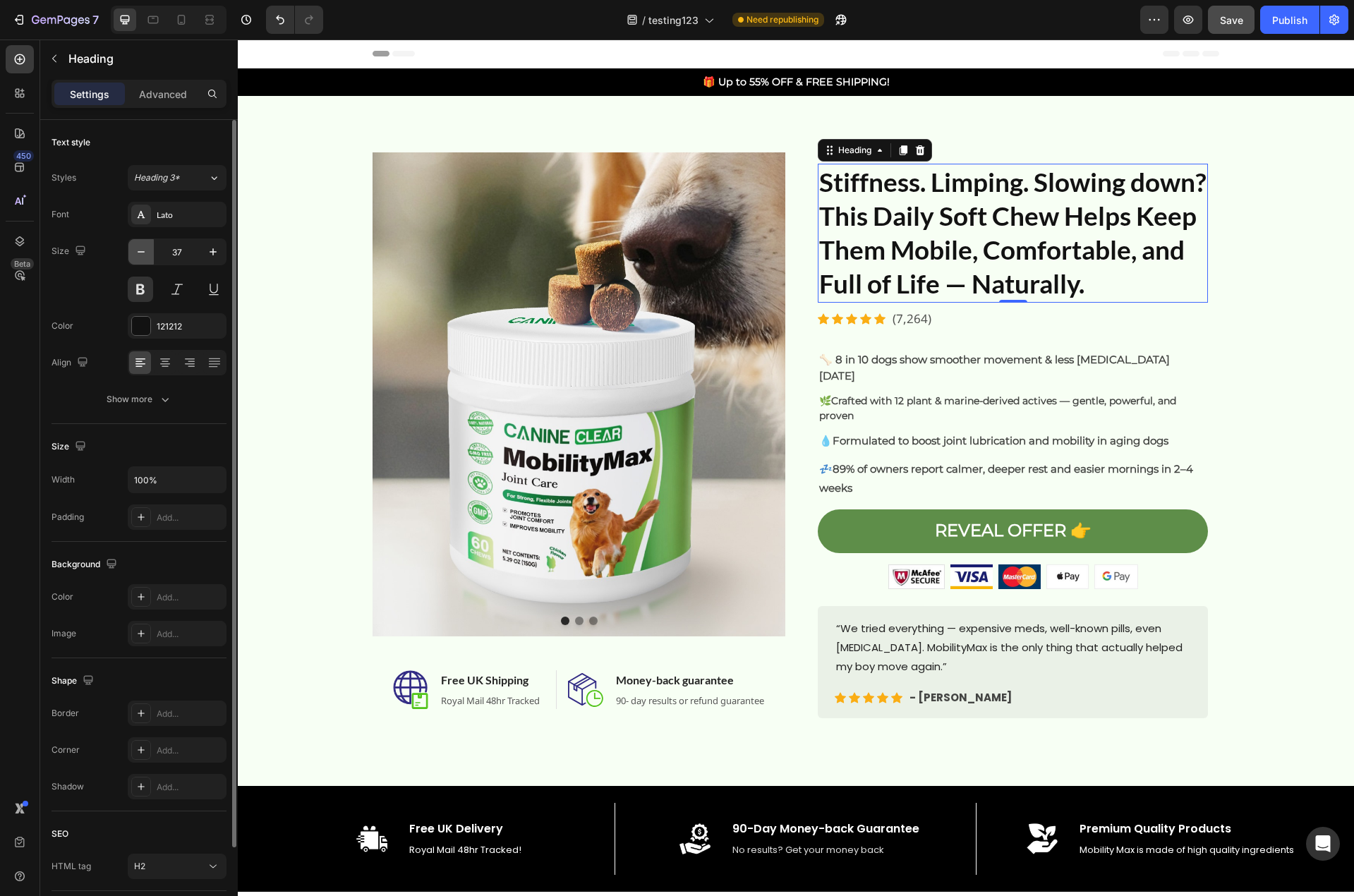
click at [146, 250] on icon "button" at bounding box center [140, 252] width 14 height 14
type input "36"
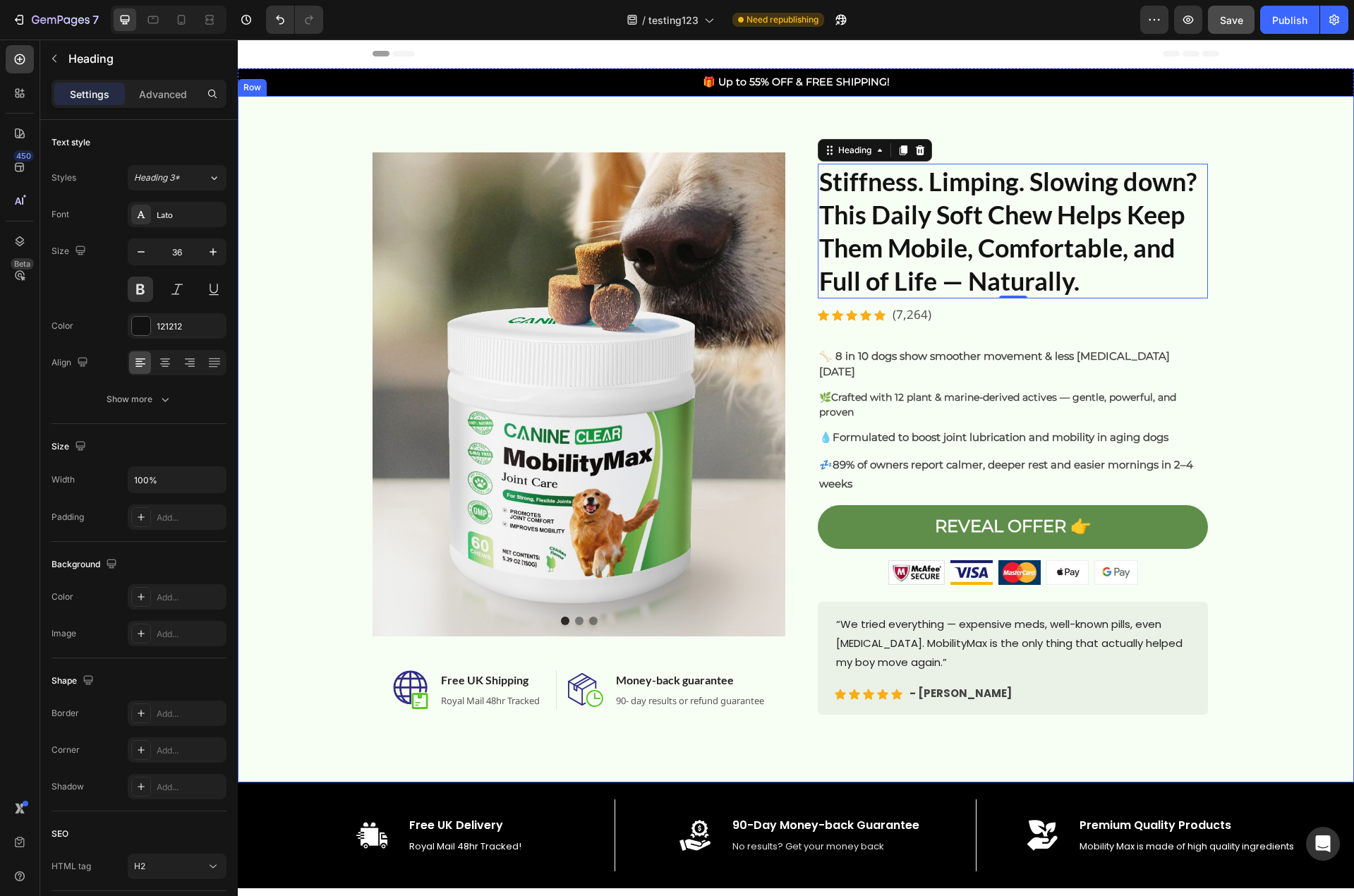
click at [1320, 366] on div "Image Image Image Carousel Image Free UK Shipping Heading Royal Mail 48hr Track…" at bounding box center [795, 438] width 1095 height 573
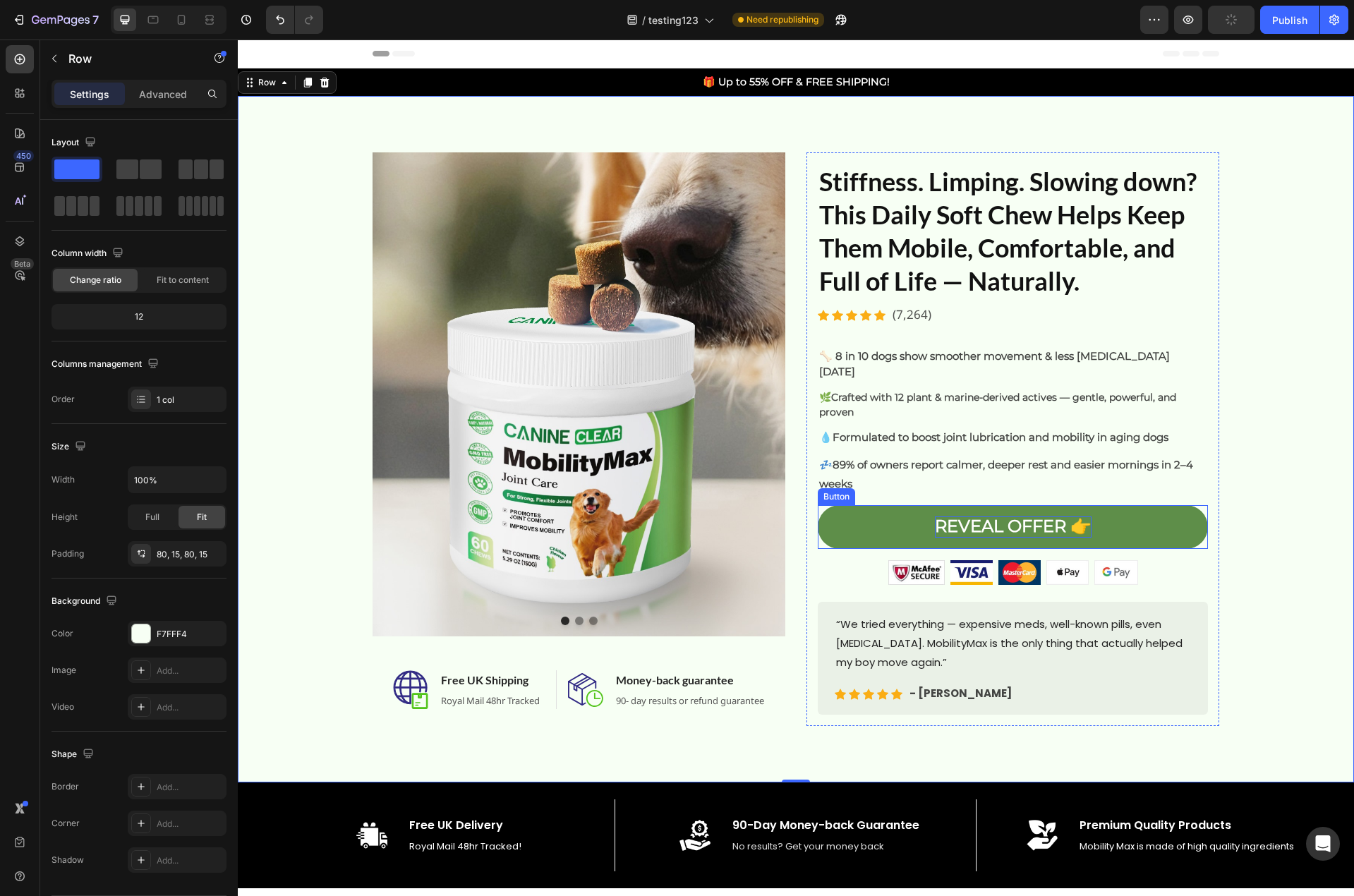
click at [1029, 515] on strong "REVEAL OFFER 👉" at bounding box center [1013, 525] width 157 height 20
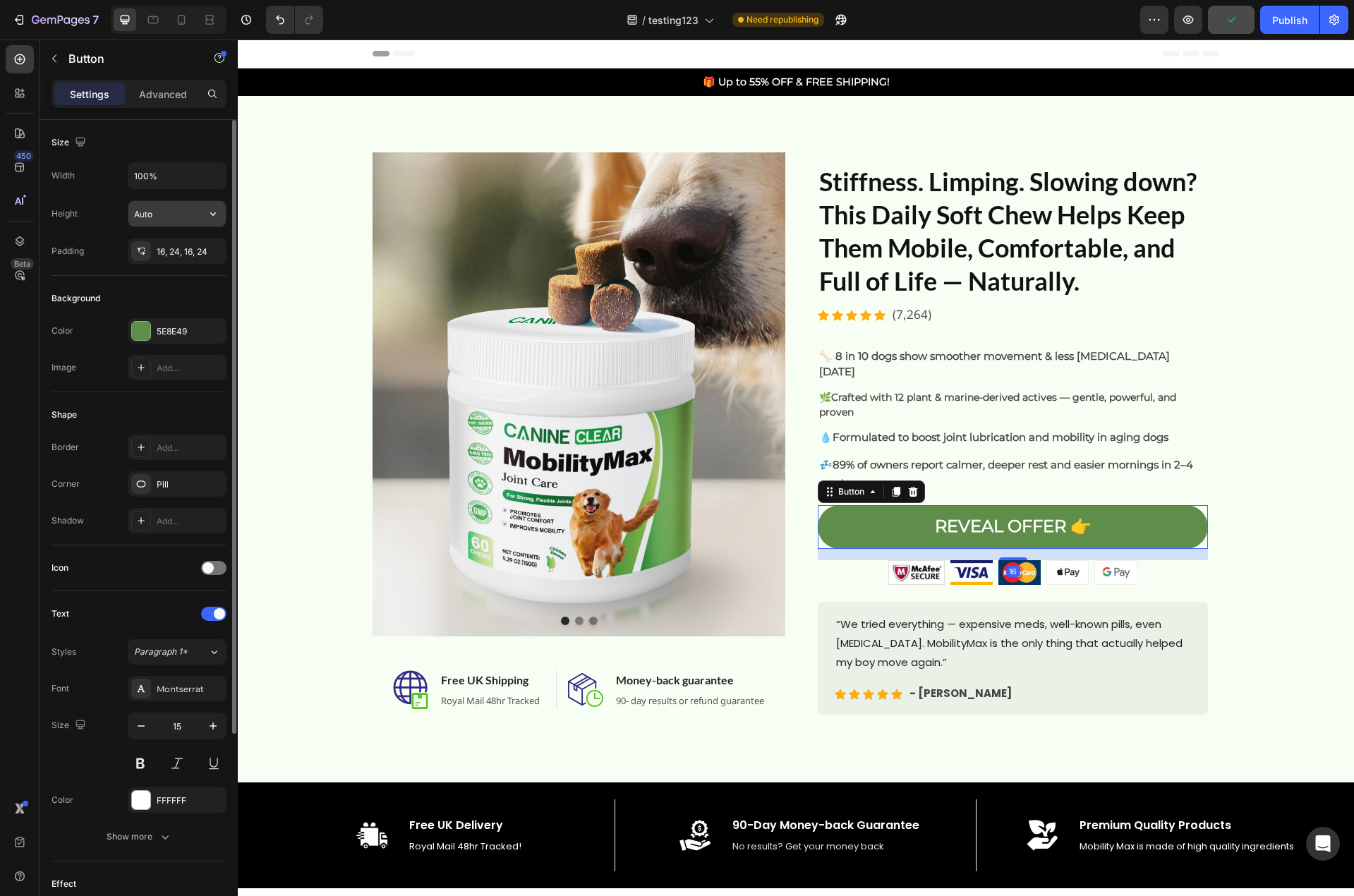
click at [150, 212] on input "Auto" at bounding box center [177, 213] width 97 height 25
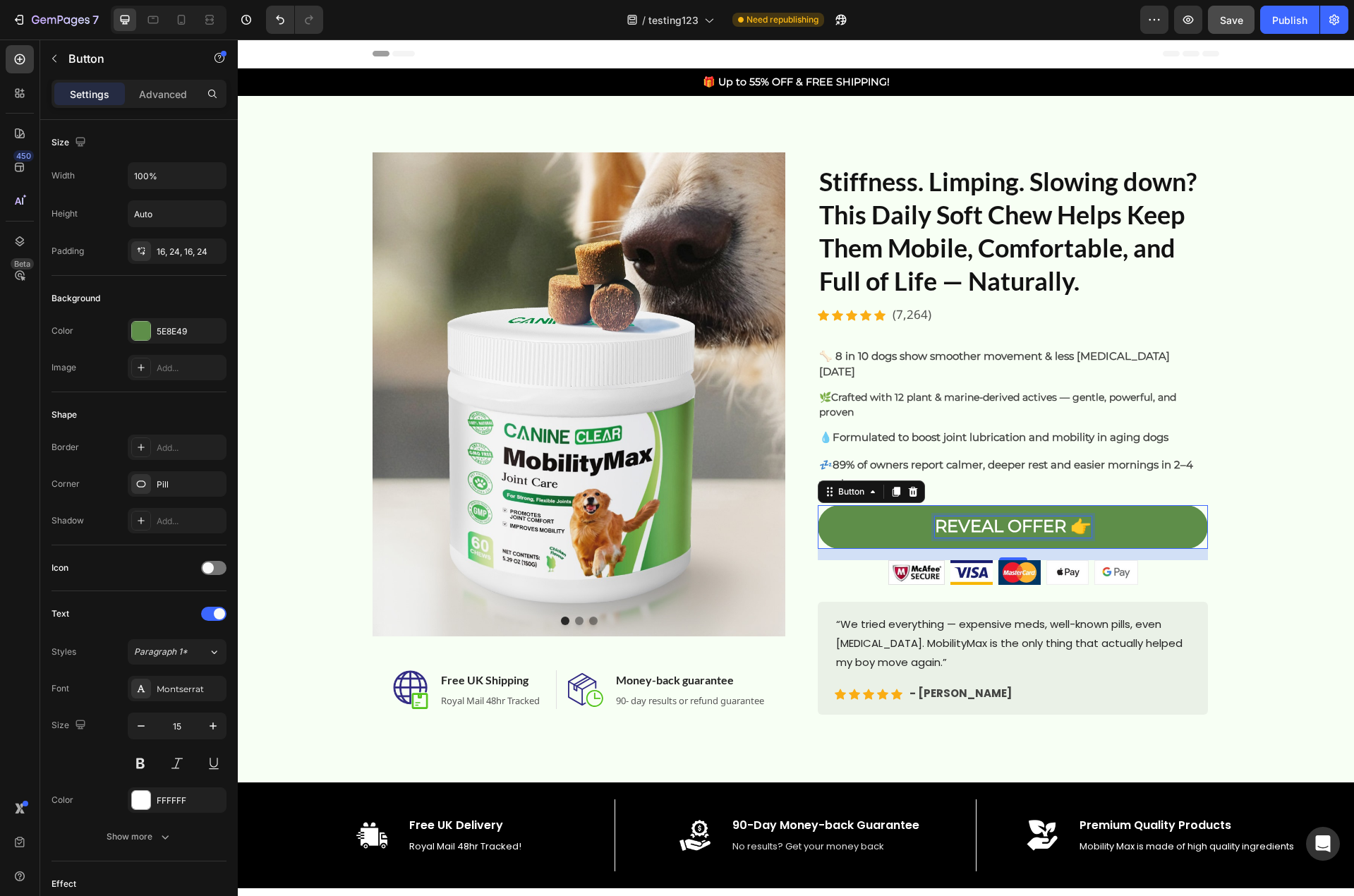
click at [1013, 515] on strong "REVEAL OFFER 👉" at bounding box center [1013, 525] width 157 height 20
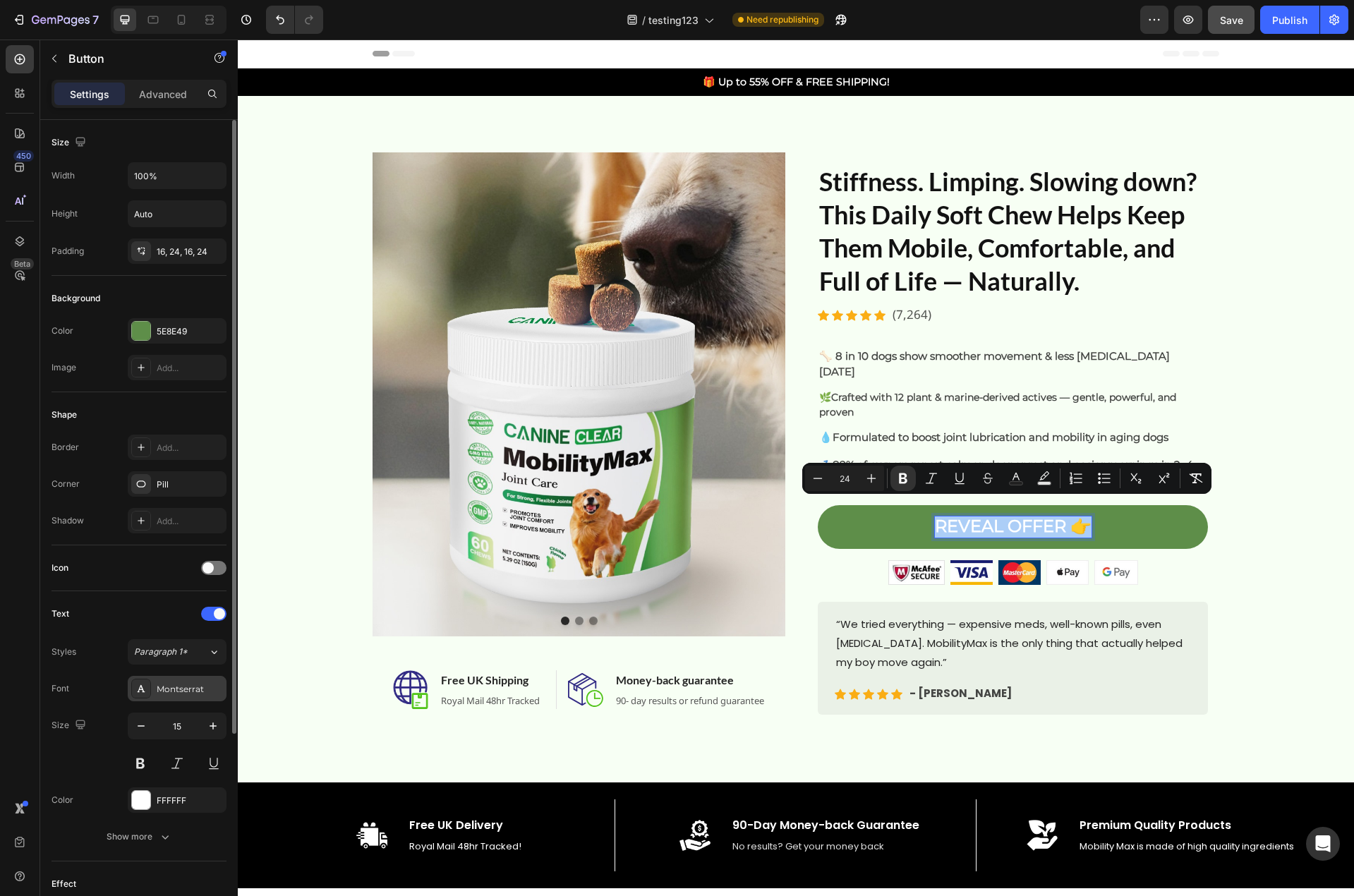
click at [161, 689] on div "Montserrat" at bounding box center [189, 688] width 66 height 12
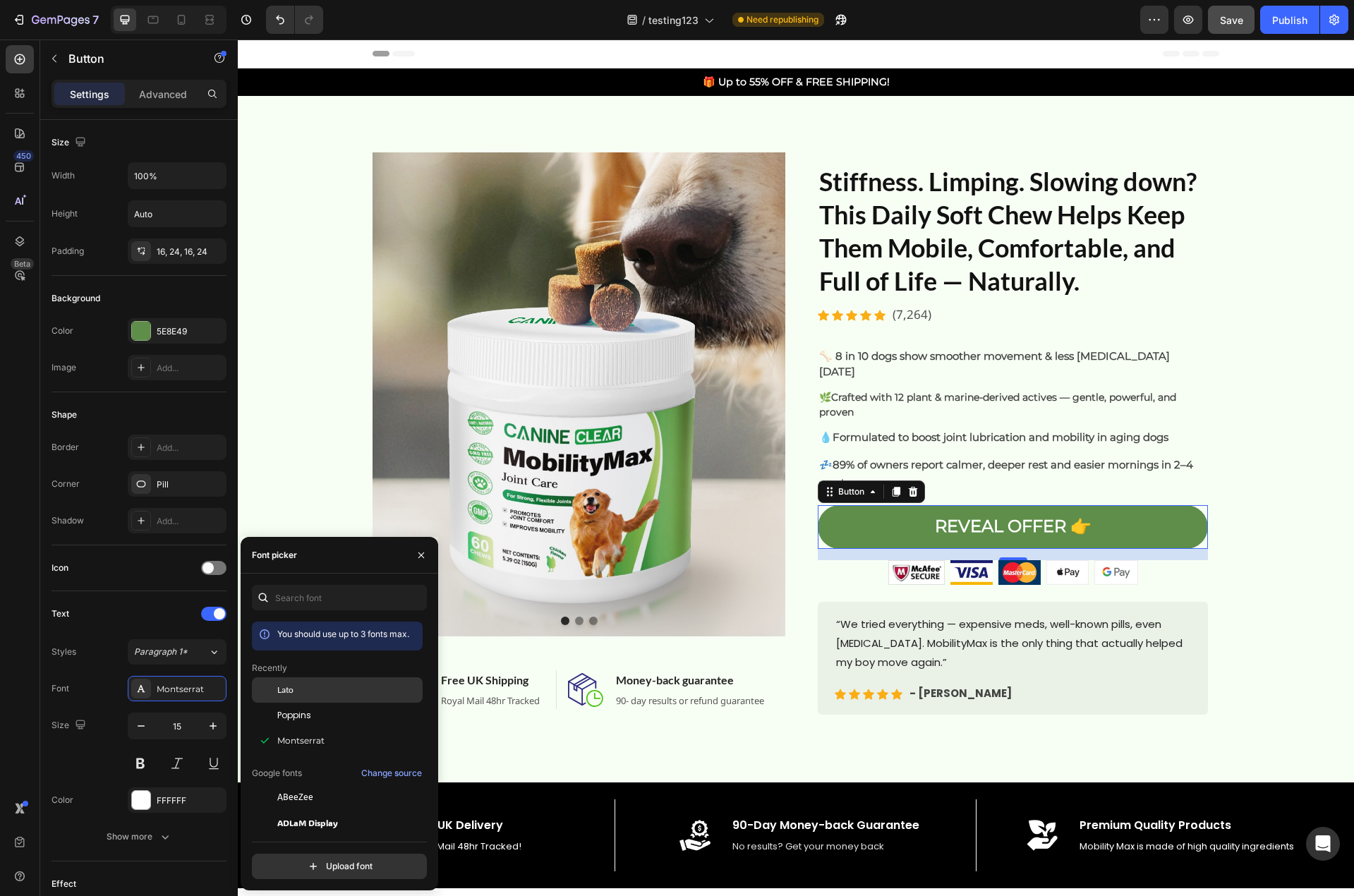
click at [313, 685] on div "Lato" at bounding box center [348, 689] width 142 height 12
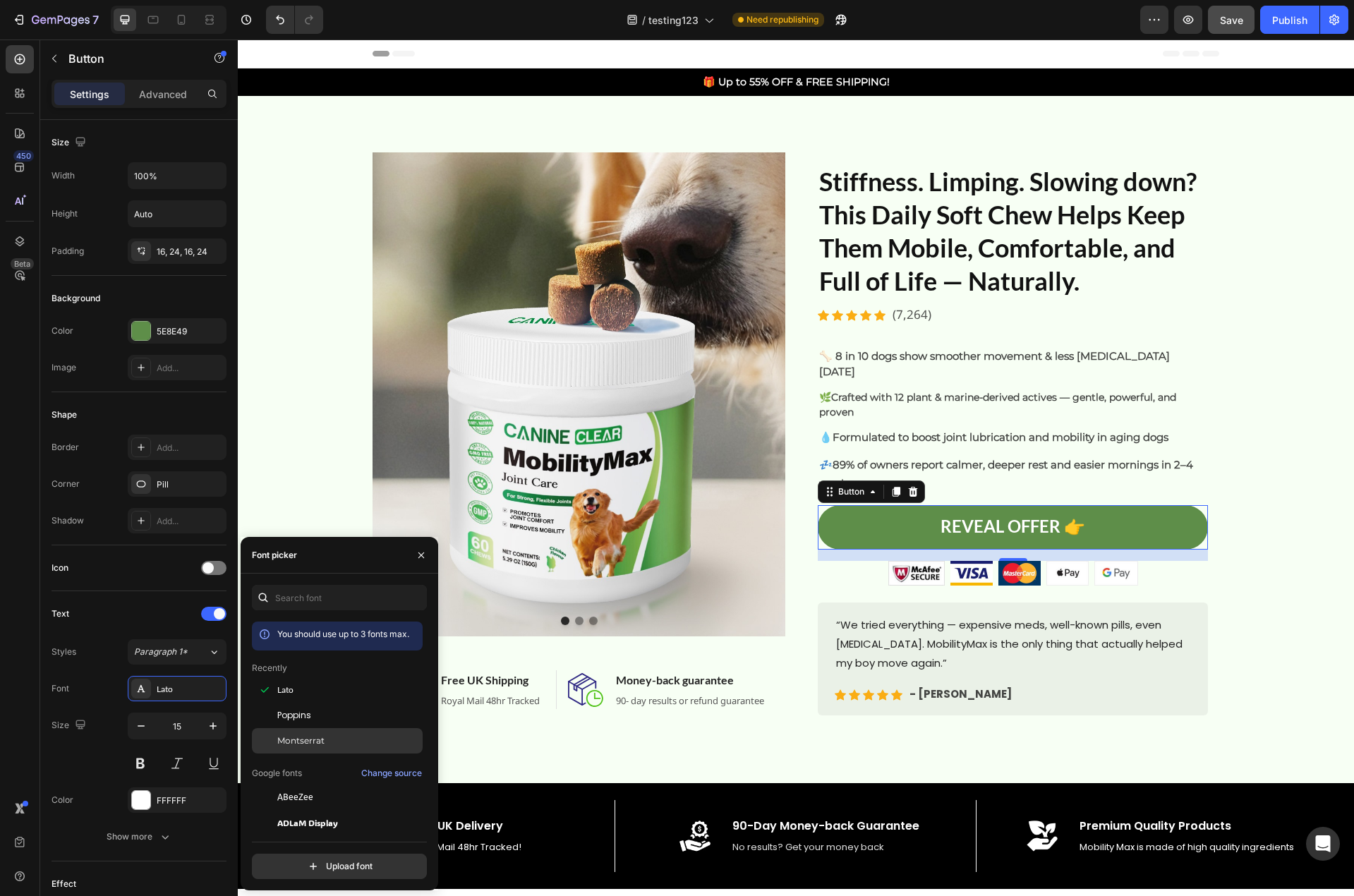
click at [316, 737] on span "Montserrat" at bounding box center [300, 740] width 47 height 12
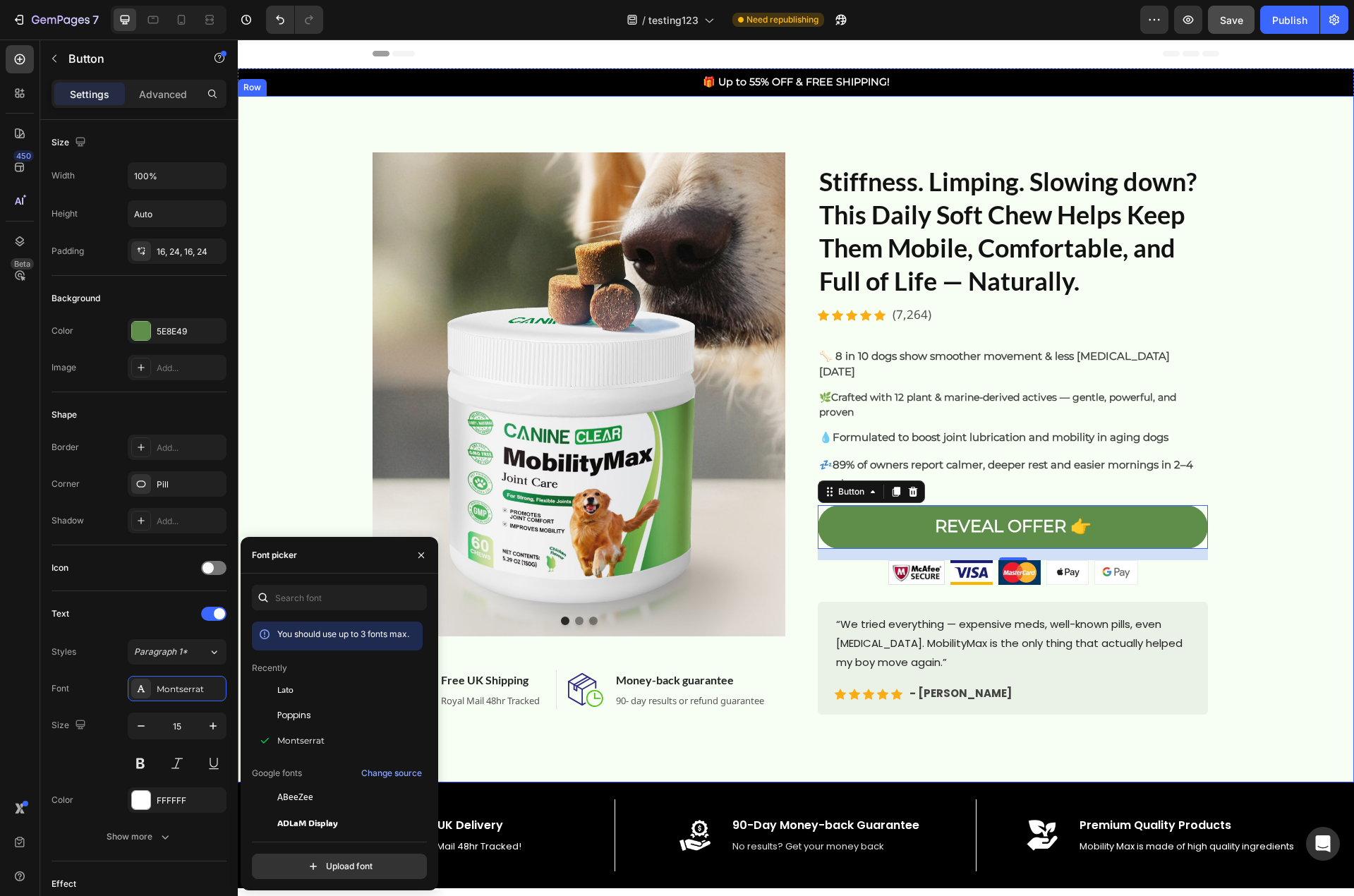
click at [1306, 646] on div "Image Image Image Carousel Image Free UK Shipping Heading Royal Mail 48hr Track…" at bounding box center [795, 438] width 1095 height 573
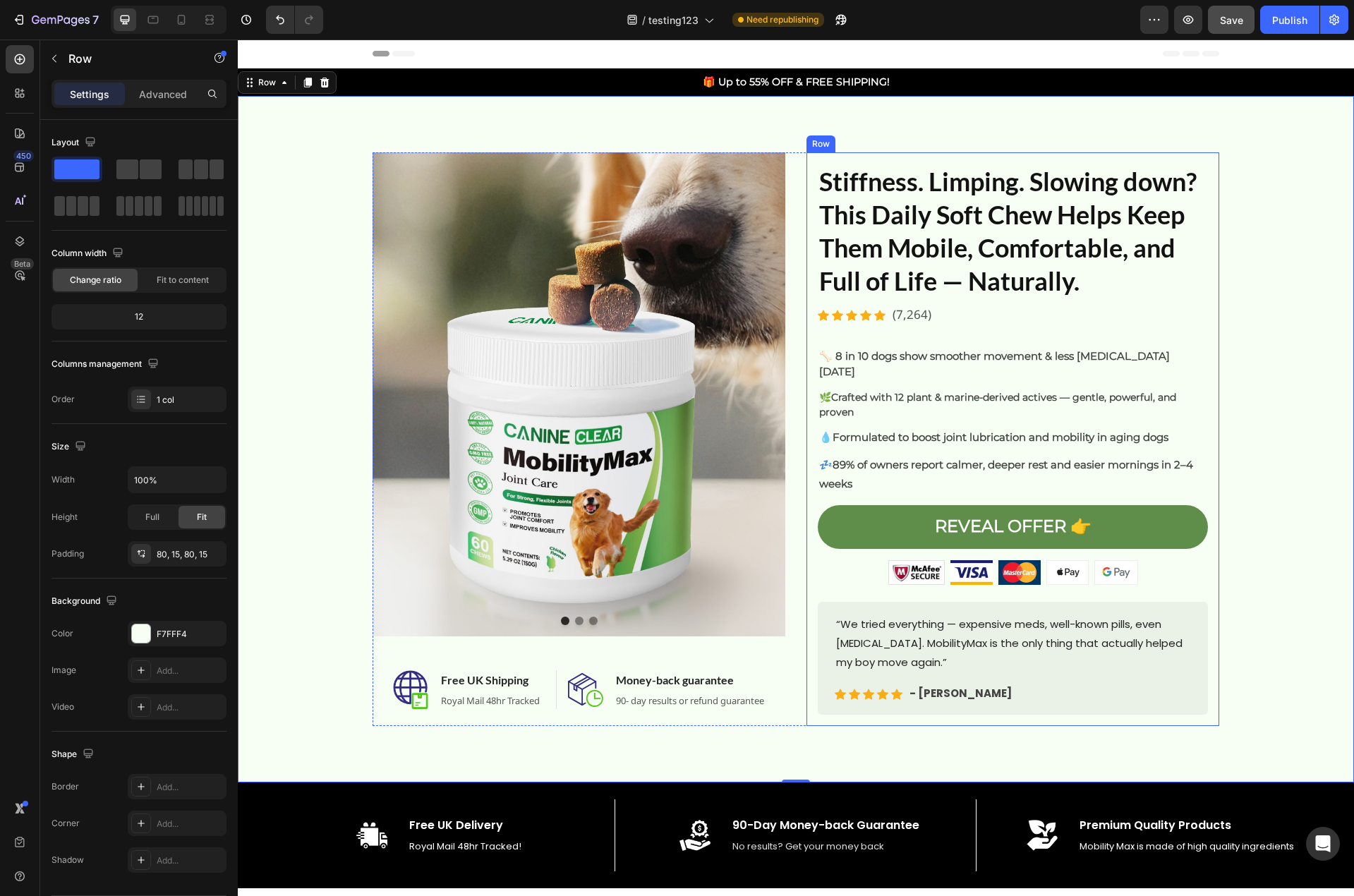
drag, startPoint x: 1022, startPoint y: 432, endPoint x: 1022, endPoint y: 423, distance: 9.0
click at [1022, 432] on div "Image Image Image Image Image Carousel [MEDICAL_DATA]. Limping. Slowing down? T…" at bounding box center [1013, 438] width 390 height 551
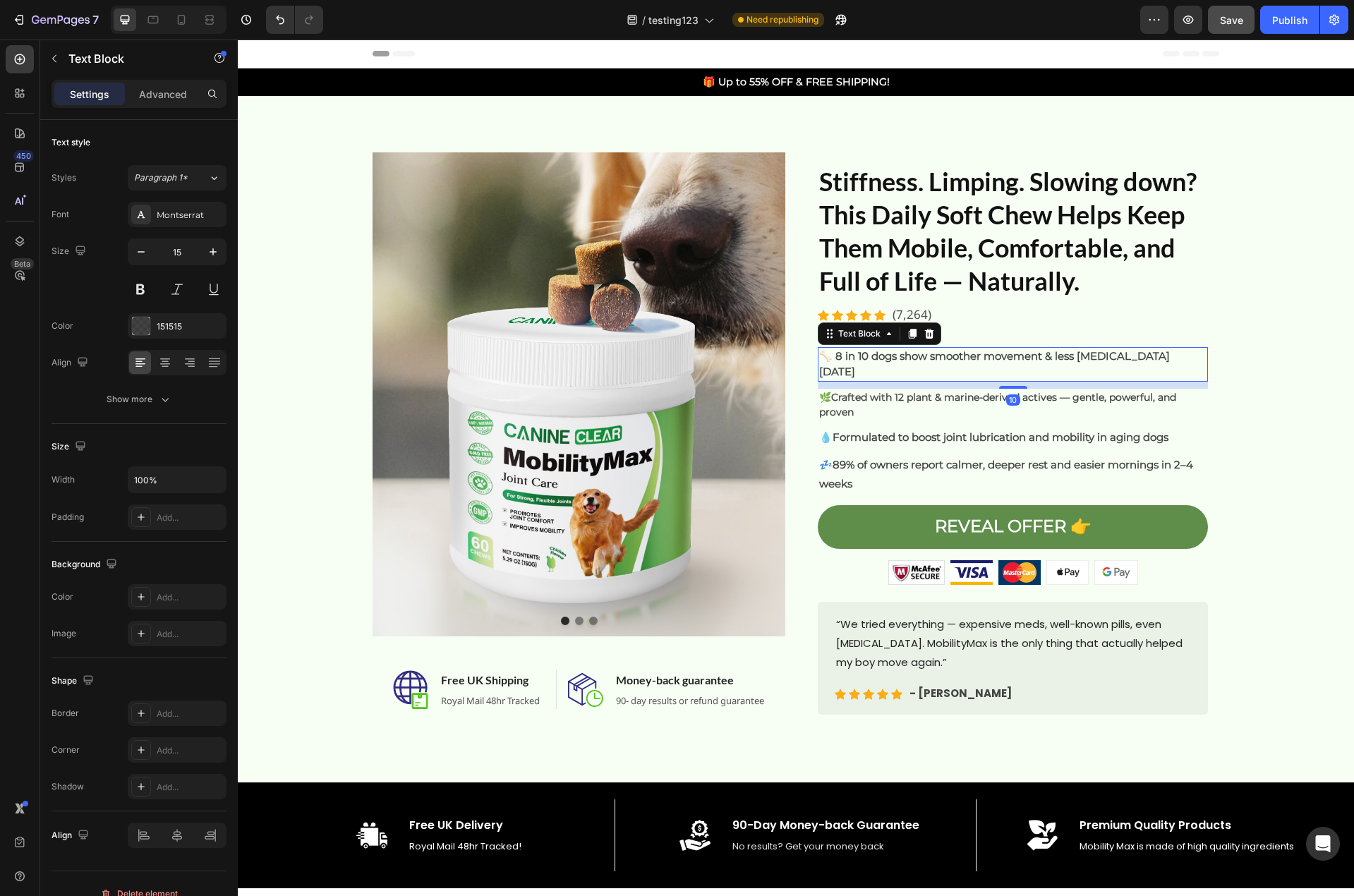
click at [1004, 361] on strong "🦴 8 in 10 dogs show smoother movement & less [MEDICAL_DATA] [DATE]" at bounding box center [994, 363] width 351 height 30
click at [174, 213] on div "Montserrat" at bounding box center [189, 214] width 66 height 12
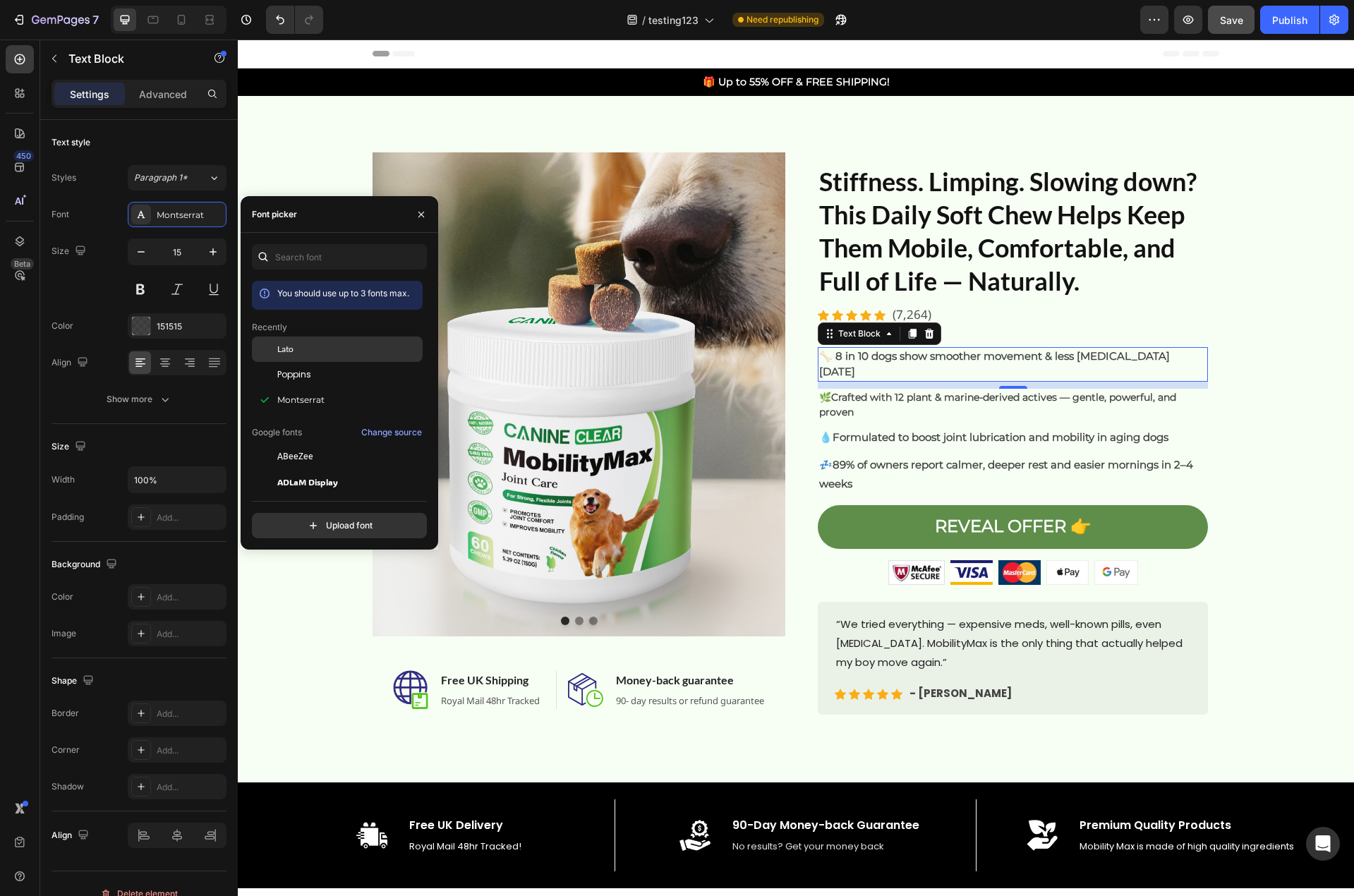
click at [291, 348] on span "Lato" at bounding box center [285, 349] width 16 height 12
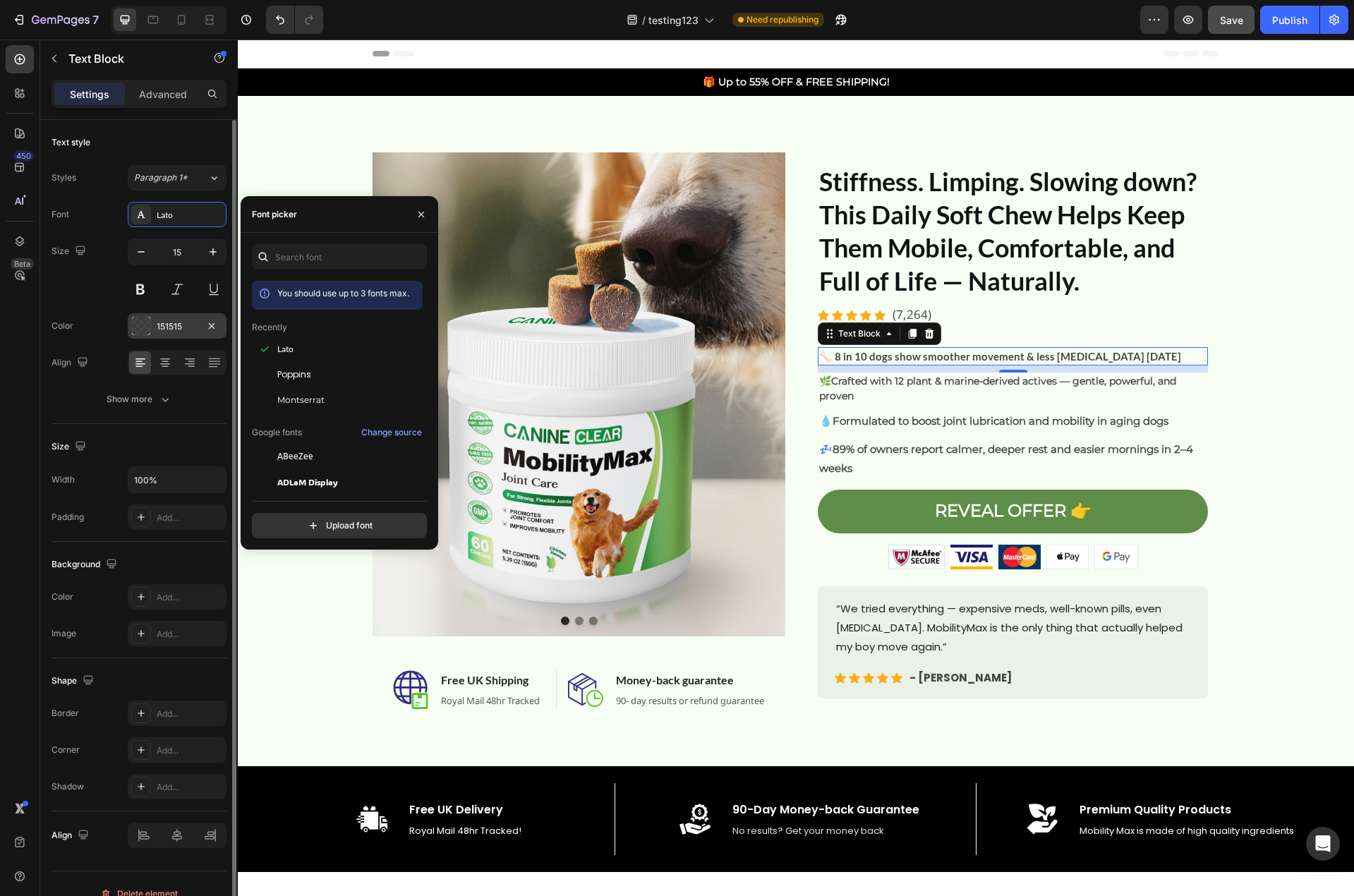
click at [176, 322] on div "151515" at bounding box center [177, 326] width 41 height 12
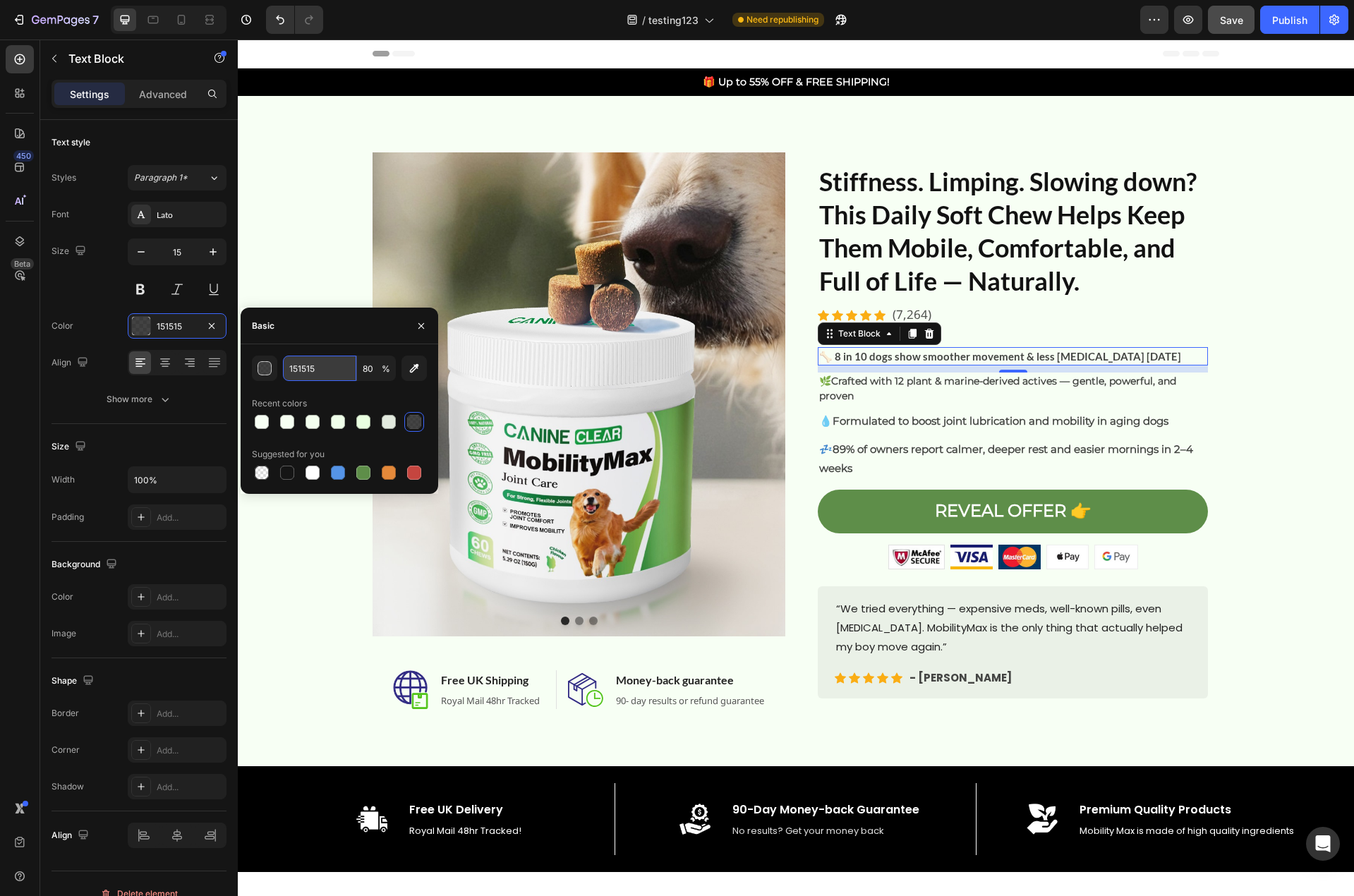
click at [311, 372] on input "151515" at bounding box center [319, 368] width 73 height 25
type input "121"
type input "100"
type input "121212"
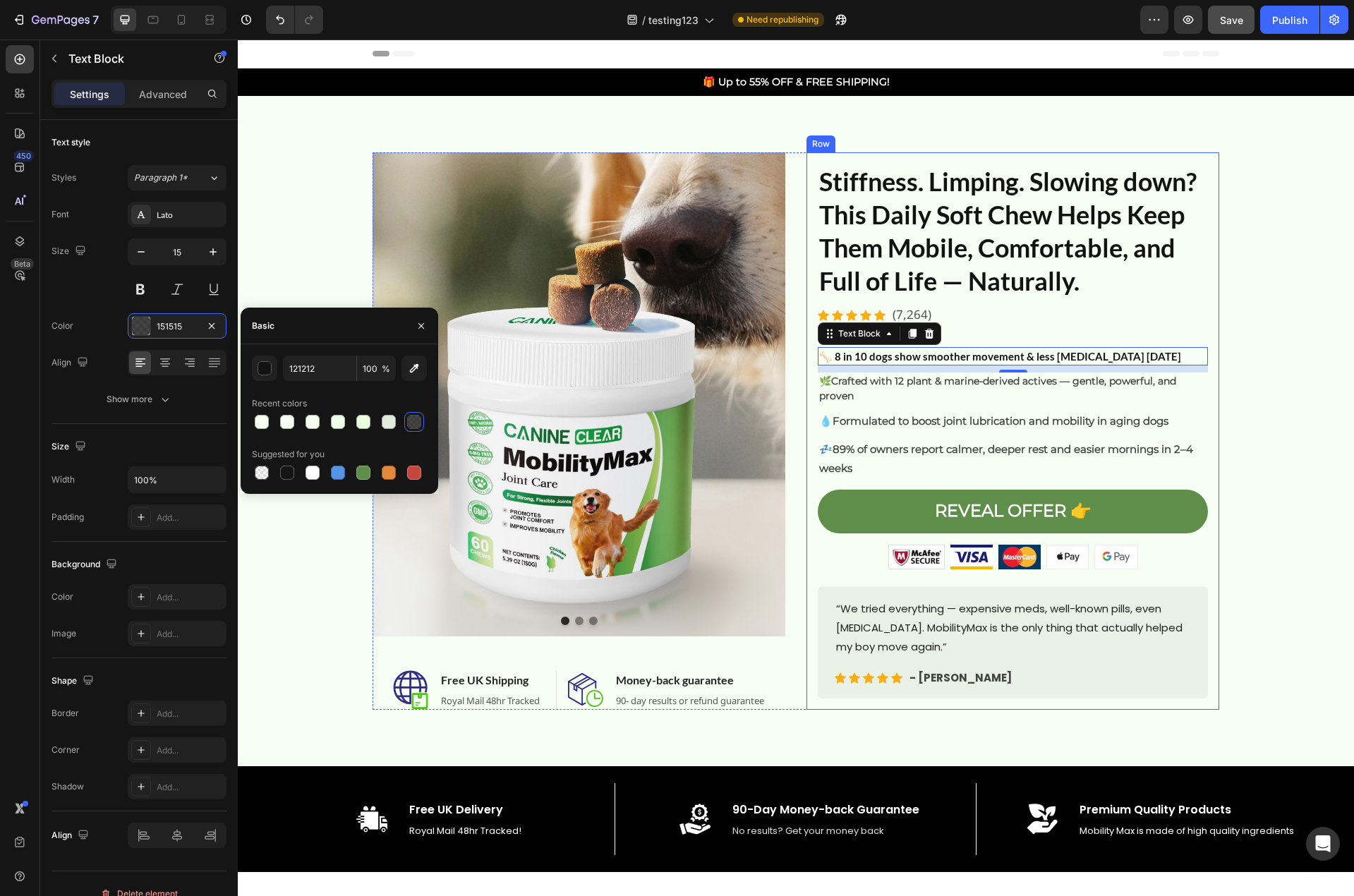
click at [881, 407] on div "Image Image Image Image Image Carousel [MEDICAL_DATA]. Limping. Slowing down? T…" at bounding box center [1013, 431] width 390 height 535
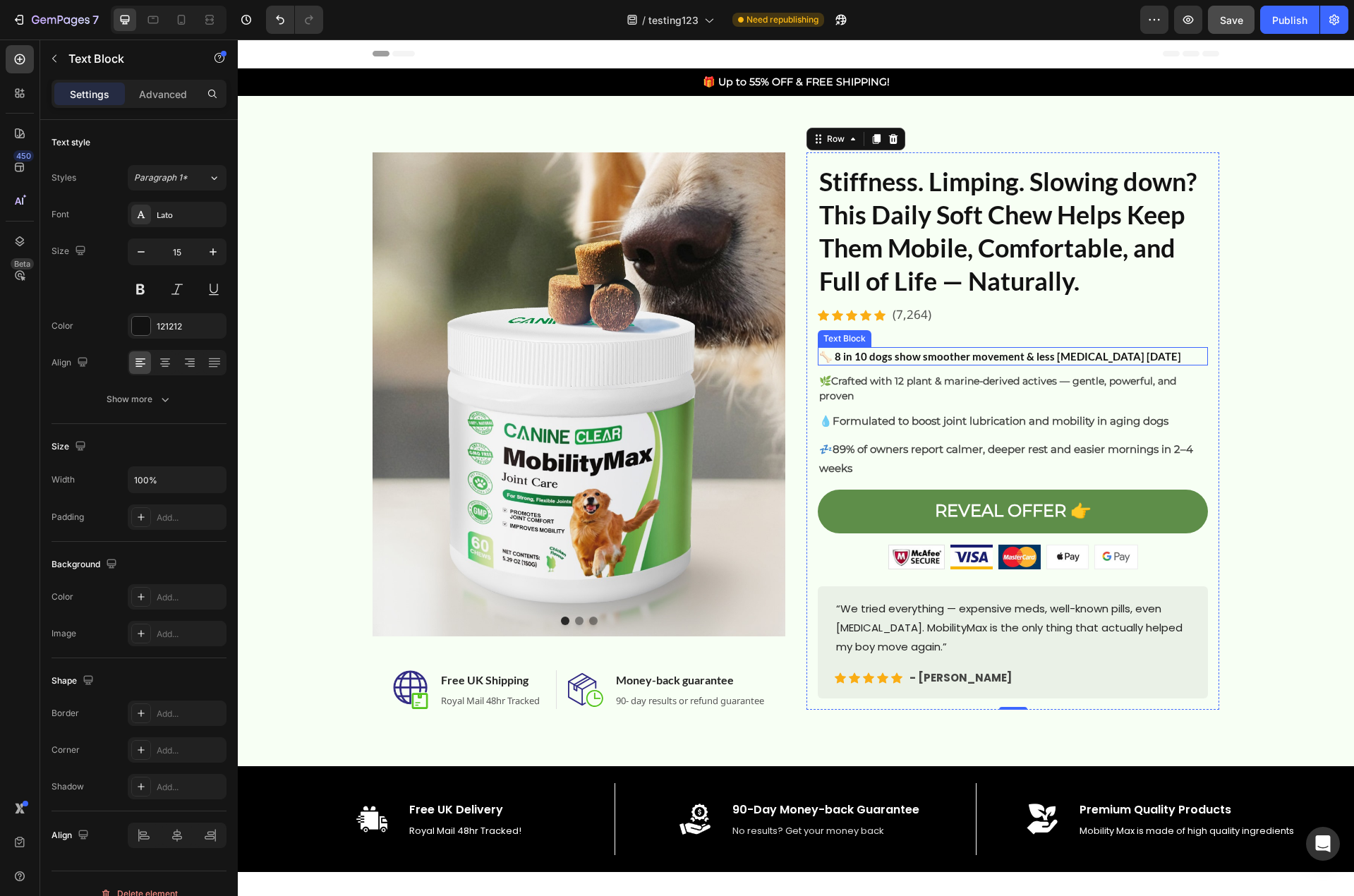
click at [1014, 355] on strong "🦴 8 in 10 dogs show smoother movement & less [MEDICAL_DATA] [DATE]" at bounding box center [1000, 356] width 362 height 12
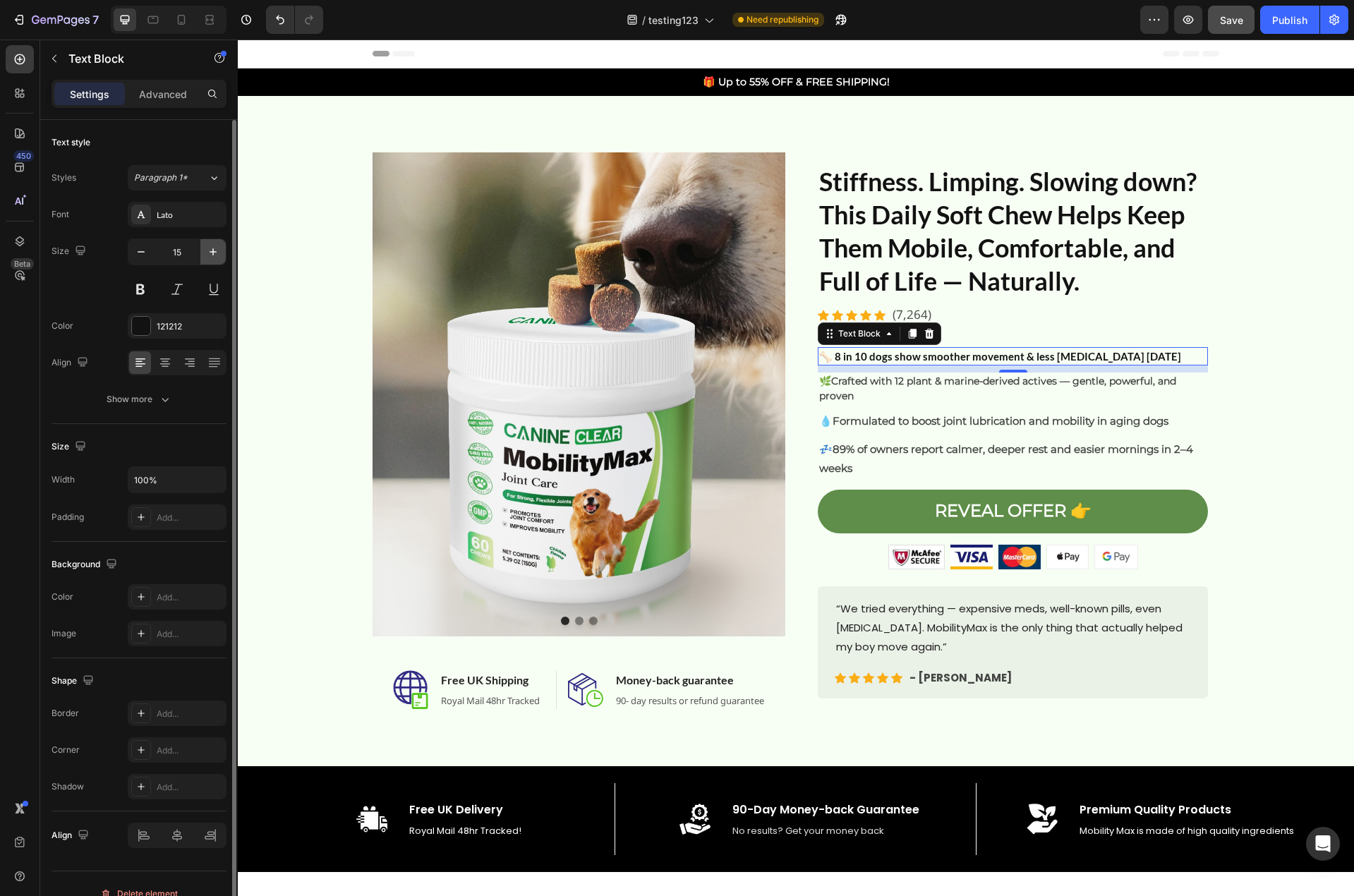
click at [213, 258] on icon "button" at bounding box center [213, 252] width 14 height 14
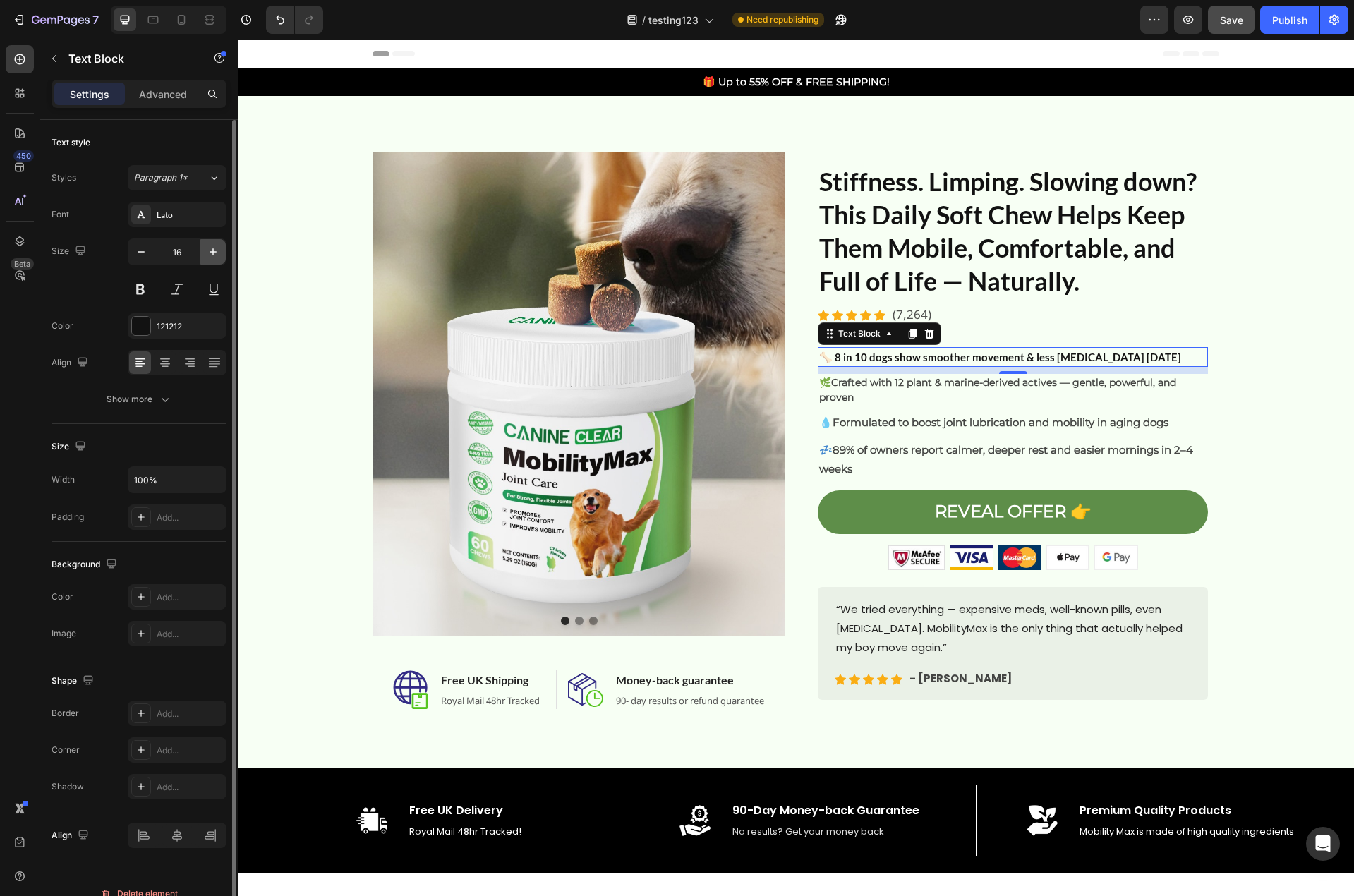
click at [213, 258] on icon "button" at bounding box center [213, 252] width 14 height 14
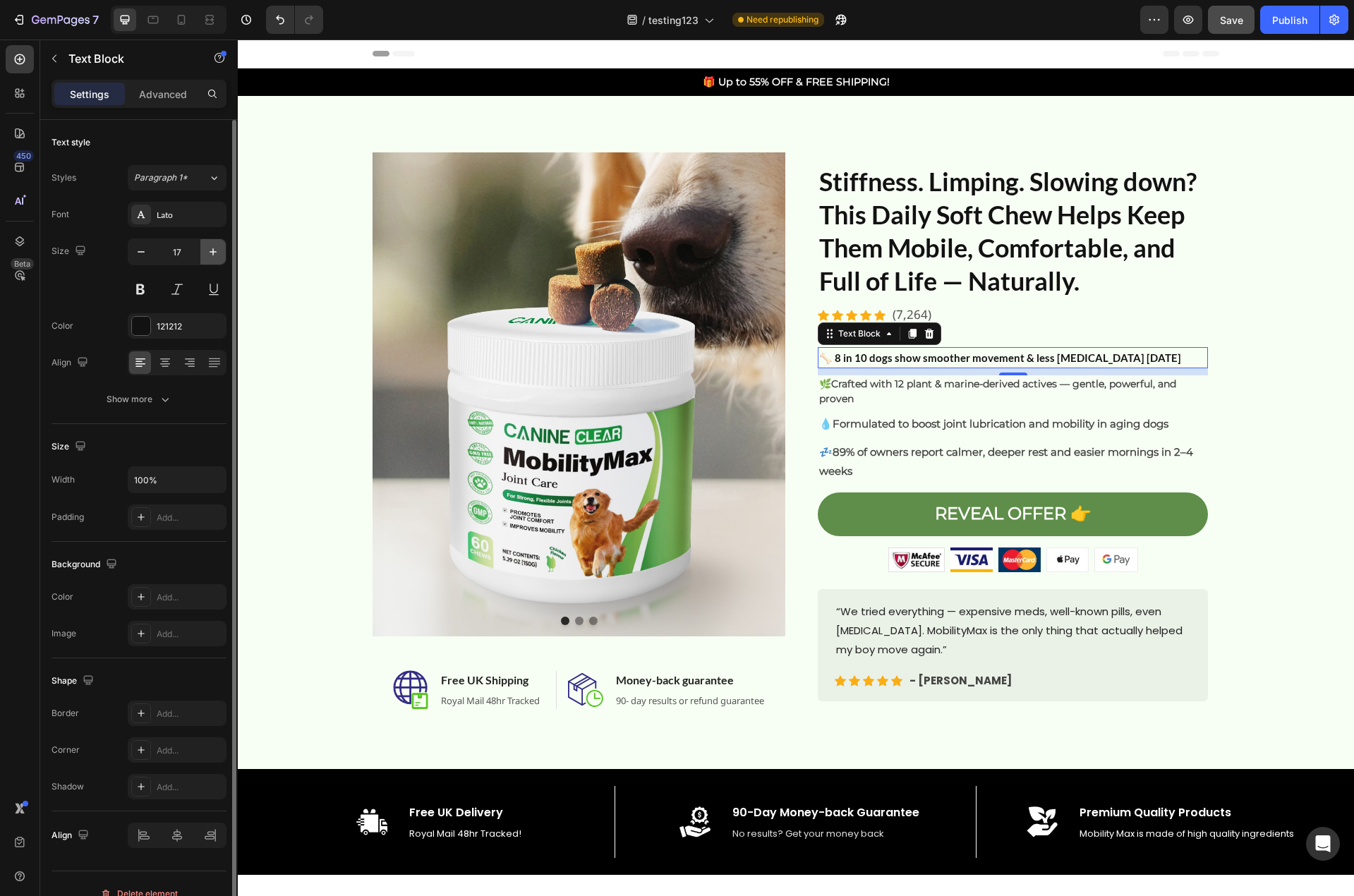
click at [213, 258] on icon "button" at bounding box center [213, 252] width 14 height 14
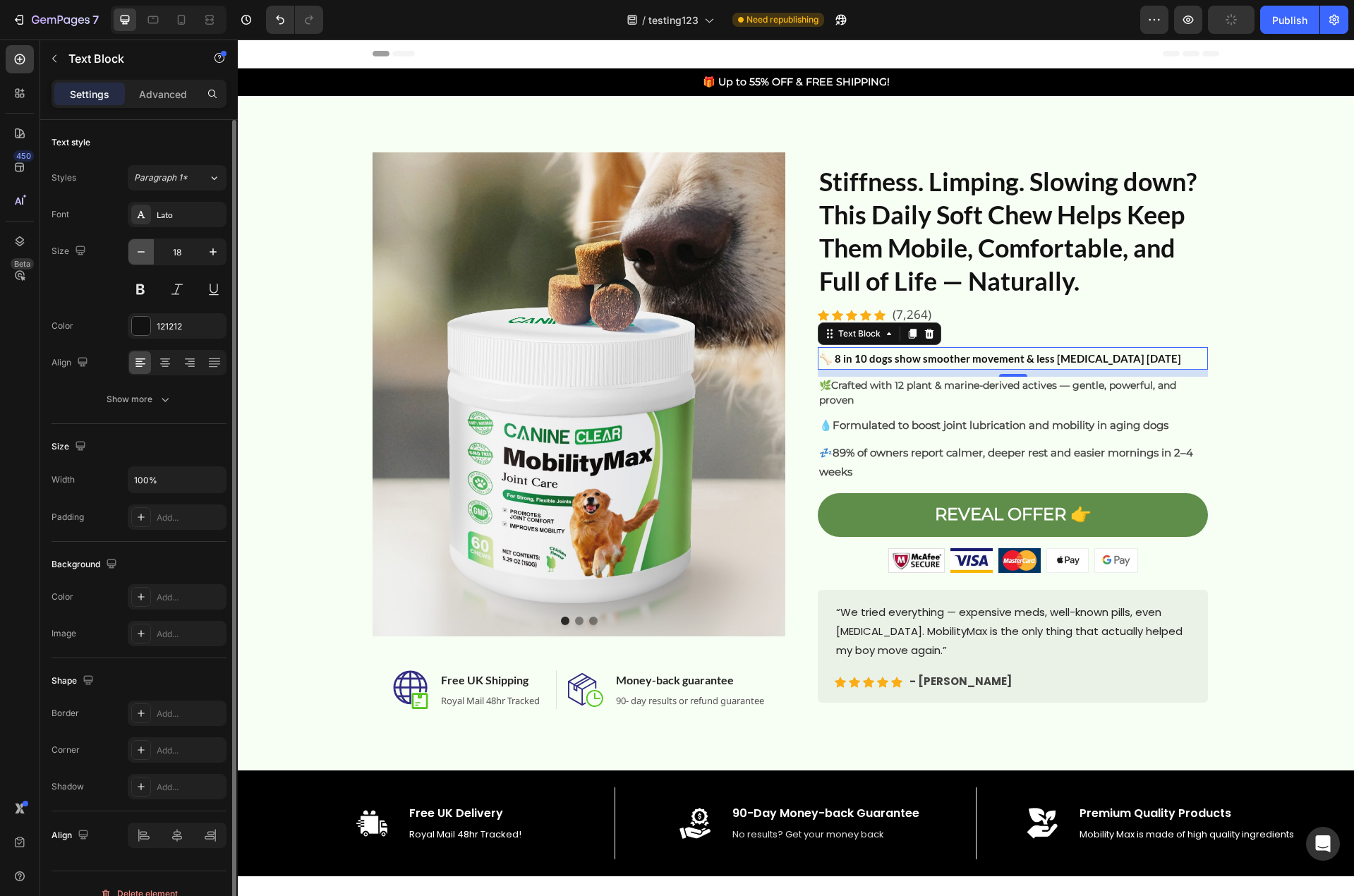
click at [138, 257] on icon "button" at bounding box center [140, 252] width 14 height 14
type input "16"
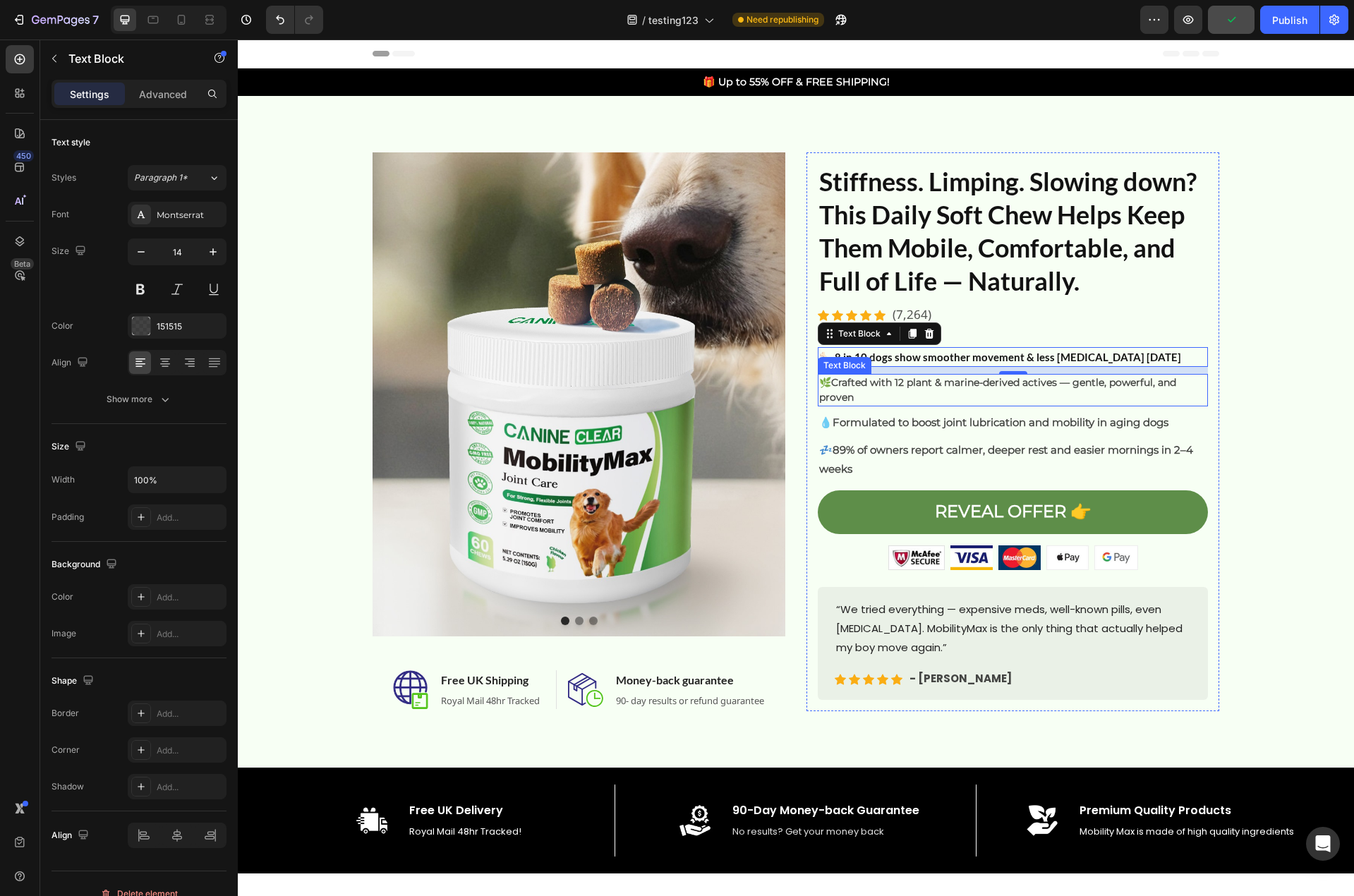
click at [935, 385] on strong "Crafted with 12 plant & marine-derived actives — gentle, powerful, and proven" at bounding box center [997, 389] width 357 height 28
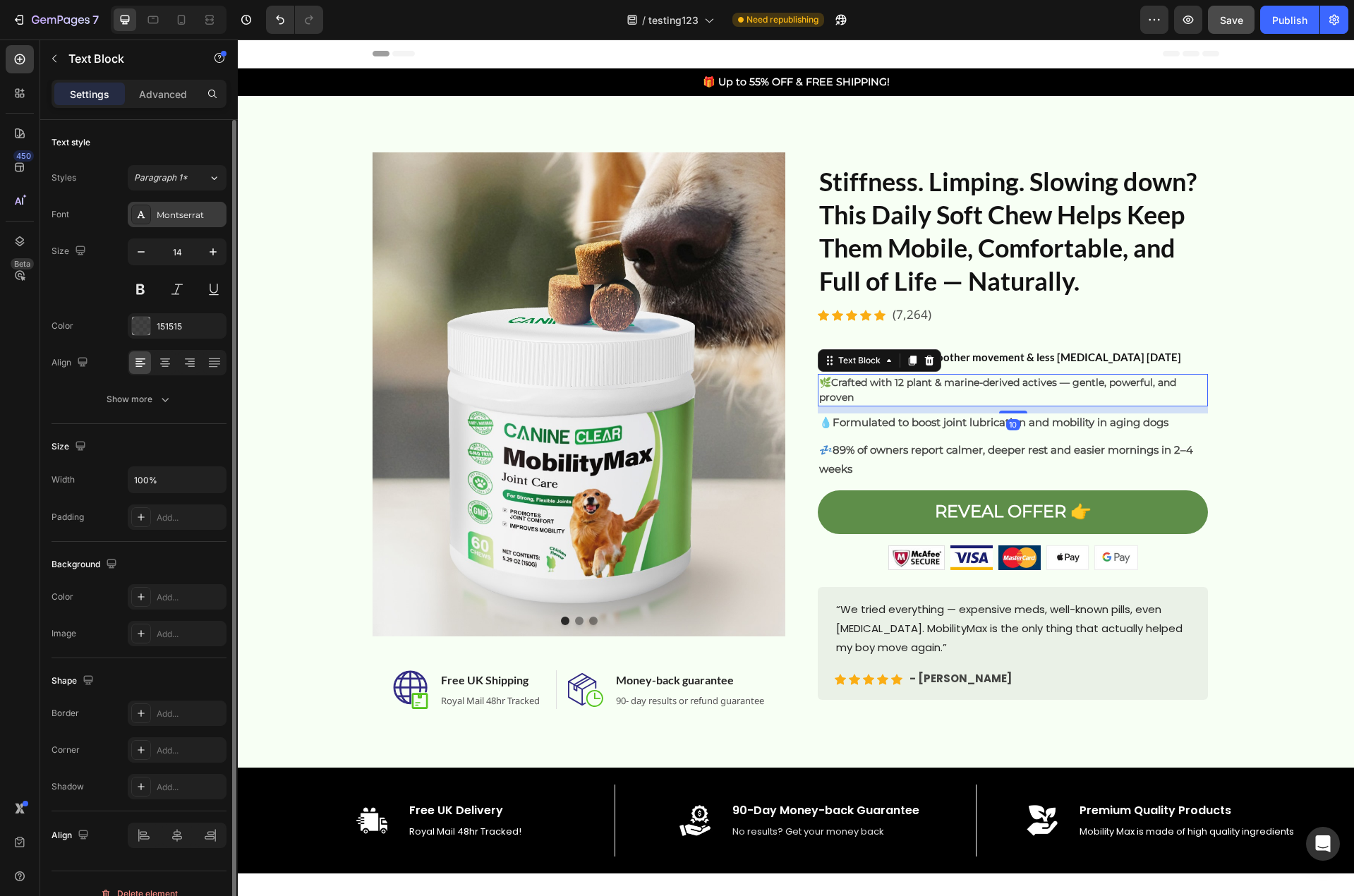
click at [185, 218] on div "Montserrat" at bounding box center [189, 214] width 66 height 12
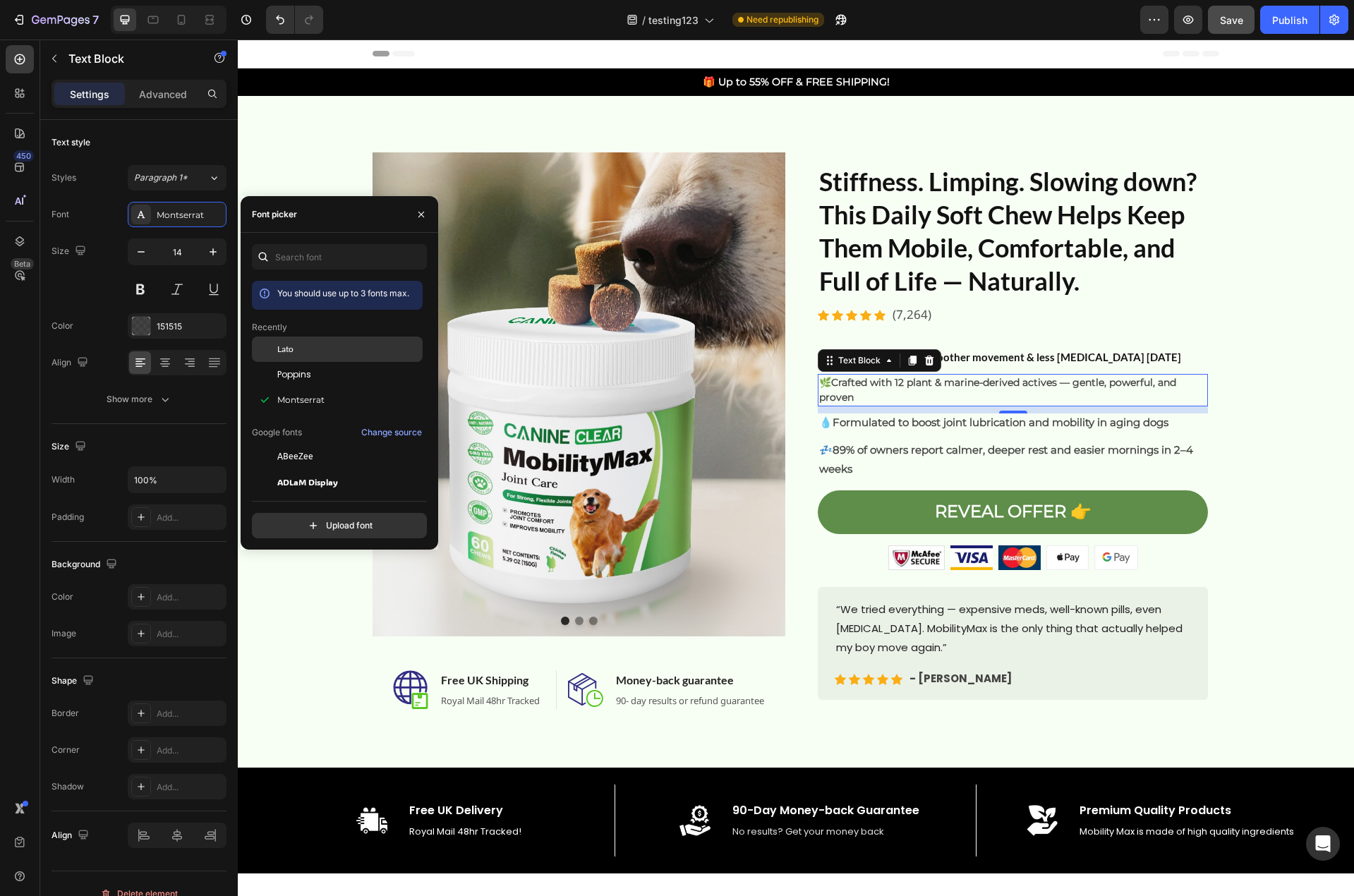
click at [298, 351] on div "Lato" at bounding box center [348, 349] width 142 height 12
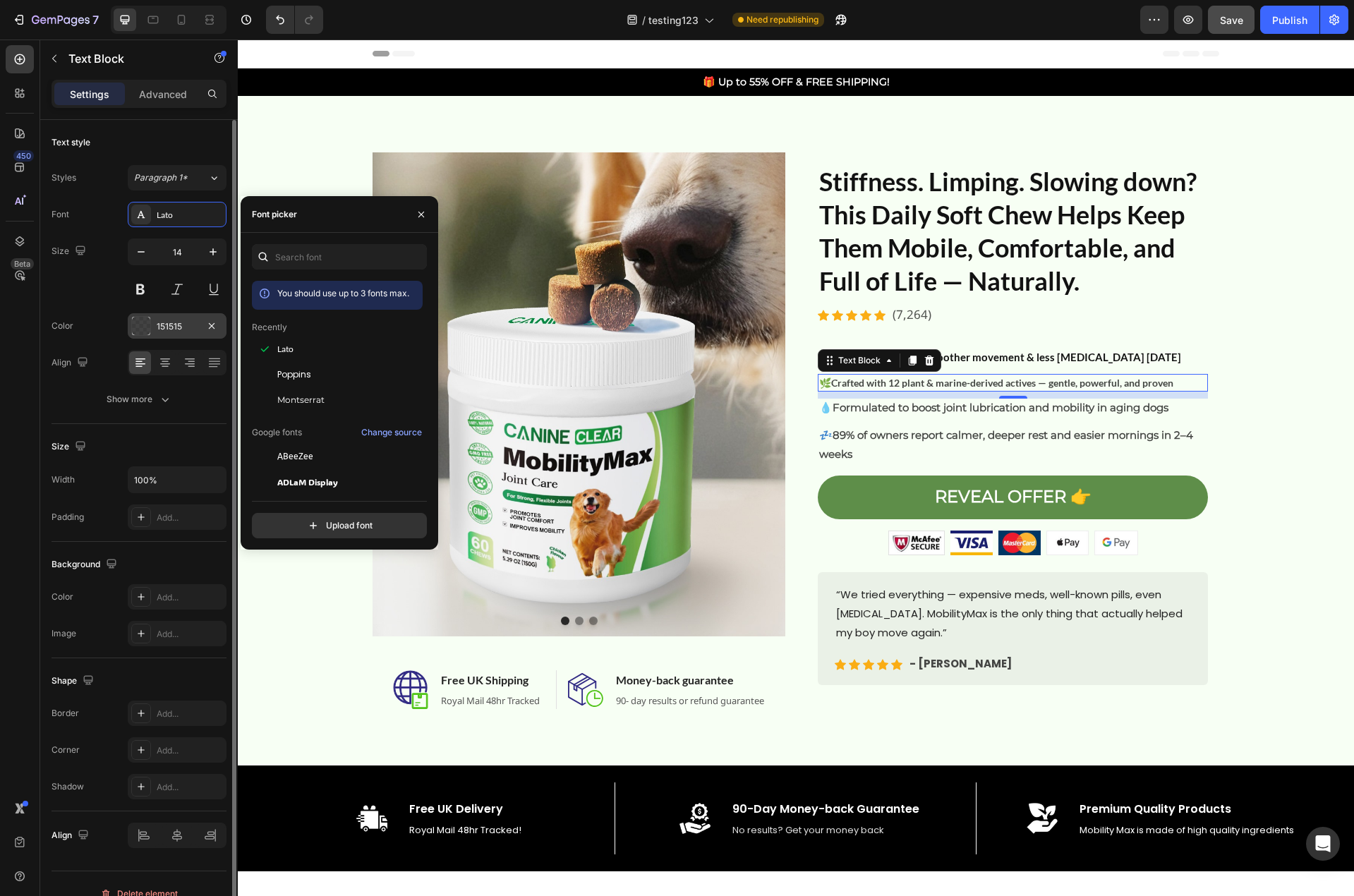
click at [138, 330] on div at bounding box center [140, 325] width 18 height 18
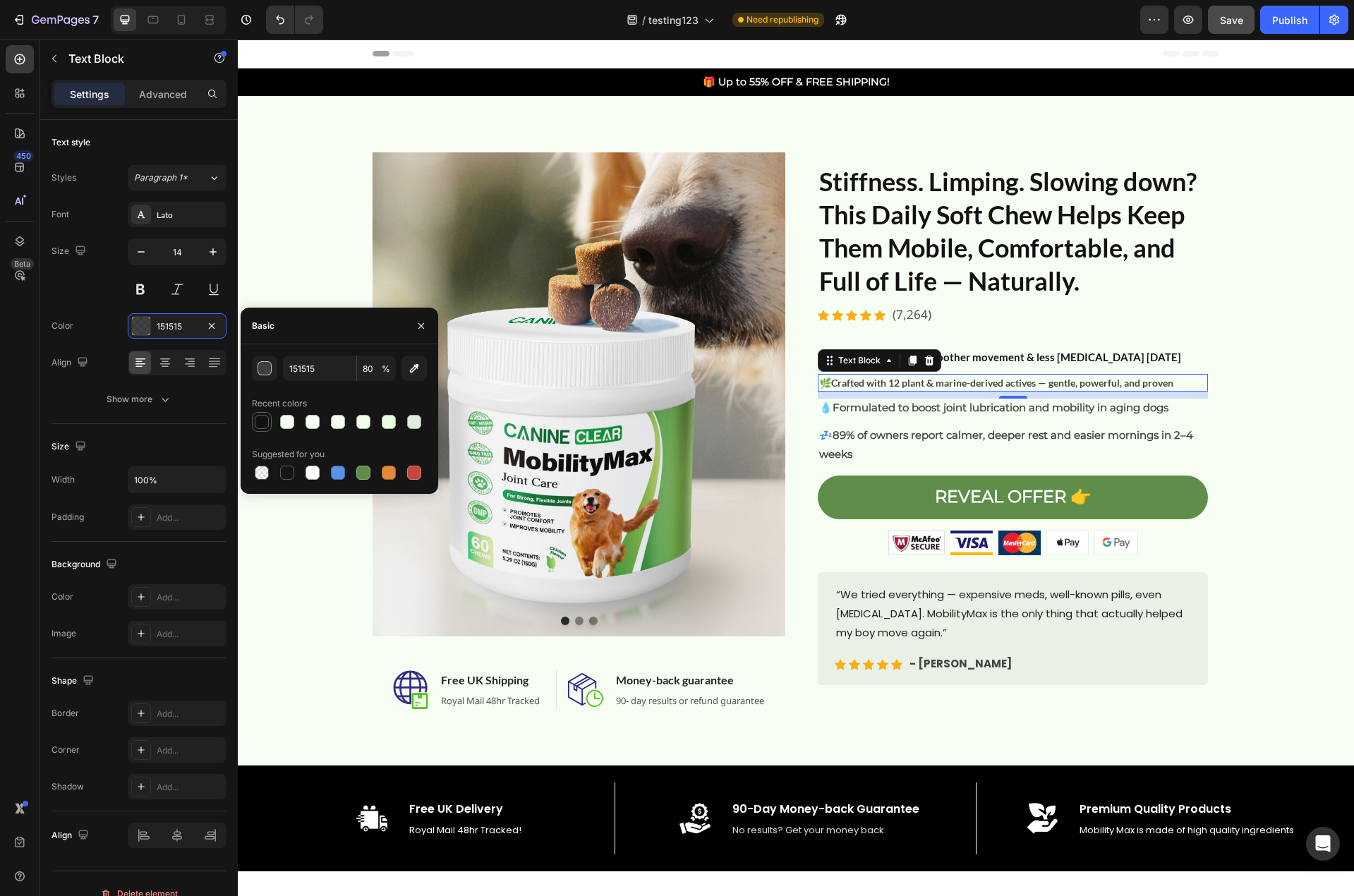
click at [261, 417] on div at bounding box center [262, 421] width 14 height 14
type input "121212"
type input "100"
click at [958, 410] on strong "Formulated to boost joint lubrication and mobility in aging dogs" at bounding box center [1000, 408] width 336 height 13
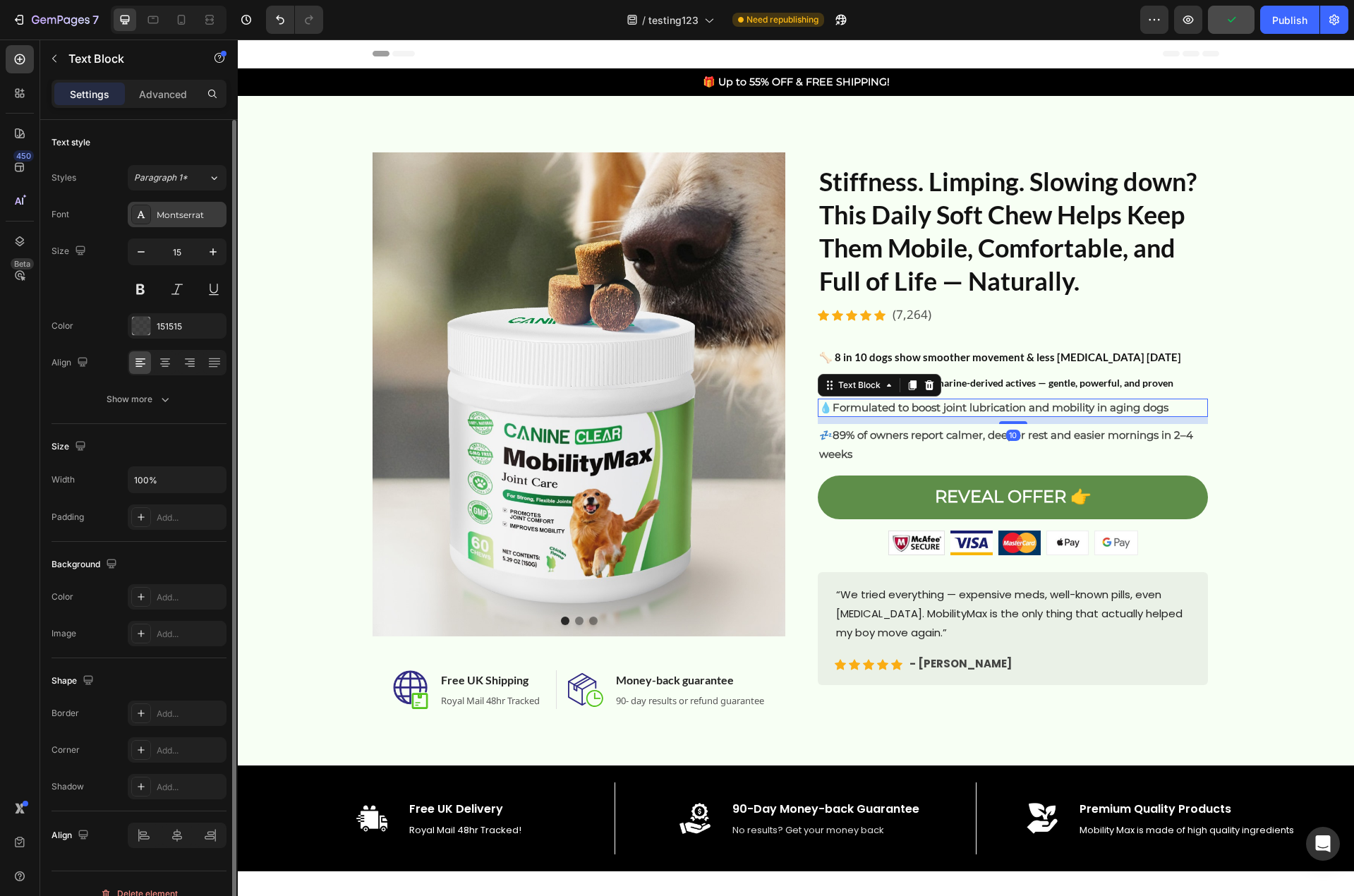
click at [175, 218] on div "Montserrat" at bounding box center [189, 214] width 66 height 12
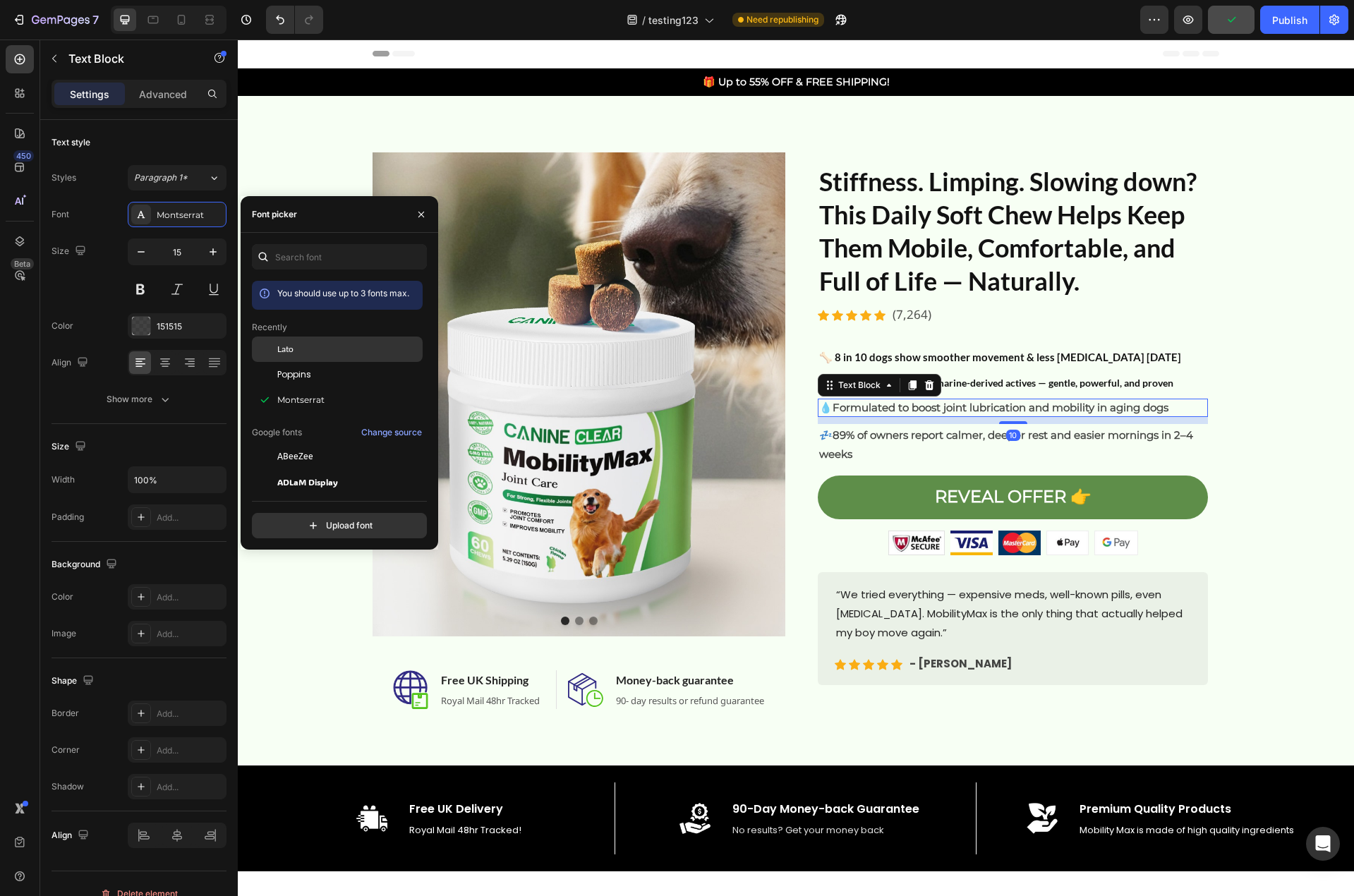
click at [292, 352] on span "Lato" at bounding box center [285, 349] width 16 height 12
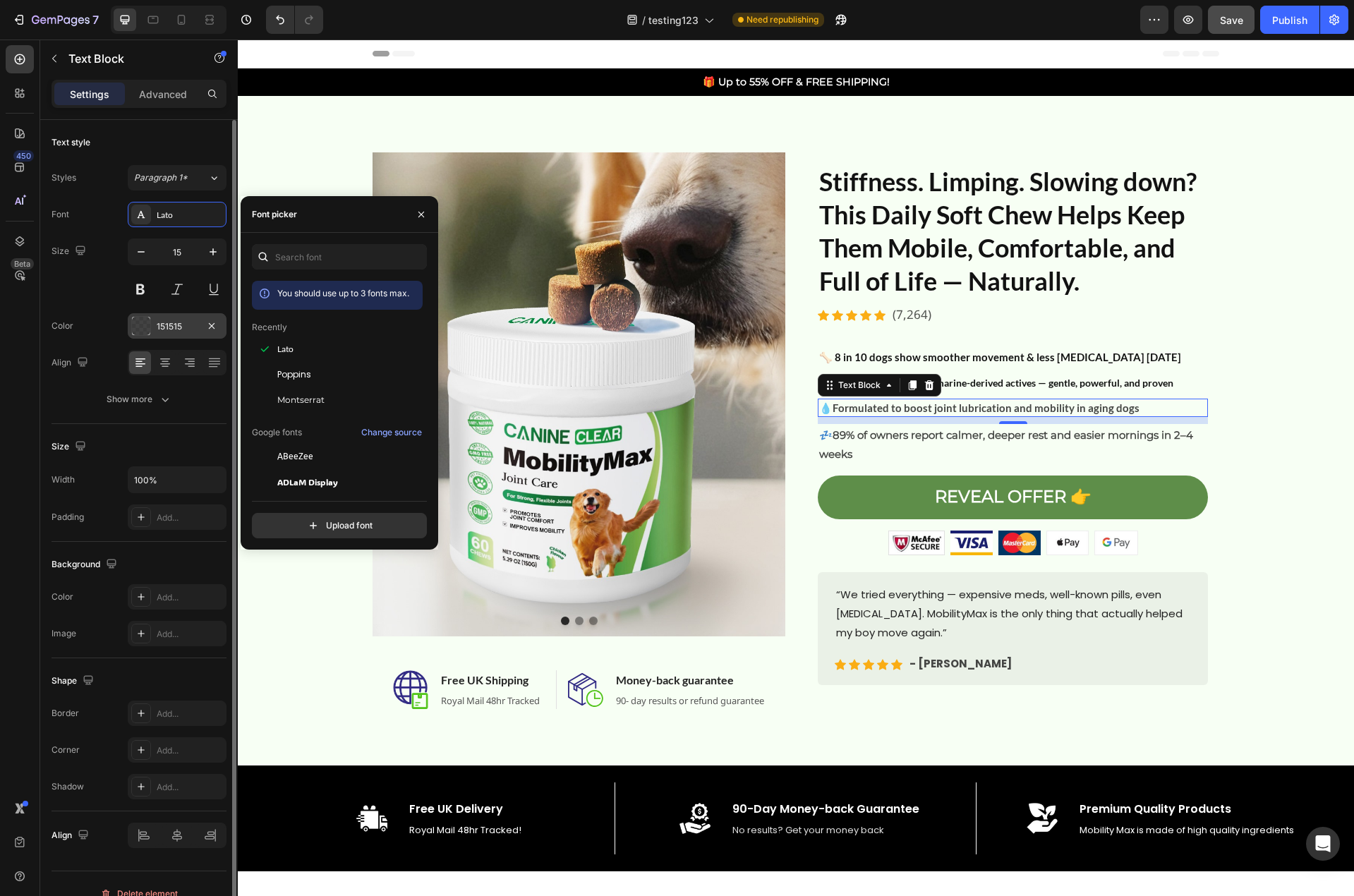
click at [162, 321] on div "151515" at bounding box center [177, 326] width 41 height 12
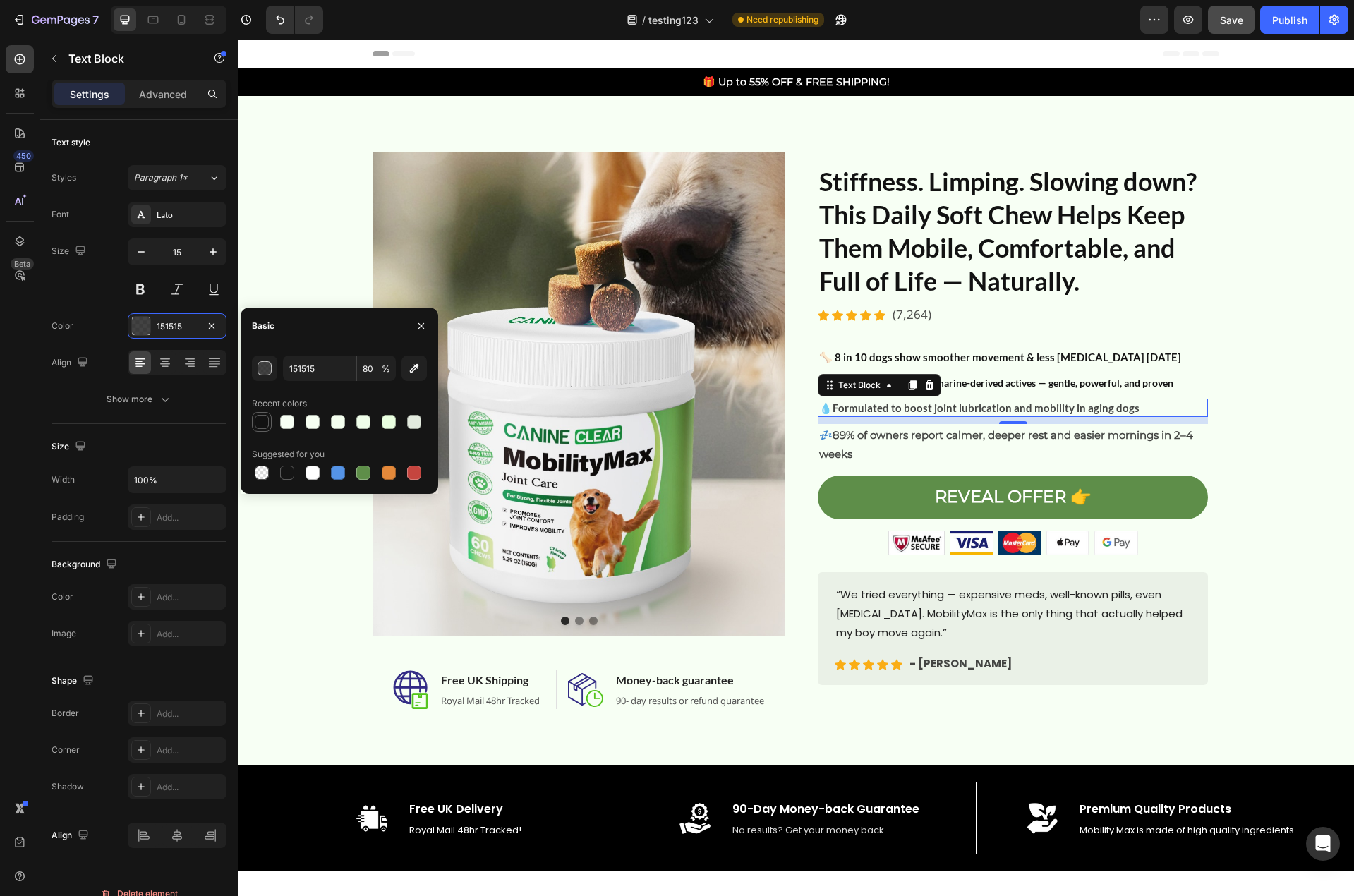
click at [265, 419] on div at bounding box center [262, 421] width 14 height 14
type input "121212"
type input "100"
click at [907, 436] on strong "89% of owners report calmer, deeper rest and easier mornings in 2–4 weeks" at bounding box center [1006, 444] width 374 height 33
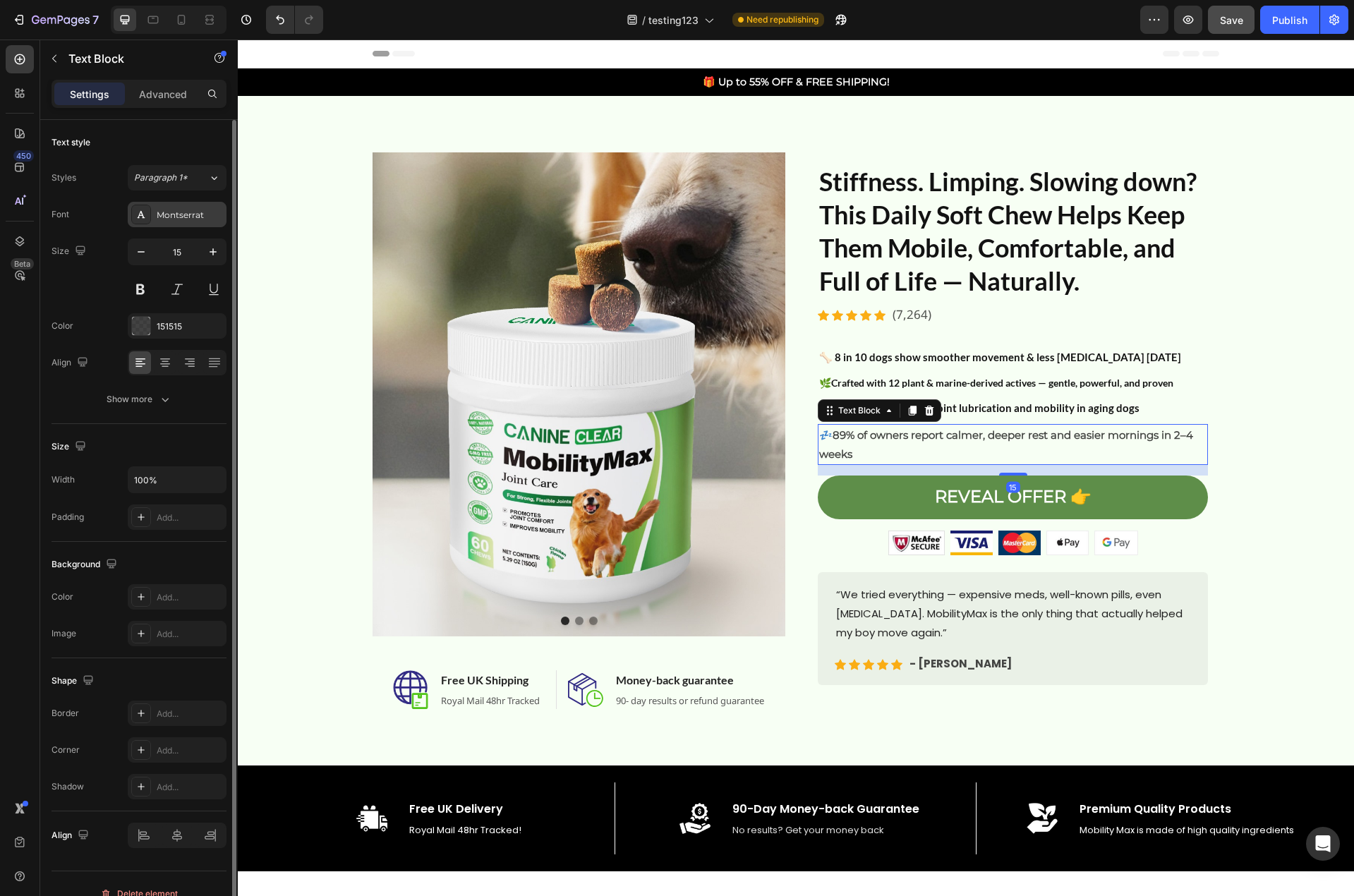
click at [159, 221] on div "Montserrat" at bounding box center [189, 214] width 66 height 12
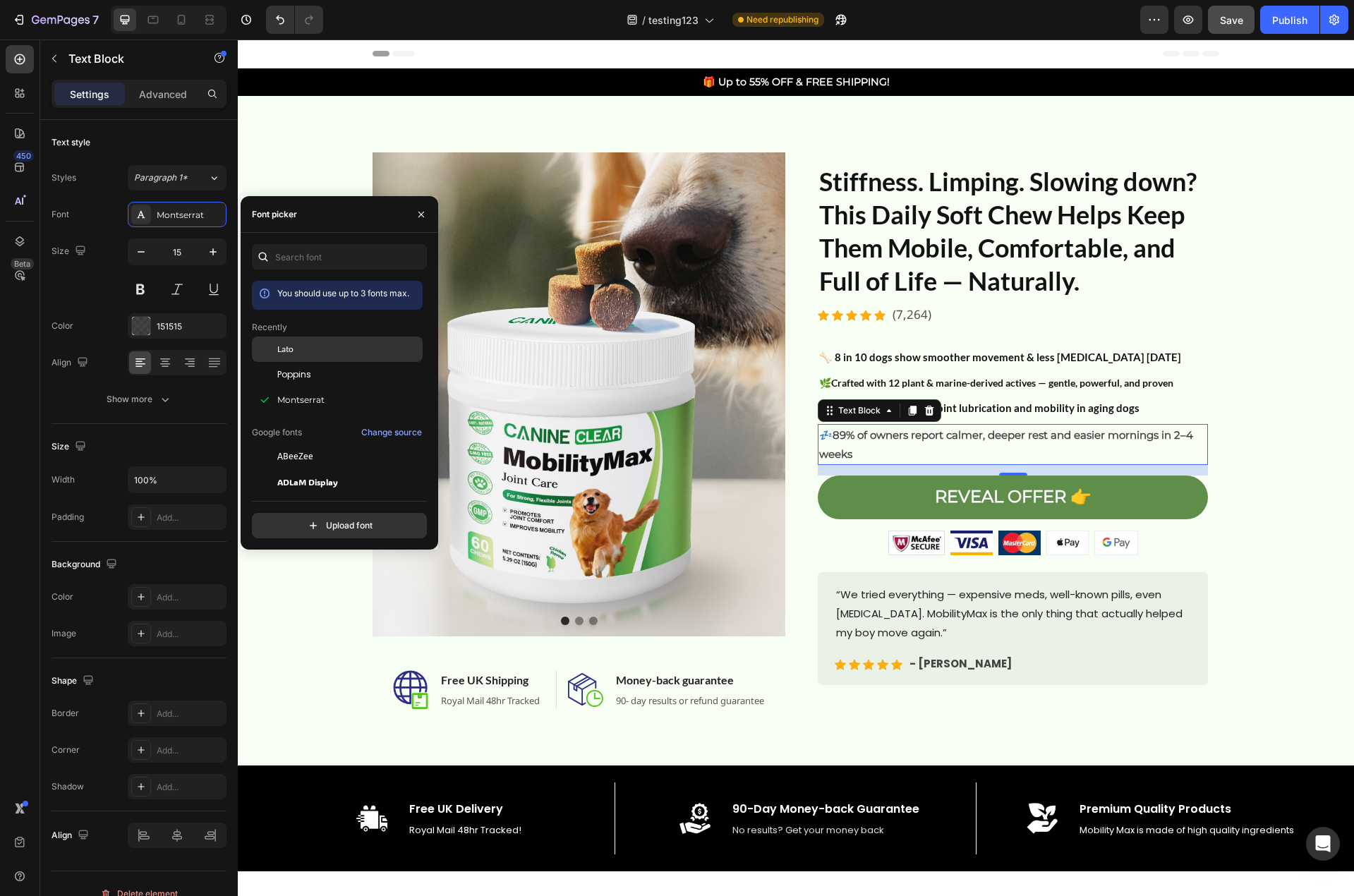
drag, startPoint x: 263, startPoint y: 355, endPoint x: 2, endPoint y: 310, distance: 264.9
click at [263, 355] on div at bounding box center [264, 349] width 25 height 25
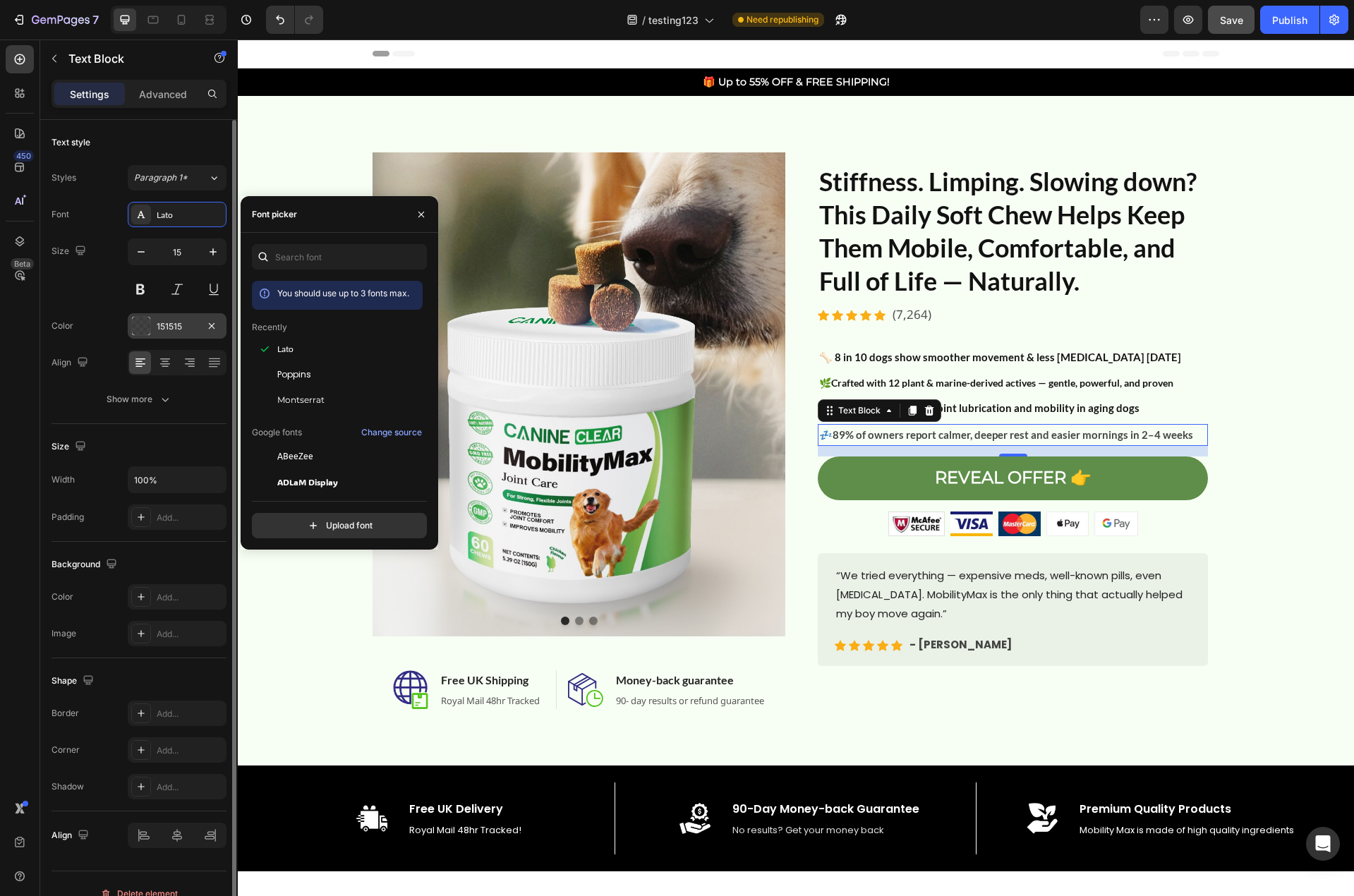
click at [141, 317] on div at bounding box center [140, 325] width 18 height 18
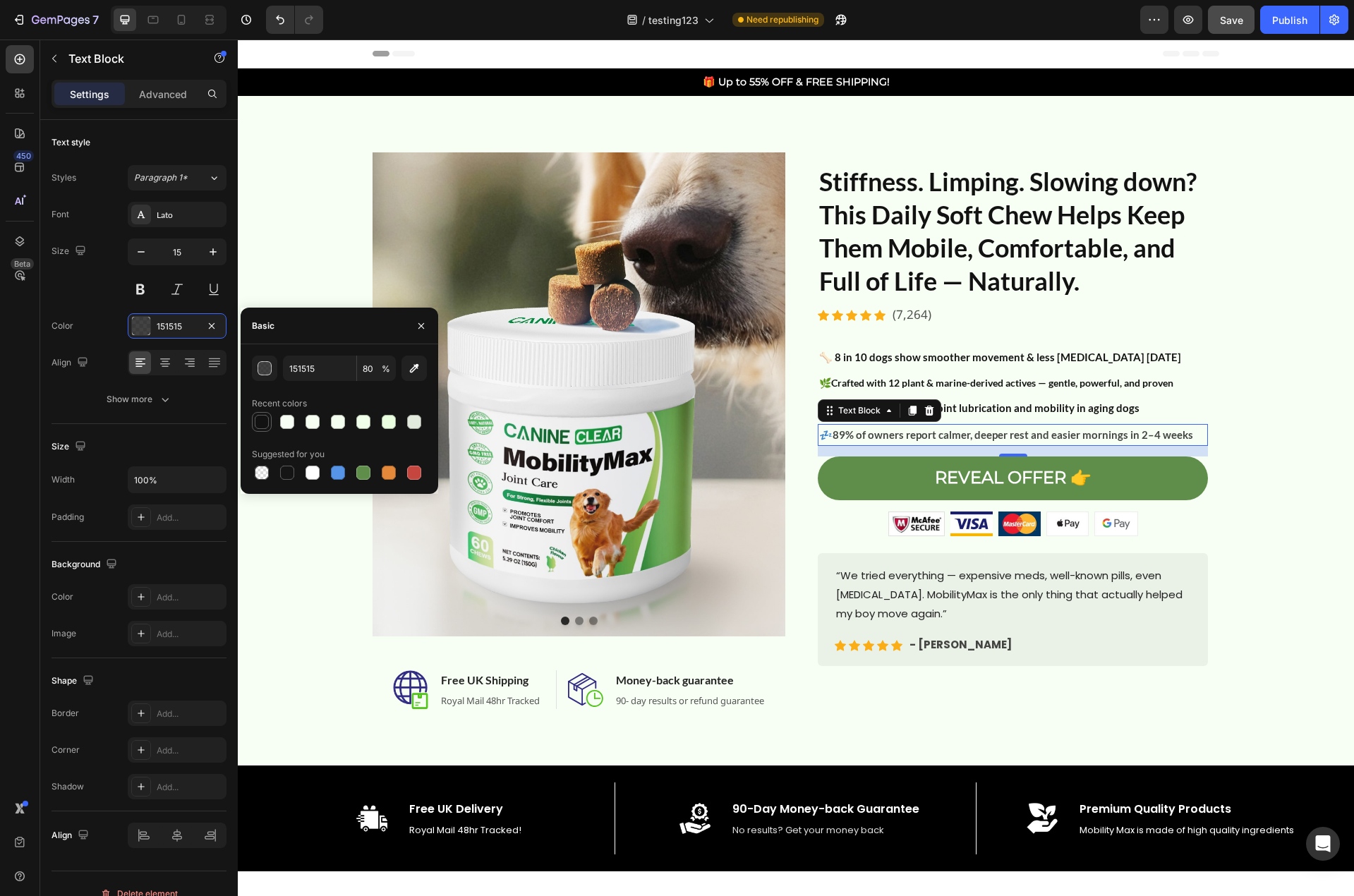
click at [259, 422] on div at bounding box center [262, 421] width 14 height 14
type input "121212"
type input "100"
click at [1267, 416] on div "Image Image Image Carousel Image Free UK Shipping Heading Royal Mail 48hr Track…" at bounding box center [795, 430] width 1095 height 557
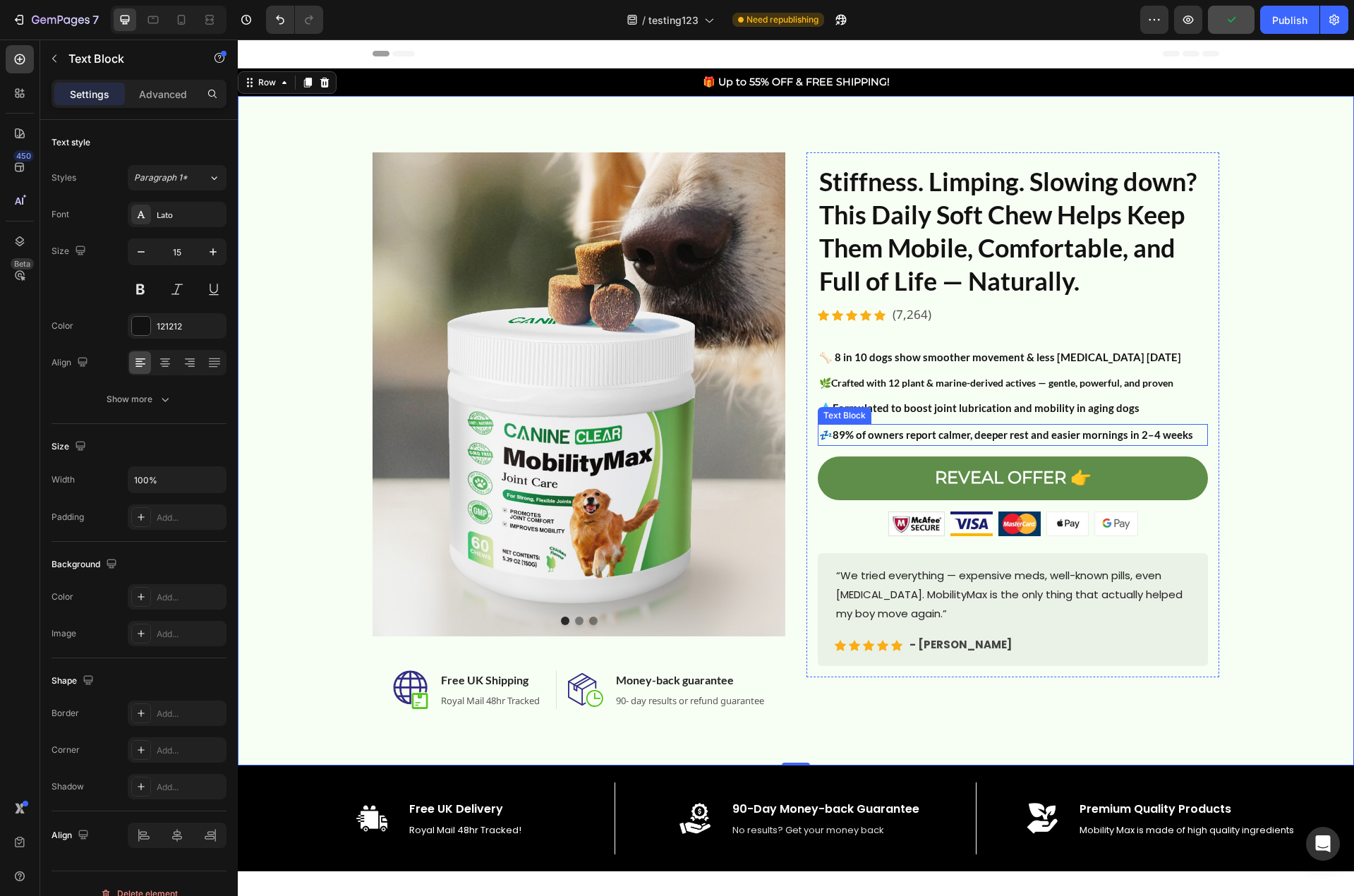
click at [942, 441] on strong "89% of owners report calmer, deeper rest and easier mornings in 2–4 weeks" at bounding box center [1013, 434] width 361 height 12
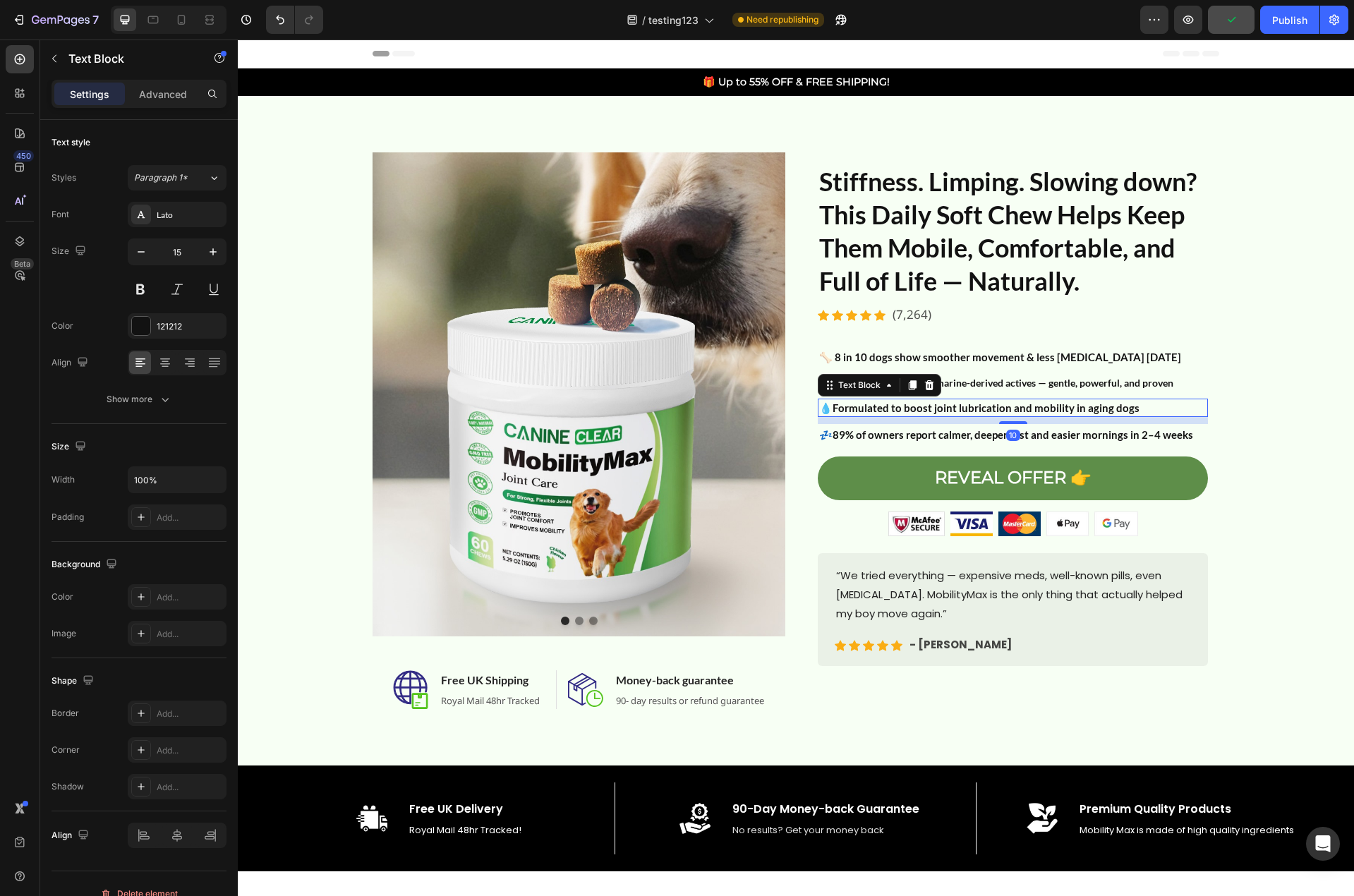
click at [963, 411] on strong "Formulated to boost joint lubrication and mobility in aging dogs" at bounding box center [986, 407] width 307 height 12
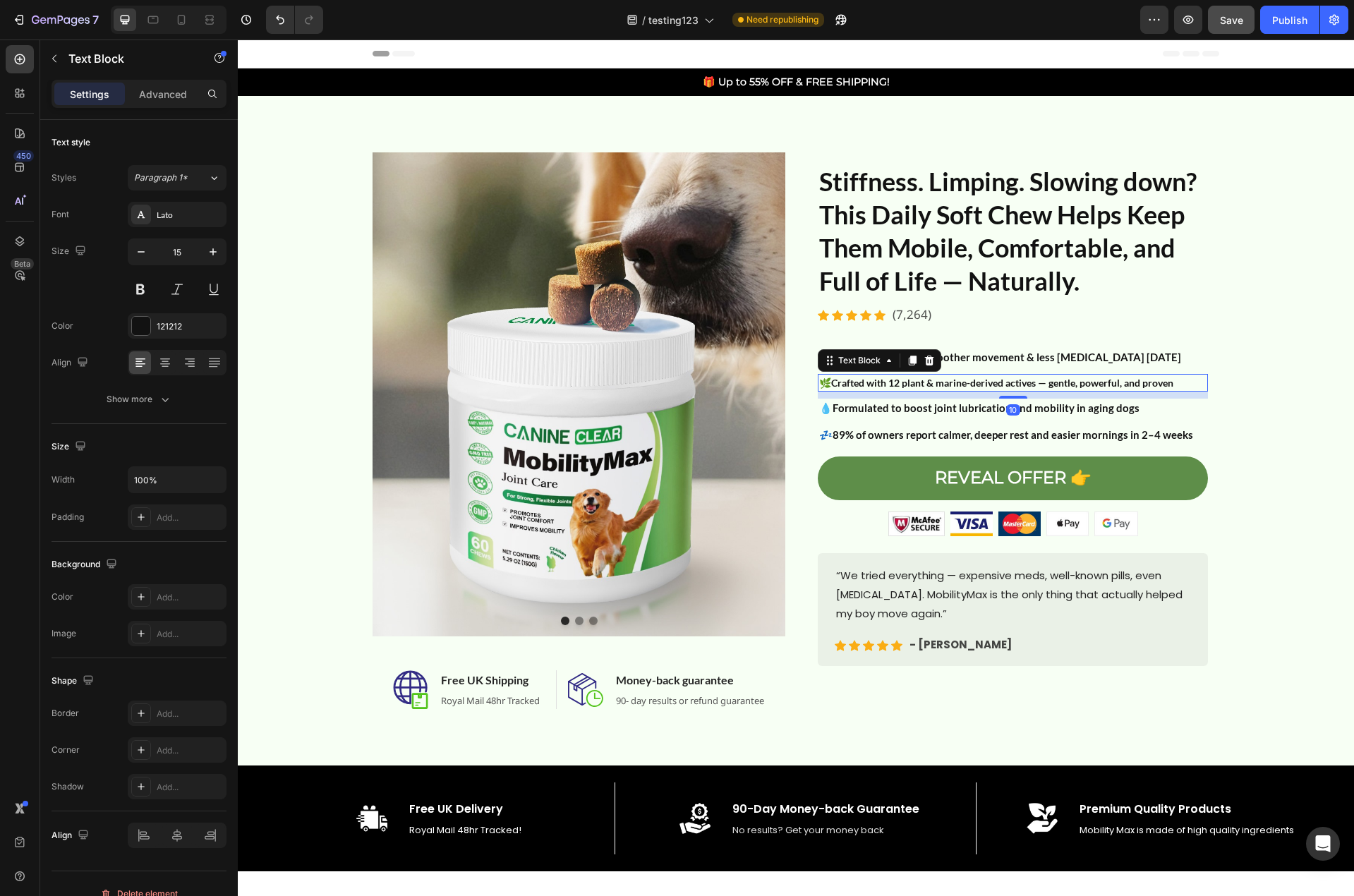
click at [988, 385] on strong "Crafted with 12 plant & marine-derived actives — gentle, powerful, and proven" at bounding box center [1002, 383] width 342 height 12
click at [208, 252] on icon "button" at bounding box center [213, 252] width 14 height 14
type input "15"
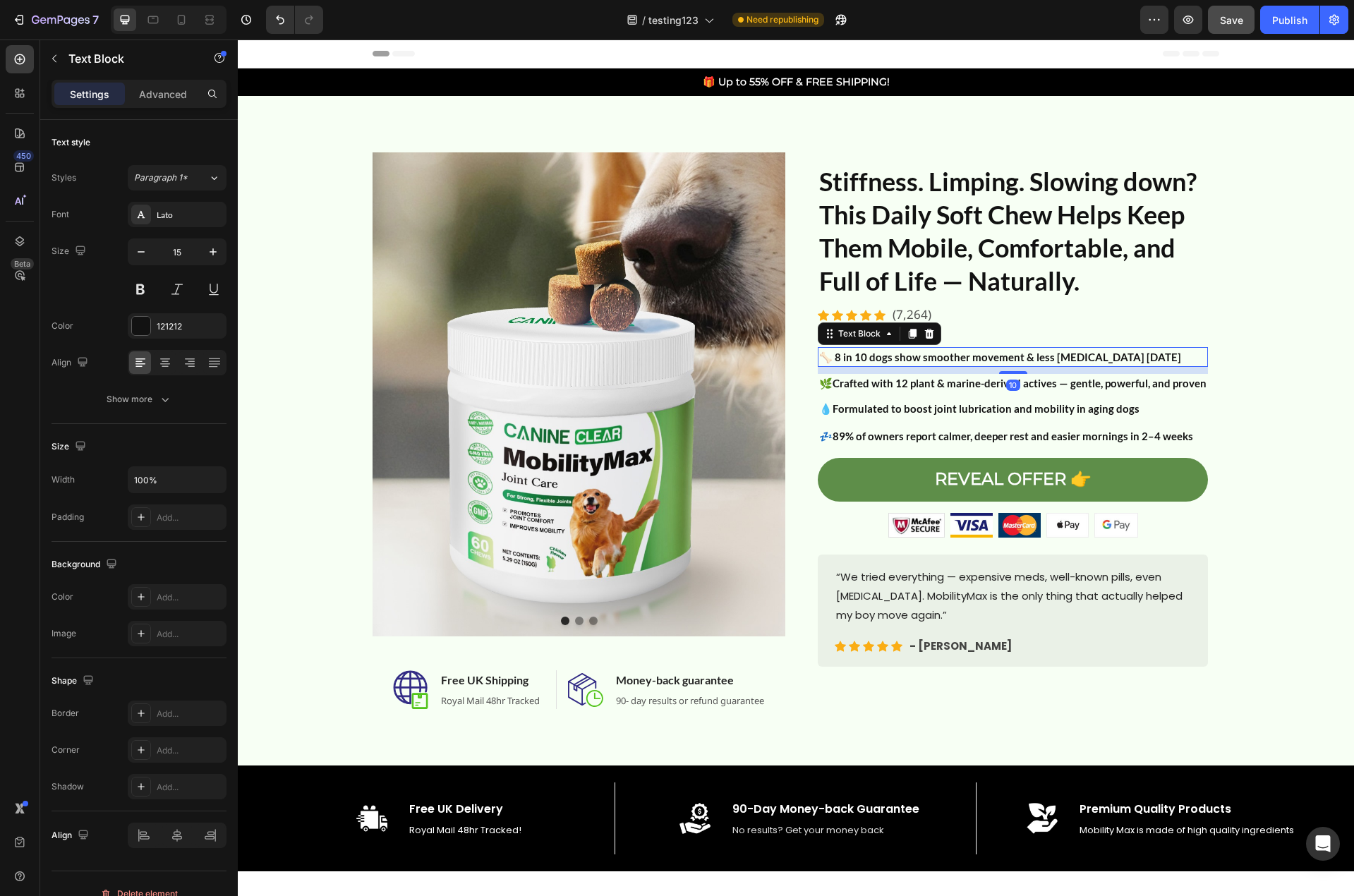
click at [1029, 359] on strong "🦴 8 in 10 dogs show smoother movement & less [MEDICAL_DATA] [DATE]" at bounding box center [1000, 357] width 362 height 12
click at [141, 252] on icon "button" at bounding box center [140, 251] width 7 height 1
type input "15"
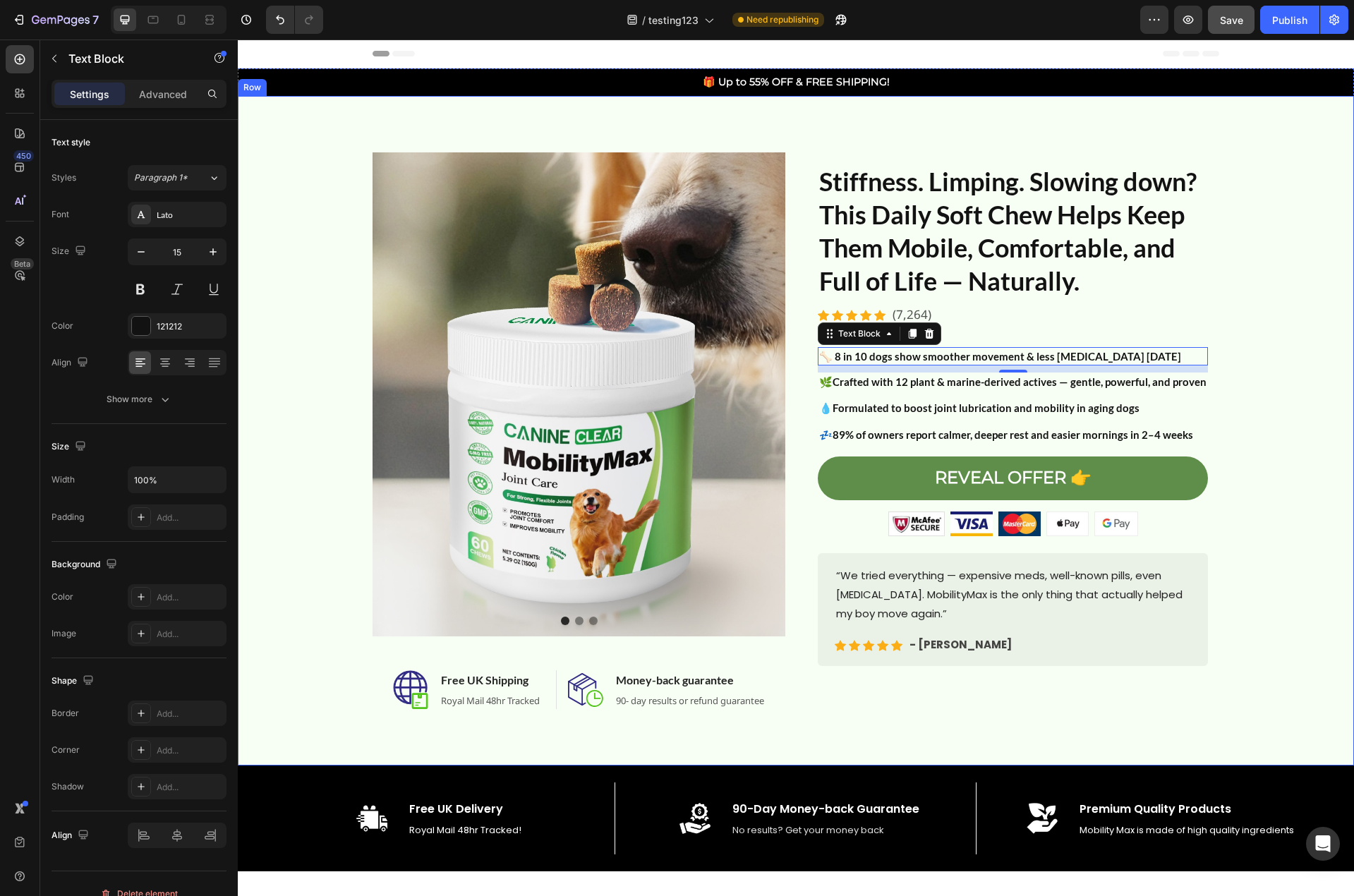
click at [1260, 486] on div "Image Image Image Carousel Image Free UK Shipping Heading Royal Mail 48hr Track…" at bounding box center [795, 430] width 1095 height 557
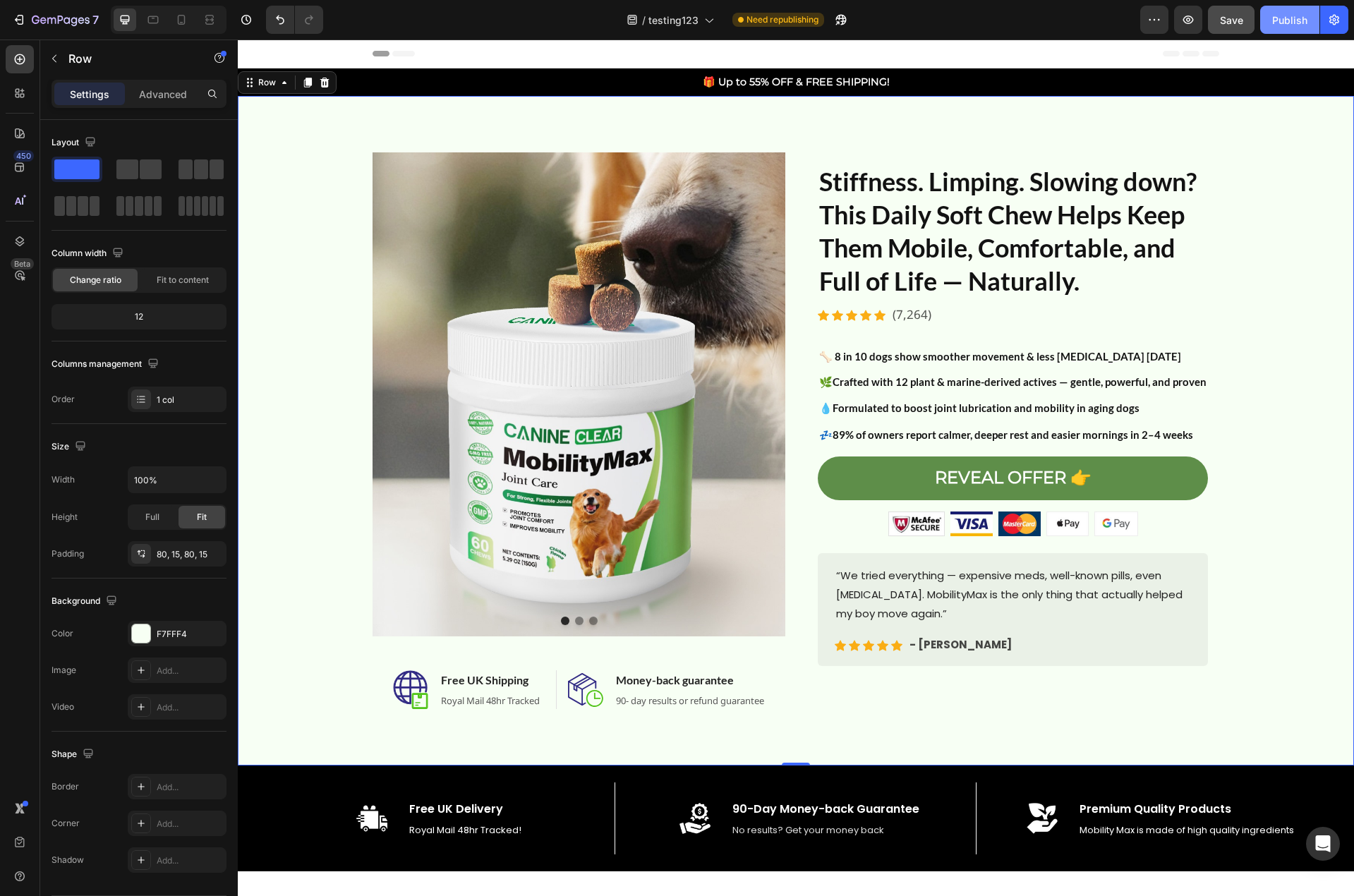
click at [1295, 20] on div "Publish" at bounding box center [1290, 19] width 36 height 14
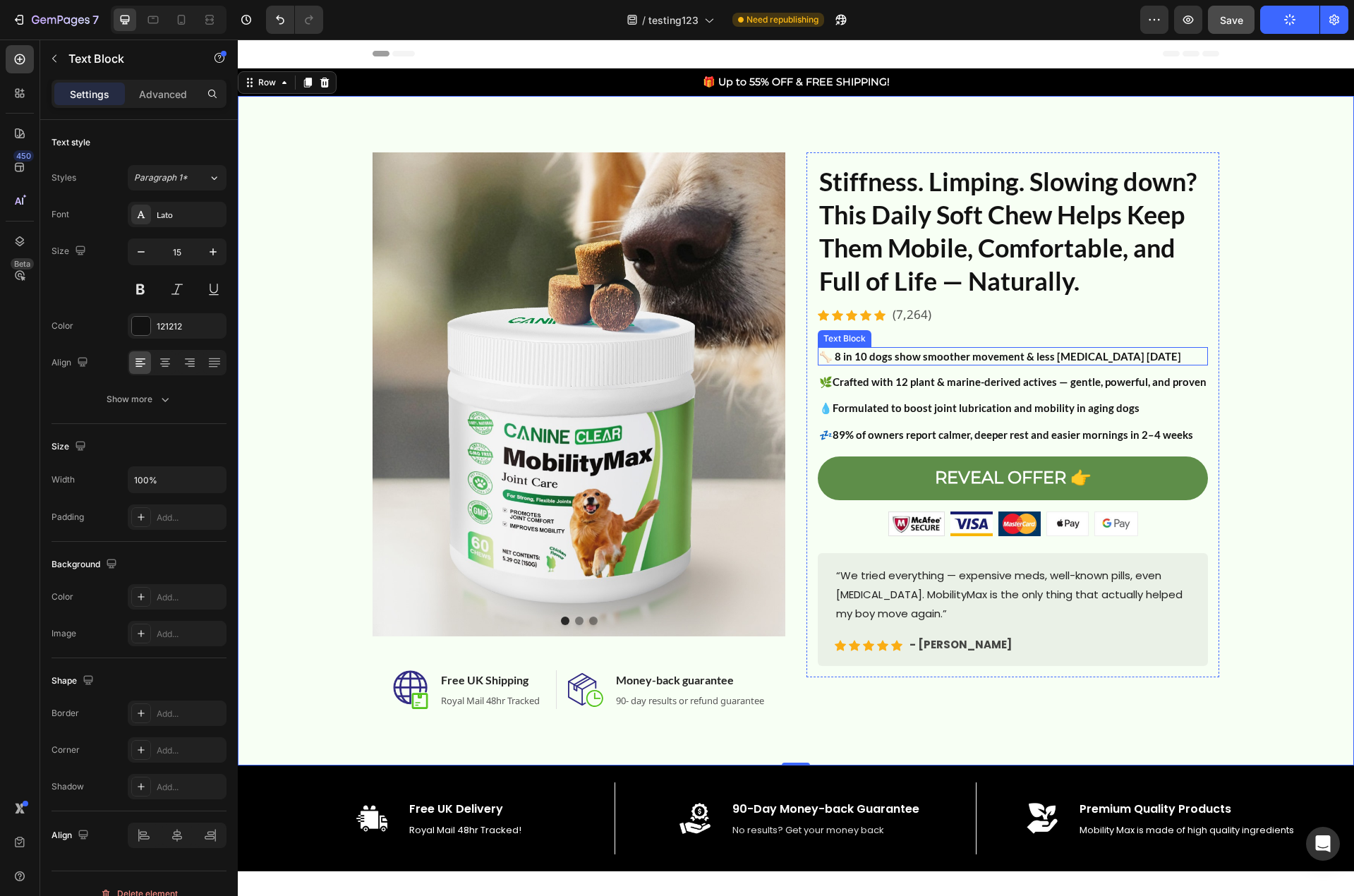
click at [1061, 356] on strong "🦴 8 in 10 dogs show smoother movement & less [MEDICAL_DATA] [DATE]" at bounding box center [1000, 356] width 362 height 12
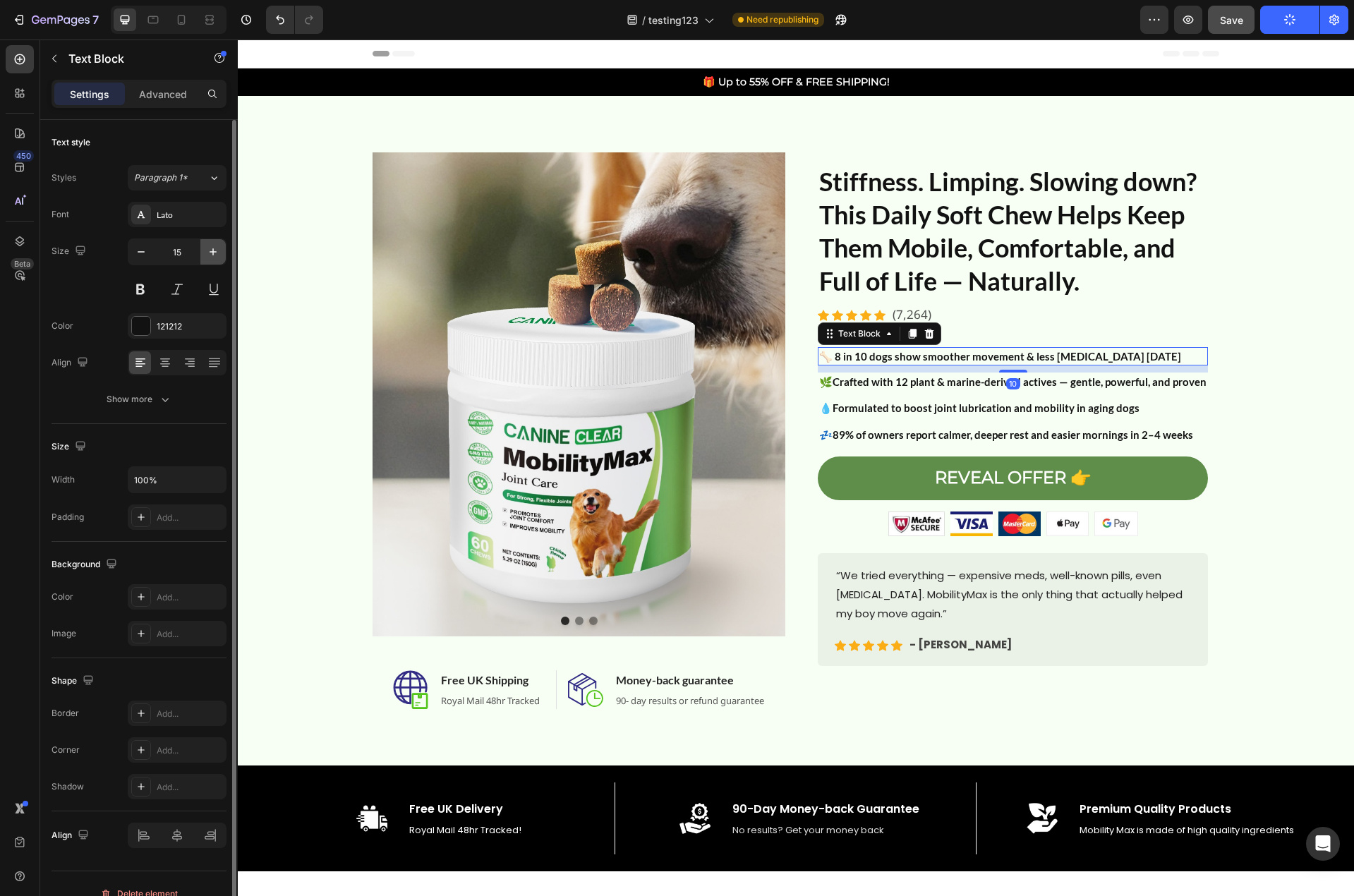
click at [212, 251] on icon "button" at bounding box center [213, 252] width 14 height 14
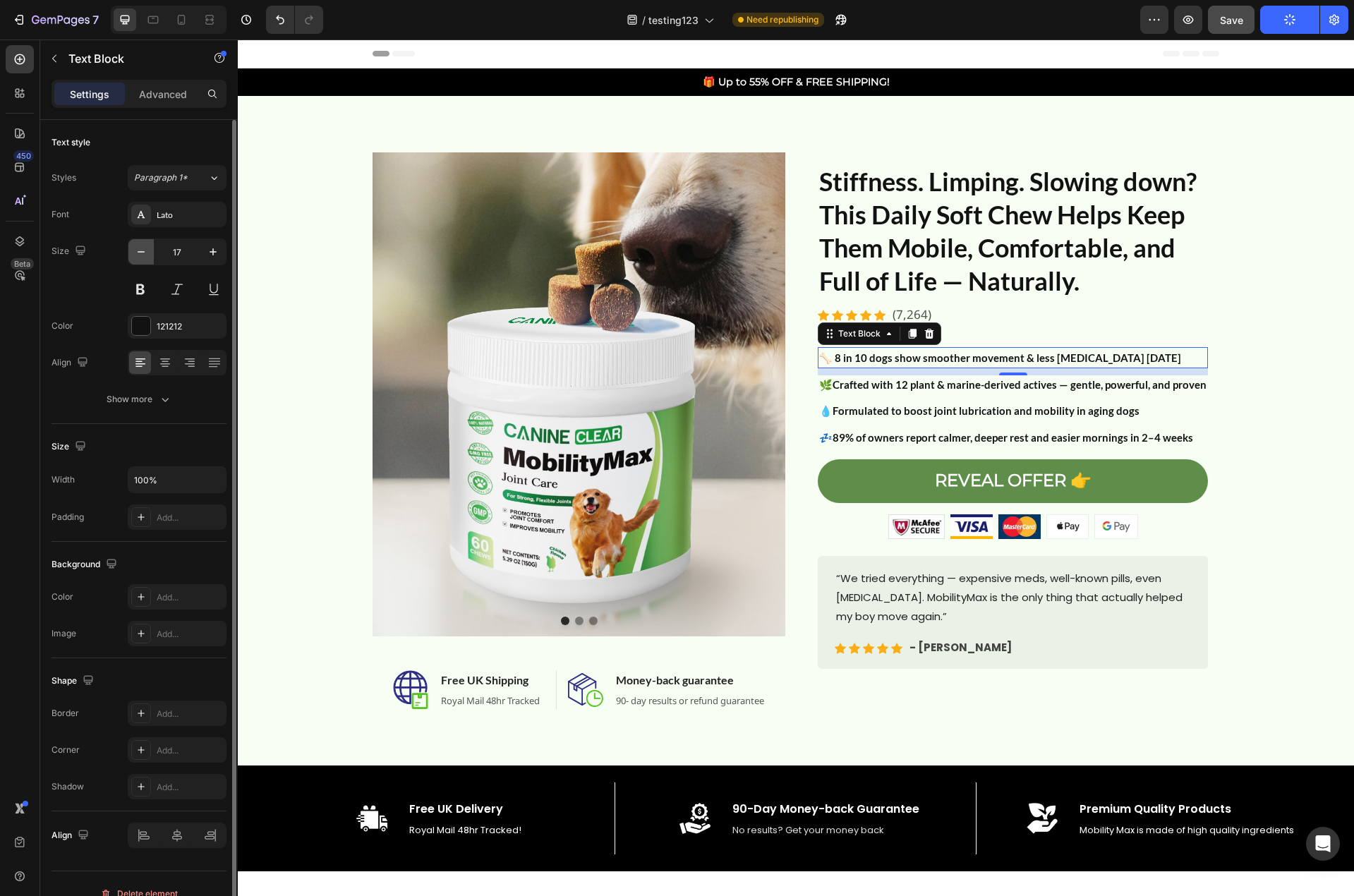
click at [141, 249] on icon "button" at bounding box center [140, 252] width 14 height 14
click at [142, 249] on icon "button" at bounding box center [140, 252] width 14 height 14
type input "15"
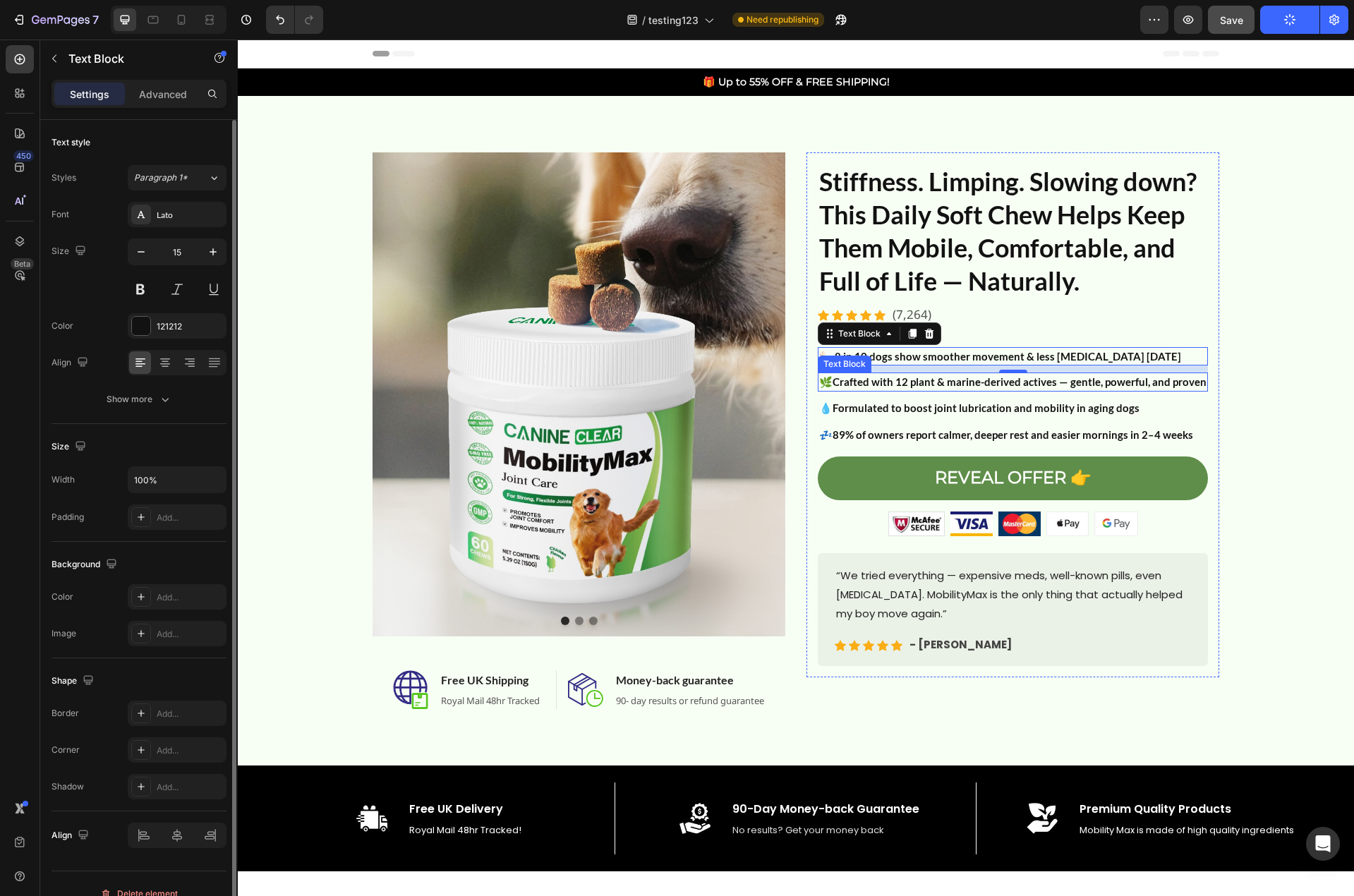
click at [865, 377] on strong "Crafted with 12 plant & marine-derived actives — gentle, powerful, and proven" at bounding box center [1019, 381] width 374 height 12
click at [1015, 359] on strong "🦴 8 in 10 dogs show smoother movement & less [MEDICAL_DATA] [DATE]" at bounding box center [1000, 356] width 362 height 12
click at [214, 173] on icon at bounding box center [213, 178] width 12 height 14
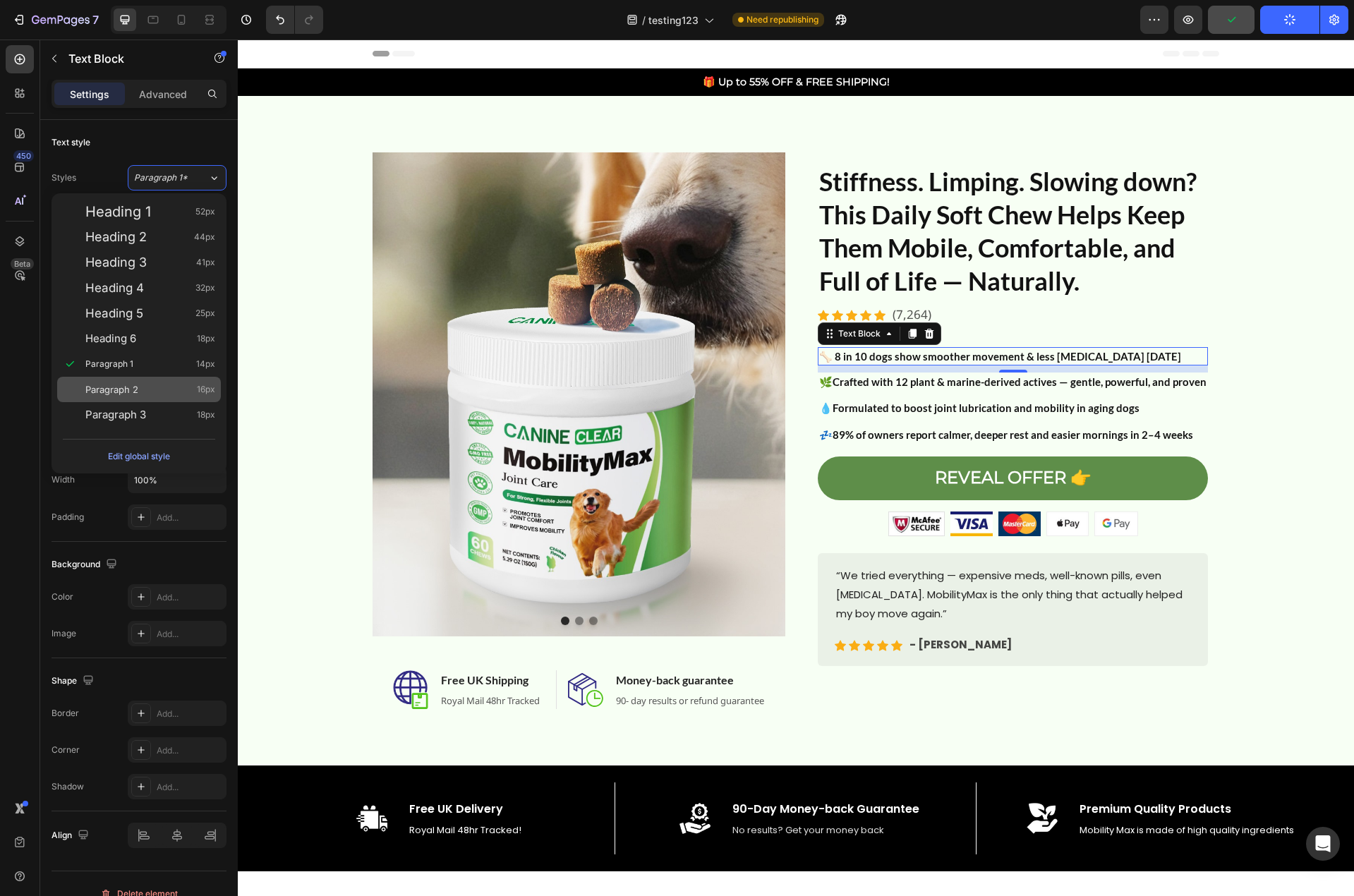
click at [144, 386] on div "Paragraph 2 16px" at bounding box center [150, 389] width 130 height 14
type input "16"
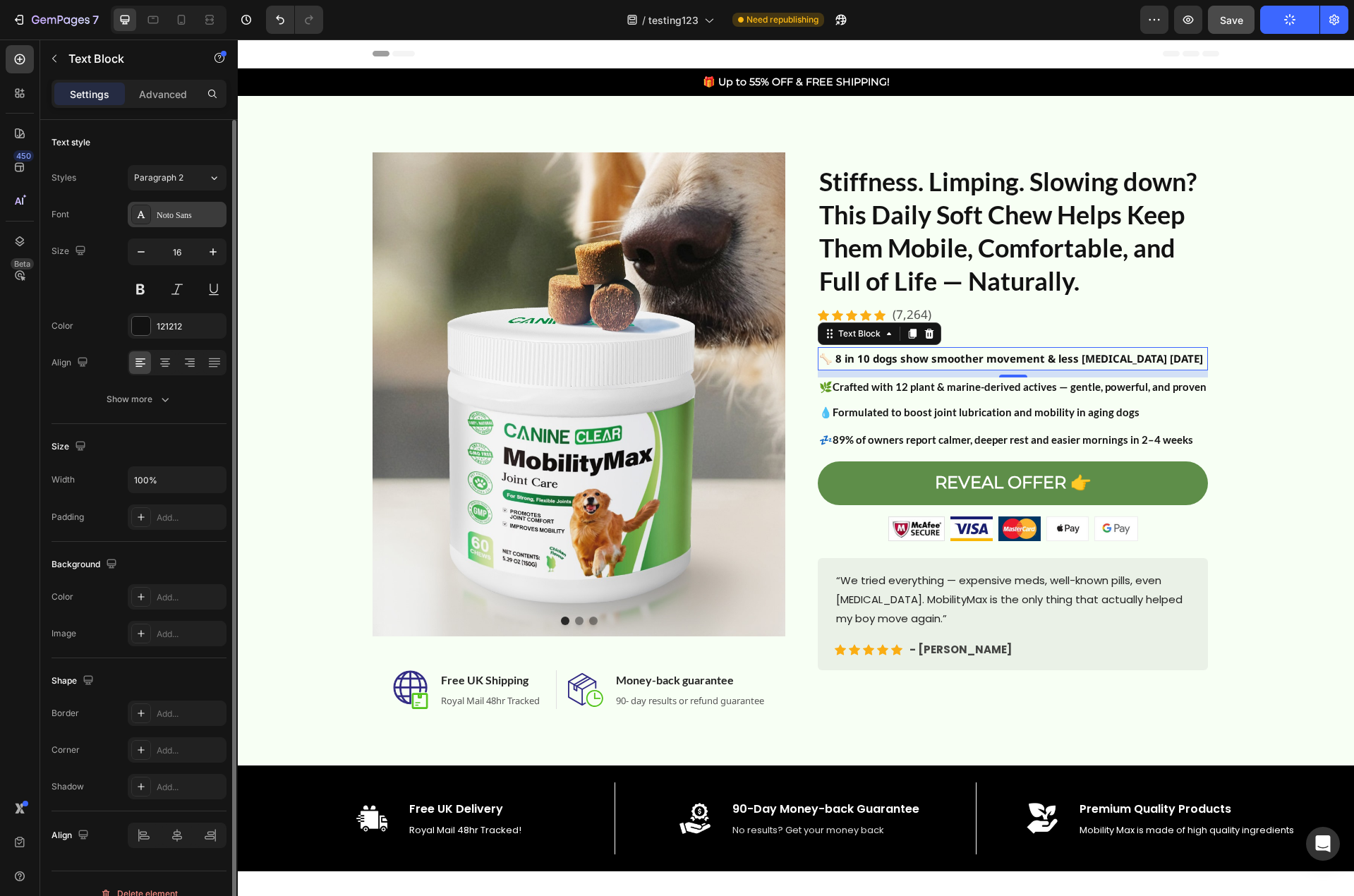
click at [194, 214] on div "Noto Sans" at bounding box center [189, 214] width 66 height 12
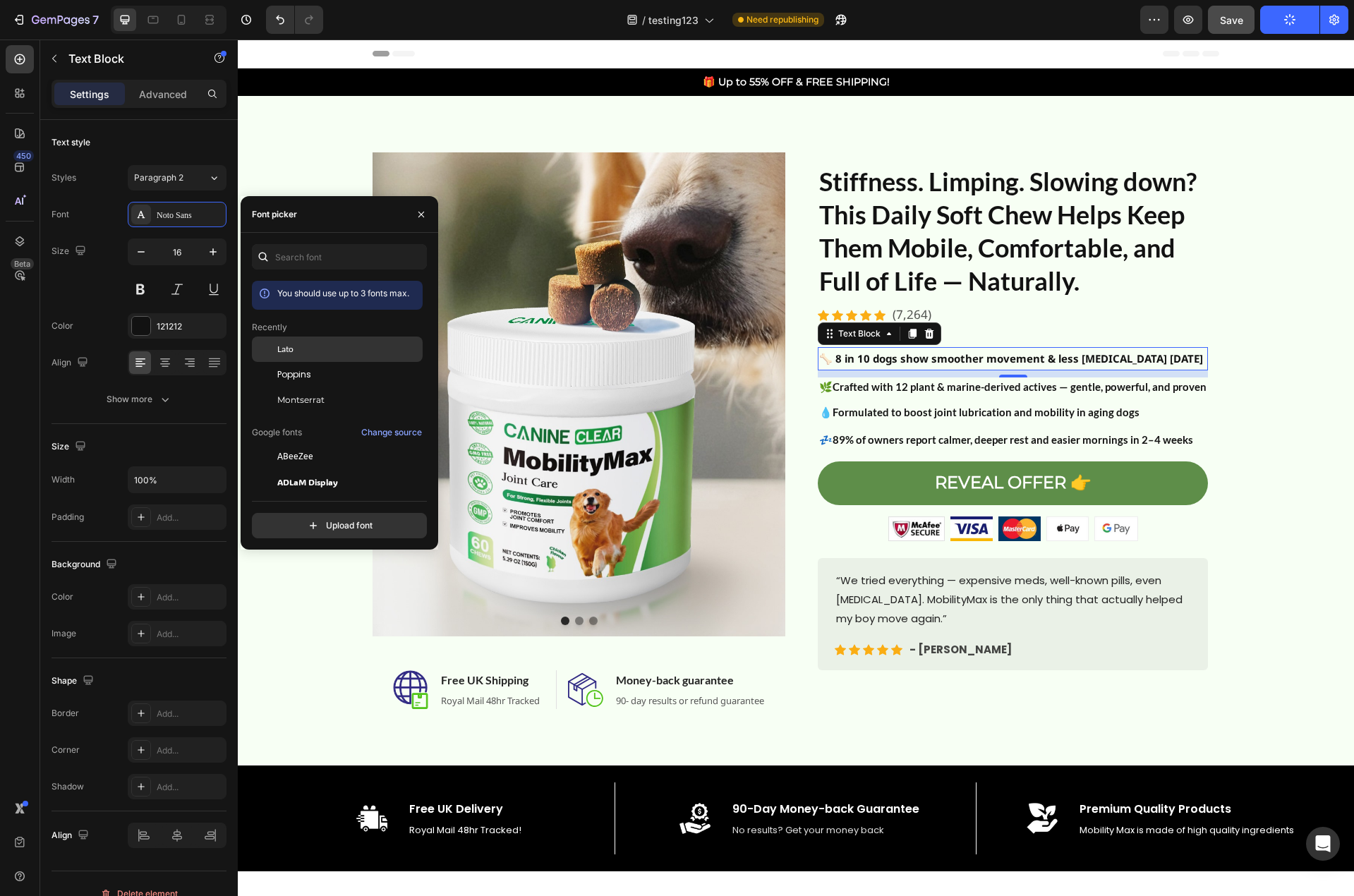
click at [288, 345] on span "Lato" at bounding box center [285, 349] width 16 height 12
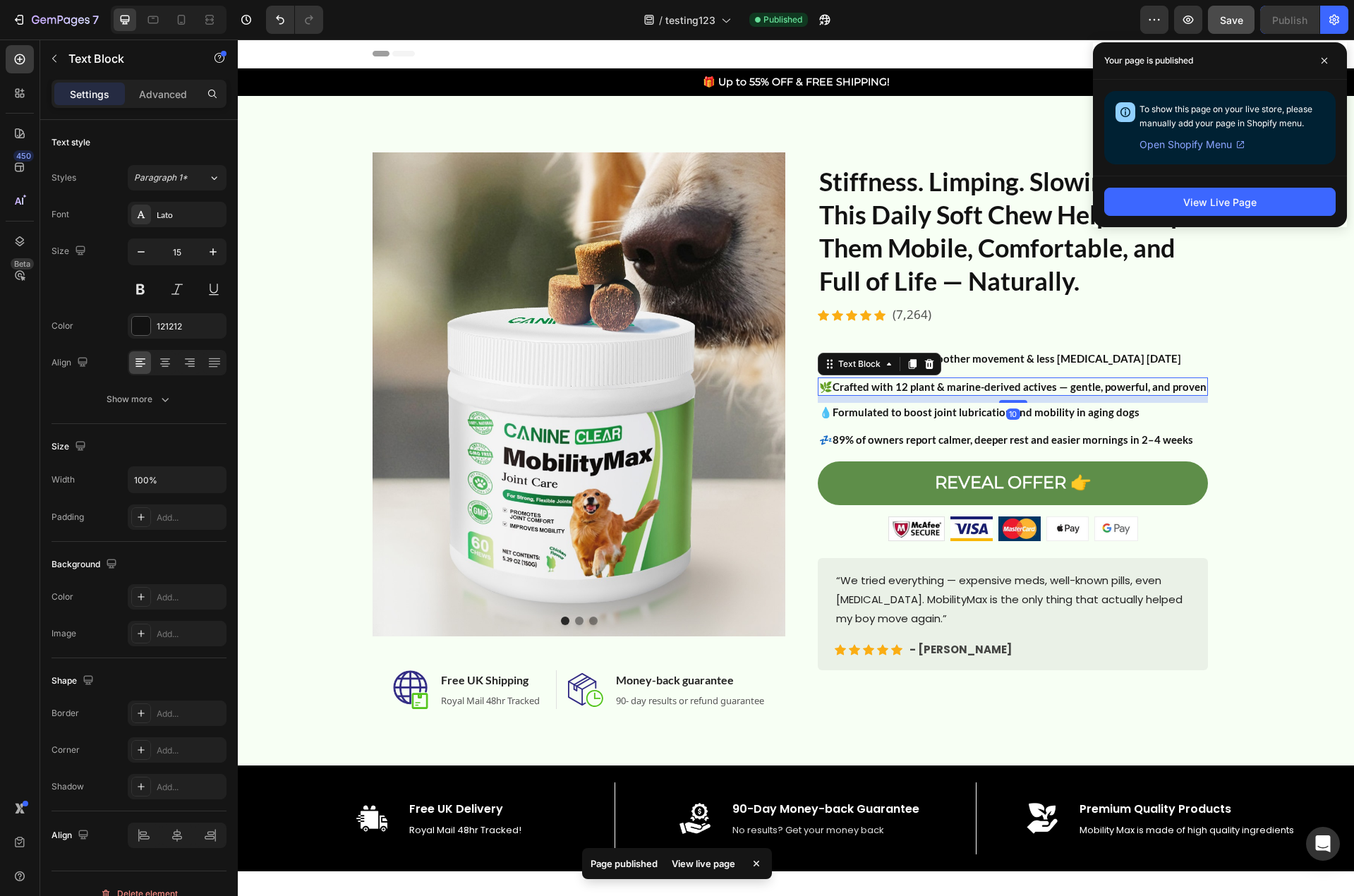
click at [912, 390] on strong "Crafted with 12 plant & marine-derived actives — gentle, powerful, and proven" at bounding box center [1019, 386] width 374 height 12
click at [220, 253] on button "button" at bounding box center [213, 252] width 25 height 25
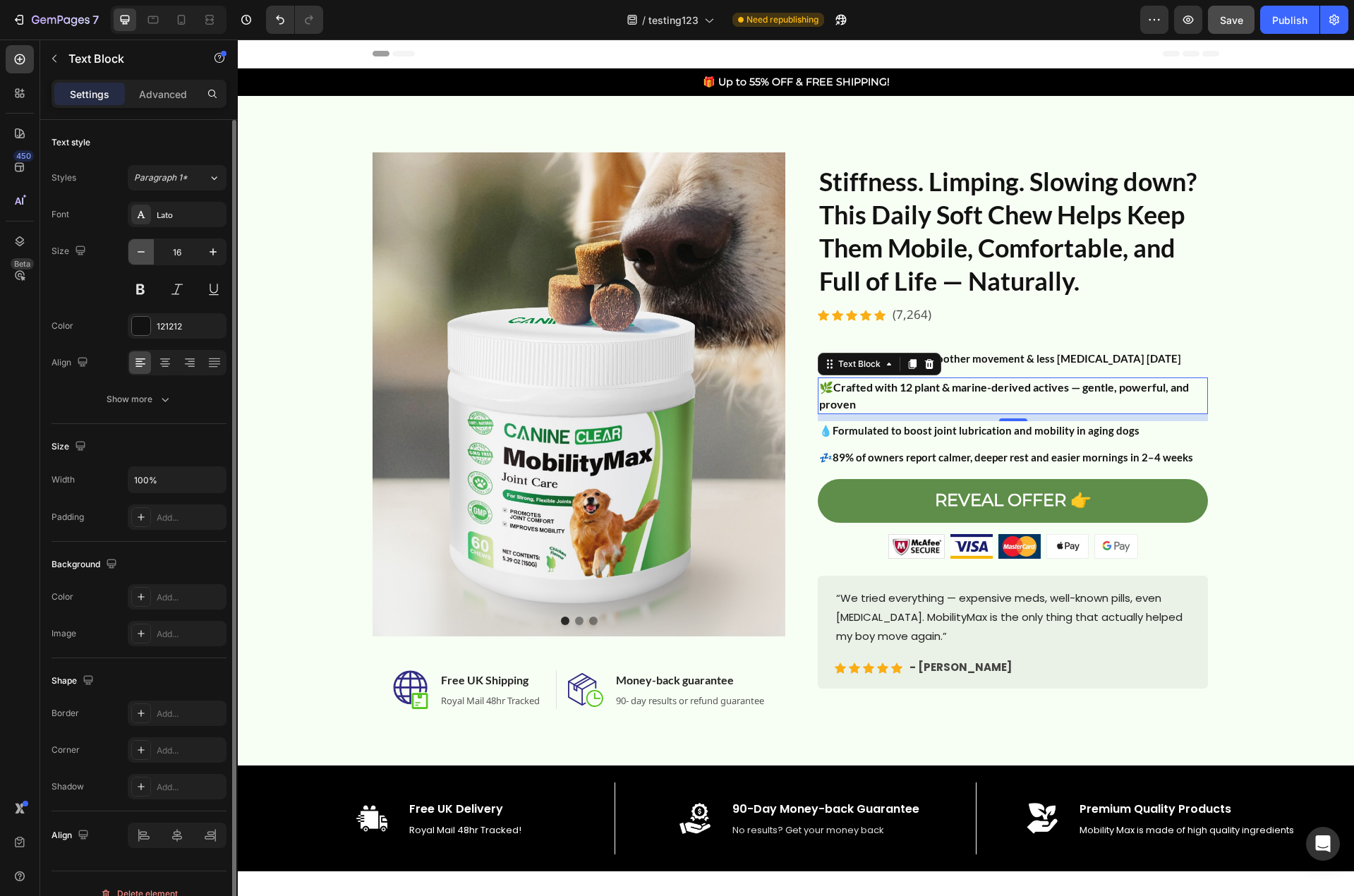
click at [138, 258] on icon "button" at bounding box center [140, 252] width 14 height 14
type input "15"
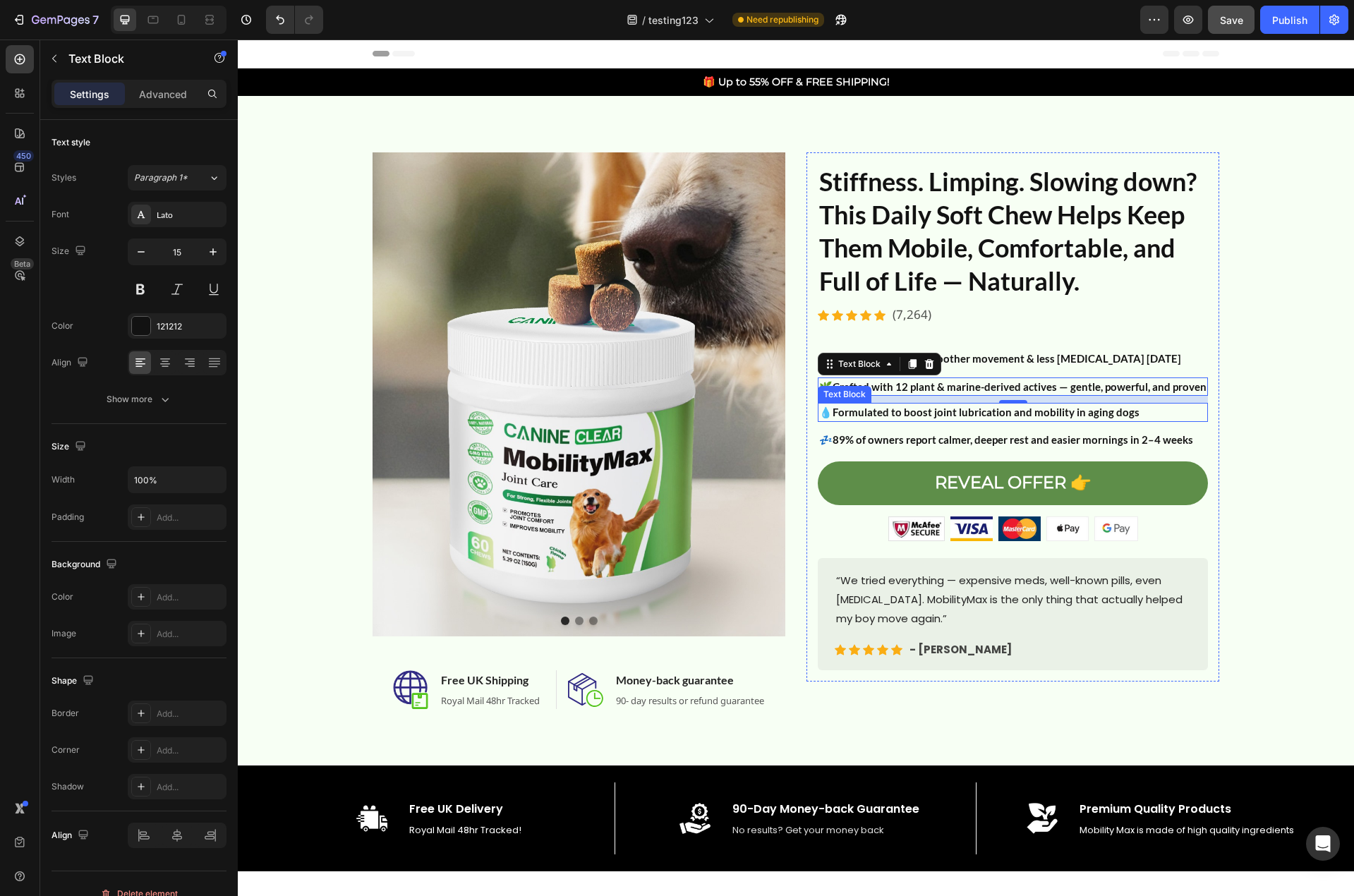
click at [903, 413] on strong "Formulated to boost joint lubrication and mobility in aging dogs" at bounding box center [986, 411] width 307 height 12
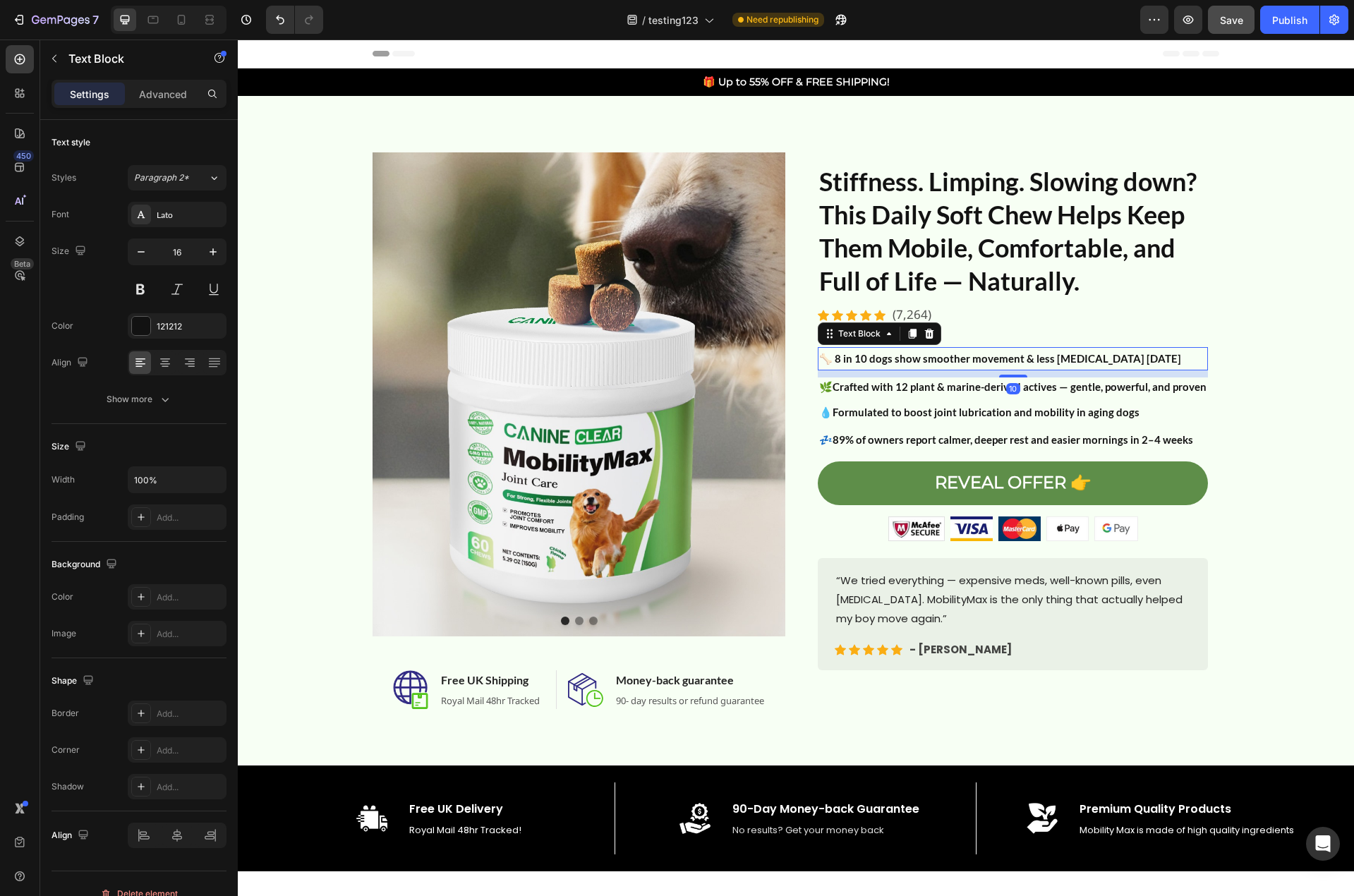
click at [982, 359] on strong "🦴 8 in 10 dogs show smoother movement & less [MEDICAL_DATA] [DATE]" at bounding box center [1000, 358] width 362 height 12
click at [139, 256] on icon "button" at bounding box center [140, 252] width 14 height 14
type input "15"
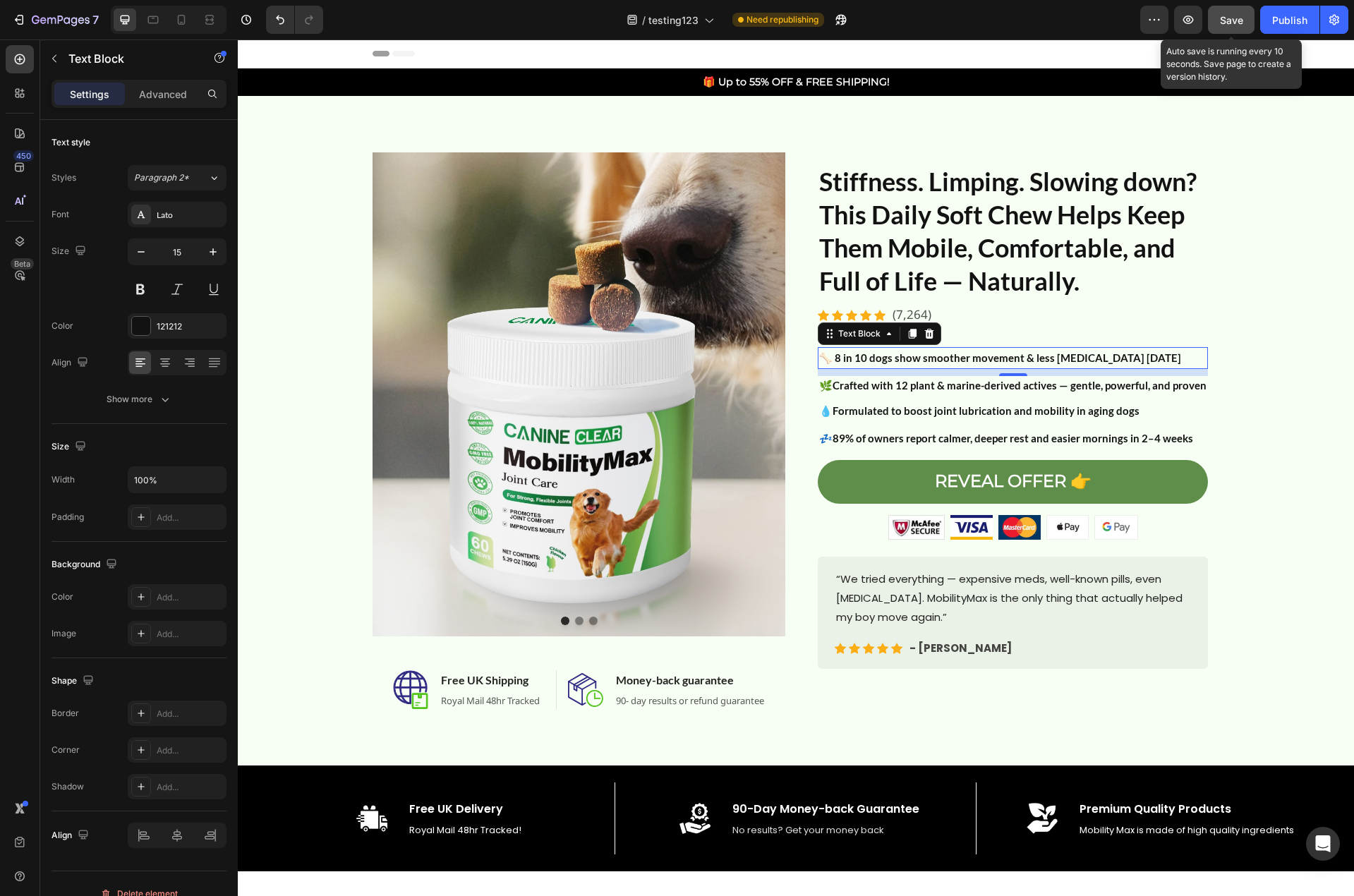
click at [1227, 14] on span "Save" at bounding box center [1231, 20] width 23 height 12
click at [1289, 22] on div "Publish" at bounding box center [1290, 19] width 36 height 14
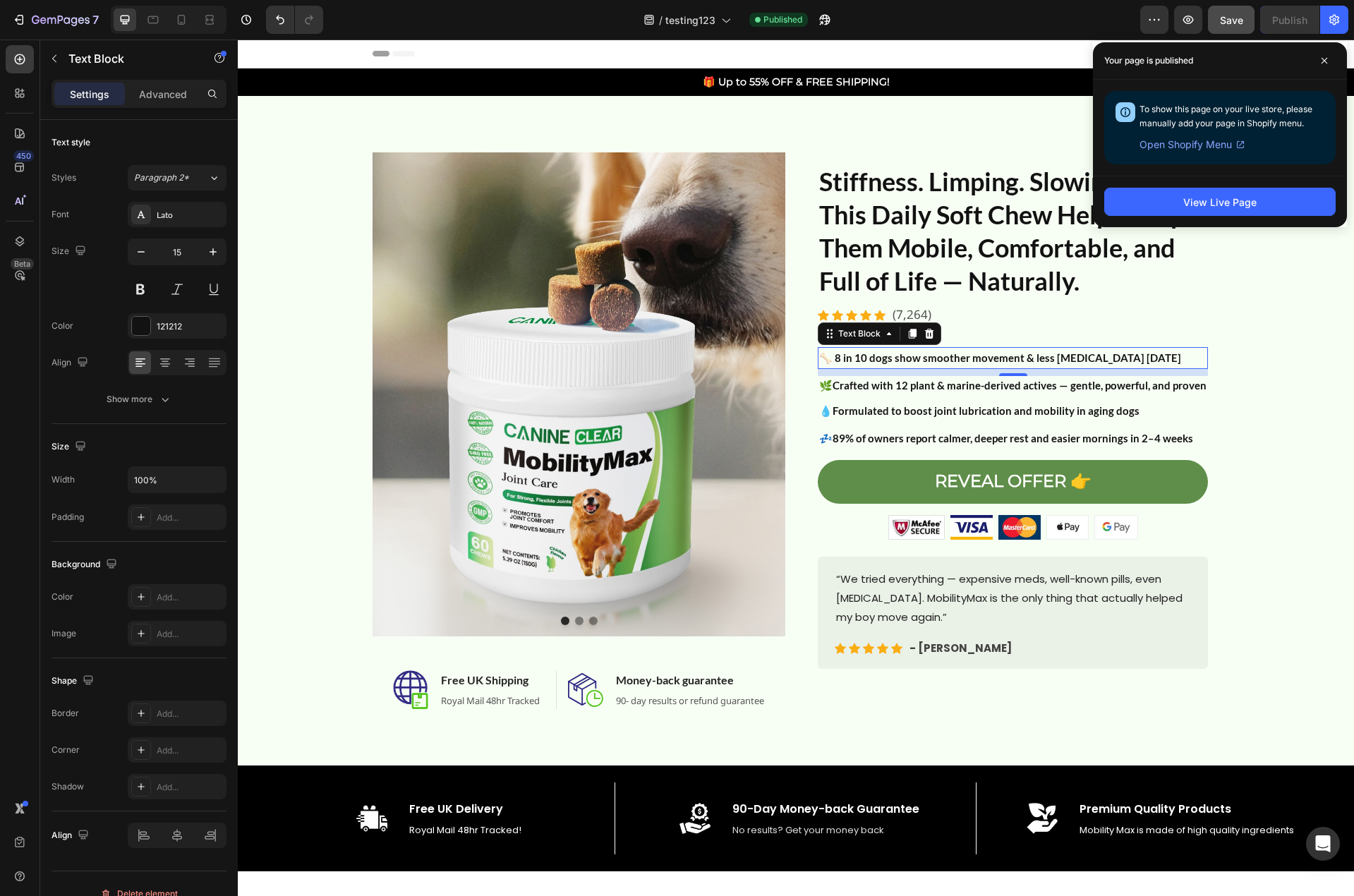
click at [1138, 77] on div "Your page is published" at bounding box center [1219, 61] width 254 height 37
click at [1331, 69] on span at bounding box center [1323, 60] width 22 height 22
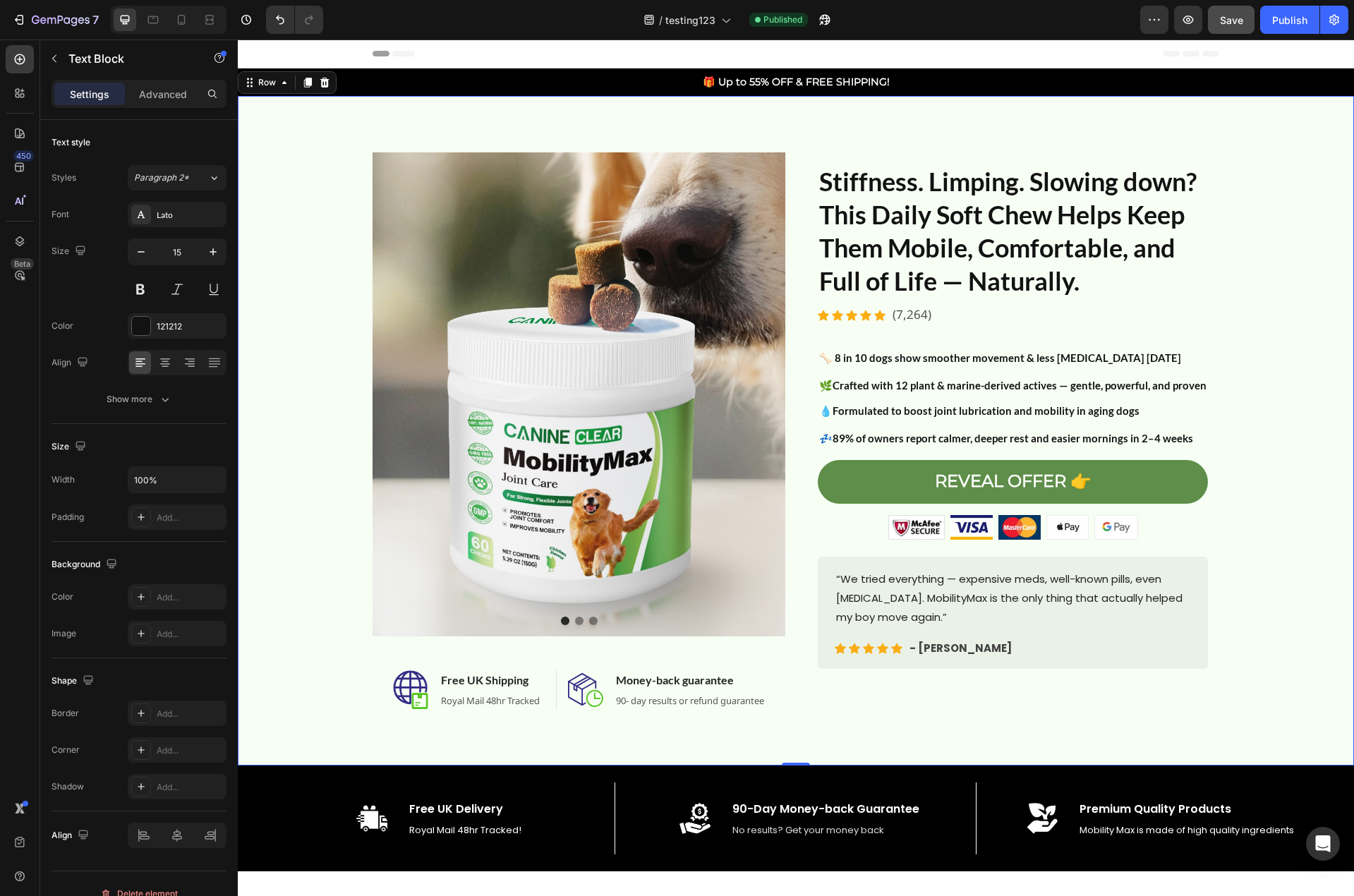
click at [1271, 567] on div "Image Image Image Carousel Image Free UK Shipping Heading Royal Mail 48hr Track…" at bounding box center [795, 430] width 1095 height 557
